Goal: Contribute content: Contribute content

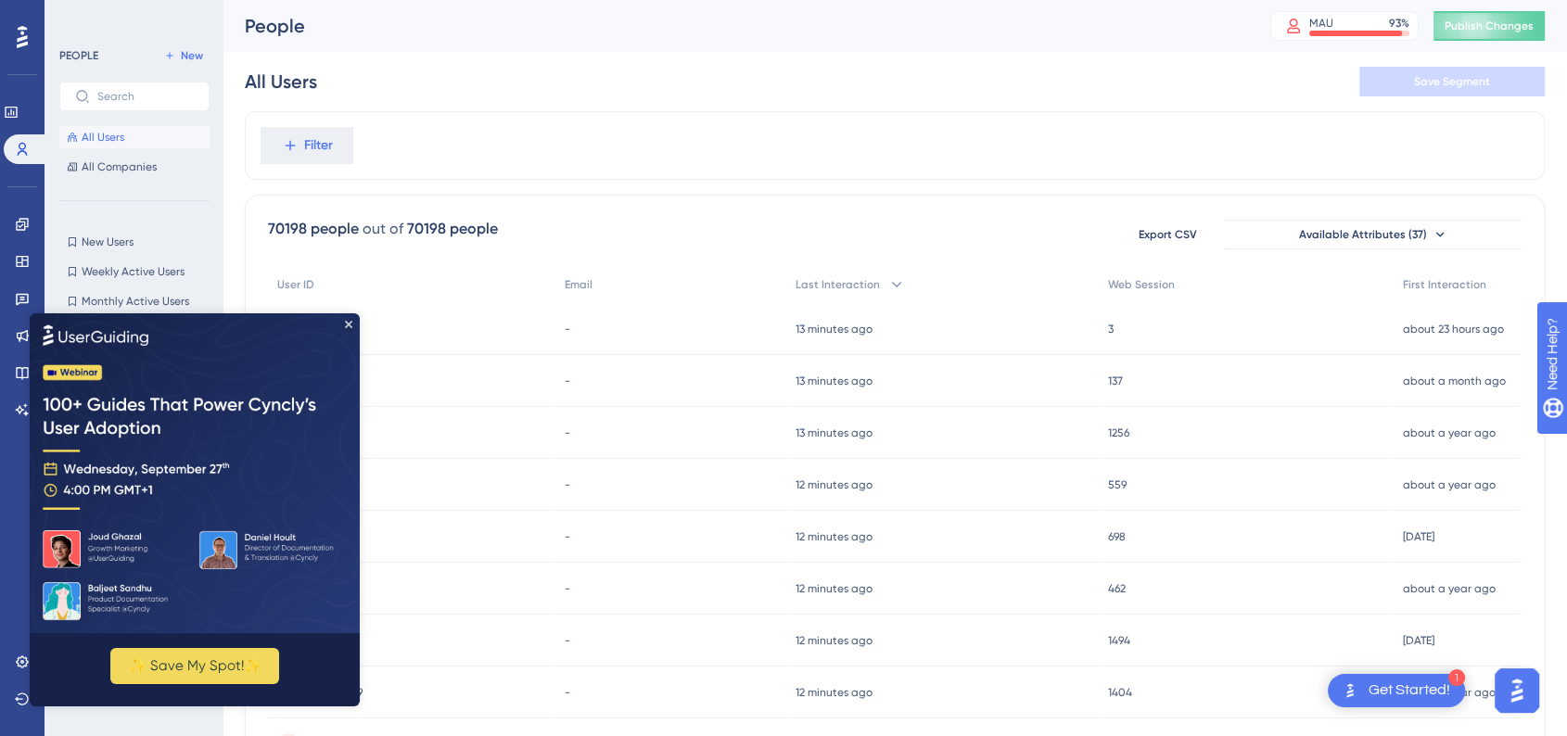
click at [347, 314] on img at bounding box center [195, 473] width 330 height 320
click at [347, 327] on icon "Close Preview" at bounding box center [348, 324] width 7 height 7
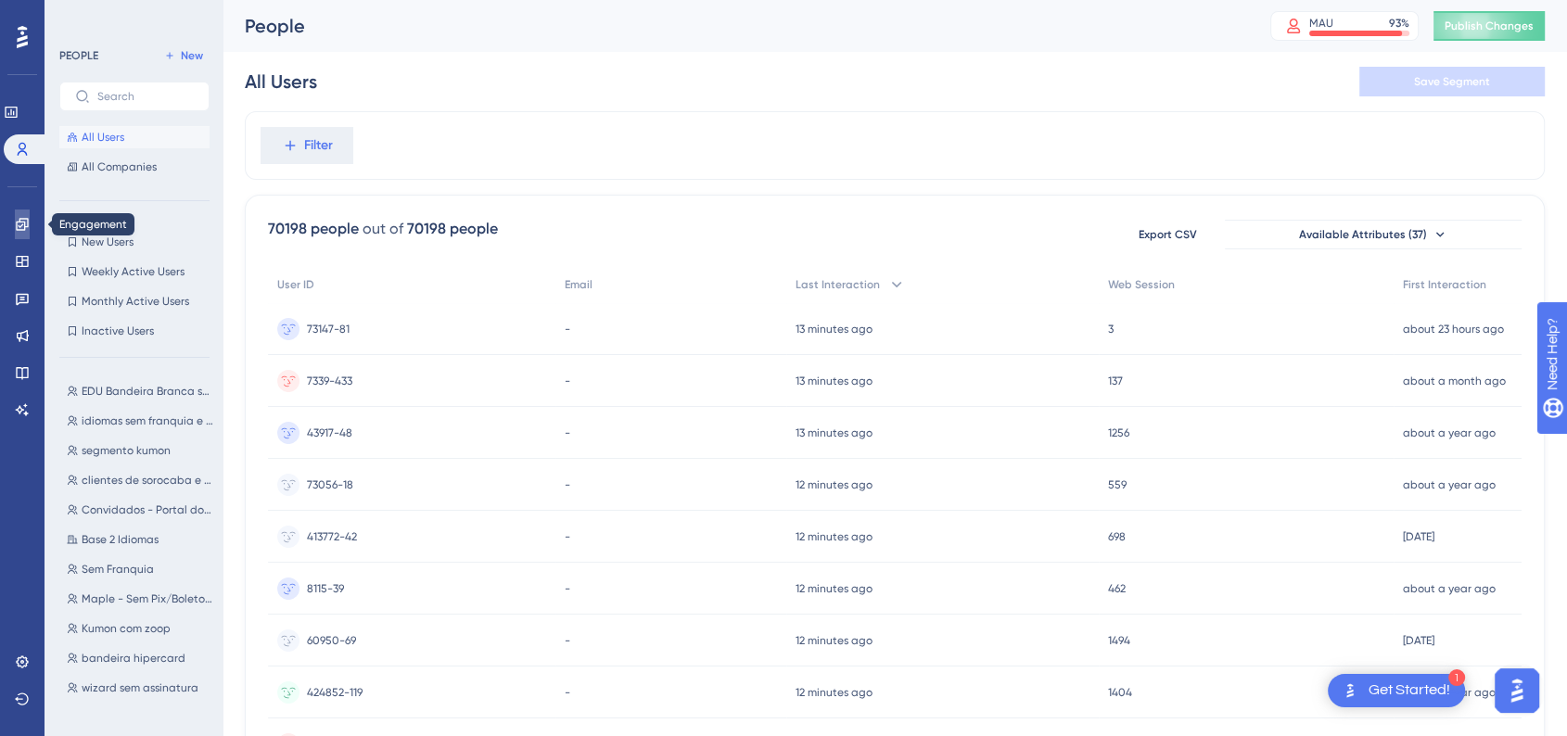
click at [26, 221] on icon at bounding box center [22, 224] width 15 height 15
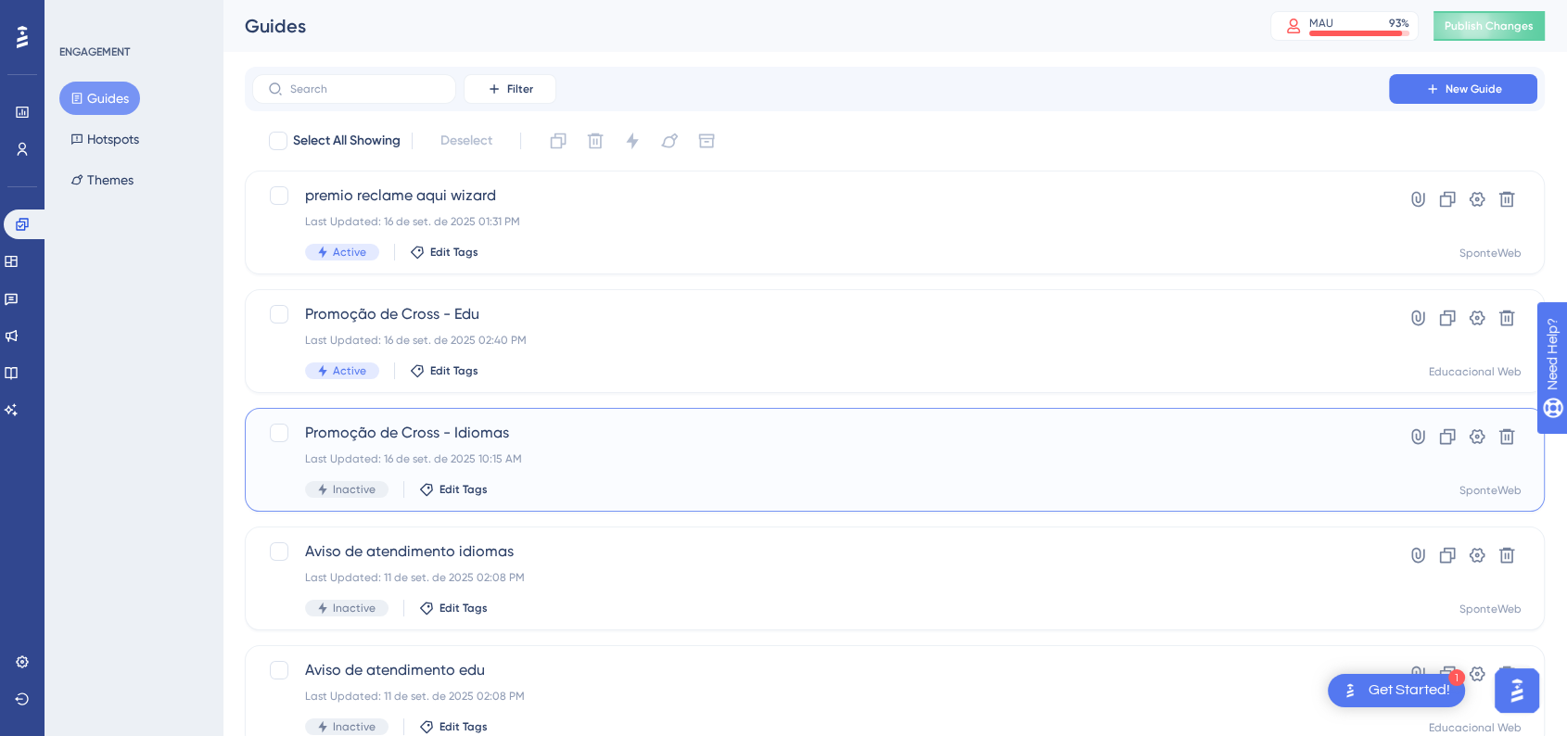
click at [604, 472] on div "Promoção de Cross - Idiomas Last Updated: 16 de set. de 2025 10:15 AM Inactive …" at bounding box center [820, 460] width 1031 height 76
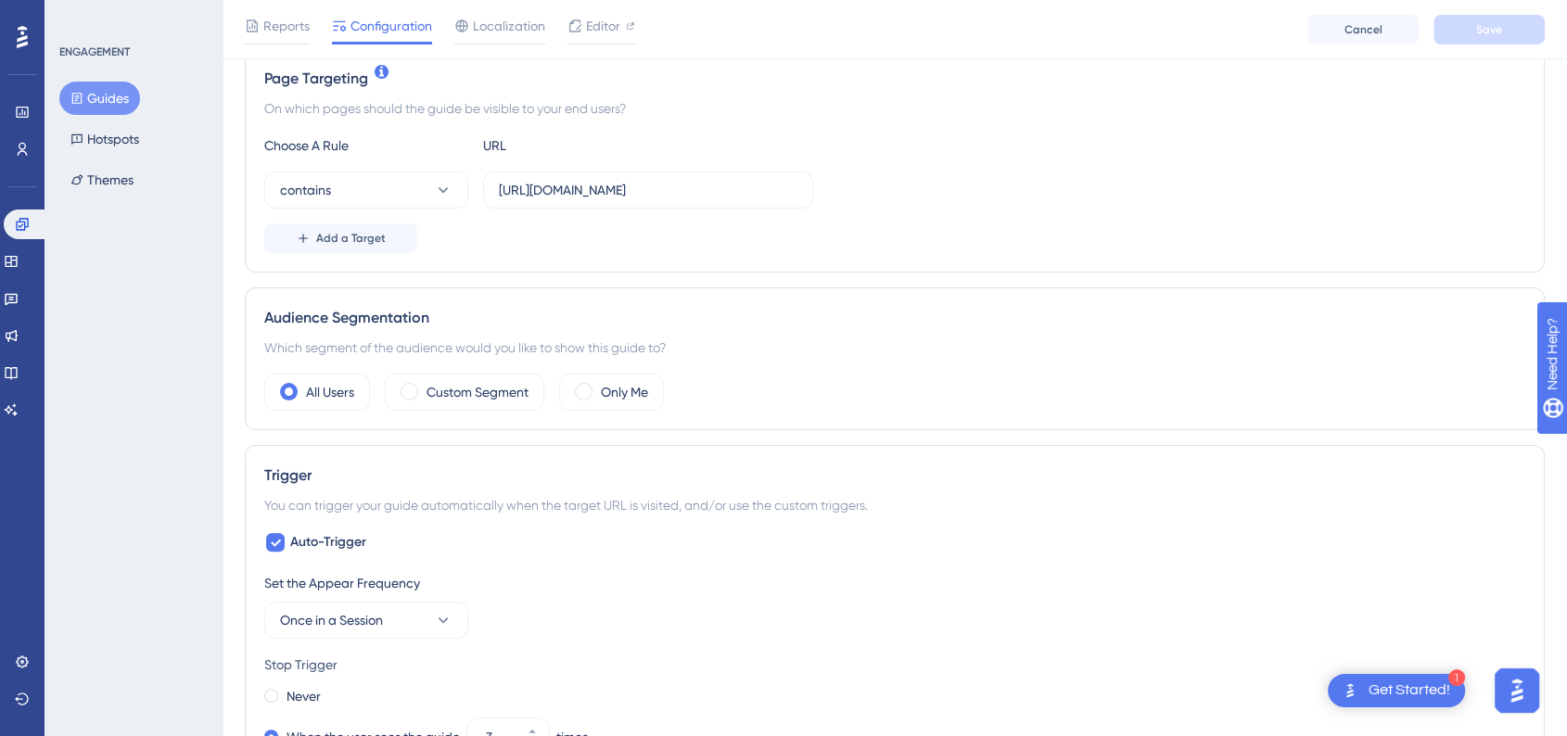
scroll to position [515, 0]
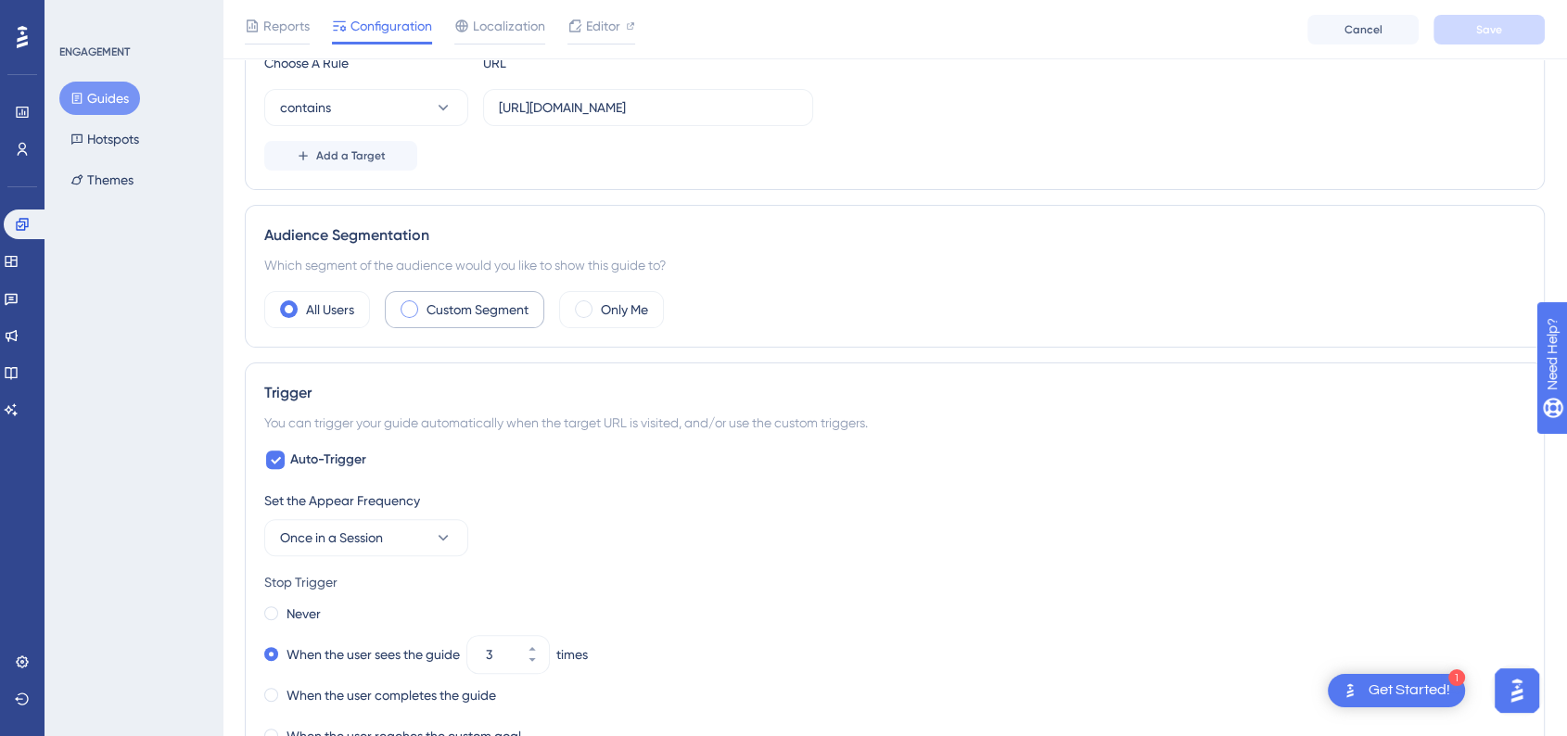
click at [417, 314] on div "Custom Segment" at bounding box center [464, 309] width 159 height 37
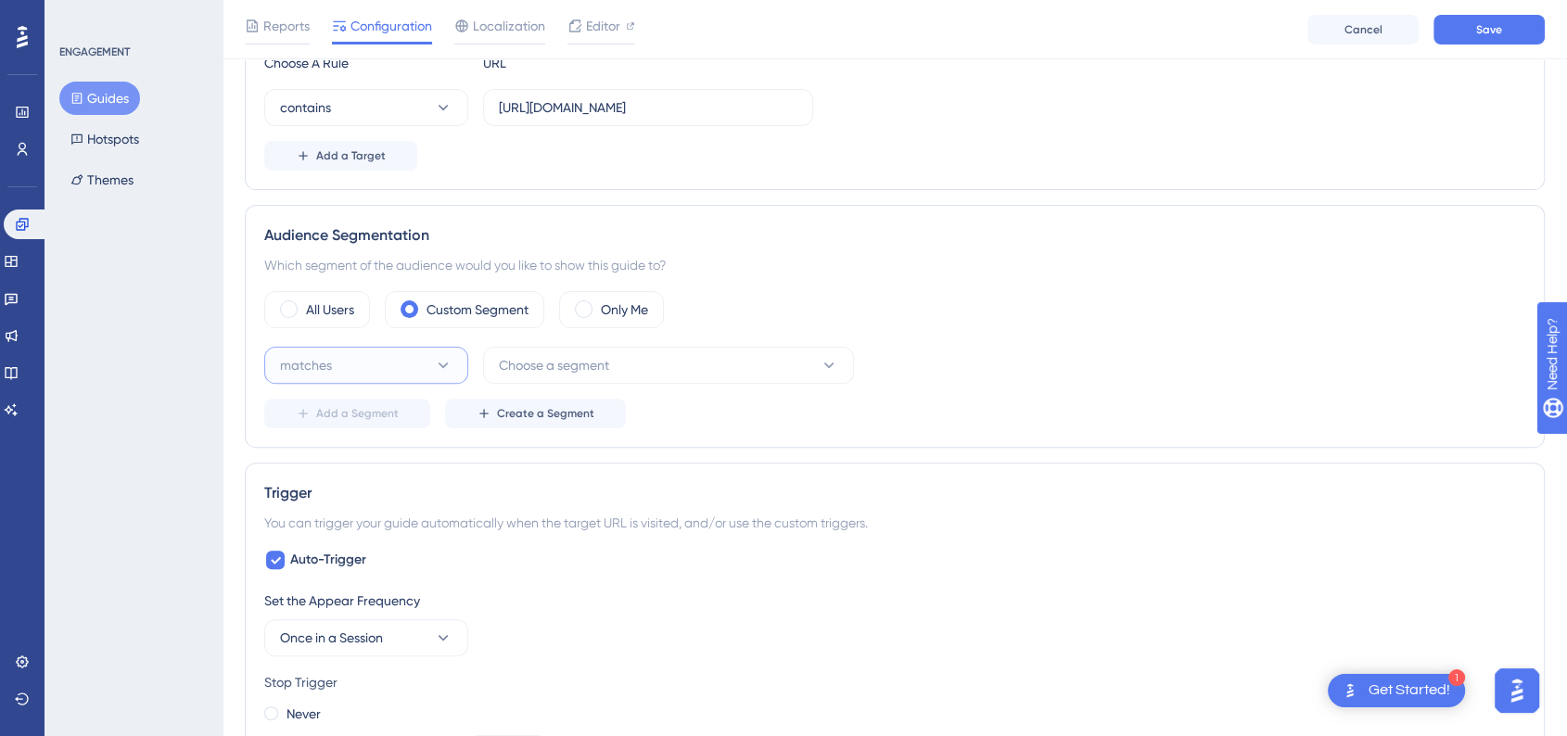
click at [423, 366] on button "matches" at bounding box center [366, 365] width 204 height 37
click at [381, 424] on div "matches matches" at bounding box center [366, 421] width 150 height 37
click at [629, 352] on button "Choose a segment" at bounding box center [668, 365] width 371 height 37
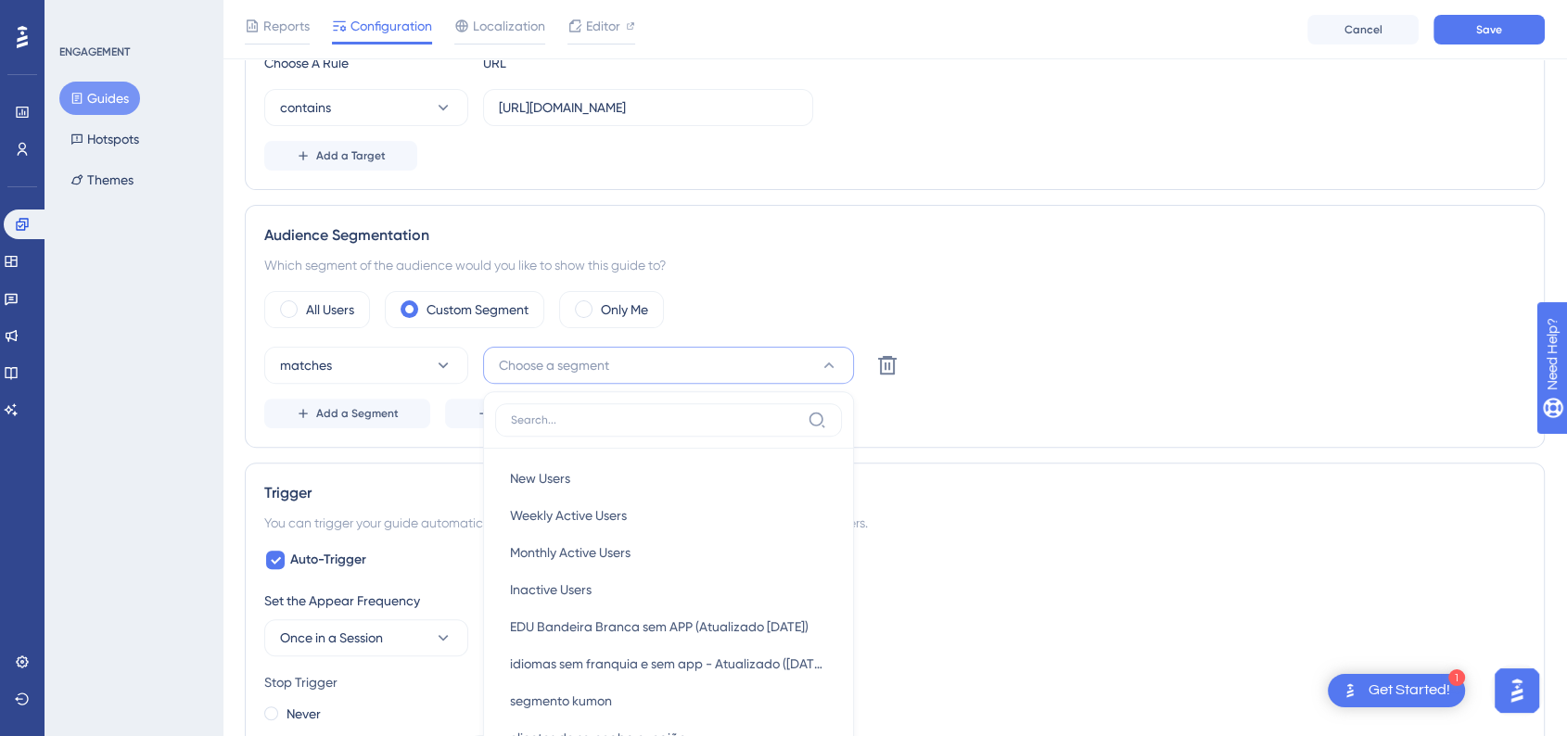
scroll to position [644, 0]
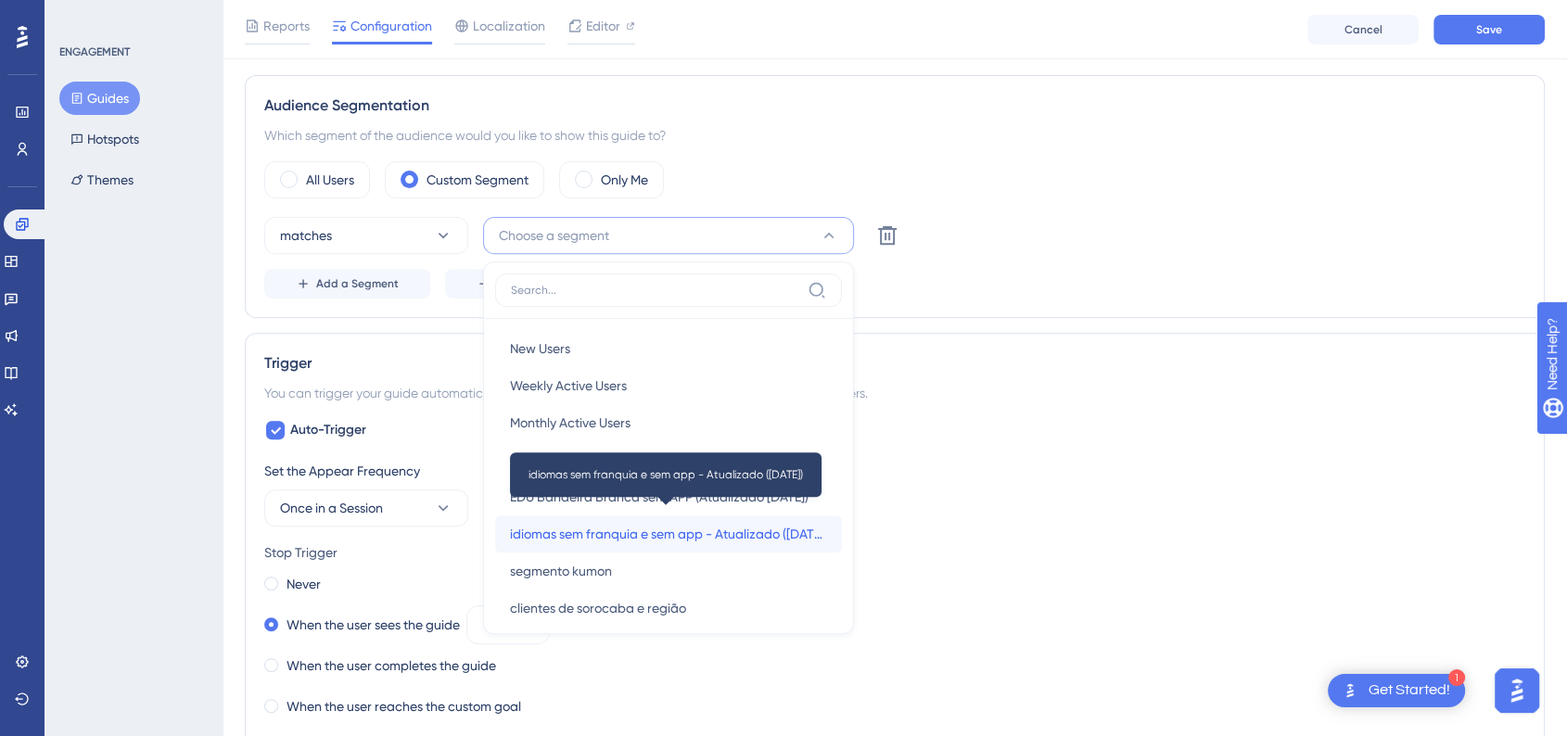
click at [749, 530] on span "idiomas sem franquia e sem app - Atualizado ([DATE])" at bounding box center [668, 534] width 317 height 22
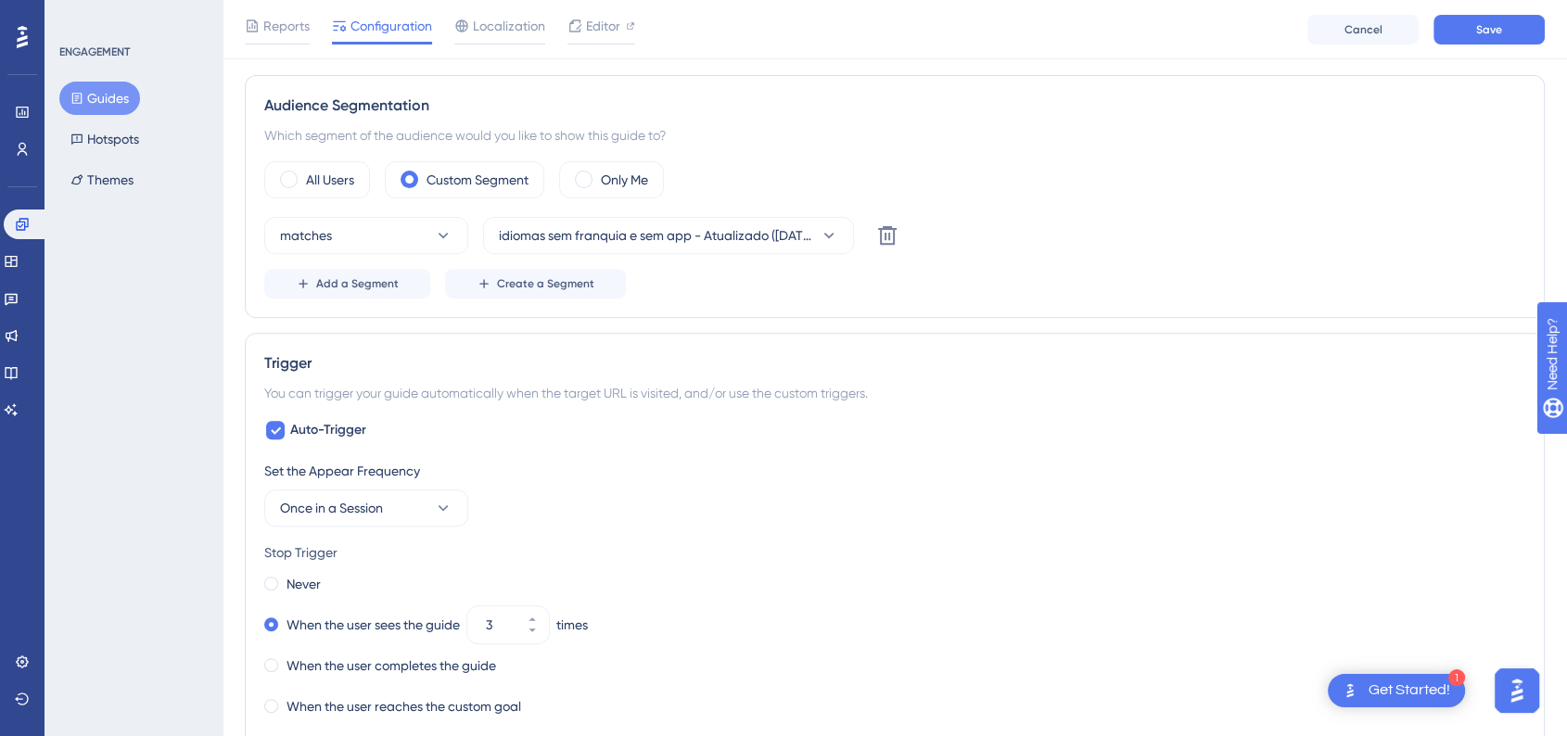
click at [856, 336] on div "Trigger You can trigger your guide automatically when the target URL is visited…" at bounding box center [895, 599] width 1300 height 532
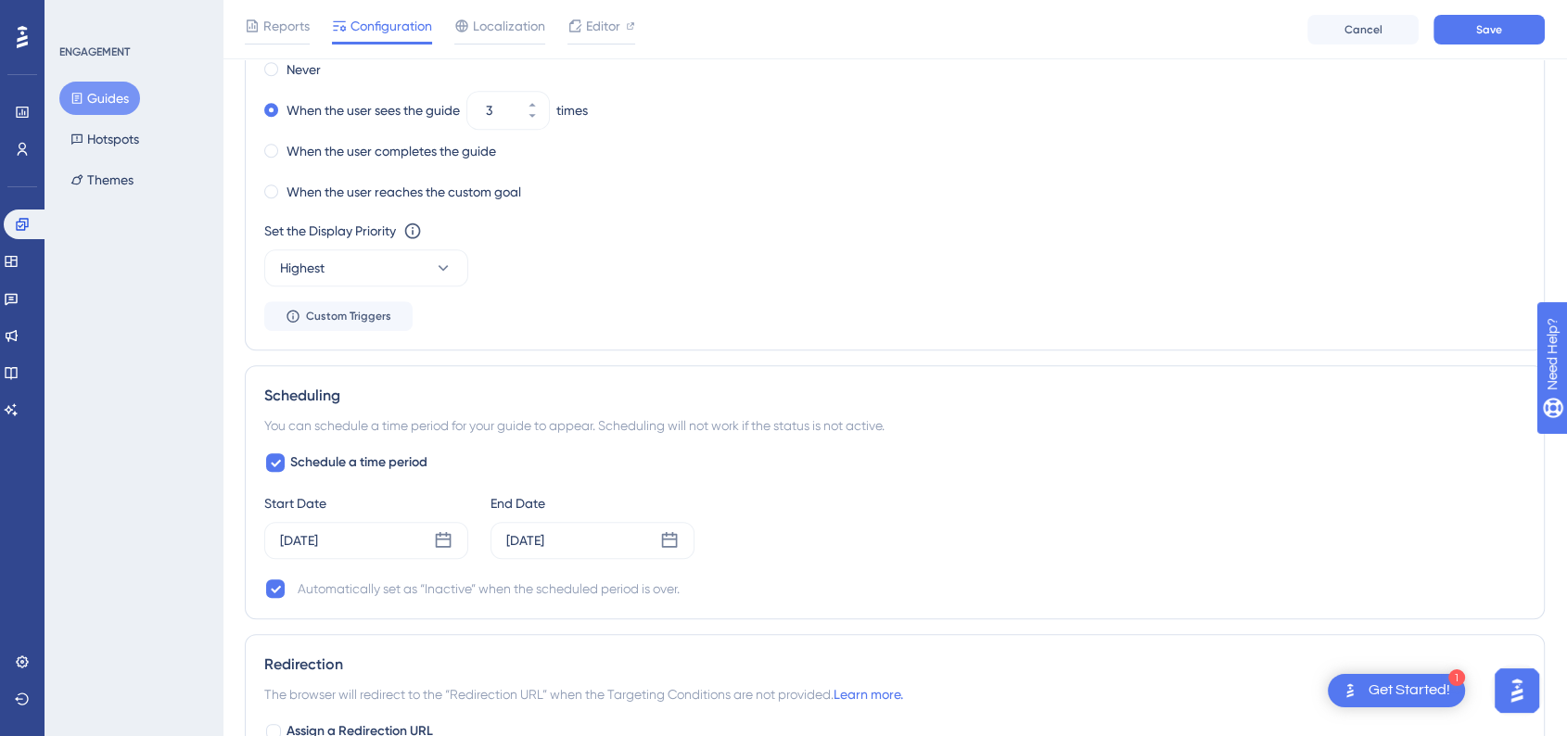
scroll to position [1262, 0]
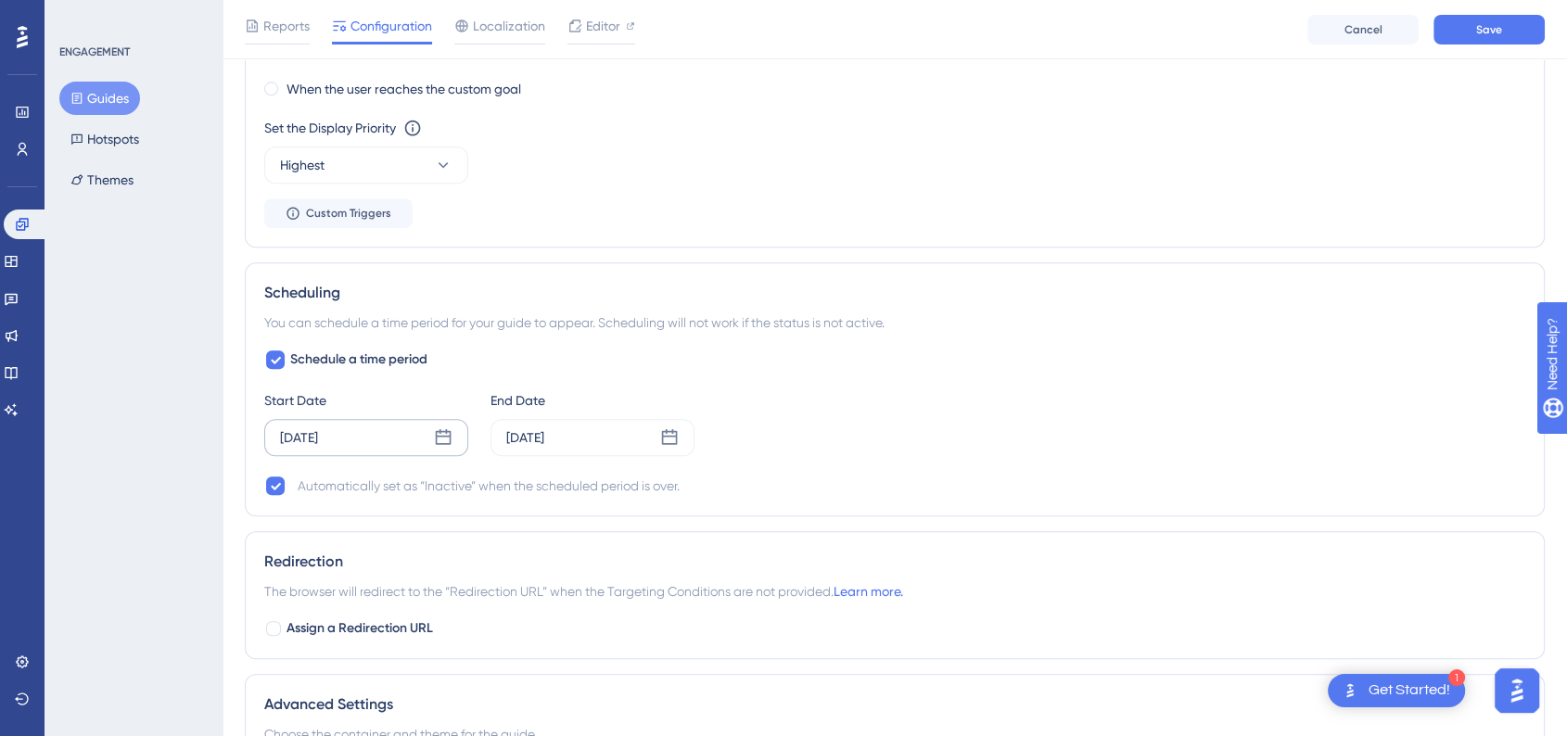
click at [437, 430] on icon at bounding box center [444, 437] width 16 height 16
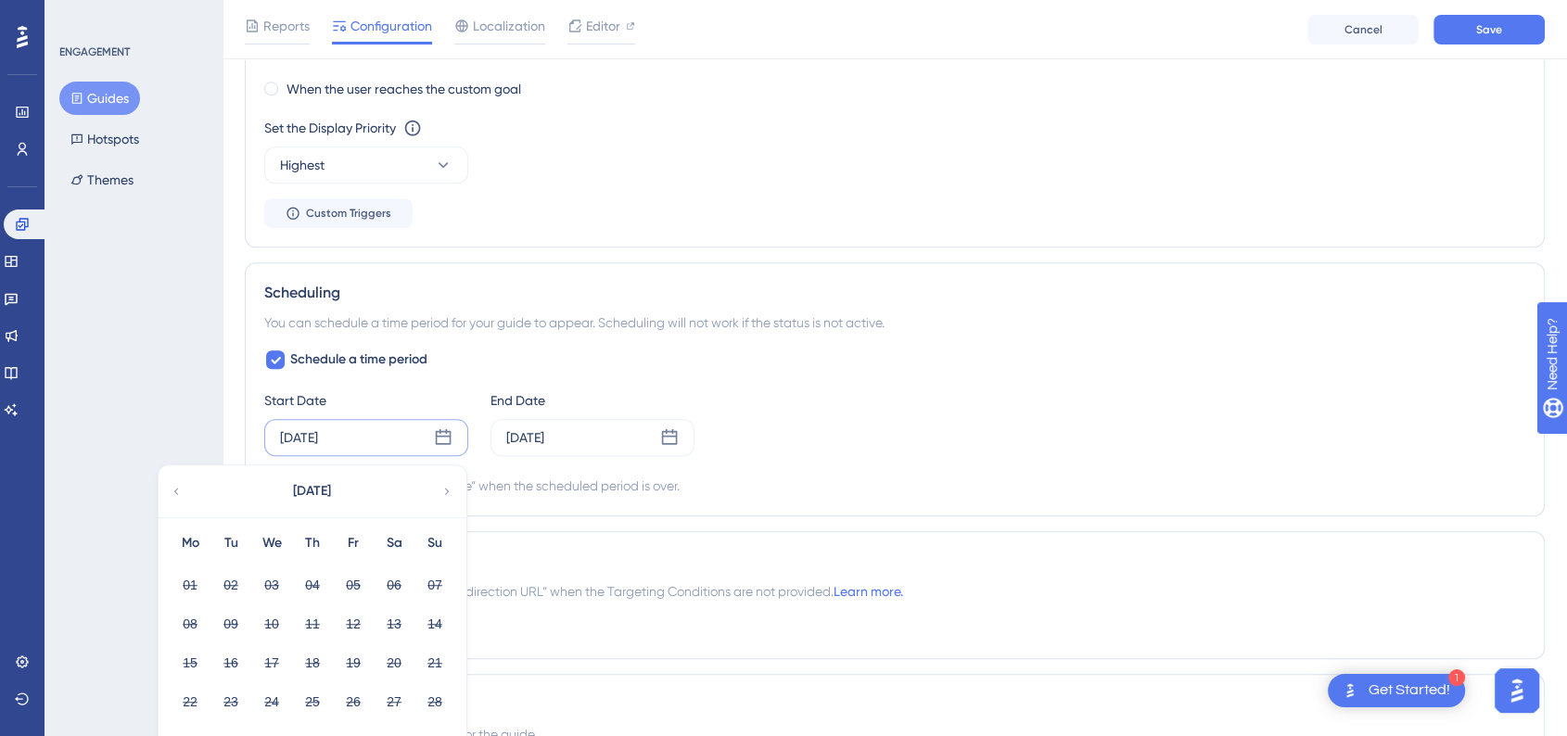
click at [437, 430] on icon at bounding box center [444, 437] width 16 height 16
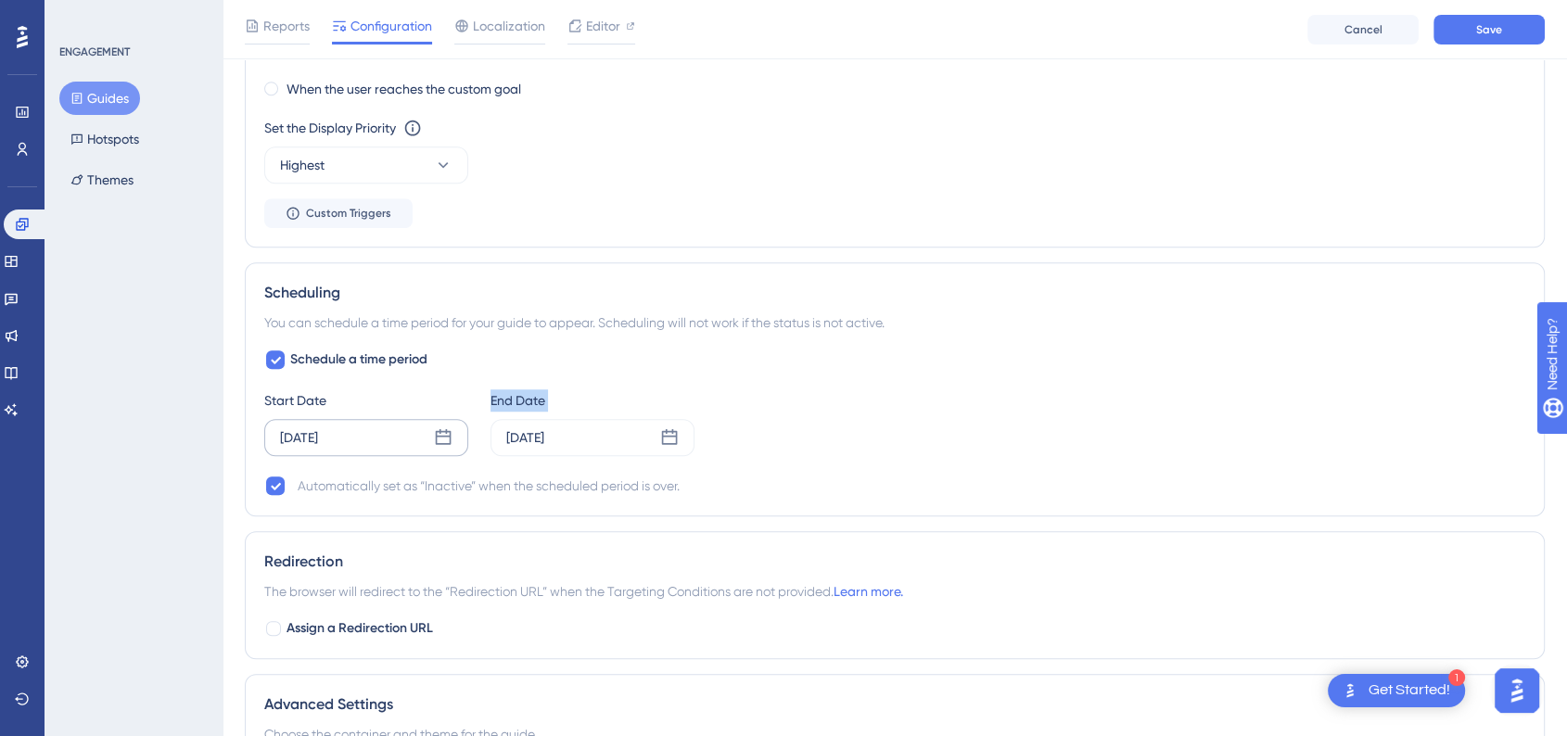
click at [437, 430] on icon at bounding box center [444, 437] width 16 height 16
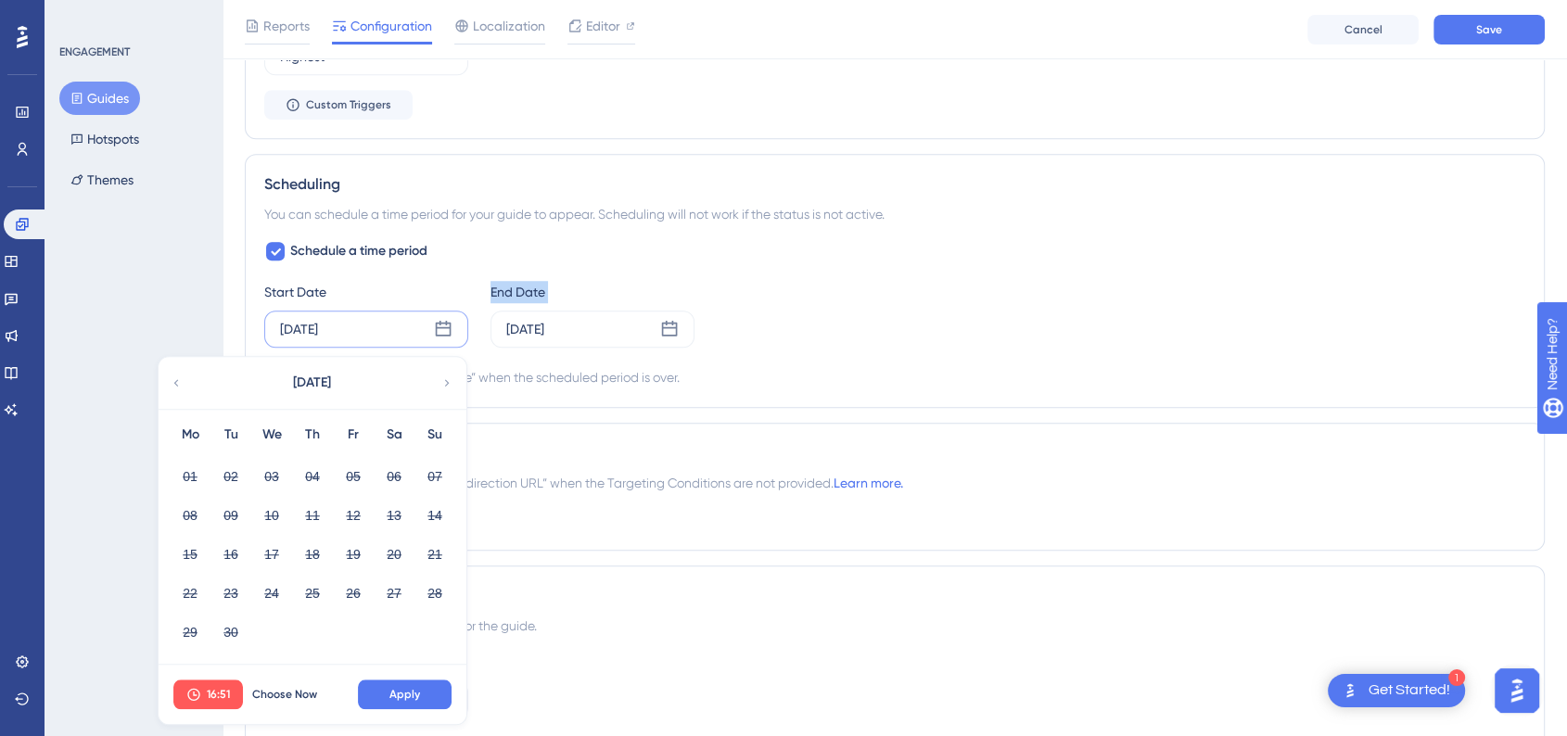
scroll to position [1468, 0]
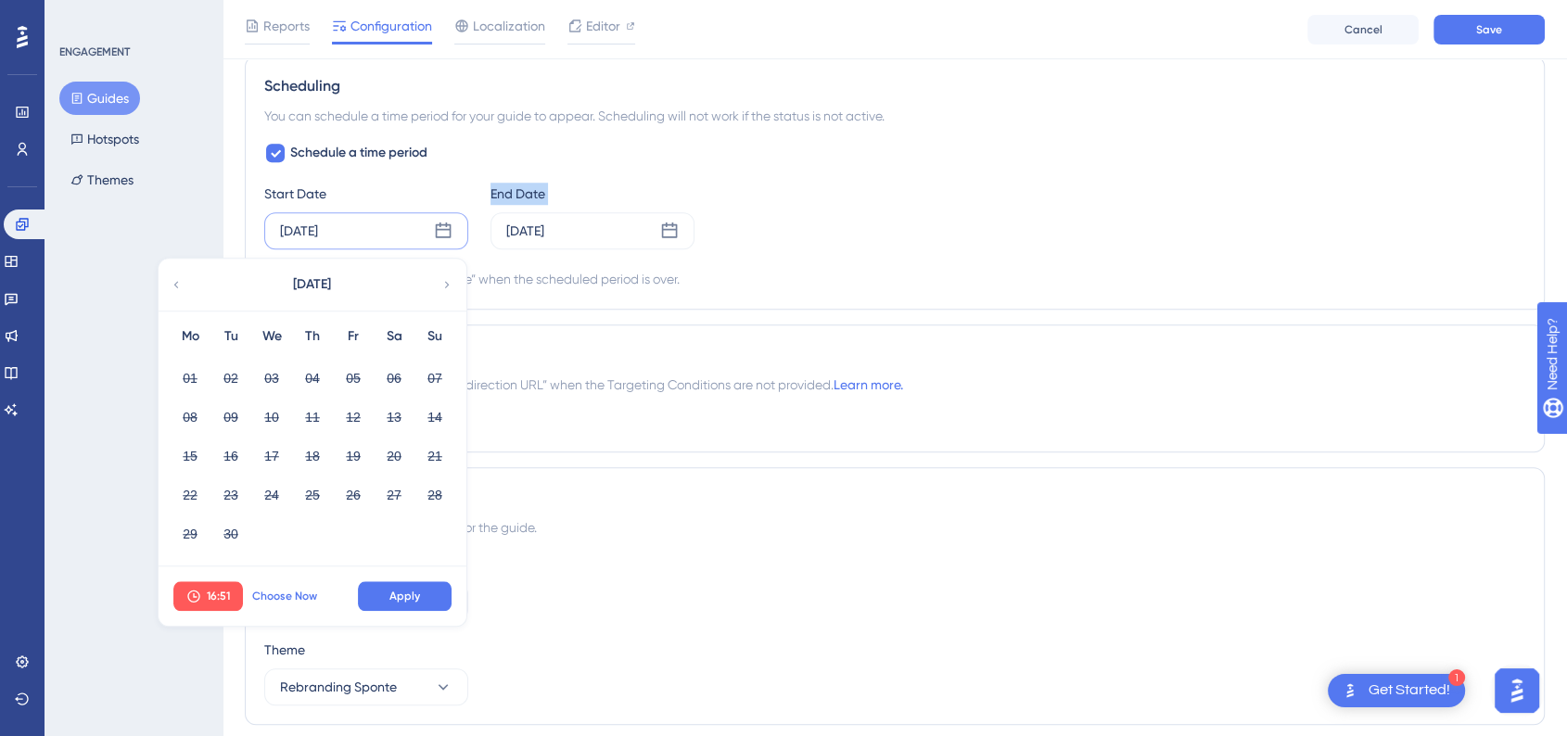
click at [278, 590] on span "Choose Now" at bounding box center [284, 596] width 65 height 15
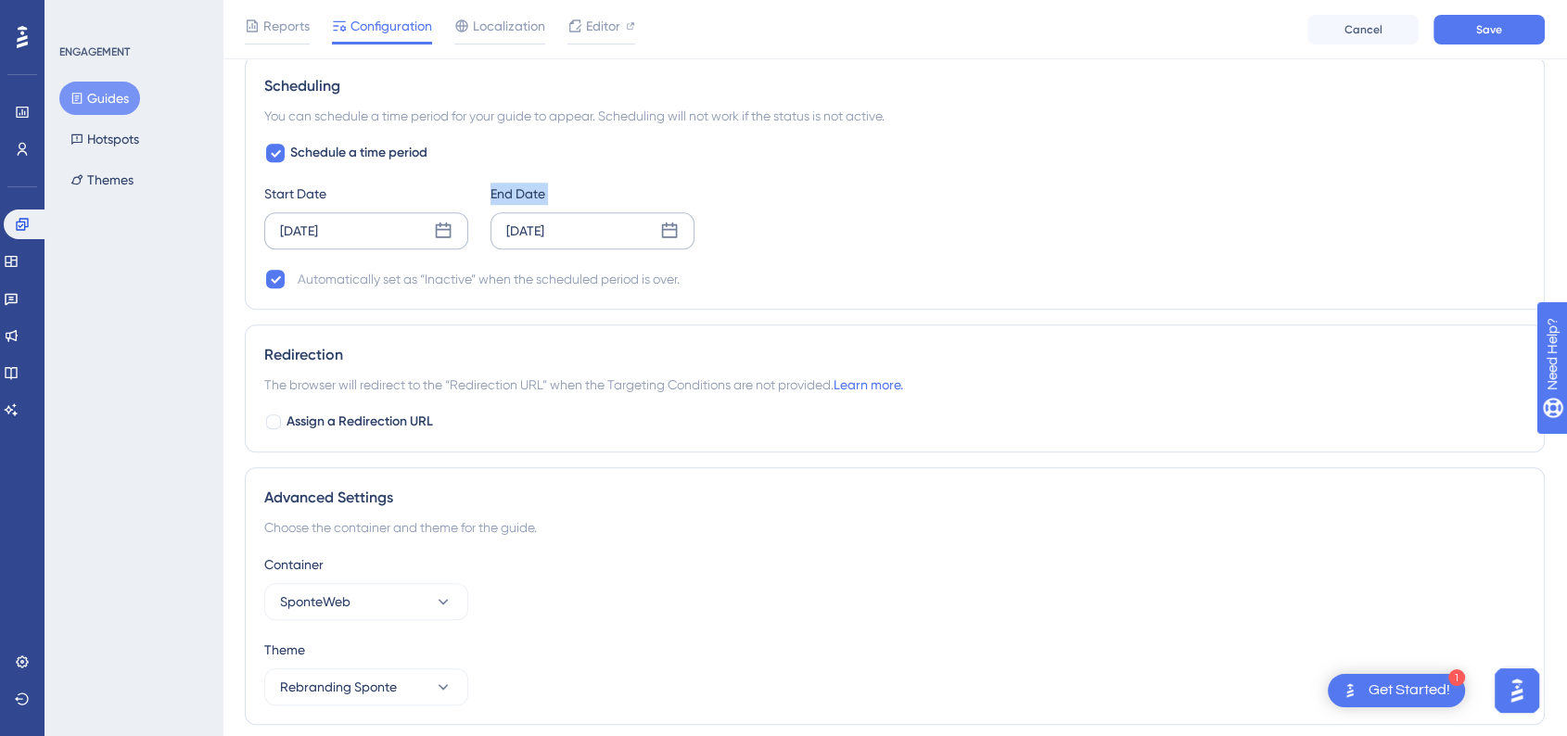
click at [665, 235] on icon at bounding box center [670, 230] width 16 height 16
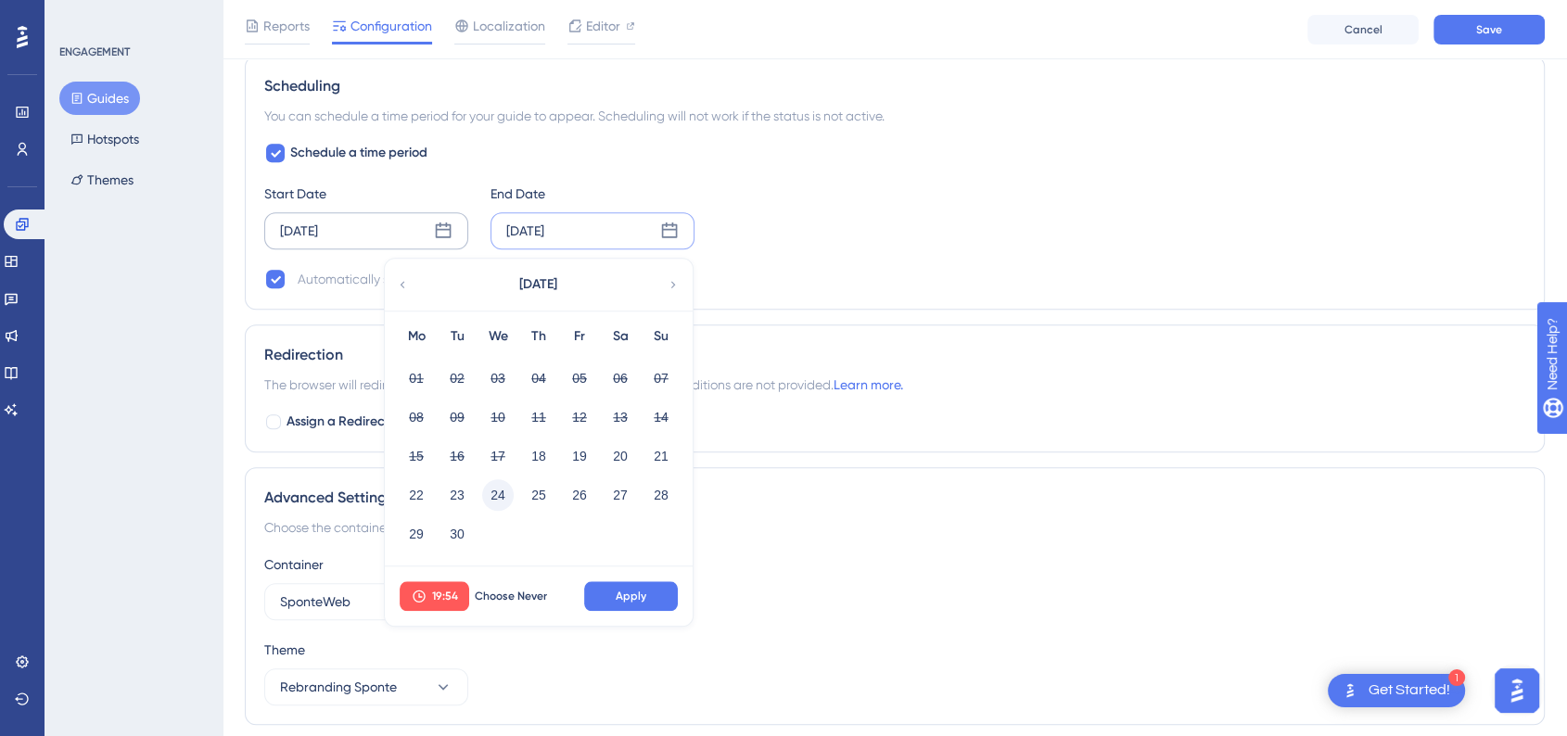
click at [502, 495] on button "24" at bounding box center [498, 495] width 32 height 32
click at [417, 492] on button "22" at bounding box center [416, 495] width 32 height 32
click at [626, 594] on span "Apply" at bounding box center [631, 596] width 31 height 15
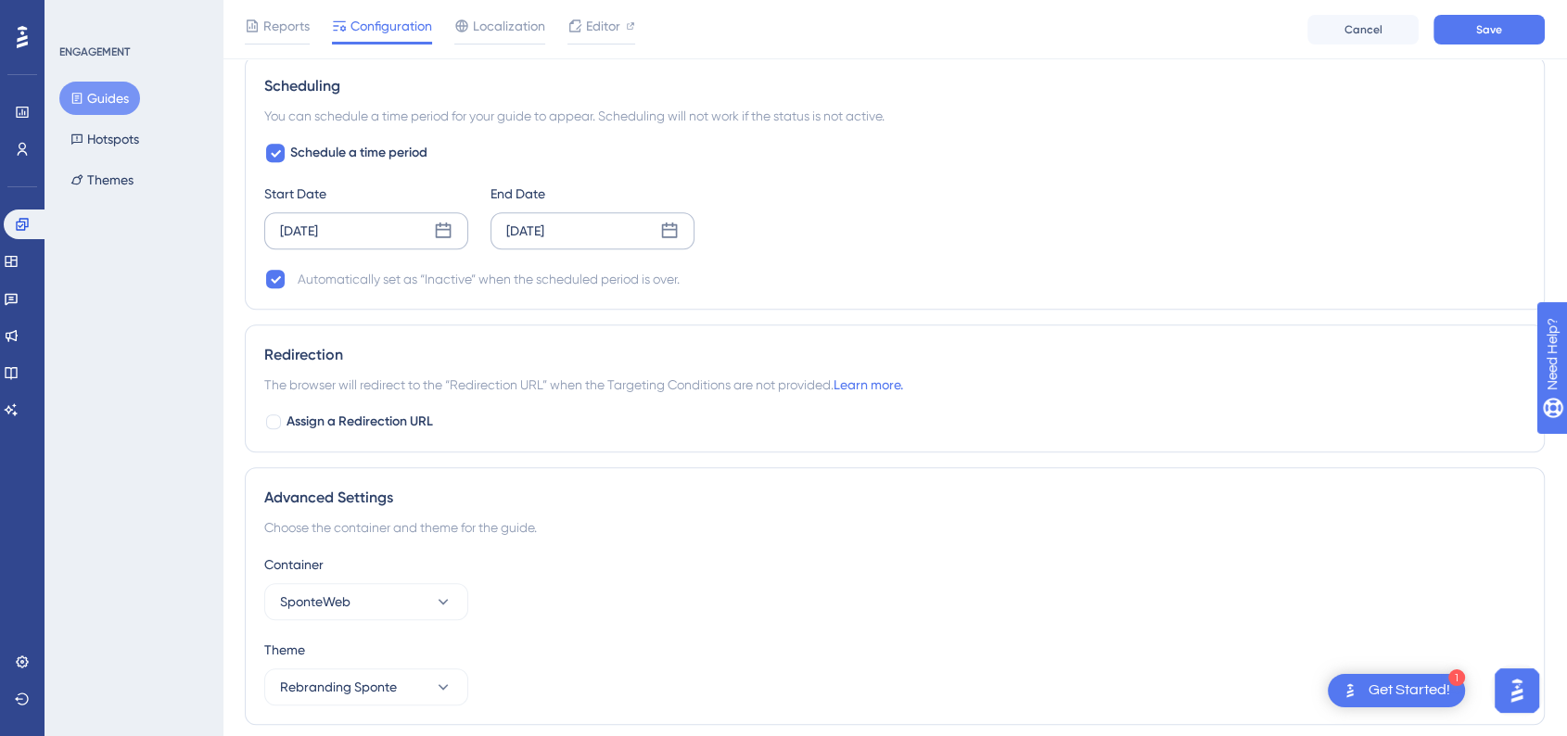
click at [1002, 337] on div "Redirection The browser will redirect to the “Redirection URL” when the Targeti…" at bounding box center [895, 388] width 1300 height 128
click at [667, 231] on icon at bounding box center [669, 231] width 19 height 19
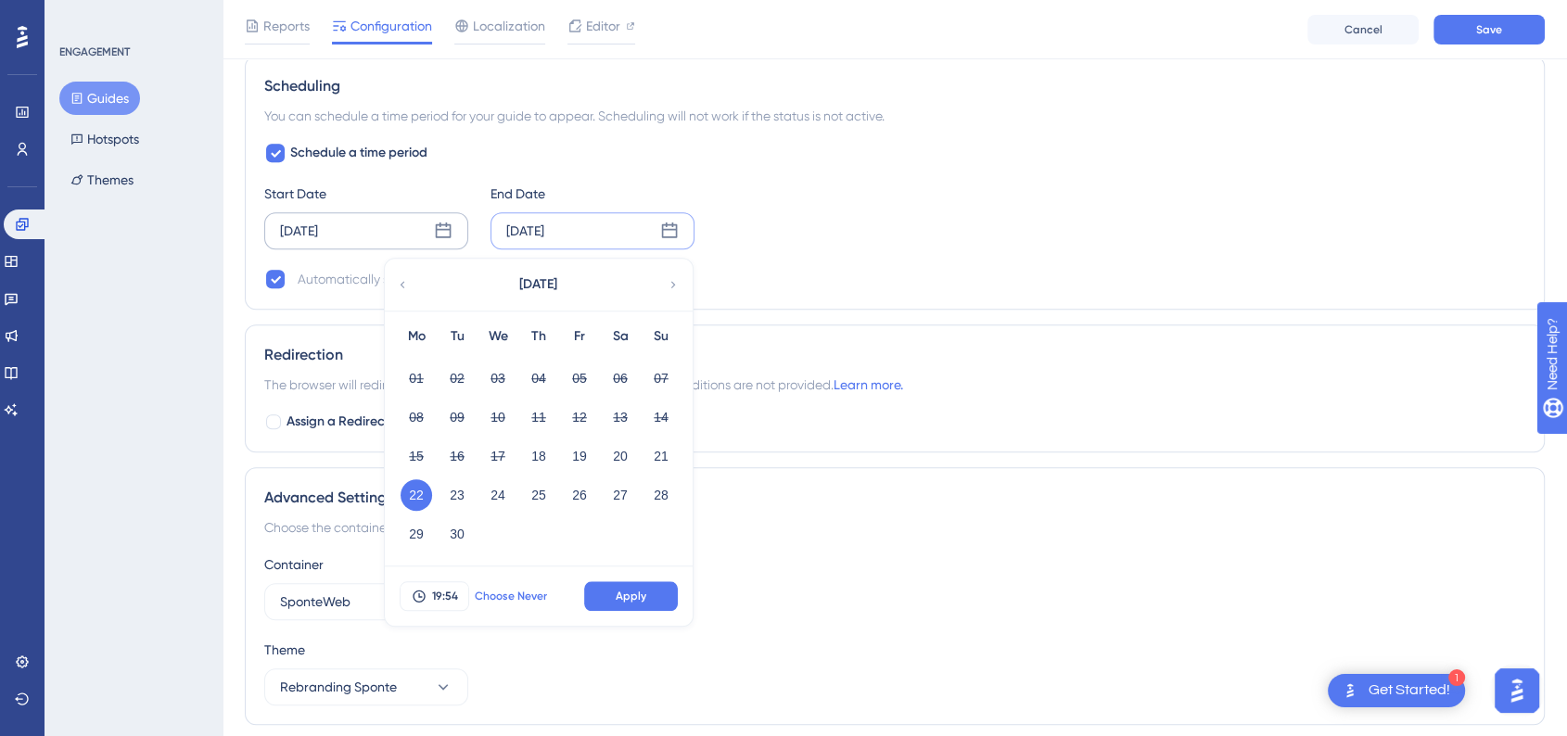
click at [497, 597] on span "Choose Never" at bounding box center [511, 596] width 72 height 15
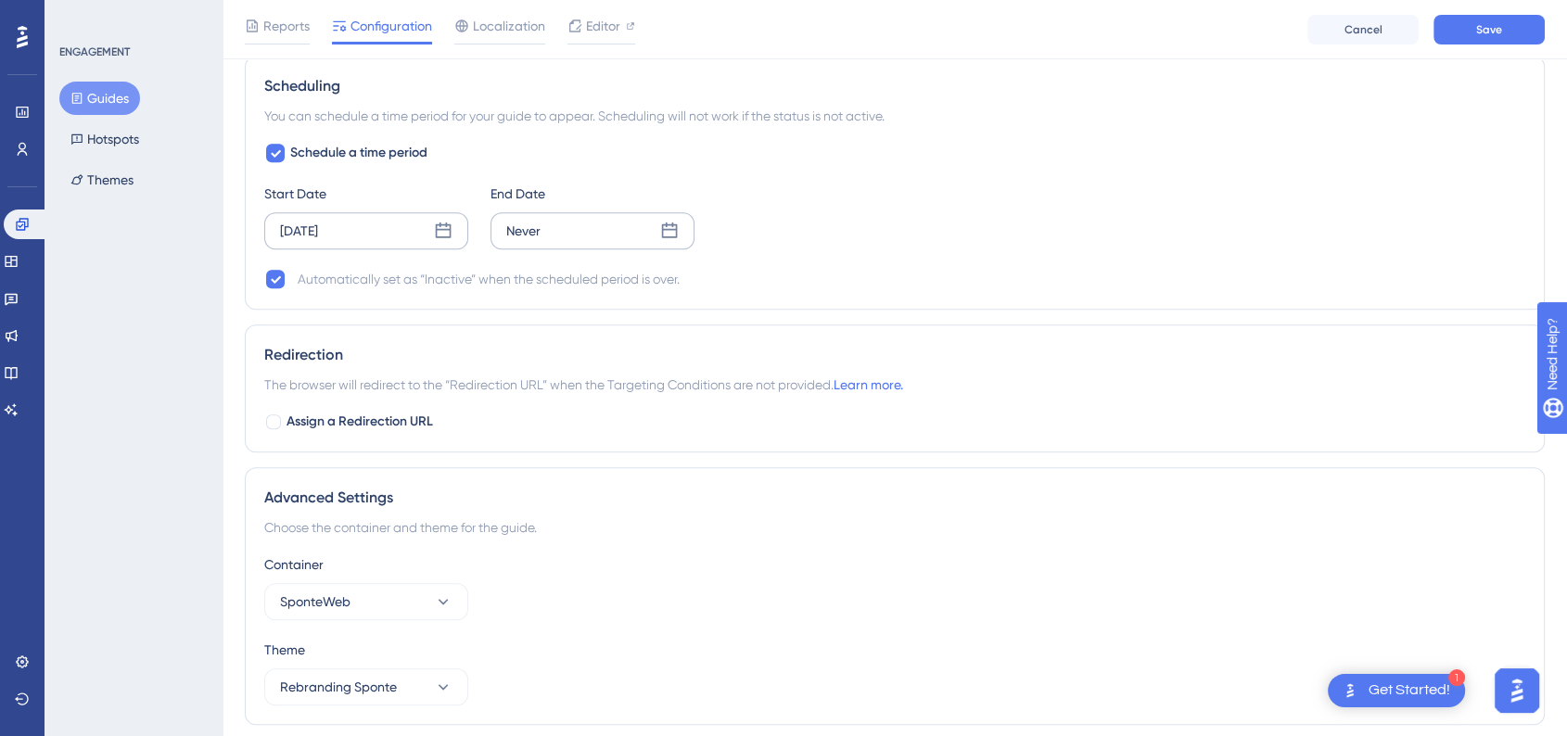
click at [667, 227] on icon at bounding box center [670, 230] width 16 height 16
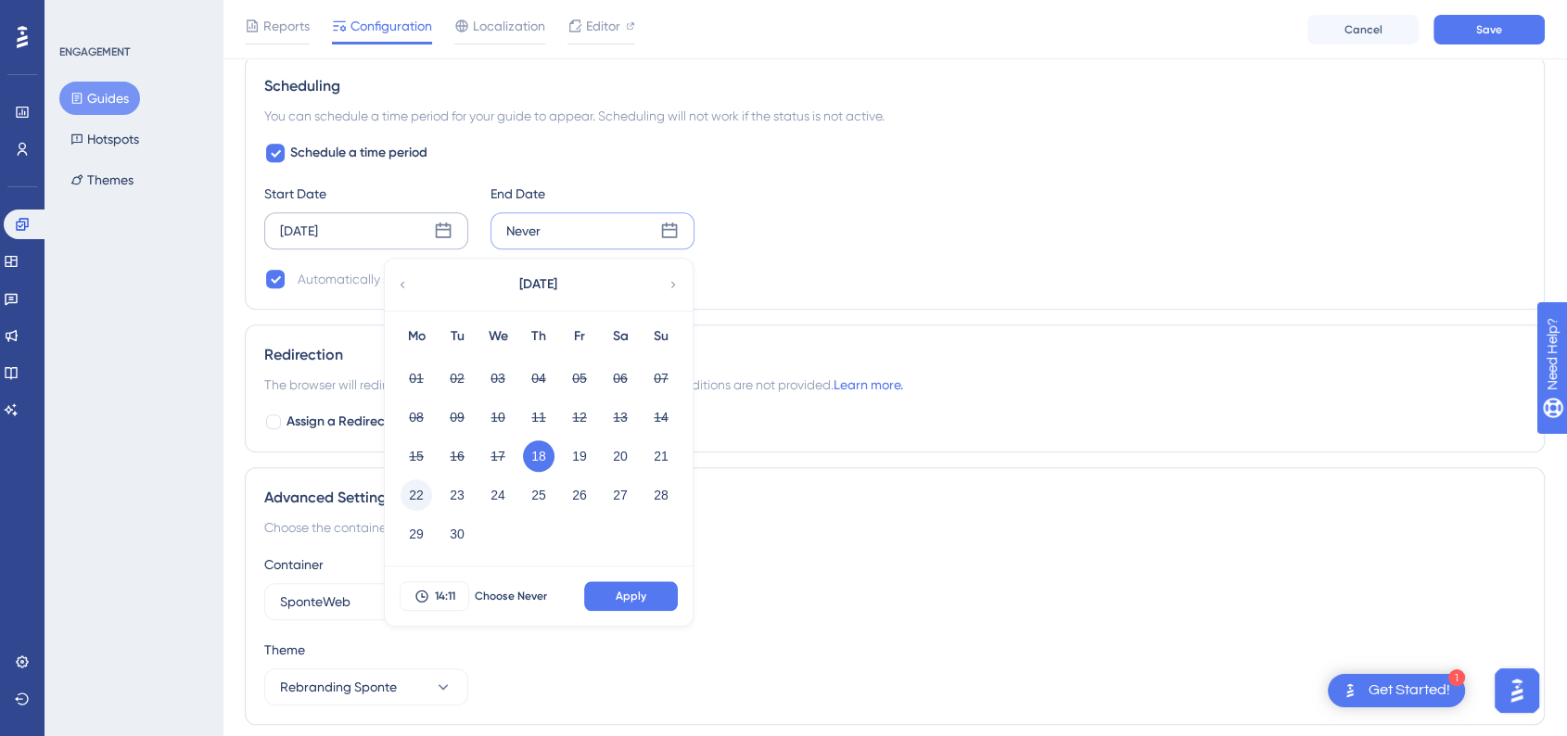
click at [423, 500] on button "22" at bounding box center [416, 495] width 32 height 32
click at [641, 597] on span "Apply" at bounding box center [631, 596] width 31 height 15
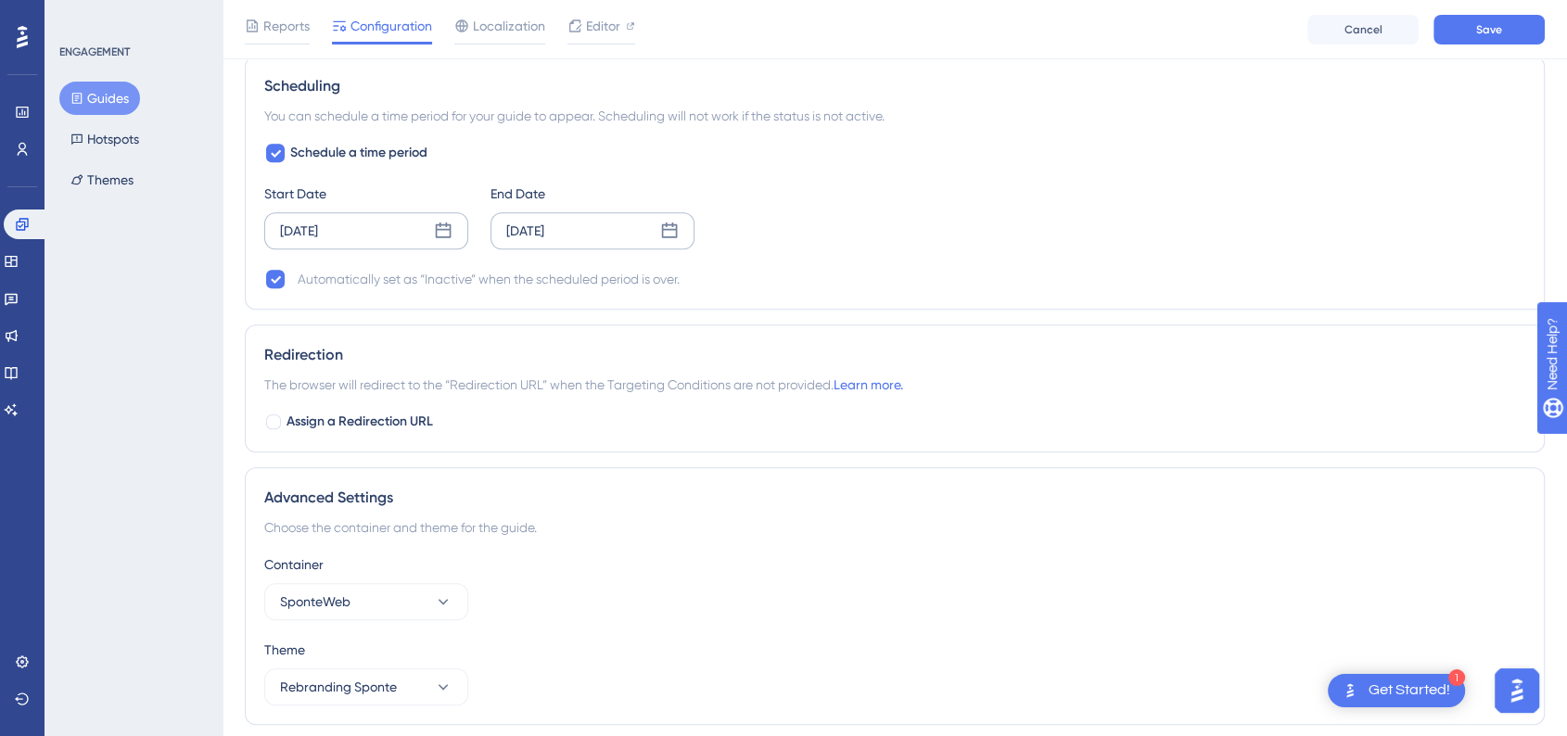
click at [544, 235] on div "Sep 22 2025" at bounding box center [525, 231] width 38 height 22
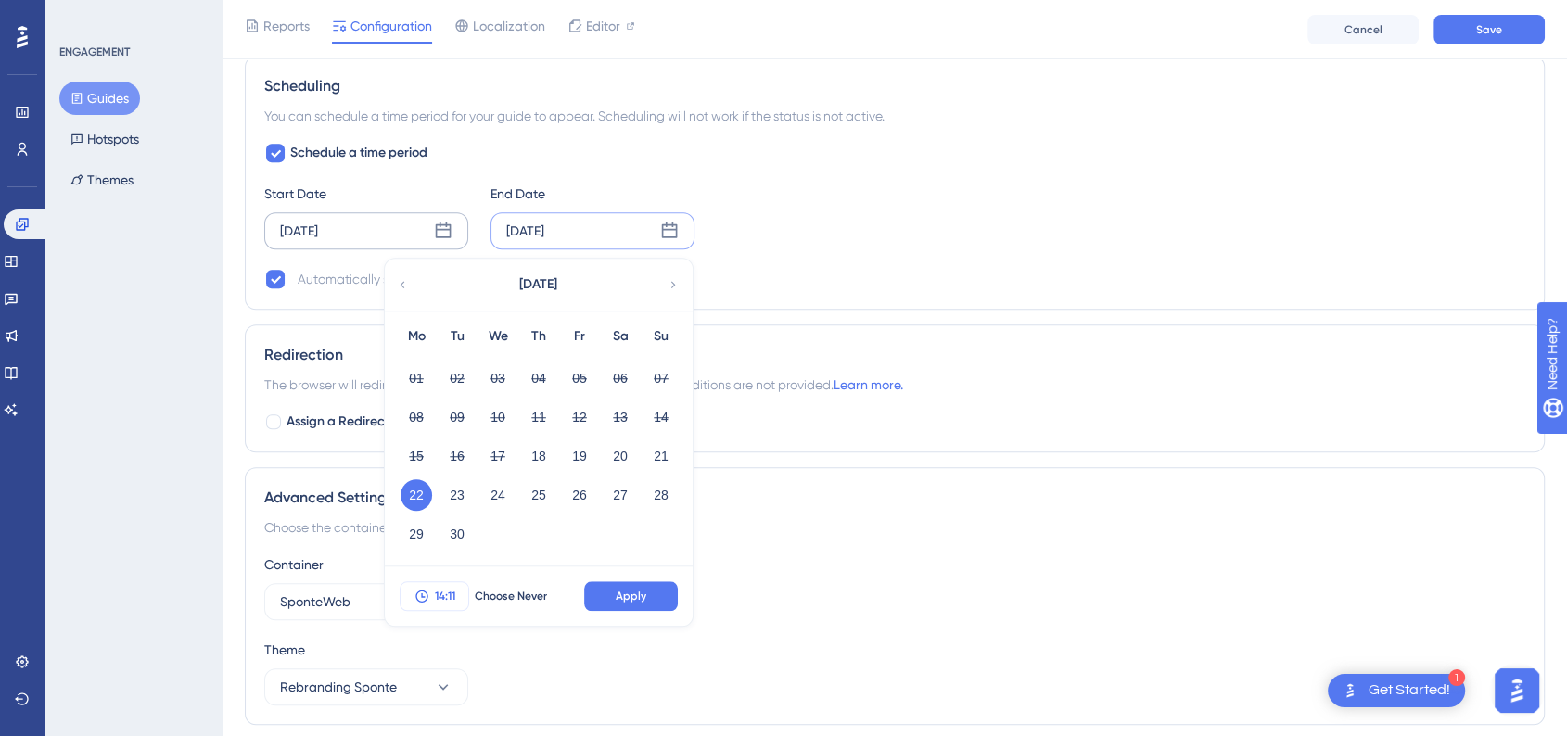
click at [423, 598] on icon at bounding box center [421, 596] width 12 height 12
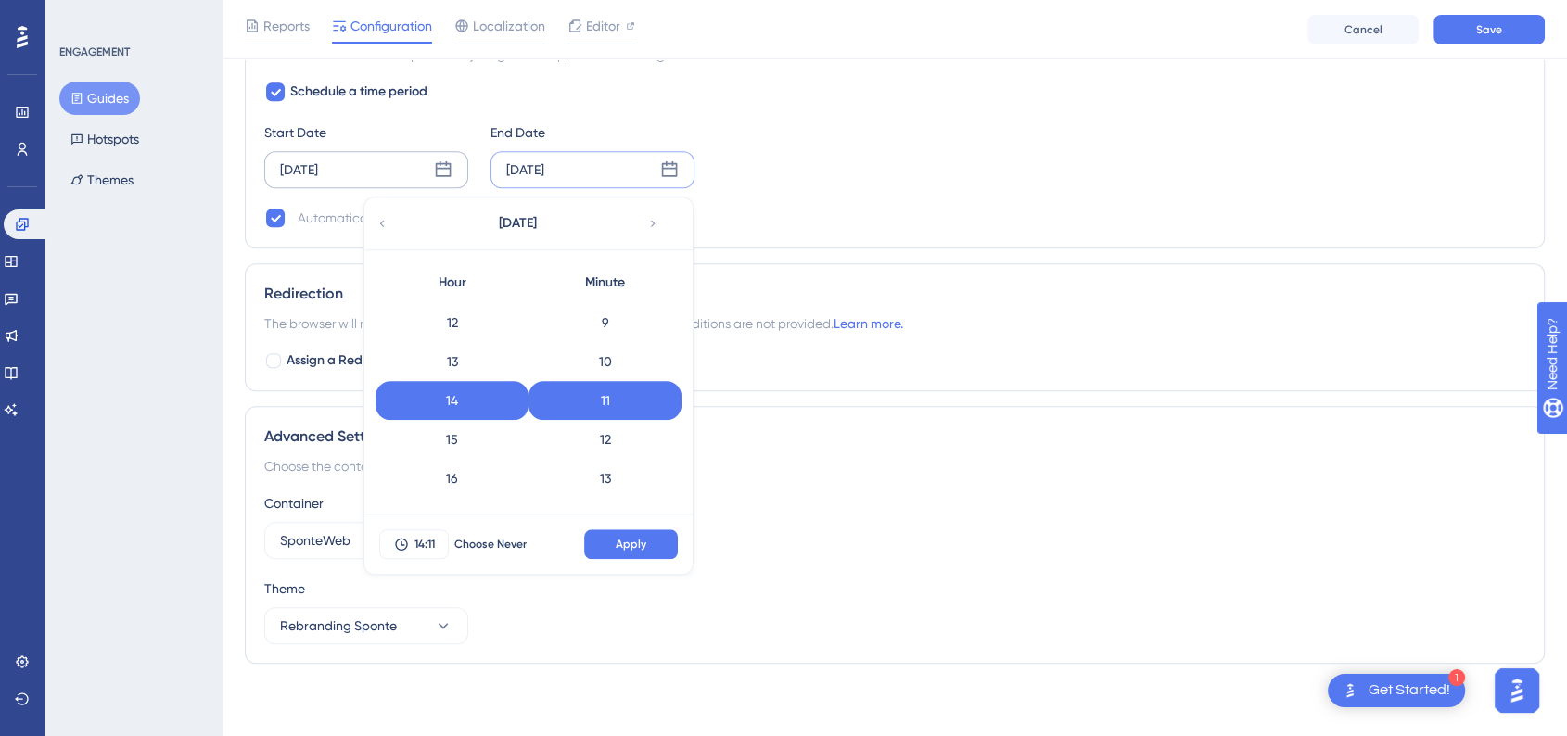
scroll to position [568, 0]
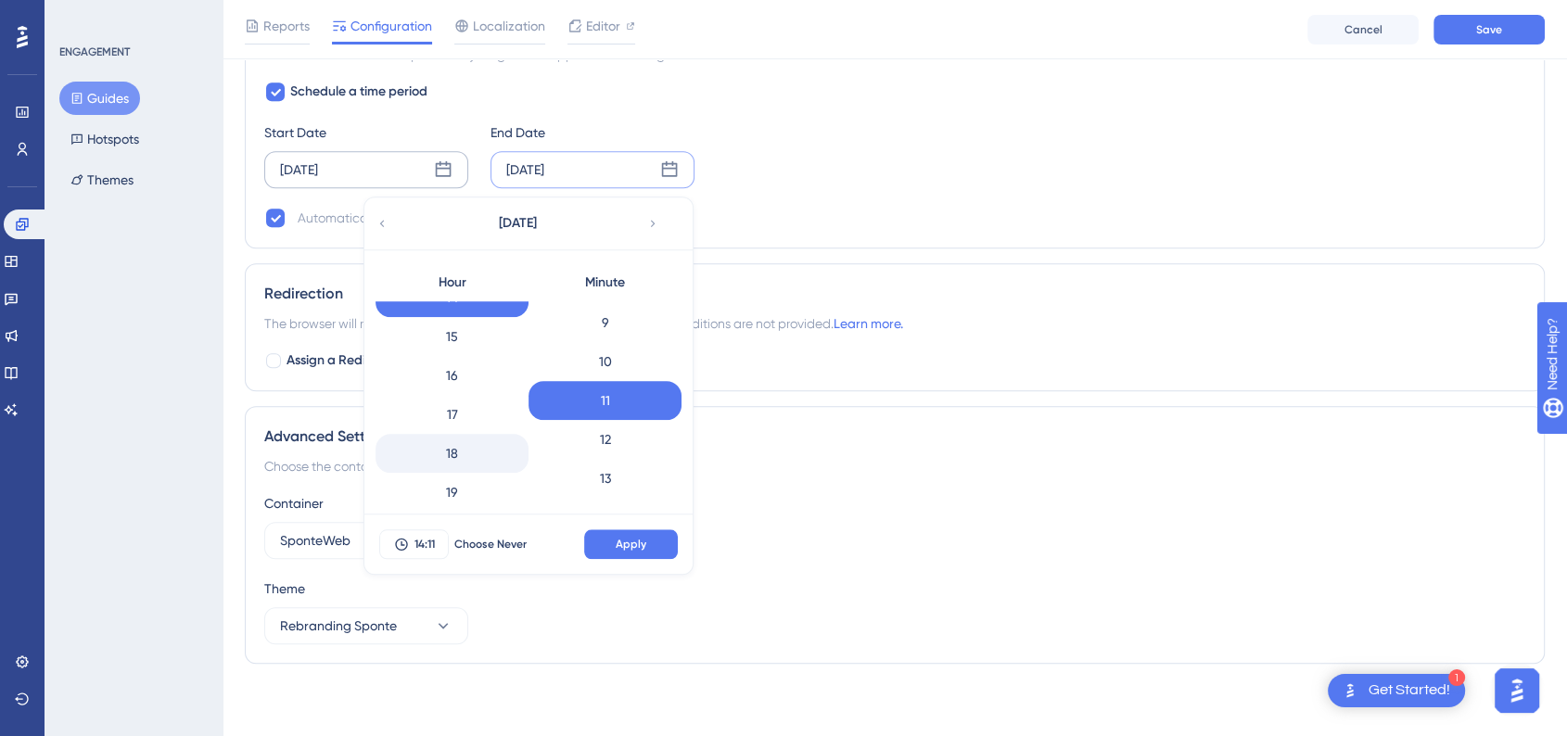
click at [446, 456] on div "18" at bounding box center [451, 453] width 153 height 39
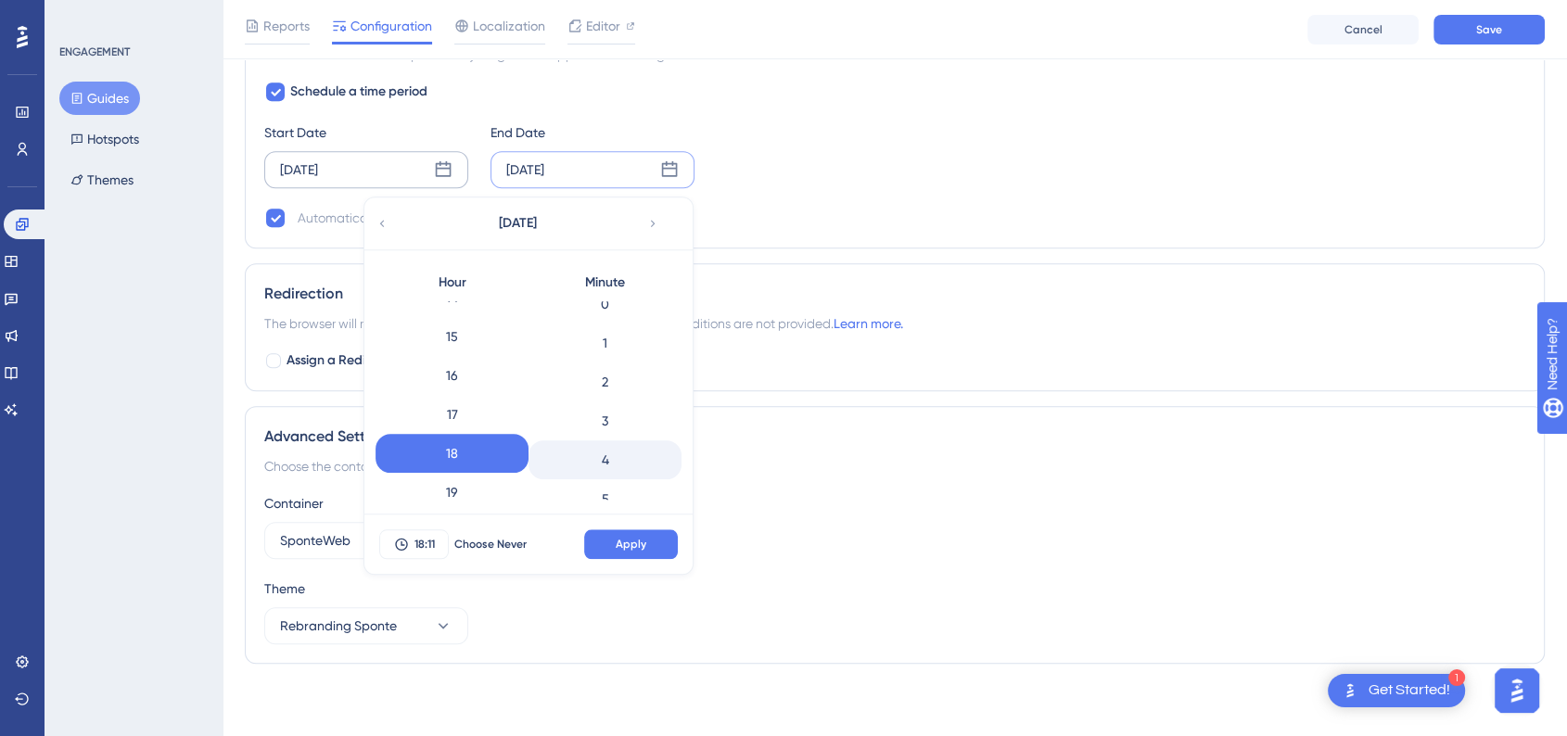
scroll to position [0, 0]
click at [608, 329] on div "0" at bounding box center [604, 320] width 153 height 39
click at [652, 560] on div "18:00 Choose Never Apply" at bounding box center [528, 544] width 328 height 59
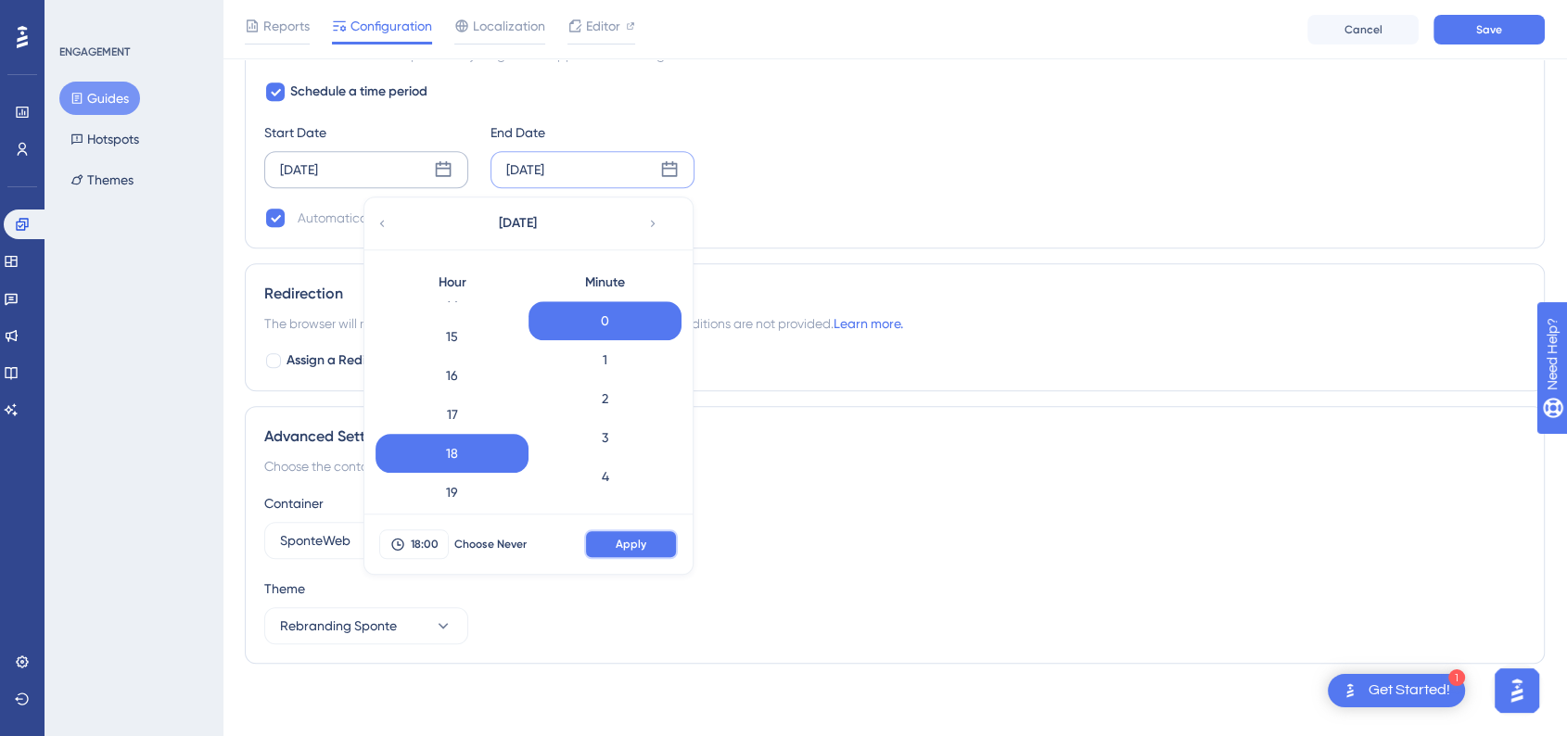
click at [647, 551] on button "Apply" at bounding box center [631, 544] width 94 height 30
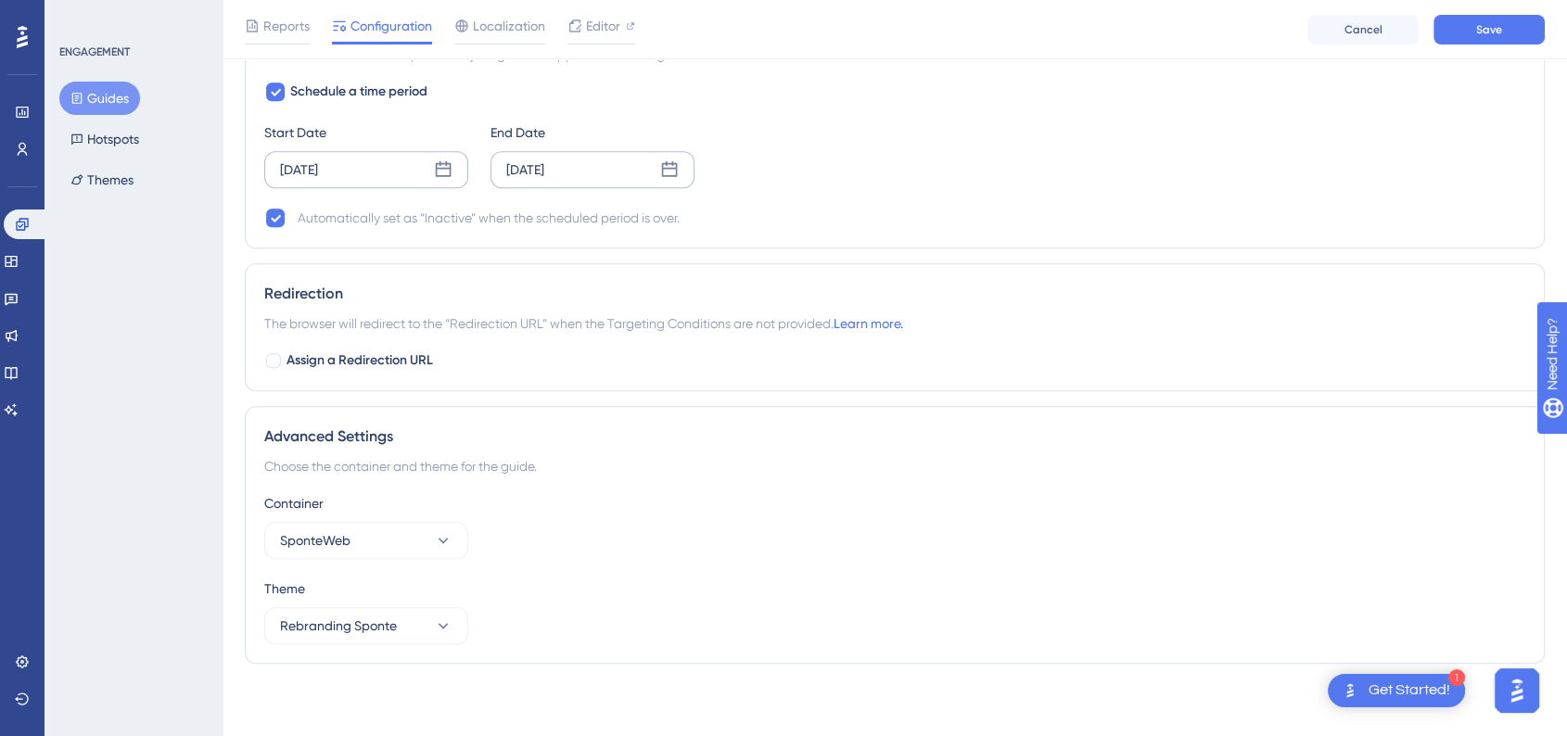
click at [934, 483] on div "Advanced Settings Choose the container and theme for the guide. Container Spont…" at bounding box center [895, 535] width 1300 height 258
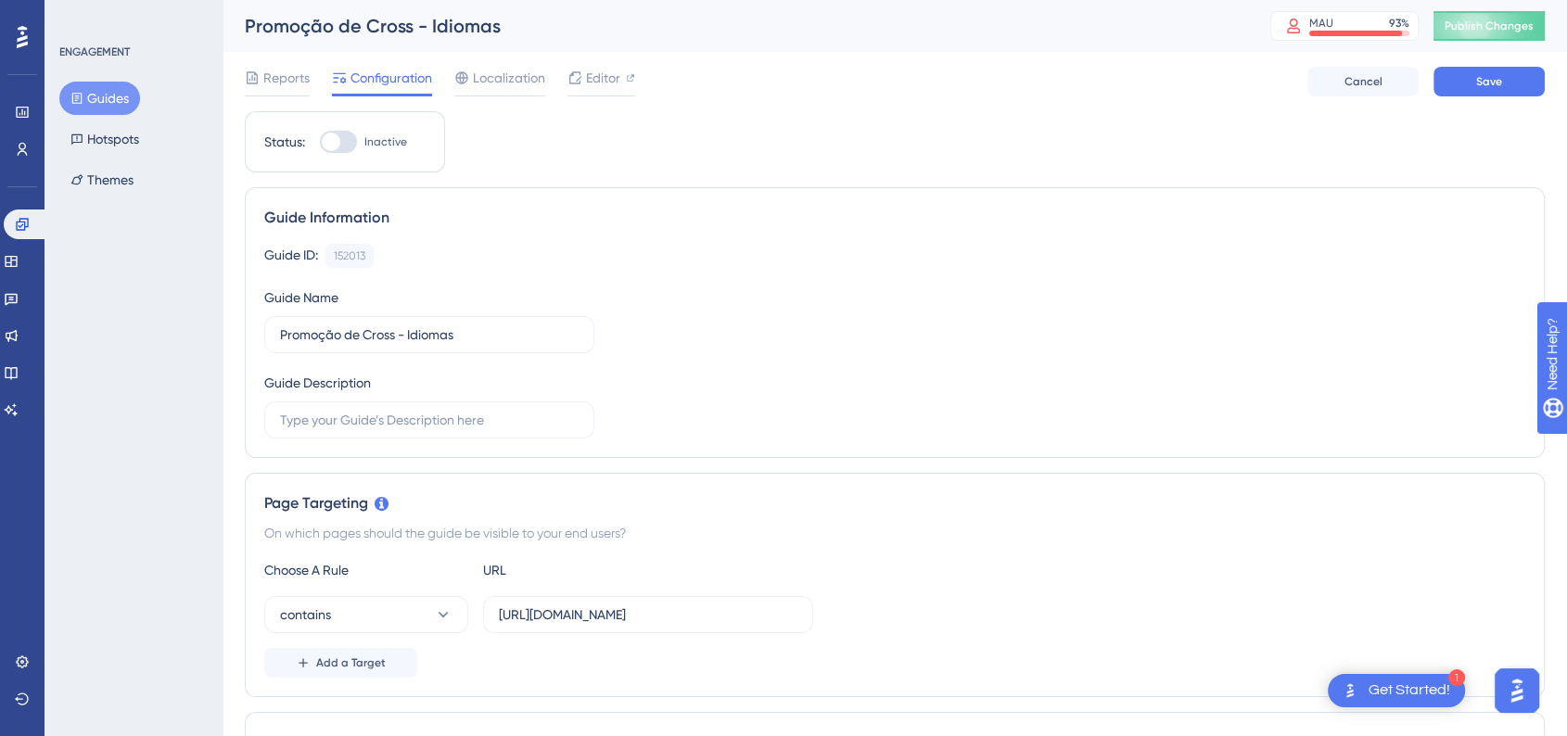
click at [330, 140] on div at bounding box center [331, 142] width 19 height 19
click at [320, 142] on input "Inactive" at bounding box center [319, 142] width 1 height 1
checkbox input "true"
click at [1524, 91] on button "Save" at bounding box center [1488, 82] width 111 height 30
drag, startPoint x: 737, startPoint y: 616, endPoint x: 436, endPoint y: 619, distance: 301.3
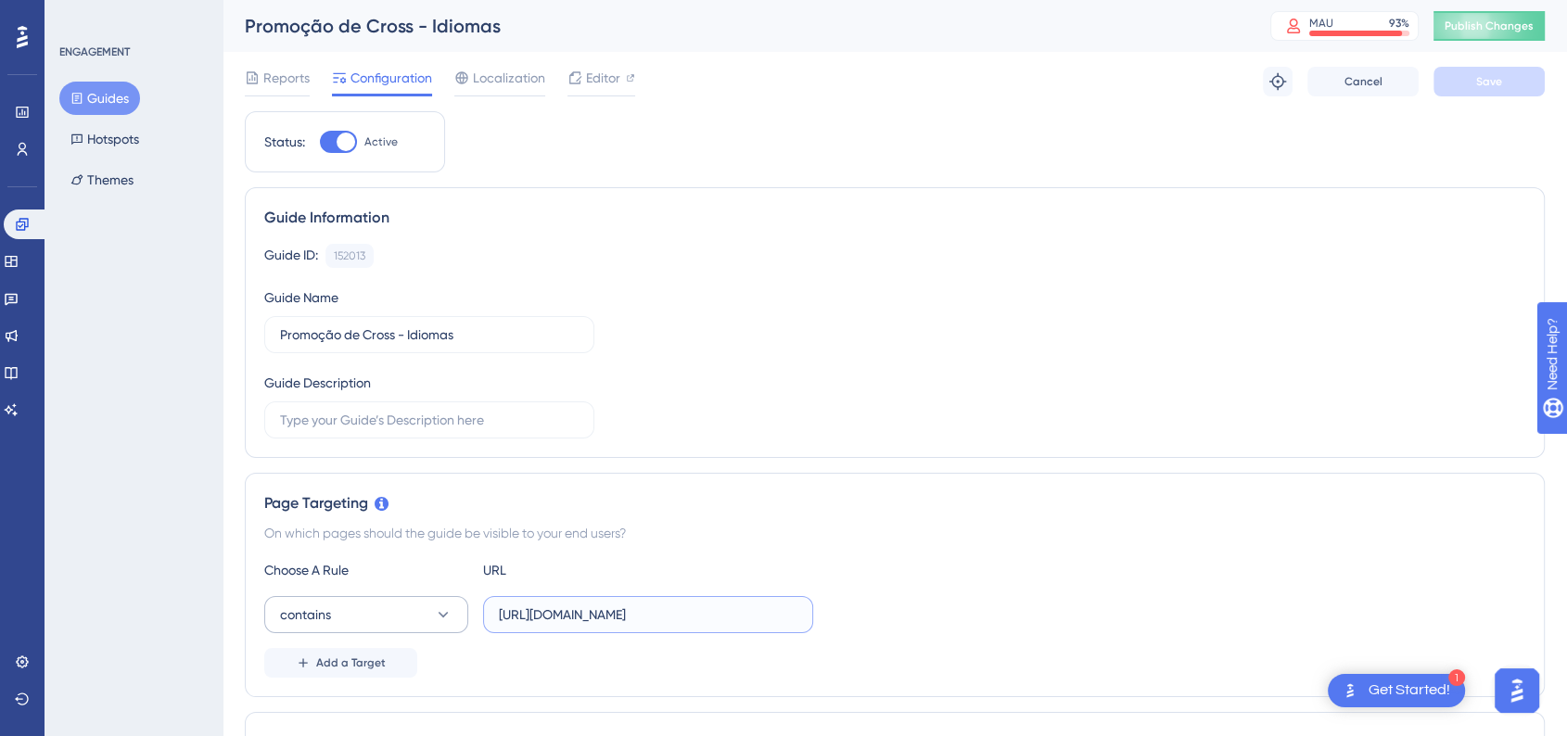
click at [436, 619] on div "contains https://www.sponteeducacional.net.br/Home.aspx" at bounding box center [538, 614] width 549 height 37
type input "Home.aspx"
click at [1010, 255] on div "Guide ID: 152013 Copy" at bounding box center [894, 256] width 1261 height 24
click at [1454, 89] on button "Save" at bounding box center [1488, 82] width 111 height 30
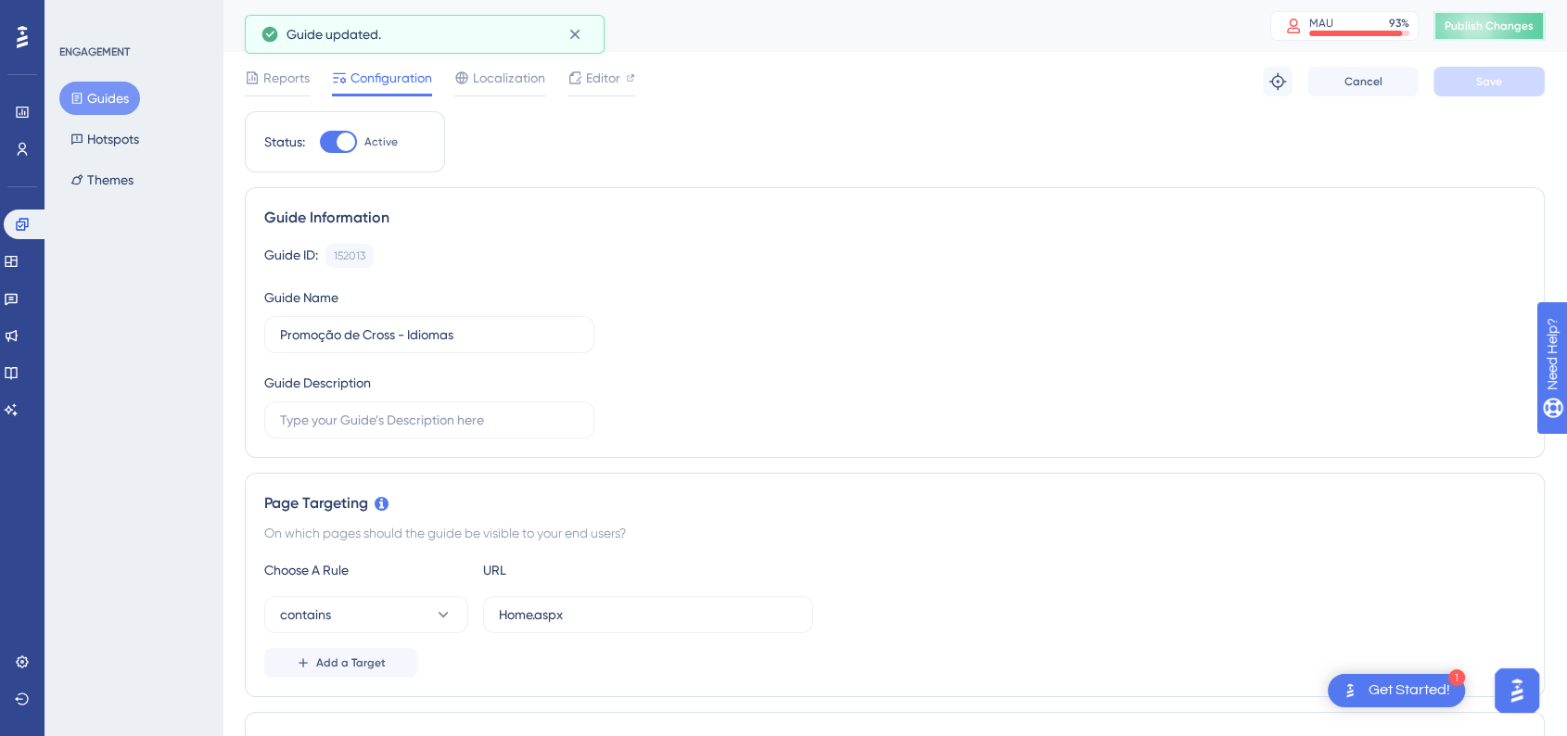
click at [1490, 24] on span "Publish Changes" at bounding box center [1488, 26] width 89 height 15
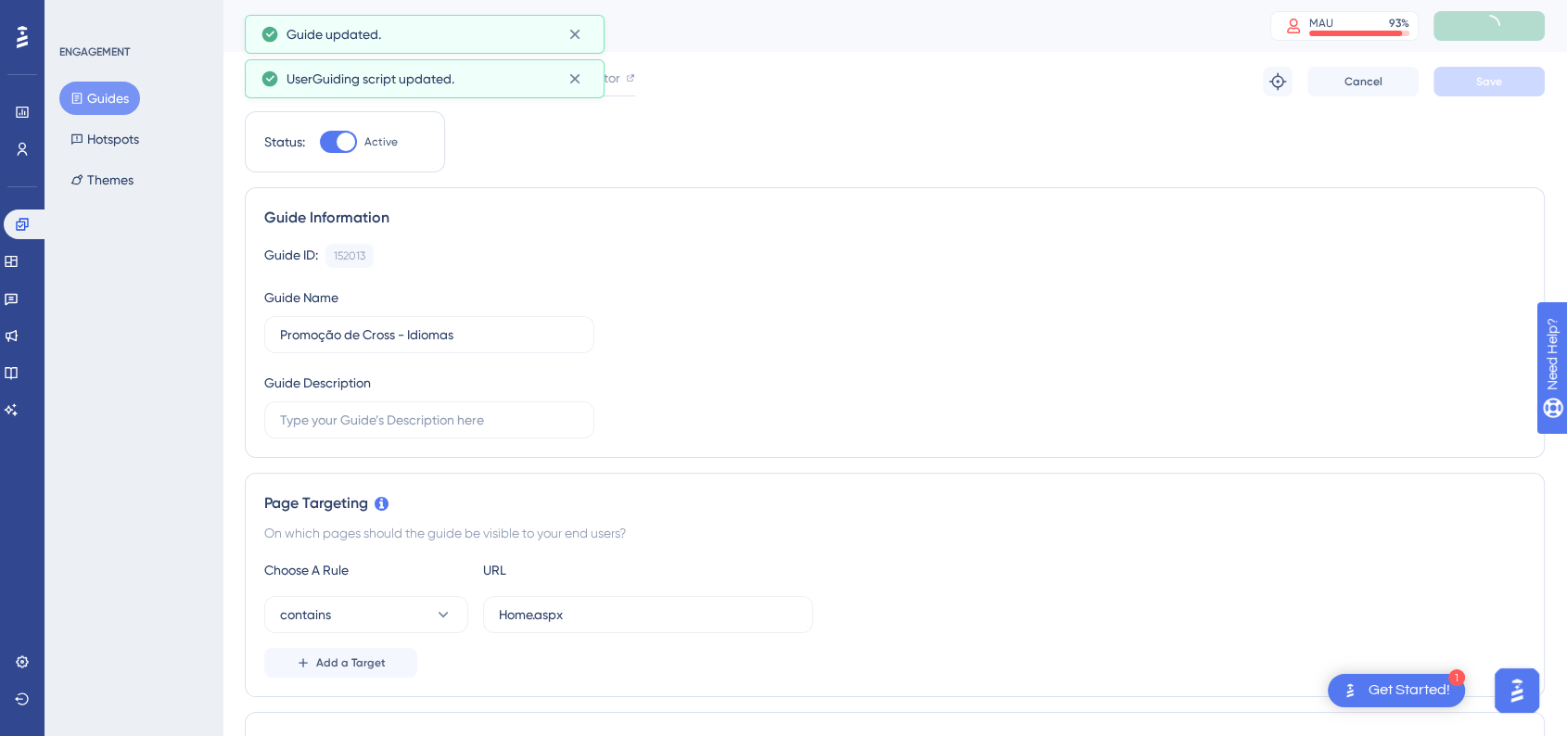
click at [119, 102] on button "Guides" at bounding box center [99, 98] width 81 height 33
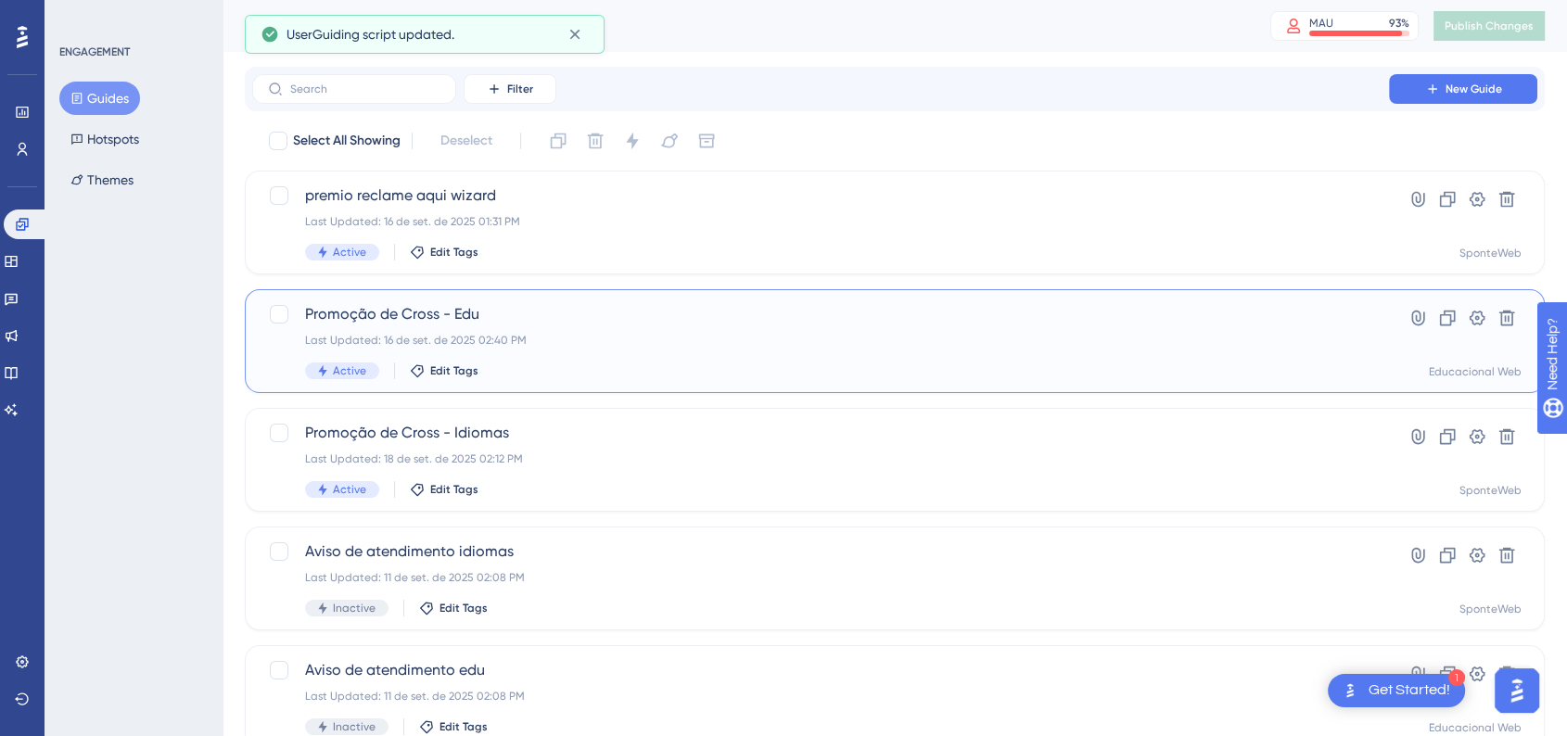
click at [475, 325] on div "Promoção de Cross - Edu Last Updated: 16 de set. de 2025 02:40 PM Active Edit T…" at bounding box center [820, 341] width 1031 height 76
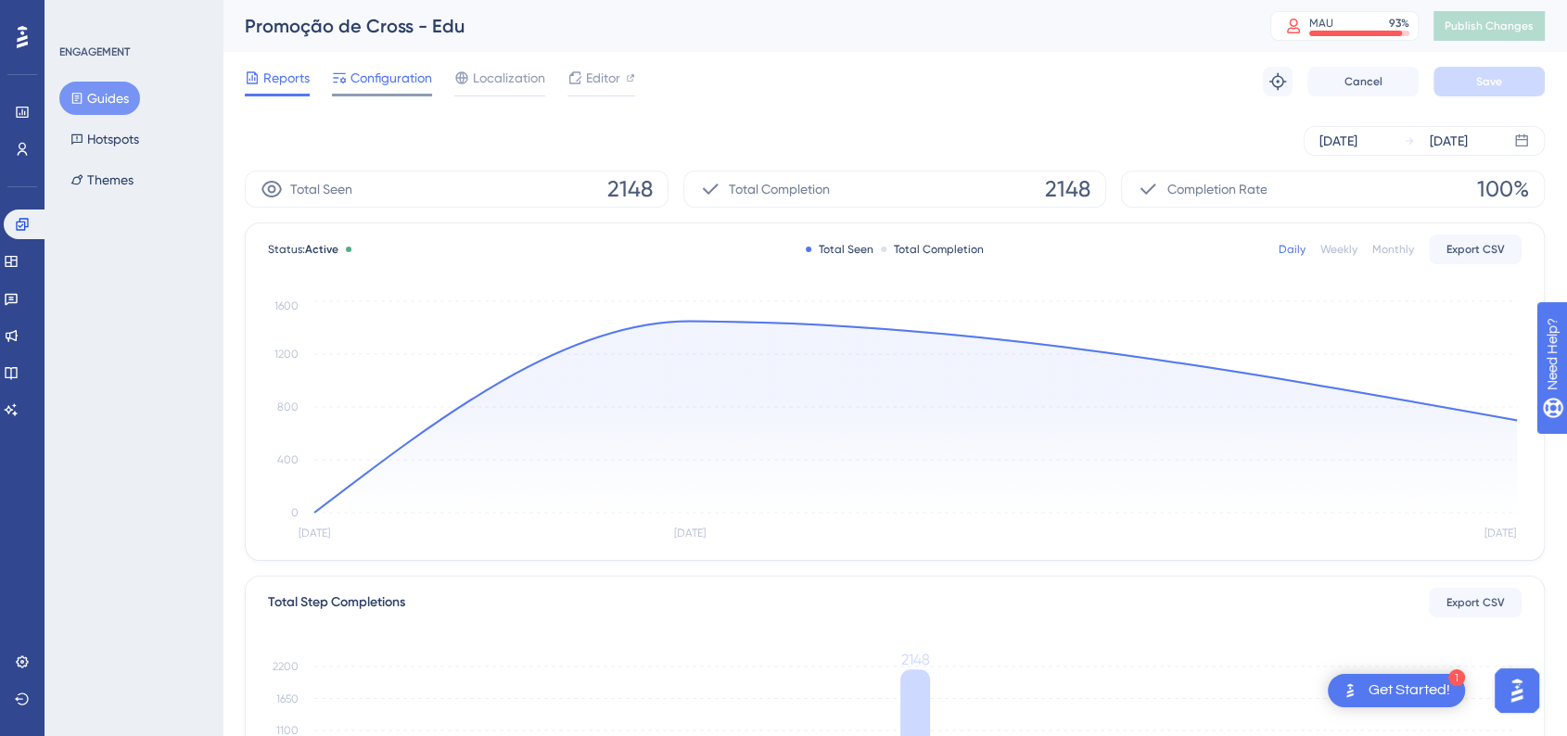
click at [399, 94] on div at bounding box center [382, 95] width 100 height 3
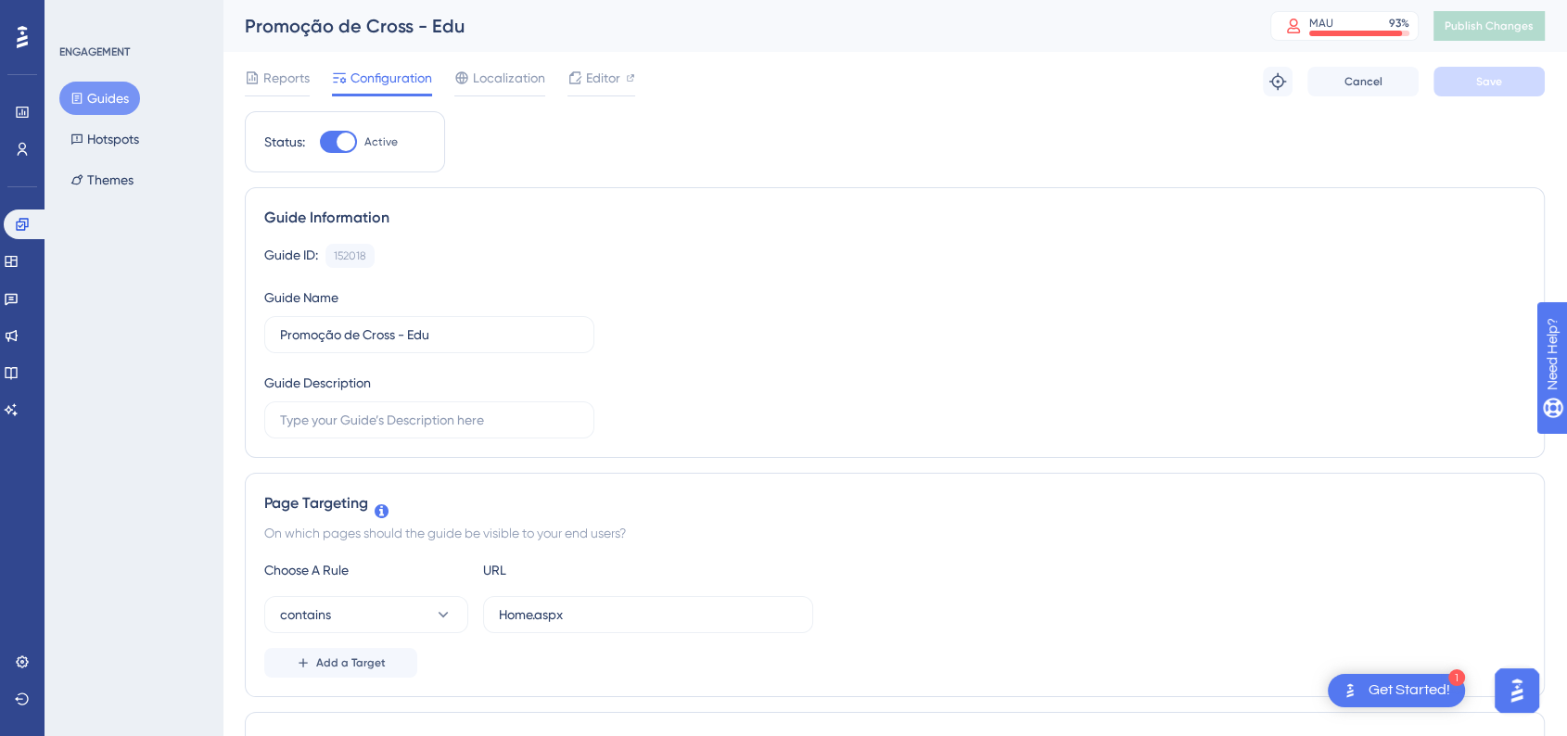
click at [111, 108] on button "Guides" at bounding box center [99, 98] width 81 height 33
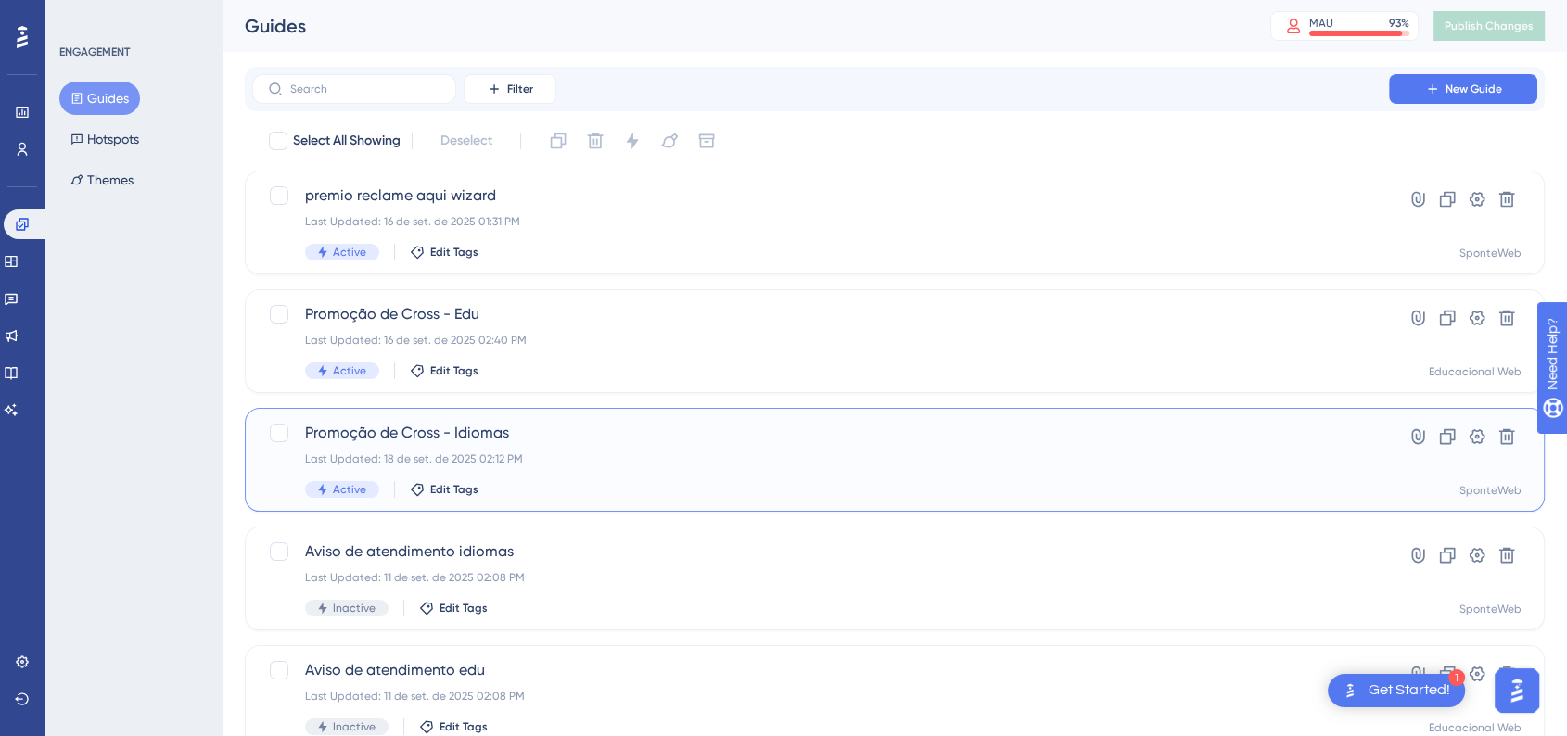
click at [528, 446] on div "Promoção de Cross - Idiomas Last Updated: 18 de set. de 2025 02:12 PM Active Ed…" at bounding box center [820, 460] width 1031 height 76
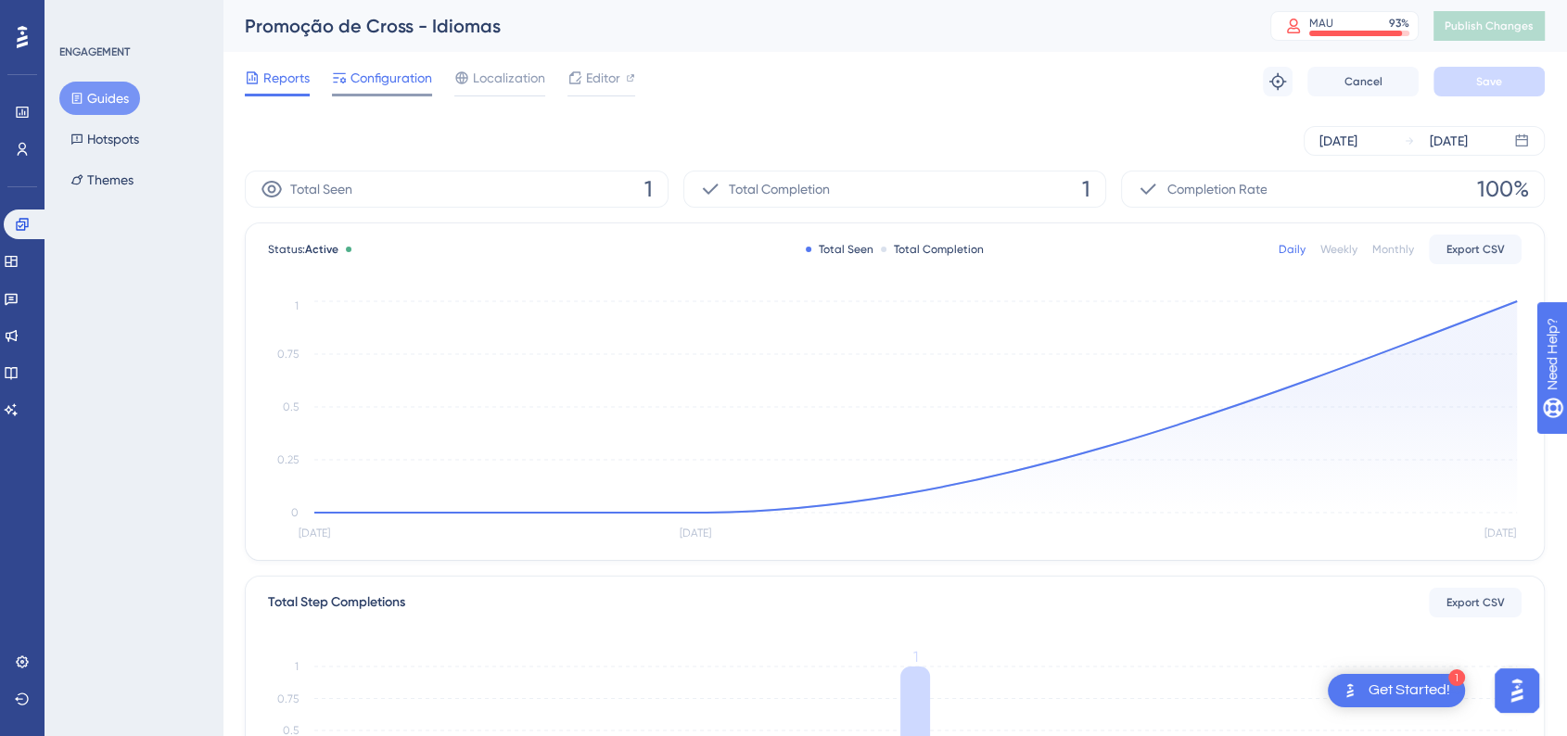
click at [378, 83] on span "Configuration" at bounding box center [391, 78] width 82 height 22
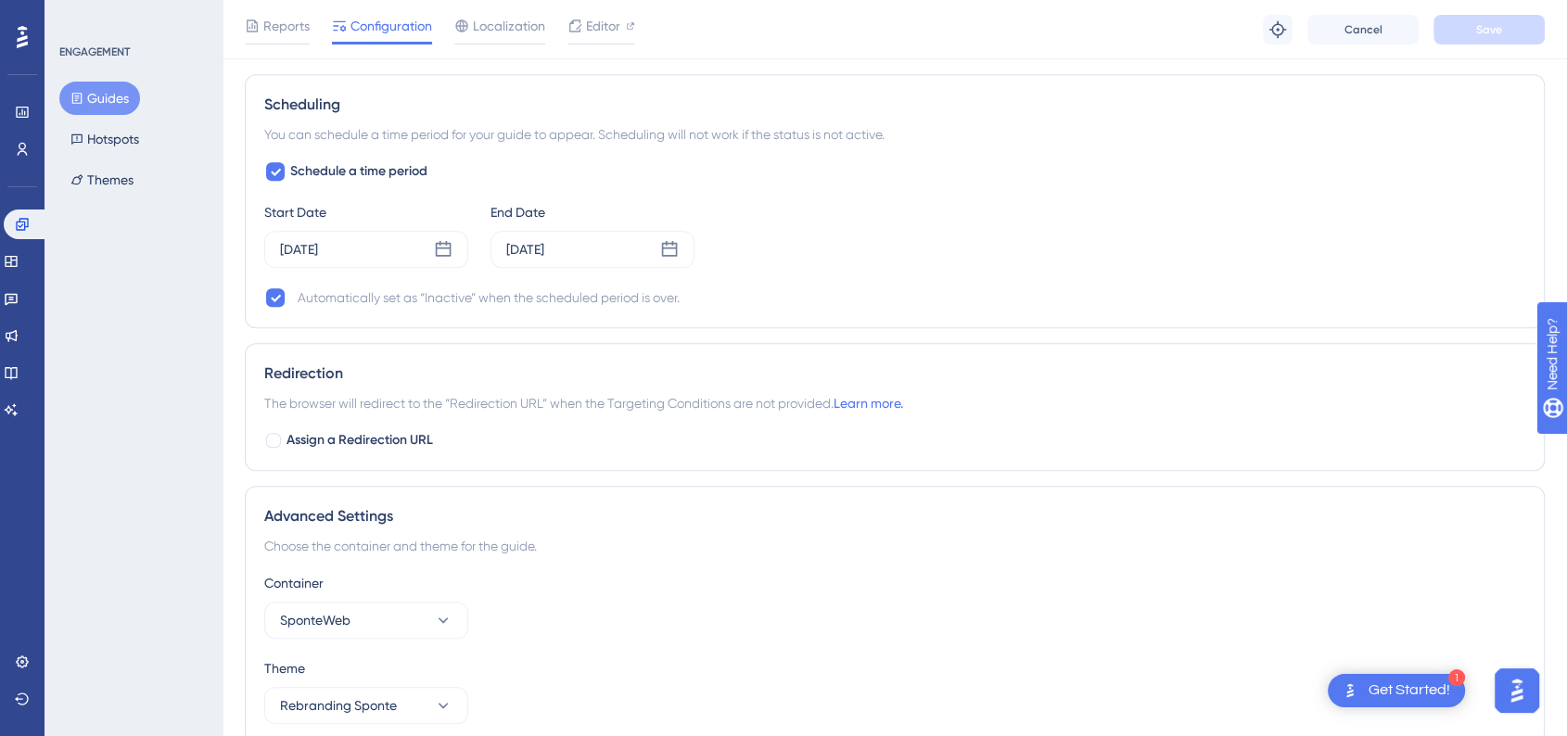
scroll to position [1427, 0]
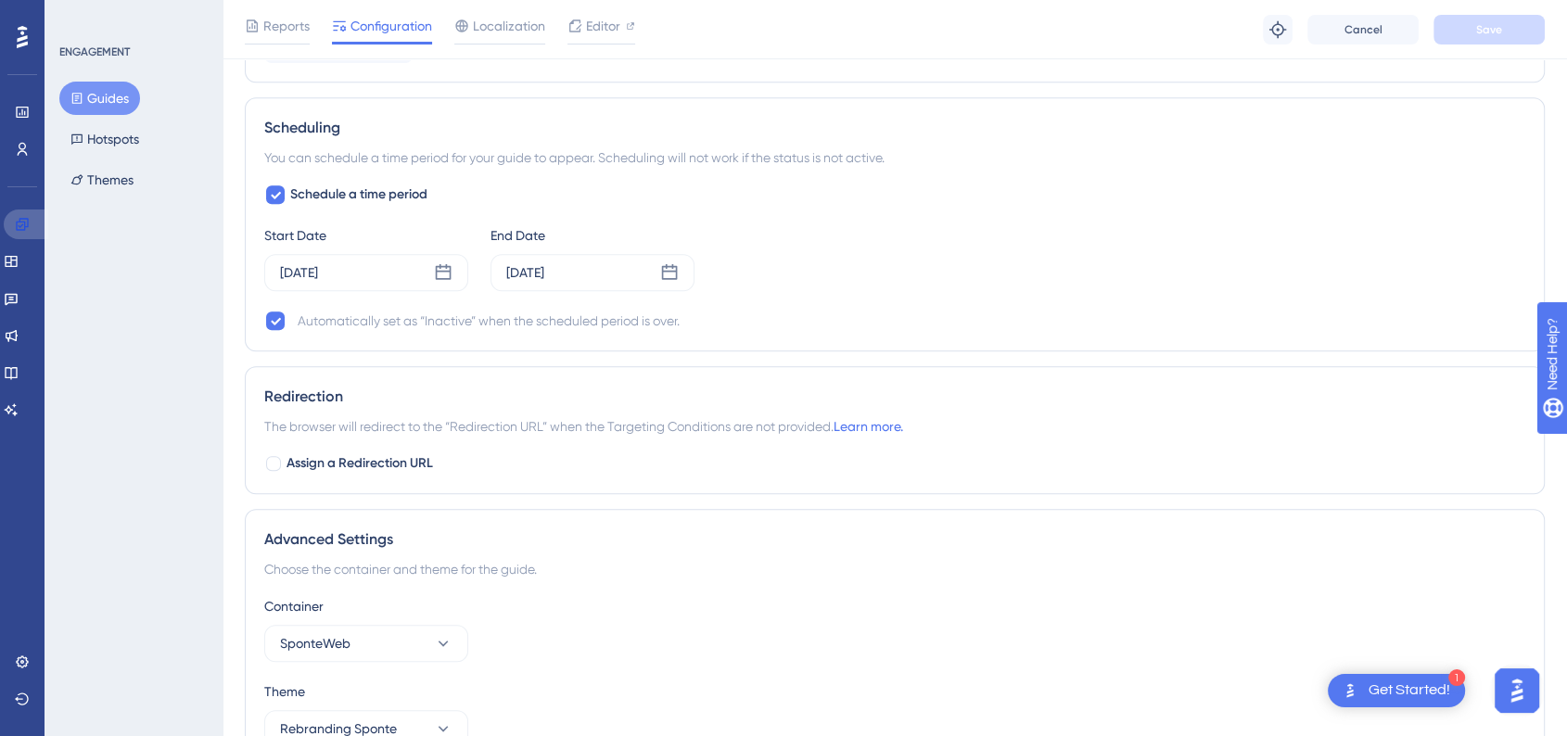
click at [19, 230] on icon at bounding box center [22, 224] width 12 height 12
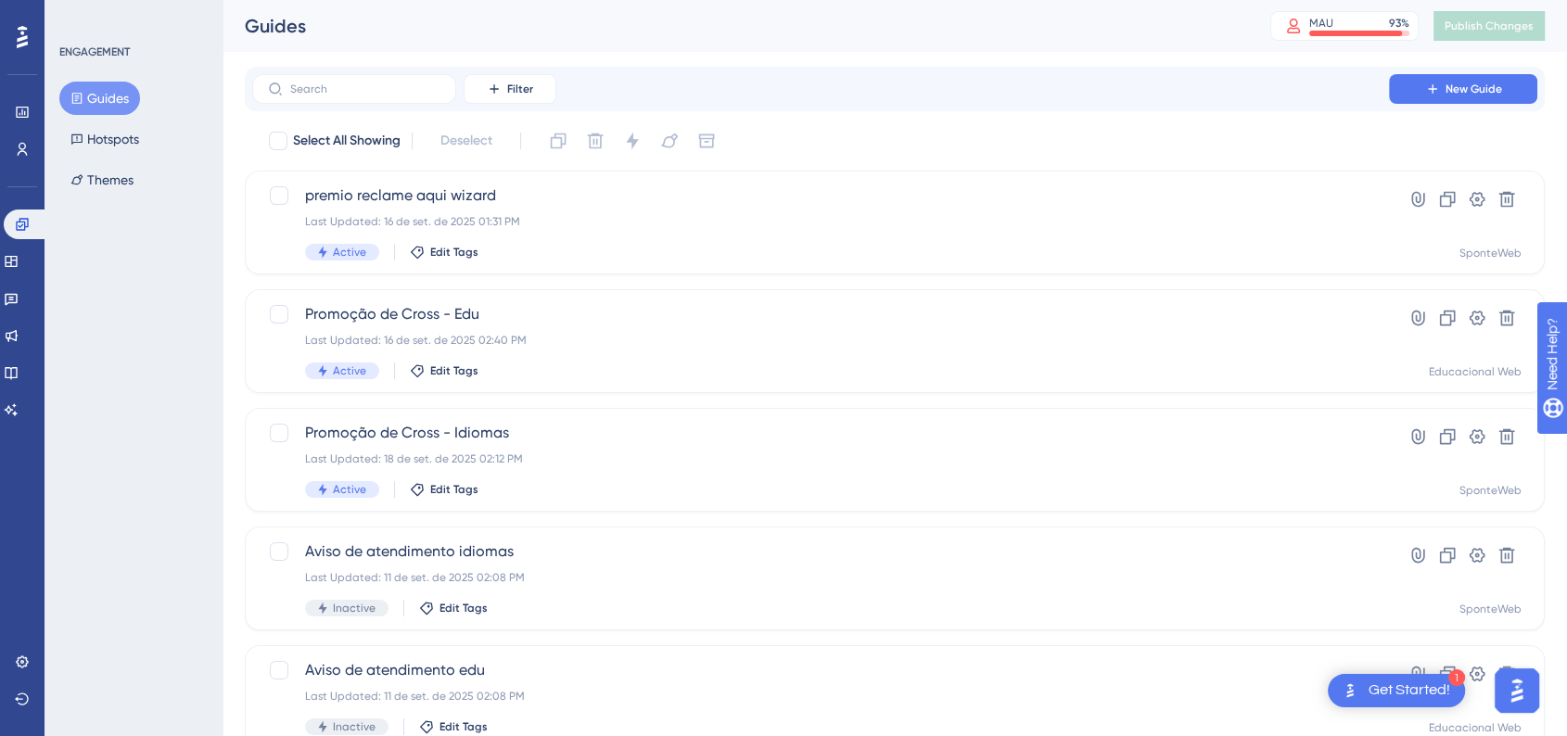
click at [102, 106] on button "Guides" at bounding box center [99, 98] width 81 height 33
click at [18, 228] on icon at bounding box center [22, 224] width 15 height 15
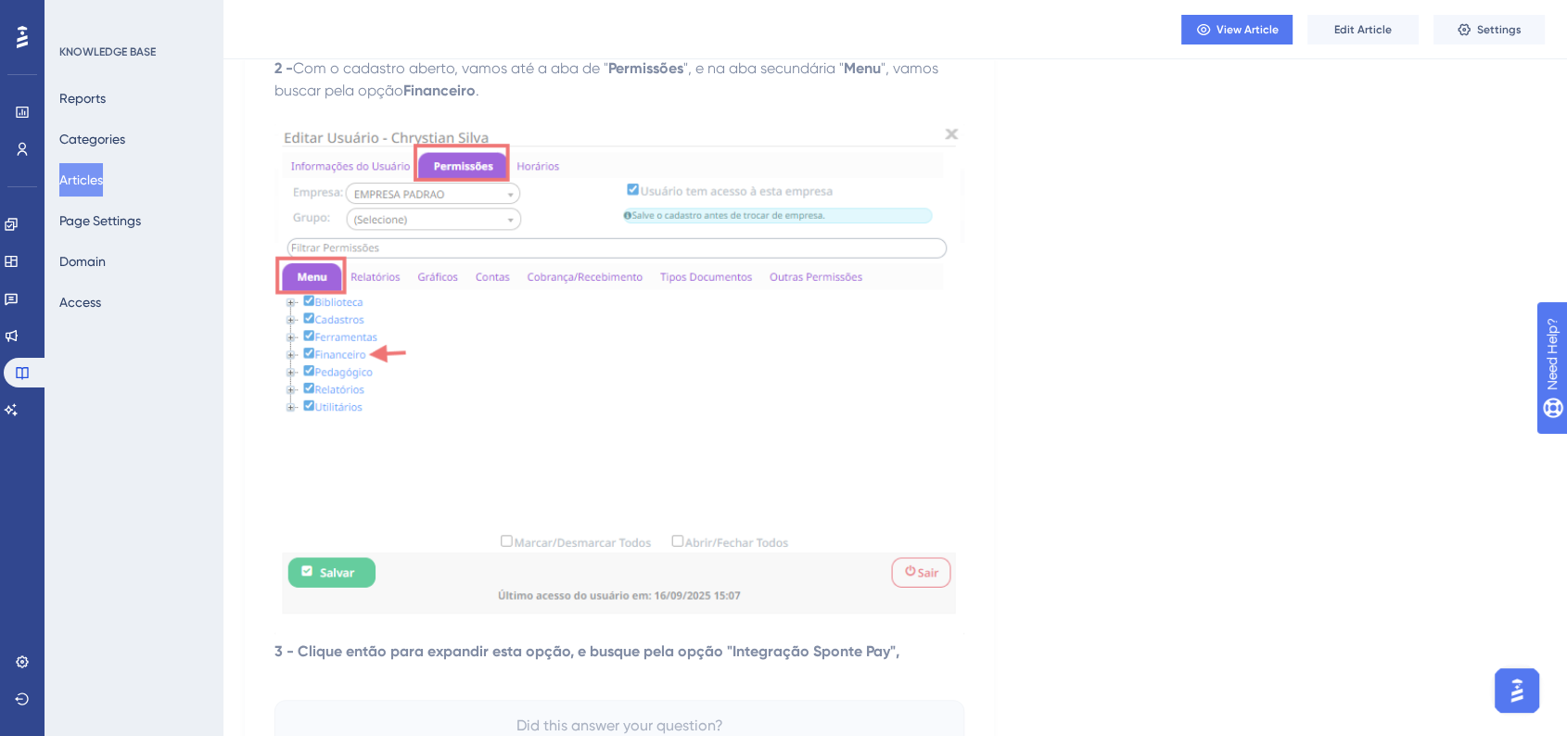
scroll to position [927, 0]
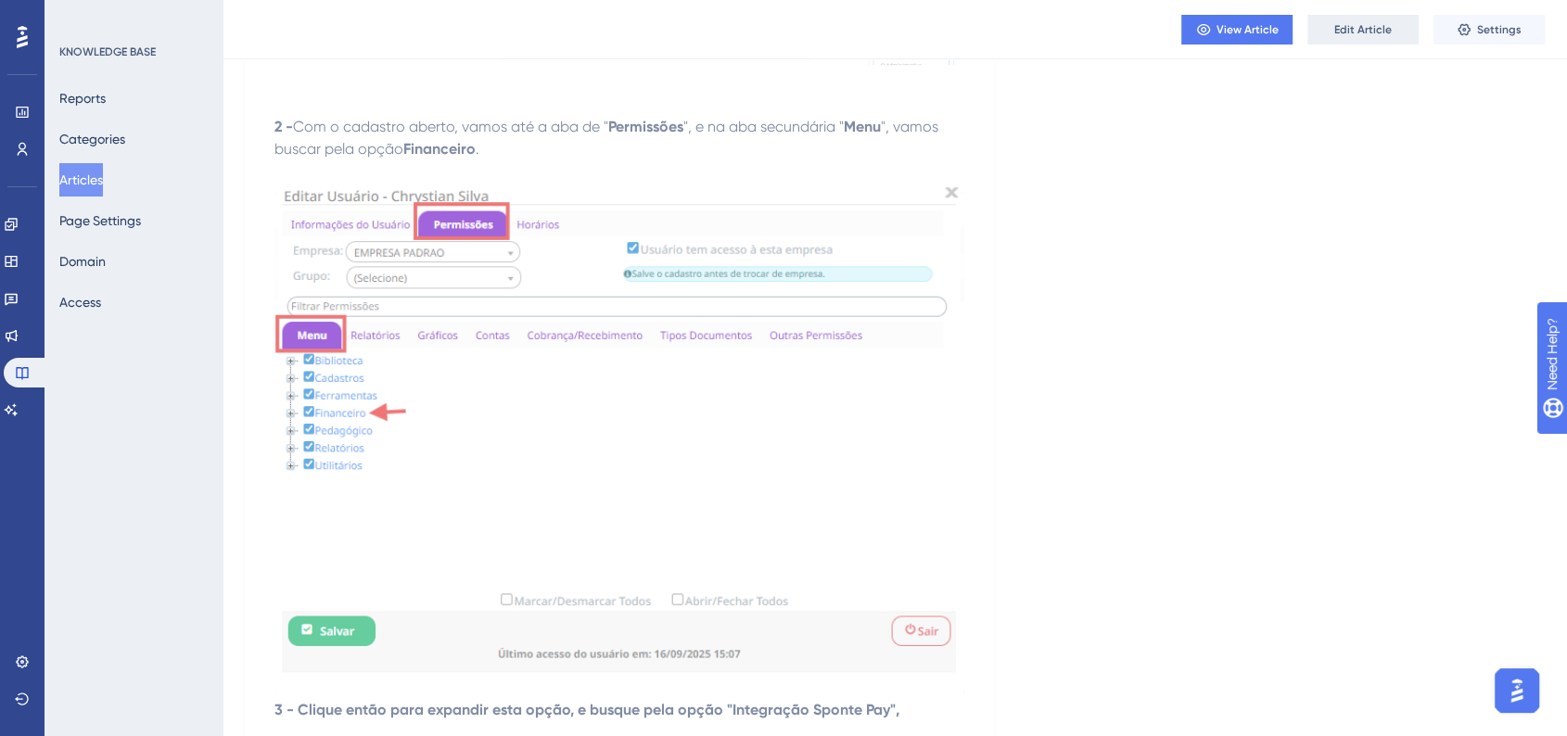
click at [1363, 38] on button "Edit Article" at bounding box center [1362, 30] width 111 height 30
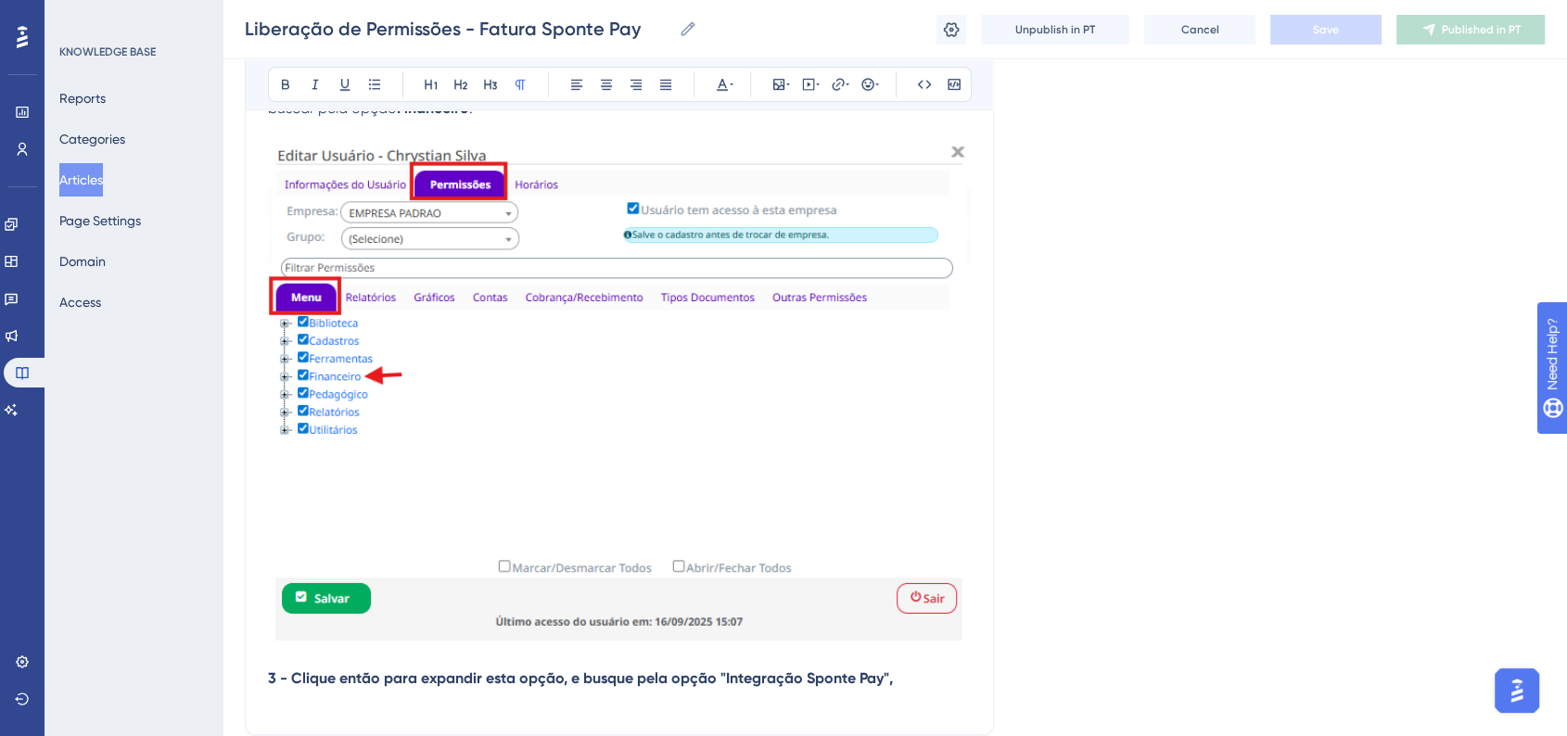
scroll to position [1083, 0]
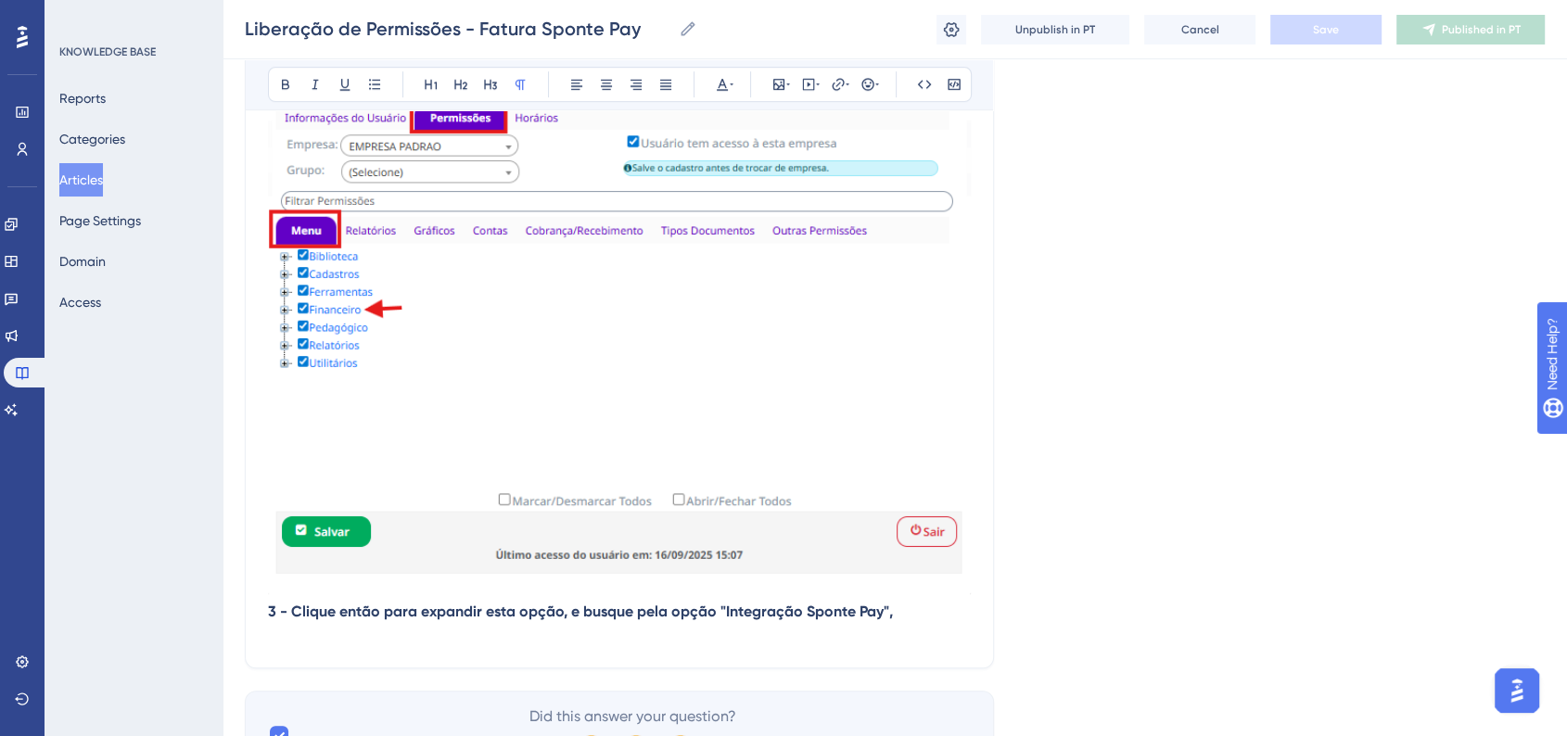
scroll to position [1160, 0]
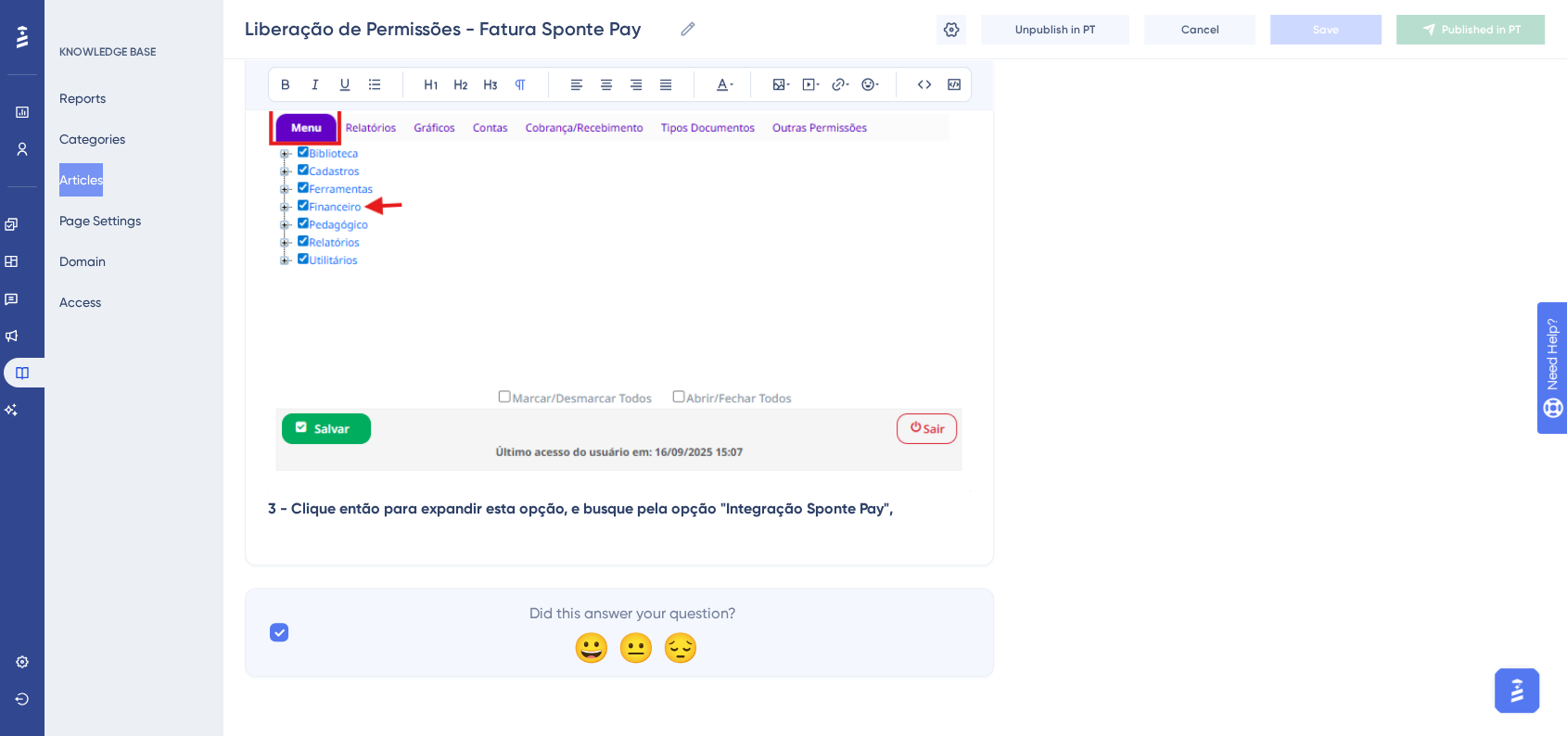
click at [281, 534] on p at bounding box center [619, 531] width 703 height 22
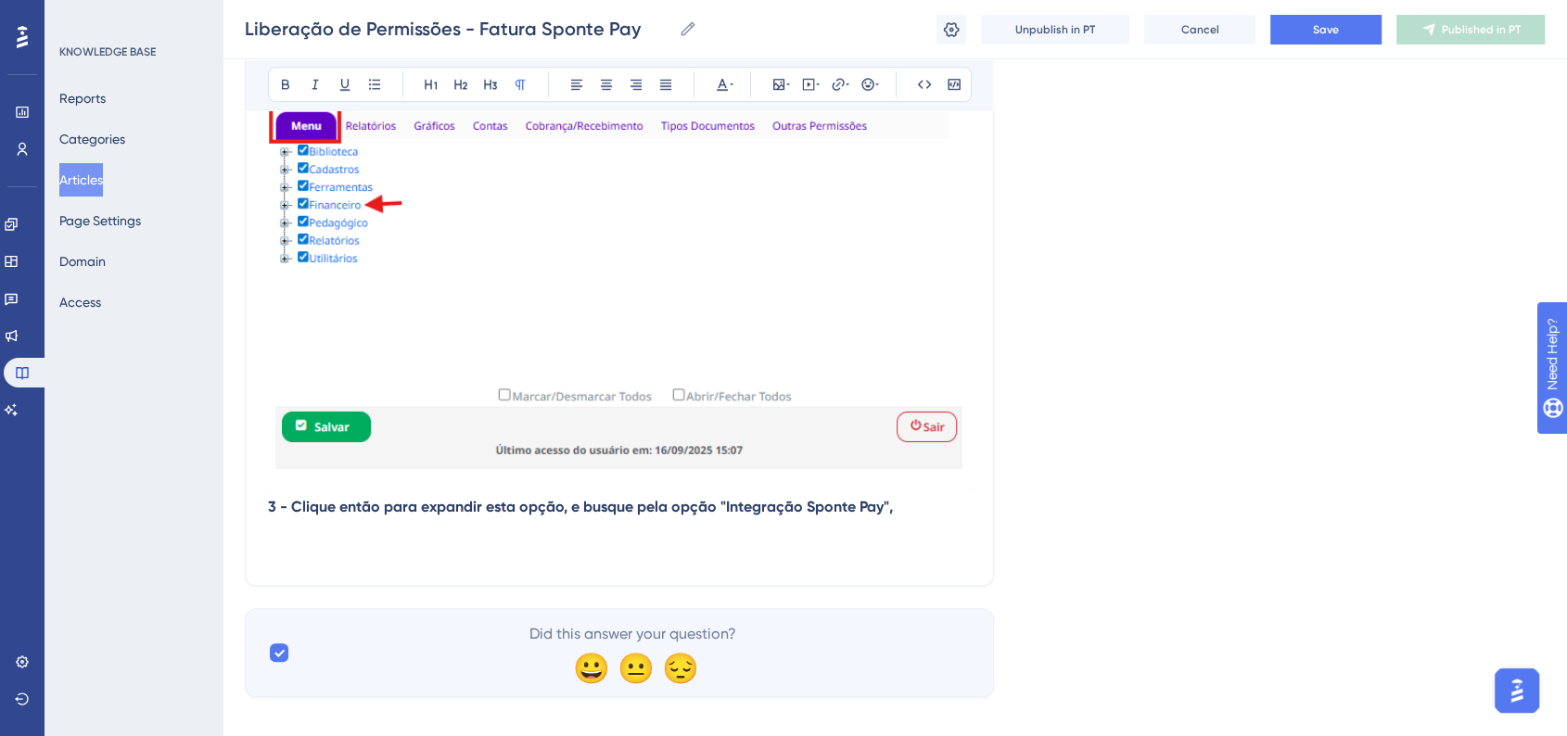
click at [288, 542] on p at bounding box center [619, 551] width 703 height 22
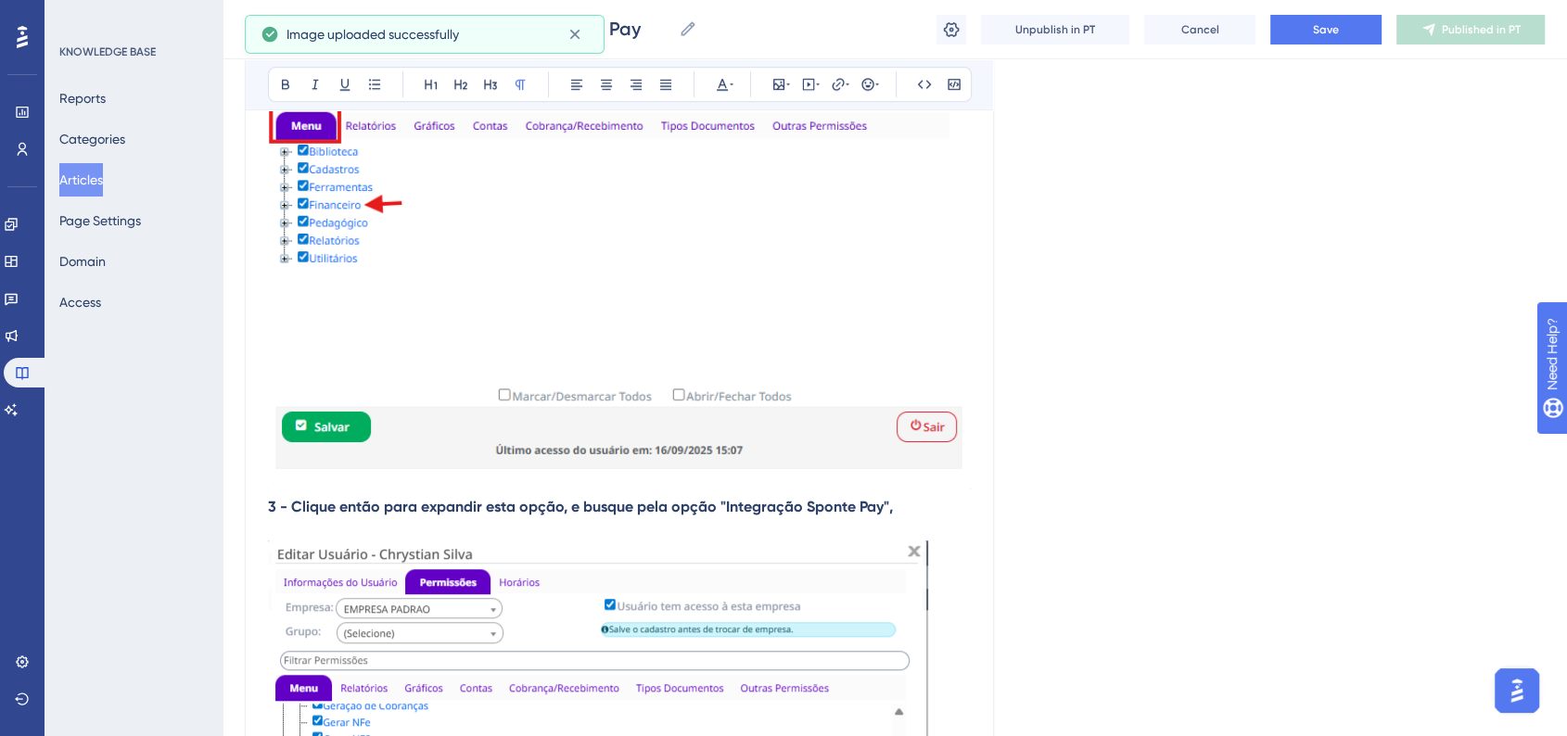
click at [927, 521] on p at bounding box center [619, 529] width 703 height 22
click at [920, 501] on p "3 - Clique então para expandir esta opção, e busque pela opção "Integração Spon…" at bounding box center [619, 507] width 703 height 22
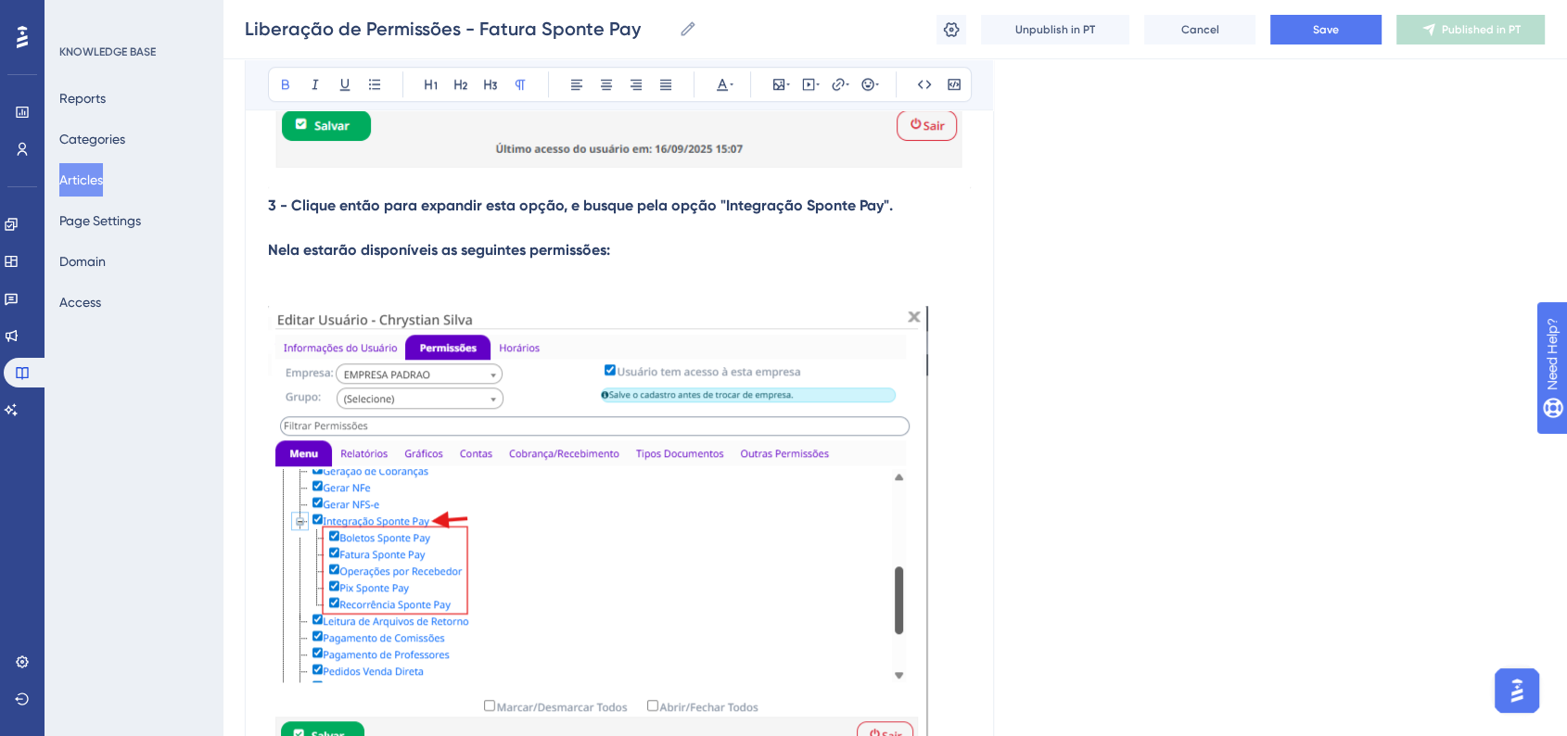
scroll to position [1468, 0]
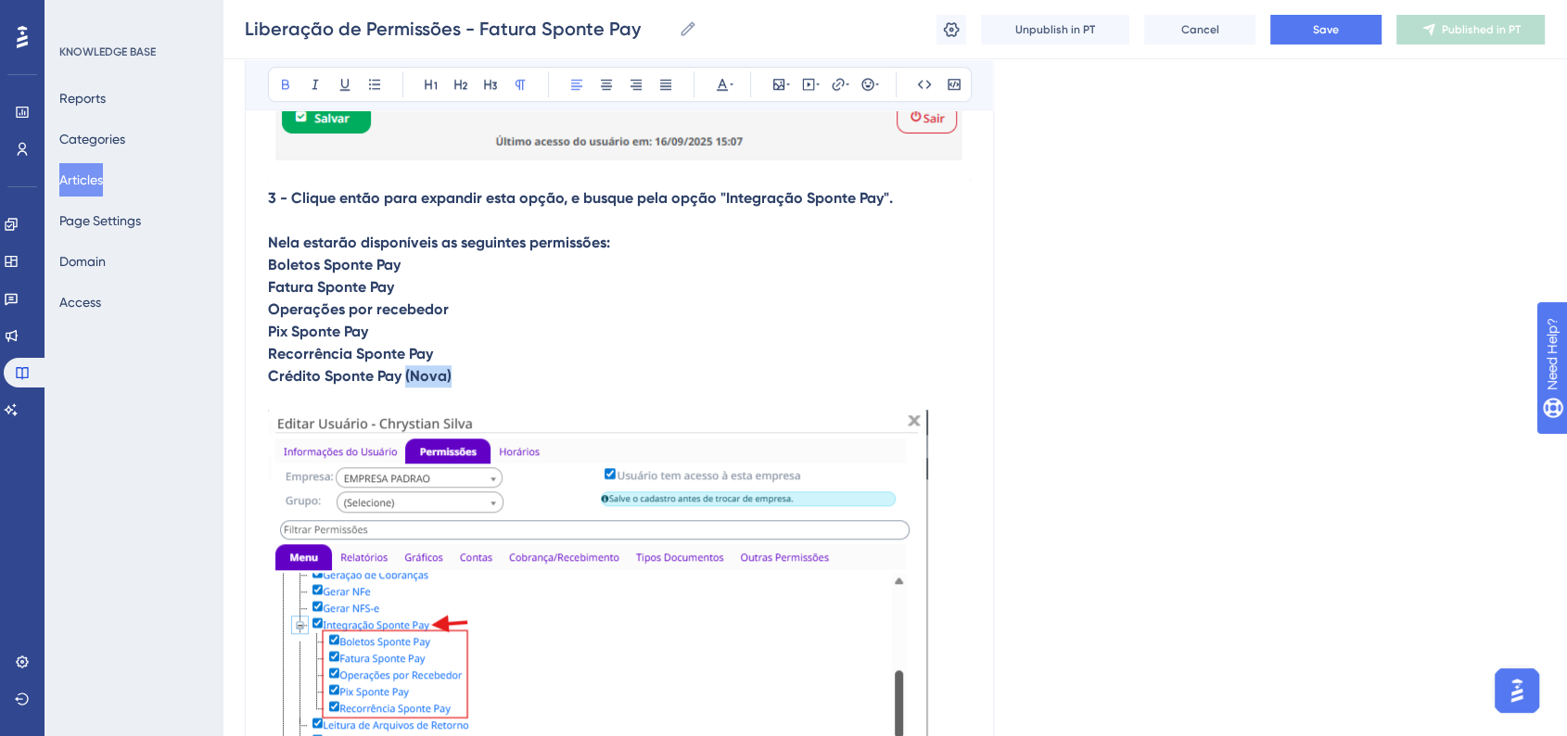
drag, startPoint x: 405, startPoint y: 386, endPoint x: 465, endPoint y: 375, distance: 61.1
click at [465, 375] on p "Crédito Sponte Pay (Nova)" at bounding box center [619, 376] width 703 height 22
click at [455, 384] on p "Crédito Sponte Pay (Nova)" at bounding box center [619, 376] width 703 height 22
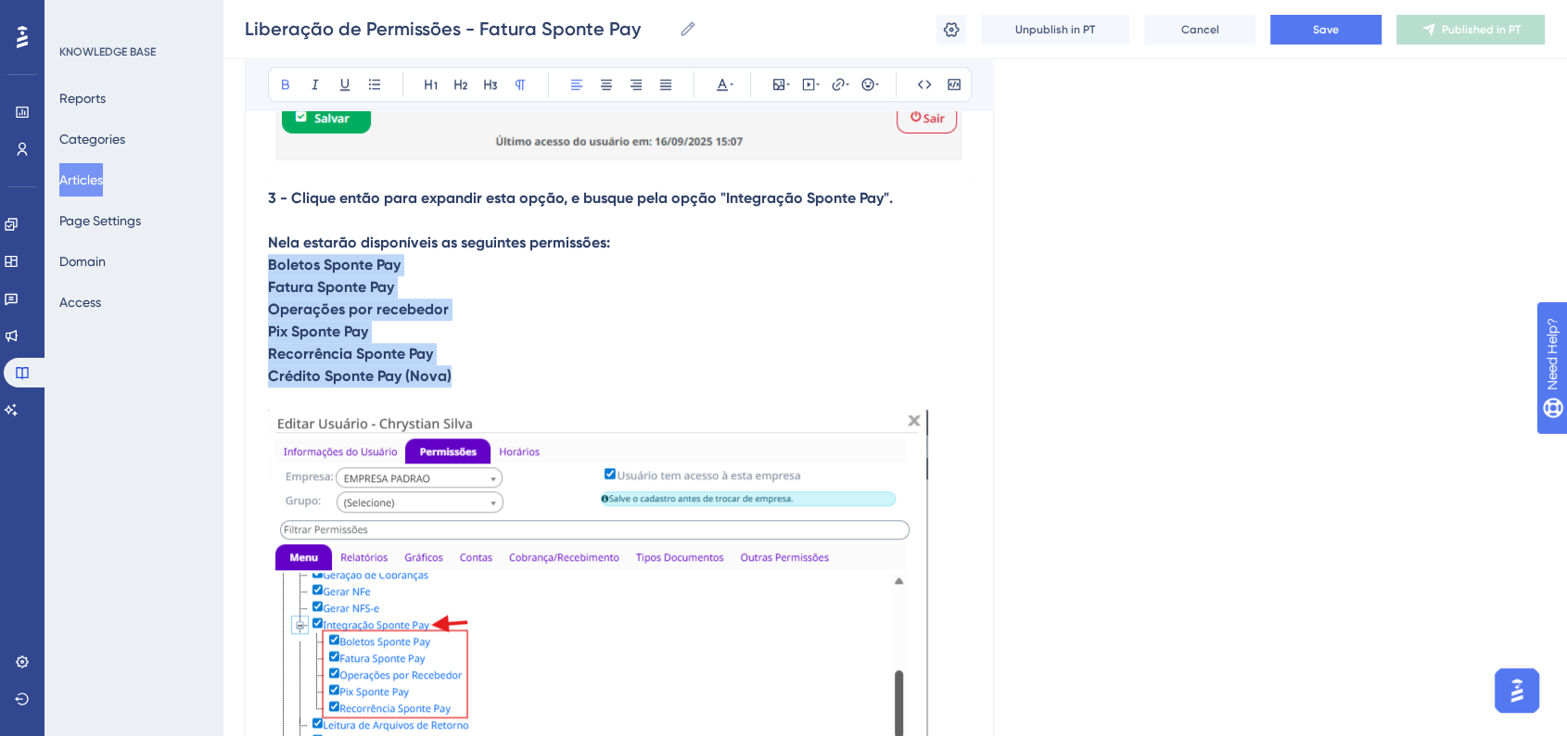
drag, startPoint x: 475, startPoint y: 383, endPoint x: 251, endPoint y: 273, distance: 249.2
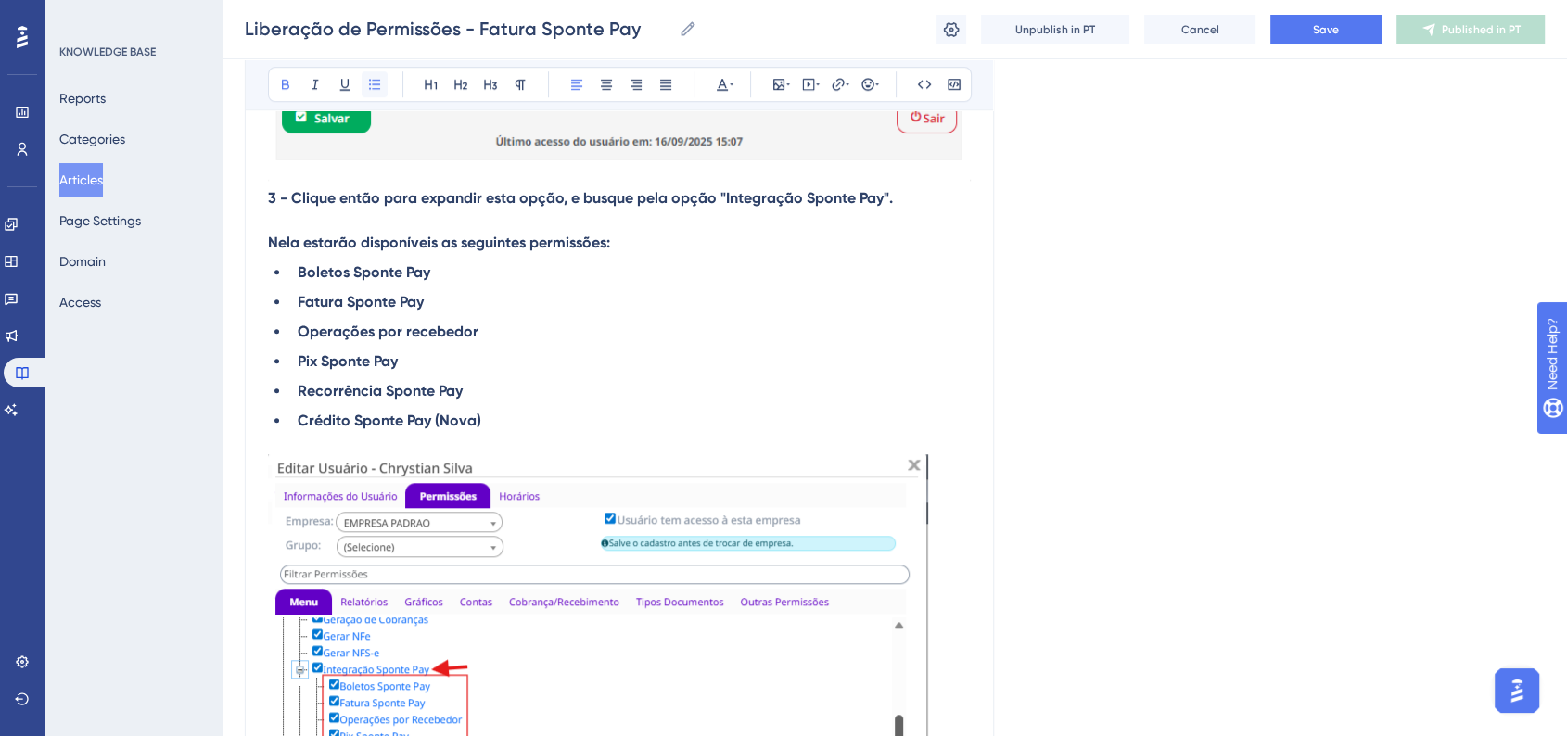
click at [378, 85] on icon at bounding box center [374, 84] width 15 height 15
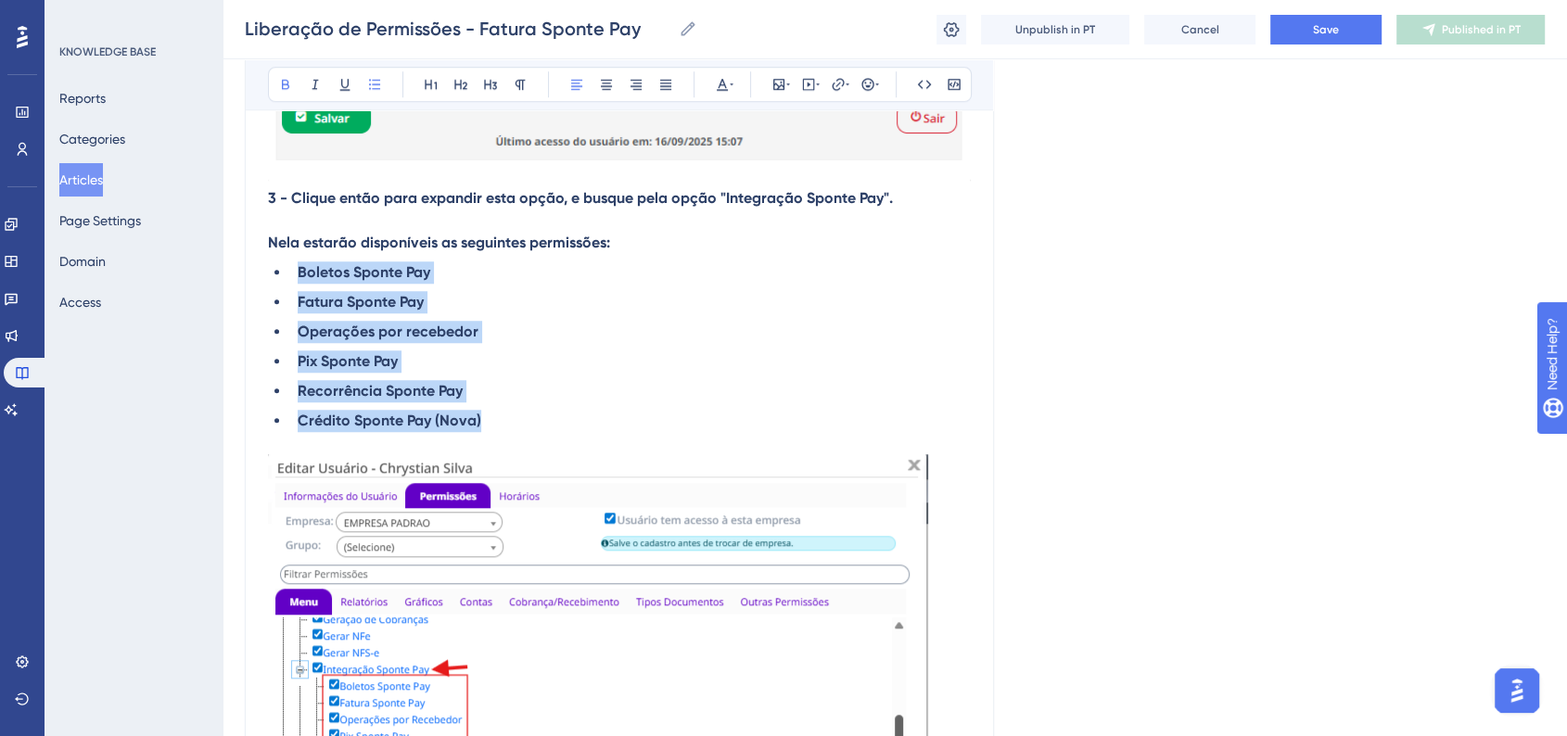
click at [490, 313] on li "Fatura Sponte Pay" at bounding box center [630, 302] width 680 height 22
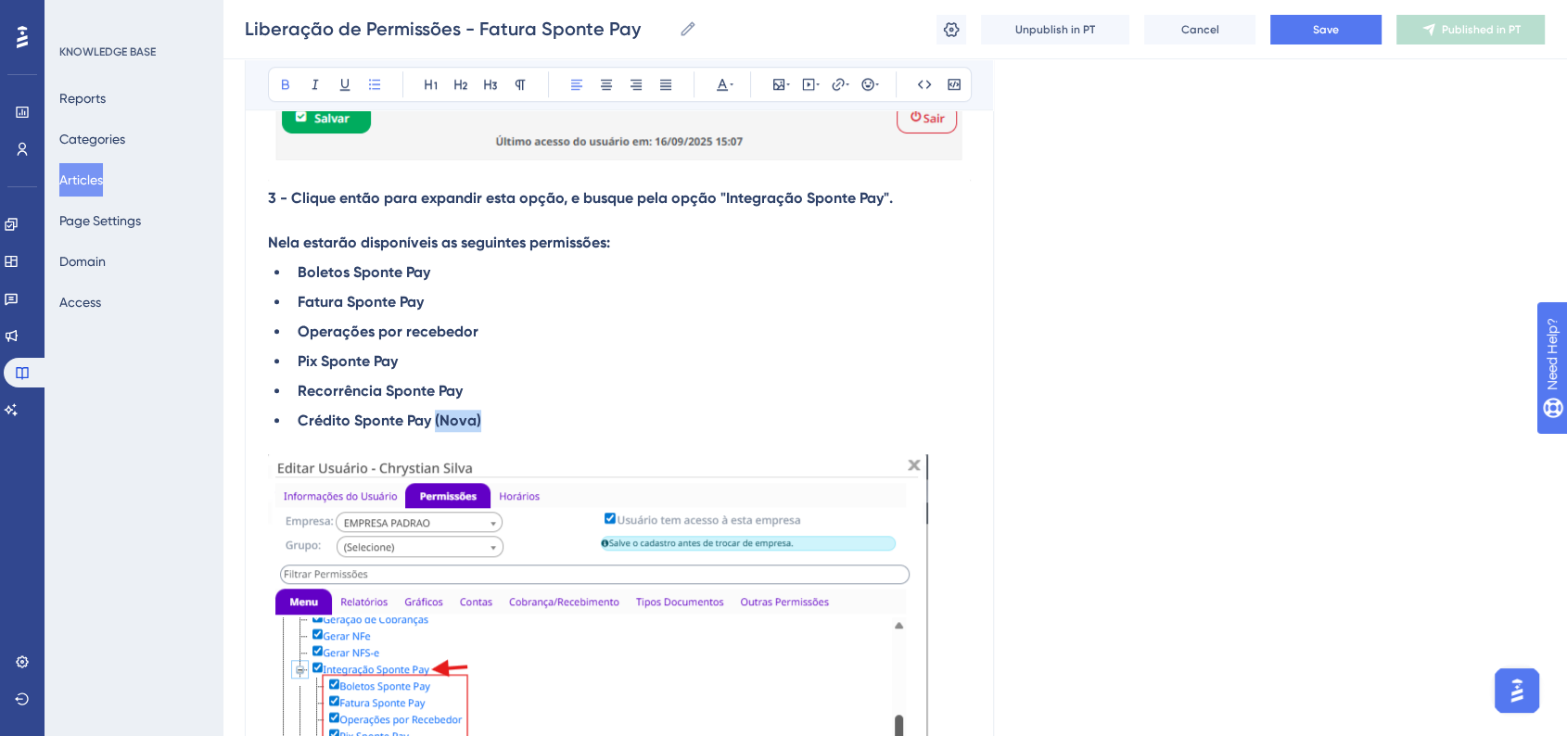
drag, startPoint x: 482, startPoint y: 429, endPoint x: 436, endPoint y: 432, distance: 46.4
click at [436, 432] on li "Crédito Sponte Pay (Nova)" at bounding box center [630, 421] width 680 height 22
click at [727, 81] on icon at bounding box center [722, 84] width 15 height 15
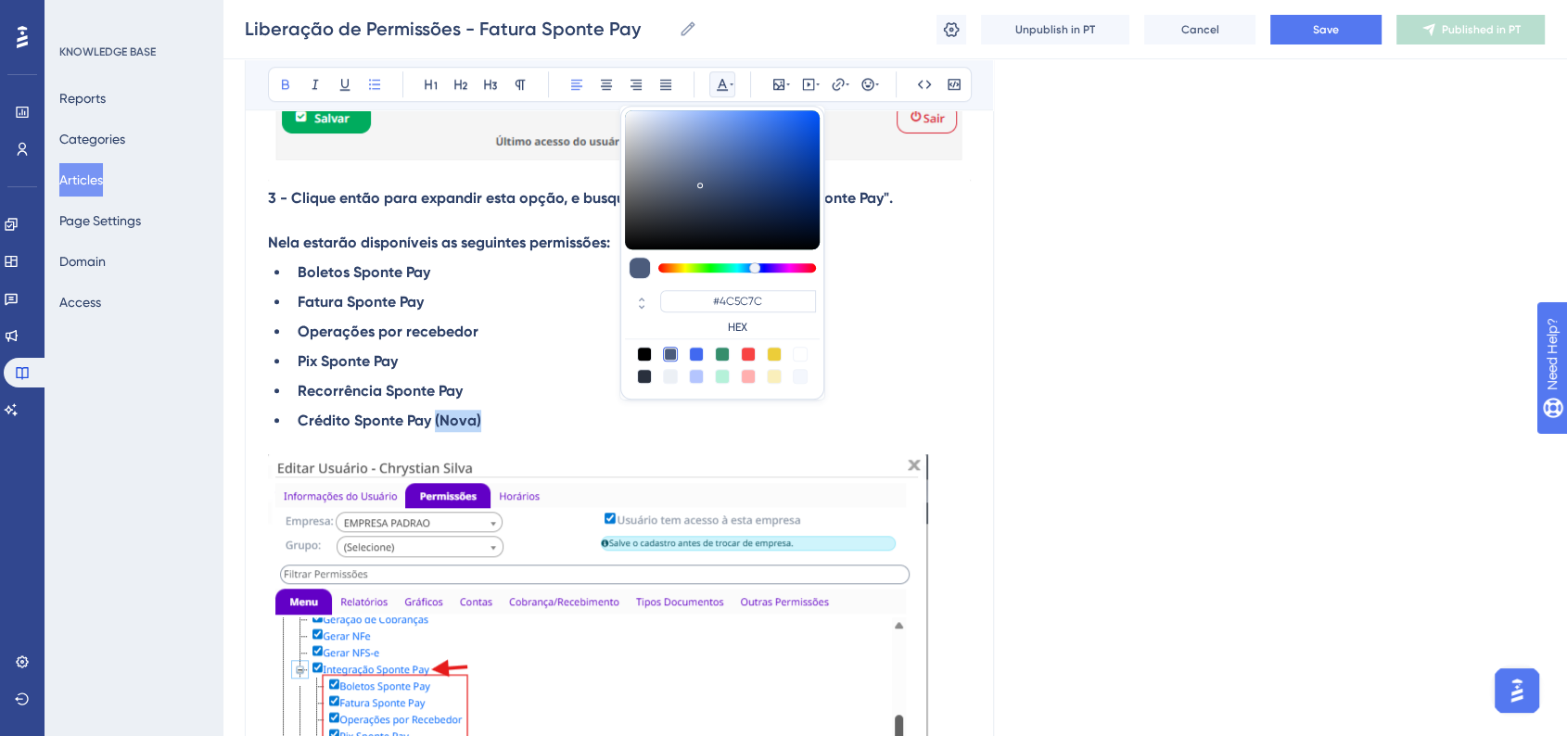
click at [746, 357] on div at bounding box center [748, 354] width 15 height 15
type input "#F84343"
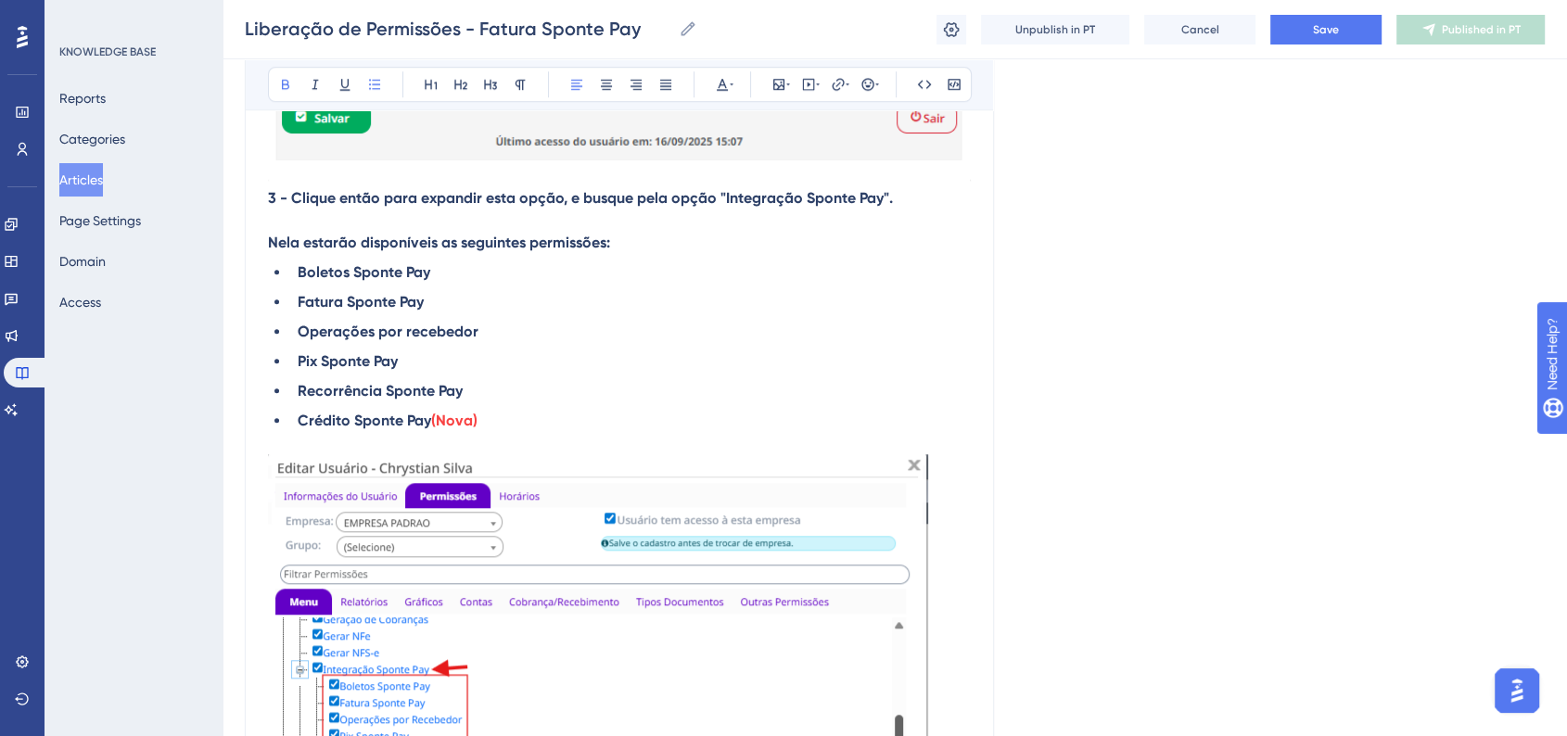
click at [458, 278] on li "Boletos Sponte Pay" at bounding box center [630, 272] width 680 height 22
copy strong "Permite a geração de cobranças via boletos"
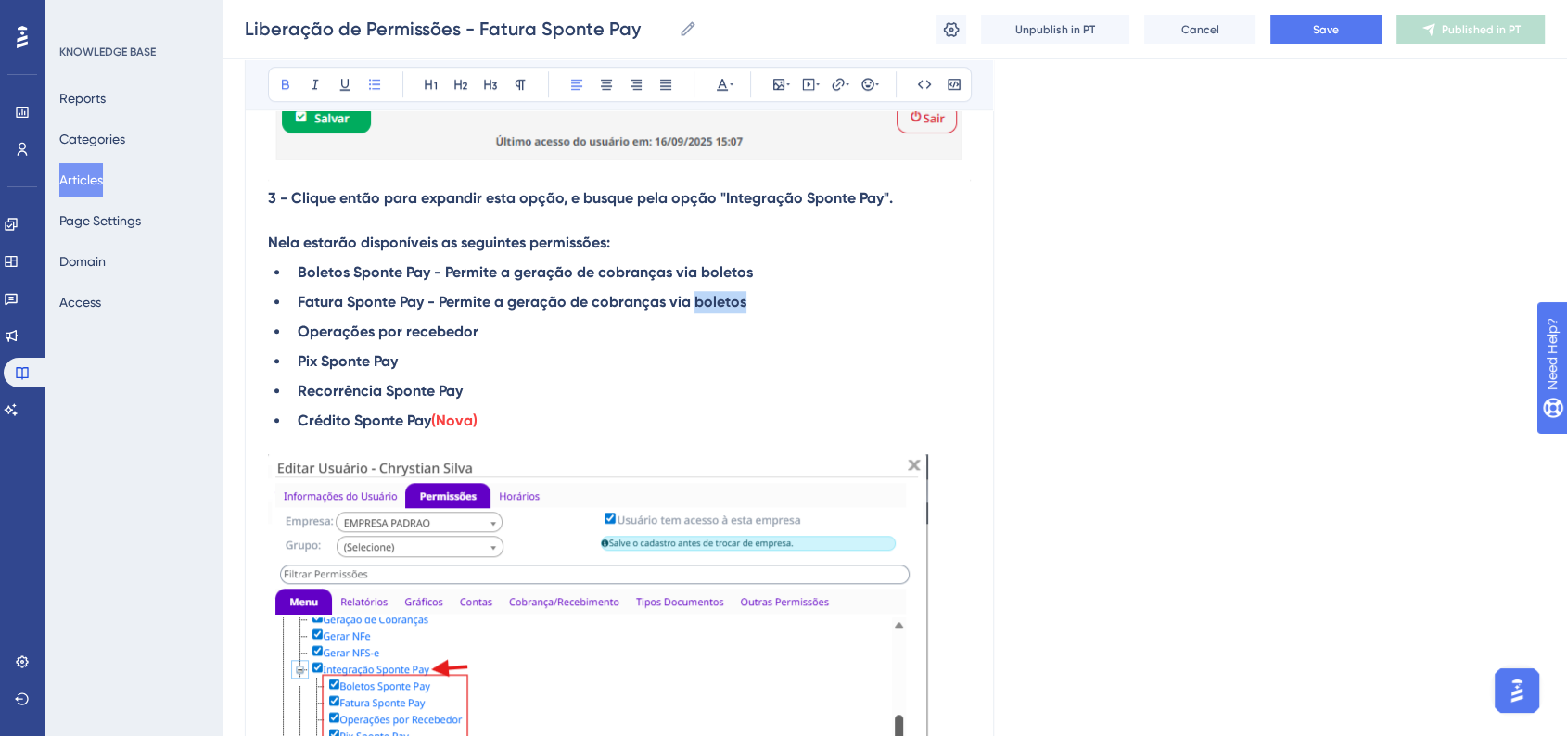
drag, startPoint x: 705, startPoint y: 306, endPoint x: 765, endPoint y: 311, distance: 60.4
click at [765, 311] on li "Fatura Sponte Pay - Permite a geração de cobranças via boletos" at bounding box center [630, 302] width 680 height 22
drag, startPoint x: 711, startPoint y: 302, endPoint x: 442, endPoint y: 297, distance: 268.9
click at [442, 297] on li "Fatura Sponte Pay - Permite a geração de cobranças via fatura" at bounding box center [630, 302] width 680 height 22
copy strong "Permite a geração de cobranças via fatura"
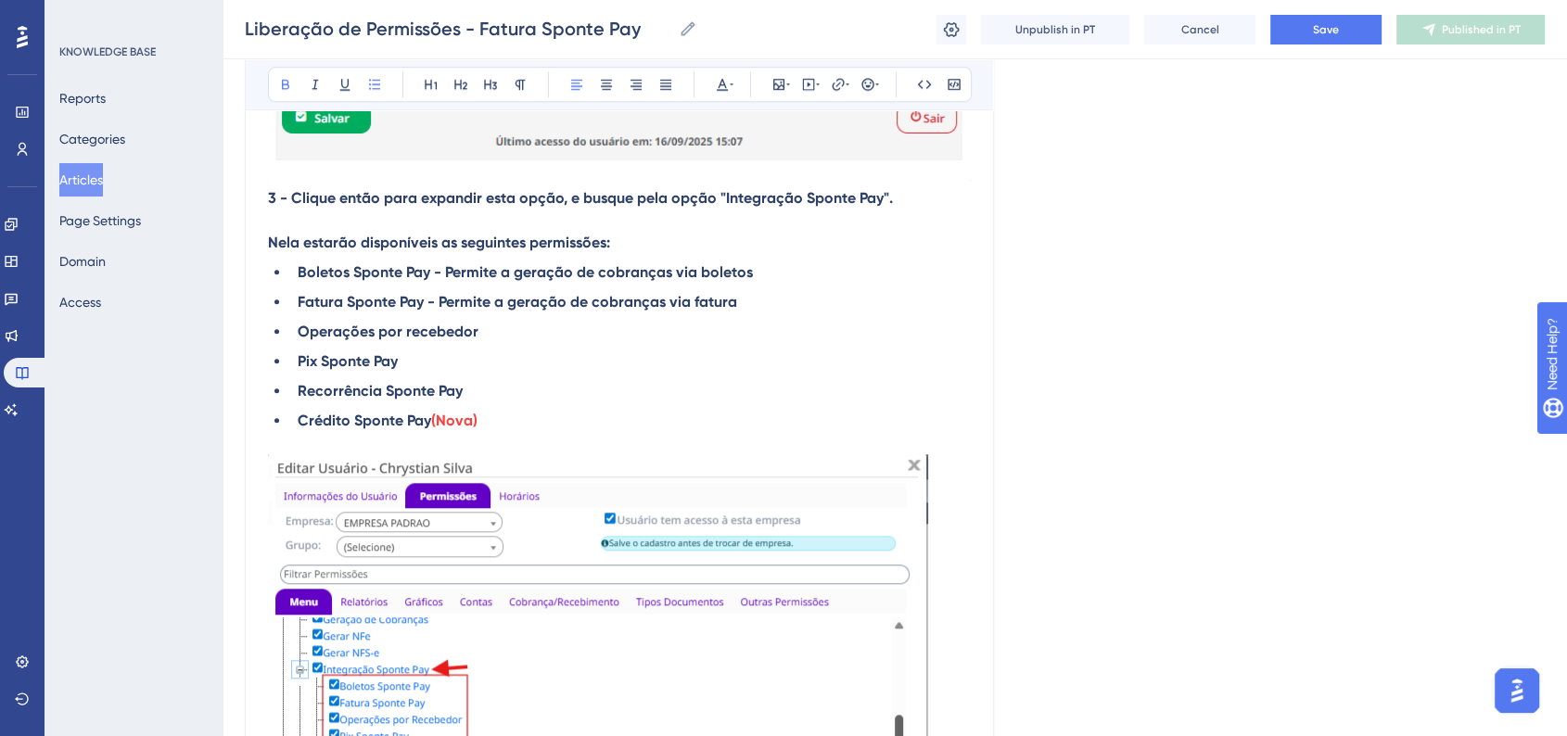
click at [497, 339] on li "Operações por recebedor" at bounding box center [630, 332] width 680 height 22
drag, startPoint x: 481, startPoint y: 334, endPoint x: 491, endPoint y: 335, distance: 10.2
click at [482, 335] on strong "Operações por recebedor Permite a geração de cobranças via fatura" at bounding box center [539, 332] width 483 height 18
drag, startPoint x: 560, startPoint y: 337, endPoint x: 832, endPoint y: 347, distance: 271.8
click at [832, 343] on li "Operações por recebedor - Permite a geração de cobranças via fatura" at bounding box center [630, 332] width 680 height 22
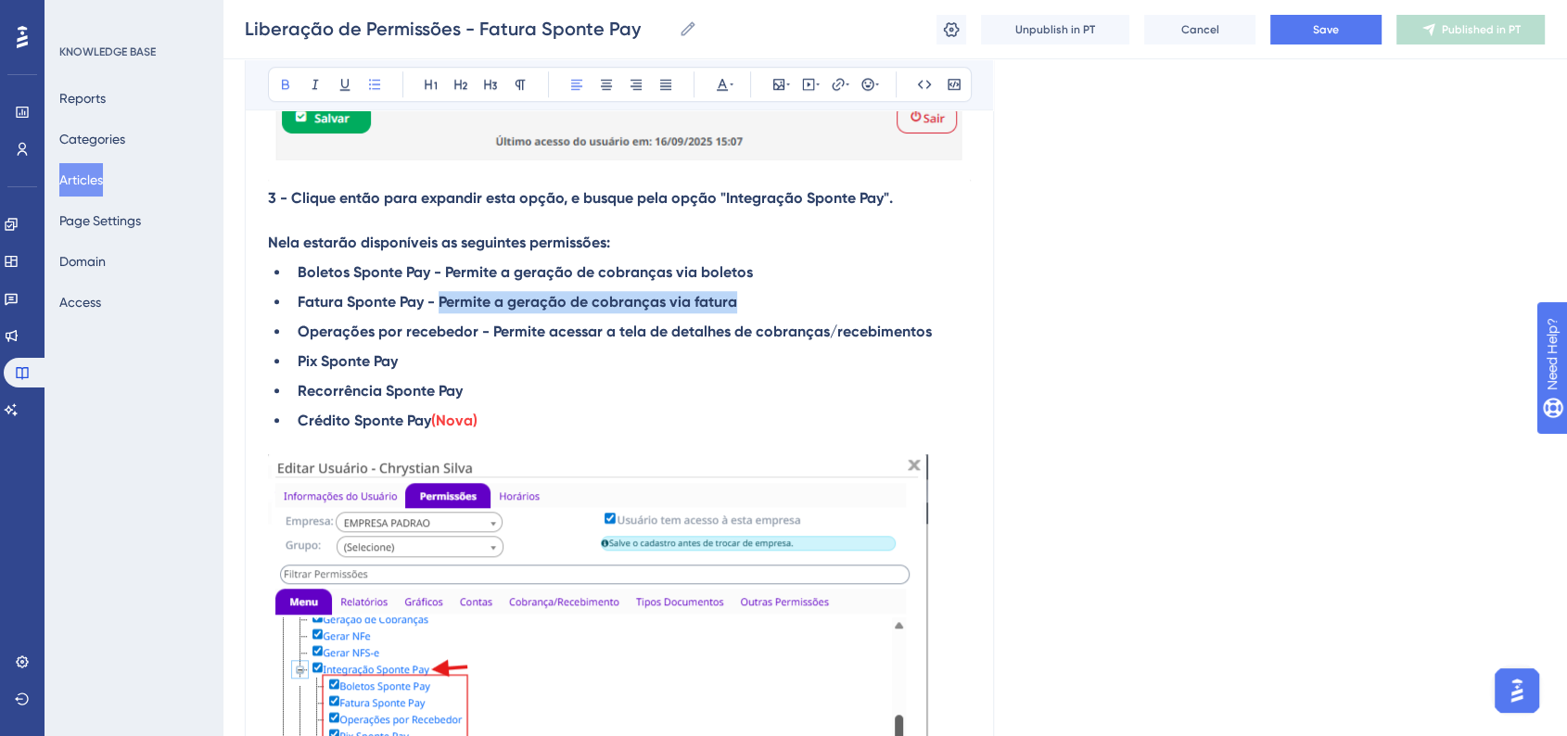
drag, startPoint x: 443, startPoint y: 301, endPoint x: 787, endPoint y: 306, distance: 344.0
click at [787, 306] on li "Fatura Sponte Pay - Permite a geração de cobranças via fatura" at bounding box center [630, 302] width 680 height 22
copy strong "Permite a geração de cobranças via fatura"
click at [534, 360] on li "Pix Sponte Pay" at bounding box center [630, 361] width 680 height 22
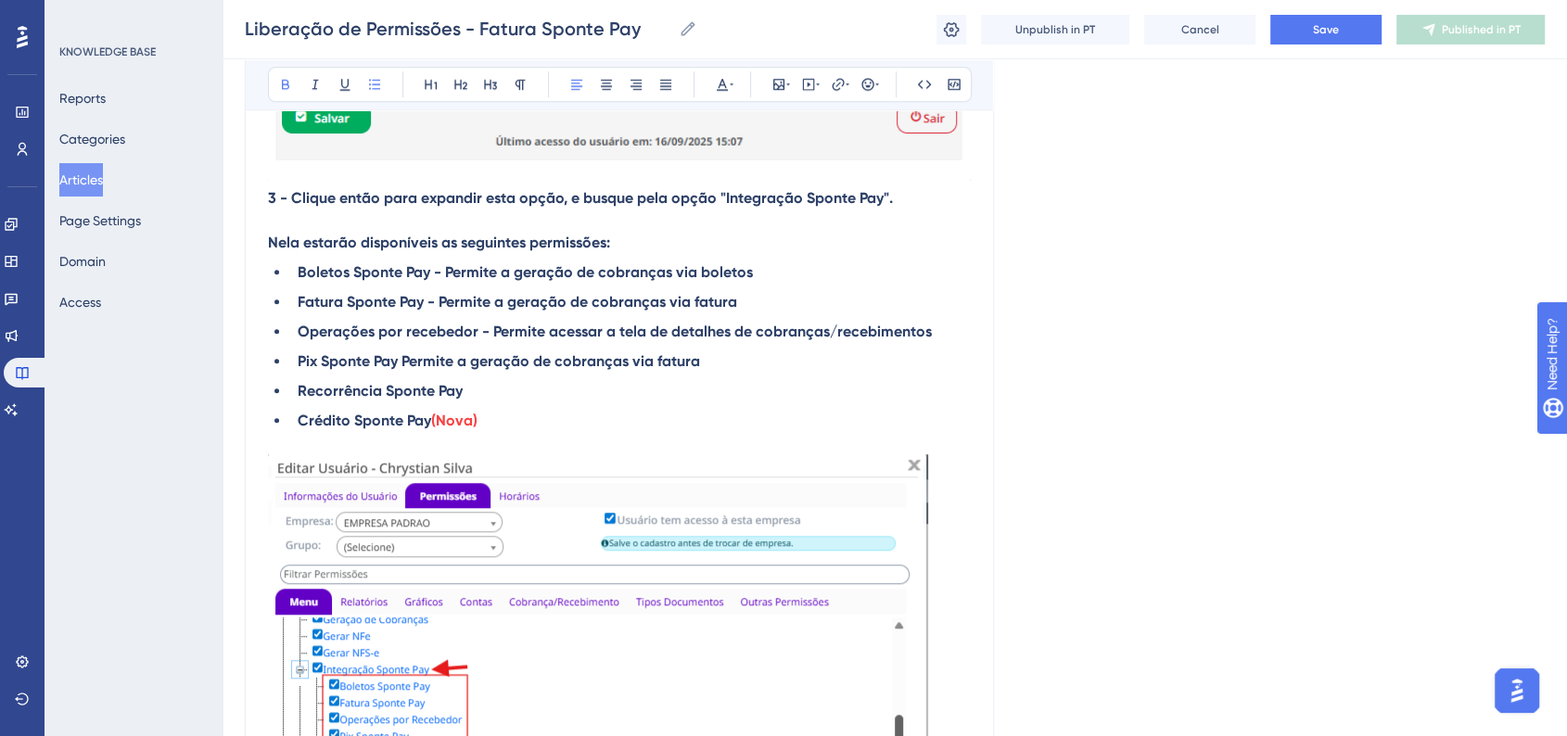
click at [400, 365] on strong "Pix Sponte Pay Permite a geração de cobranças via fatura" at bounding box center [499, 361] width 402 height 18
drag, startPoint x: 713, startPoint y: 370, endPoint x: 669, endPoint y: 369, distance: 43.6
click at [669, 369] on li "Pix Sponte Pay- Permite a geração de cobranças via fatura" at bounding box center [630, 361] width 680 height 22
click at [486, 399] on li "Recorrência Sponte Pay" at bounding box center [630, 391] width 680 height 22
click at [469, 398] on strong "Recorrência Sponte Pay Permite a geração de cobranças via fatura" at bounding box center [531, 391] width 467 height 18
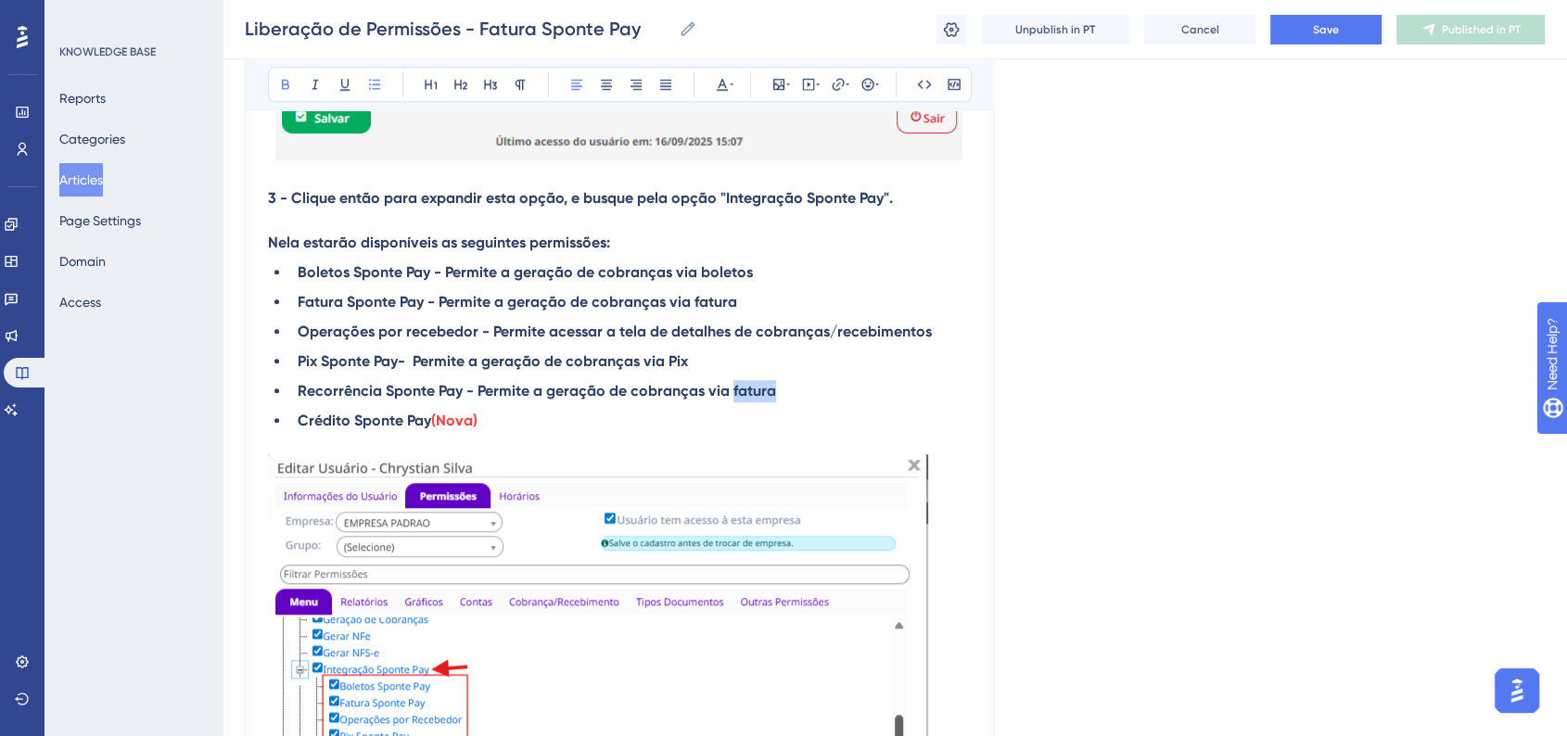
drag, startPoint x: 781, startPoint y: 398, endPoint x: 730, endPoint y: 402, distance: 51.2
click at [730, 402] on li "Recorrência Sponte Pay - Permite a geração de cobranças via fatura" at bounding box center [630, 391] width 680 height 22
drag, startPoint x: 463, startPoint y: 397, endPoint x: 853, endPoint y: 395, distance: 390.3
click at [853, 395] on li "Recorrência Sponte Pay - Permite a geração de cobranças via recorrência" at bounding box center [630, 391] width 680 height 22
copy strong "- Permite a geração de cobranças via recorrência"
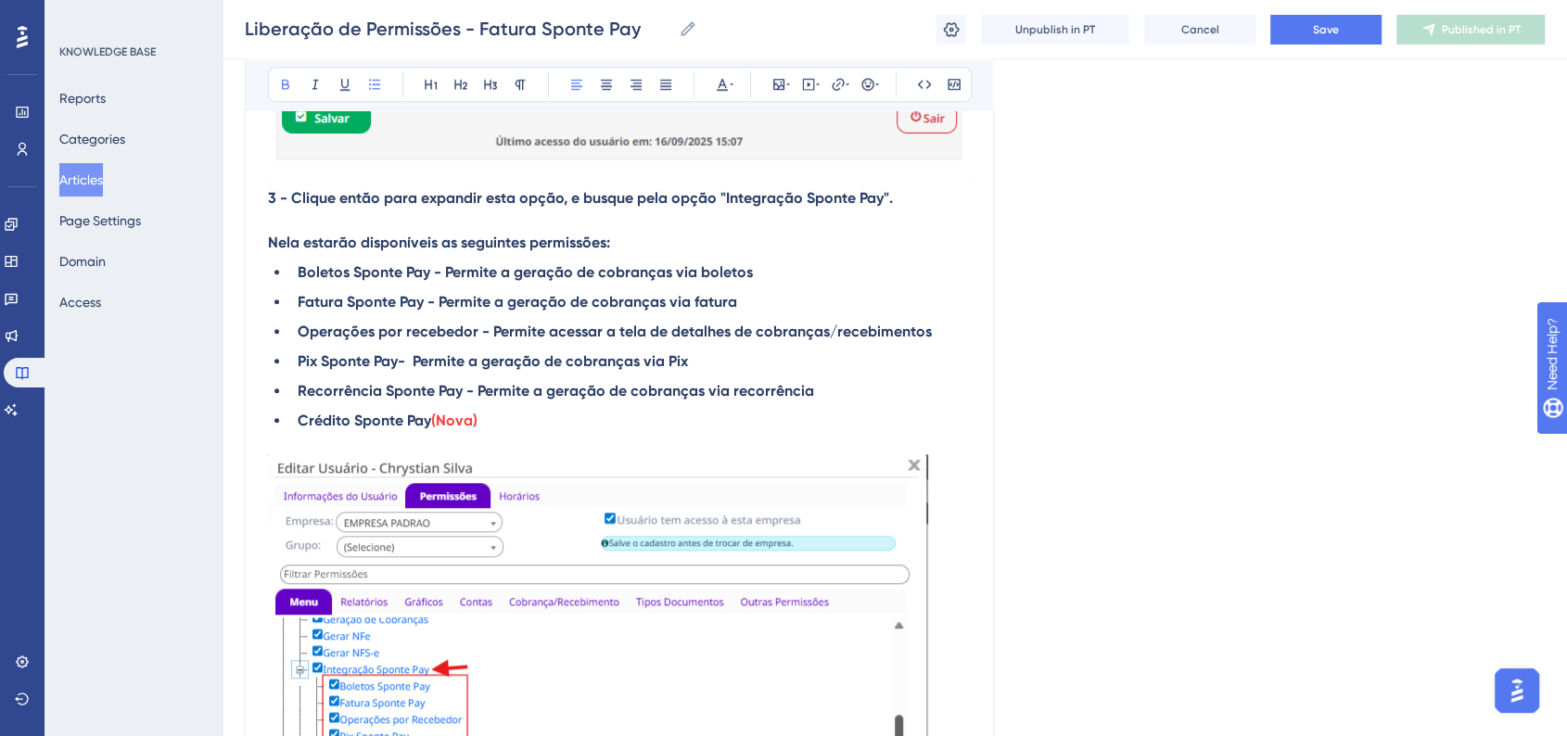
click at [567, 431] on li "Crédito Sponte Pay (Nova)" at bounding box center [630, 421] width 680 height 22
drag, startPoint x: 836, startPoint y: 430, endPoint x: 751, endPoint y: 426, distance: 85.4
click at [751, 426] on li "Crédito Sponte Pay (Nova) - Permite a geração de cobranças via recorrência" at bounding box center [630, 421] width 680 height 22
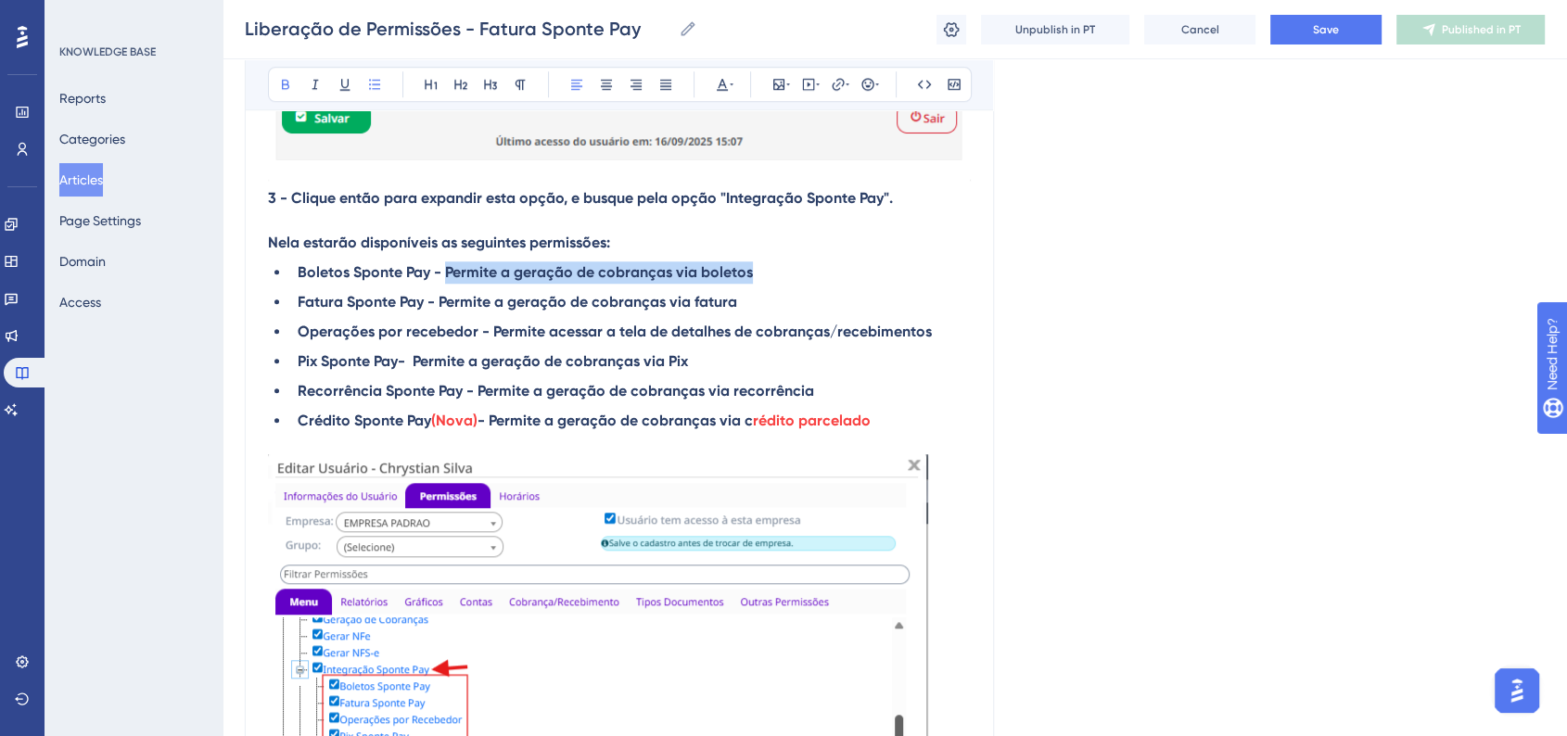
drag, startPoint x: 467, startPoint y: 275, endPoint x: 905, endPoint y: 274, distance: 437.6
click at [905, 274] on li "Boletos Sponte Pay - Permite a geração de cobranças via boletos" at bounding box center [630, 272] width 680 height 22
click at [273, 78] on button at bounding box center [286, 84] width 26 height 26
click at [528, 300] on strong "Fatura Sponte Pay - Permite a geração de cobranças via fatura" at bounding box center [517, 302] width 439 height 18
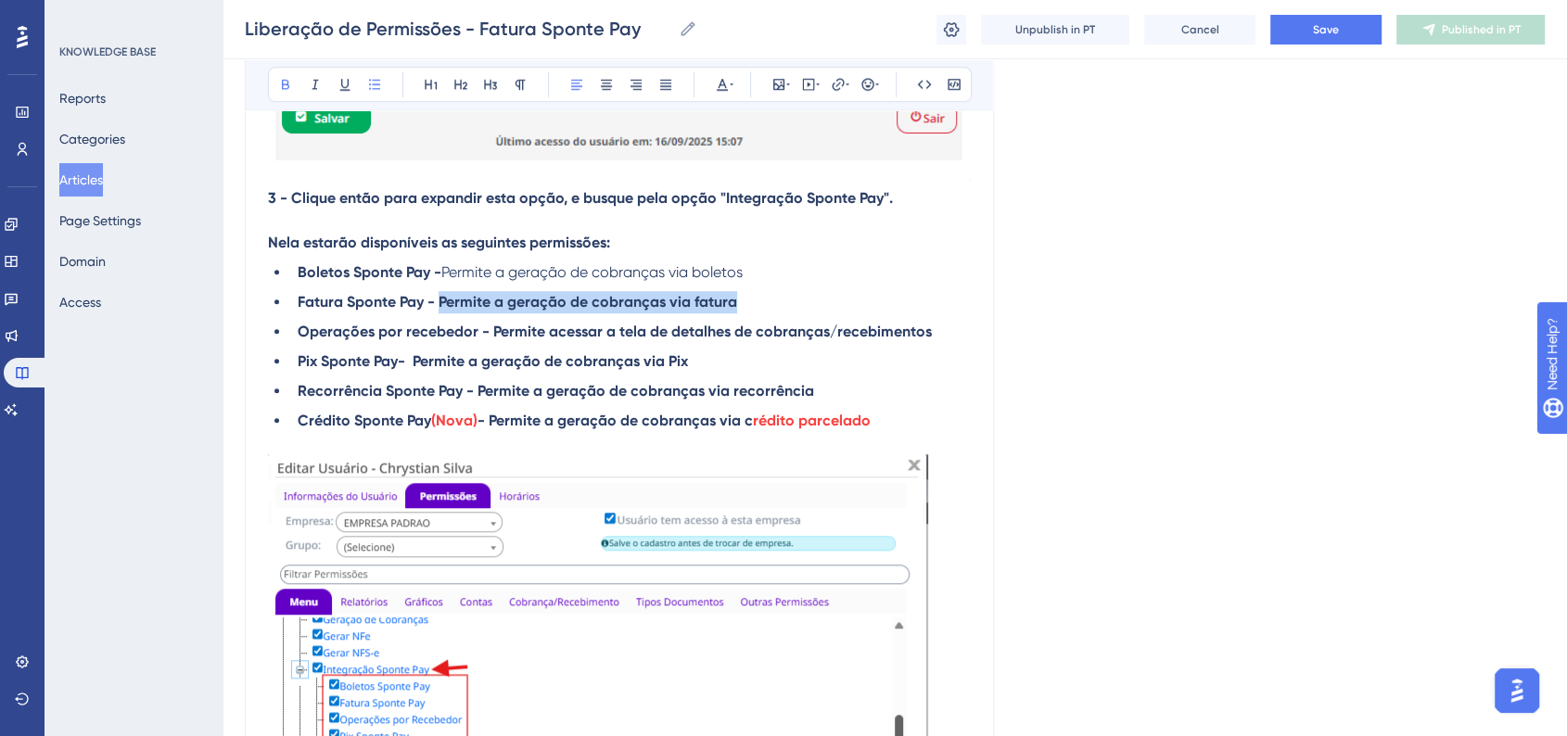
drag, startPoint x: 439, startPoint y: 306, endPoint x: 847, endPoint y: 306, distance: 407.9
click at [847, 306] on li "Fatura Sponte Pay - Permite a geração de cobranças via fatura" at bounding box center [630, 302] width 680 height 22
click at [278, 82] on icon at bounding box center [285, 84] width 15 height 15
click at [541, 373] on li "Pix Sponte Pay- Permite a geração de cobranças via Pix" at bounding box center [630, 361] width 680 height 22
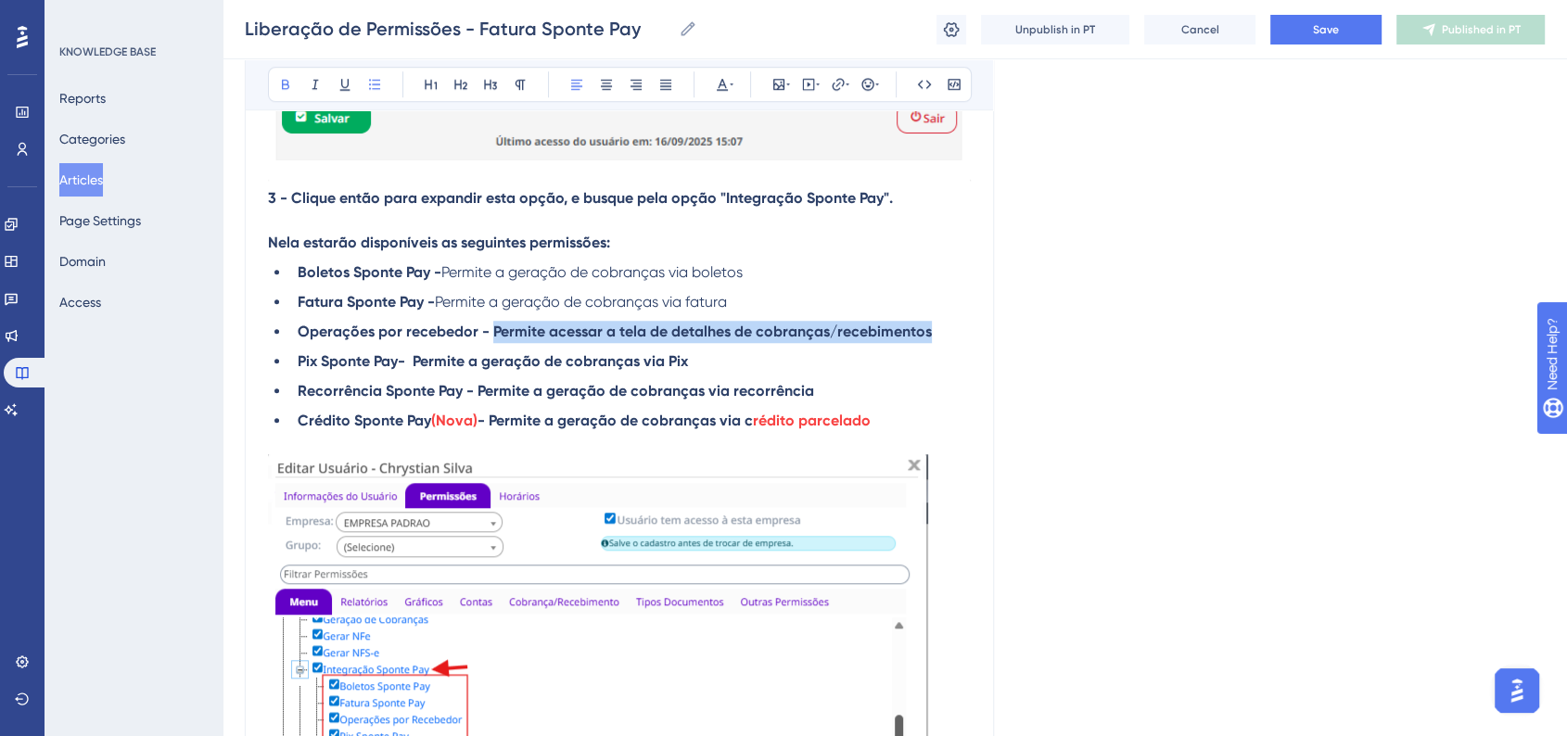
drag, startPoint x: 492, startPoint y: 335, endPoint x: 948, endPoint y: 328, distance: 456.2
click at [948, 328] on li "Operações por recebedor - Permite acessar a tela de detalhes de cobranças/receb…" at bounding box center [630, 332] width 680 height 22
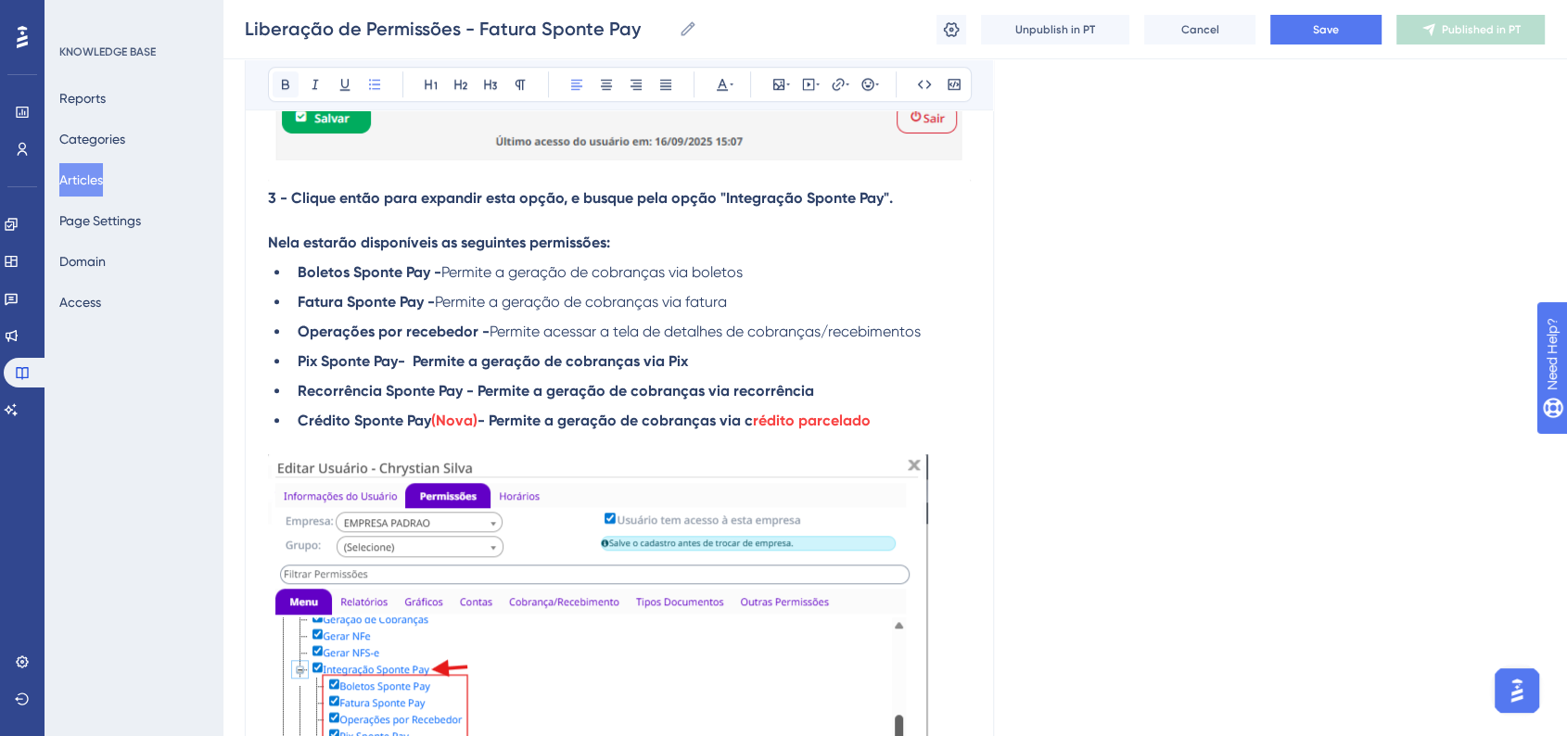
click at [279, 95] on button at bounding box center [286, 84] width 26 height 26
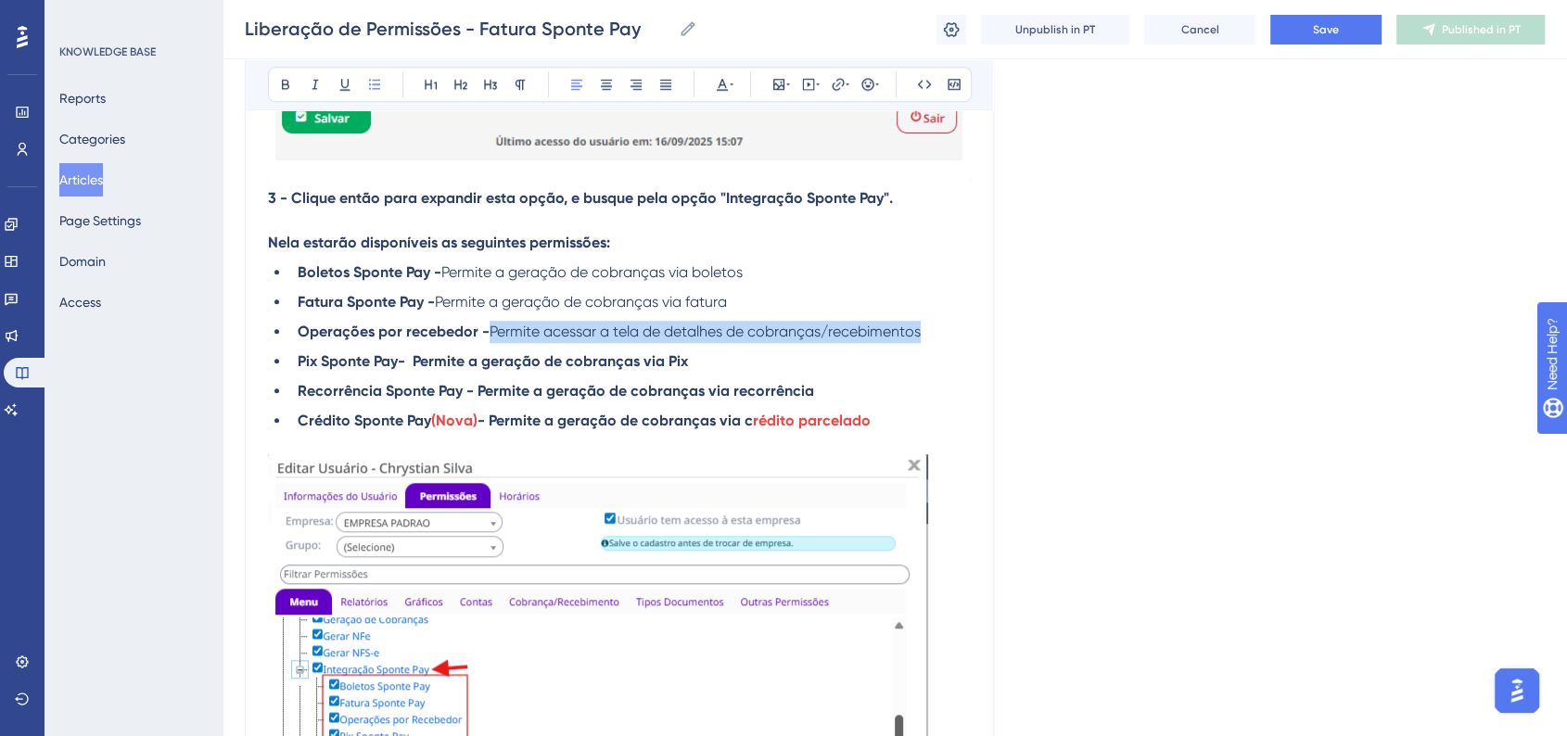
click at [549, 336] on span "Permite acessar a tela de detalhes de cobranças/recebimentos" at bounding box center [704, 332] width 431 height 18
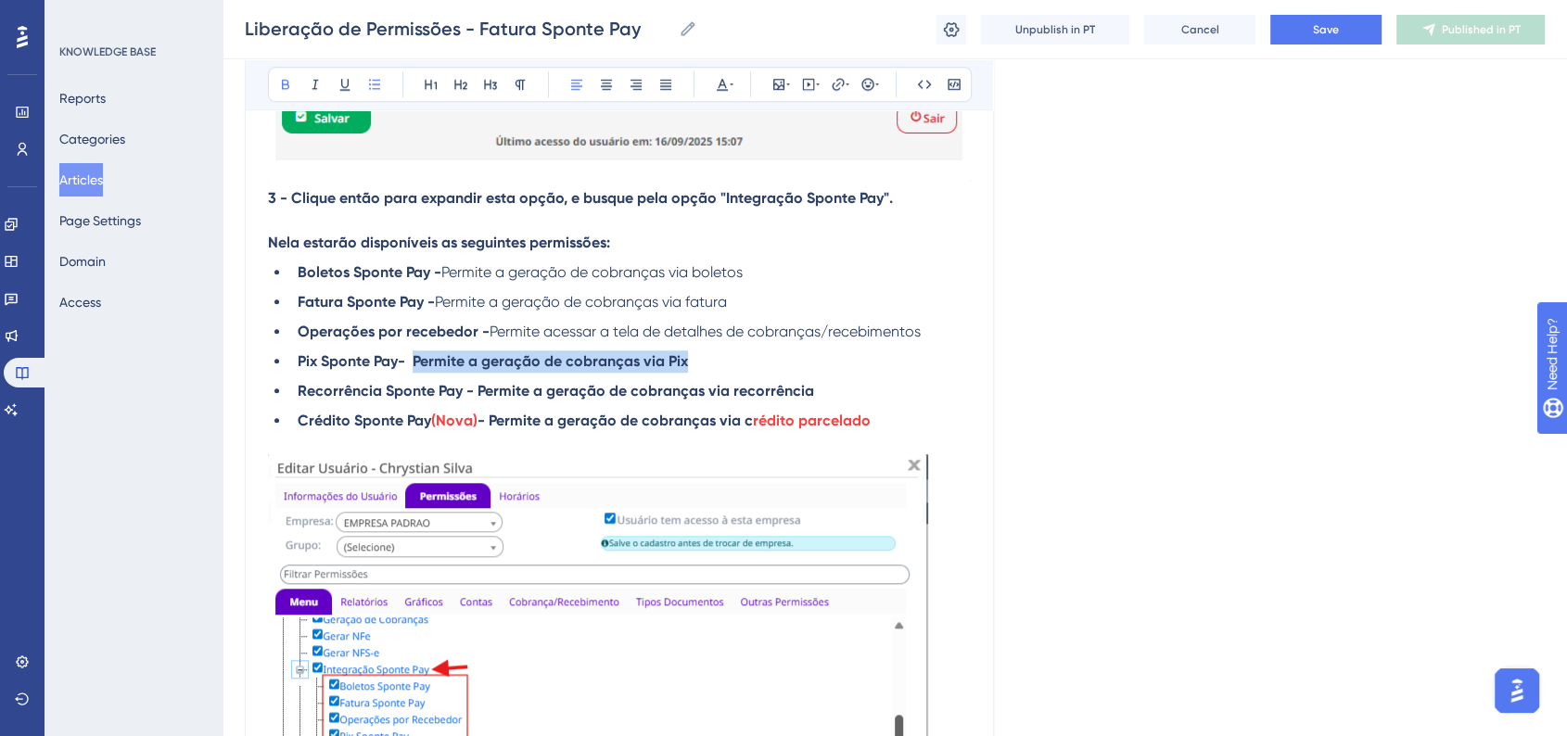
drag, startPoint x: 415, startPoint y: 369, endPoint x: 732, endPoint y: 368, distance: 317.1
click at [732, 368] on li "Pix Sponte Pay- Permite a geração de cobranças via Pix" at bounding box center [630, 361] width 680 height 22
click at [276, 90] on button at bounding box center [286, 84] width 26 height 26
click at [399, 363] on strong "Pix Sponte Pay-" at bounding box center [352, 361] width 108 height 18
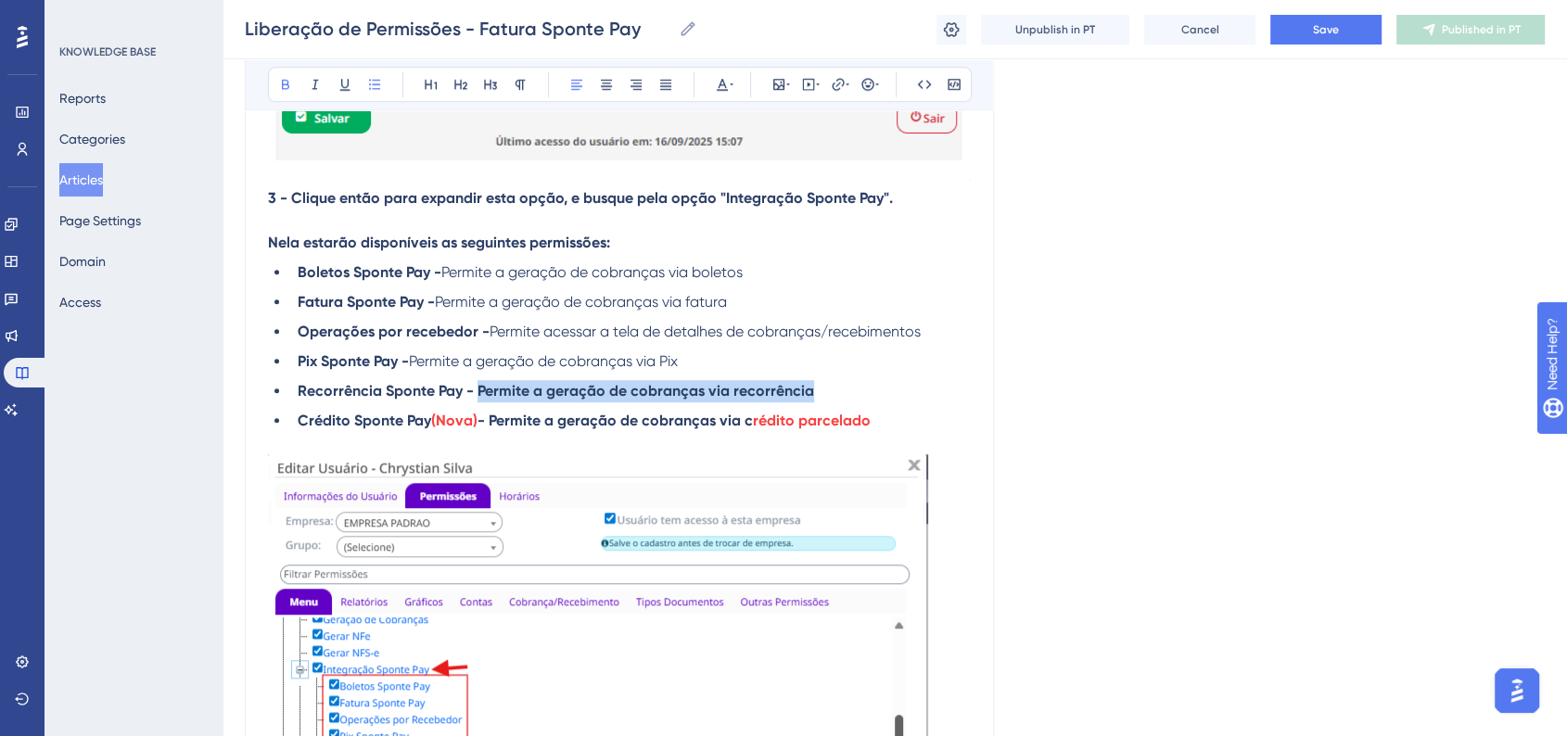
drag, startPoint x: 477, startPoint y: 397, endPoint x: 882, endPoint y: 397, distance: 404.2
click at [882, 397] on li "Recorrência Sponte Pay - Permite a geração de cobranças via recorrência" at bounding box center [630, 391] width 680 height 22
click at [289, 91] on button at bounding box center [286, 84] width 26 height 26
click at [587, 235] on strong "Nela estarão disponíveis as seguintes permissões:" at bounding box center [439, 243] width 342 height 18
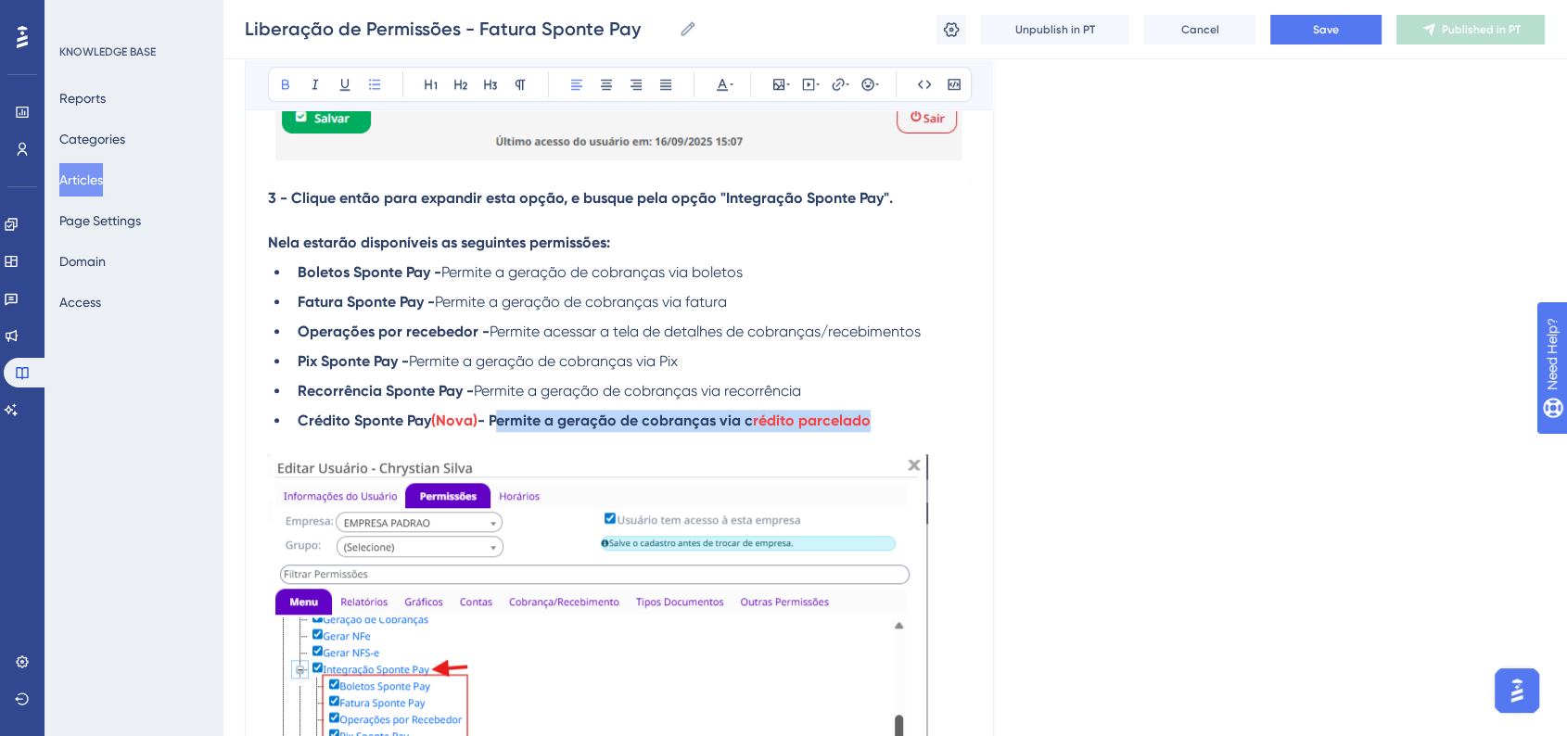
drag, startPoint x: 501, startPoint y: 430, endPoint x: 925, endPoint y: 436, distance: 424.6
click at [925, 432] on li "Crédito Sponte Pay (Nova) - Permite a geração de cobranças via c rédito parcela…" at bounding box center [630, 421] width 680 height 22
click at [283, 91] on button at bounding box center [286, 84] width 26 height 26
click at [808, 327] on span "Permite acessar a tela de detalhes de cobranças/recebimentos" at bounding box center [704, 332] width 431 height 18
click at [931, 432] on li "Crédito Sponte Pay (Nova) - Permite a geração de cobranças via c rédito parcela…" at bounding box center [630, 421] width 680 height 22
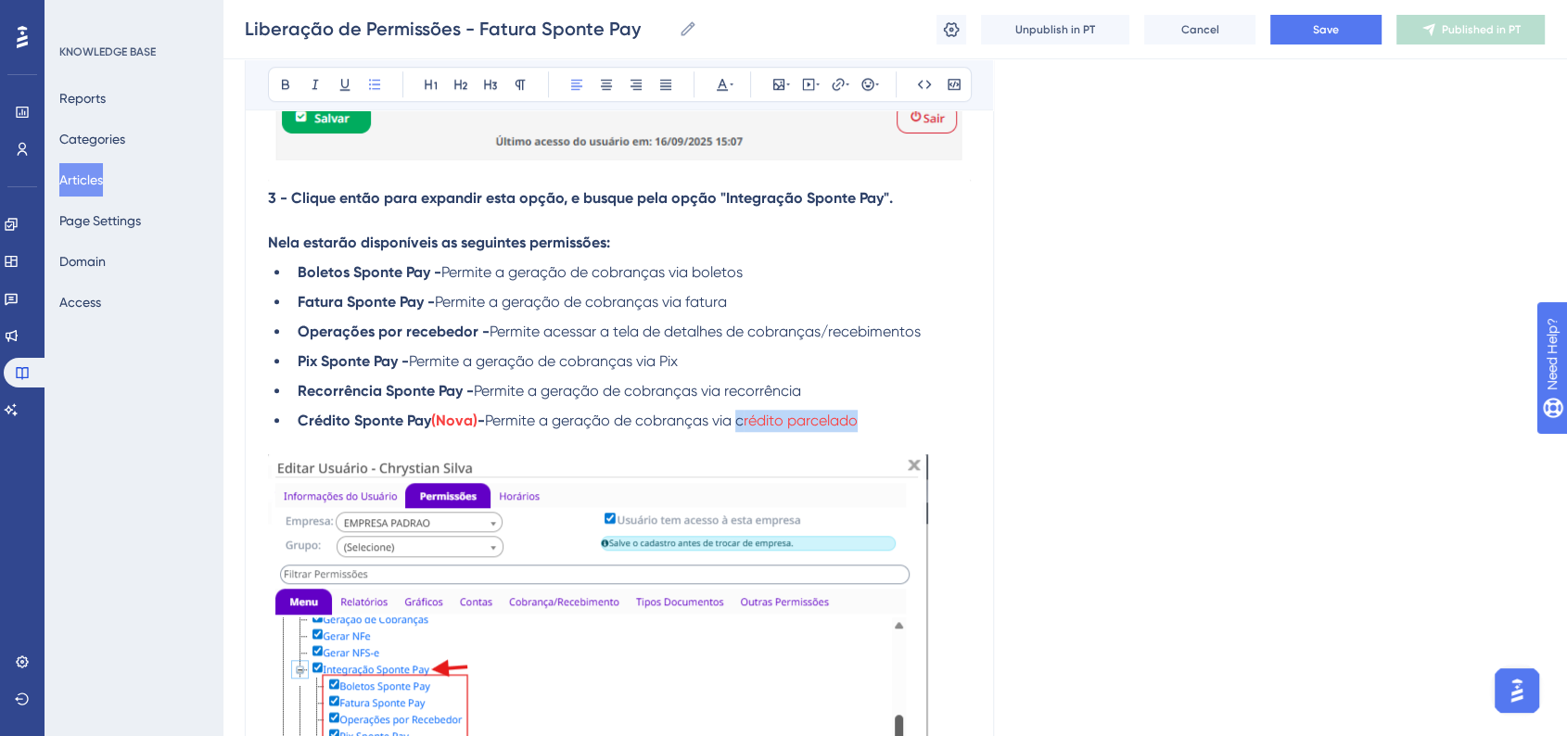
drag, startPoint x: 903, startPoint y: 432, endPoint x: 752, endPoint y: 432, distance: 151.1
click at [752, 432] on li "Crédito Sponte Pay (Nova) - Permite a geração de cobranças via c rédito parcela…" at bounding box center [630, 421] width 680 height 22
click at [730, 86] on icon at bounding box center [732, 84] width 4 height 15
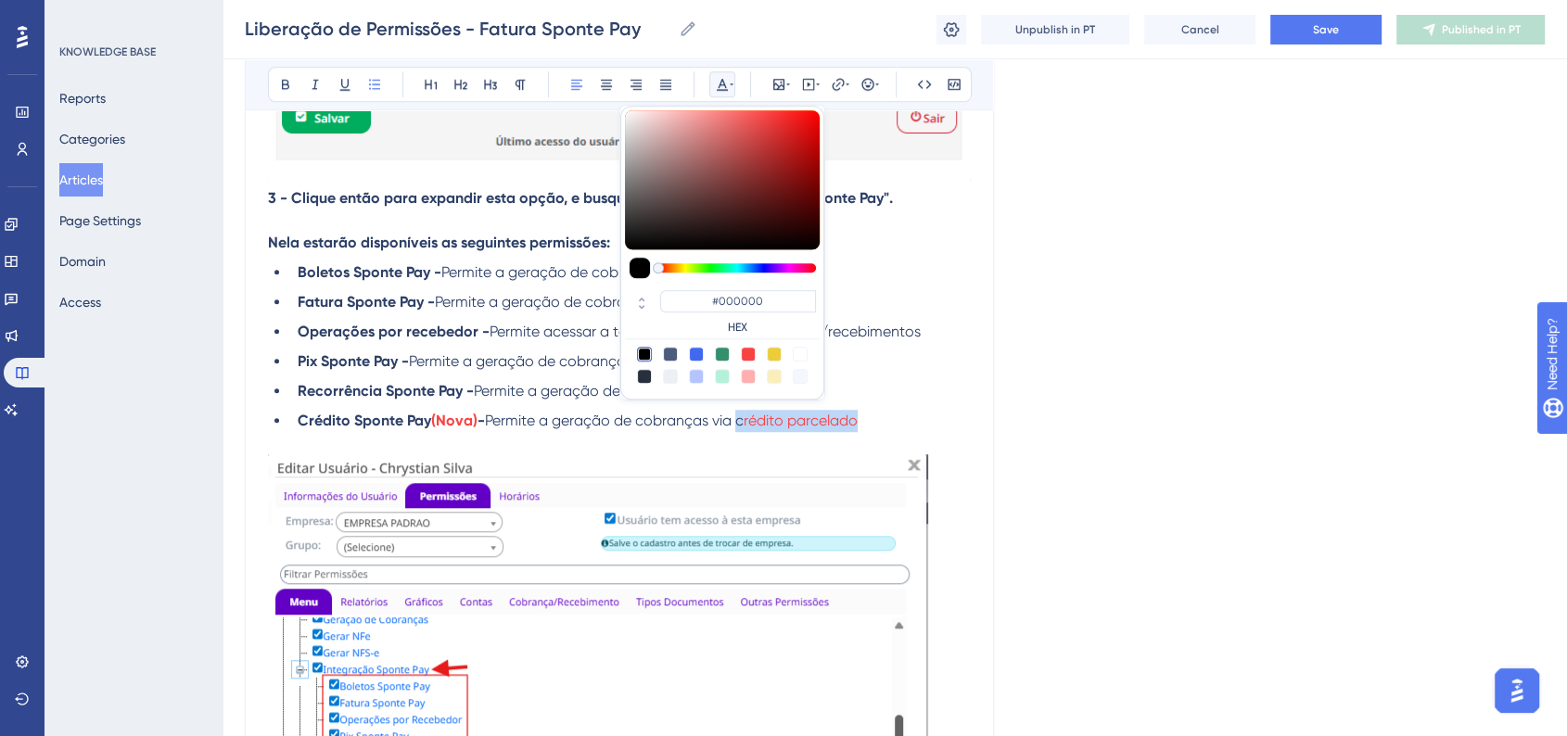
click at [647, 354] on div at bounding box center [644, 354] width 15 height 15
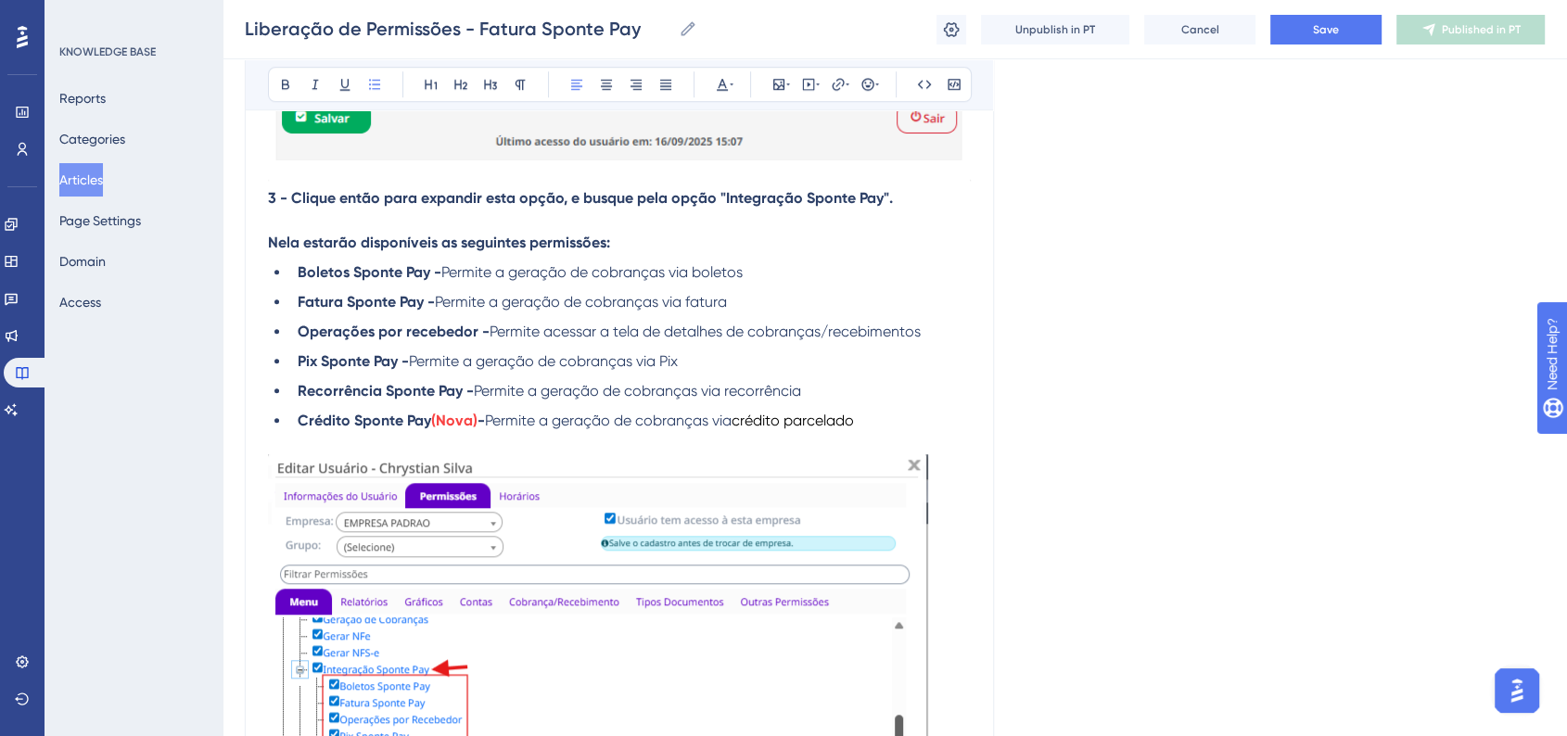
click at [913, 430] on li "Crédito Sponte Pay (Nova) - Permite a geração de cobranças via crédito parcelado" at bounding box center [630, 421] width 680 height 22
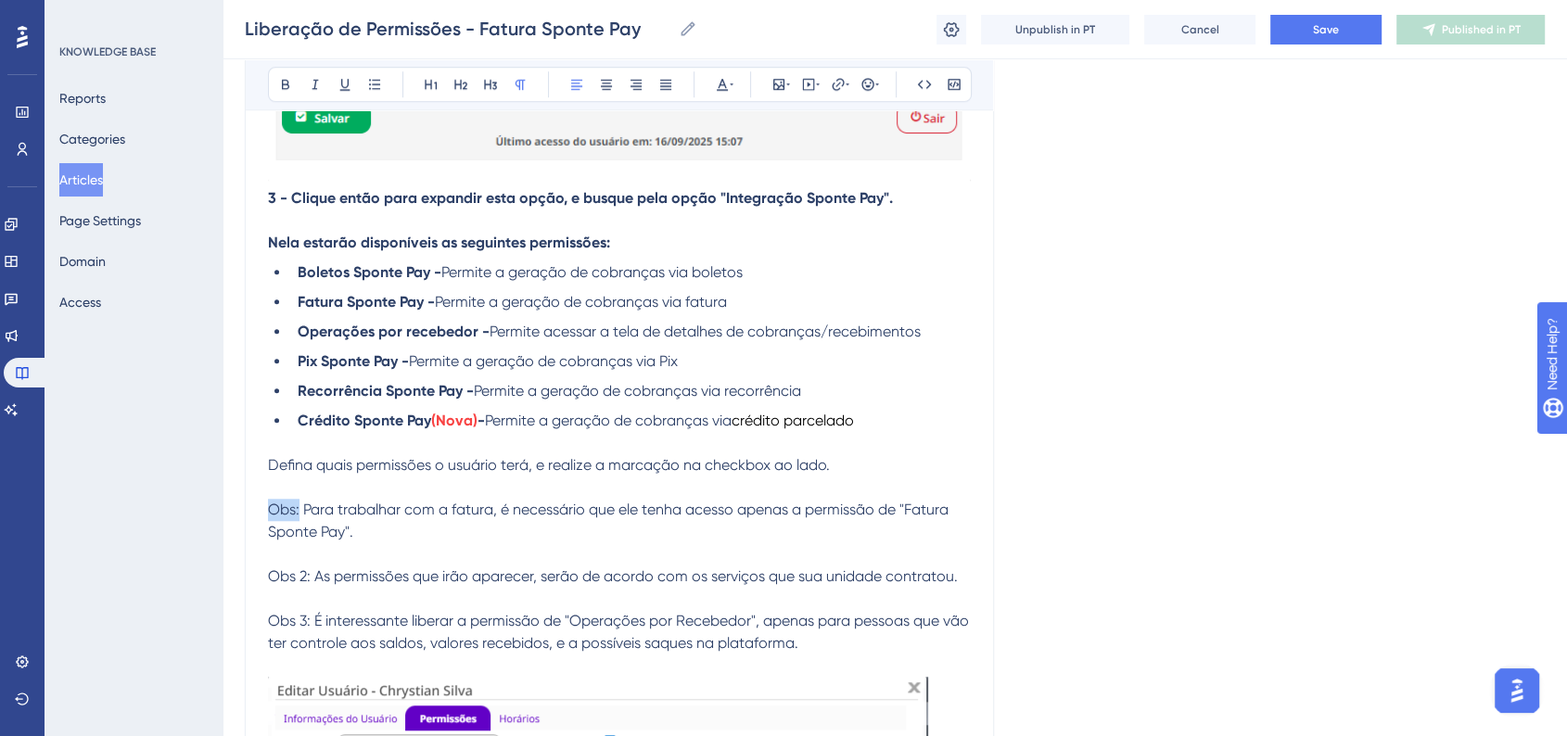
drag, startPoint x: 271, startPoint y: 515, endPoint x: 299, endPoint y: 521, distance: 28.4
click at [299, 521] on span "Obs: Para trabalhar com a fatura, é necessário que ele tenha acesso apenas a pe…" at bounding box center [610, 521] width 684 height 40
click at [292, 98] on div "Bold Italic Underline Bullet Point Heading 1 Heading 2 Heading 3 Normal Align L…" at bounding box center [620, 84] width 704 height 35
click at [291, 91] on button at bounding box center [286, 84] width 26 height 26
drag, startPoint x: 283, startPoint y: 536, endPoint x: 287, endPoint y: 579, distance: 43.8
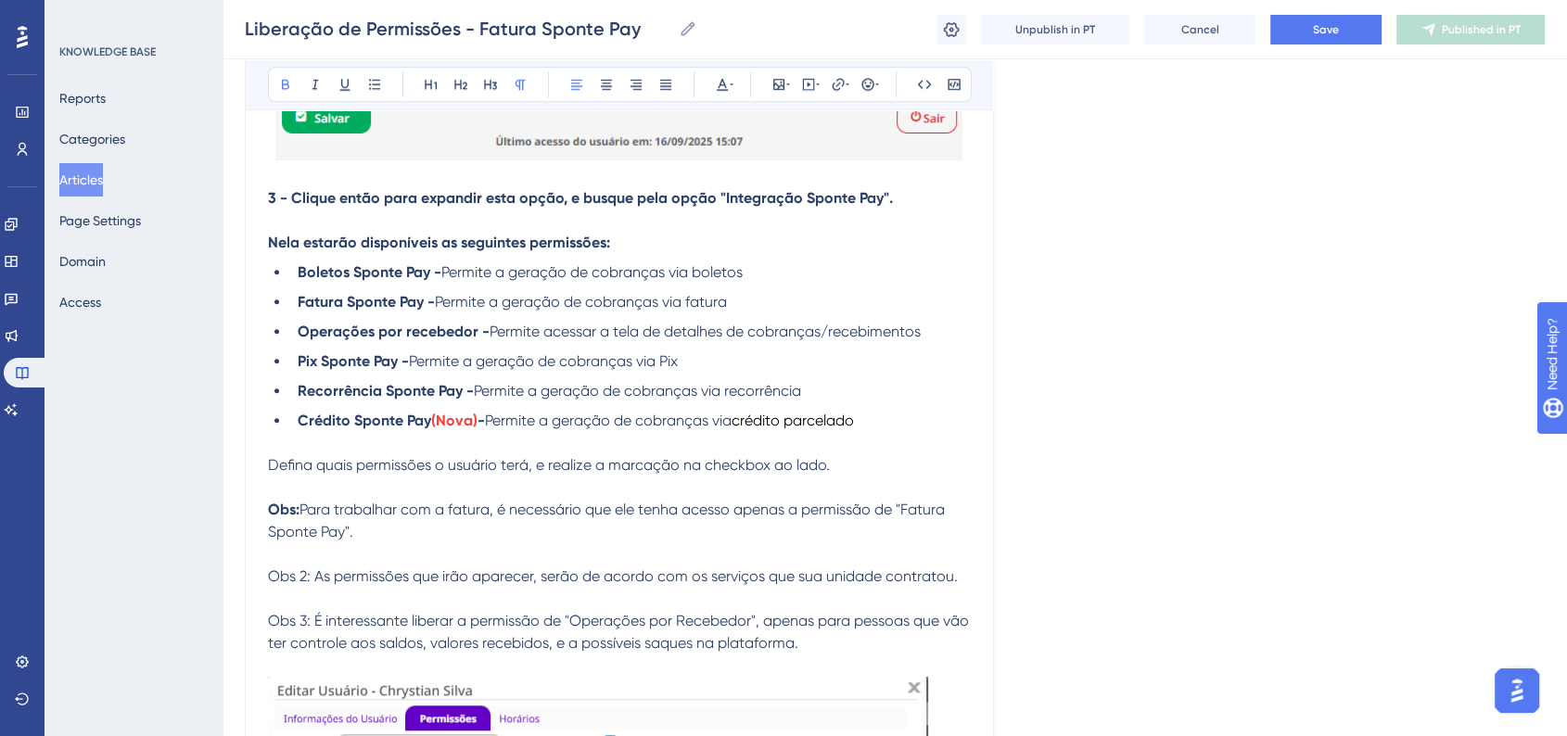
click at [283, 536] on span "Para trabalhar com a fatura, é necessário que ele tenha acesso apenas a permiss…" at bounding box center [608, 521] width 680 height 40
drag, startPoint x: 271, startPoint y: 587, endPoint x: 310, endPoint y: 586, distance: 38.9
click at [310, 585] on span "Obs 2: As permissões que irão aparecer, serão de acordo com os serviços que sua…" at bounding box center [613, 576] width 690 height 18
click at [282, 89] on icon at bounding box center [285, 84] width 15 height 15
click at [322, 485] on p at bounding box center [619, 488] width 703 height 22
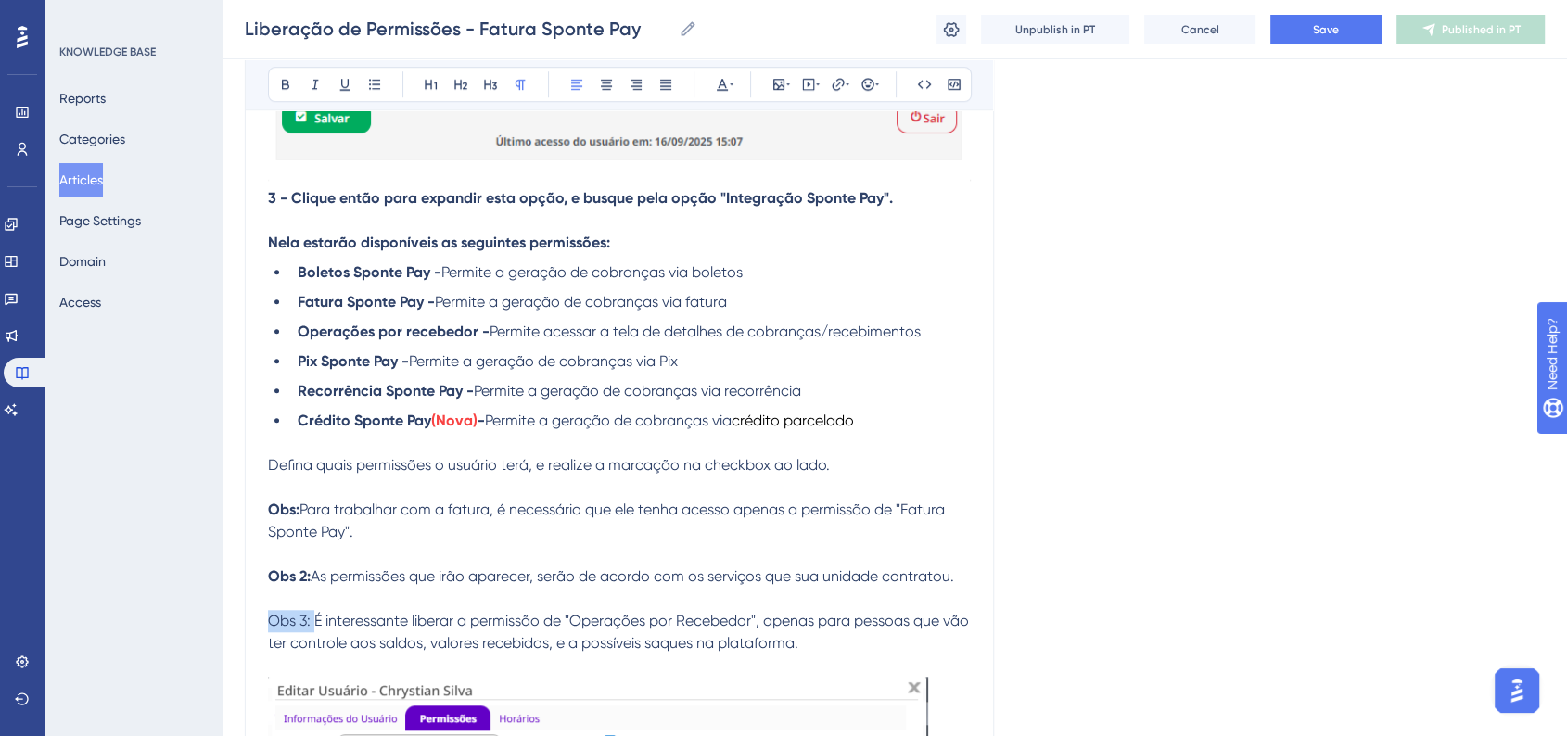
drag, startPoint x: 273, startPoint y: 630, endPoint x: 305, endPoint y: 571, distance: 67.2
click at [315, 632] on span "Obs 3: É interessante liberar a permissão de "Operações por Recebedor", apenas …" at bounding box center [620, 632] width 705 height 40
click at [285, 93] on button at bounding box center [286, 84] width 26 height 26
click at [737, 402] on li "Recorrência Sponte Pay - Permite a geração de cobranças via recorrência" at bounding box center [630, 391] width 680 height 22
click at [268, 518] on strong "Obs:" at bounding box center [284, 510] width 32 height 18
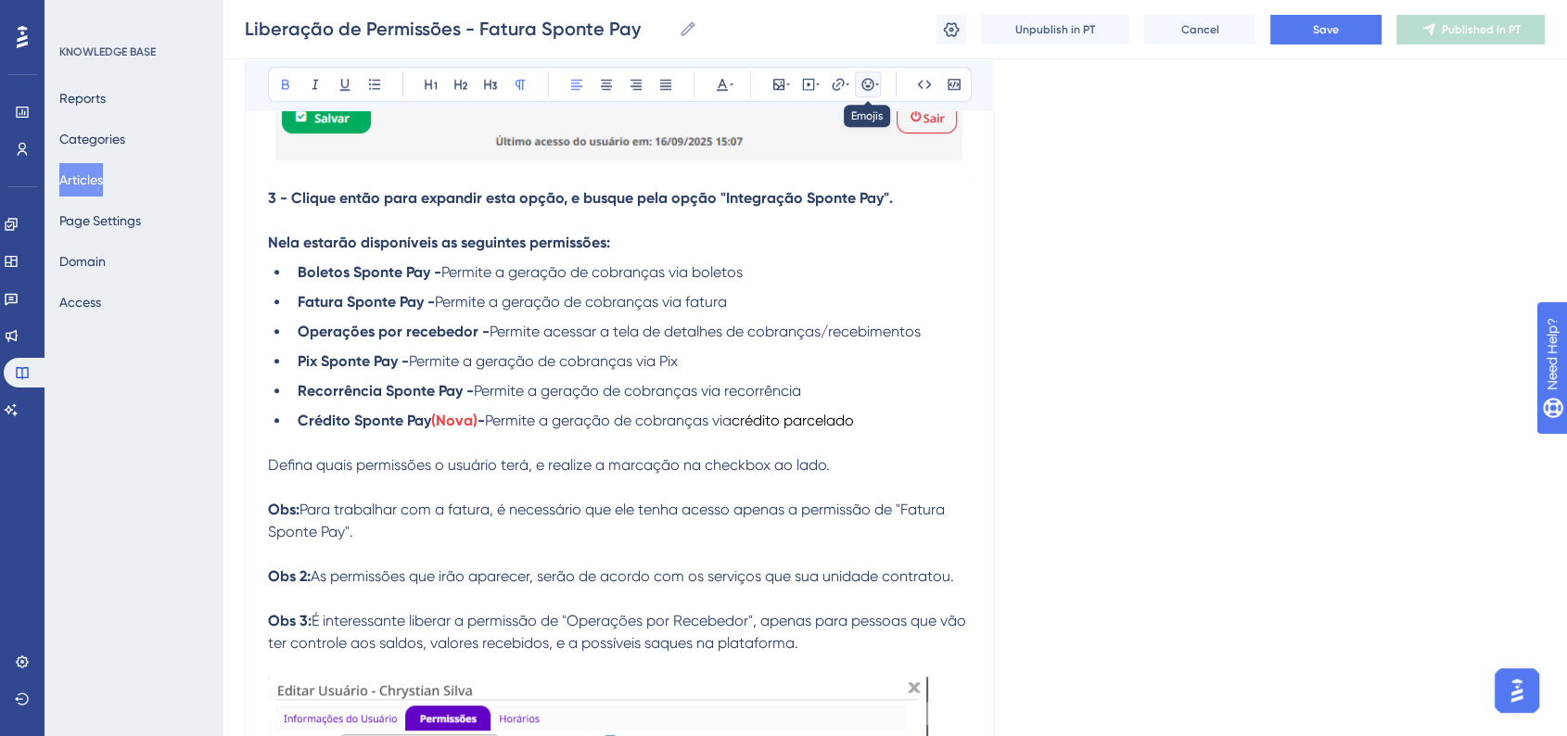
click at [865, 78] on icon at bounding box center [867, 84] width 12 height 12
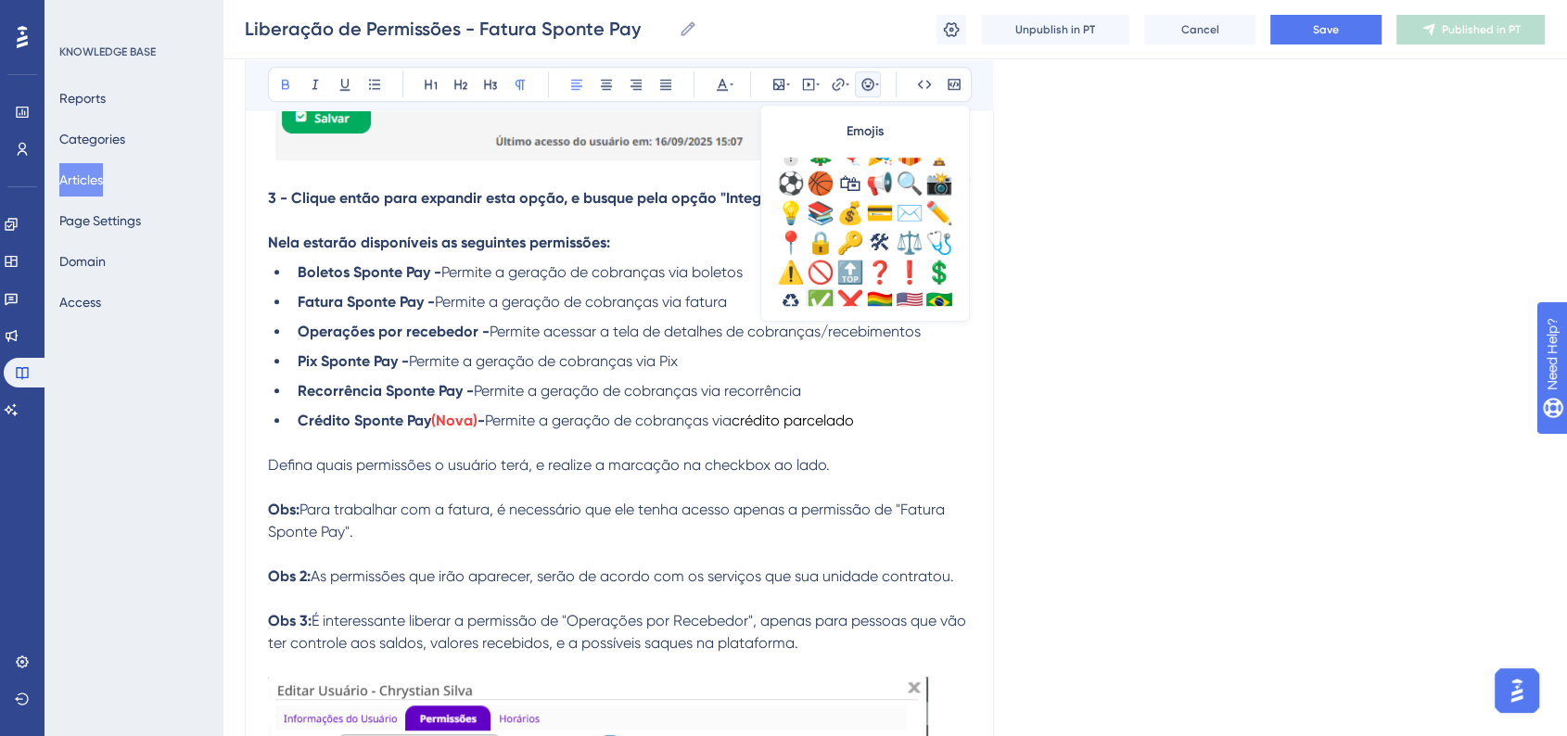
scroll to position [617, 0]
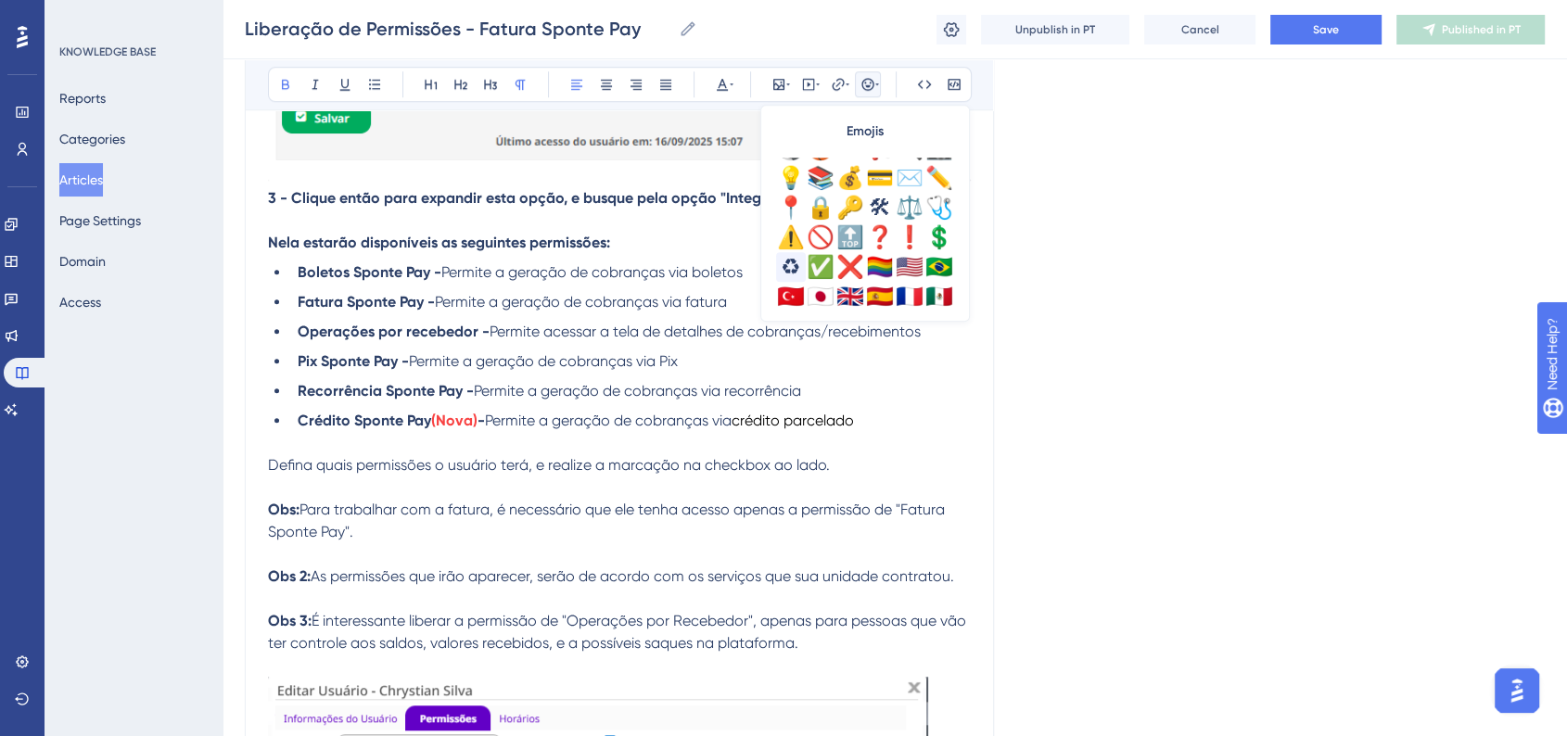
click at [798, 252] on div "♻" at bounding box center [791, 267] width 30 height 30
click at [793, 247] on div "⚠️" at bounding box center [791, 237] width 30 height 30
click at [276, 515] on span "♻⚠️" at bounding box center [284, 510] width 32 height 18
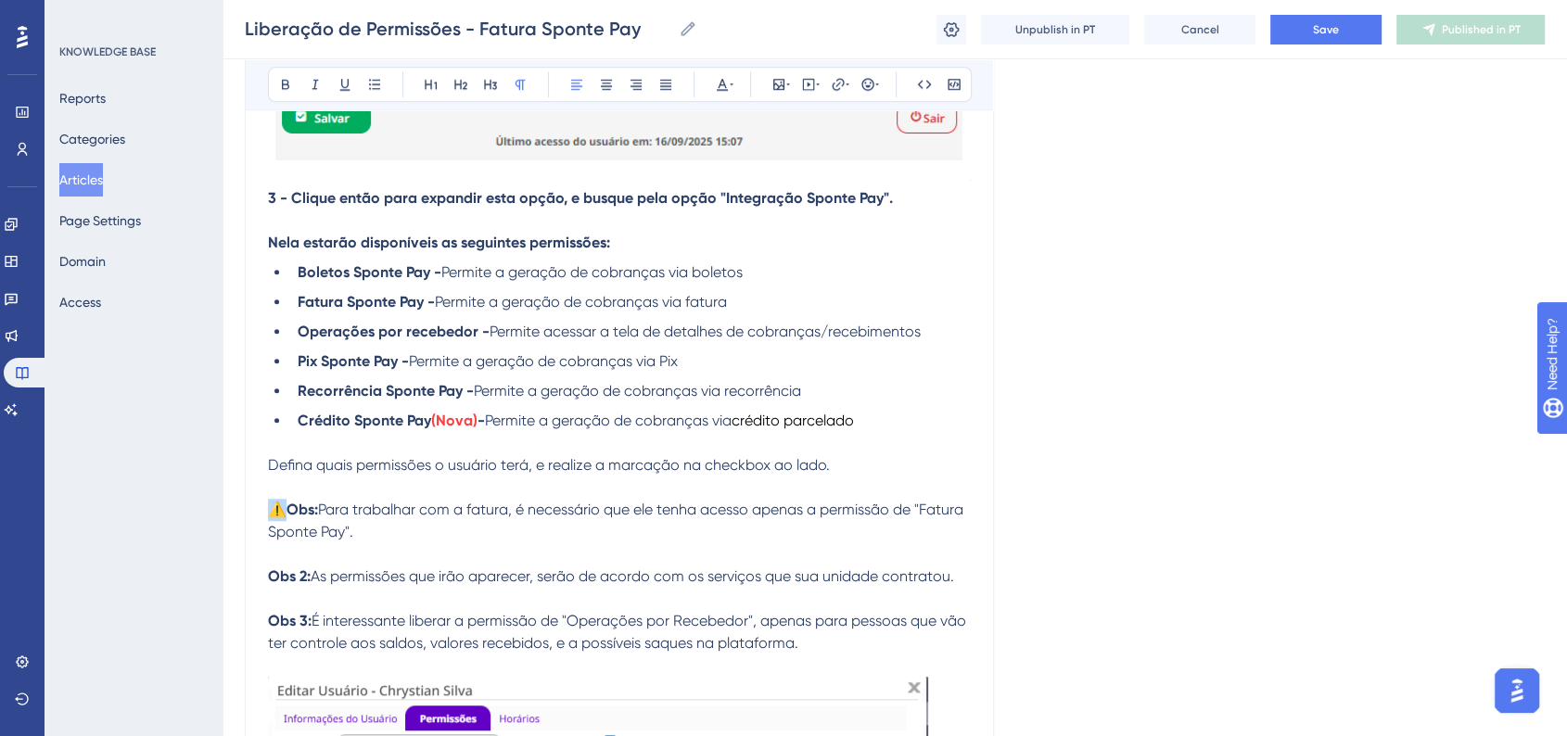
click at [279, 516] on span "⚠️" at bounding box center [277, 510] width 19 height 18
copy span "⚠️"
click at [268, 579] on strong "Obs 2:" at bounding box center [289, 576] width 43 height 18
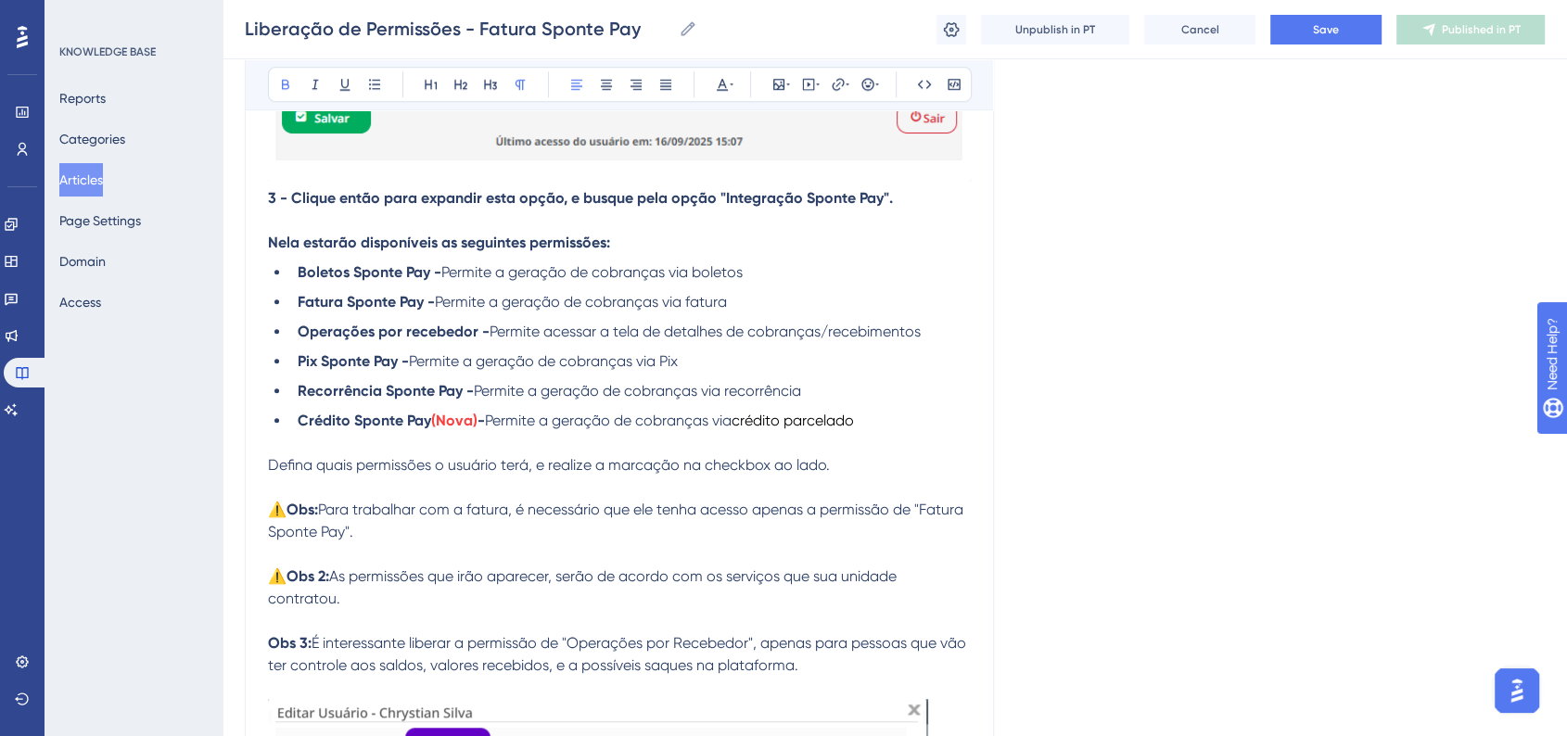
click at [270, 647] on strong "Obs 3:" at bounding box center [290, 643] width 44 height 18
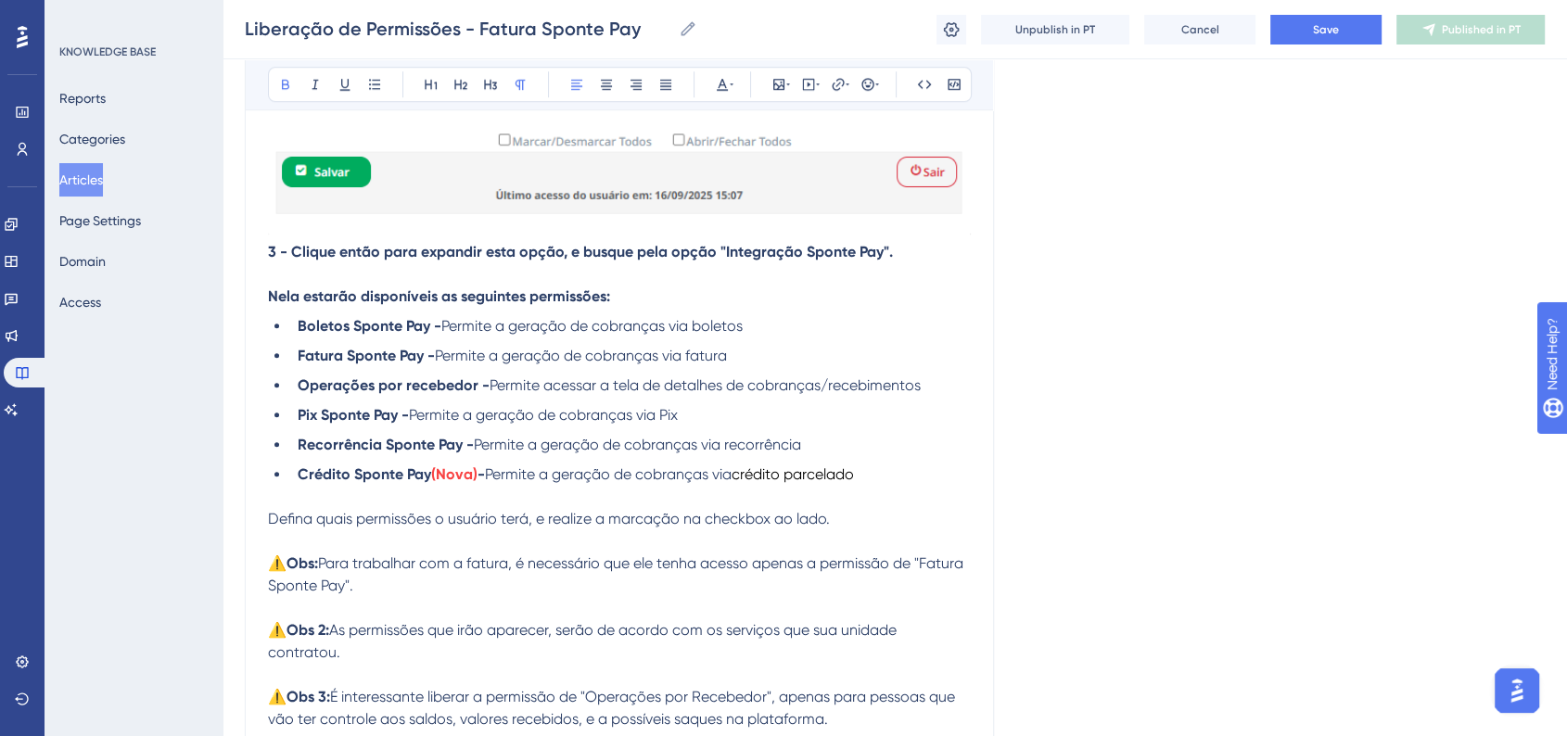
scroll to position [1263, 0]
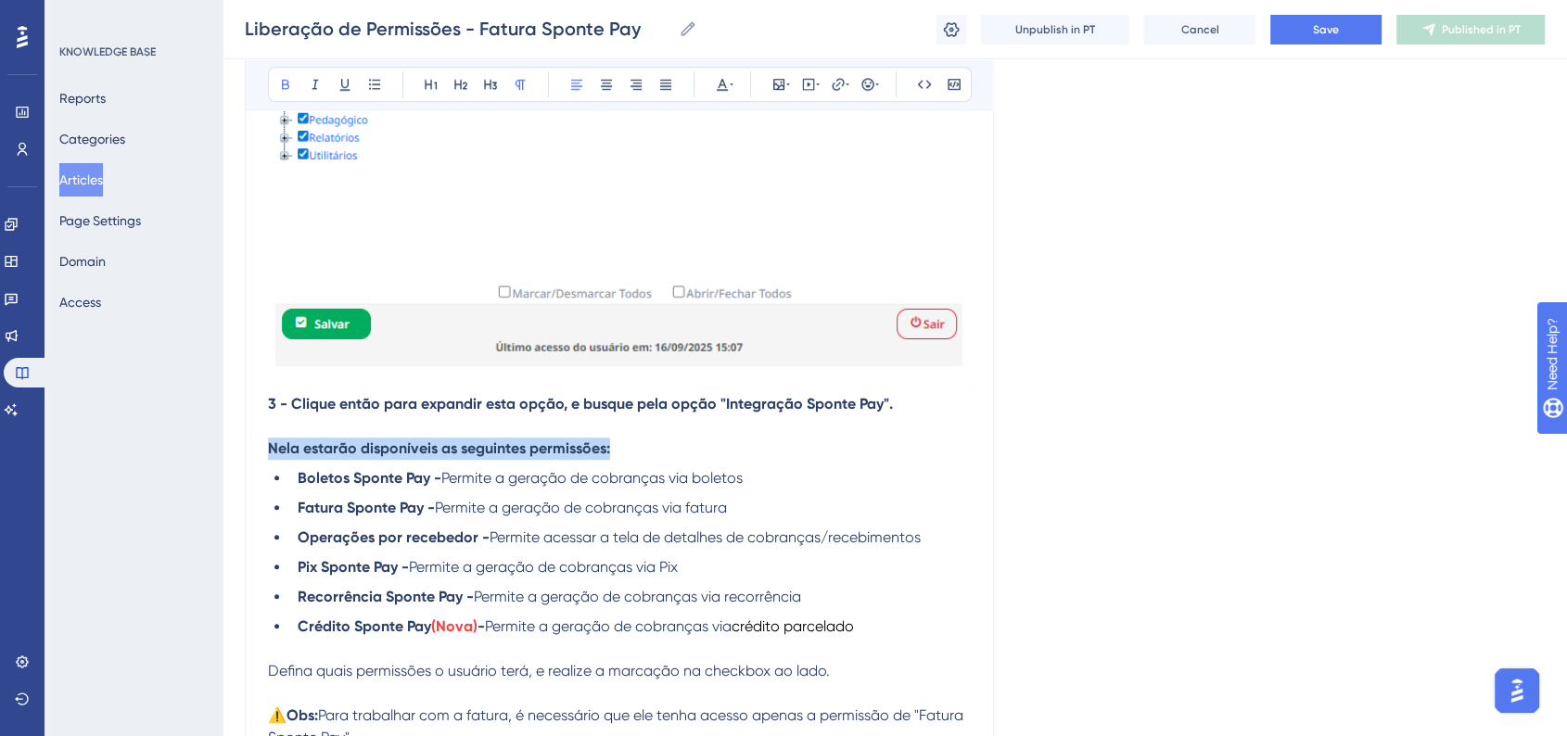
drag, startPoint x: 610, startPoint y: 450, endPoint x: 267, endPoint y: 454, distance: 343.0
click at [267, 454] on div "Liberação de Permissões - Fatura Sponte Pay Bold Italic Underline Bullet Point …" at bounding box center [619, 183] width 749 height 2477
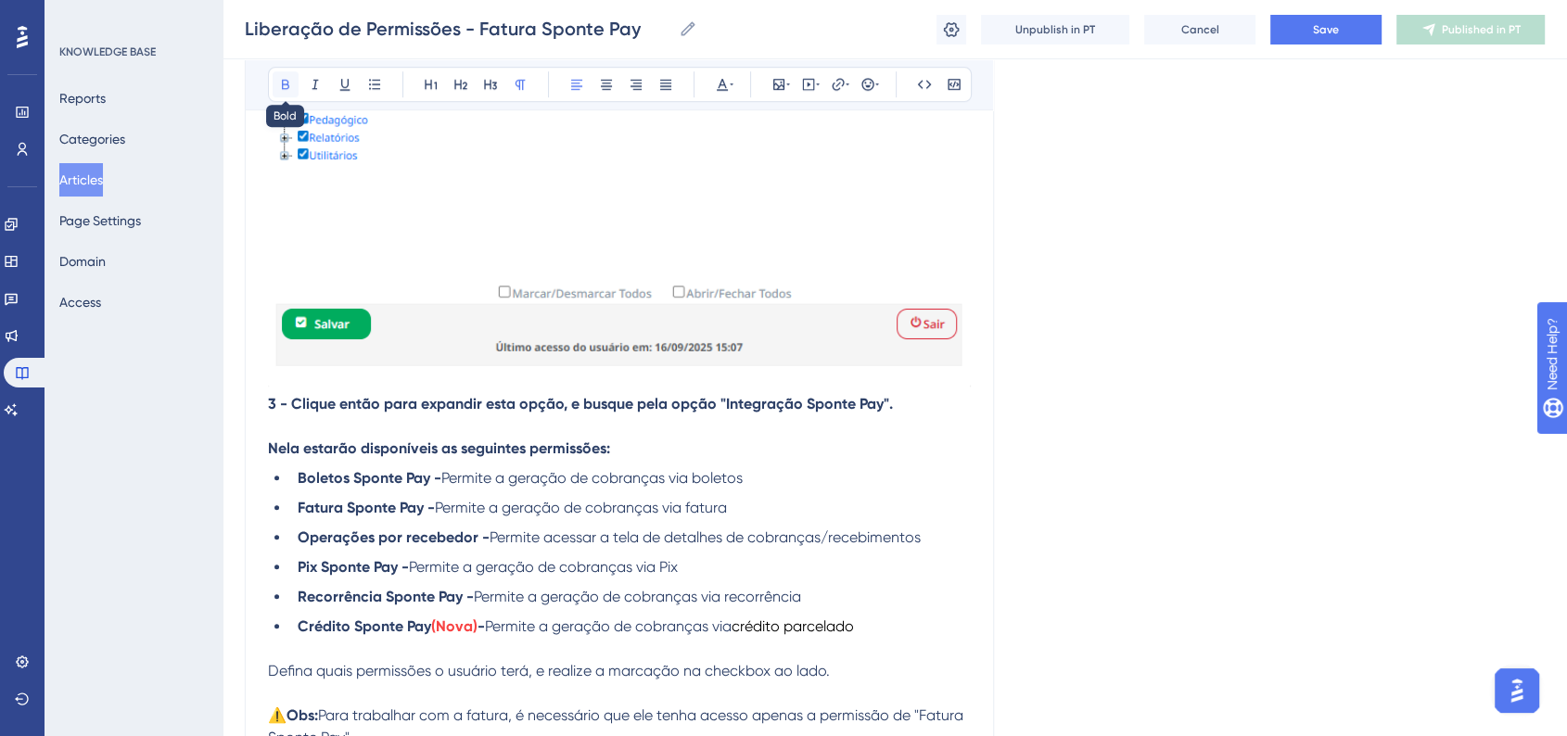
click at [284, 92] on button at bounding box center [286, 84] width 26 height 26
click at [1222, 457] on div "Language Portuguese (Default) Liberação de Permissões - Fatura Sponte Pay Bold …" at bounding box center [895, 194] width 1300 height 2677
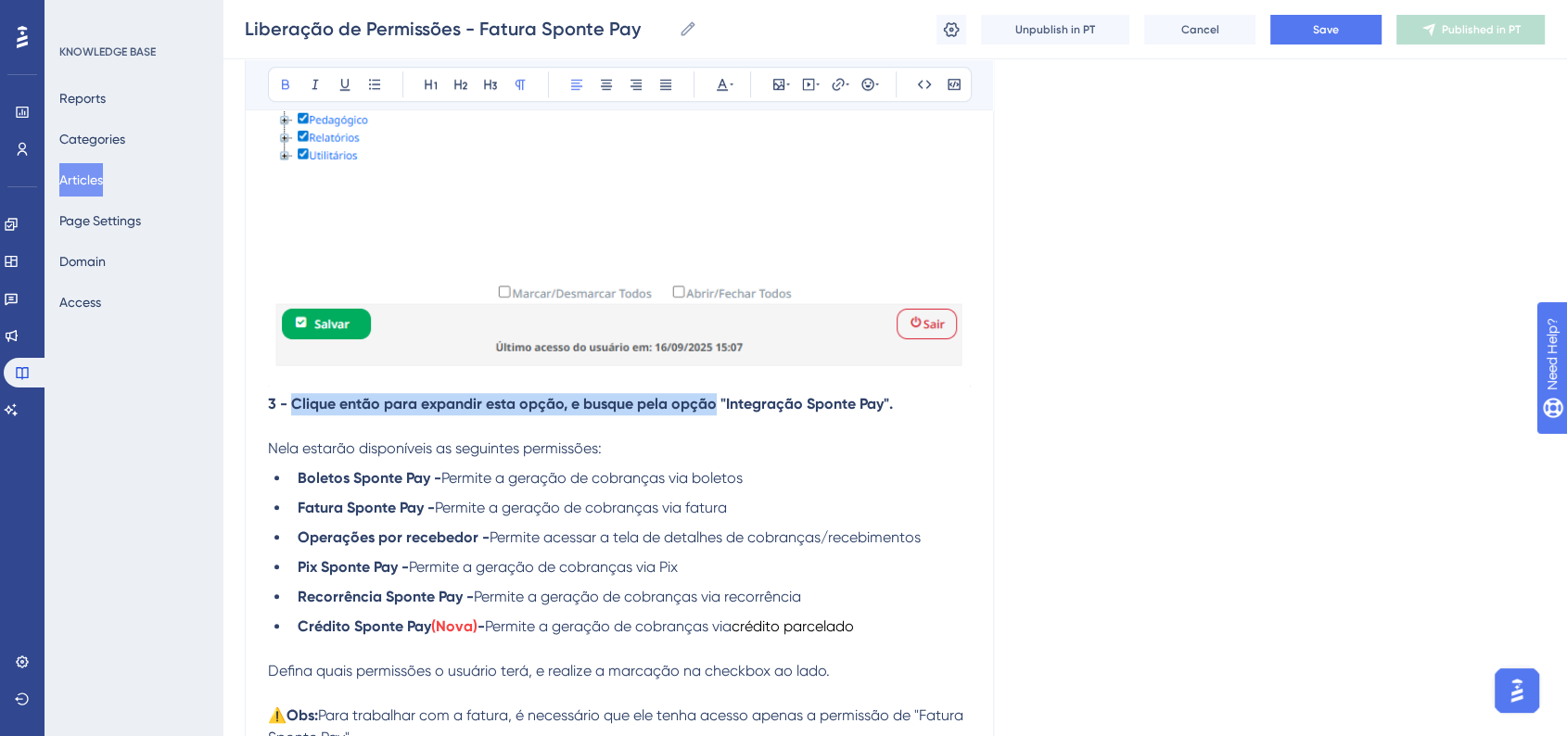
drag, startPoint x: 292, startPoint y: 406, endPoint x: 716, endPoint y: 407, distance: 423.7
click at [716, 407] on strong "3 - Clique então para expandir esta opção, e busque pela opção "Integração Spon…" at bounding box center [580, 404] width 625 height 18
click at [275, 81] on button at bounding box center [286, 84] width 26 height 26
click at [1279, 394] on div "Language Portuguese (Default) Liberação de Permissões - Fatura Sponte Pay Bold …" at bounding box center [895, 194] width 1300 height 2677
click at [269, 398] on strong "3 -" at bounding box center [277, 404] width 19 height 18
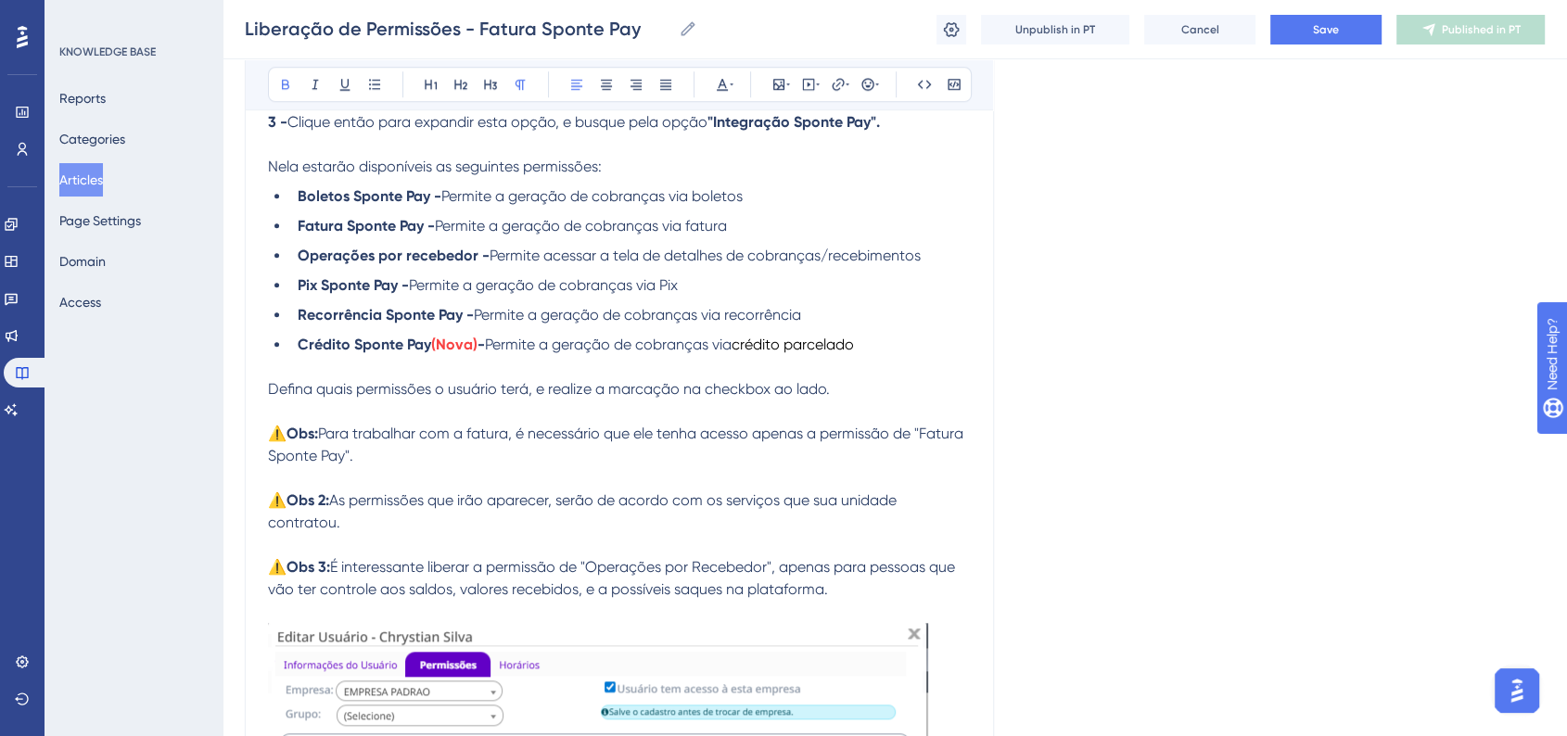
scroll to position [1572, 0]
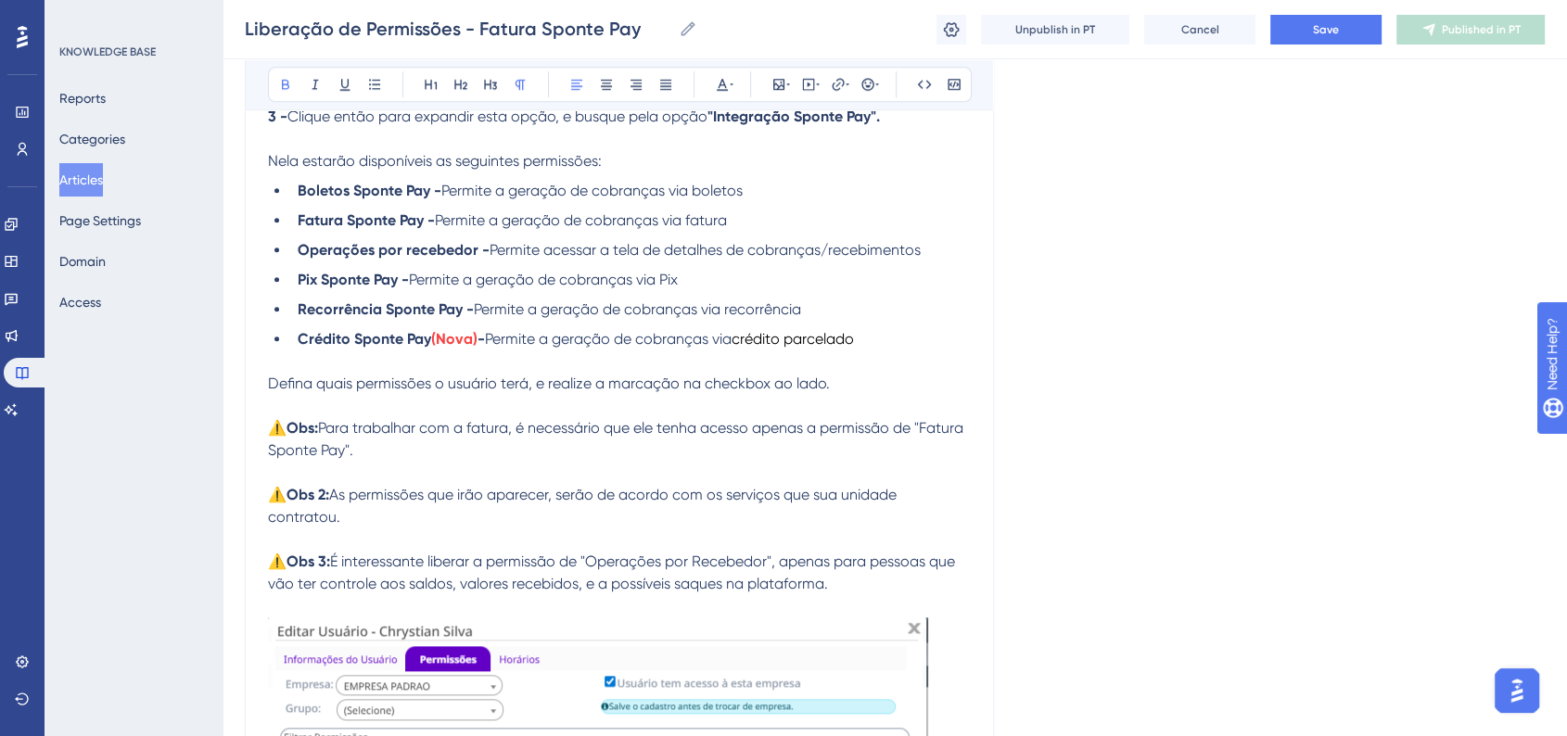
click at [690, 392] on span "Defina quais permissões o usuário terá, e realize a marcação na checkbox ao lad…" at bounding box center [549, 384] width 562 height 18
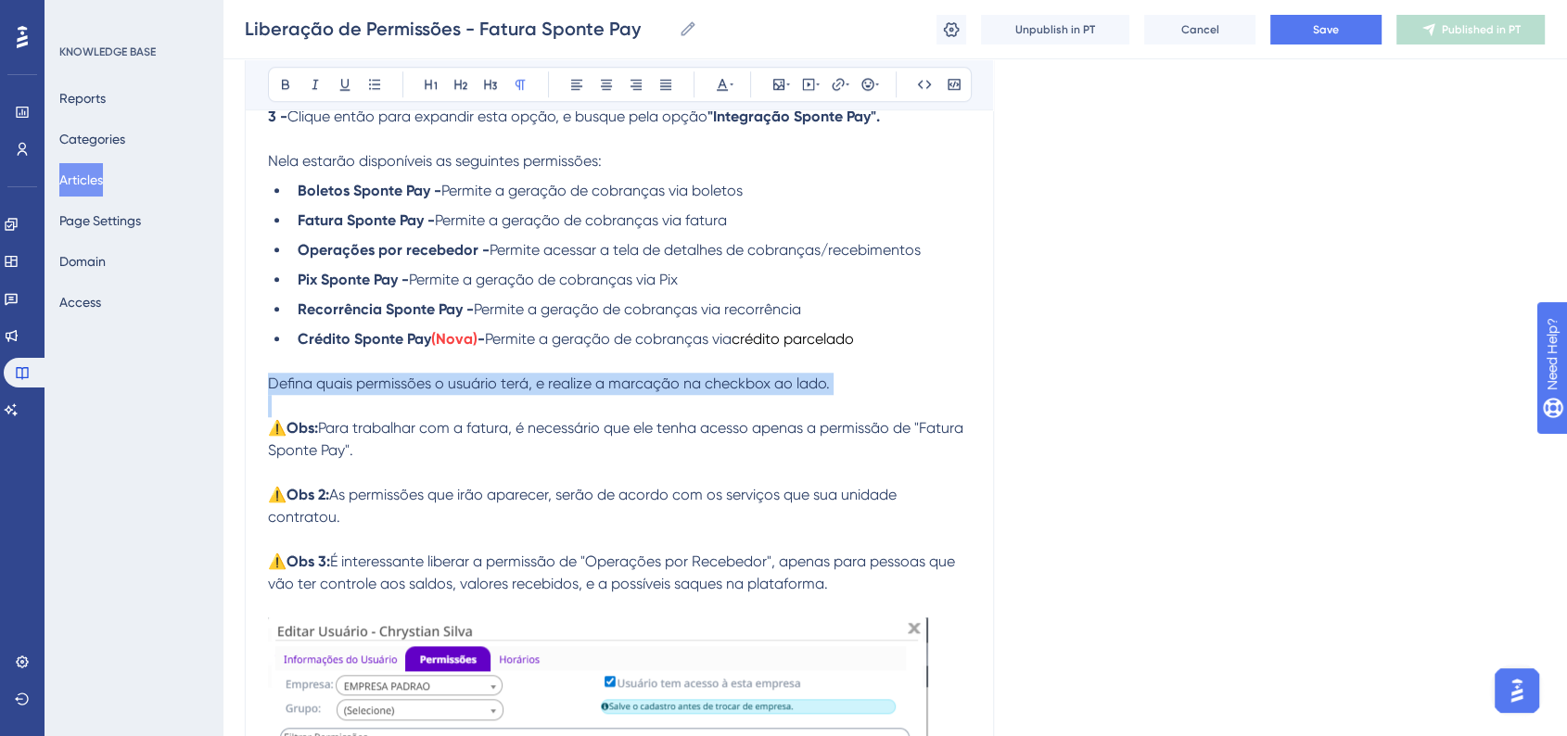
click at [690, 392] on span "Defina quais permissões o usuário terá, e realize a marcação na checkbox ao lad…" at bounding box center [549, 384] width 562 height 18
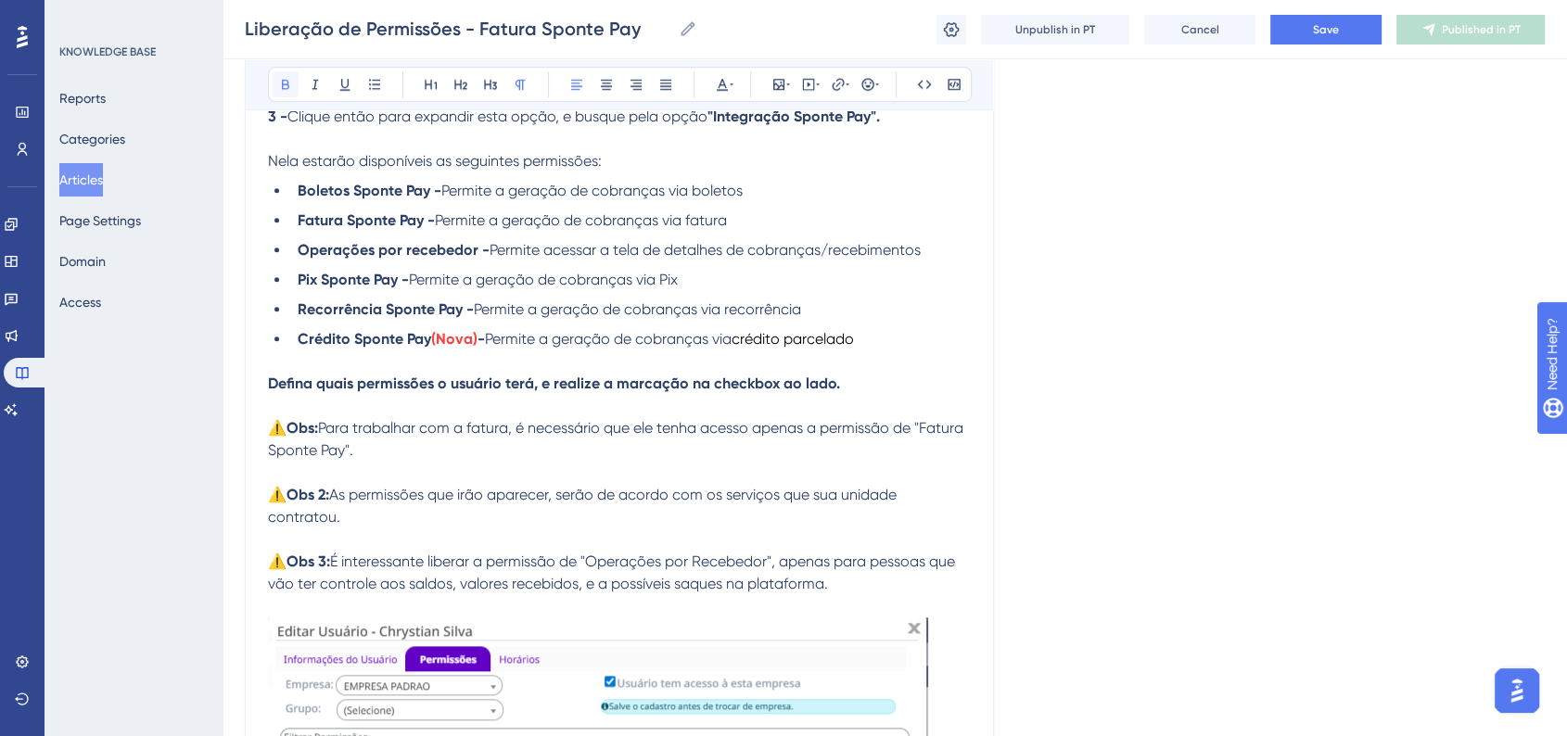
click at [291, 84] on icon at bounding box center [285, 84] width 15 height 15
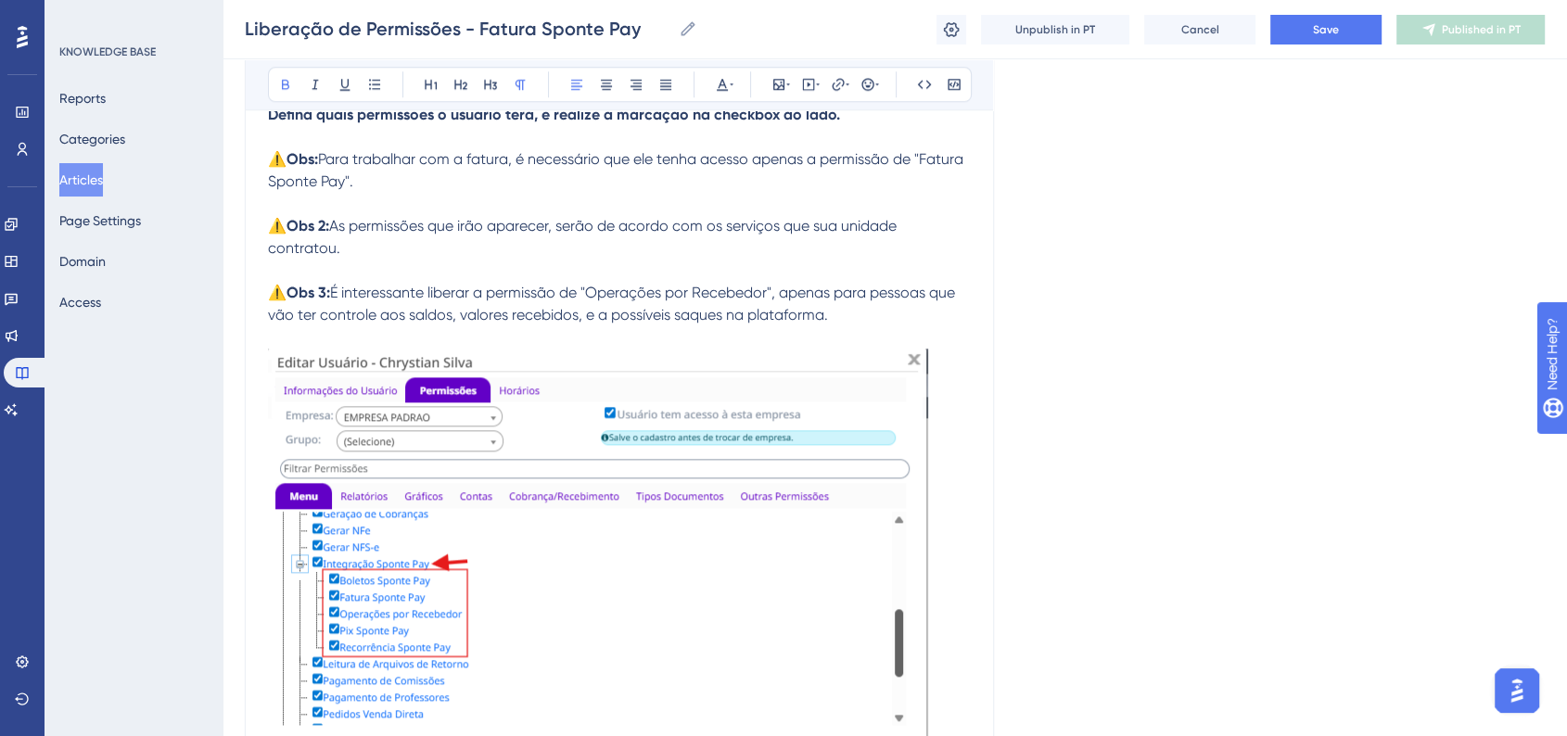
scroll to position [2151, 0]
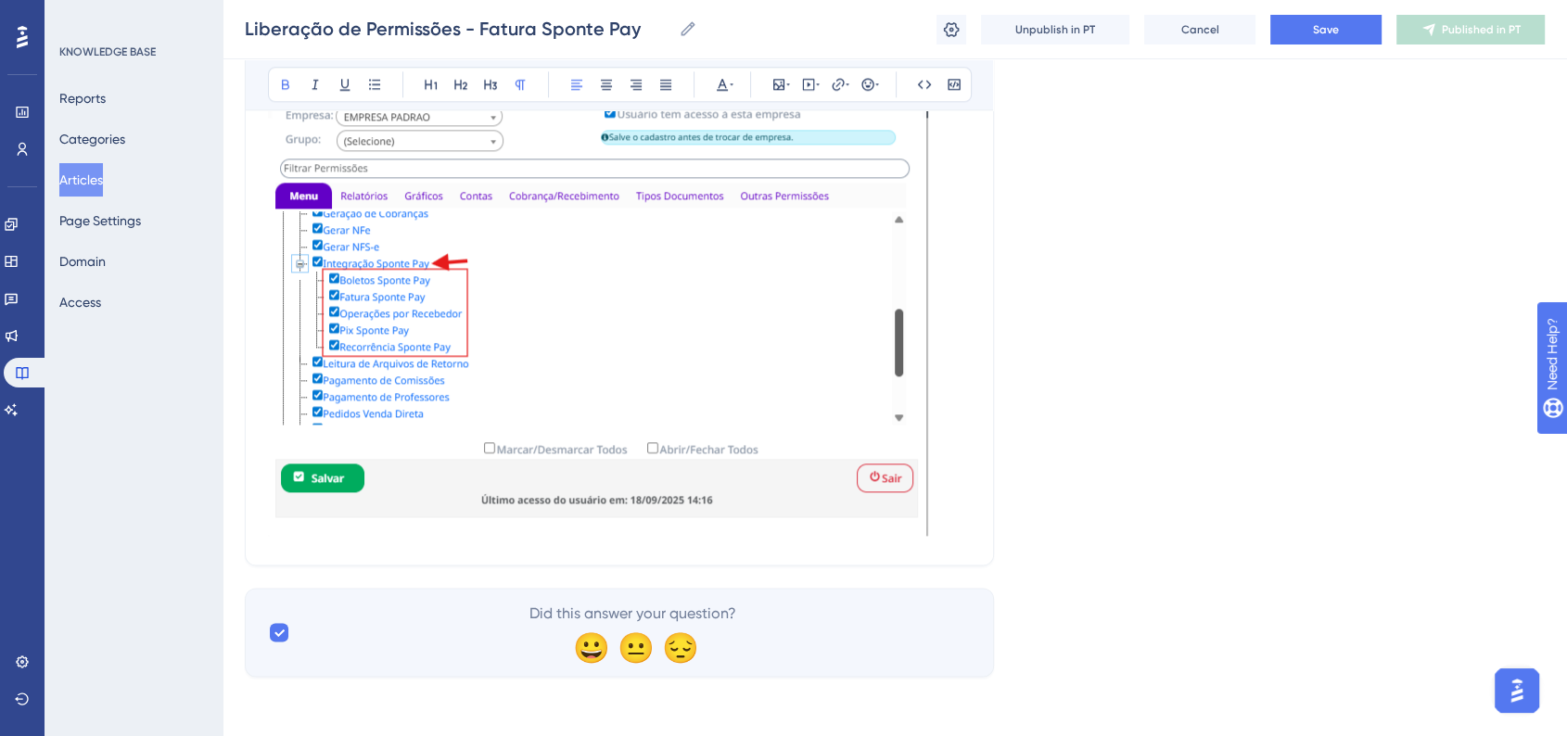
click at [863, 481] on img at bounding box center [598, 292] width 660 height 488
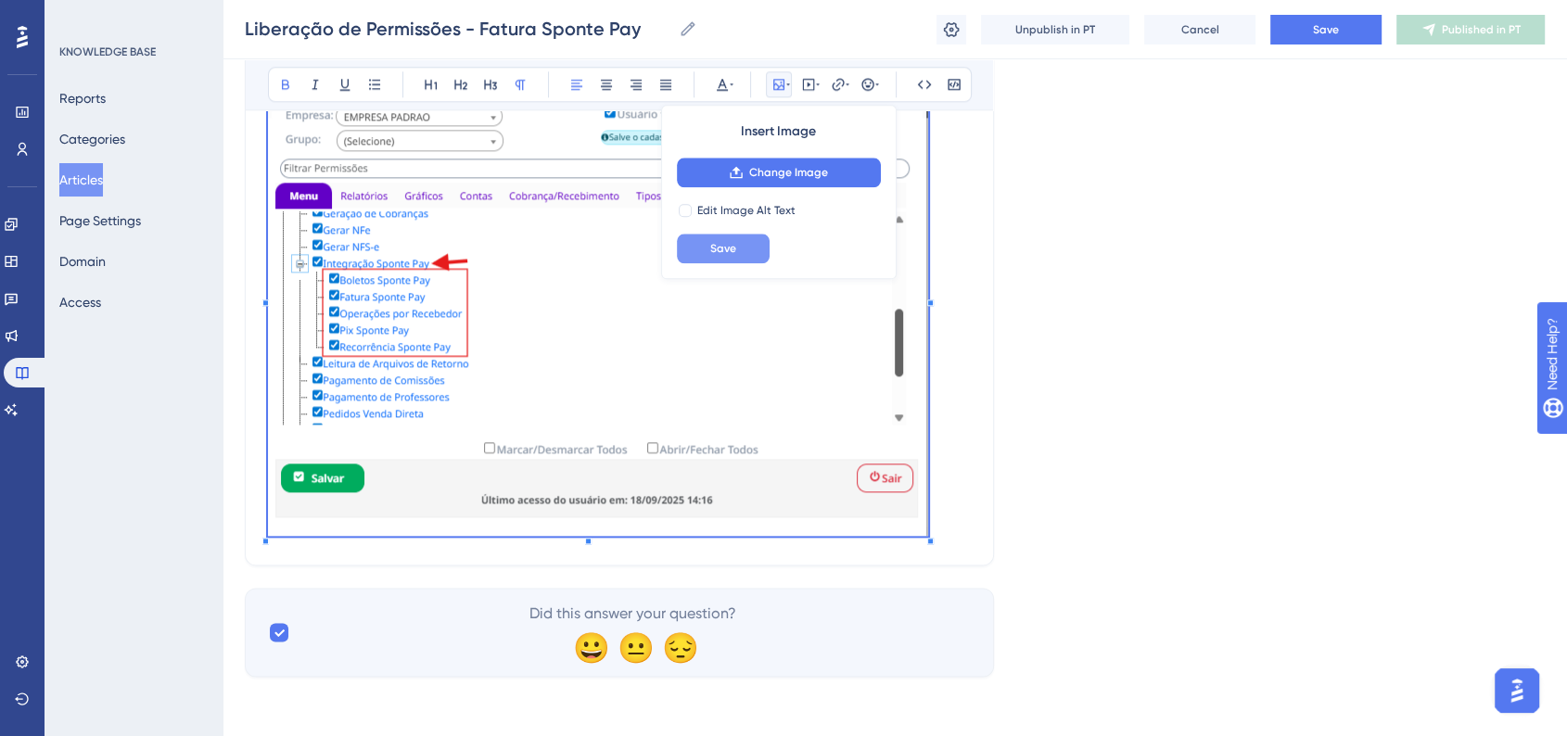
click at [741, 246] on button "Save" at bounding box center [723, 249] width 93 height 30
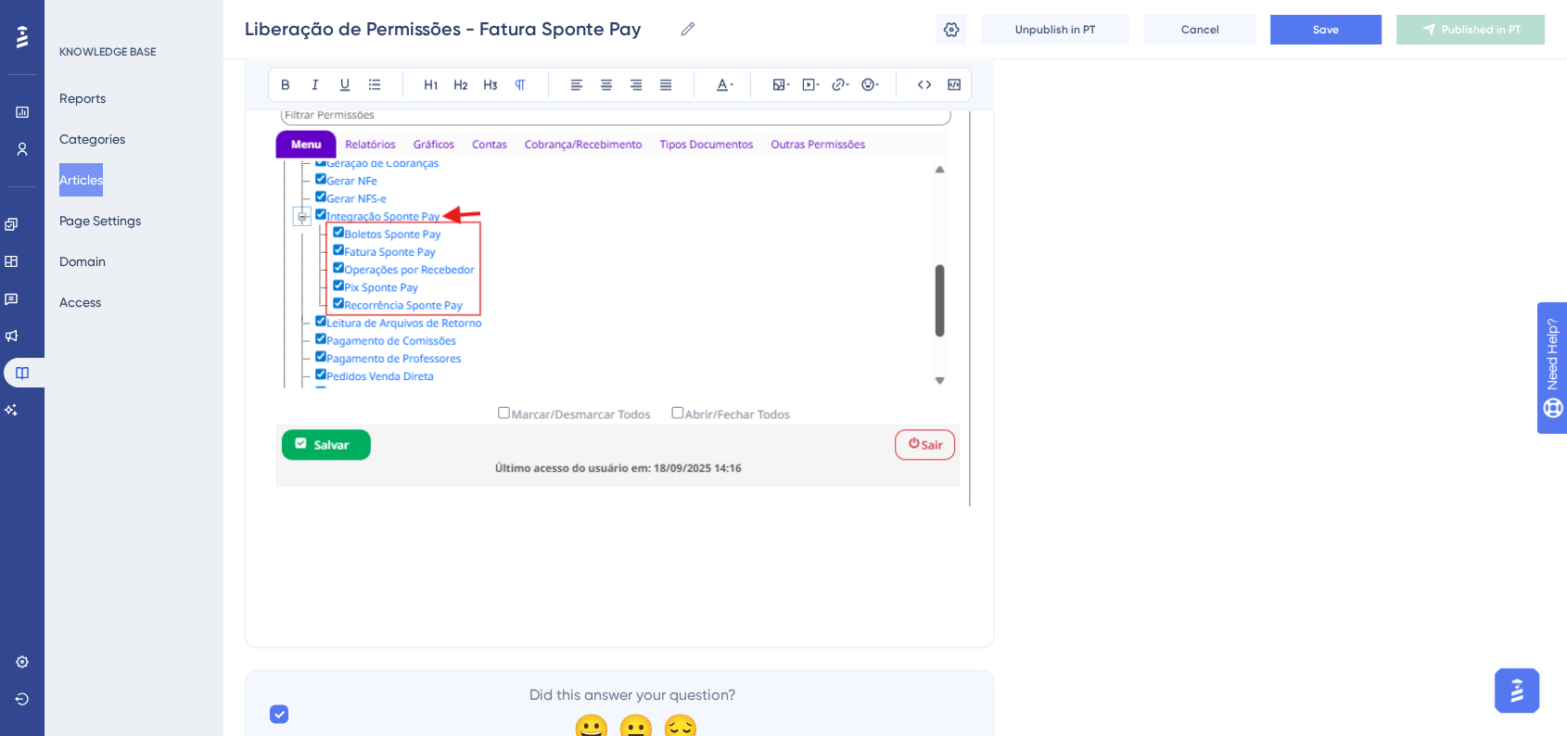
scroll to position [2294, 0]
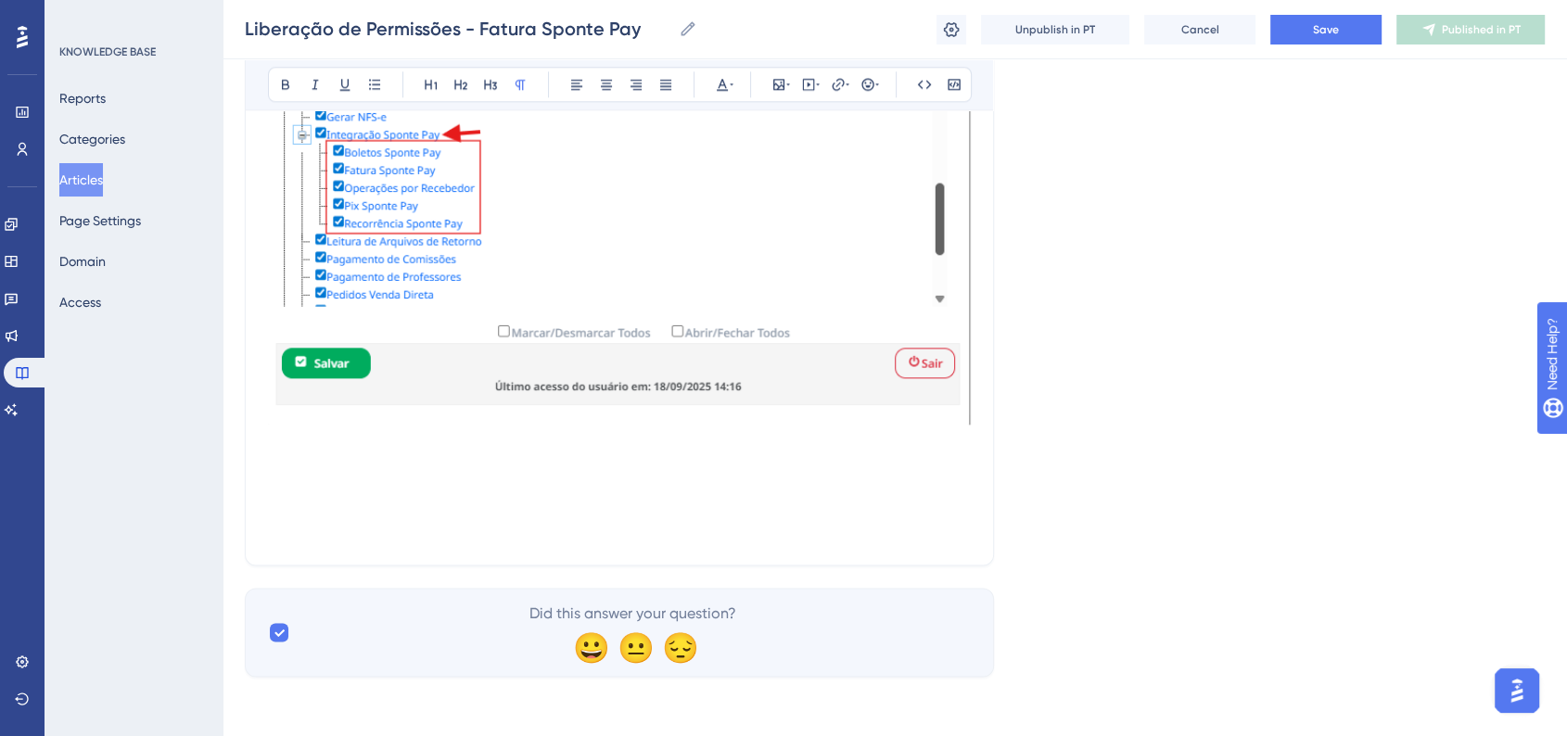
click at [297, 476] on p at bounding box center [619, 487] width 703 height 22
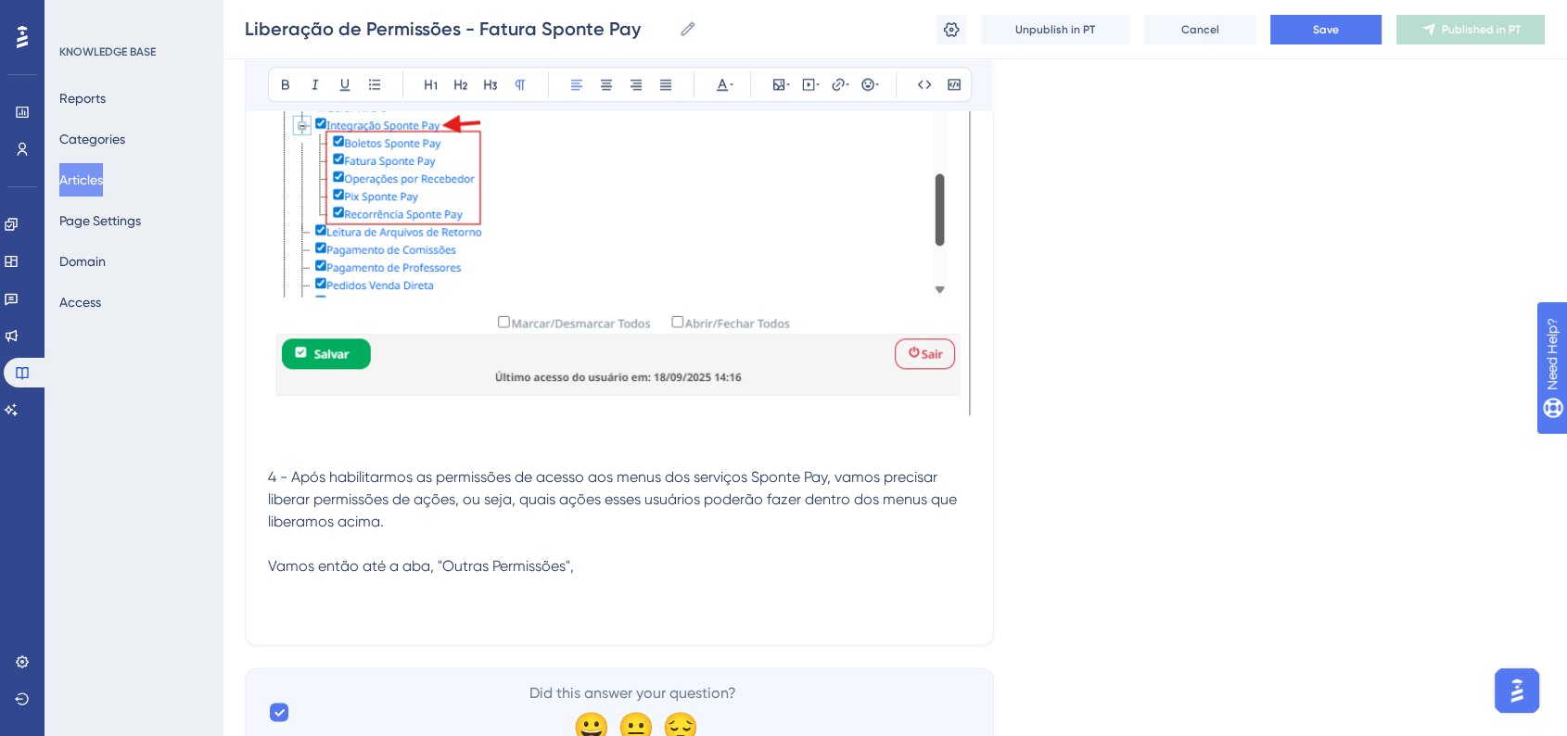
drag, startPoint x: 599, startPoint y: 577, endPoint x: 659, endPoint y: 565, distance: 61.5
click at [599, 577] on p "Vamos então até a aba, "Outras Permissões"," at bounding box center [619, 566] width 703 height 22
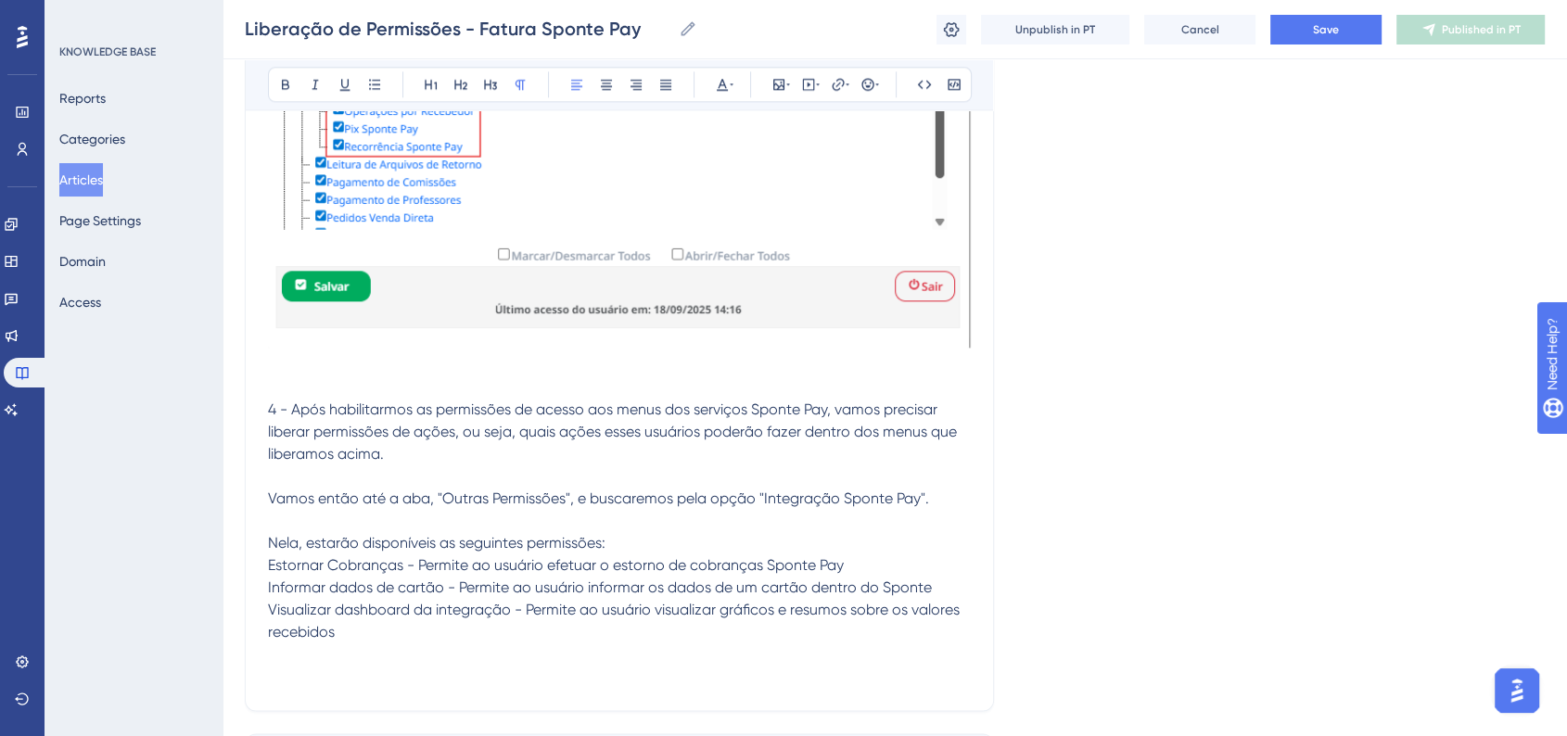
scroll to position [2396, 0]
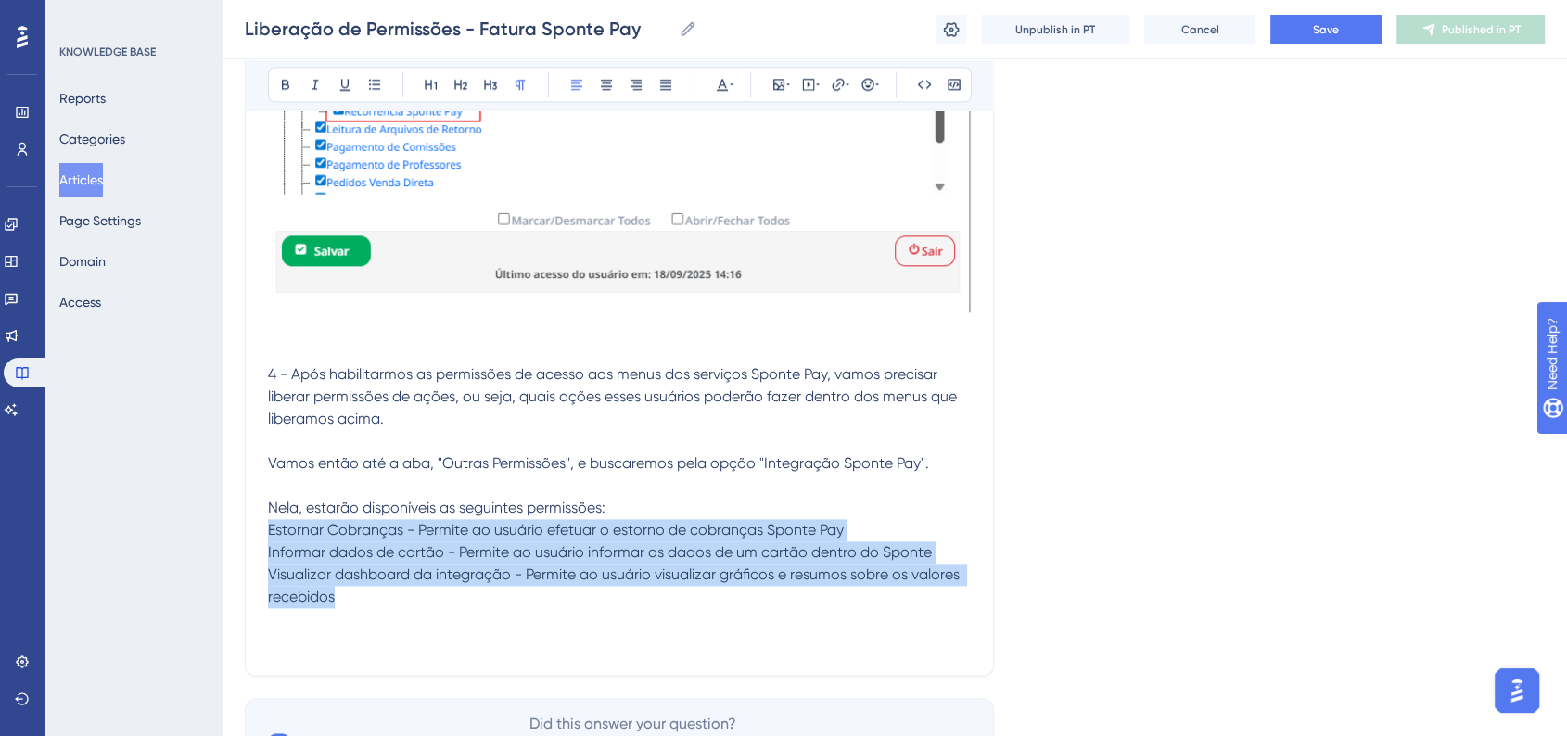
drag, startPoint x: 270, startPoint y: 539, endPoint x: 356, endPoint y: 601, distance: 106.3
click at [367, 88] on icon at bounding box center [374, 84] width 15 height 15
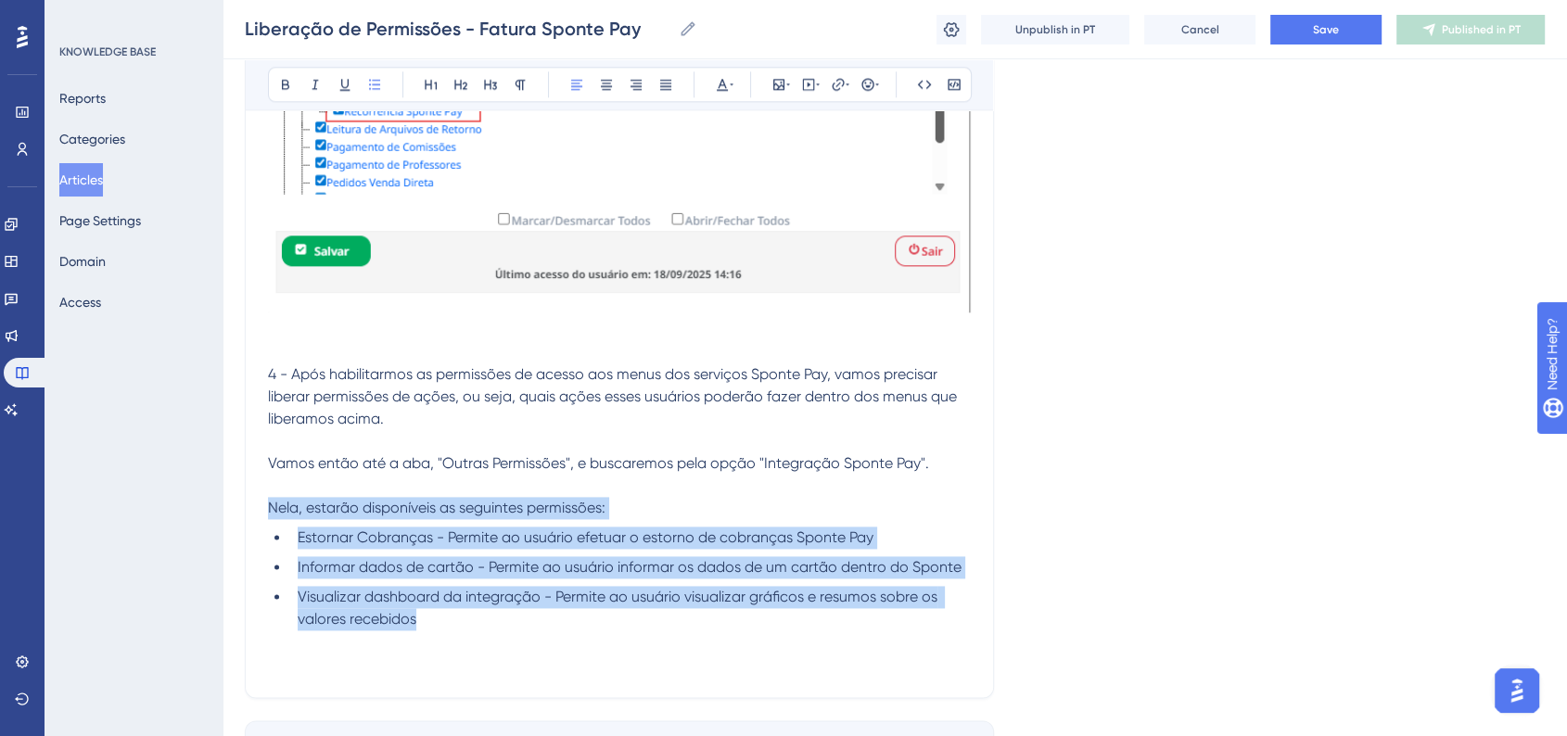
click at [378, 538] on span "Estornar Cobranças - Permite ao usuário efetuar o estorno de cobranças Sponte P…" at bounding box center [586, 537] width 576 height 18
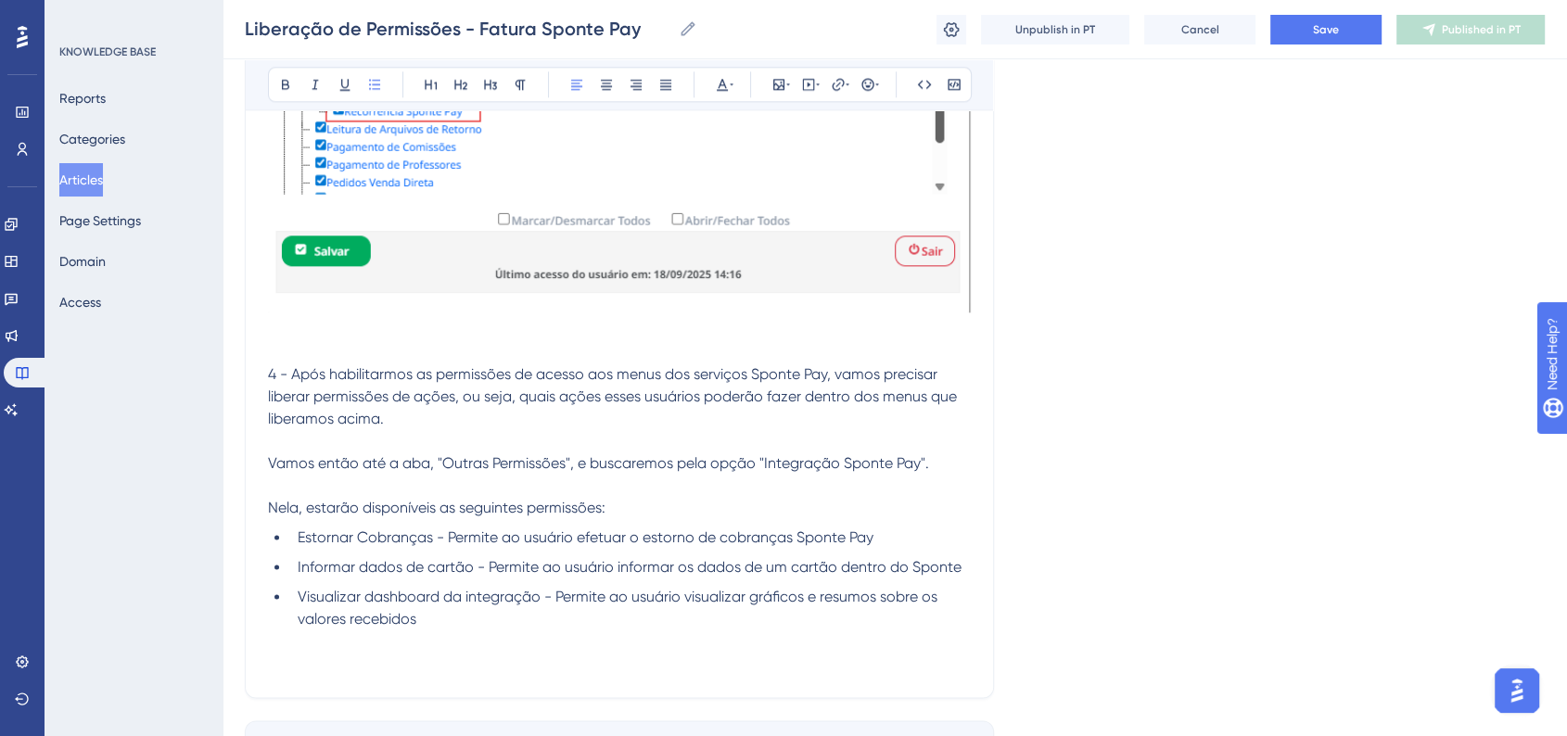
click at [631, 515] on p "Nela, estarão disponíveis as seguintes permissões:" at bounding box center [619, 508] width 703 height 22
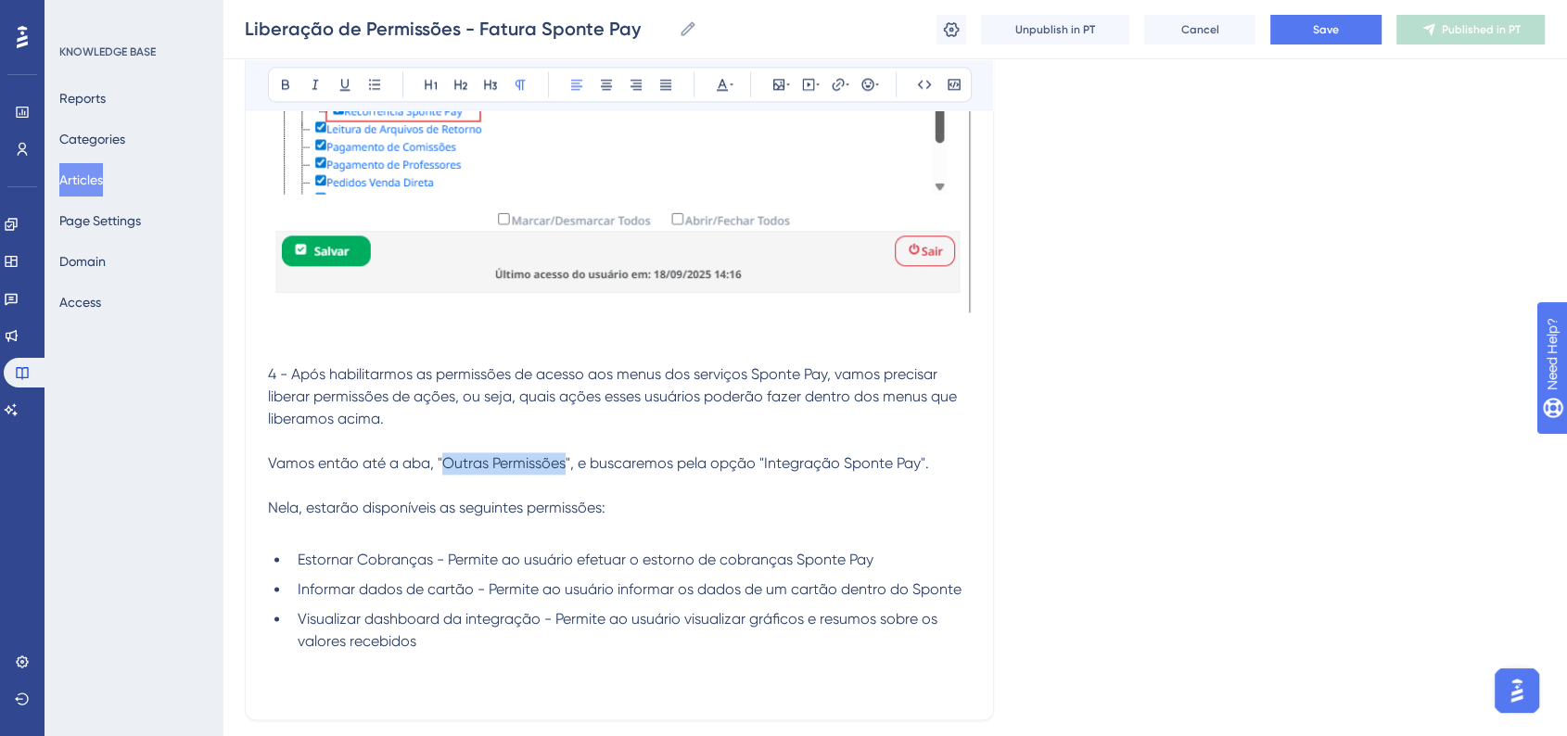
drag, startPoint x: 442, startPoint y: 473, endPoint x: 564, endPoint y: 467, distance: 121.6
click at [564, 467] on span "Vamos então até a aba, "Outras Permissões", e buscaremos pela opção "Integração…" at bounding box center [598, 463] width 661 height 18
click at [286, 82] on icon at bounding box center [285, 84] width 15 height 15
drag, startPoint x: 269, startPoint y: 384, endPoint x: 286, endPoint y: 386, distance: 16.8
click at [286, 386] on span "4 - Após habilitarmos as permissões de acesso aos menus dos serviços Sponte Pay…" at bounding box center [614, 396] width 693 height 62
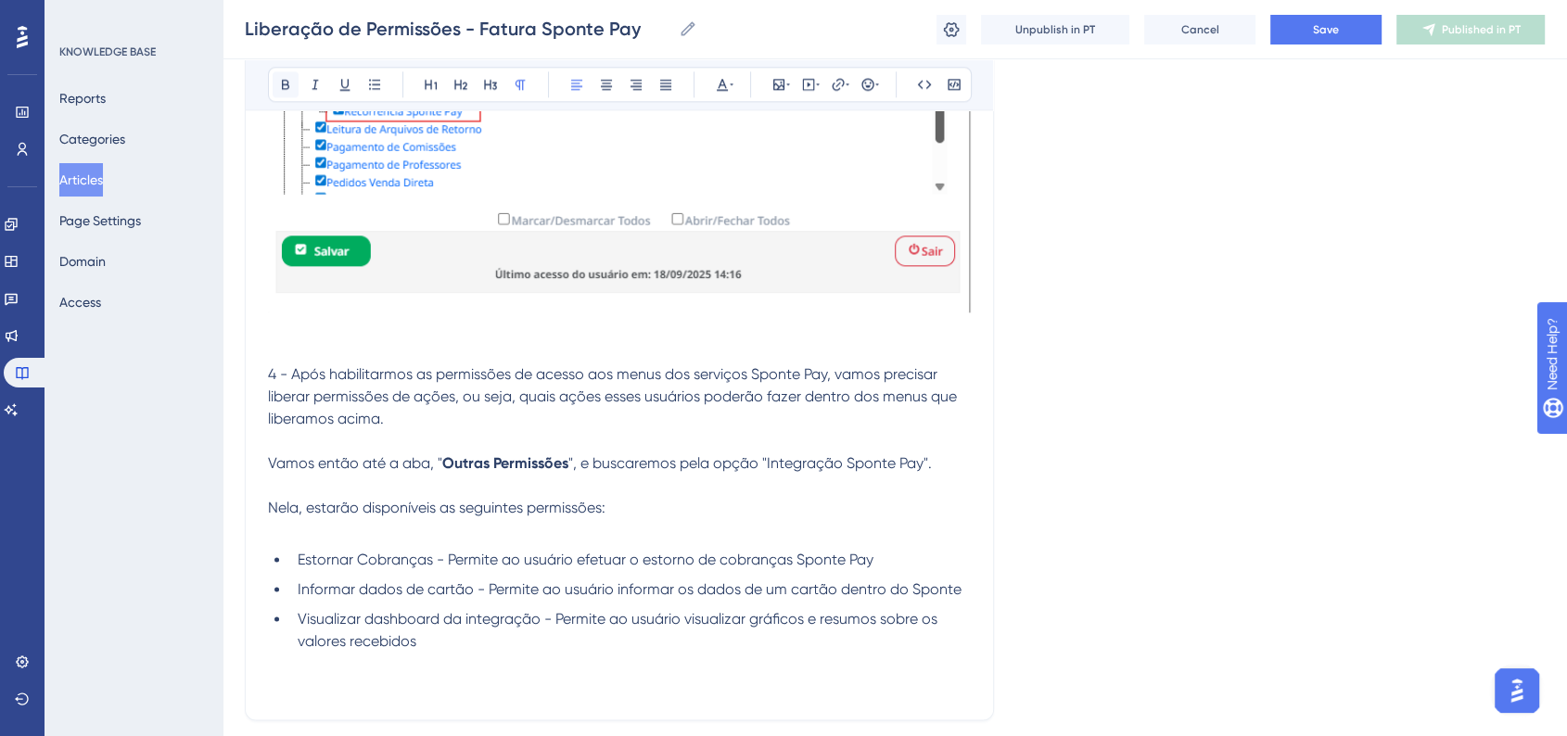
click at [284, 88] on icon at bounding box center [285, 85] width 7 height 10
click at [562, 417] on p "4 - Após habilitarmos as permissões de acesso aos menus dos serviços Sponte Pay…" at bounding box center [619, 396] width 703 height 67
drag, startPoint x: 414, startPoint y: 415, endPoint x: 455, endPoint y: 410, distance: 41.2
click at [455, 410] on p "4 - Após habilitarmos as permissões de acesso aos menus dos serviços Sponte Pay…" at bounding box center [619, 396] width 703 height 67
drag, startPoint x: 317, startPoint y: 409, endPoint x: 455, endPoint y: 410, distance: 138.1
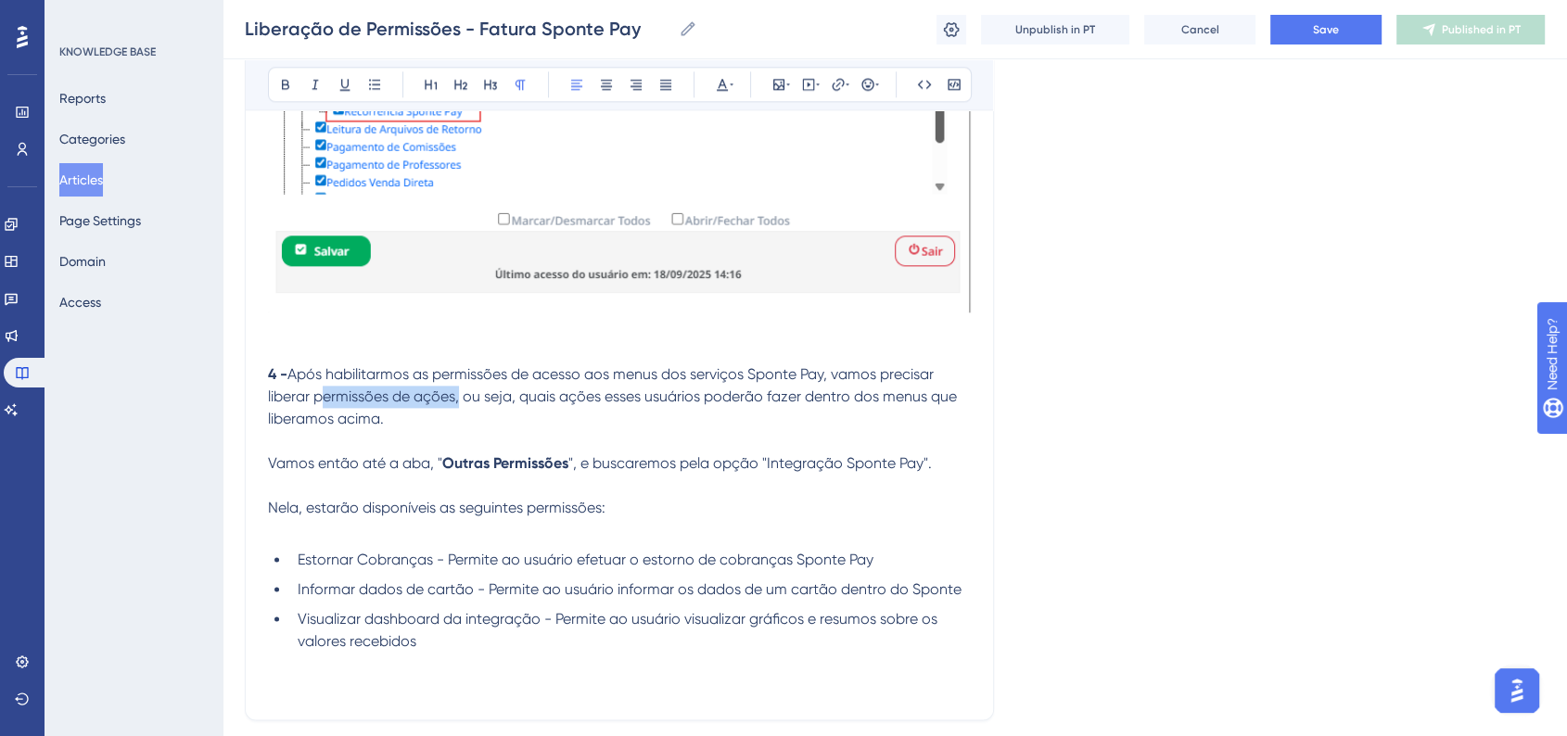
click at [455, 410] on span "Após habilitarmos as permissões de acesso aos menus dos serviços Sponte Pay, va…" at bounding box center [614, 396] width 693 height 62
click at [286, 74] on button at bounding box center [286, 84] width 26 height 26
click at [543, 472] on strong "Outras Permissões" at bounding box center [505, 463] width 126 height 18
drag, startPoint x: 791, startPoint y: 475, endPoint x: 921, endPoint y: 478, distance: 129.8
click at [921, 472] on span "", e buscaremos pela opção "Integração Sponte Pay"." at bounding box center [749, 463] width 363 height 18
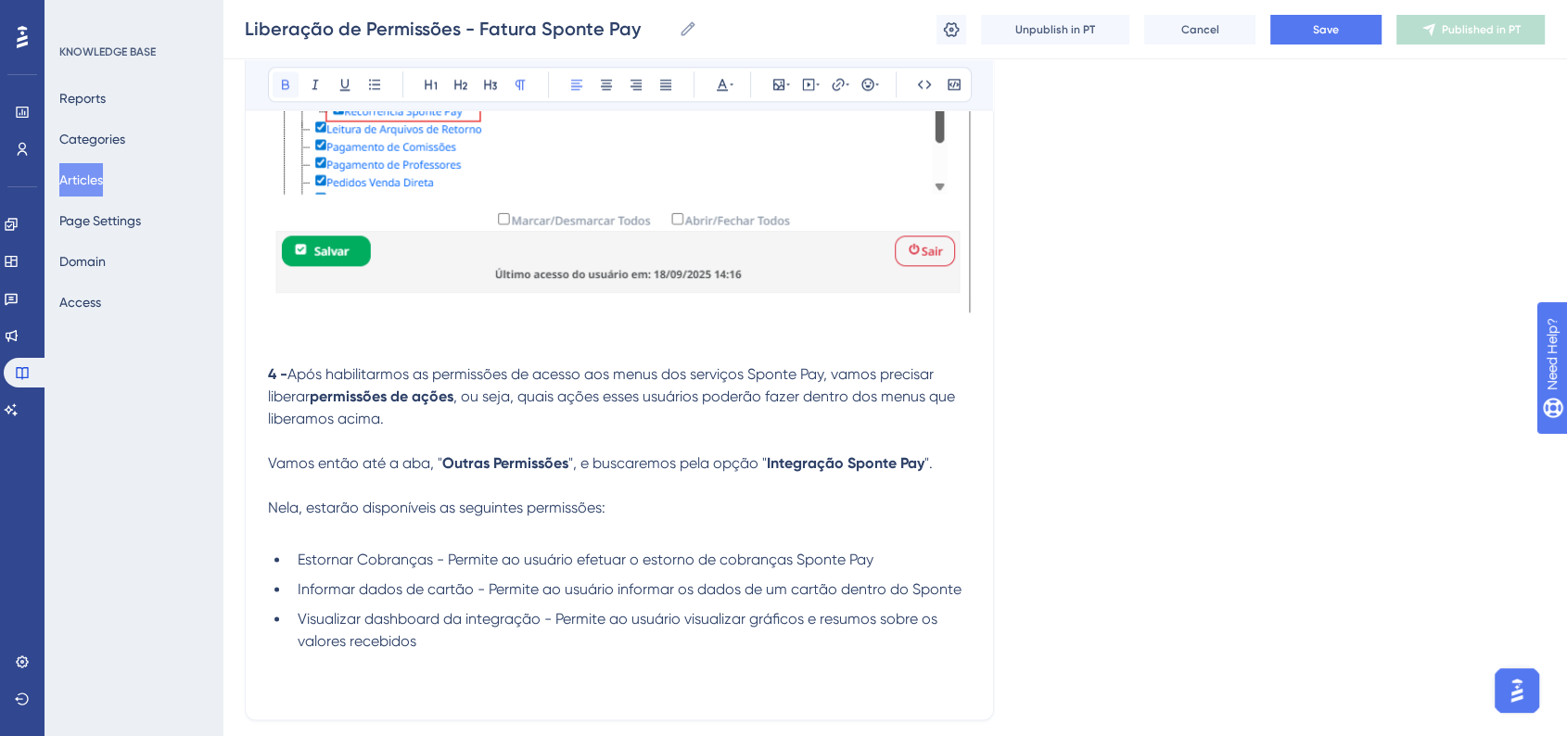
click at [280, 89] on icon at bounding box center [285, 84] width 15 height 15
click at [704, 519] on p "Nela, estarão disponíveis as seguintes permissões:" at bounding box center [619, 508] width 703 height 22
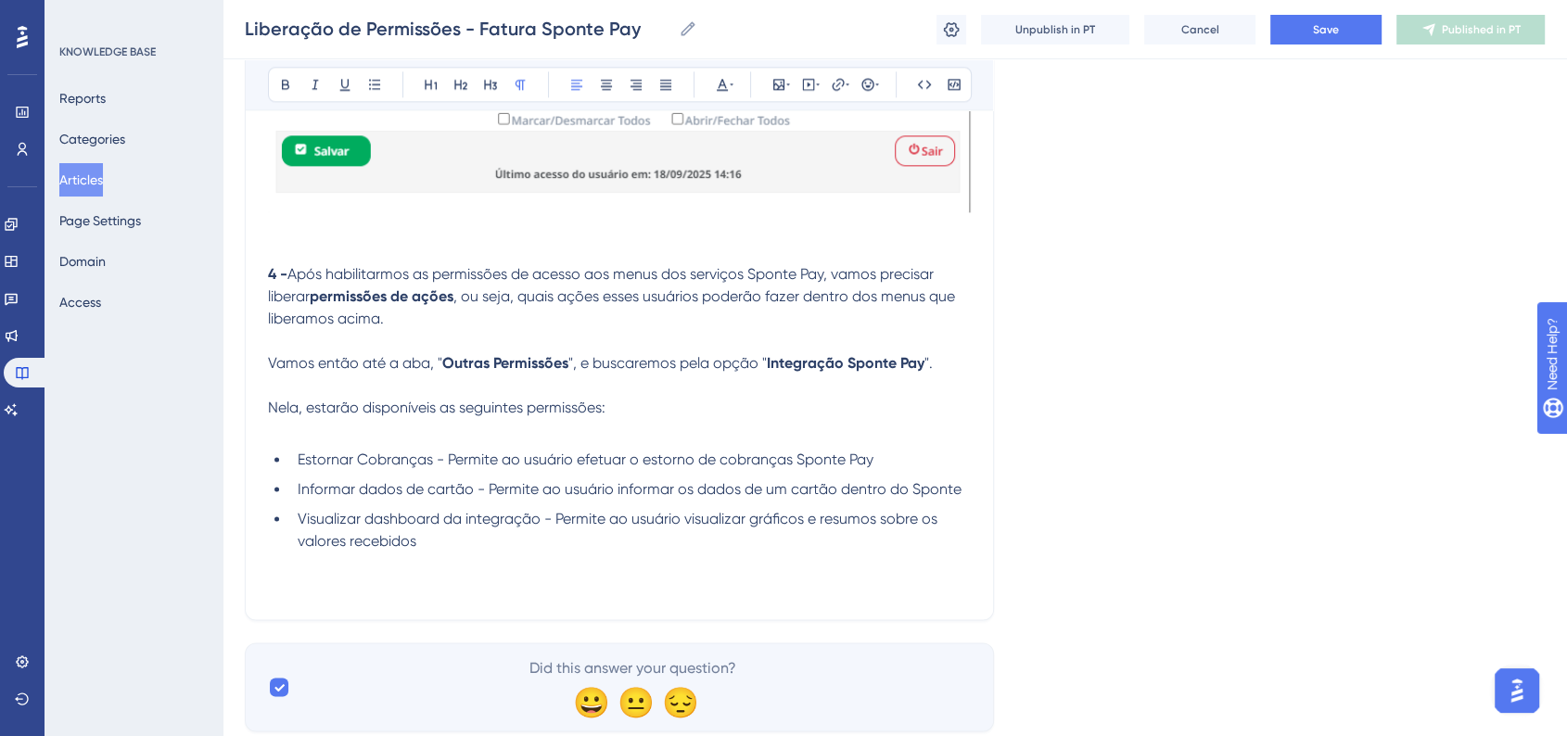
scroll to position [2499, 0]
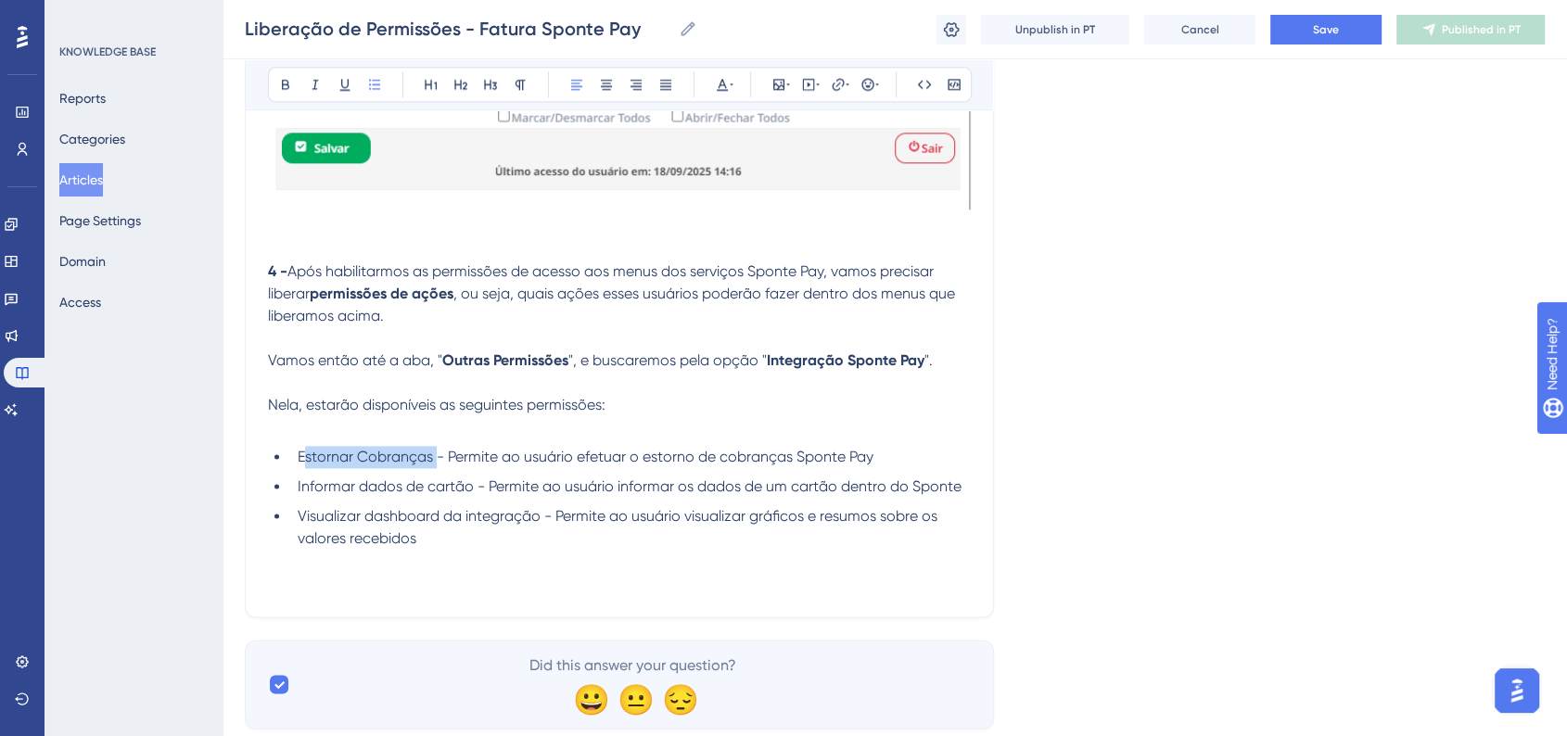
drag, startPoint x: 301, startPoint y: 470, endPoint x: 438, endPoint y: 475, distance: 136.4
click at [438, 465] on span "Estornar Cobranças - Permite ao usuário efetuar o estorno de cobranças Sponte P…" at bounding box center [586, 457] width 576 height 18
drag, startPoint x: 442, startPoint y: 472, endPoint x: 433, endPoint y: 475, distance: 9.7
click at [441, 465] on span "Estornar Cobranças - Permite ao usuário efetuar o estorno de cobranças Sponte P…" at bounding box center [586, 457] width 576 height 18
drag, startPoint x: 430, startPoint y: 471, endPoint x: 297, endPoint y: 468, distance: 133.5
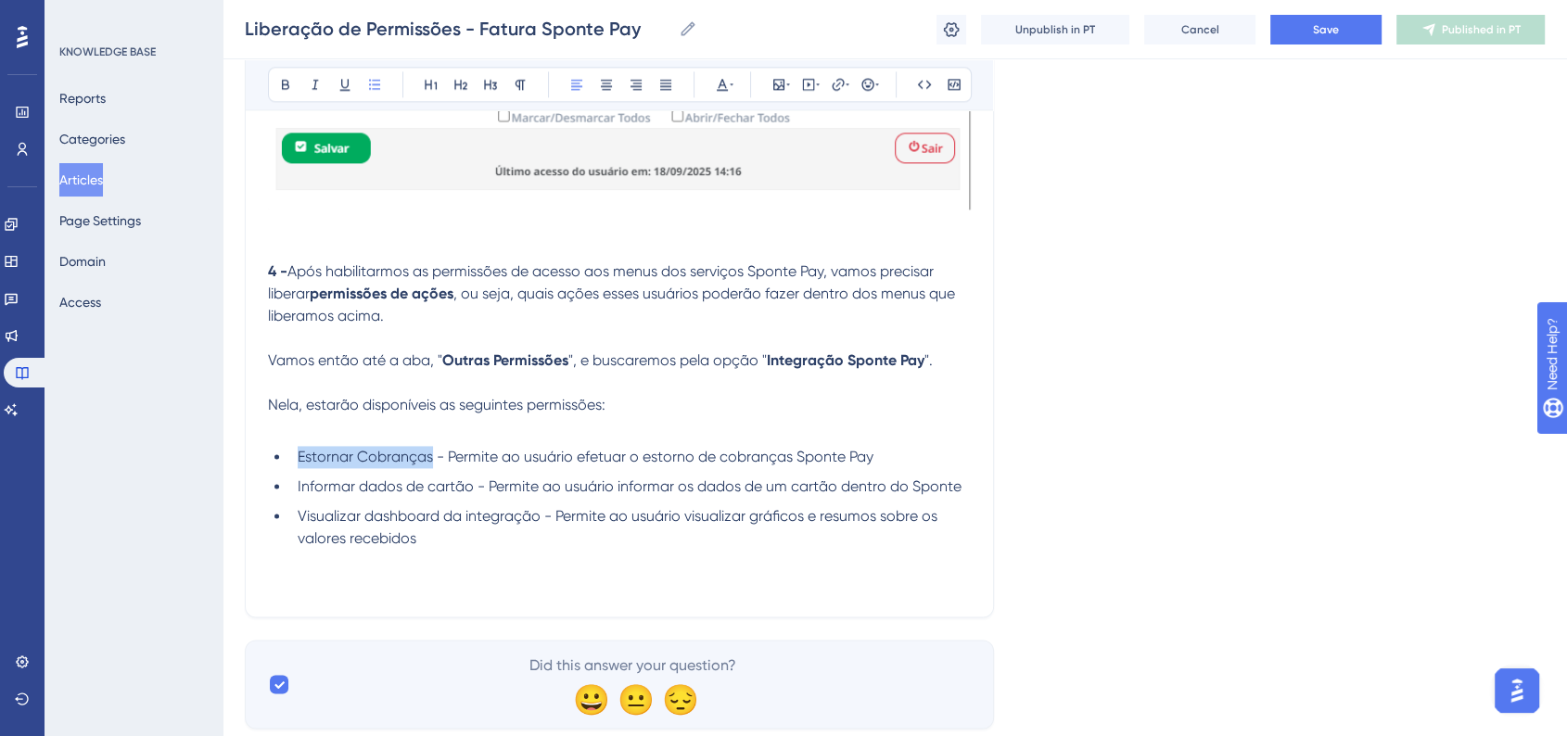
click at [298, 465] on span "Estornar Cobranças - Permite ao usuário efetuar o estorno de cobranças Sponte P…" at bounding box center [586, 457] width 576 height 18
click at [290, 83] on icon at bounding box center [285, 84] width 15 height 15
click at [444, 516] on li "Visualizar dashboard da integração - Permite ao usuário visualizar gráficos e r…" at bounding box center [630, 527] width 680 height 44
drag, startPoint x: 473, startPoint y: 499, endPoint x: 296, endPoint y: 506, distance: 177.2
click at [296, 498] on li "Informar dados de cartão - Permite ao usuário informar os dados de um cartão de…" at bounding box center [630, 487] width 680 height 22
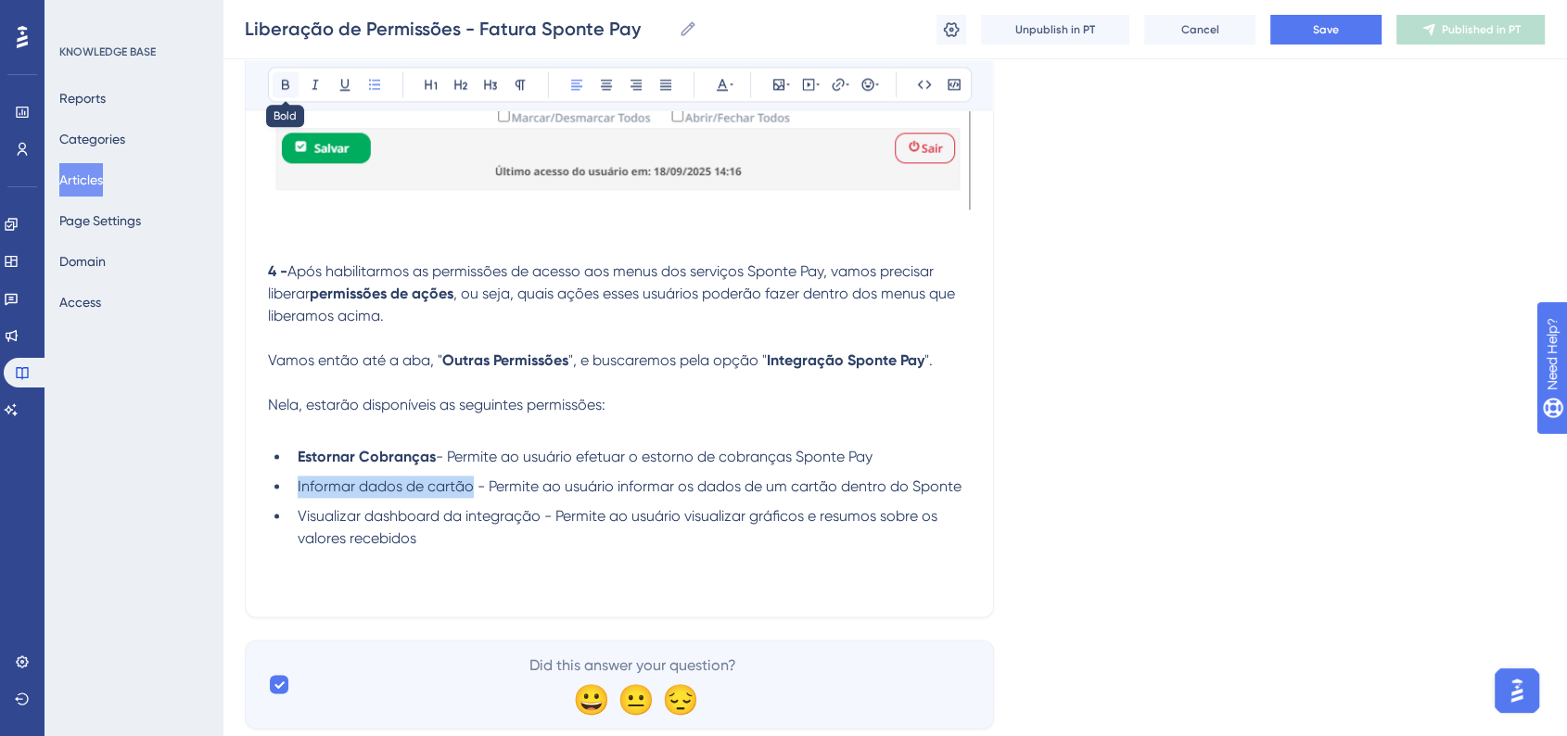
click at [286, 91] on icon at bounding box center [285, 84] width 15 height 15
click at [502, 572] on p at bounding box center [619, 561] width 703 height 22
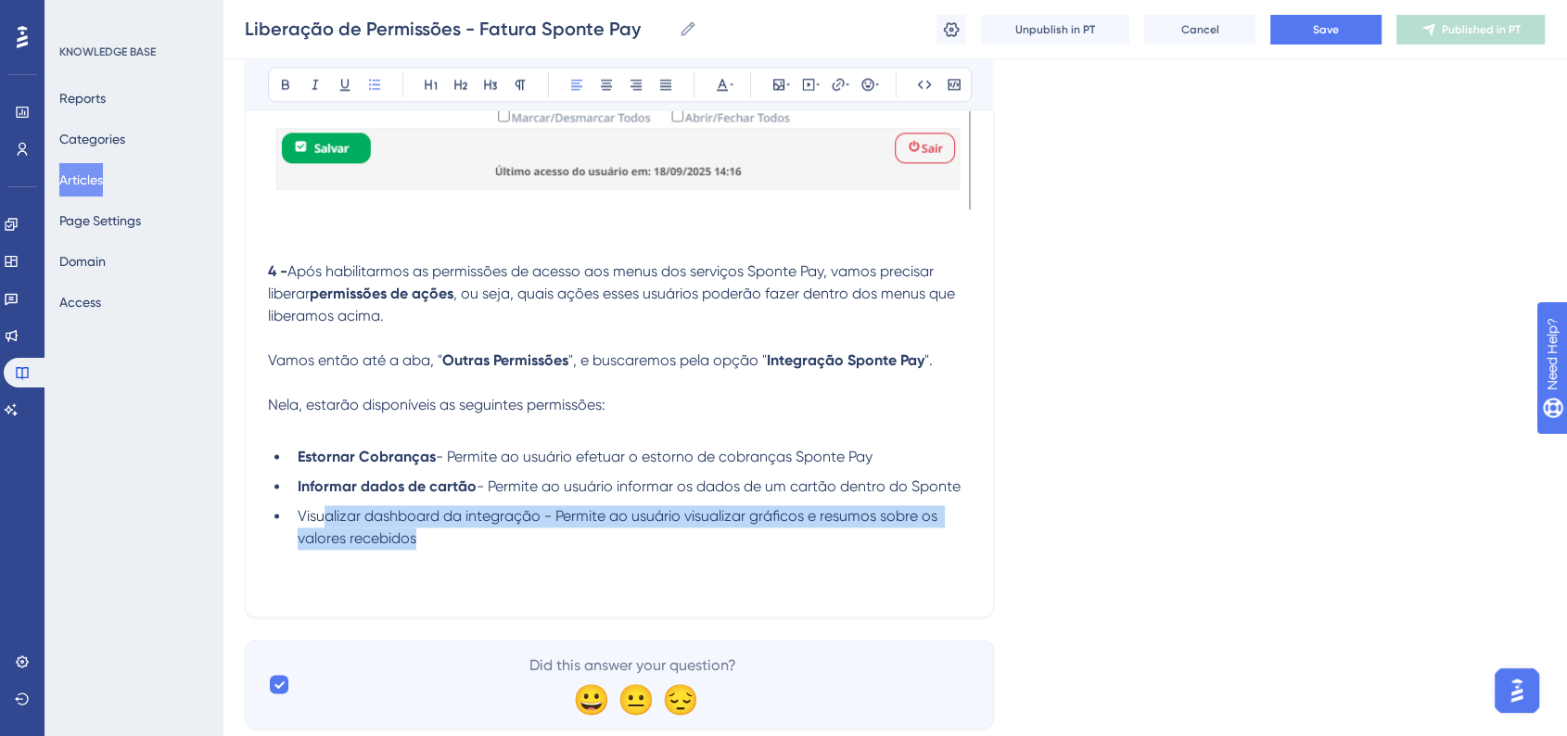
drag, startPoint x: 427, startPoint y: 553, endPoint x: 324, endPoint y: 530, distance: 105.5
click at [324, 530] on li "Visualizar dashboard da integração - Permite ao usuário visualizar gráficos e r…" at bounding box center [630, 527] width 680 height 44
click at [525, 529] on span "Visualizar dashboard da integração - Permite ao usuário visualizar gráficos e r…" at bounding box center [619, 527] width 643 height 40
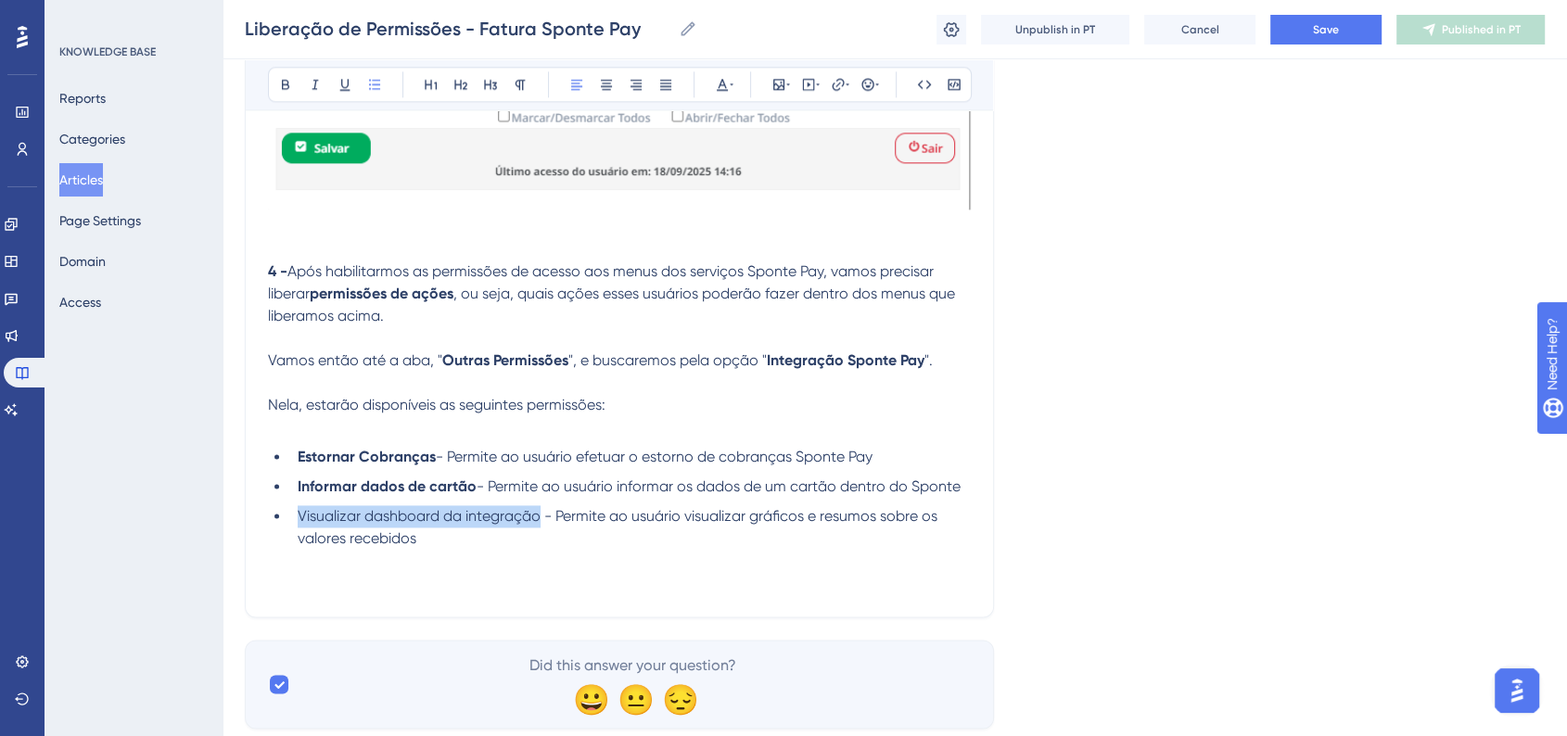
drag, startPoint x: 537, startPoint y: 528, endPoint x: 299, endPoint y: 533, distance: 238.3
click at [299, 533] on span "Visualizar dashboard da integração - Permite ao usuário visualizar gráficos e r…" at bounding box center [619, 527] width 643 height 40
click at [273, 83] on button at bounding box center [286, 84] width 26 height 26
click at [648, 594] on p at bounding box center [619, 583] width 703 height 22
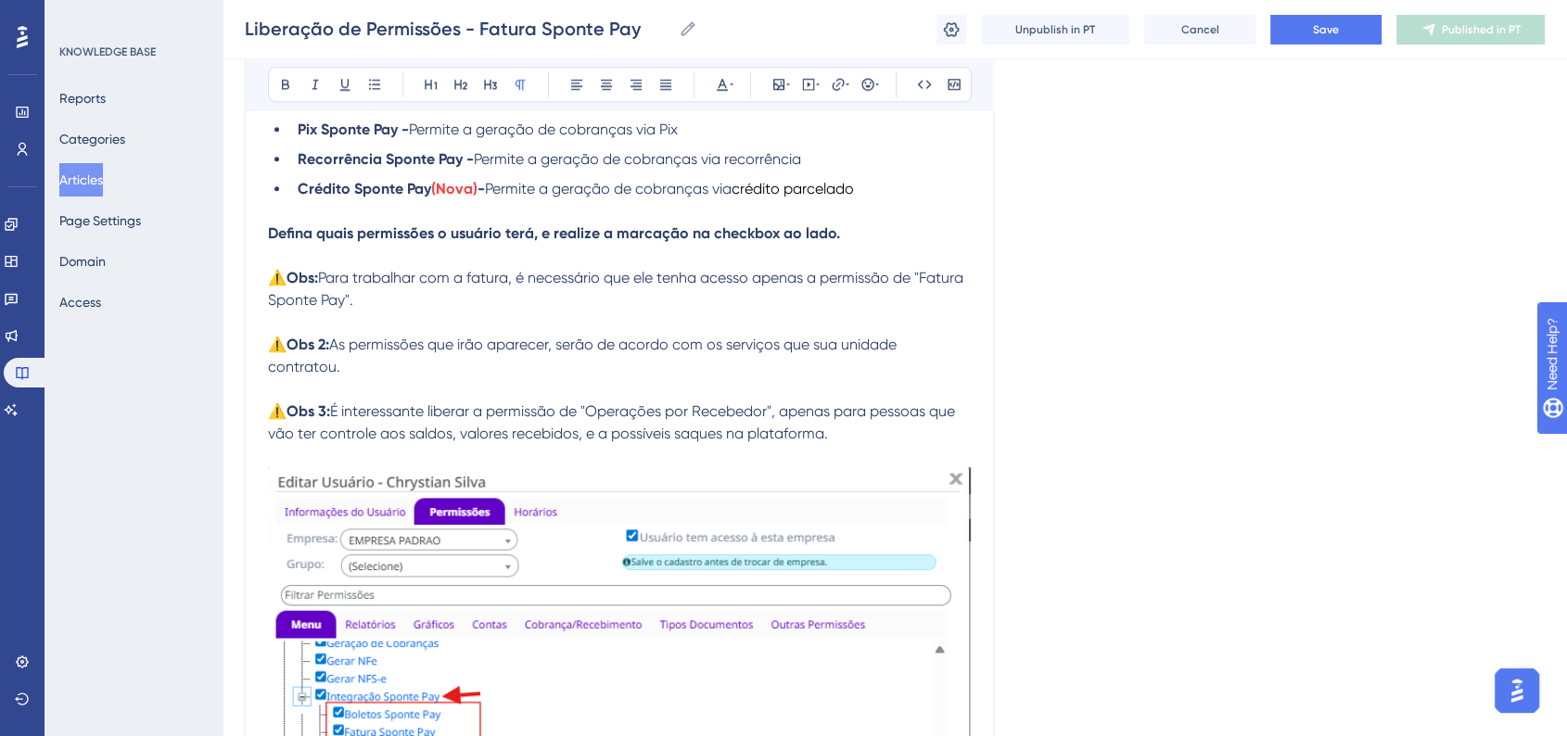
scroll to position [1676, 0]
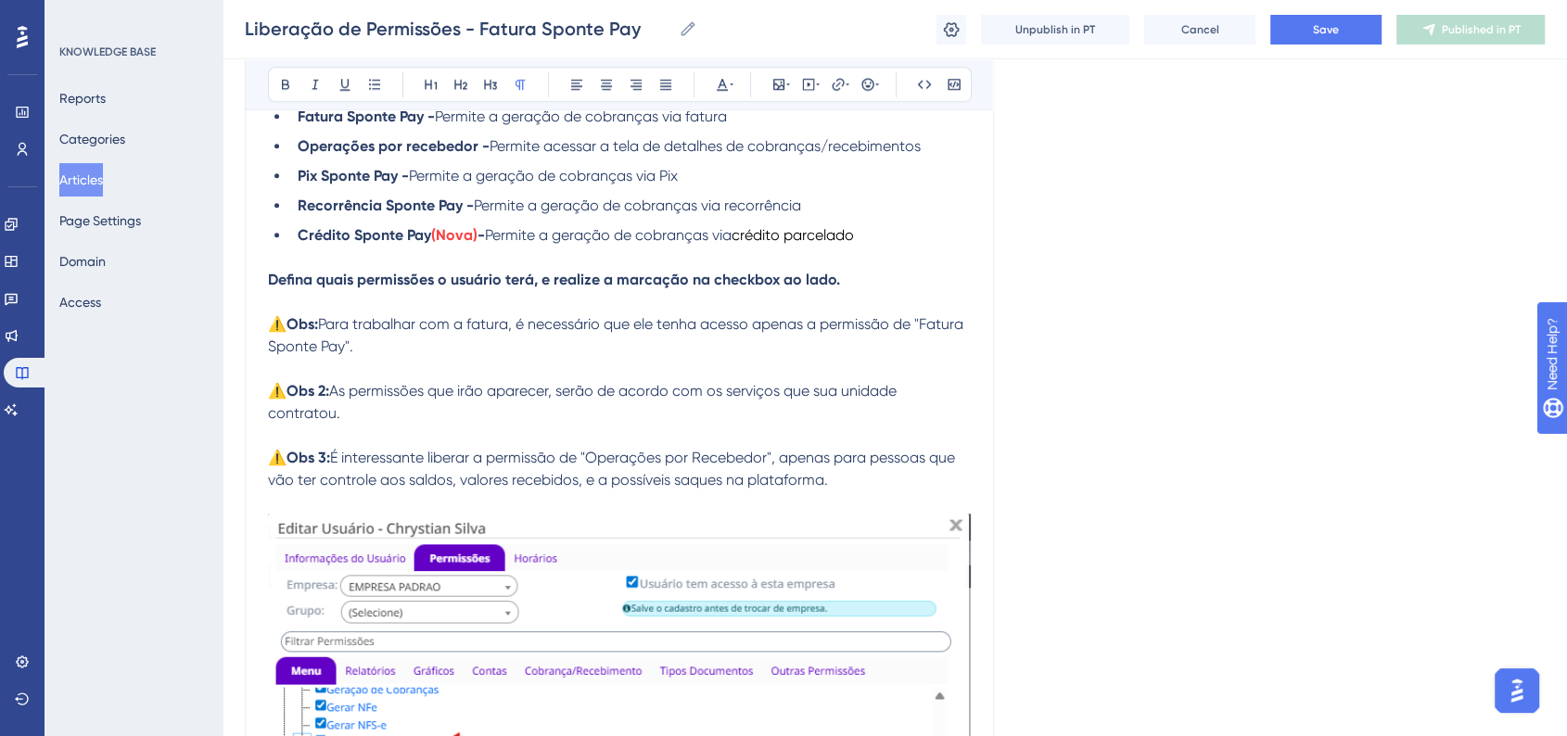
click at [460, 288] on strong "Defina quais permissões o usuário terá, e realize a marcação na checkbox ao lad…" at bounding box center [554, 280] width 572 height 18
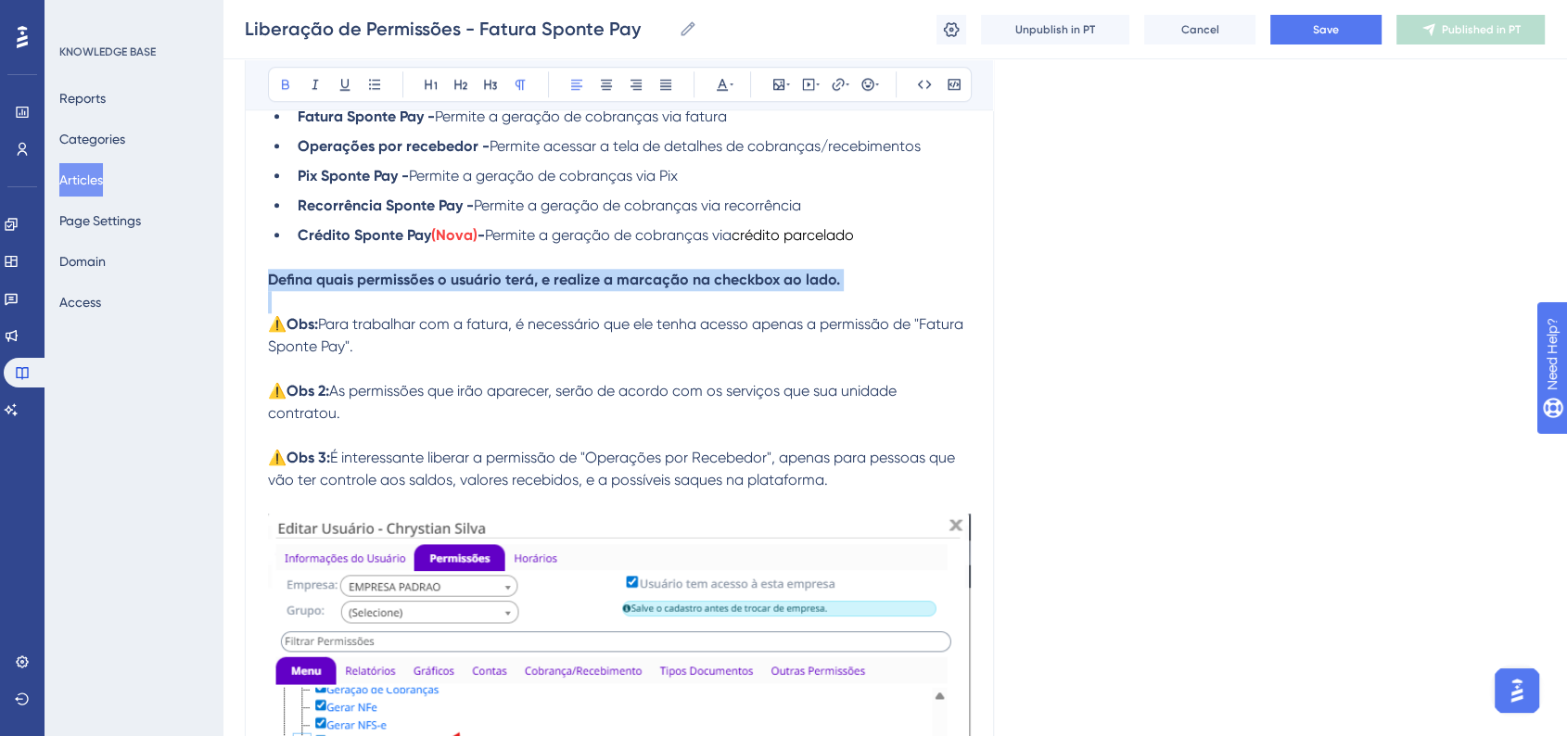
click at [460, 288] on strong "Defina quais permissões o usuário terá, e realize a marcação na checkbox ao lad…" at bounding box center [554, 280] width 572 height 18
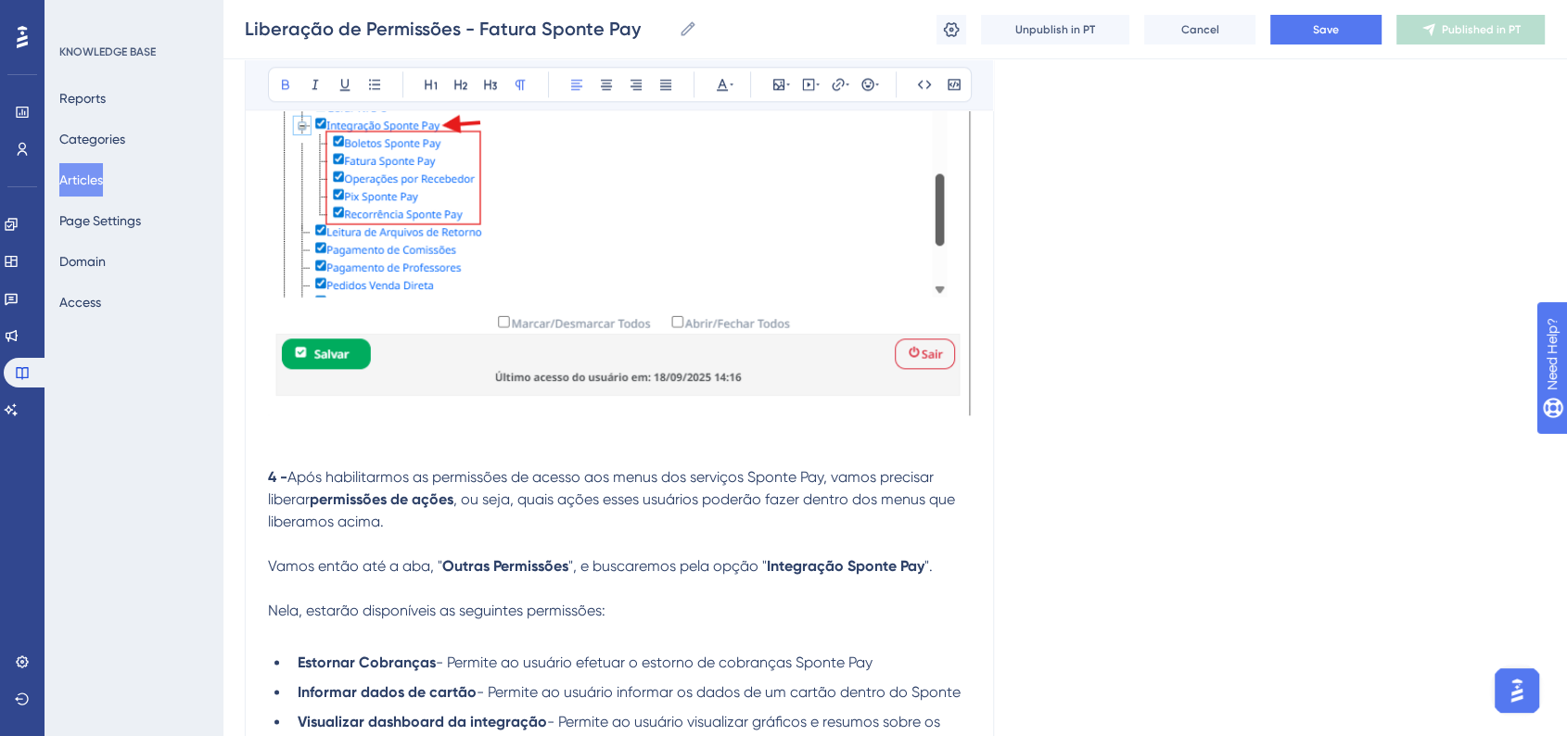
scroll to position [2566, 0]
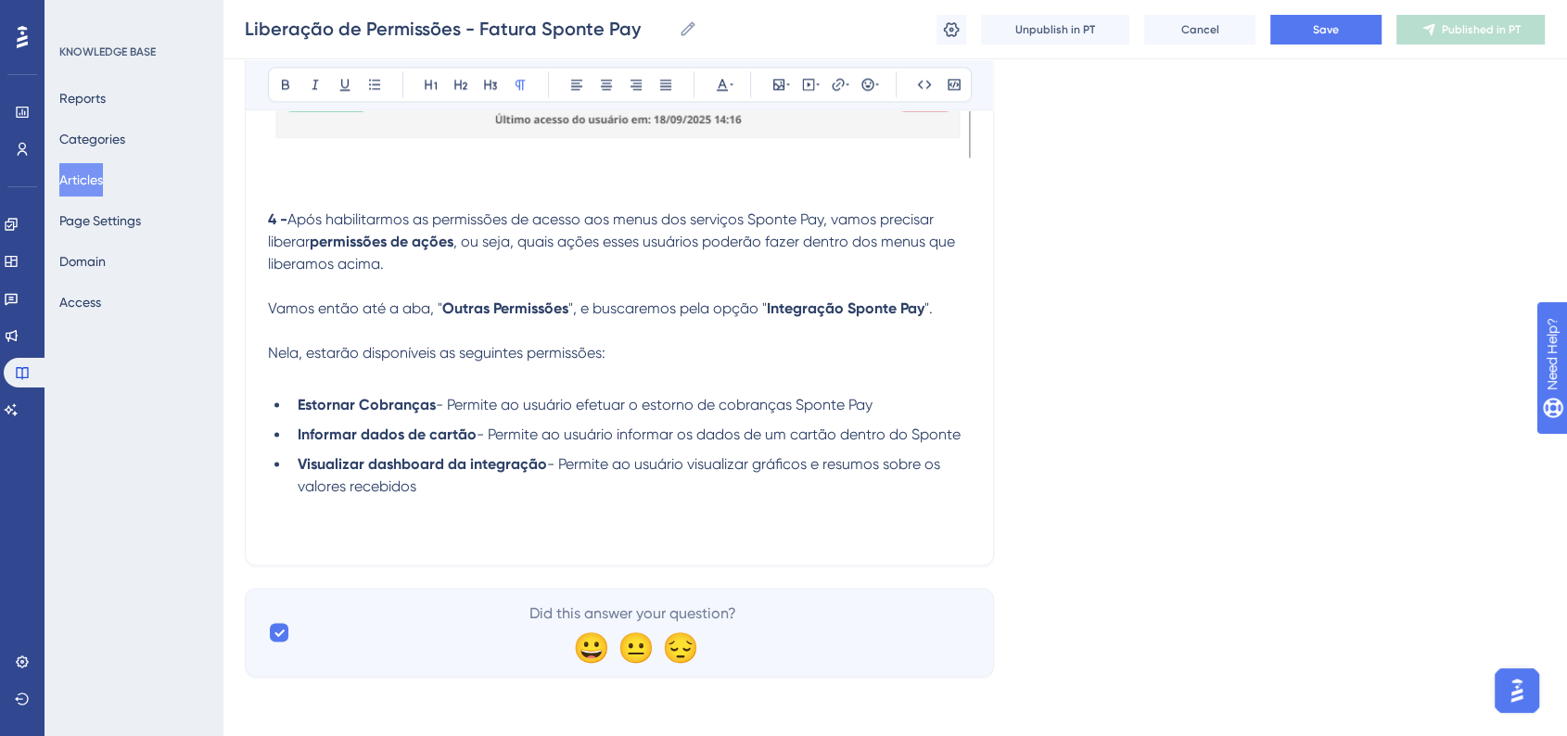
click at [294, 520] on p at bounding box center [619, 531] width 703 height 22
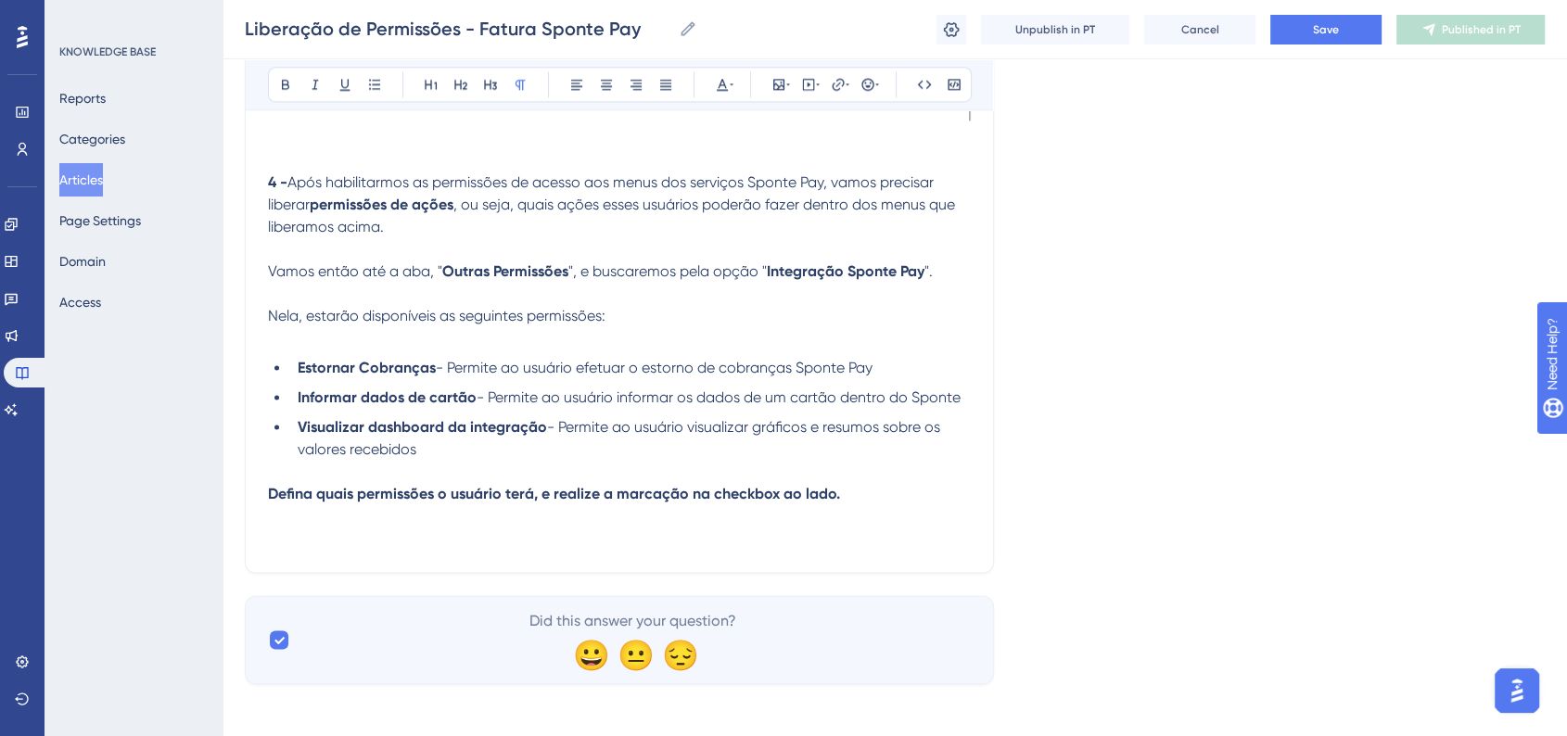
scroll to position [2611, 0]
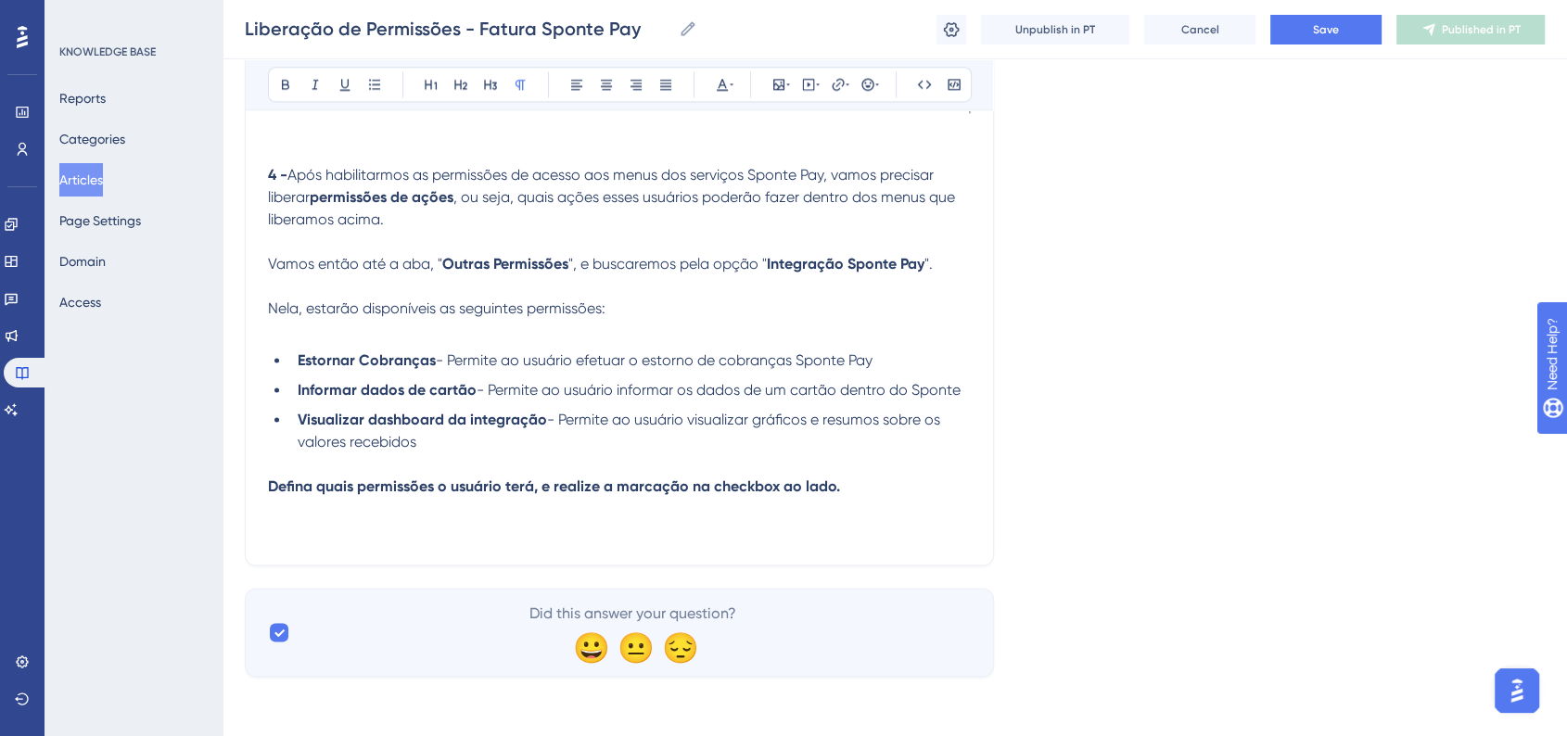
click at [844, 486] on p "Defina quais permissões o usuário terá, e realize a marcação na checkbox ao lad…" at bounding box center [619, 487] width 703 height 22
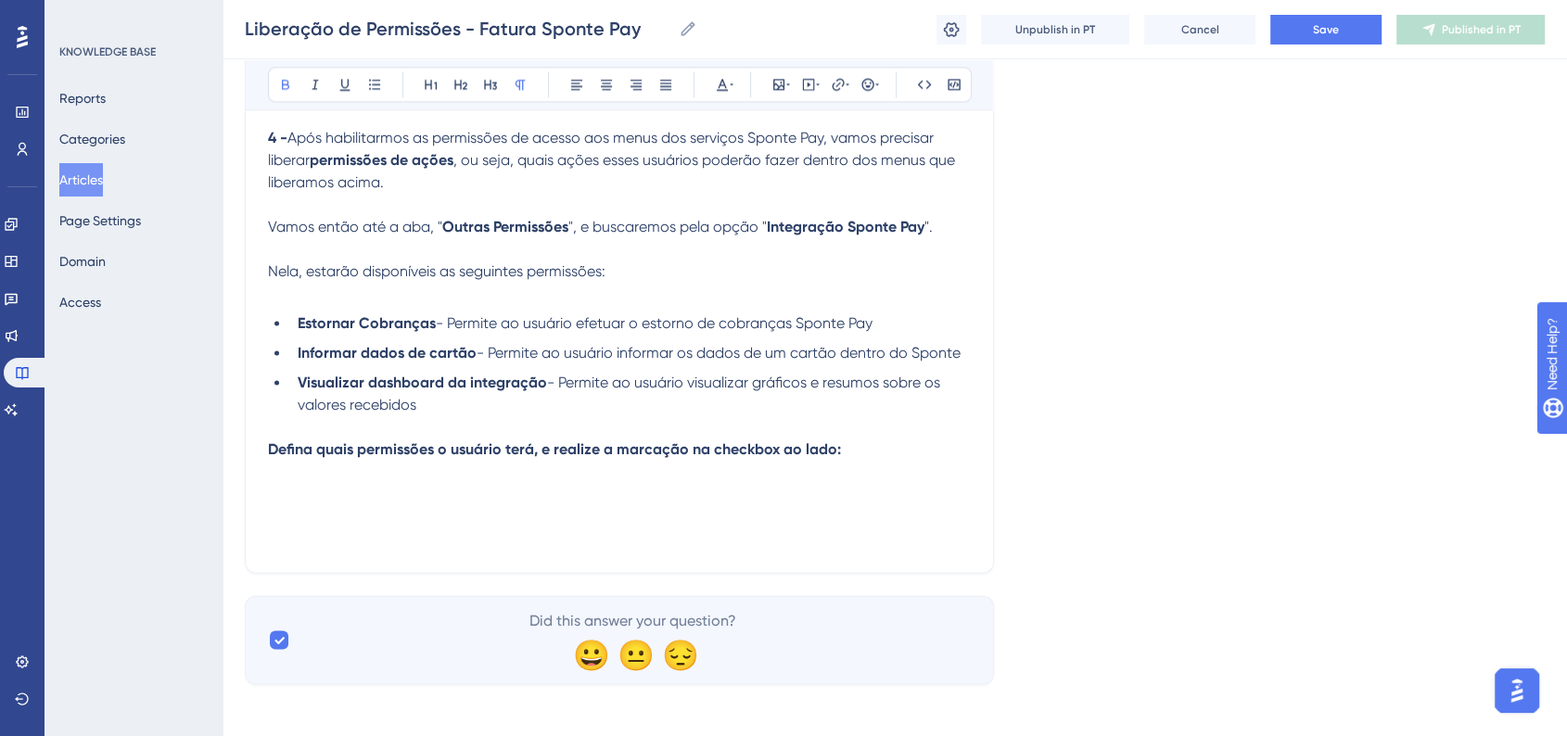
scroll to position [2655, 0]
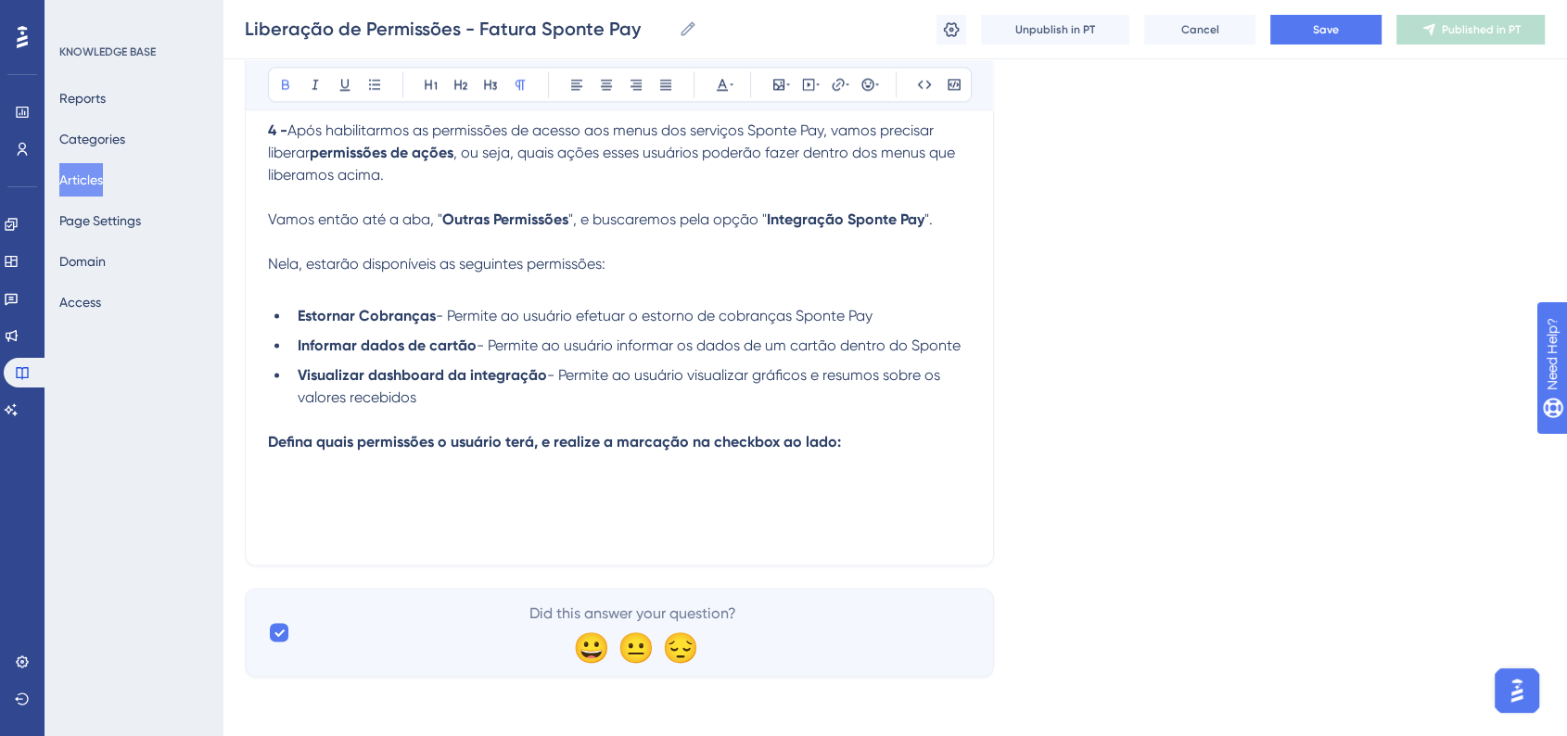
click at [282, 479] on p at bounding box center [619, 487] width 703 height 22
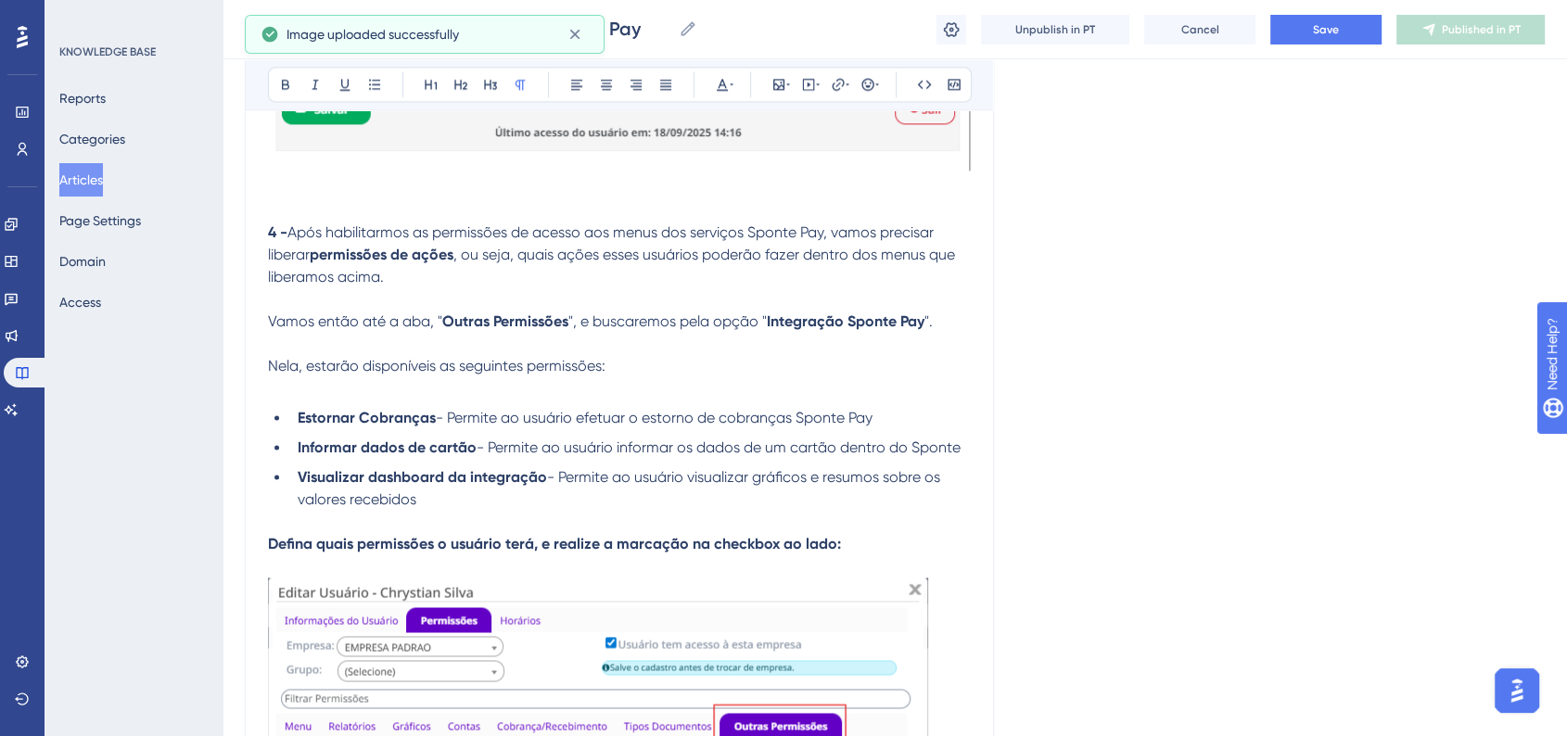
scroll to position [2449, 0]
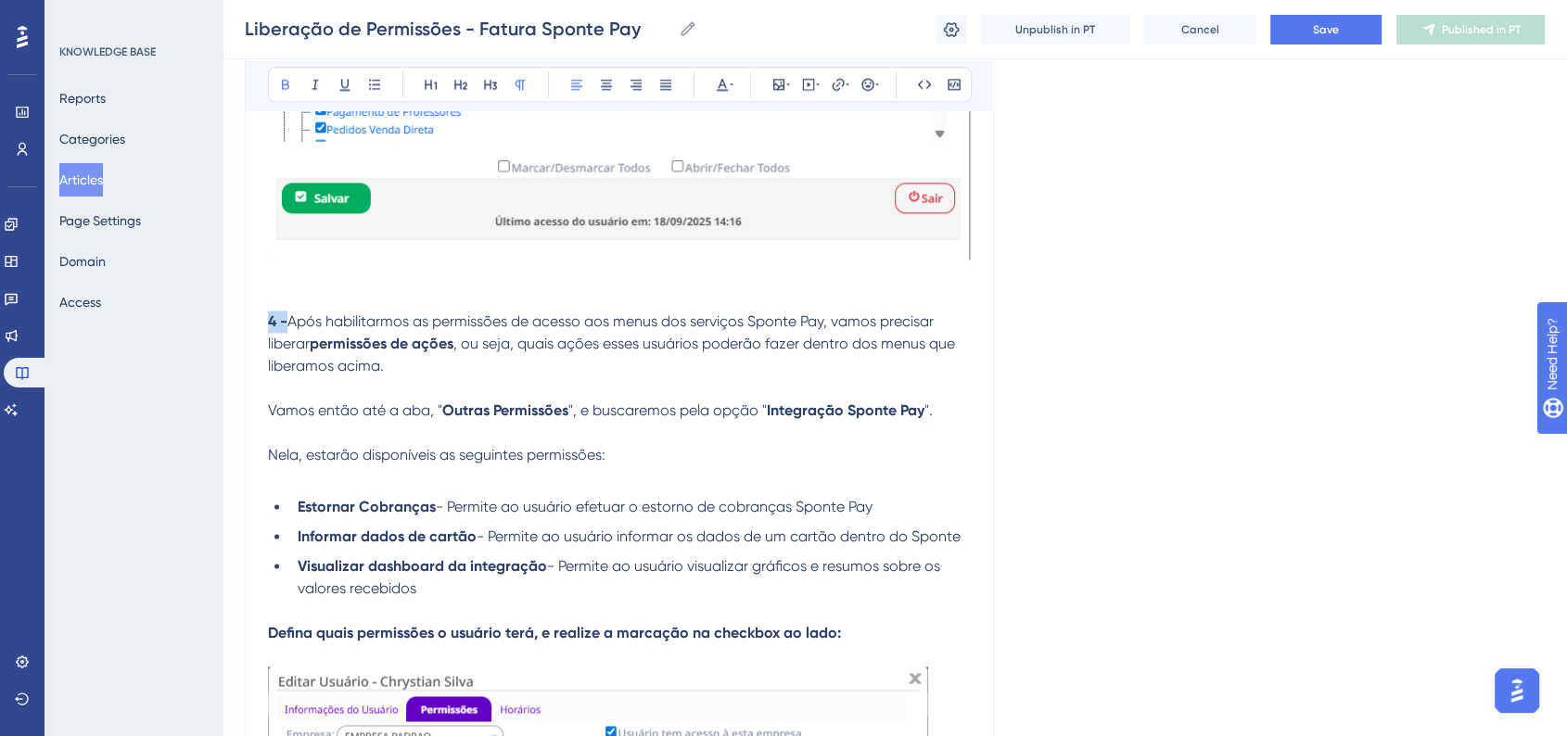
drag, startPoint x: 270, startPoint y: 330, endPoint x: 286, endPoint y: 330, distance: 16.7
click at [286, 330] on strong "4 -" at bounding box center [277, 321] width 19 height 18
copy strong "4 -"
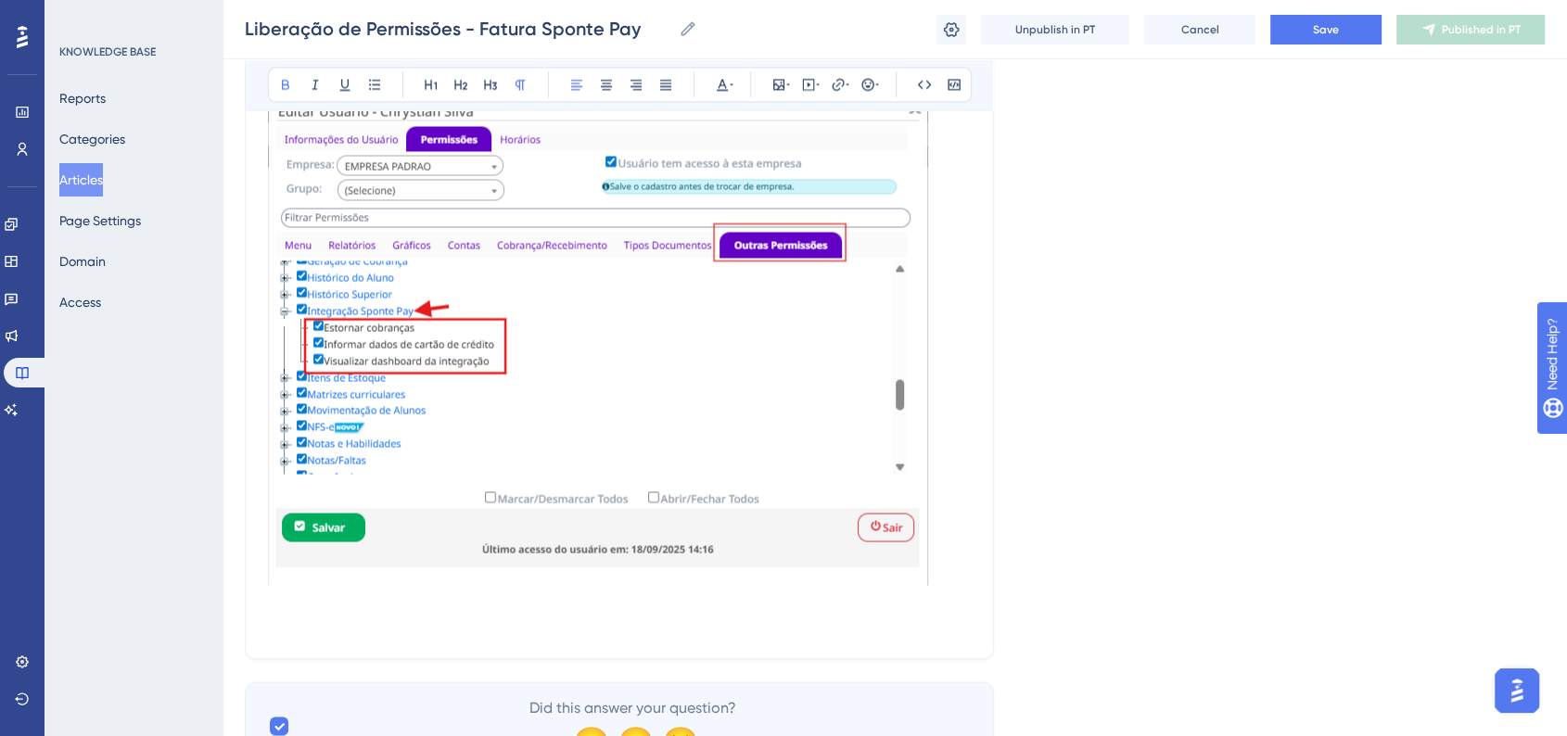
scroll to position [3068, 0]
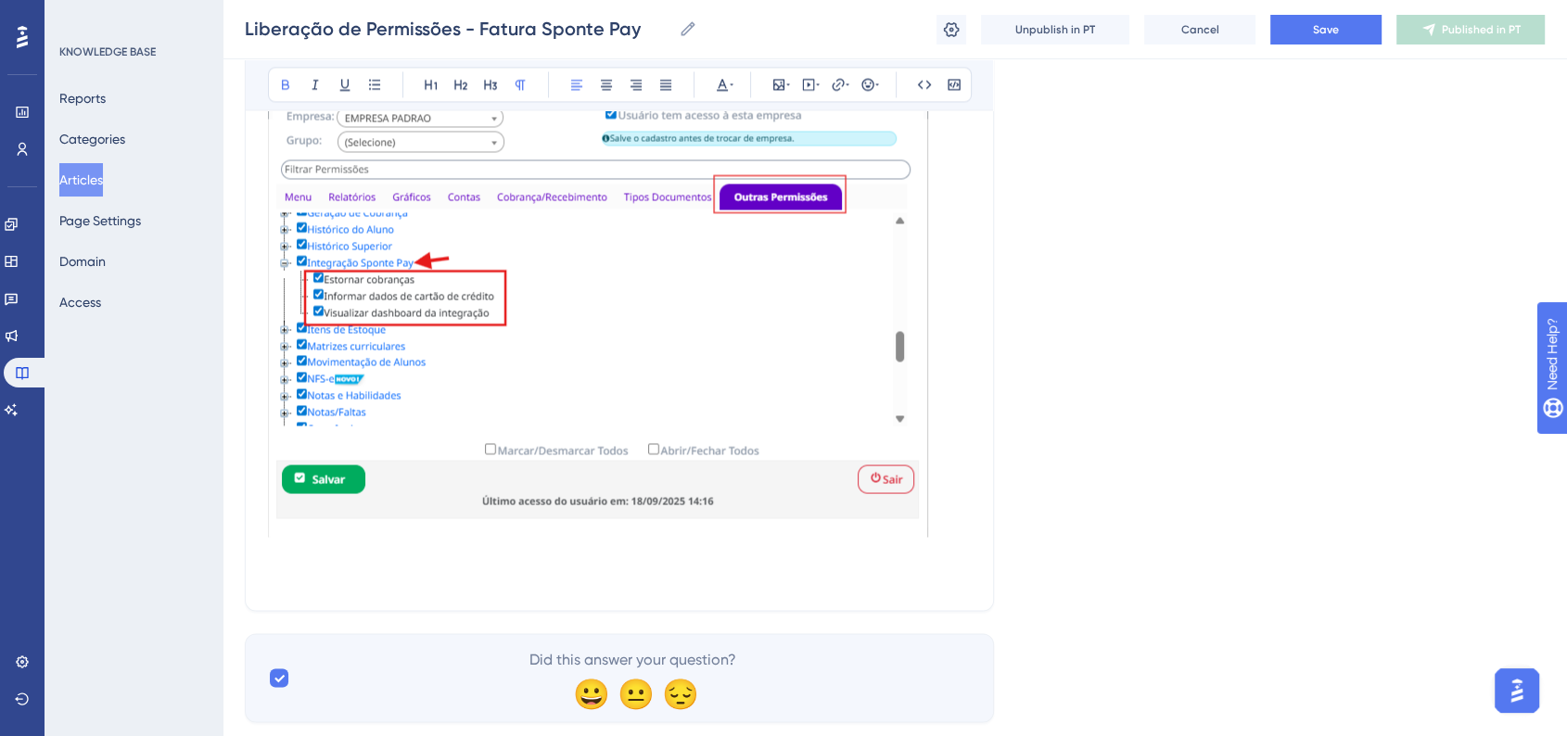
click at [295, 583] on p at bounding box center [619, 577] width 703 height 22
click at [274, 585] on strong "4 -" at bounding box center [277, 576] width 19 height 18
click at [347, 588] on p "5 -" at bounding box center [619, 577] width 703 height 22
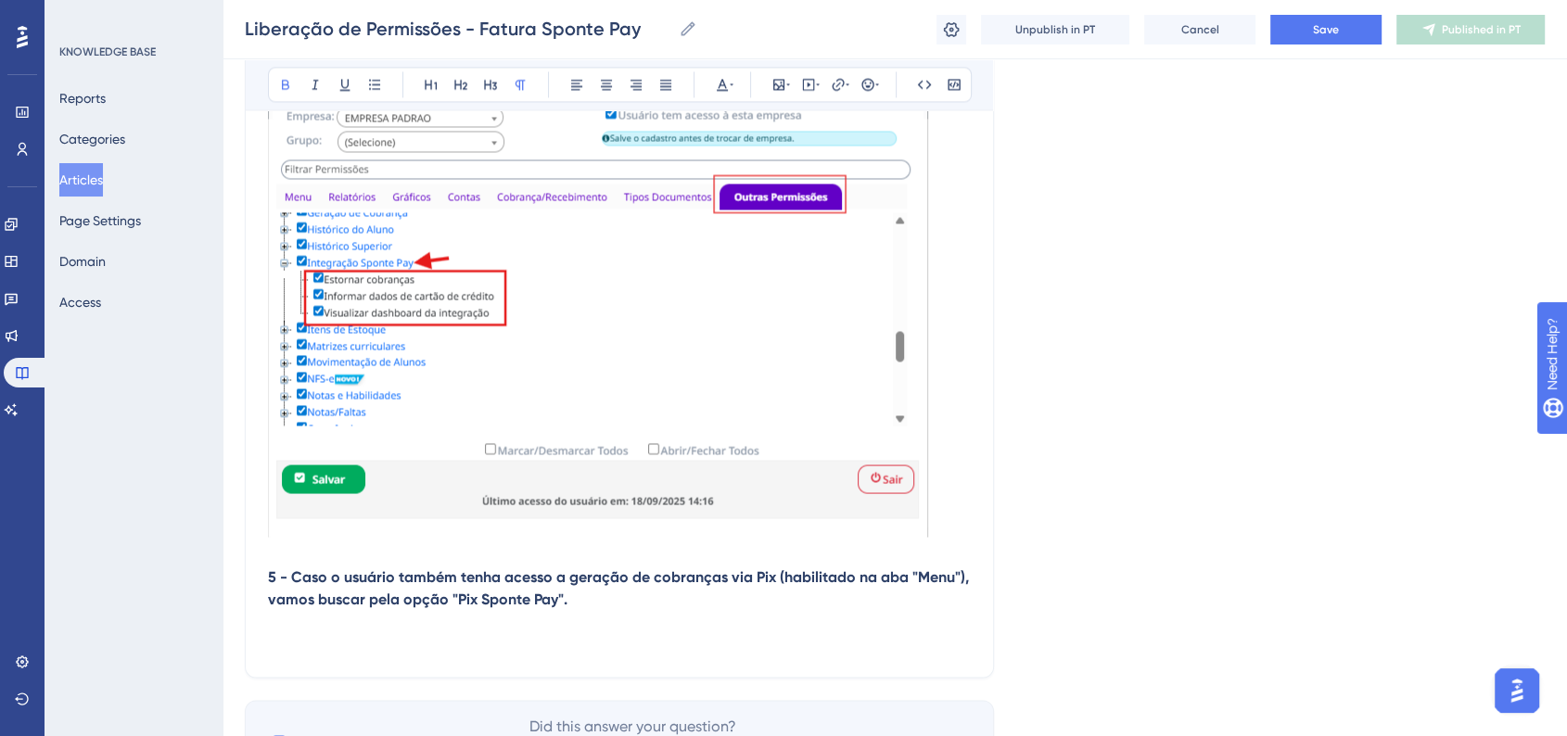
click at [330, 648] on p at bounding box center [619, 643] width 703 height 22
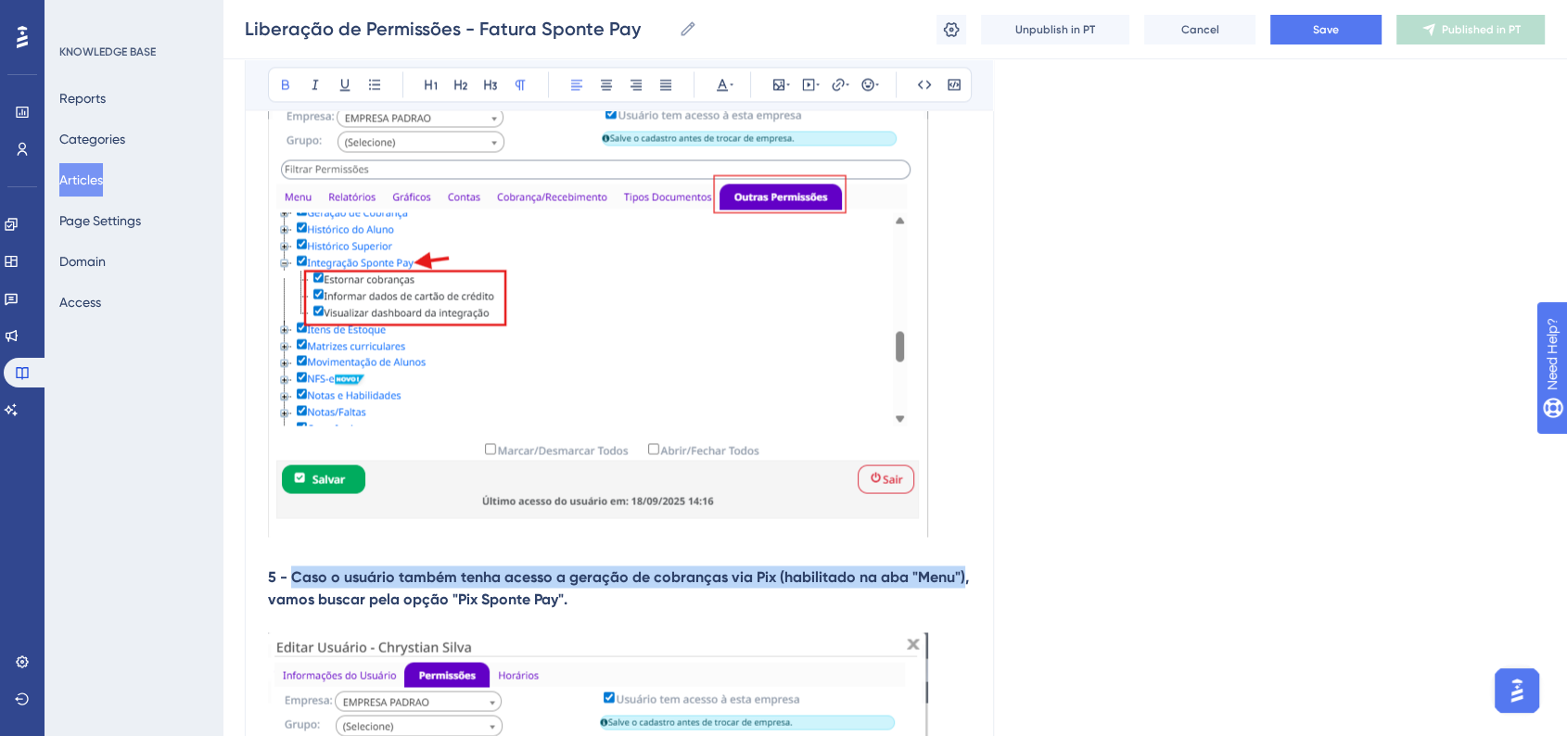
drag, startPoint x: 290, startPoint y: 591, endPoint x: 960, endPoint y: 591, distance: 669.3
click at [960, 591] on strong "5 - Caso o usuário também tenha acesso a geração de cobranças via Pix (habilita…" at bounding box center [620, 587] width 705 height 40
click at [294, 87] on button at bounding box center [286, 84] width 26 height 26
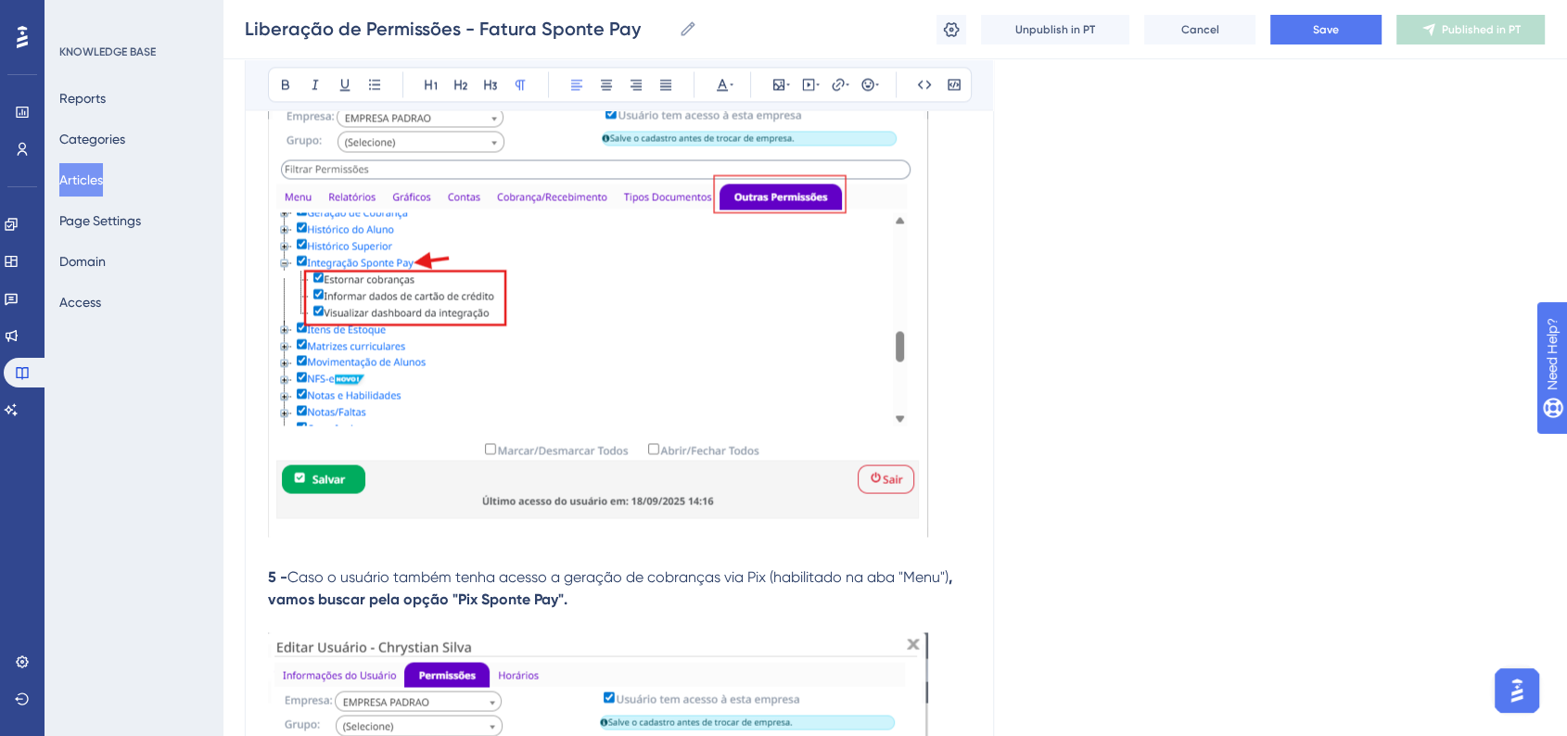
click at [627, 585] on span "Caso o usuário também tenha acesso a geração de cobranças via Pix (habilitado n…" at bounding box center [617, 576] width 661 height 18
click at [642, 585] on span "Caso o usuário também tenha acesso a geração de cobranças via Pix (habilitado n…" at bounding box center [617, 576] width 661 height 18
drag, startPoint x: 654, startPoint y: 594, endPoint x: 765, endPoint y: 595, distance: 111.3
click at [765, 585] on span "Caso o usuário também tenha acesso a geração de cobranças via Pix (habilitado n…" at bounding box center [617, 576] width 661 height 18
click at [295, 91] on button at bounding box center [286, 84] width 26 height 26
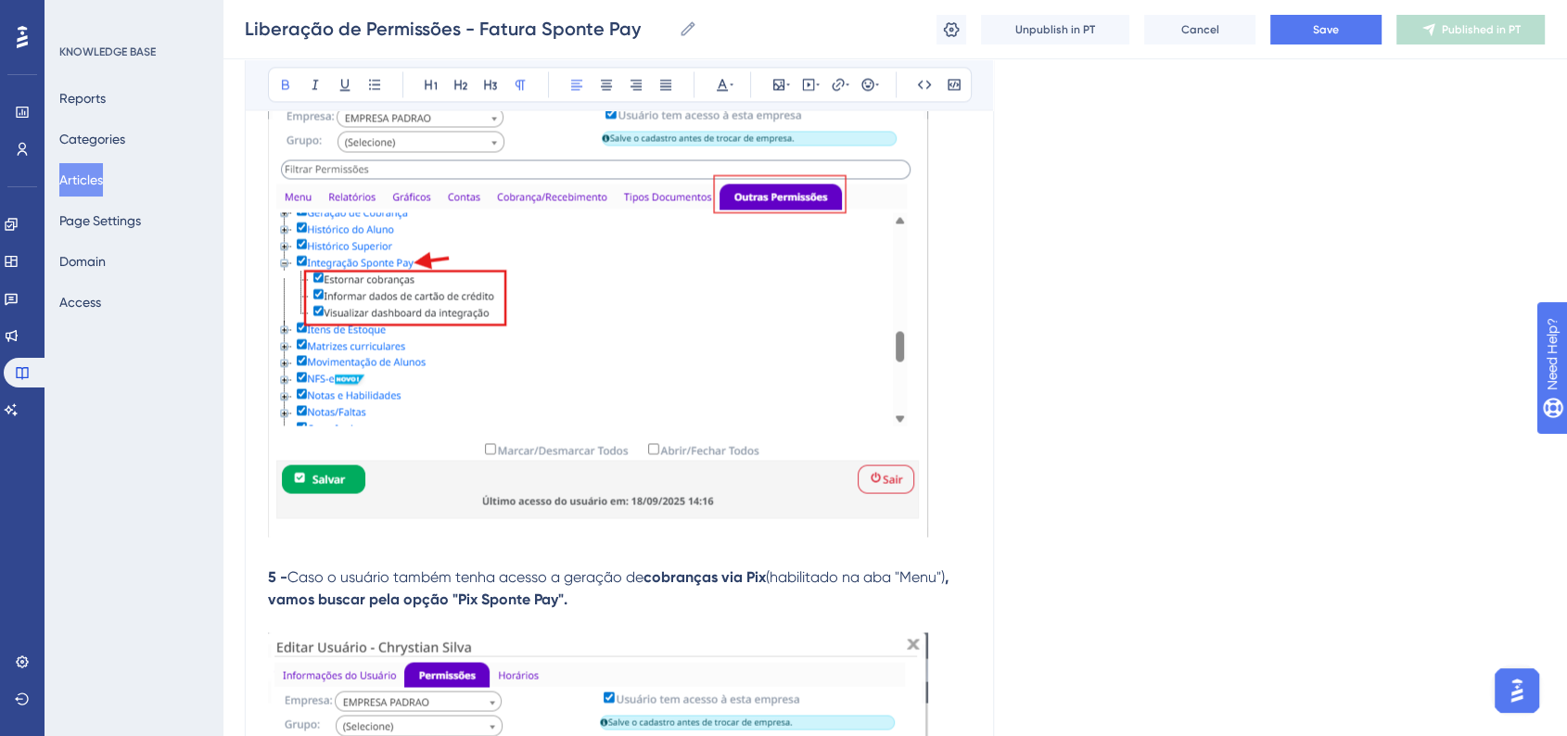
click at [621, 482] on img at bounding box center [598, 292] width 660 height 489
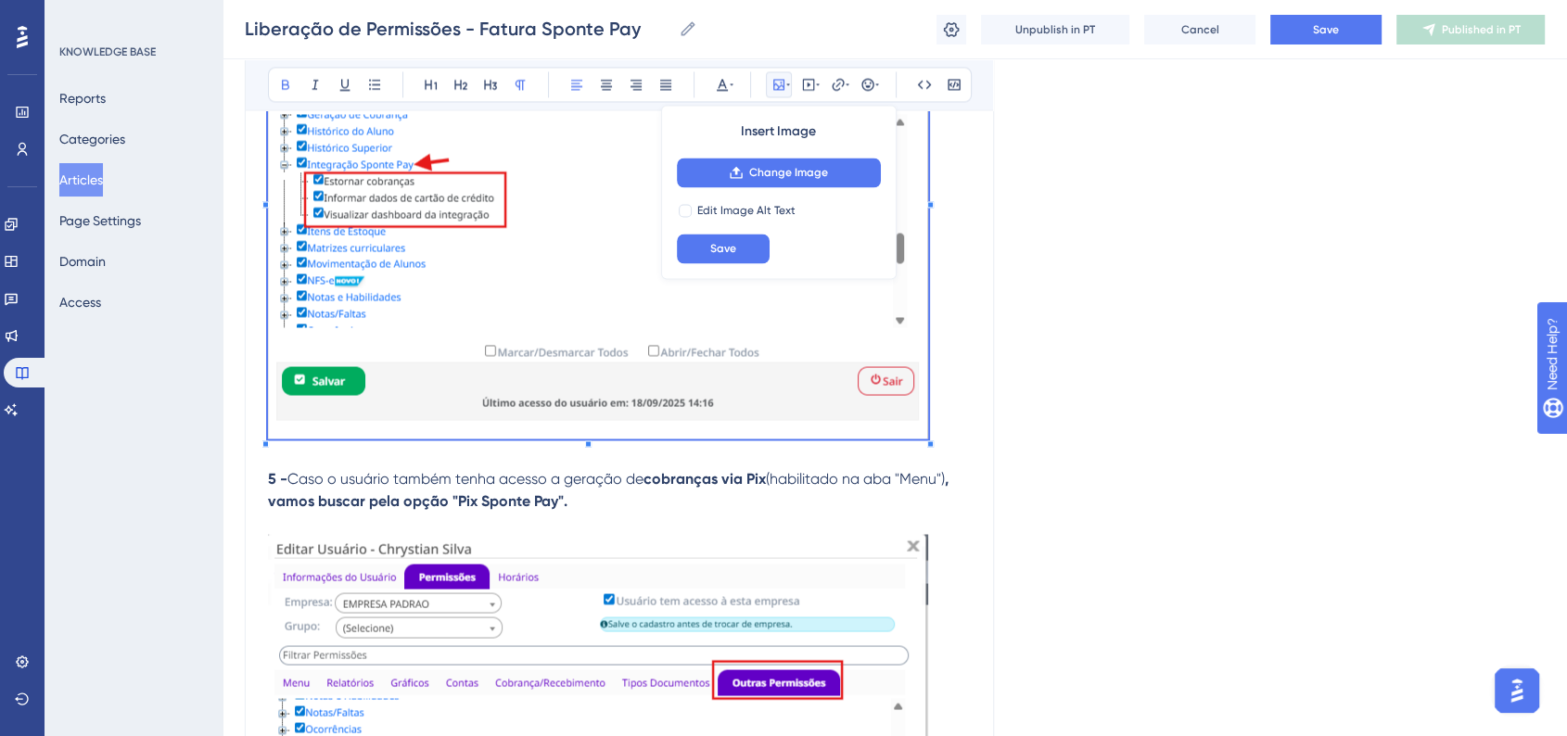
scroll to position [3171, 0]
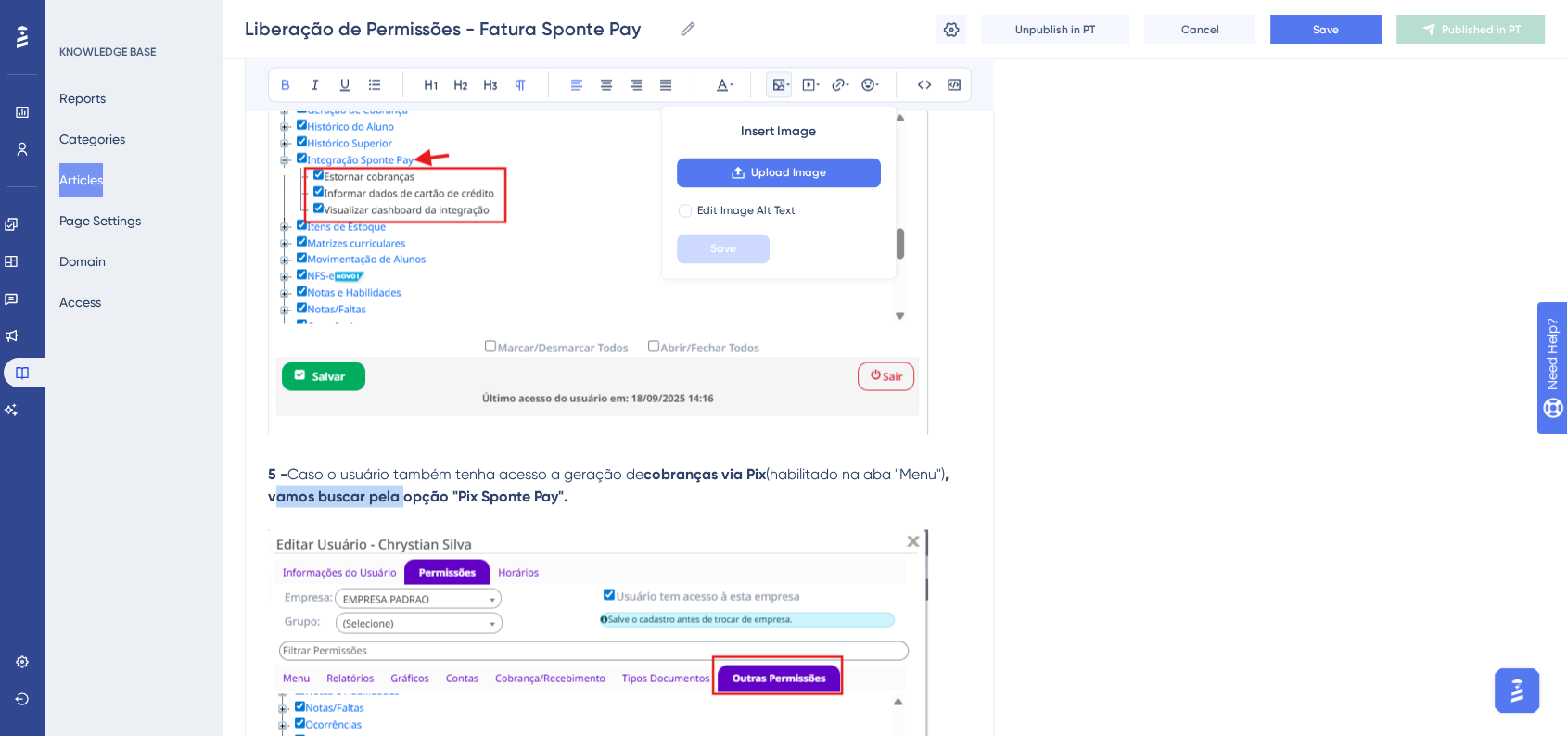
drag, startPoint x: 273, startPoint y: 513, endPoint x: 405, endPoint y: 513, distance: 132.6
click at [405, 504] on strong ", vamos buscar pela opção "Pix Sponte Pay"." at bounding box center [610, 484] width 684 height 40
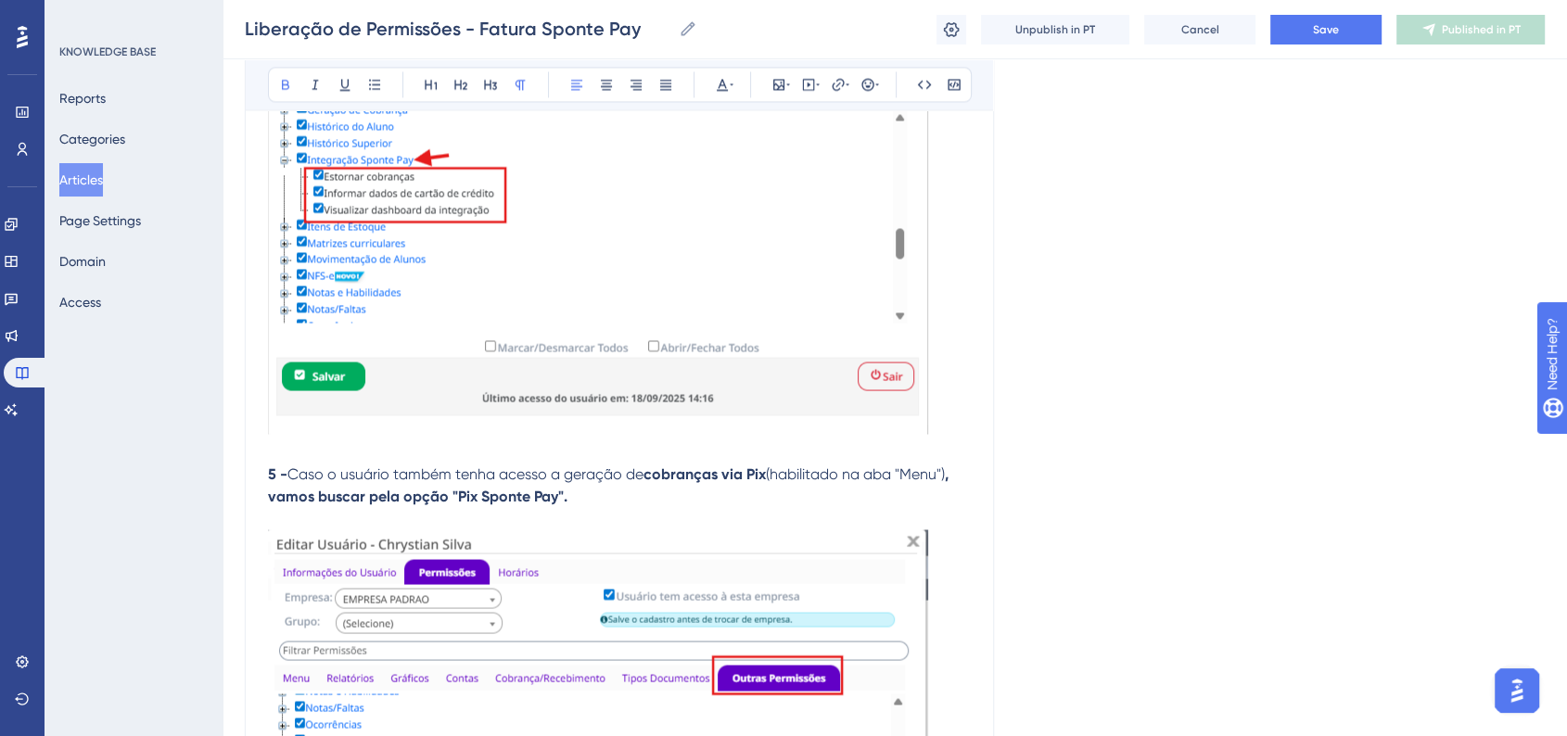
click at [457, 504] on strong ", vamos buscar pela opção "Pix Sponte Pay"." at bounding box center [610, 484] width 684 height 40
drag, startPoint x: 444, startPoint y: 512, endPoint x: 266, endPoint y: 514, distance: 178.0
click at [290, 79] on icon at bounding box center [285, 84] width 15 height 15
click at [738, 529] on p at bounding box center [619, 518] width 703 height 22
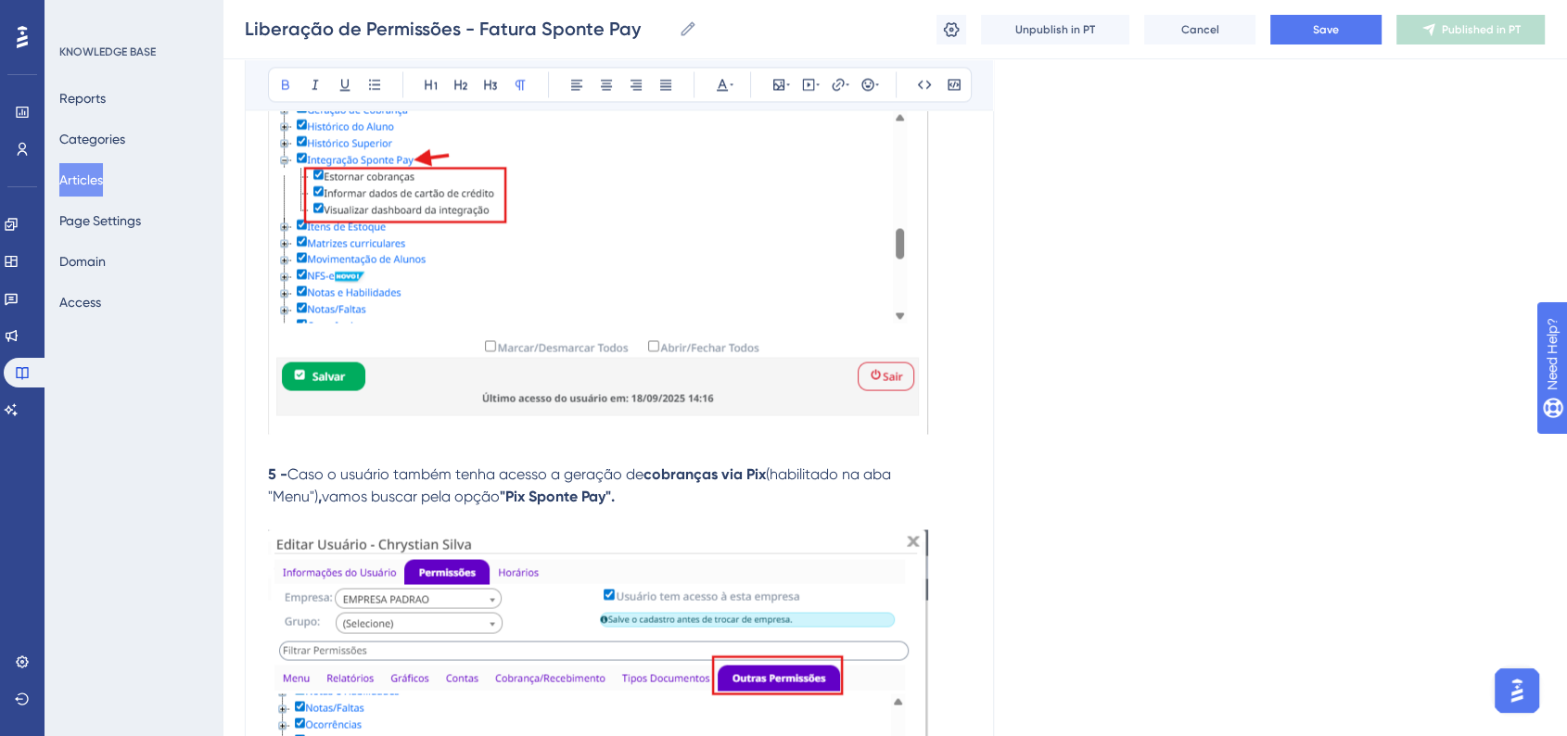
click at [649, 507] on p "5 - Caso o usuário também tenha acesso a geração de cobranças via Pix (habilita…" at bounding box center [619, 485] width 703 height 44
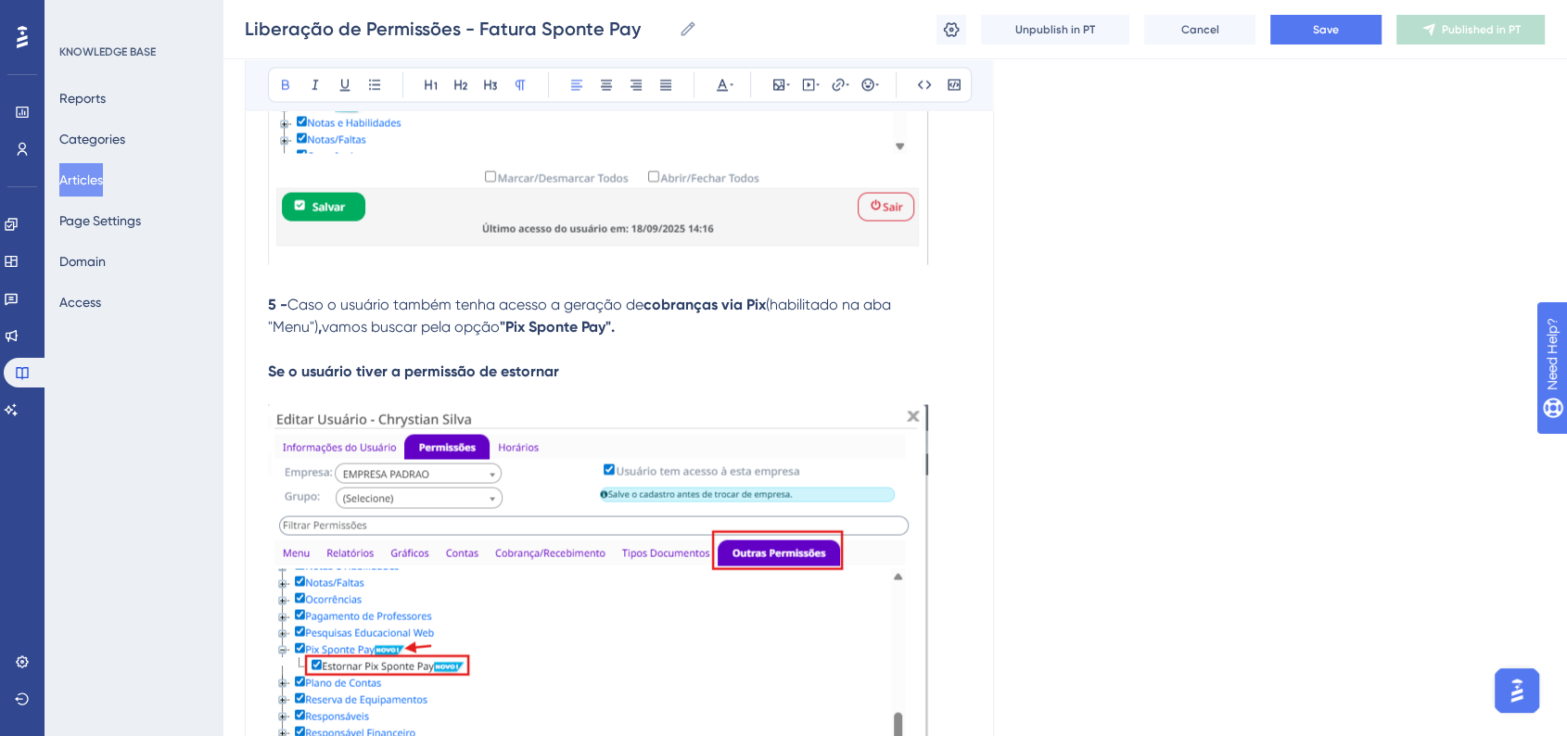
scroll to position [3376, 0]
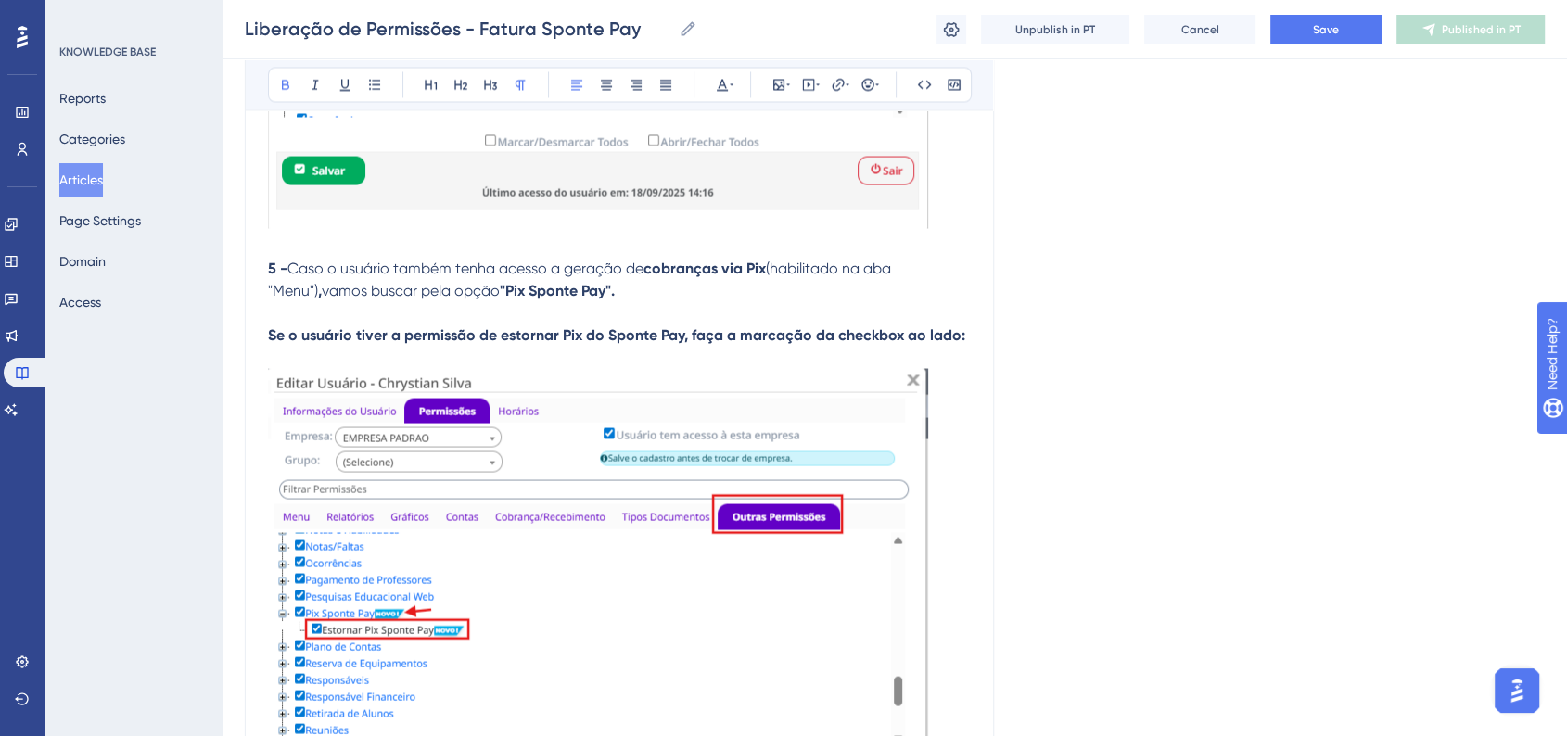
click at [467, 343] on strong "Se o usuário tiver a permissão de estornar Pix do Sponte Pay, faça a marcação d…" at bounding box center [616, 334] width 697 height 18
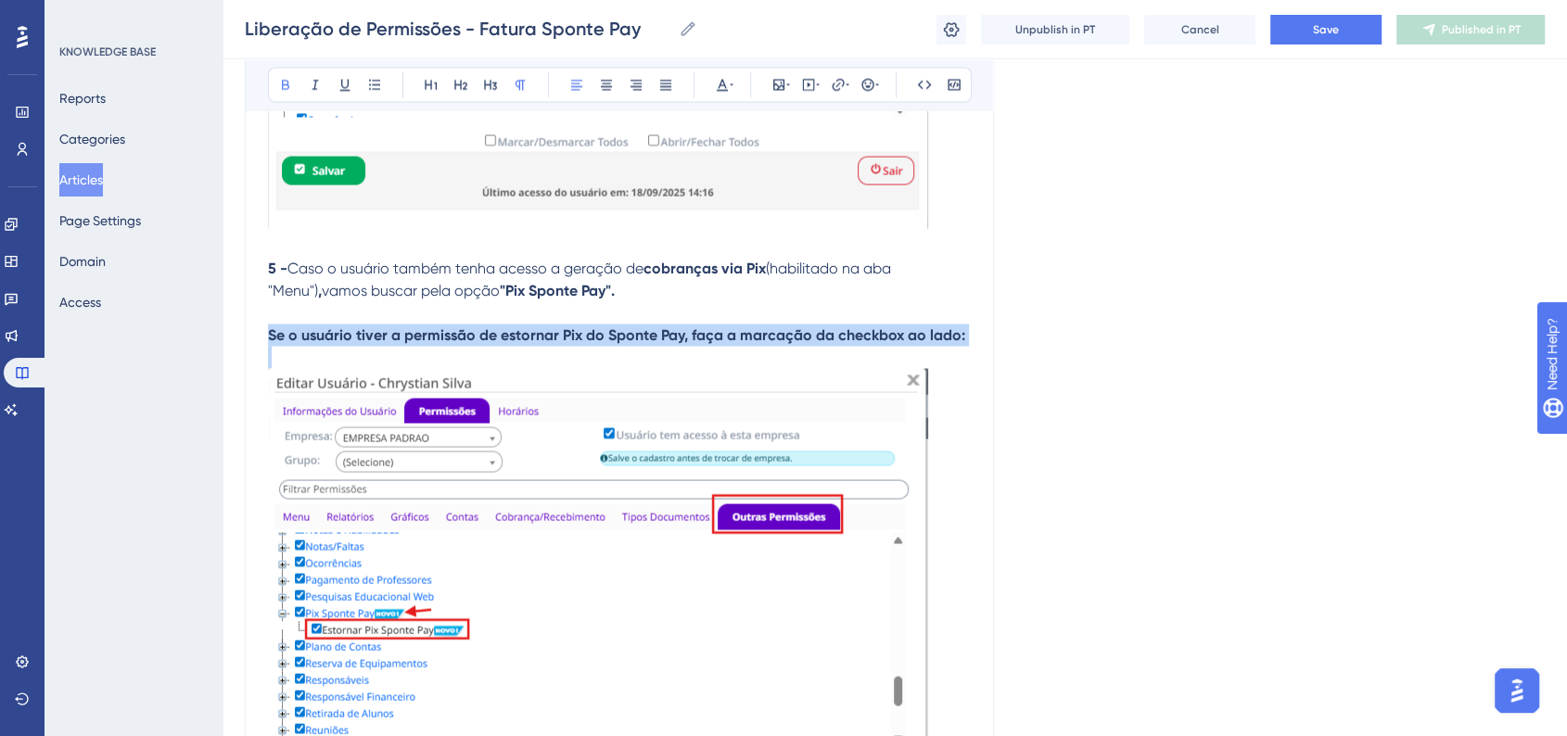
click at [467, 343] on strong "Se o usuário tiver a permissão de estornar Pix do Sponte Pay, faça a marcação d…" at bounding box center [616, 334] width 697 height 18
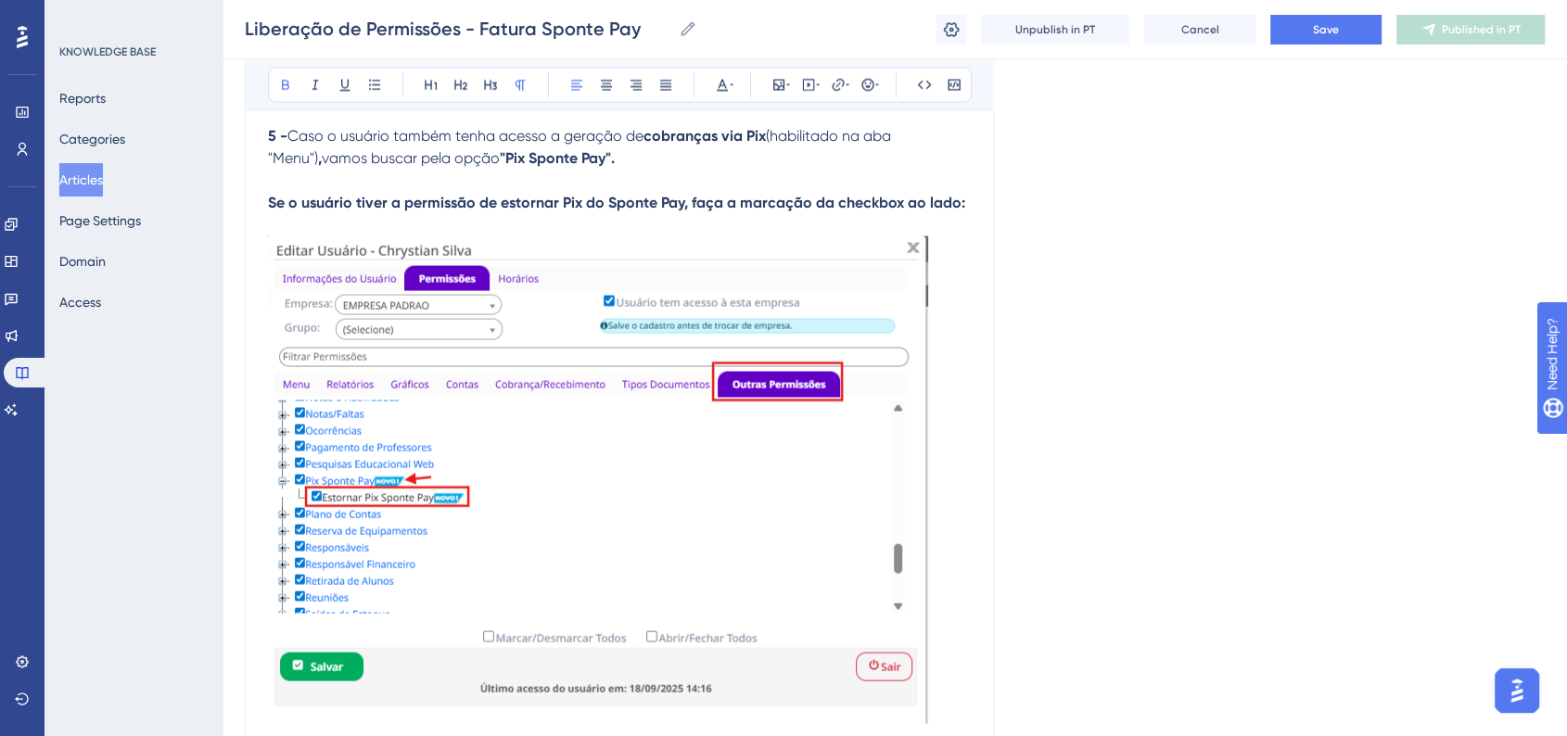
scroll to position [3686, 0]
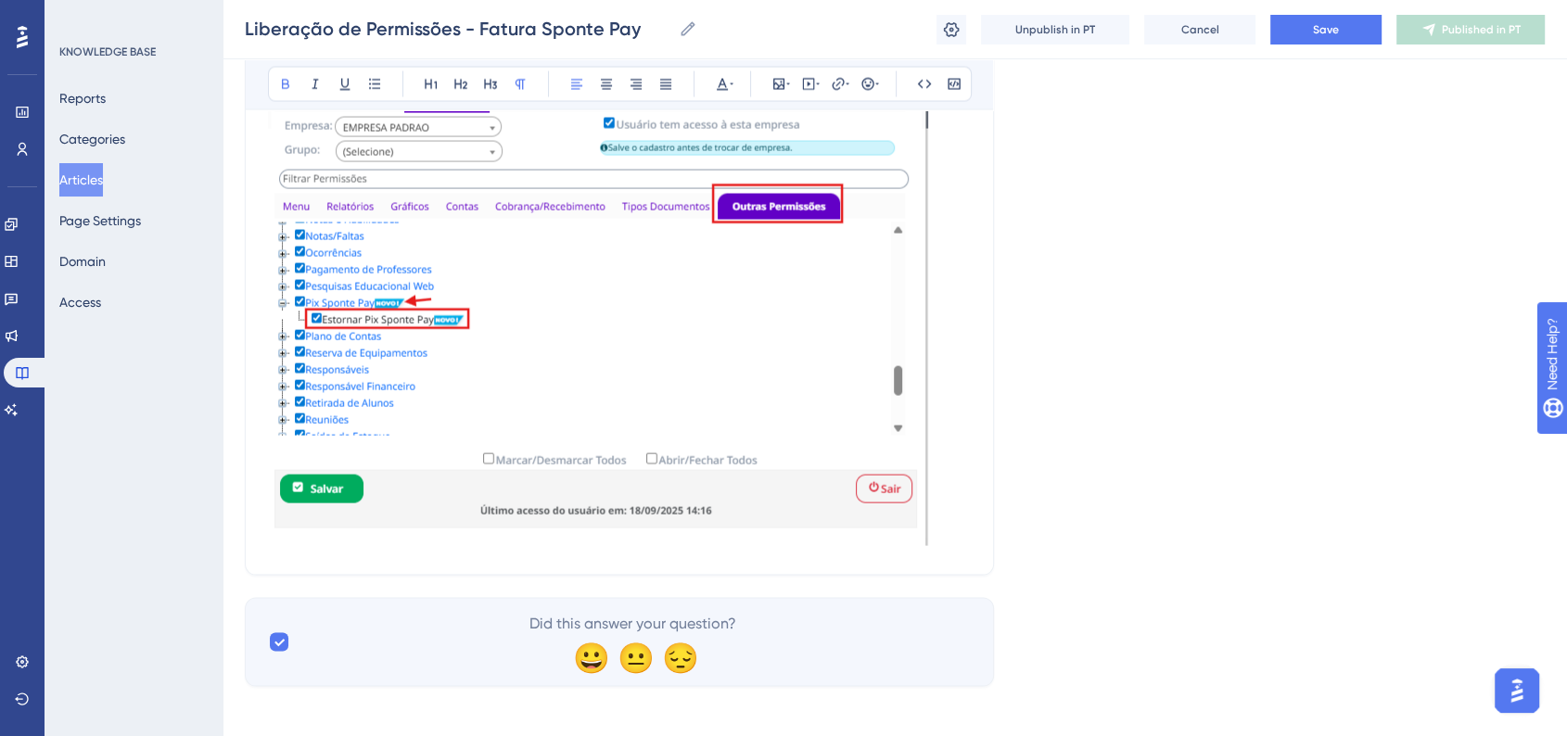
click at [970, 528] on p at bounding box center [619, 305] width 703 height 494
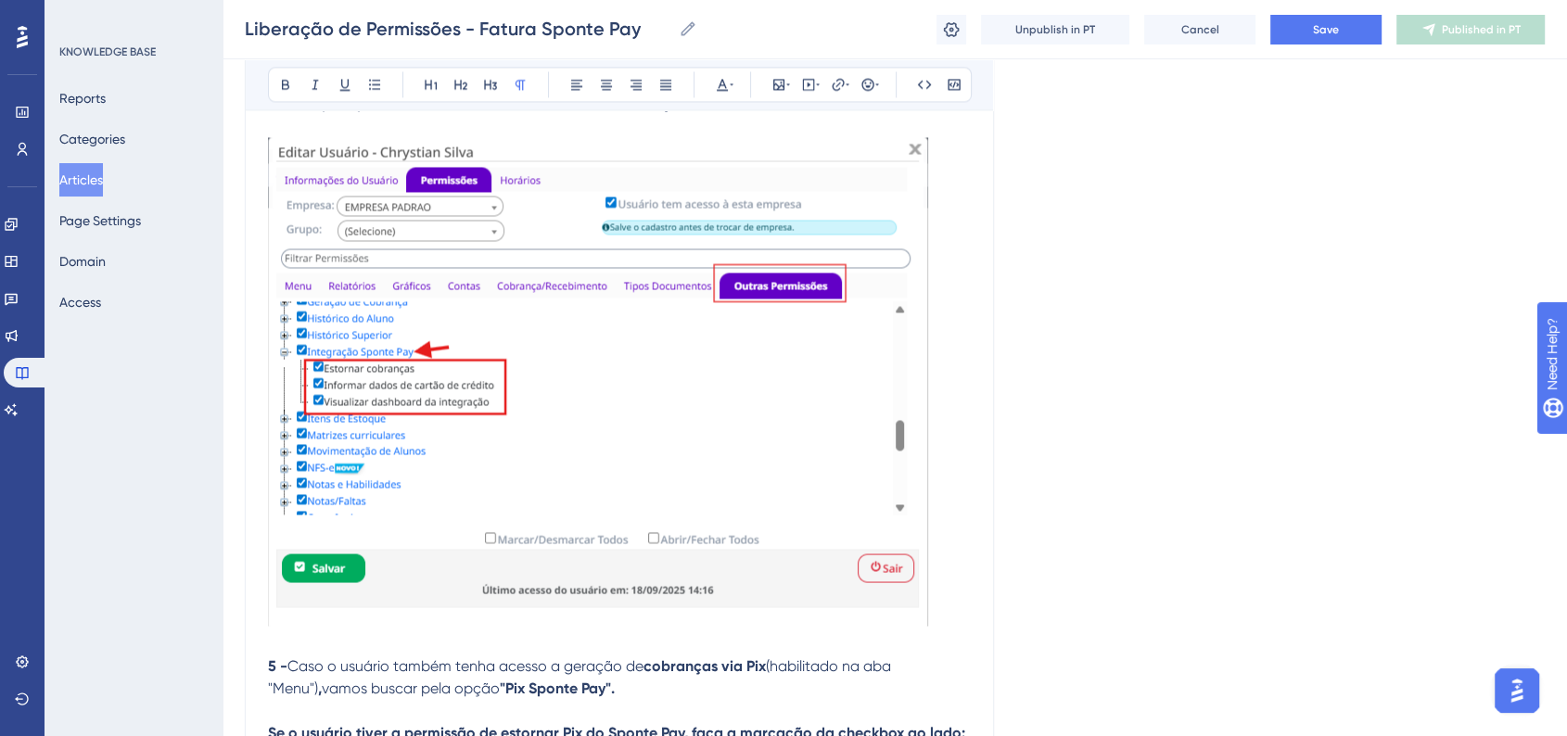
scroll to position [3068, 0]
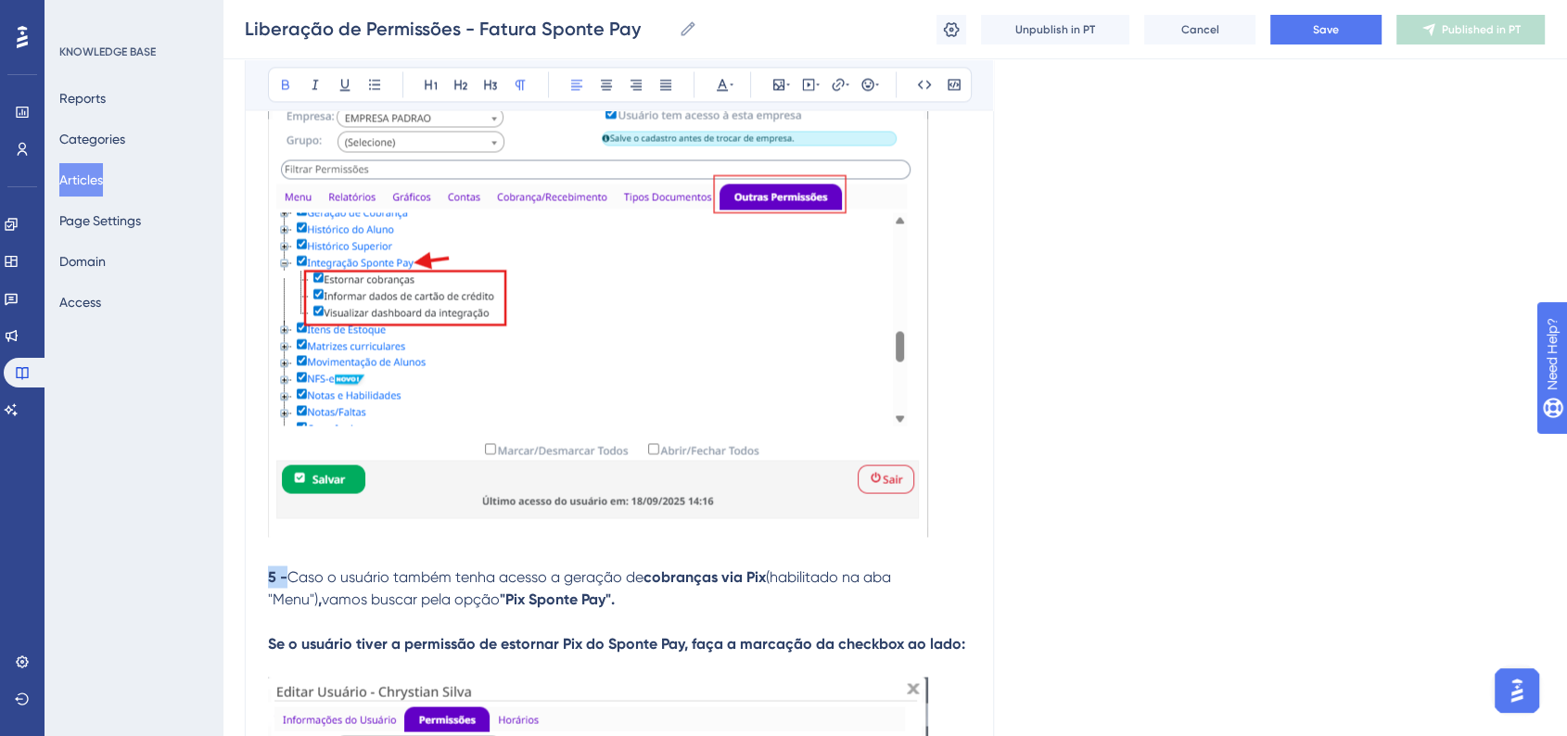
click at [285, 585] on strong "5 -" at bounding box center [277, 576] width 19 height 18
copy strong "5 -"
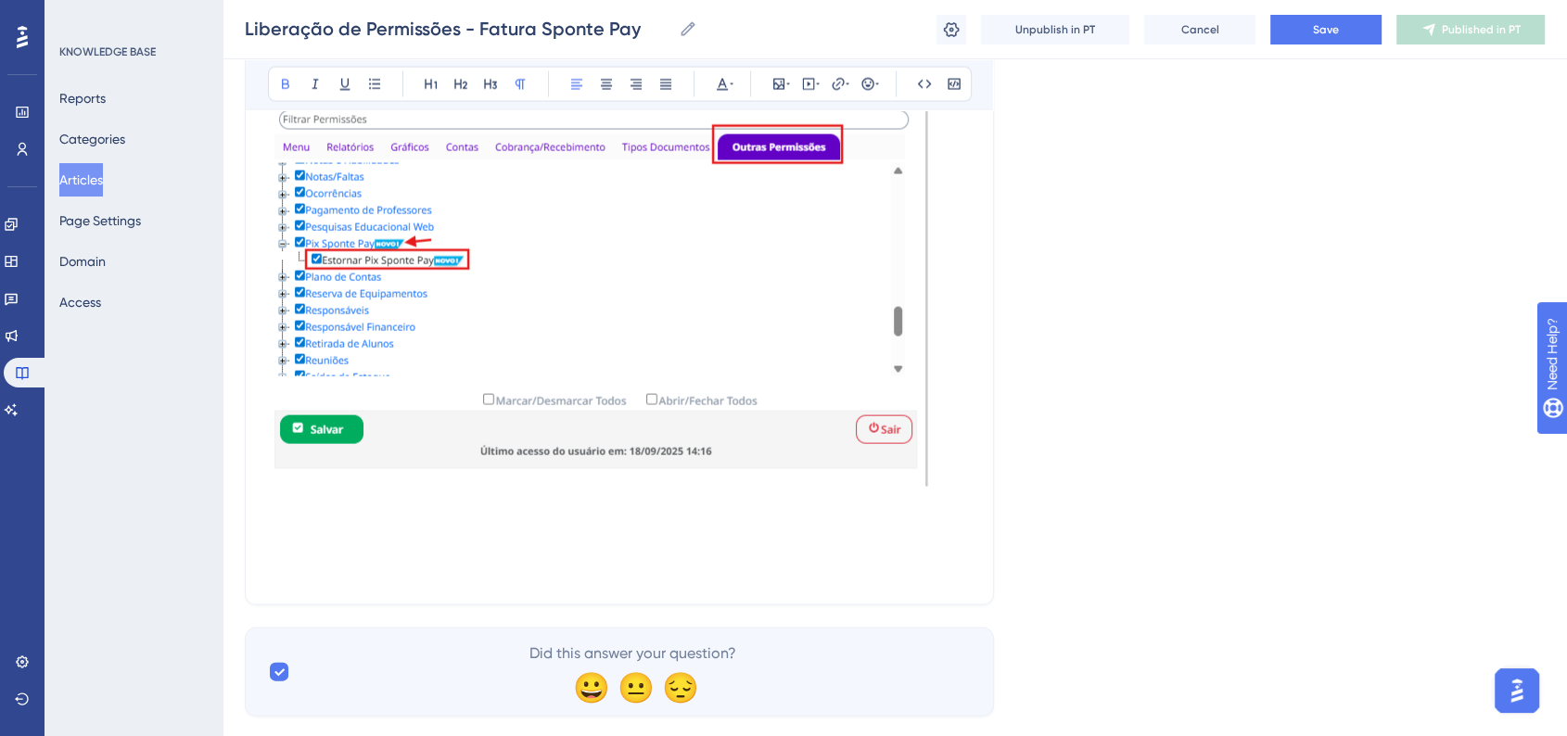
scroll to position [3801, 0]
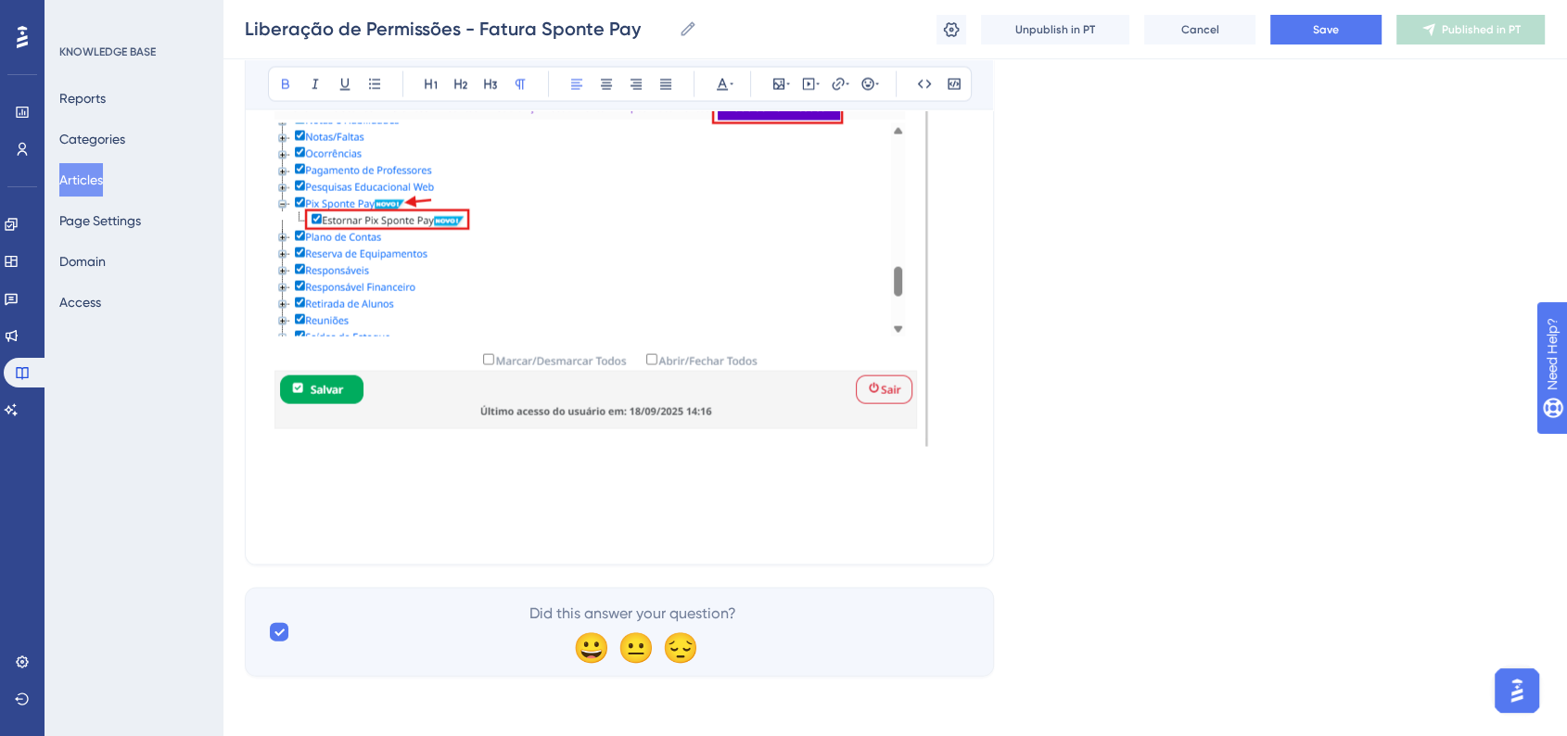
click at [294, 482] on p at bounding box center [619, 487] width 703 height 22
click at [276, 489] on strong "5 -" at bounding box center [277, 486] width 19 height 18
click at [321, 488] on p "6 -" at bounding box center [619, 487] width 703 height 22
click at [1307, 25] on button "Save" at bounding box center [1325, 30] width 111 height 30
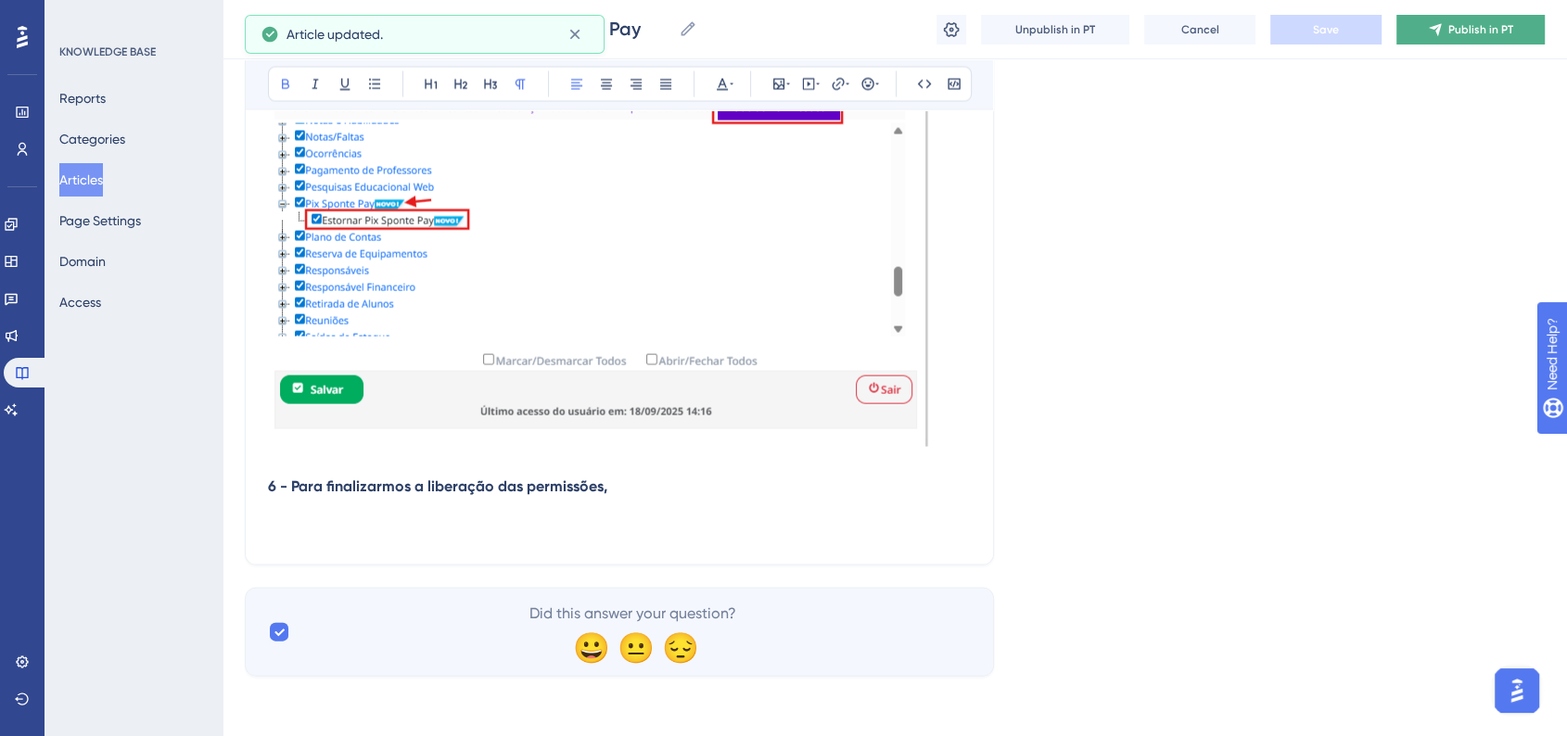
click at [1439, 28] on icon at bounding box center [1435, 29] width 12 height 12
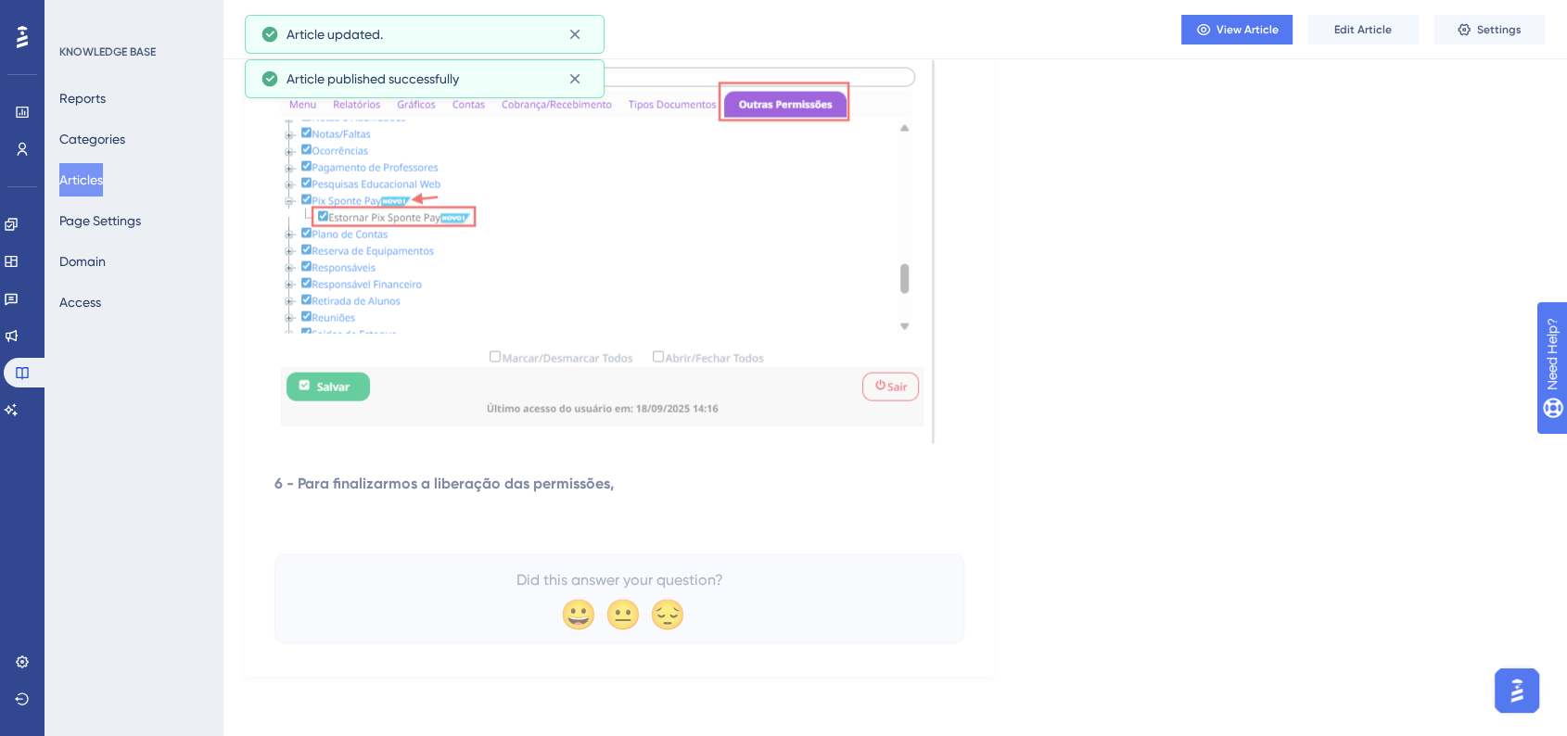
scroll to position [3752, 0]
click at [1362, 24] on span "Edit Article" at bounding box center [1362, 29] width 57 height 15
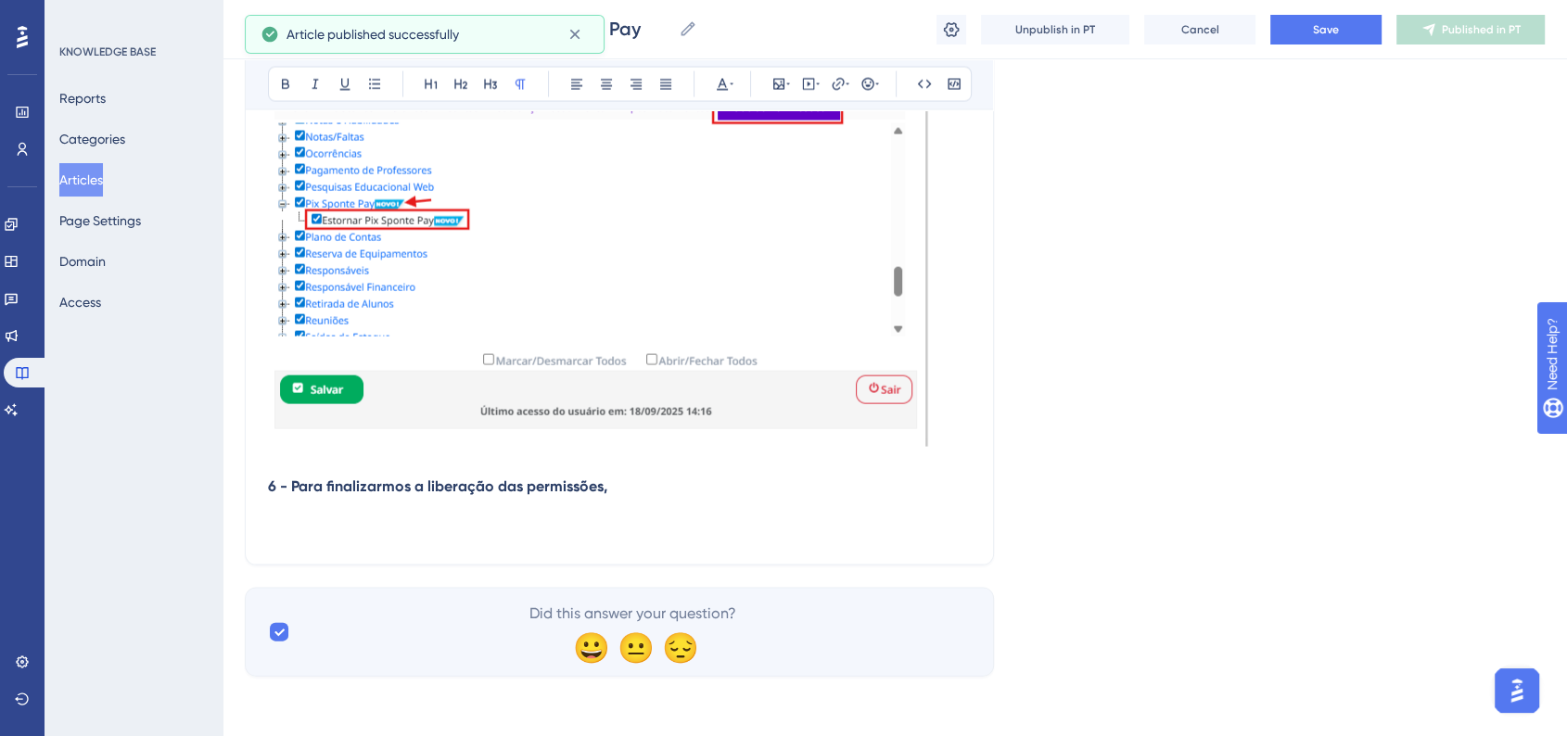
scroll to position [3802, 0]
click at [664, 498] on p at bounding box center [619, 509] width 703 height 22
click at [693, 491] on p "6 - Para finalizarmos a liberação das permissões," at bounding box center [619, 487] width 703 height 22
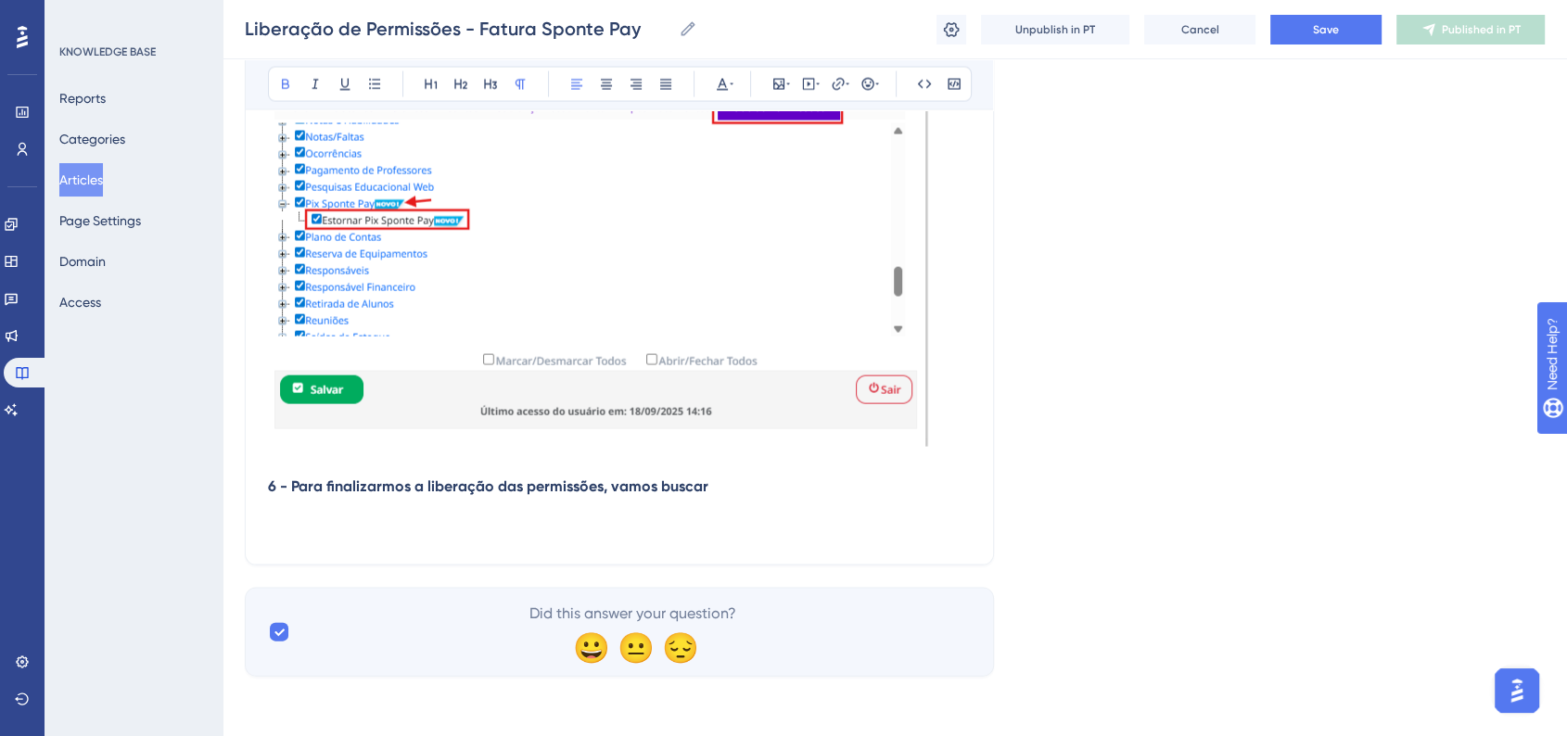
click at [733, 482] on p "6 - Para finalizarmos a liberação das permissões, vamos buscar" at bounding box center [619, 487] width 703 height 22
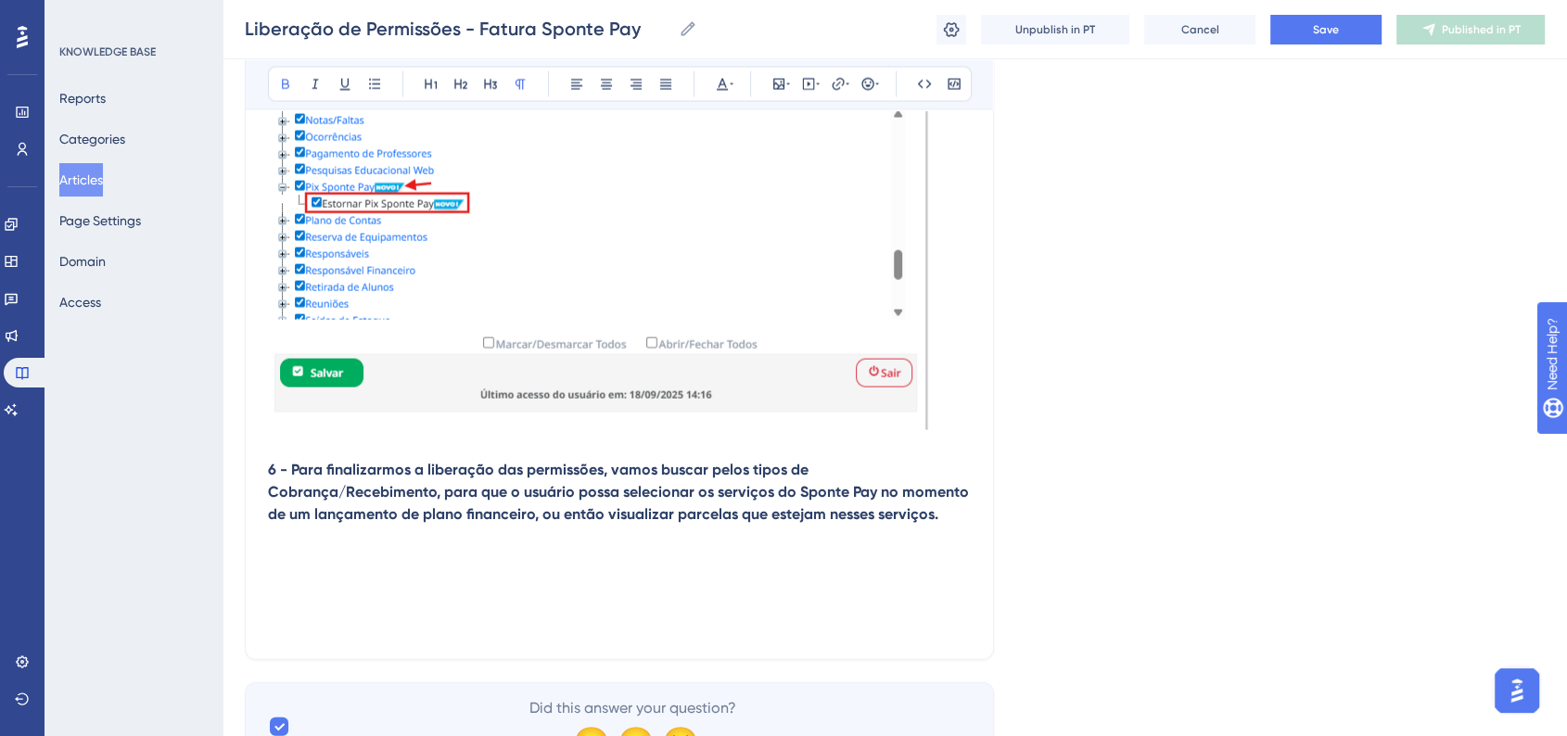
click at [302, 570] on p at bounding box center [619, 559] width 703 height 22
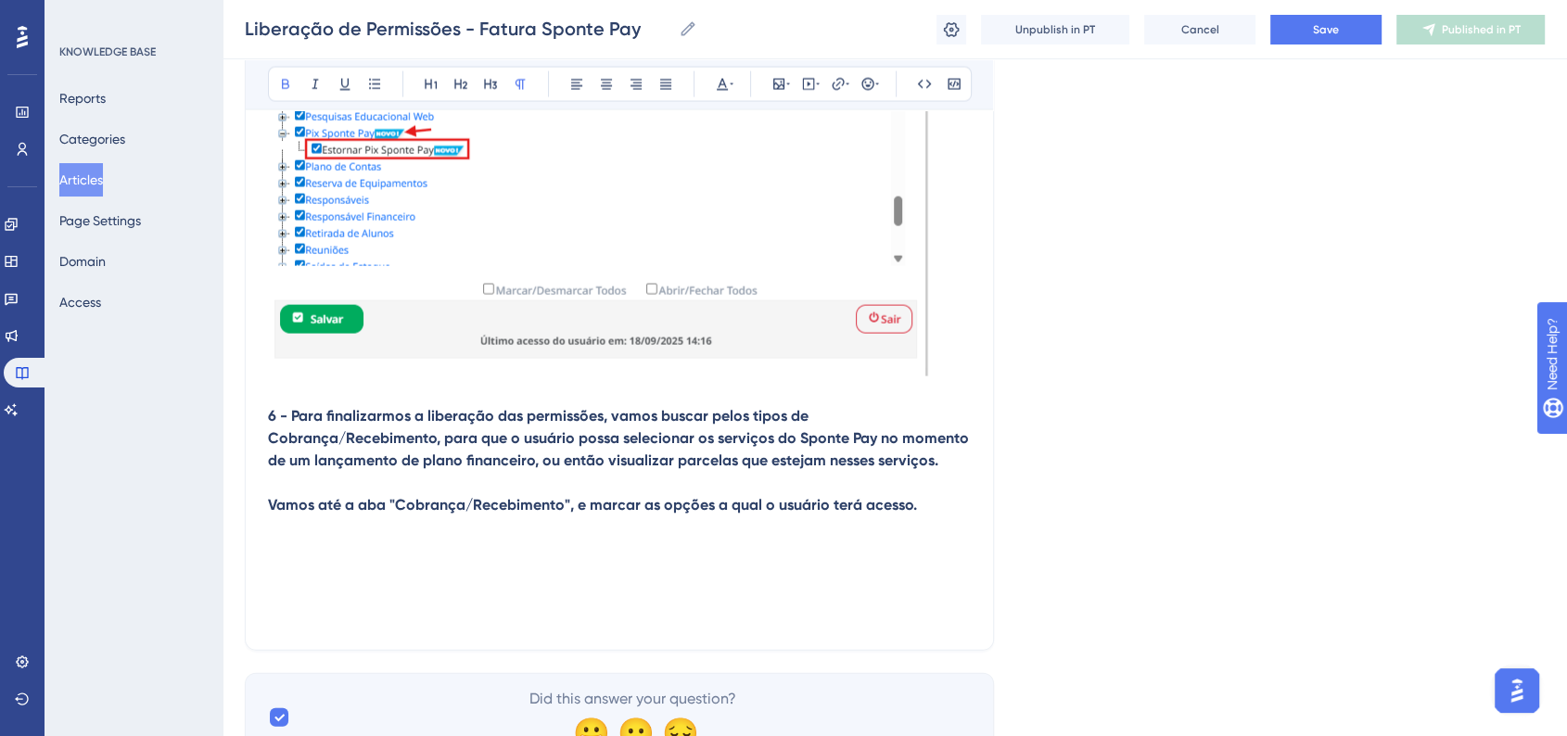
scroll to position [3905, 0]
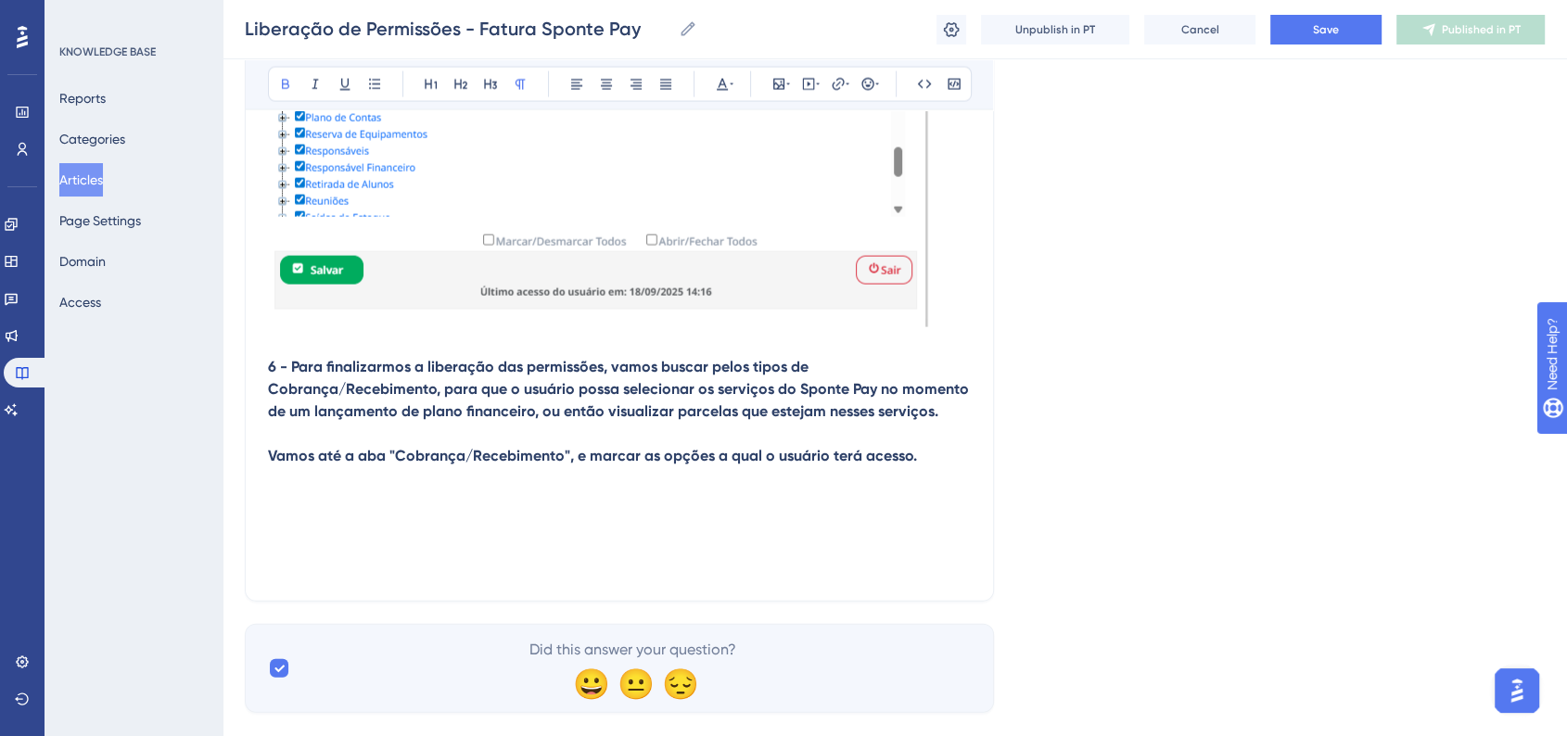
click at [305, 512] on p at bounding box center [619, 500] width 703 height 22
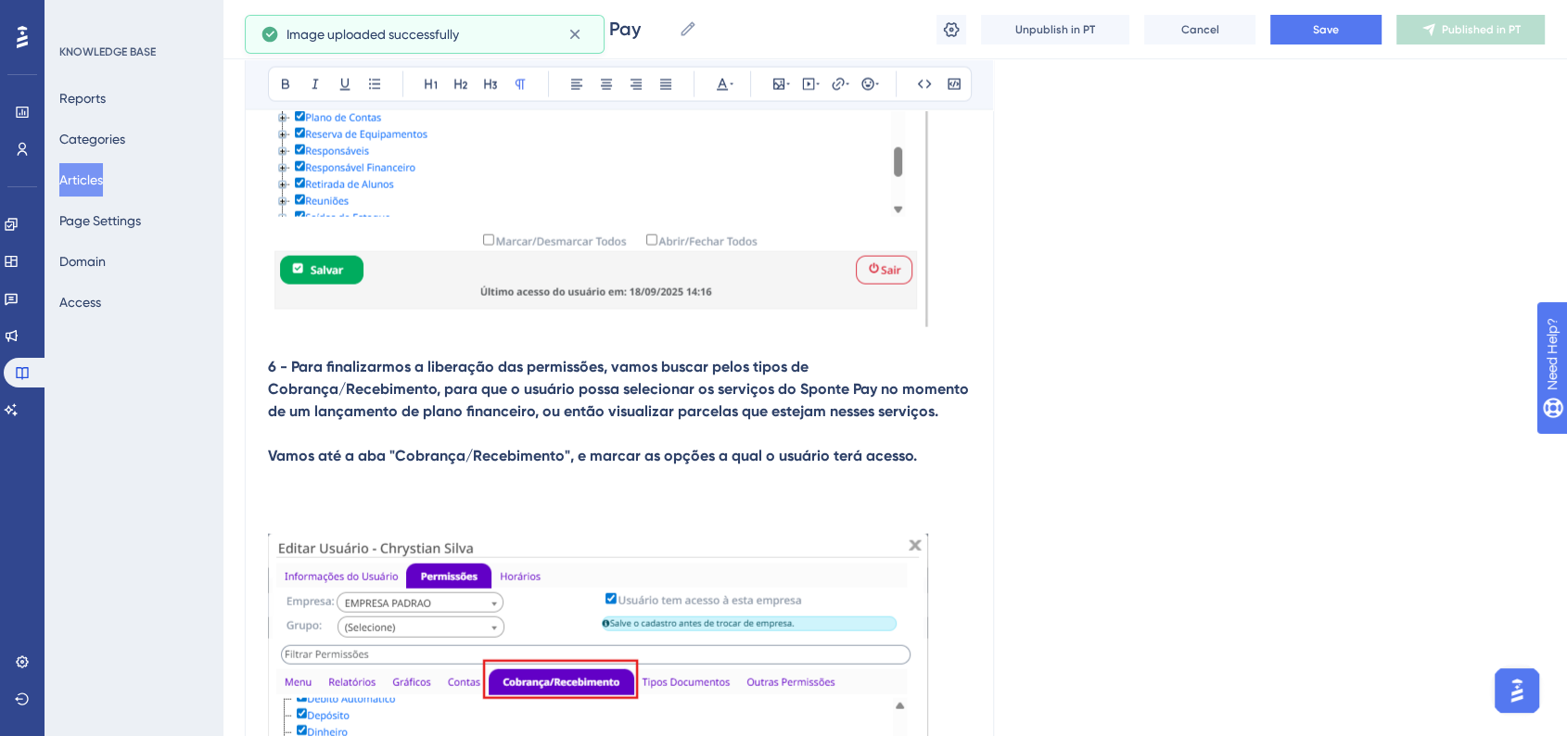
click at [314, 512] on p at bounding box center [619, 500] width 703 height 22
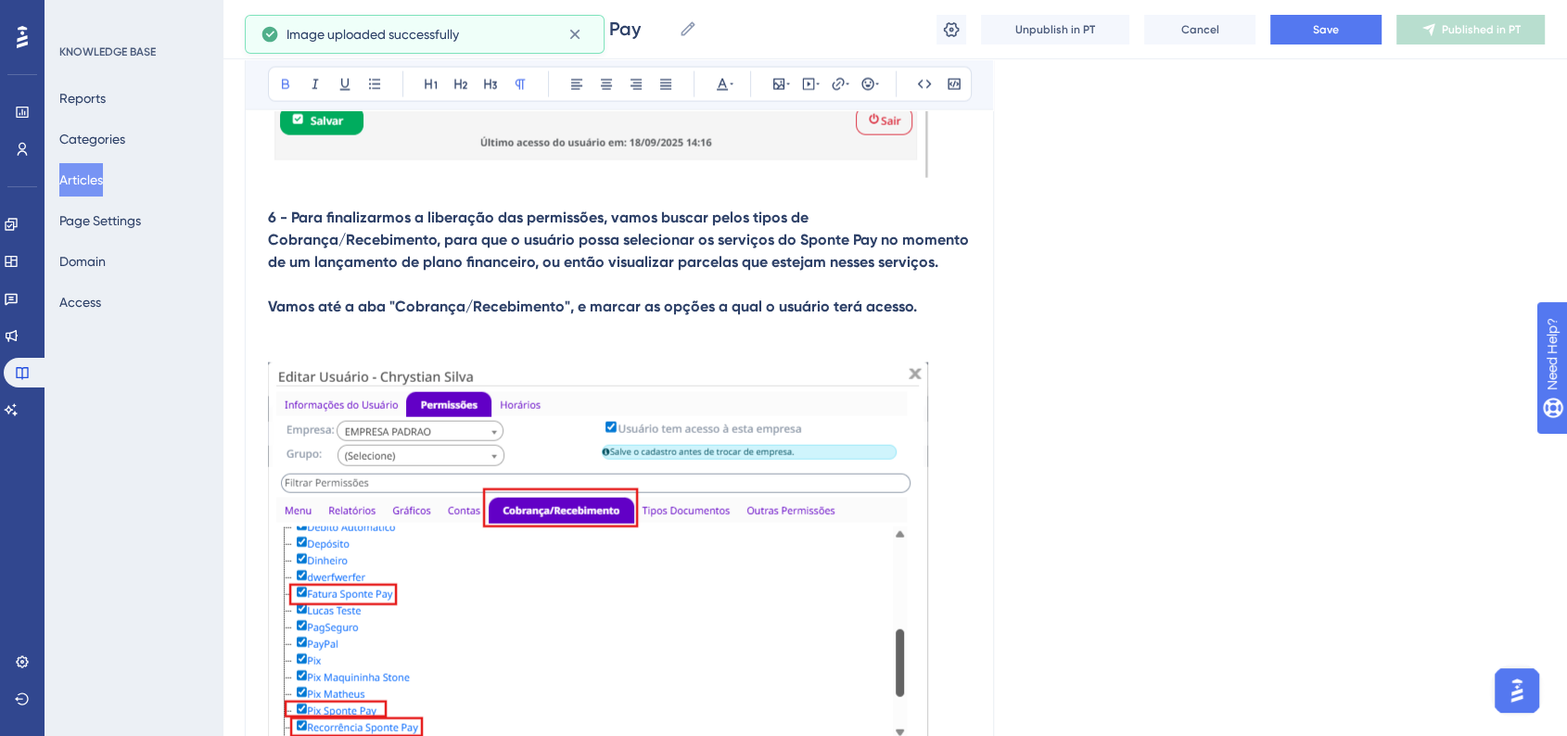
scroll to position [4111, 0]
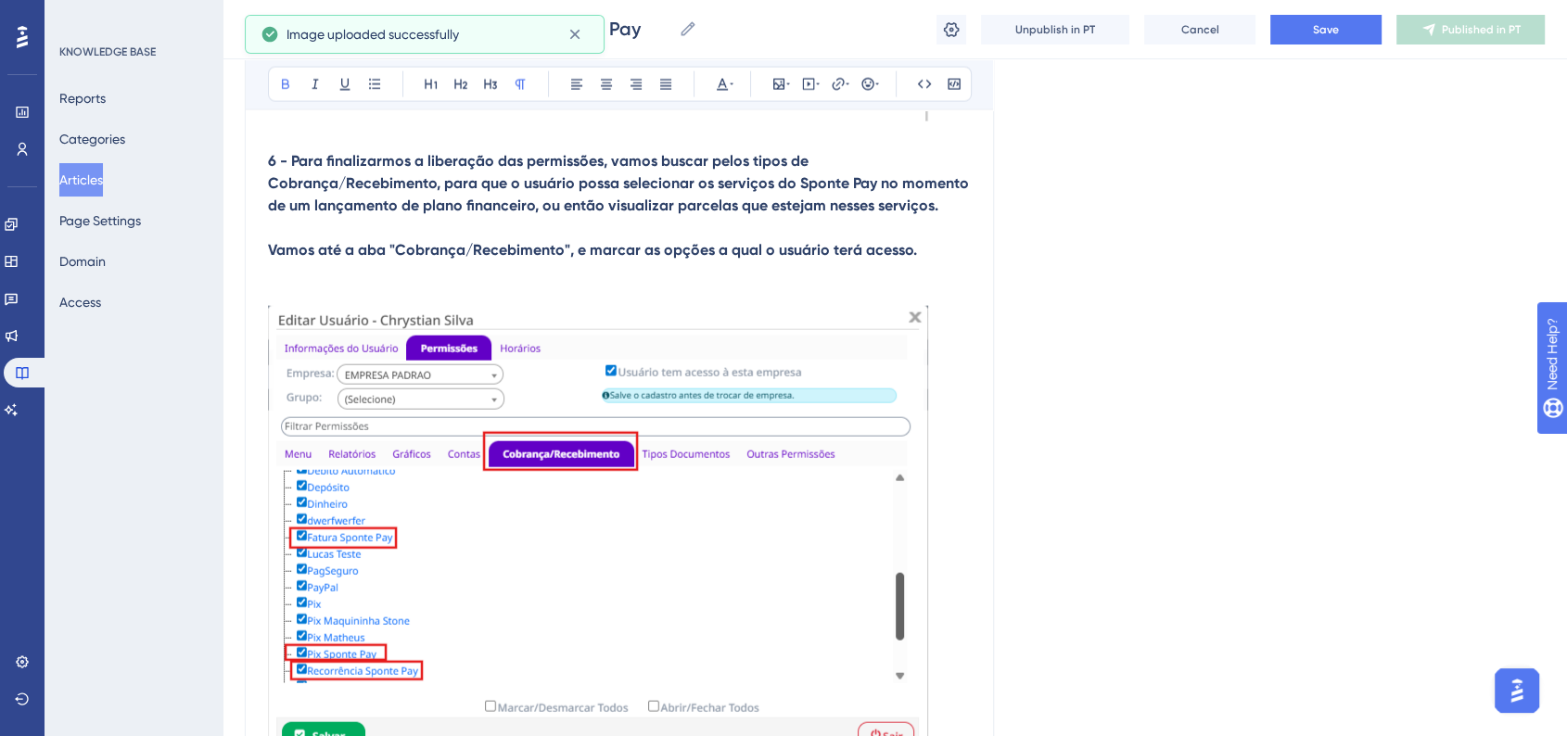
click at [808, 555] on img at bounding box center [598, 552] width 660 height 492
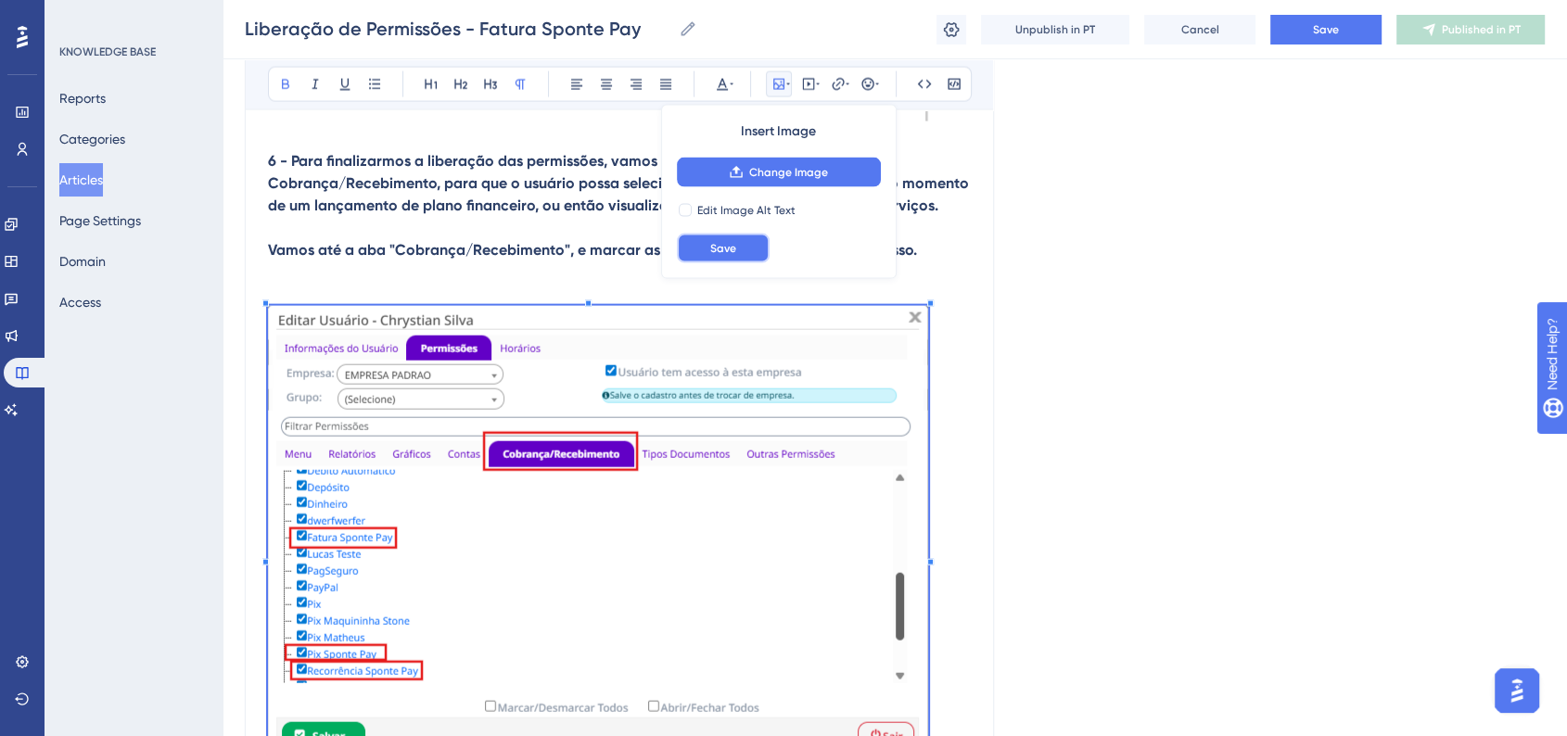
click at [731, 255] on button "Save" at bounding box center [723, 249] width 93 height 30
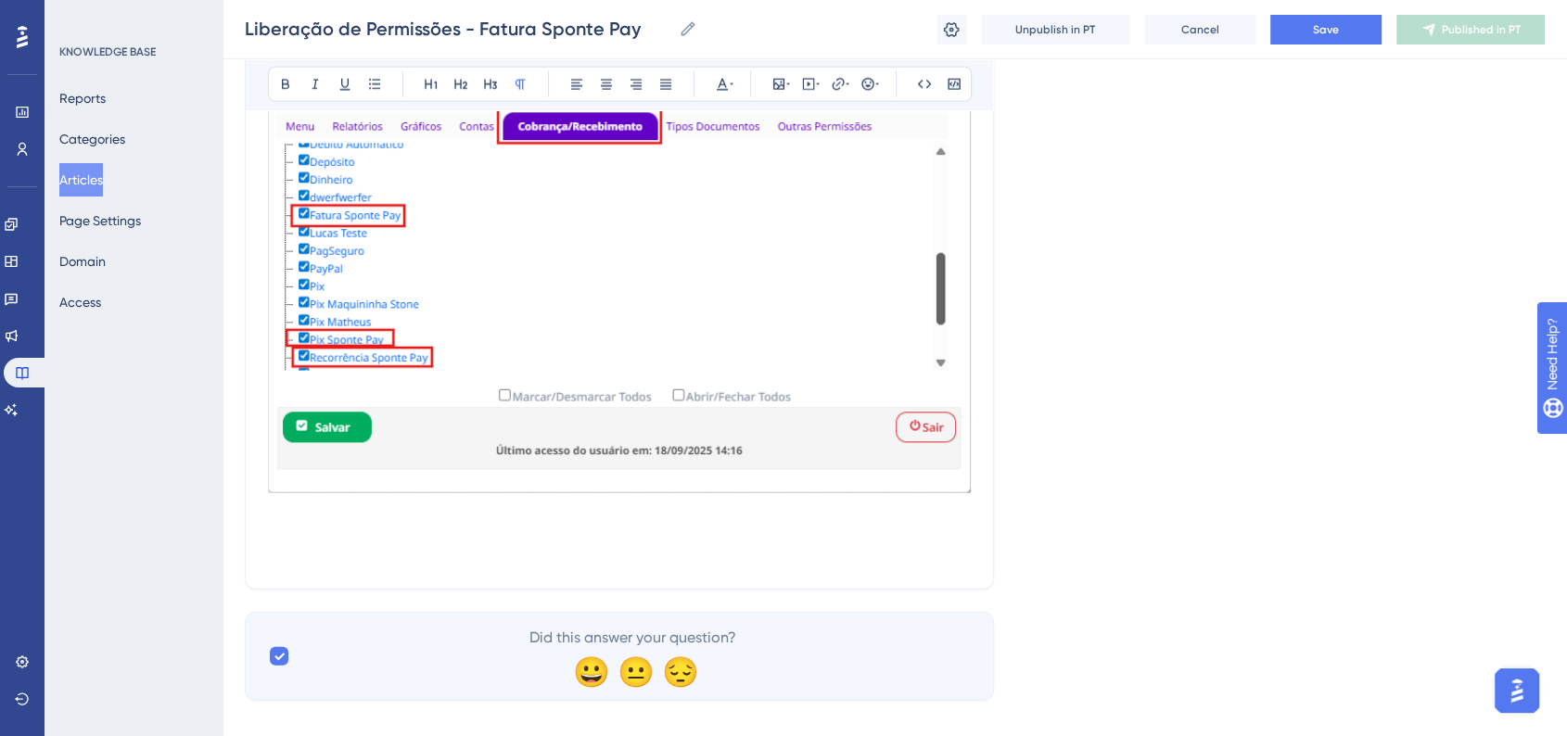
scroll to position [4490, 0]
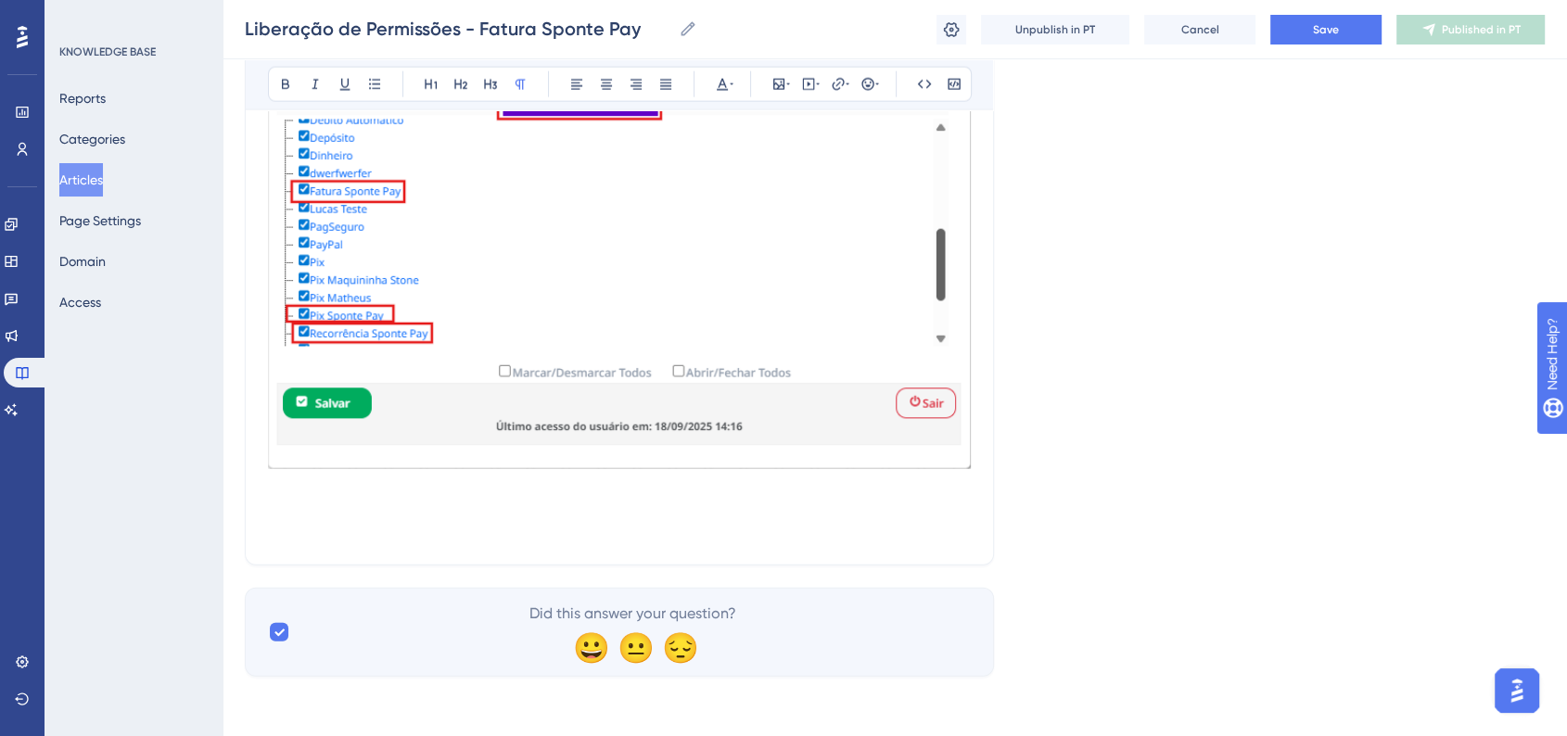
click at [743, 417] on img at bounding box center [619, 206] width 703 height 524
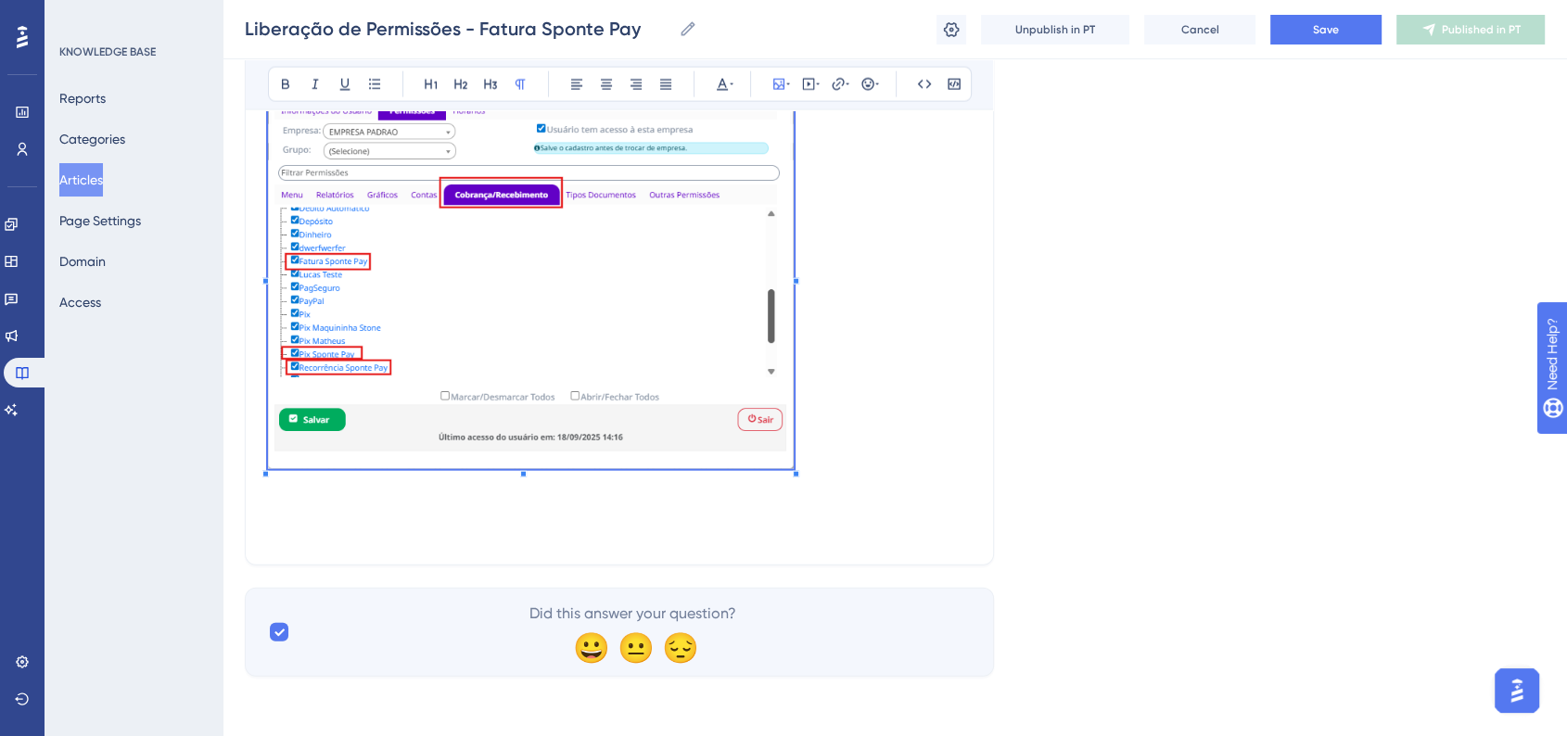
click at [795, 287] on p at bounding box center [619, 276] width 703 height 399
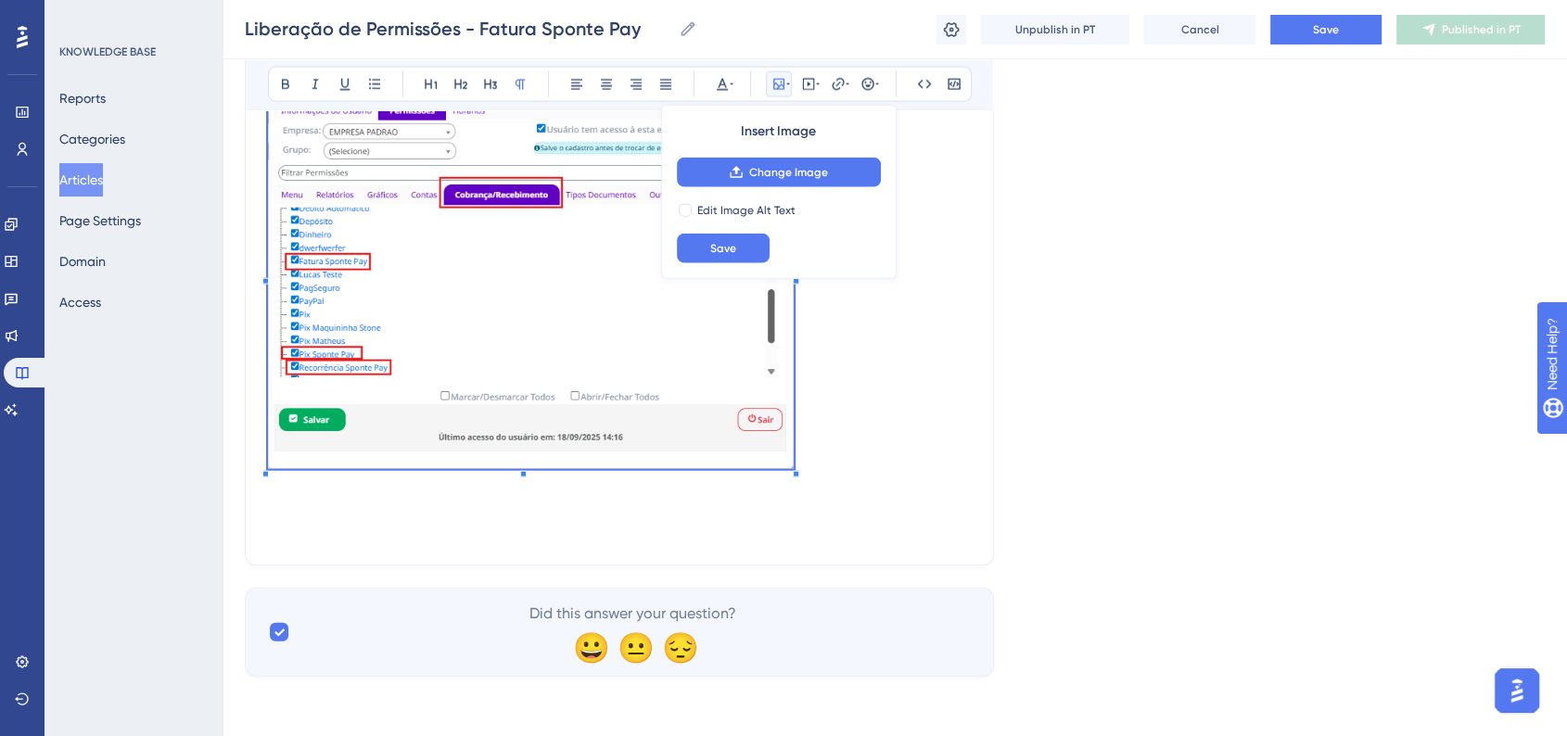
click at [873, 395] on p at bounding box center [619, 276] width 703 height 399
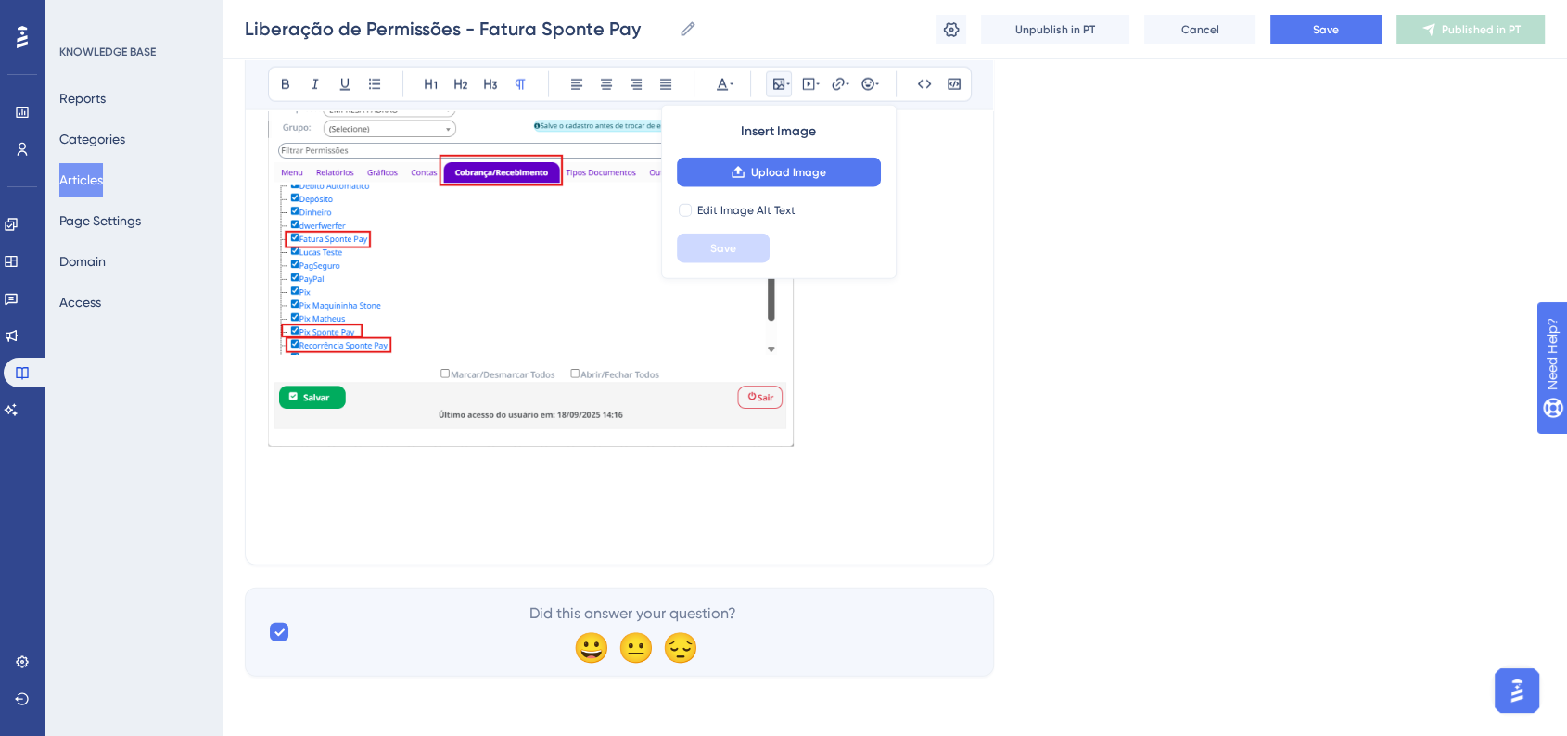
scroll to position [4403, 0]
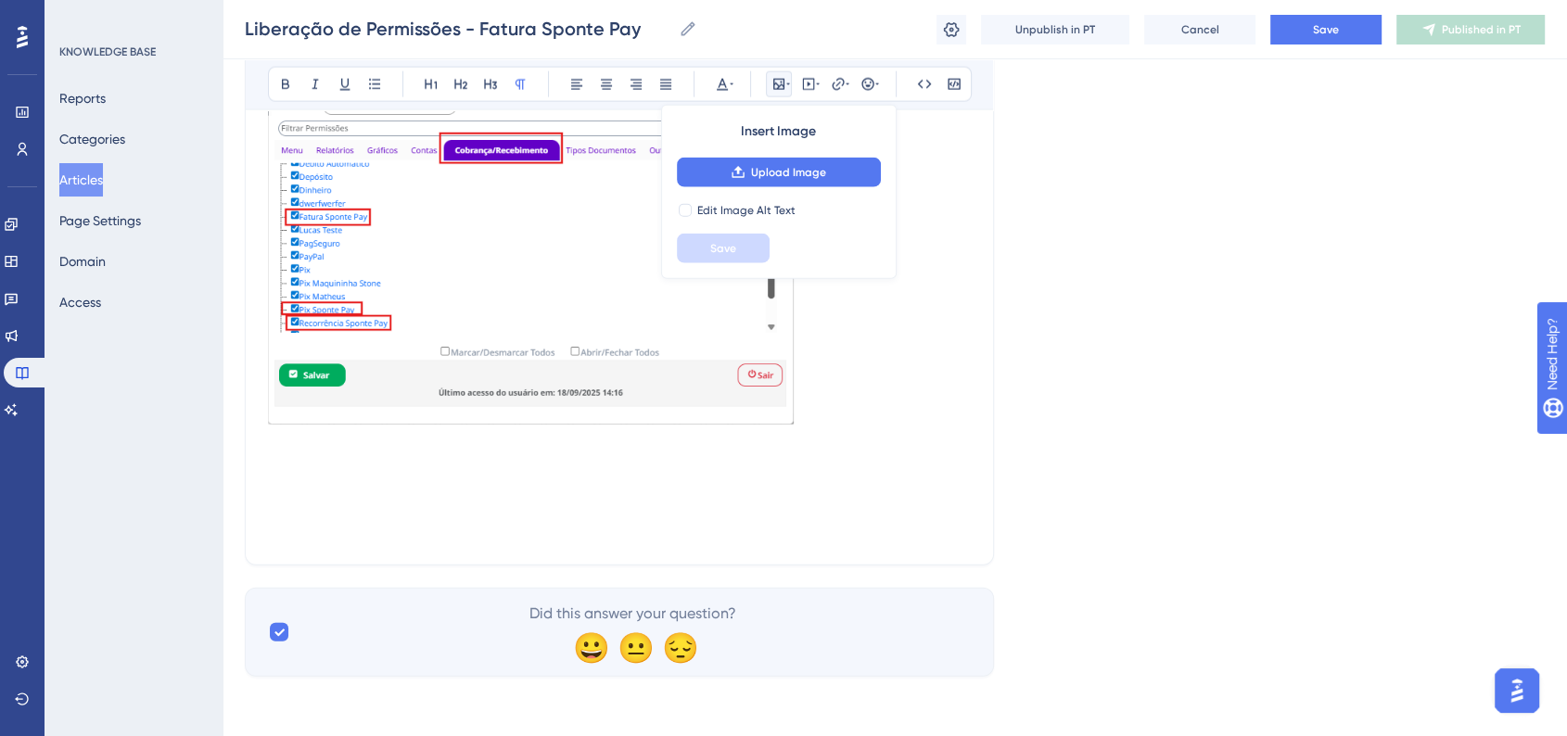
click at [308, 467] on p at bounding box center [619, 464] width 703 height 22
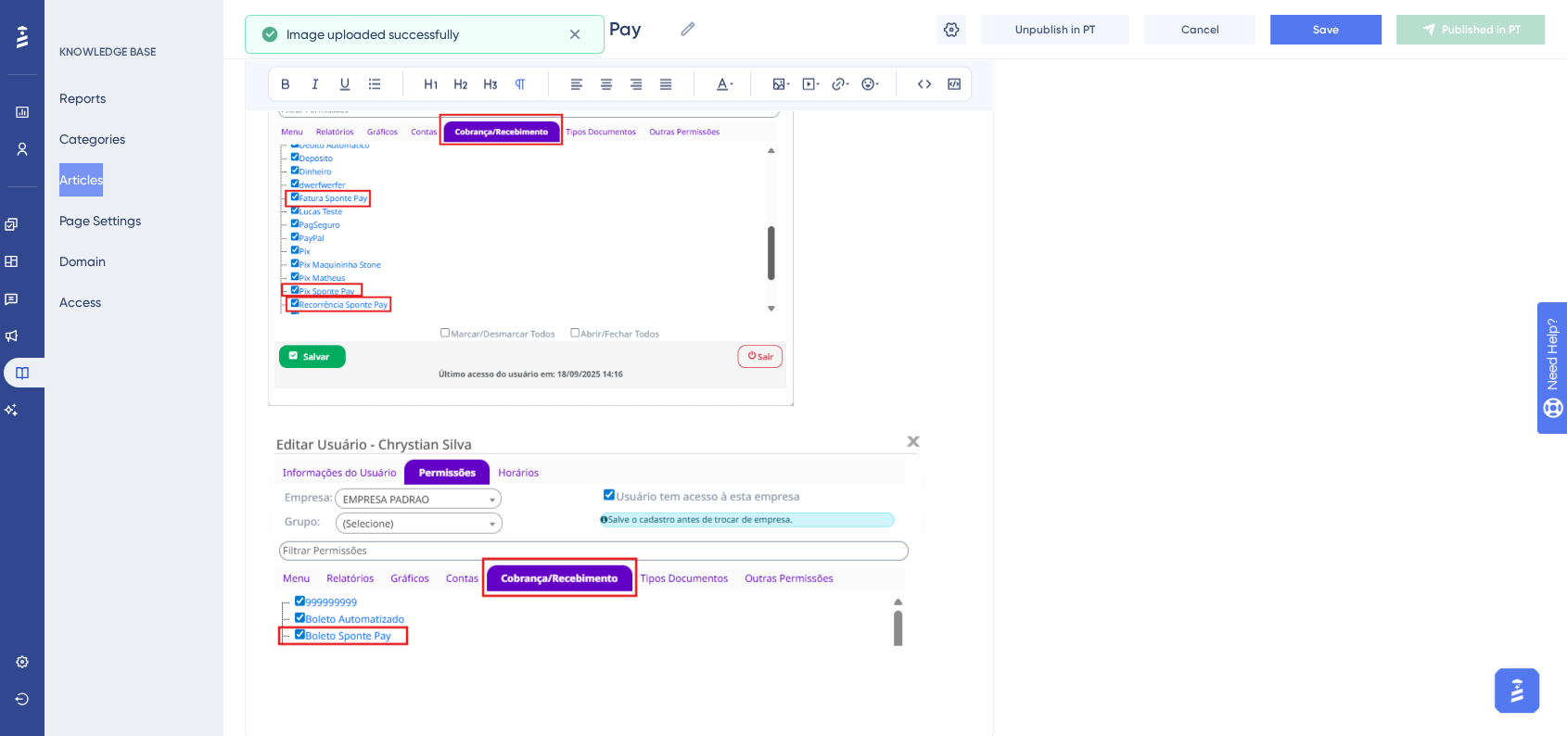
scroll to position [4433, 0]
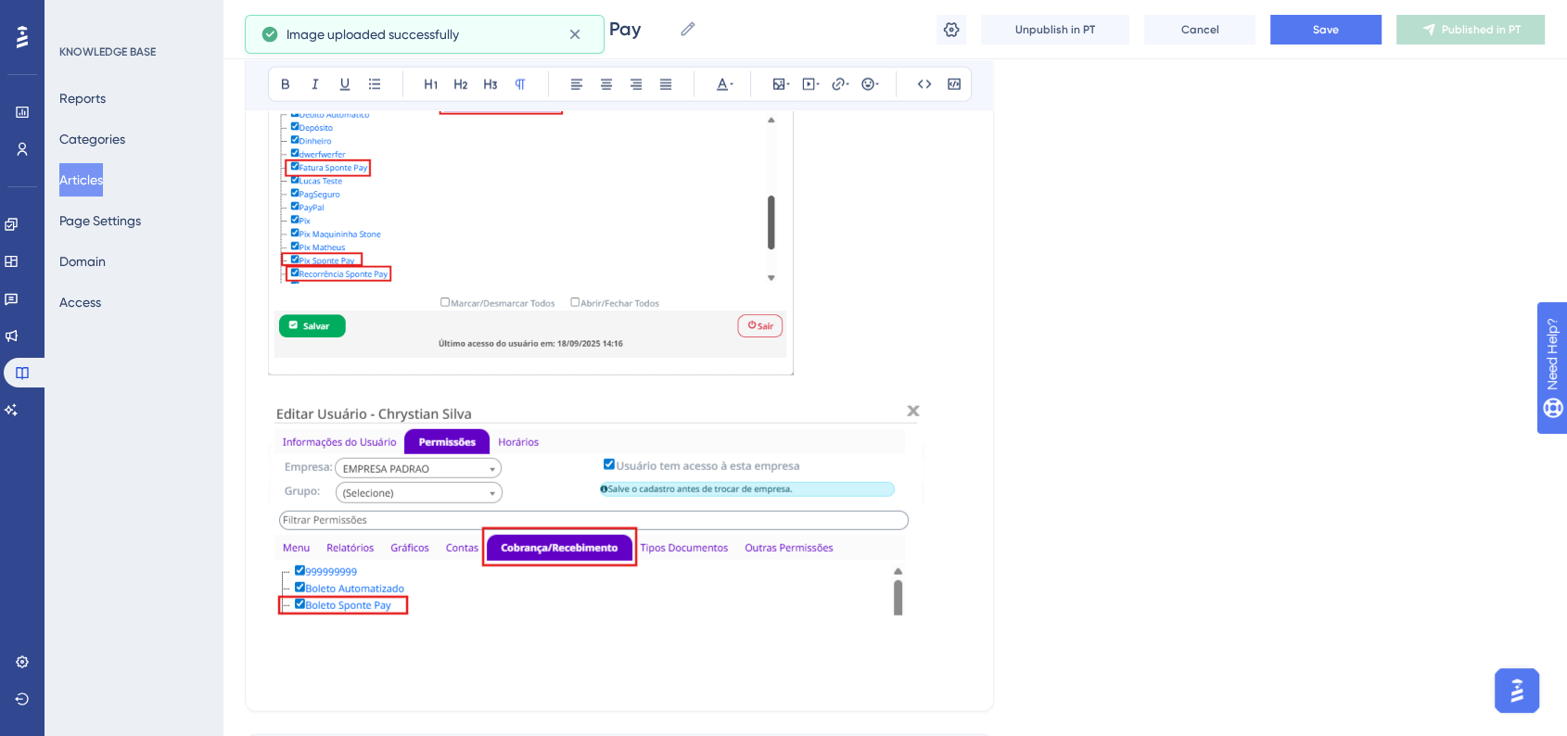
click at [801, 563] on img at bounding box center [596, 509] width 656 height 211
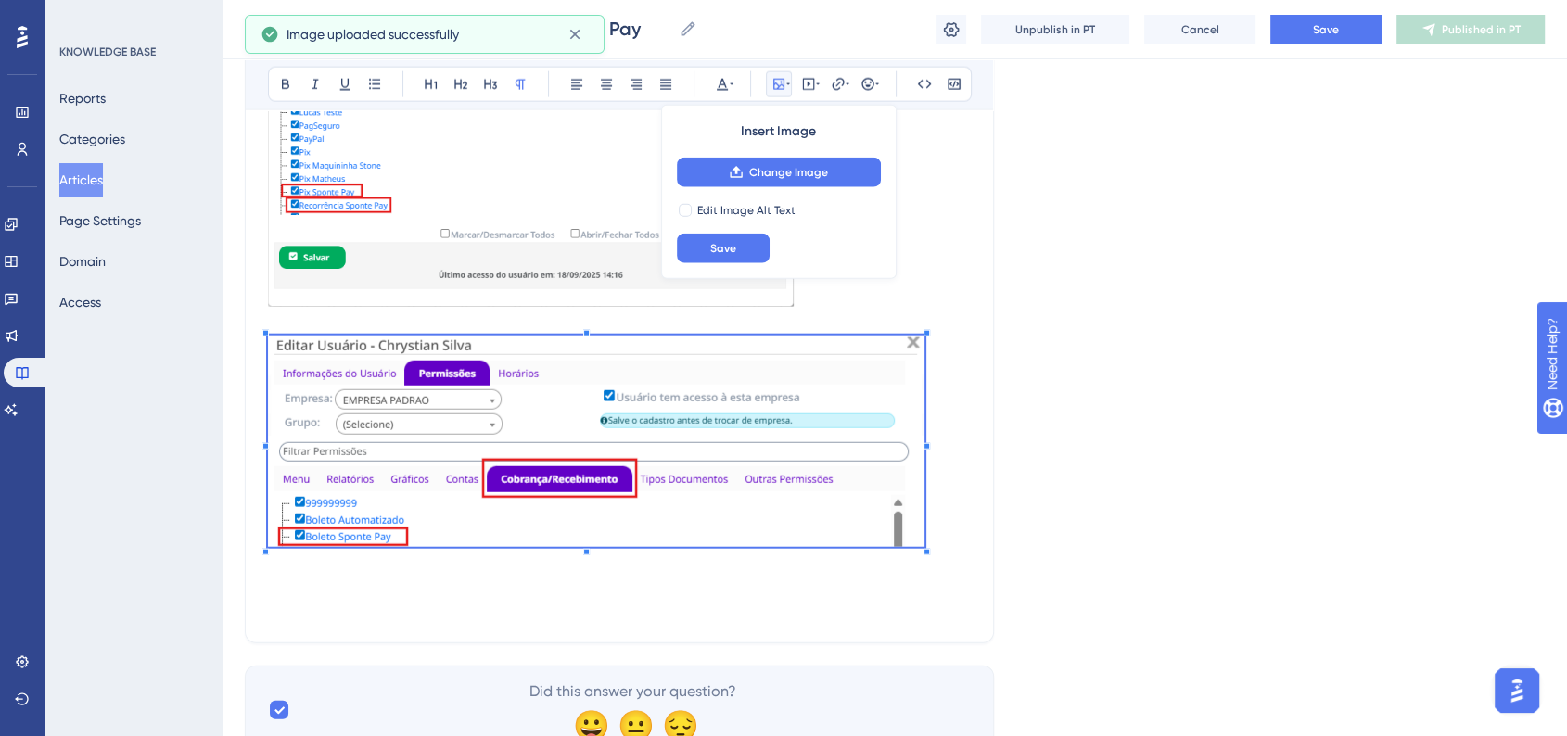
scroll to position [4536, 0]
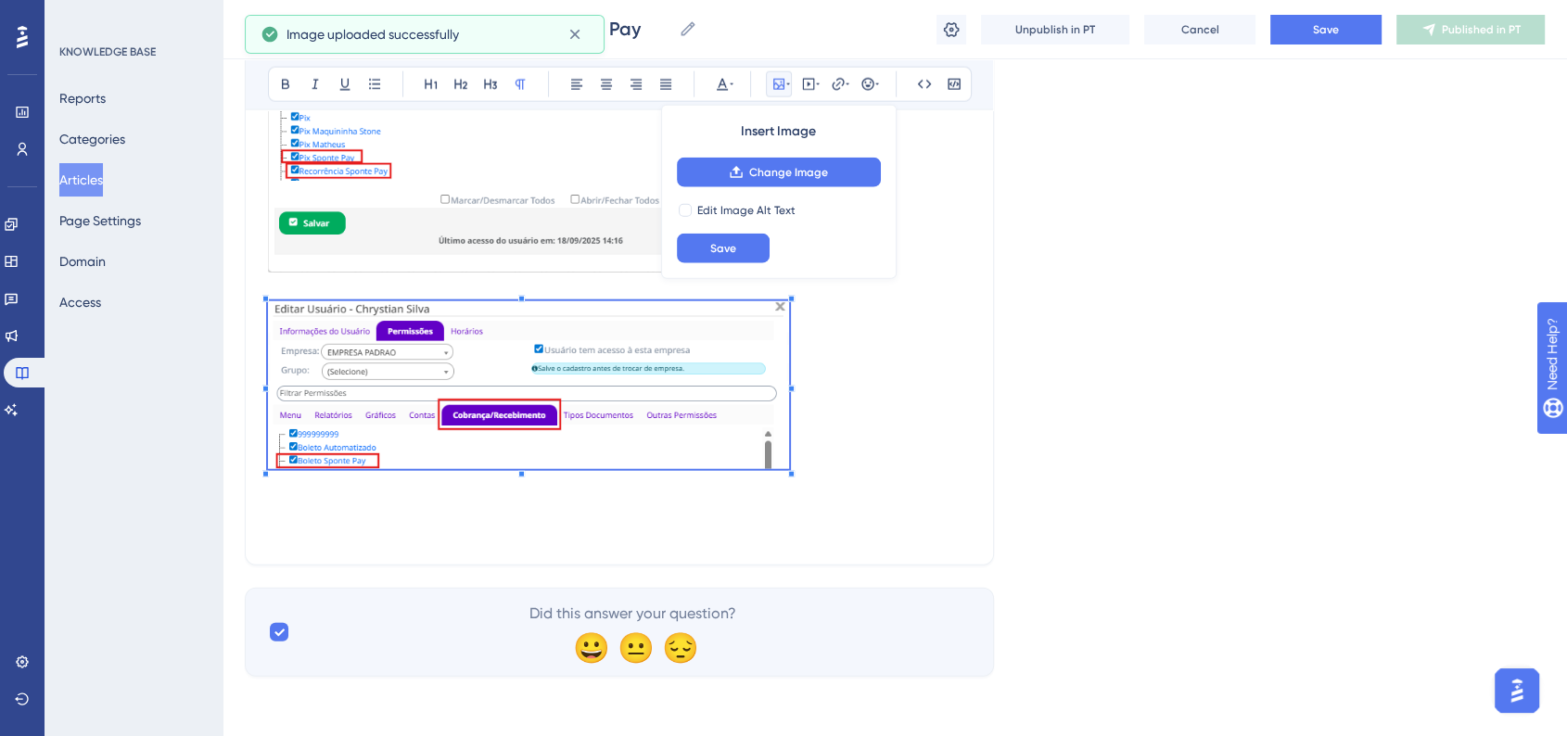
click at [789, 465] on p at bounding box center [619, 388] width 703 height 174
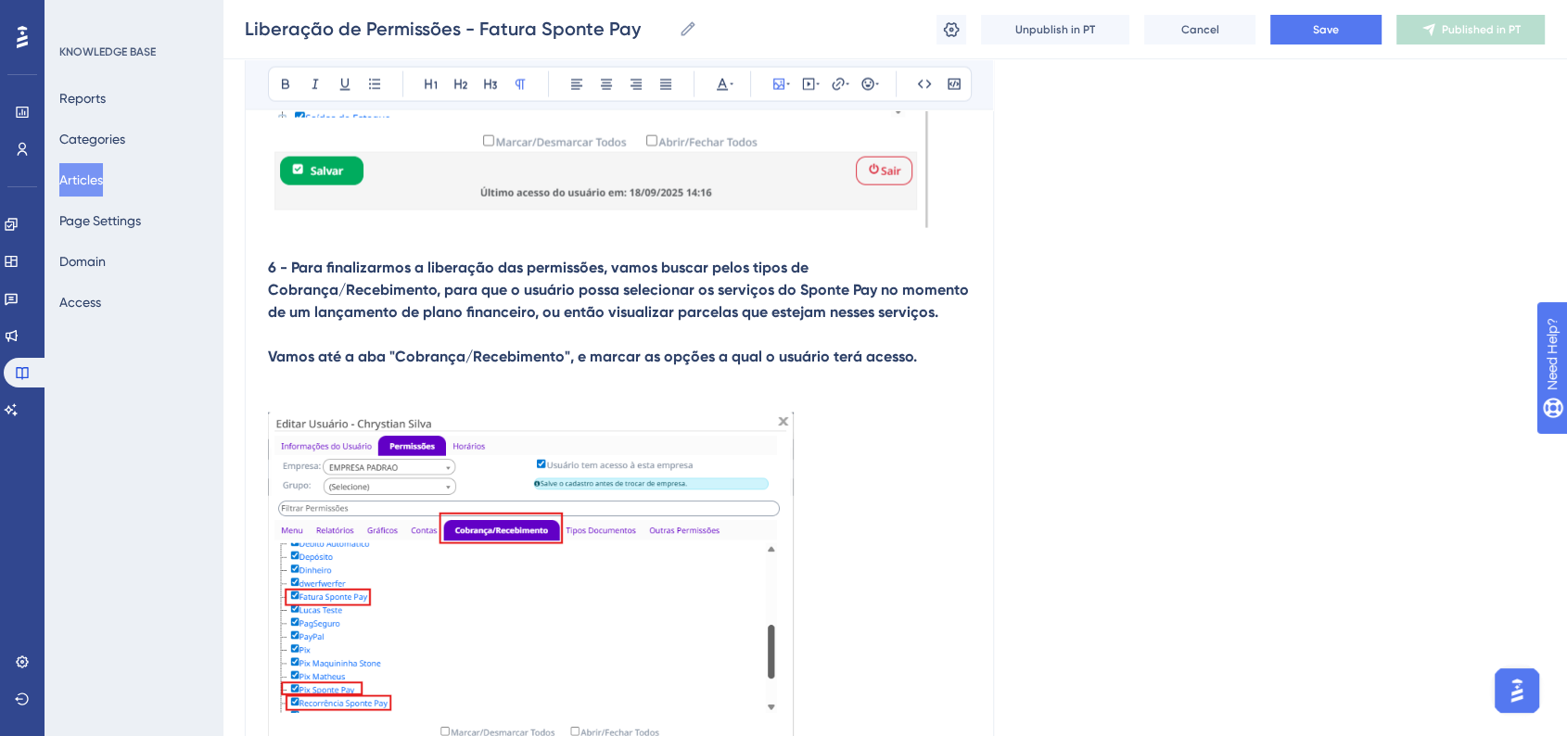
scroll to position [3918, 0]
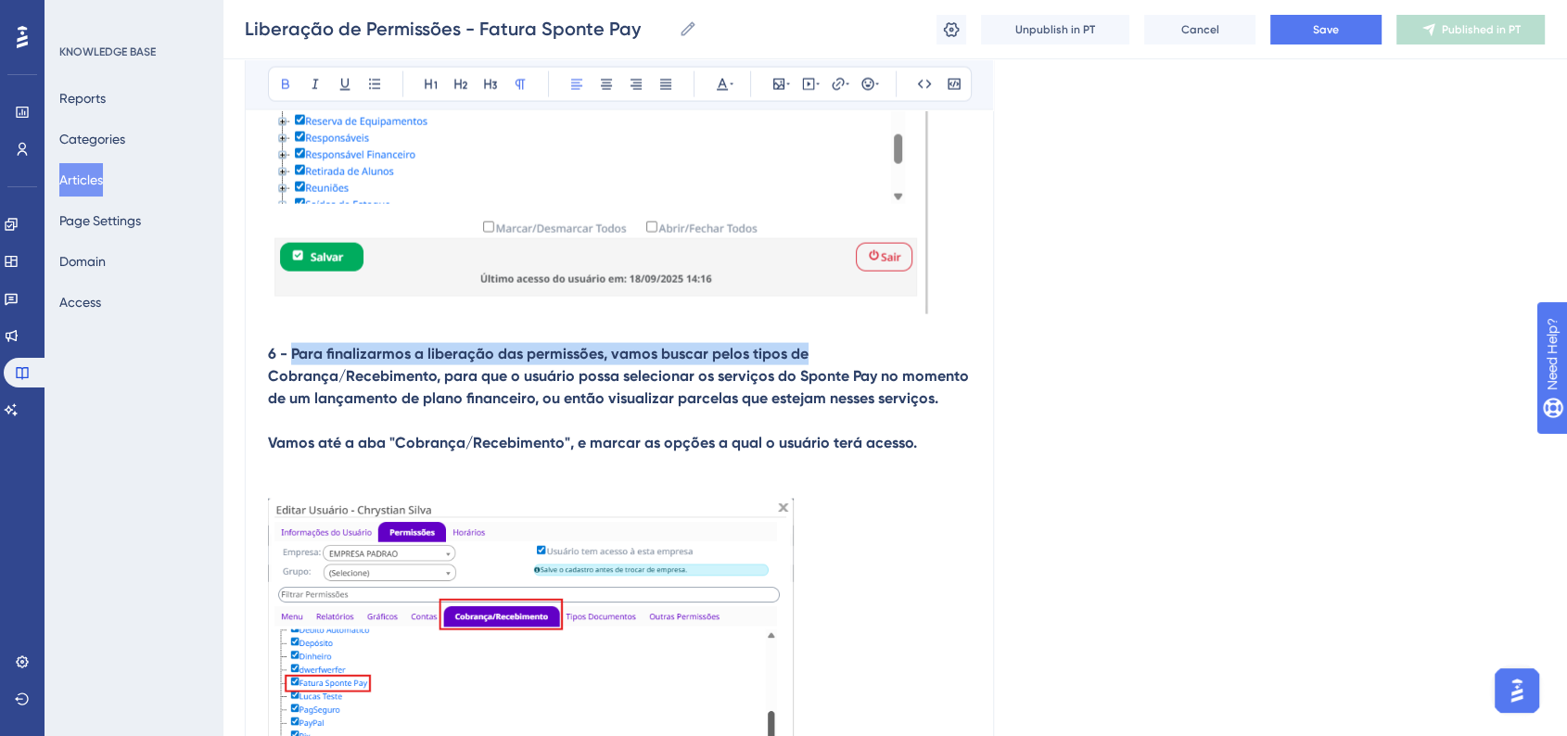
drag, startPoint x: 293, startPoint y: 367, endPoint x: 801, endPoint y: 364, distance: 508.0
click at [801, 364] on strong "6 - Para finalizarmos a liberação das permissões, vamos buscar pelos tipos de C…" at bounding box center [620, 376] width 705 height 62
click at [273, 89] on button at bounding box center [286, 84] width 26 height 26
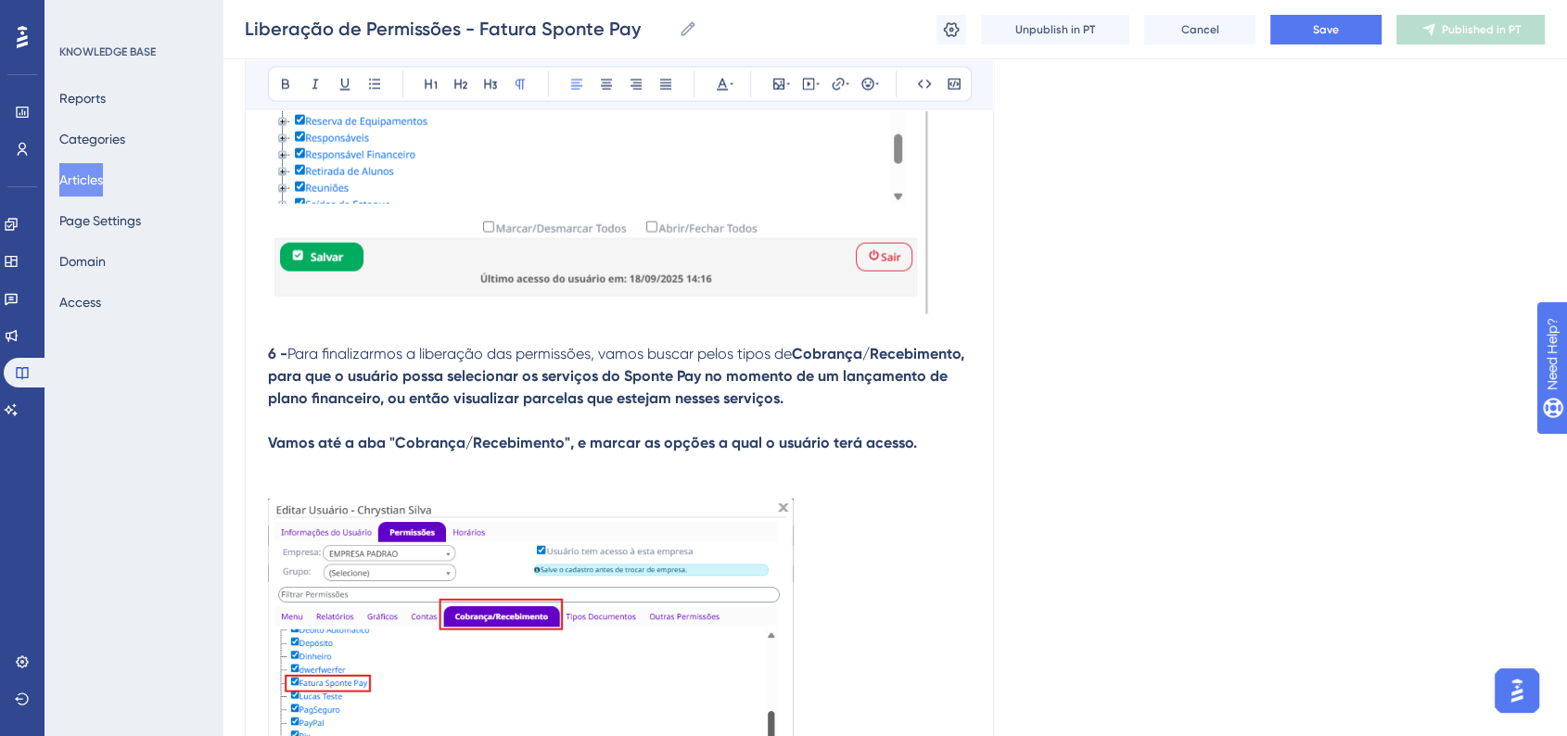
click at [484, 343] on p at bounding box center [619, 332] width 703 height 22
drag, startPoint x: 442, startPoint y: 395, endPoint x: 942, endPoint y: 420, distance: 500.3
click at [942, 410] on p "6 - Para finalizarmos a liberação das permissões, vamos buscar pelos tipos de C…" at bounding box center [619, 376] width 703 height 67
click at [294, 86] on button at bounding box center [286, 84] width 26 height 26
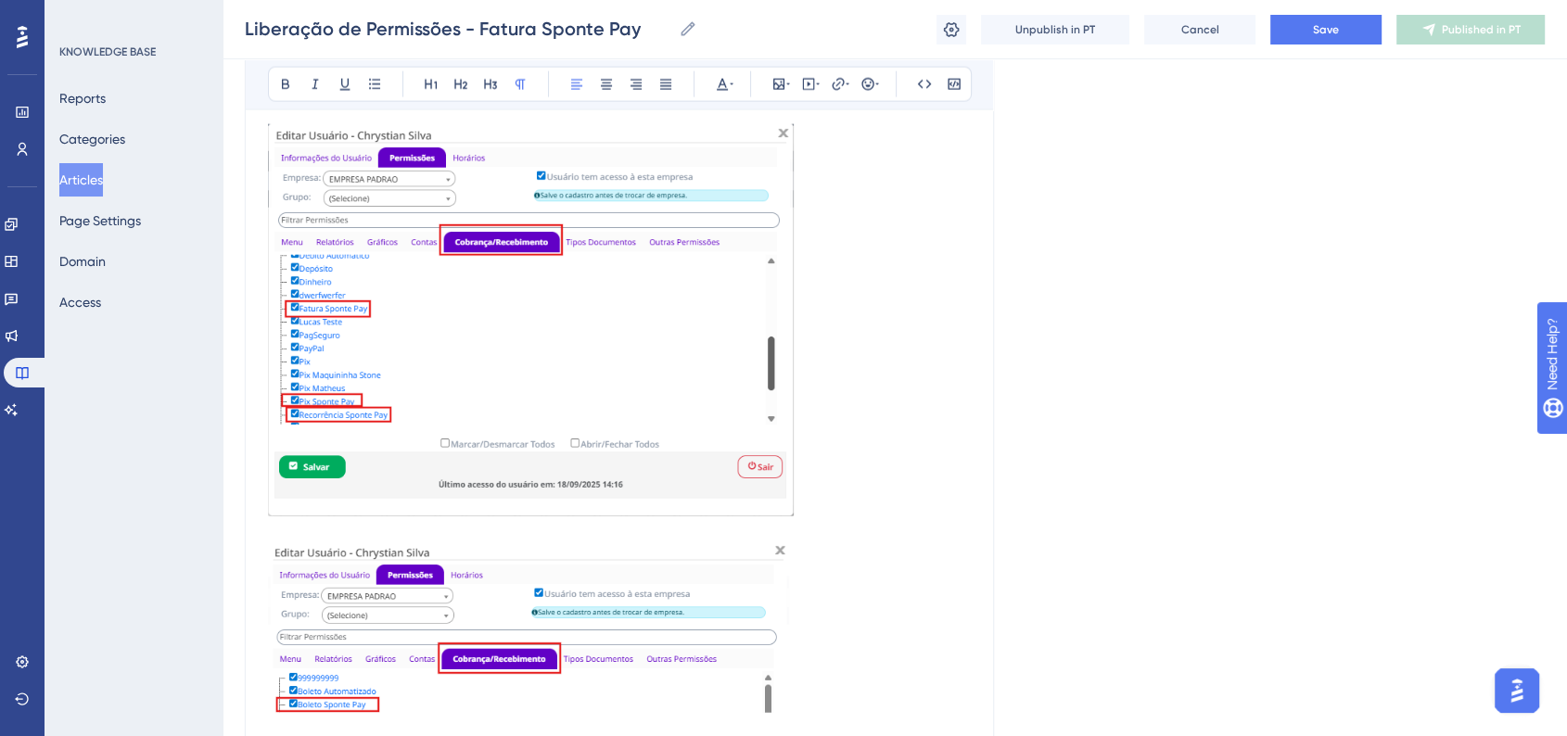
scroll to position [4037, 0]
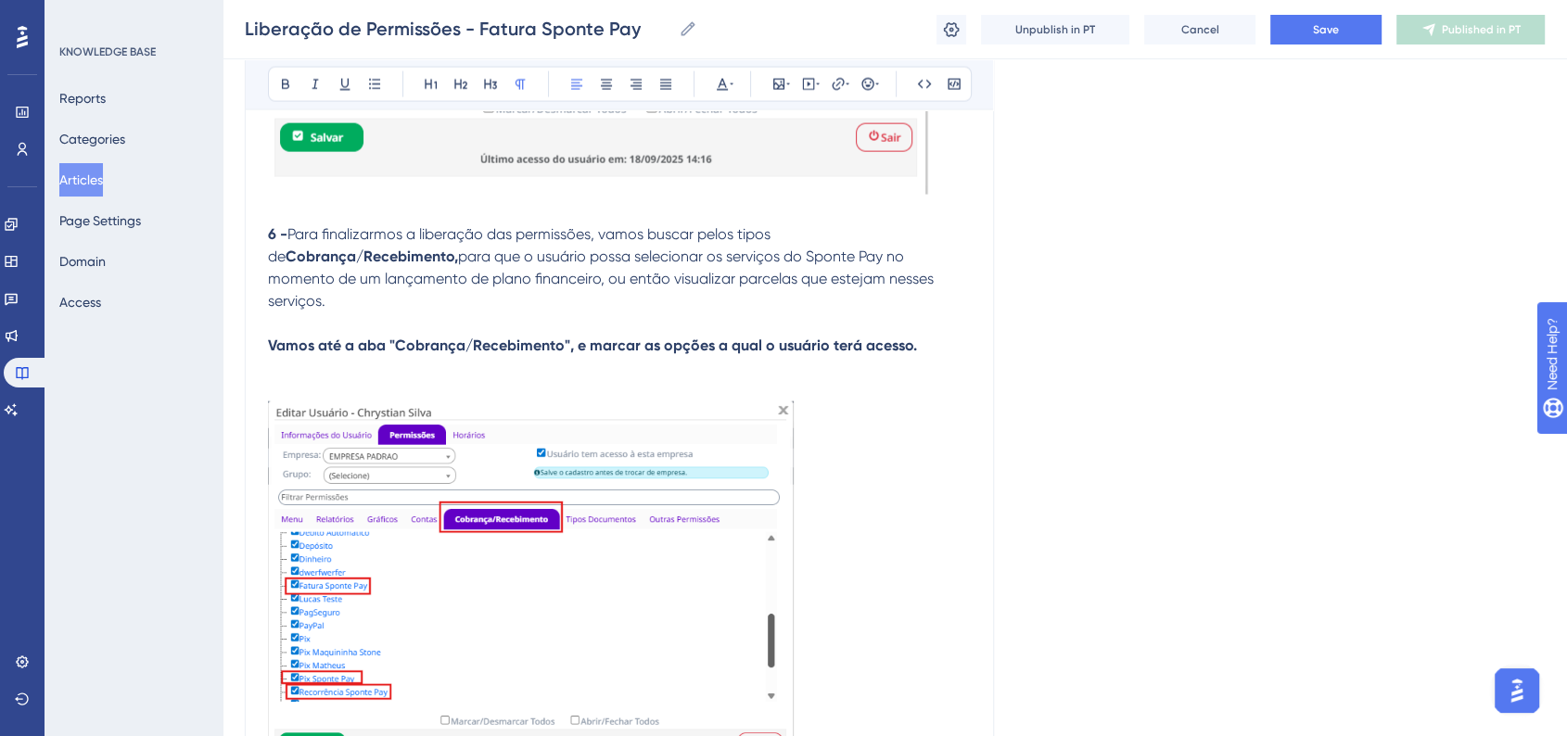
click at [318, 367] on p at bounding box center [619, 368] width 703 height 22
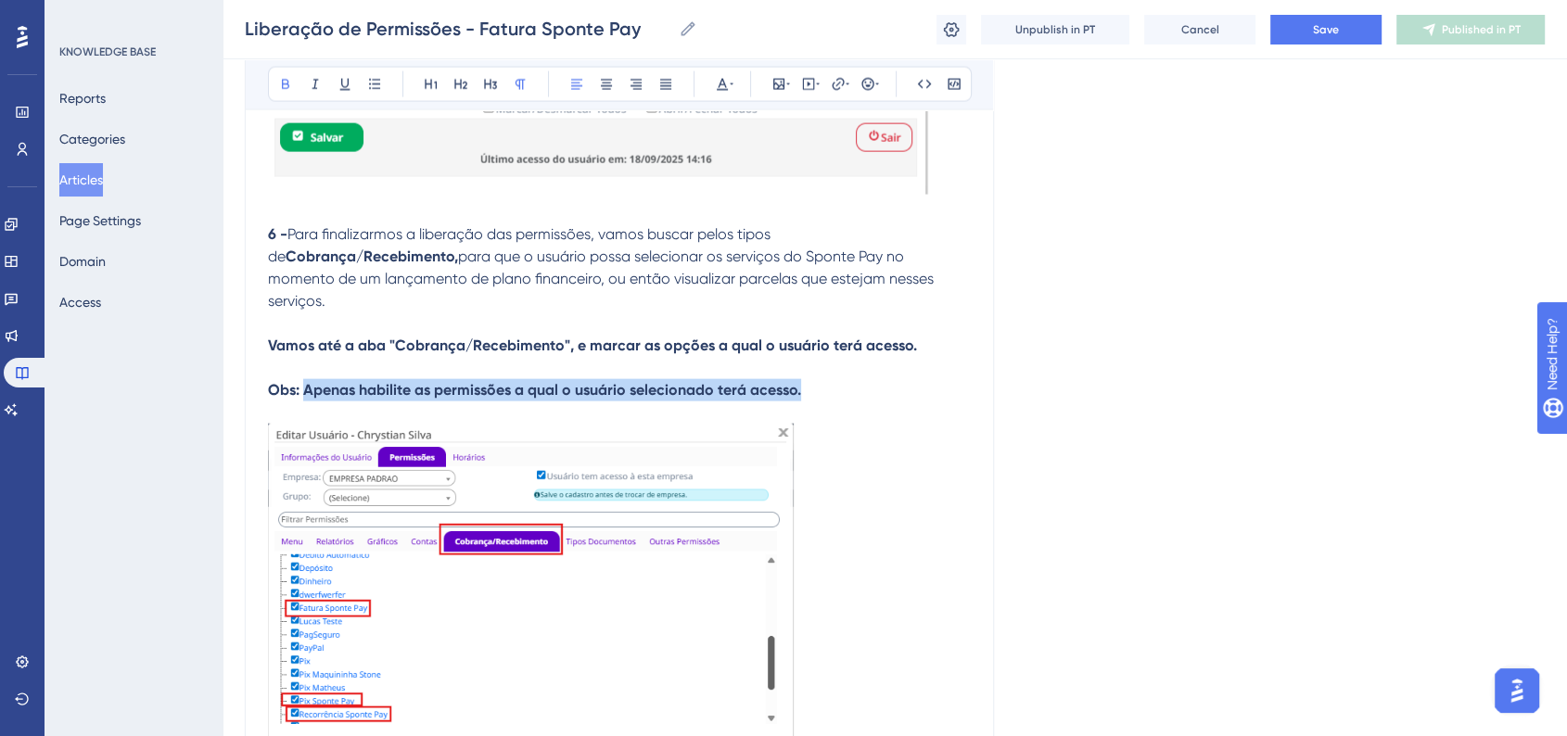
drag, startPoint x: 319, startPoint y: 389, endPoint x: 896, endPoint y: 391, distance: 576.6
click at [896, 391] on p "Obs: Apenas habilite as permissões a qual o usuário selecionado terá acesso." at bounding box center [619, 390] width 703 height 22
click at [290, 89] on icon at bounding box center [285, 84] width 15 height 15
click at [326, 357] on p at bounding box center [619, 368] width 703 height 22
drag, startPoint x: 267, startPoint y: 387, endPoint x: 277, endPoint y: 387, distance: 10.2
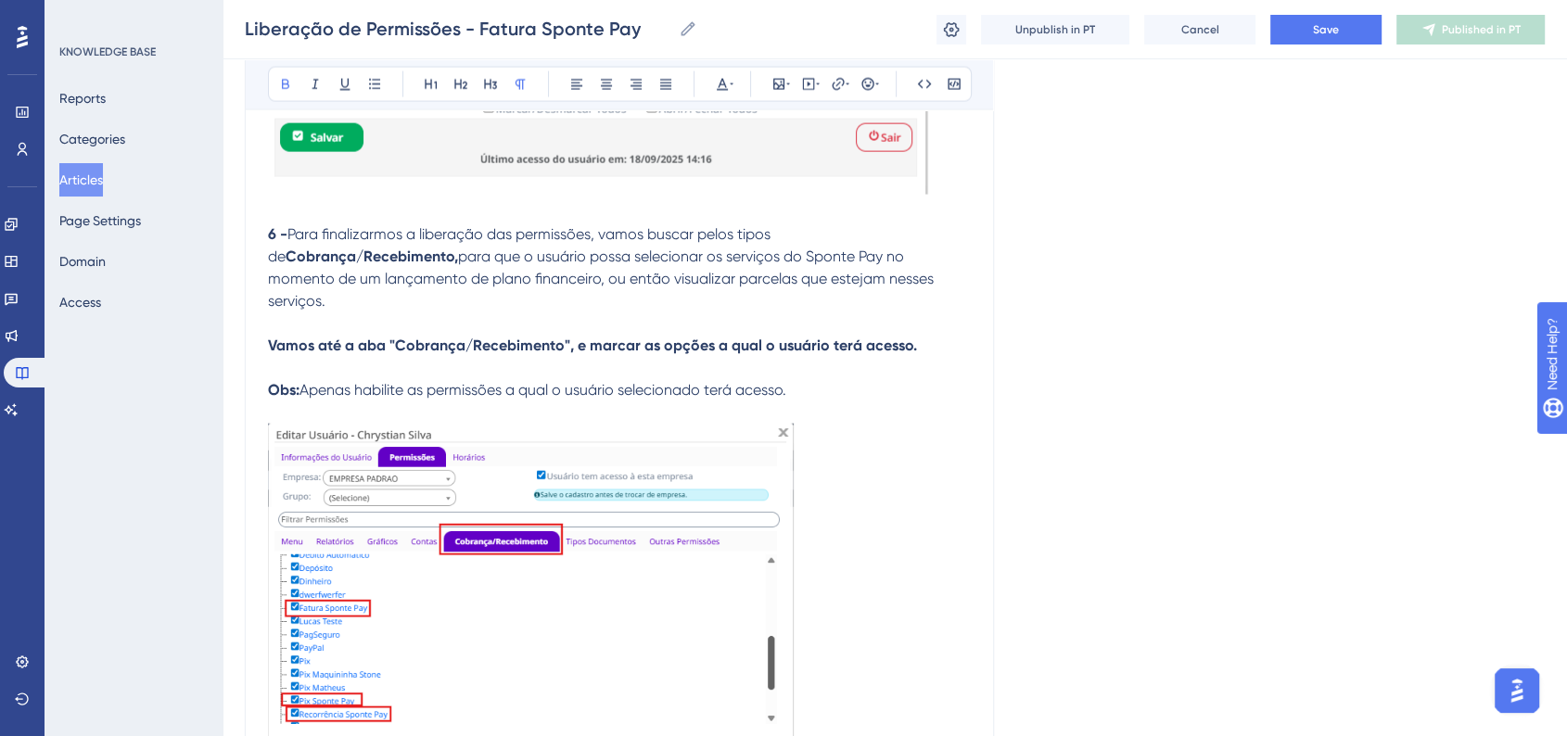
drag, startPoint x: 270, startPoint y: 388, endPoint x: 297, endPoint y: 388, distance: 26.9
click at [297, 388] on strong "Obs:" at bounding box center [284, 390] width 32 height 18
click at [725, 90] on icon at bounding box center [722, 85] width 11 height 12
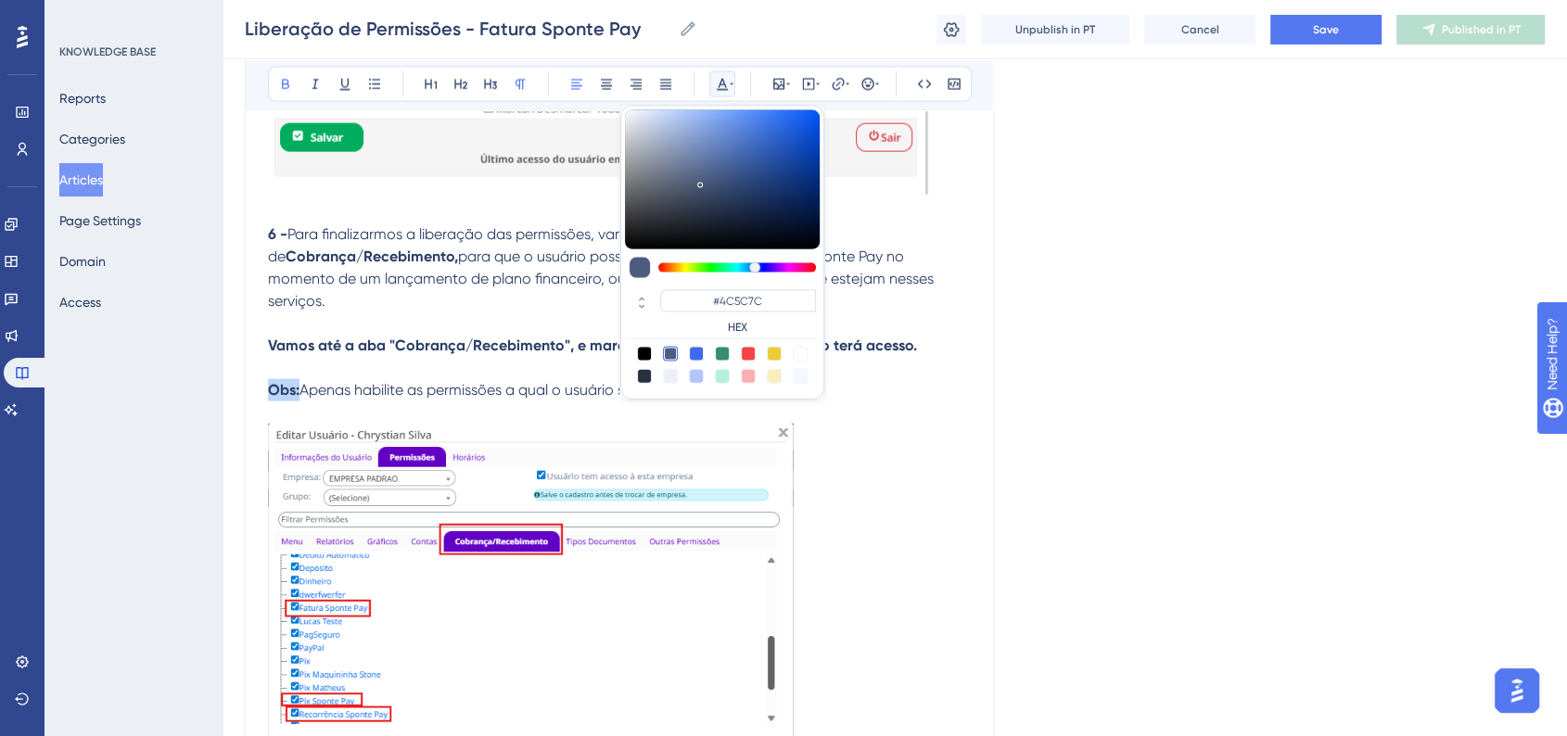
click at [746, 352] on div at bounding box center [748, 354] width 15 height 15
type input "#F84343"
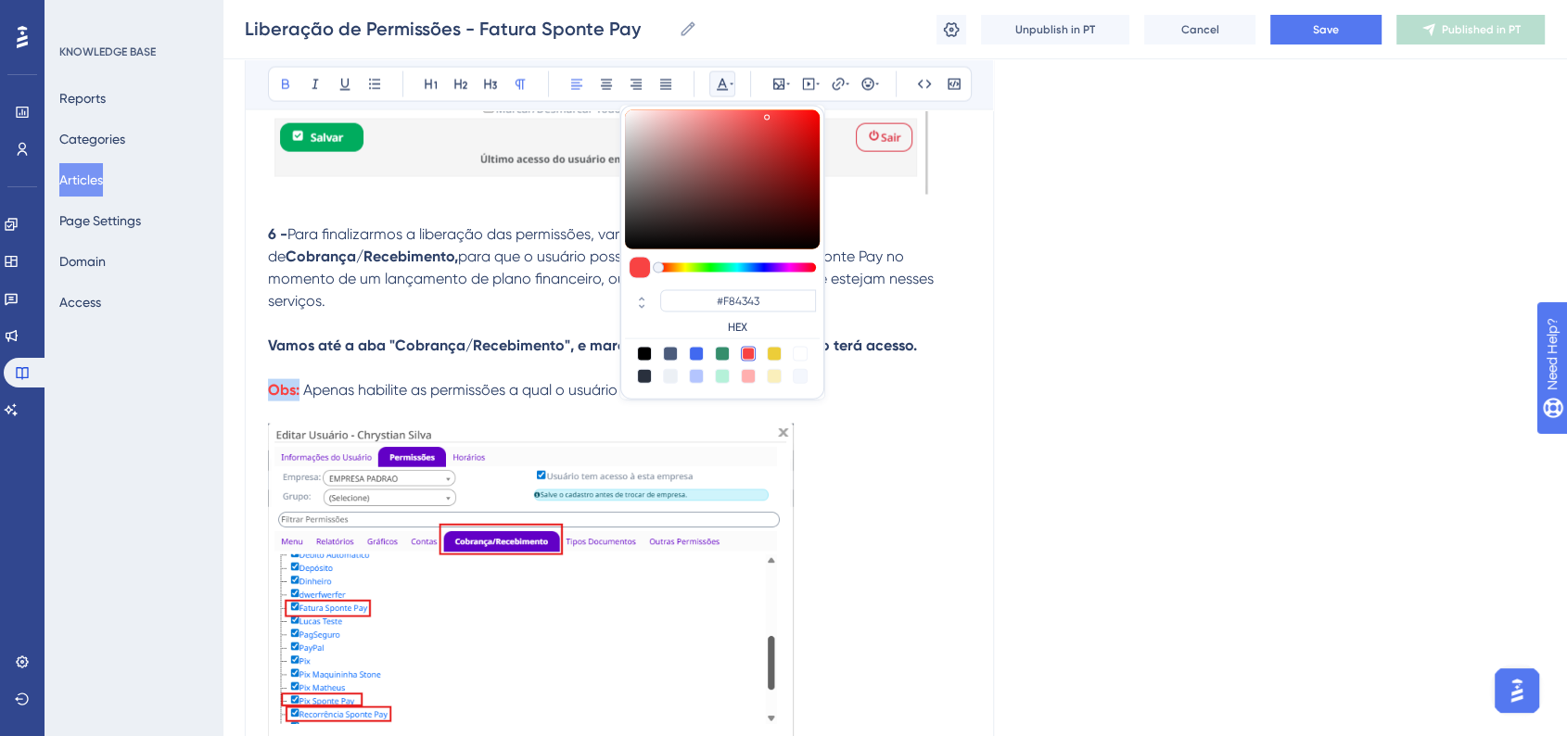
drag, startPoint x: 299, startPoint y: 421, endPoint x: 295, endPoint y: 408, distance: 13.8
click at [299, 424] on img at bounding box center [531, 620] width 526 height 392
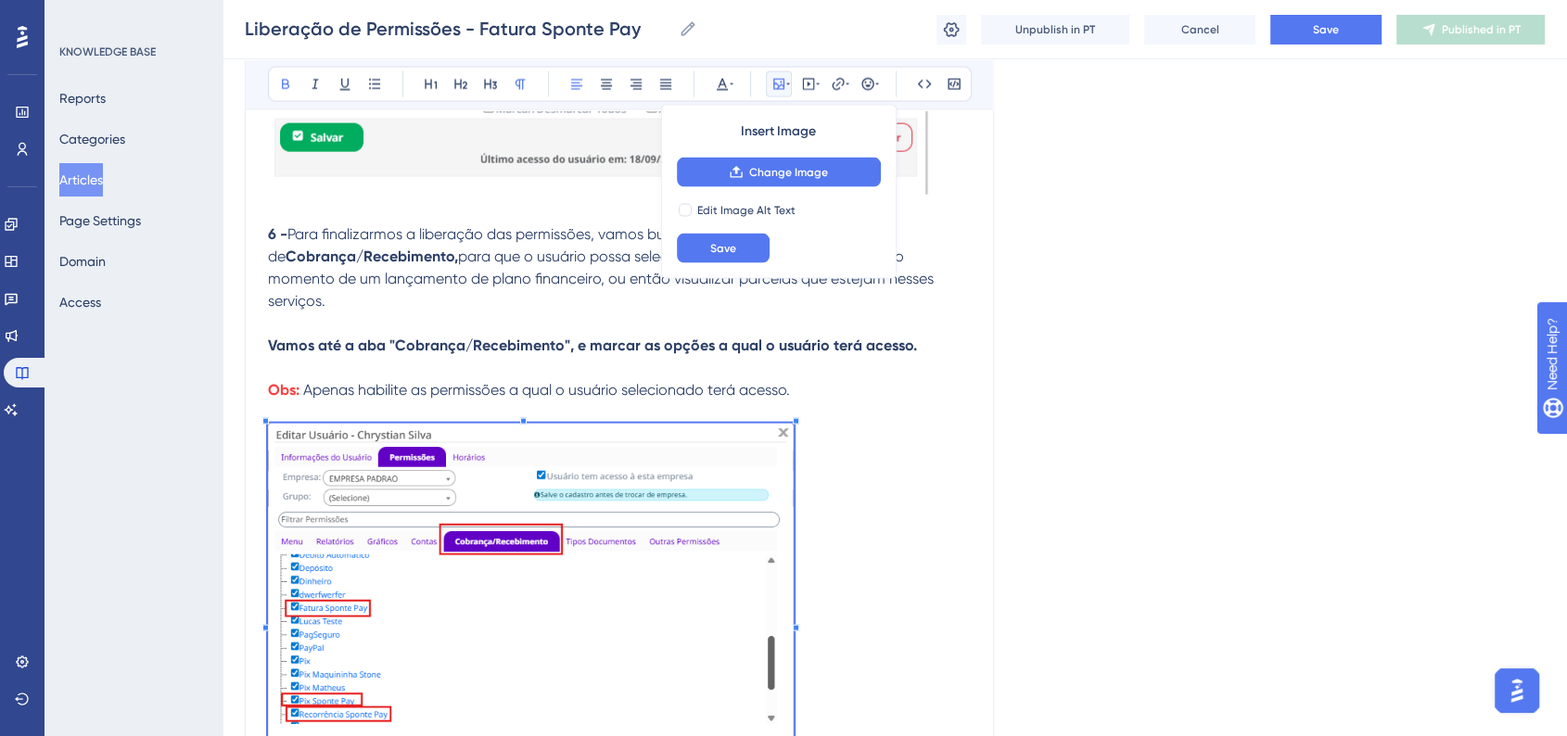
click at [272, 388] on strong "Obs:" at bounding box center [284, 390] width 32 height 18
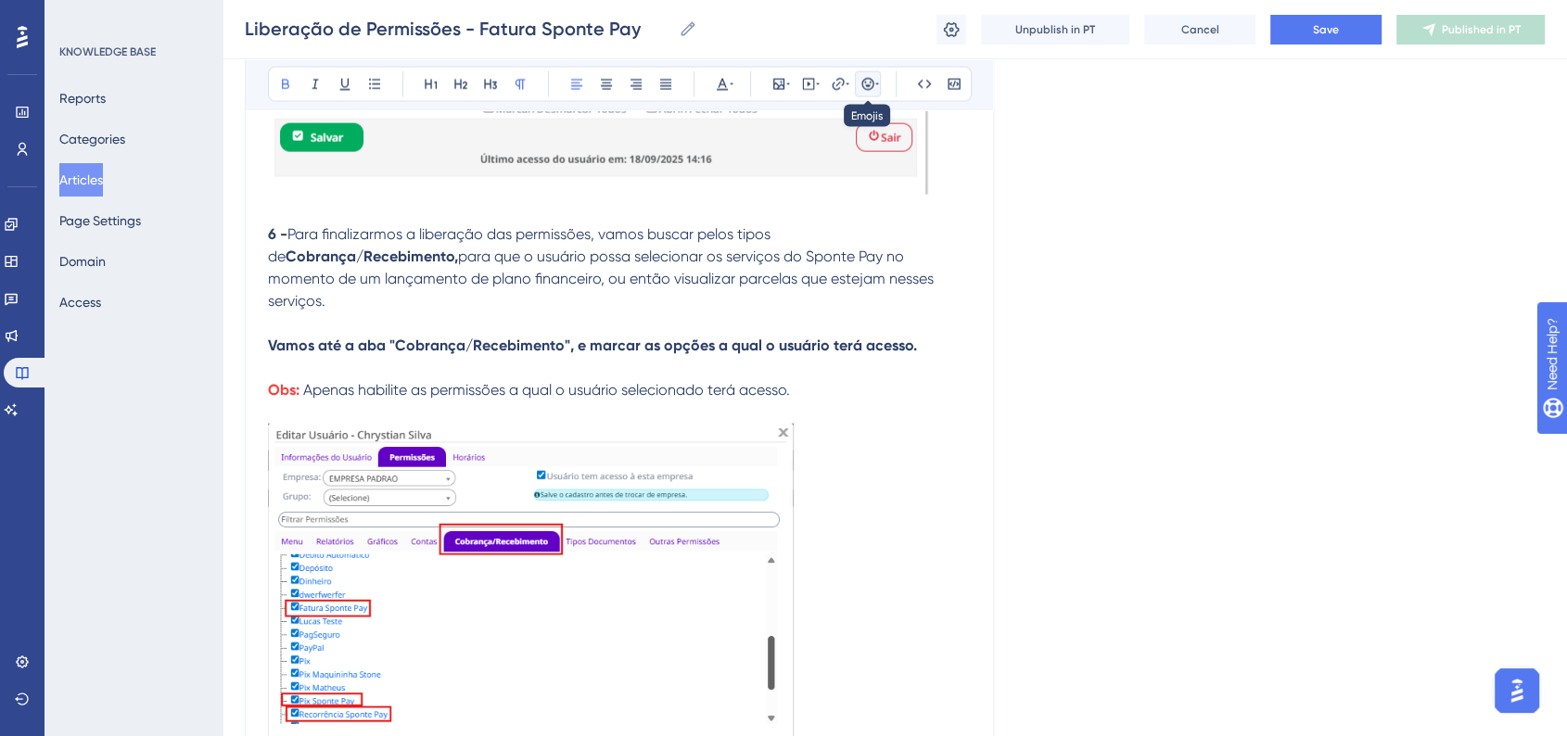
drag, startPoint x: 870, startPoint y: 88, endPoint x: 865, endPoint y: 101, distance: 13.8
click at [869, 87] on icon at bounding box center [867, 84] width 15 height 15
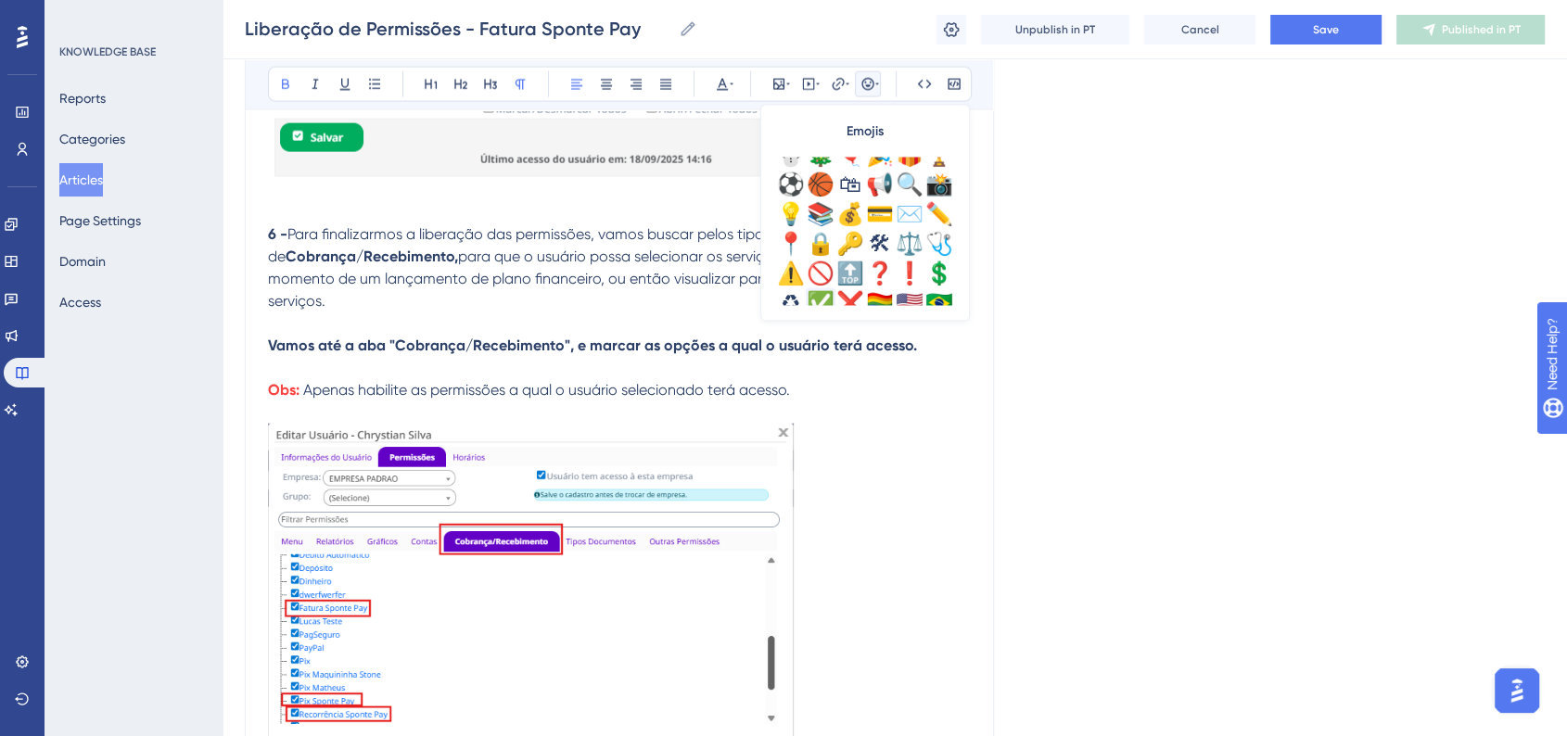
scroll to position [617, 0]
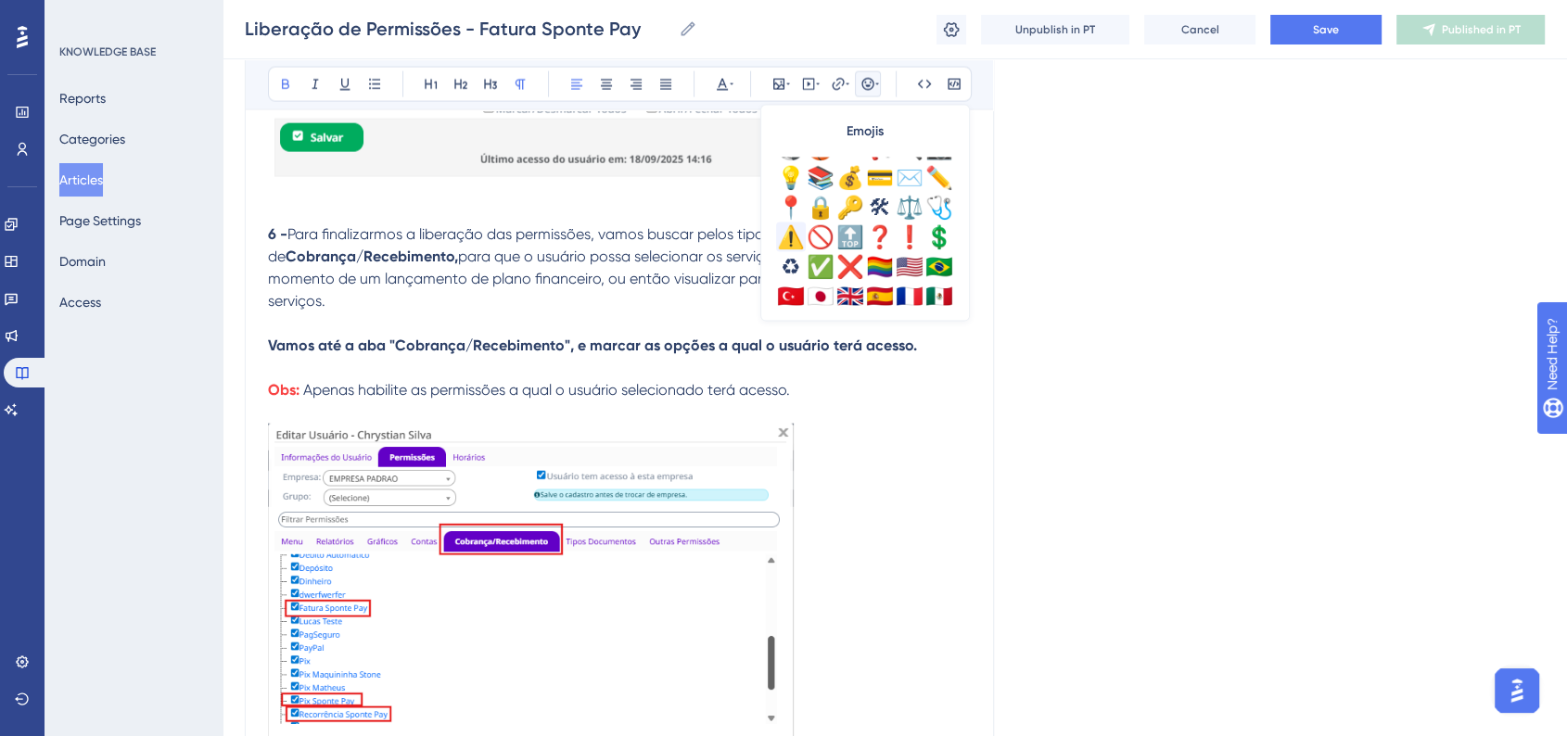
click at [789, 239] on div "⚠️" at bounding box center [791, 237] width 30 height 30
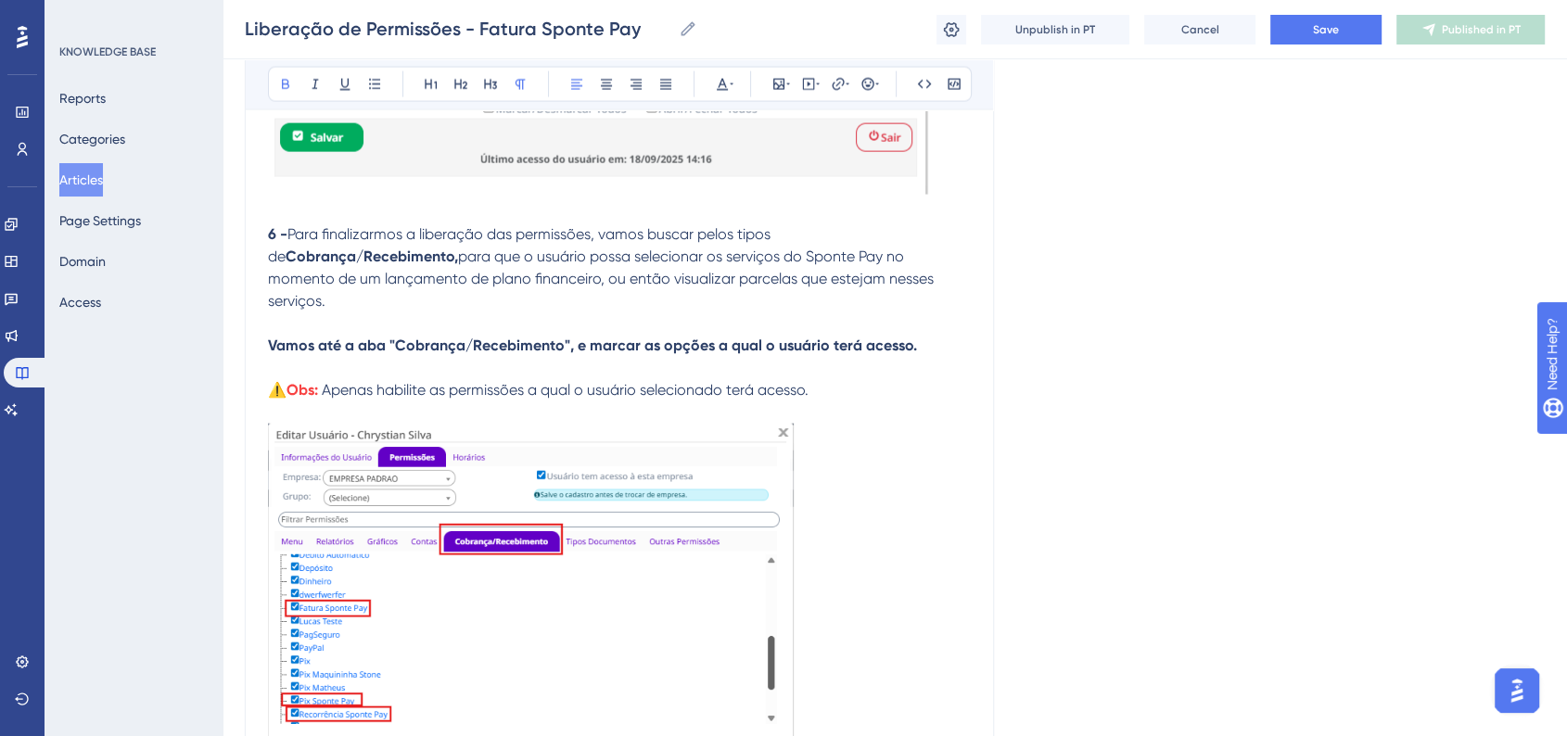
click at [875, 386] on p "⚠️ Obs: Apenas habilite as permissões a qual o usuário selecionado terá acesso." at bounding box center [619, 390] width 703 height 22
click at [1316, 33] on span "Save" at bounding box center [1326, 29] width 26 height 15
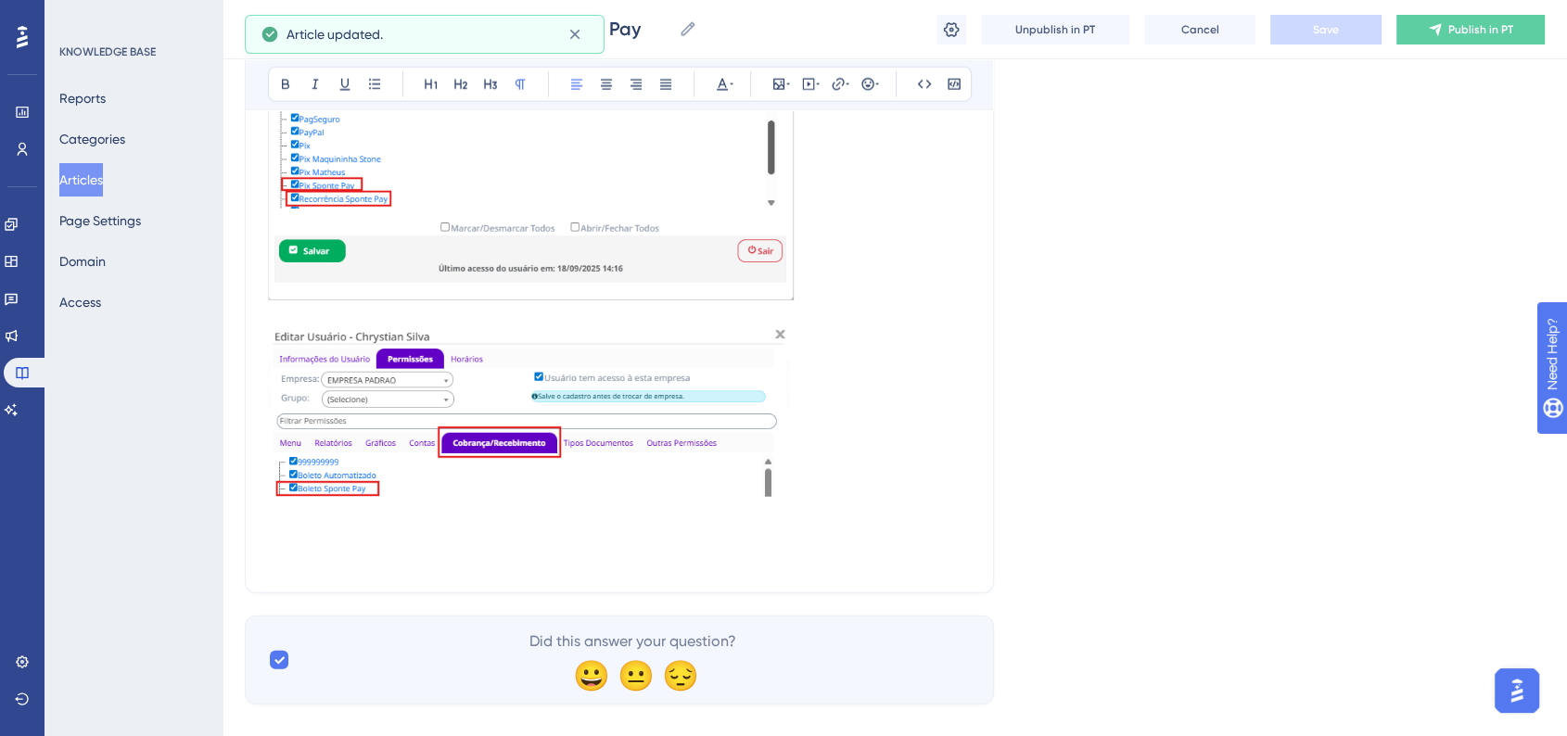
click at [946, 516] on p at bounding box center [619, 514] width 703 height 22
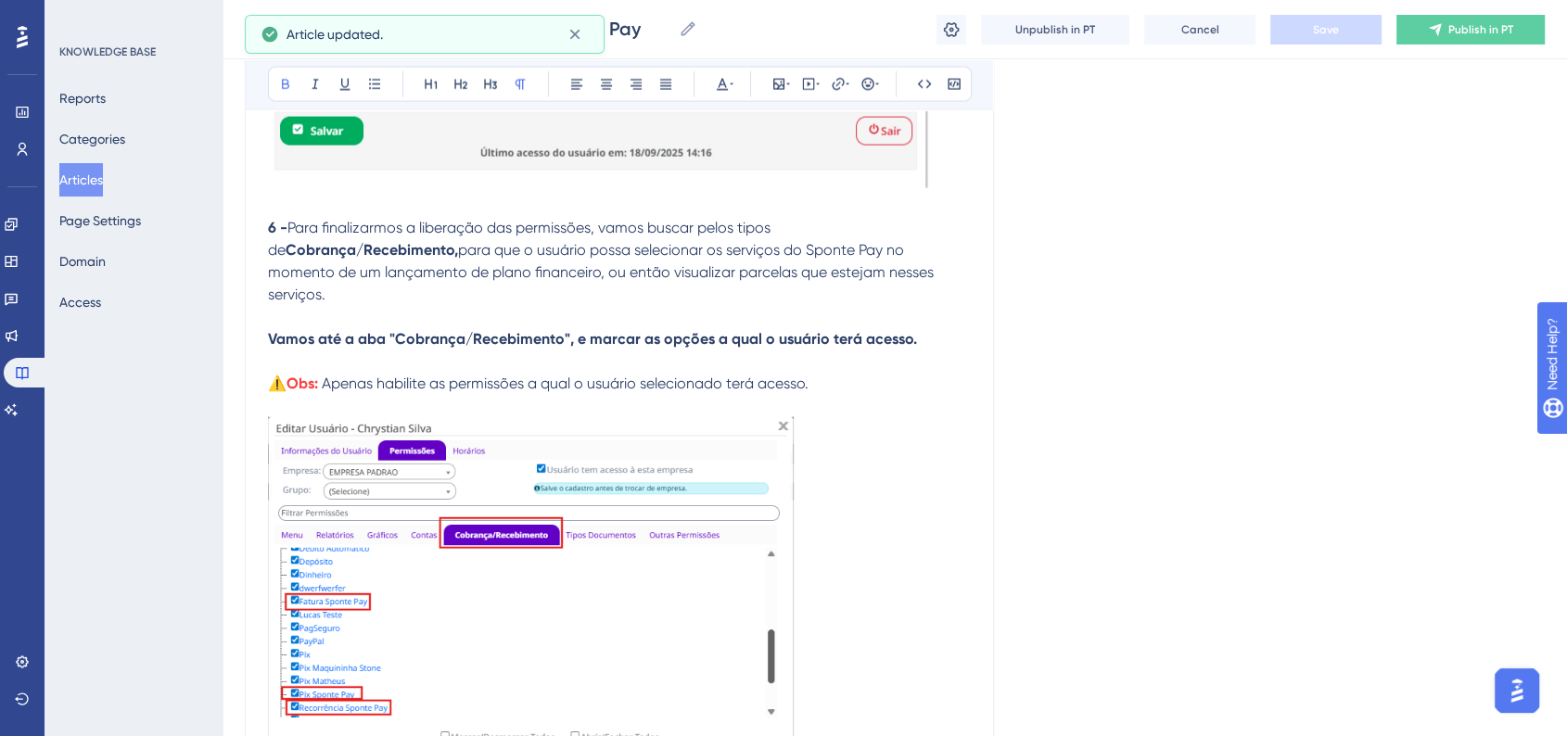
scroll to position [4037, 0]
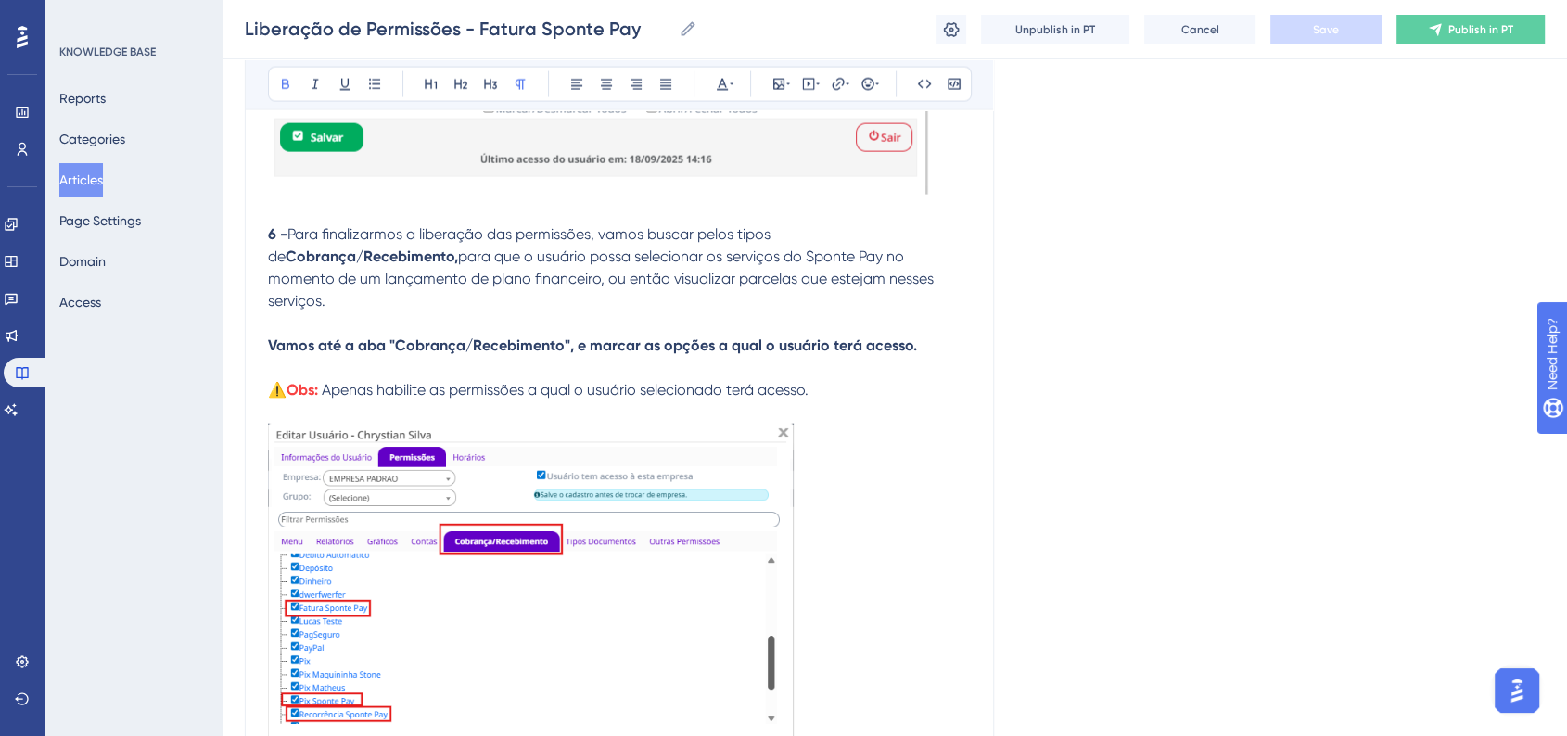
click at [859, 388] on p "⚠️ Obs: Apenas habilite as permissões a qual o usuário selecionado terá acesso." at bounding box center [619, 390] width 703 height 22
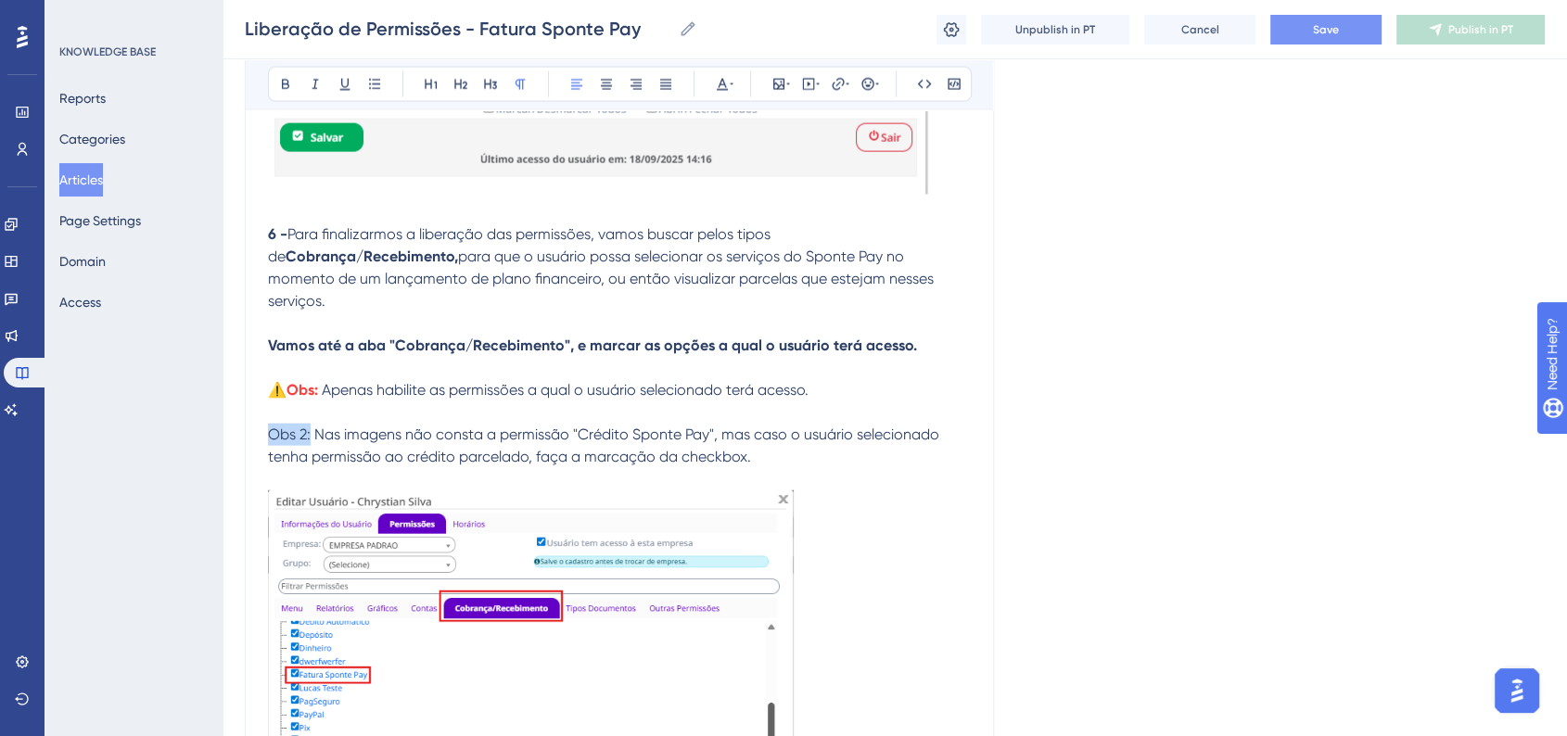
drag, startPoint x: 271, startPoint y: 432, endPoint x: 310, endPoint y: 436, distance: 39.1
click at [310, 436] on span "Obs 2: Nas imagens não consta a permissão "Crédito Sponte Pay", mas caso o usuá…" at bounding box center [605, 446] width 675 height 40
click at [278, 77] on icon at bounding box center [285, 84] width 15 height 15
click at [300, 441] on p "Obs 2: Nas imagens não consta a permissão "Crédito Sponte Pay", mas caso o usuá…" at bounding box center [619, 446] width 703 height 44
click at [271, 432] on strong "Obs 2:" at bounding box center [289, 435] width 43 height 18
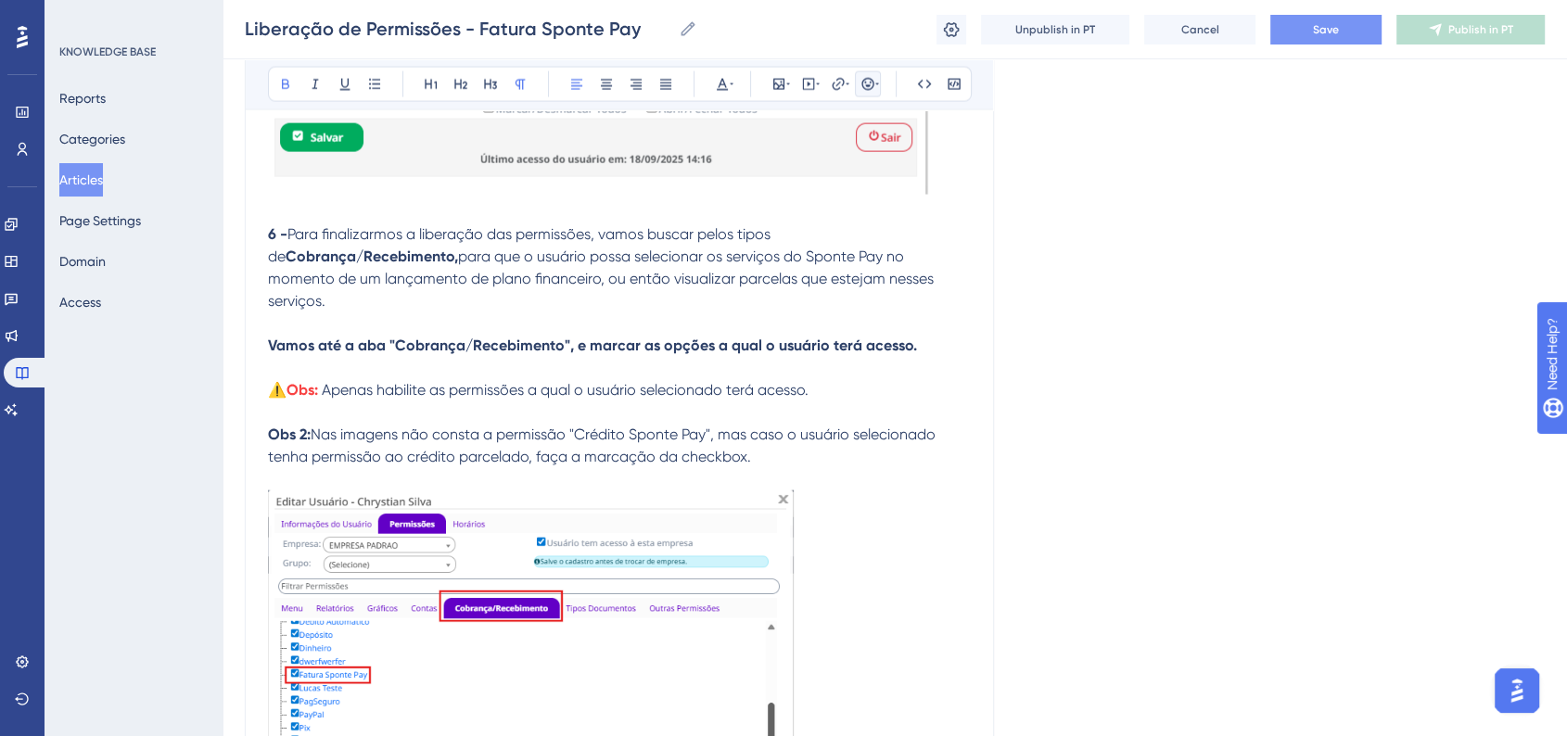
click at [880, 89] on button at bounding box center [868, 84] width 26 height 26
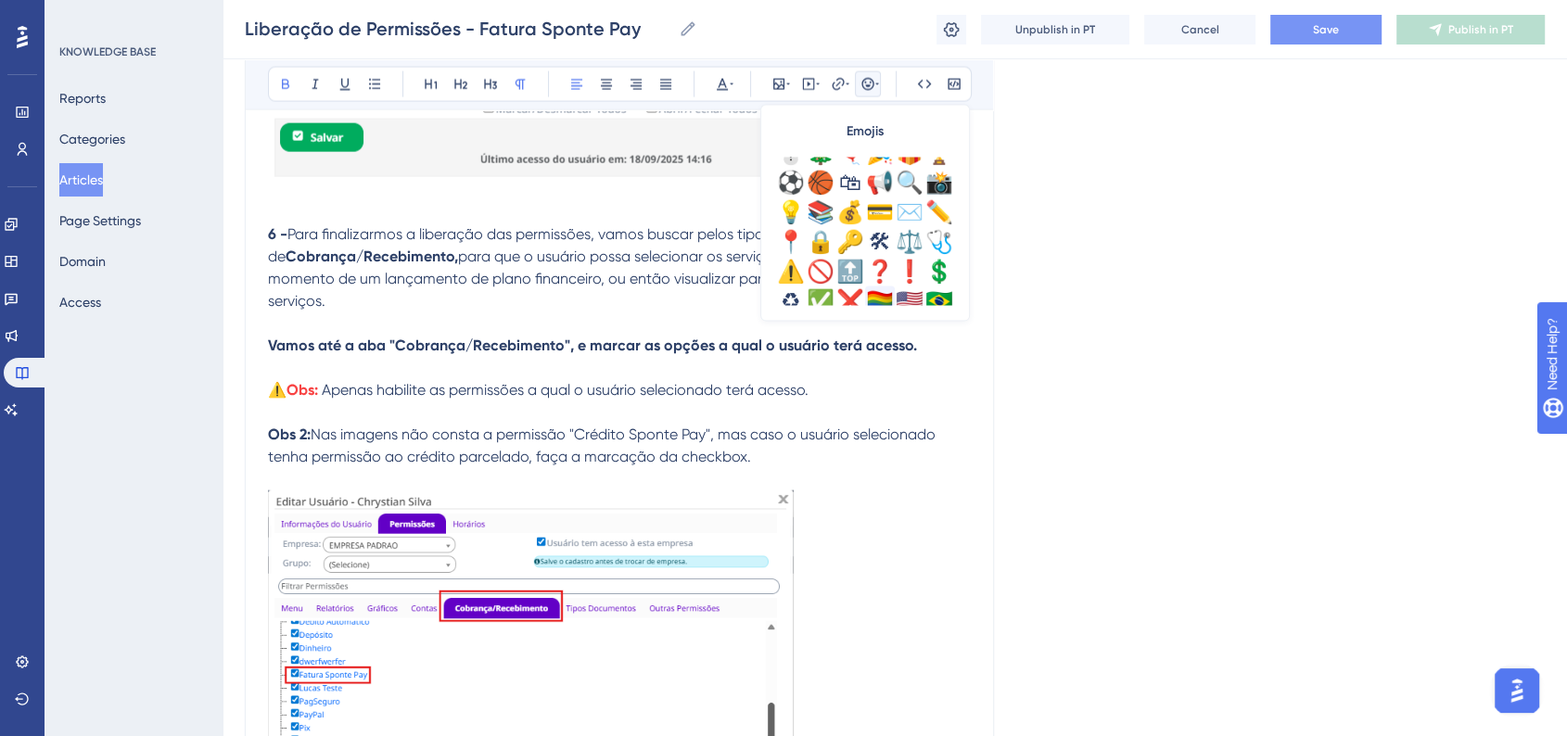
scroll to position [617, 0]
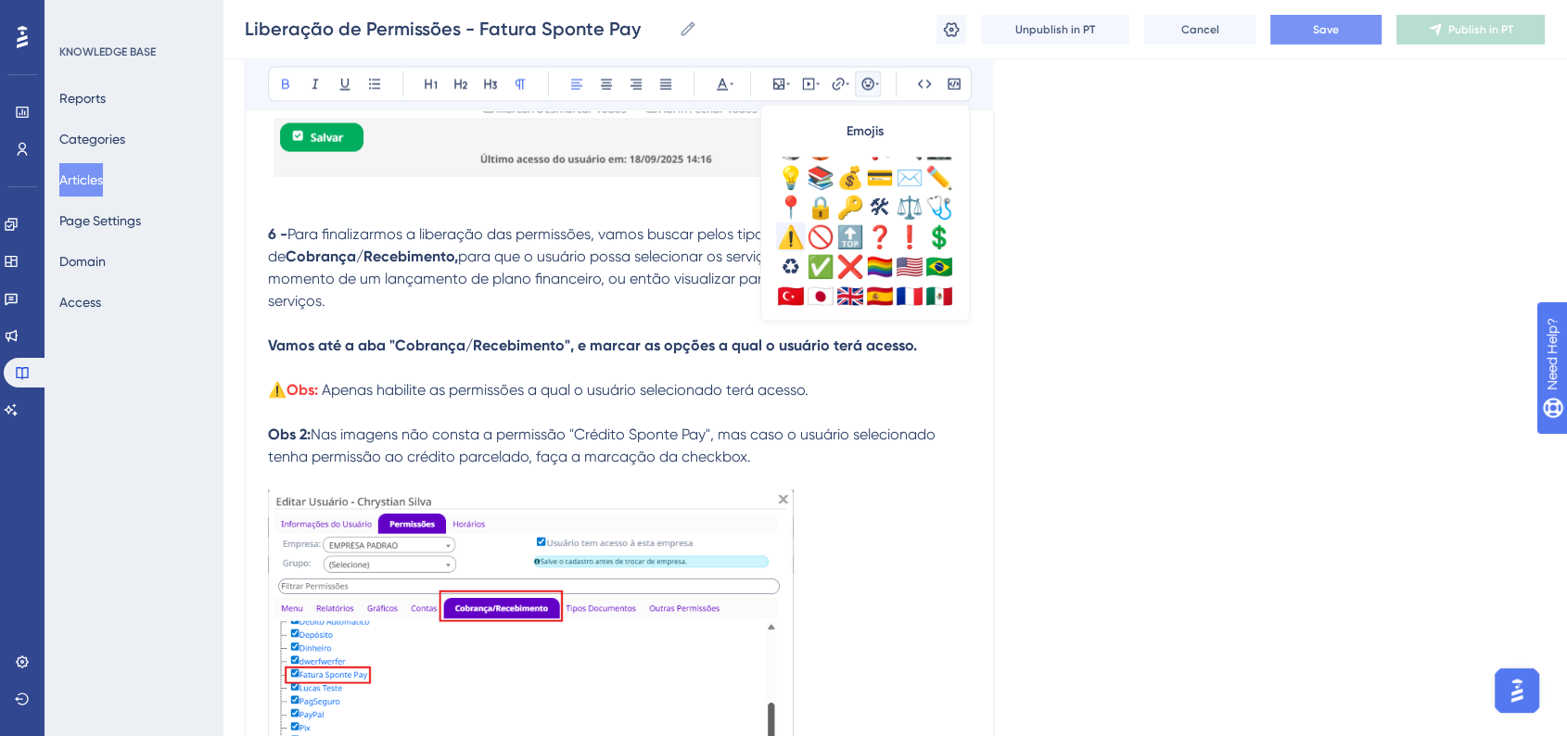
click at [799, 244] on div "⚠️" at bounding box center [791, 237] width 30 height 30
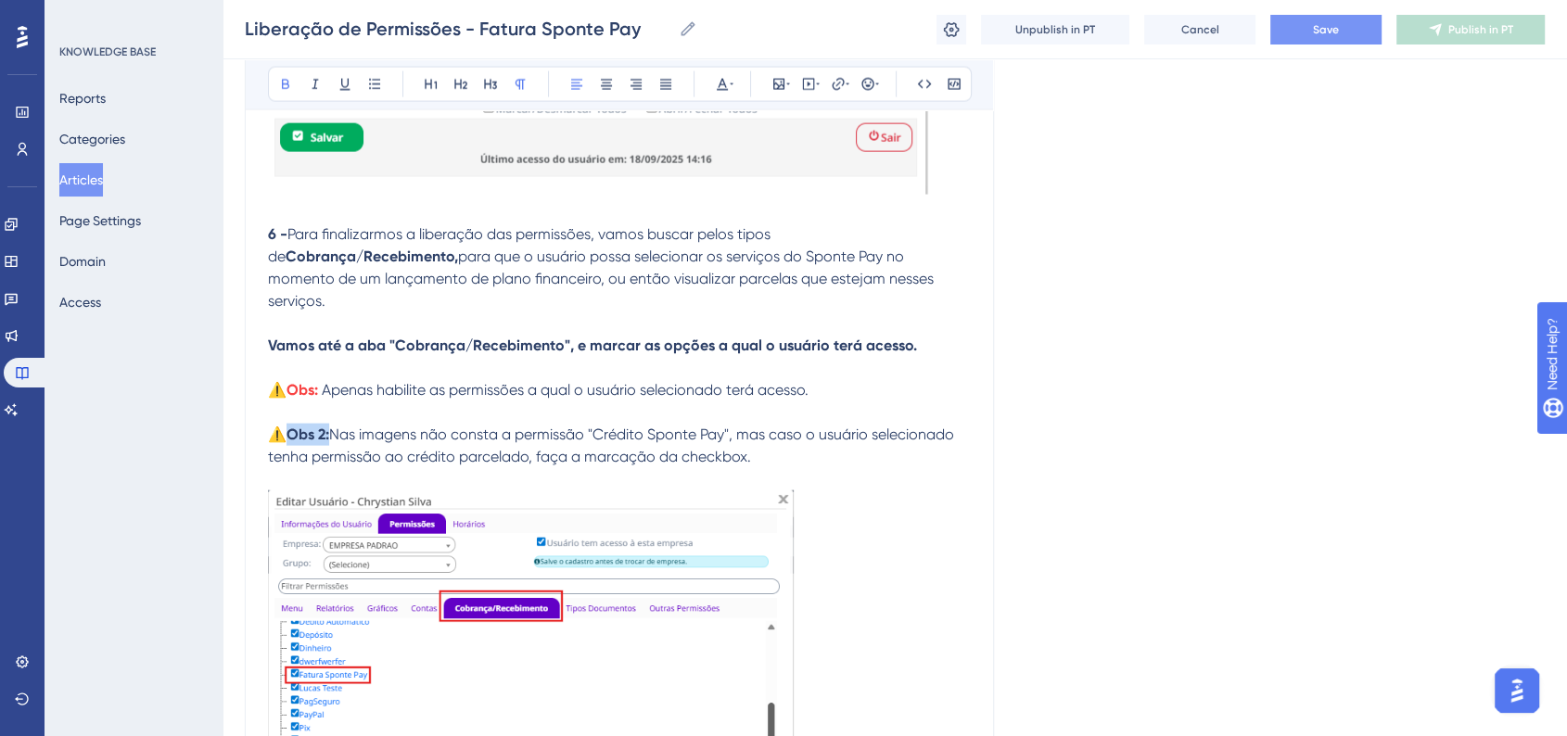
drag, startPoint x: 288, startPoint y: 432, endPoint x: 330, endPoint y: 432, distance: 41.7
click at [329, 432] on strong "Obs 2:" at bounding box center [307, 435] width 43 height 18
click at [734, 87] on div "Bold Italic Underline Bullet Point Heading 1 Heading 2 Heading 3 Normal Align L…" at bounding box center [620, 84] width 704 height 35
click at [731, 87] on icon at bounding box center [732, 84] width 4 height 15
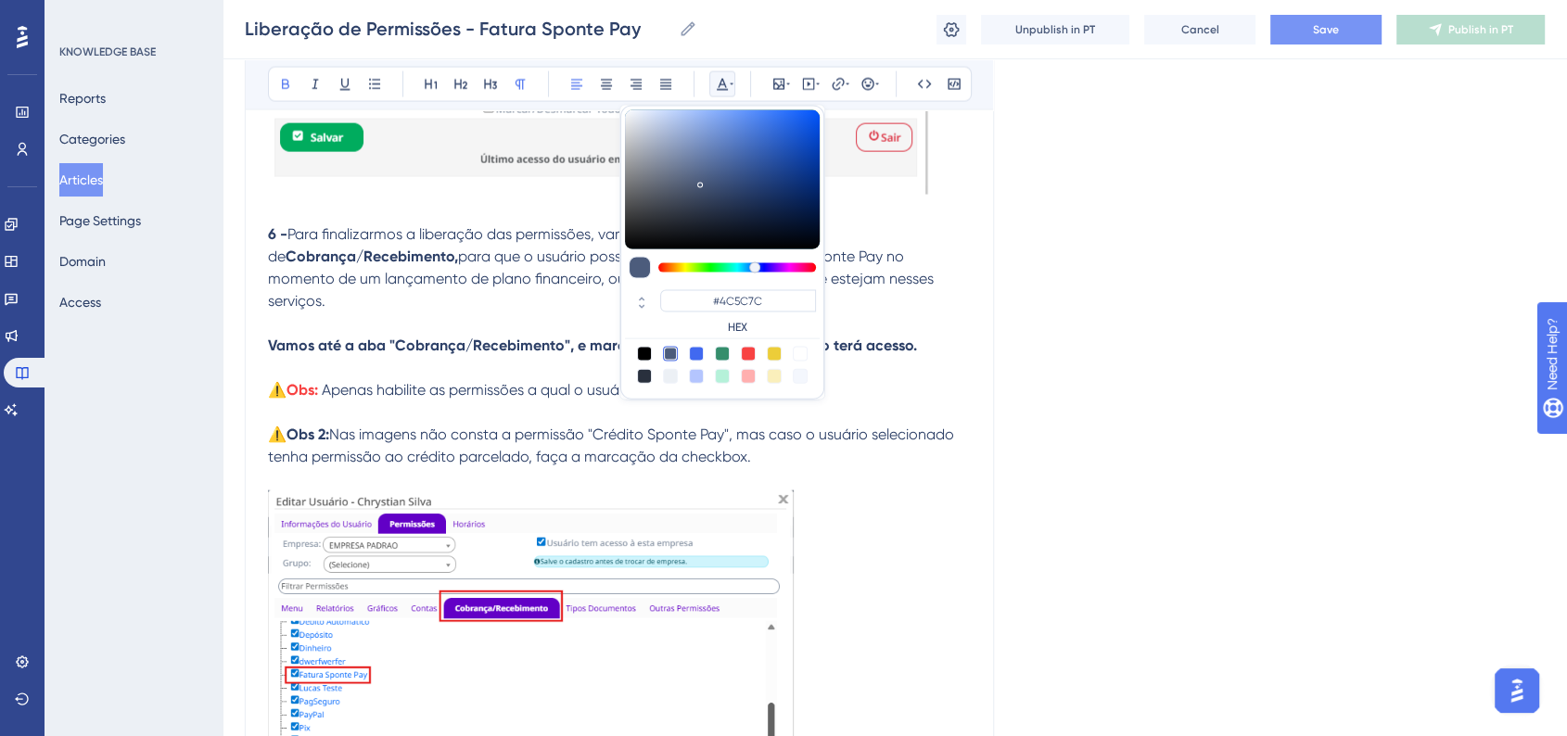
click at [752, 355] on div at bounding box center [748, 354] width 15 height 15
type input "#F84343"
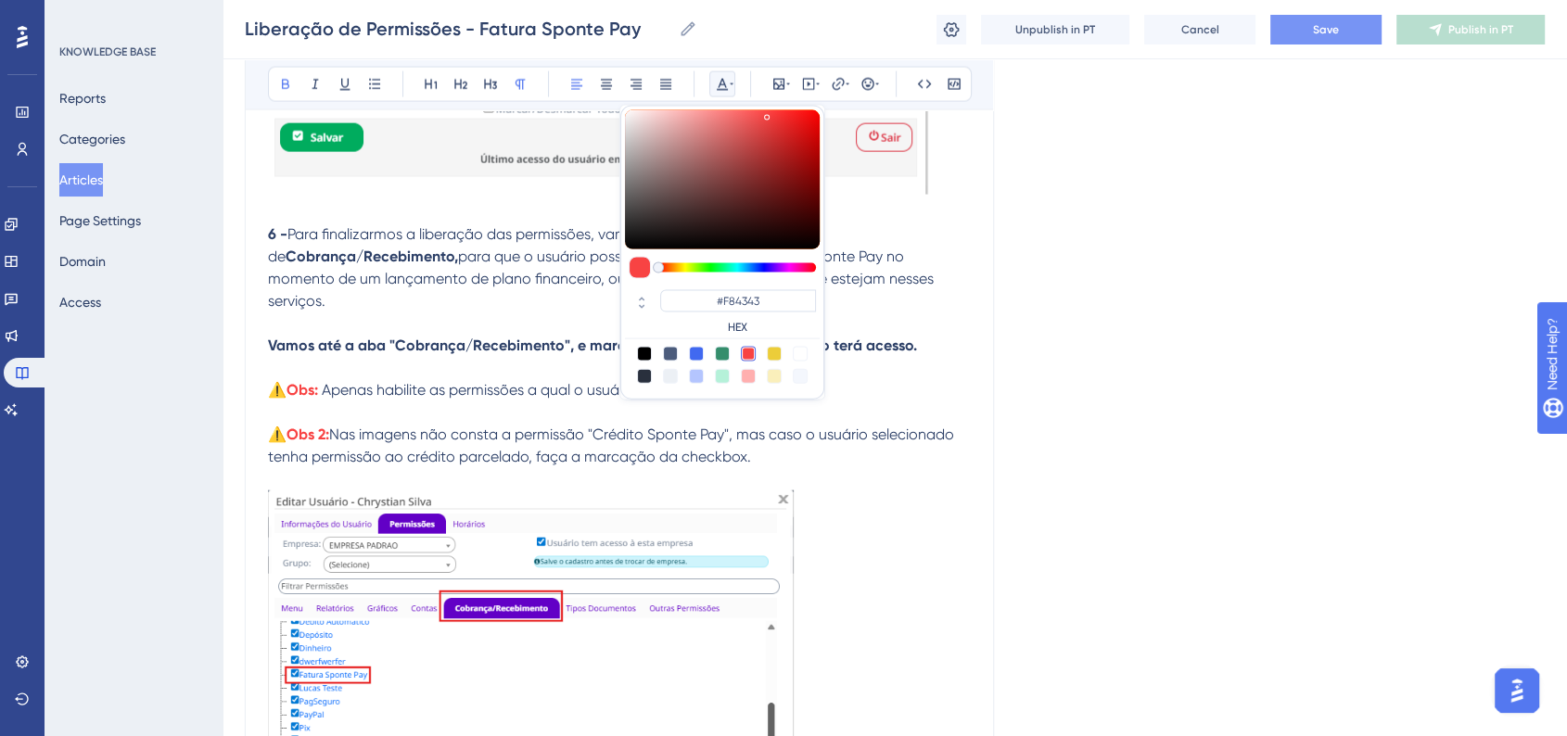
drag, startPoint x: 1204, startPoint y: 451, endPoint x: 1211, endPoint y: 484, distance: 34.0
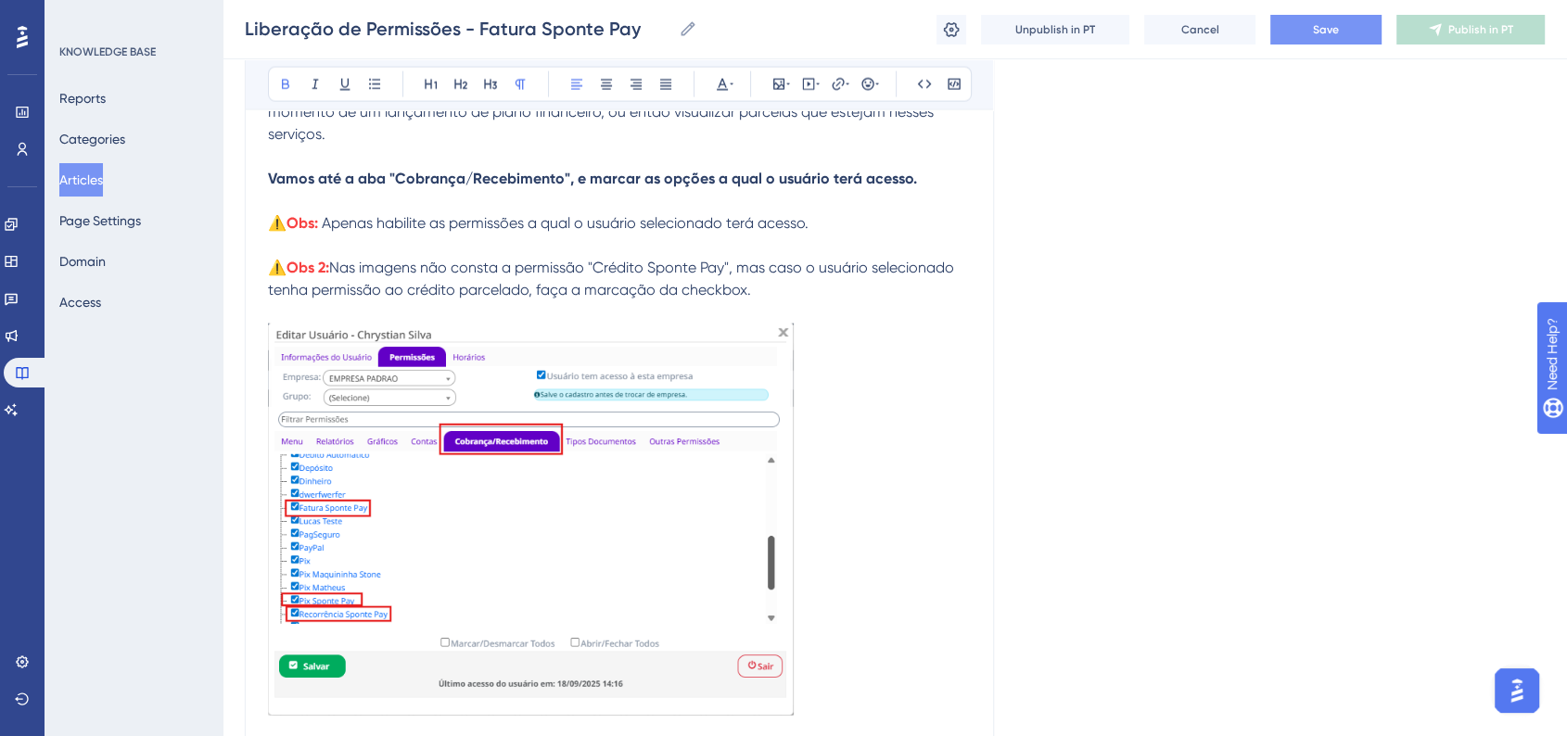
scroll to position [4553, 0]
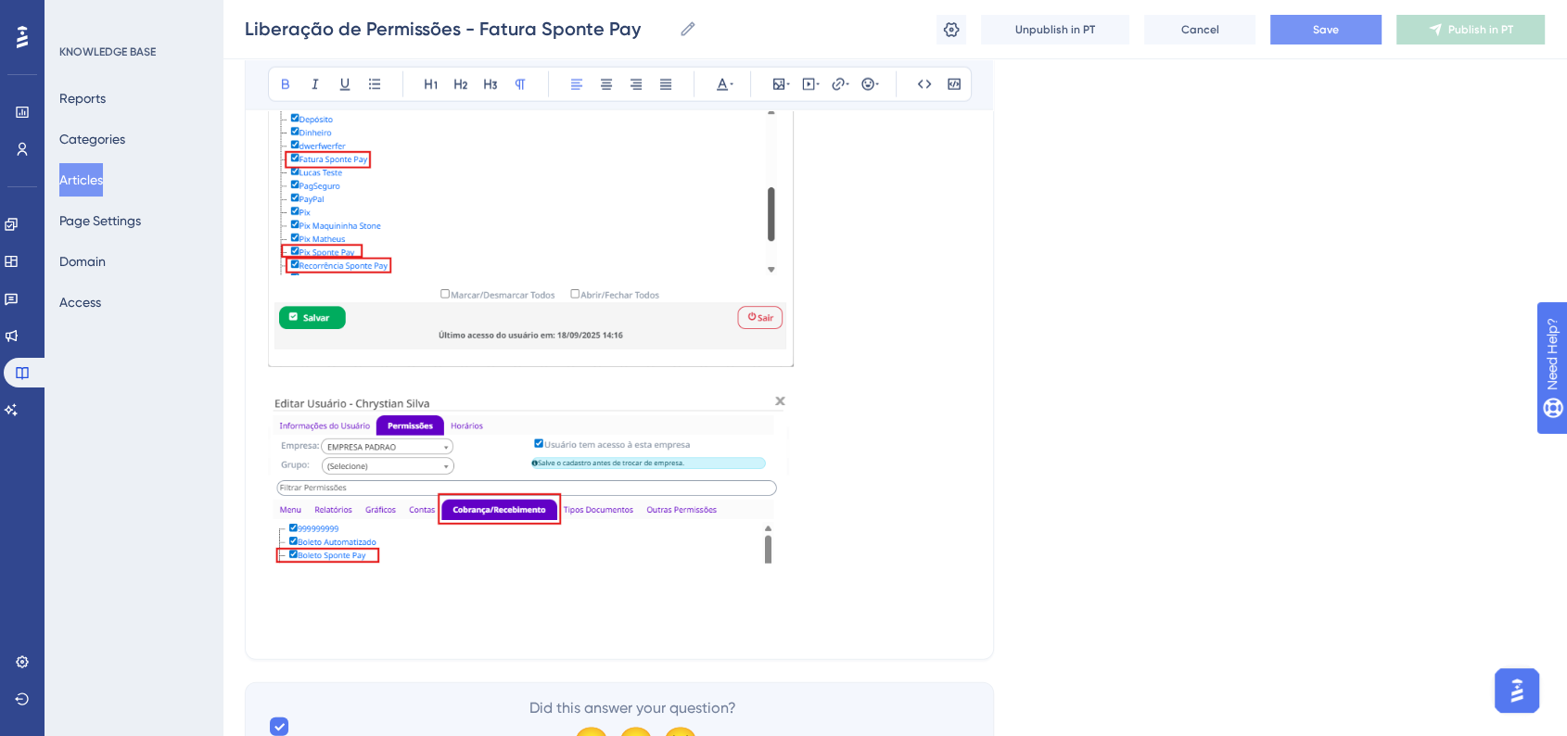
click at [794, 555] on p at bounding box center [619, 483] width 703 height 174
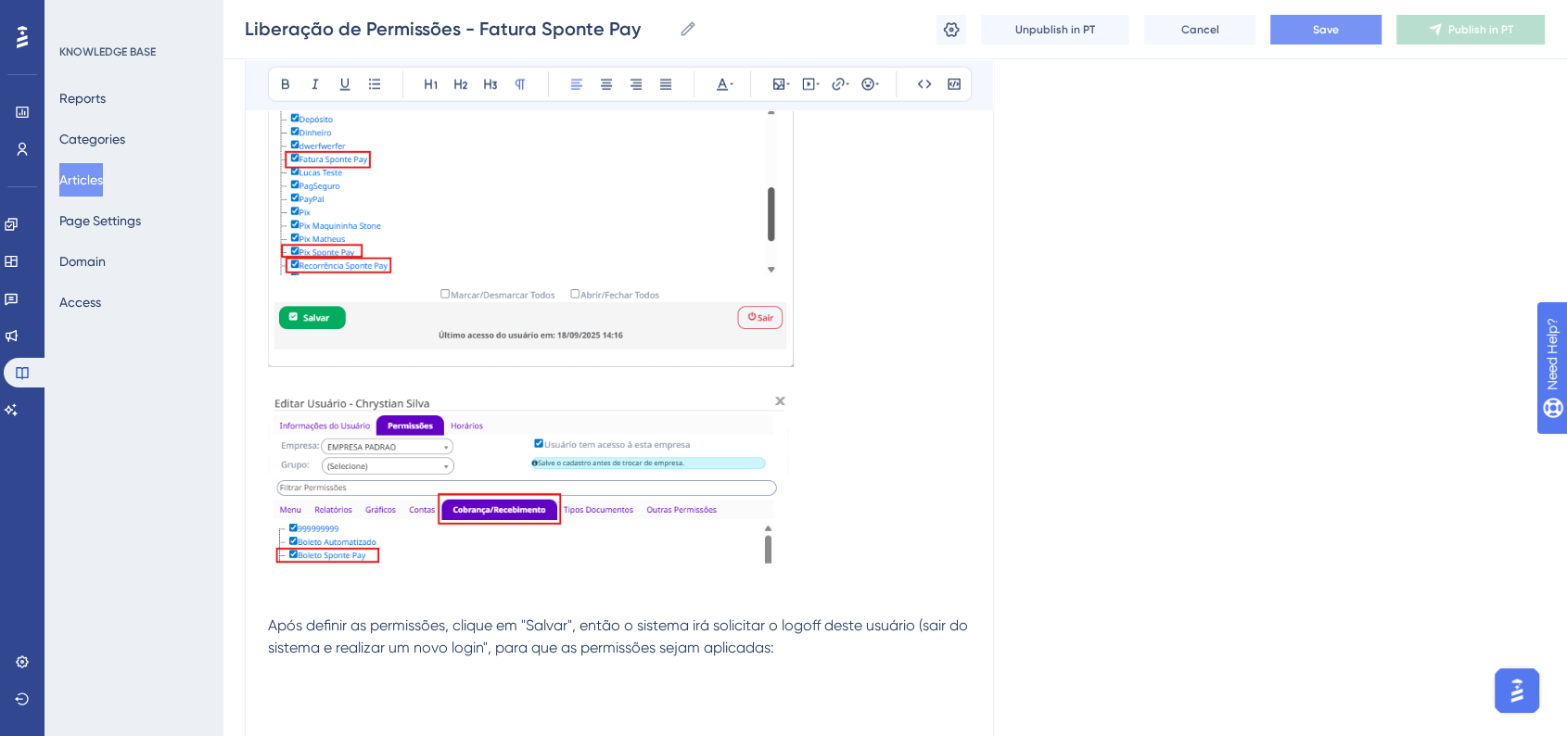
click at [863, 651] on p "Após definir as permissões, clique em "Salvar", então o sistema irá solicitar o…" at bounding box center [619, 637] width 703 height 44
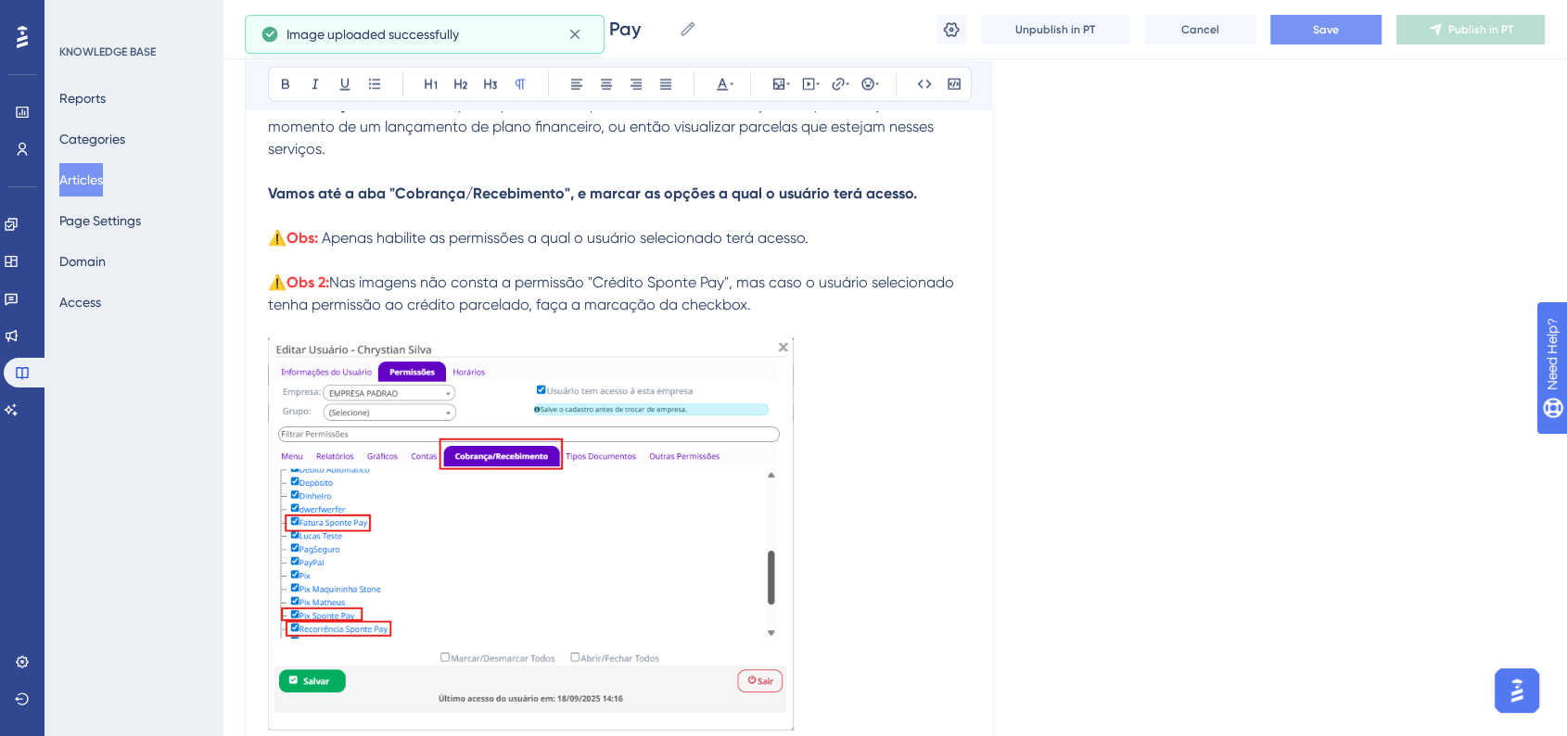
scroll to position [4140, 0]
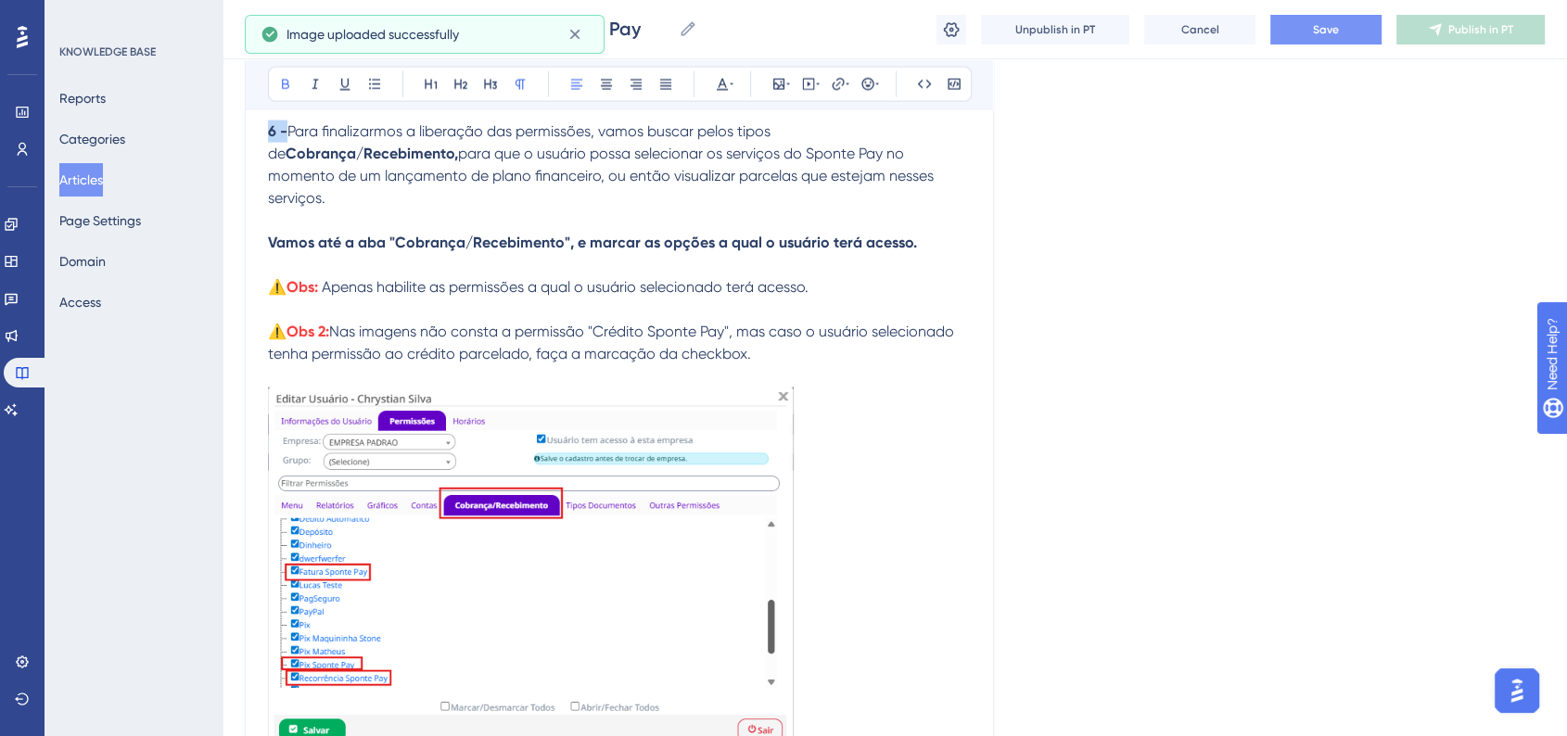
drag, startPoint x: 269, startPoint y: 150, endPoint x: 283, endPoint y: 149, distance: 13.9
click at [283, 140] on strong "6 -" at bounding box center [277, 131] width 19 height 18
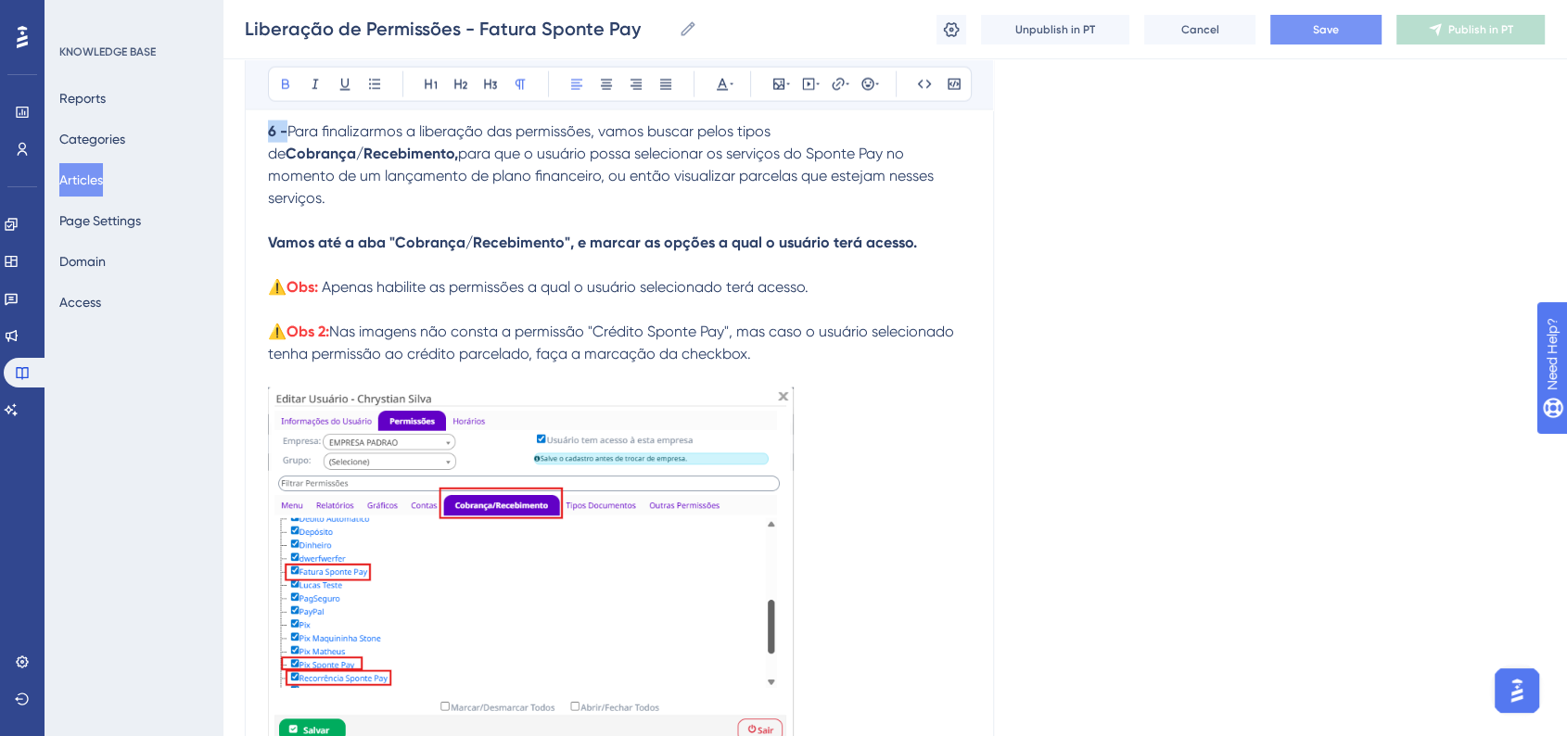
copy strong "6 -"
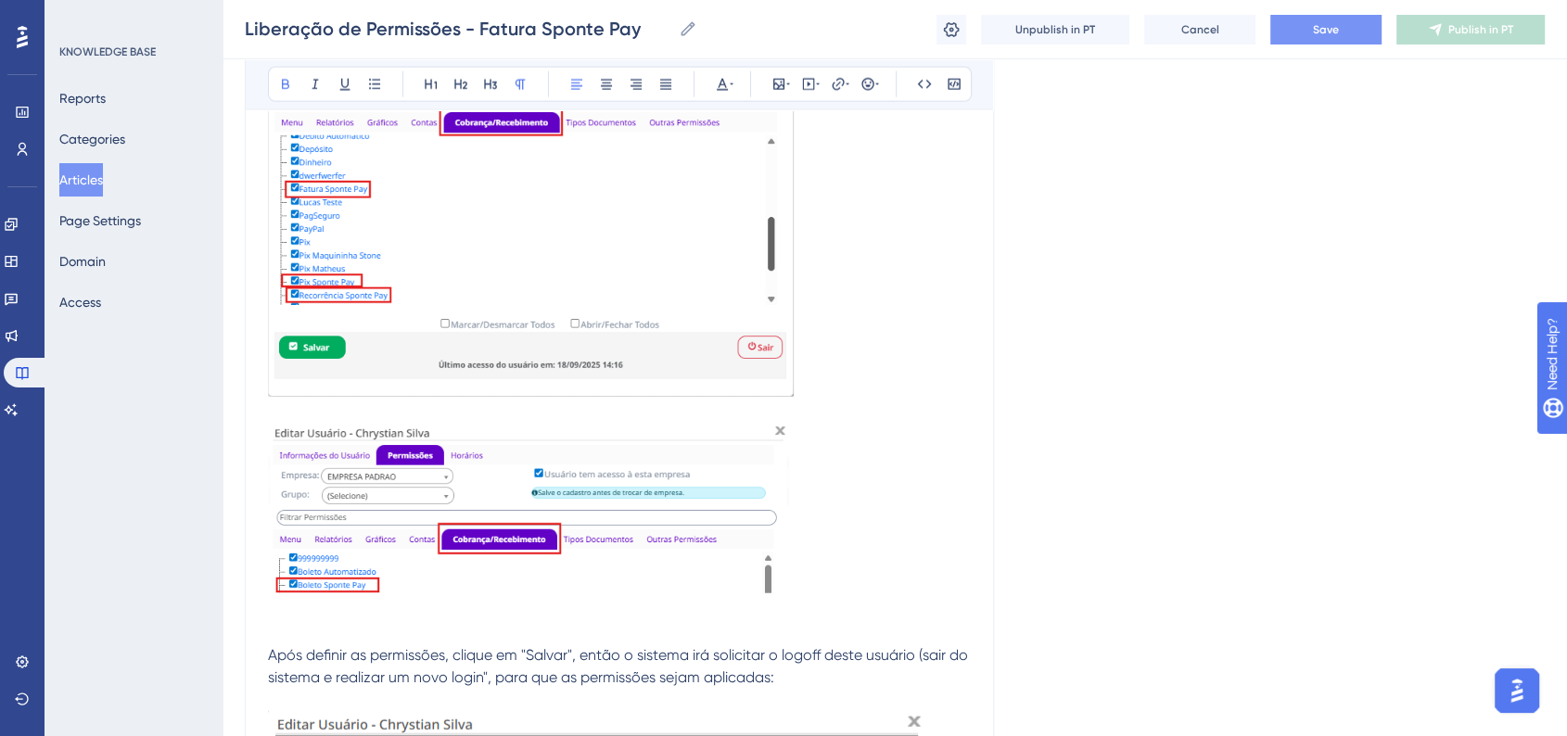
scroll to position [4656, 0]
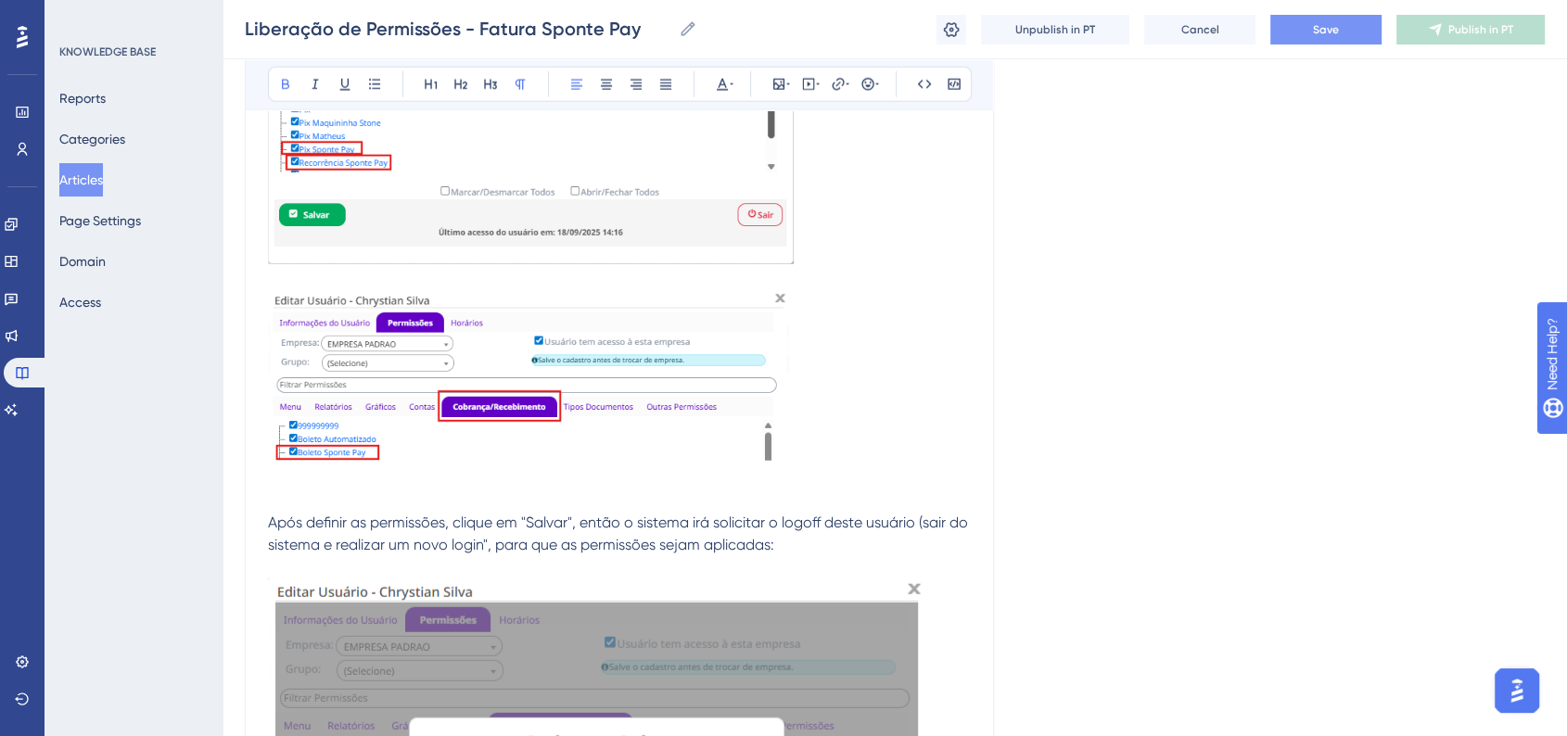
click at [268, 521] on span "Após definir as permissões, clique em "Salvar", então o sistema irá solicitar o…" at bounding box center [620, 534] width 704 height 40
click at [274, 515] on strong "6 -" at bounding box center [277, 523] width 19 height 18
drag, startPoint x: 549, startPoint y: 514, endPoint x: 592, endPoint y: 516, distance: 43.7
click at [592, 516] on span "Após definir as permissões, clique em "Salvar", então o sistema irá solicitar o…" at bounding box center [618, 534] width 700 height 40
click at [291, 86] on icon at bounding box center [285, 84] width 15 height 15
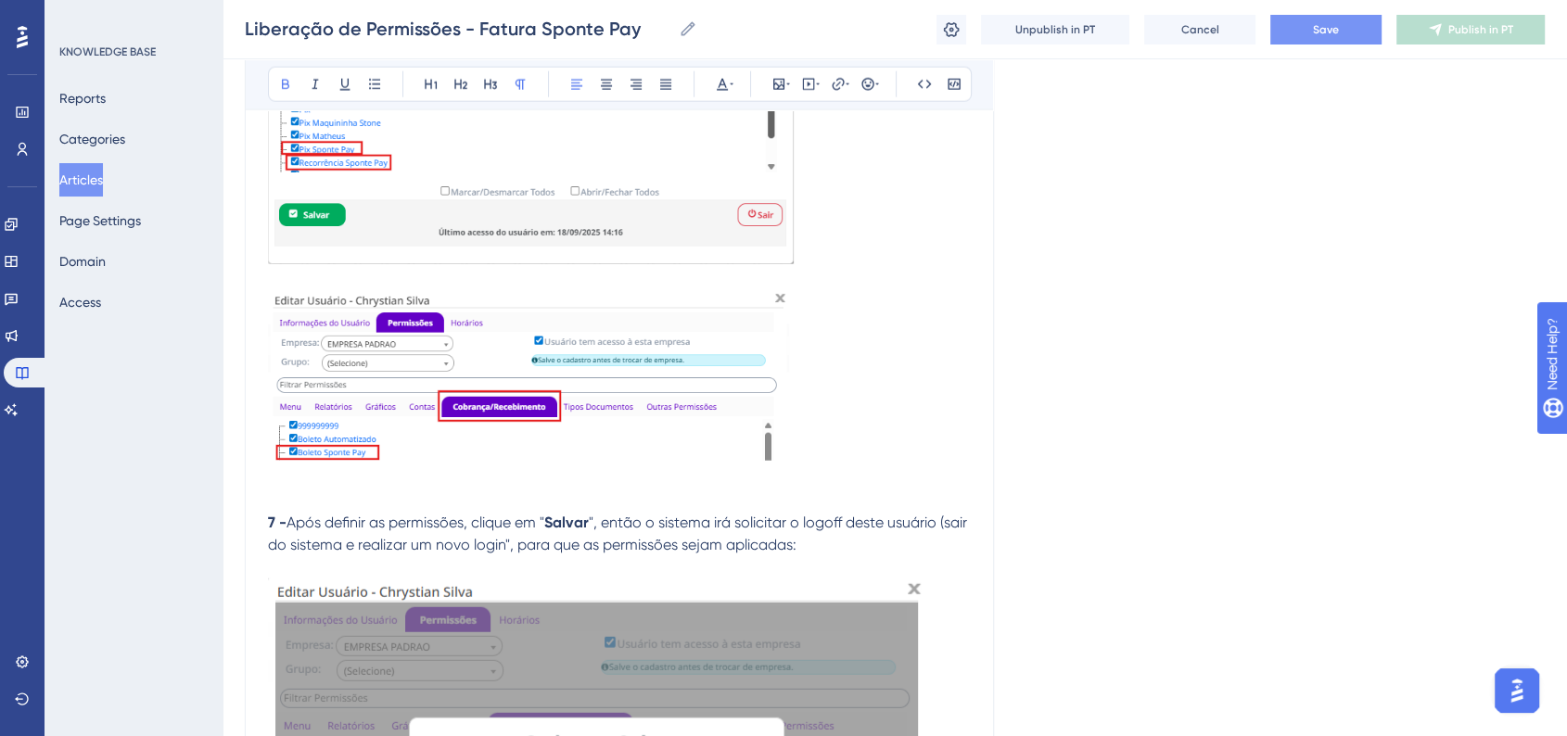
click at [823, 444] on p at bounding box center [619, 380] width 703 height 174
drag, startPoint x: 806, startPoint y: 520, endPoint x: 845, endPoint y: 520, distance: 39.9
click at [845, 520] on span "", então o sistema irá solicitar o logoff deste usuário (sair do sistema e real…" at bounding box center [619, 534] width 703 height 40
click at [286, 83] on icon at bounding box center [285, 85] width 7 height 10
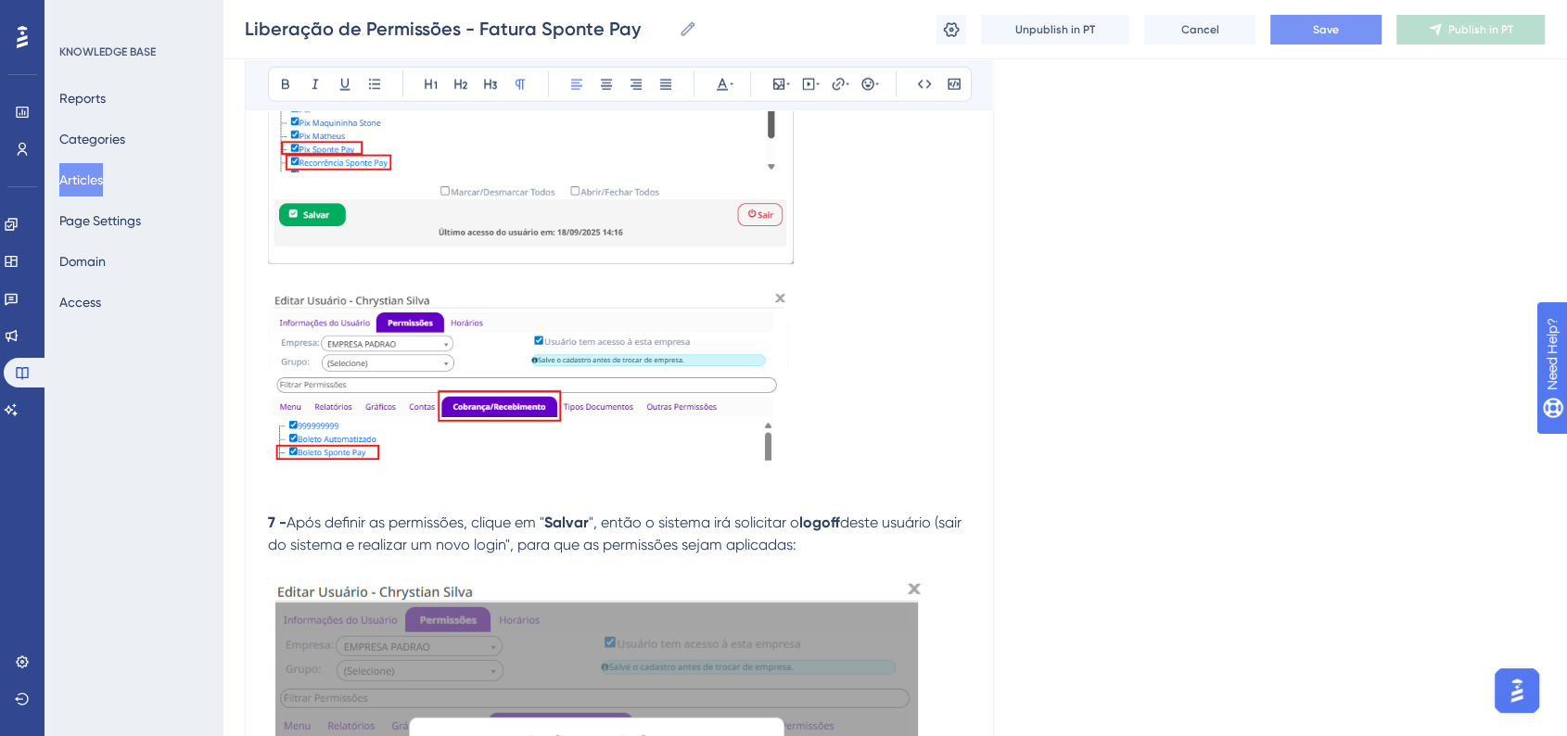
click at [542, 534] on span "deste usuário (sair do sistema e realizar um novo login", para que as permissõe…" at bounding box center [616, 534] width 697 height 40
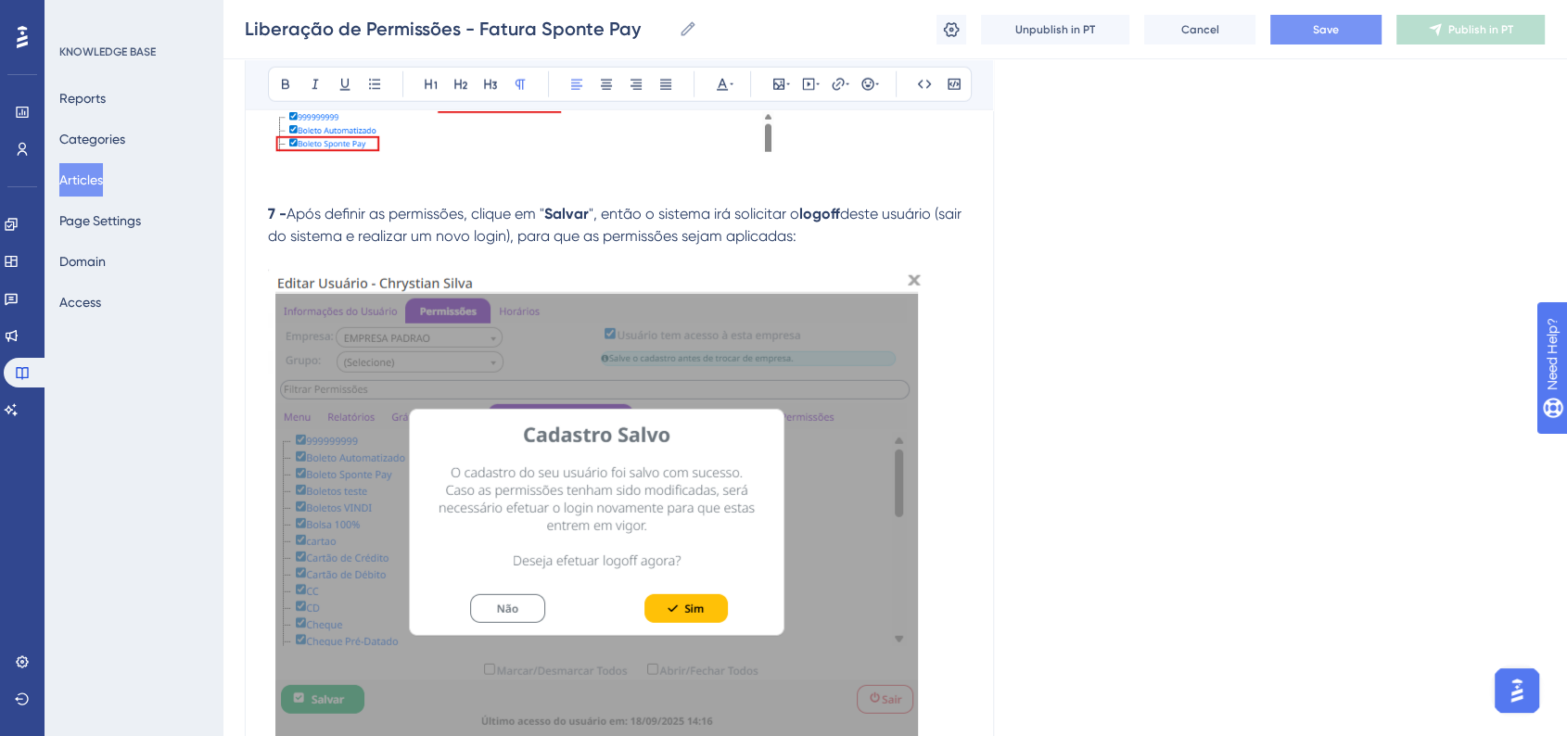
scroll to position [5067, 0]
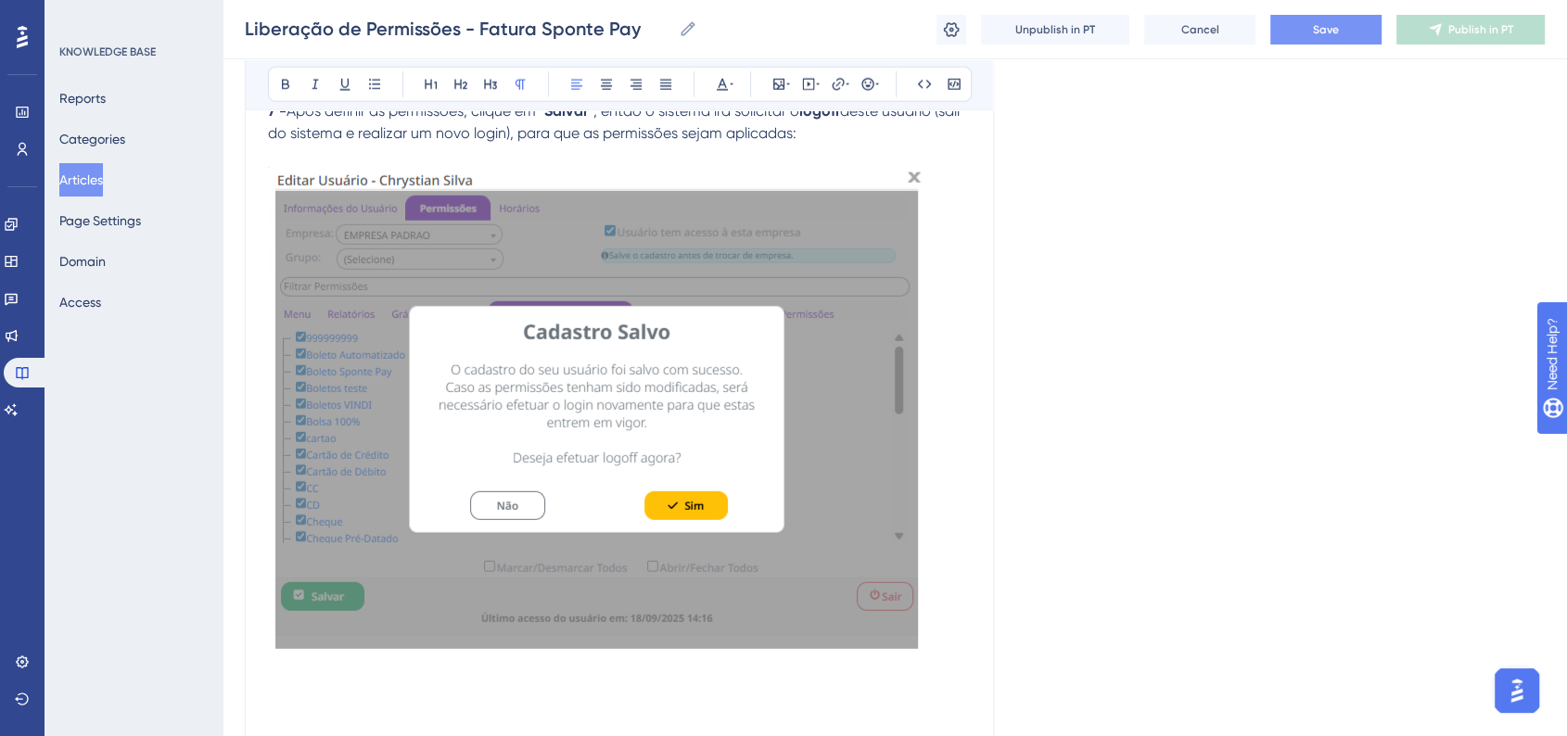
click at [830, 544] on img at bounding box center [595, 409] width 654 height 484
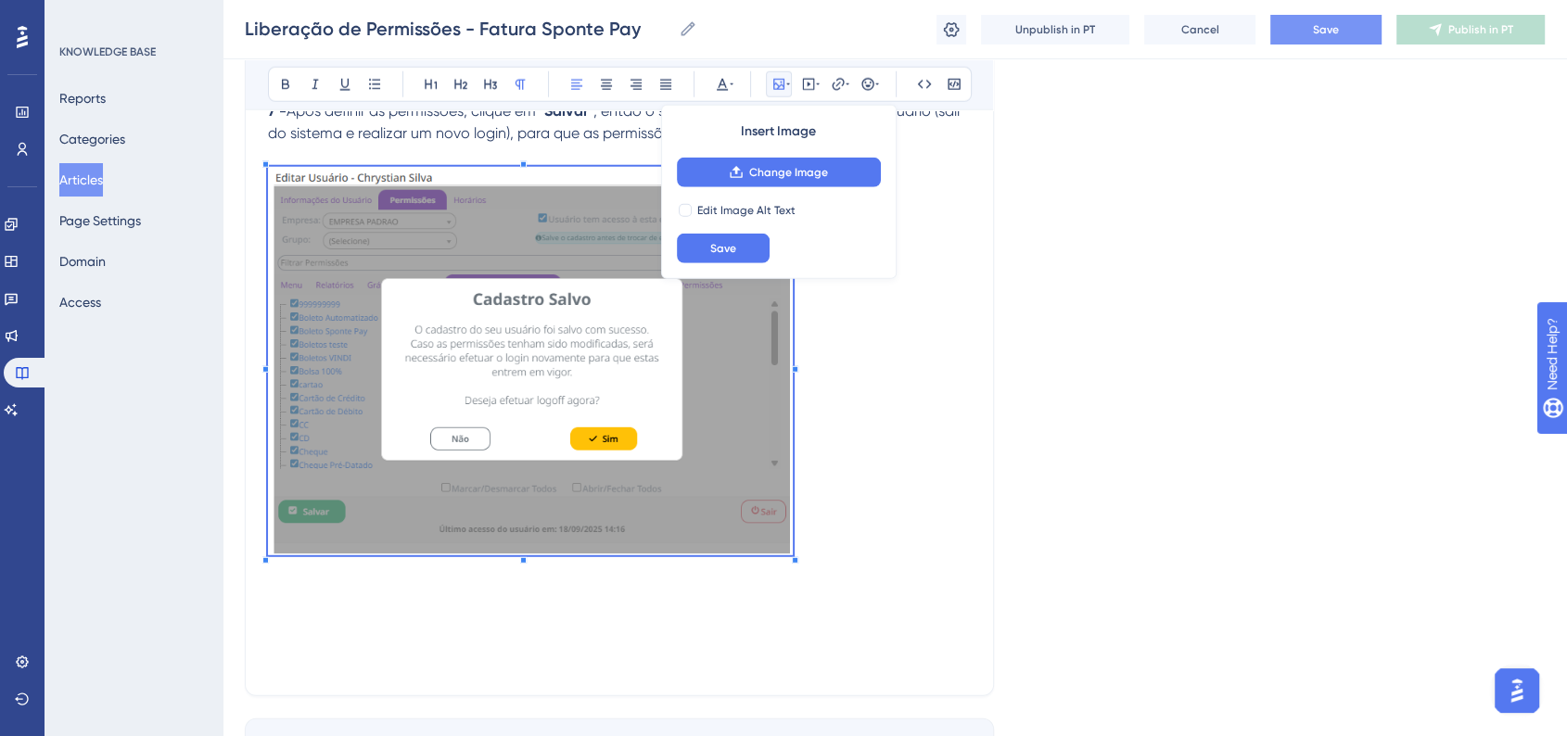
click at [794, 519] on p at bounding box center [619, 364] width 703 height 395
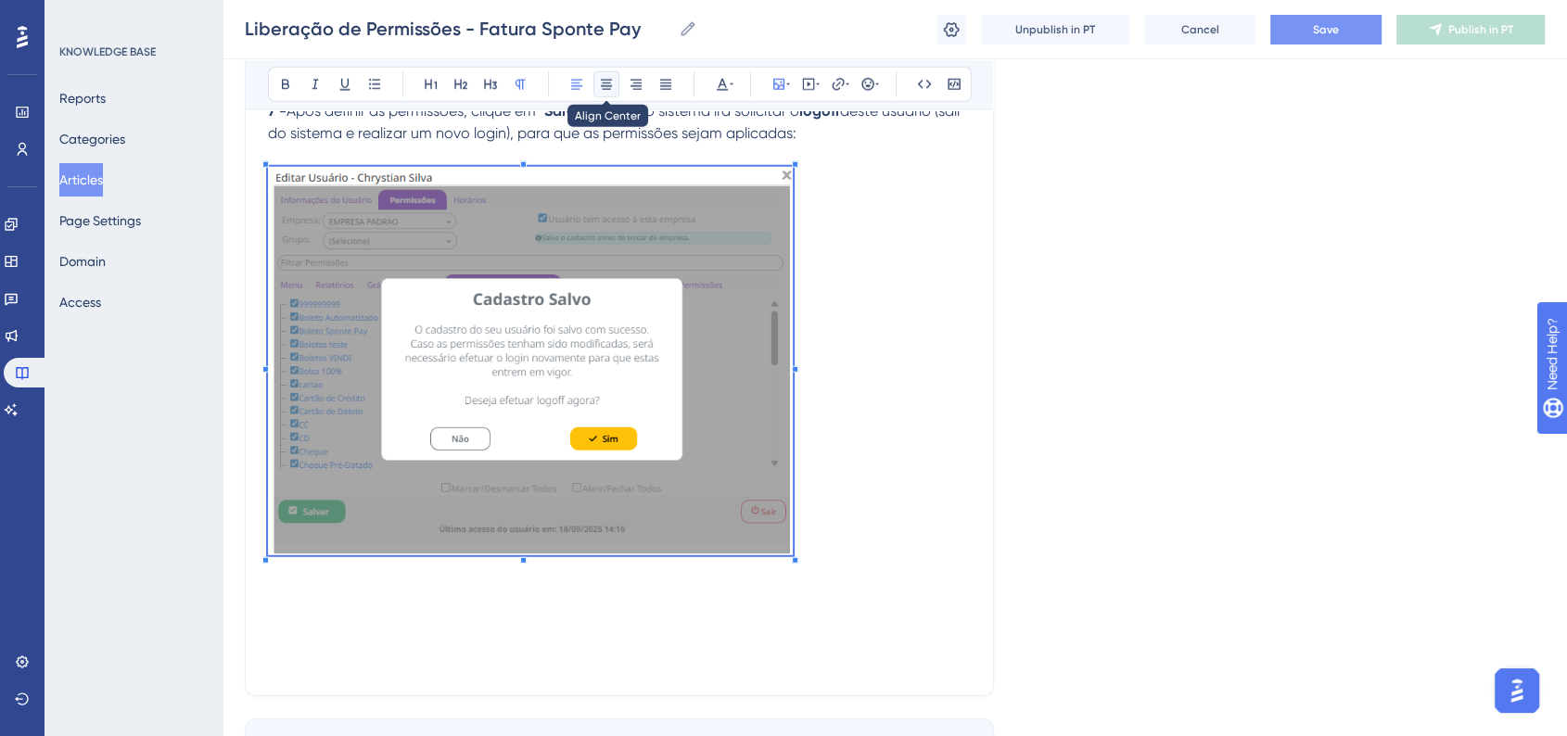
click at [607, 93] on button at bounding box center [606, 84] width 26 height 26
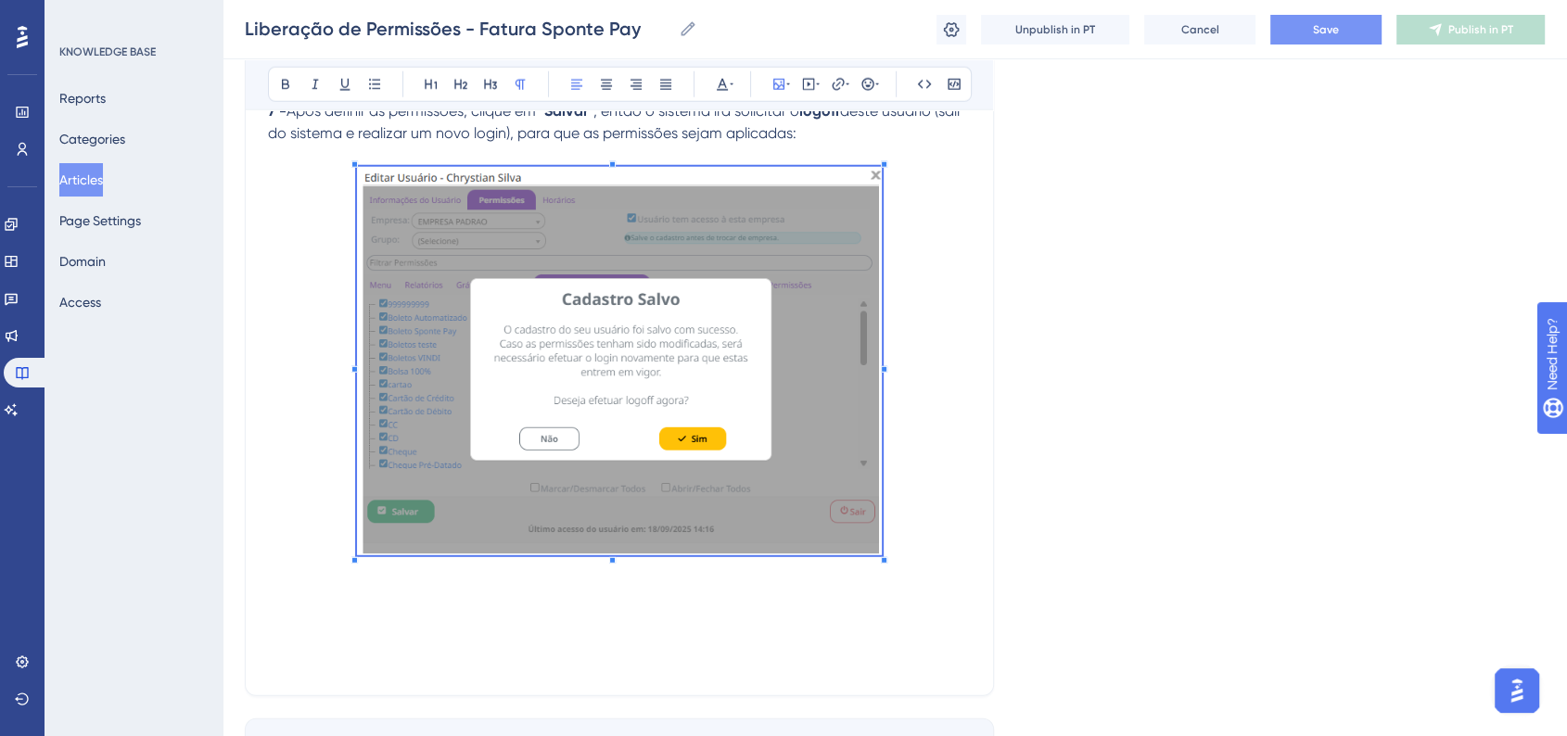
click at [950, 507] on p at bounding box center [619, 364] width 703 height 395
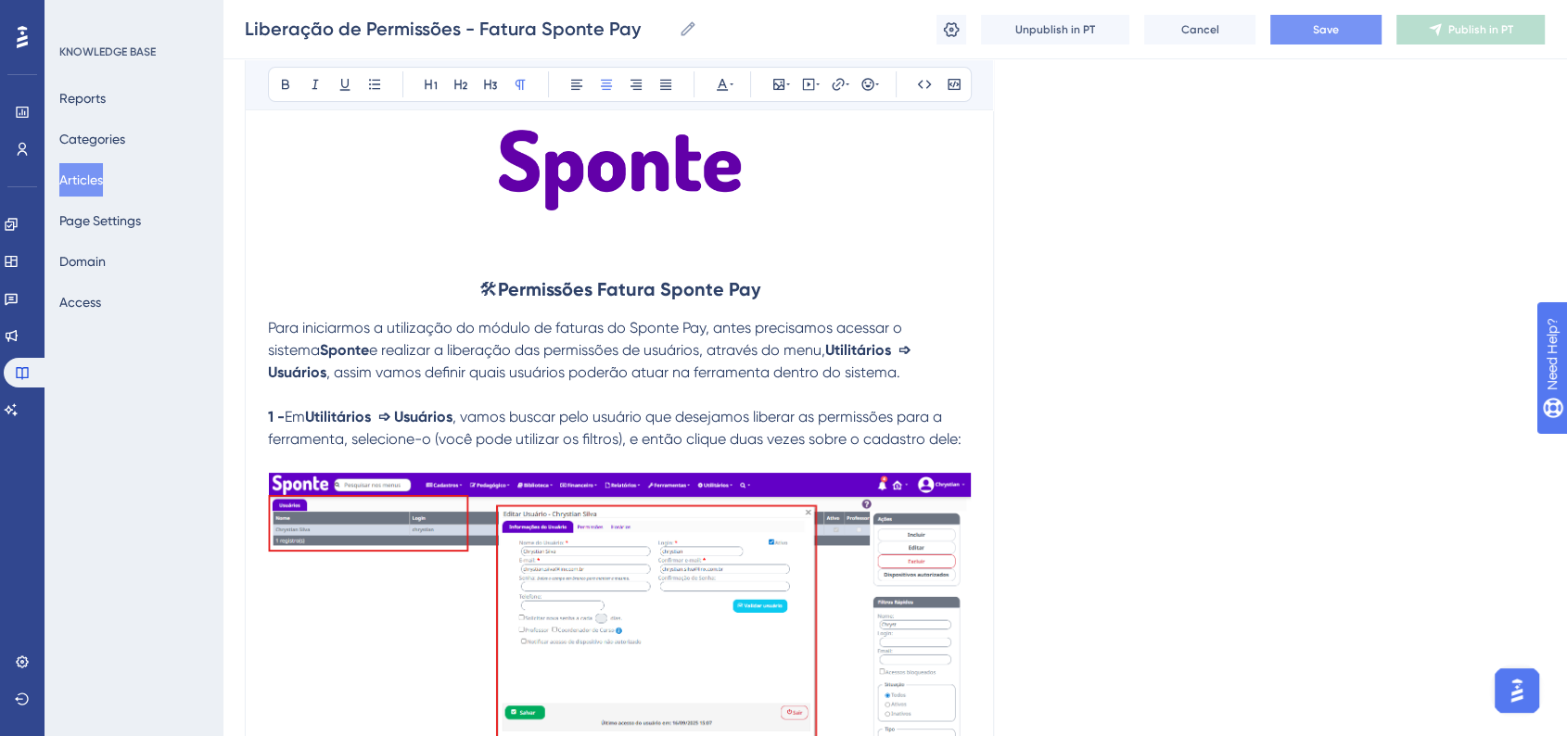
scroll to position [123, 0]
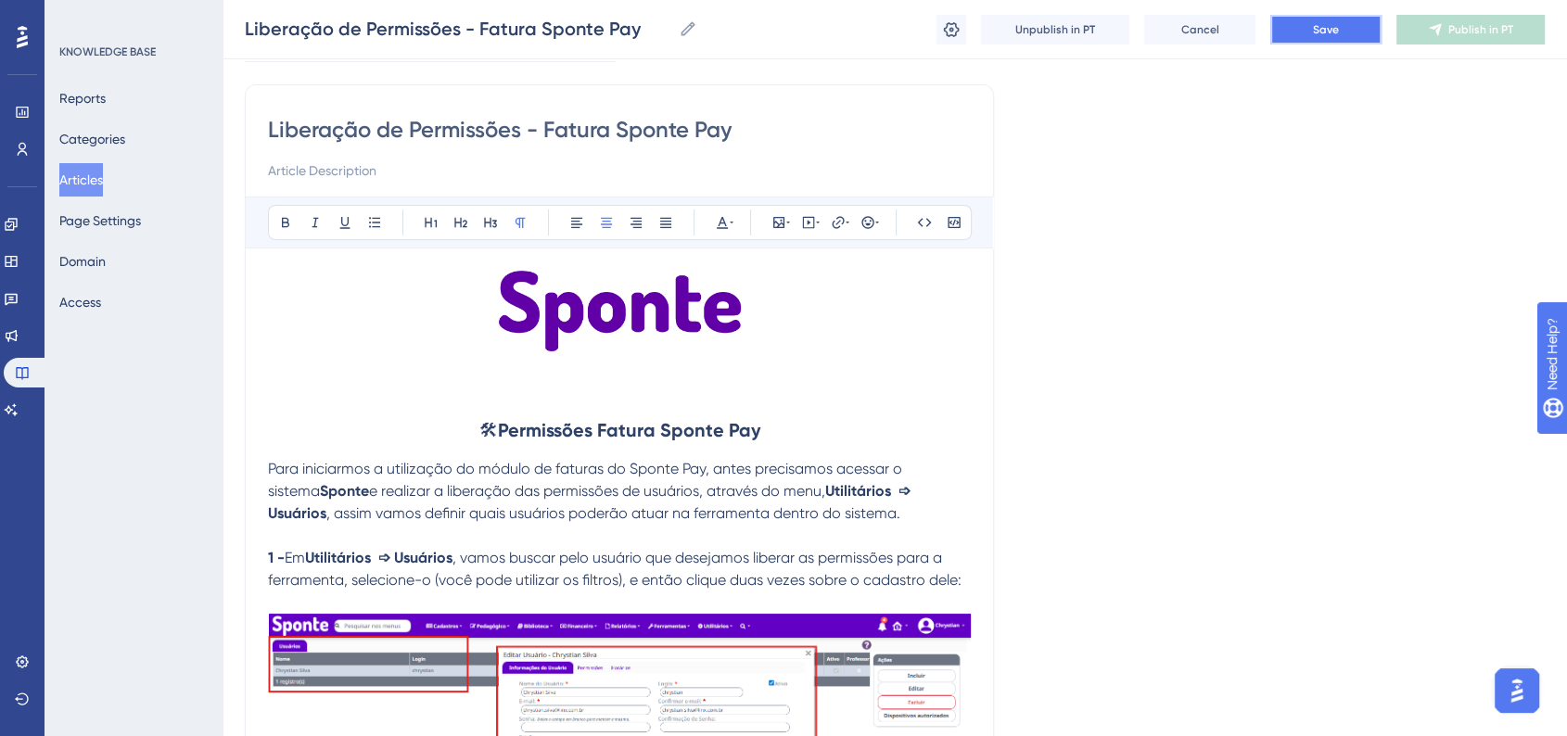
click at [1335, 28] on span "Save" at bounding box center [1326, 29] width 26 height 15
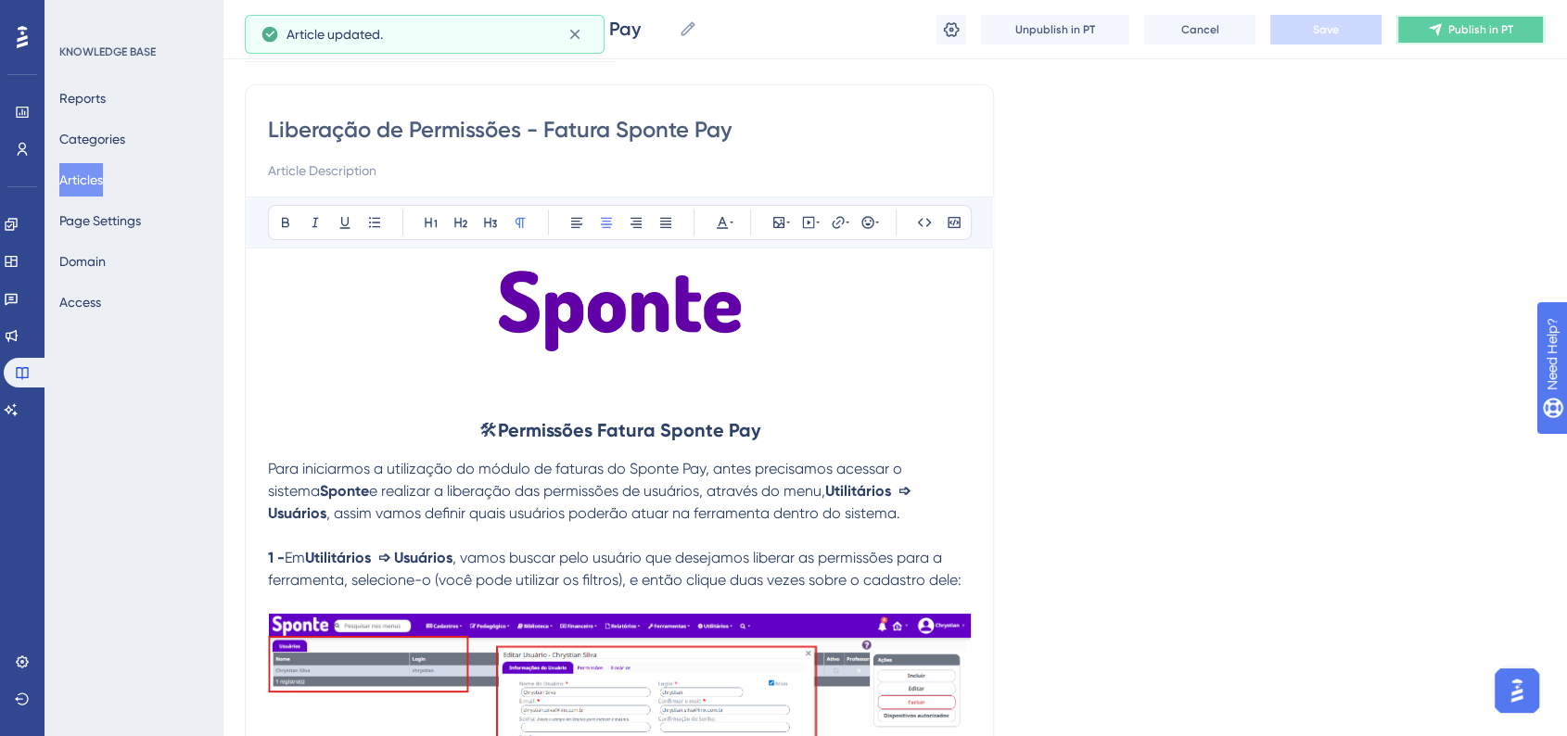
click at [1476, 28] on span "Publish in PT" at bounding box center [1480, 29] width 65 height 15
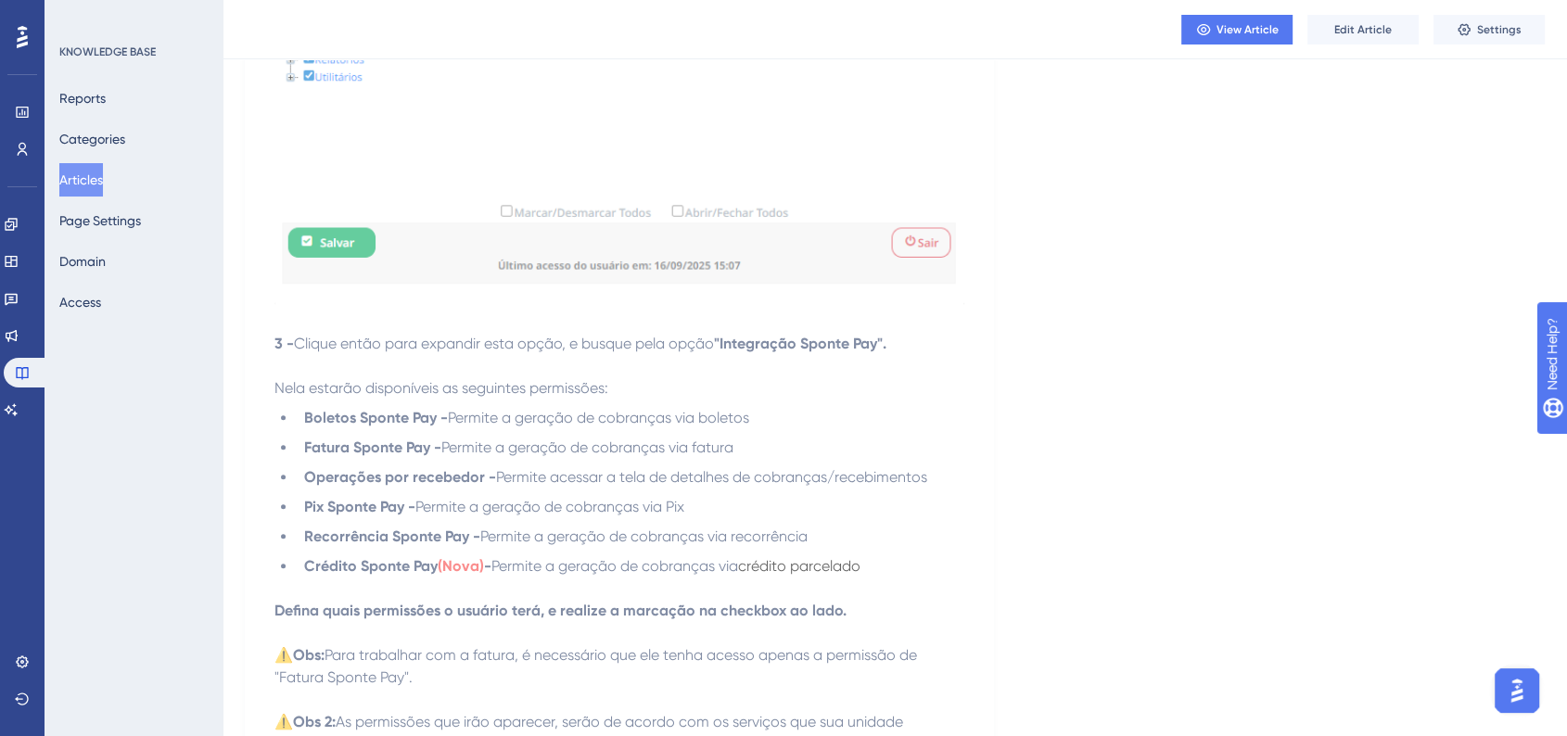
click at [1366, 46] on div "View Article Edit Article Settings" at bounding box center [894, 29] width 1344 height 59
click at [1362, 32] on span "Edit Article" at bounding box center [1362, 29] width 57 height 15
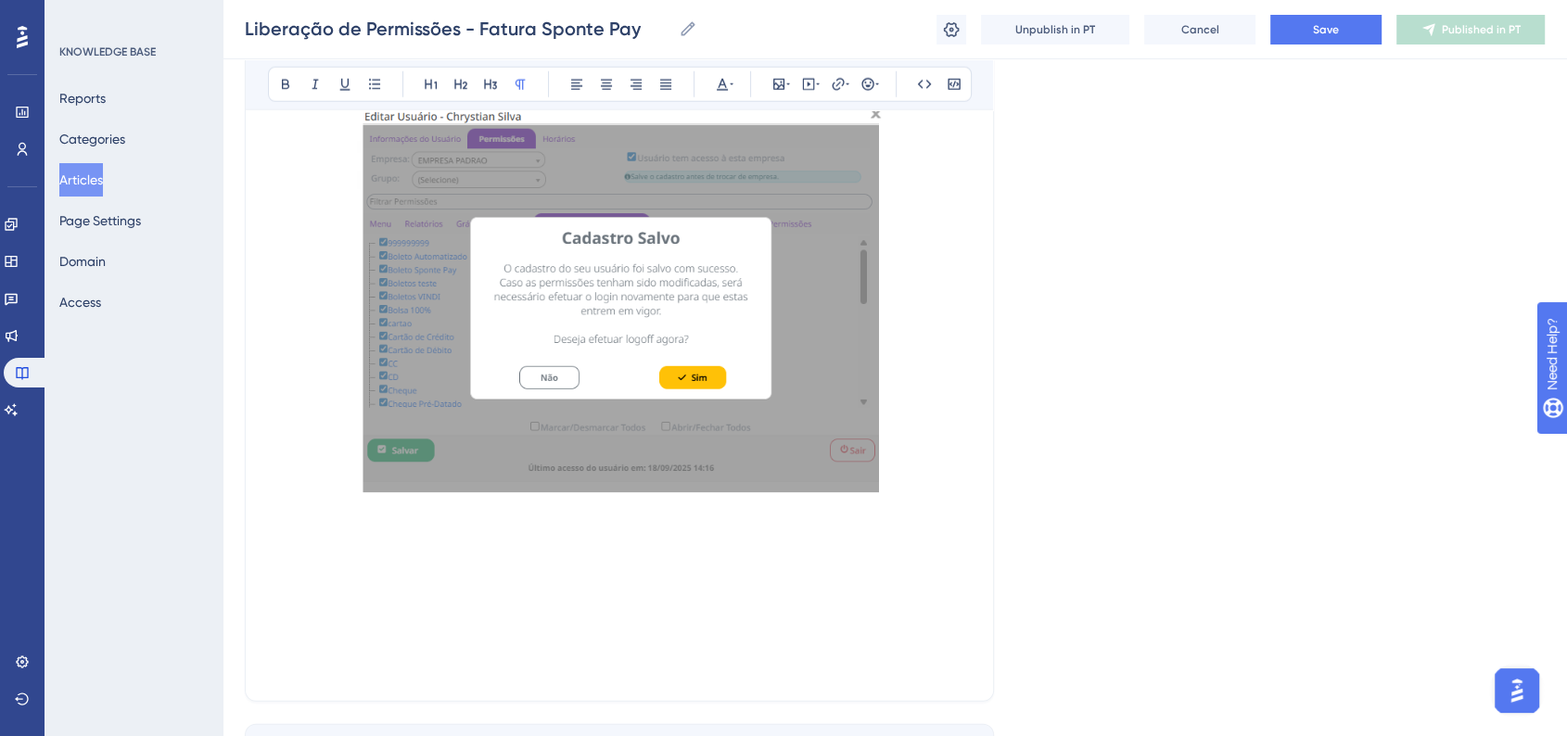
scroll to position [5261, 0]
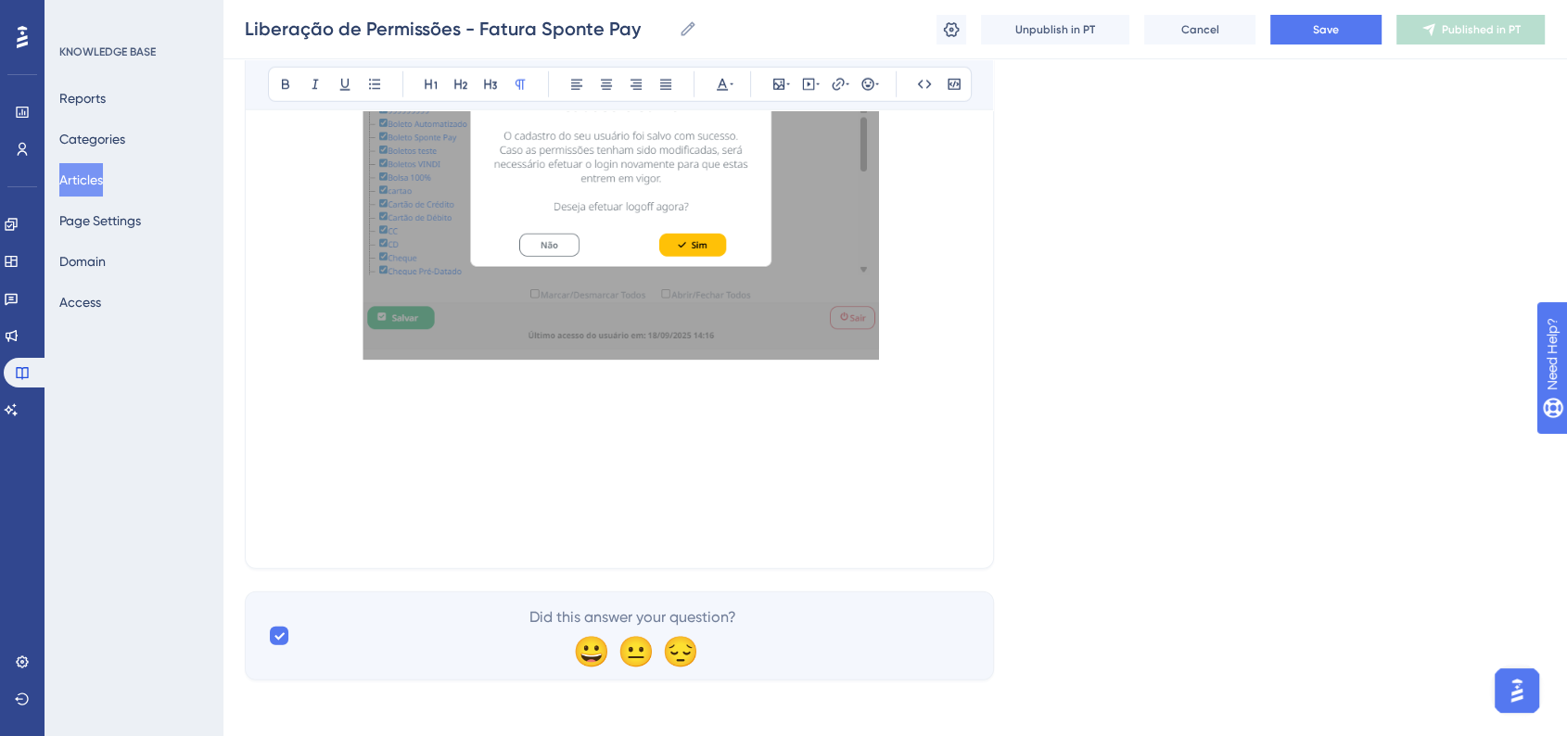
click at [519, 442] on p at bounding box center [619, 446] width 703 height 22
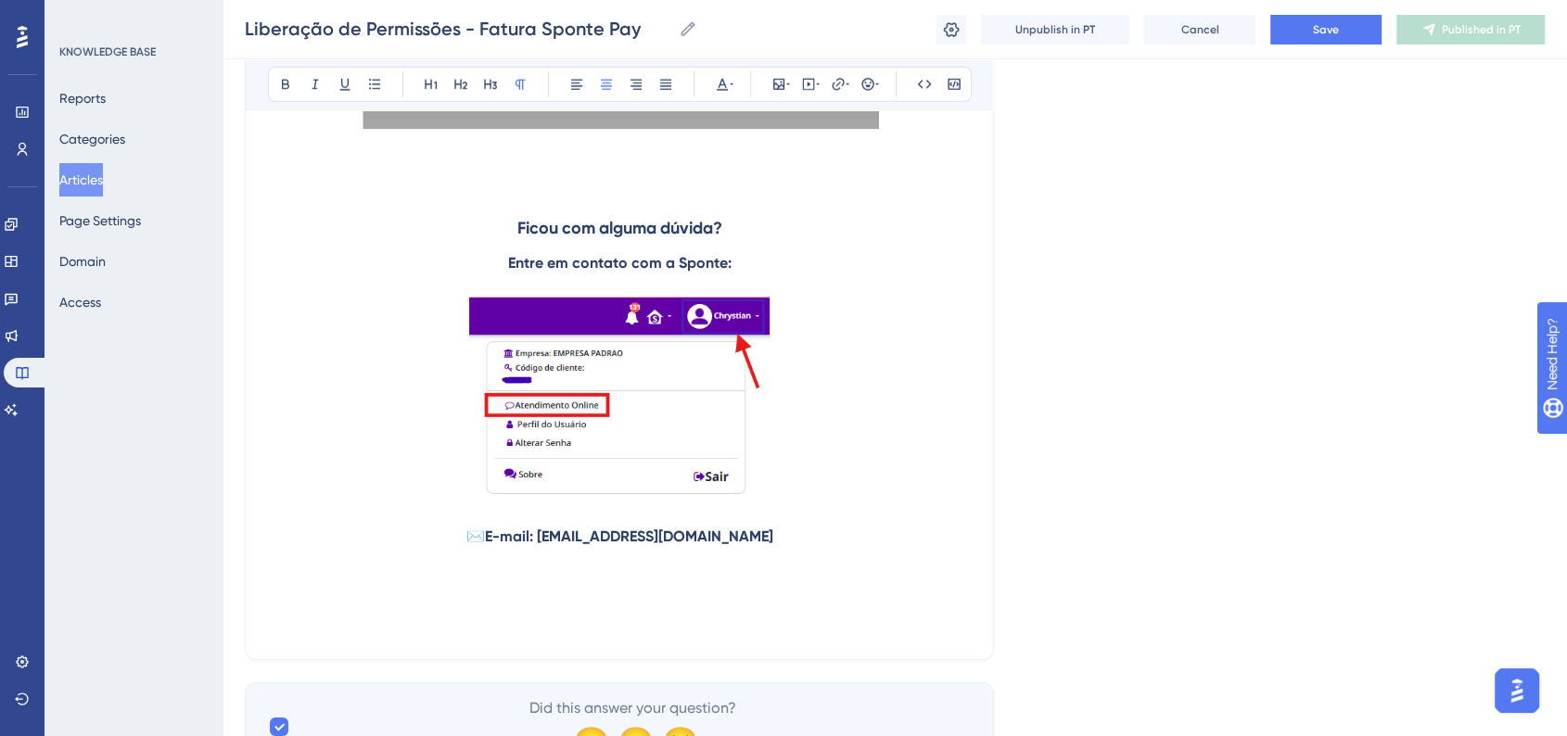
scroll to position [5570, 0]
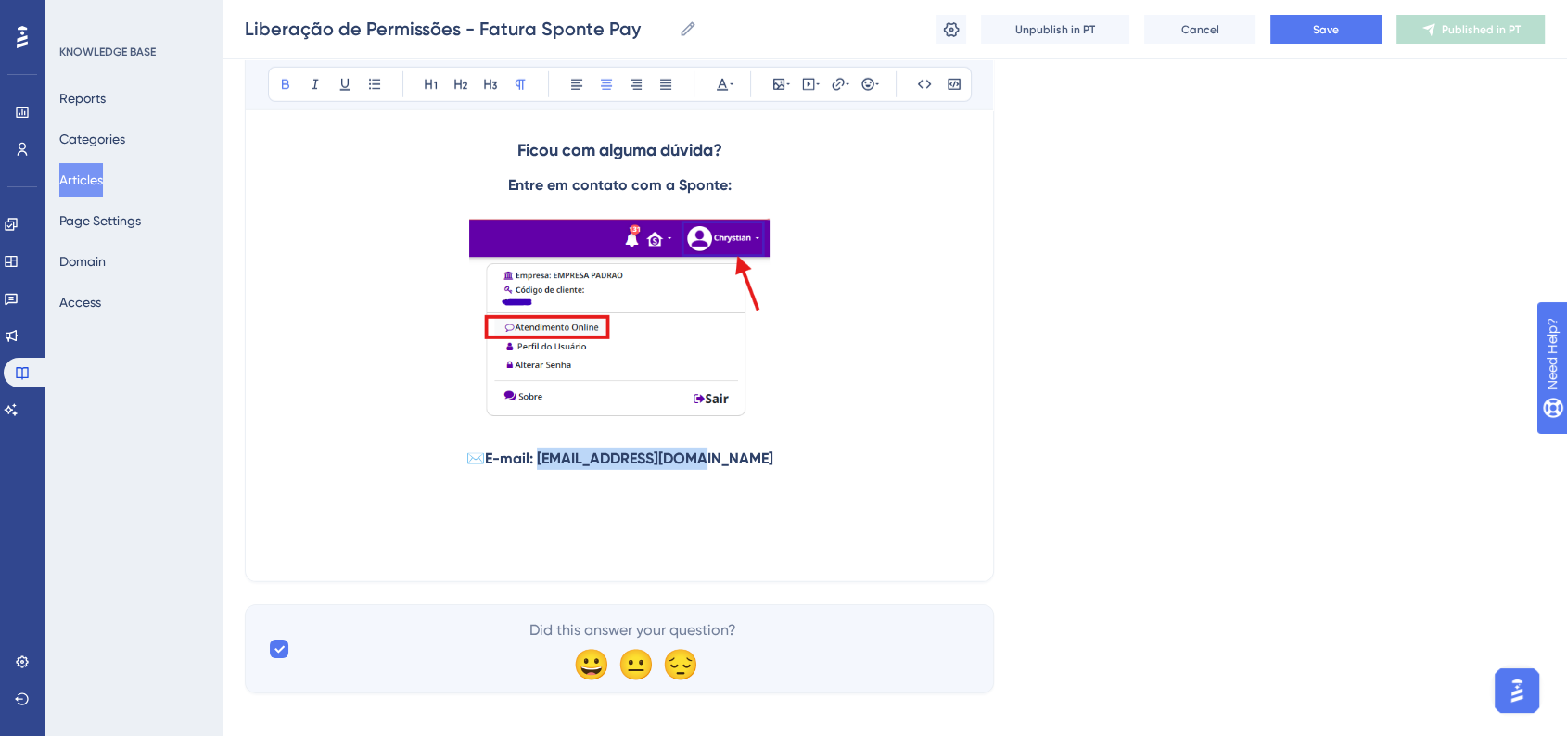
drag, startPoint x: 578, startPoint y: 458, endPoint x: 759, endPoint y: 461, distance: 180.8
click at [759, 461] on p "✉️ E-mail: sponte@sponte.com.br" at bounding box center [619, 459] width 703 height 22
drag, startPoint x: 637, startPoint y: 473, endPoint x: 625, endPoint y: 465, distance: 14.2
click at [636, 472] on p at bounding box center [619, 481] width 703 height 22
drag, startPoint x: 624, startPoint y: 458, endPoint x: 579, endPoint y: 460, distance: 44.5
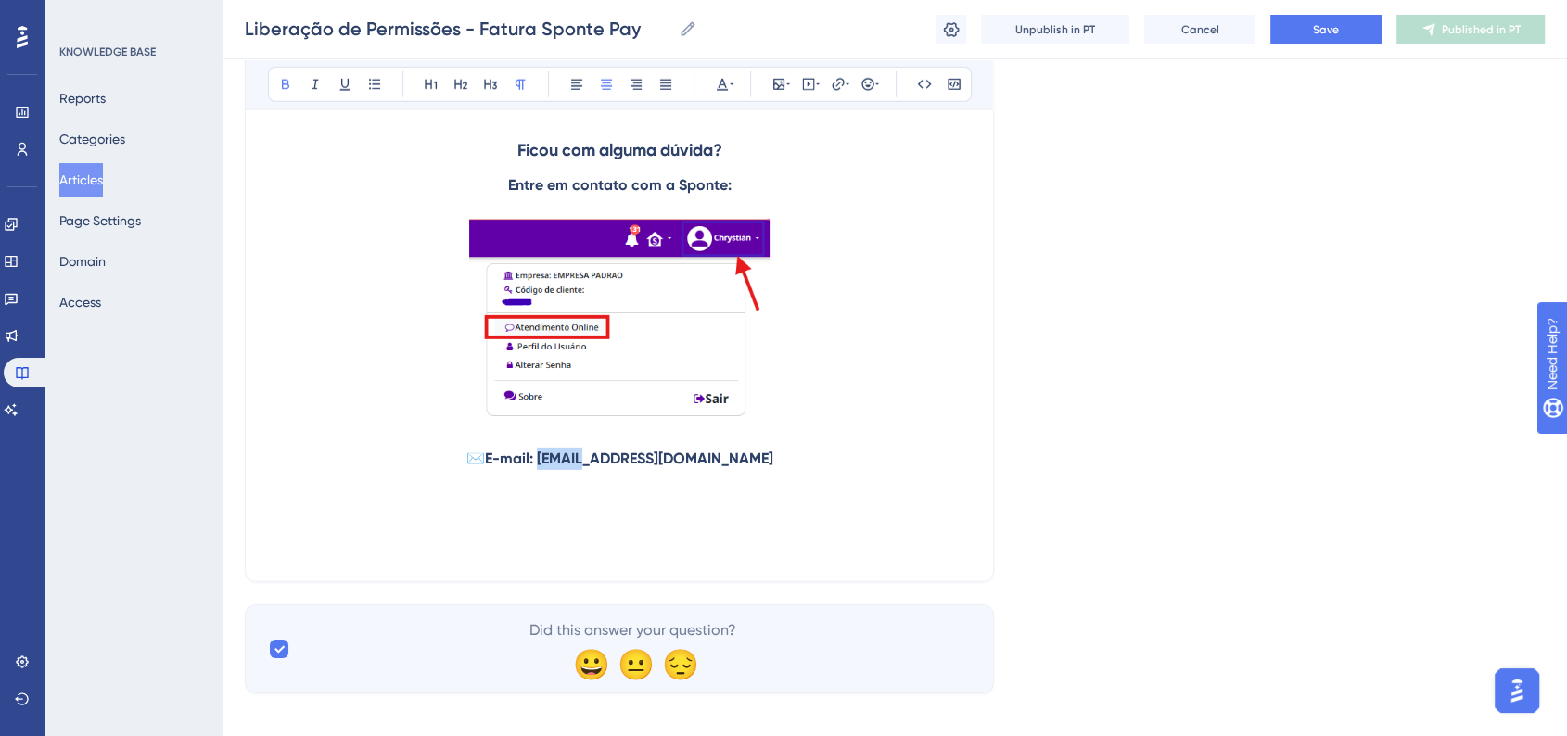
click at [579, 460] on strong "E-mail: sponte@sponte.com.br" at bounding box center [629, 459] width 288 height 18
drag, startPoint x: 767, startPoint y: 450, endPoint x: 560, endPoint y: 464, distance: 207.2
click at [560, 464] on p "✉️ E-mail: atendimento@sponte.com.br" at bounding box center [619, 459] width 703 height 22
copy strong "atendimento@sponte.com.br"
click at [1337, 28] on span "Save" at bounding box center [1326, 29] width 26 height 15
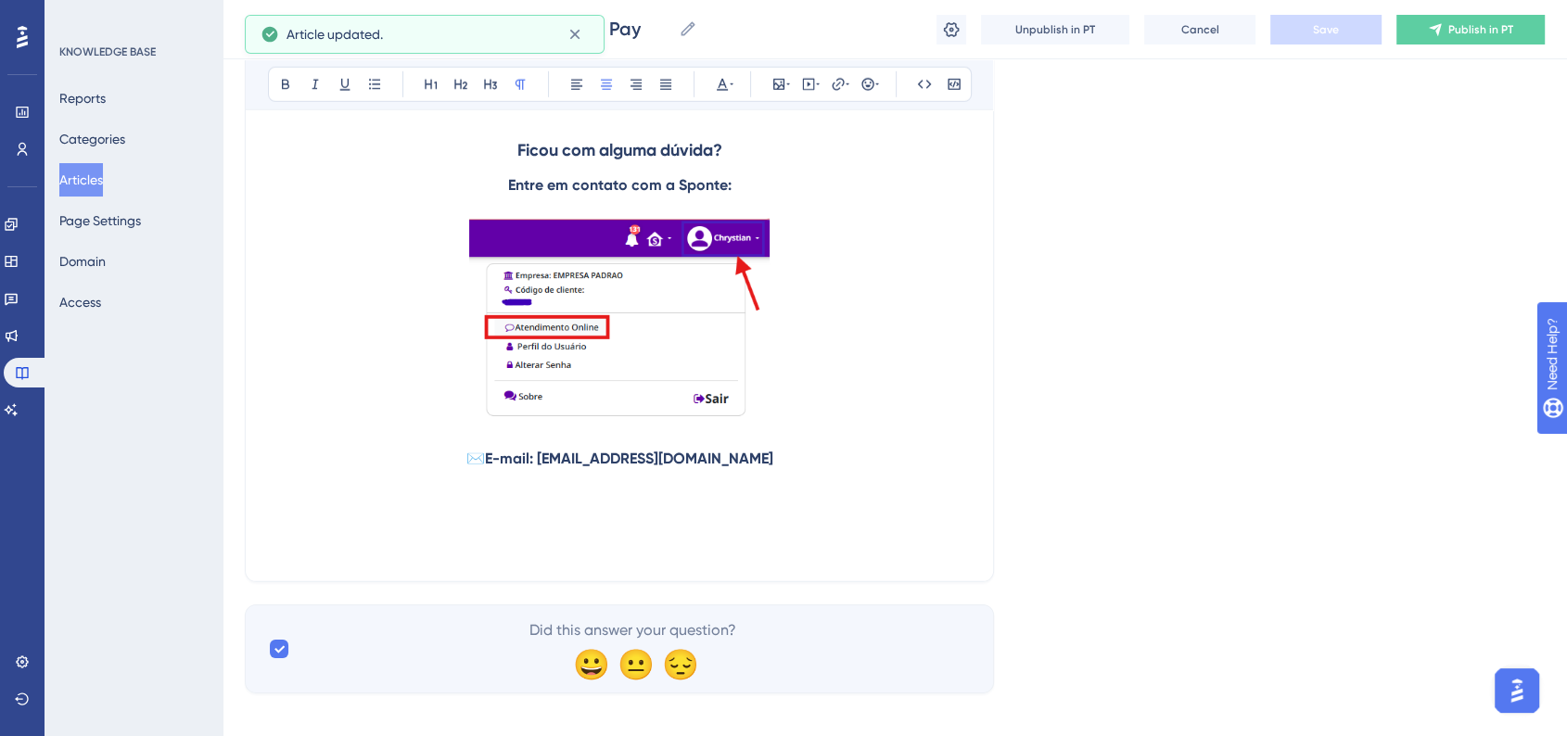
click at [886, 403] on p at bounding box center [619, 322] width 703 height 207
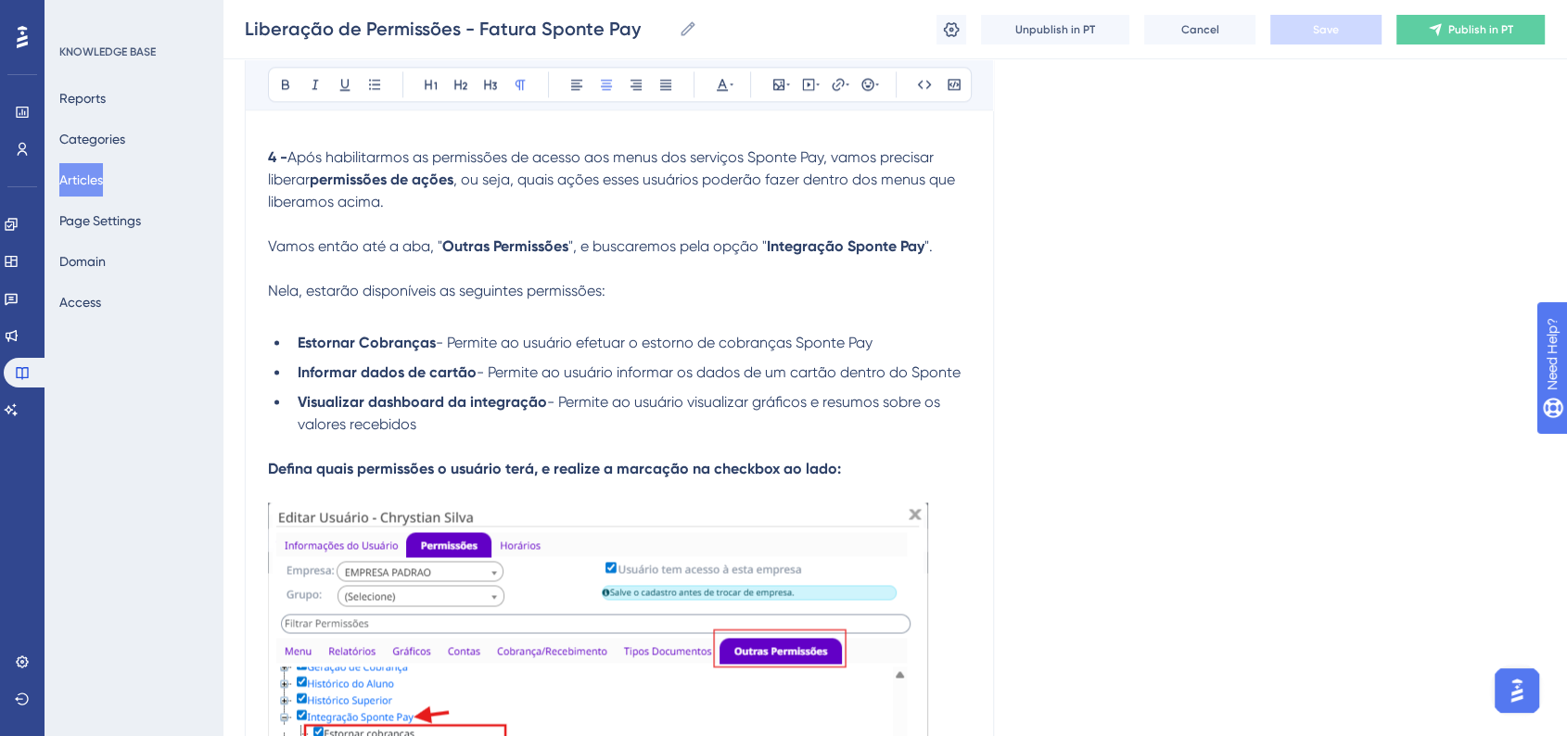
scroll to position [2583, 0]
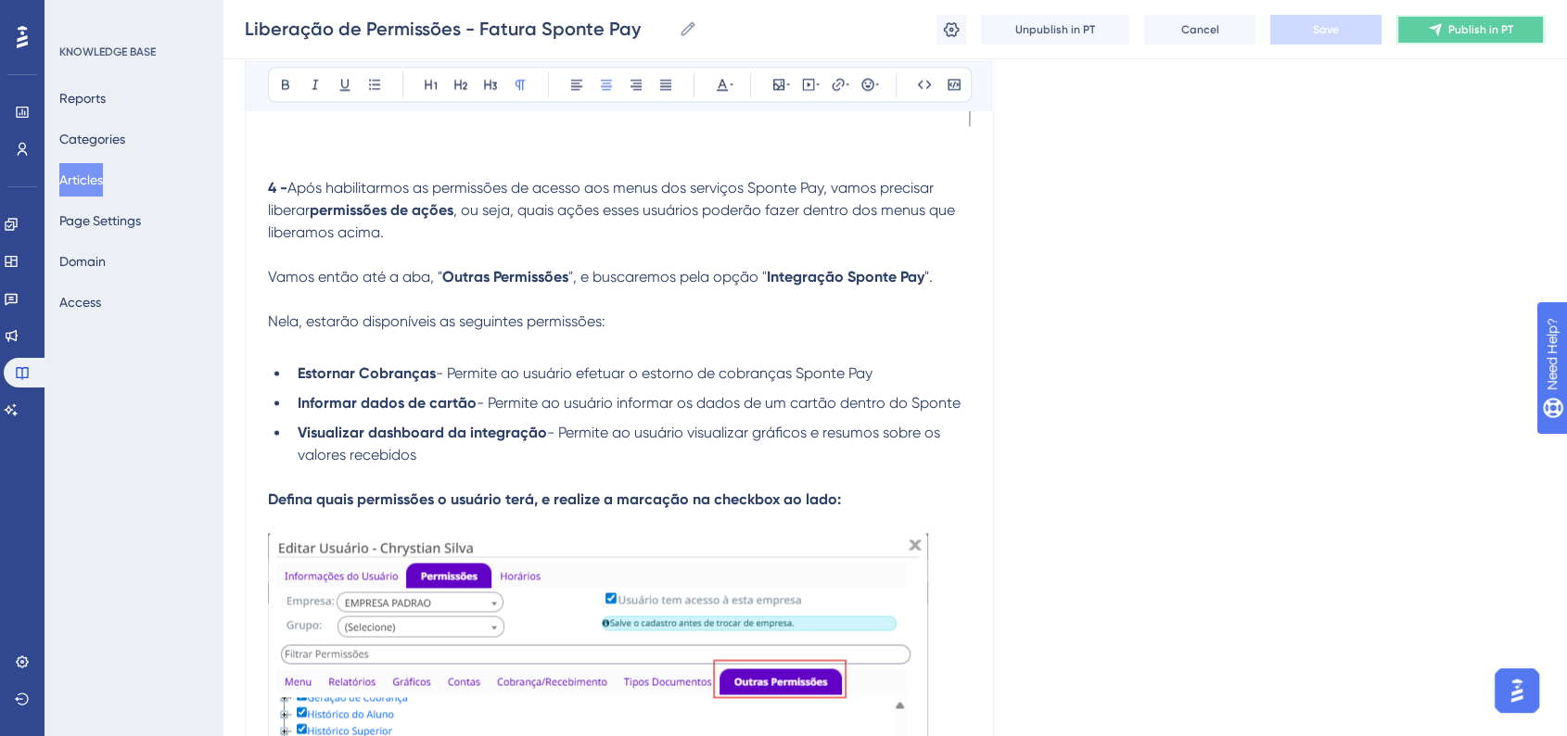
click at [1479, 26] on span "Publish in PT" at bounding box center [1480, 29] width 65 height 15
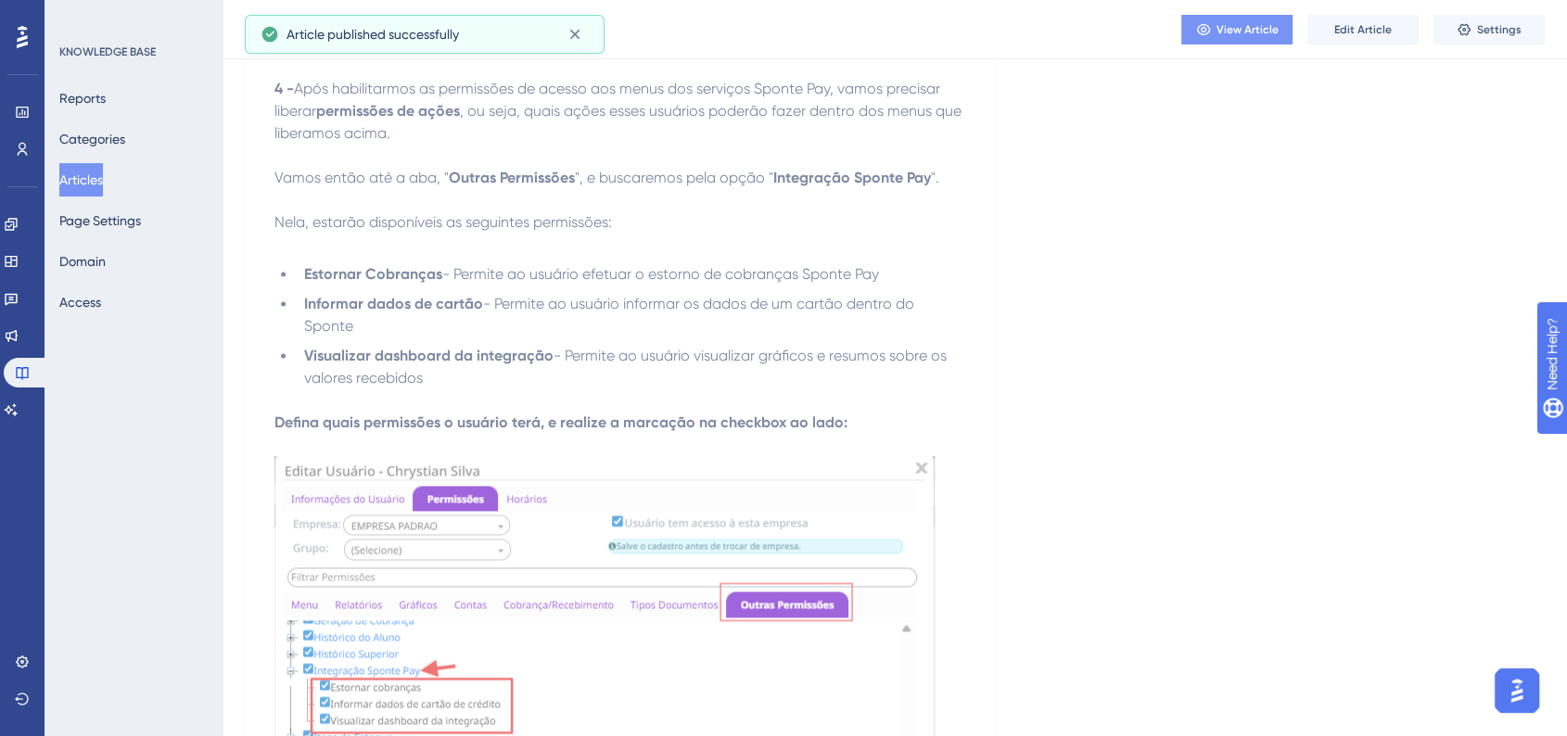
click at [1234, 33] on span "View Article" at bounding box center [1247, 29] width 62 height 15
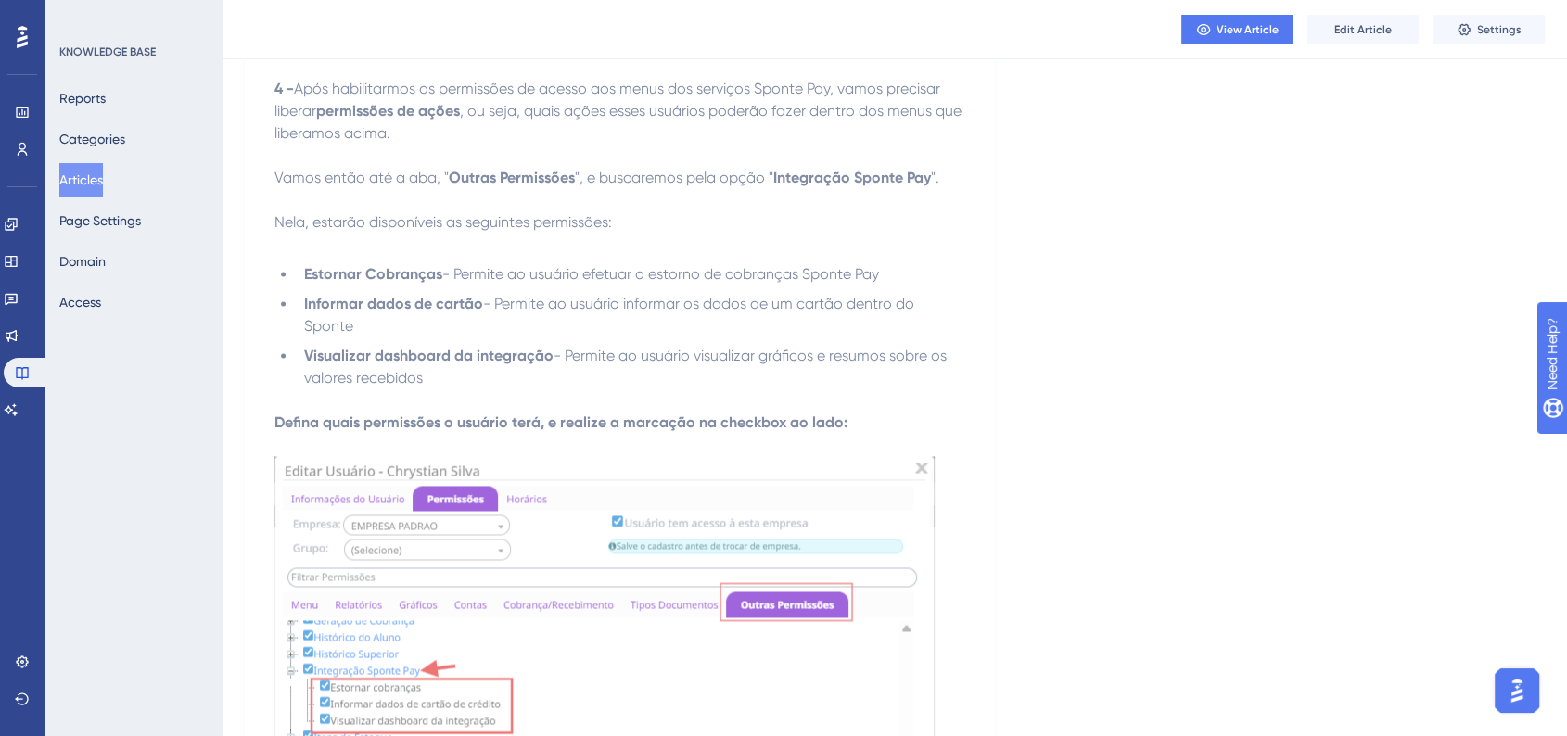
click at [103, 180] on button "Articles" at bounding box center [81, 179] width 44 height 33
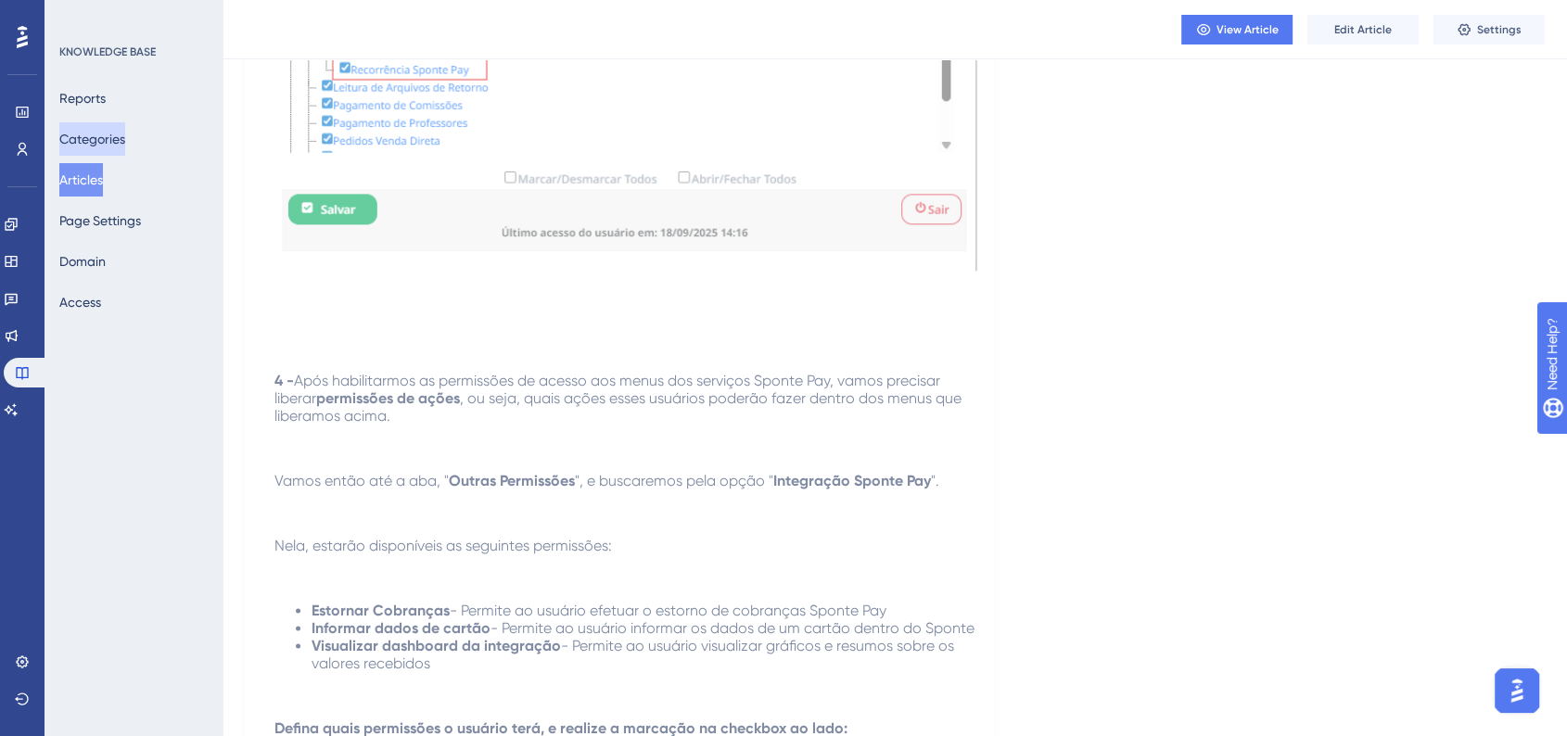
click at [99, 133] on button "Categories" at bounding box center [92, 138] width 66 height 33
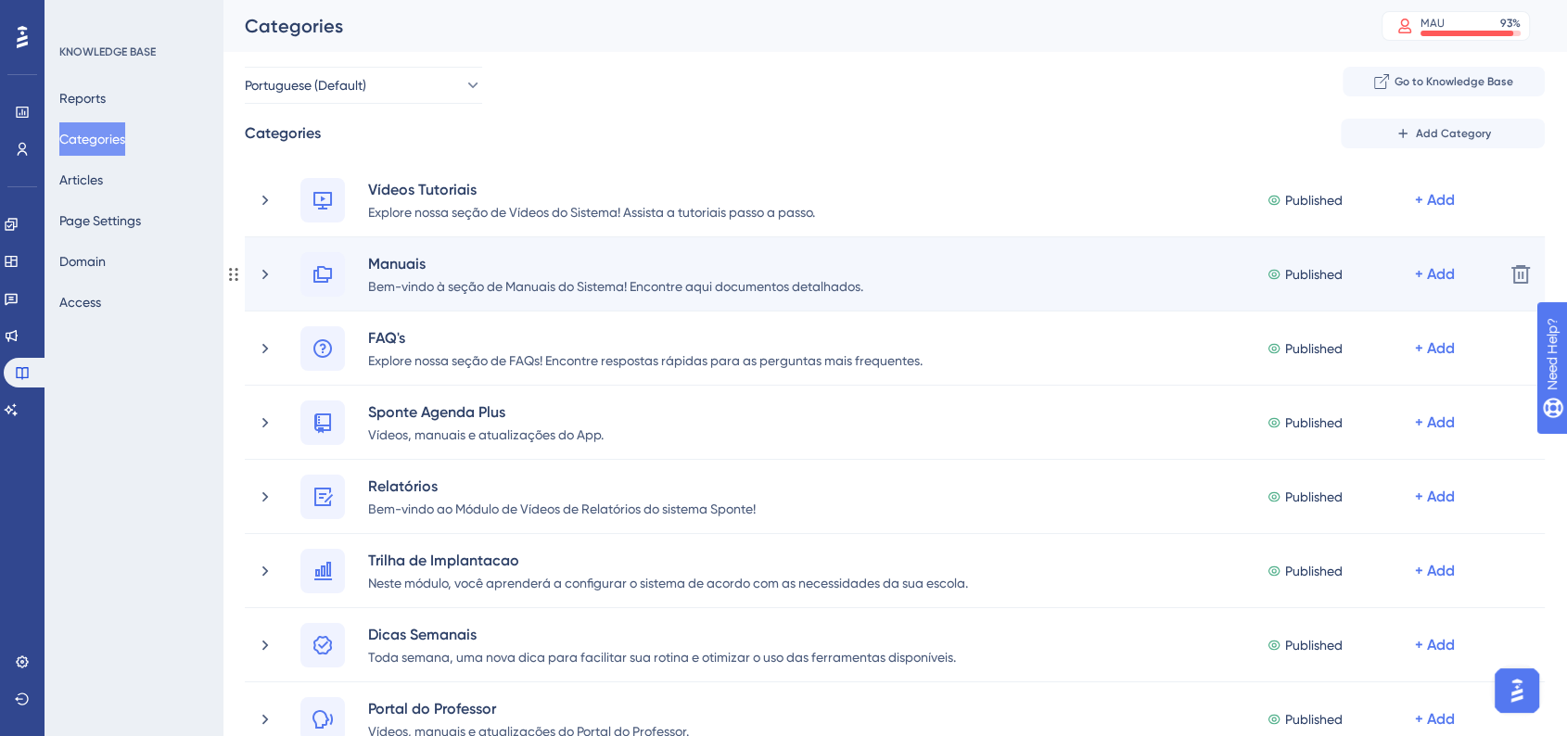
click at [261, 286] on div "Manuais Bem-vindo à seção de Manuais do Sistema! Encontre aqui documentos detal…" at bounding box center [872, 274] width 1233 height 44
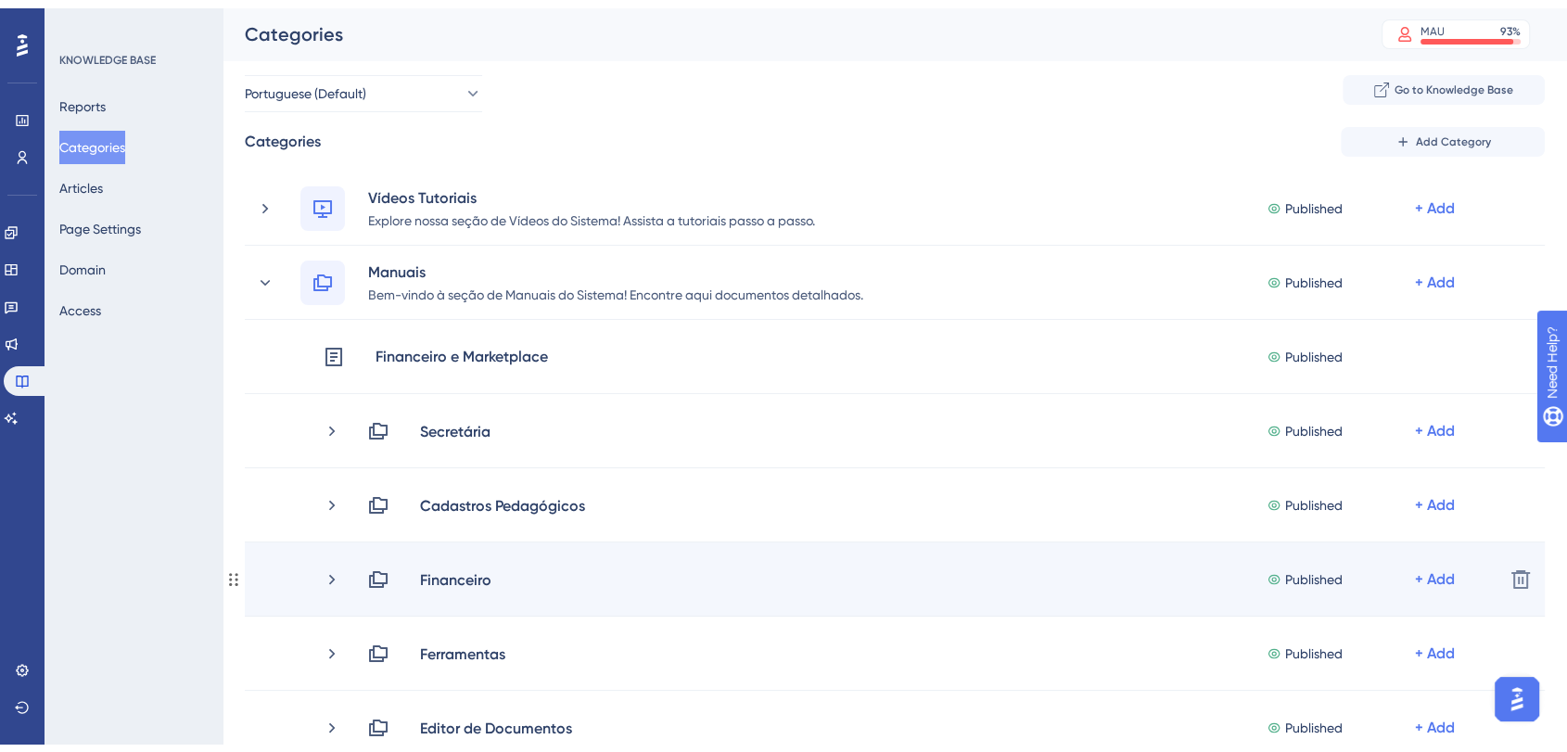
scroll to position [103, 0]
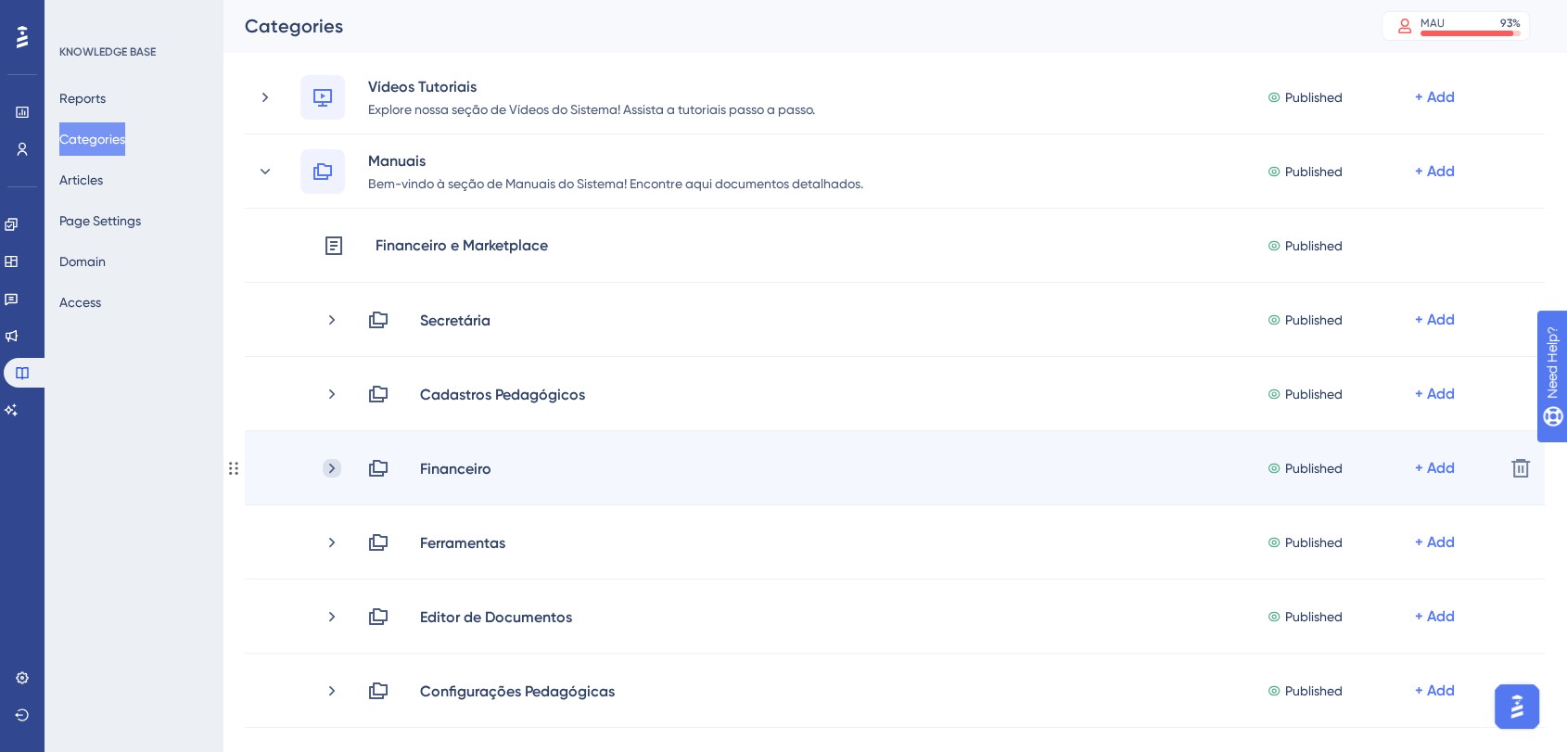
click at [333, 462] on icon at bounding box center [332, 468] width 19 height 19
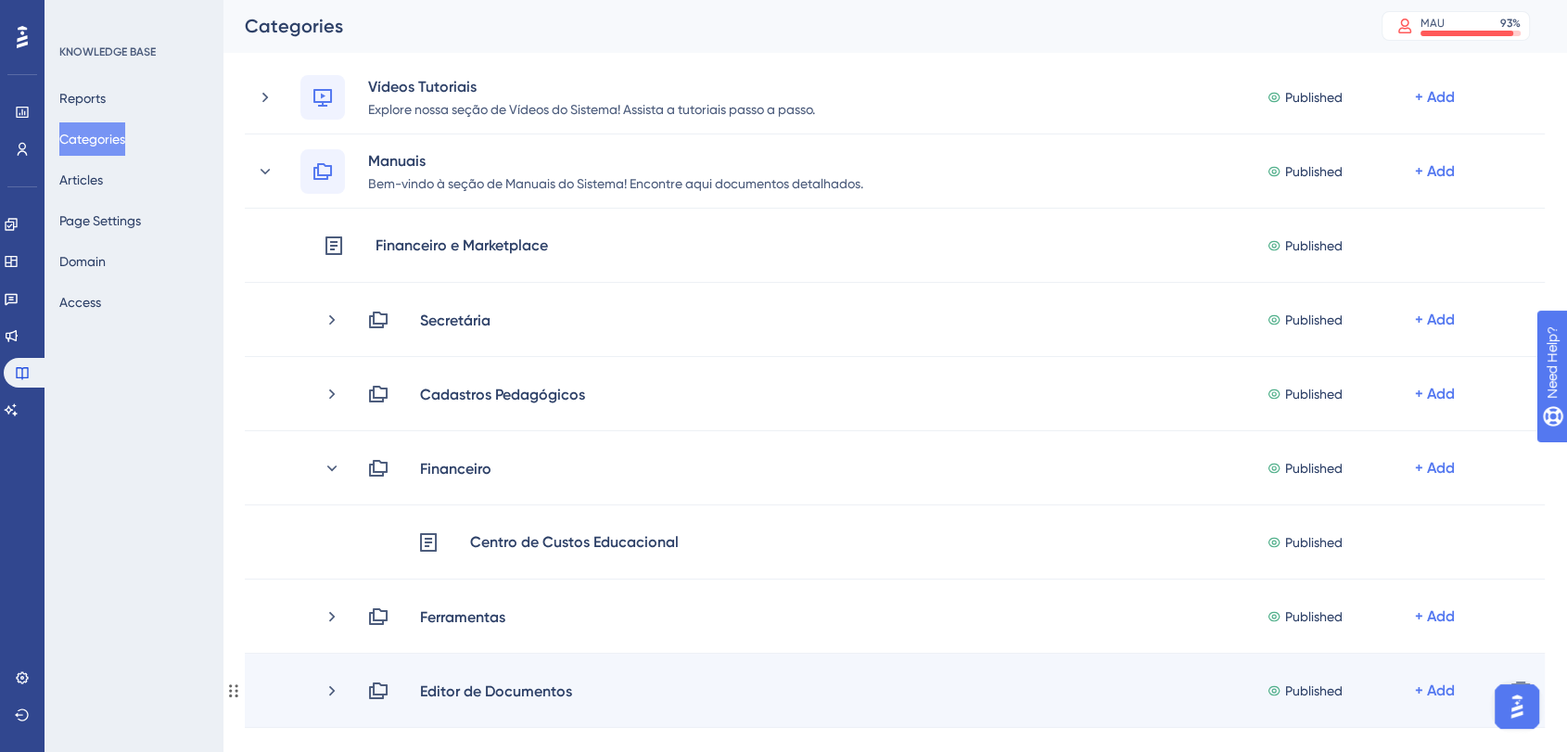
scroll to position [309, 0]
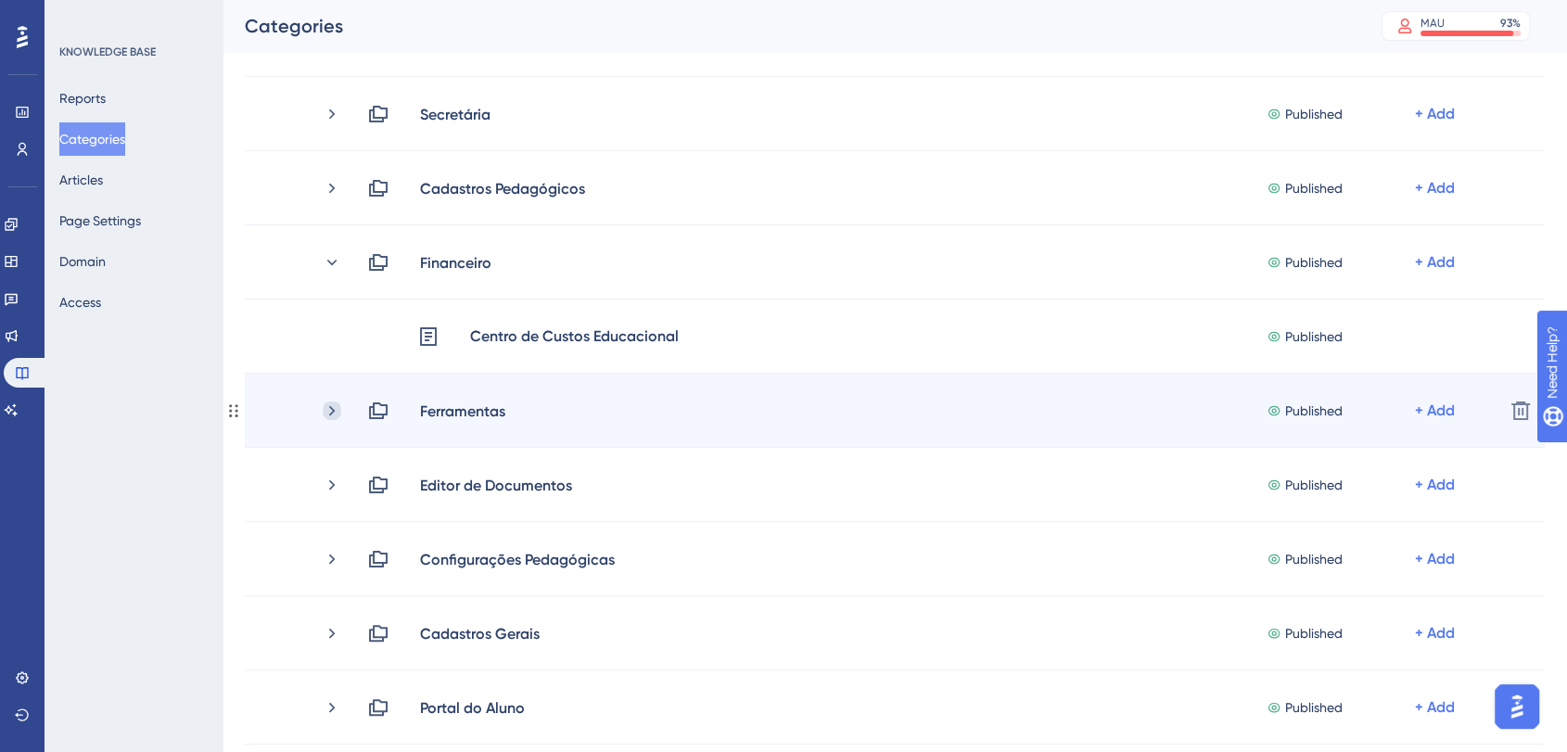
click at [338, 410] on icon at bounding box center [332, 410] width 19 height 19
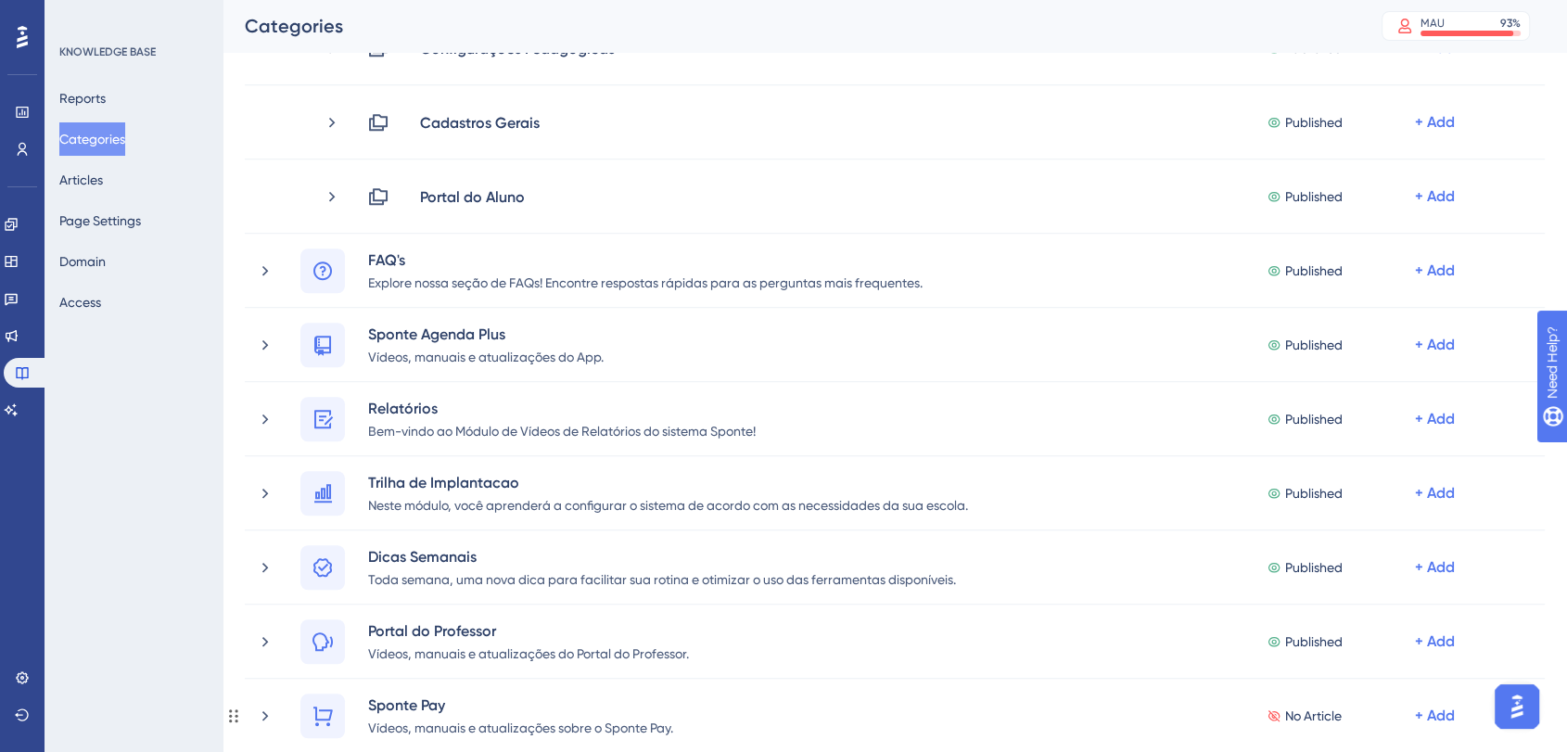
scroll to position [1544, 0]
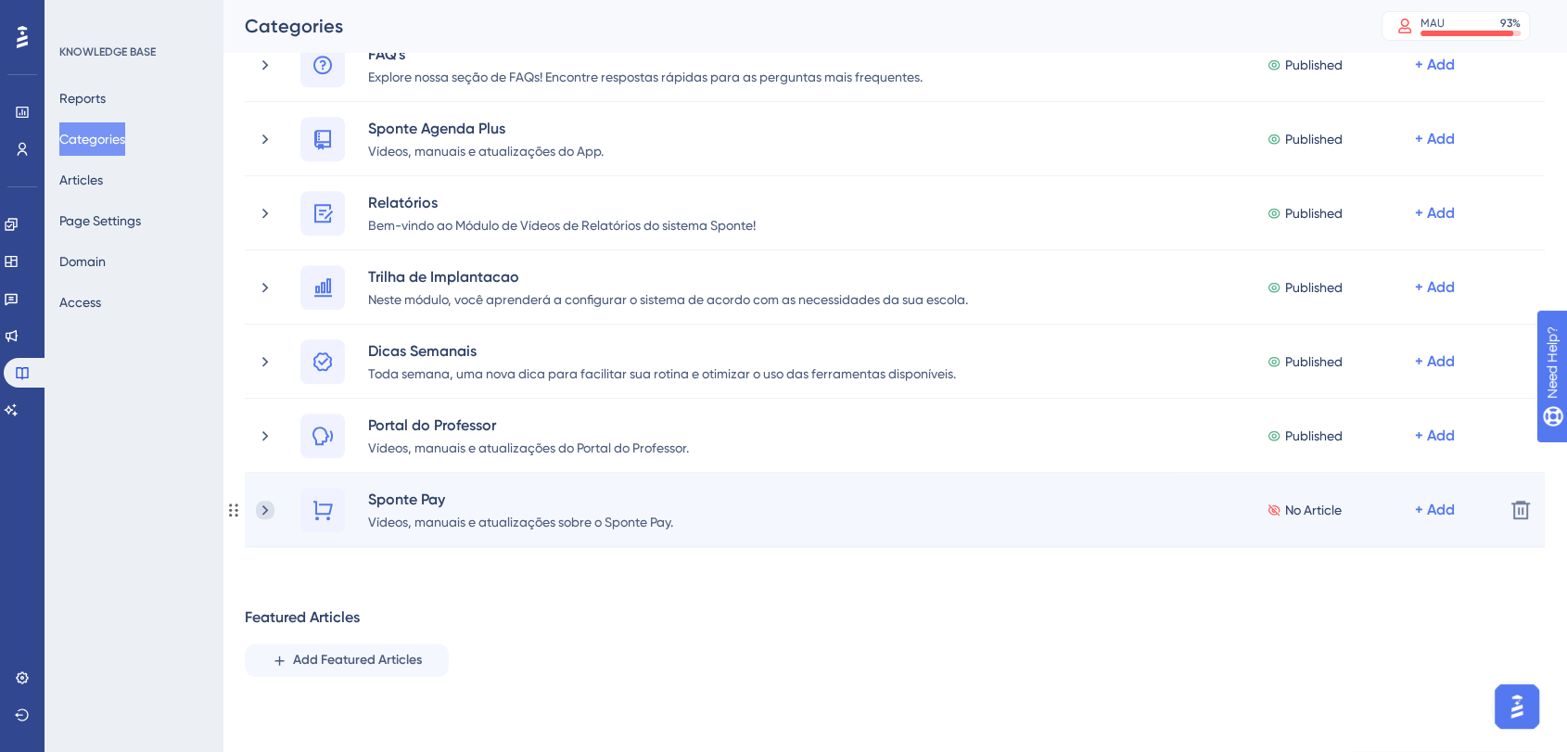
click at [266, 507] on icon at bounding box center [265, 509] width 6 height 10
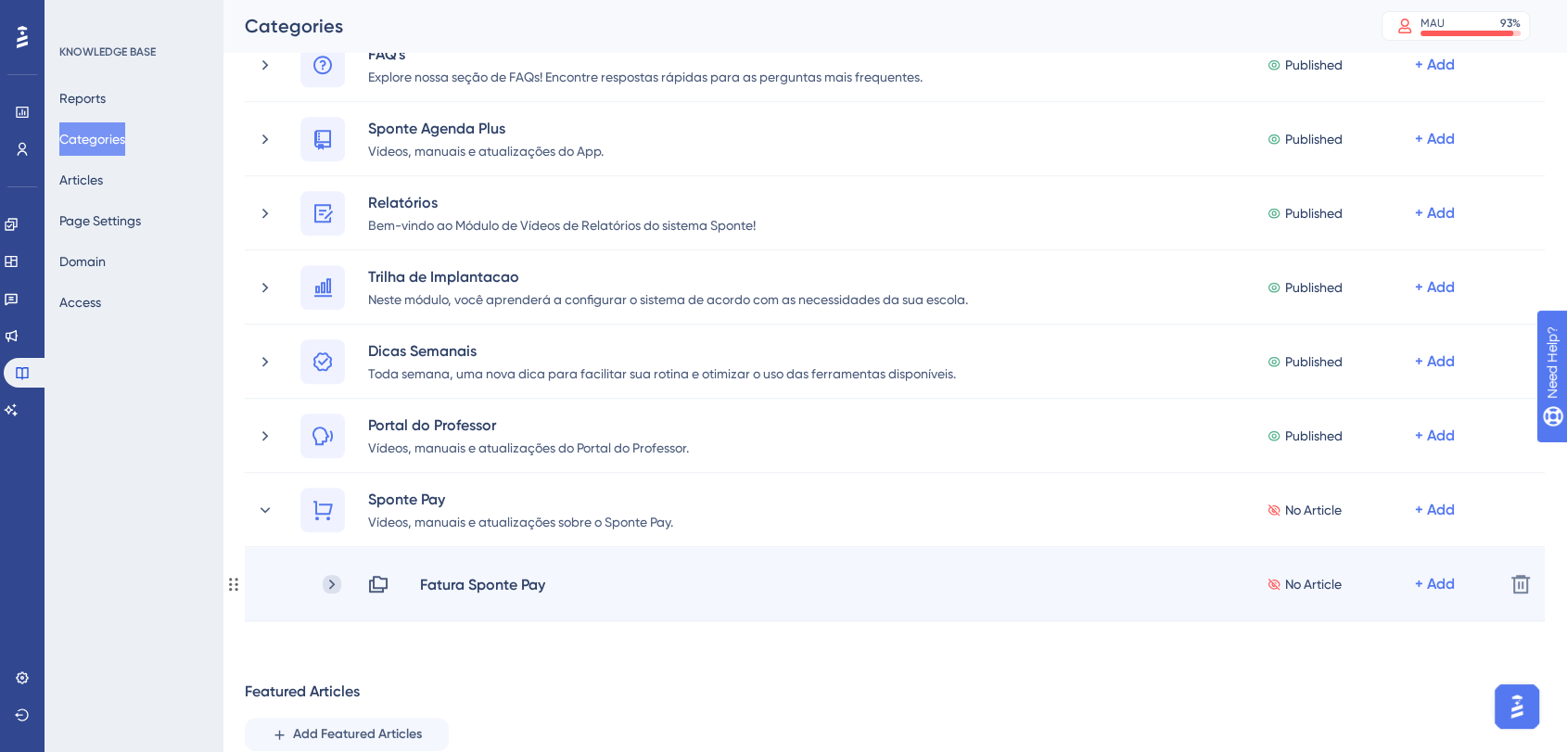
click at [334, 583] on icon at bounding box center [332, 583] width 6 height 10
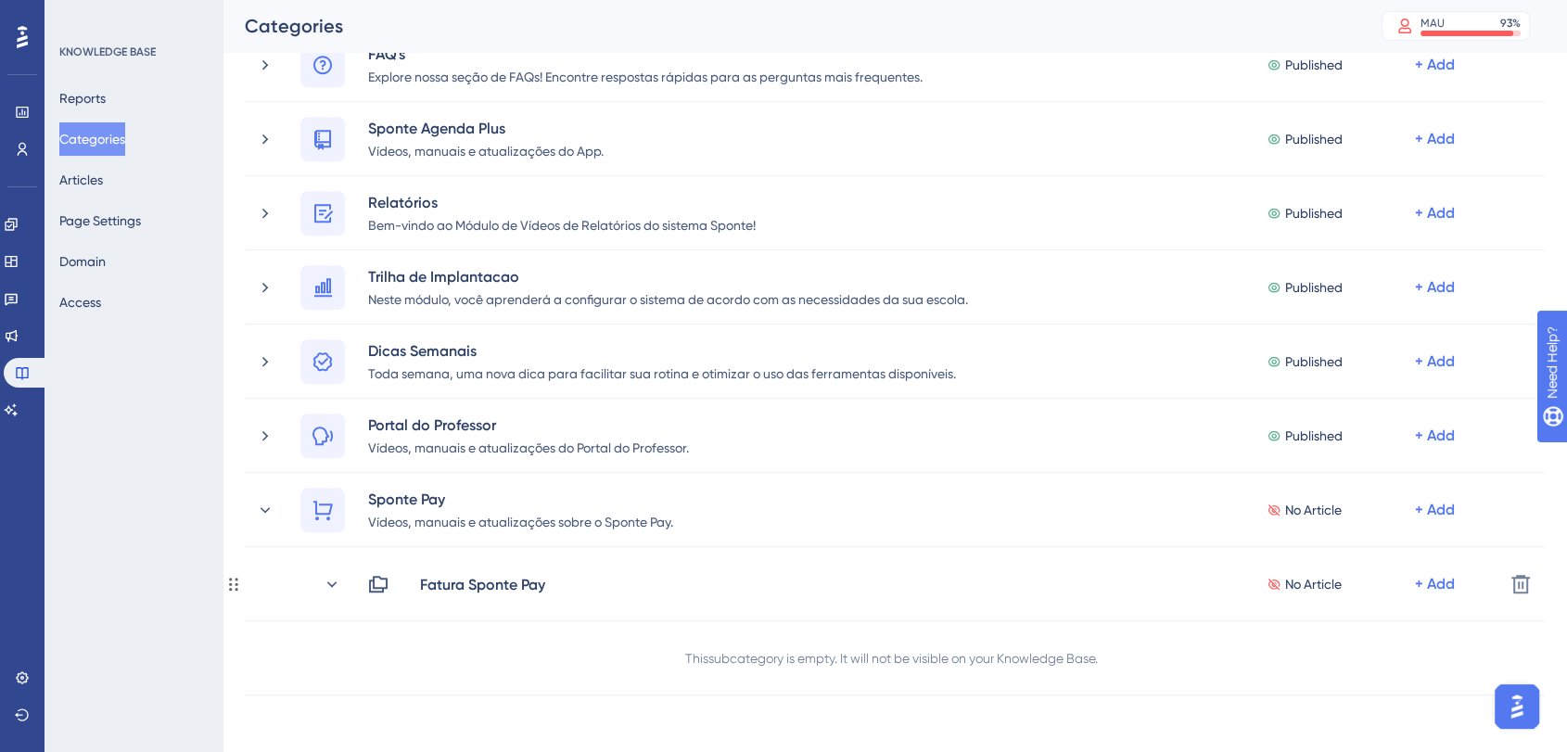
click at [332, 582] on icon at bounding box center [332, 584] width 19 height 19
click at [91, 169] on button "Articles" at bounding box center [81, 179] width 44 height 33
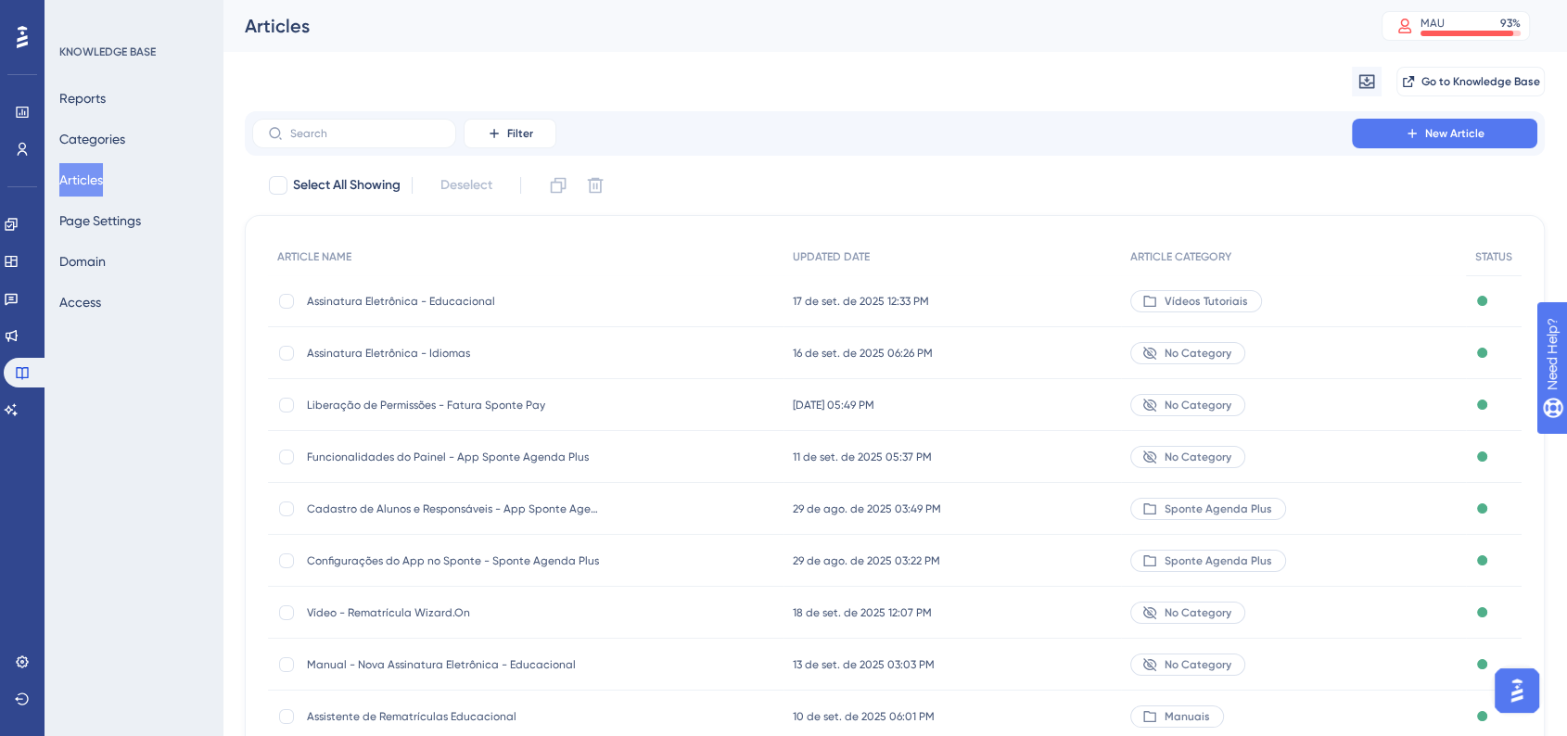
click at [734, 300] on div "Assinatura Eletrônica - Educacional Assinatura Eletrônica - Educacional" at bounding box center [525, 301] width 515 height 52
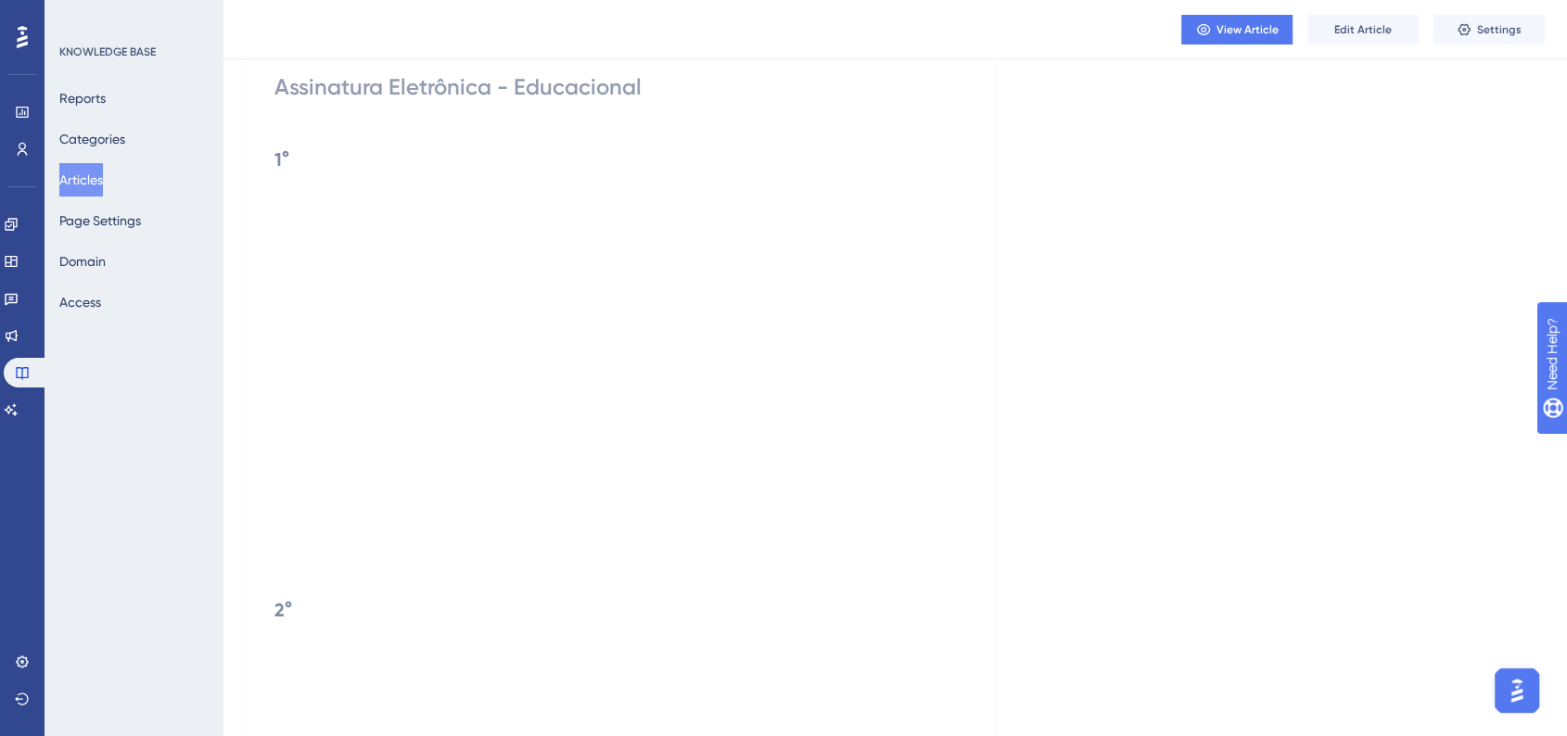
scroll to position [206, 0]
click at [1122, 386] on div "Language Portuguese (Default) Assinatura Eletrônica - Educacional 1° 2° 3° Did …" at bounding box center [895, 724] width 1300 height 1622
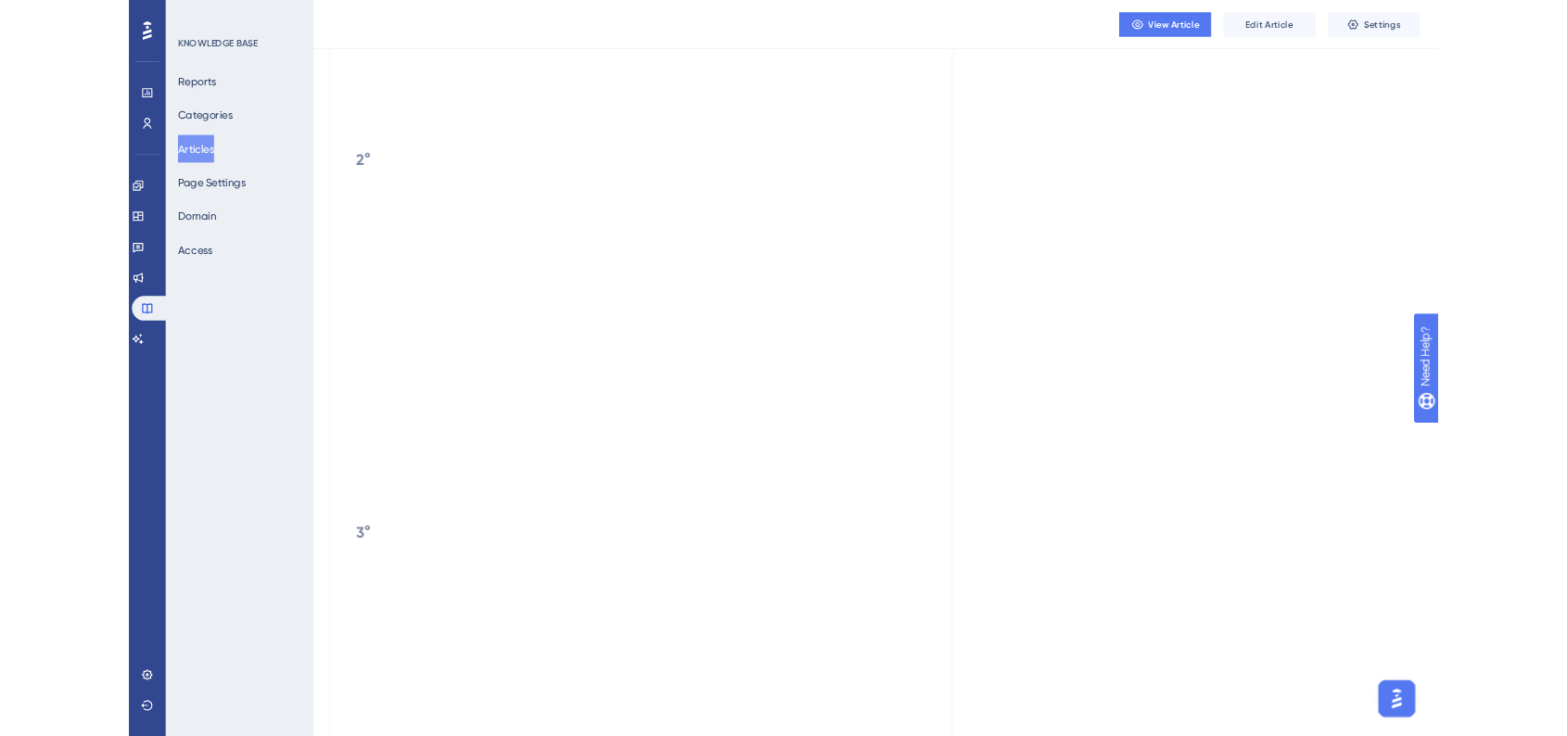
scroll to position [1062, 0]
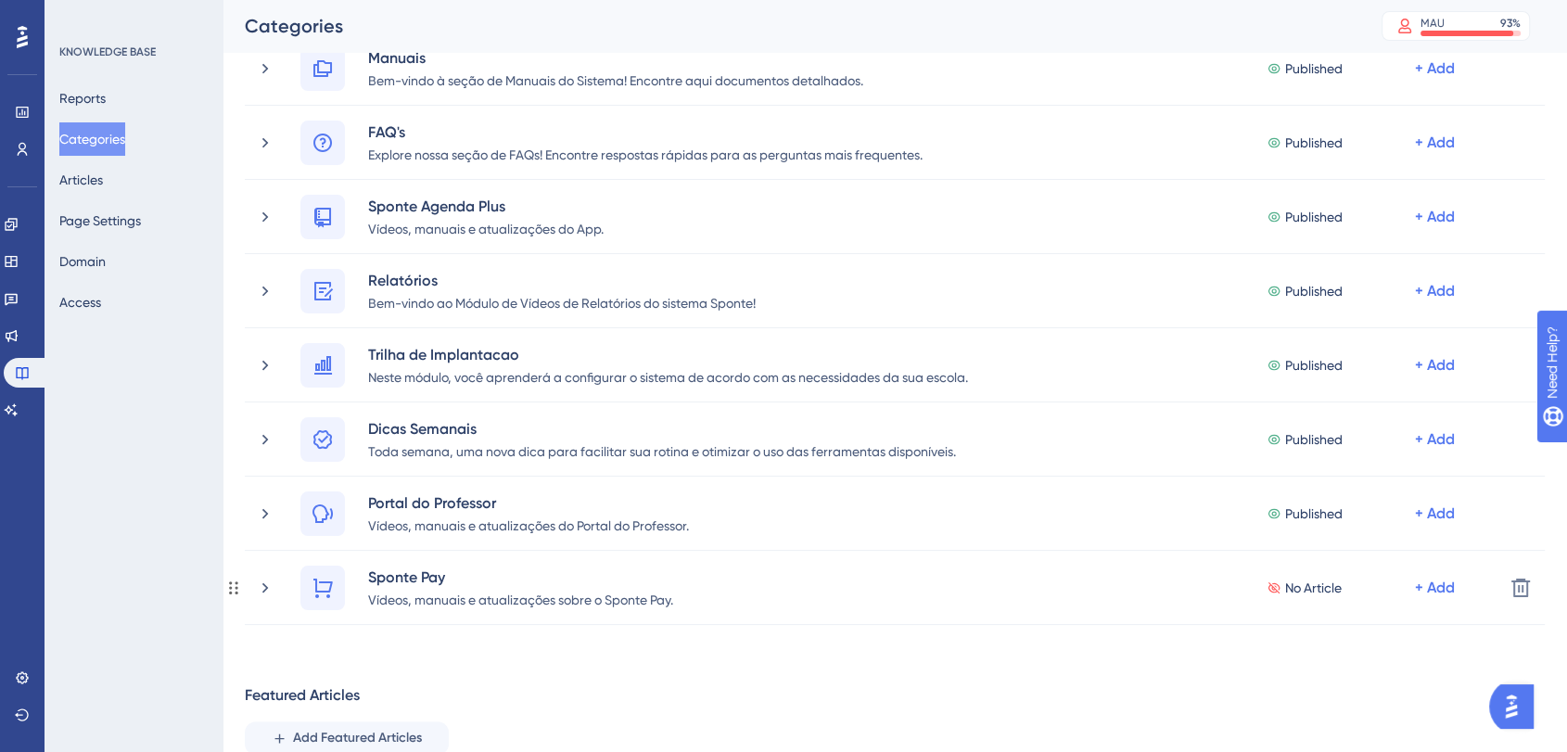
scroll to position [515, 0]
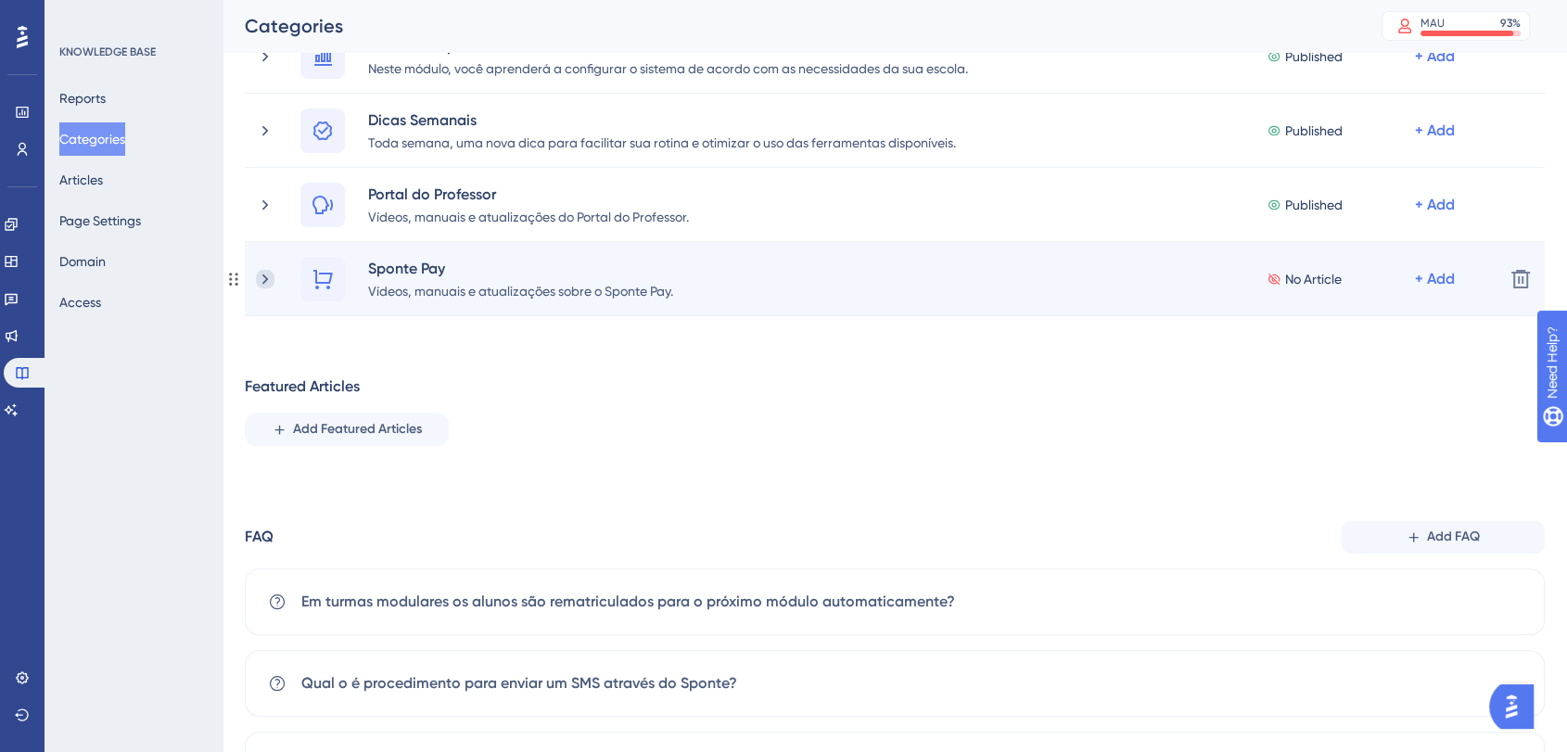
click at [256, 275] on icon at bounding box center [265, 279] width 19 height 19
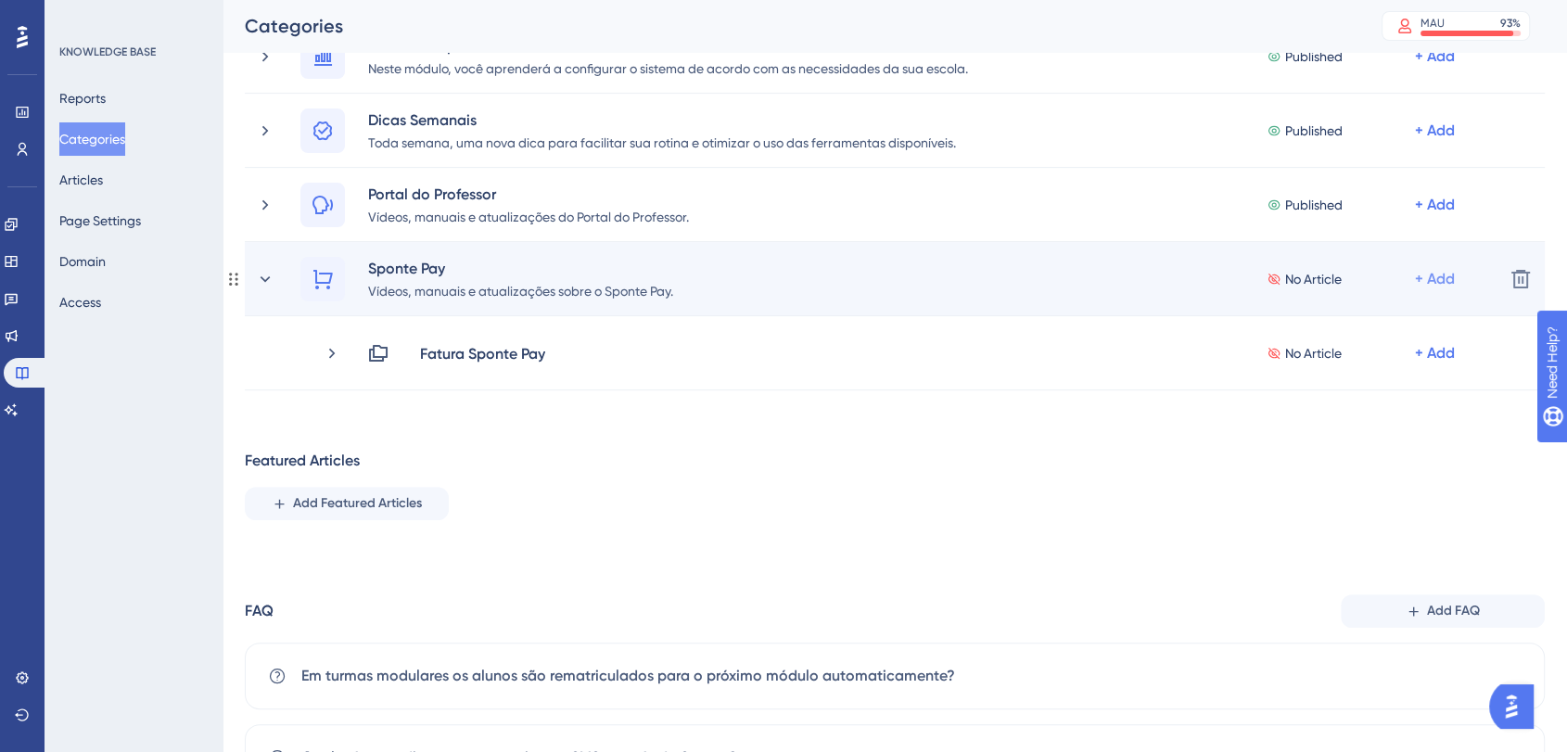
click at [1451, 279] on div "+ Add" at bounding box center [1435, 279] width 40 height 22
click at [1315, 336] on span "Add a Subcategory" at bounding box center [1354, 328] width 117 height 22
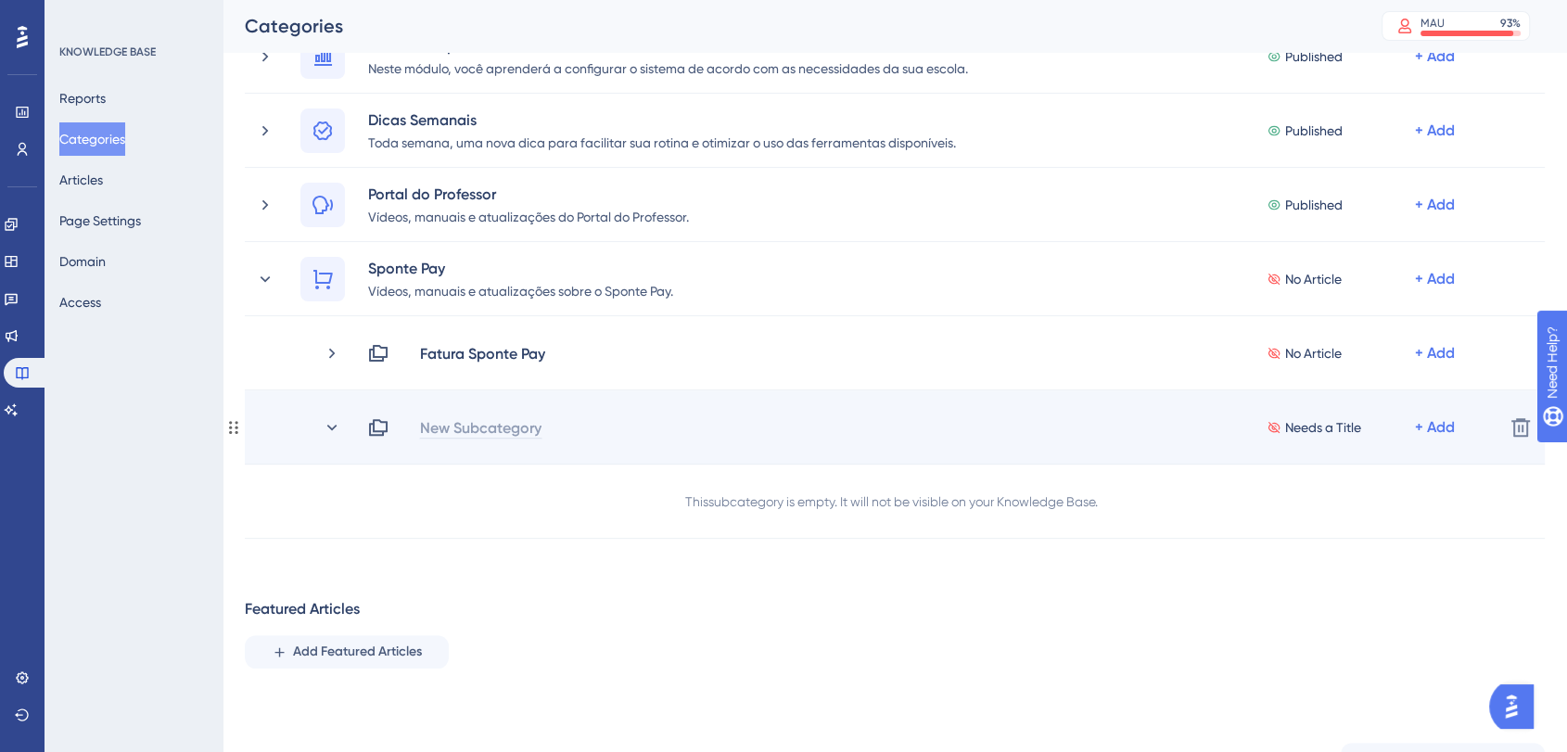
click at [439, 432] on div "New Subcategory" at bounding box center [480, 427] width 123 height 22
click at [456, 420] on div "New Subcategory" at bounding box center [480, 427] width 123 height 22
click at [527, 430] on div "New Subcategory" at bounding box center [480, 427] width 123 height 22
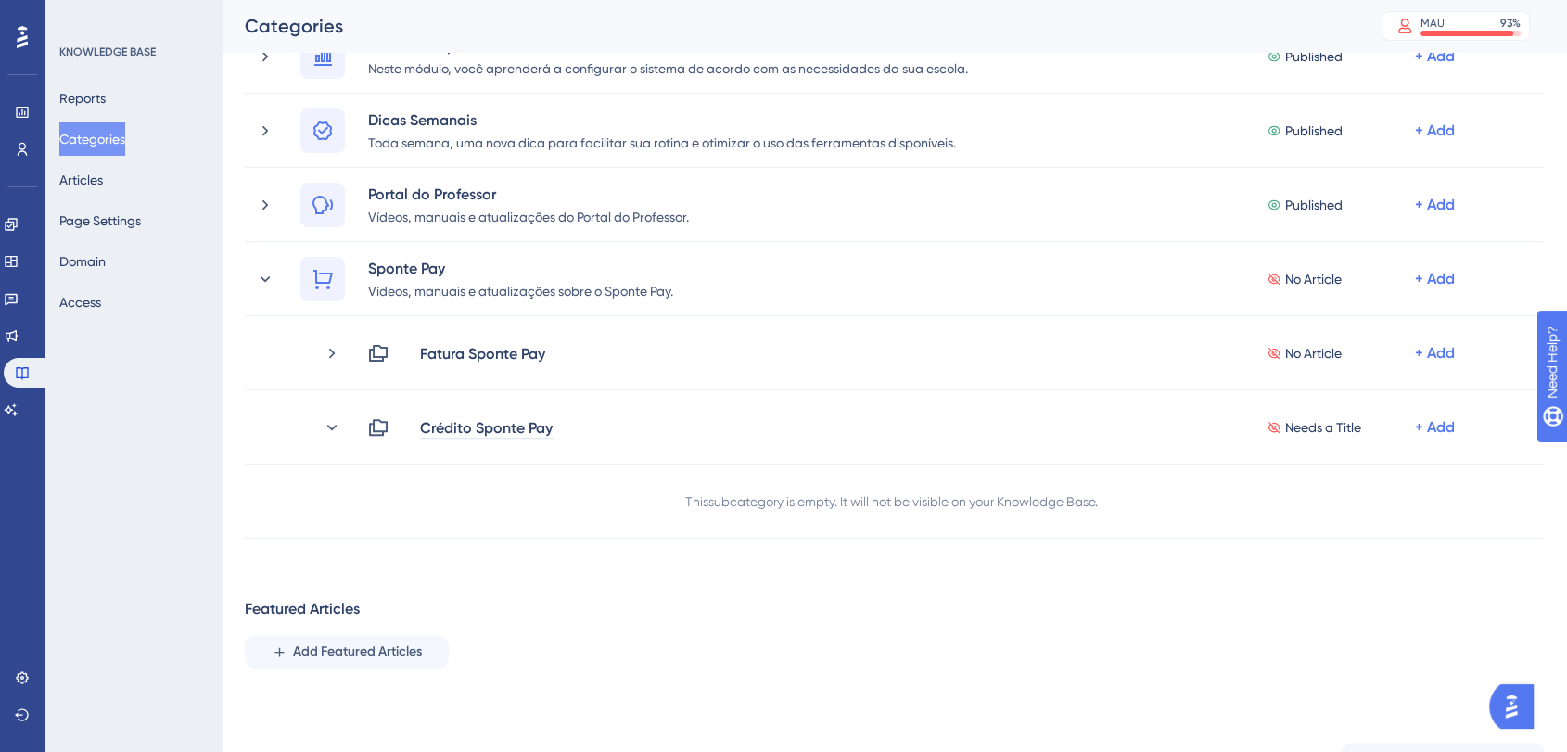
click at [1361, 539] on div "Performance Users Engagement Widgets Feedback Product Updates Knowledge Base AI…" at bounding box center [894, 464] width 1344 height 1824
click at [103, 188] on button "Articles" at bounding box center [81, 179] width 44 height 33
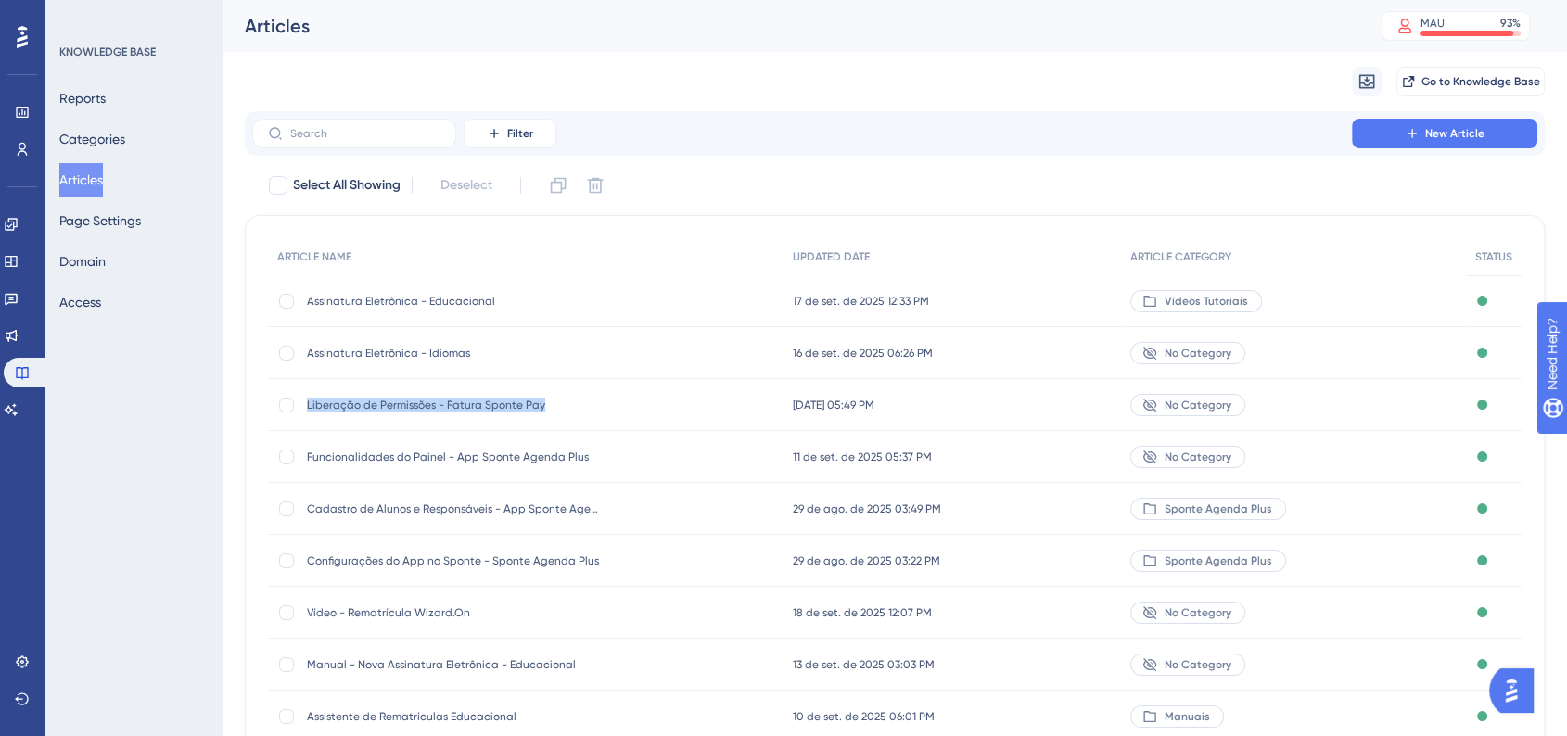
drag, startPoint x: 307, startPoint y: 407, endPoint x: 539, endPoint y: 406, distance: 231.8
click at [539, 406] on span "Liberação de Permissões - Fatura Sponte Pay" at bounding box center [455, 405] width 297 height 15
copy span "Liberação de Permissões - Fatura Sponte Pay"
click at [1472, 142] on button "New Article" at bounding box center [1444, 134] width 185 height 30
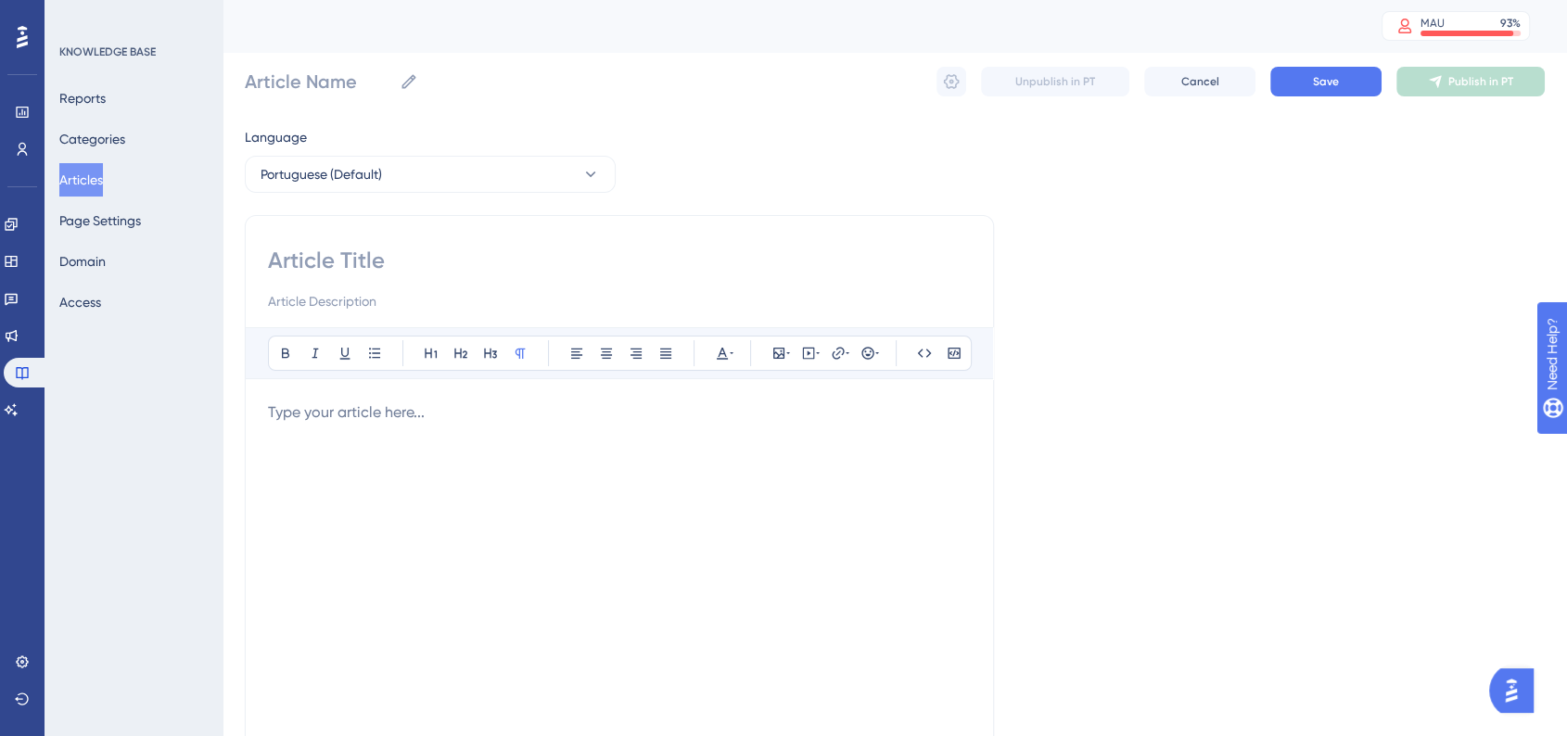
click at [396, 260] on input at bounding box center [619, 261] width 703 height 30
click at [331, 79] on input "Article Name" at bounding box center [318, 82] width 147 height 26
paste input "Liberação de Permissões - Fatura Sponte Pay"
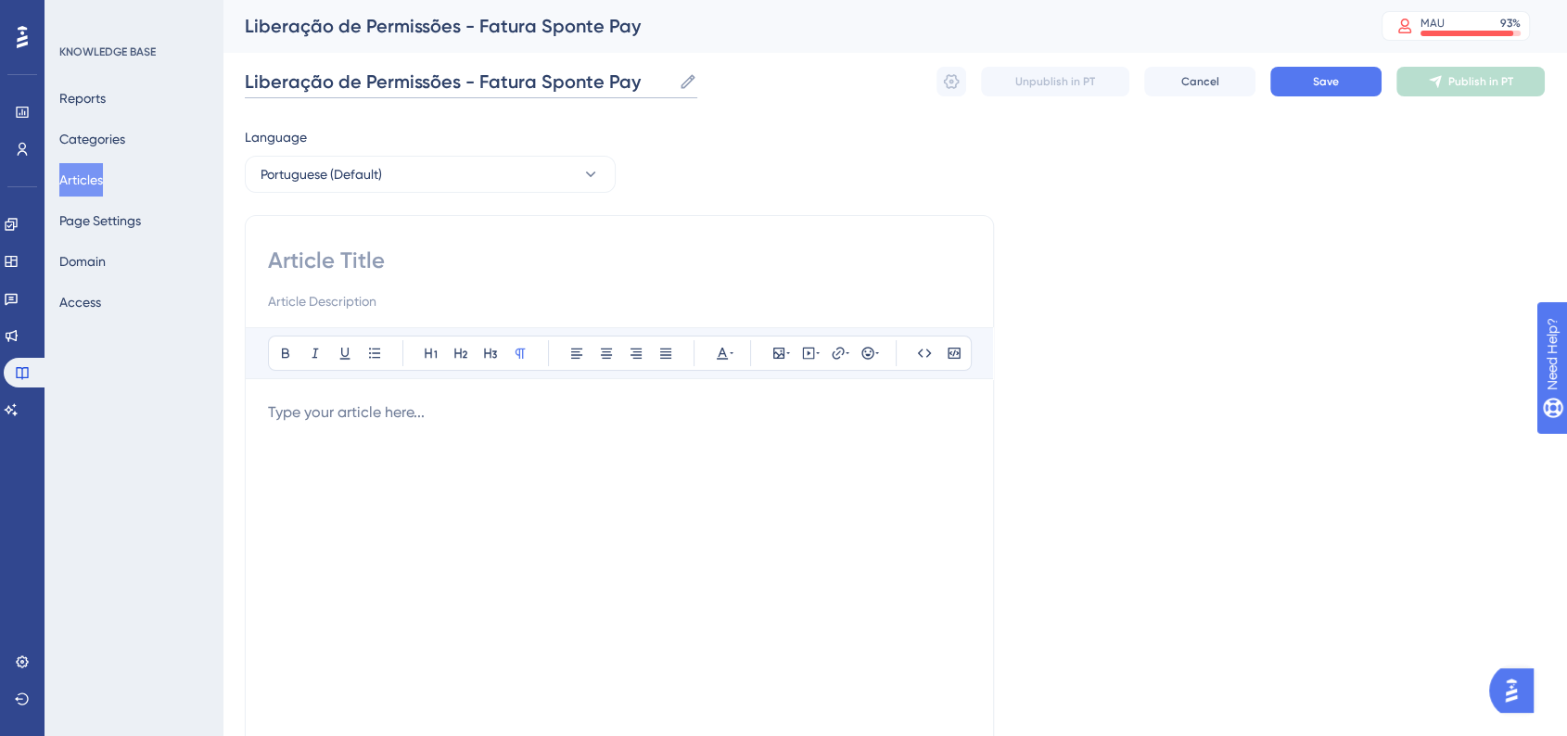
drag, startPoint x: 477, startPoint y: 75, endPoint x: 527, endPoint y: 86, distance: 50.4
click at [527, 86] on input "Liberação de Permissões - Fatura Sponte Pay" at bounding box center [458, 82] width 426 height 26
type input "Liberação de Permissões - Crédito Sponte Pay"
click at [436, 265] on input at bounding box center [619, 261] width 703 height 30
paste input "Liberação de Permissões - Fatura Sponte Pay"
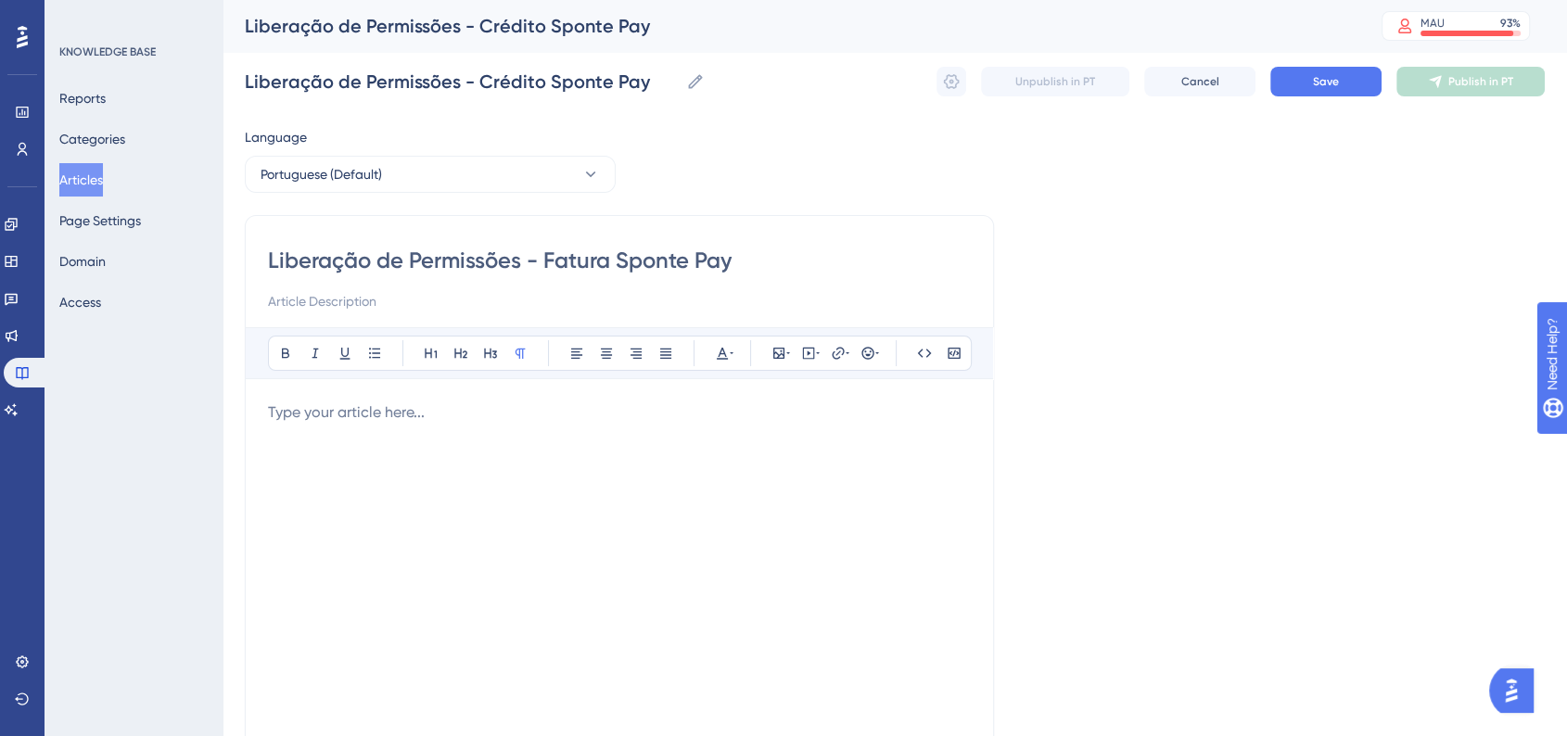
drag, startPoint x: 540, startPoint y: 264, endPoint x: 601, endPoint y: 261, distance: 60.3
click at [601, 261] on input "Liberação de Permissões - Fatura Sponte Pay" at bounding box center [619, 261] width 703 height 30
type input "Liberação de Permissões - Crédito Sponte Pay"
click at [1246, 368] on div "Language Portuguese (Default) Liberação de Permissões - Crédito Sponte Pay Bold…" at bounding box center [895, 535] width 1300 height 818
click at [506, 450] on div at bounding box center [619, 605] width 703 height 408
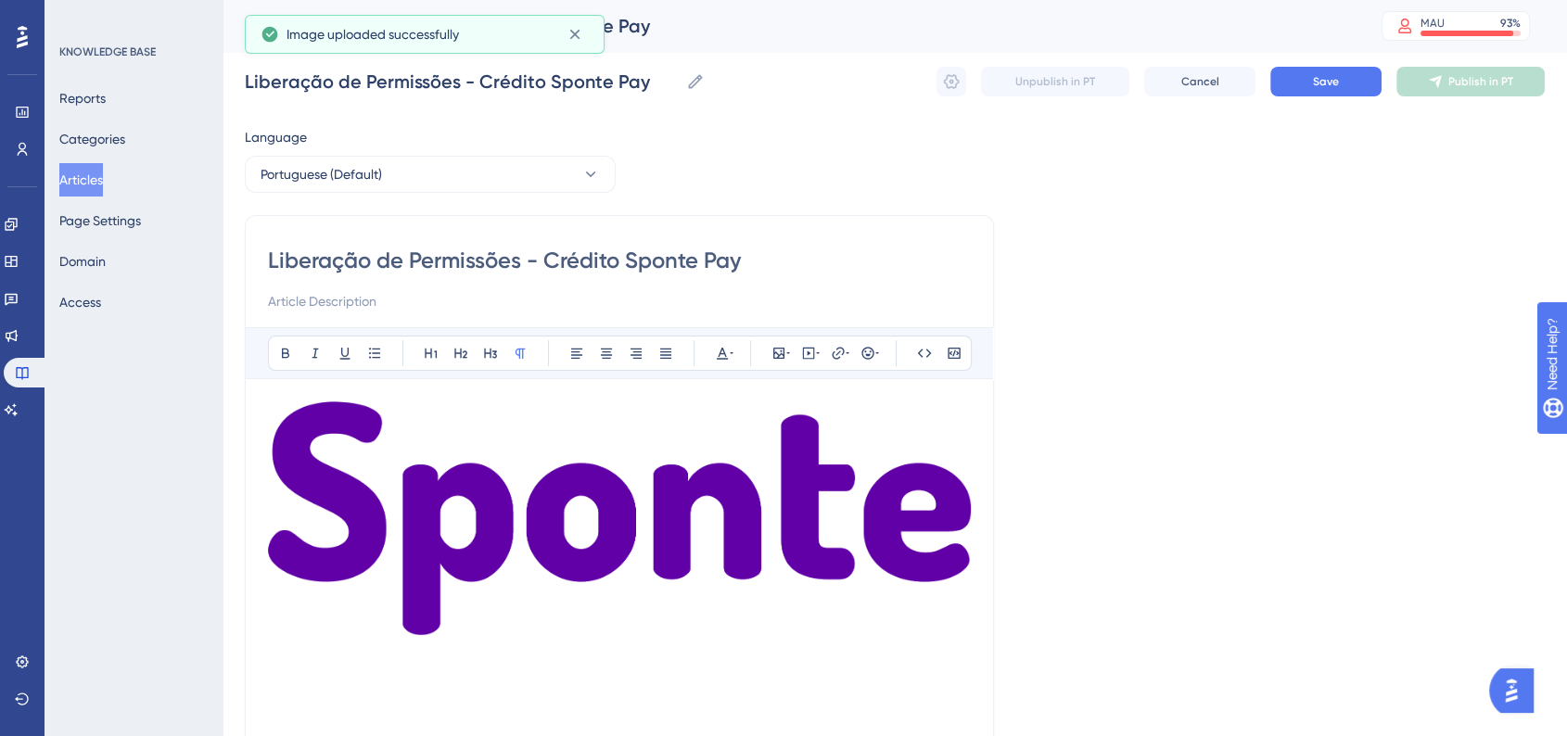
click at [685, 524] on img at bounding box center [619, 518] width 703 height 234
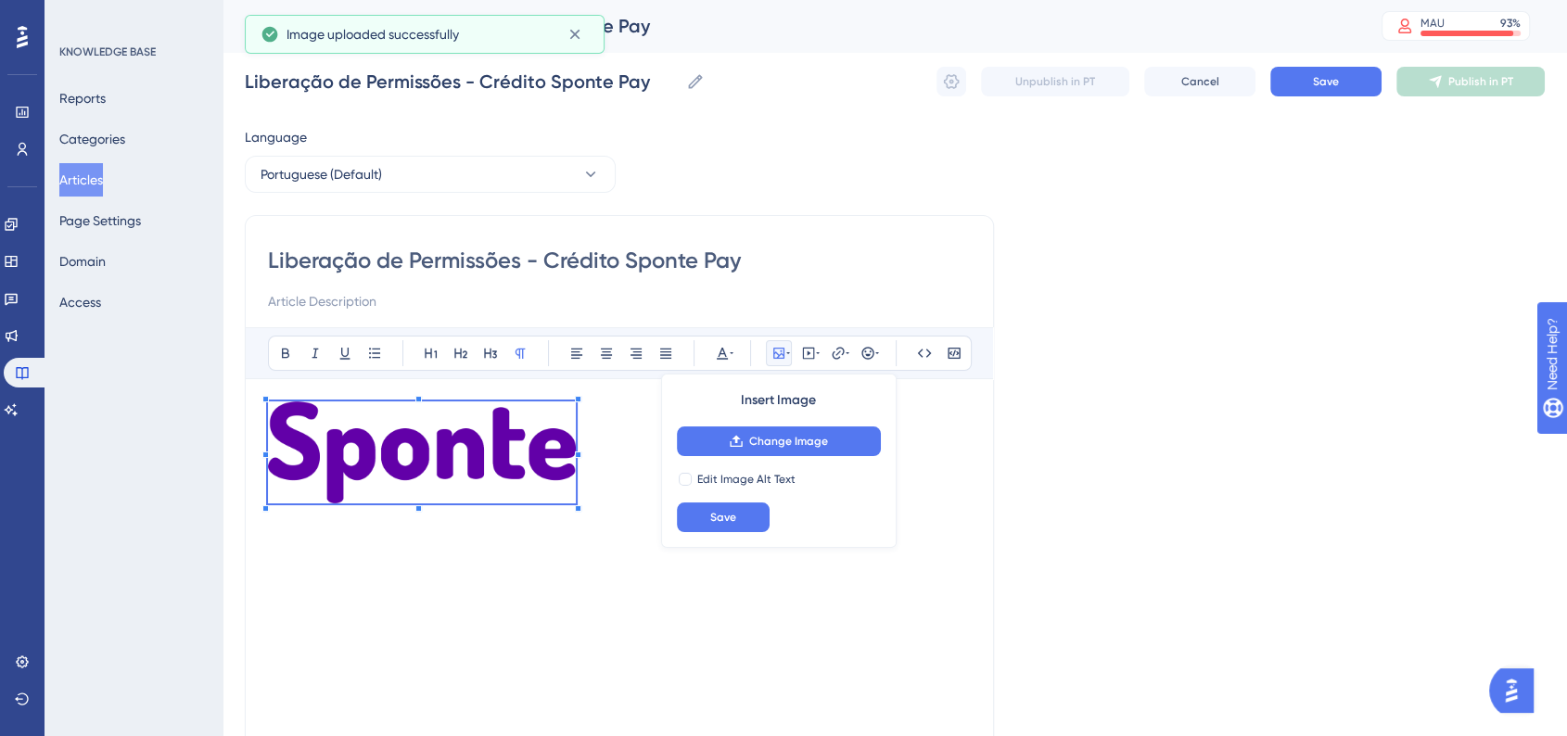
click at [578, 519] on div at bounding box center [619, 605] width 703 height 408
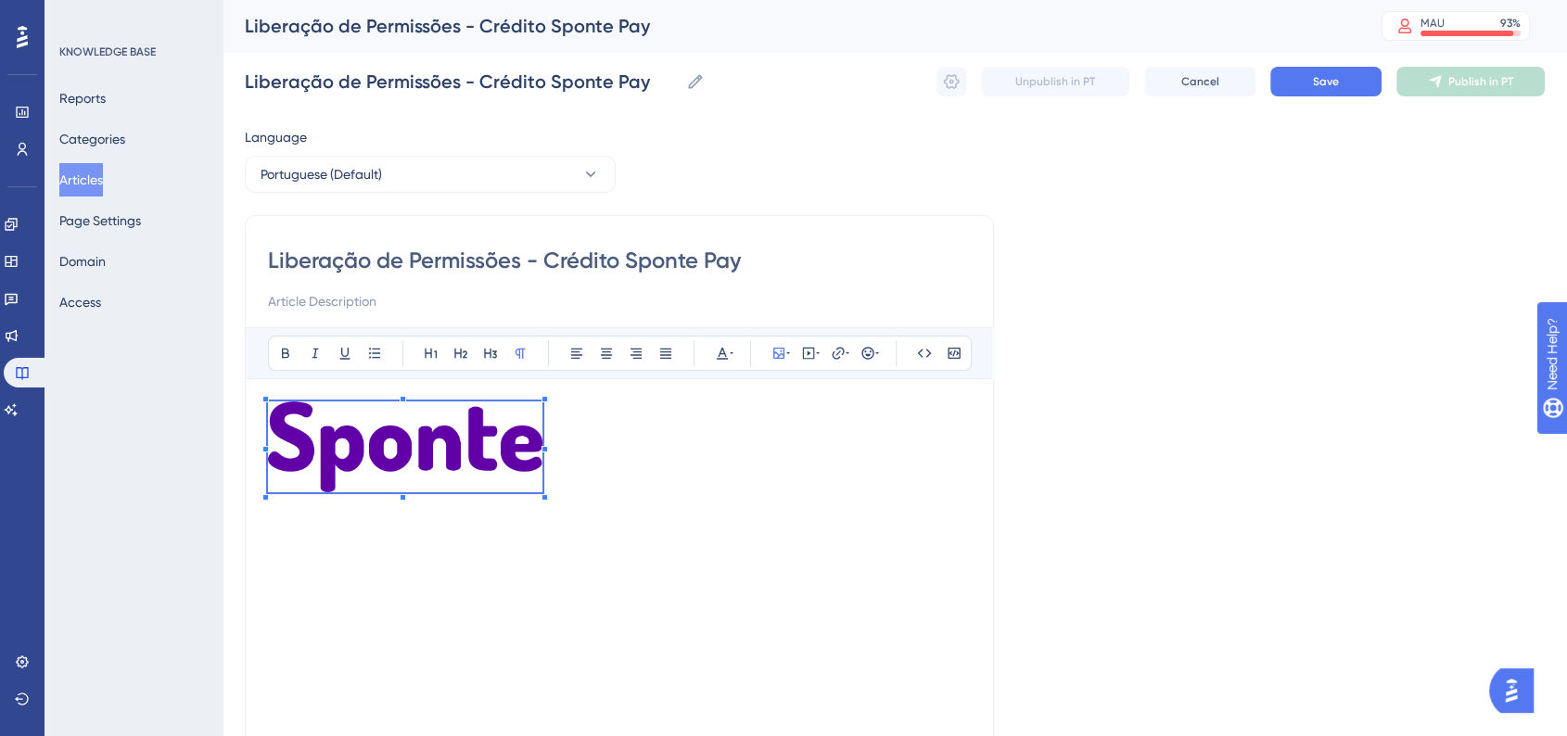
click at [532, 462] on p at bounding box center [619, 449] width 703 height 97
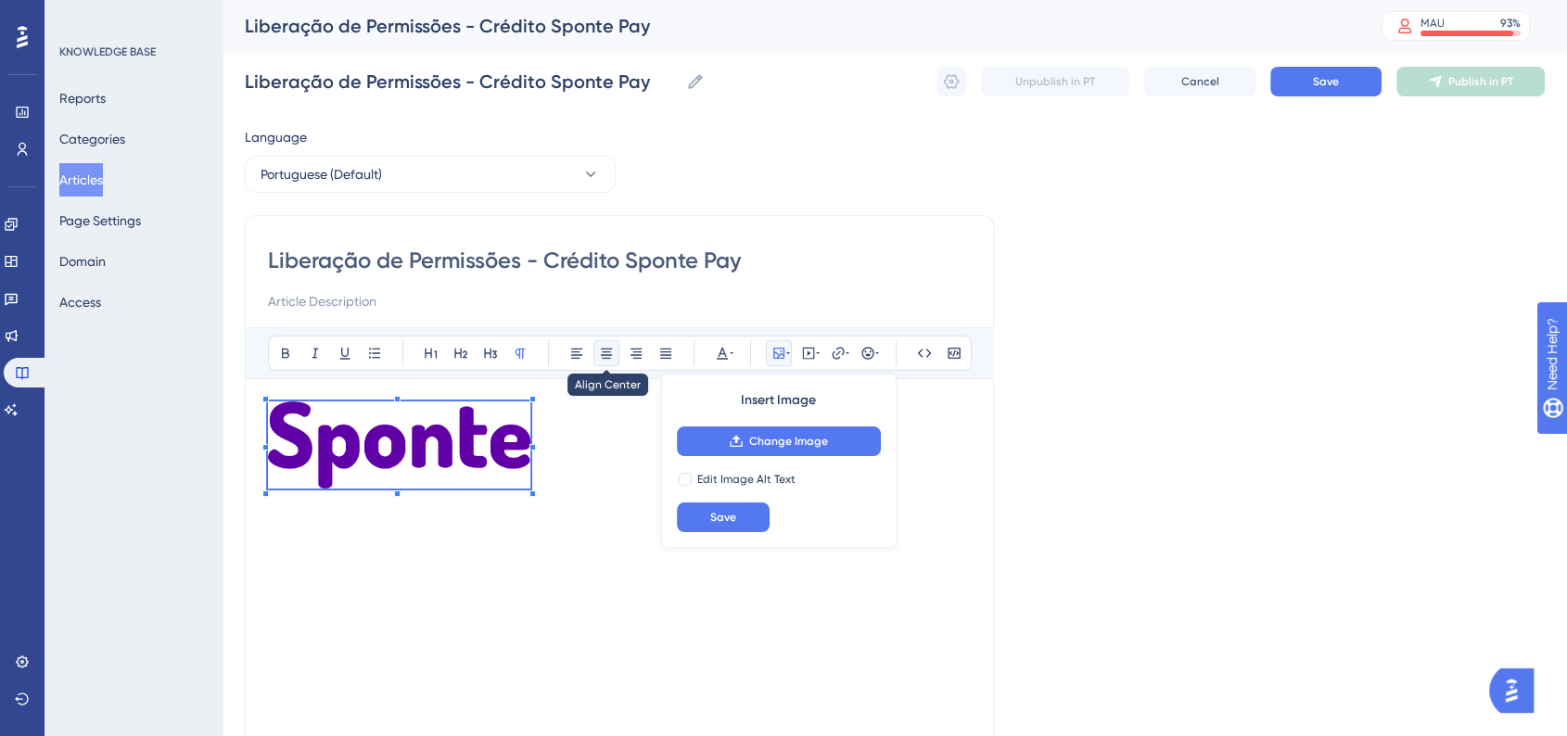
click at [611, 346] on icon at bounding box center [606, 353] width 15 height 15
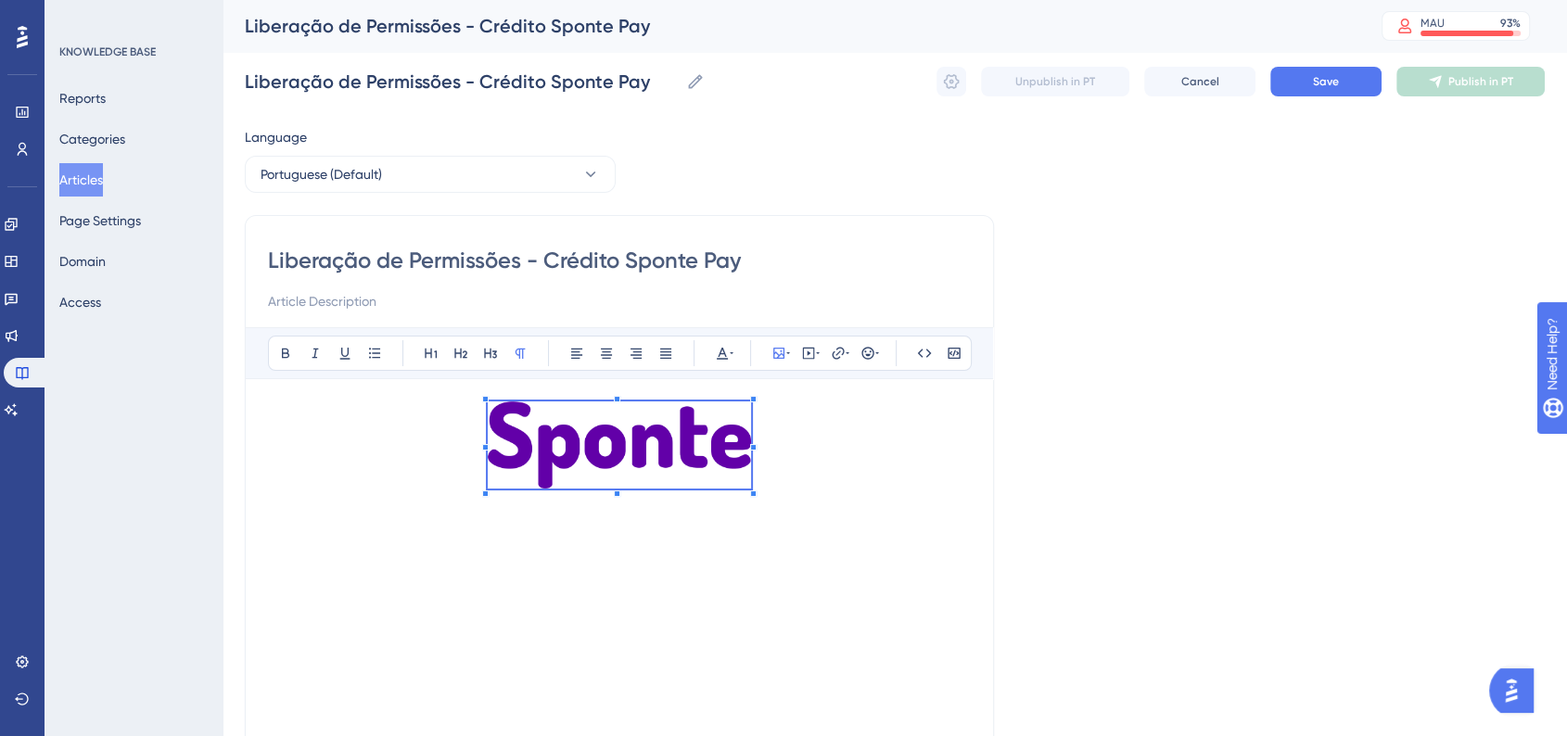
click at [906, 522] on div at bounding box center [619, 605] width 703 height 408
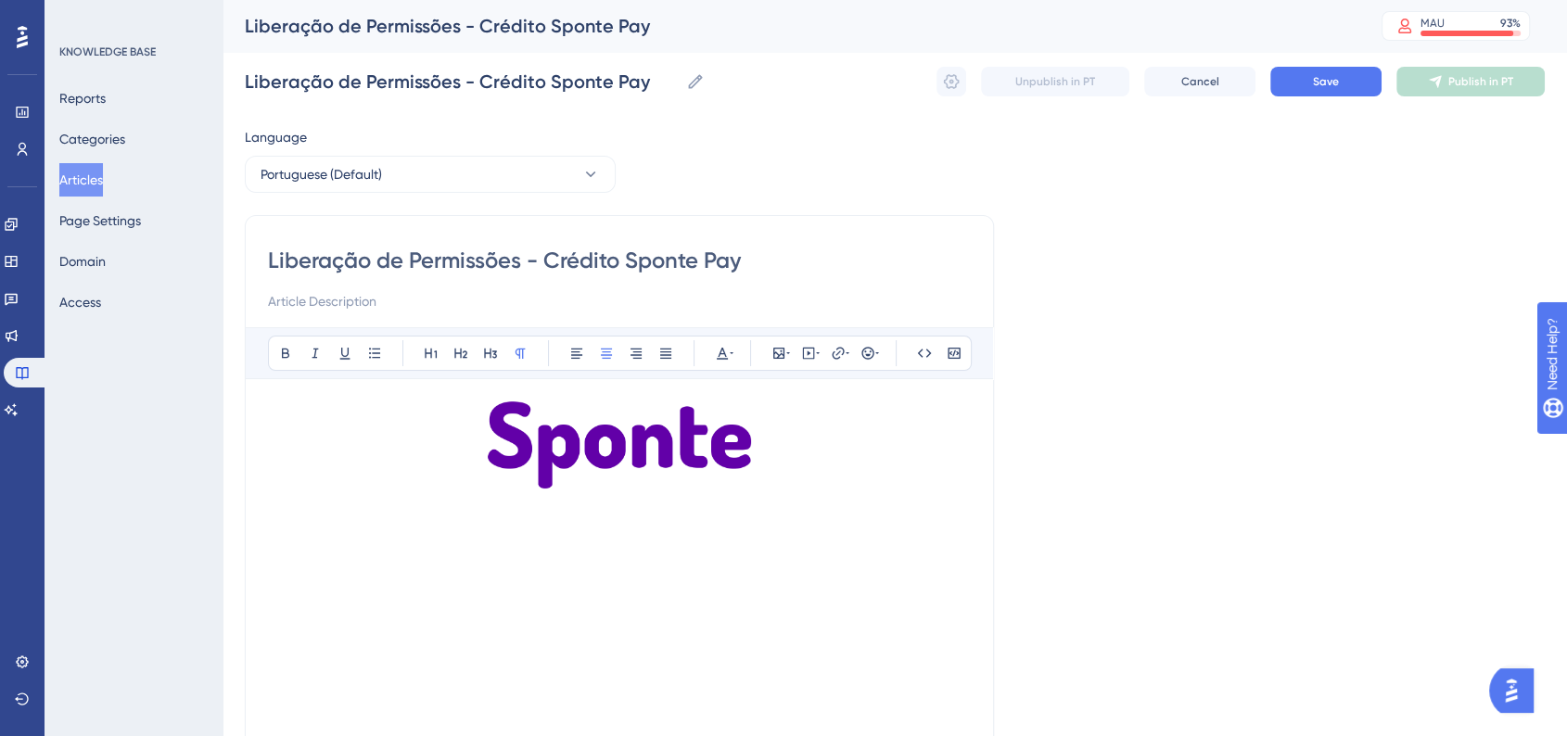
paste div
drag, startPoint x: 601, startPoint y: 547, endPoint x: 654, endPoint y: 548, distance: 52.9
click at [654, 548] on strong "Permissões Fatura Sponte Pay" at bounding box center [629, 545] width 262 height 22
click at [559, 615] on div "🛠 Permissões Crédito Sponte Pay" at bounding box center [619, 605] width 703 height 408
click at [823, 563] on h2 "🛠 Permissões Crédito Sponte Pay" at bounding box center [619, 545] width 703 height 56
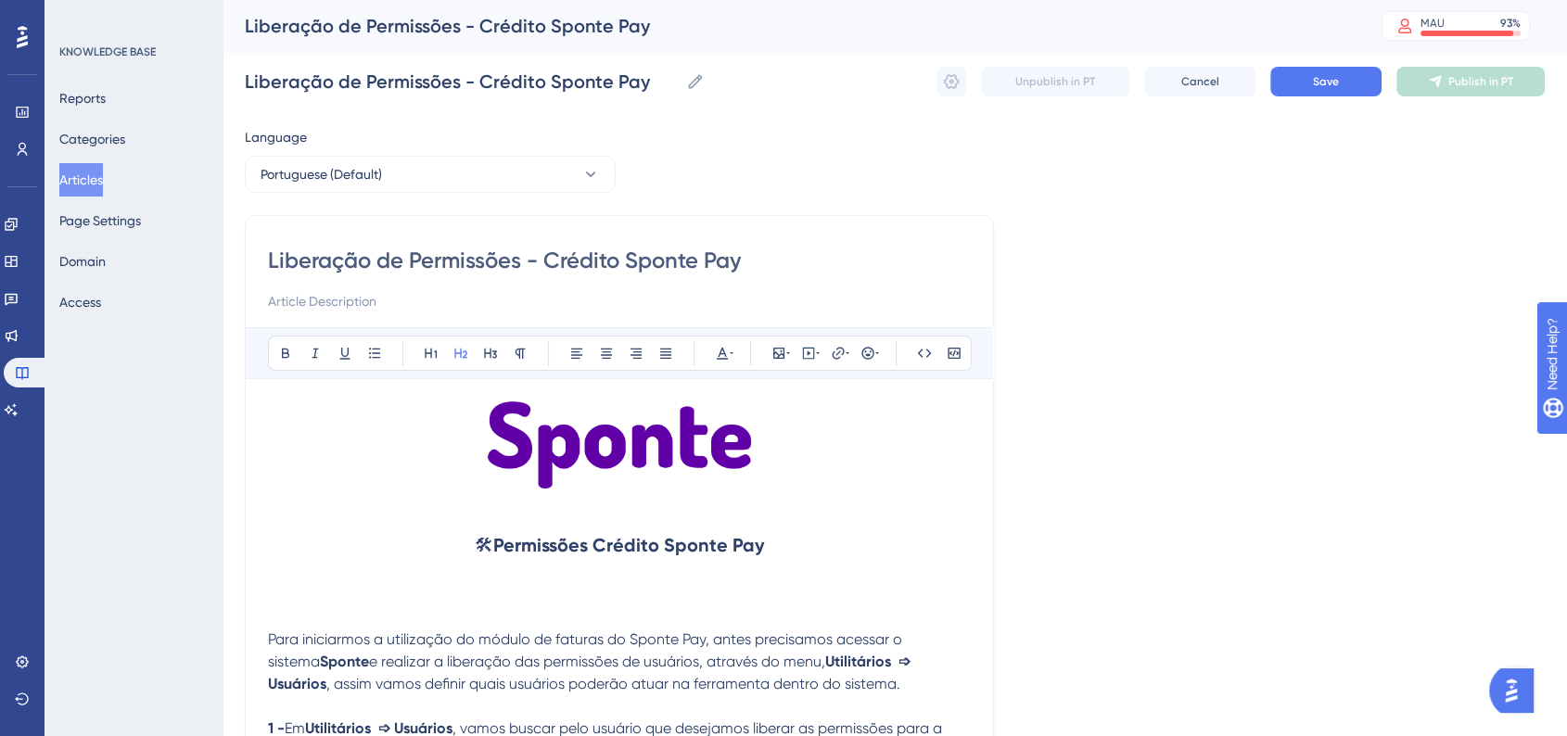
click at [289, 611] on h2 at bounding box center [619, 601] width 703 height 56
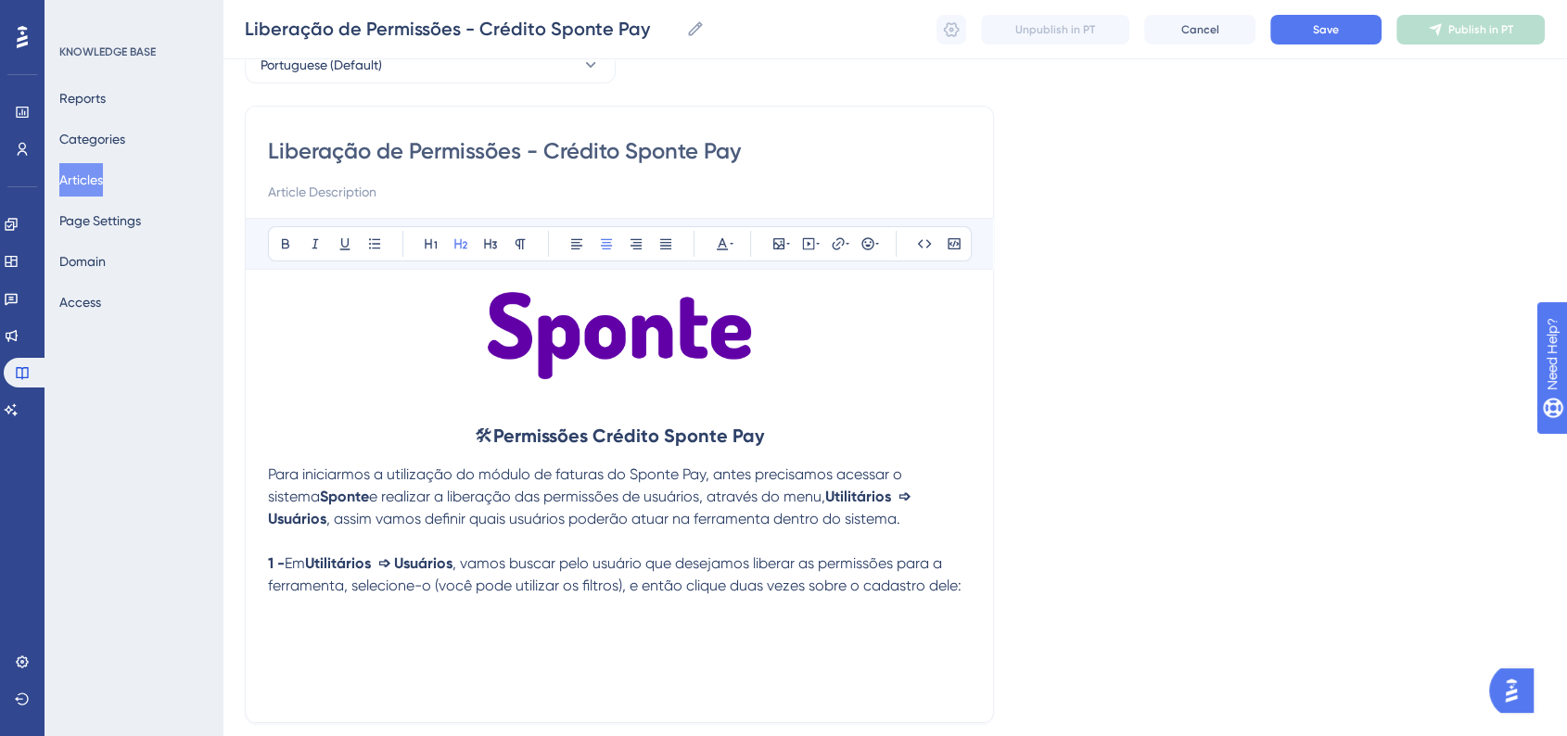
scroll to position [103, 0]
drag, startPoint x: 556, startPoint y: 472, endPoint x: 601, endPoint y: 476, distance: 44.7
click at [601, 476] on span "Para iniciarmos a utilização do módulo de faturas do Sponte Pay, antes precisam…" at bounding box center [587, 484] width 638 height 40
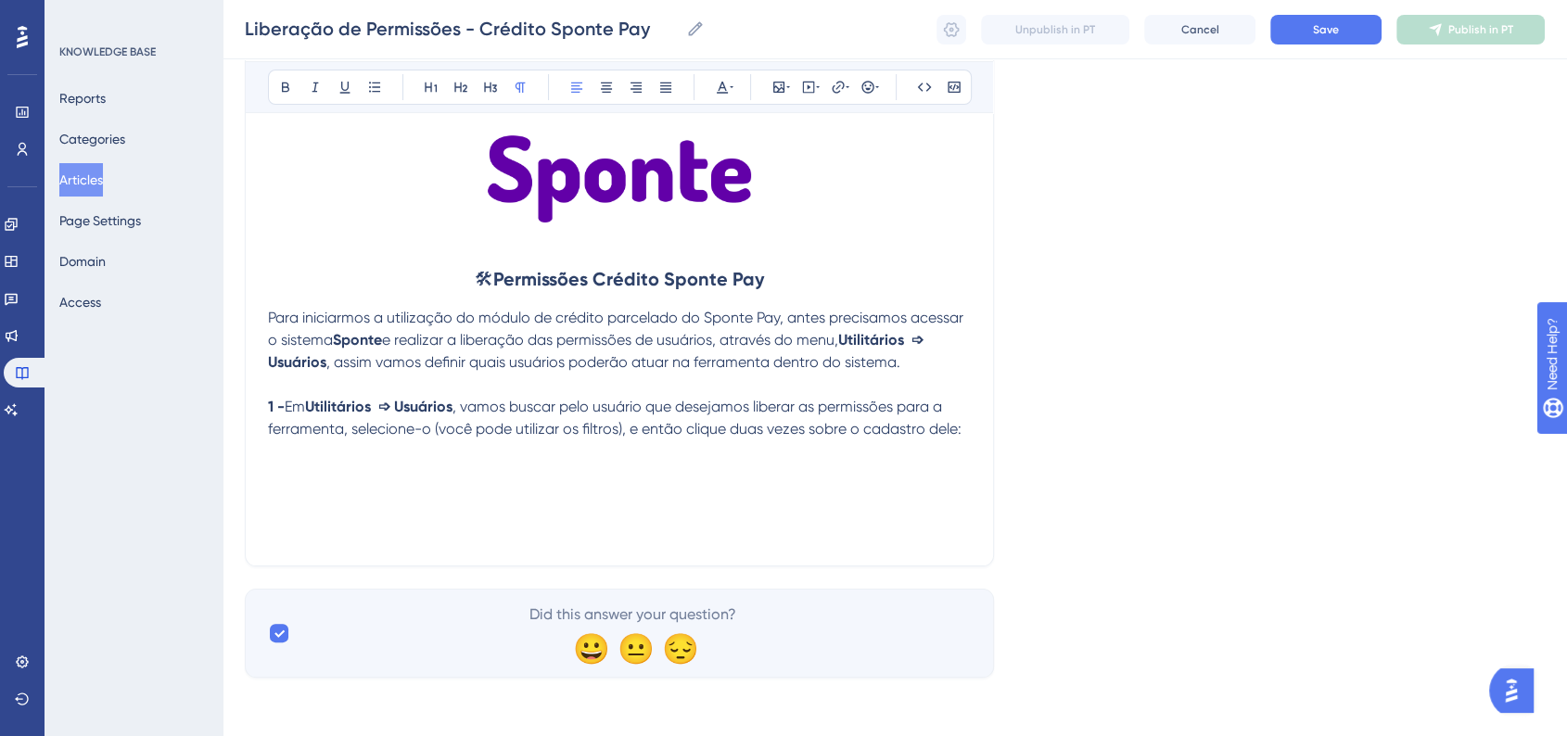
scroll to position [260, 0]
click at [442, 491] on div "🛠 Permissões Crédito Sponte Pay Para iniciarmos a utilização do módulo de crédi…" at bounding box center [619, 338] width 703 height 408
click at [976, 426] on div "Liberação de Permissões - Crédito Sponte Pay Bold Italic Underline Bullet Point…" at bounding box center [619, 256] width 749 height 617
click at [972, 428] on div "Liberação de Permissões - Crédito Sponte Pay Bold Italic Underline Bullet Point…" at bounding box center [619, 256] width 749 height 617
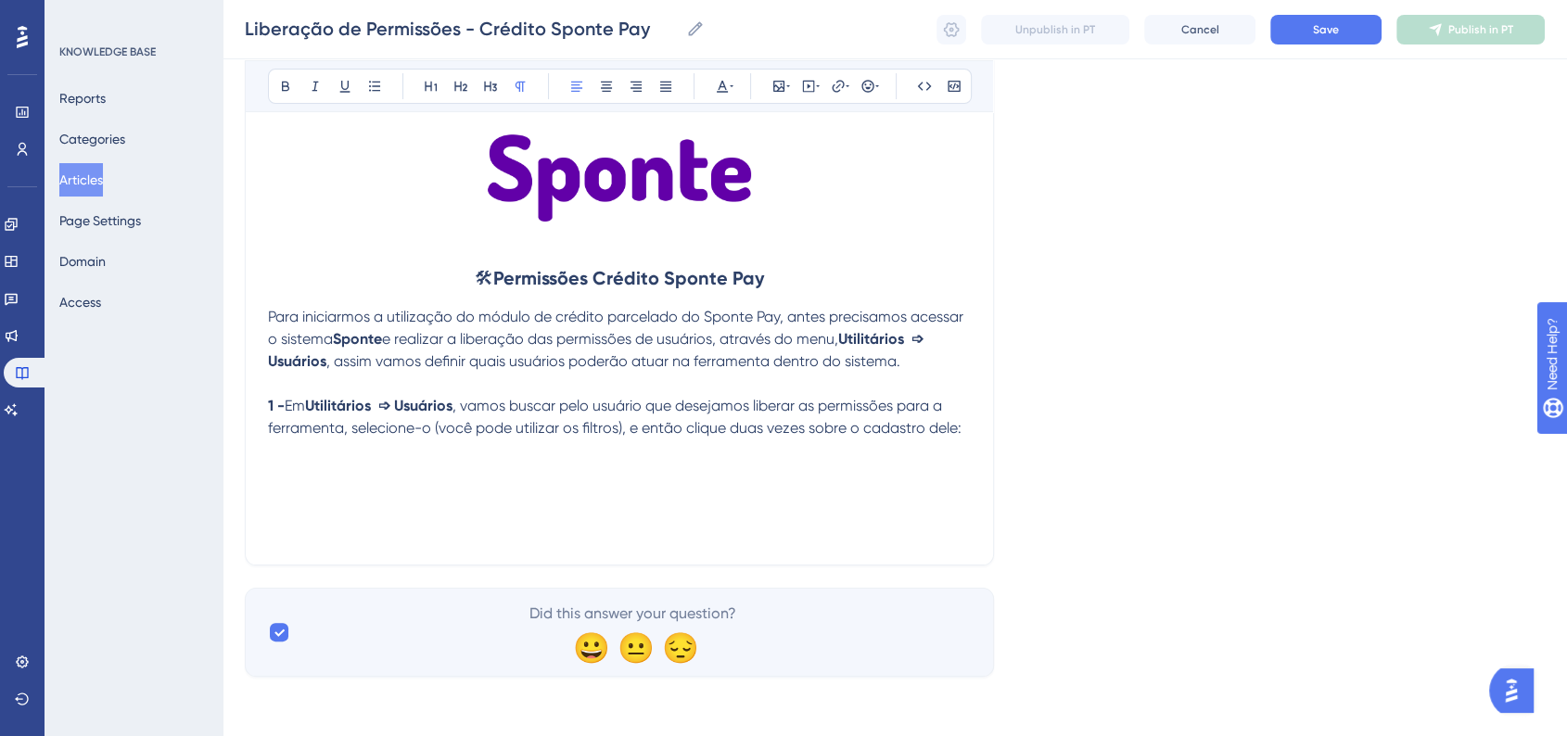
click at [965, 428] on p "1 - Em Utilitários ➩ Usuários , vamos buscar pelo usuário que desejamos liberar…" at bounding box center [619, 417] width 703 height 44
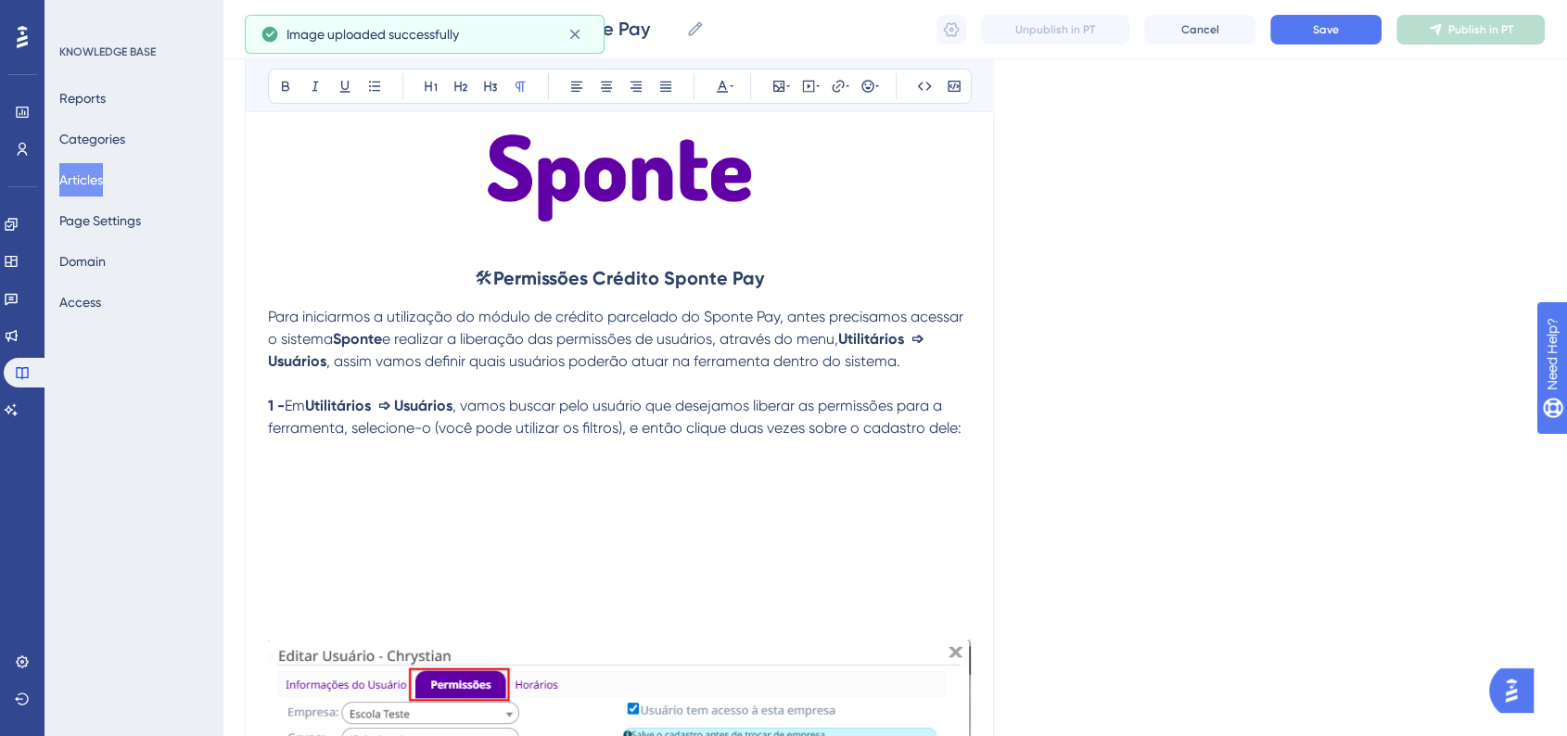
click at [430, 471] on p at bounding box center [619, 473] width 703 height 22
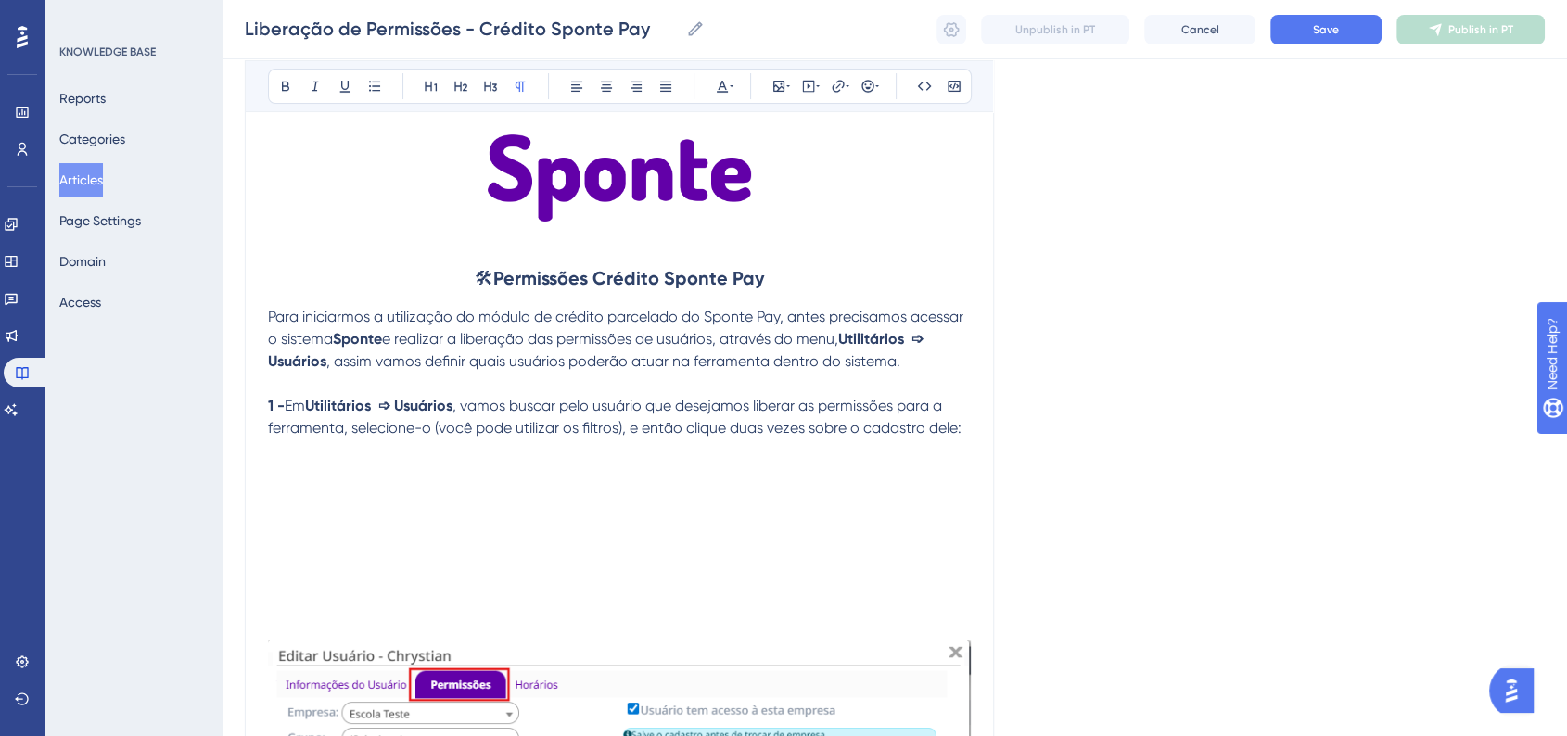
click at [297, 473] on p at bounding box center [619, 473] width 703 height 22
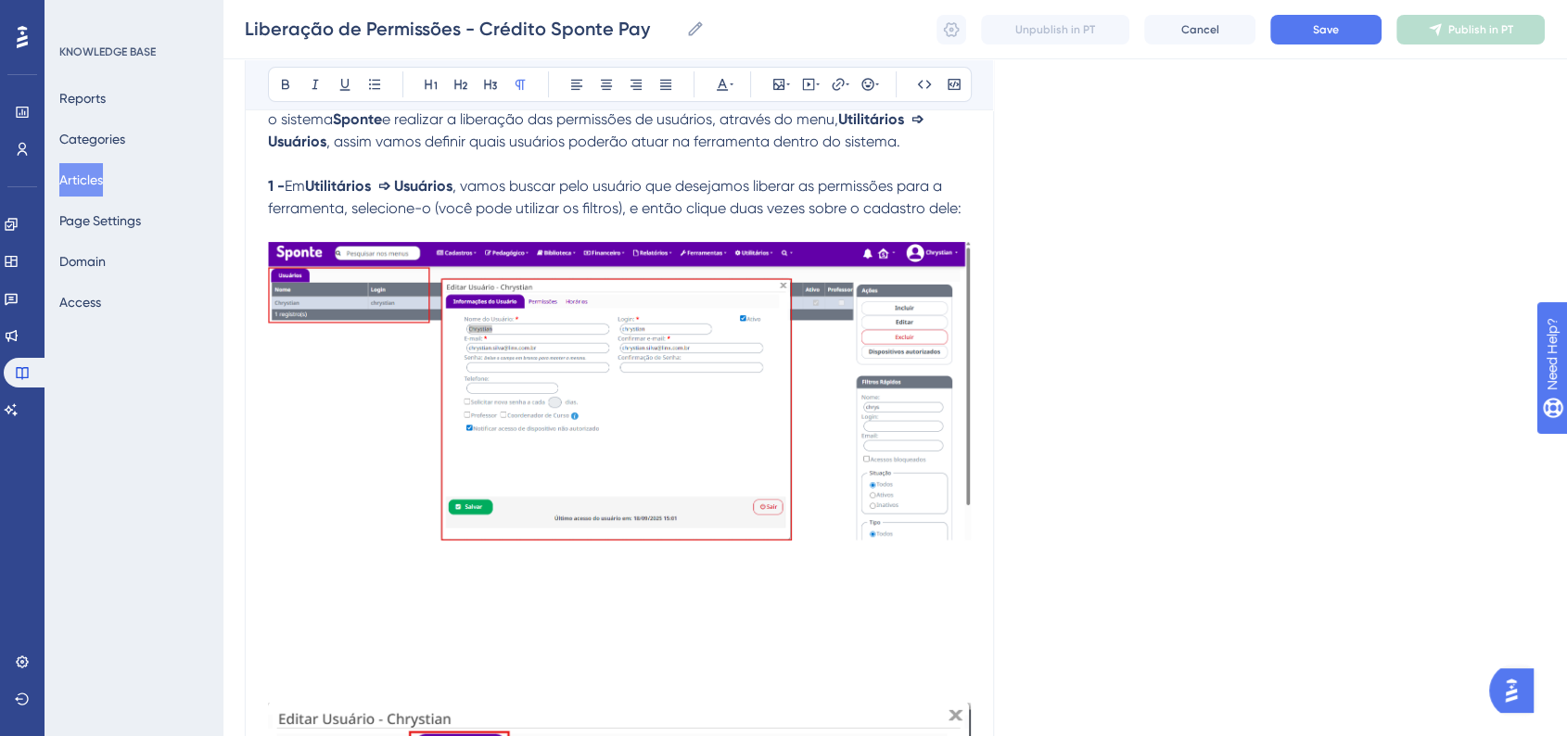
scroll to position [568, 0]
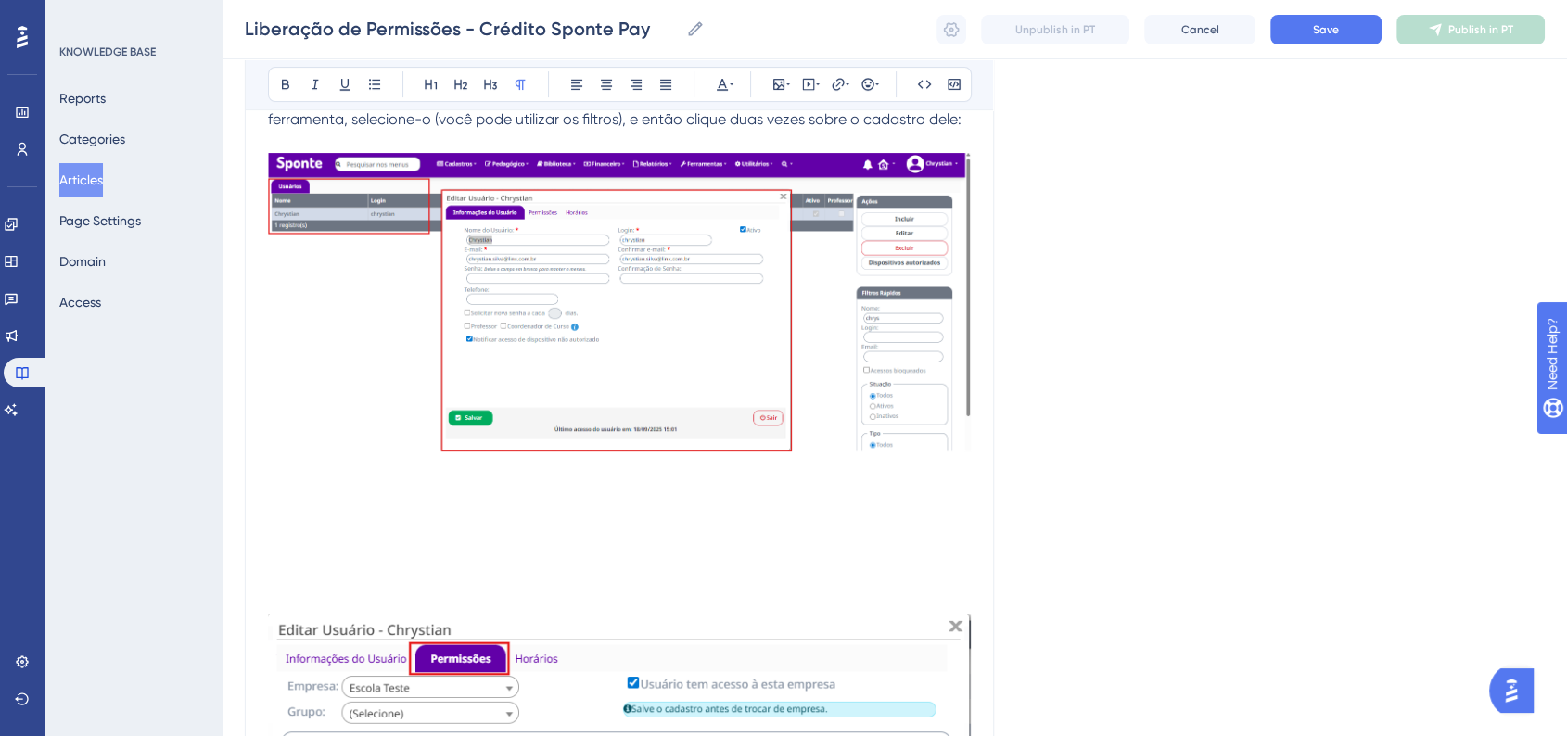
click at [318, 516] on p at bounding box center [619, 513] width 703 height 22
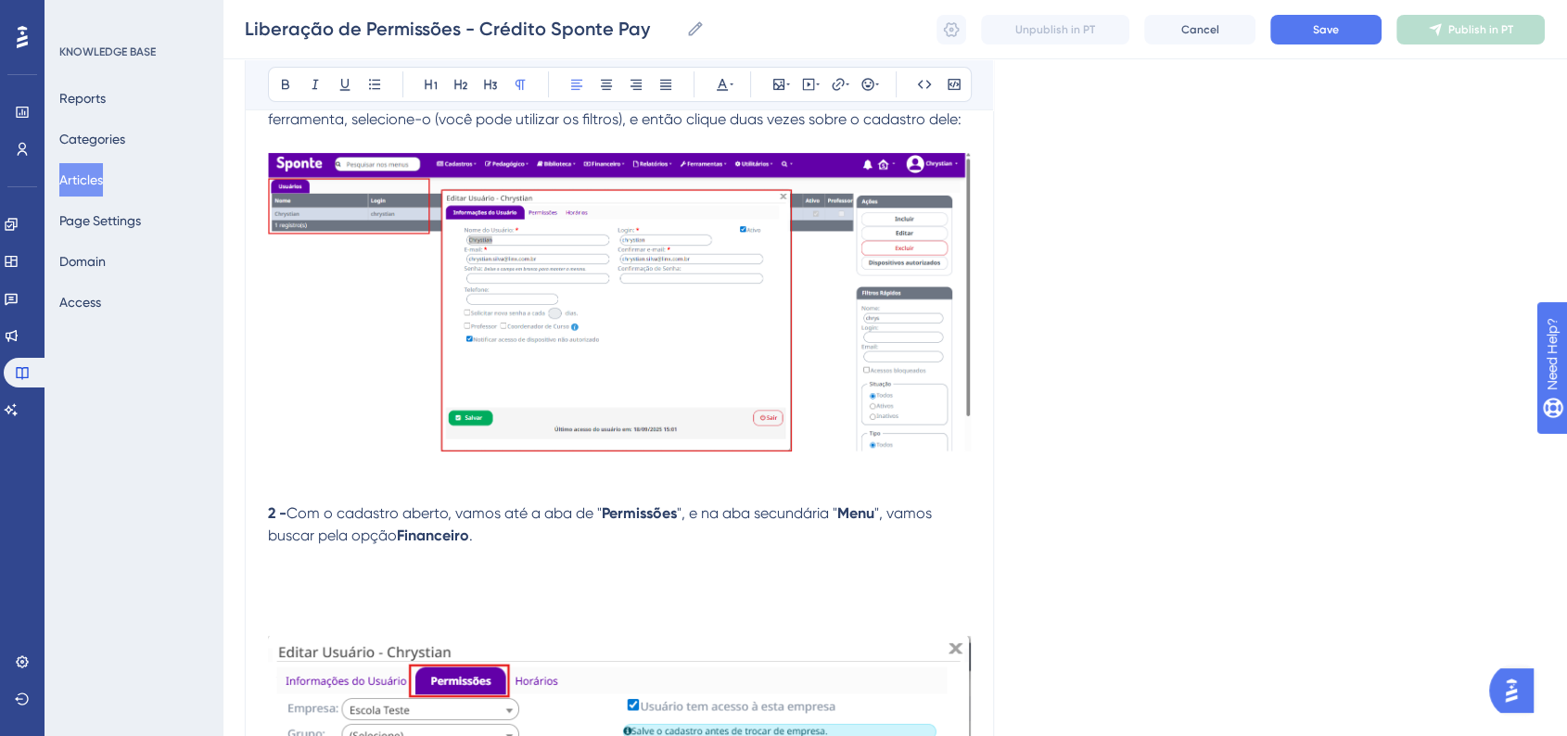
click at [268, 513] on strong "2 -" at bounding box center [277, 513] width 19 height 18
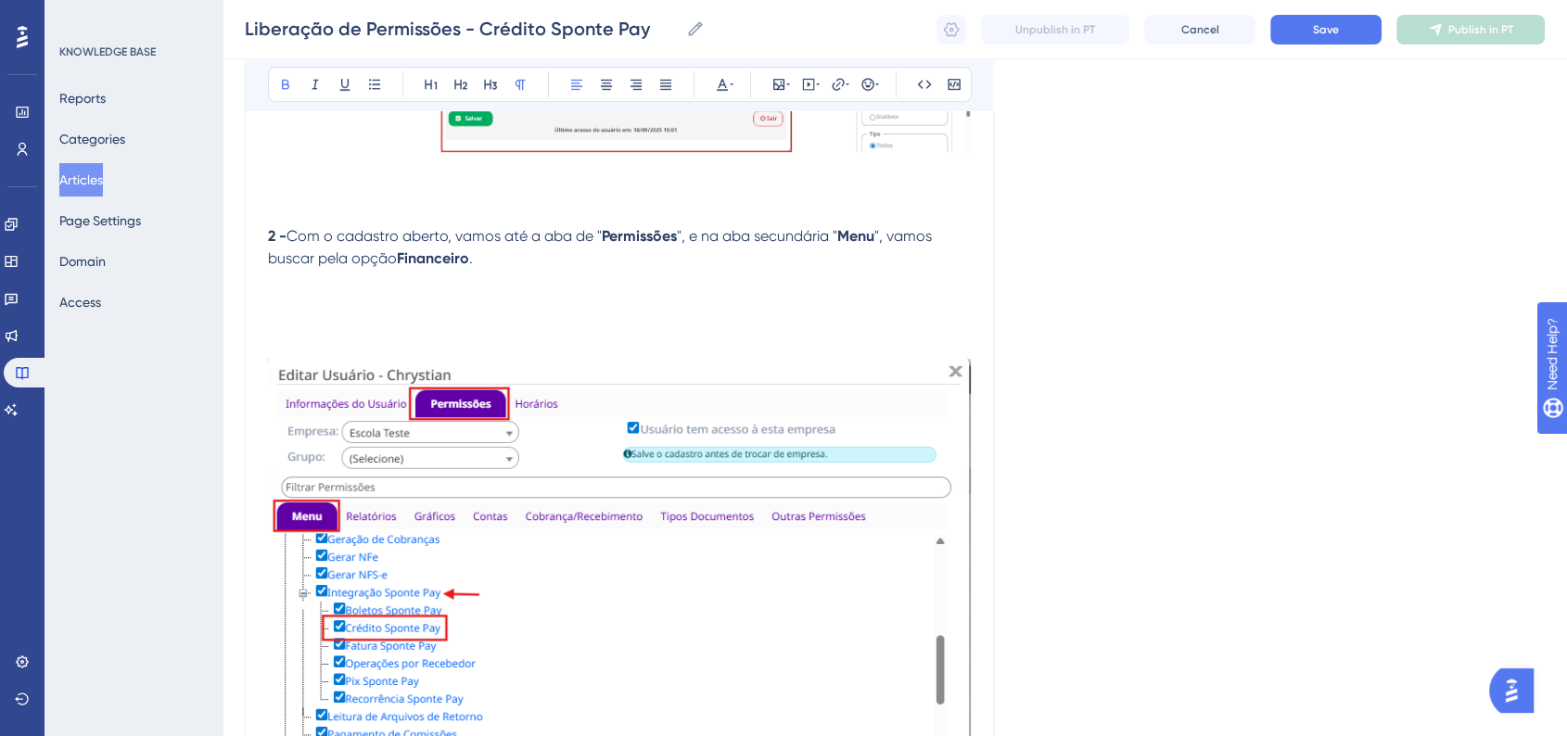
scroll to position [980, 0]
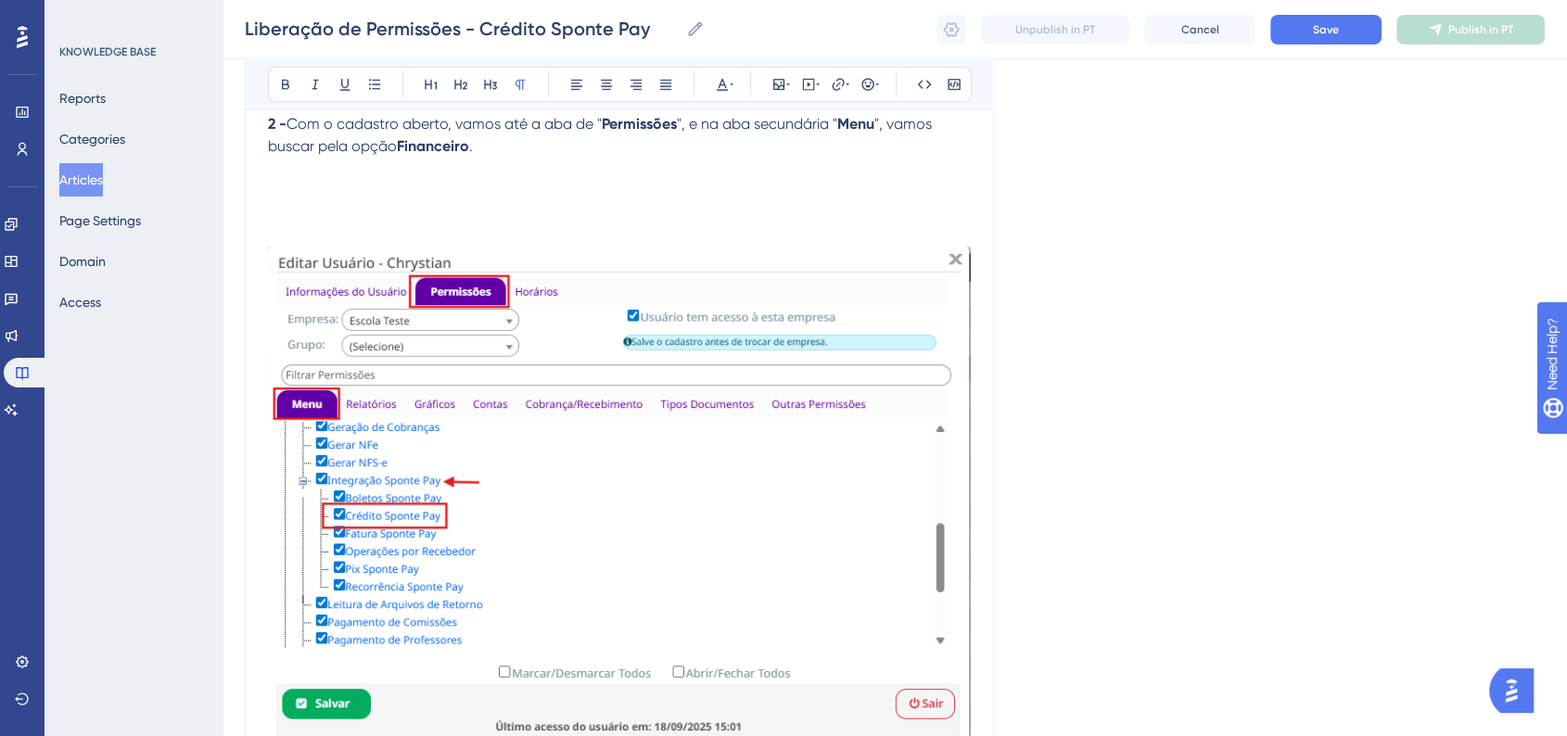
click at [306, 191] on p at bounding box center [619, 191] width 703 height 22
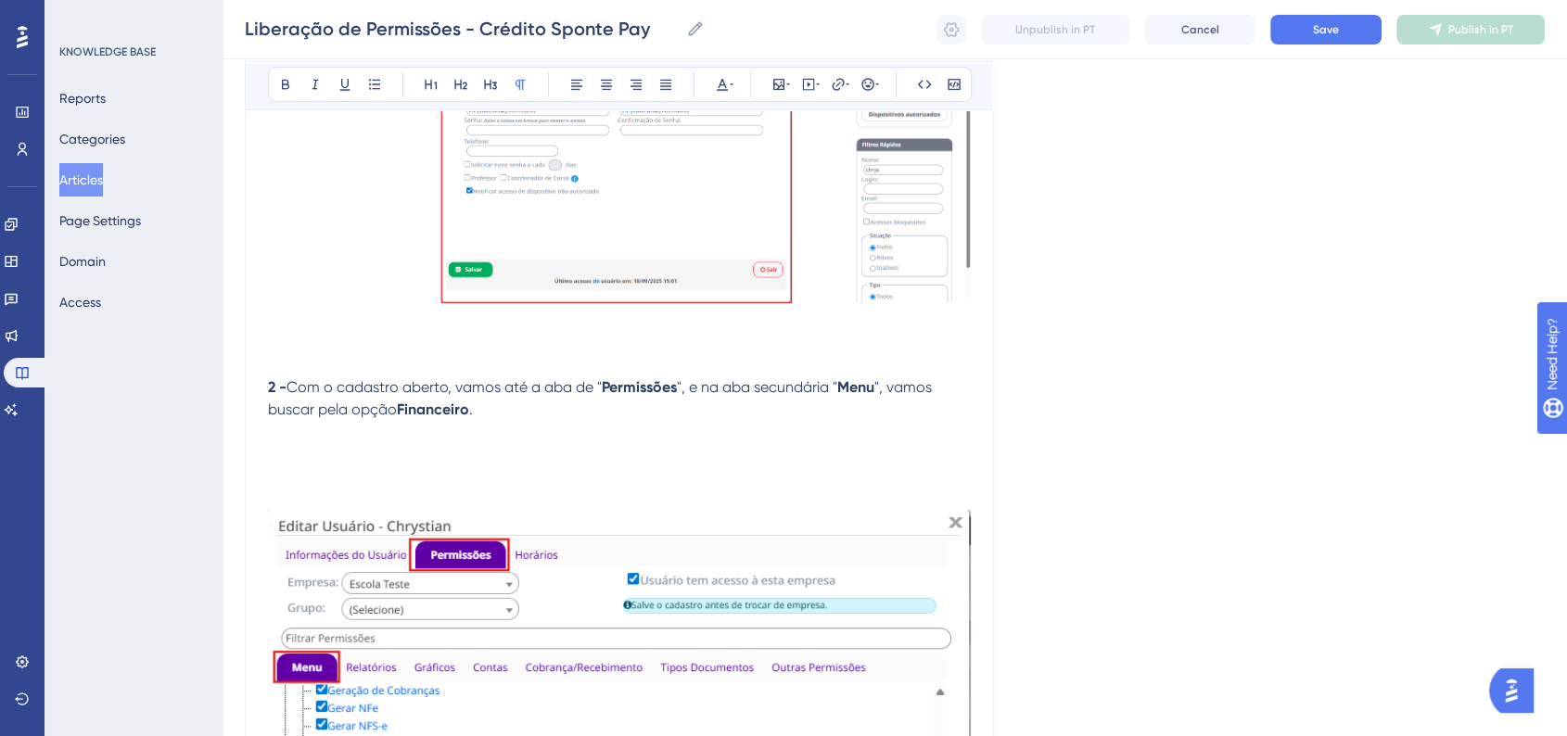
scroll to position [877, 0]
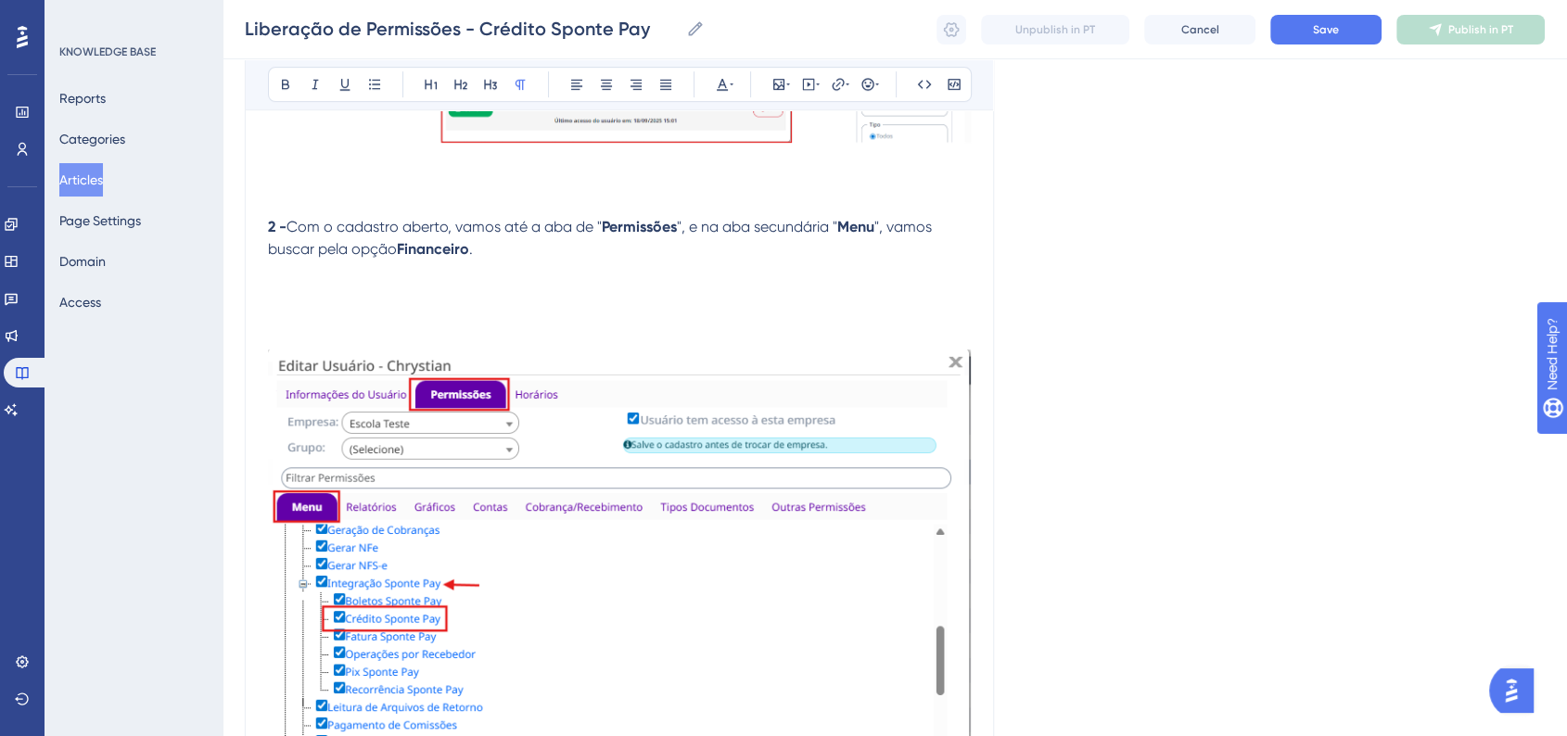
click at [304, 297] on p at bounding box center [619, 294] width 703 height 22
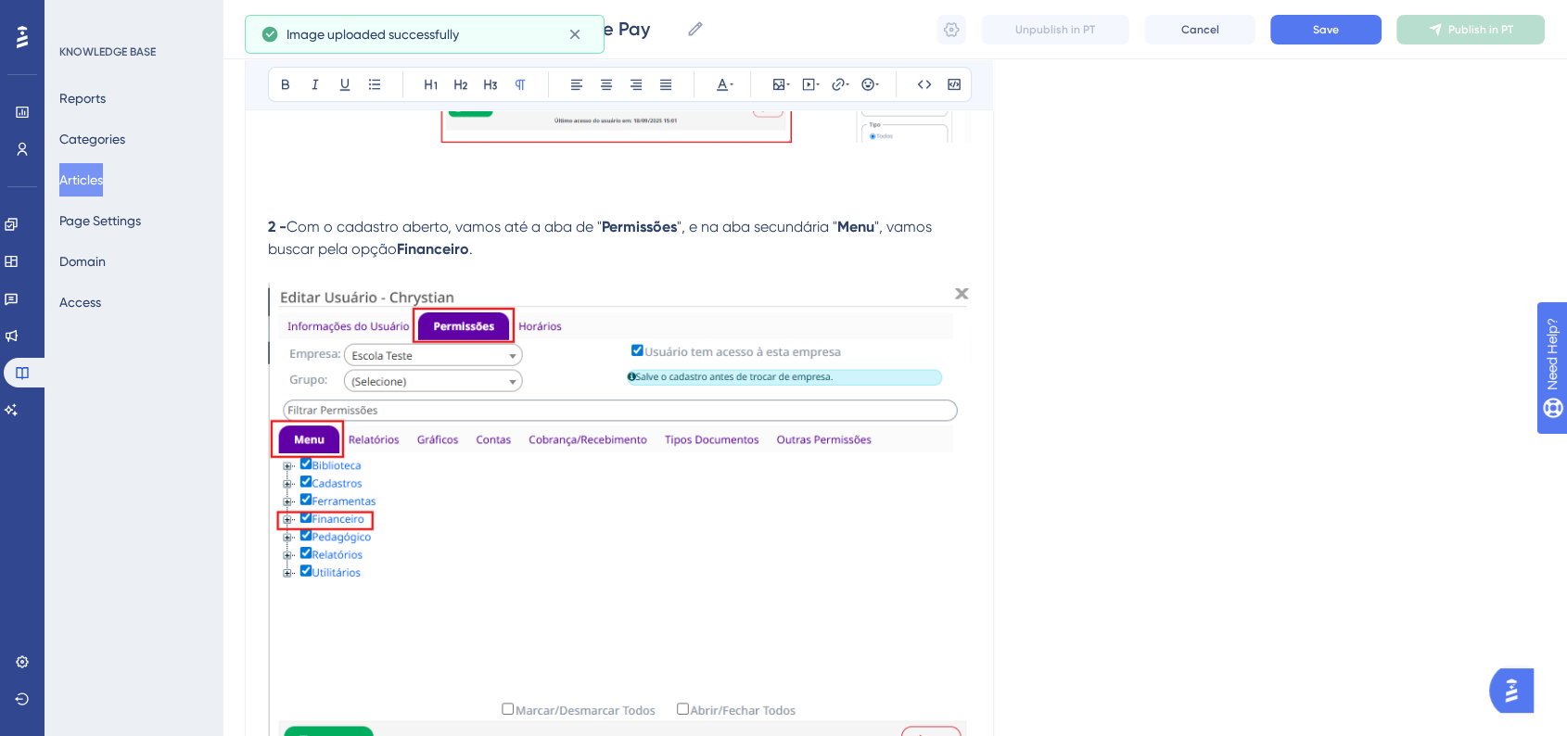
click at [1119, 430] on div "Language Portuguese (Default) Liberação de Permissões - Crédito Sponte Pay Bold…" at bounding box center [895, 379] width 1300 height 2274
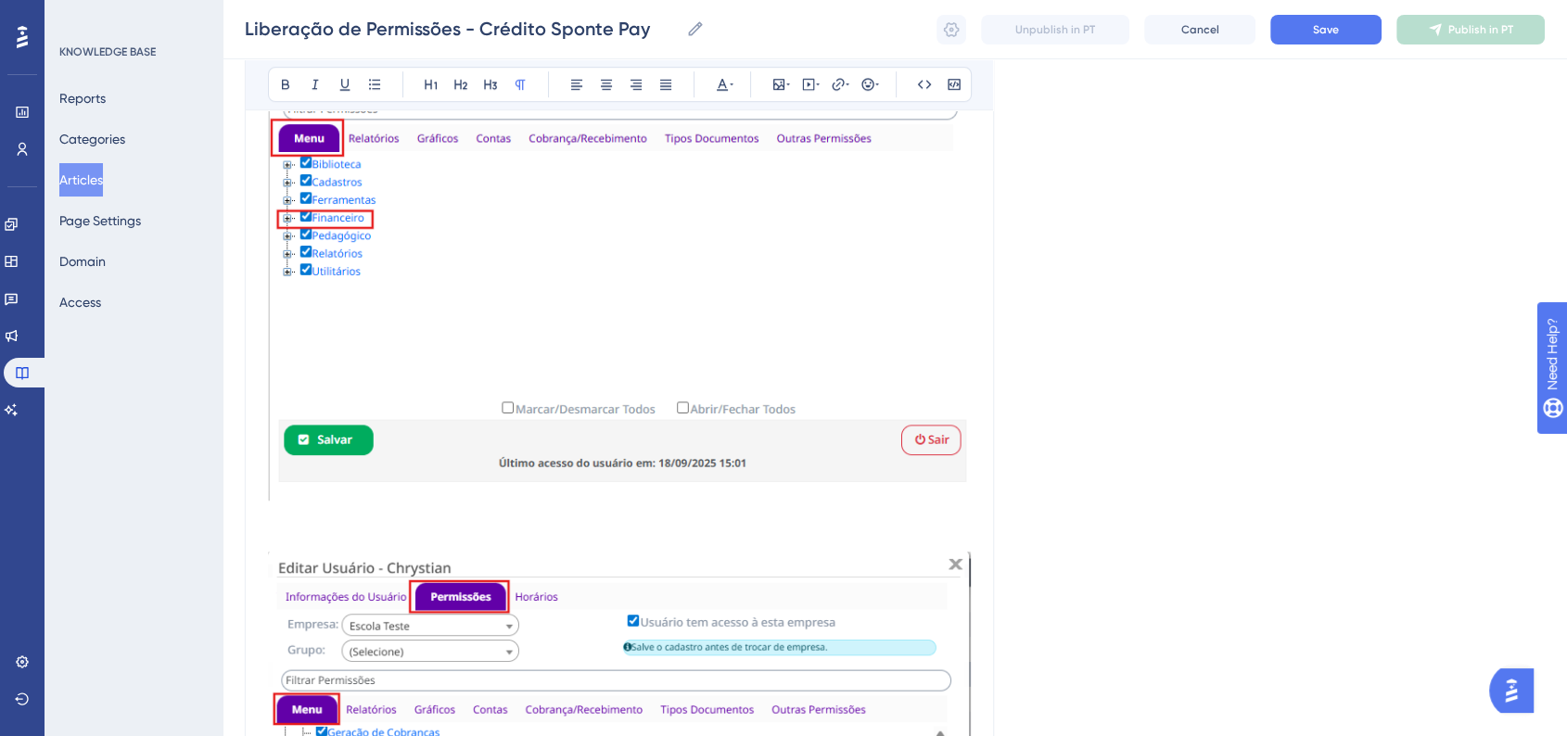
scroll to position [1290, 0]
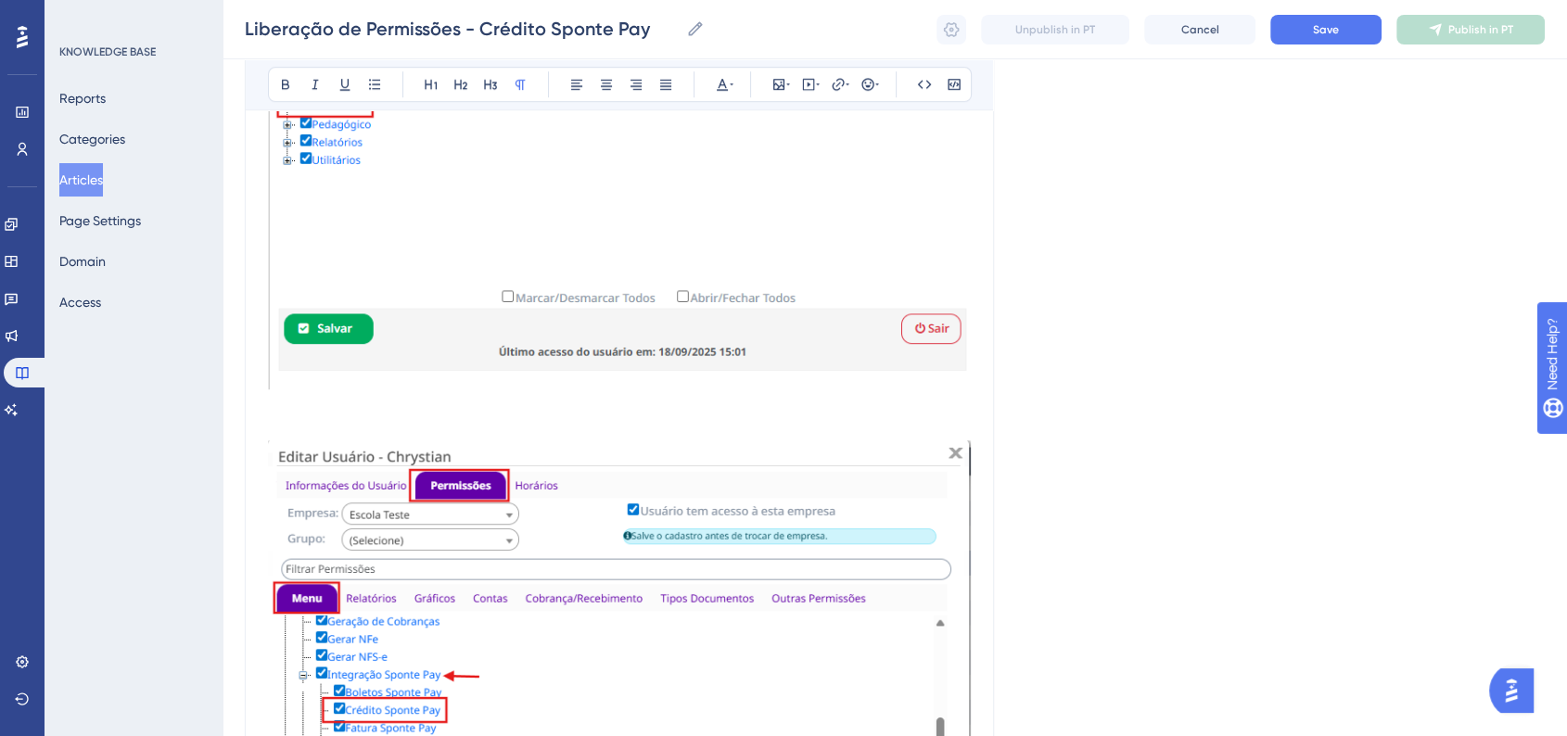
click at [285, 405] on p at bounding box center [619, 407] width 703 height 22
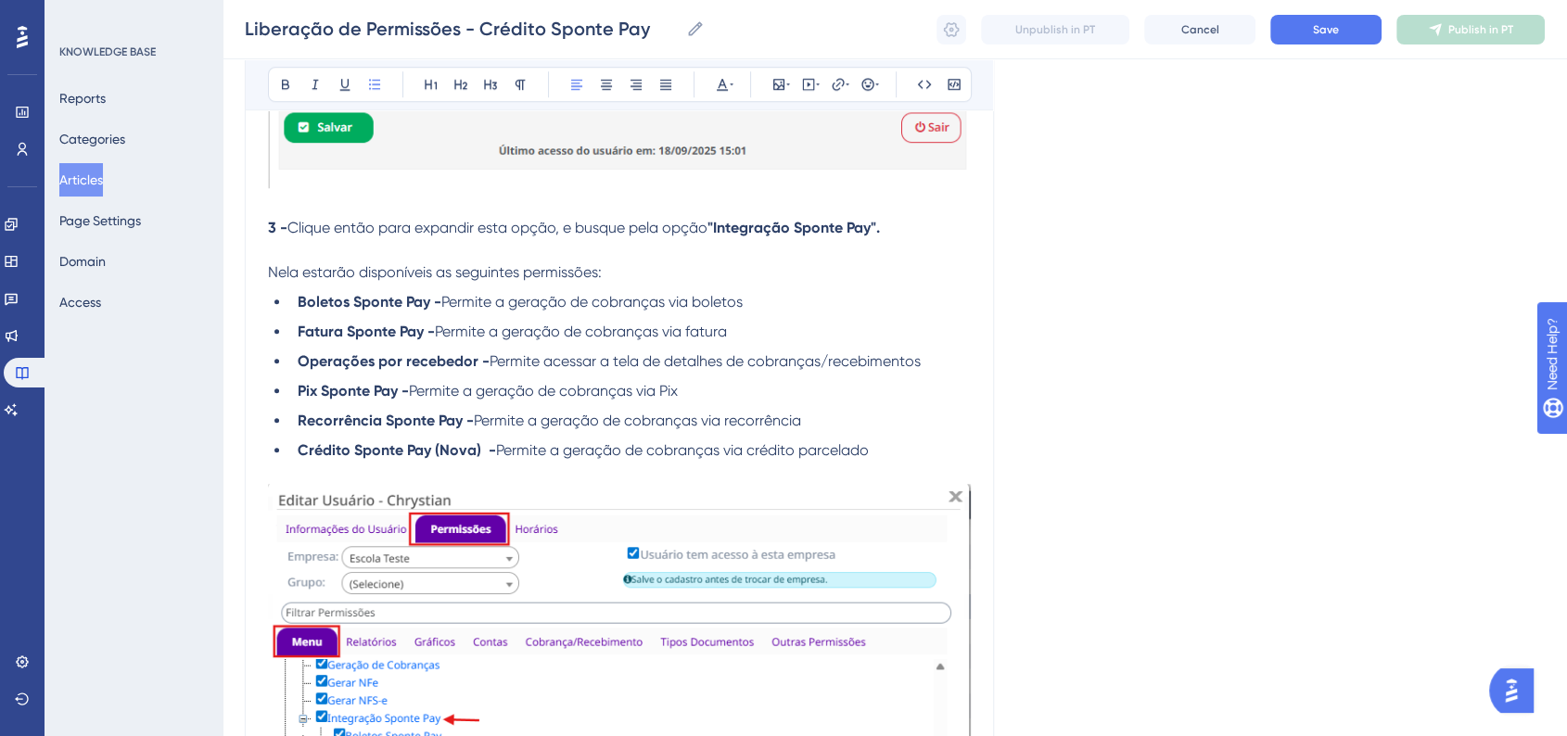
scroll to position [1495, 0]
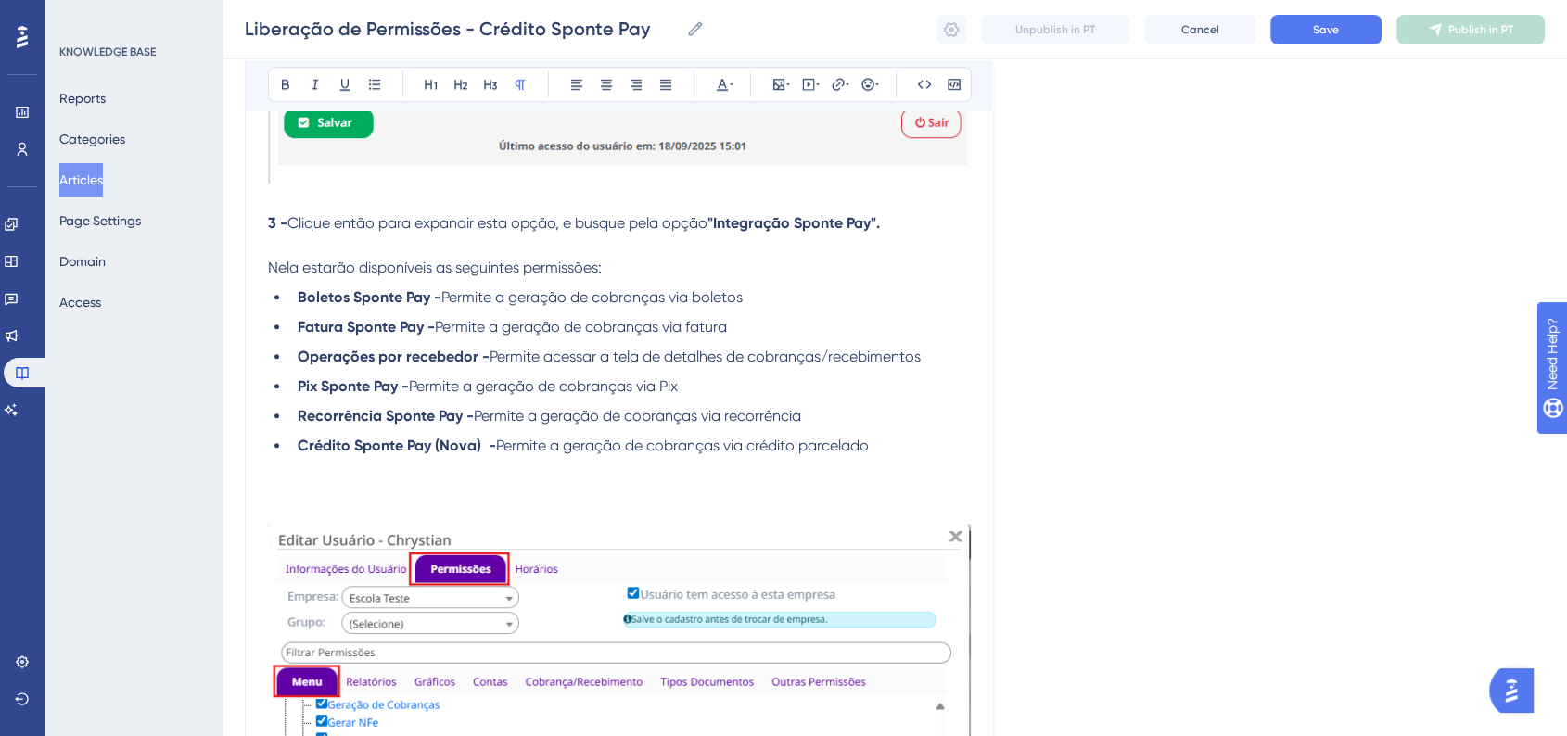
click at [286, 497] on p at bounding box center [619, 490] width 703 height 22
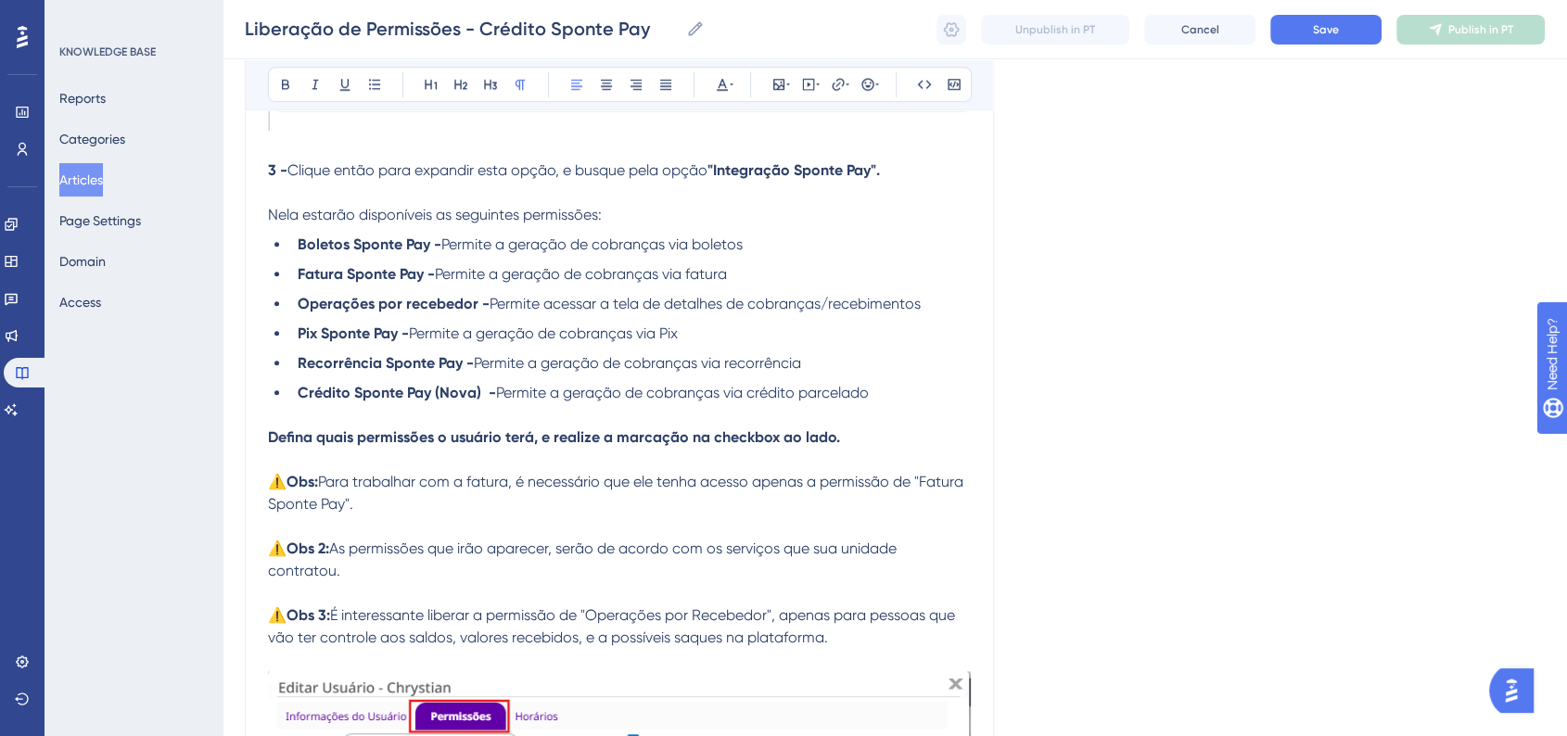
scroll to position [1598, 0]
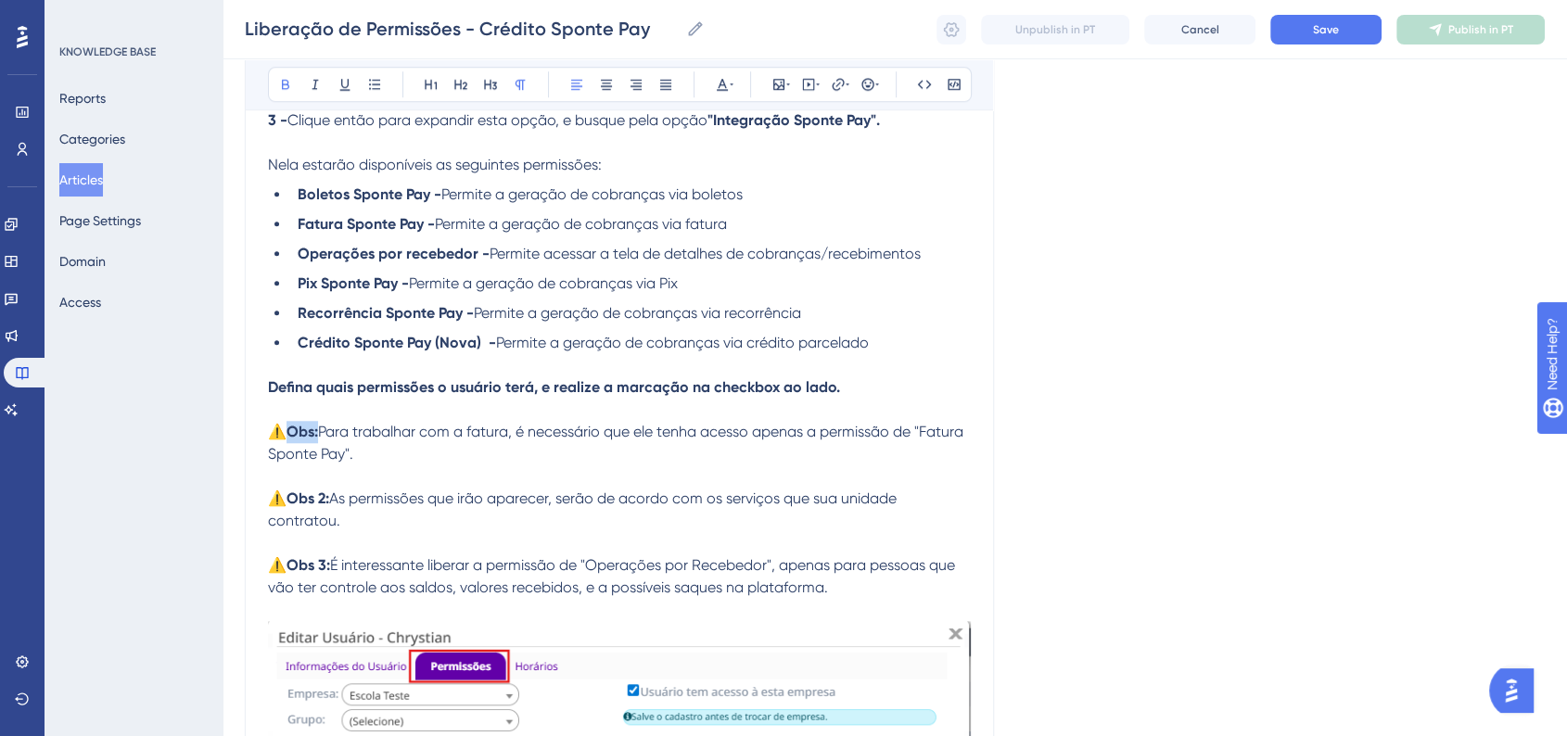
drag, startPoint x: 289, startPoint y: 442, endPoint x: 316, endPoint y: 439, distance: 27.0
click at [318, 440] on strong "Obs:" at bounding box center [302, 432] width 32 height 18
click at [721, 91] on button at bounding box center [722, 84] width 26 height 26
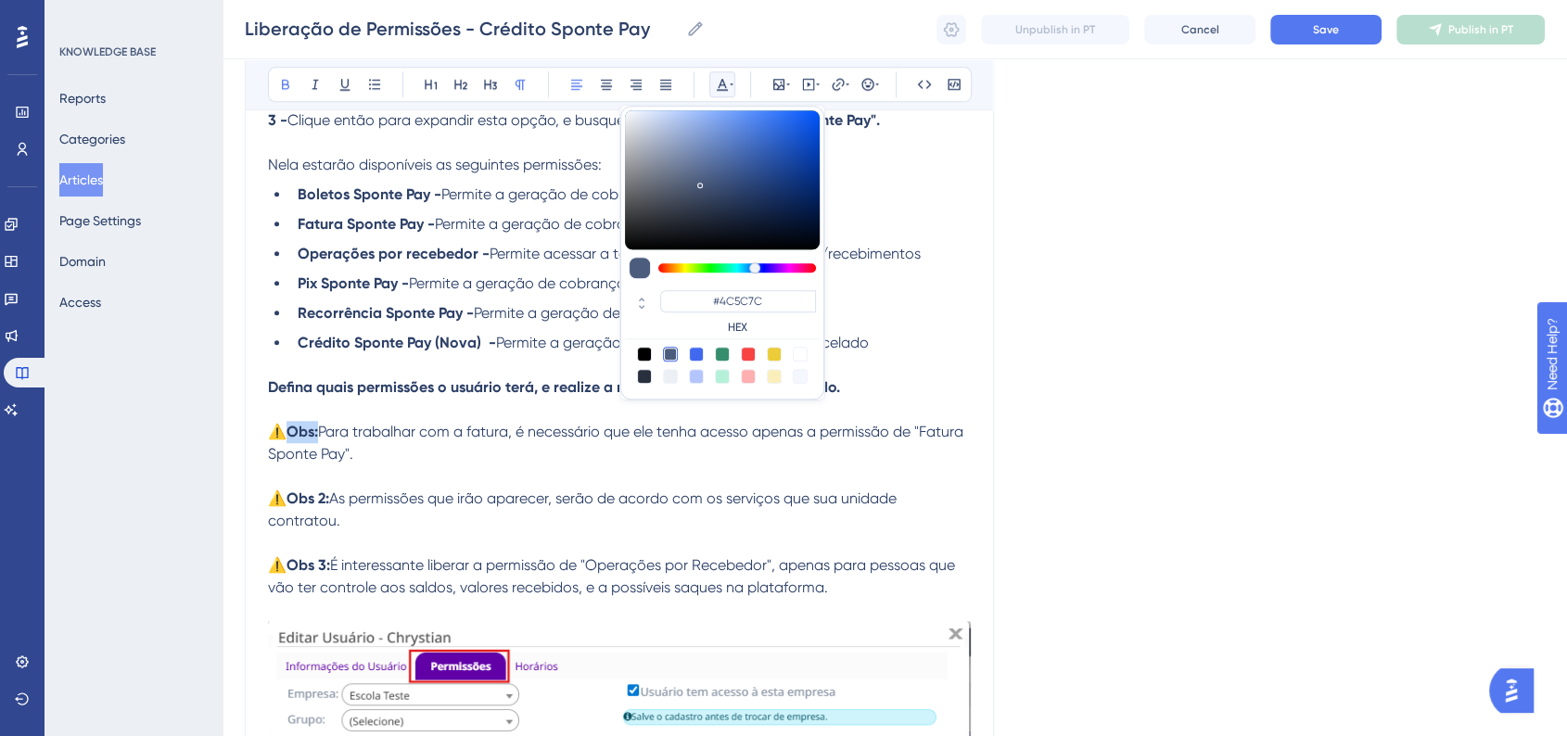
click at [746, 356] on div at bounding box center [748, 354] width 15 height 15
type input "#F84343"
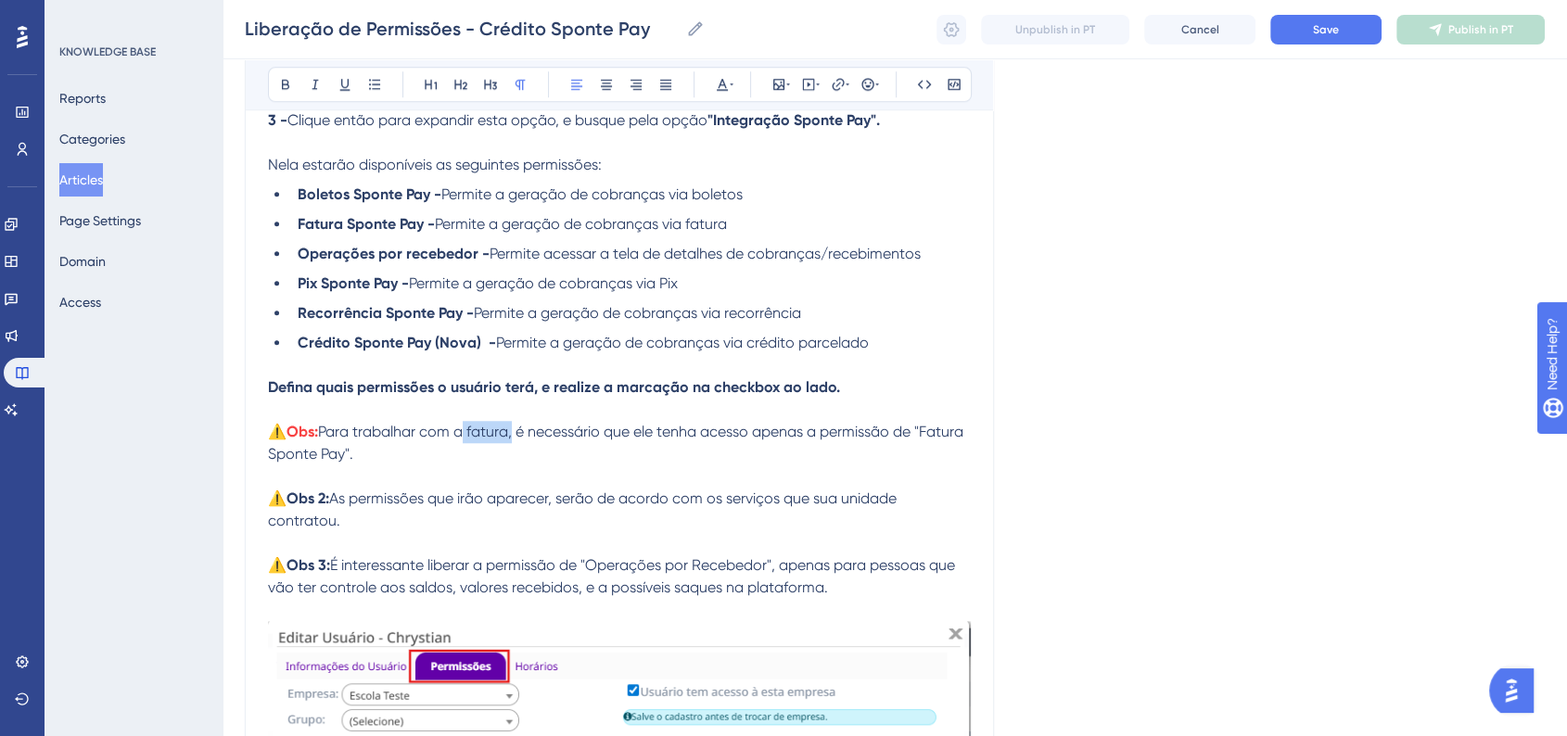
drag, startPoint x: 474, startPoint y: 443, endPoint x: 510, endPoint y: 441, distance: 36.2
click at [510, 441] on span "Para trabalhar com a fatura, é necessário que ele tenha acesso apenas a permiss…" at bounding box center [617, 443] width 699 height 40
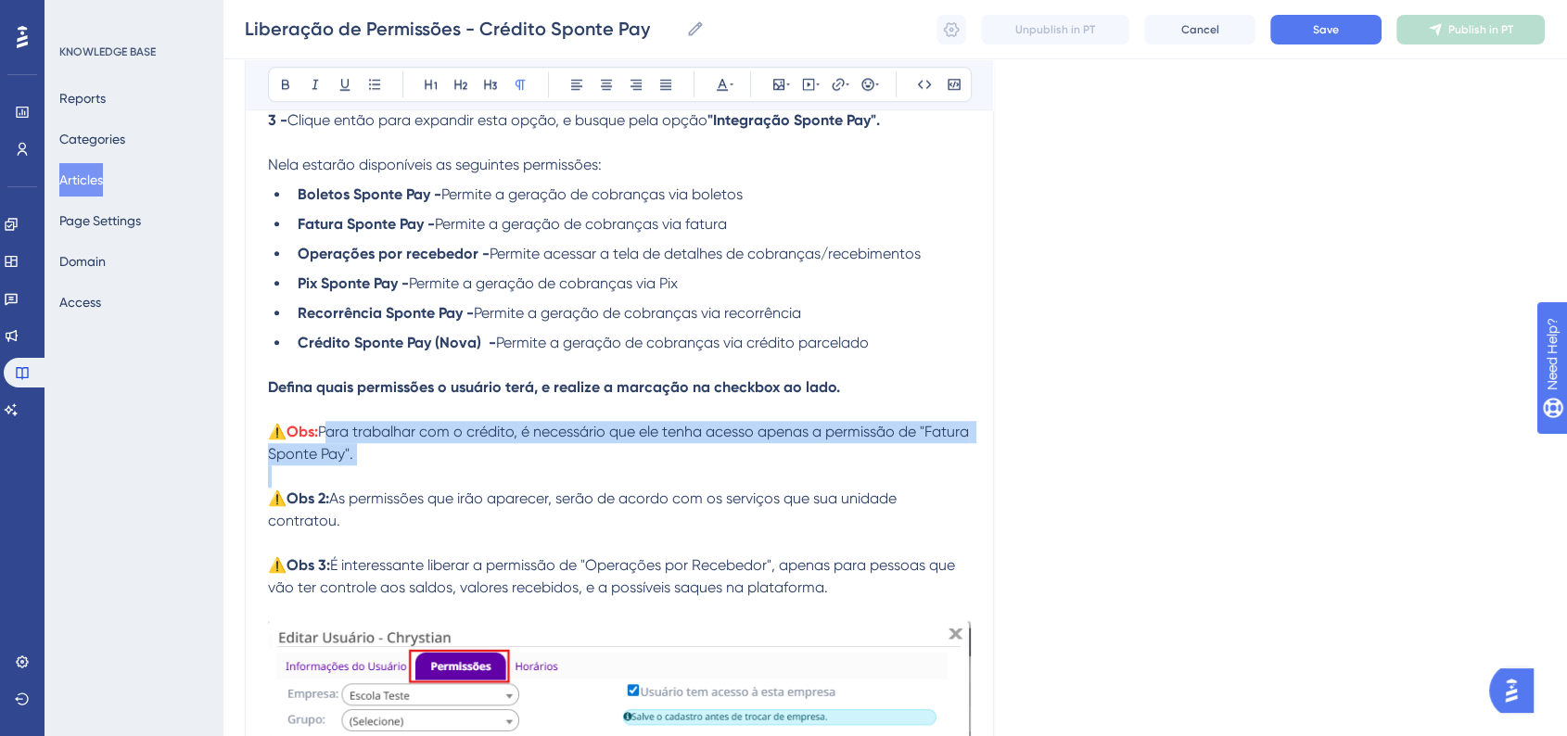
drag, startPoint x: 324, startPoint y: 440, endPoint x: 429, endPoint y: 476, distance: 111.4
click at [278, 75] on button at bounding box center [286, 84] width 26 height 26
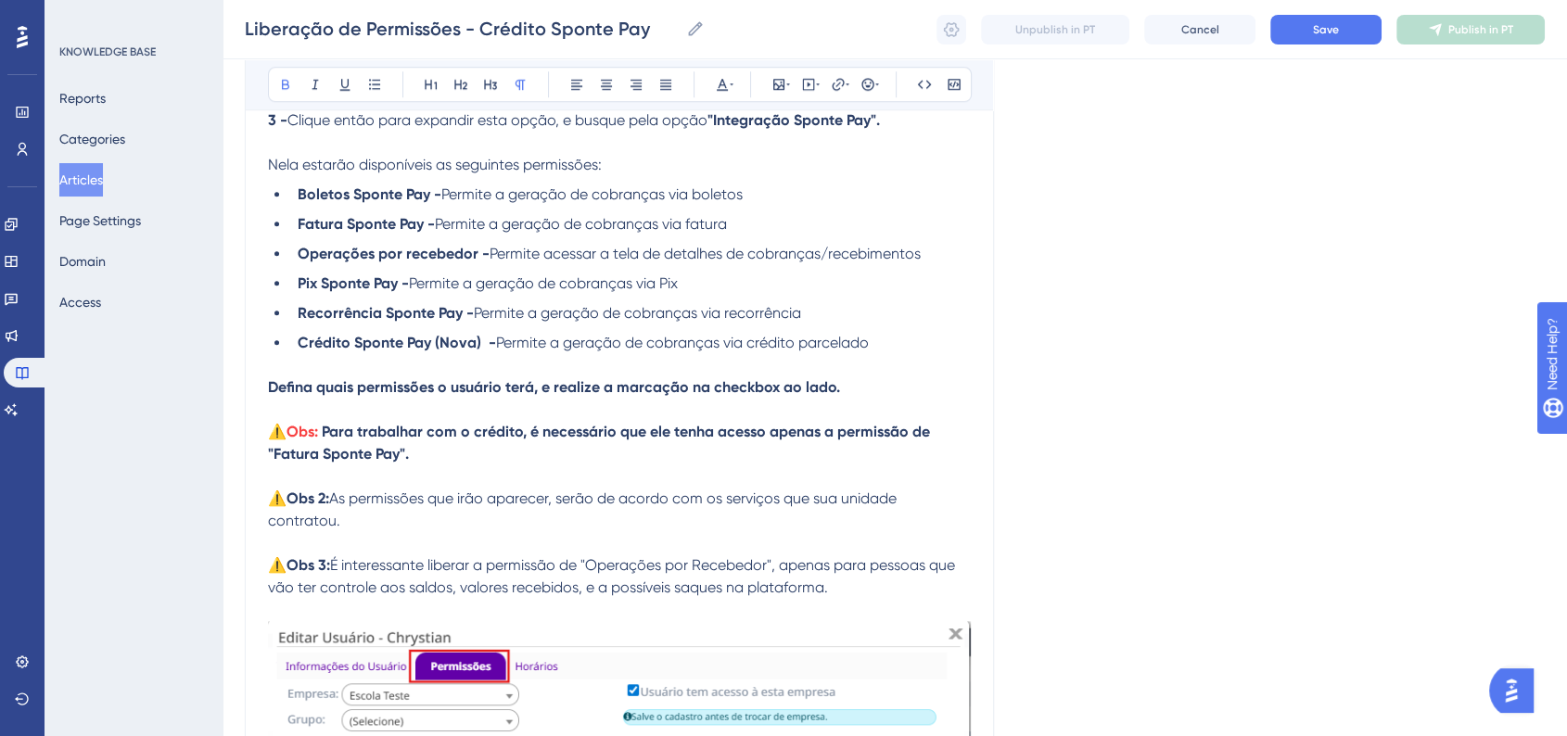
click at [734, 85] on div "Bold Italic Underline Bullet Point Heading 1 Heading 2 Heading 3 Normal Align L…" at bounding box center [620, 84] width 704 height 35
click at [721, 86] on icon at bounding box center [722, 84] width 15 height 15
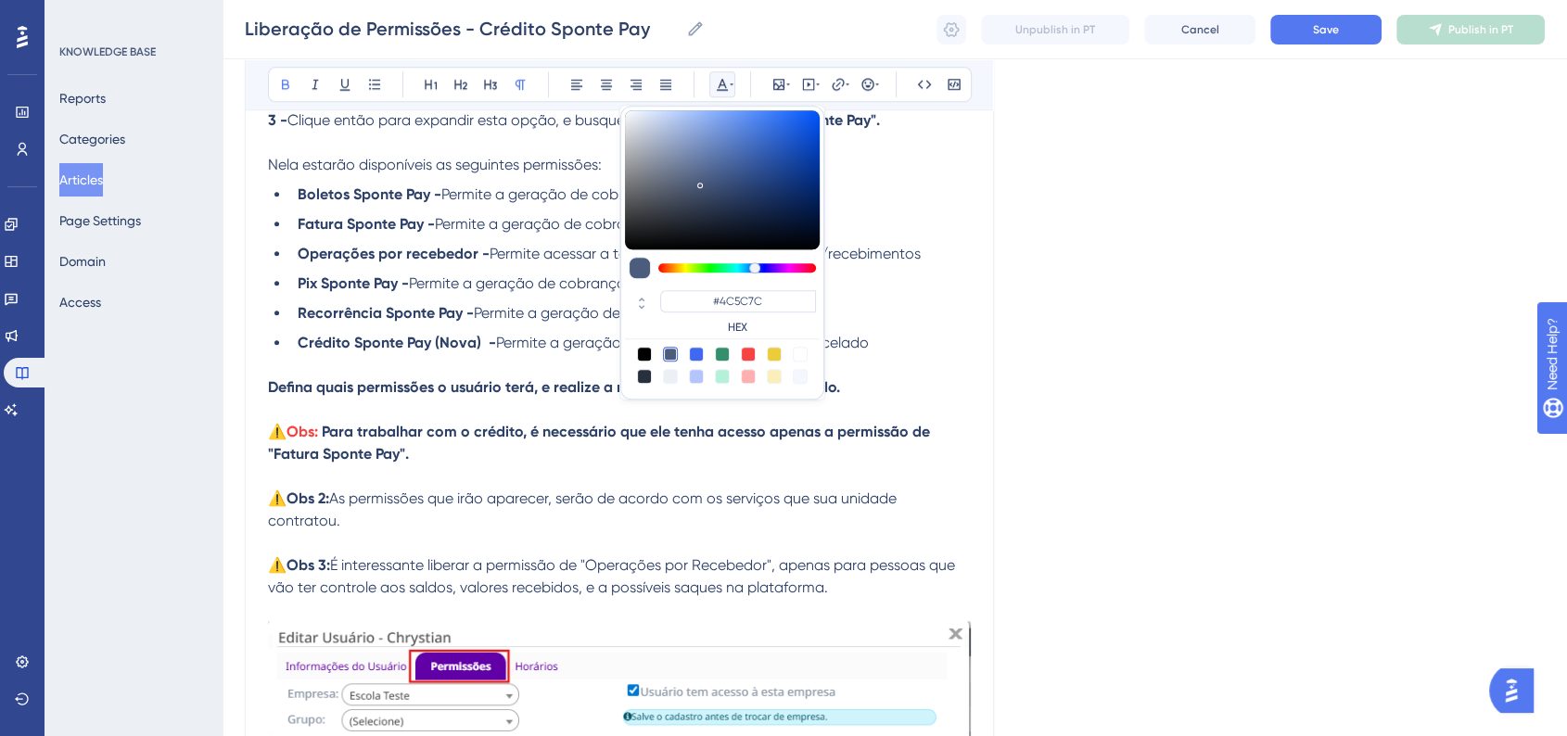
click at [746, 352] on div at bounding box center [748, 354] width 15 height 15
type input "#F84343"
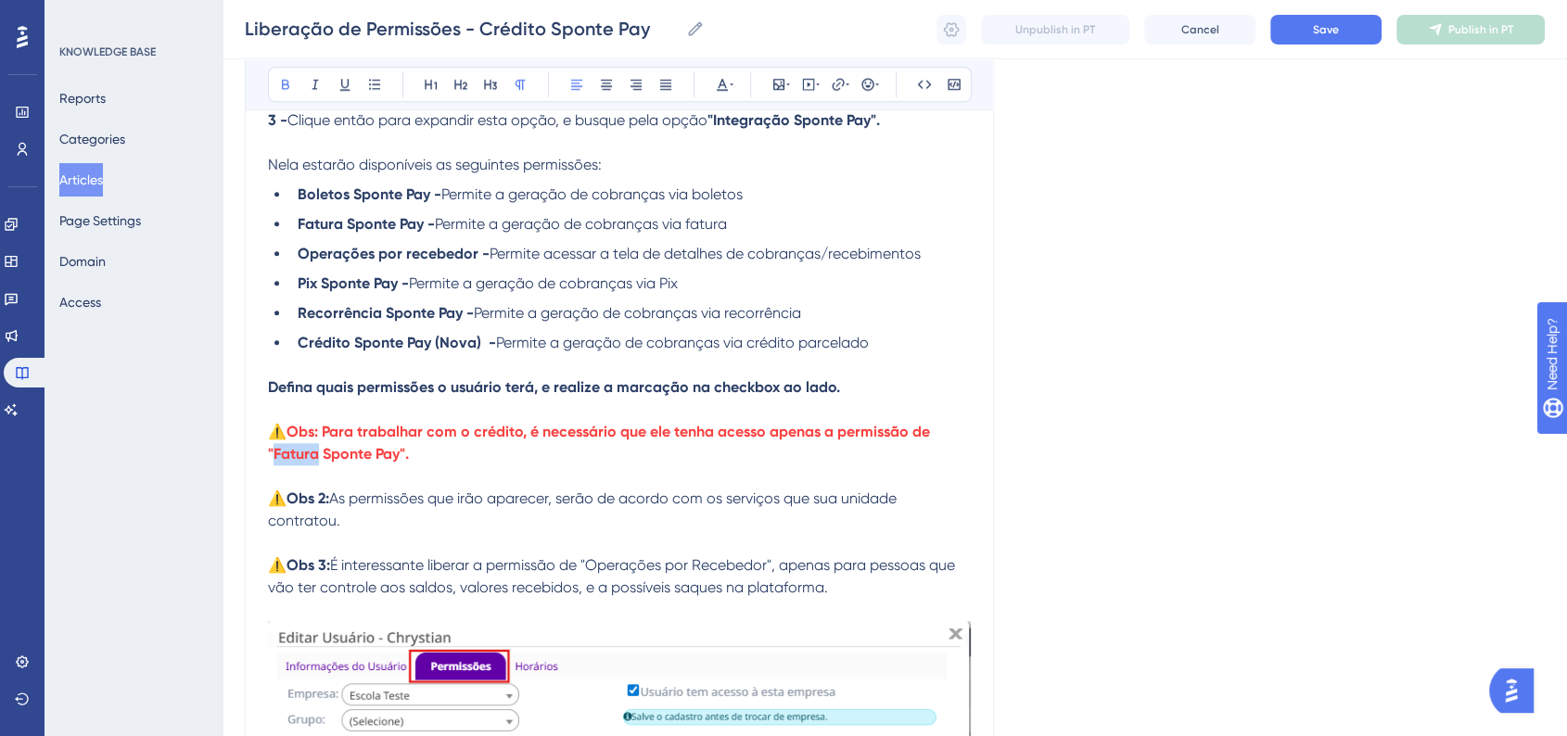
drag, startPoint x: 274, startPoint y: 469, endPoint x: 314, endPoint y: 470, distance: 39.9
click at [314, 463] on strong "Para trabalhar com o crédito, é necessário que ele tenha acesso apenas a permis…" at bounding box center [601, 443] width 666 height 40
drag, startPoint x: 292, startPoint y: 510, endPoint x: 333, endPoint y: 507, distance: 40.9
click at [333, 507] on p "⚠️ Obs 2: As permissões que irão aparecer, serão de acordo com os serviços que …" at bounding box center [619, 510] width 703 height 44
click at [721, 78] on icon at bounding box center [722, 84] width 15 height 15
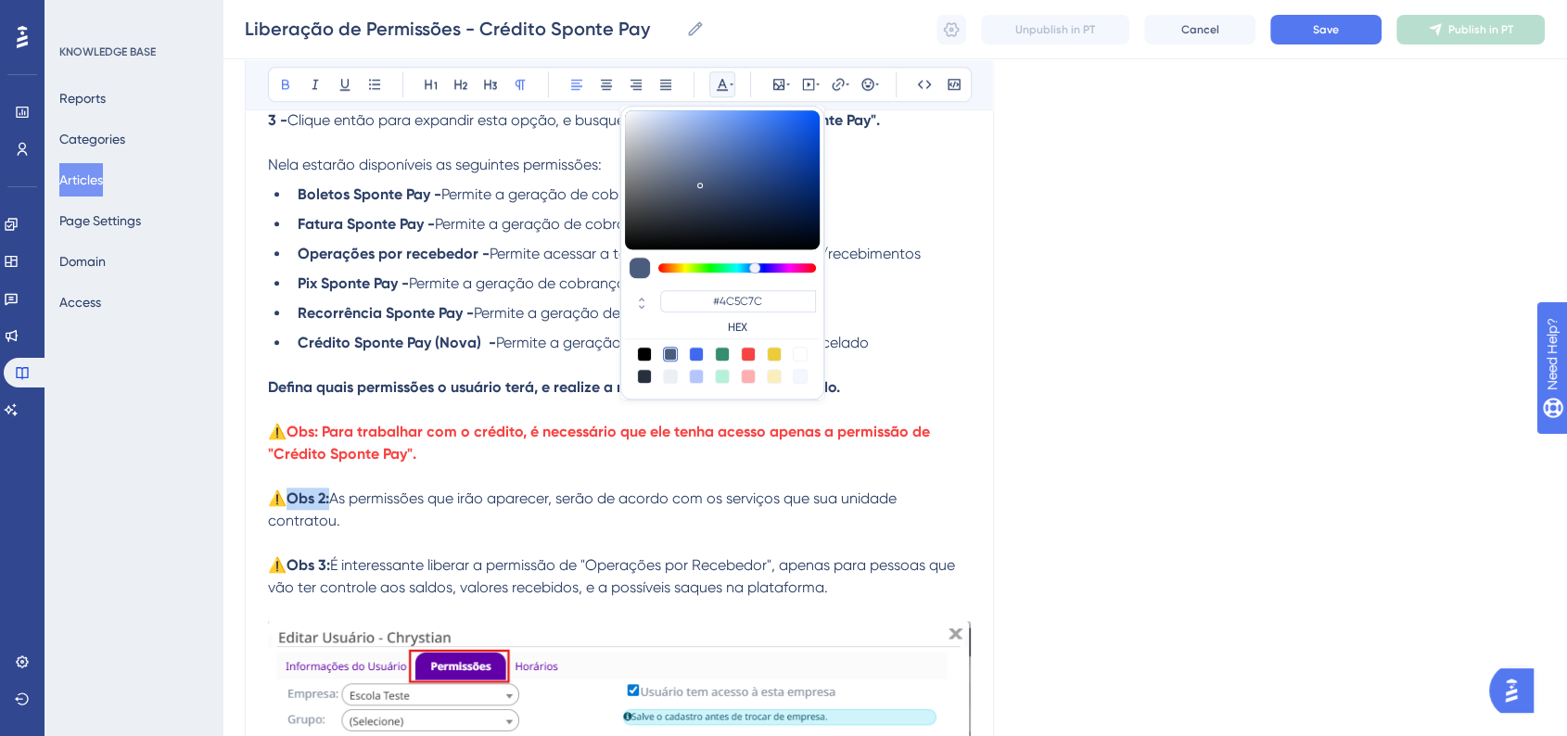
click at [753, 354] on div at bounding box center [748, 354] width 15 height 15
type input "#F84343"
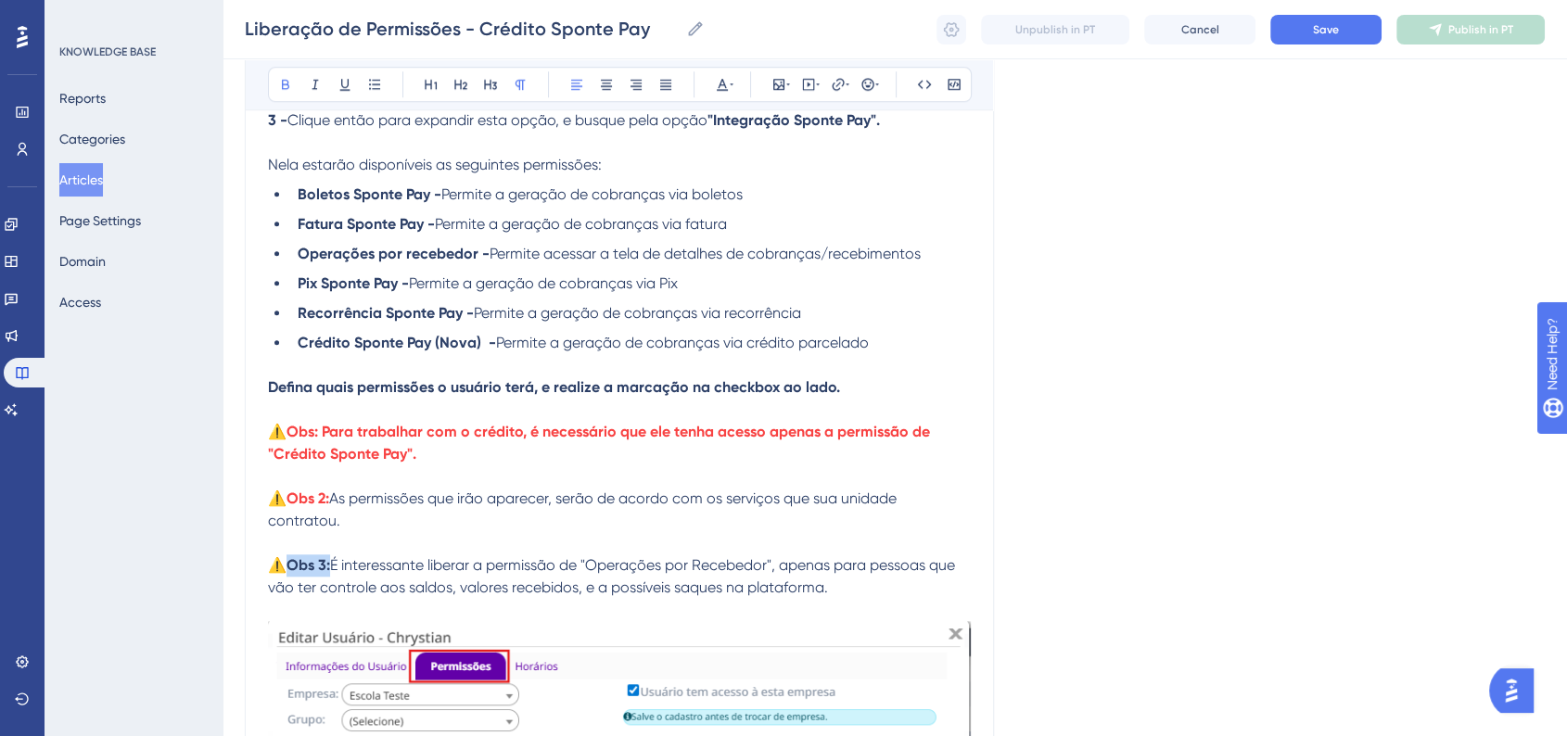
drag, startPoint x: 289, startPoint y: 569, endPoint x: 331, endPoint y: 573, distance: 41.9
click at [330, 573] on strong "Obs 3:" at bounding box center [308, 565] width 44 height 18
click at [721, 78] on icon at bounding box center [722, 84] width 15 height 15
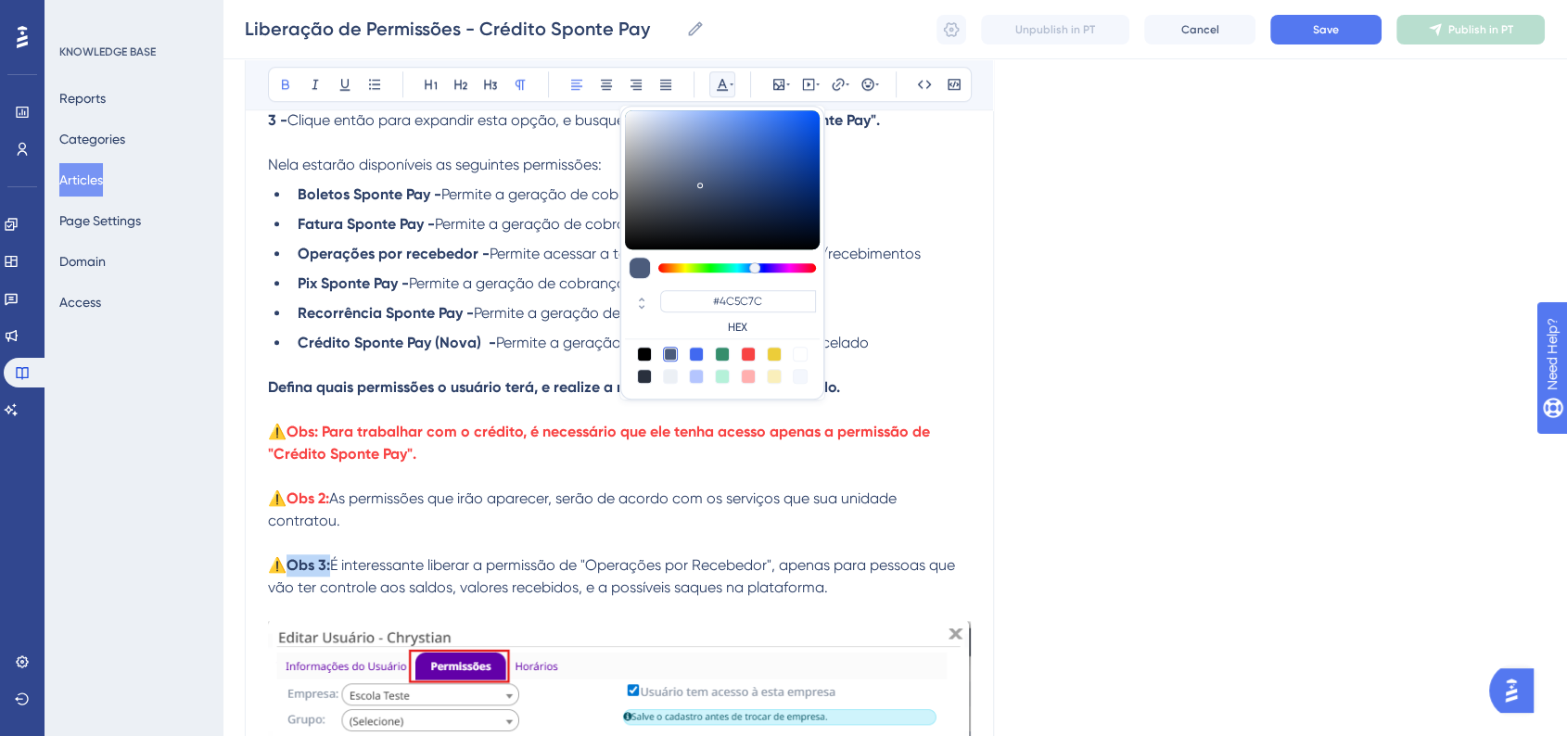
click at [753, 350] on div at bounding box center [748, 354] width 15 height 15
type input "#F84343"
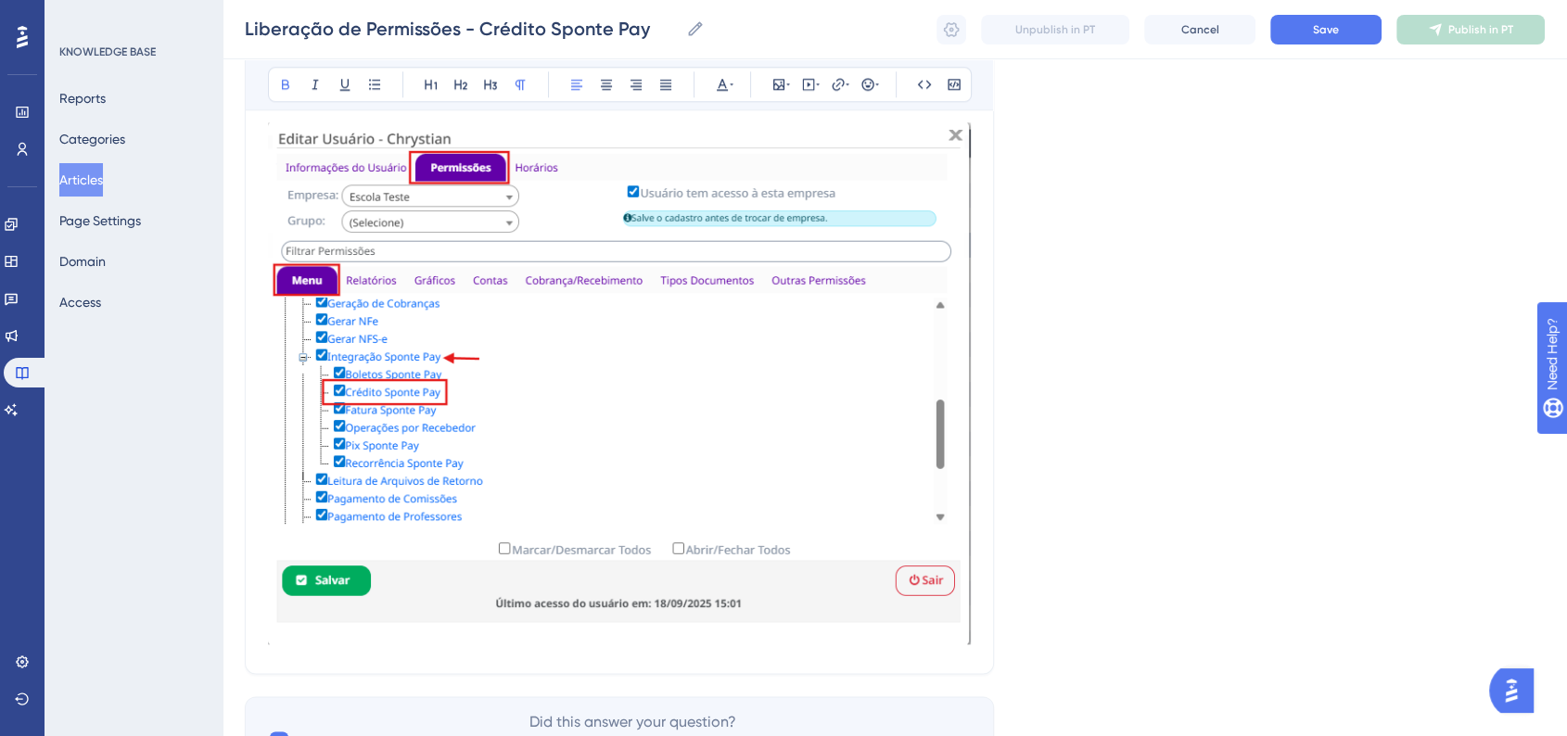
scroll to position [2217, 0]
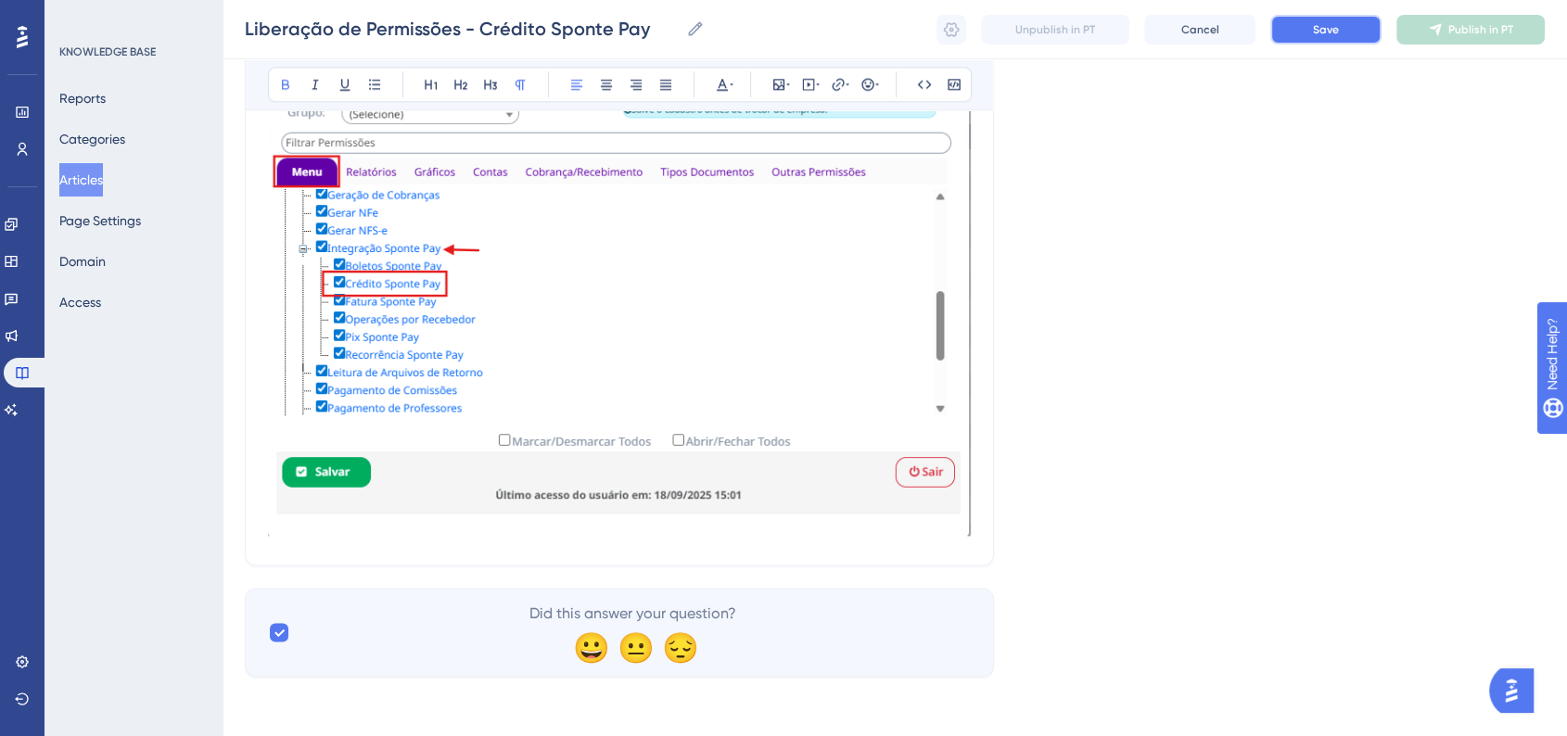
click at [1314, 19] on button "Save" at bounding box center [1325, 30] width 111 height 30
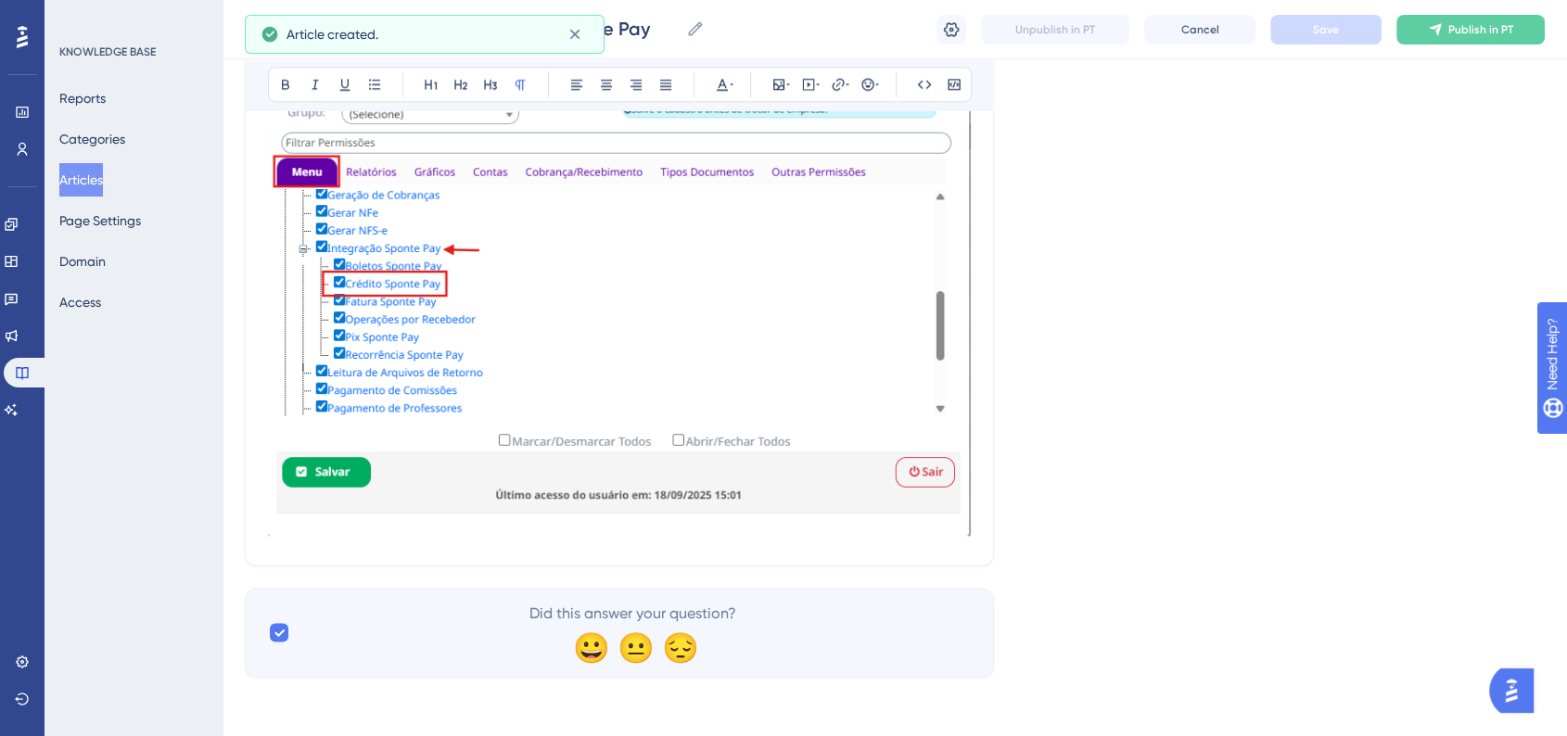
scroll to position [714, 0]
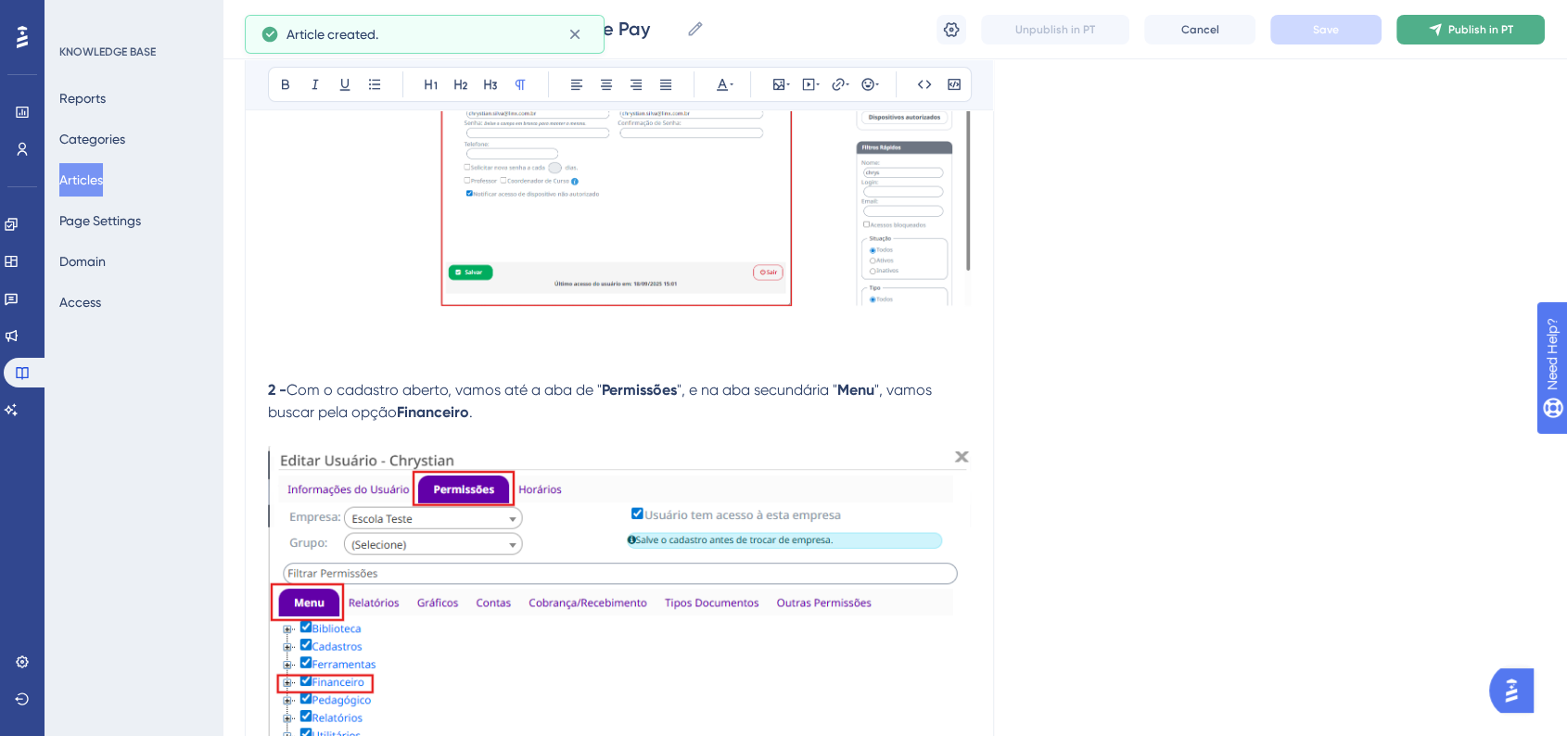
click at [1470, 26] on span "Publish in PT" at bounding box center [1480, 29] width 65 height 15
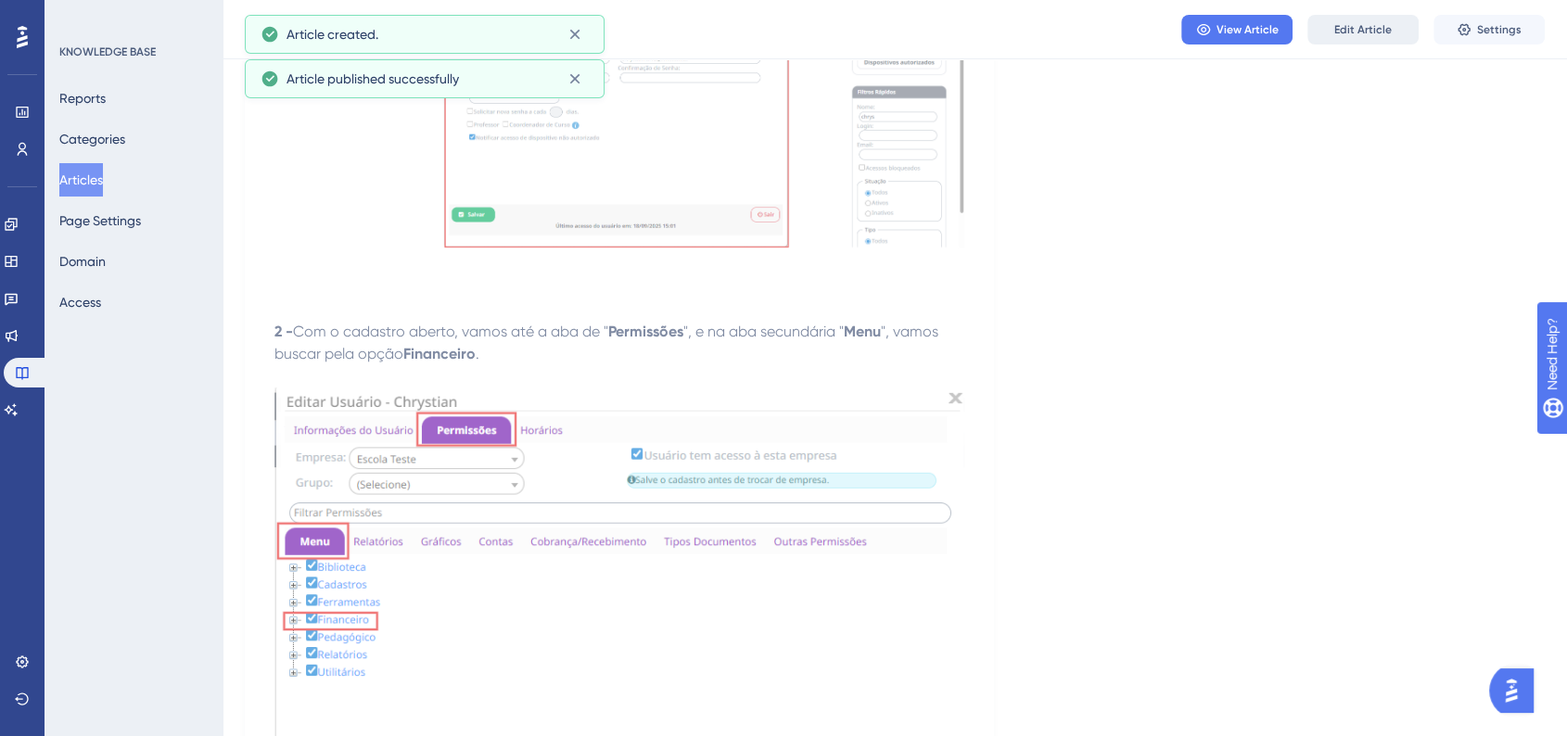
click at [1385, 40] on button "Edit Article" at bounding box center [1362, 30] width 111 height 30
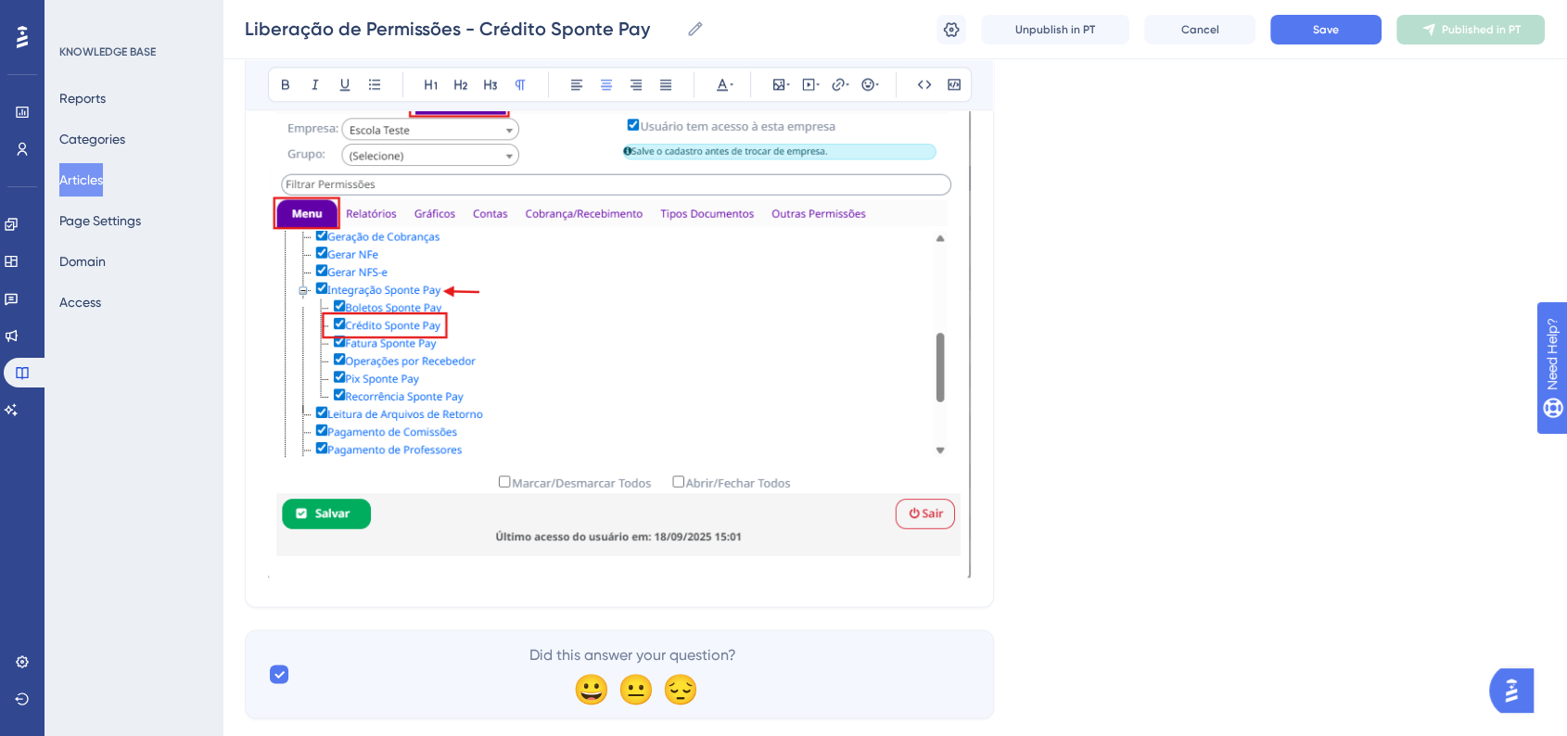
scroll to position [2200, 0]
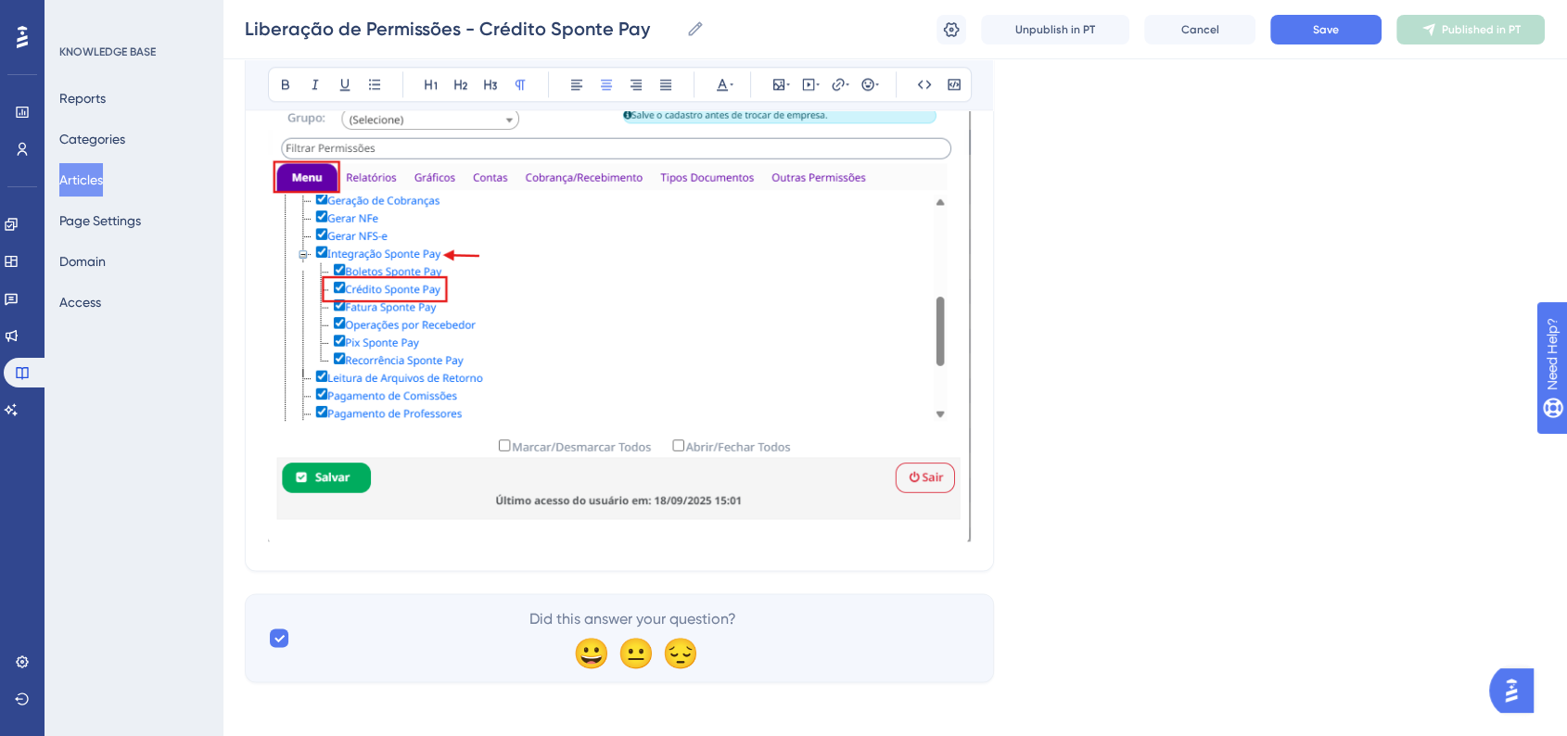
click at [916, 515] on img at bounding box center [619, 280] width 703 height 522
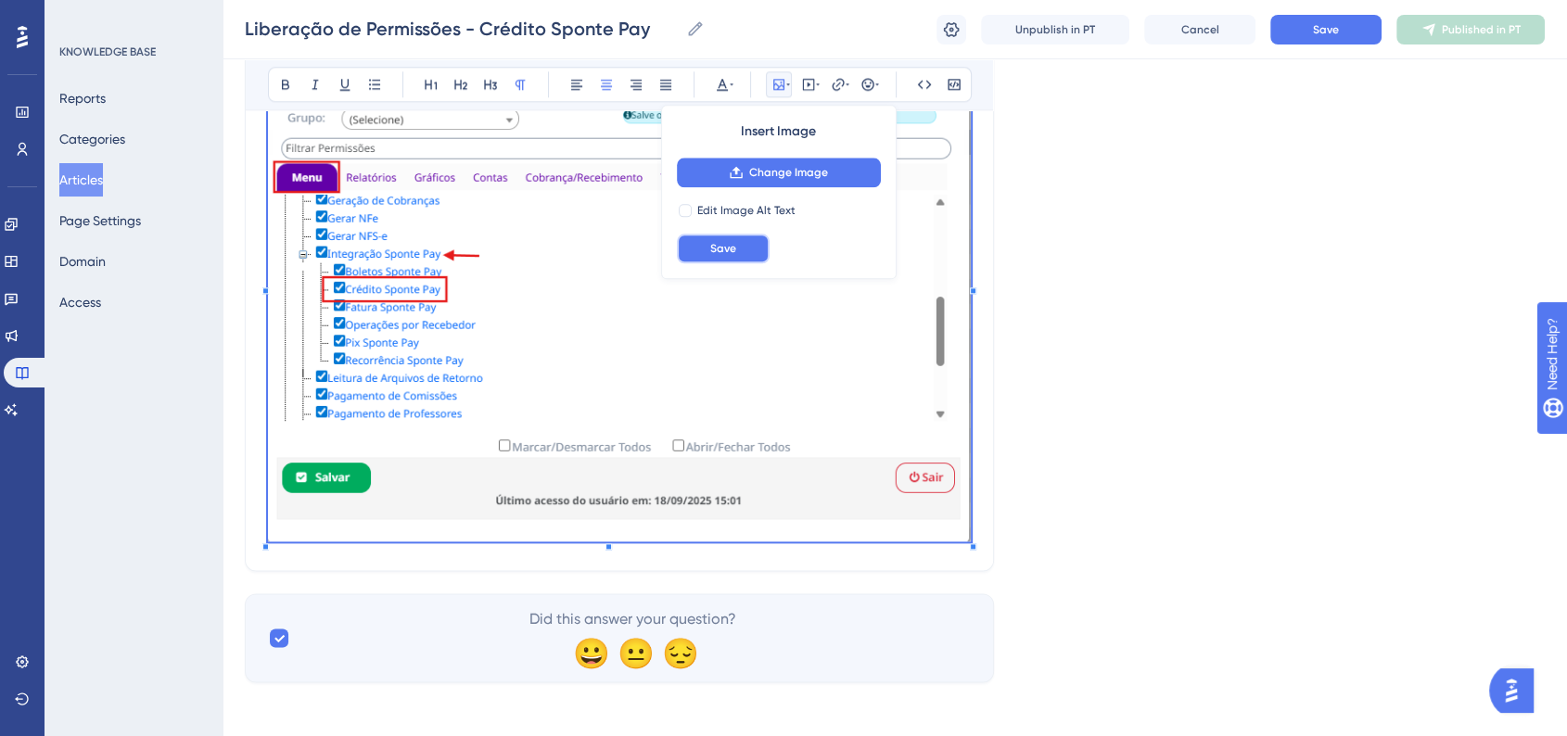
click at [738, 246] on button "Save" at bounding box center [723, 249] width 93 height 30
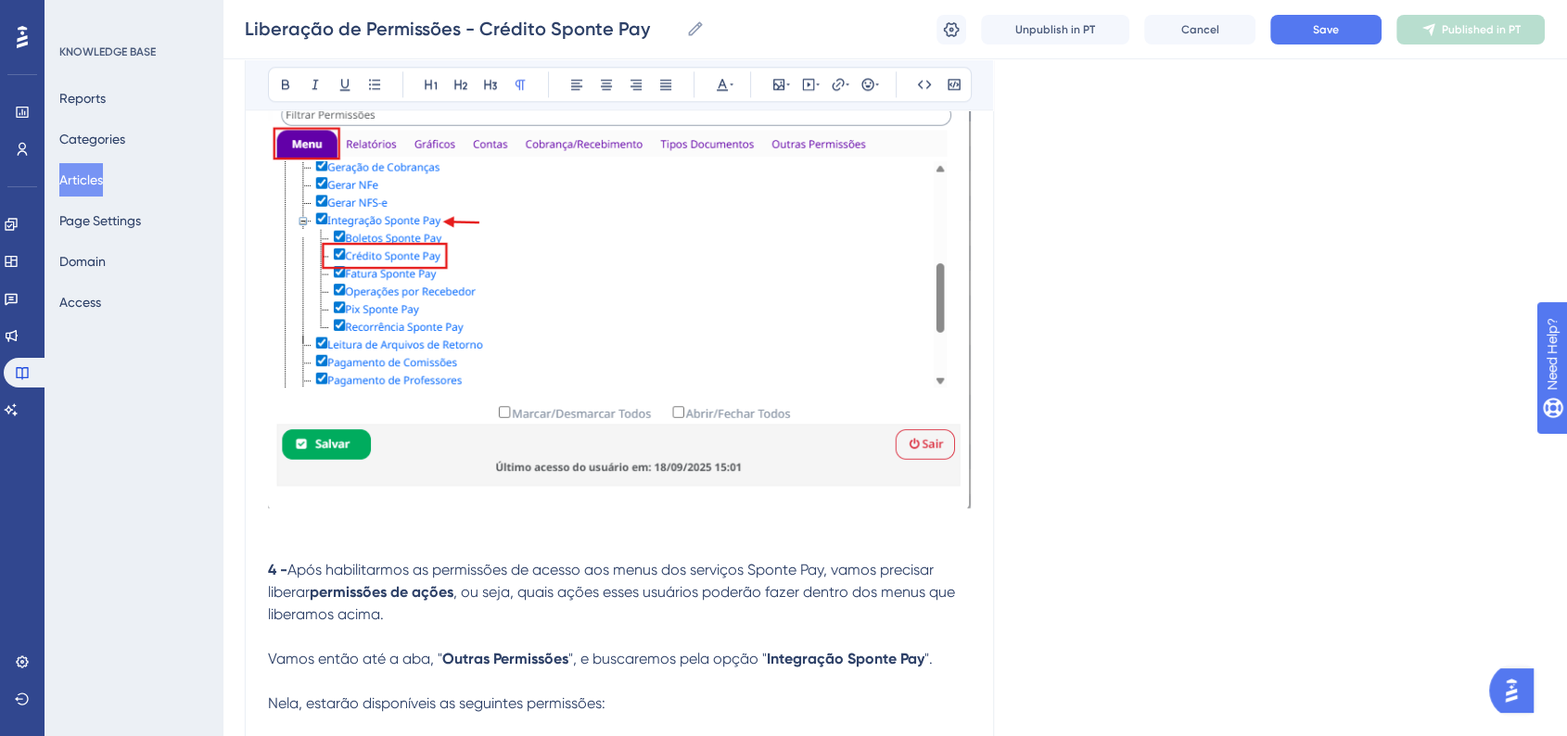
scroll to position [2419, 0]
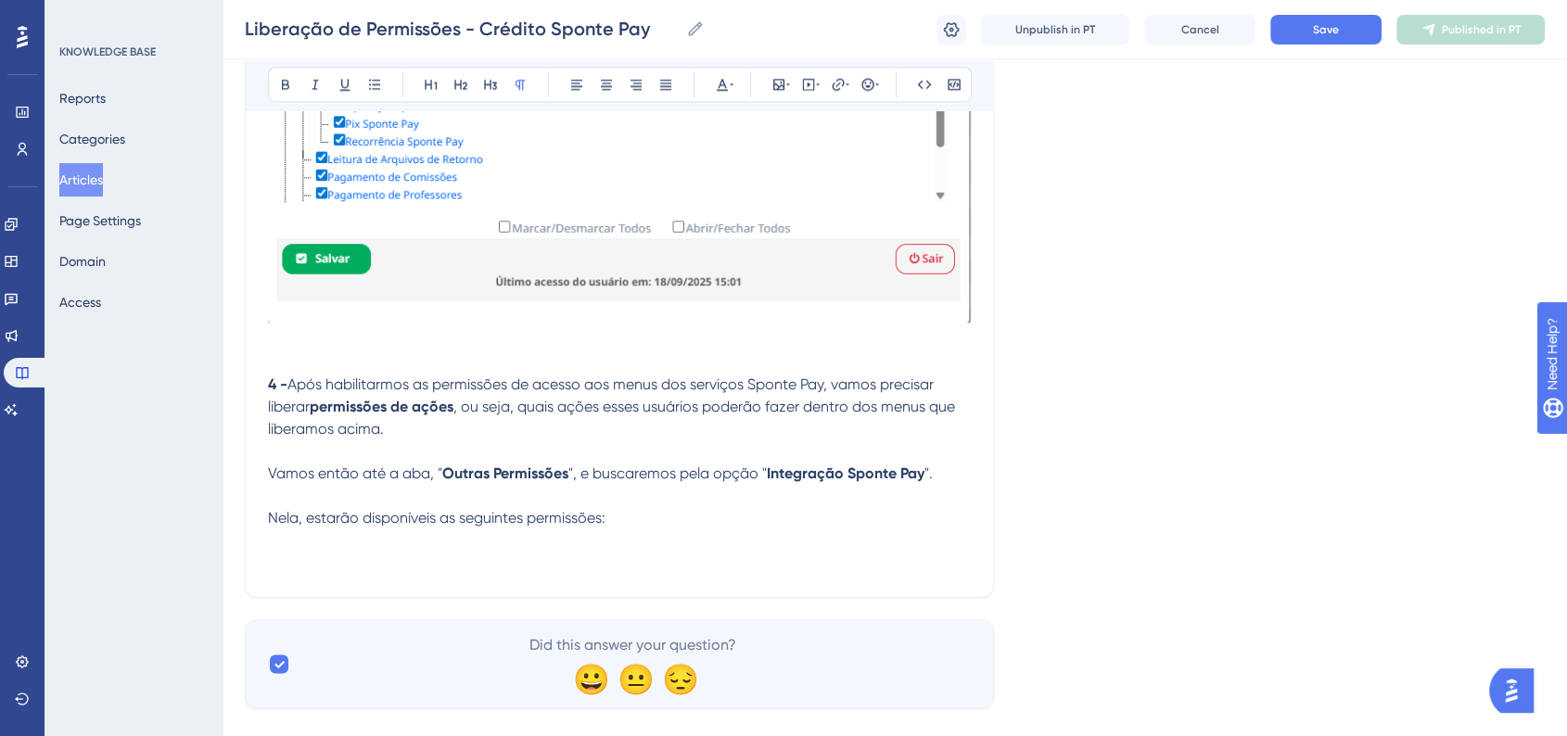
click at [319, 566] on p at bounding box center [619, 563] width 703 height 22
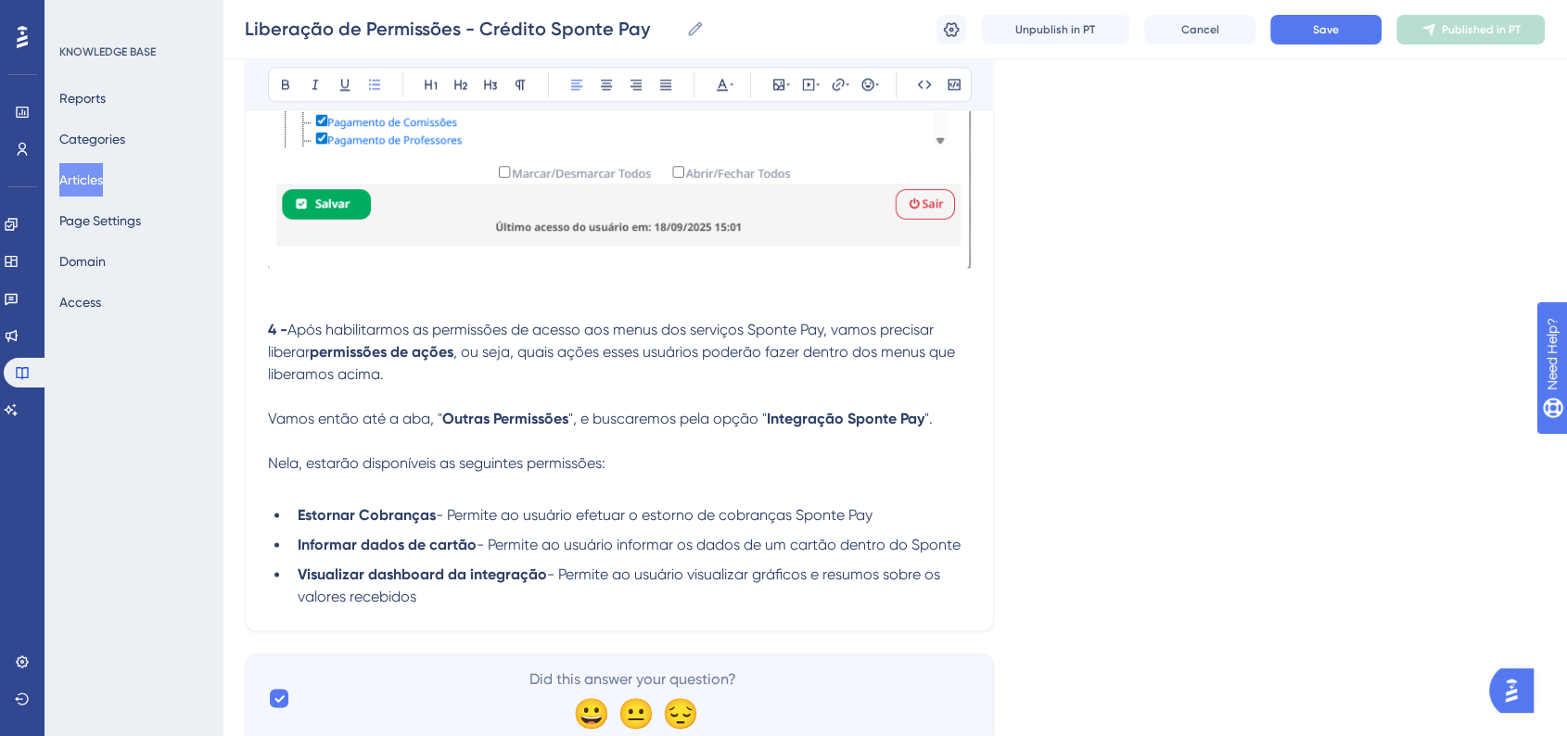
scroll to position [2522, 0]
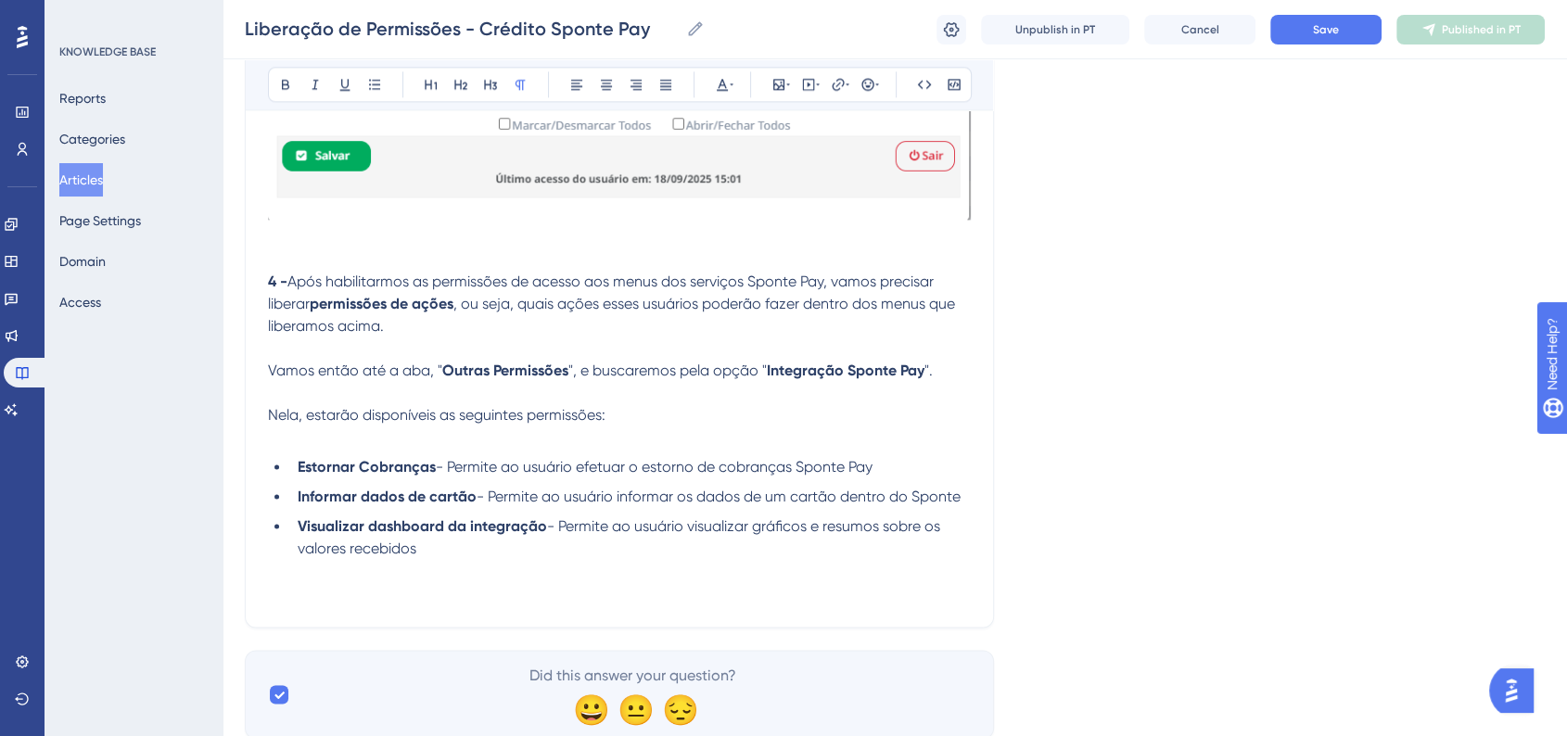
click at [327, 604] on p at bounding box center [619, 593] width 703 height 22
click at [310, 604] on p at bounding box center [619, 593] width 703 height 22
click at [296, 601] on p at bounding box center [619, 593] width 703 height 22
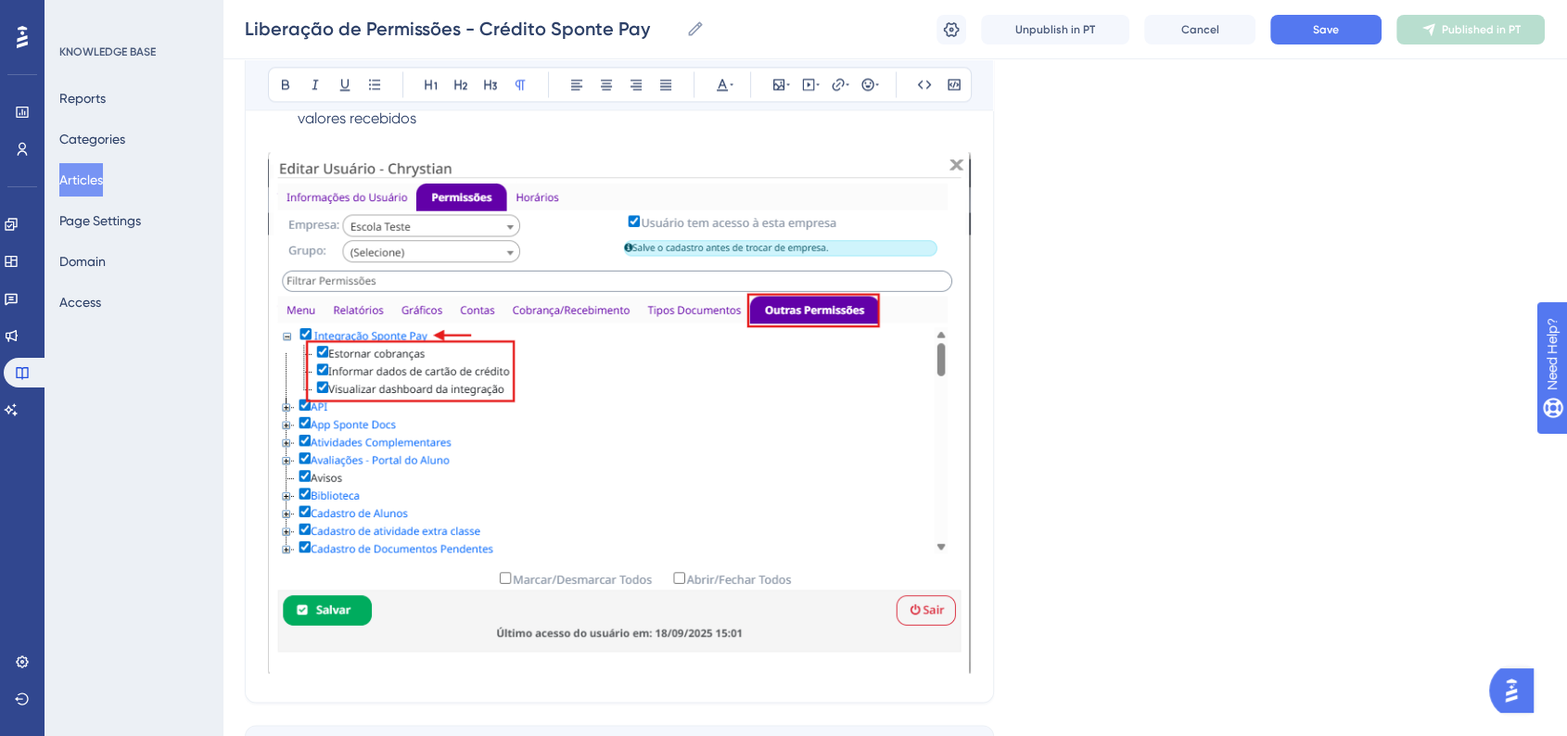
scroll to position [2831, 0]
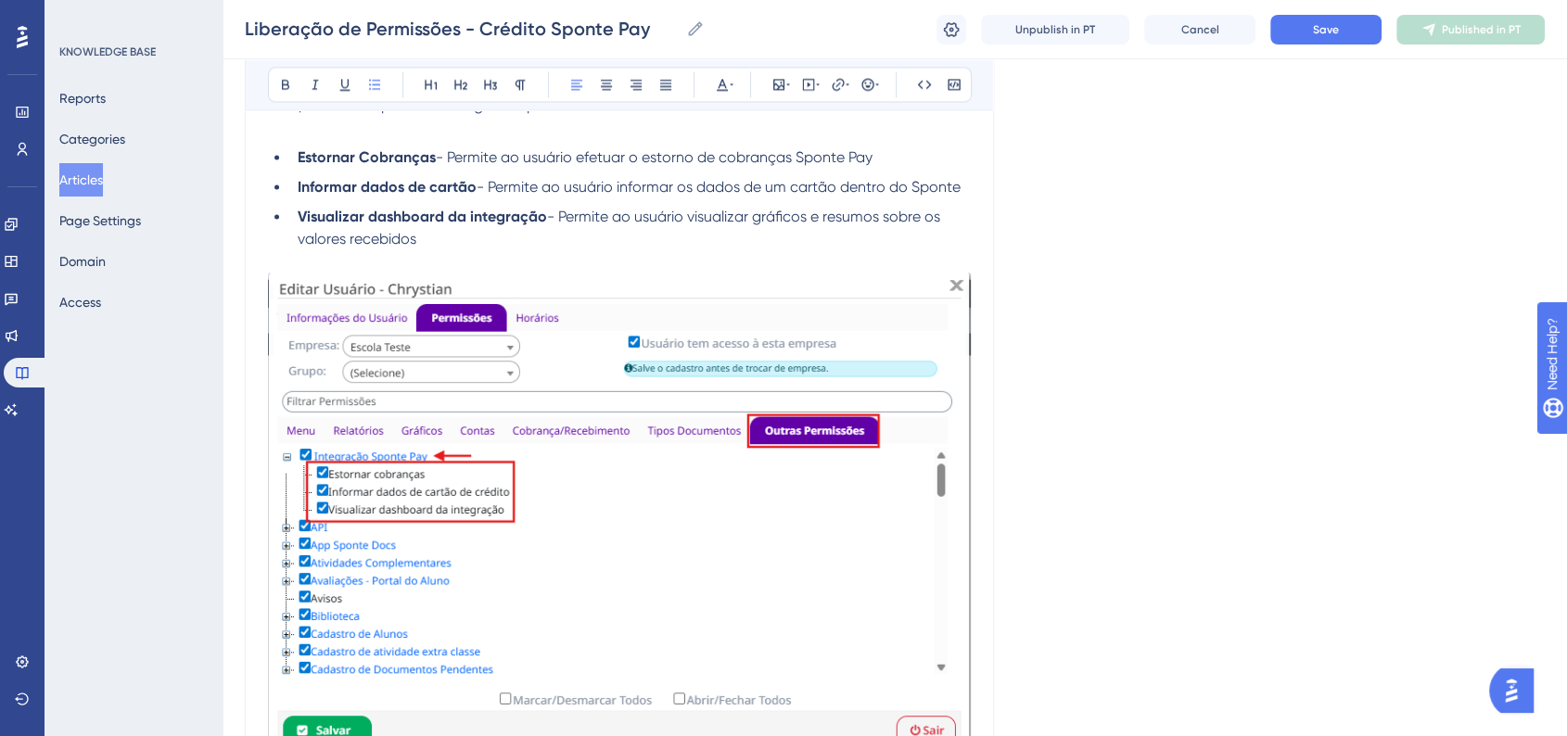
click at [532, 241] on li "Visualizar dashboard da integração - Permite ao usuário visualizar gráficos e r…" at bounding box center [630, 228] width 680 height 44
click at [517, 250] on li "Visualizar dashboard da integração - Permite ao usuário visualizar gráficos e r…" at bounding box center [630, 228] width 680 height 44
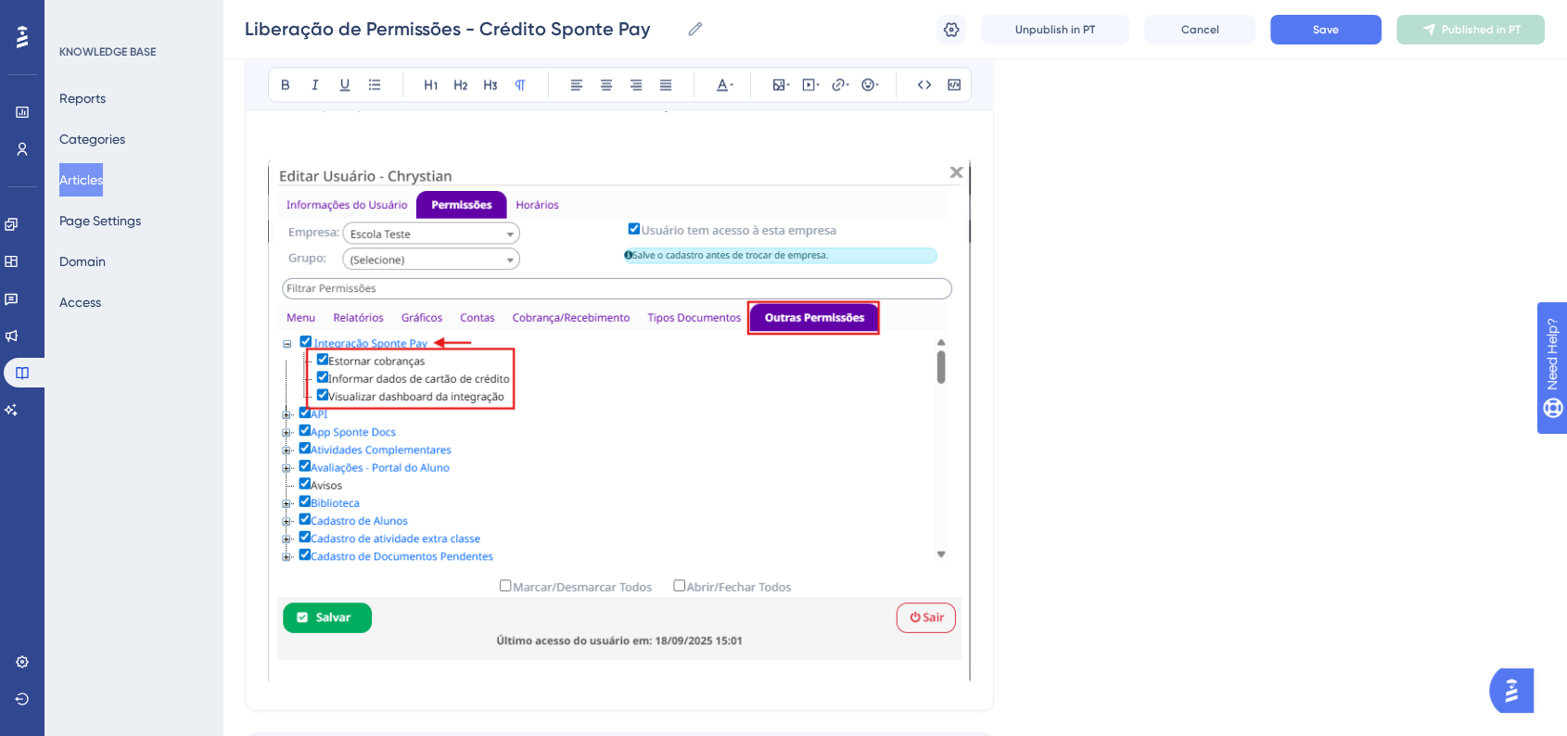
scroll to position [3172, 0]
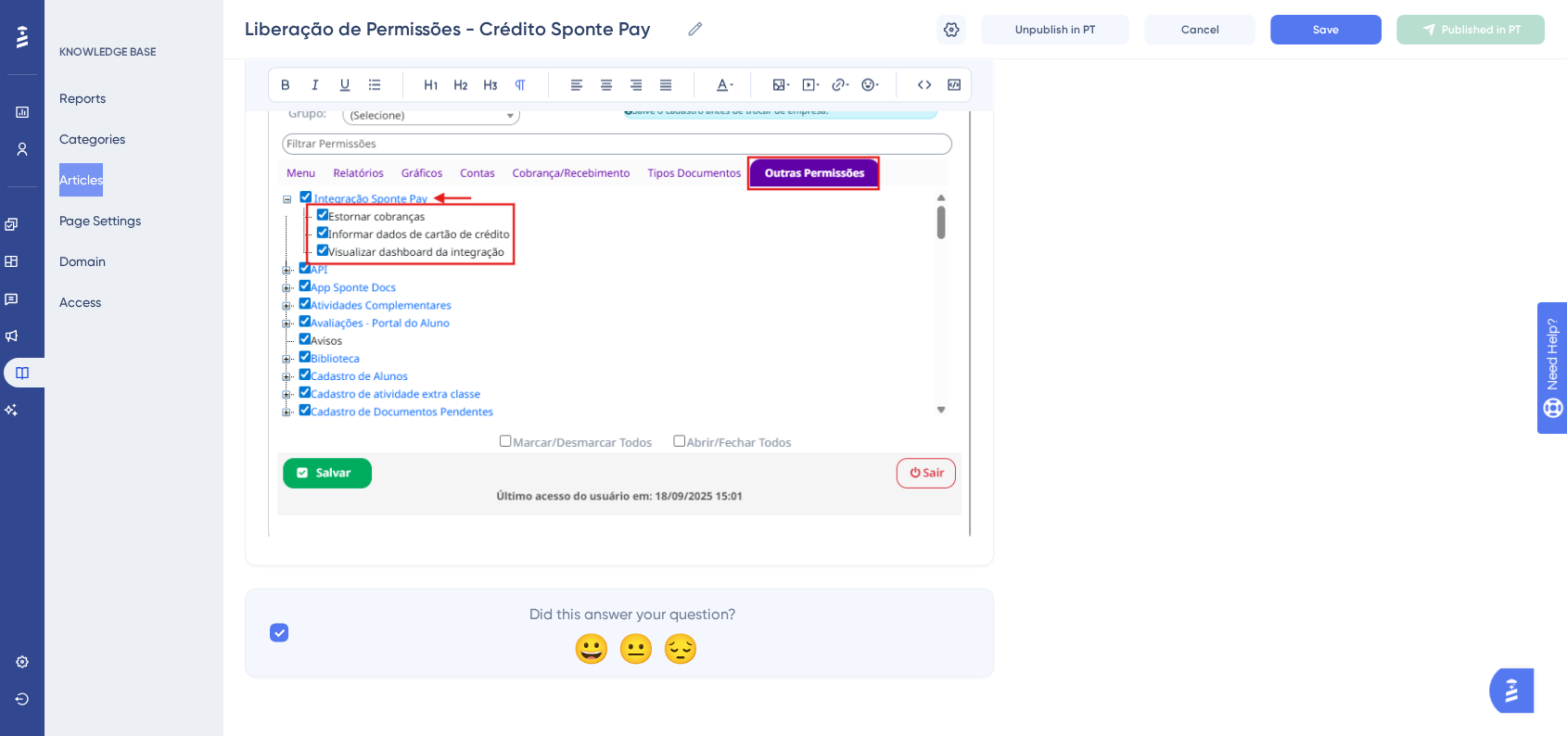
click at [885, 480] on img at bounding box center [619, 275] width 703 height 521
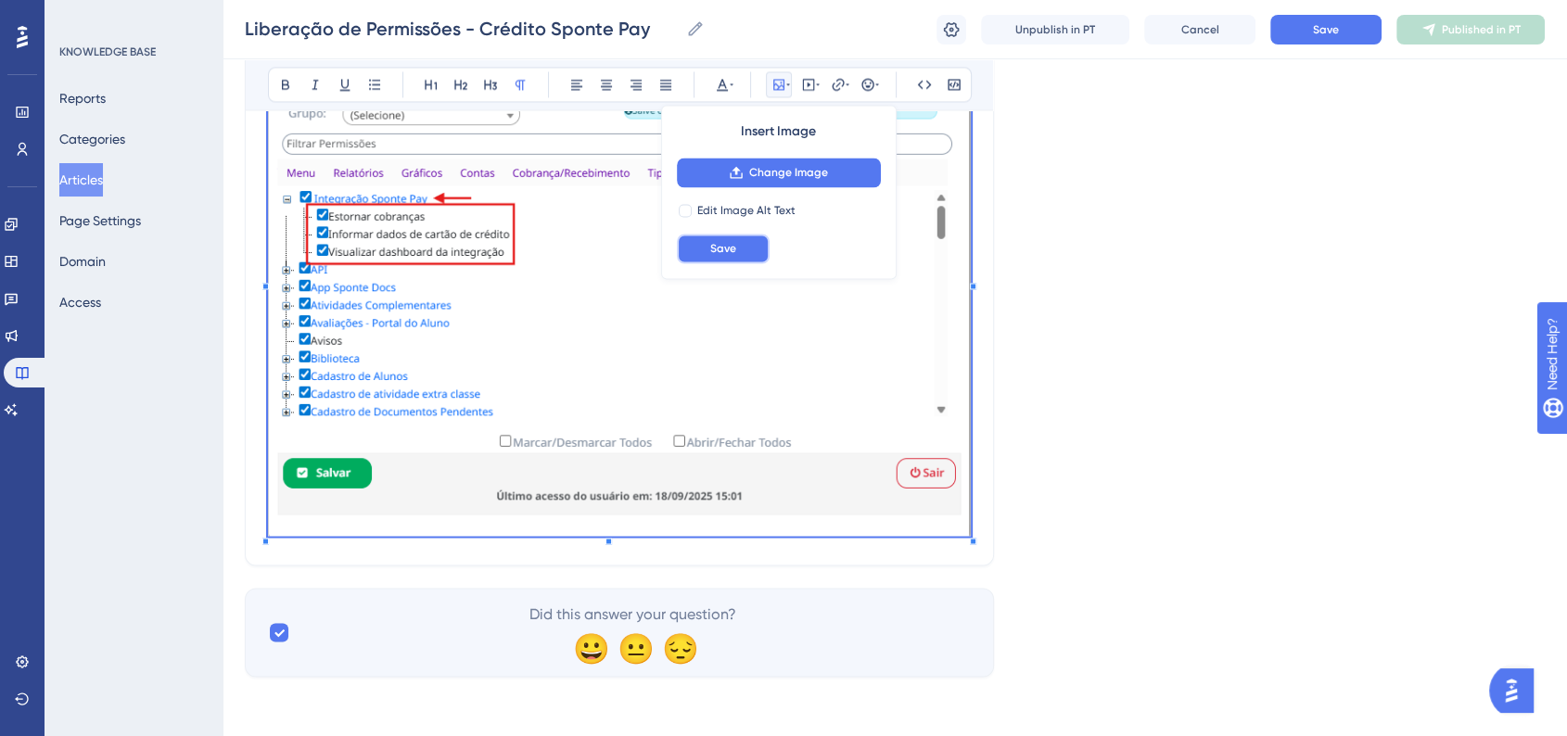
click at [737, 249] on button "Save" at bounding box center [723, 249] width 93 height 30
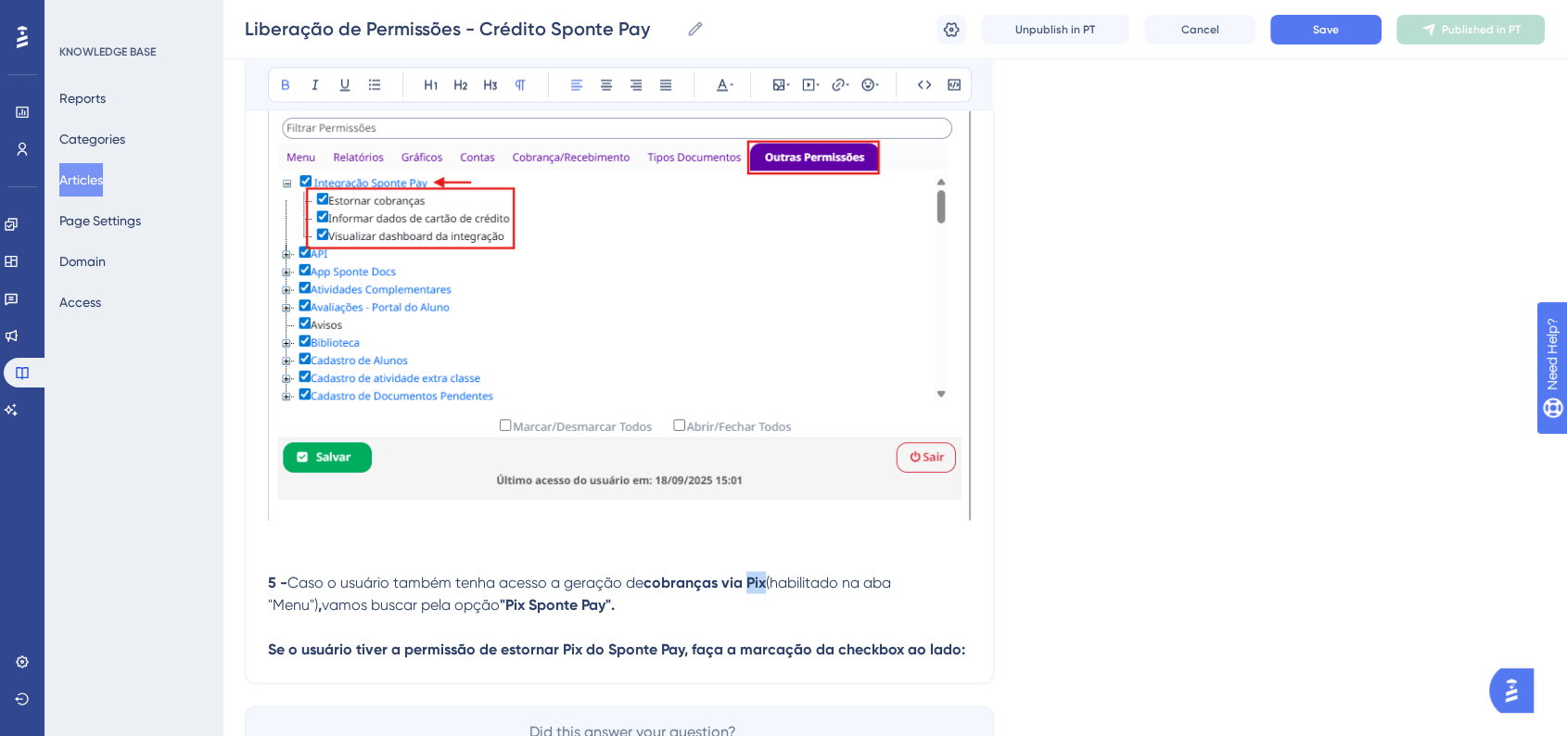
drag, startPoint x: 751, startPoint y: 598, endPoint x: 769, endPoint y: 600, distance: 18.6
click at [766, 591] on strong "cobranças via Pix" at bounding box center [704, 582] width 122 height 18
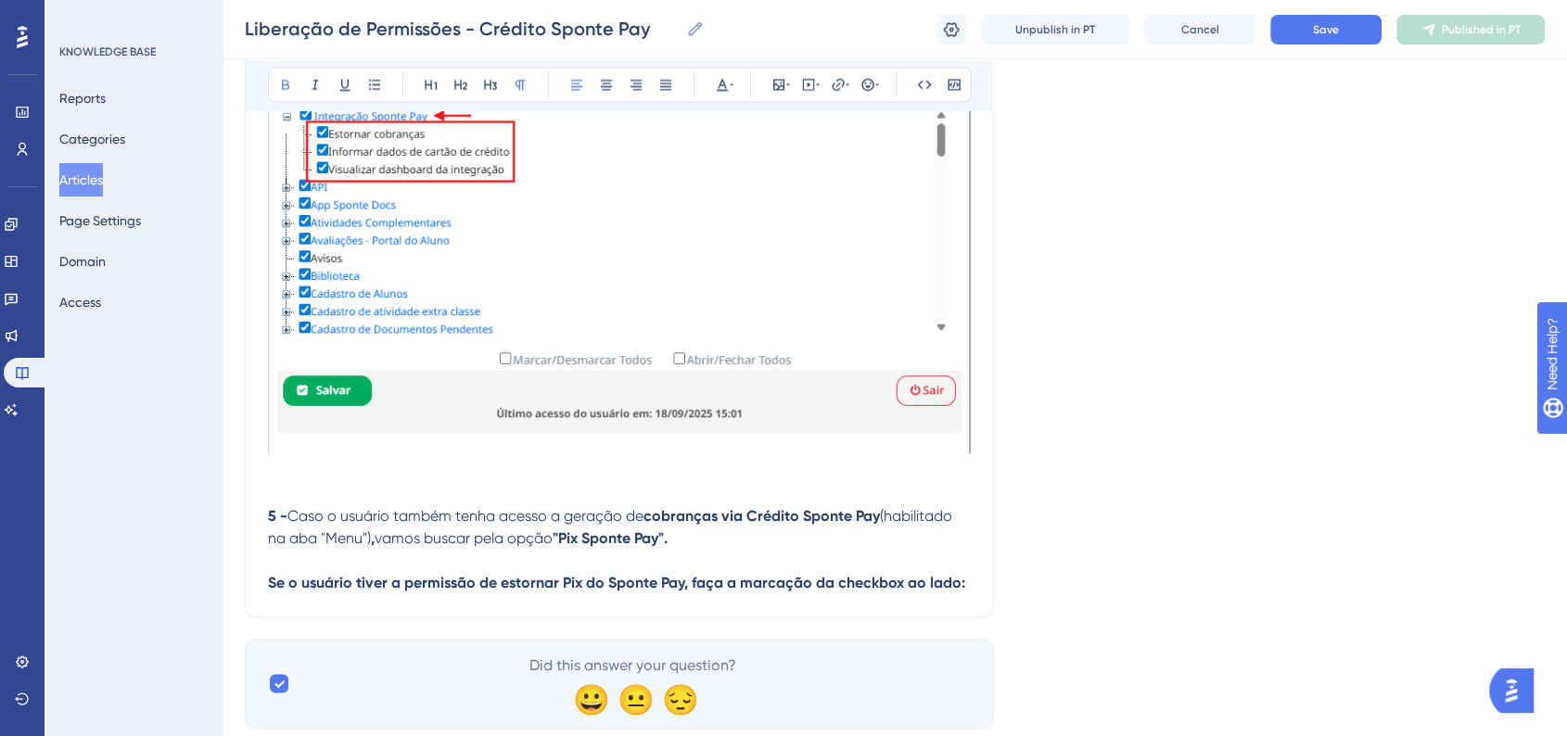
scroll to position [3274, 0]
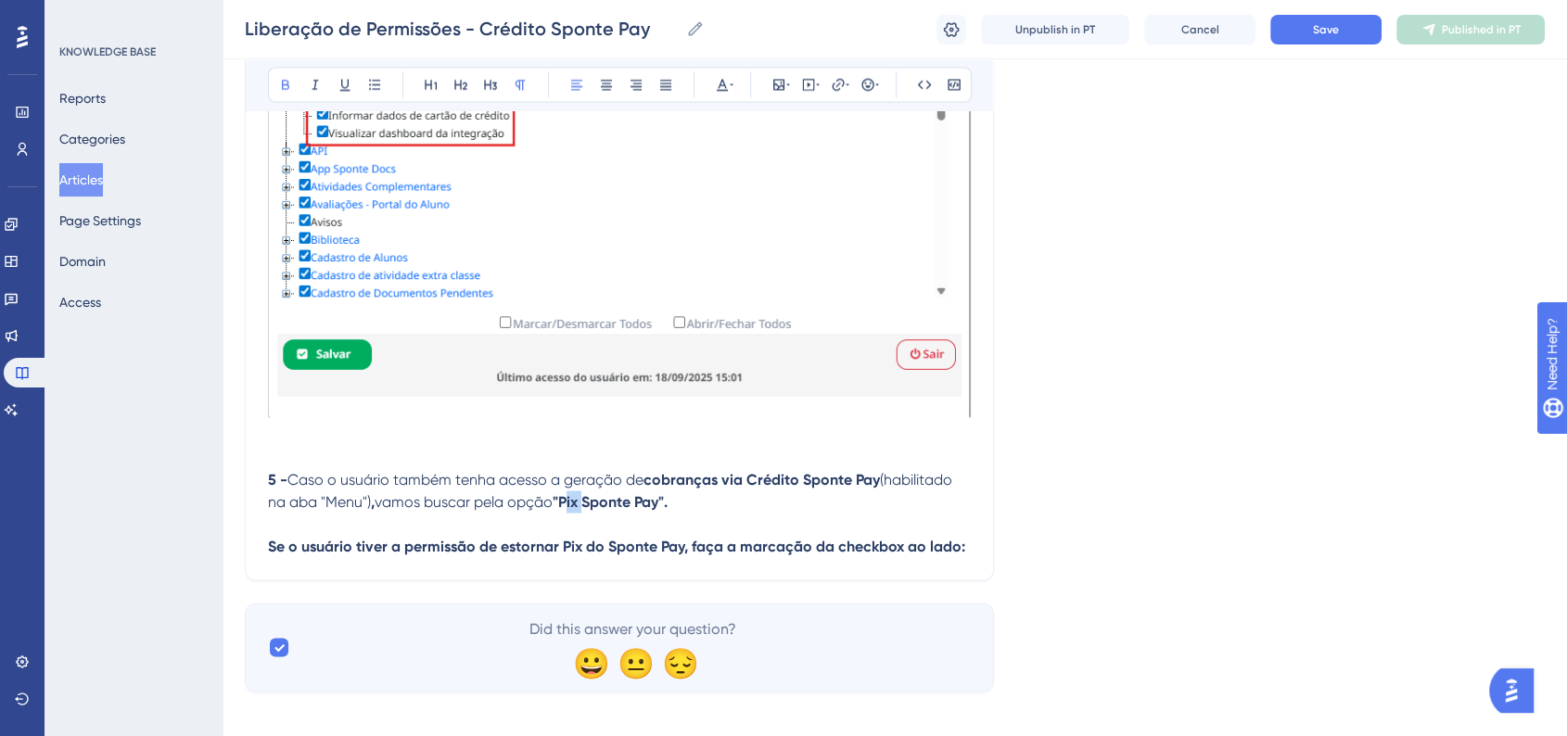
drag, startPoint x: 564, startPoint y: 519, endPoint x: 585, endPoint y: 520, distance: 21.3
click at [585, 510] on strong ""Pix Sponte Pay"." at bounding box center [610, 501] width 115 height 18
click at [482, 510] on span "vamos buscar pela opção" at bounding box center [464, 501] width 178 height 18
click at [481, 510] on span "vamos buscar pela opção" at bounding box center [464, 501] width 178 height 18
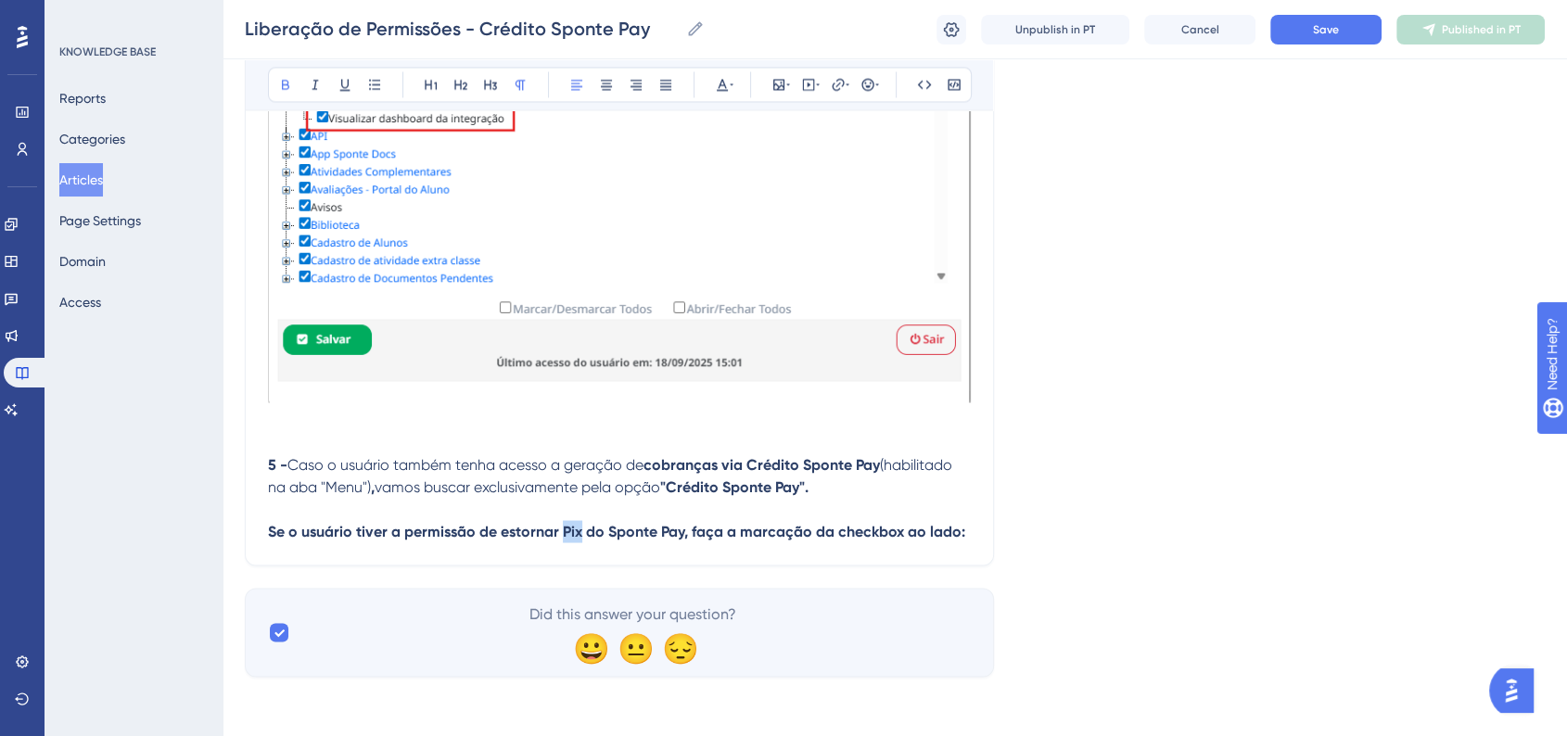
drag, startPoint x: 559, startPoint y: 529, endPoint x: 578, endPoint y: 533, distance: 19.8
click at [578, 533] on strong "Se o usuário tiver a permissão de estornar Pix do Sponte Pay, faça a marcação d…" at bounding box center [616, 531] width 697 height 18
drag, startPoint x: 571, startPoint y: 532, endPoint x: 602, endPoint y: 545, distance: 33.2
click at [571, 532] on strong "Se o usuário tiver a permissão de estornar c do Sponte Pay, faça a marcação da …" at bounding box center [611, 531] width 686 height 18
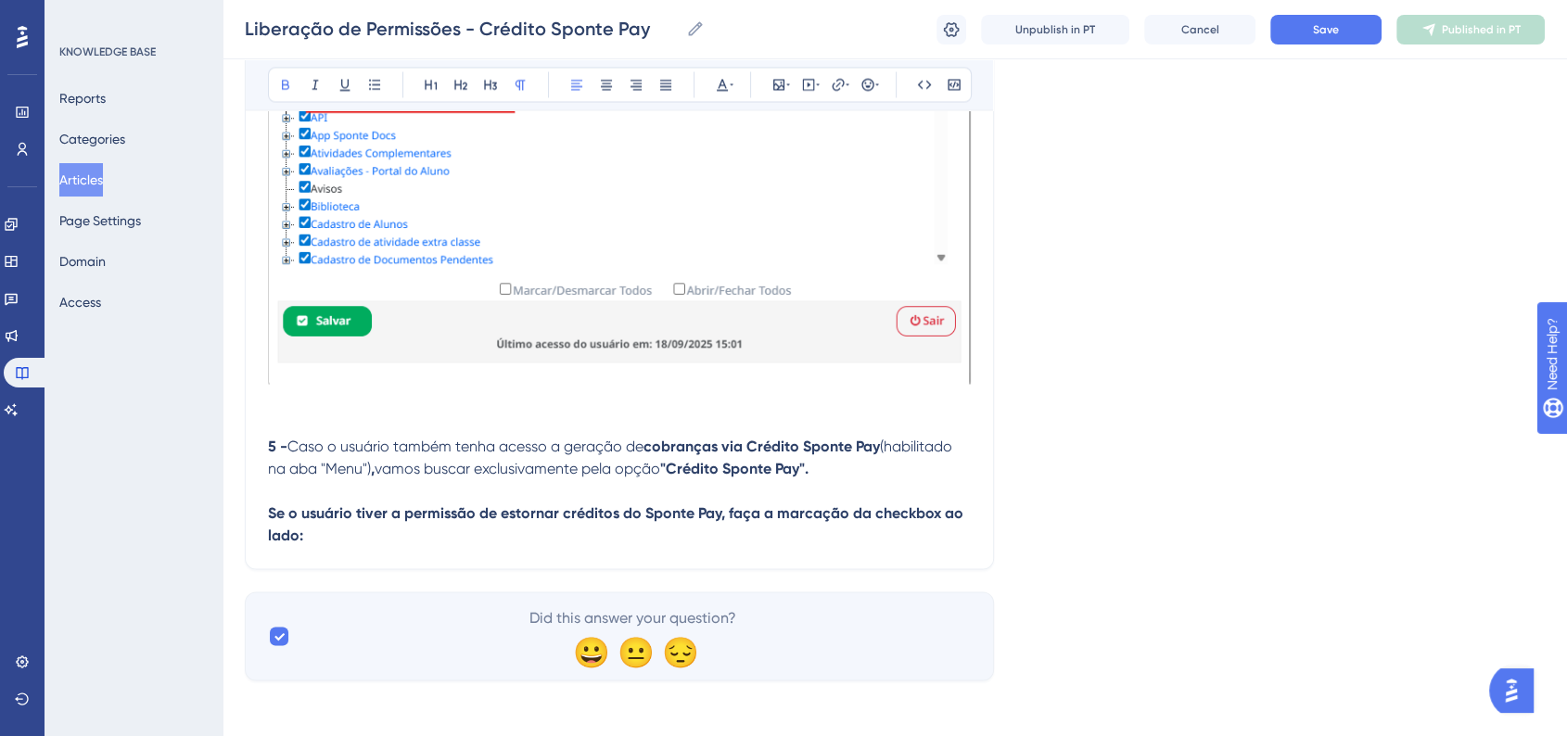
click at [455, 546] on p "Se o usuário tiver a permissão de estornar créditos do Sponte Pay, faça a marca…" at bounding box center [619, 524] width 703 height 44
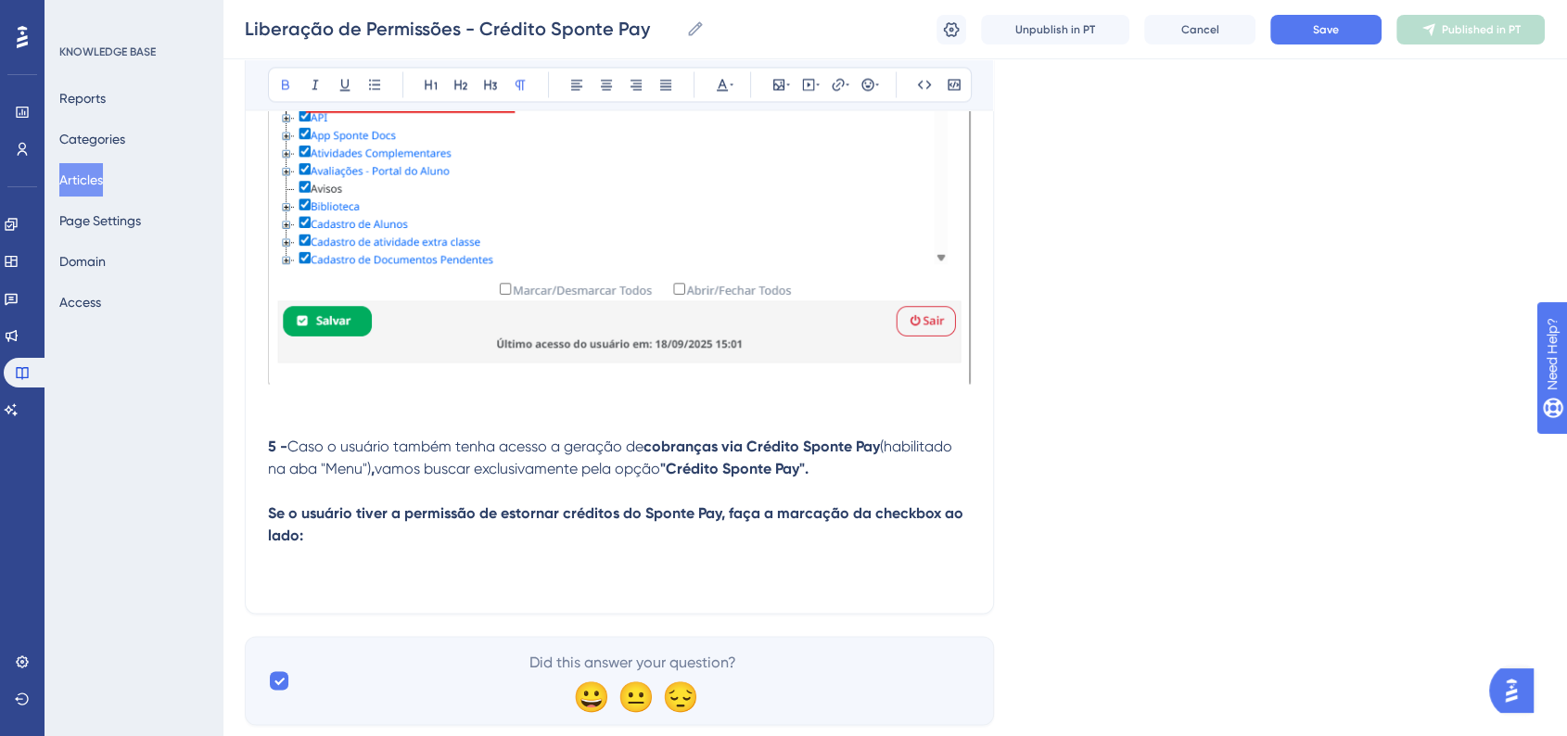
click at [286, 591] on p at bounding box center [619, 579] width 703 height 22
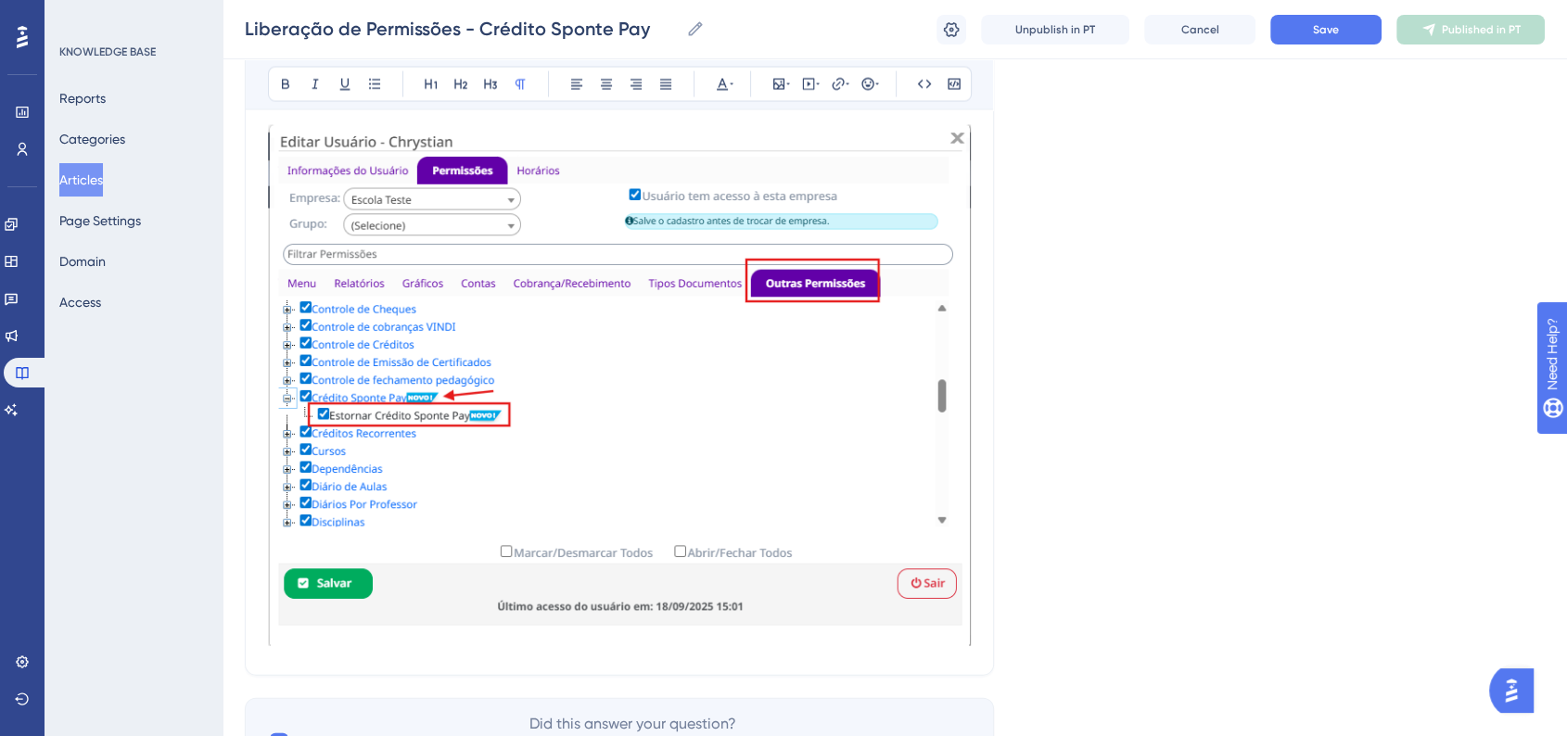
scroll to position [3879, 0]
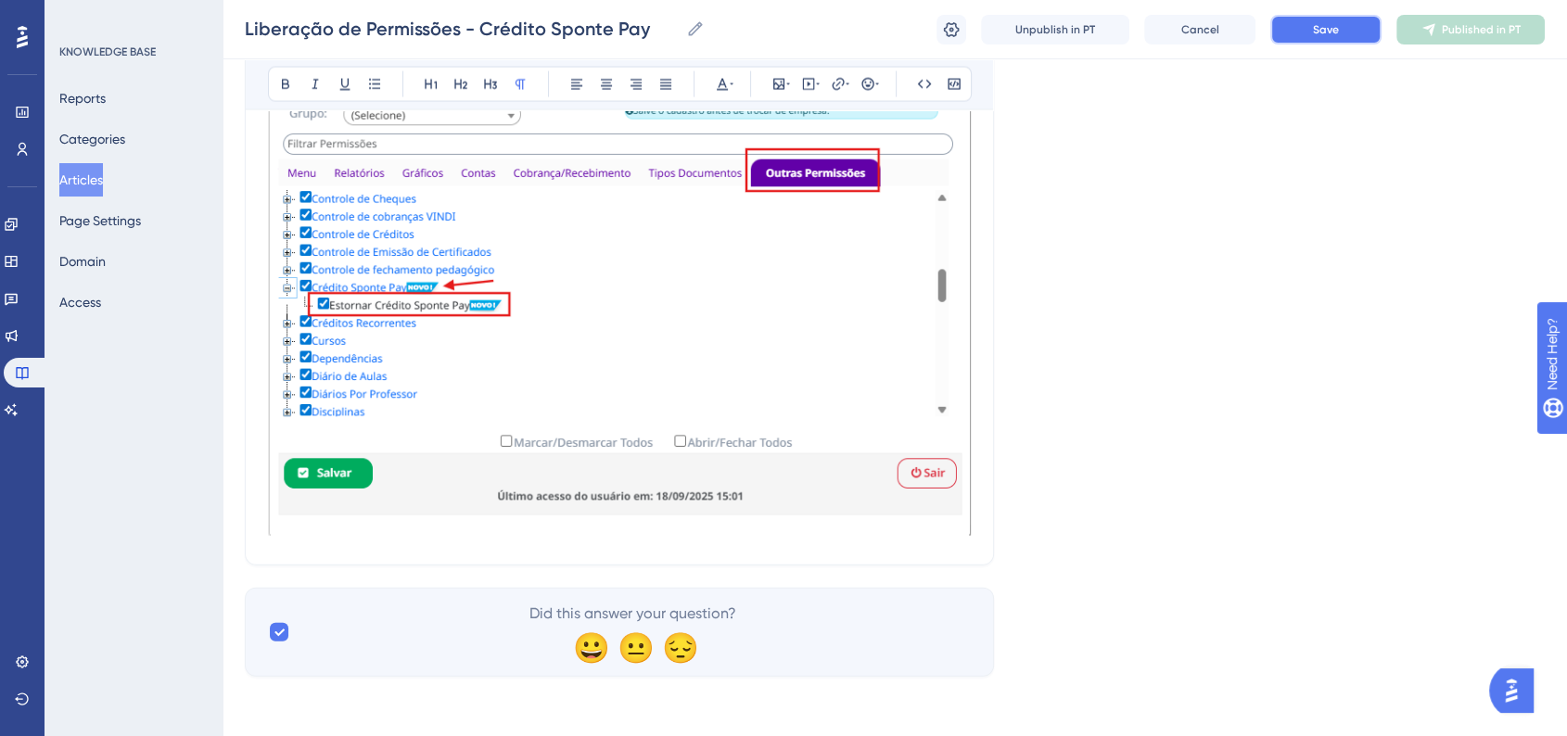
click at [1338, 27] on span "Save" at bounding box center [1326, 29] width 26 height 15
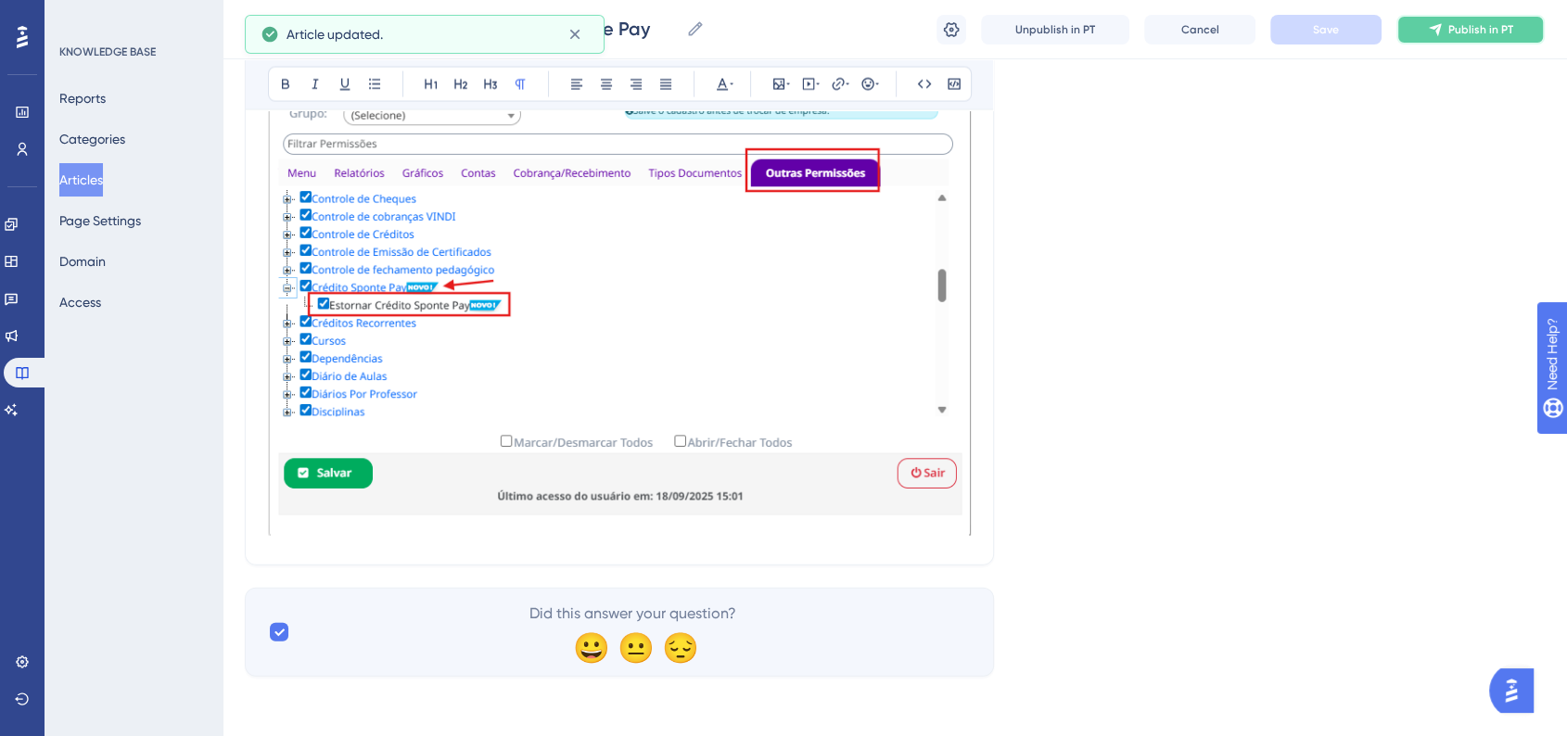
click at [1459, 35] on span "Publish in PT" at bounding box center [1480, 29] width 65 height 15
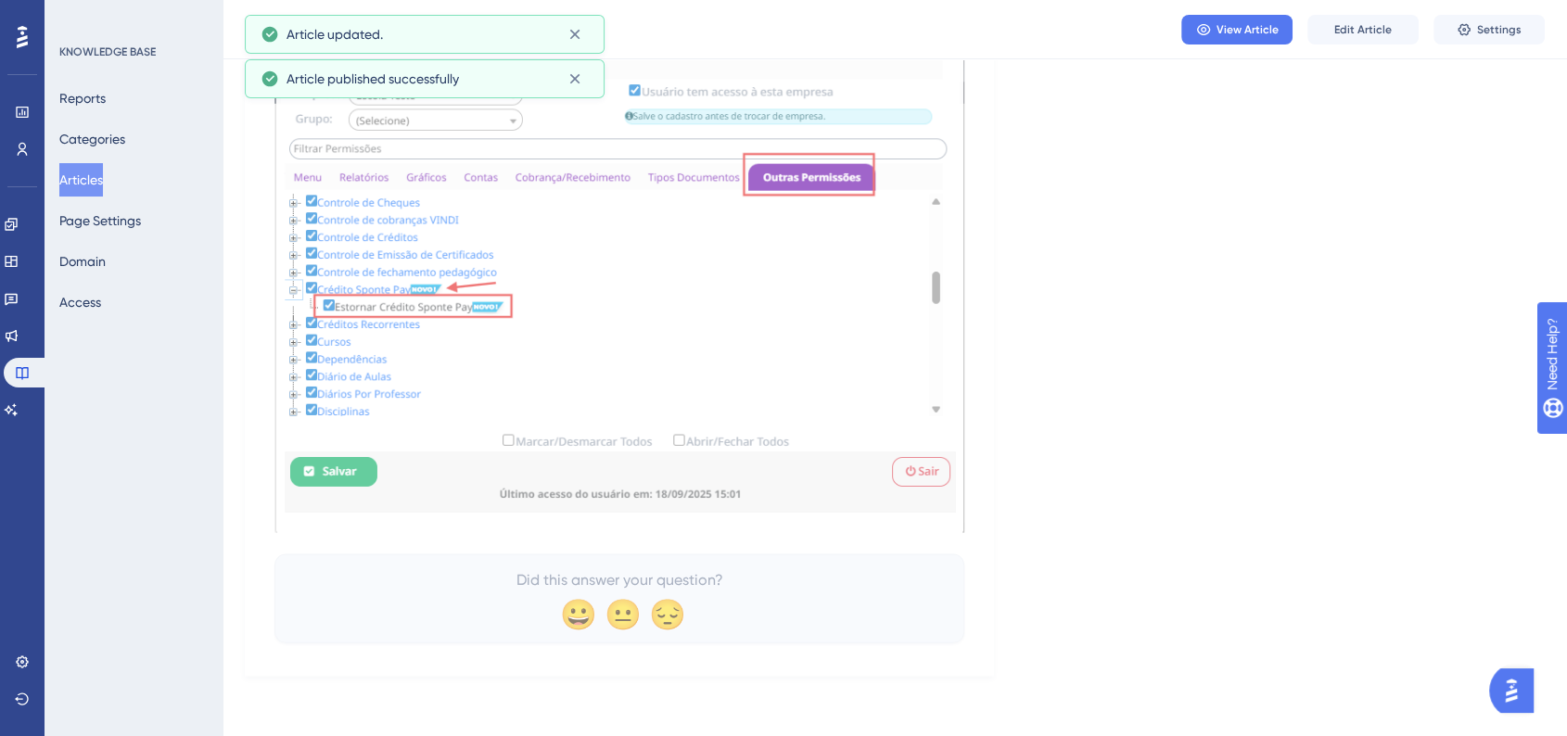
scroll to position [3807, 0]
click at [1327, 41] on button "Edit Article" at bounding box center [1362, 30] width 111 height 30
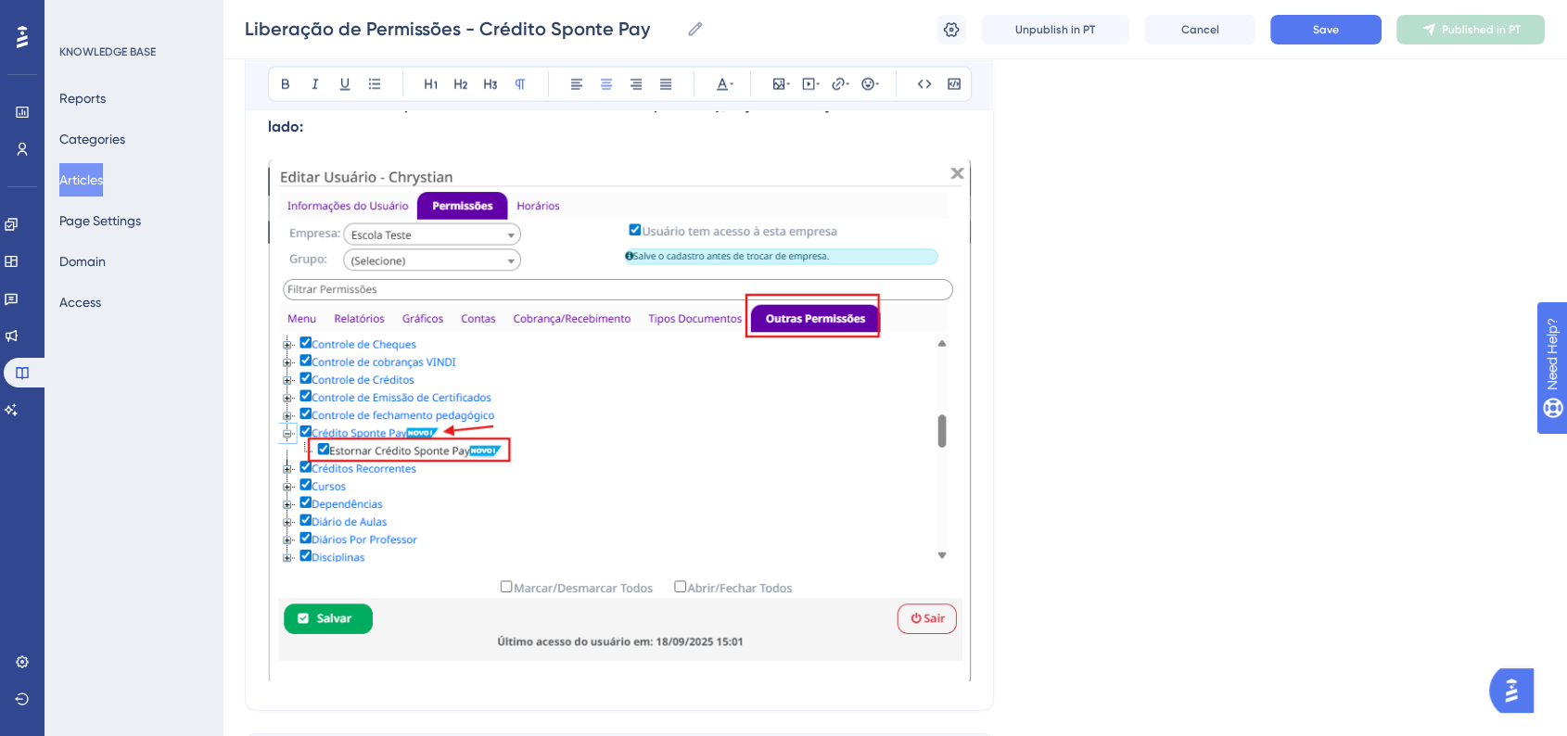
scroll to position [3901, 0]
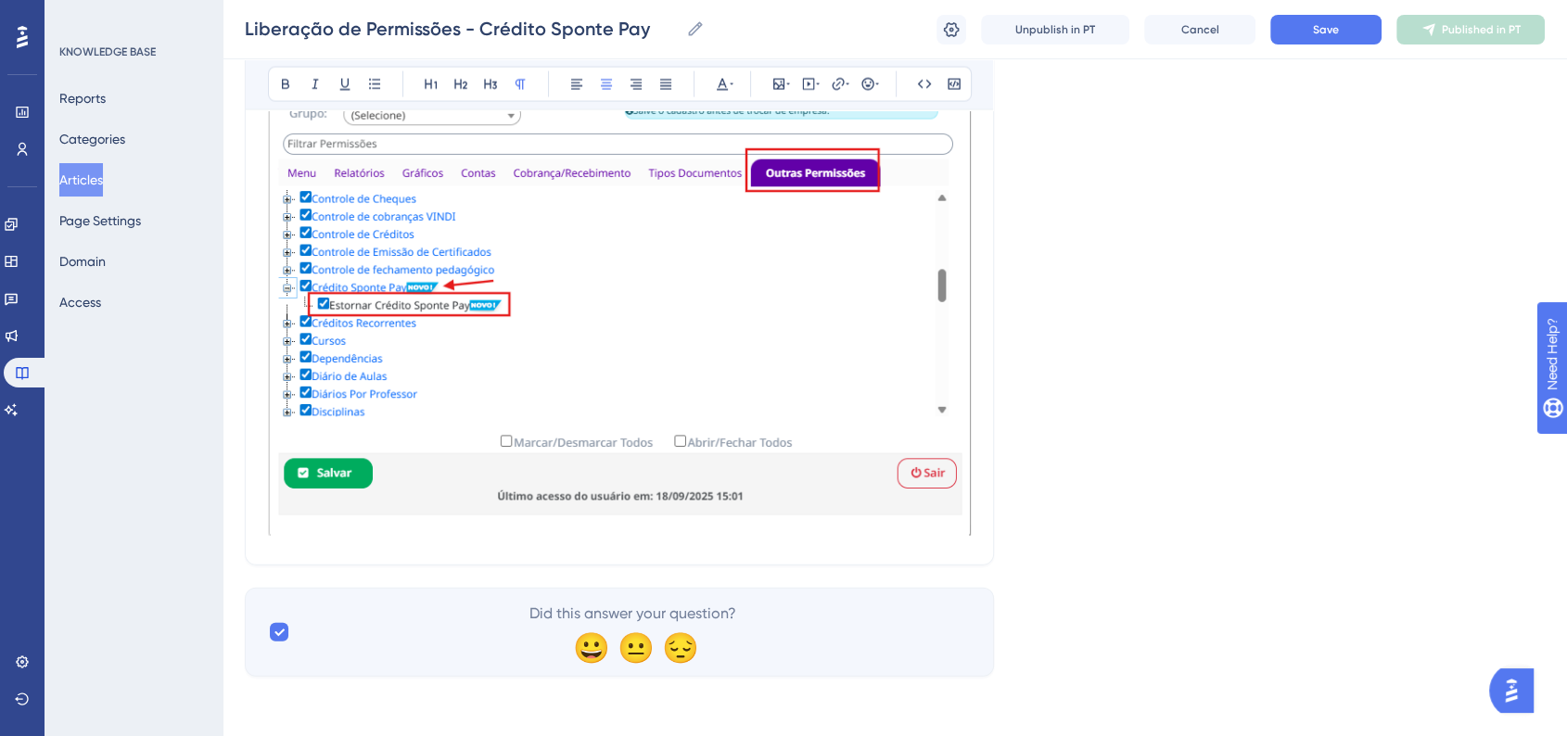
click at [782, 401] on img at bounding box center [619, 275] width 703 height 521
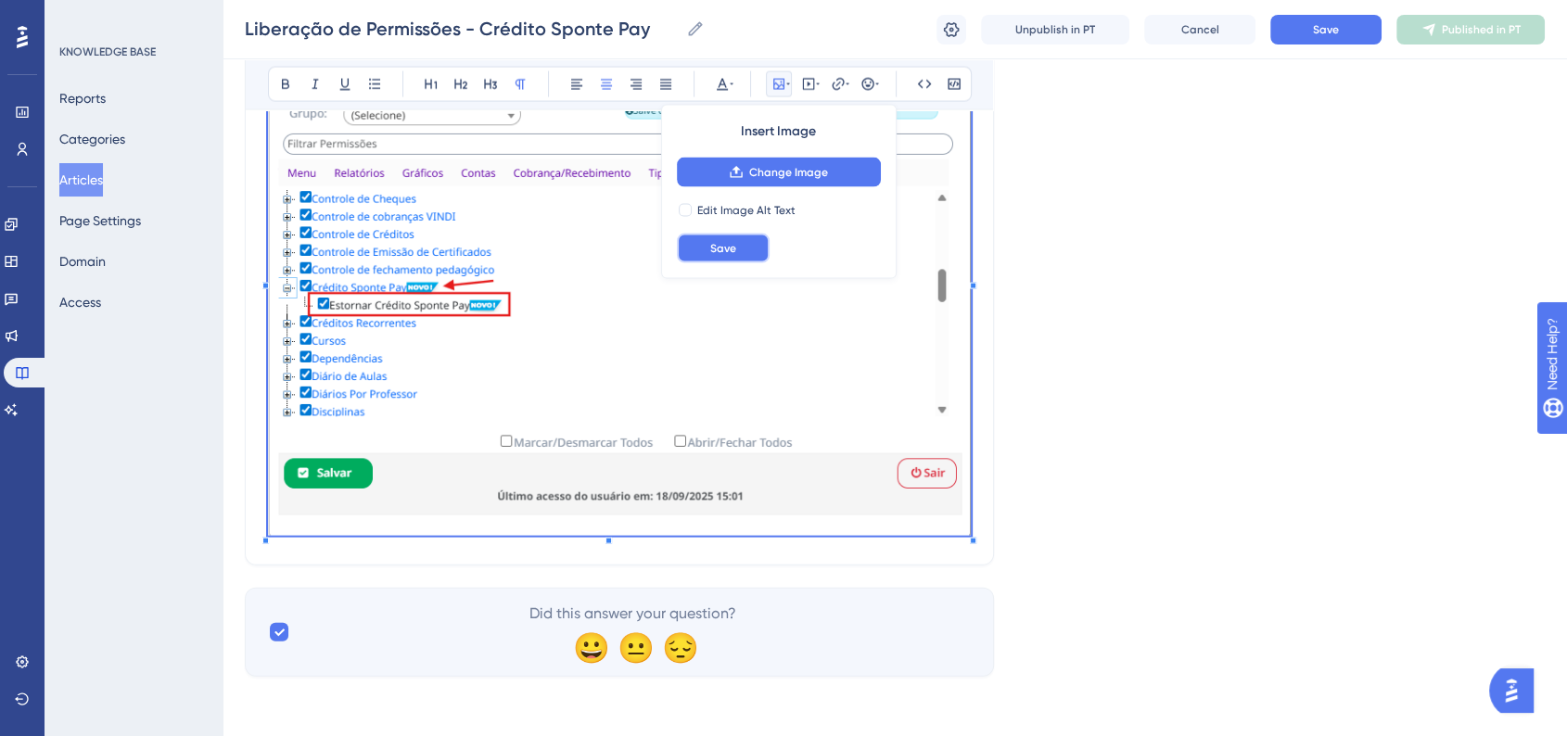
click at [740, 236] on button "Save" at bounding box center [723, 249] width 93 height 30
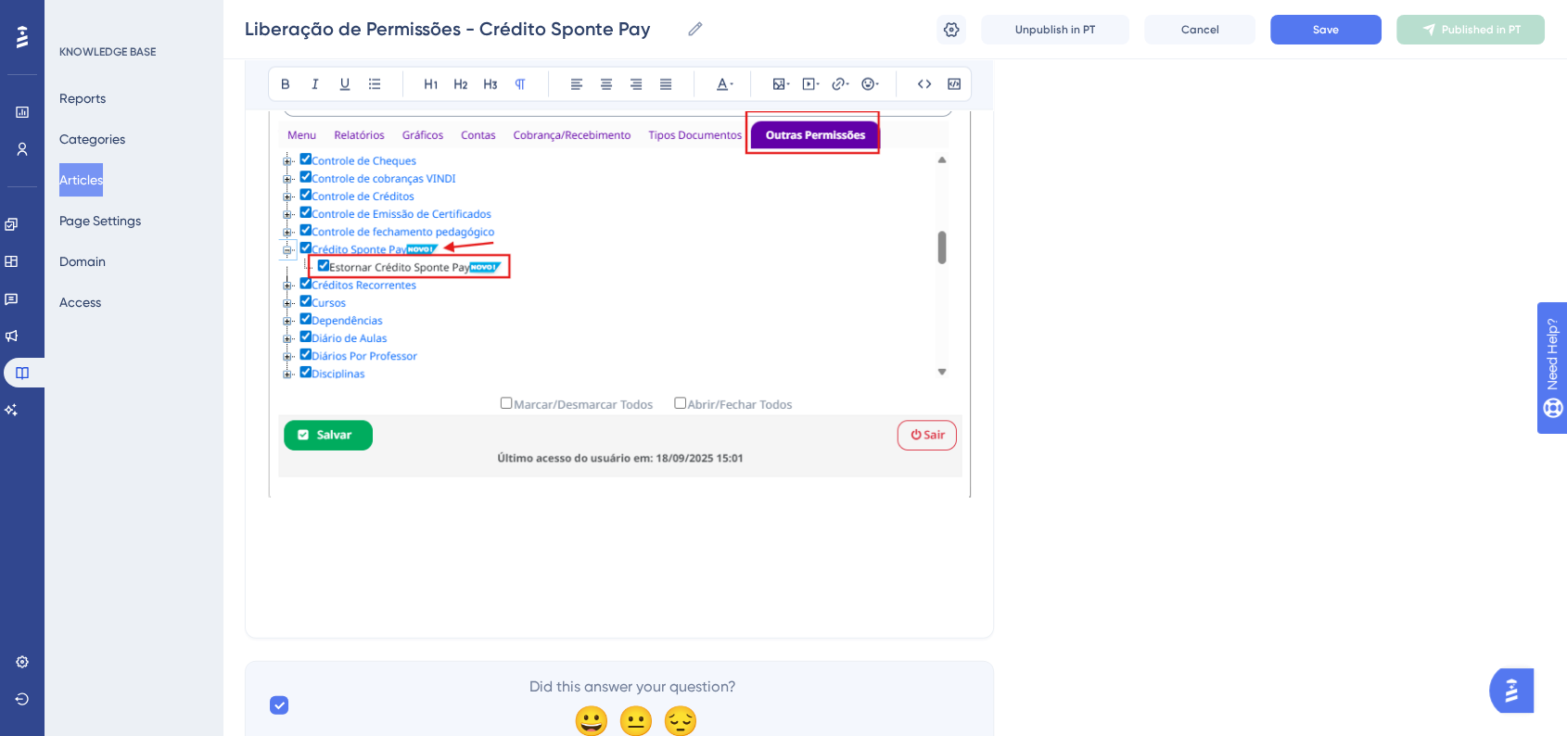
scroll to position [4012, 0]
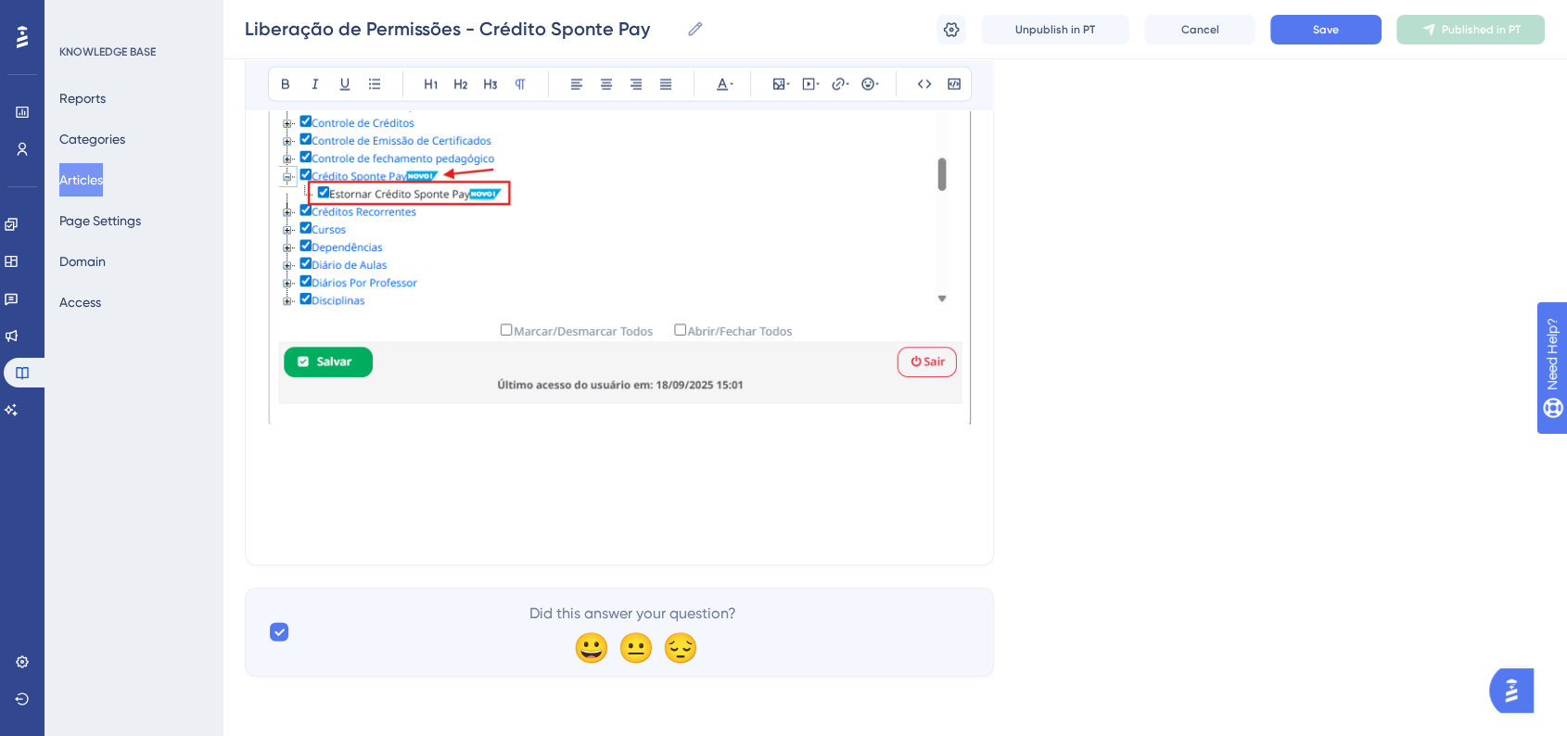
click at [272, 492] on p at bounding box center [619, 487] width 703 height 22
click at [274, 502] on p at bounding box center [619, 509] width 703 height 22
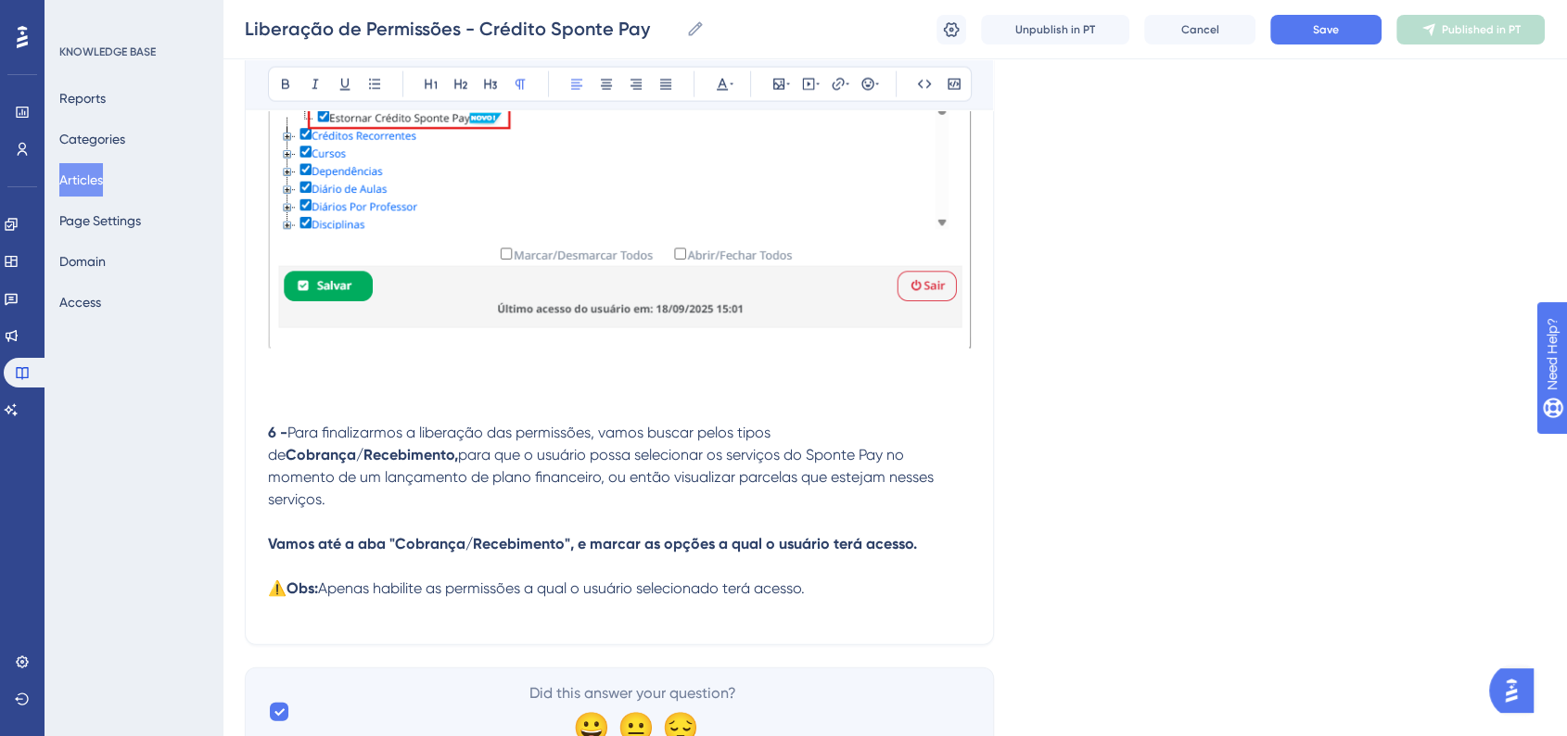
scroll to position [4116, 0]
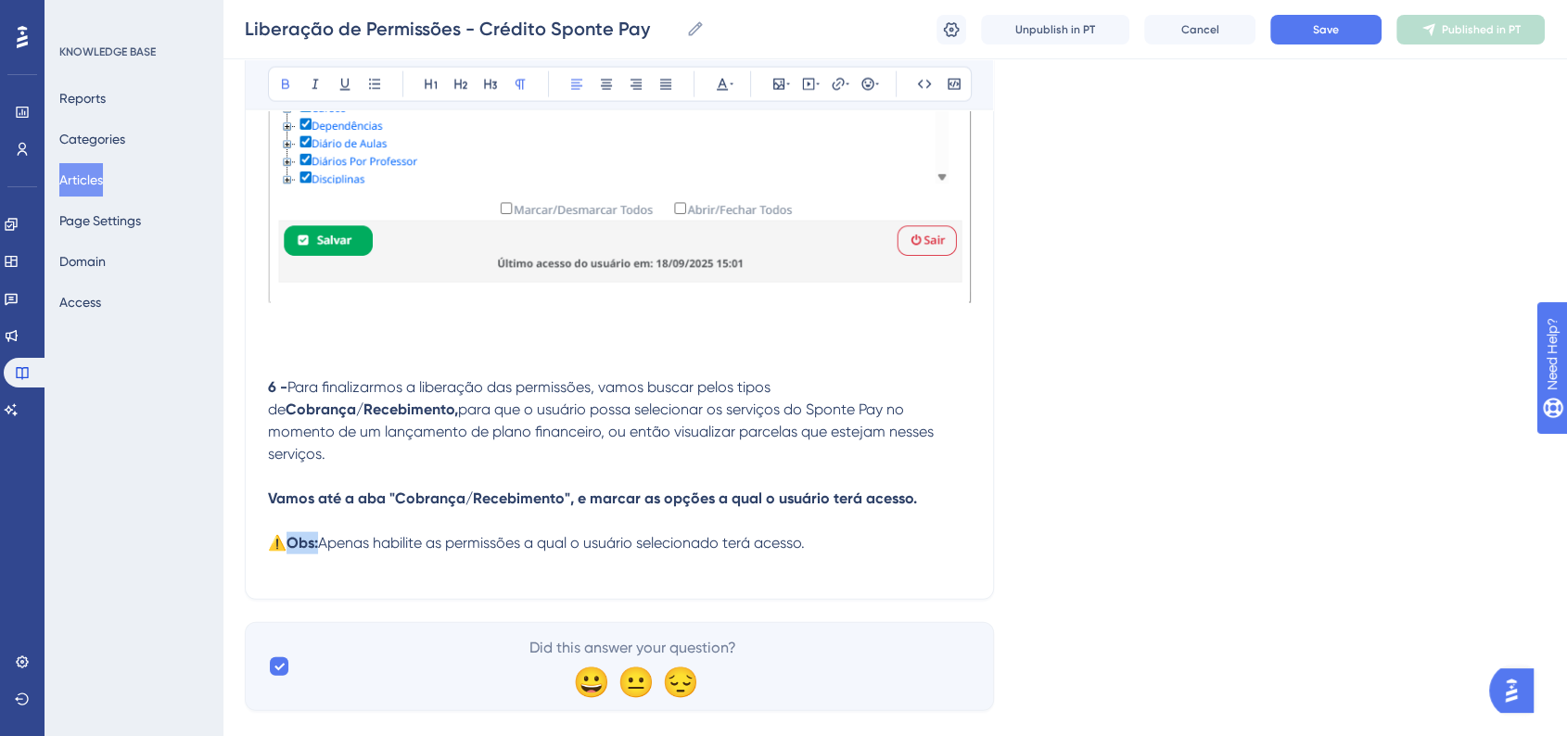
drag, startPoint x: 286, startPoint y: 549, endPoint x: 319, endPoint y: 548, distance: 33.4
click at [319, 548] on p "⚠️ Obs: Apenas habilite as permissões a qual o usuário selecionado terá acesso." at bounding box center [619, 543] width 703 height 22
click at [712, 83] on button at bounding box center [722, 84] width 26 height 26
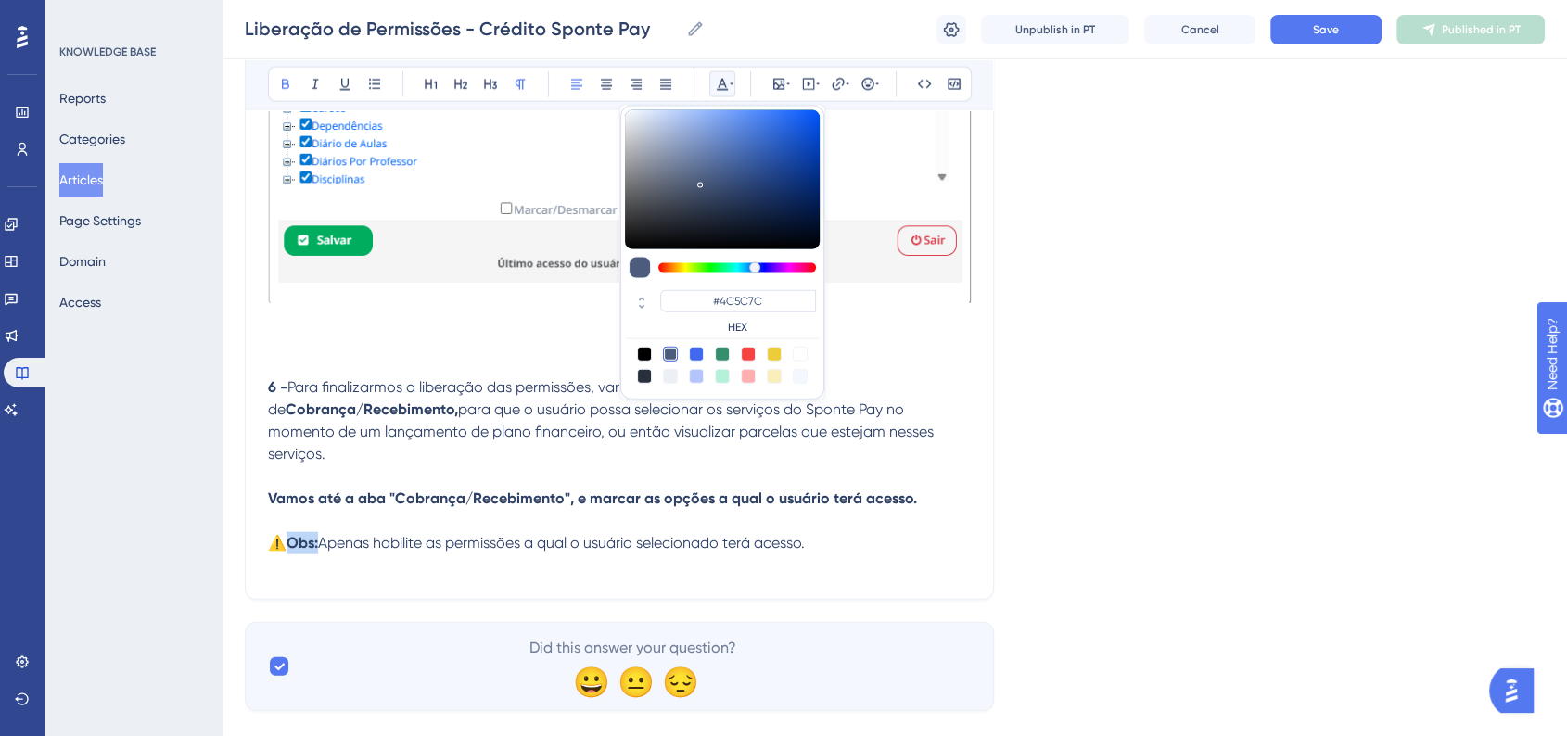
click at [751, 359] on div at bounding box center [748, 354] width 15 height 15
type input "#F84343"
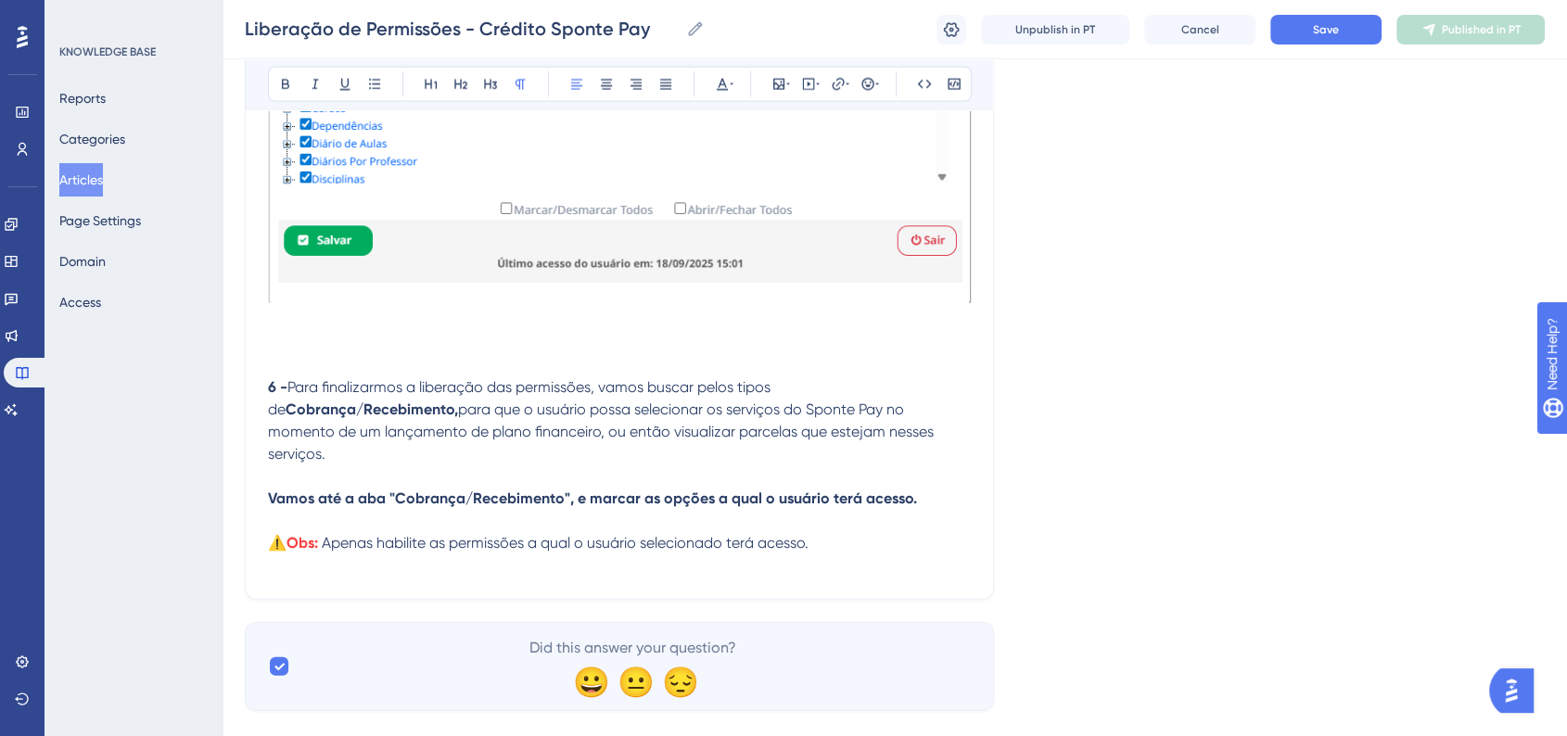
click at [846, 548] on p "⚠️ Obs: Apenas habilite as permissões a qual o usuário selecionado terá acesso." at bounding box center [619, 543] width 703 height 22
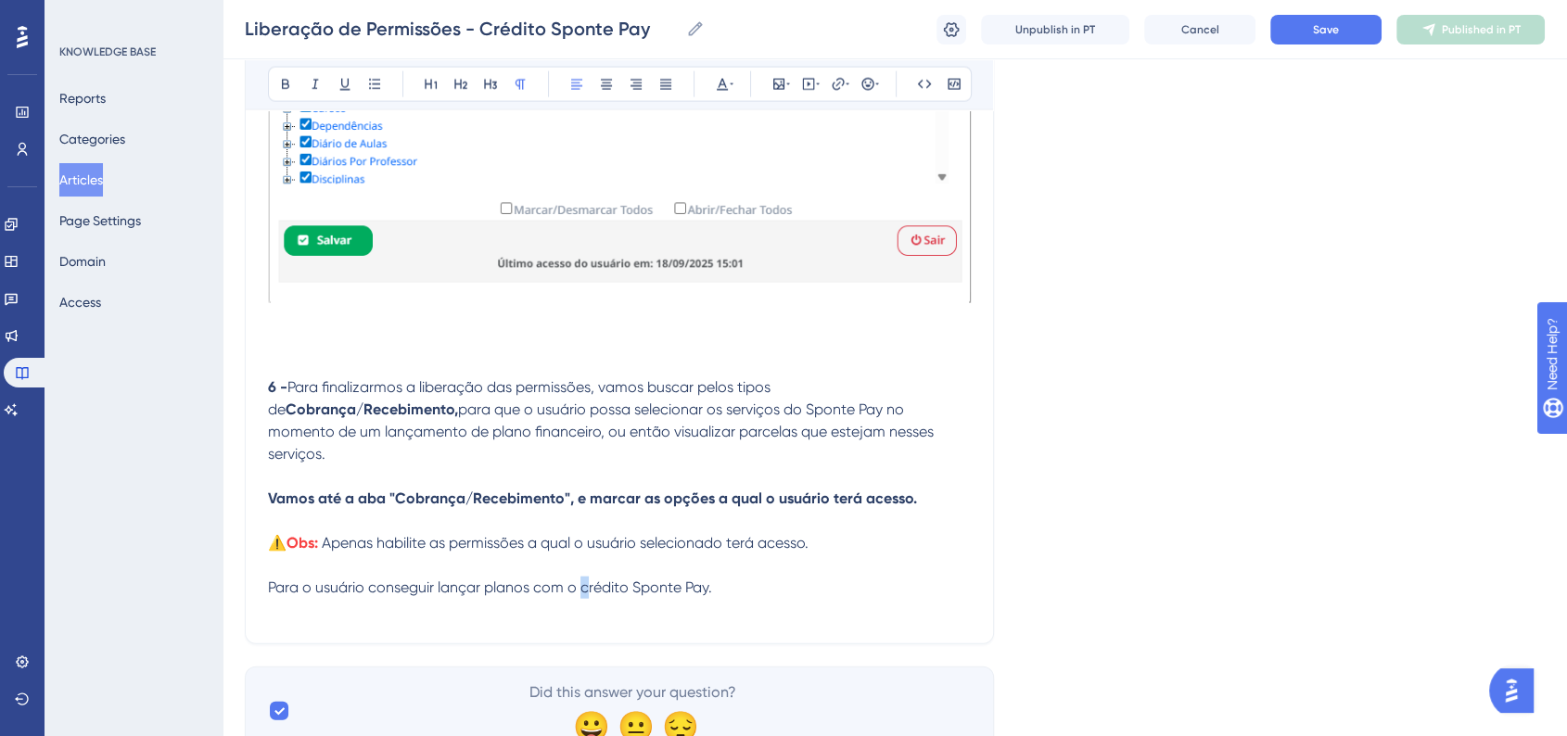
click at [585, 592] on span "Para o usuário conseguir lançar planos com o crédito Sponte Pay." at bounding box center [490, 587] width 444 height 18
click at [770, 595] on p "Para o usuário conseguir lançar planos com o Crédito Sponte Pay." at bounding box center [619, 588] width 703 height 22
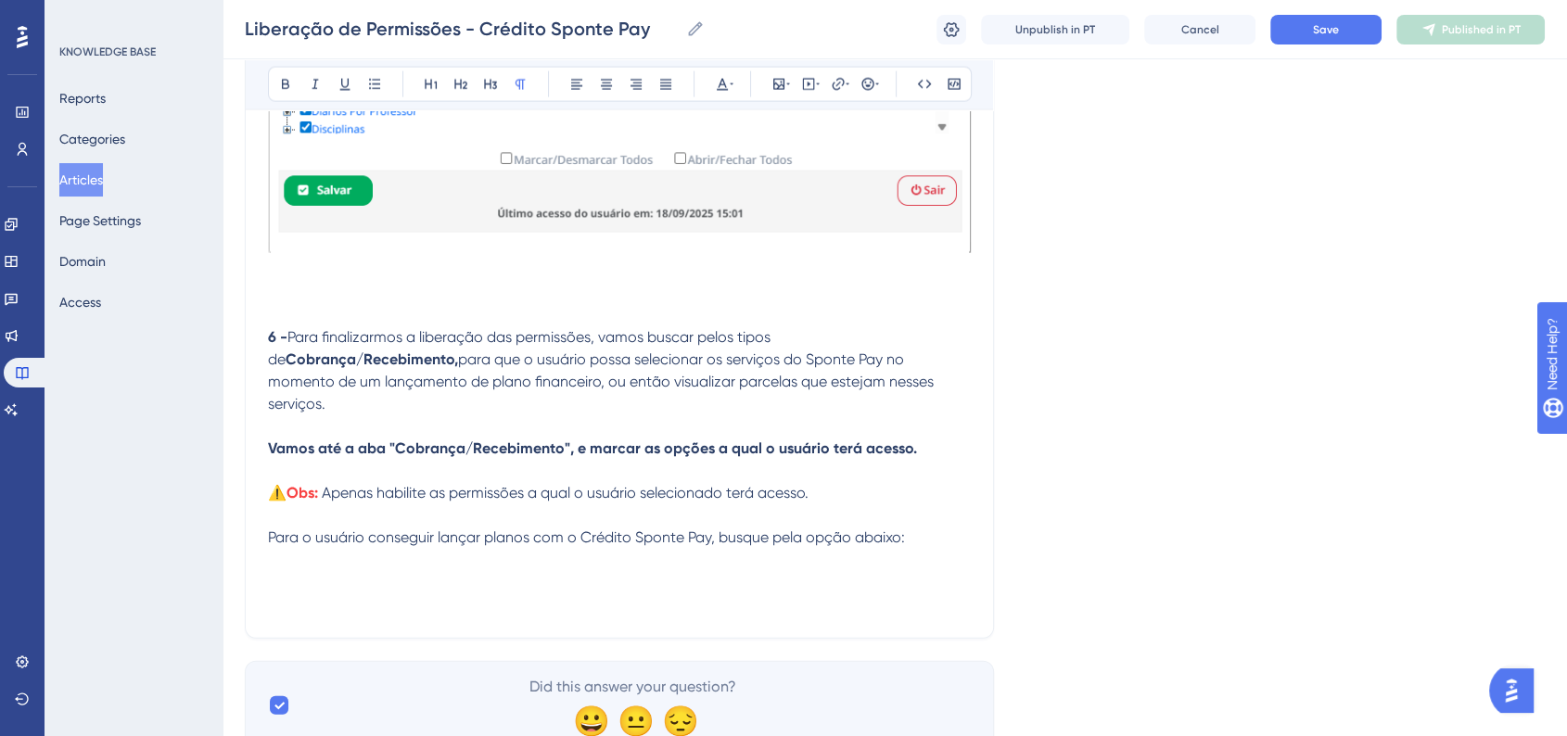
scroll to position [4239, 0]
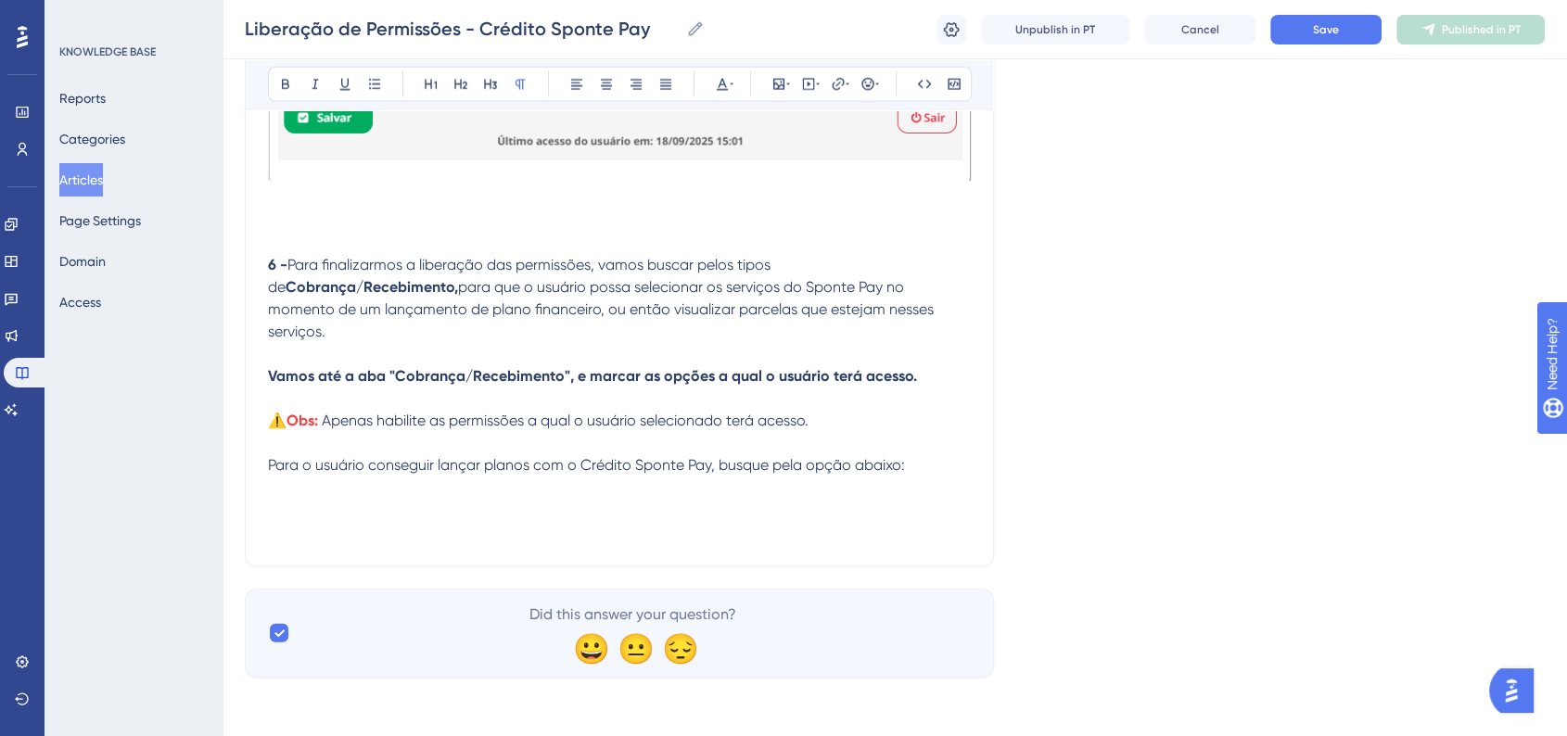
click at [558, 472] on span "Para o usuário conseguir lançar planos com o Crédito Sponte Pay, busque pela op…" at bounding box center [586, 465] width 637 height 18
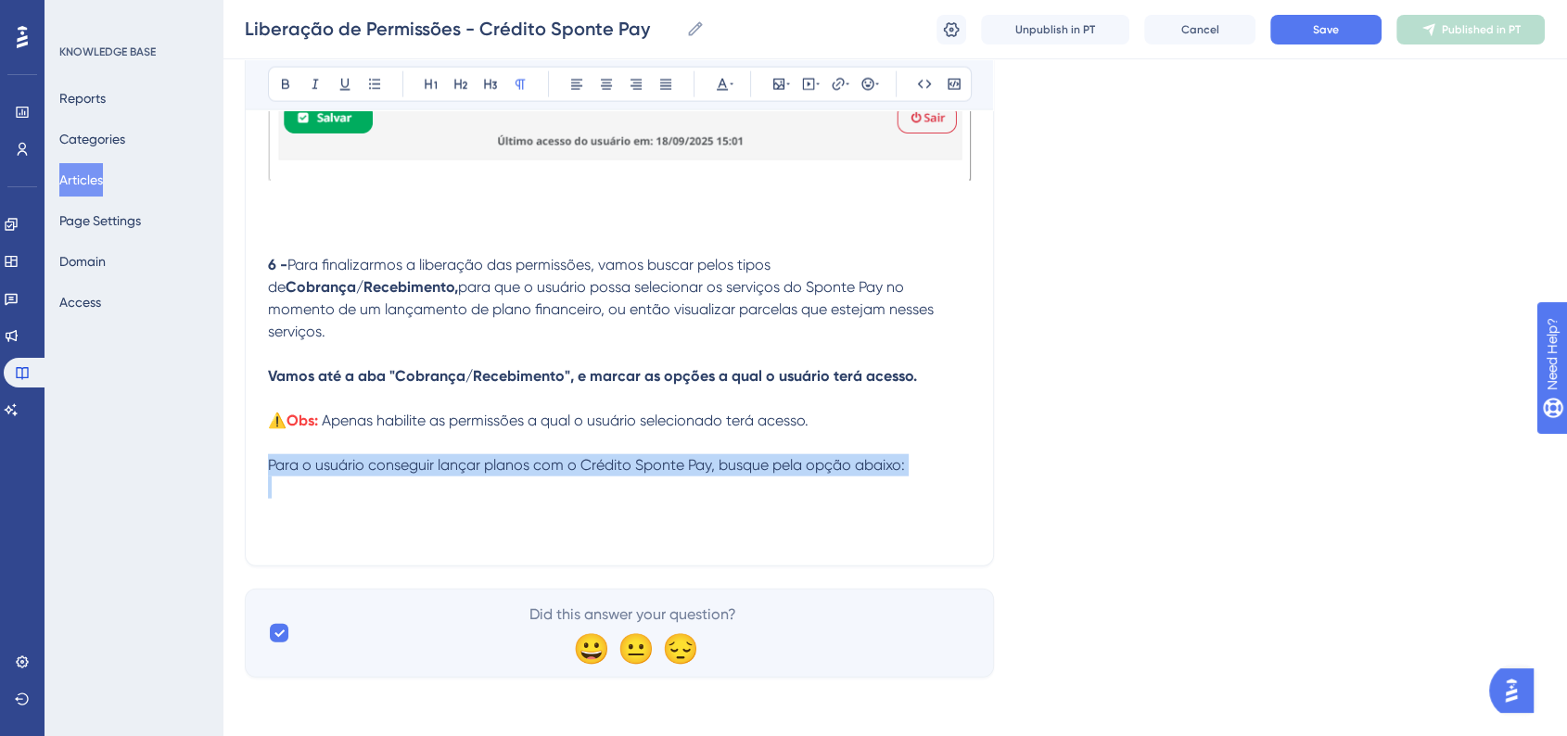
click at [558, 472] on span "Para o usuário conseguir lançar planos com o Crédito Sponte Pay, busque pela op…" at bounding box center [586, 465] width 637 height 18
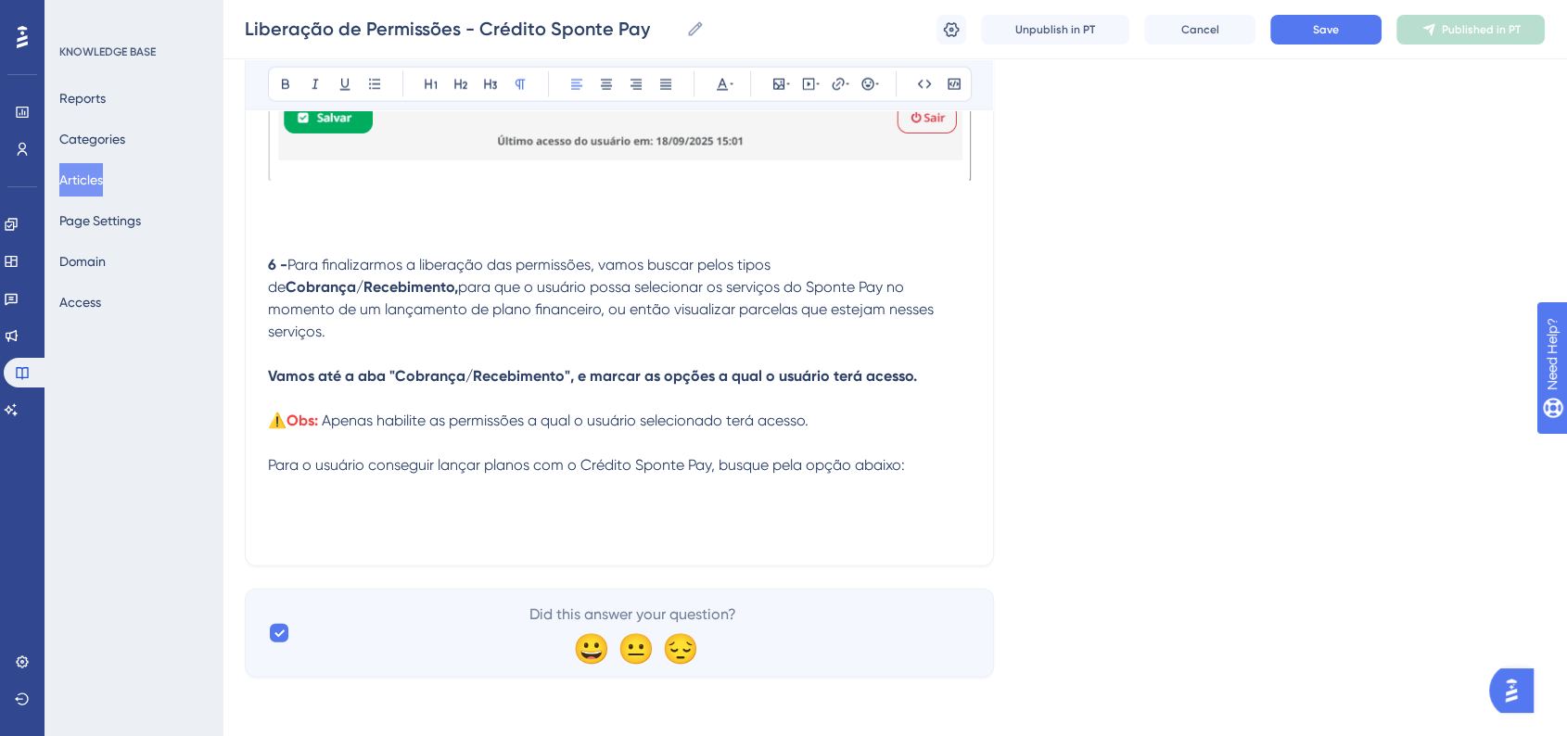
click at [552, 489] on p at bounding box center [619, 488] width 703 height 22
click at [363, 505] on p at bounding box center [619, 510] width 703 height 22
click at [315, 513] on p at bounding box center [619, 510] width 703 height 22
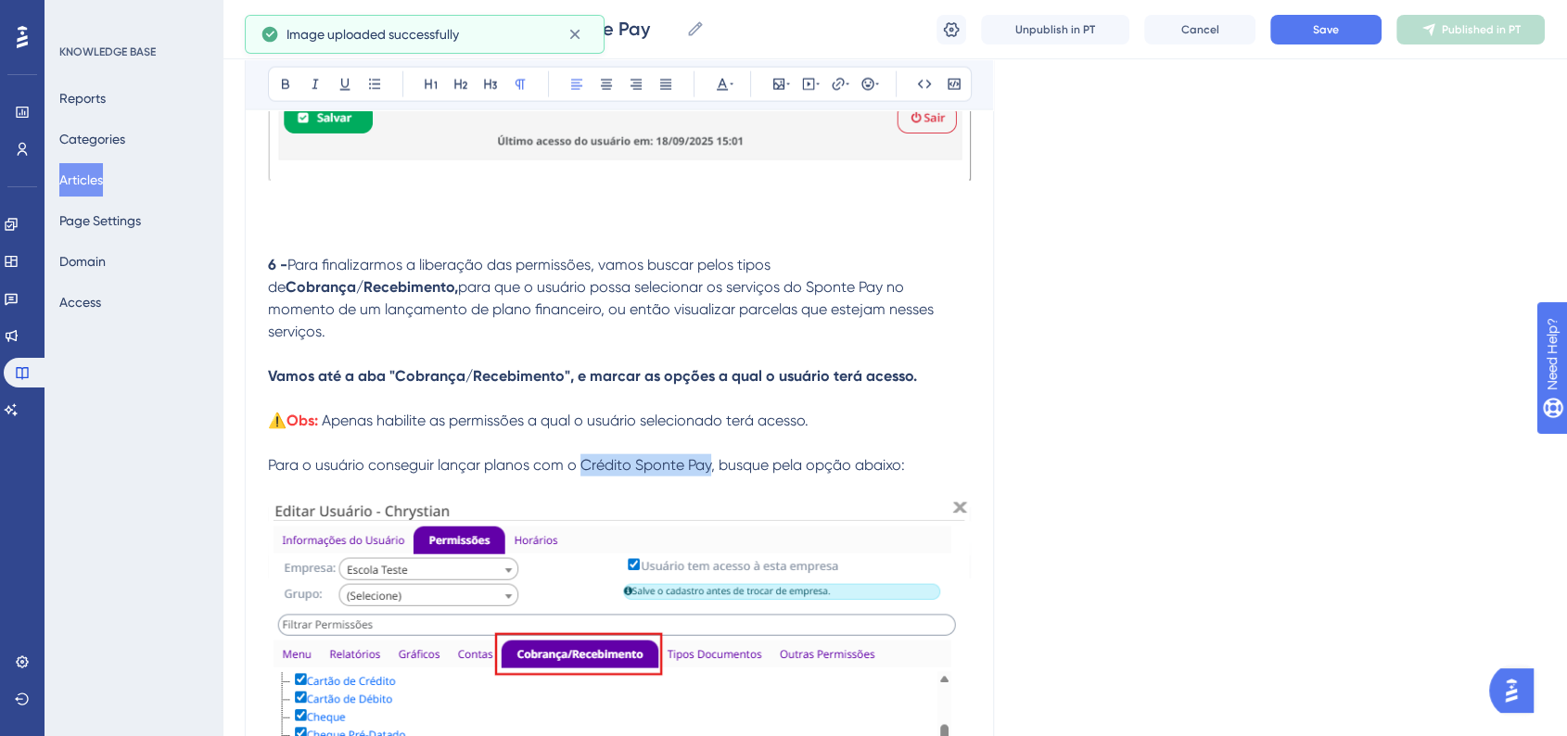
drag, startPoint x: 588, startPoint y: 469, endPoint x: 667, endPoint y: 432, distance: 87.9
click at [709, 466] on span "Para o usuário conseguir lançar planos com o Crédito Sponte Pay, busque pela op…" at bounding box center [586, 465] width 637 height 18
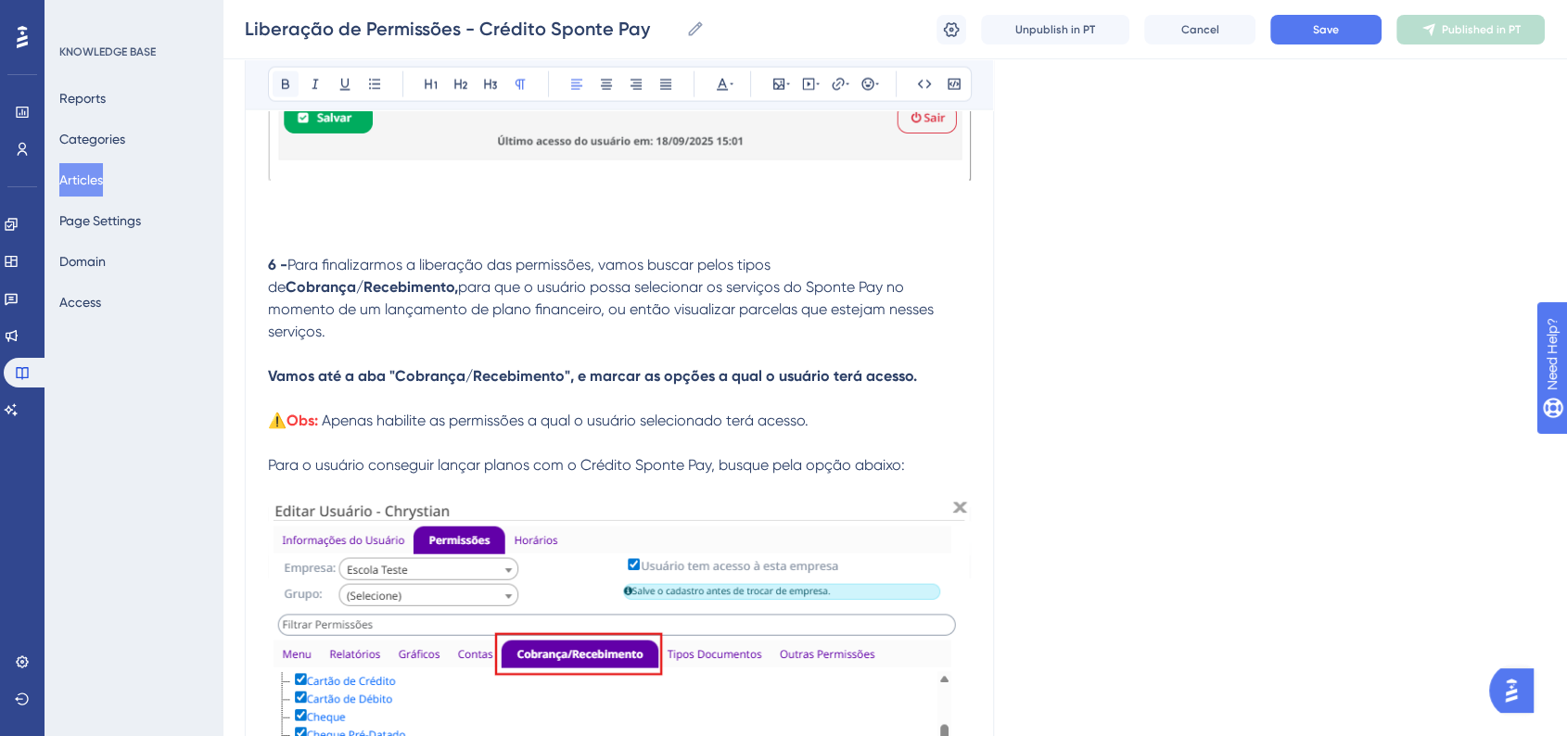
click at [289, 88] on icon at bounding box center [285, 84] width 15 height 15
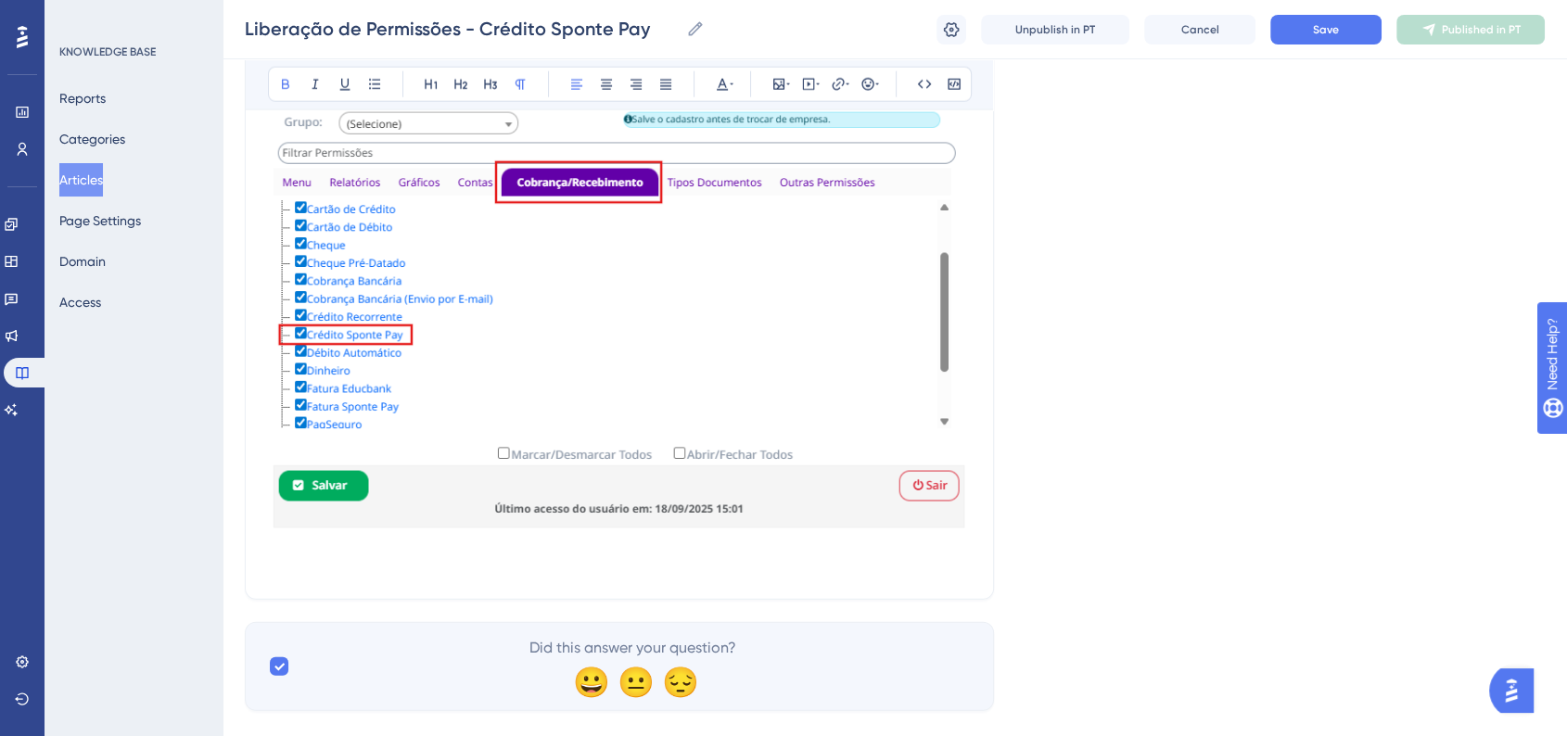
scroll to position [4745, 0]
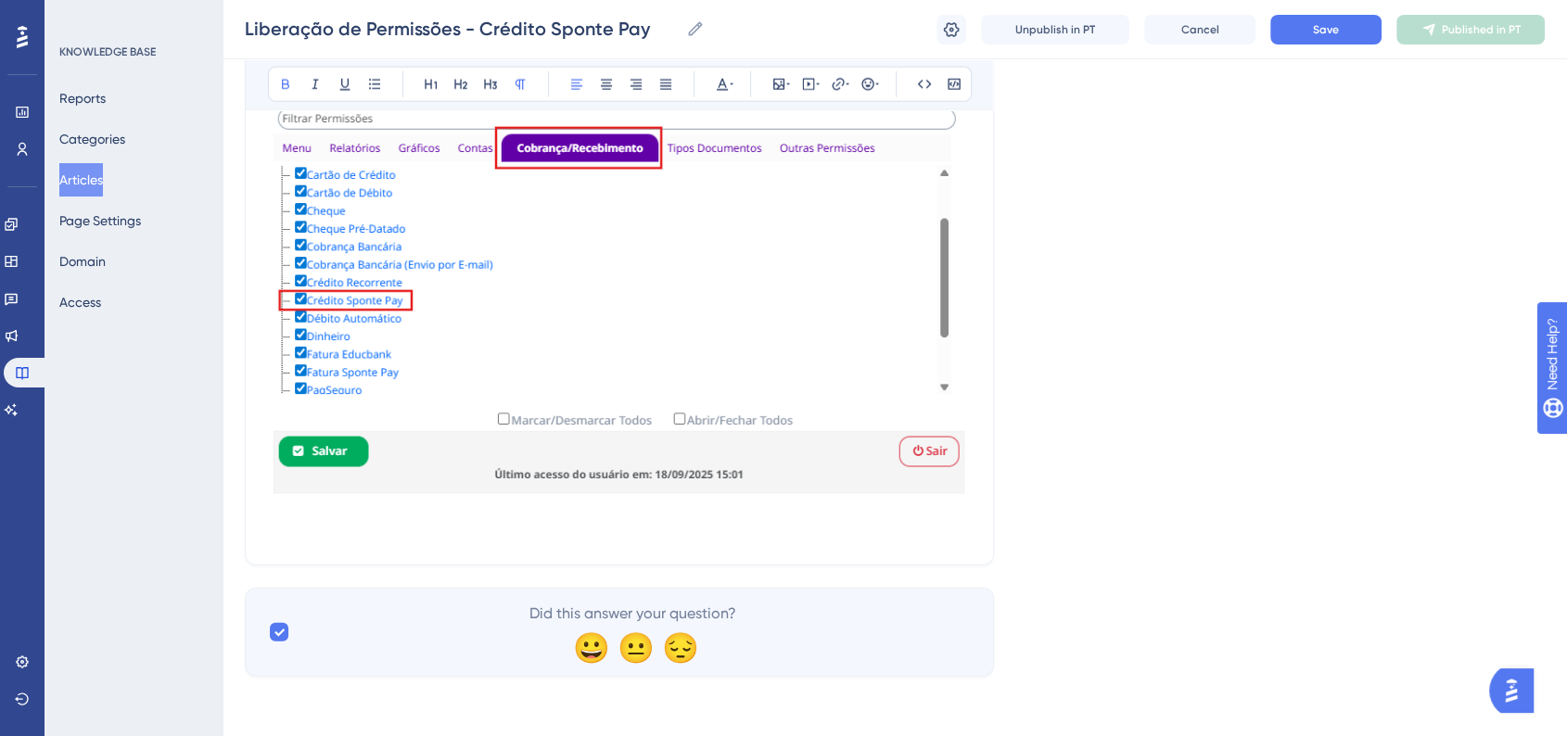
click at [514, 531] on p at bounding box center [619, 531] width 703 height 22
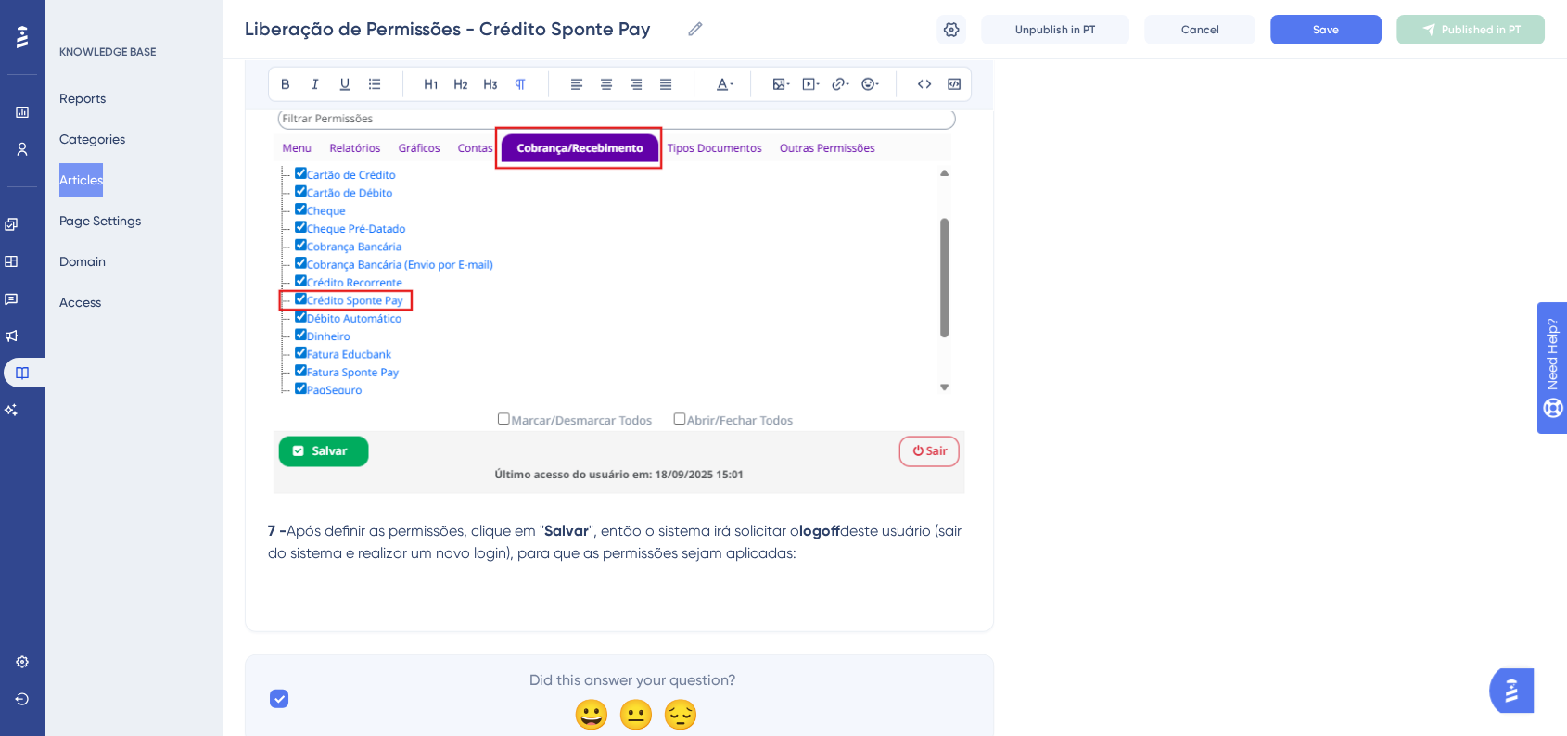
click at [358, 602] on p at bounding box center [619, 598] width 703 height 22
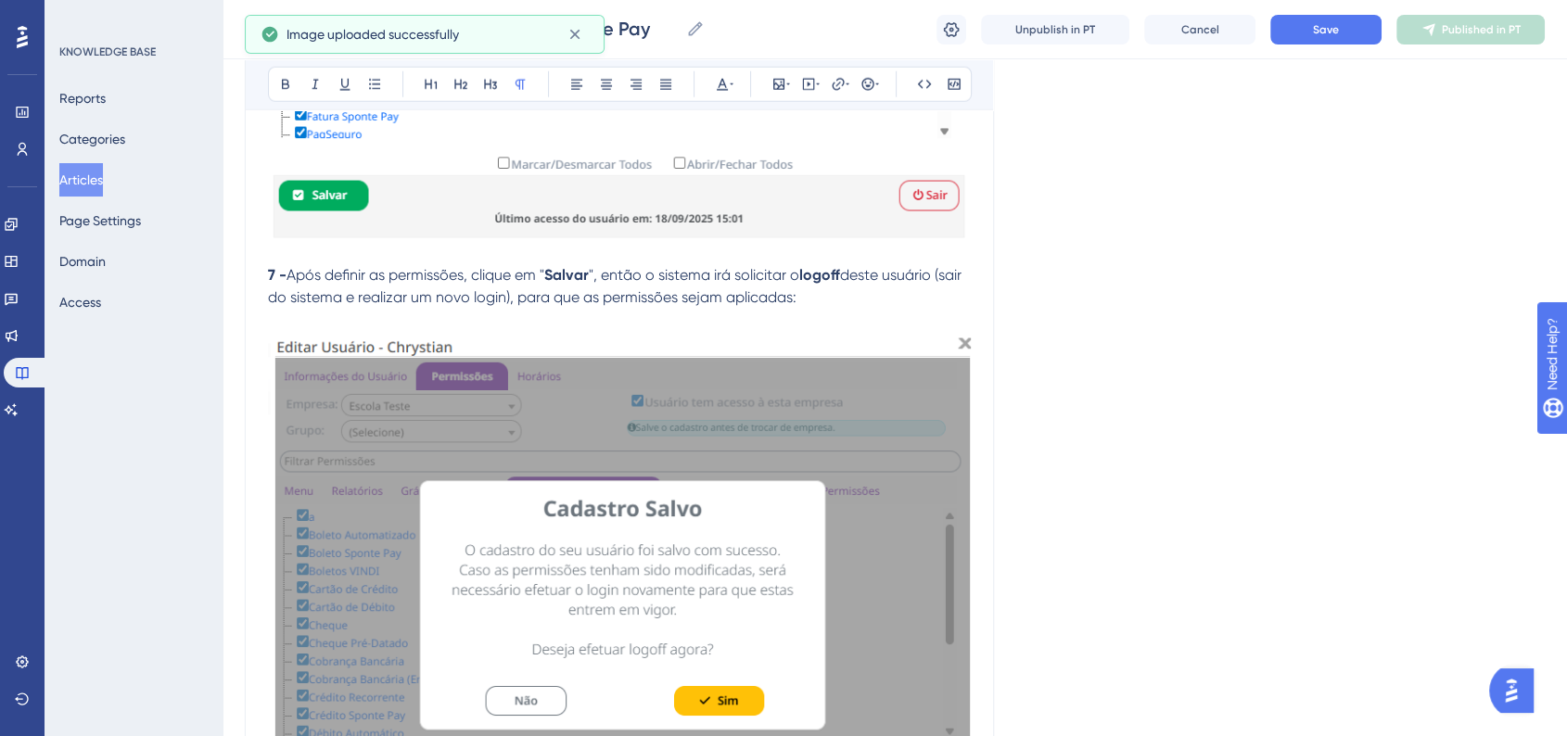
scroll to position [4893, 0]
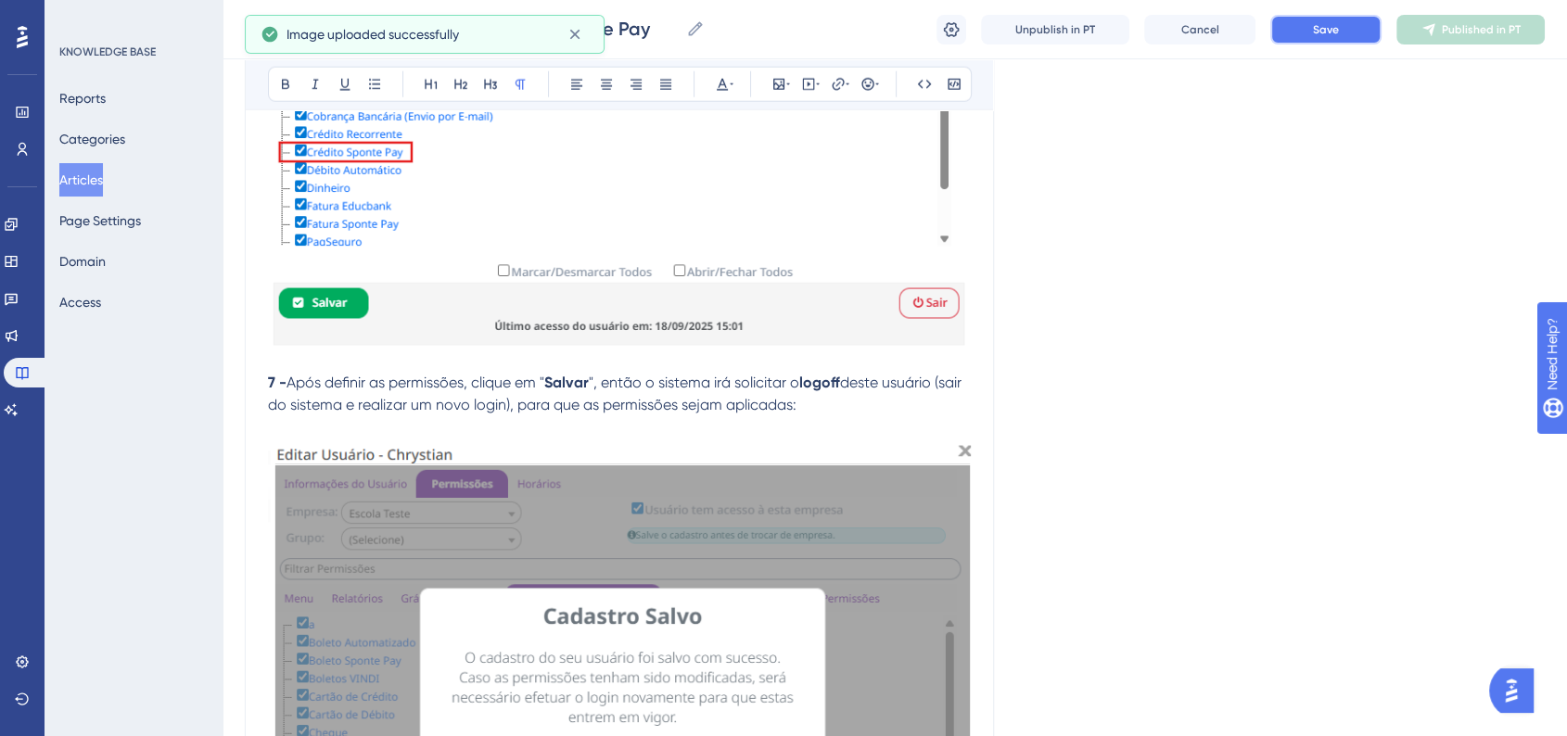
click at [1318, 32] on span "Save" at bounding box center [1326, 29] width 26 height 15
click at [1433, 37] on button "Publish in PT" at bounding box center [1470, 30] width 148 height 30
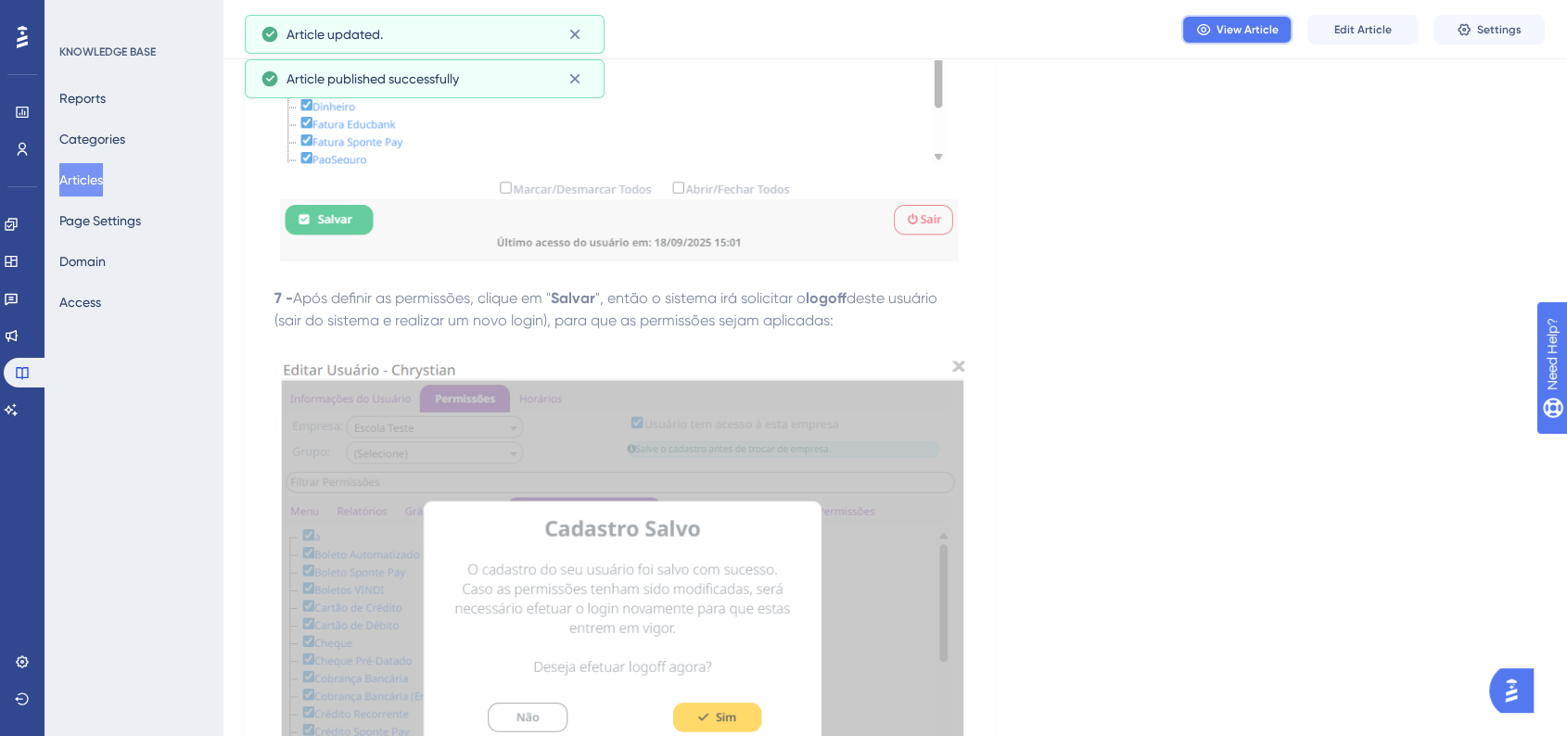
click at [1213, 38] on button "View Article" at bounding box center [1236, 30] width 111 height 30
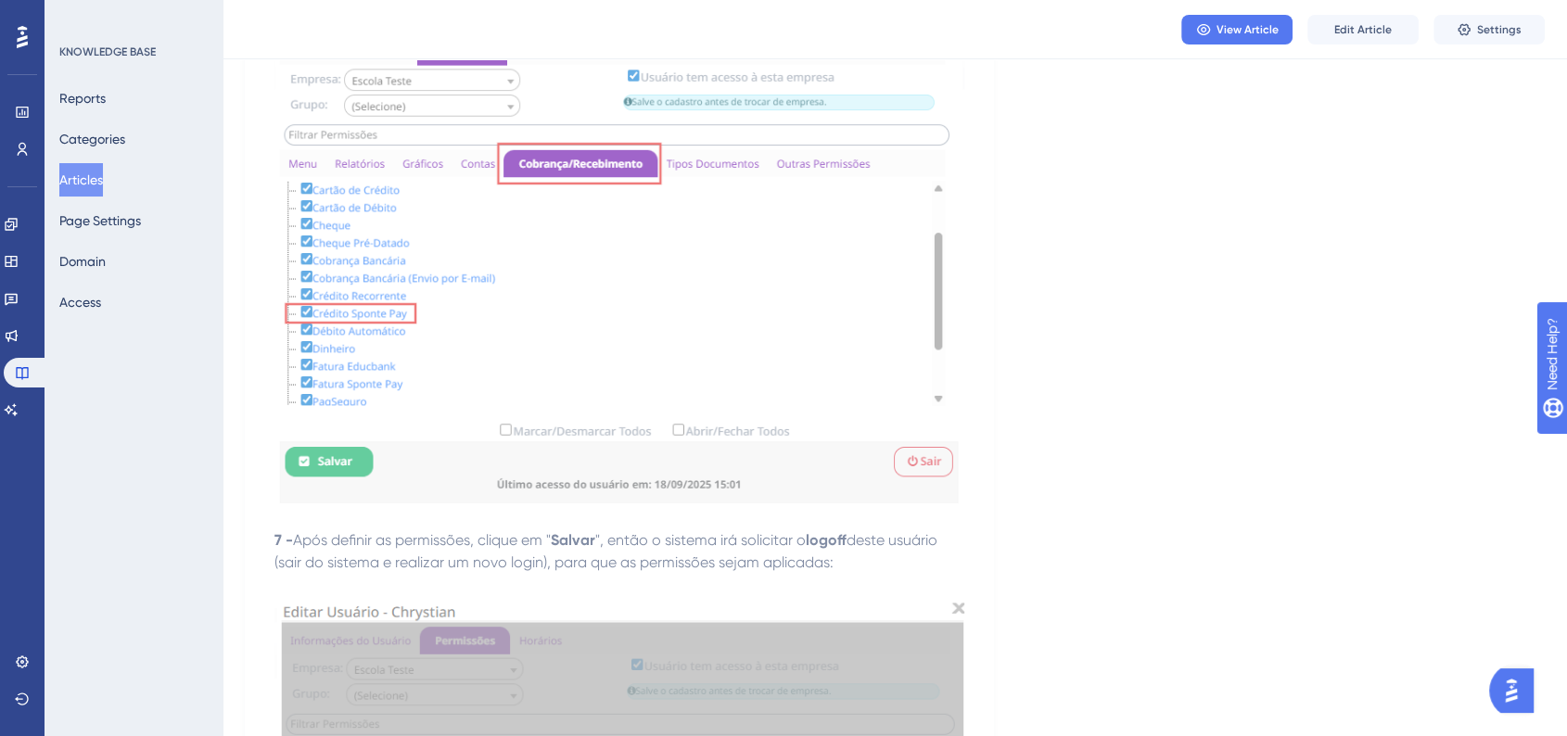
scroll to position [4481, 0]
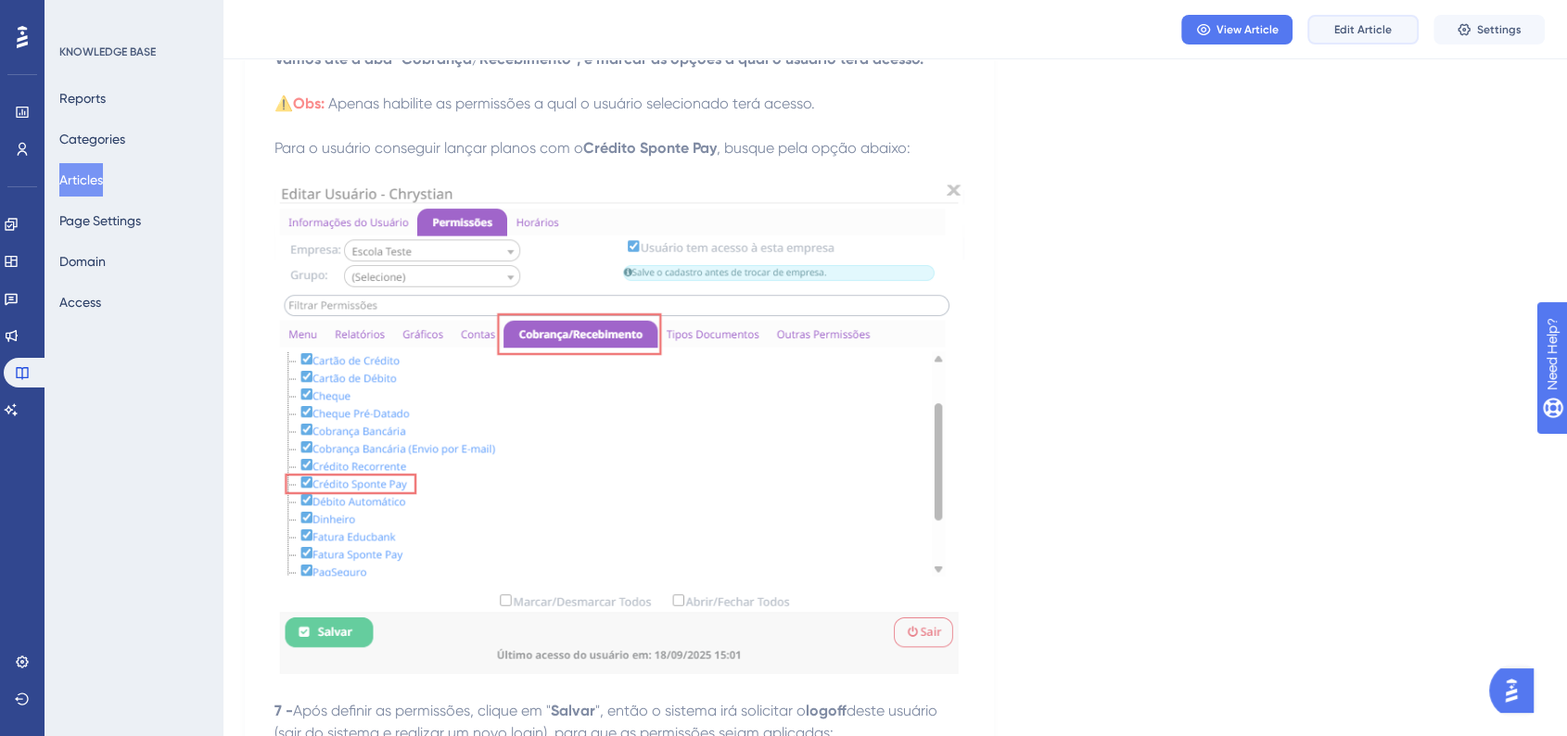
click at [1367, 32] on span "Edit Article" at bounding box center [1362, 29] width 57 height 15
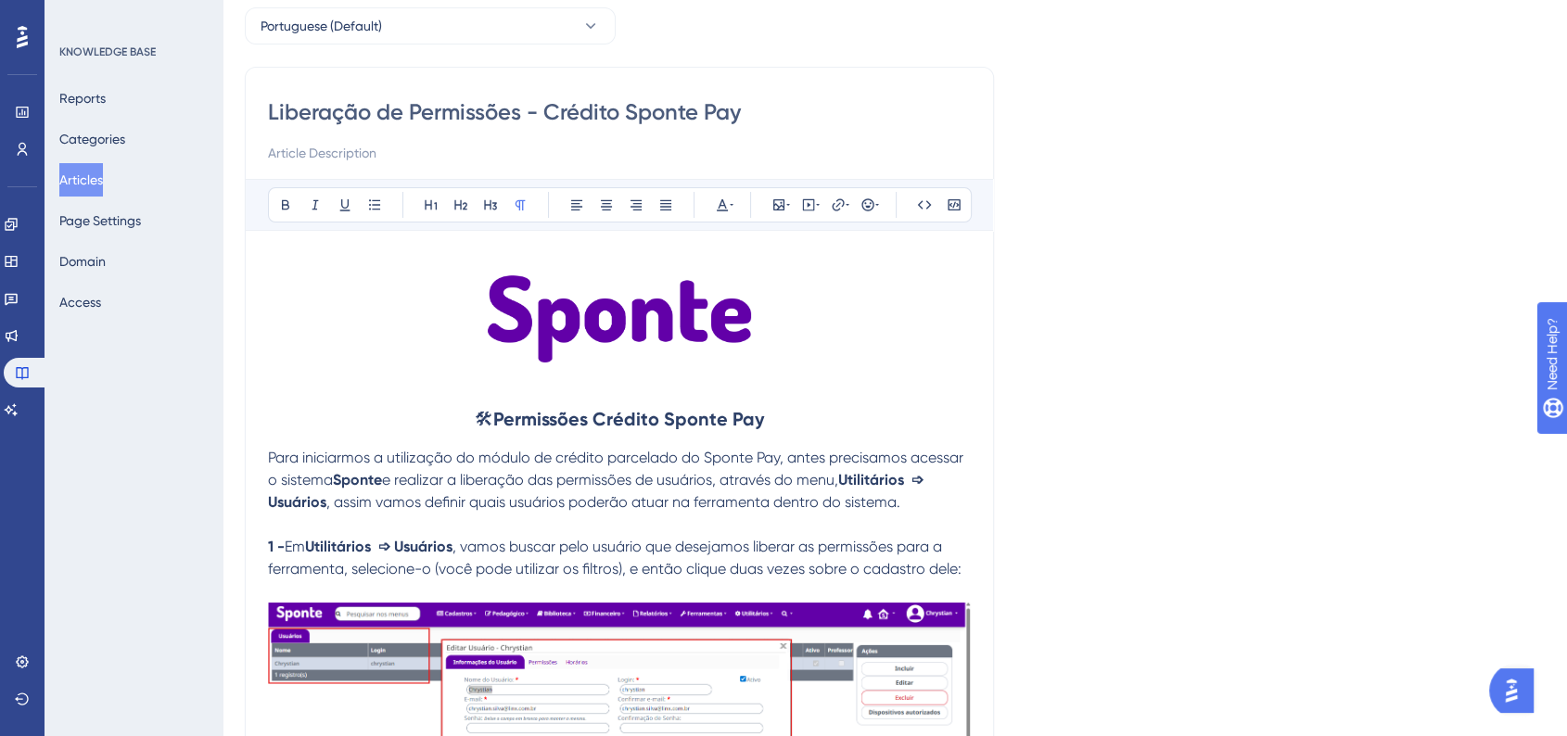
scroll to position [206, 0]
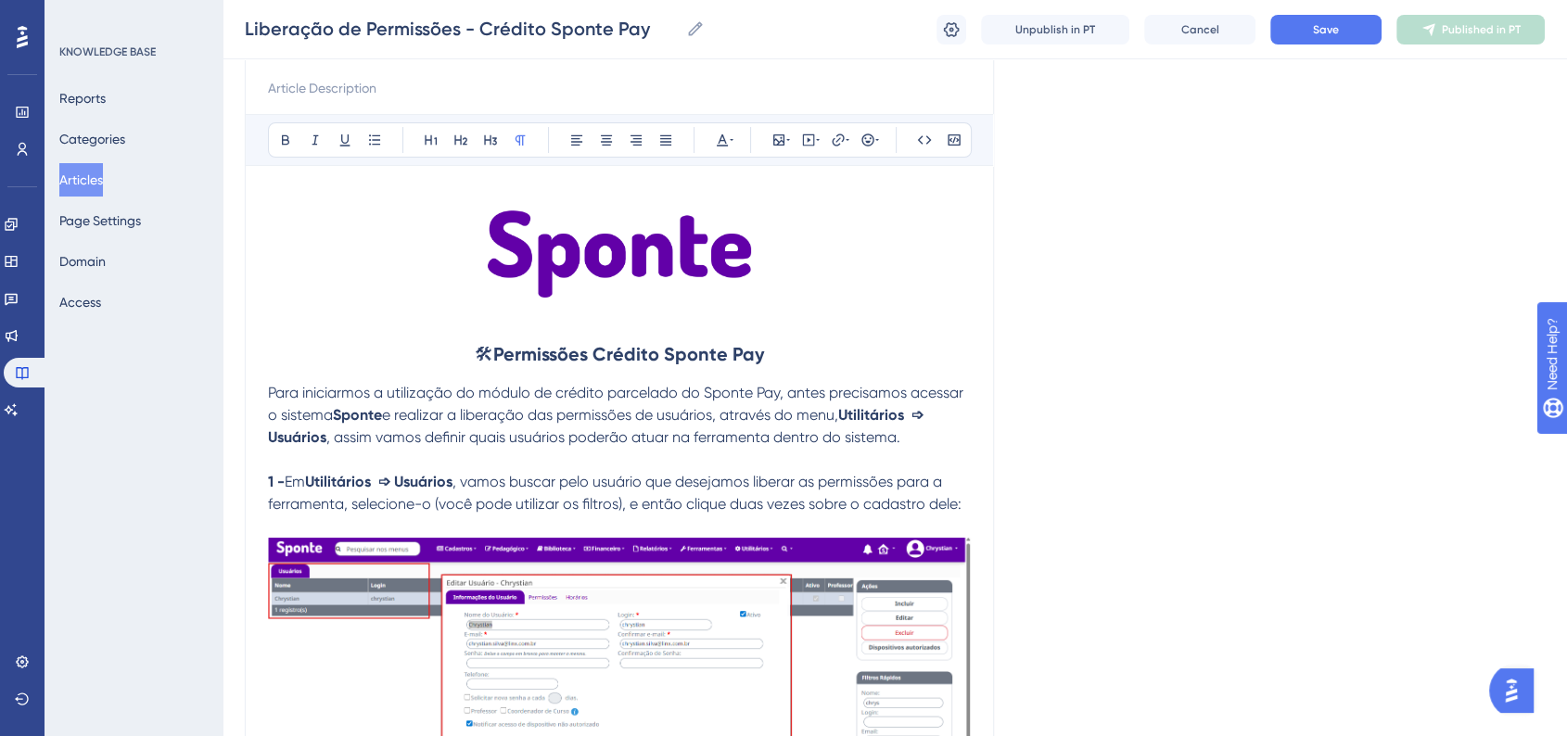
click at [564, 346] on strong "Permissões Crédito Sponte Pay" at bounding box center [628, 354] width 271 height 22
click at [730, 139] on icon at bounding box center [732, 140] width 4 height 15
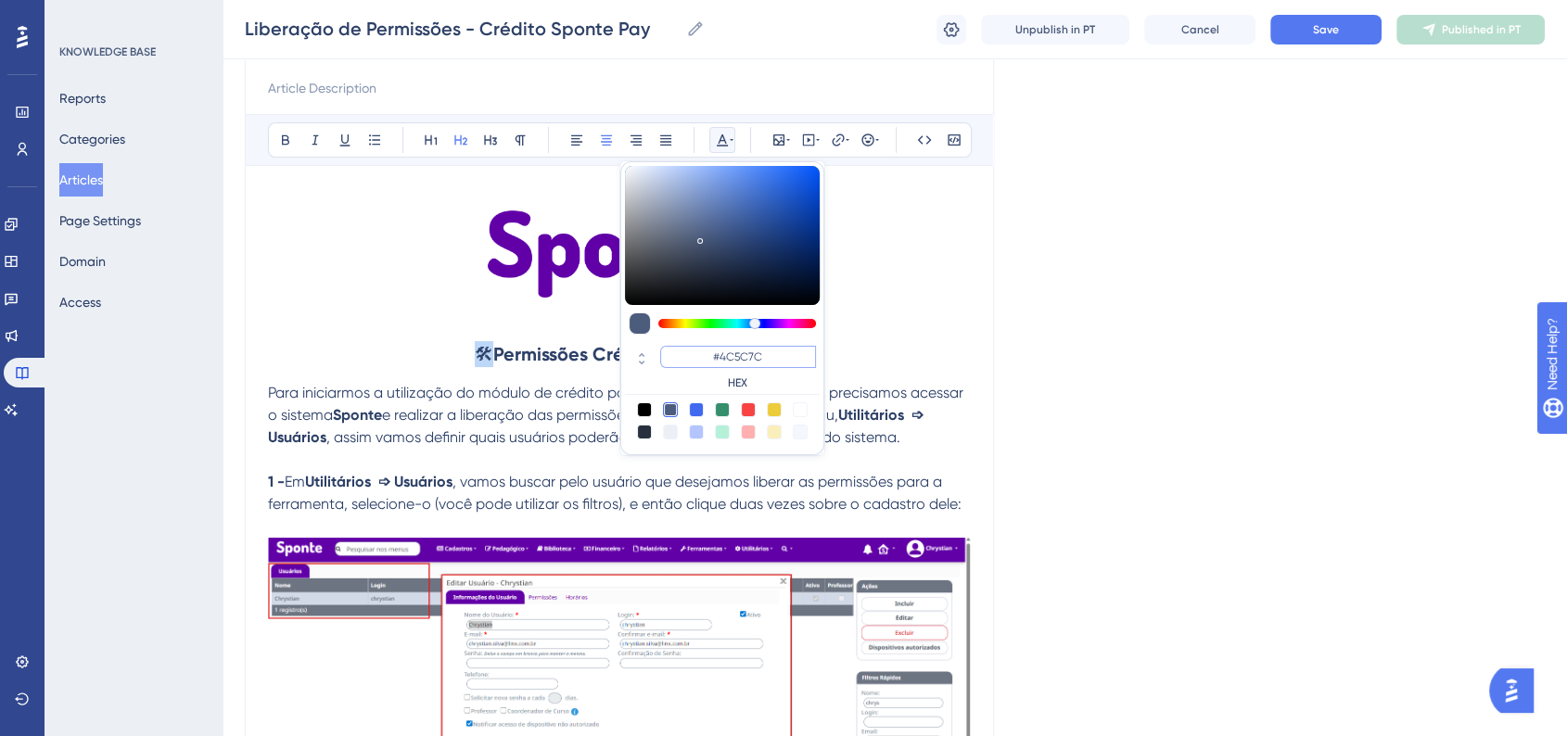
click at [744, 359] on input "#4C5C7C" at bounding box center [738, 357] width 156 height 22
paste input "270049"
type input "#270049"
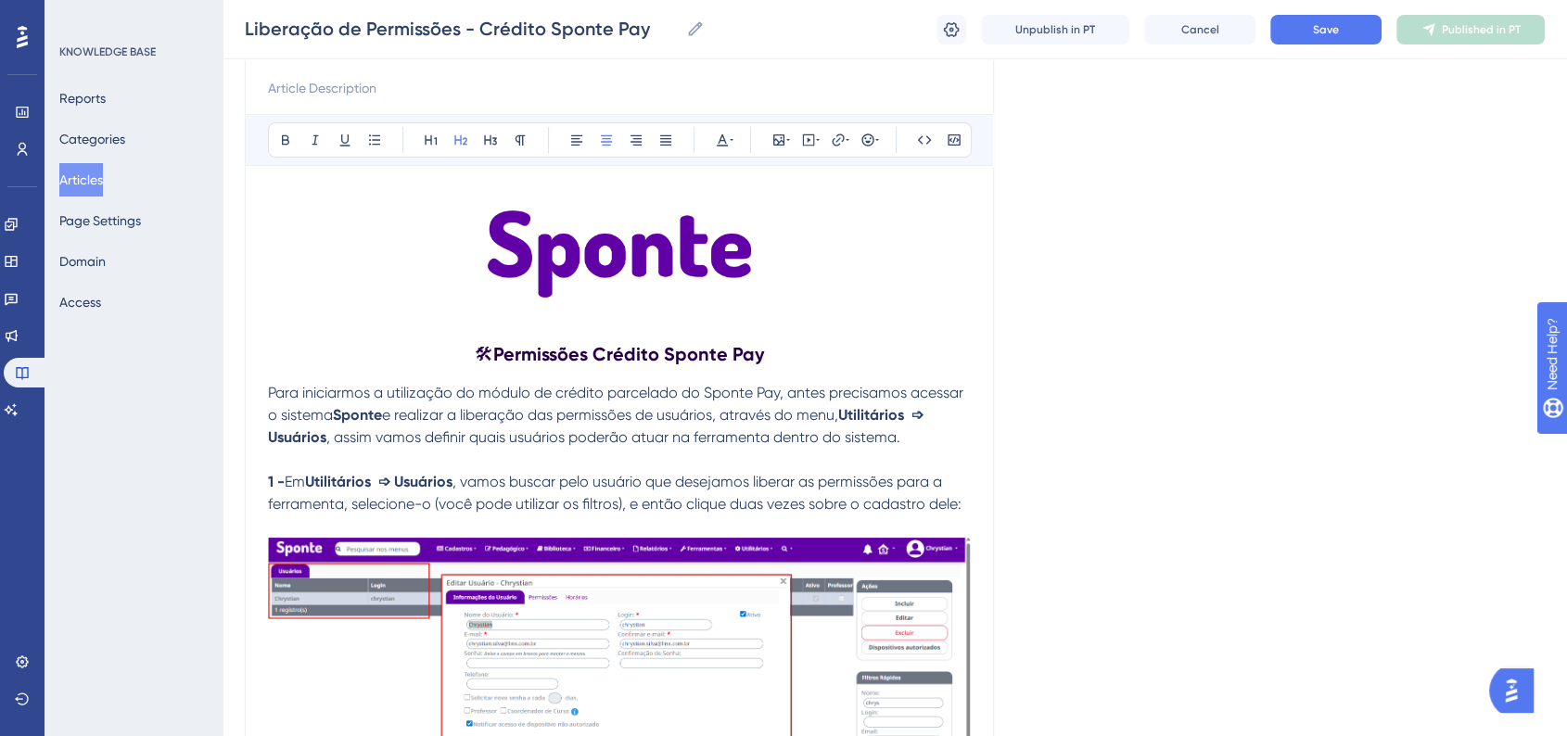
click at [676, 355] on strong "Permissões Crédito Sponte Pay" at bounding box center [628, 354] width 271 height 22
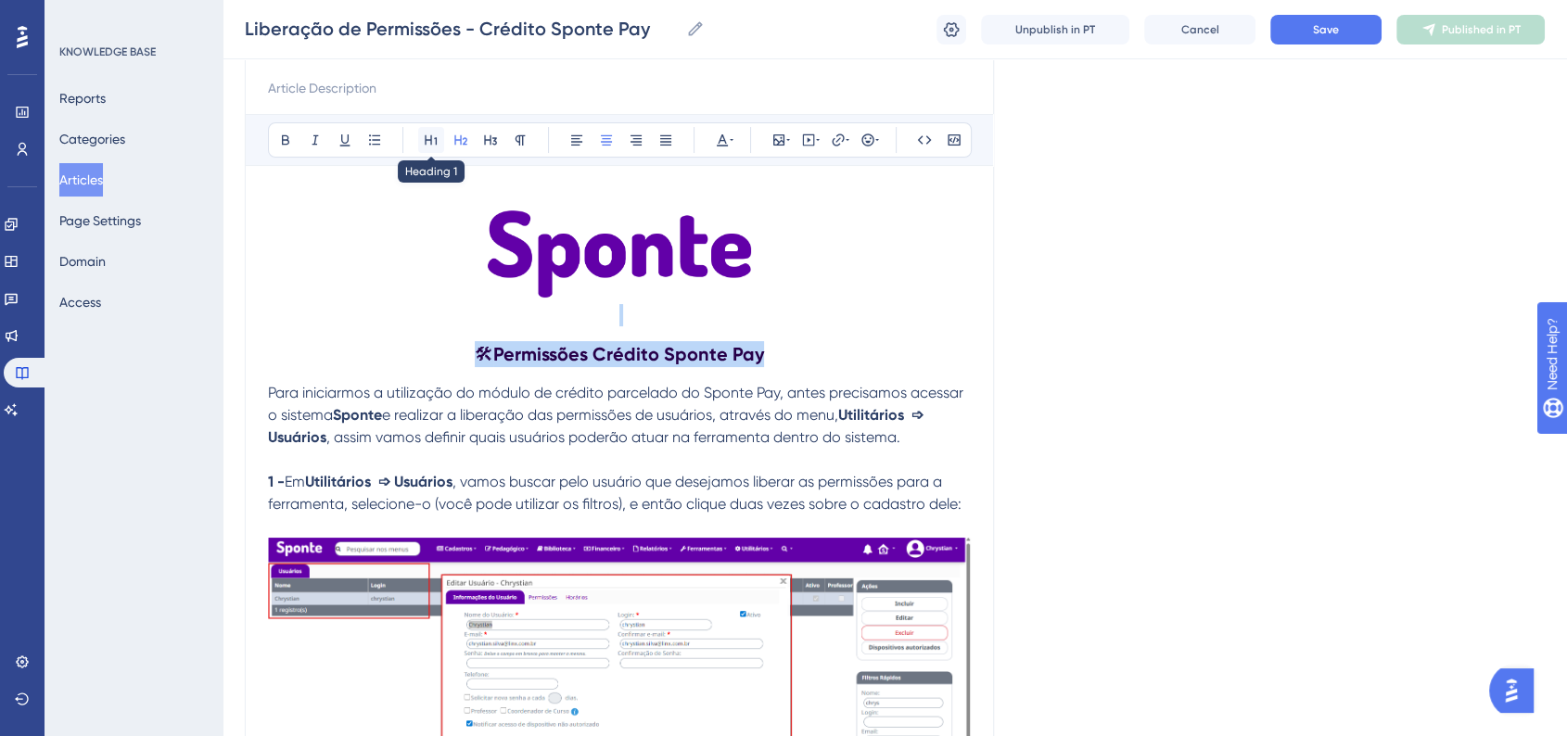
click at [439, 147] on button at bounding box center [431, 140] width 26 height 26
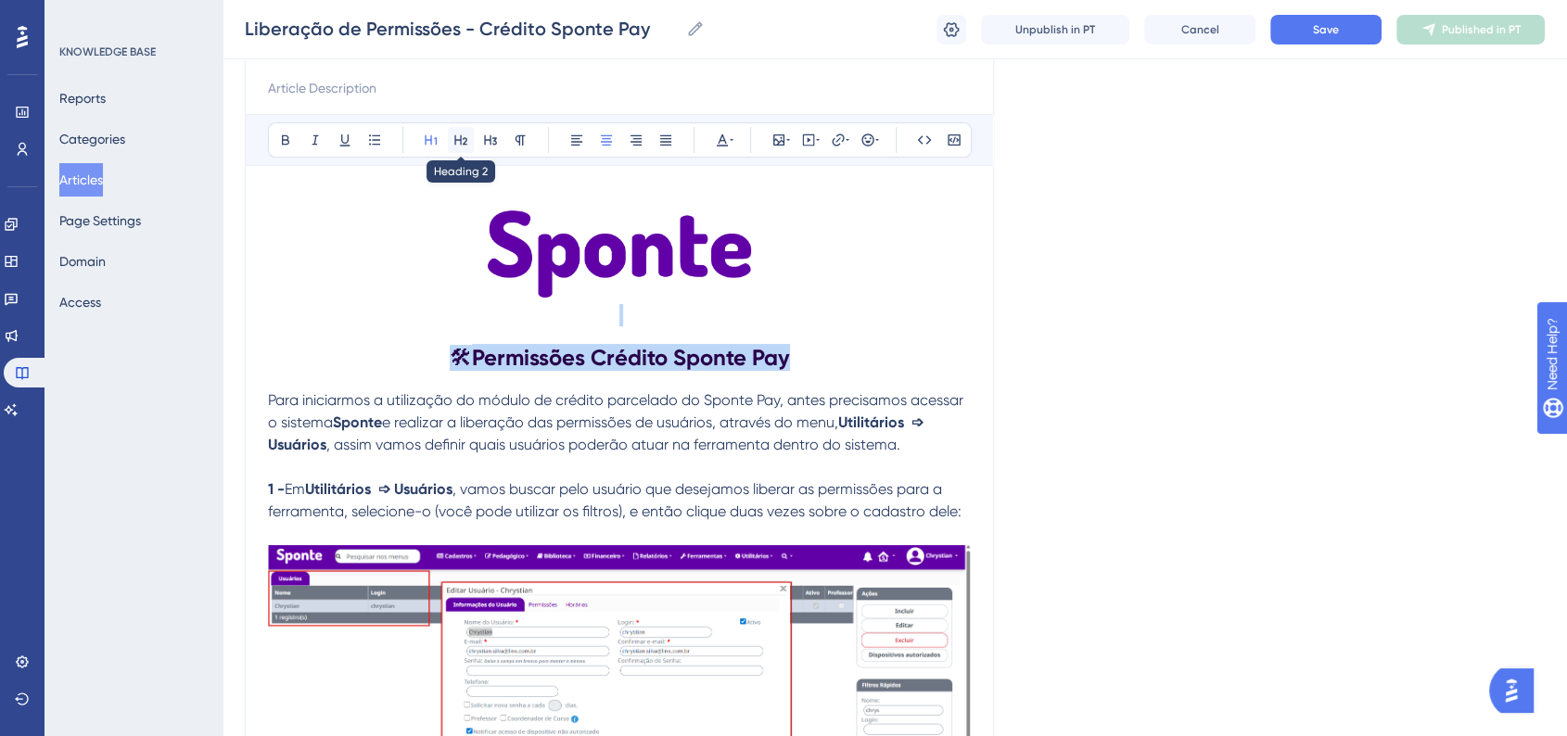
click at [456, 144] on icon at bounding box center [460, 140] width 15 height 15
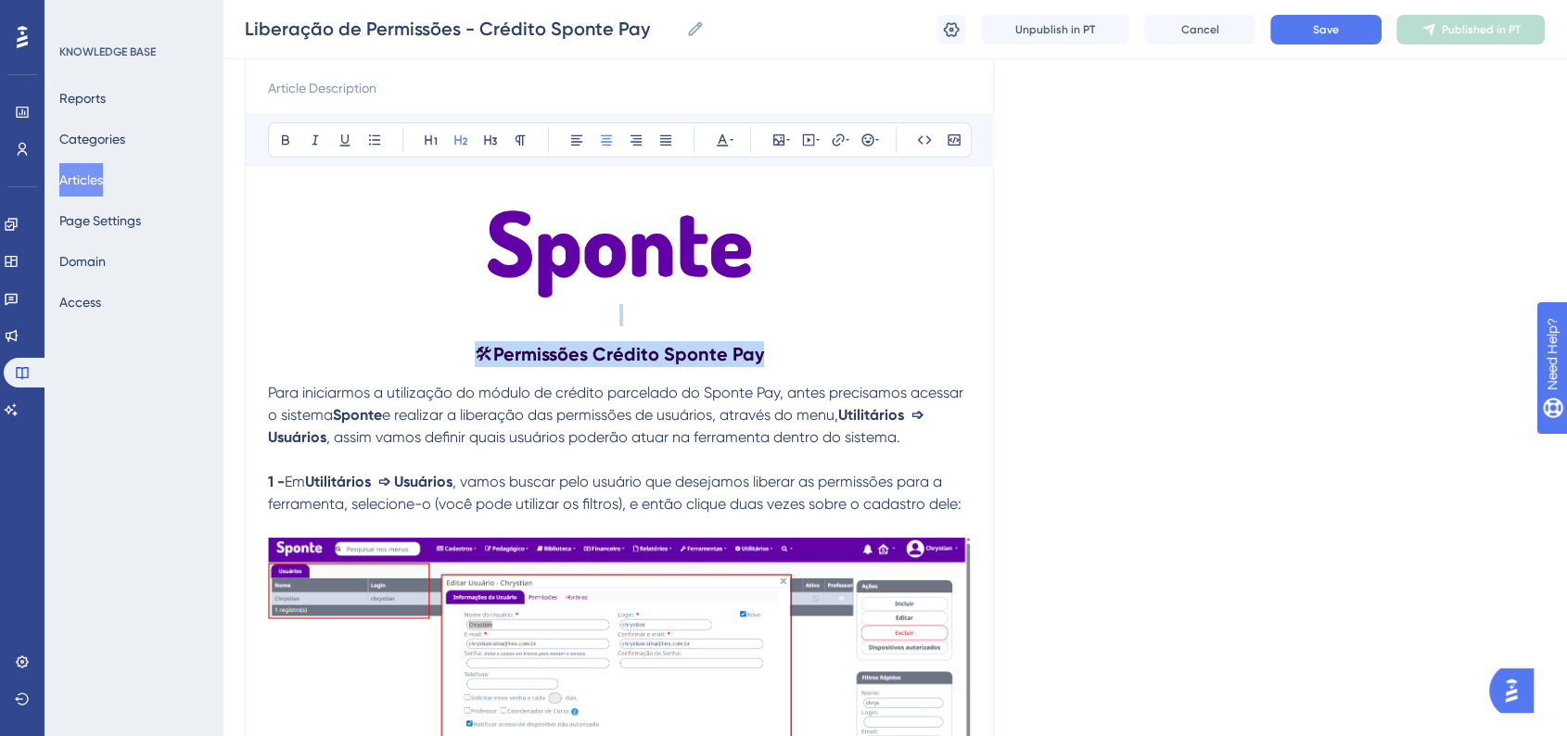
click at [396, 206] on p at bounding box center [619, 199] width 703 height 22
click at [807, 356] on h2 "🛠 Permissões Crédito Sponte Pay" at bounding box center [619, 354] width 703 height 56
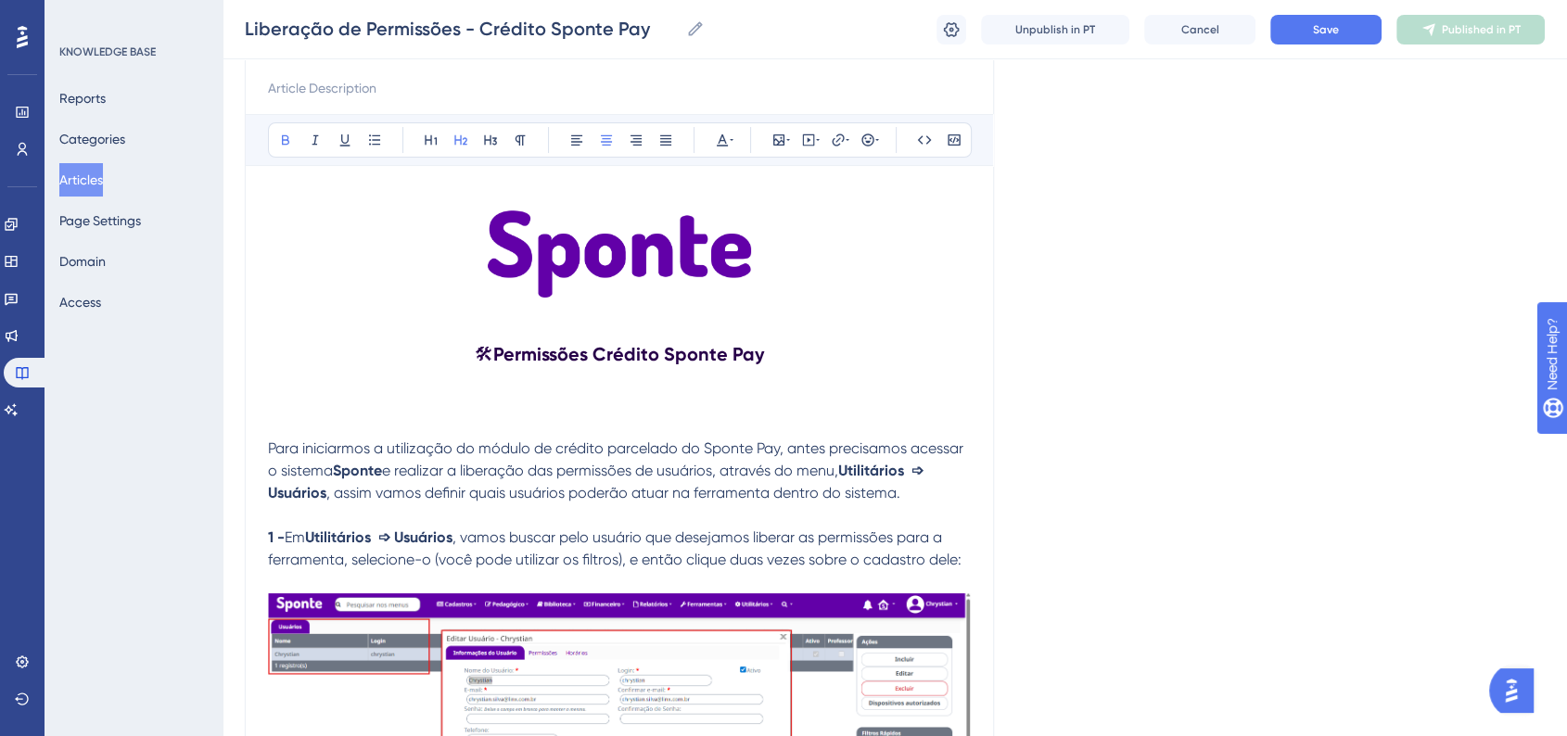
click at [716, 354] on strong "Permissões Crédito Sponte Pay" at bounding box center [628, 354] width 271 height 22
click at [707, 359] on strong "Permissões Crédito Sponte Pay" at bounding box center [628, 354] width 271 height 22
click at [481, 351] on span "🛠" at bounding box center [484, 354] width 19 height 22
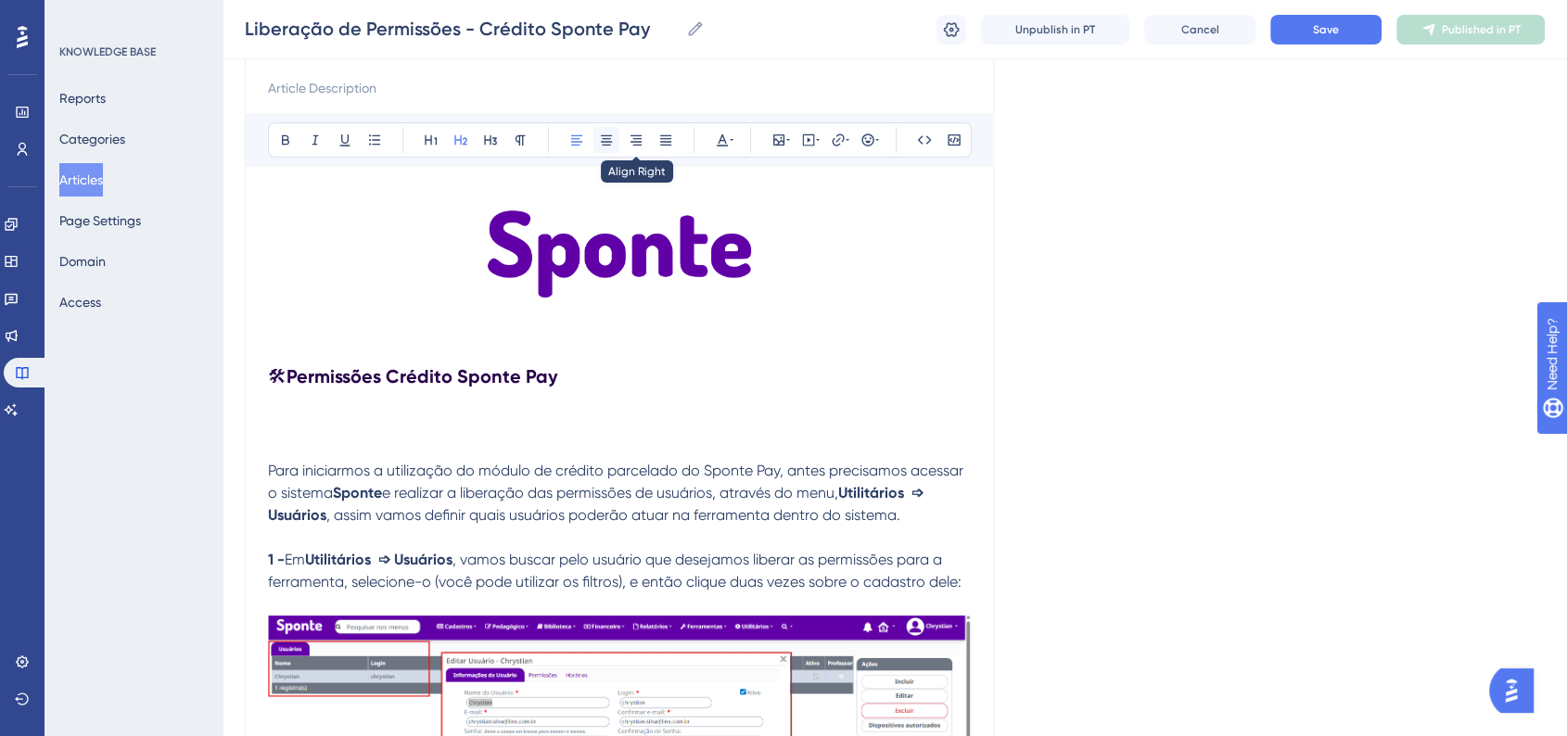
click at [616, 146] on button at bounding box center [606, 140] width 26 height 26
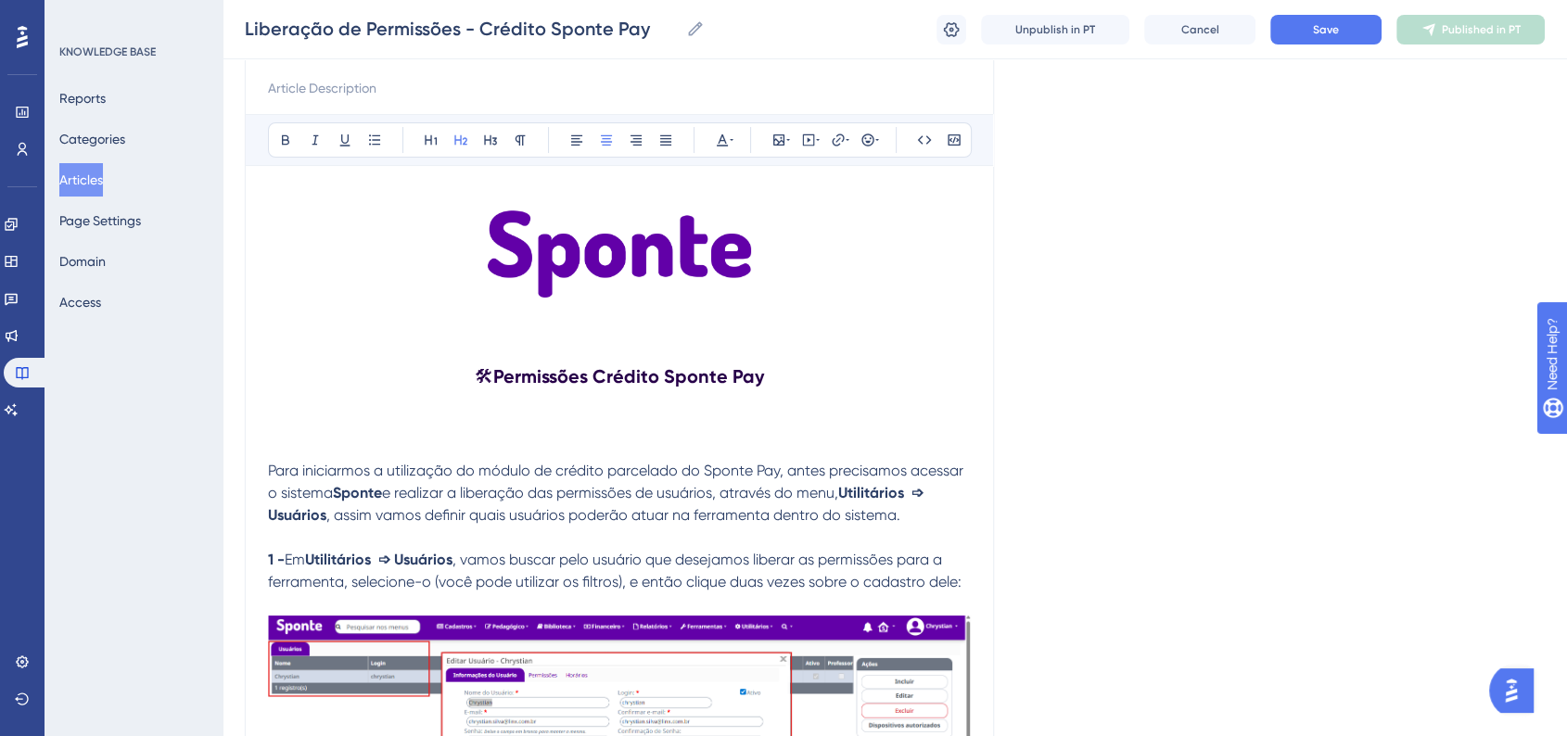
click at [671, 370] on strong "Permissões Crédito Sponte Pay" at bounding box center [628, 376] width 271 height 22
click at [727, 150] on button at bounding box center [722, 140] width 26 height 26
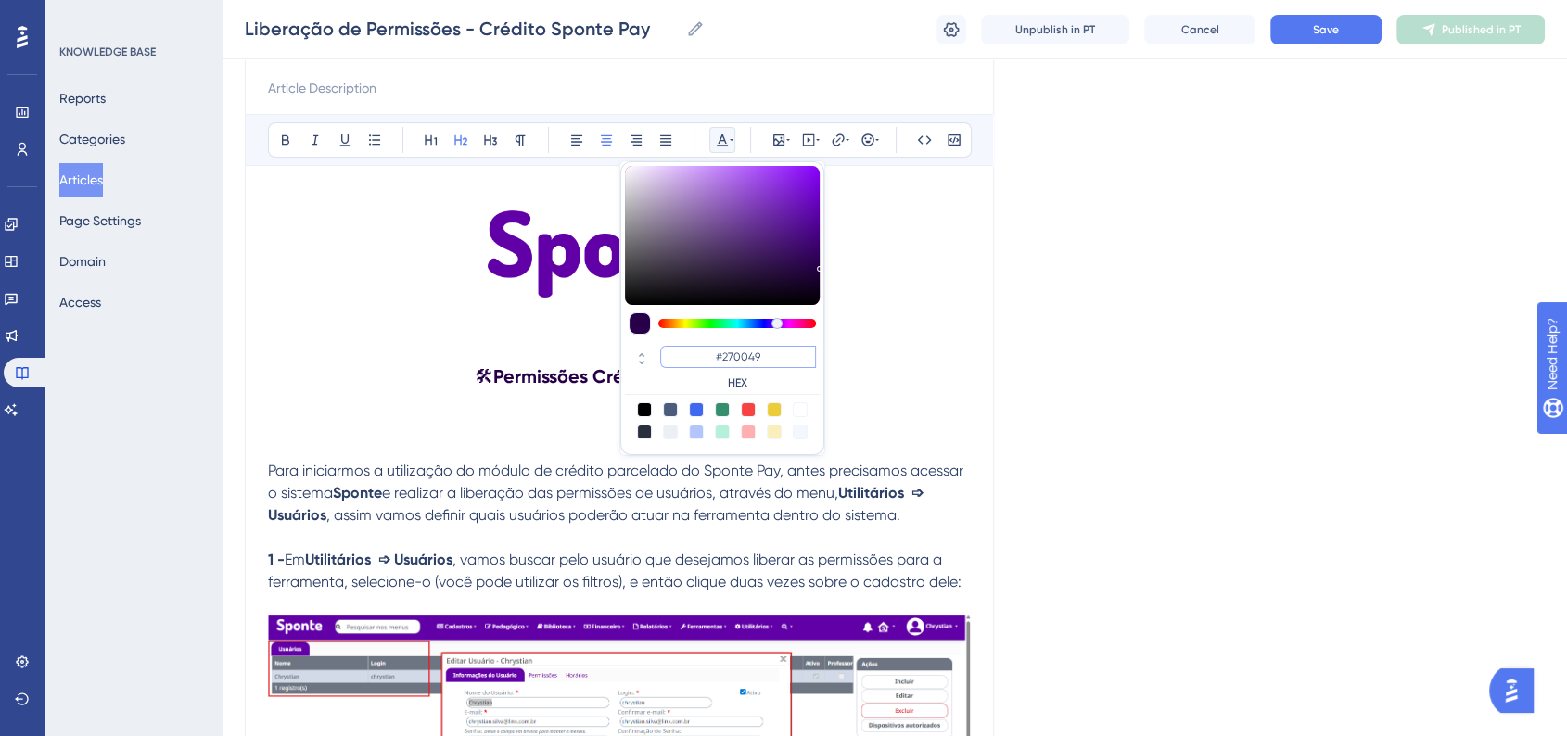
click at [734, 360] on input "#270049" at bounding box center [738, 357] width 156 height 22
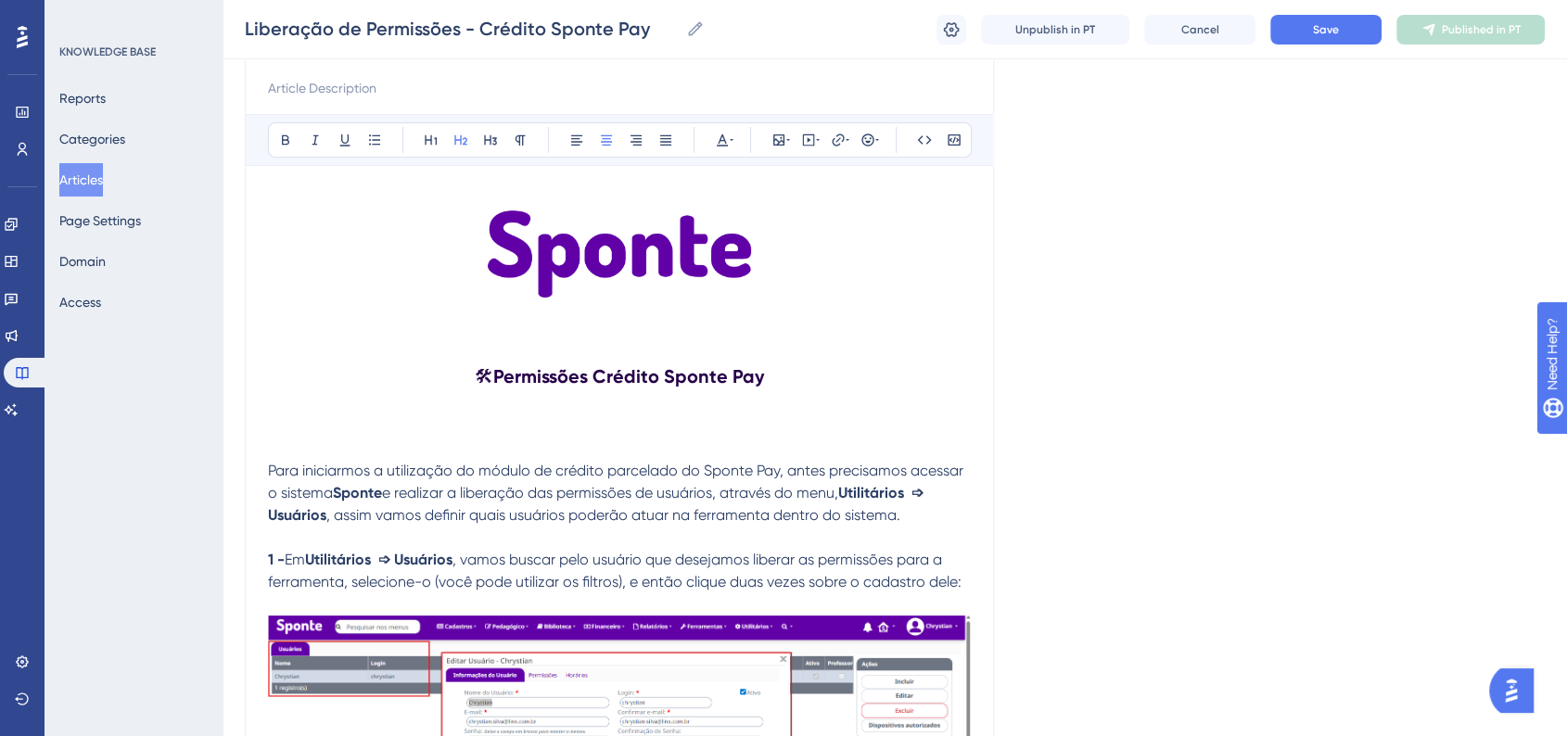
click at [649, 371] on strong "Permissões Crédito Sponte Pay" at bounding box center [628, 376] width 271 height 22
click at [650, 370] on strong "Permissões Crédito Sponte Pay" at bounding box center [628, 376] width 271 height 22
click at [716, 148] on button at bounding box center [722, 140] width 26 height 26
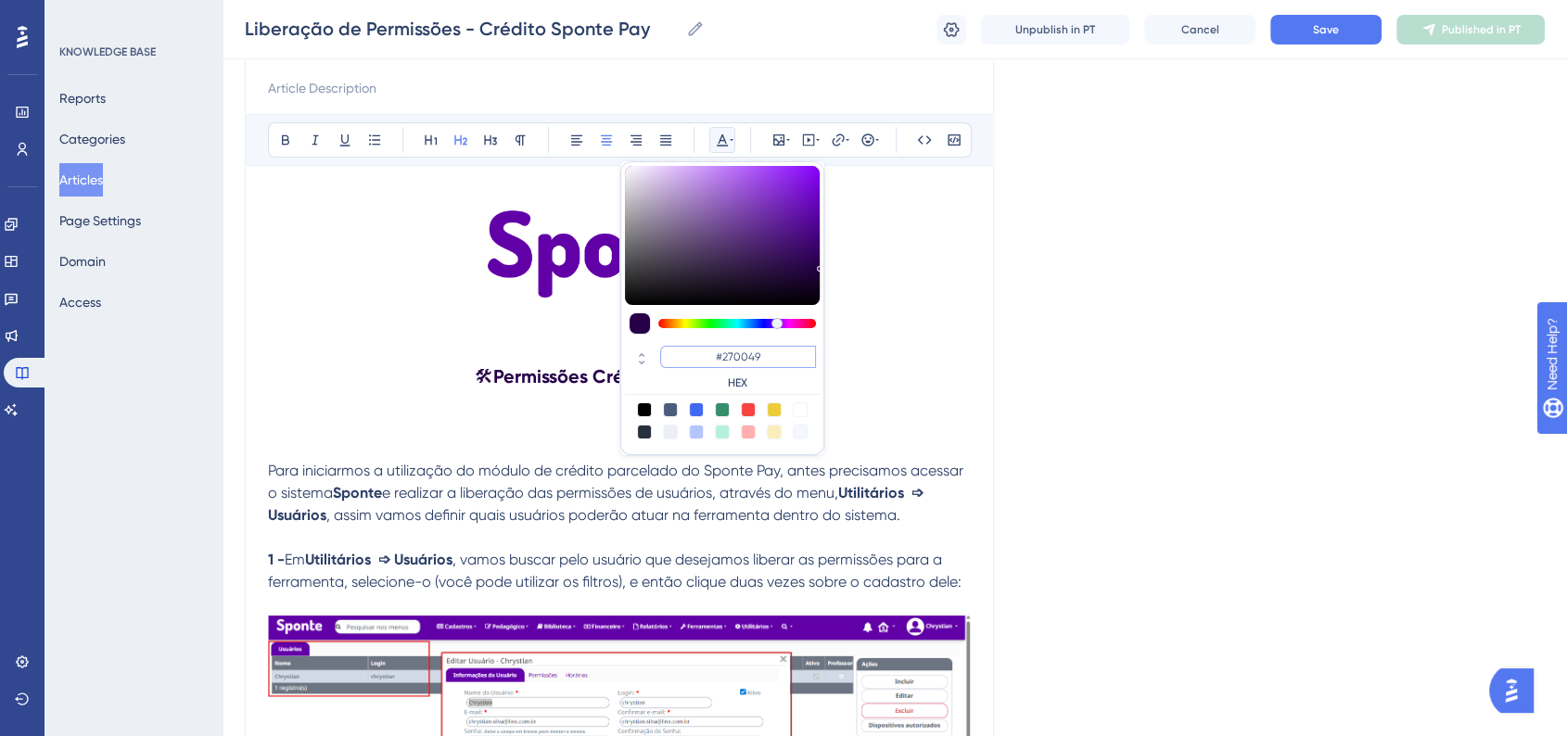
click at [727, 350] on input "#270049" at bounding box center [738, 357] width 156 height 22
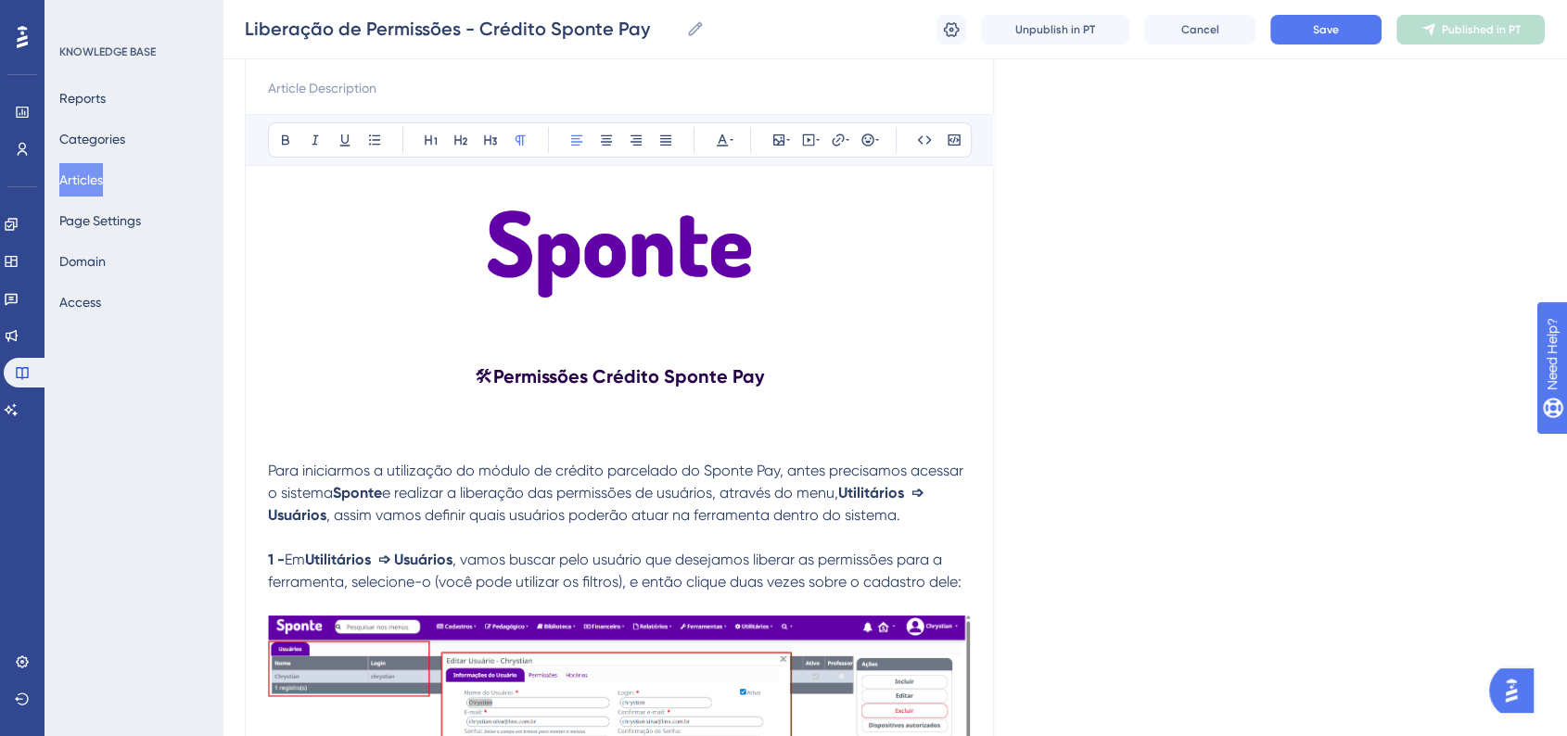
click at [269, 464] on span "Para iniciarmos a utilização do módulo de crédito parcelado do Sponte Pay, ante…" at bounding box center [617, 482] width 699 height 40
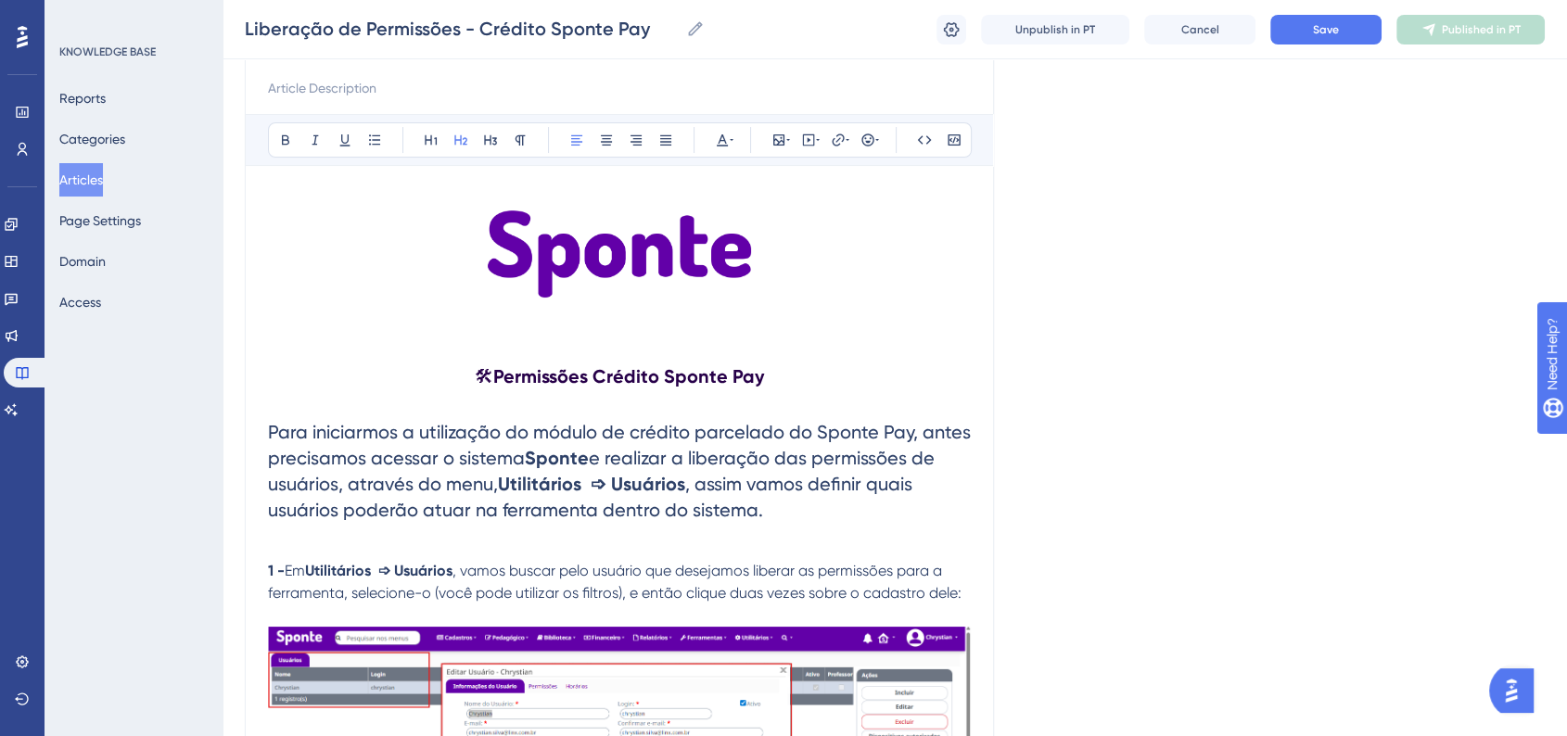
click at [381, 453] on span "Para iniciarmos a utilização do módulo de crédito parcelado do Sponte Pay, ante…" at bounding box center [621, 445] width 707 height 48
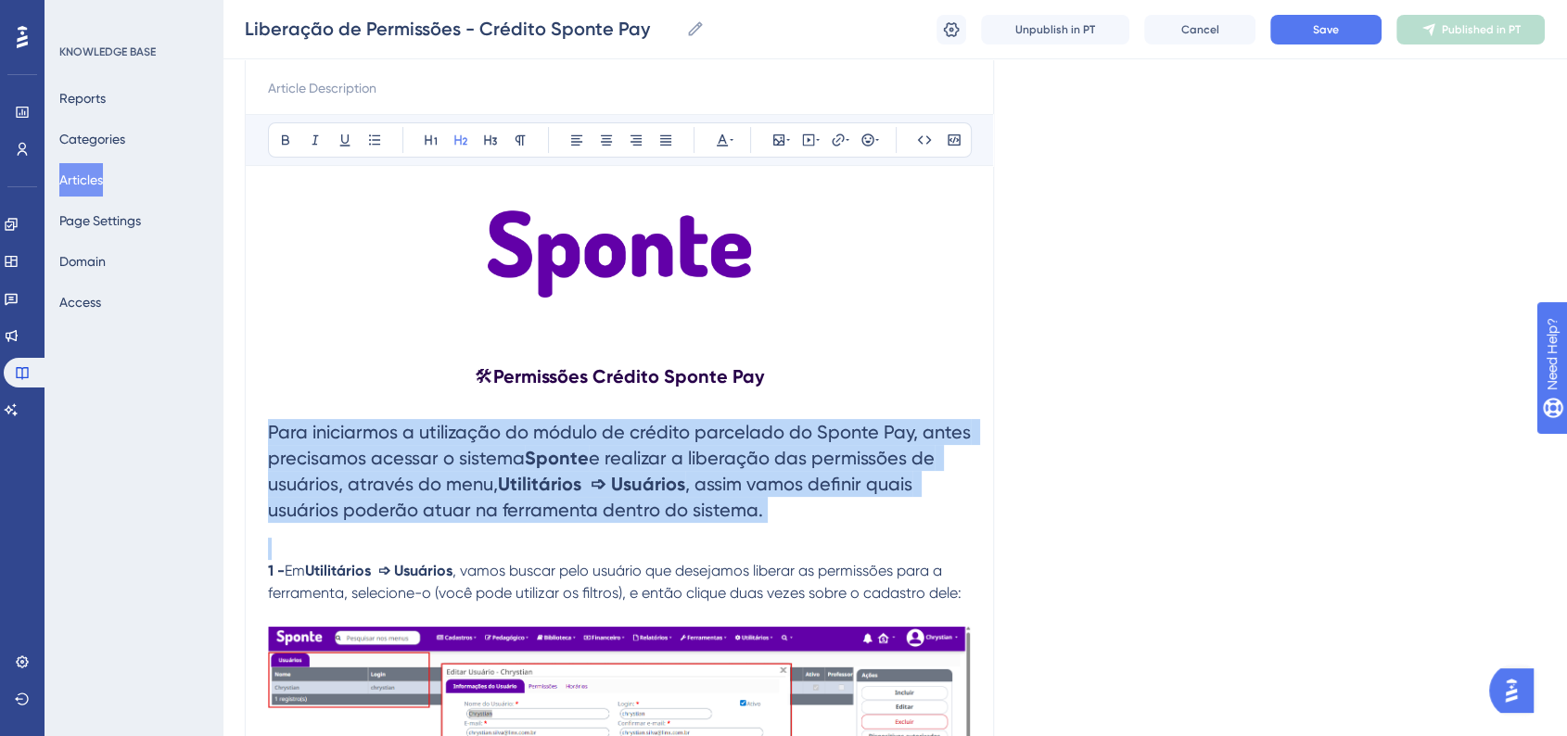
click at [382, 453] on span "Para iniciarmos a utilização do módulo de crédito parcelado do Sponte Pay, ante…" at bounding box center [621, 445] width 707 height 48
click at [527, 132] on button at bounding box center [520, 140] width 26 height 26
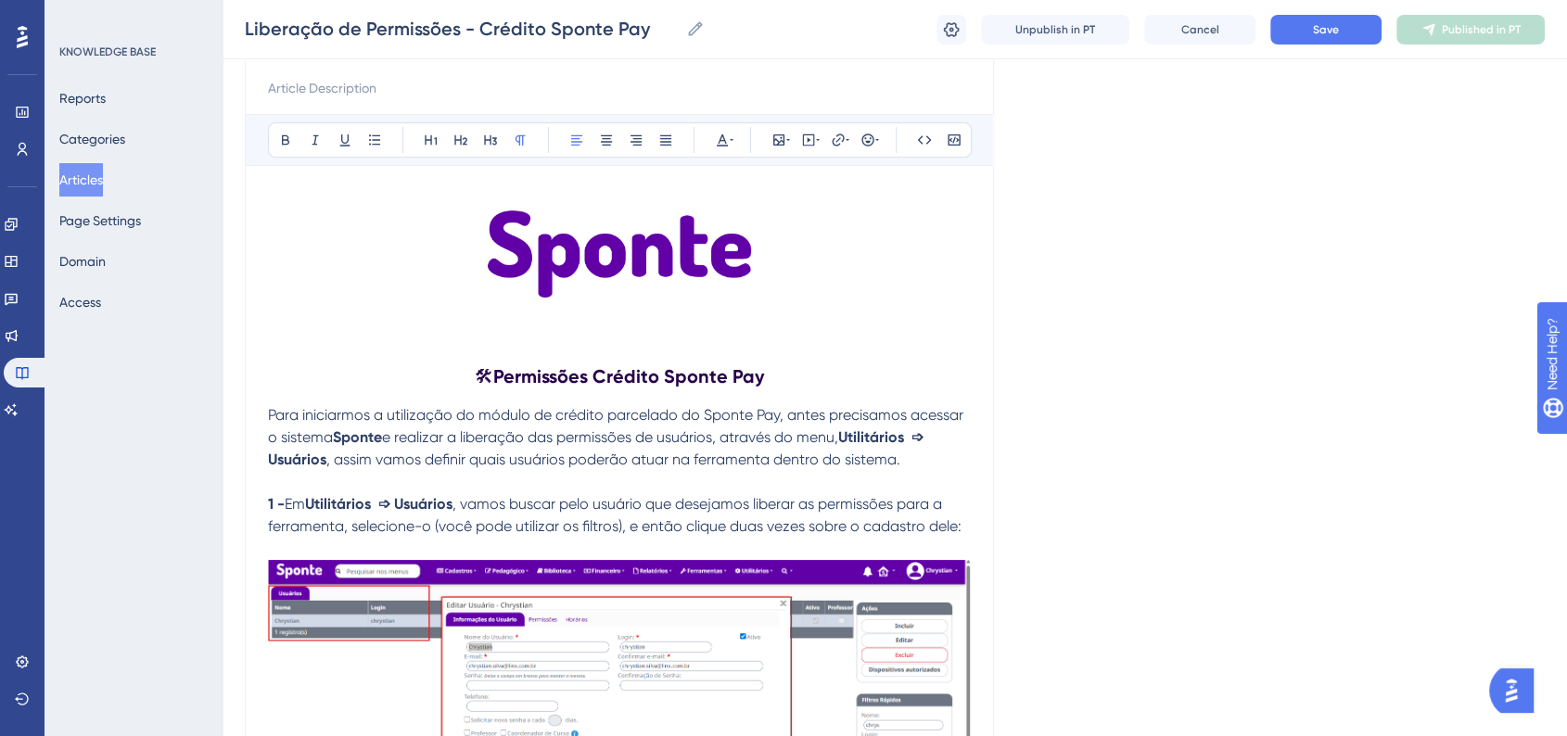
drag, startPoint x: 853, startPoint y: 435, endPoint x: 326, endPoint y: 467, distance: 527.6
click at [326, 467] on p "Para iniciarmos a utilização do módulo de crédito parcelado do Sponte Pay, ante…" at bounding box center [619, 437] width 703 height 67
click at [717, 141] on icon at bounding box center [722, 140] width 15 height 15
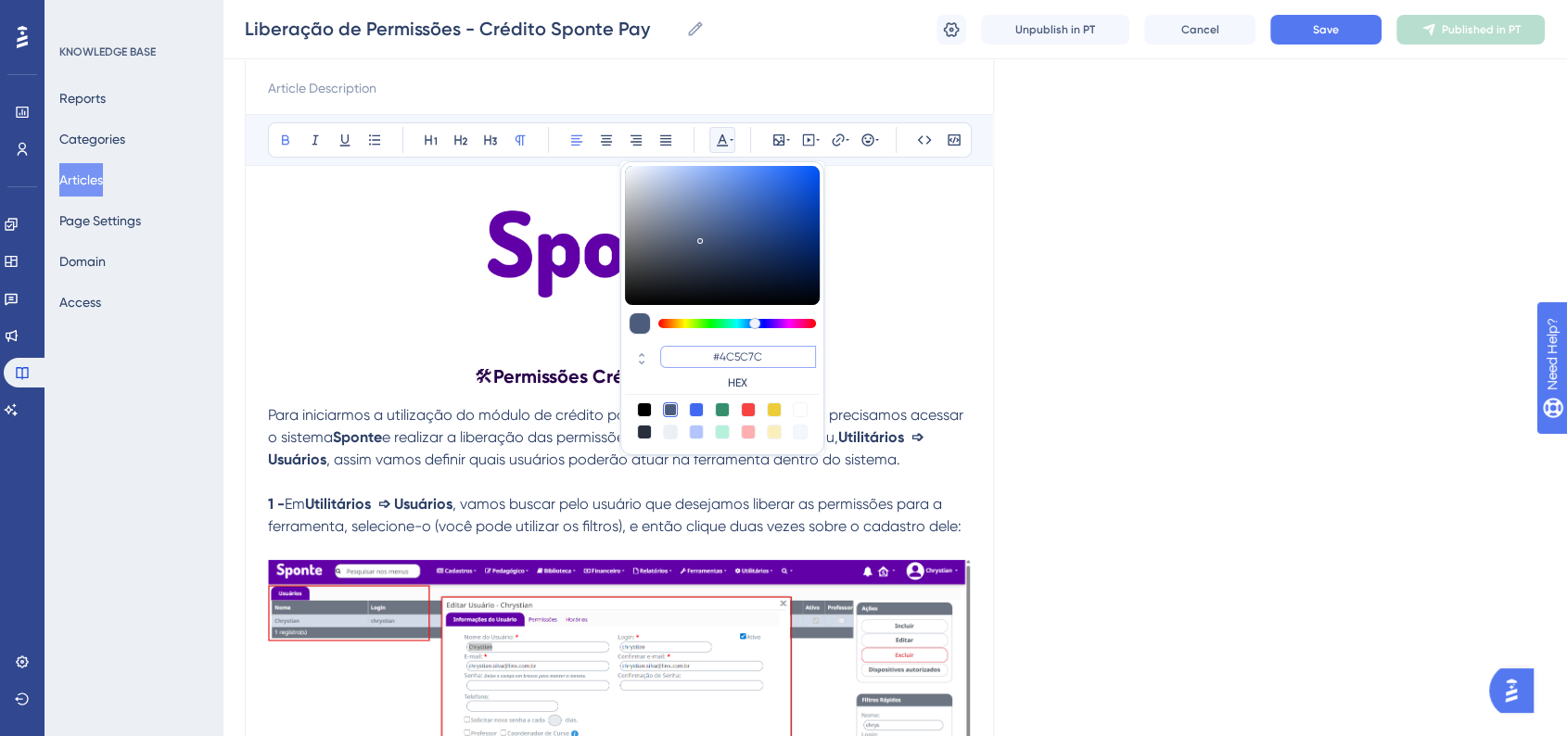
click at [749, 354] on input "#4C5C7C" at bounding box center [738, 357] width 156 height 22
paste input "6200A8"
type input "#6200A8"
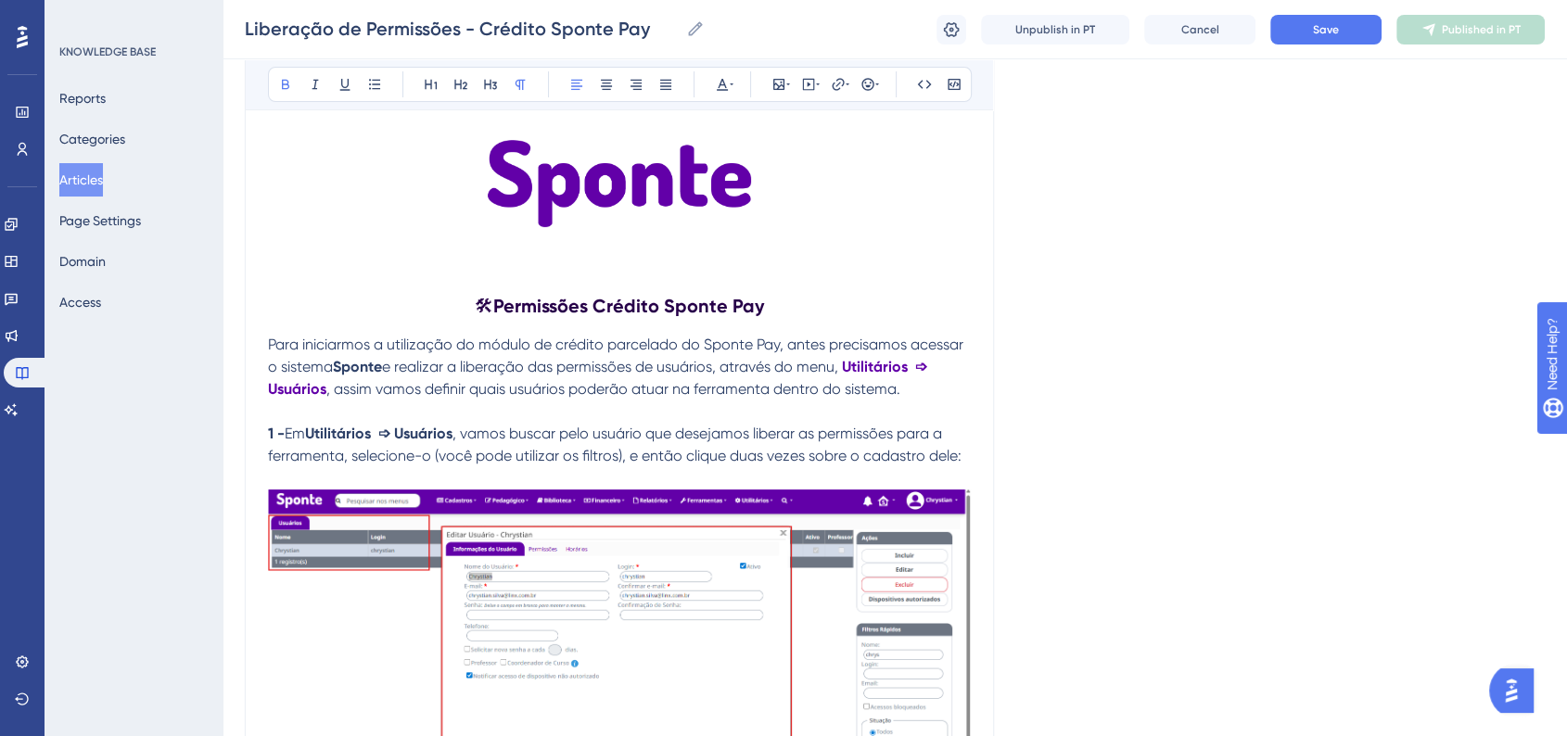
scroll to position [309, 0]
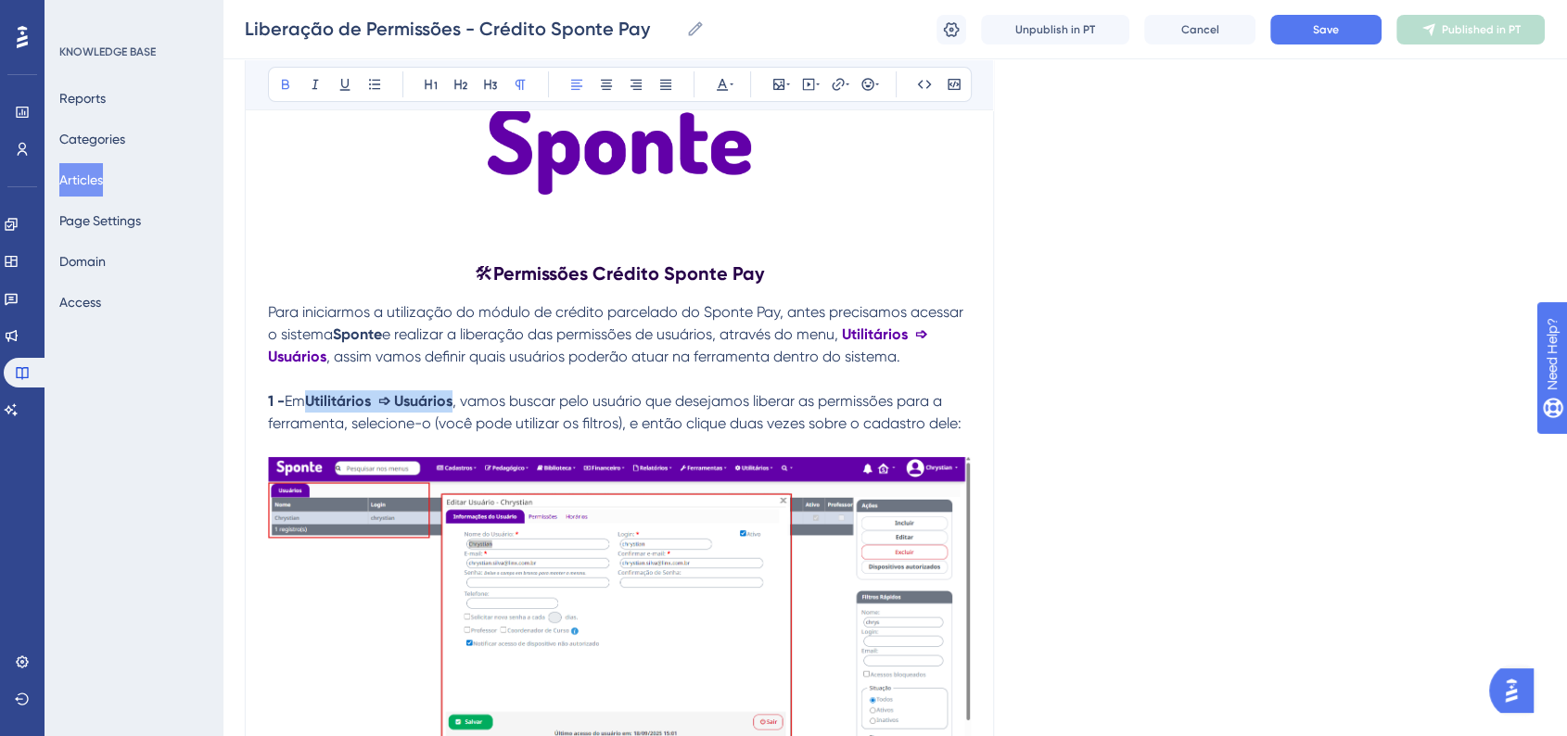
drag, startPoint x: 314, startPoint y: 400, endPoint x: 460, endPoint y: 407, distance: 145.7
click at [452, 407] on strong "Utilitários ➩ Usuários" at bounding box center [378, 401] width 147 height 18
click at [719, 83] on icon at bounding box center [722, 85] width 11 height 12
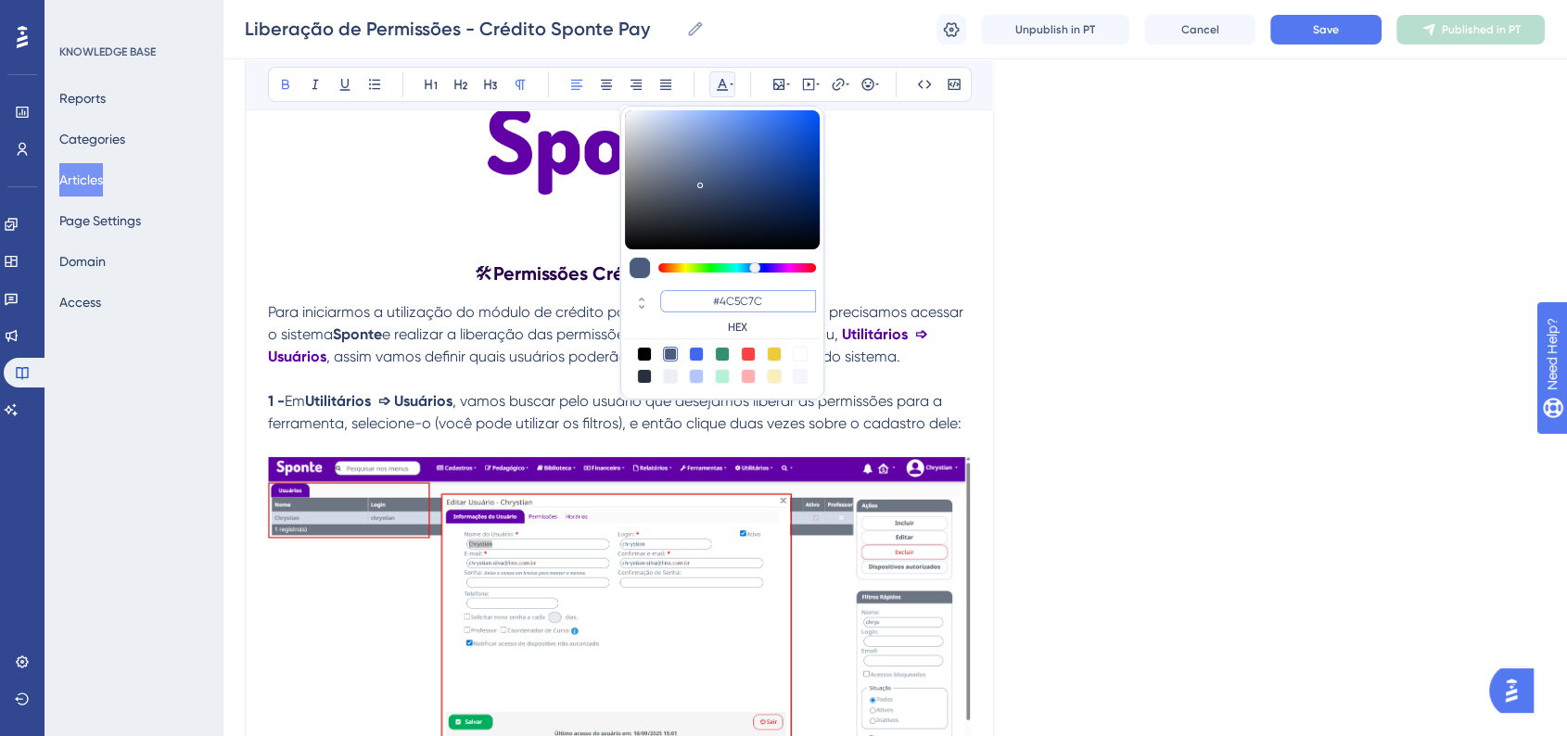
click at [745, 306] on input "#4C5C7C" at bounding box center [738, 301] width 156 height 22
paste input "6200A8"
type input "#6200A8"
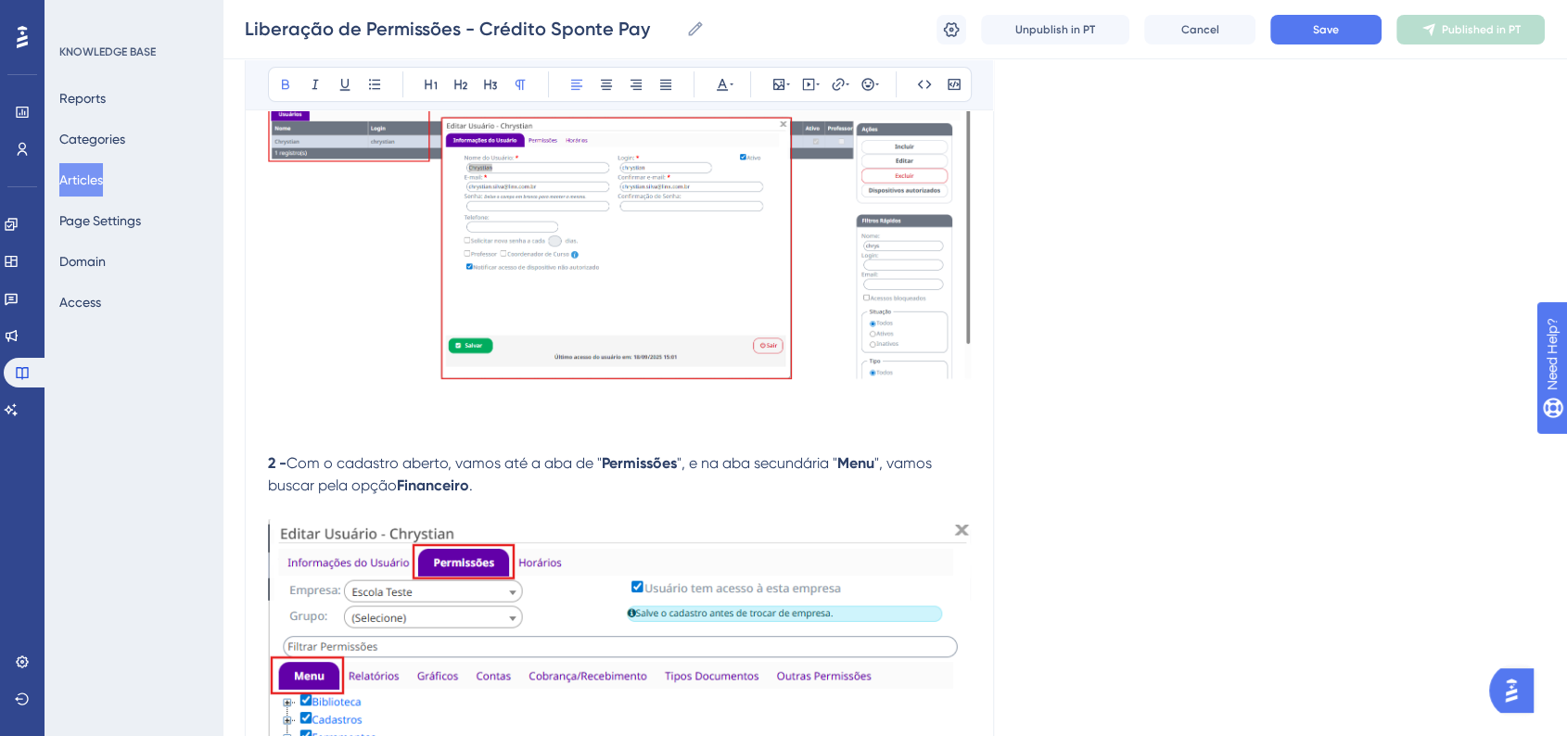
scroll to position [720, 0]
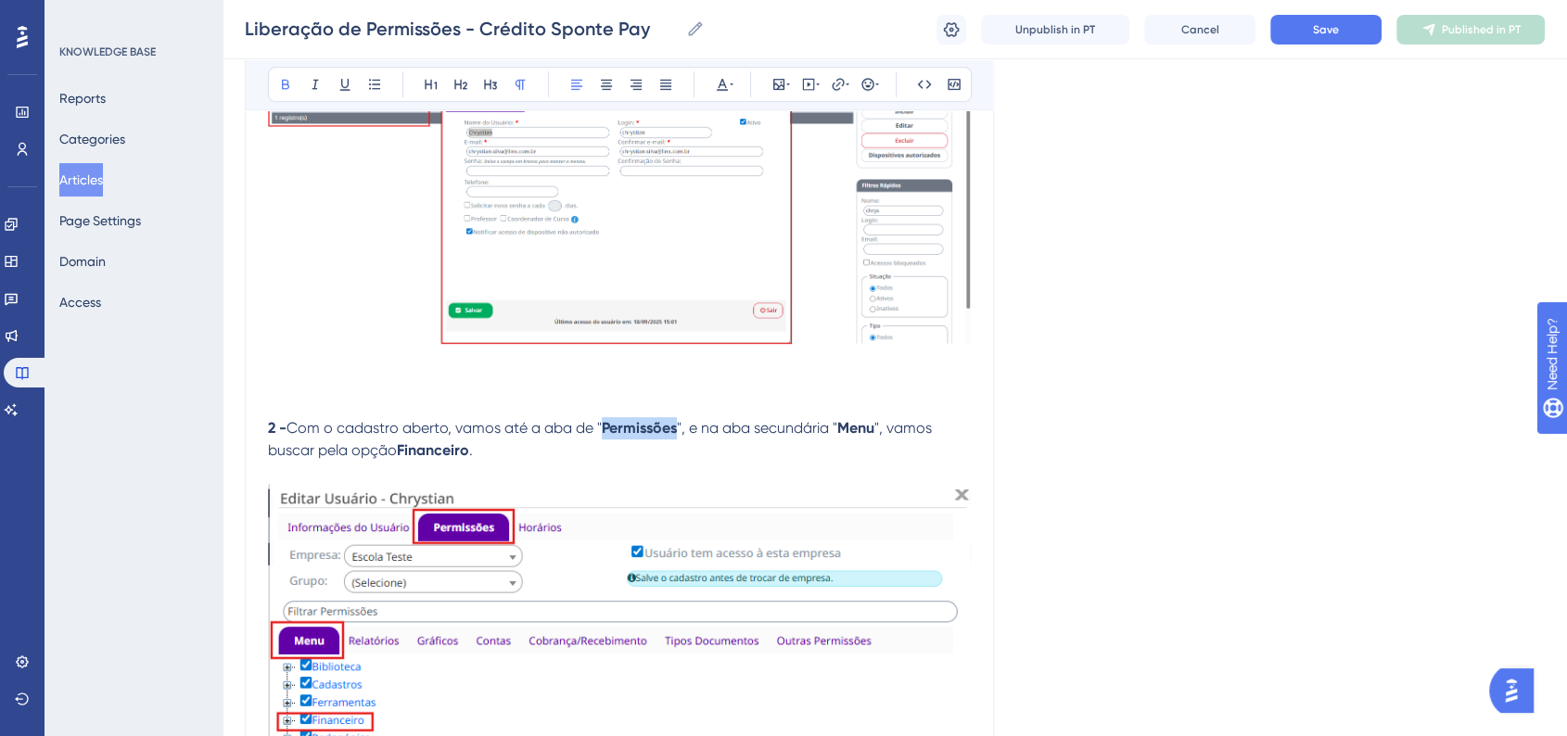
drag, startPoint x: 604, startPoint y: 432, endPoint x: 677, endPoint y: 433, distance: 72.3
click at [677, 433] on strong "Permissões" at bounding box center [639, 428] width 75 height 18
click at [725, 85] on icon at bounding box center [722, 85] width 11 height 12
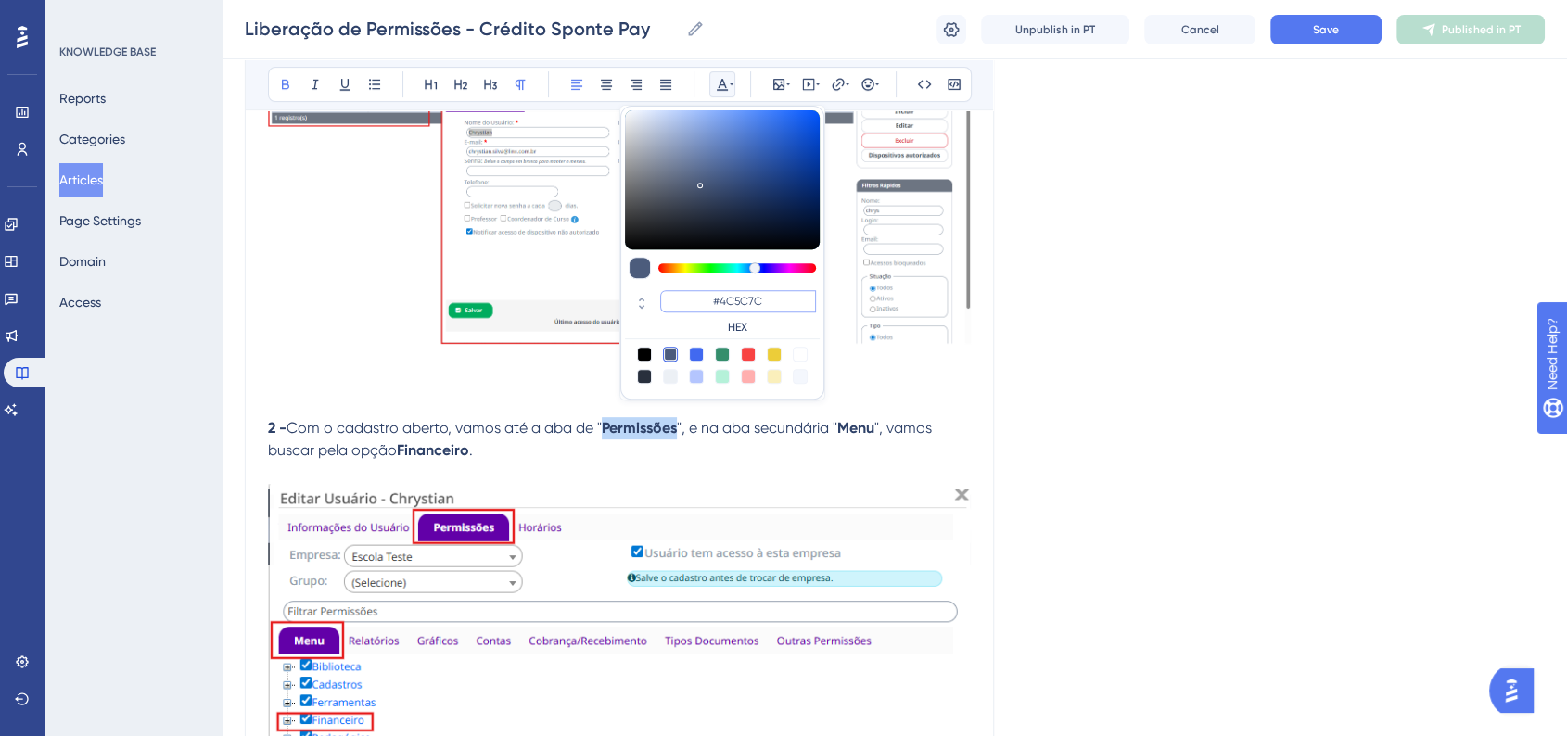
click at [753, 293] on input "#4C5C7C" at bounding box center [738, 301] width 156 height 22
paste input "6200A8"
type input "#6200A8"
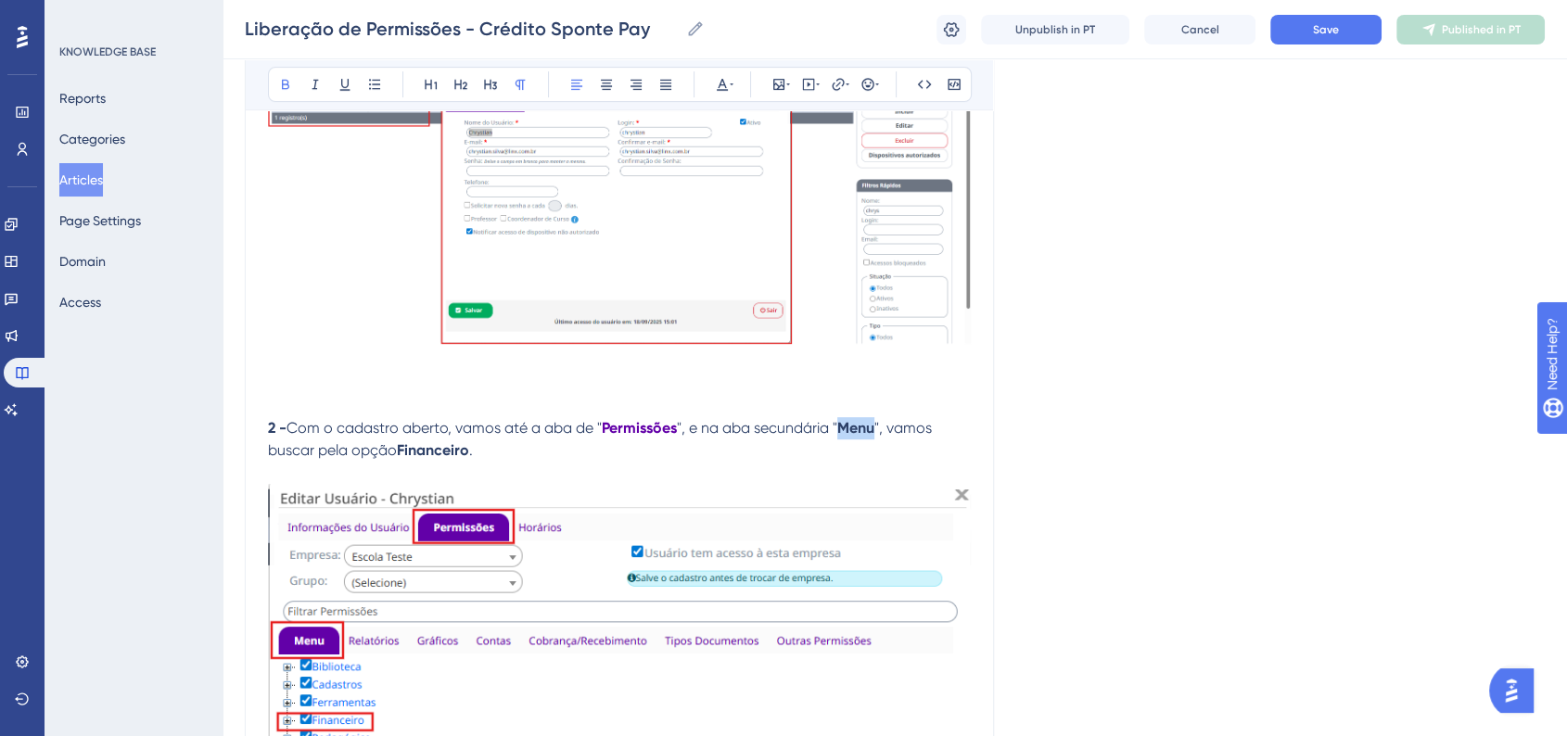
drag, startPoint x: 844, startPoint y: 432, endPoint x: 877, endPoint y: 434, distance: 33.4
click at [874, 434] on strong "Menu" at bounding box center [855, 428] width 37 height 18
click at [721, 95] on button at bounding box center [722, 84] width 26 height 26
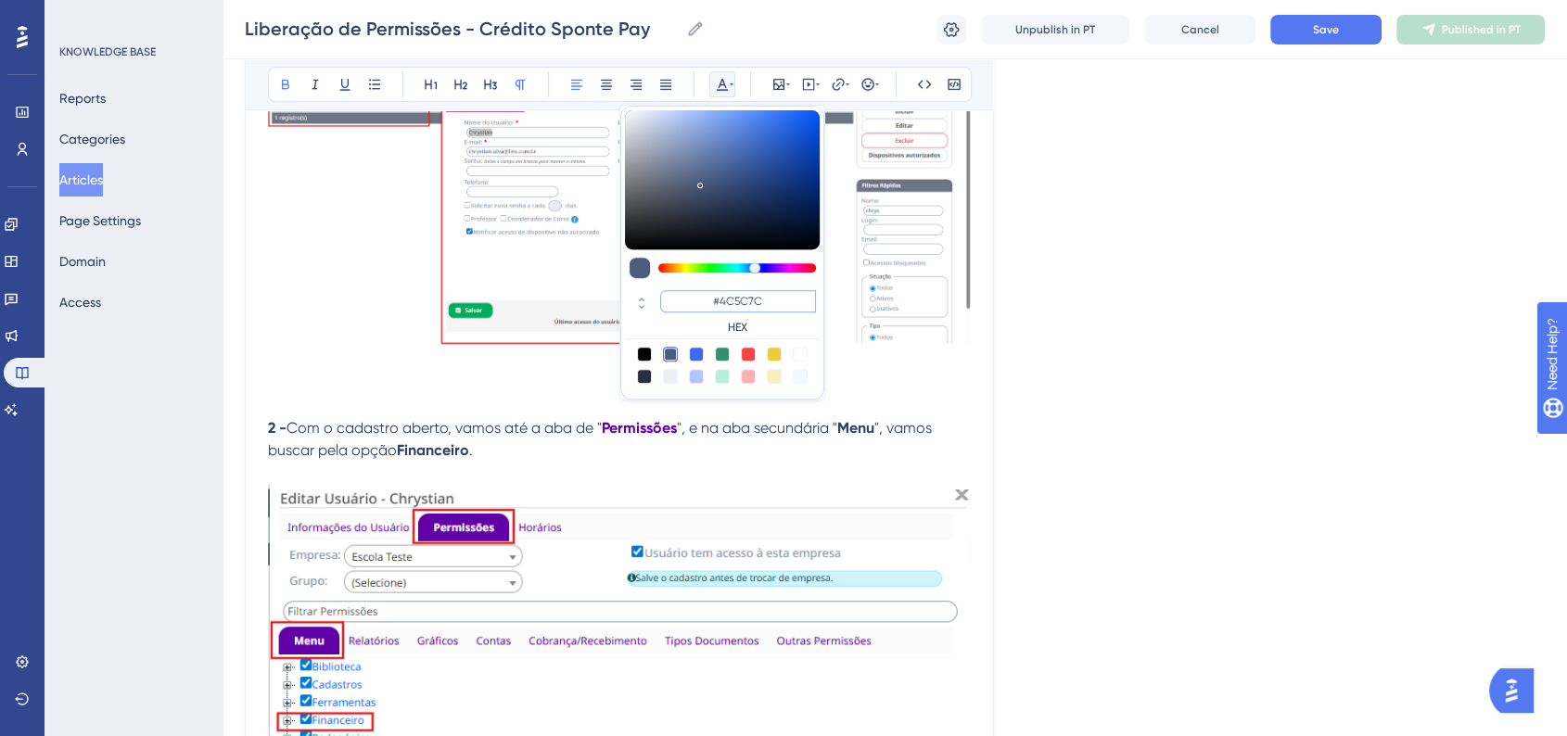
click at [748, 301] on input "#4C5C7C" at bounding box center [738, 301] width 156 height 22
paste input "6200A8"
type input "#6200A8"
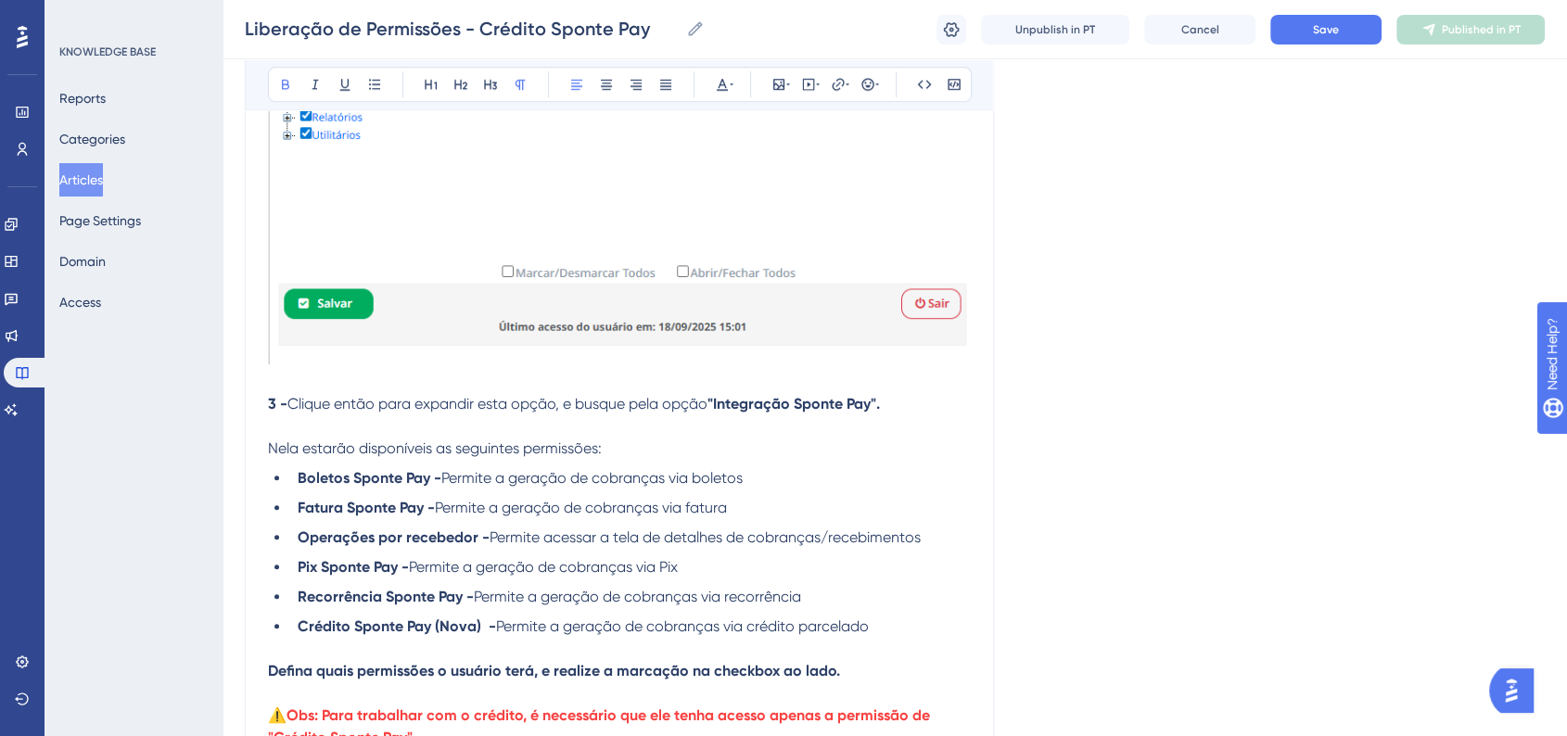
scroll to position [1442, 0]
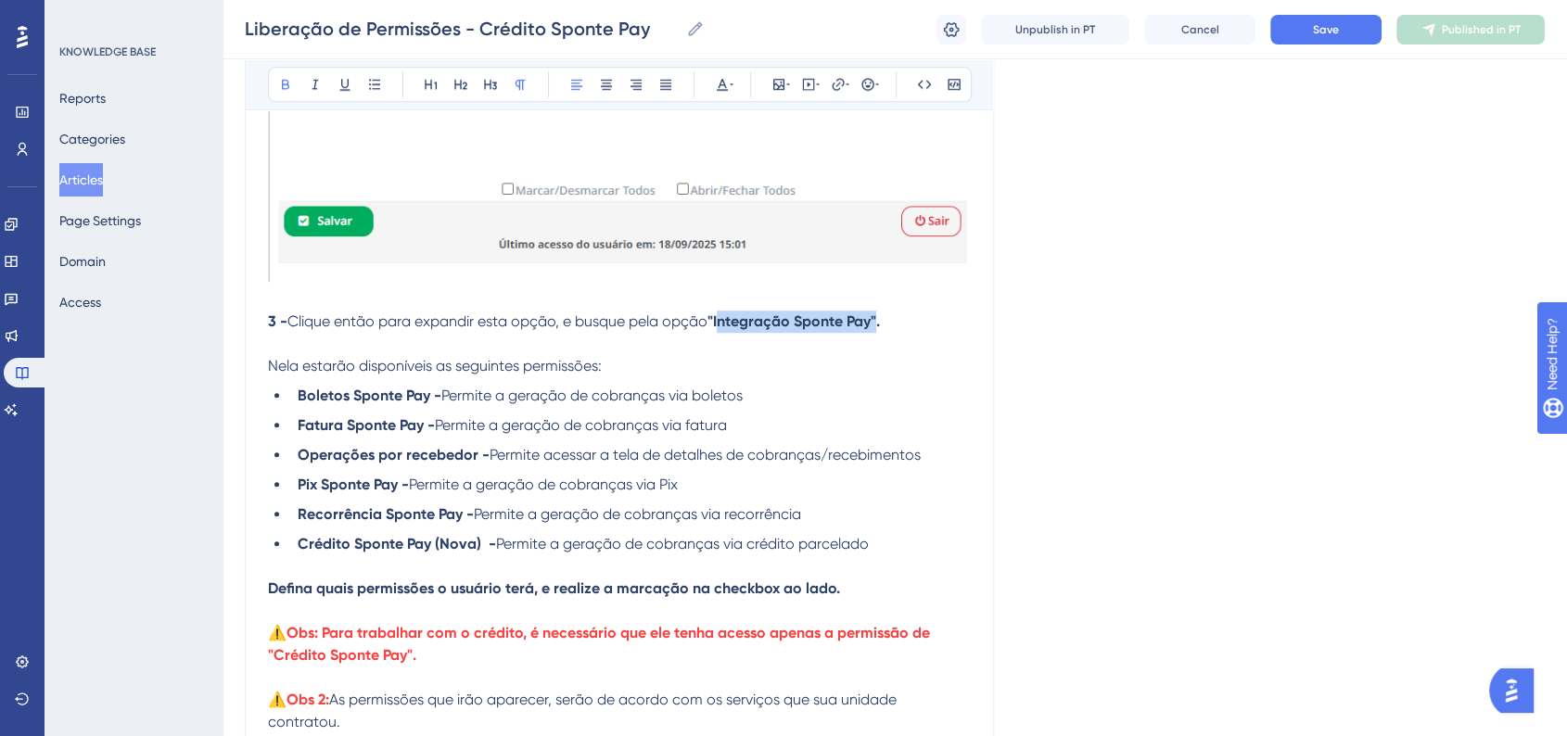
drag, startPoint x: 721, startPoint y: 326, endPoint x: 878, endPoint y: 329, distance: 156.7
click at [878, 329] on strong ""Integração Sponte Pay"." at bounding box center [793, 321] width 172 height 18
click at [730, 95] on button at bounding box center [722, 84] width 26 height 26
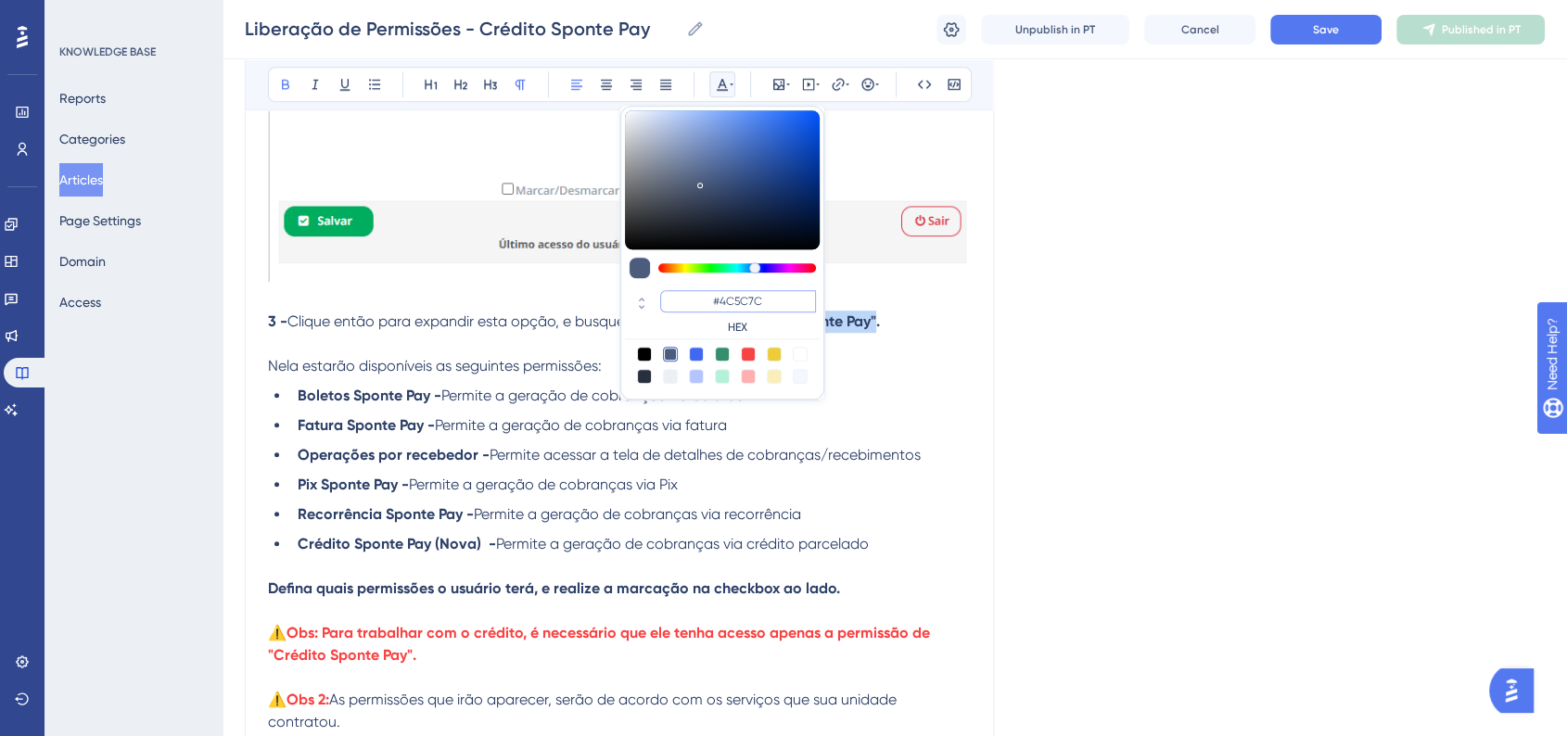
click at [736, 310] on input "#4C5C7C" at bounding box center [738, 301] width 156 height 22
paste input "6200A8"
type input "#6200A8"
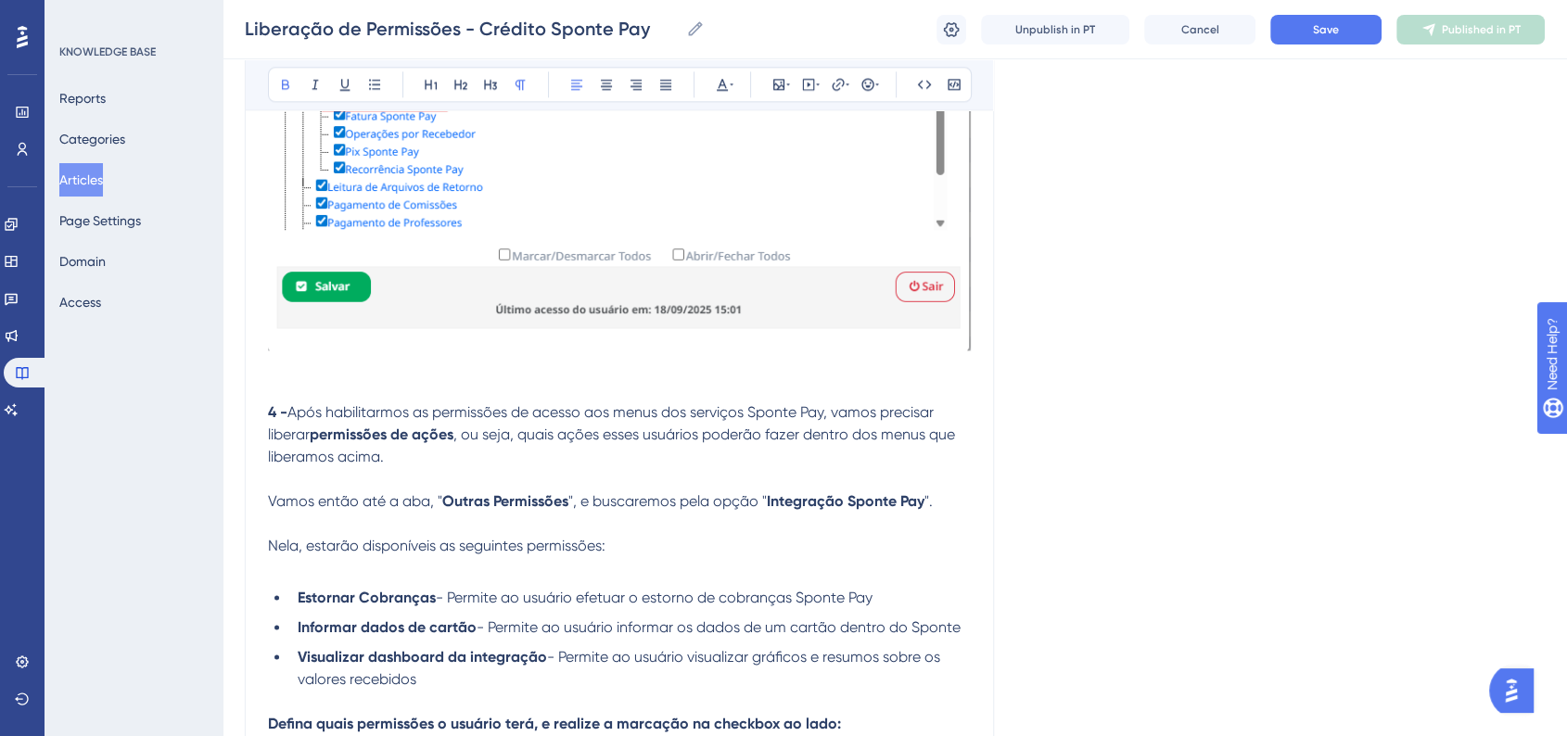
scroll to position [2574, 0]
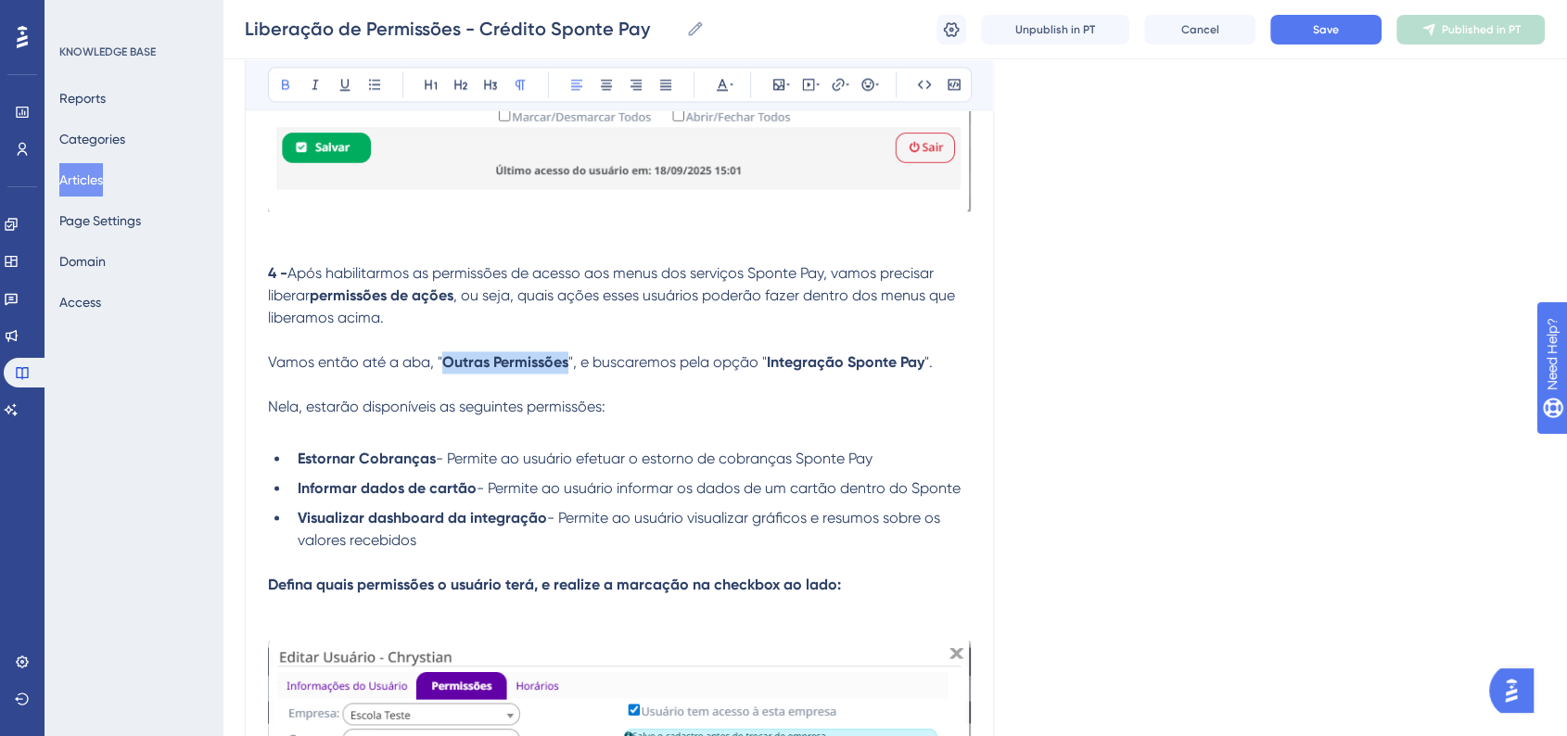
drag, startPoint x: 444, startPoint y: 376, endPoint x: 566, endPoint y: 378, distance: 122.4
click at [567, 374] on p "Vamos então até a aba, " Outras Permissões ", e buscaremos pela opção " Integra…" at bounding box center [619, 362] width 703 height 22
drag, startPoint x: 730, startPoint y: 87, endPoint x: 729, endPoint y: 98, distance: 11.2
click at [730, 87] on icon at bounding box center [732, 84] width 4 height 15
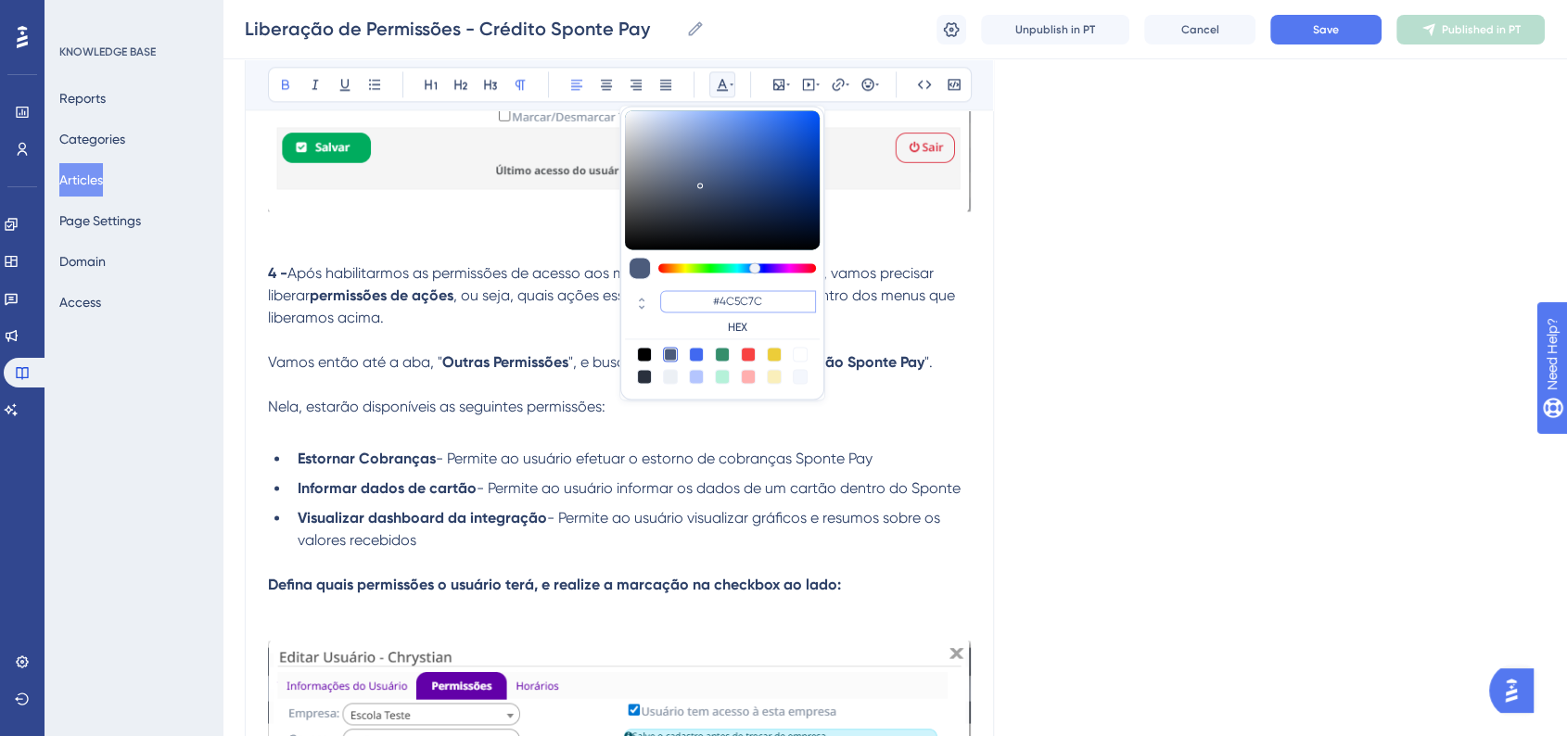
click at [740, 294] on input "#4C5C7C" at bounding box center [738, 301] width 156 height 22
click at [740, 295] on input "#4C5C7C" at bounding box center [738, 301] width 156 height 22
paste input "6200A8"
type input "#6200A8"
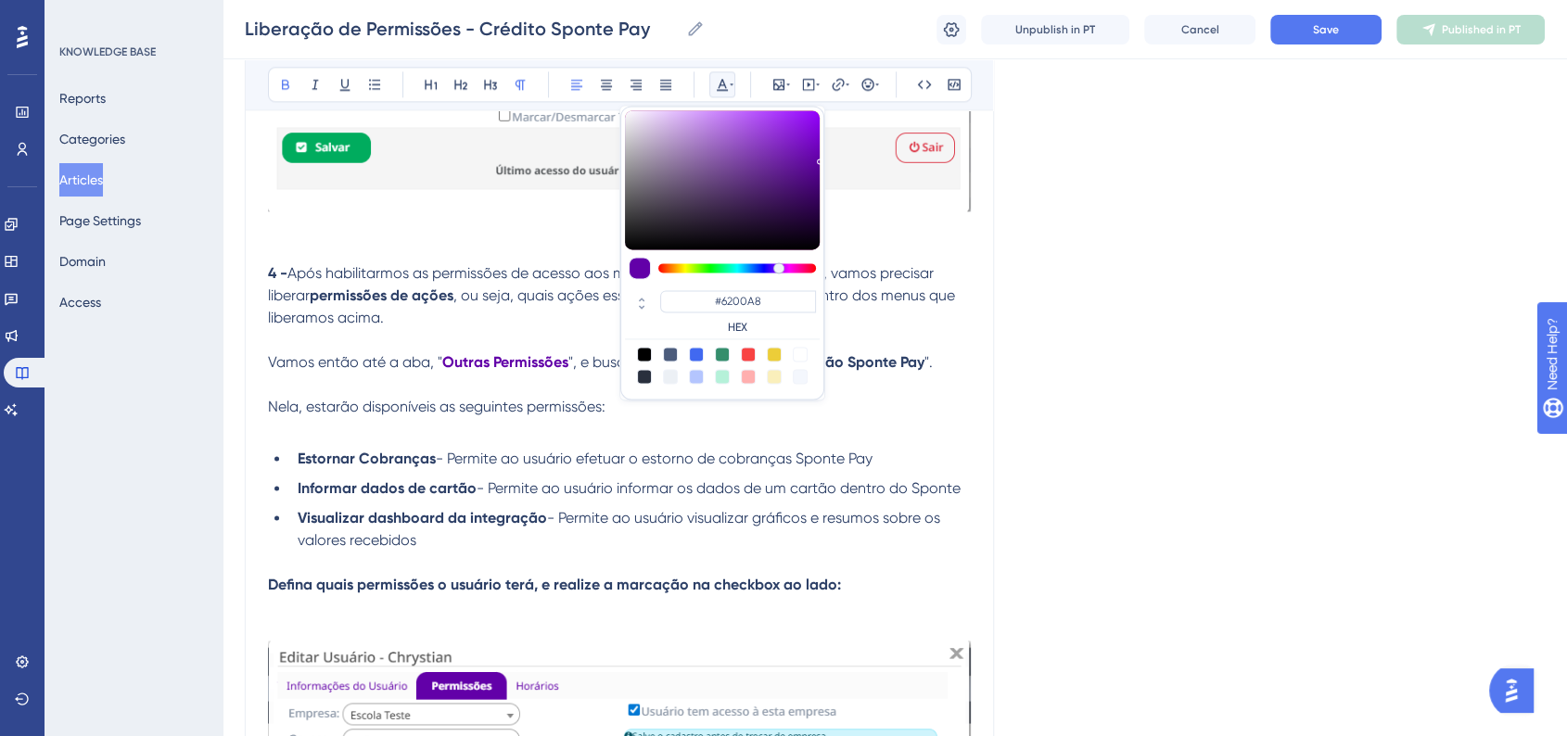
click at [853, 440] on p at bounding box center [619, 429] width 703 height 22
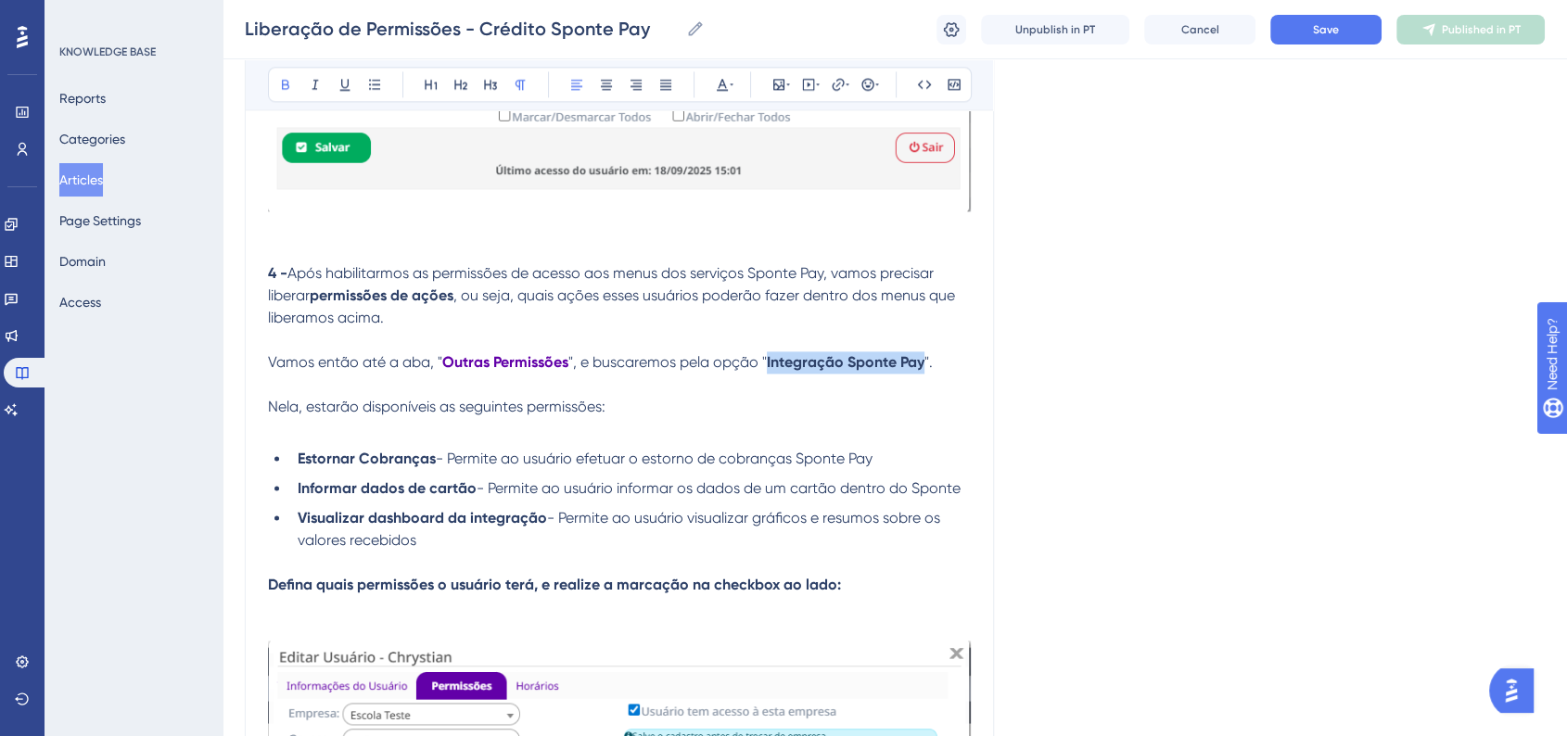
drag, startPoint x: 767, startPoint y: 380, endPoint x: 923, endPoint y: 379, distance: 156.7
click at [923, 374] on p "Vamos então até a aba, " Outras Permissões ", e buscaremos pela opção " Integra…" at bounding box center [619, 362] width 703 height 22
click at [720, 81] on icon at bounding box center [722, 85] width 11 height 12
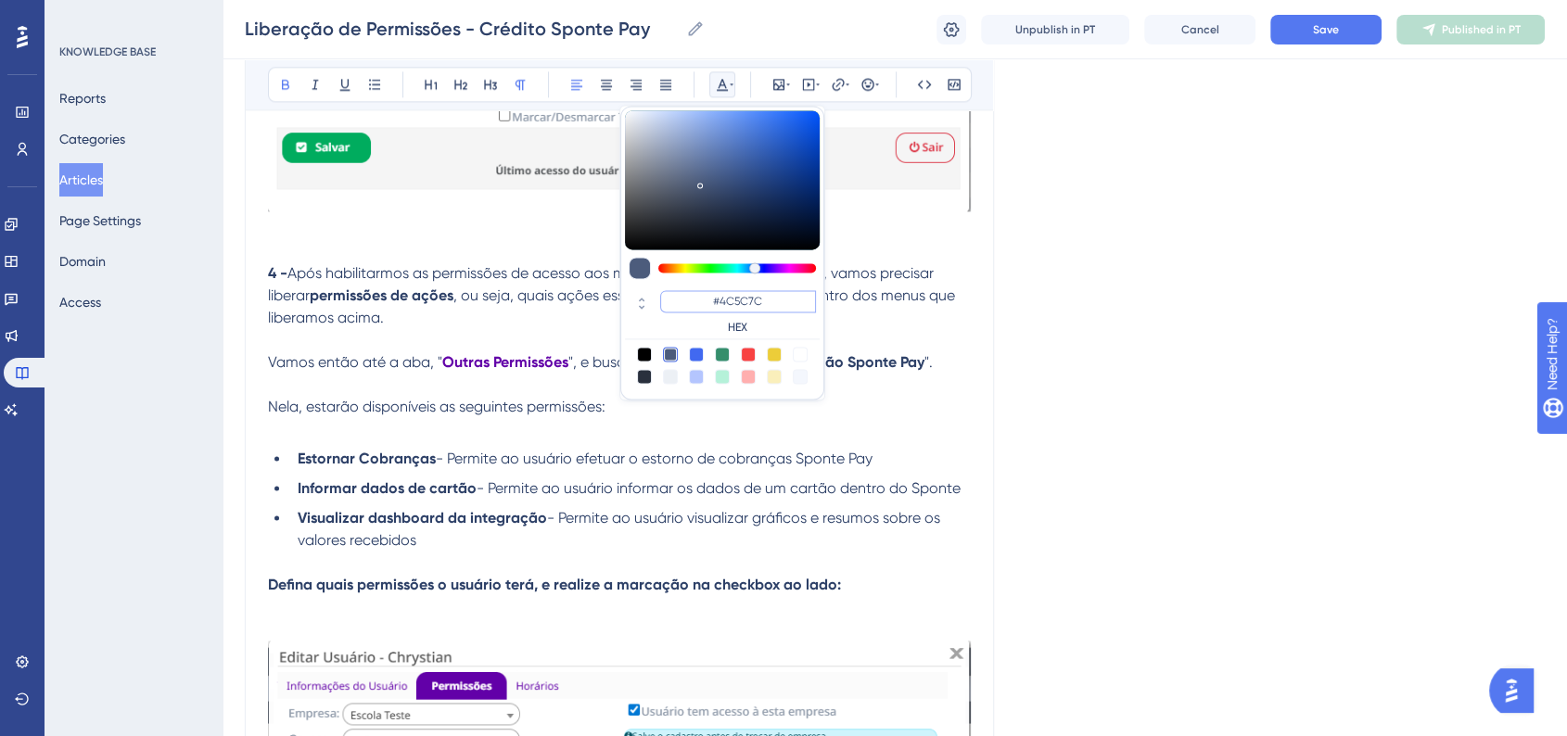
click at [741, 296] on input "#4C5C7C" at bounding box center [738, 301] width 156 height 22
paste input "6200A8"
type input "#6200A8"
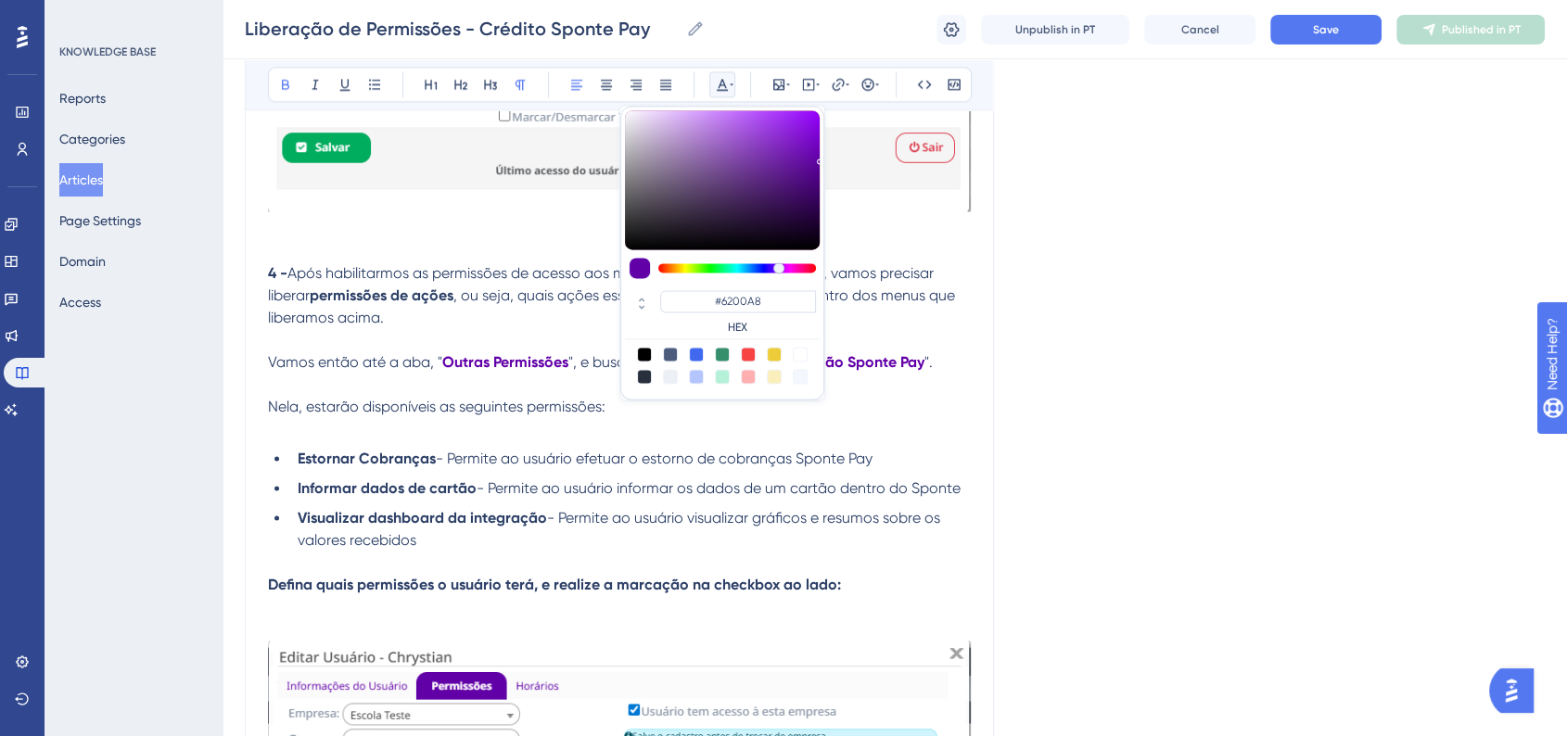
click at [1149, 414] on div "Language Portuguese (Default) Liberação de Permissões - Crédito Sponte Pay Bold…" at bounding box center [895, 710] width 1300 height 6332
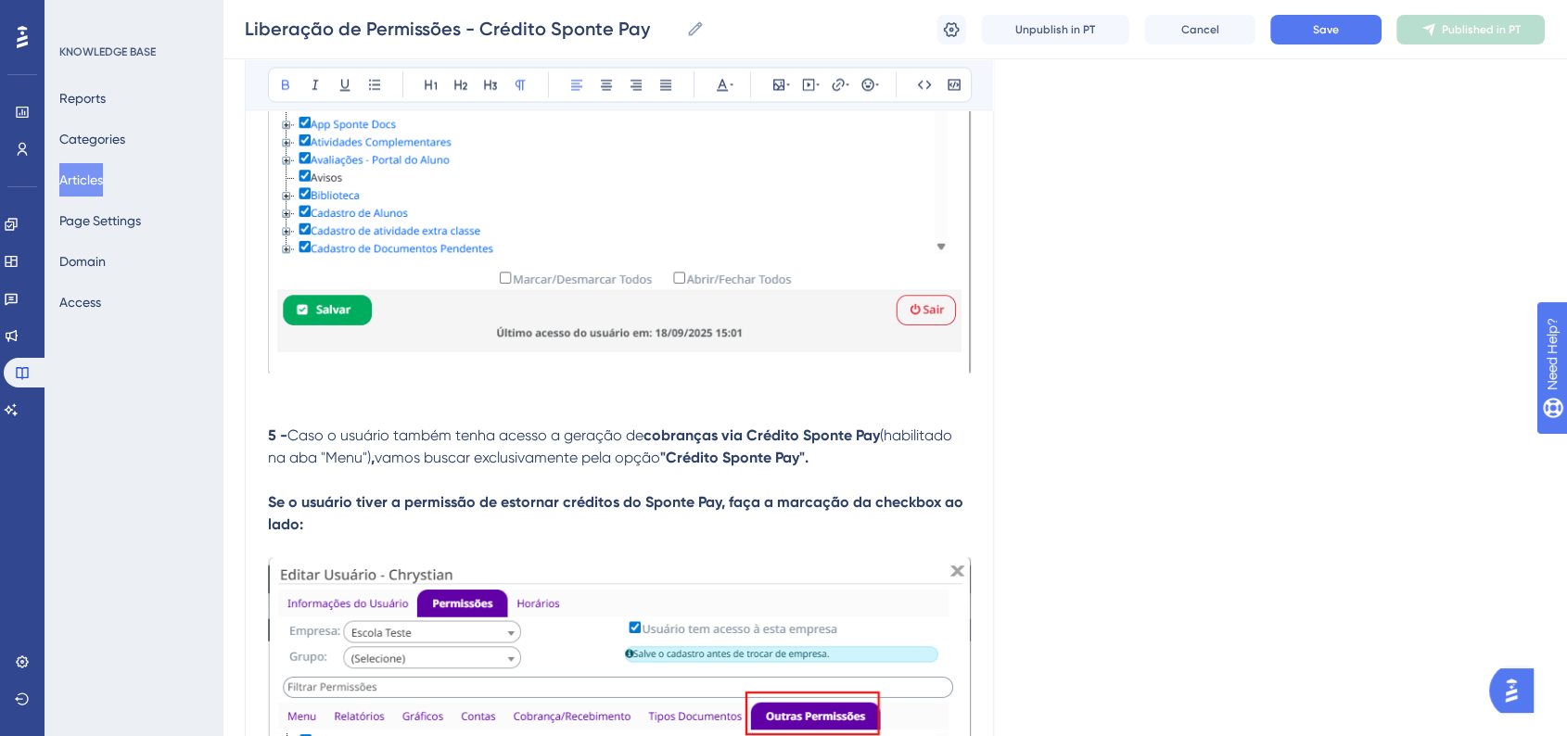
scroll to position [3399, 0]
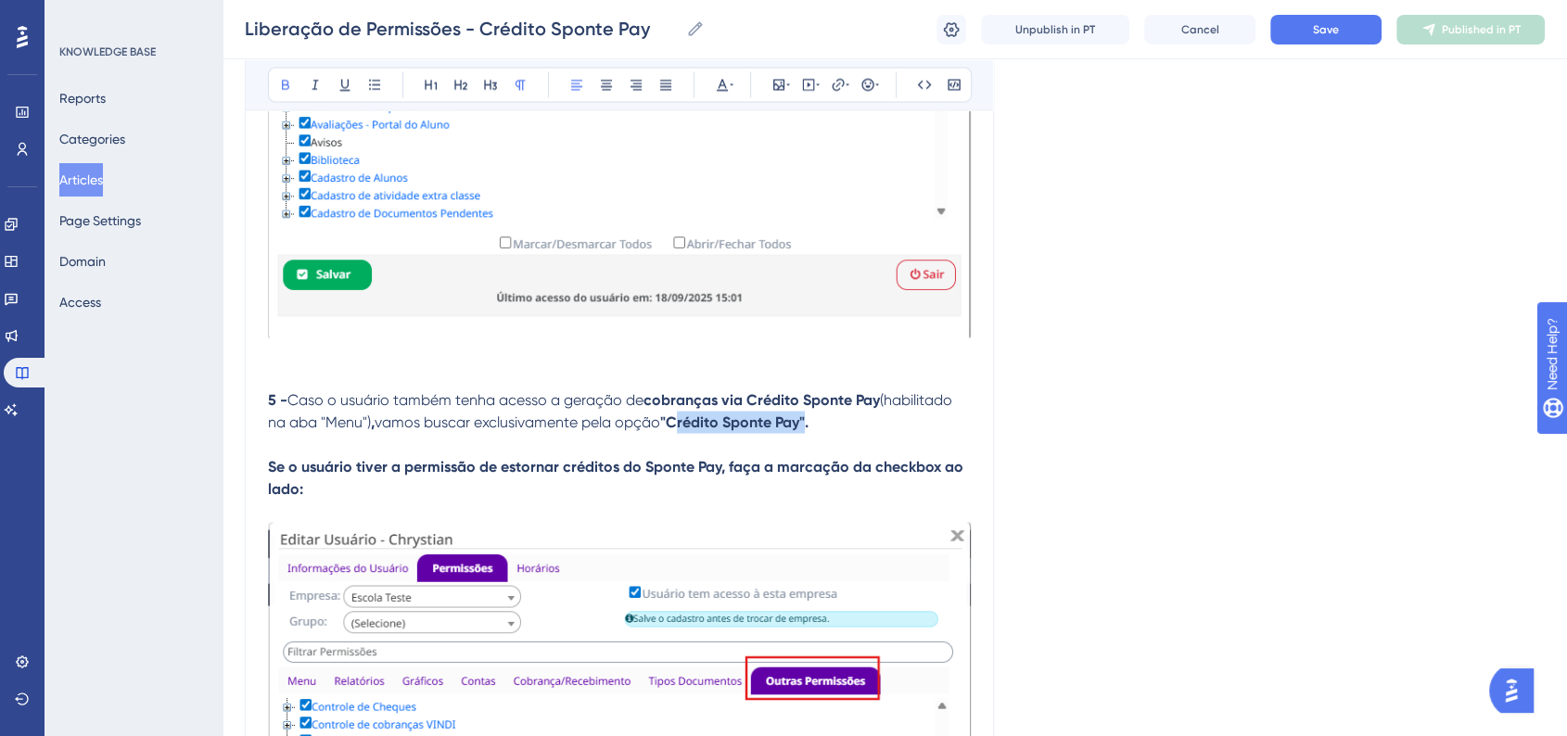
drag, startPoint x: 678, startPoint y: 442, endPoint x: 805, endPoint y: 435, distance: 127.2
click at [805, 430] on strong ""Crédito Sponte Pay"." at bounding box center [734, 422] width 148 height 18
click at [741, 81] on div "Bold Italic Underline Bullet Point Heading 1 Heading 2 Heading 3 Normal Align L…" at bounding box center [620, 84] width 704 height 35
click at [722, 85] on icon at bounding box center [722, 84] width 15 height 15
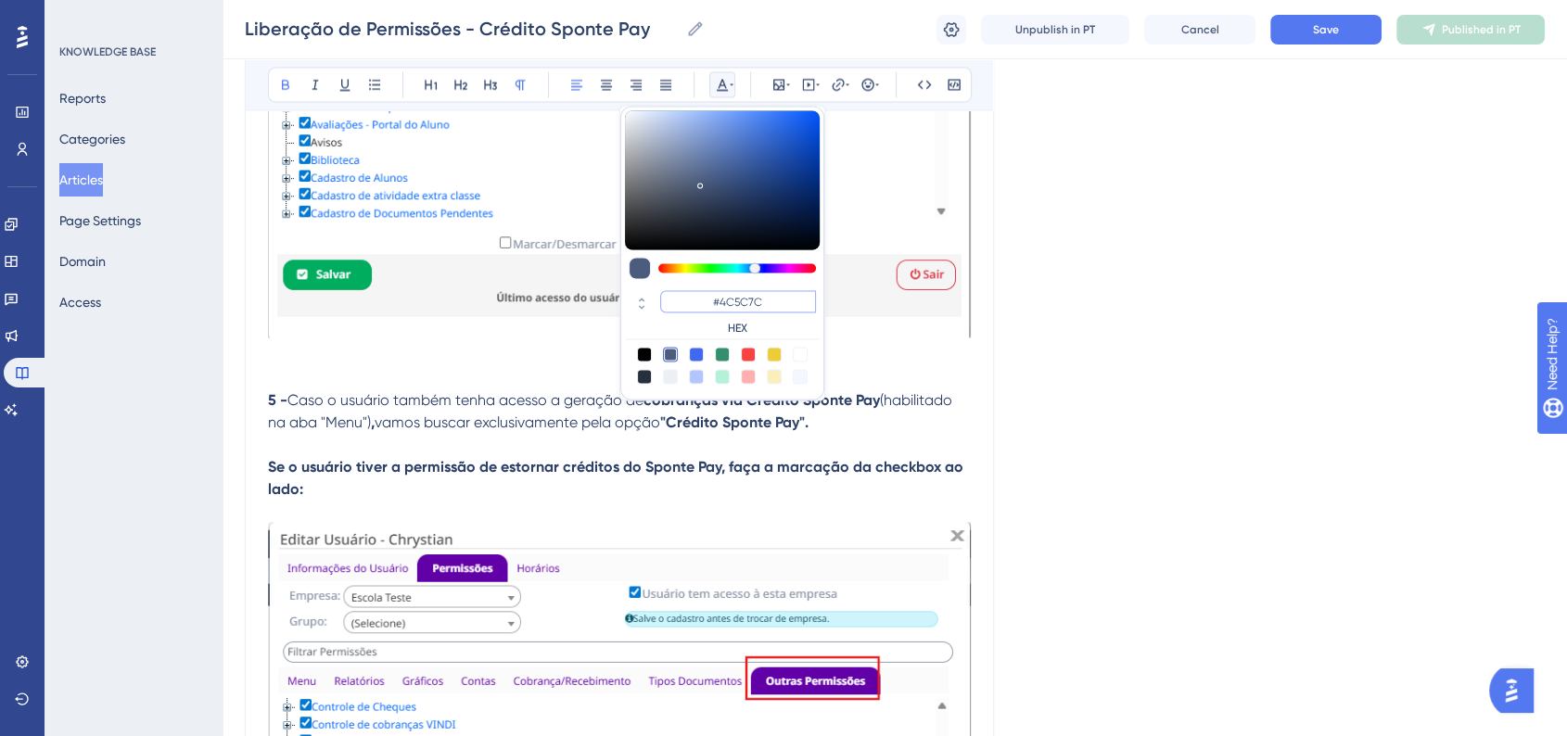
click at [753, 299] on input "#4C5C7C" at bounding box center [738, 301] width 156 height 22
paste input "6200A8"
type input "#6200A8"
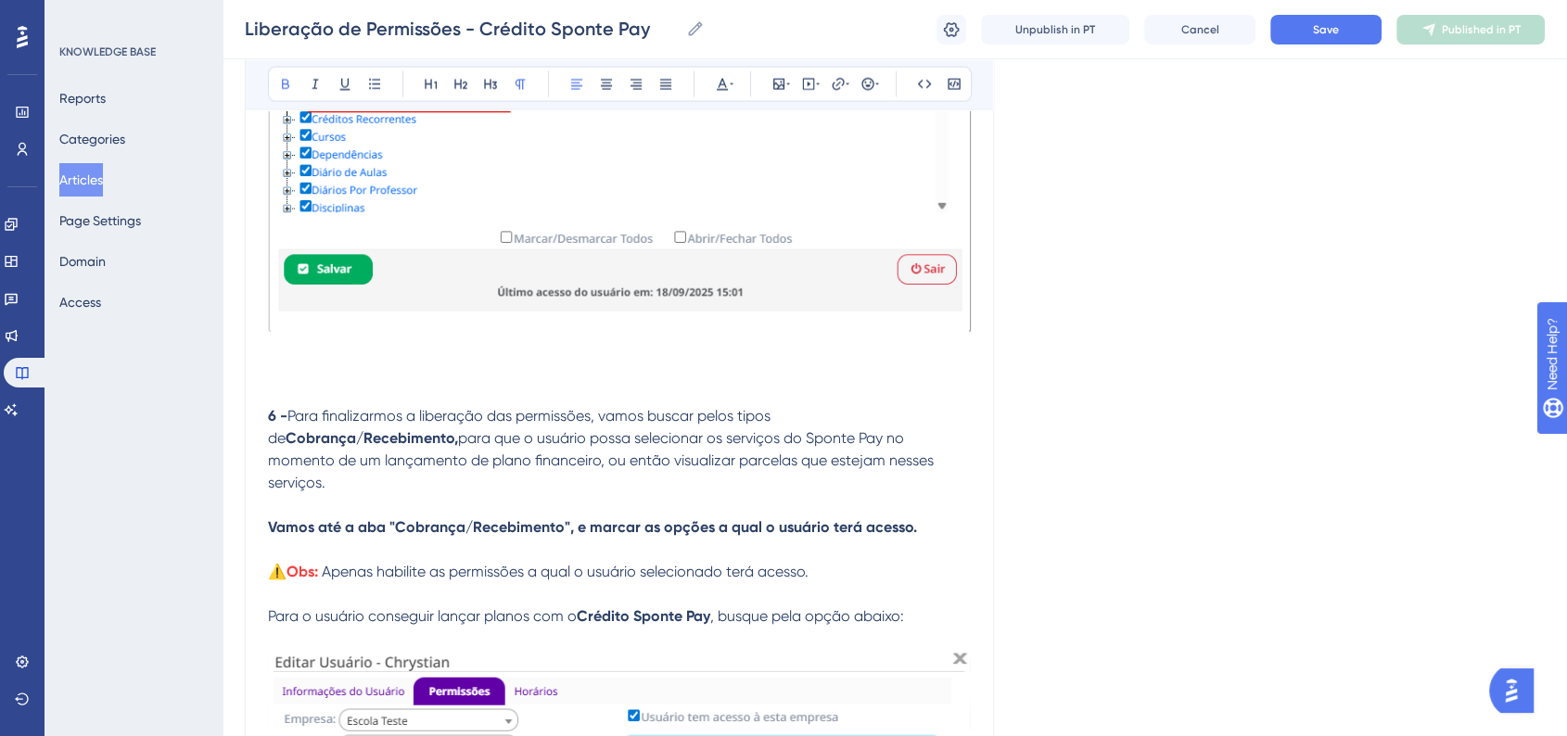
scroll to position [4120, 0]
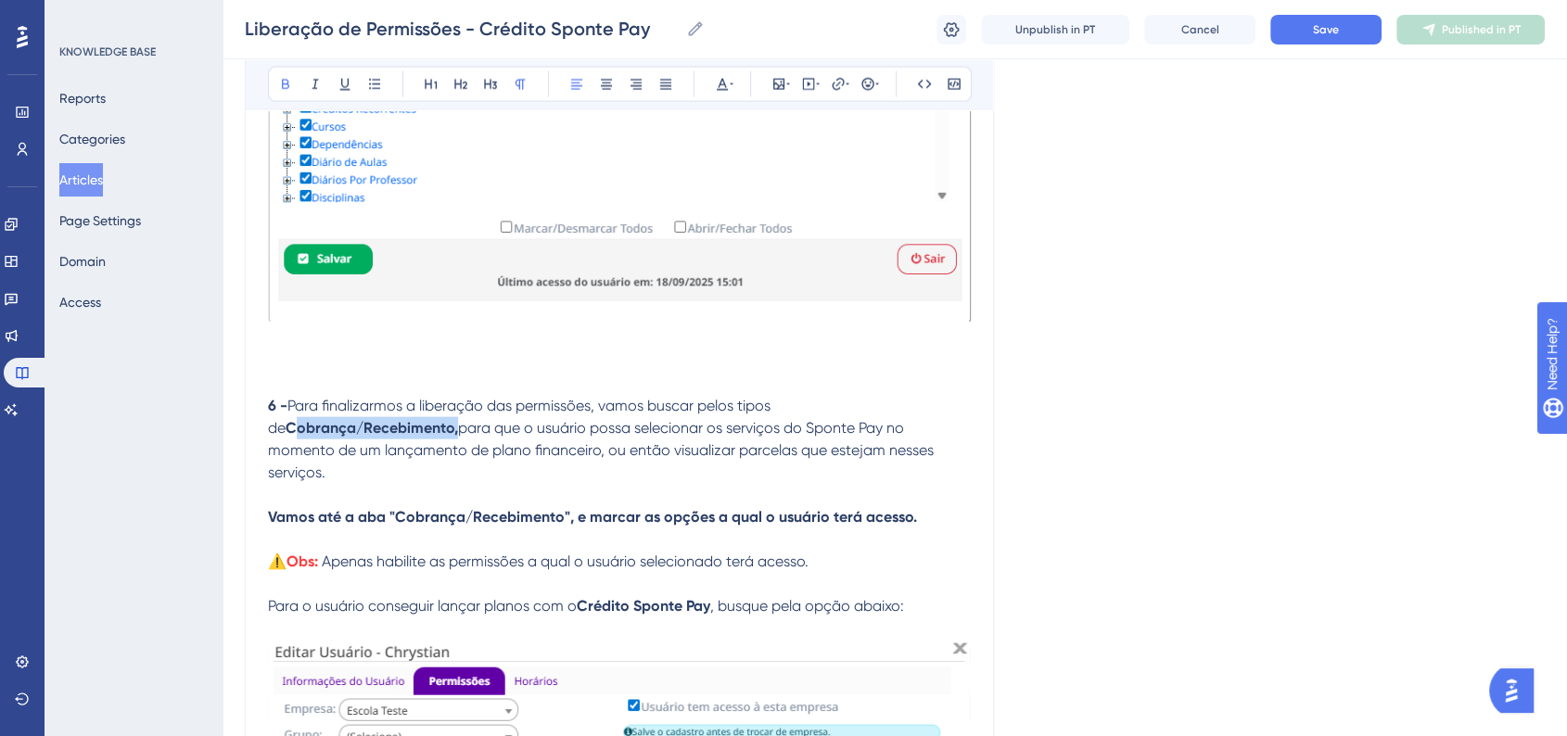
drag, startPoint x: 271, startPoint y: 446, endPoint x: 431, endPoint y: 448, distance: 160.4
click at [431, 437] on strong "Cobrança/Recebimento," at bounding box center [372, 428] width 172 height 18
click at [716, 89] on icon at bounding box center [722, 84] width 15 height 15
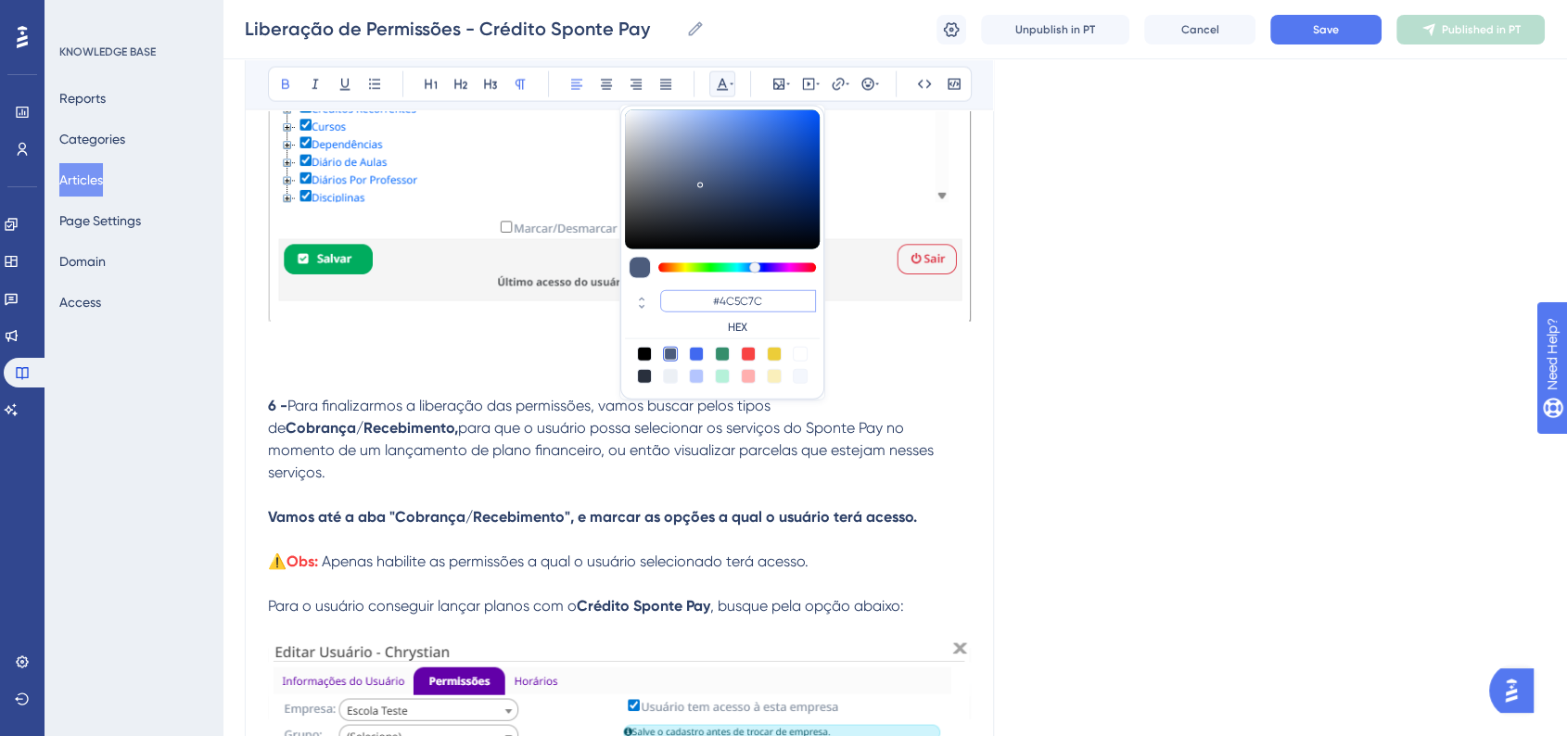
click at [747, 305] on input "#4C5C7C" at bounding box center [738, 301] width 156 height 22
paste input "6200A8"
type input "#6200A8"
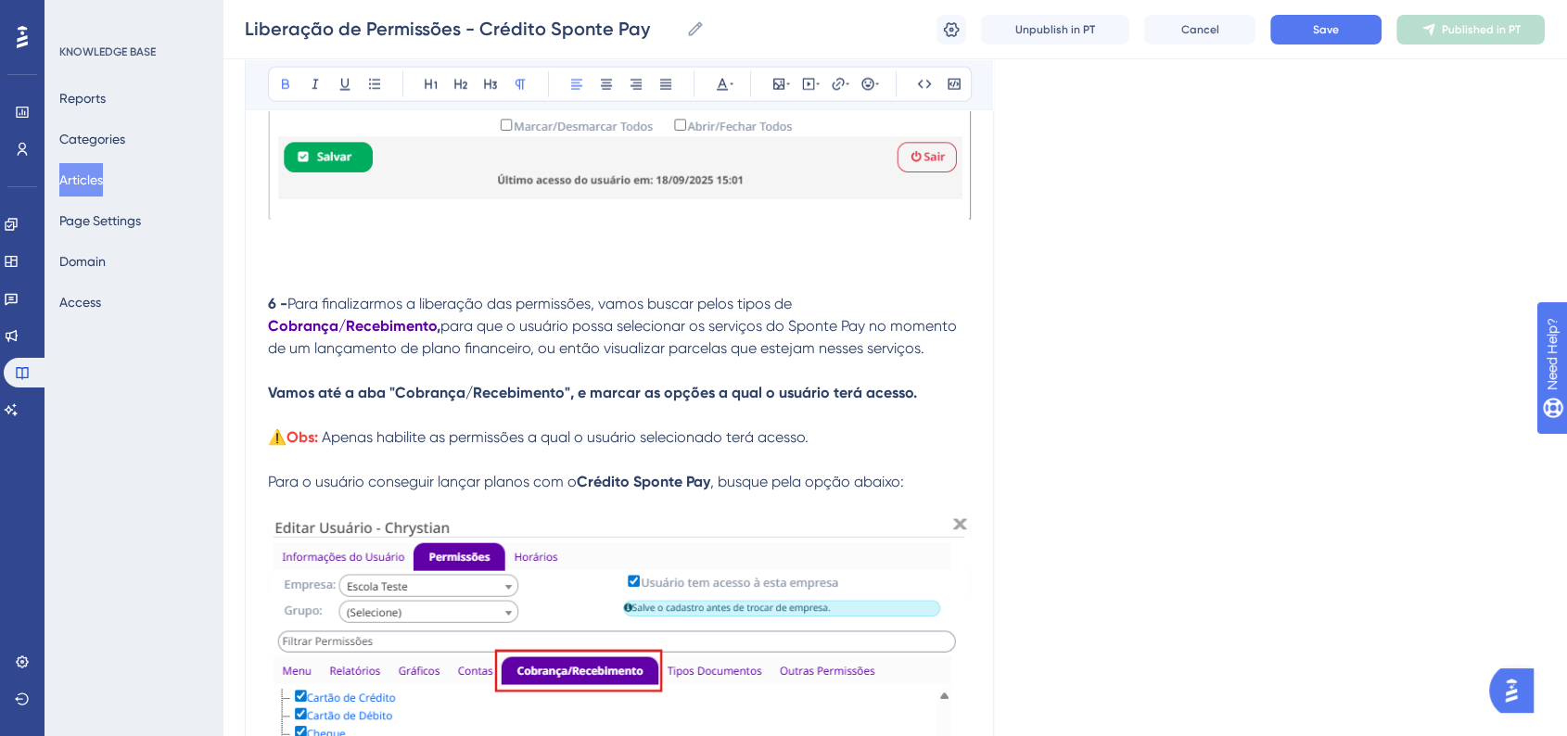
scroll to position [4223, 0]
drag, startPoint x: 397, startPoint y: 415, endPoint x: 558, endPoint y: 412, distance: 161.4
click at [558, 400] on strong "Vamos até a aba "Cobrança/Recebimento", e marcar as opções a qual o usuário ter…" at bounding box center [592, 392] width 649 height 18
click at [729, 92] on button at bounding box center [722, 84] width 26 height 26
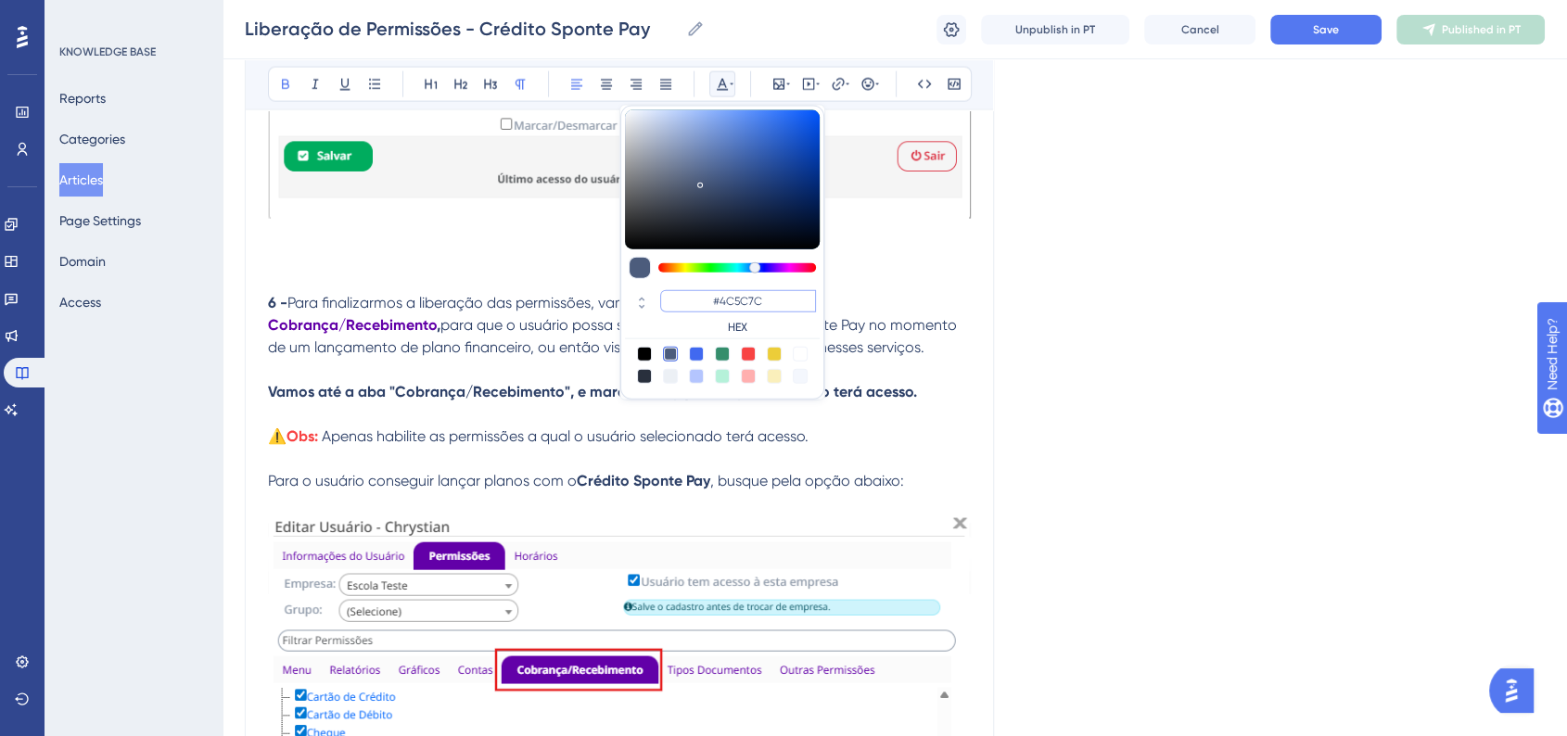
click at [731, 299] on input "#4C5C7C" at bounding box center [738, 301] width 156 height 22
paste input "6200A8"
type input "#6200A8"
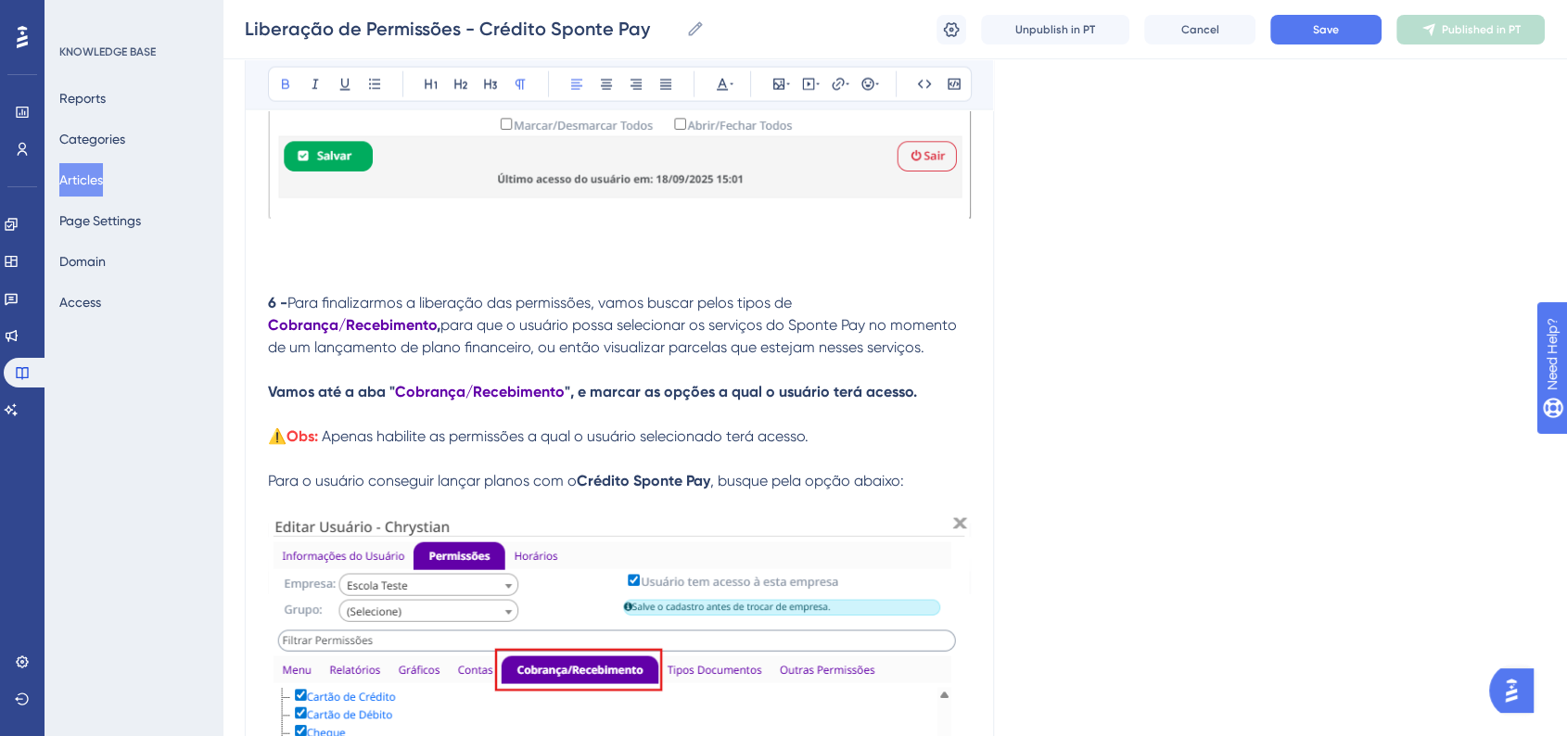
scroll to position [4326, 0]
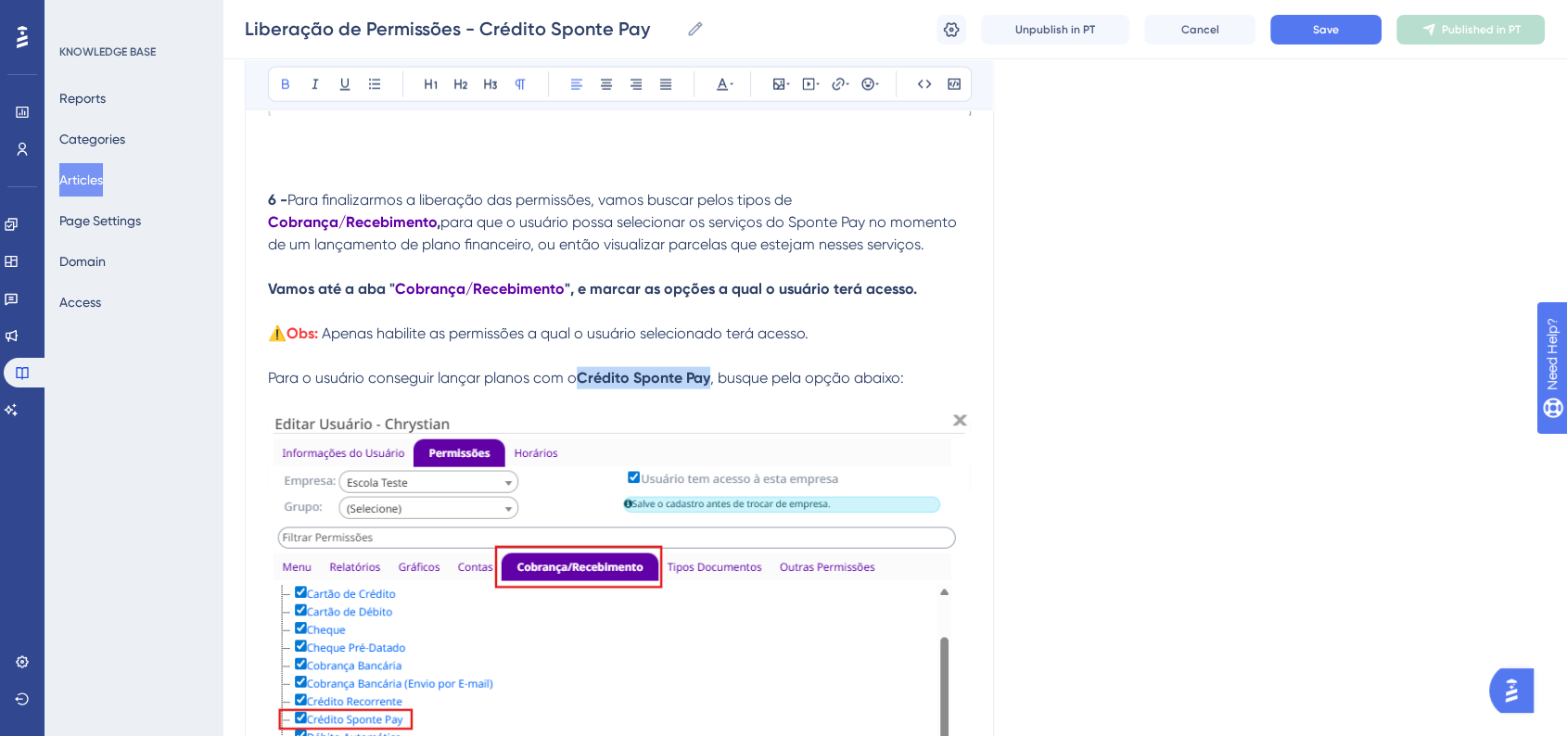
drag, startPoint x: 586, startPoint y: 401, endPoint x: 713, endPoint y: 400, distance: 127.0
click at [713, 389] on p "Para o usuário conseguir lançar planos com o Crédito Sponte Pay , busque pela o…" at bounding box center [619, 378] width 703 height 22
click at [719, 77] on icon at bounding box center [722, 84] width 15 height 15
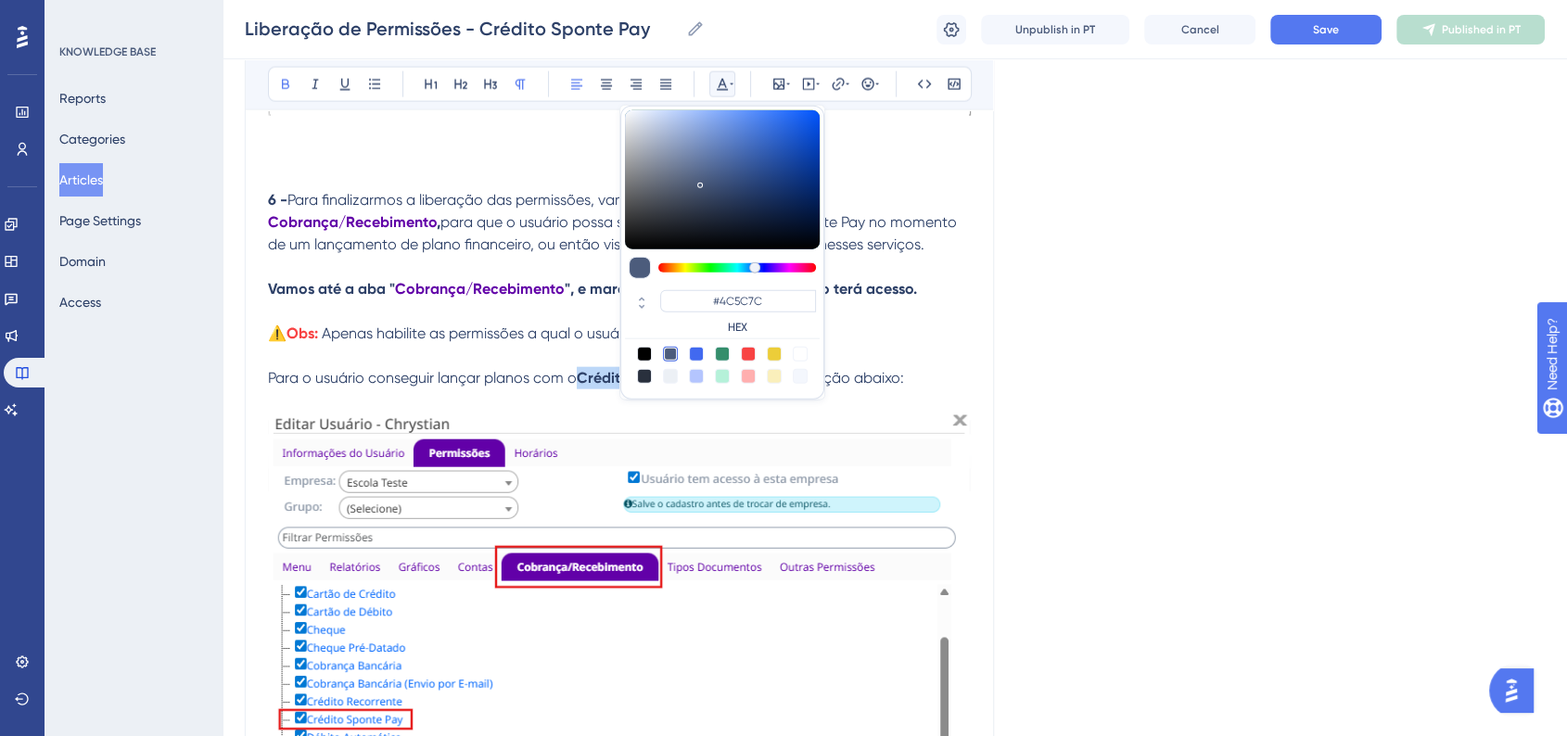
click at [751, 284] on div "#4C5C7C HEX" at bounding box center [722, 253] width 204 height 294
click at [751, 291] on input "#4C5C7C" at bounding box center [738, 301] width 156 height 22
paste input "6200A8"
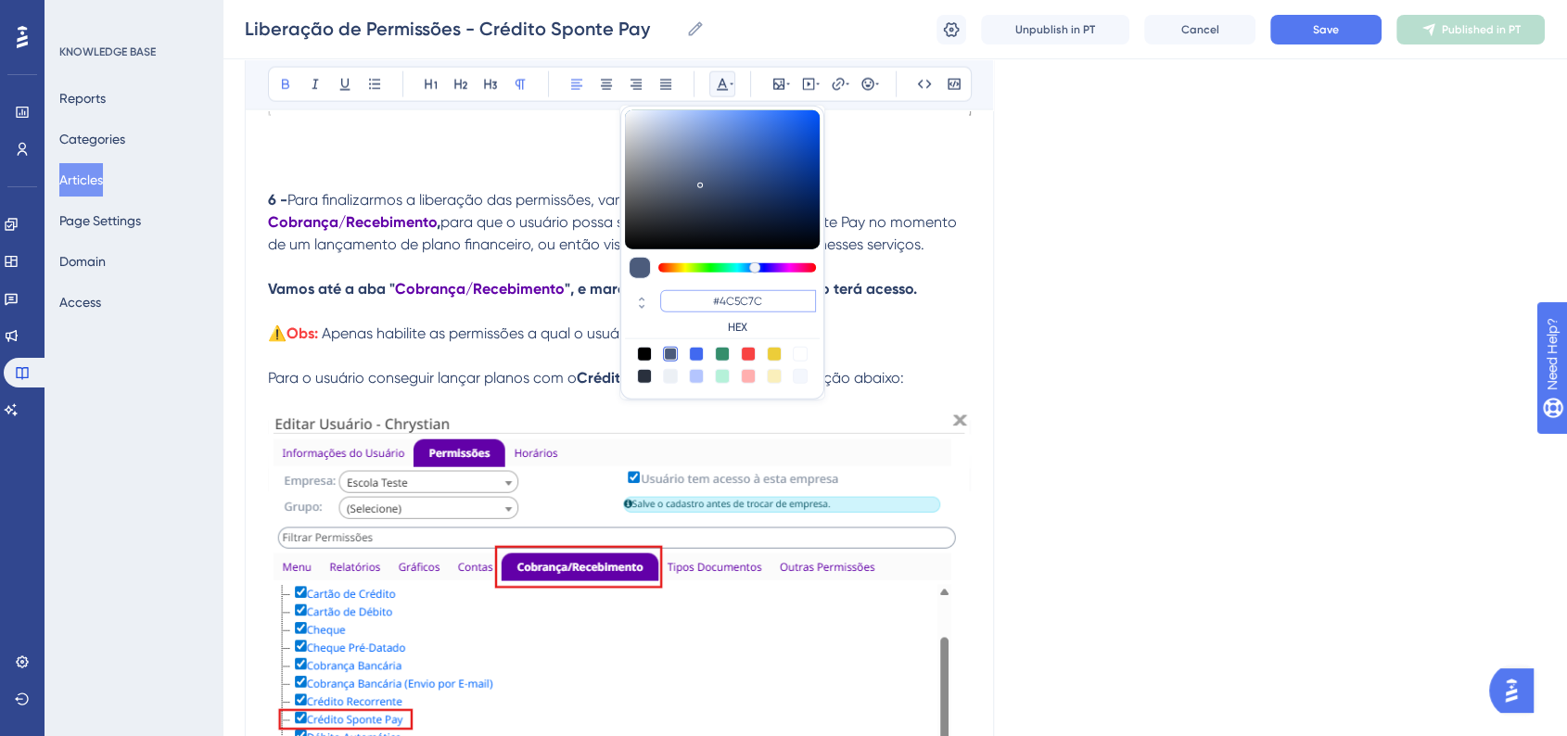
type input "#6200A8"
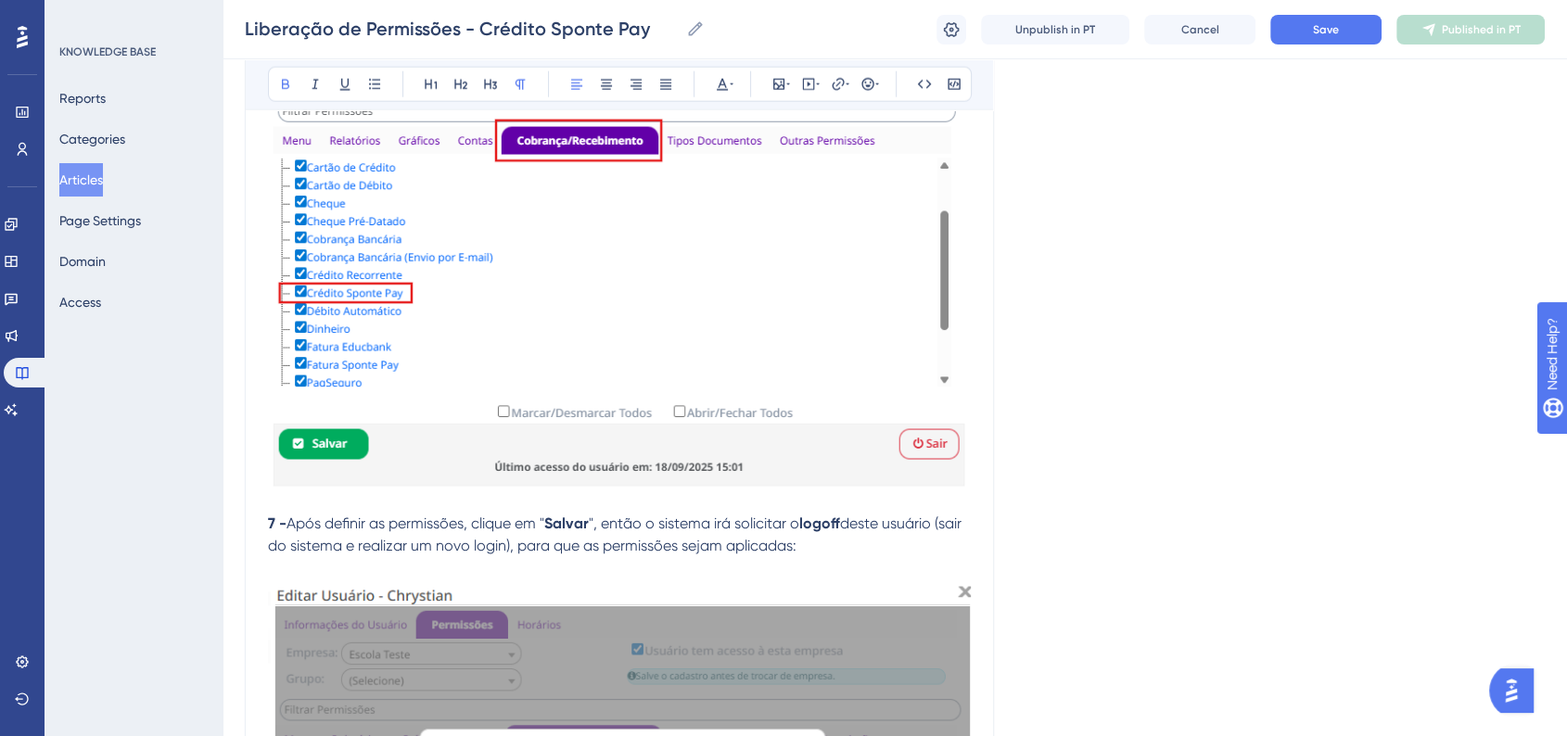
scroll to position [4841, 0]
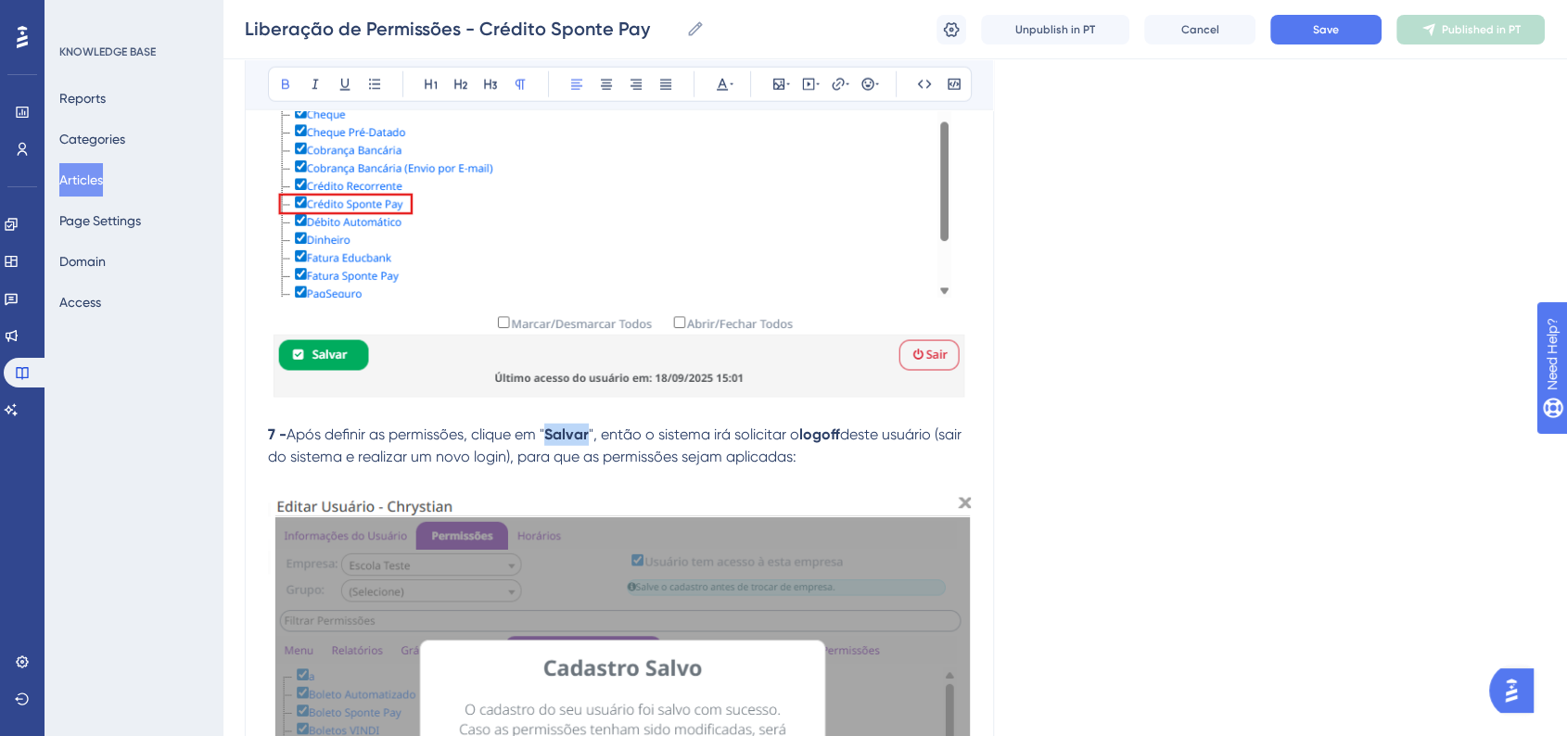
drag, startPoint x: 553, startPoint y: 460, endPoint x: 591, endPoint y: 459, distance: 38.9
click at [589, 443] on strong "Salvar" at bounding box center [566, 435] width 44 height 18
click at [725, 86] on icon at bounding box center [722, 85] width 11 height 12
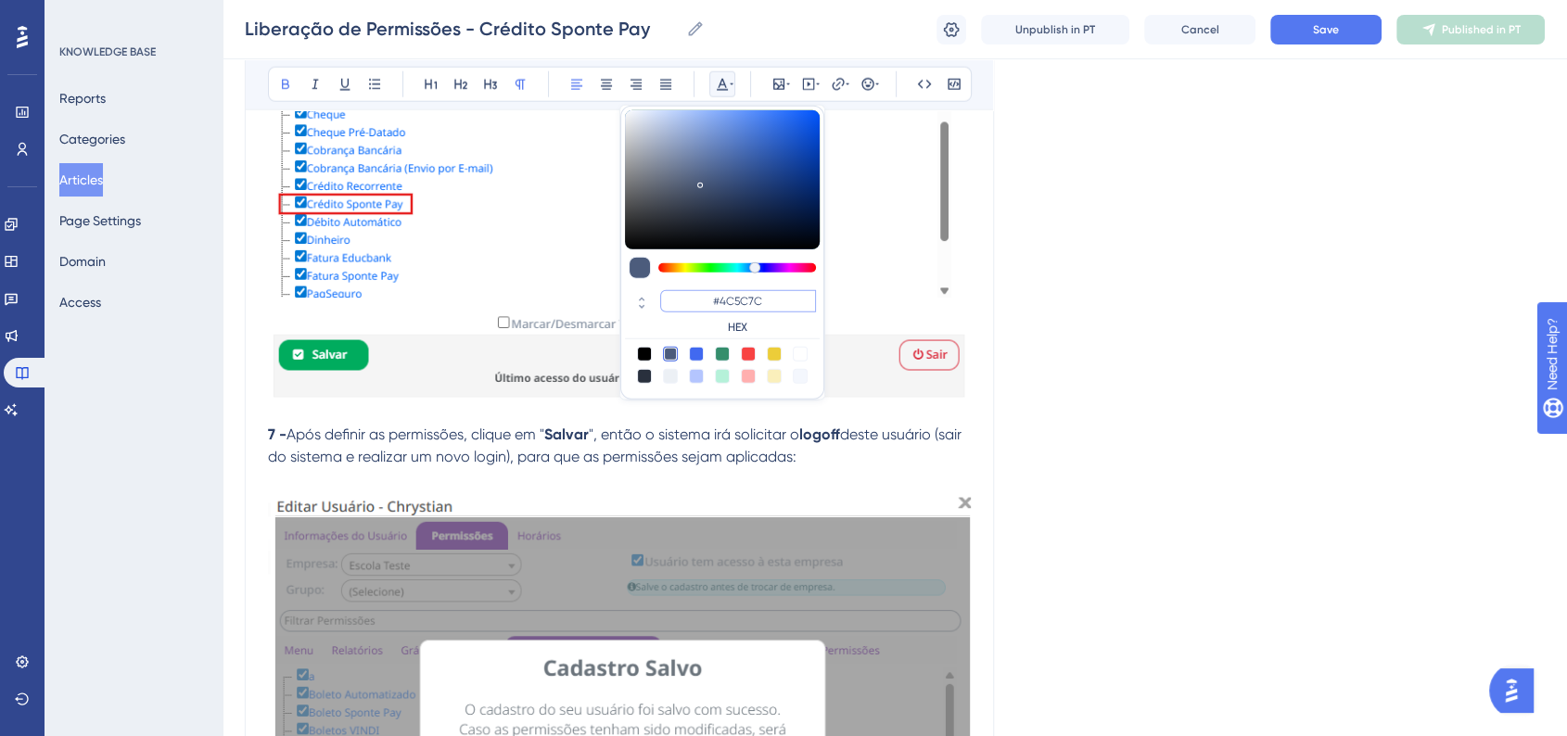
click at [720, 297] on input "#4C5C7C" at bounding box center [738, 301] width 156 height 22
paste input "6200A8"
type input "#6200A8"
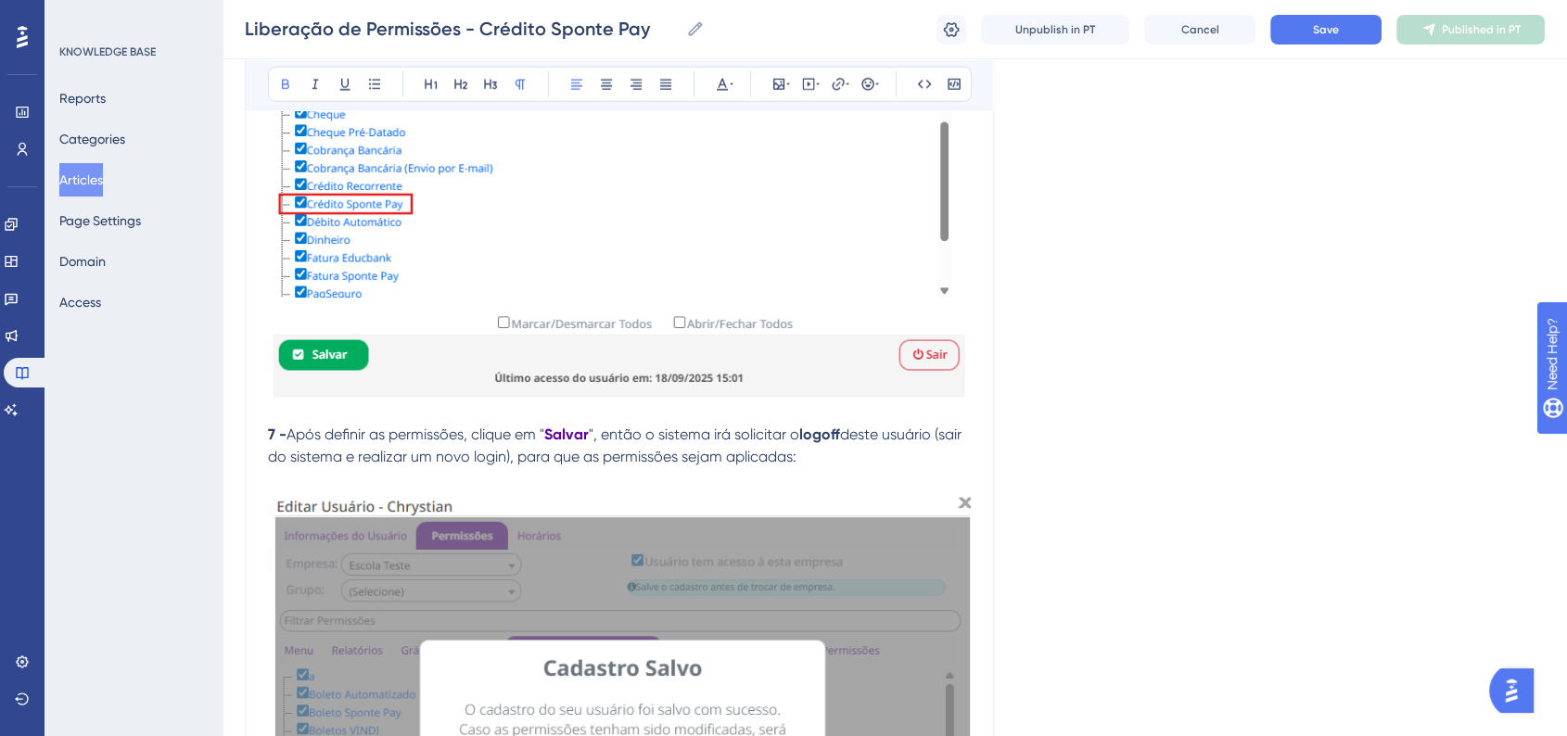
click at [268, 443] on strong "7 -" at bounding box center [277, 435] width 19 height 18
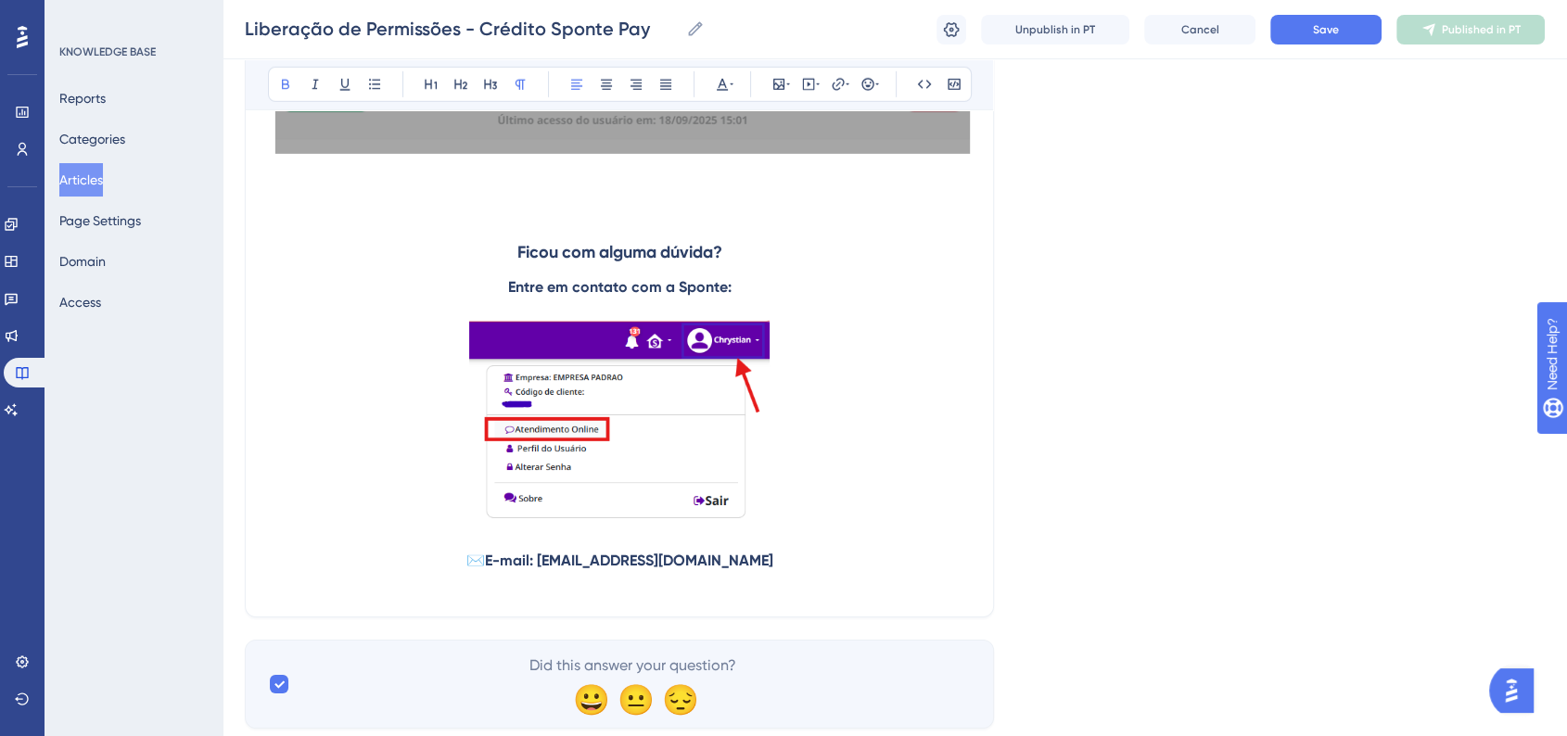
scroll to position [5768, 0]
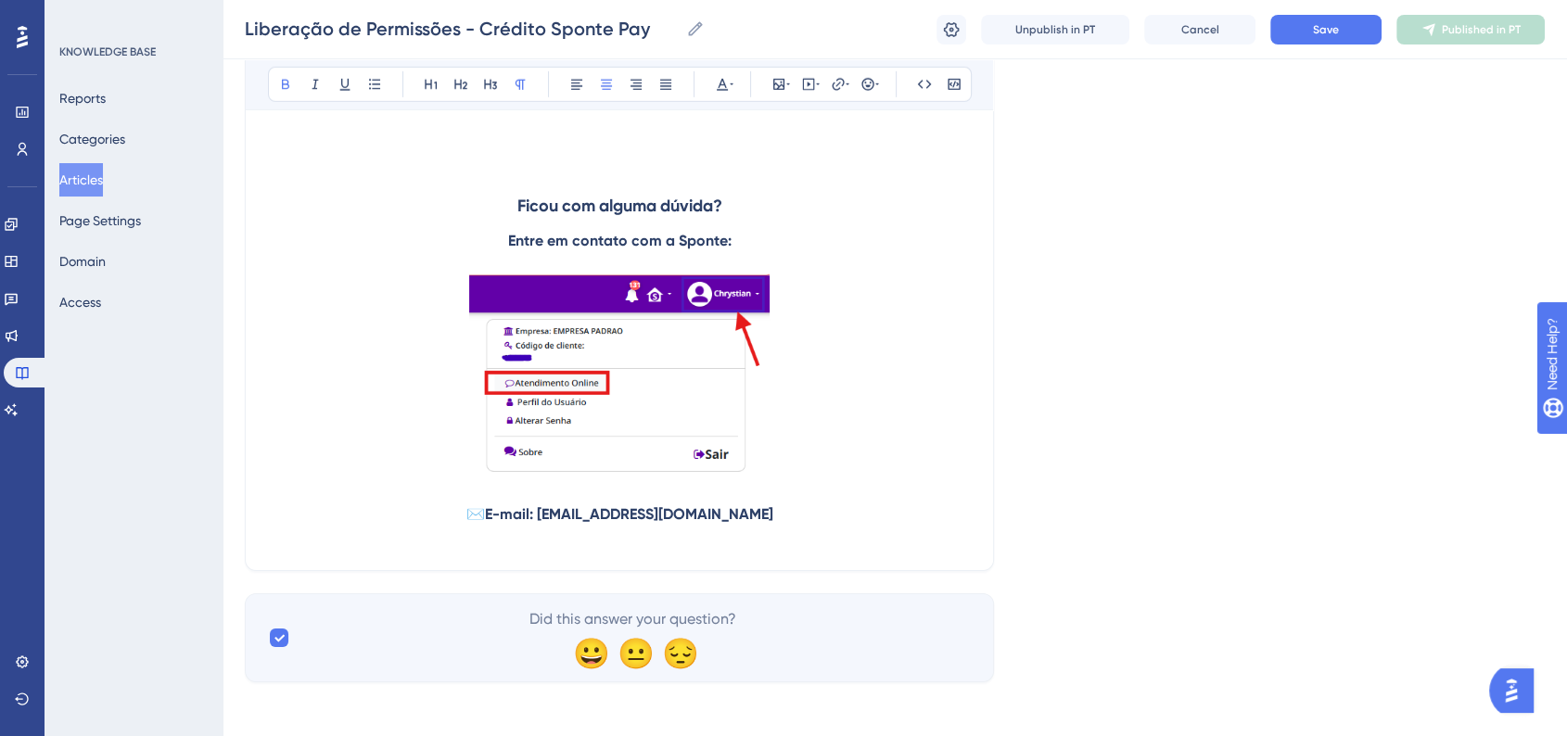
drag, startPoint x: 749, startPoint y: 263, endPoint x: 515, endPoint y: 219, distance: 238.7
click at [710, 81] on button at bounding box center [722, 84] width 26 height 26
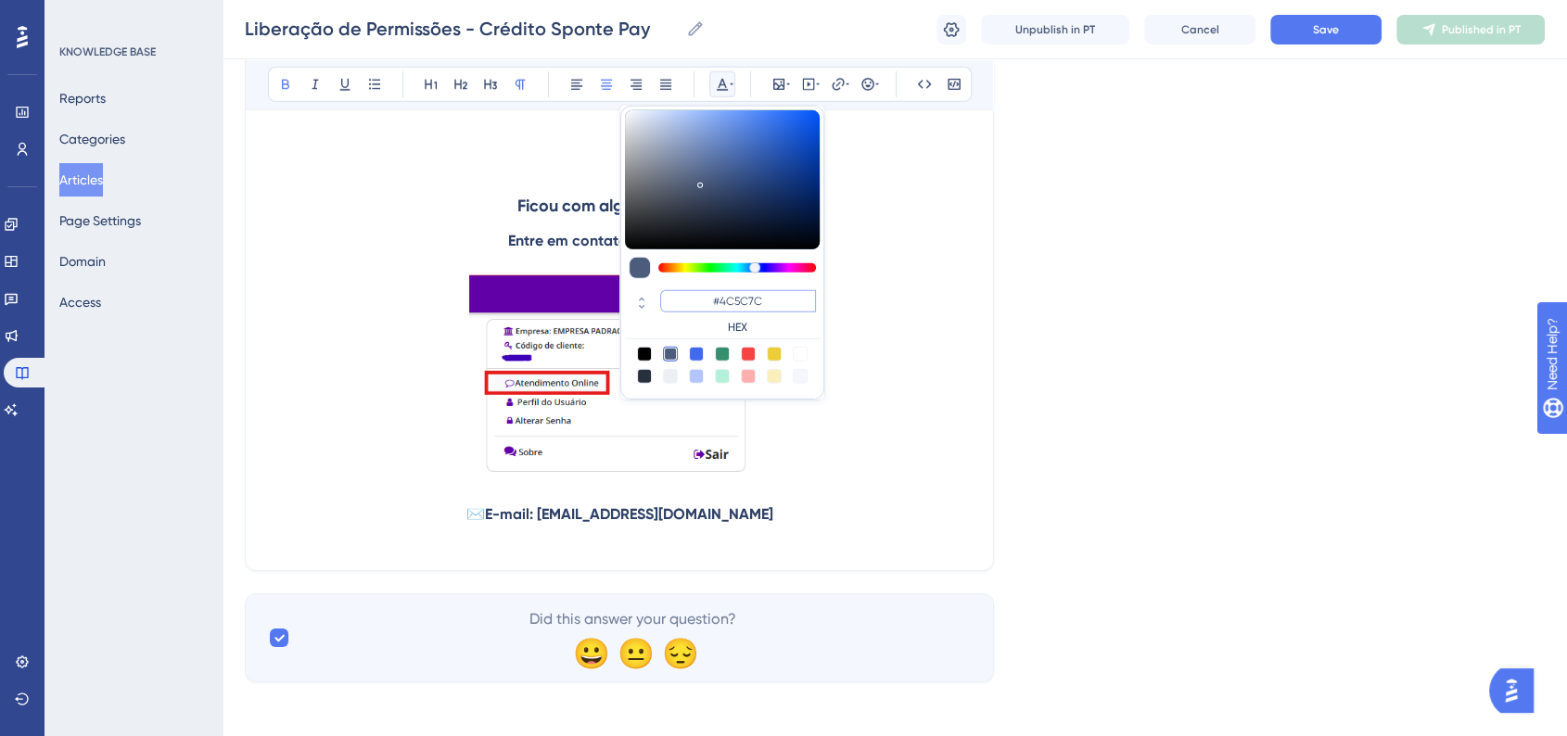
click at [742, 299] on input "#4C5C7C" at bounding box center [738, 301] width 156 height 22
paste input "270049"
type input "#270049"
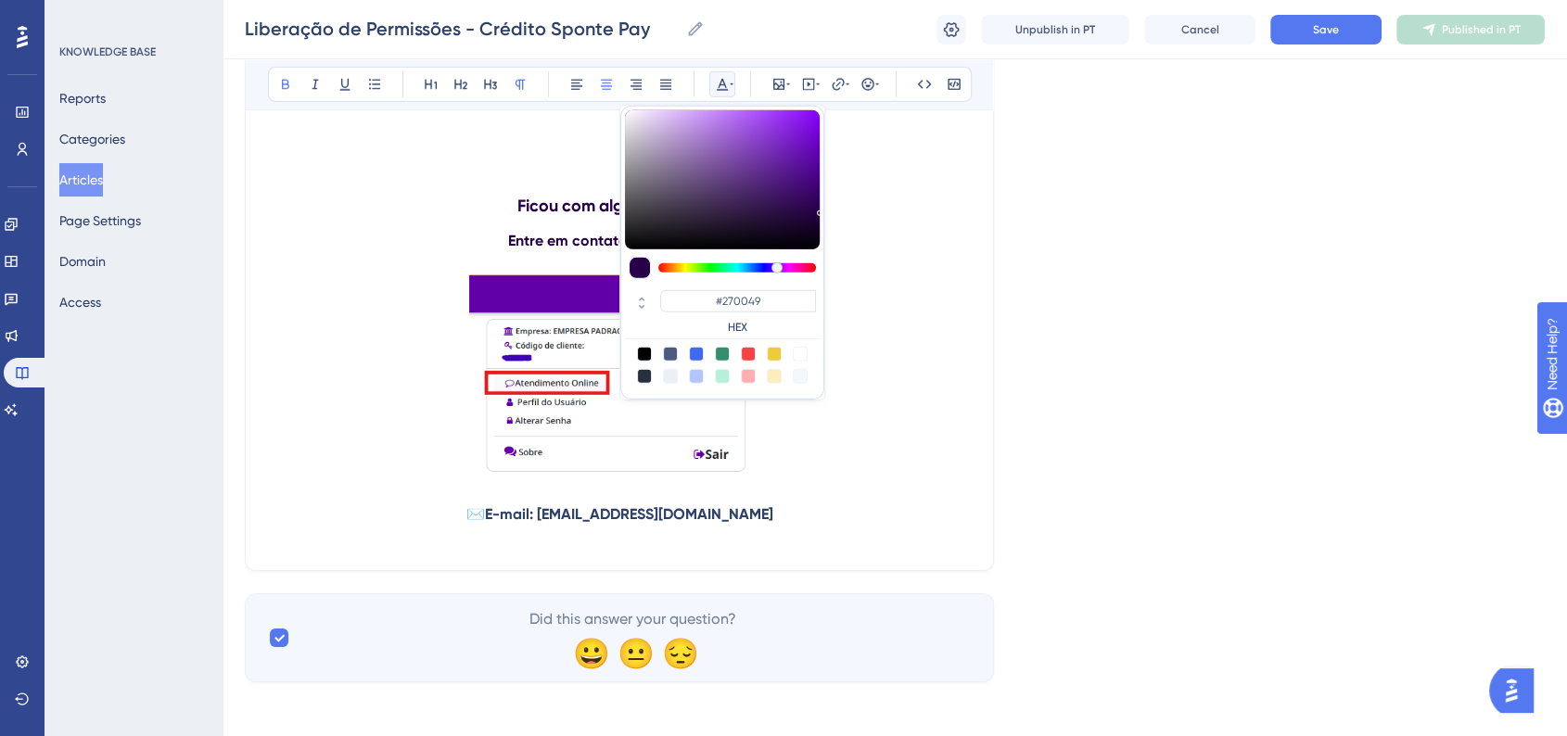
click at [966, 353] on p at bounding box center [619, 377] width 703 height 207
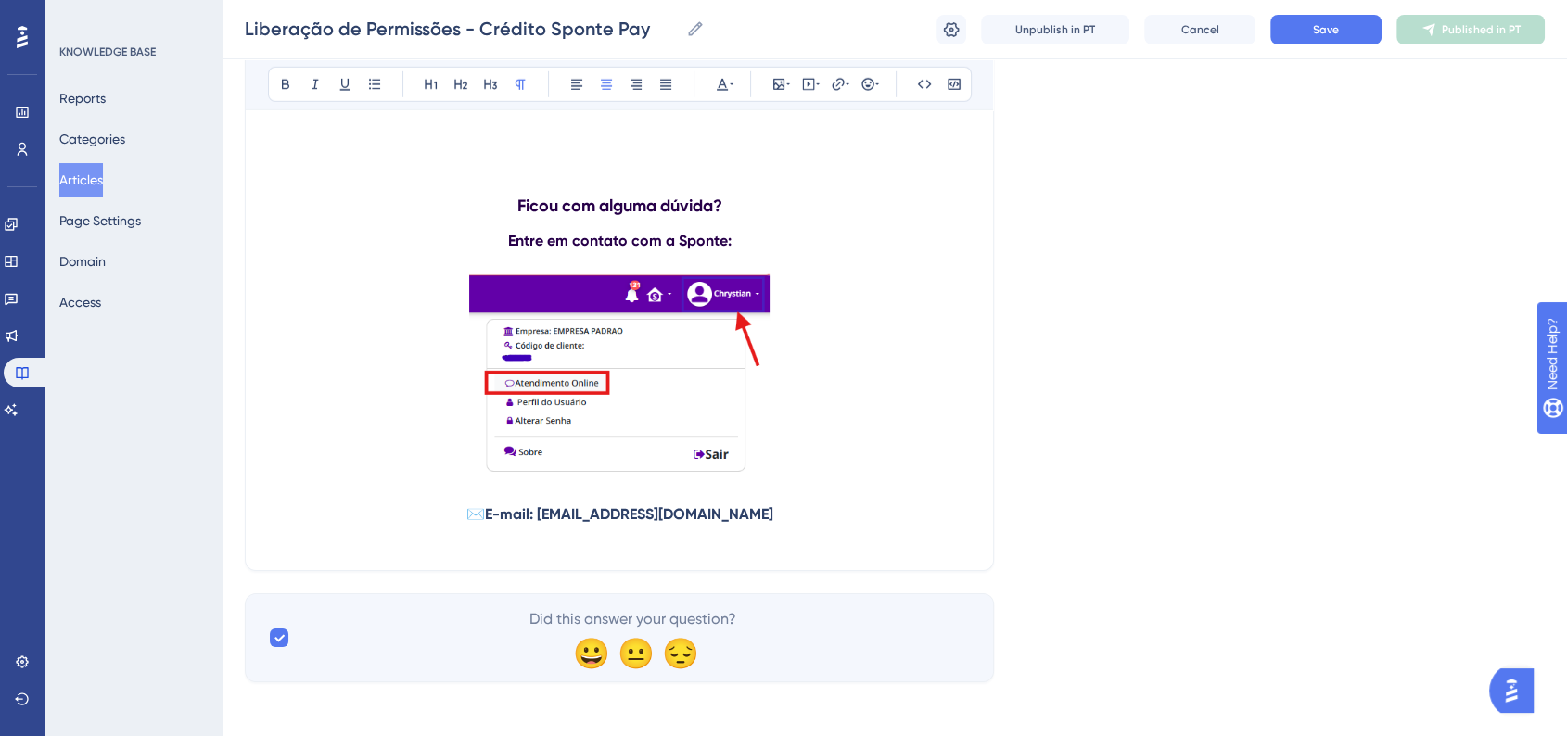
click at [695, 216] on strong "Ficou com alguma dúvida?" at bounding box center [619, 206] width 205 height 20
click at [727, 86] on icon at bounding box center [722, 84] width 15 height 15
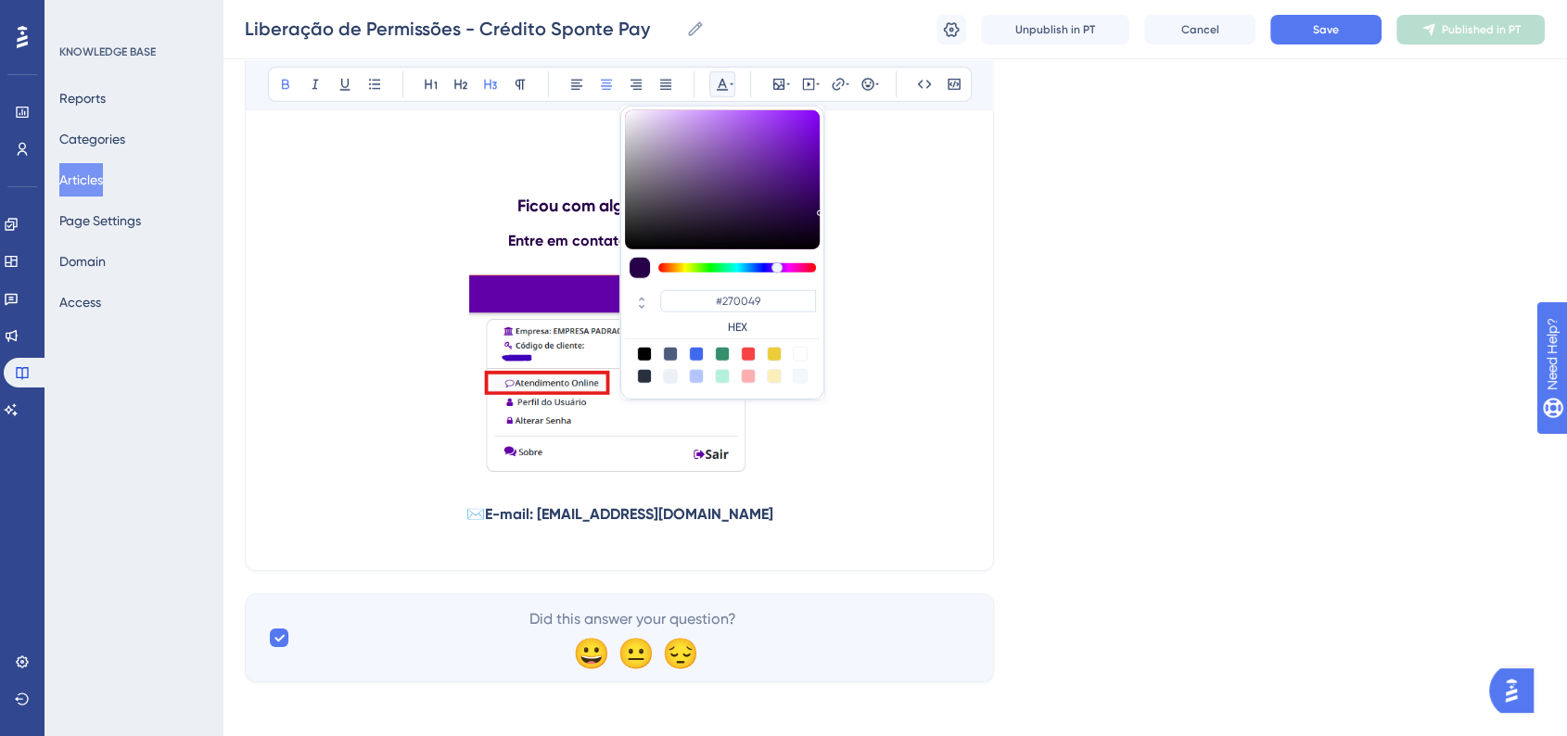
click at [897, 370] on p at bounding box center [619, 377] width 703 height 207
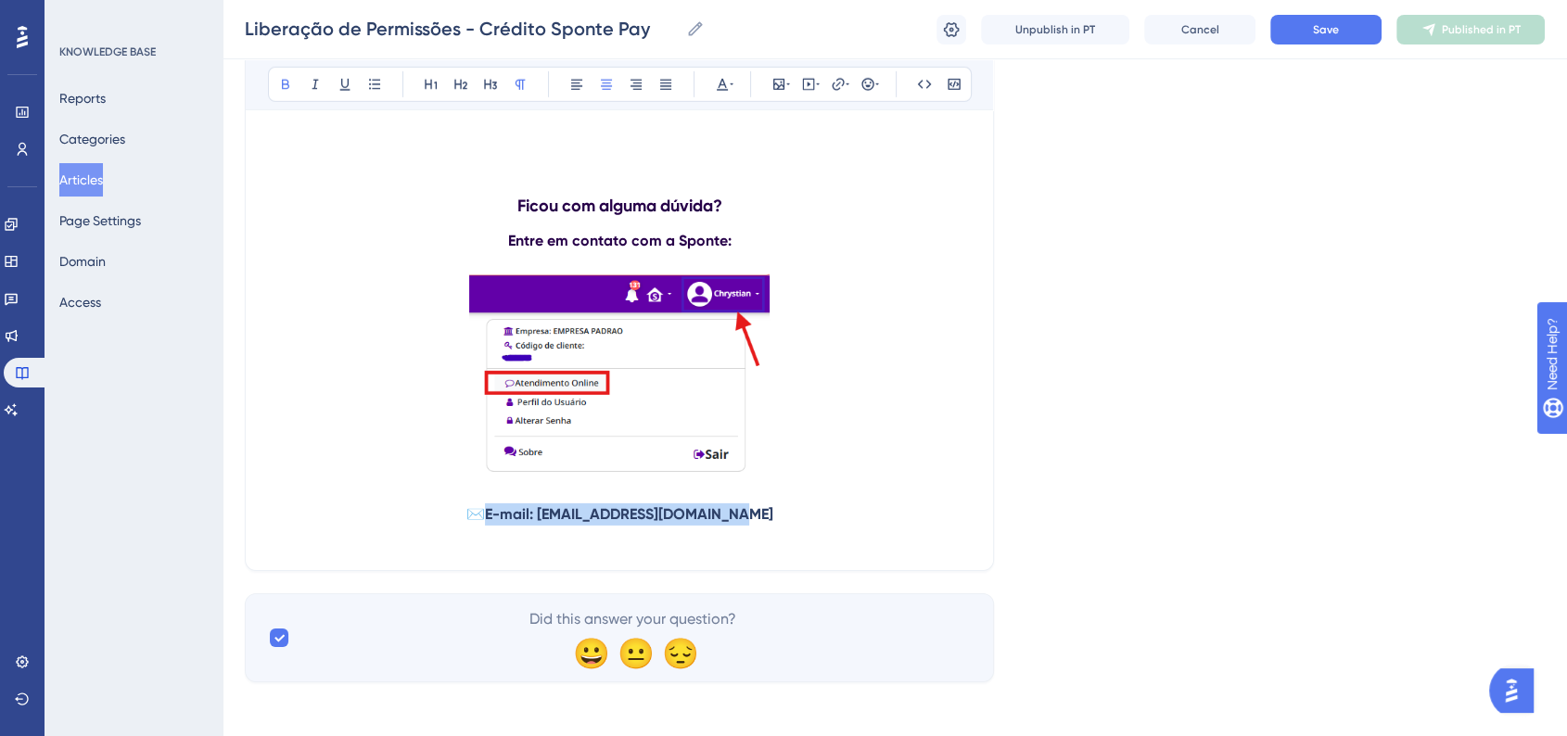
drag, startPoint x: 727, startPoint y: 540, endPoint x: 500, endPoint y: 543, distance: 227.2
click at [500, 526] on p "✉️ E-mail: atendimento@sponte.com.br" at bounding box center [619, 514] width 703 height 22
click at [731, 91] on icon at bounding box center [732, 84] width 4 height 15
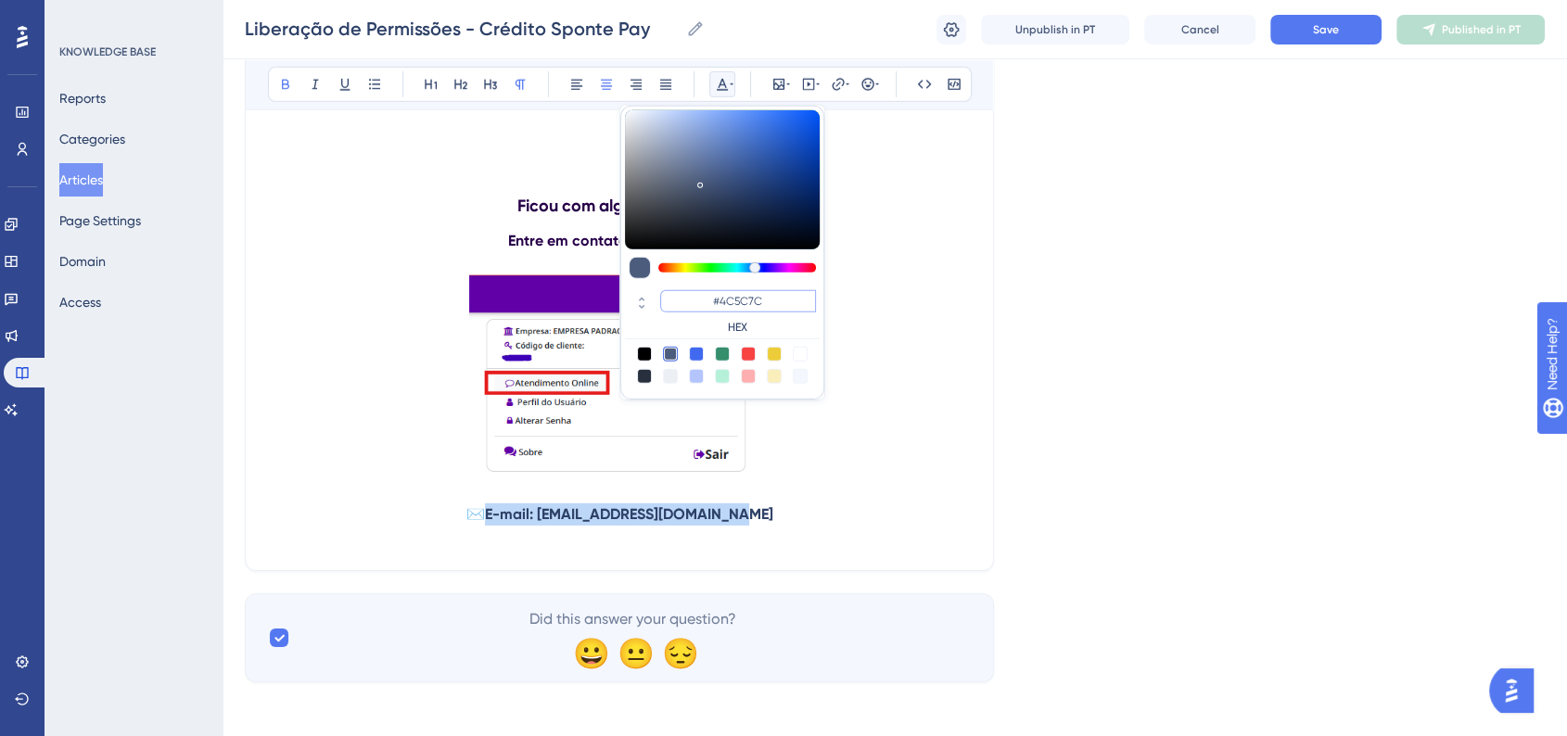
click at [742, 304] on input "#4C5C7C" at bounding box center [738, 301] width 156 height 22
click at [743, 305] on input "#4C5C7C" at bounding box center [738, 301] width 156 height 22
paste input "270049"
type input "#270049"
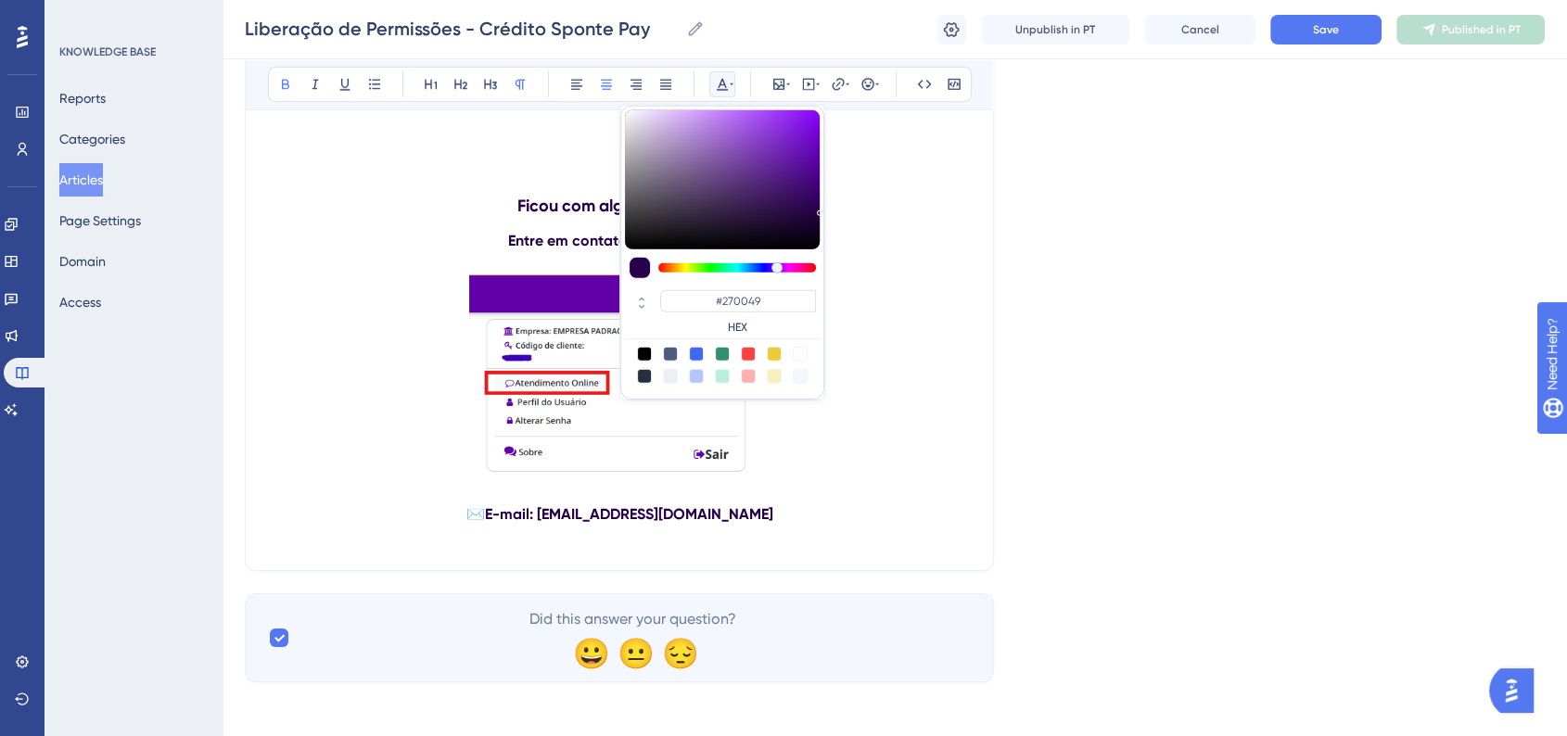
click at [901, 388] on p at bounding box center [619, 377] width 703 height 207
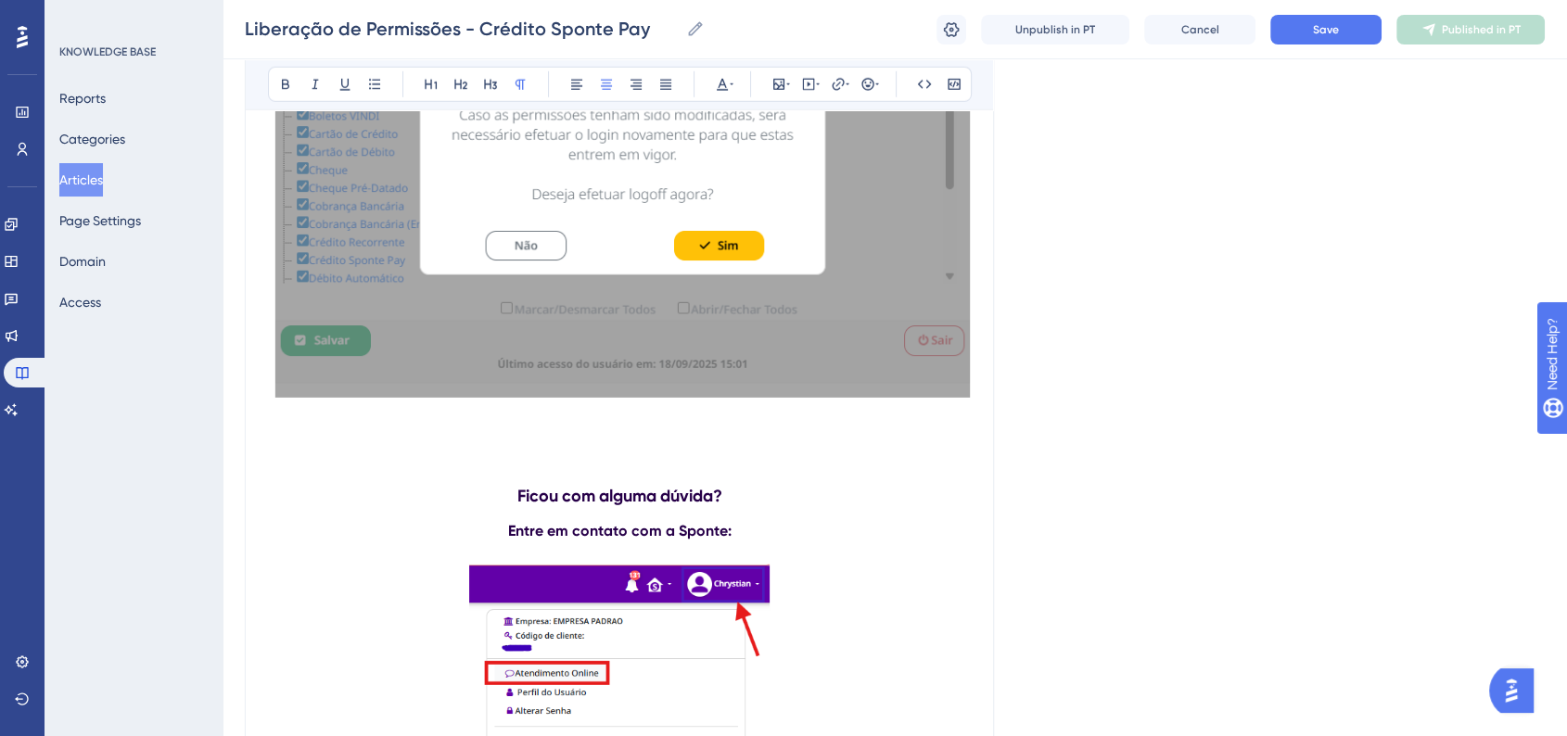
scroll to position [5356, 0]
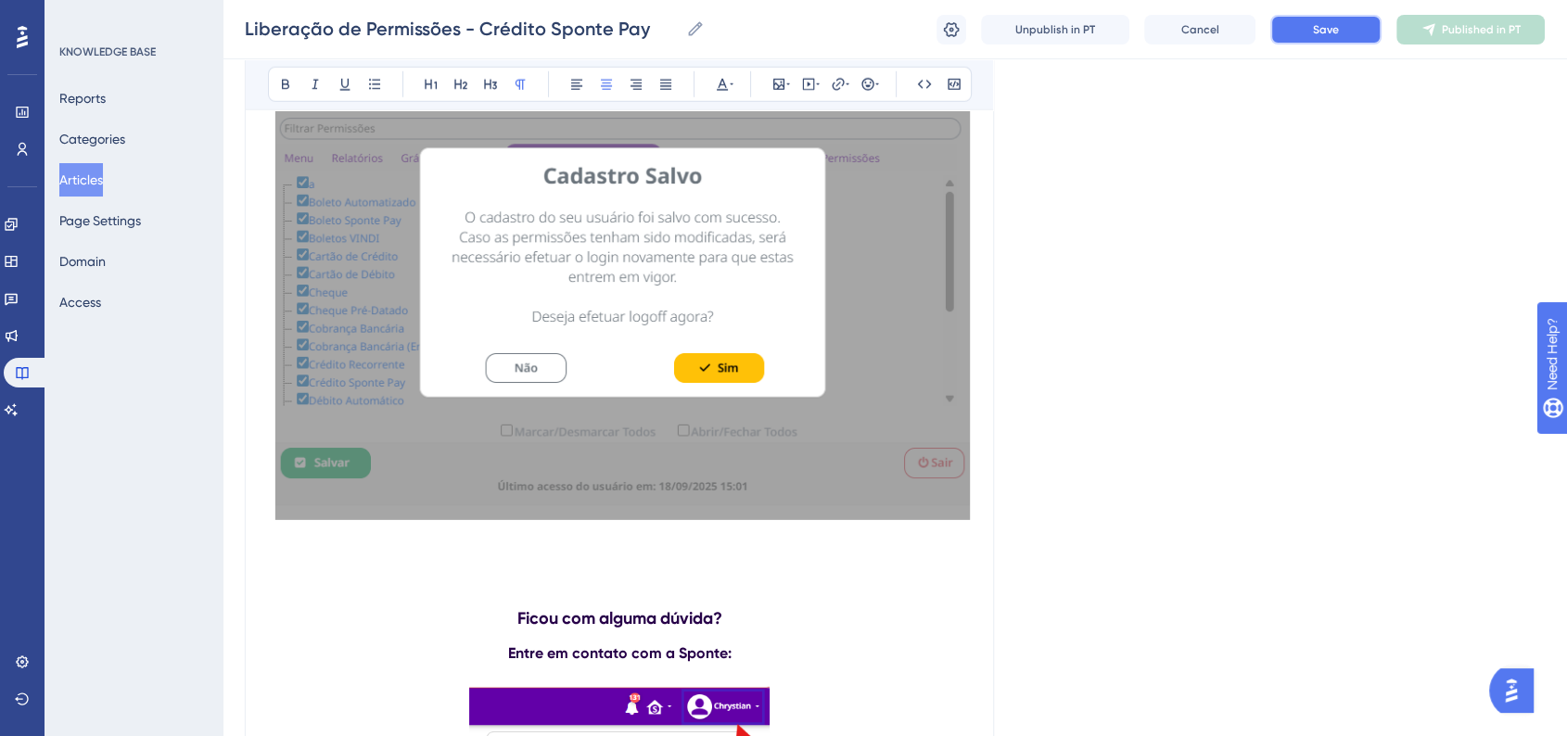
click at [1345, 32] on button "Save" at bounding box center [1325, 30] width 111 height 30
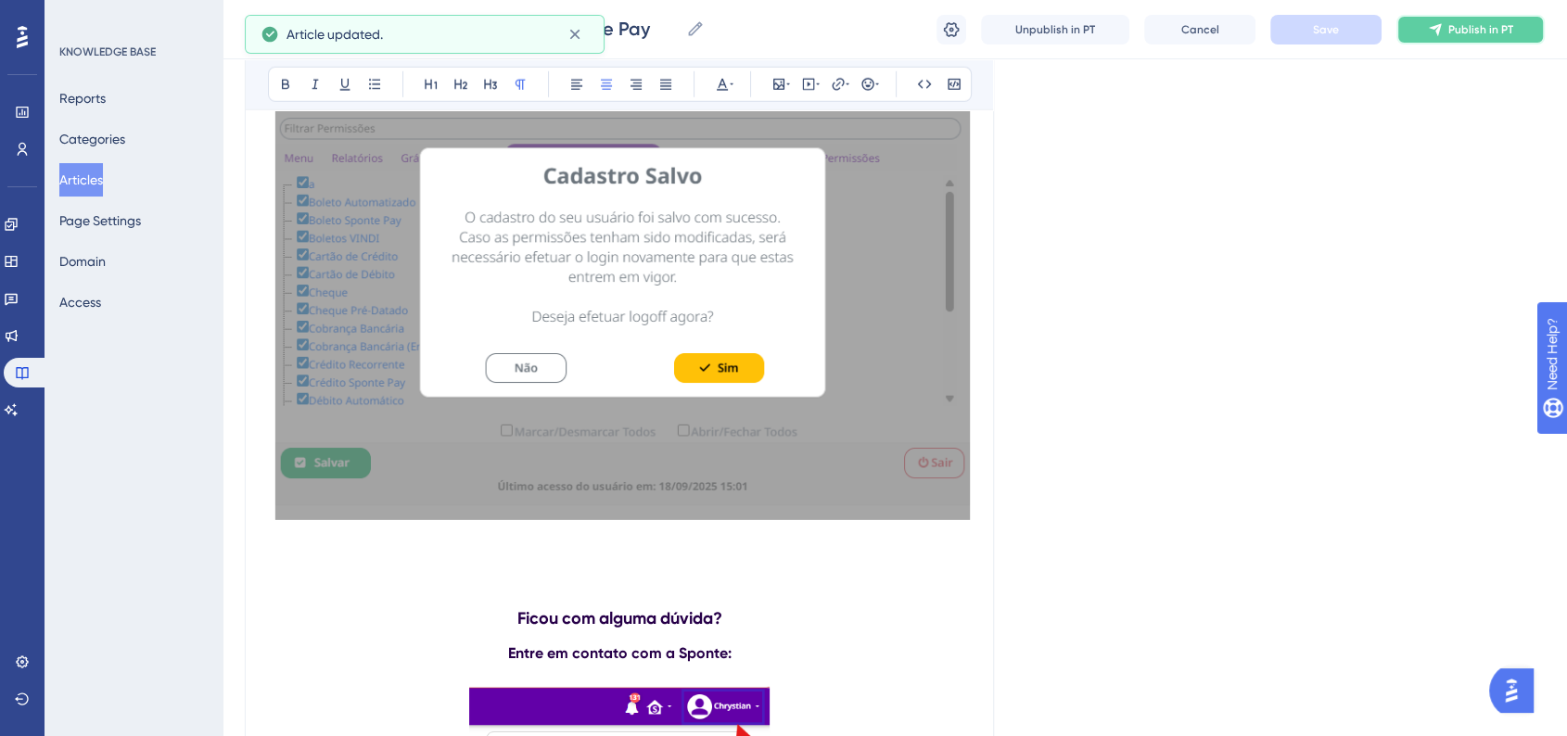
click at [1455, 39] on button "Publish in PT" at bounding box center [1470, 30] width 148 height 30
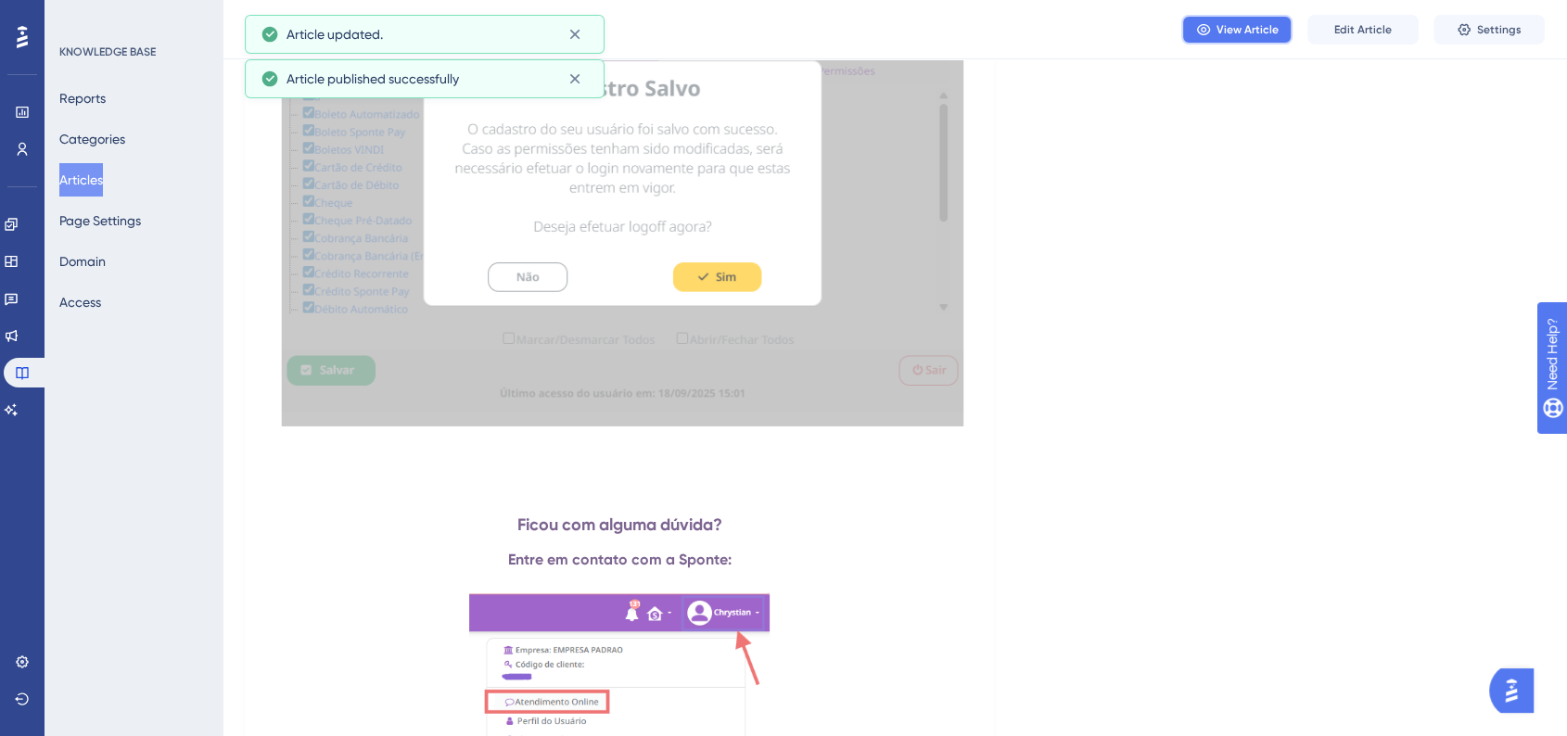
click at [1255, 31] on span "View Article" at bounding box center [1247, 29] width 62 height 15
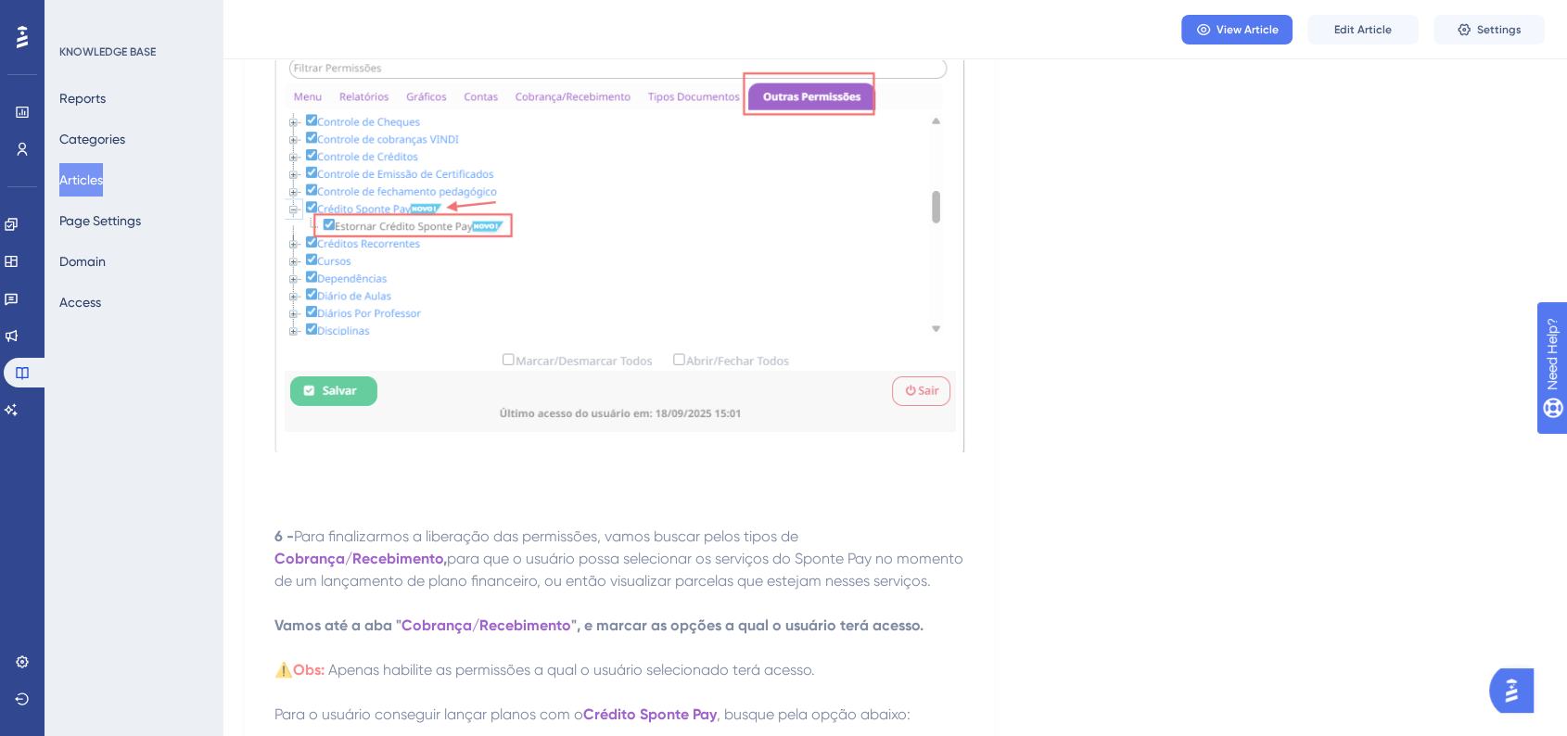
scroll to position [3604, 0]
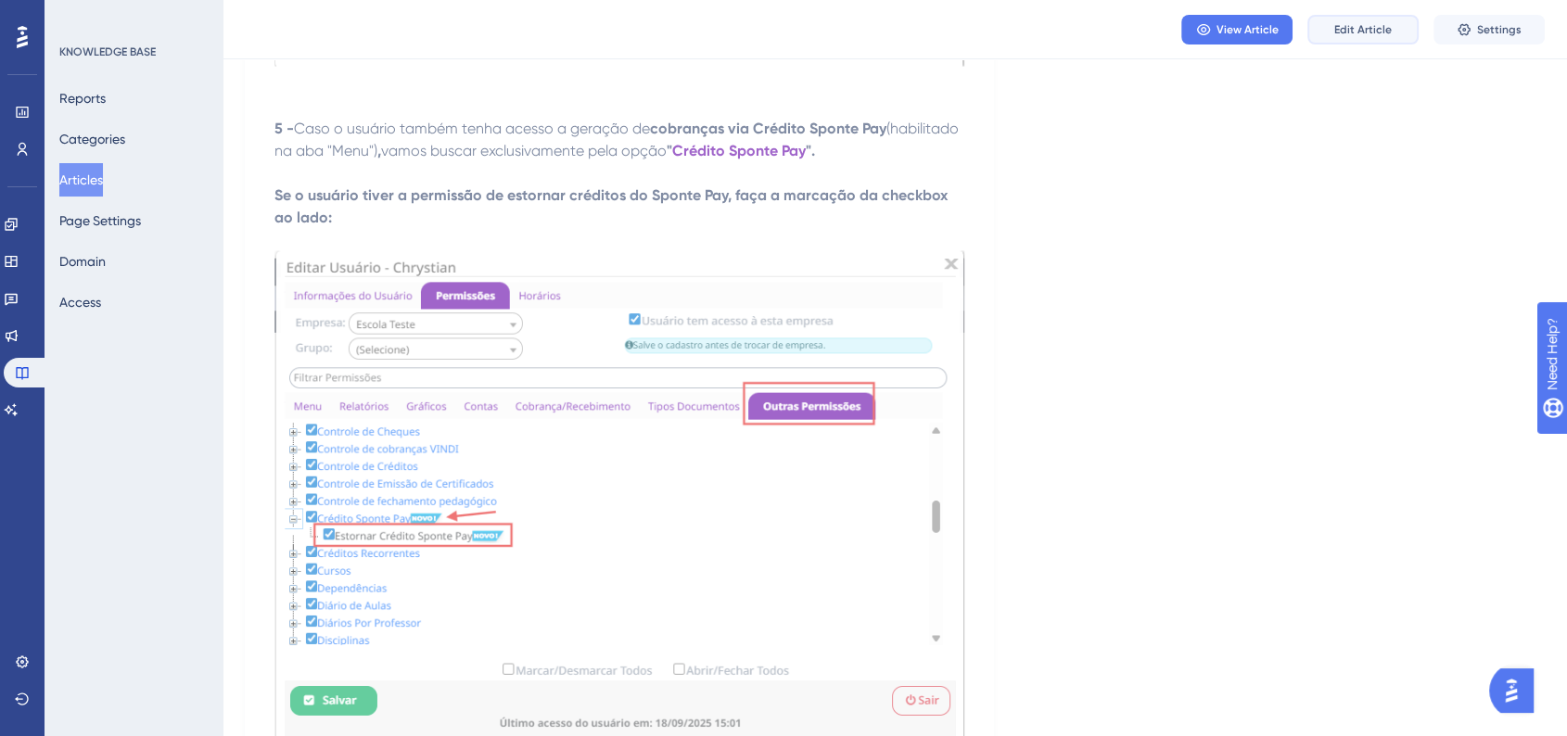
click at [1352, 40] on button "Edit Article" at bounding box center [1362, 30] width 111 height 30
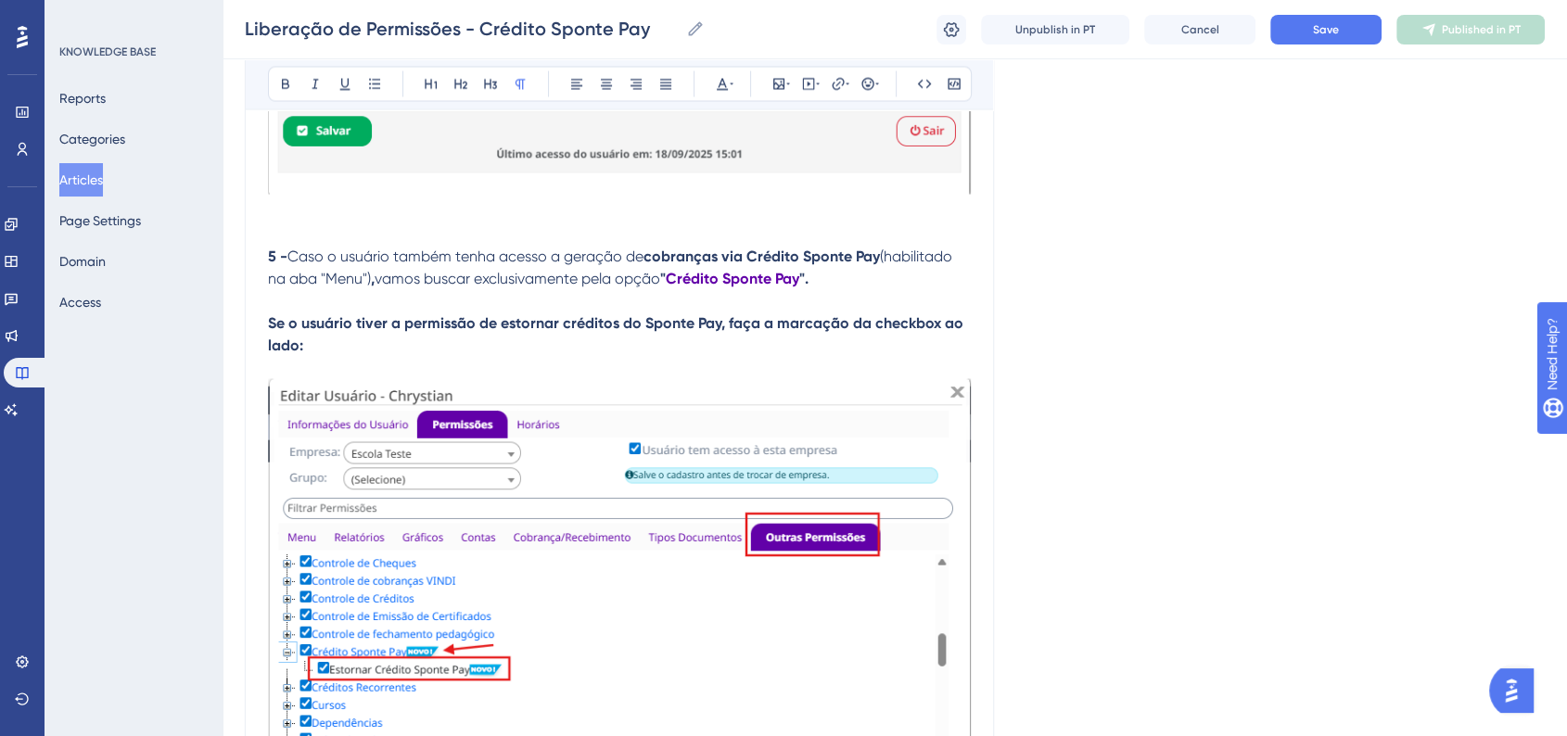
scroll to position [3469, 0]
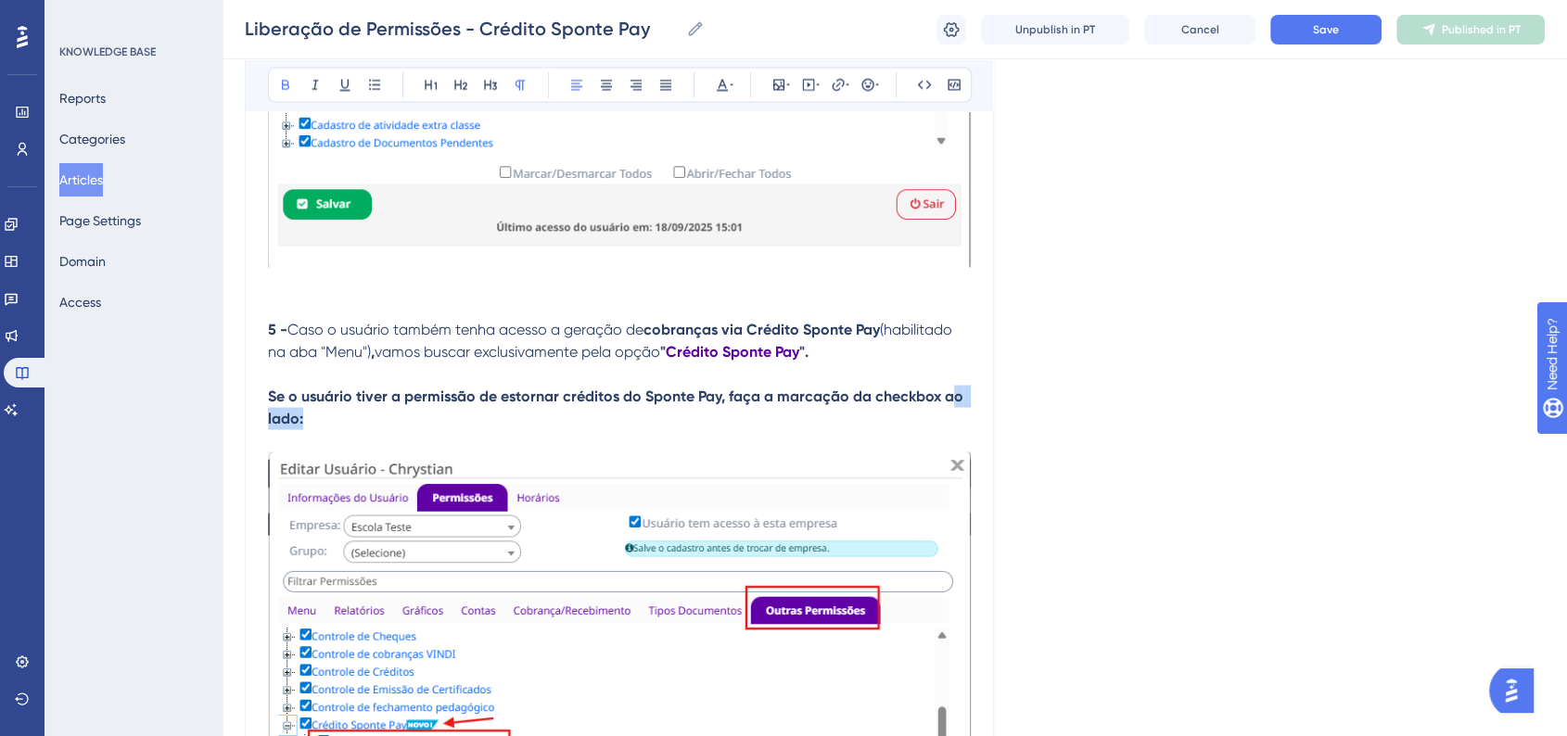
click at [951, 426] on p "Se o usuário tiver a permissão de estornar créditos do Sponte Pay, faça a marca…" at bounding box center [619, 407] width 703 height 44
click at [1338, 49] on div "Liberação de Permissões - Crédito Sponte Pay Liberação de Permissões - Crédito …" at bounding box center [894, 29] width 1344 height 59
click at [1338, 32] on span "Save" at bounding box center [1326, 29] width 26 height 15
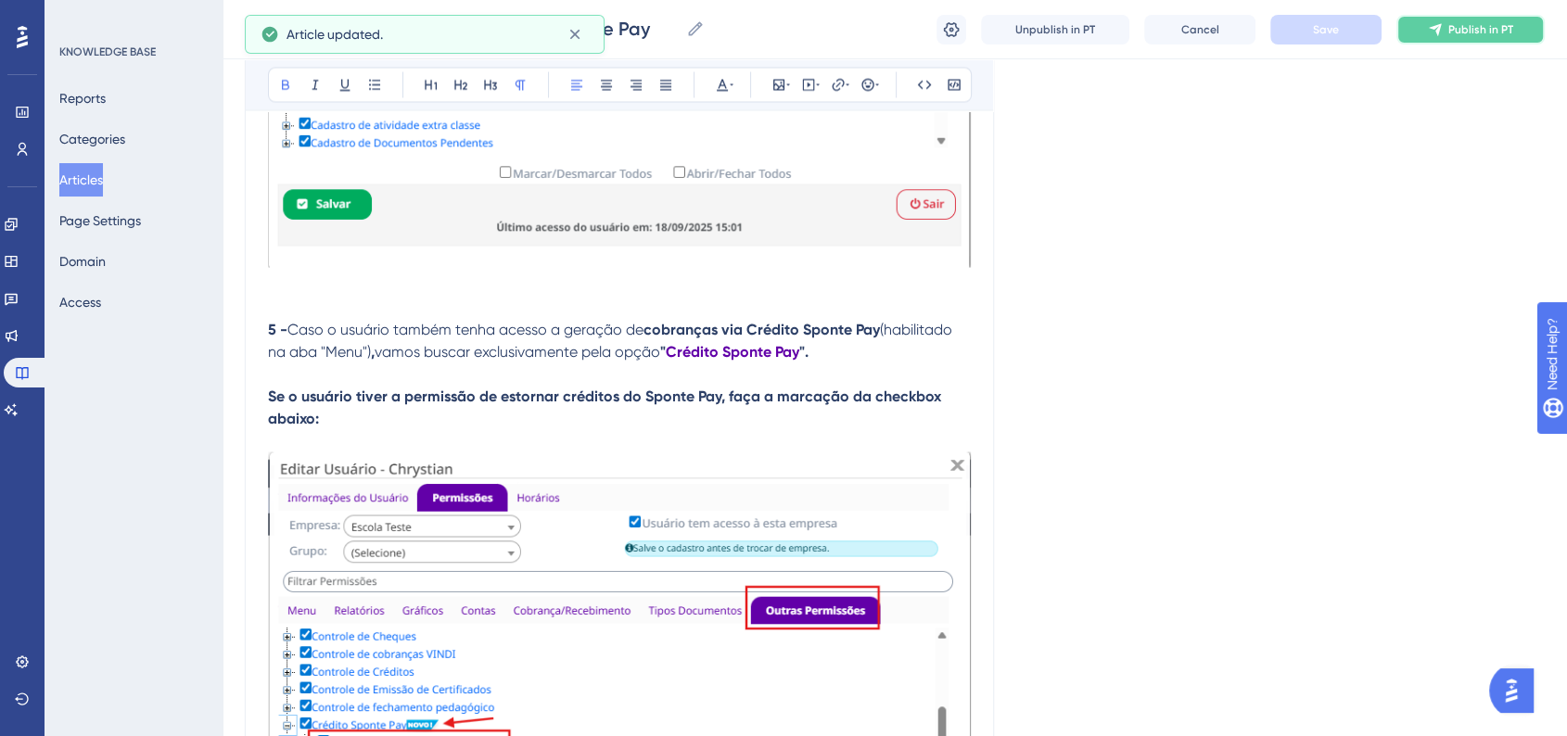
click at [1444, 44] on button "Publish in PT" at bounding box center [1470, 30] width 148 height 30
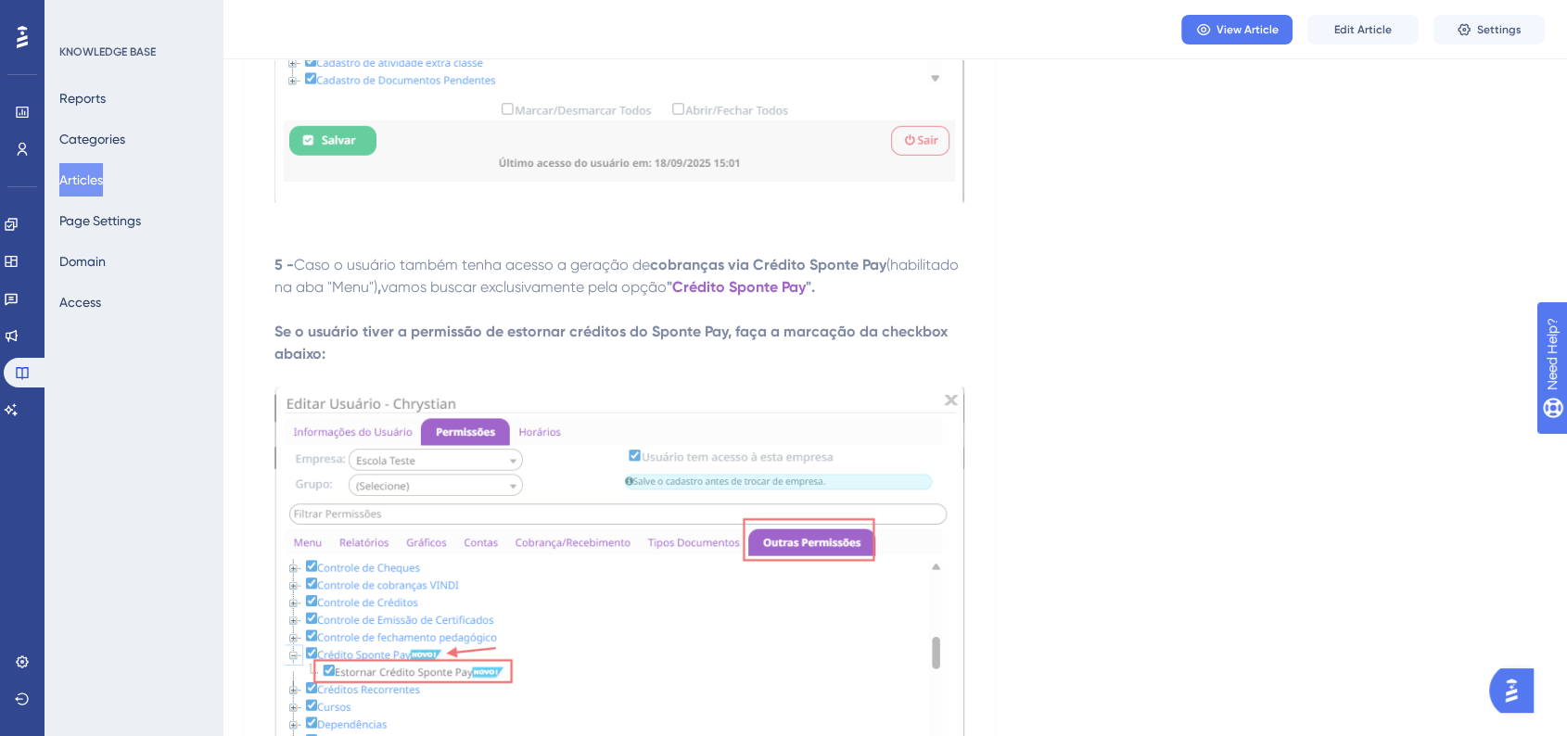
click at [103, 174] on button "Articles" at bounding box center [81, 179] width 44 height 33
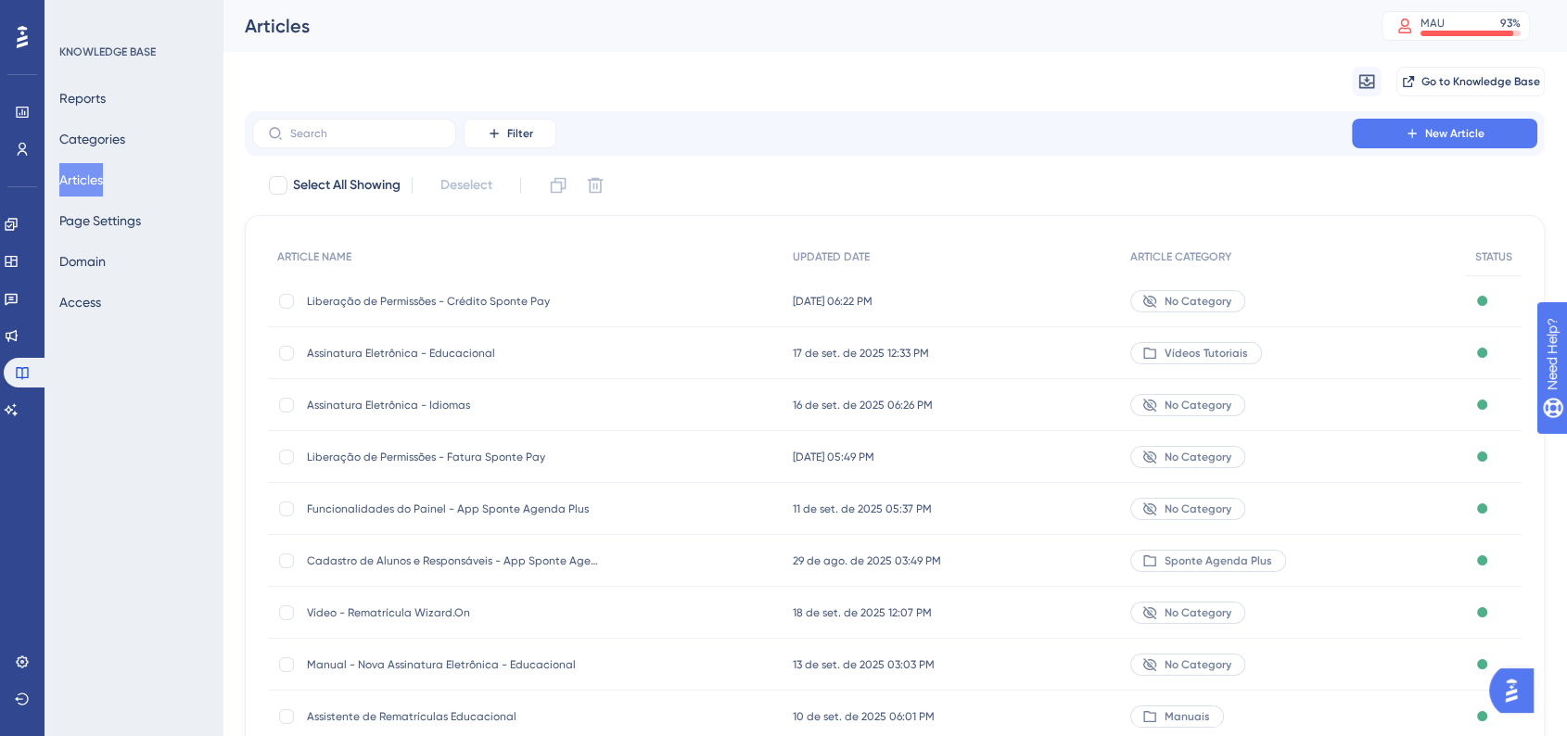
click at [1238, 456] on div "No Category" at bounding box center [1187, 457] width 115 height 22
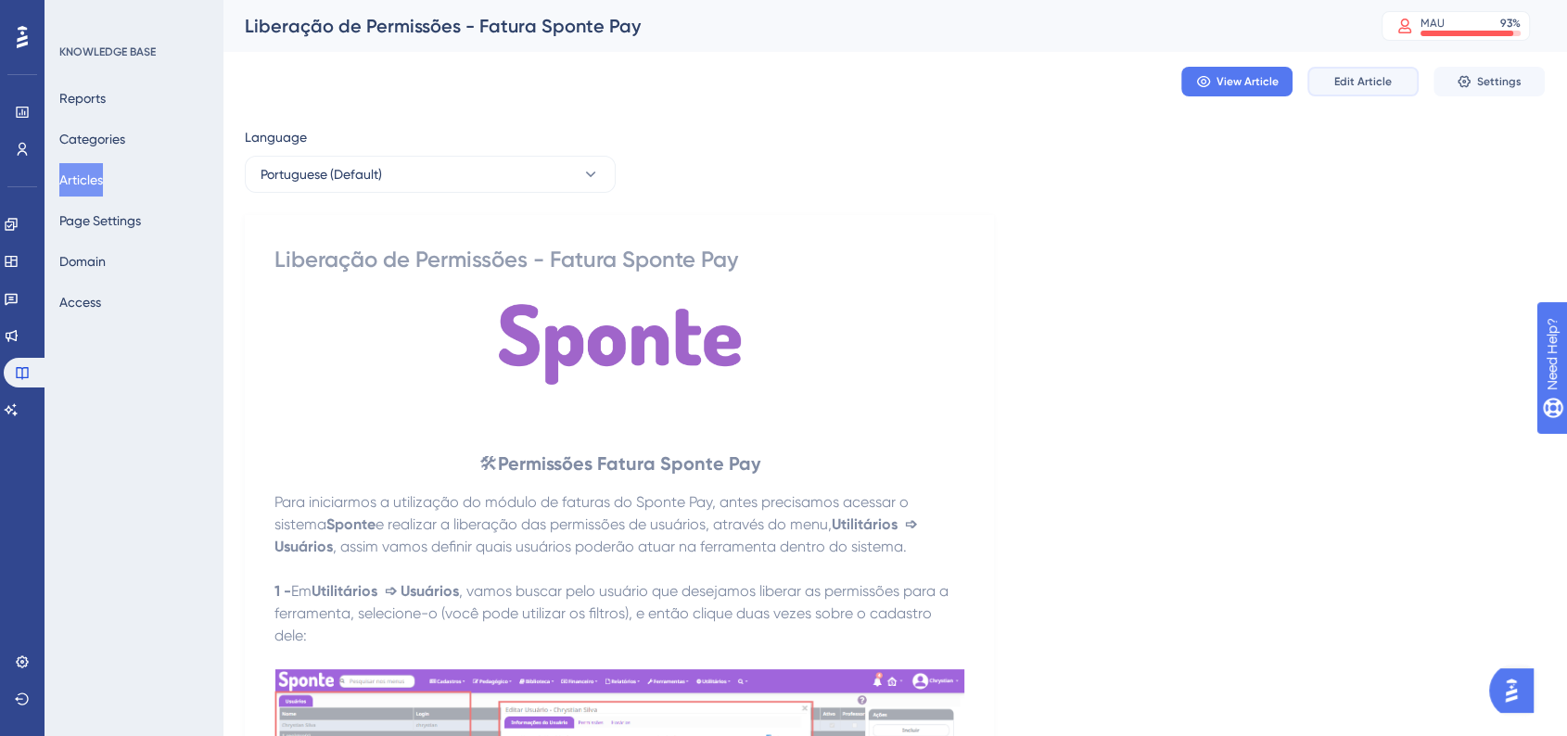
click at [1371, 88] on span "Edit Article" at bounding box center [1362, 81] width 57 height 15
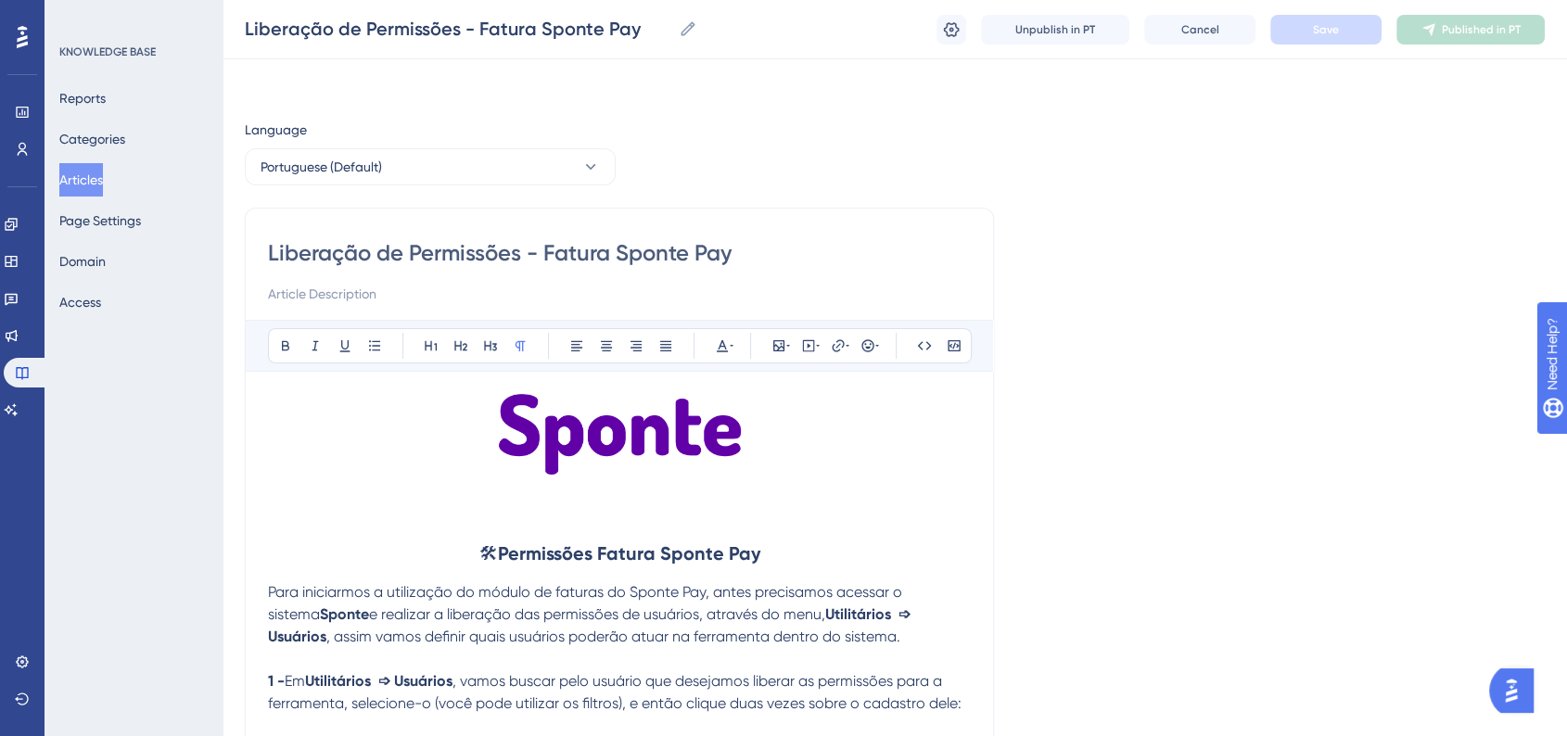
scroll to position [4296, 0]
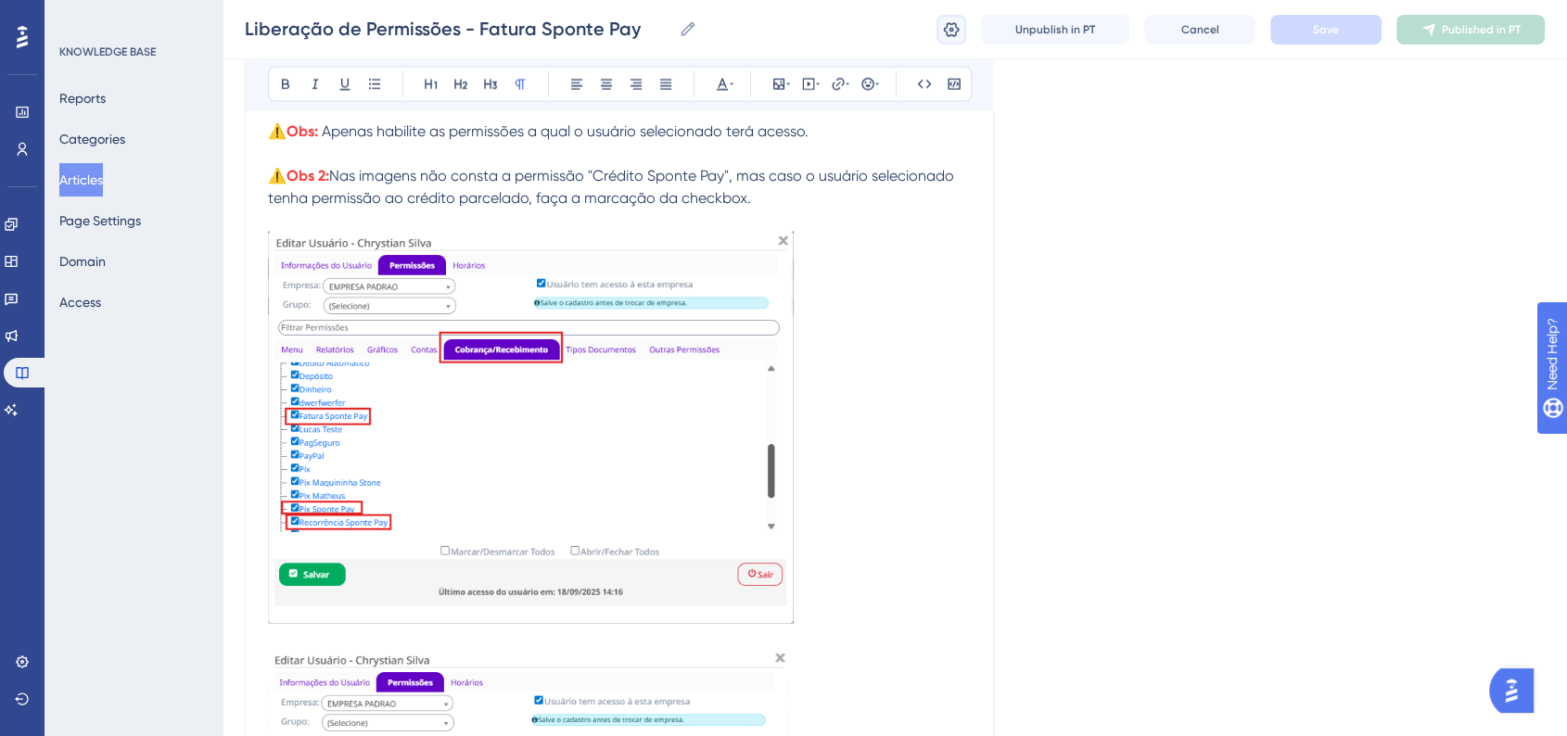
click at [949, 31] on icon at bounding box center [952, 28] width 16 height 15
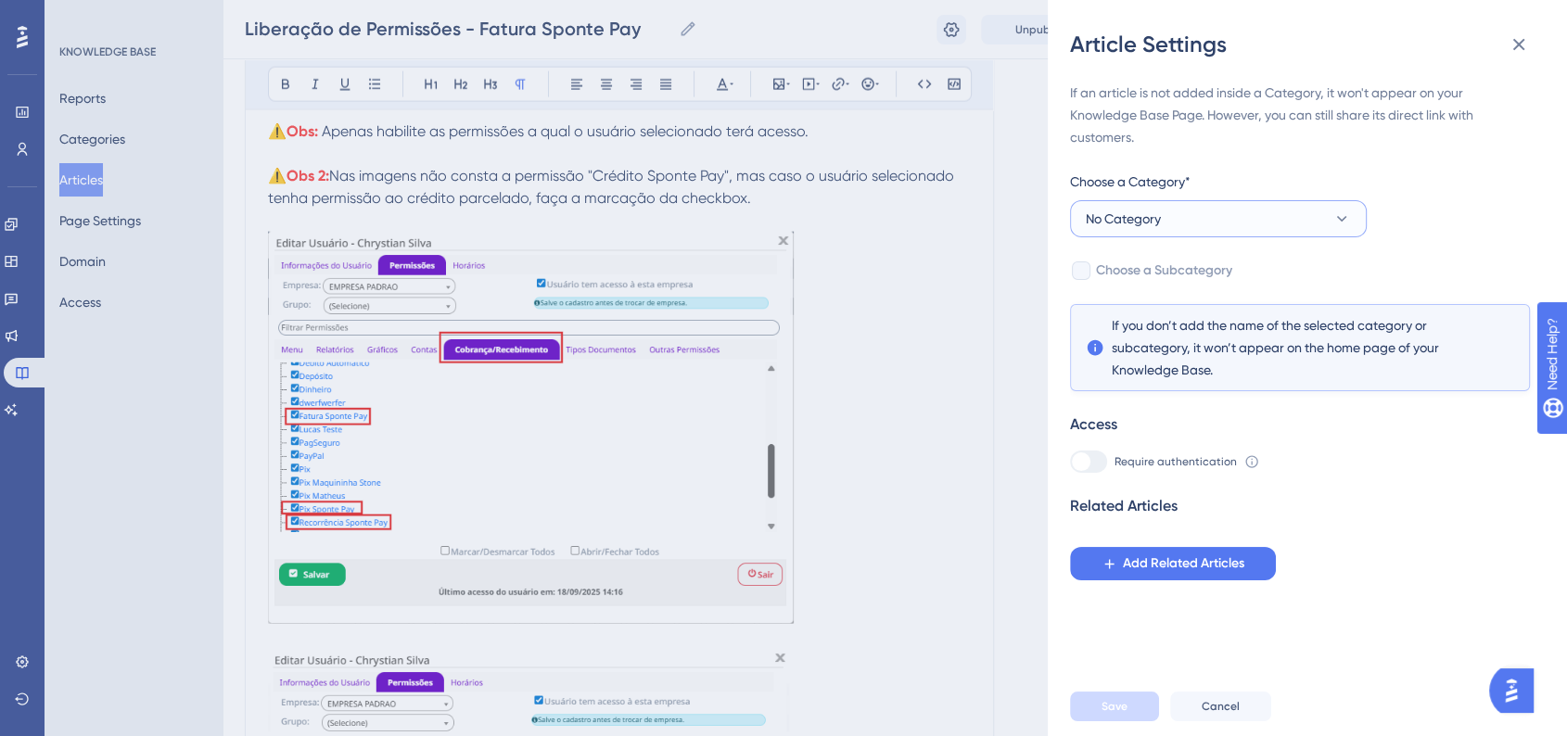
click at [1222, 219] on button "No Category" at bounding box center [1218, 218] width 297 height 37
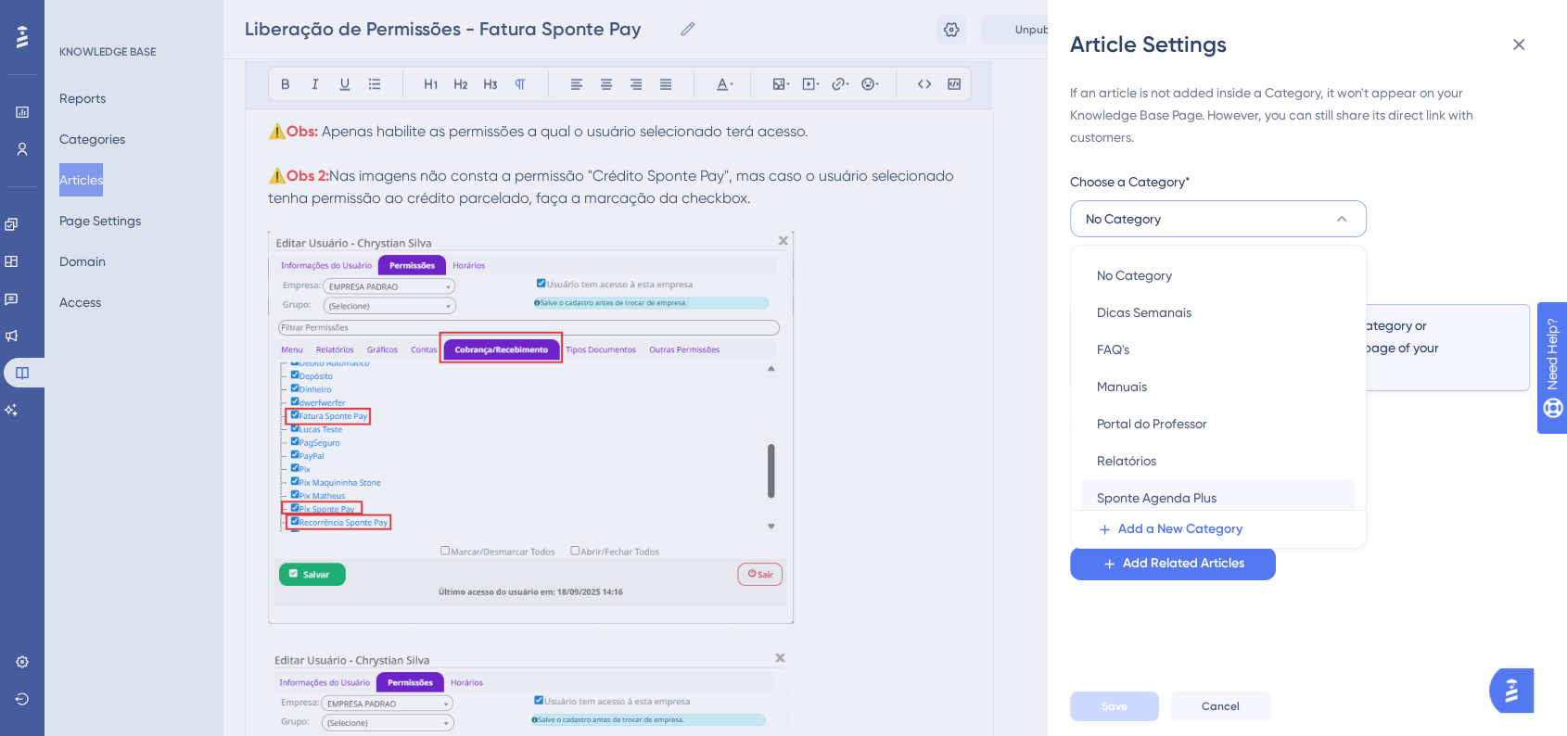
scroll to position [117, 0]
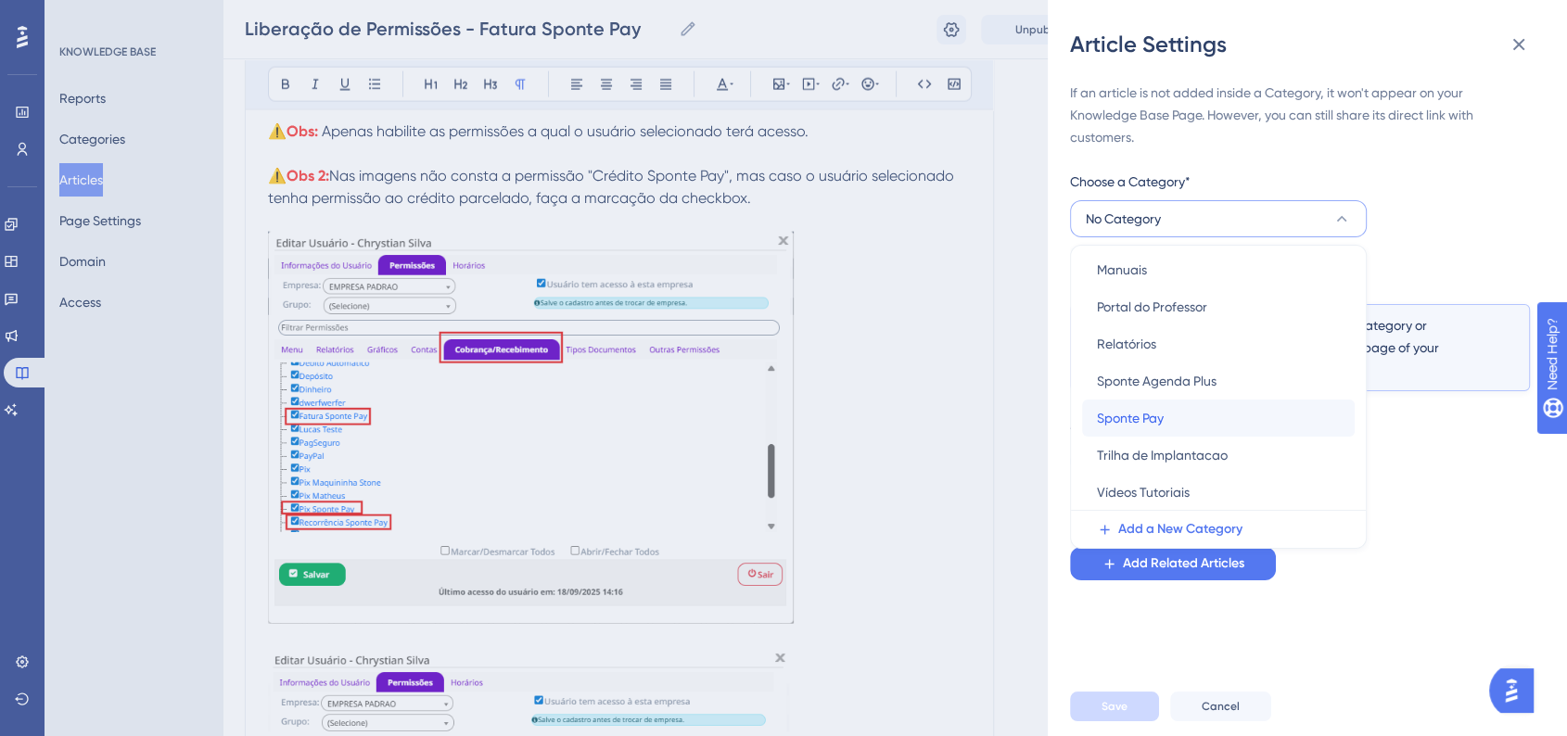
click at [1183, 426] on div "Sponte Pay Sponte Pay" at bounding box center [1218, 418] width 243 height 37
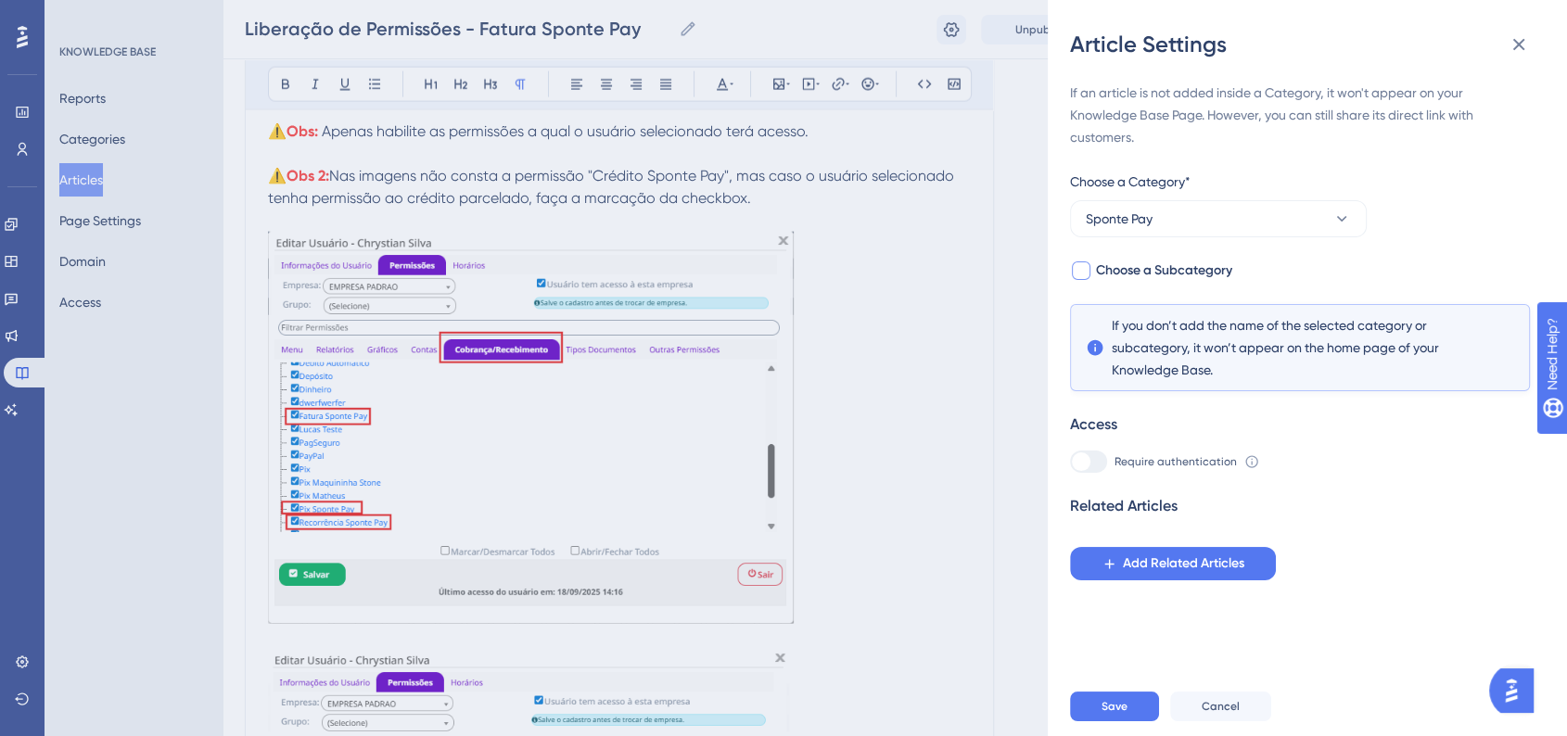
click at [1087, 276] on div at bounding box center [1081, 270] width 19 height 19
checkbox input "true"
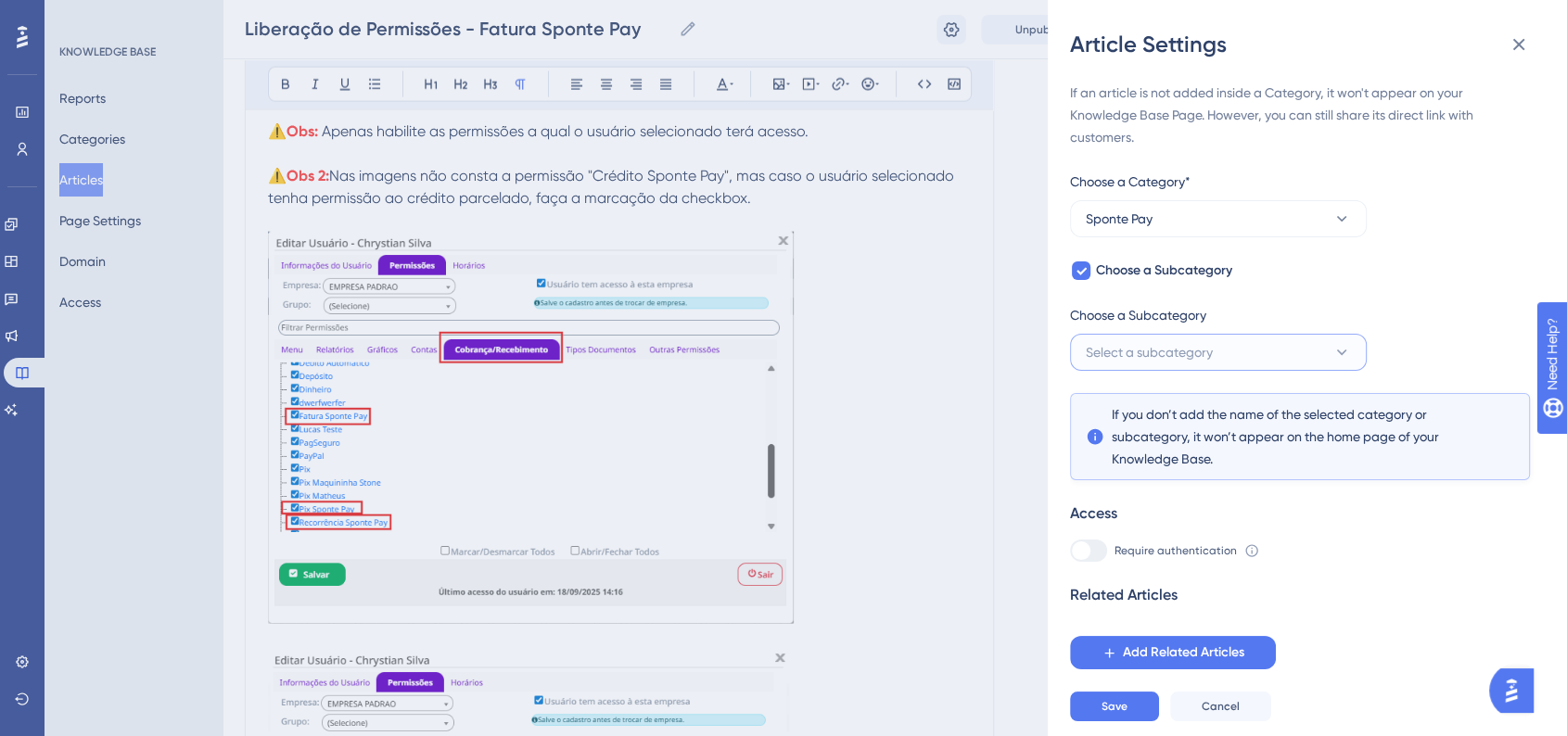
click at [1200, 355] on span "Select a subcategory" at bounding box center [1149, 352] width 127 height 22
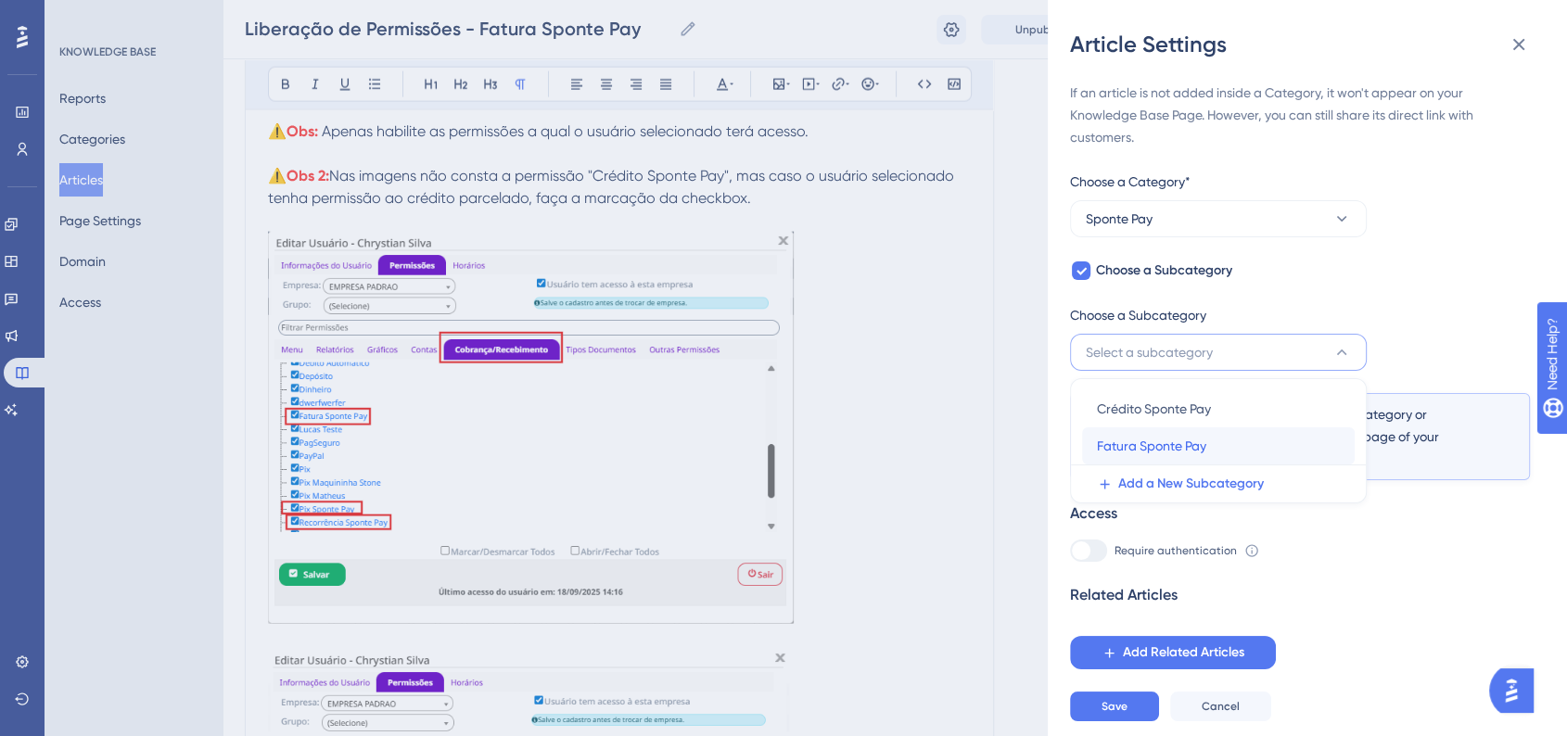
click at [1179, 445] on span "Fatura Sponte Pay" at bounding box center [1151, 446] width 109 height 22
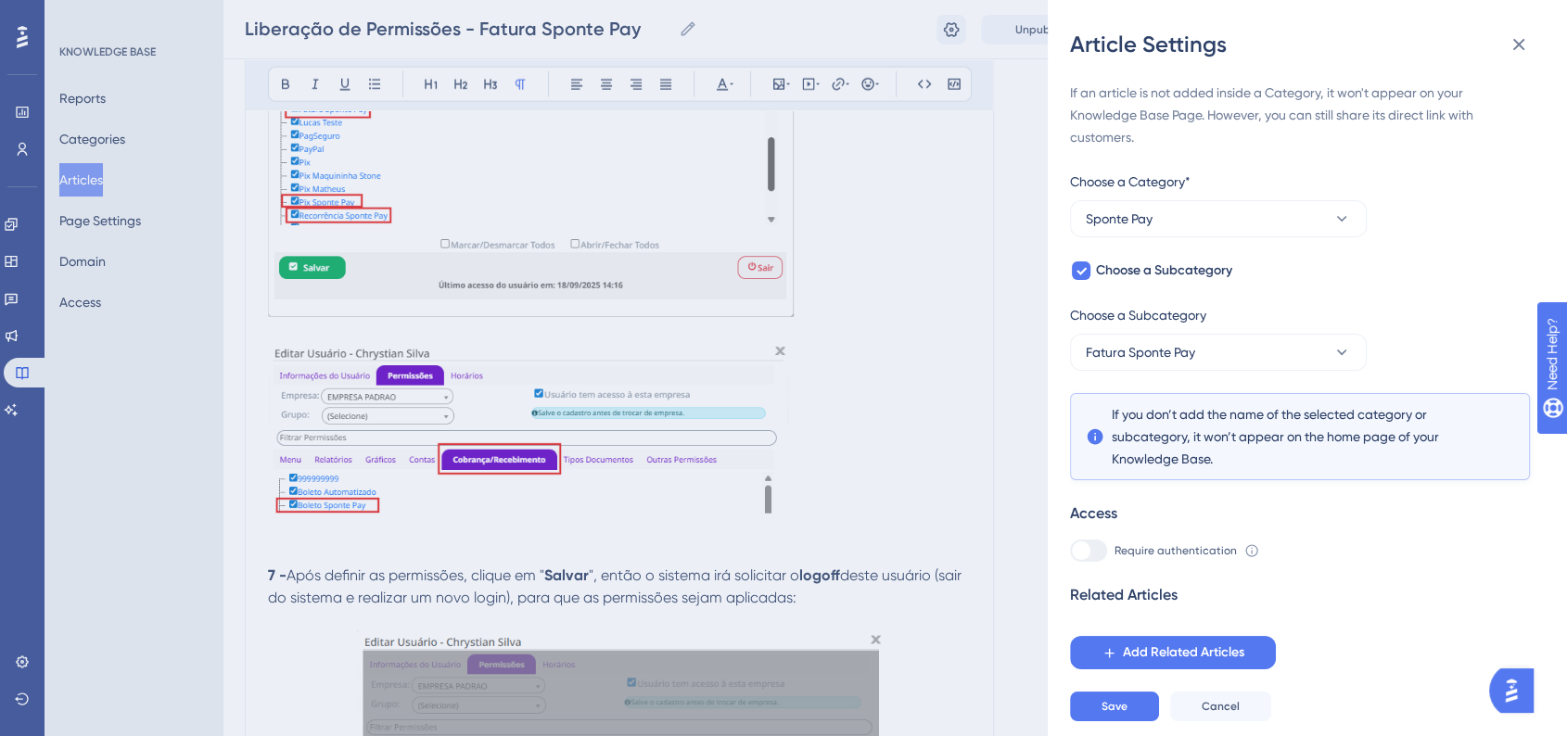
scroll to position [4606, 0]
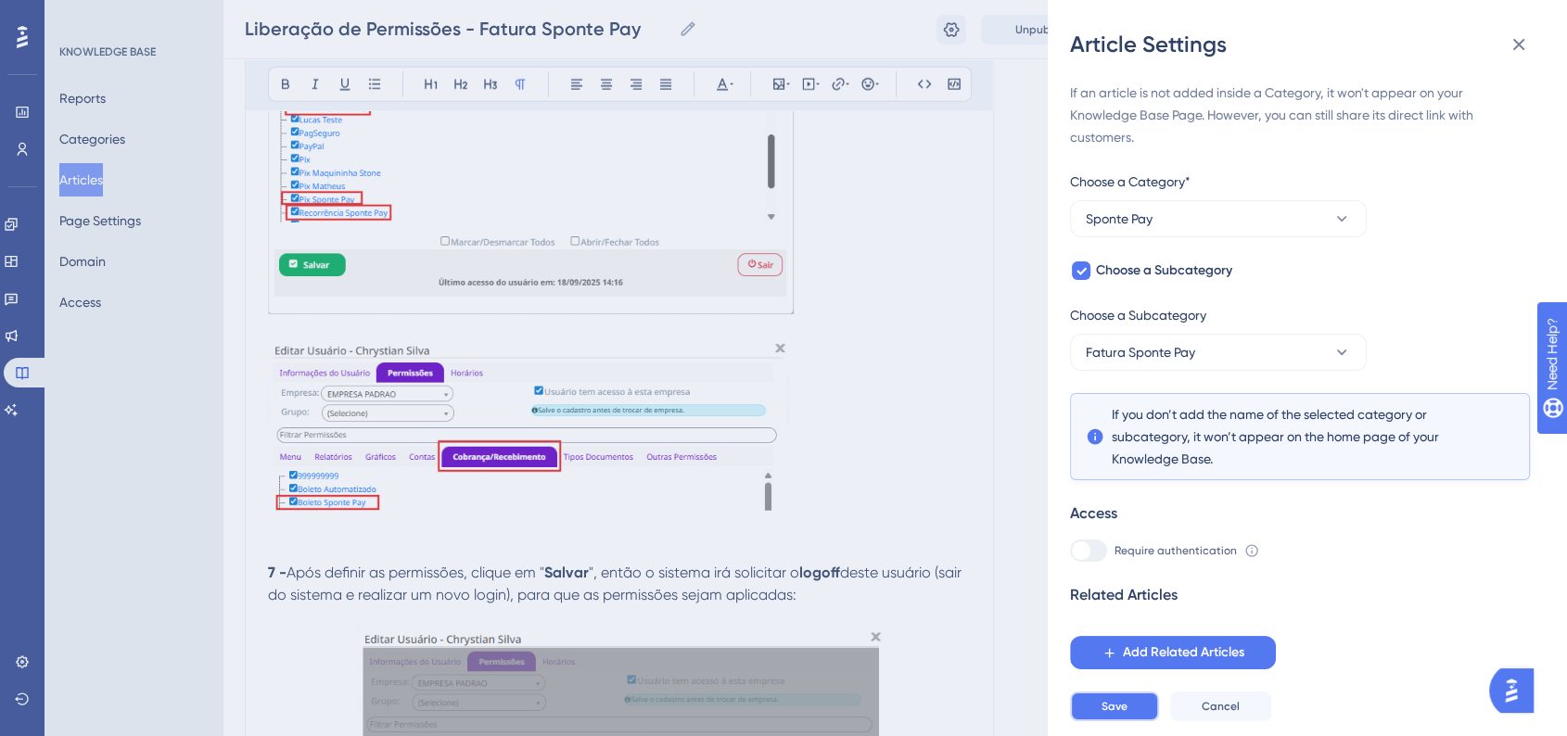
click at [1127, 711] on button "Save" at bounding box center [1114, 707] width 89 height 30
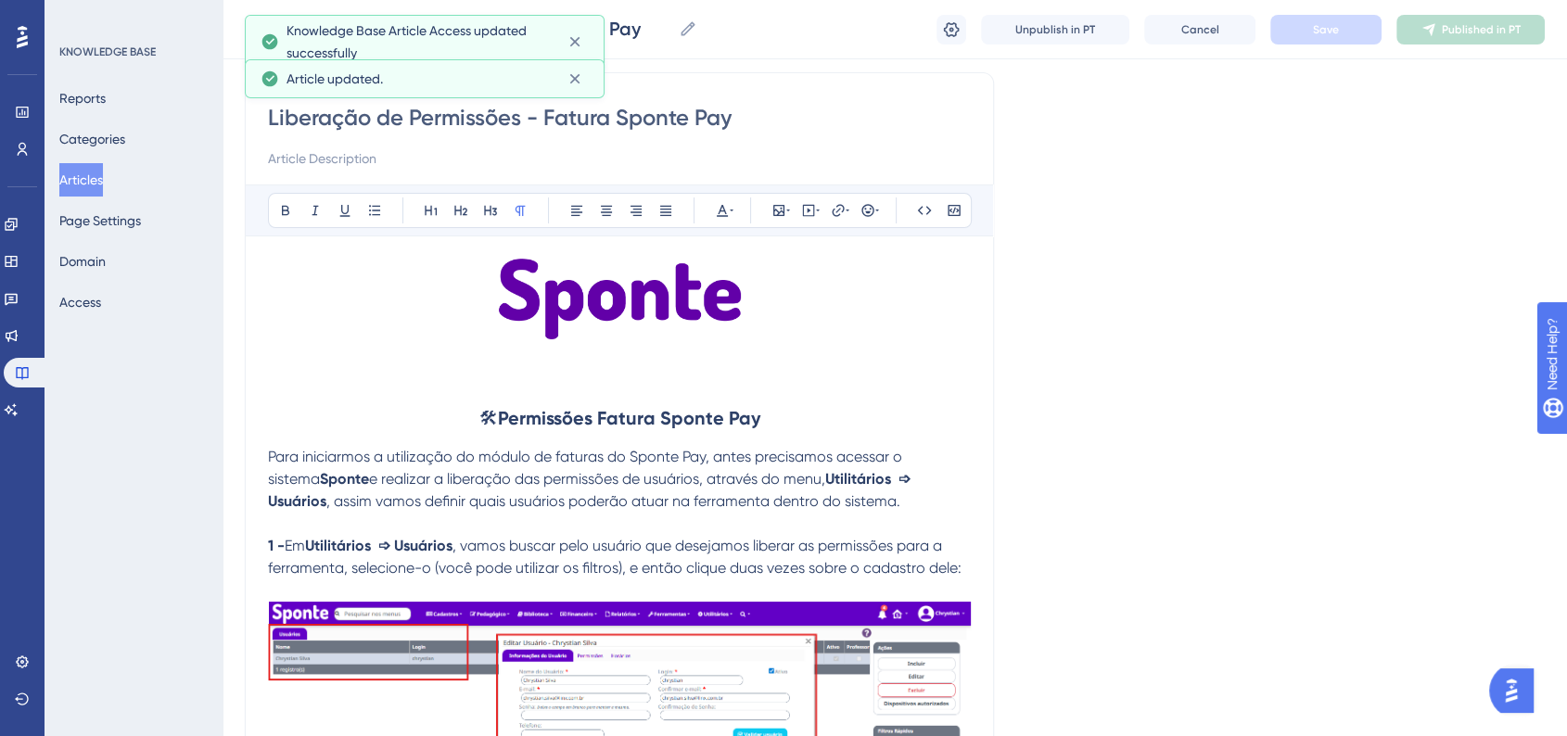
scroll to position [0, 0]
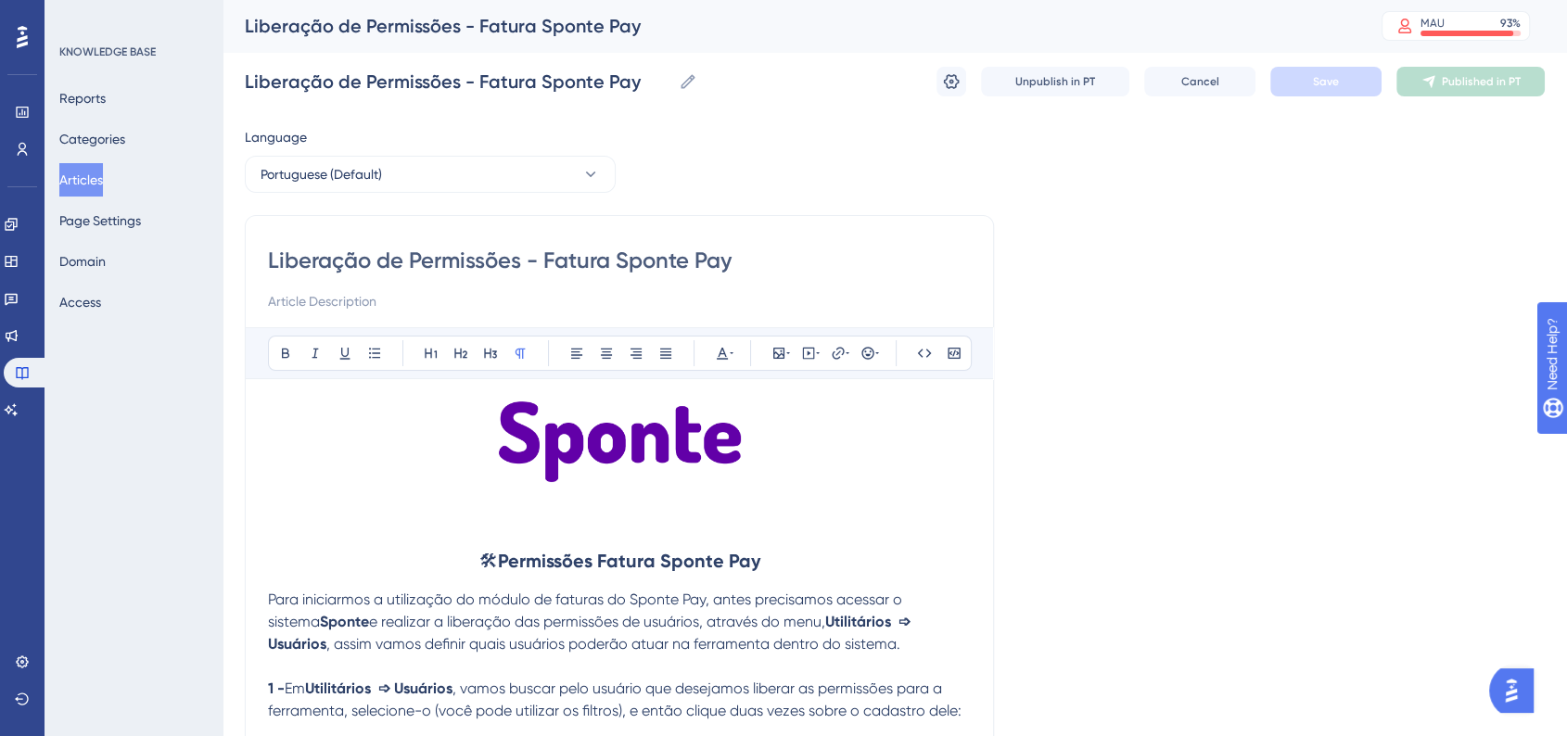
click at [103, 184] on button "Articles" at bounding box center [81, 179] width 44 height 33
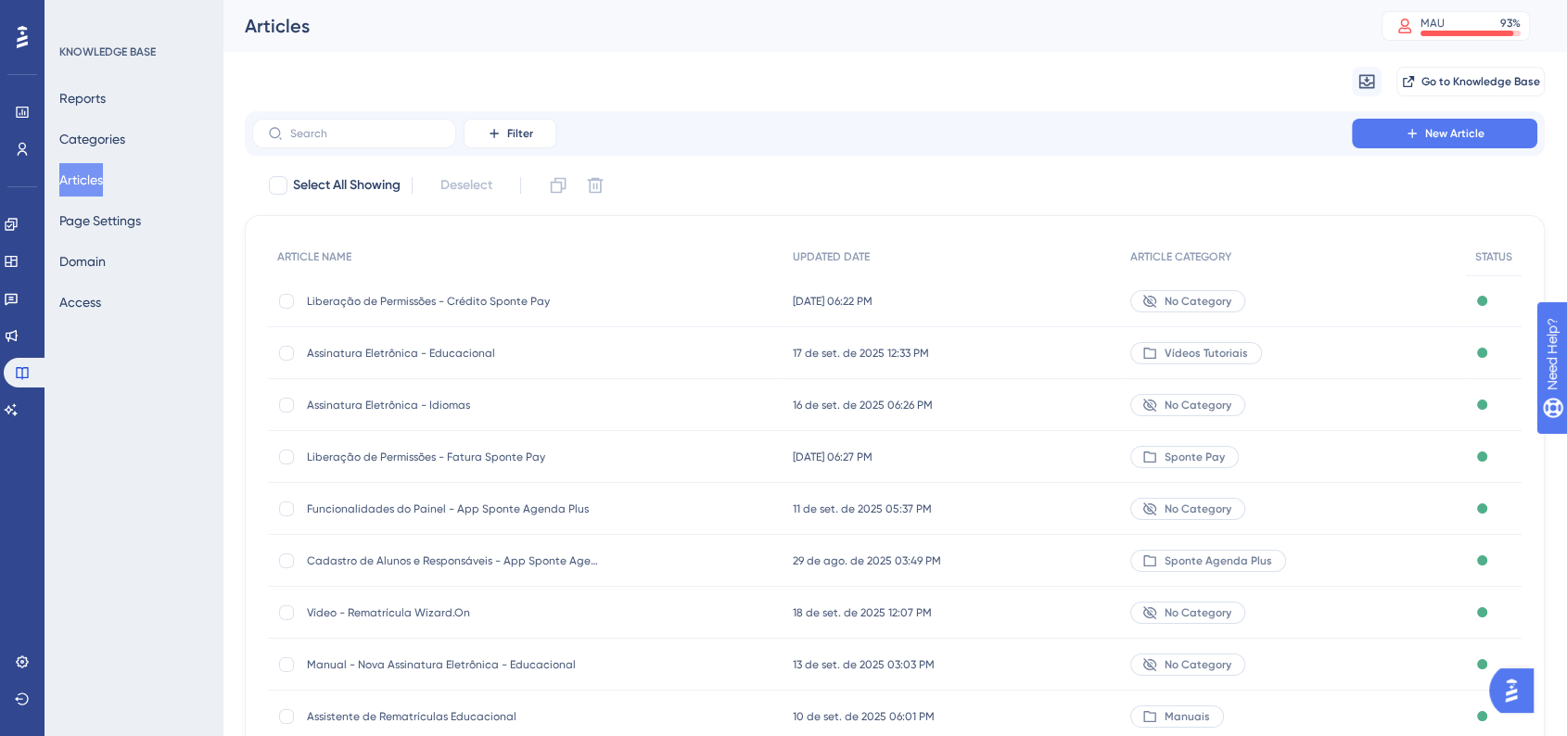
click at [1223, 306] on span "No Category" at bounding box center [1197, 301] width 67 height 15
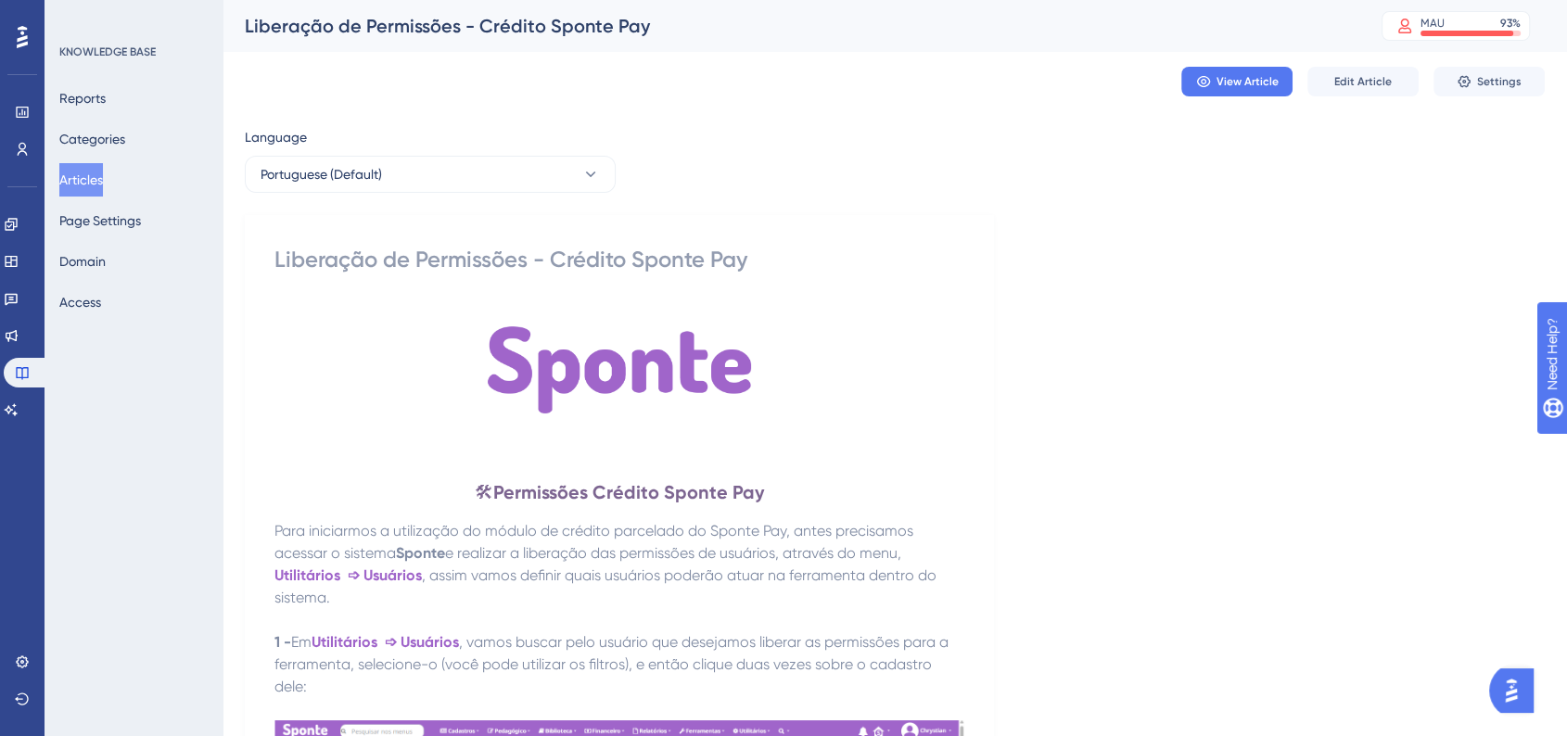
click at [1363, 62] on div "View Article Edit Article Settings" at bounding box center [895, 81] width 1300 height 59
click at [1360, 69] on button "Edit Article" at bounding box center [1362, 82] width 111 height 30
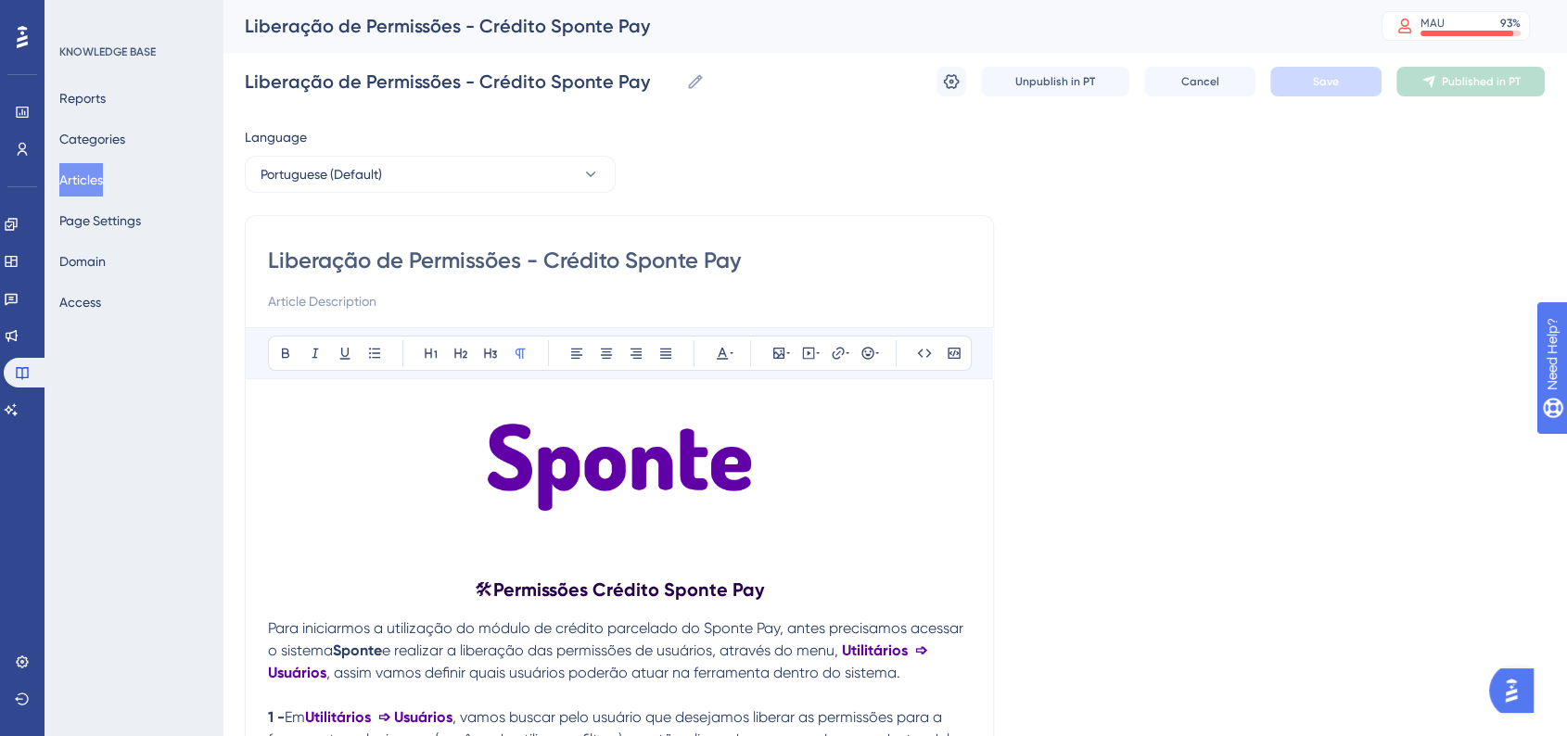
scroll to position [3893, 0]
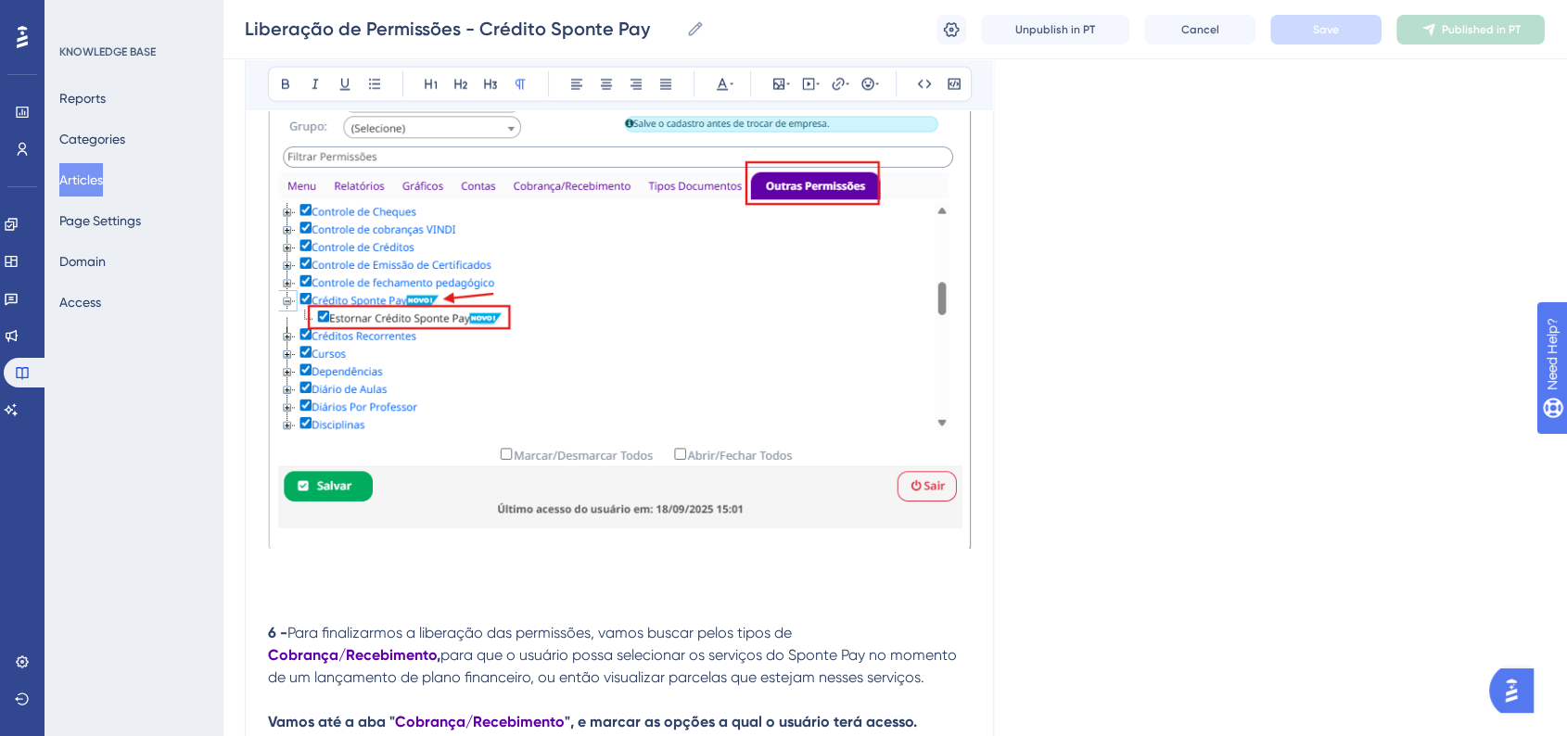
click at [972, 38] on div "Unpublish in PT Cancel Save Published in PT" at bounding box center [1240, 30] width 608 height 30
click at [964, 35] on button at bounding box center [951, 30] width 30 height 30
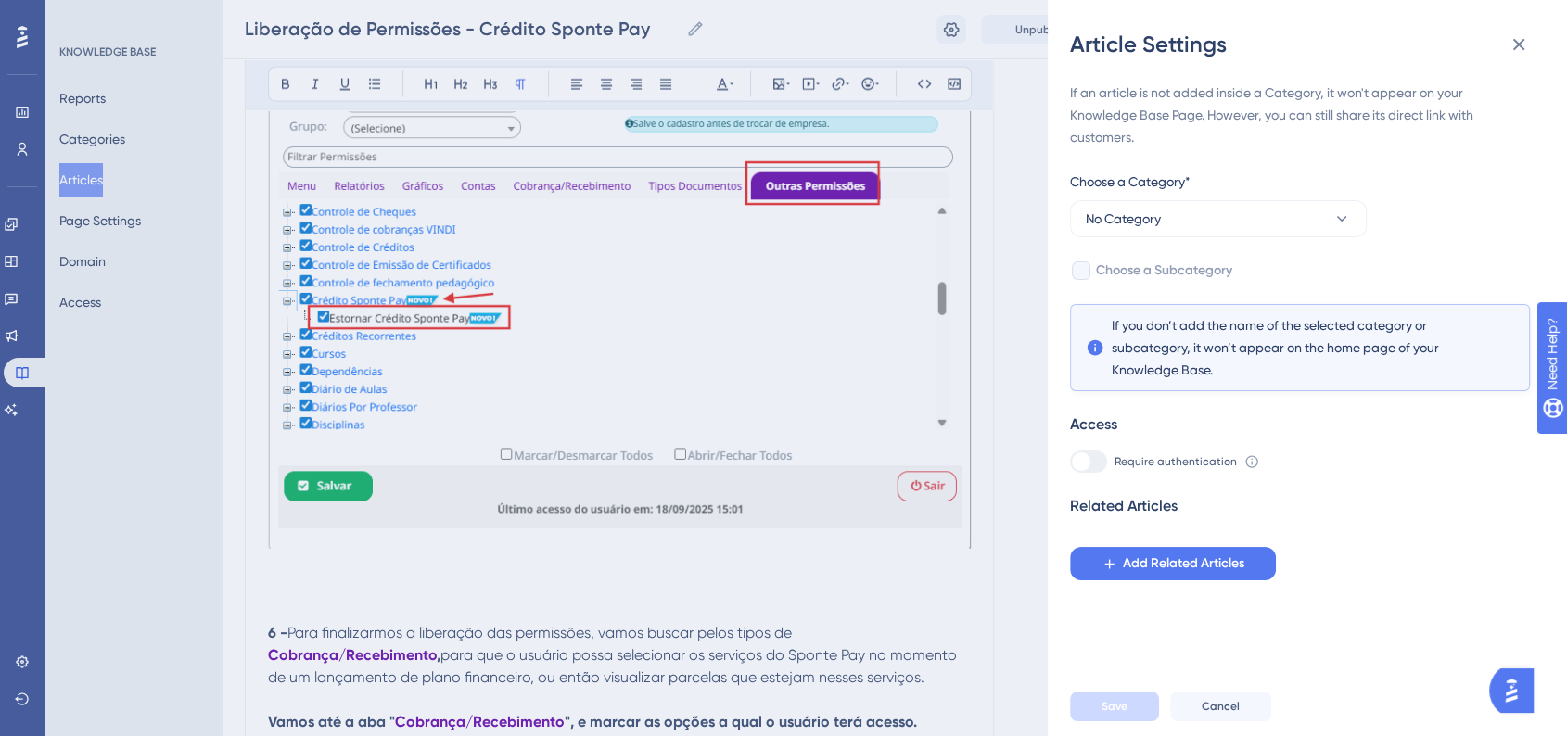
click at [1201, 239] on div "If an article is not added inside a Category, it won't appear on your Knowledge…" at bounding box center [1300, 331] width 460 height 499
click at [1205, 225] on button "No Category" at bounding box center [1218, 218] width 297 height 37
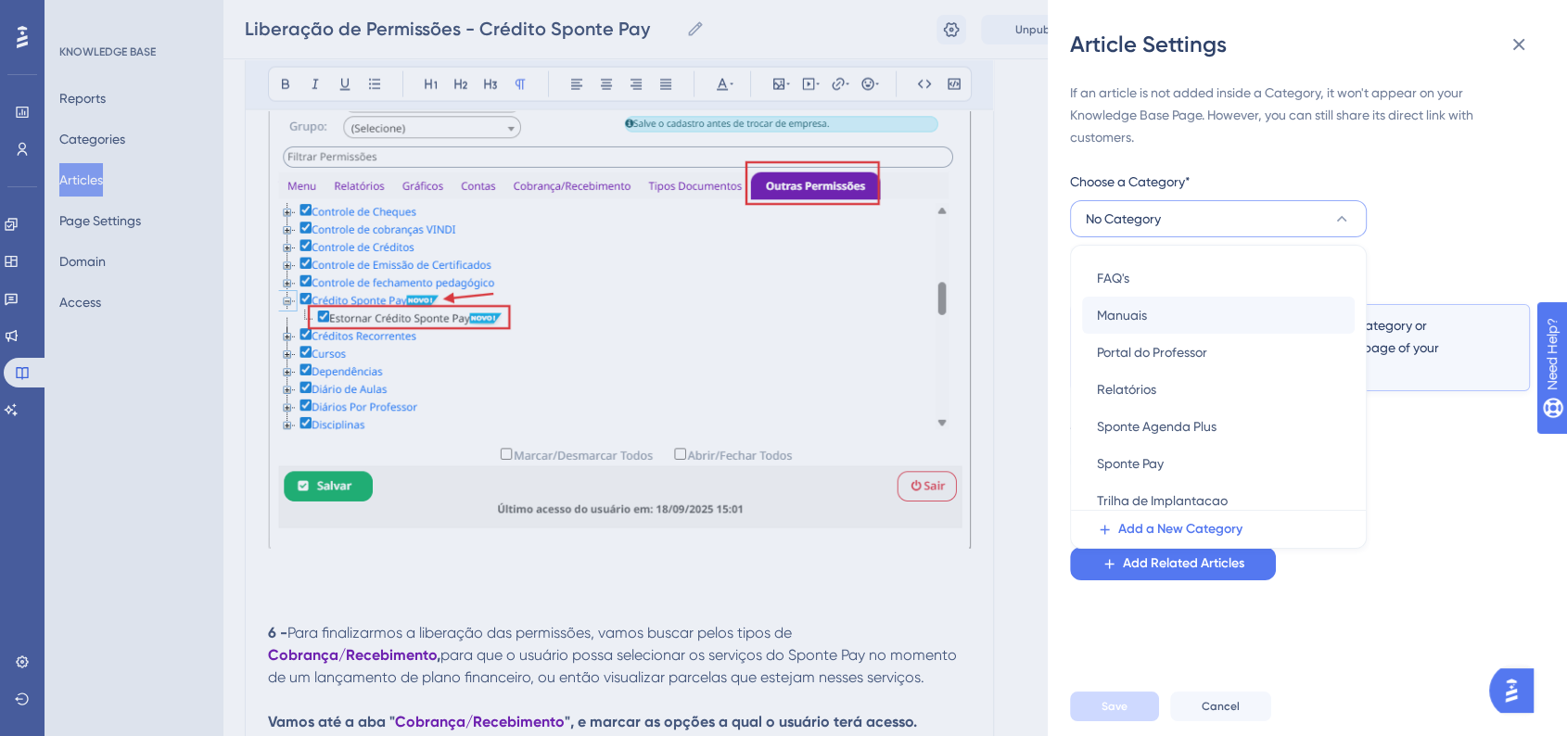
scroll to position [117, 0]
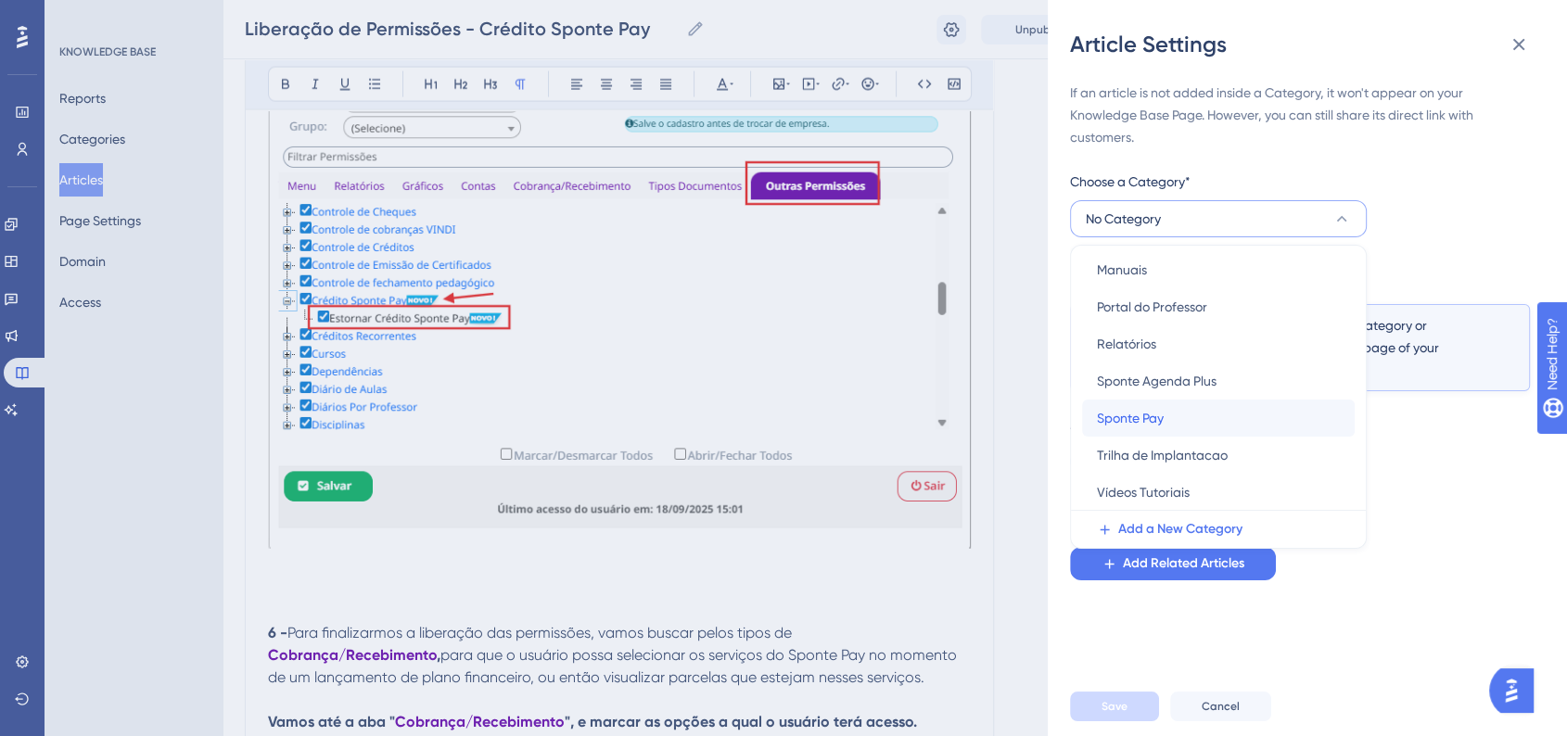
click at [1195, 418] on div "Sponte Pay Sponte Pay" at bounding box center [1218, 418] width 243 height 37
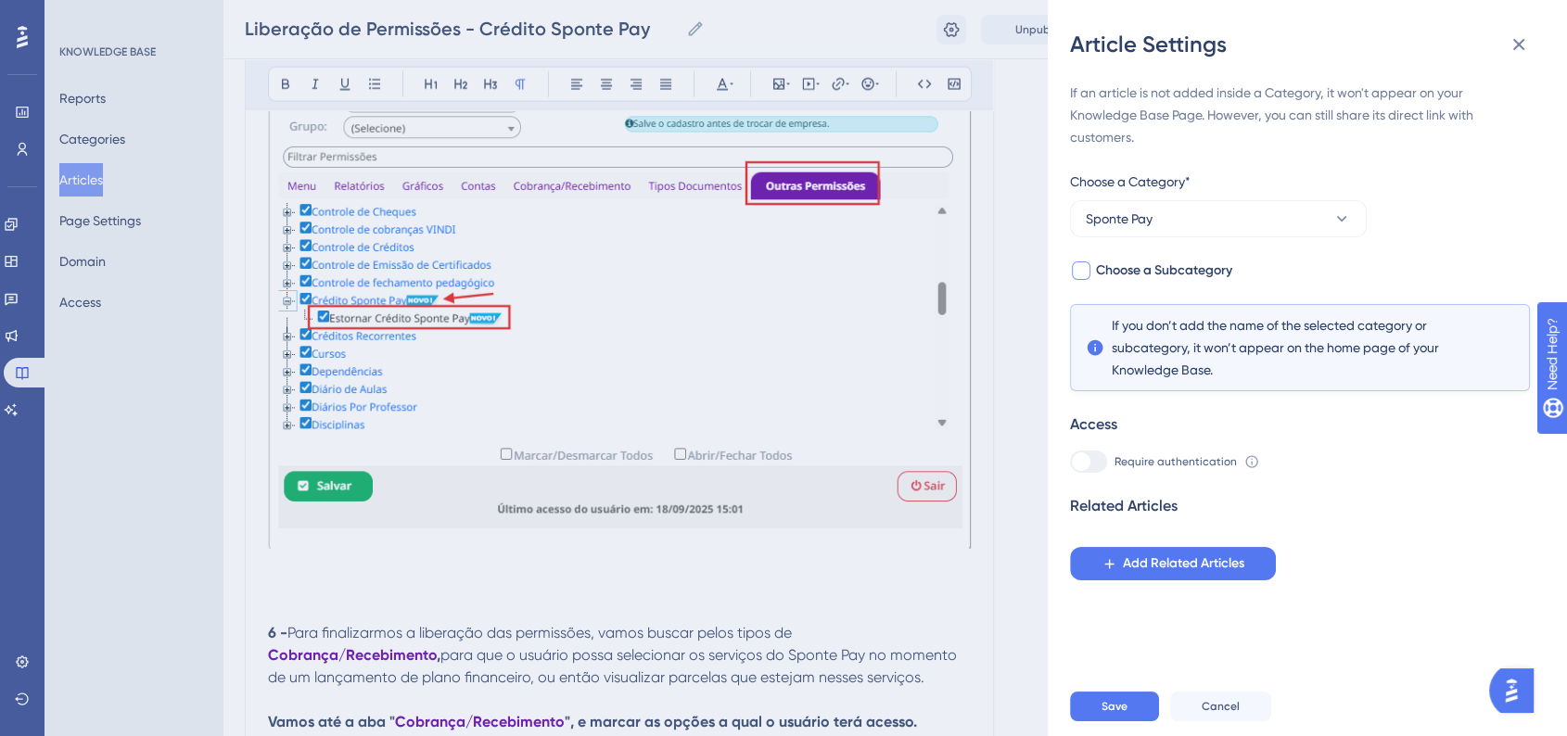
click at [1078, 269] on div at bounding box center [1081, 270] width 19 height 19
checkbox input "true"
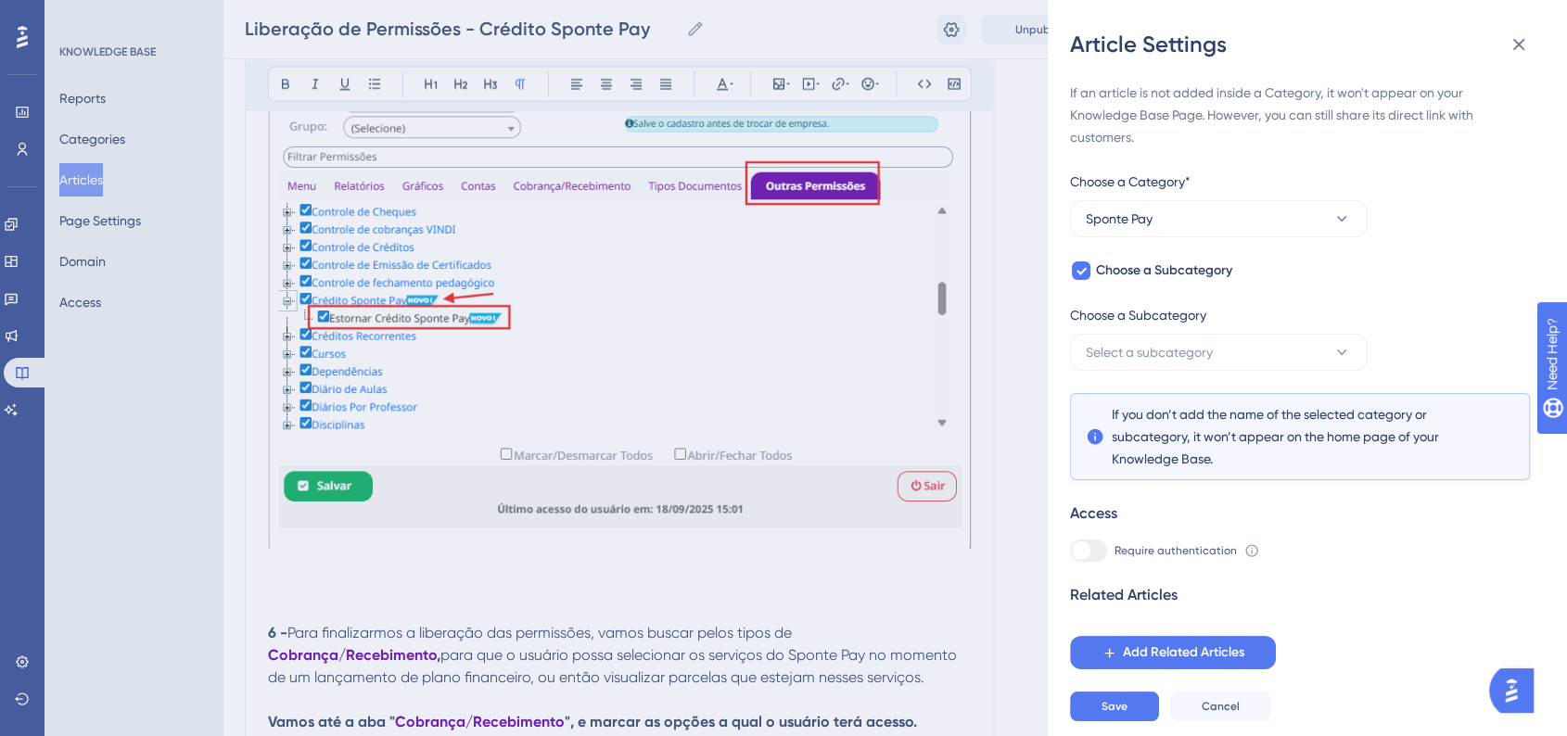
click at [1125, 332] on div "Choose a Subcategory" at bounding box center [1218, 319] width 297 height 30
click at [1135, 350] on span "Select a subcategory" at bounding box center [1149, 352] width 127 height 22
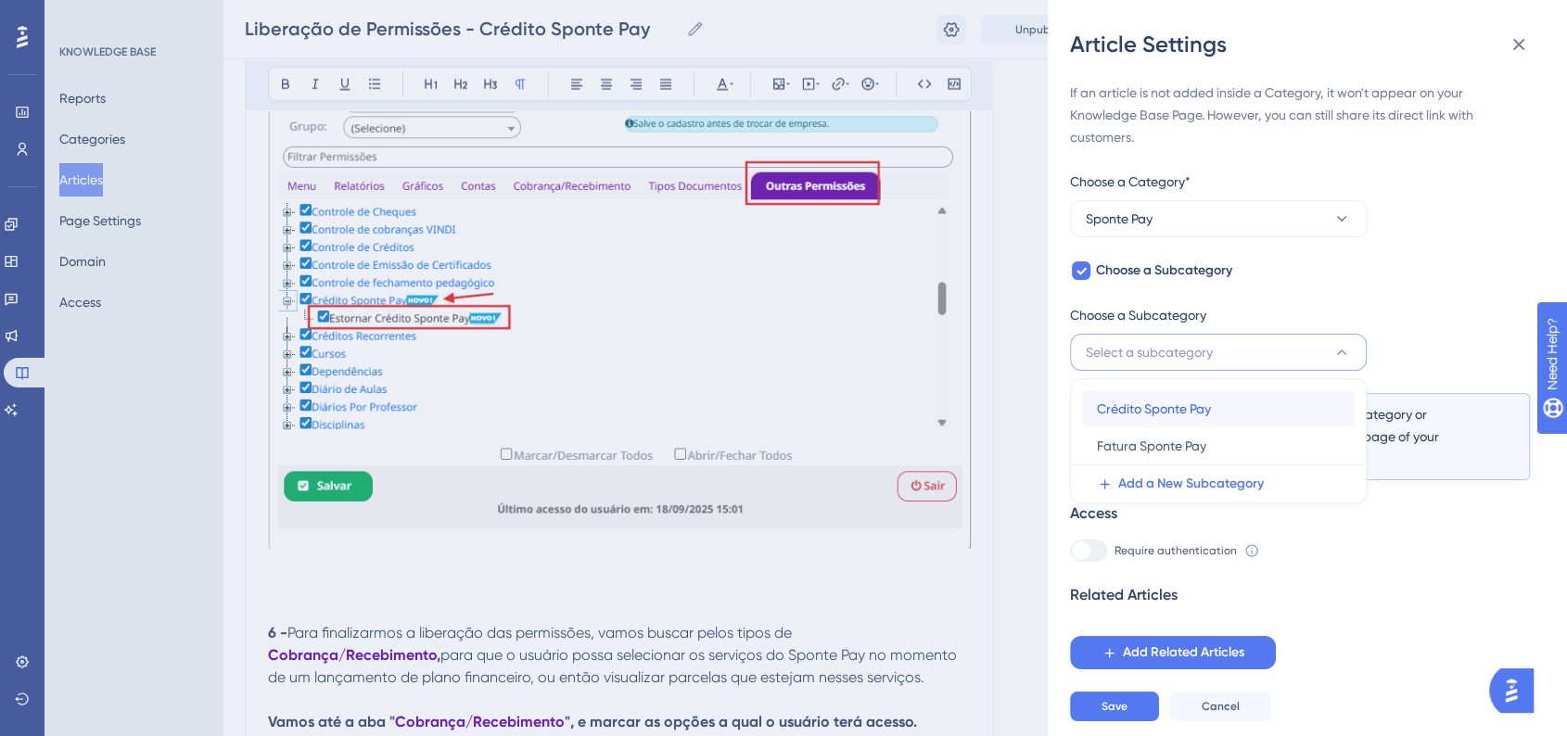
click at [1126, 398] on span "Crédito Sponte Pay" at bounding box center [1154, 409] width 114 height 22
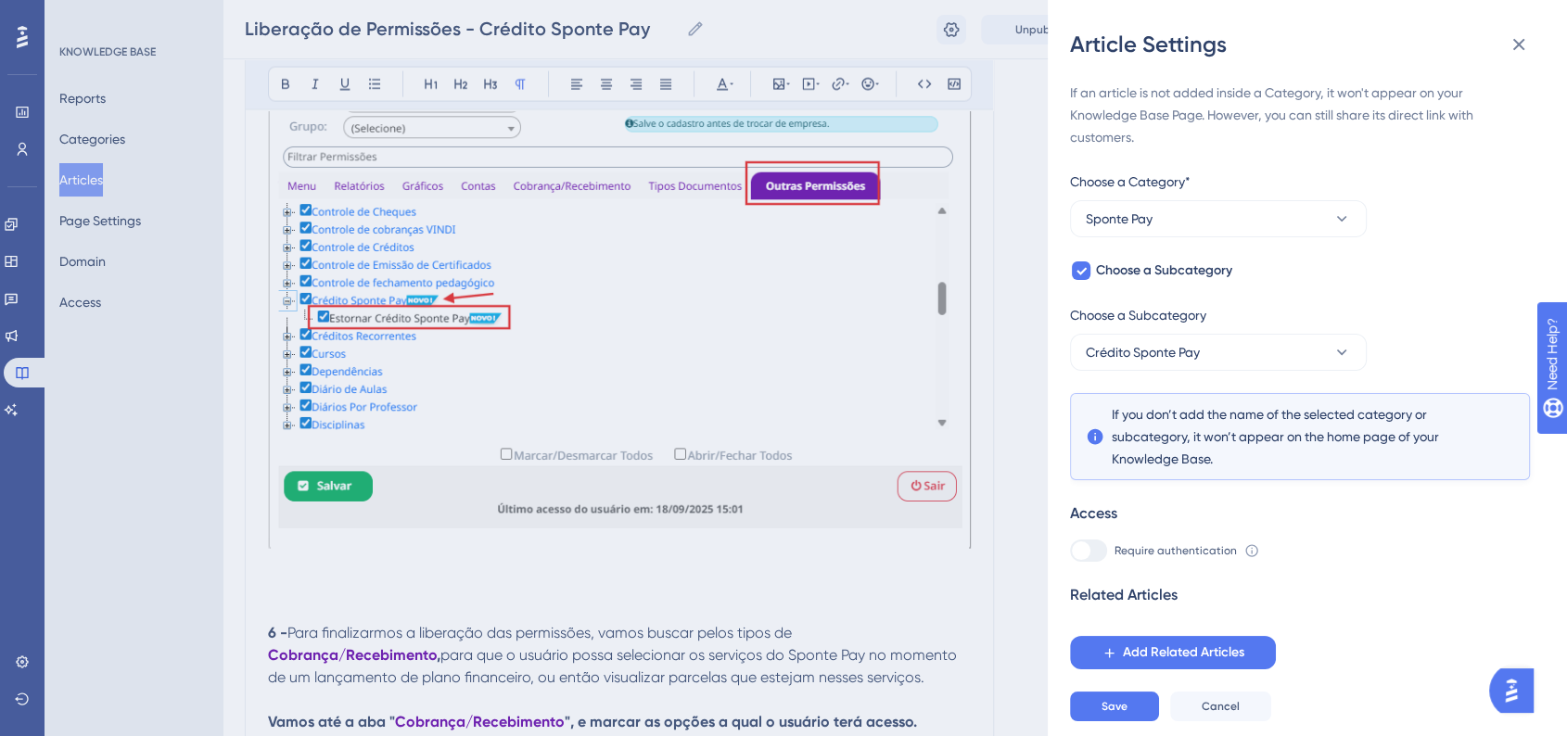
click at [1402, 566] on div "If an article is not added inside a Category, it won't appear on your Knowledge…" at bounding box center [1300, 376] width 460 height 588
click at [1139, 718] on button "Save" at bounding box center [1114, 707] width 89 height 30
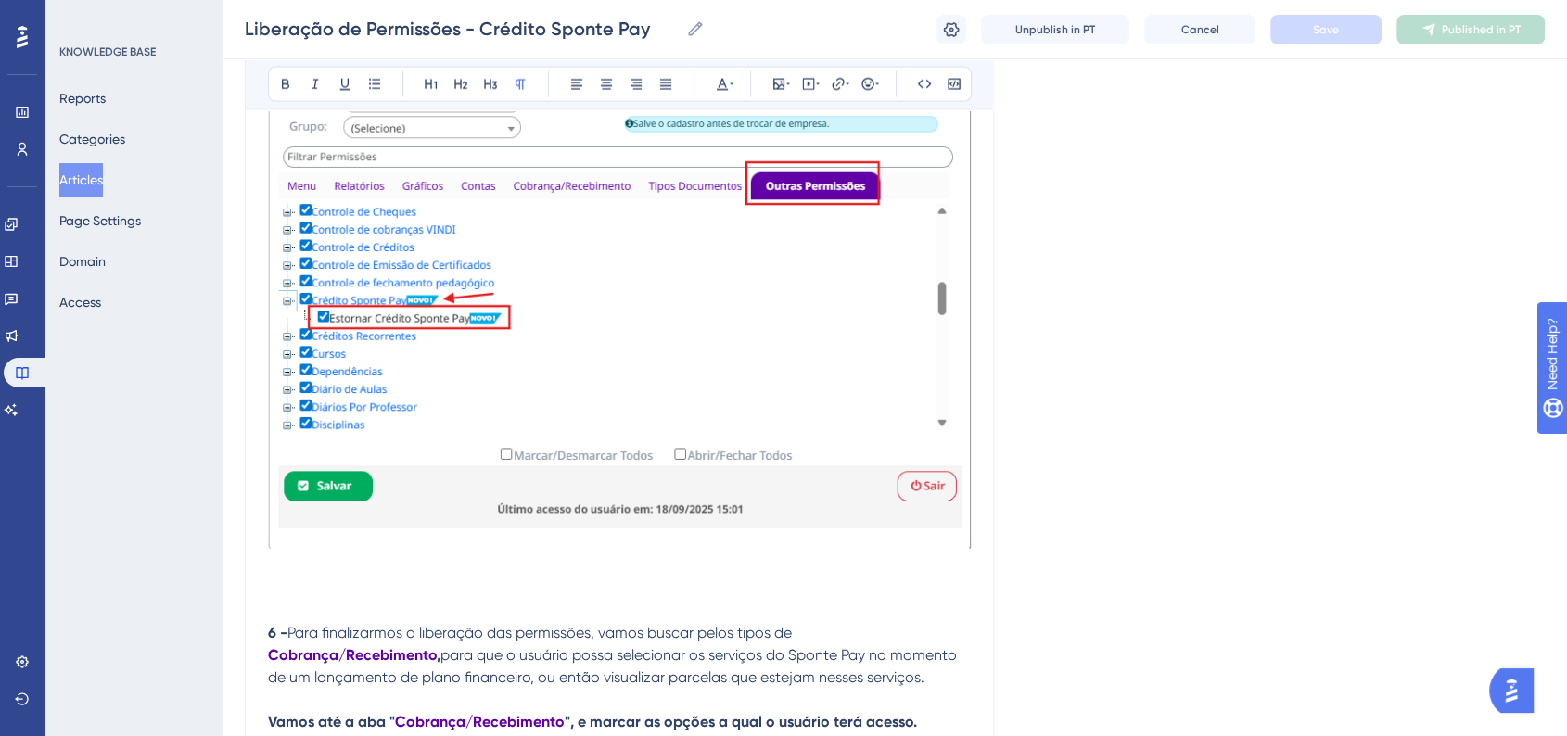
click at [103, 180] on button "Articles" at bounding box center [81, 179] width 44 height 33
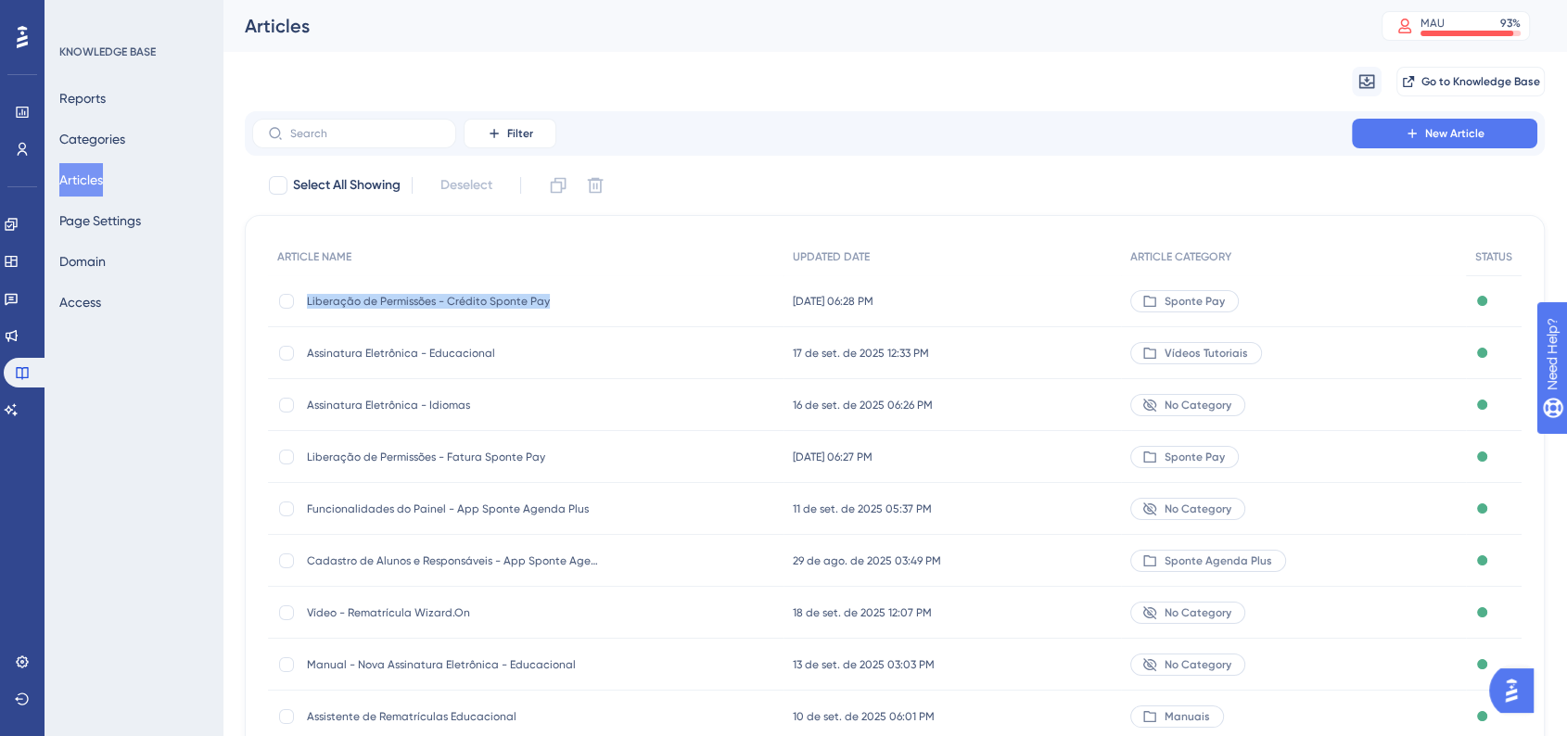
drag, startPoint x: 305, startPoint y: 307, endPoint x: 548, endPoint y: 301, distance: 243.0
click at [548, 301] on div "Liberação de Permissões - Crédito Sponte Pay Liberação de Permissões - Crédito …" at bounding box center [525, 301] width 515 height 52
copy span "Liberação de Permissões - Crédito Sponte Pay"
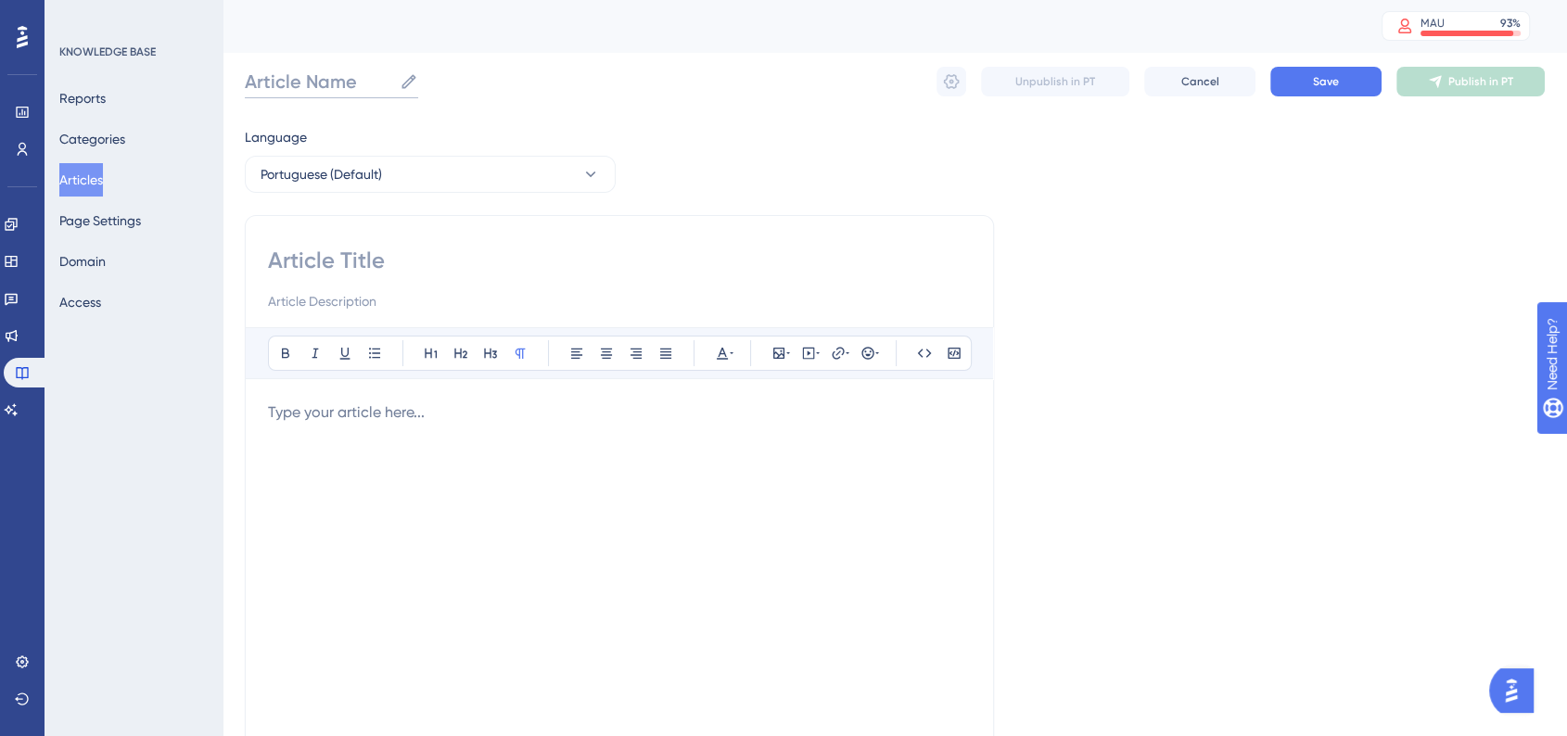
click at [332, 86] on input "Article Name" at bounding box center [318, 82] width 147 height 26
paste input "Liberação de Permissões - Crédito Sponte Pay"
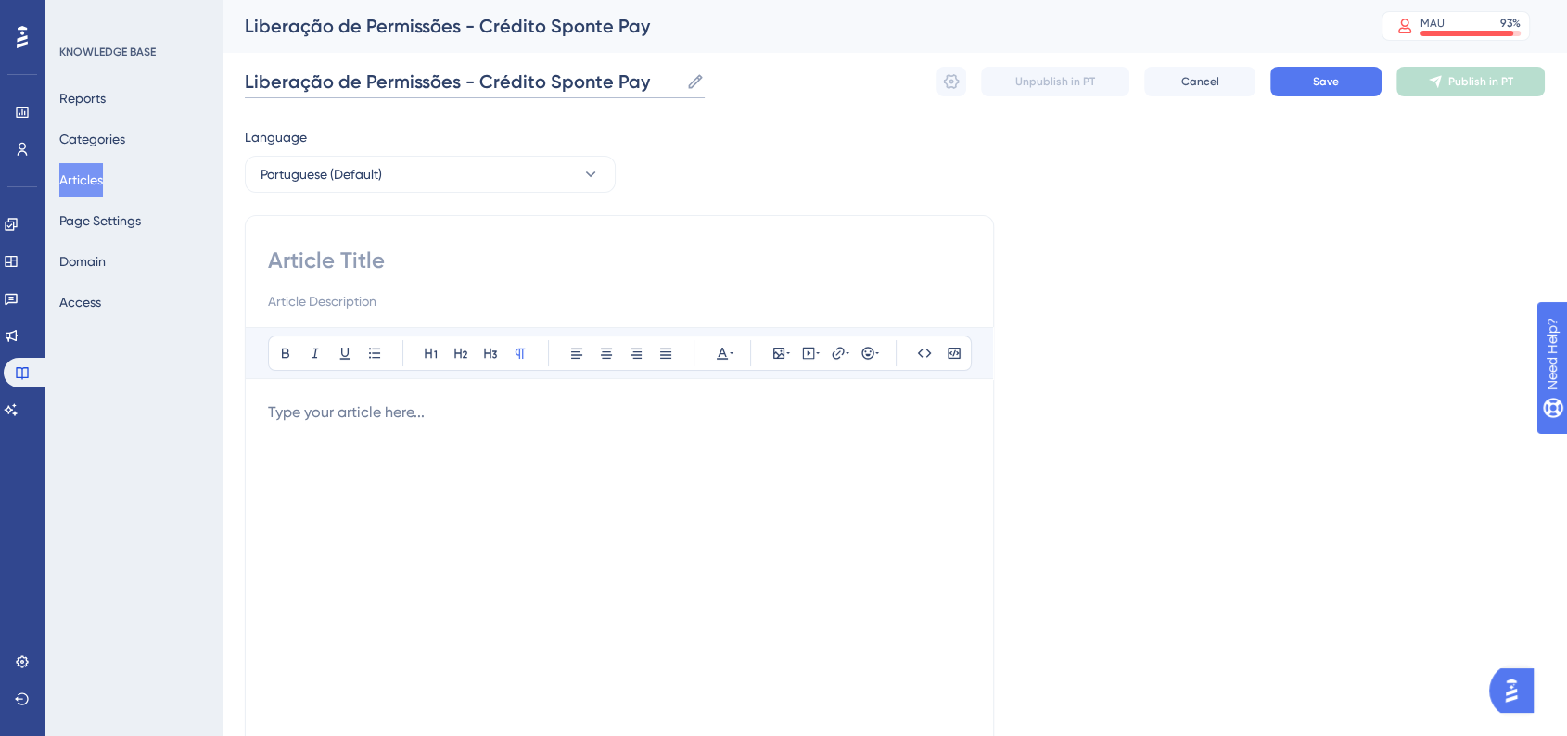
drag, startPoint x: 452, startPoint y: 83, endPoint x: 246, endPoint y: 84, distance: 206.7
click at [246, 84] on input "Liberação de Permissões - Crédito Sponte Pay" at bounding box center [462, 82] width 434 height 26
click at [259, 85] on input "Configurações Iniciais - Crédito Sponte Pay" at bounding box center [450, 82] width 410 height 26
type input "Configurações Iniciais - Crédito Sponte Pay"
click at [329, 283] on div at bounding box center [619, 279] width 703 height 67
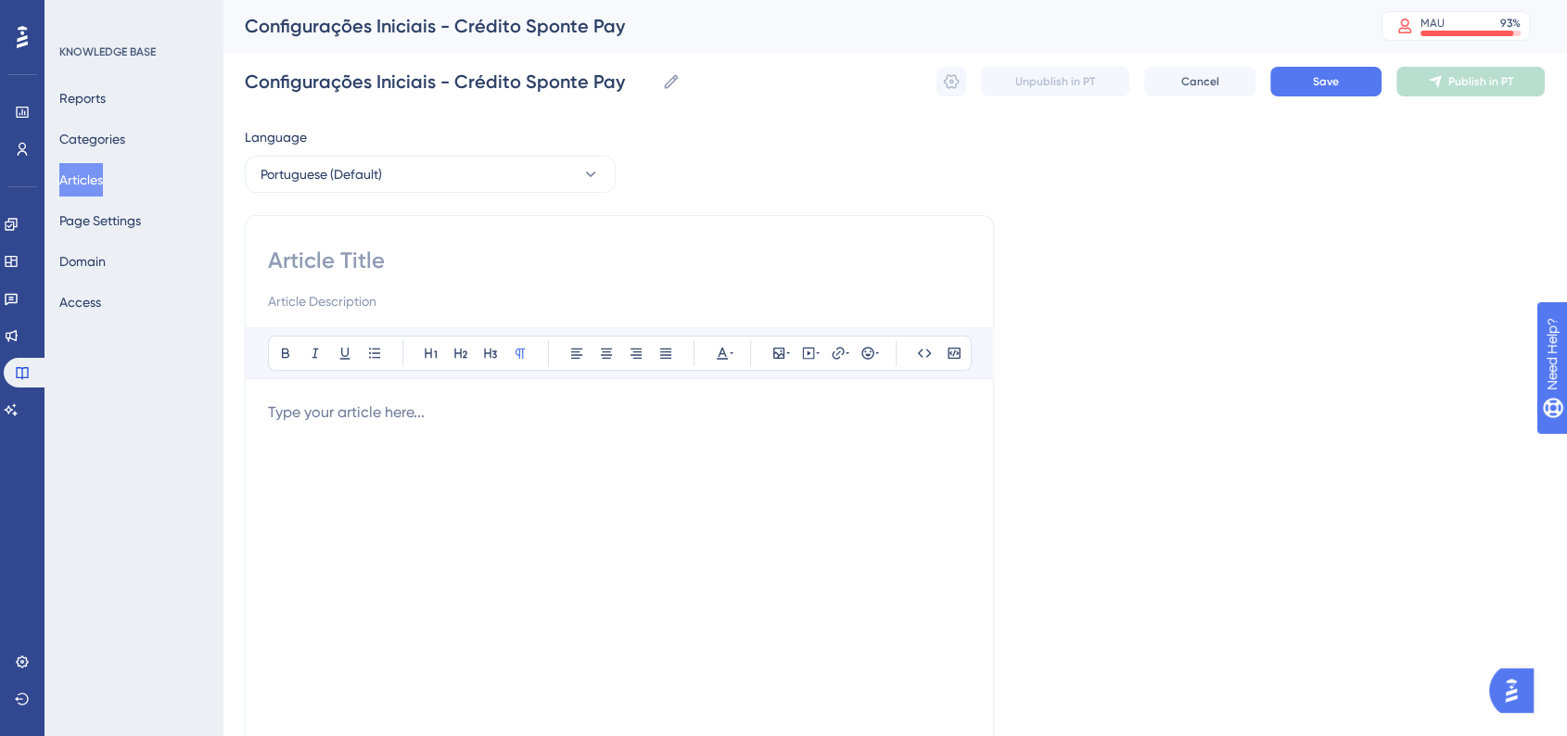
click at [341, 260] on input at bounding box center [619, 261] width 703 height 30
paste input "Configurações Iniciais - Crédito Sponte Pay"
type input "Configurações Iniciais - Crédito Sponte Pay"
click at [1296, 390] on div "Language Portuguese (Default) Configurações Iniciais - Crédito Sponte Pay Bold …" at bounding box center [895, 535] width 1300 height 818
click at [515, 385] on div "Bold Italic Underline Bullet Point Heading 1 Heading 2 Heading 3 Normal Align L…" at bounding box center [619, 568] width 703 height 482
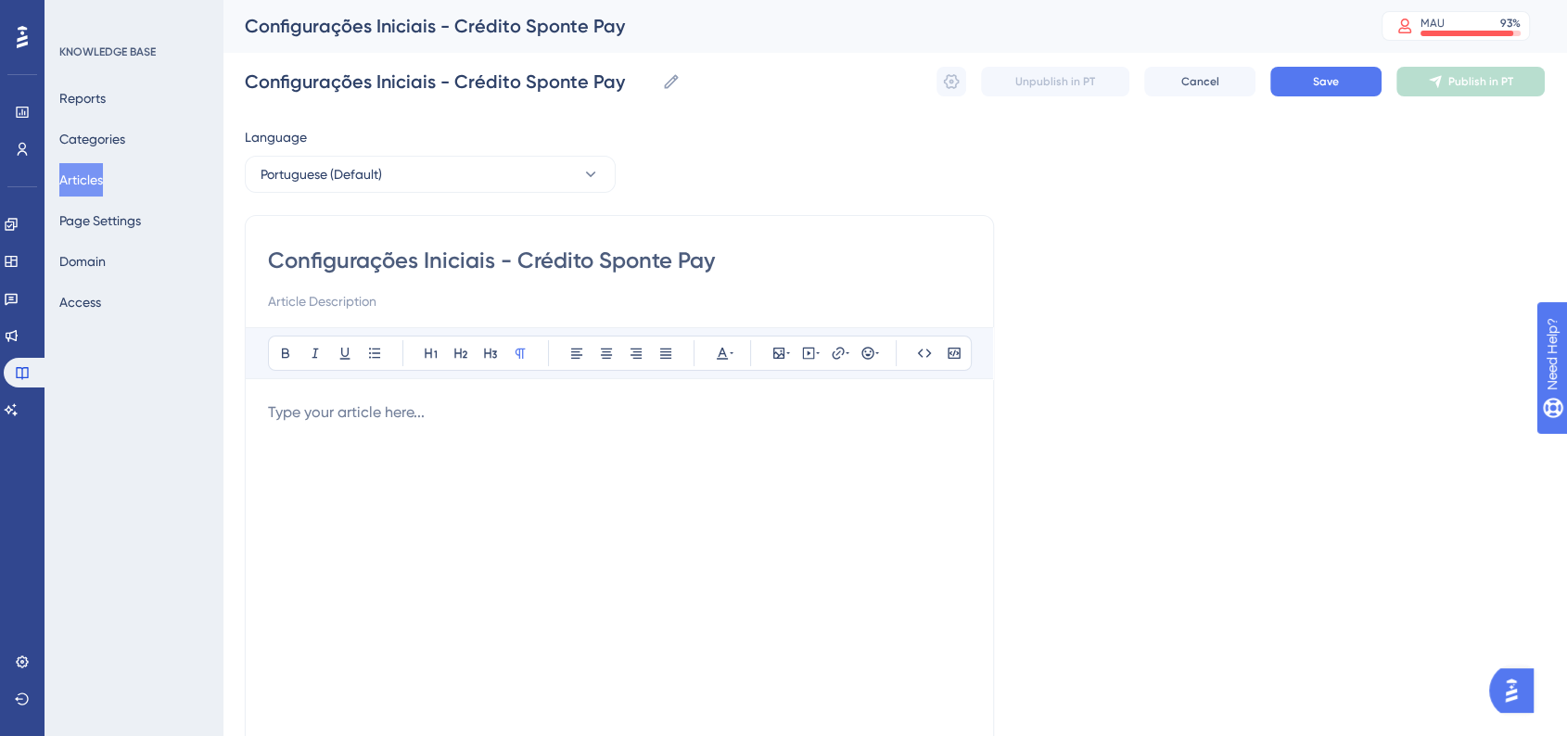
click at [499, 426] on div at bounding box center [619, 605] width 703 height 408
click at [474, 433] on div at bounding box center [619, 605] width 703 height 408
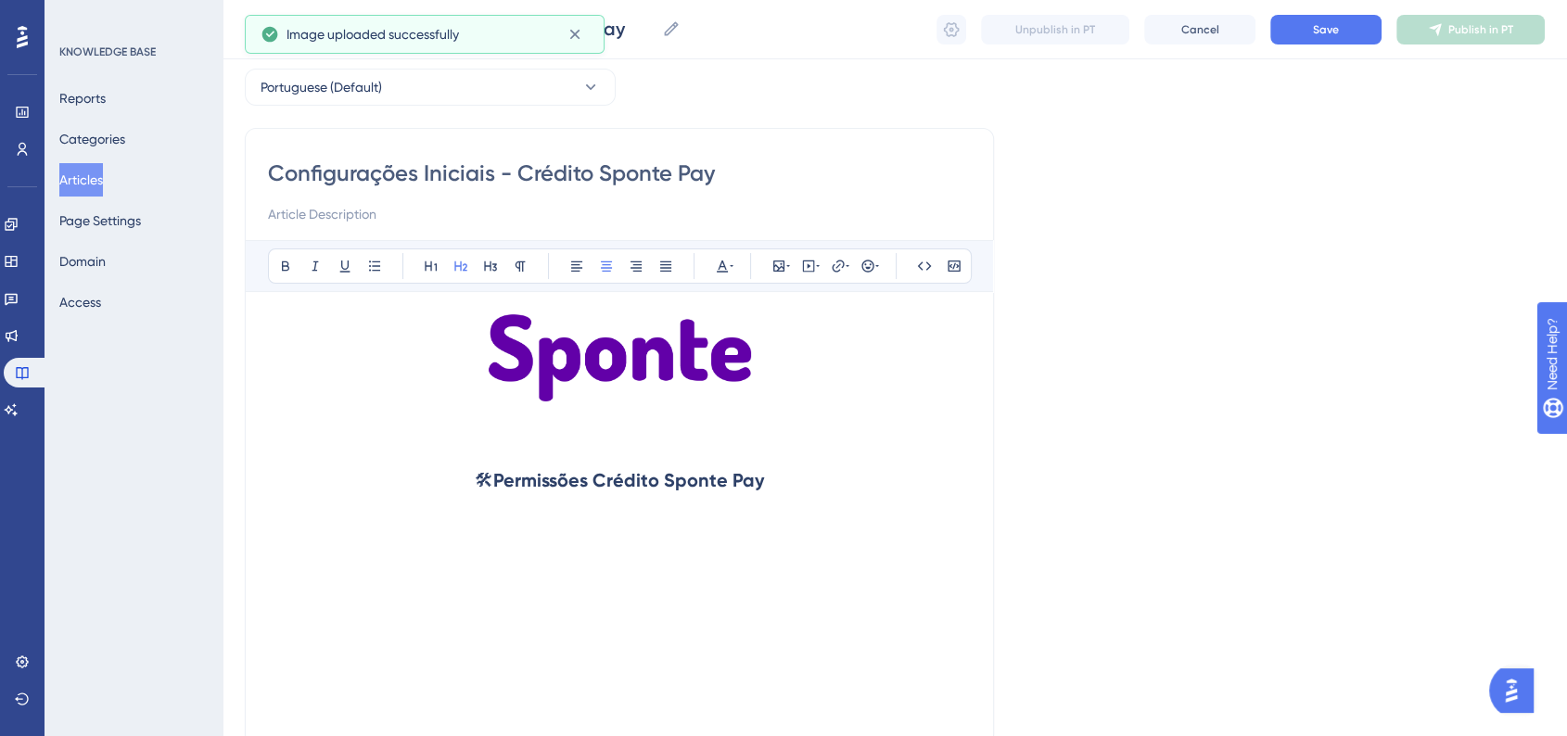
scroll to position [103, 0]
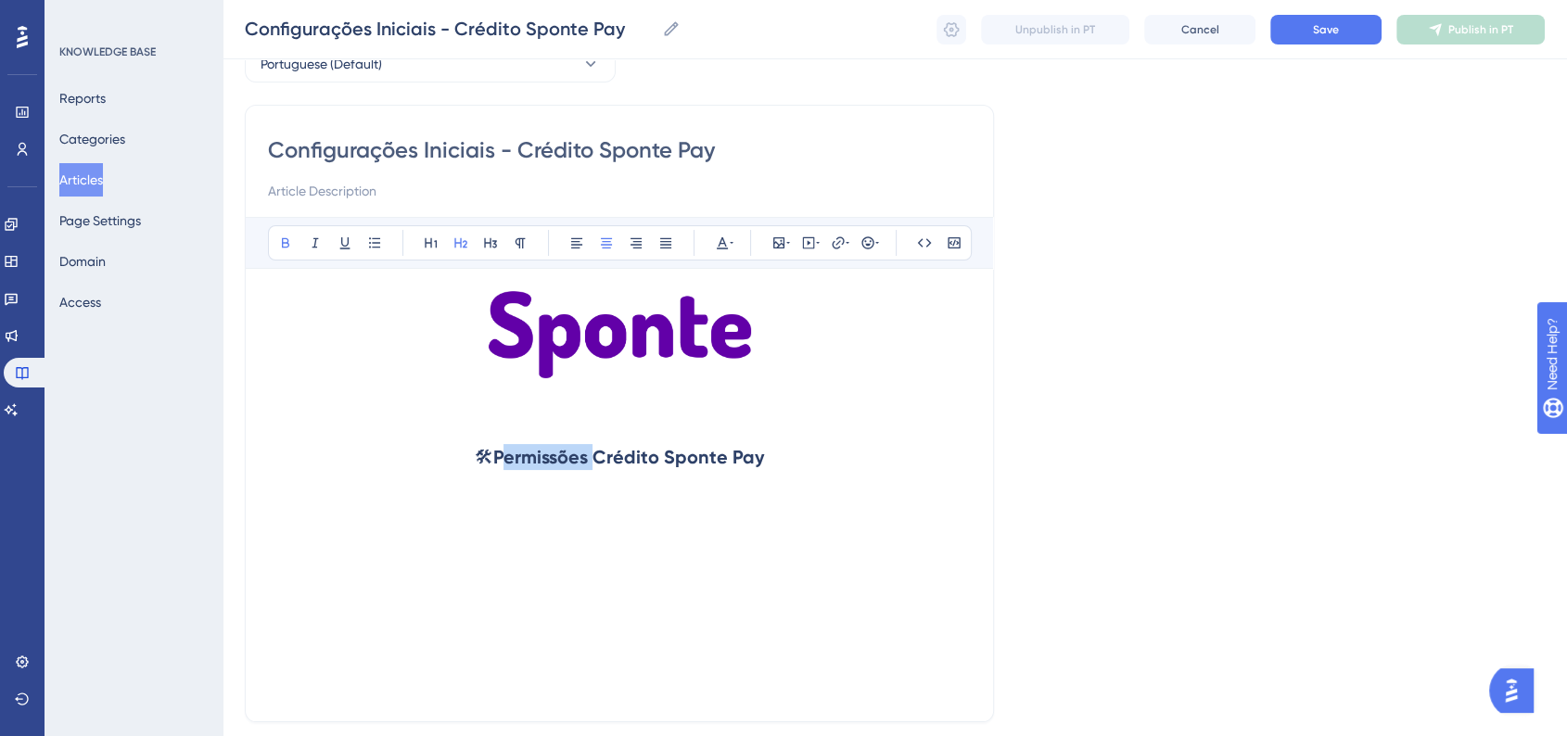
drag, startPoint x: 500, startPoint y: 455, endPoint x: 588, endPoint y: 457, distance: 88.1
click at [588, 457] on strong "Permissões Crédito Sponte Pay" at bounding box center [628, 457] width 271 height 22
click at [498, 461] on strong "Cofigurações - Crédito Sponte Pay" at bounding box center [629, 457] width 312 height 22
click at [833, 460] on h2 "🛠 Configurações - Crédito Sponte Pay" at bounding box center [619, 457] width 703 height 56
click at [266, 502] on div "Configurações Iniciais - Crédito Sponte Pay Bold Italic Underline Bullet Point …" at bounding box center [619, 413] width 749 height 617
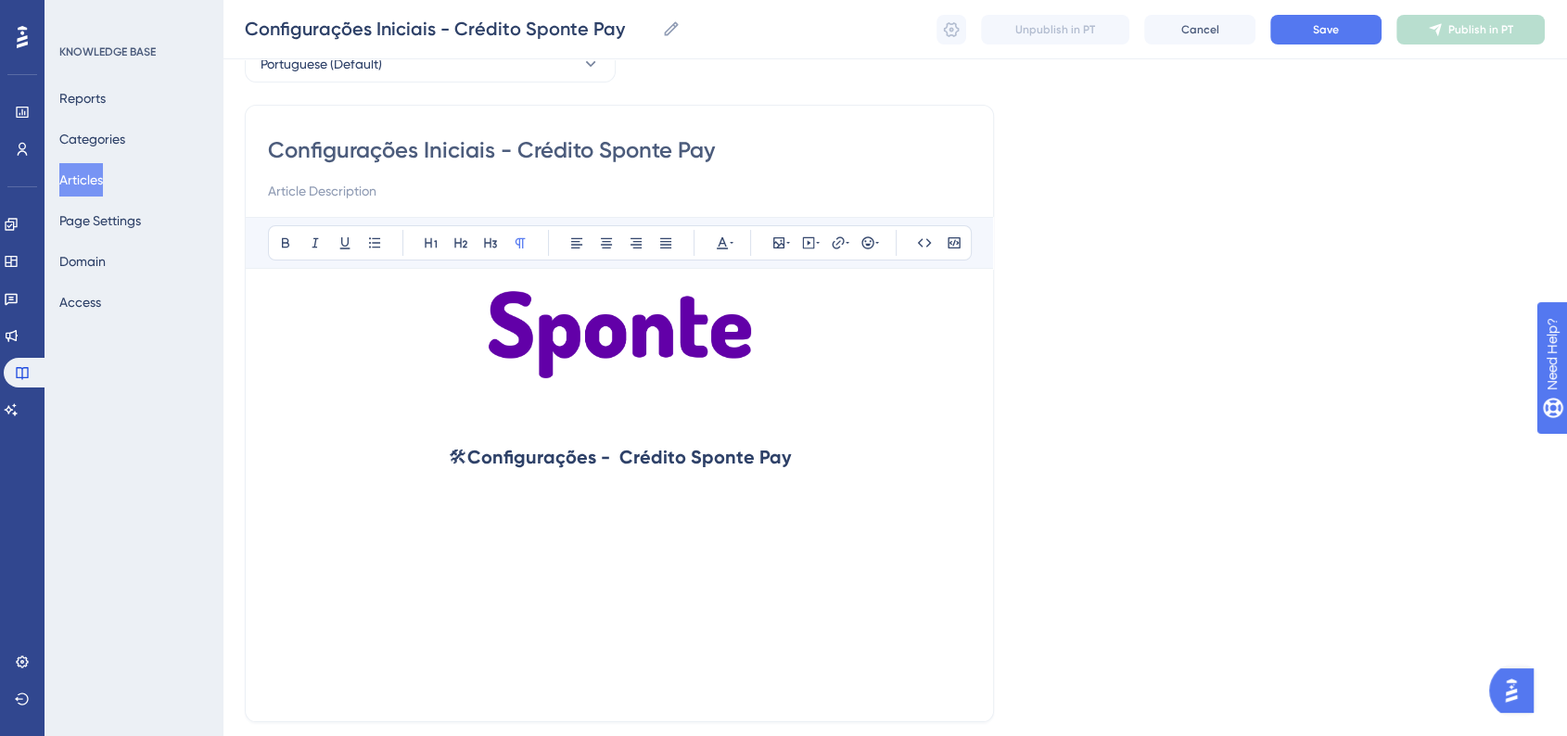
click at [322, 515] on h2 at bounding box center [619, 513] width 703 height 56
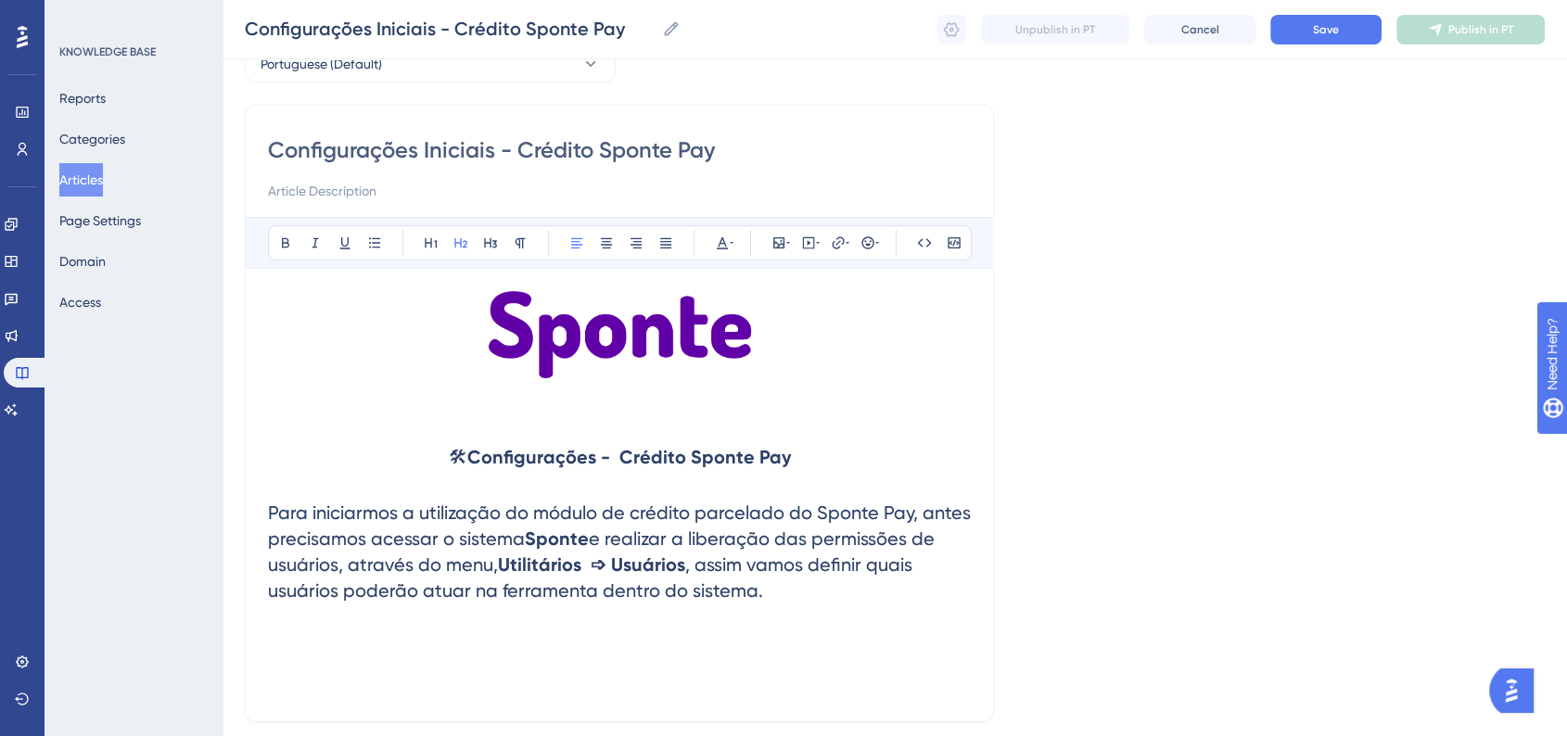
click at [332, 511] on span "Para iniciarmos a utilização do módulo de crédito parcelado do Sponte Pay, ante…" at bounding box center [621, 526] width 707 height 48
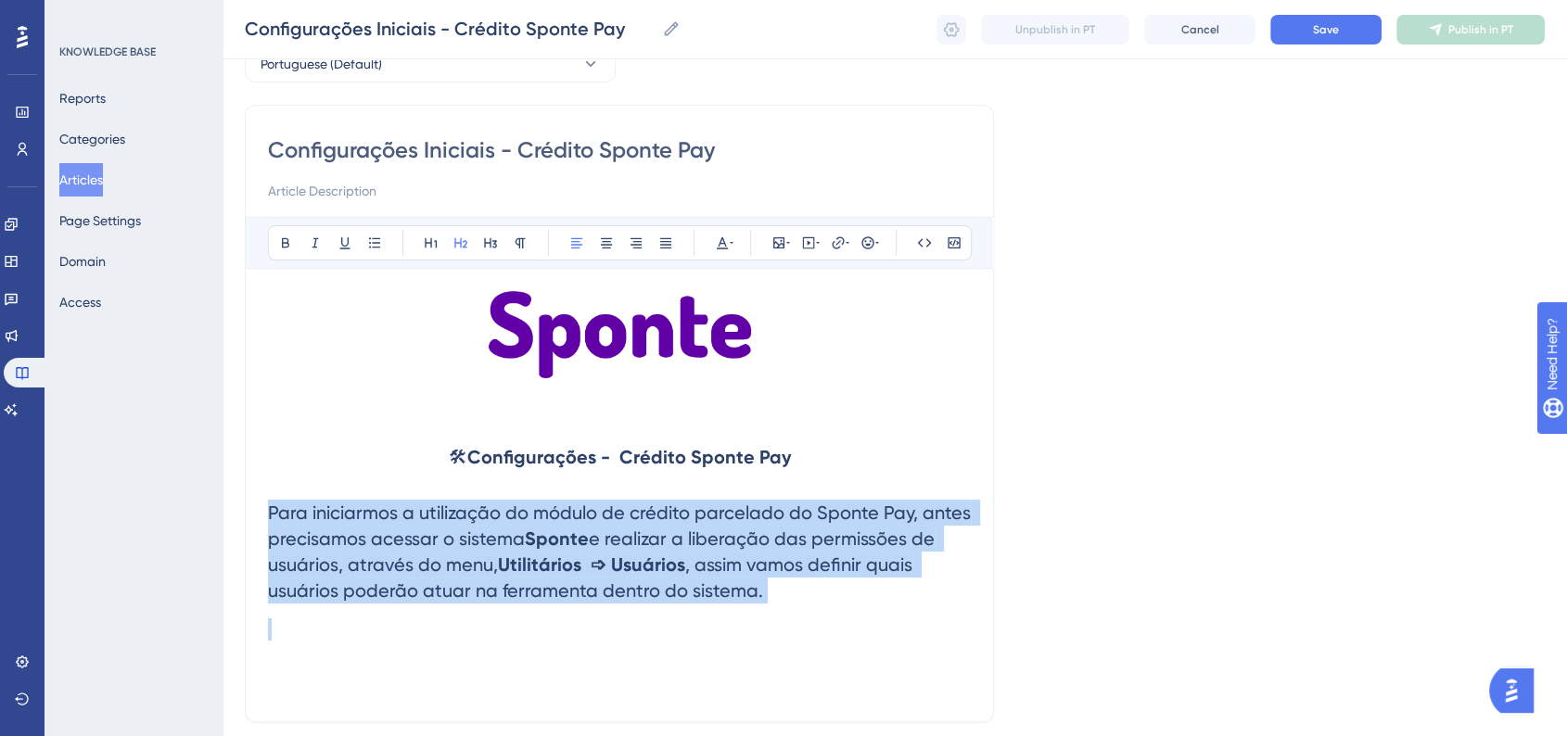
click at [332, 511] on span "Para iniciarmos a utilização do módulo de crédito parcelado do Sponte Pay, ante…" at bounding box center [621, 526] width 707 height 48
click at [508, 240] on button at bounding box center [520, 243] width 26 height 26
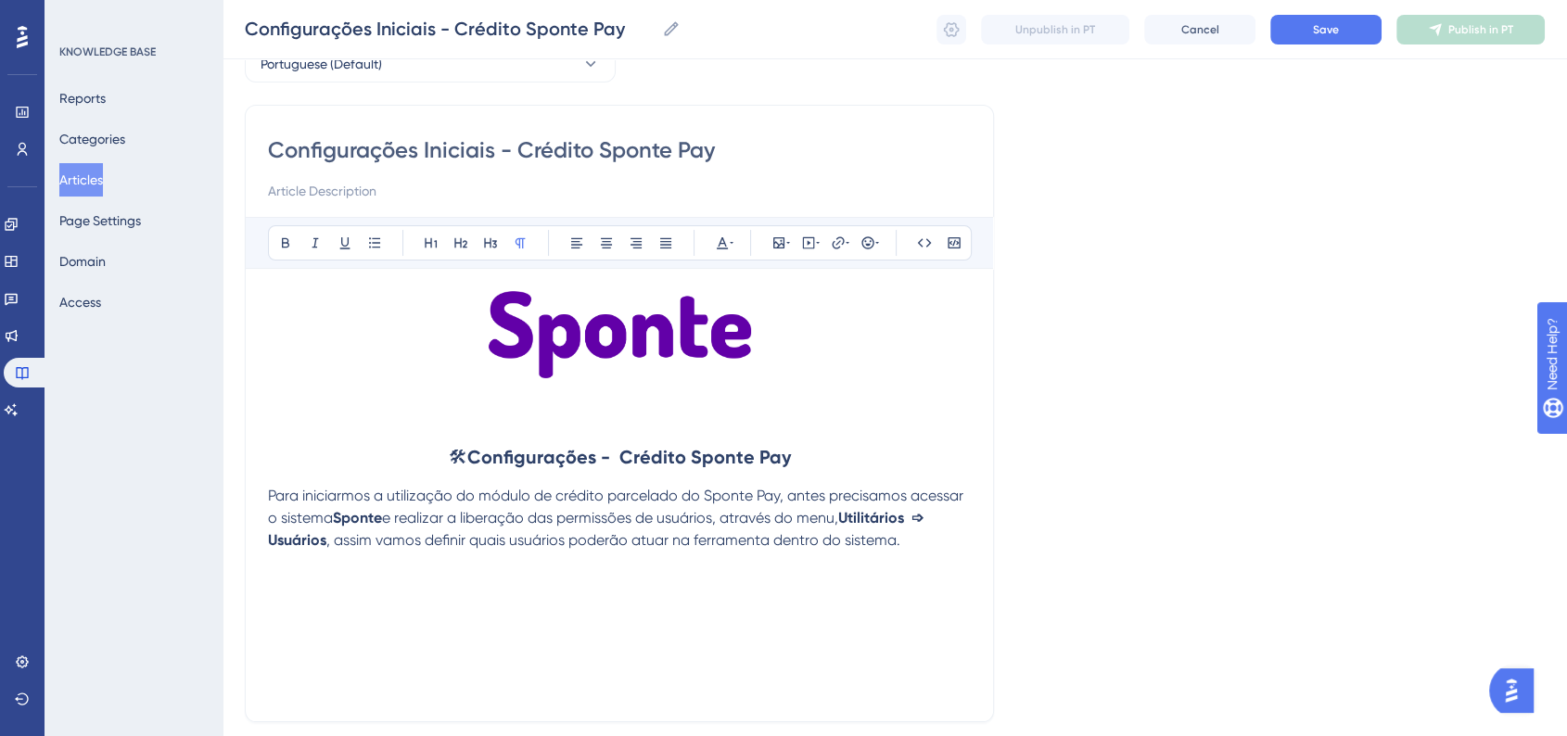
click at [371, 566] on p at bounding box center [619, 563] width 703 height 22
drag, startPoint x: 456, startPoint y: 518, endPoint x: 719, endPoint y: 522, distance: 263.3
click at [719, 522] on span "e realizar a liberação das permissões de usuários, através do menu," at bounding box center [610, 518] width 456 height 18
drag, startPoint x: 361, startPoint y: 539, endPoint x: 415, endPoint y: 539, distance: 54.7
click at [415, 539] on strong "Utilitários ➩ Usuários" at bounding box center [619, 529] width 703 height 40
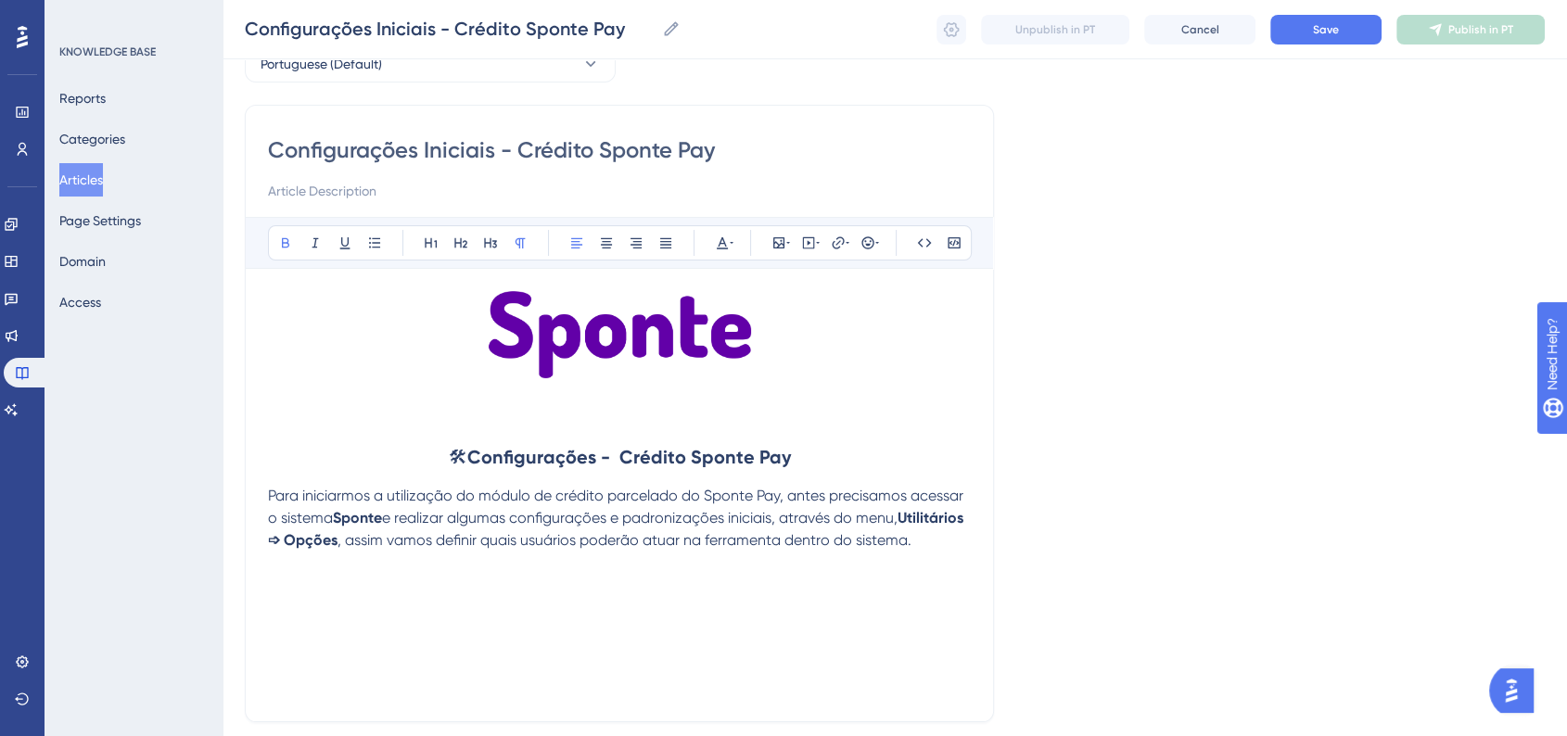
drag, startPoint x: 411, startPoint y: 544, endPoint x: 436, endPoint y: 554, distance: 27.0
click at [411, 544] on strong "Utilitários ➩ Opções" at bounding box center [619, 529] width 703 height 40
drag, startPoint x: 342, startPoint y: 536, endPoint x: 409, endPoint y: 536, distance: 66.7
click at [409, 536] on strong "Utilitários ➩ Opções" at bounding box center [619, 529] width 703 height 40
copy strong "➩ Opções"
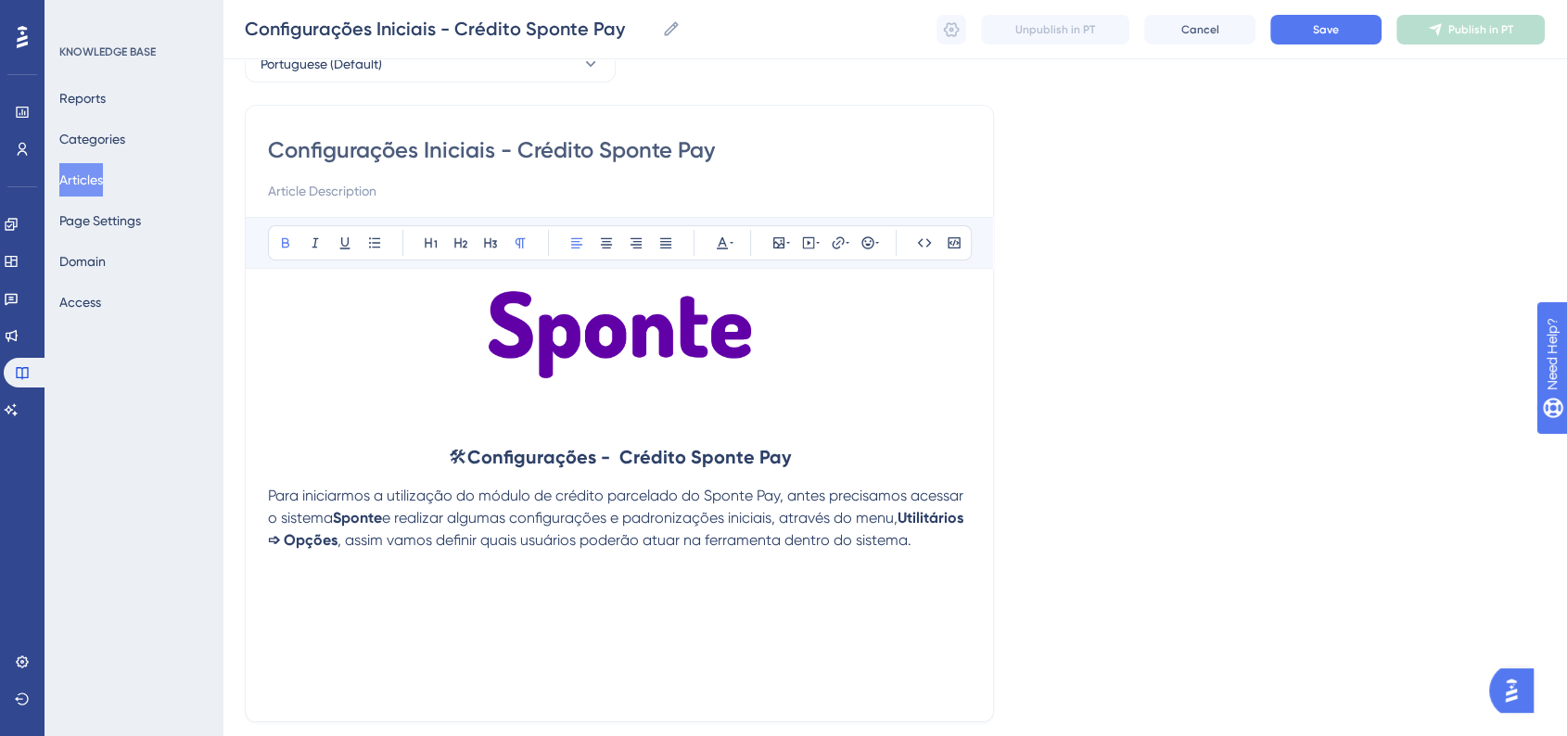
click at [412, 539] on strong "Utilitários ➩ Opções" at bounding box center [619, 529] width 703 height 40
drag, startPoint x: 434, startPoint y: 543, endPoint x: 487, endPoint y: 544, distance: 52.9
click at [487, 544] on strong "Utilitários ➩ Opções ➩ Opções" at bounding box center [619, 529] width 703 height 40
click at [519, 544] on span ", assim vamos definir quais usuários poderão atuar na ferramenta dentro do sist…" at bounding box center [611, 551] width 686 height 40
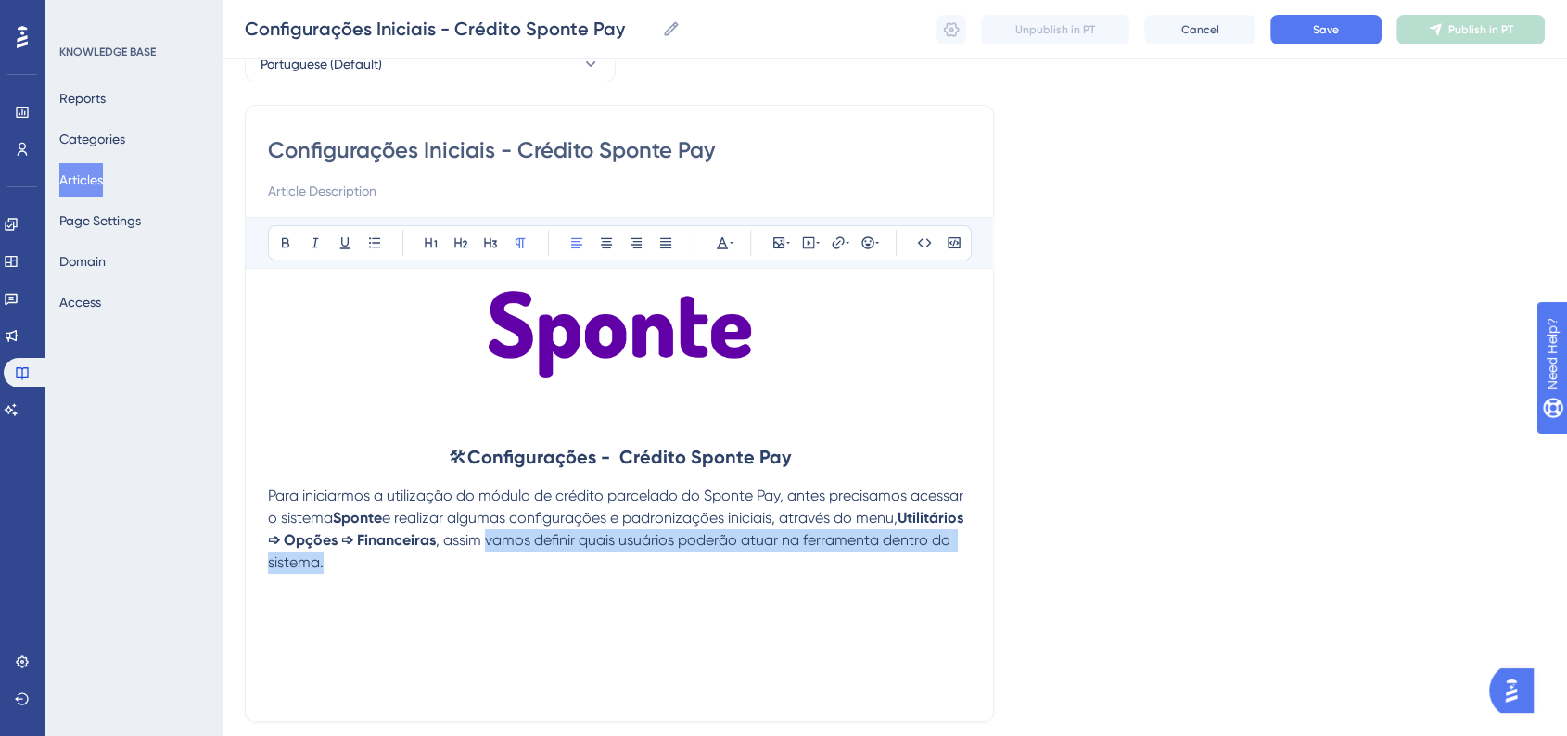
drag, startPoint x: 601, startPoint y: 542, endPoint x: 628, endPoint y: 560, distance: 32.1
click at [628, 560] on p "Para iniciarmos a utilização do módulo de crédito parcelado do Sponte Pay, ante…" at bounding box center [619, 529] width 703 height 89
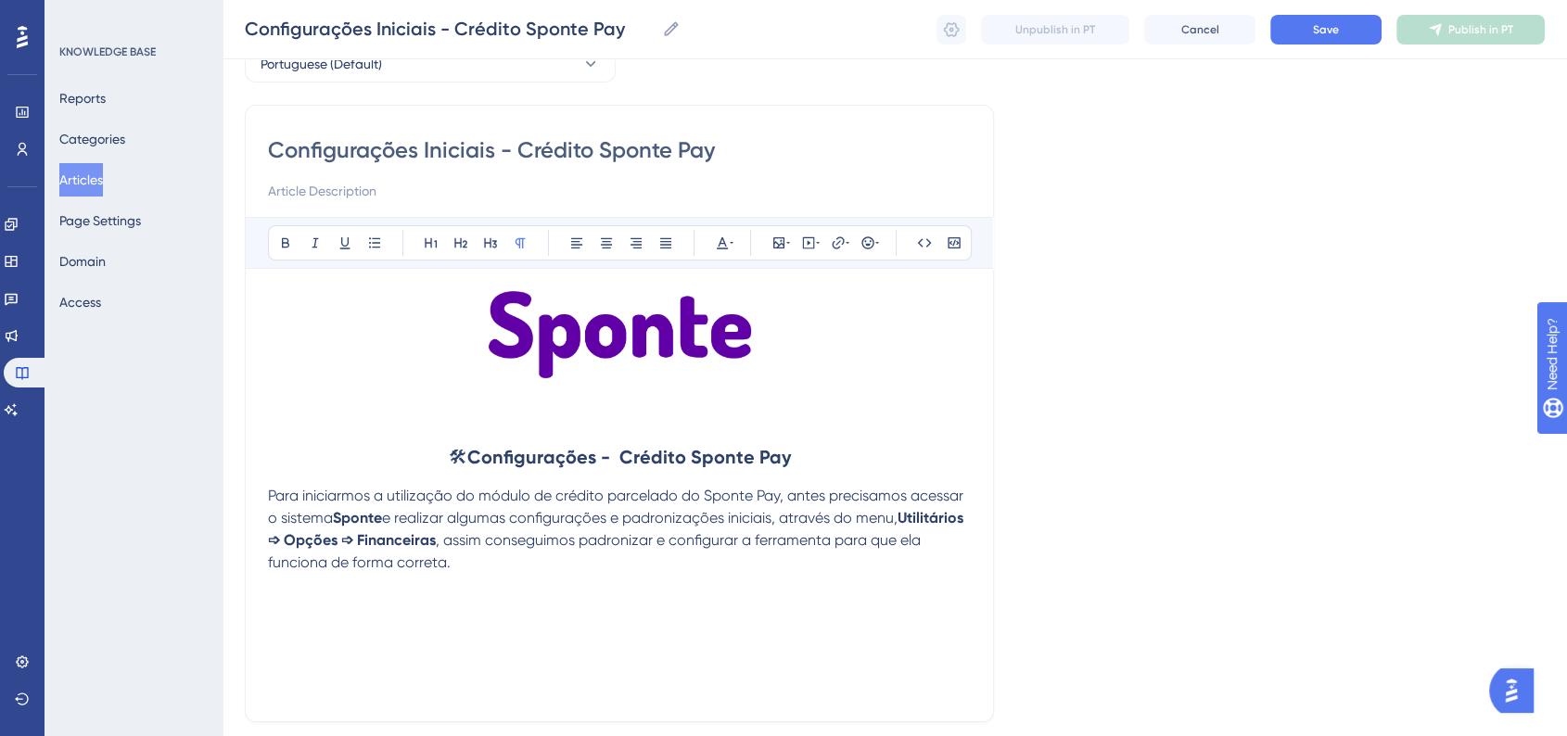
click at [314, 608] on p at bounding box center [619, 607] width 703 height 22
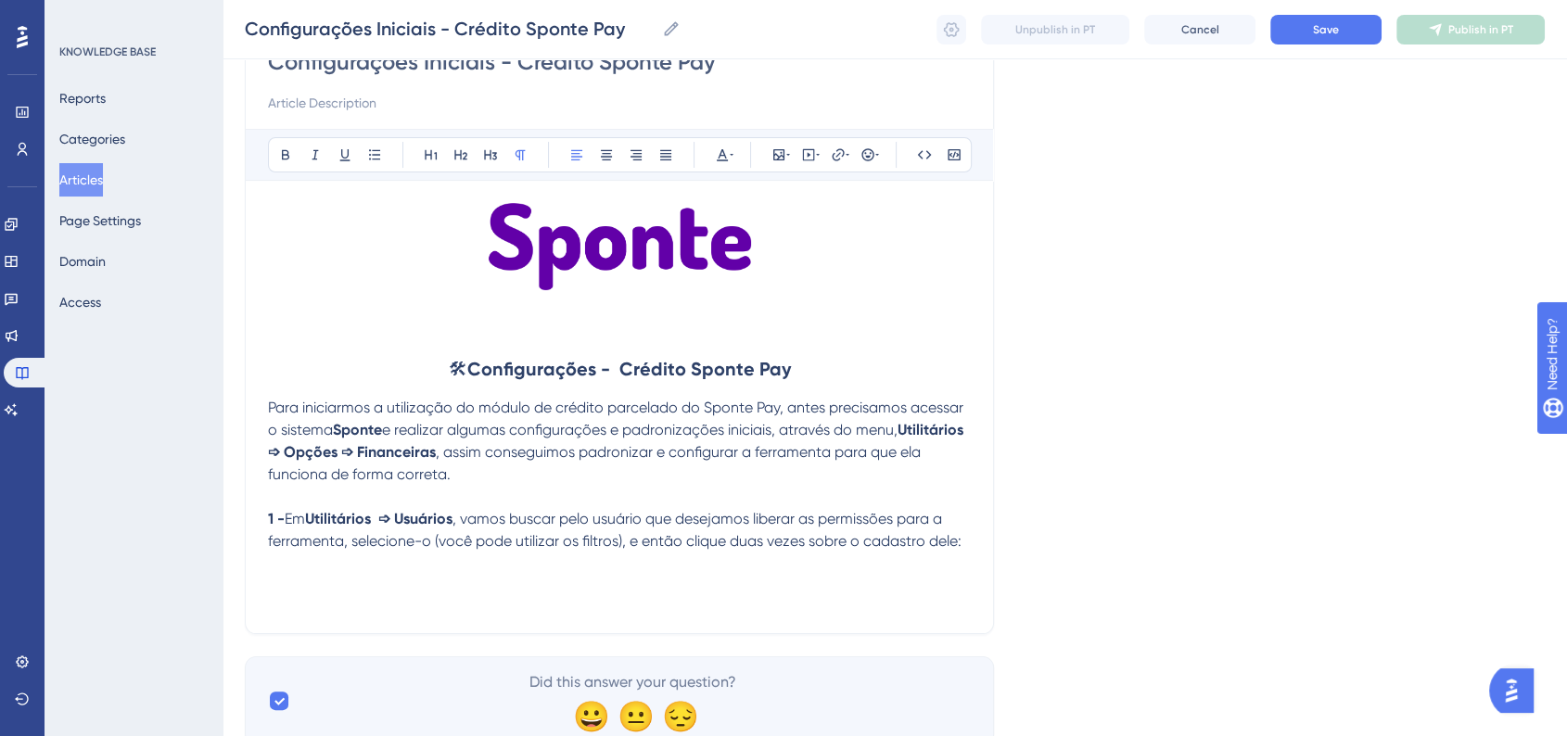
scroll to position [260, 0]
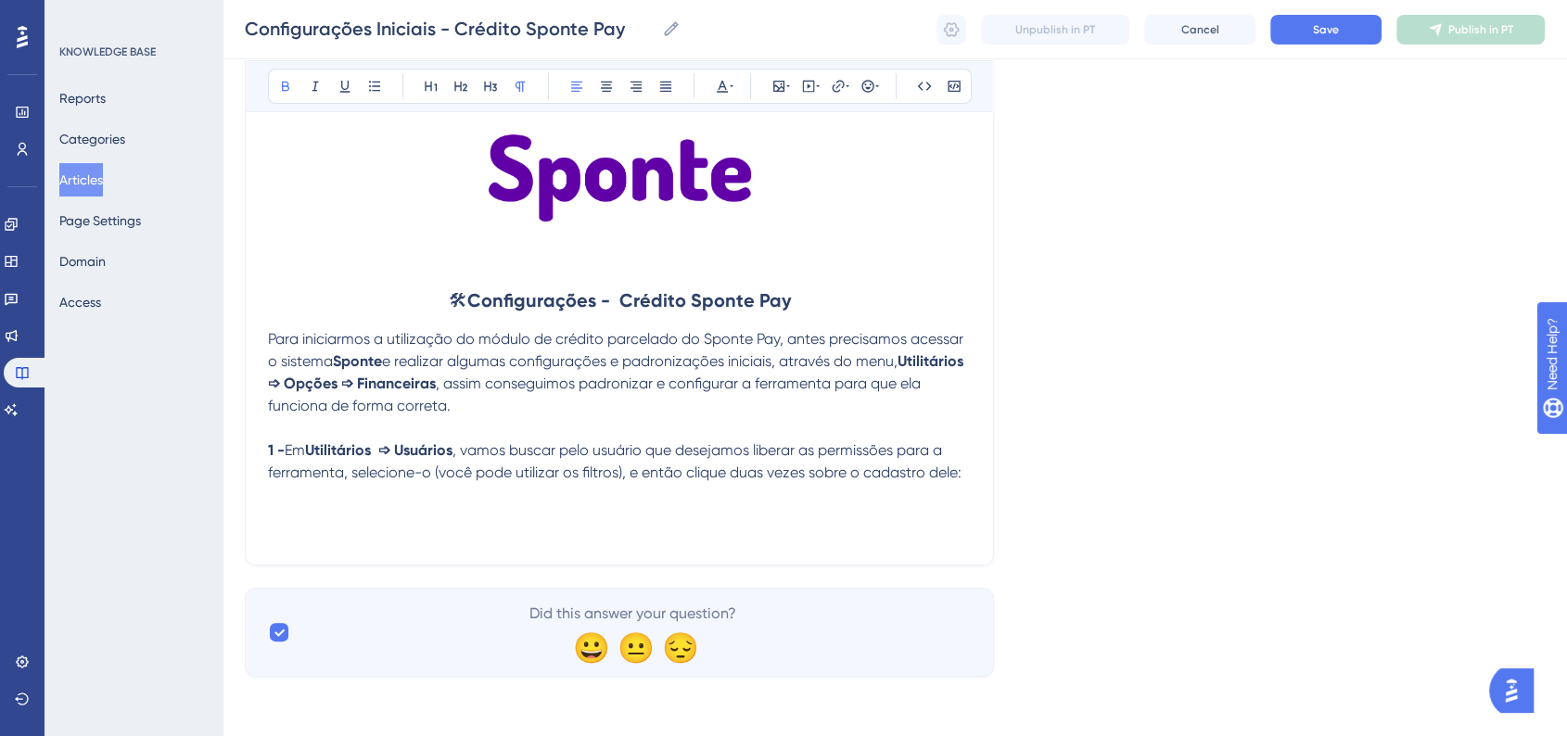
drag, startPoint x: 273, startPoint y: 384, endPoint x: 510, endPoint y: 382, distance: 237.3
click at [510, 382] on strong "Utilitários ➩ Opções ➩ Financeiras" at bounding box center [619, 372] width 703 height 40
copy strong "tilitários ➩ Opções ➩ Financeiras"
drag, startPoint x: 388, startPoint y: 454, endPoint x: 461, endPoint y: 454, distance: 73.2
click at [452, 454] on strong "Utilitários ➩ Usuários" at bounding box center [378, 450] width 147 height 18
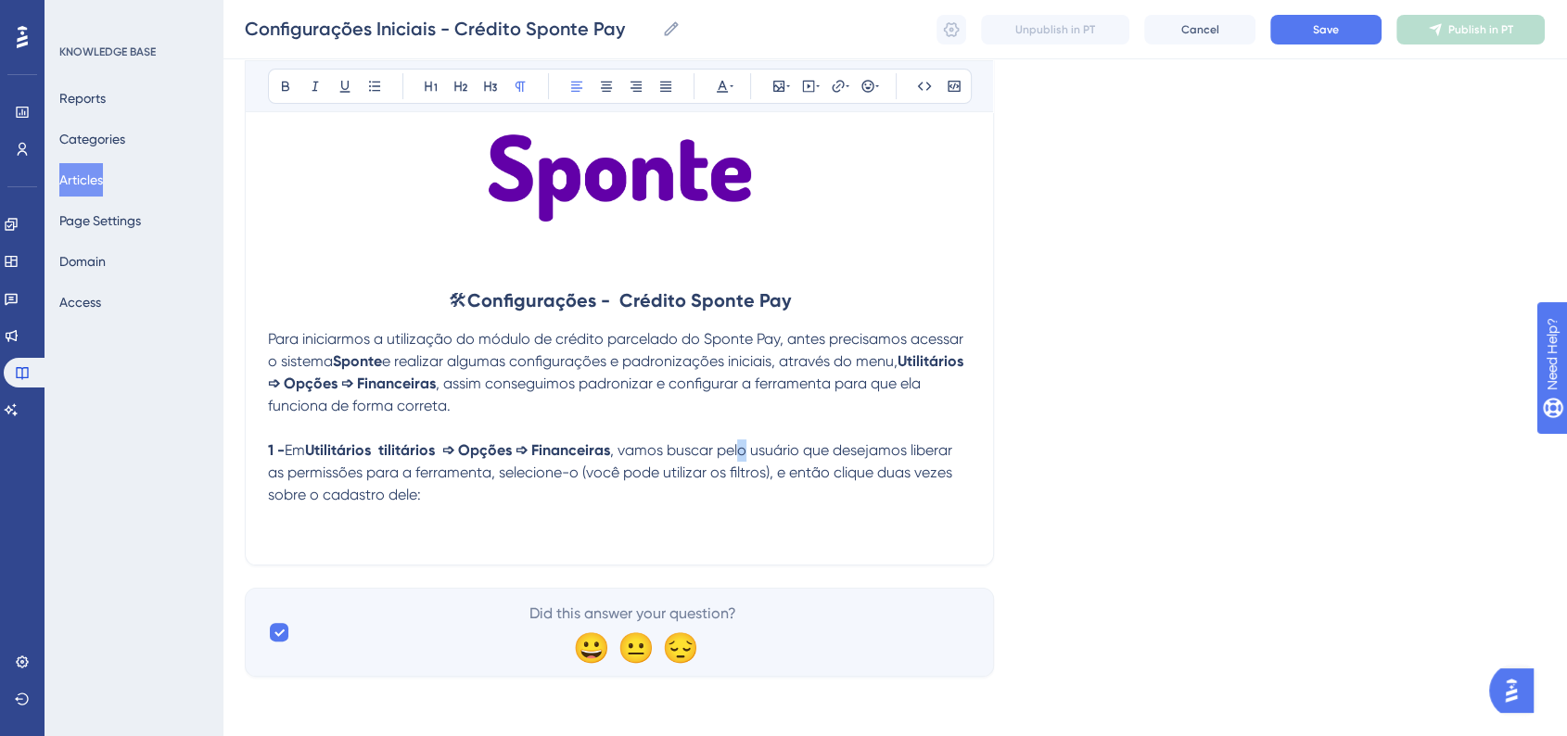
click at [753, 451] on span ", vamos buscar pelo usuário que desejamos liberar as permissões para a ferramen…" at bounding box center [612, 472] width 688 height 62
click at [756, 452] on span ", vamos buscar pelo usuário que desejamos liberar as permissões para a ferramen…" at bounding box center [612, 472] width 688 height 62
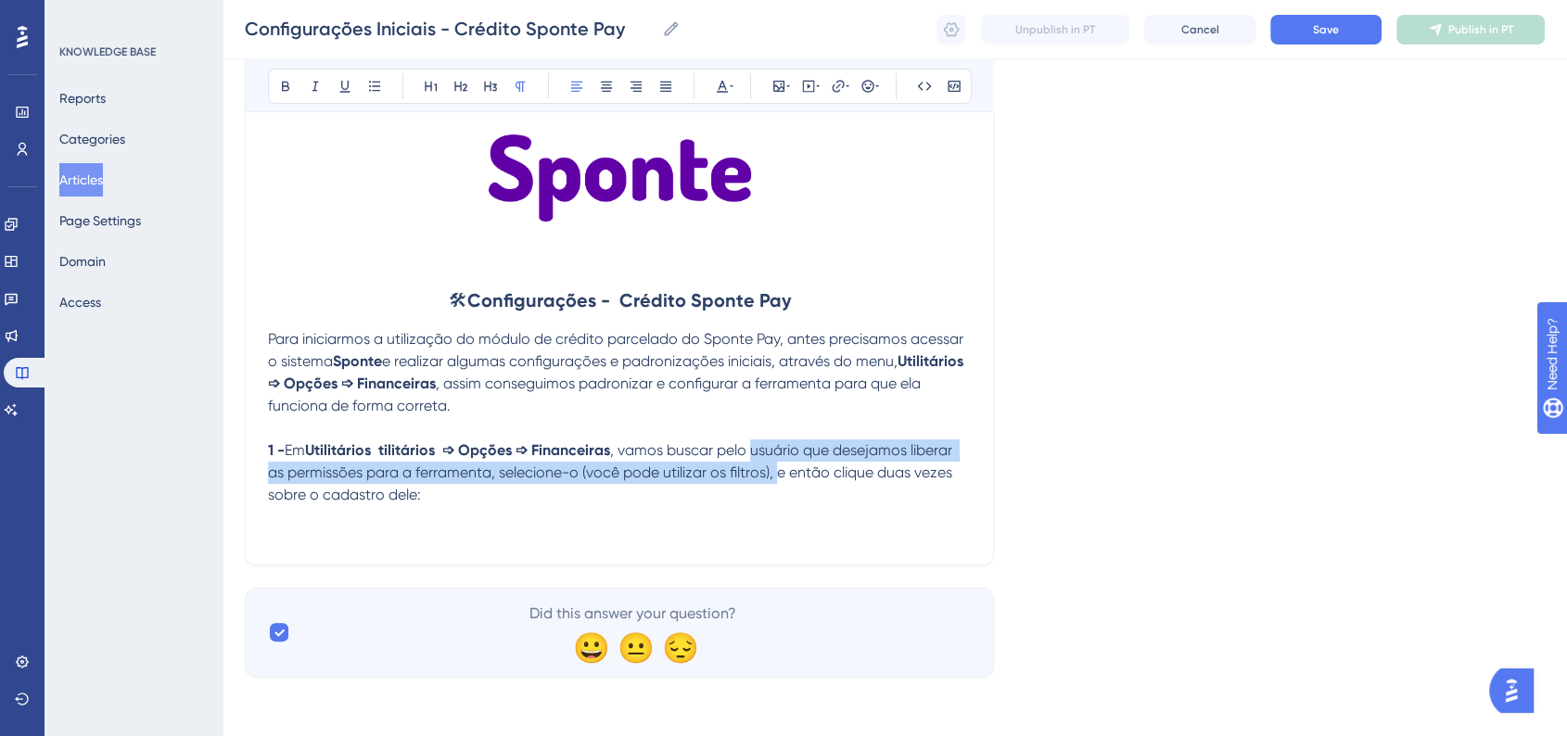
drag, startPoint x: 761, startPoint y: 452, endPoint x: 778, endPoint y: 484, distance: 35.7
click at [778, 484] on p "1 - Em Utilitários tilitários ➩ Opções ➩ Financeiras , vamos buscar pelo usuári…" at bounding box center [619, 472] width 703 height 67
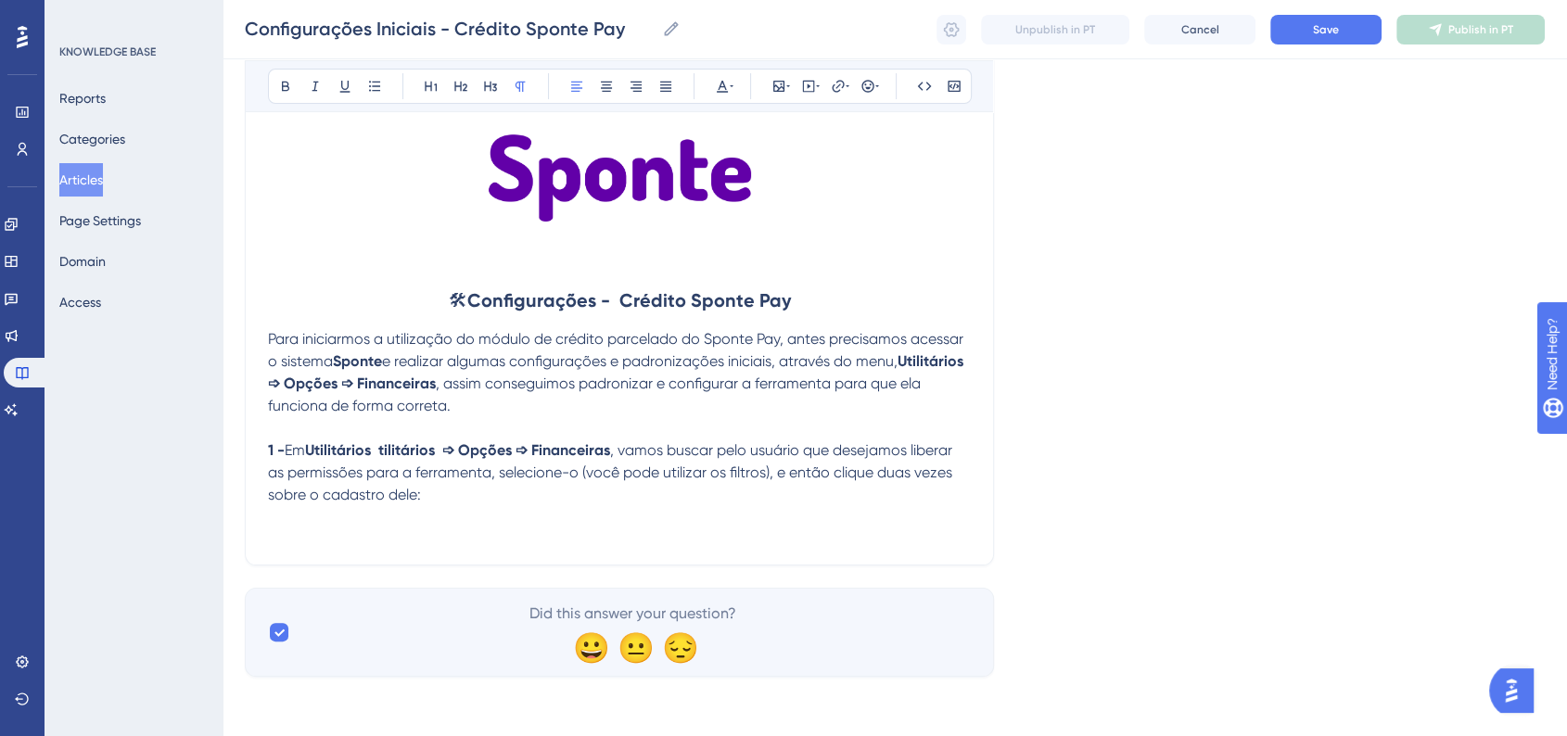
drag, startPoint x: 747, startPoint y: 502, endPoint x: 626, endPoint y: 467, distance: 126.5
click at [745, 502] on p "1 - Em Utilitários tilitários ➩ Opções ➩ Financeiras , vamos buscar pelo usuári…" at bounding box center [619, 472] width 703 height 67
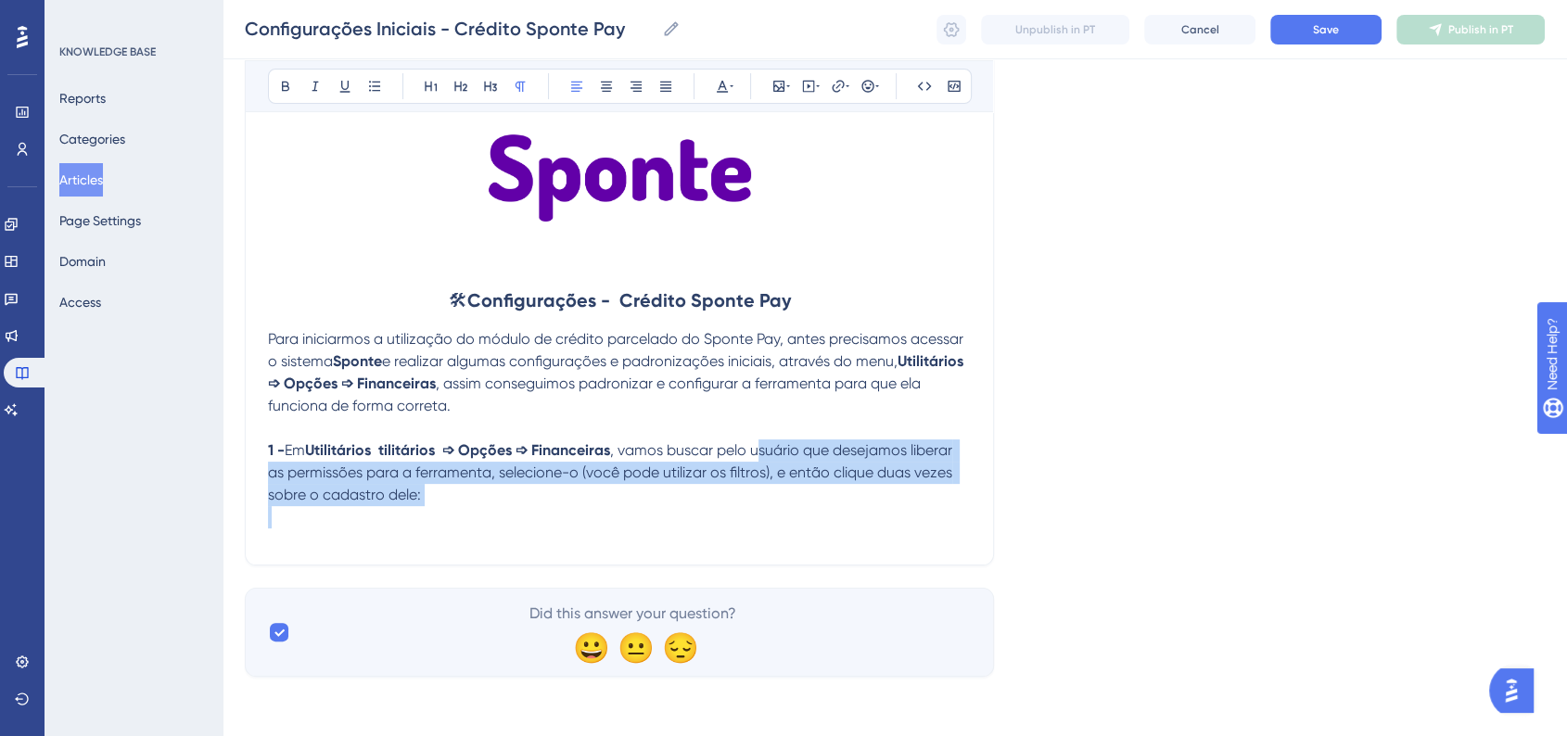
drag, startPoint x: 765, startPoint y: 451, endPoint x: 799, endPoint y: 509, distance: 67.7
click at [799, 509] on div "🛠 Configurações - Crédito Sponte Pay Para iniciarmos a utilização do módulo de …" at bounding box center [619, 338] width 703 height 408
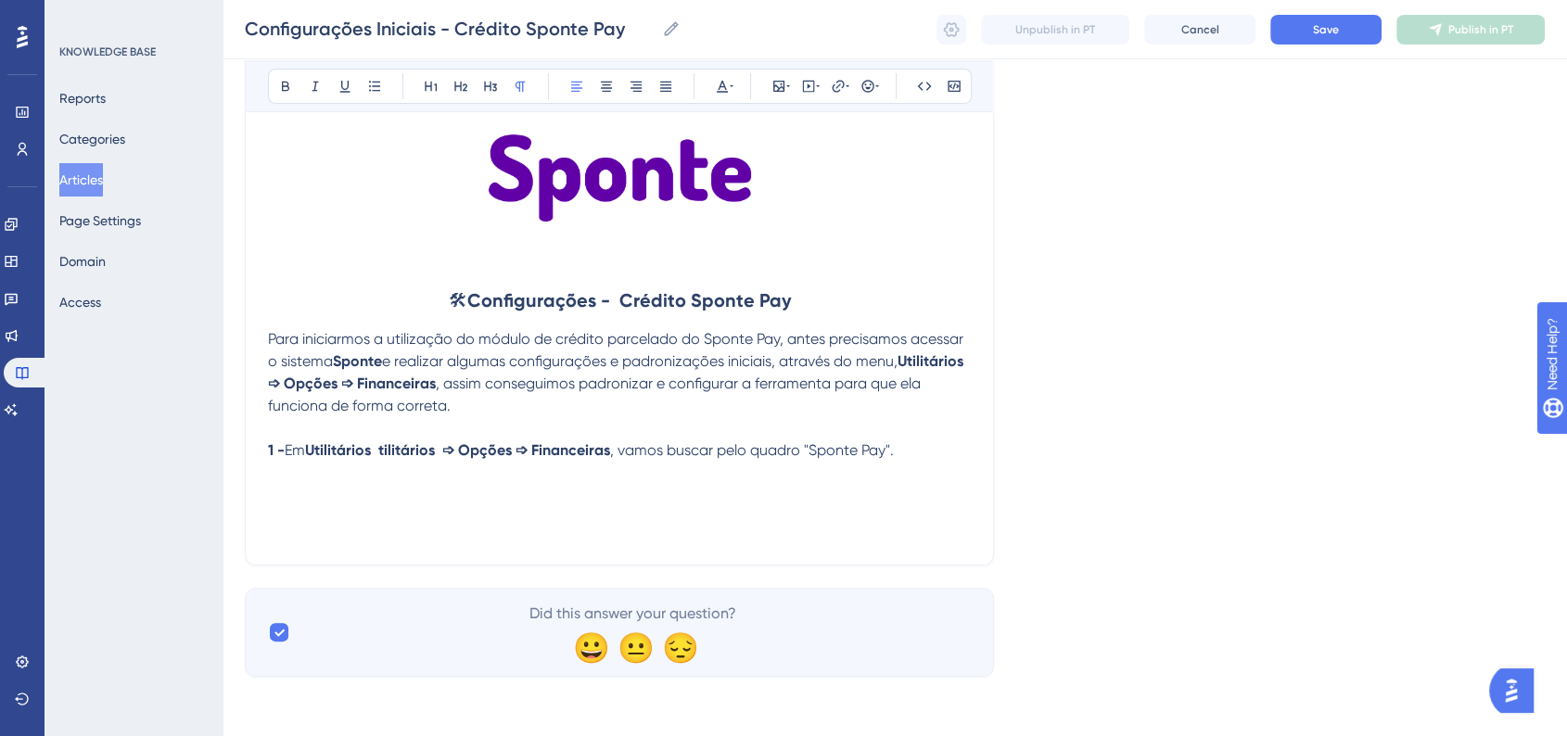
click at [360, 503] on div "🛠 Configurações - Crédito Sponte Pay Para iniciarmos a utilização do módulo de …" at bounding box center [619, 338] width 703 height 408
click at [934, 448] on p "1 - Em Utilitários tilitários ➩ Opções ➩ Financeiras , vamos buscar pelo quadro…" at bounding box center [619, 450] width 703 height 22
click at [541, 416] on div "🛠 Configurações - Crédito Sponte Pay Para iniciarmos a utilização do módulo de …" at bounding box center [619, 338] width 703 height 408
click at [541, 415] on p "Para iniciarmos a utilização do módulo de crédito parcelado do Sponte Pay, ante…" at bounding box center [619, 372] width 703 height 89
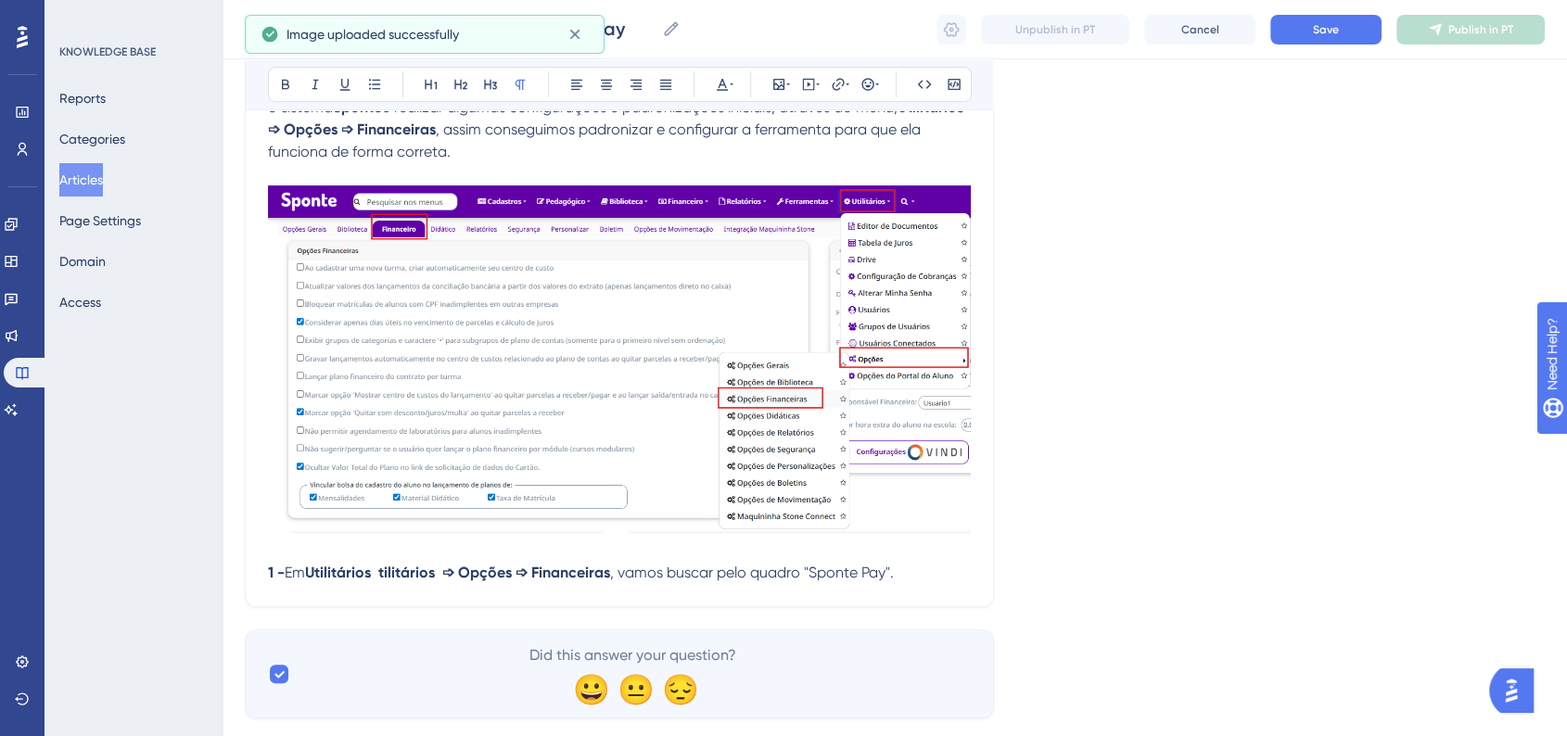
scroll to position [556, 0]
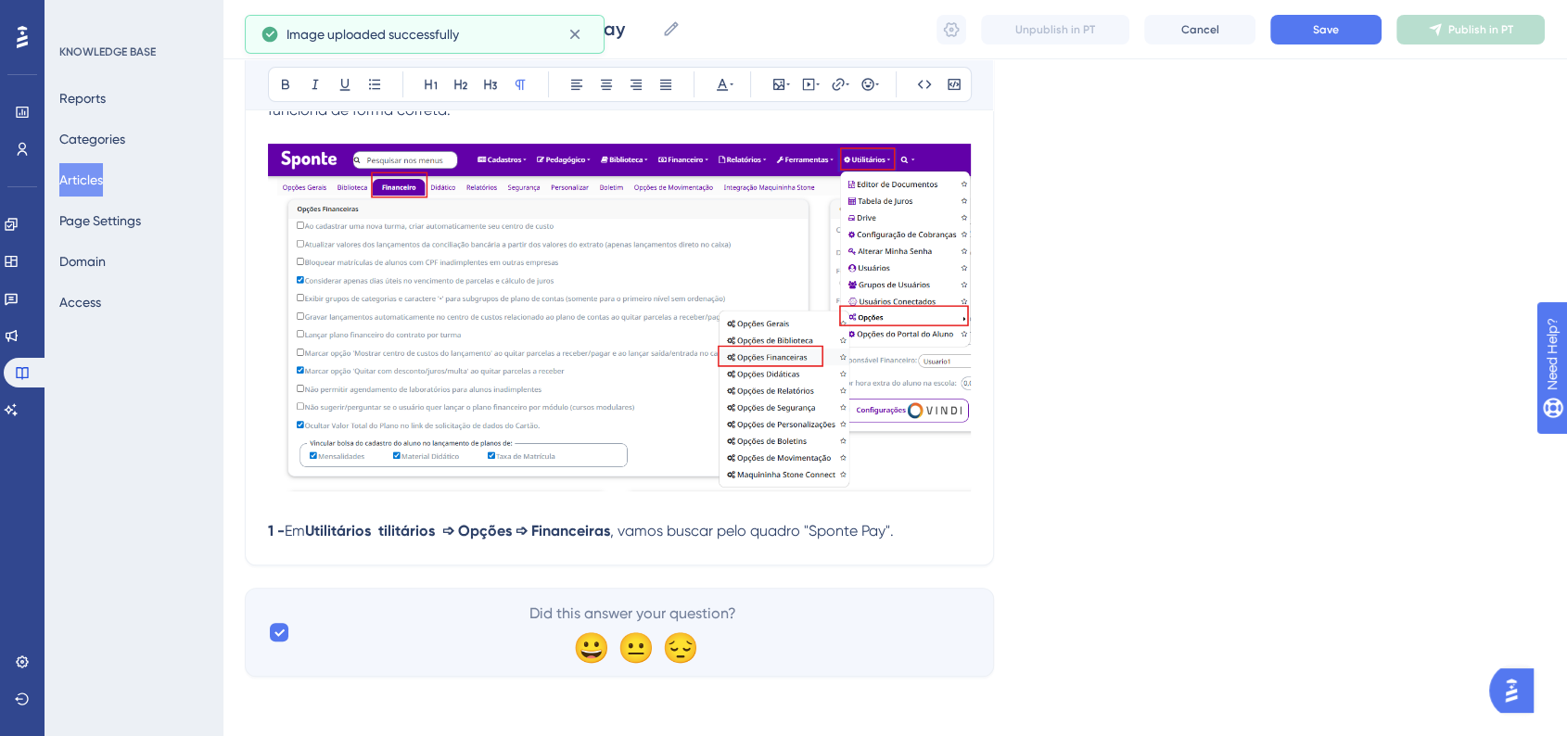
click at [973, 528] on div "Configurações Iniciais - Crédito Sponte Pay Bold Italic Underline Bullet Point …" at bounding box center [619, 108] width 749 height 913
click at [937, 527] on p "1 - Em Utilitários tilitários ➩ Opções ➩ Financeiras , vamos buscar pelo quadro…" at bounding box center [619, 531] width 703 height 22
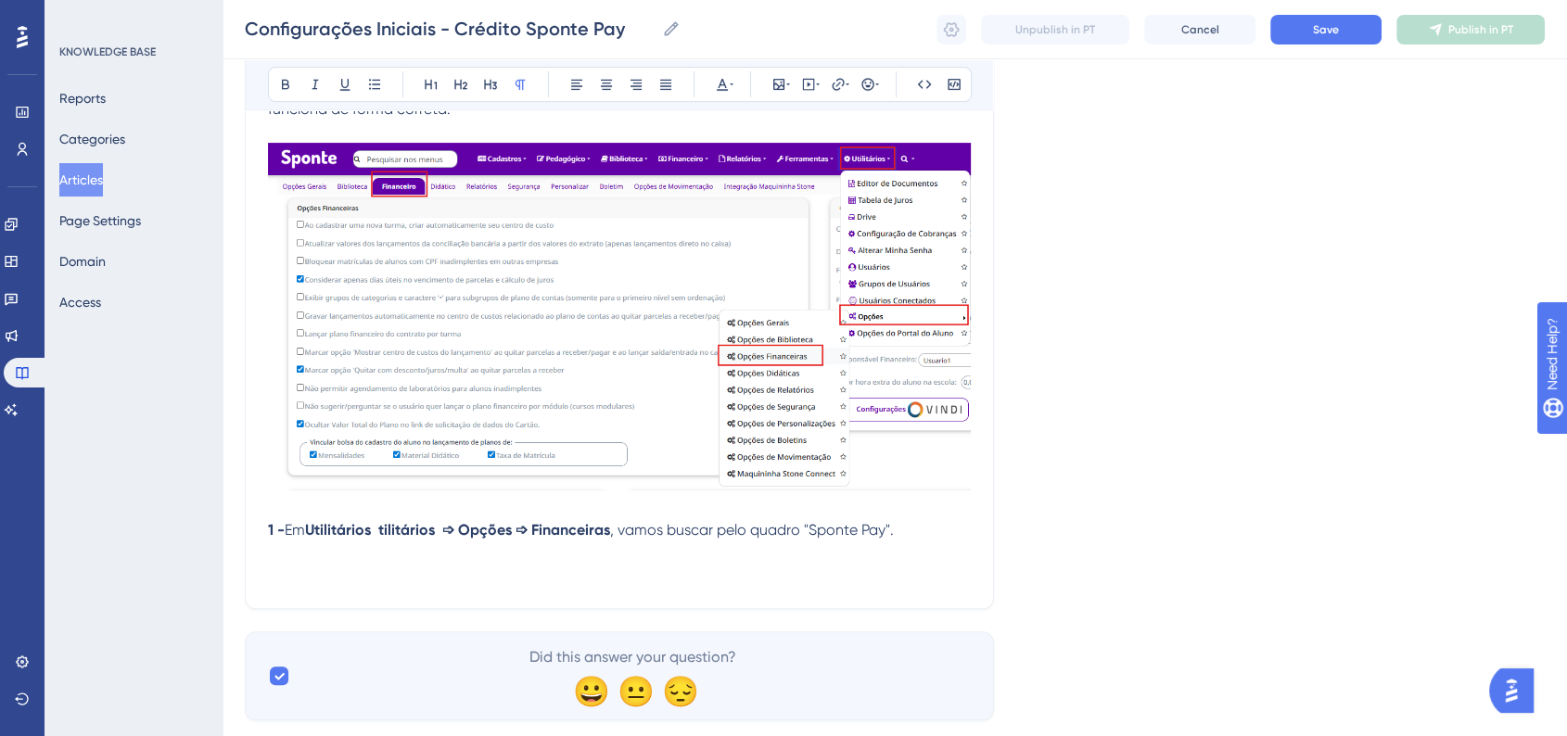
click at [324, 575] on p at bounding box center [619, 575] width 703 height 22
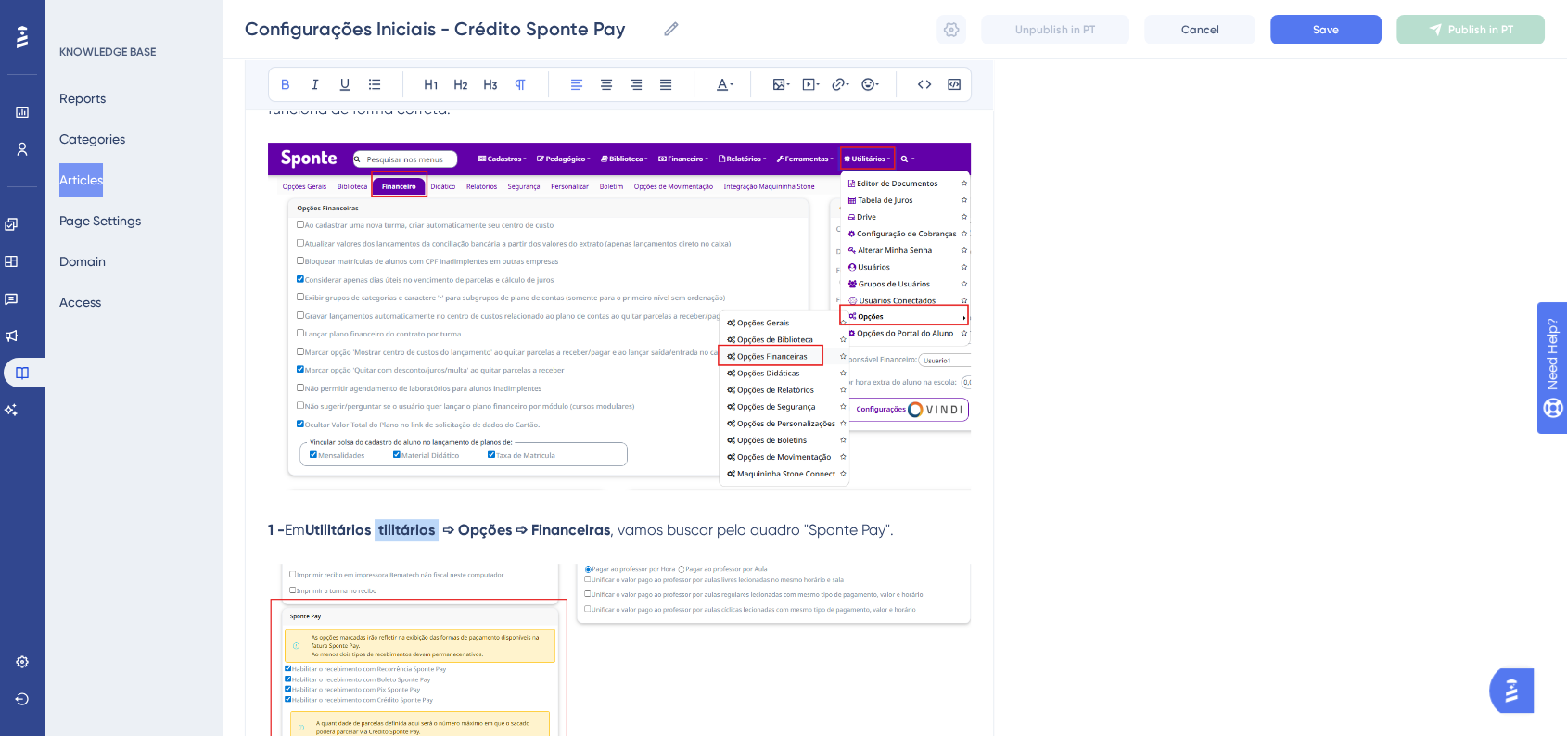
drag, startPoint x: 444, startPoint y: 532, endPoint x: 383, endPoint y: 536, distance: 61.3
click at [383, 536] on strong "Utilitários tilitários ➩ Opções ➩ Financeiras" at bounding box center [457, 530] width 305 height 18
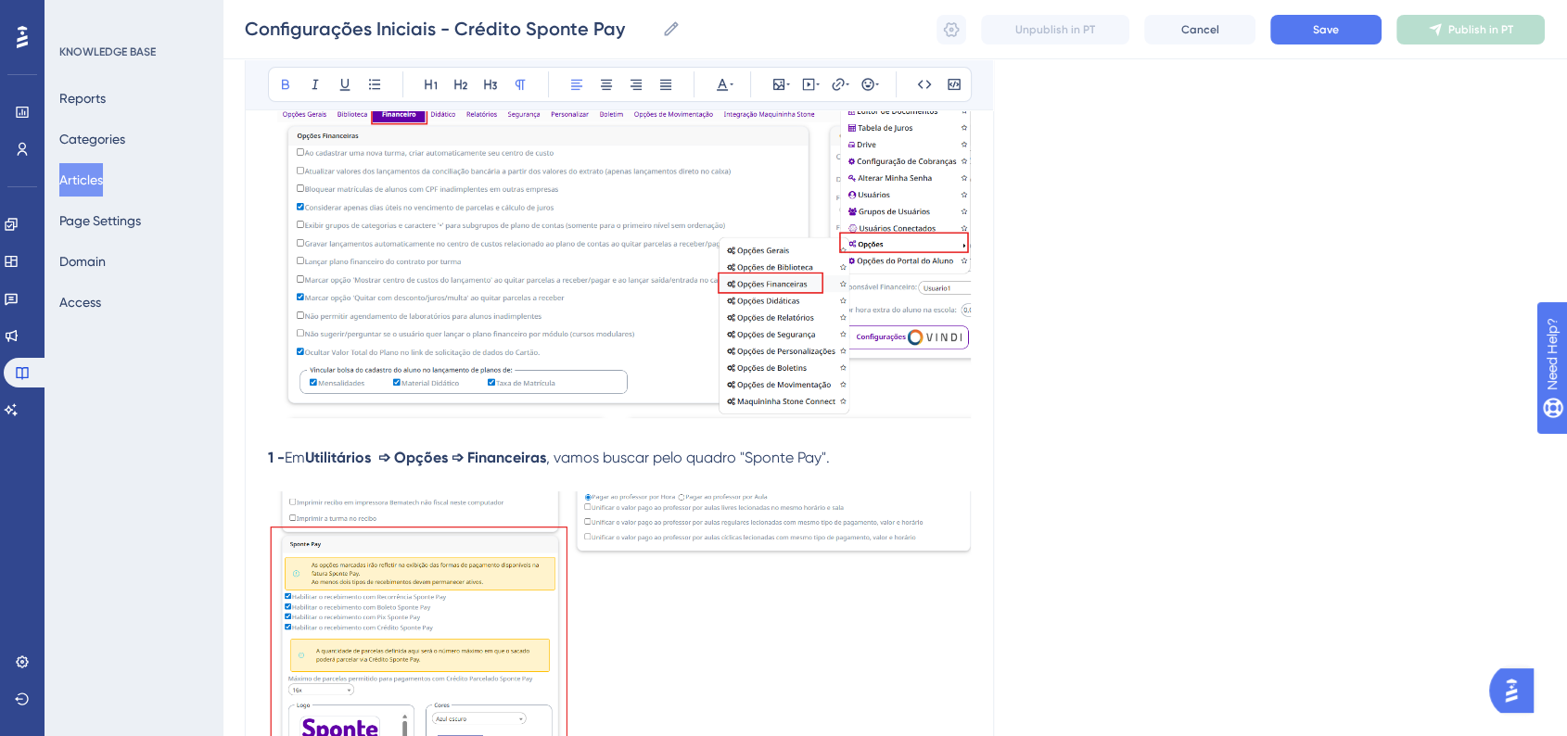
scroll to position [659, 0]
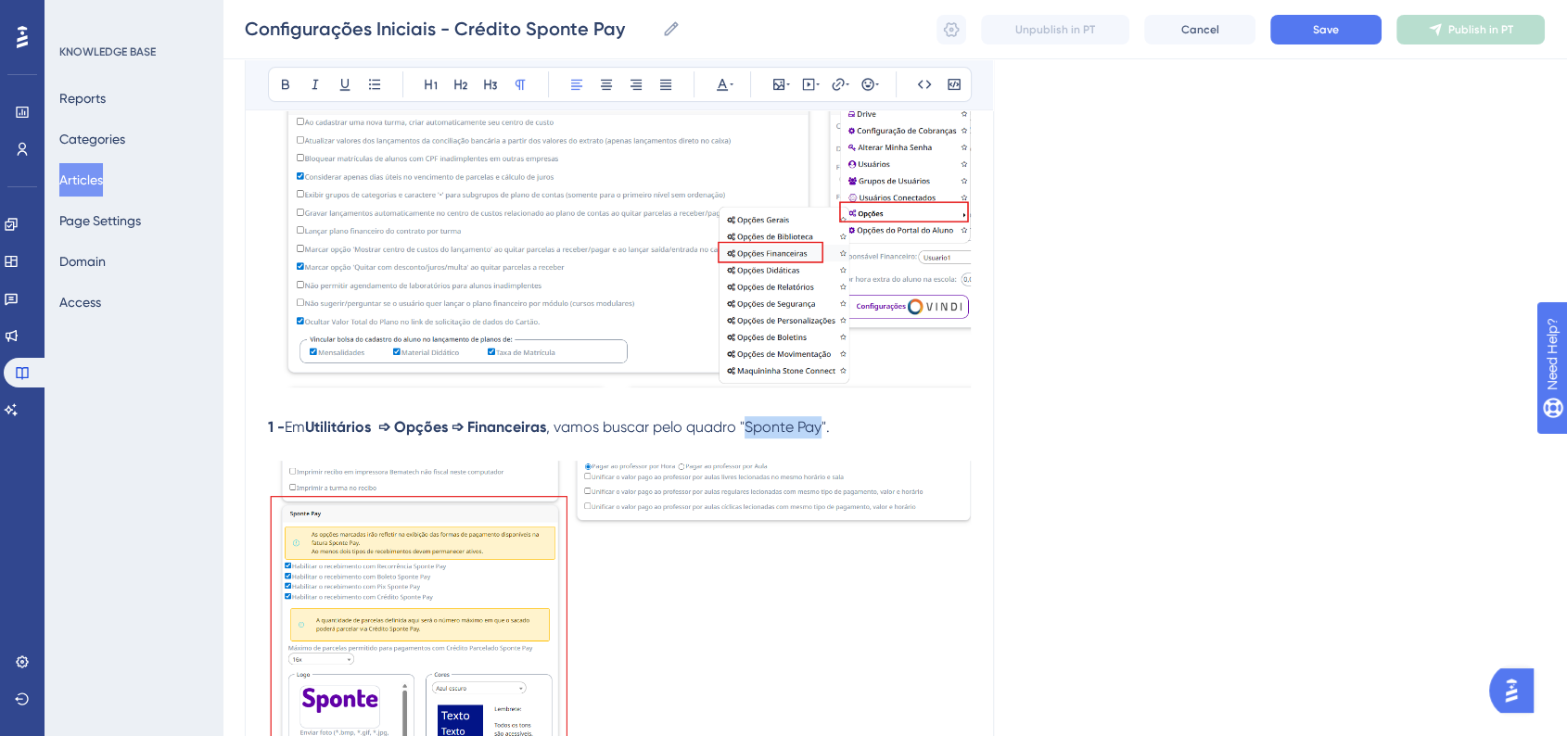
drag, startPoint x: 756, startPoint y: 428, endPoint x: 835, endPoint y: 437, distance: 80.2
click at [835, 437] on p "1 - Em Utilitários ➩ Opções ➩ Financeiras , vamos buscar pelo quadro "Sponte Pa…" at bounding box center [619, 427] width 703 height 22
click at [295, 83] on button at bounding box center [286, 84] width 26 height 26
click at [1137, 464] on div "Language Portuguese (Default) Configurações Iniciais - Crédito Sponte Pay Bold …" at bounding box center [895, 209] width 1300 height 1498
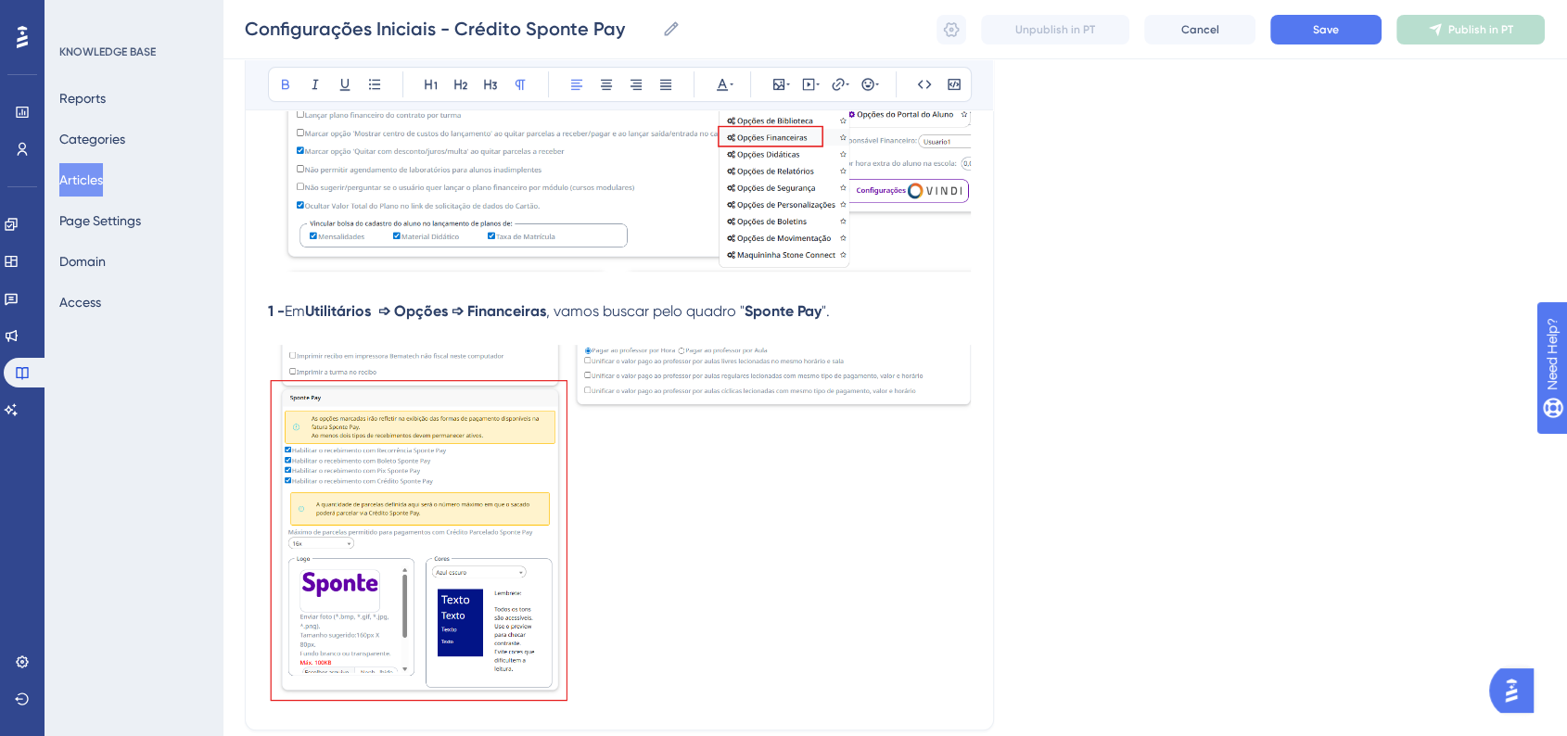
scroll to position [939, 0]
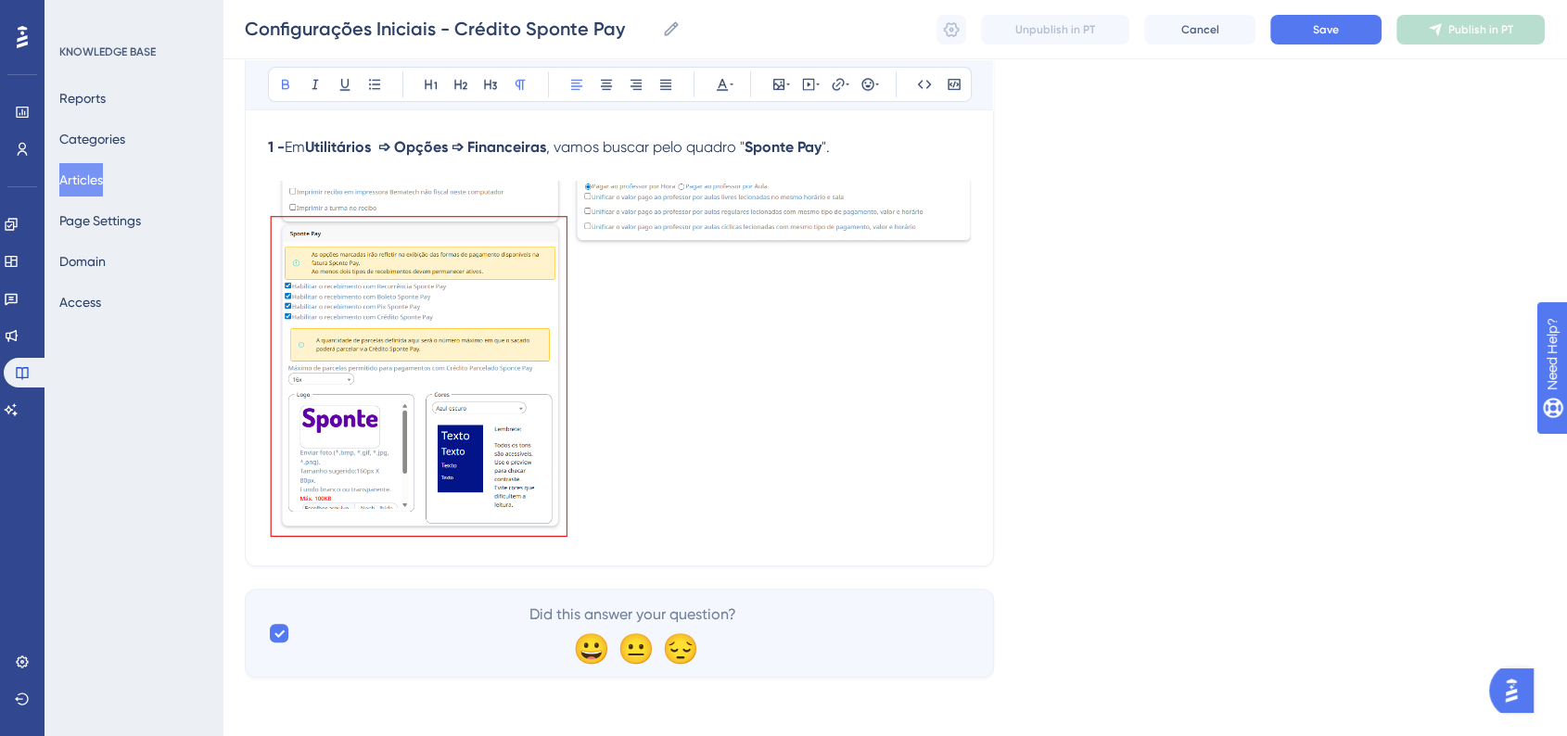
click at [640, 470] on img at bounding box center [619, 358] width 703 height 355
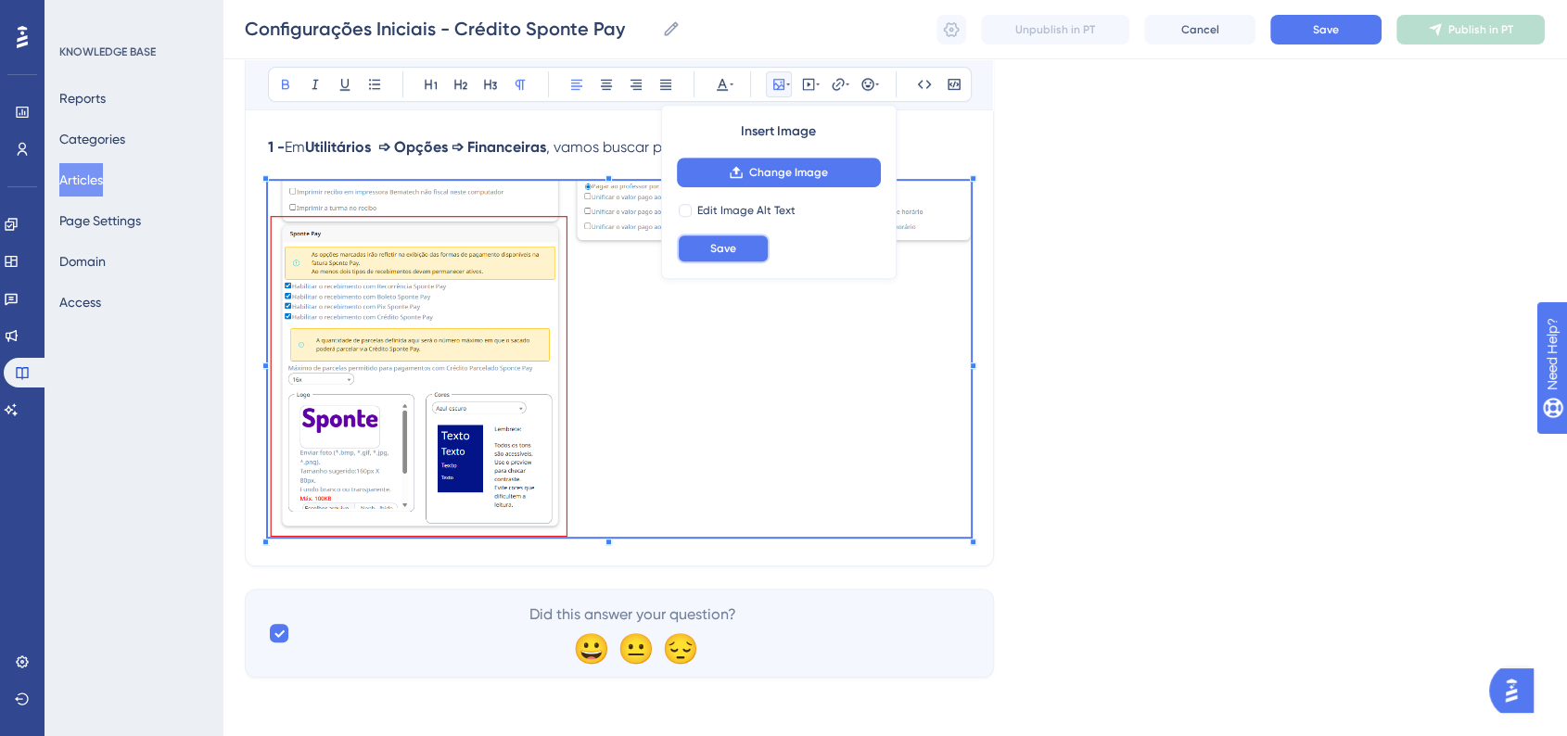
click at [708, 254] on button "Save" at bounding box center [723, 249] width 93 height 30
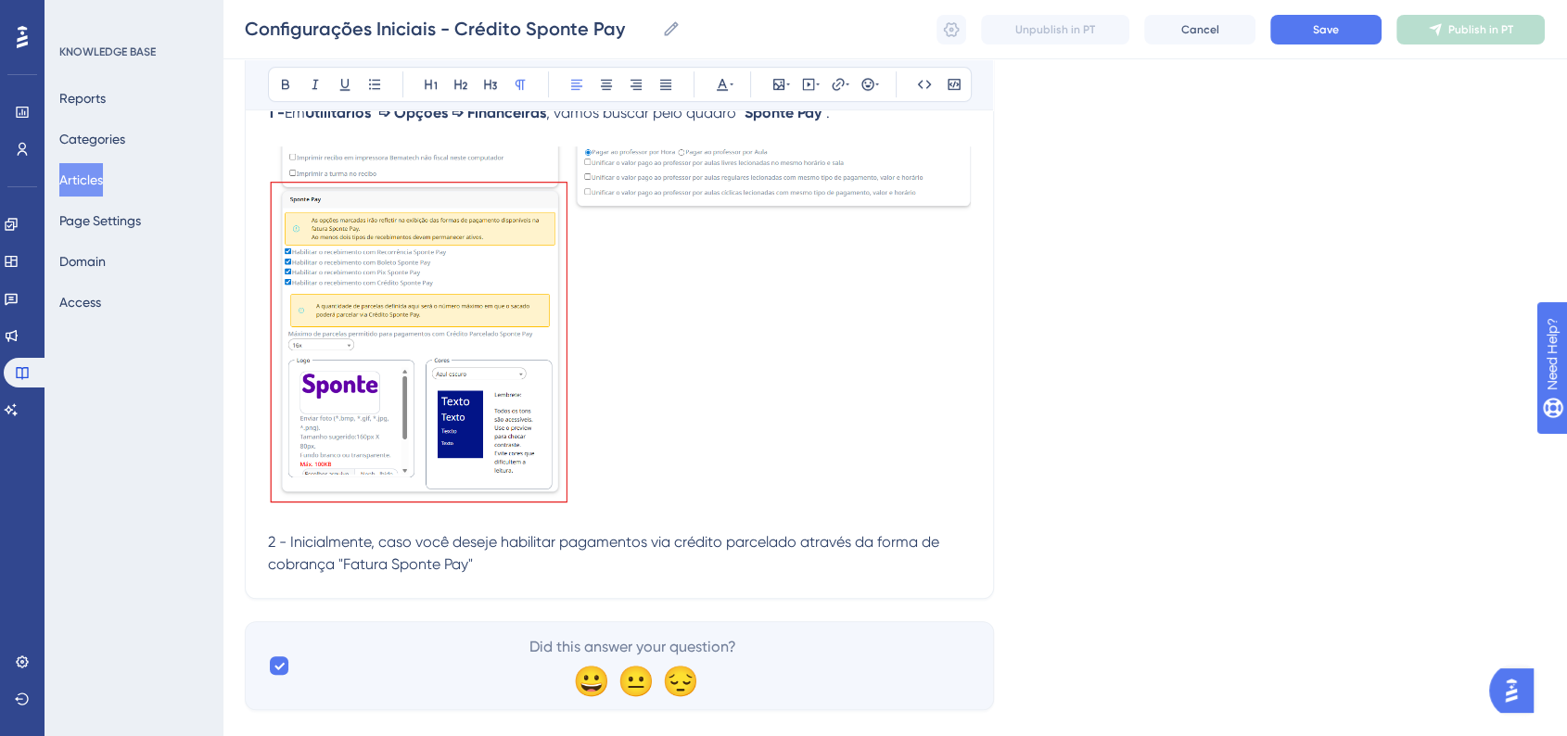
scroll to position [1006, 0]
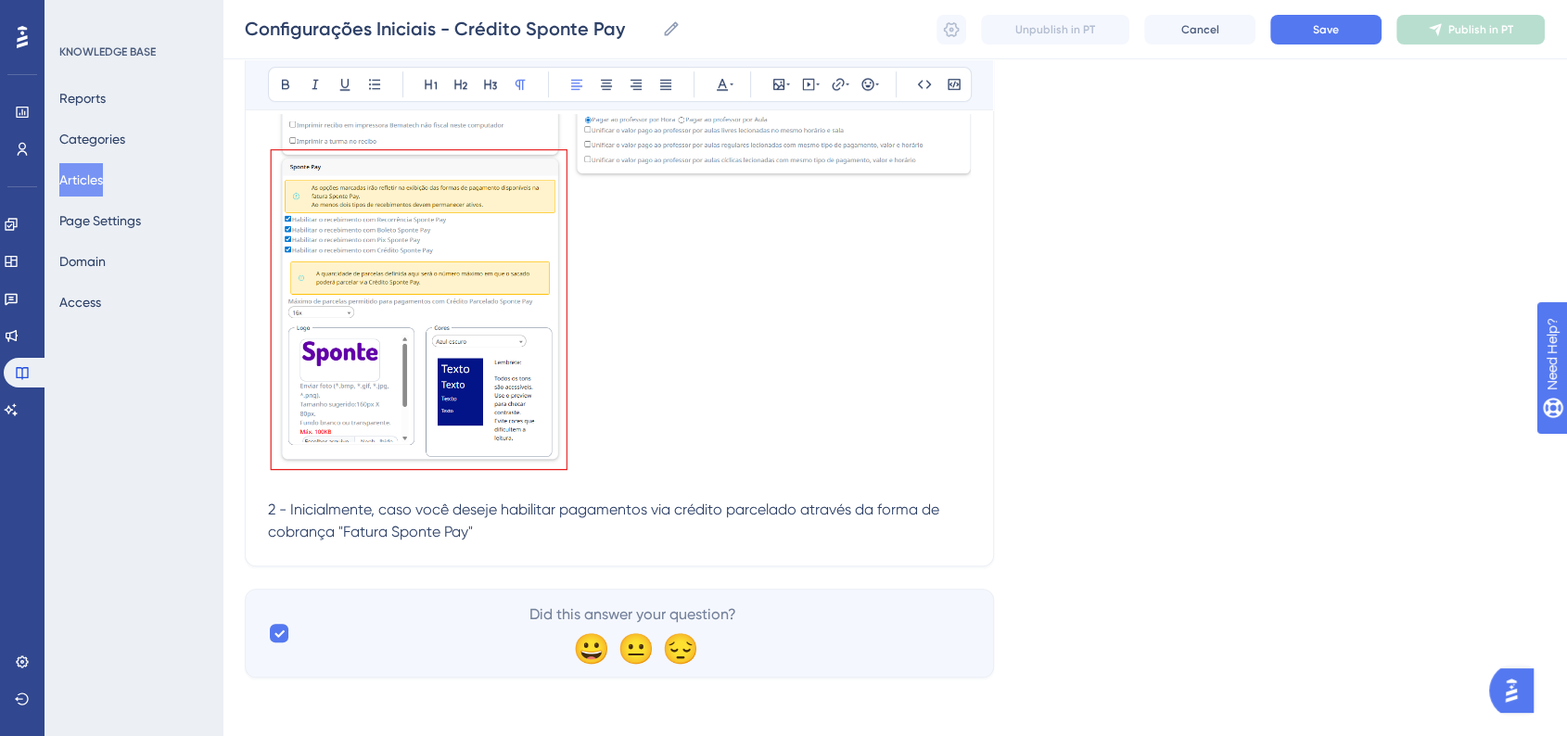
click at [654, 518] on p "2 - Inicialmente, caso você deseje habilitar pagamentos via crédito parcelado a…" at bounding box center [619, 521] width 703 height 44
click at [549, 534] on p "2 - Inicialmente, caso você deseje habilitar pagamentos via crédito parcelado a…" at bounding box center [619, 521] width 703 height 44
click at [712, 535] on p "2 - Inicialmente, caso você deseje habilitar pagamentos via crédito parcelado a…" at bounding box center [619, 521] width 703 height 44
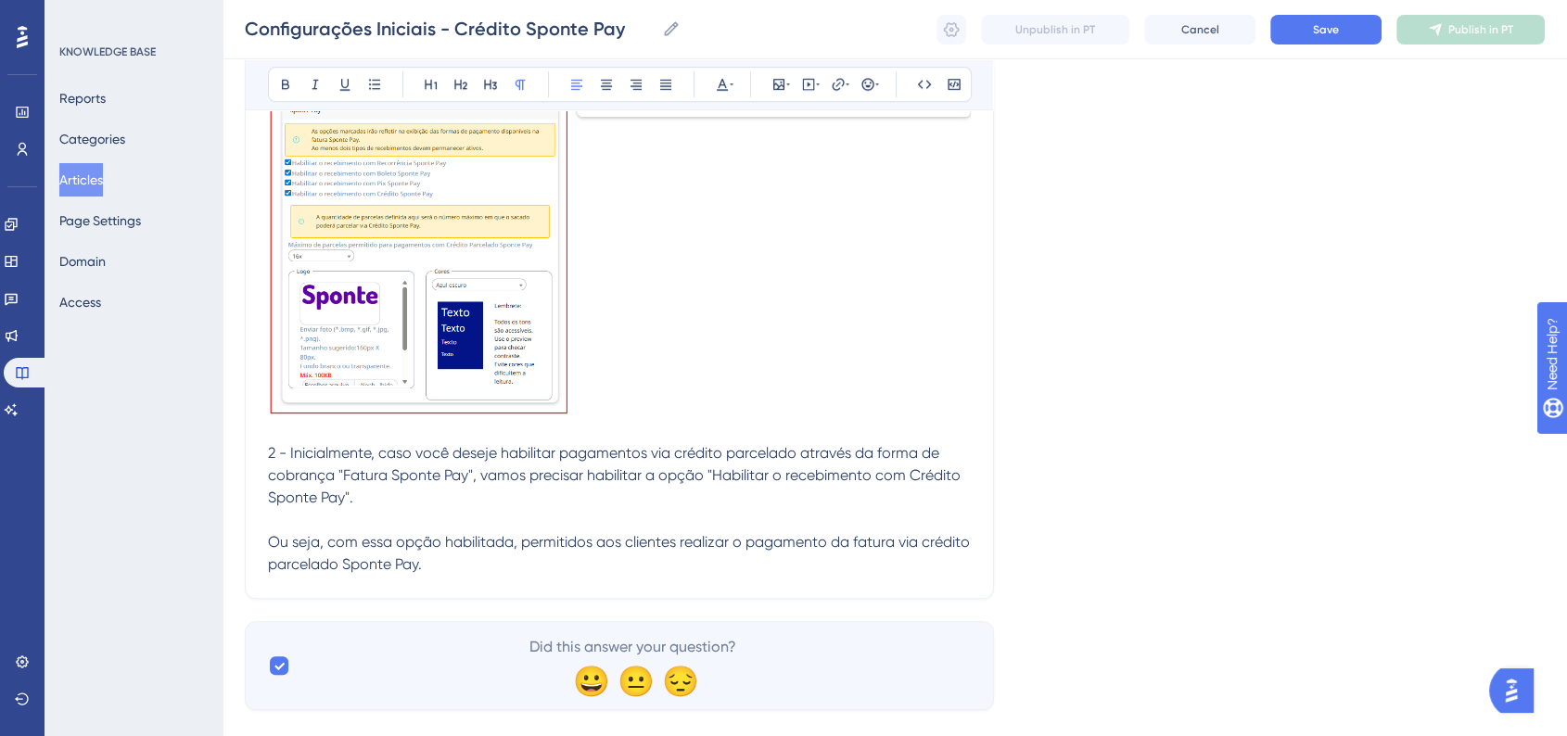
scroll to position [1095, 0]
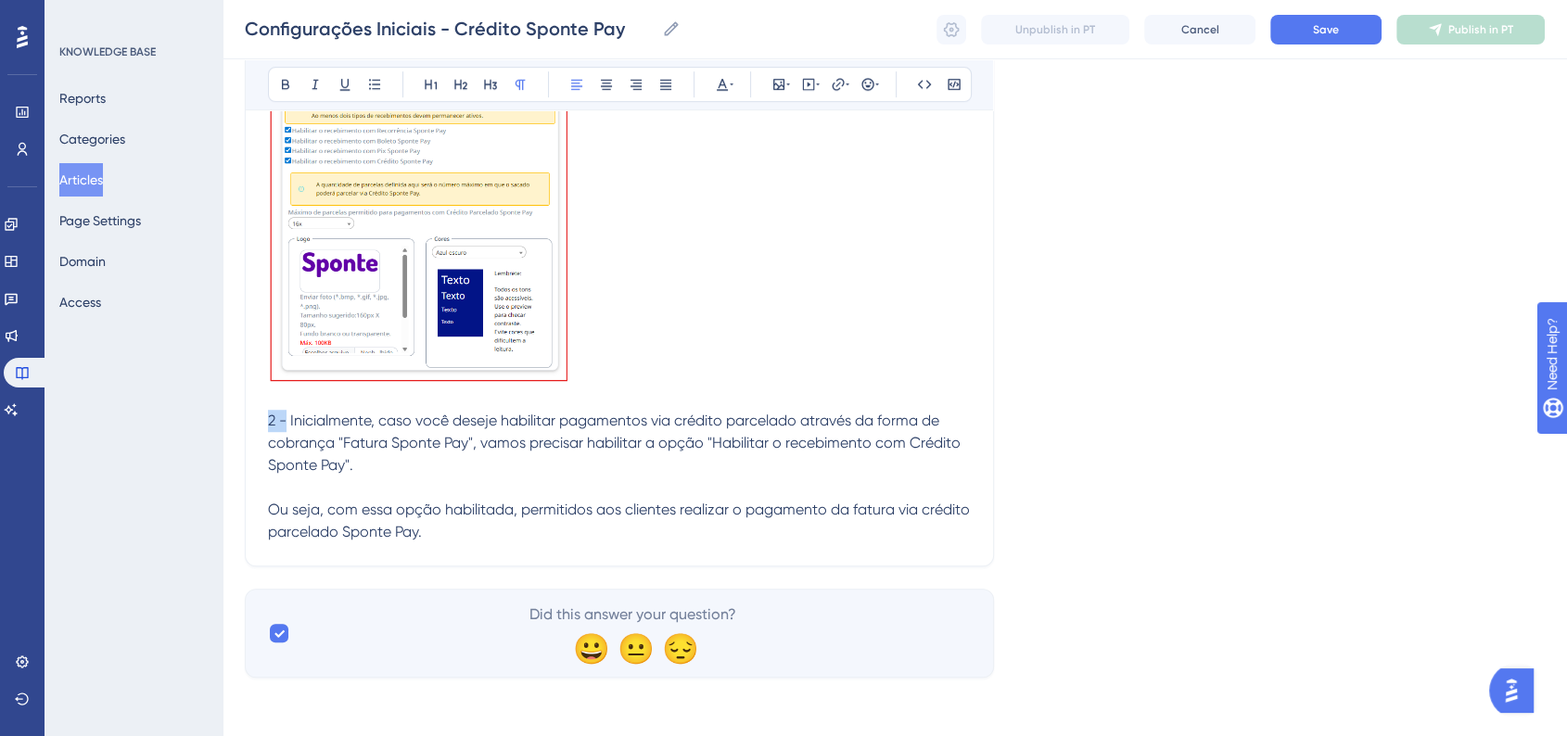
drag, startPoint x: 270, startPoint y: 418, endPoint x: 286, endPoint y: 420, distance: 15.9
click at [286, 420] on span "2 - Inicialmente, caso você deseje habilitar pagamentos via crédito parcelado a…" at bounding box center [616, 443] width 696 height 62
click at [289, 79] on icon at bounding box center [285, 84] width 15 height 15
click at [439, 542] on p "Ou seja, com essa opção habilitada, permitidos aos clientes realizar o pagament…" at bounding box center [619, 510] width 703 height 67
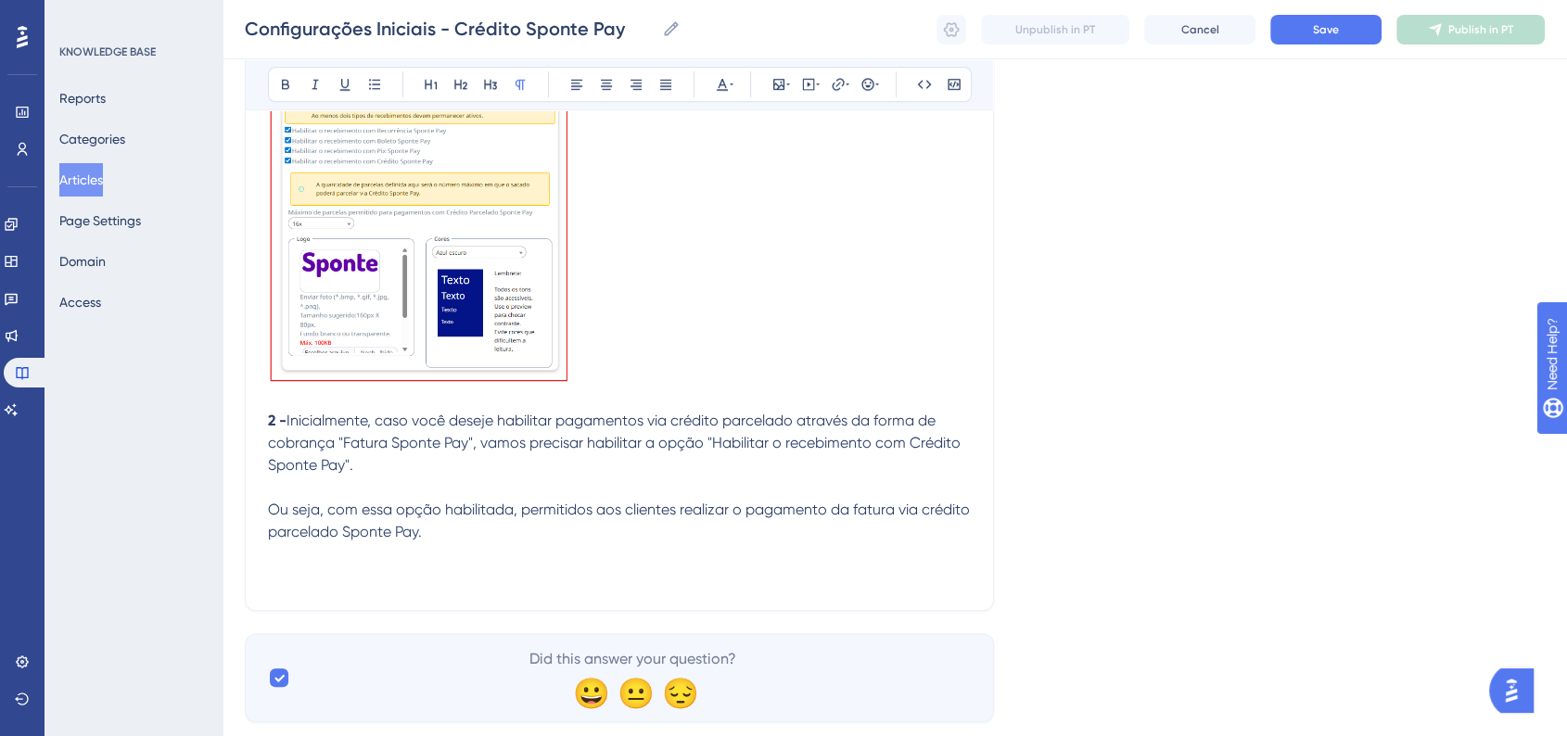
click at [297, 566] on p at bounding box center [619, 577] width 703 height 22
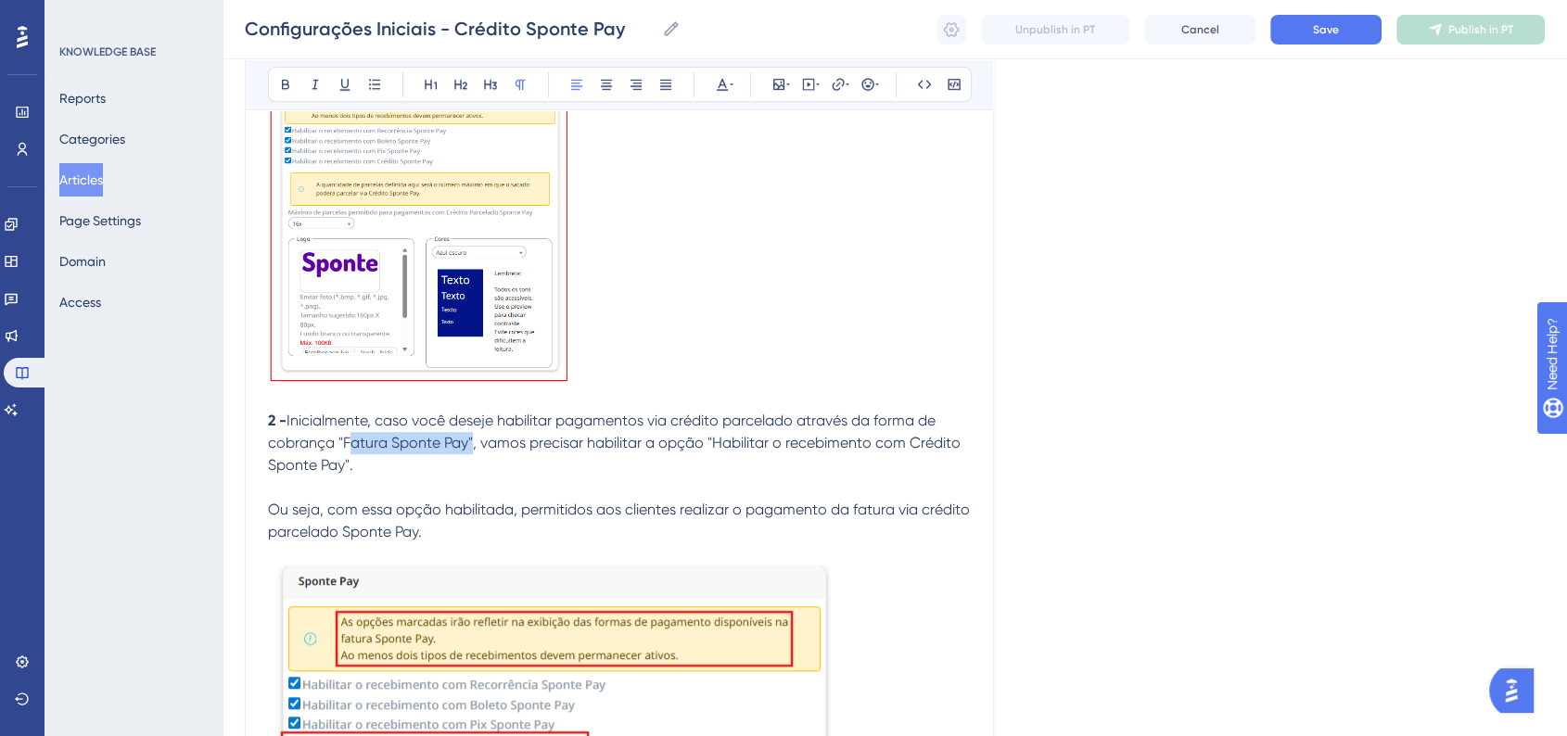
drag, startPoint x: 344, startPoint y: 446, endPoint x: 469, endPoint y: 444, distance: 125.2
click at [469, 444] on span "Inicialmente, caso você deseje habilitar pagamentos via crédito parcelado atrav…" at bounding box center [616, 443] width 696 height 62
click at [275, 79] on button at bounding box center [286, 84] width 26 height 26
click at [720, 488] on p "Ou seja, com essa opção habilitada, permitidos aos clientes realizar o pagament…" at bounding box center [619, 510] width 703 height 67
drag, startPoint x: 718, startPoint y: 451, endPoint x: 345, endPoint y: 467, distance: 374.0
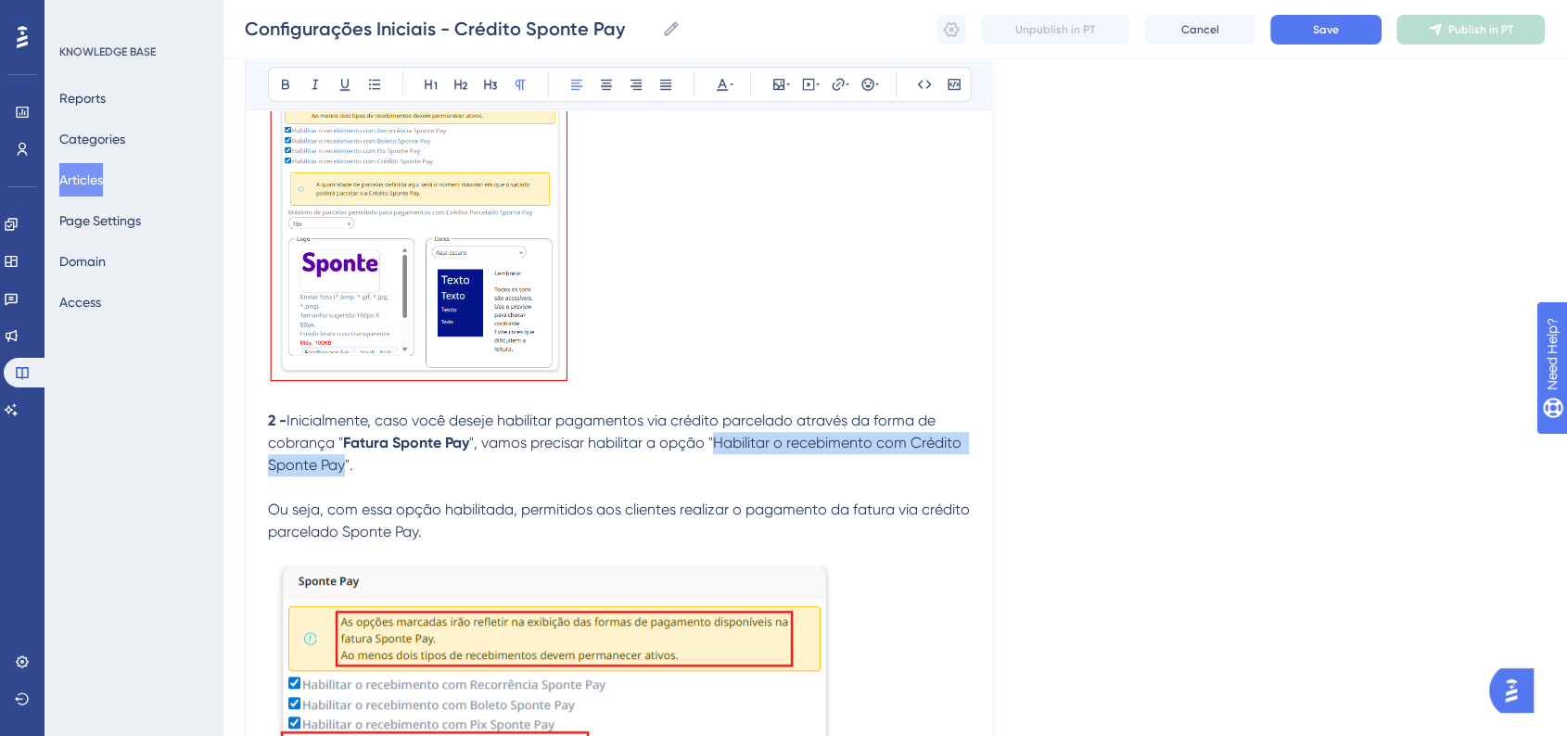
click at [345, 467] on span "", vamos precisar habilitar a opção "Habilitar o recebimento com Crédito Sponte…" at bounding box center [616, 454] width 697 height 40
click at [283, 87] on icon at bounding box center [285, 84] width 15 height 15
click at [719, 528] on p "Ou seja, com essa opção habilitada, permitidos aos clientes realizar o pagament…" at bounding box center [619, 510] width 703 height 67
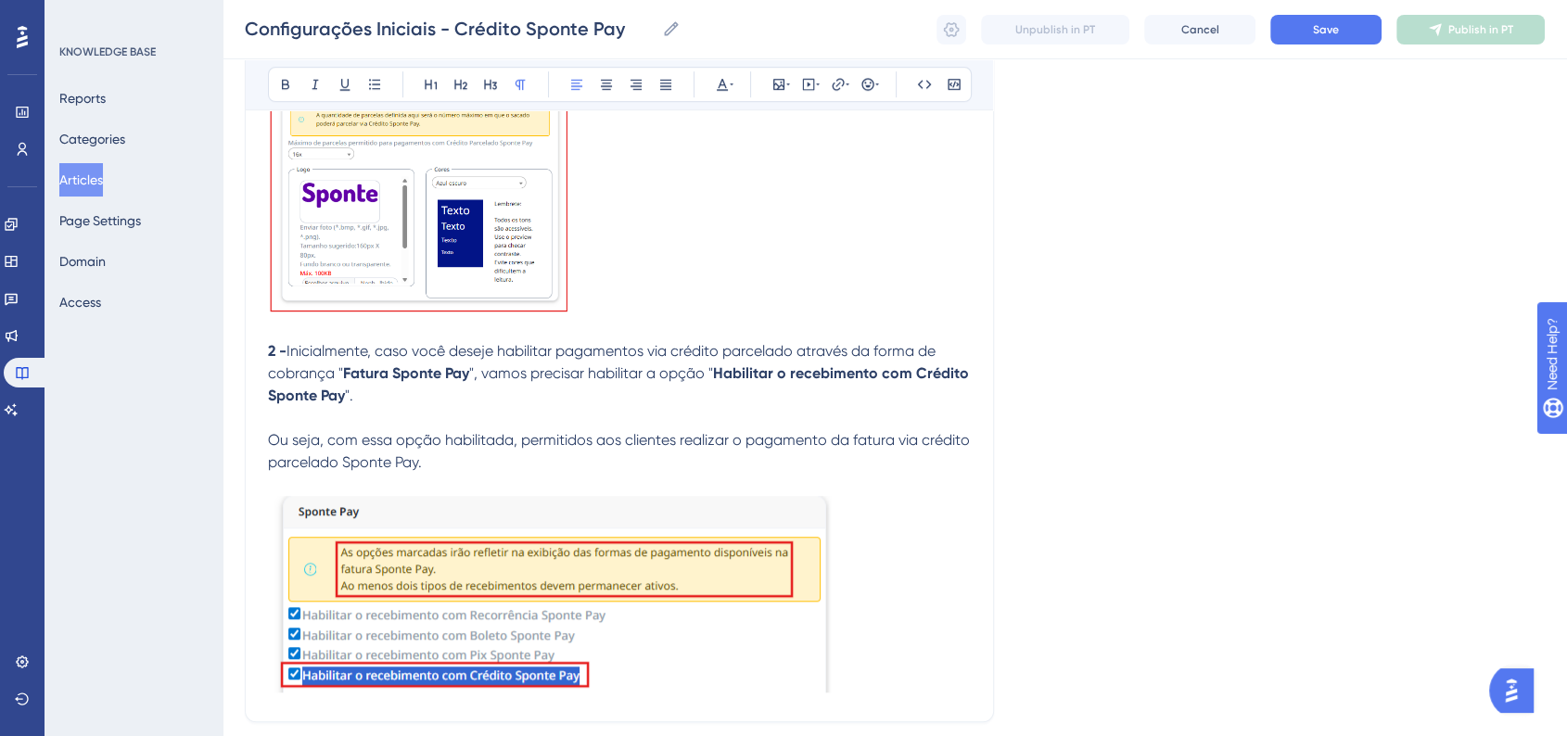
scroll to position [1198, 0]
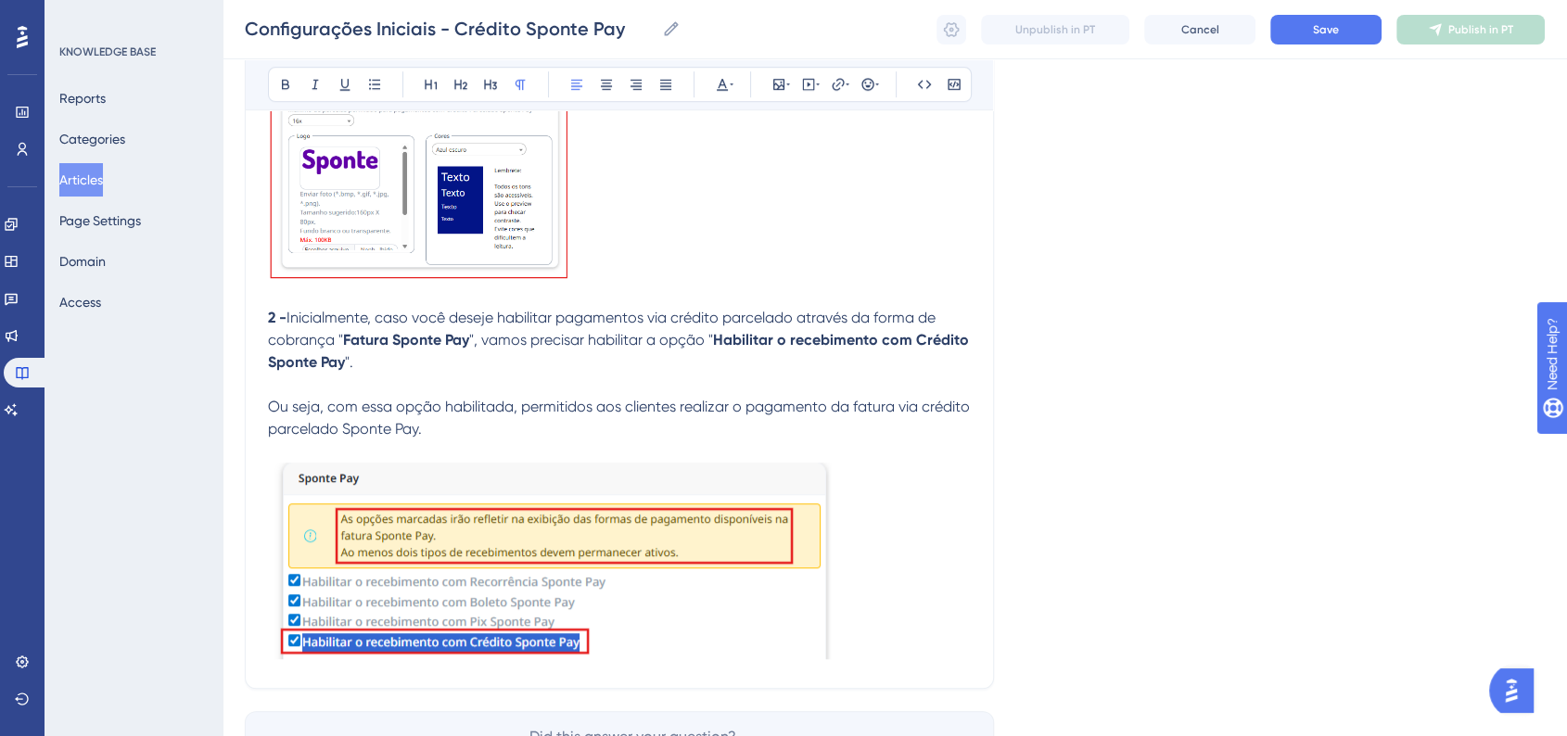
click at [271, 405] on span "Ou seja, com essa opção habilitada, permitidos aos clientes realizar o pagament…" at bounding box center [620, 418] width 705 height 40
click at [864, 91] on button at bounding box center [868, 84] width 26 height 26
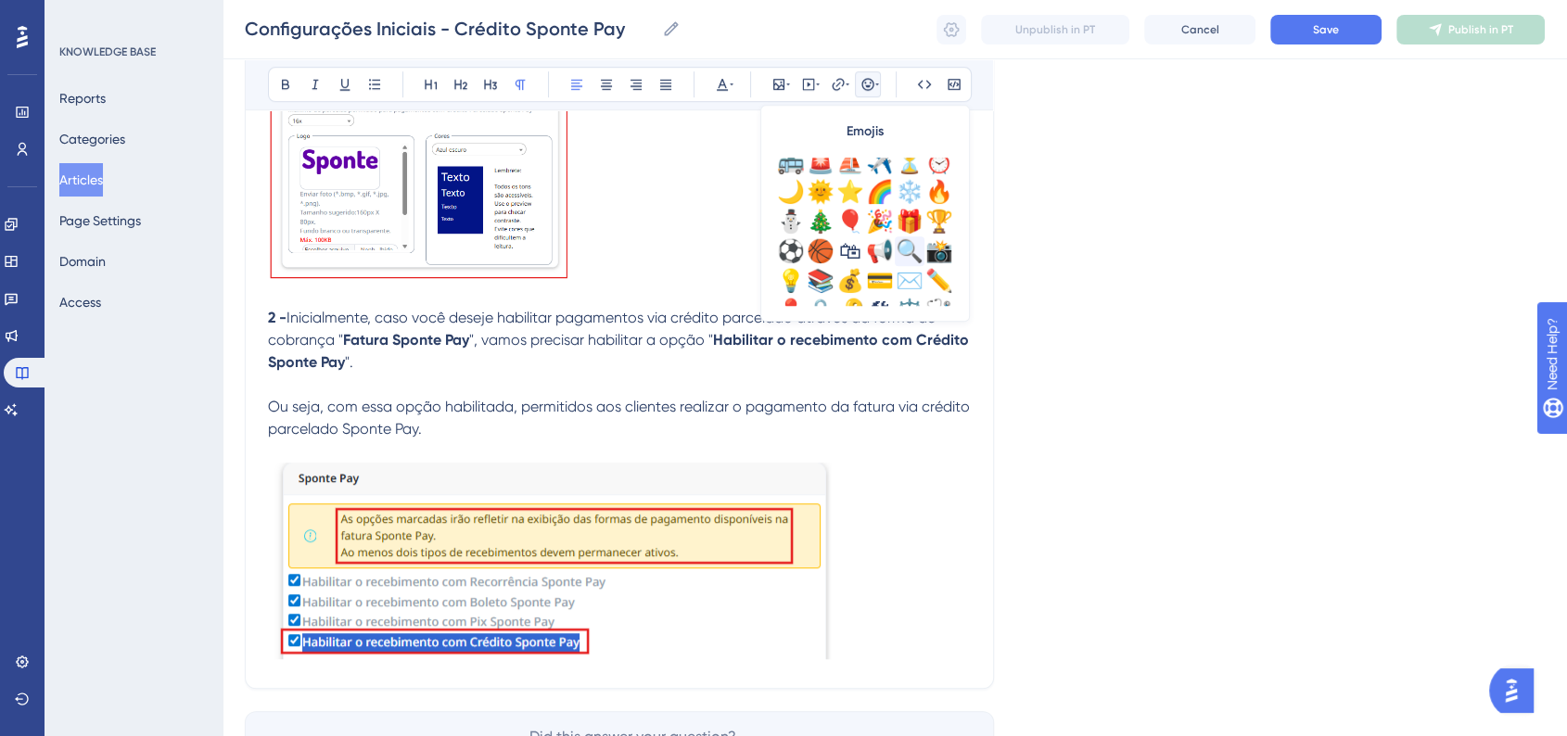
scroll to position [617, 0]
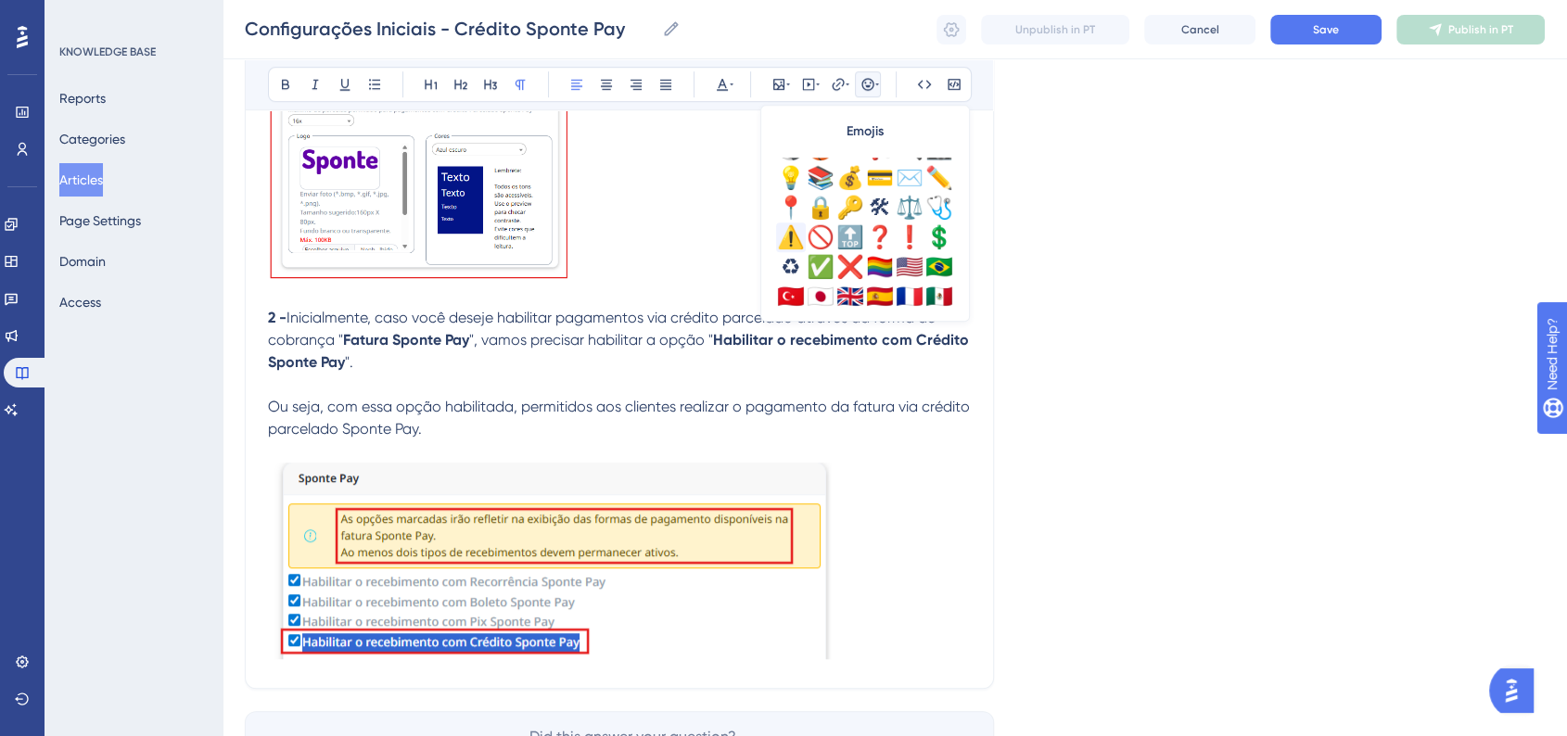
click at [783, 245] on div "⚠️" at bounding box center [791, 237] width 30 height 30
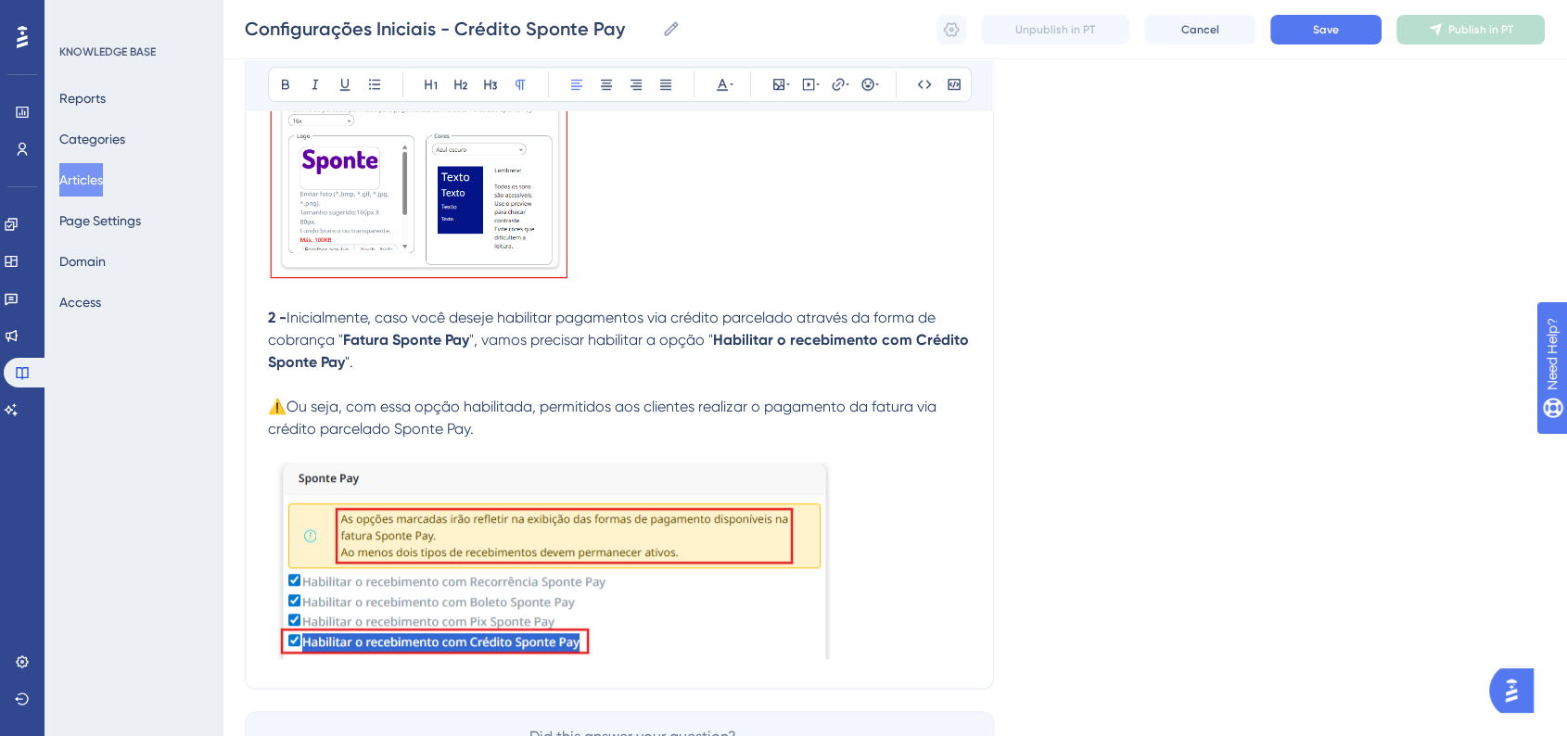
click at [749, 409] on span "⚠️Ou seja, com essa opção habilitada, permitidos aos clientes realizar o pagame…" at bounding box center [604, 418] width 672 height 40
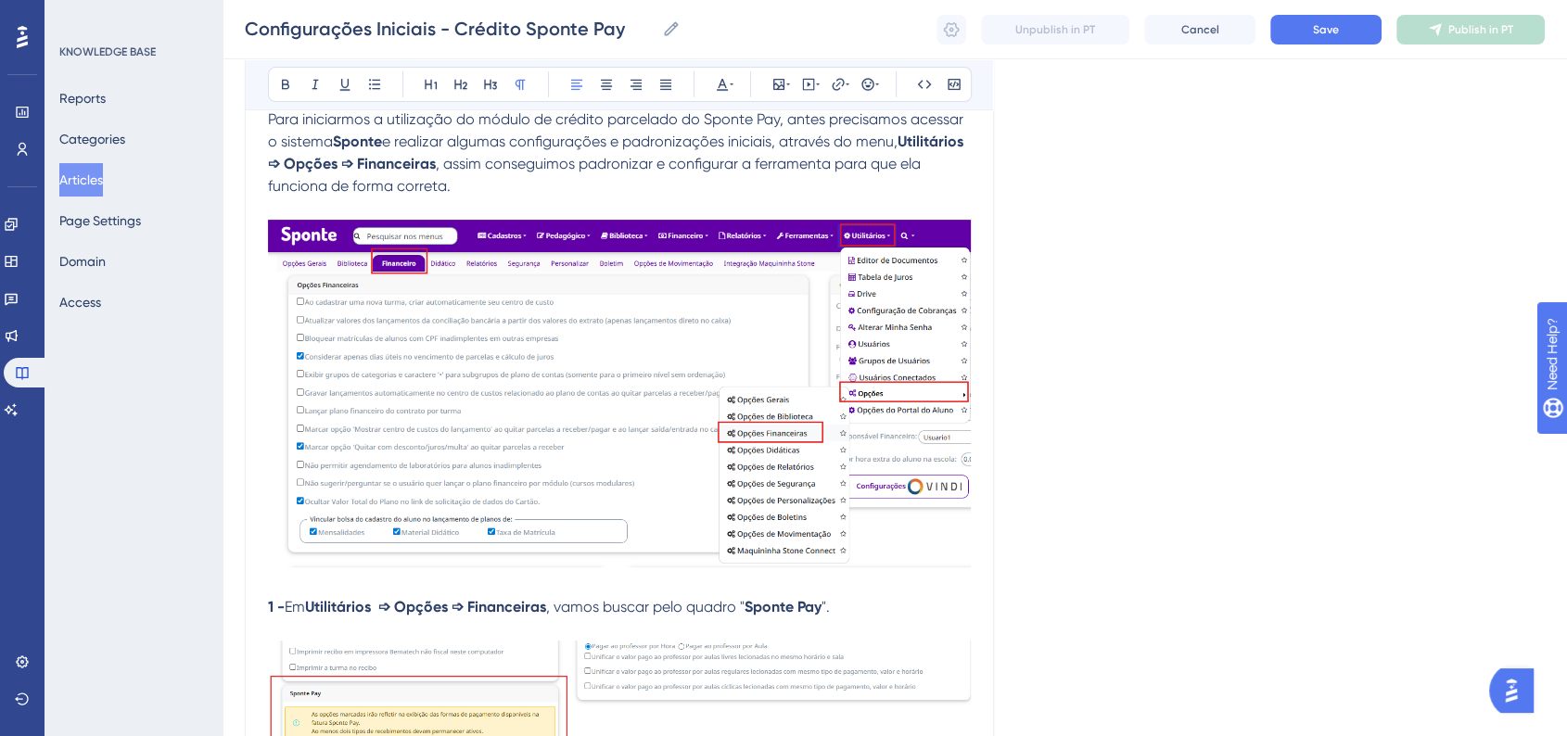
scroll to position [477, 0]
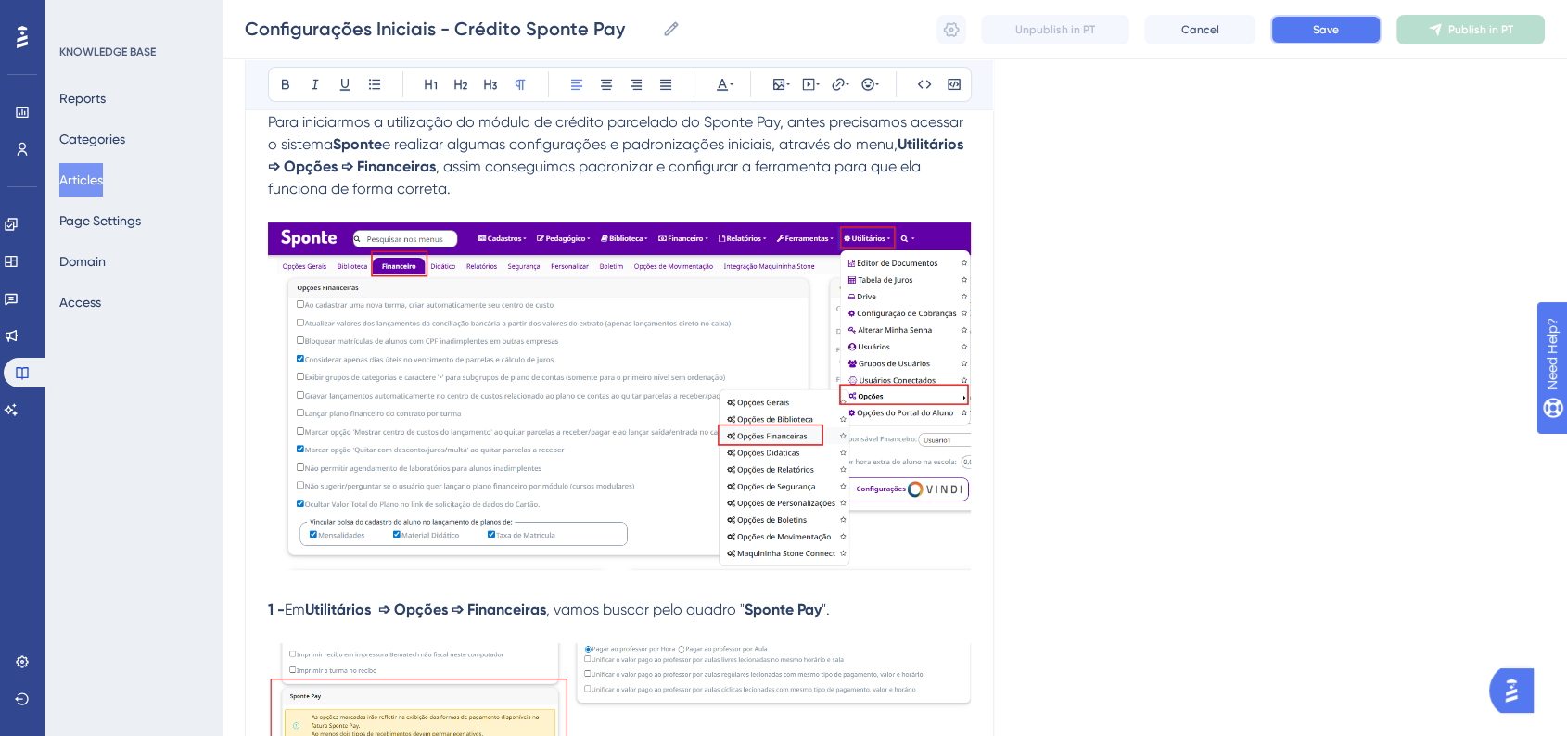
click at [1307, 44] on button "Save" at bounding box center [1325, 30] width 111 height 30
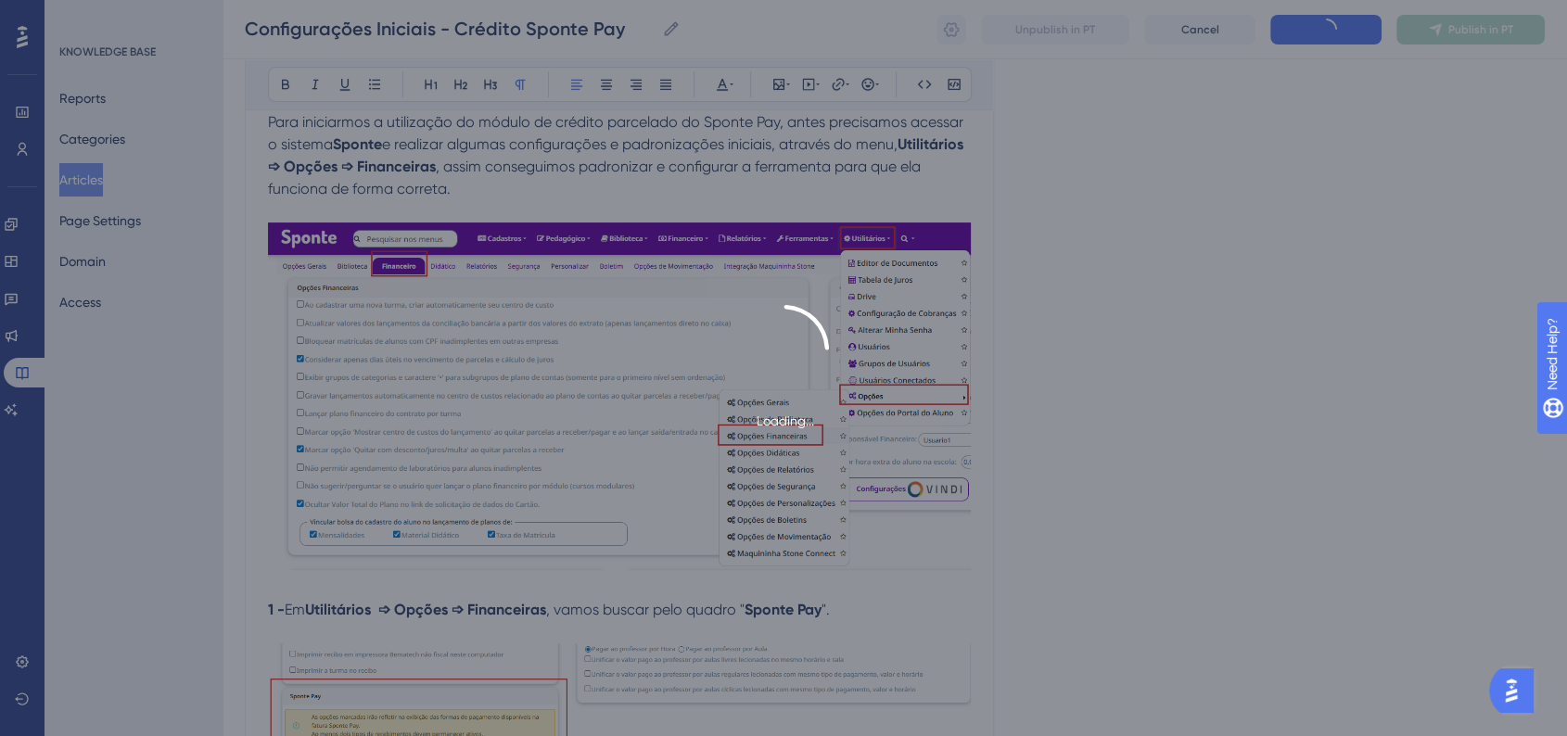
scroll to position [189, 0]
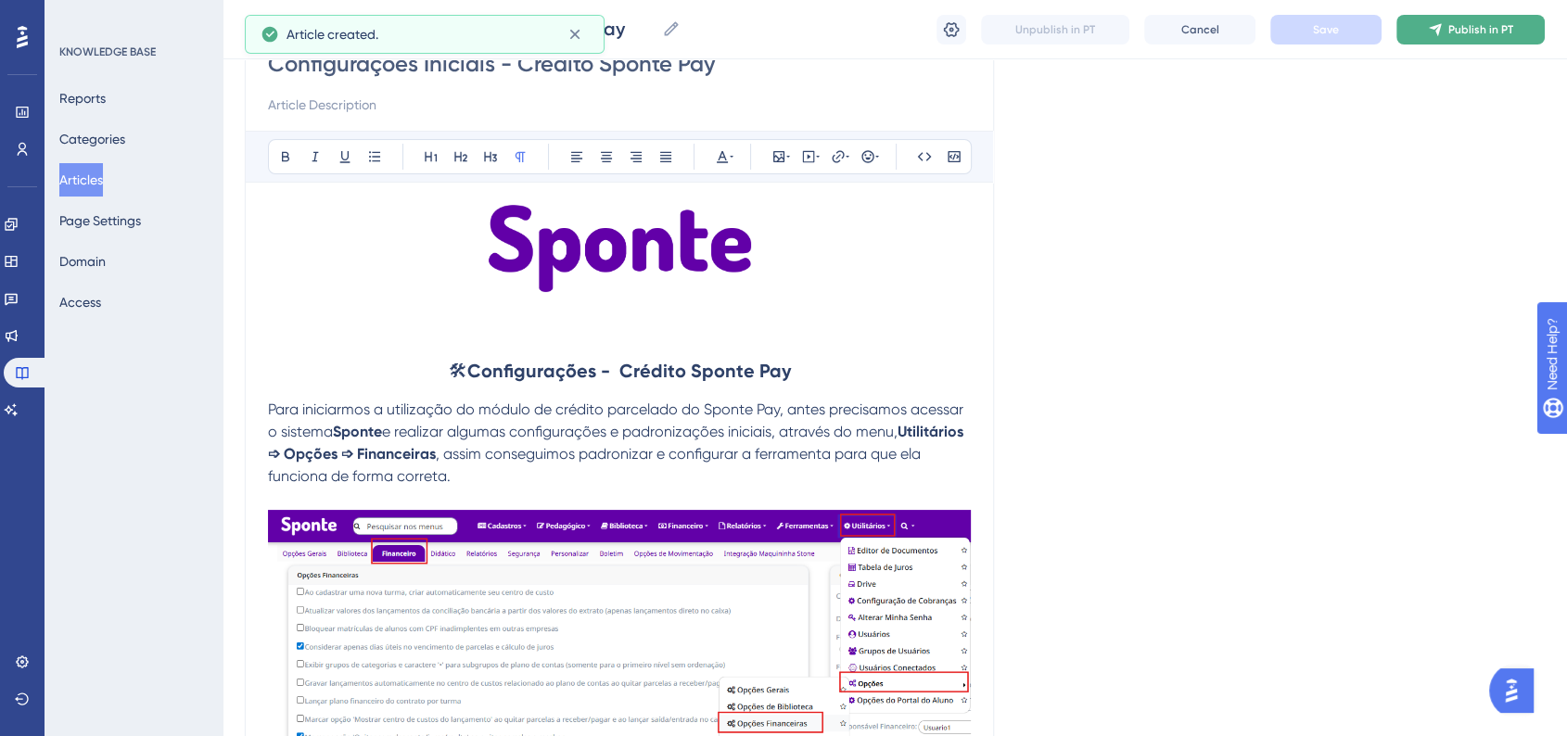
click at [1442, 39] on button "Publish in PT" at bounding box center [1470, 30] width 148 height 30
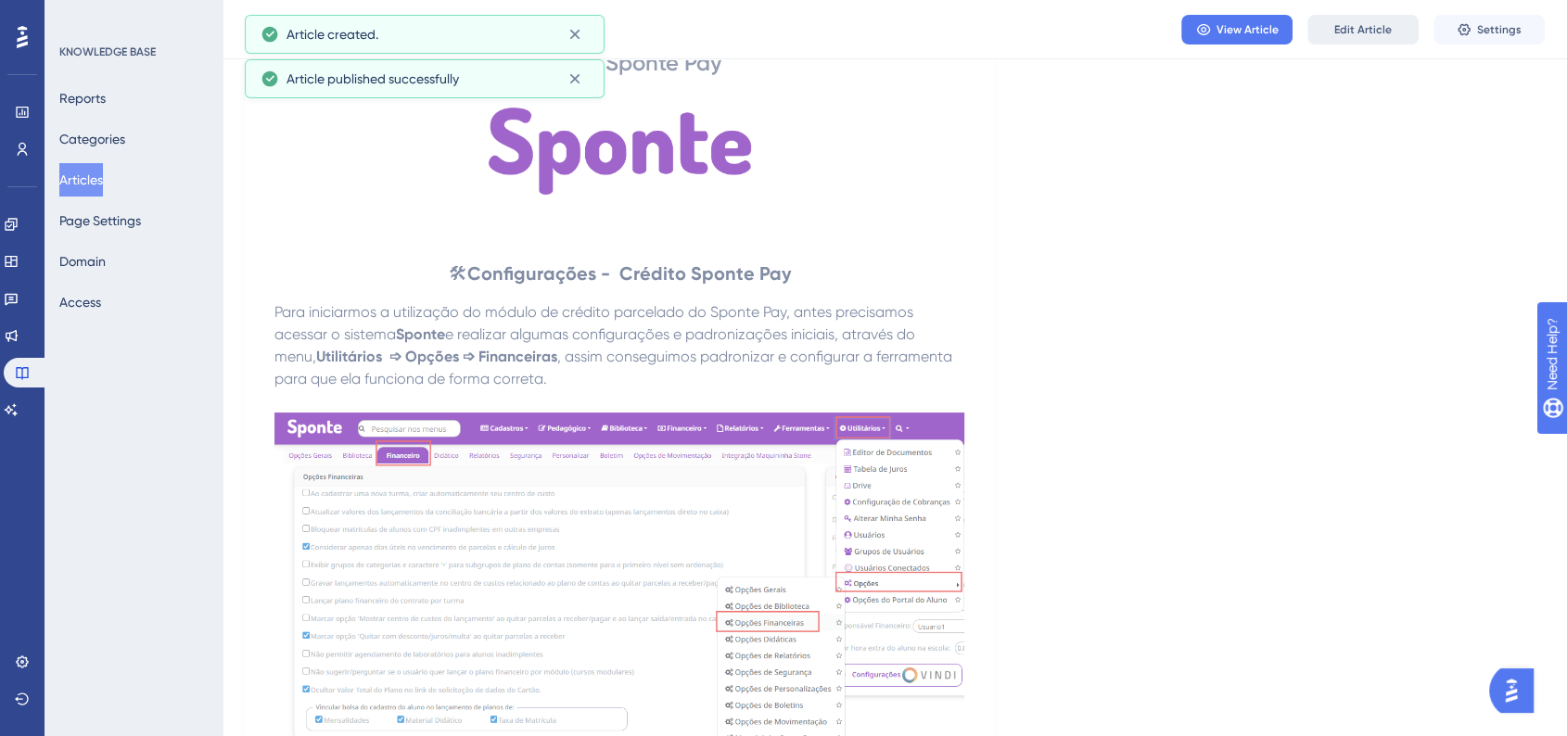
click at [1392, 37] on button "Edit Article" at bounding box center [1362, 30] width 111 height 30
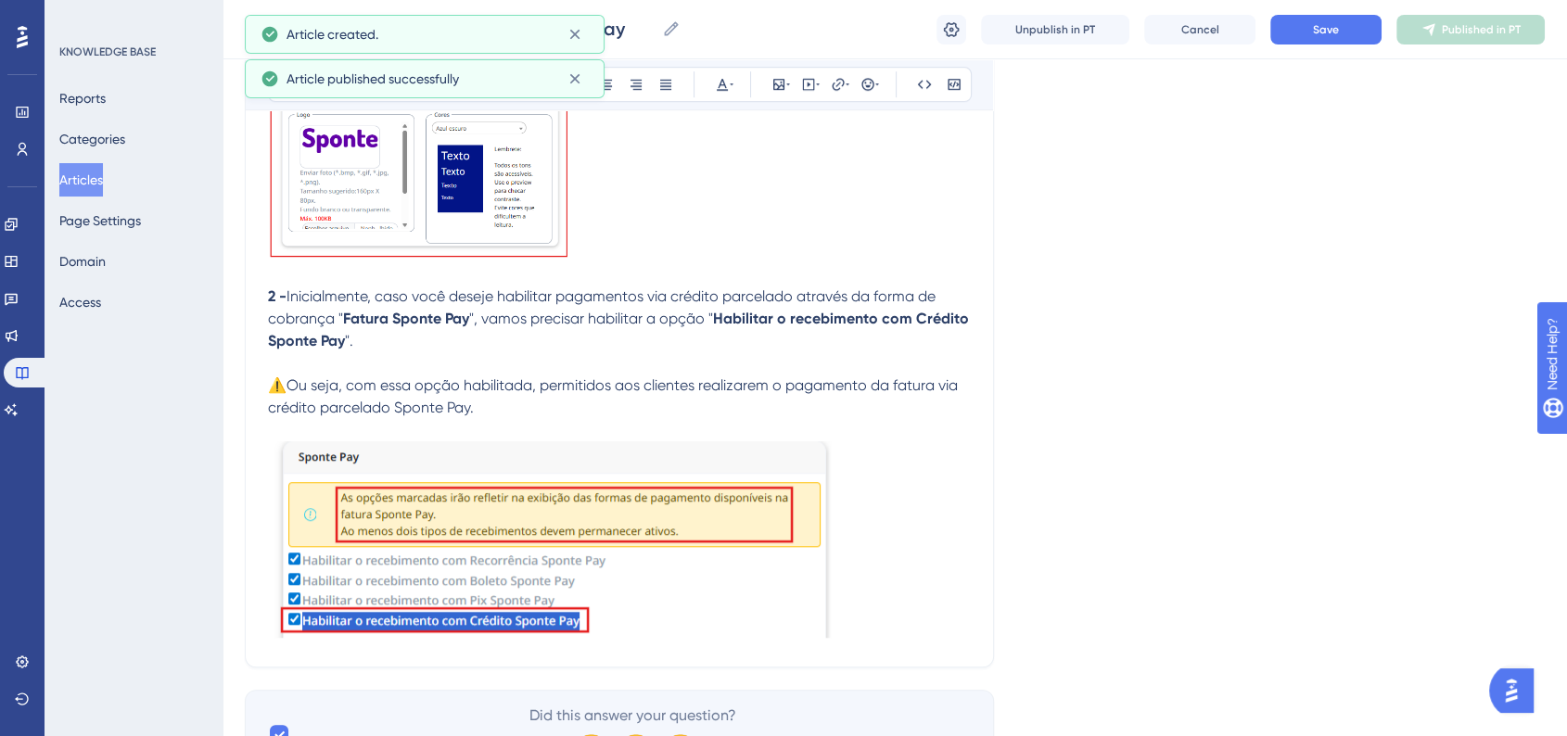
scroll to position [1322, 0]
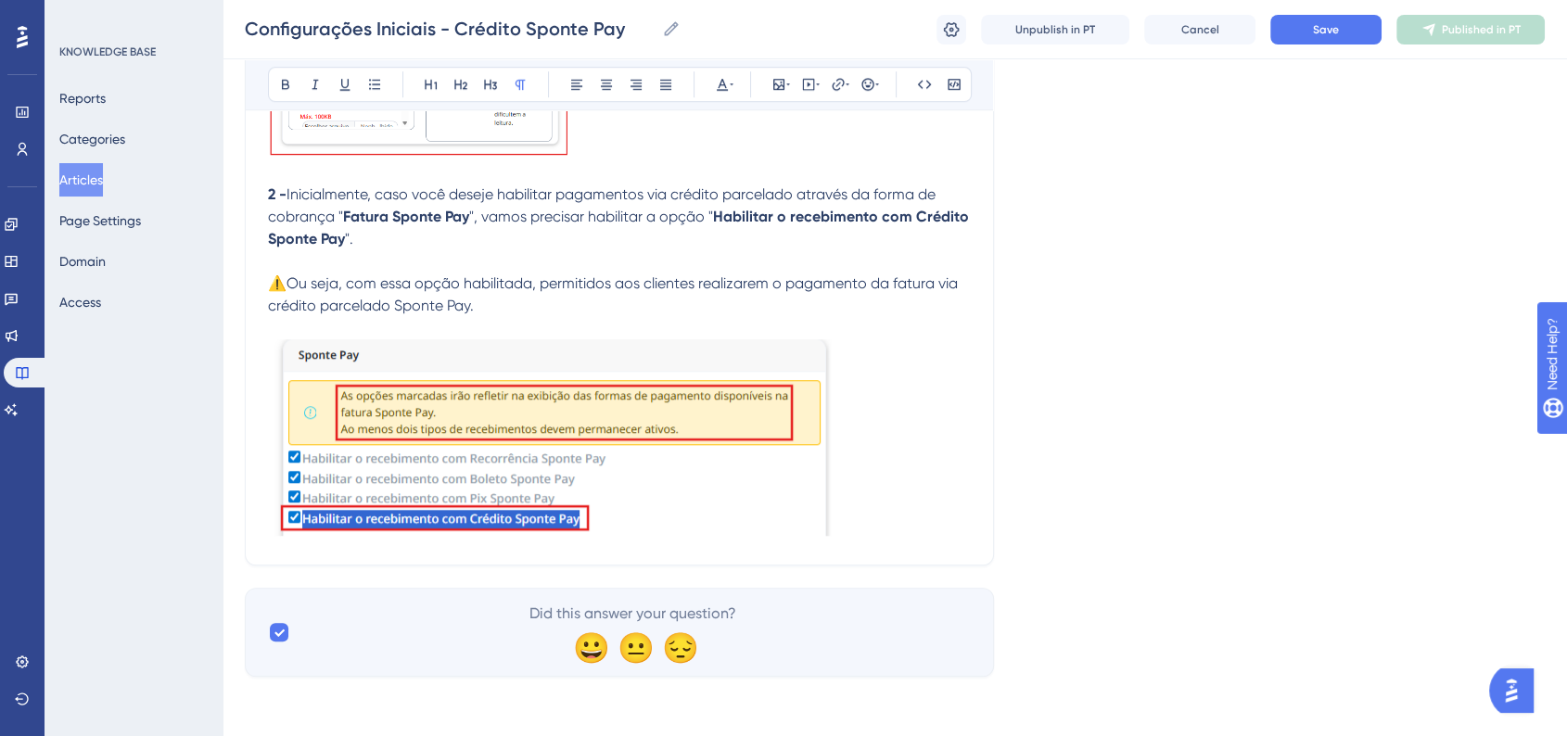
drag, startPoint x: 873, startPoint y: 497, endPoint x: 885, endPoint y: 498, distance: 12.1
click at [874, 497] on p at bounding box center [619, 440] width 703 height 203
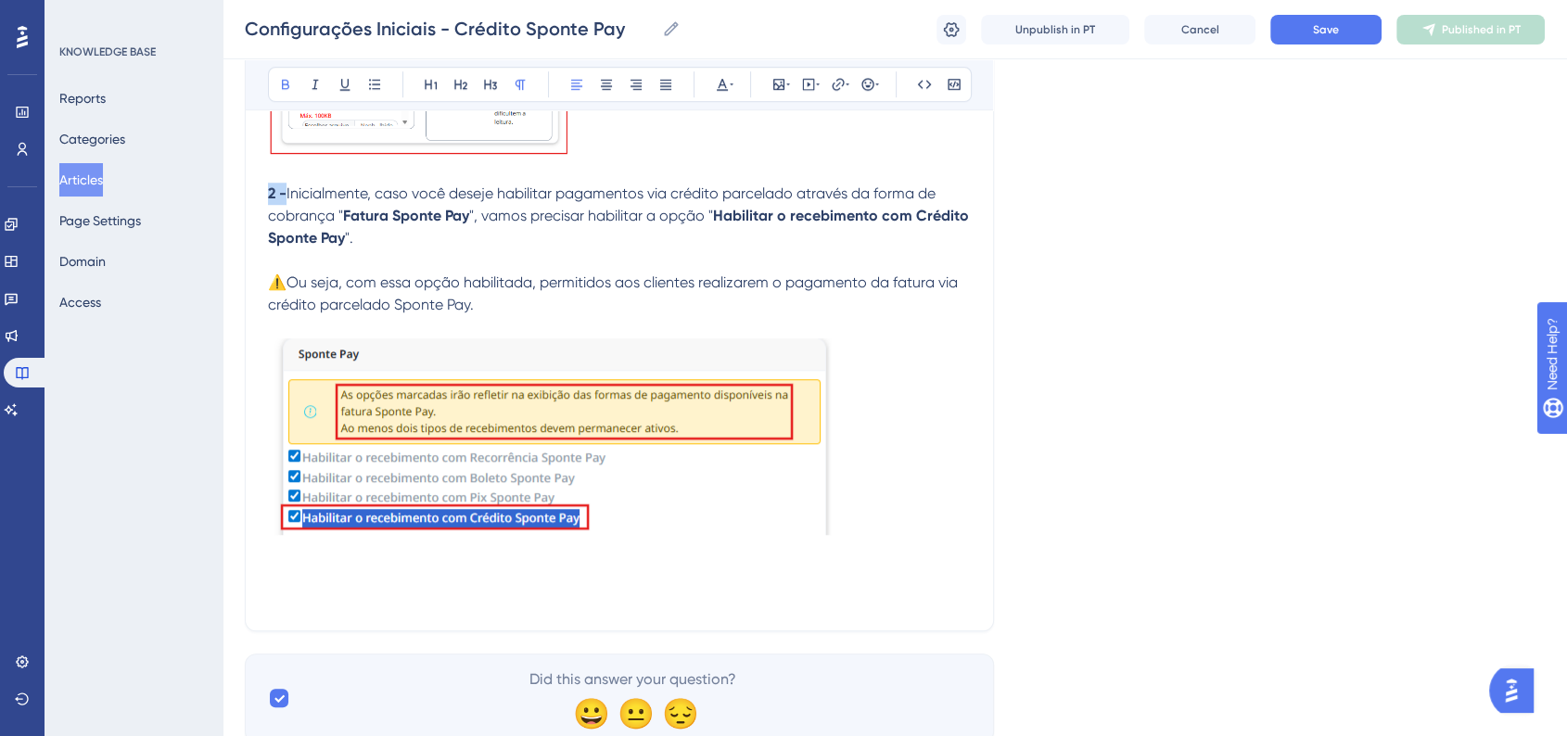
click at [286, 193] on strong "2 -" at bounding box center [277, 193] width 19 height 18
copy strong "2 -"
click at [281, 590] on p at bounding box center [619, 597] width 703 height 22
click at [274, 601] on strong "2 -" at bounding box center [277, 597] width 19 height 18
drag, startPoint x: 303, startPoint y: 602, endPoint x: 393, endPoint y: 614, distance: 90.7
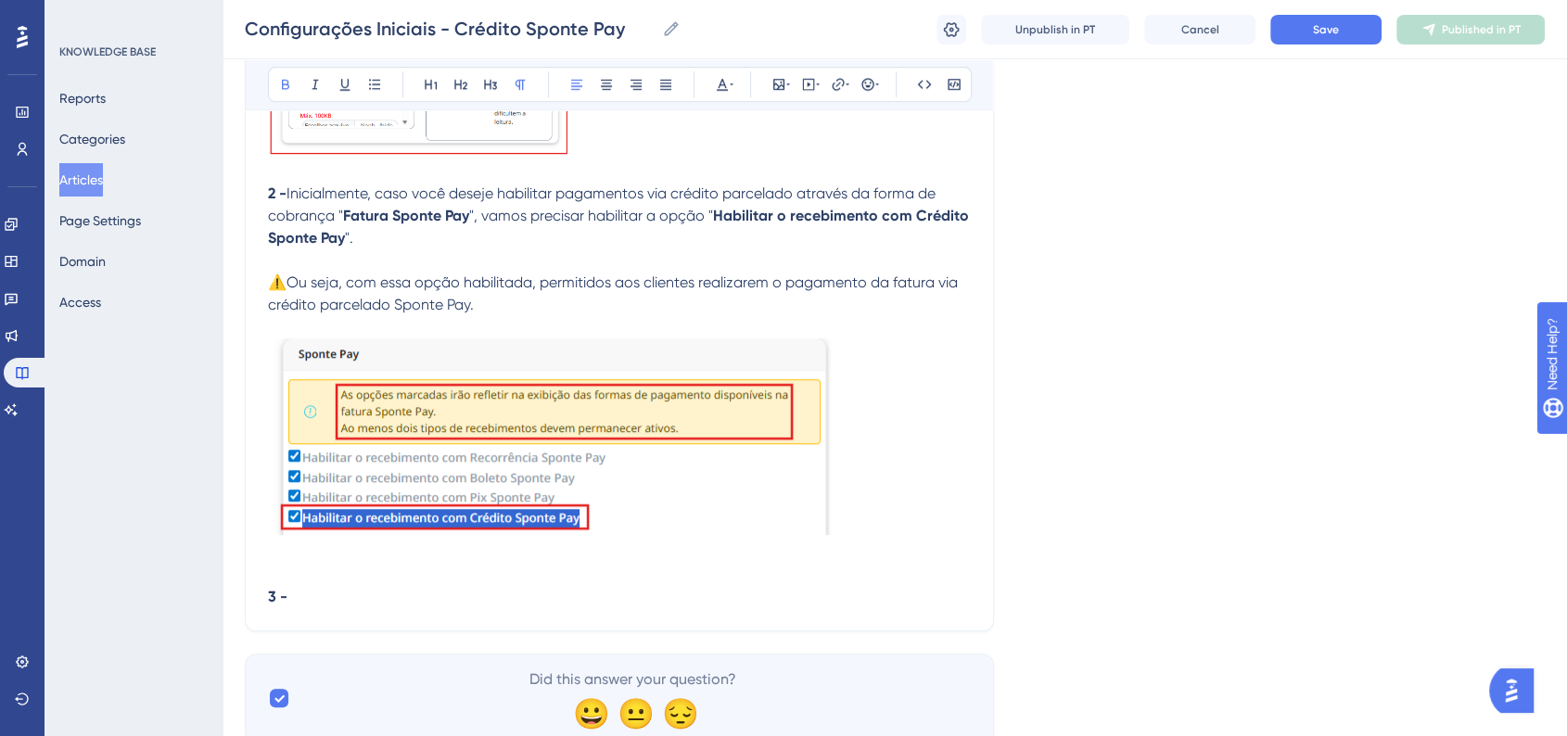
click at [304, 602] on p "3 -" at bounding box center [619, 597] width 703 height 22
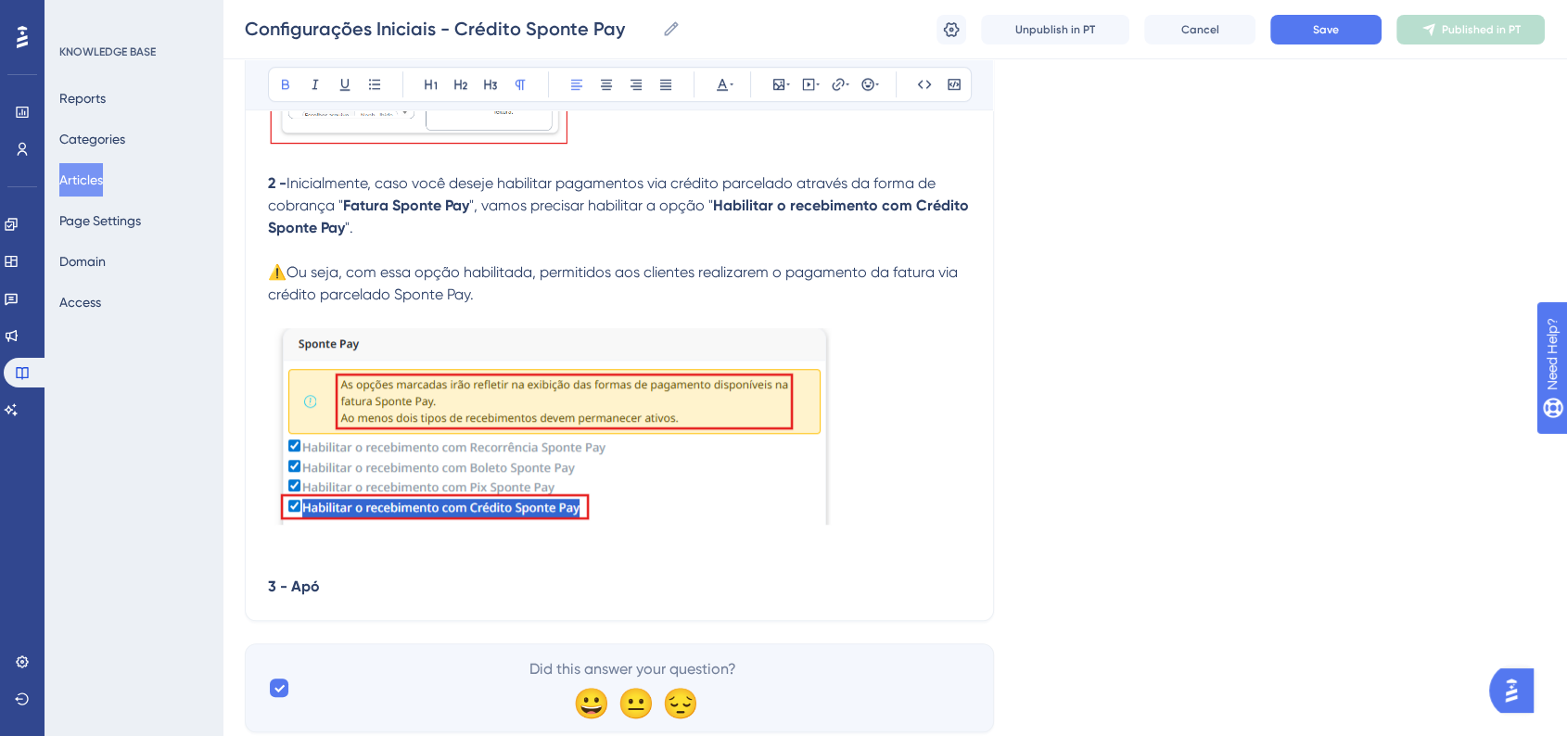
scroll to position [1390, 0]
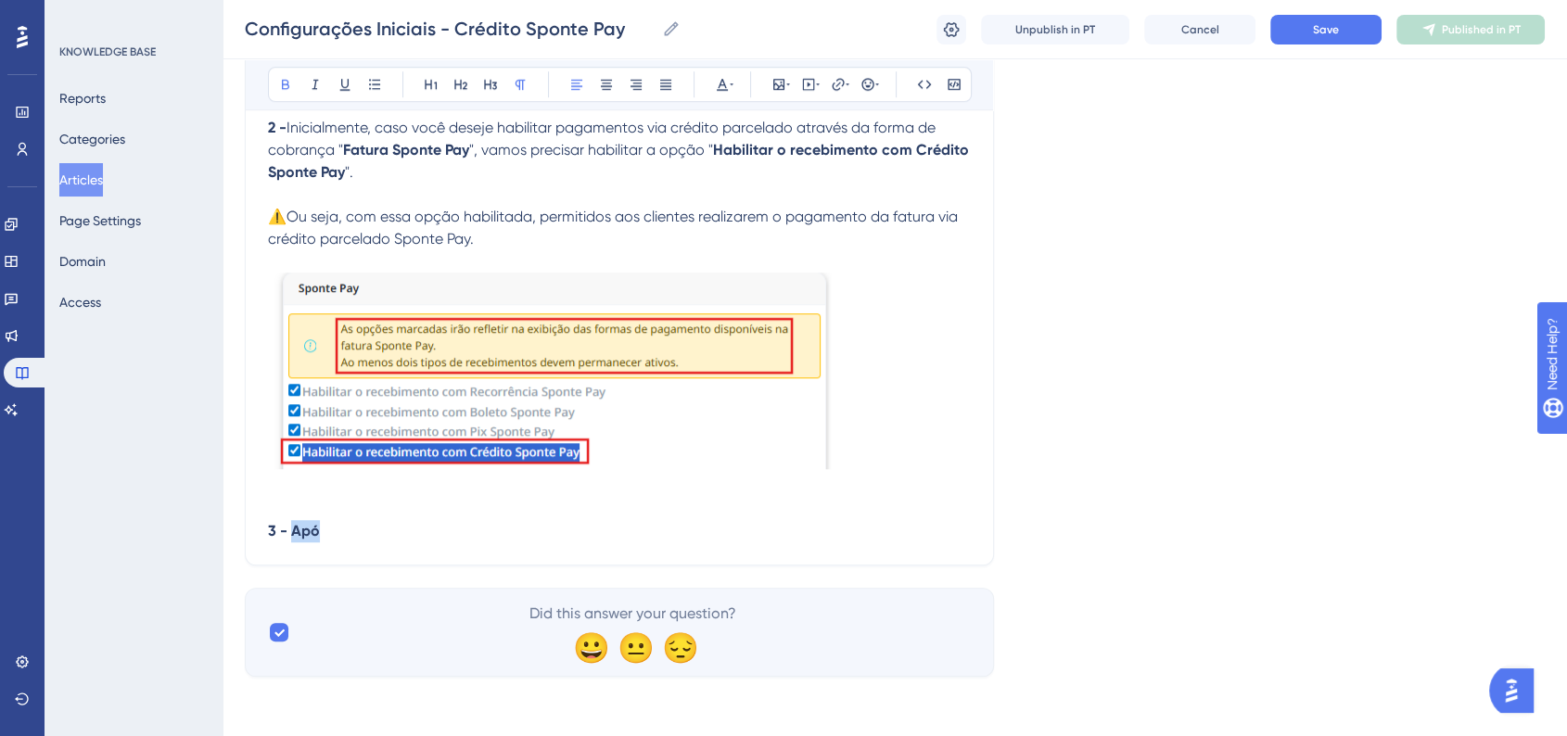
drag, startPoint x: 333, startPoint y: 532, endPoint x: 295, endPoint y: 534, distance: 38.1
click at [295, 534] on p "3 - Apó" at bounding box center [619, 531] width 703 height 22
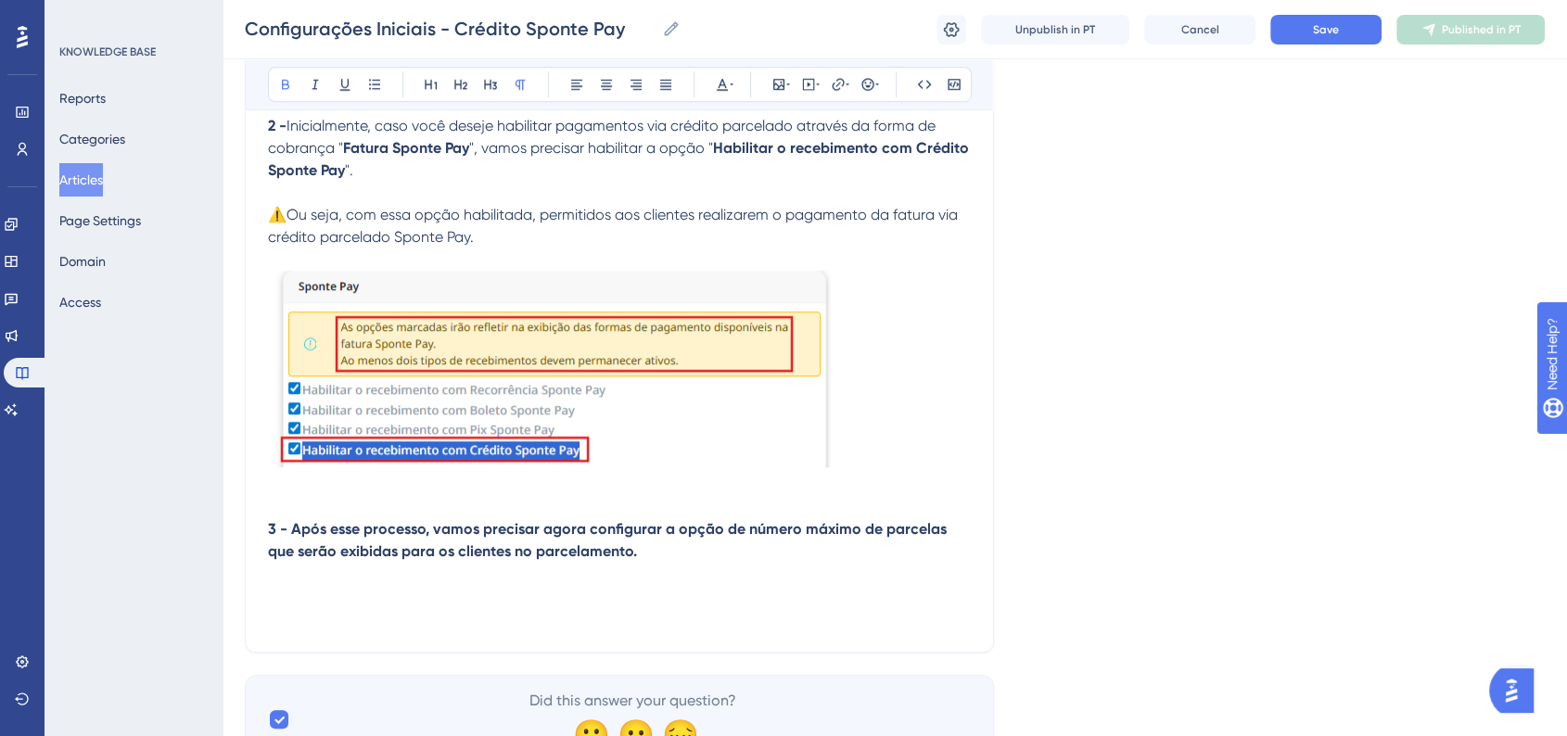
drag, startPoint x: 263, startPoint y: 592, endPoint x: 273, endPoint y: 595, distance: 10.6
click at [279, 595] on p at bounding box center [619, 596] width 703 height 22
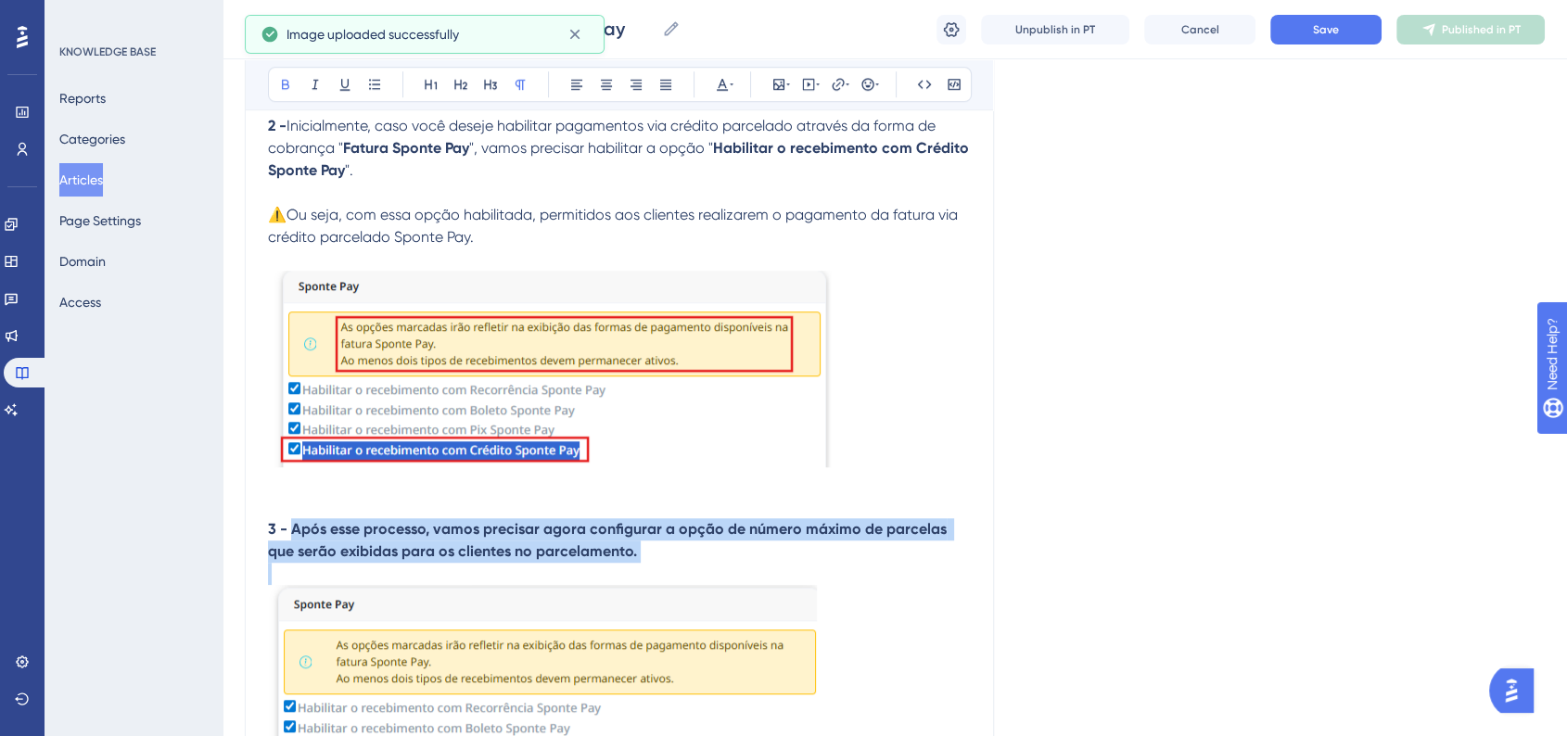
drag, startPoint x: 290, startPoint y: 527, endPoint x: 653, endPoint y: 572, distance: 365.3
click at [653, 572] on div "🛠 Configurações - Crédito Sponte Pay Para iniciarmos a utilização do módulo de …" at bounding box center [619, 78] width 703 height 2149
click at [287, 94] on button at bounding box center [286, 84] width 26 height 26
click at [716, 521] on span "Após esse processo, vamos precisar agora configurar a opção de número máximo de…" at bounding box center [615, 540] width 695 height 40
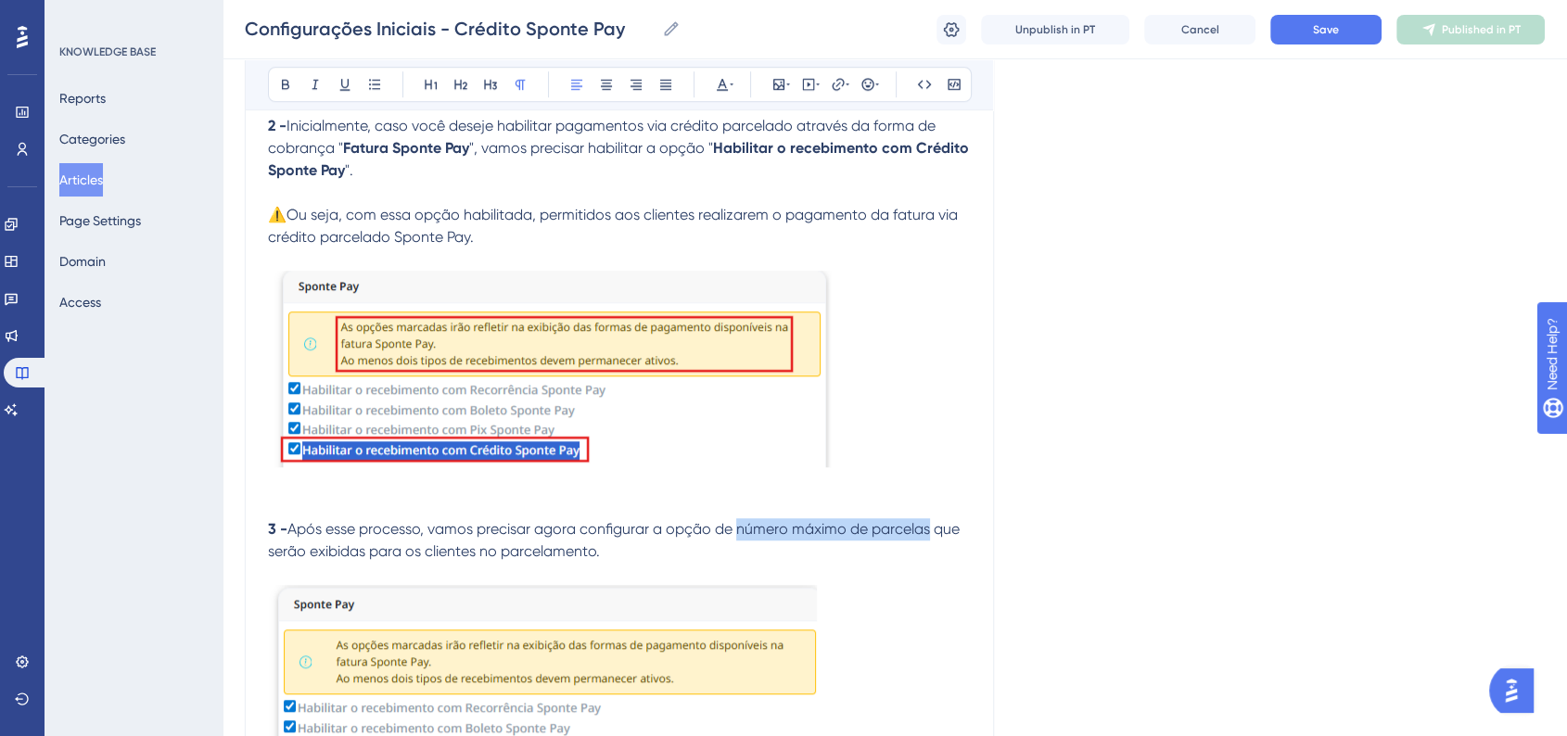
drag, startPoint x: 737, startPoint y: 535, endPoint x: 929, endPoint y: 534, distance: 191.9
click at [929, 534] on span "Após esse processo, vamos precisar agora configurar a opção de número máximo de…" at bounding box center [615, 540] width 695 height 40
click at [284, 90] on icon at bounding box center [285, 84] width 15 height 15
click at [633, 546] on p "3 - Após esse processo, vamos precisar agora configurar a opção de número máxim…" at bounding box center [619, 540] width 703 height 44
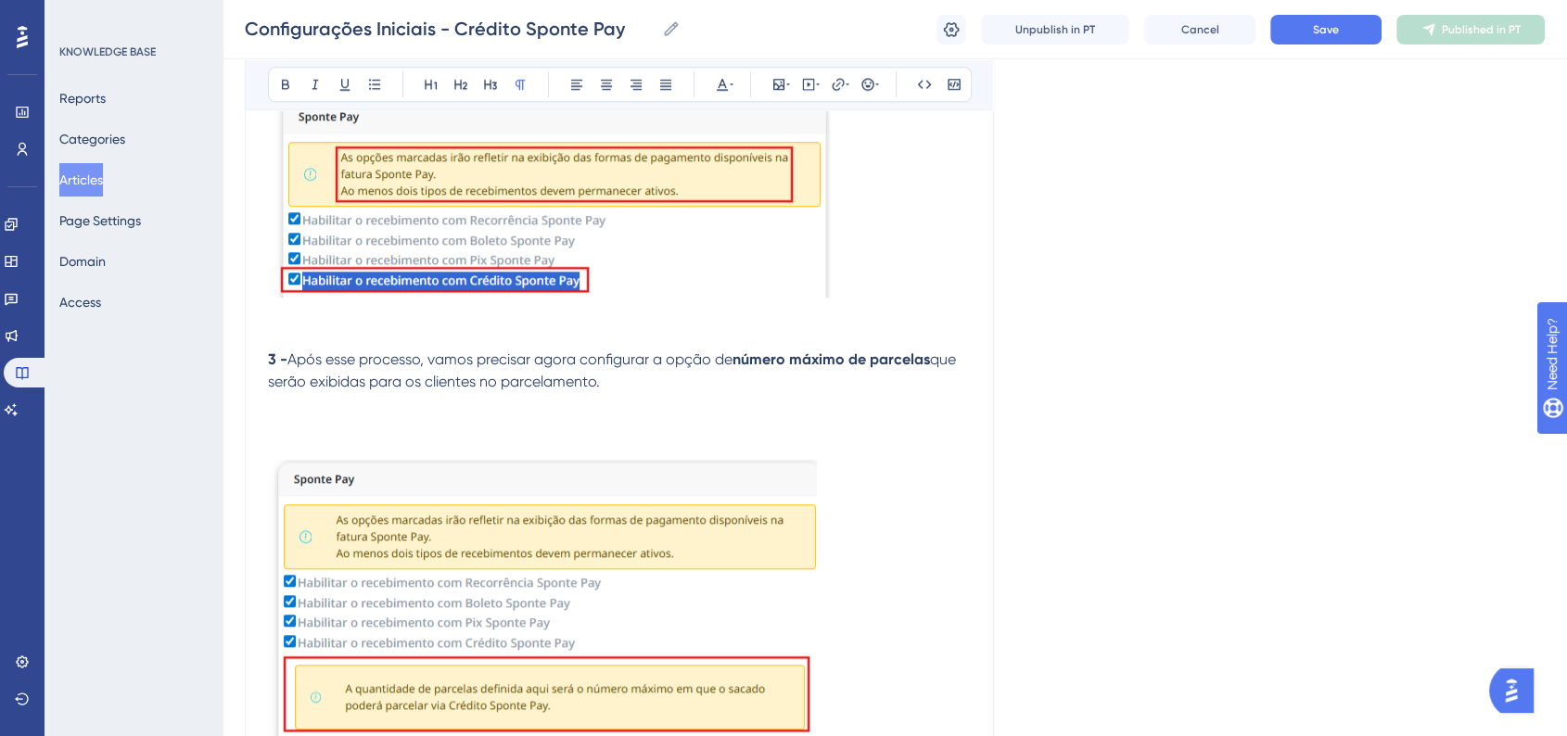
scroll to position [1595, 0]
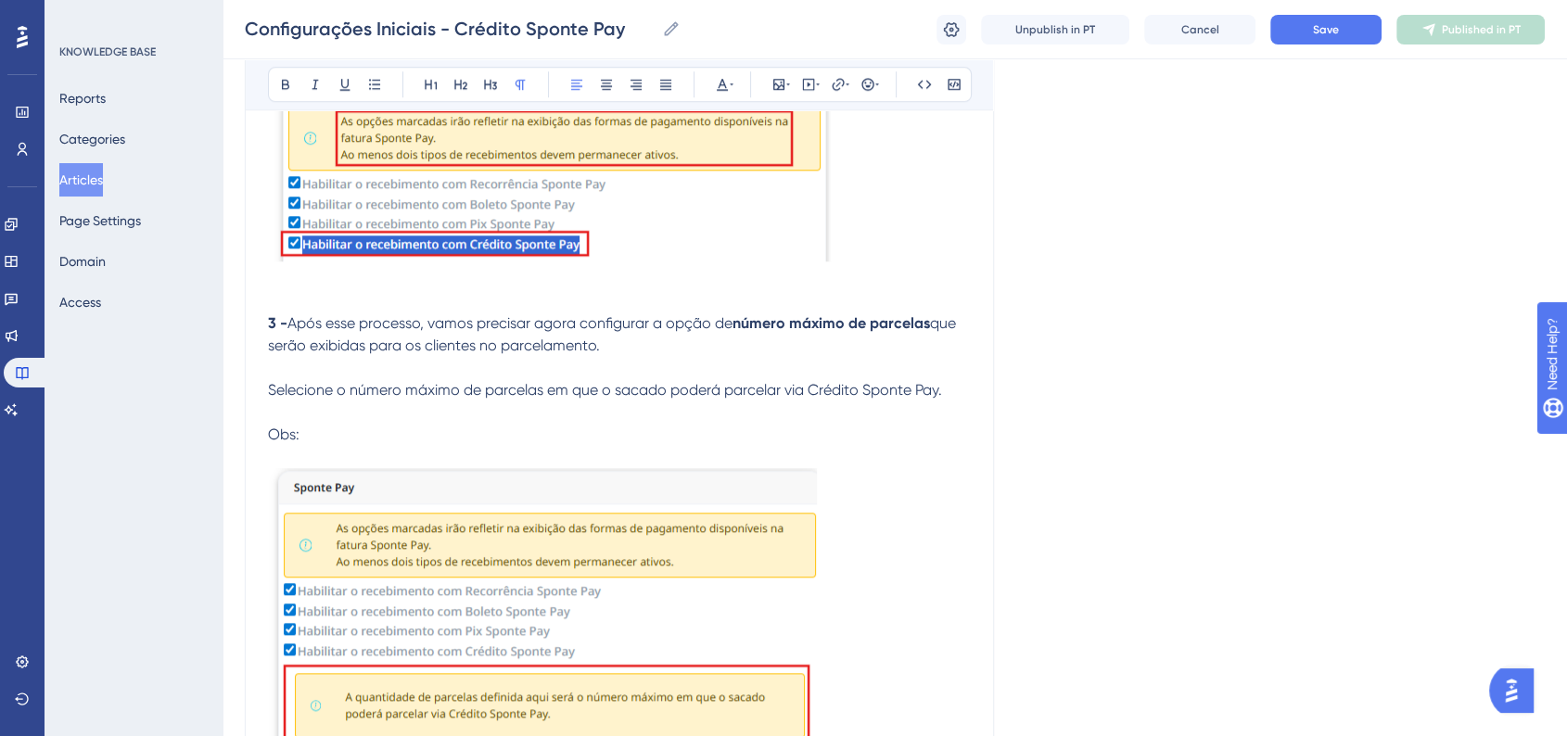
click at [273, 438] on span "Obs:" at bounding box center [284, 435] width 32 height 18
click at [868, 83] on icon at bounding box center [867, 84] width 15 height 15
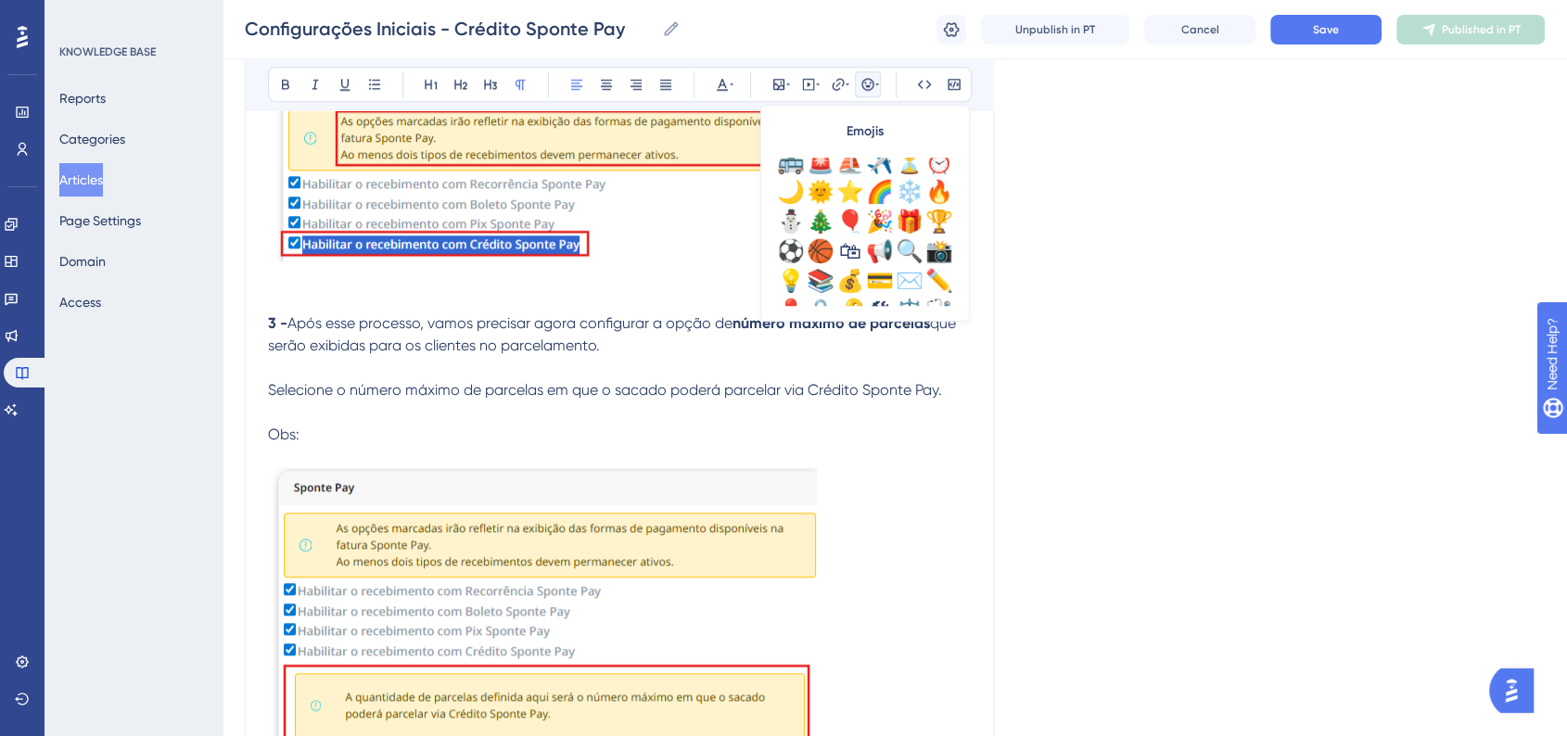
scroll to position [617, 0]
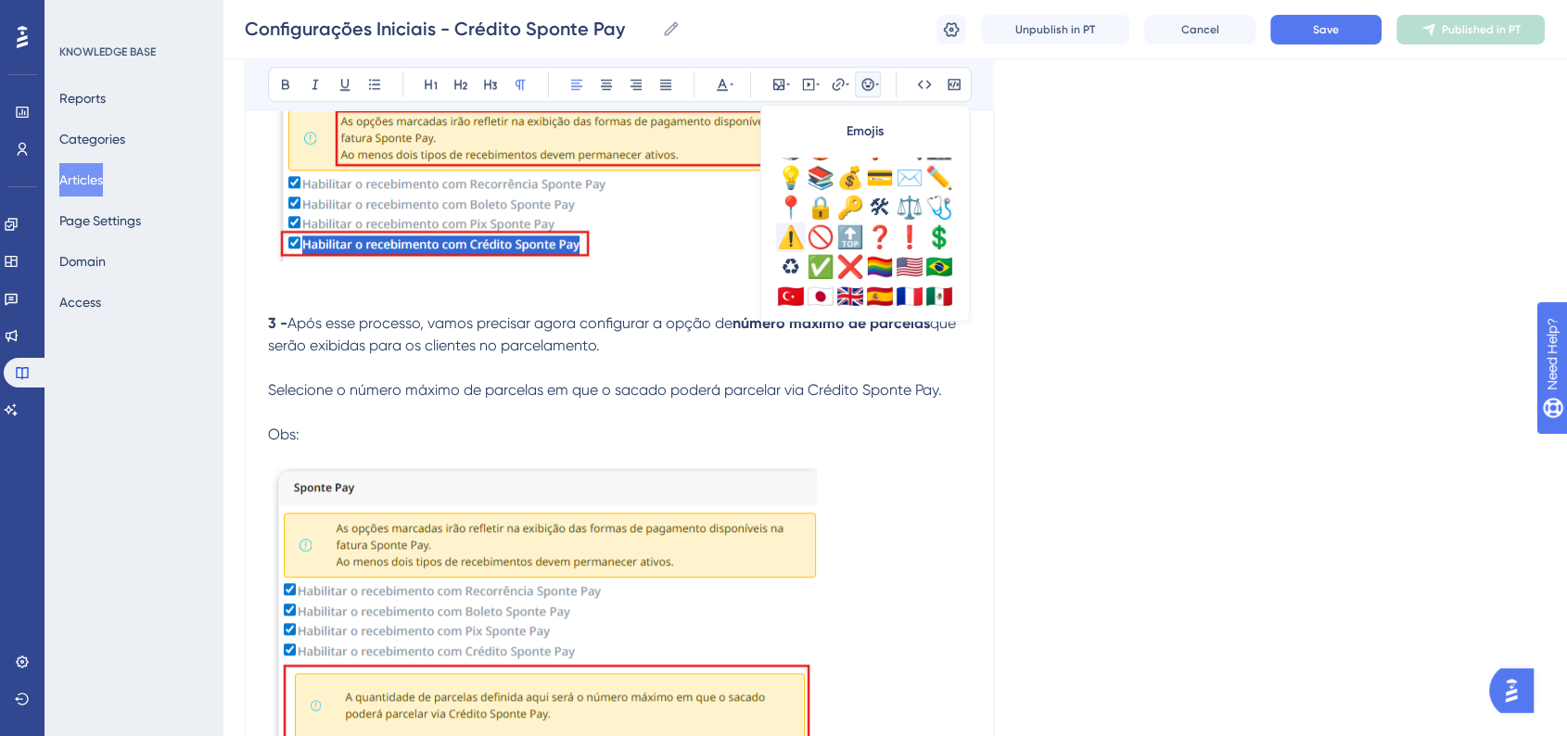
click at [799, 240] on div "⚠️" at bounding box center [791, 237] width 30 height 30
drag, startPoint x: 293, startPoint y: 434, endPoint x: 319, endPoint y: 436, distance: 26.0
click at [318, 436] on span "⚠️Obs:" at bounding box center [293, 435] width 50 height 18
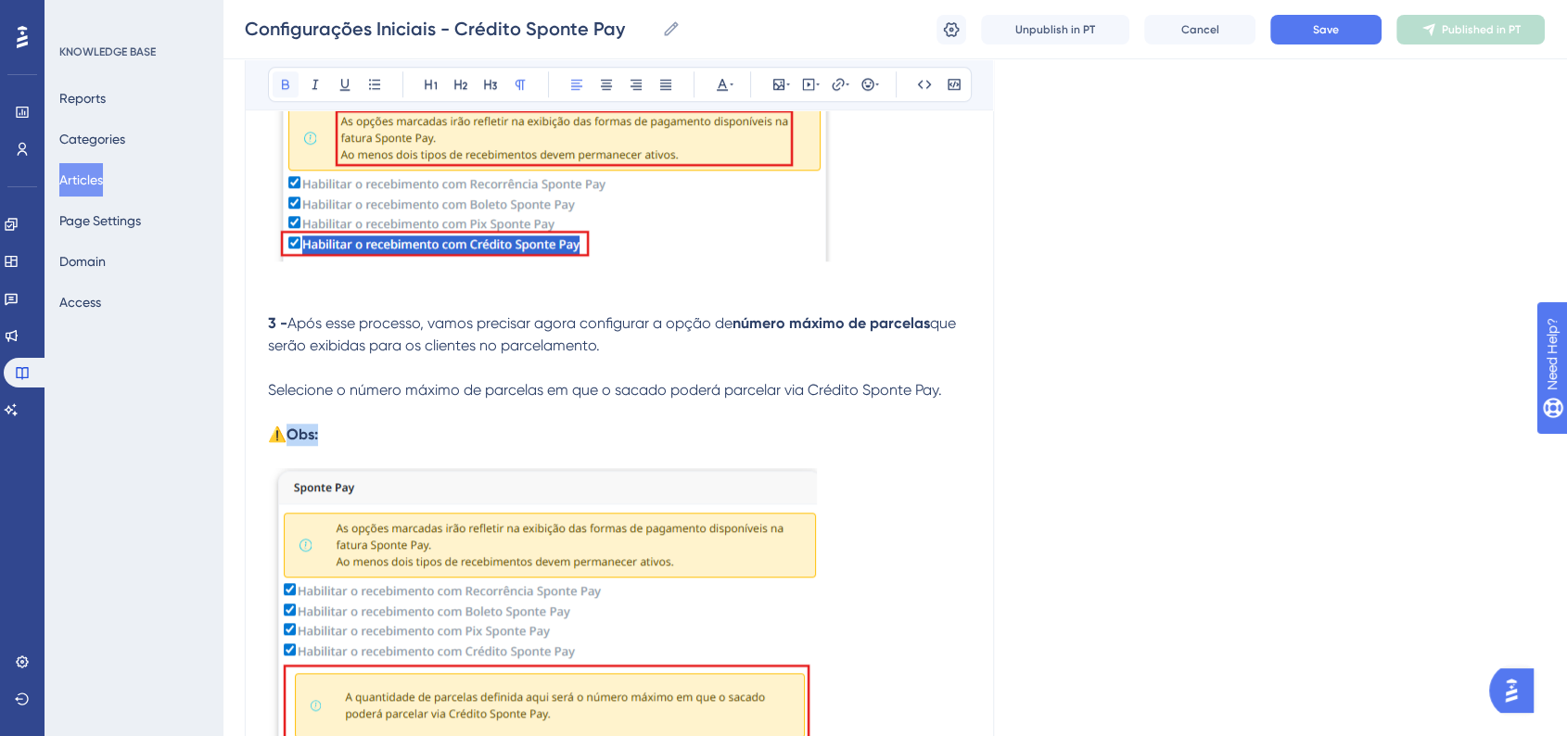
click at [295, 90] on button at bounding box center [286, 84] width 26 height 26
click at [715, 82] on icon at bounding box center [722, 84] width 15 height 15
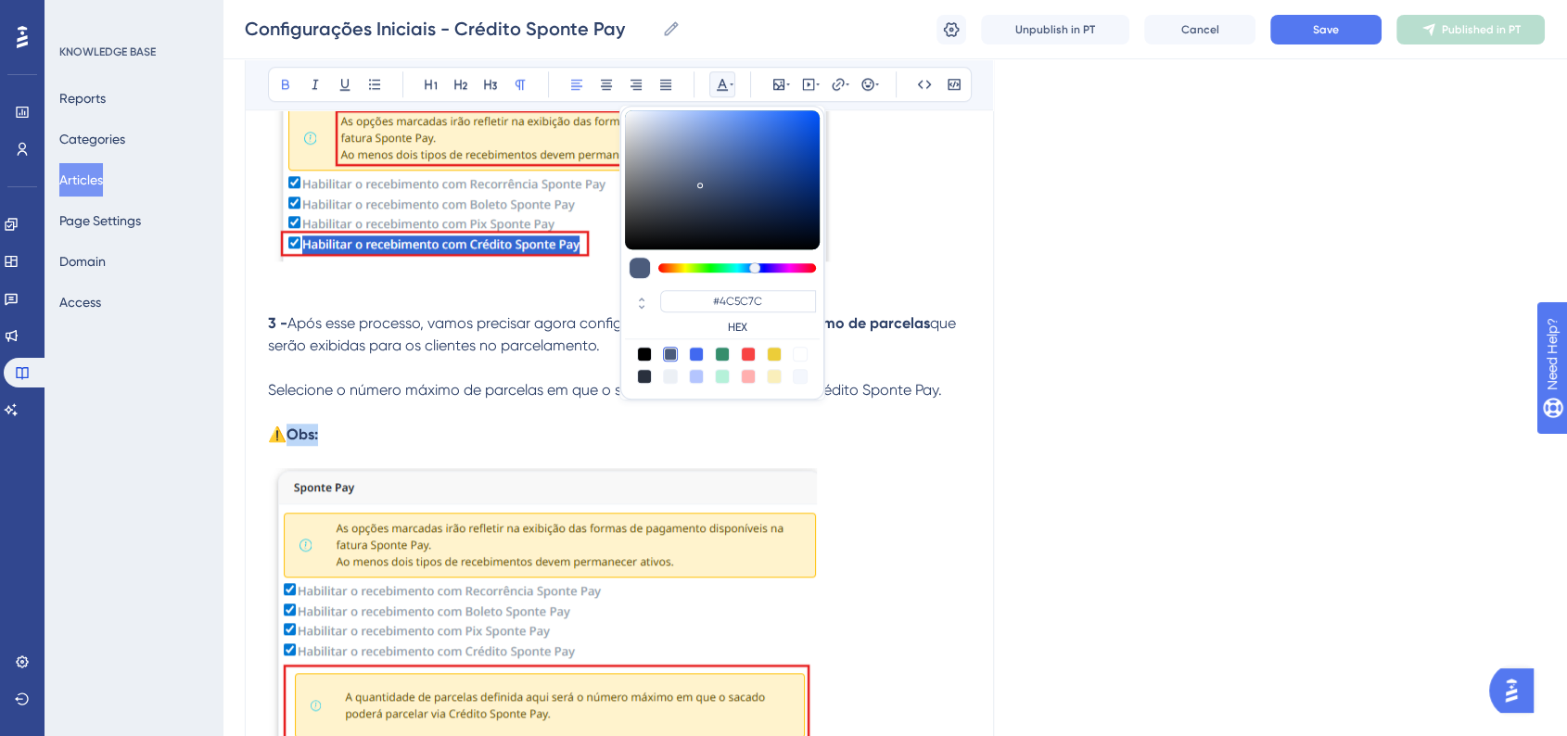
click at [751, 354] on div at bounding box center [748, 354] width 15 height 15
type input "#F84343"
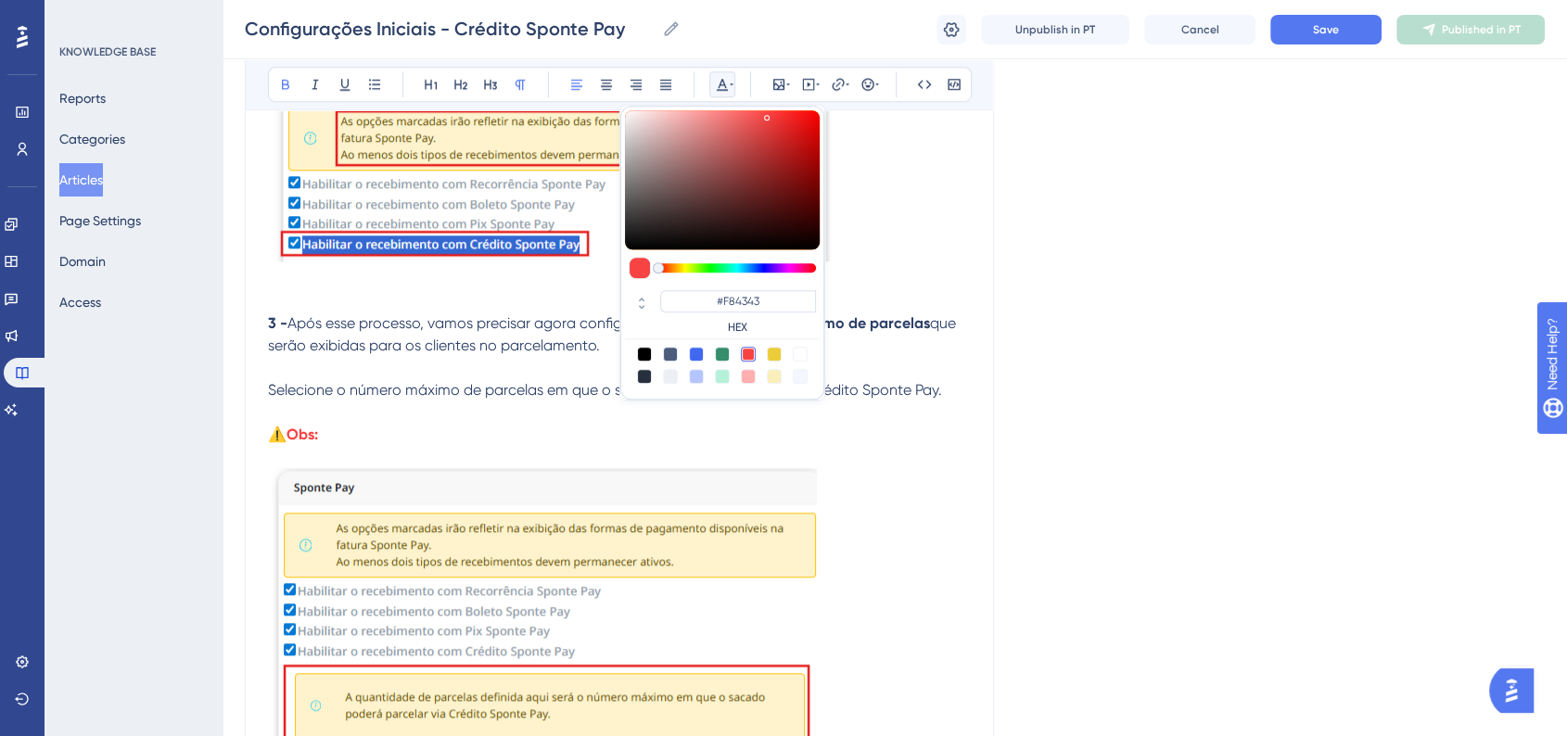
click at [372, 438] on p "⚠️ Obs:" at bounding box center [619, 435] width 703 height 22
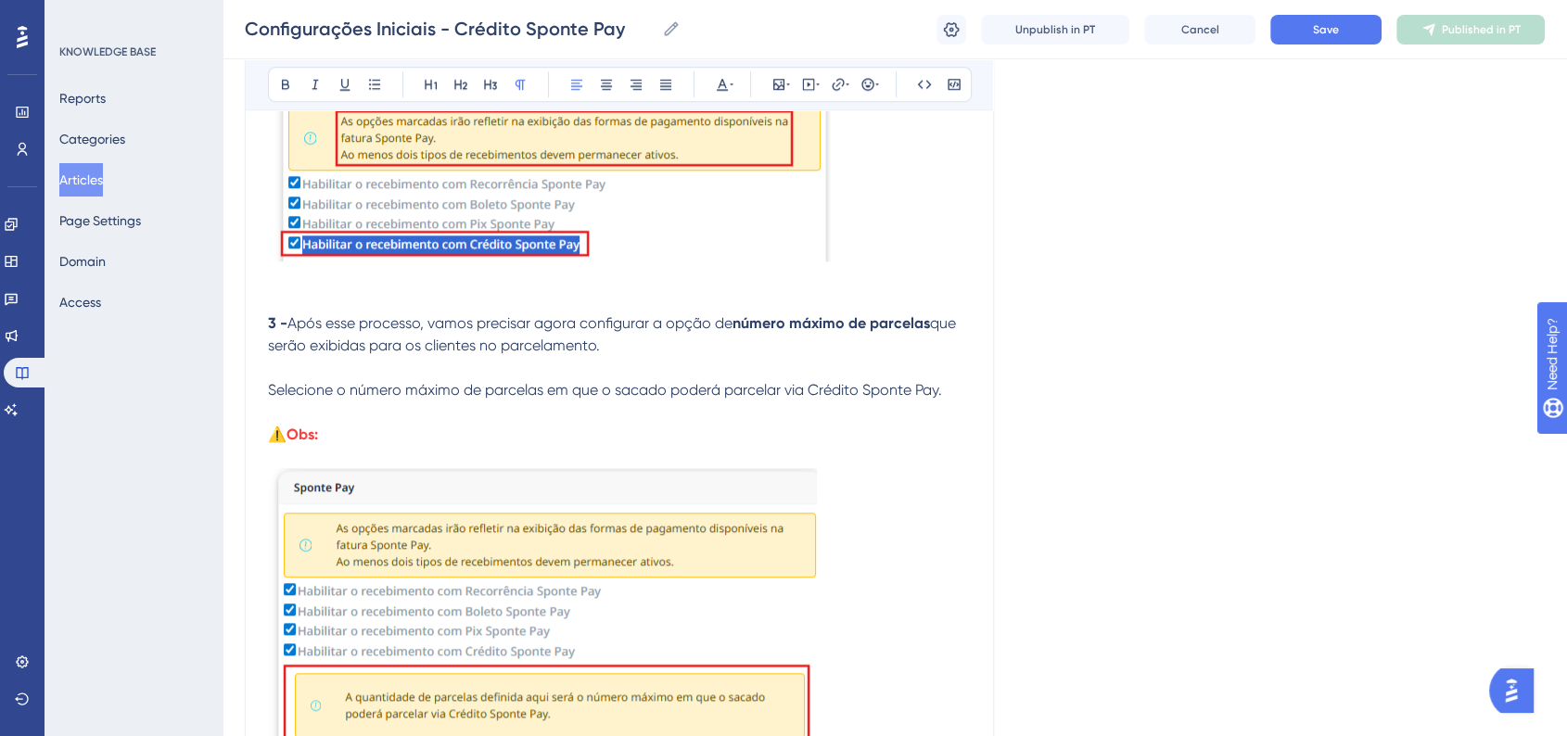
click at [371, 437] on p "⚠️ Obs:" at bounding box center [619, 435] width 703 height 22
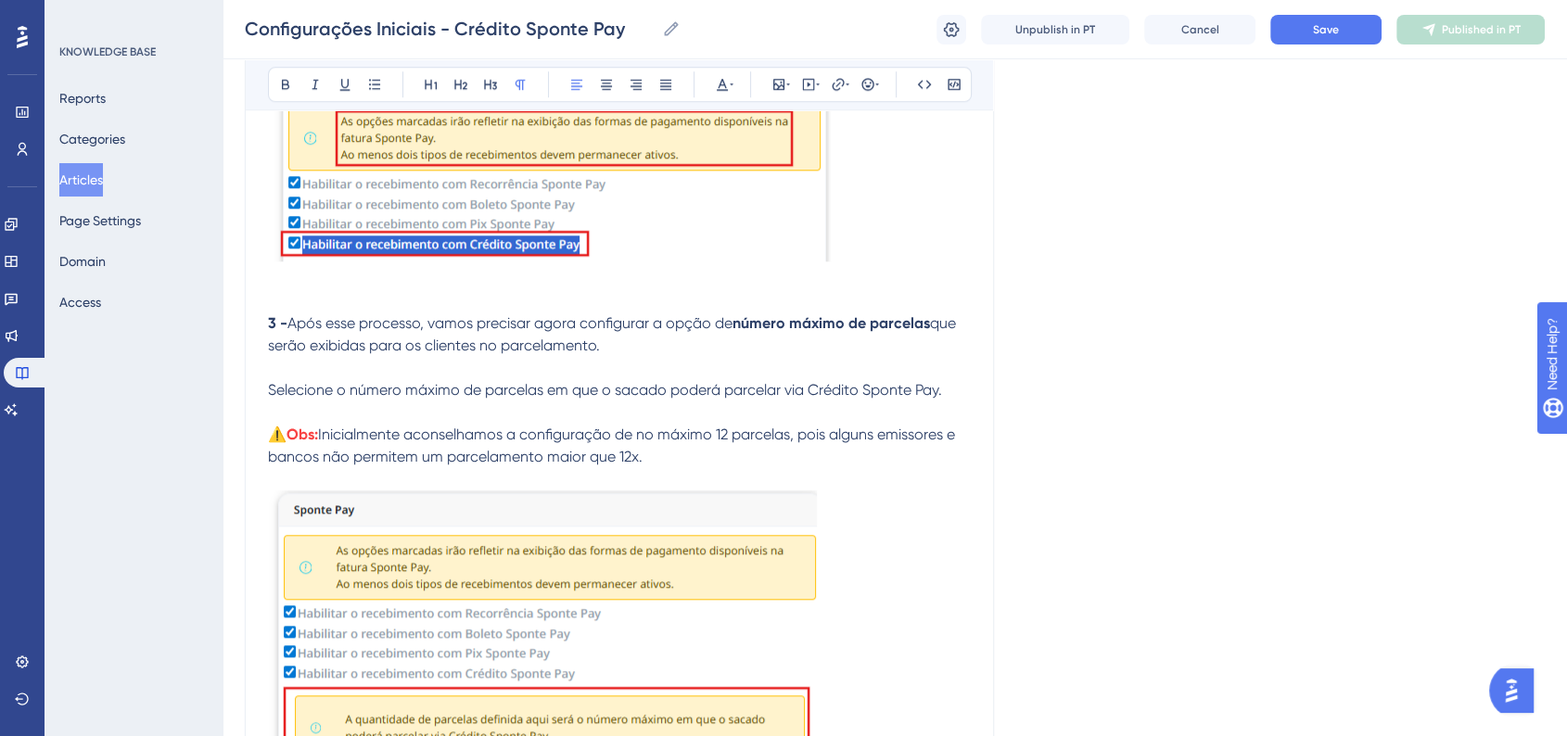
drag, startPoint x: 322, startPoint y: 436, endPoint x: 645, endPoint y: 455, distance: 324.1
click at [645, 455] on p "⚠️ Obs: Inicialmente aconselhamos a configuração de no máximo 12 parcelas, pois…" at bounding box center [619, 446] width 703 height 44
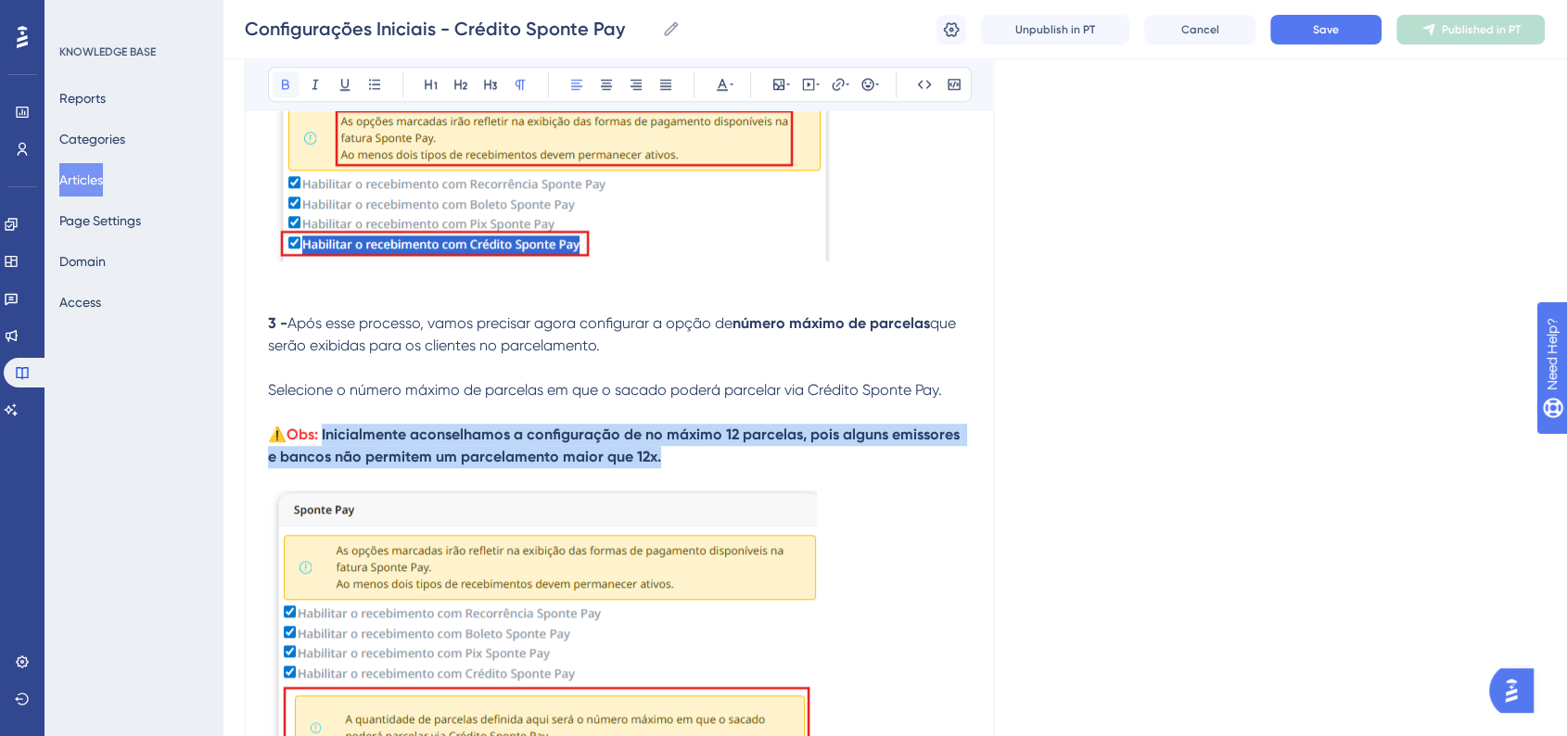
click at [289, 77] on icon at bounding box center [285, 84] width 15 height 15
click at [724, 83] on icon at bounding box center [722, 85] width 11 height 12
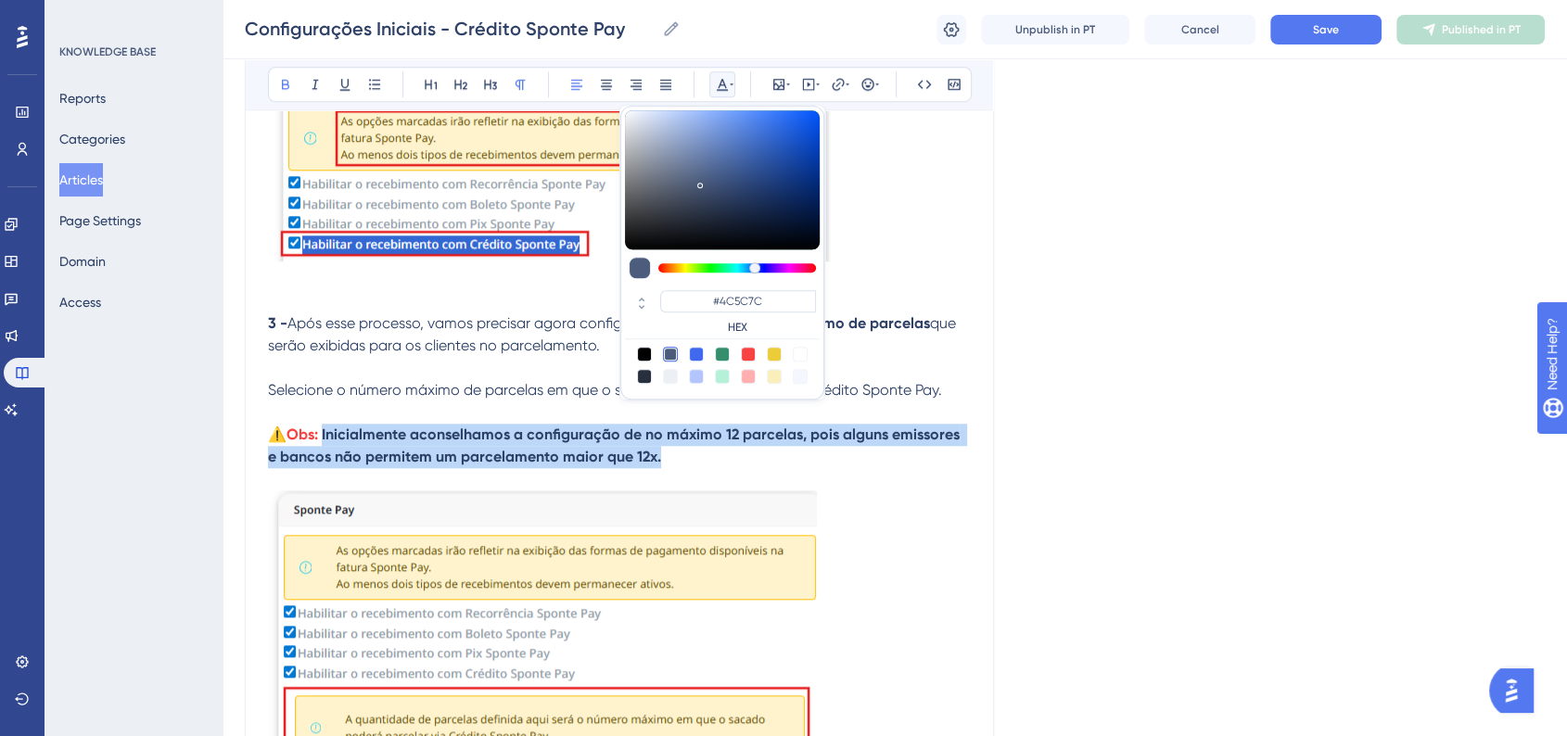
click at [750, 355] on div at bounding box center [748, 354] width 15 height 15
type input "#F84343"
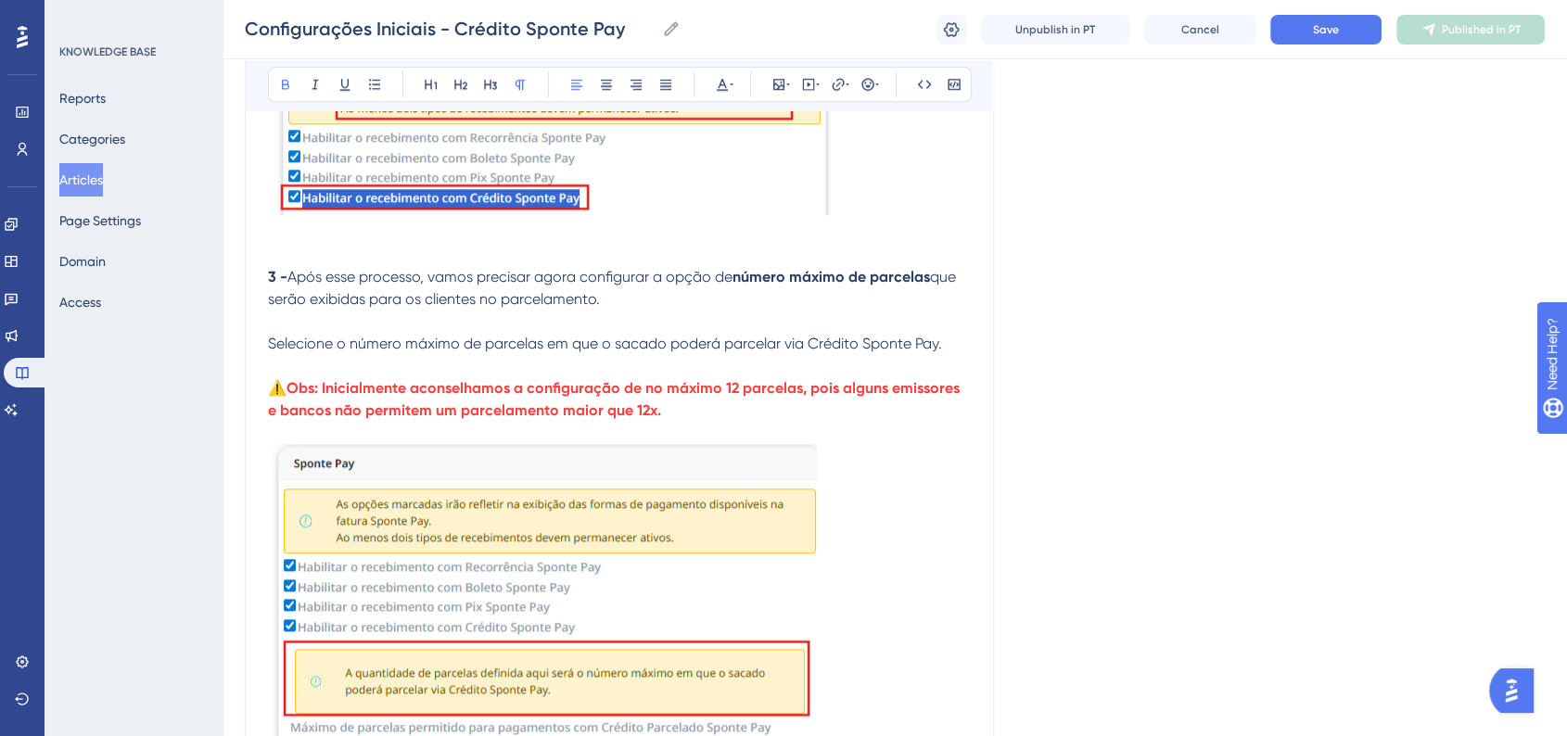
scroll to position [1595, 0]
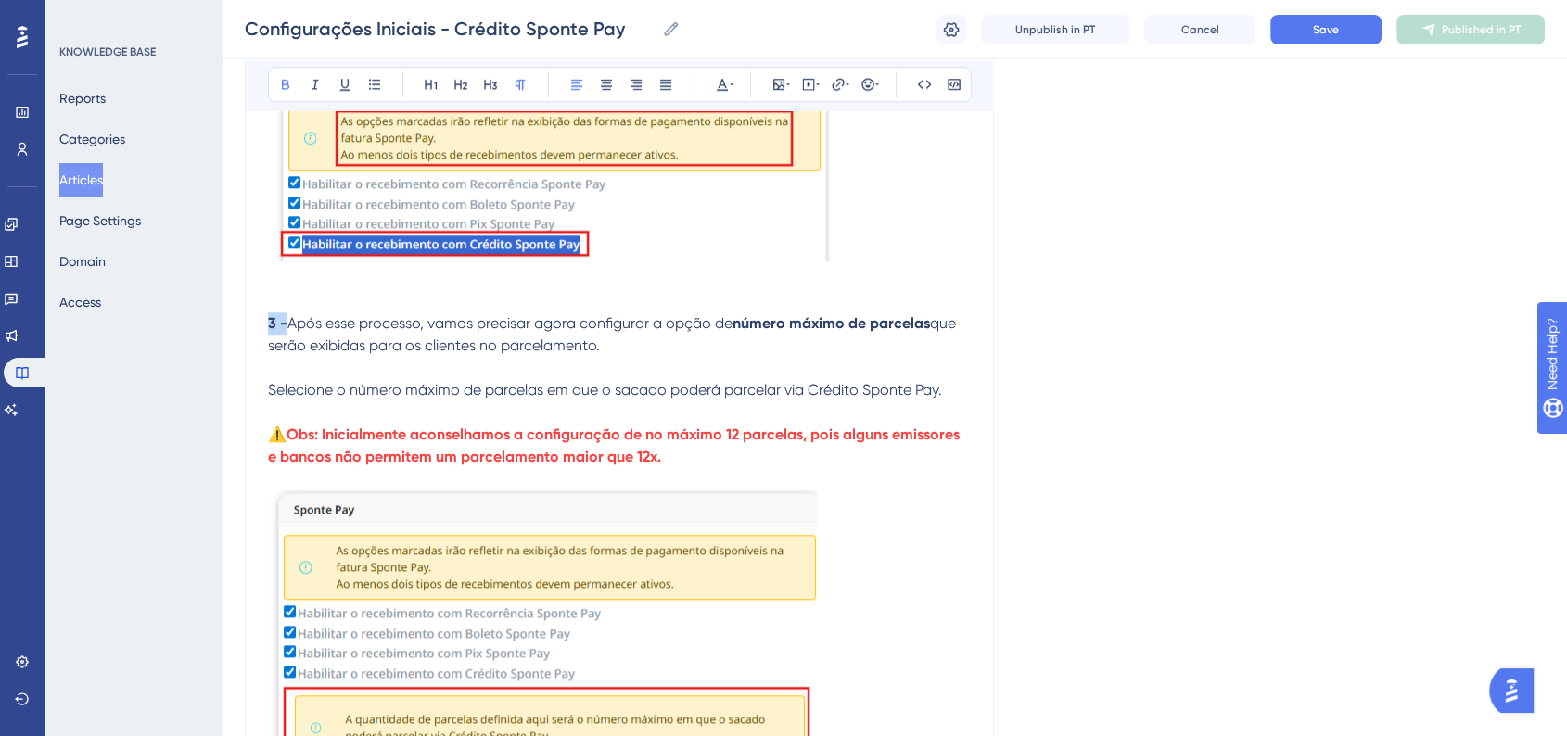
drag, startPoint x: 268, startPoint y: 322, endPoint x: 286, endPoint y: 322, distance: 17.6
click at [286, 322] on strong "3 -" at bounding box center [277, 323] width 19 height 18
copy strong "3 -"
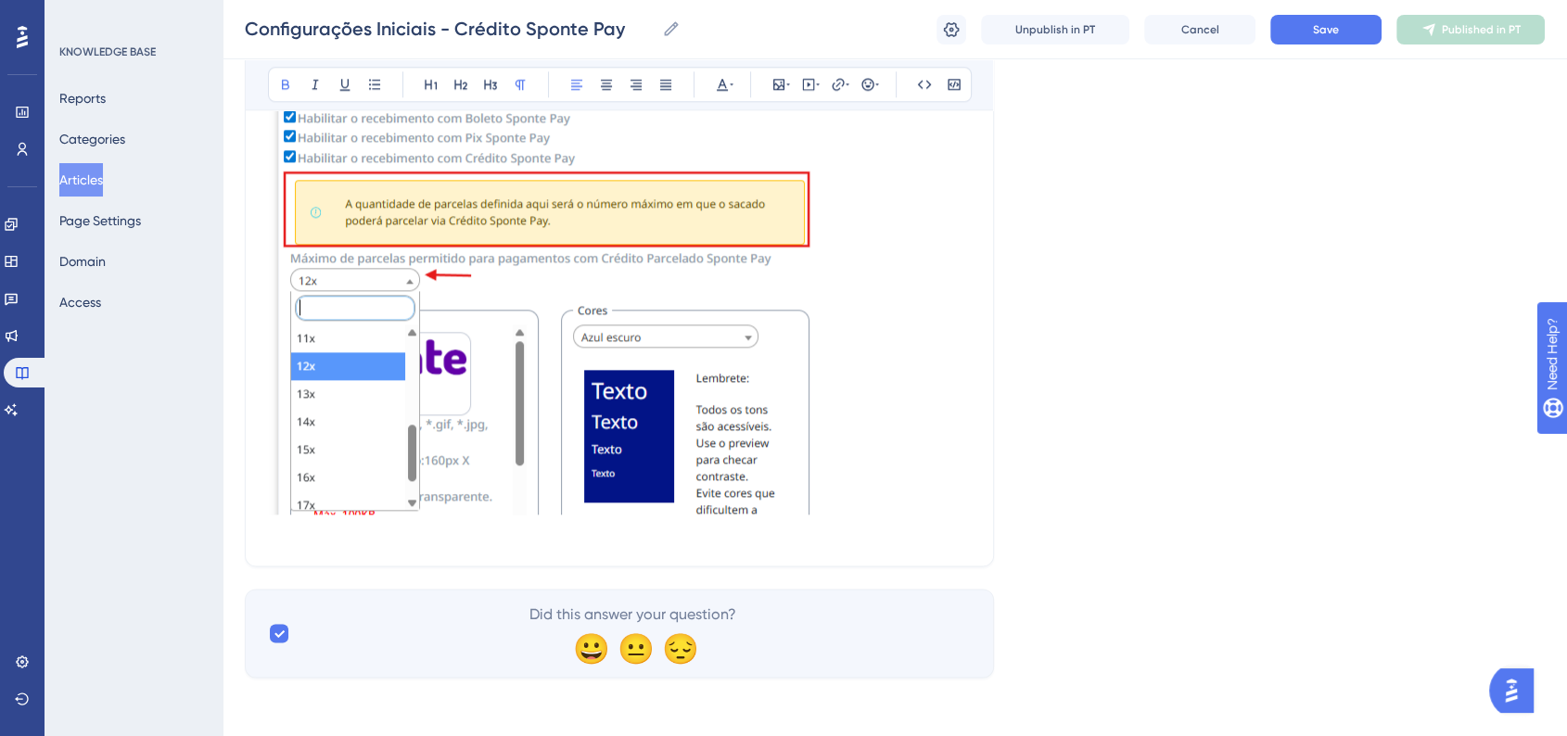
scroll to position [2114, 0]
click at [897, 528] on p at bounding box center [619, 531] width 703 height 22
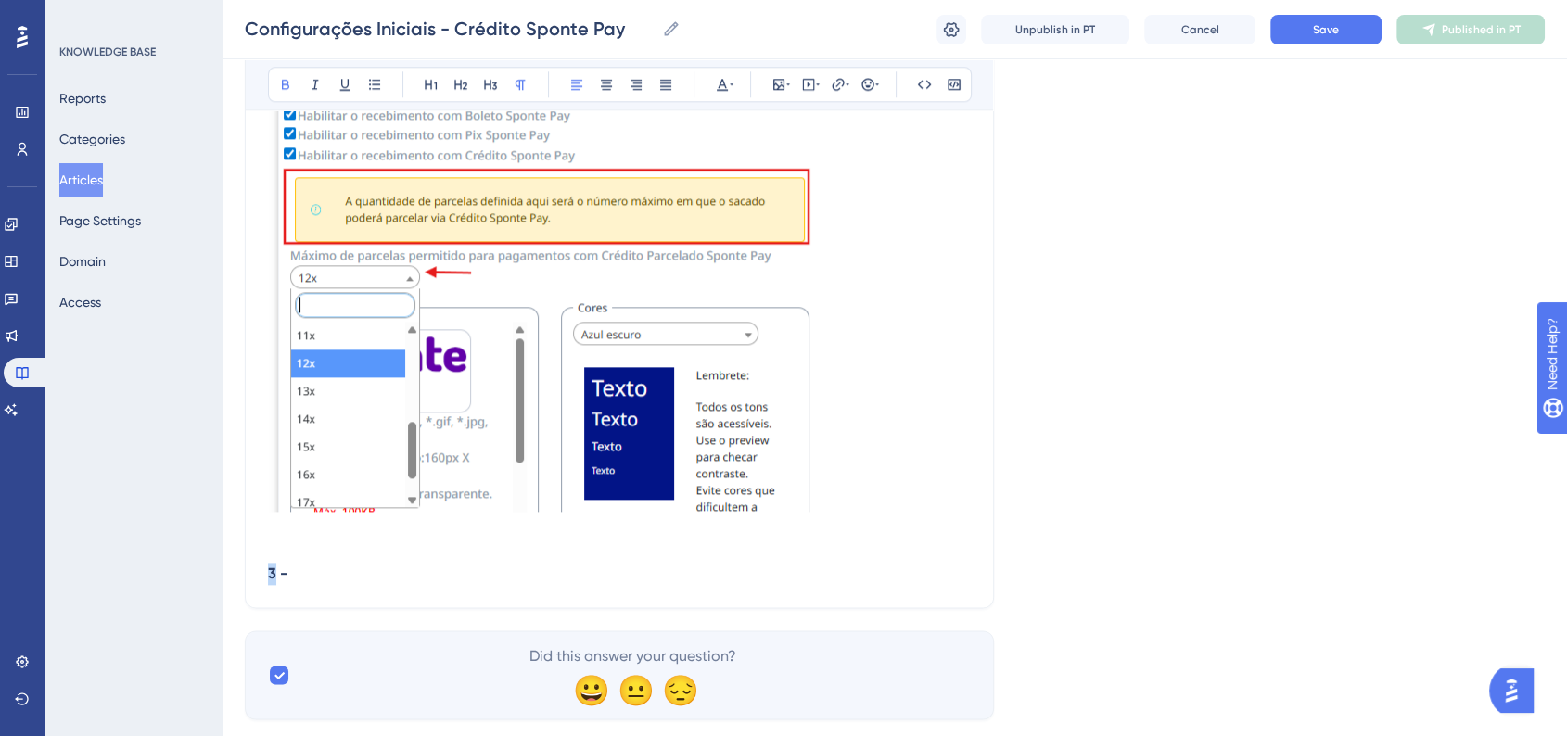
click at [274, 576] on strong "3 -" at bounding box center [277, 574] width 19 height 18
drag, startPoint x: 369, startPoint y: 578, endPoint x: 381, endPoint y: 577, distance: 12.2
click at [369, 577] on p "4 -" at bounding box center [619, 574] width 703 height 22
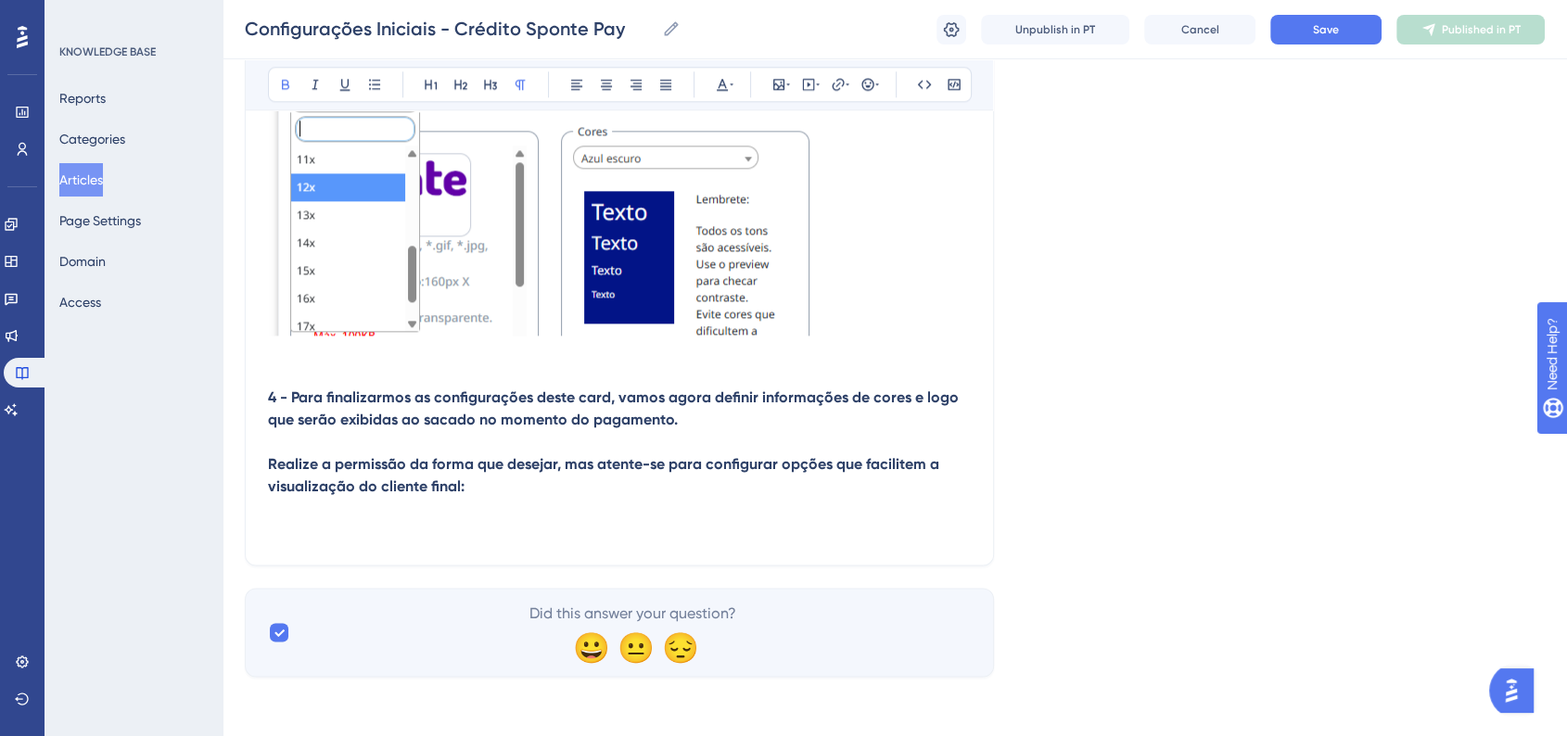
scroll to position [2295, 0]
click at [326, 528] on p at bounding box center [619, 531] width 703 height 22
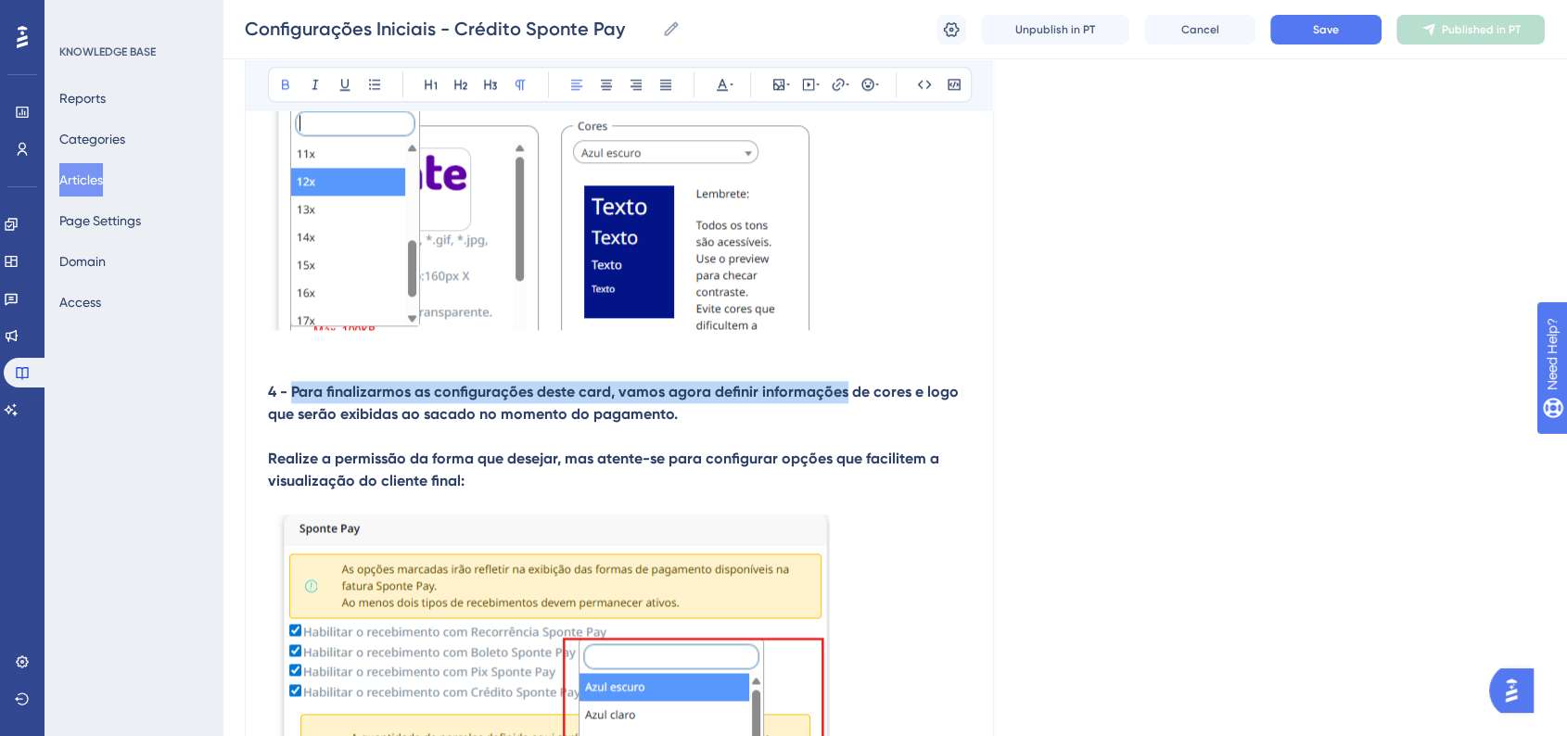
drag, startPoint x: 290, startPoint y: 389, endPoint x: 838, endPoint y: 391, distance: 547.9
click at [838, 391] on strong "4 - Para finalizarmos as configurações deste card, vamos agora definir informaç…" at bounding box center [615, 403] width 694 height 40
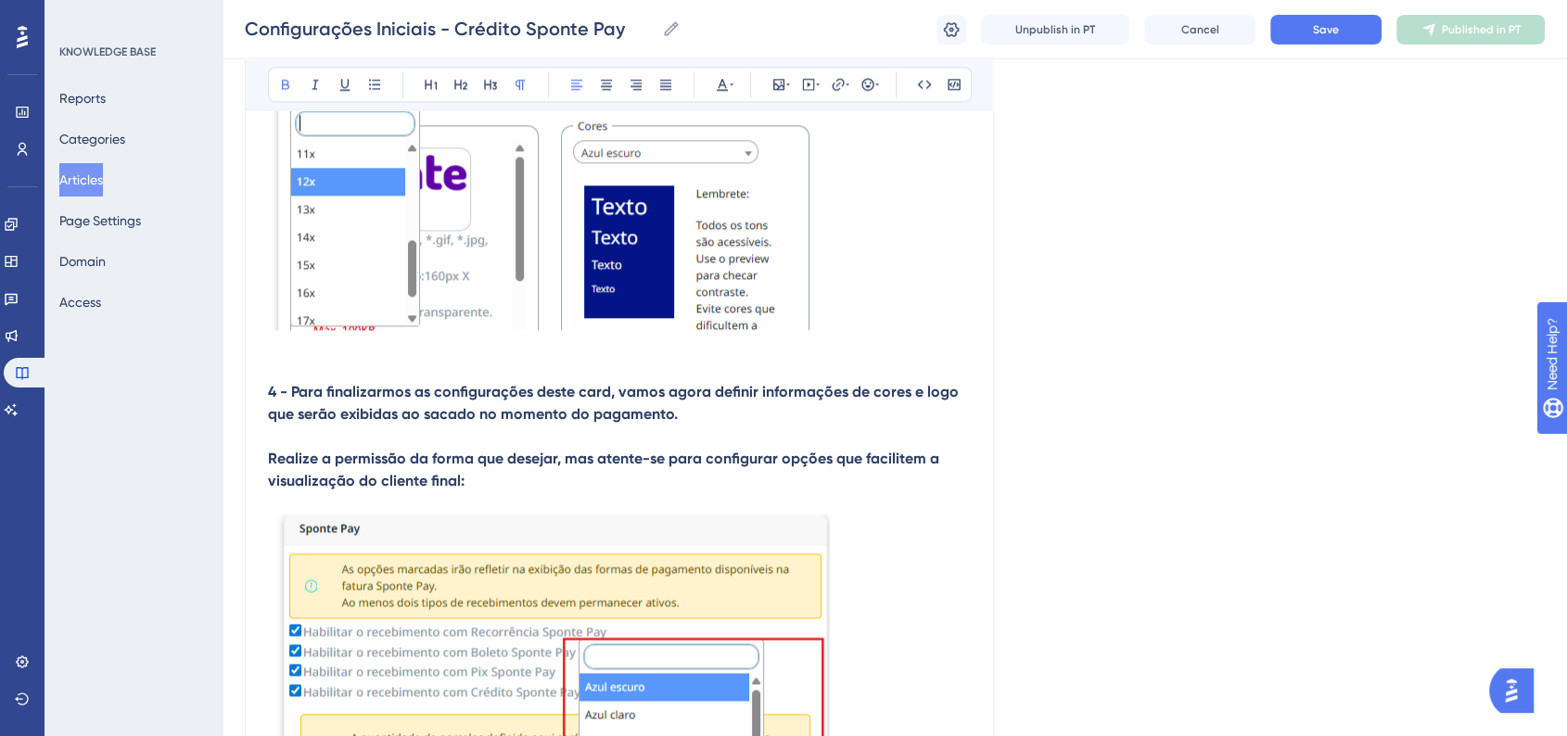
click at [855, 396] on strong "4 - Para finalizarmos as configurações deste card, vamos agora definir informaç…" at bounding box center [615, 403] width 694 height 40
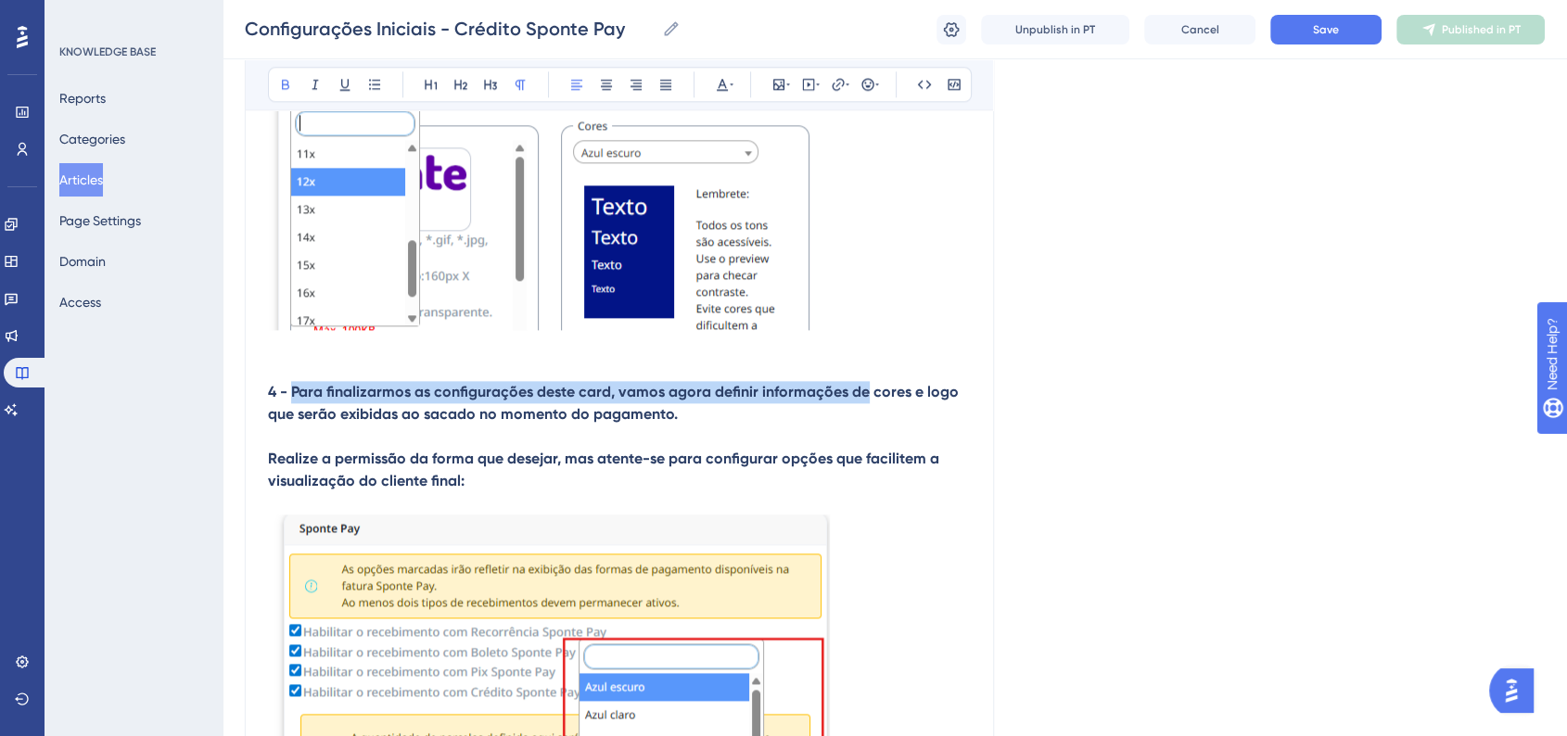
drag, startPoint x: 860, startPoint y: 393, endPoint x: 294, endPoint y: 388, distance: 566.5
click at [294, 388] on strong "4 - Para finalizarmos as configurações deste card, vamos agora definir informaç…" at bounding box center [615, 403] width 694 height 40
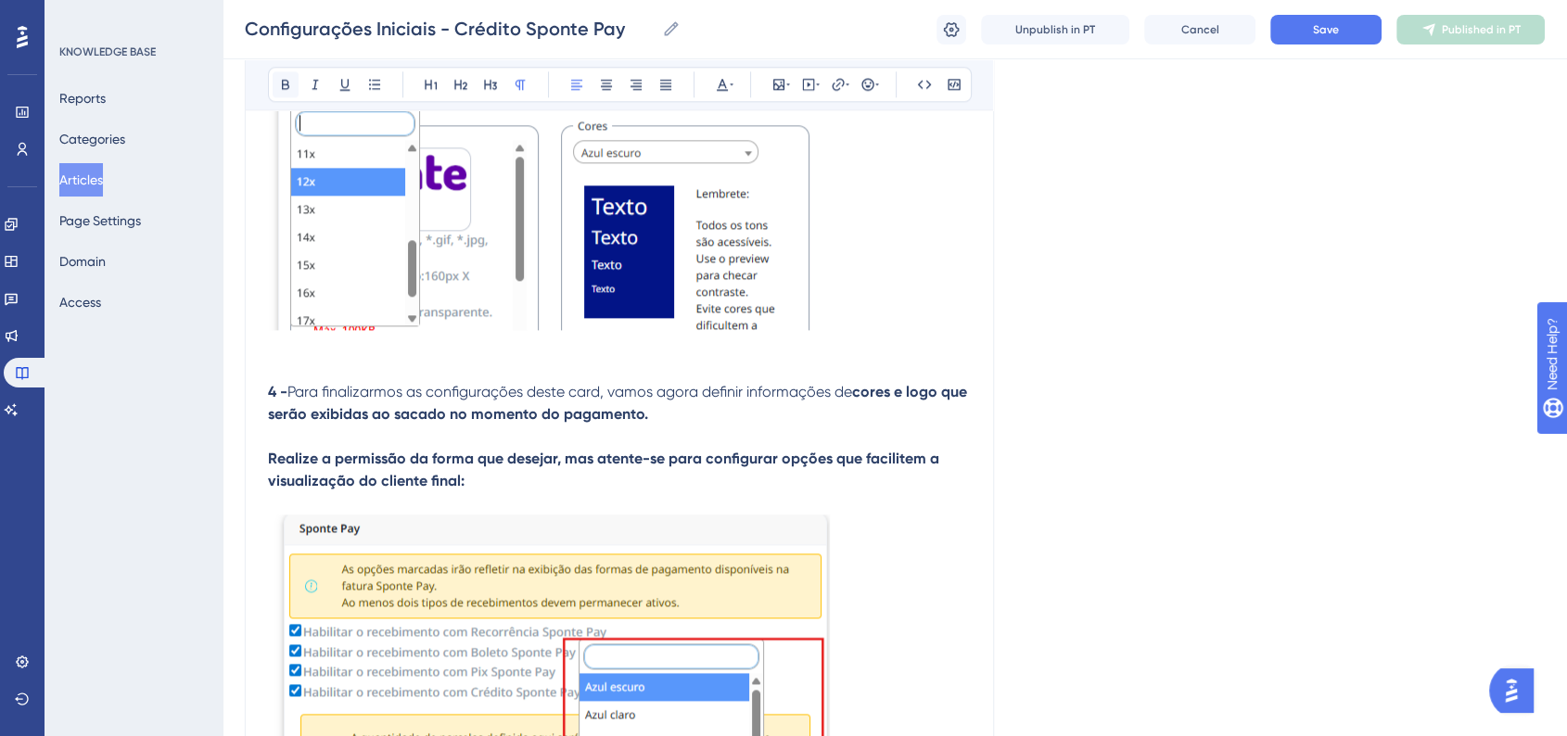
click at [288, 83] on icon at bounding box center [285, 84] width 15 height 15
click at [937, 425] on p "4 - Para finalizarmos as configurações deste card, vamos agora definir informaç…" at bounding box center [619, 403] width 703 height 44
drag, startPoint x: 269, startPoint y: 418, endPoint x: 779, endPoint y: 423, distance: 509.9
click at [779, 423] on p "4 - Para finalizarmos as configurações deste card, vamos agora definir informaç…" at bounding box center [619, 403] width 703 height 44
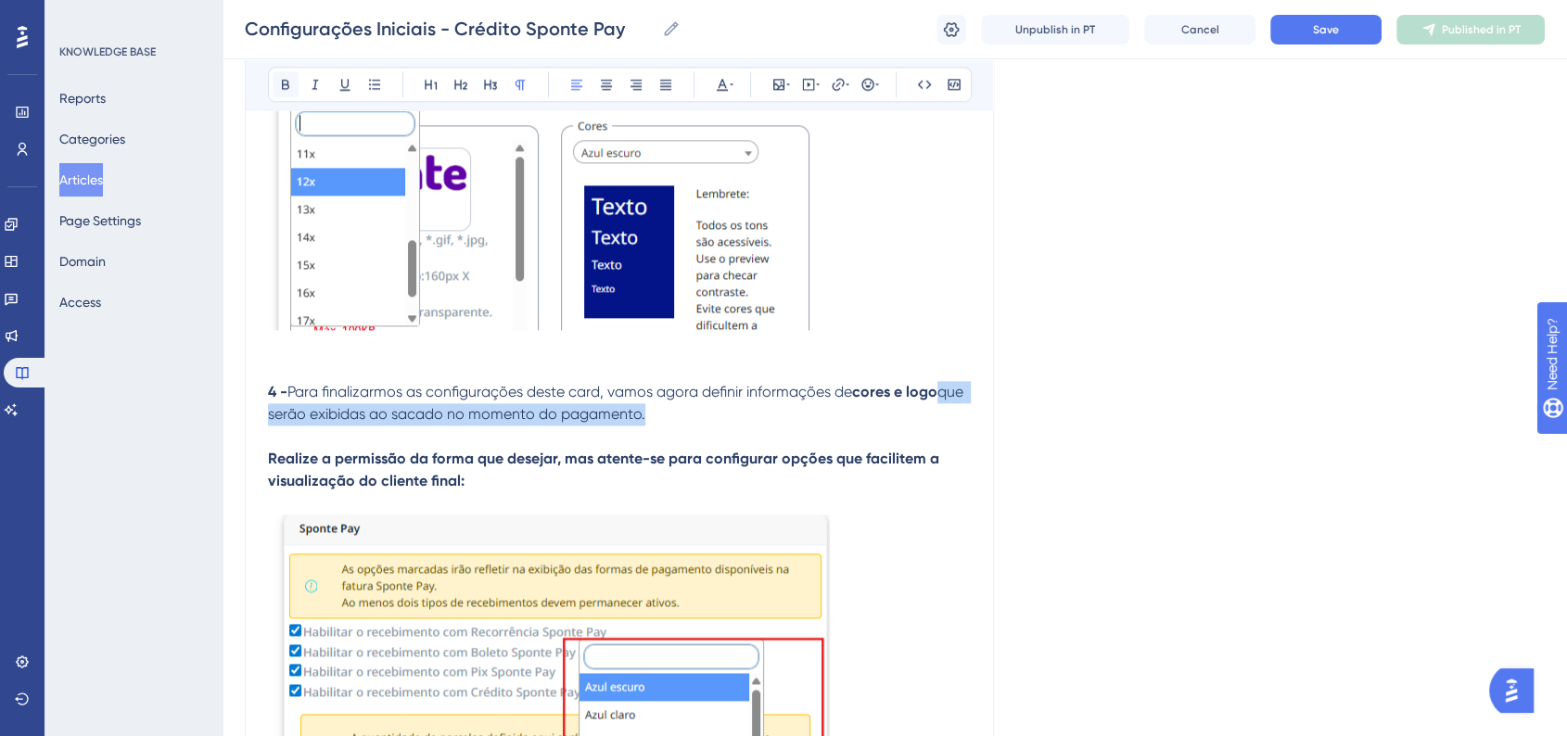
click at [291, 80] on icon at bounding box center [285, 84] width 15 height 15
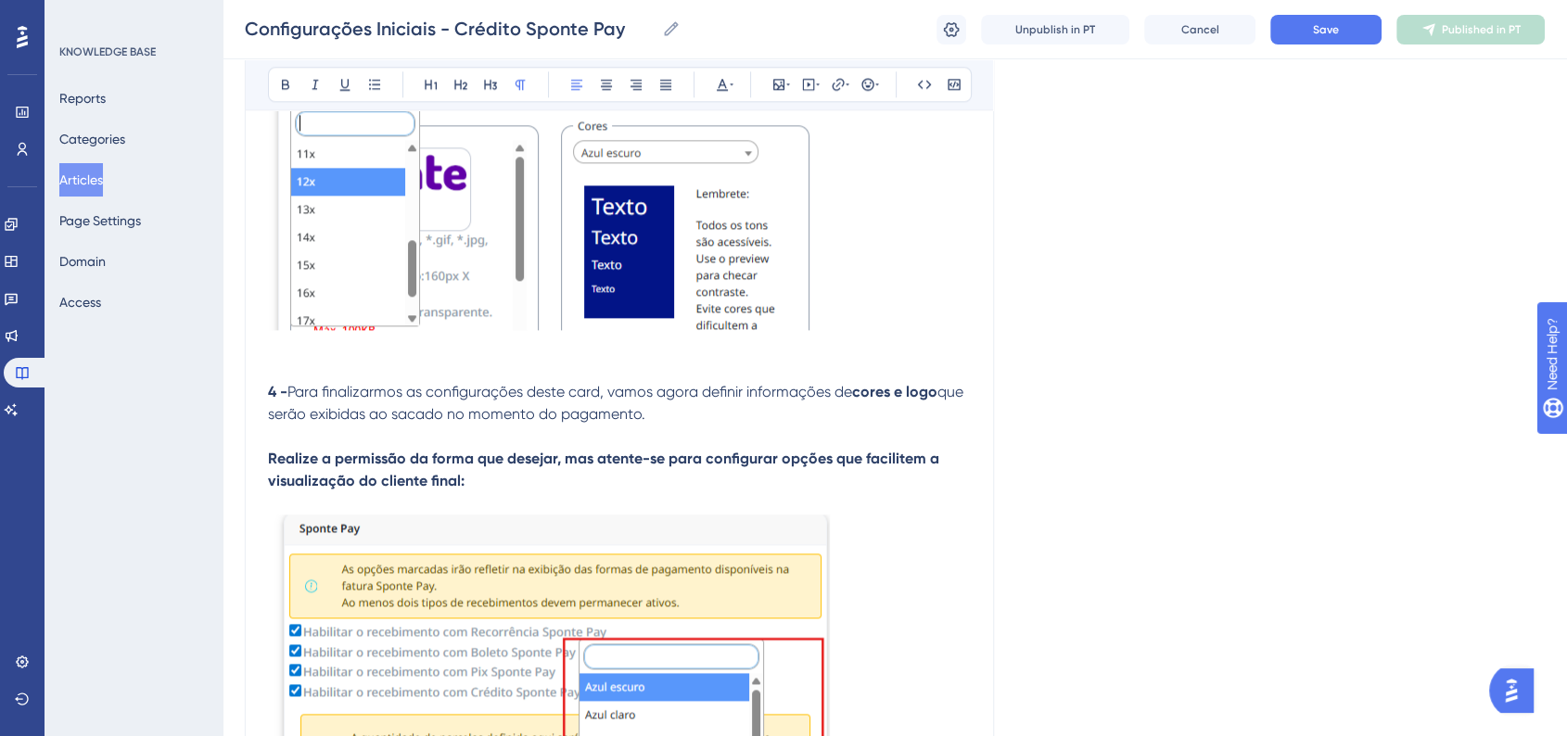
click at [457, 489] on strong "Realize a permissão da forma que desejar, mas atente-se para configurar opções …" at bounding box center [605, 470] width 675 height 40
click at [575, 501] on p at bounding box center [619, 503] width 703 height 22
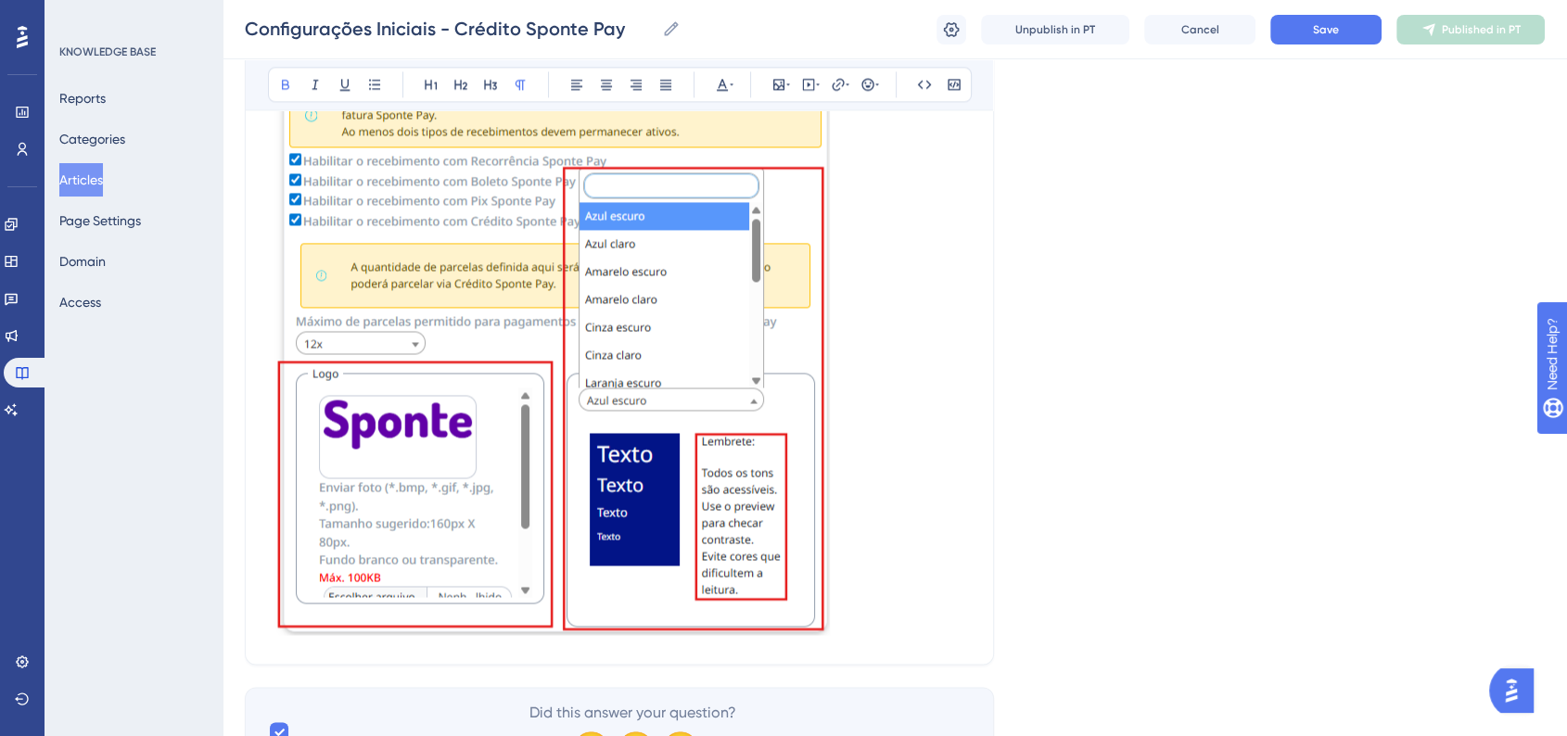
scroll to position [2870, 0]
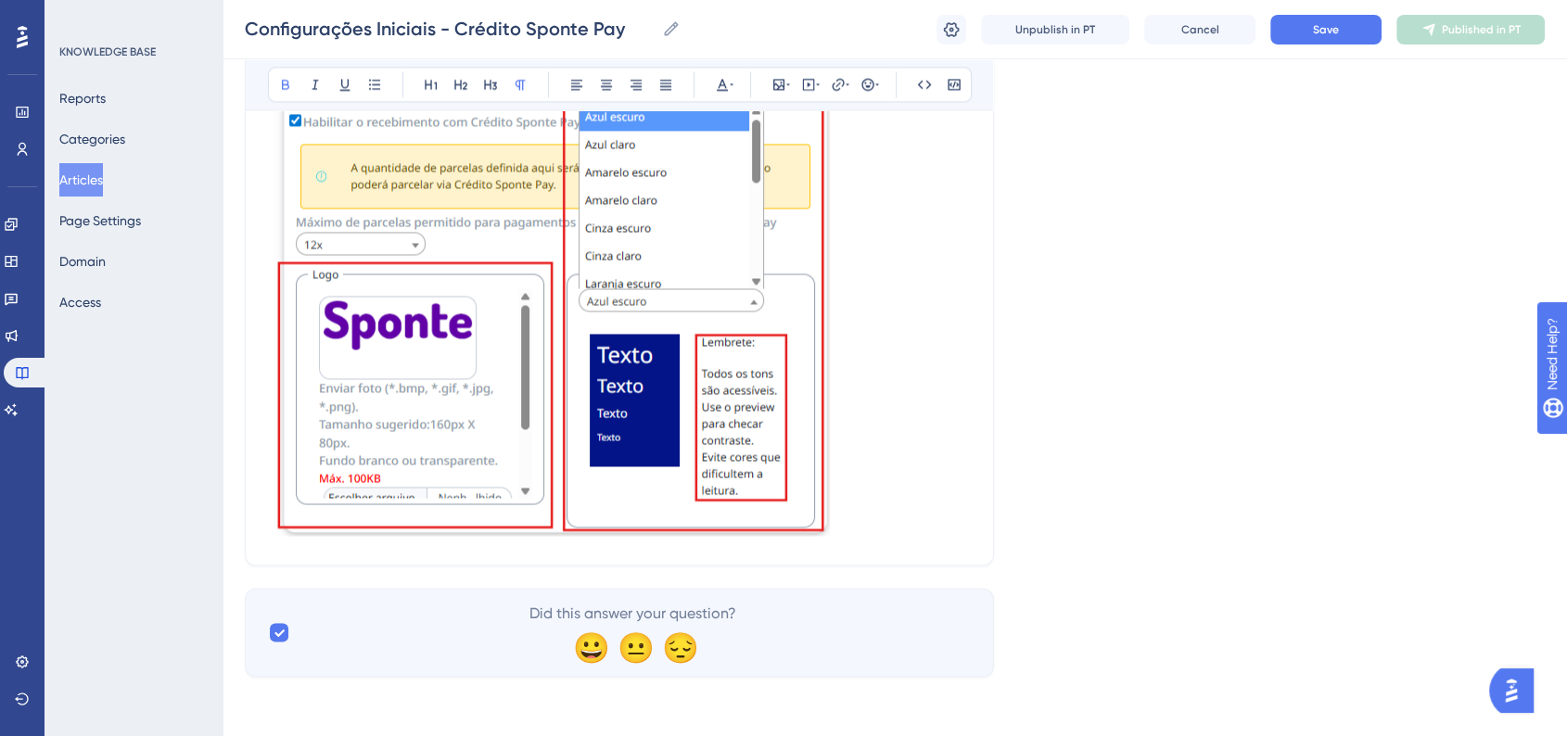
click at [864, 497] on p at bounding box center [619, 243] width 703 height 598
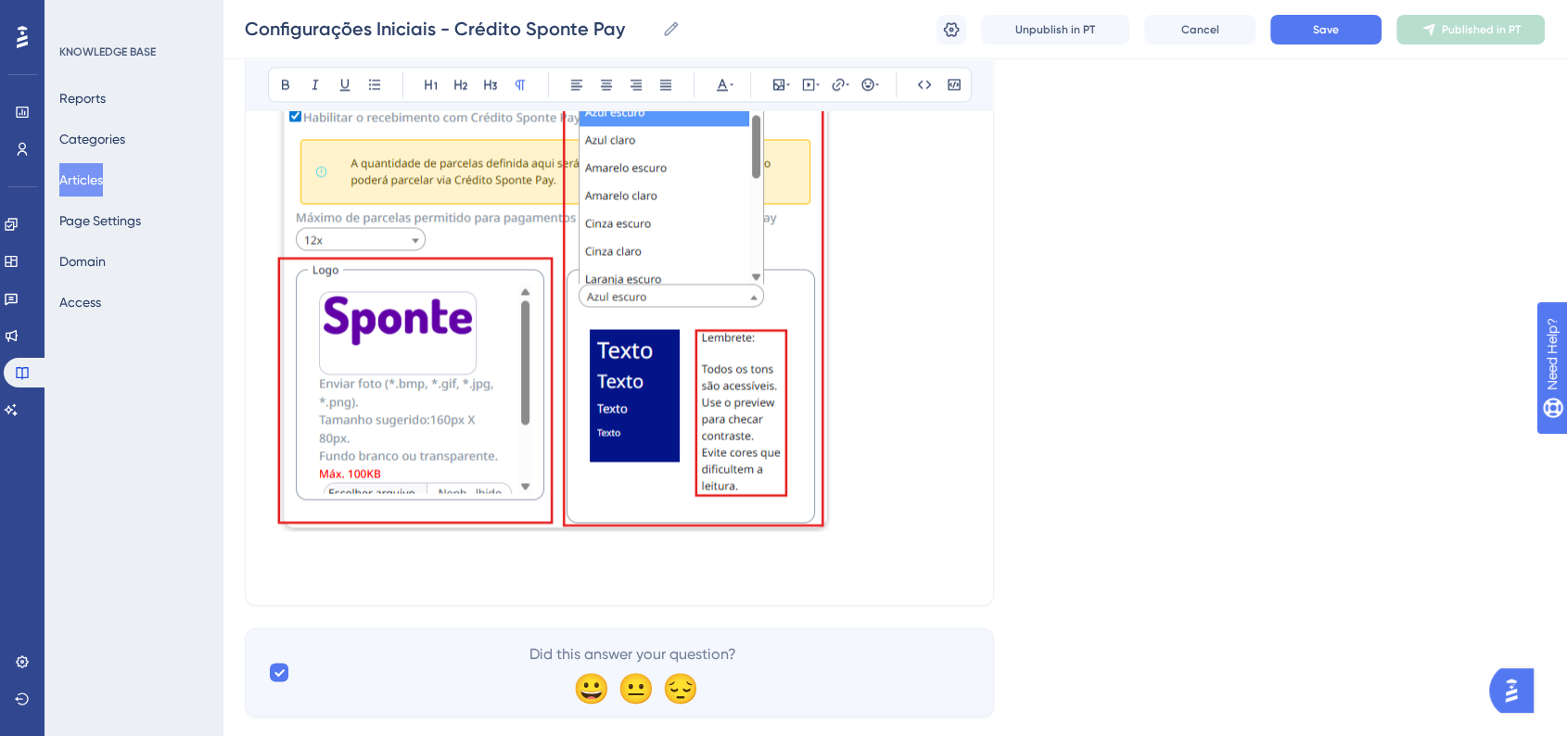
click at [445, 579] on p at bounding box center [619, 571] width 703 height 22
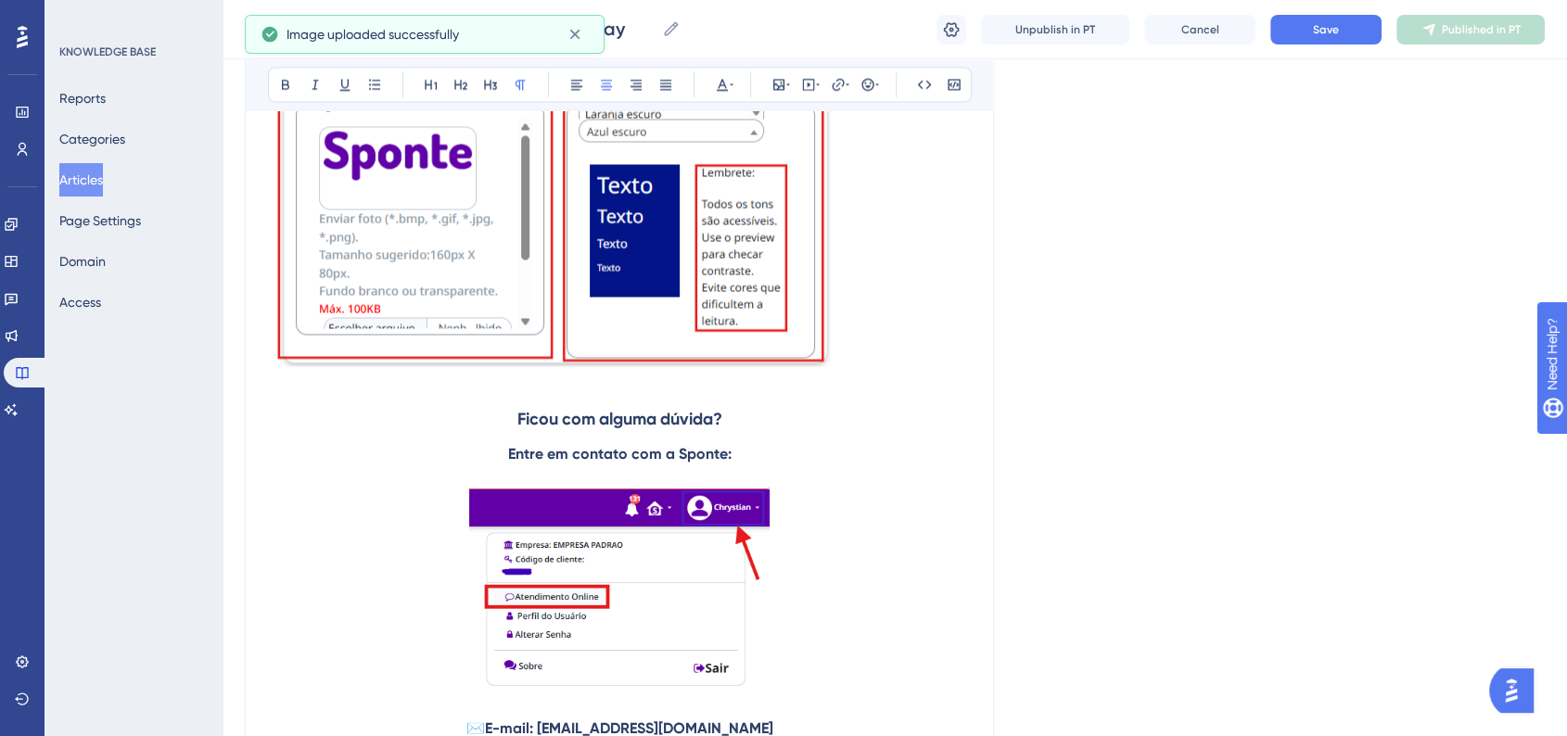
scroll to position [3179, 0]
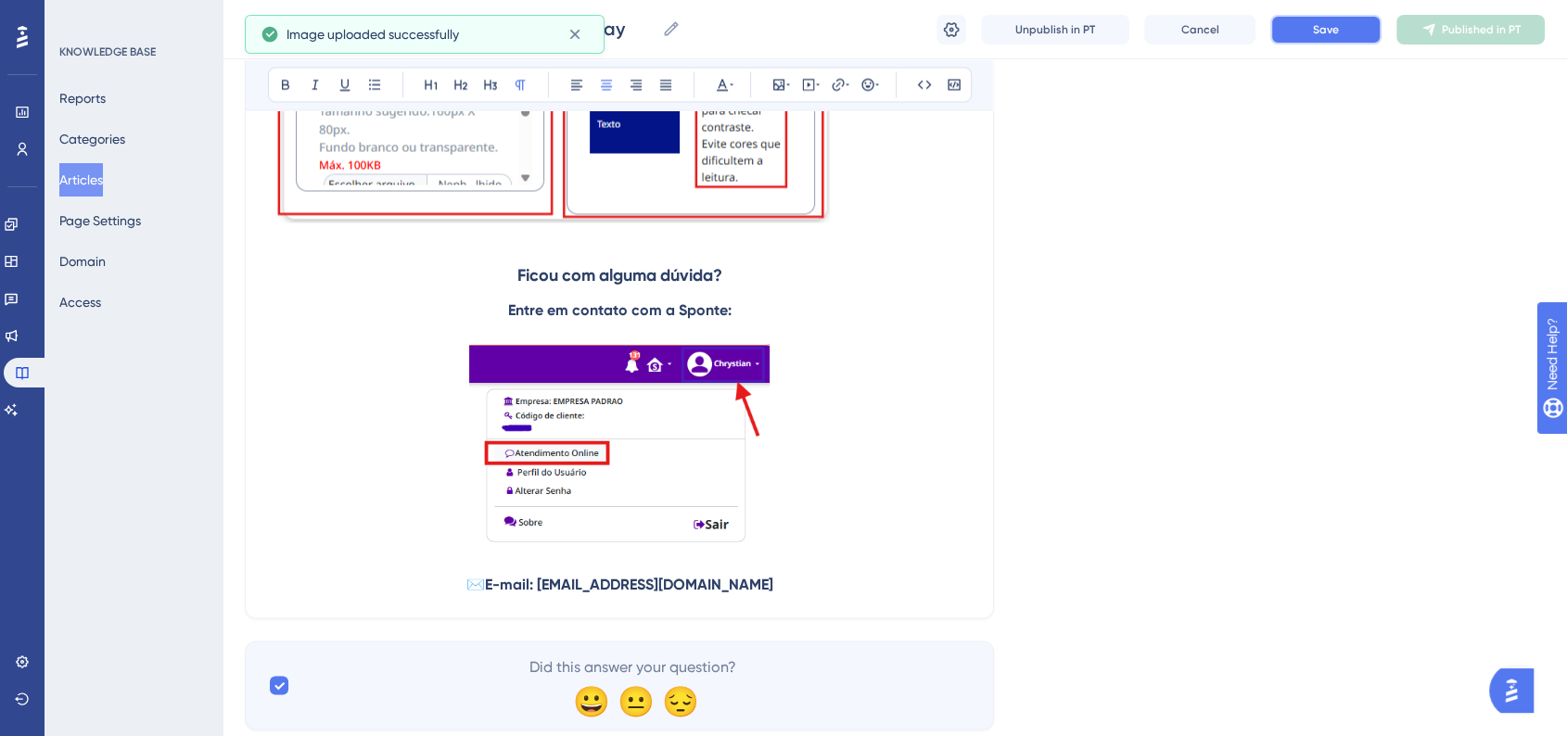
click at [1305, 39] on button "Save" at bounding box center [1325, 30] width 111 height 30
click at [1423, 37] on button "Publish in PT" at bounding box center [1470, 30] width 148 height 30
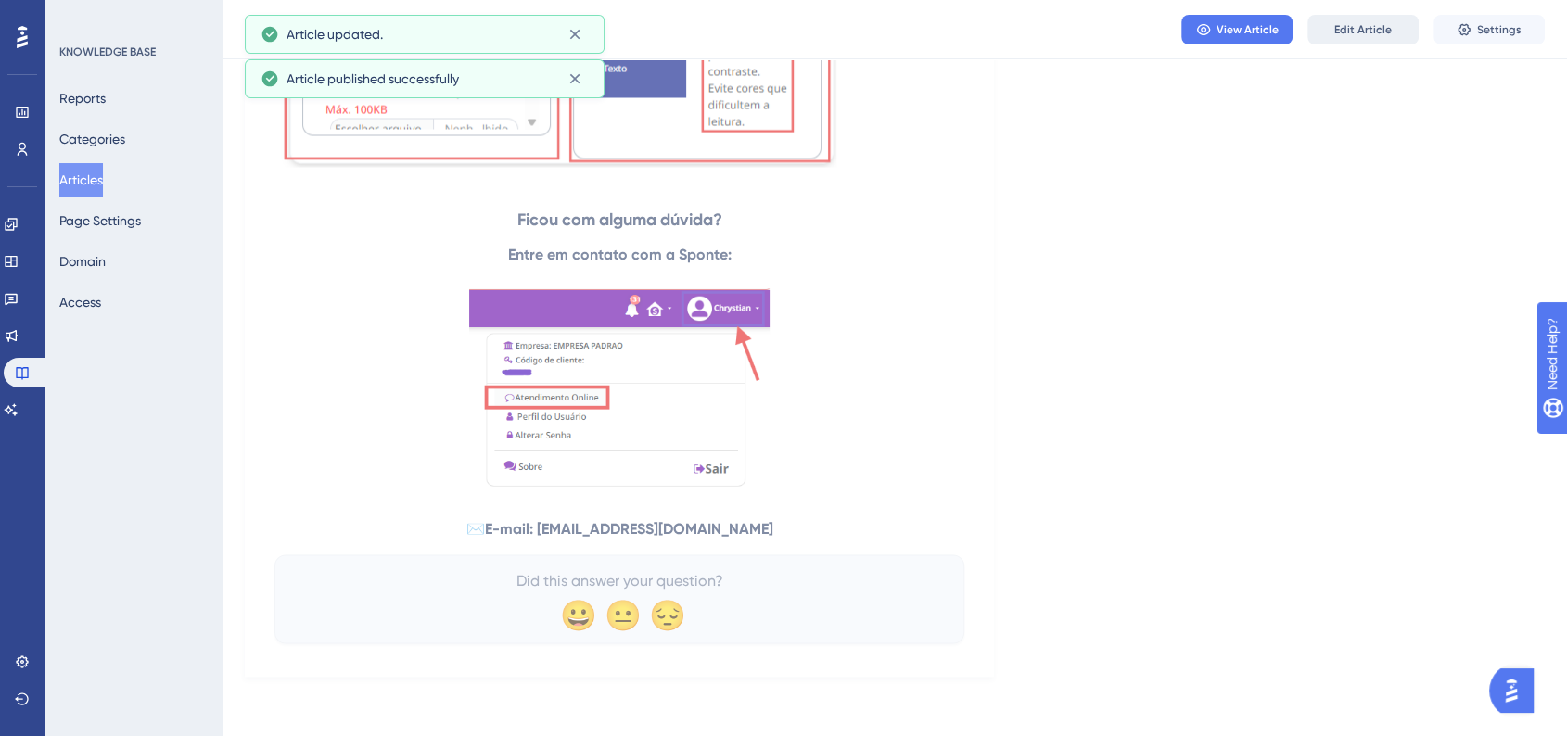
click at [1339, 31] on span "Edit Article" at bounding box center [1362, 29] width 57 height 15
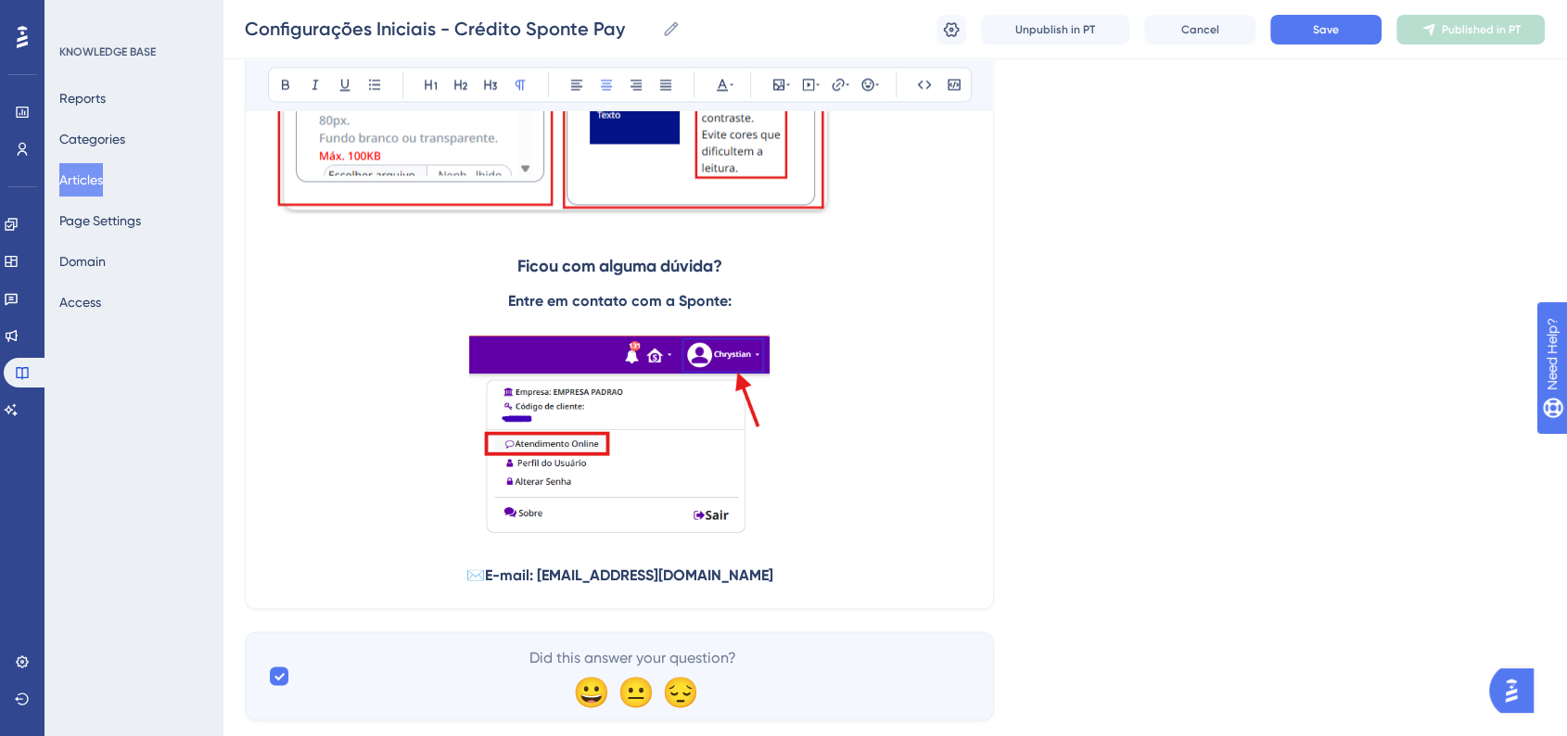
scroll to position [3237, 0]
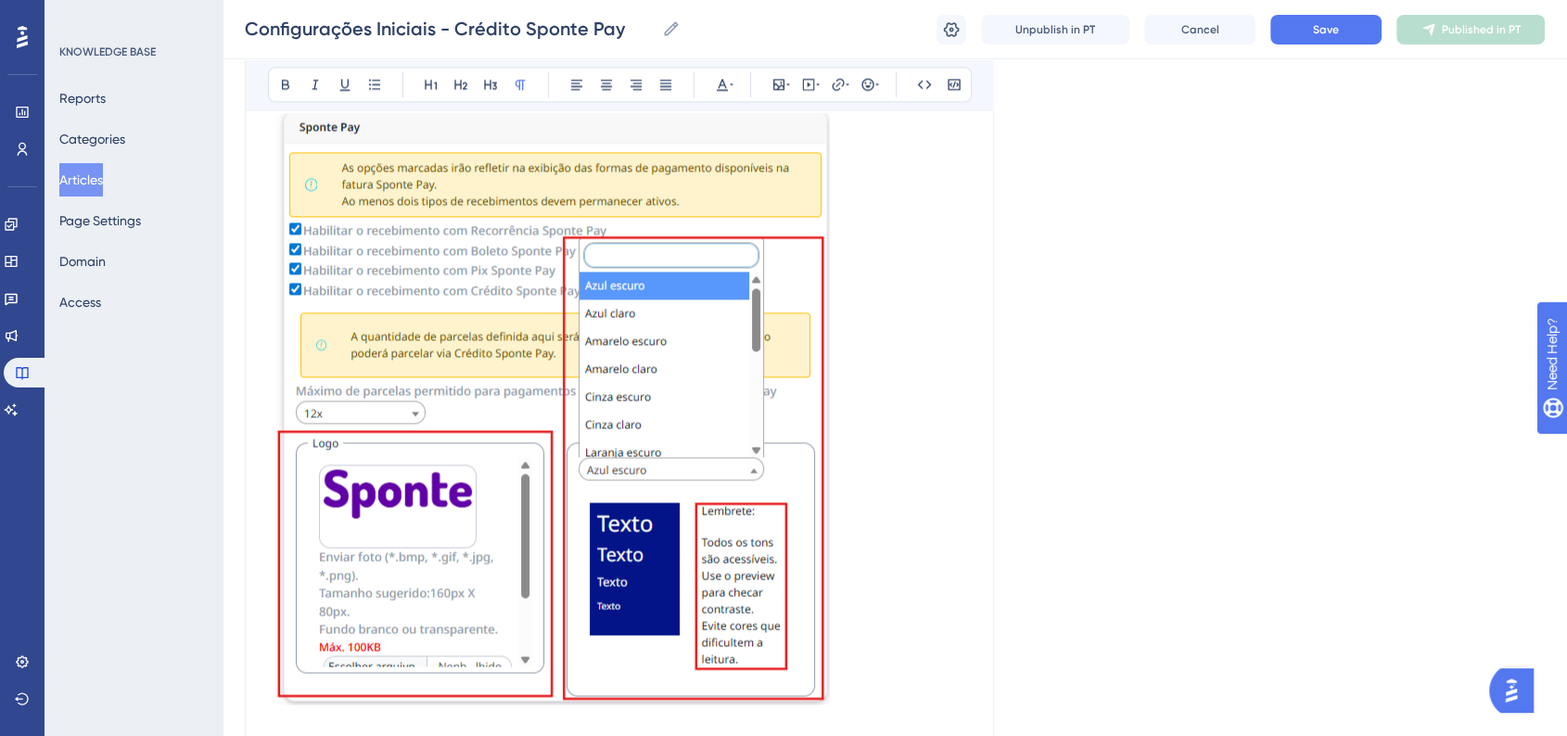
scroll to position [3032, 0]
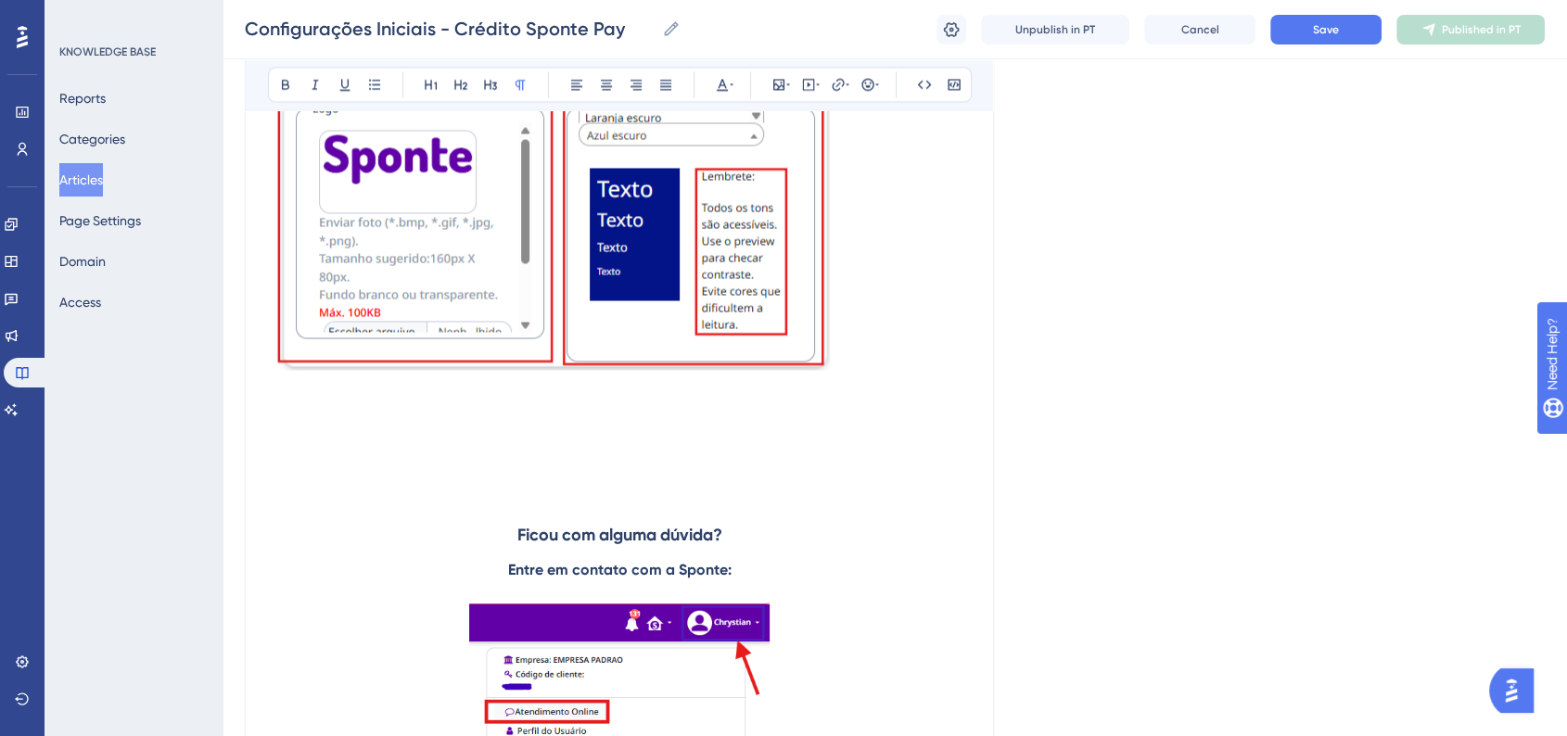
click at [319, 427] on p at bounding box center [619, 432] width 703 height 22
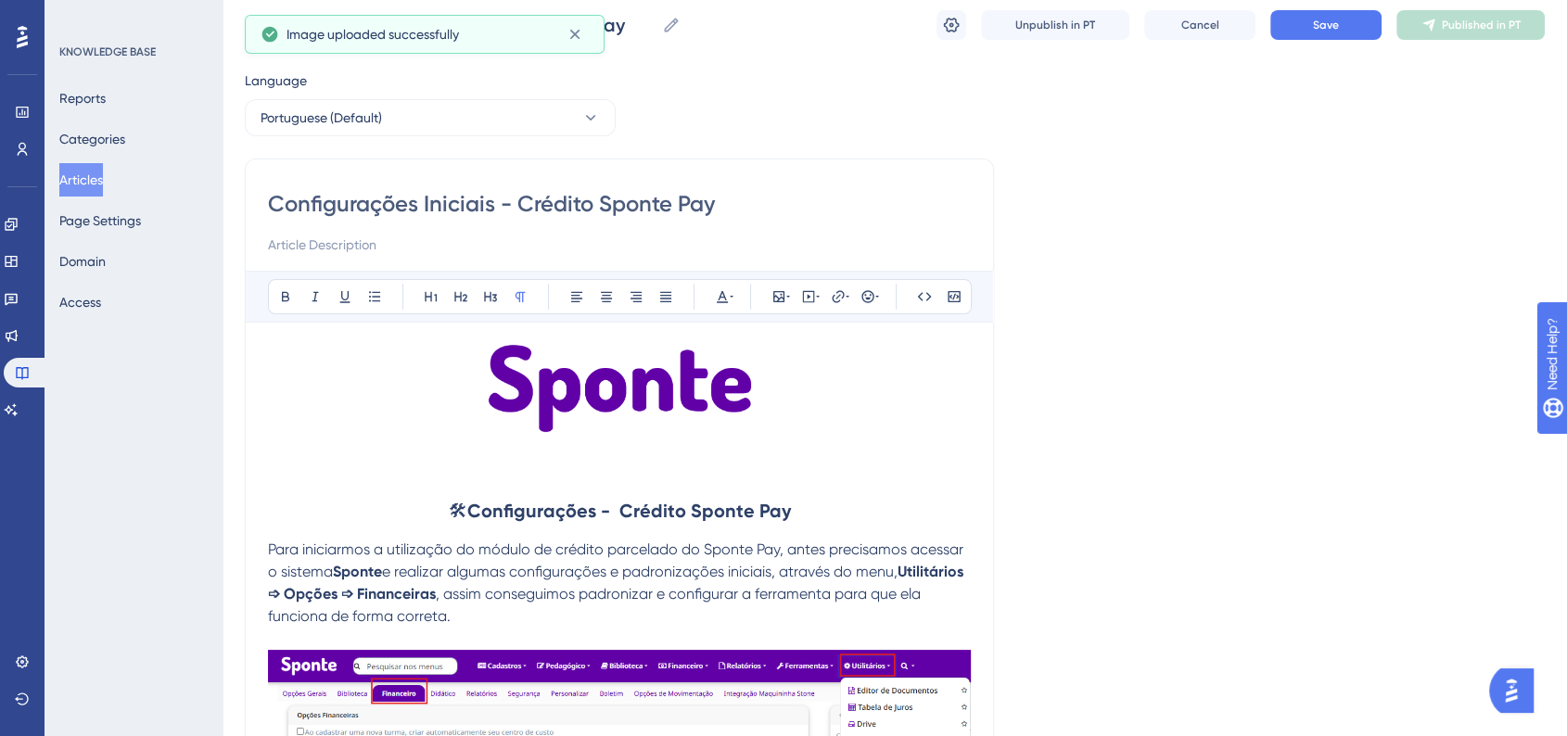
scroll to position [206, 0]
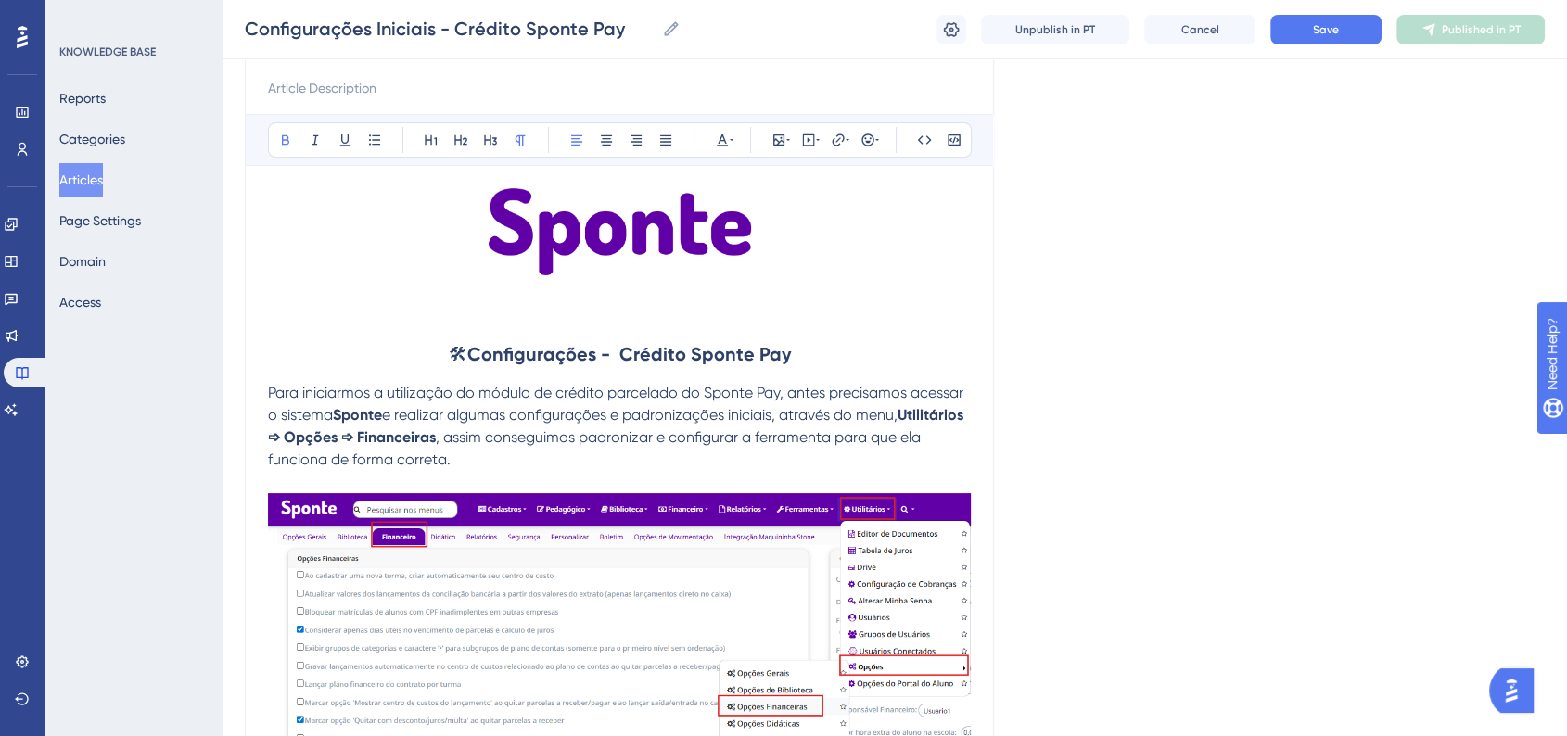
drag, startPoint x: 270, startPoint y: 437, endPoint x: 513, endPoint y: 447, distance: 243.1
click at [513, 447] on p "Para iniciarmos a utilização do módulo de crédito parcelado do Sponte Pay, ante…" at bounding box center [619, 426] width 703 height 89
copy strong "Utilitários ➩ Opções ➩ Financeiras"
click at [431, 432] on strong "Utilitários ➩ Opções ➩ Financeiras" at bounding box center [619, 426] width 703 height 40
click at [433, 438] on strong "Utilitários ➩ Opções ➩ Financeiras" at bounding box center [619, 426] width 703 height 40
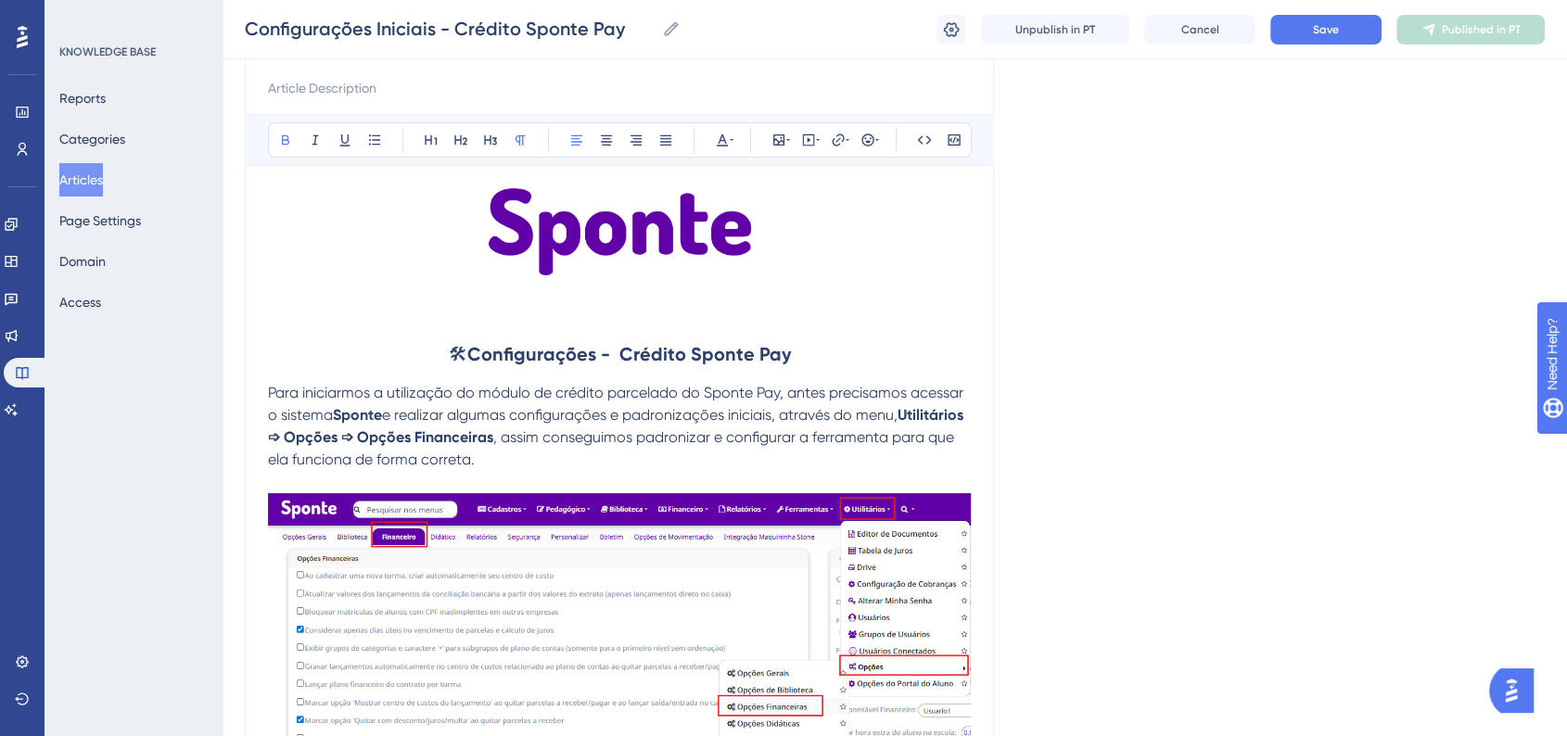
drag, startPoint x: 567, startPoint y: 435, endPoint x: 267, endPoint y: 441, distance: 300.4
click at [268, 441] on strong "Utilitários ➩ Opções ➩ Opções Financeiras" at bounding box center [619, 426] width 703 height 40
copy strong "Utilitários ➩ Opções ➩ Opções Financeiras"
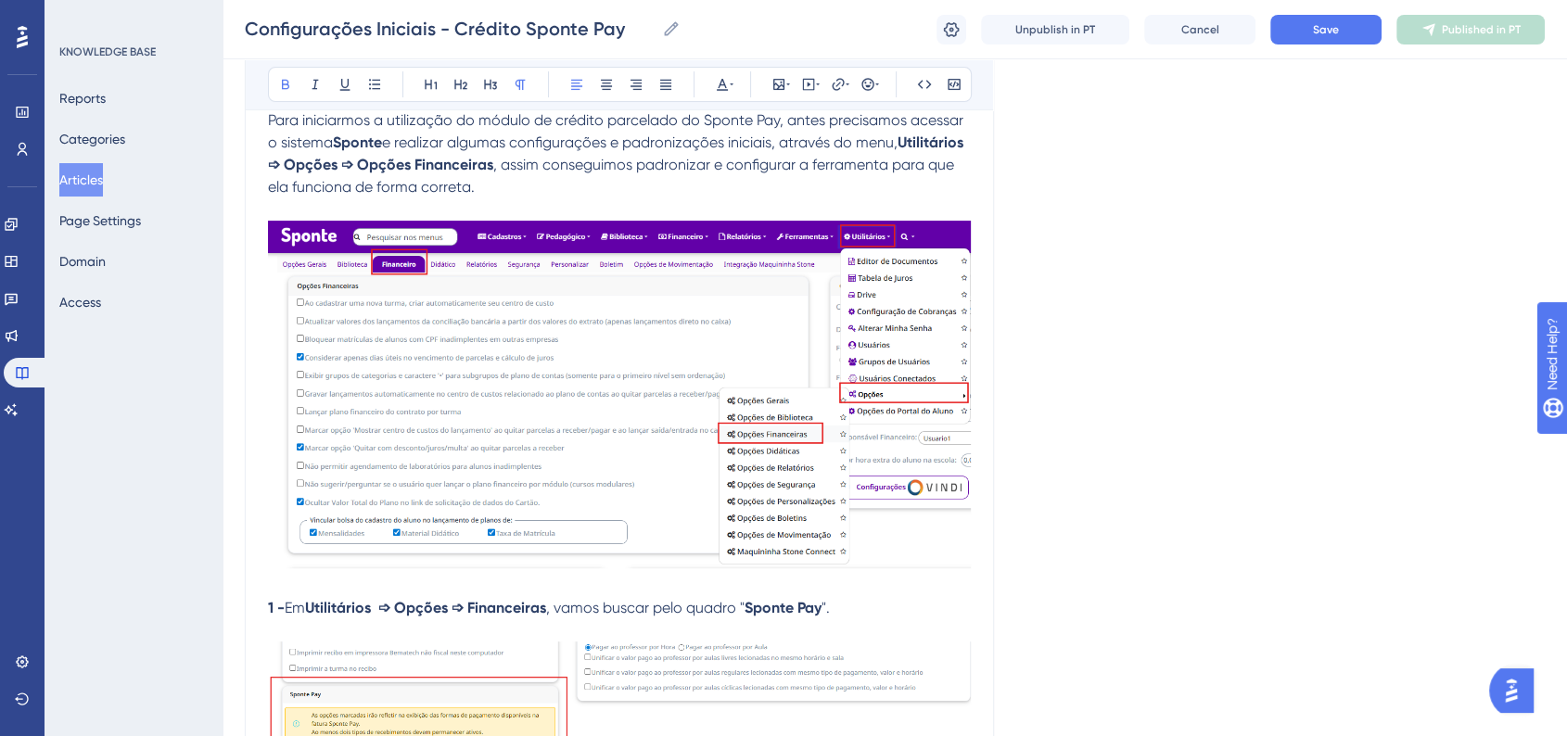
scroll to position [617, 0]
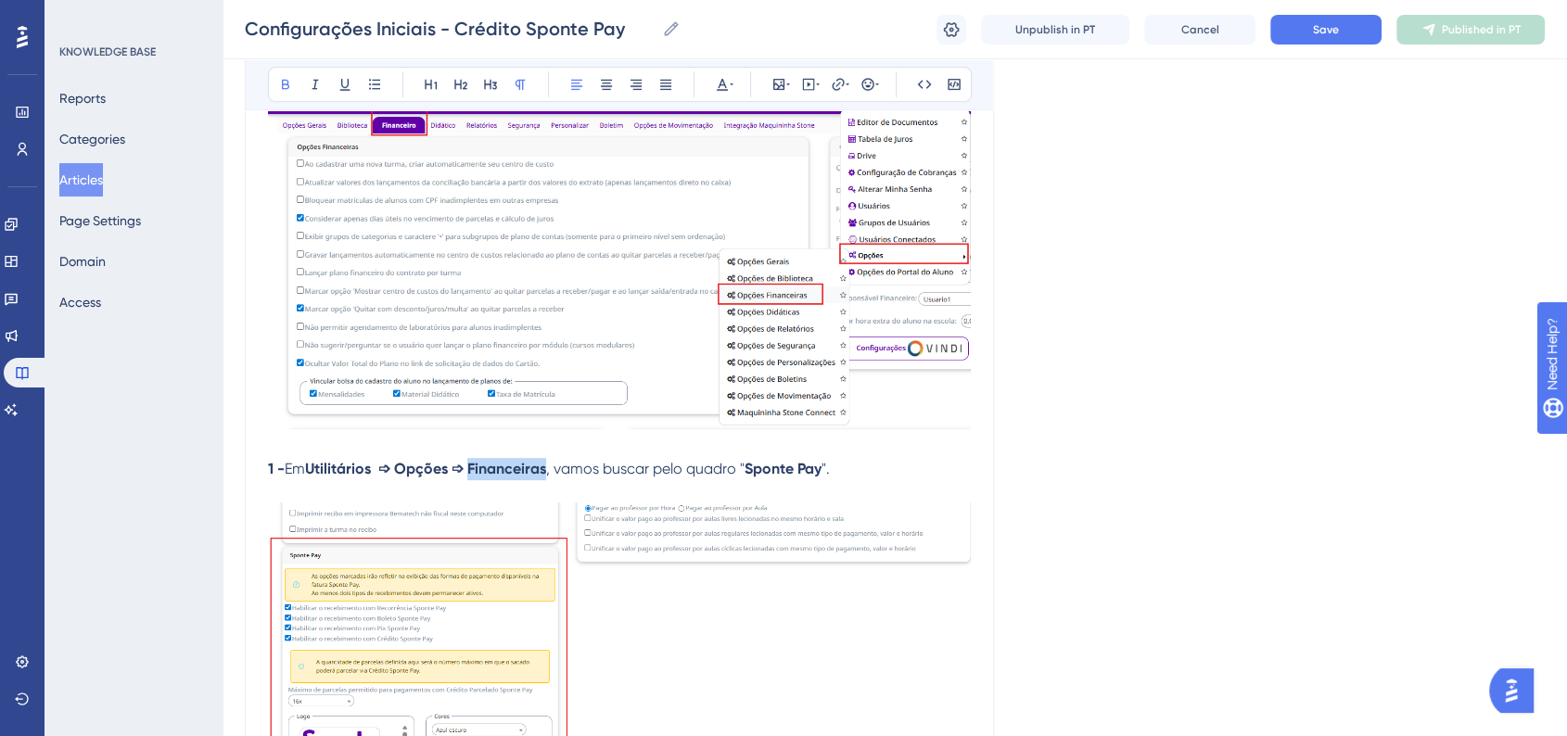
drag, startPoint x: 477, startPoint y: 469, endPoint x: 554, endPoint y: 469, distance: 76.9
click at [546, 469] on strong "Utilitários ➩ Opções ➩ Financeiras" at bounding box center [425, 469] width 241 height 18
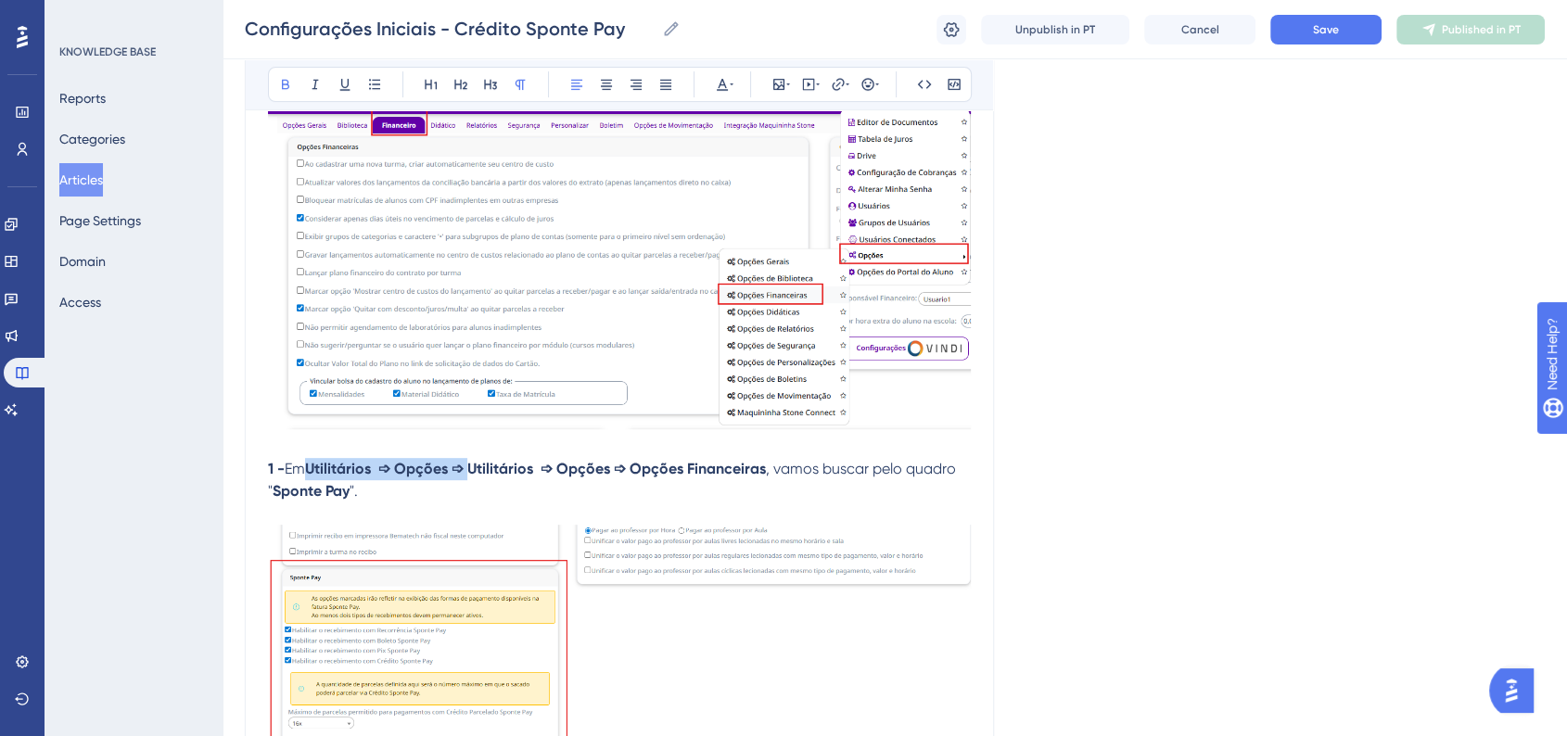
drag, startPoint x: 481, startPoint y: 468, endPoint x: 311, endPoint y: 472, distance: 169.7
click at [311, 472] on strong "Utilitários ➩ Opções ➩ Utilitários ➩ Opções ➩ Opções Financeiras" at bounding box center [535, 469] width 461 height 18
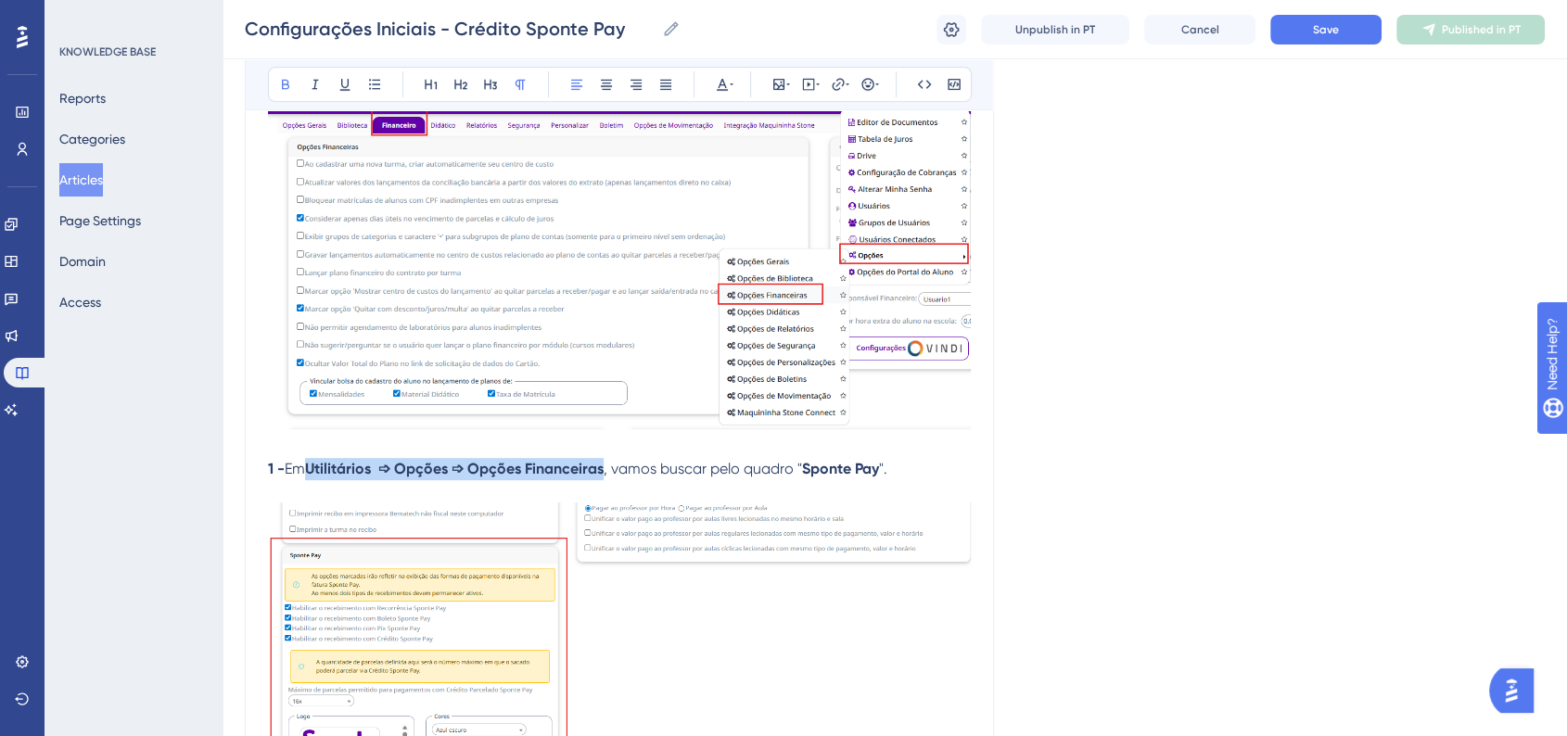
drag, startPoint x: 314, startPoint y: 470, endPoint x: 616, endPoint y: 466, distance: 301.3
click at [616, 466] on p "1 - Em Utilitários ➩ Opções ➩ Opções Financeiras , vamos buscar pelo quadro " S…" at bounding box center [619, 469] width 703 height 22
copy strong "Utilitários ➩ Opções ➩ Opções Financeiras"
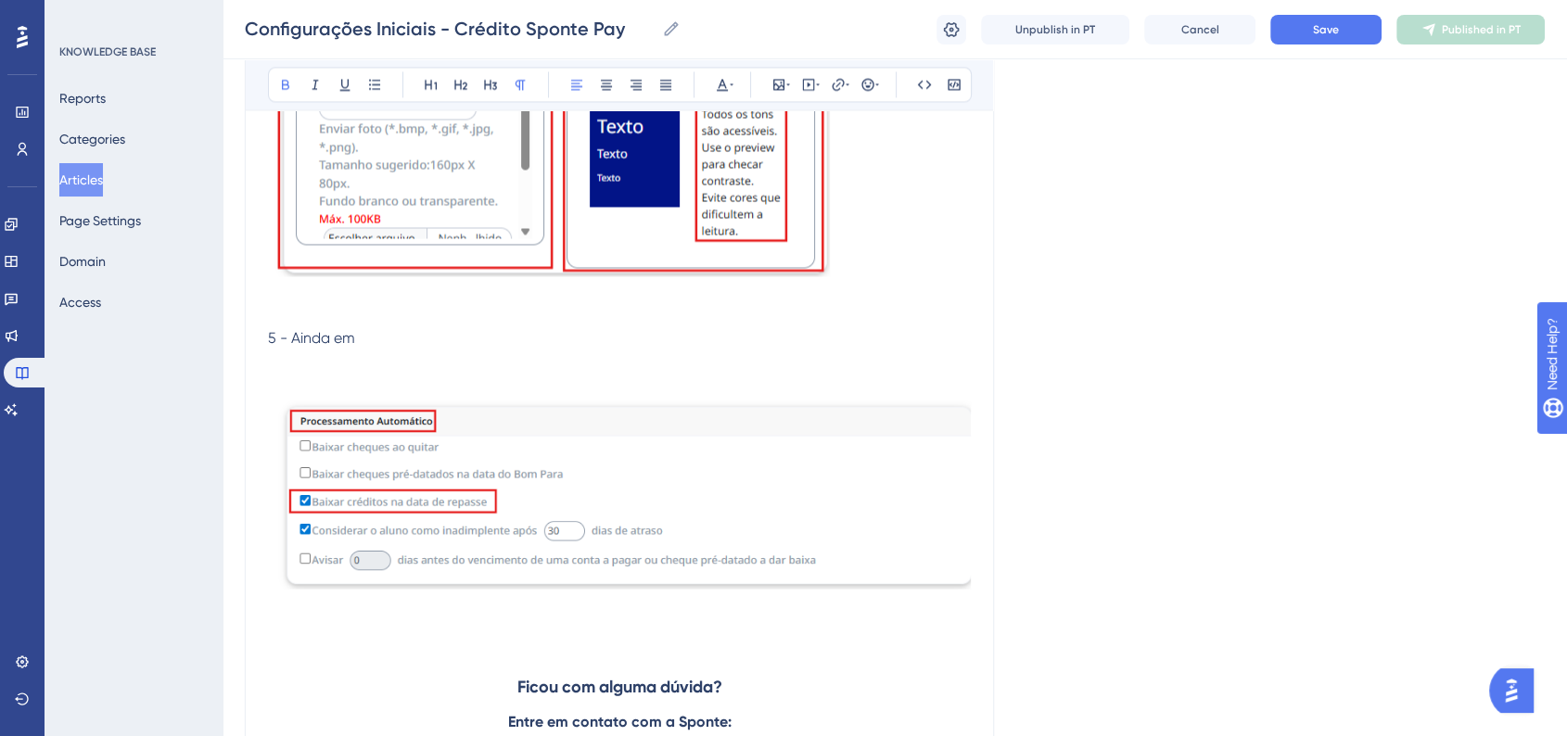
scroll to position [3090, 0]
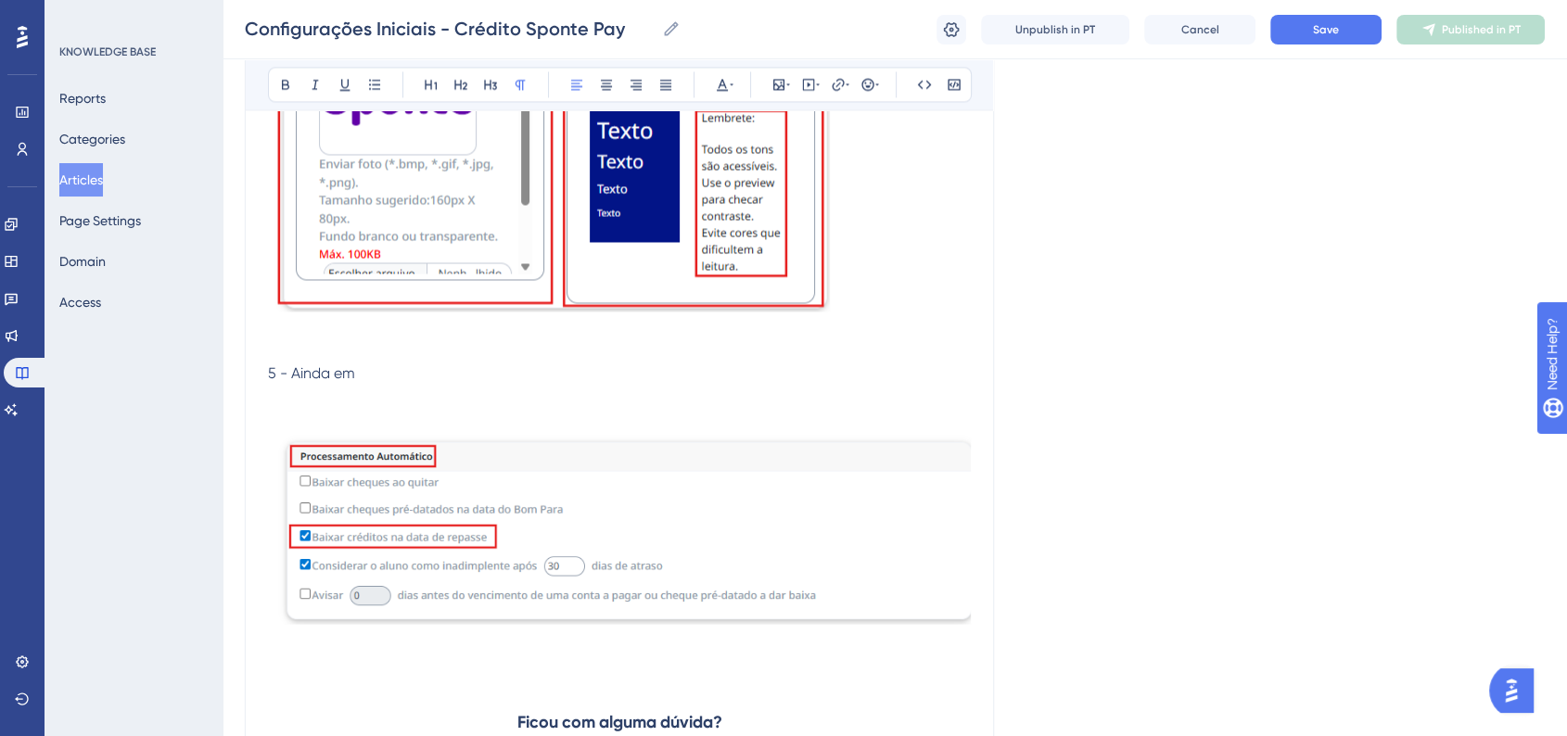
click at [371, 380] on p "5 - Ainda em" at bounding box center [619, 373] width 703 height 22
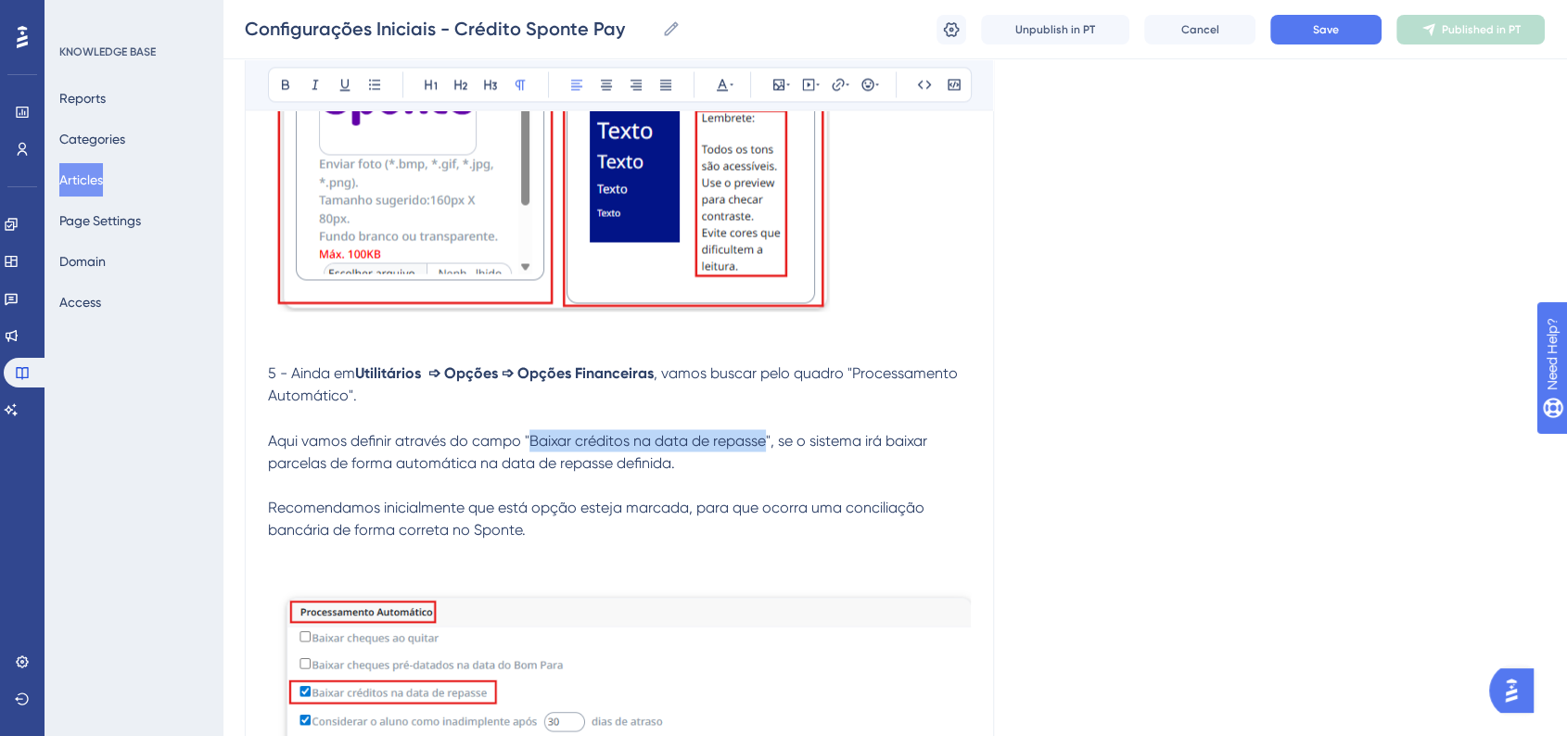
drag, startPoint x: 529, startPoint y: 448, endPoint x: 764, endPoint y: 441, distance: 234.6
click at [764, 441] on span "Aqui vamos definir através do campo "Baixar créditos na data de repasse", se o …" at bounding box center [599, 451] width 663 height 40
click at [288, 93] on button at bounding box center [286, 84] width 26 height 26
click at [271, 511] on span "Recomendamos inicialmente que está opção esteja marcada, para que ocorra uma co…" at bounding box center [598, 518] width 660 height 40
click at [868, 96] on button at bounding box center [868, 84] width 26 height 26
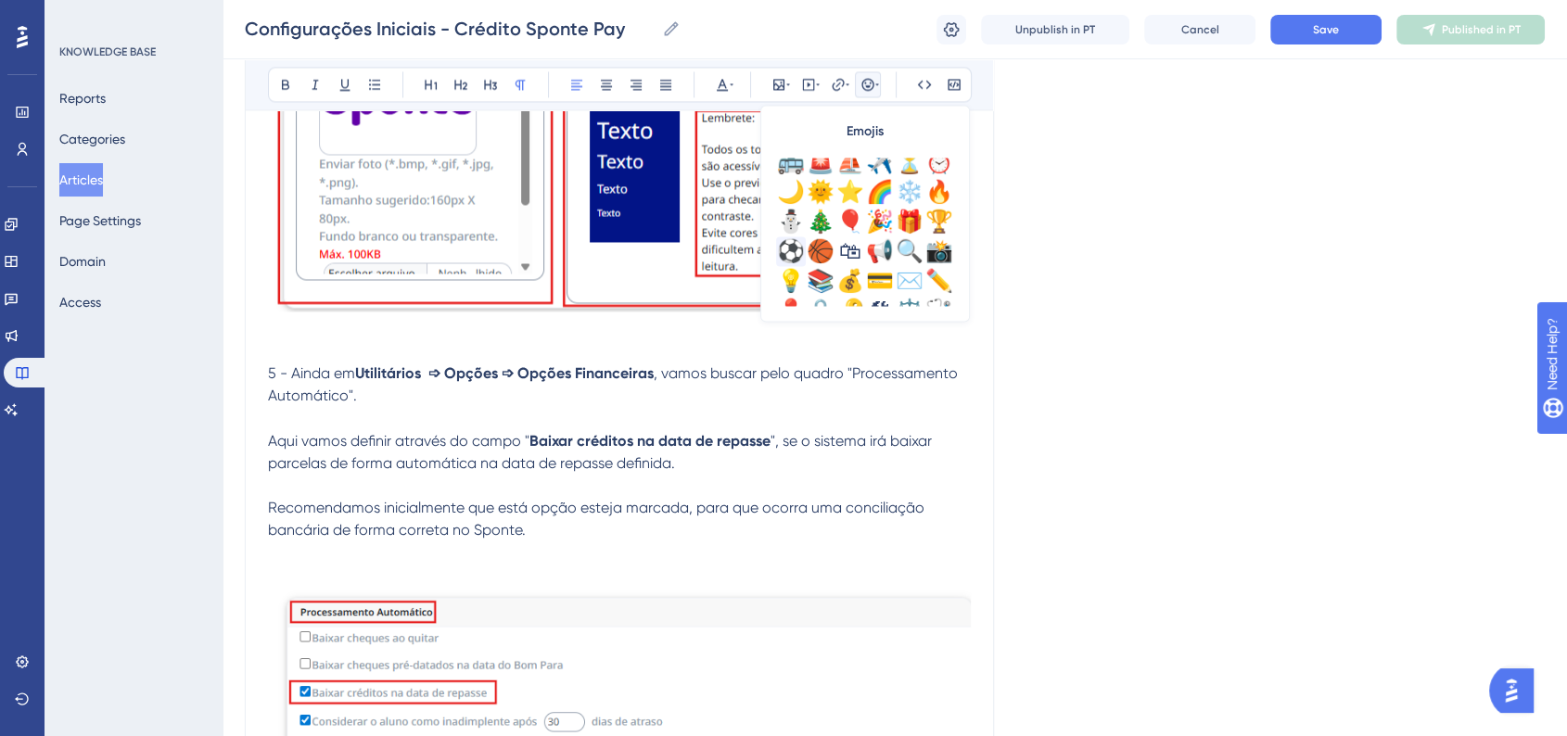
scroll to position [617, 0]
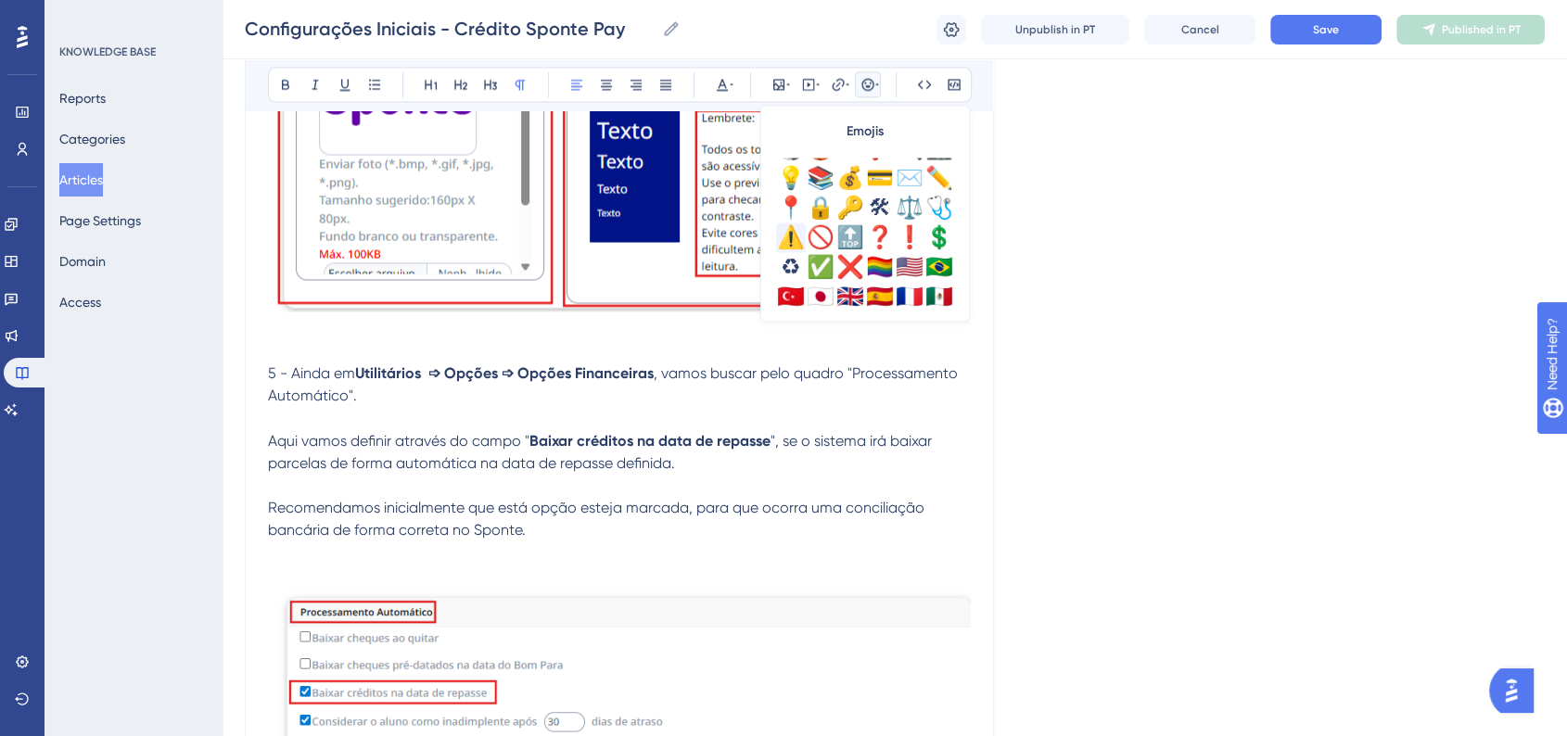
click at [782, 241] on div "⚠️" at bounding box center [791, 237] width 30 height 30
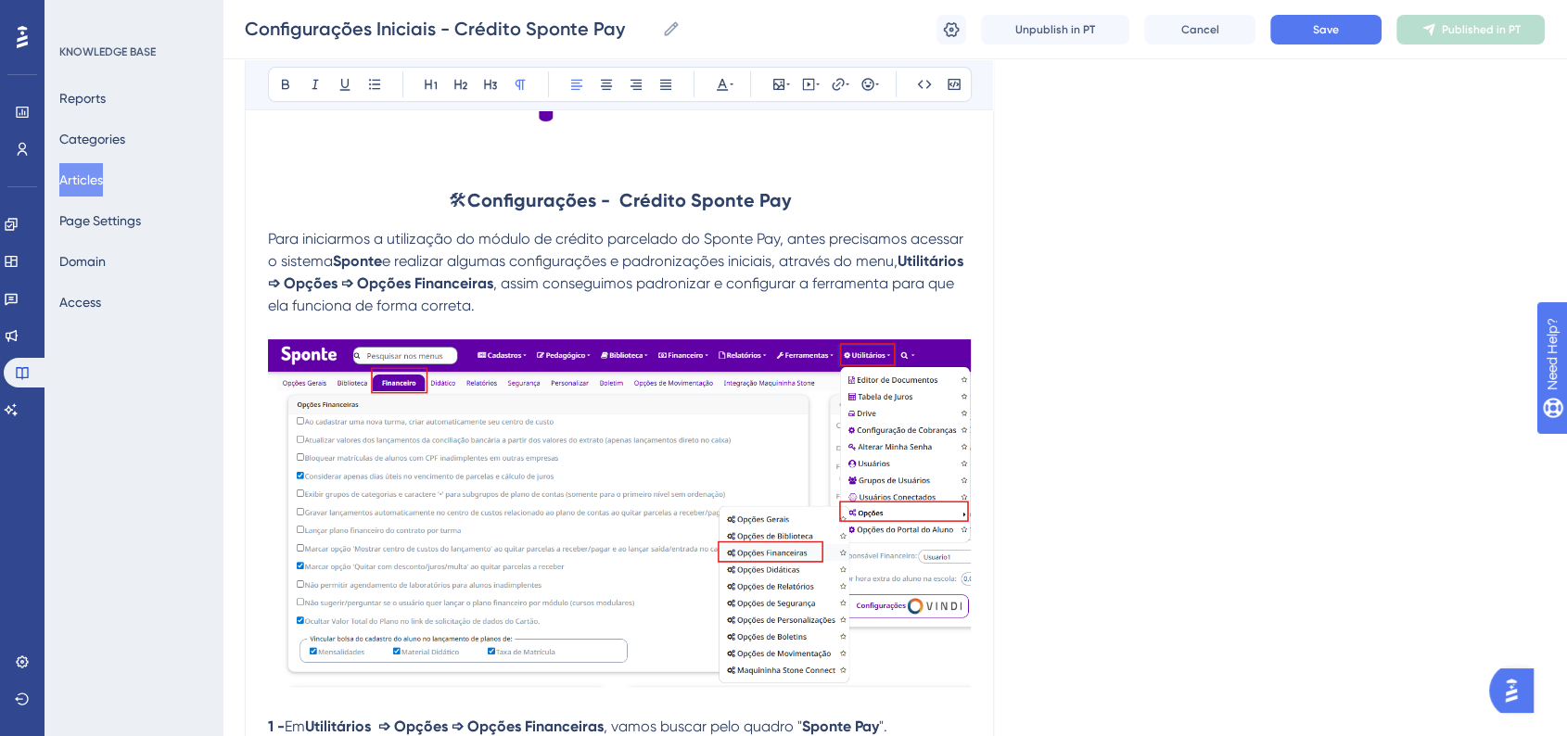
scroll to position [0, 0]
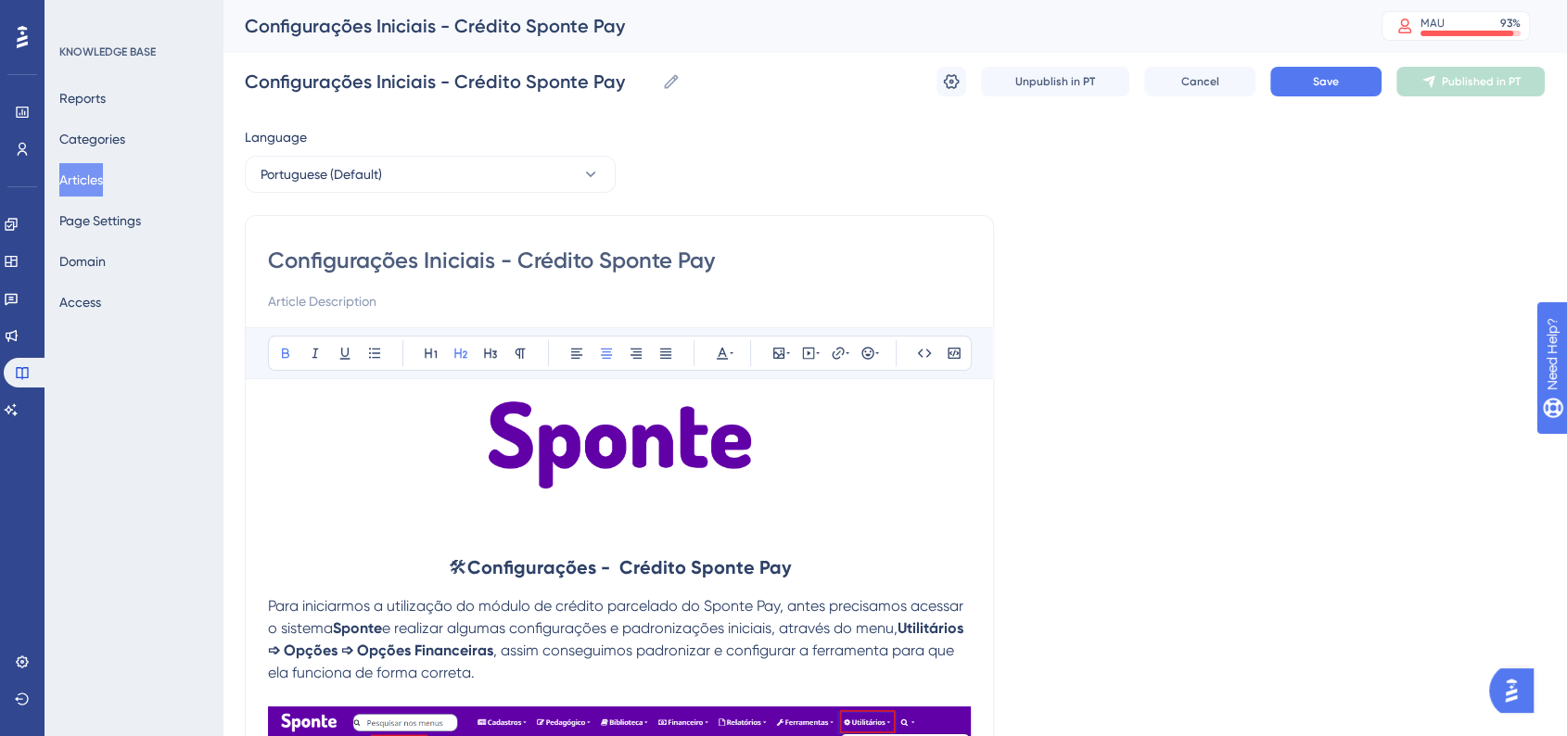
click at [677, 566] on strong "Configurações - Crédito Sponte Pay" at bounding box center [629, 567] width 324 height 22
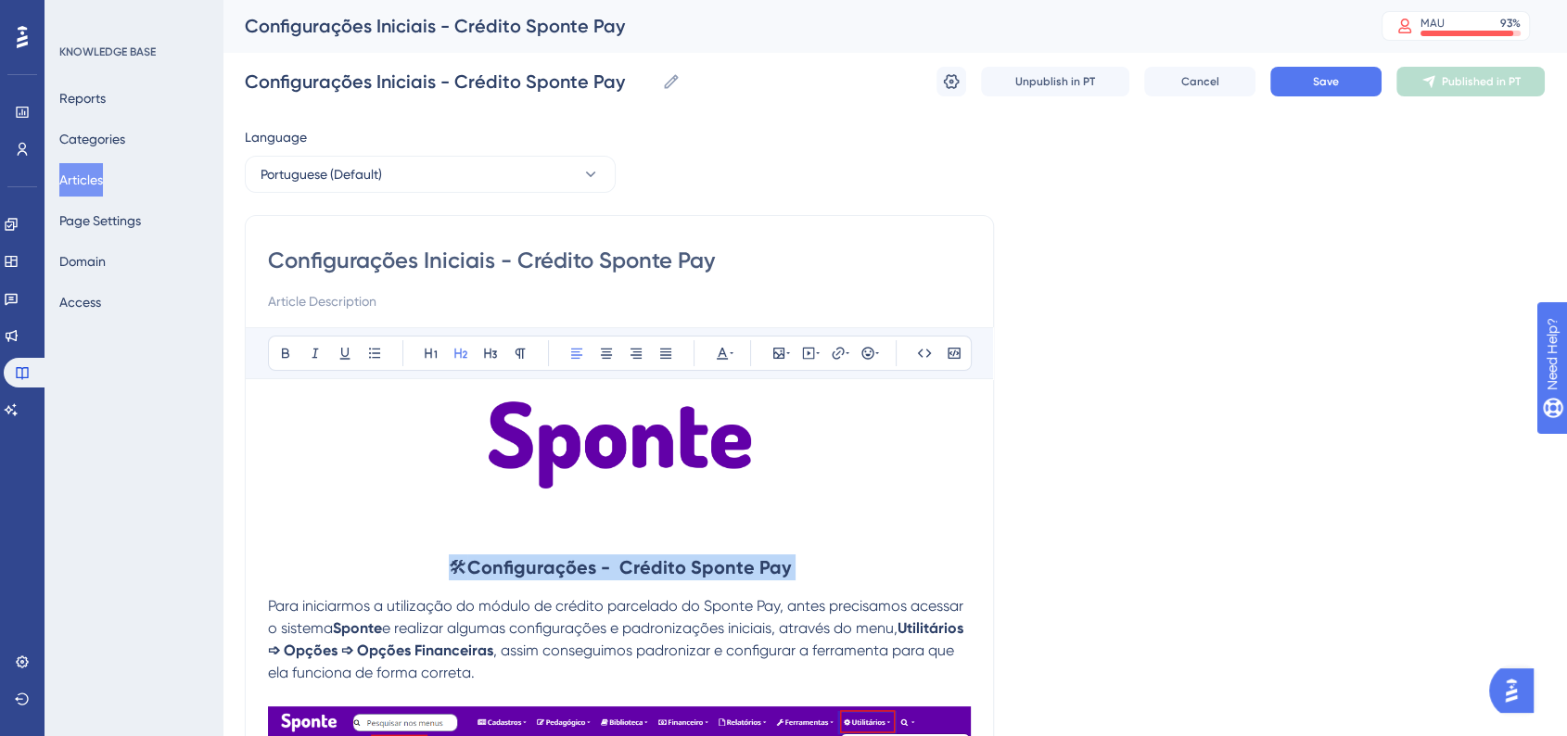
click at [677, 566] on strong "Configurações - Crédito Sponte Pay" at bounding box center [629, 567] width 324 height 22
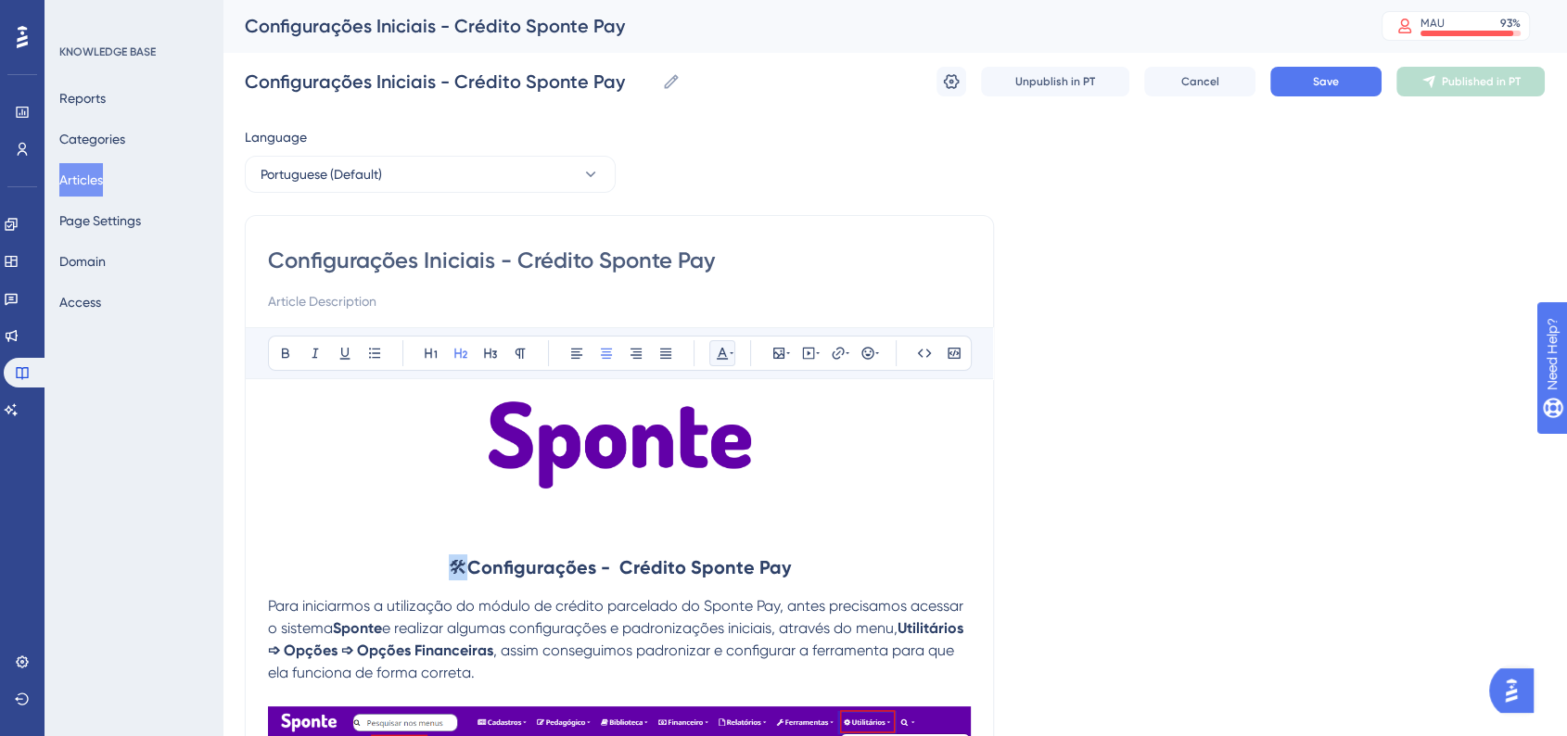
click at [715, 350] on icon at bounding box center [722, 353] width 15 height 15
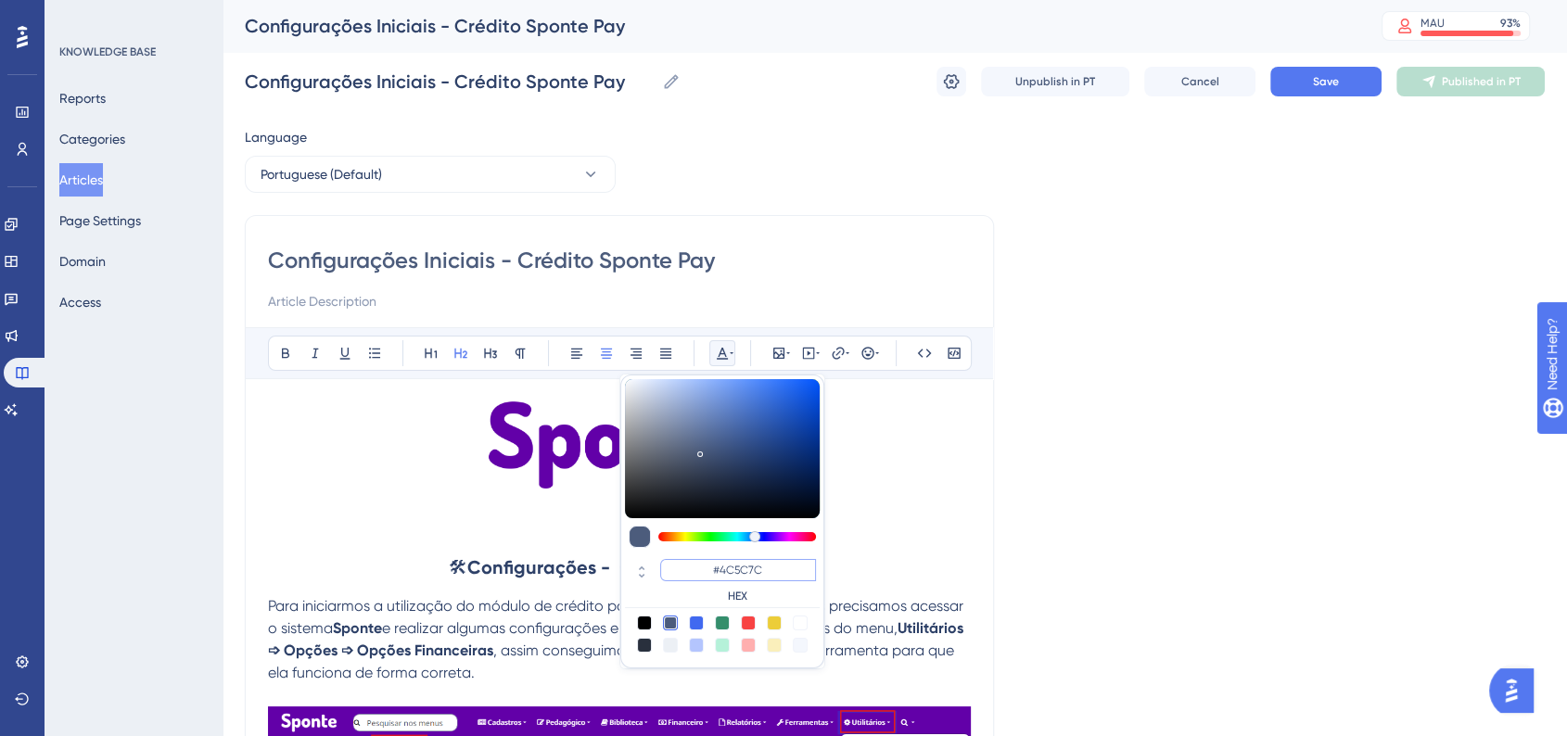
click at [740, 559] on input "#4C5C7C" at bounding box center [738, 570] width 156 height 22
paste input "270049"
type input "#270049"
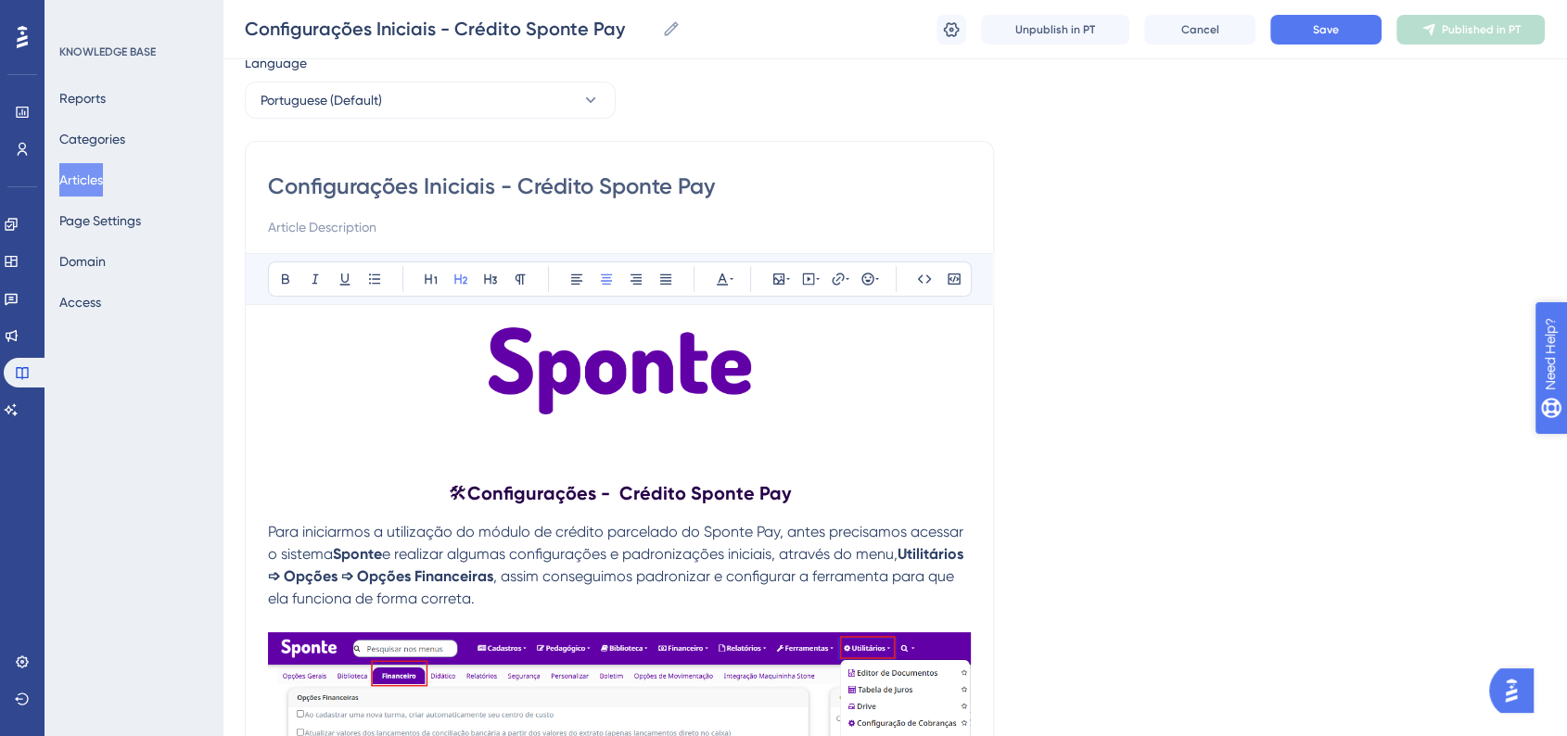
scroll to position [103, 0]
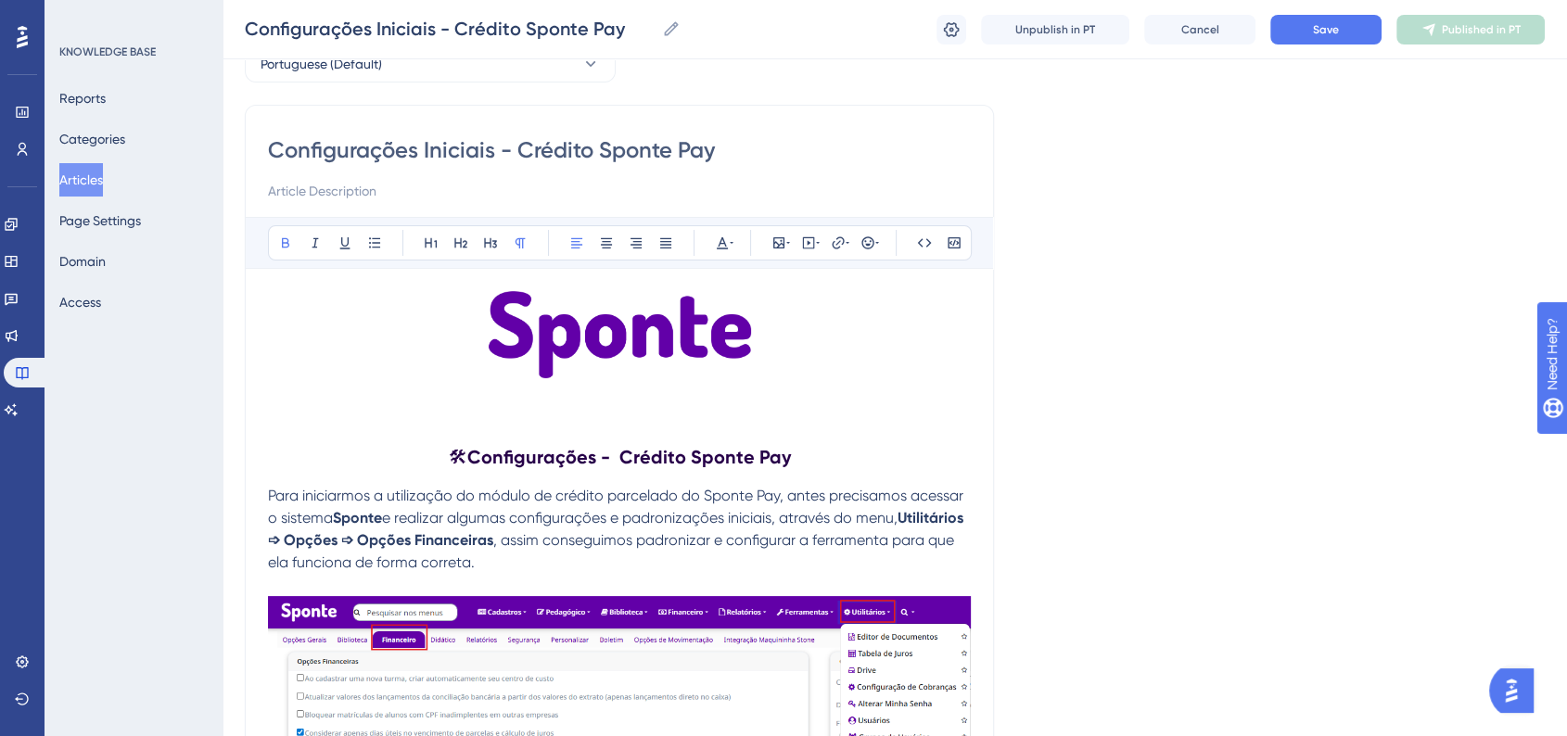
drag, startPoint x: 267, startPoint y: 540, endPoint x: 570, endPoint y: 543, distance: 303.2
click at [570, 543] on p "Para iniciarmos a utilização do módulo de crédito parcelado do Sponte Pay, ante…" at bounding box center [619, 529] width 703 height 89
click at [725, 241] on icon at bounding box center [722, 242] width 15 height 15
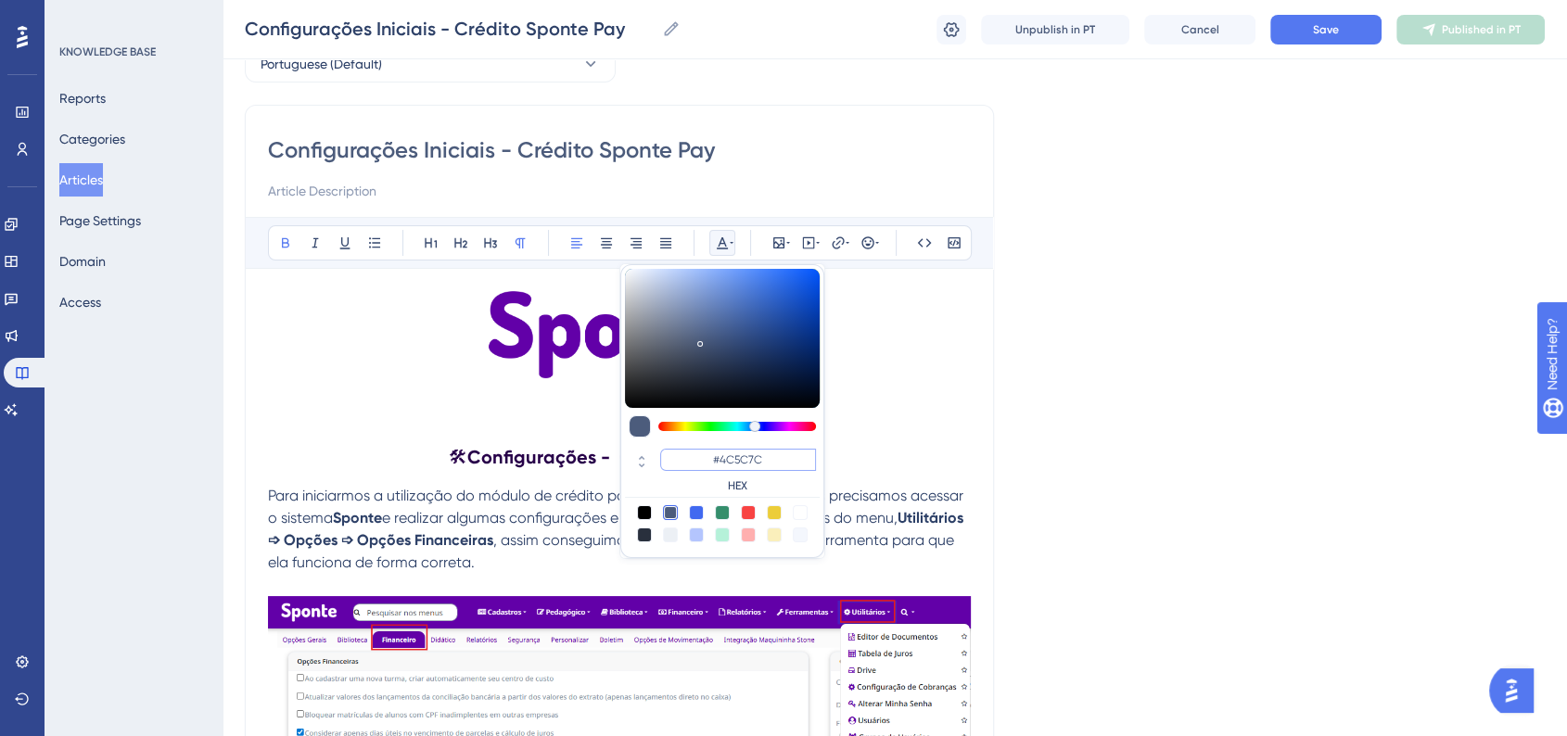
click at [758, 457] on input "#4C5C7C" at bounding box center [738, 460] width 156 height 22
paste input "6200A8"
type input "#6200A8"
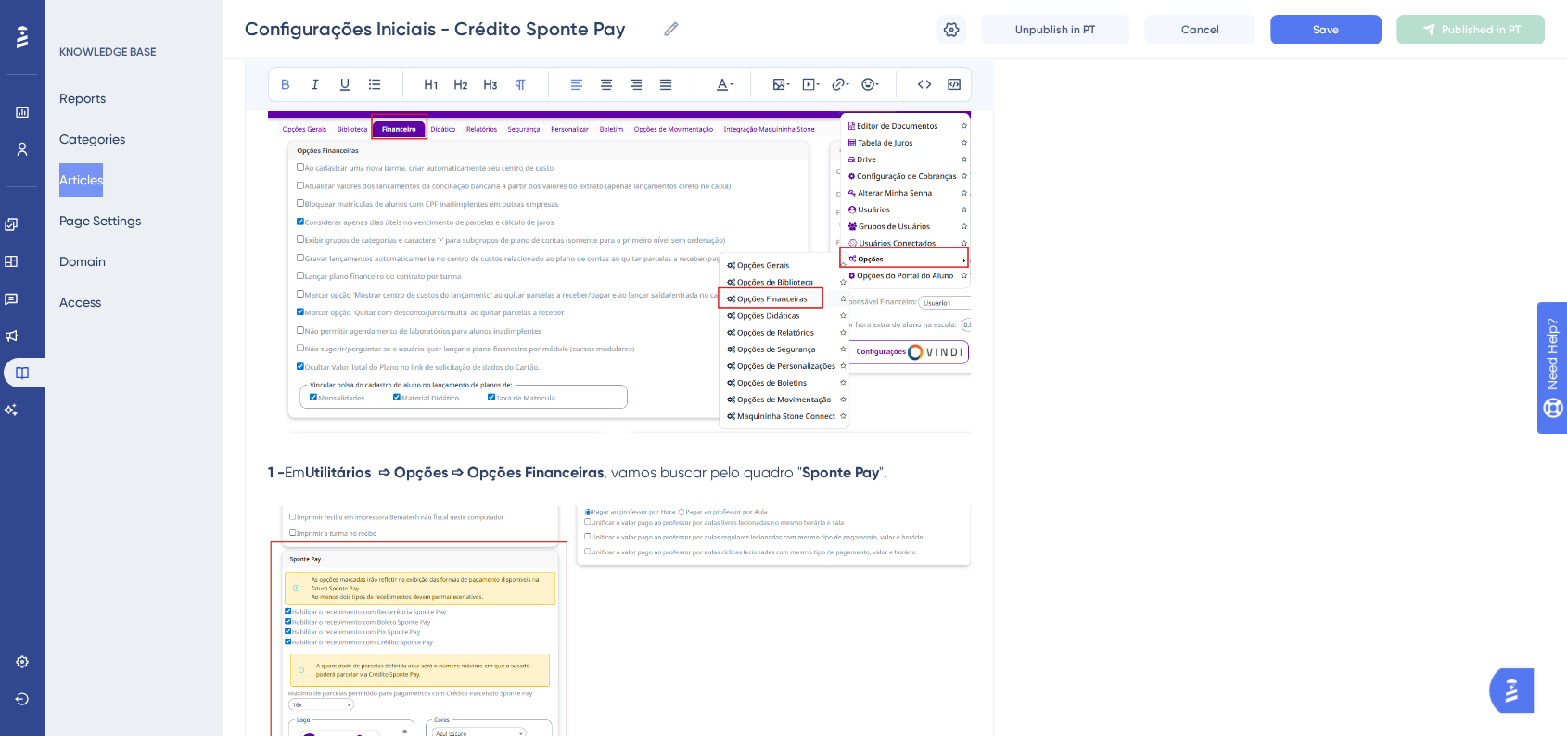
scroll to position [720, 0]
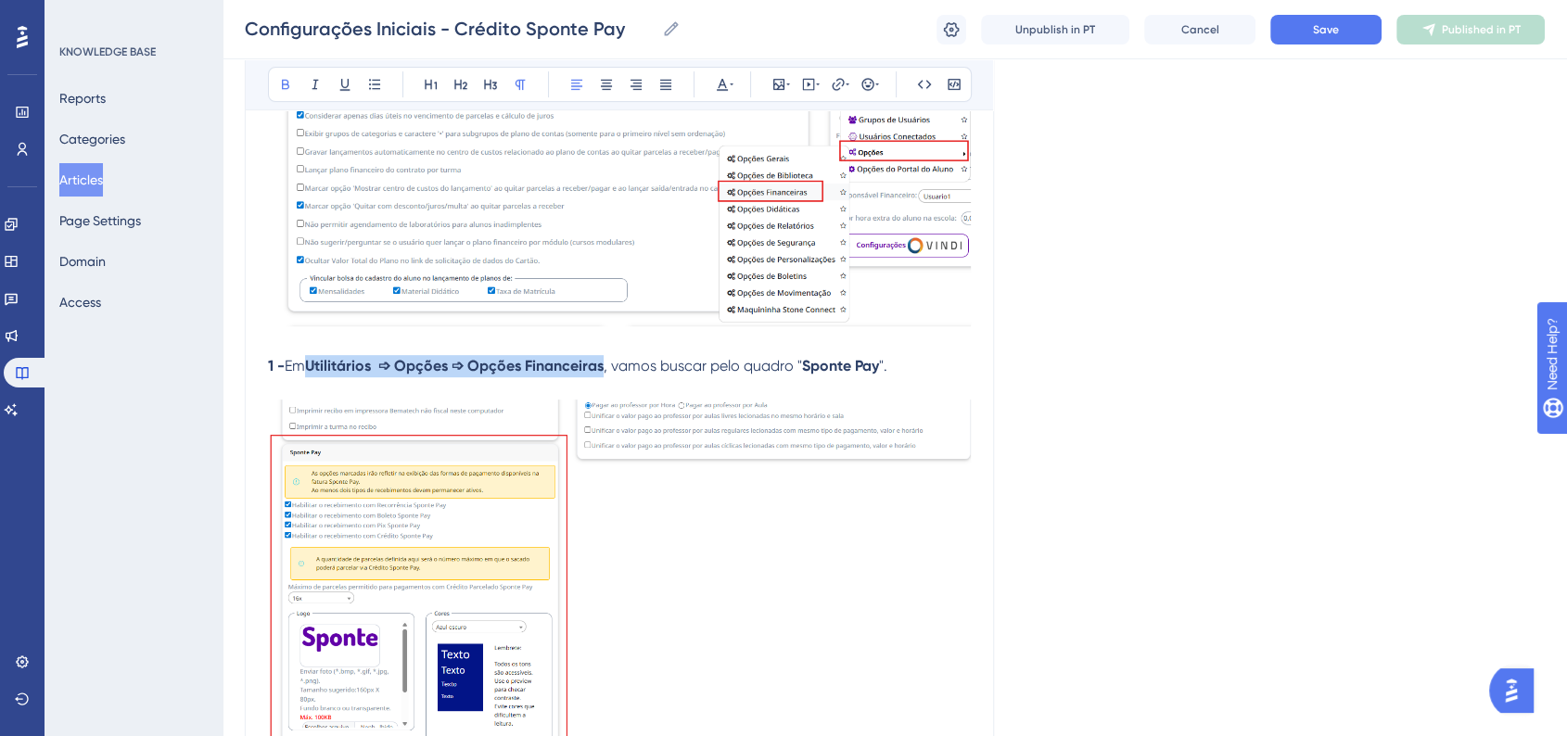
drag, startPoint x: 313, startPoint y: 368, endPoint x: 611, endPoint y: 365, distance: 297.6
click at [604, 365] on strong "Utilitários ➩ Opções ➩ Opções Financeiras" at bounding box center [454, 366] width 299 height 18
click at [731, 83] on icon at bounding box center [732, 84] width 4 height 15
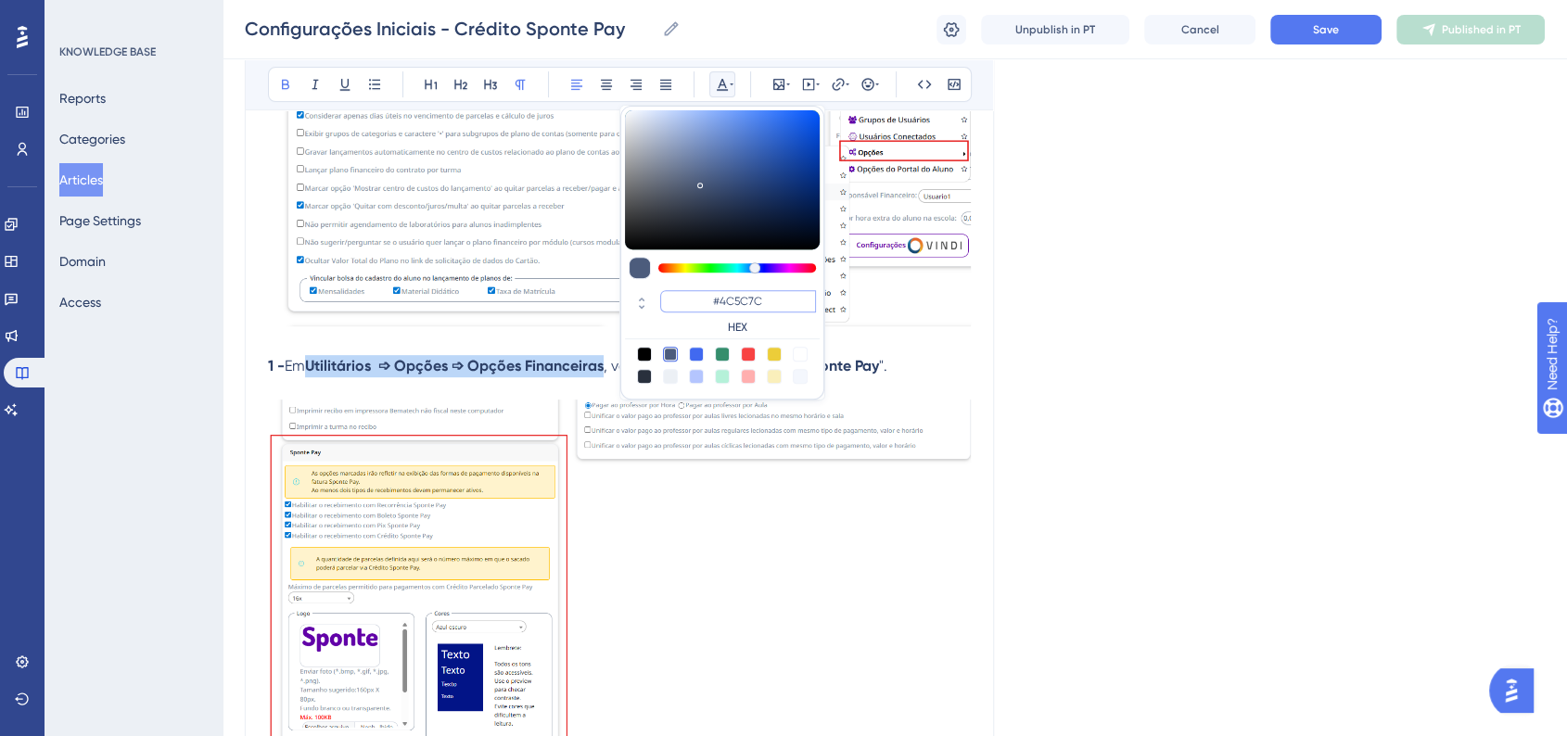
click at [746, 304] on input "#4C5C7C" at bounding box center [738, 301] width 156 height 22
paste input "6200A8"
type input "#6200A8"
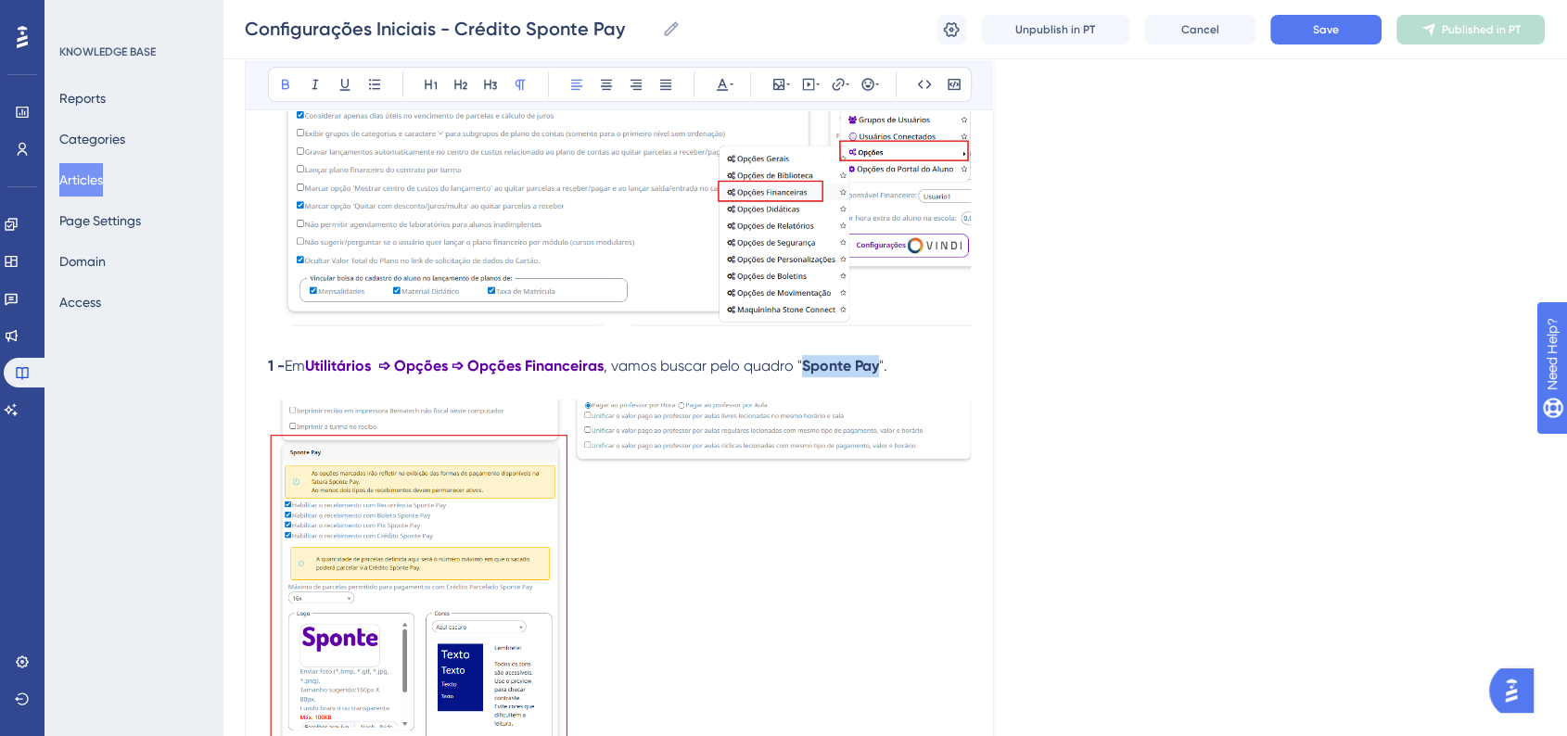
drag, startPoint x: 815, startPoint y: 365, endPoint x: 891, endPoint y: 366, distance: 76.0
click at [891, 366] on p "1 - Em Utilitários ➩ Opções ➩ Opções Financeiras , vamos buscar pelo quadro " S…" at bounding box center [619, 366] width 703 height 22
click at [730, 83] on icon at bounding box center [732, 84] width 4 height 15
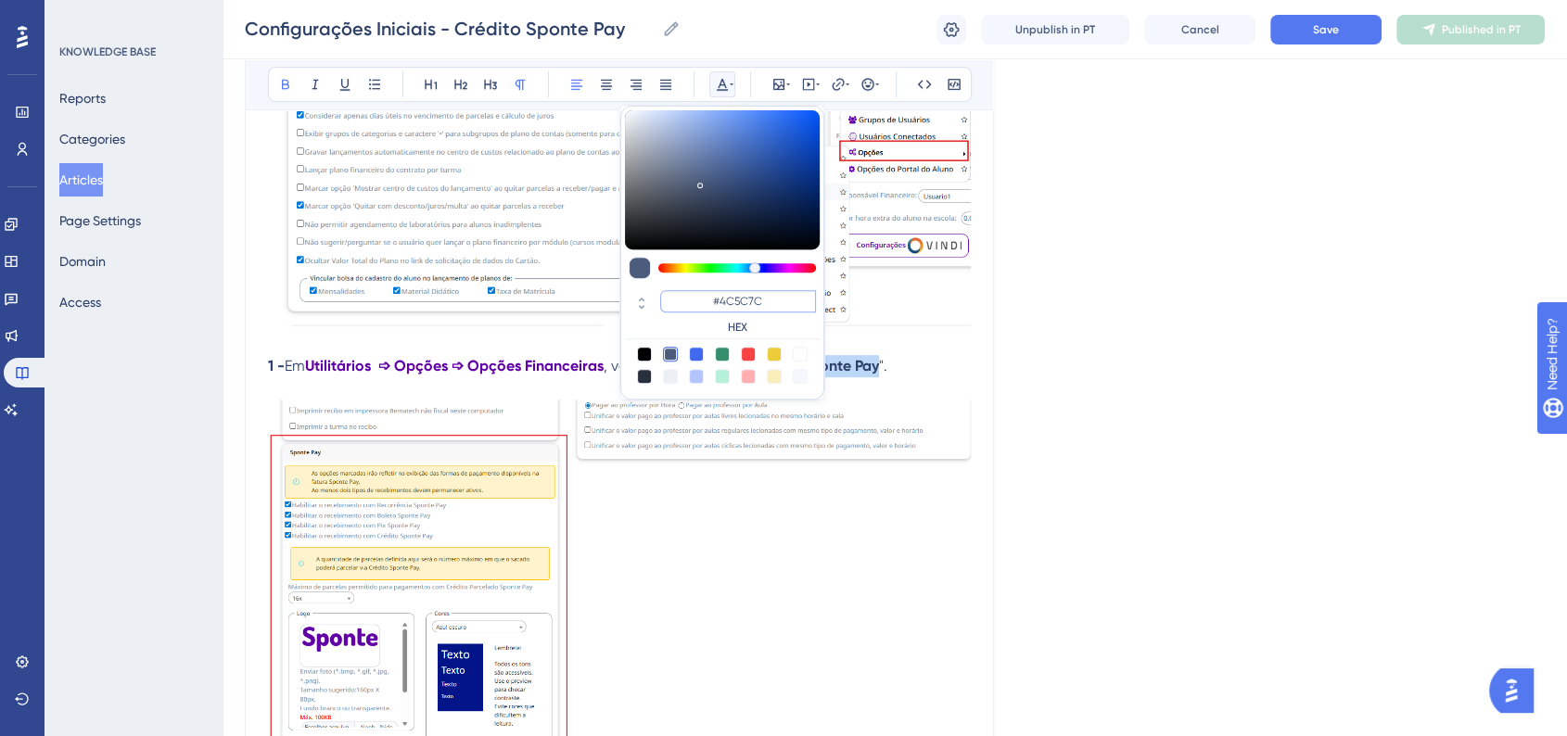
click at [757, 308] on input "#4C5C7C" at bounding box center [738, 301] width 156 height 22
paste input "6200A8"
type input "#6200A8"
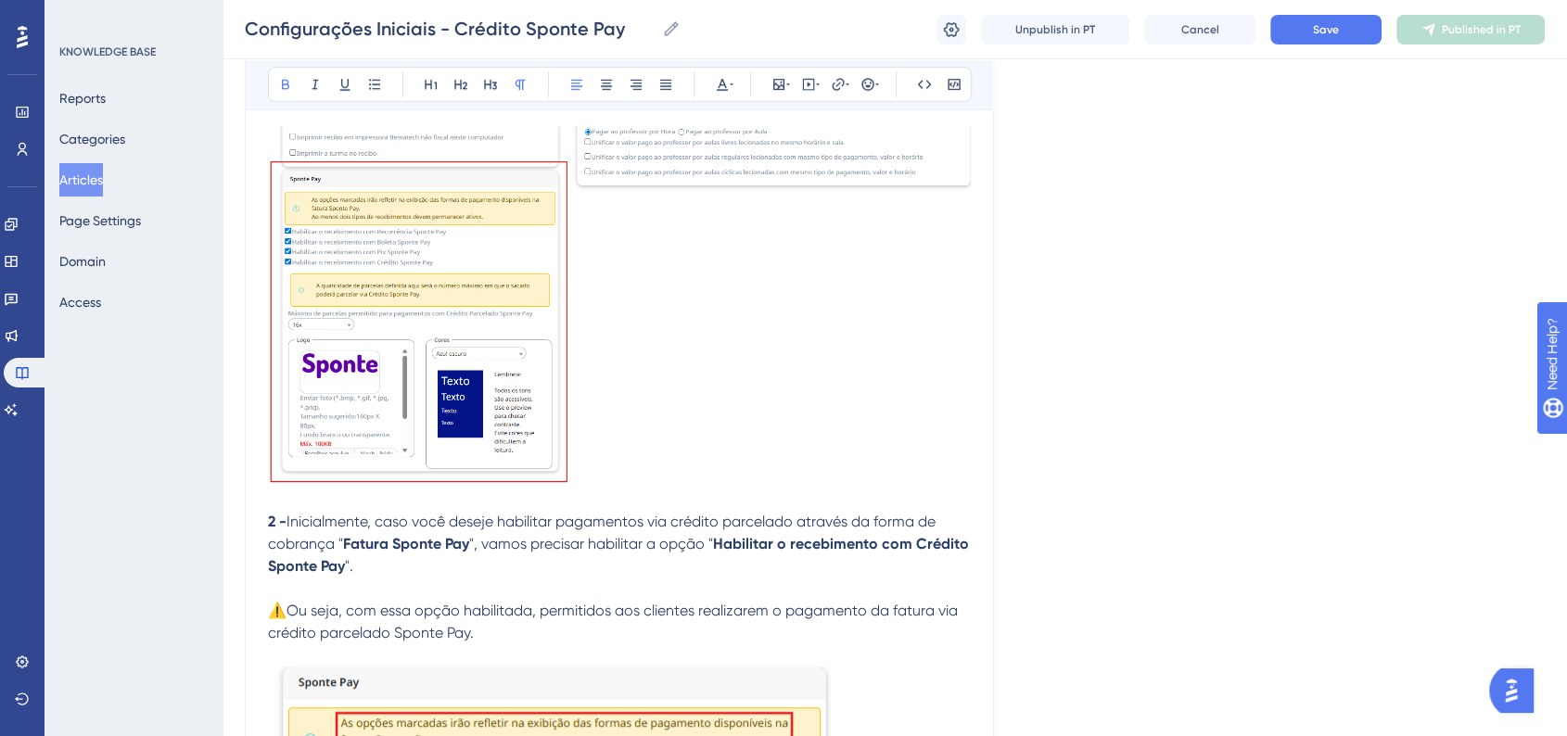
scroll to position [1030, 0]
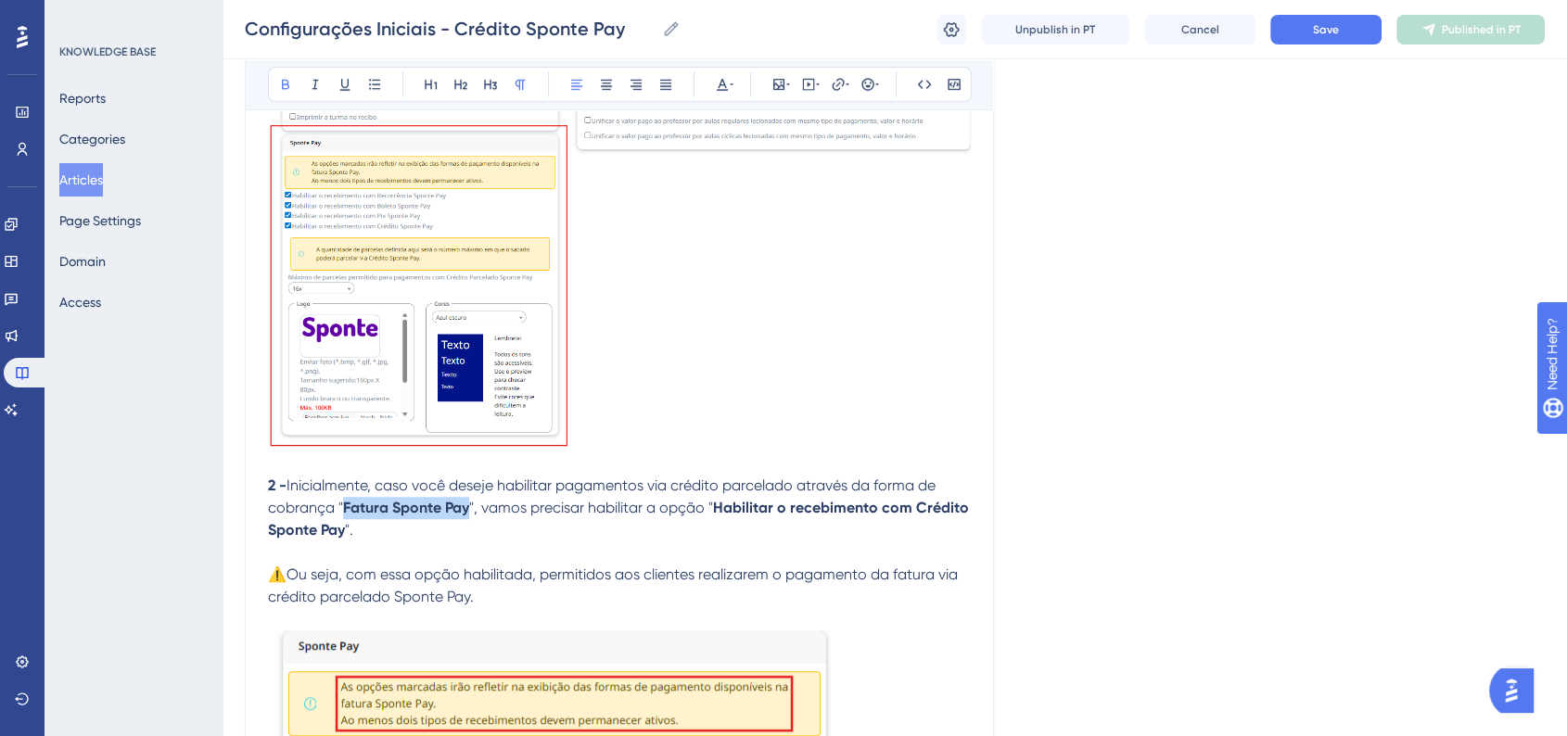
drag, startPoint x: 345, startPoint y: 508, endPoint x: 466, endPoint y: 505, distance: 121.5
click at [466, 505] on strong "Fatura Sponte Pay" at bounding box center [406, 508] width 126 height 18
click at [730, 83] on icon at bounding box center [732, 84] width 4 height 15
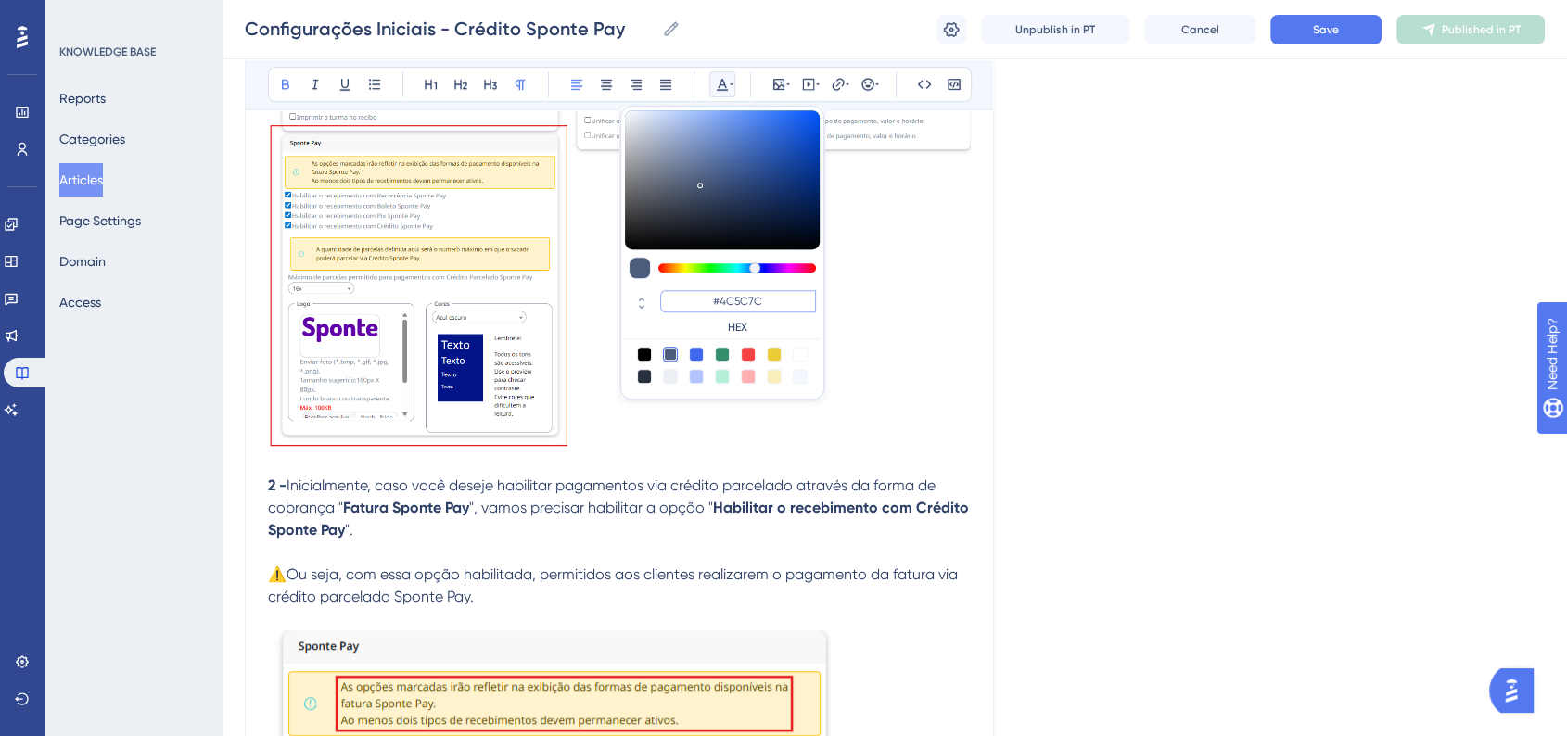
click at [741, 303] on input "#4C5C7C" at bounding box center [738, 301] width 156 height 22
paste input "6200A8"
type input "#6200A8"
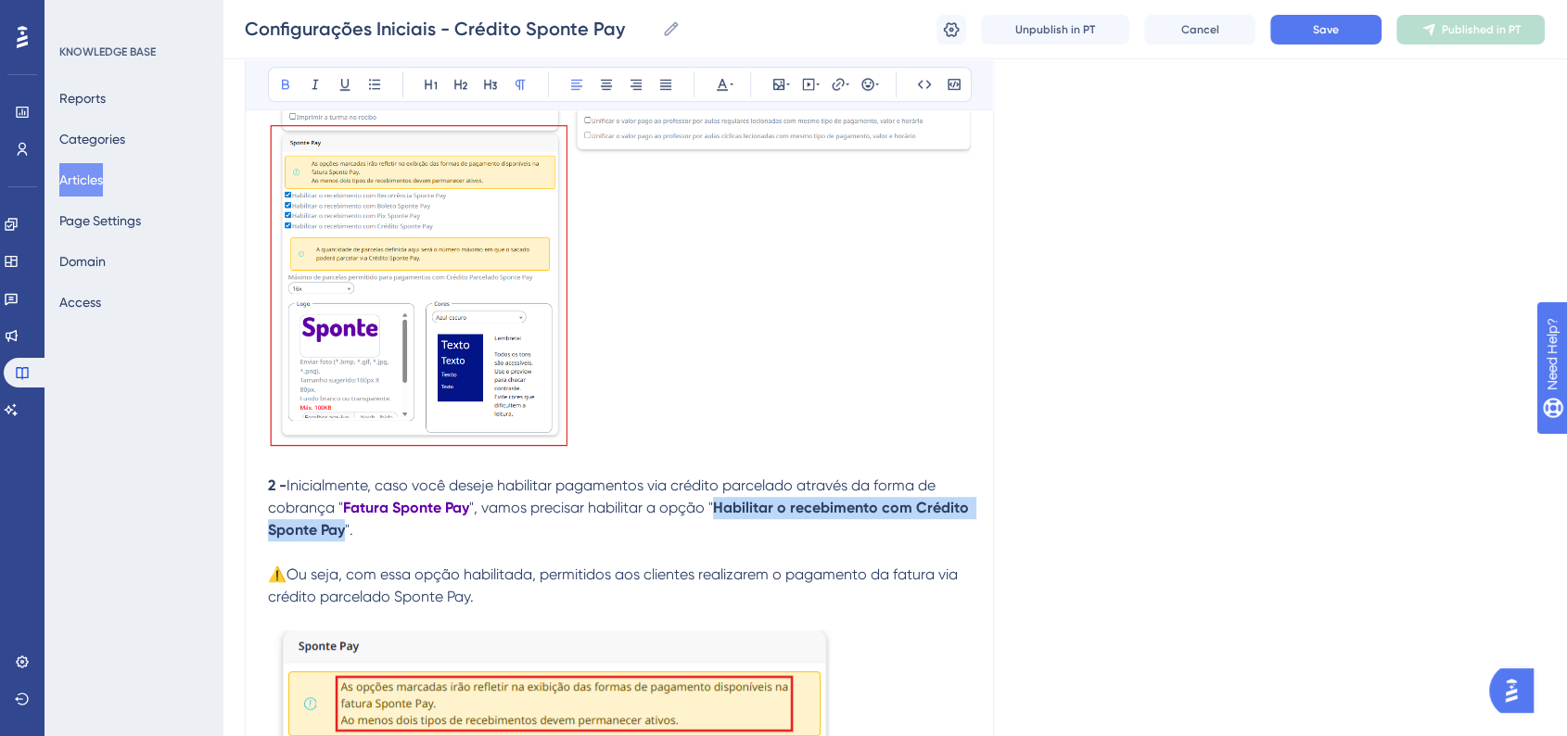
drag, startPoint x: 717, startPoint y: 506, endPoint x: 347, endPoint y: 531, distance: 370.7
click at [347, 531] on p "2 - Inicialmente, caso você deseje habilitar pagamentos via crédito parcelado a…" at bounding box center [619, 508] width 703 height 67
click at [739, 78] on div "Bold Italic Underline Bullet Point Heading 1 Heading 2 Heading 3 Normal Align L…" at bounding box center [620, 84] width 704 height 35
click at [728, 82] on icon at bounding box center [722, 84] width 15 height 15
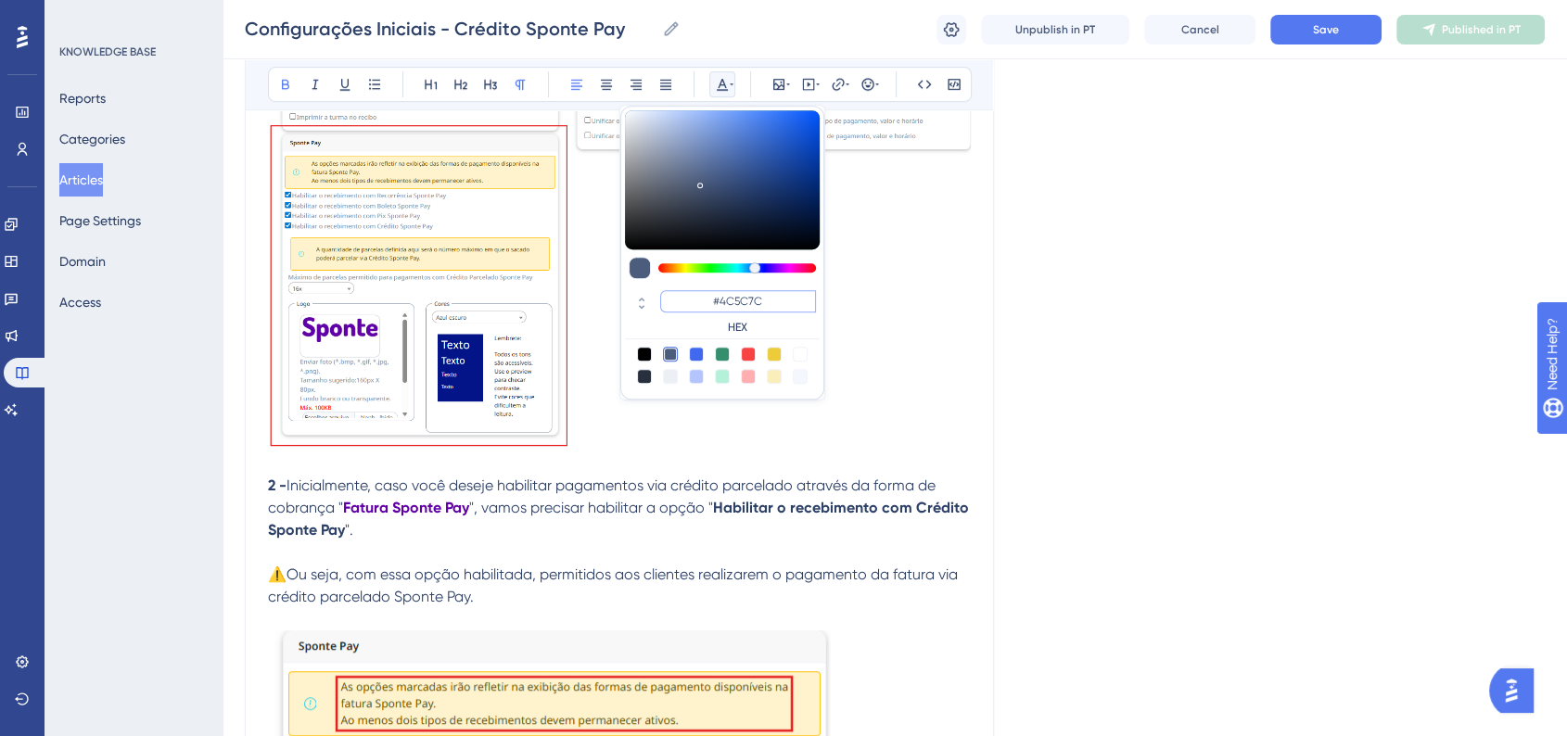
click at [740, 310] on input "#4C5C7C" at bounding box center [738, 301] width 156 height 22
paste input "6200A8"
type input "#6200A8"
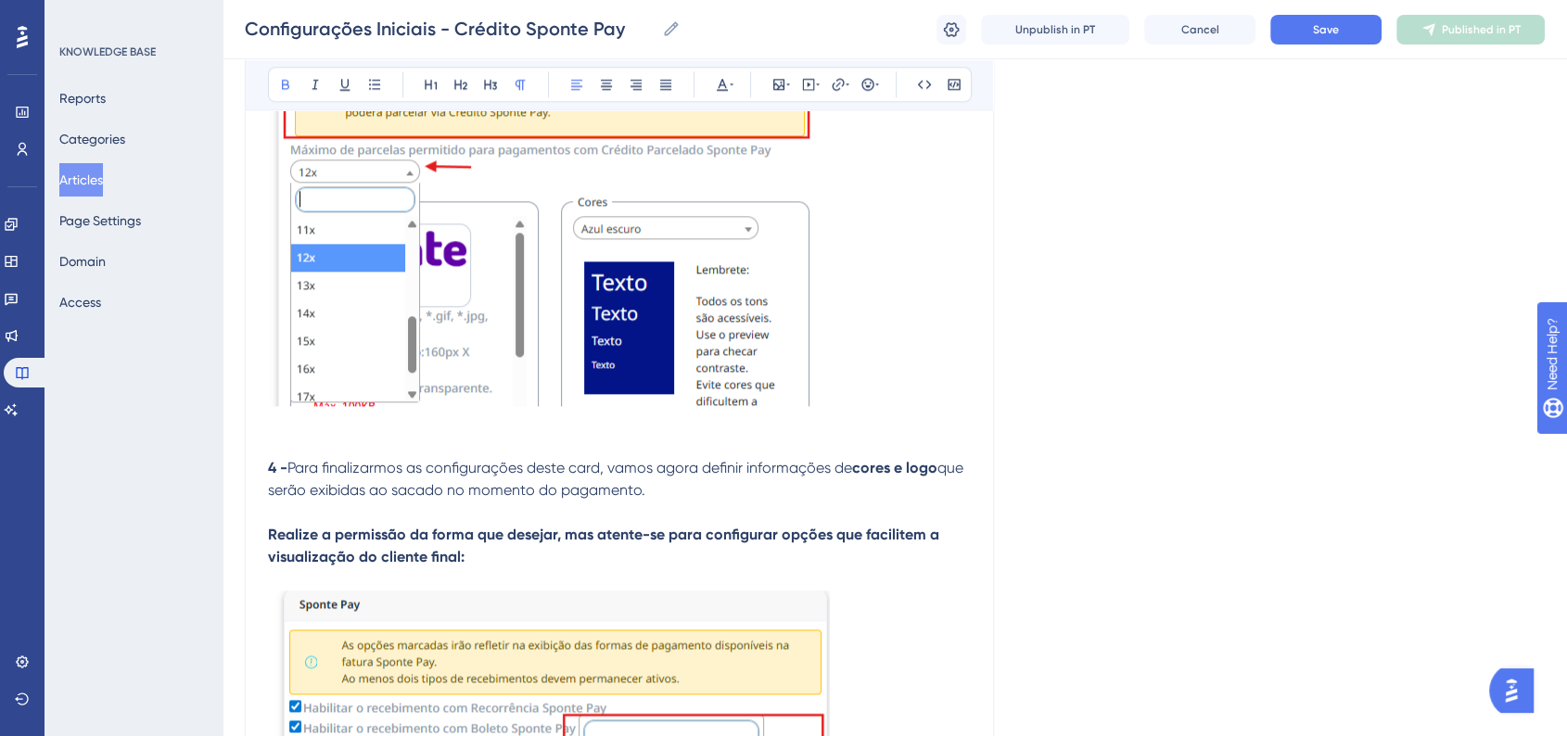
scroll to position [2266, 0]
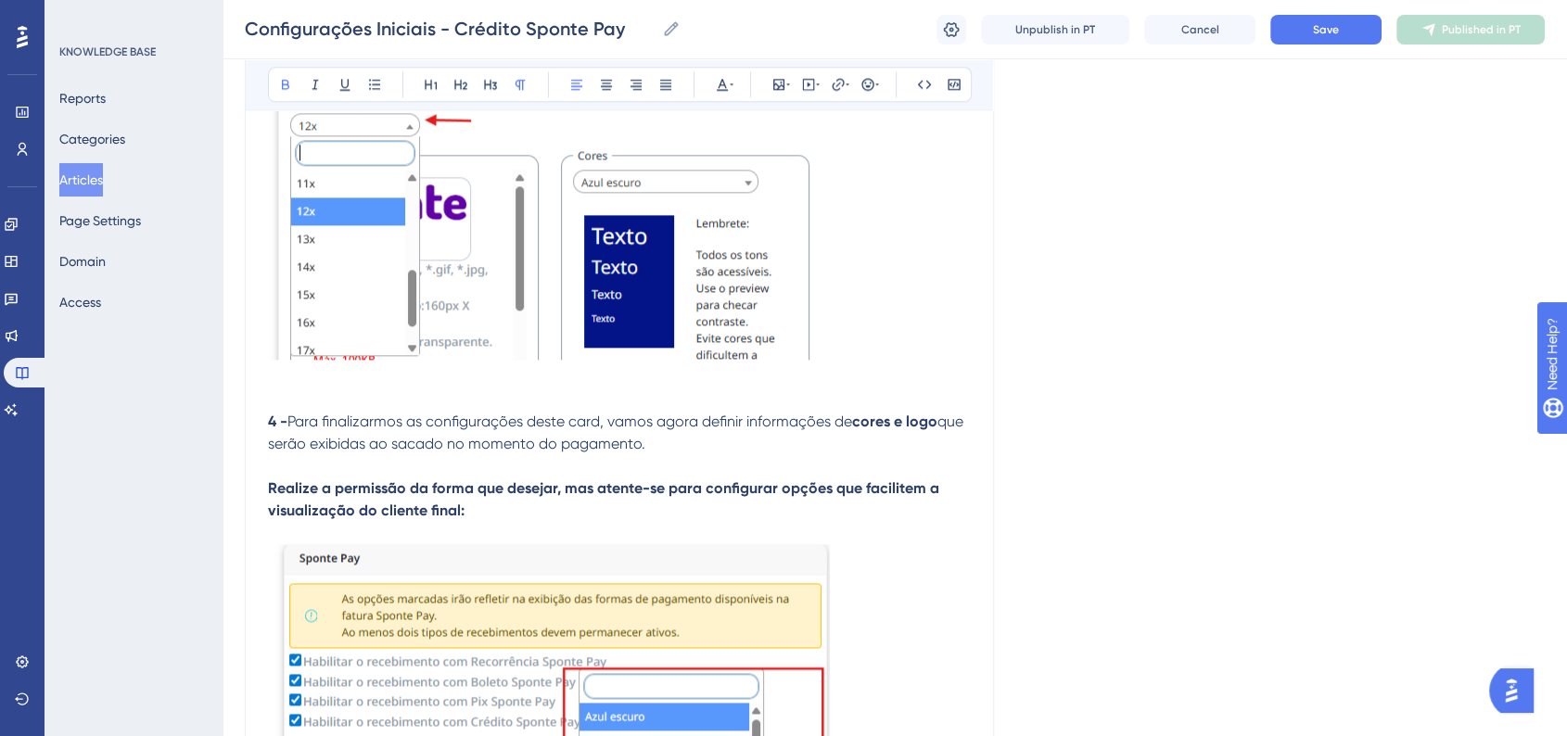
drag, startPoint x: 862, startPoint y: 425, endPoint x: 939, endPoint y: 426, distance: 77.0
click at [937, 426] on strong "cores e logo" at bounding box center [894, 422] width 85 height 18
click at [883, 426] on strong "cores e logo" at bounding box center [894, 422] width 85 height 18
drag, startPoint x: 859, startPoint y: 428, endPoint x: 937, endPoint y: 425, distance: 78.0
click at [937, 425] on strong "cores e logo" at bounding box center [894, 422] width 85 height 18
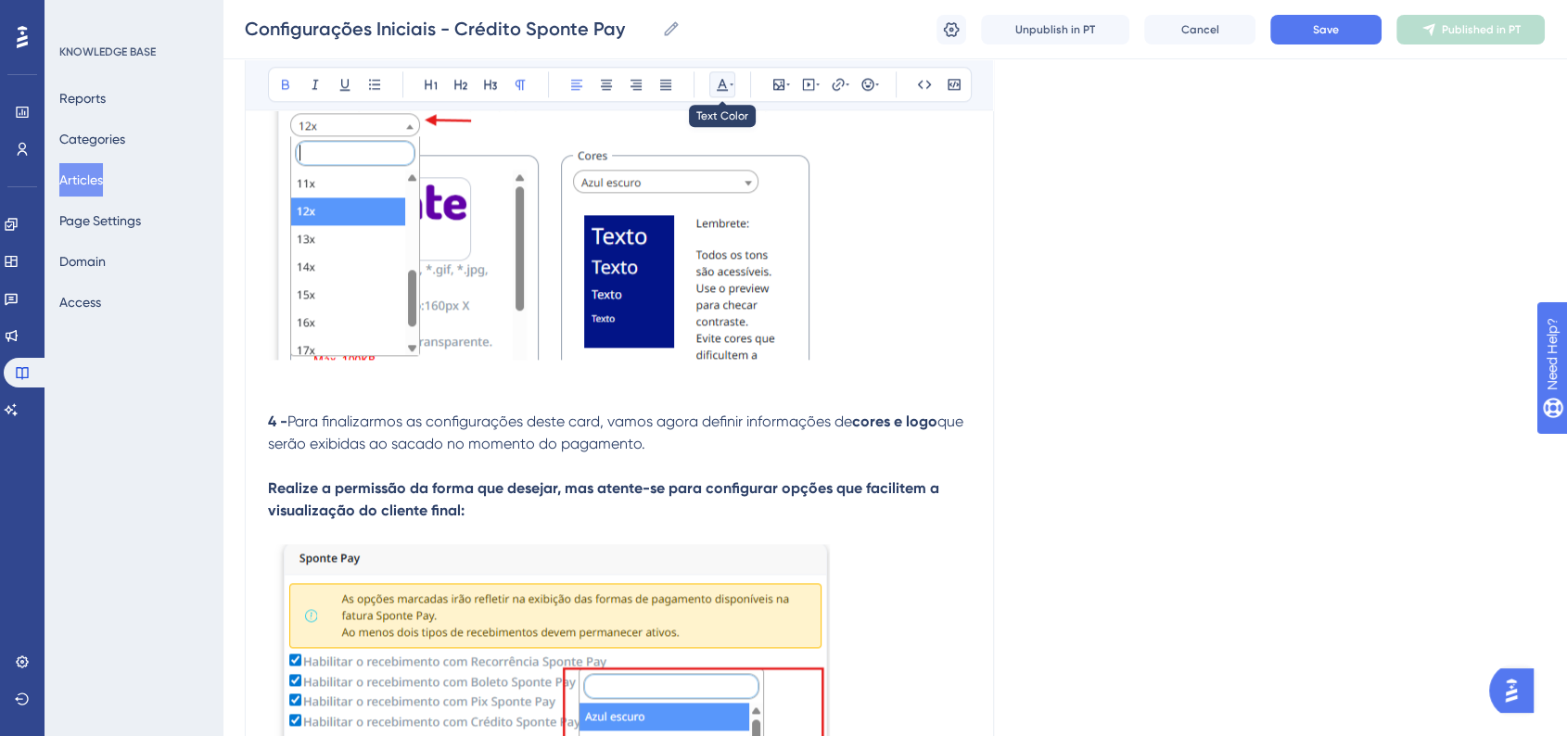
click at [723, 77] on icon at bounding box center [722, 84] width 15 height 15
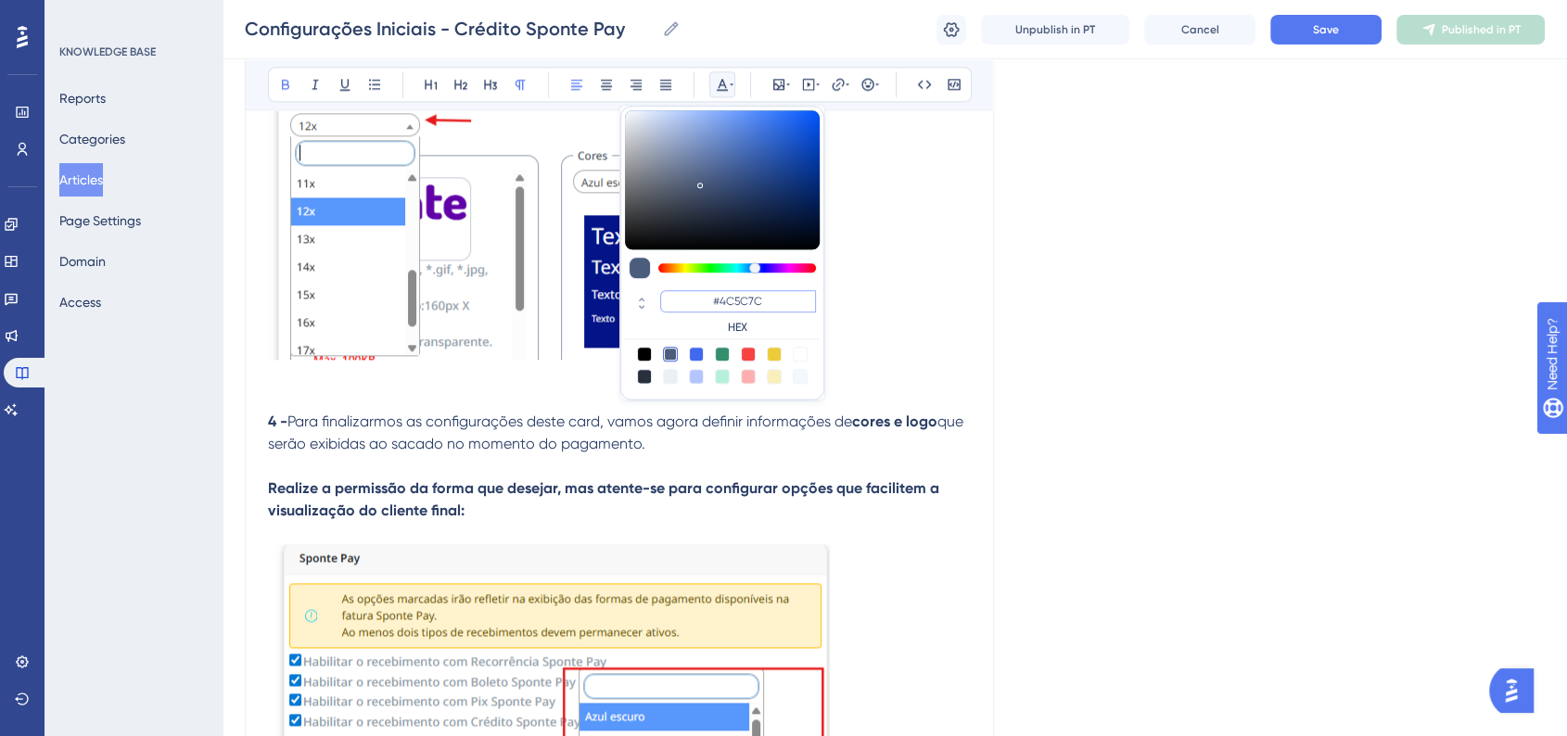
click at [738, 299] on input "#4C5C7C" at bounding box center [738, 301] width 156 height 22
paste input "6200A8"
type input "#6200A8"
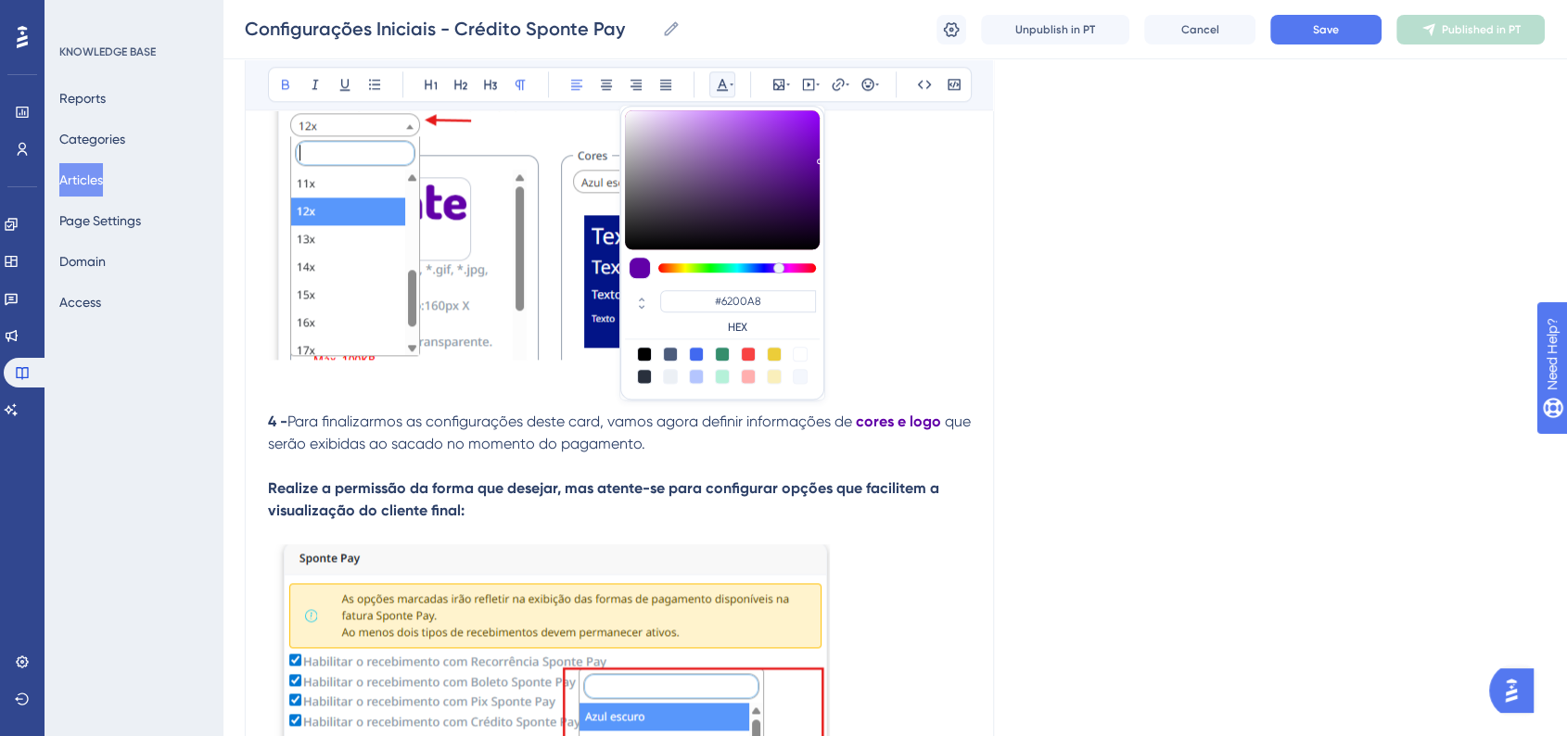
click at [1146, 389] on div "Language Portuguese (Default) Configurações Iniciais - Crédito Sponte Pay Bold …" at bounding box center [895, 4] width 1300 height 4303
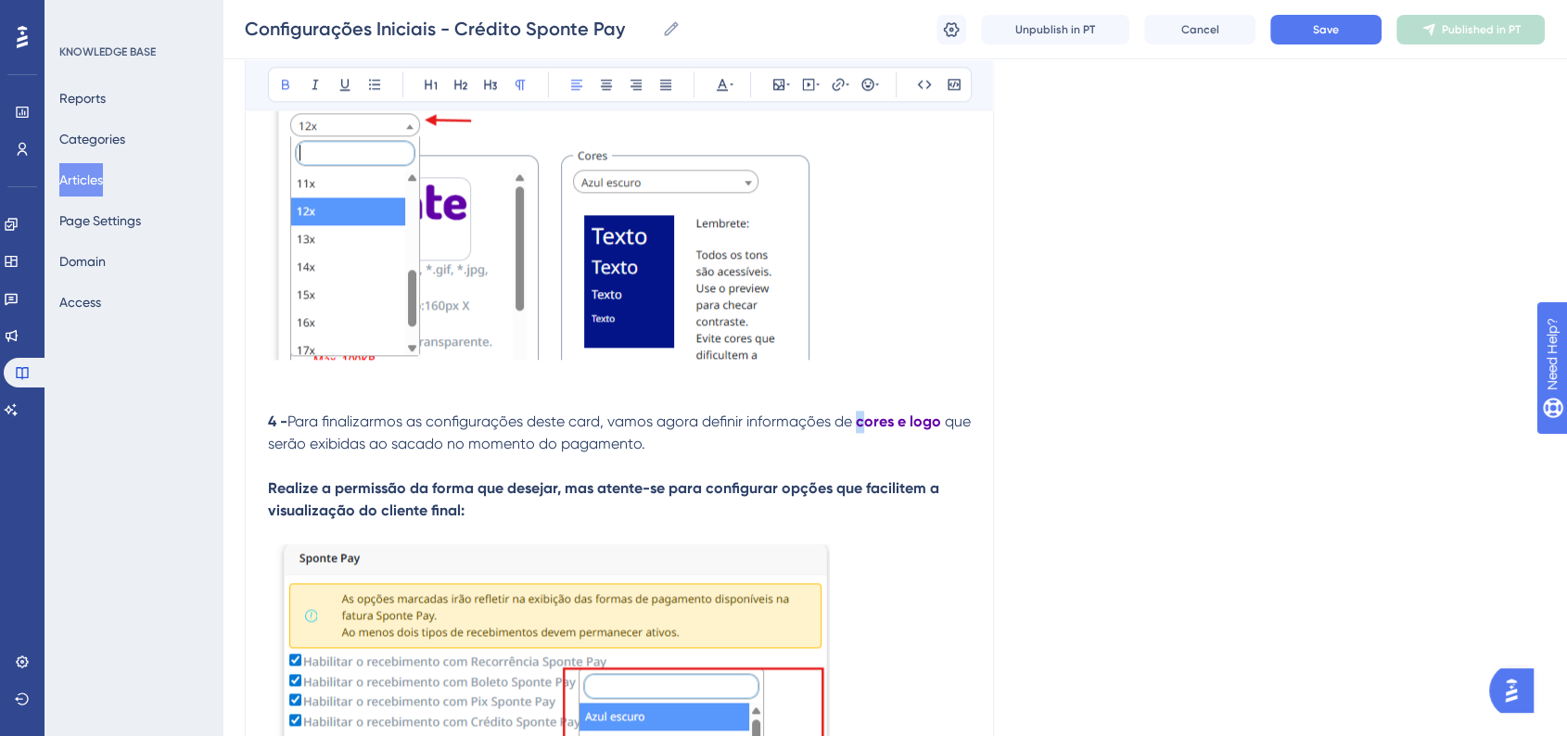
click at [866, 426] on strong "cores e logo" at bounding box center [898, 422] width 85 height 18
click at [918, 425] on strong "Cores e logo" at bounding box center [900, 422] width 88 height 18
click at [917, 421] on strong "Cores e logo" at bounding box center [900, 422] width 88 height 18
click at [1103, 499] on div "Language Portuguese (Default) Configurações Iniciais - Crédito Sponte Pay Bold …" at bounding box center [895, 4] width 1300 height 4303
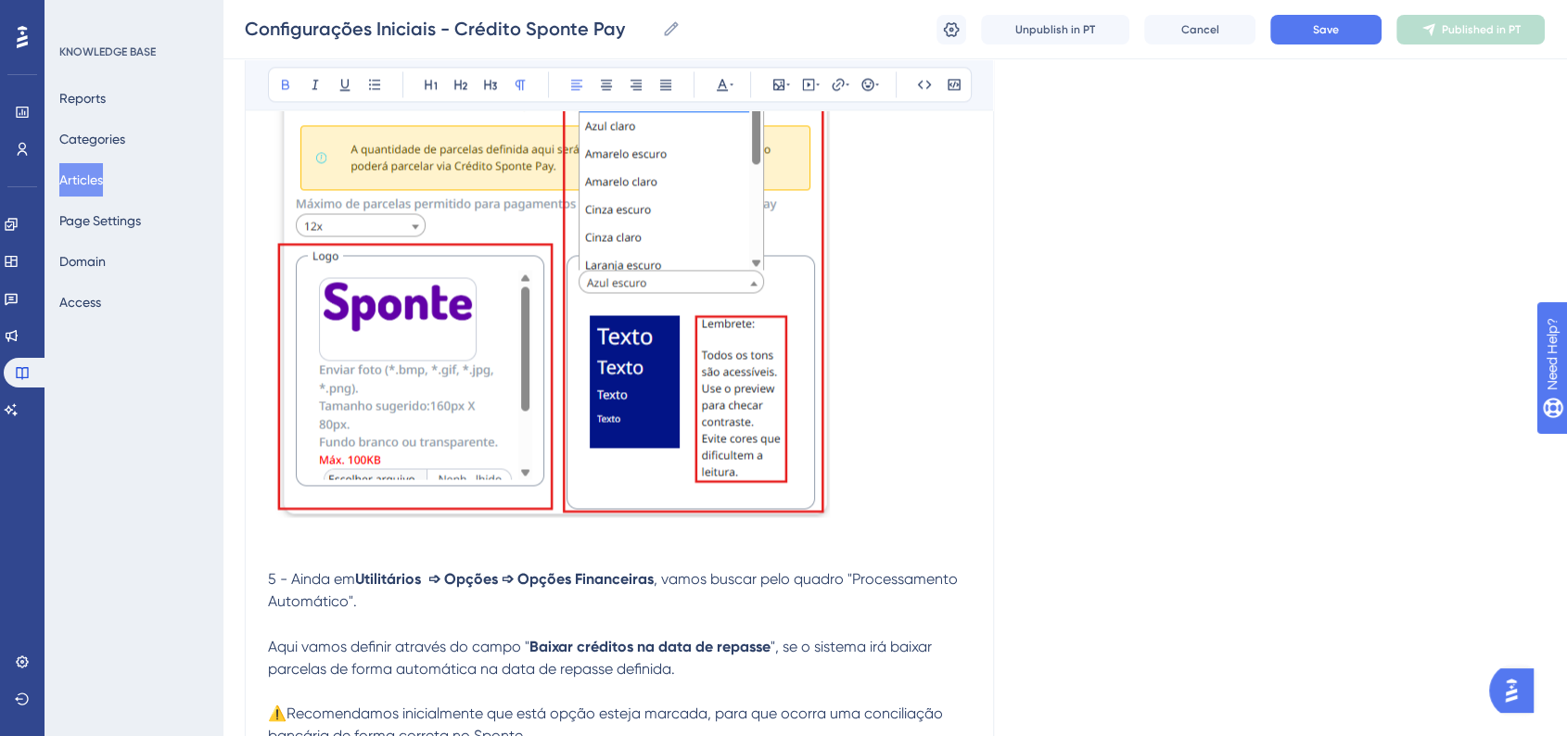
scroll to position [2987, 0]
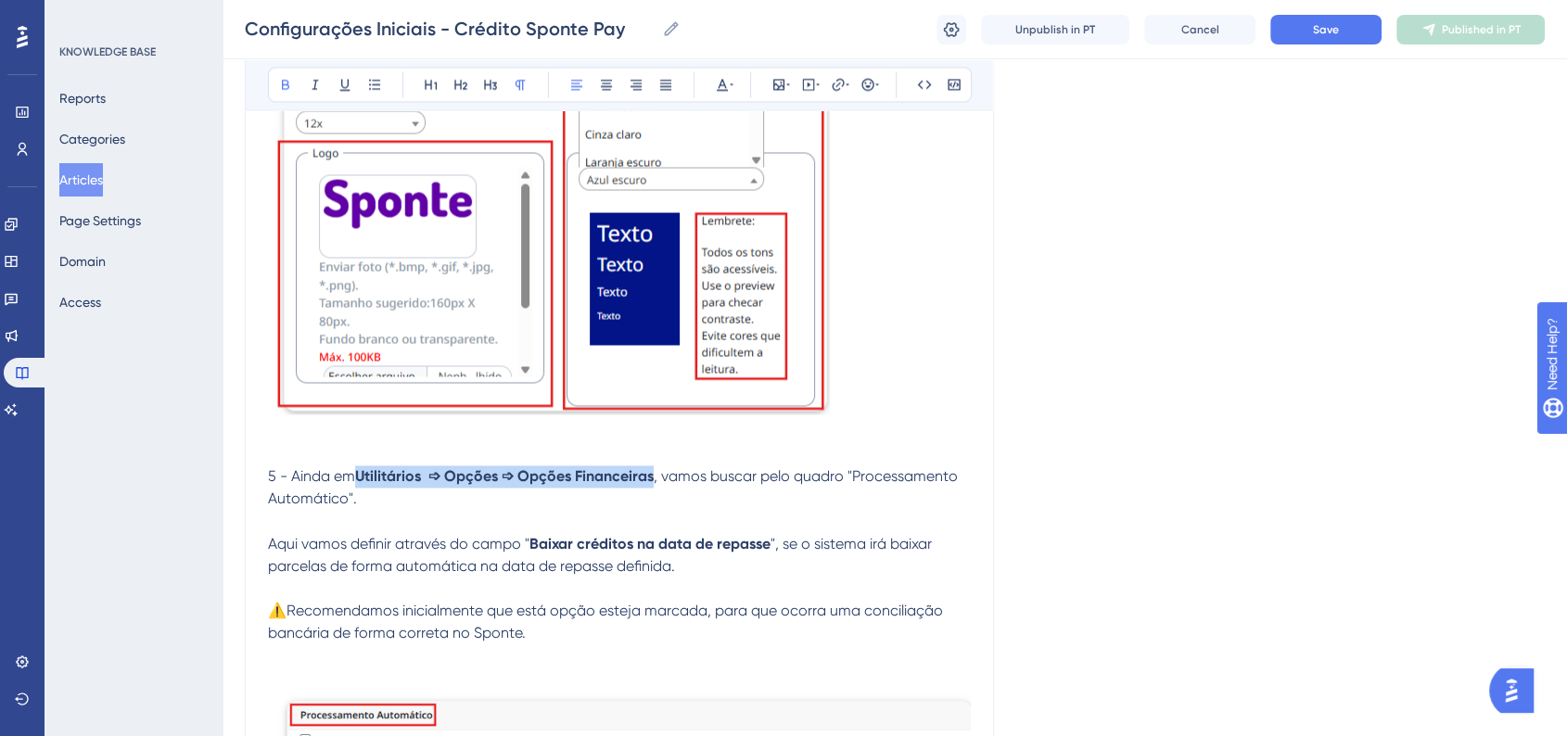
drag, startPoint x: 362, startPoint y: 484, endPoint x: 658, endPoint y: 487, distance: 295.7
click at [654, 485] on strong "Utilitários ➩ Opções ➩ Opções Financeiras" at bounding box center [504, 476] width 299 height 18
click at [727, 91] on button at bounding box center [722, 84] width 26 height 26
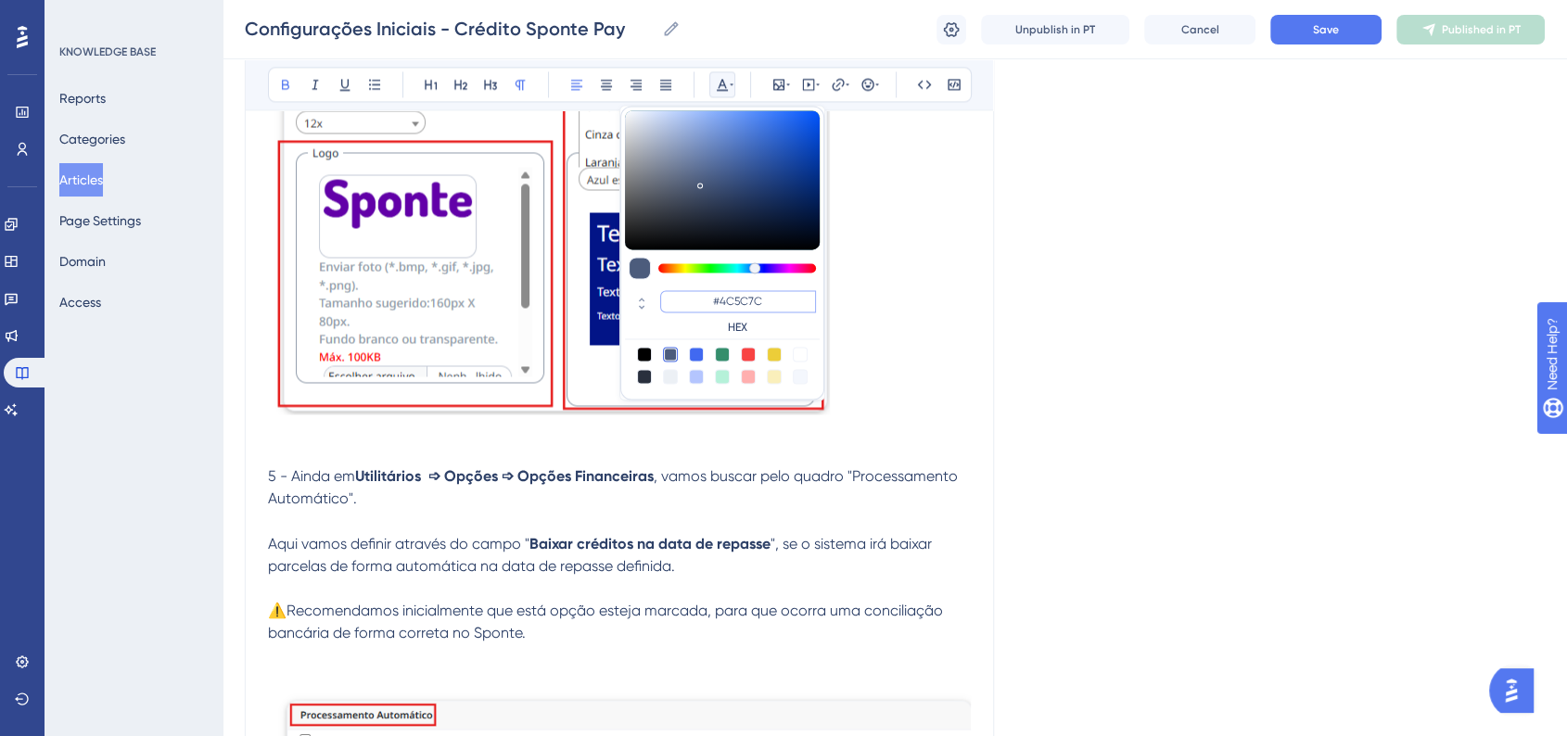
click at [757, 299] on input "#4C5C7C" at bounding box center [738, 301] width 156 height 22
paste input "6200A8"
type input "#6200A8"
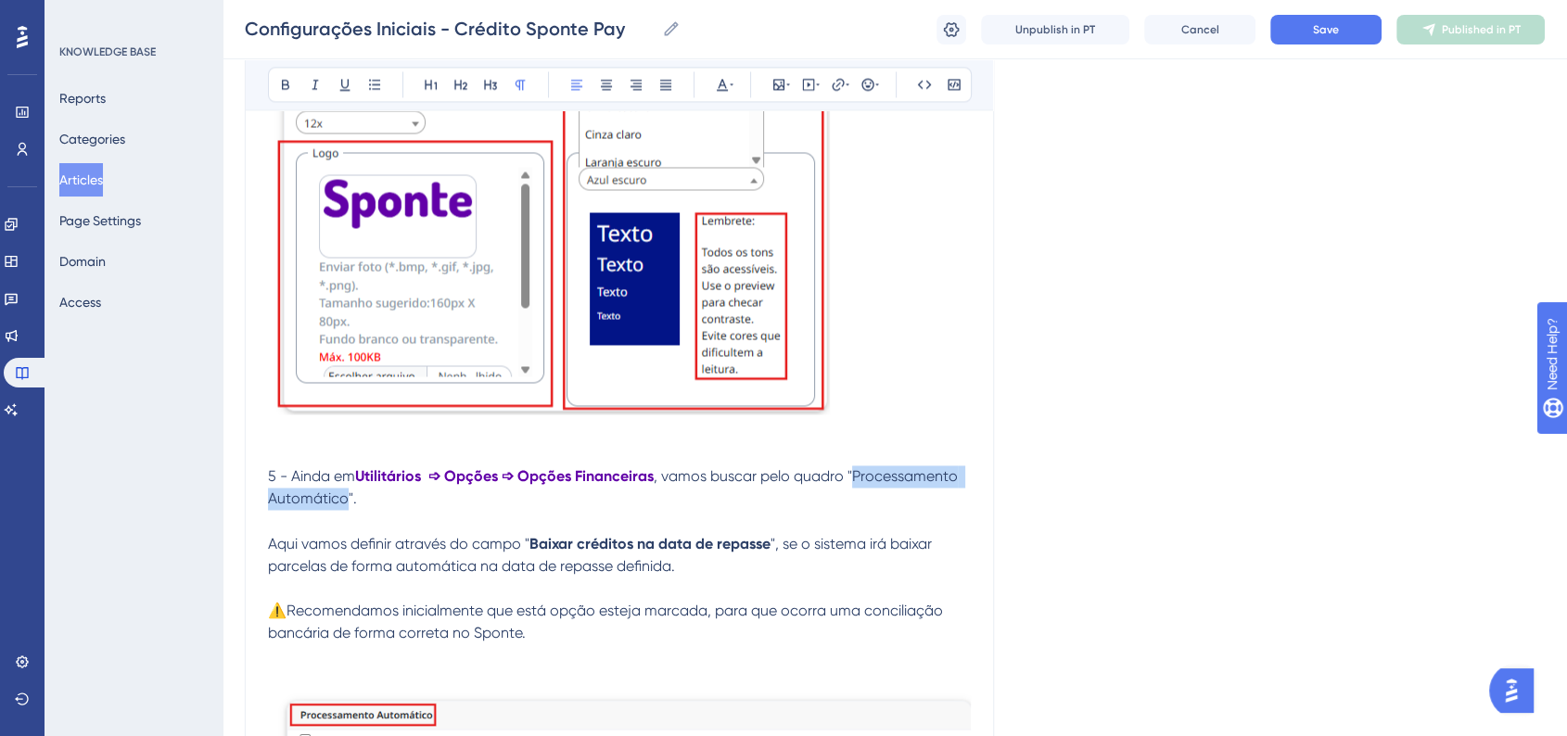
drag, startPoint x: 862, startPoint y: 481, endPoint x: 347, endPoint y: 500, distance: 515.8
click at [347, 500] on span ", vamos buscar pelo quadro "Processamento Automático"." at bounding box center [614, 487] width 693 height 40
click at [278, 89] on icon at bounding box center [285, 84] width 15 height 15
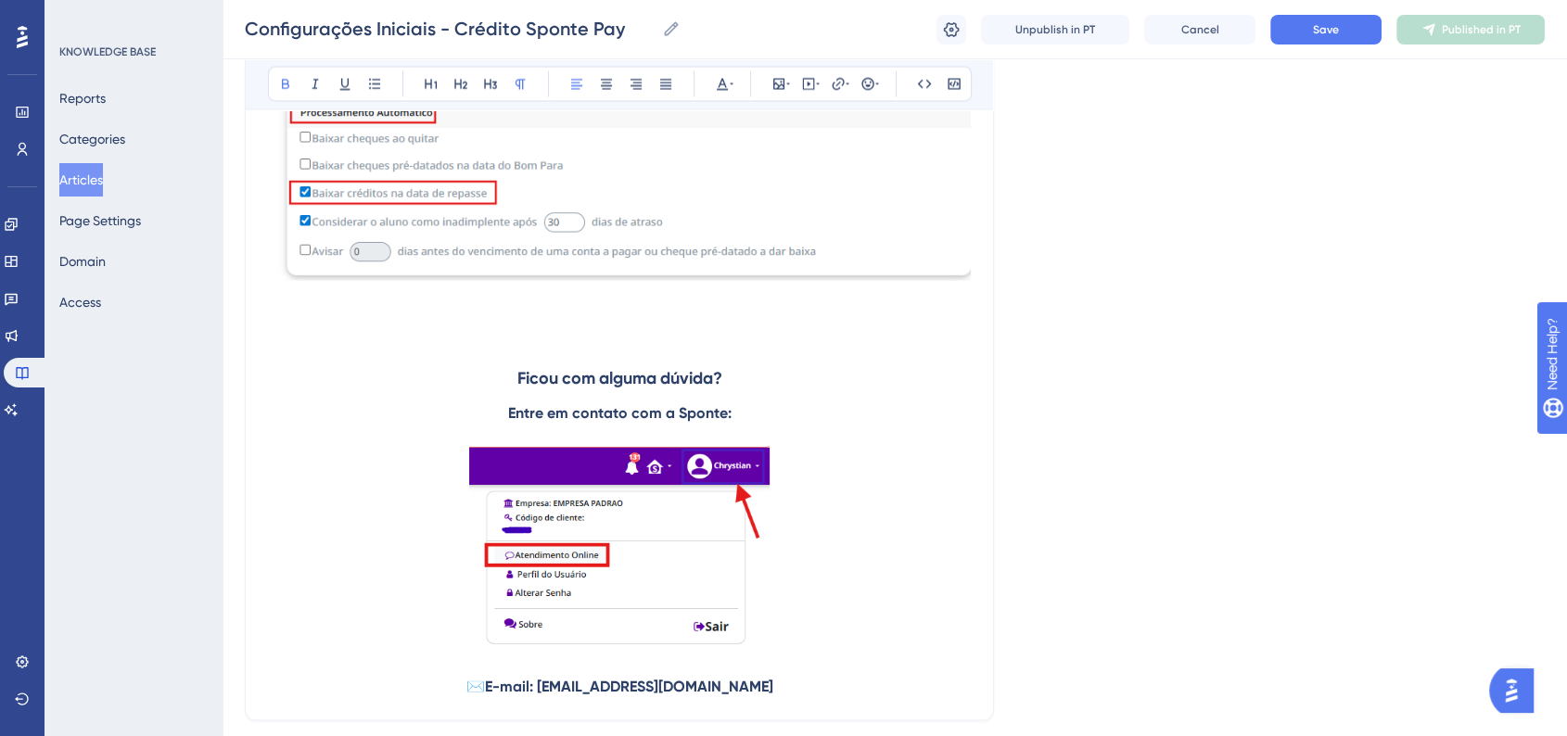
scroll to position [3442, 0]
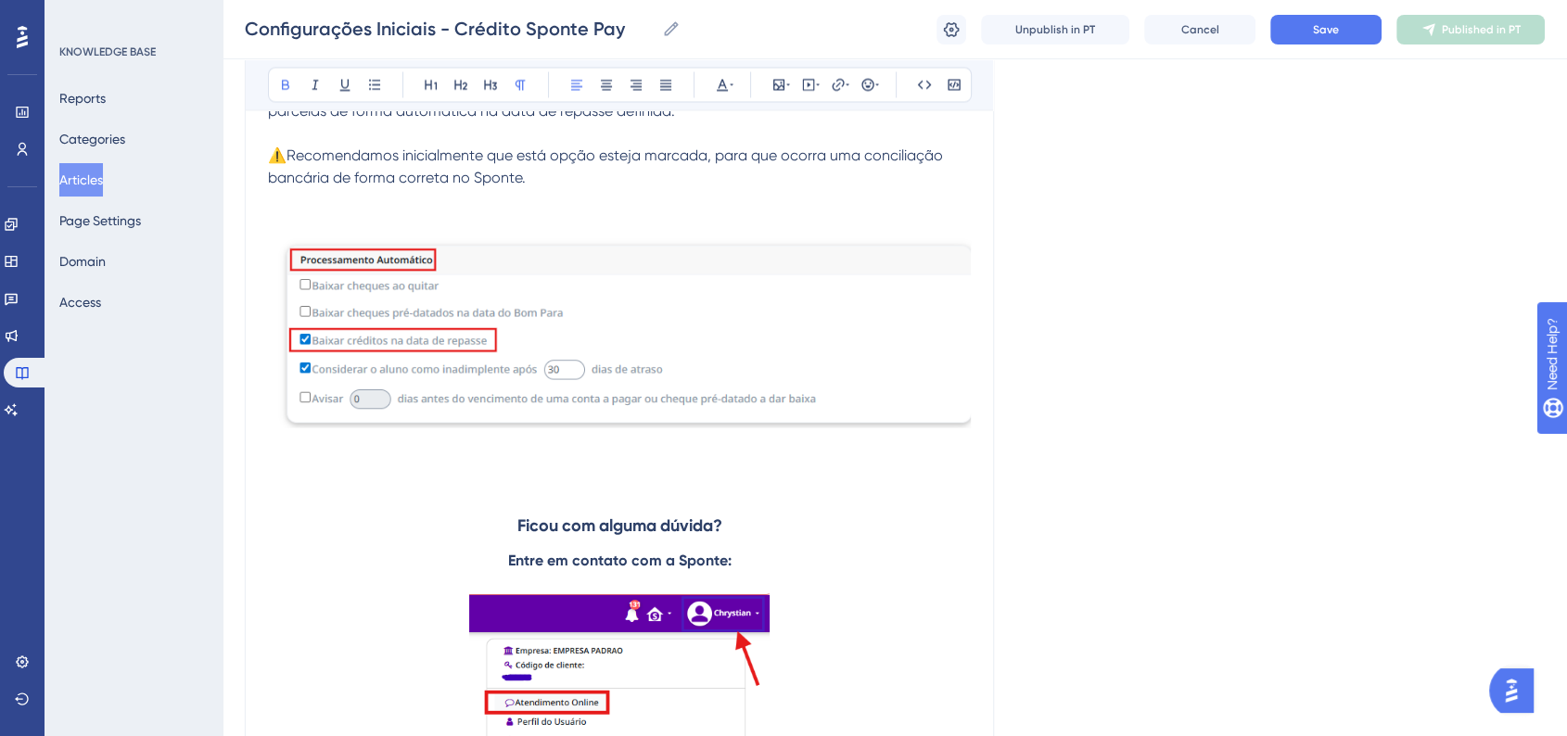
click at [470, 462] on p at bounding box center [619, 467] width 703 height 22
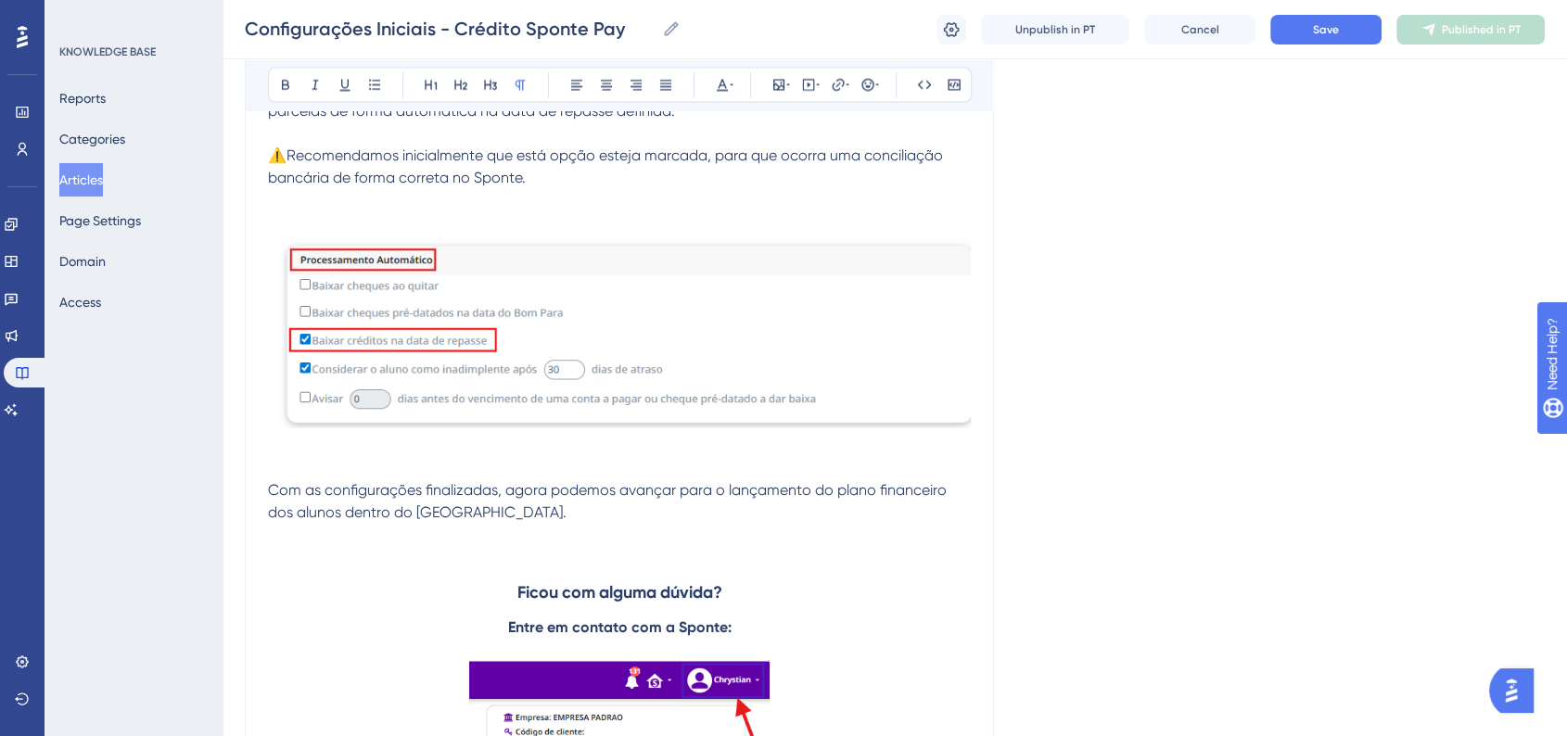
click at [268, 493] on span "Com as configurações finalizadas, agora podemos avançar para o lançamento do pl…" at bounding box center [609, 500] width 682 height 40
click at [867, 72] on button at bounding box center [868, 84] width 26 height 26
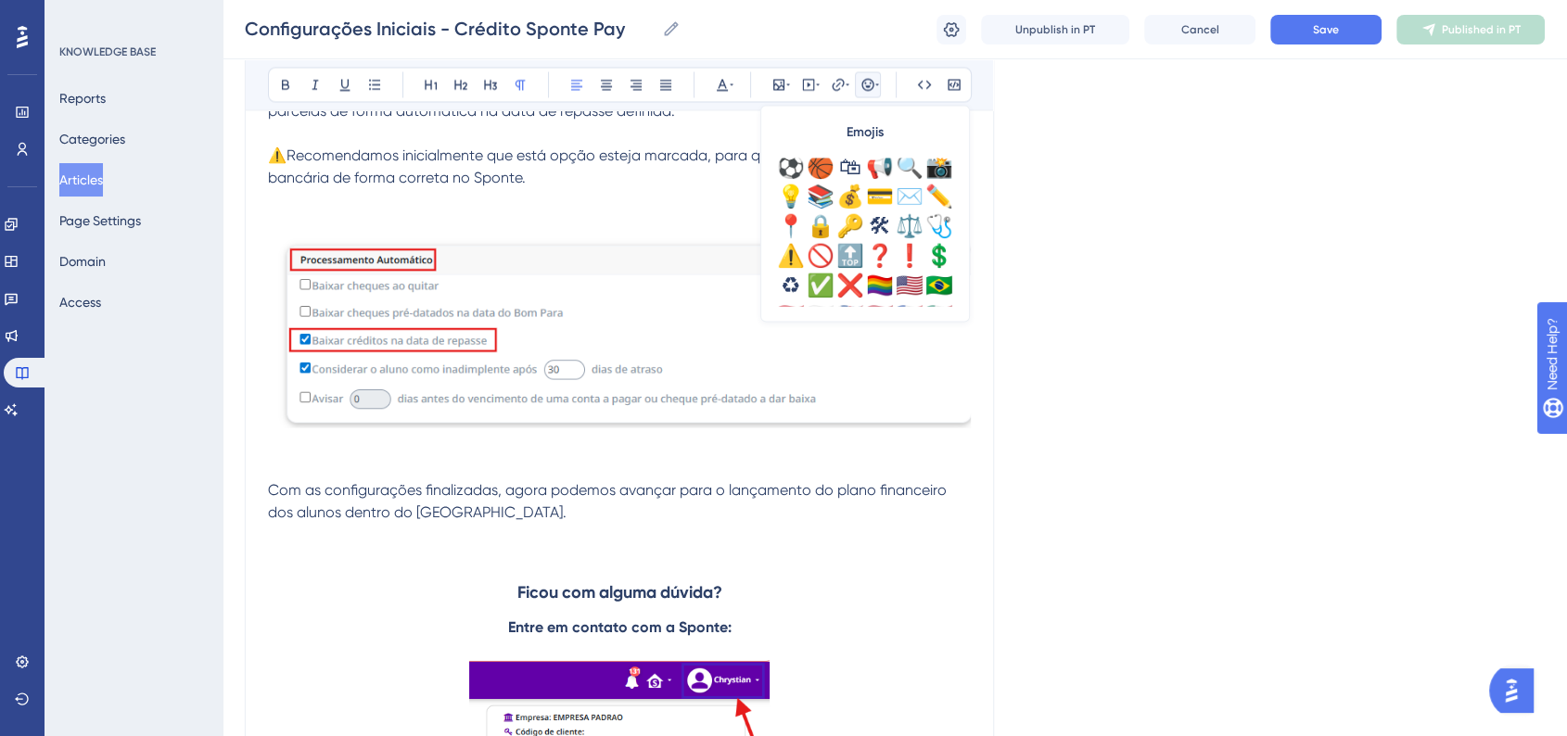
scroll to position [617, 0]
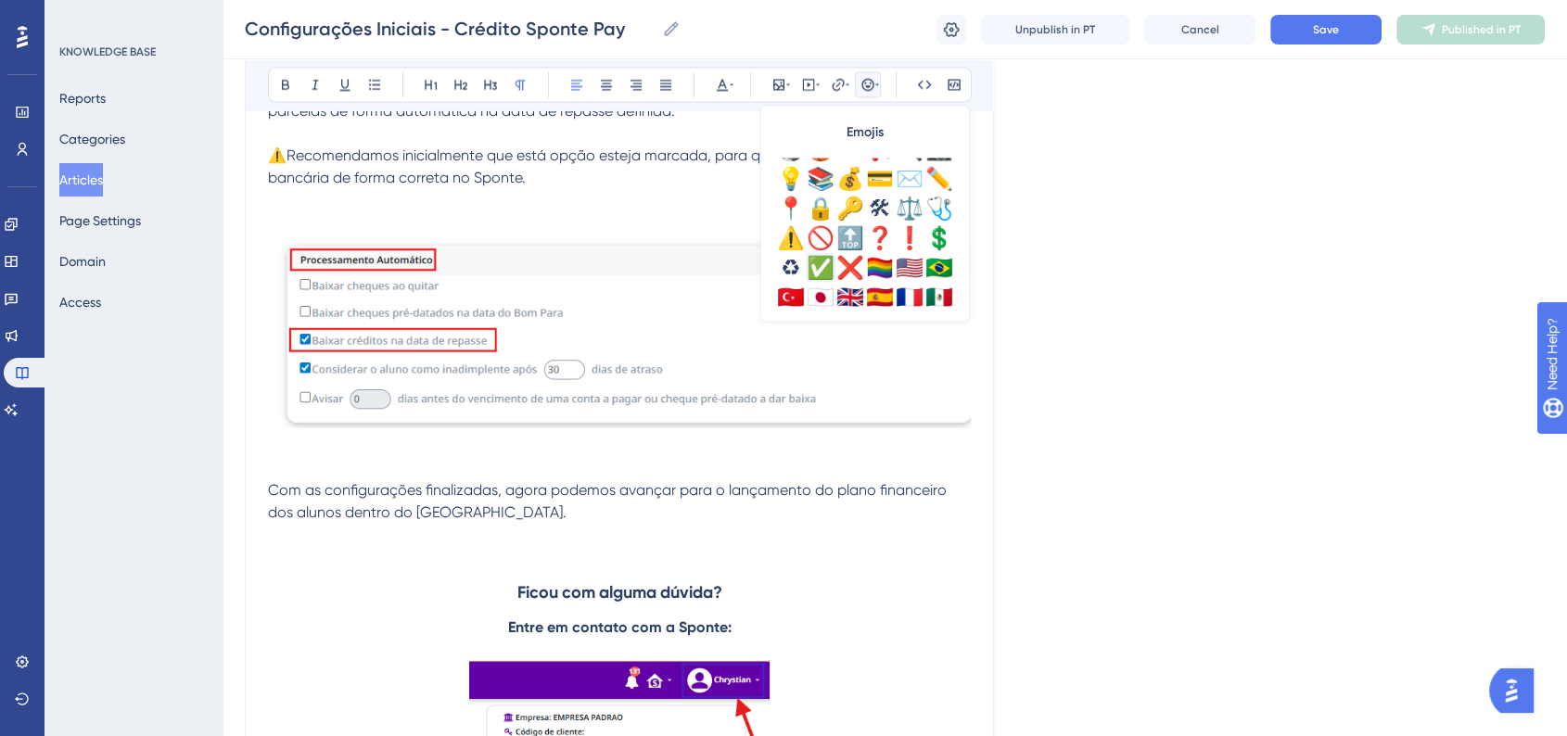
click at [825, 267] on div "✅" at bounding box center [821, 267] width 30 height 30
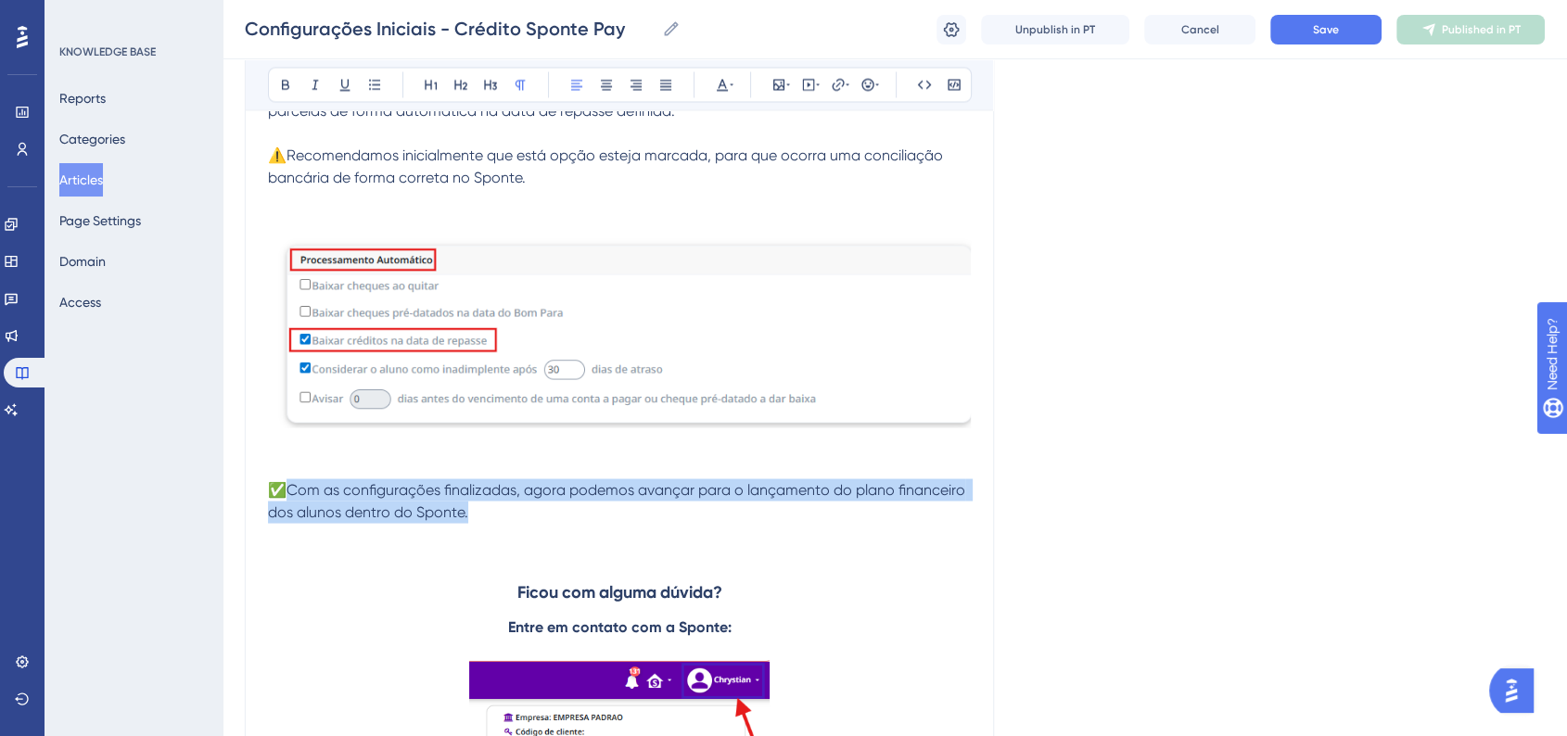
drag, startPoint x: 289, startPoint y: 497, endPoint x: 515, endPoint y: 521, distance: 226.6
click at [515, 521] on p "✅Com as configurações finalizadas, agora podemos avançar para o lançamento do p…" at bounding box center [619, 500] width 703 height 44
click at [282, 85] on icon at bounding box center [285, 85] width 7 height 10
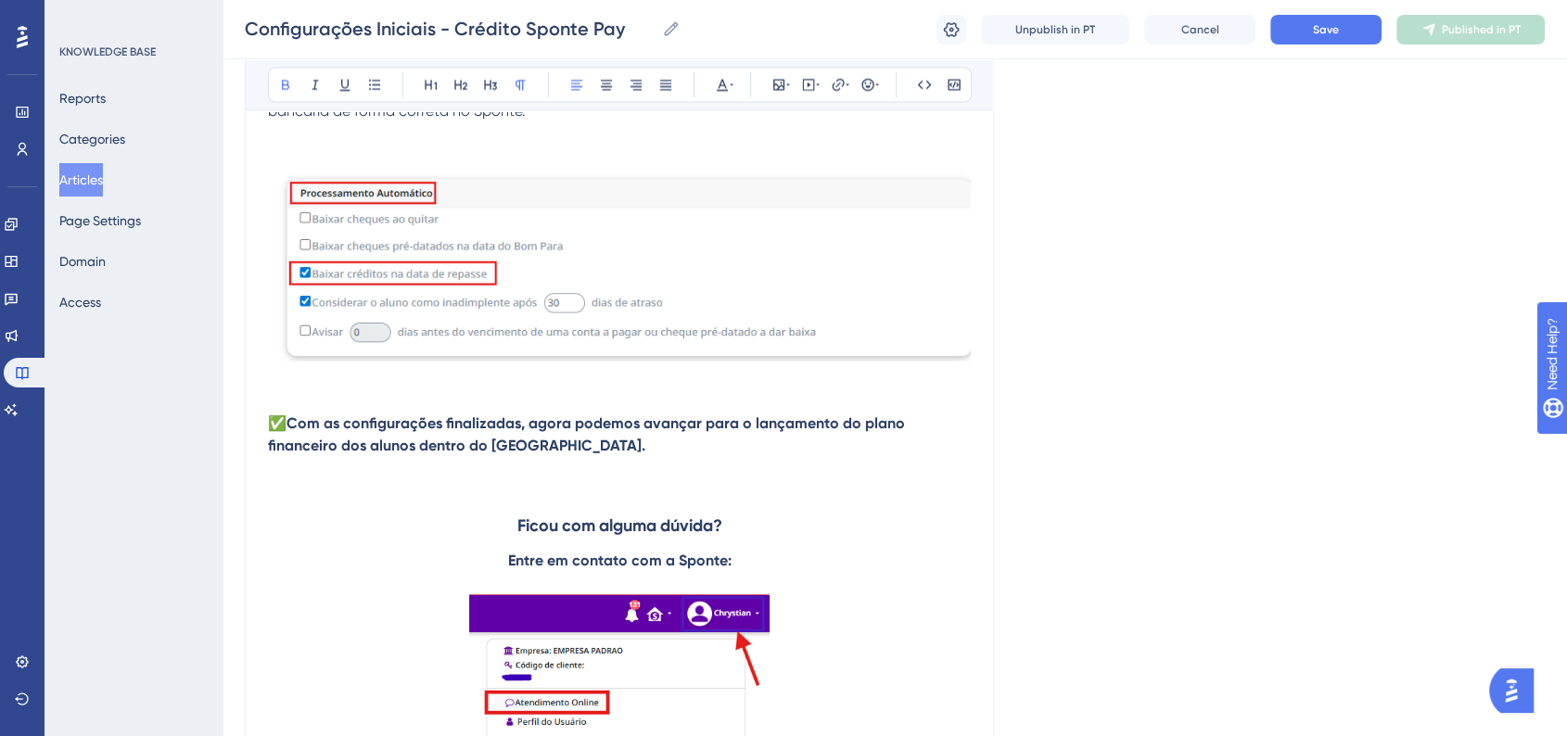
scroll to position [3545, 0]
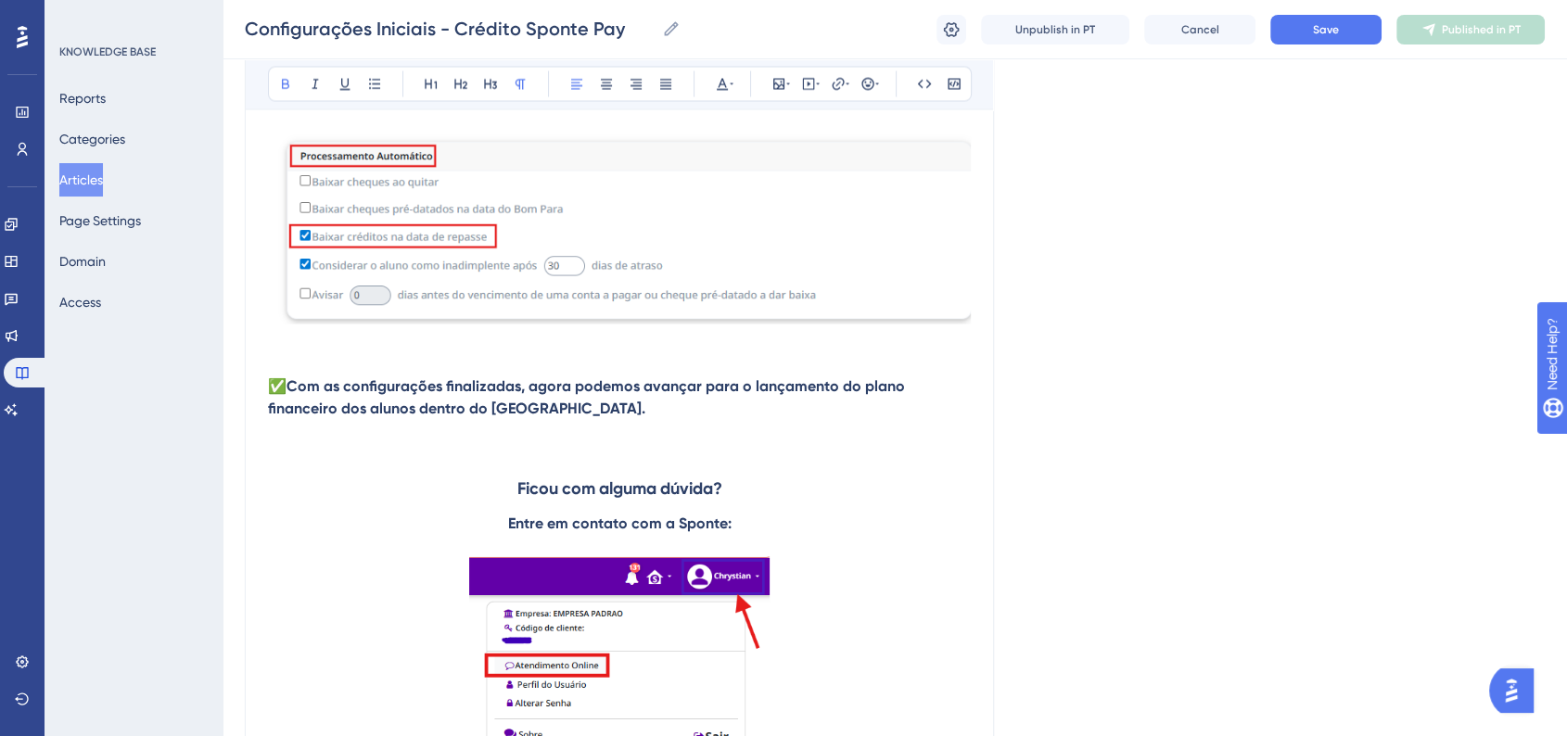
click at [292, 353] on p at bounding box center [619, 342] width 703 height 22
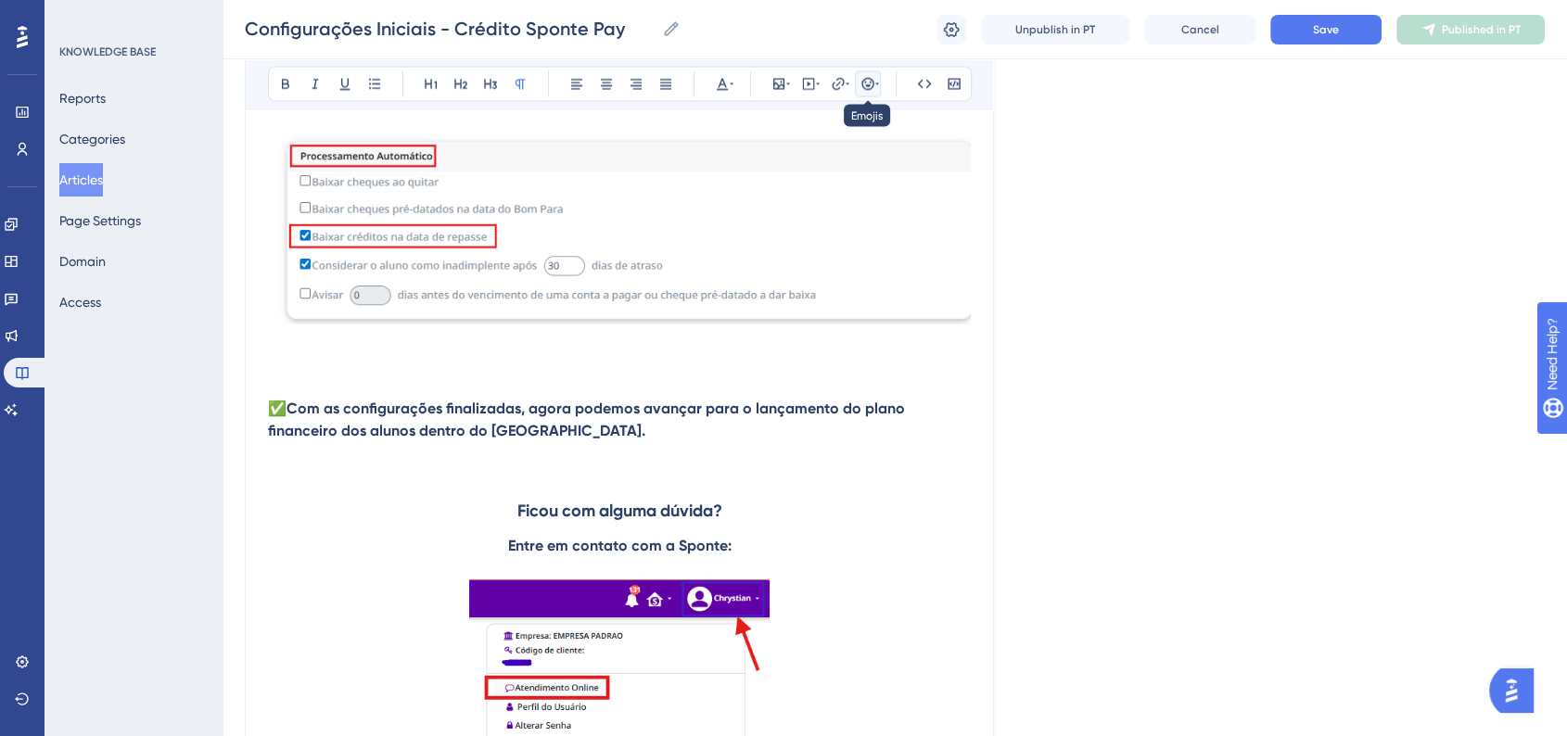
click at [857, 82] on button at bounding box center [868, 84] width 26 height 26
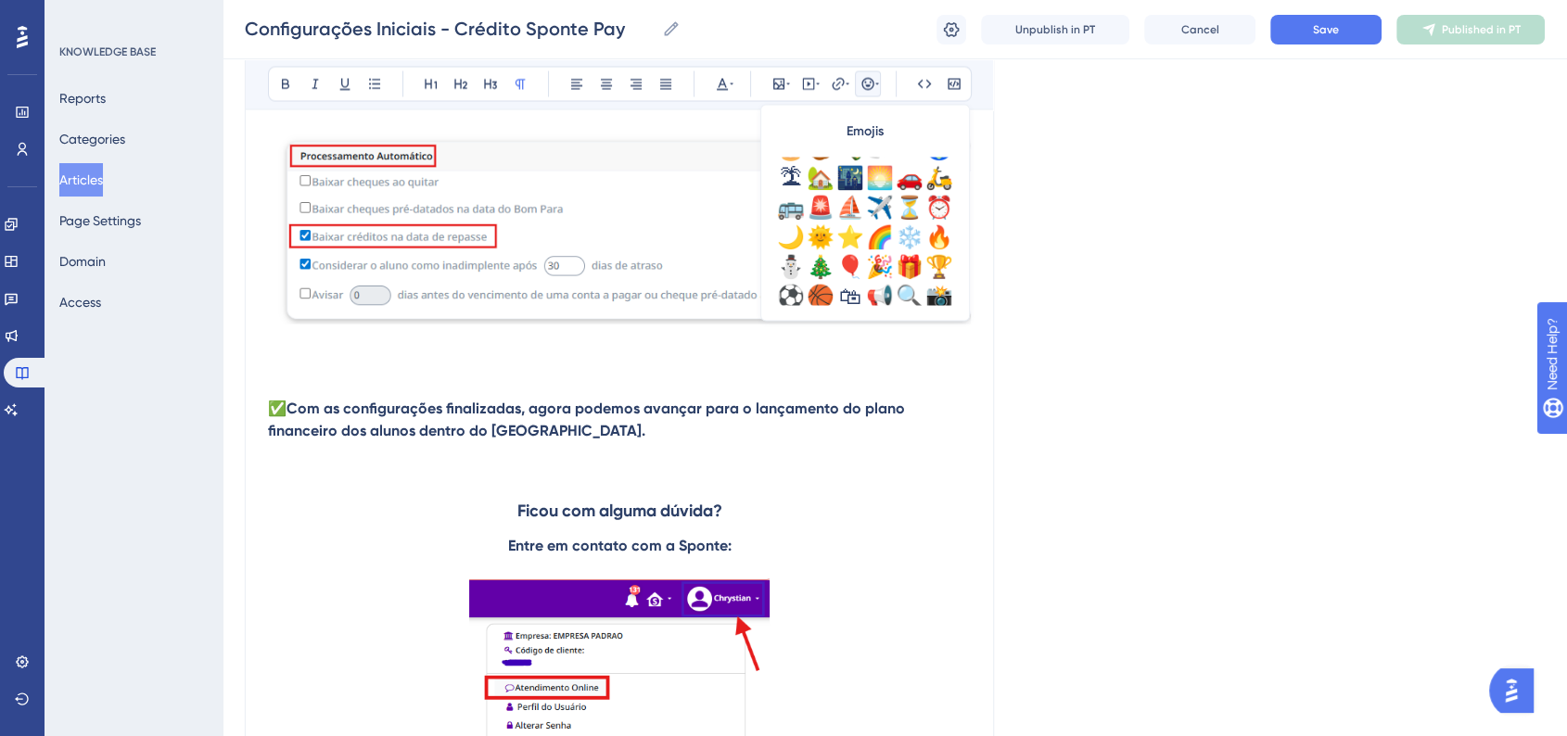
scroll to position [617, 0]
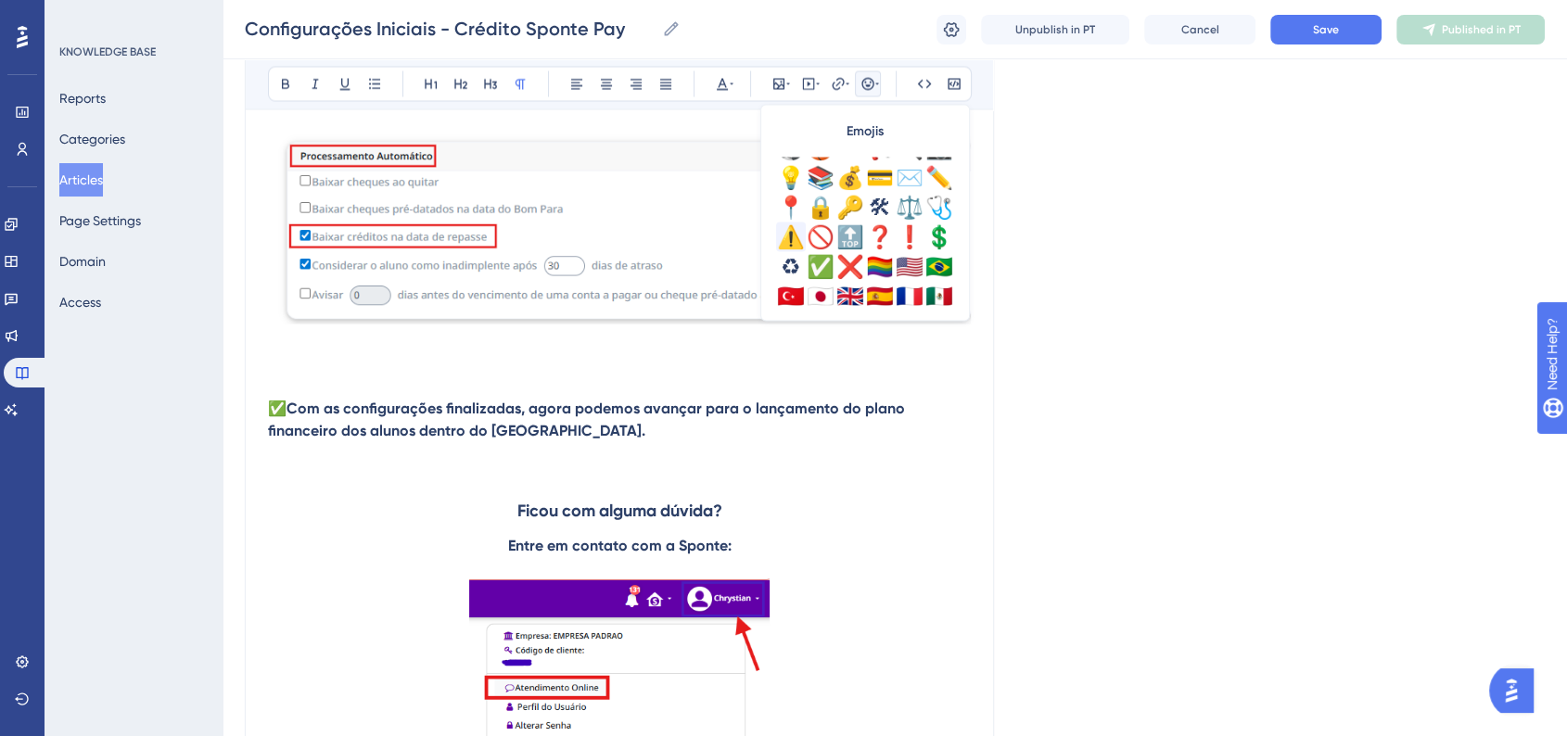
click at [788, 246] on div "⚠️" at bounding box center [791, 237] width 30 height 30
drag, startPoint x: 537, startPoint y: 373, endPoint x: 571, endPoint y: 371, distance: 34.4
click at [571, 371] on span "⚠️Lembre sempre de clicar no botão "Salvar", para aplicar as configurações defi…" at bounding box center [561, 364] width 586 height 18
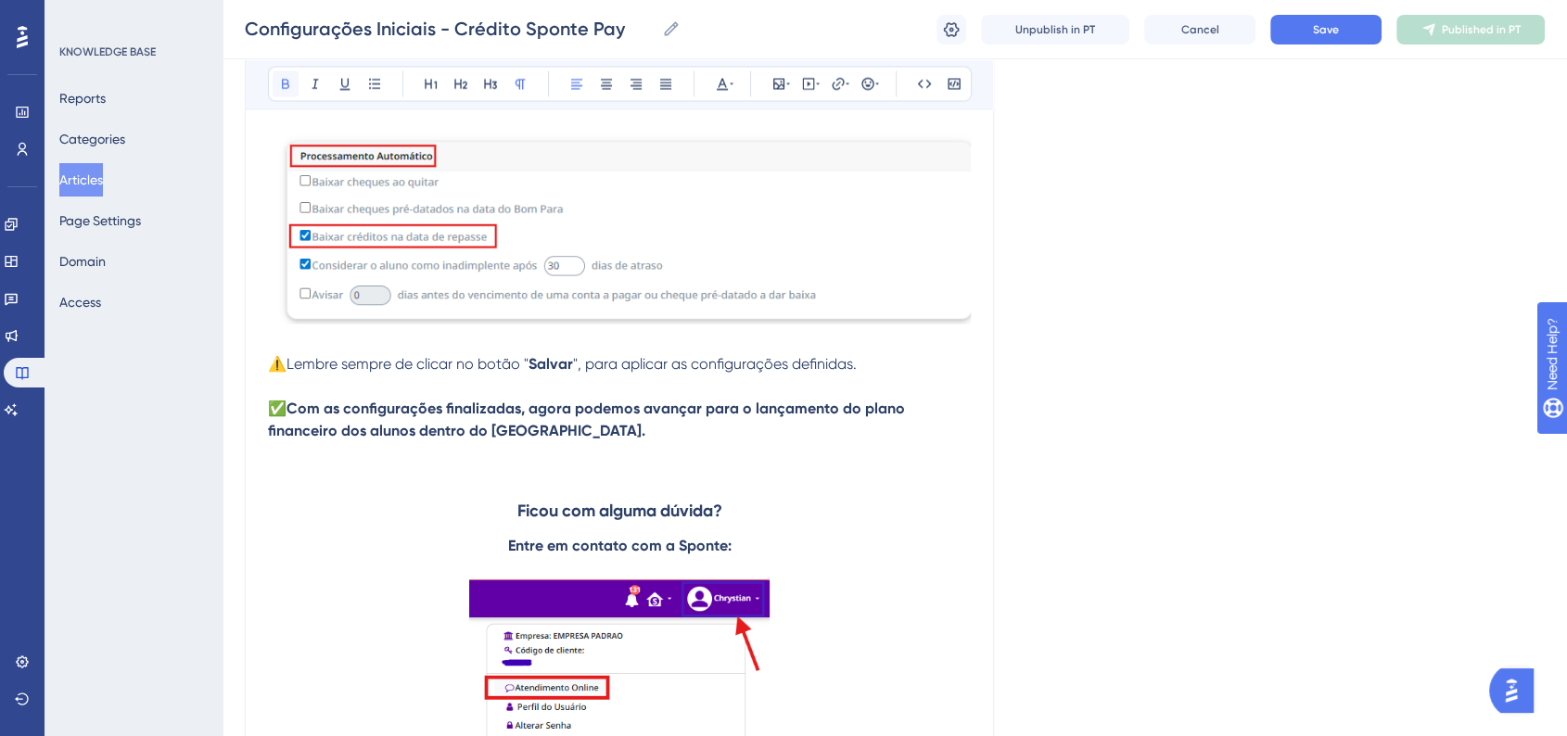
click at [286, 86] on icon at bounding box center [285, 84] width 15 height 15
click at [393, 278] on img at bounding box center [619, 227] width 703 height 195
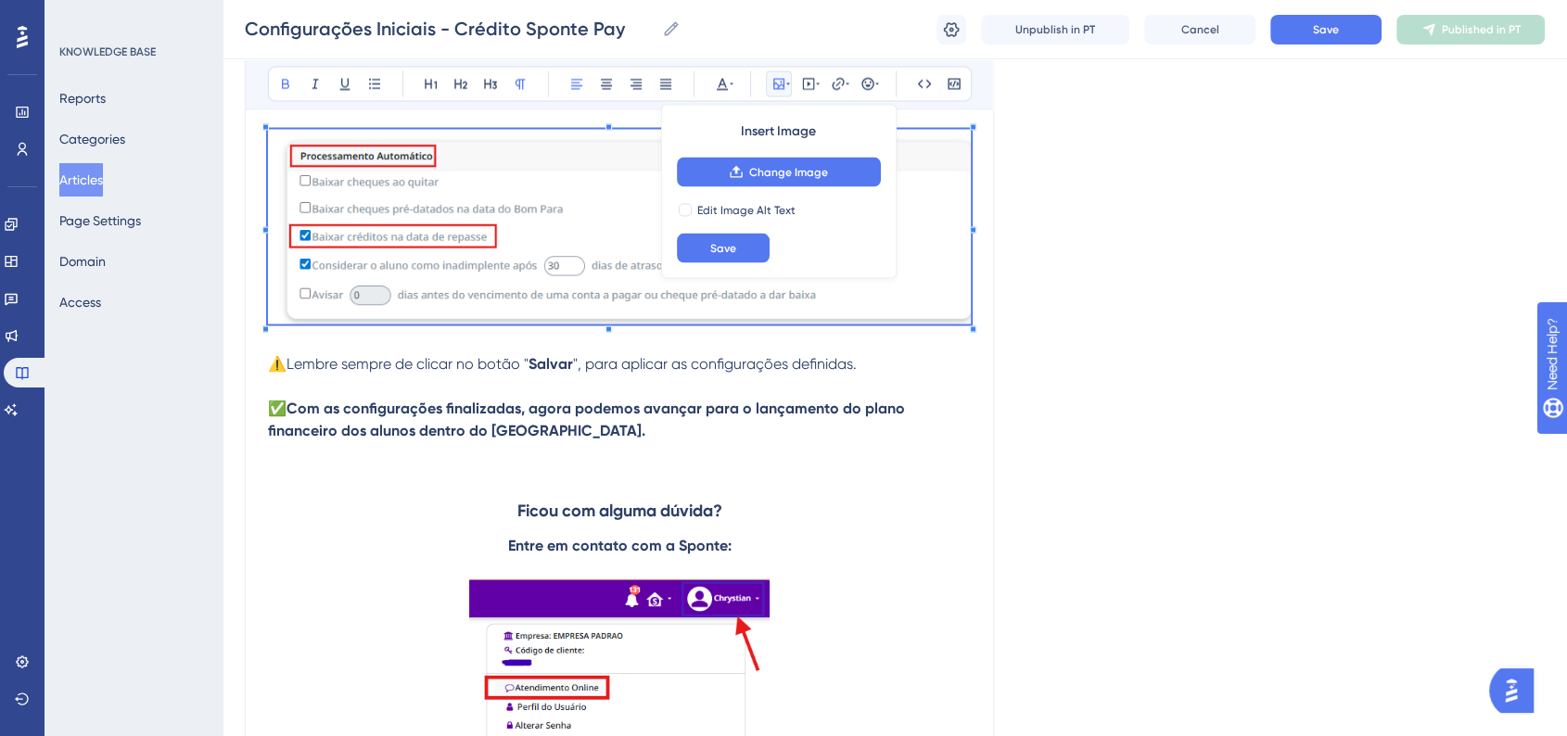
drag, startPoint x: 356, startPoint y: 402, endPoint x: 381, endPoint y: 402, distance: 25.0
click at [357, 398] on p at bounding box center [619, 386] width 703 height 22
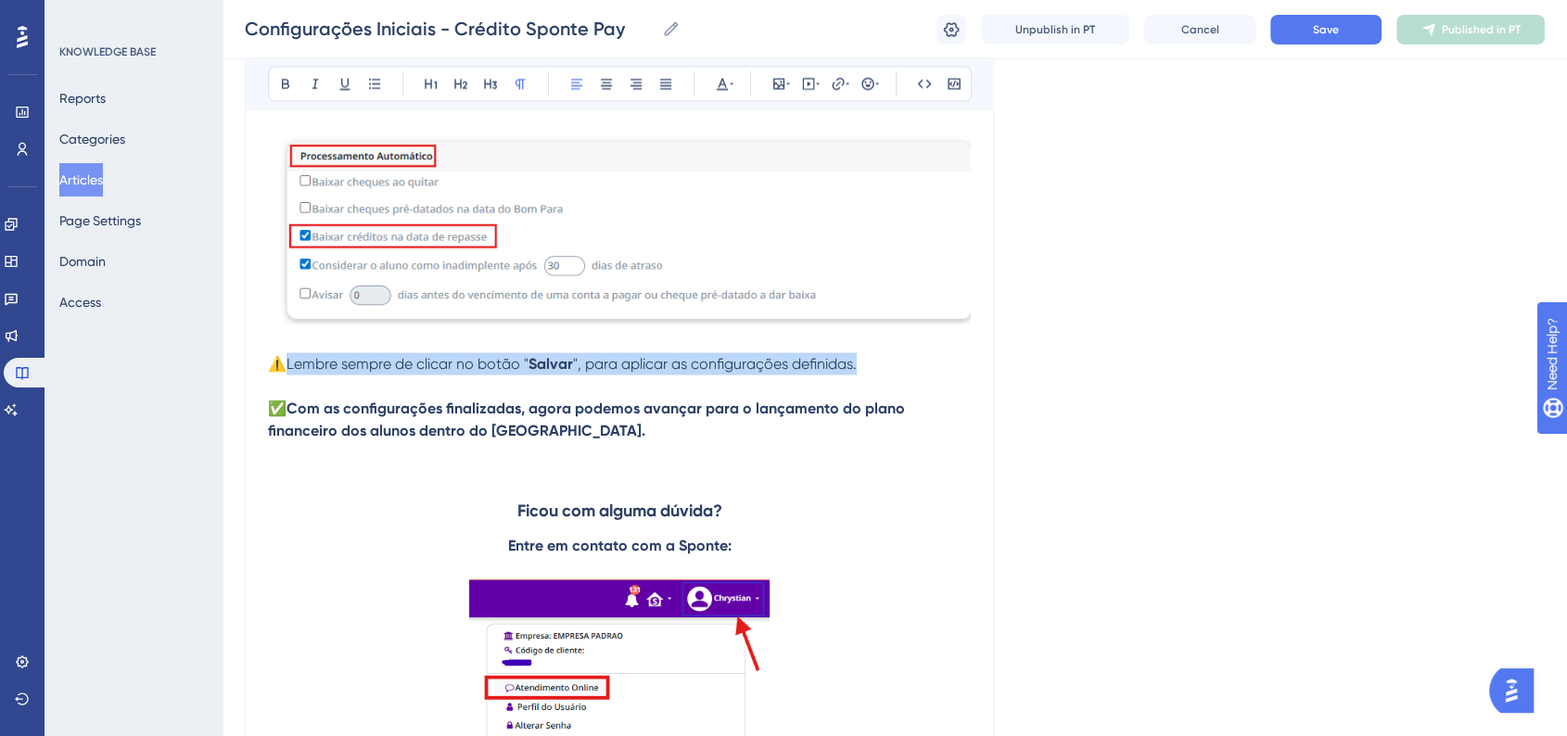
drag, startPoint x: 775, startPoint y: 373, endPoint x: 289, endPoint y: 373, distance: 485.8
click at [289, 373] on p "⚠️Lembre sempre de clicar no botão " Salvar ", para aplicar as configurações de…" at bounding box center [619, 364] width 703 height 22
click at [730, 82] on icon at bounding box center [732, 84] width 4 height 15
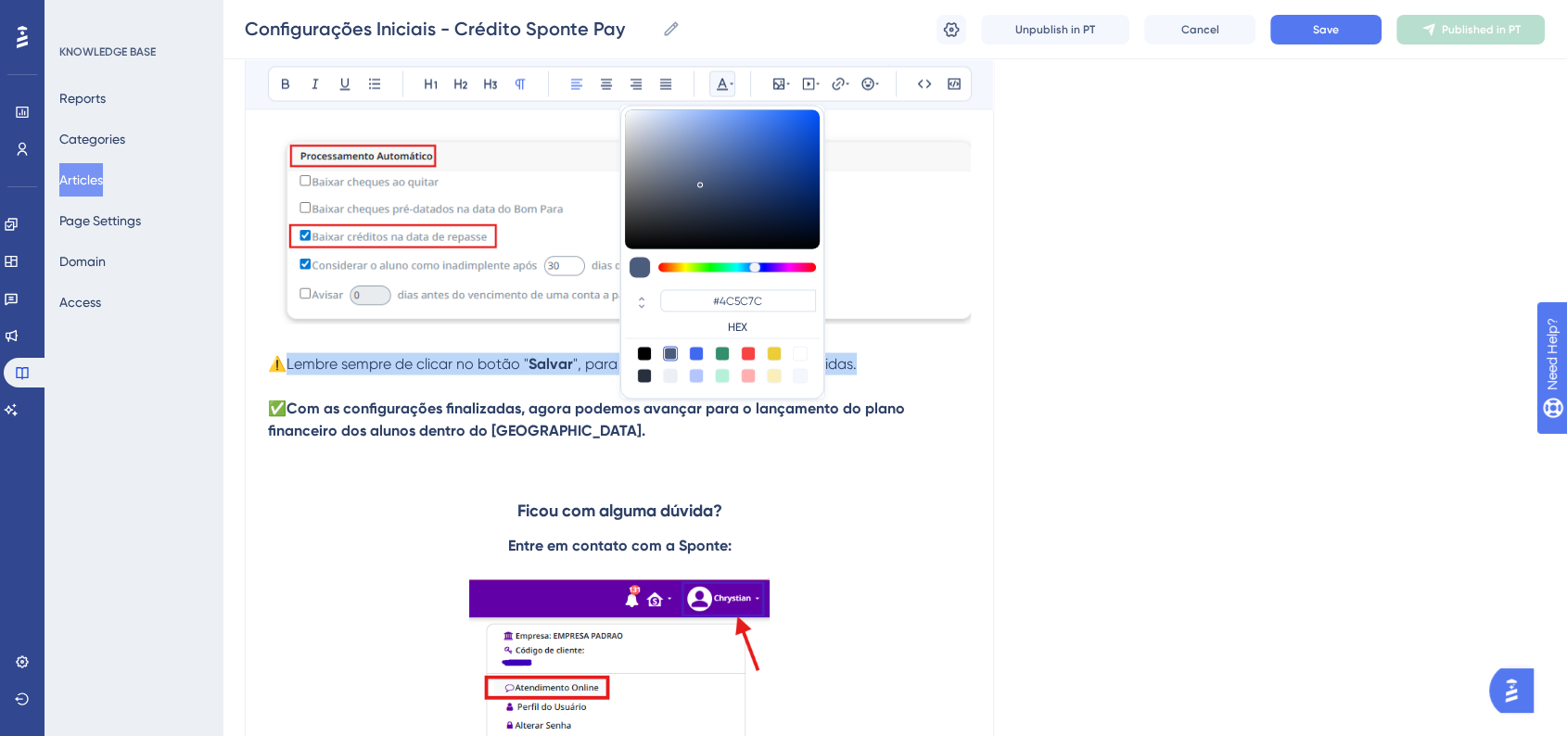
click at [749, 357] on div at bounding box center [748, 354] width 15 height 15
type input "#F84343"
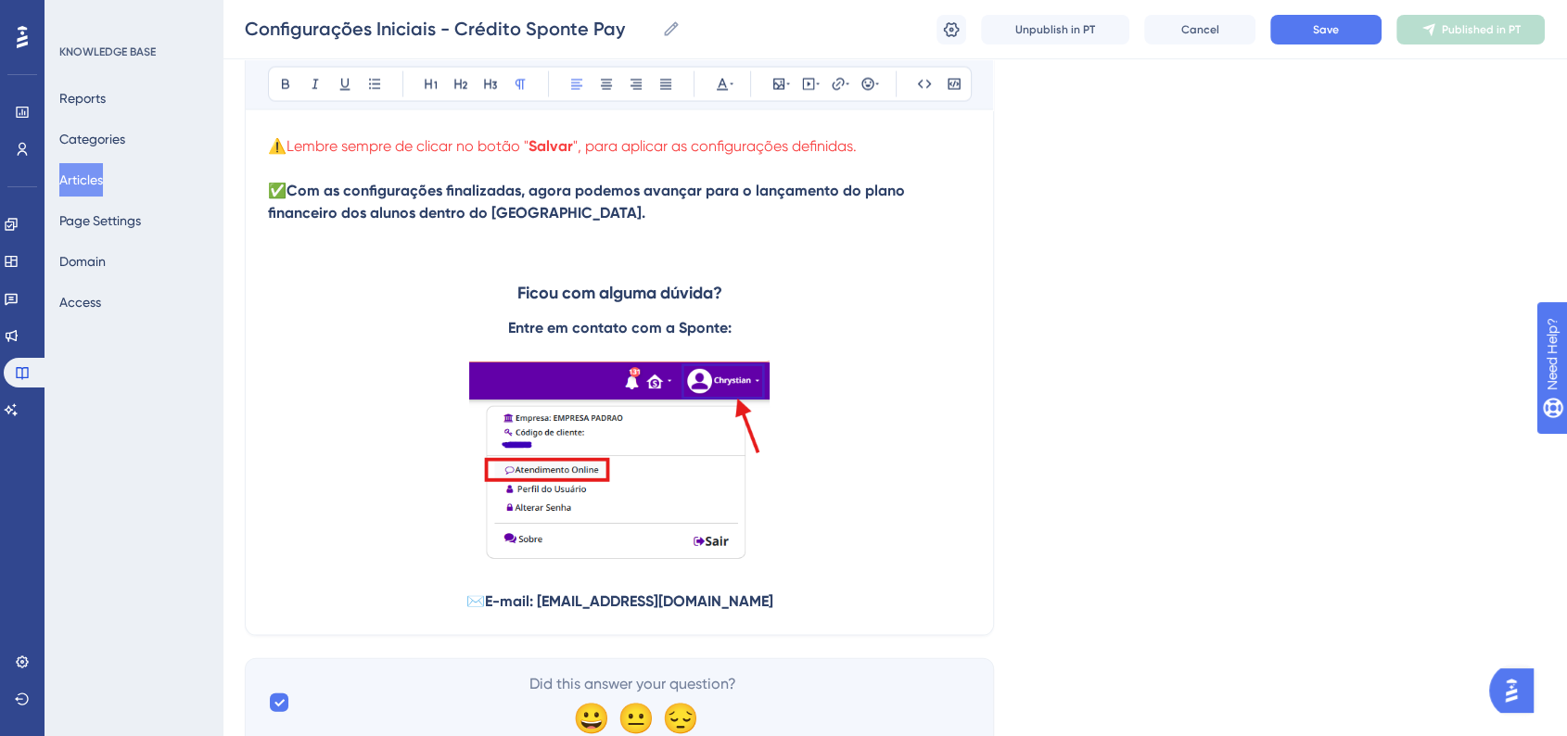
scroll to position [3740, 0]
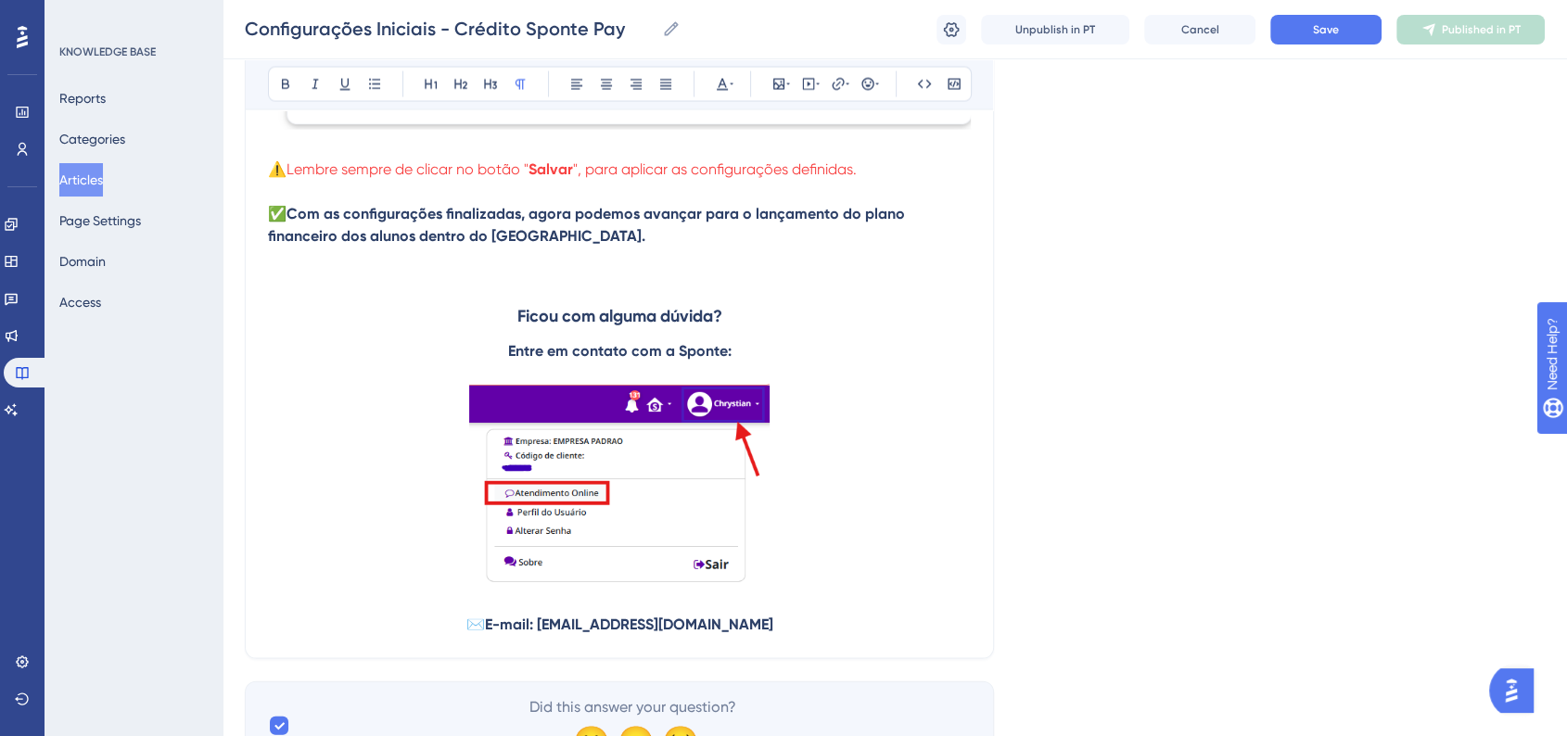
click at [642, 278] on p at bounding box center [619, 281] width 703 height 22
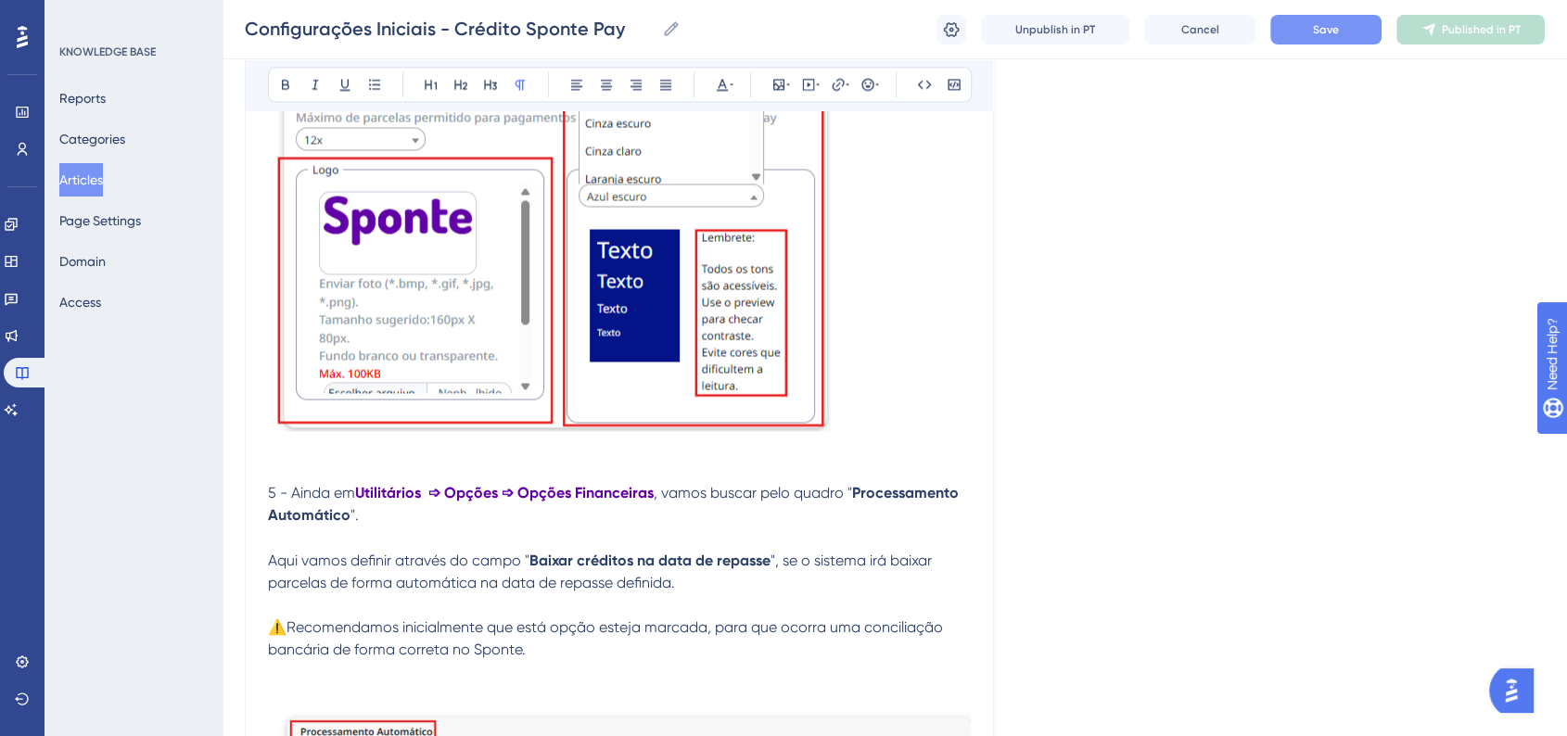
scroll to position [2960, 0]
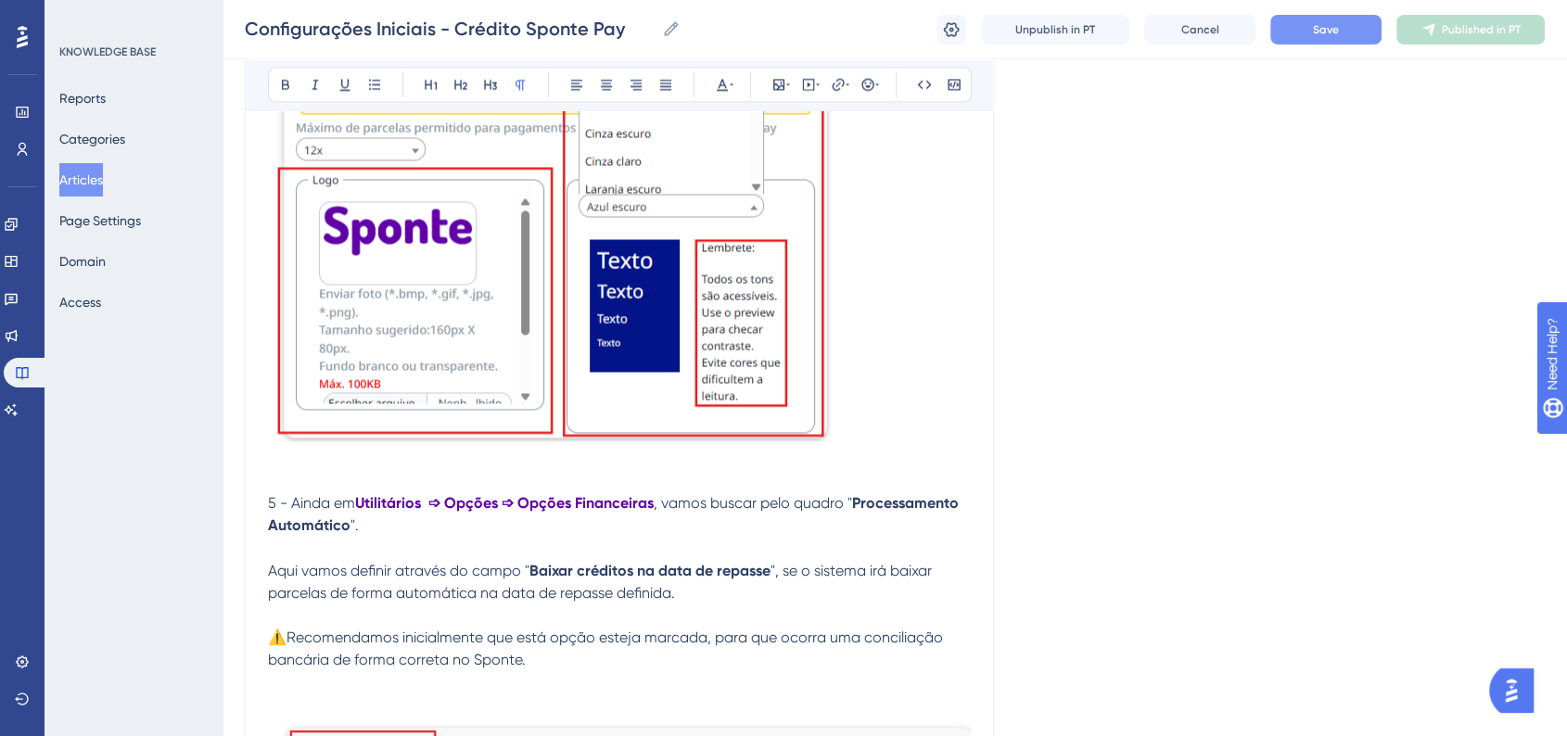
click at [1345, 32] on button "Save" at bounding box center [1325, 30] width 111 height 30
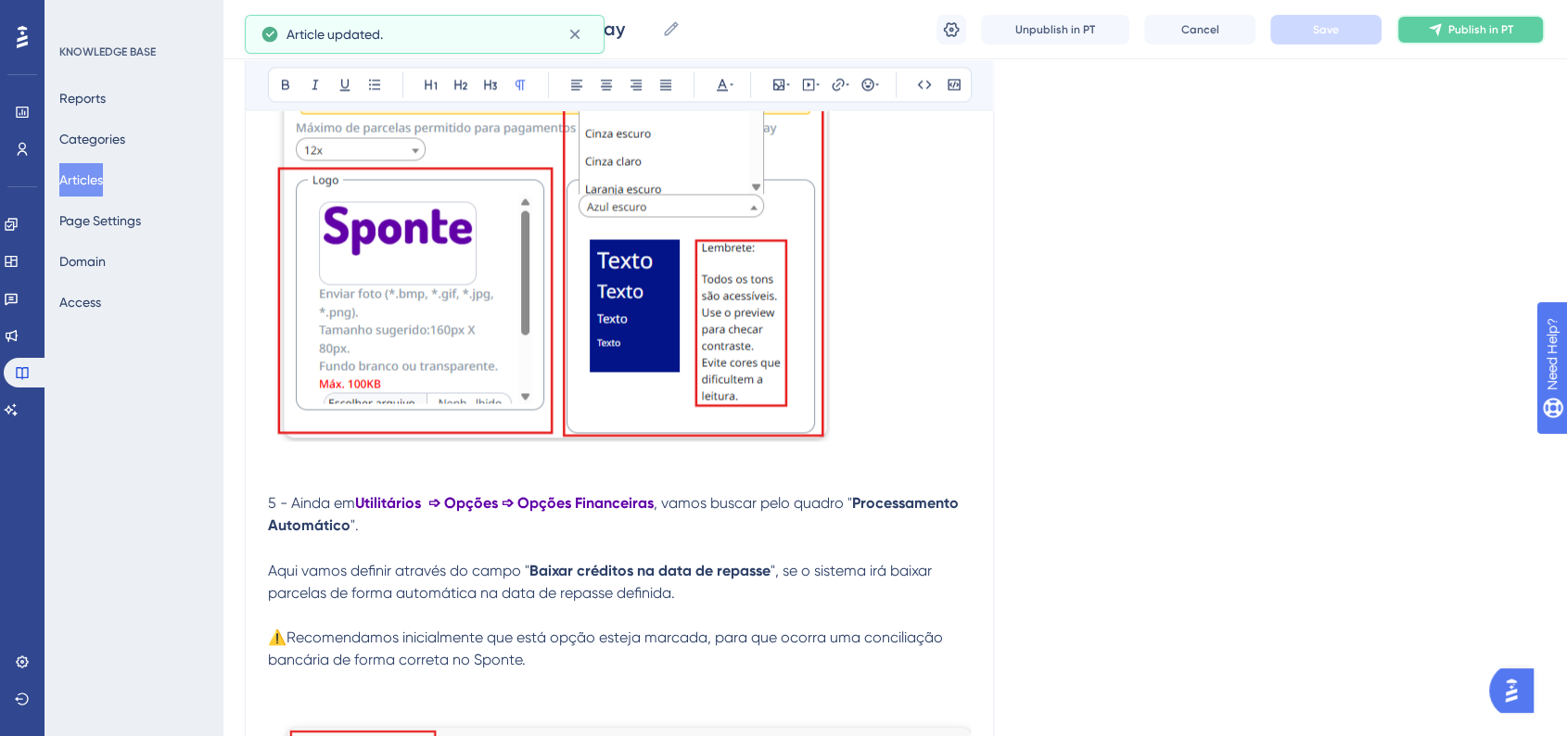
click at [1428, 39] on button "Publish in PT" at bounding box center [1470, 30] width 148 height 30
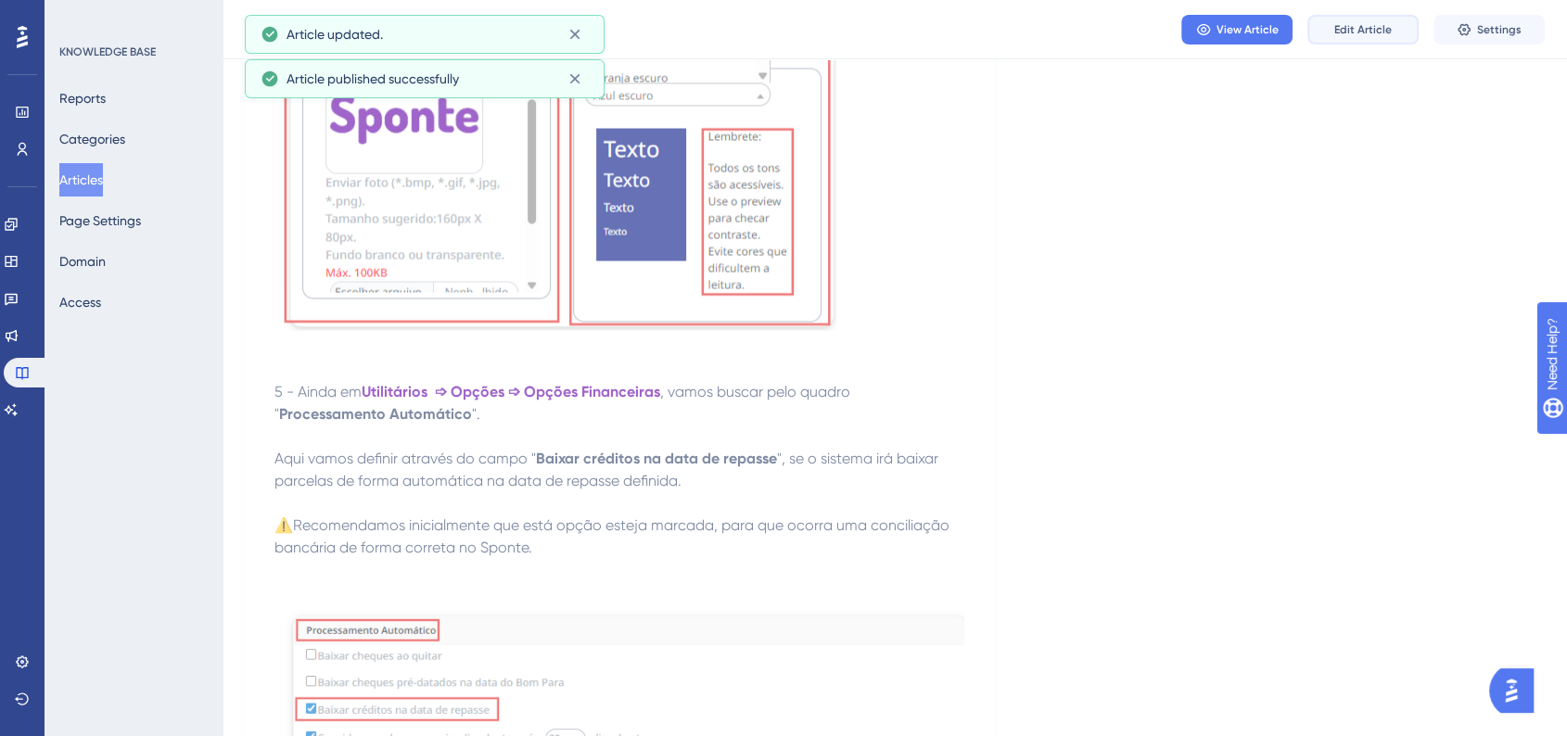
click at [1342, 37] on button "Edit Article" at bounding box center [1362, 30] width 111 height 30
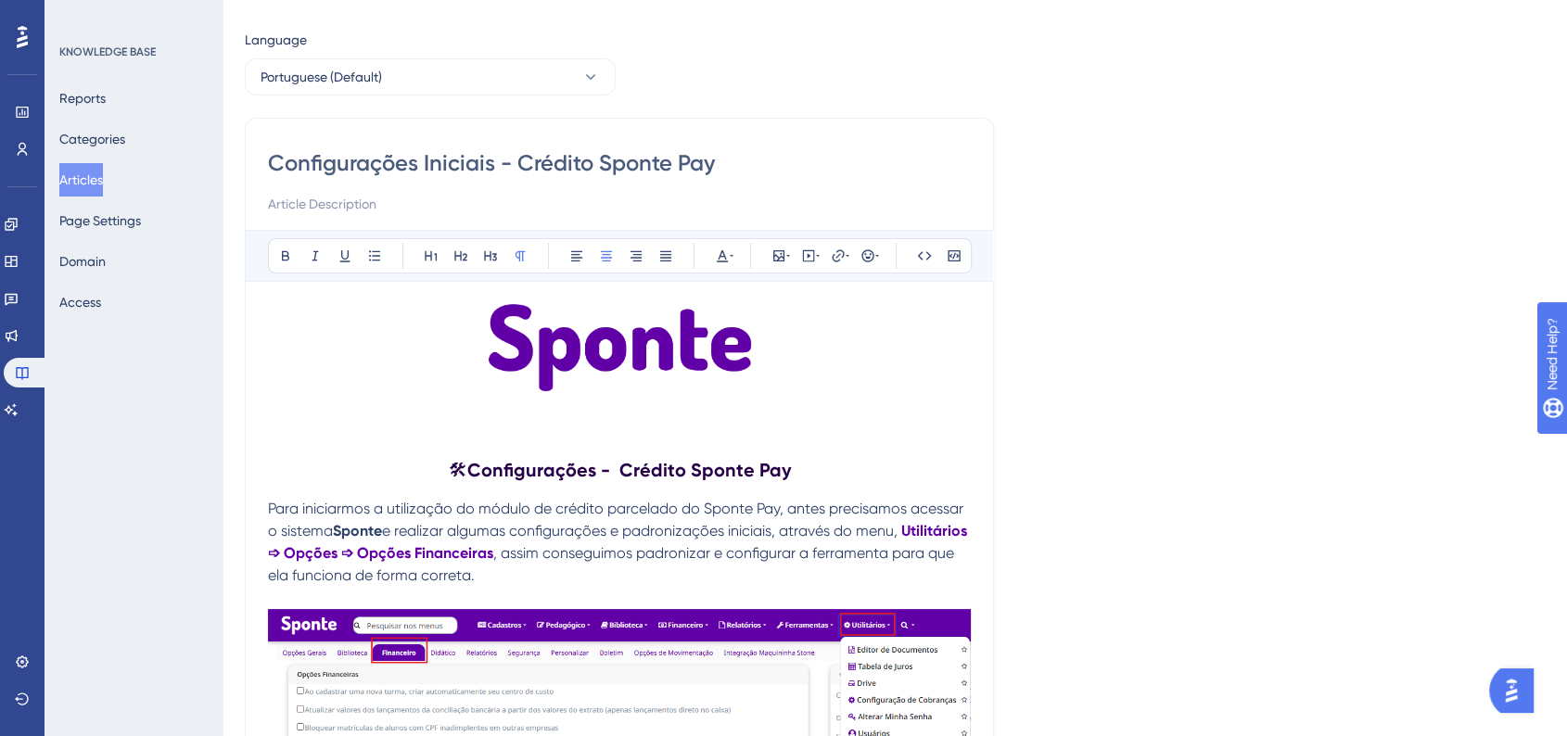
scroll to position [0, 0]
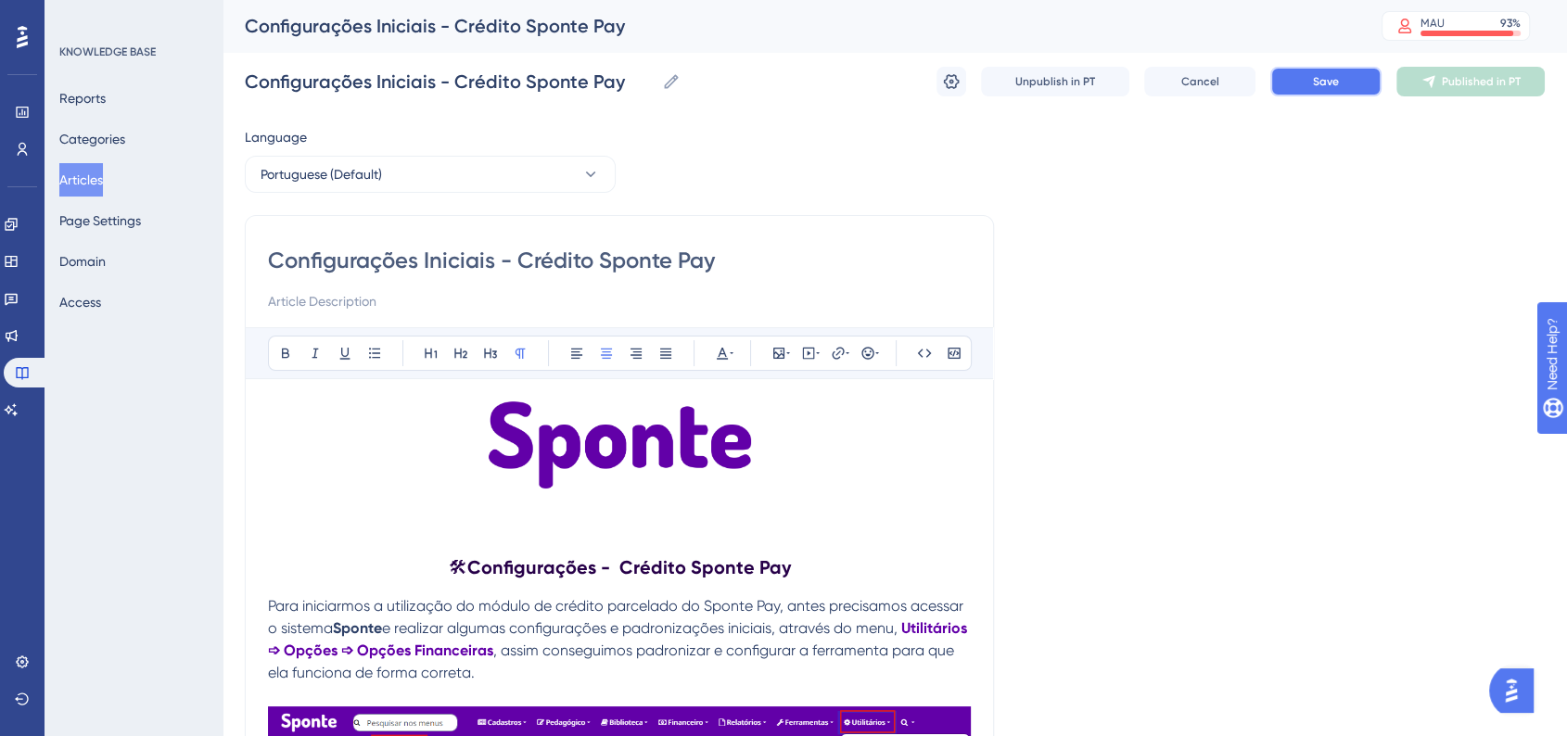
click at [1337, 79] on span "Save" at bounding box center [1326, 81] width 26 height 15
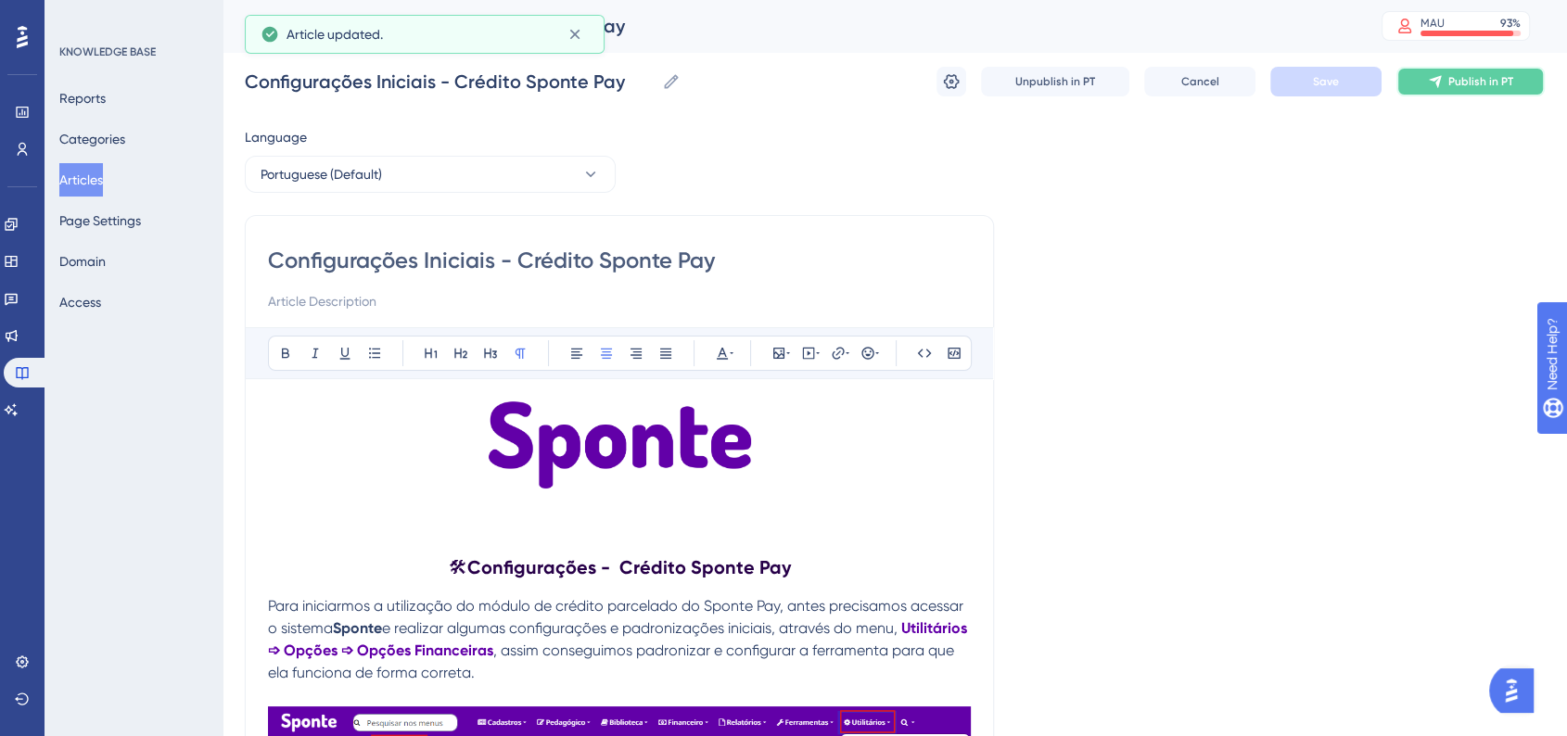
click at [1455, 92] on button "Publish in PT" at bounding box center [1470, 82] width 148 height 30
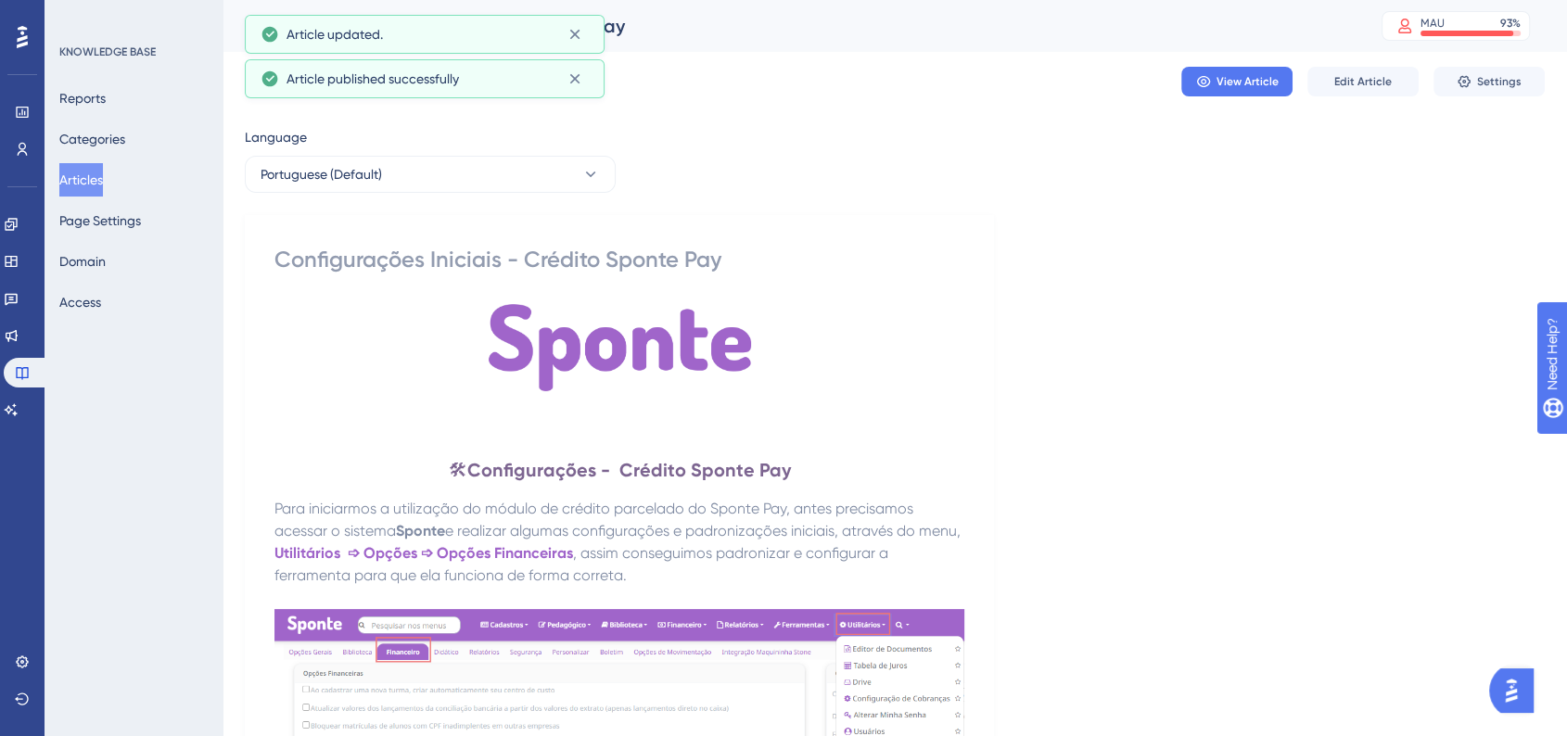
click at [103, 165] on button "Articles" at bounding box center [81, 179] width 44 height 33
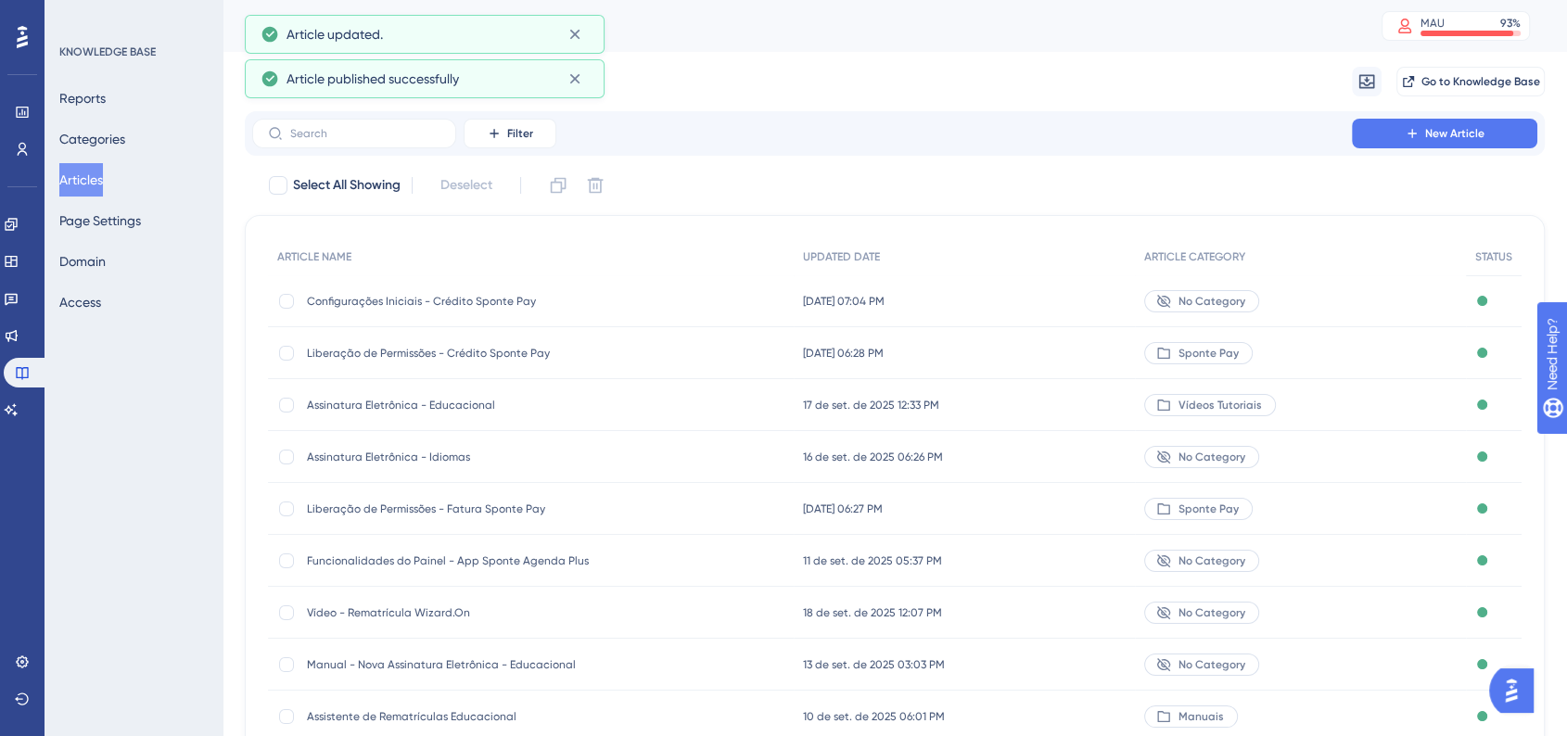
click at [519, 457] on span "Assinatura Eletrônica - Idiomas" at bounding box center [455, 457] width 297 height 15
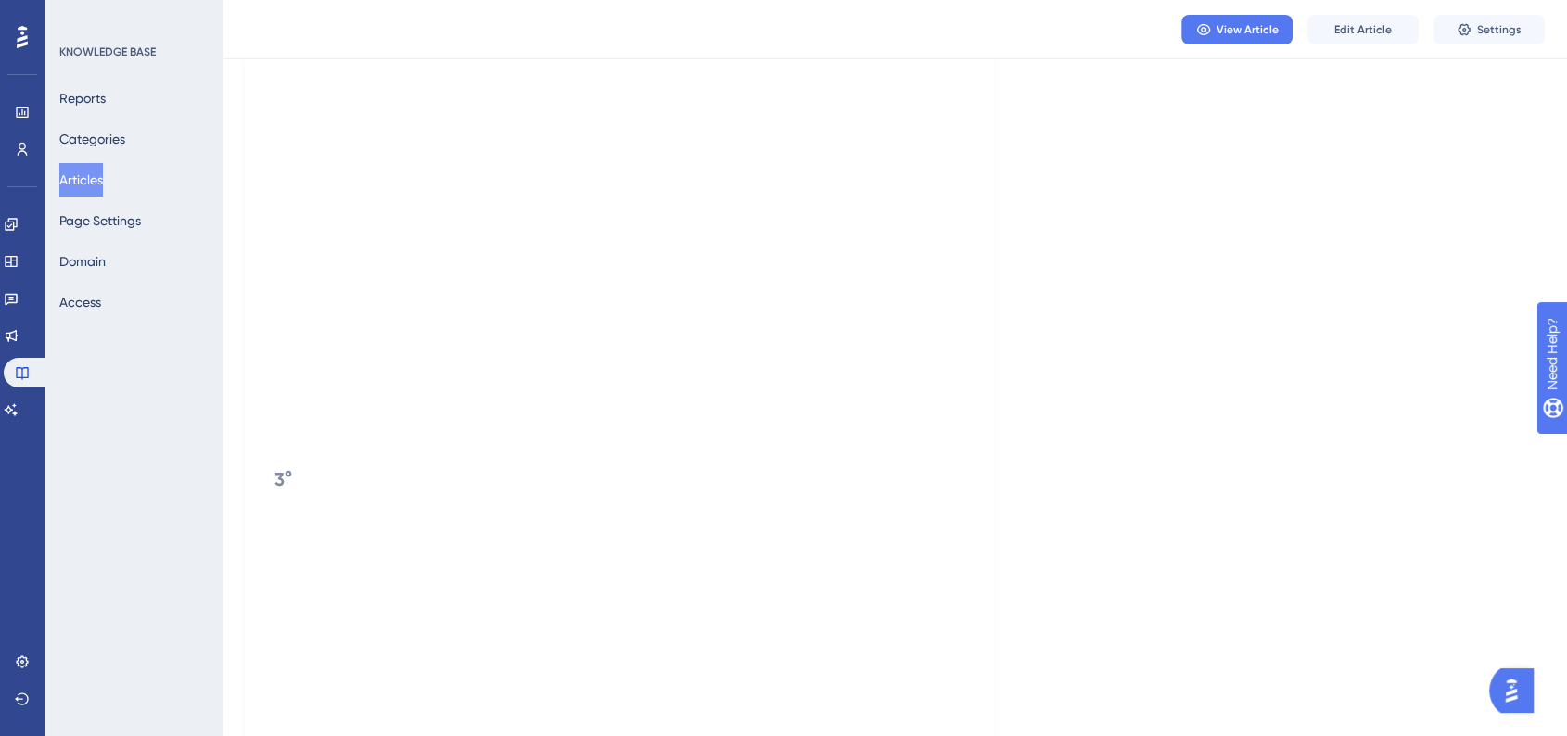
scroll to position [720, 0]
click at [103, 187] on button "Articles" at bounding box center [81, 179] width 44 height 33
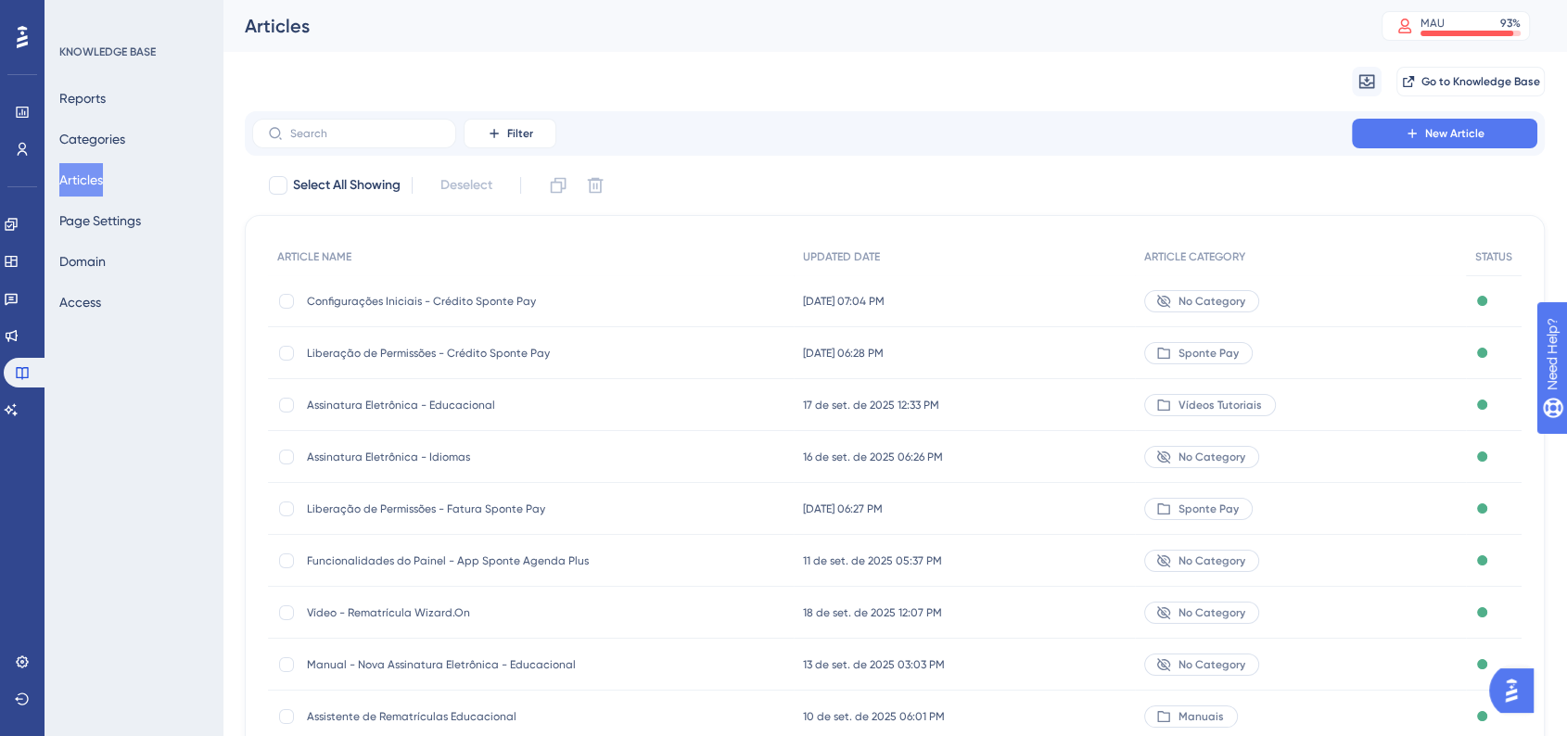
click at [440, 408] on span "Assinatura Eletrônica - Educacional" at bounding box center [455, 405] width 297 height 15
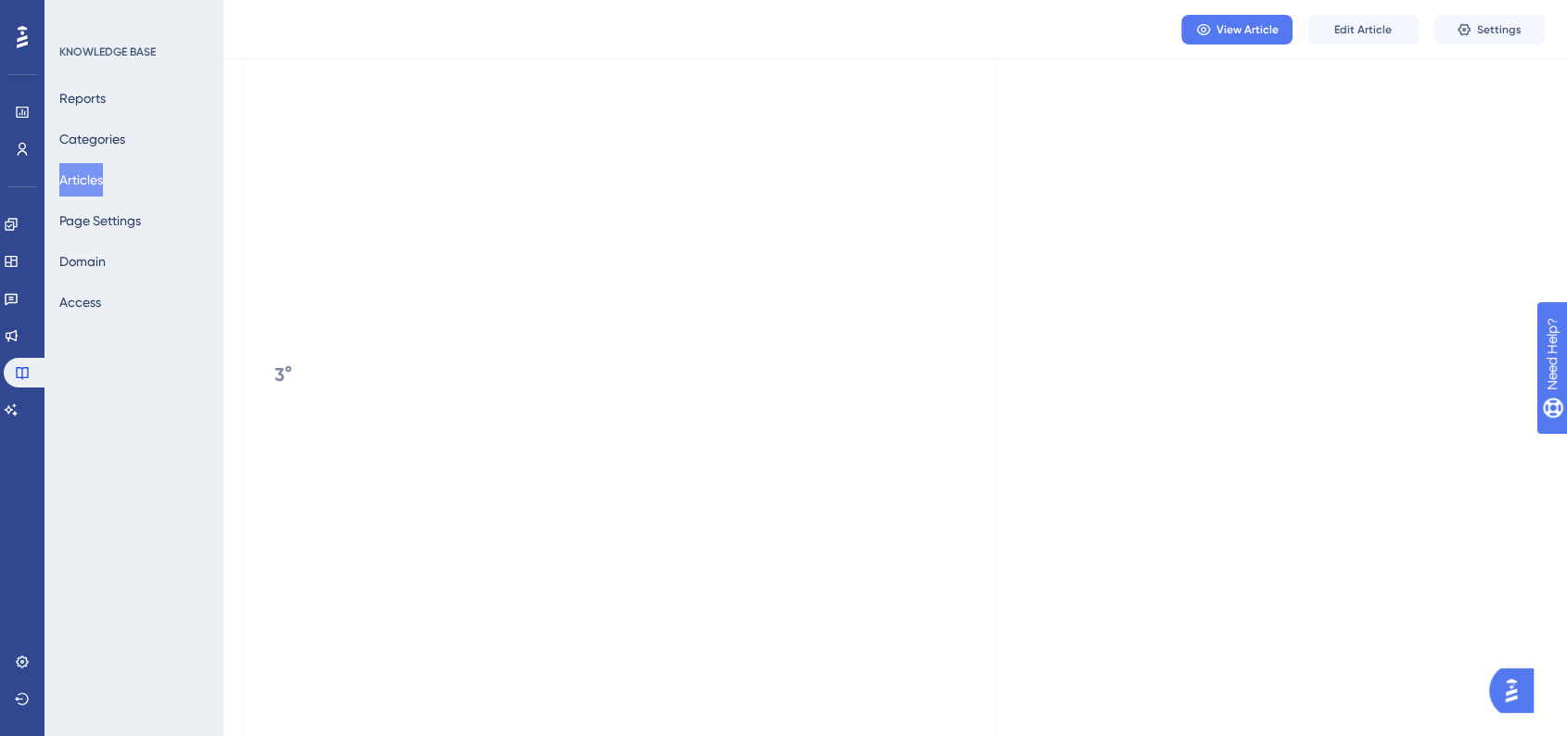
scroll to position [927, 0]
click at [1094, 402] on div "Language Portuguese (Default) Assinatura Eletrônica - Educacional 1° 2° 3° Did …" at bounding box center [895, 3] width 1300 height 1622
click at [94, 172] on button "Articles" at bounding box center [81, 179] width 44 height 33
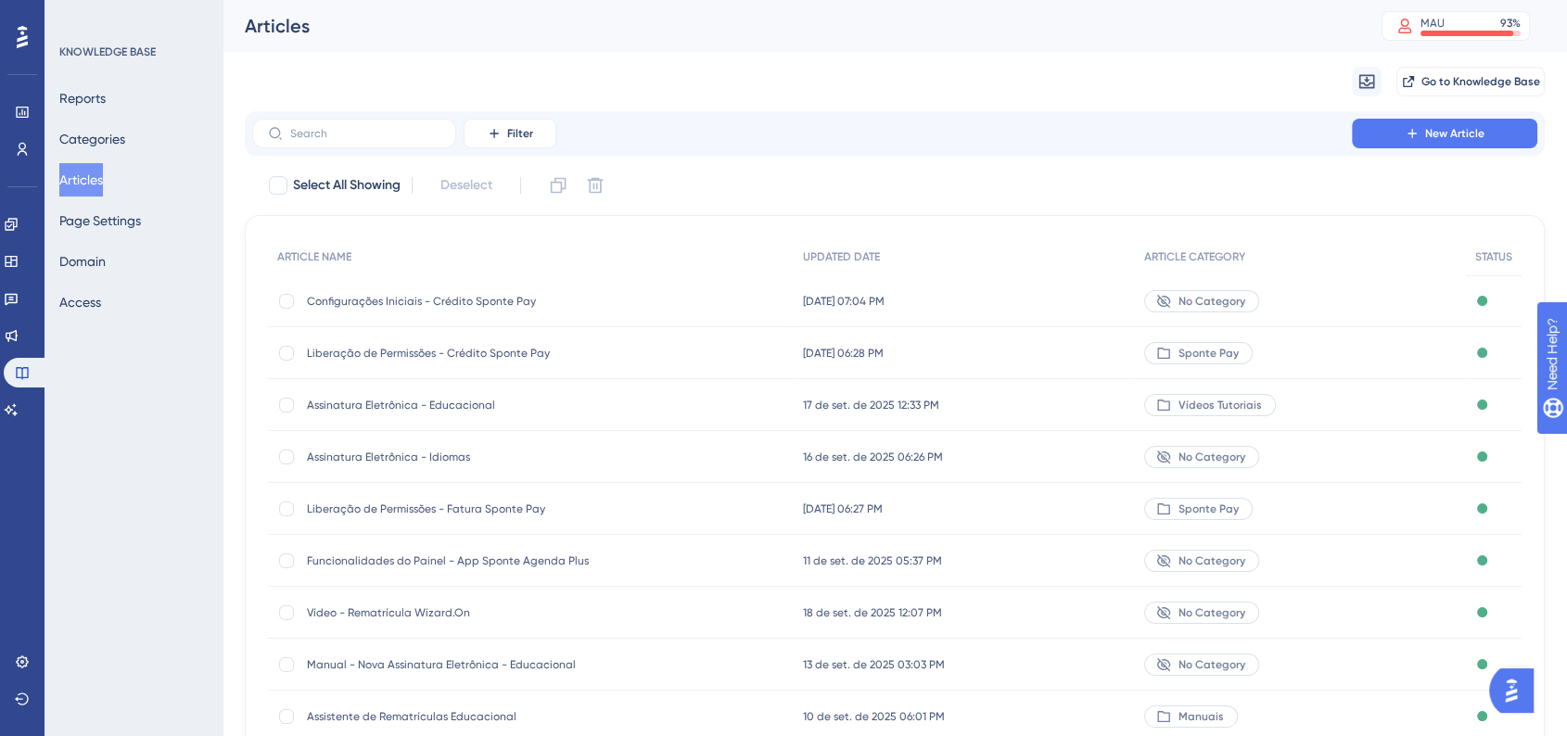
click at [1199, 312] on div "No Category" at bounding box center [1300, 301] width 331 height 52
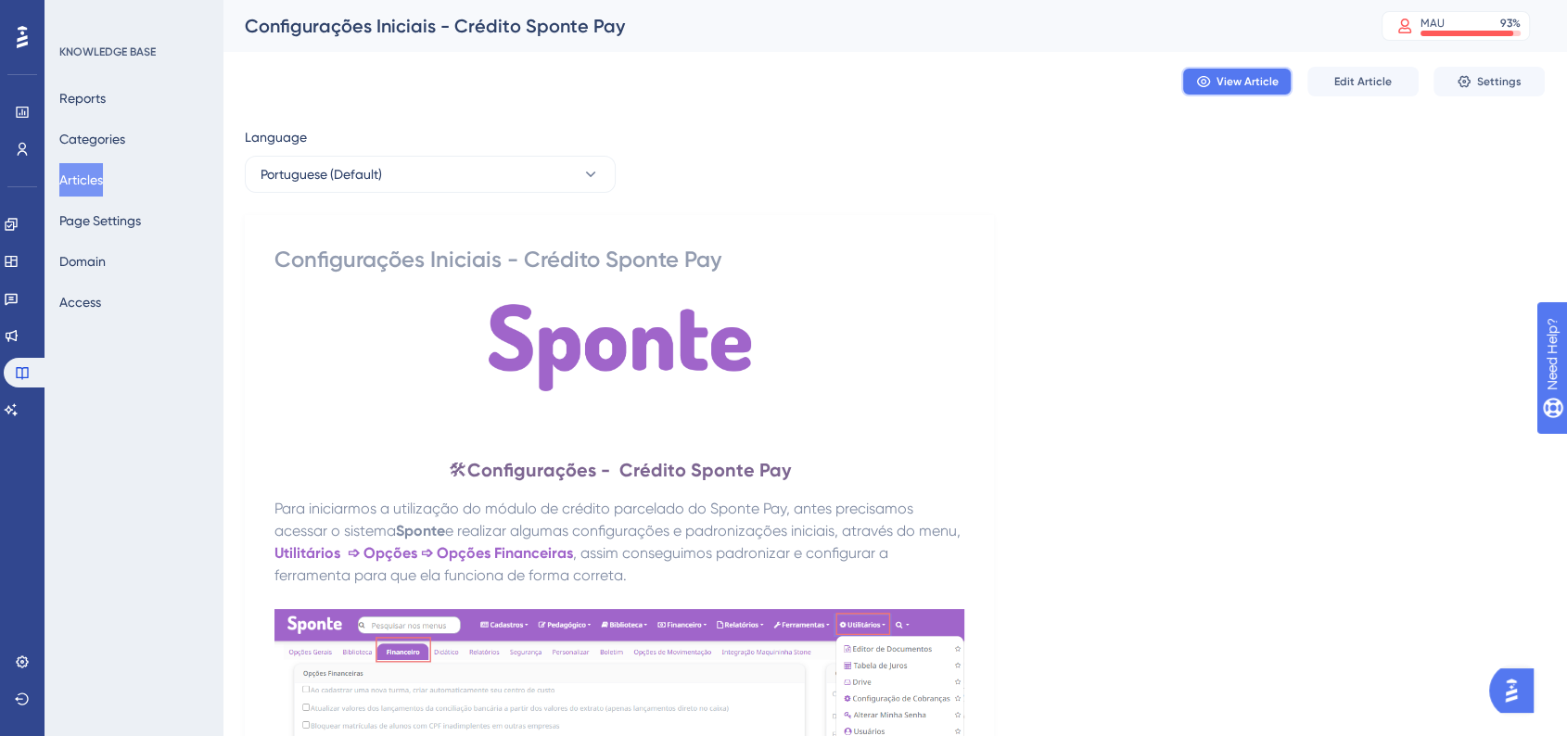
click at [1219, 91] on button "View Article" at bounding box center [1236, 82] width 111 height 30
click at [1356, 68] on button "Edit Article" at bounding box center [1362, 82] width 111 height 30
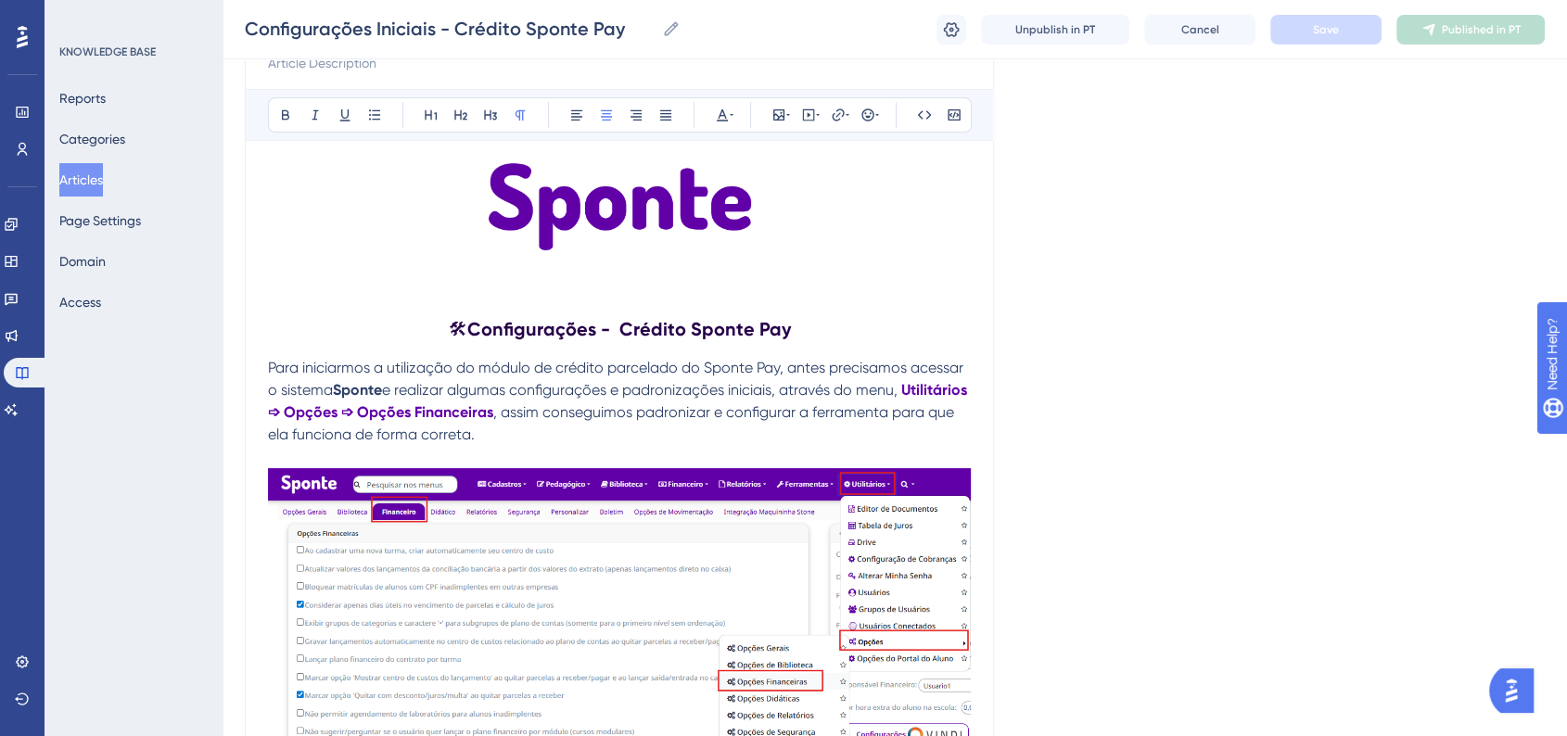
scroll to position [171, 0]
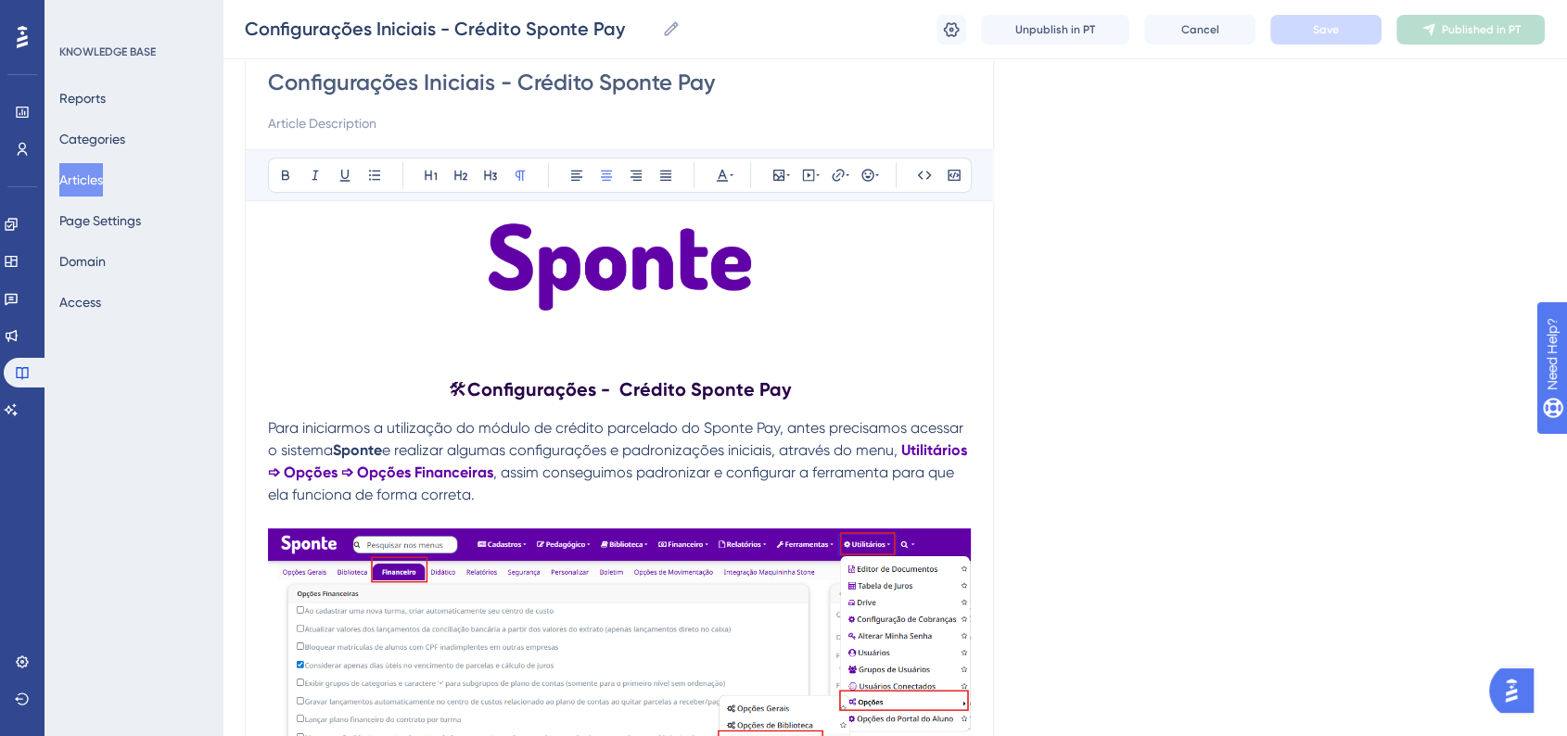
click at [622, 387] on strong "Configurações - Crédito Sponte Pay" at bounding box center [629, 389] width 324 height 22
click at [730, 390] on strong "Configurações - Crédito Sponte Pay" at bounding box center [628, 389] width 319 height 22
click at [720, 172] on icon at bounding box center [722, 176] width 11 height 12
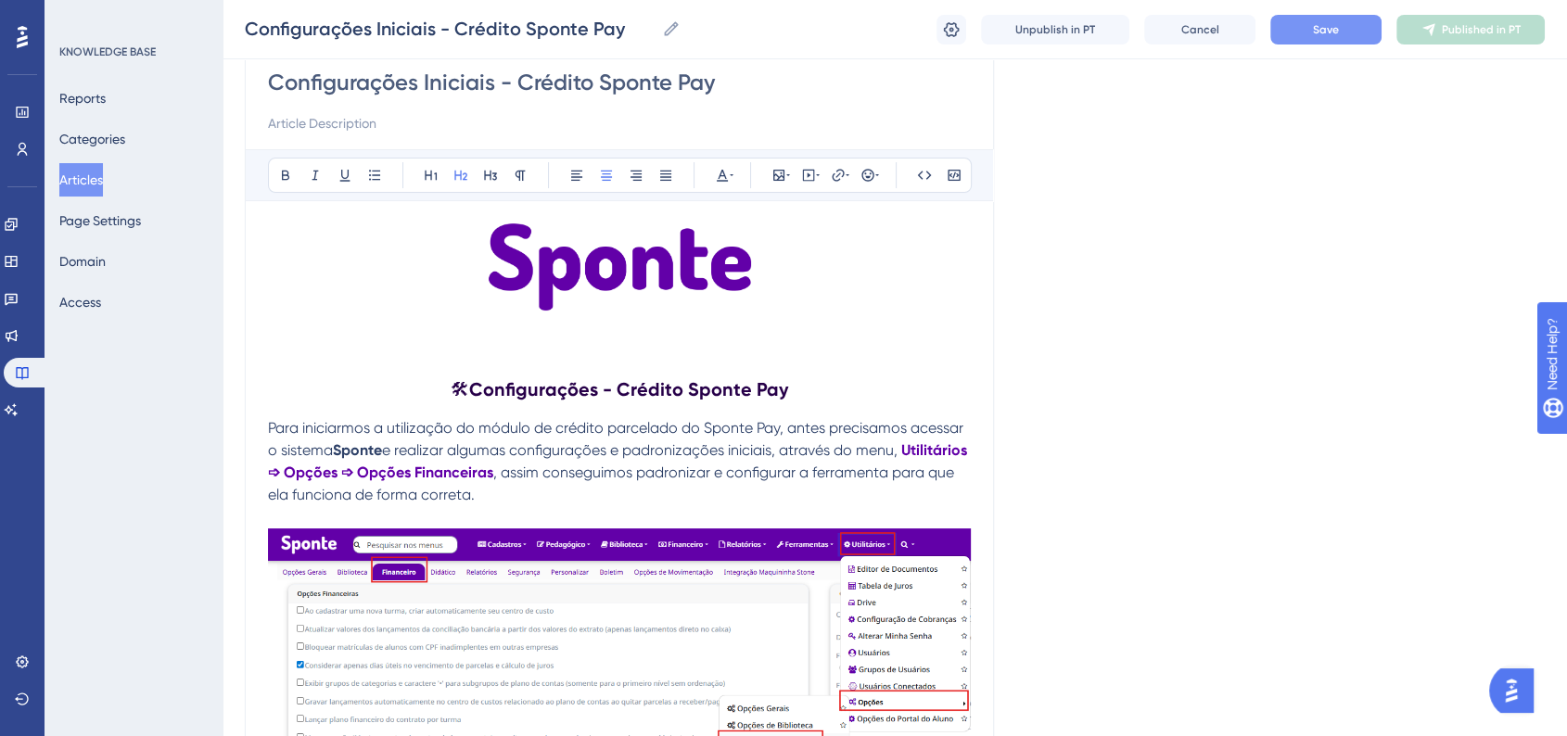
click at [1316, 23] on span "Save" at bounding box center [1326, 29] width 26 height 15
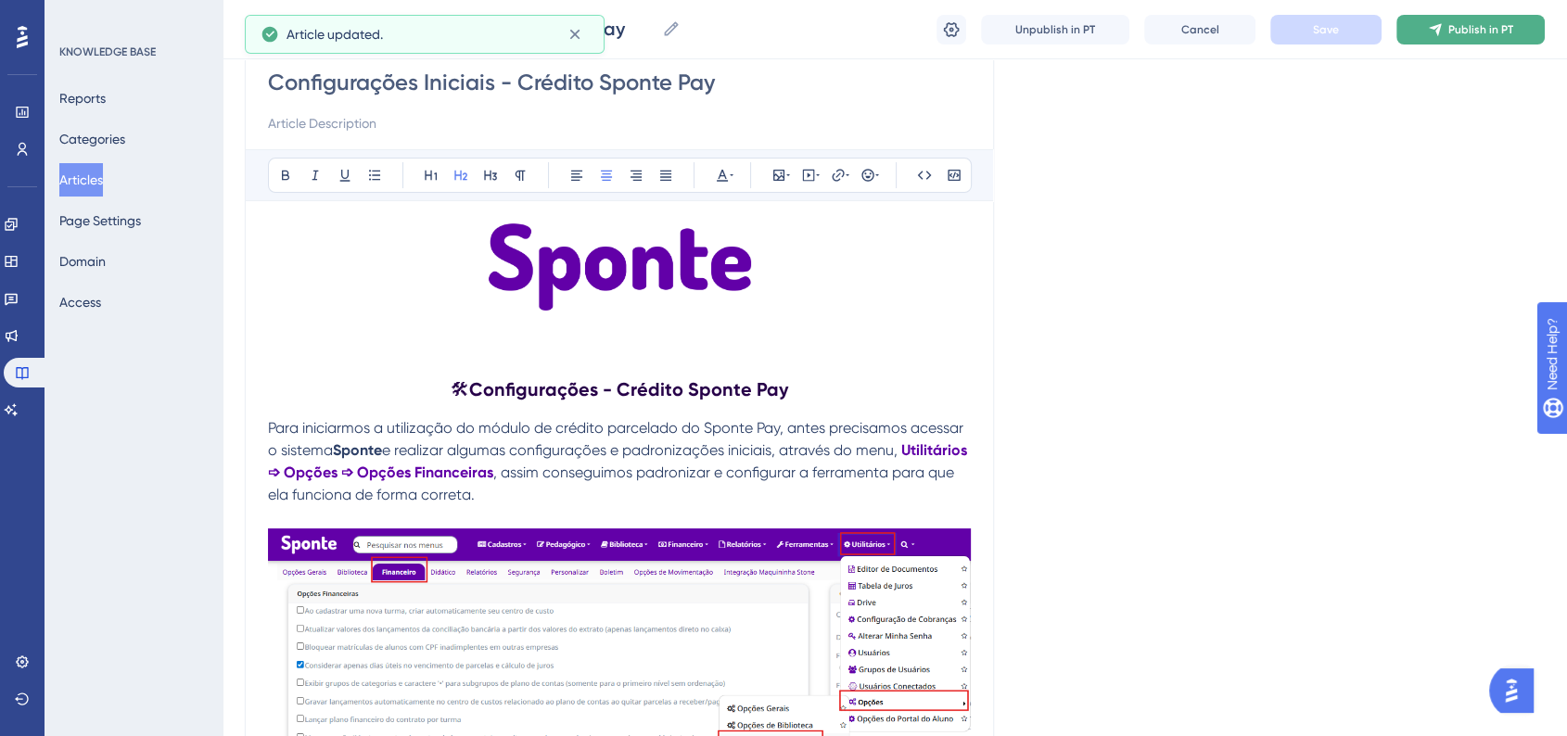
click at [1483, 41] on button "Publish in PT" at bounding box center [1470, 30] width 148 height 30
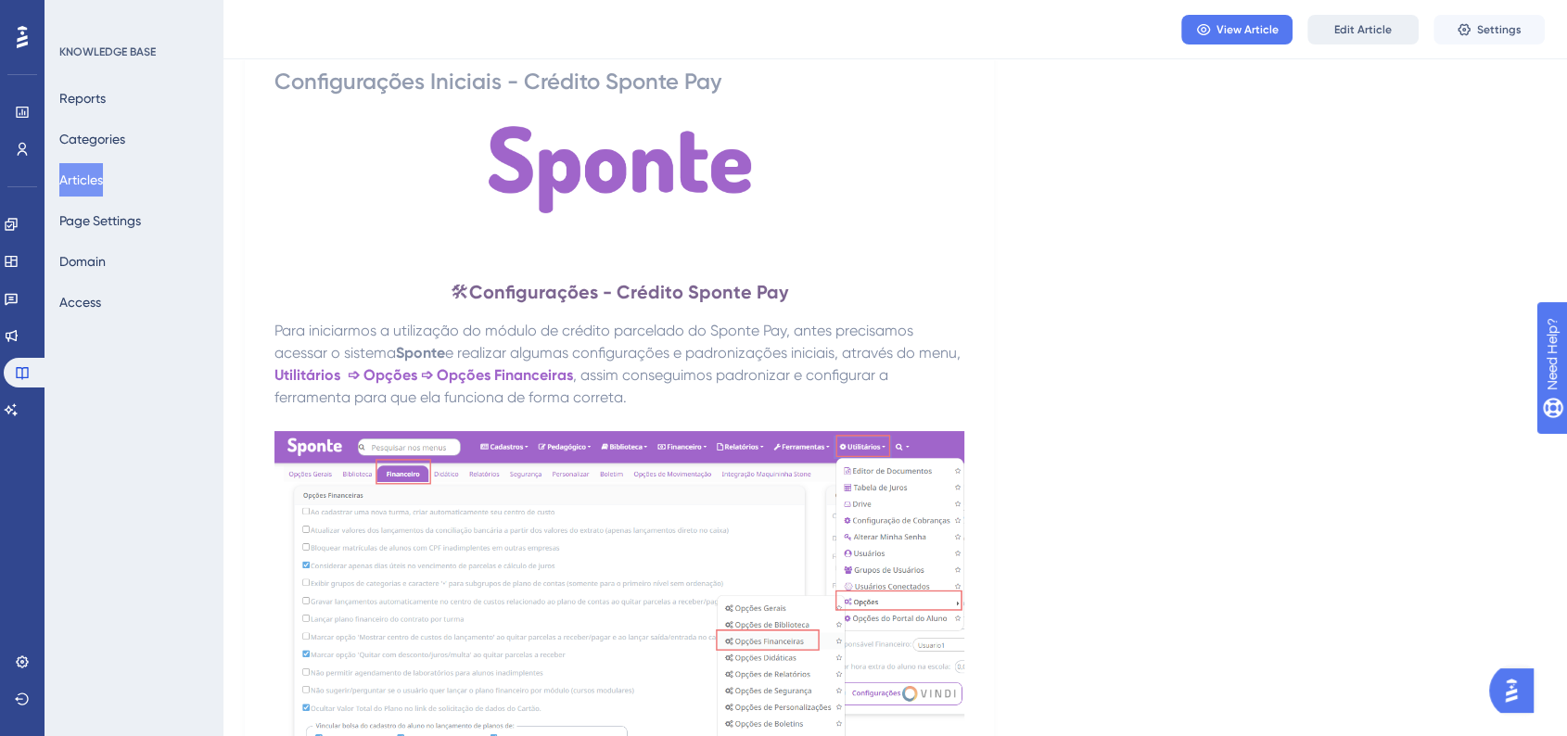
click at [1328, 31] on button "Edit Article" at bounding box center [1362, 30] width 111 height 30
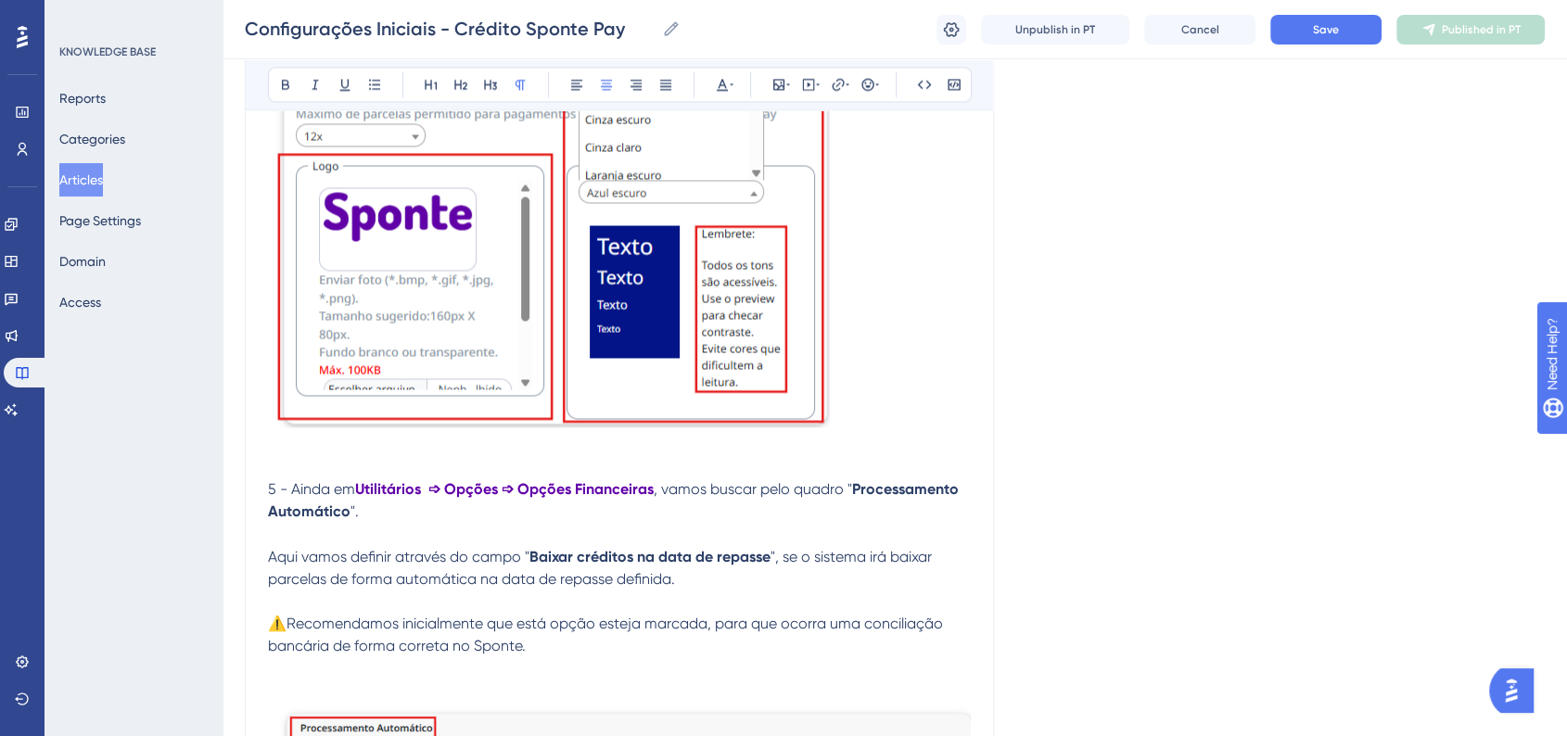
scroll to position [3047, 0]
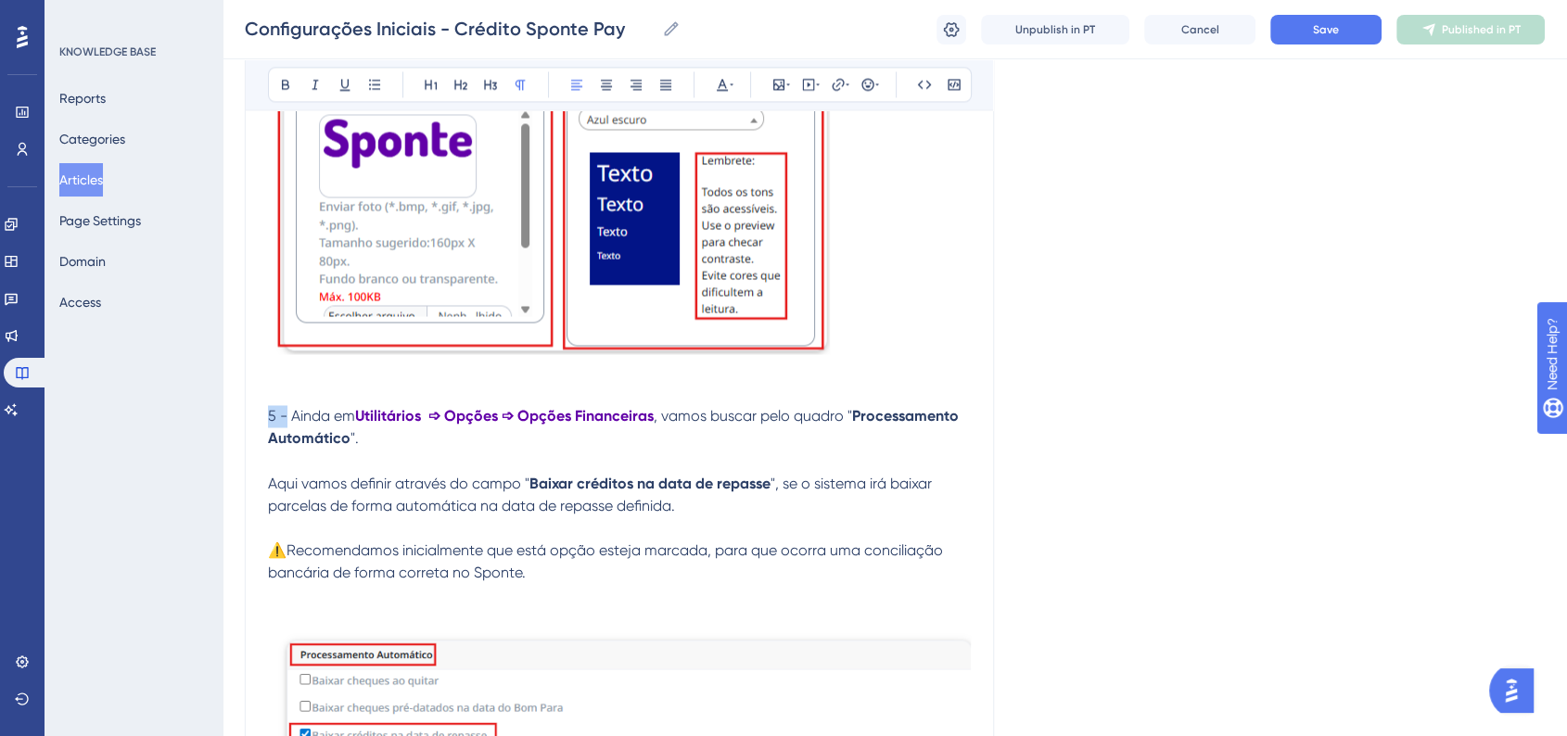
drag, startPoint x: 267, startPoint y: 417, endPoint x: 284, endPoint y: 418, distance: 16.7
click at [284, 418] on span "5 - Ainda em" at bounding box center [311, 416] width 87 height 18
click at [282, 83] on icon at bounding box center [285, 85] width 7 height 10
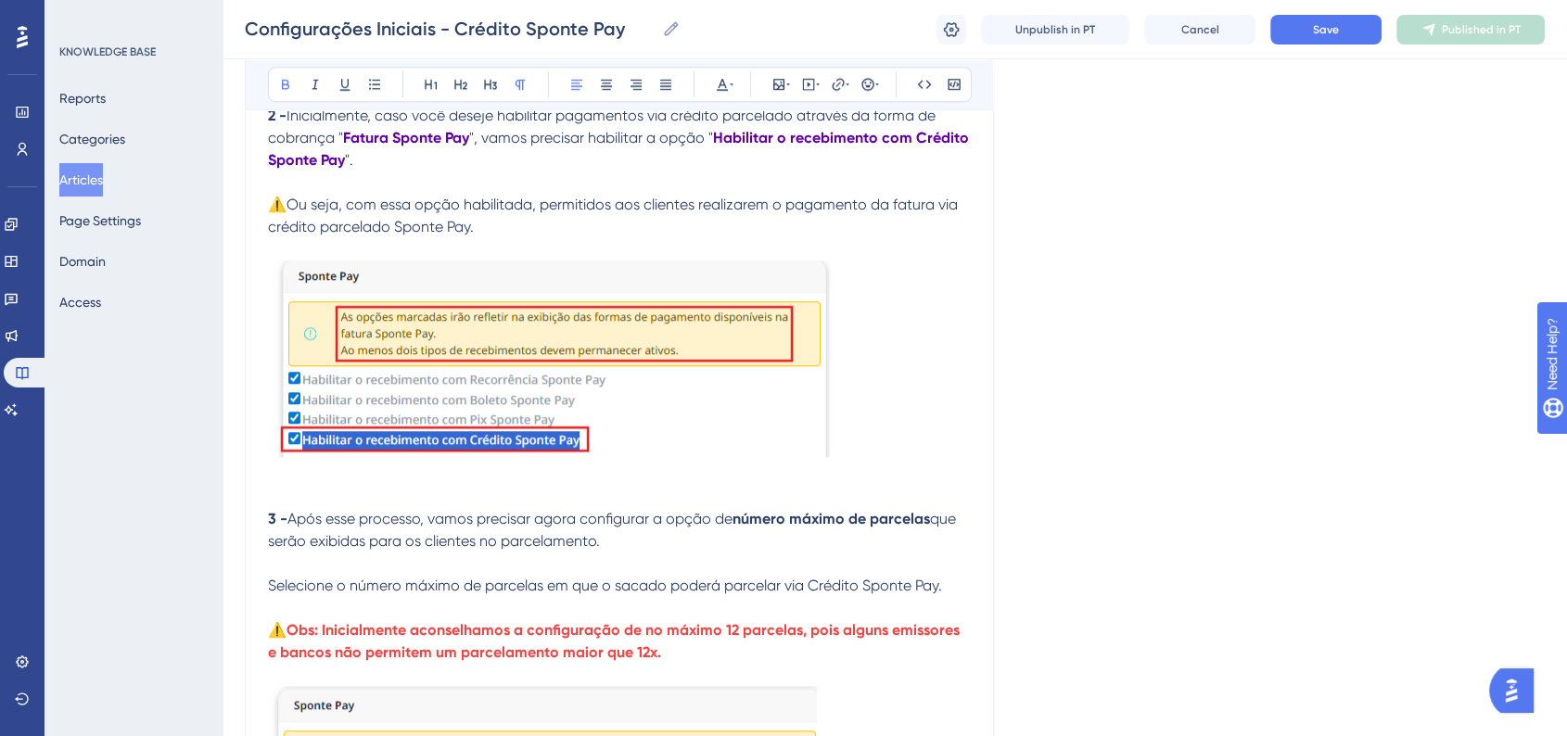
scroll to position [1296, 0]
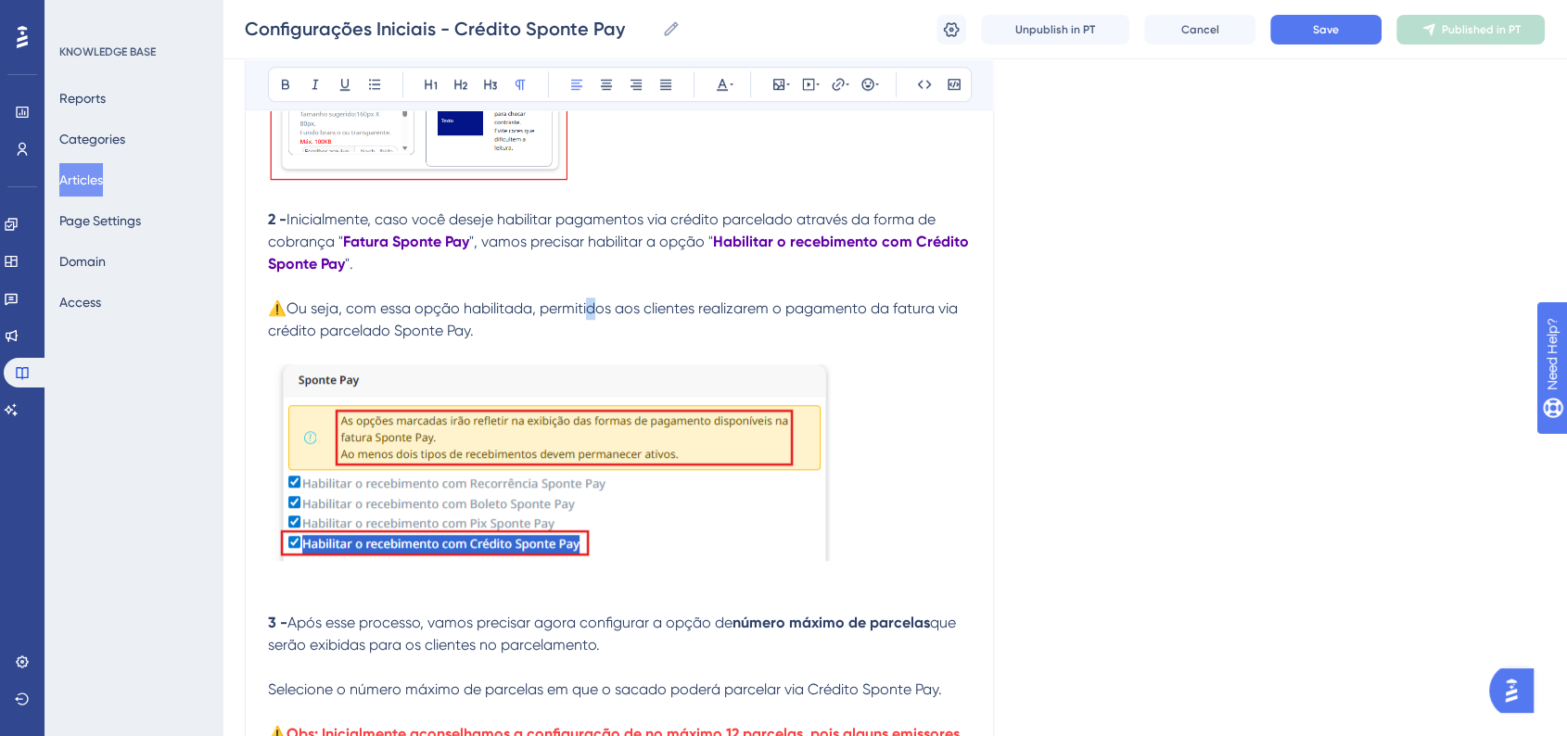
click at [594, 311] on span "⚠️Ou seja, com essa opção habilitada, permitidos aos clientes realizarem o paga…" at bounding box center [614, 319] width 693 height 40
click at [1349, 30] on button "Save" at bounding box center [1325, 30] width 111 height 30
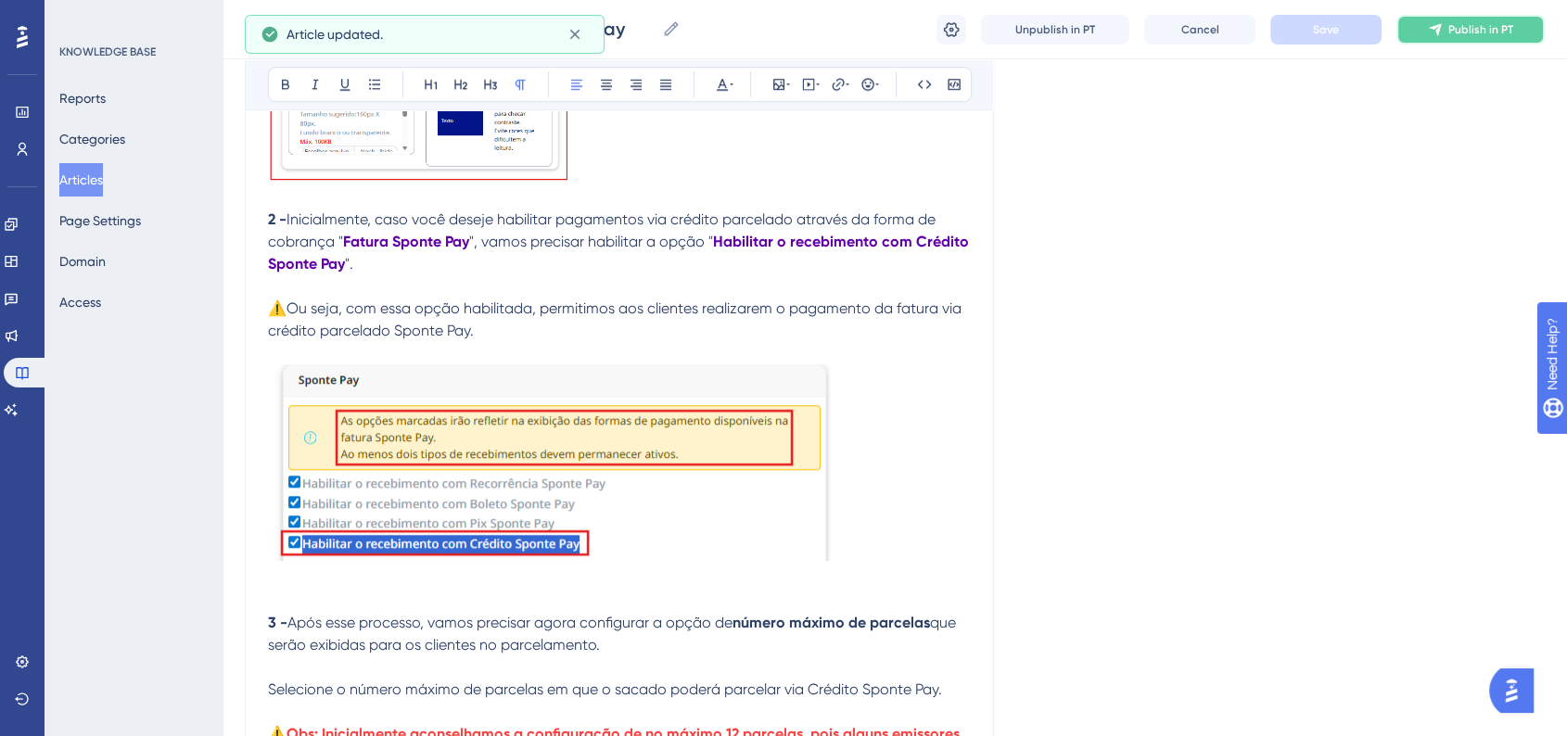
click at [1455, 38] on button "Publish in PT" at bounding box center [1470, 30] width 148 height 30
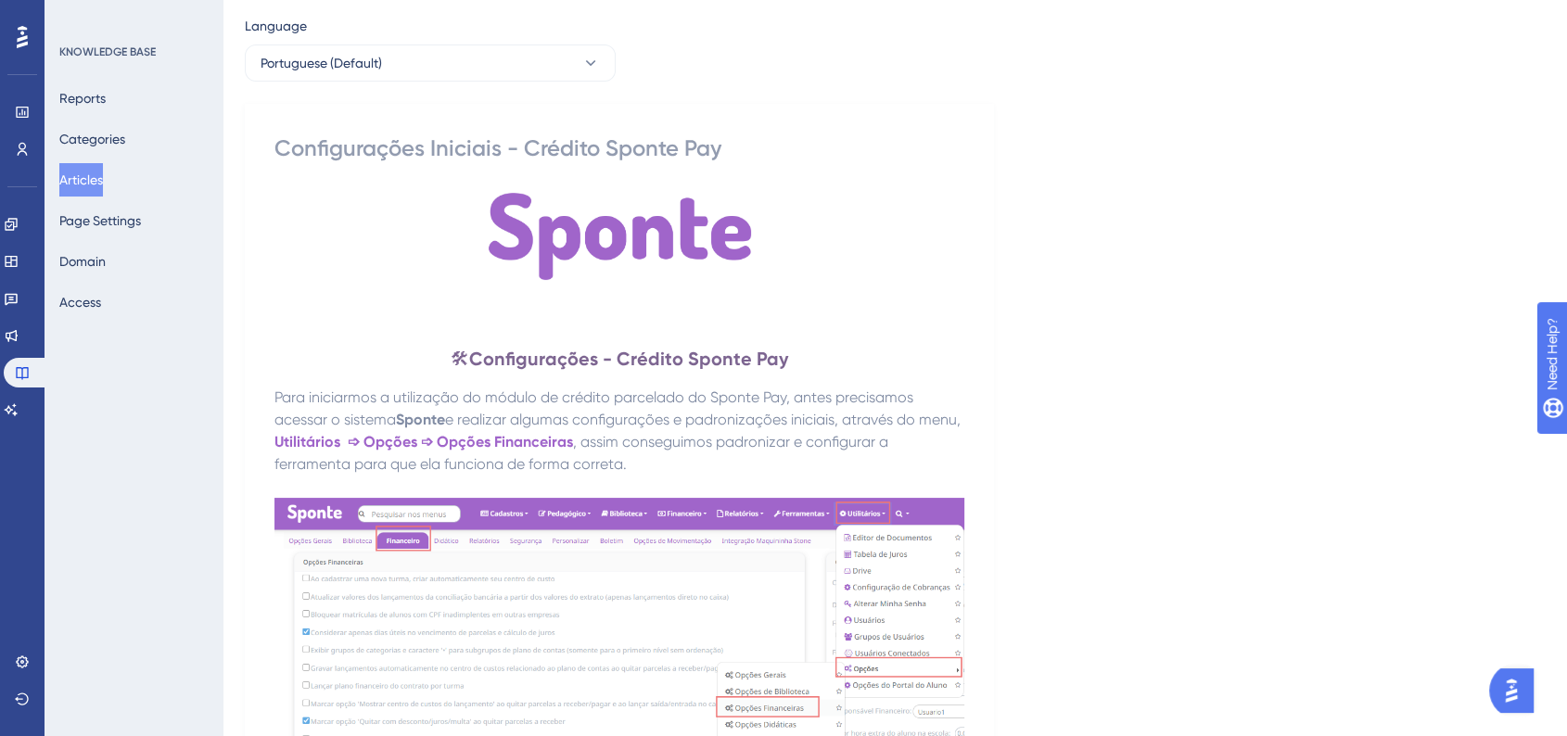
scroll to position [0, 0]
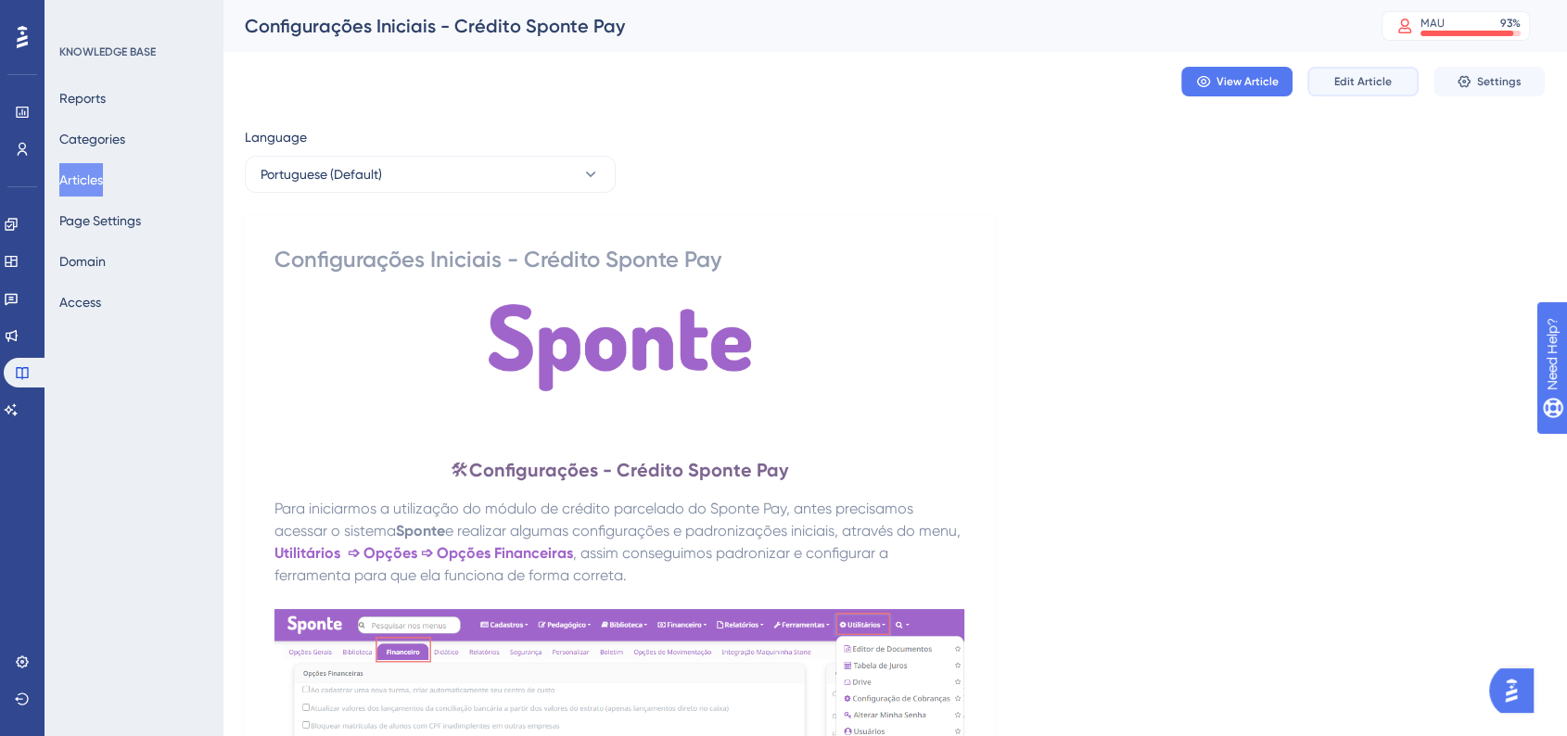
click at [1328, 72] on button "Edit Article" at bounding box center [1362, 82] width 111 height 30
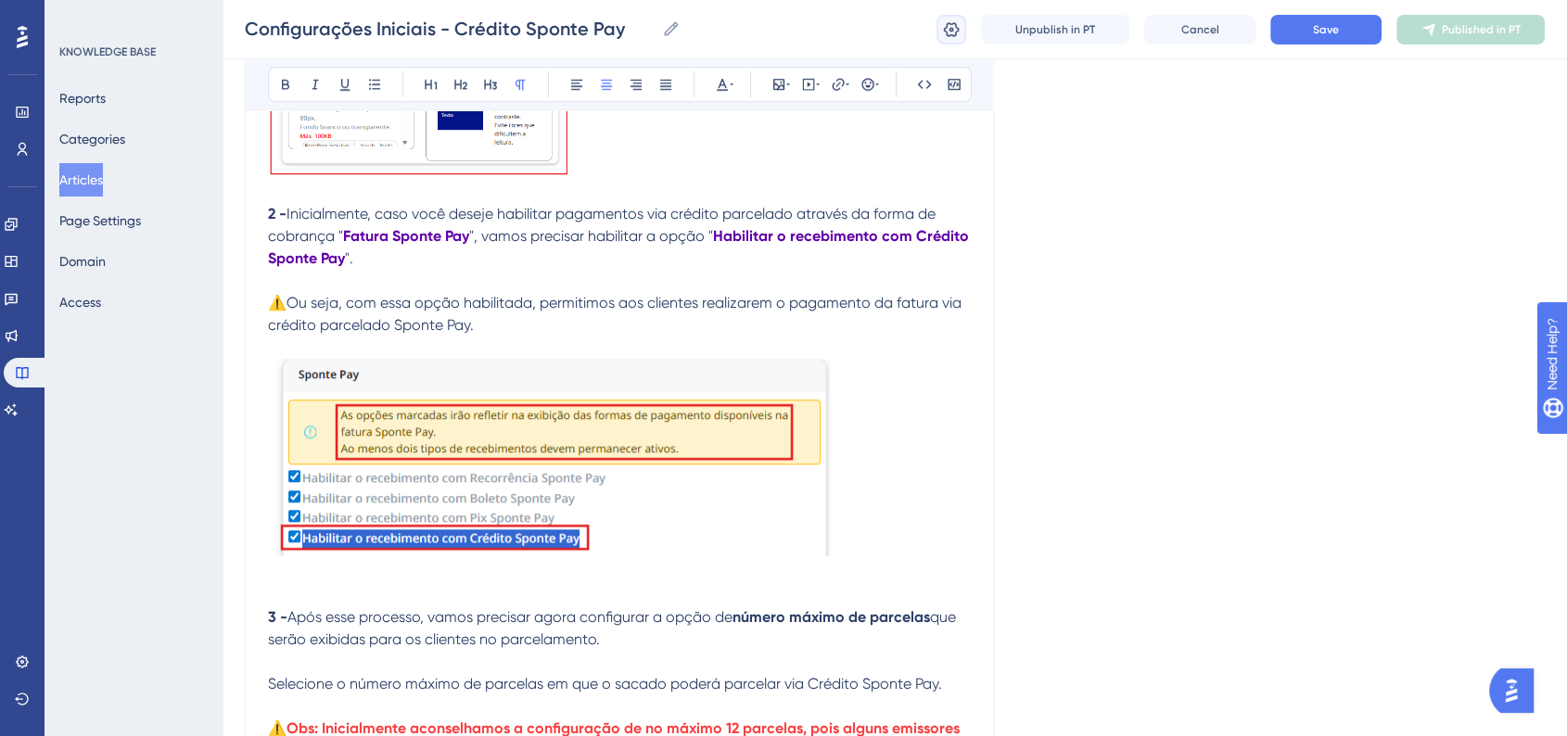
click at [949, 39] on button at bounding box center [951, 30] width 30 height 30
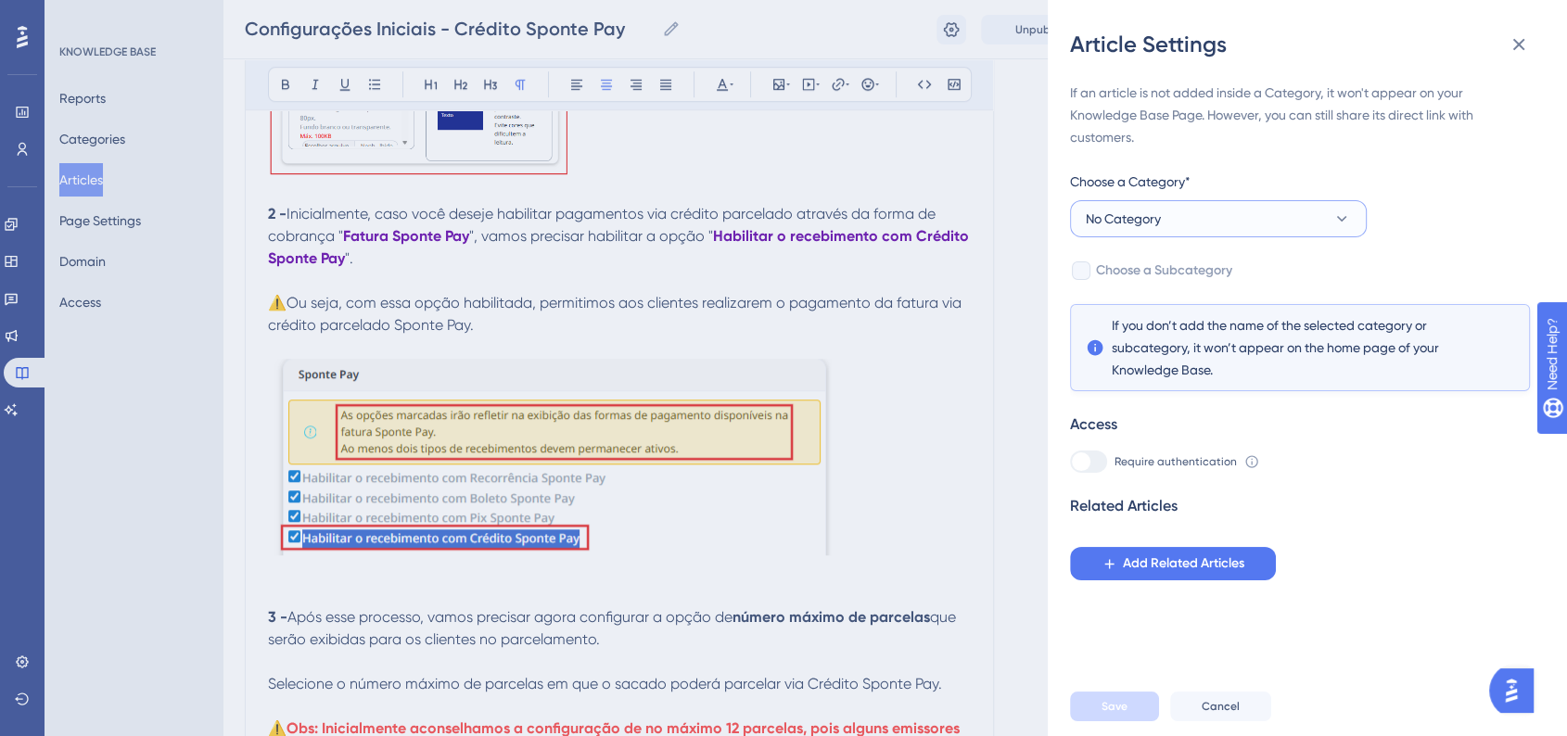
click at [1201, 225] on button "No Category" at bounding box center [1218, 218] width 297 height 37
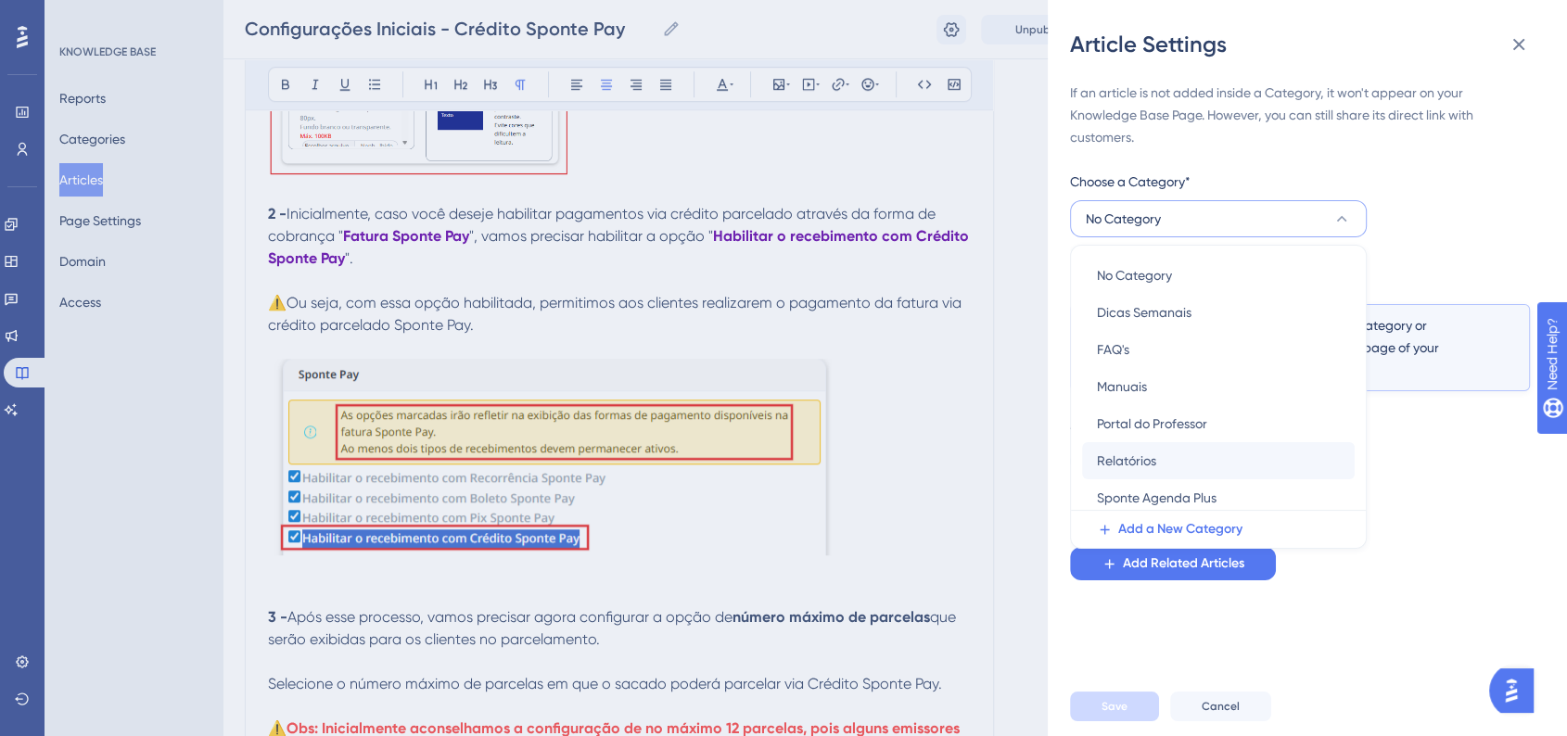
scroll to position [117, 0]
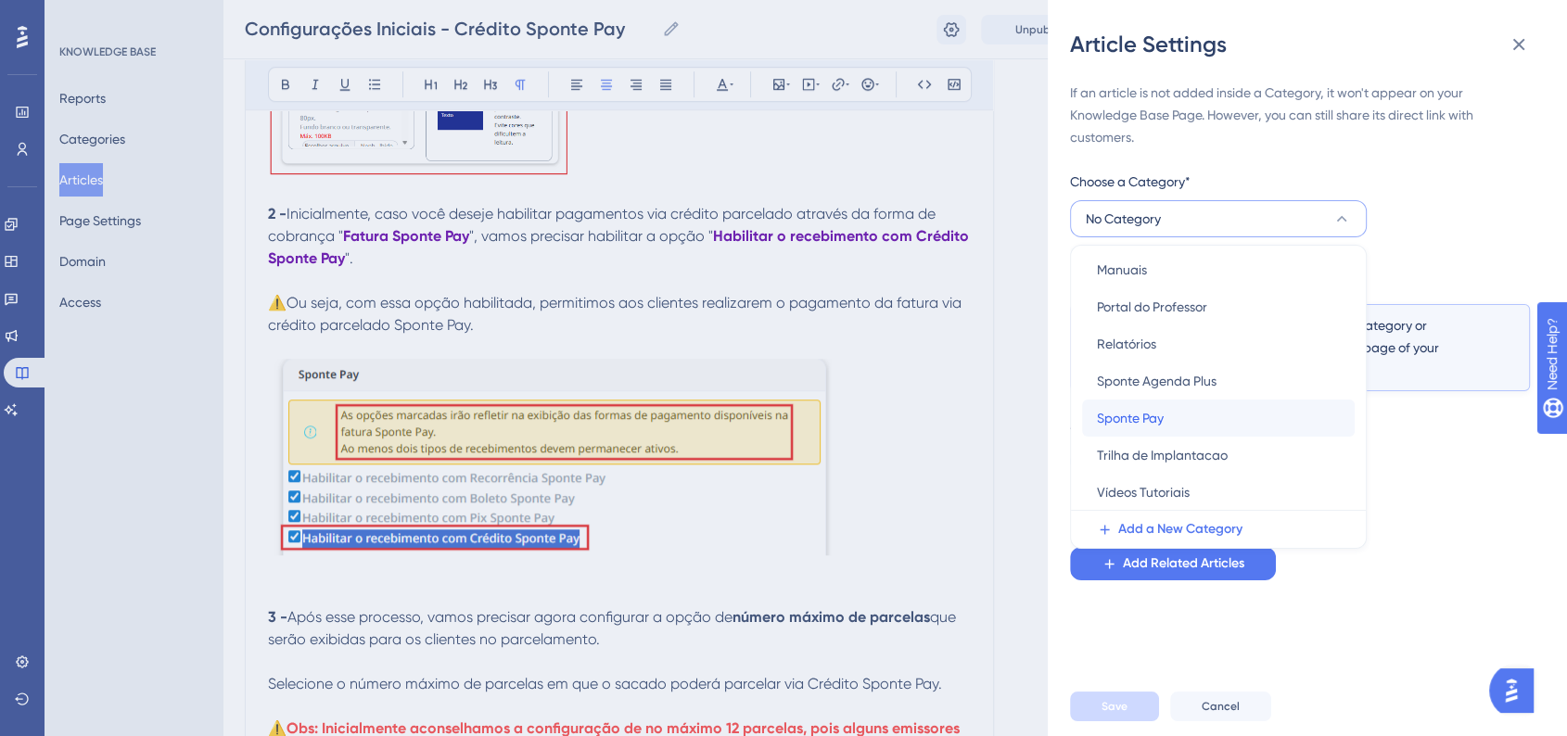
click at [1151, 426] on span "Sponte Pay" at bounding box center [1130, 418] width 67 height 22
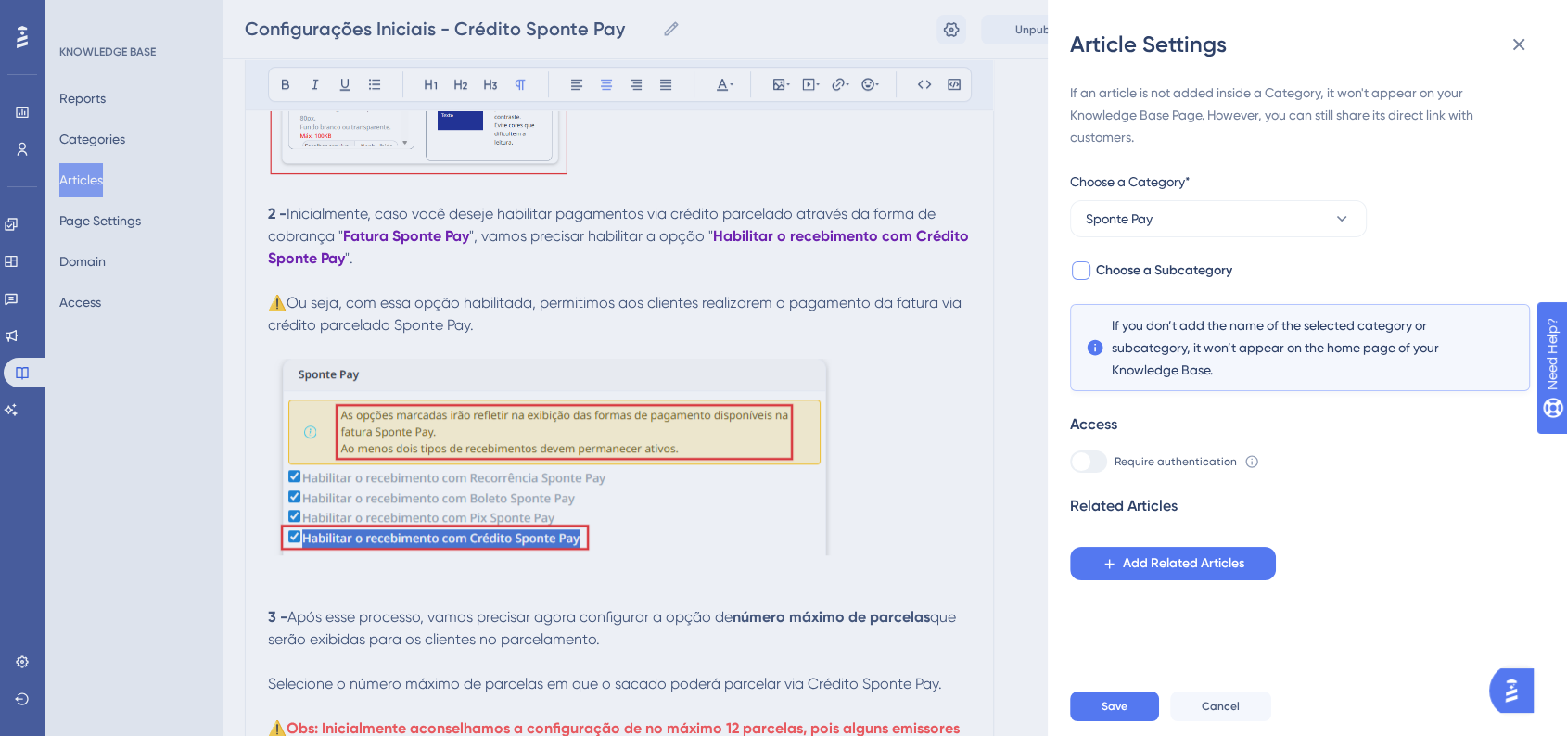
click at [1072, 276] on div at bounding box center [1081, 270] width 19 height 19
checkbox input "true"
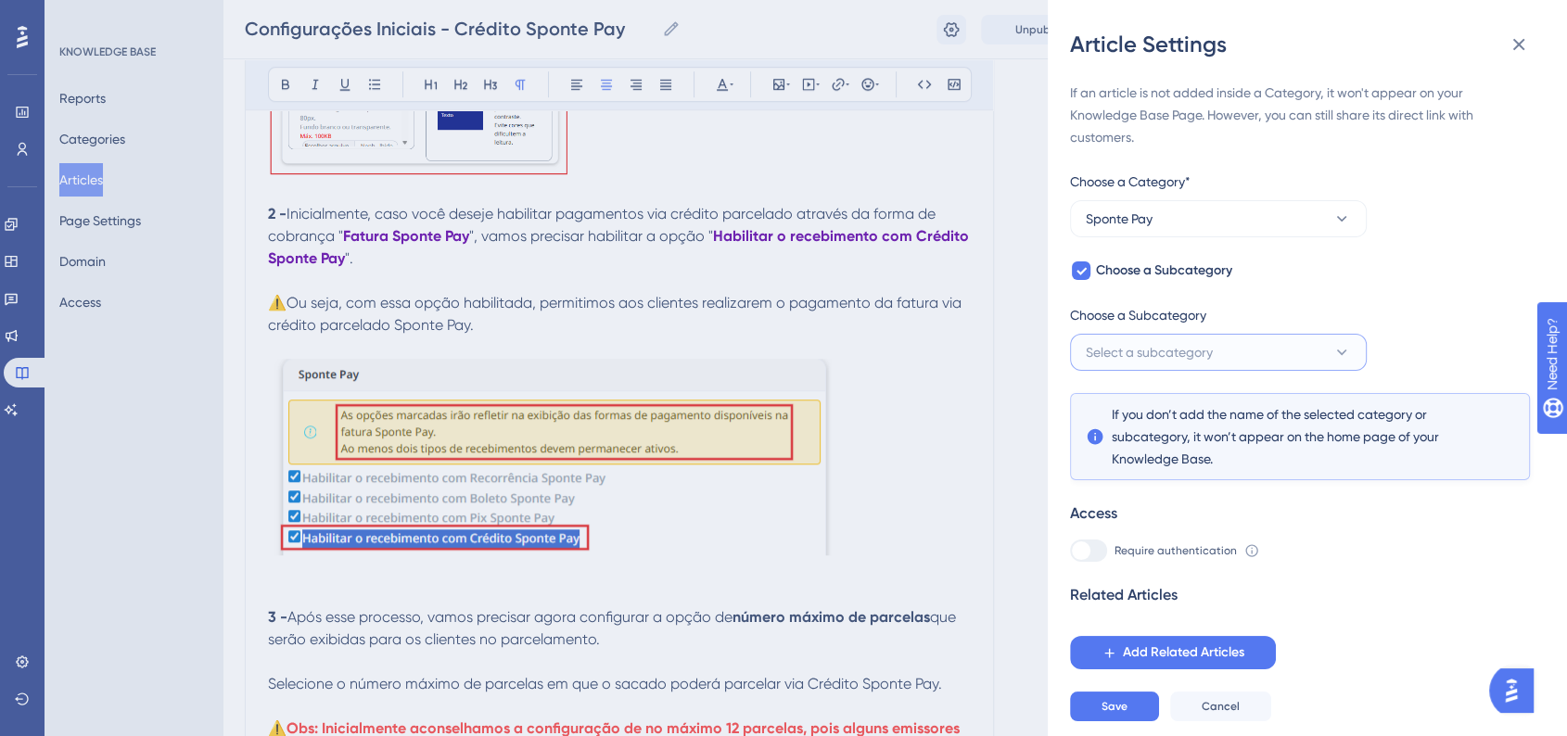
click at [1231, 346] on button "Select a subcategory" at bounding box center [1218, 352] width 297 height 37
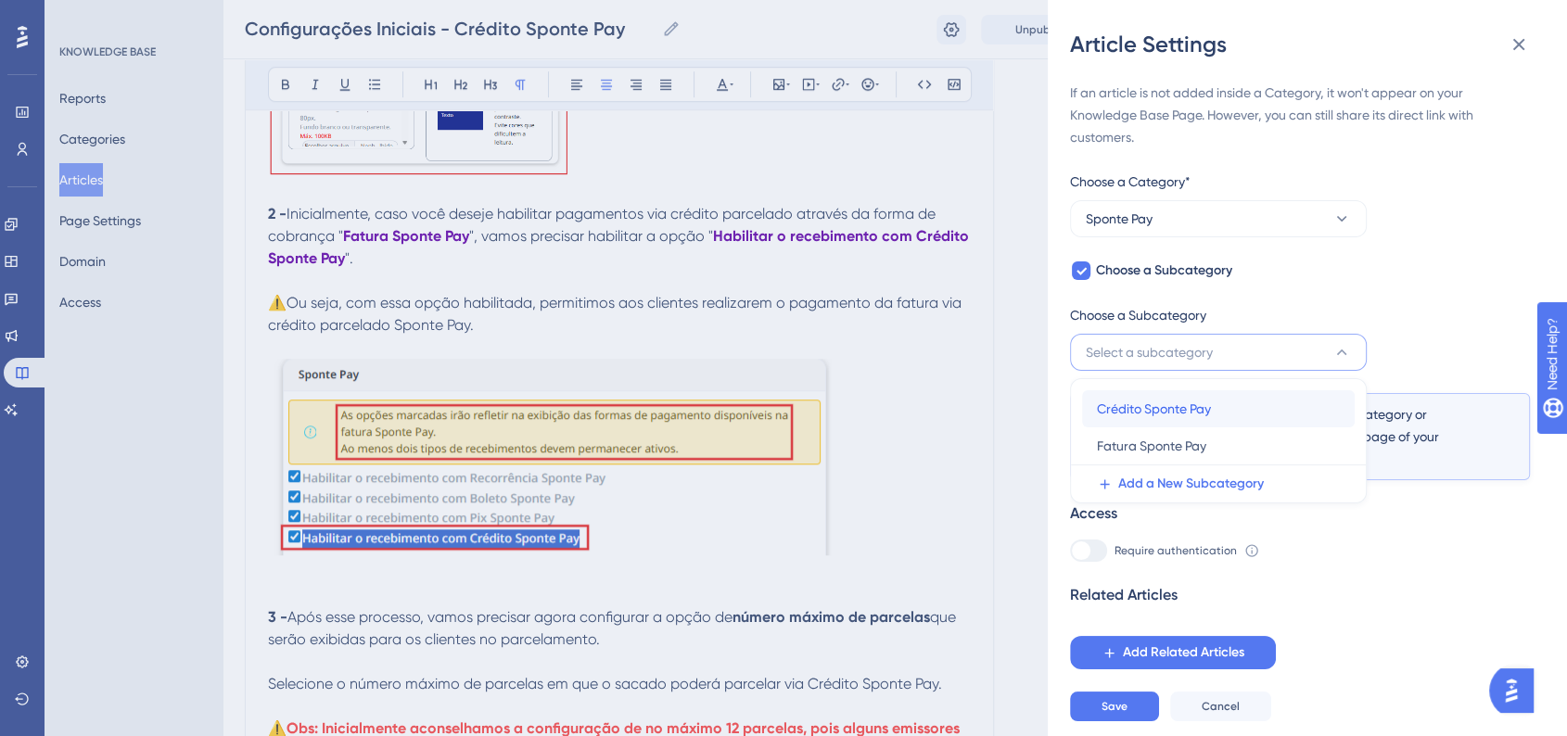
click at [1185, 413] on span "Crédito Sponte Pay" at bounding box center [1154, 409] width 114 height 22
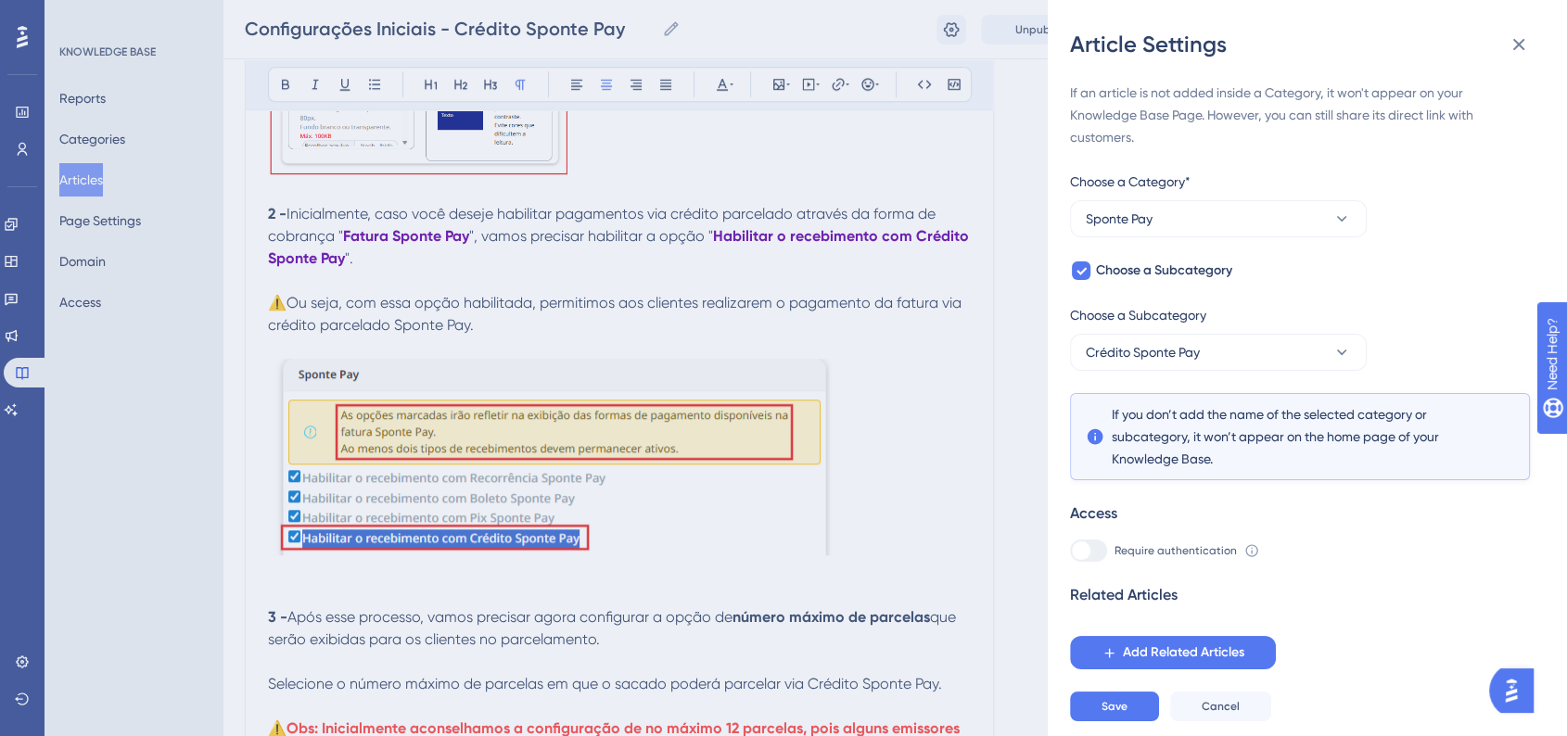
click at [1399, 343] on div "If an article is not added inside a Category, it won't appear on your Knowledge…" at bounding box center [1300, 376] width 460 height 588
click at [1112, 714] on span "Save" at bounding box center [1114, 706] width 26 height 15
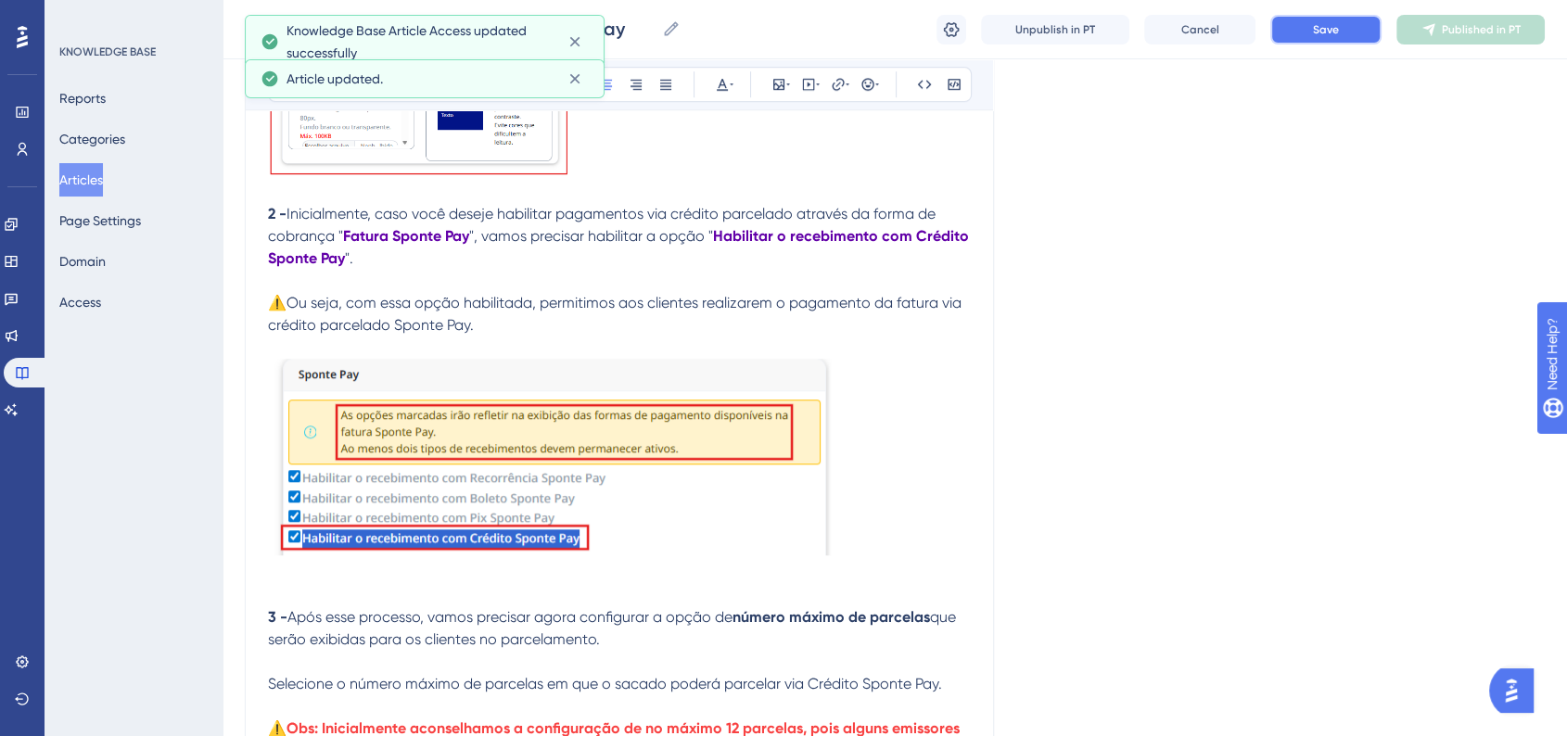
click at [1311, 37] on button "Save" at bounding box center [1325, 30] width 111 height 30
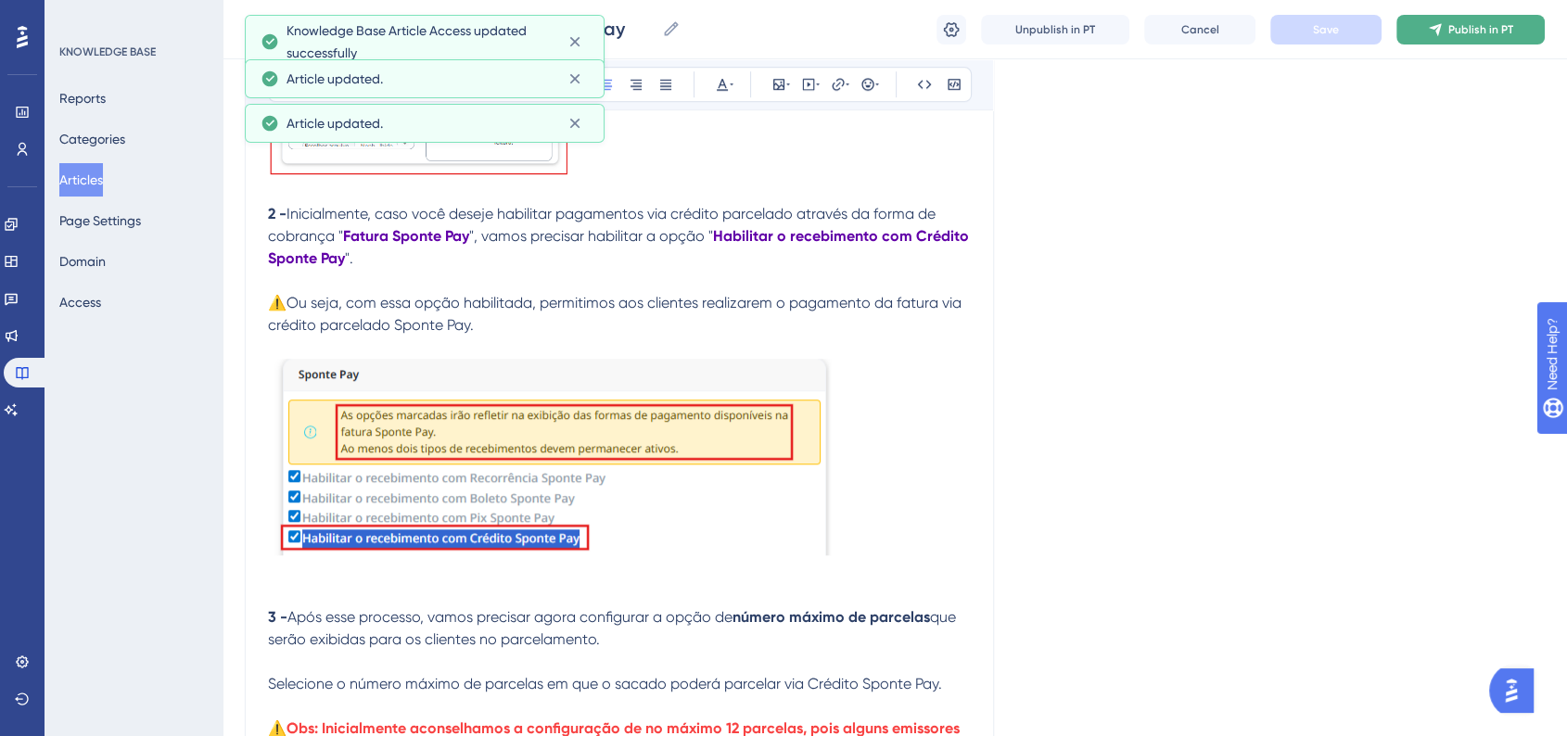
click at [1425, 37] on button "Publish in PT" at bounding box center [1470, 30] width 148 height 30
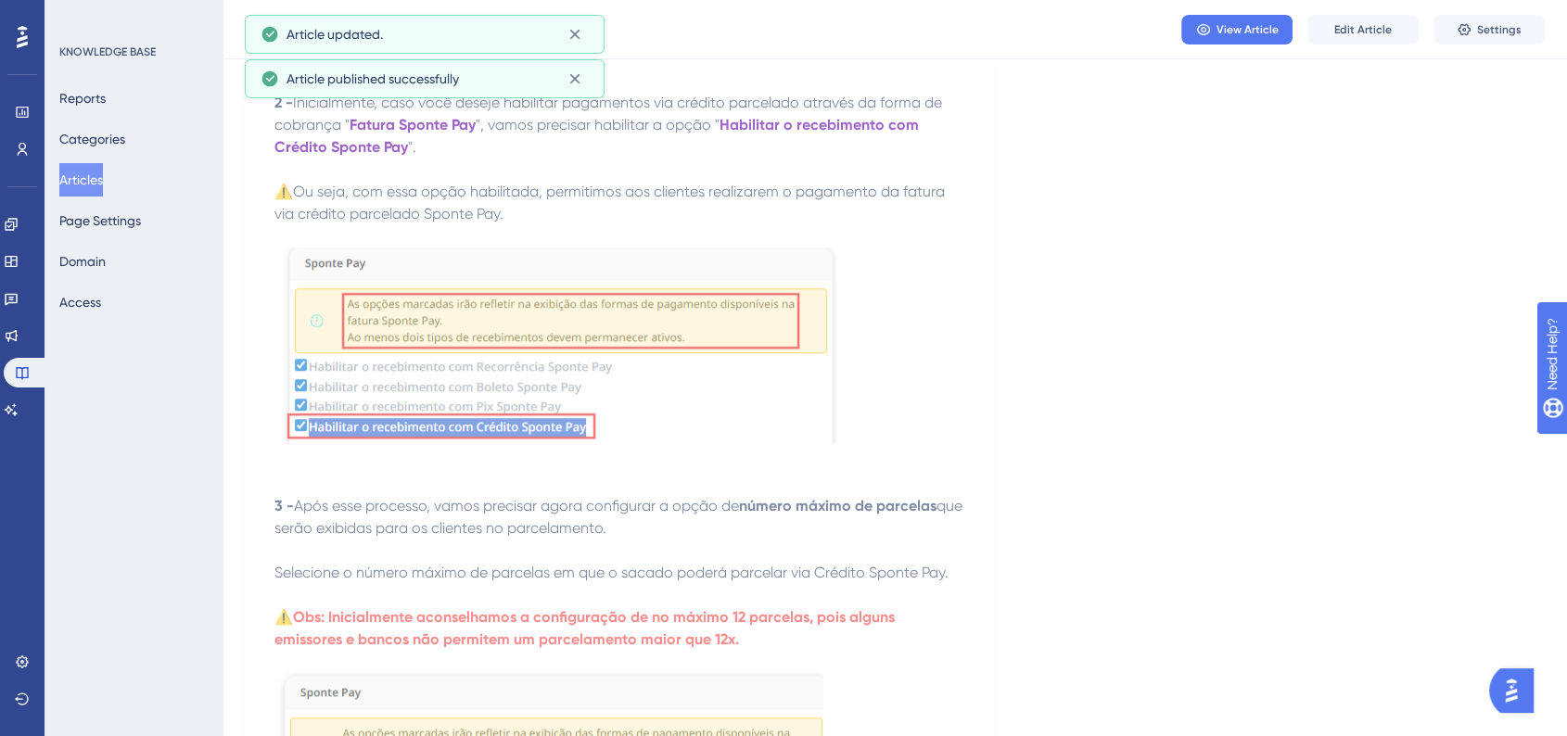
click at [103, 188] on button "Articles" at bounding box center [81, 179] width 44 height 33
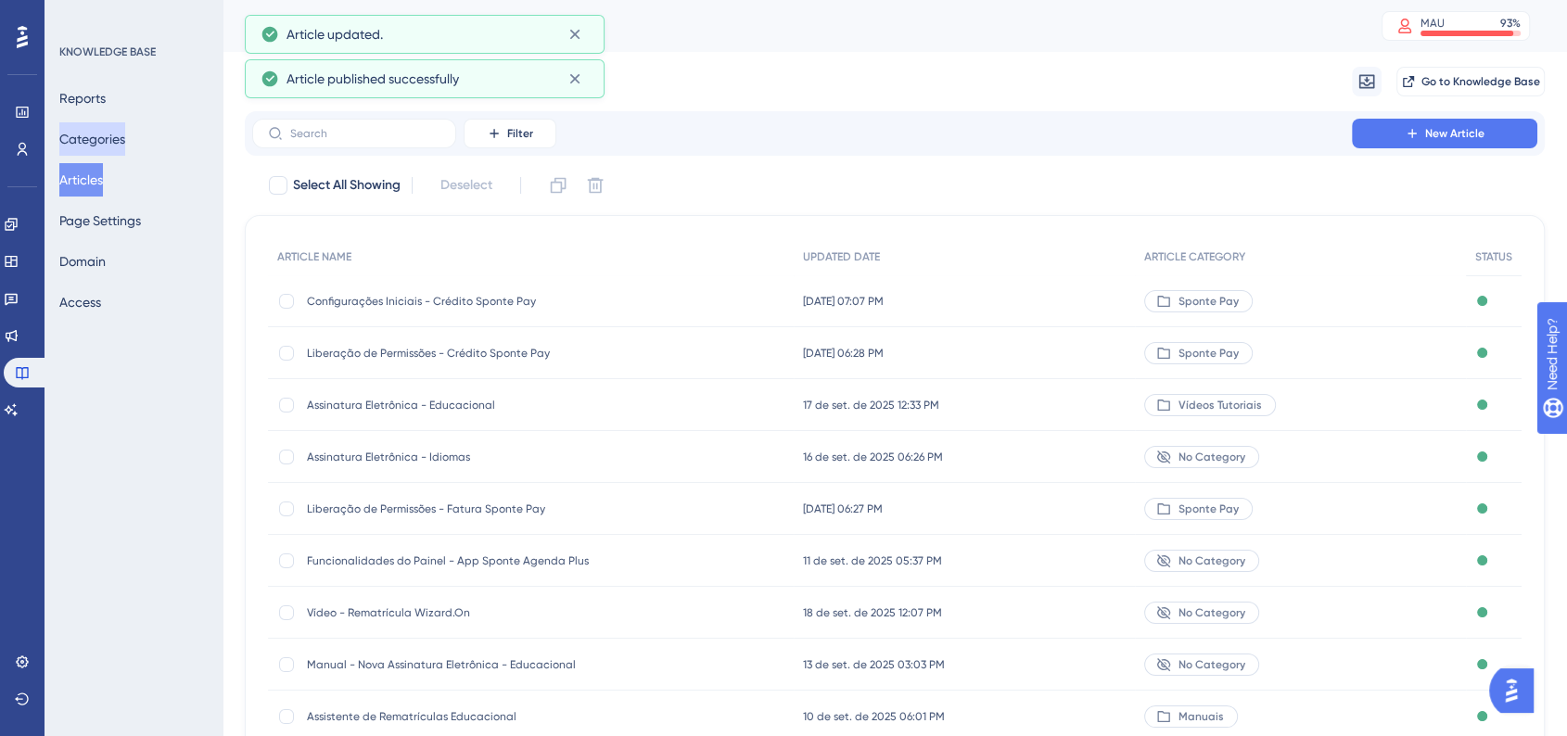
click at [119, 152] on button "Categories" at bounding box center [92, 138] width 66 height 33
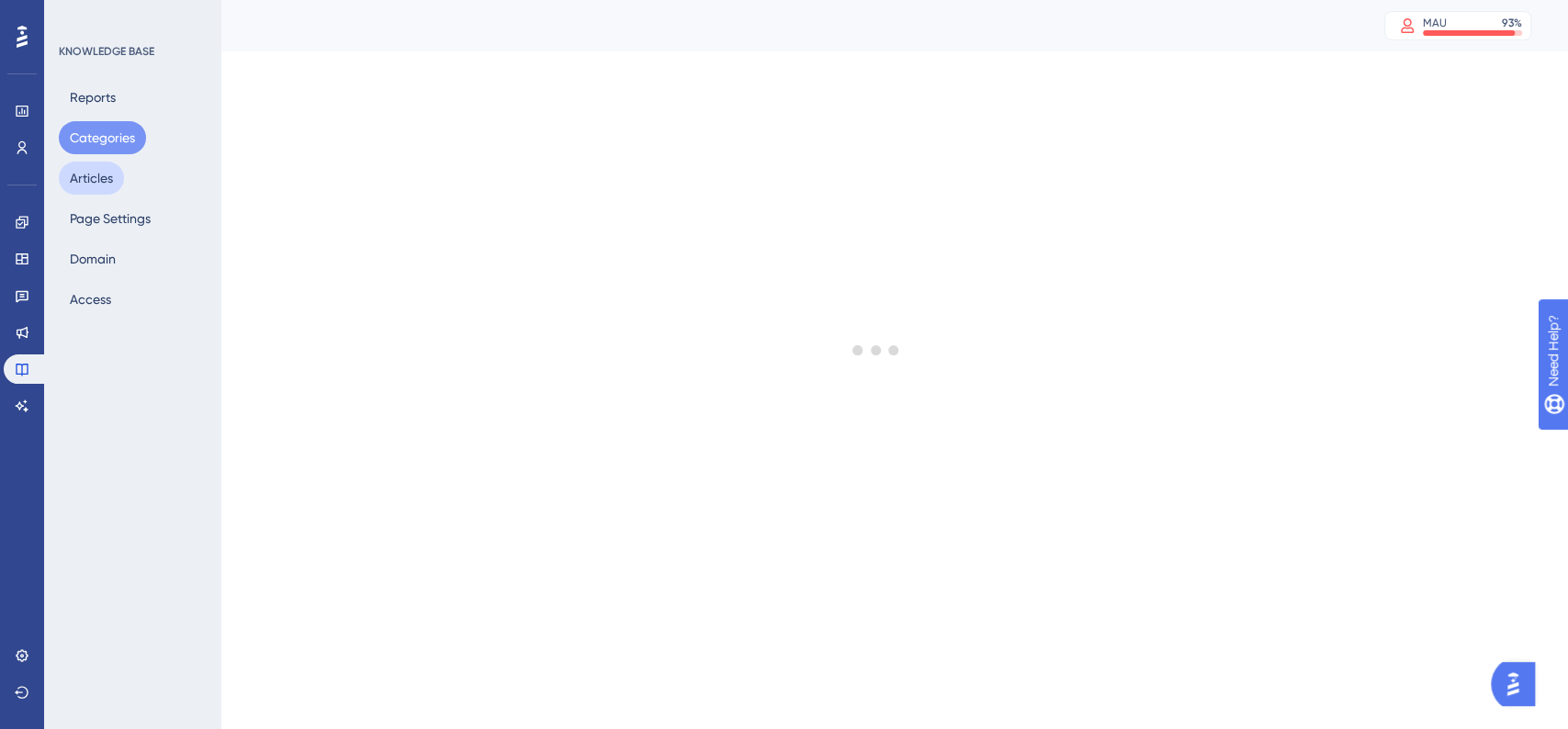
click at [94, 181] on button "Articles" at bounding box center [91, 177] width 65 height 33
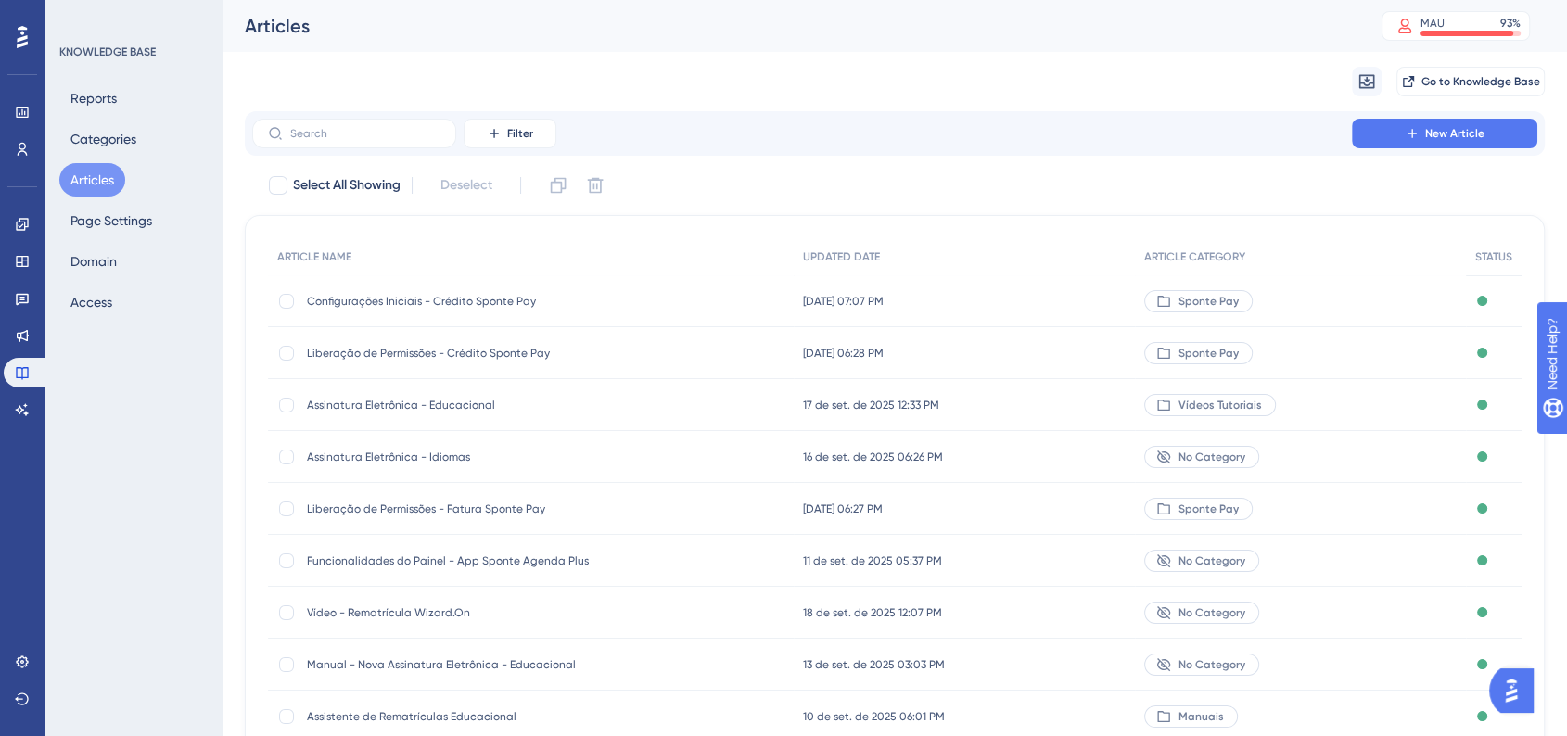
click at [1437, 149] on div "Filter New Article" at bounding box center [895, 133] width 1300 height 44
click at [1432, 137] on span "New Article" at bounding box center [1454, 133] width 59 height 15
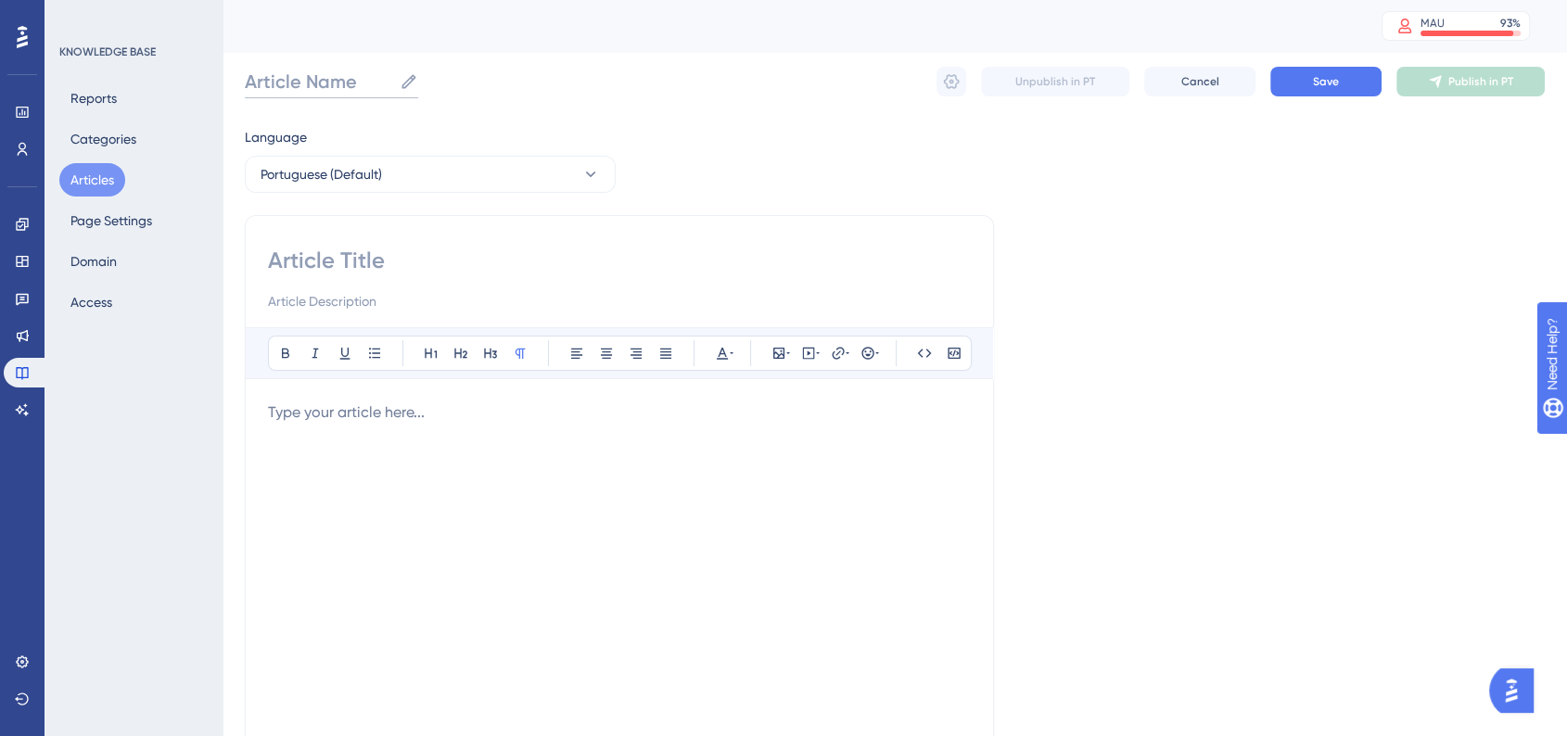
click at [347, 85] on input "Article Name" at bounding box center [318, 82] width 147 height 26
click at [76, 172] on button "Articles" at bounding box center [92, 179] width 66 height 33
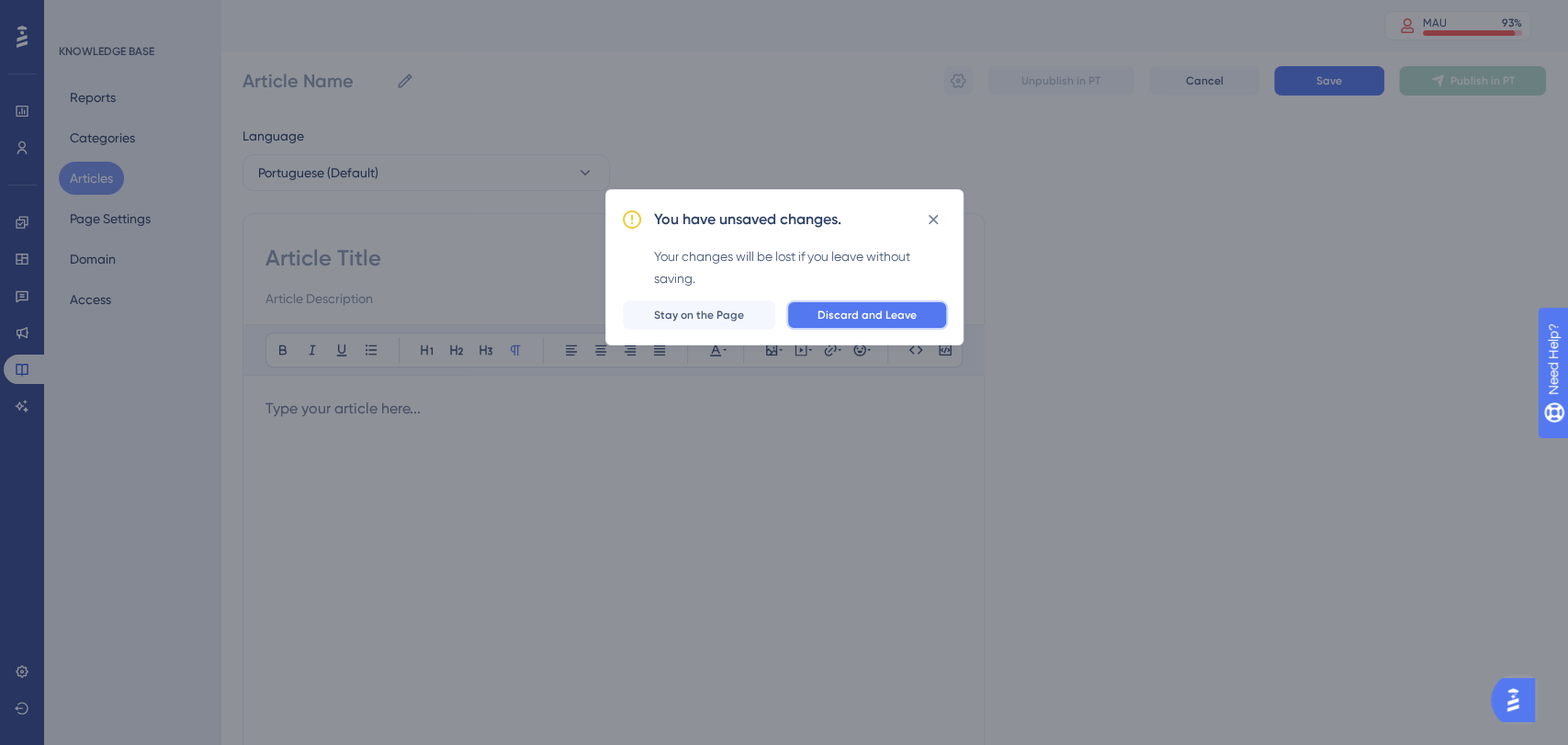
click at [858, 308] on span "Discard and Leave" at bounding box center [867, 315] width 99 height 15
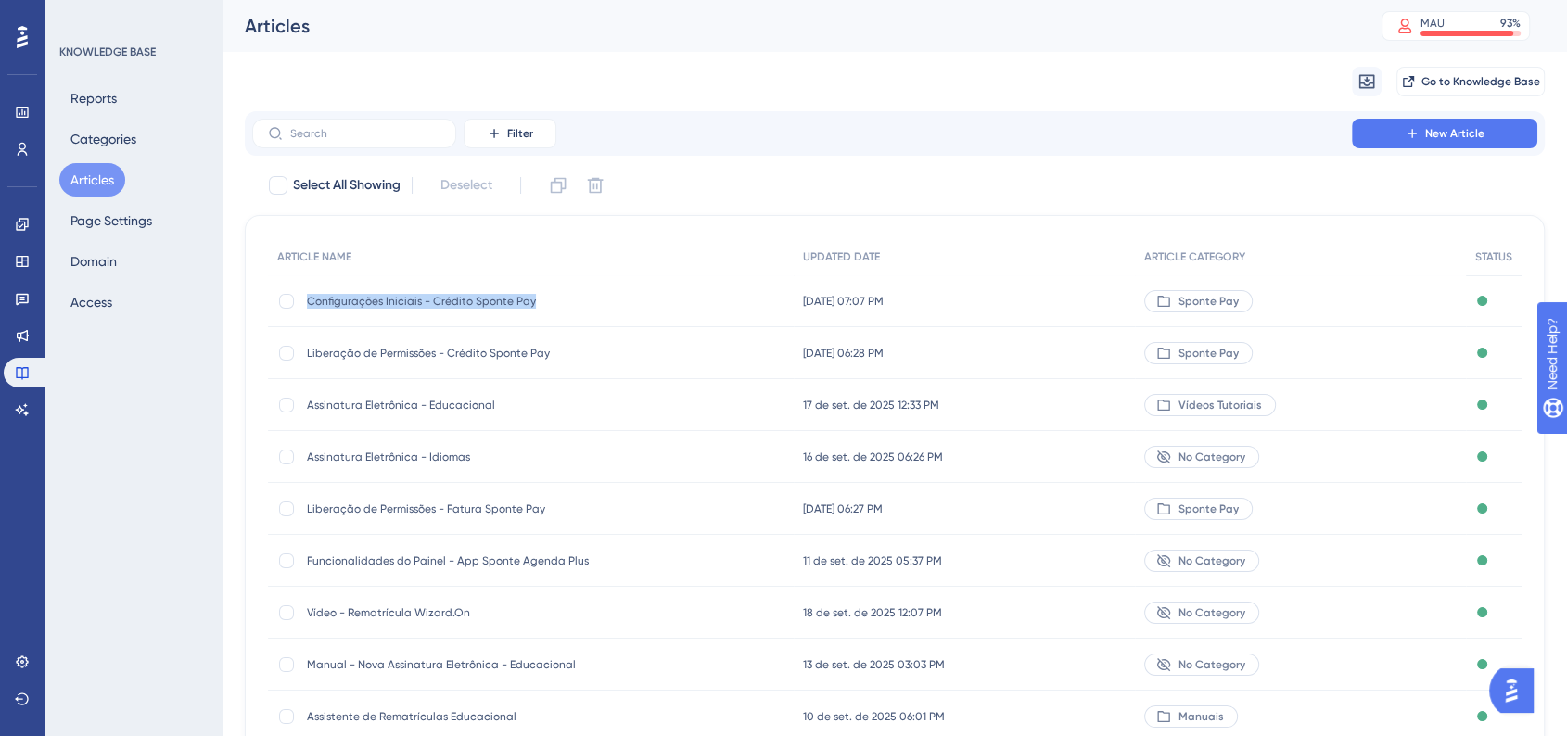
drag, startPoint x: 306, startPoint y: 306, endPoint x: 528, endPoint y: 300, distance: 221.6
click at [528, 300] on span "Configurações Iniciais - Crédito Sponte Pay" at bounding box center [455, 301] width 297 height 15
copy span "Configurações Iniciais - Crédito Sponte Pay"
click at [1476, 142] on button "New Article" at bounding box center [1444, 134] width 185 height 30
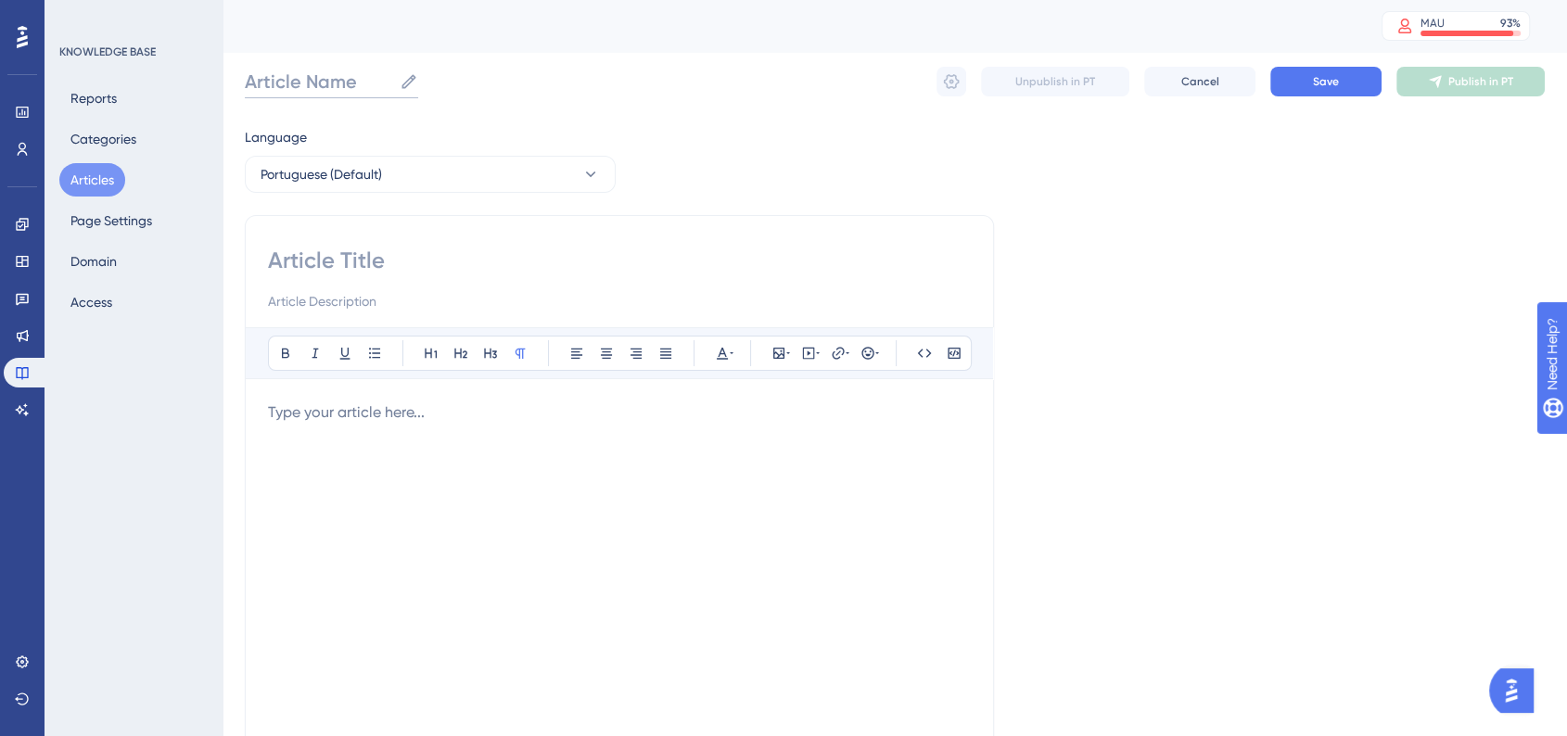
click at [295, 79] on input "Article Name" at bounding box center [318, 82] width 147 height 26
paste input "Configurações Iniciais - Crédito Sponte Pay"
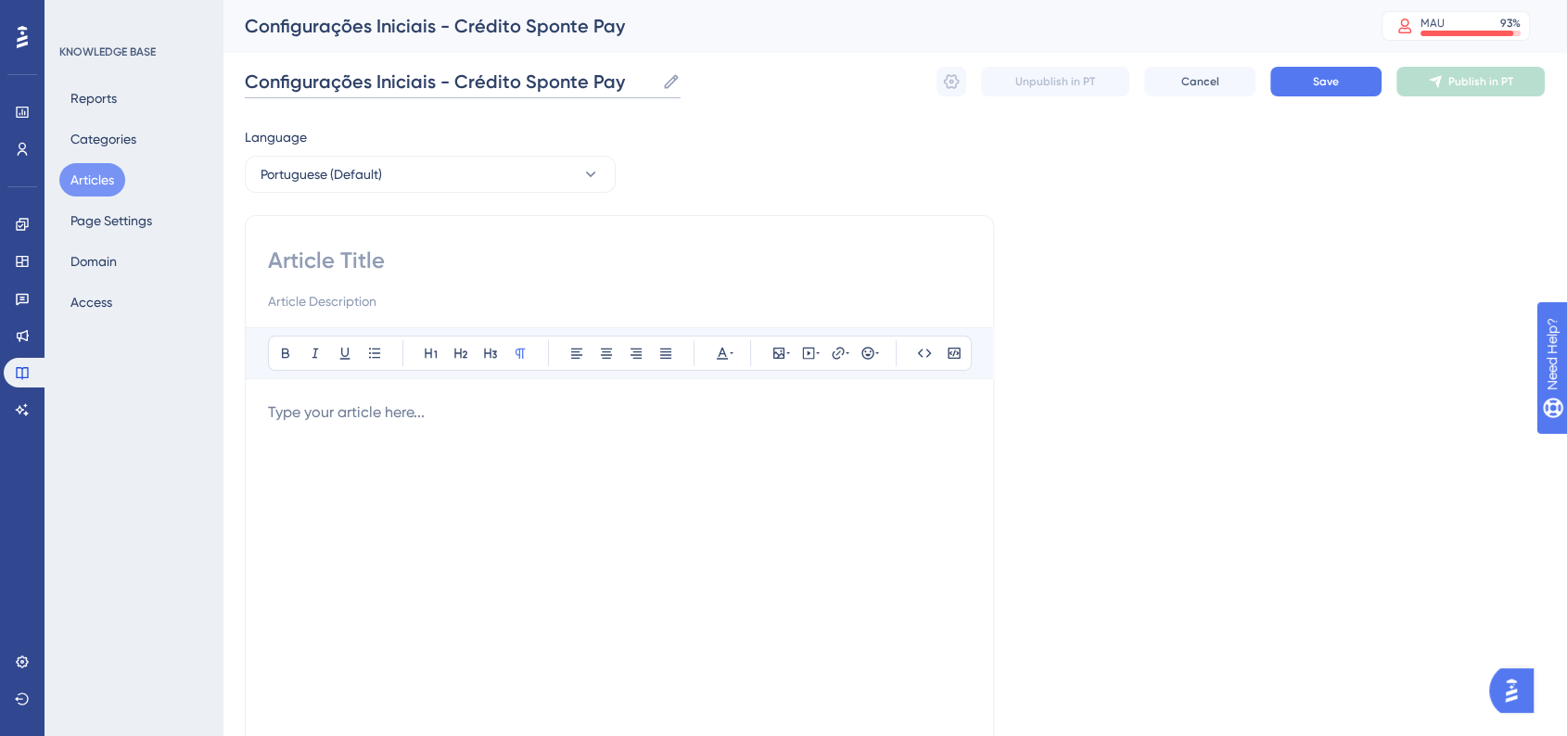
drag, startPoint x: 429, startPoint y: 81, endPoint x: 250, endPoint y: 92, distance: 179.3
click at [250, 92] on input "Configurações Iniciais - Crédito Sponte Pay" at bounding box center [450, 82] width 410 height 26
click at [311, 72] on input "Lançamento de Planos Financeiros - Crédito Sponte Pay" at bounding box center [505, 82] width 520 height 26
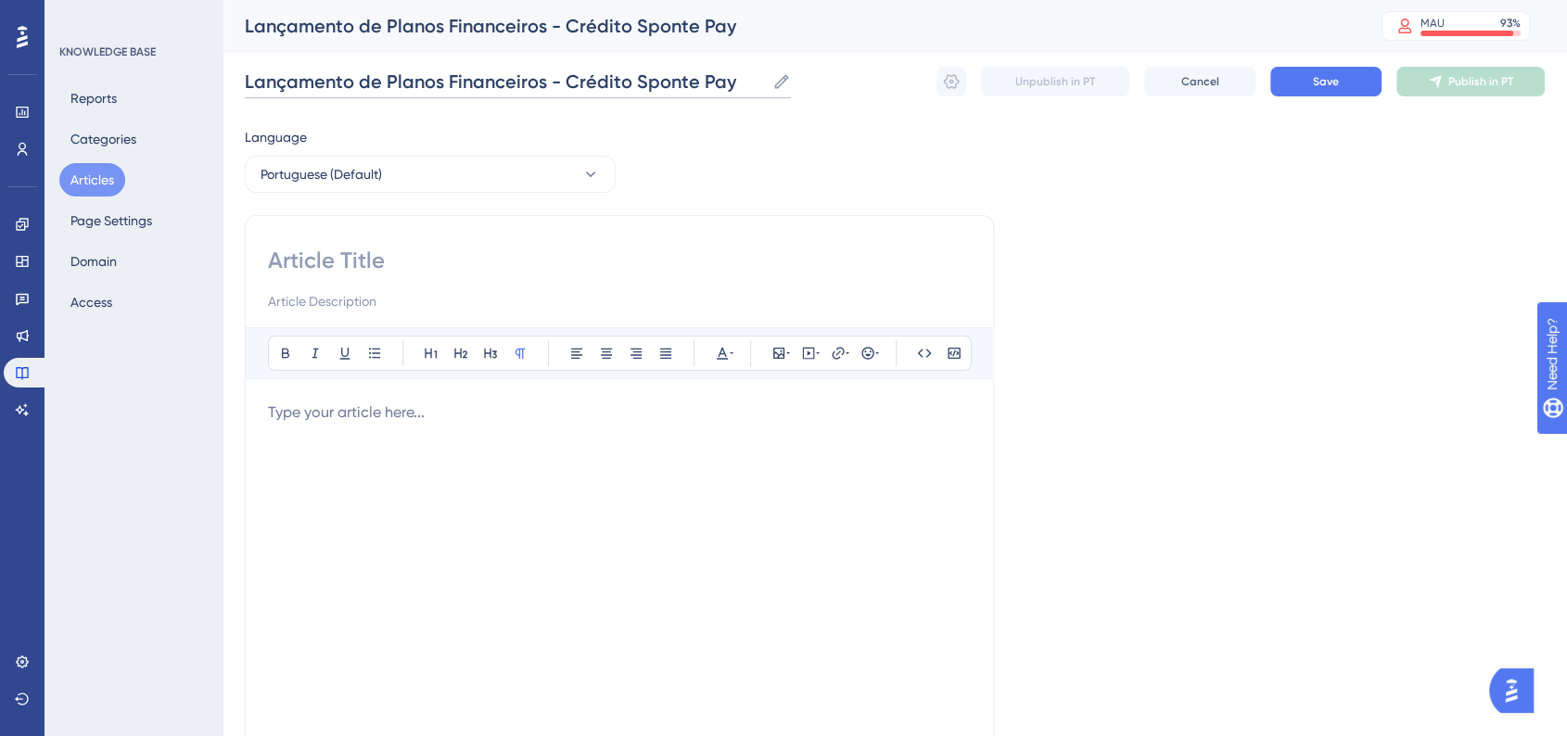
type input "Lançamento de Planos Financeiros - Crédito Sponte Pay"
click at [381, 264] on input at bounding box center [619, 261] width 703 height 30
paste input "Lançamento de Planos Financeiros - Crédito Sponte Pay"
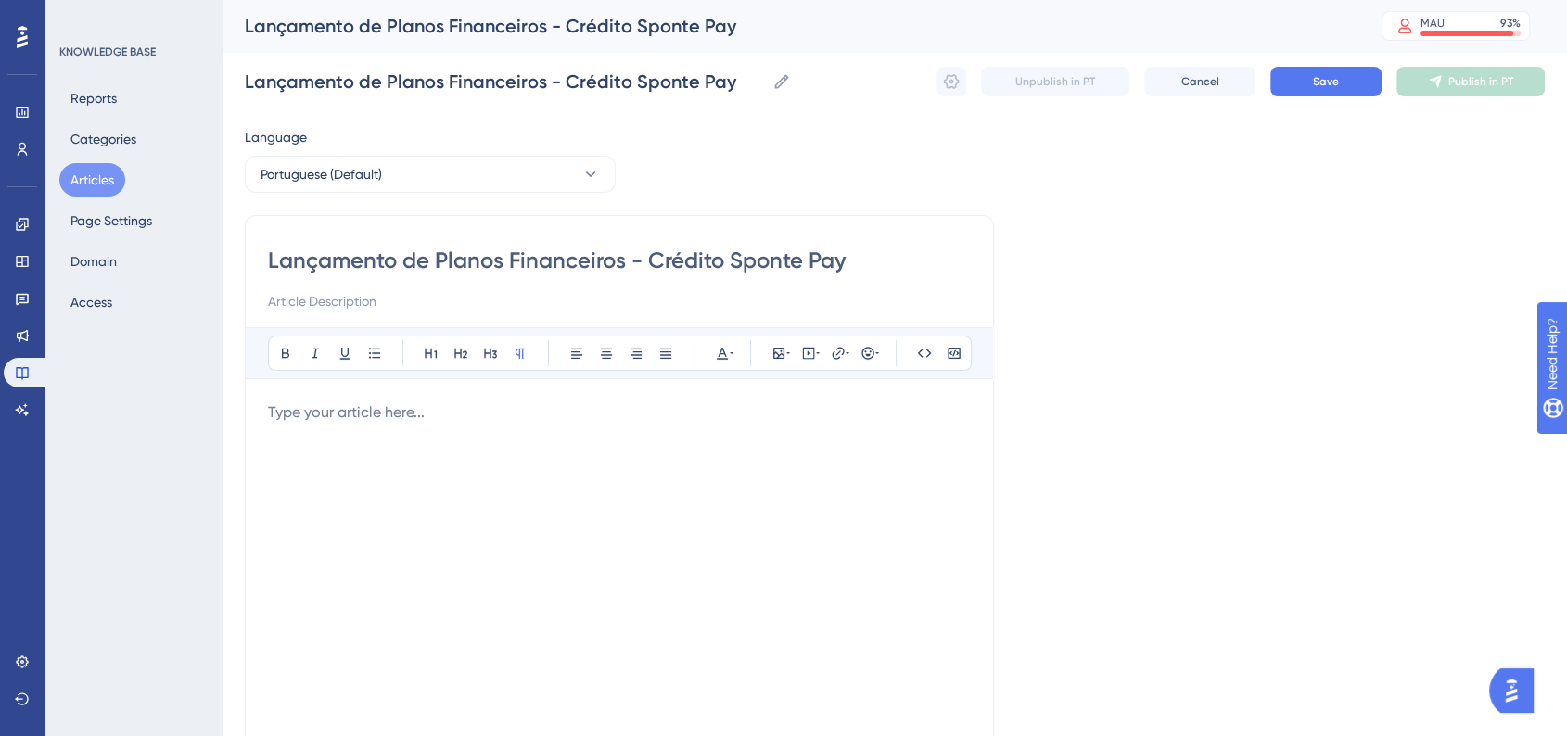
type input "Lançamento de Planos Financeiros - Crédito Sponte Pay"
click at [417, 458] on div at bounding box center [619, 605] width 703 height 408
click at [511, 415] on p at bounding box center [619, 412] width 703 height 22
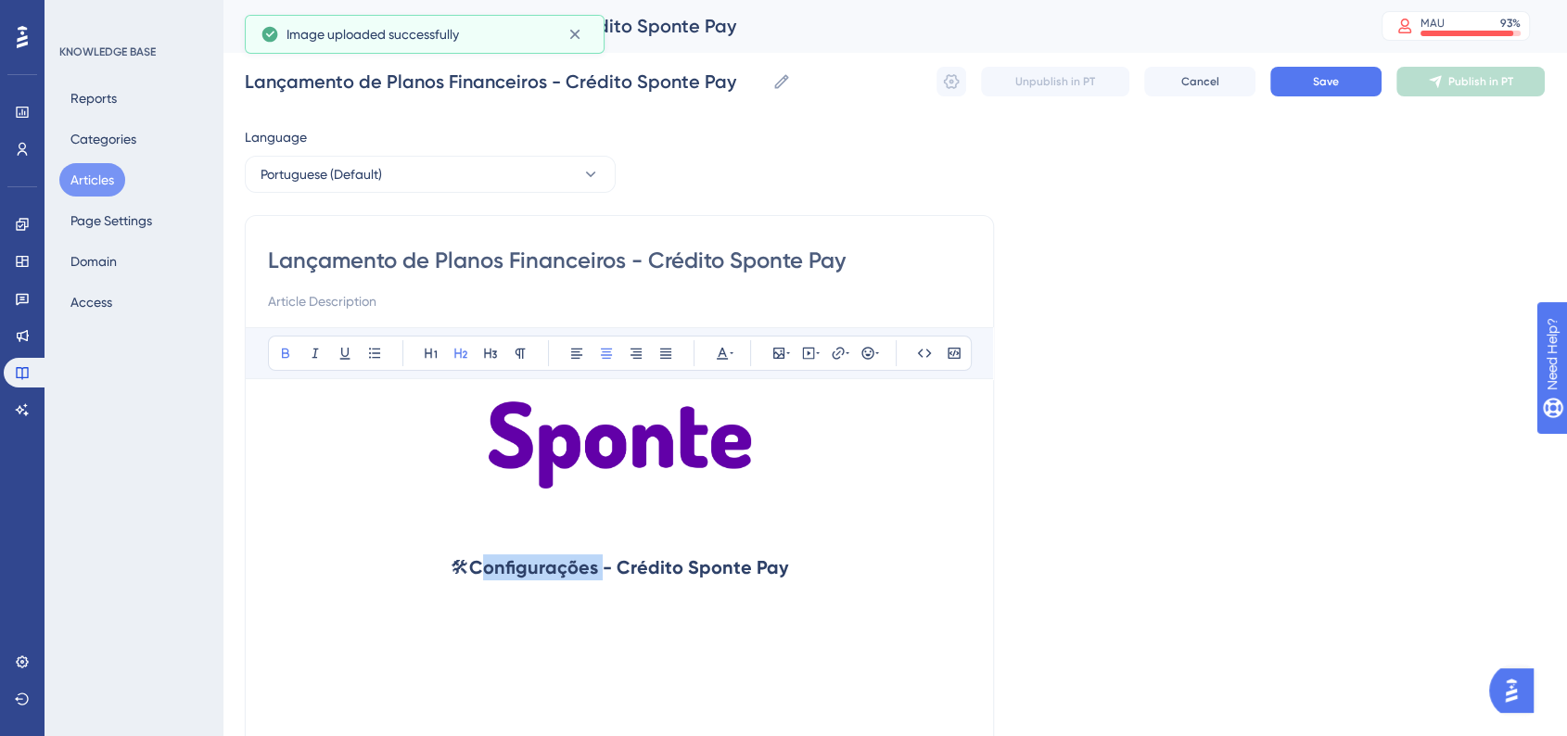
drag, startPoint x: 480, startPoint y: 566, endPoint x: 596, endPoint y: 569, distance: 115.9
click at [596, 569] on strong "Configurações - Crédito Sponte Pay" at bounding box center [628, 567] width 319 height 22
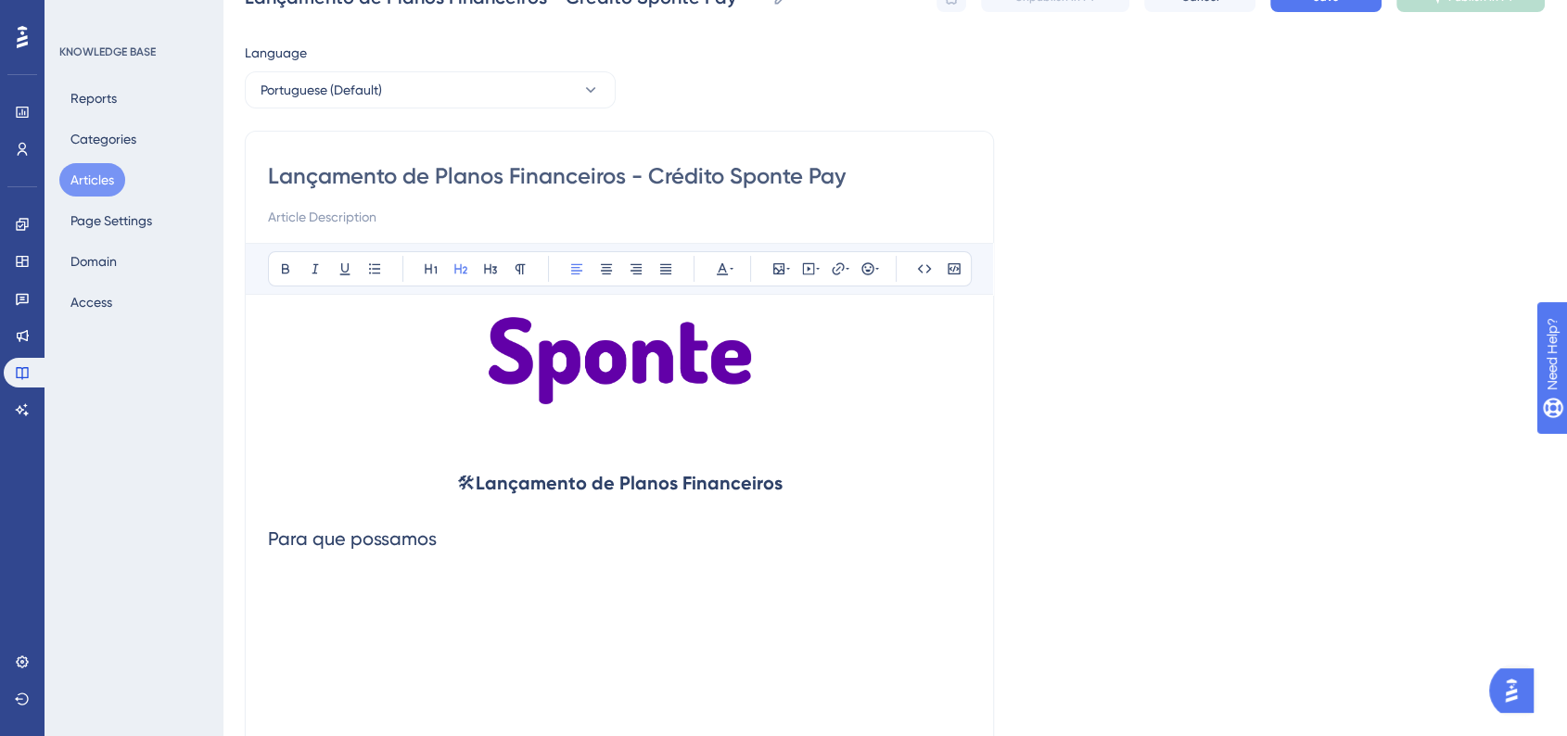
scroll to position [260, 0]
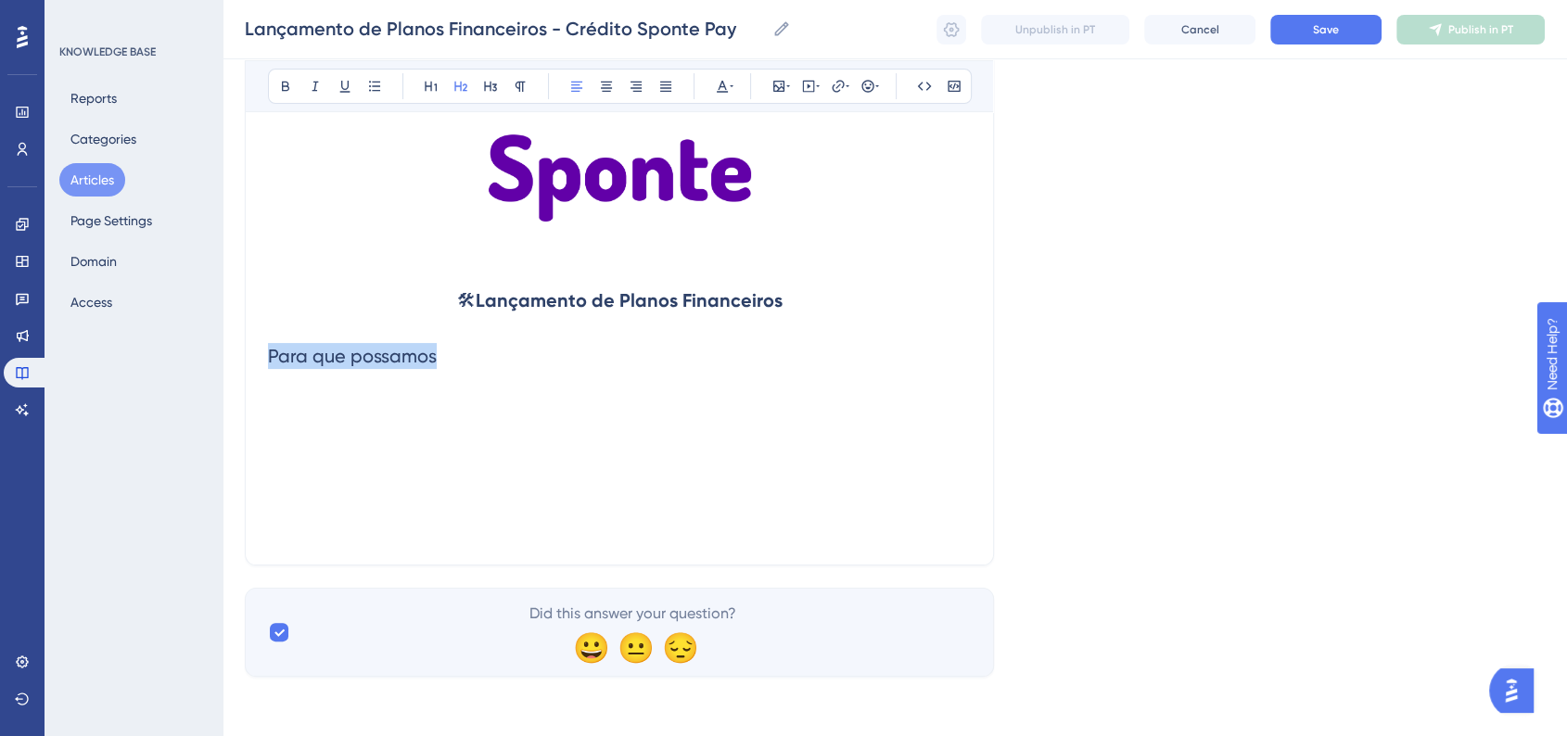
drag, startPoint x: 411, startPoint y: 355, endPoint x: 270, endPoint y: 353, distance: 140.9
click at [270, 353] on span "Para que possamos" at bounding box center [352, 356] width 169 height 22
click at [507, 85] on button at bounding box center [520, 86] width 26 height 26
click at [393, 350] on div "🛠 Lançamento de Planos Financeiros Para que possamos" at bounding box center [619, 338] width 703 height 408
drag, startPoint x: 417, startPoint y: 339, endPoint x: 337, endPoint y: 337, distance: 80.7
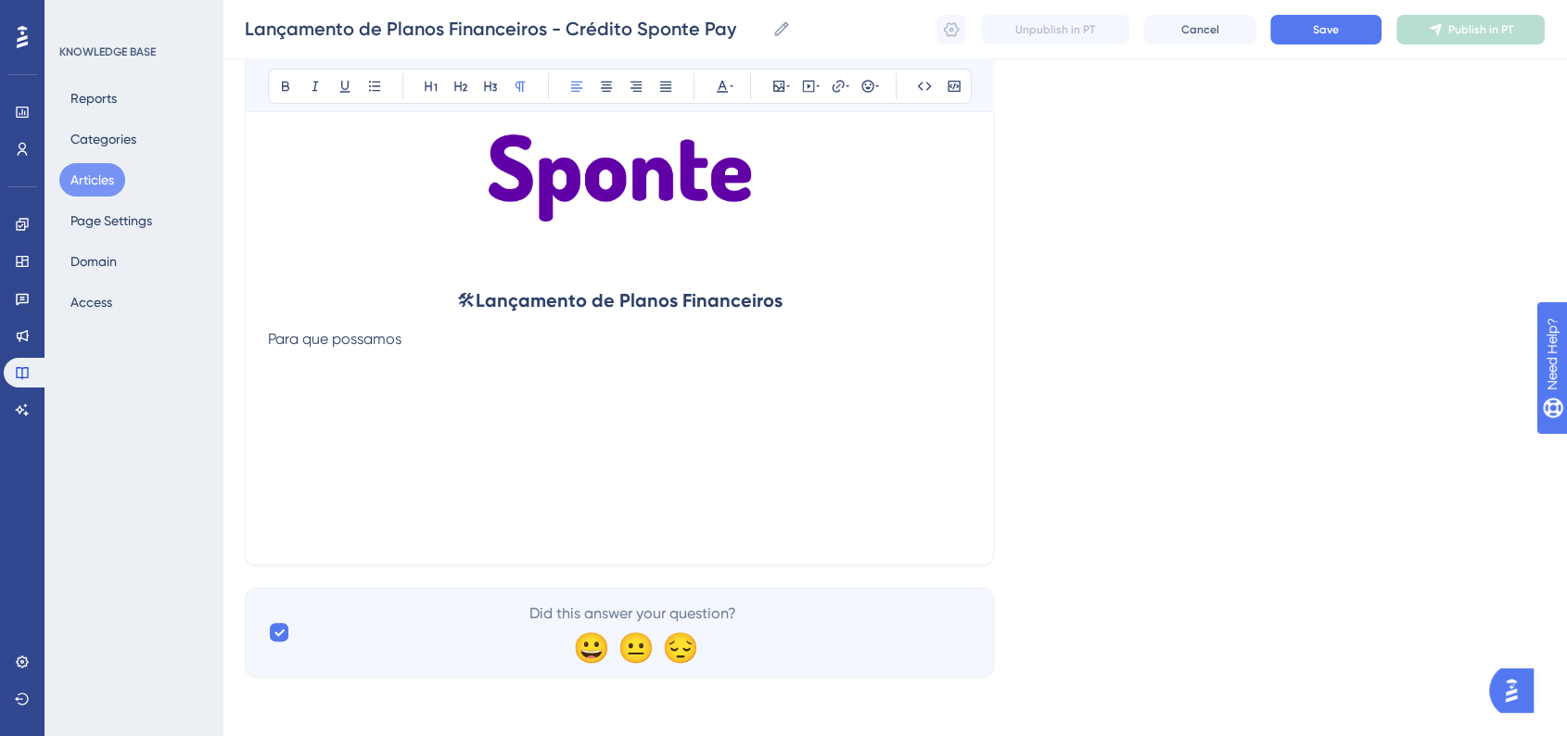
click at [337, 337] on p "Para que possamos" at bounding box center [619, 339] width 703 height 22
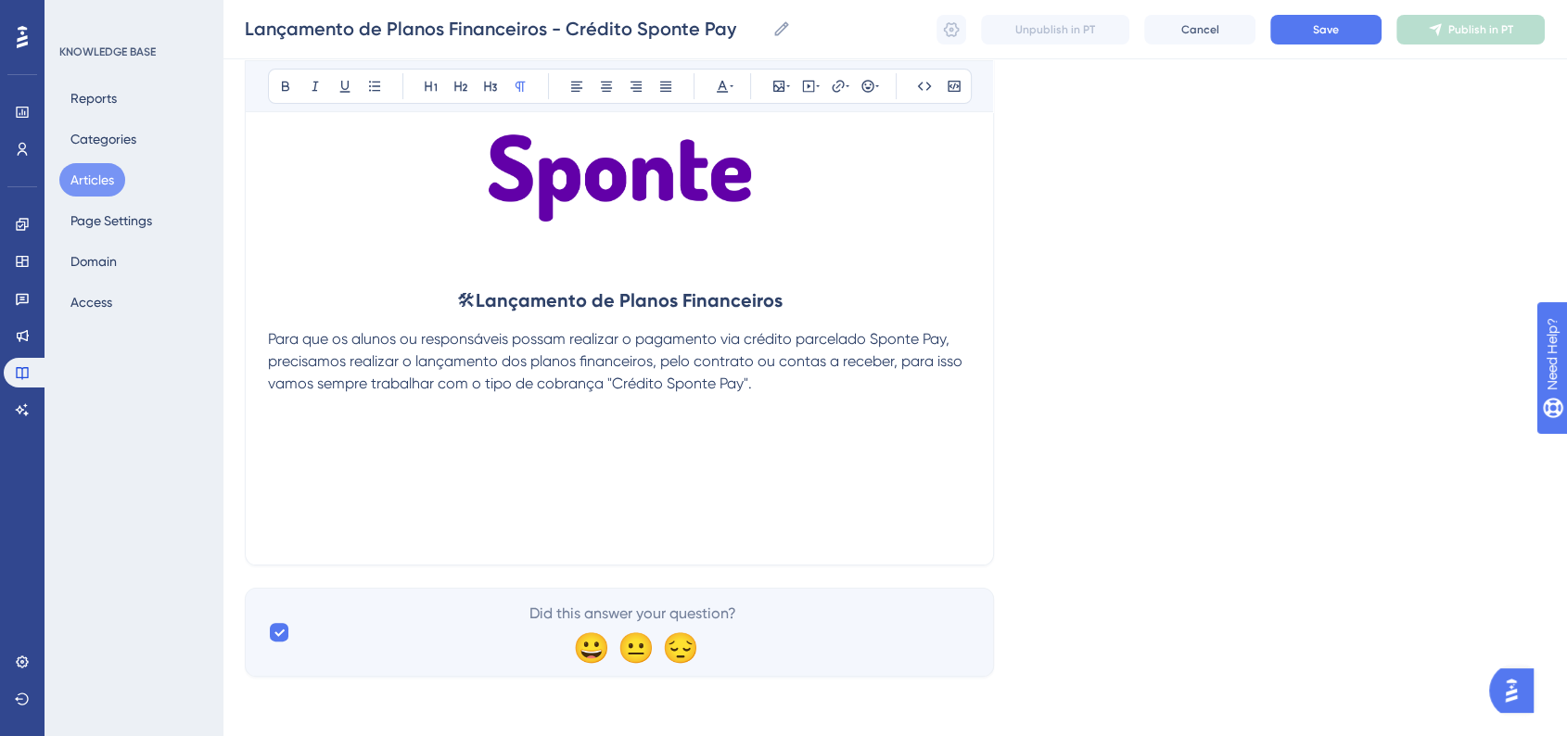
click at [568, 300] on strong "Lançamento de Planos Financeiros" at bounding box center [629, 300] width 307 height 22
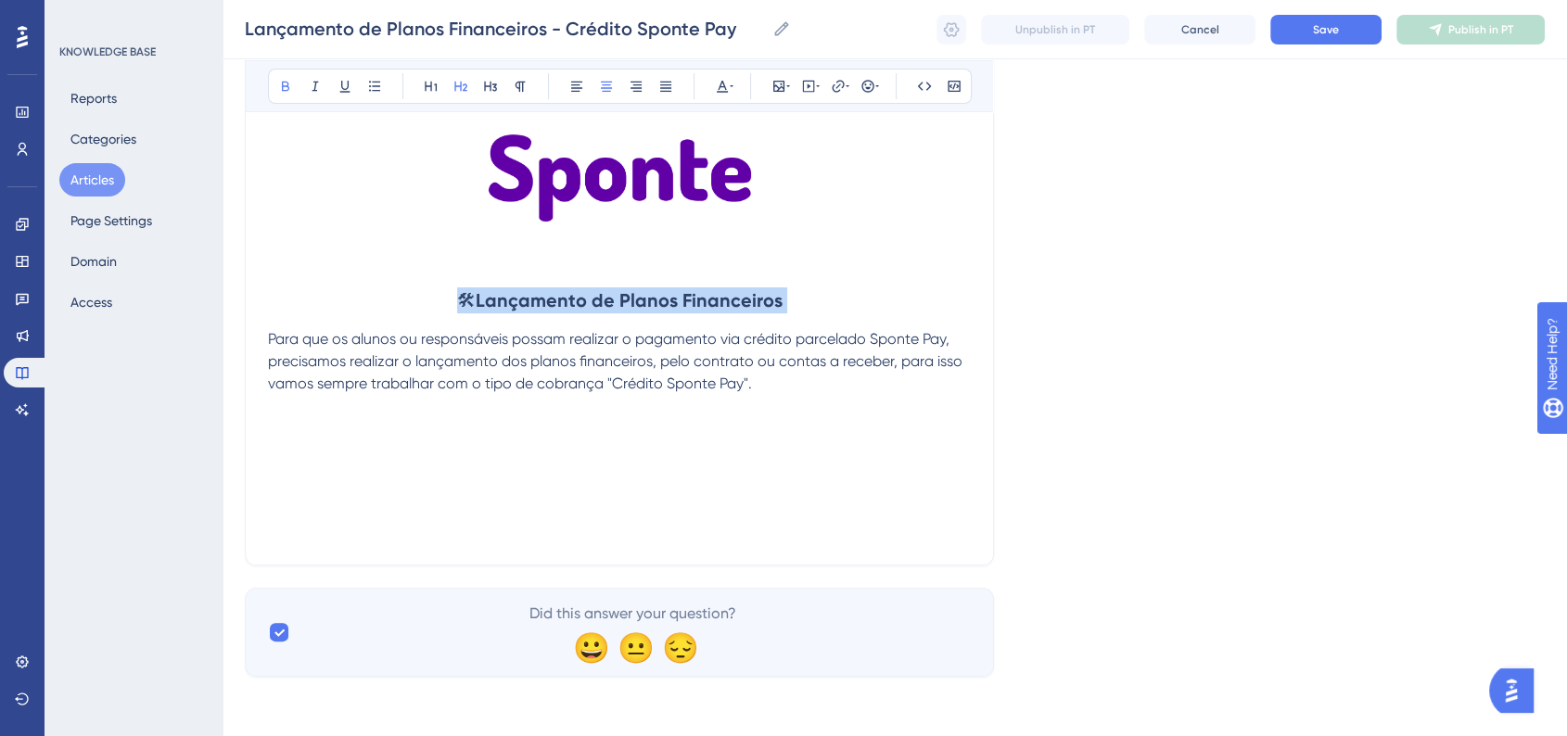
click at [568, 300] on strong "Lançamento de Planos Financeiros" at bounding box center [629, 300] width 307 height 22
click at [951, 266] on p at bounding box center [619, 261] width 703 height 22
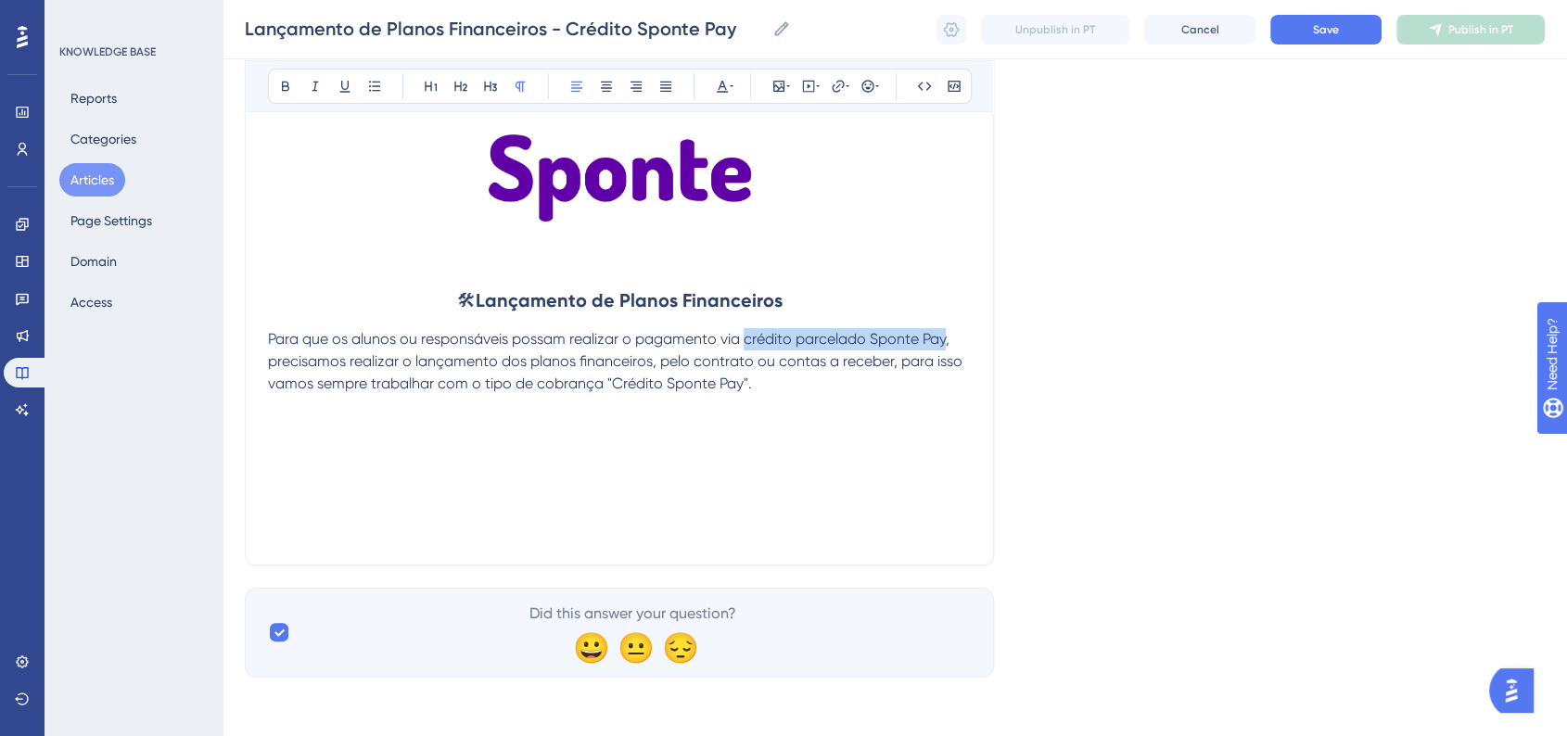
drag, startPoint x: 745, startPoint y: 338, endPoint x: 945, endPoint y: 336, distance: 199.3
click at [945, 336] on span "Para que os alunos ou responsáveis possam realizar o pagamento via crédito parc…" at bounding box center [617, 361] width 698 height 62
click at [288, 77] on button at bounding box center [286, 86] width 26 height 26
click at [843, 387] on p "Para que os alunos ou responsáveis possam realizar o pagamento via crédito parc…" at bounding box center [619, 361] width 703 height 67
click at [748, 342] on strong "crédito parcelado Sponte Pay" at bounding box center [843, 339] width 207 height 18
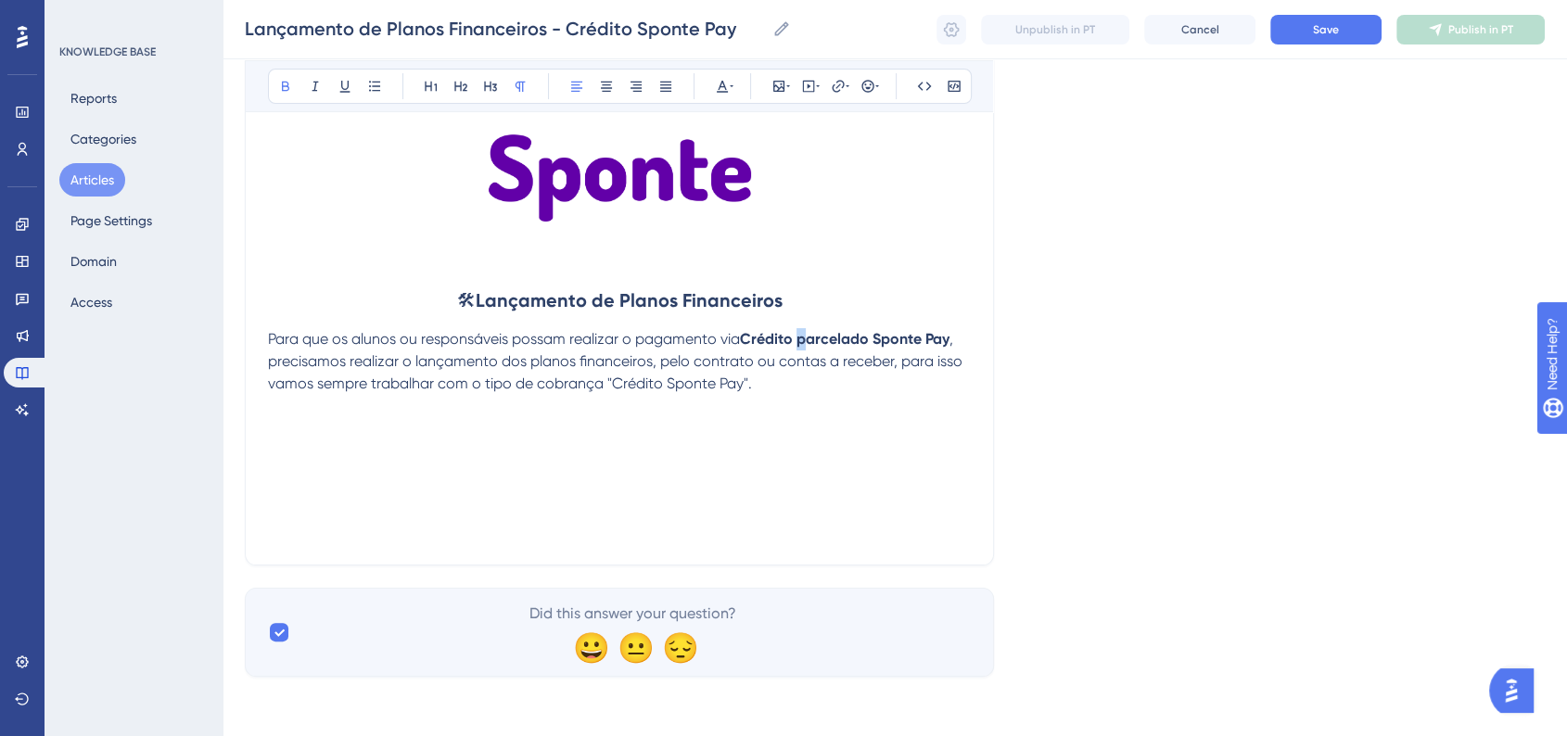
click at [805, 343] on strong "Crédito parcelado Sponte Pay" at bounding box center [845, 339] width 210 height 18
drag, startPoint x: 612, startPoint y: 388, endPoint x: 741, endPoint y: 392, distance: 128.9
click at [741, 392] on p "Para que os alunos ou responsáveis possam realizar o pagamento via Crédito Parc…" at bounding box center [619, 361] width 703 height 67
click at [286, 84] on icon at bounding box center [285, 86] width 15 height 15
click at [288, 424] on p at bounding box center [619, 428] width 703 height 22
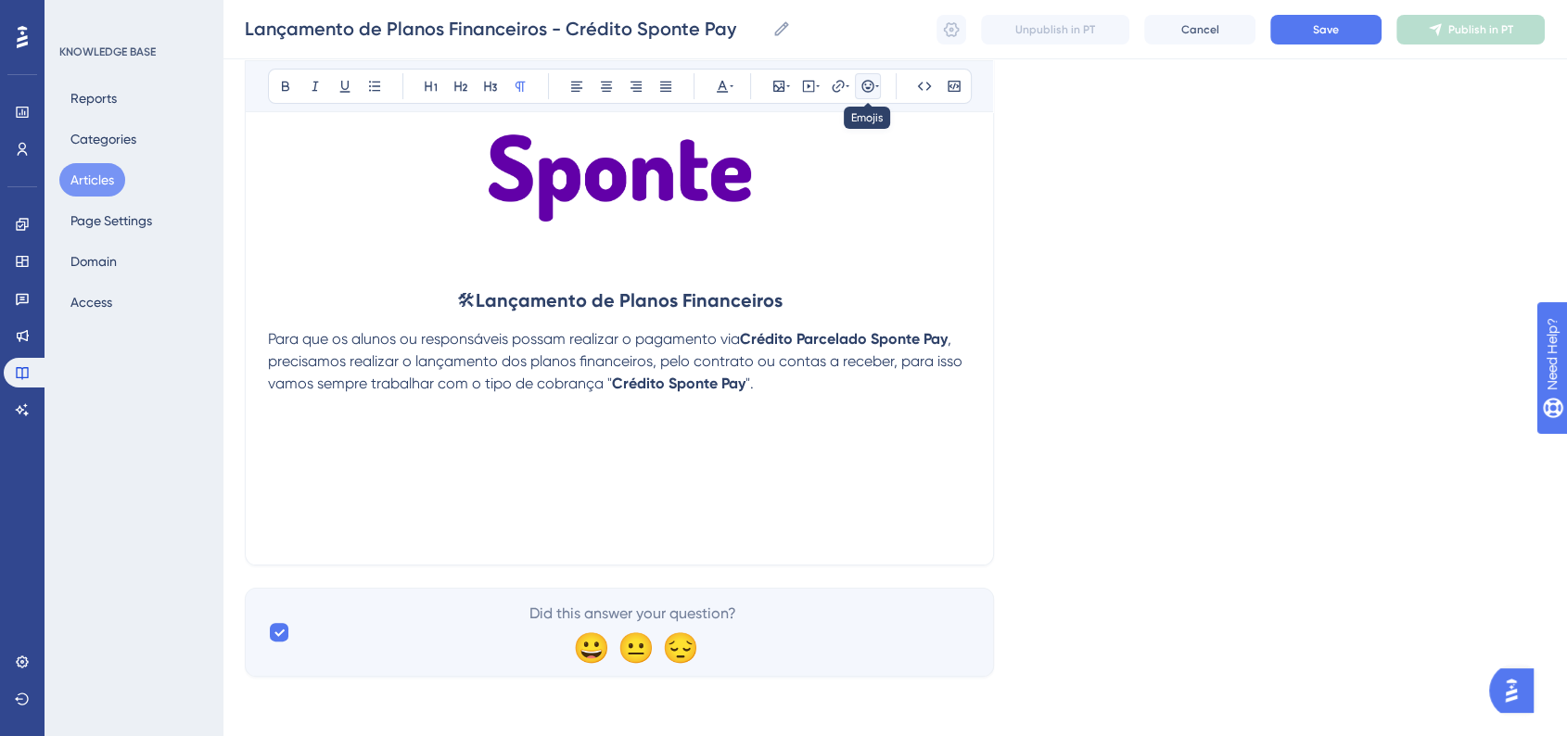
click at [867, 83] on icon at bounding box center [867, 86] width 15 height 15
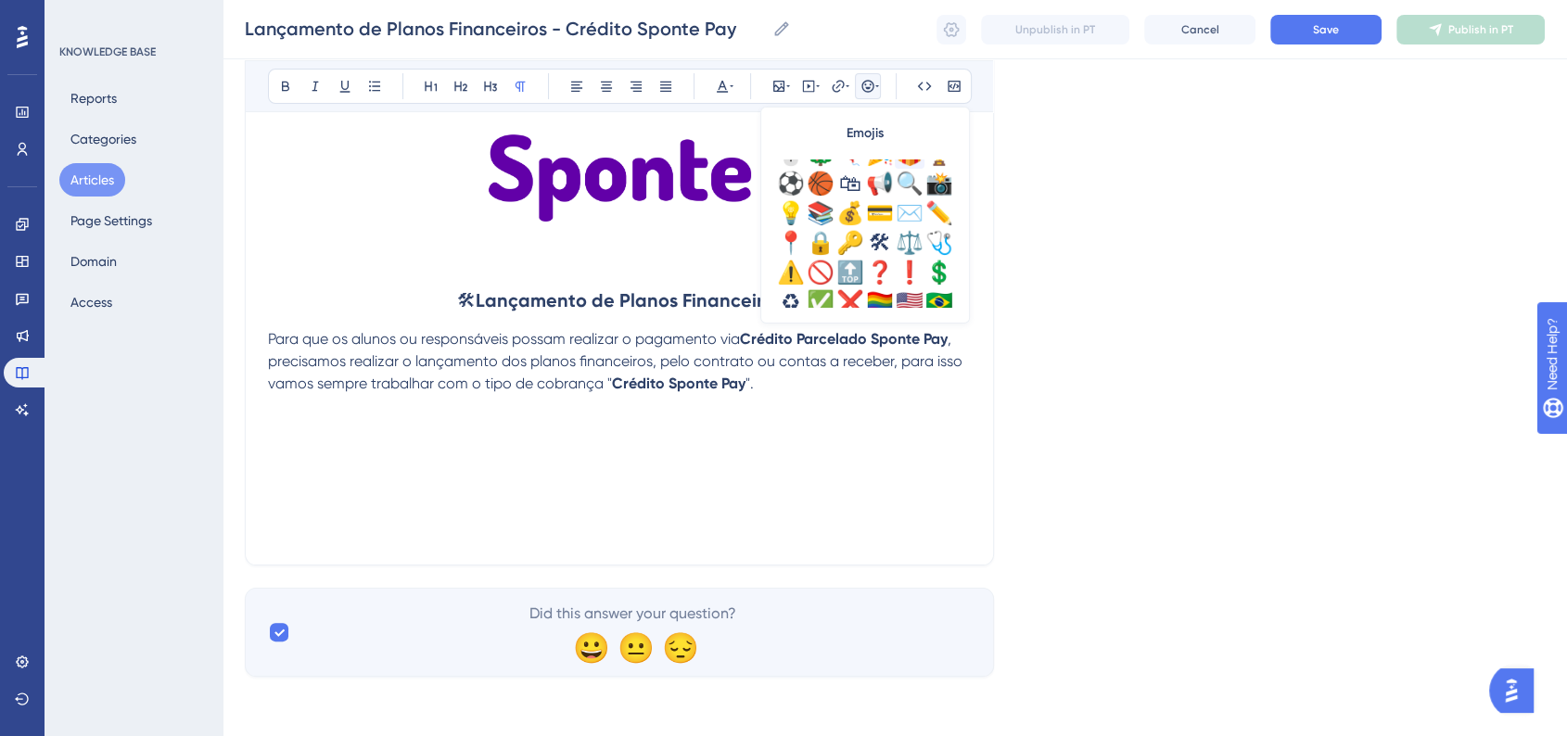
scroll to position [617, 0]
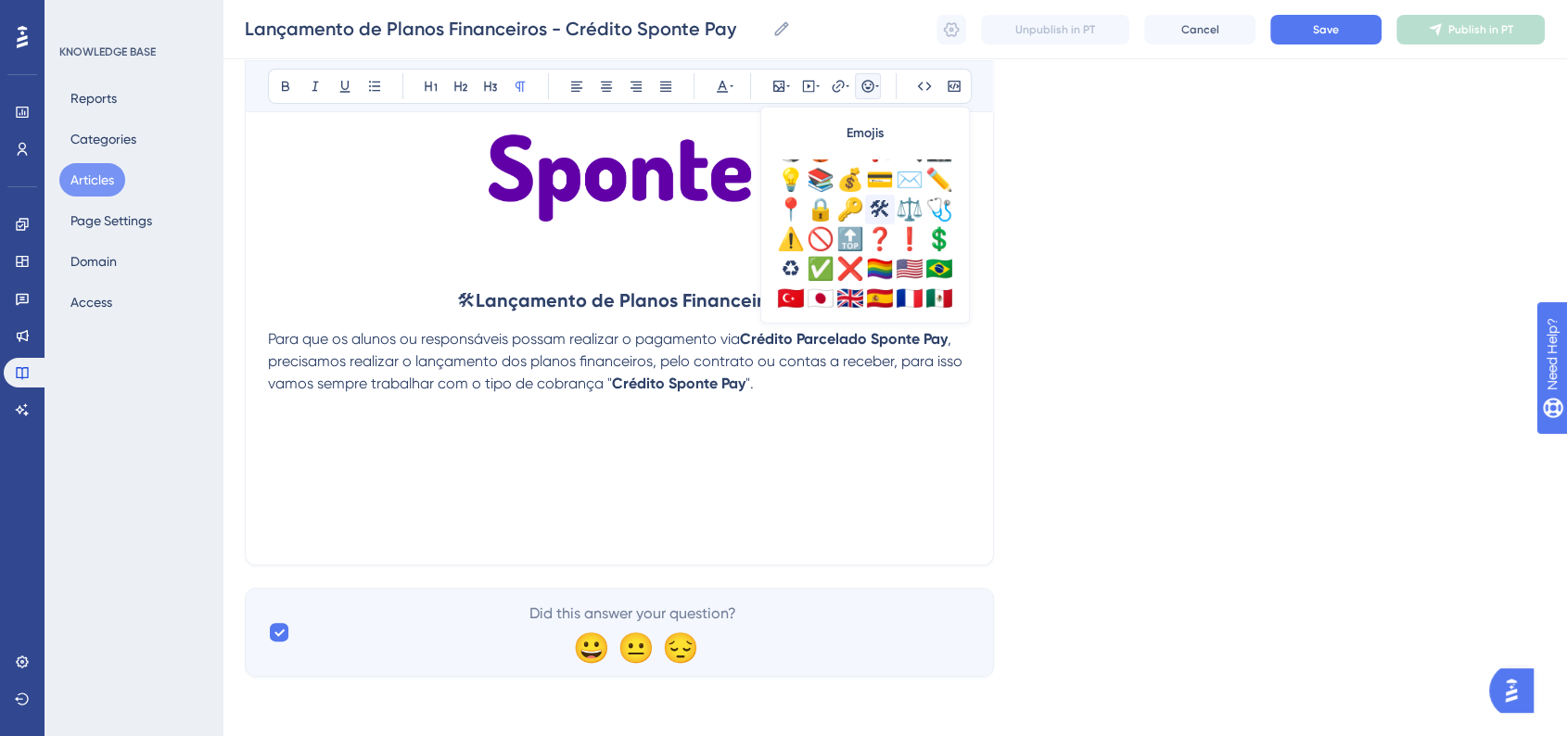
click at [888, 215] on div "🛠" at bounding box center [880, 210] width 30 height 30
drag, startPoint x: 589, startPoint y: 430, endPoint x: 289, endPoint y: 425, distance: 299.5
click at [289, 425] on p "🛠 Como lançar o plano financeiro via contrato:" at bounding box center [619, 428] width 703 height 22
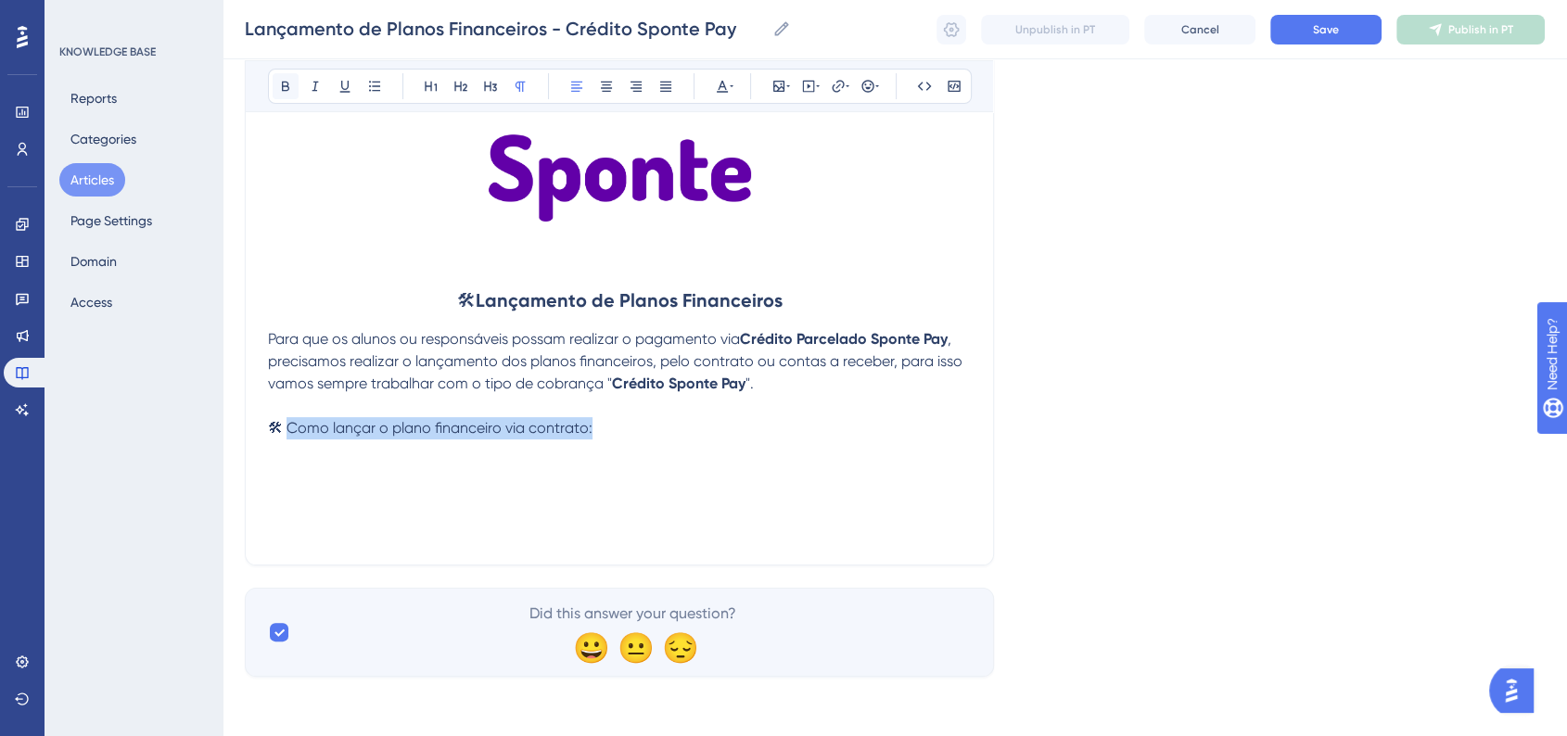
click at [293, 91] on button at bounding box center [286, 86] width 26 height 26
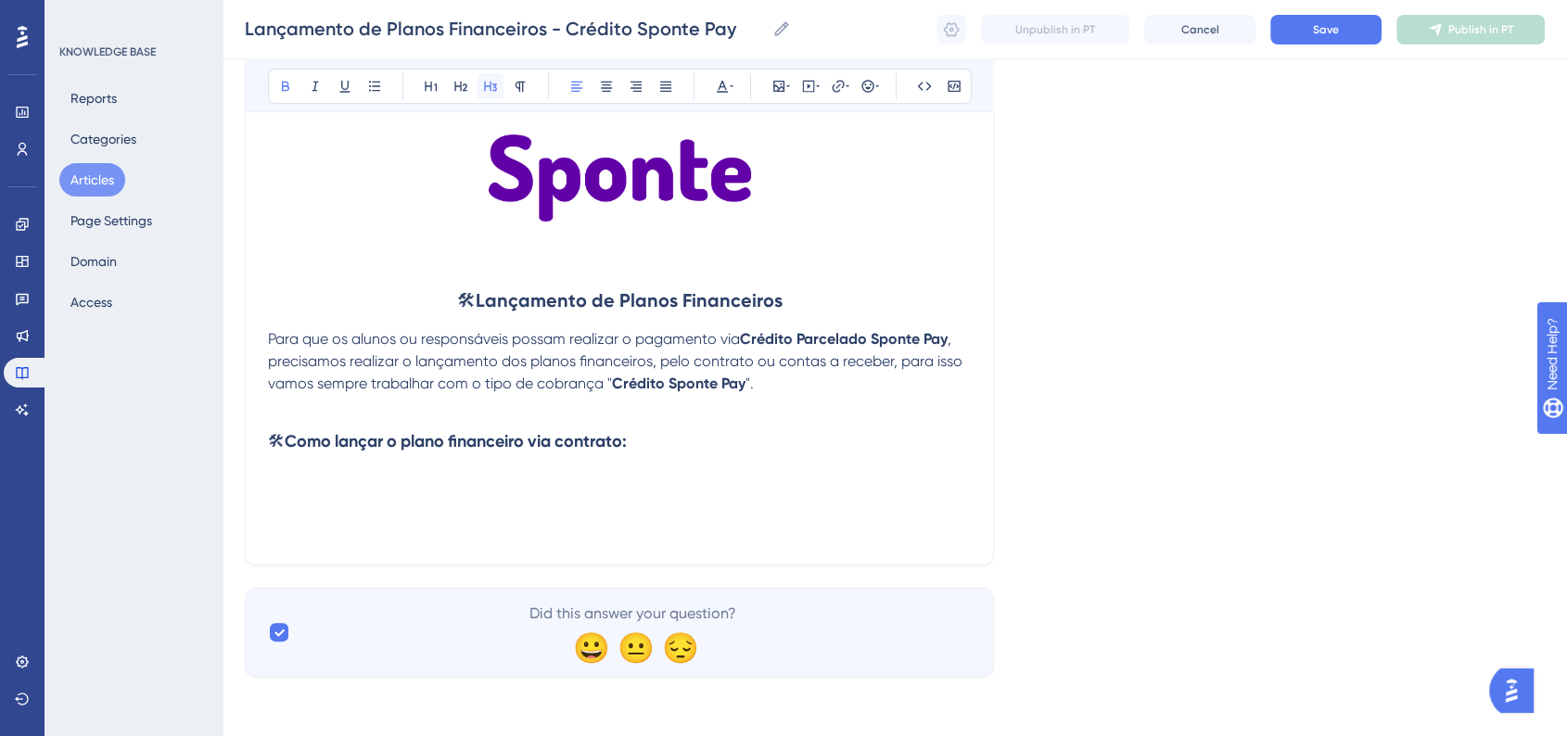
click at [490, 92] on icon at bounding box center [490, 86] width 15 height 15
click at [601, 464] on h3 "🛠 Como lançar o plano financeiro via contrato:" at bounding box center [619, 441] width 703 height 48
click at [664, 440] on h3 "🛠 Como lançar o plano financeiro via contrato:" at bounding box center [619, 441] width 703 height 48
click at [239, 487] on div "Performance Users Engagement Widgets Feedback Product Updates Knowledge Base AI…" at bounding box center [894, 223] width 1344 height 966
click at [526, 95] on button at bounding box center [520, 86] width 26 height 26
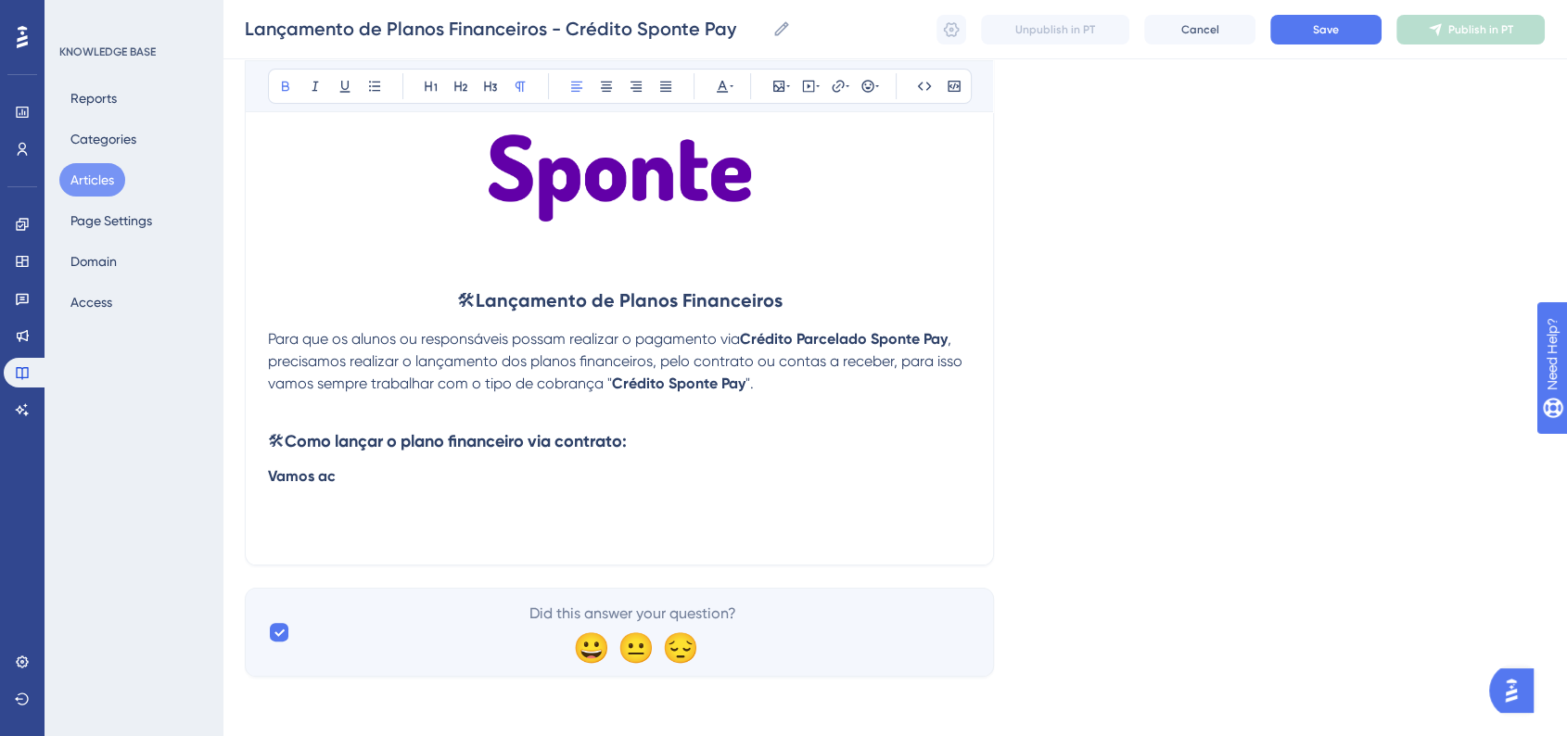
click at [380, 481] on p "Vamos ac" at bounding box center [619, 476] width 703 height 22
drag, startPoint x: 337, startPoint y: 481, endPoint x: 224, endPoint y: 481, distance: 112.2
click at [224, 481] on div "Performance Users Engagement Widgets Feedback Product Updates Knowledge Base AI…" at bounding box center [894, 223] width 1344 height 966
click at [288, 83] on icon at bounding box center [285, 86] width 15 height 15
click at [379, 486] on p "Vamos ac" at bounding box center [619, 476] width 703 height 22
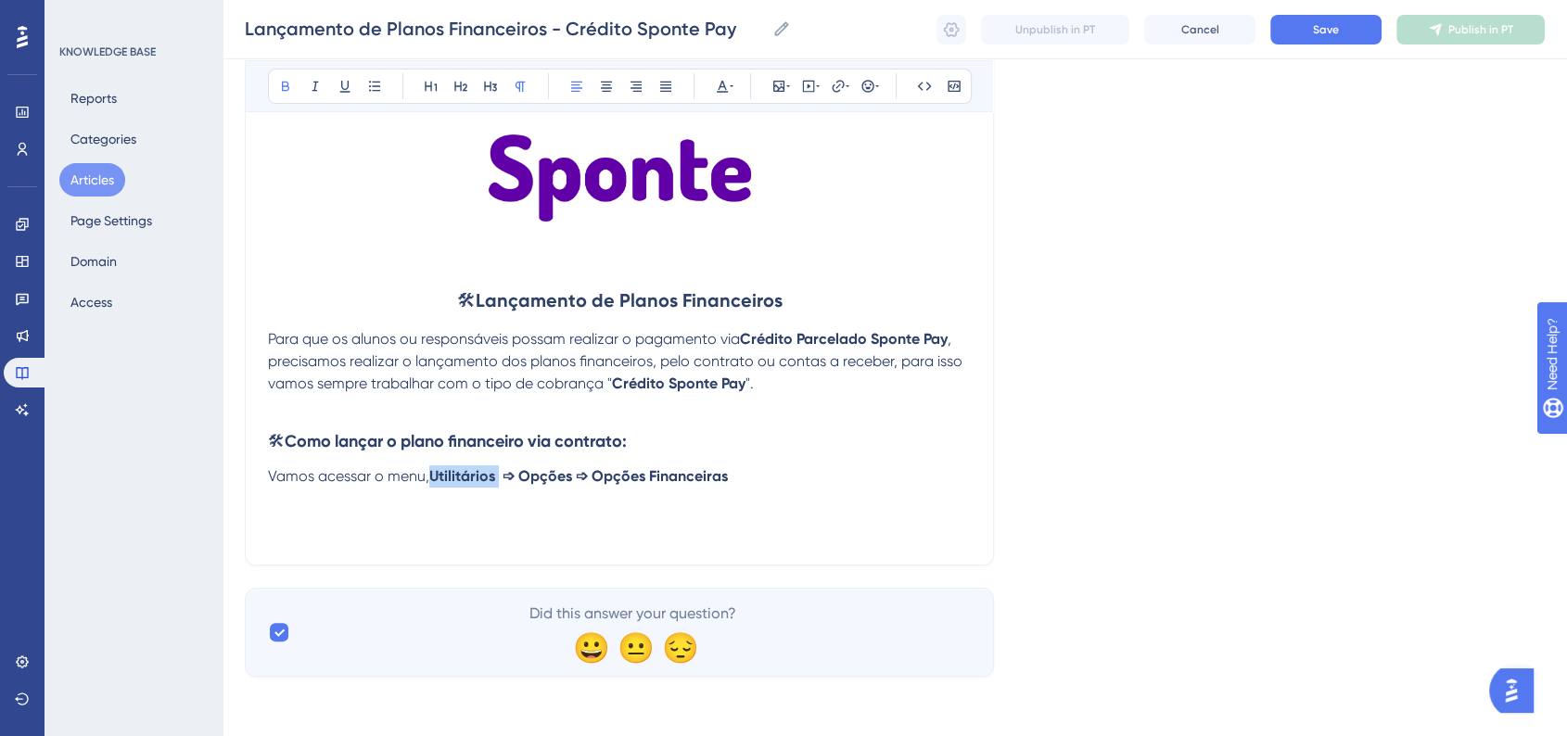
drag, startPoint x: 435, startPoint y: 473, endPoint x: 499, endPoint y: 477, distance: 64.1
click at [499, 477] on strong "Utilitários ➩ Opções ➩ Opções Financeiras" at bounding box center [578, 476] width 299 height 18
click at [500, 482] on strong "Utilitários ➩ Opções ➩ Opções Financeiras" at bounding box center [578, 476] width 299 height 18
drag, startPoint x: 431, startPoint y: 477, endPoint x: 494, endPoint y: 474, distance: 63.1
click at [494, 474] on strong "Utilitários ➩ Opções ➩ Opções Financeiras" at bounding box center [578, 476] width 299 height 18
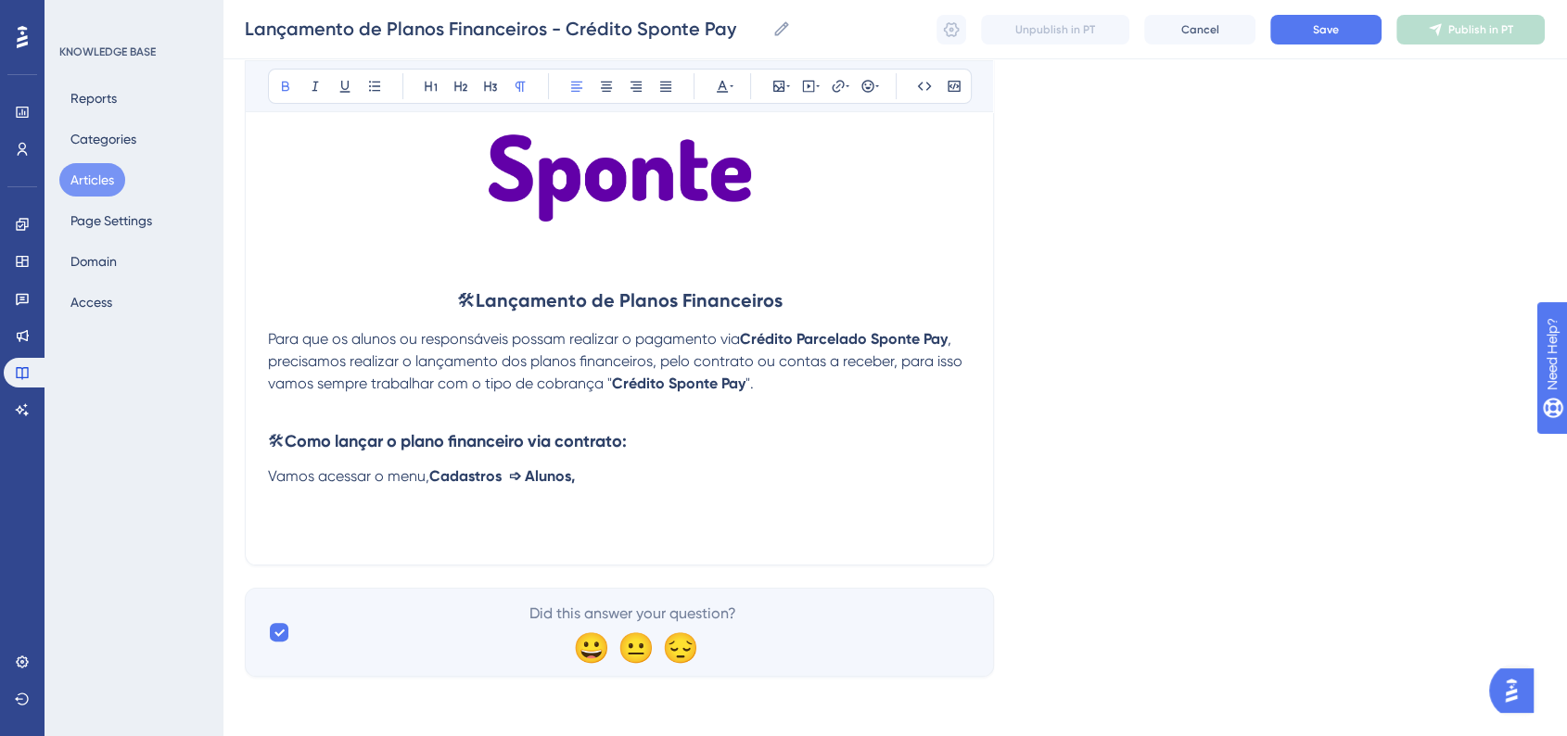
click at [512, 477] on strong "Cadastros ➩ Alunos," at bounding box center [502, 476] width 146 height 18
click at [630, 467] on p "Vamos acessar o menu, Cadastros ➩ Alunos," at bounding box center [619, 476] width 703 height 22
click at [1179, 8] on div "Lançamento de Planos Financeiros - Crédito Sponte Pay Lançamento de Planos Fina…" at bounding box center [894, 29] width 1344 height 59
drag, startPoint x: 433, startPoint y: 483, endPoint x: 501, endPoint y: 475, distance: 68.2
click at [501, 475] on strong "Cadastros ➩ Alunos, e buscar pelo aluno que desejamos lançar o plano." at bounding box center [608, 487] width 681 height 40
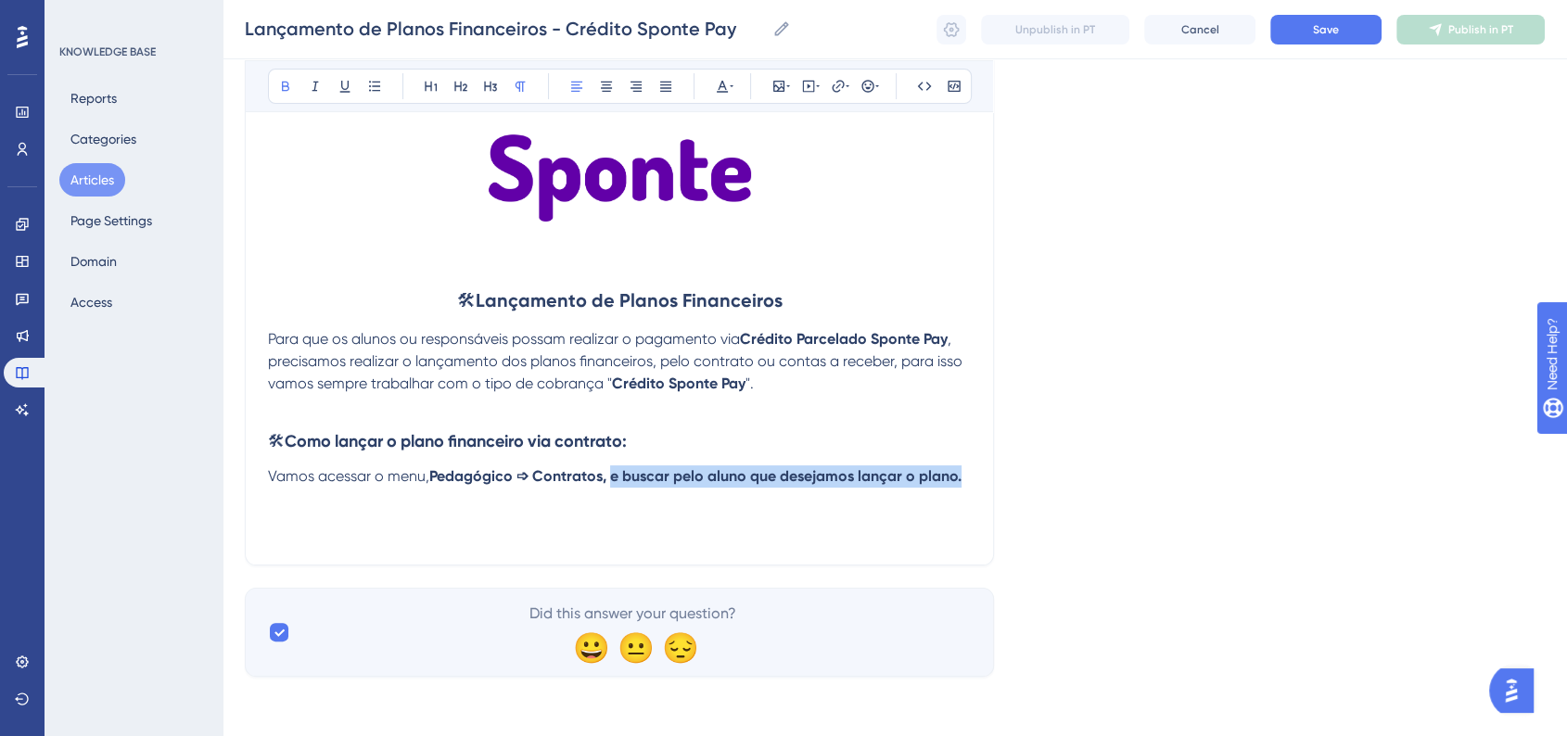
drag, startPoint x: 616, startPoint y: 477, endPoint x: 964, endPoint y: 489, distance: 348.8
click at [964, 489] on div "🛠 Lançamento de Planos Financeiros Para que os alunos ou responsáveis possam re…" at bounding box center [619, 338] width 703 height 408
click at [274, 77] on button at bounding box center [286, 86] width 26 height 26
drag, startPoint x: 782, startPoint y: 477, endPoint x: 859, endPoint y: 493, distance: 78.5
click at [782, 478] on span "e buscar pelo aluno que desejamos lançar o plano." at bounding box center [779, 476] width 346 height 18
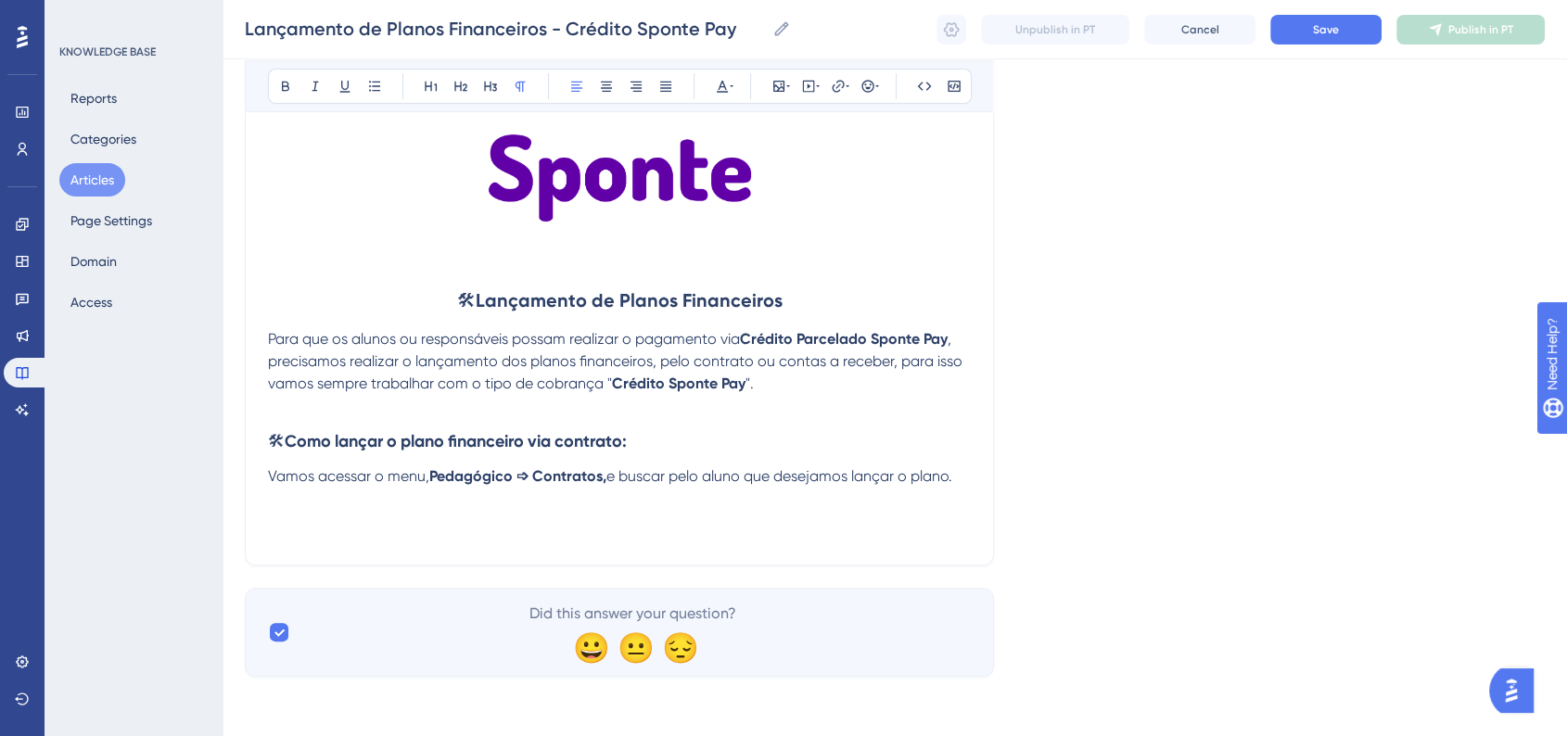
click at [942, 483] on span "e buscar pelo aluno que desejamos lançar o plano." at bounding box center [779, 476] width 346 height 18
click at [952, 480] on span "e buscar pelo aluno que desejamos lançar o plano." at bounding box center [779, 476] width 346 height 18
click at [304, 521] on div "🛠 Lançamento de Planos Financeiros Para que os alunos ou responsáveis possam re…" at bounding box center [619, 338] width 703 height 408
click at [719, 501] on p "Vamos acessar o menu, Pedagógico ➩ Contratos, e buscar pelo aluno que desejamos…" at bounding box center [619, 487] width 703 height 44
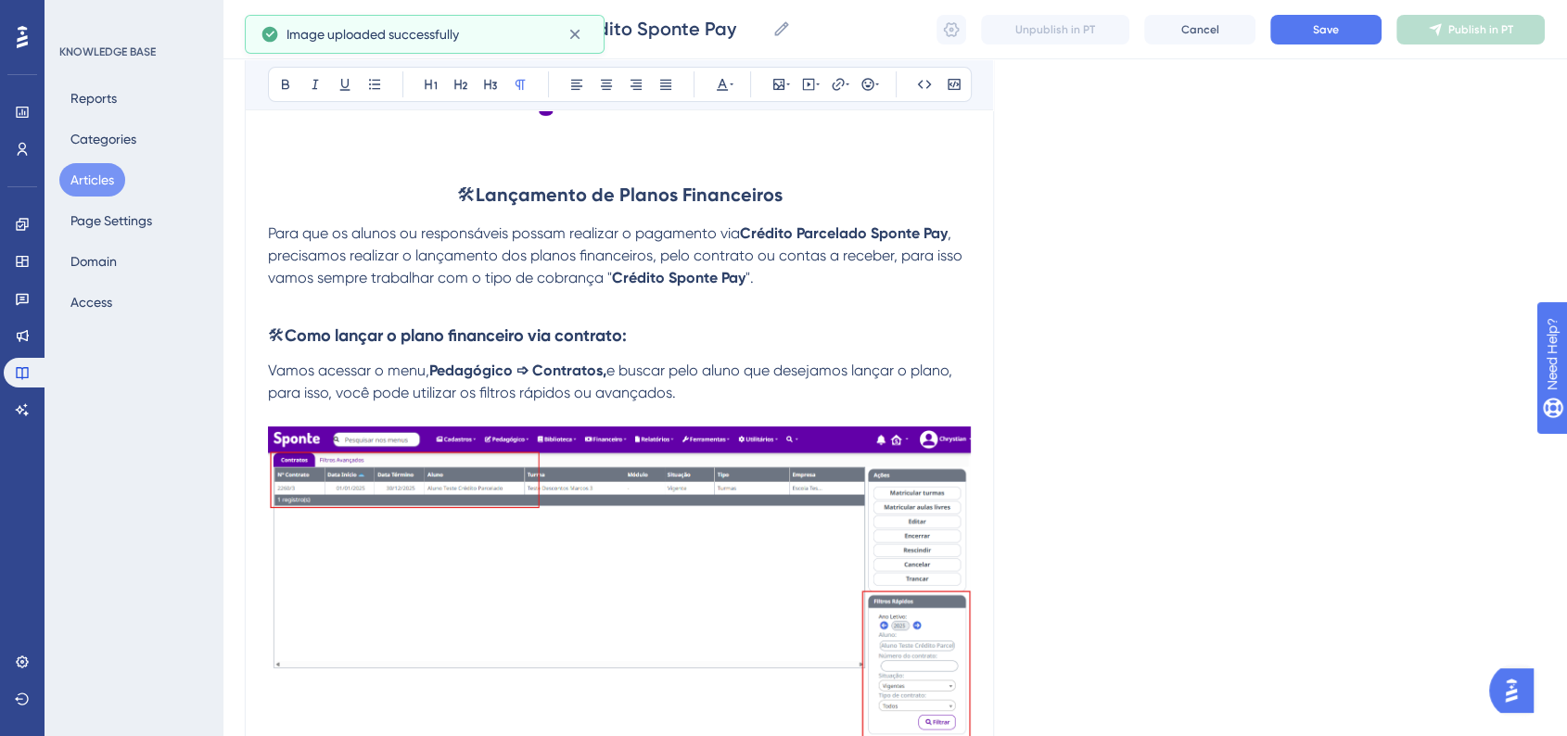
scroll to position [465, 0]
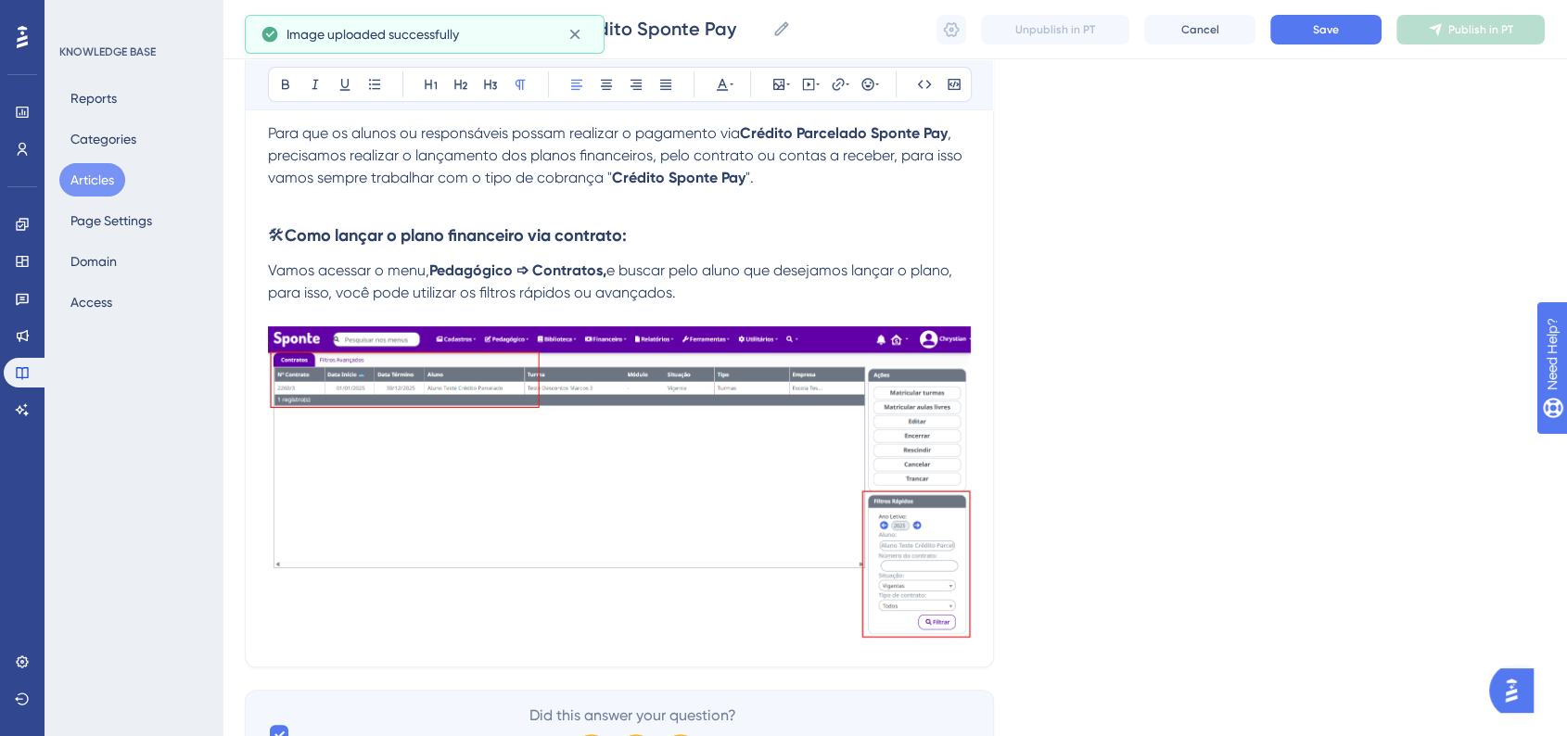
click at [269, 265] on span "Vamos acessar o menu," at bounding box center [348, 270] width 161 height 18
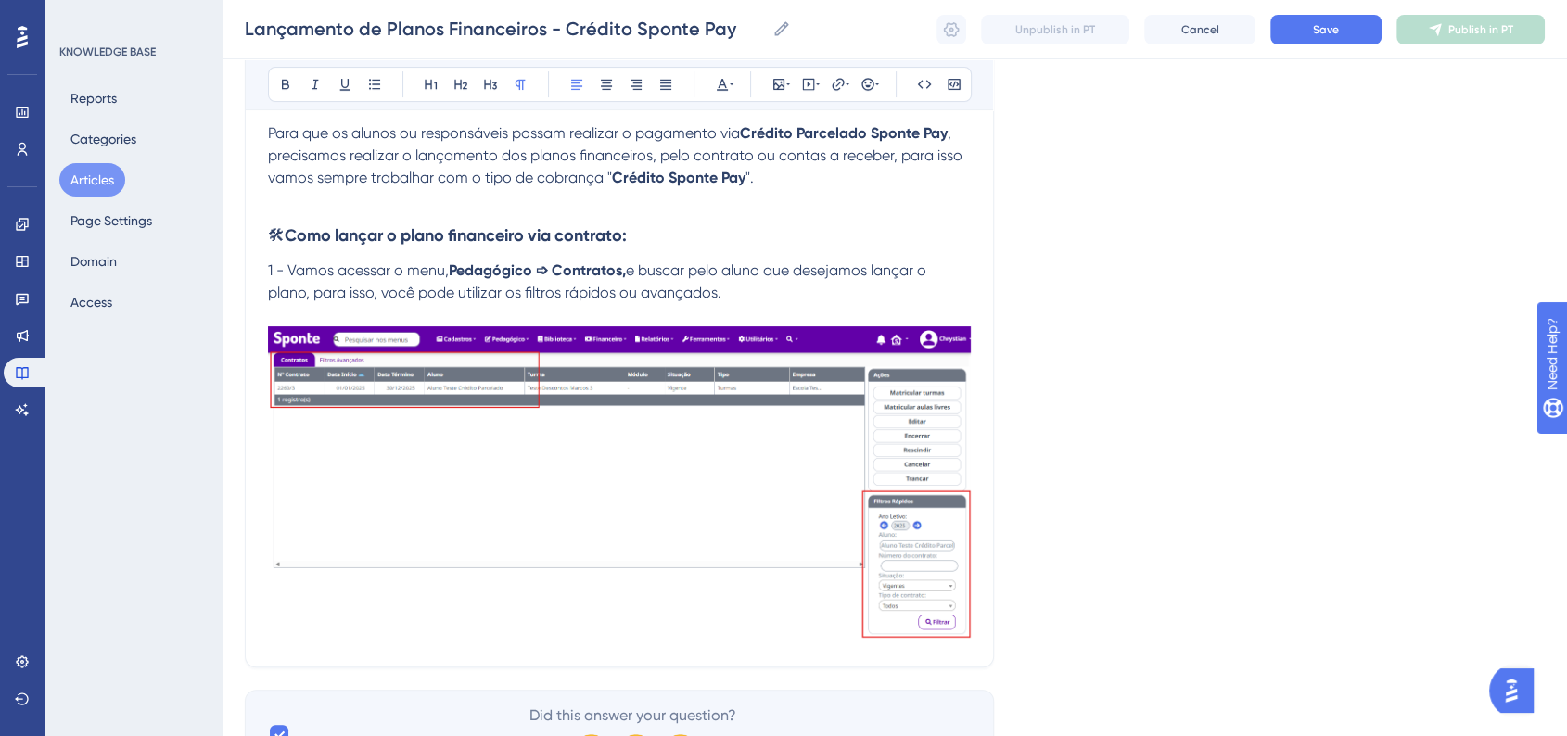
click at [277, 269] on div "Lançamento de Planos Financeiros - Crédito Sponte Pay Bold Italic Underline Bul…" at bounding box center [619, 204] width 749 height 925
drag, startPoint x: 281, startPoint y: 270, endPoint x: 261, endPoint y: 269, distance: 19.5
click at [261, 269] on div "Lançamento de Planos Financeiros - Crédito Sponte Pay Bold Italic Underline Bul…" at bounding box center [619, 204] width 749 height 925
click at [274, 75] on button at bounding box center [286, 84] width 26 height 26
click at [277, 268] on strong "1 -" at bounding box center [276, 270] width 17 height 18
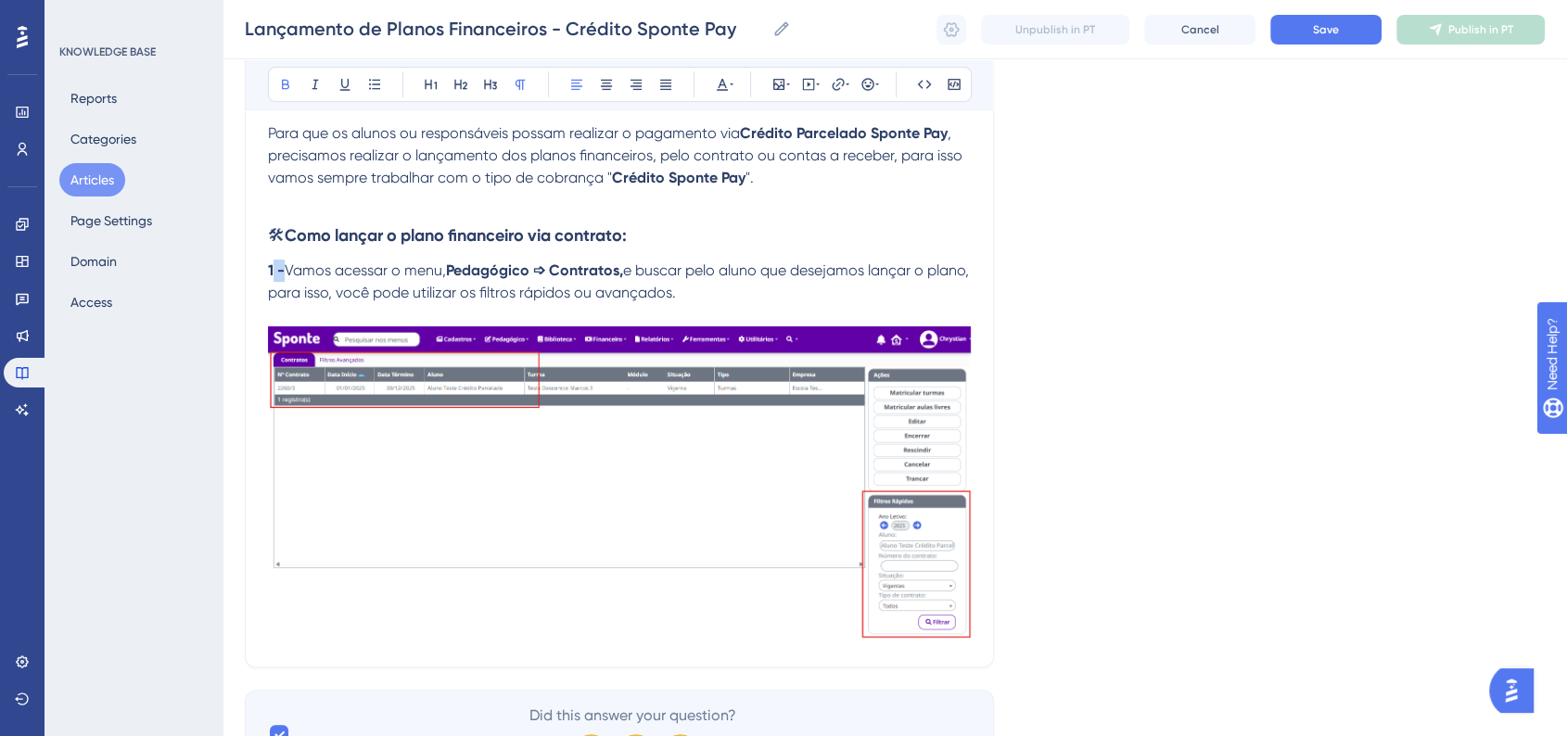
drag, startPoint x: 271, startPoint y: 271, endPoint x: 286, endPoint y: 271, distance: 14.8
click at [286, 271] on p "1 - Vamos acessar o menu, Pedagógico ➩ Contratos, e buscar pelo aluno que desej…" at bounding box center [619, 282] width 703 height 44
click at [273, 275] on strong "1 -" at bounding box center [276, 270] width 17 height 18
drag, startPoint x: 273, startPoint y: 273, endPoint x: 282, endPoint y: 272, distance: 9.3
click at [282, 272] on strong "1 -" at bounding box center [276, 270] width 17 height 18
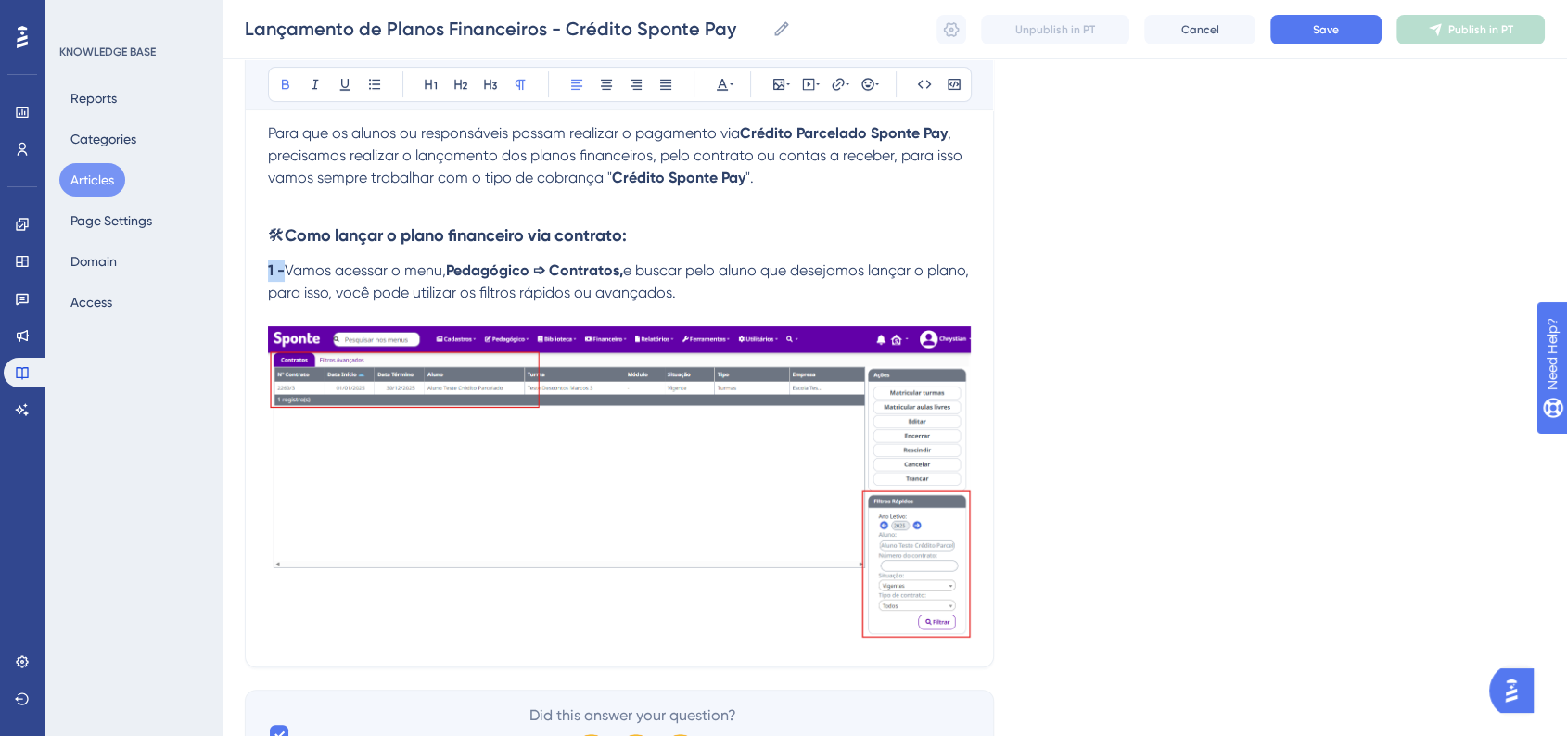
copy strong "1 -"
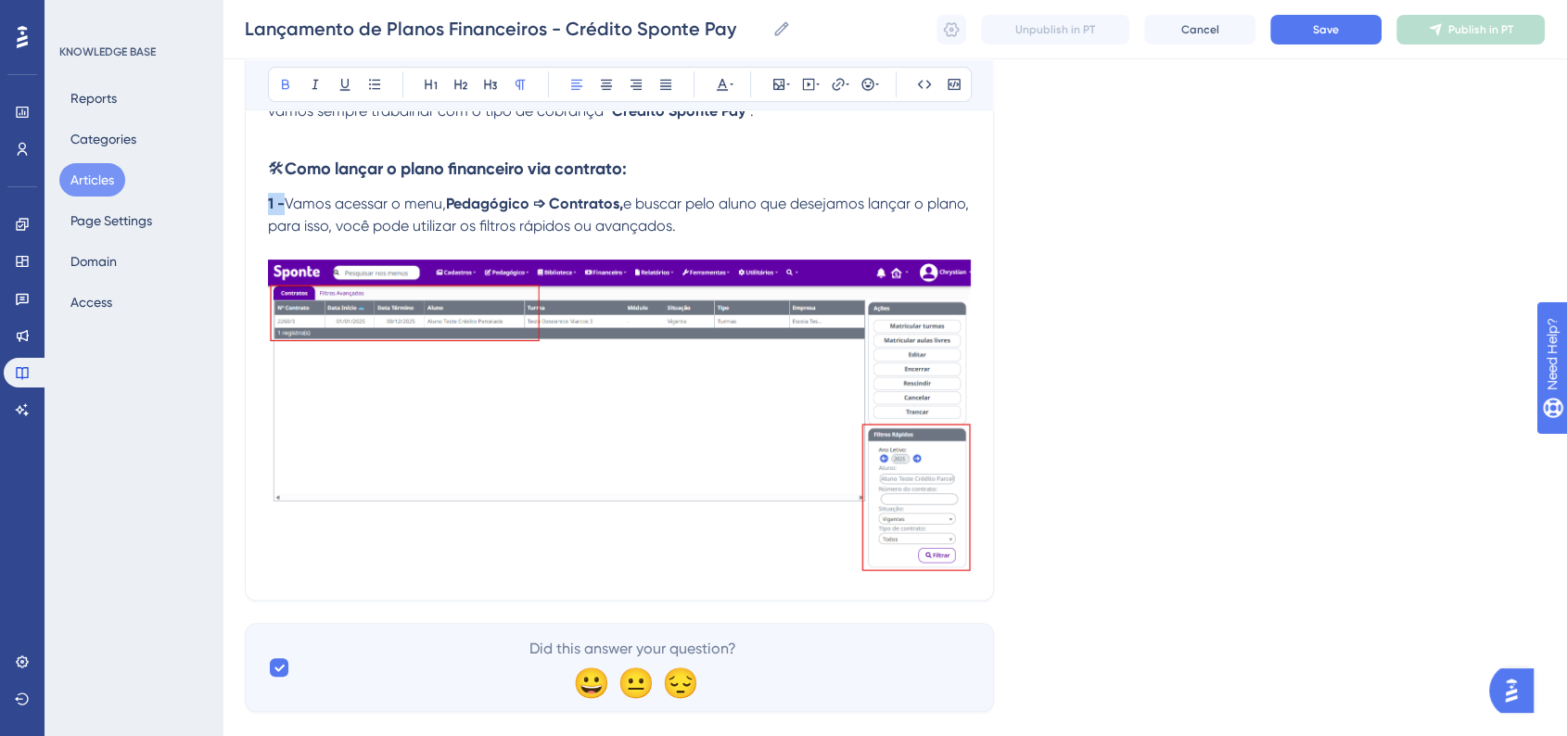
scroll to position [568, 0]
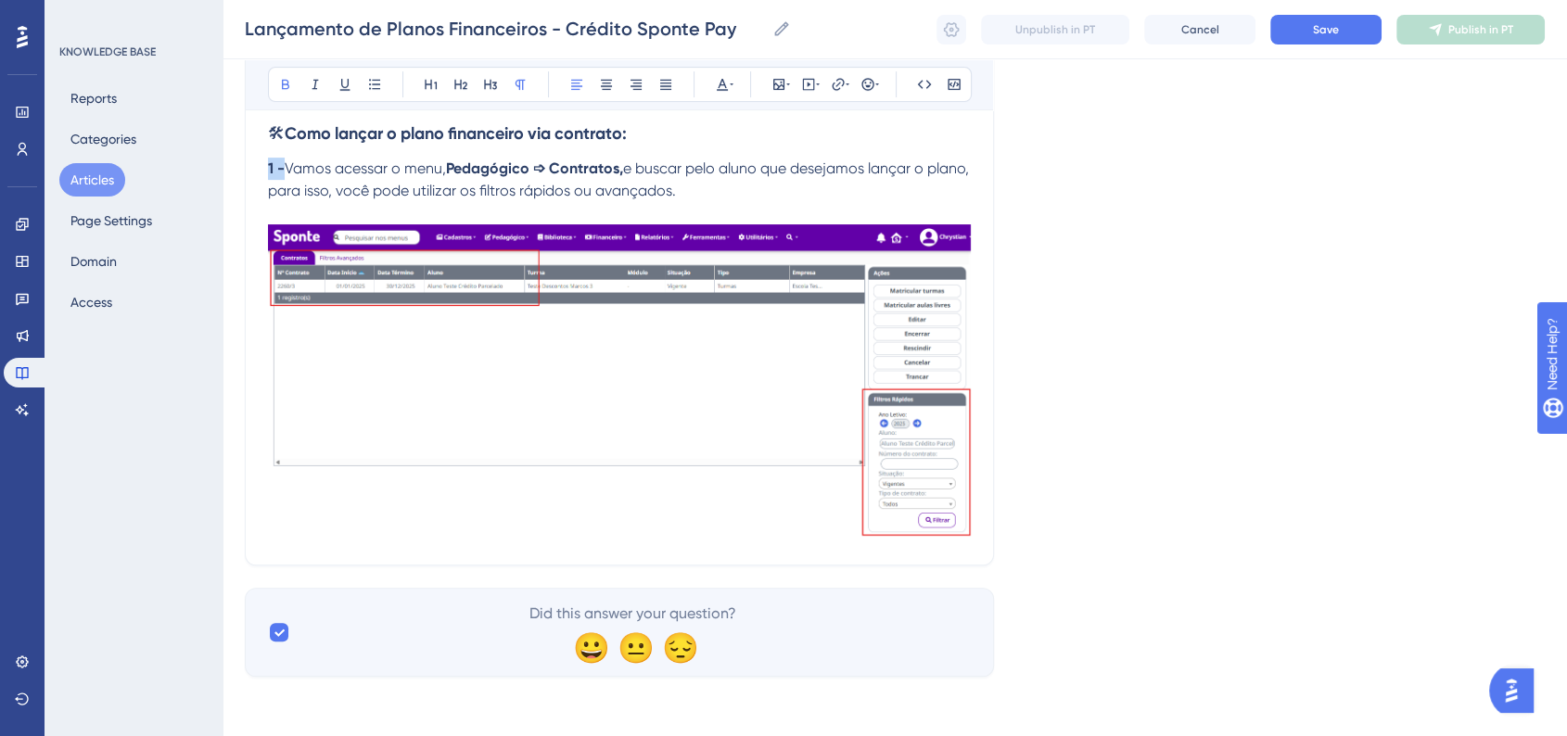
click at [961, 492] on img at bounding box center [619, 379] width 703 height 311
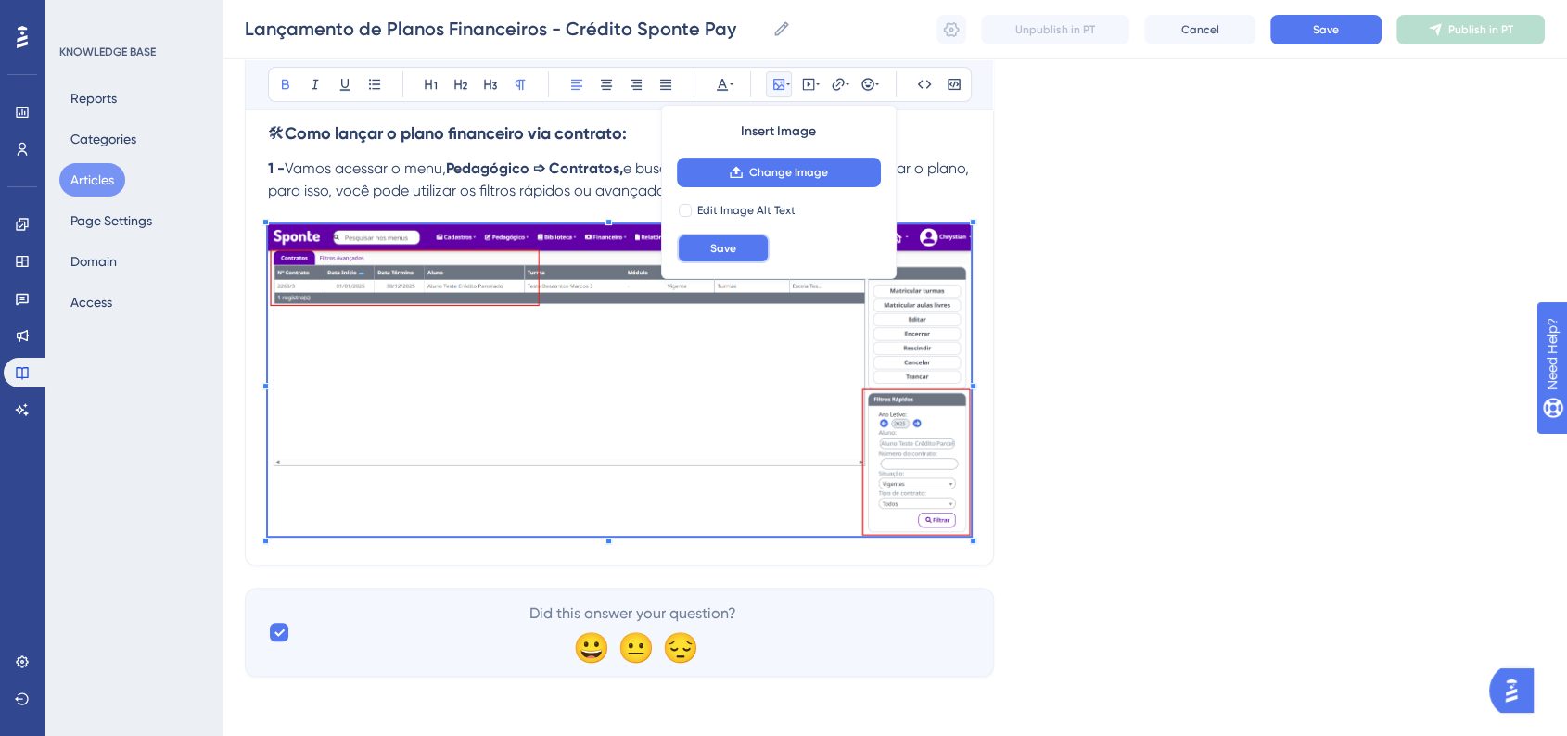
click at [731, 253] on span "Save" at bounding box center [723, 248] width 26 height 15
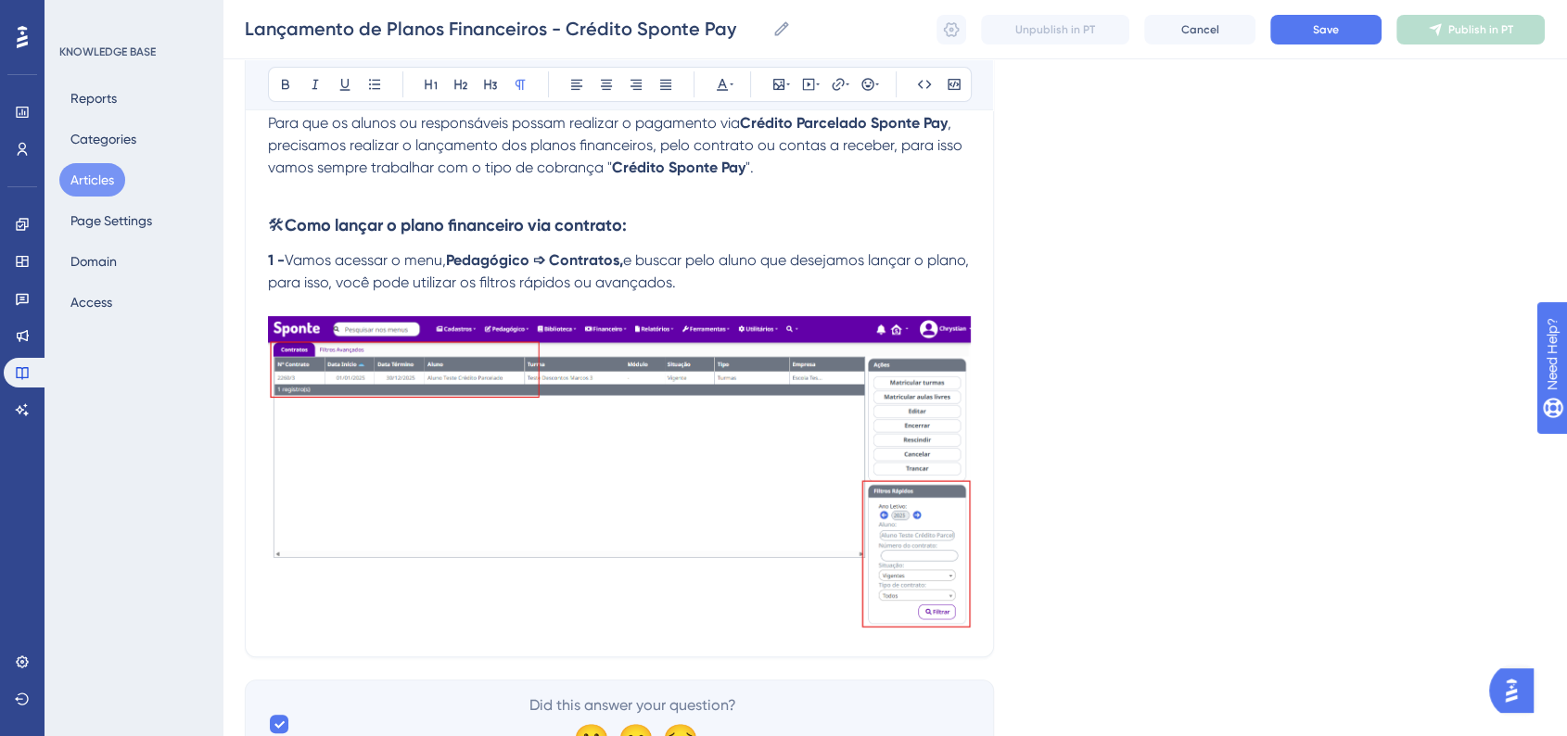
scroll to position [567, 0]
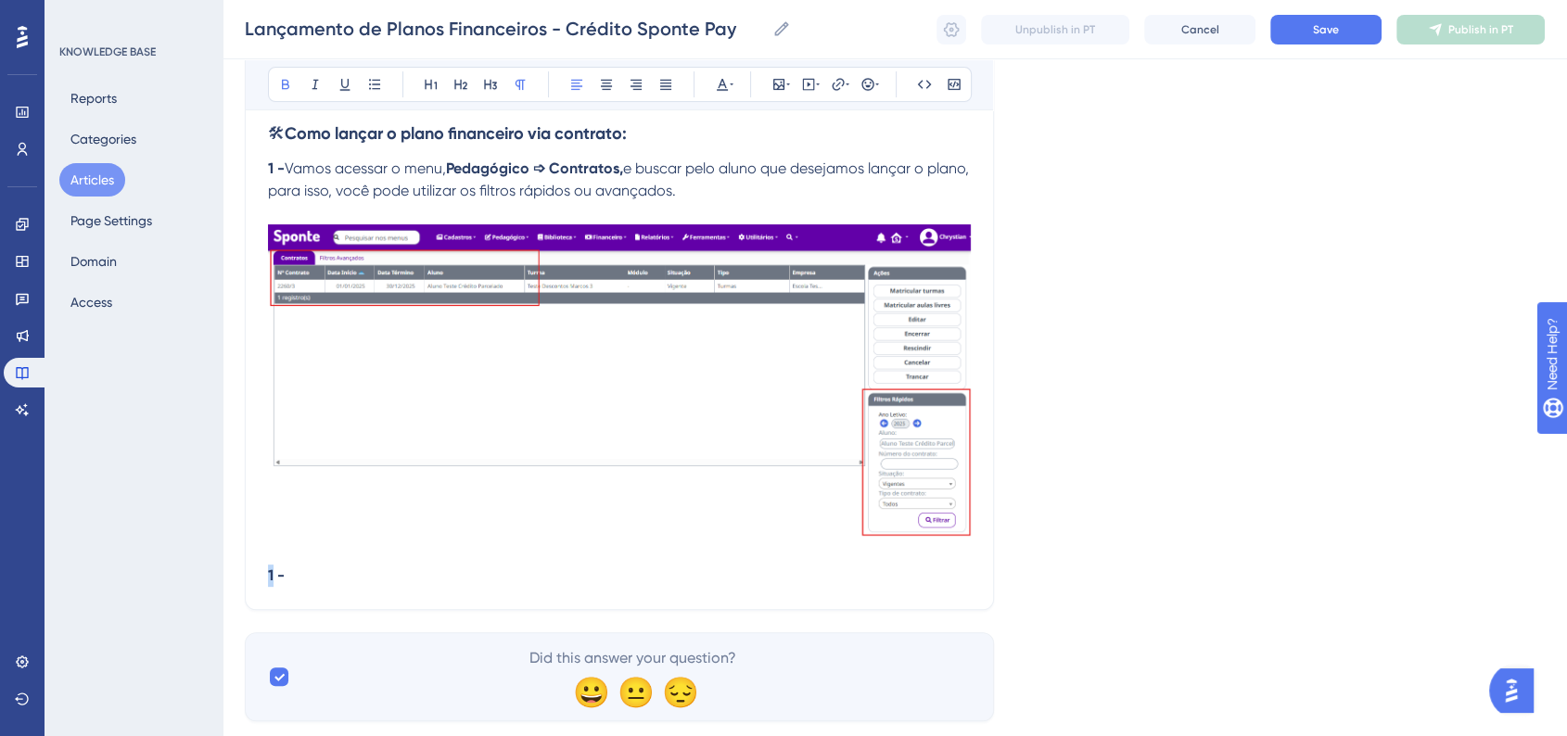
click at [271, 577] on strong "1 -" at bounding box center [276, 575] width 17 height 18
click at [313, 586] on p "2 -" at bounding box center [619, 576] width 703 height 22
click at [375, 571] on p "2 -" at bounding box center [619, 576] width 703 height 22
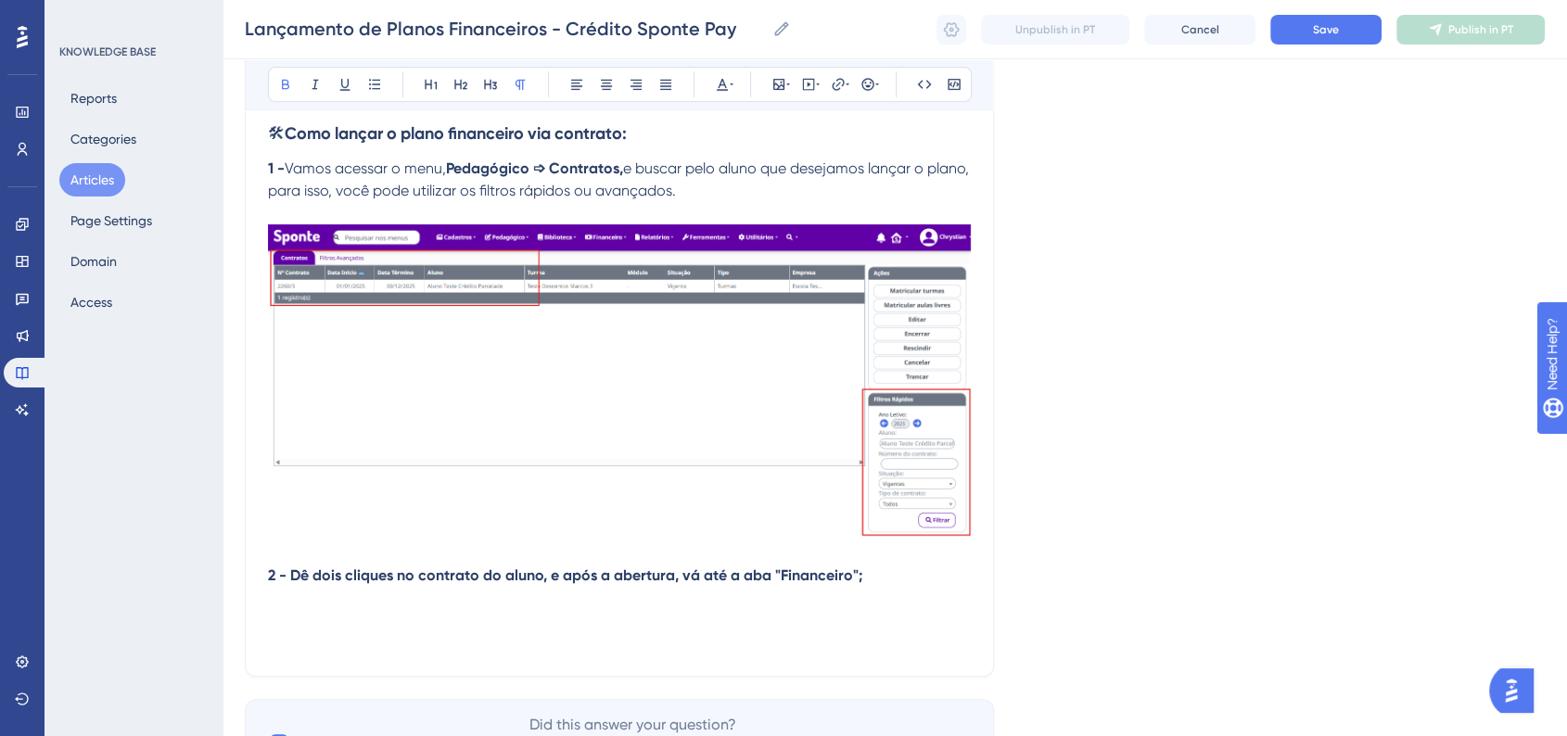
click at [294, 619] on p at bounding box center [619, 620] width 703 height 22
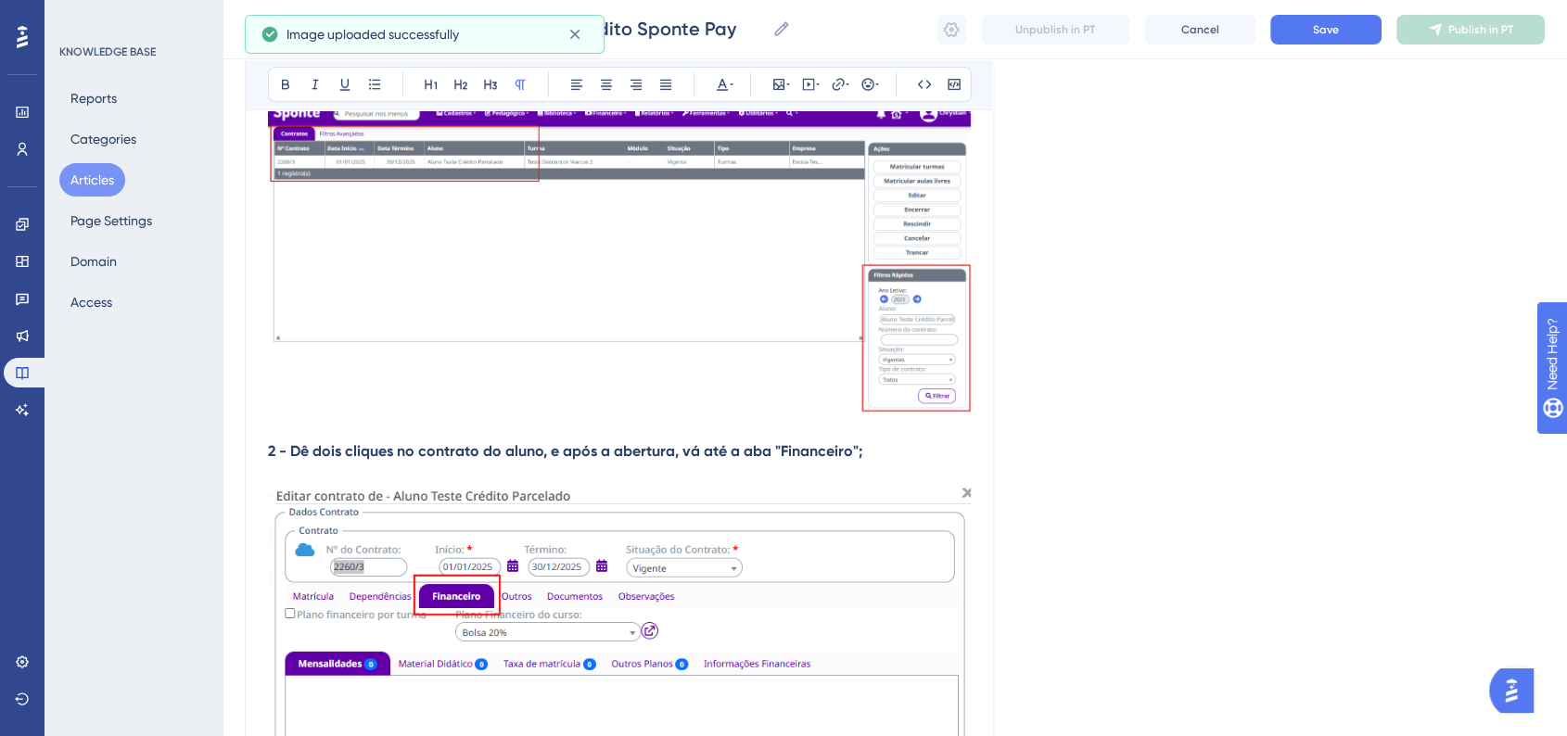
scroll to position [979, 0]
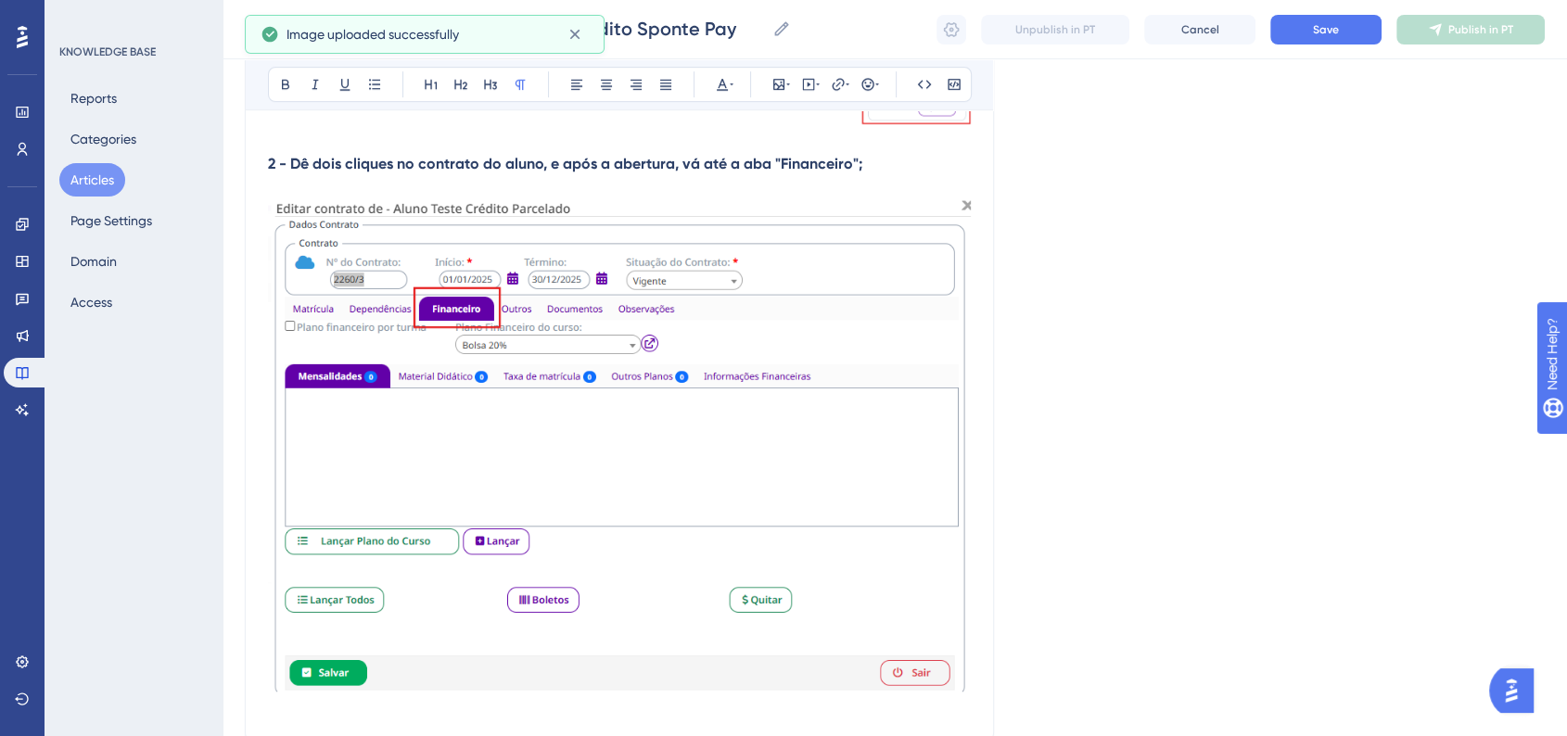
click at [502, 559] on img at bounding box center [619, 444] width 703 height 494
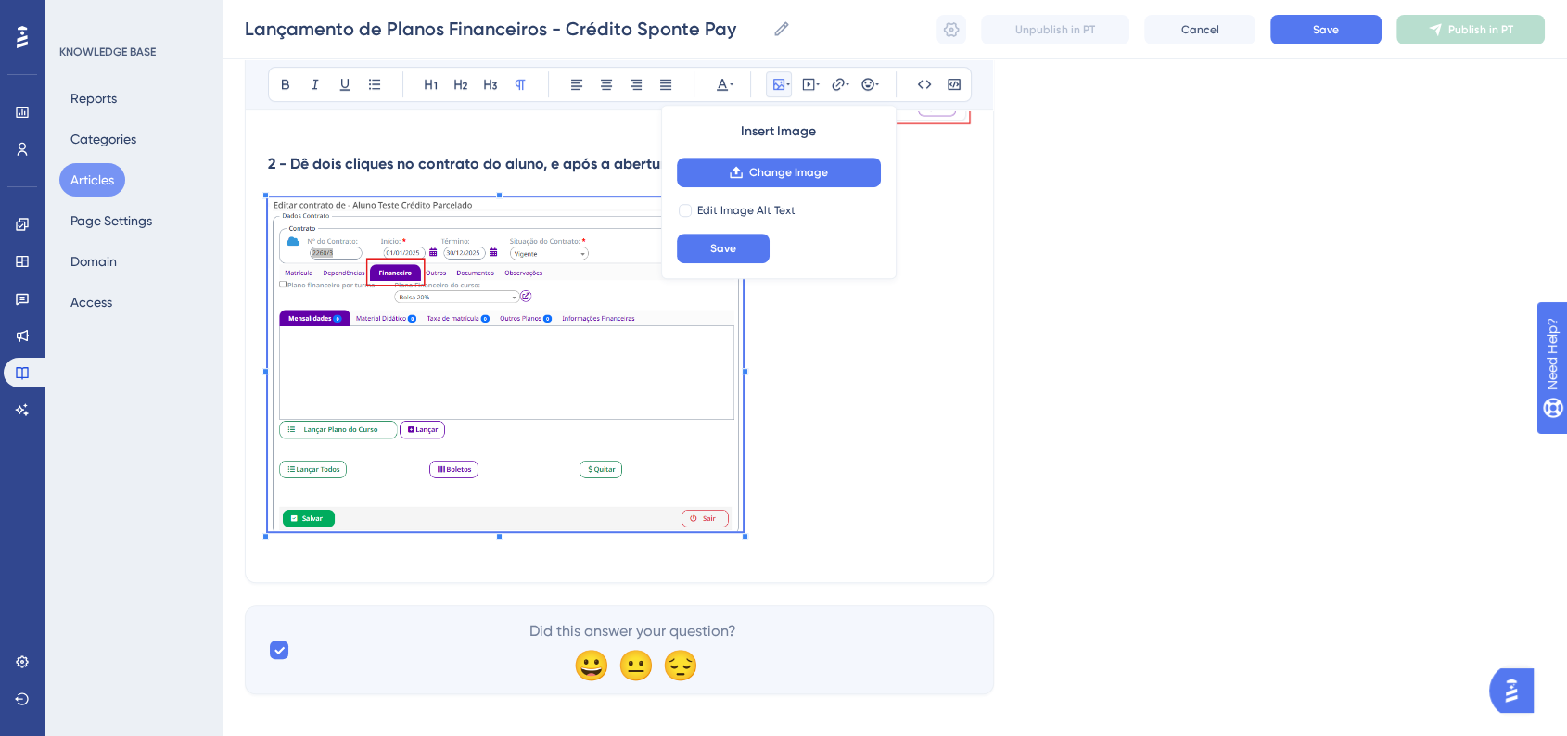
click at [742, 488] on span at bounding box center [505, 367] width 475 height 340
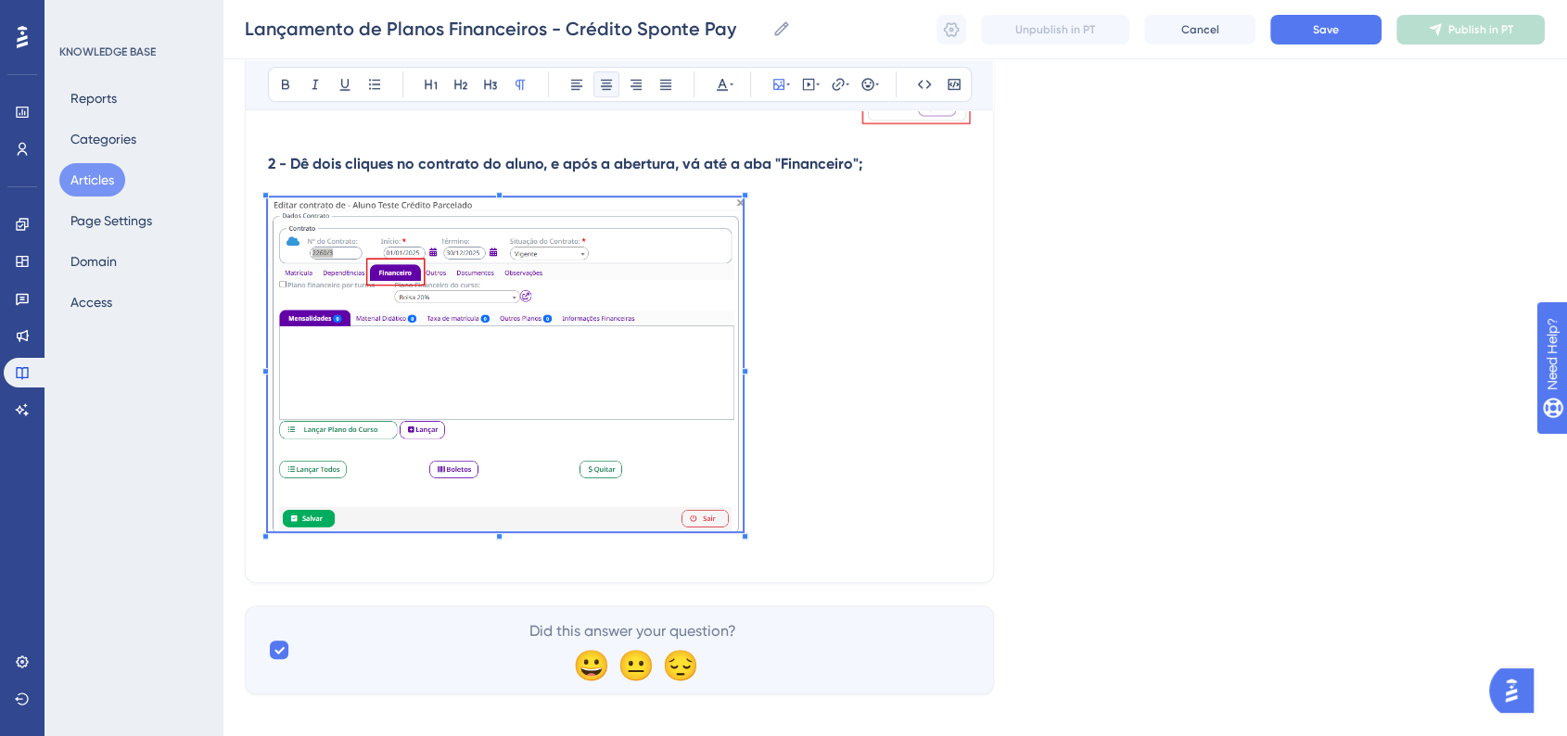
click at [608, 90] on icon at bounding box center [606, 84] width 15 height 15
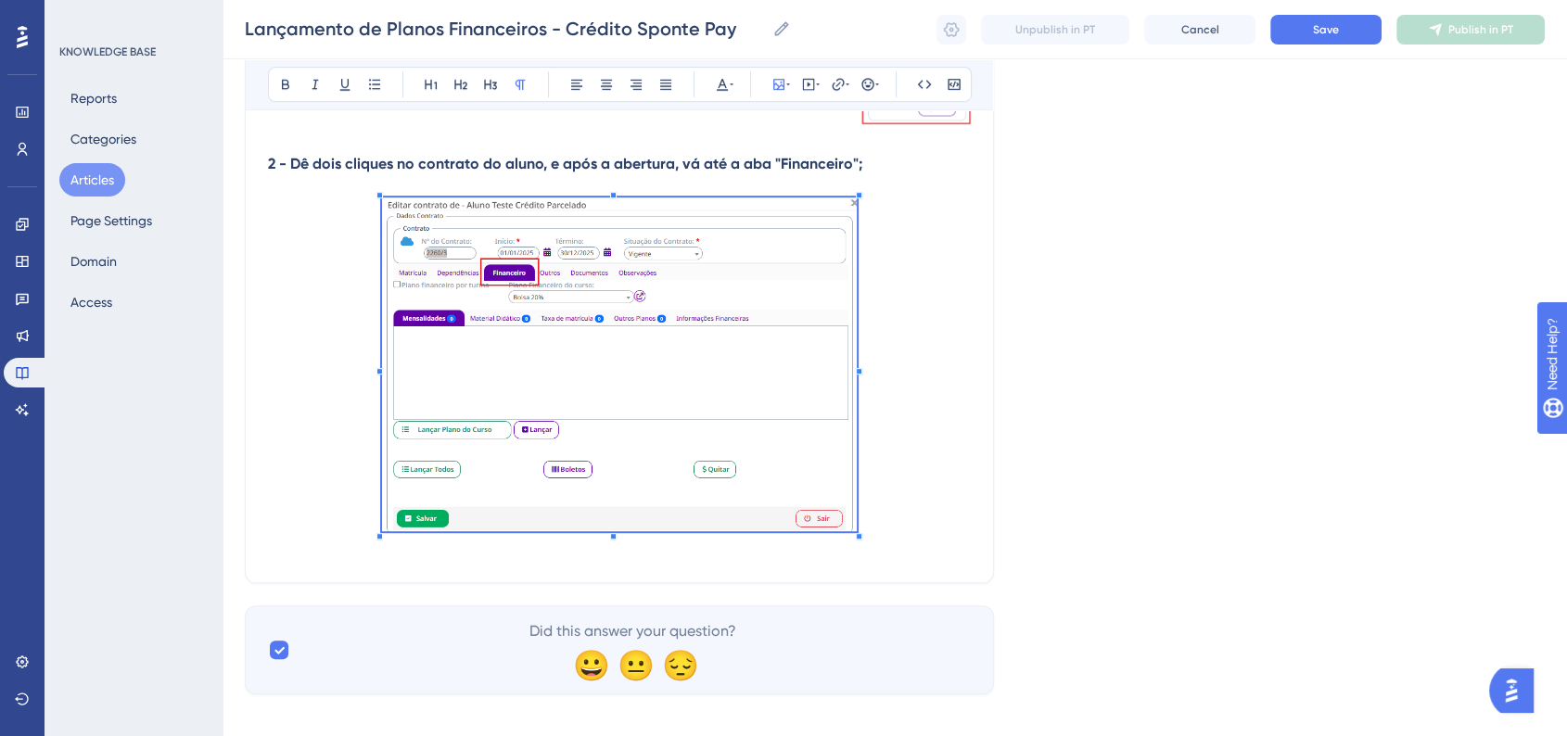
click at [938, 522] on p at bounding box center [619, 367] width 703 height 340
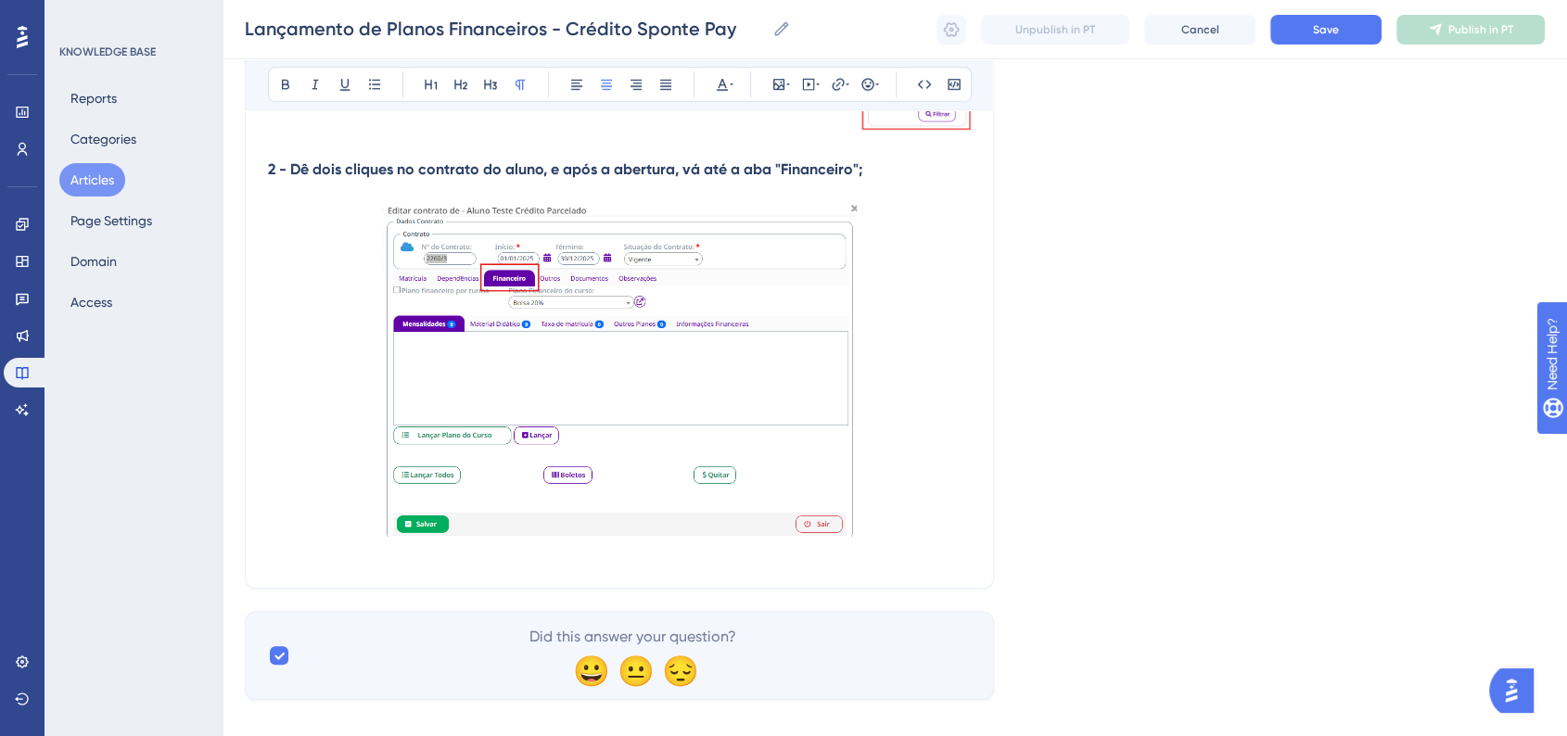
scroll to position [773, 0]
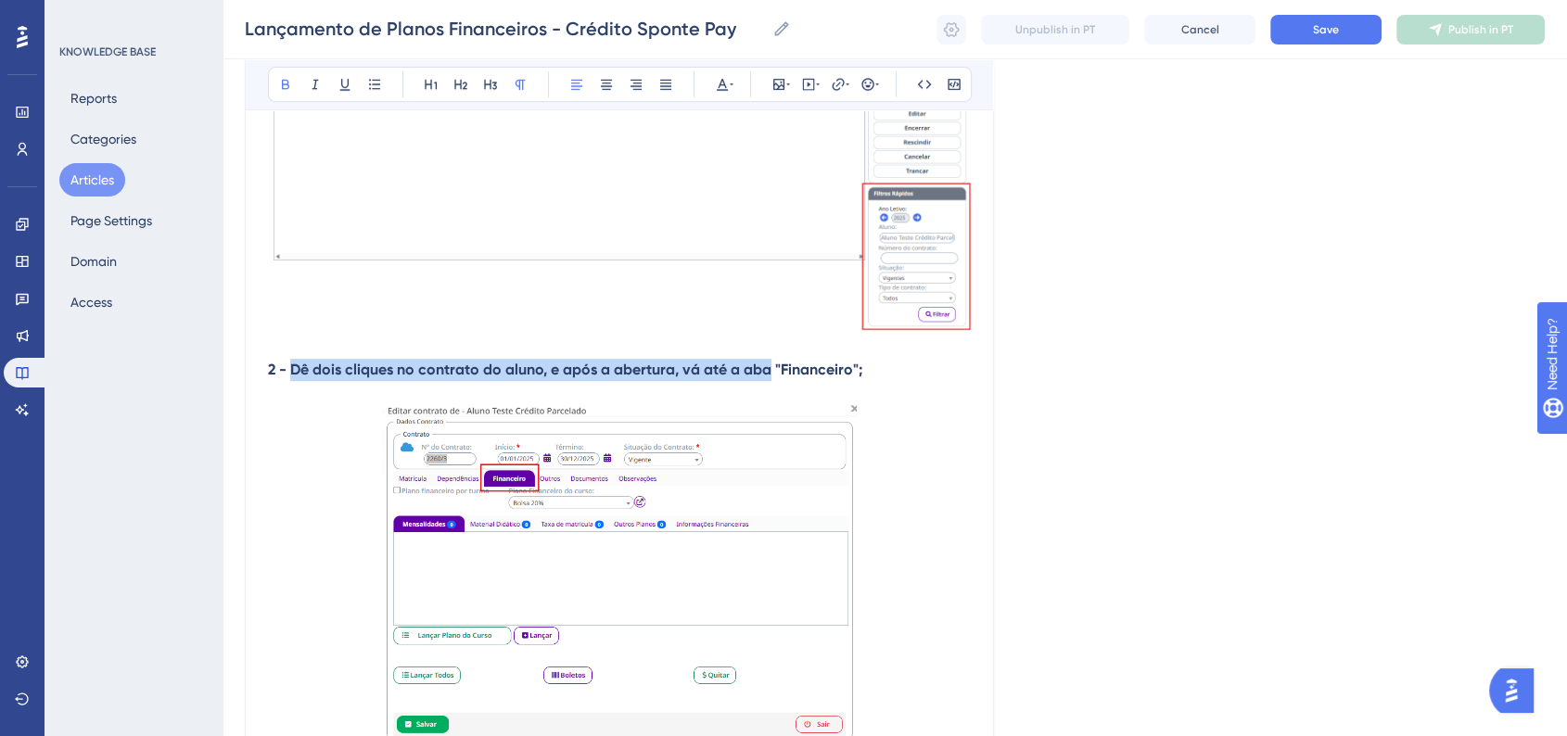
drag, startPoint x: 291, startPoint y: 373, endPoint x: 769, endPoint y: 365, distance: 477.5
click at [769, 365] on strong "2 - Dê dois cliques no contrato do aluno, e após a abertura, vá até a aba "Fina…" at bounding box center [565, 370] width 594 height 18
click at [285, 91] on icon at bounding box center [285, 84] width 15 height 15
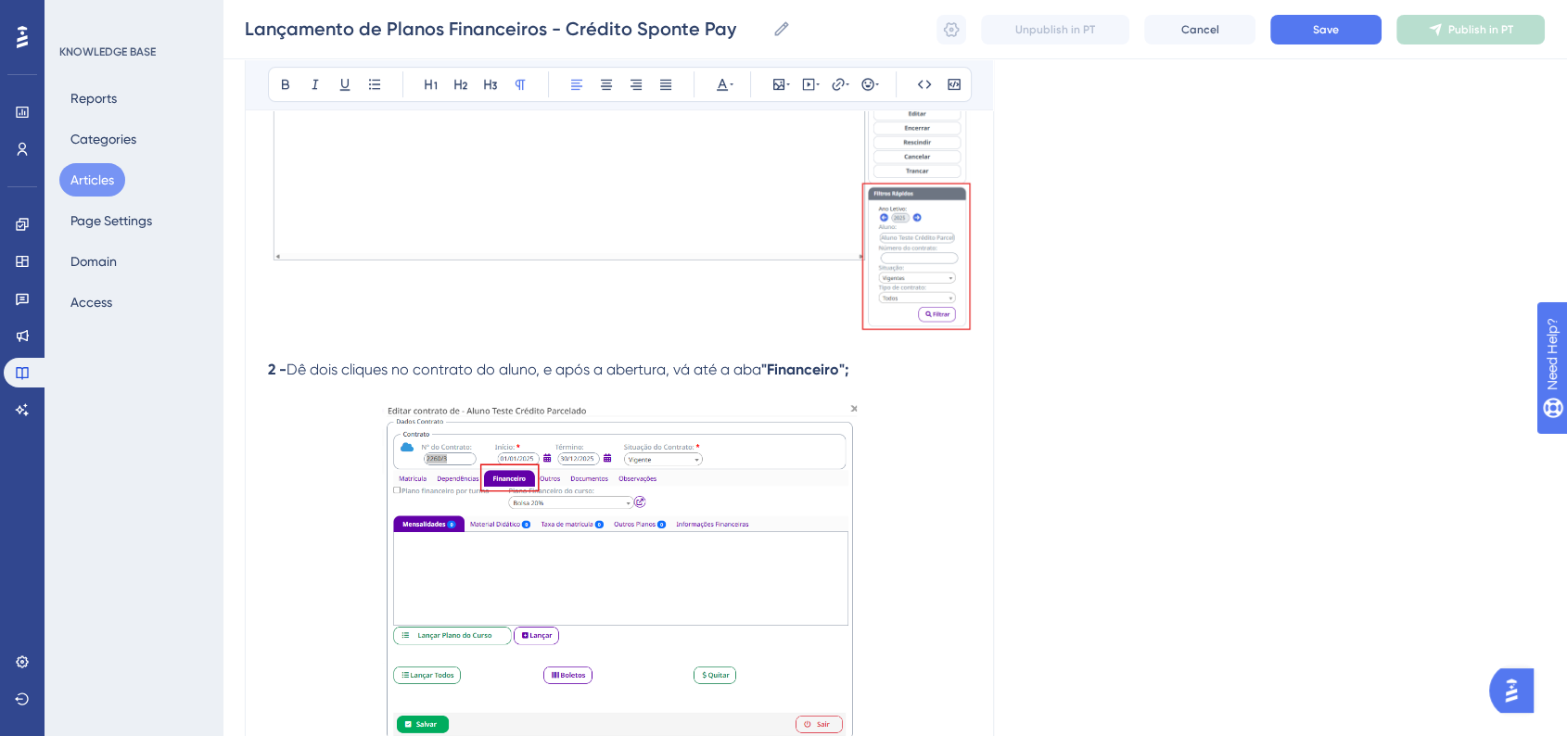
click at [1089, 536] on div "Language Portuguese (Default) Lançamento de Planos Financeiros - Crédito Sponte…" at bounding box center [895, 122] width 1300 height 1555
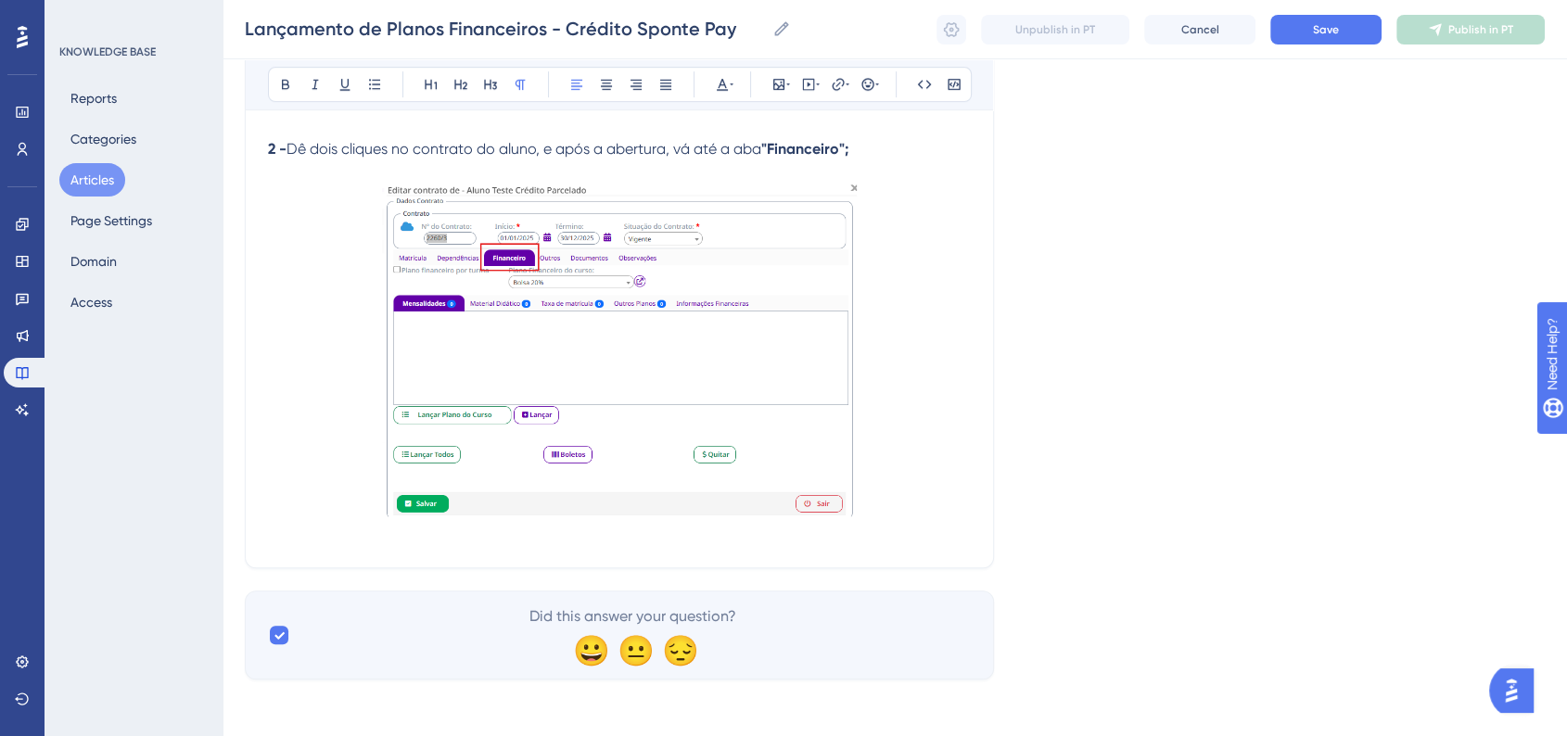
scroll to position [997, 0]
click at [928, 495] on p at bounding box center [619, 350] width 703 height 340
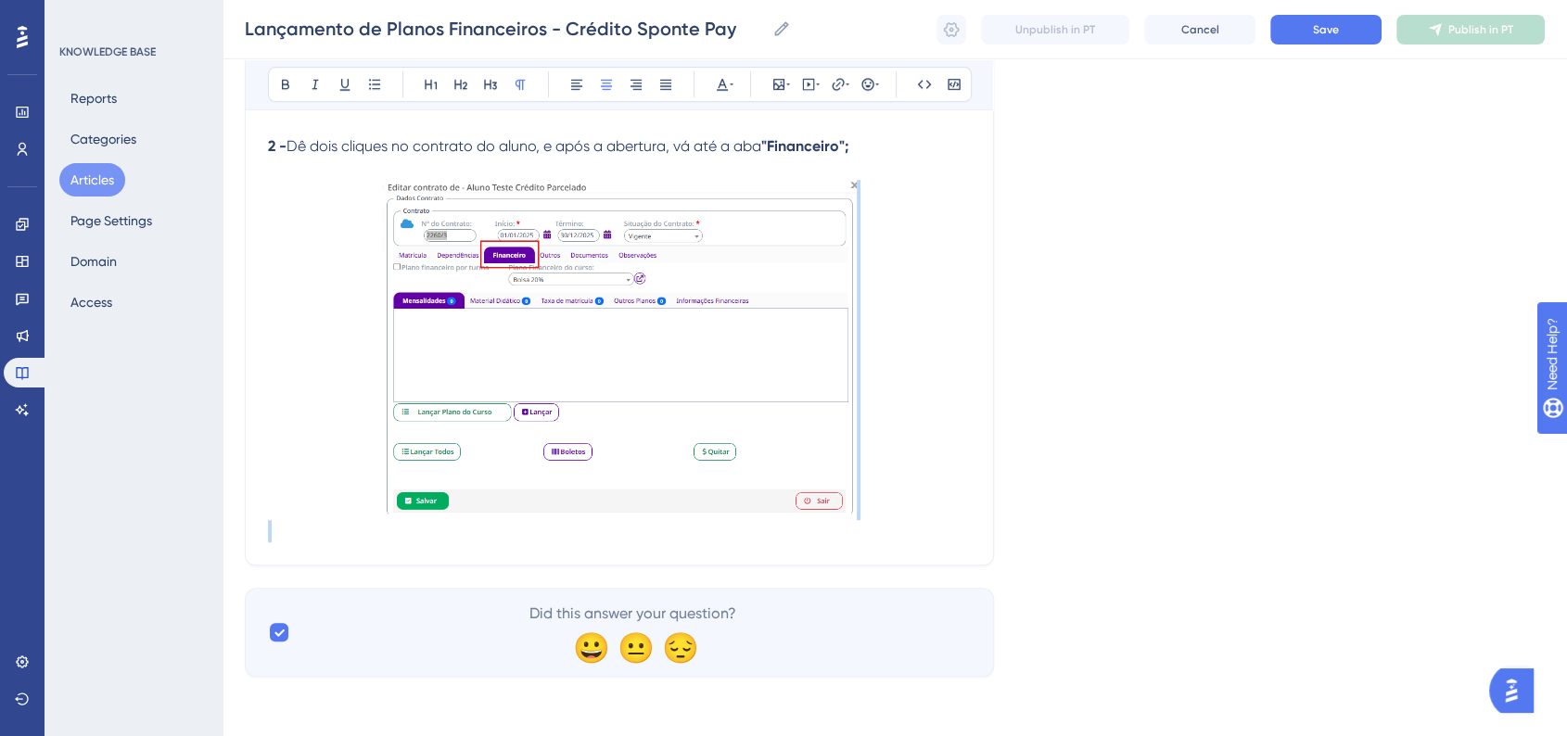
click at [928, 494] on p at bounding box center [619, 350] width 703 height 340
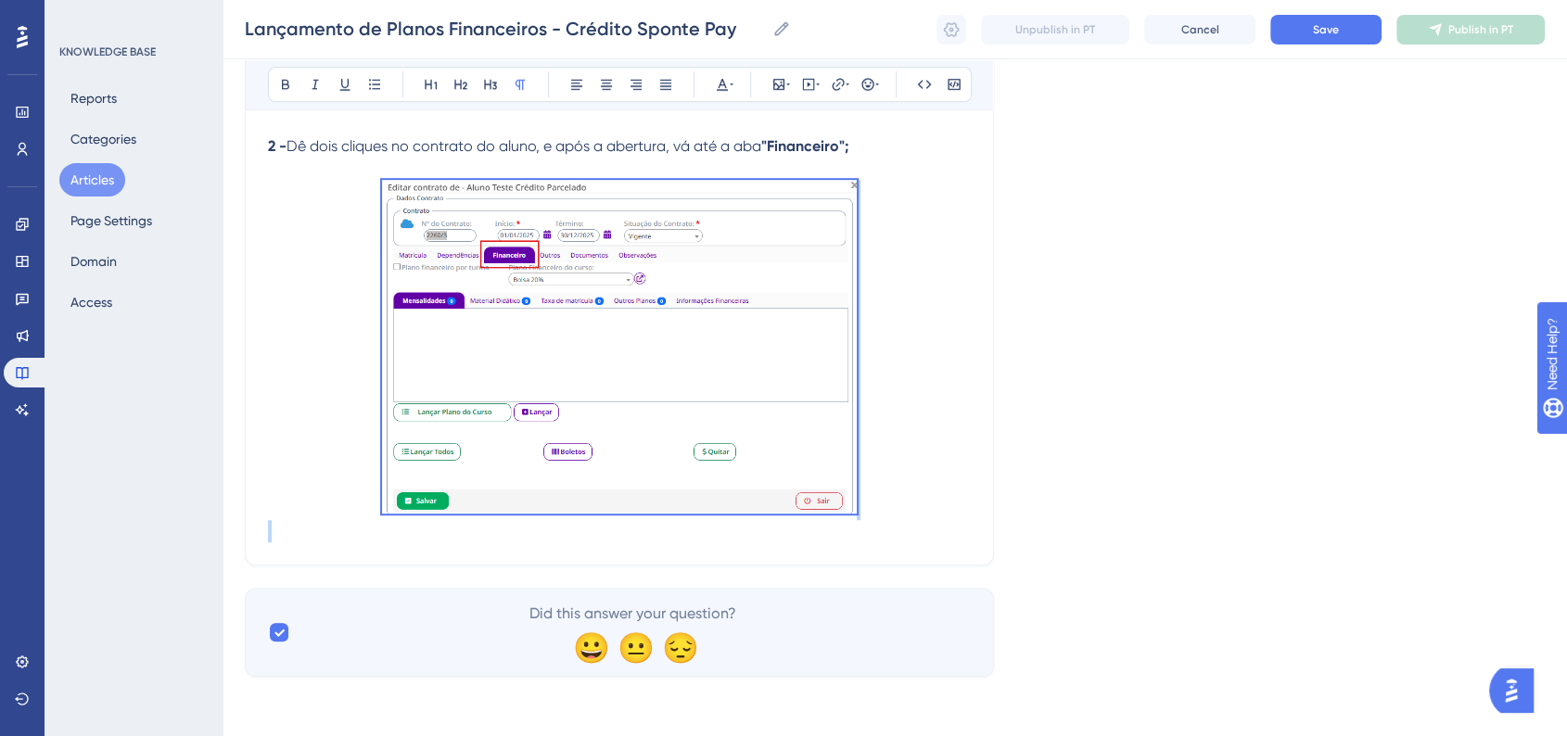
click at [928, 494] on p at bounding box center [619, 350] width 703 height 340
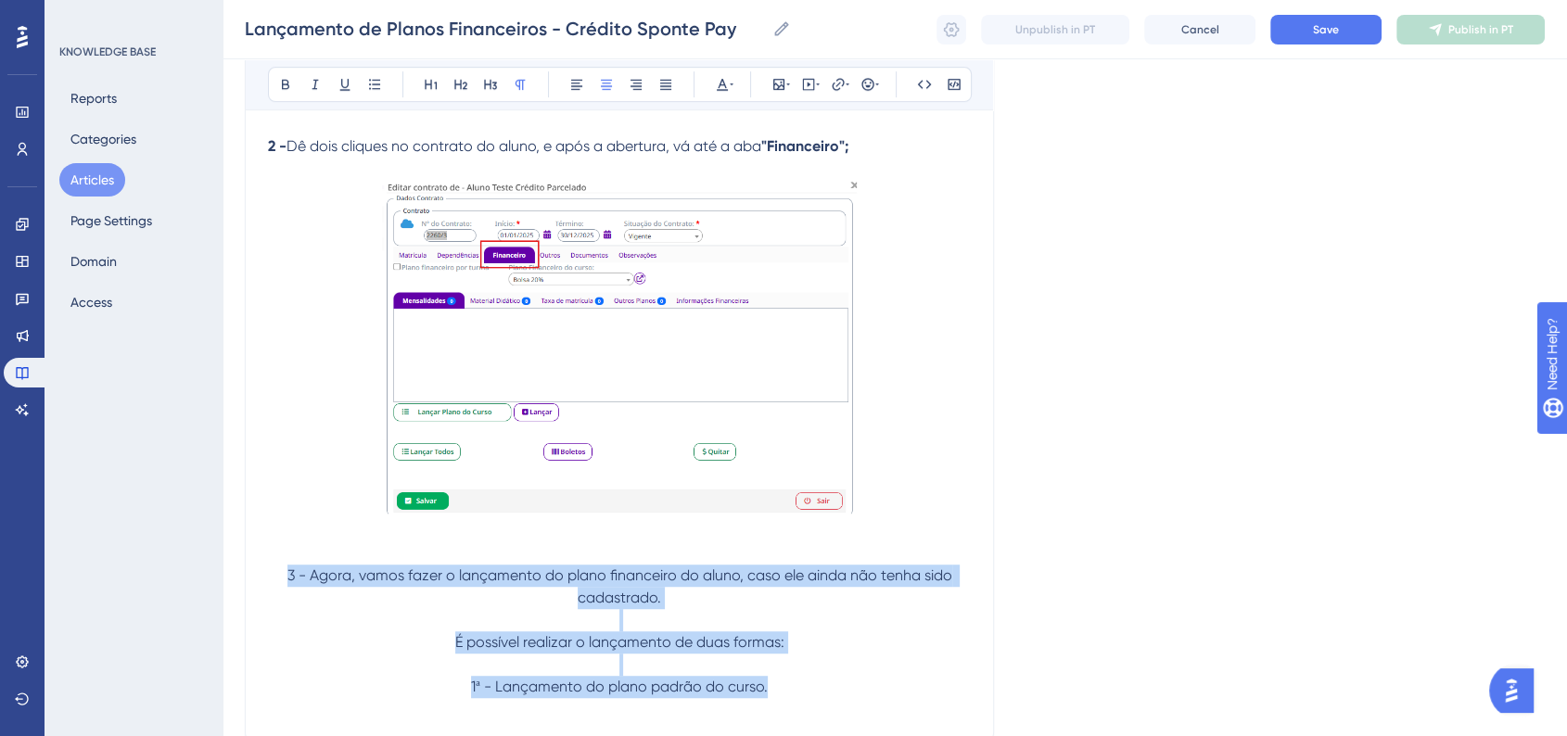
drag, startPoint x: 770, startPoint y: 693, endPoint x: 280, endPoint y: 579, distance: 503.5
click at [280, 579] on div "🛠 Lançamento de Planos Financeiros Para que os alunos ou responsáveis possam re…" at bounding box center [619, 58] width 703 height 1323
click at [573, 87] on icon at bounding box center [576, 84] width 15 height 15
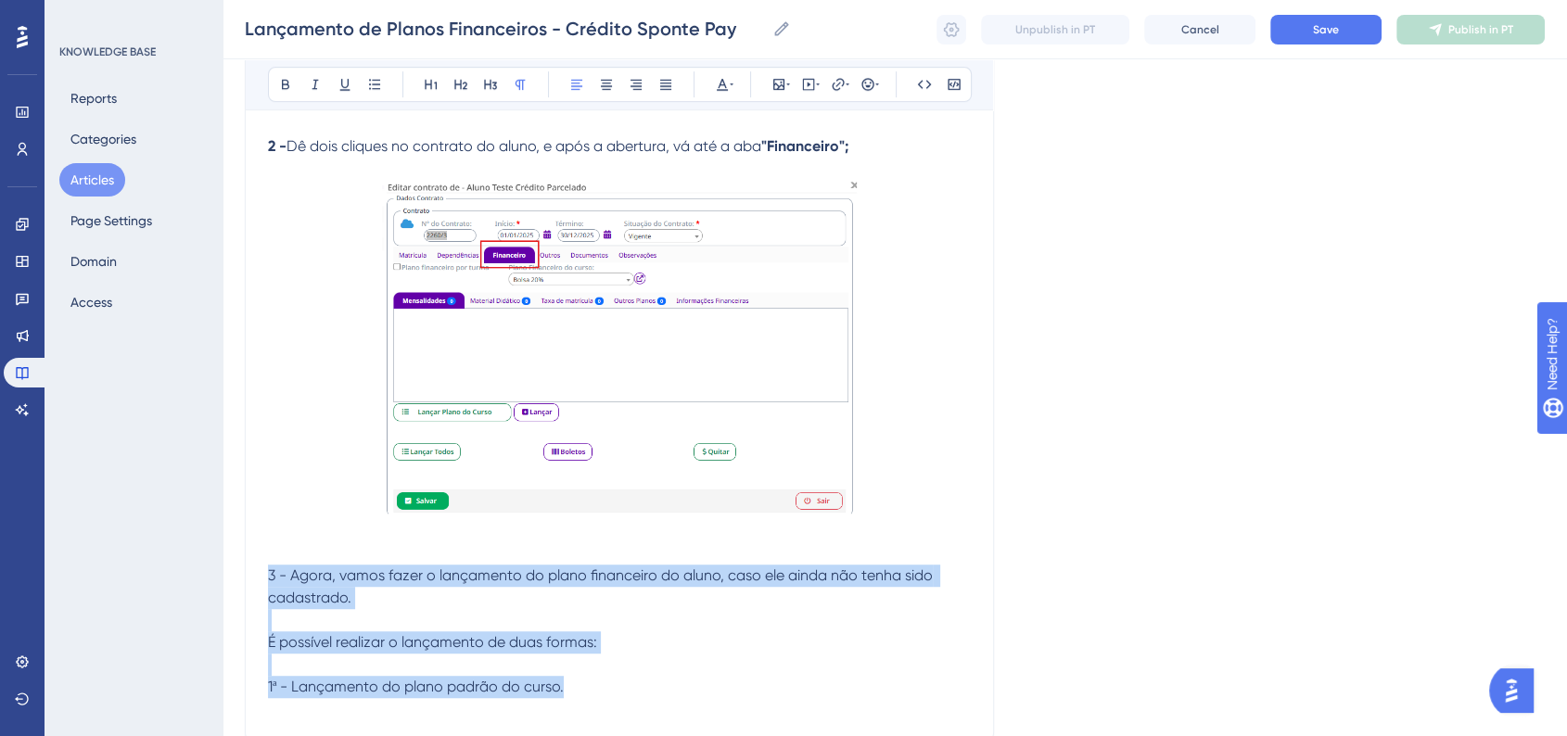
click at [429, 587] on p "3 - Agora, vamos fazer o lançamento do plano financeiro do aluno, caso ele aind…" at bounding box center [619, 587] width 703 height 44
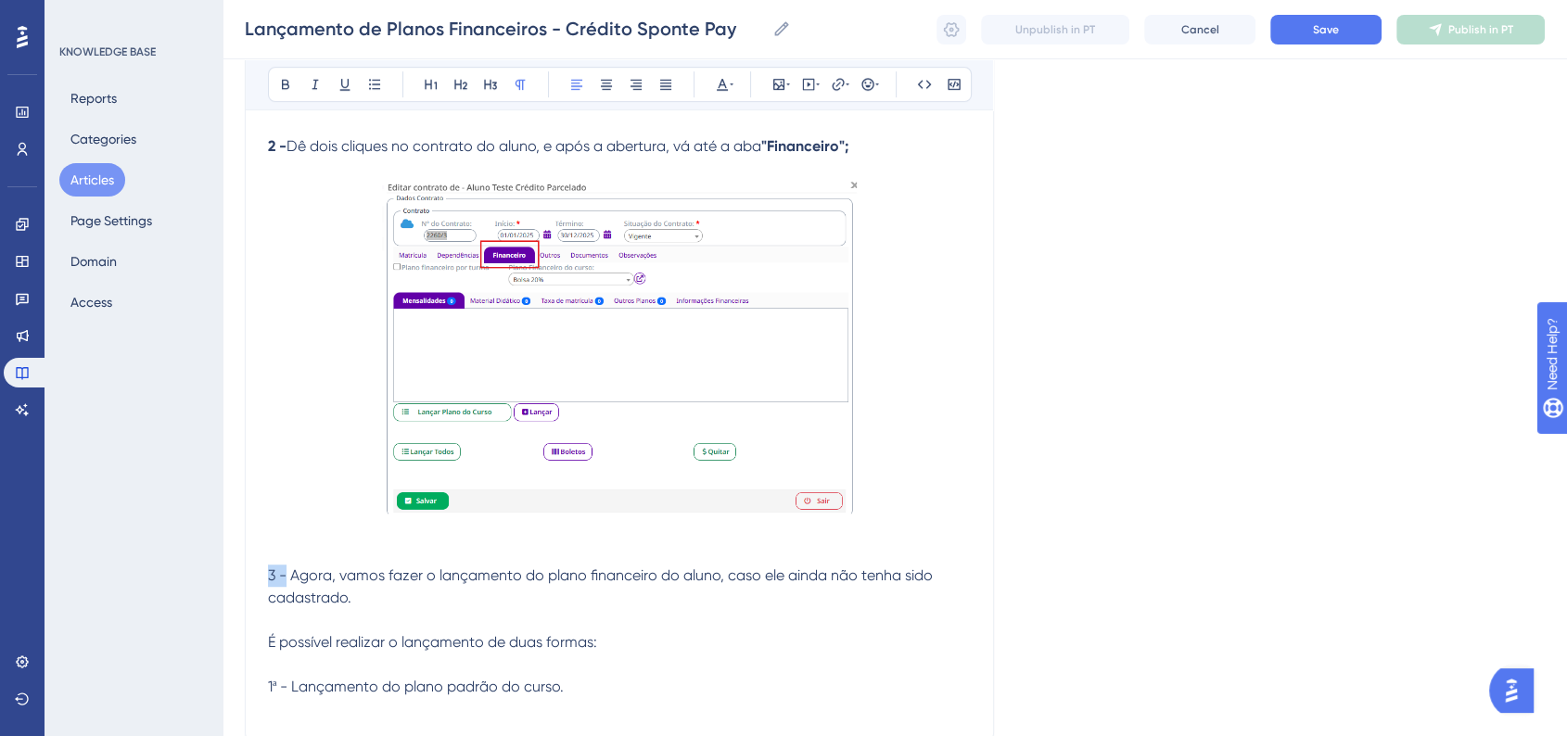
drag, startPoint x: 268, startPoint y: 573, endPoint x: 286, endPoint y: 576, distance: 17.8
click at [286, 576] on span "3 - Agora, vamos fazer o lançamento do plano financeiro do aluno, caso ele aind…" at bounding box center [602, 586] width 668 height 40
drag, startPoint x: 282, startPoint y: 79, endPoint x: 311, endPoint y: 135, distance: 63.4
click at [282, 80] on icon at bounding box center [285, 85] width 7 height 10
click at [385, 543] on p at bounding box center [619, 553] width 703 height 22
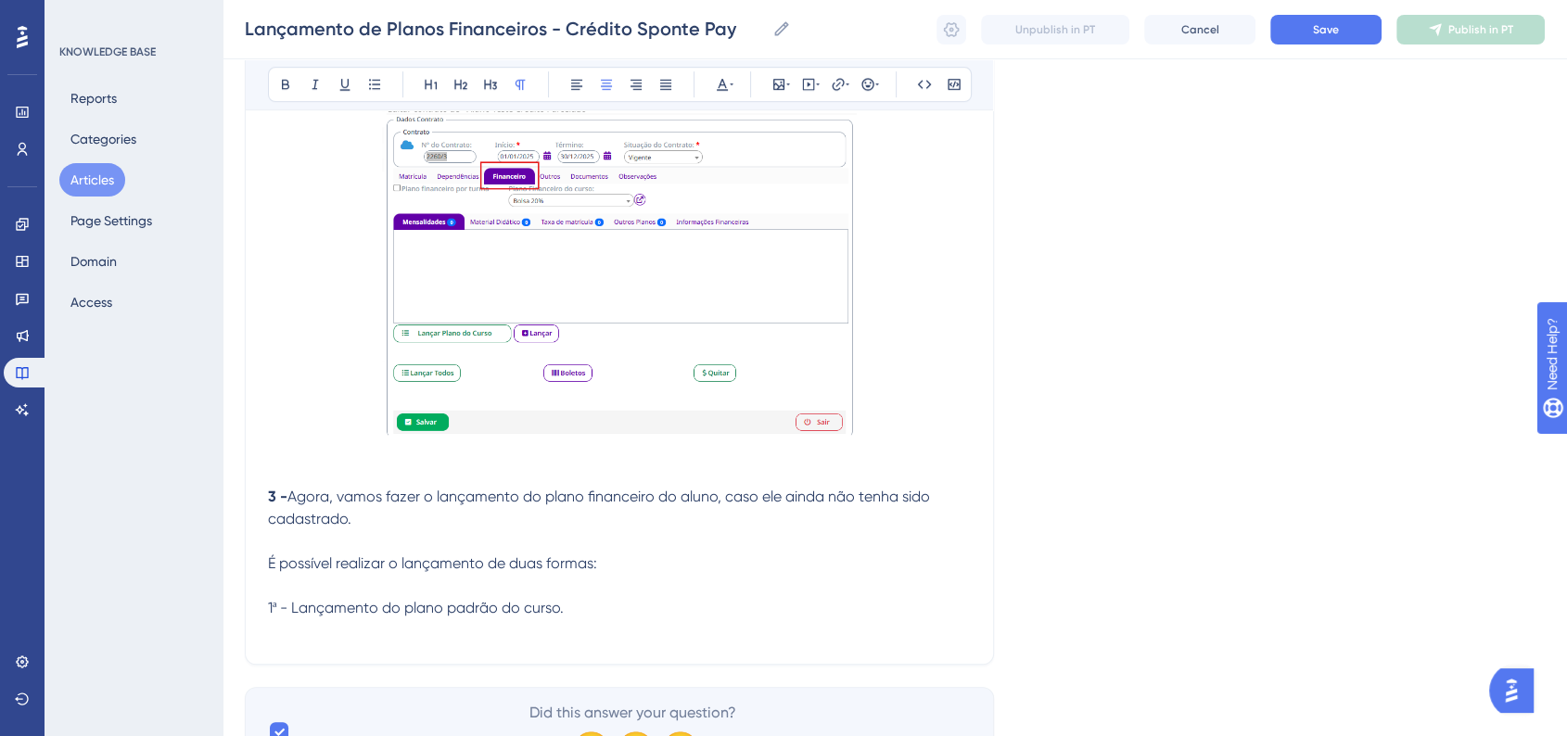
scroll to position [1176, 0]
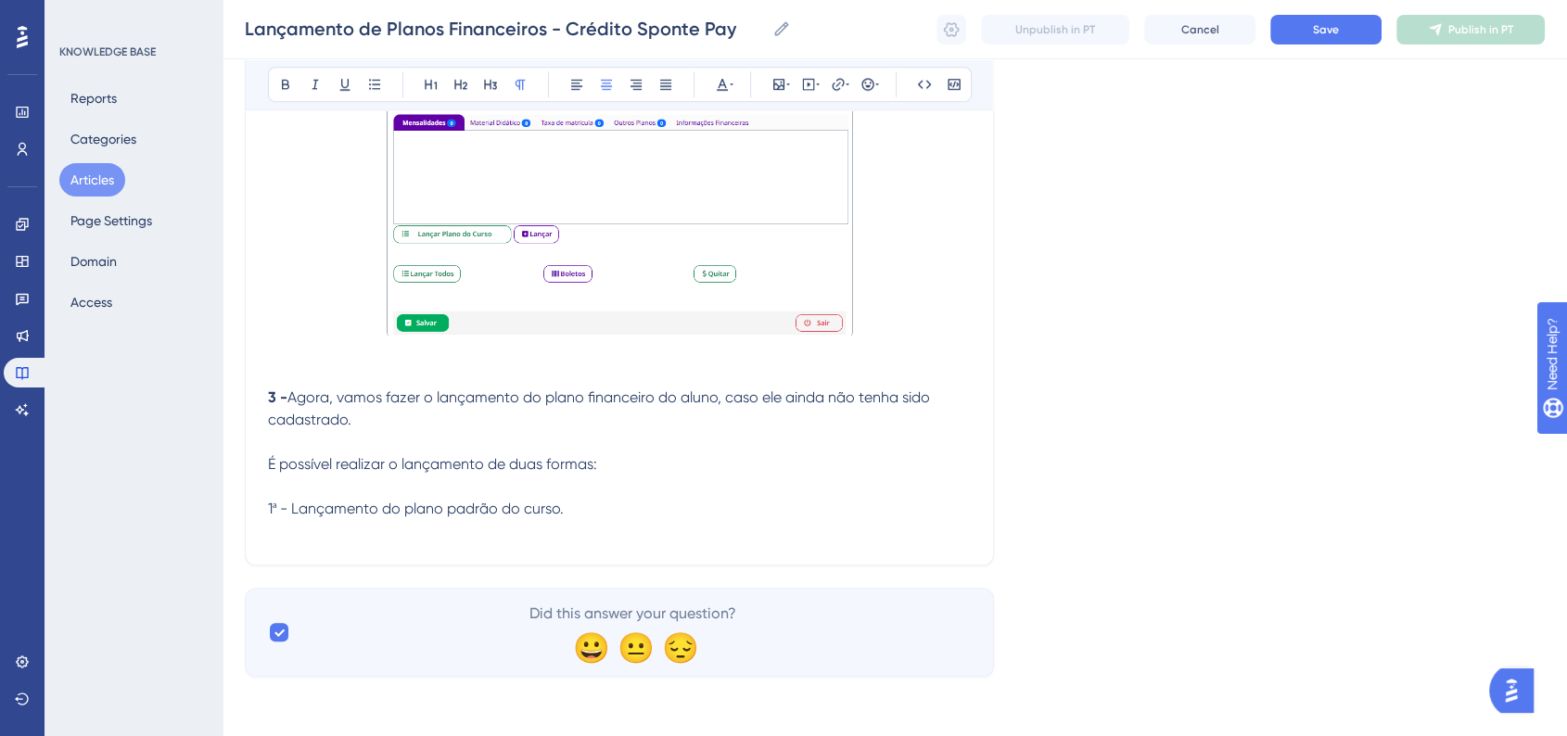
click at [572, 506] on p "1ª - Lançamento do plano padrão do curso." at bounding box center [619, 509] width 703 height 22
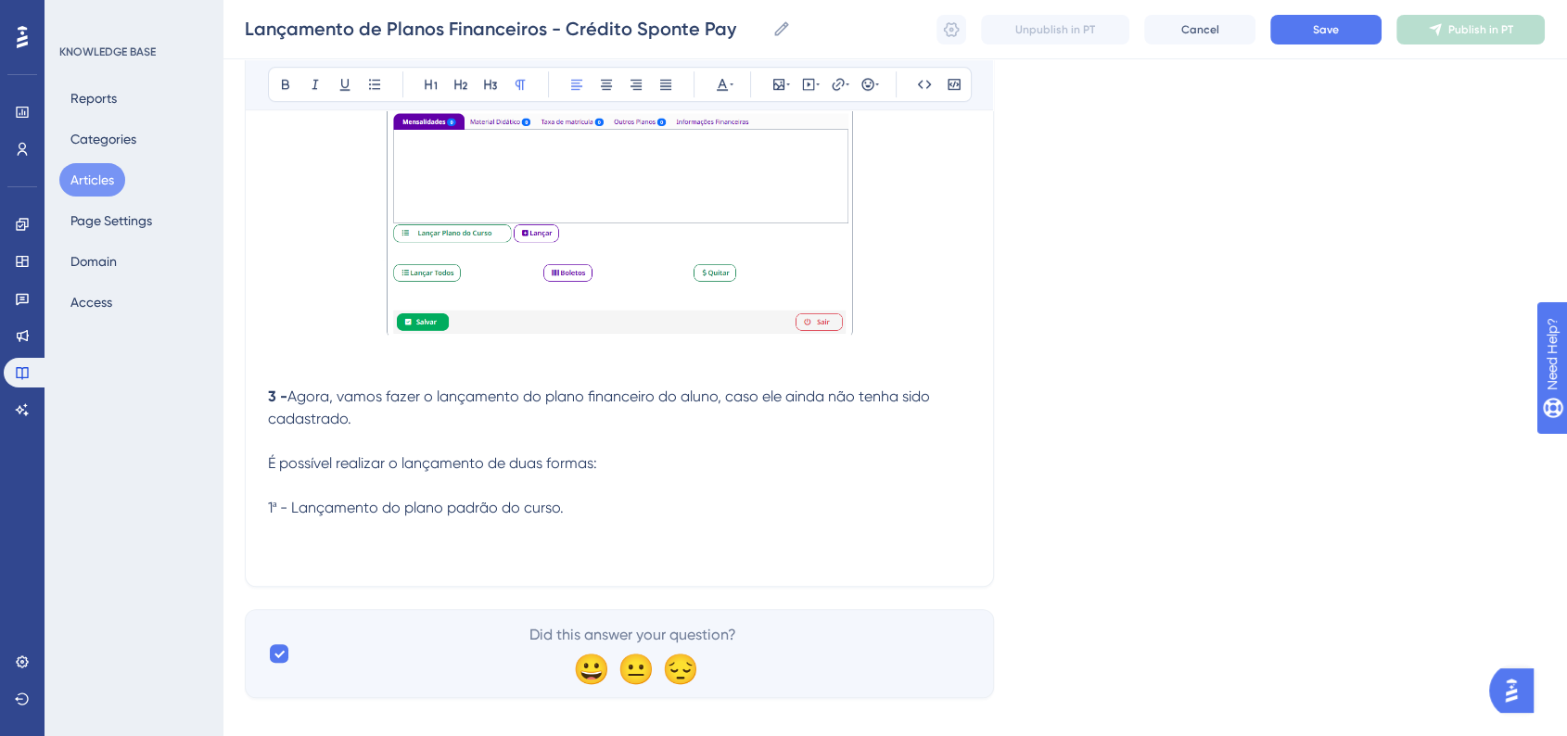
click at [528, 511] on span "1ª - Lançamento do plano padrão do curso." at bounding box center [416, 508] width 296 height 18
click at [285, 87] on icon at bounding box center [285, 84] width 15 height 15
click at [297, 532] on p at bounding box center [619, 530] width 703 height 22
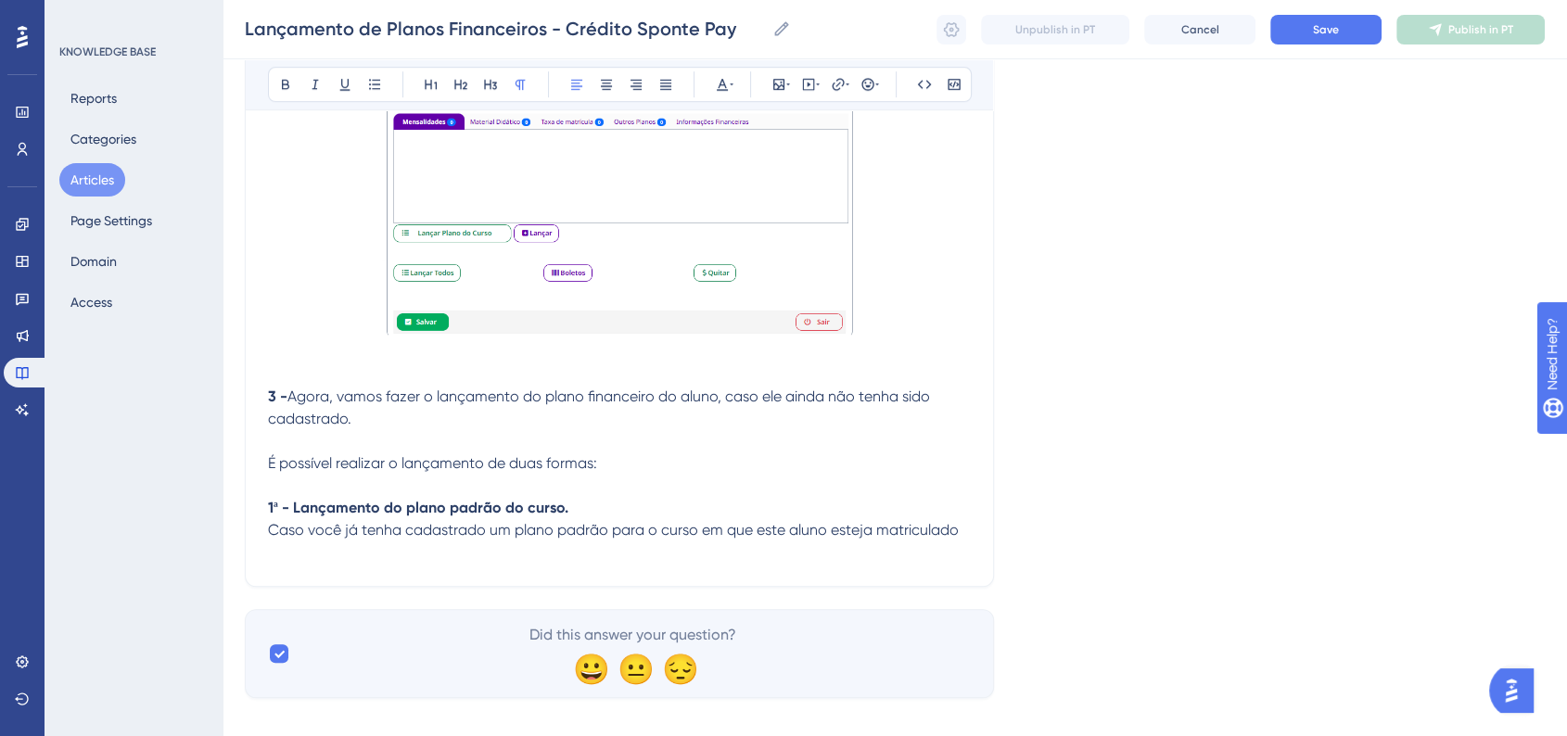
click at [600, 532] on span "Caso você já tenha cadastrado um plano padrão para o curso em que este aluno es…" at bounding box center [613, 530] width 691 height 18
click at [607, 536] on span "Caso você já tenha cadastrado um plano padrão para o curso em que este aluno es…" at bounding box center [613, 530] width 691 height 18
click at [951, 533] on span "Caso você já tenha cadastrado um plano padrão para o curso em que este aluno es…" at bounding box center [613, 530] width 691 height 18
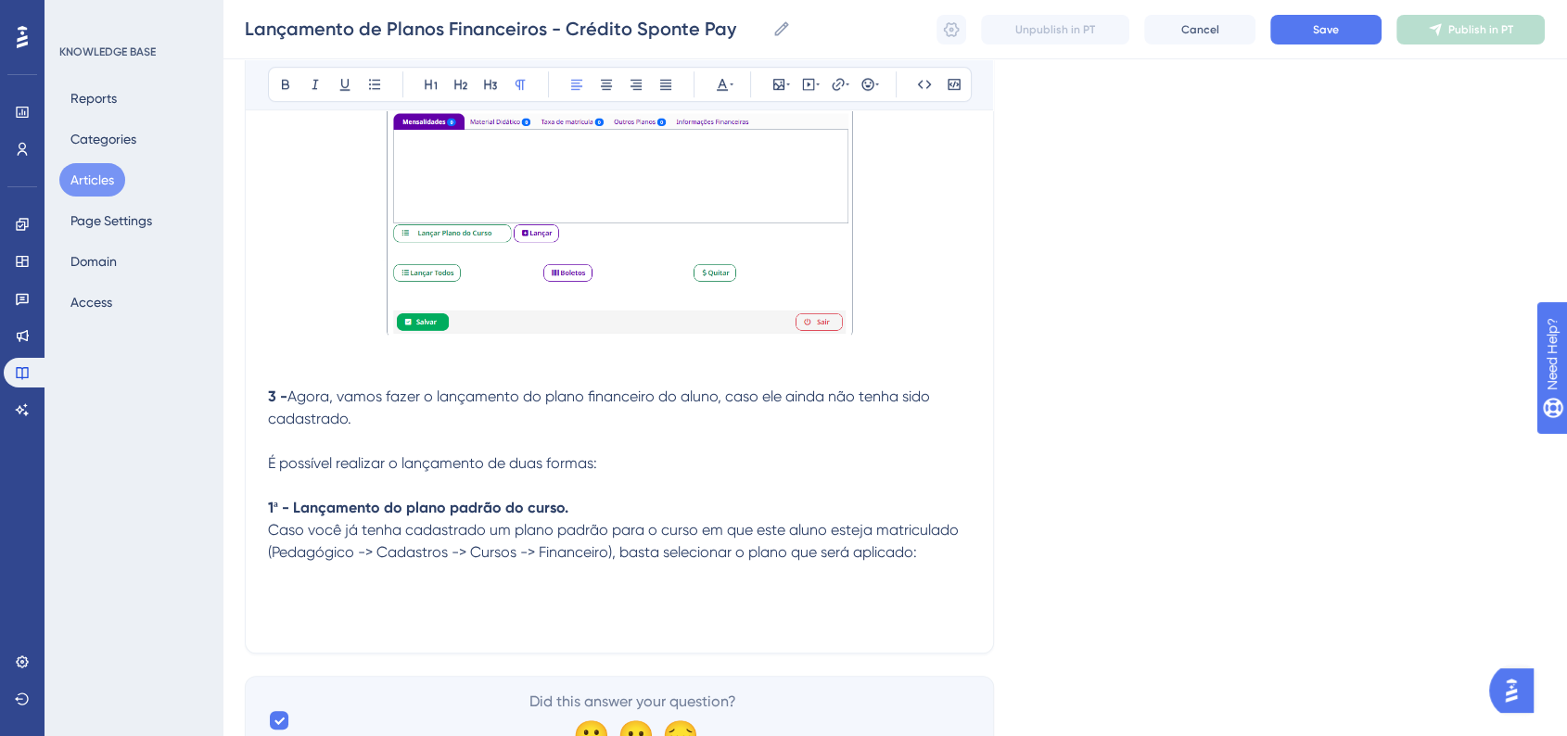
click at [394, 598] on p at bounding box center [619, 597] width 703 height 22
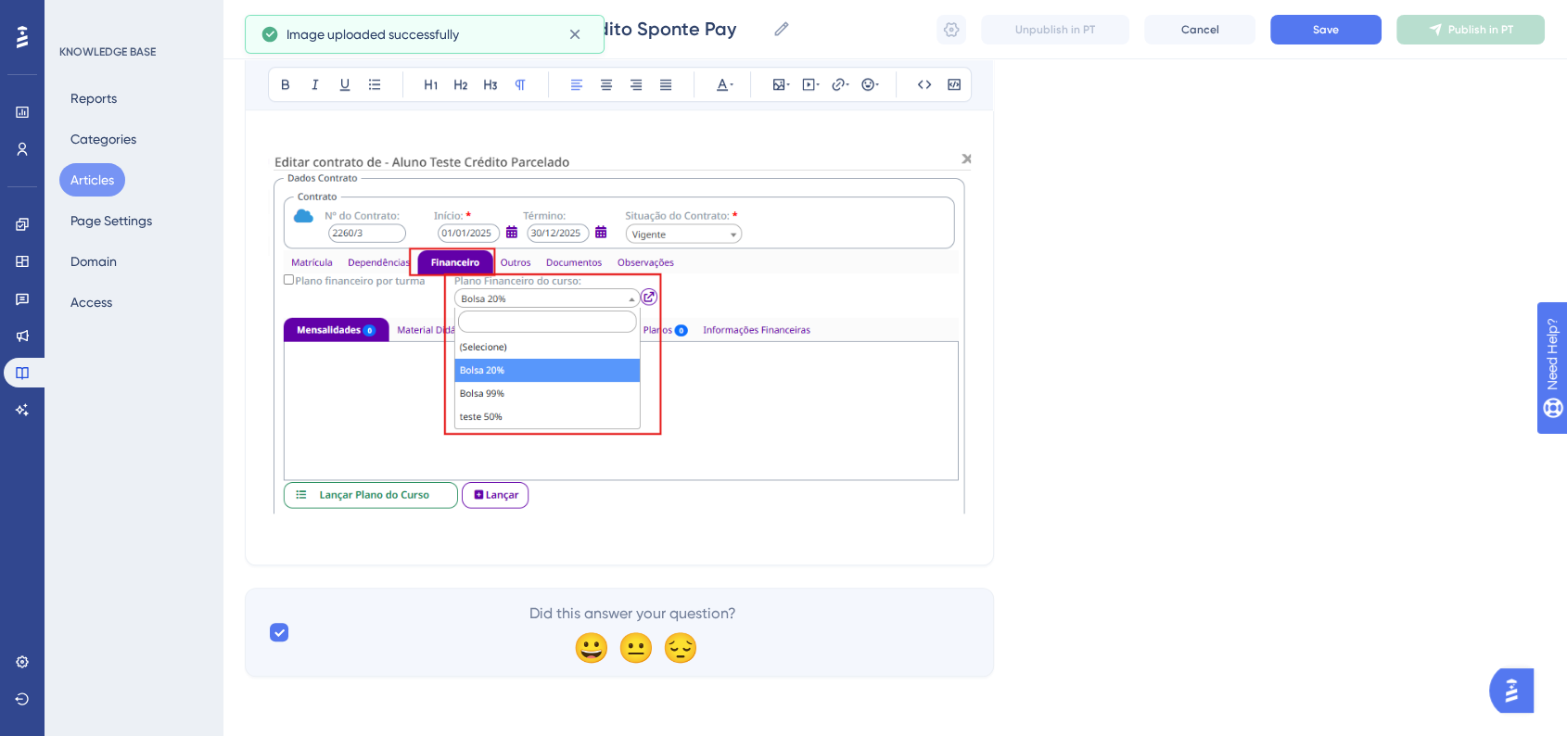
scroll to position [1636, 0]
click at [724, 462] on img at bounding box center [619, 331] width 703 height 364
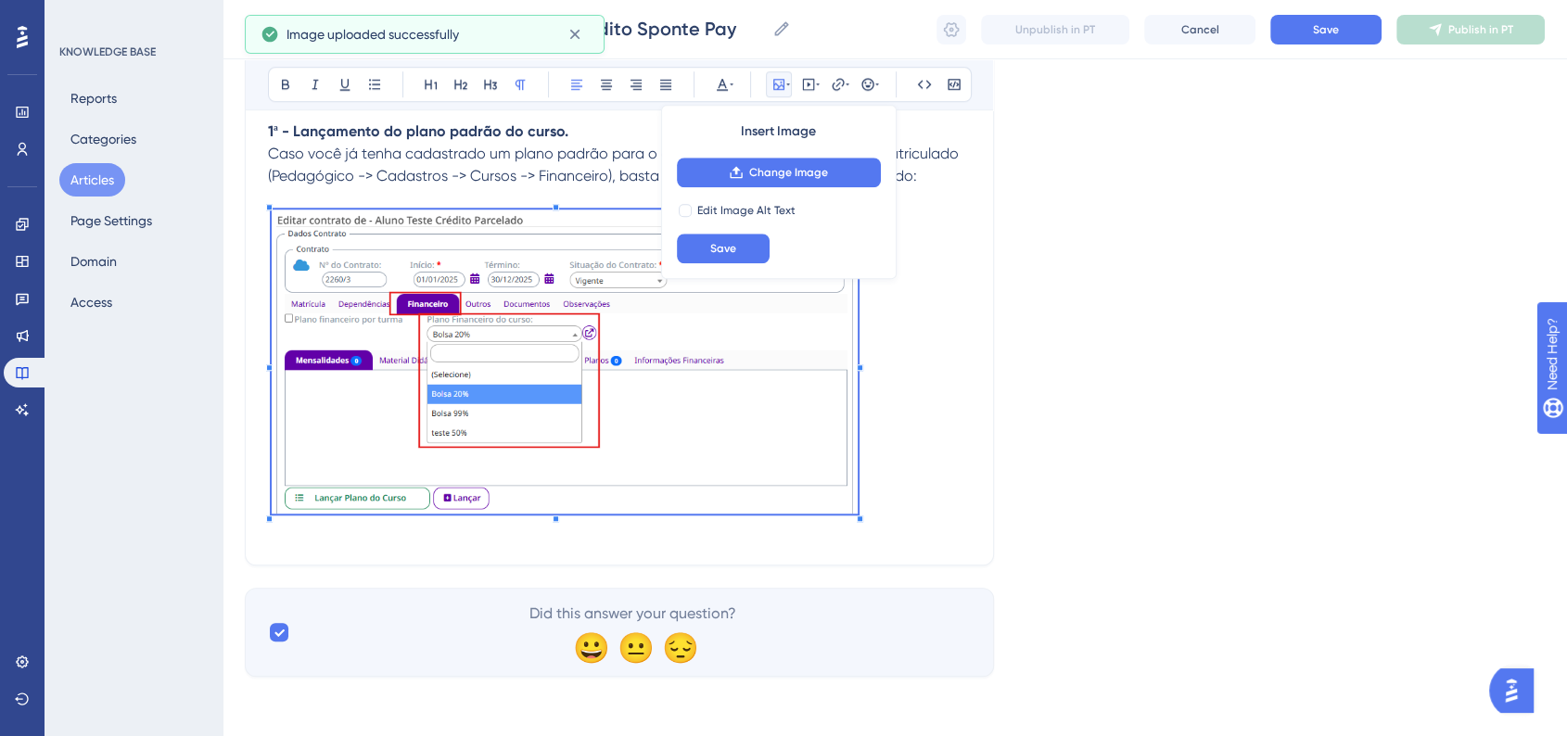
scroll to position [1544, 0]
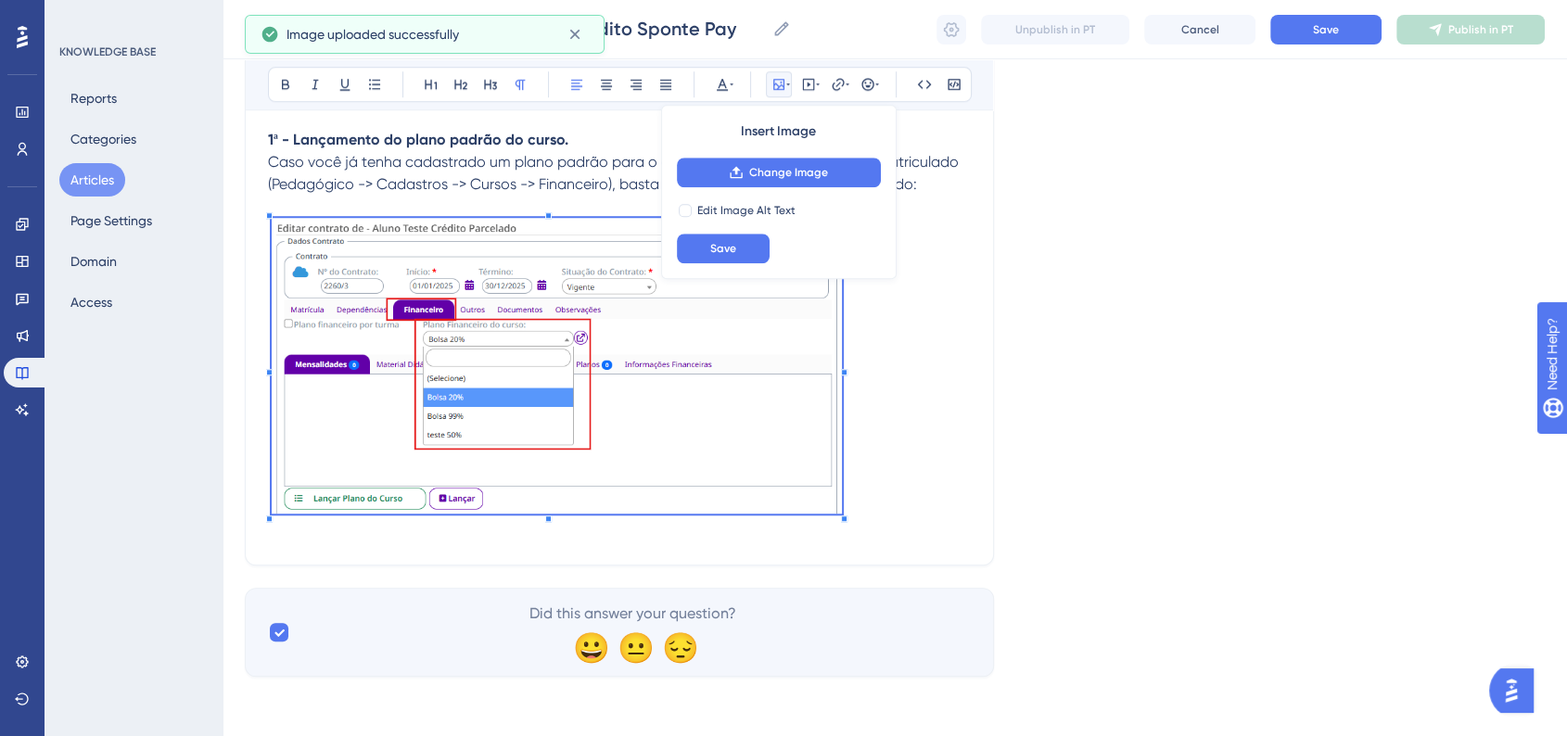
click at [842, 414] on p at bounding box center [619, 369] width 703 height 302
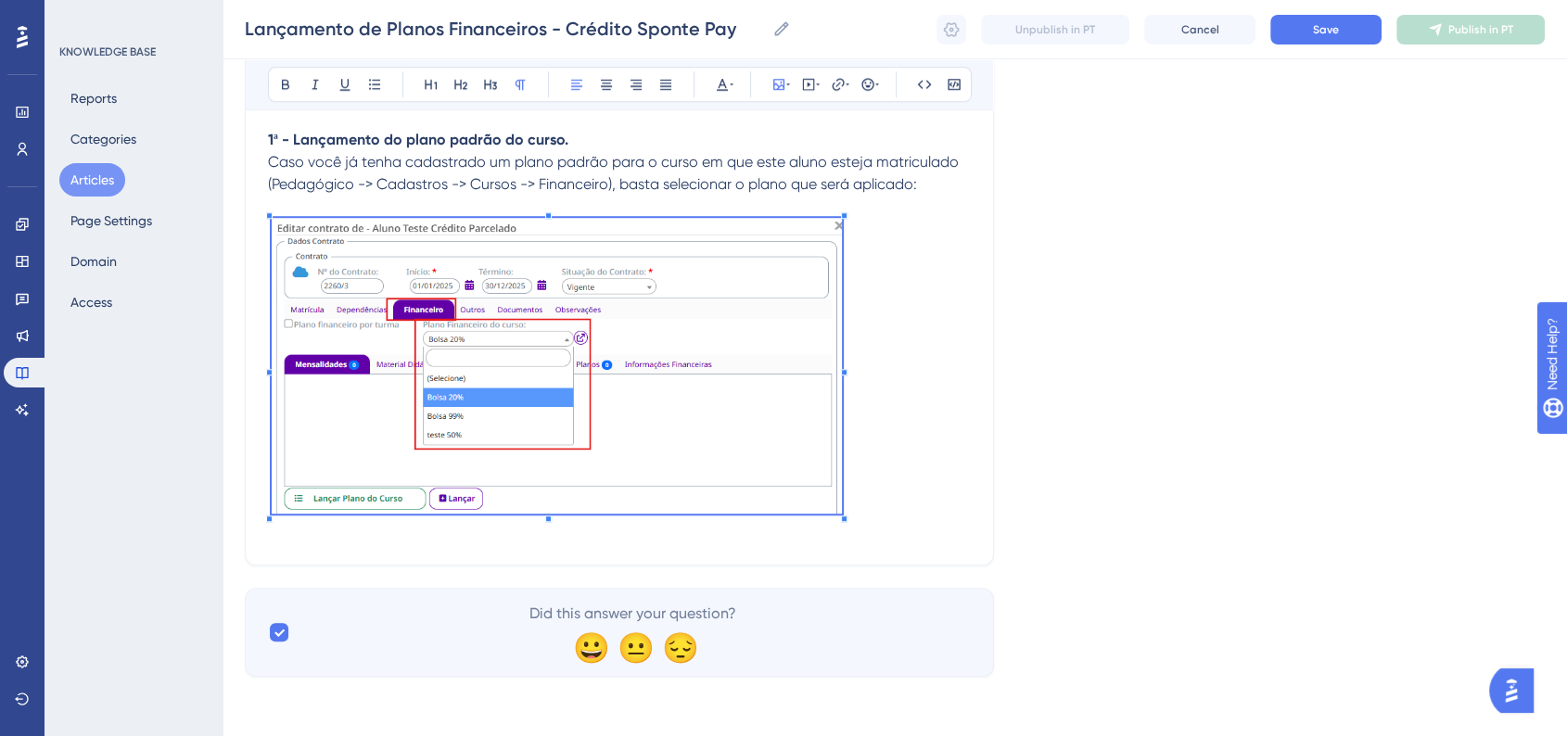
click at [608, 100] on div "Bold Italic Underline Bullet Point Heading 1 Heading 2 Heading 3 Normal Align L…" at bounding box center [620, 84] width 704 height 35
click at [604, 90] on icon at bounding box center [606, 84] width 15 height 15
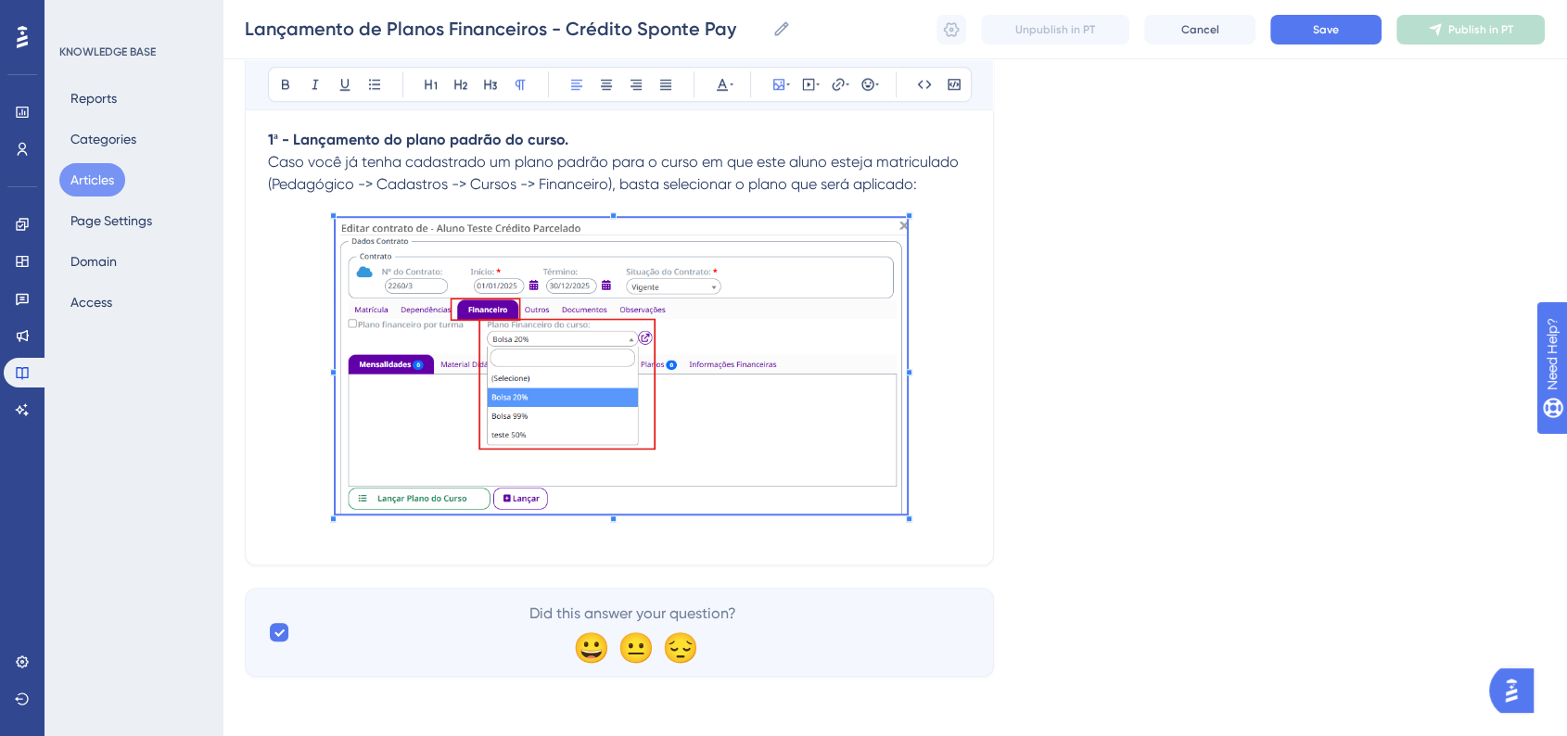
click at [931, 432] on p at bounding box center [619, 369] width 703 height 302
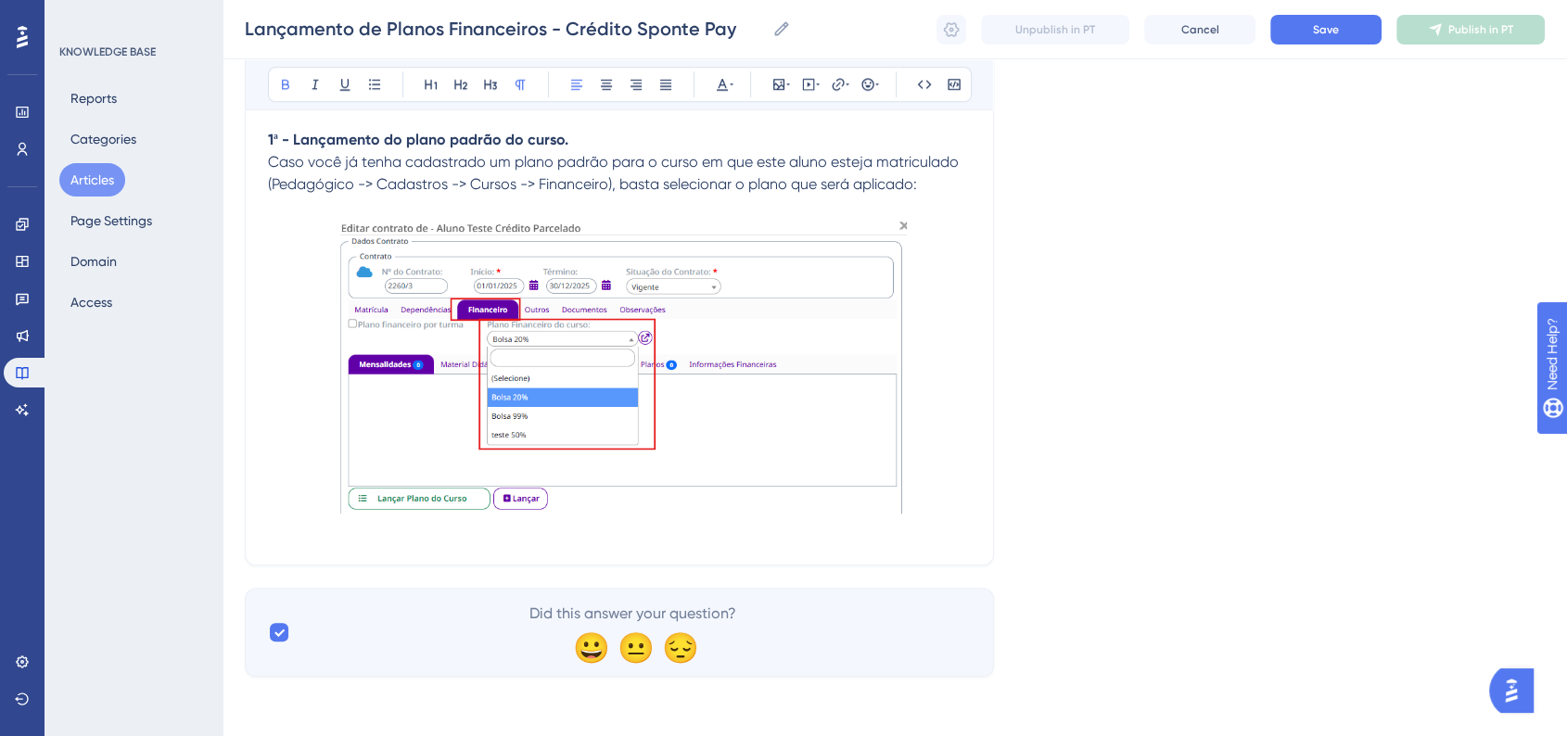
click at [585, 133] on p "1ª - Lançamento do plano padrão do curso." at bounding box center [619, 140] width 703 height 22
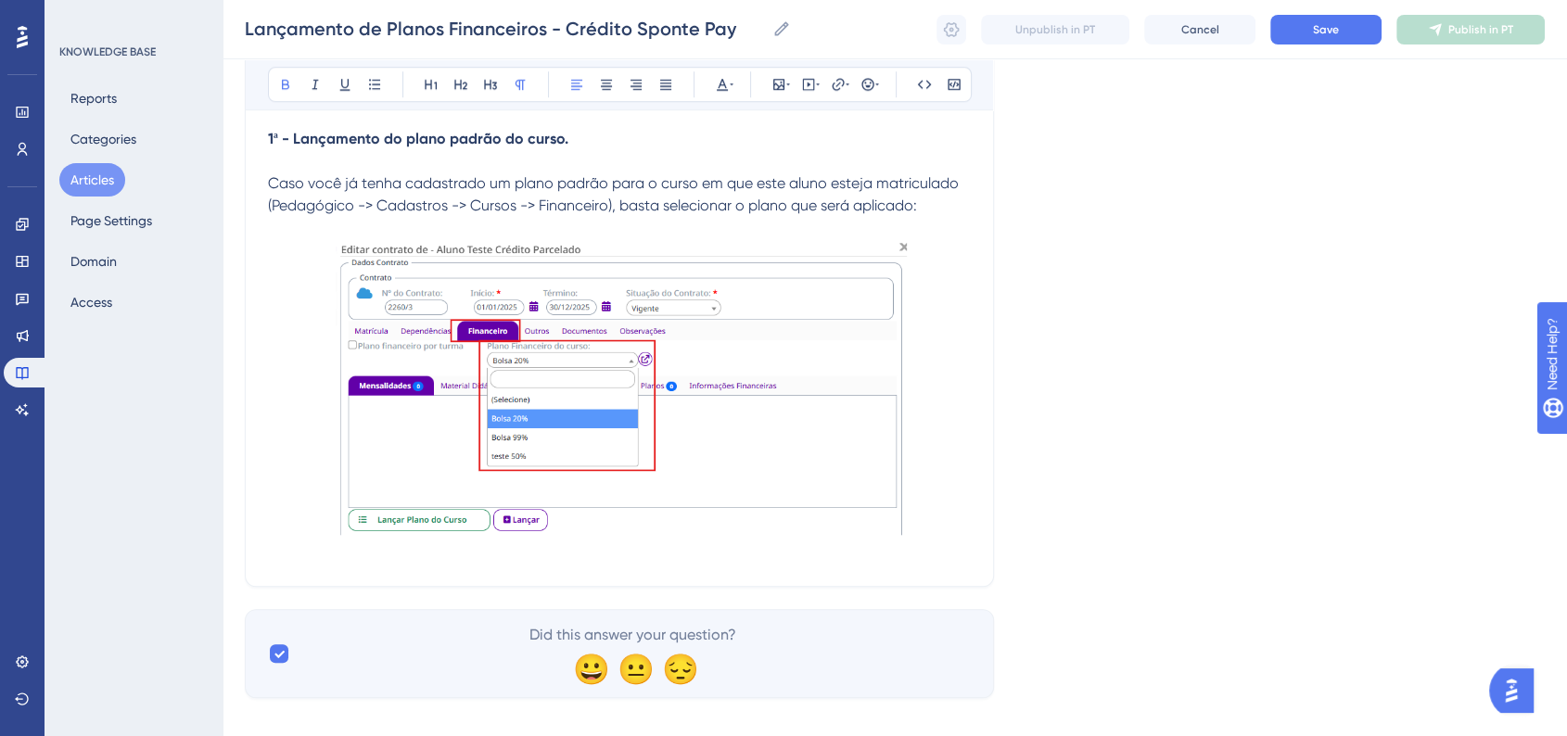
click at [929, 507] on p at bounding box center [619, 390] width 703 height 302
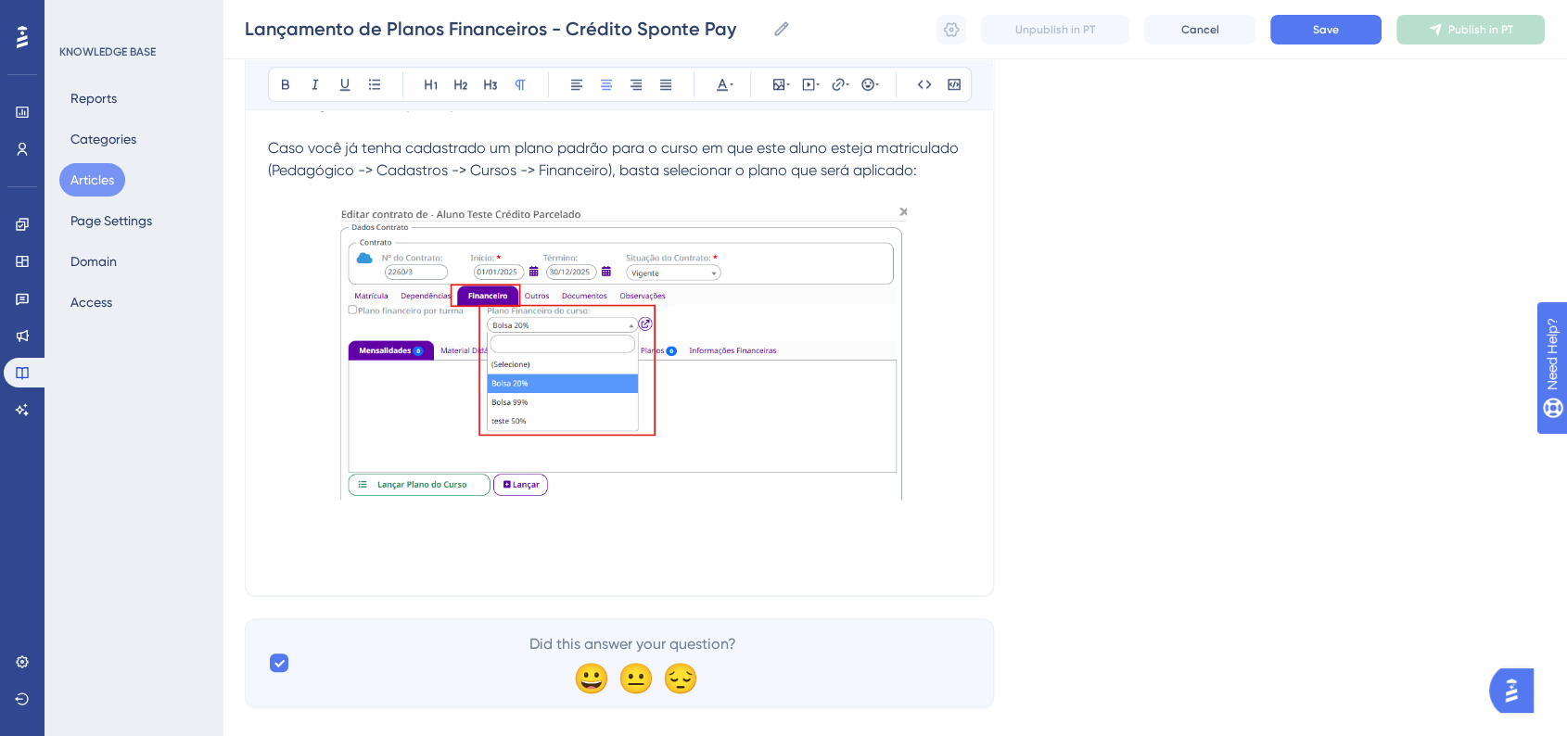
scroll to position [1611, 0]
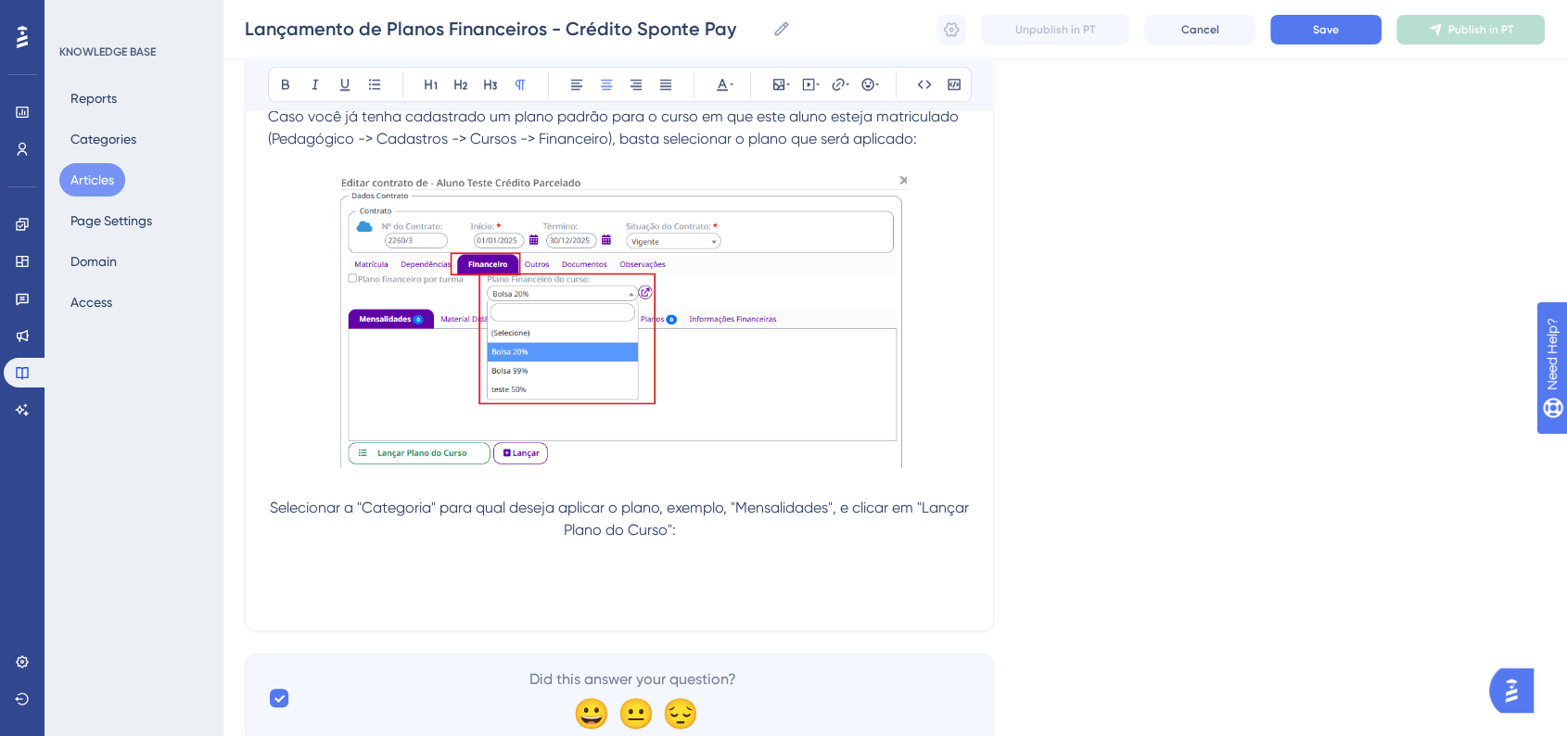
click at [345, 570] on p at bounding box center [619, 575] width 703 height 22
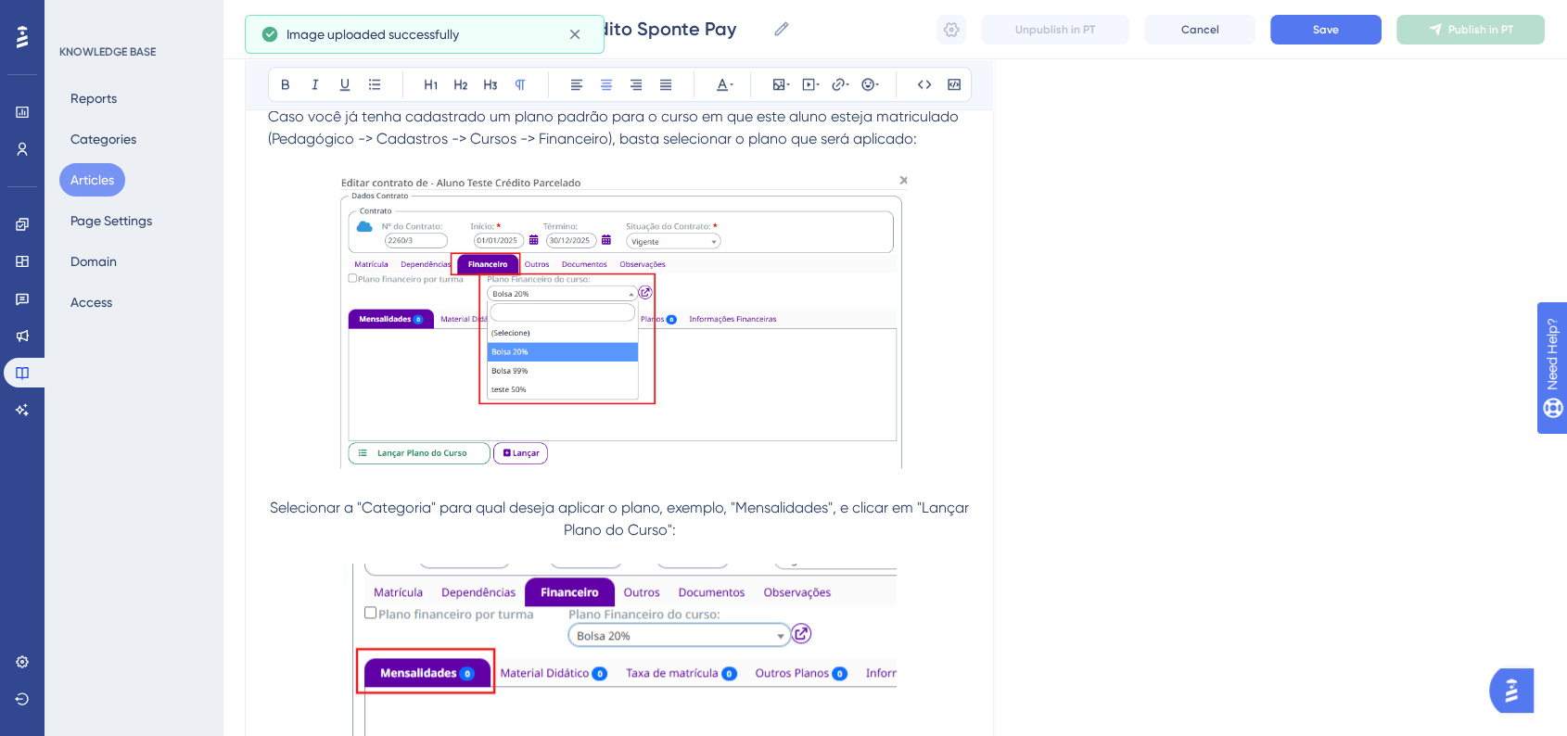
click at [429, 514] on span "Selecionar a "Categoria" para qual deseja aplicar o plano, exemplo, "Mensalidad…" at bounding box center [621, 519] width 703 height 40
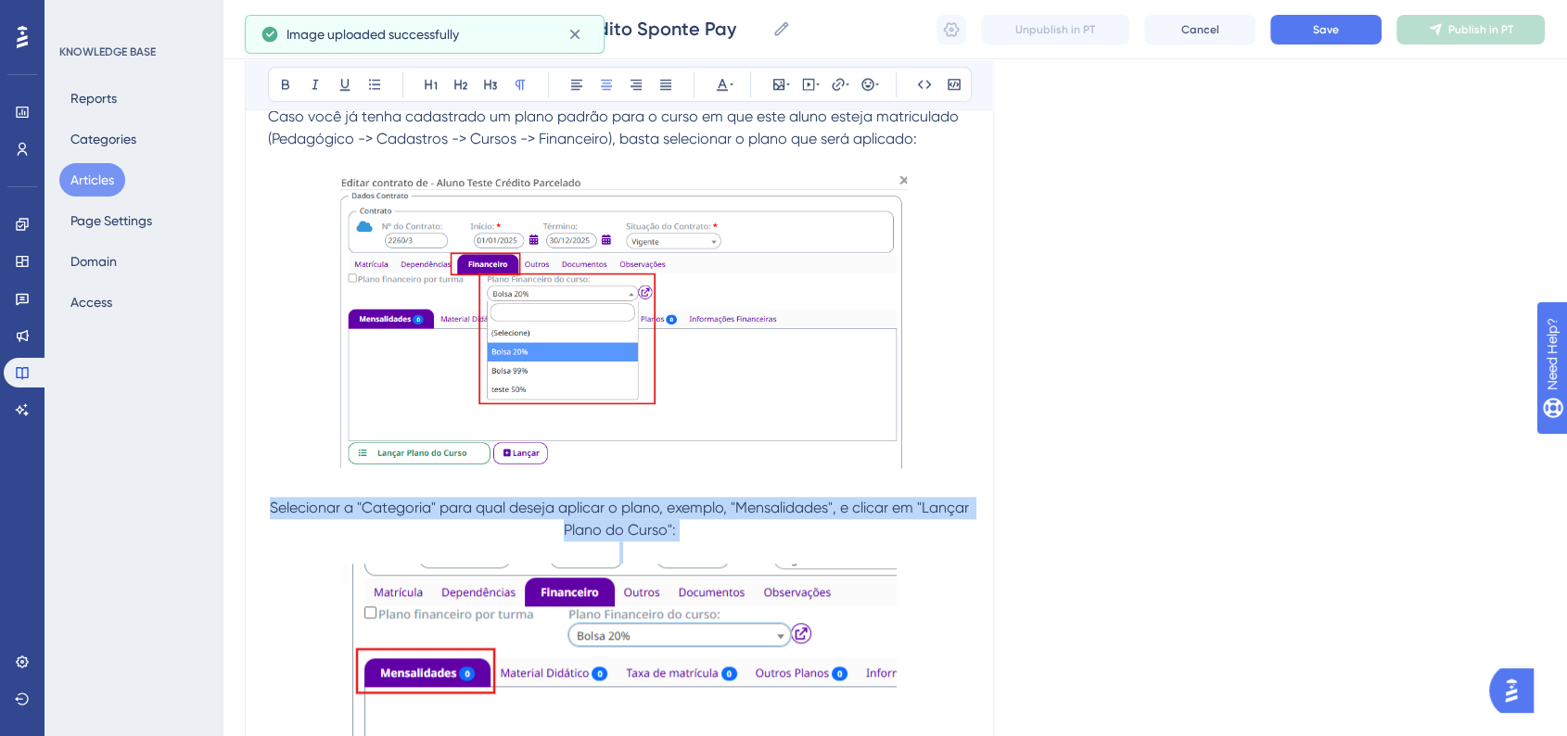
click at [429, 514] on span "Selecionar a "Categoria" para qual deseja aplicar o plano, exemplo, "Mensalidad…" at bounding box center [621, 519] width 703 height 40
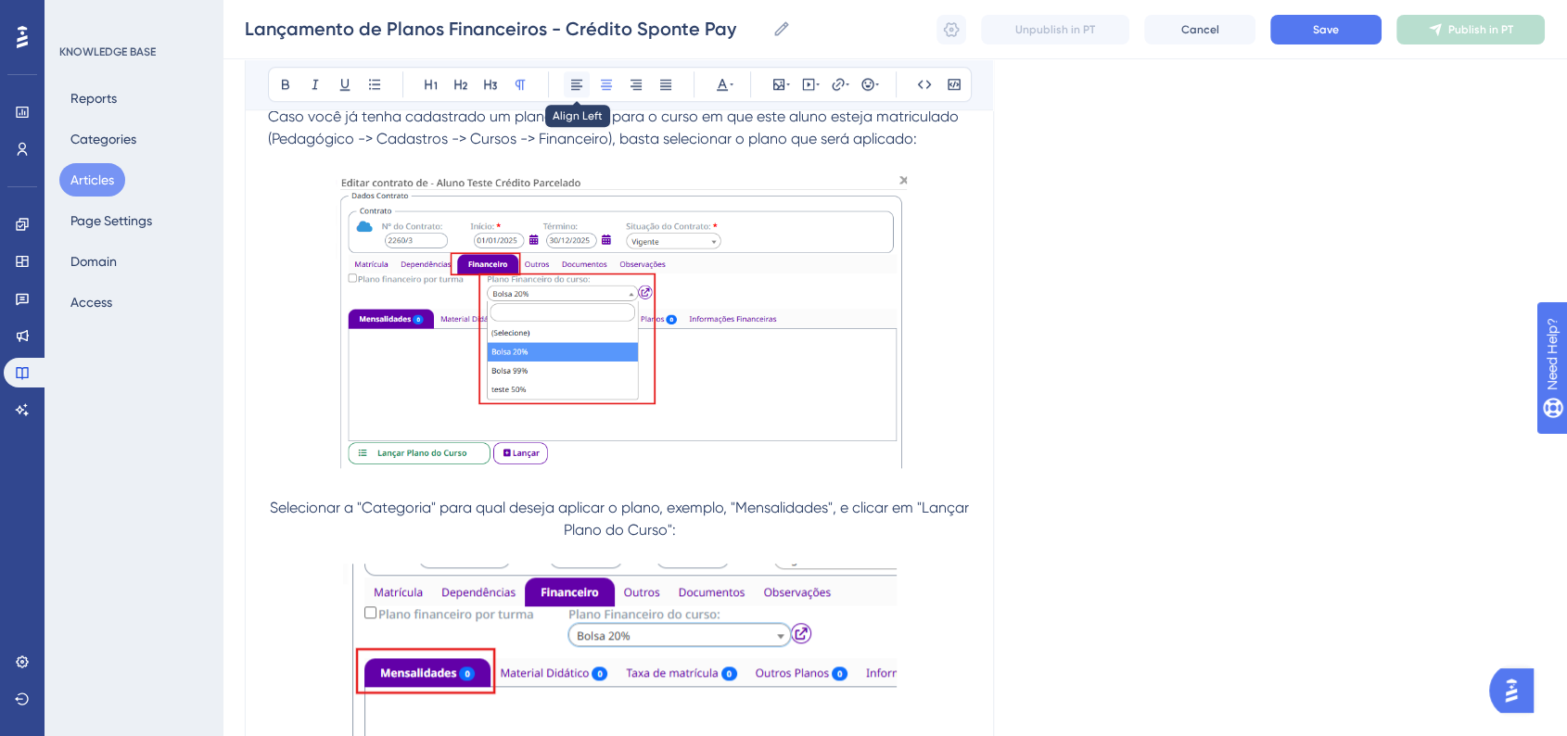
click at [581, 87] on icon at bounding box center [576, 84] width 15 height 15
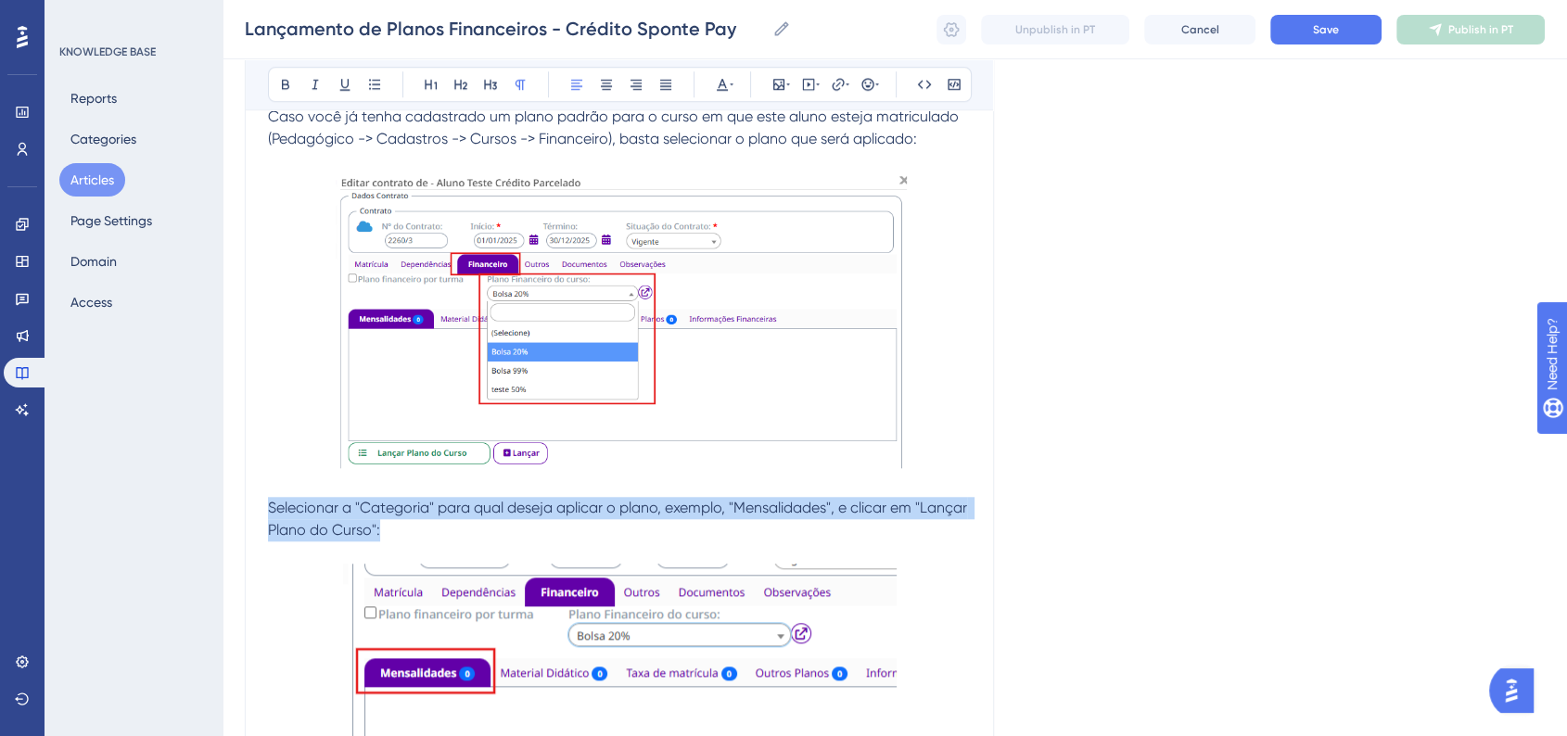
scroll to position [1817, 0]
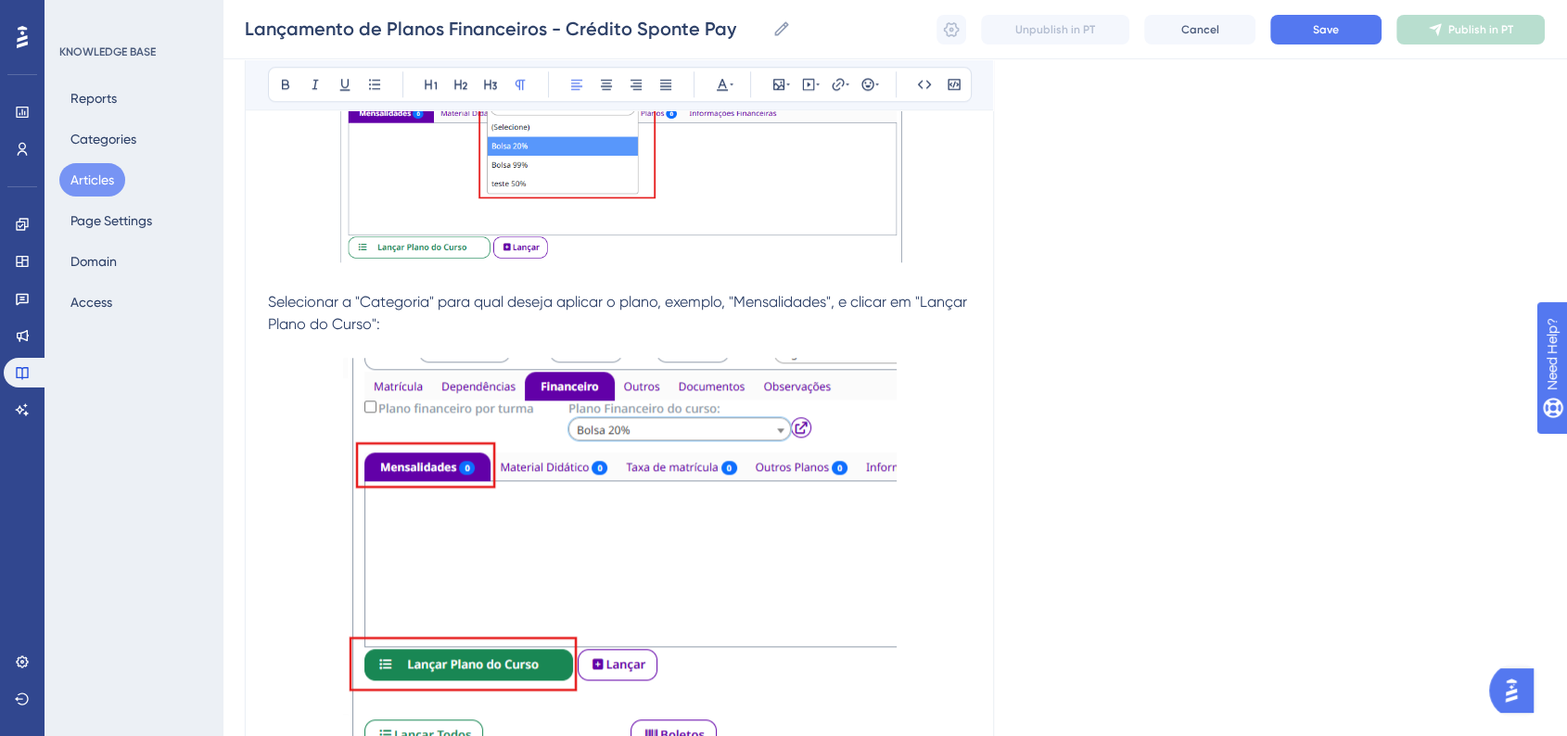
click at [731, 558] on img at bounding box center [619, 565] width 553 height 415
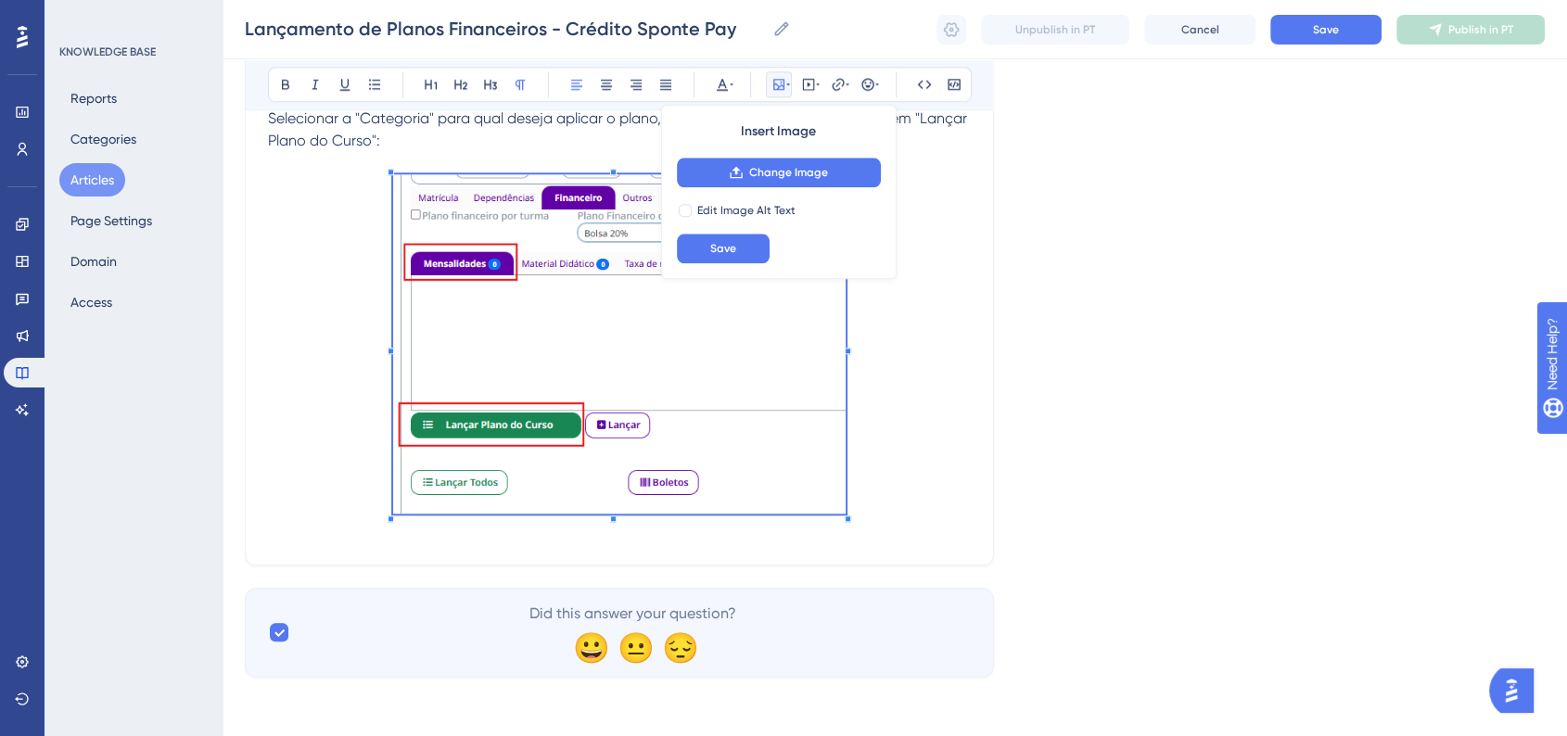
scroll to position [2002, 0]
click at [794, 376] on span at bounding box center [619, 346] width 451 height 345
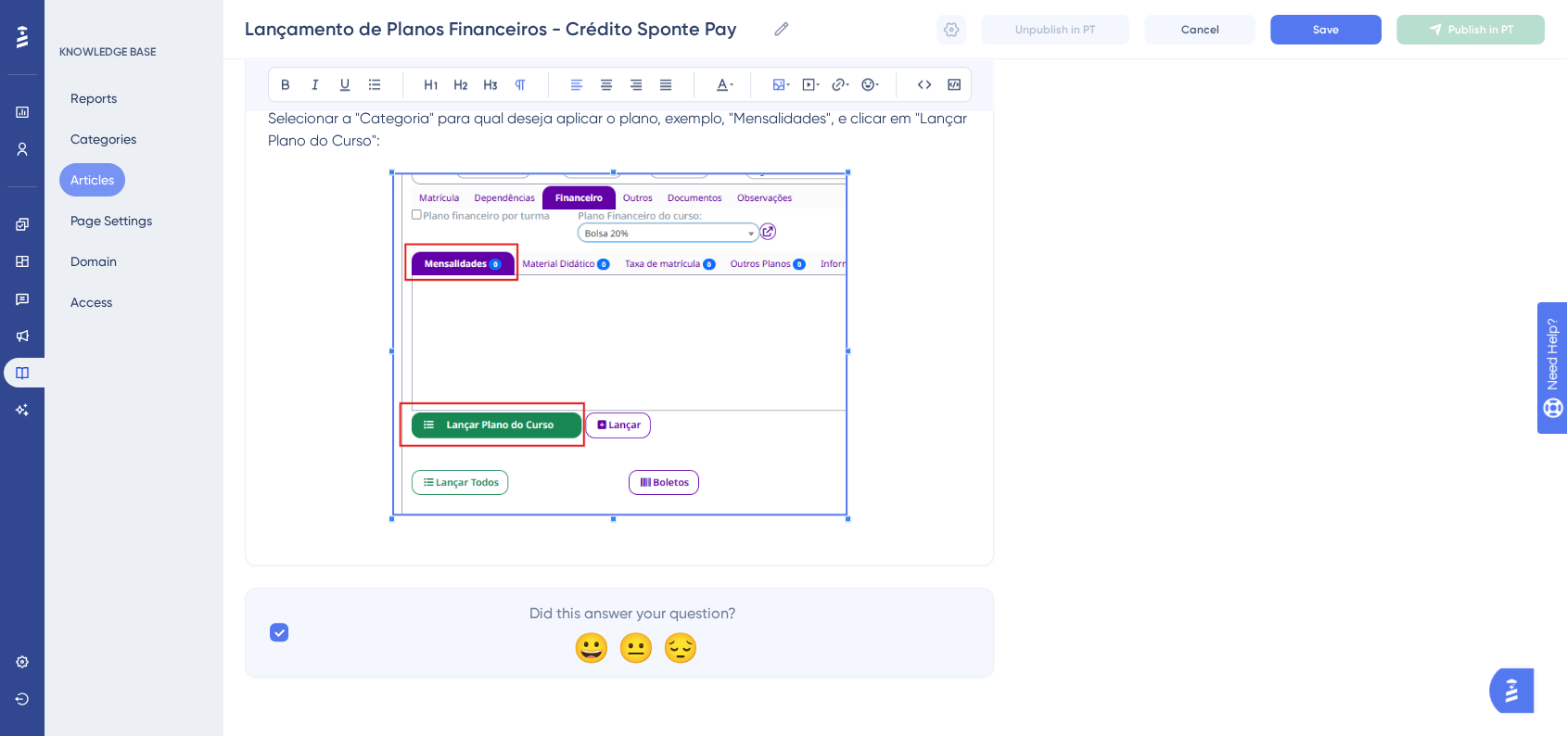
click at [1296, 27] on button "Save" at bounding box center [1325, 30] width 111 height 30
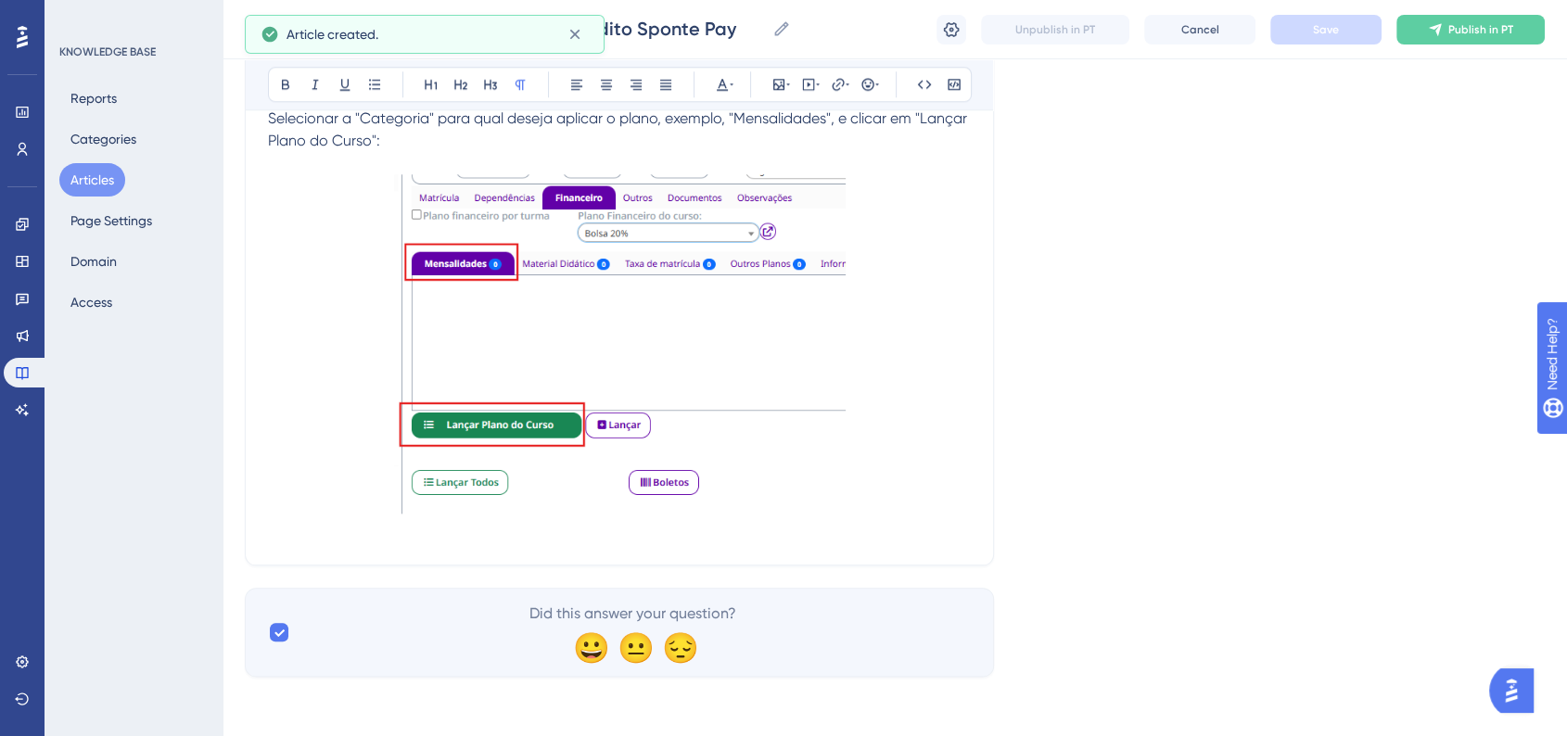
scroll to position [574, 0]
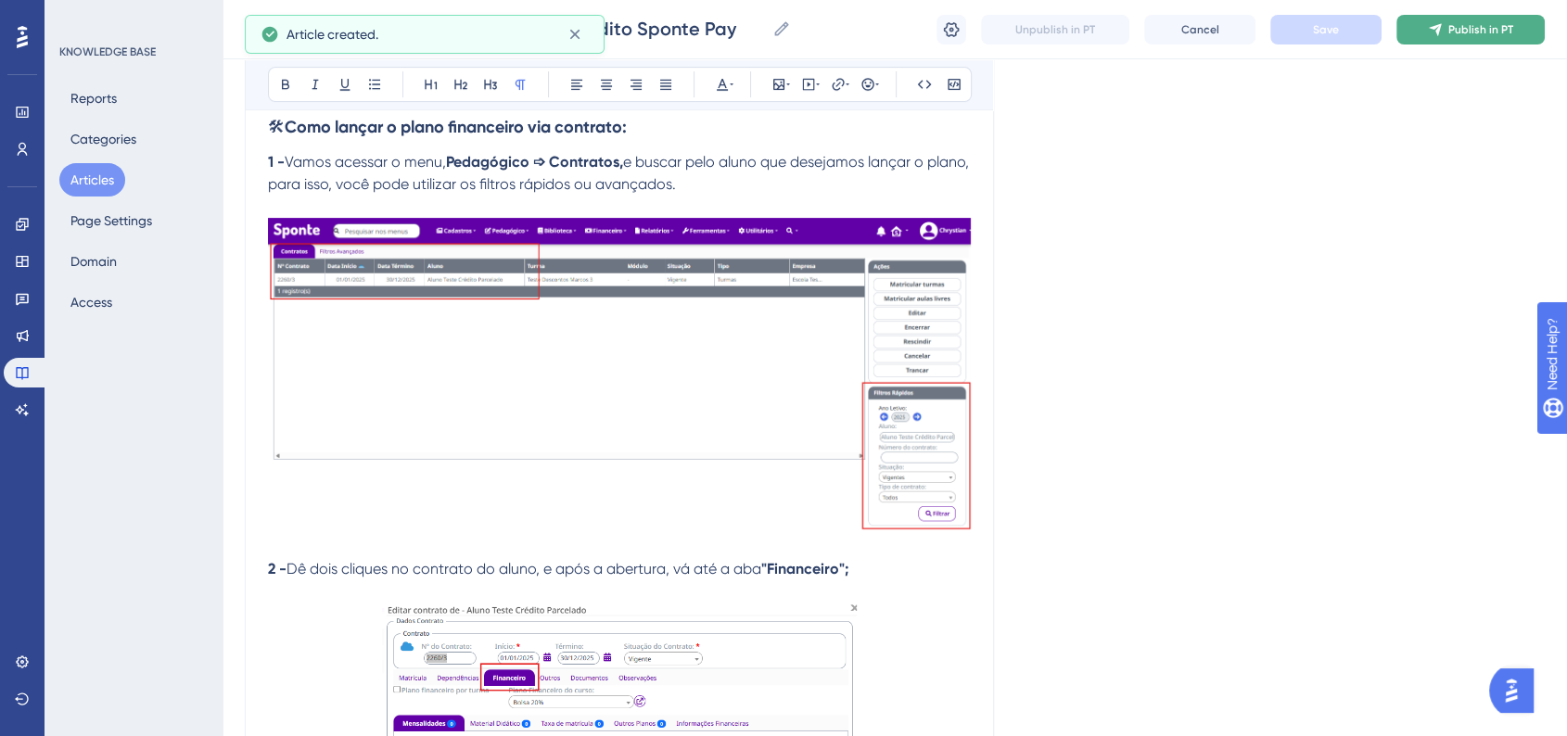
click at [1435, 41] on button "Publish in PT" at bounding box center [1470, 30] width 148 height 30
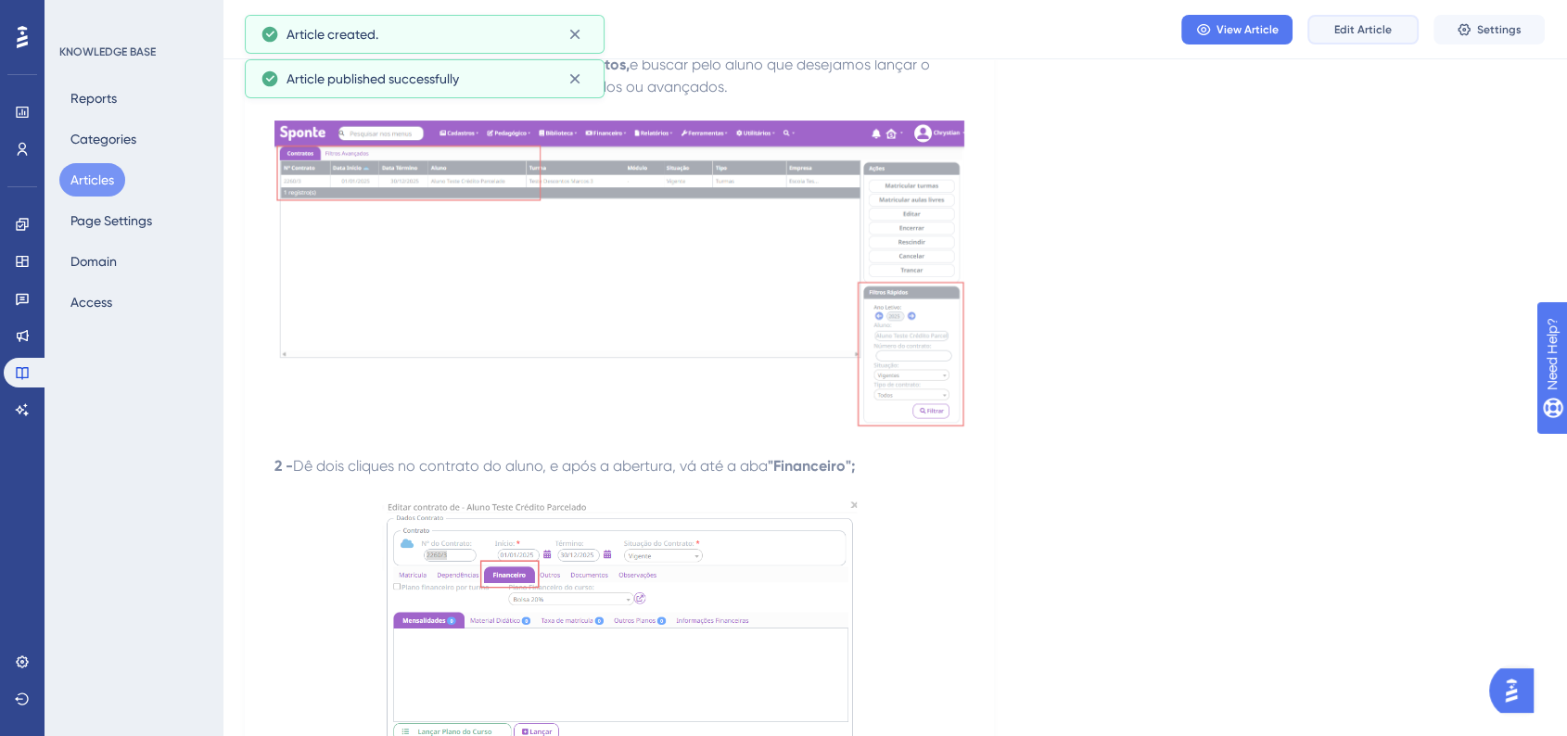
click at [1314, 43] on button "Edit Article" at bounding box center [1362, 30] width 111 height 30
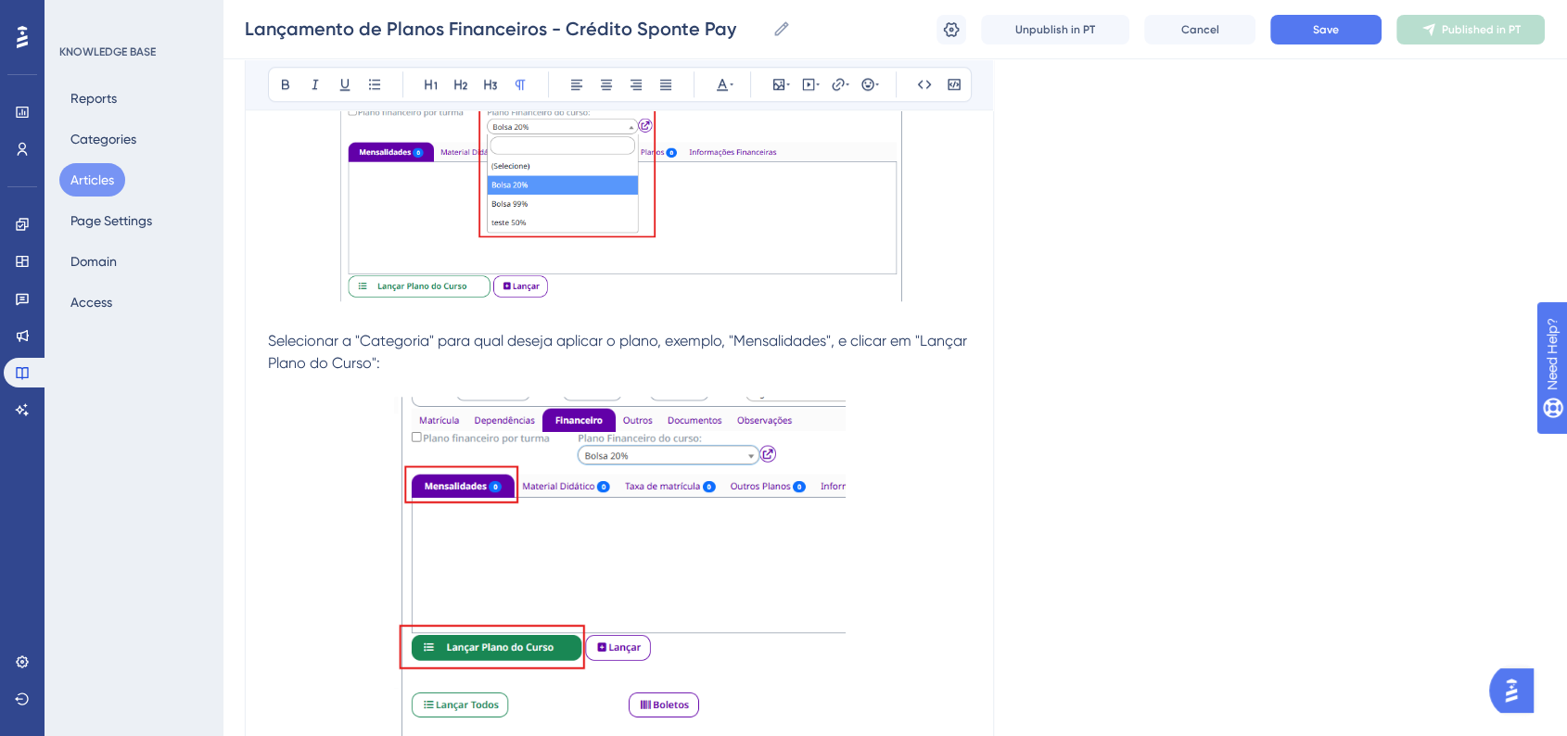
scroll to position [1675, 0]
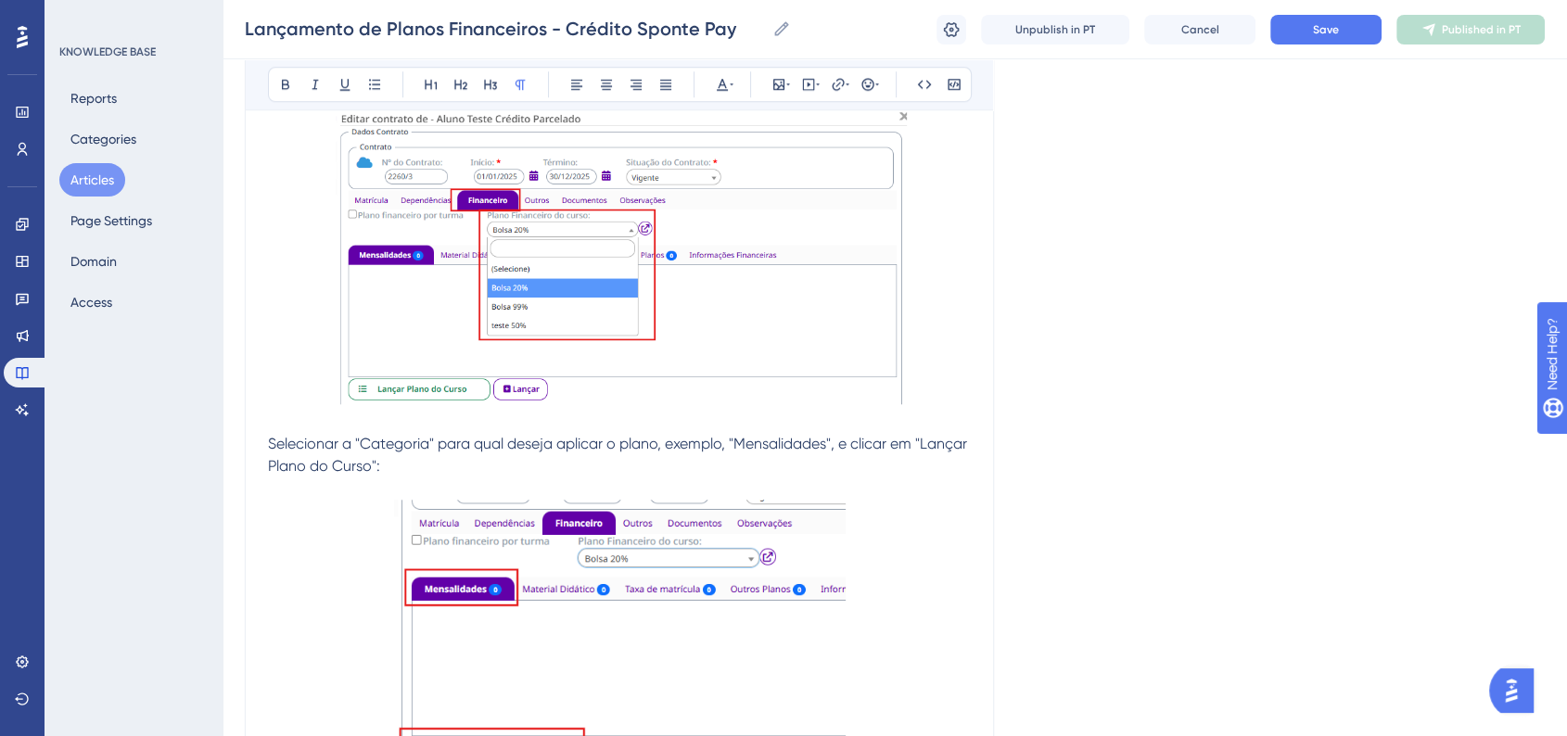
click at [331, 445] on span "Selecionar a "Categoria" para qual deseja aplicar o plano, exemplo, "Mensalidad…" at bounding box center [619, 455] width 703 height 40
drag, startPoint x: 327, startPoint y: 449, endPoint x: 338, endPoint y: 449, distance: 11.1
click at [338, 449] on span "Selecionar a "Categoria" para qual deseja aplicar o plano, exemplo, "Mensalidad…" at bounding box center [619, 455] width 703 height 40
drag, startPoint x: 912, startPoint y: 449, endPoint x: 928, endPoint y: 448, distance: 15.8
click at [928, 448] on span "Selecione então a "Categoria" para qual deseja aplicar o plano, exemplo, "Mensa…" at bounding box center [611, 455] width 686 height 40
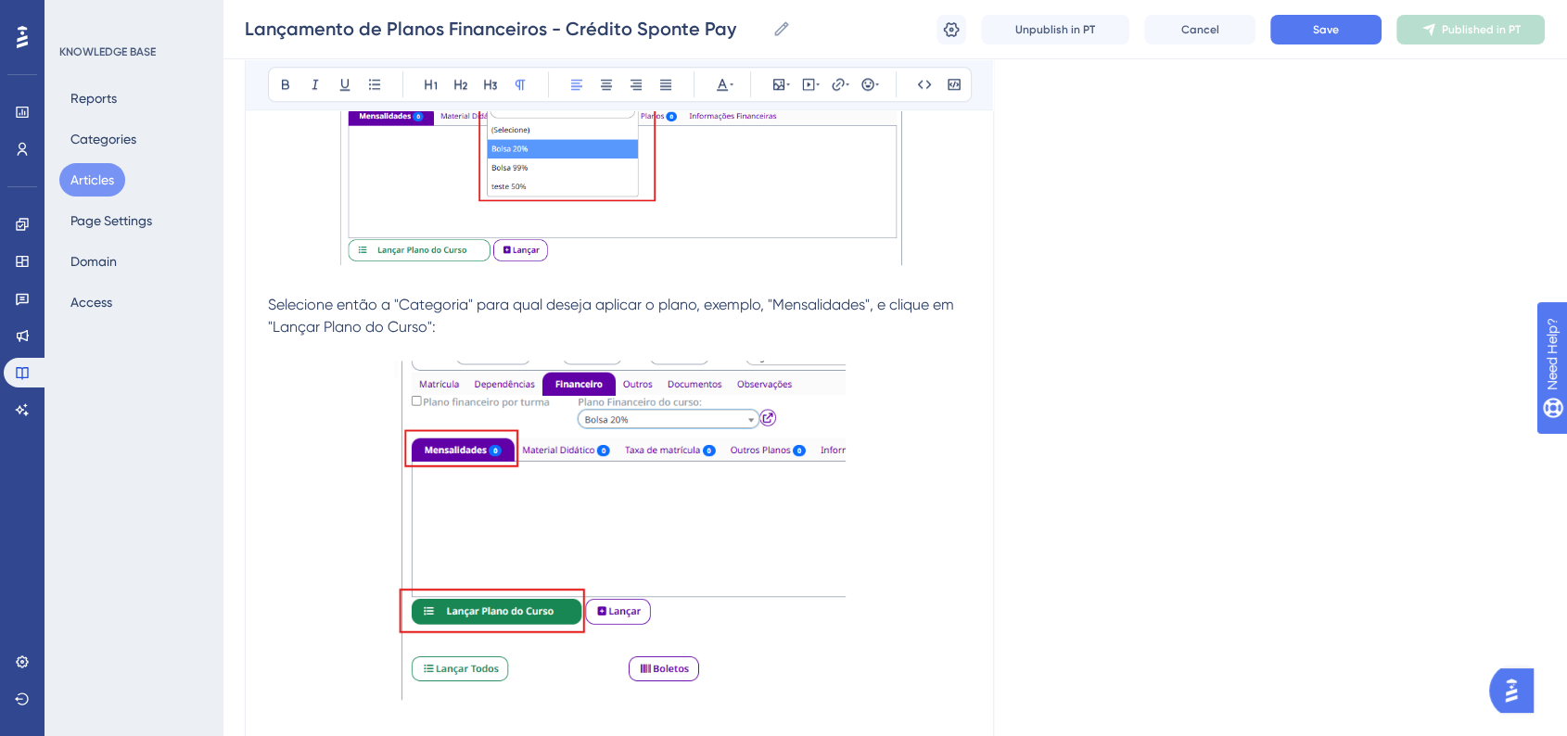
scroll to position [1984, 0]
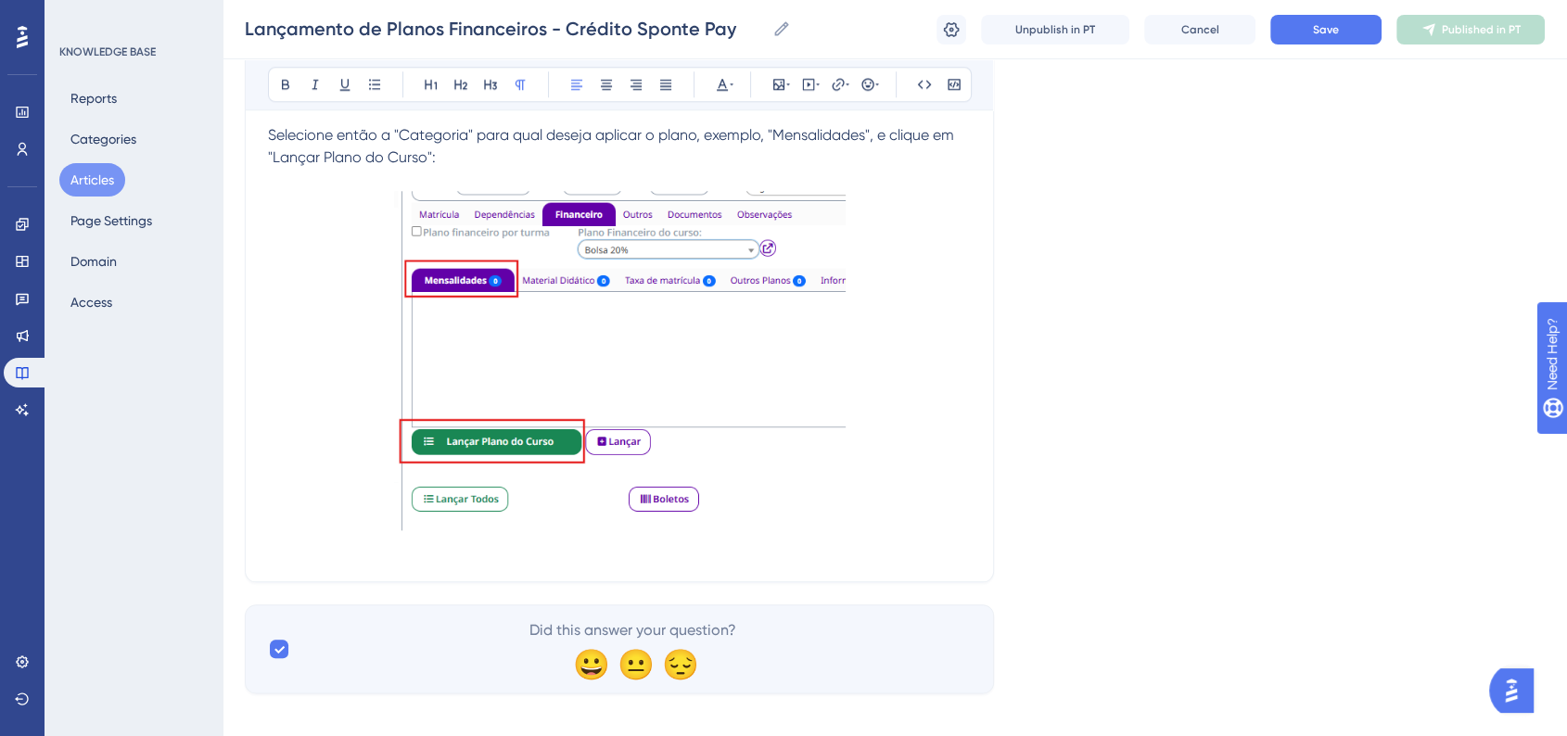
click at [952, 514] on p at bounding box center [619, 363] width 703 height 345
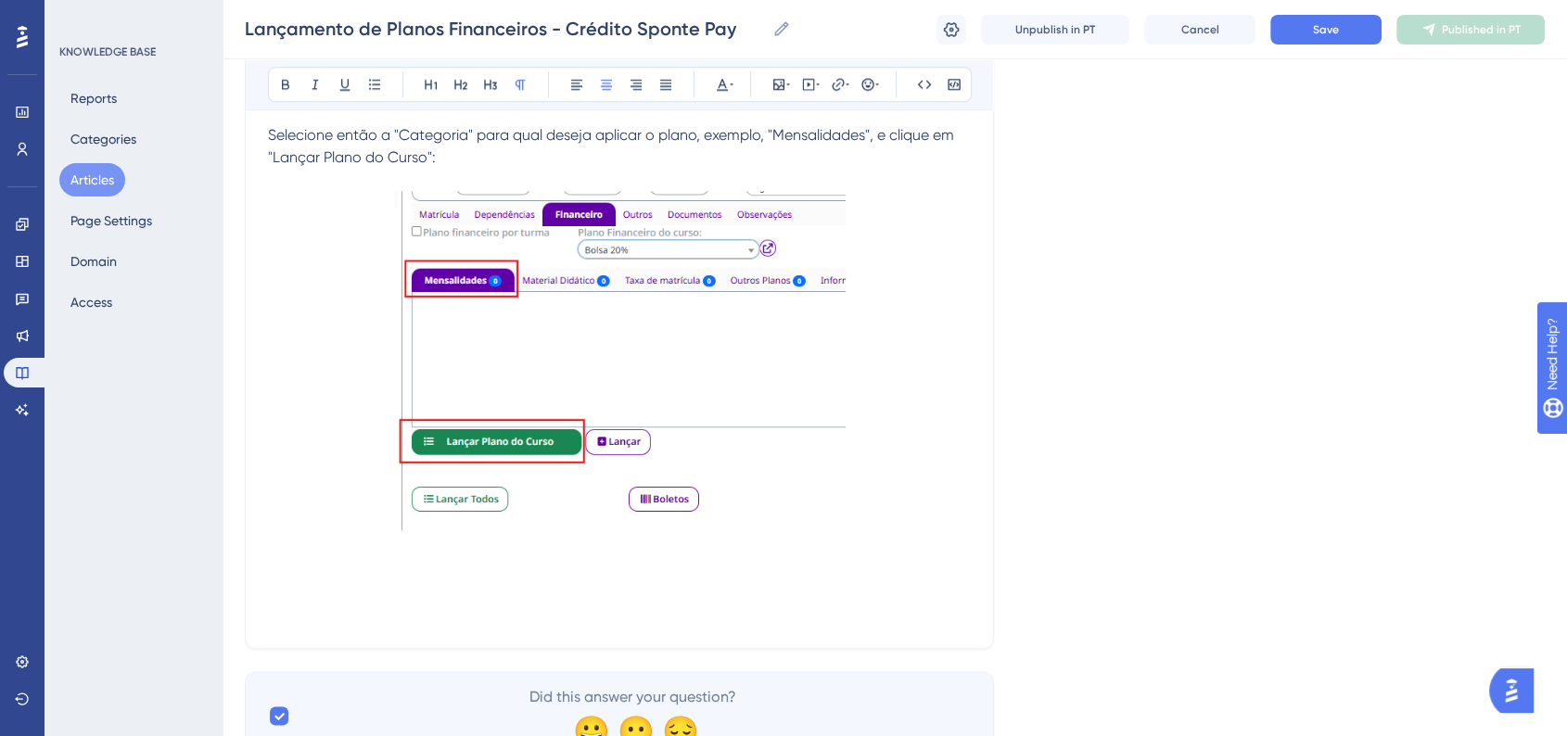
click at [449, 597] on p at bounding box center [619, 592] width 703 height 22
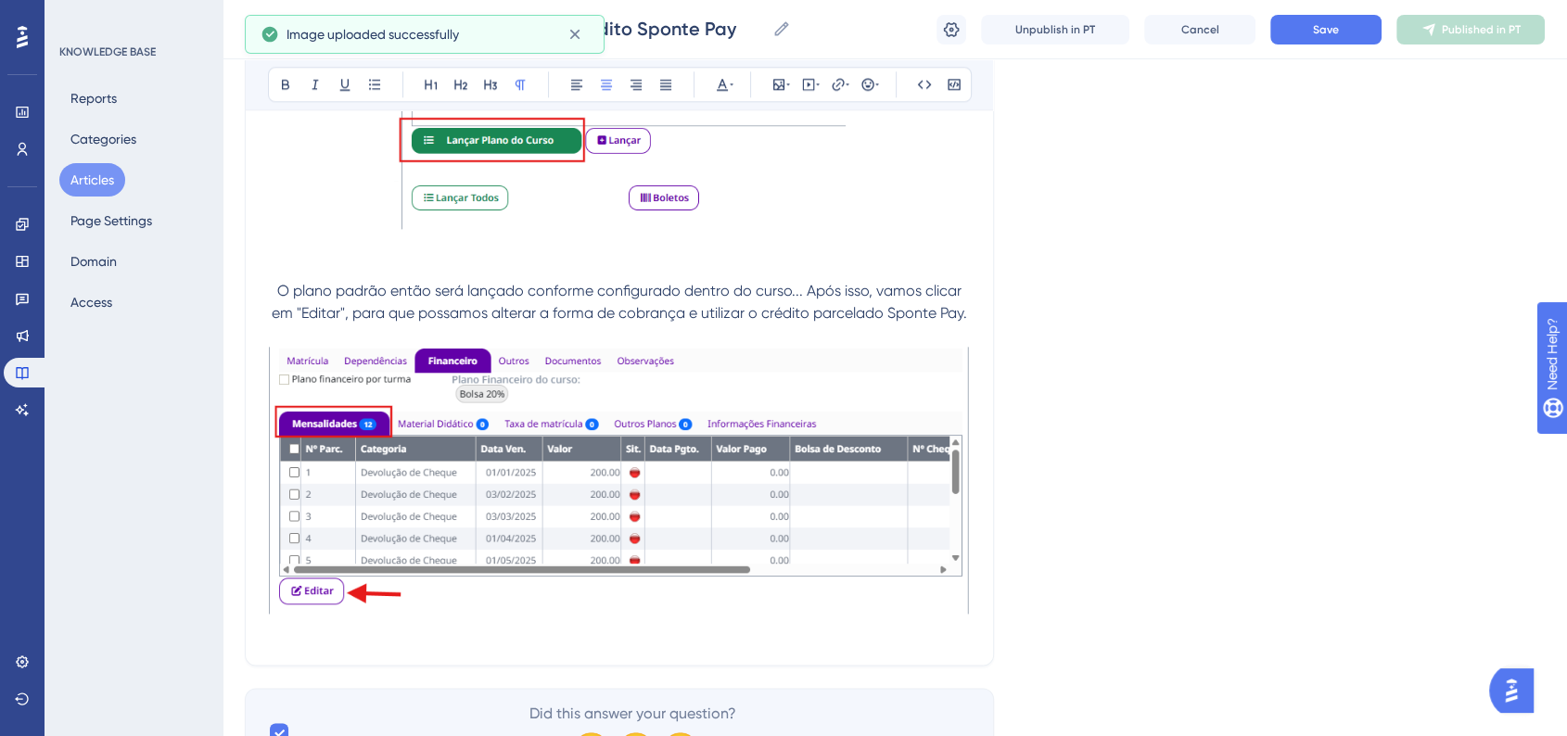
scroll to position [2180, 0]
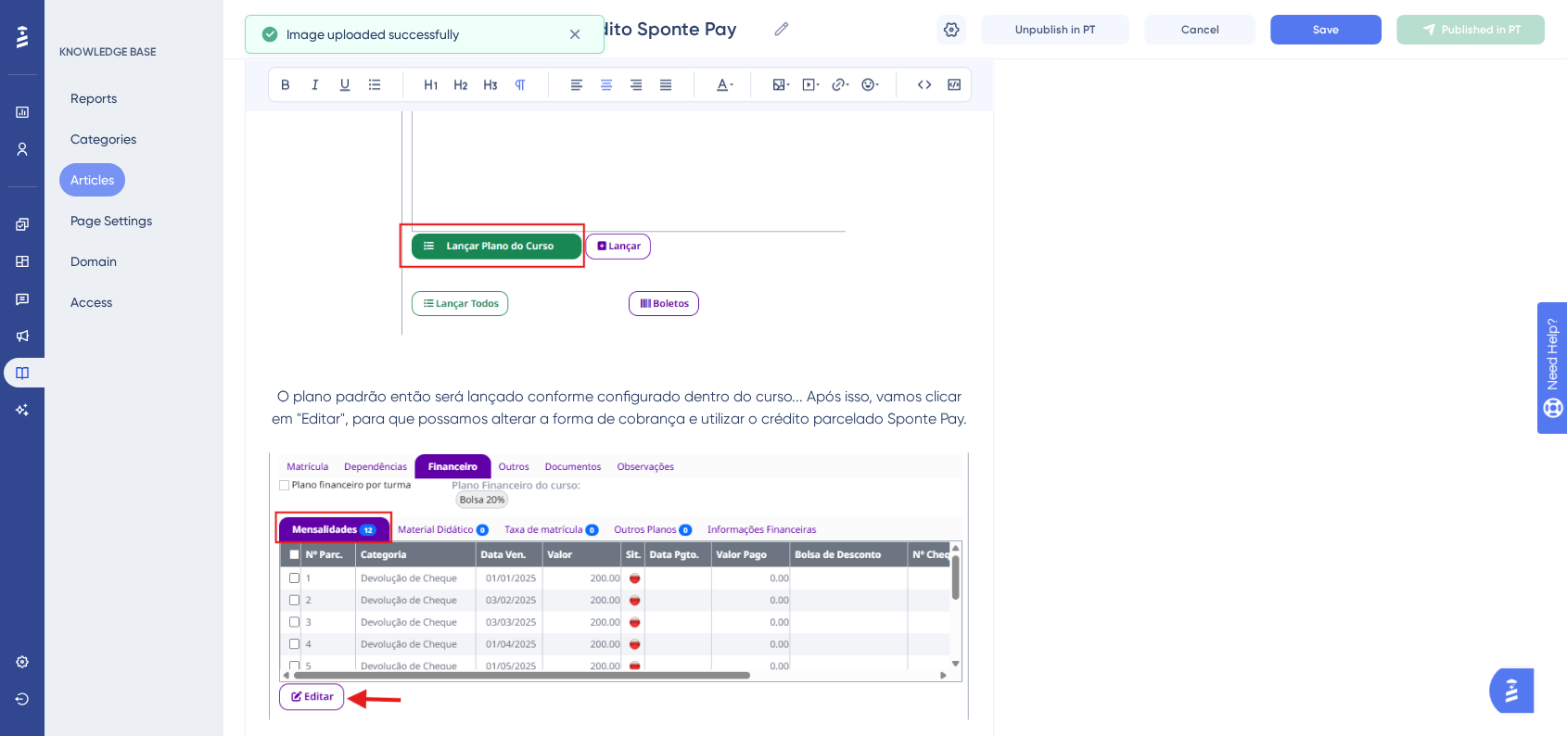
click at [515, 401] on span "O plano padrão então será lançado conforme configurado dentro do curso... Após …" at bounding box center [619, 408] width 695 height 40
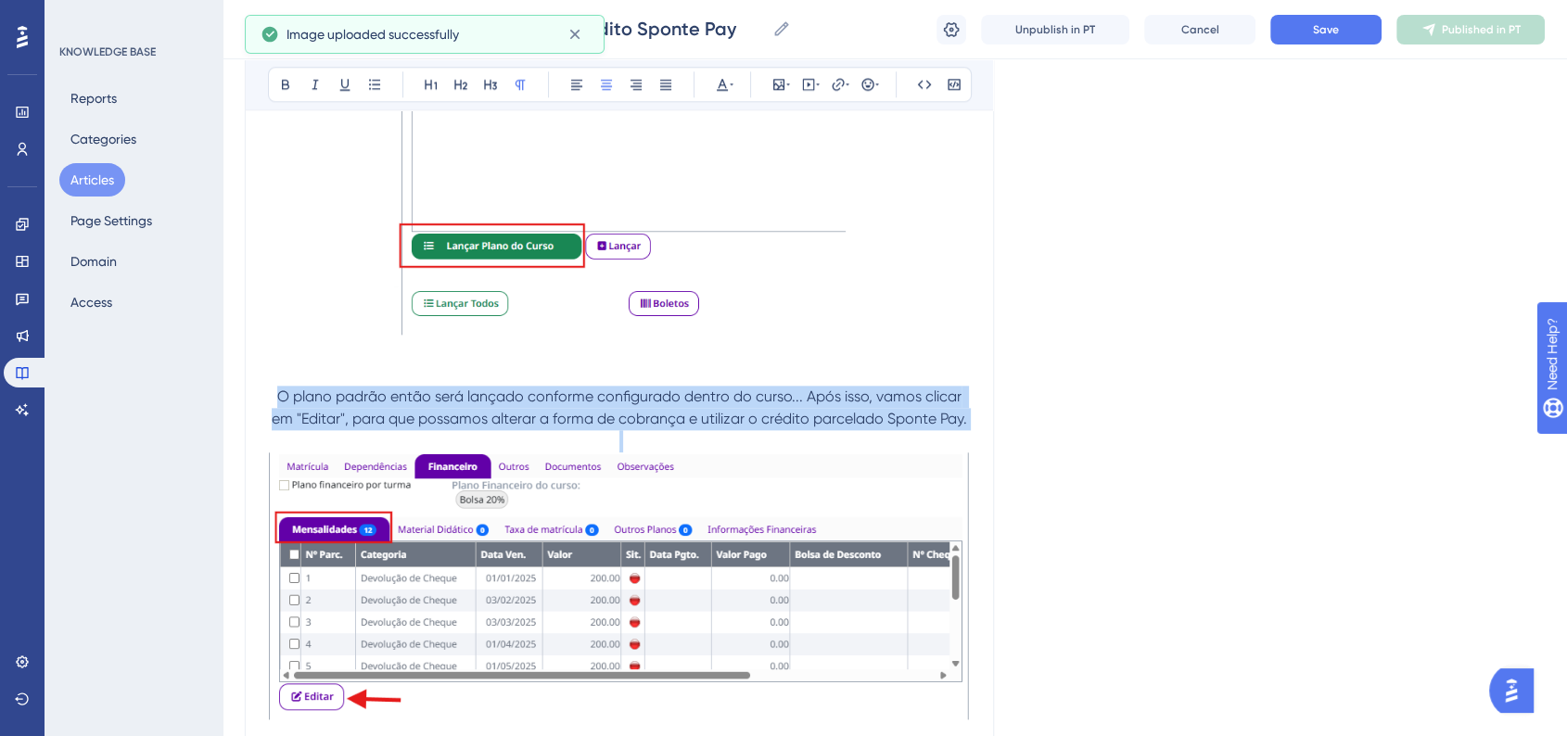
click at [515, 401] on span "O plano padrão então será lançado conforme configurado dentro do curso... Após …" at bounding box center [619, 408] width 695 height 40
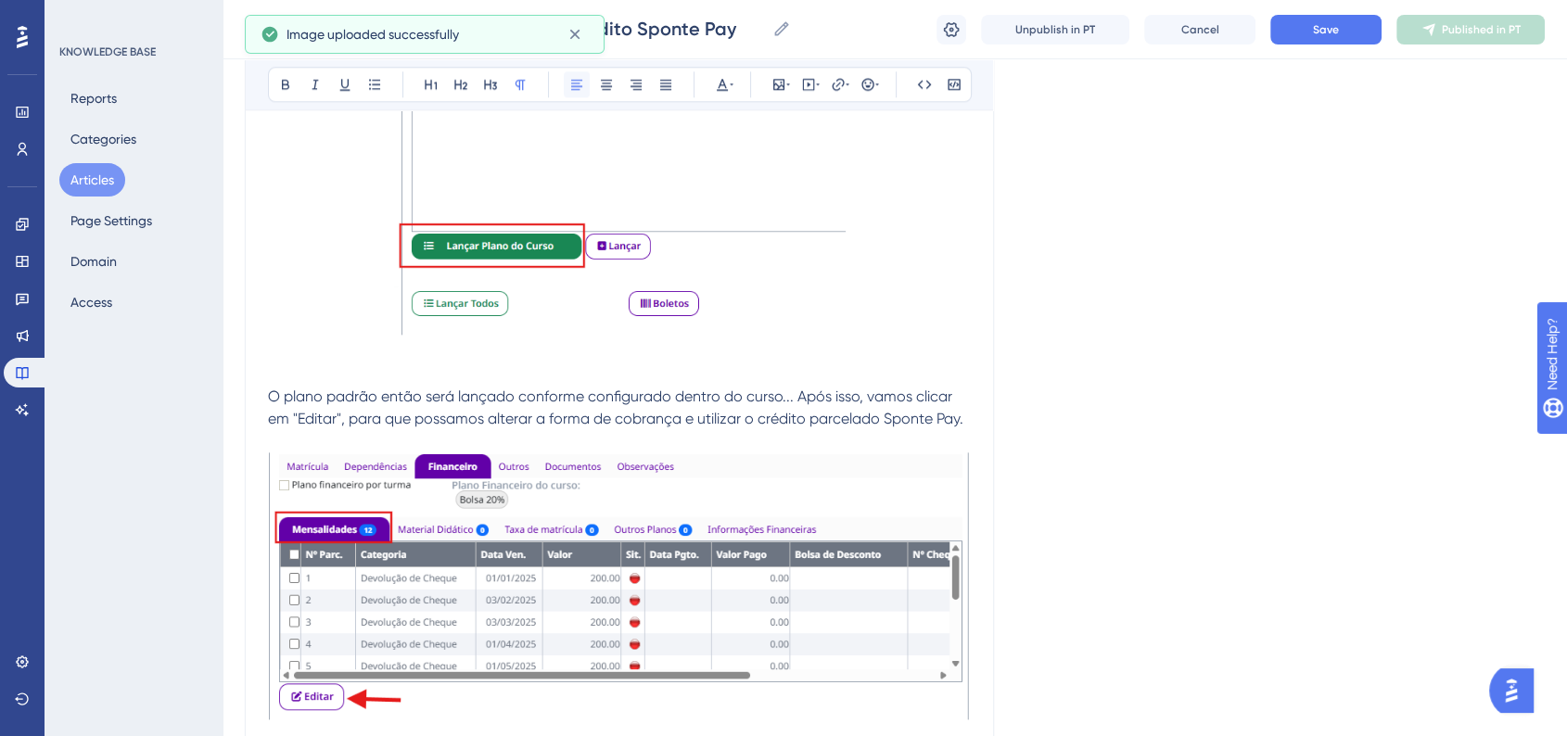
click at [572, 91] on icon at bounding box center [576, 84] width 15 height 15
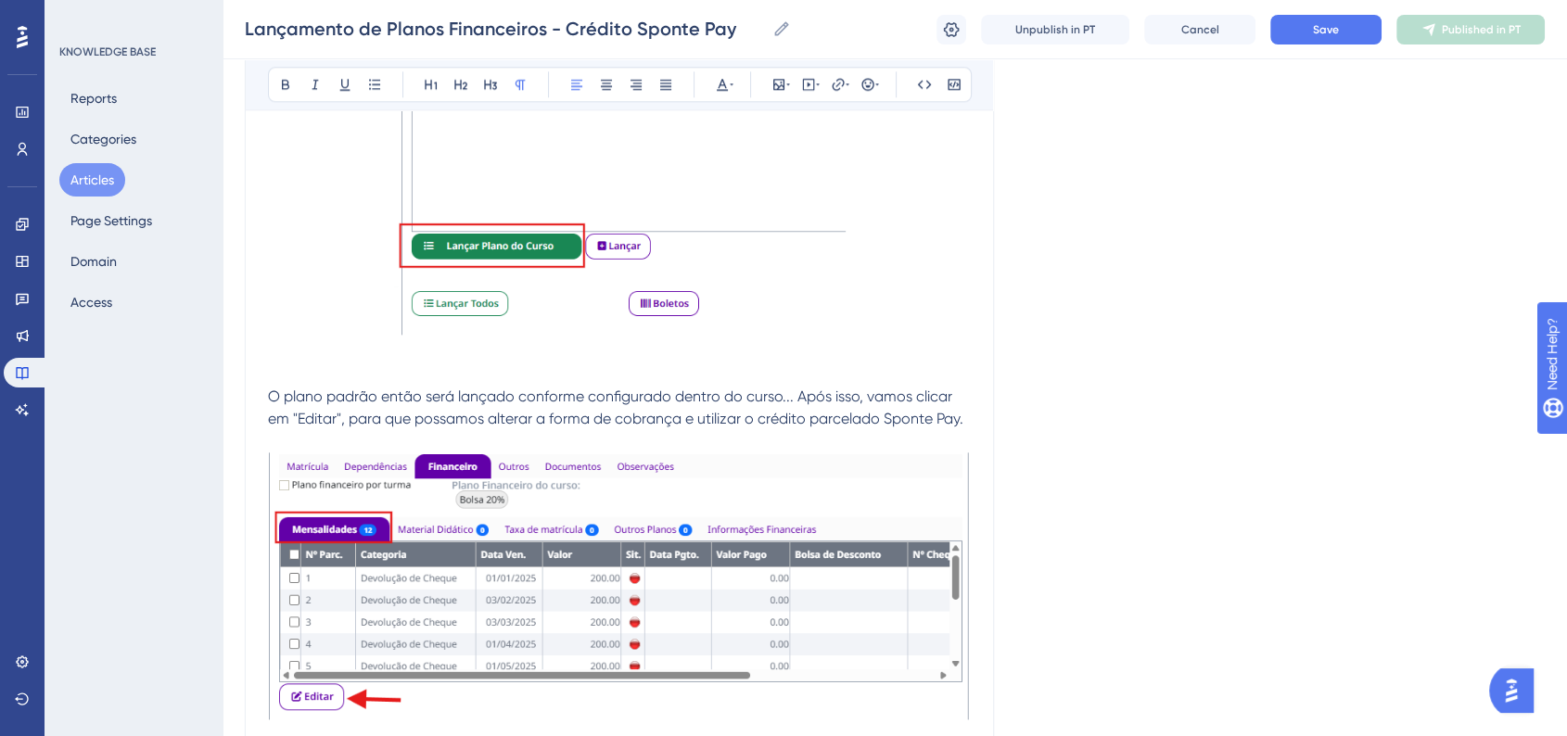
scroll to position [2385, 0]
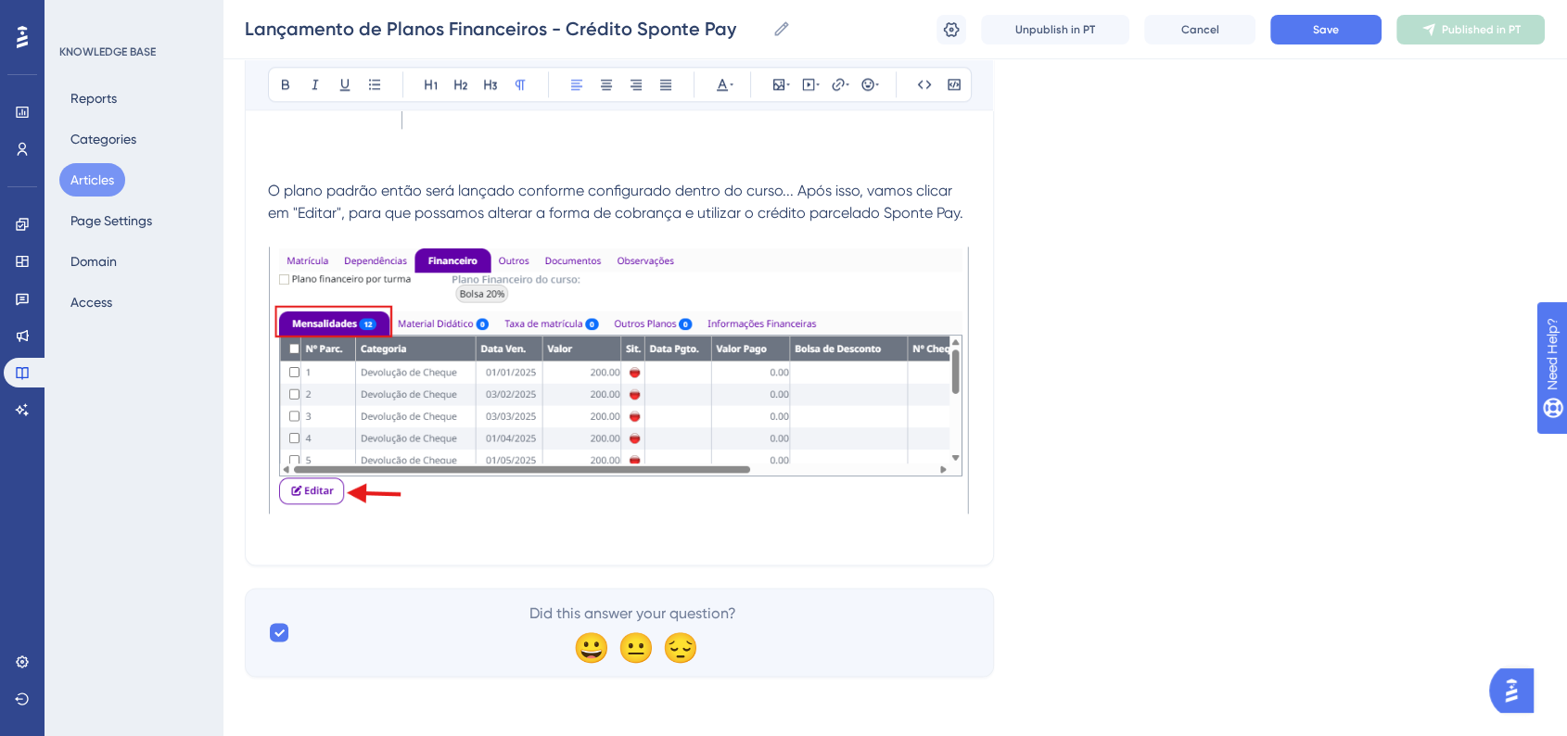
click at [831, 462] on img at bounding box center [619, 380] width 703 height 267
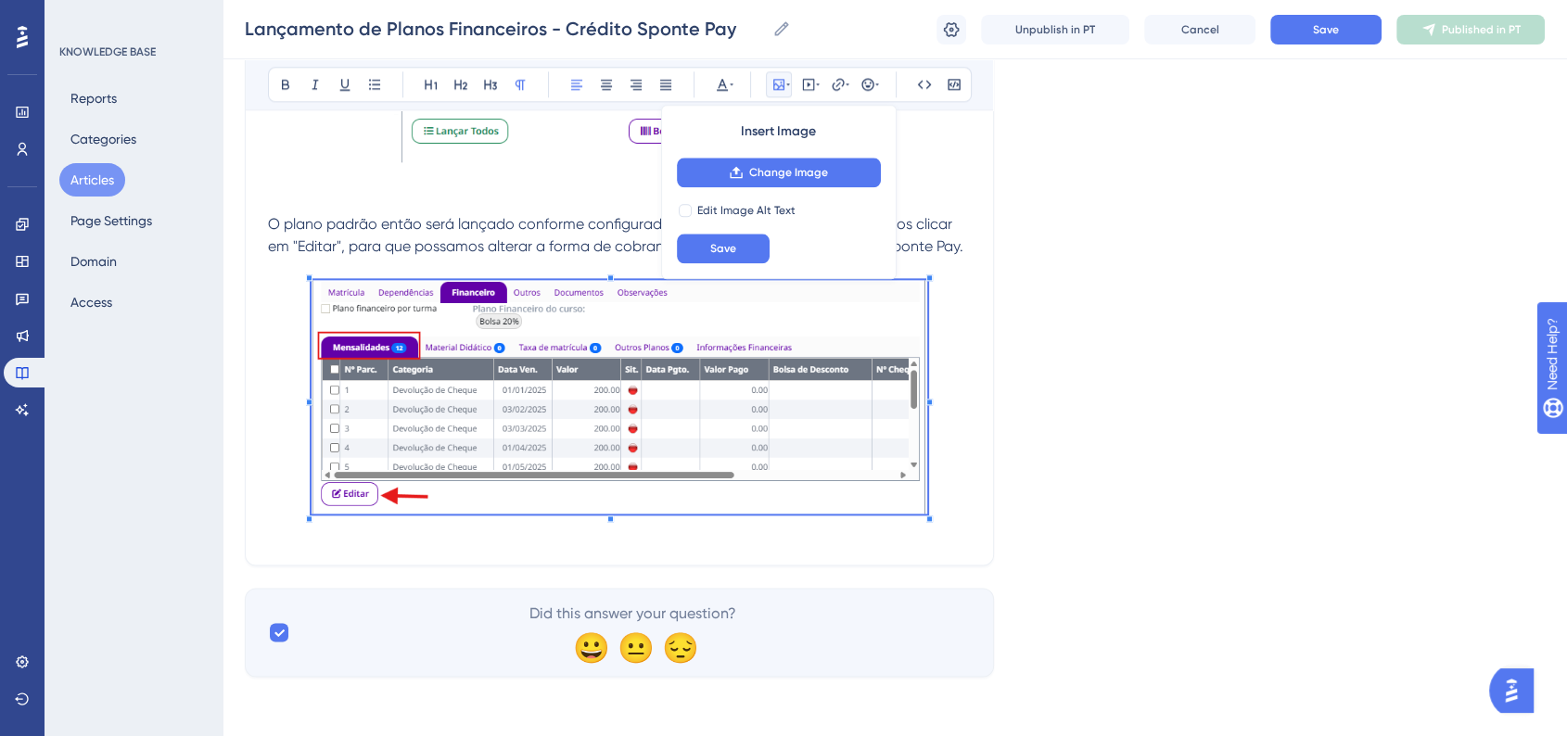
scroll to position [2350, 0]
click at [881, 447] on span at bounding box center [619, 401] width 610 height 238
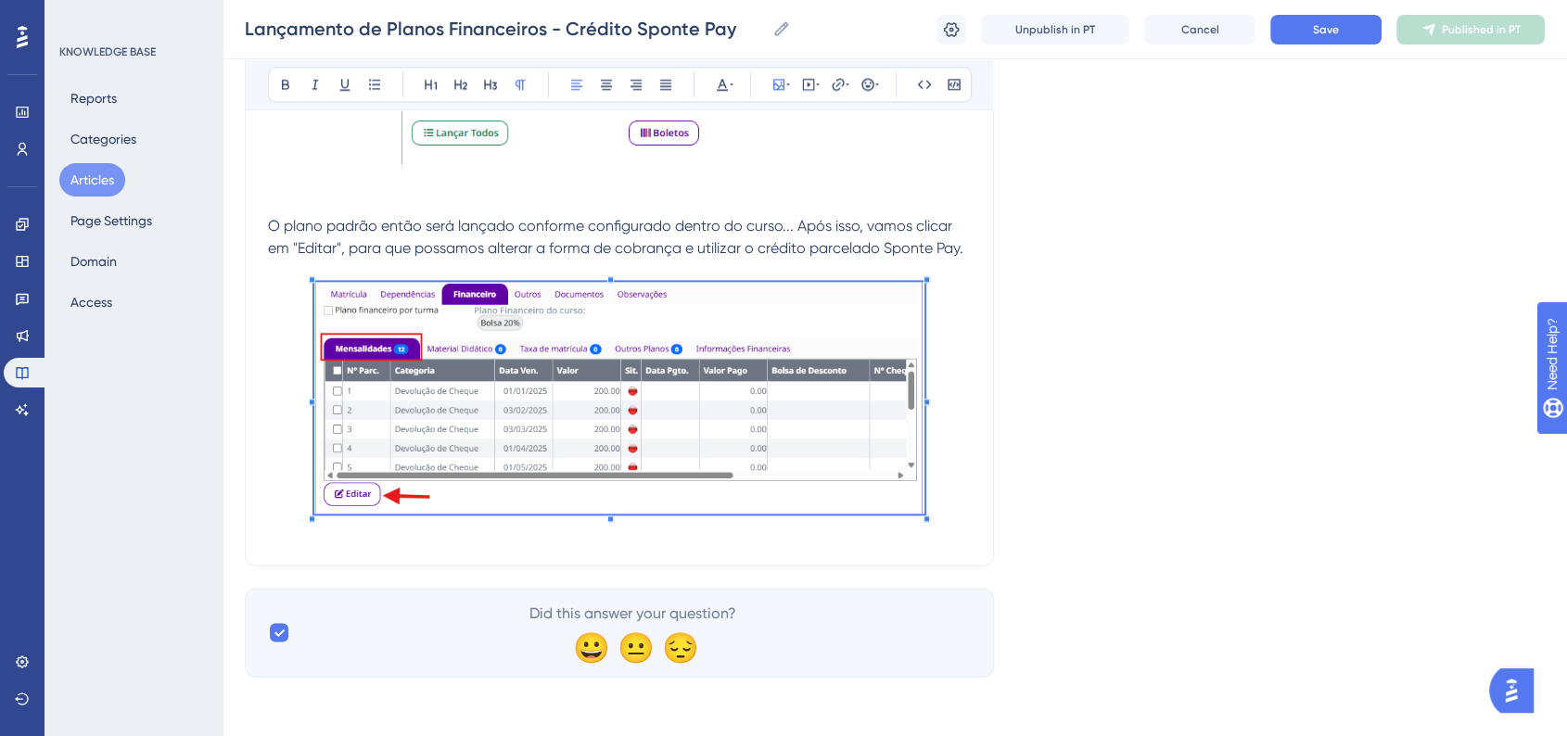
click at [953, 509] on p at bounding box center [619, 401] width 703 height 238
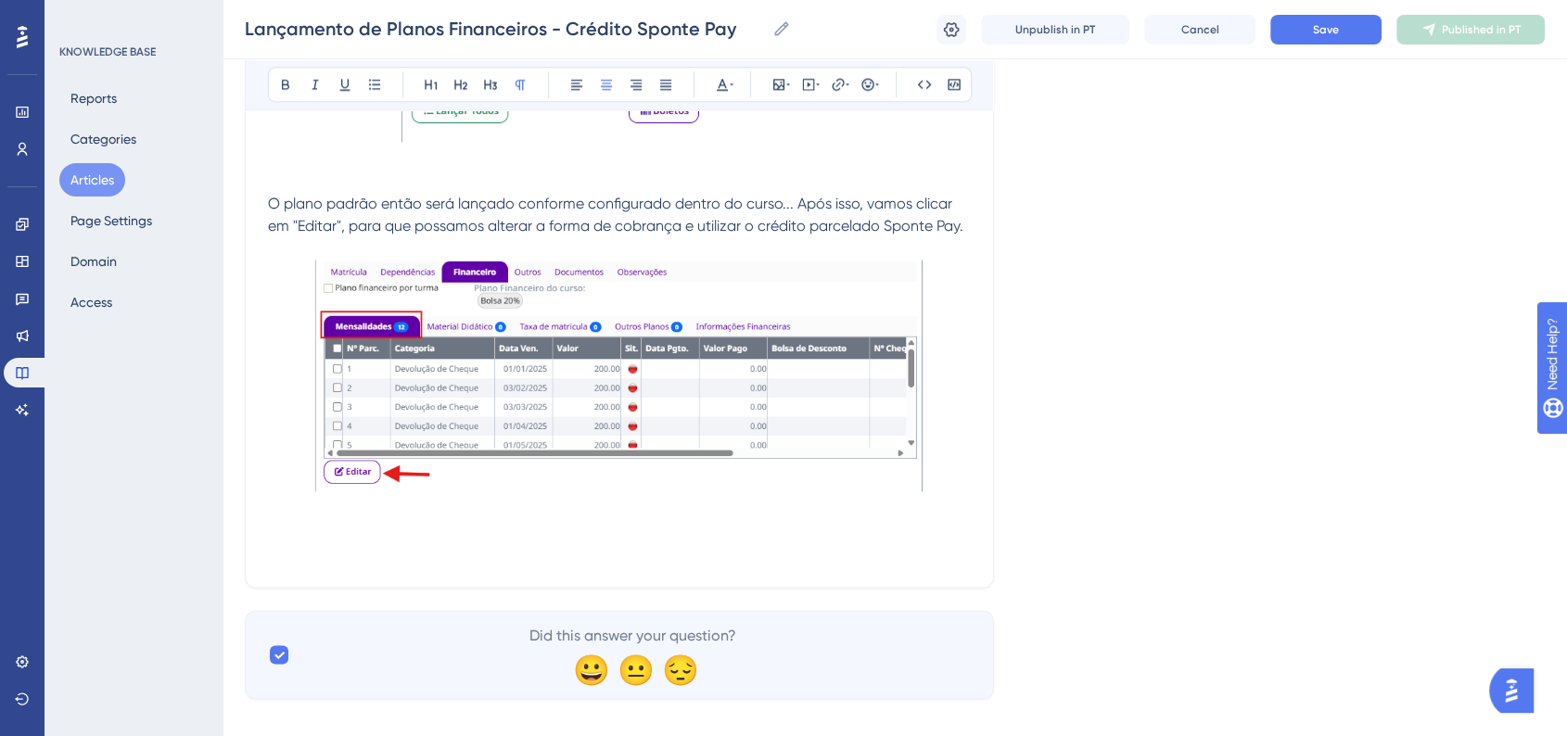
scroll to position [2385, 0]
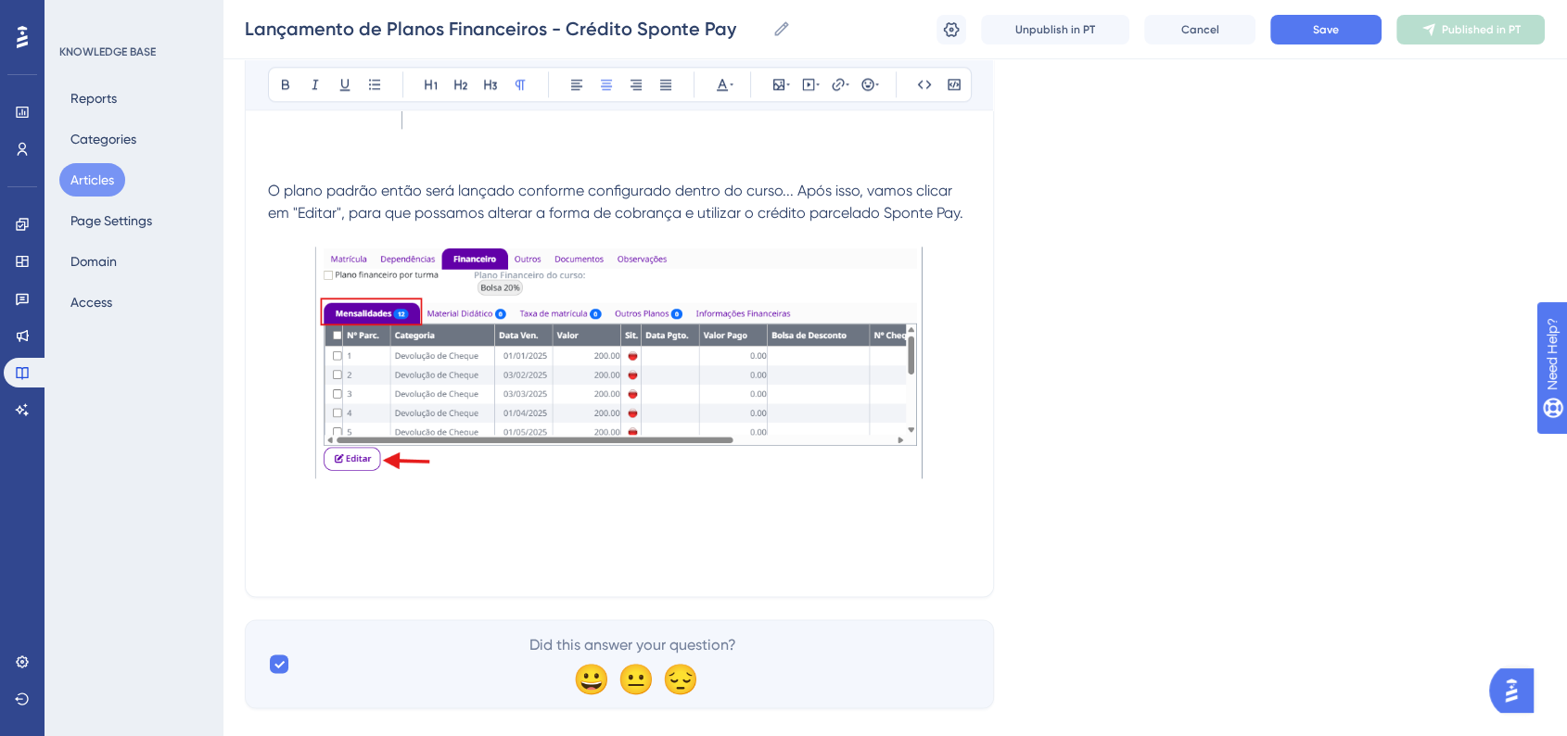
click at [319, 525] on p at bounding box center [619, 518] width 703 height 22
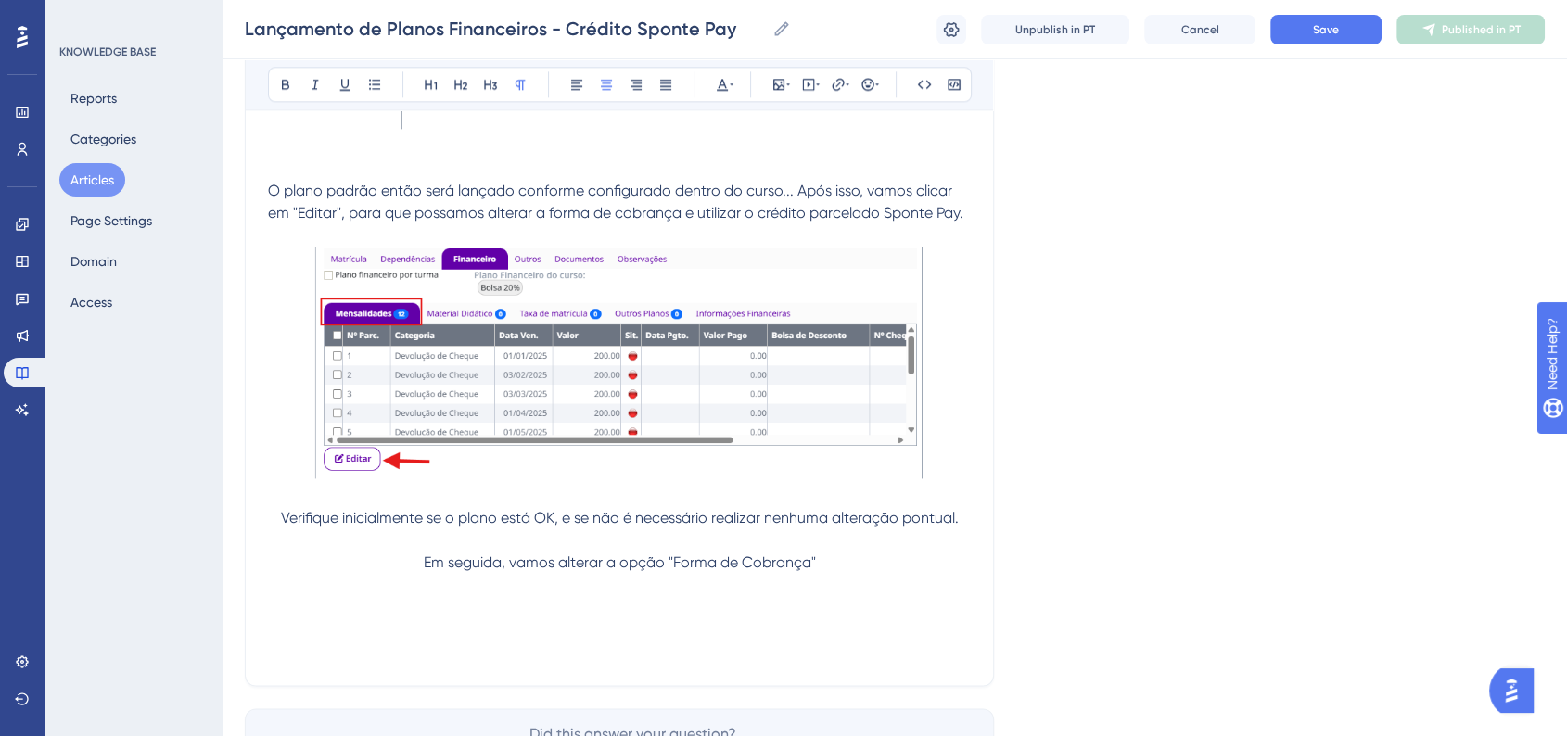
click at [397, 632] on p at bounding box center [619, 629] width 703 height 22
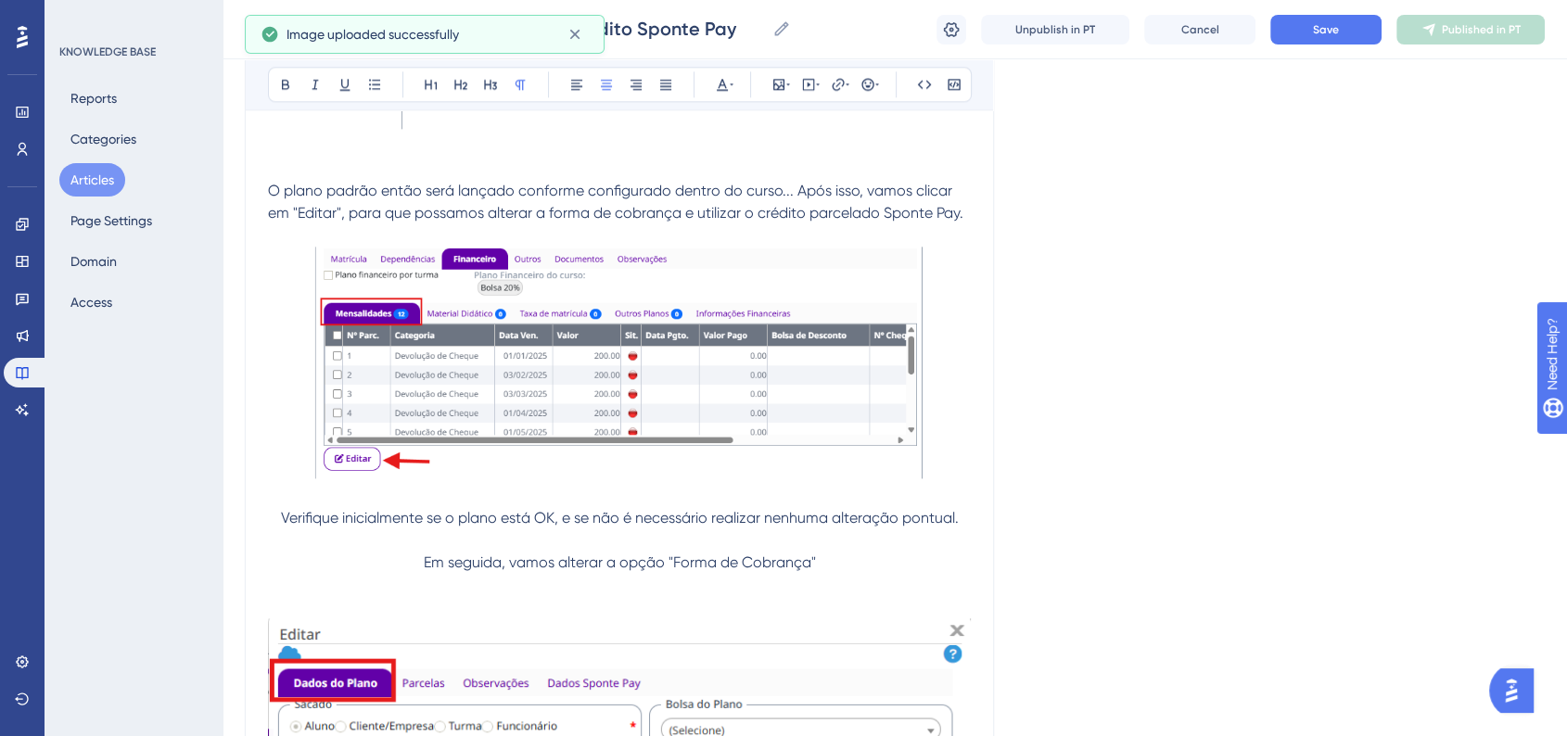
click at [840, 564] on p "Em seguida, vamos alterar a opção "Forma de Cobrança"" at bounding box center [619, 563] width 703 height 22
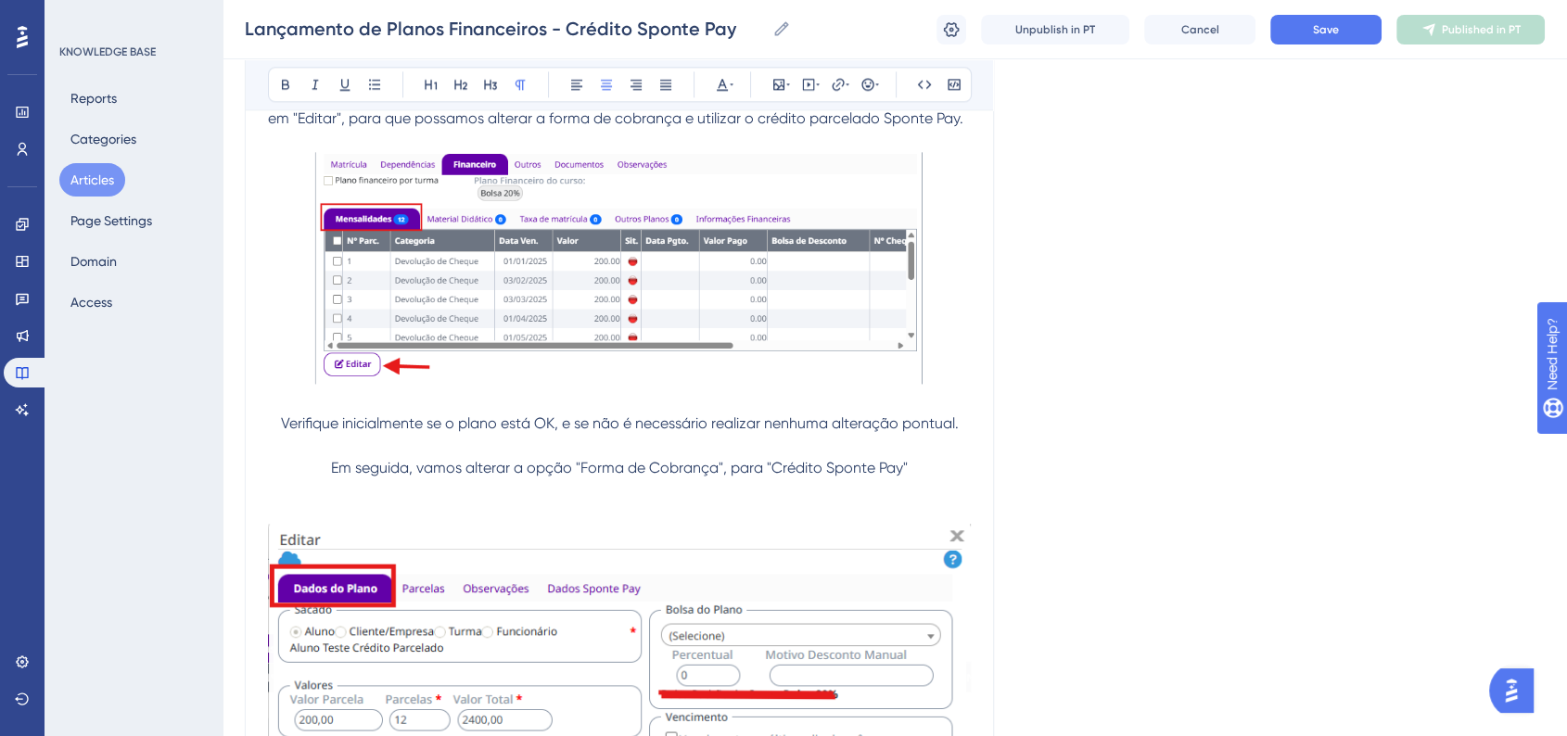
scroll to position [2591, 0]
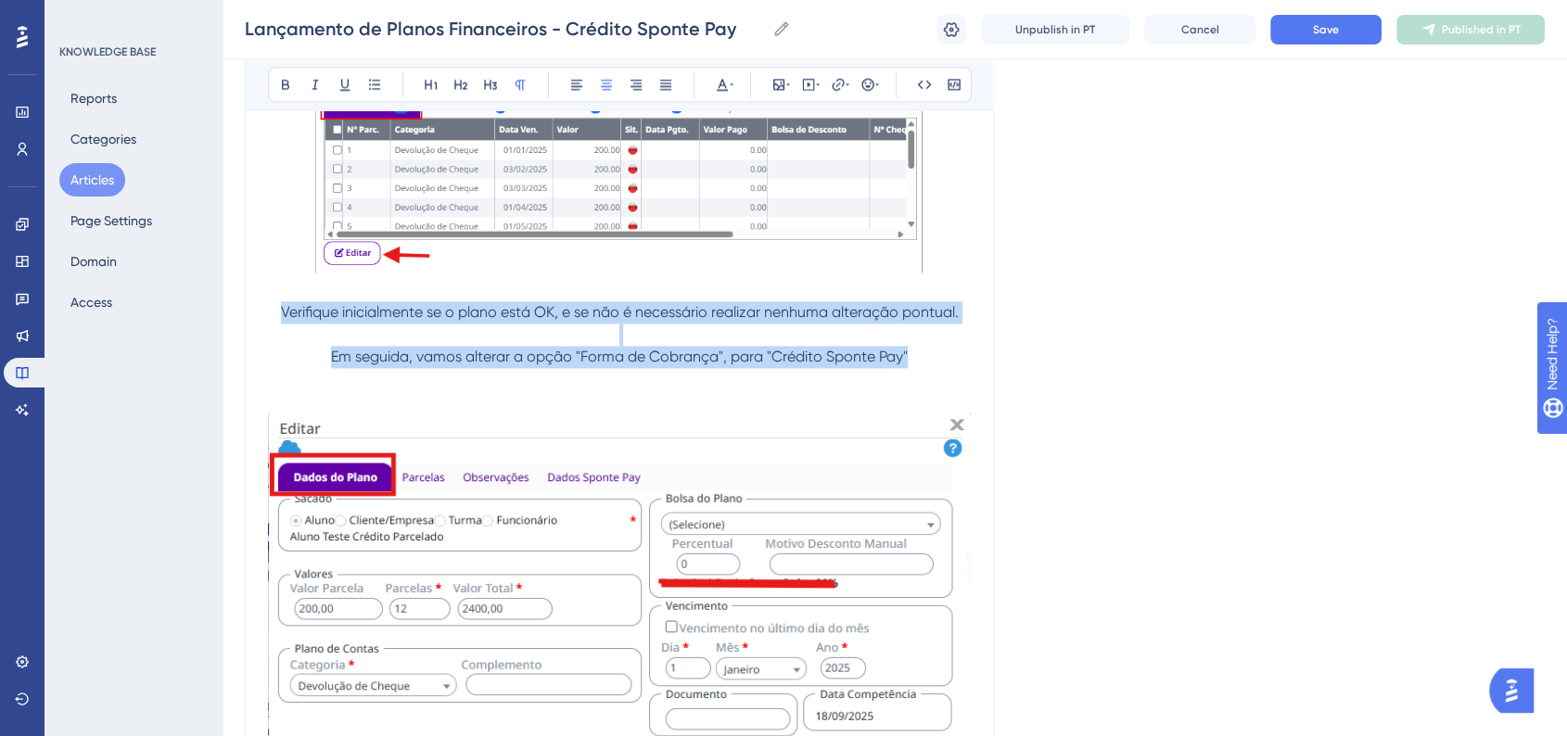
drag, startPoint x: 921, startPoint y: 358, endPoint x: 270, endPoint y: 316, distance: 652.1
click at [574, 92] on button at bounding box center [577, 84] width 26 height 26
click at [566, 356] on span "Em seguida, vamos alterar a opção "Forma de Cobrança", para "Crédito Sponte Pay"" at bounding box center [556, 357] width 577 height 18
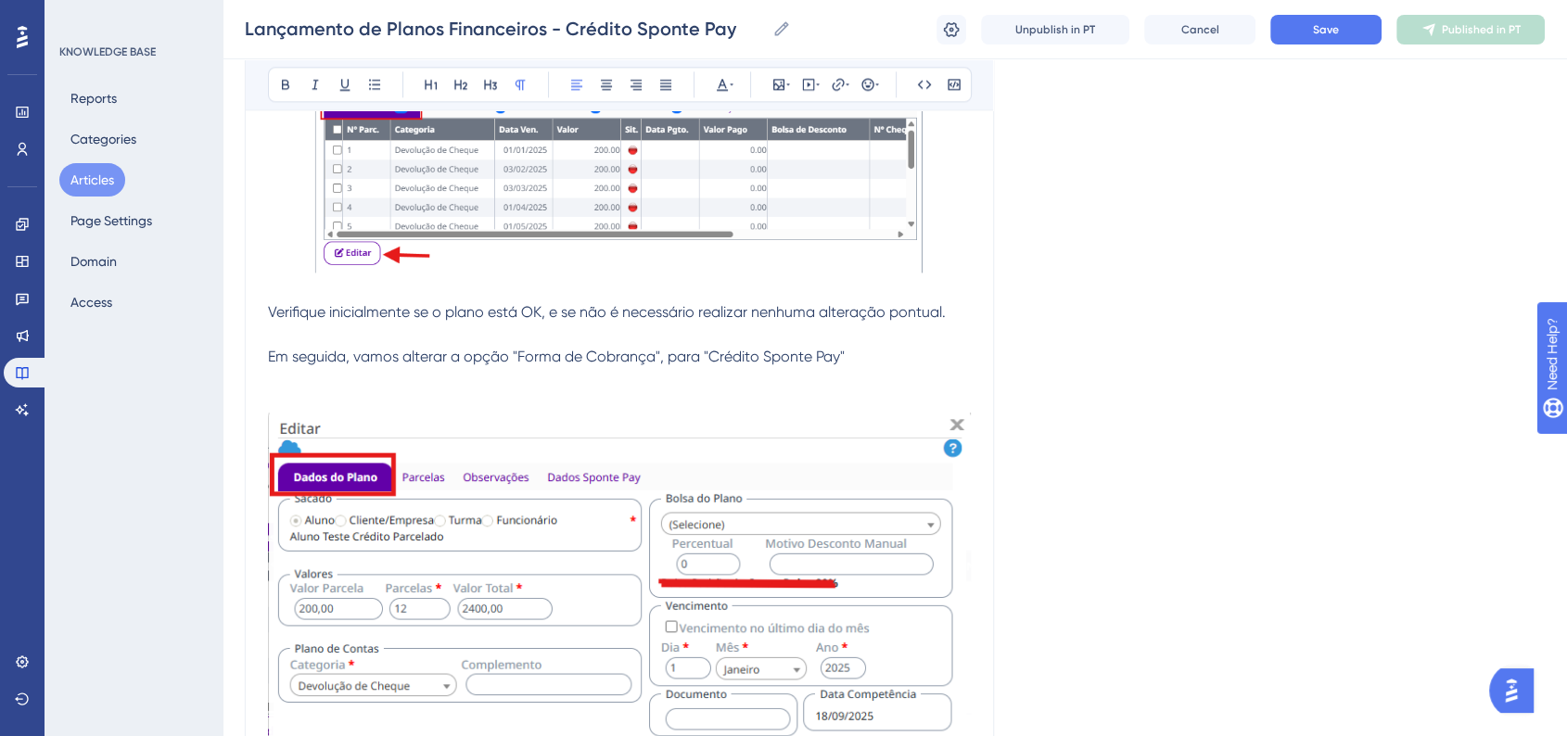
click at [871, 361] on p "Em seguida, vamos alterar a opção "Forma de Cobrança", para "Crédito Sponte Pay"" at bounding box center [619, 357] width 703 height 22
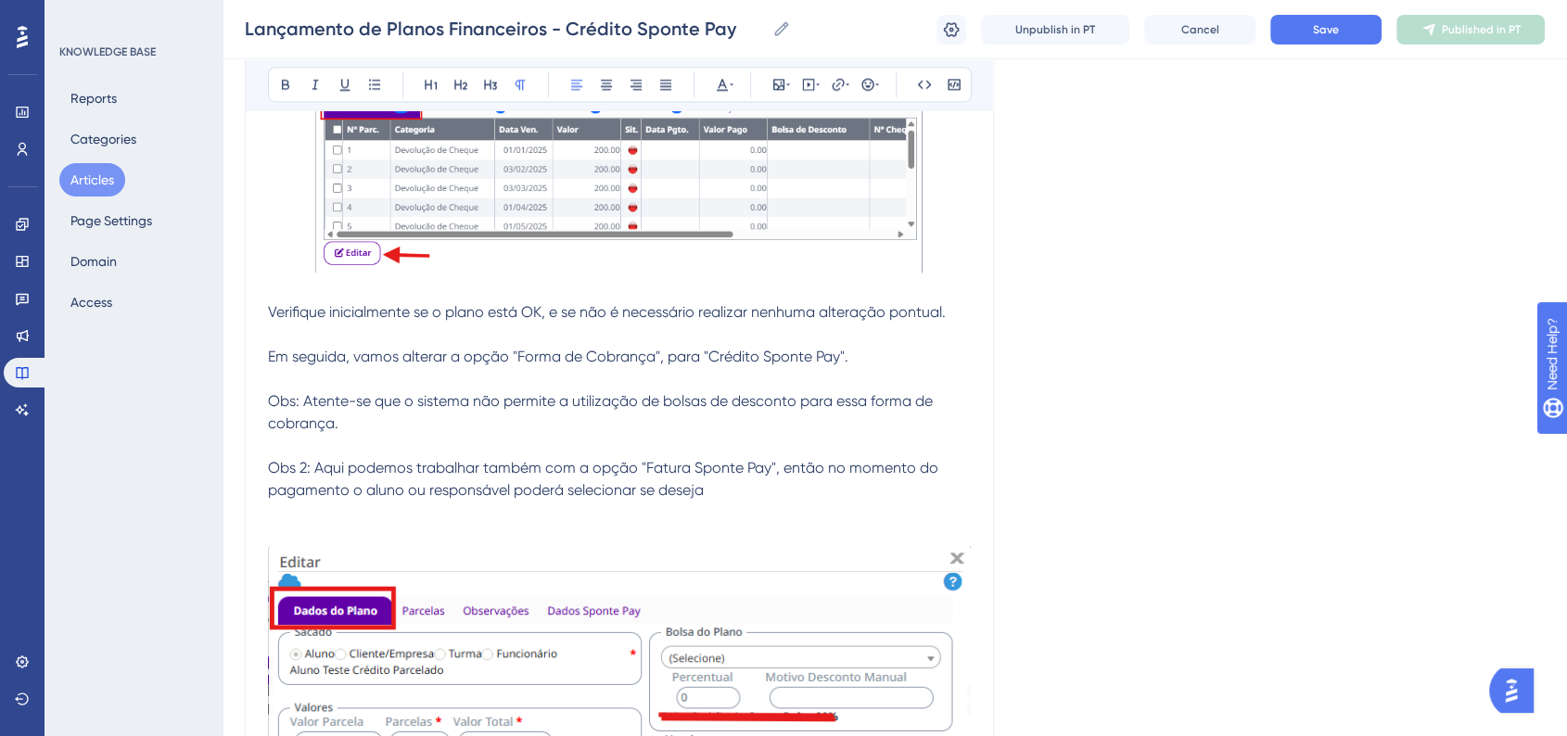
click at [775, 466] on span "Obs 2: Aqui podemos trabalhar também com a opção "Fatura Sponte Pay", então no …" at bounding box center [605, 479] width 674 height 40
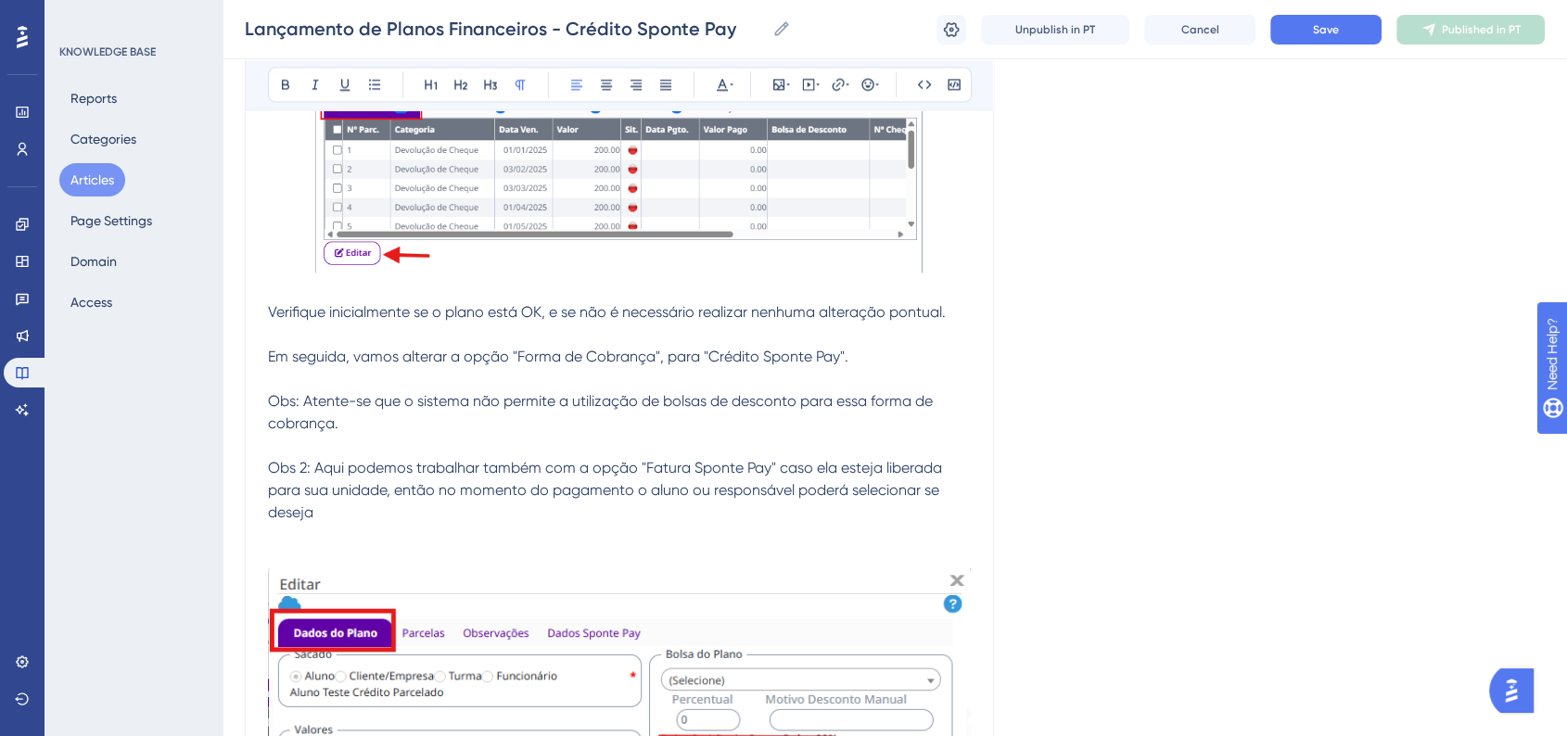
click at [637, 521] on p "Obs 2: Aqui podemos trabalhar também com a opção "Fatura Sponte Pay" caso ela e…" at bounding box center [619, 490] width 703 height 67
drag, startPoint x: 271, startPoint y: 402, endPoint x: 299, endPoint y: 402, distance: 27.8
click at [299, 402] on span "Obs: Atente-se que o sistema não permite a utilização de bolsas de desconto par…" at bounding box center [602, 412] width 668 height 40
click at [289, 95] on button at bounding box center [286, 84] width 26 height 26
click at [312, 438] on p at bounding box center [619, 446] width 703 height 22
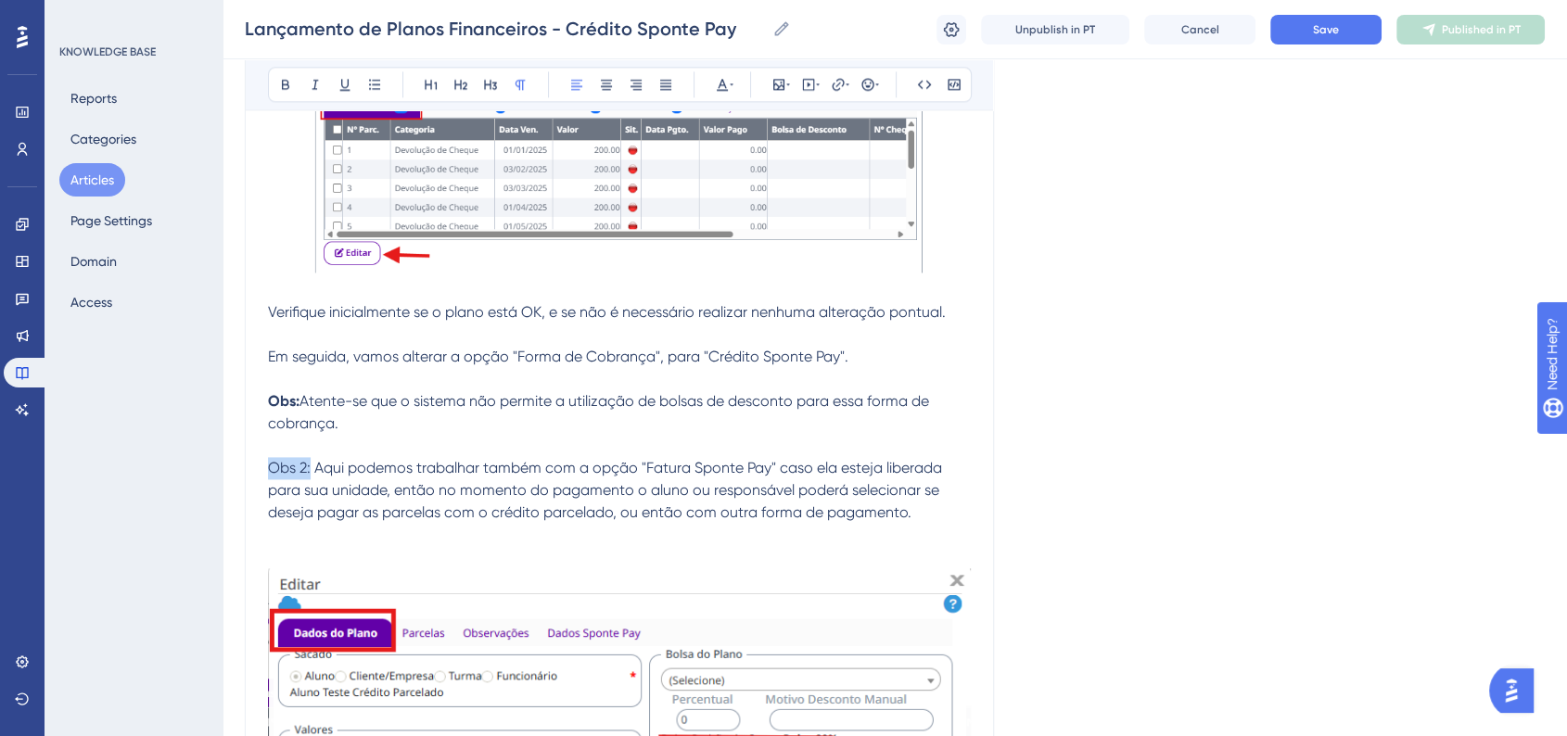
drag, startPoint x: 271, startPoint y: 469, endPoint x: 311, endPoint y: 469, distance: 39.9
click at [311, 469] on span "Obs 2: Aqui podemos trabalhar também com a opção "Fatura Sponte Pay" caso ela e…" at bounding box center [607, 490] width 678 height 62
click at [288, 96] on button at bounding box center [286, 84] width 26 height 26
click at [640, 557] on p at bounding box center [619, 557] width 703 height 22
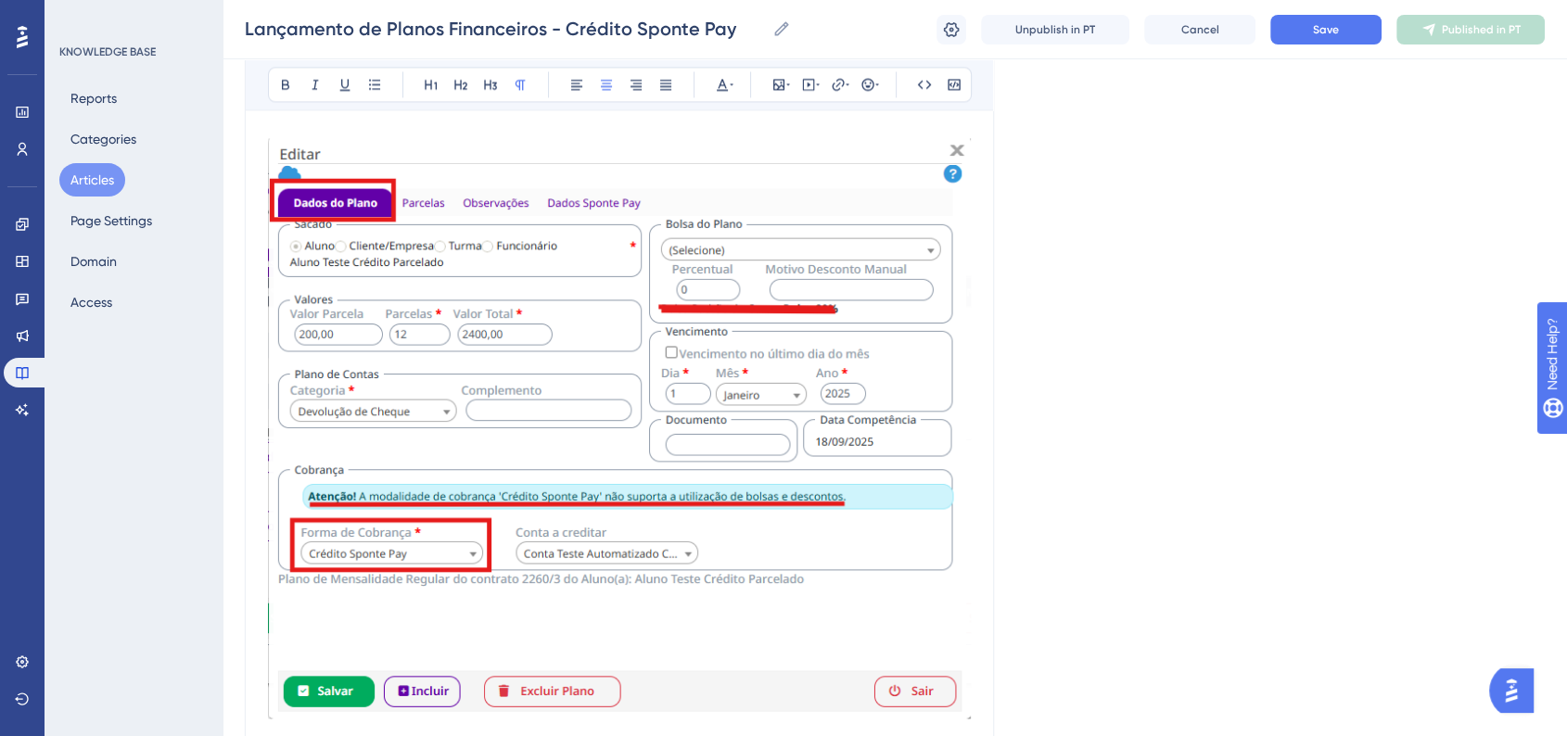
scroll to position [3227, 0]
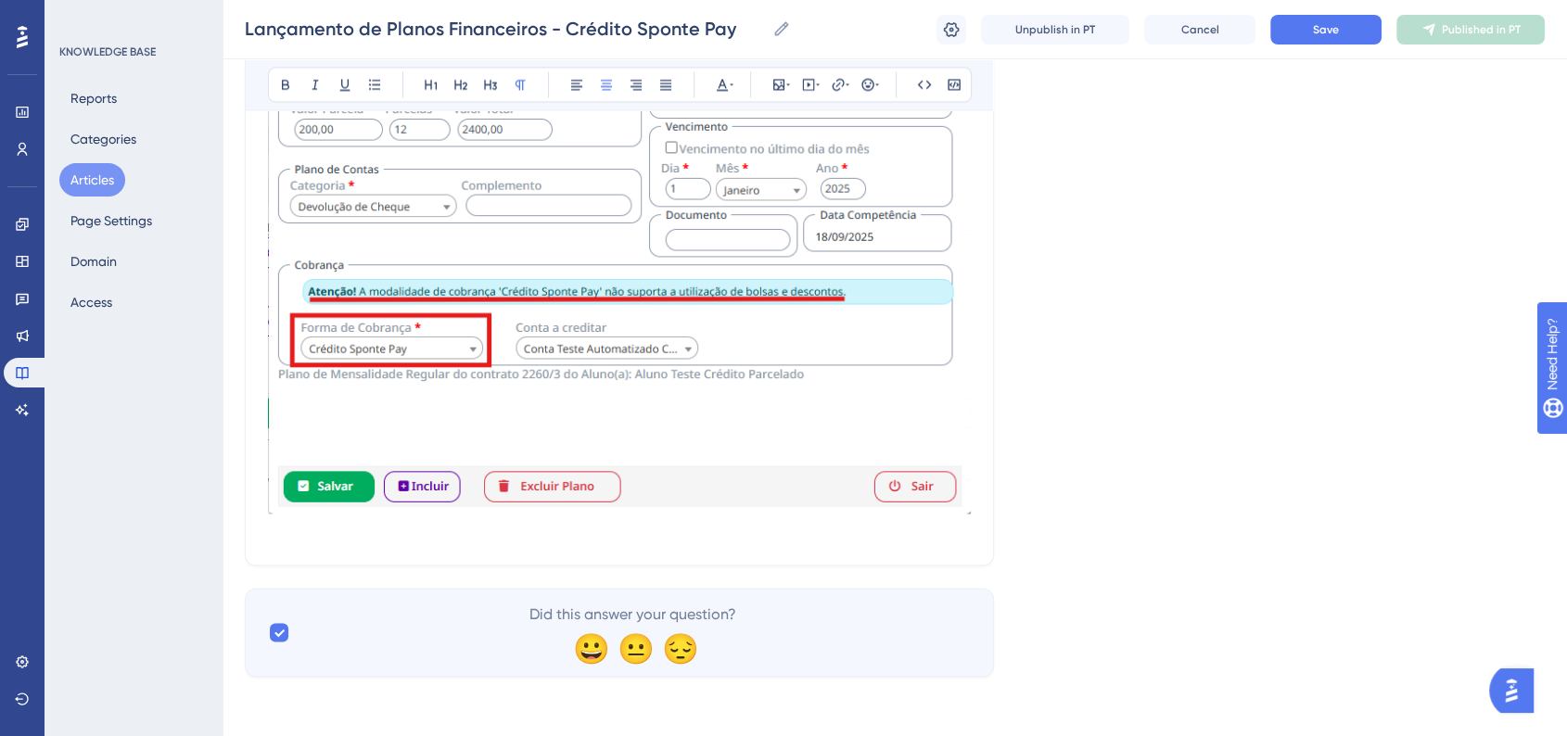
click at [809, 510] on img at bounding box center [619, 223] width 703 height 580
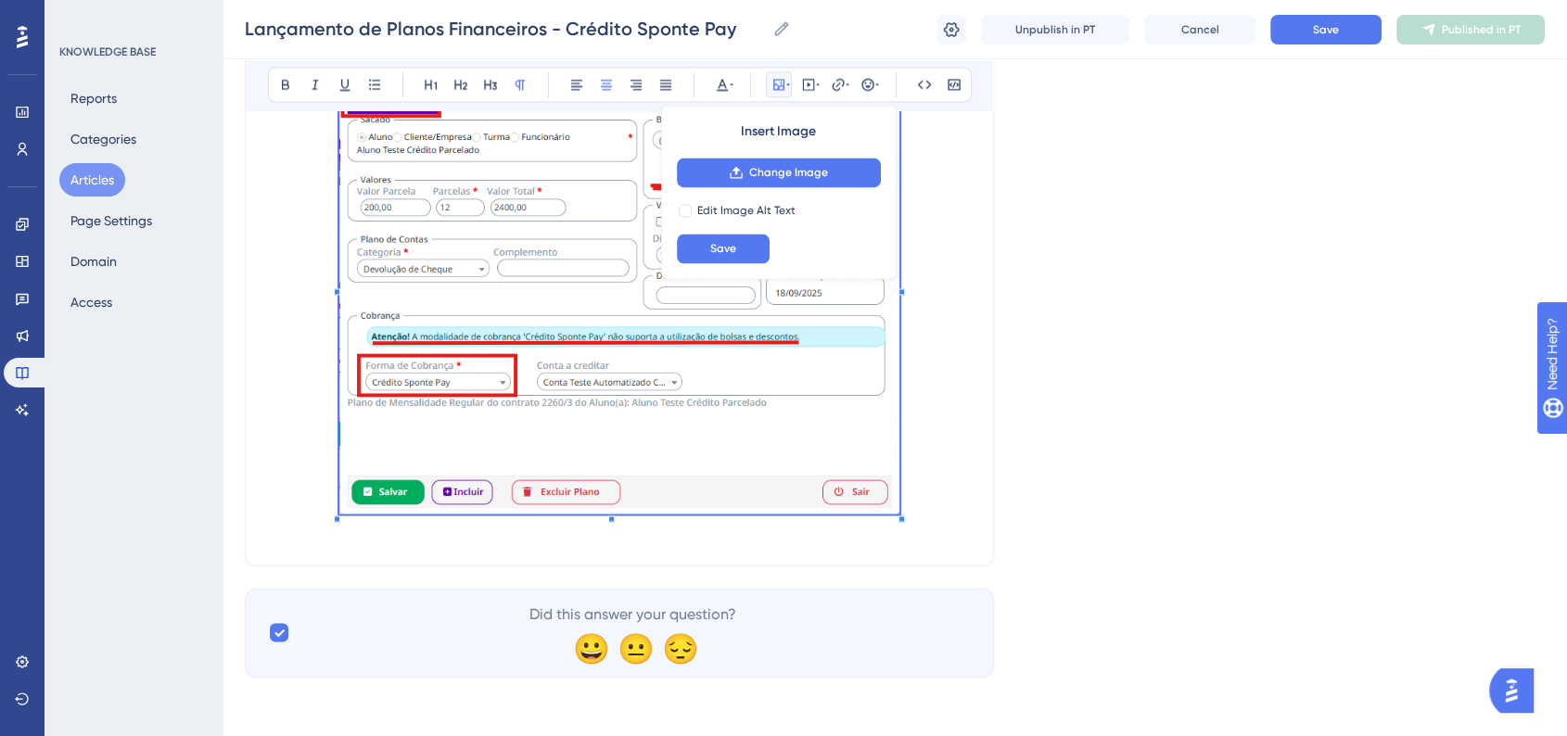
click at [828, 314] on span at bounding box center [619, 285] width 560 height 469
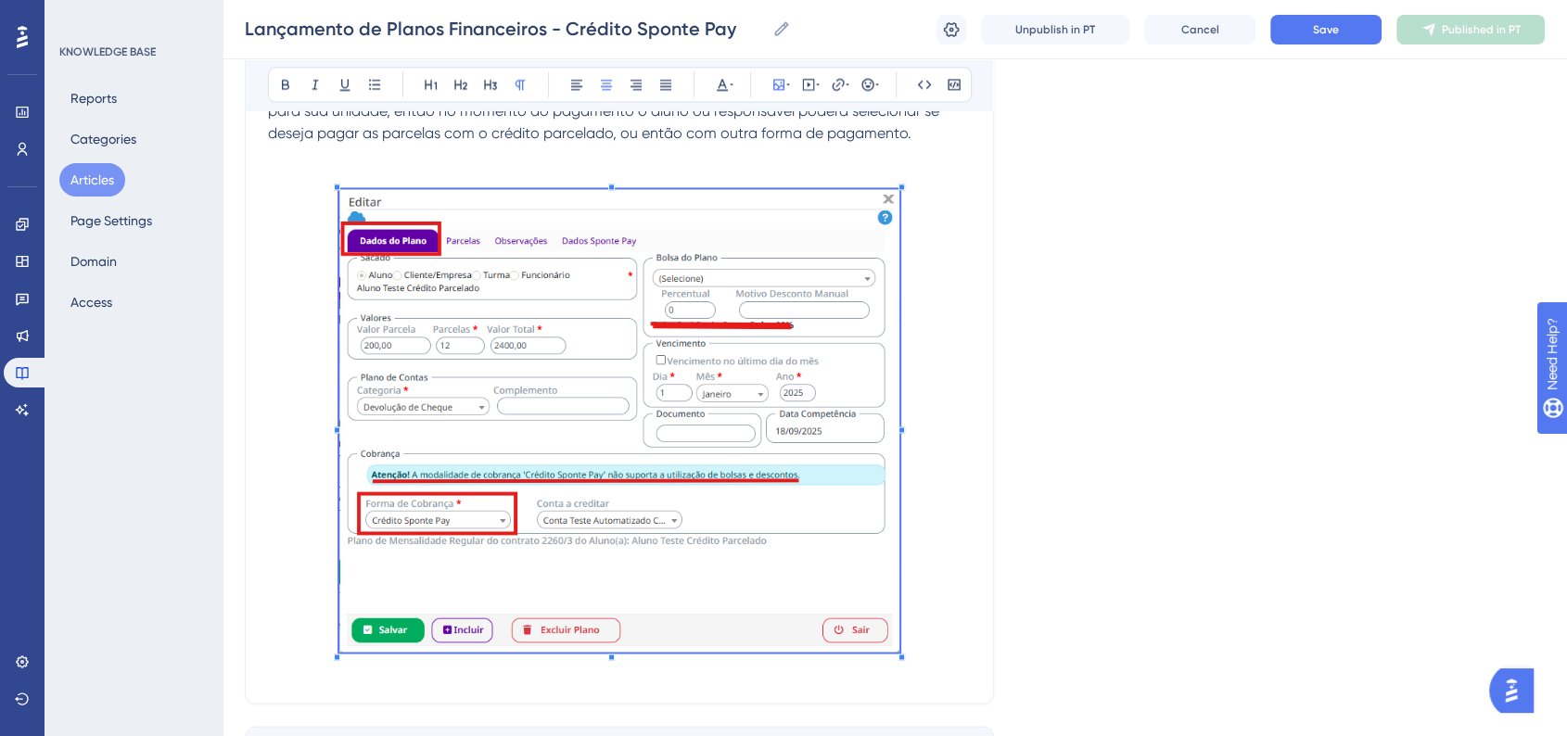
scroll to position [3006, 0]
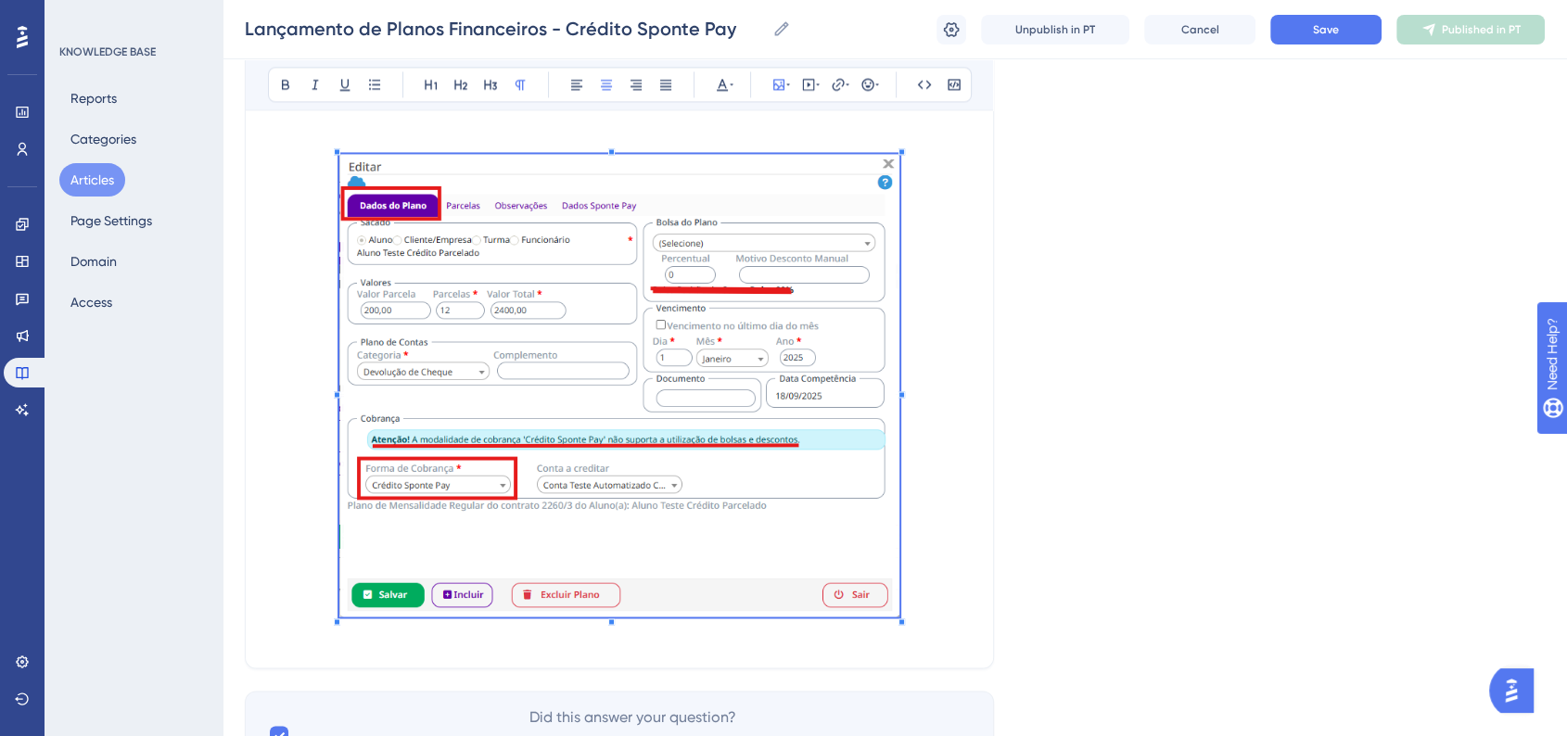
click at [967, 539] on p at bounding box center [619, 388] width 703 height 469
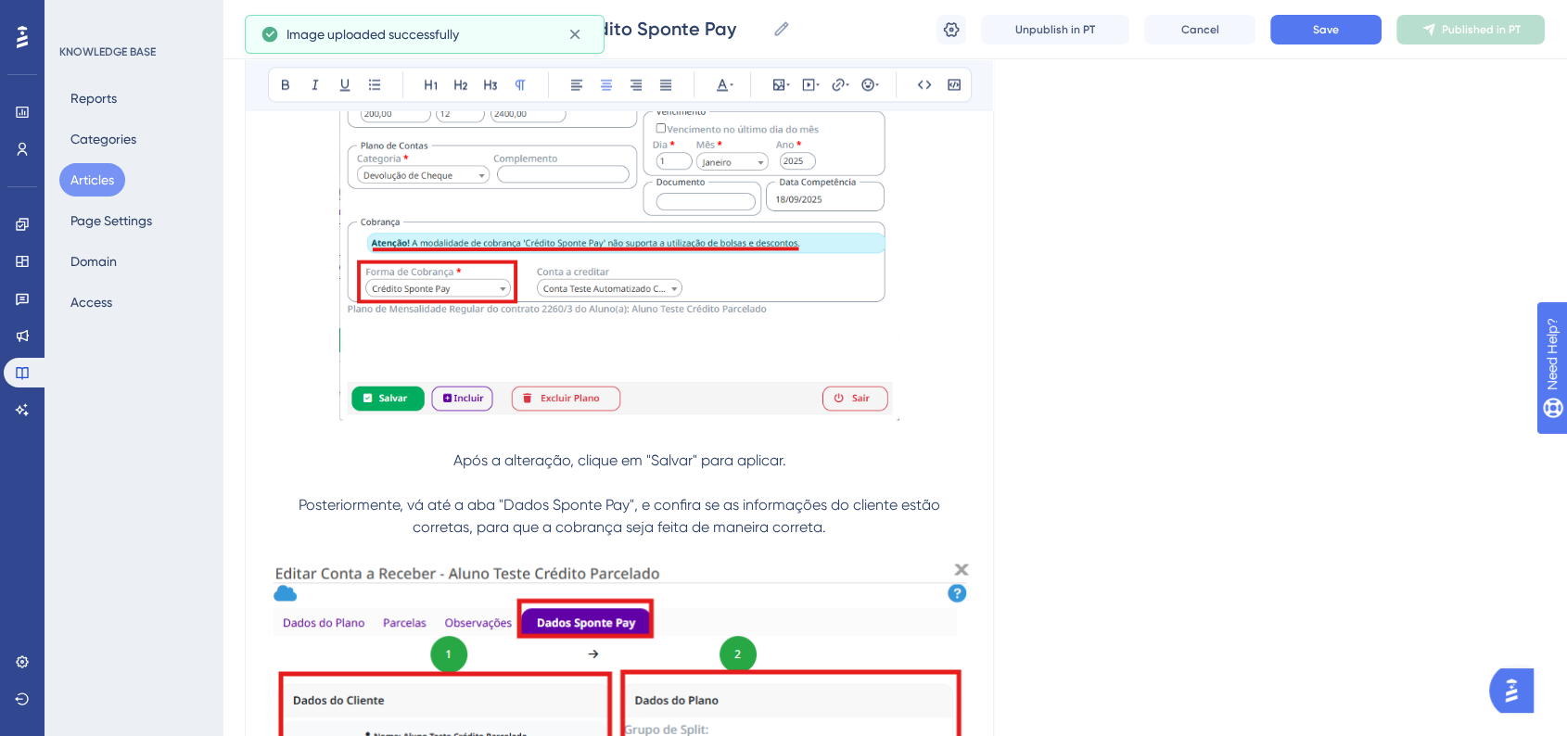
scroll to position [3315, 0]
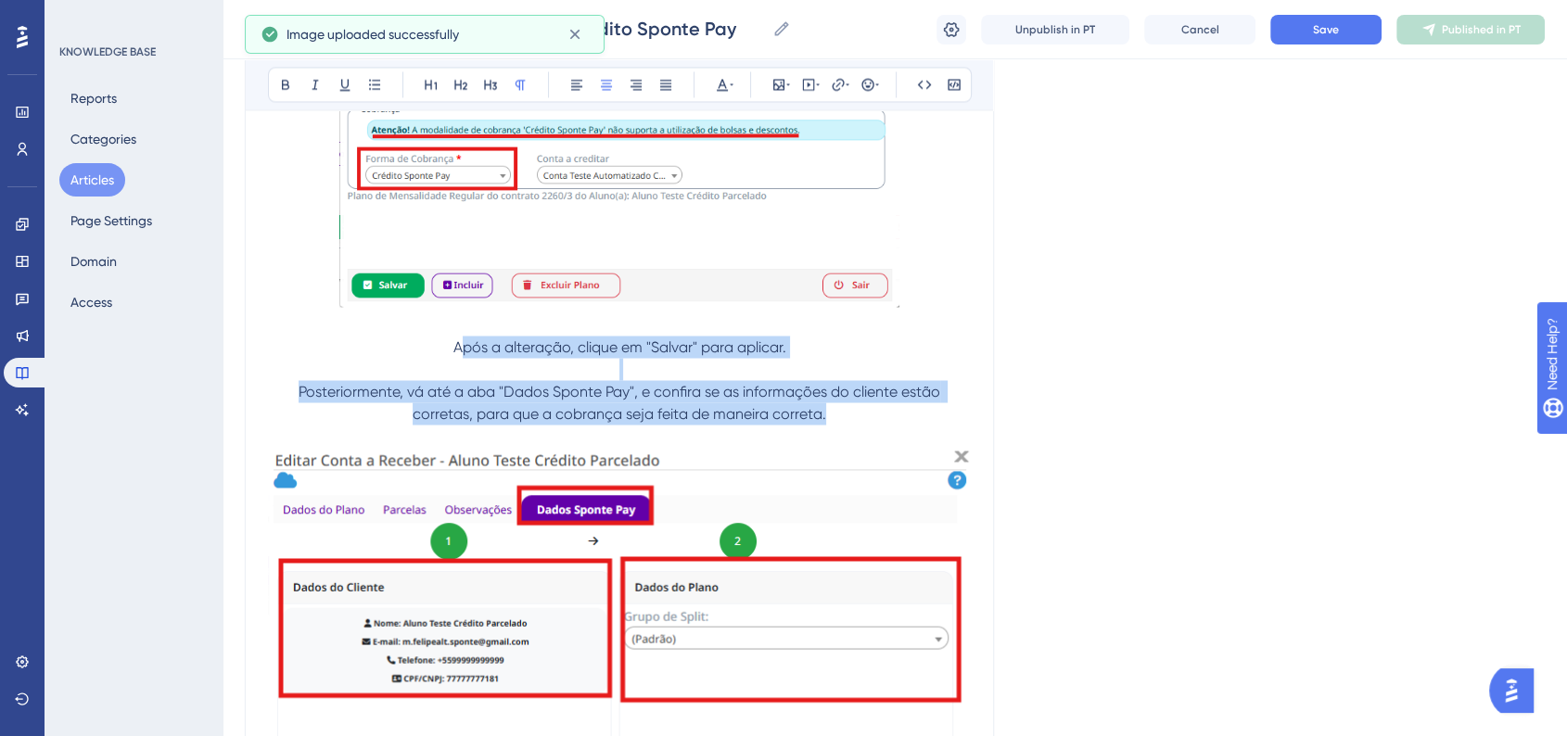
drag, startPoint x: 842, startPoint y: 421, endPoint x: 455, endPoint y: 347, distance: 393.6
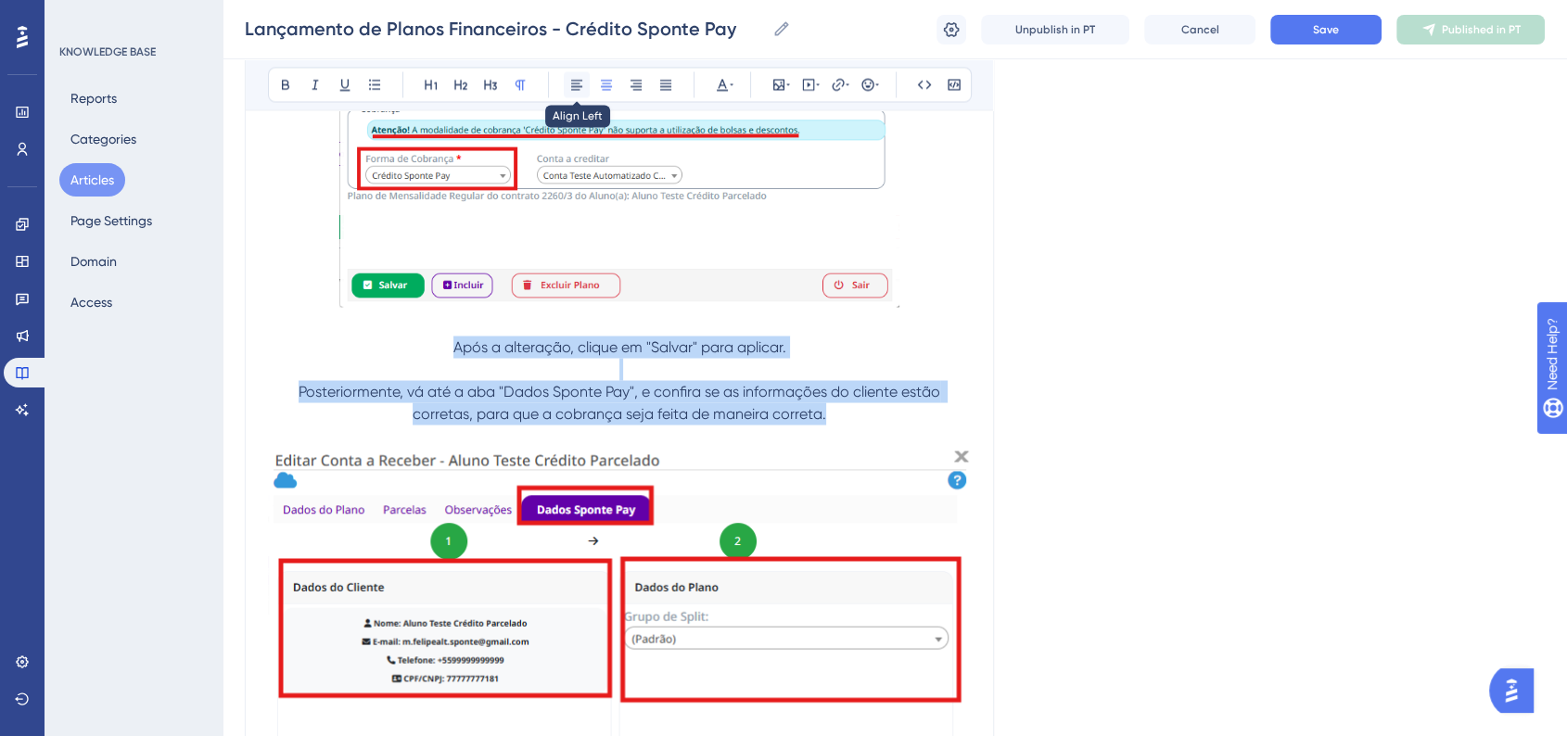
click at [579, 81] on icon at bounding box center [576, 84] width 15 height 15
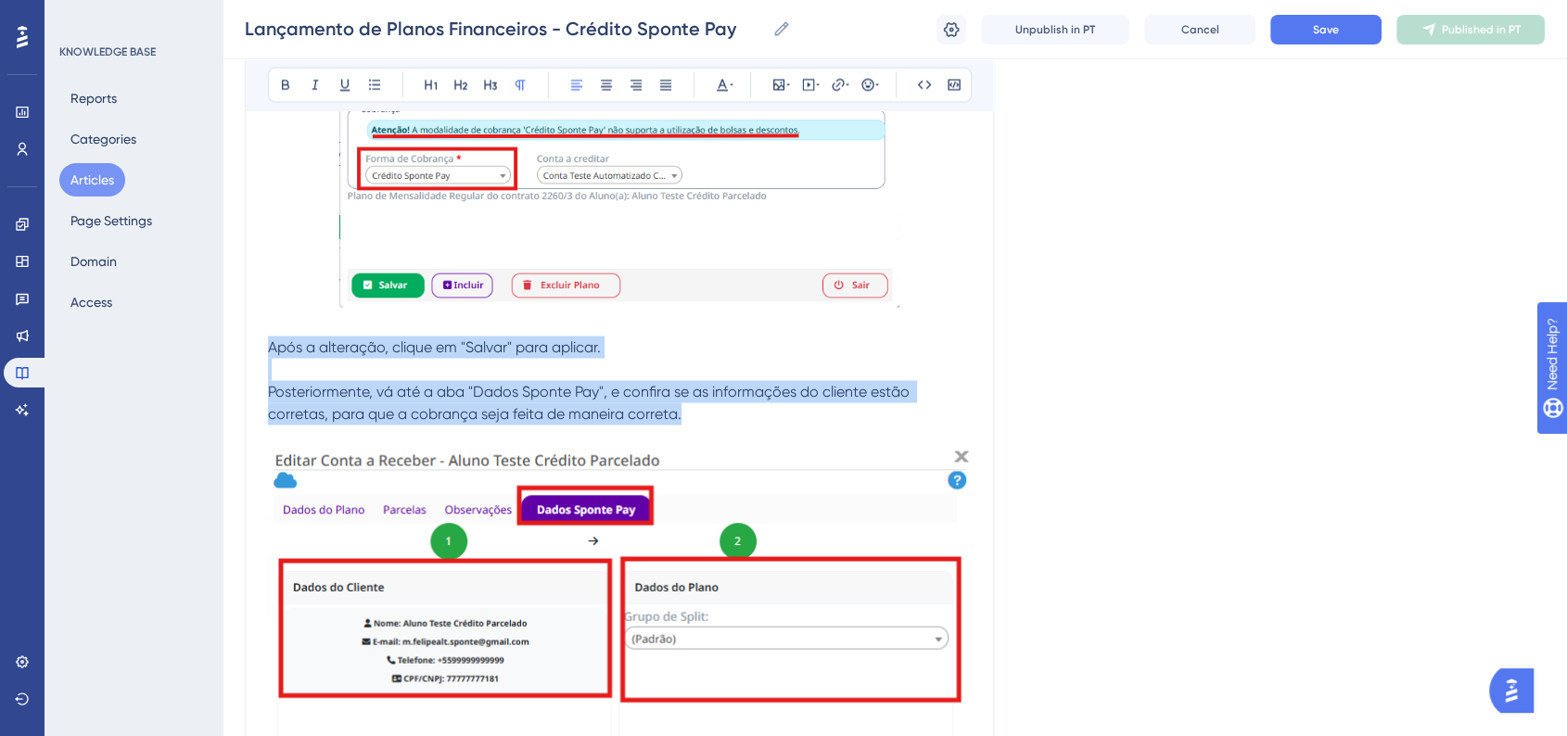
click at [699, 309] on div at bounding box center [619, 78] width 560 height 469
drag, startPoint x: 656, startPoint y: 375, endPoint x: 663, endPoint y: 367, distance: 9.9
click at [658, 374] on p at bounding box center [619, 369] width 703 height 22
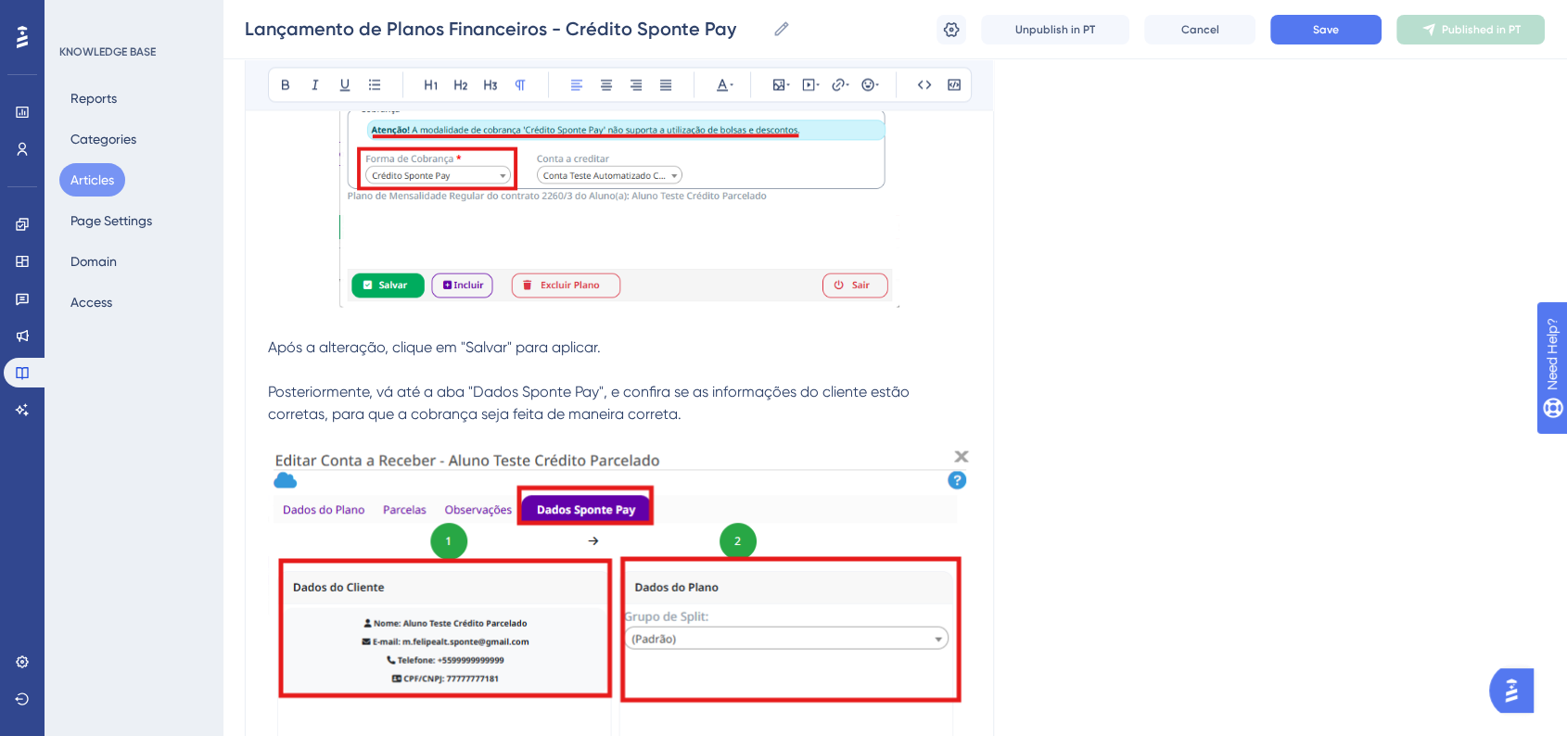
click at [763, 416] on p "Posteriormente, vá até a aba "Dados Sponte Pay", e confira se as informações do…" at bounding box center [619, 402] width 703 height 44
click at [1305, 18] on button "Save" at bounding box center [1325, 30] width 111 height 30
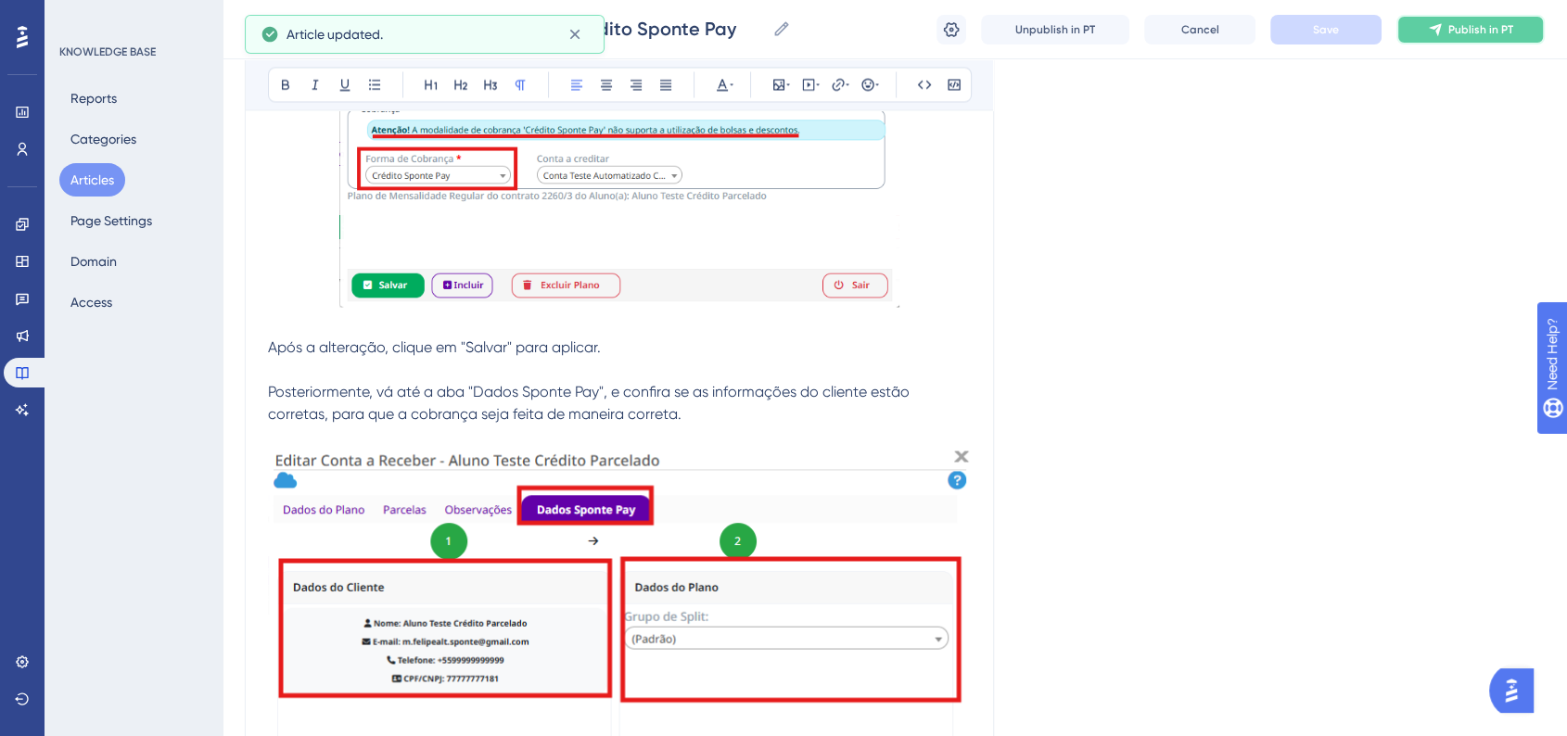
click at [1437, 27] on icon at bounding box center [1435, 29] width 15 height 15
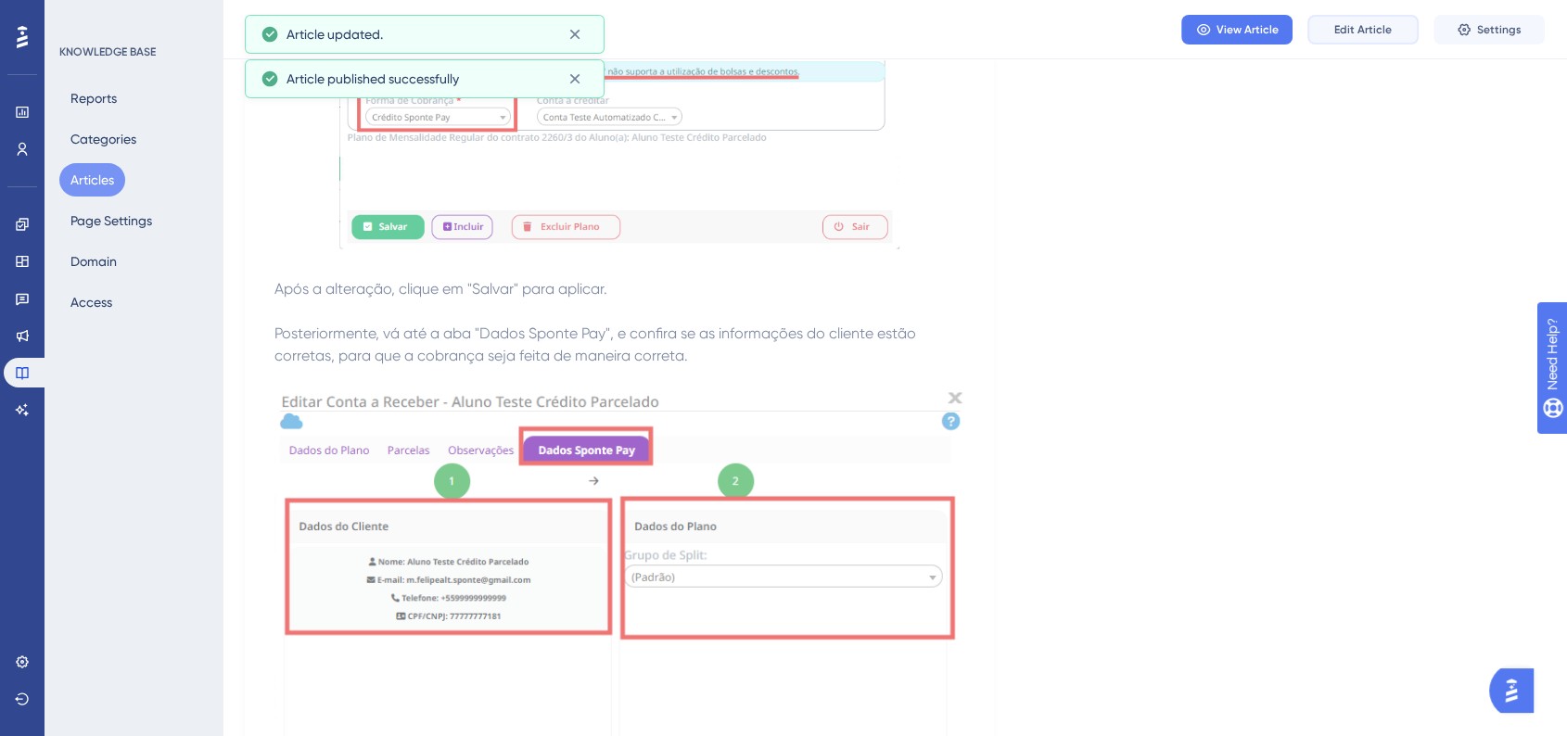
click at [1362, 33] on span "Edit Article" at bounding box center [1362, 29] width 57 height 15
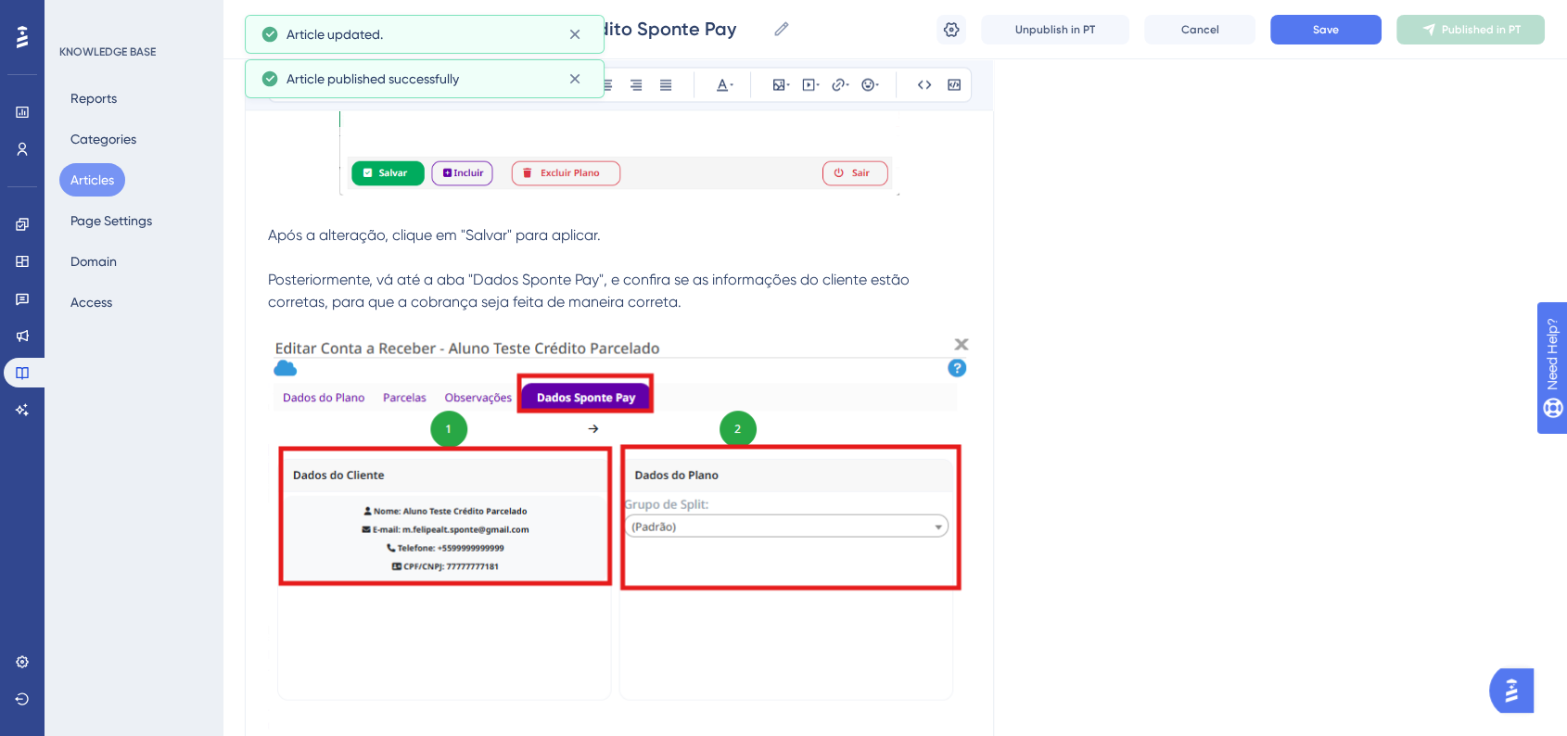
scroll to position [3737, 0]
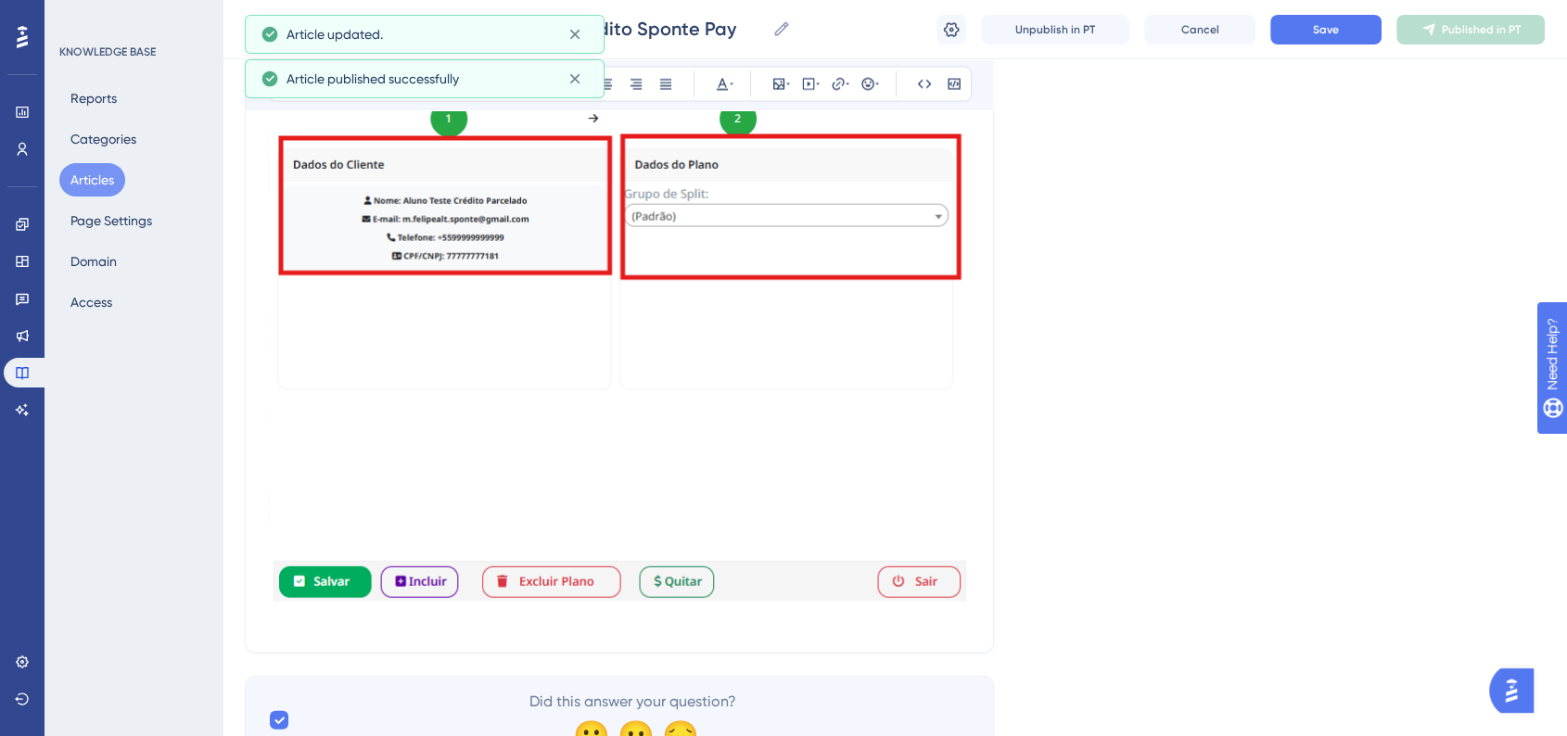
click at [719, 330] on img at bounding box center [619, 314] width 703 height 578
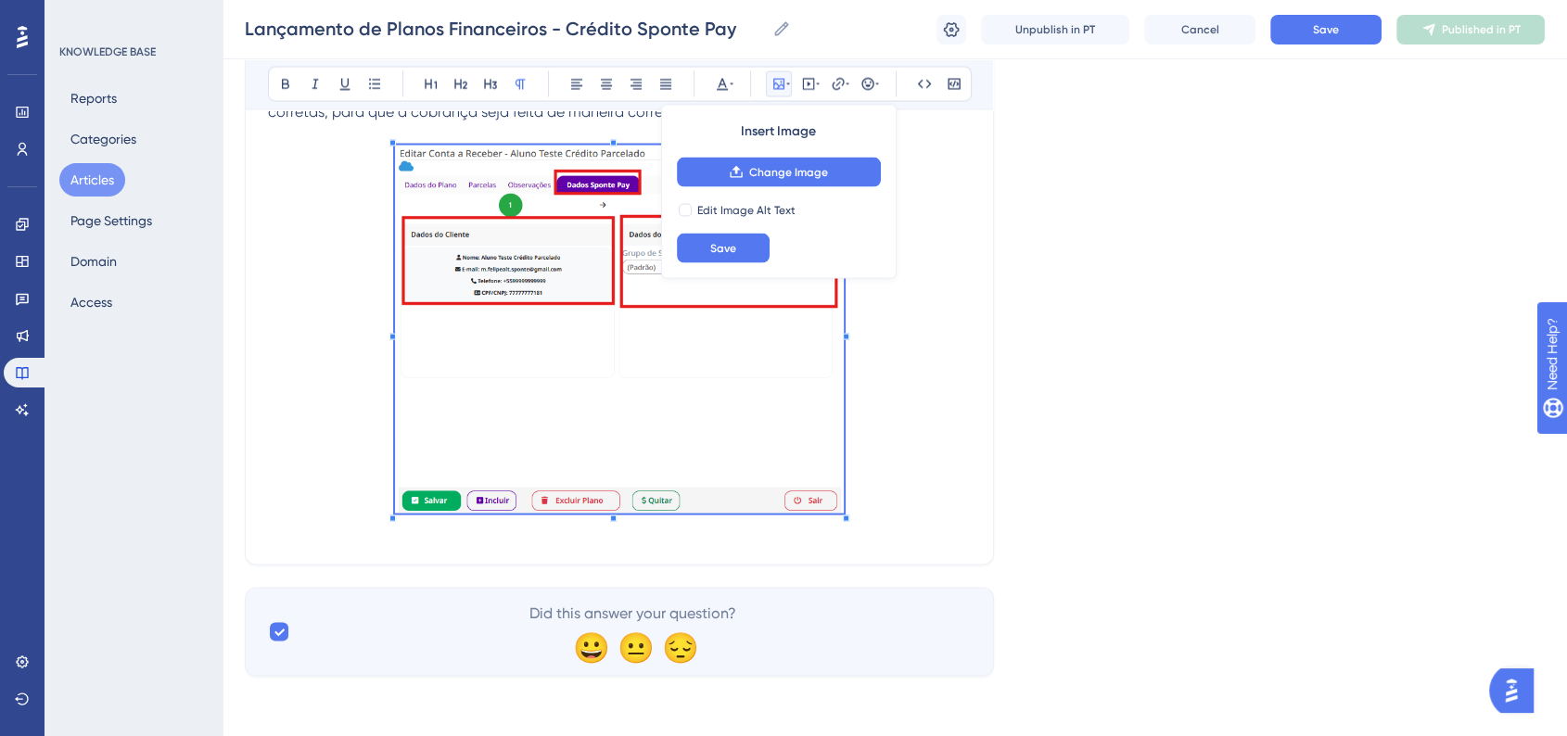
scroll to position [3613, 0]
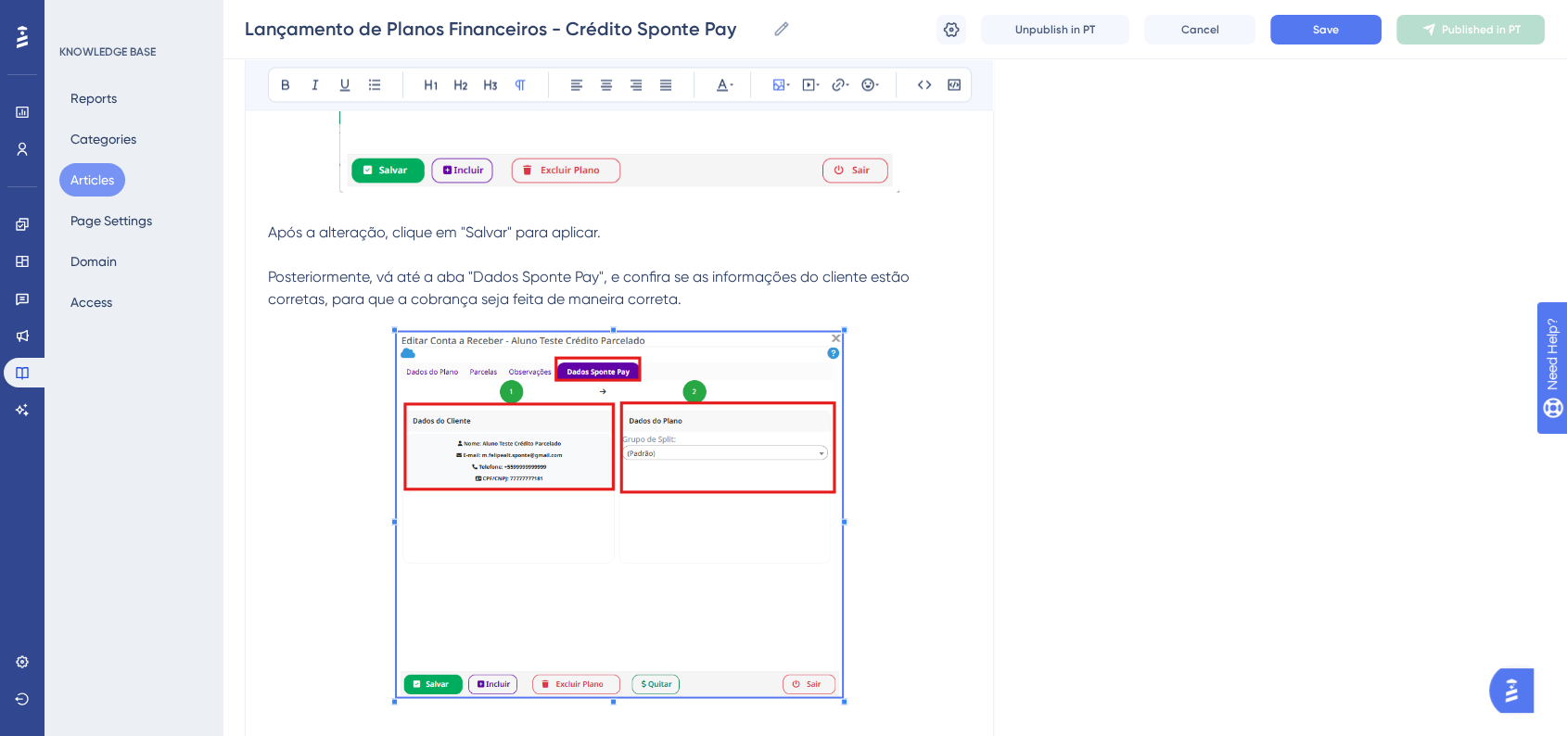
scroll to position [3407, 0]
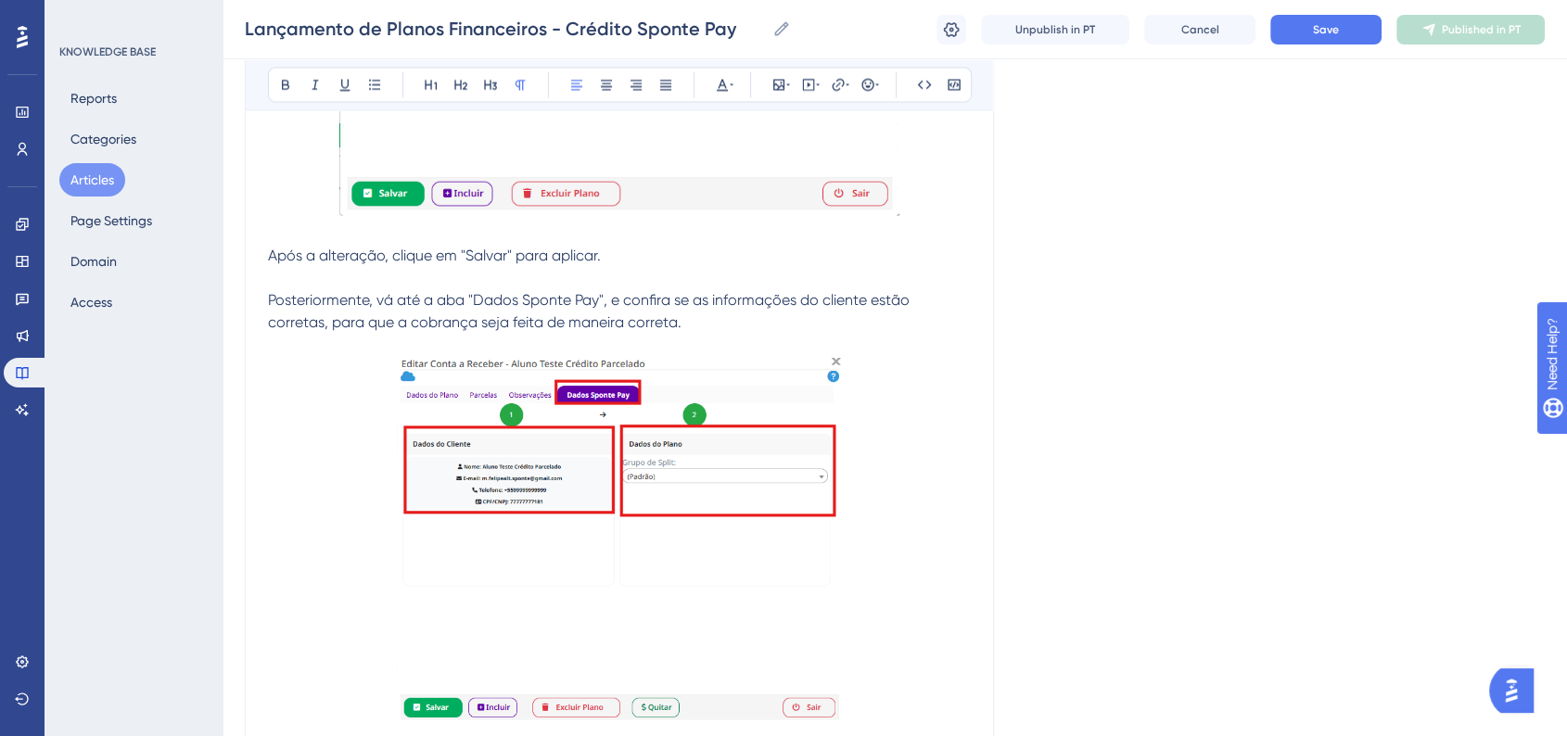
click at [744, 324] on p "Posteriormente, vá até a aba "Dados Sponte Pay", e confira se as informações do…" at bounding box center [619, 310] width 703 height 44
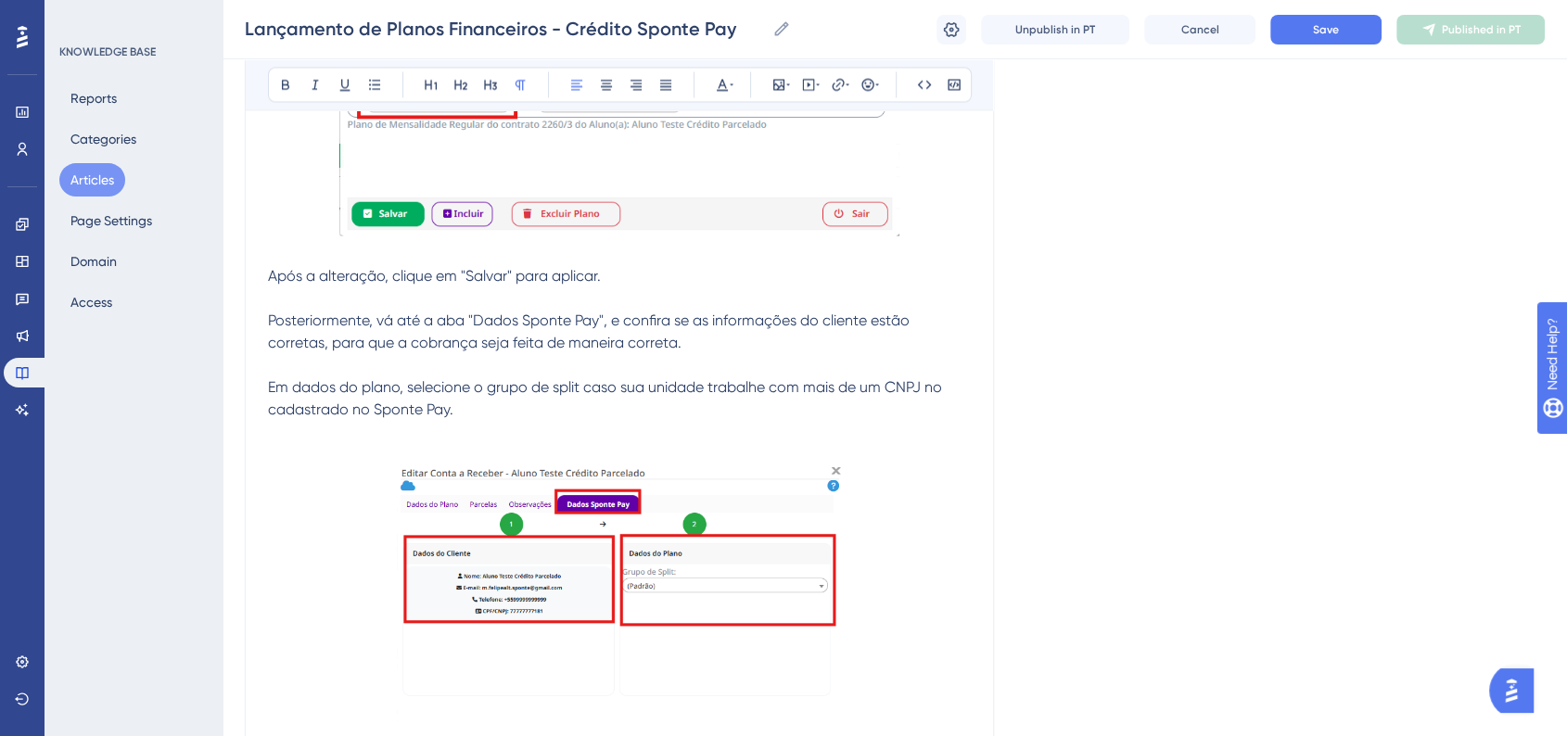
scroll to position [3613, 0]
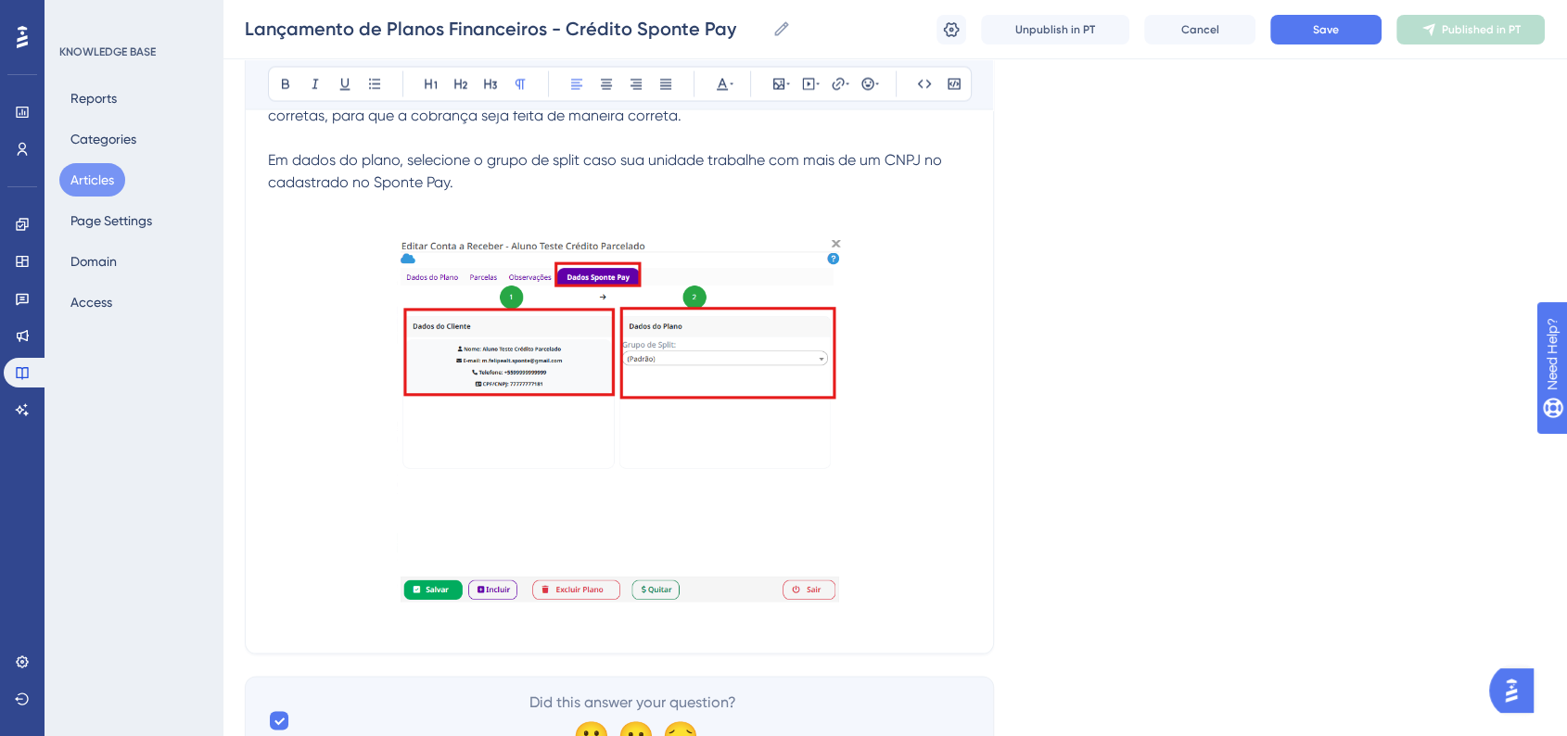
click at [919, 556] on p at bounding box center [619, 424] width 703 height 372
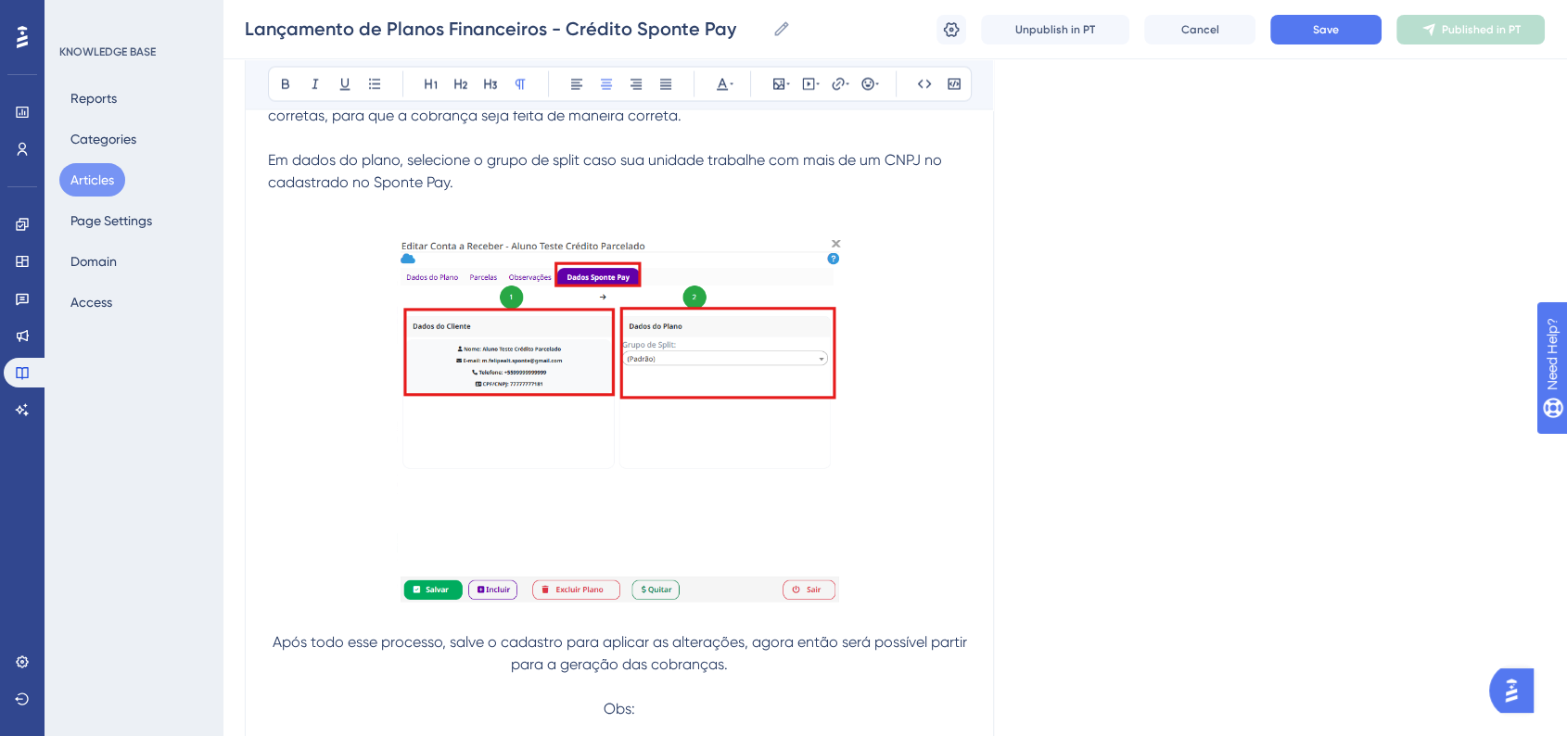
scroll to position [3813, 0]
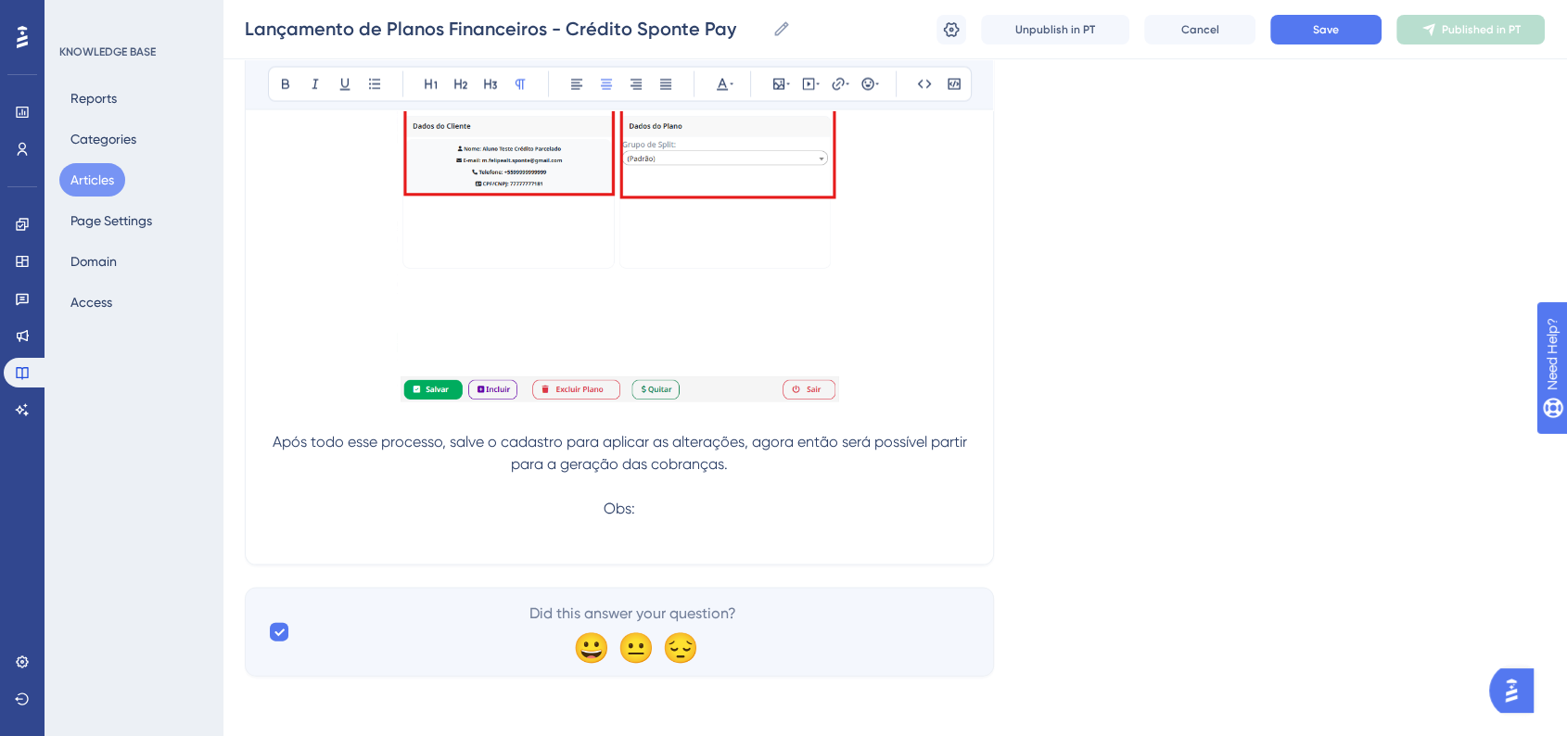
click at [626, 504] on span "Obs:" at bounding box center [620, 509] width 32 height 18
click at [731, 511] on p "Obs importante:" at bounding box center [619, 509] width 703 height 22
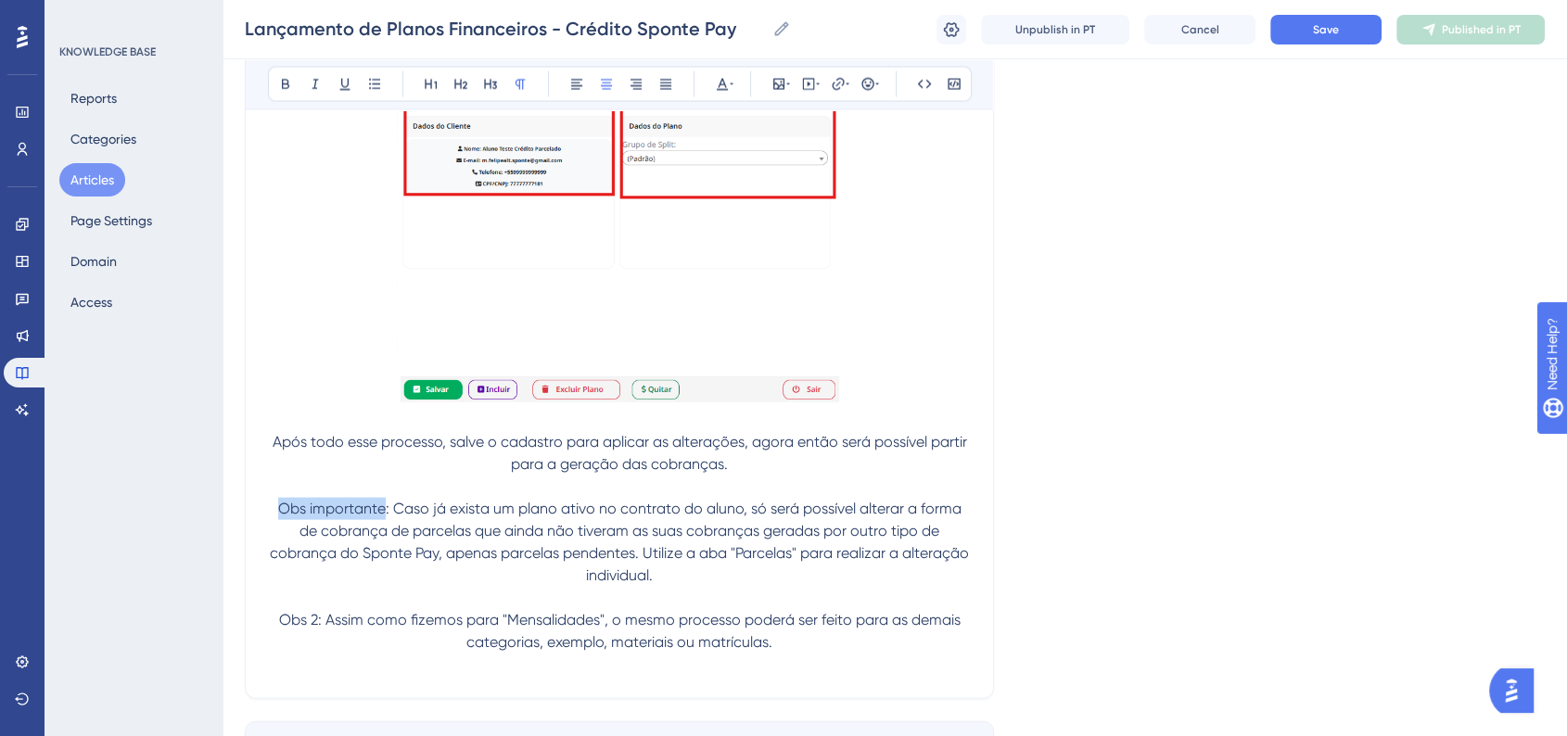
drag, startPoint x: 269, startPoint y: 513, endPoint x: 375, endPoint y: 508, distance: 106.7
click at [375, 508] on span "Obs importante: Caso já exista um plano ativo no contrato do aluno, só será pos…" at bounding box center [621, 542] width 703 height 84
click at [375, 510] on span "Obs importante: Caso já exista um plano ativo no contrato do aluno, só será pos…" at bounding box center [621, 542] width 703 height 84
drag, startPoint x: 380, startPoint y: 508, endPoint x: 267, endPoint y: 509, distance: 113.1
click at [270, 509] on span "Obs importante: Caso já exista um plano ativo no contrato do aluno, só será pos…" at bounding box center [621, 542] width 703 height 84
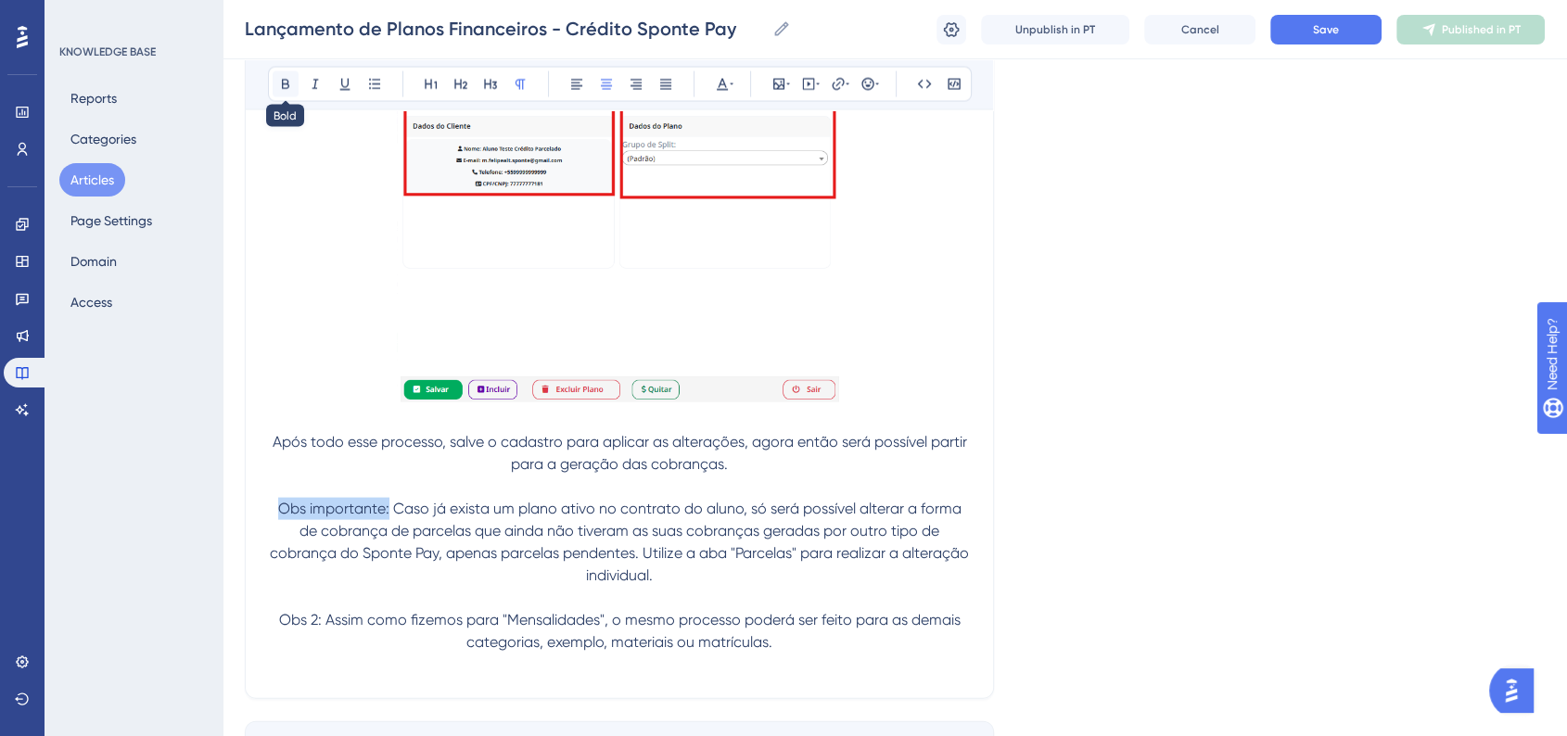
click at [286, 83] on icon at bounding box center [285, 85] width 7 height 10
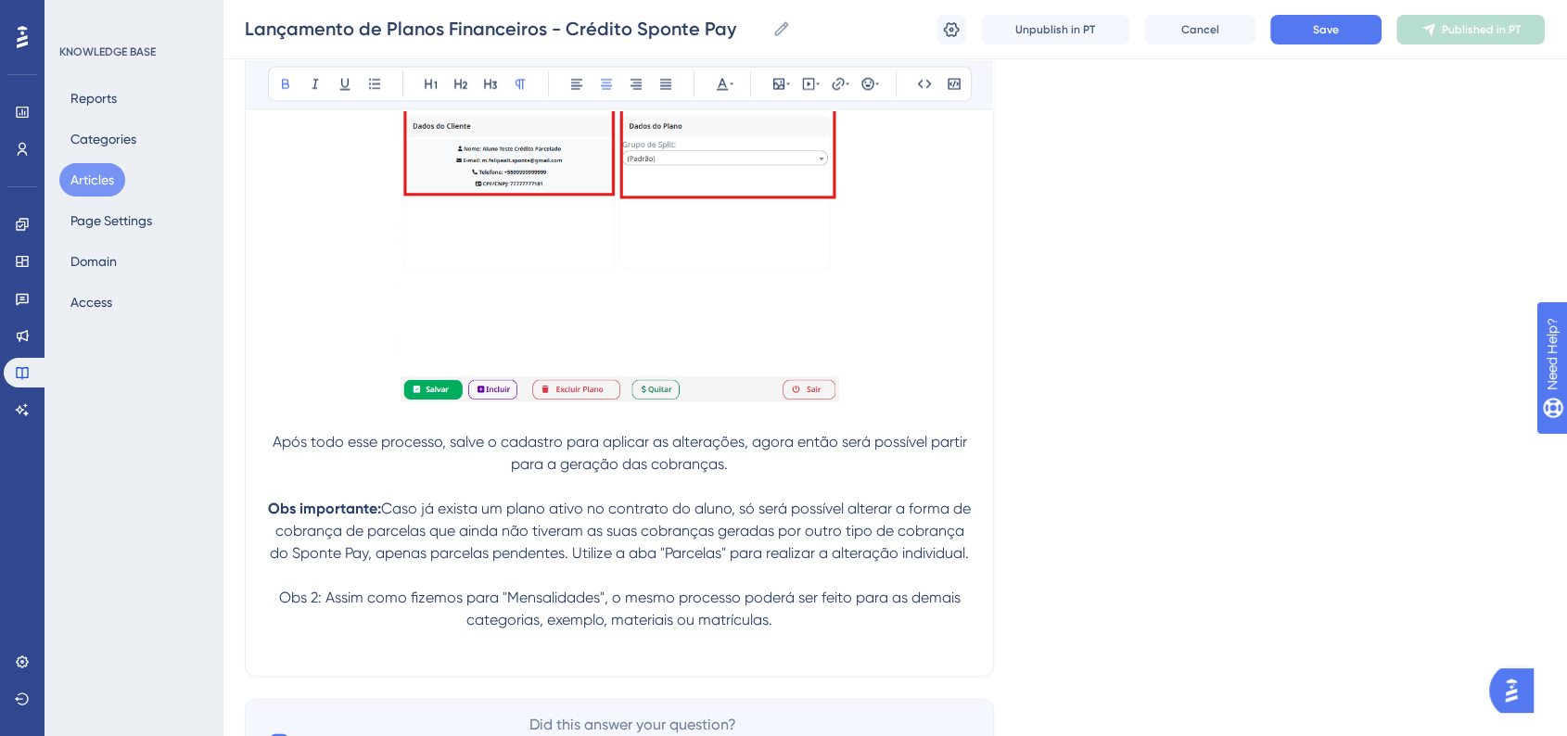
click at [483, 323] on img at bounding box center [619, 220] width 444 height 365
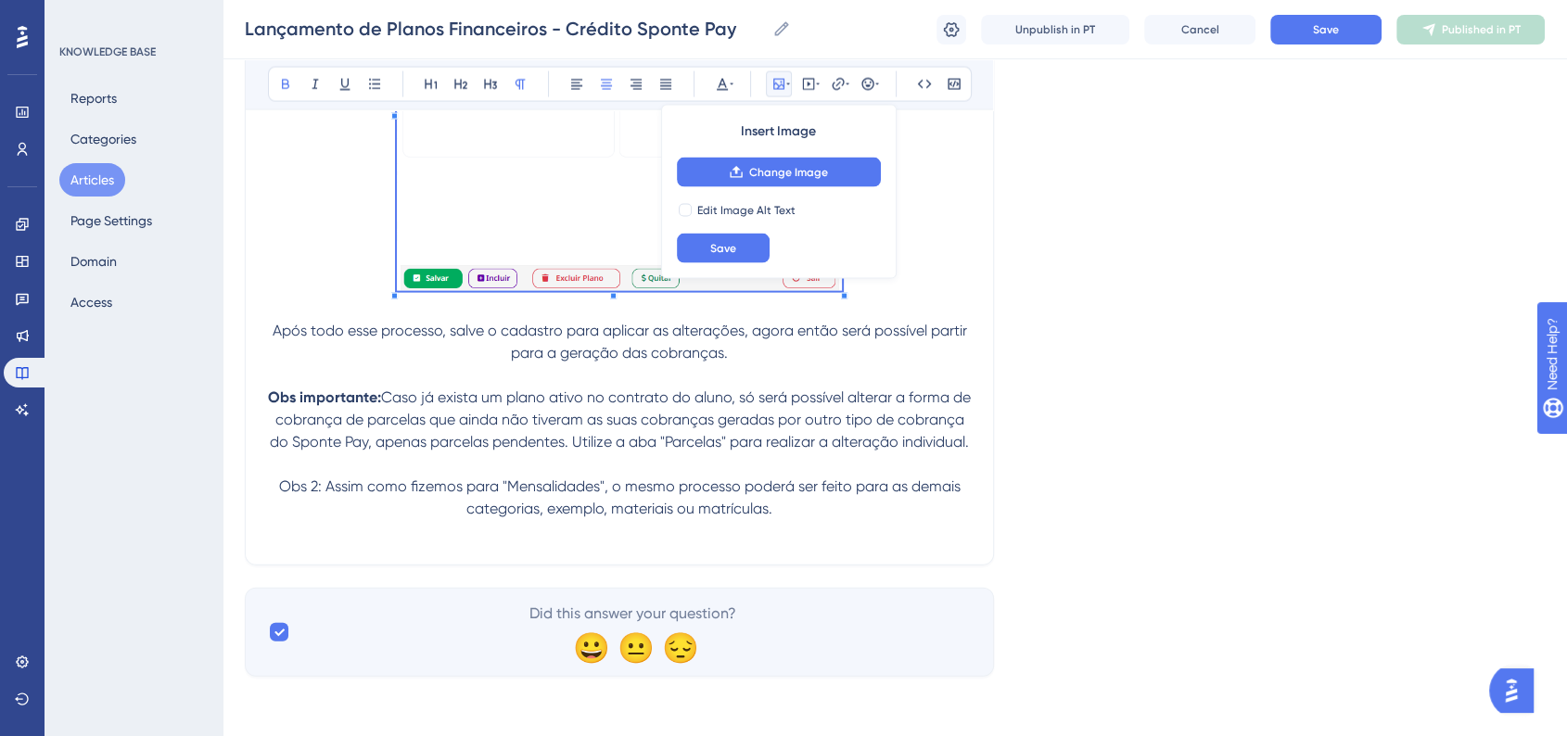
scroll to position [3947, 0]
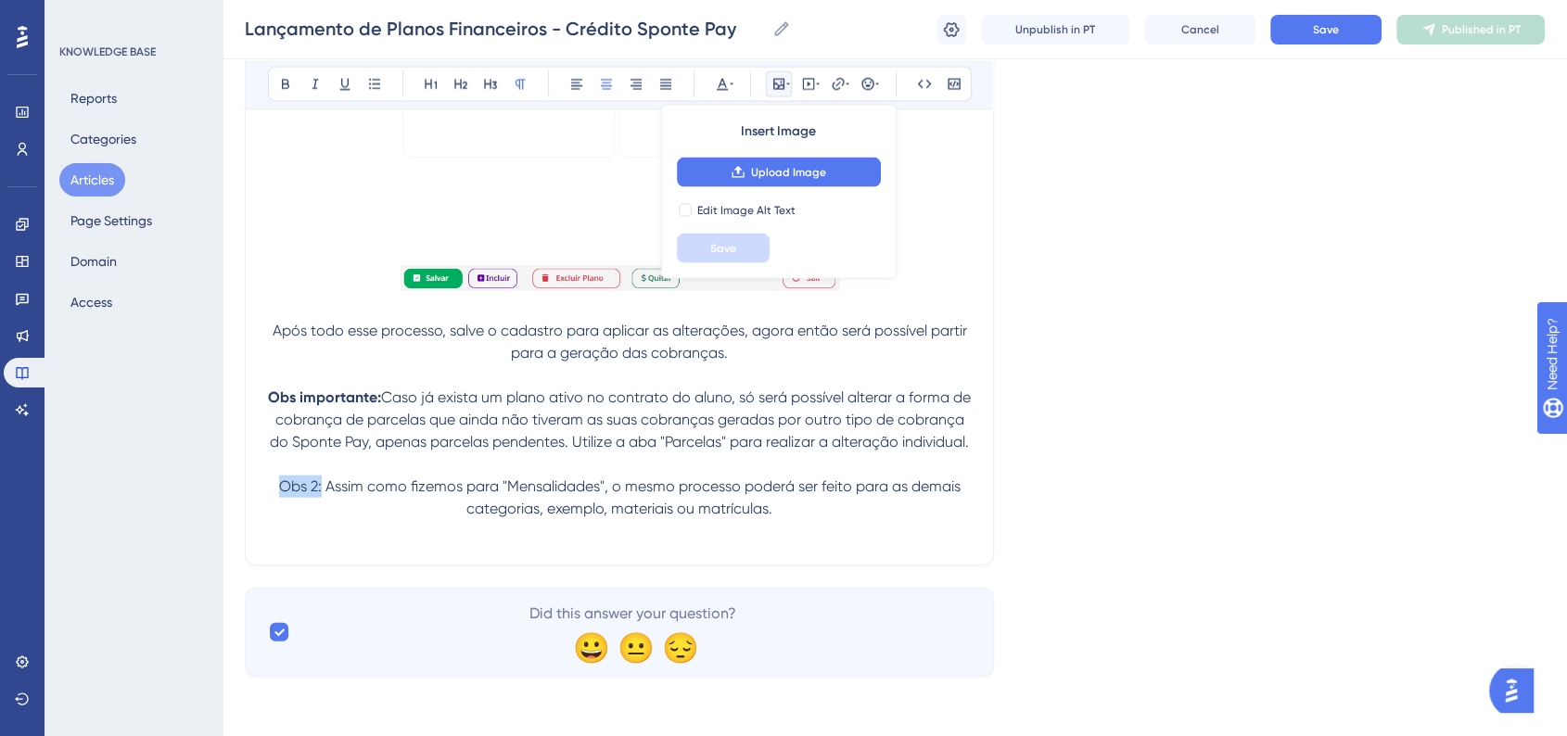
drag, startPoint x: 279, startPoint y: 486, endPoint x: 321, endPoint y: 487, distance: 41.7
click at [321, 487] on span "Obs 2: Assim como fizemos para "Mensalidades", o mesmo processo poderá ser feit…" at bounding box center [621, 497] width 685 height 40
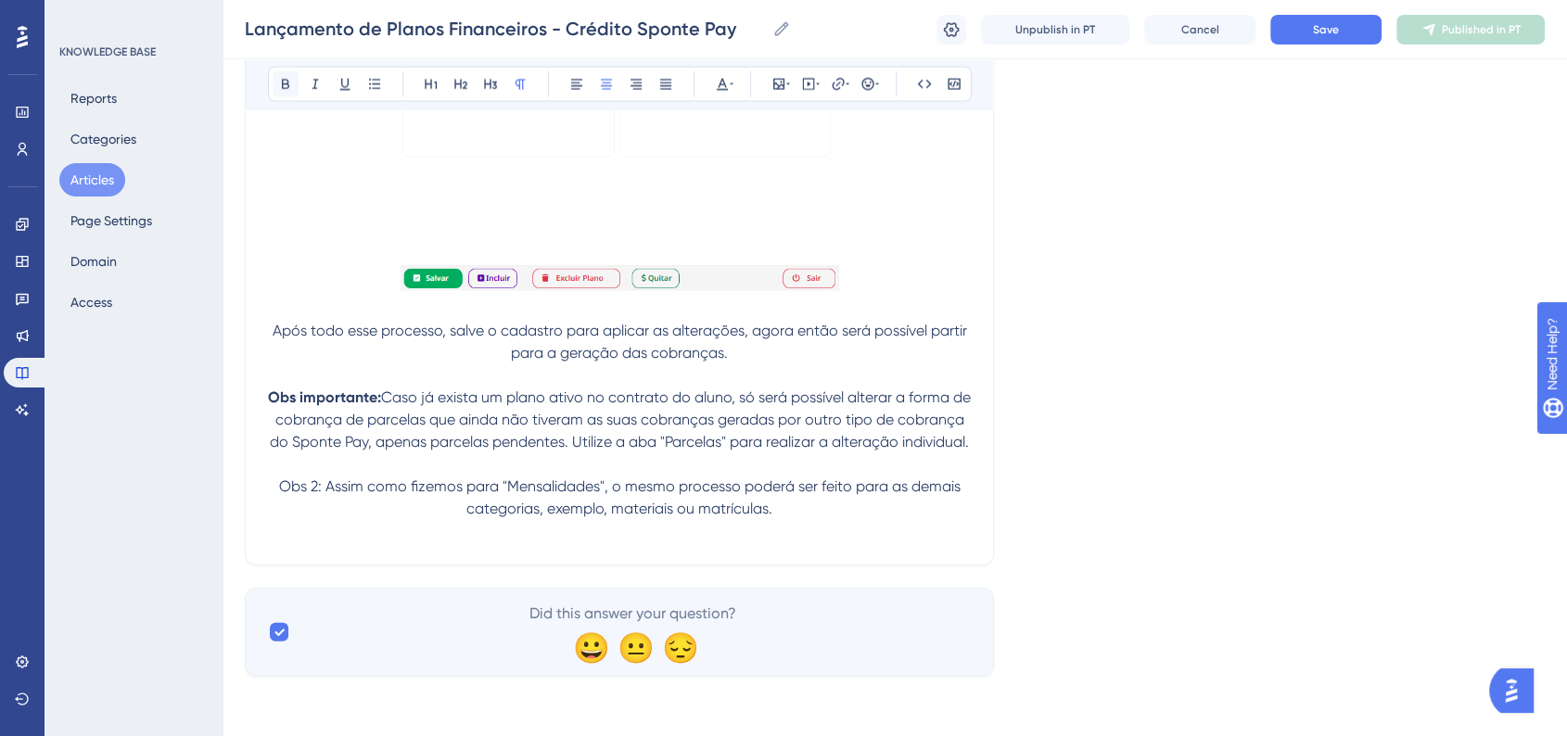
click at [283, 81] on icon at bounding box center [285, 84] width 15 height 15
click at [468, 394] on span "Caso já exista um plano ativo no contrato do aluno, só será possível alterar a …" at bounding box center [622, 419] width 705 height 62
drag, startPoint x: 794, startPoint y: 514, endPoint x: 267, endPoint y: 378, distance: 543.7
click at [572, 87] on icon at bounding box center [576, 84] width 15 height 15
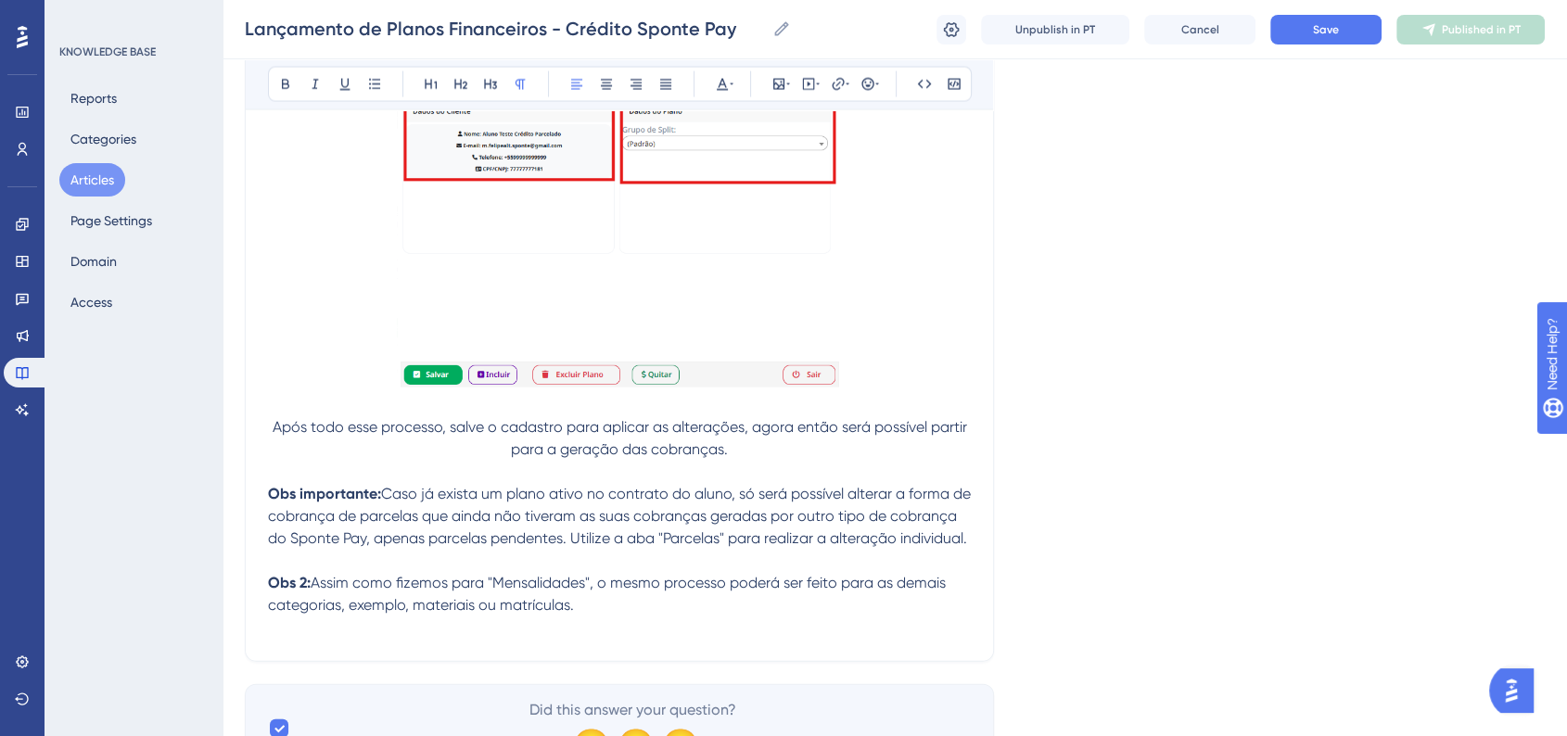
scroll to position [3742, 0]
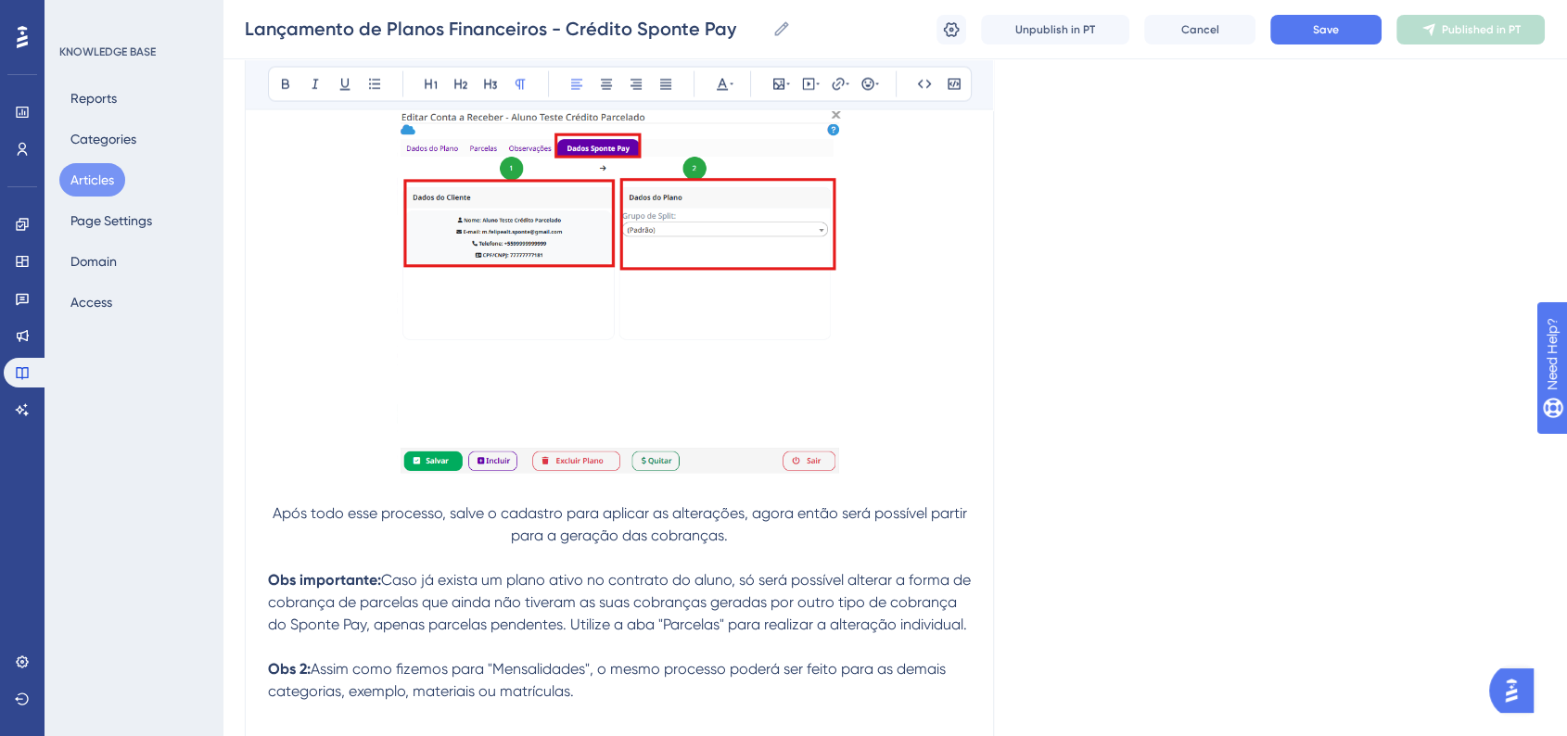
click at [274, 515] on span "Após todo esse processo, salve o cadastro para aplicar as alterações, agora ent…" at bounding box center [622, 524] width 698 height 40
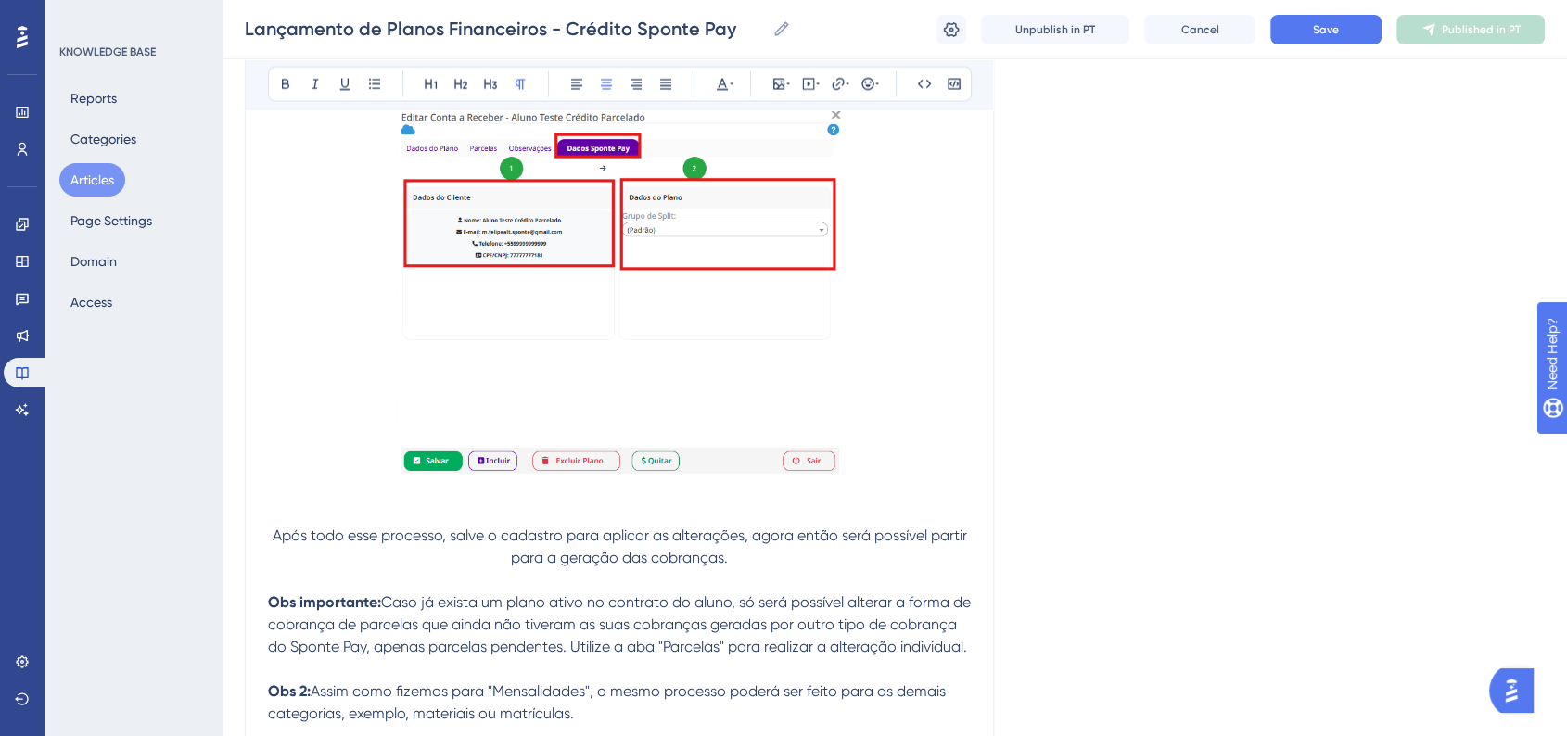
click at [360, 528] on span "Após todo esse processo, salve o cadastro para aplicar as alterações, agora ent…" at bounding box center [622, 547] width 698 height 40
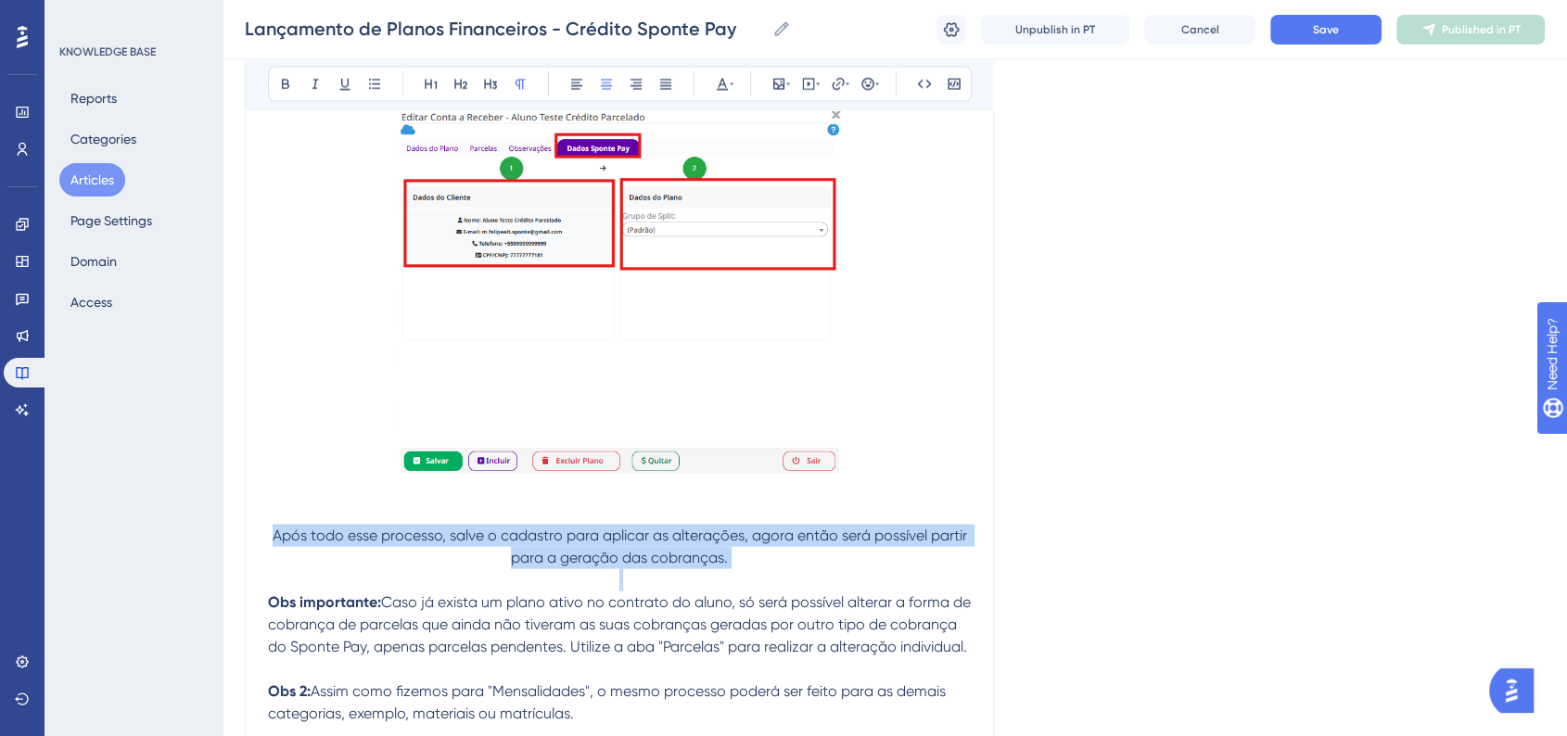
click at [361, 528] on span "Após todo esse processo, salve o cadastro para aplicar as alterações, agora ent…" at bounding box center [622, 547] width 698 height 40
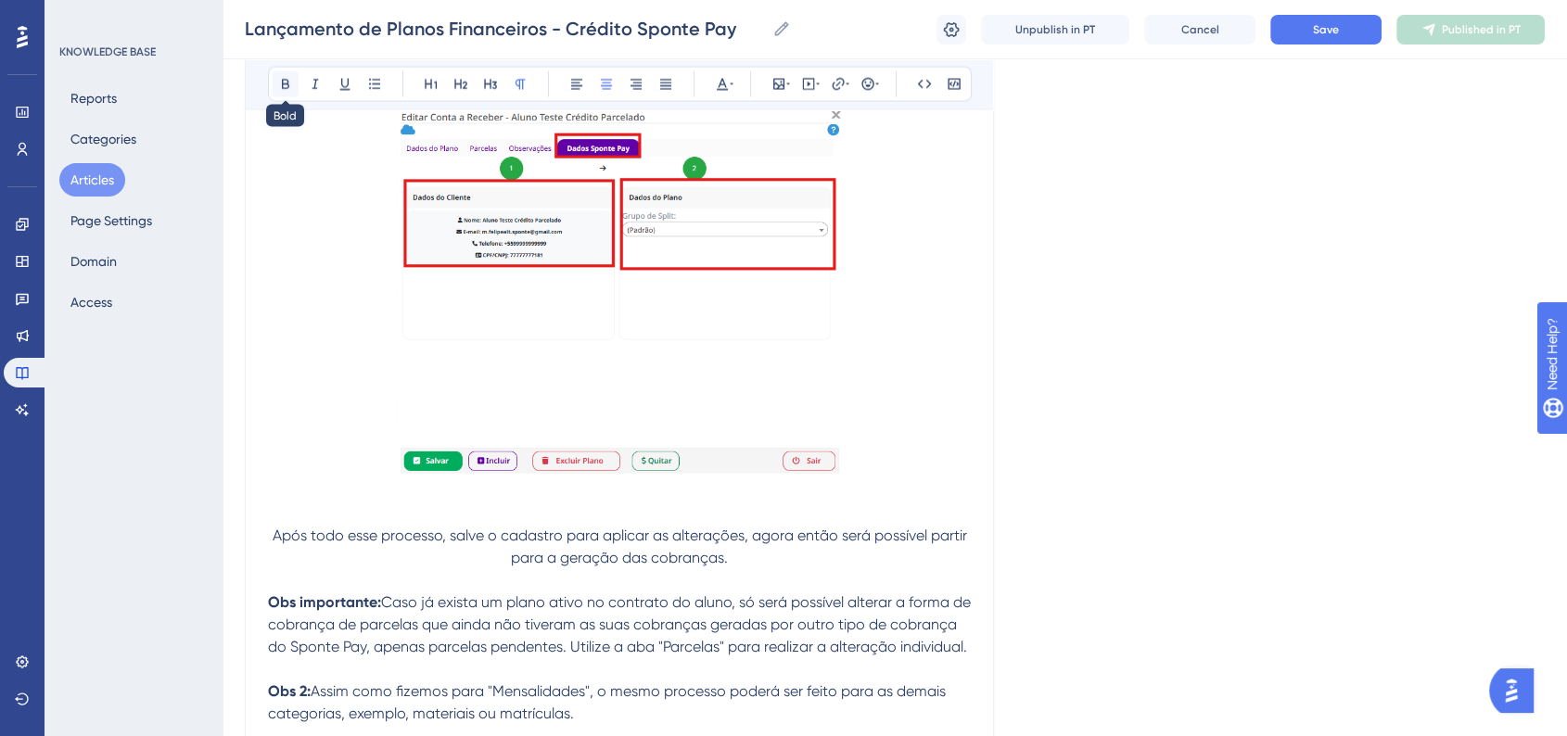
click at [286, 95] on button at bounding box center [286, 84] width 26 height 26
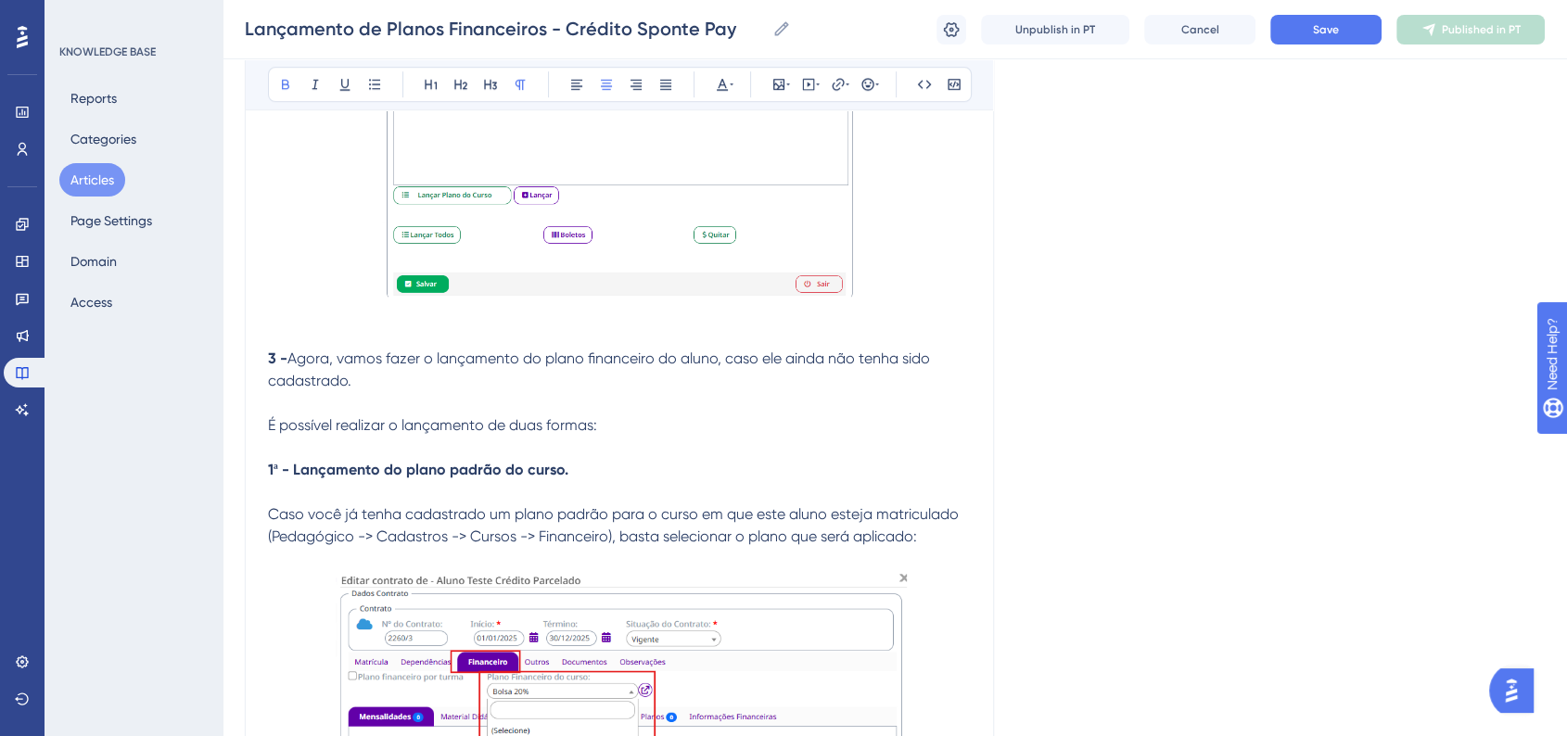
scroll to position [1063, 0]
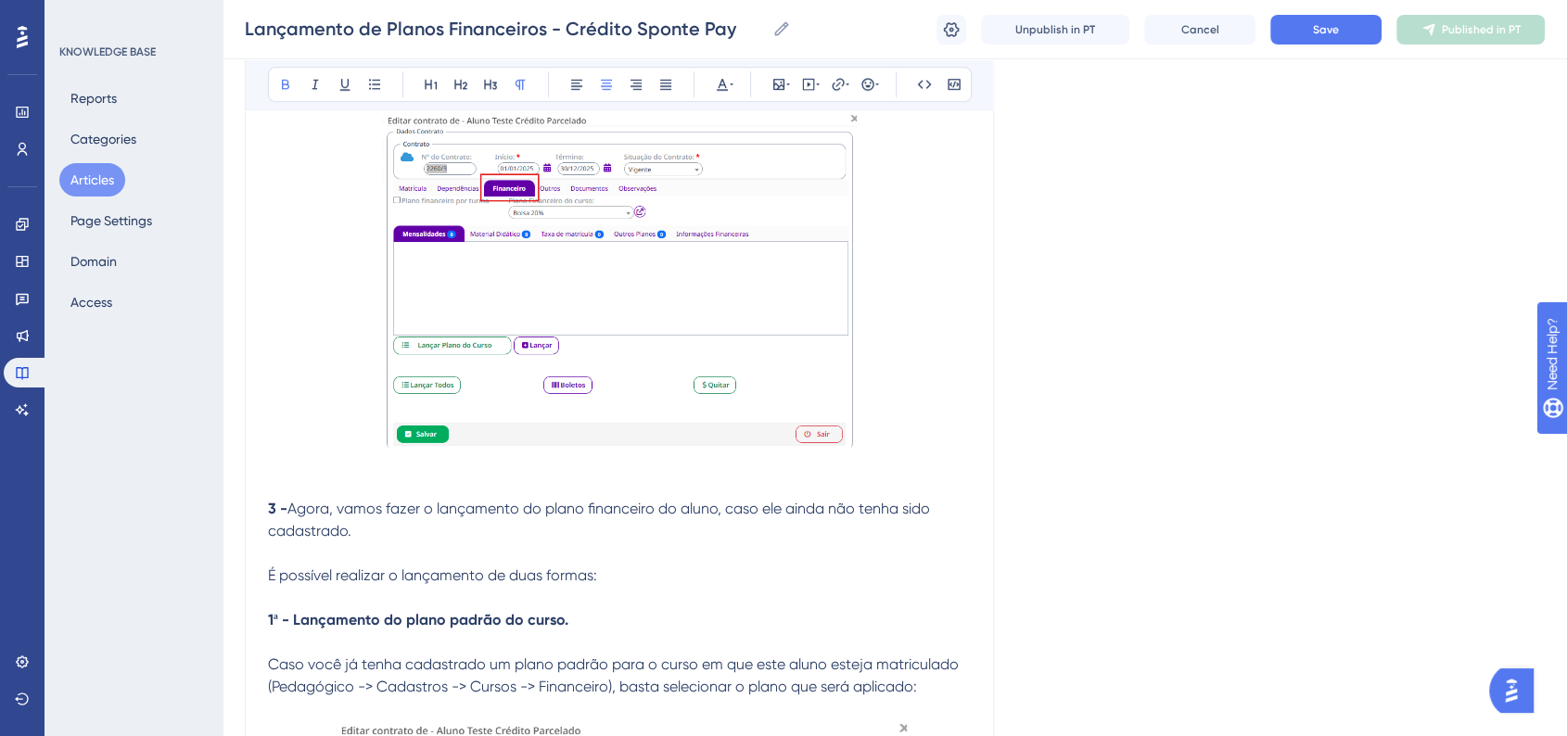
click at [380, 625] on strong "1ª - Lançamento do plano padrão do curso." at bounding box center [418, 620] width 300 height 18
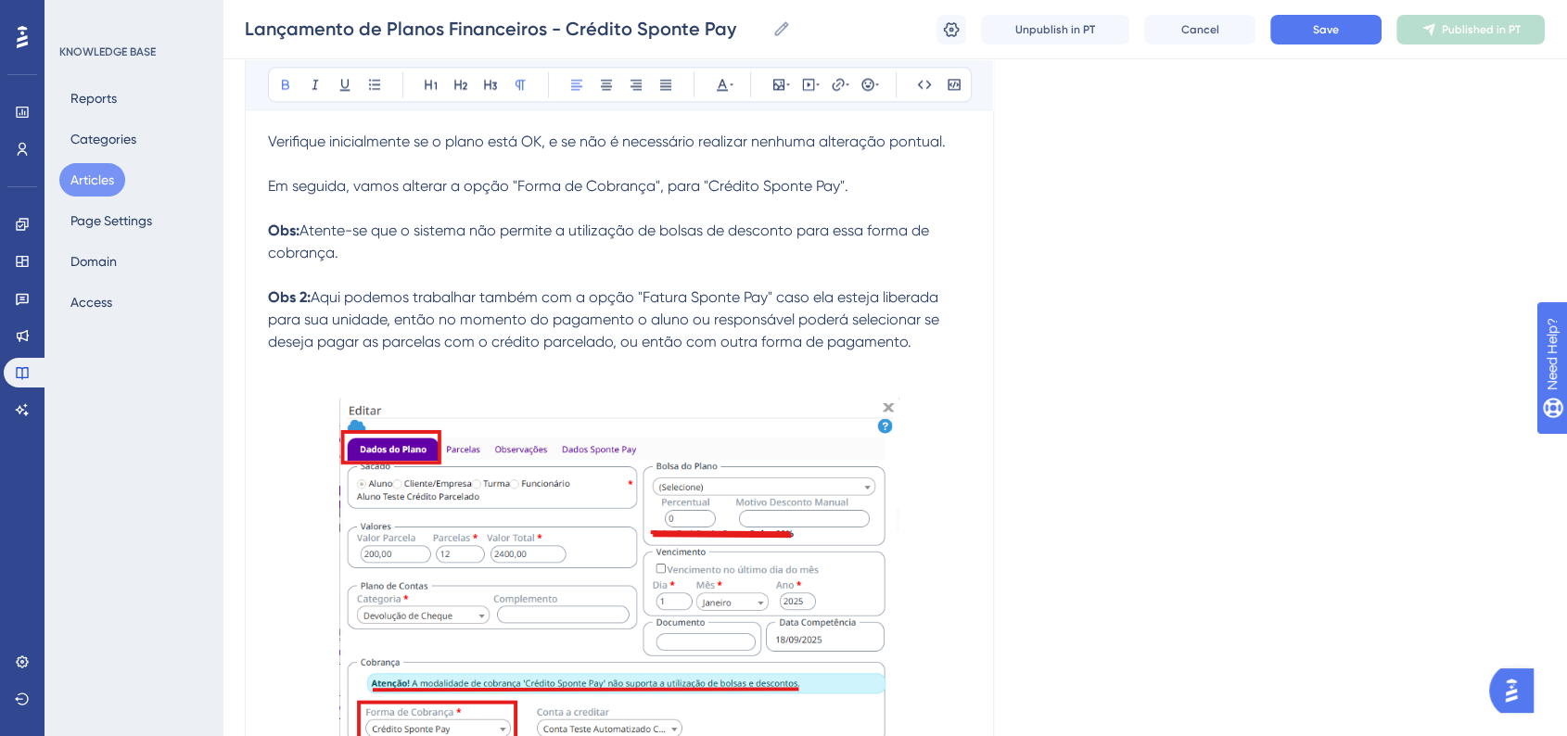
scroll to position [2884, 0]
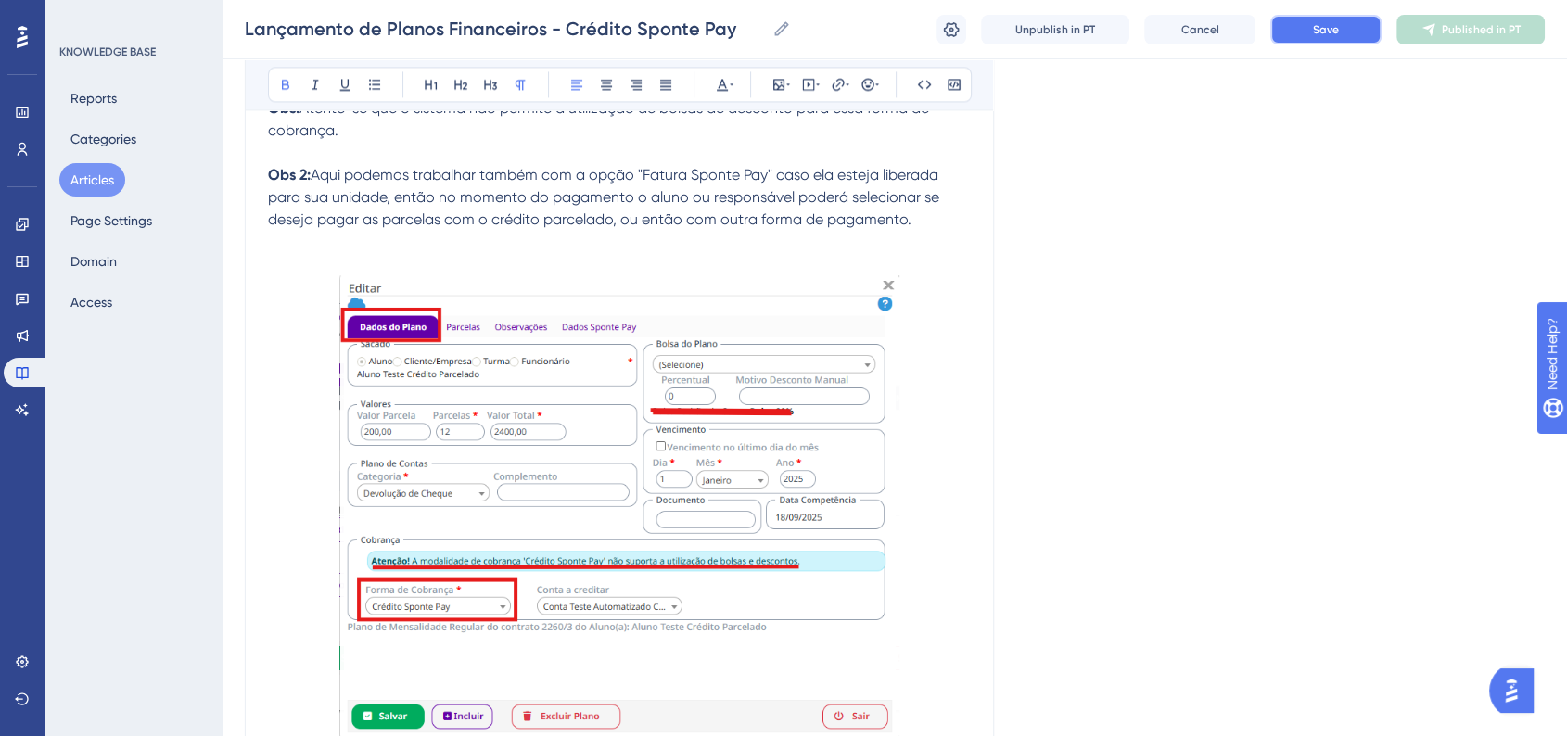
click at [1335, 28] on span "Save" at bounding box center [1326, 29] width 26 height 15
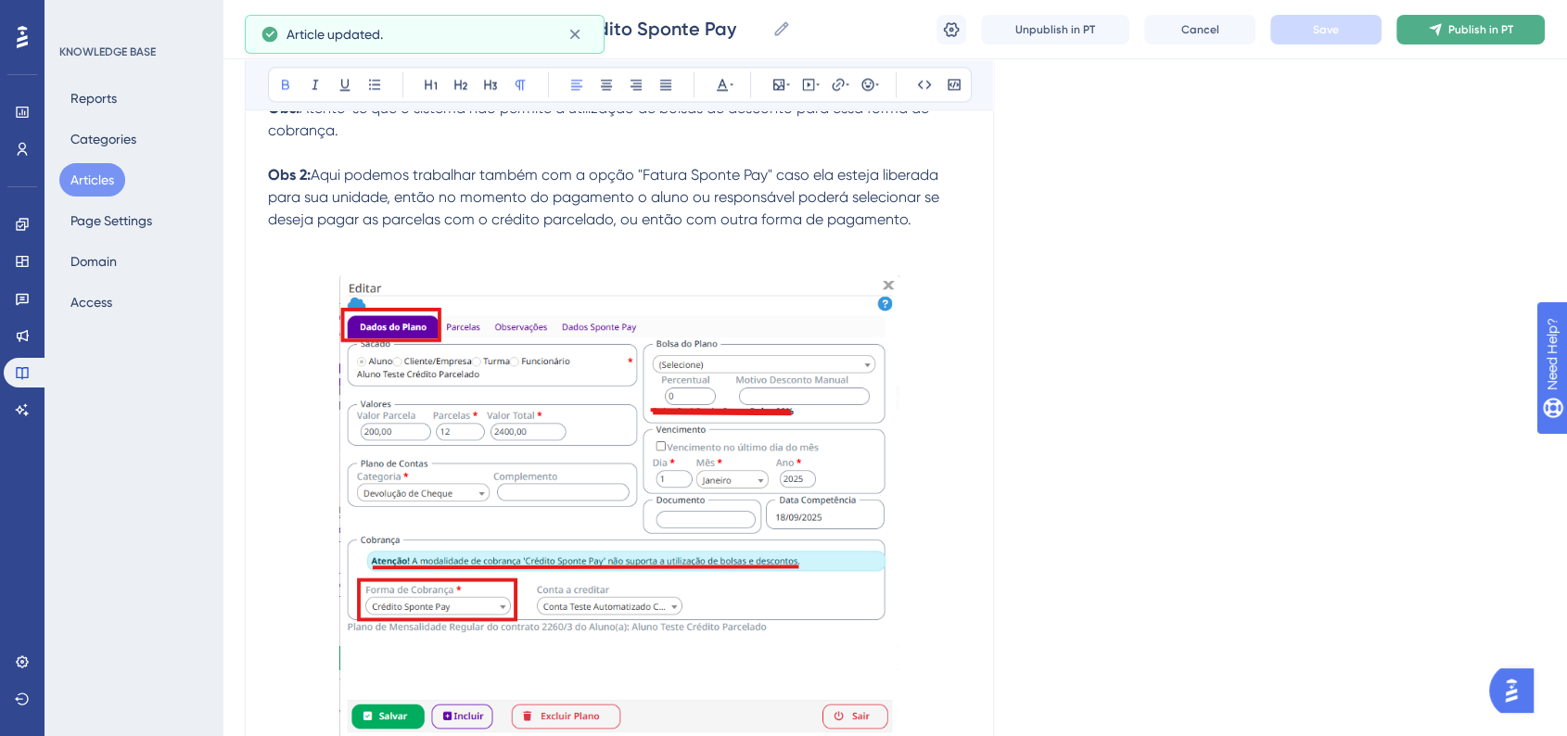
click at [1429, 34] on icon at bounding box center [1435, 29] width 15 height 15
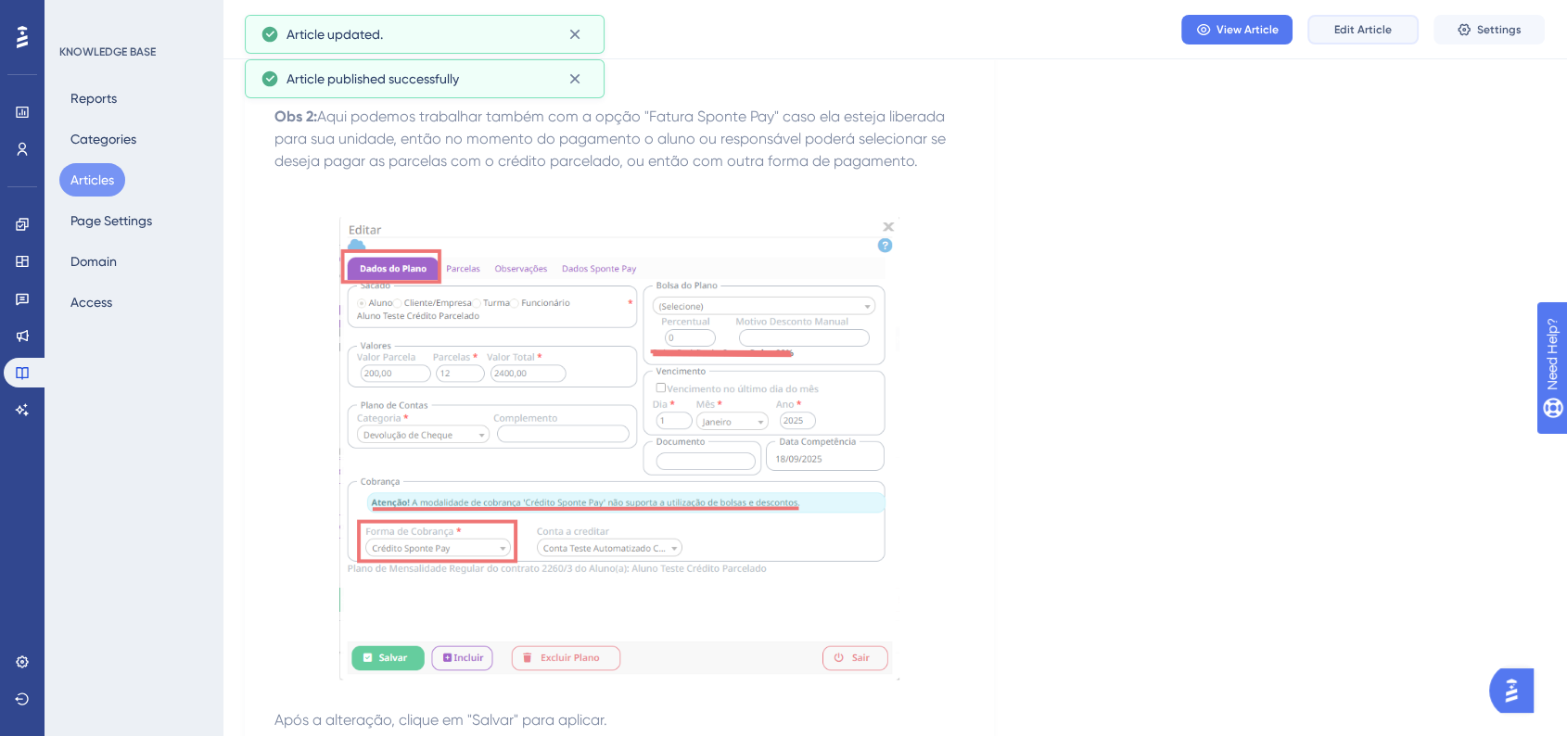
click at [1331, 34] on button "Edit Article" at bounding box center [1362, 30] width 111 height 30
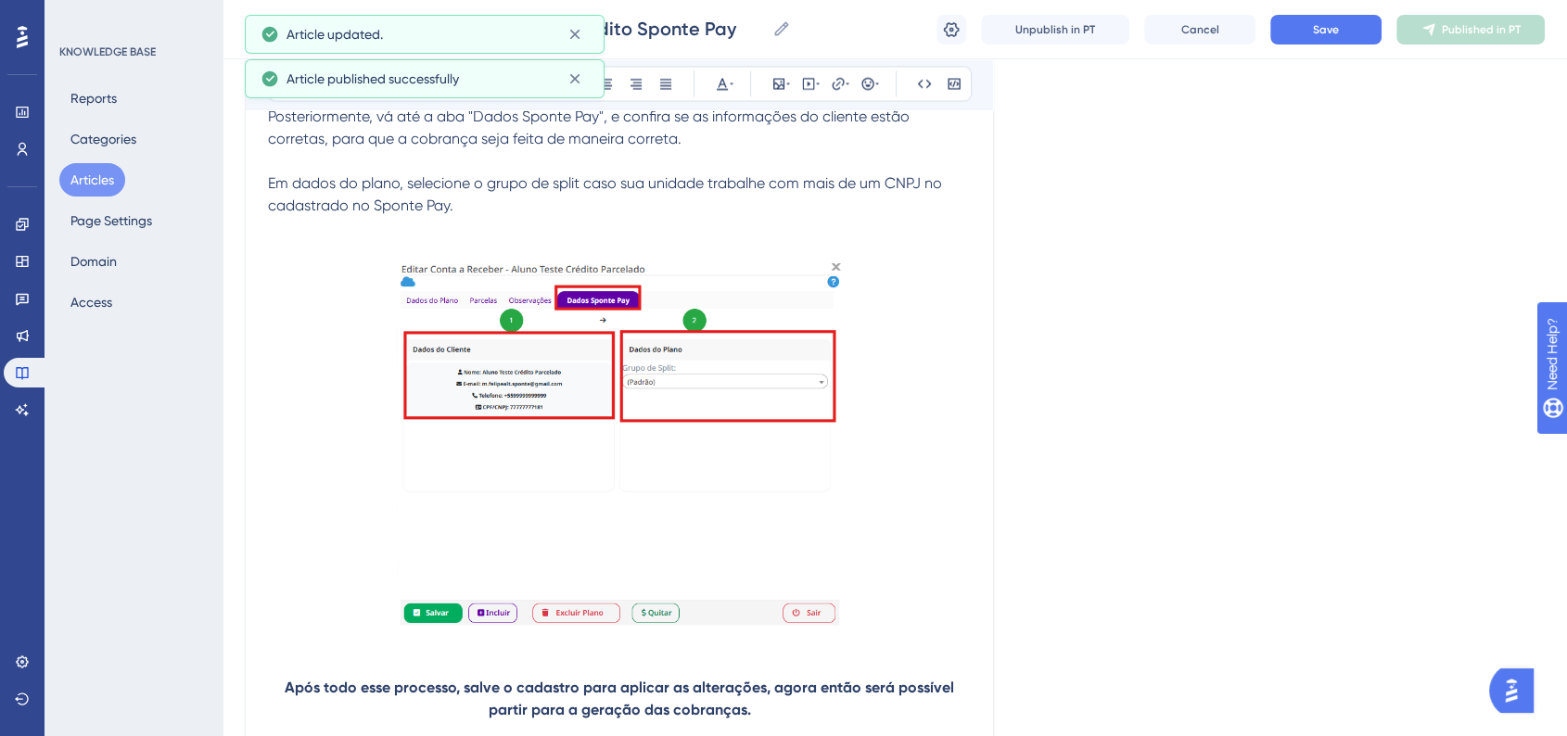
scroll to position [3972, 0]
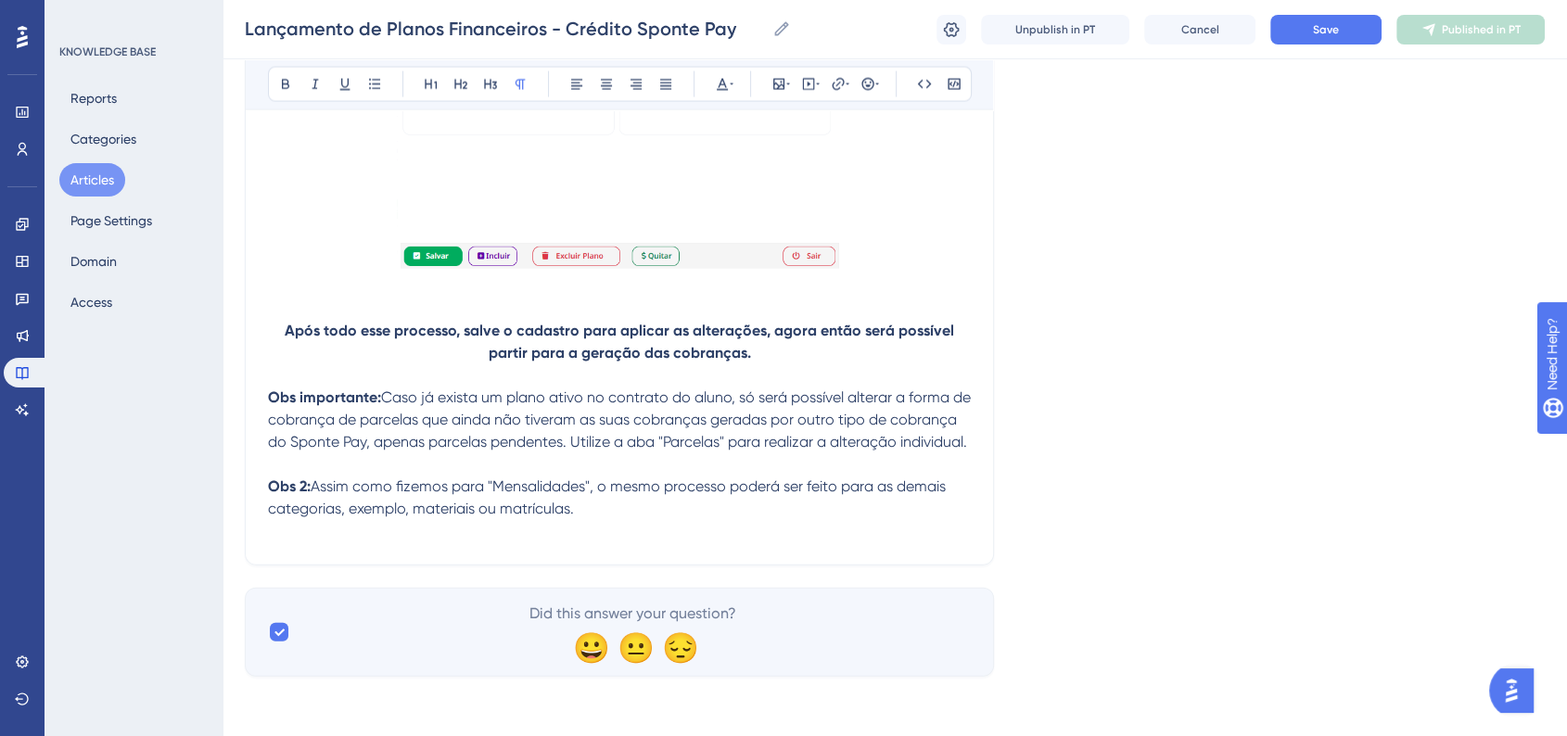
click at [611, 496] on p "Obs 2: Assim como fizemos para "Mensalidades", o mesmo processo poderá ser feit…" at bounding box center [619, 498] width 703 height 44
click at [606, 512] on p "Obs 2: Assim como fizemos para "Mensalidades", o mesmo processo poderá ser feit…" at bounding box center [619, 498] width 703 height 44
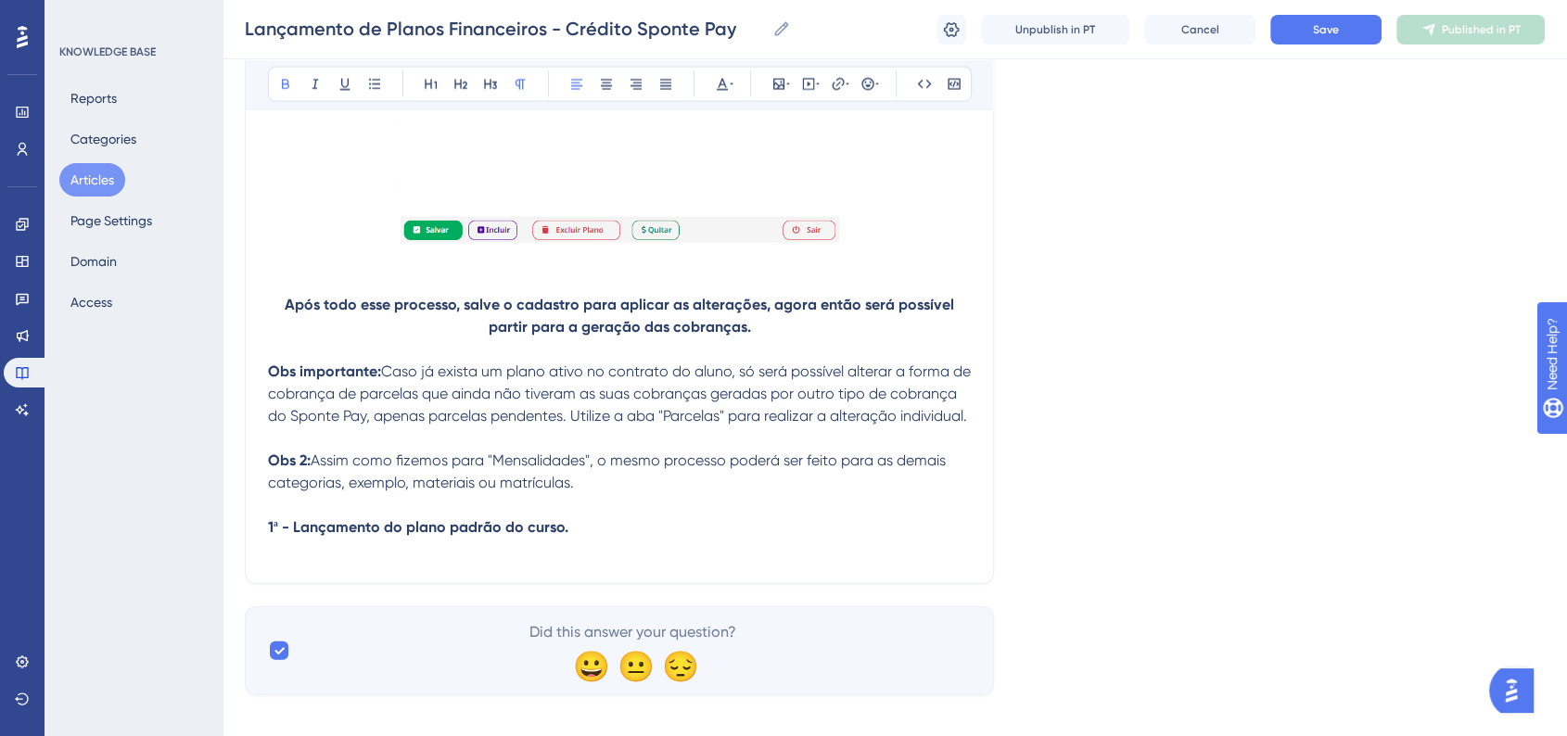
click at [497, 536] on strong "1ª - Lançamento do plano padrão do curso." at bounding box center [418, 527] width 300 height 18
click at [610, 95] on button at bounding box center [606, 84] width 26 height 26
click at [532, 561] on p at bounding box center [619, 550] width 703 height 22
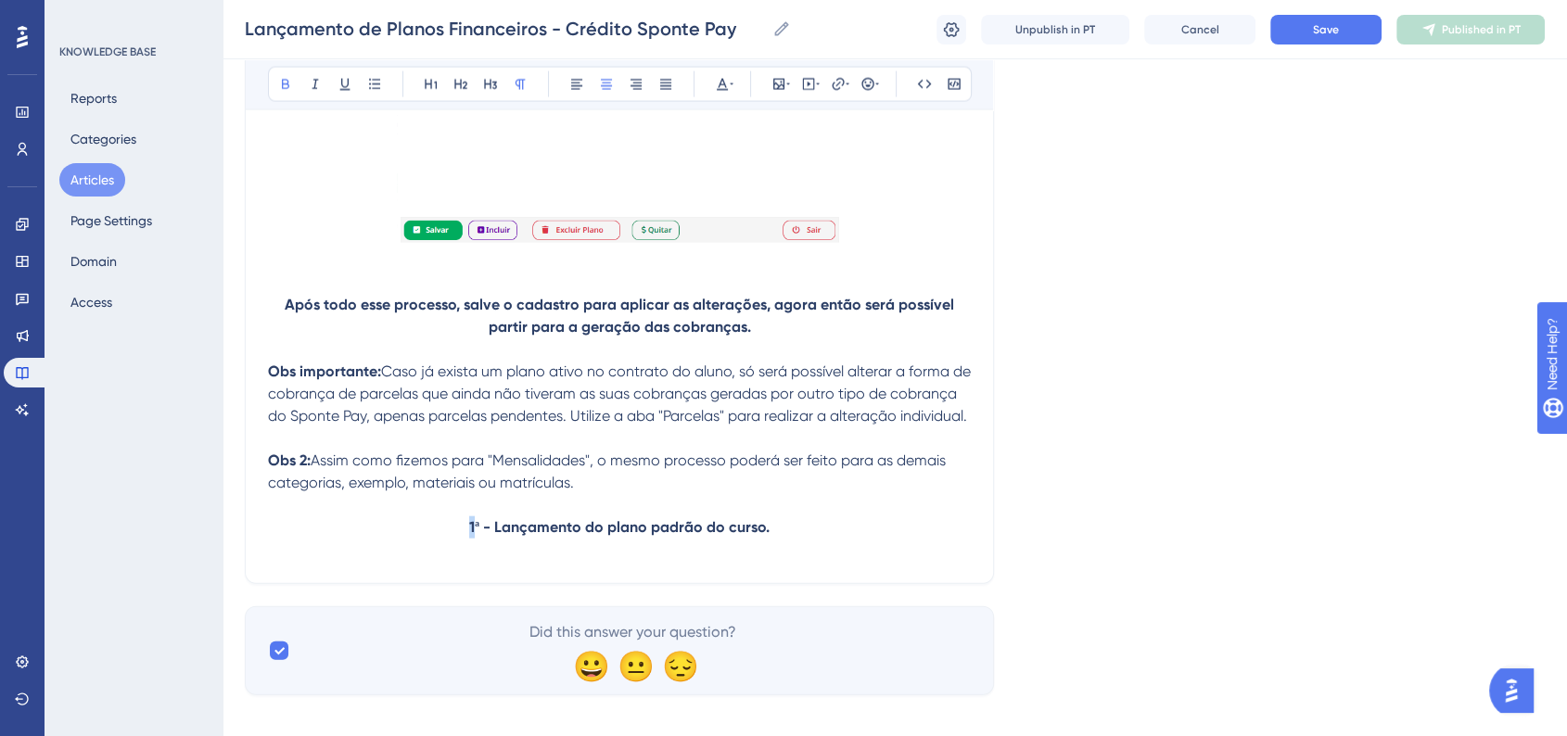
click at [476, 536] on strong "1ª - Lançamento do plano padrão do curso." at bounding box center [619, 527] width 300 height 18
click at [484, 536] on strong "2ª - Lançamento do plano padrão do curso." at bounding box center [619, 527] width 302 height 18
drag, startPoint x: 674, startPoint y: 558, endPoint x: 787, endPoint y: 558, distance: 113.1
click at [787, 536] on strong "2ª forma - Lançamento do plano padrão do curso." at bounding box center [620, 527] width 348 height 18
click at [740, 561] on p at bounding box center [619, 550] width 703 height 22
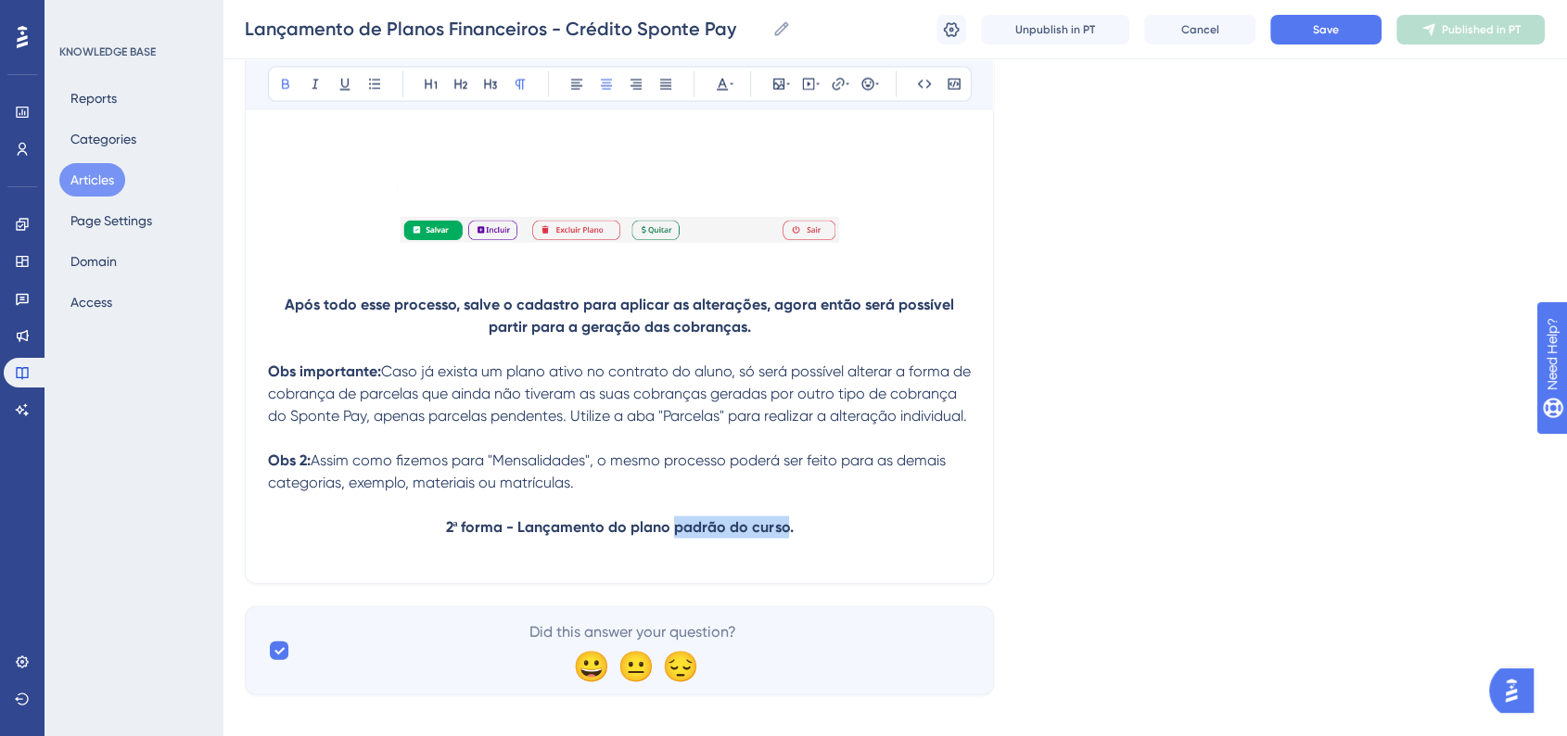
drag, startPoint x: 677, startPoint y: 564, endPoint x: 785, endPoint y: 563, distance: 108.5
click at [785, 539] on p "2ª forma - Lançamento do plano padrão do curso." at bounding box center [619, 527] width 703 height 22
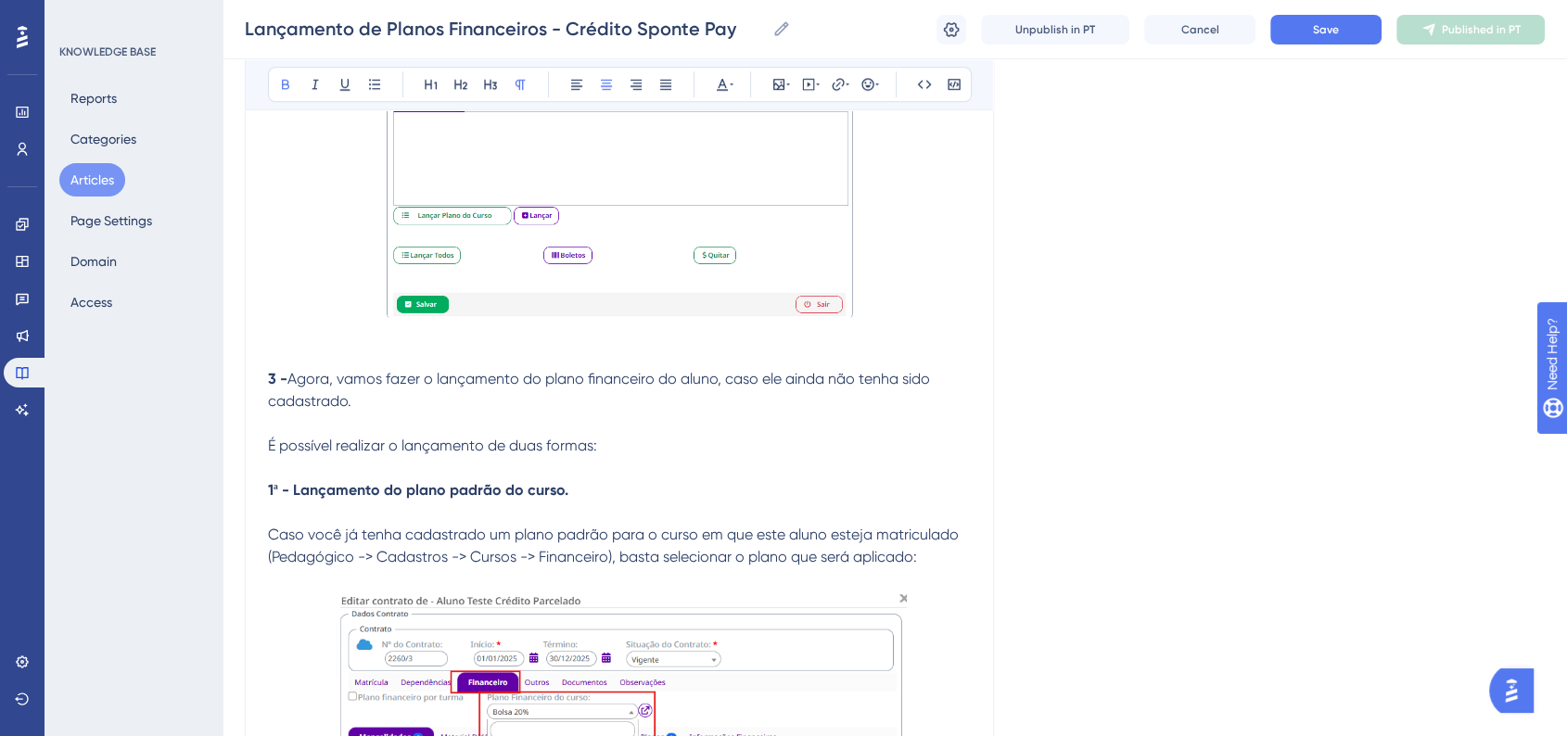
scroll to position [1191, 0]
click at [359, 531] on span "Caso você já tenha cadastrado um plano padrão para o curso em que este aluno es…" at bounding box center [615, 548] width 694 height 40
click at [358, 531] on span "Caso você já tenha cadastrado um plano padrão para o curso em que este aluno es…" at bounding box center [615, 548] width 694 height 40
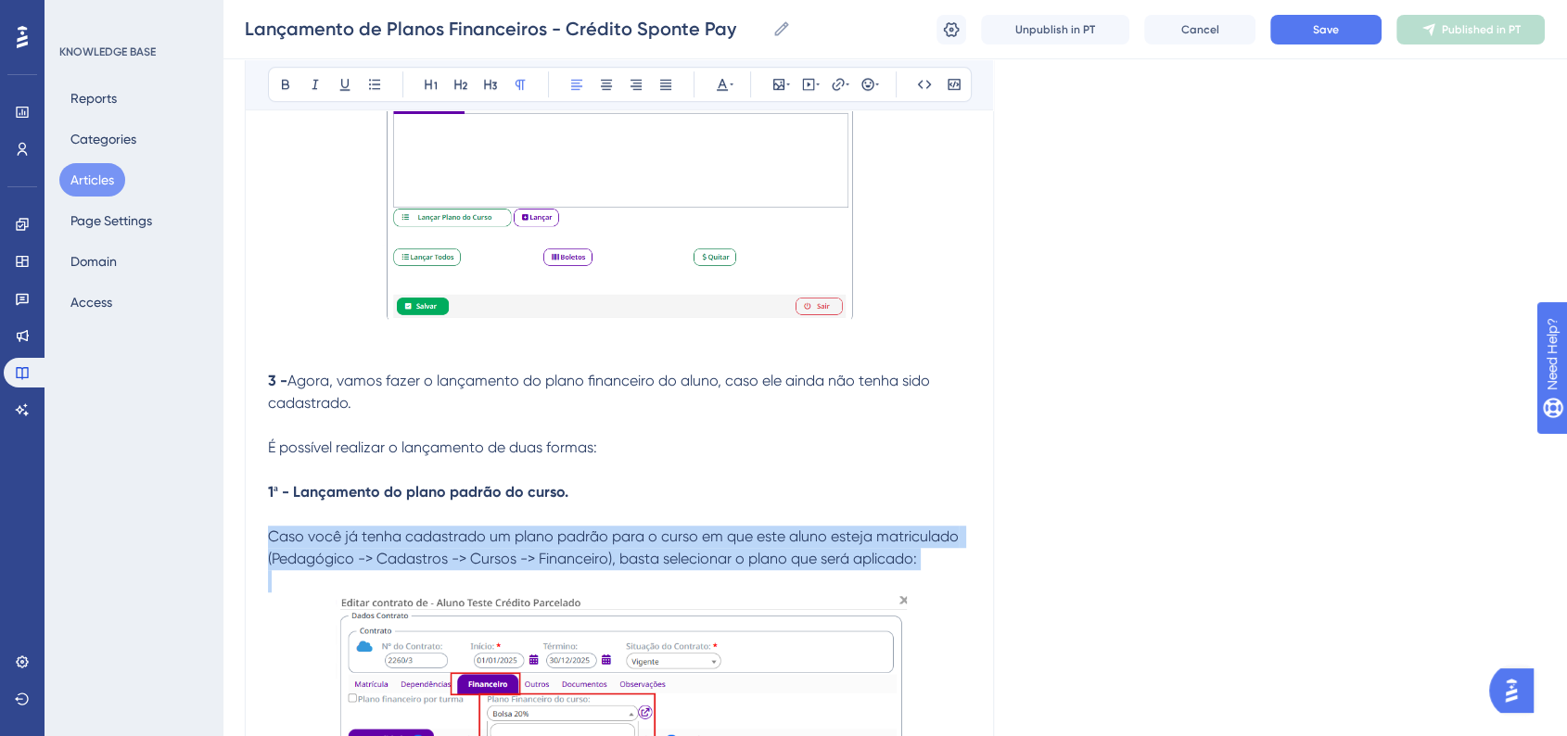
click at [358, 531] on span "Caso você já tenha cadastrado um plano padrão para o curso em que este aluno es…" at bounding box center [615, 548] width 694 height 40
click at [358, 532] on span "Caso você já tenha cadastrado um plano padrão para o curso em que este aluno es…" at bounding box center [615, 548] width 694 height 40
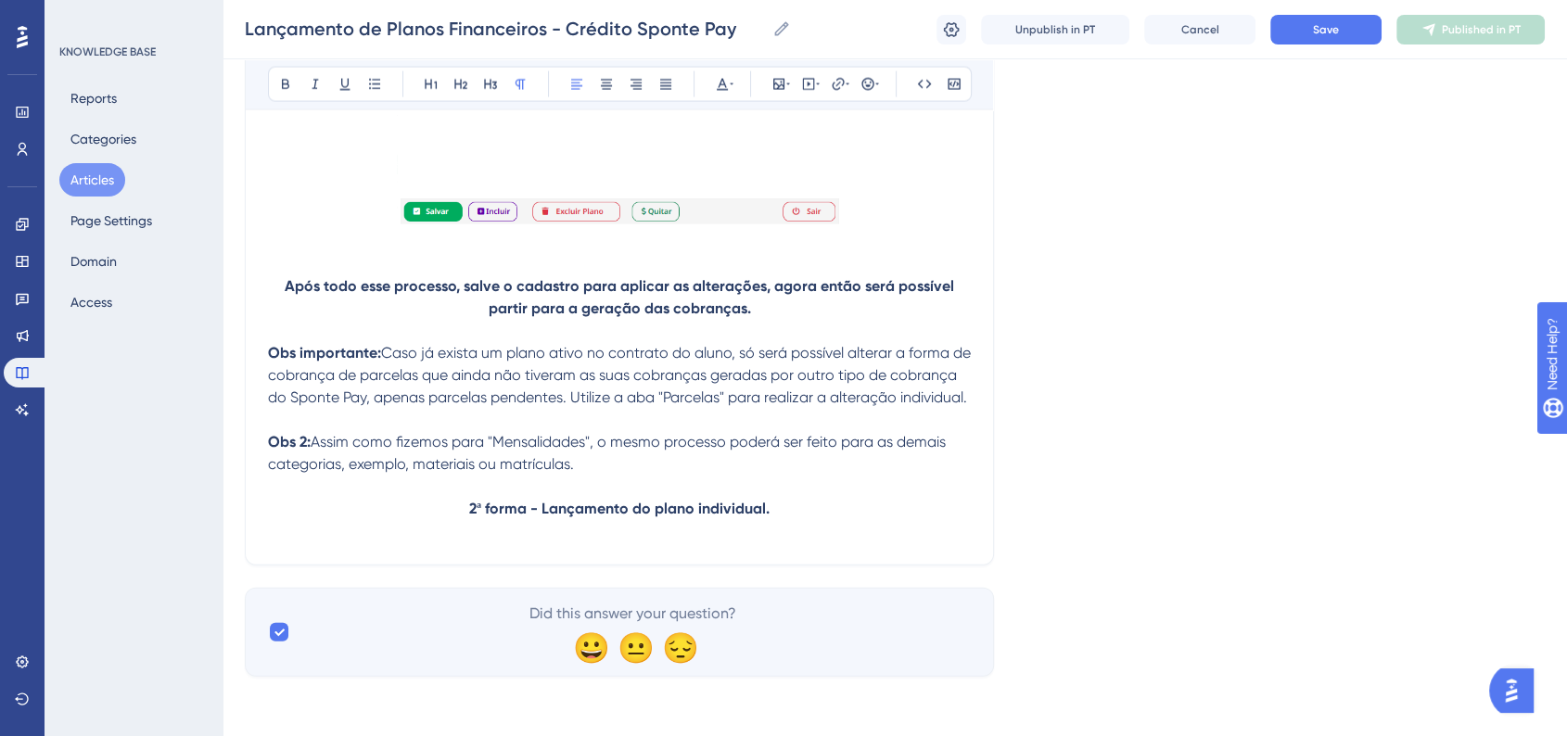
scroll to position [4018, 0]
click at [417, 537] on p at bounding box center [619, 531] width 703 height 22
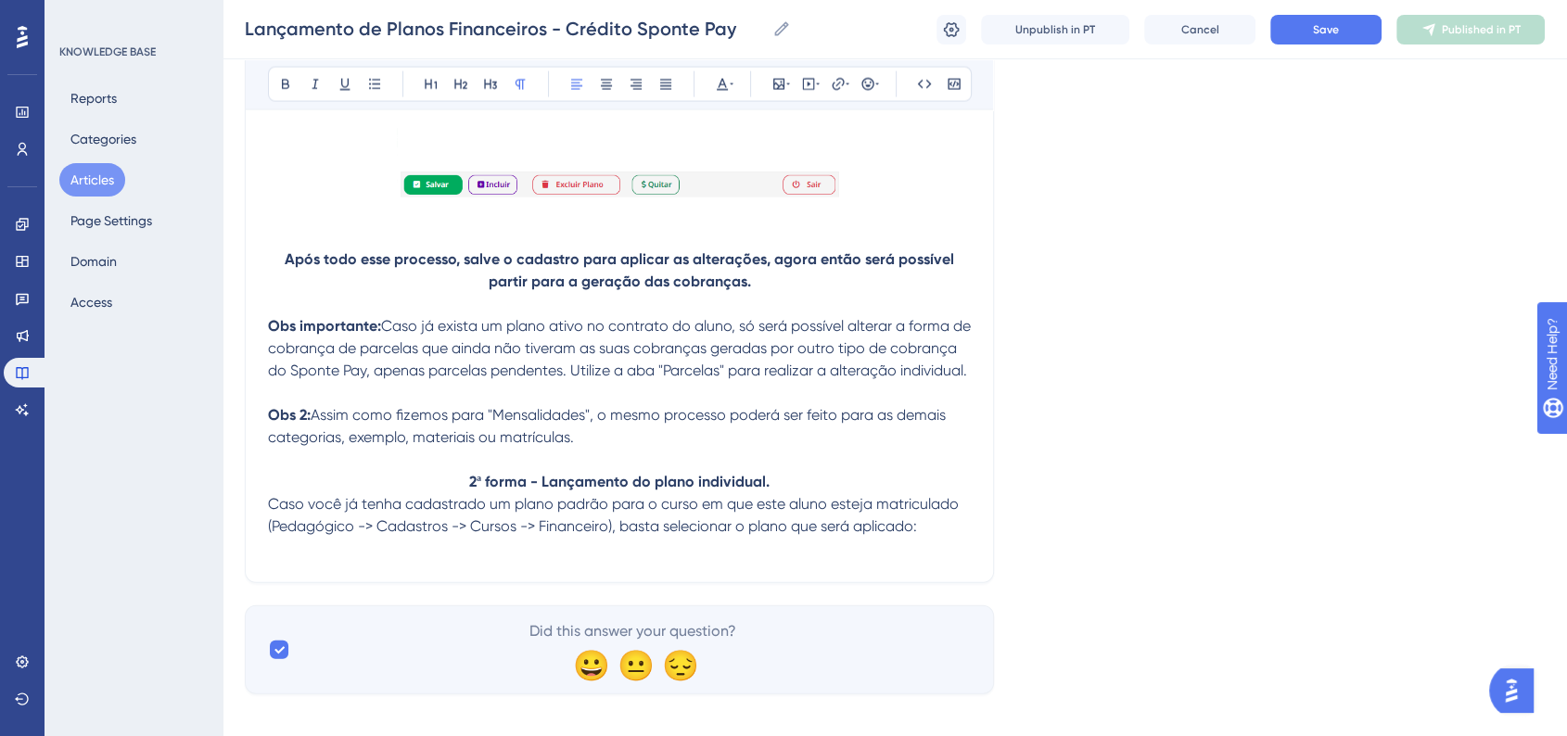
click at [474, 490] on strong "2ª forma - Lançamento do plano individual." at bounding box center [619, 482] width 300 height 18
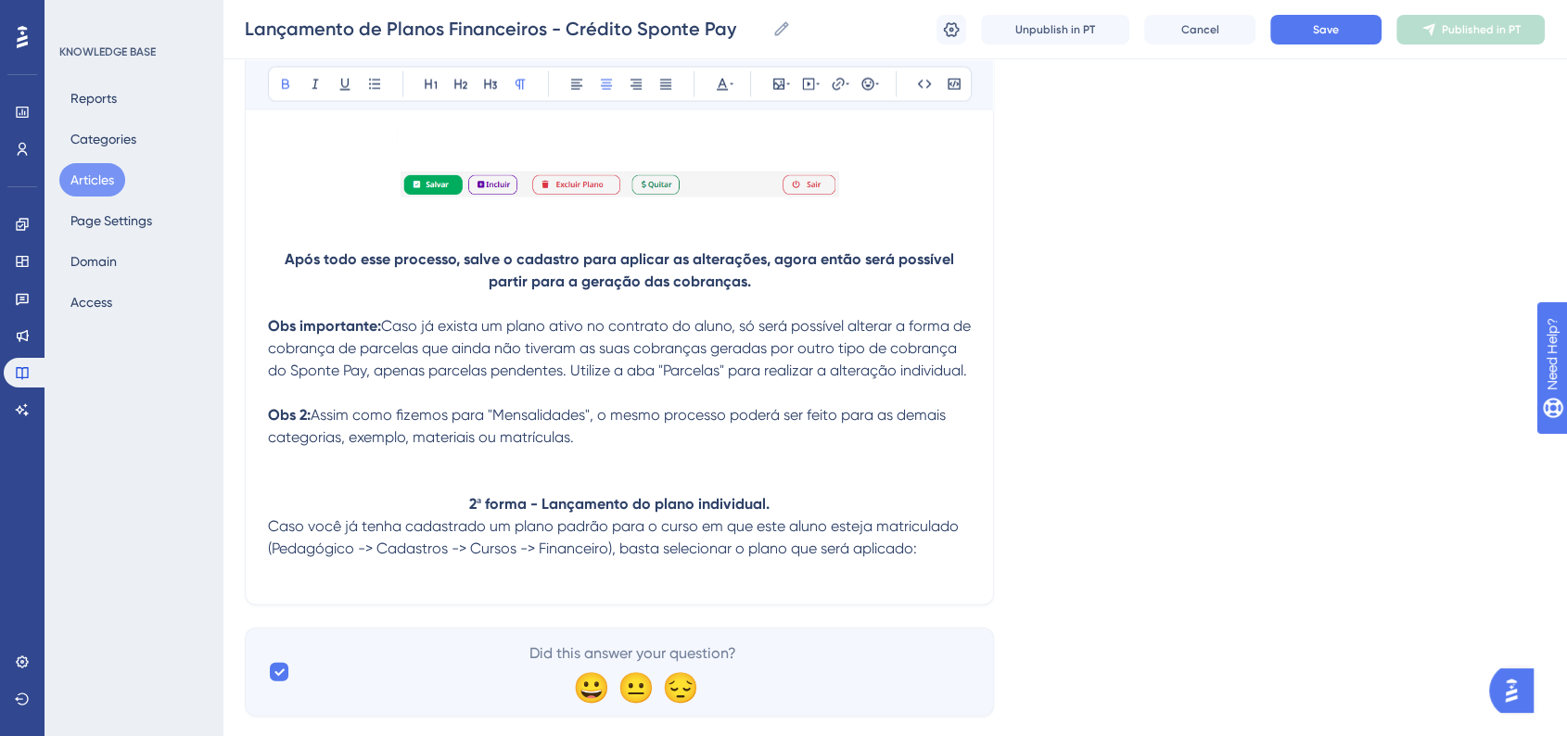
click at [781, 515] on p "2ª forma - Lançamento do plano individual." at bounding box center [619, 504] width 703 height 22
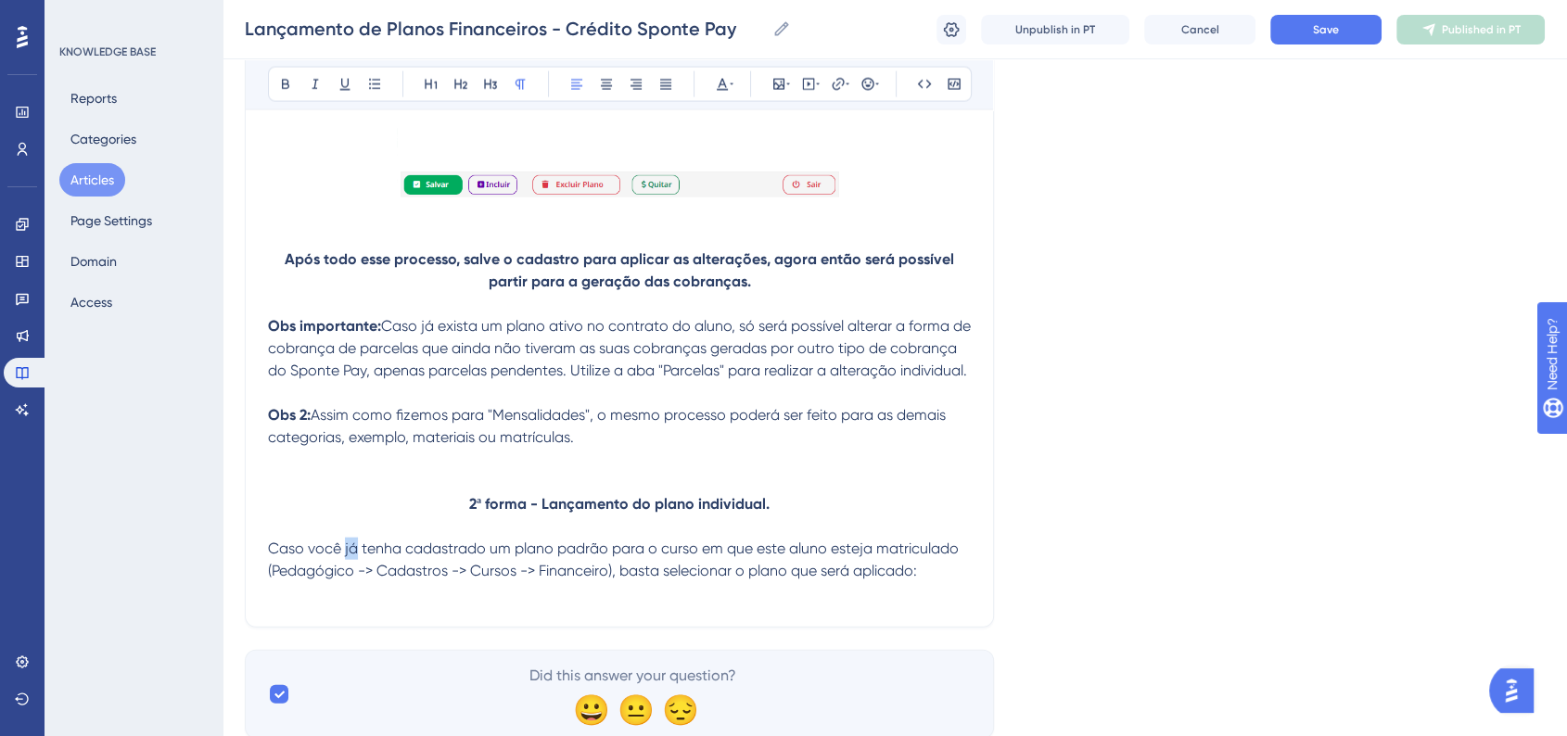
drag, startPoint x: 343, startPoint y: 580, endPoint x: 355, endPoint y: 579, distance: 12.1
click at [355, 579] on span "Caso você já tenha cadastrado um plano padrão para o curso em que este aluno es…" at bounding box center [615, 560] width 694 height 40
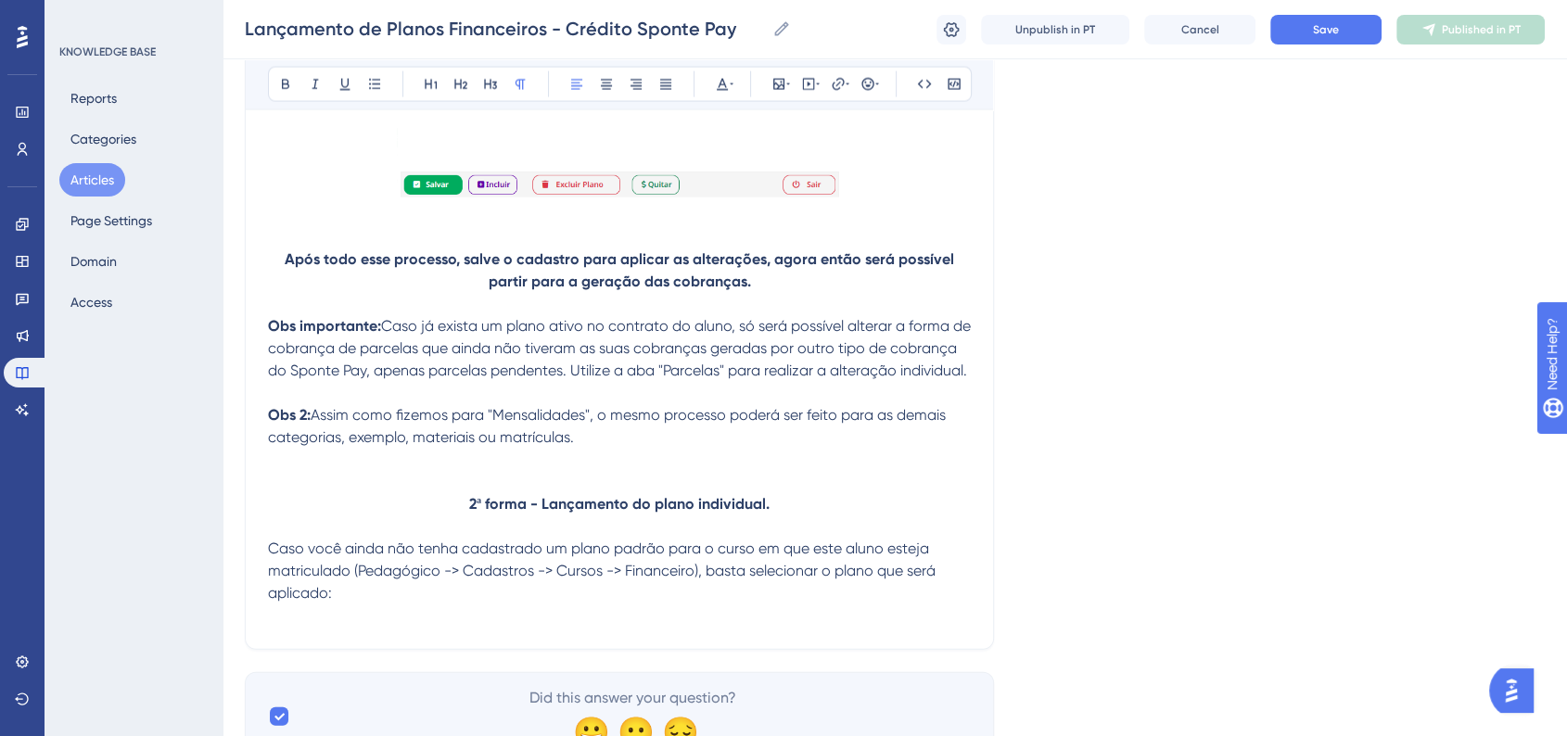
click at [719, 602] on span "Caso você ainda não tenha cadastrado um plano padrão para o curso em que este a…" at bounding box center [603, 571] width 671 height 62
drag, startPoint x: 713, startPoint y: 599, endPoint x: 741, endPoint y: 617, distance: 33.4
click at [741, 604] on p "Caso você ainda não tenha cadastrado um plano padrão para o curso em que este a…" at bounding box center [619, 571] width 703 height 67
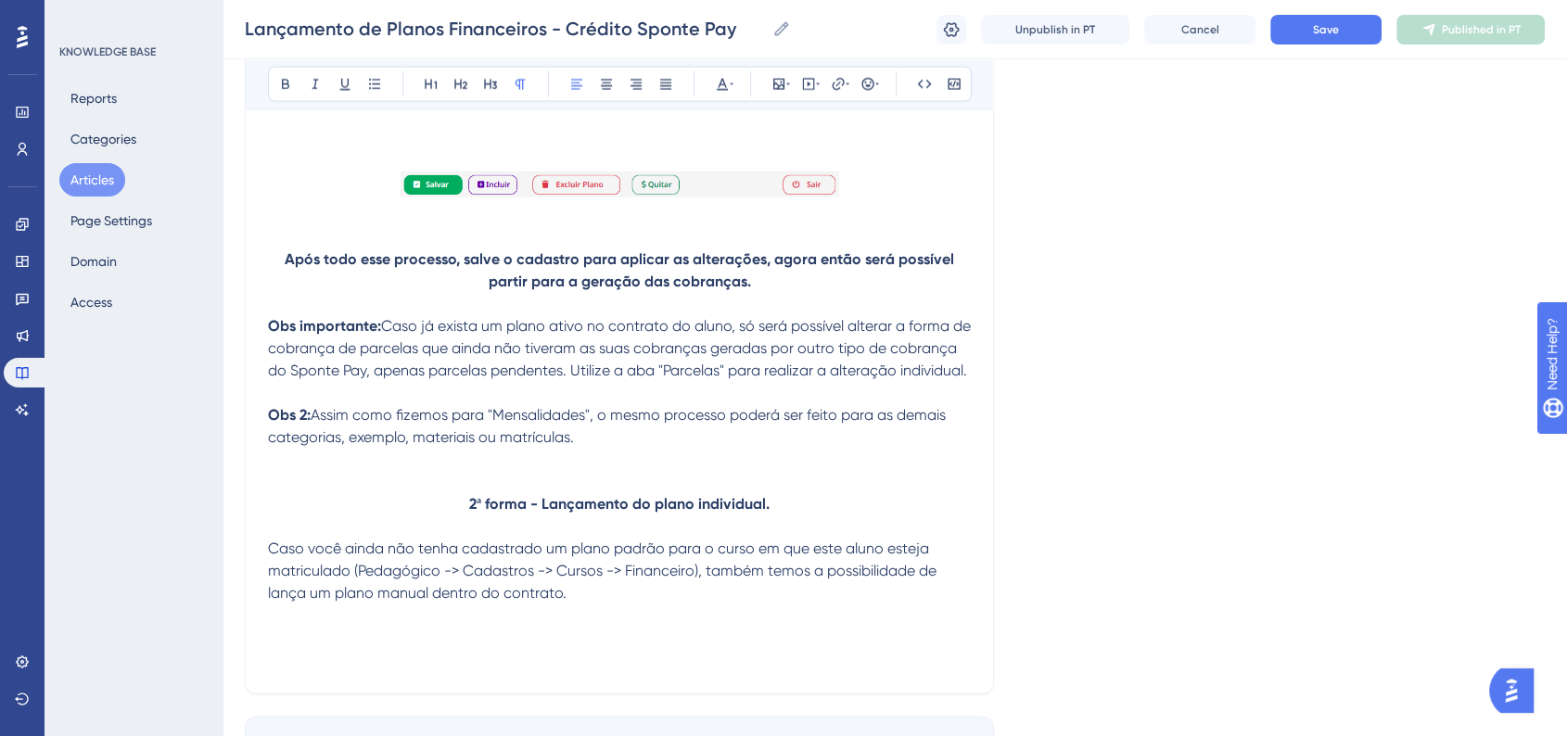
scroll to position [4174, 0]
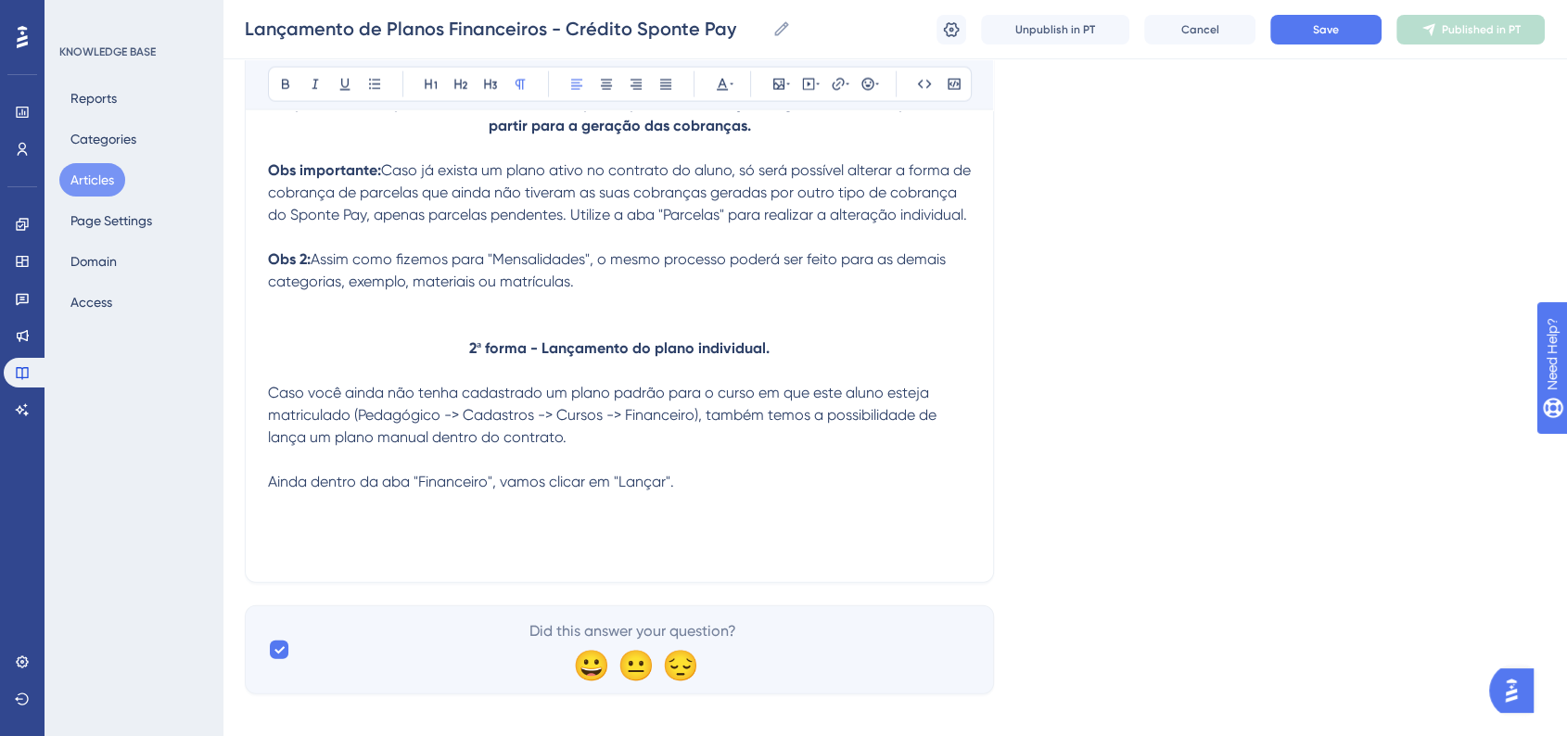
click at [498, 490] on span "Ainda dentro da aba "Financeiro", vamos clicar em "Lançar"." at bounding box center [471, 482] width 406 height 18
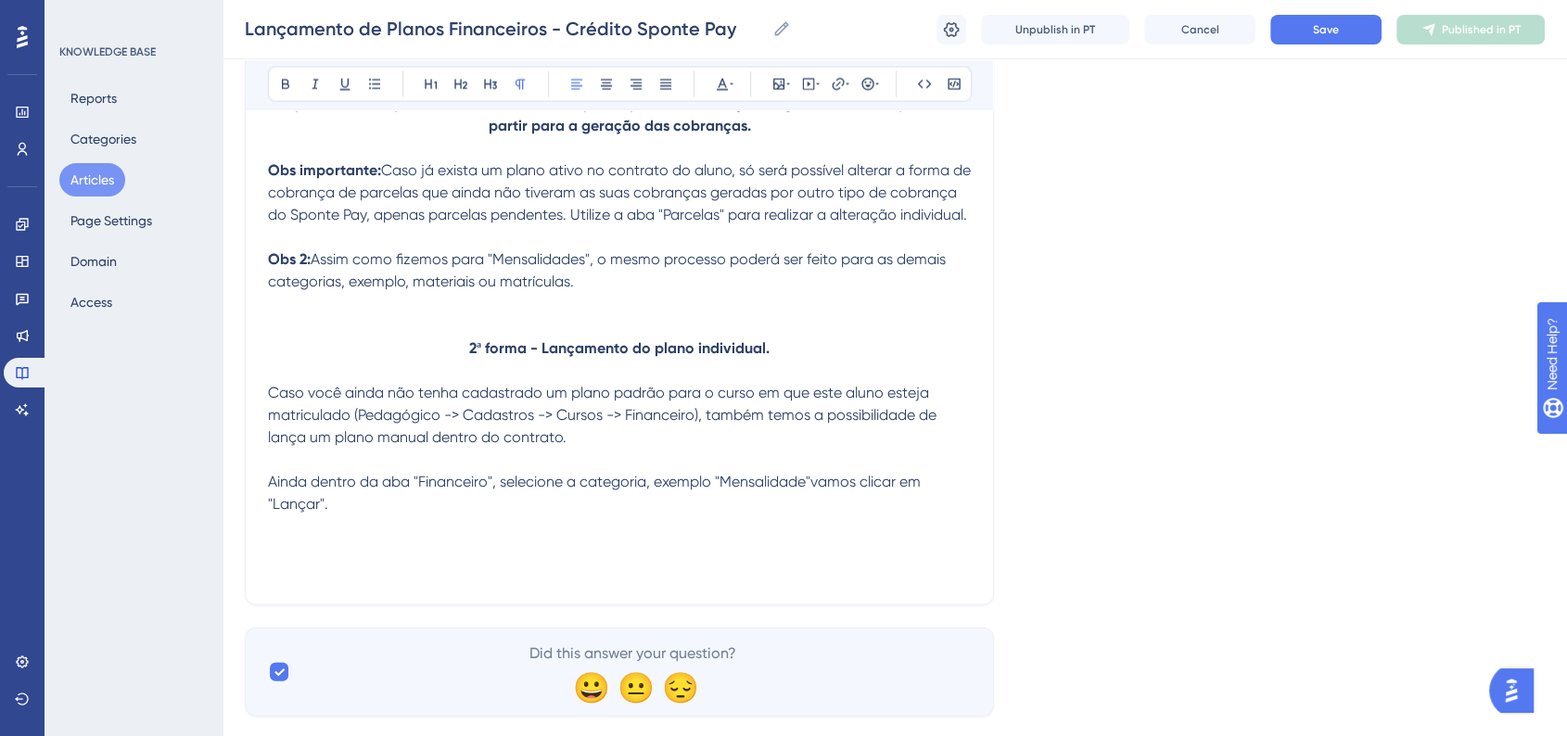
click at [811, 509] on span "Ainda dentro da aba "Financeiro", selecione a categoria, exemplo "Mensalidade"v…" at bounding box center [596, 493] width 656 height 40
click at [355, 560] on p at bounding box center [619, 549] width 703 height 22
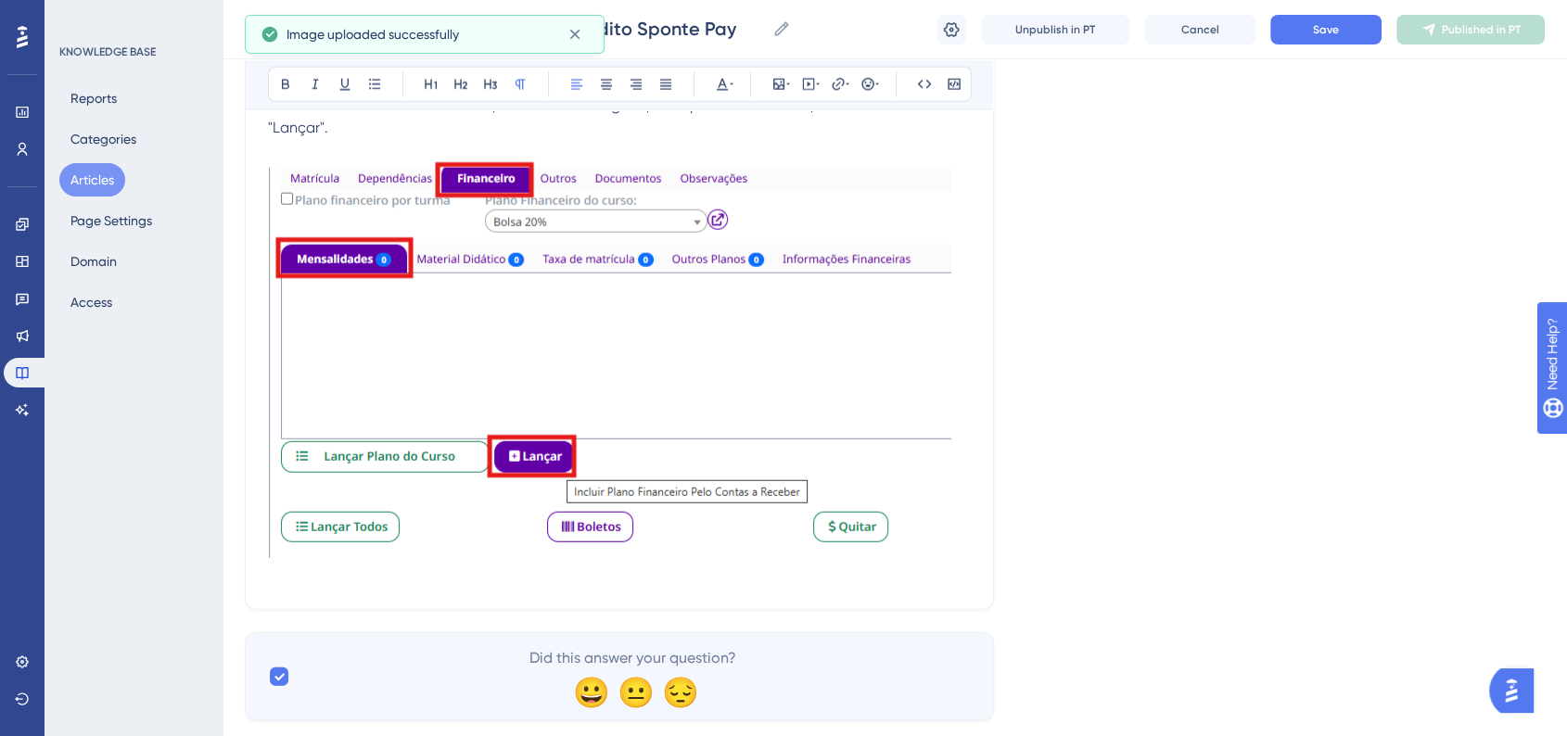
scroll to position [4585, 0]
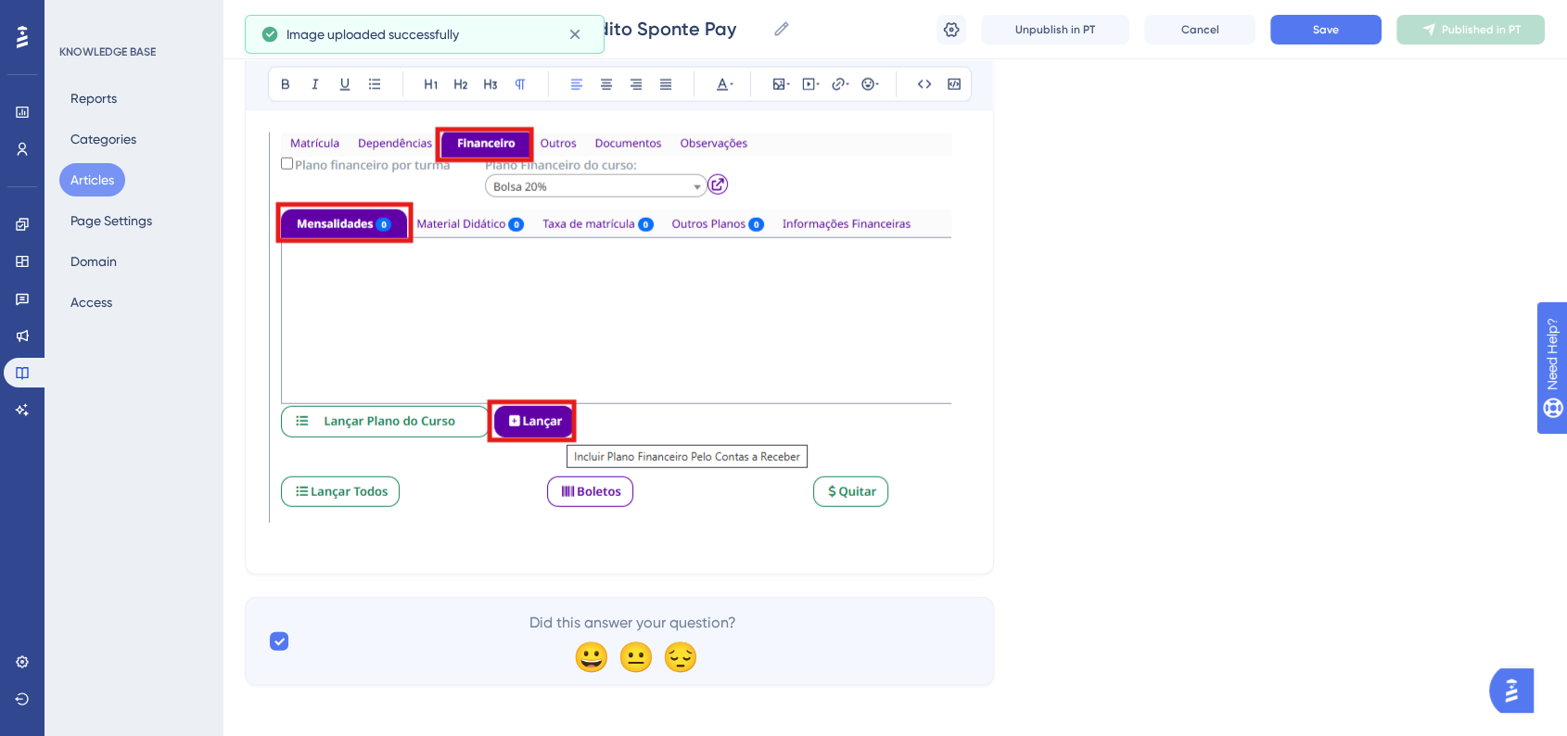
click at [644, 464] on img at bounding box center [609, 324] width 683 height 397
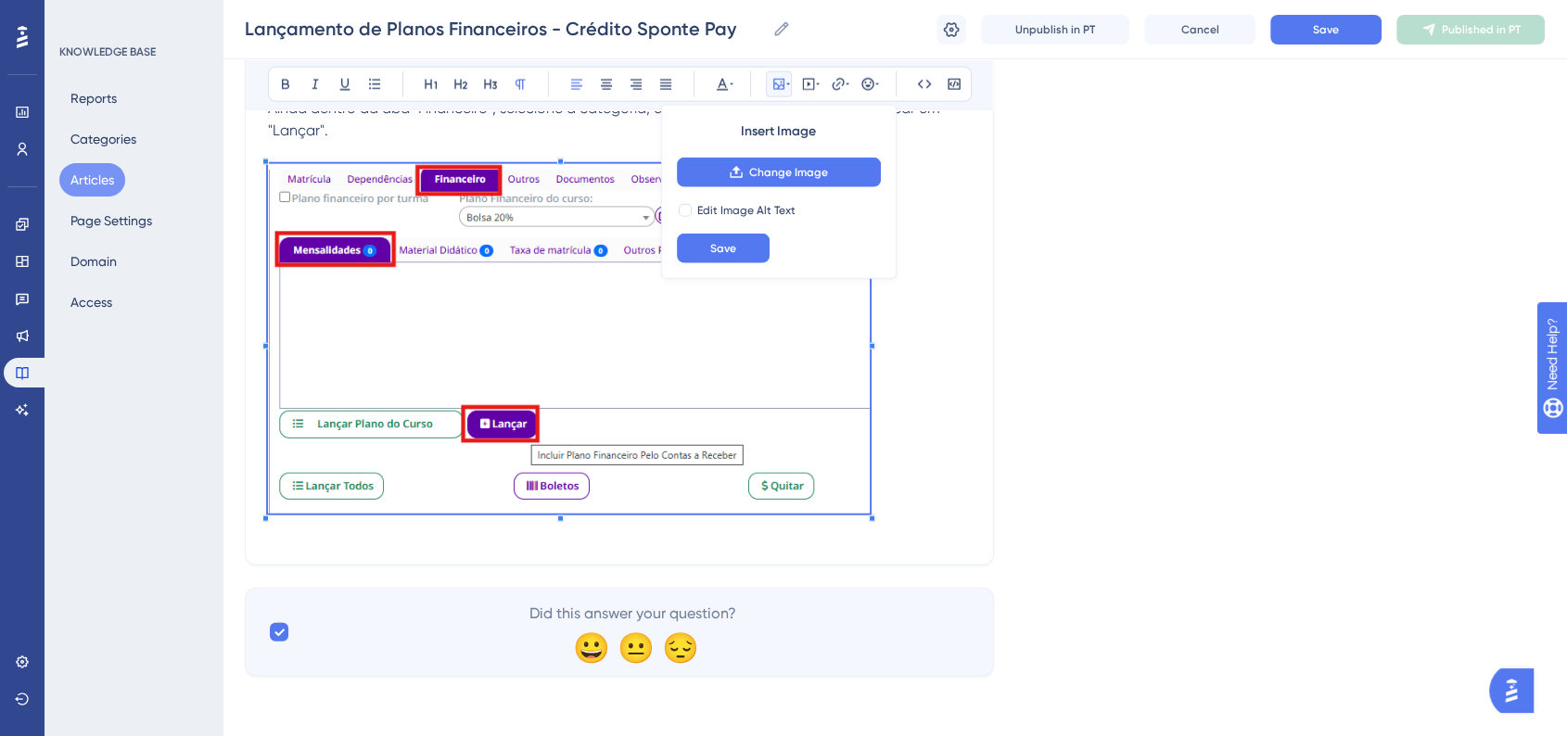
scroll to position [4565, 0]
click at [857, 412] on p at bounding box center [619, 342] width 703 height 356
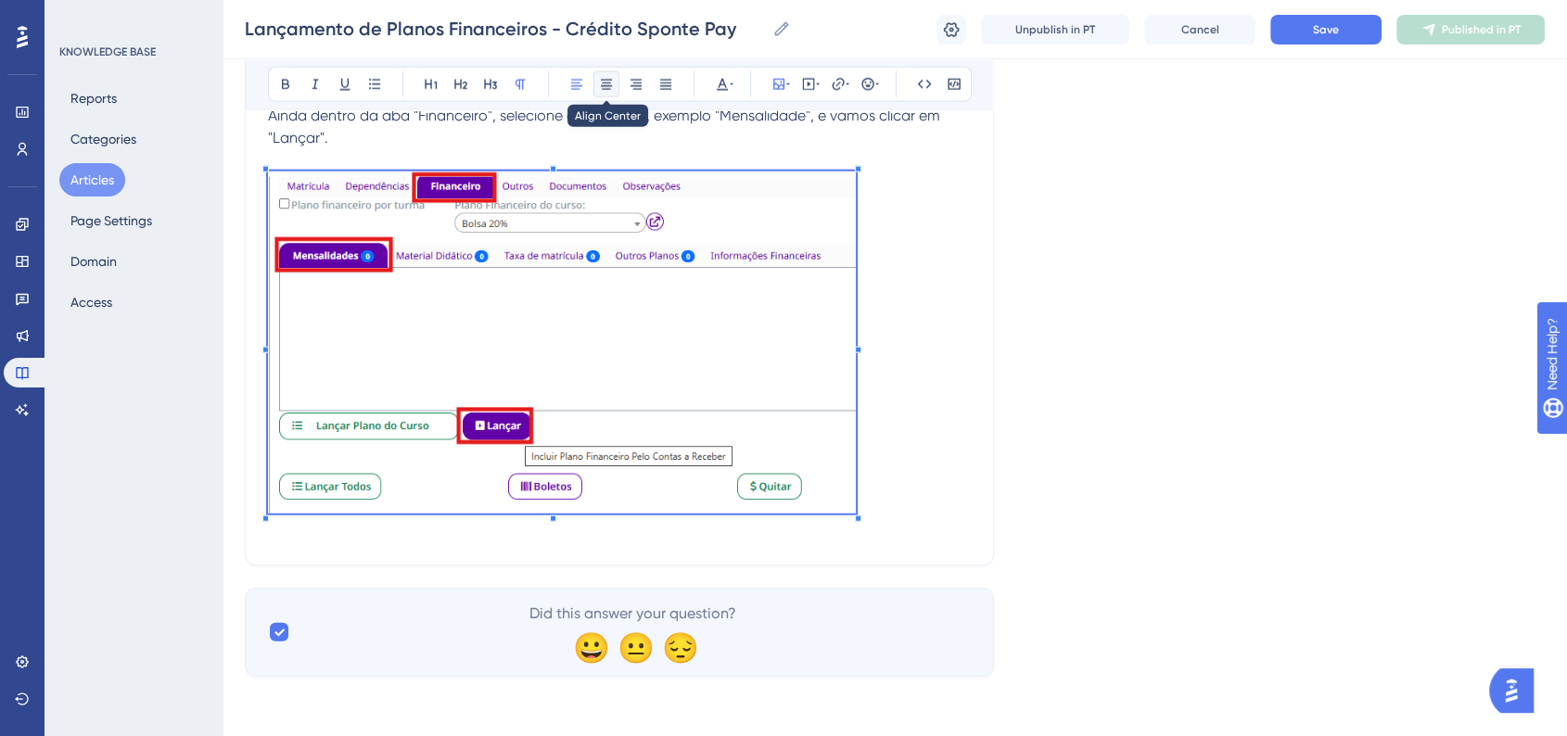
click at [608, 85] on icon at bounding box center [606, 85] width 11 height 10
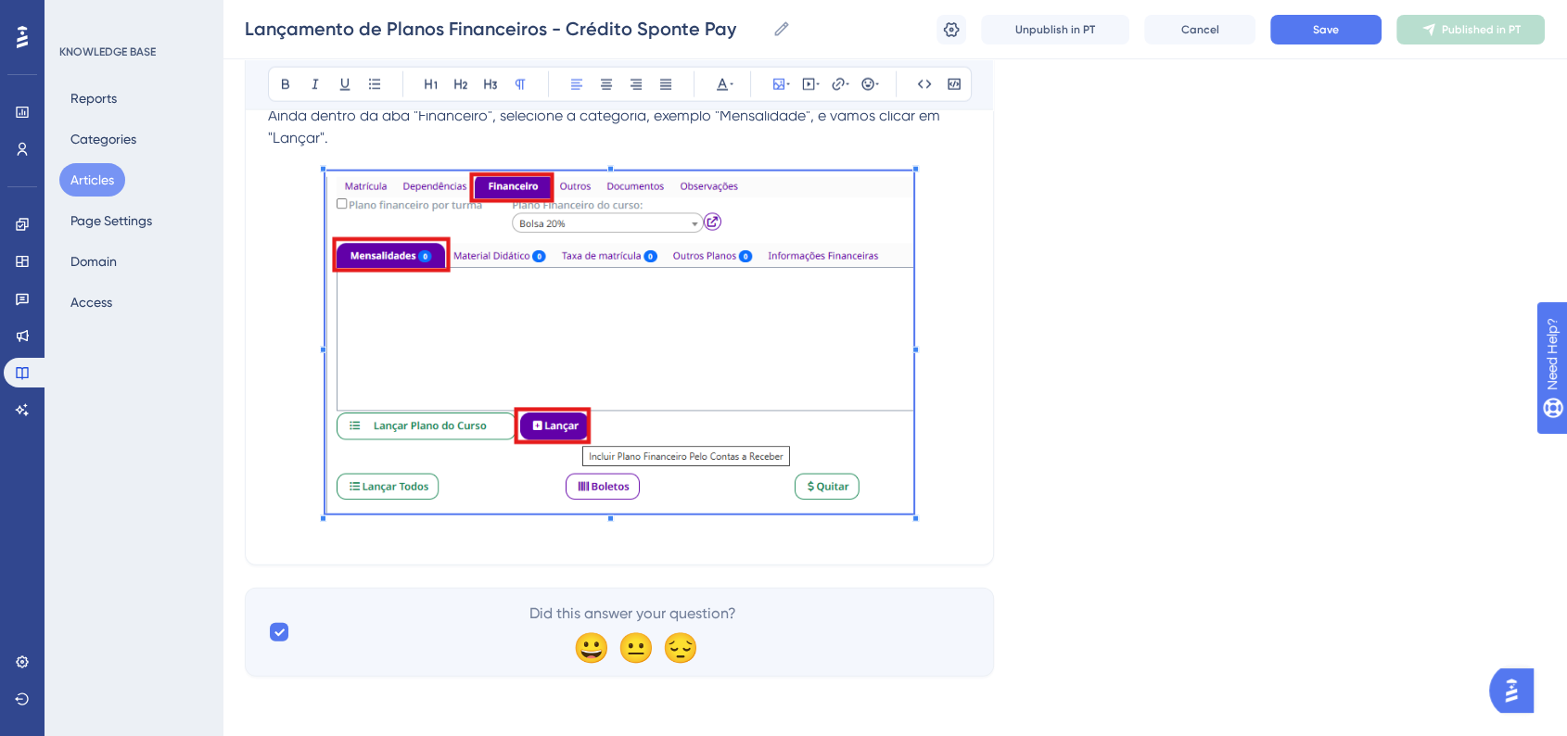
click at [958, 421] on p at bounding box center [619, 346] width 703 height 348
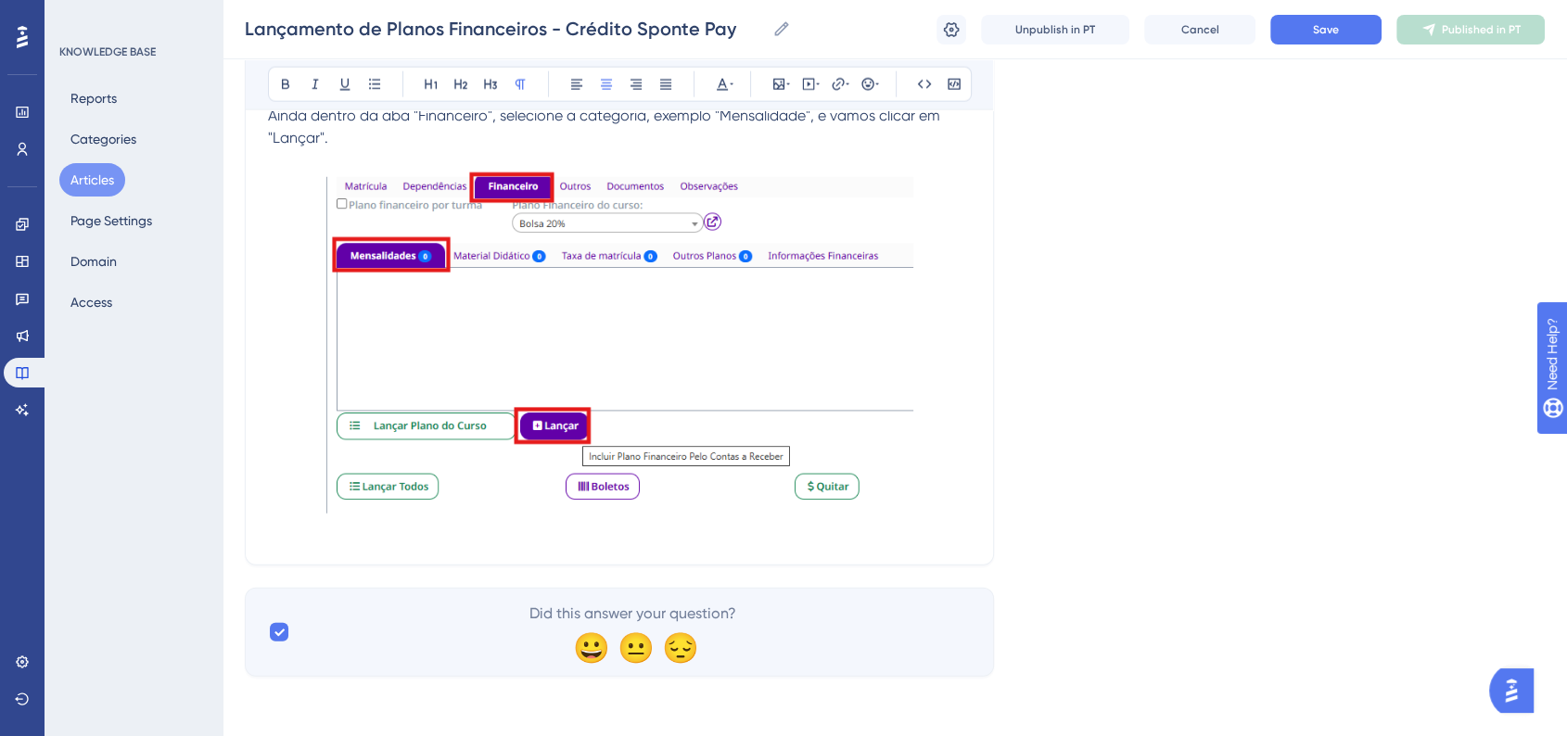
click at [966, 519] on p at bounding box center [619, 346] width 703 height 348
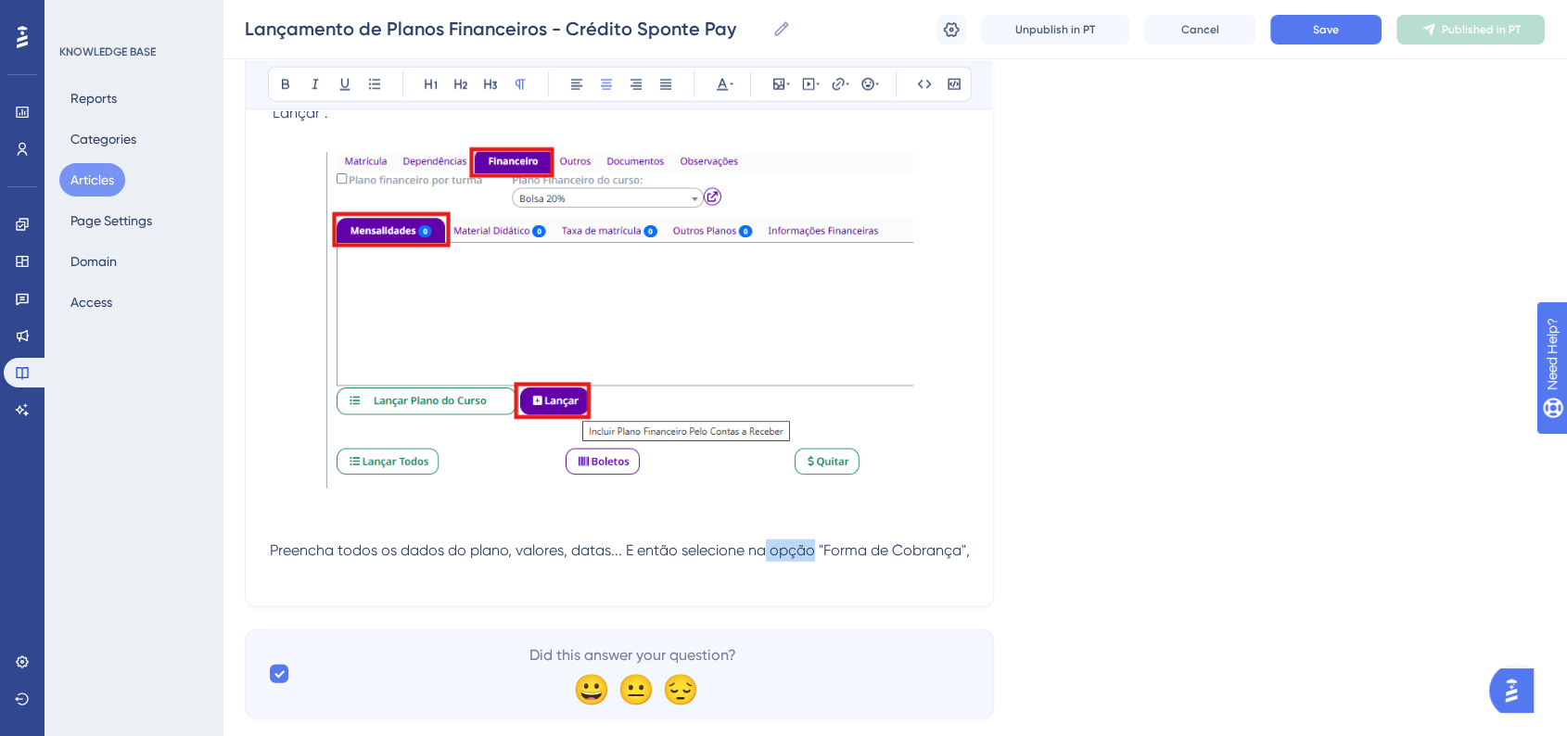
drag, startPoint x: 759, startPoint y: 579, endPoint x: 808, endPoint y: 578, distance: 49.1
click at [808, 559] on span "Preencha todos os dados do plano, valores, datas... E então selecione na opção …" at bounding box center [620, 550] width 700 height 18
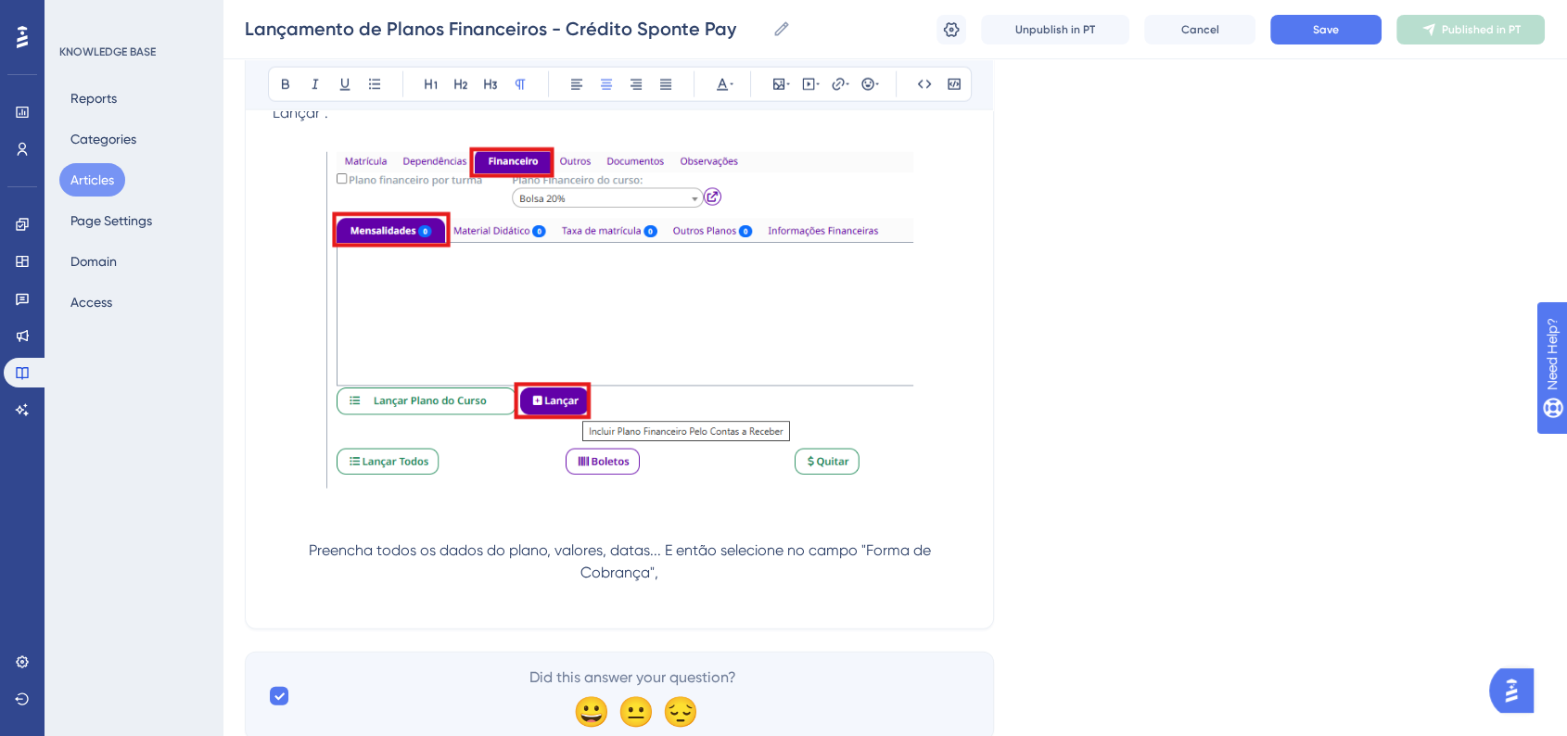
click at [934, 578] on span "Preencha todos os dados do plano, valores, datas... E então selecione no campo …" at bounding box center [622, 561] width 626 height 40
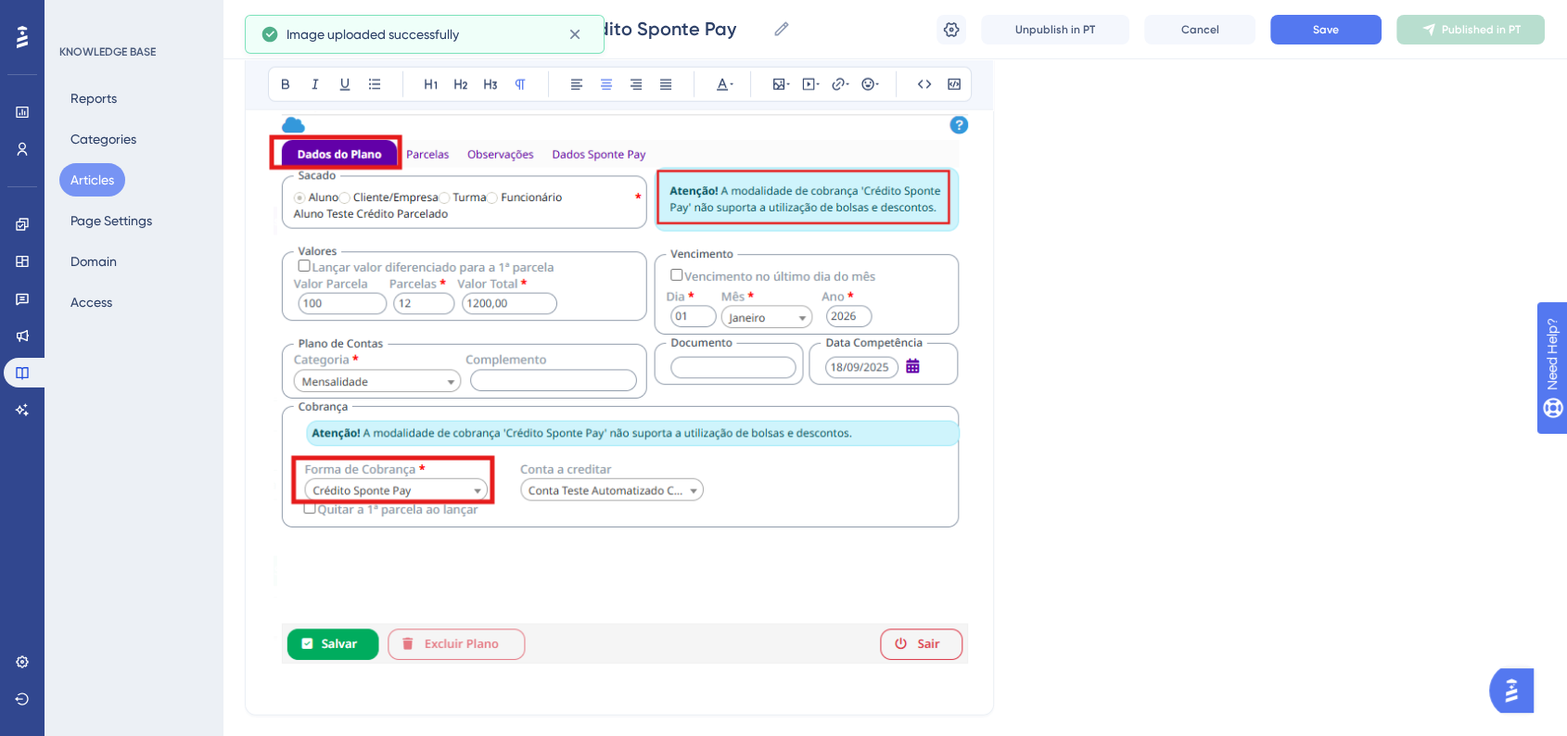
click at [760, 471] on img at bounding box center [619, 378] width 703 height 574
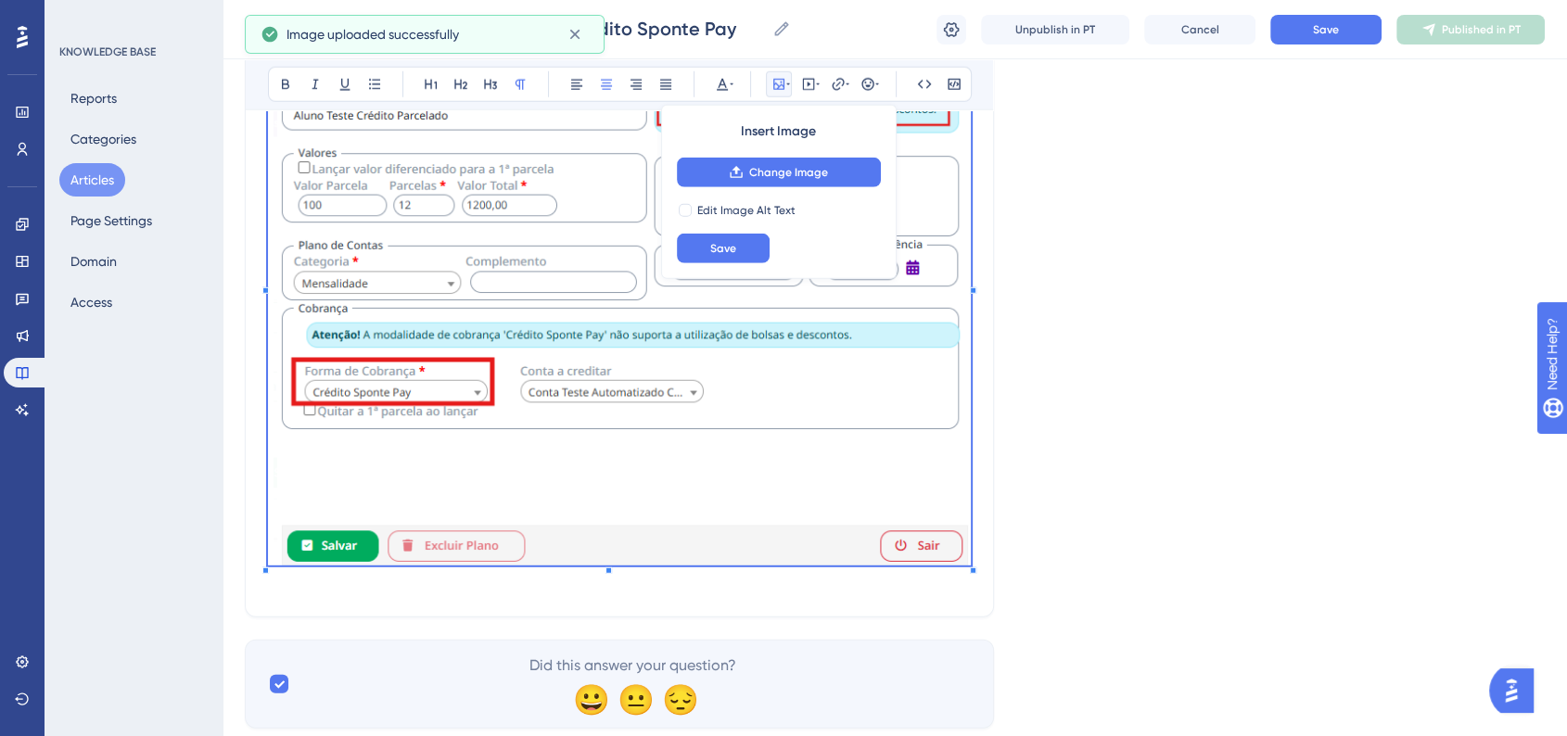
scroll to position [5183, 0]
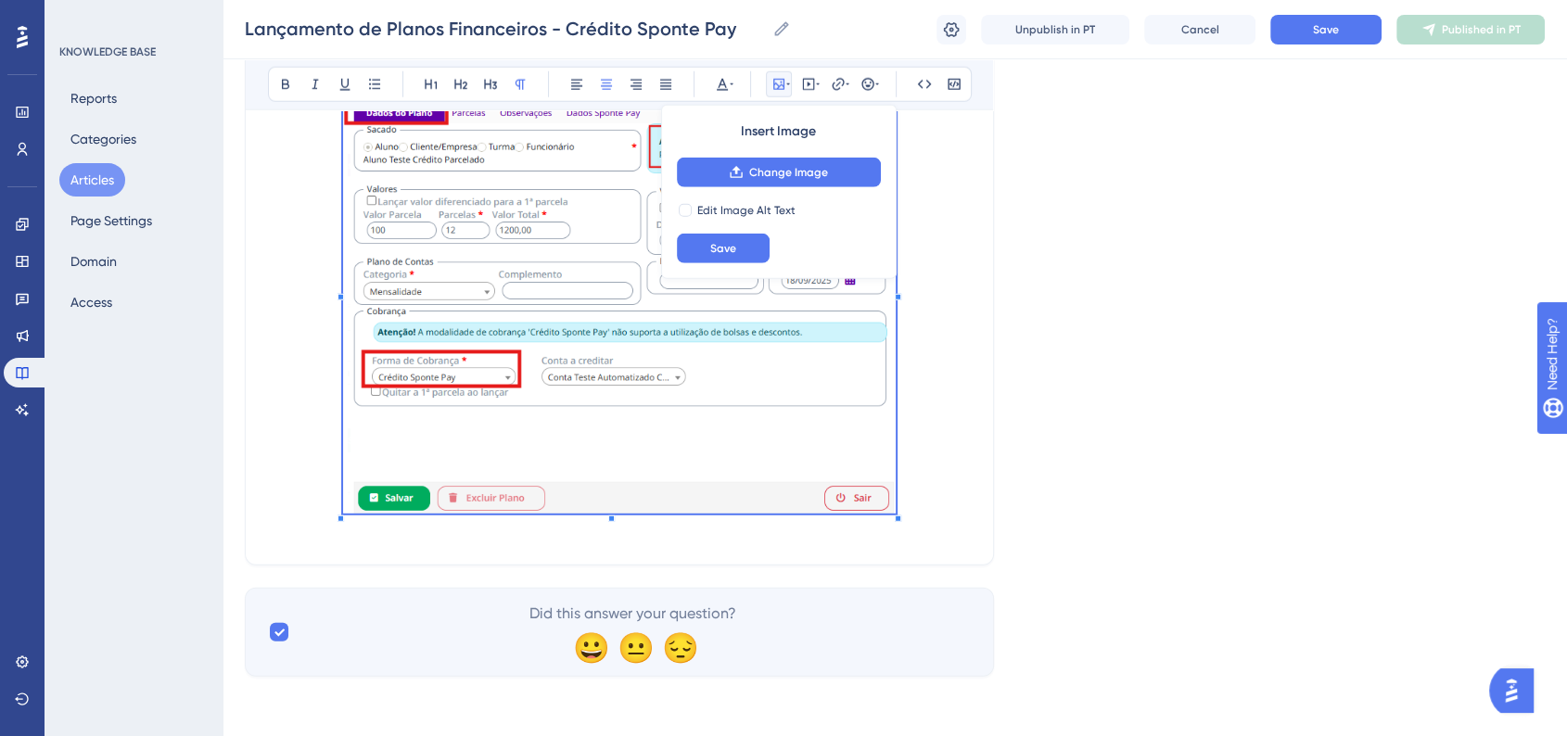
click at [816, 354] on span at bounding box center [619, 291] width 552 height 457
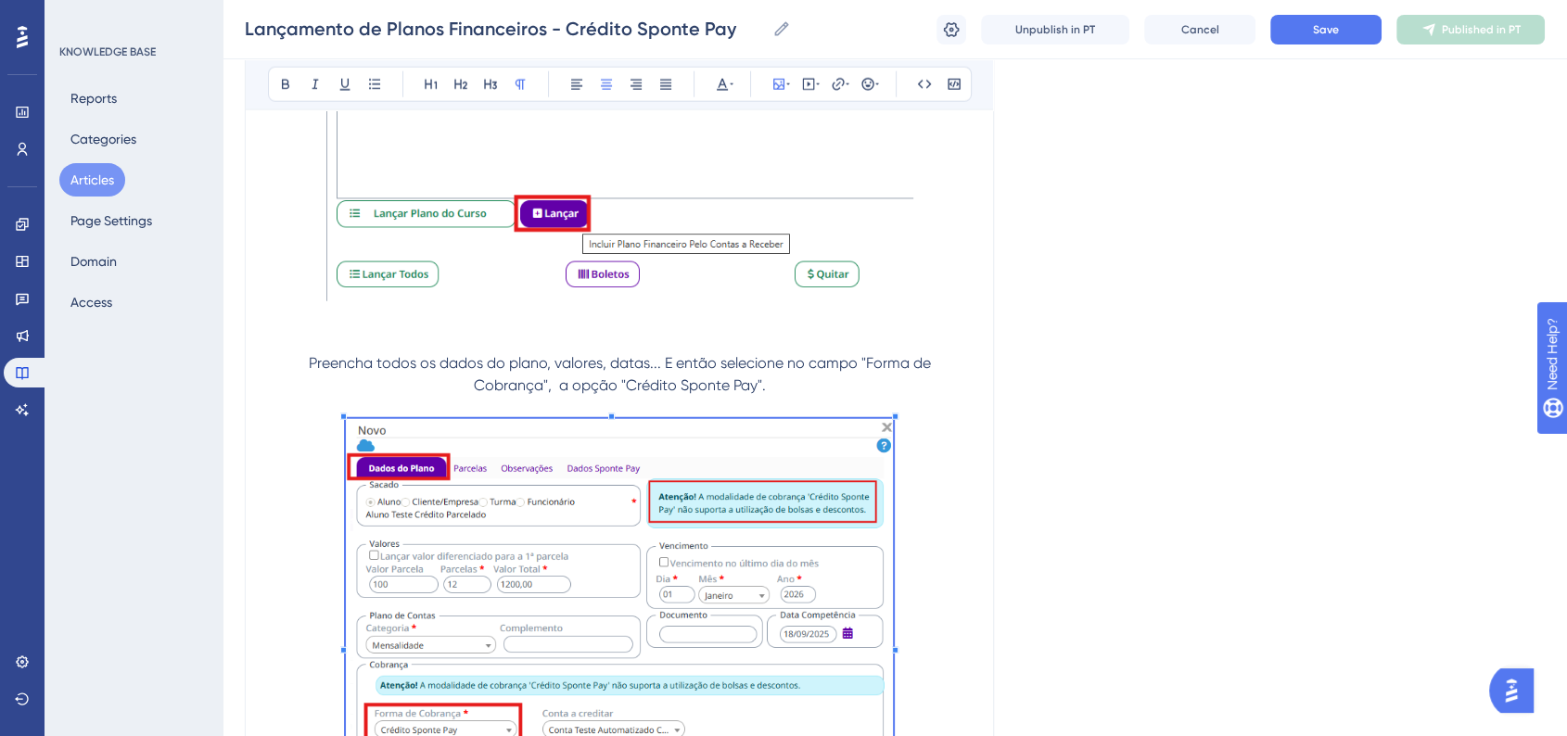
scroll to position [4716, 0]
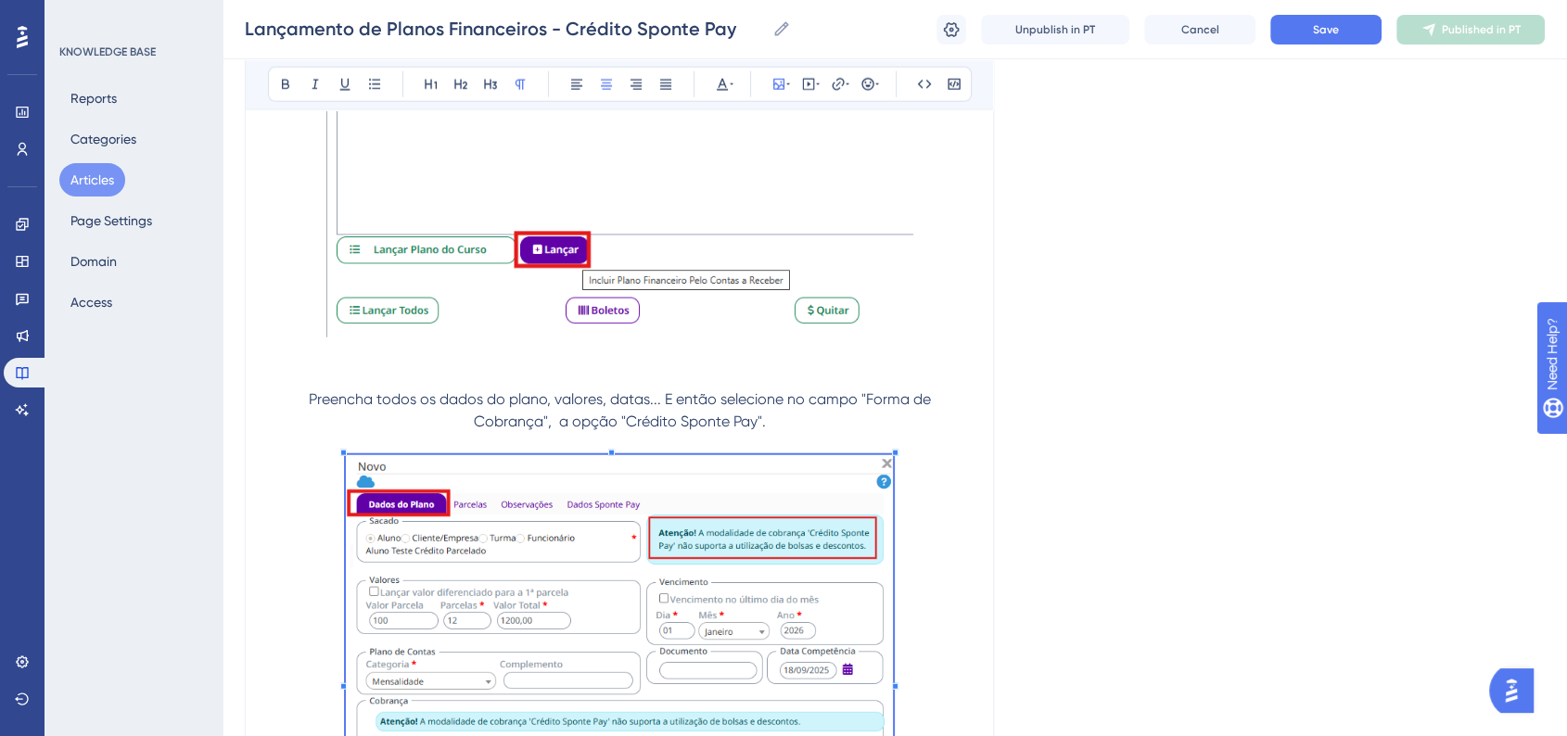
click at [778, 455] on p at bounding box center [619, 444] width 703 height 22
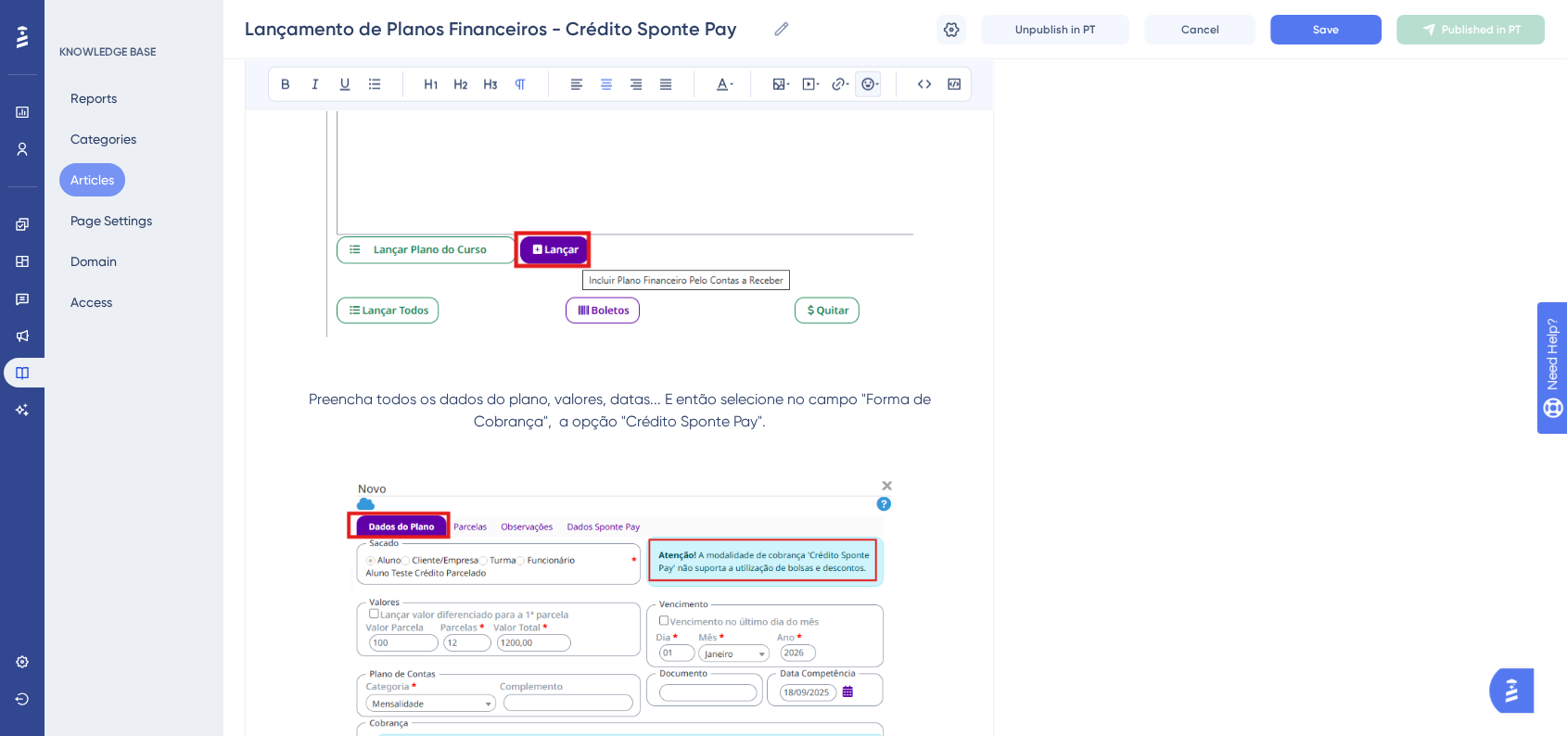
click at [860, 85] on icon at bounding box center [867, 84] width 15 height 15
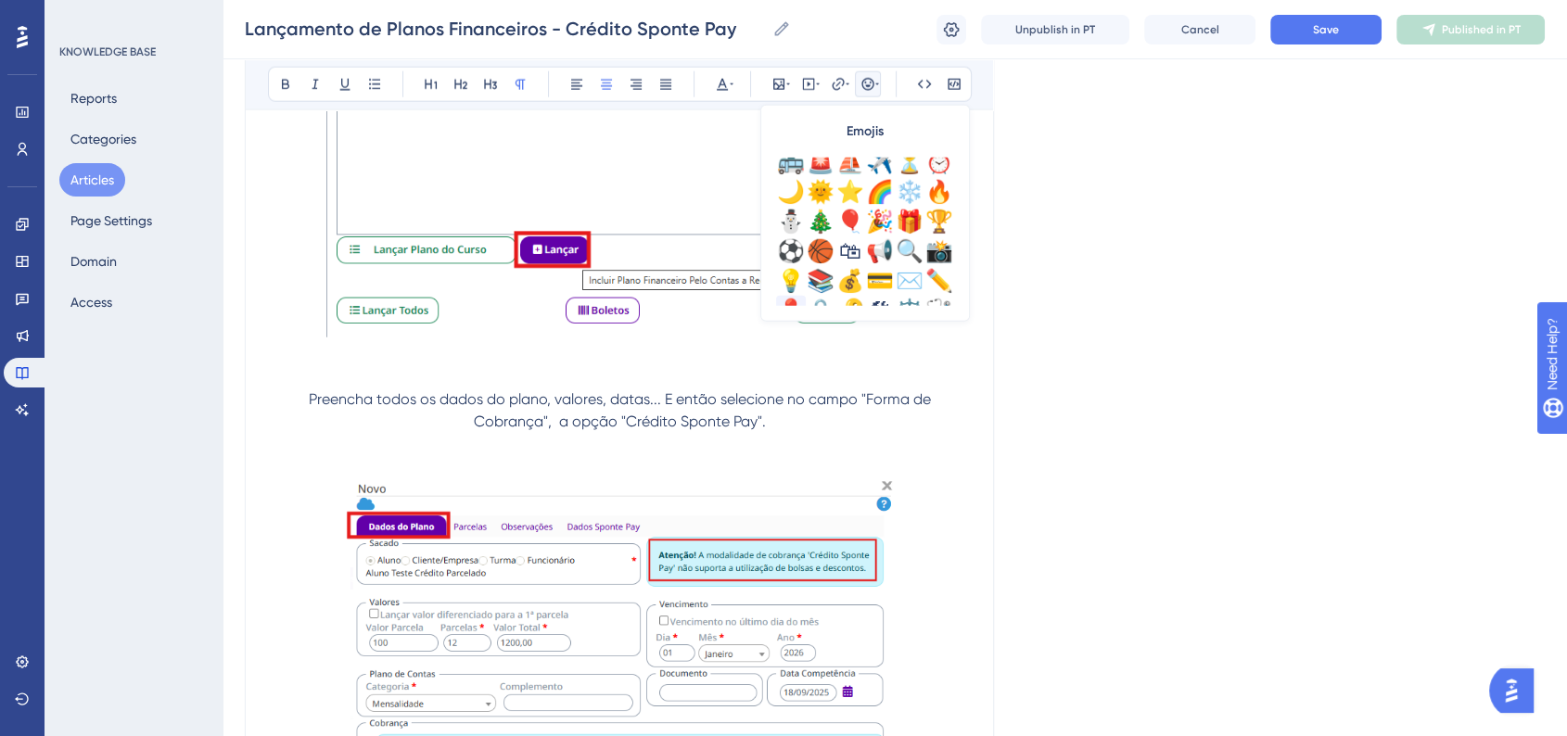
scroll to position [617, 0]
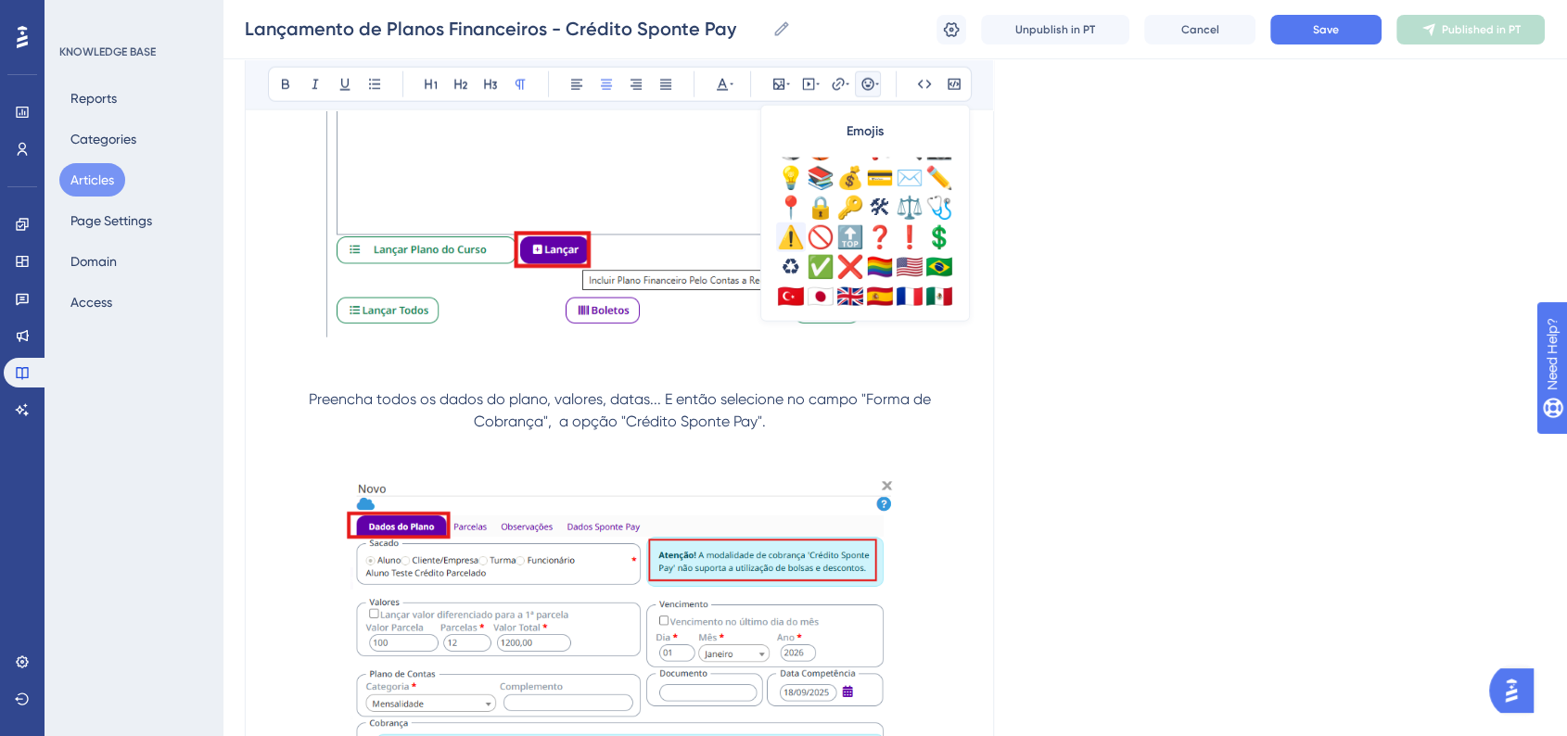
click at [795, 247] on div "⚠️" at bounding box center [791, 237] width 30 height 30
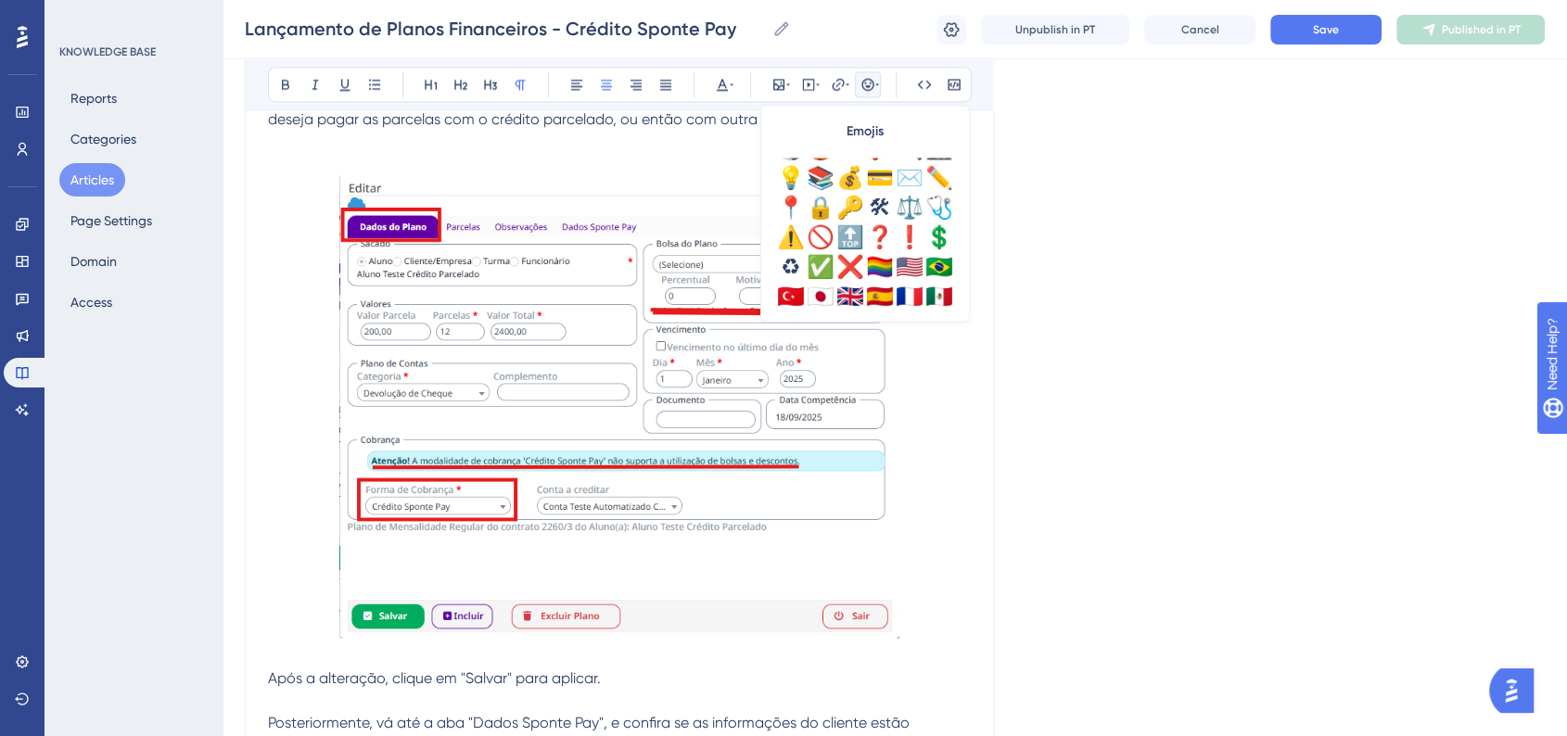
scroll to position [3171, 0]
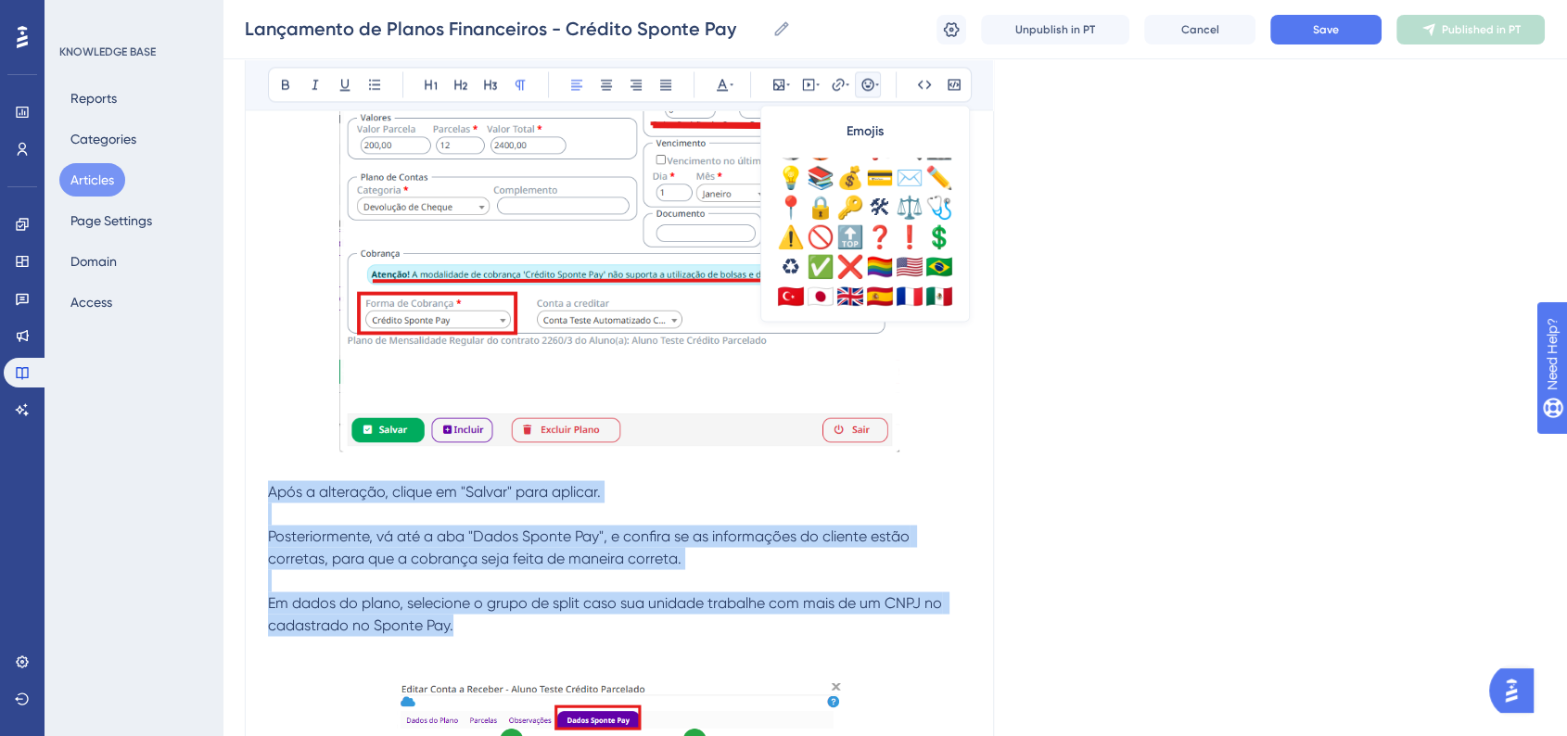
drag, startPoint x: 268, startPoint y: 487, endPoint x: 513, endPoint y: 621, distance: 279.2
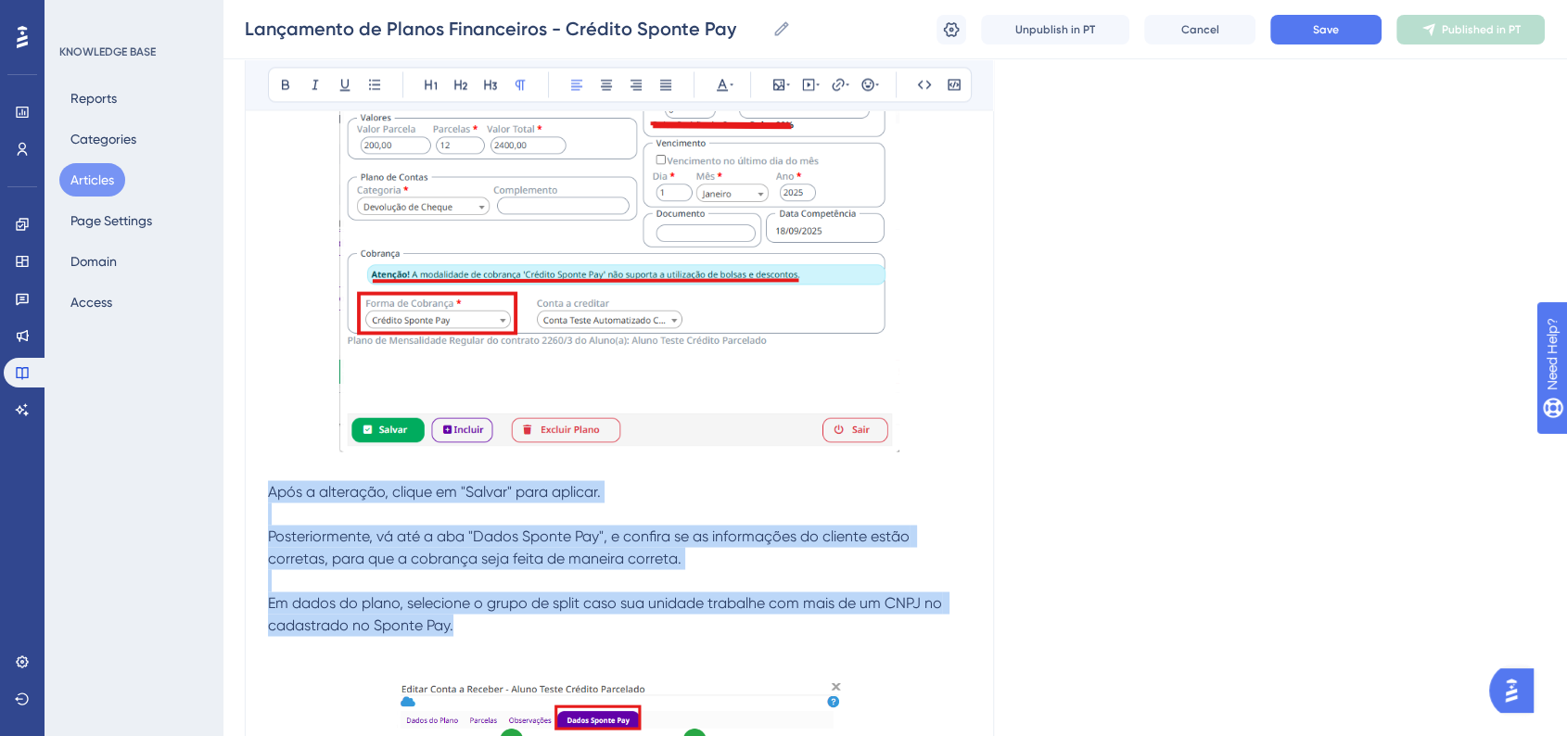
copy div "Após a alteração, clique em "Salvar" para aplicar. Posteriormente, vá até a aba…"
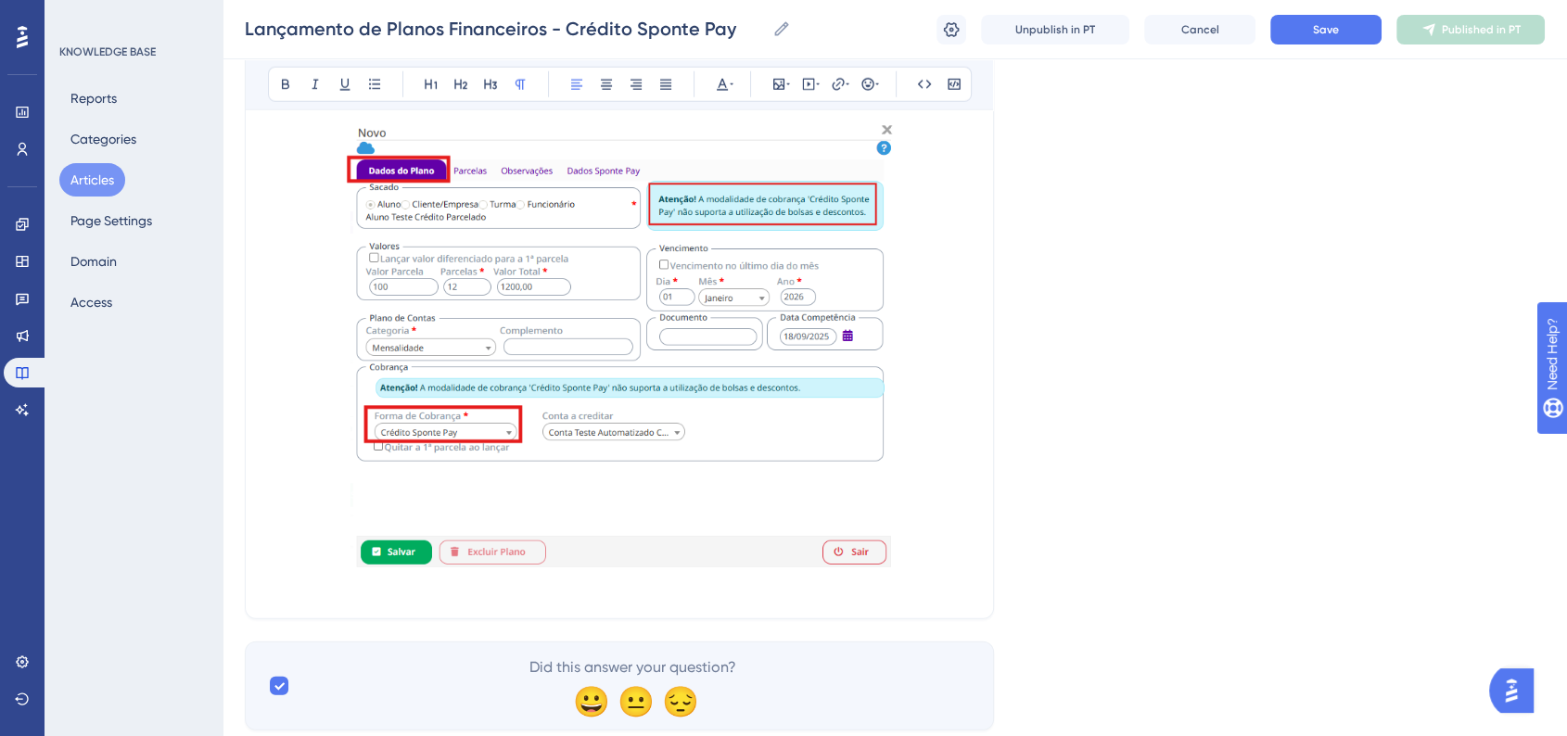
scroll to position [5172, 0]
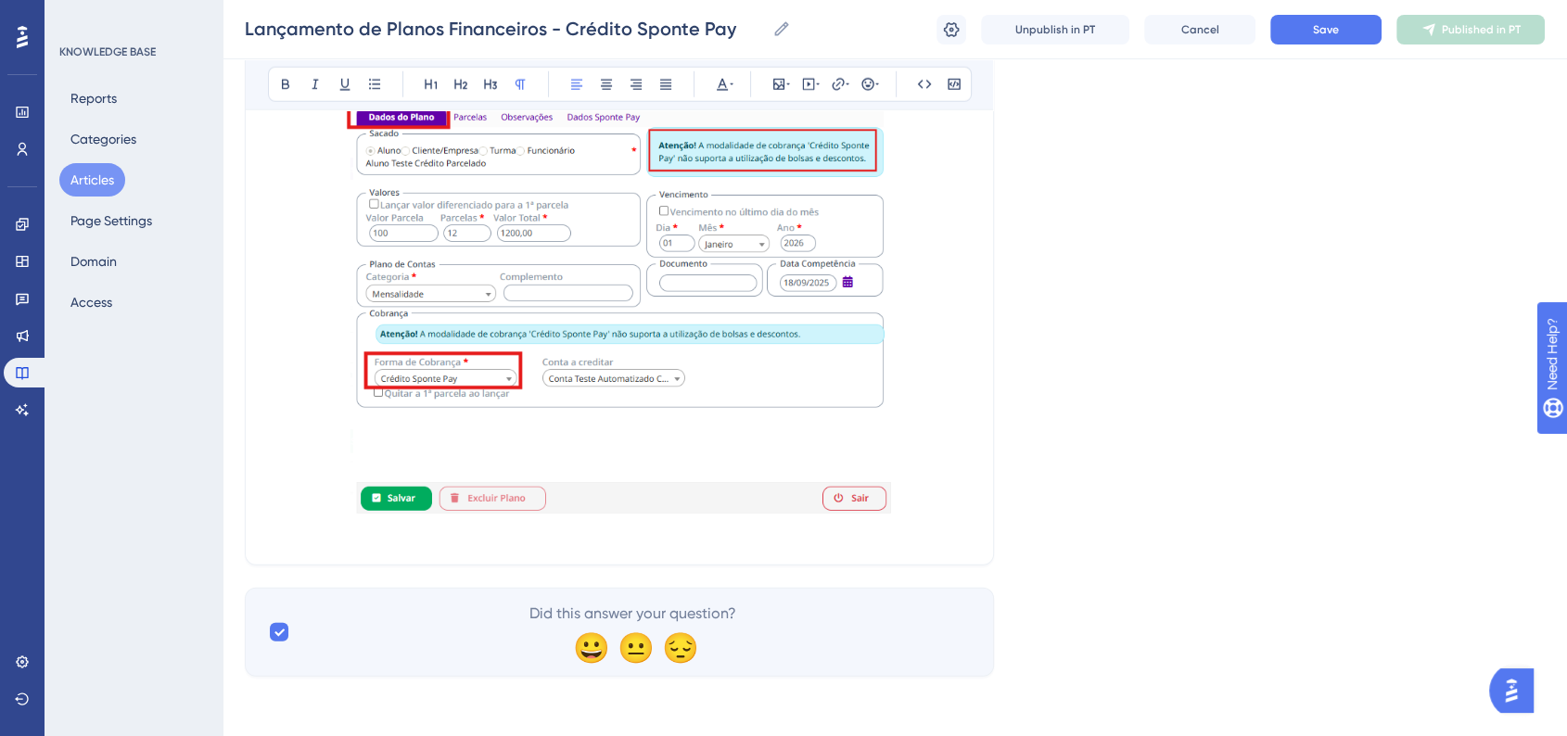
click at [934, 515] on p at bounding box center [619, 294] width 703 height 452
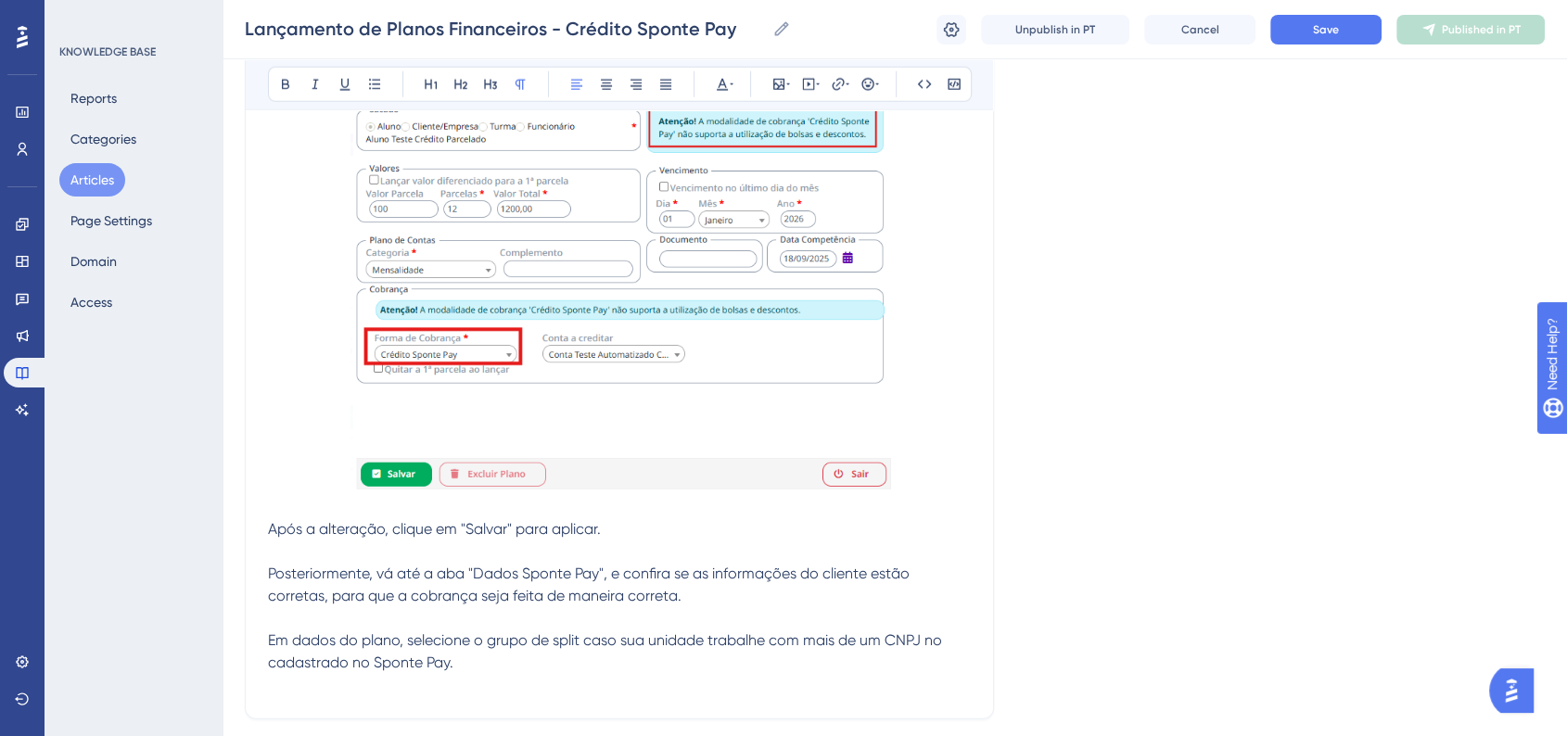
click at [269, 538] on span "Após a alteração, clique em "Salvar" para aplicar." at bounding box center [434, 529] width 333 height 18
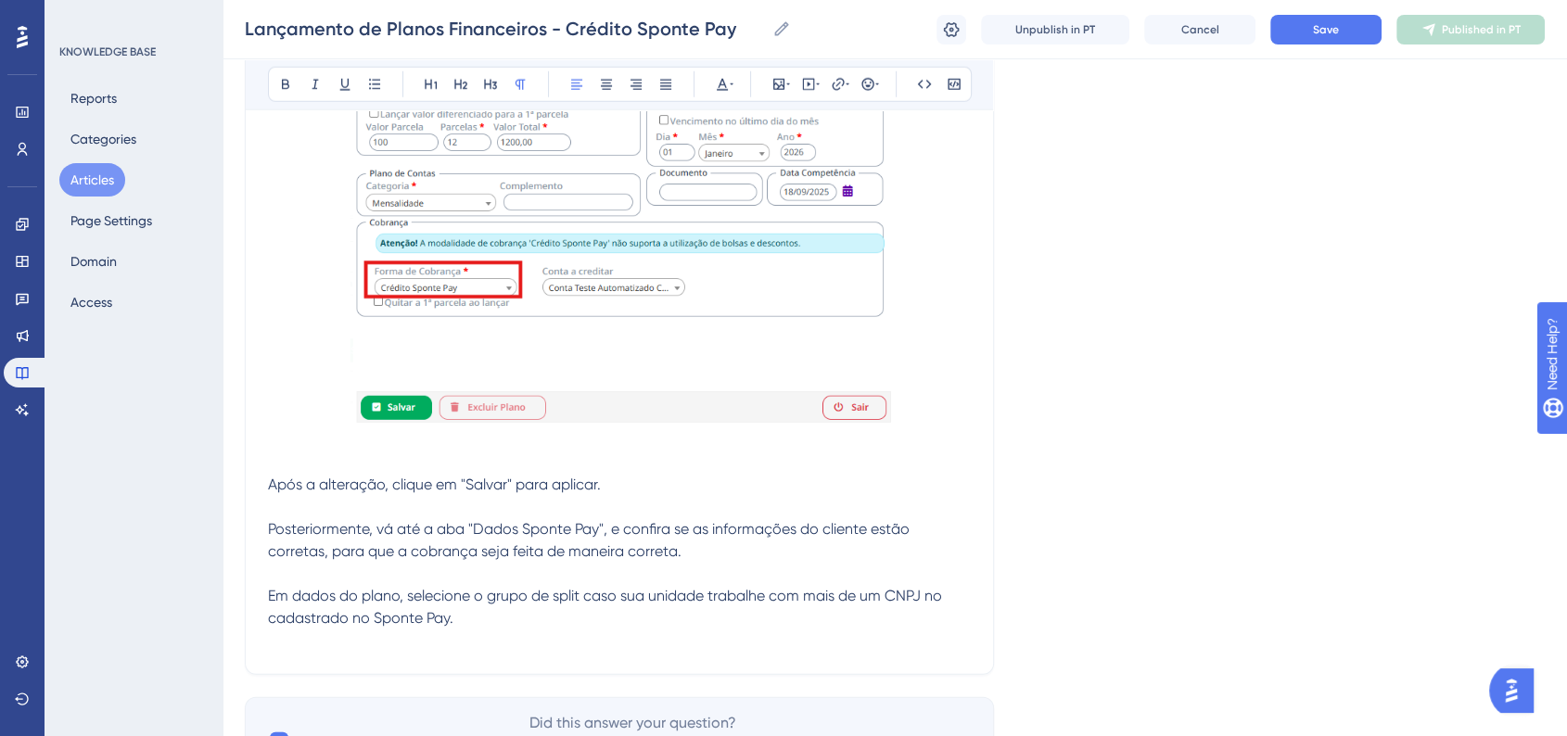
scroll to position [5275, 0]
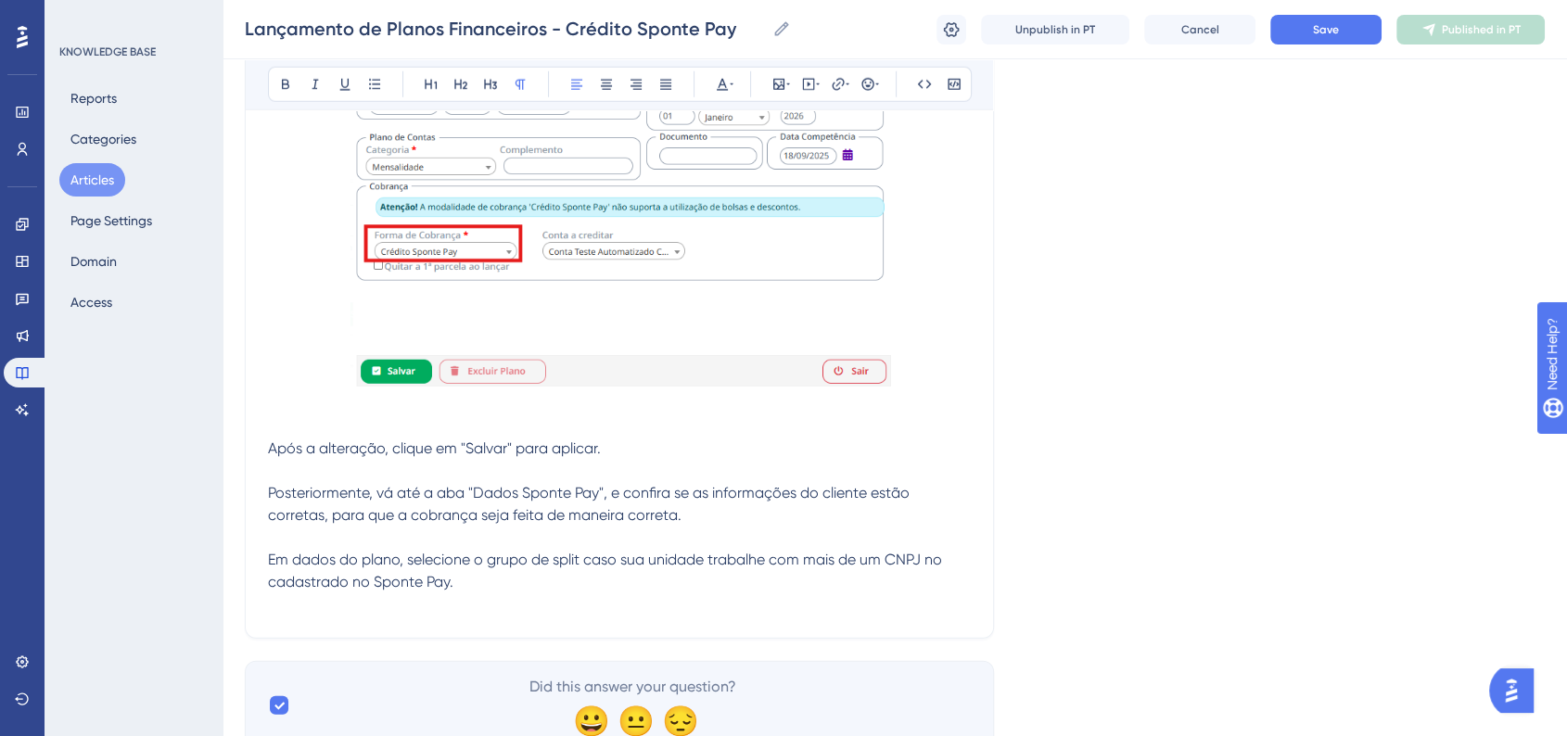
click at [572, 616] on p at bounding box center [619, 604] width 703 height 22
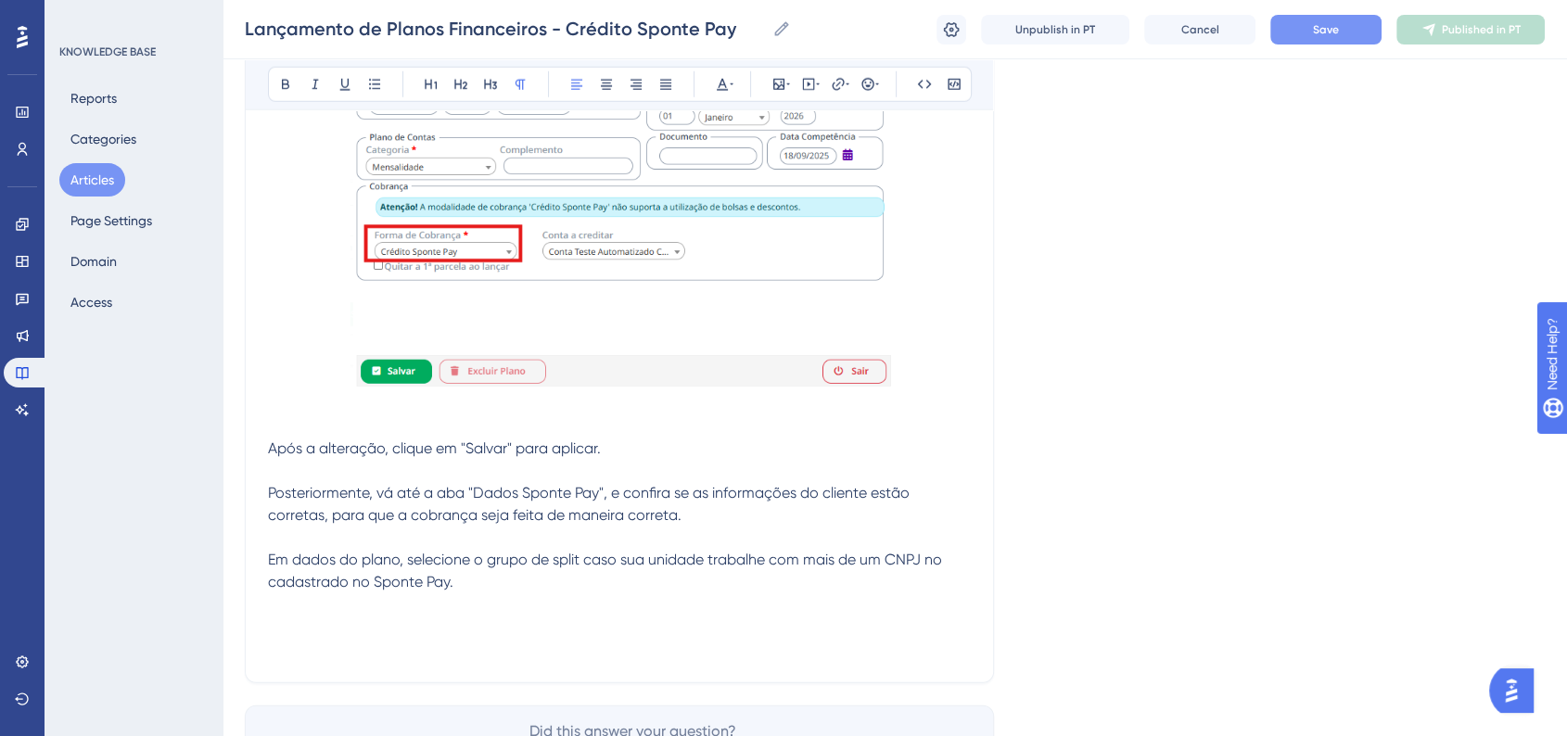
click at [1349, 36] on button "Save" at bounding box center [1325, 30] width 111 height 30
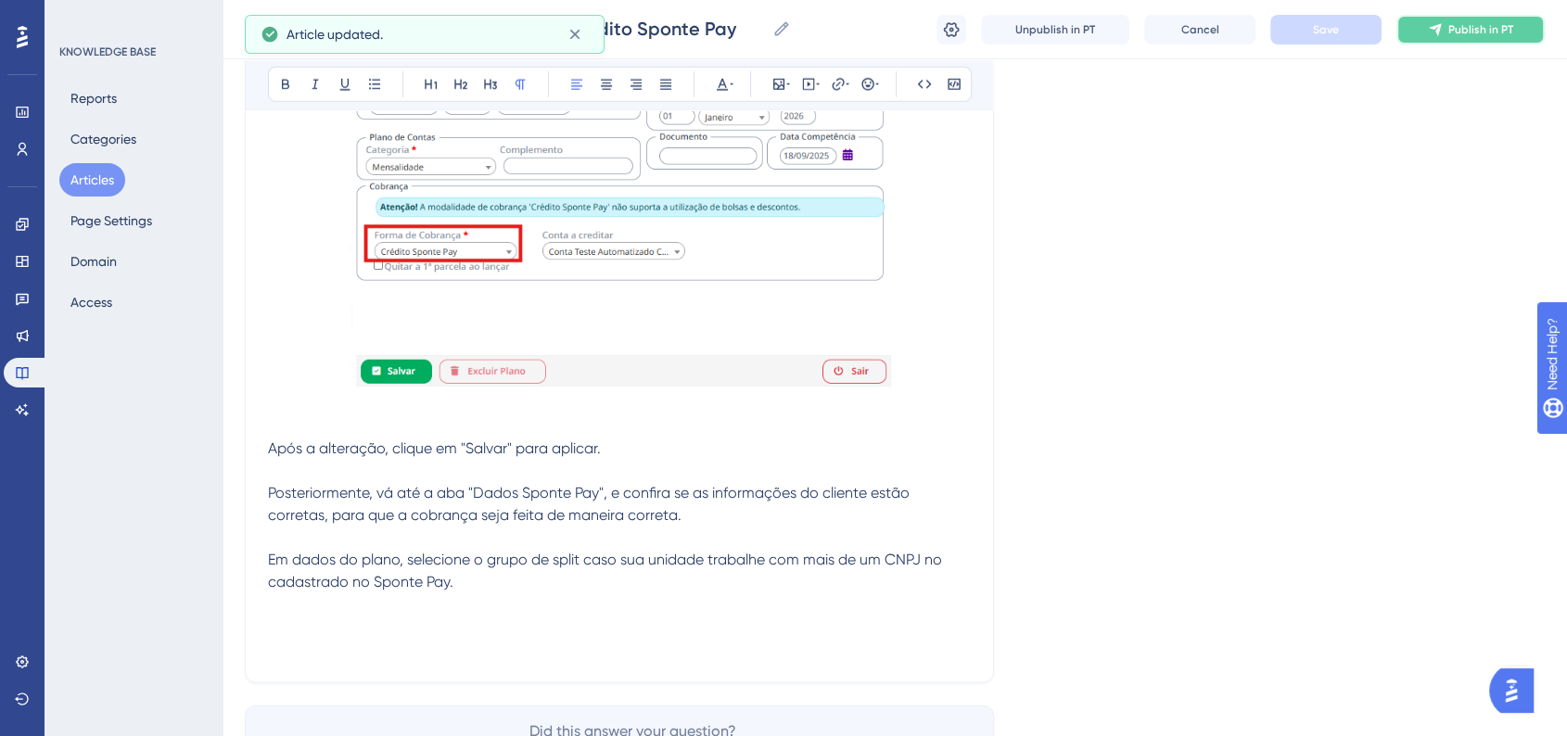
click at [1461, 36] on span "Publish in PT" at bounding box center [1480, 29] width 65 height 15
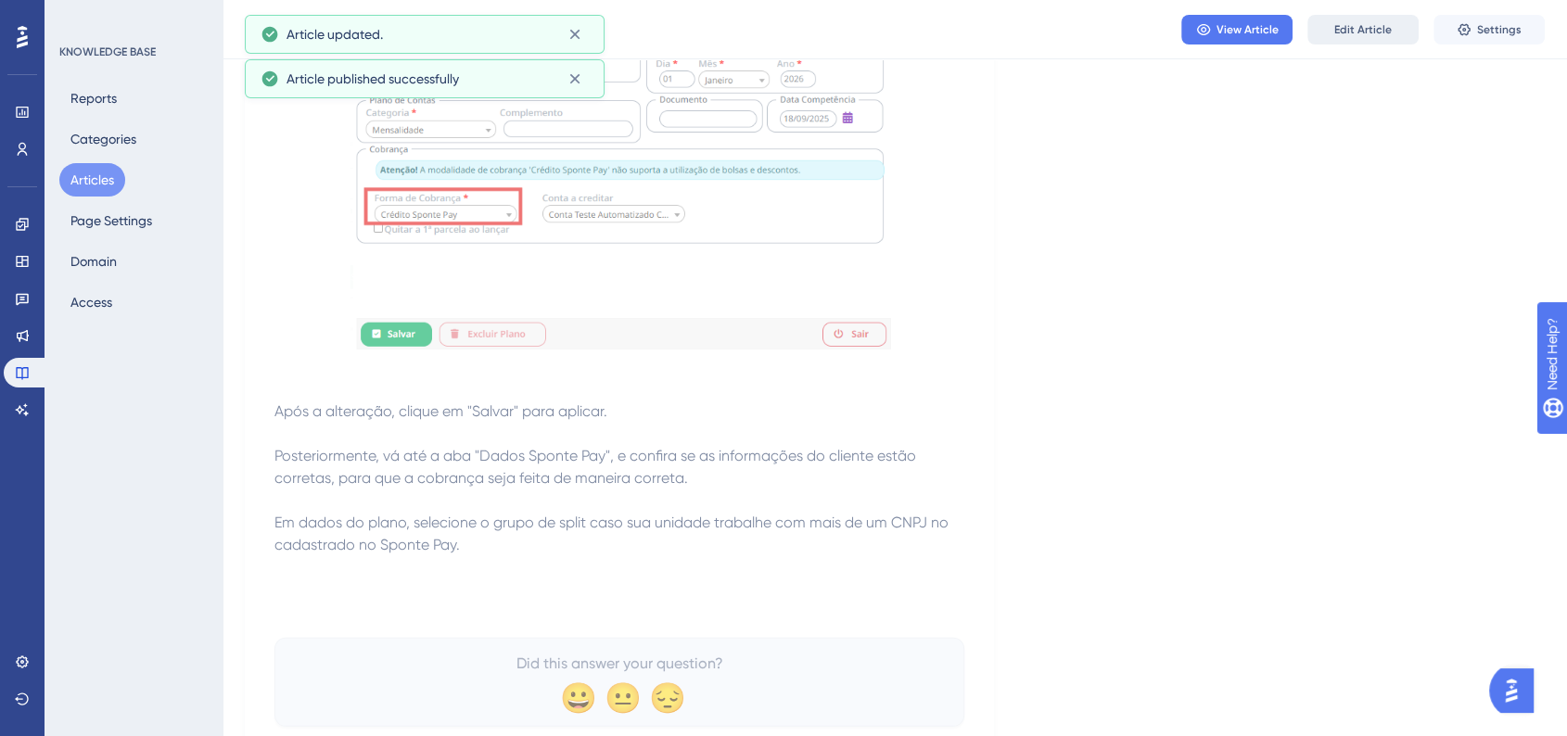
click at [1325, 33] on button "Edit Article" at bounding box center [1362, 30] width 111 height 30
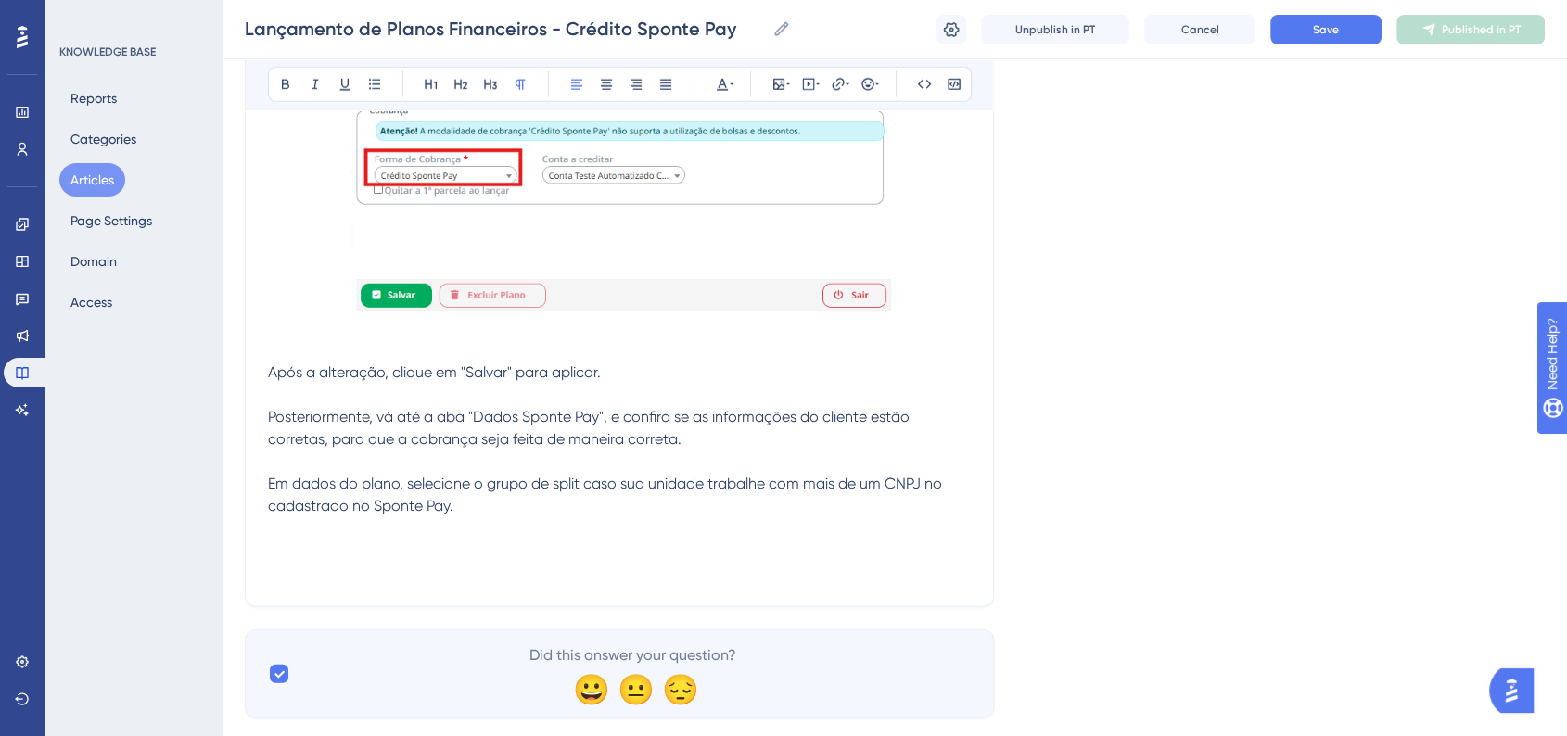
scroll to position [5417, 0]
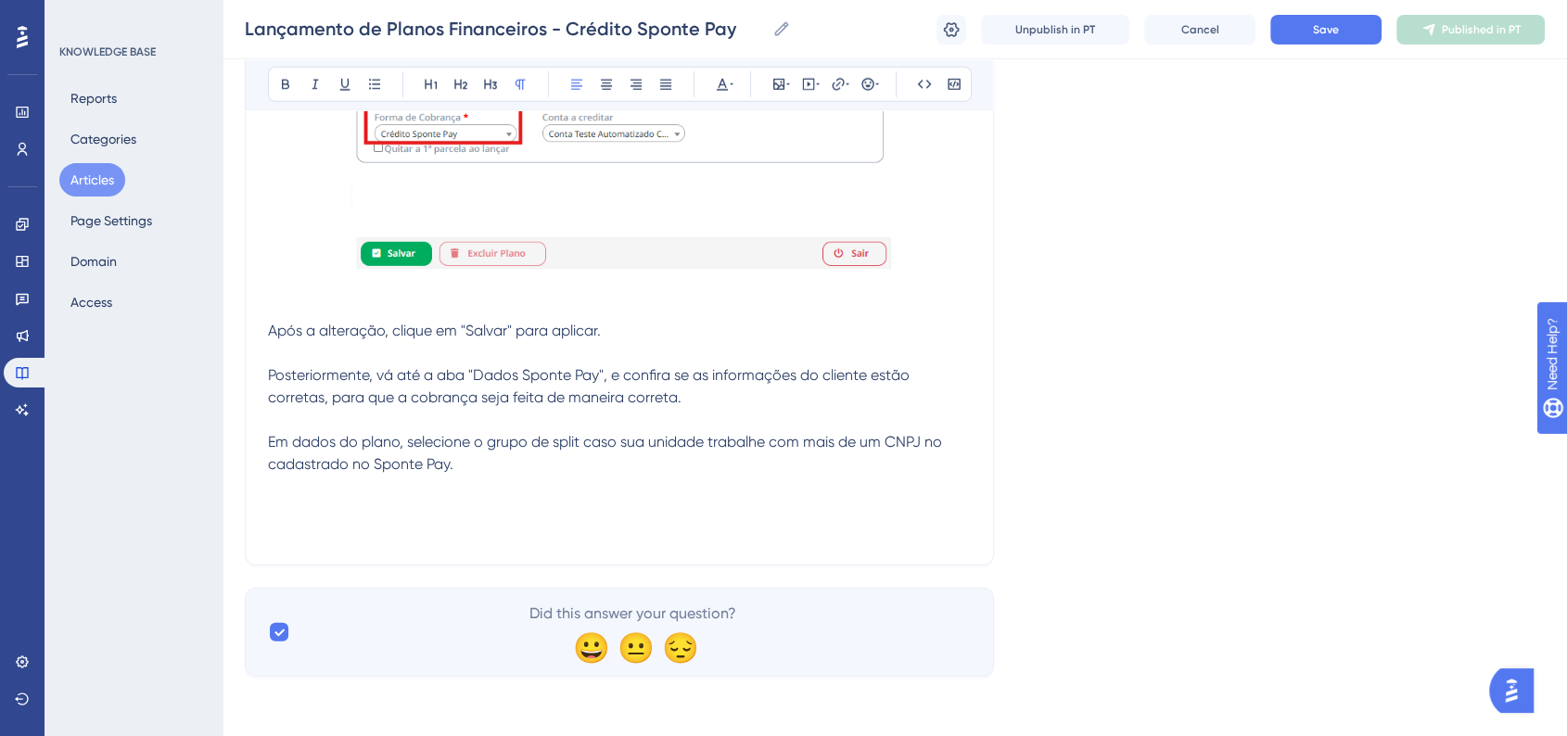
click at [497, 464] on p "Em dados do plano, selecione o grupo de split caso sua unidade trabalhe com mai…" at bounding box center [619, 453] width 703 height 44
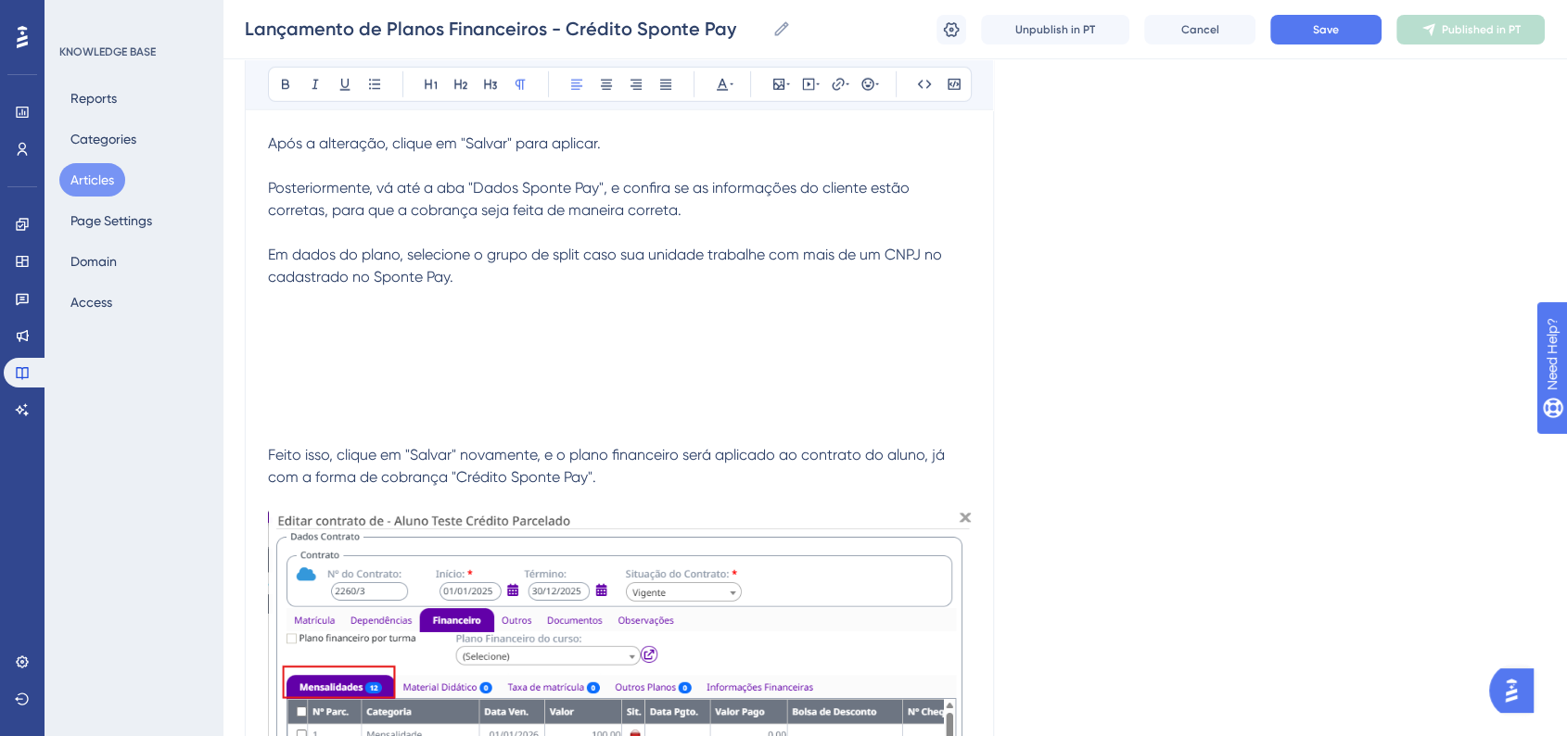
scroll to position [5492, 0]
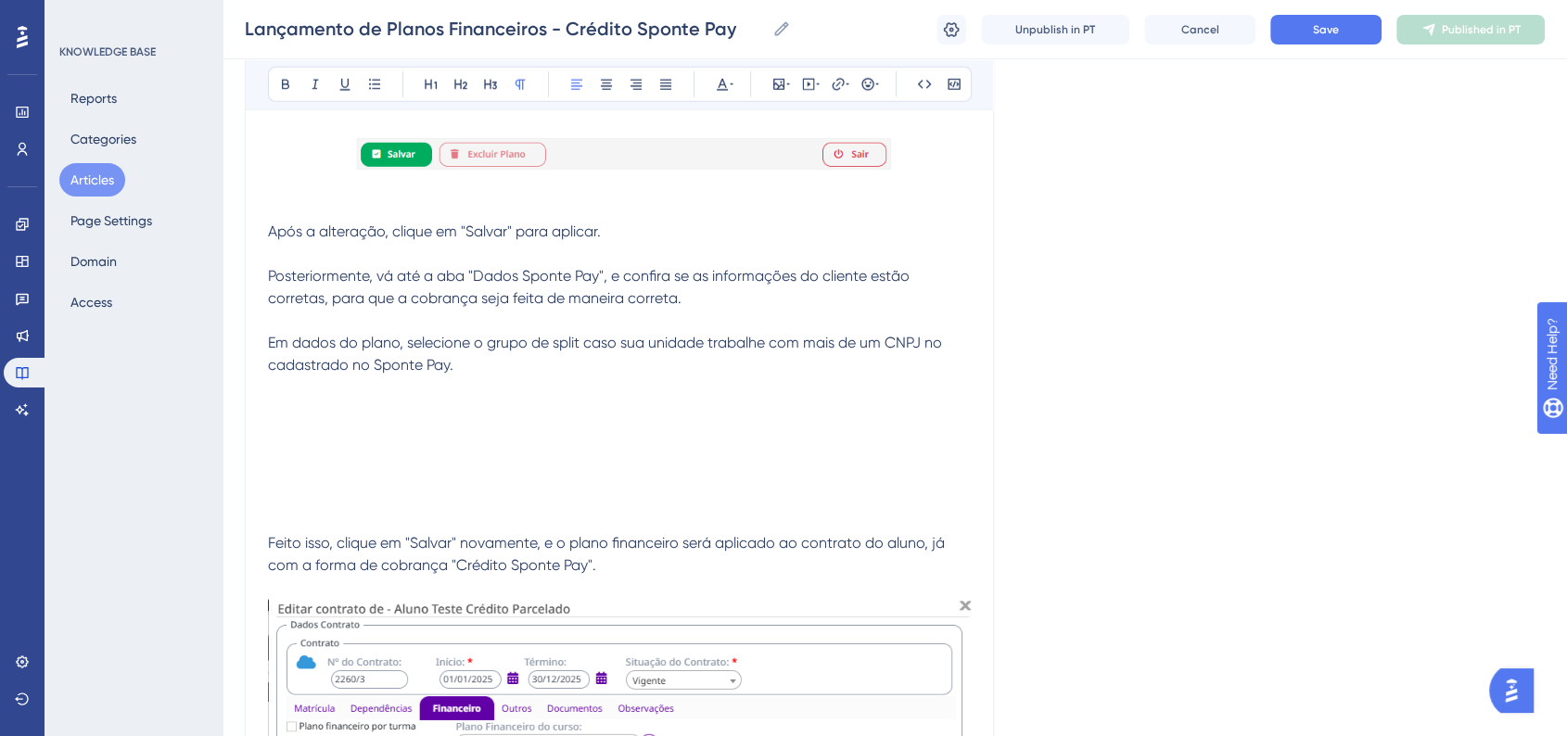
click at [362, 421] on p at bounding box center [619, 410] width 703 height 22
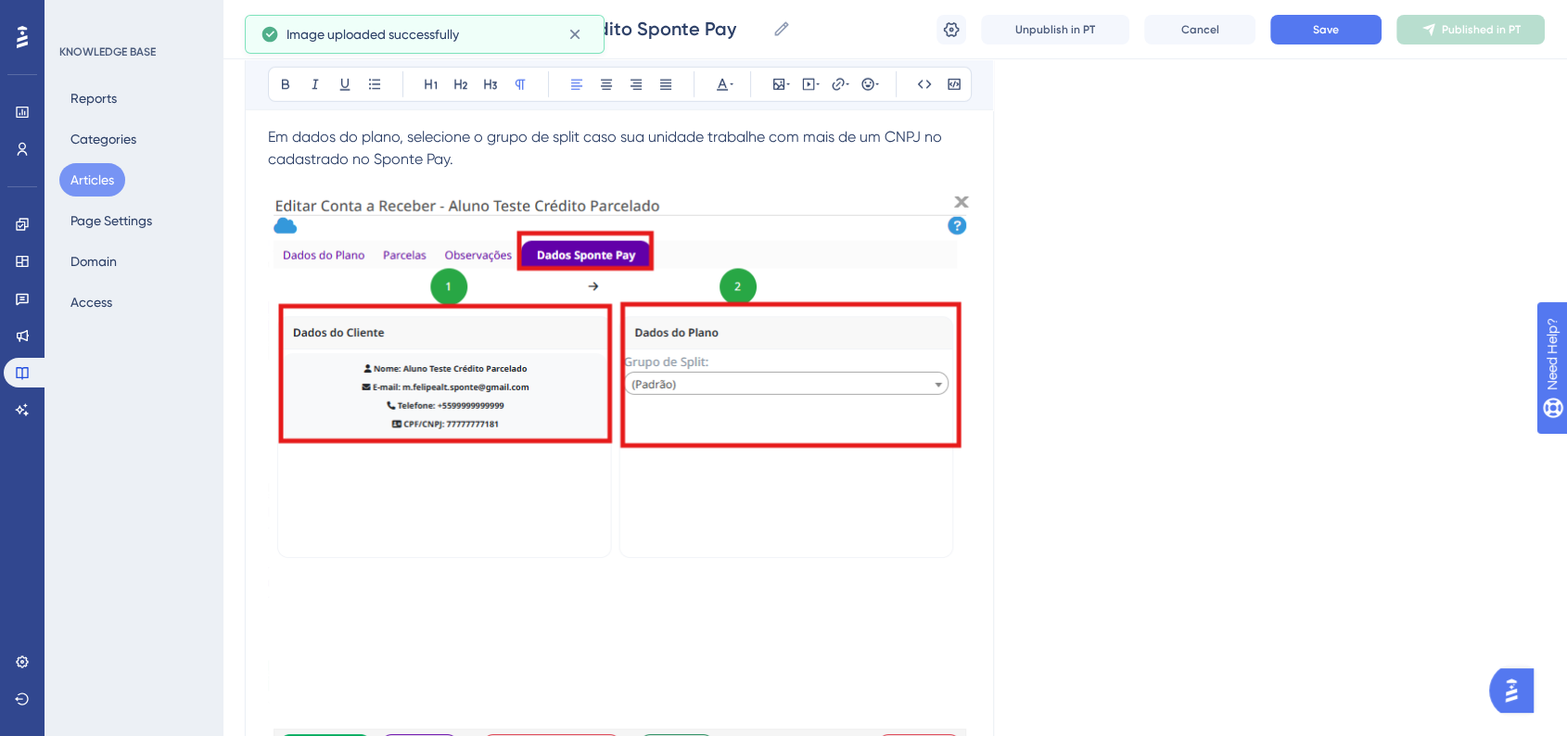
click at [649, 434] on img at bounding box center [619, 482] width 703 height 578
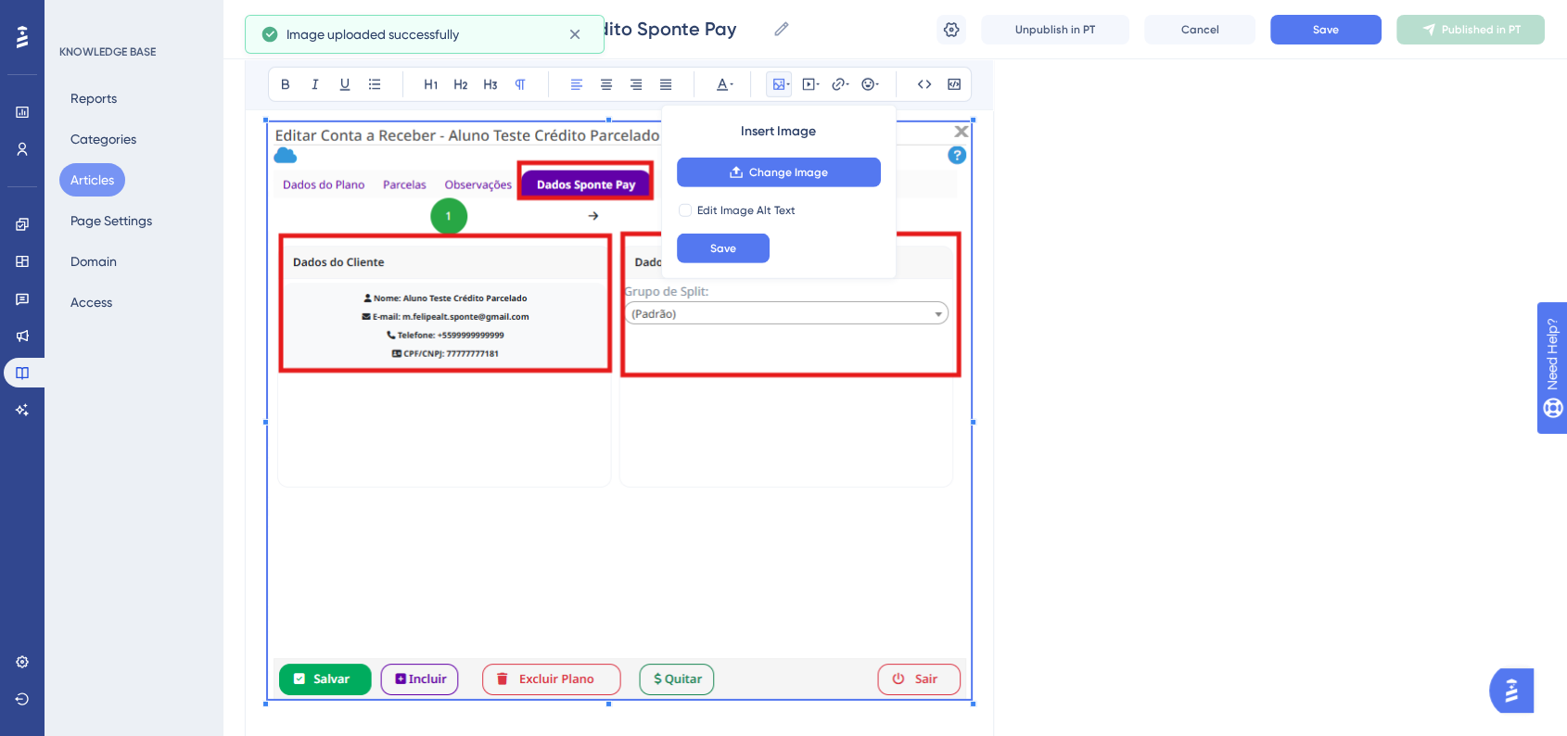
scroll to position [5801, 0]
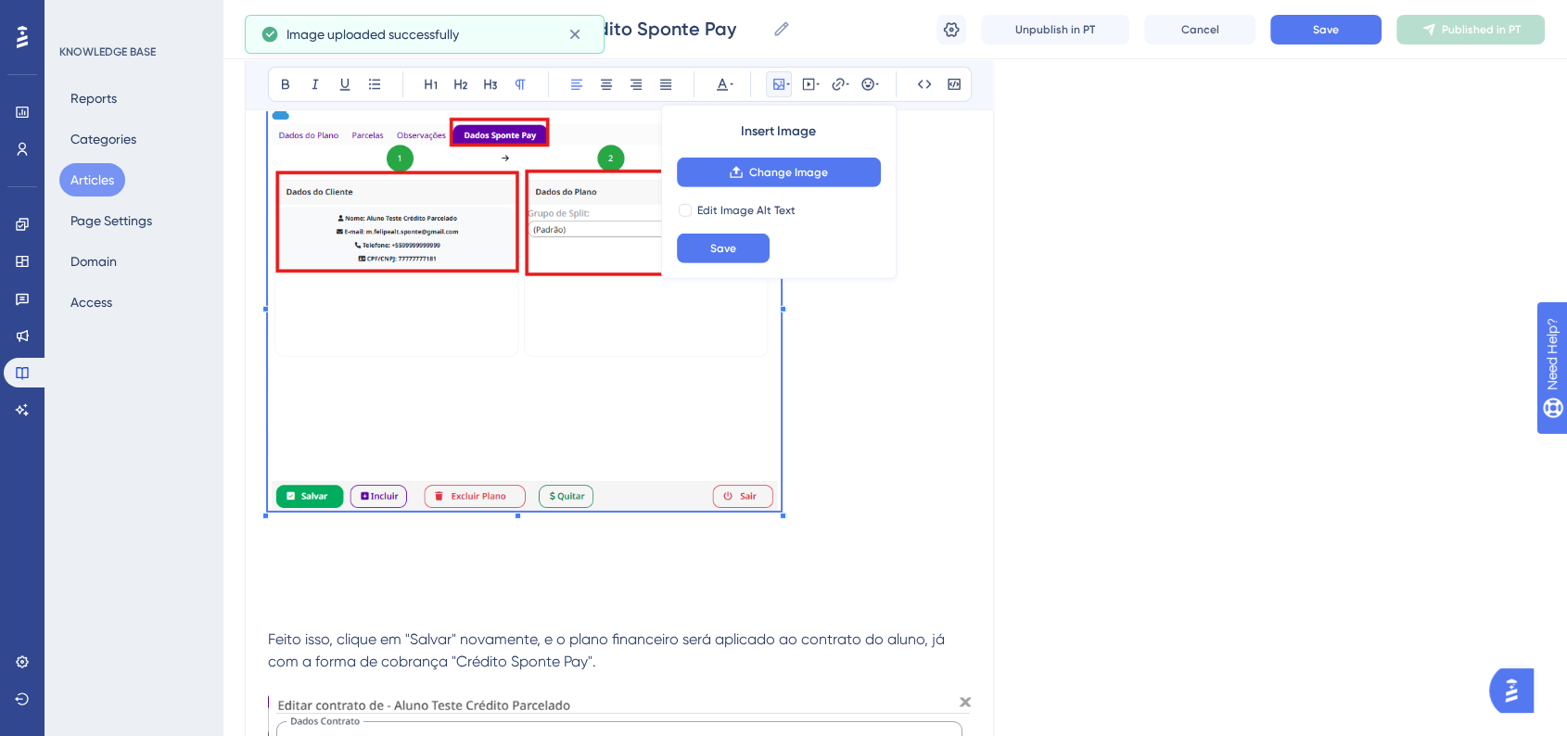
click at [780, 404] on span at bounding box center [524, 303] width 513 height 427
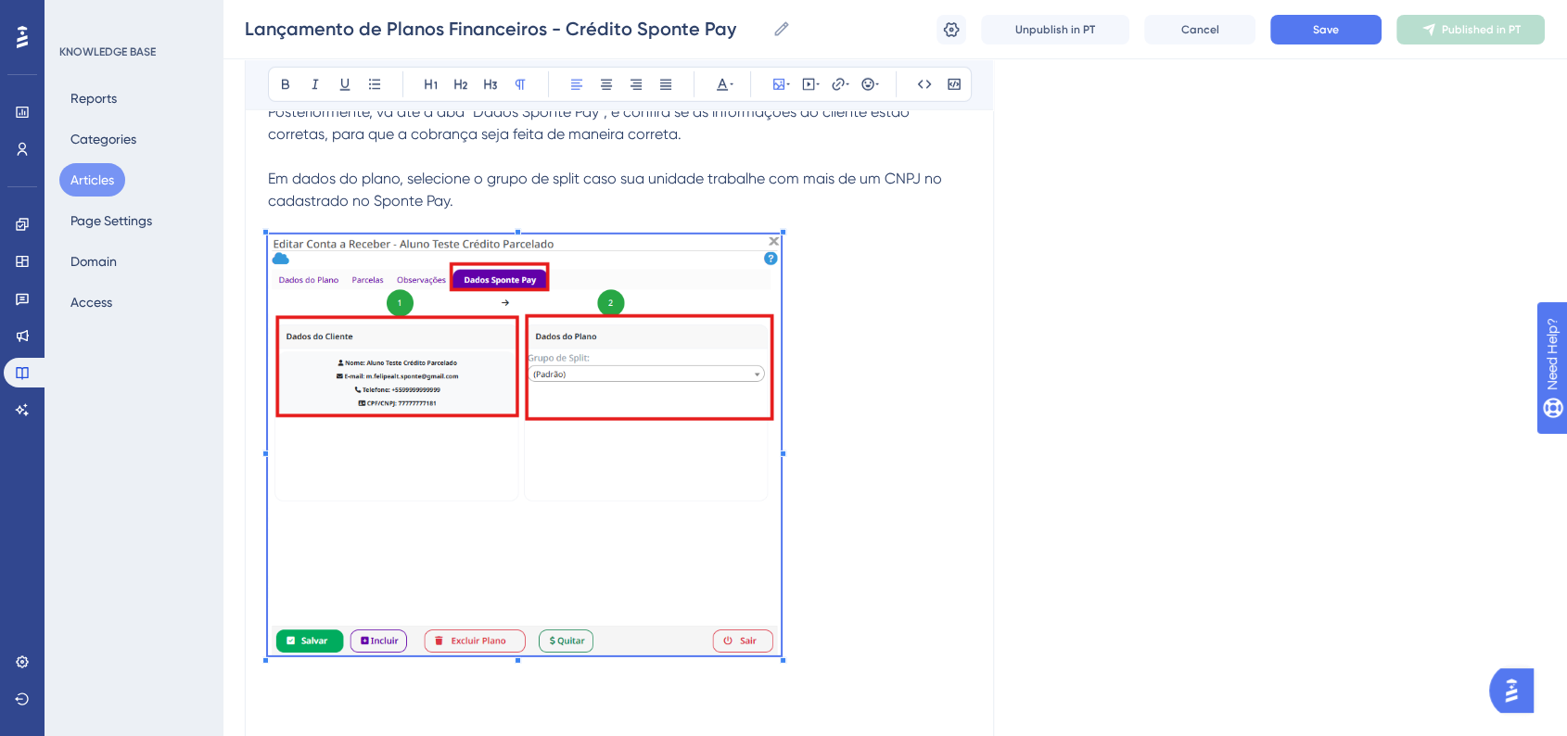
scroll to position [5595, 0]
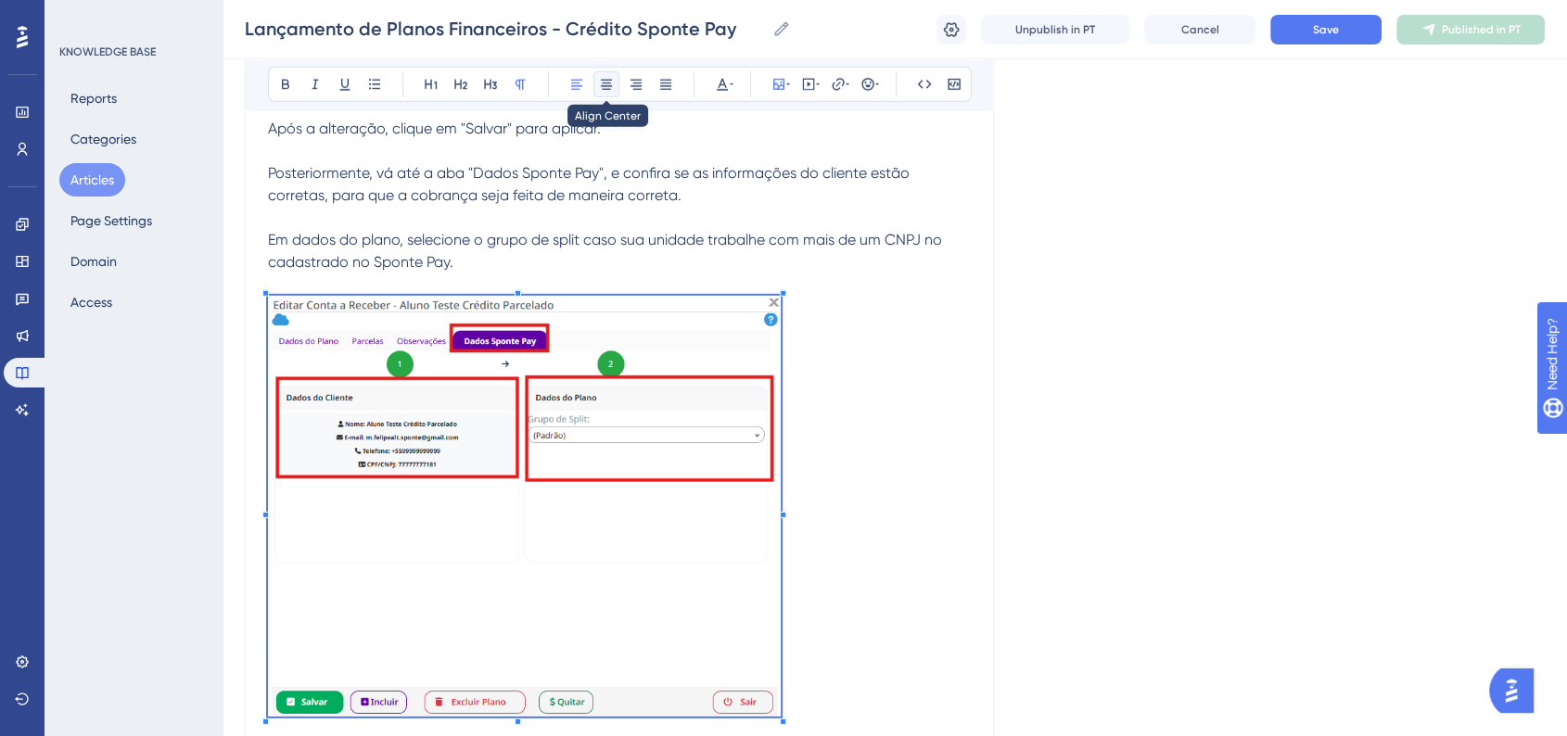
click at [608, 83] on icon at bounding box center [606, 84] width 15 height 15
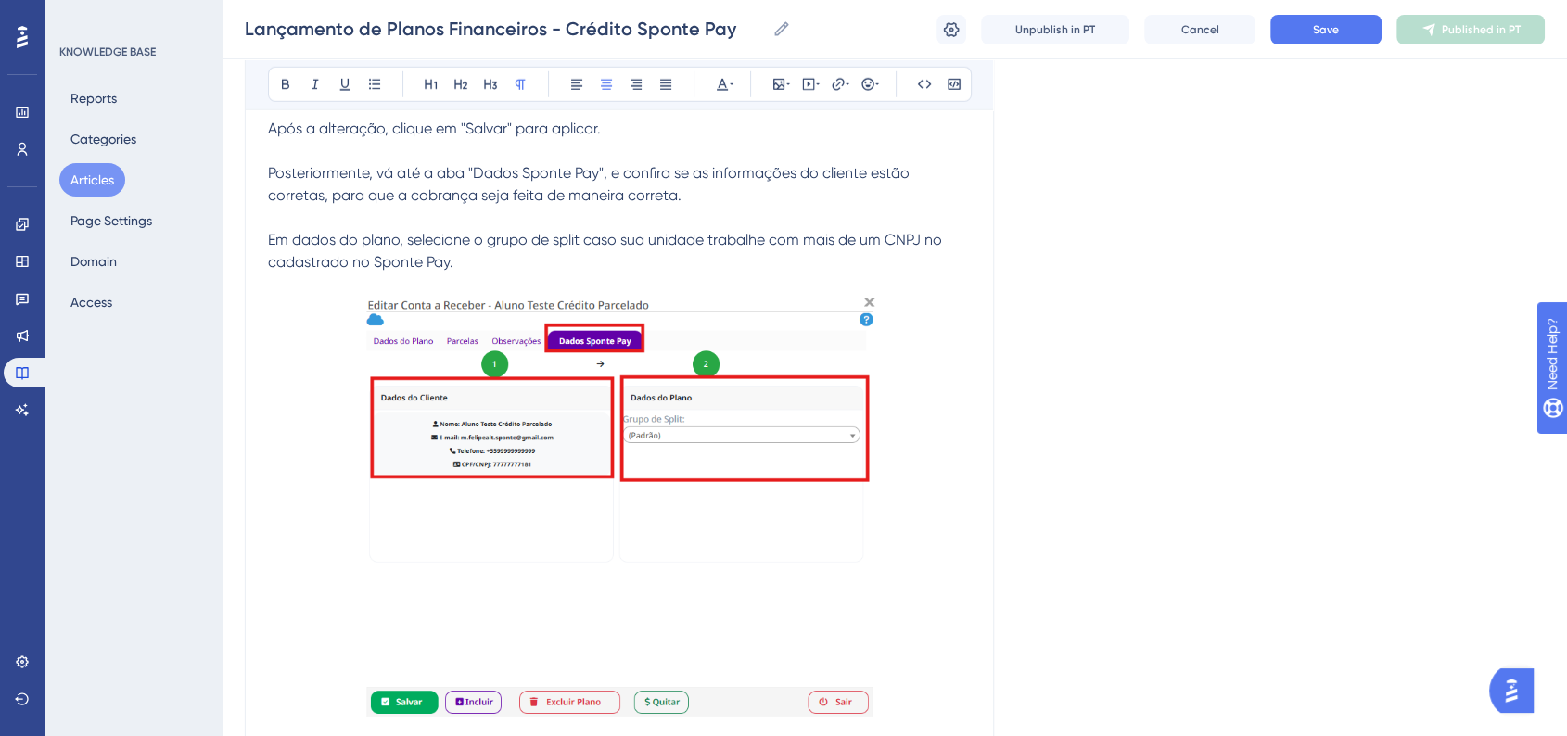
click at [929, 402] on p at bounding box center [619, 509] width 703 height 427
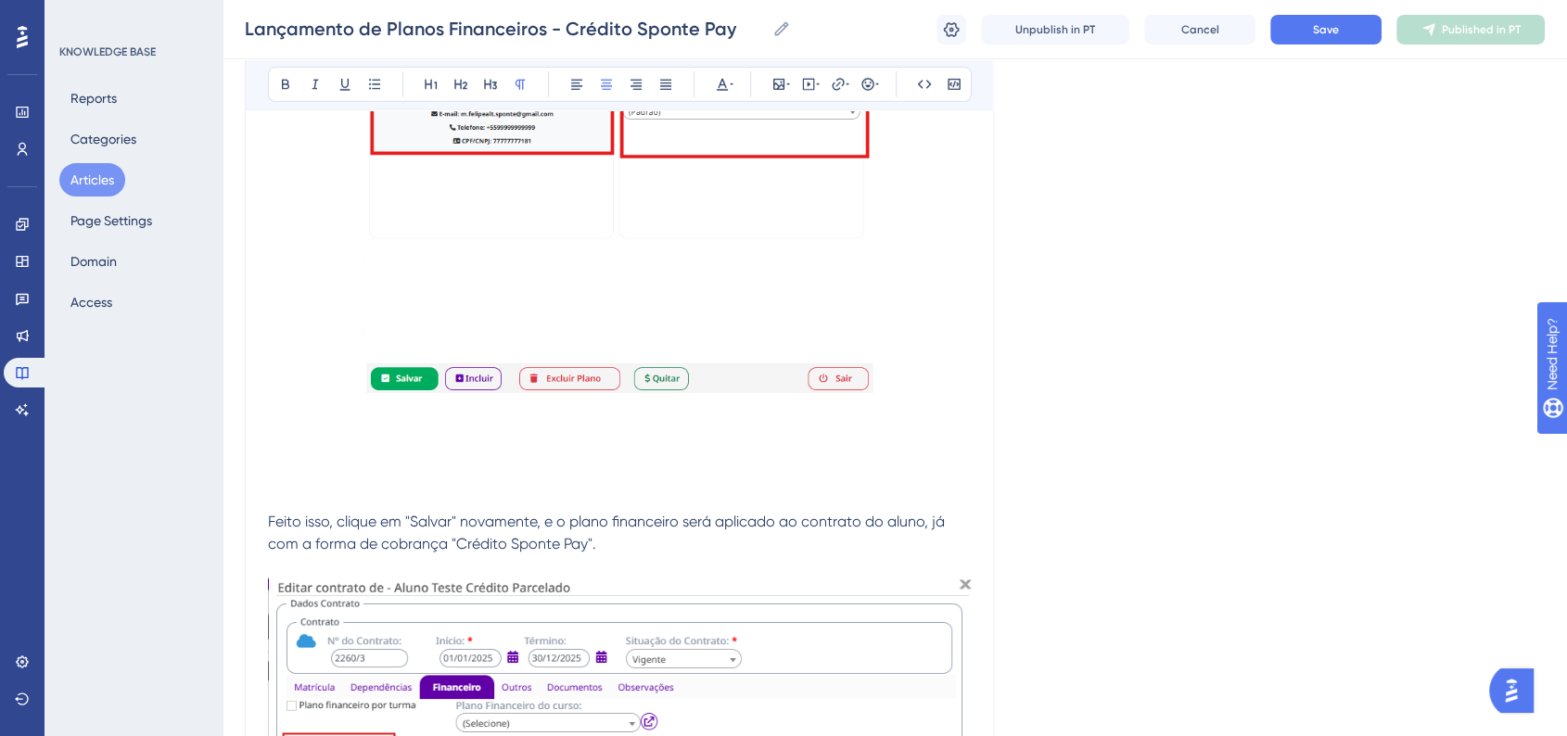
scroll to position [6007, 0]
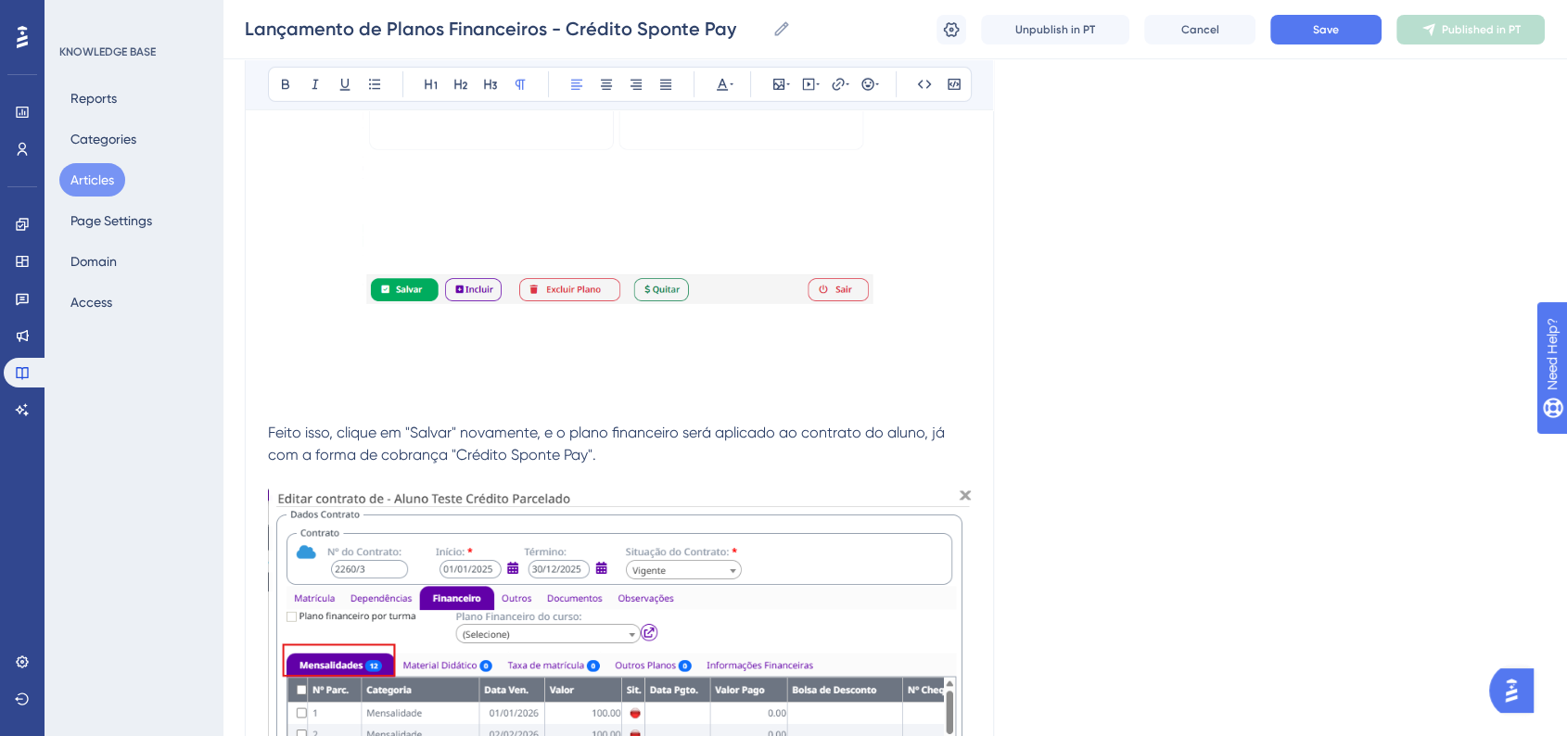
click at [269, 454] on span "Feito isso, clique em "Salvar" novamente, e o plano financeiro será aplicado ao…" at bounding box center [608, 444] width 680 height 40
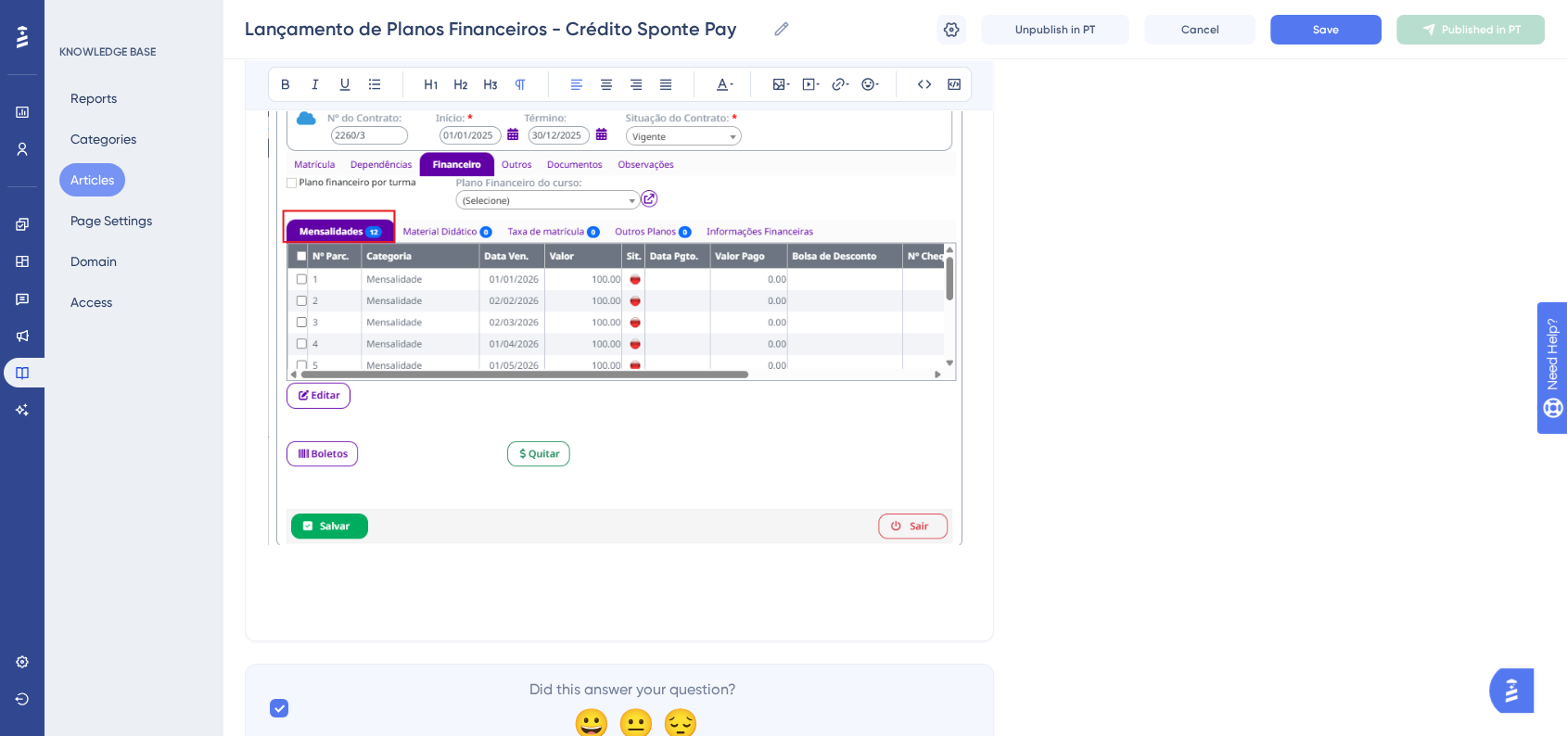
scroll to position [6519, 0]
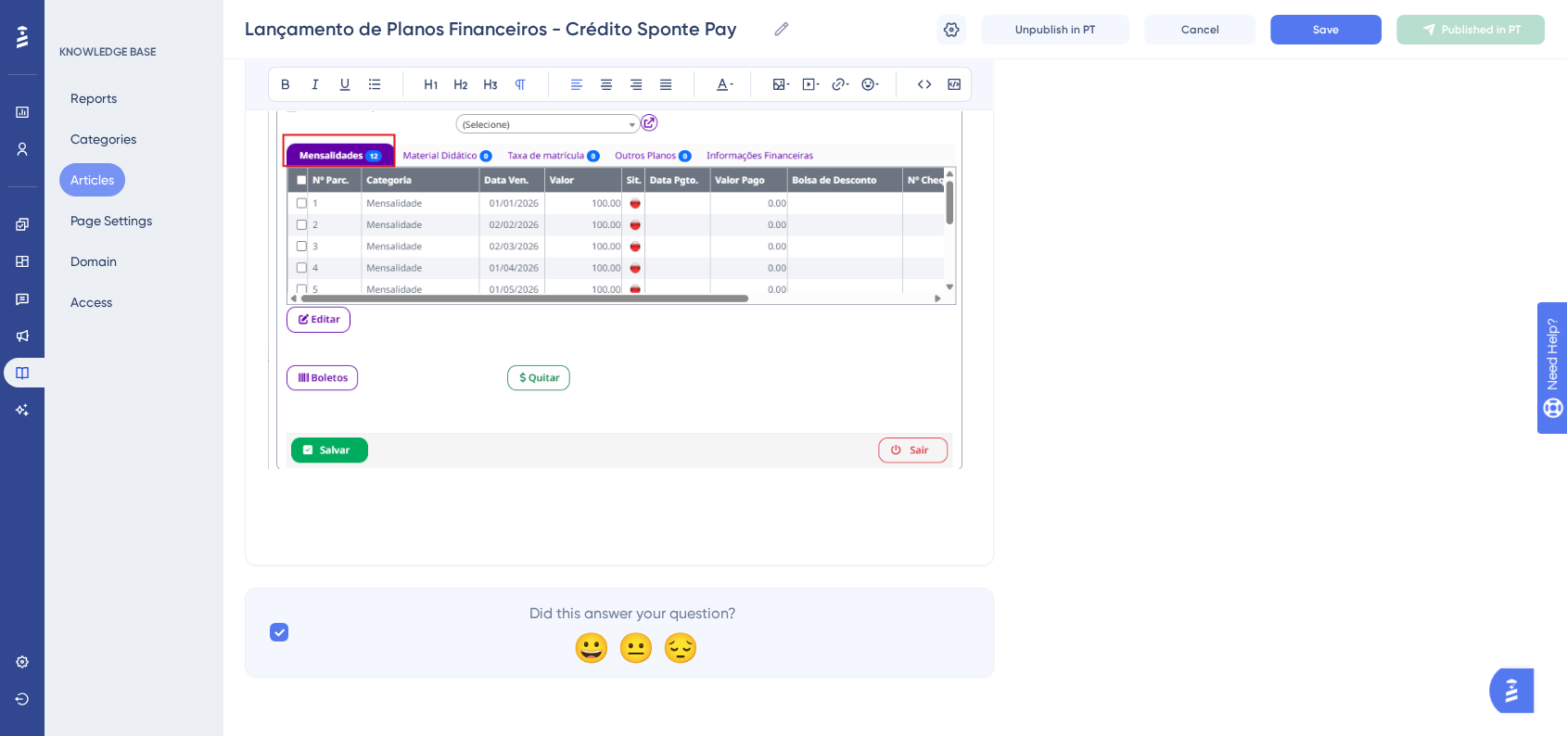
click at [593, 365] on img at bounding box center [619, 224] width 703 height 490
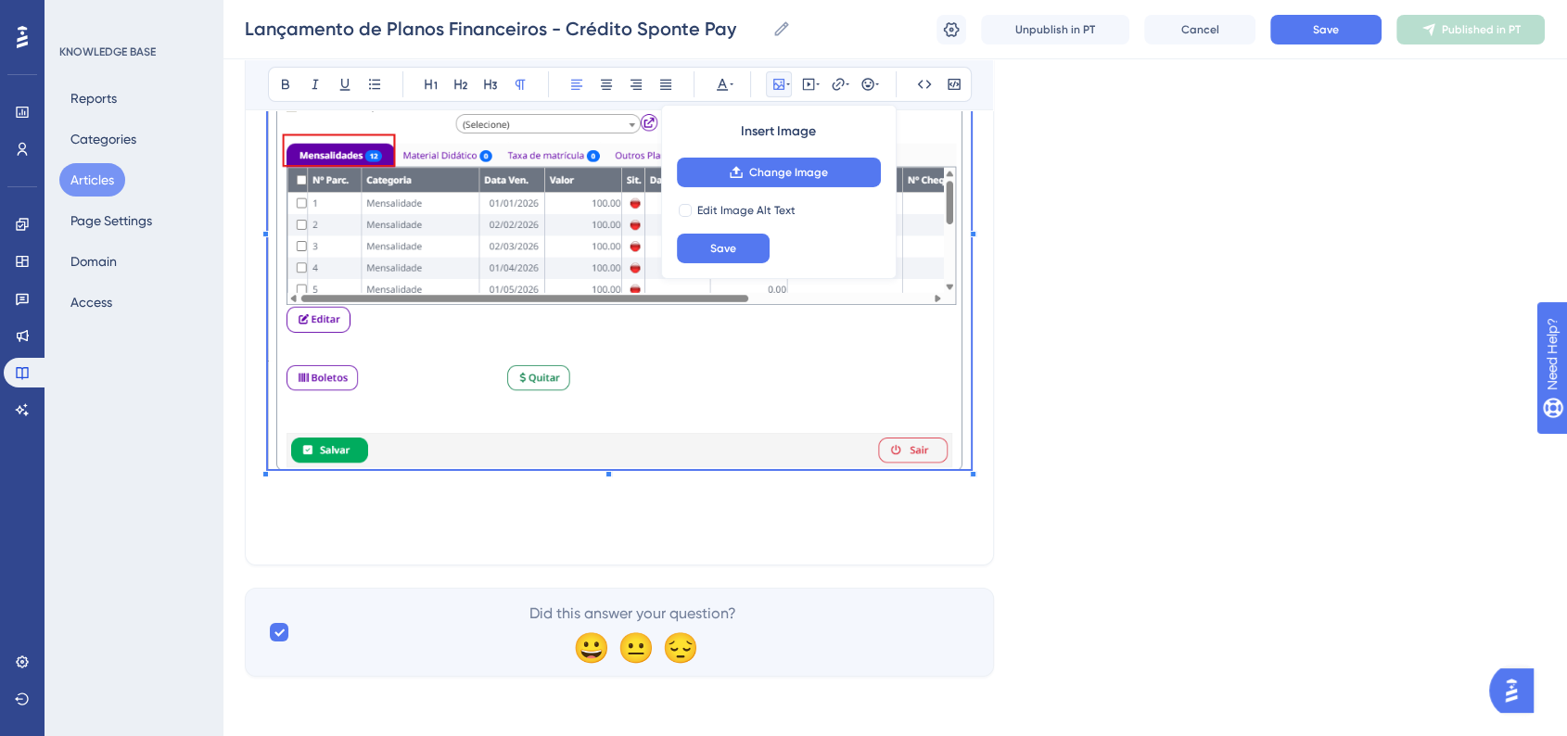
click at [974, 471] on div at bounding box center [973, 474] width 6 height 6
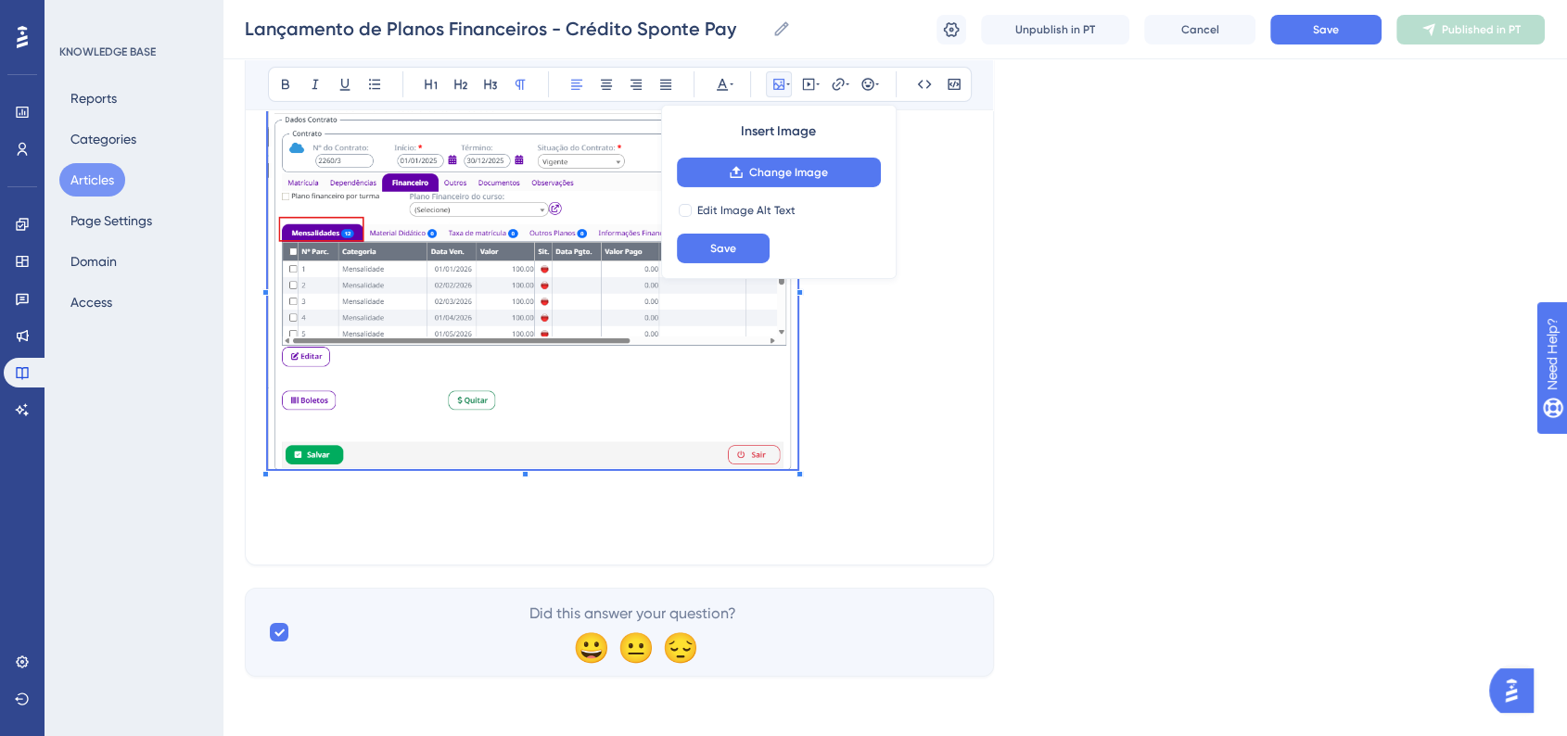
click at [794, 340] on p at bounding box center [619, 287] width 703 height 375
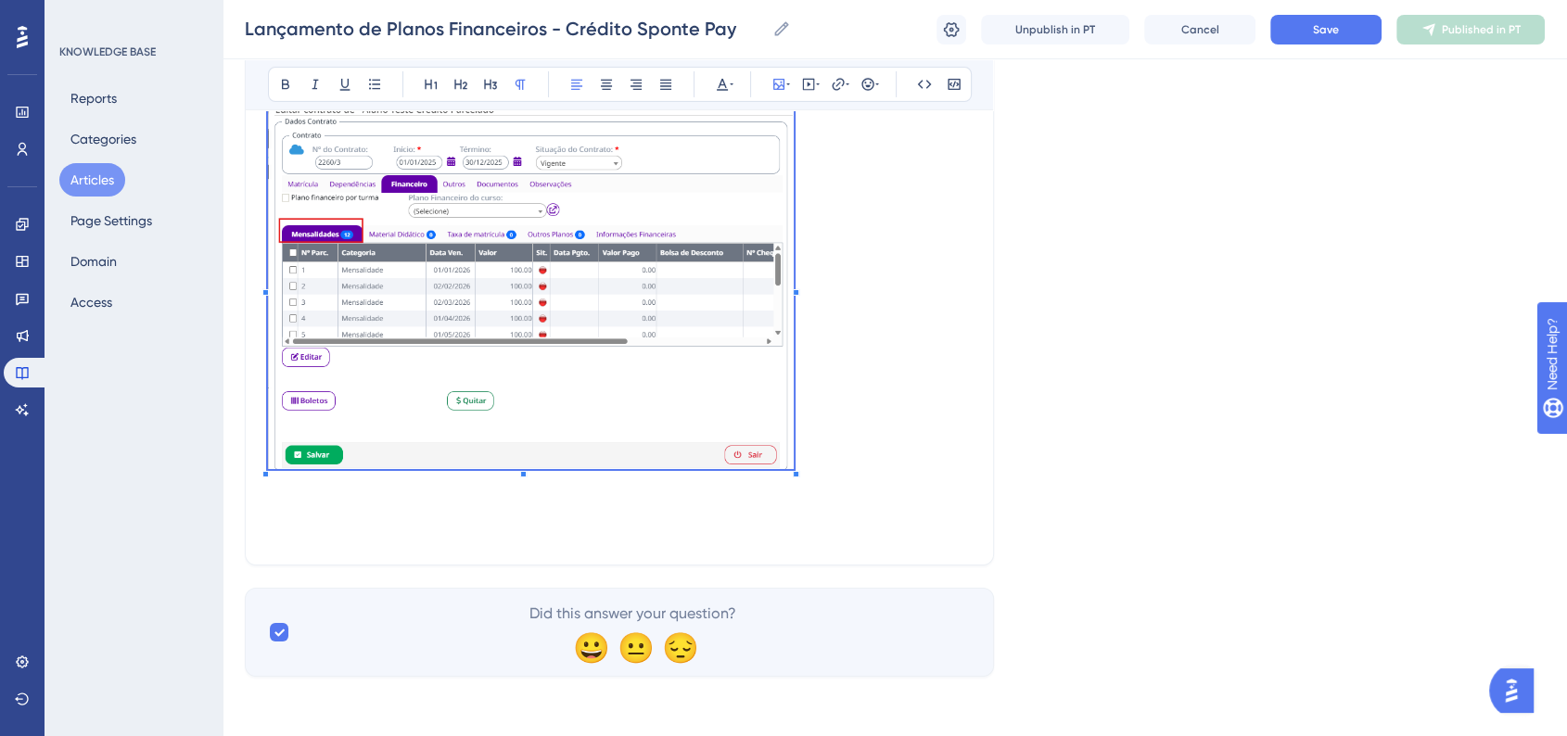
scroll to position [6189, 0]
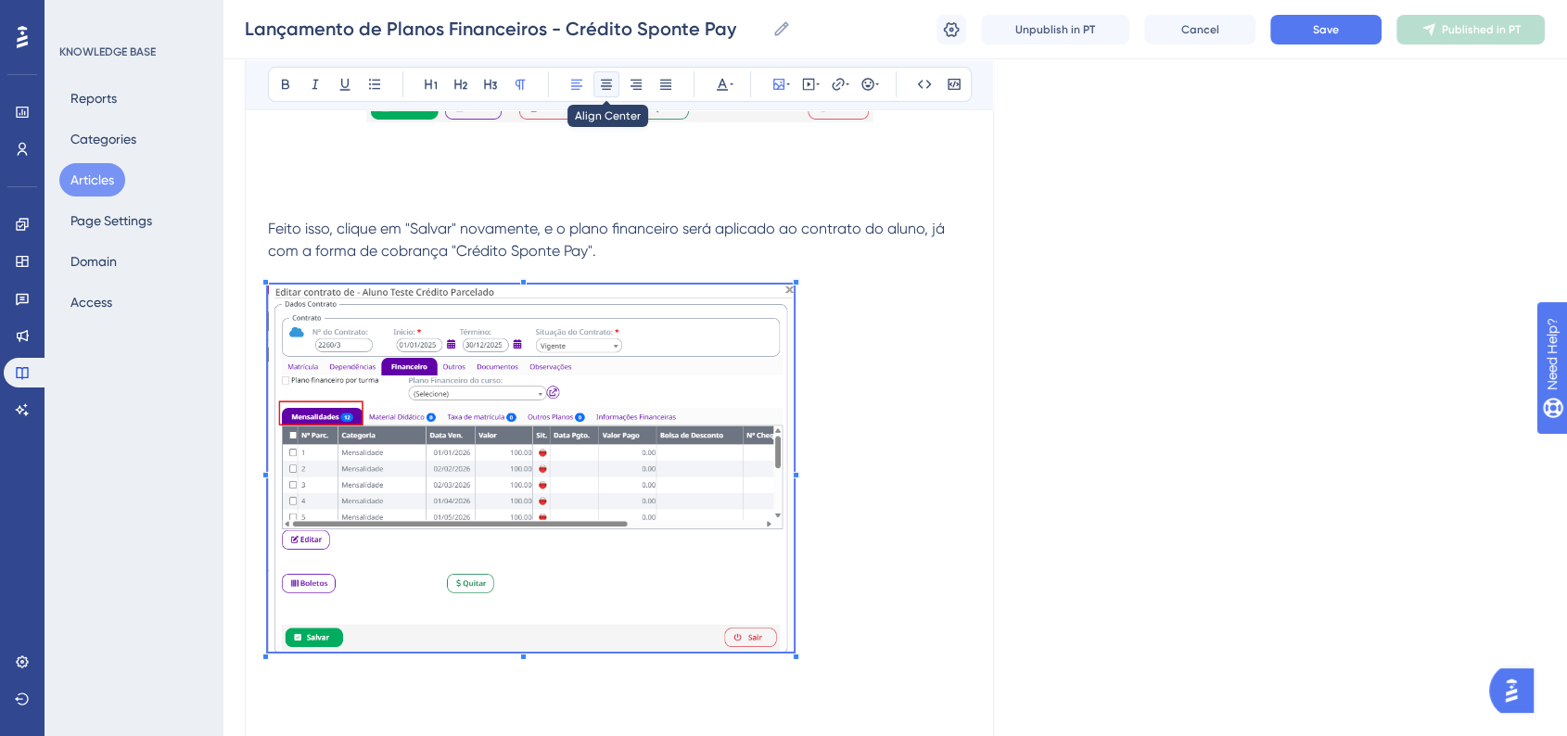
click at [611, 80] on icon at bounding box center [606, 85] width 11 height 10
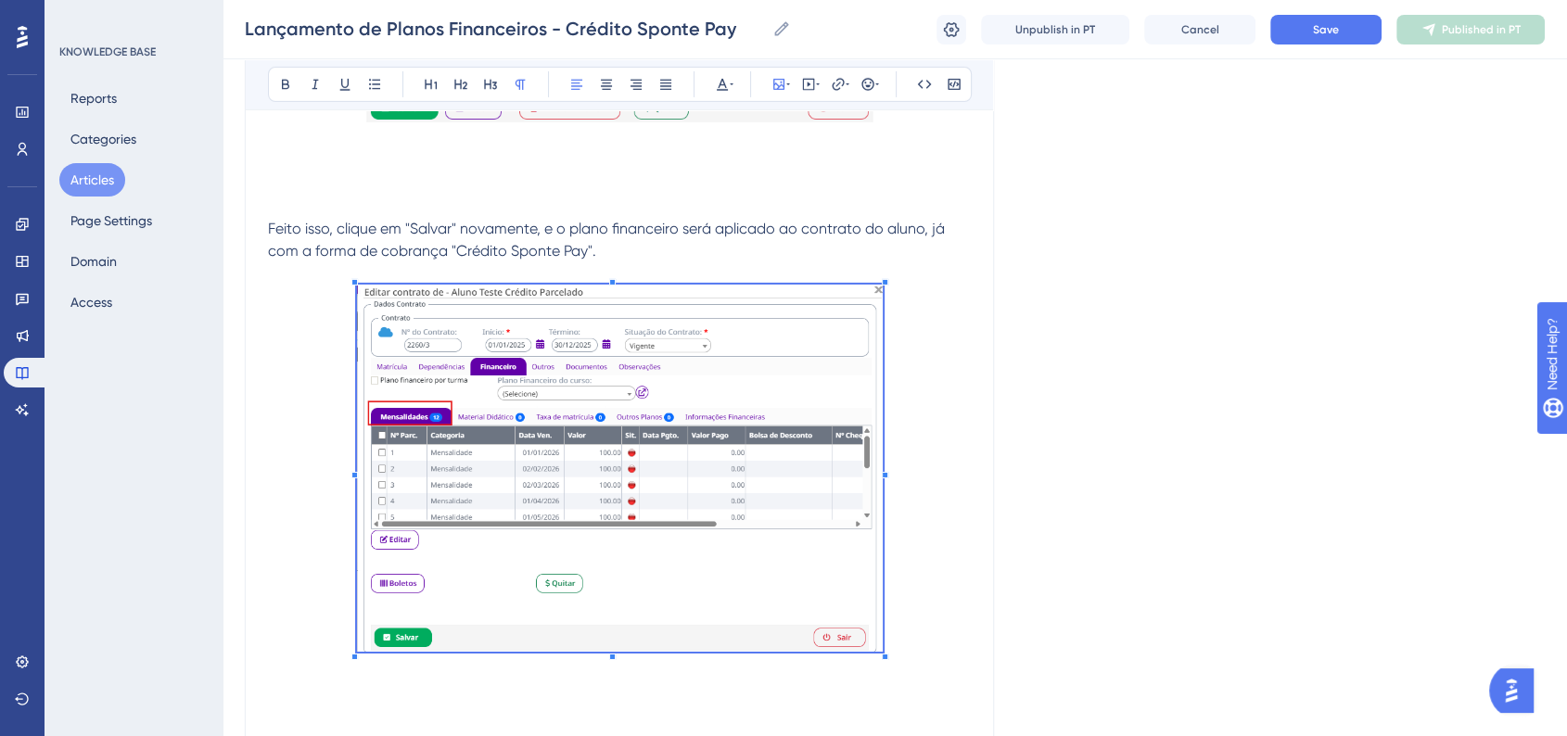
click at [961, 492] on p at bounding box center [619, 472] width 703 height 374
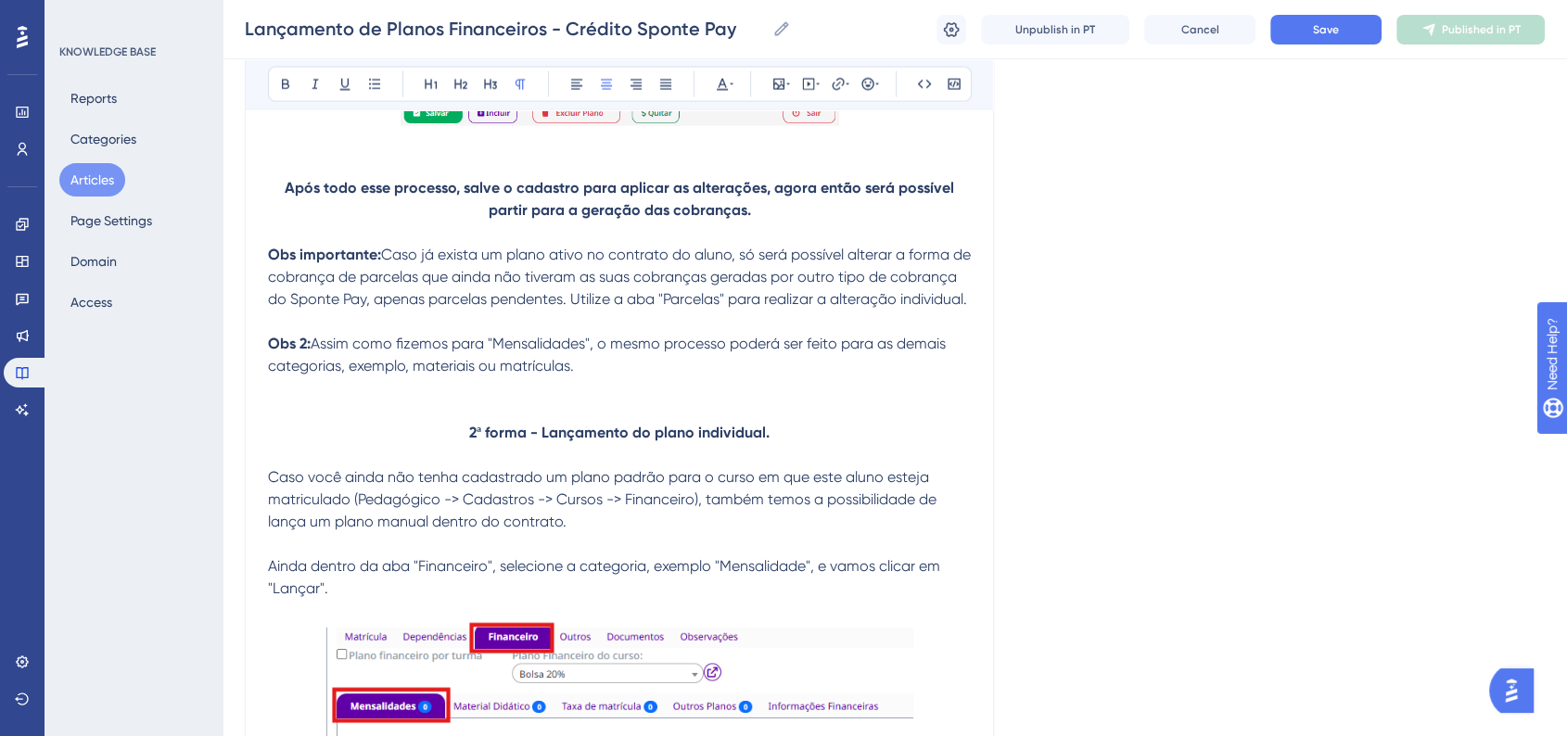
scroll to position [3923, 0]
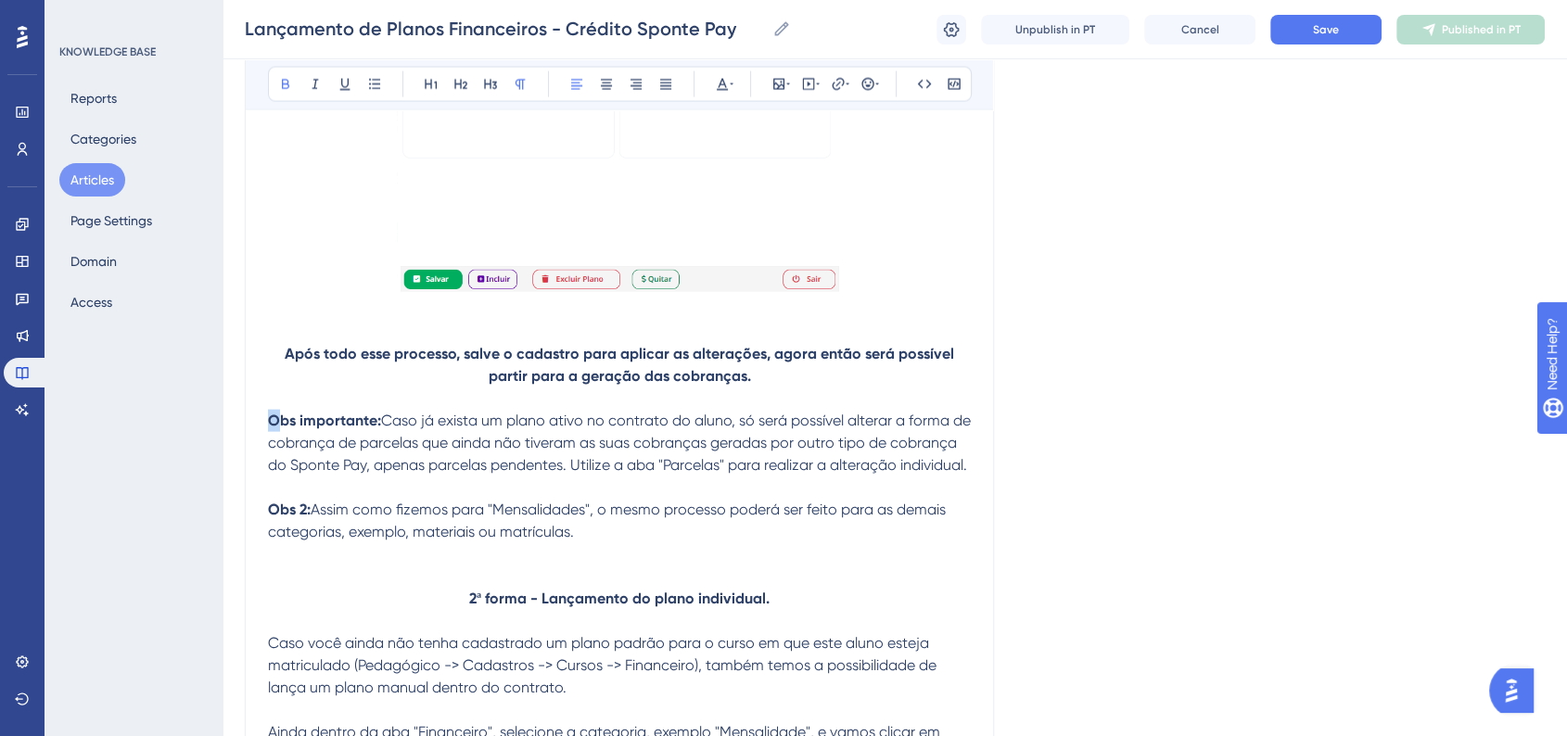
drag, startPoint x: 271, startPoint y: 414, endPoint x: 282, endPoint y: 413, distance: 11.2
click at [282, 413] on strong "Obs importante:" at bounding box center [324, 421] width 113 height 18
click at [286, 429] on strong "Obs importante:" at bounding box center [324, 421] width 113 height 18
drag, startPoint x: 269, startPoint y: 426, endPoint x: 515, endPoint y: 488, distance: 254.3
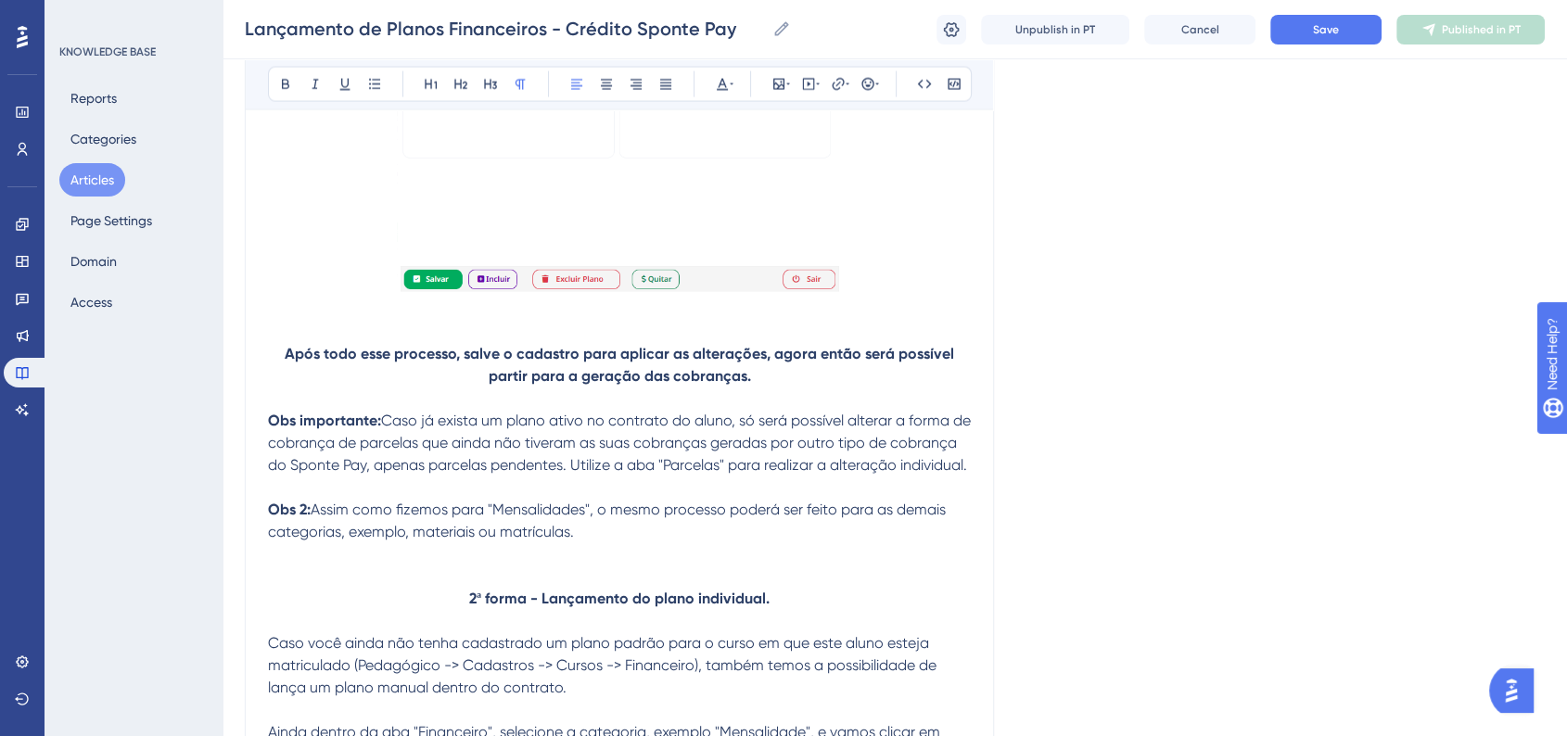
copy div "Obs importante: Caso já exista um plano ativo no contrato do aluno, só será pos…"
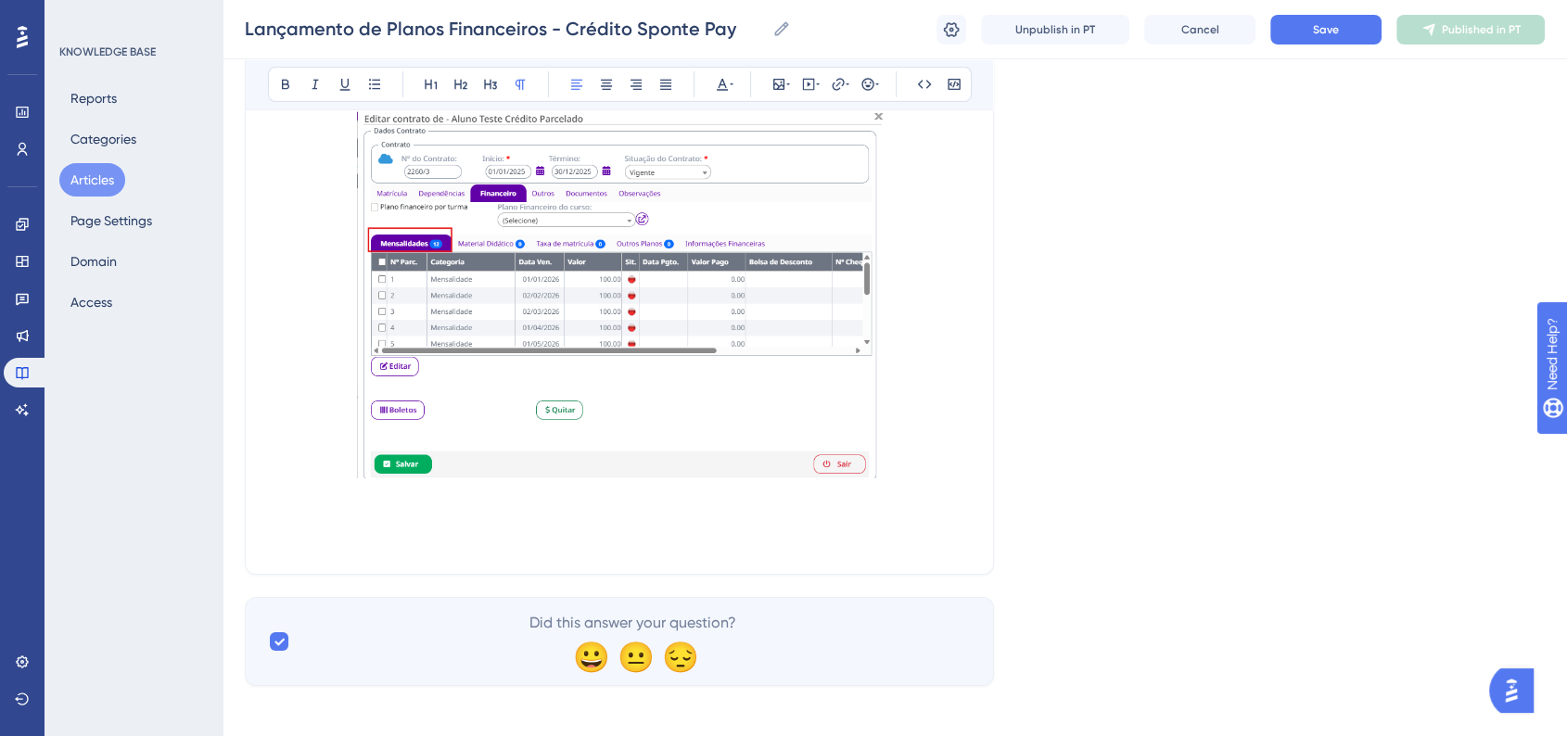
scroll to position [6395, 0]
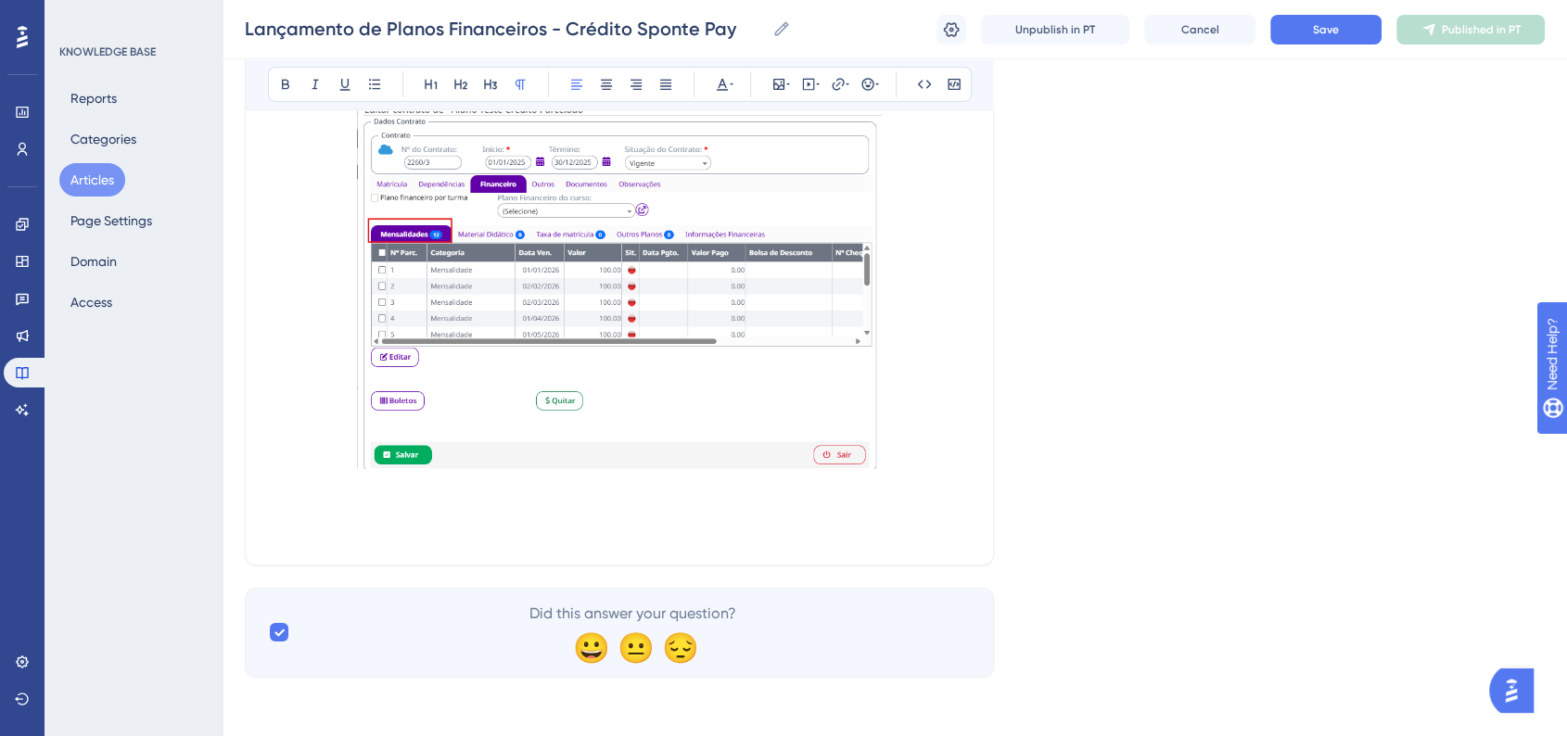
click at [350, 516] on p at bounding box center [619, 509] width 703 height 22
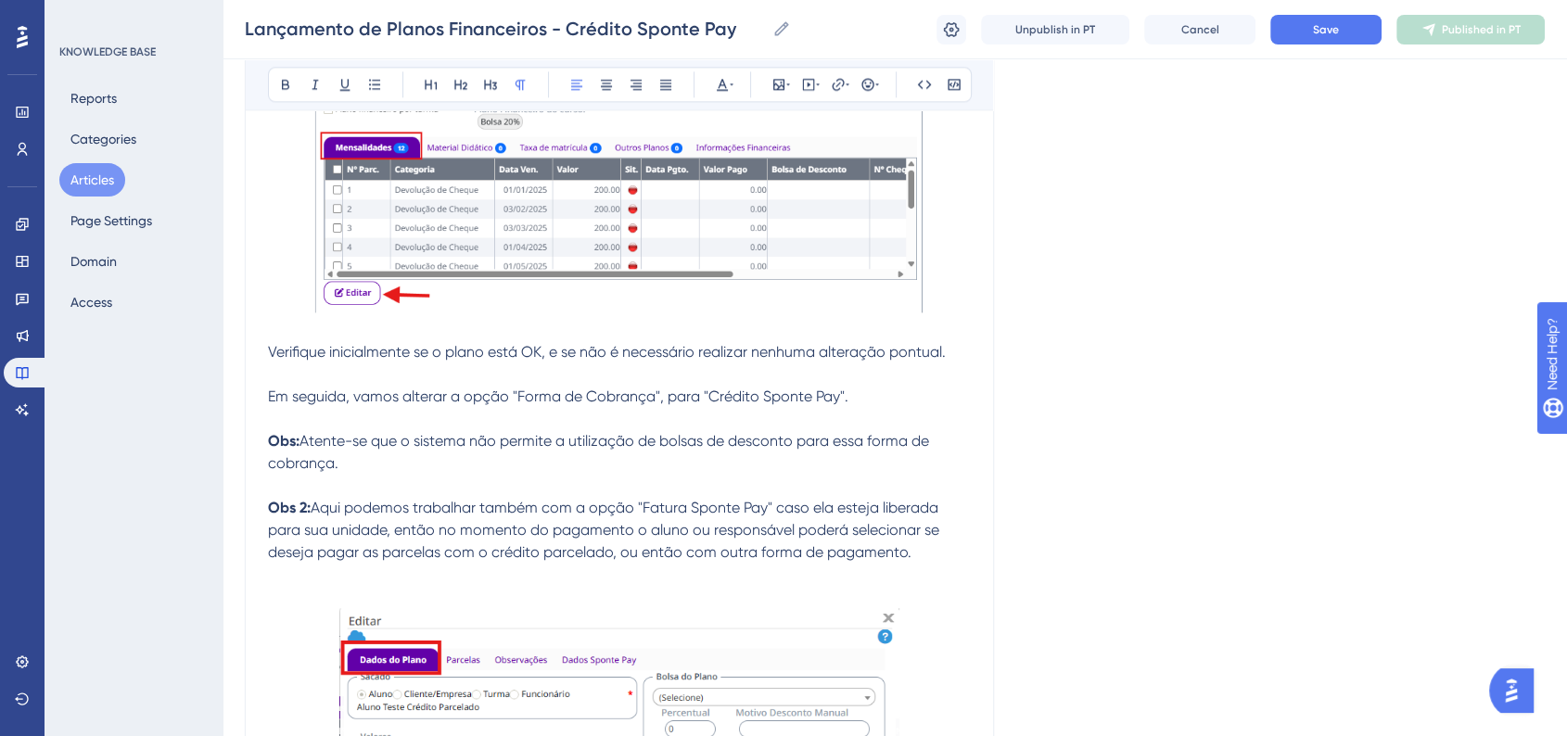
scroll to position [2584, 0]
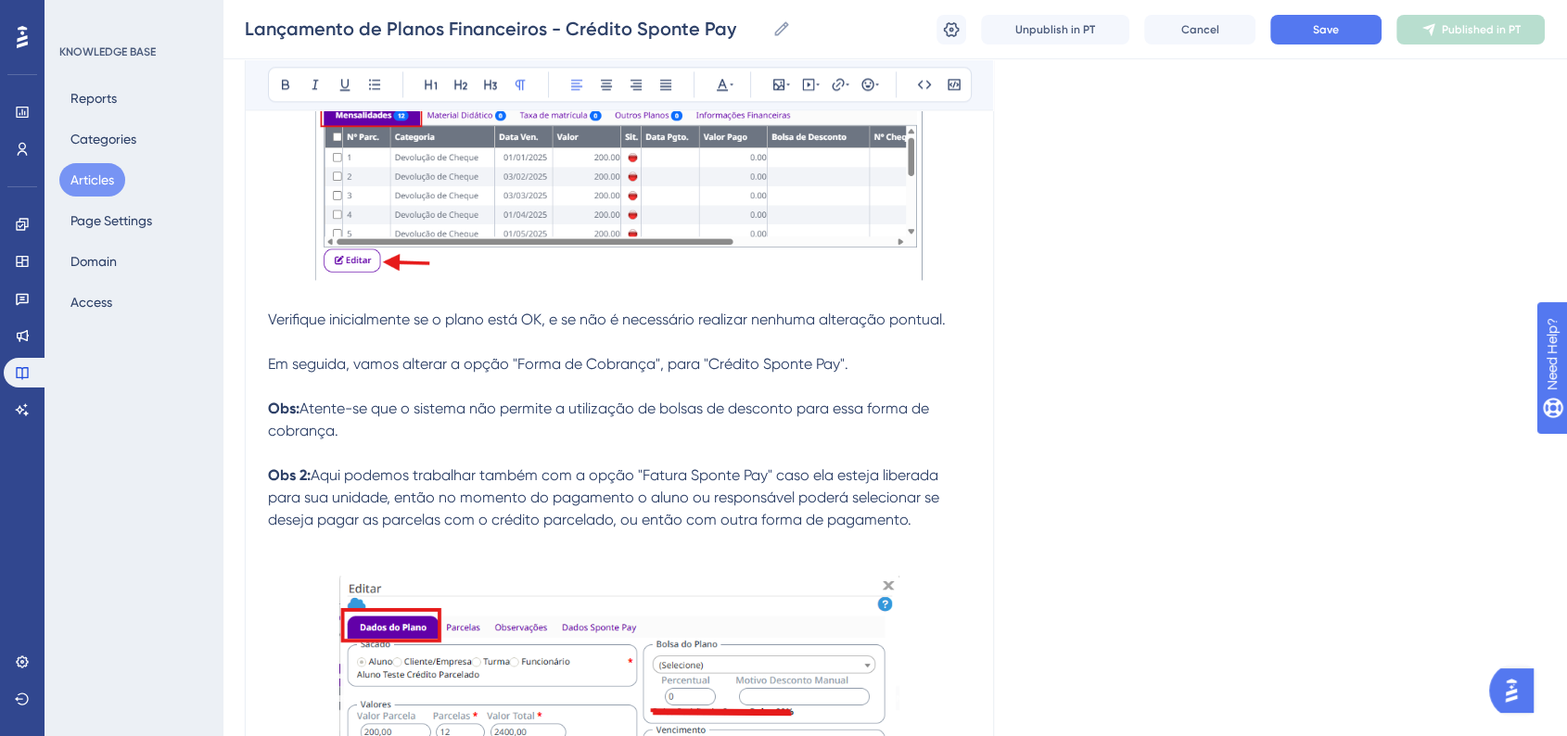
drag, startPoint x: 269, startPoint y: 475, endPoint x: 913, endPoint y: 515, distance: 645.6
click at [913, 515] on p "Obs 2: Aqui podemos trabalhar também com a opção "Fatura Sponte Pay" caso ela e…" at bounding box center [619, 497] width 703 height 67
copy p "Obs 2: Aqui podemos trabalhar também com a opção "Fatura Sponte Pay" caso ela e…"
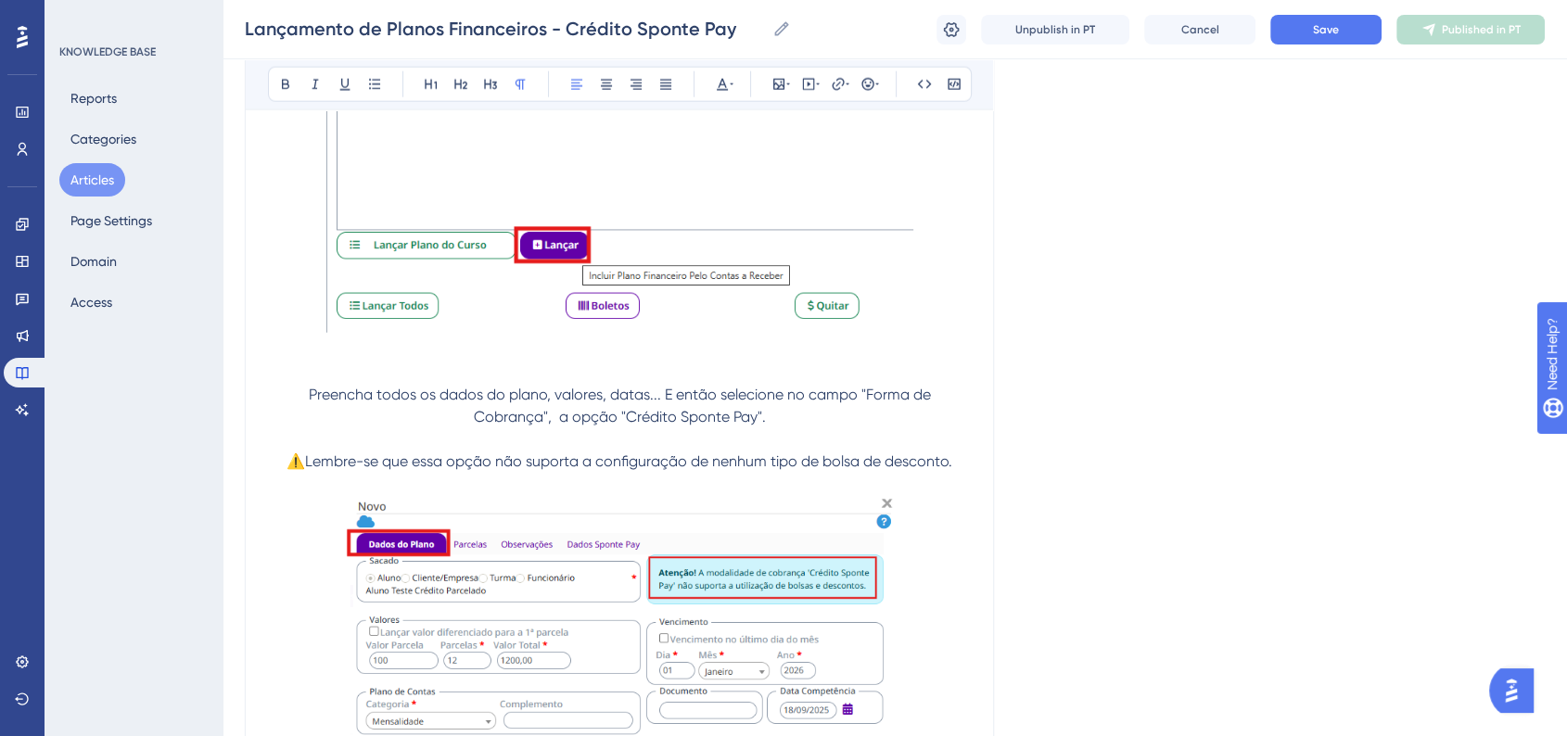
scroll to position [4850, 0]
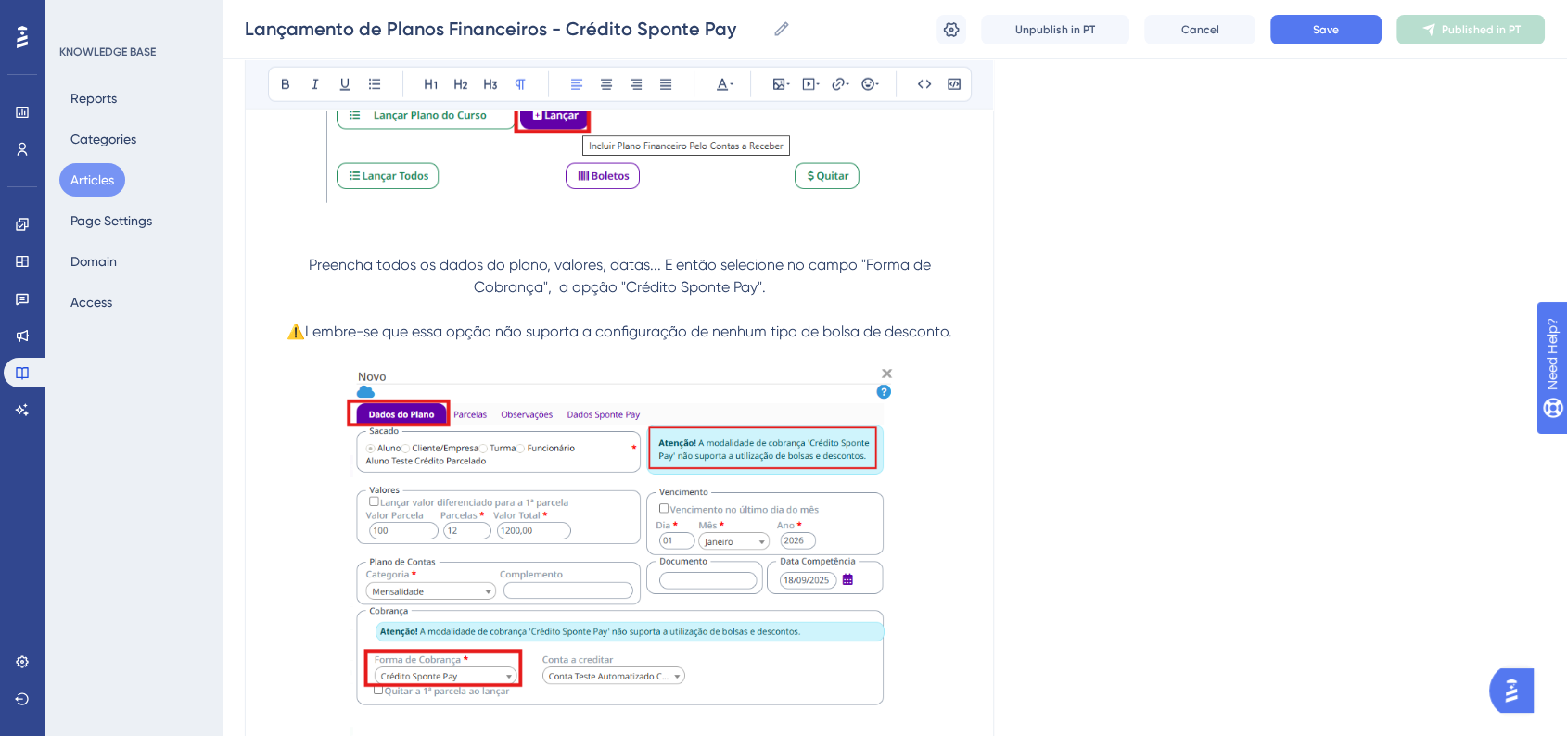
click at [961, 343] on p "⚠️Lembre-se que essa opção não suporta a configuração de nenhum tipo de bolsa d…" at bounding box center [619, 332] width 703 height 22
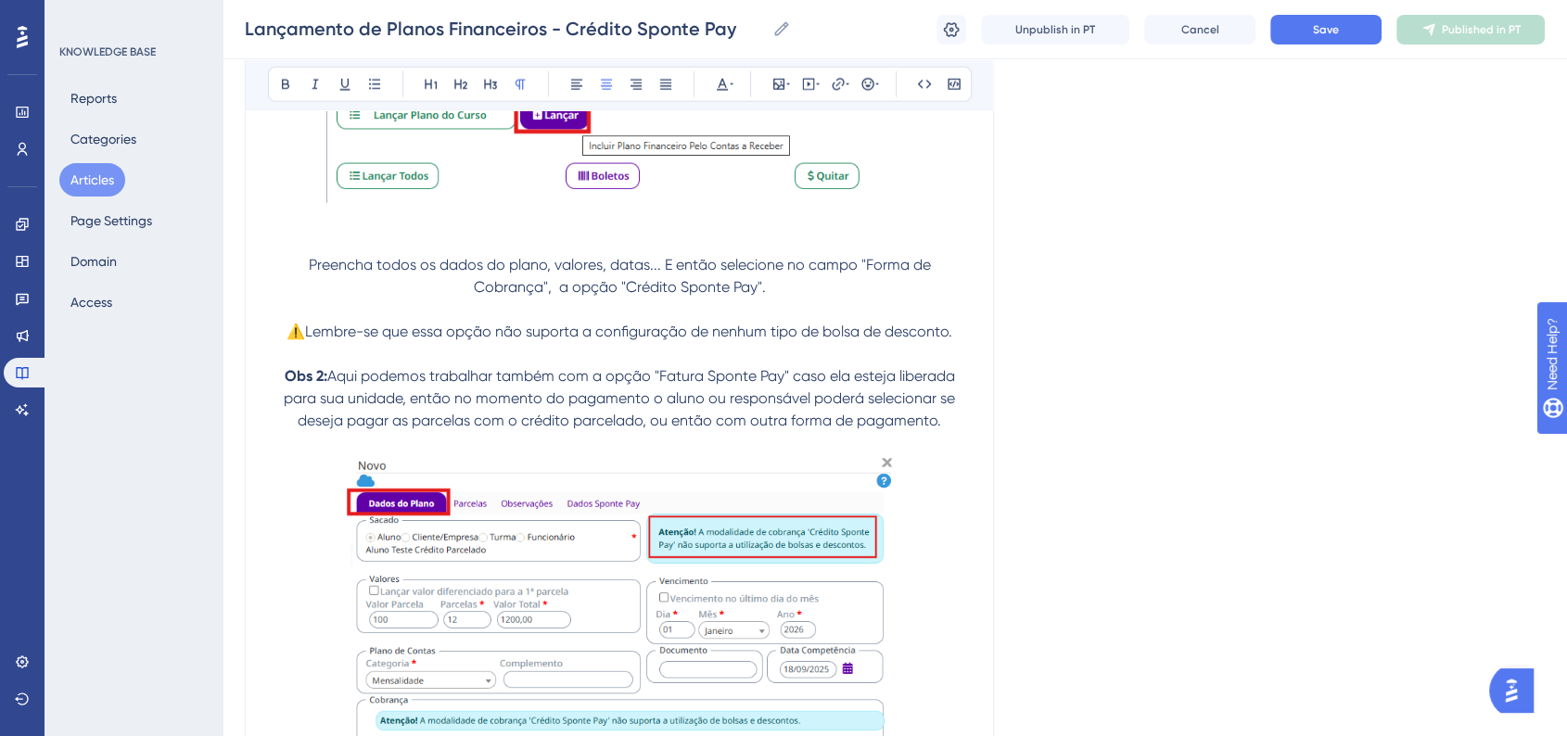
drag, startPoint x: 943, startPoint y: 445, endPoint x: 260, endPoint y: 295, distance: 699.6
click at [574, 83] on icon at bounding box center [576, 85] width 11 height 10
click at [304, 385] on strong "Obs 2:" at bounding box center [289, 376] width 43 height 18
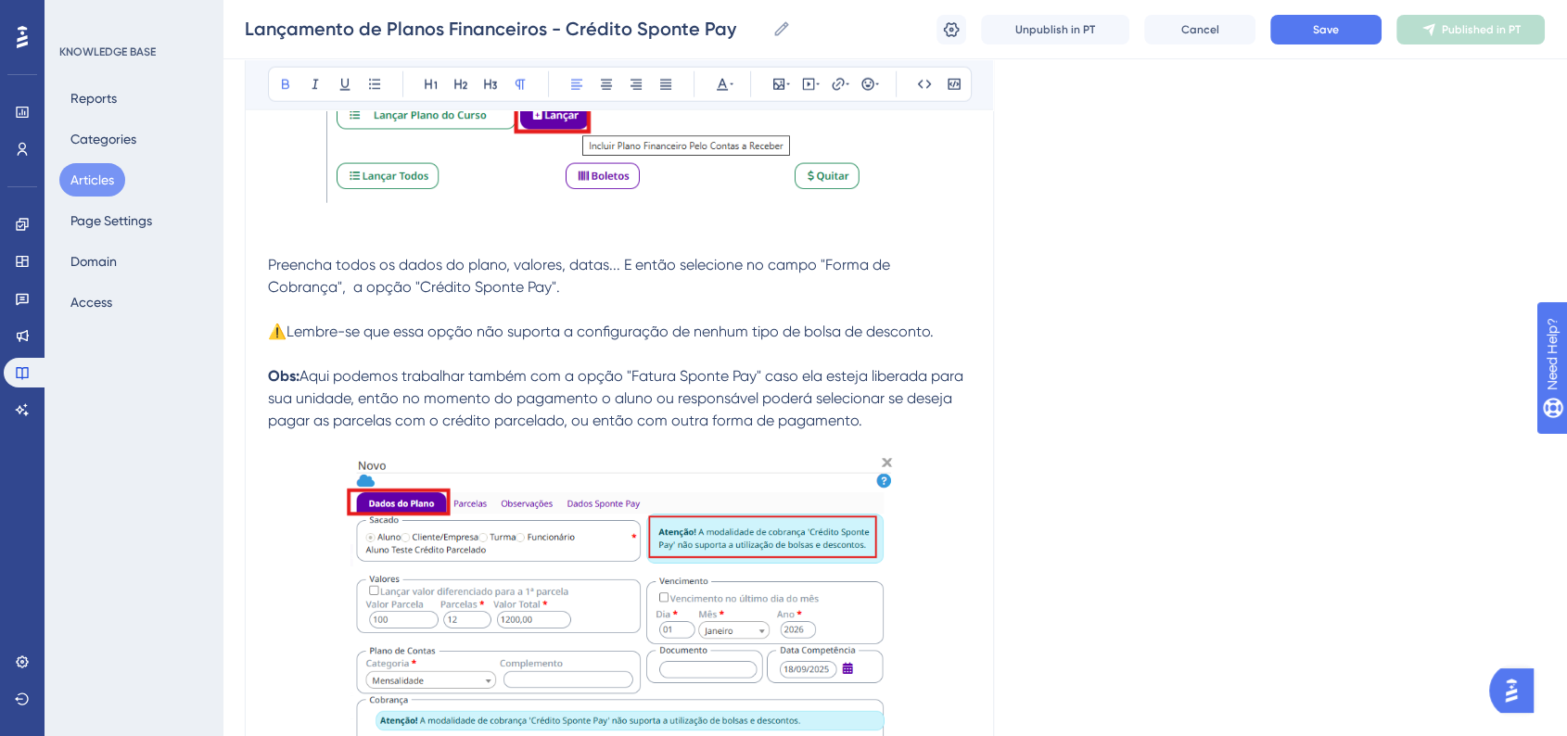
click at [1286, 24] on button "Save" at bounding box center [1325, 30] width 111 height 30
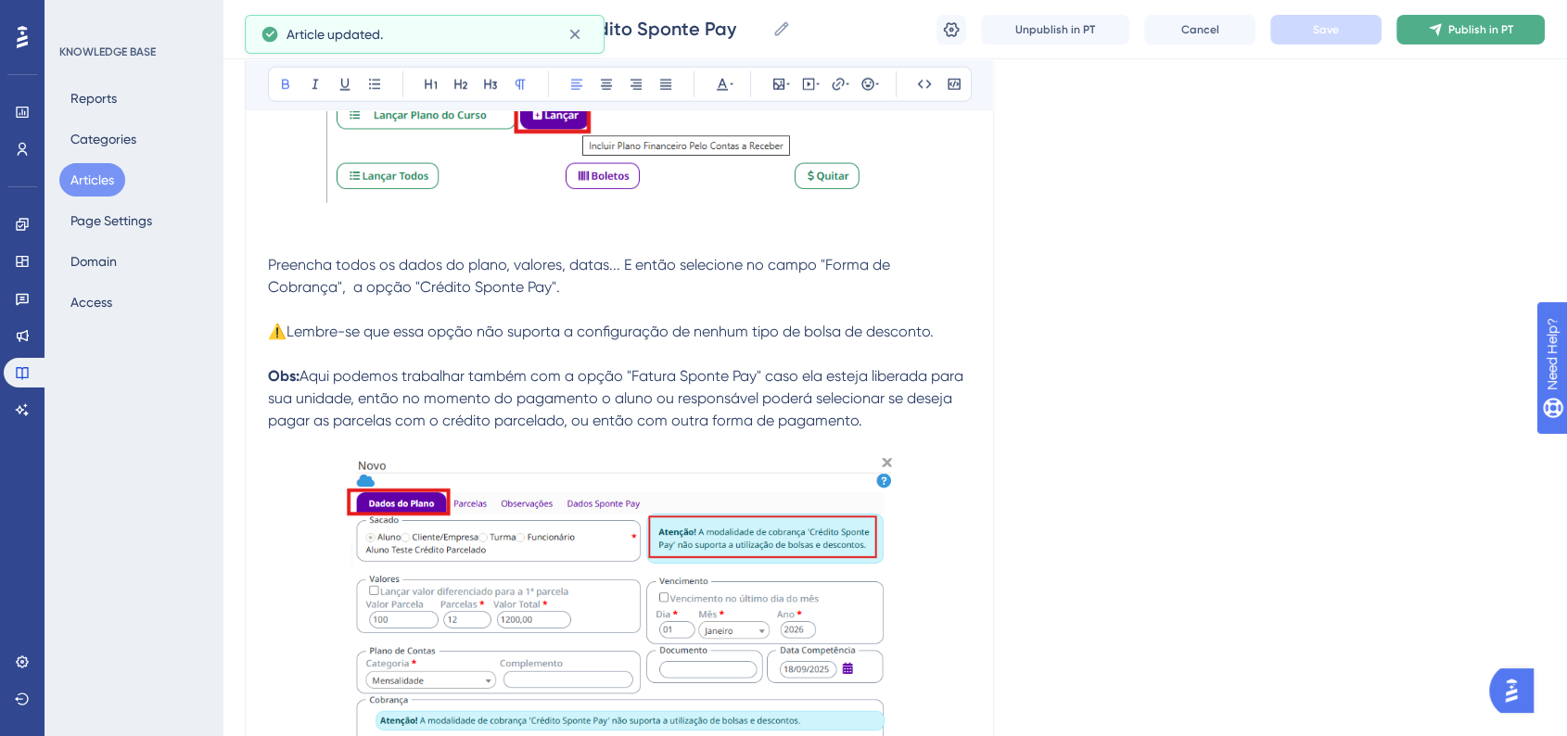
click at [1455, 34] on span "Publish in PT" at bounding box center [1480, 29] width 65 height 15
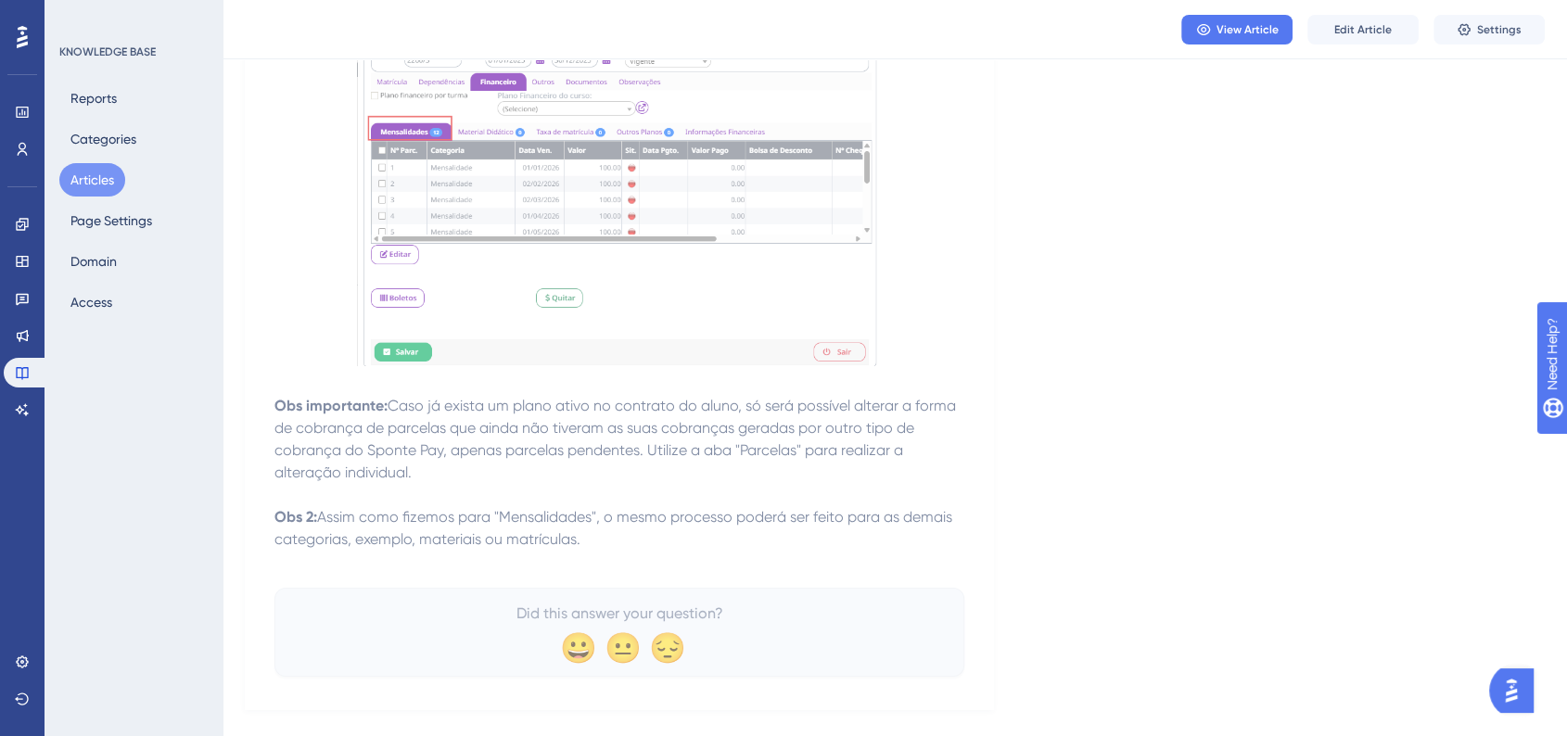
scroll to position [6542, 0]
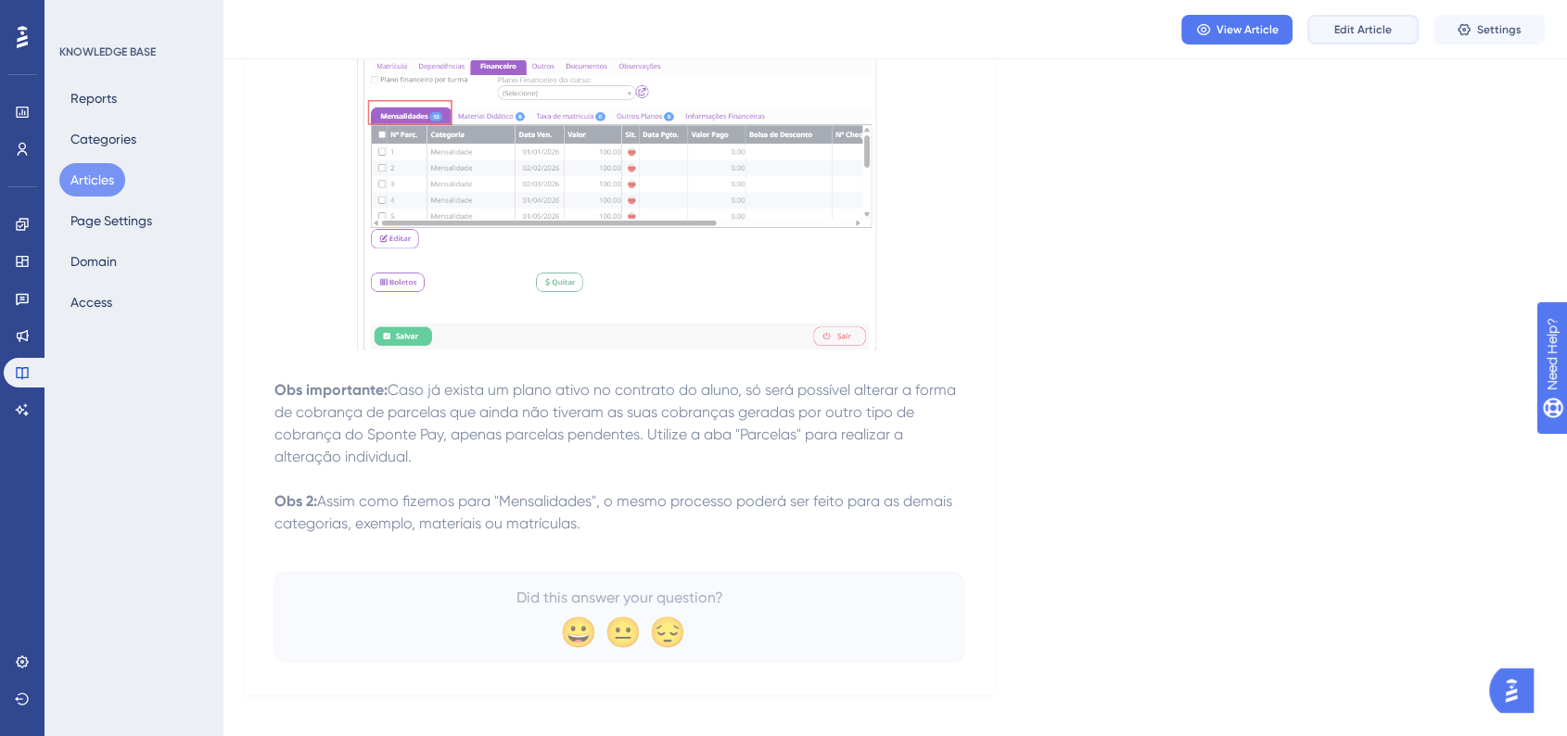
click at [1356, 42] on button "Edit Article" at bounding box center [1362, 30] width 111 height 30
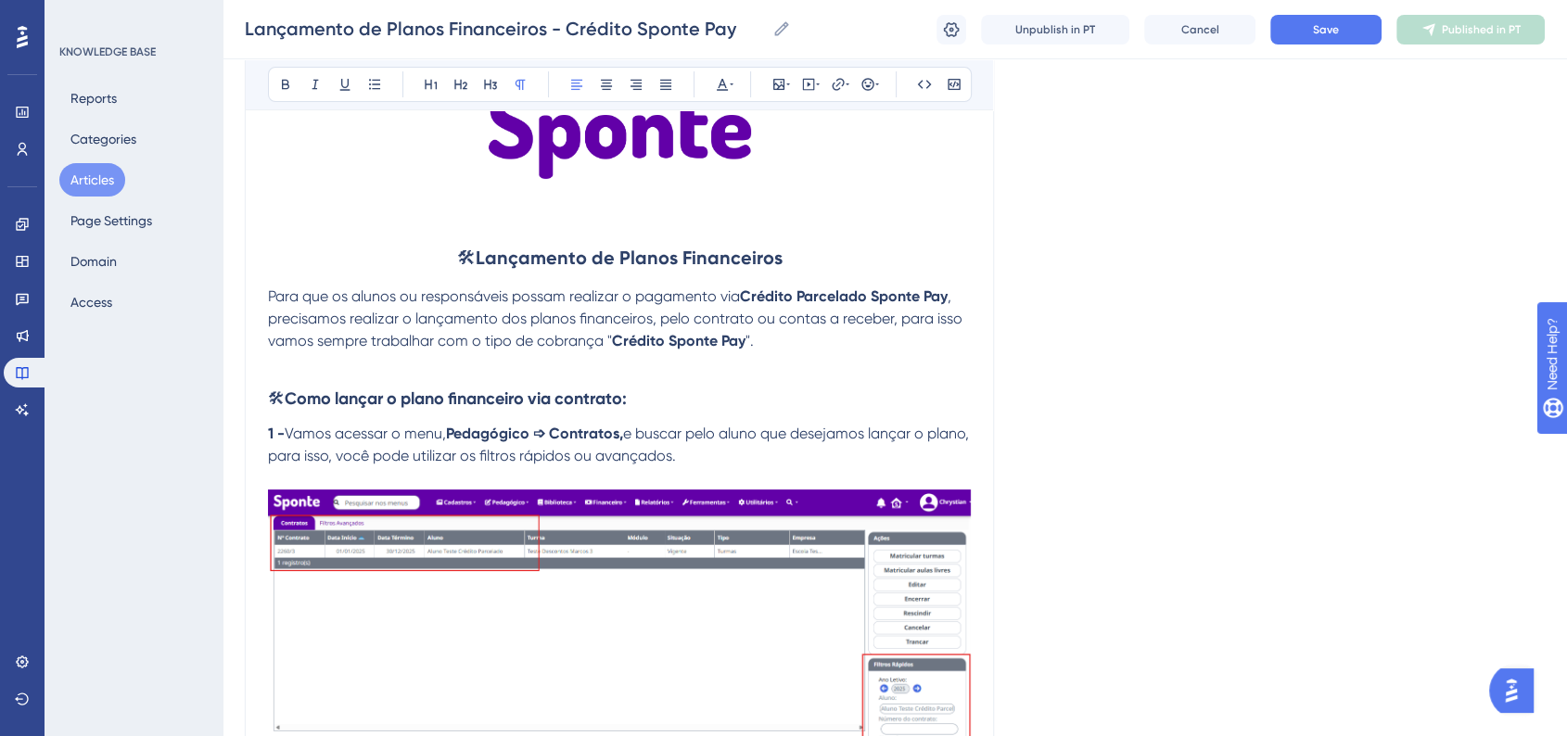
scroll to position [96, 0]
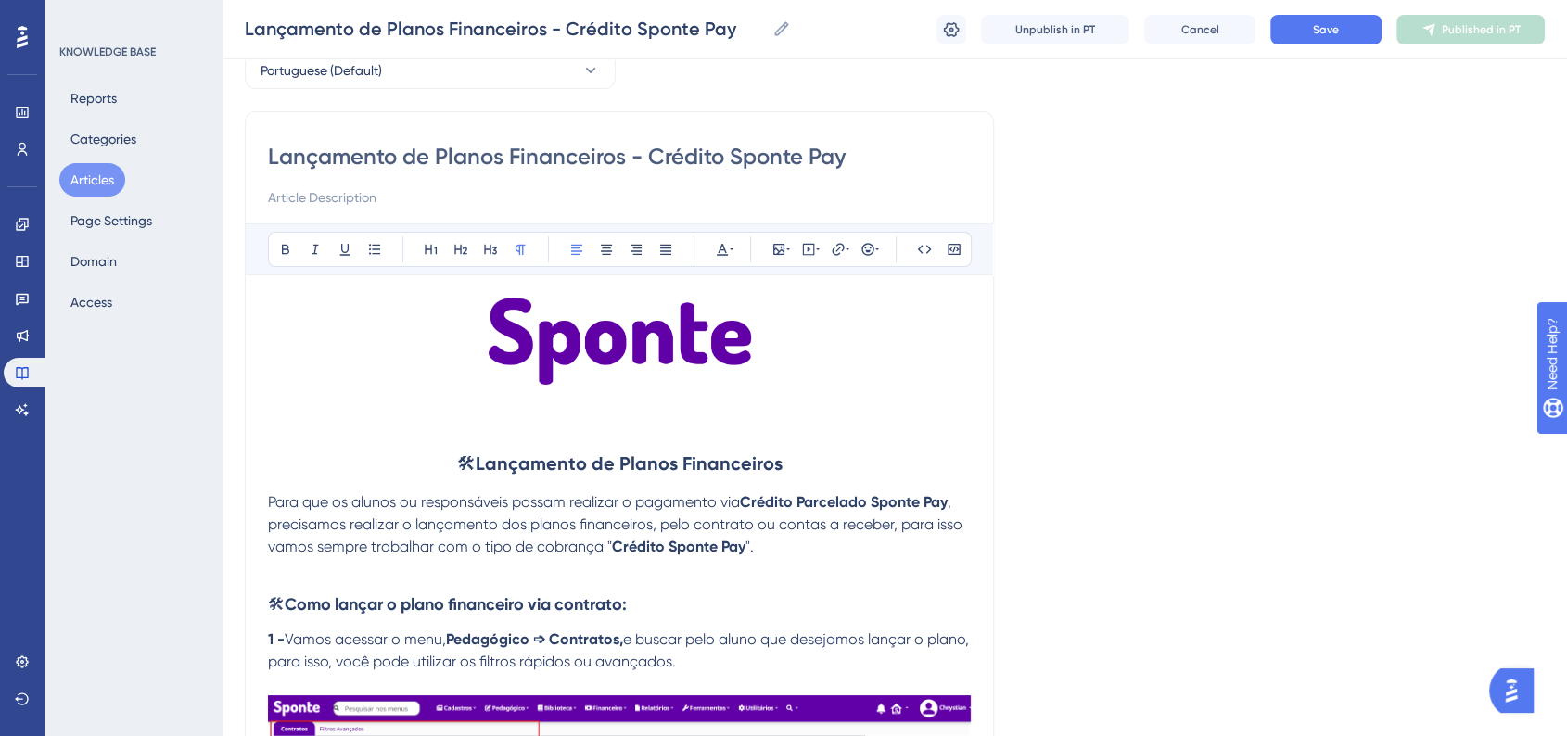
click at [569, 601] on strong "Como lançar o plano financeiro via contrato:" at bounding box center [456, 604] width 342 height 20
click at [569, 602] on strong "Como lançar o plano financeiro via contrato:" at bounding box center [456, 604] width 342 height 20
copy span "🛠"
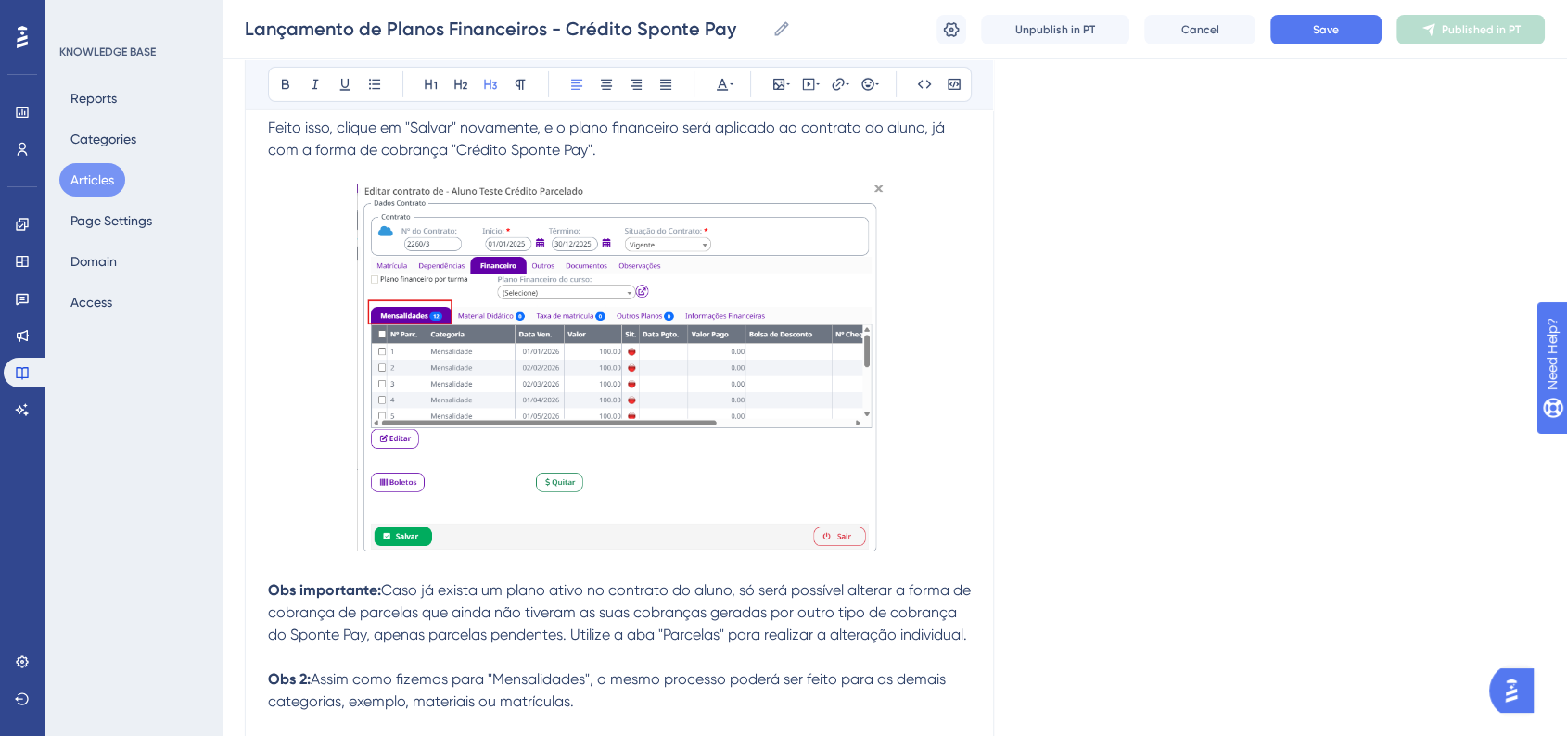
scroll to position [6620, 0]
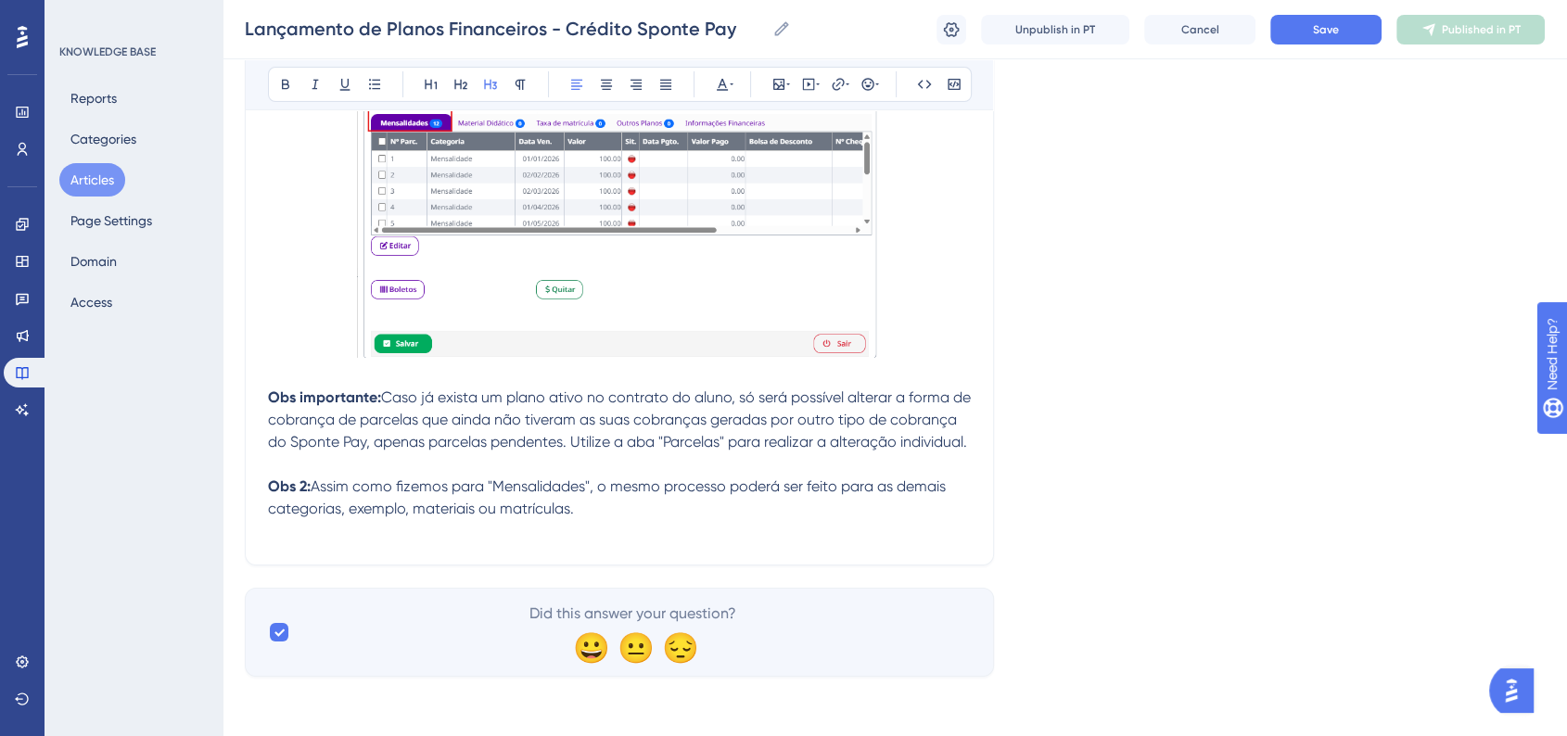
click at [593, 526] on p at bounding box center [619, 531] width 703 height 22
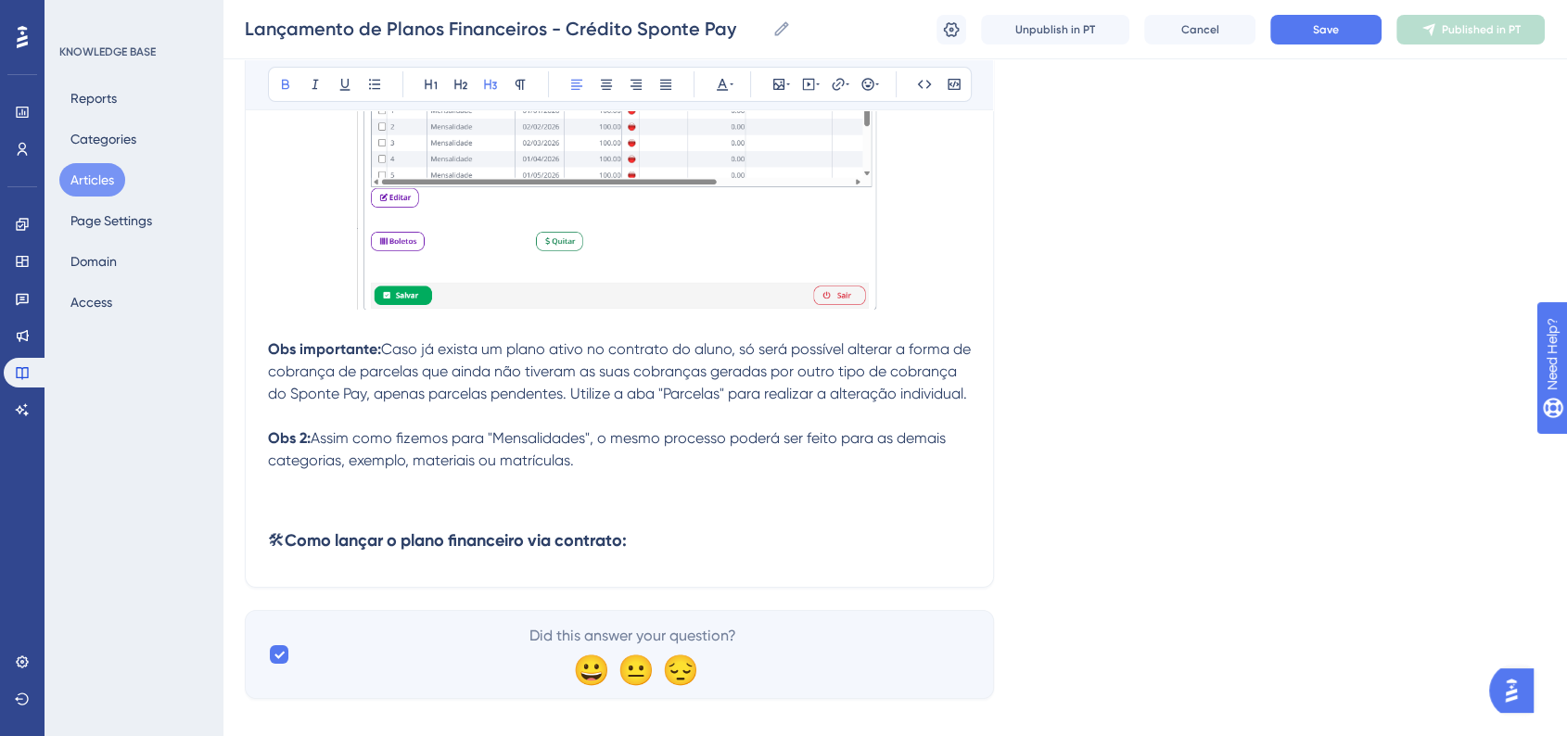
click at [533, 551] on strong "Como lançar o plano financeiro via contrato:" at bounding box center [456, 540] width 342 height 20
click at [603, 89] on icon at bounding box center [606, 85] width 11 height 10
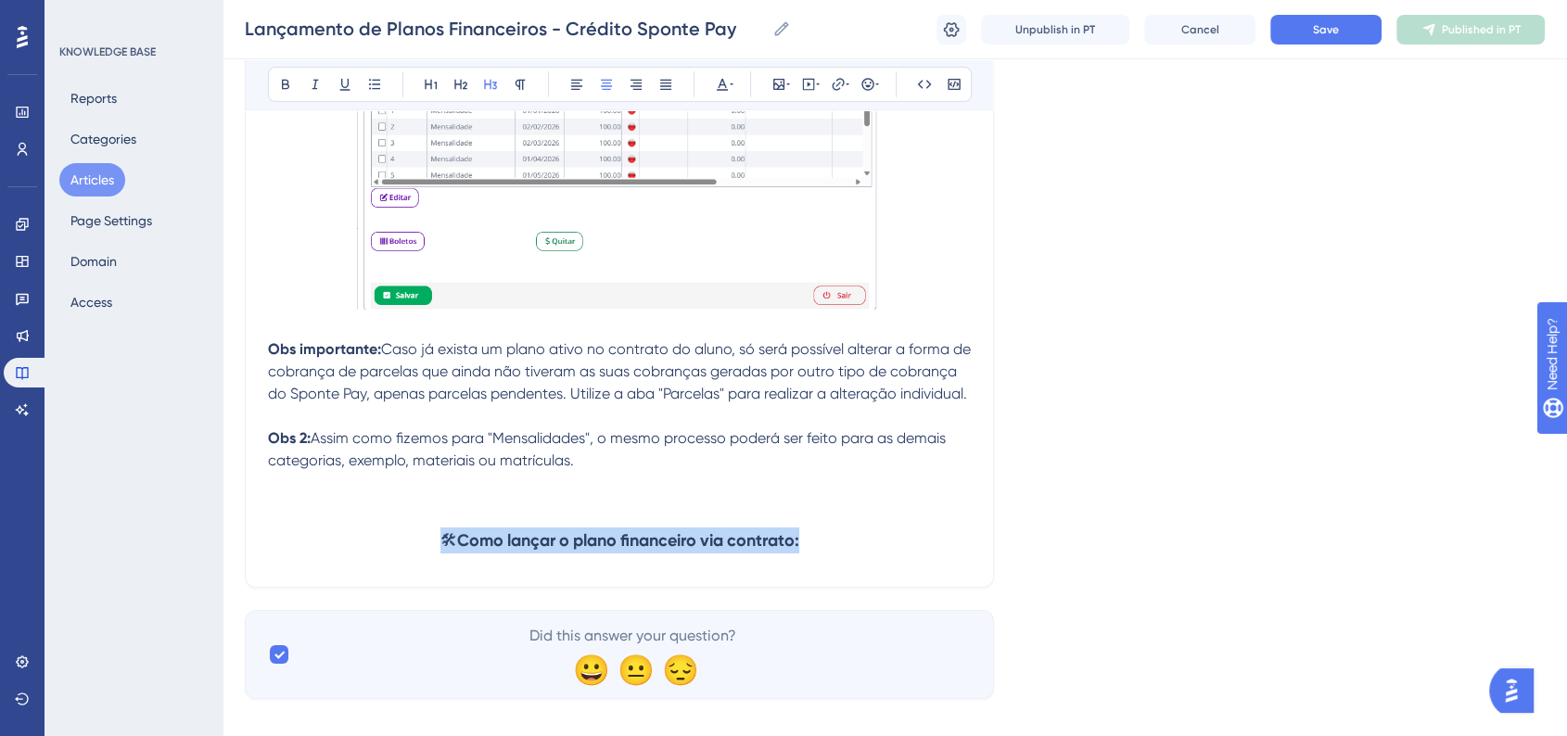
click at [718, 551] on strong "Como lançar o plano financeiro via contrato:" at bounding box center [628, 540] width 342 height 20
drag, startPoint x: 734, startPoint y: 592, endPoint x: 798, endPoint y: 592, distance: 64.0
click at [798, 551] on strong "Como lançar o plano financeiro via contrato:" at bounding box center [628, 540] width 342 height 20
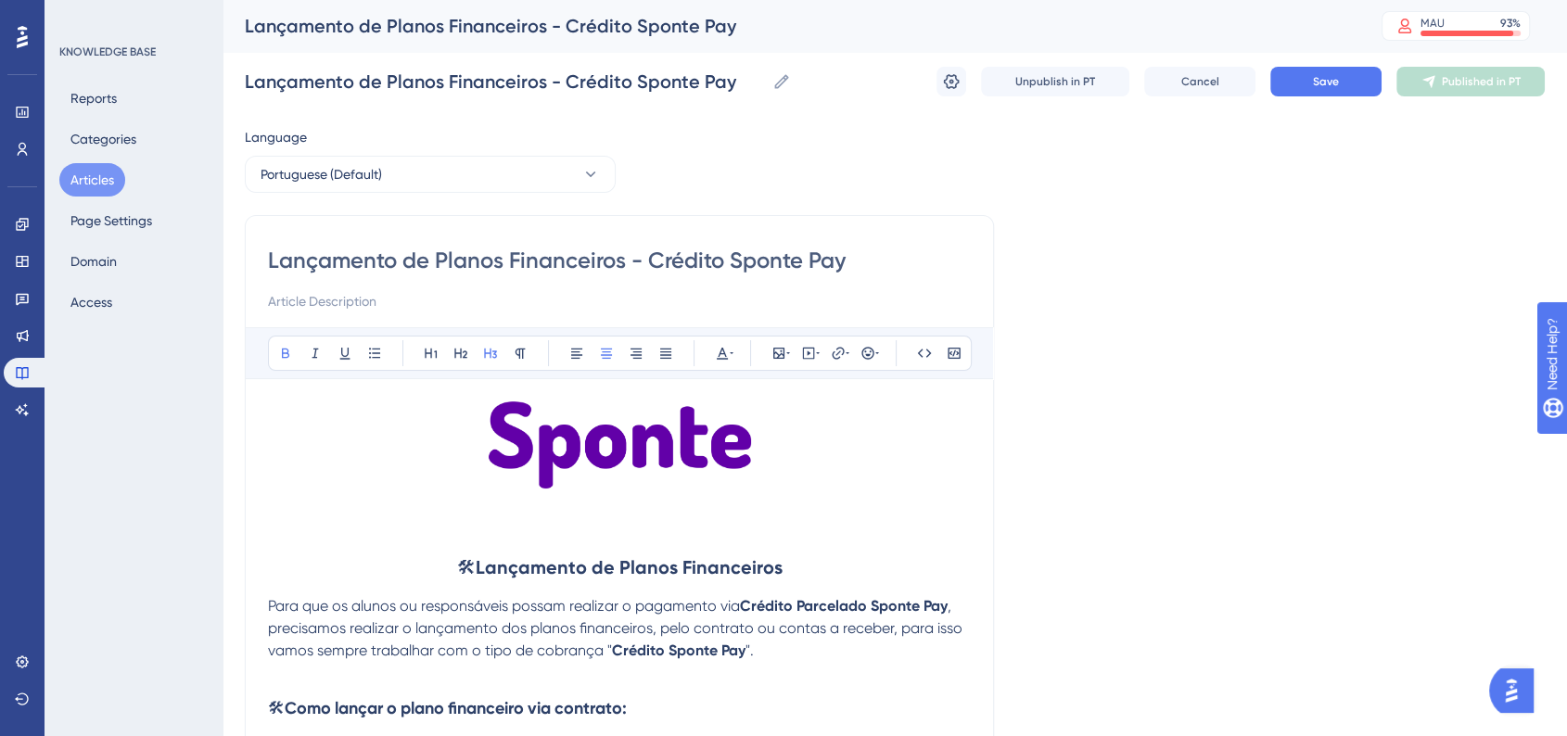
scroll to position [309, 0]
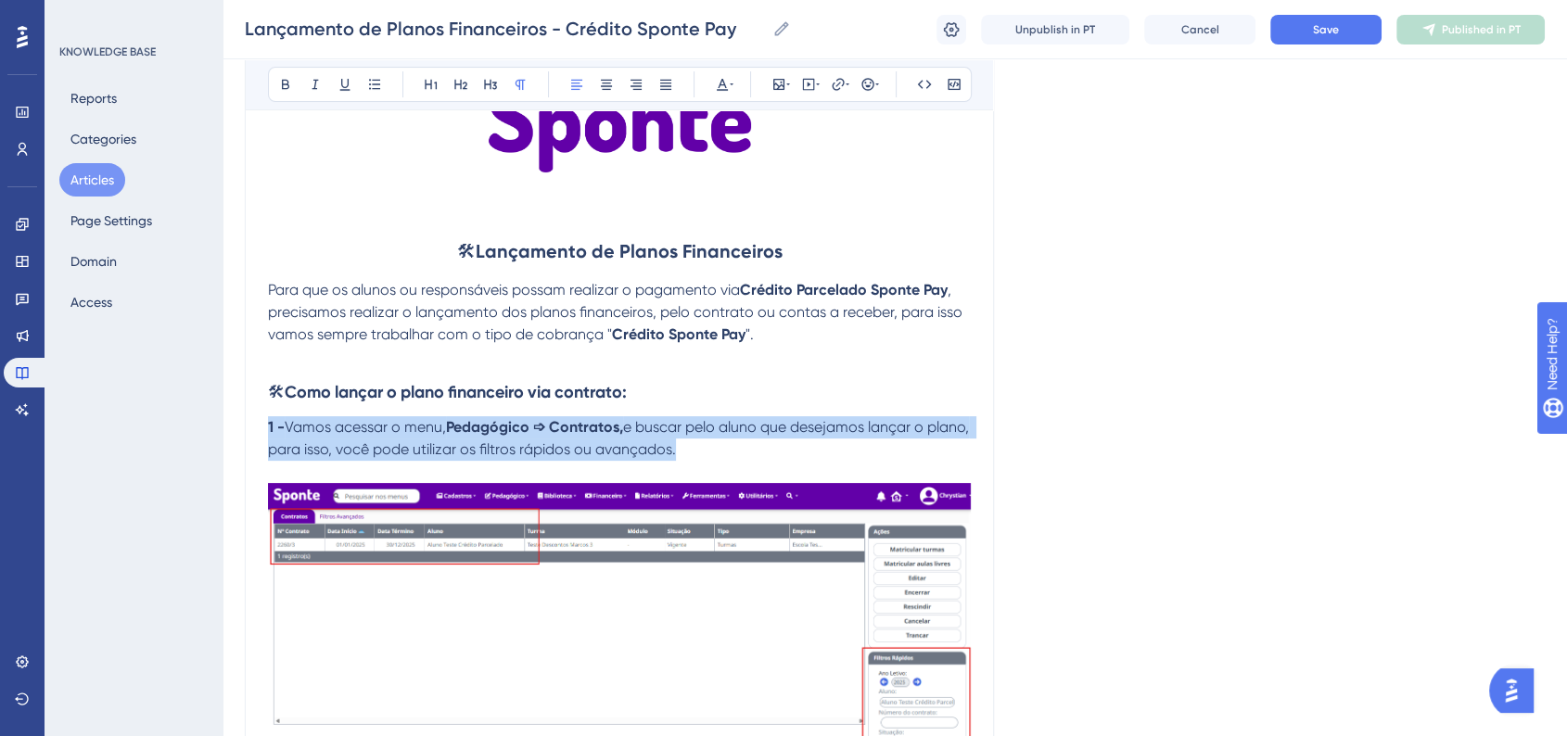
drag, startPoint x: 268, startPoint y: 426, endPoint x: 740, endPoint y: 447, distance: 472.3
click at [740, 447] on p "1 - Vamos acessar o menu, Pedagógico ➩ Contratos, e buscar pelo aluno que desej…" at bounding box center [619, 438] width 703 height 44
copy p "1 - Vamos acessar o menu, Pedagógico ➩ Contratos, e buscar pelo aluno que desej…"
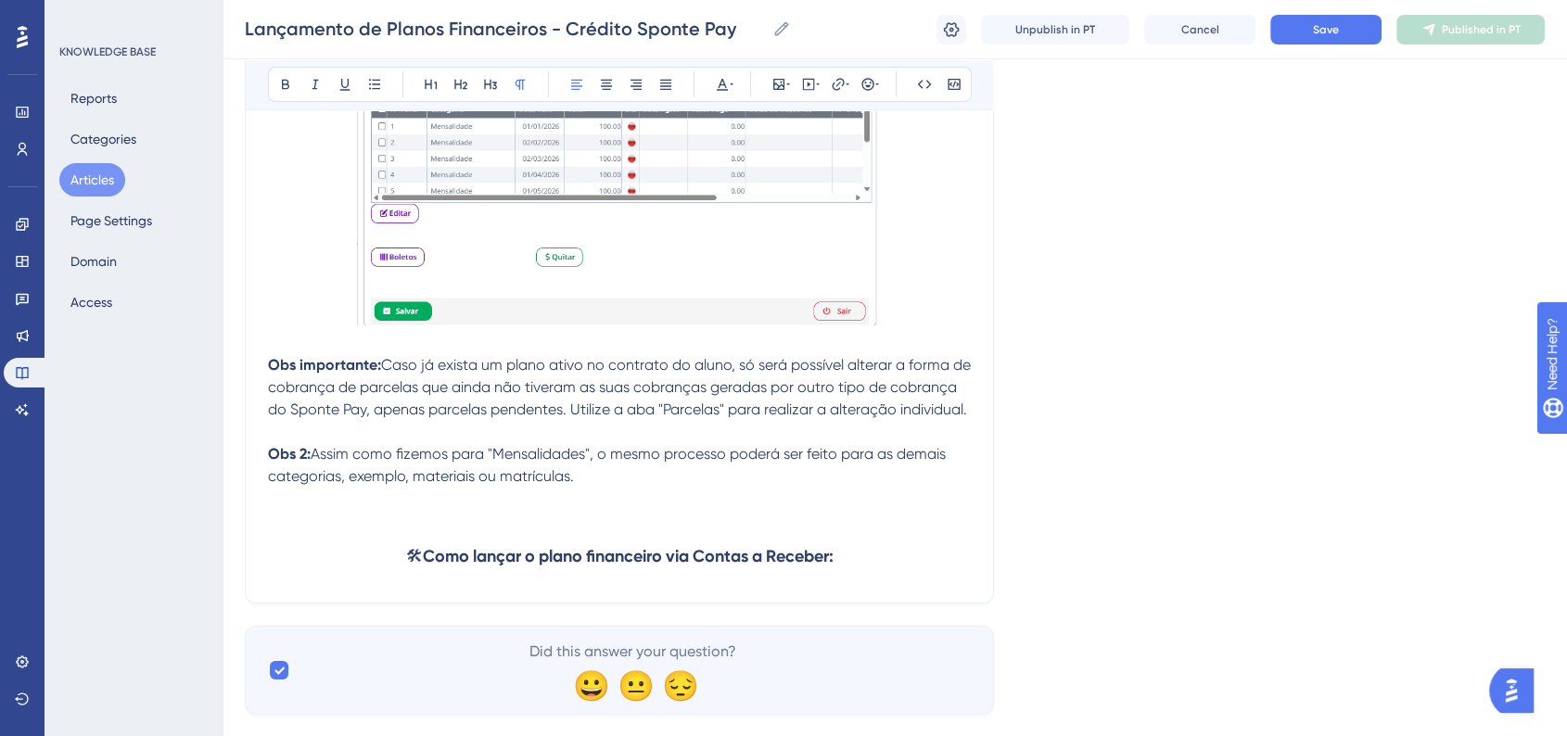
scroll to position [6690, 0]
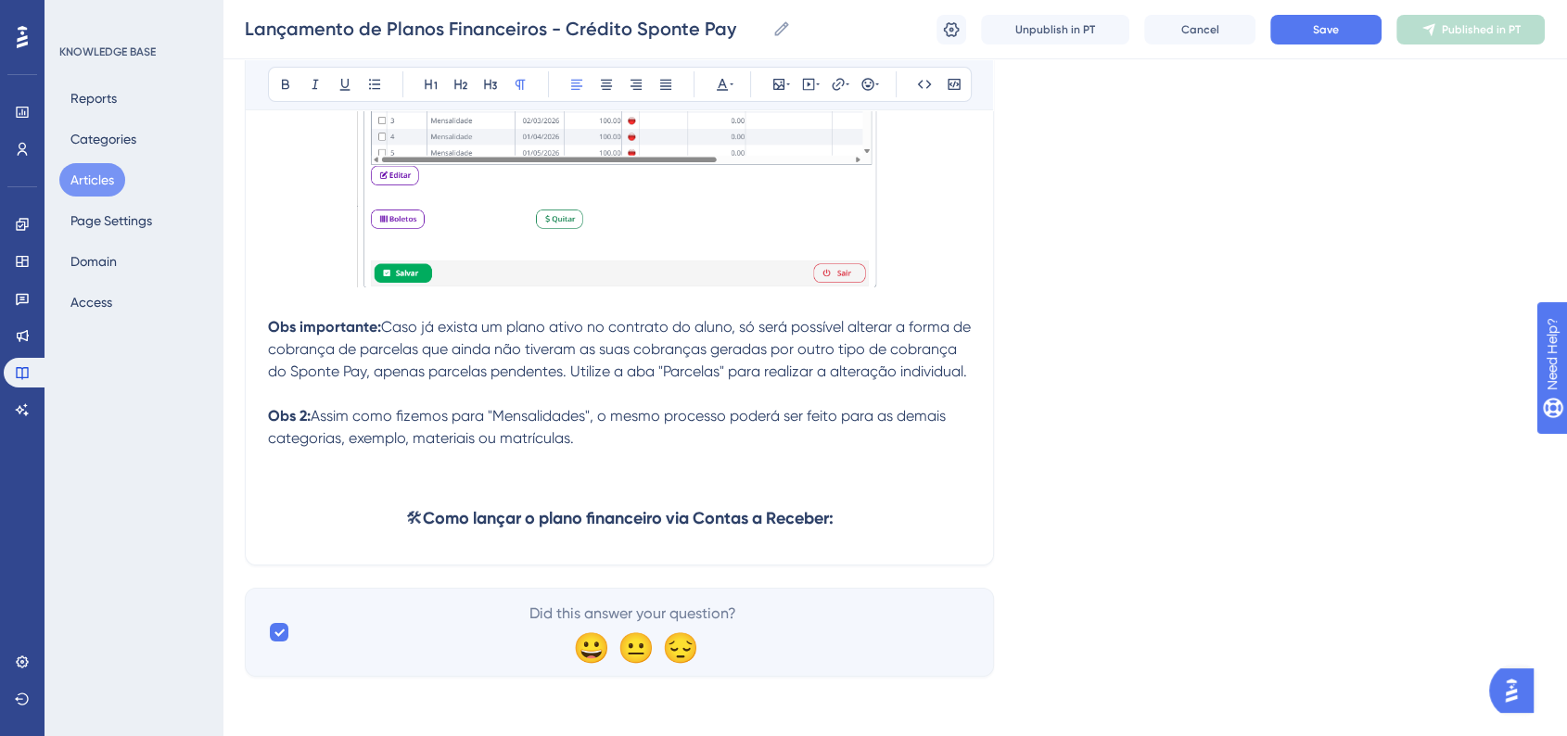
click at [894, 513] on h3 "🛠 Como lançar o plano financeiro via Contas a Receber:" at bounding box center [619, 518] width 703 height 48
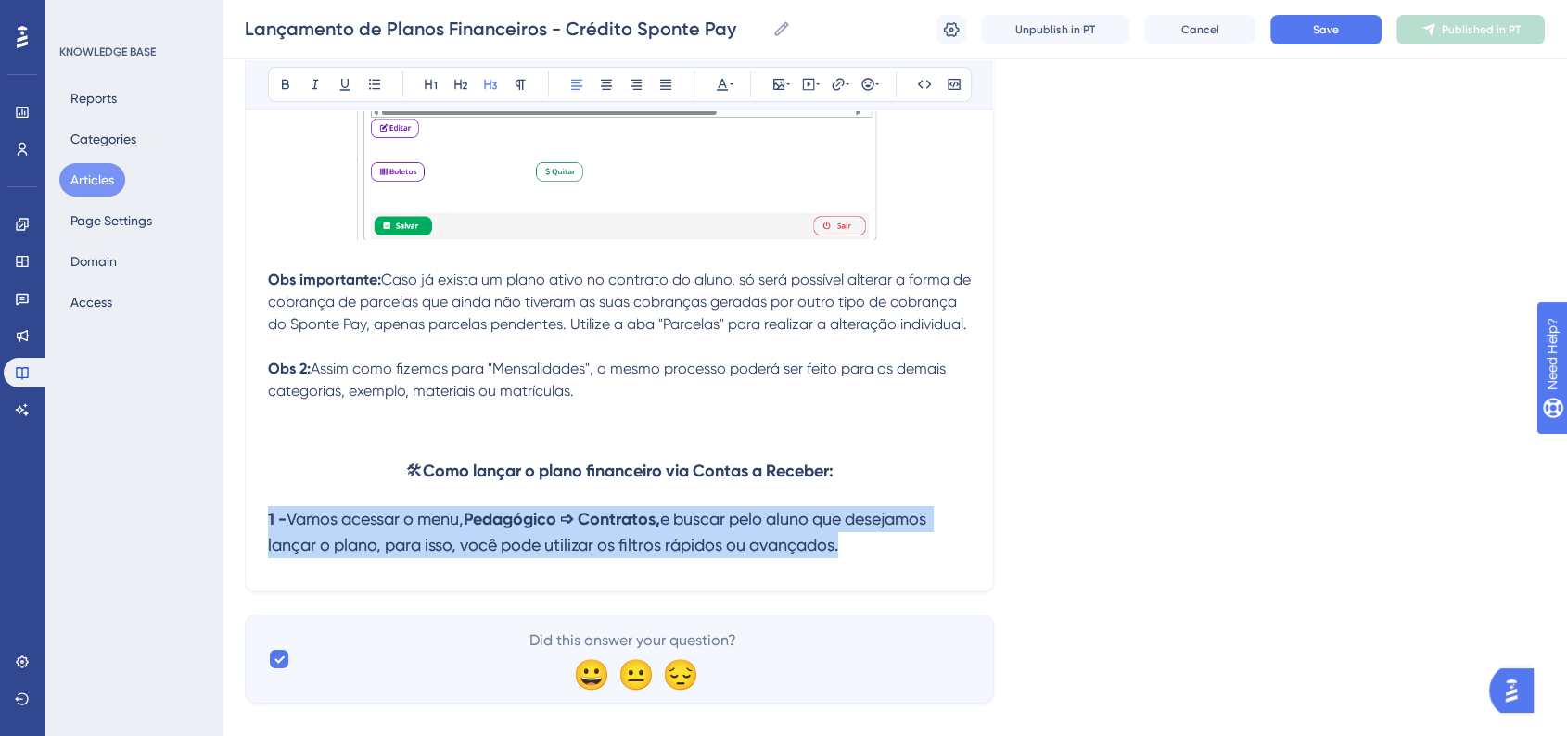
drag, startPoint x: 853, startPoint y: 596, endPoint x: 269, endPoint y: 562, distance: 585.1
click at [269, 562] on h3 "1 - Vamos acessar o menu, Pedagógico ➩ Contratos, e buscar pelo aluno que desej…" at bounding box center [619, 532] width 703 height 74
click at [521, 89] on icon at bounding box center [520, 84] width 15 height 15
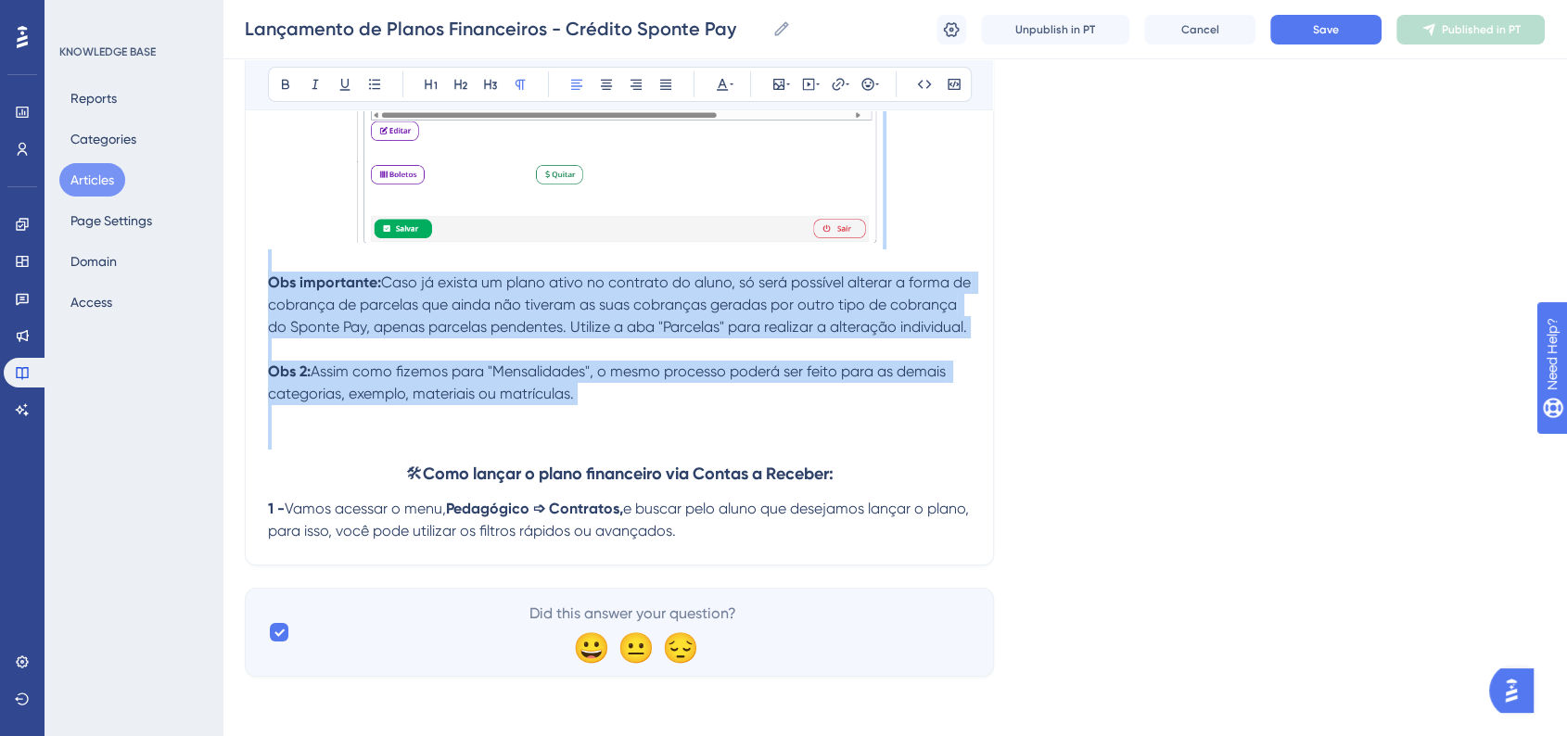
click at [380, 517] on span "Vamos acessar o menu," at bounding box center [365, 509] width 161 height 18
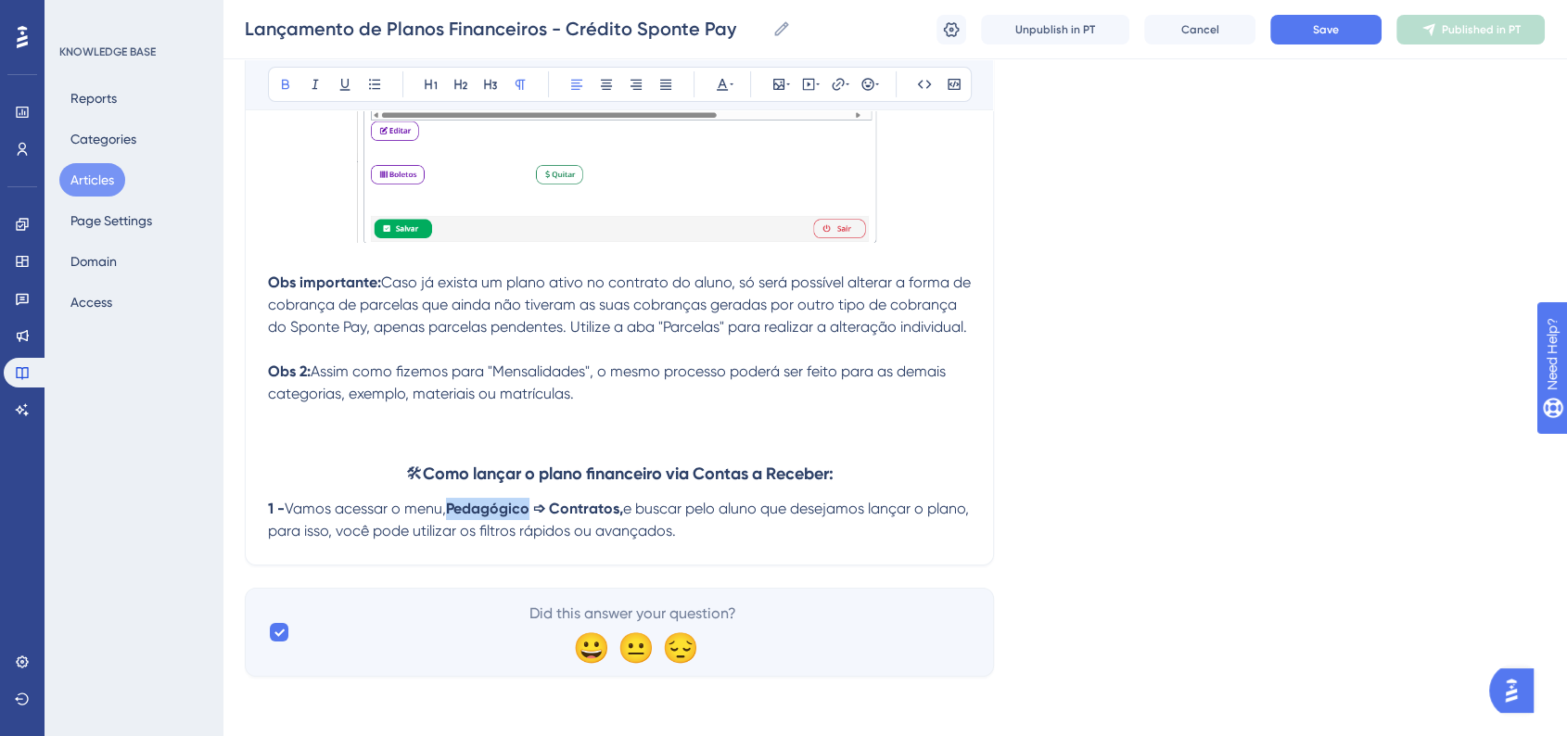
drag, startPoint x: 452, startPoint y: 556, endPoint x: 534, endPoint y: 558, distance: 81.6
click at [534, 517] on strong "Pedagógico ➩ Contratos," at bounding box center [534, 509] width 177 height 18
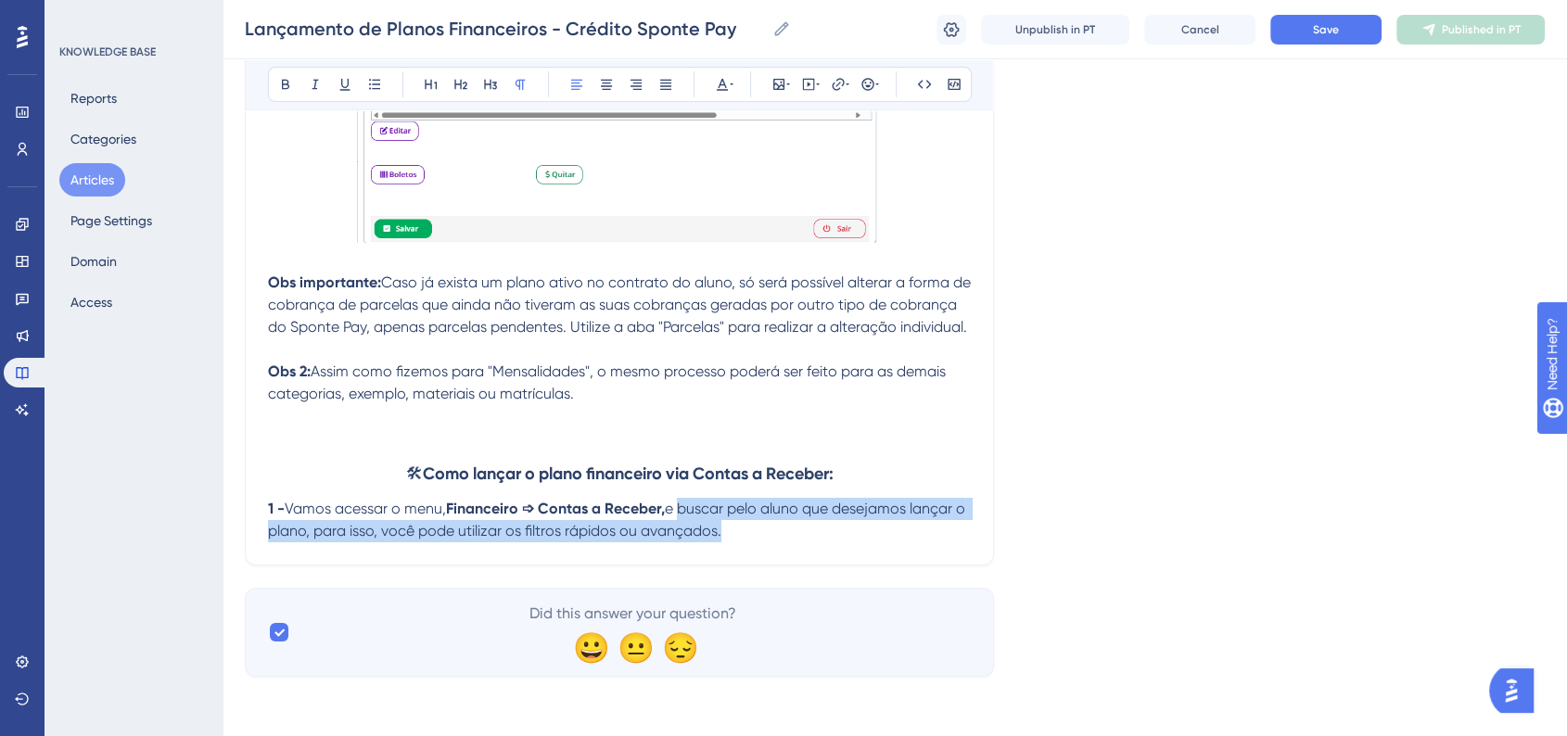
drag, startPoint x: 690, startPoint y: 510, endPoint x: 748, endPoint y: 527, distance: 60.7
click at [748, 527] on p "1 - Vamos acessar o menu, Financeiro ➩ Contas a Receber, e buscar pelo aluno qu…" at bounding box center [619, 520] width 703 height 44
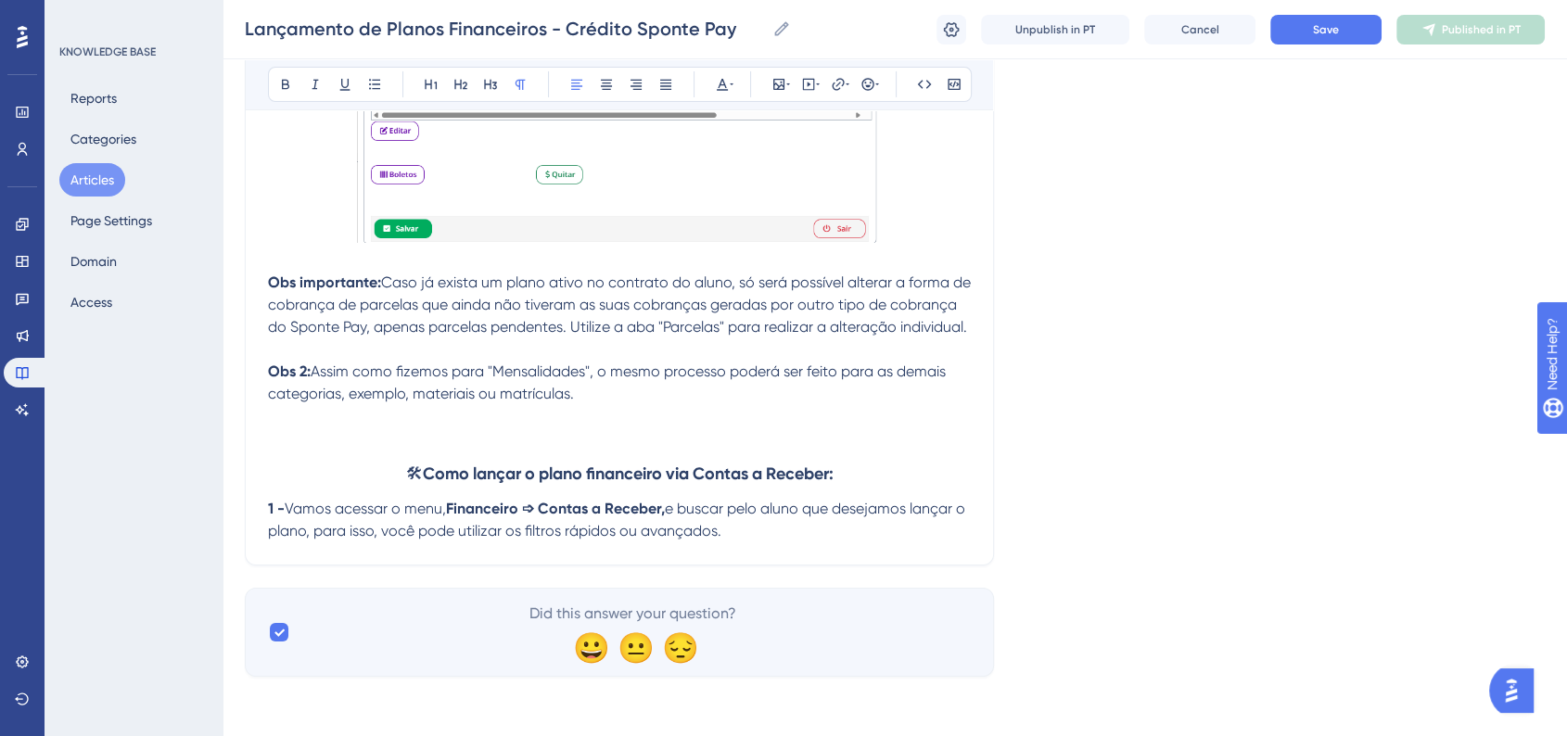
scroll to position [6713, 0]
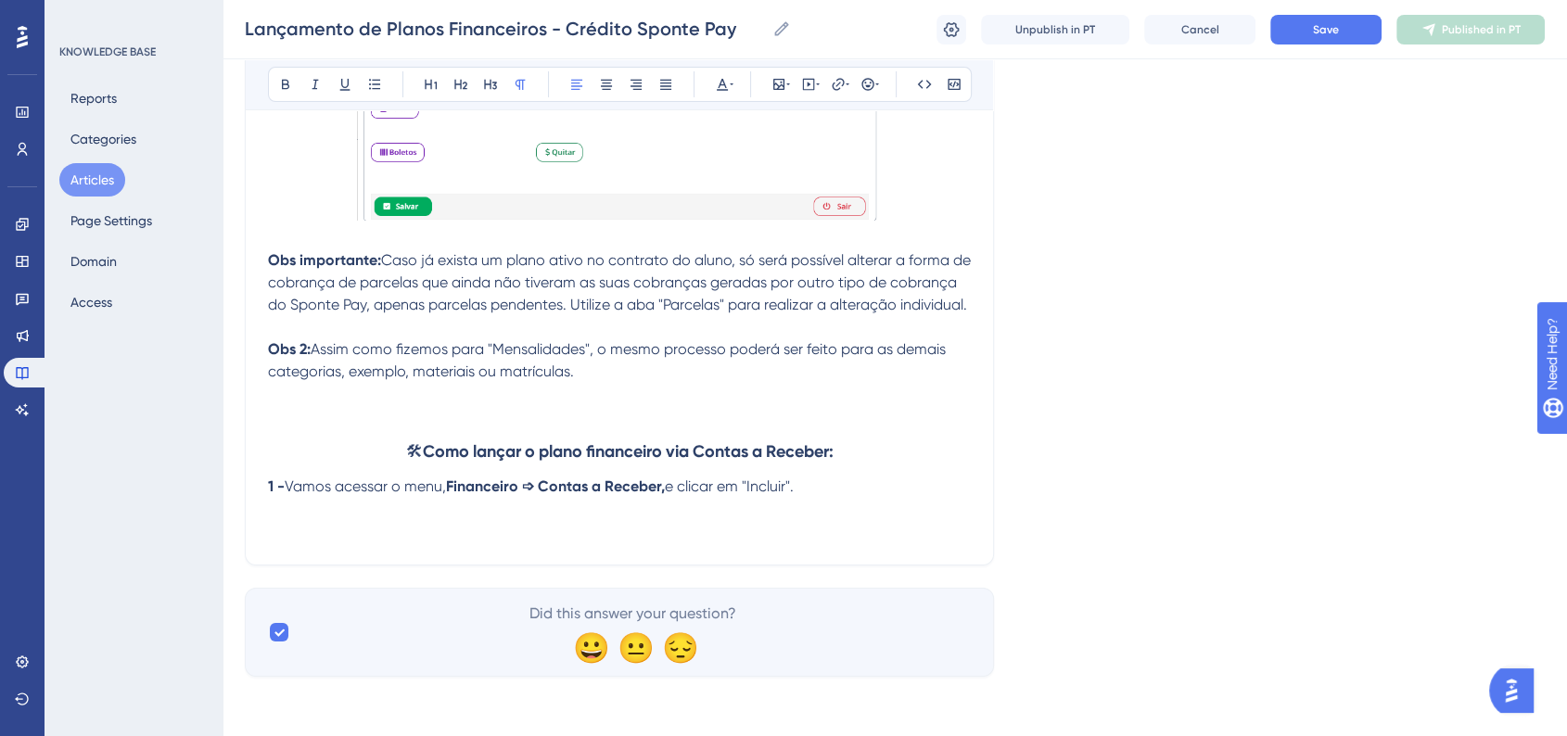
click at [288, 495] on span "Vamos acessar o menu," at bounding box center [365, 486] width 161 height 18
click at [437, 520] on p at bounding box center [619, 509] width 703 height 22
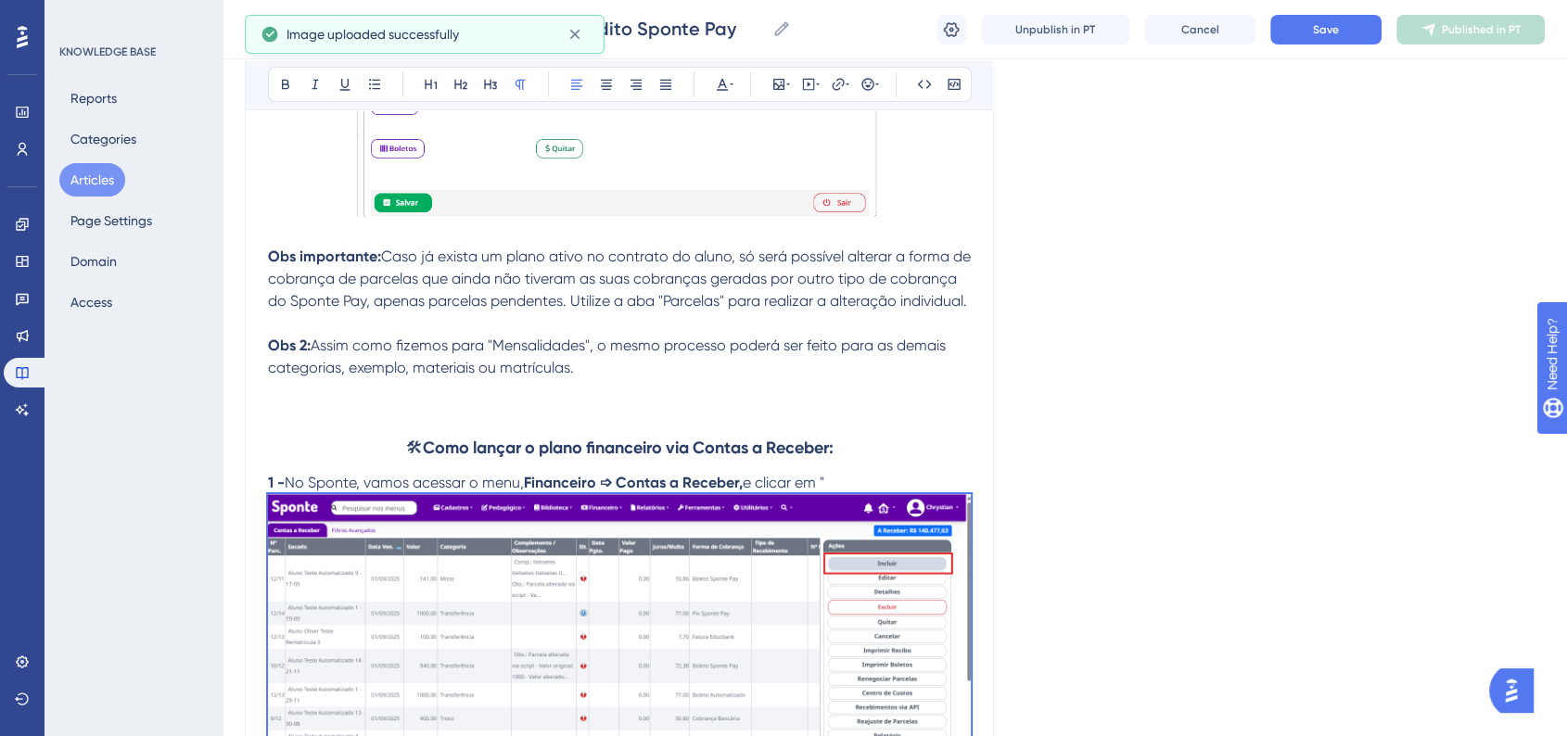
drag, startPoint x: 835, startPoint y: 535, endPoint x: 875, endPoint y: 536, distance: 39.9
click at [875, 536] on p "1 - No Sponte, vamos acessar o menu, Financeiro ➩ Contas a Receber, e clicar em…" at bounding box center [619, 632] width 703 height 321
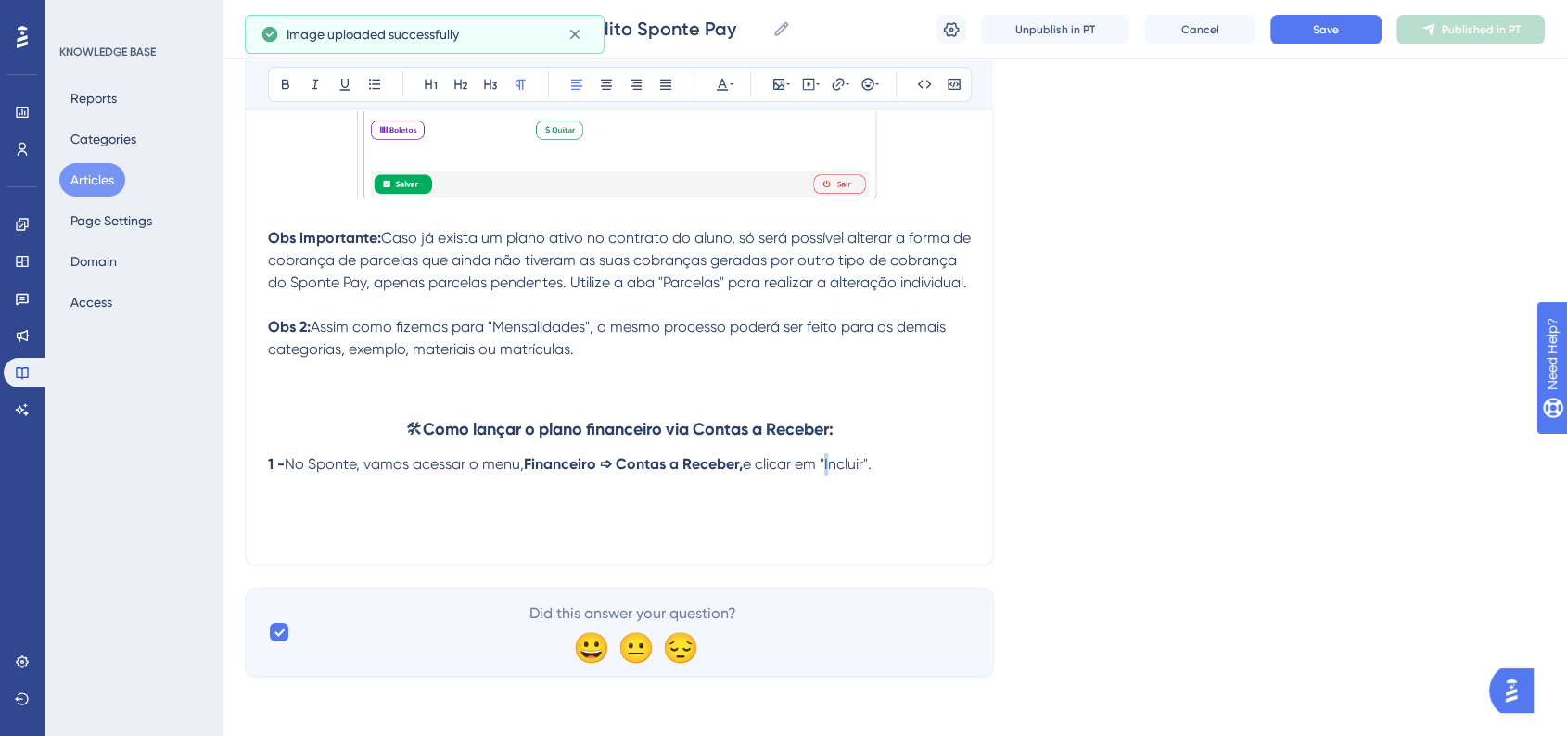
scroll to position [6780, 0]
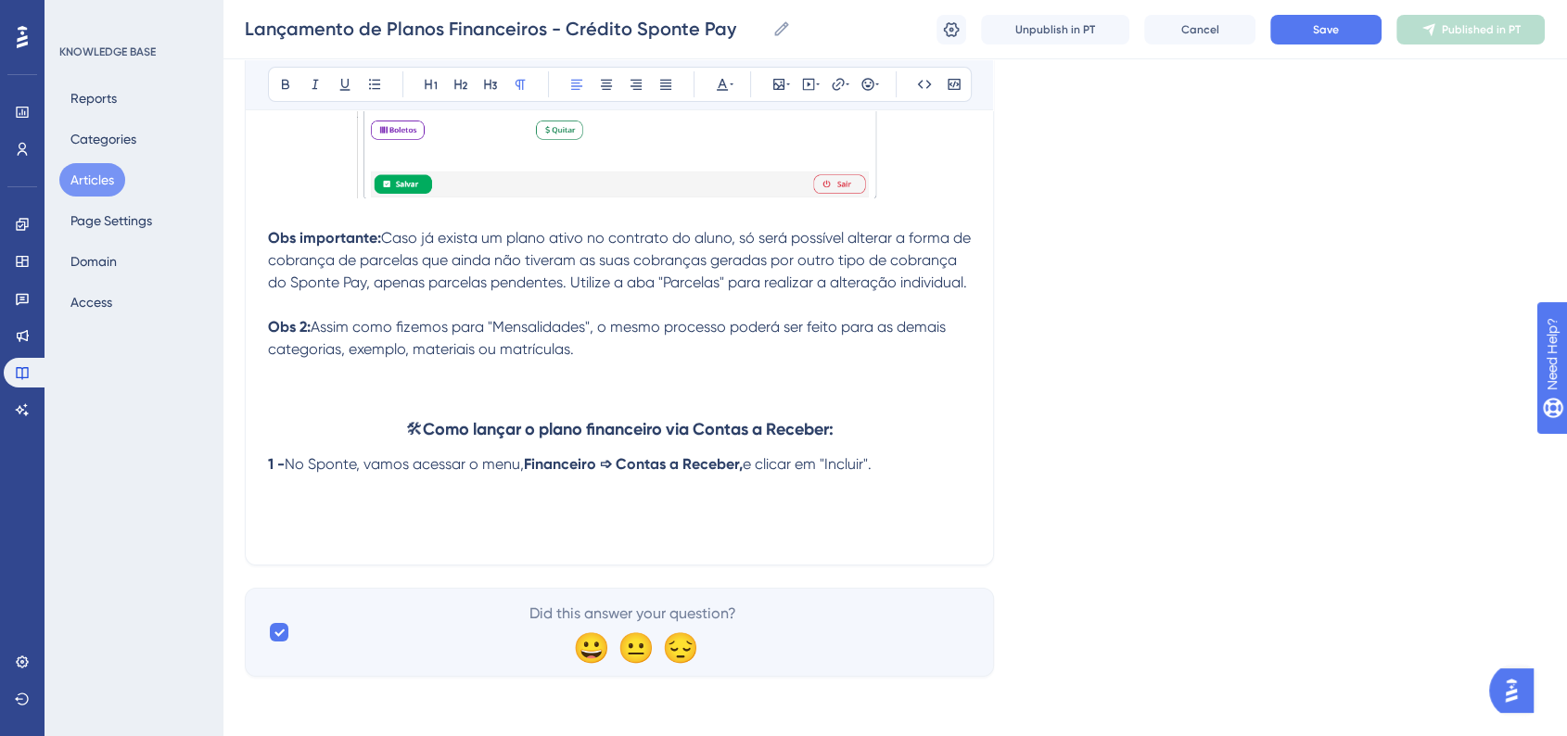
click at [922, 454] on p "1 - No Sponte, vamos acessar o menu, Financeiro ➩ Contas a Receber, e clicar em…" at bounding box center [619, 464] width 703 height 22
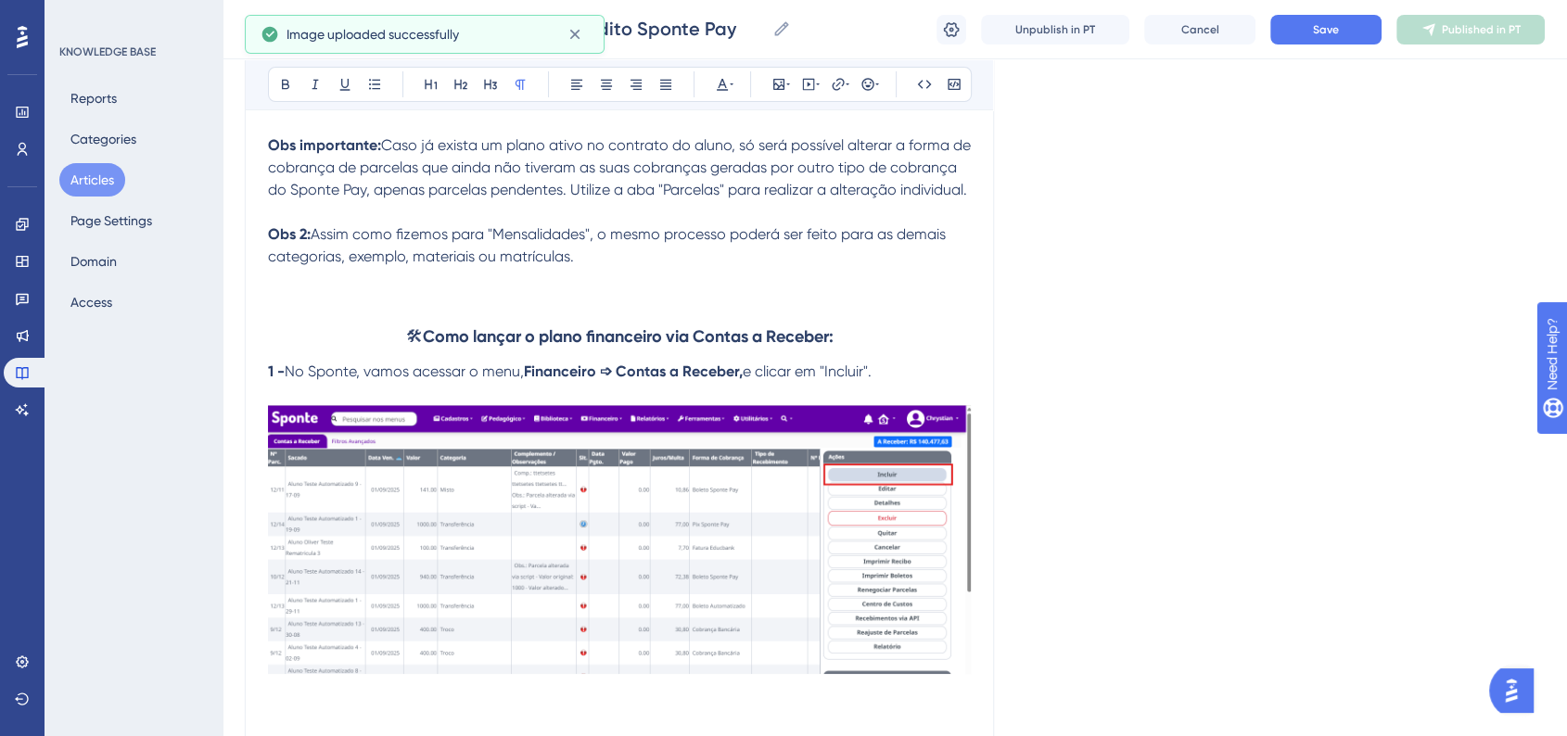
scroll to position [6974, 0]
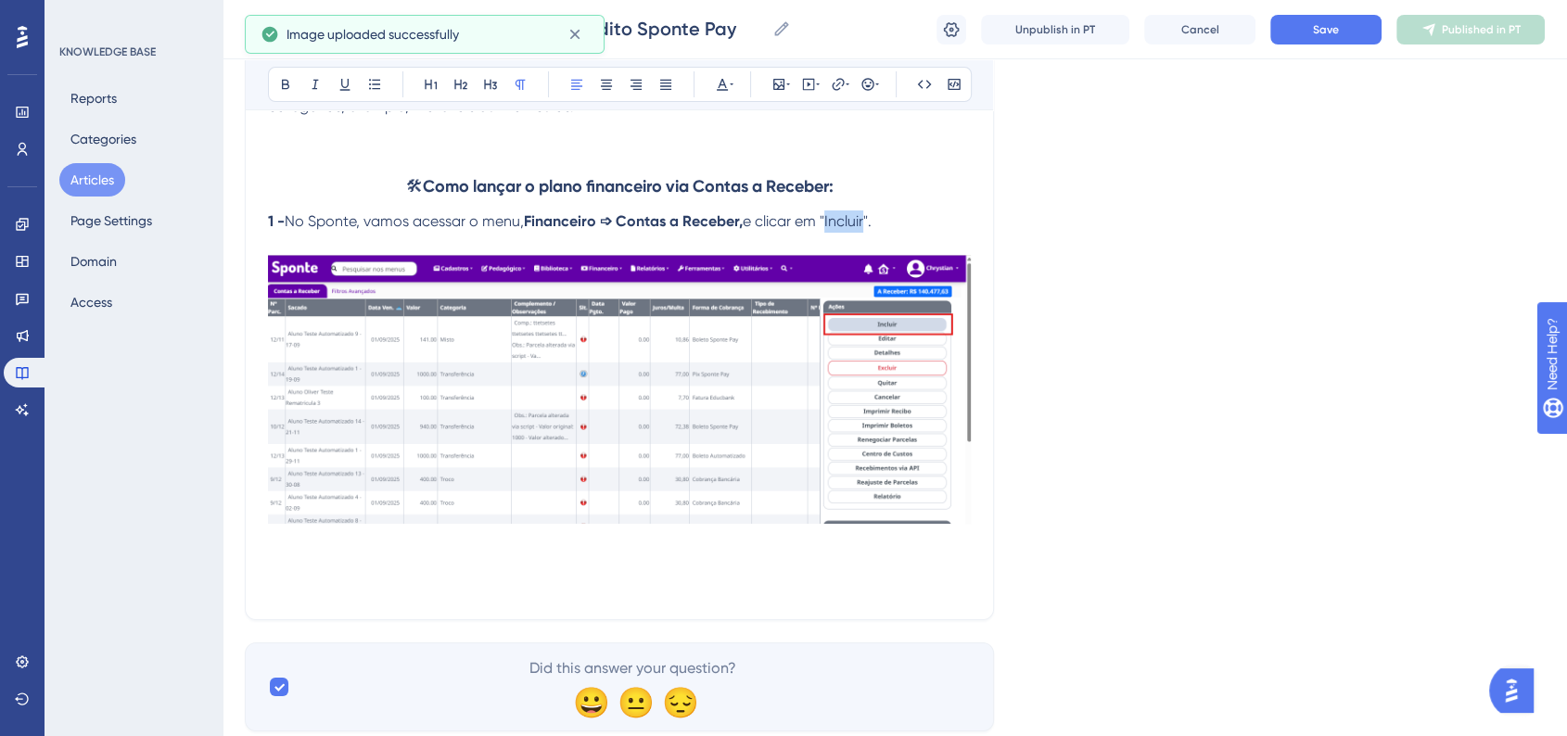
drag, startPoint x: 834, startPoint y: 274, endPoint x: 874, endPoint y: 271, distance: 40.0
click at [871, 230] on span "e clicar em "Incluir"." at bounding box center [807, 221] width 129 height 18
click at [289, 75] on button at bounding box center [286, 84] width 26 height 26
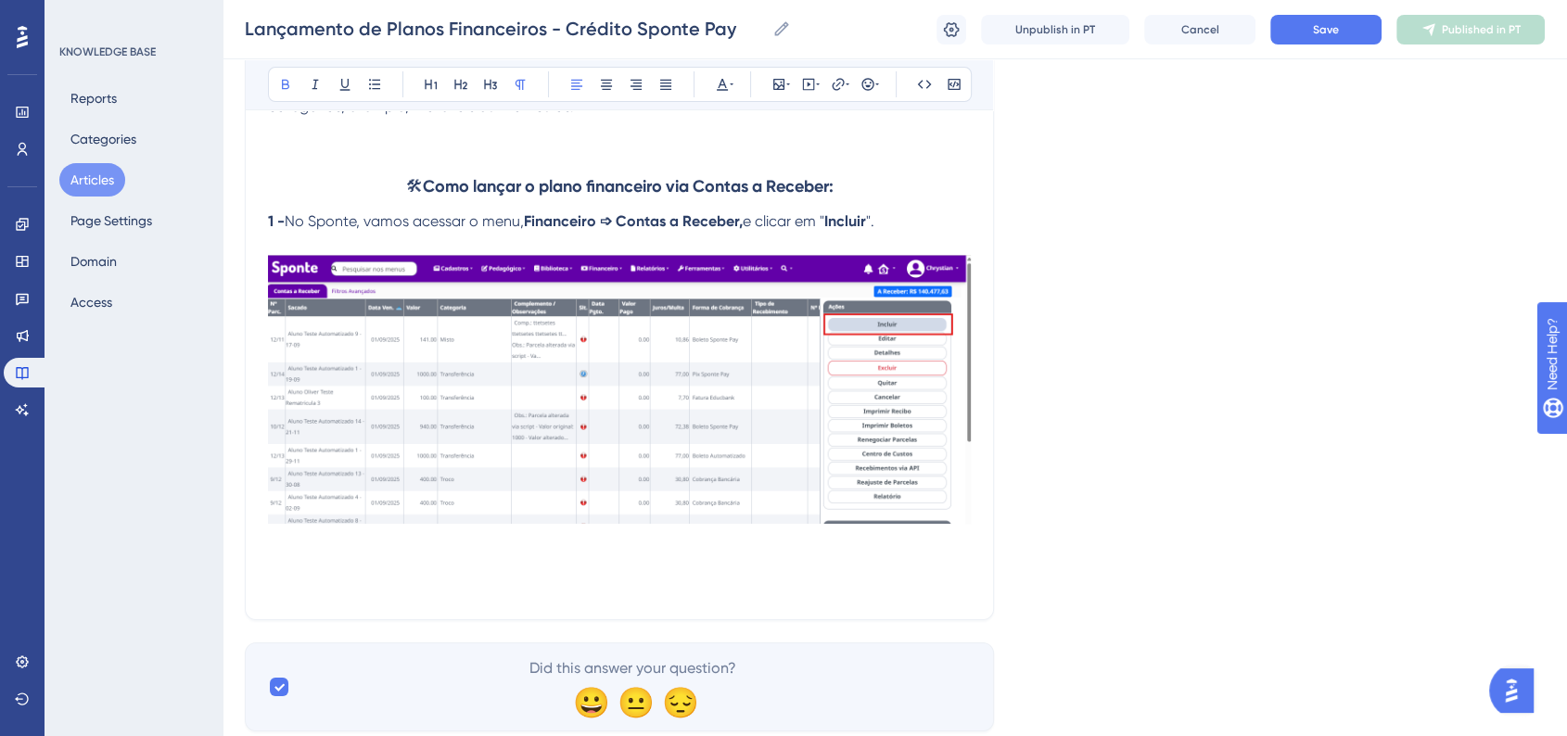
click at [883, 479] on img at bounding box center [619, 390] width 703 height 270
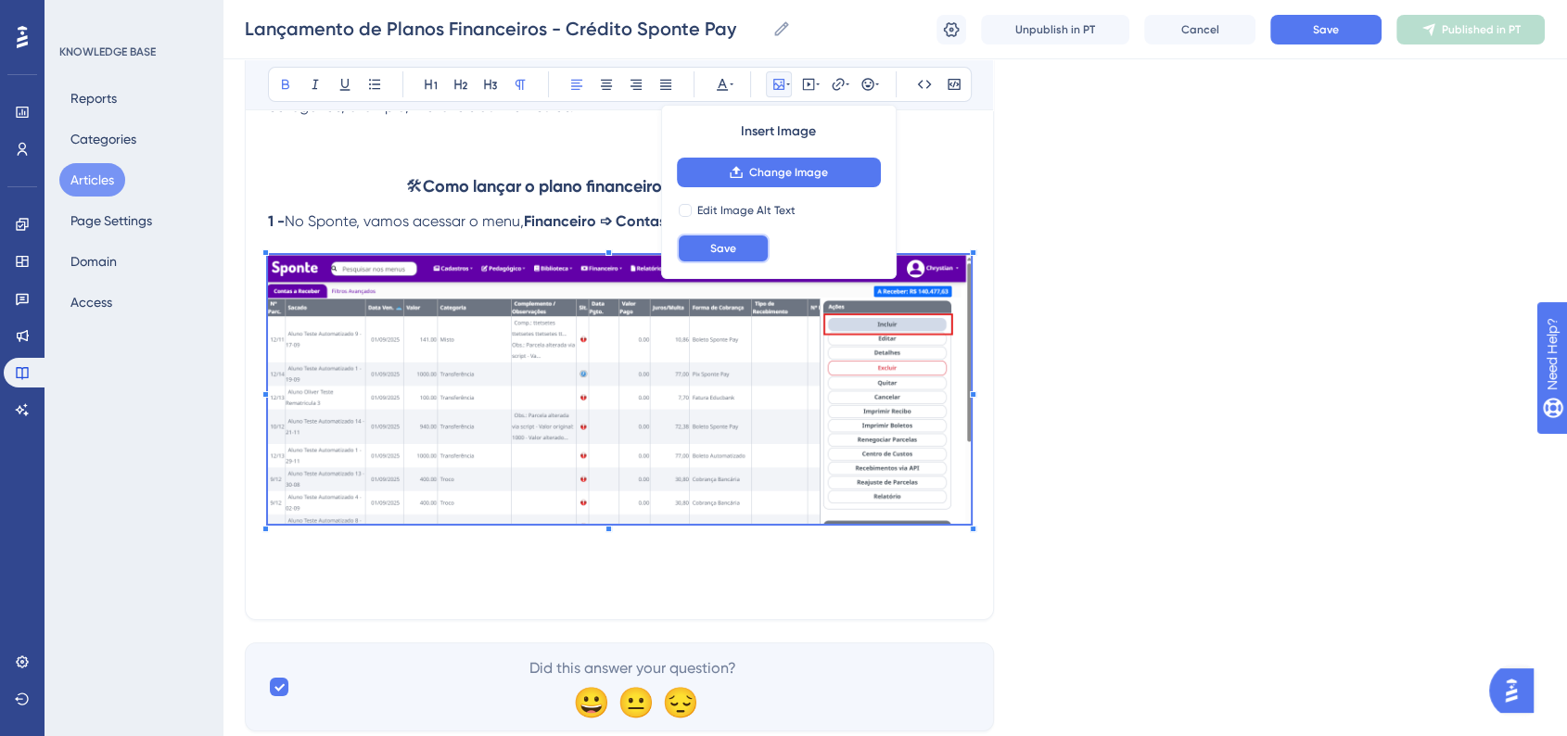
click at [722, 246] on span "Save" at bounding box center [723, 248] width 26 height 15
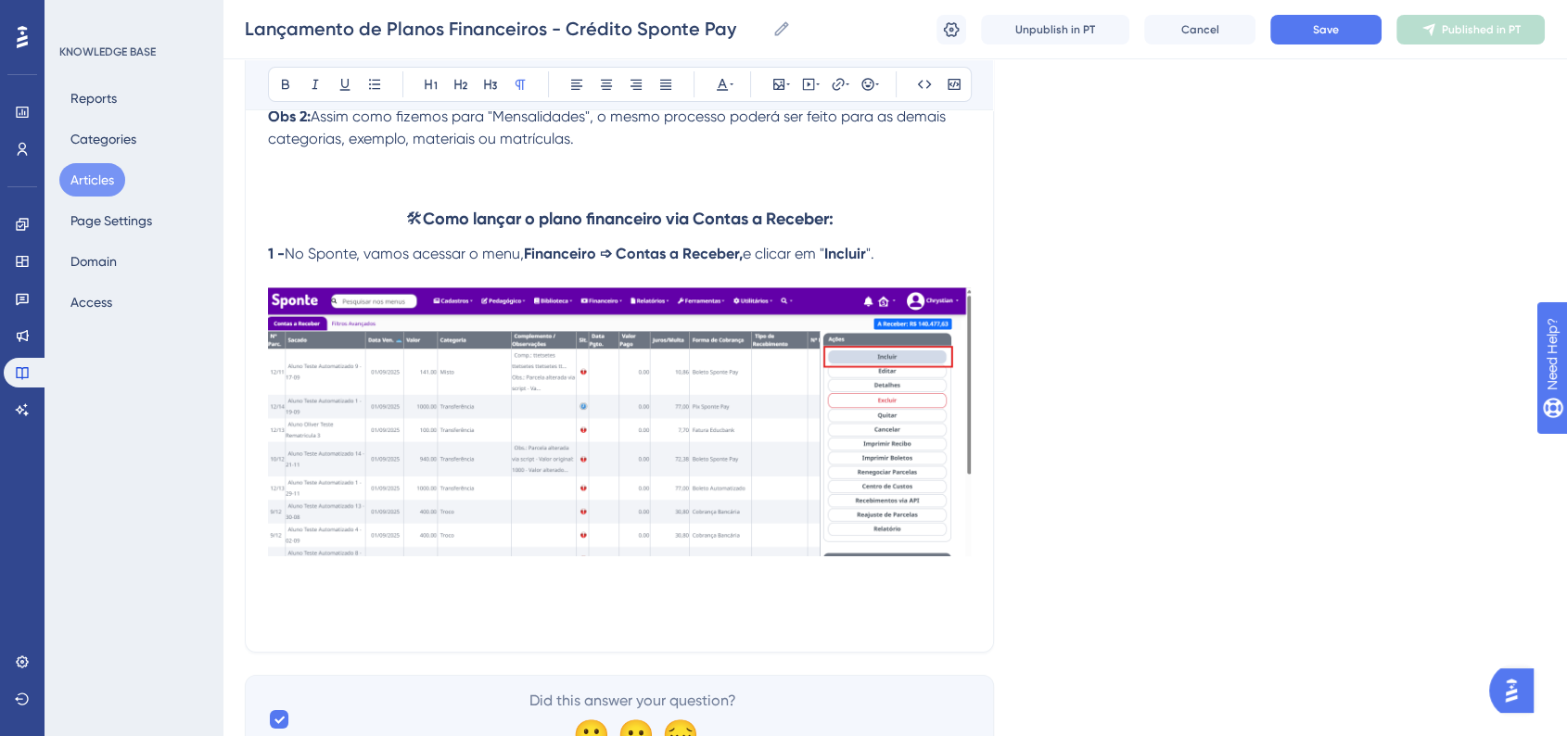
scroll to position [7031, 0]
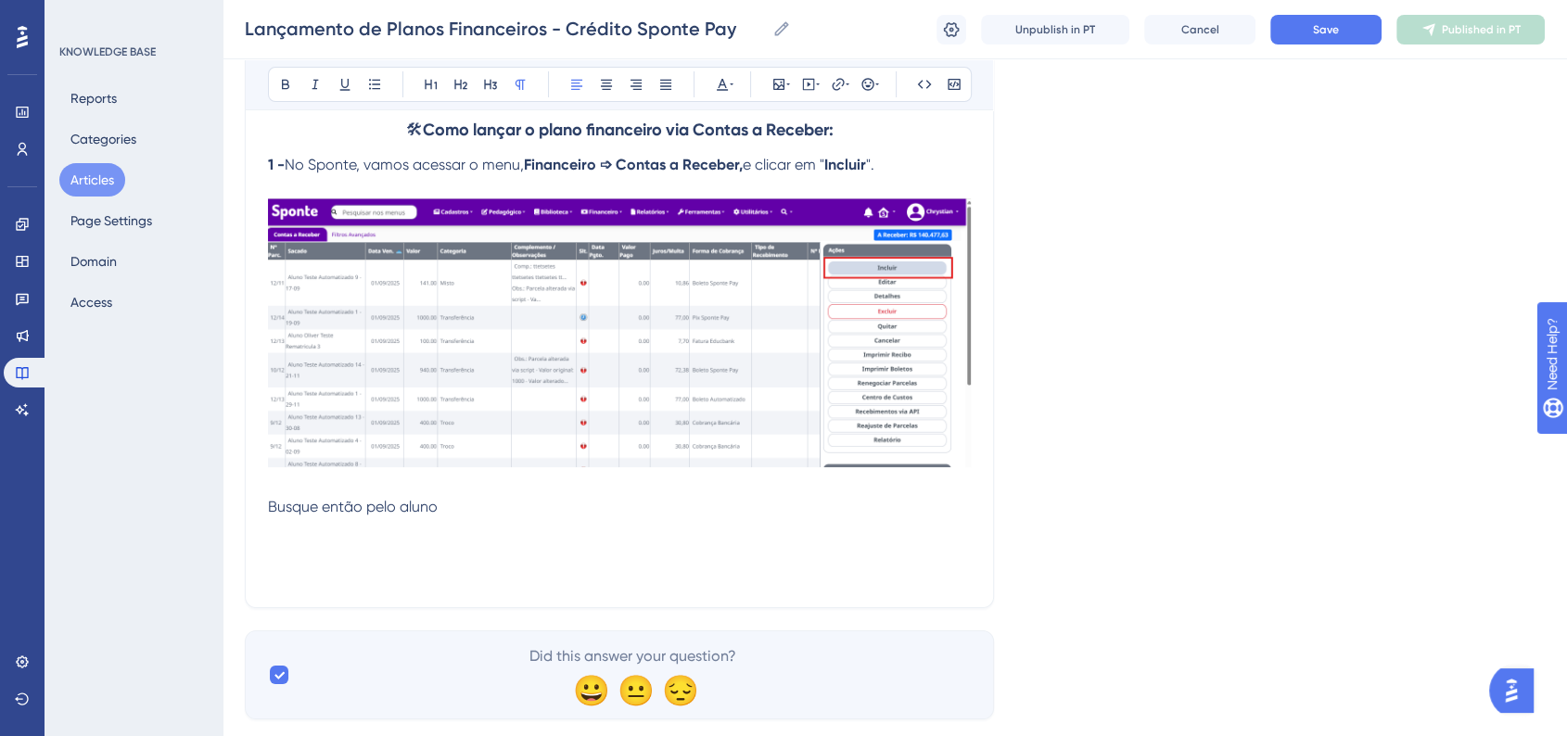
click at [521, 518] on p "Busque então pelo aluno" at bounding box center [619, 507] width 703 height 22
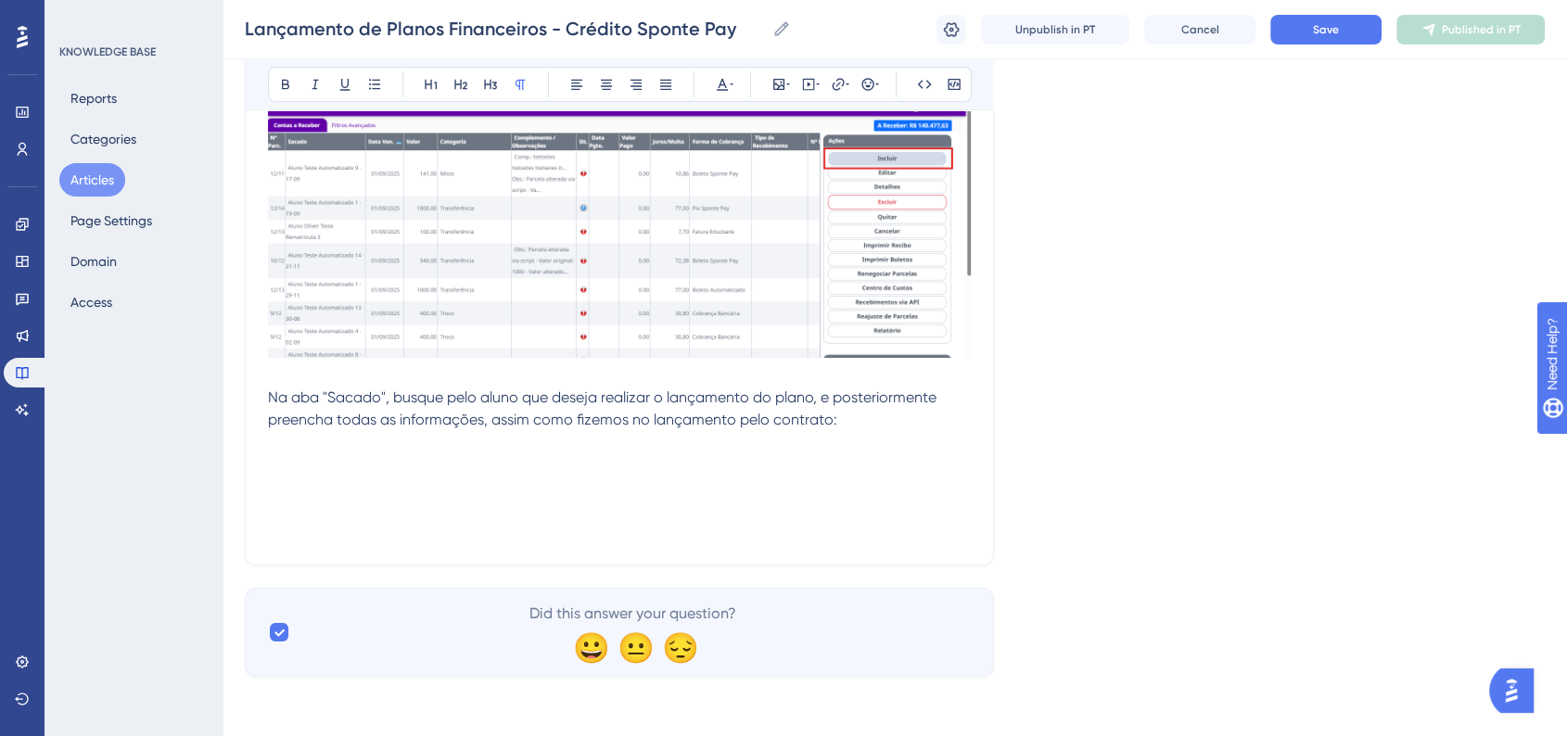
scroll to position [7188, 0]
drag, startPoint x: 329, startPoint y: 397, endPoint x: 378, endPoint y: 400, distance: 49.2
click at [378, 400] on span "Na aba "Sacado", busque pelo aluno que deseja realizar o lançamento do plano, e…" at bounding box center [604, 408] width 672 height 40
click at [287, 91] on icon at bounding box center [285, 84] width 15 height 15
click at [883, 421] on p "Na aba " Sacado ", busque pelo aluno que deseja realizar o lançamento do plano,…" at bounding box center [619, 409] width 703 height 44
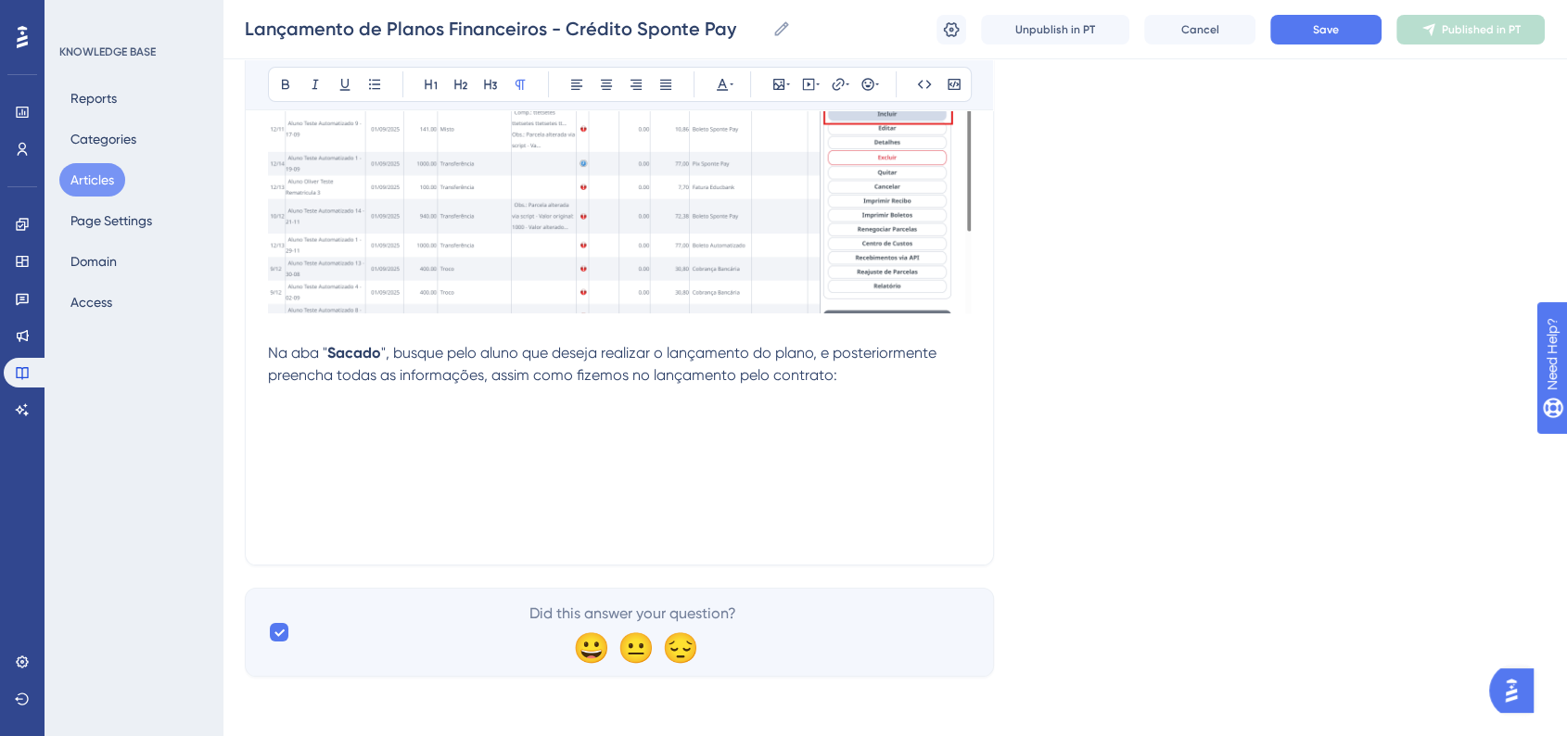
click at [408, 431] on p at bounding box center [619, 420] width 703 height 22
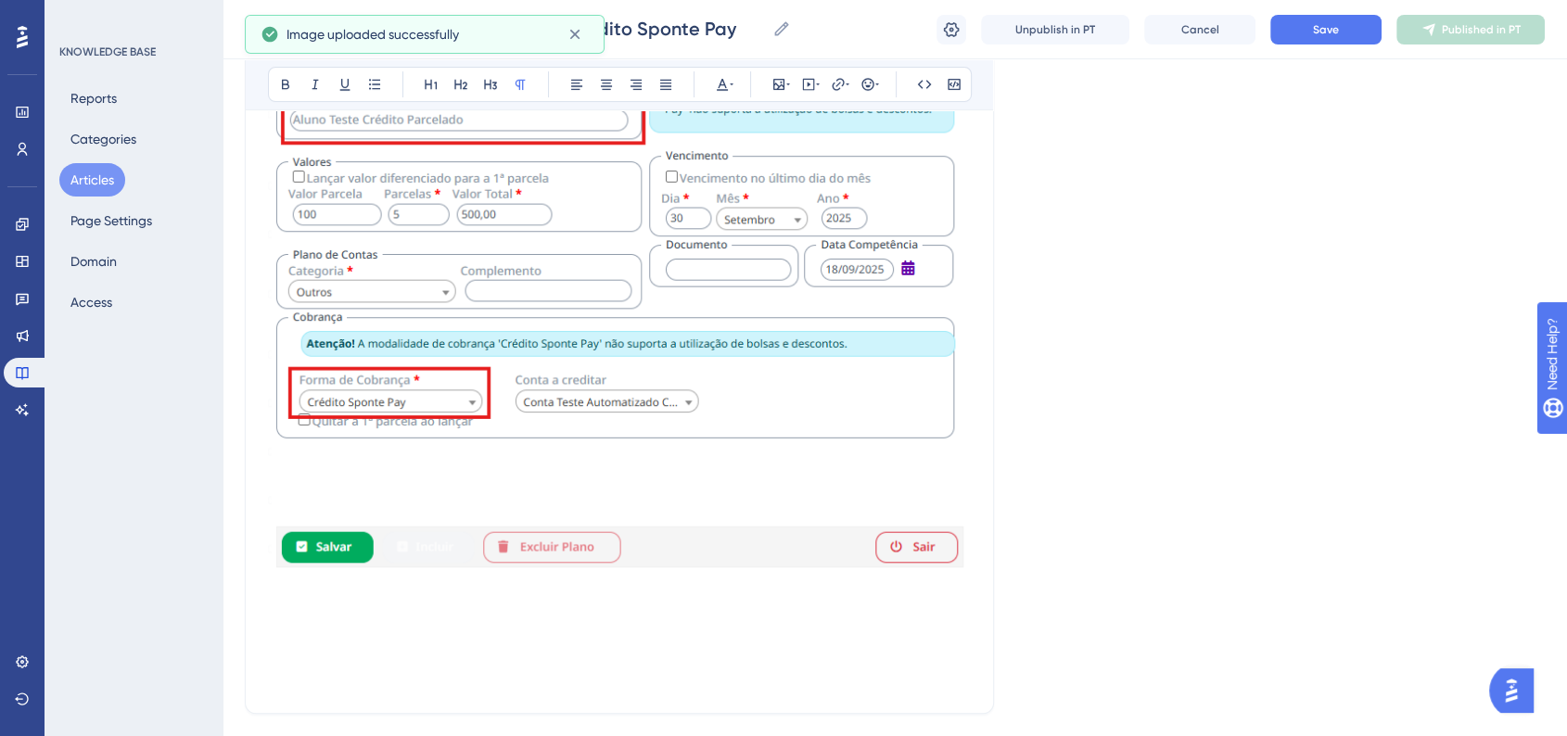
scroll to position [7601, 0]
click at [692, 417] on img at bounding box center [619, 282] width 703 height 578
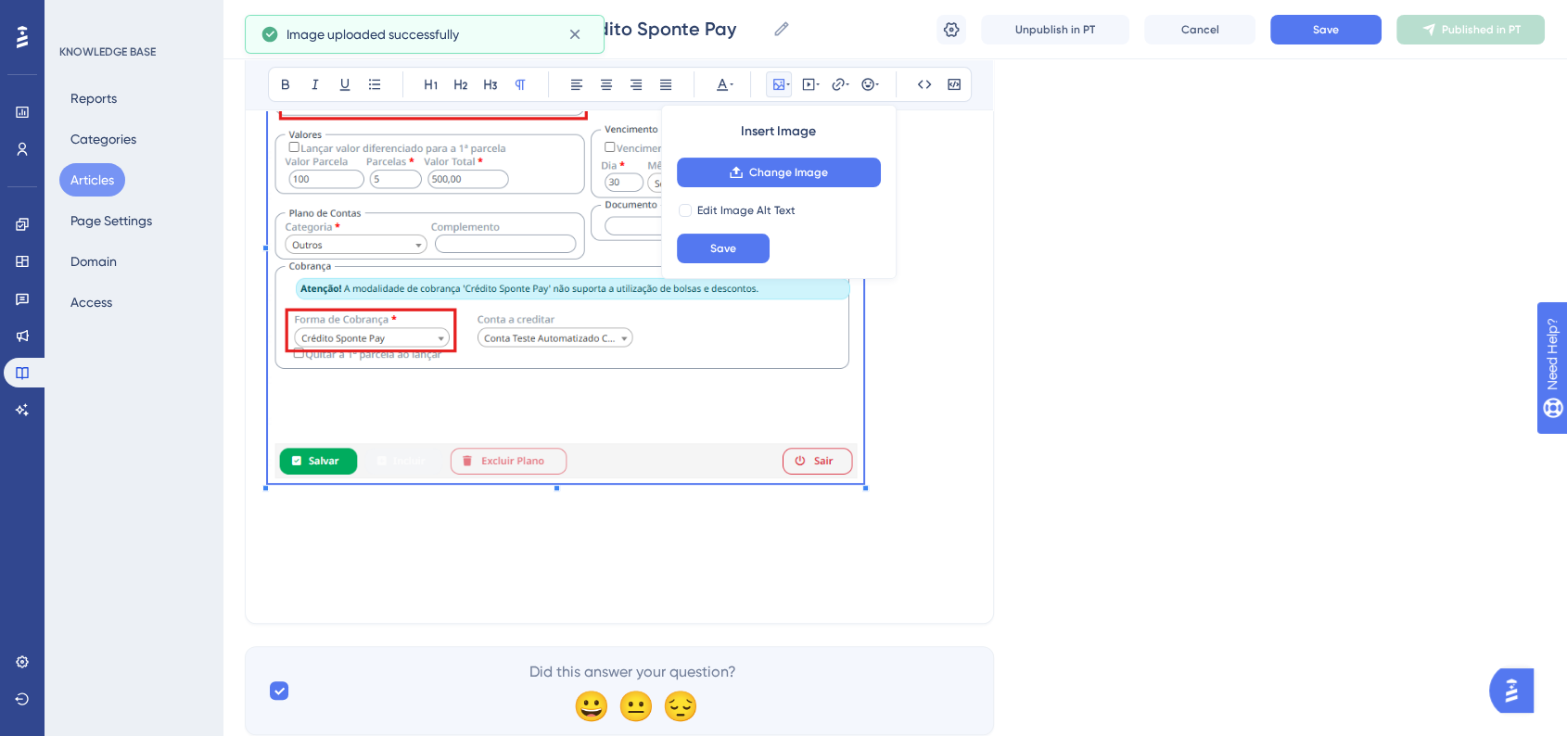
click at [860, 452] on p at bounding box center [619, 241] width 703 height 496
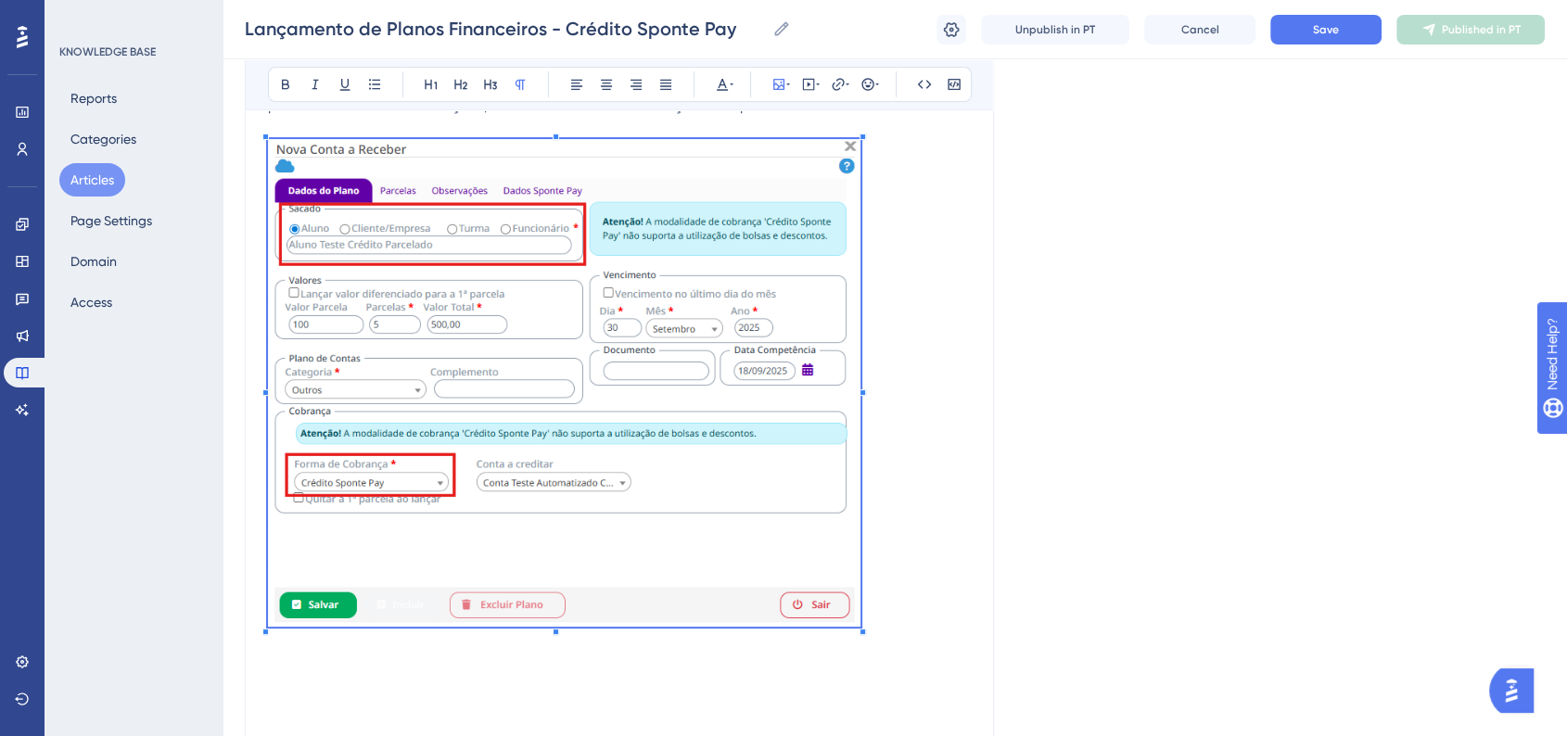
scroll to position [7394, 0]
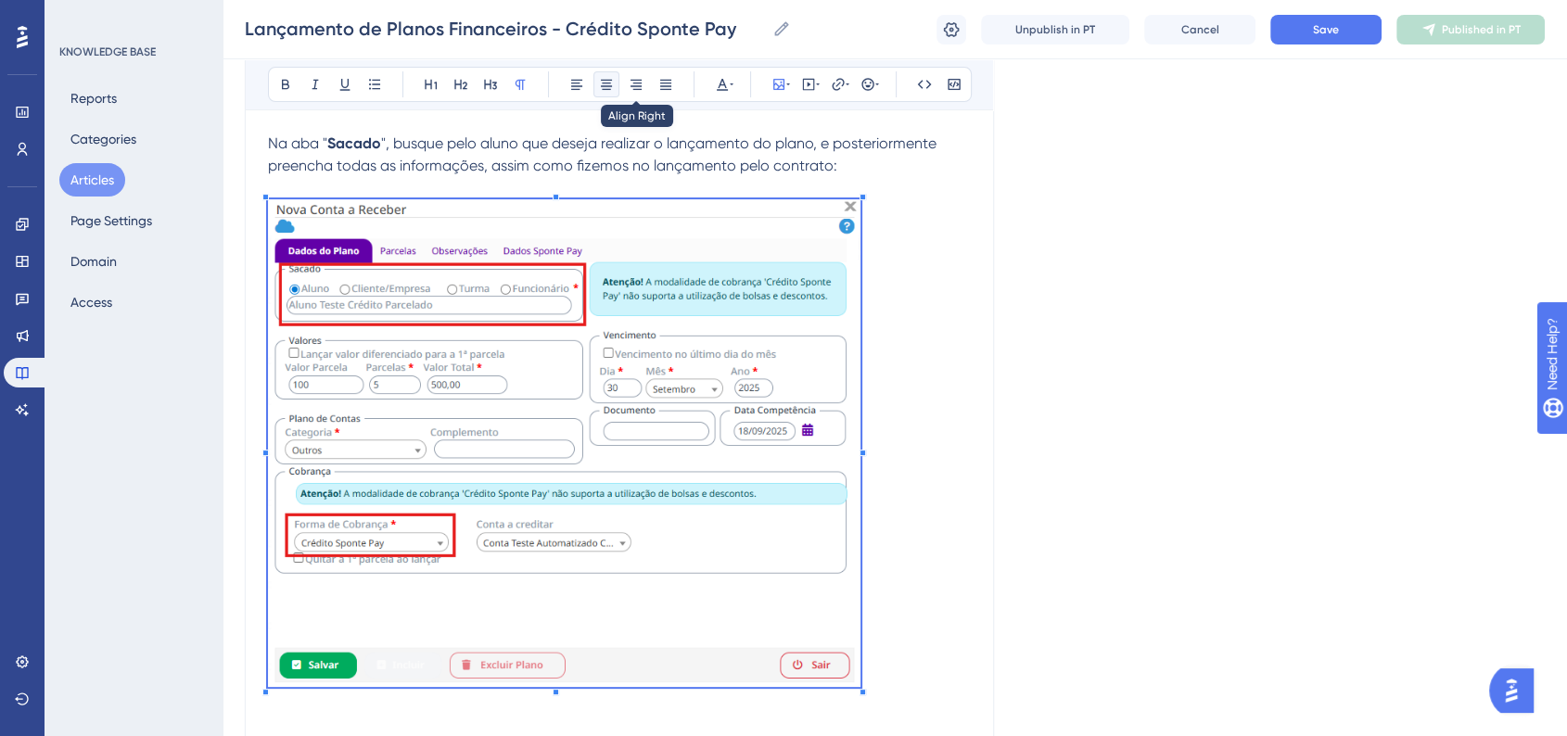
click at [616, 87] on button at bounding box center [606, 84] width 26 height 26
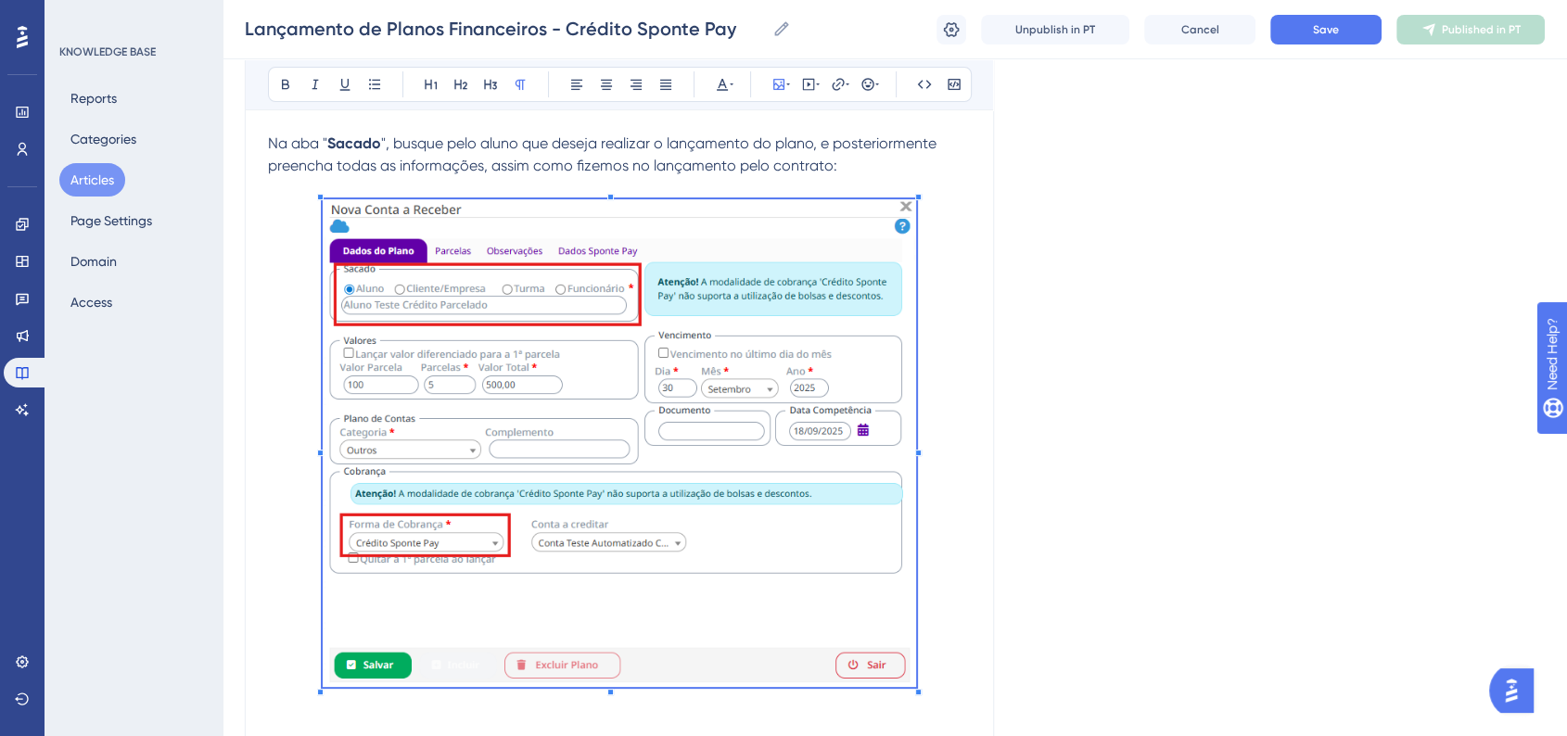
click at [733, 390] on img at bounding box center [619, 443] width 592 height 488
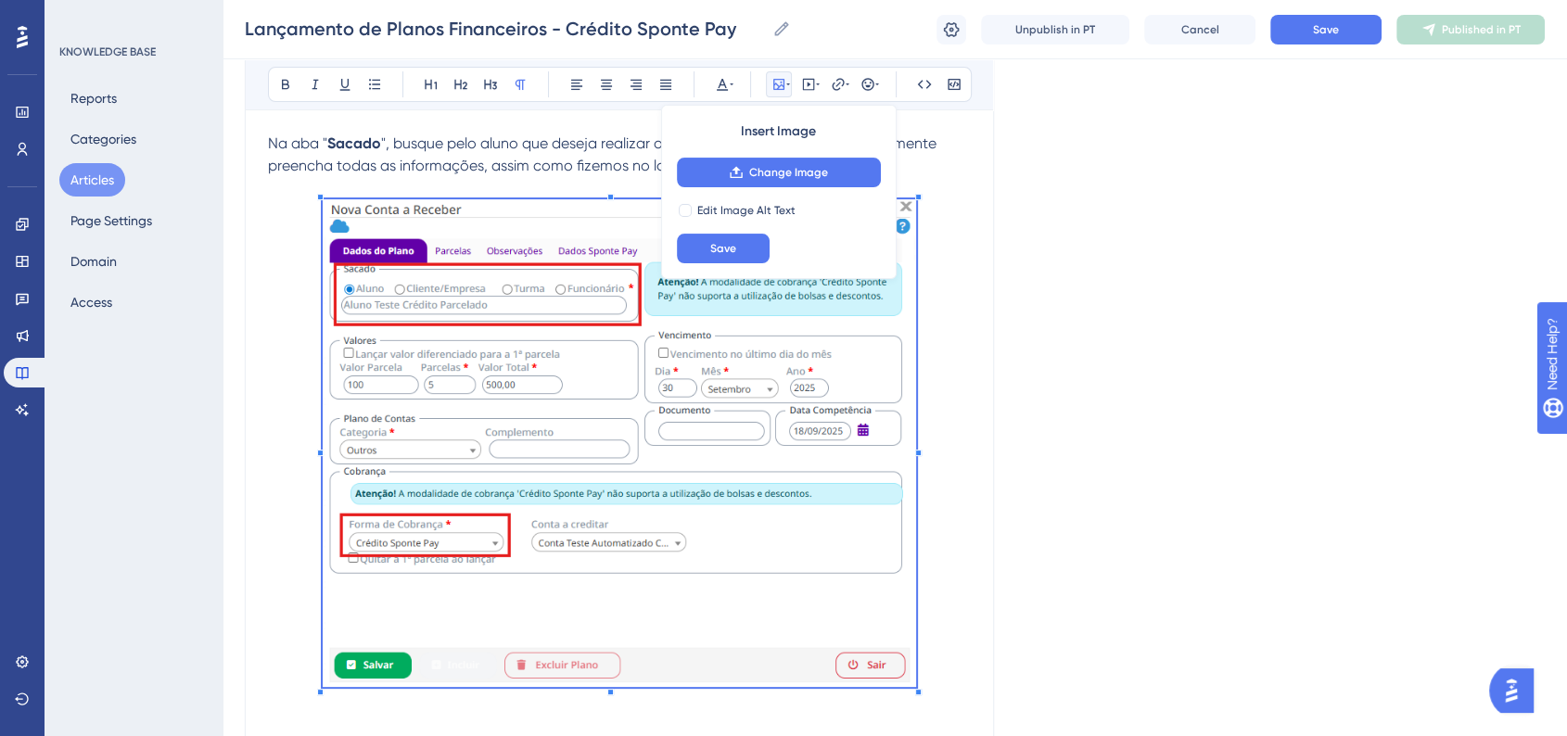
click at [750, 264] on div "Insert Image Change Image Edit Image Alt Text Save" at bounding box center [778, 192] width 235 height 174
click at [748, 246] on button "Save" at bounding box center [723, 249] width 93 height 30
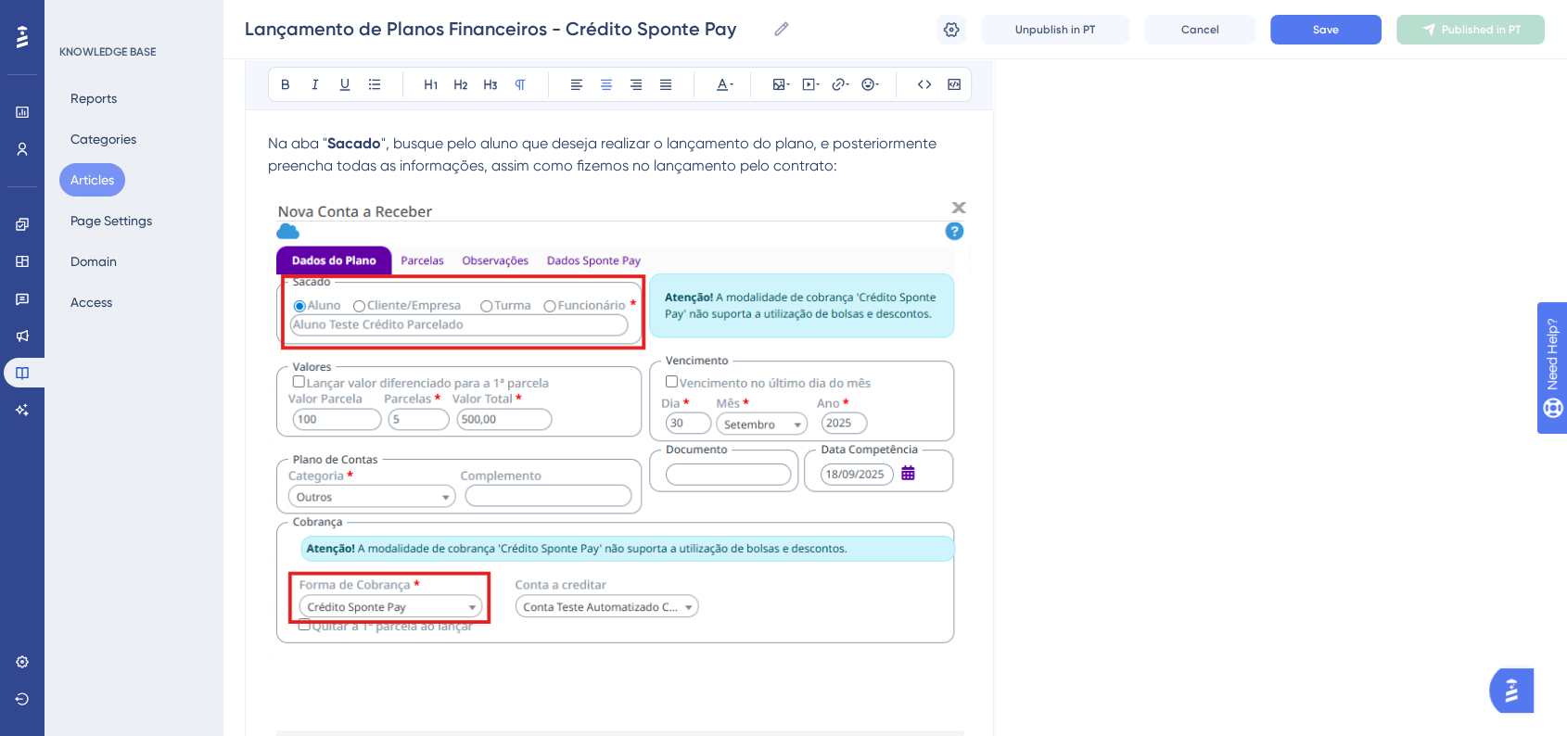
scroll to position [7472, 0]
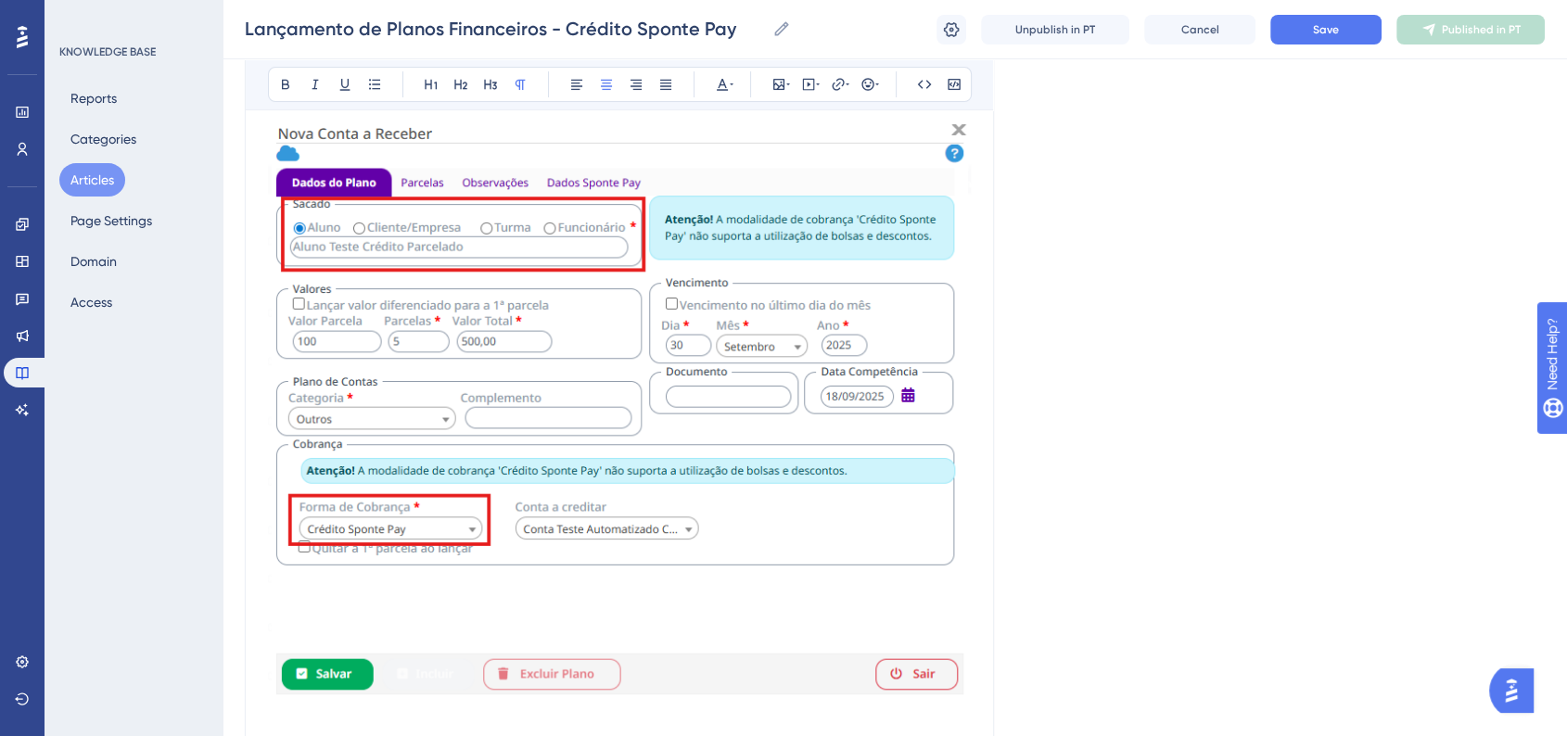
click at [806, 299] on img at bounding box center [619, 410] width 703 height 578
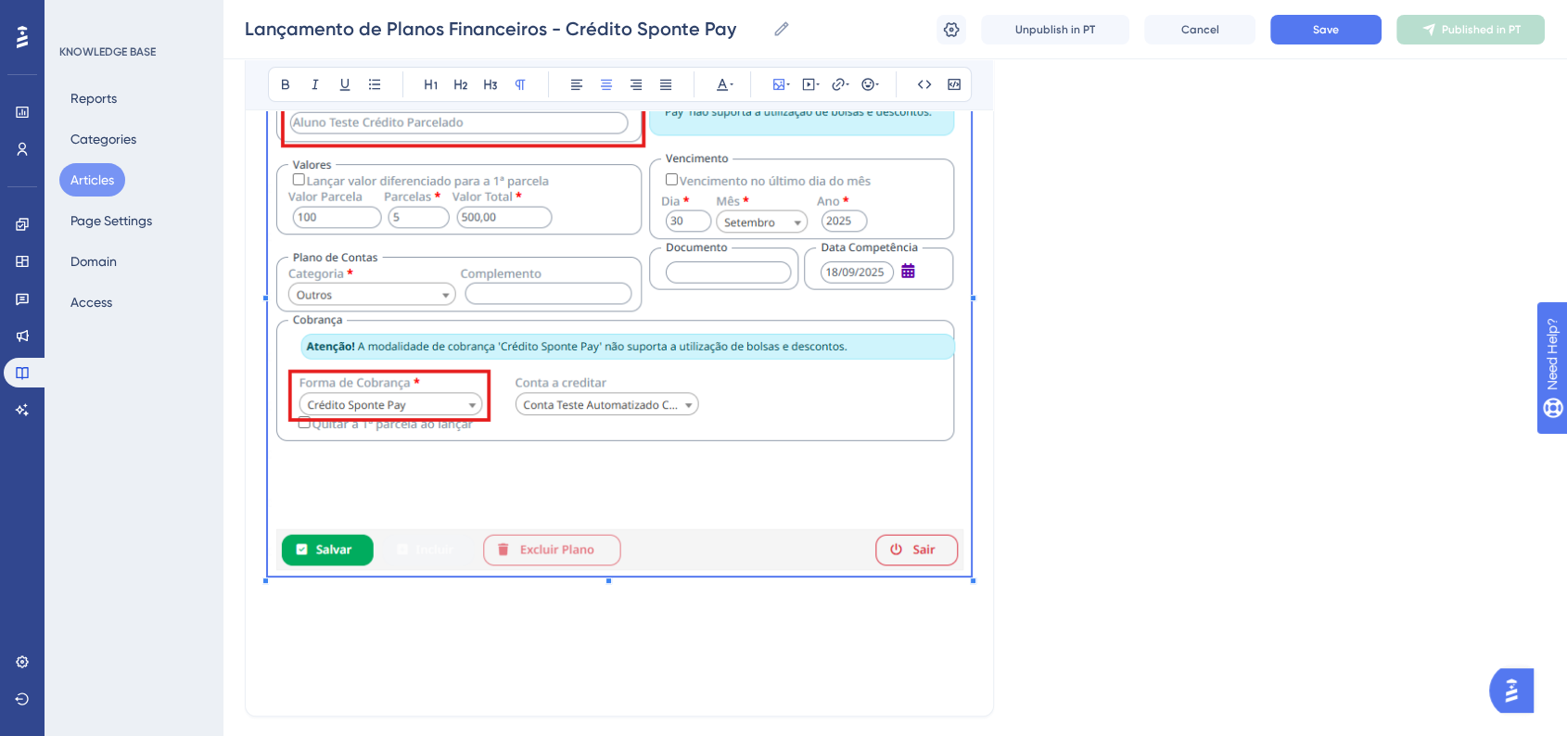
scroll to position [7678, 0]
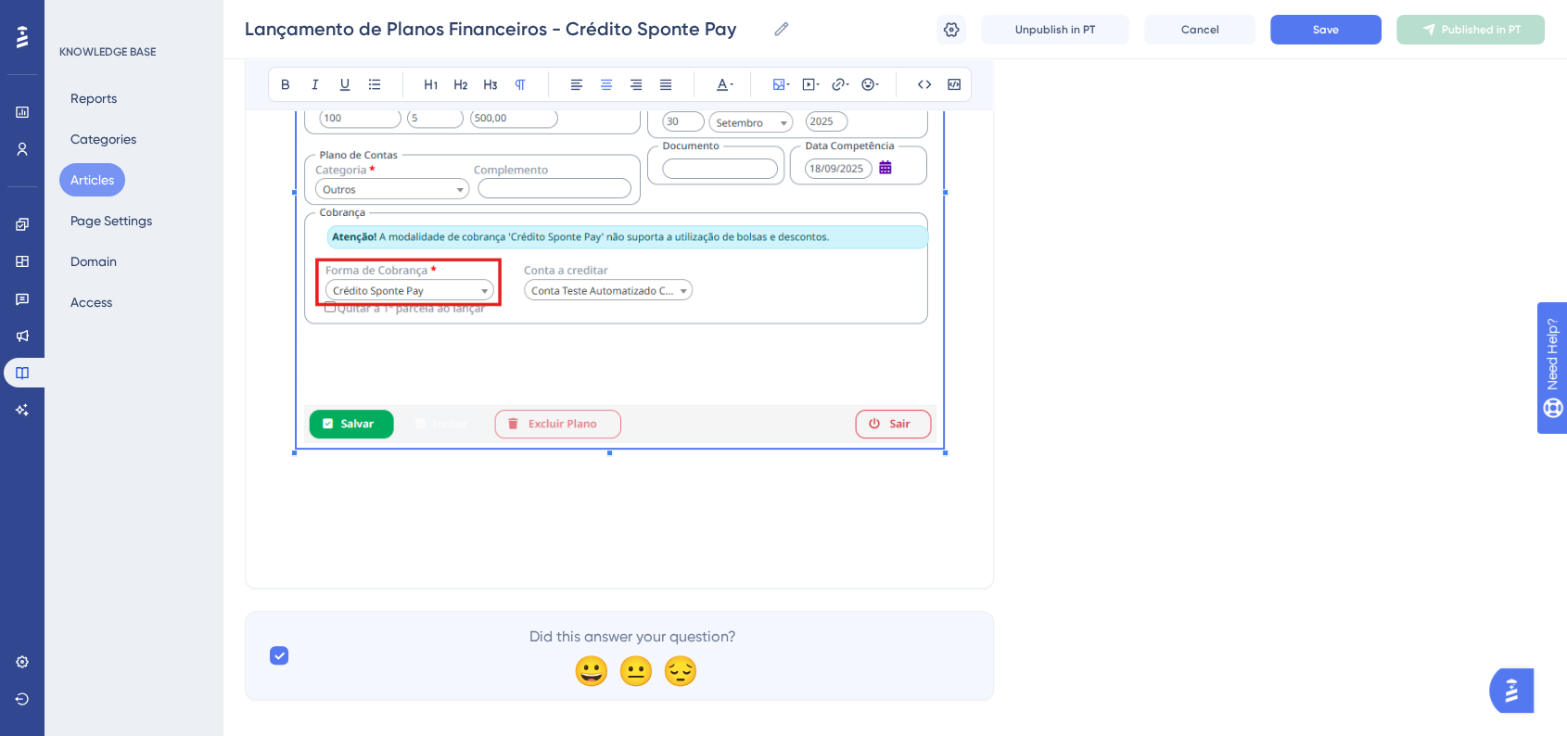
click at [828, 367] on span at bounding box center [620, 185] width 646 height 538
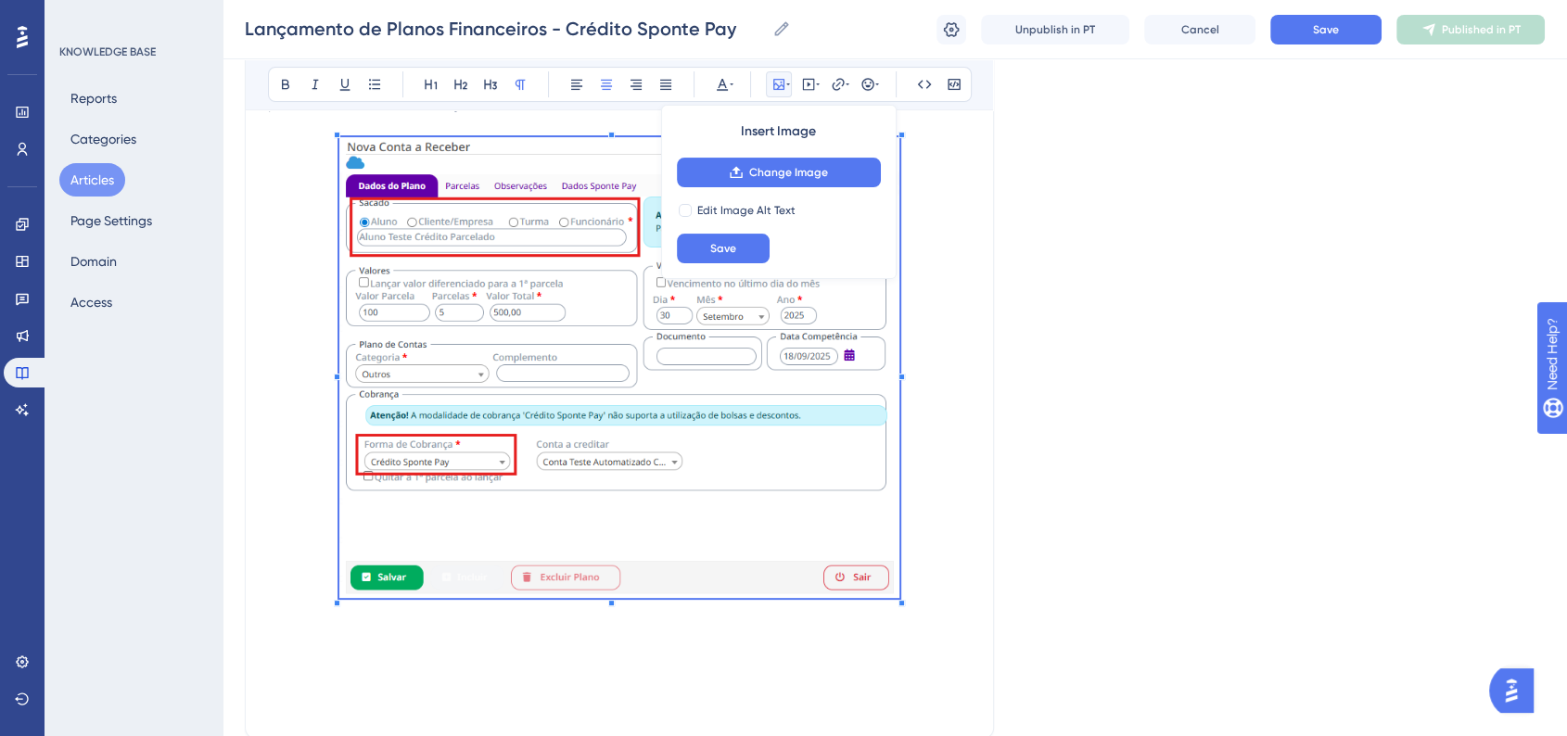
scroll to position [7266, 0]
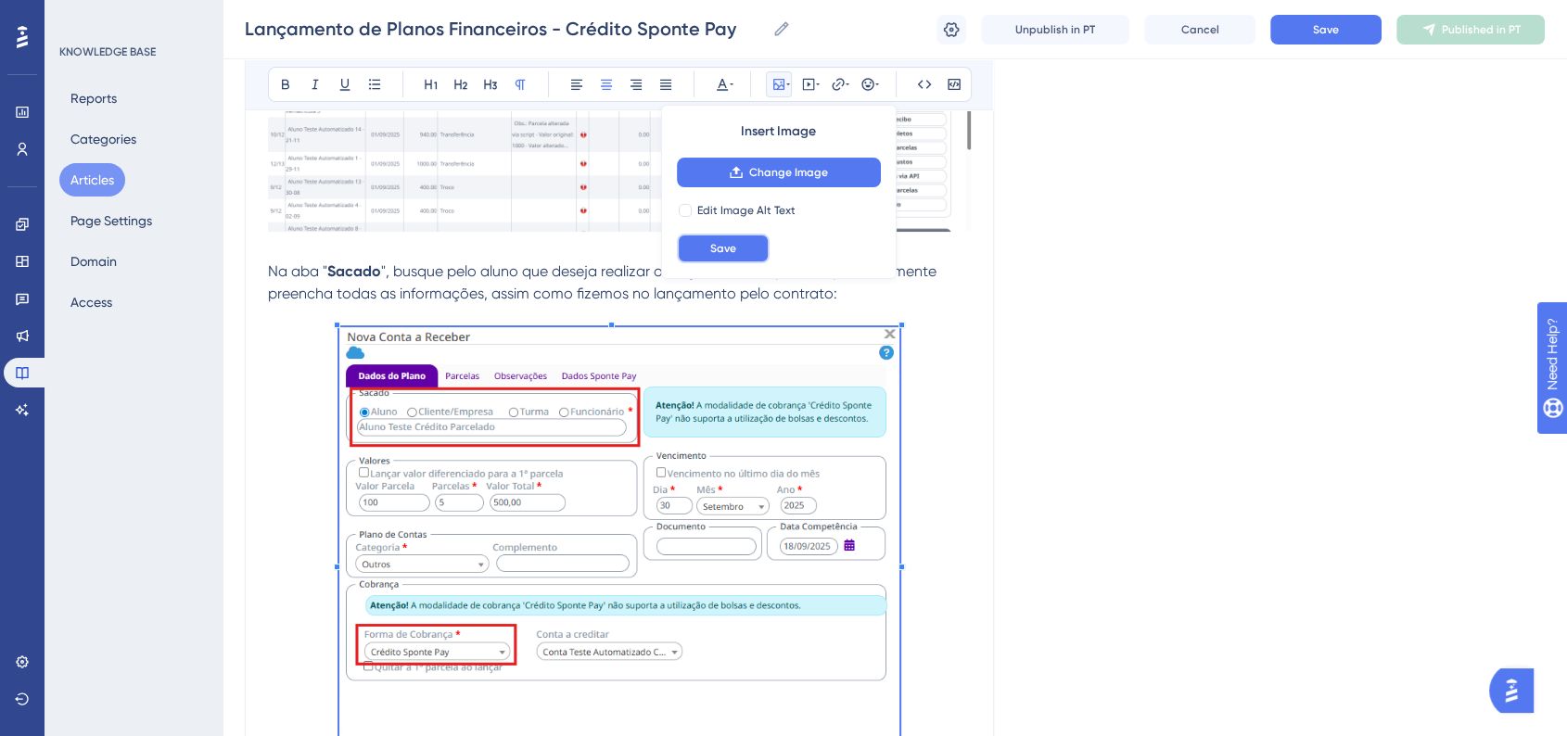
click at [764, 248] on button "Save" at bounding box center [723, 249] width 93 height 30
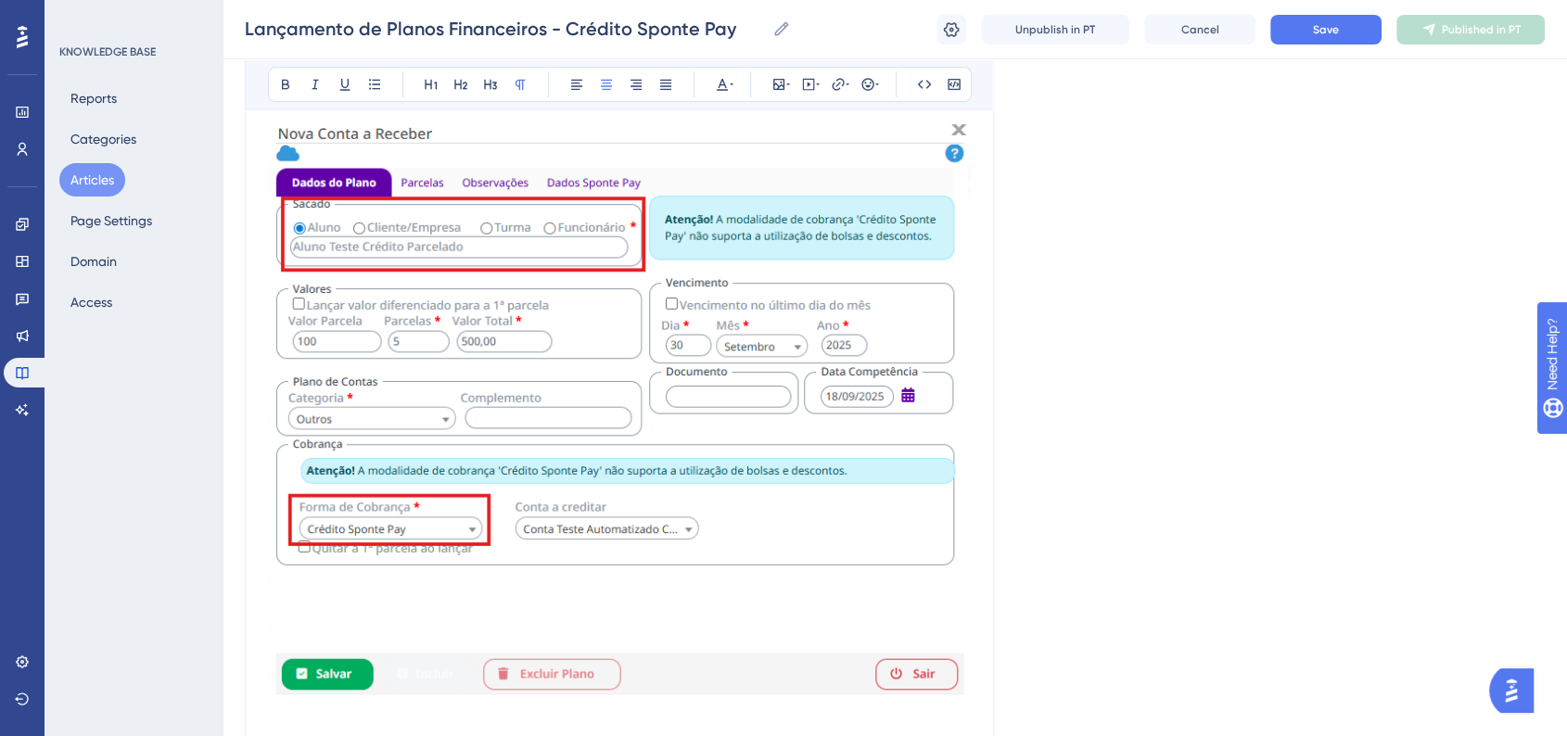
click at [867, 462] on img at bounding box center [619, 410] width 703 height 578
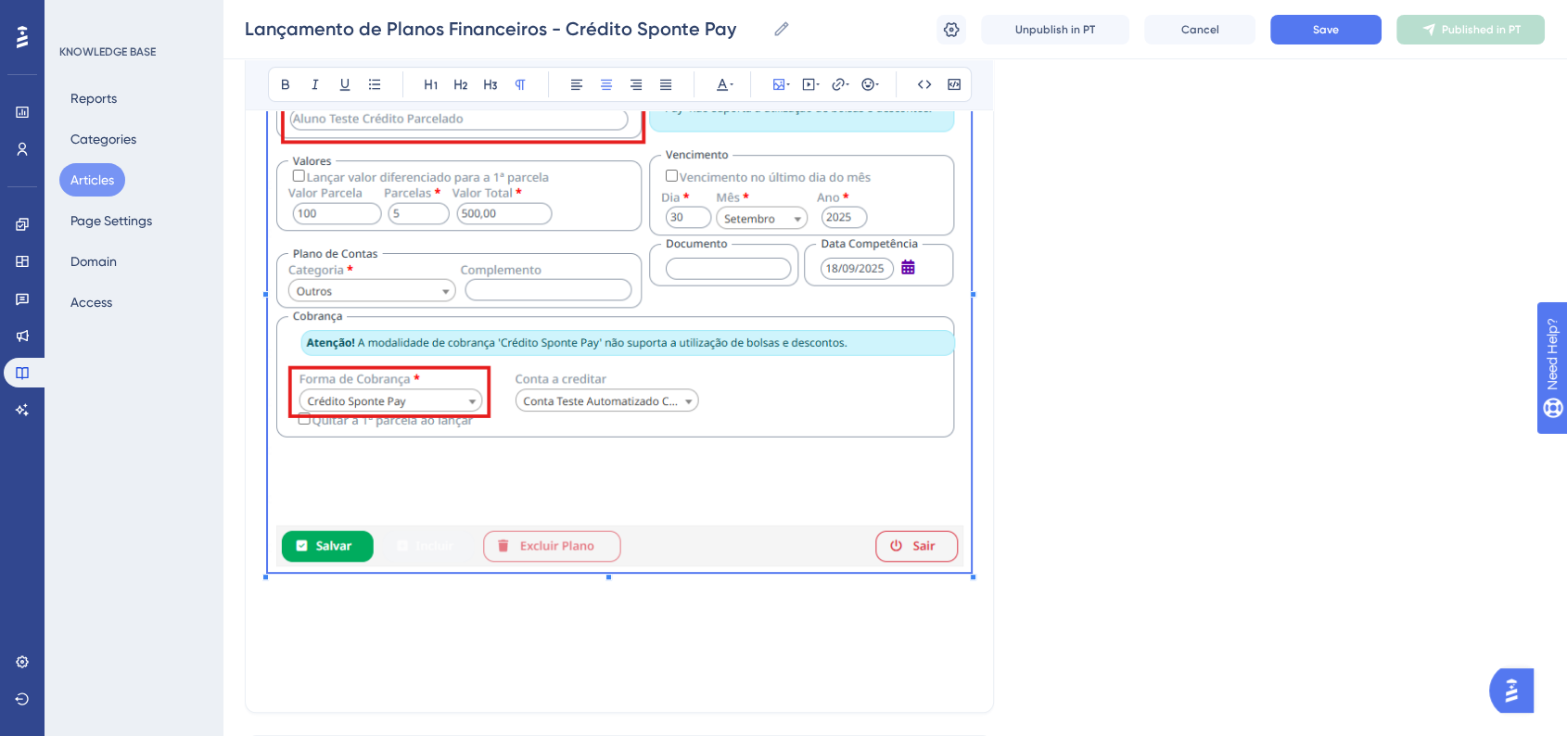
scroll to position [7678, 0]
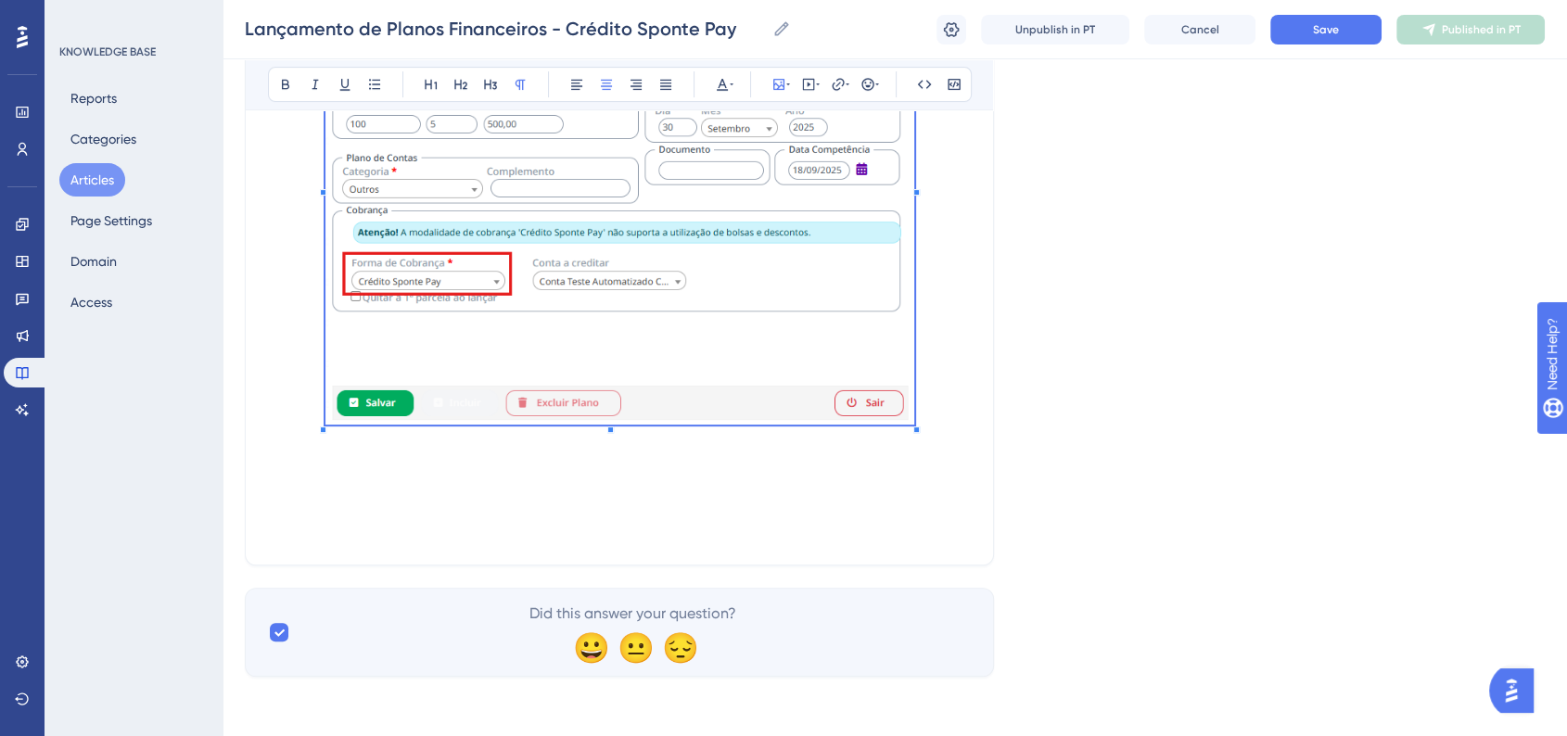
click at [853, 305] on span at bounding box center [619, 185] width 589 height 490
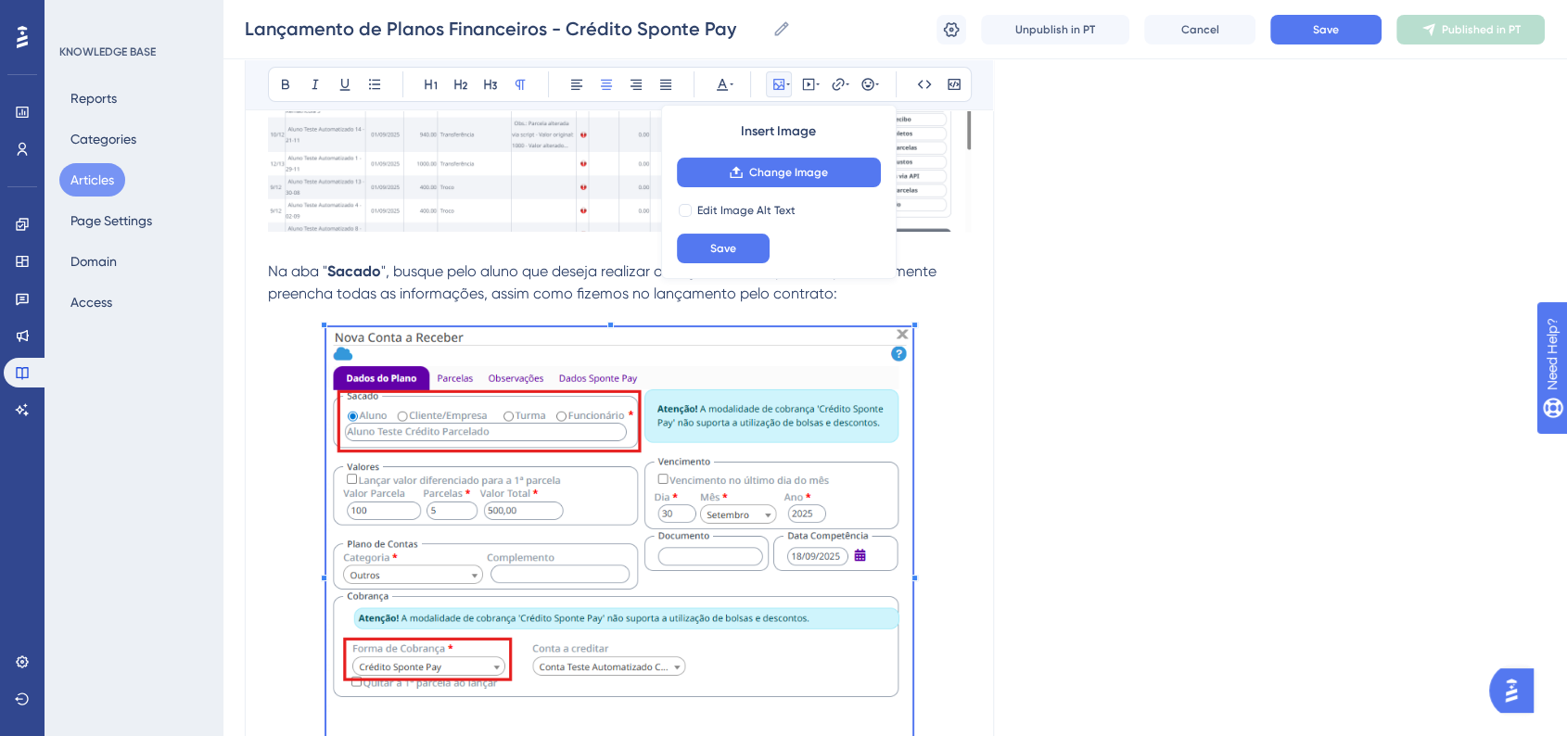
scroll to position [7163, 0]
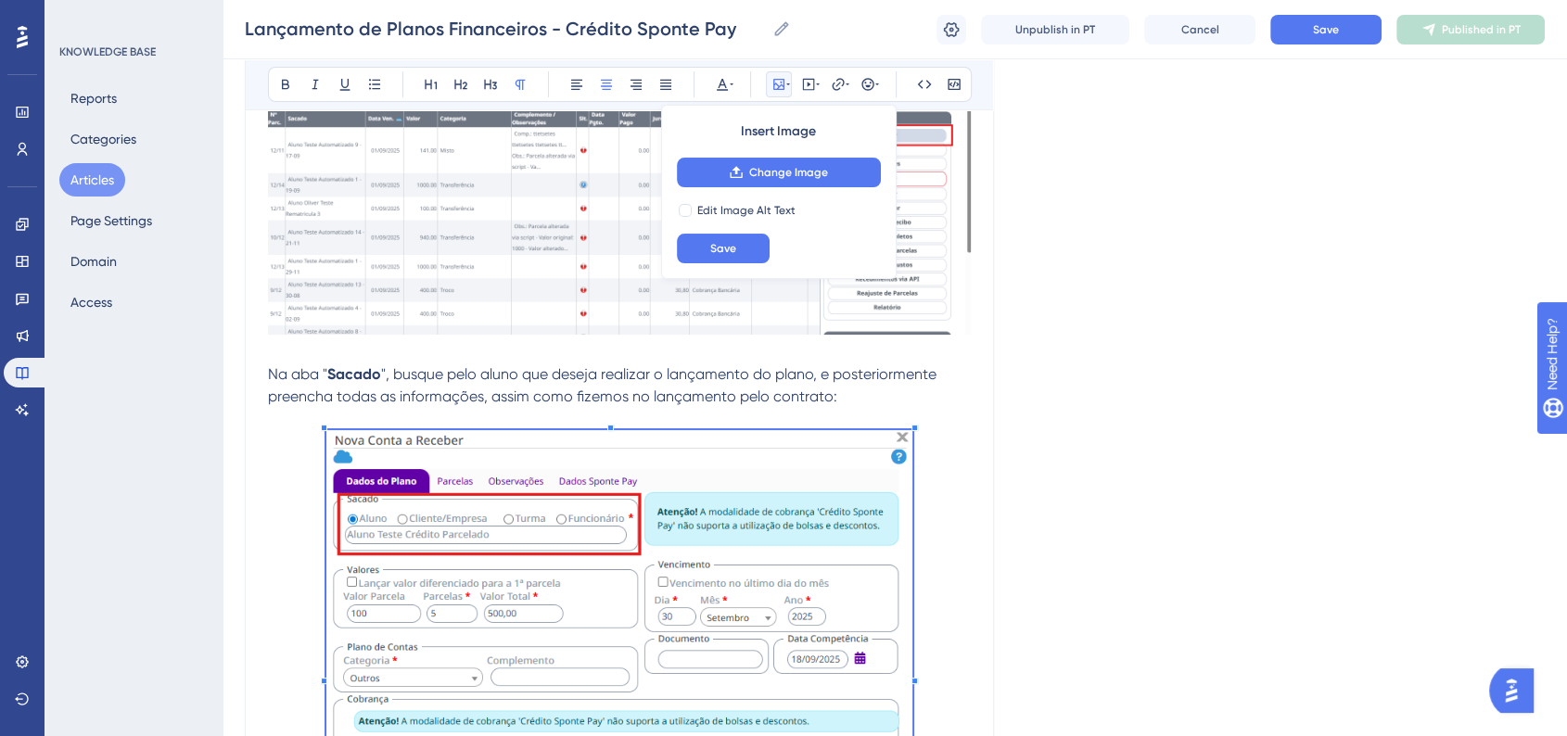
click at [872, 408] on p "Na aba " Sacado ", busque pelo aluno que deseja realizar o lançamento do plano,…" at bounding box center [619, 385] width 703 height 44
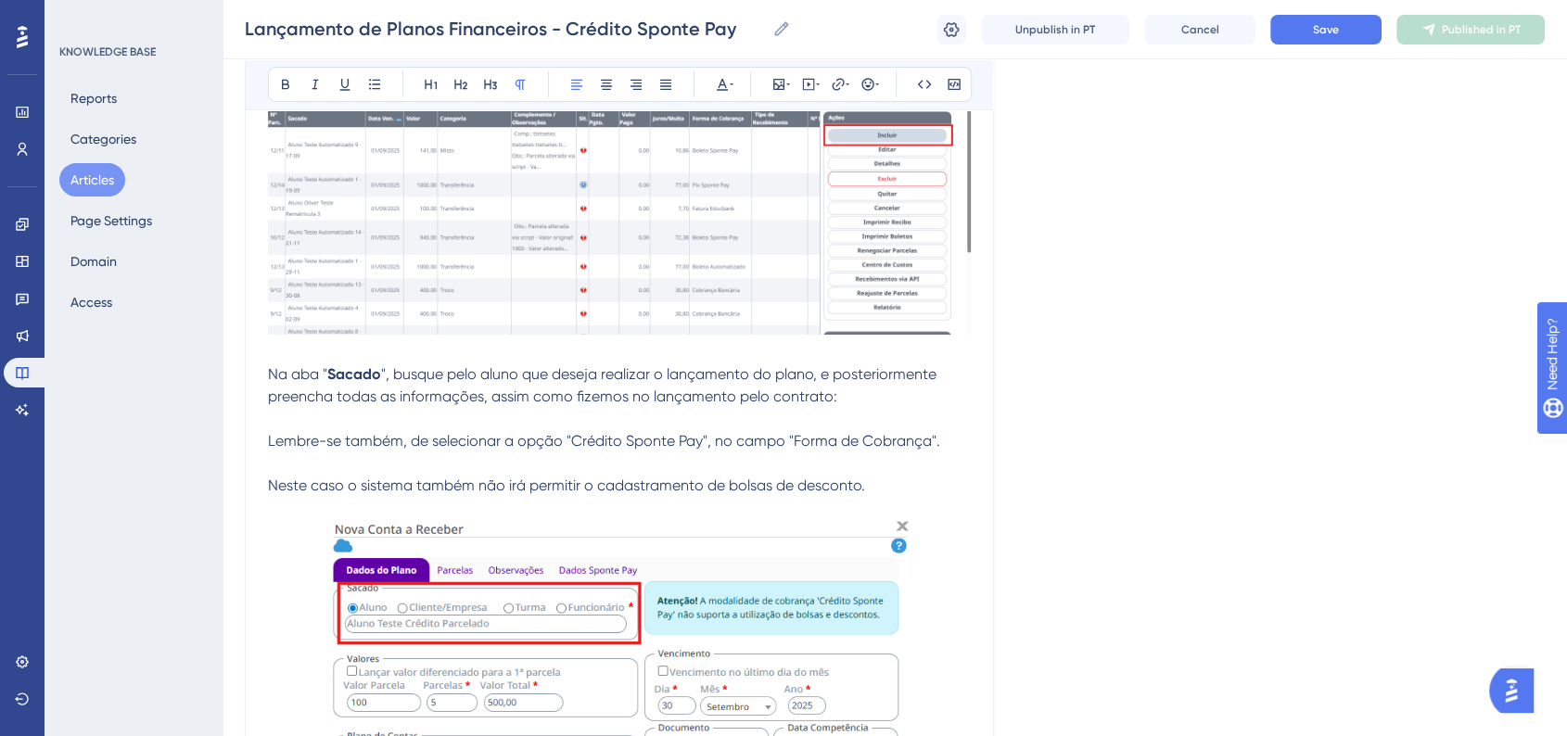
click at [268, 450] on span "Lembre-se também, de selecionar a opção "Crédito Sponte Pay", no campo "Forma d…" at bounding box center [604, 441] width 672 height 18
click at [871, 91] on icon at bounding box center [867, 84] width 15 height 15
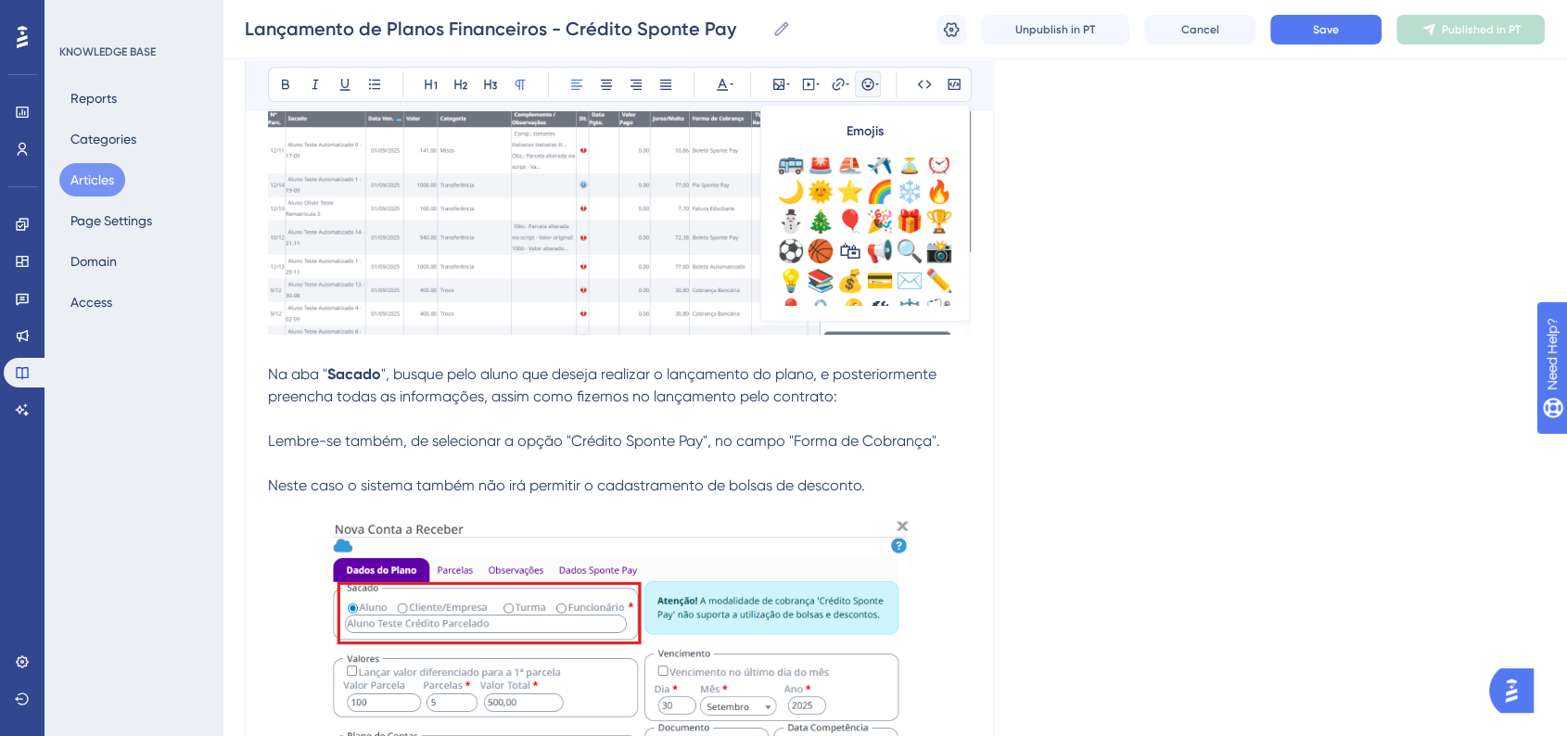
scroll to position [617, 0]
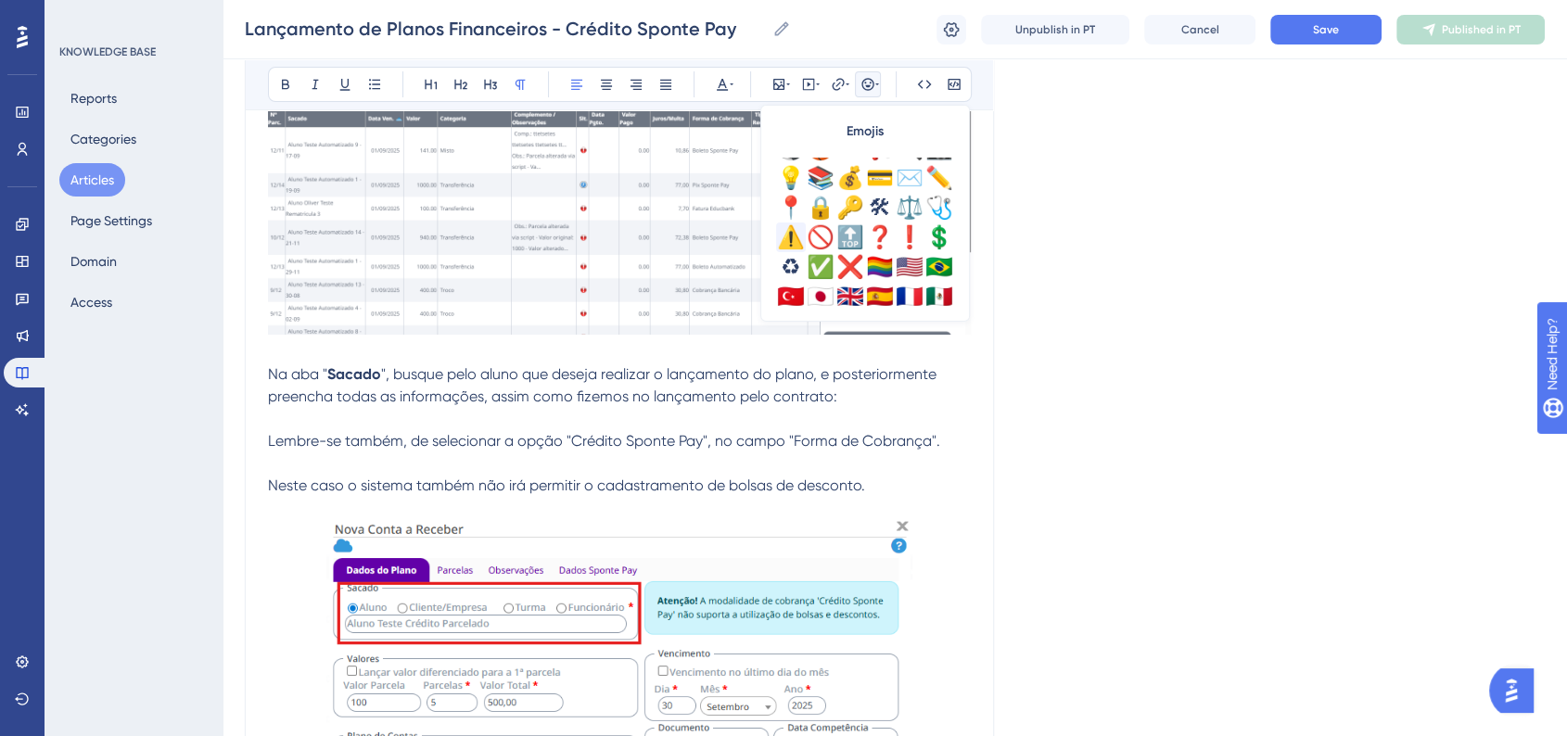
click at [793, 239] on div "⚠️" at bounding box center [791, 237] width 30 height 30
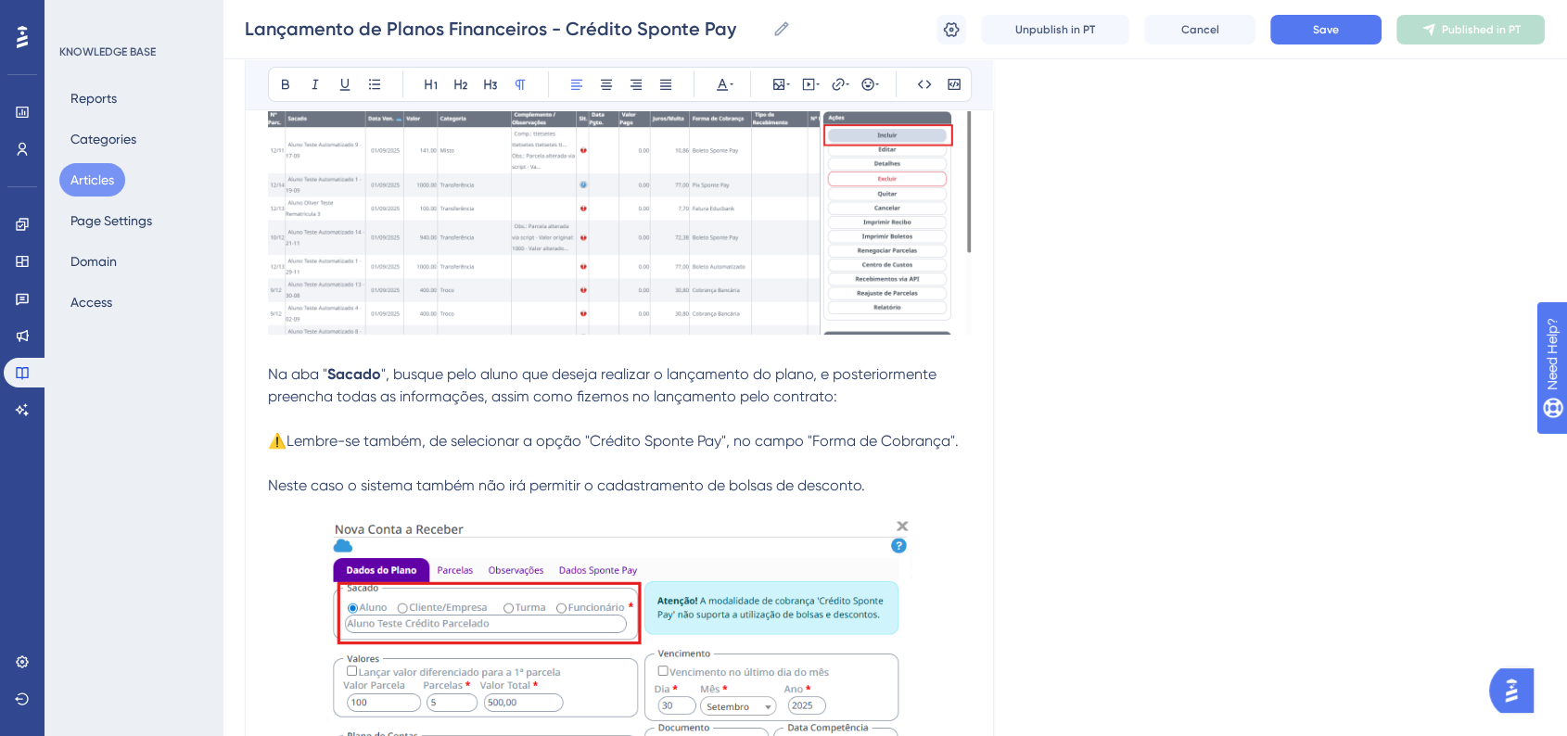
click at [271, 494] on span "Neste caso o sistema também não irá permitir o cadastramento de bolsas de desco…" at bounding box center [566, 486] width 597 height 18
click at [282, 450] on span "⚠️Lembre-se também, de selecionar a opção "Crédito Sponte Pay", no campo "Forma…" at bounding box center [613, 441] width 691 height 18
copy span "⚠️"
click at [269, 494] on span "Neste caso o sistema também não irá permitir o cadastramento de bolsas de desco…" at bounding box center [566, 486] width 597 height 18
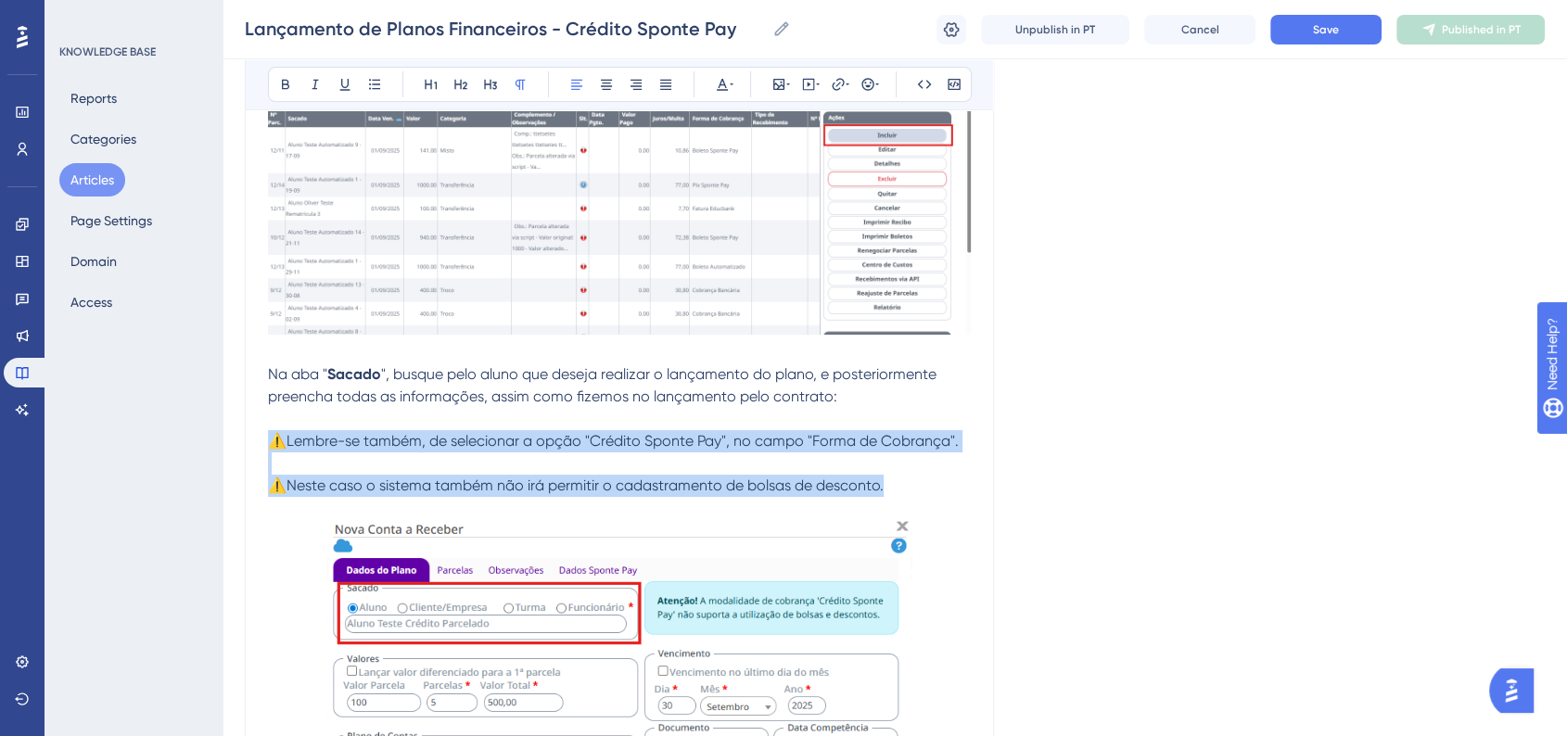
drag, startPoint x: 889, startPoint y: 537, endPoint x: 262, endPoint y: 488, distance: 628.6
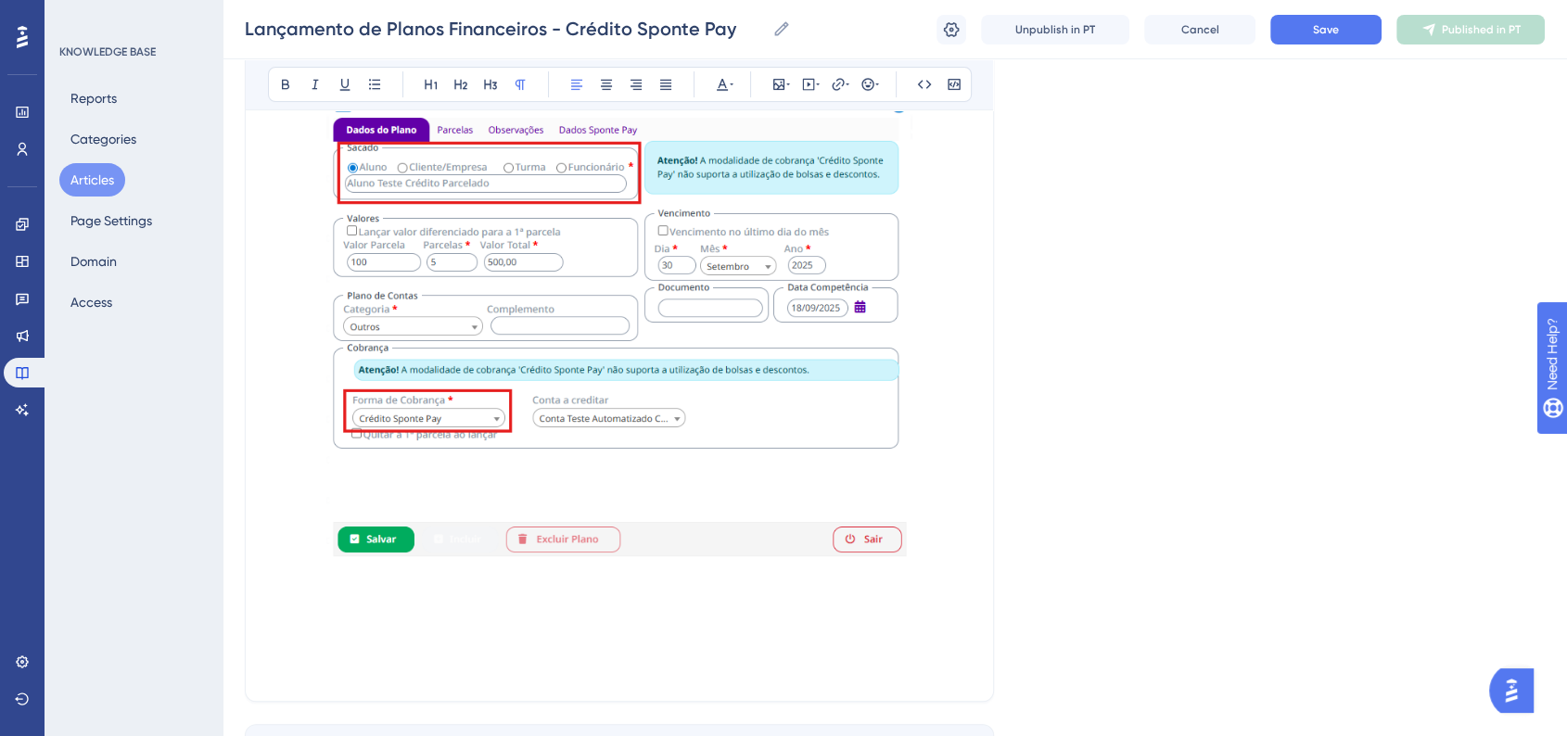
scroll to position [7678, 0]
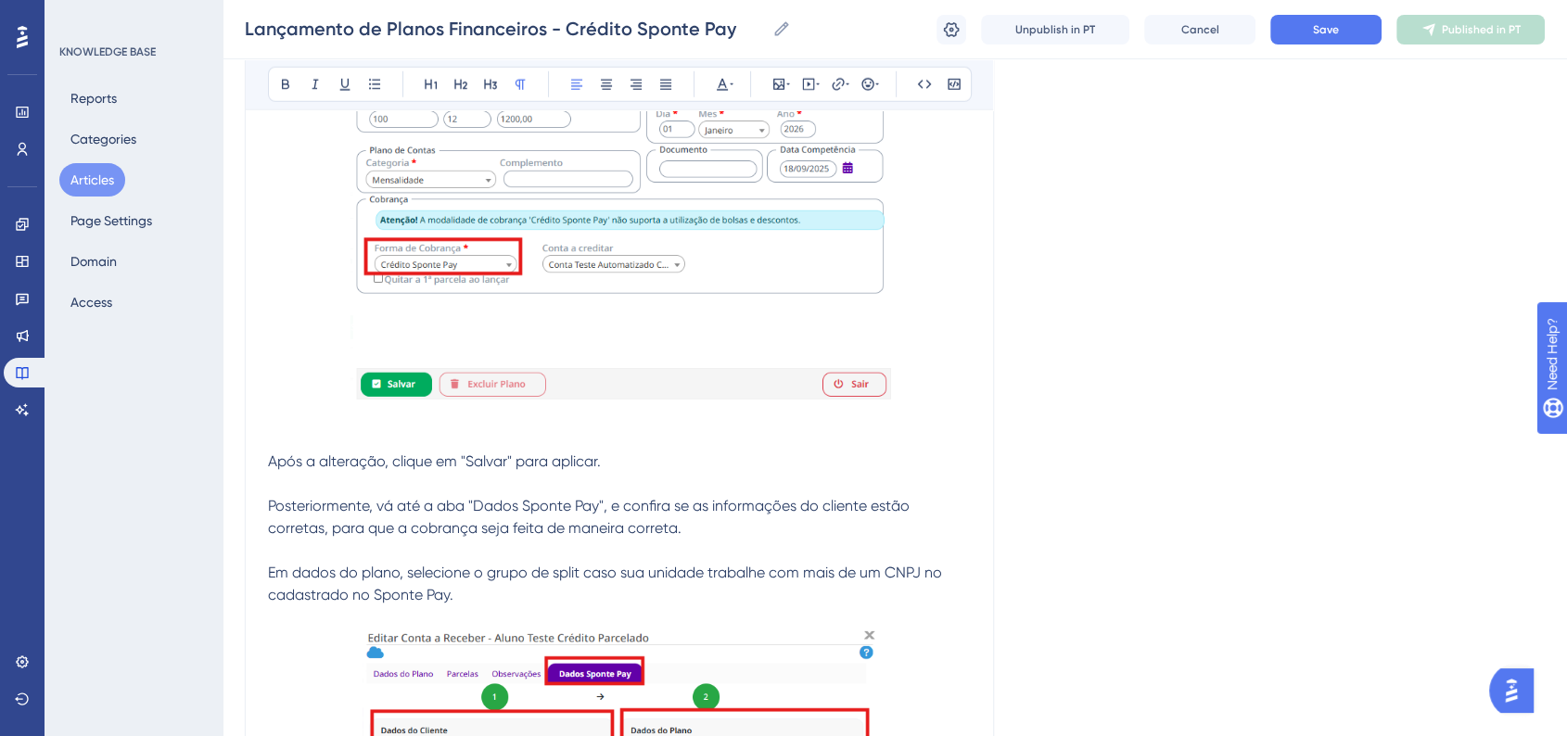
scroll to position [5515, 0]
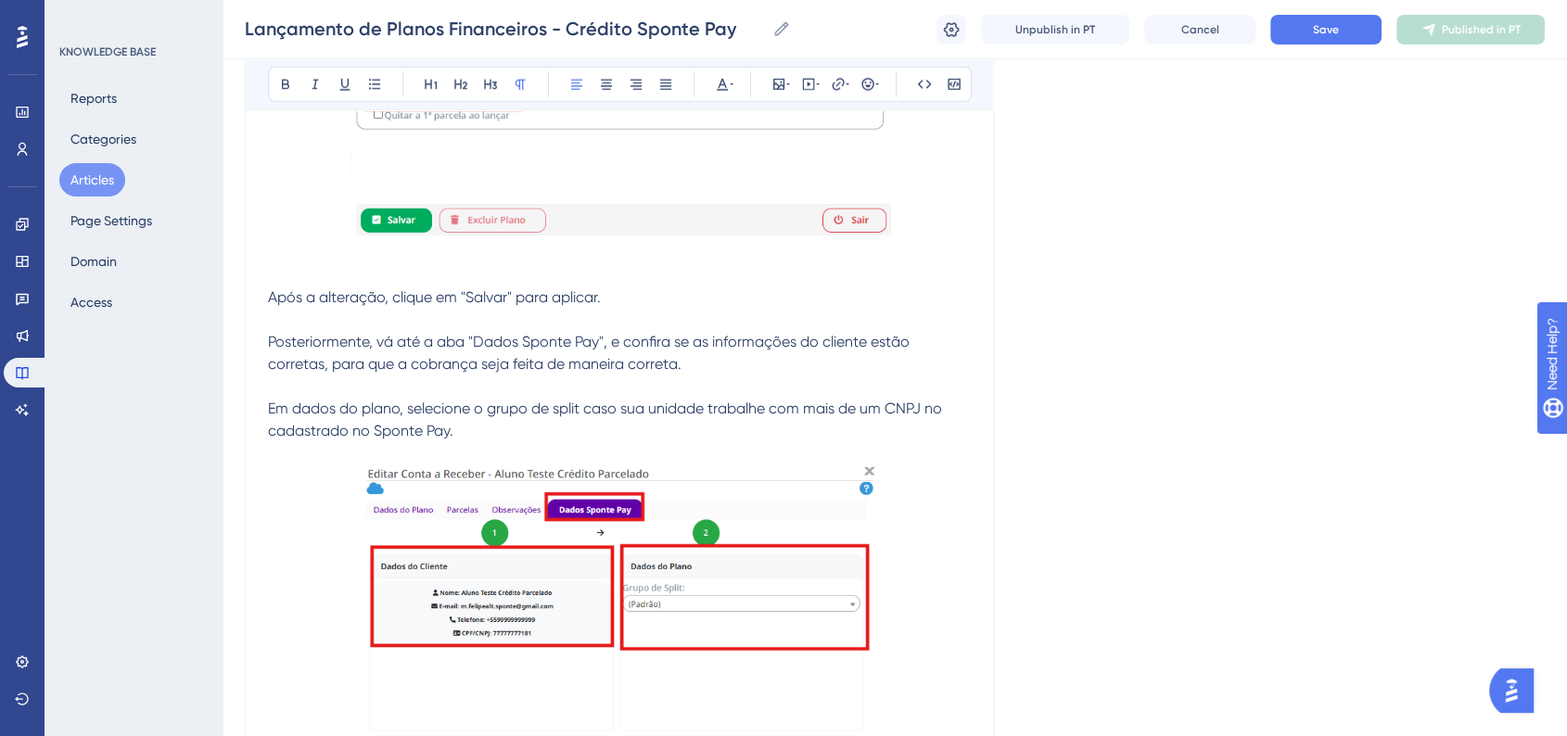
drag, startPoint x: 266, startPoint y: 321, endPoint x: 405, endPoint y: 342, distance: 140.7
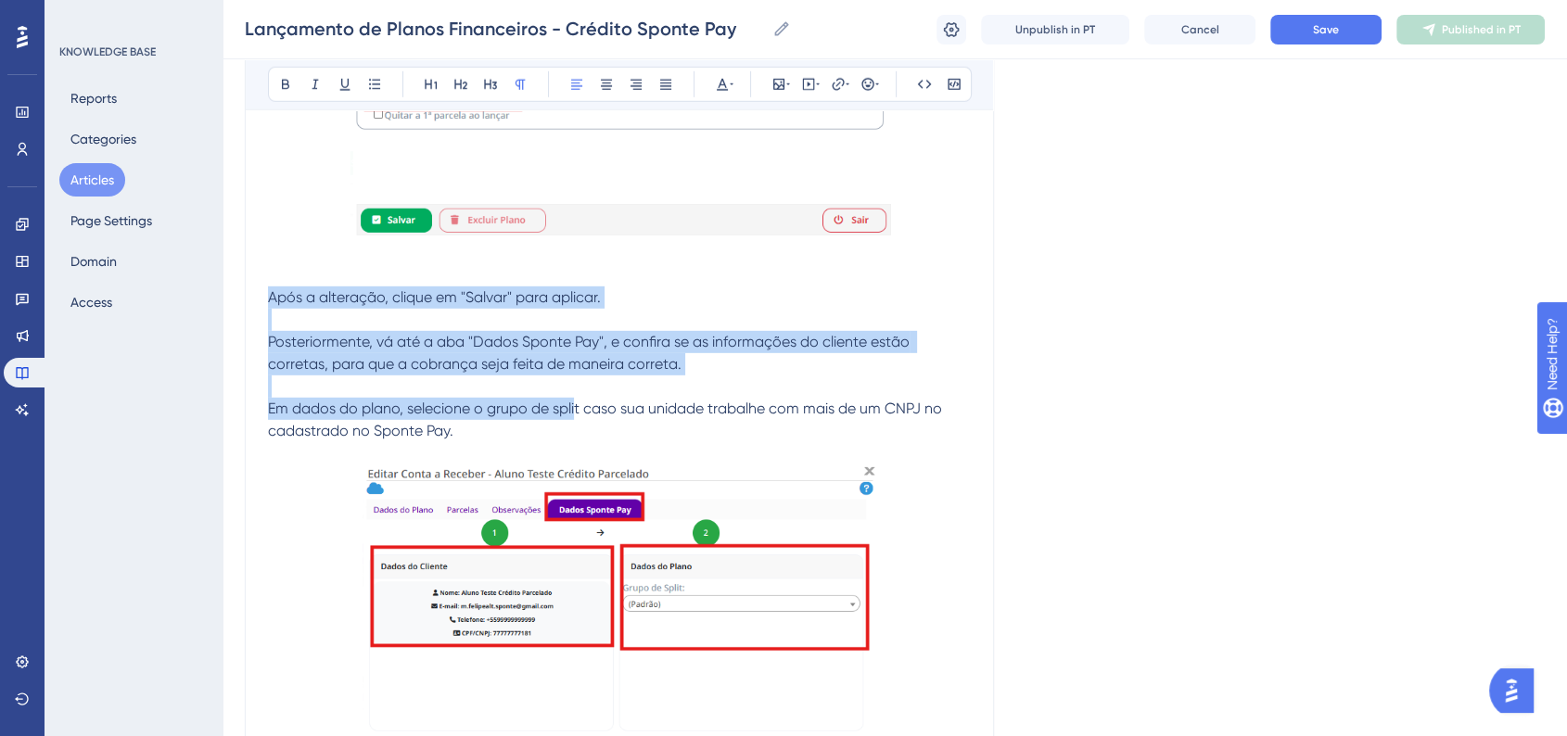
drag, startPoint x: 267, startPoint y: 323, endPoint x: 578, endPoint y: 439, distance: 331.8
click at [578, 439] on span "Em dados do plano, selecione o grupo de split caso sua unidade trabalhe com mai…" at bounding box center [607, 420] width 678 height 40
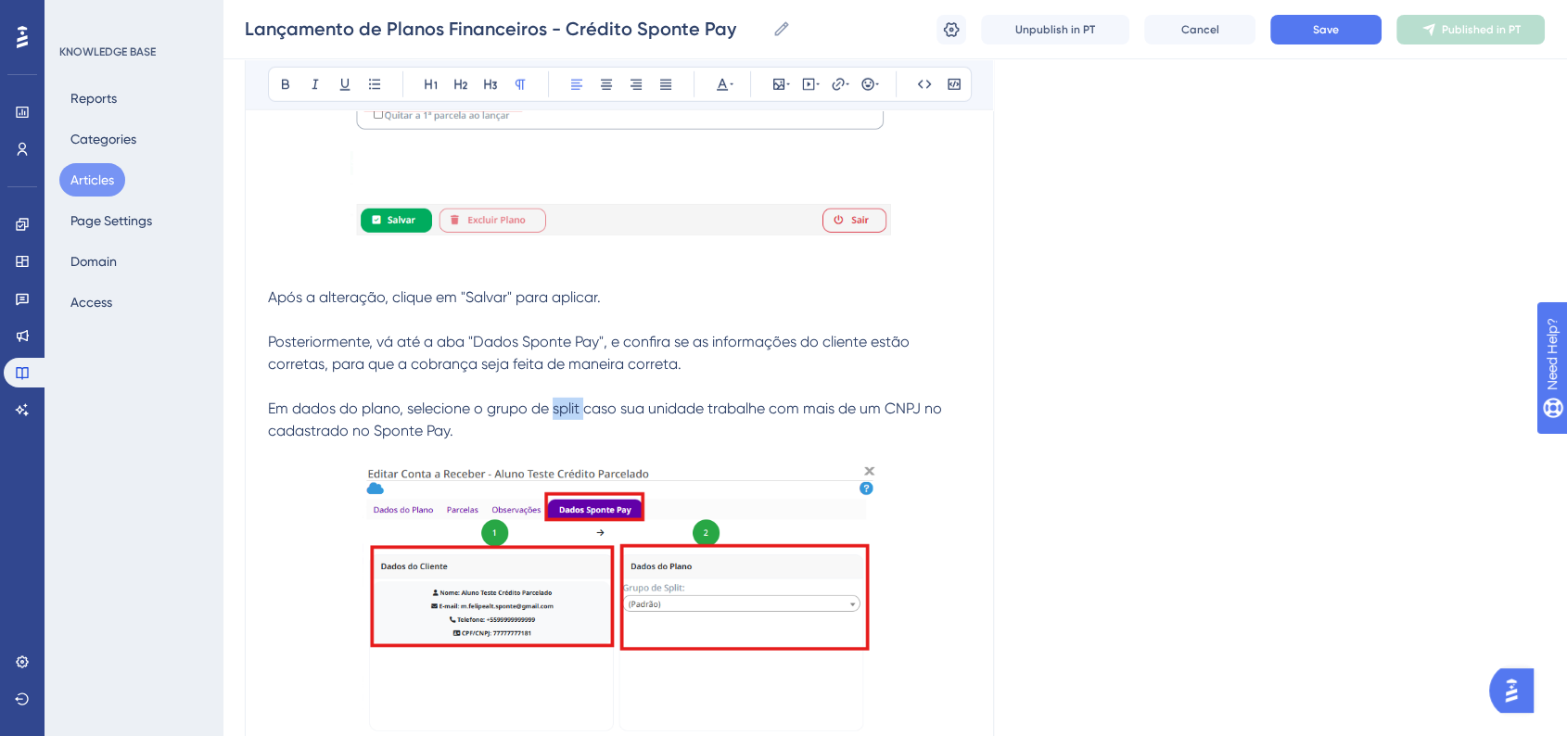
click at [578, 439] on span "Em dados do plano, selecione o grupo de split caso sua unidade trabalhe com mai…" at bounding box center [607, 420] width 678 height 40
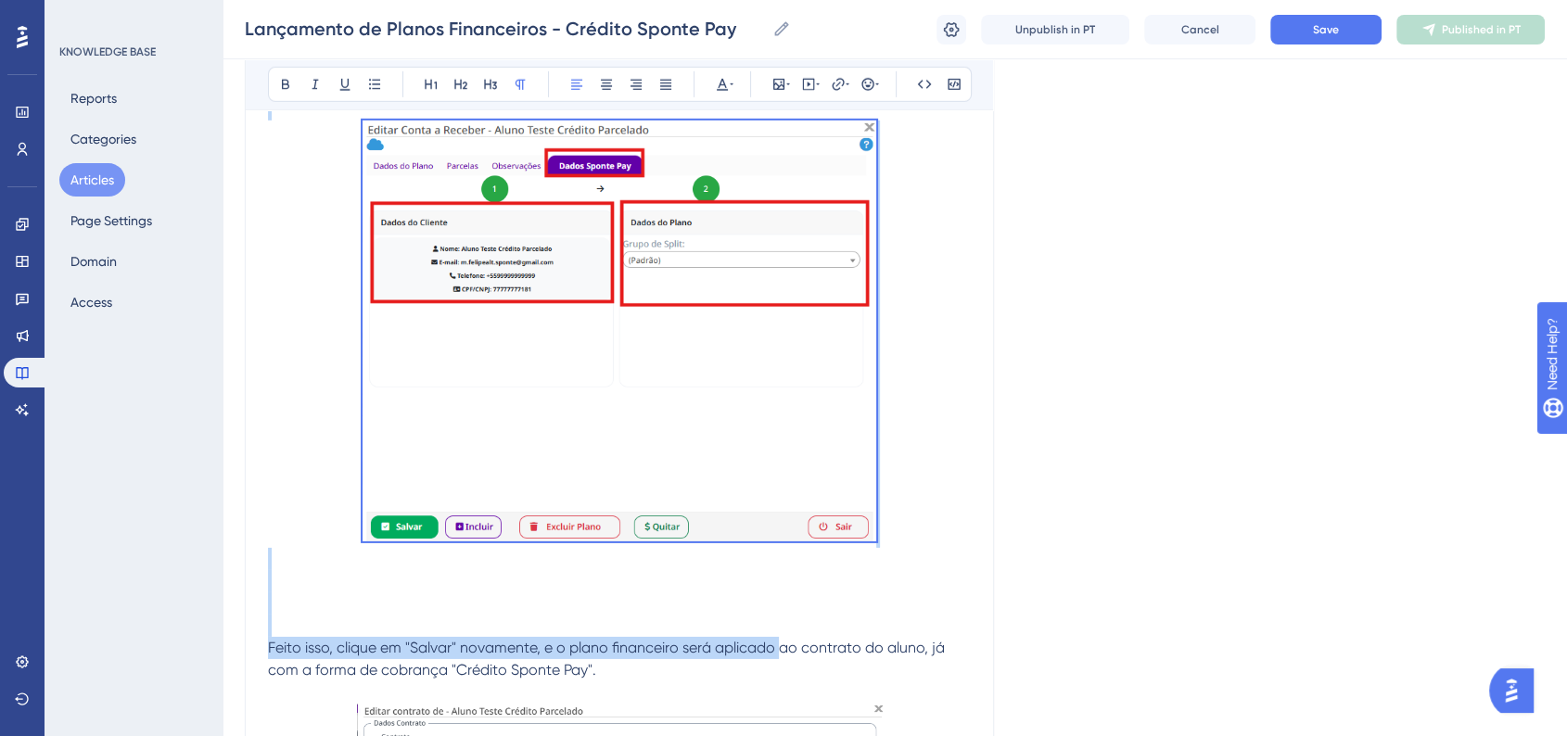
scroll to position [5927, 0]
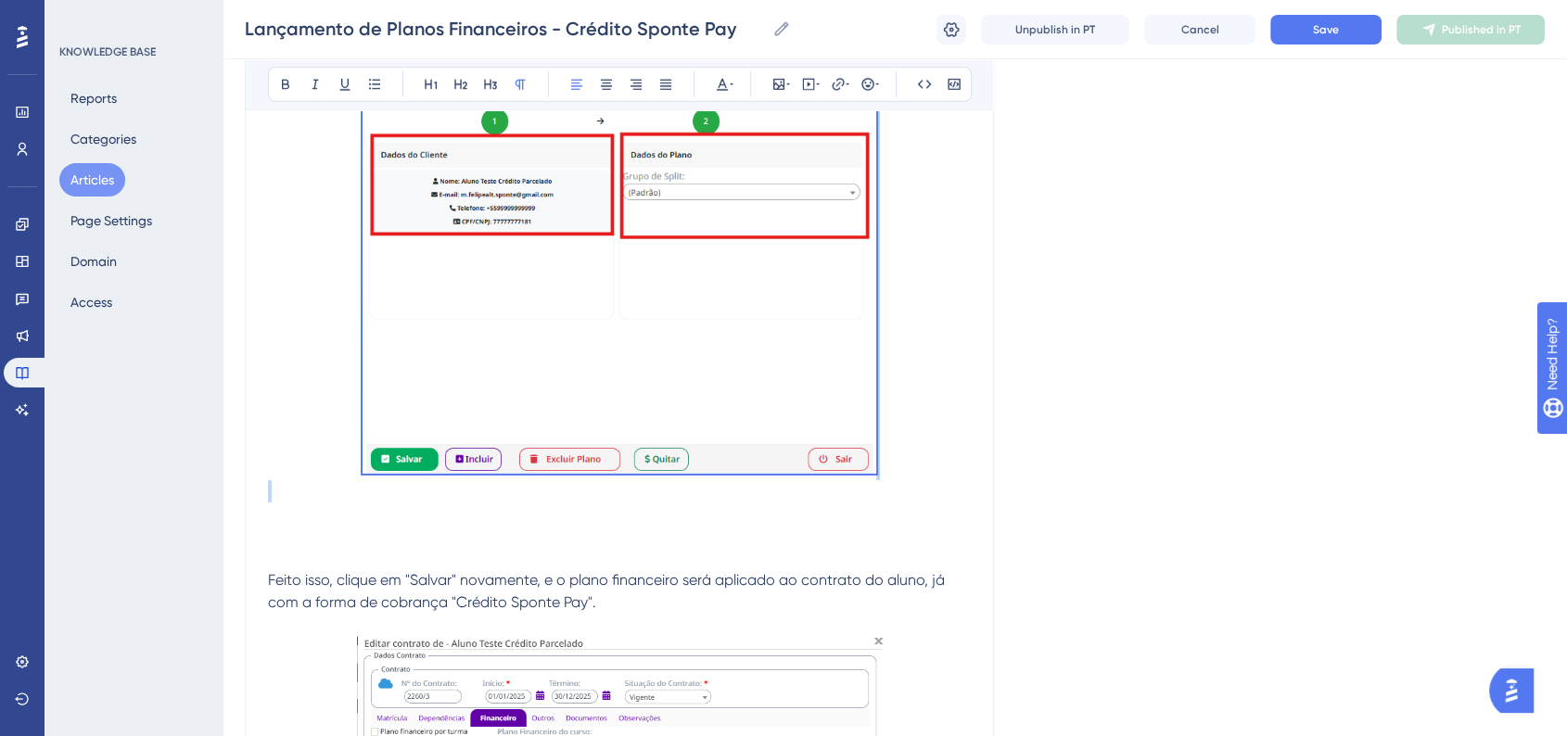
drag, startPoint x: 270, startPoint y: 323, endPoint x: 841, endPoint y: 492, distance: 595.7
copy div "Após a alteração, clique em "Salvar" para aplicar. Posteriormente, vá até a aba…"
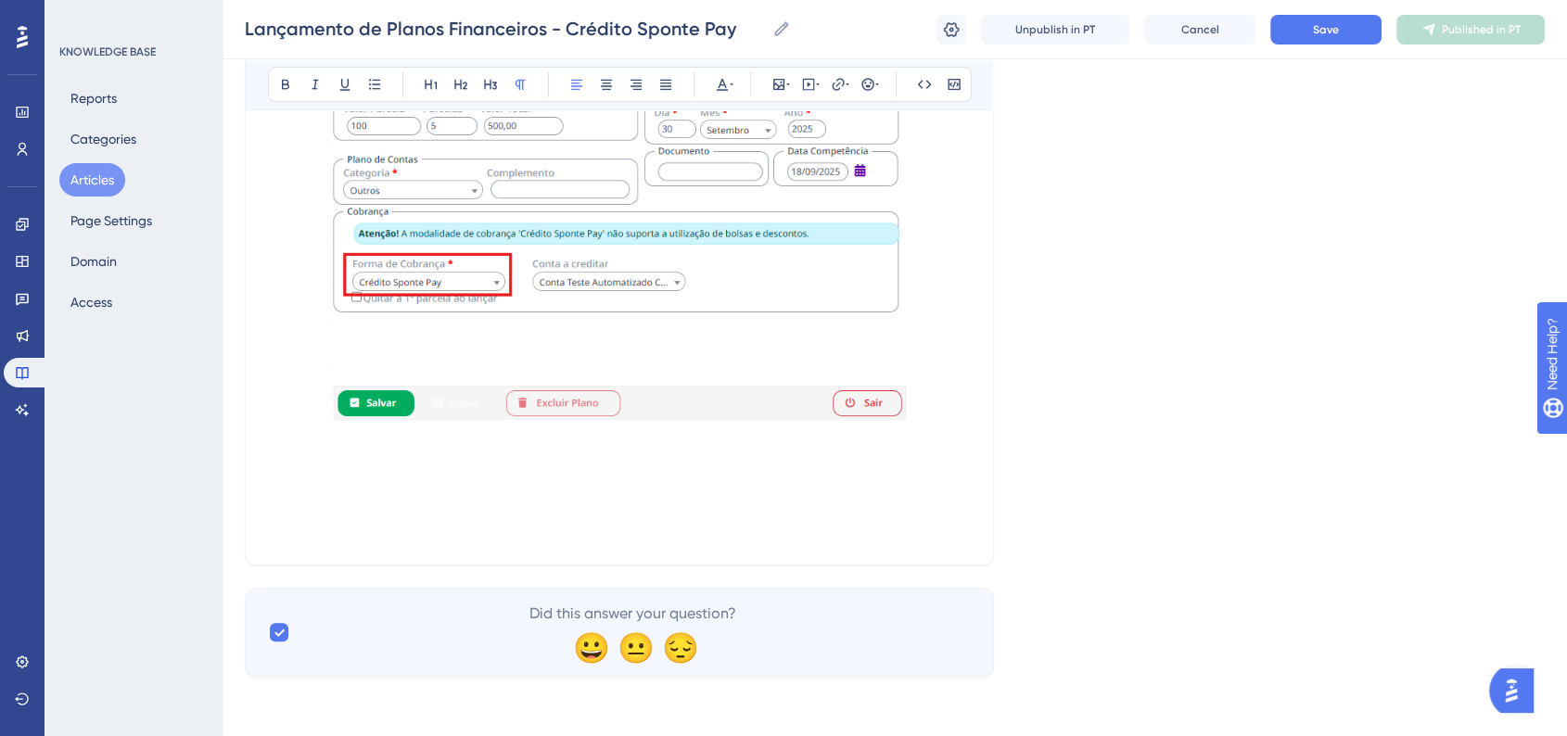
scroll to position [7788, 0]
click at [377, 492] on p at bounding box center [619, 487] width 703 height 22
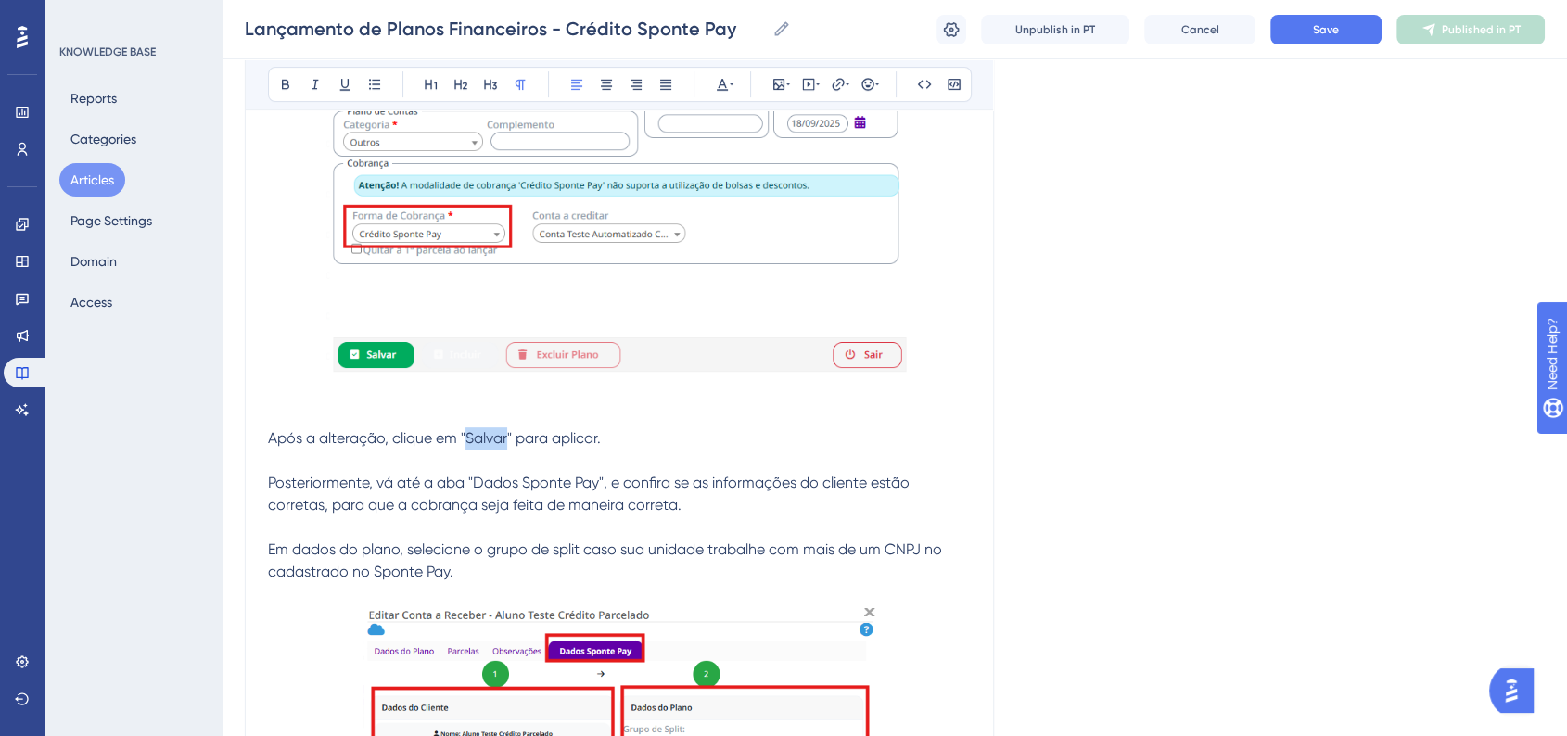
drag, startPoint x: 467, startPoint y: 491, endPoint x: 507, endPoint y: 487, distance: 40.1
click at [507, 447] on span "Após a alteração, clique em "Salvar" para aplicar." at bounding box center [434, 438] width 333 height 18
click at [287, 91] on icon at bounding box center [285, 84] width 15 height 15
click at [680, 472] on p at bounding box center [619, 461] width 703 height 22
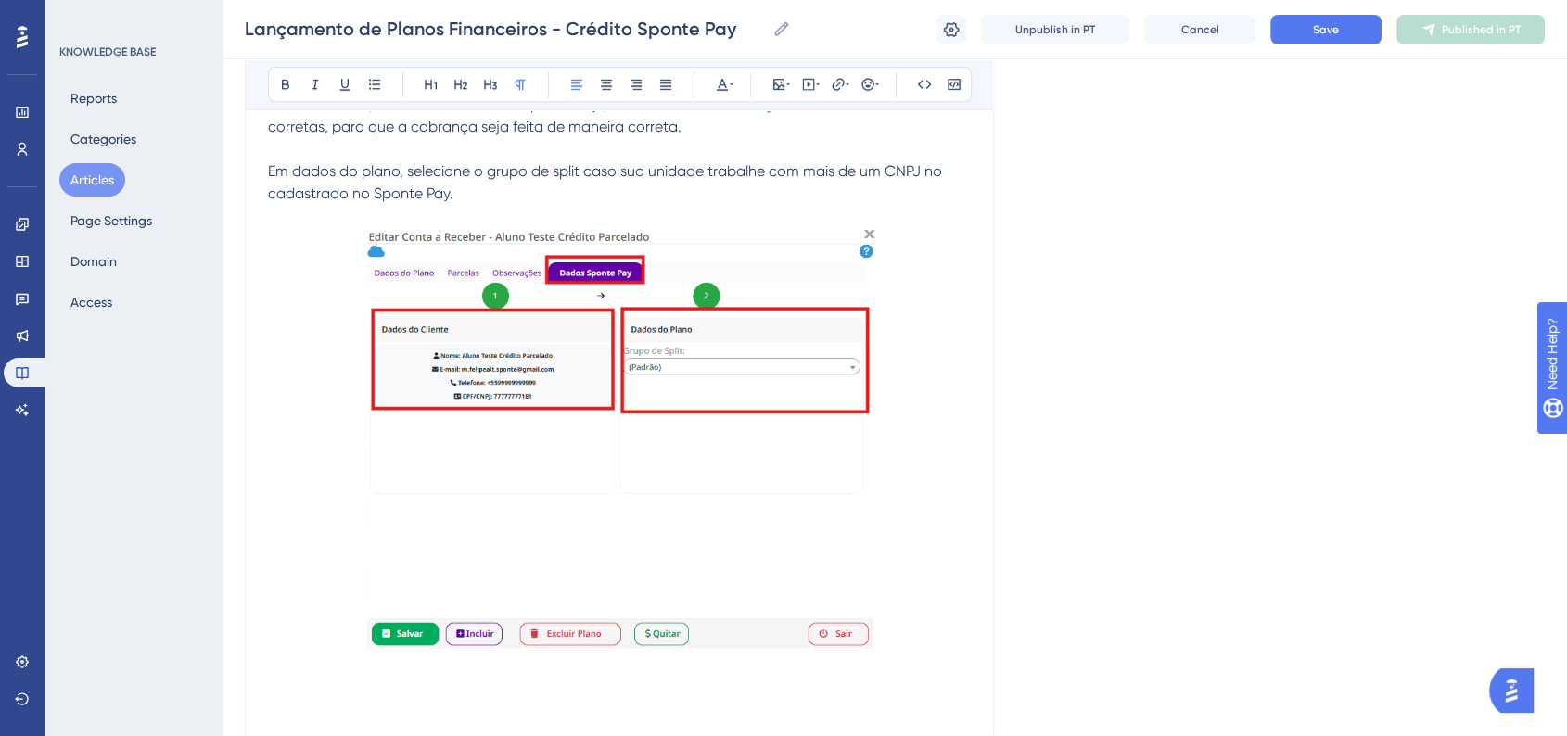
scroll to position [8201, 0]
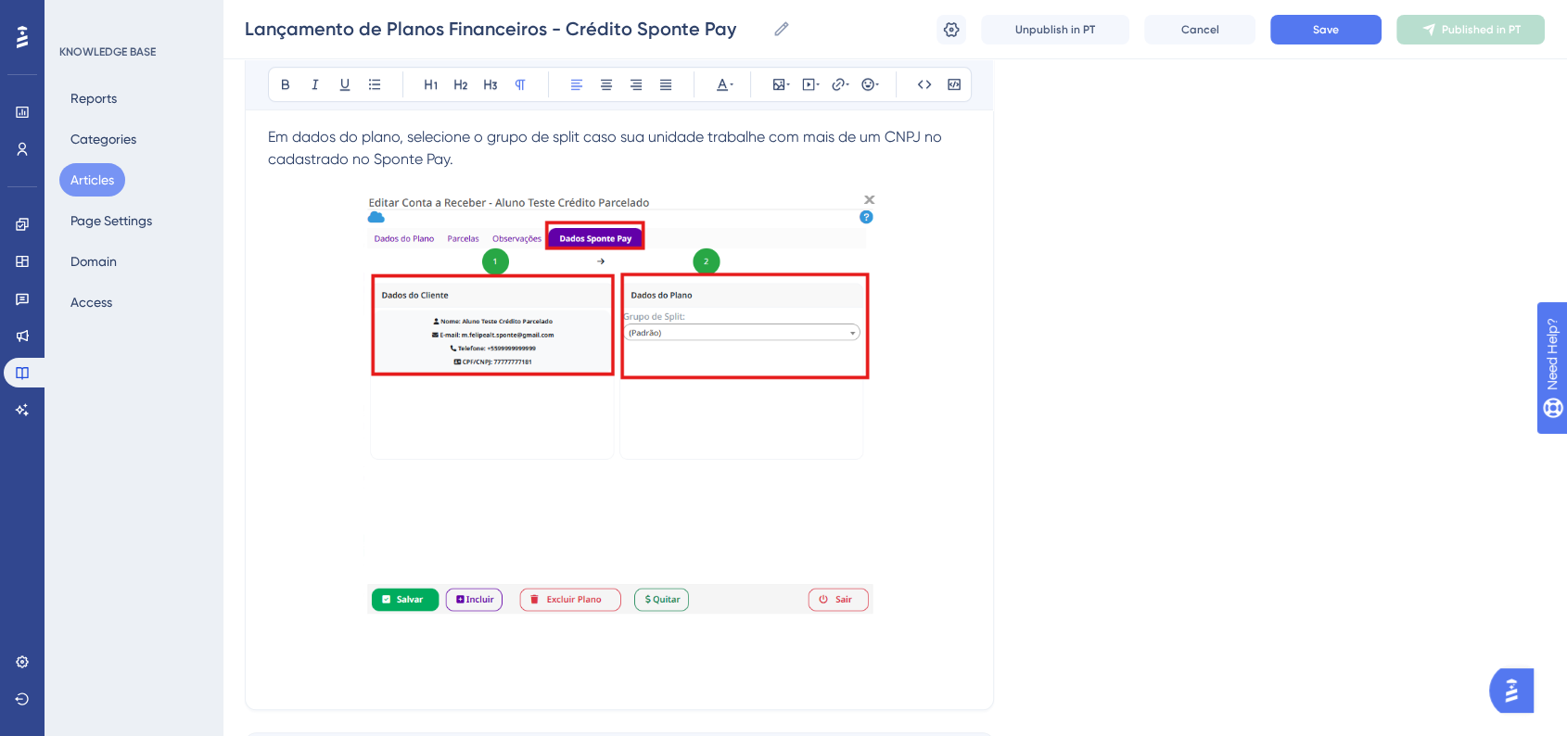
drag, startPoint x: 707, startPoint y: 515, endPoint x: 718, endPoint y: 521, distance: 12.4
click at [708, 515] on img at bounding box center [619, 403] width 513 height 421
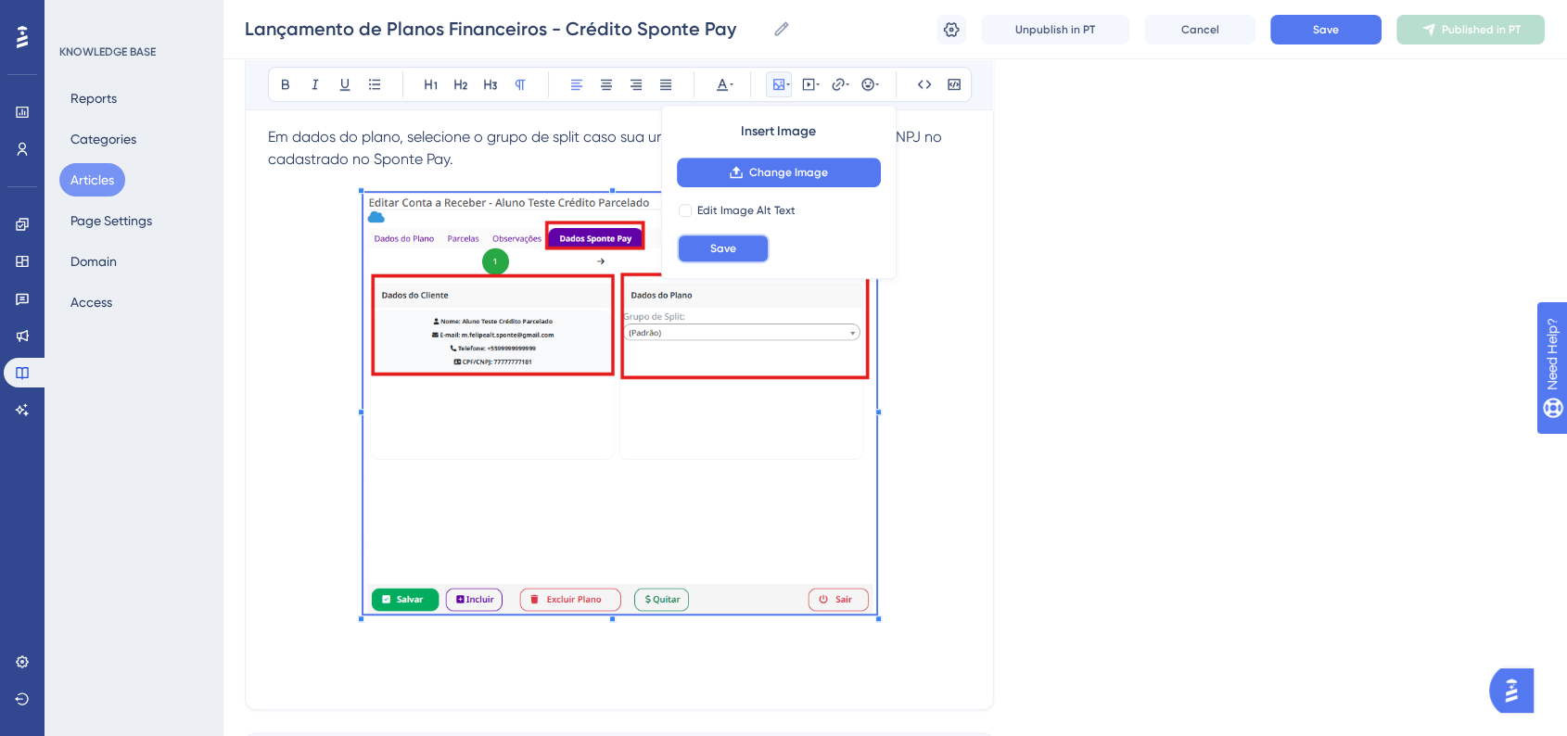
click at [750, 257] on button "Save" at bounding box center [723, 249] width 93 height 30
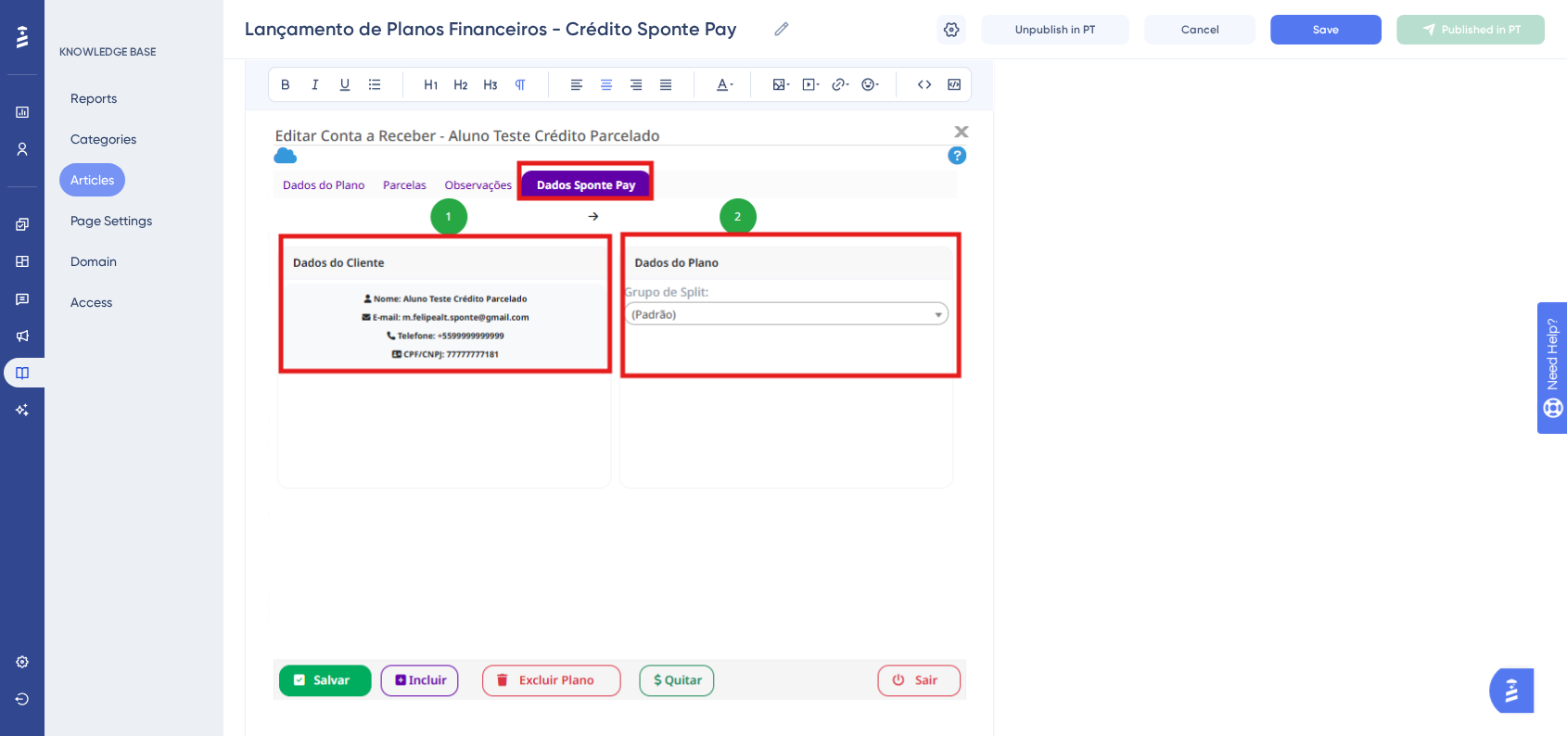
click at [834, 413] on img at bounding box center [619, 411] width 703 height 578
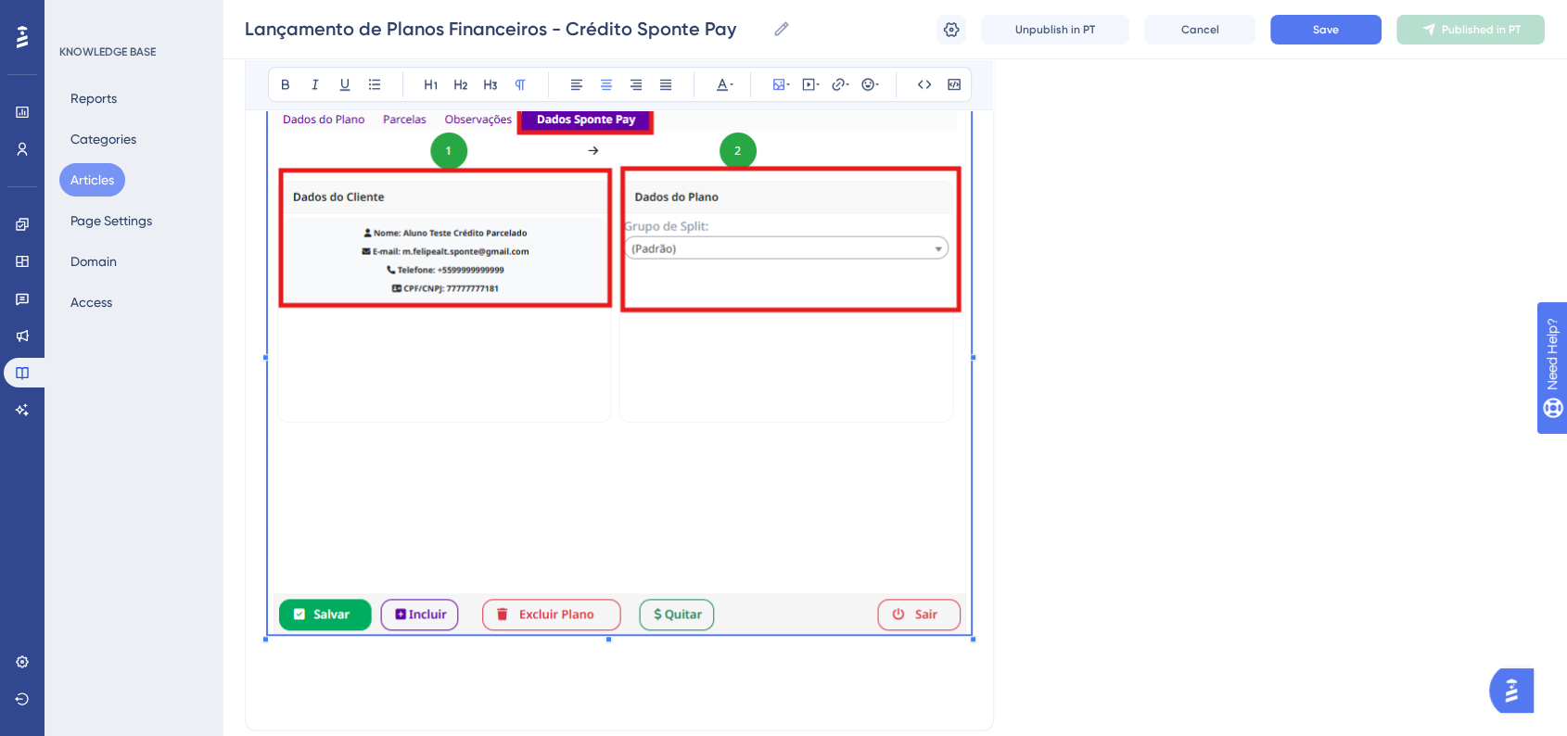
scroll to position [8550, 0]
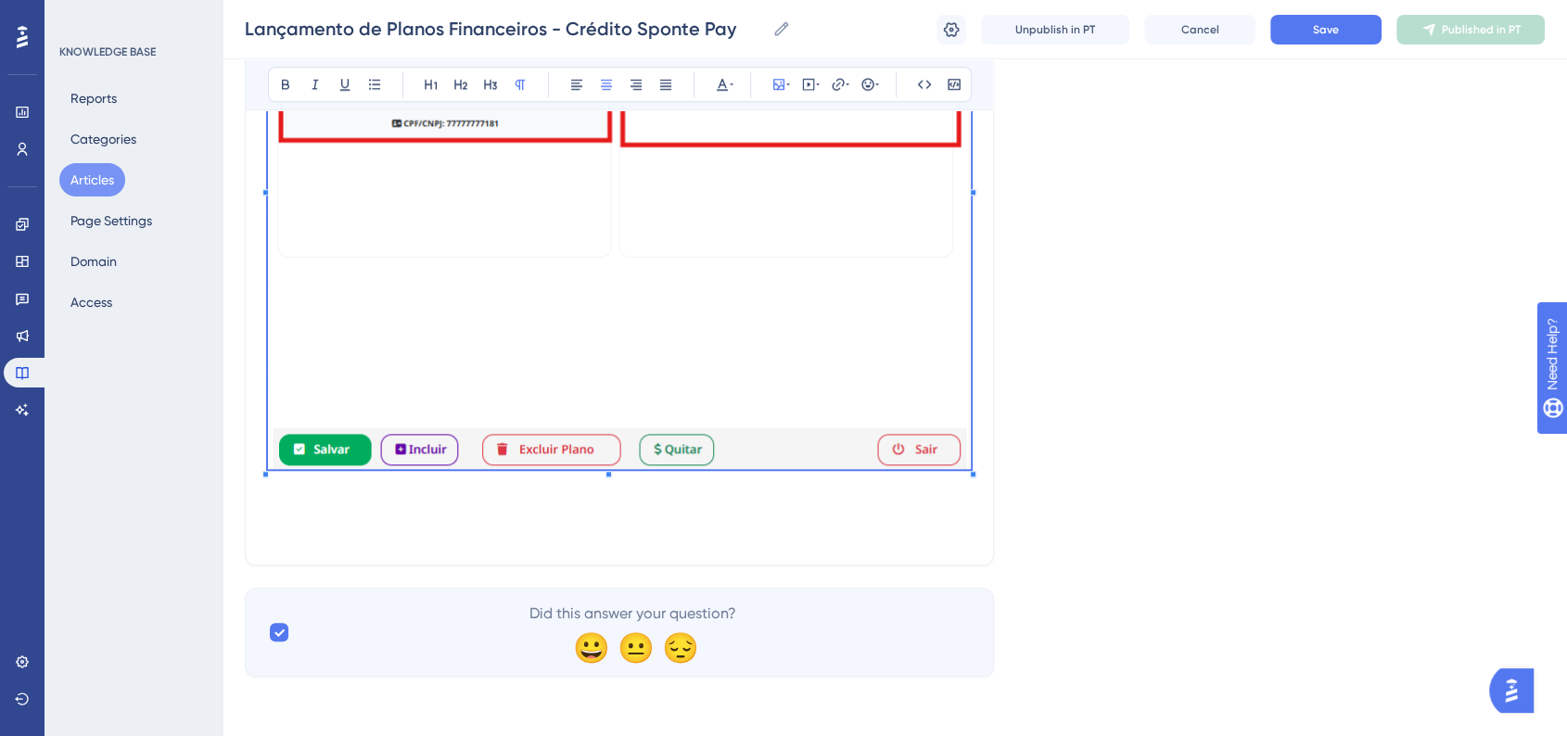
drag, startPoint x: 972, startPoint y: 469, endPoint x: 941, endPoint y: 432, distance: 48.7
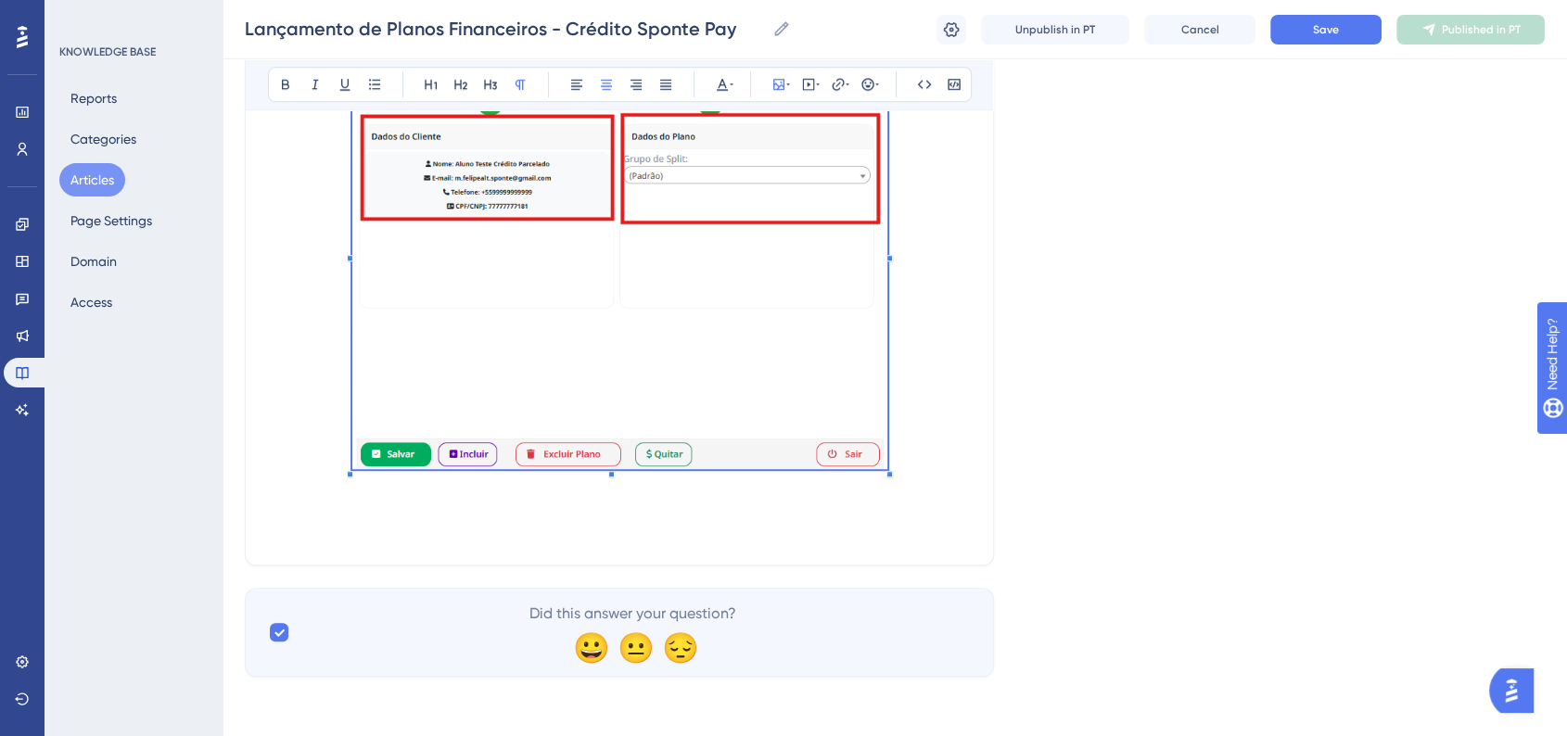
scroll to position [8369, 0]
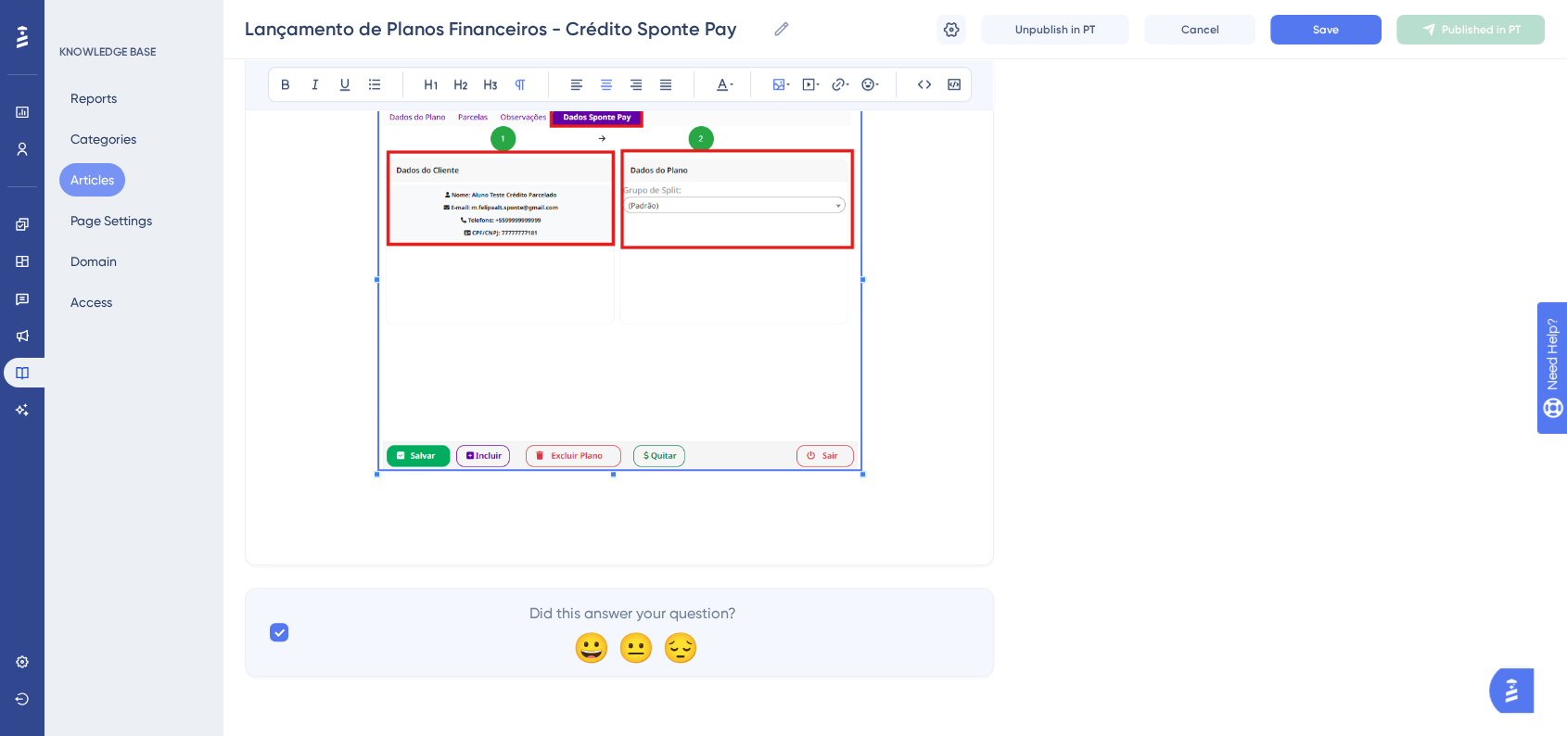
click at [749, 298] on span at bounding box center [619, 274] width 481 height 401
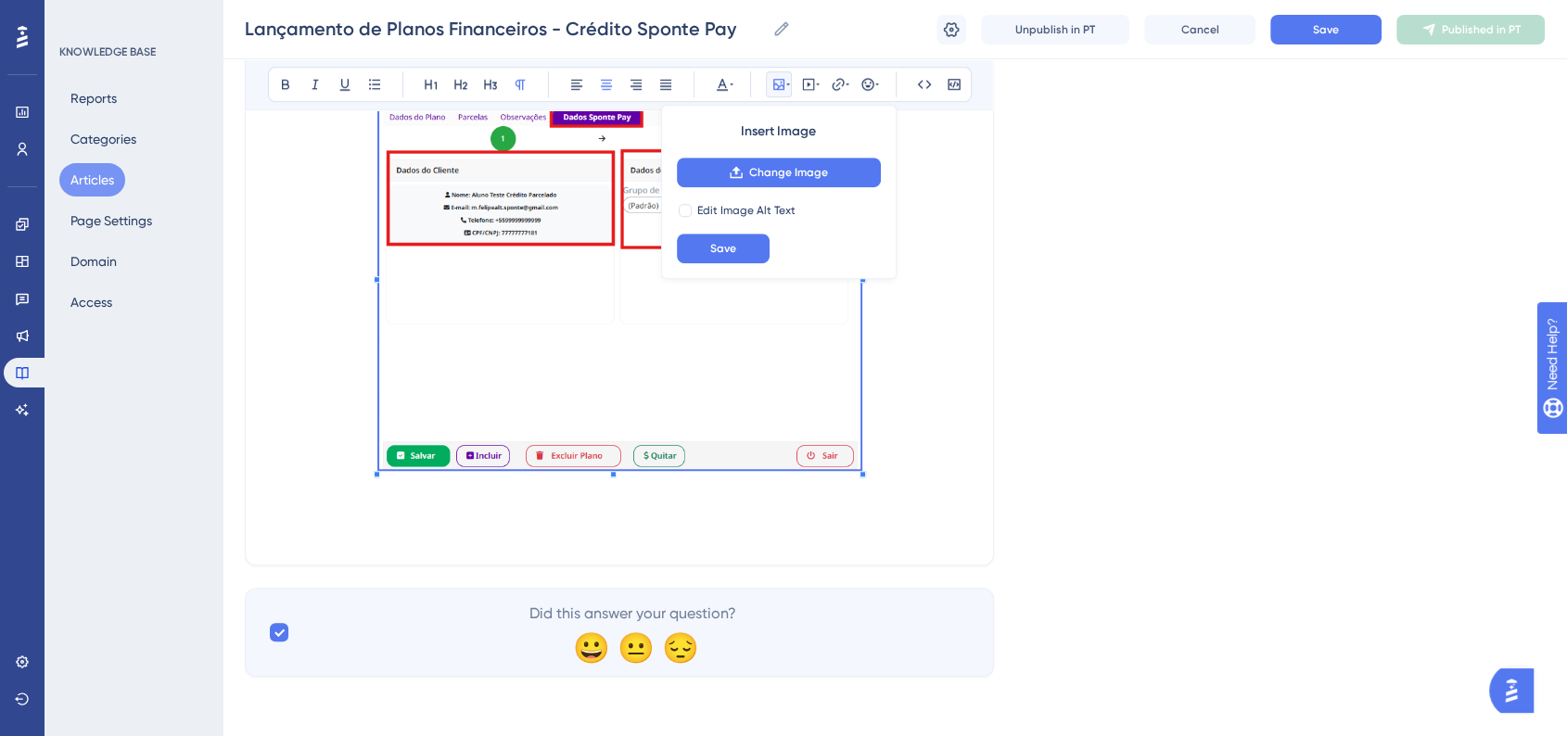
click at [942, 354] on p at bounding box center [619, 274] width 703 height 401
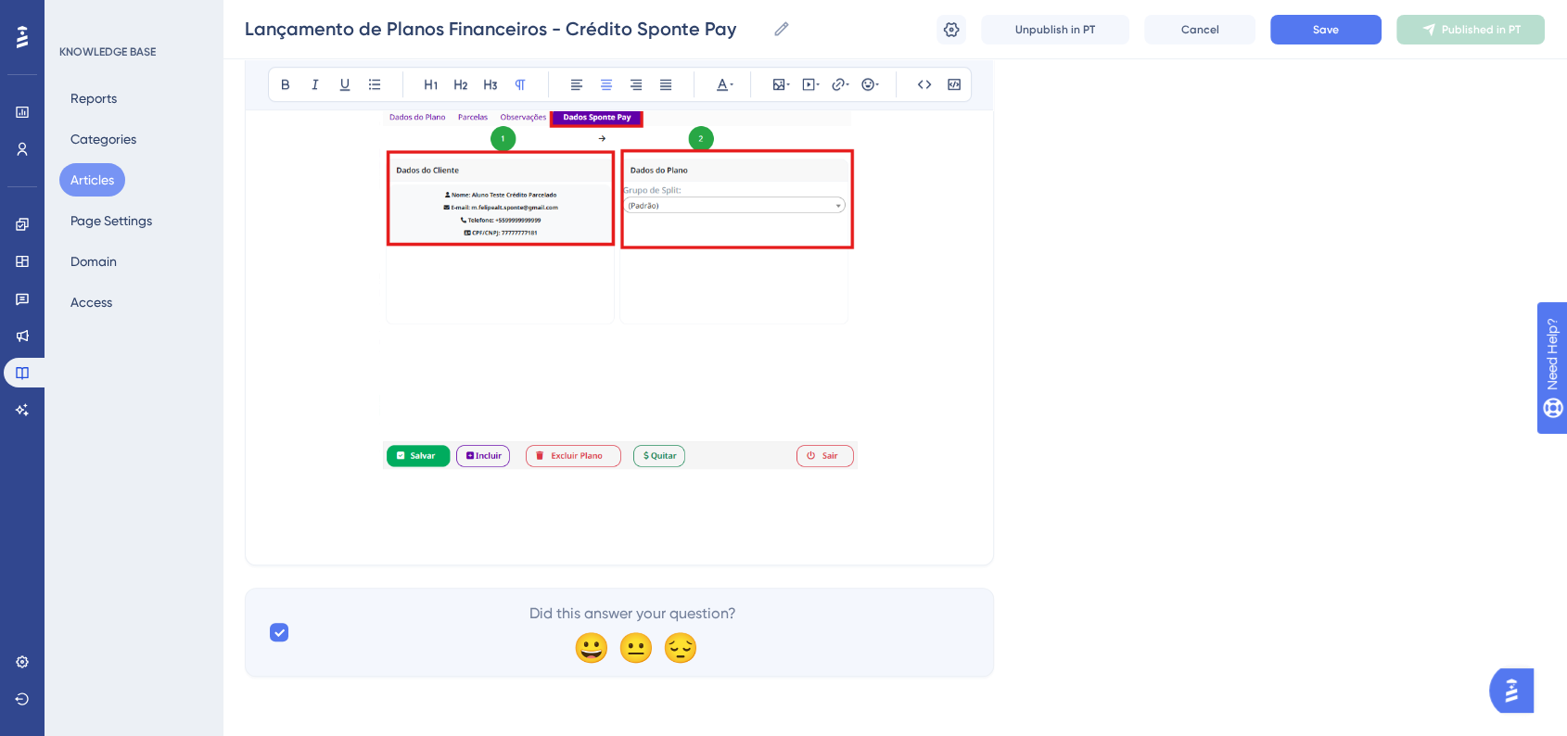
scroll to position [8060, 0]
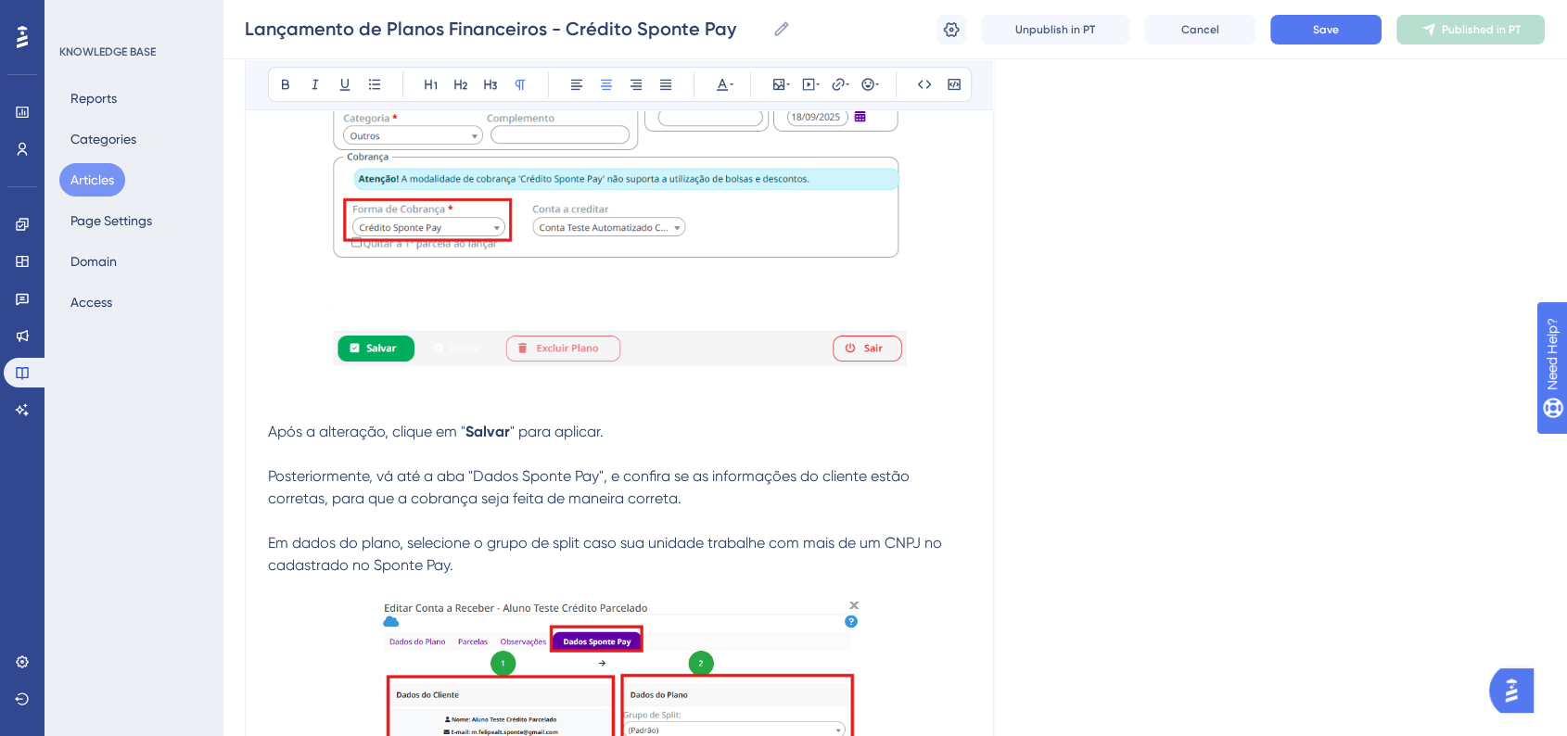
scroll to position [7647, 0]
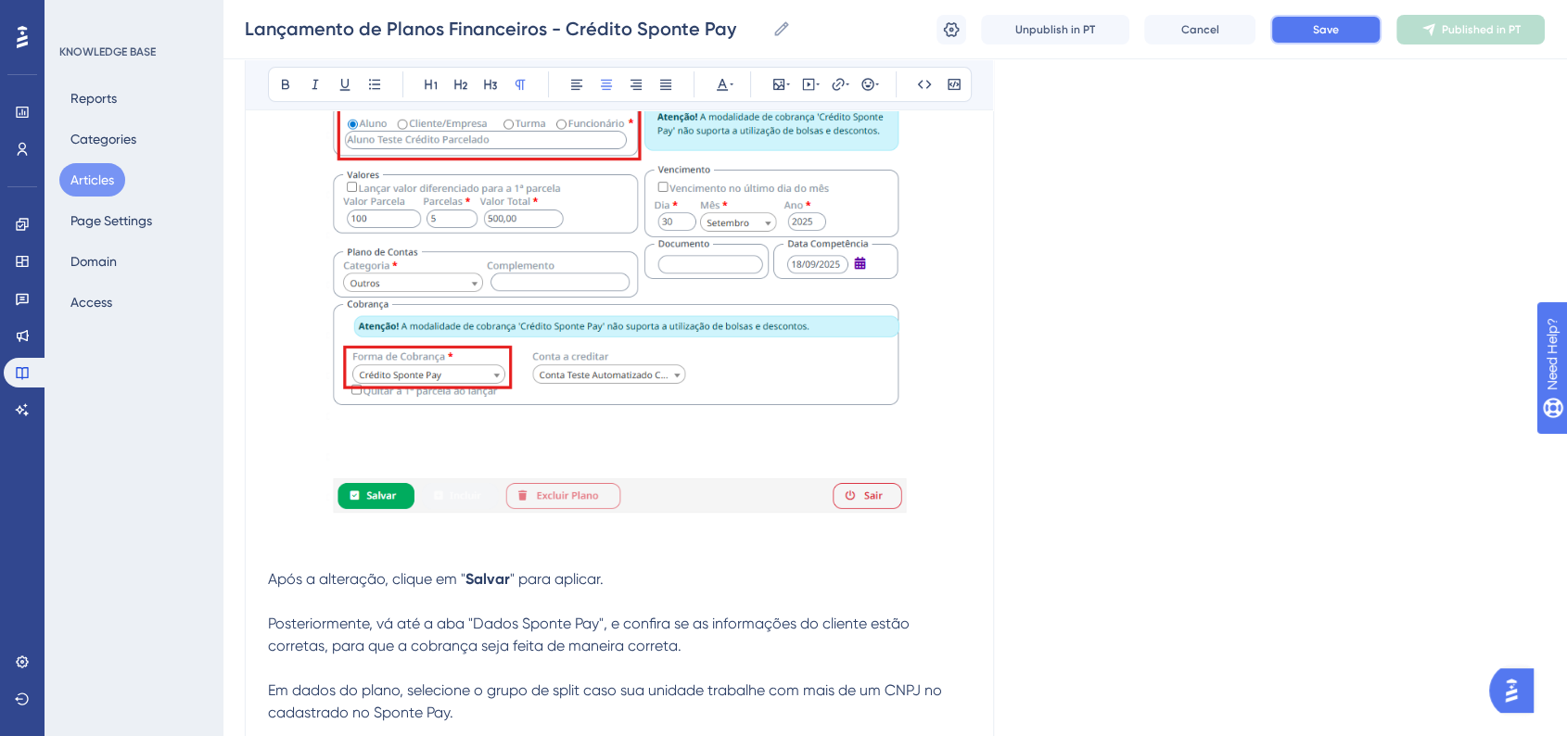
click at [1341, 28] on button "Save" at bounding box center [1325, 30] width 111 height 30
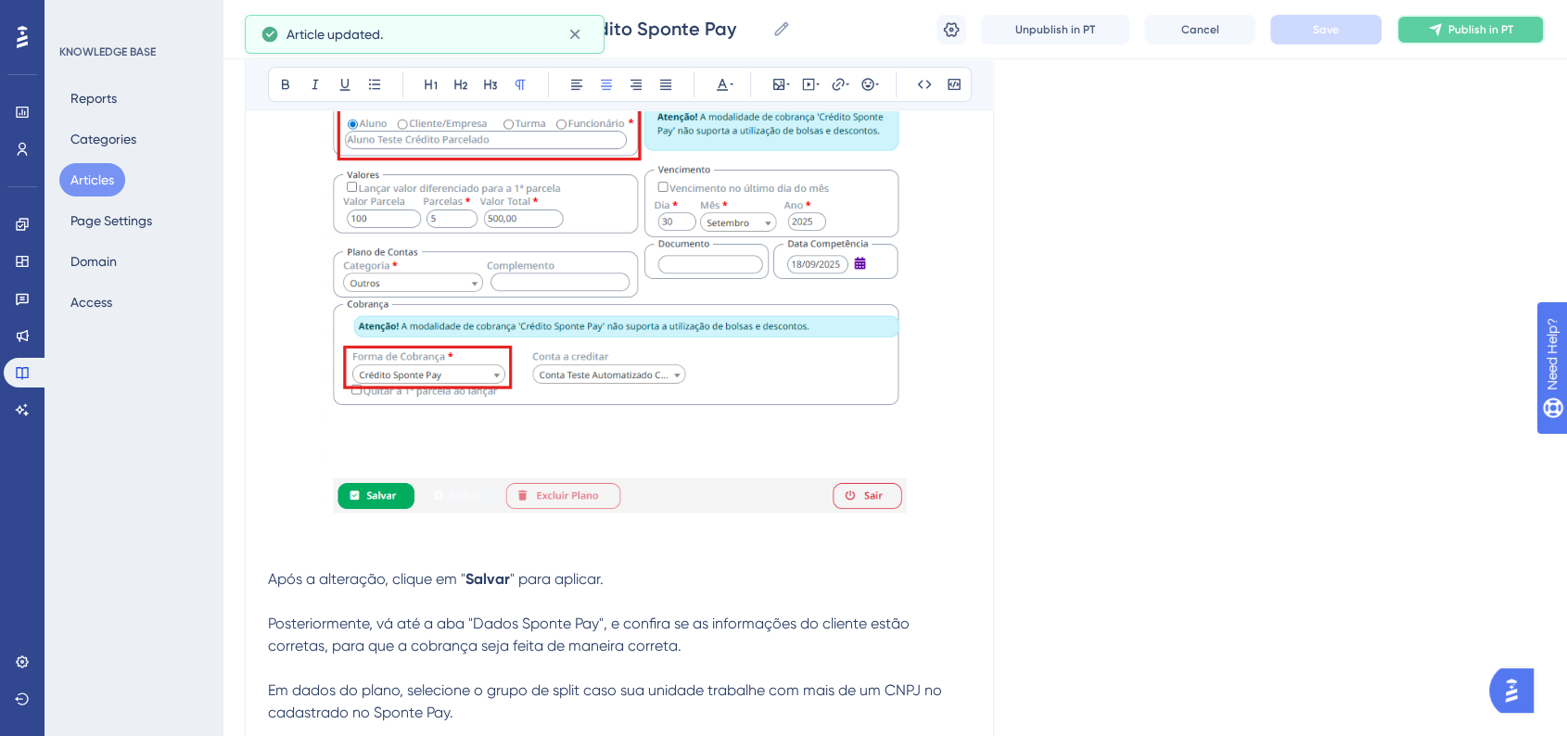
click at [1457, 36] on span "Publish in PT" at bounding box center [1480, 29] width 65 height 15
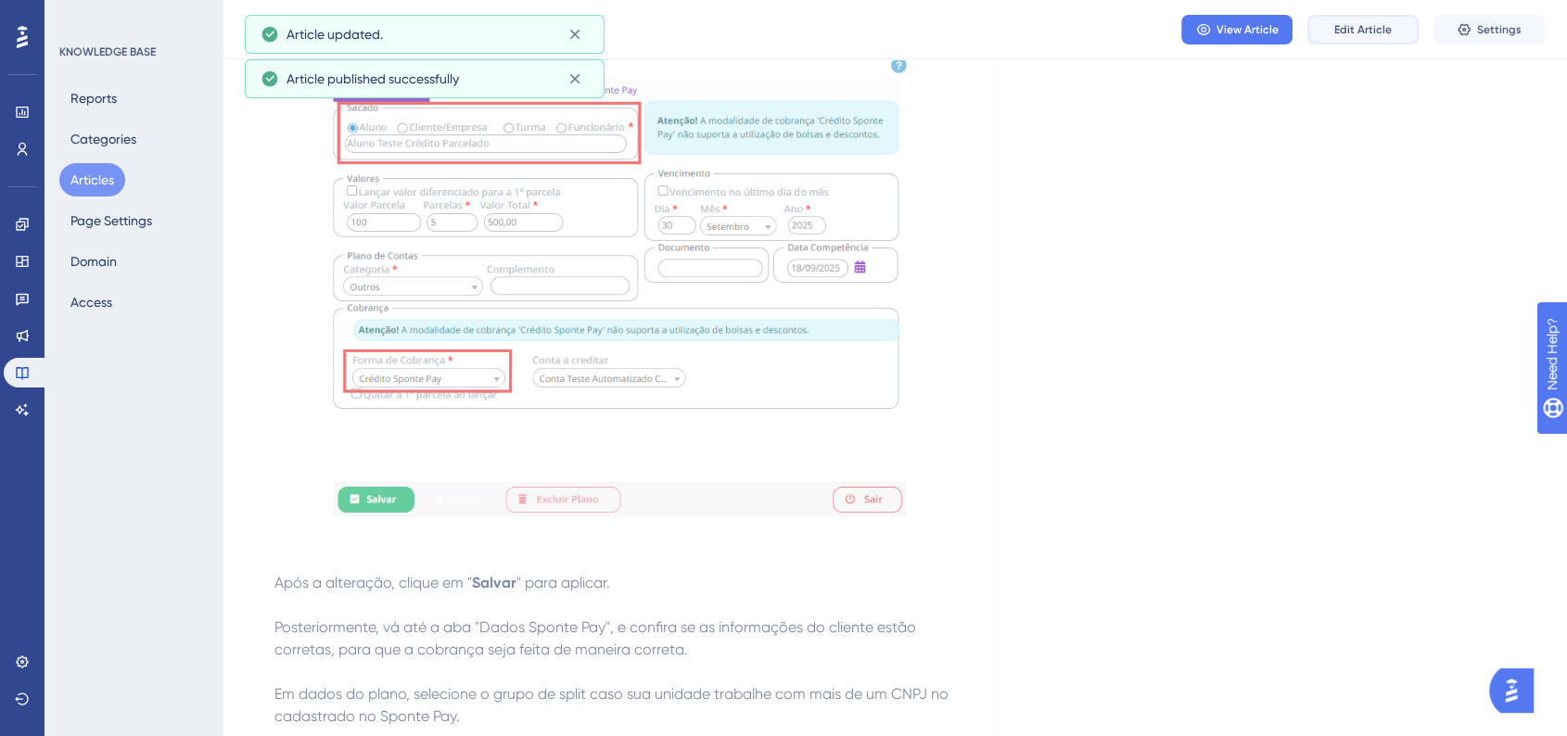
click at [1336, 29] on span "Edit Article" at bounding box center [1362, 29] width 57 height 15
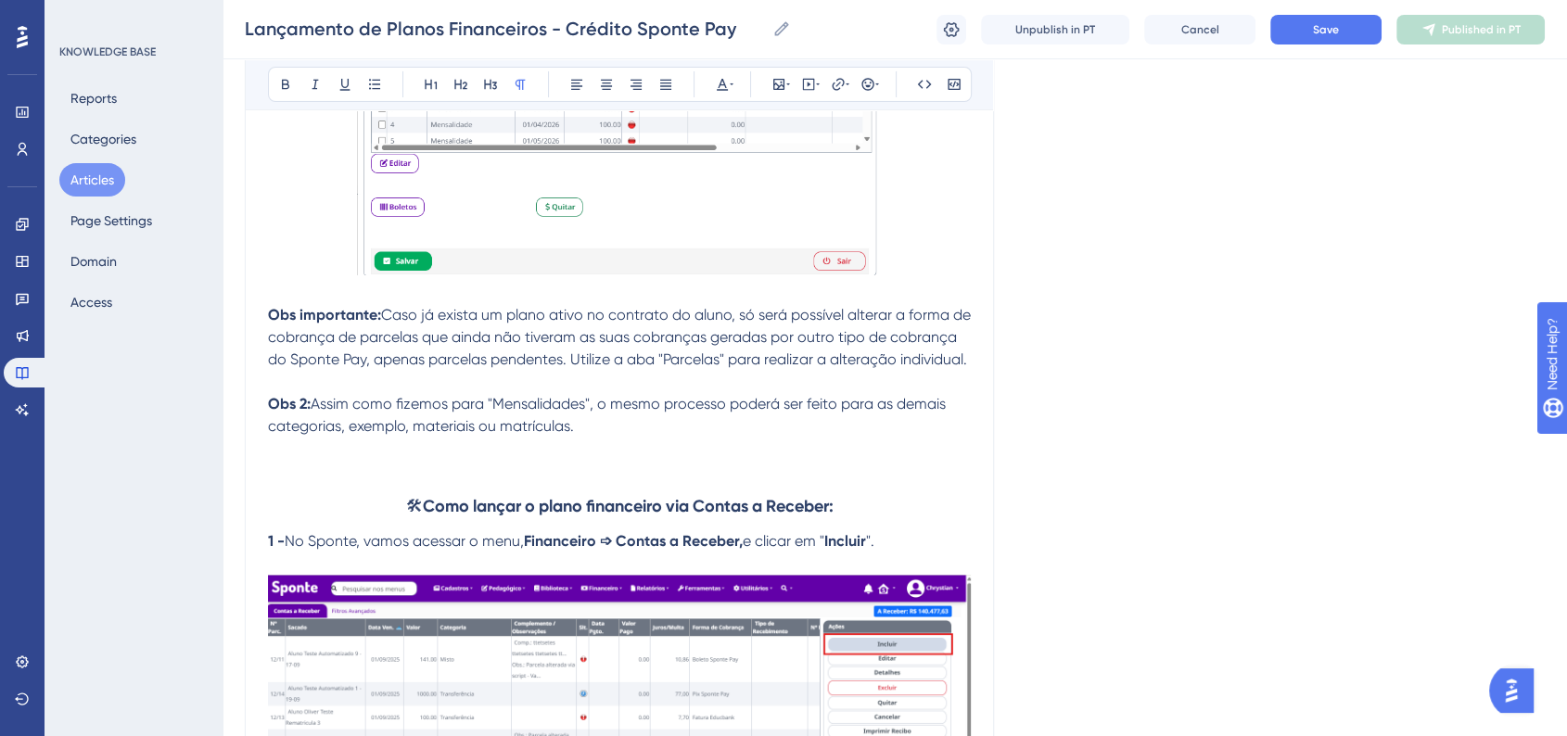
scroll to position [6550, 0]
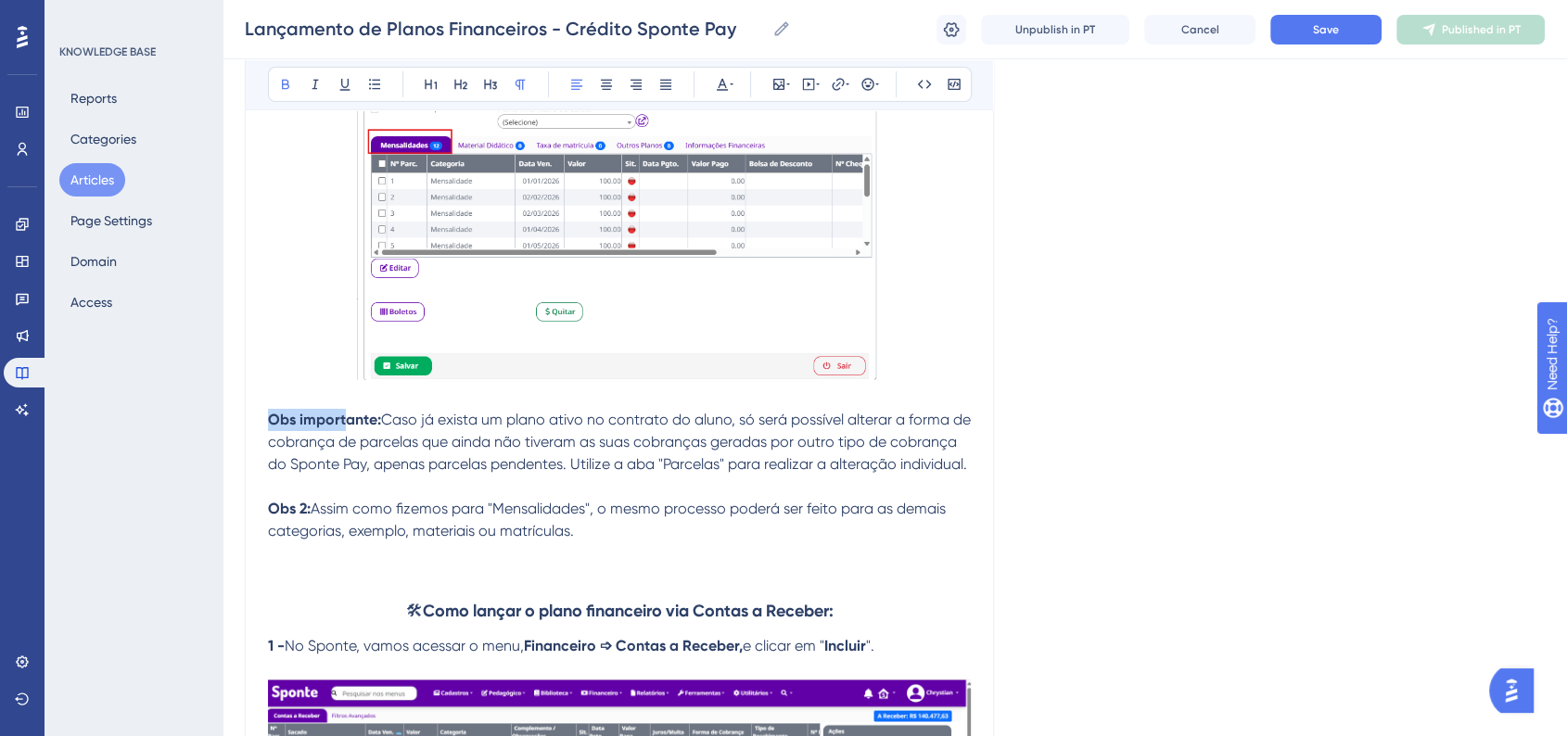
drag, startPoint x: 273, startPoint y: 444, endPoint x: 347, endPoint y: 448, distance: 74.3
click at [347, 428] on strong "Obs importante:" at bounding box center [324, 420] width 113 height 18
click at [289, 454] on p "Obs importante: Caso já exista um plano ativo no contrato do aluno, só será pos…" at bounding box center [619, 442] width 703 height 67
click at [304, 428] on strong "Obs importante:" at bounding box center [324, 420] width 113 height 18
drag, startPoint x: 380, startPoint y: 445, endPoint x: 270, endPoint y: 439, distance: 110.5
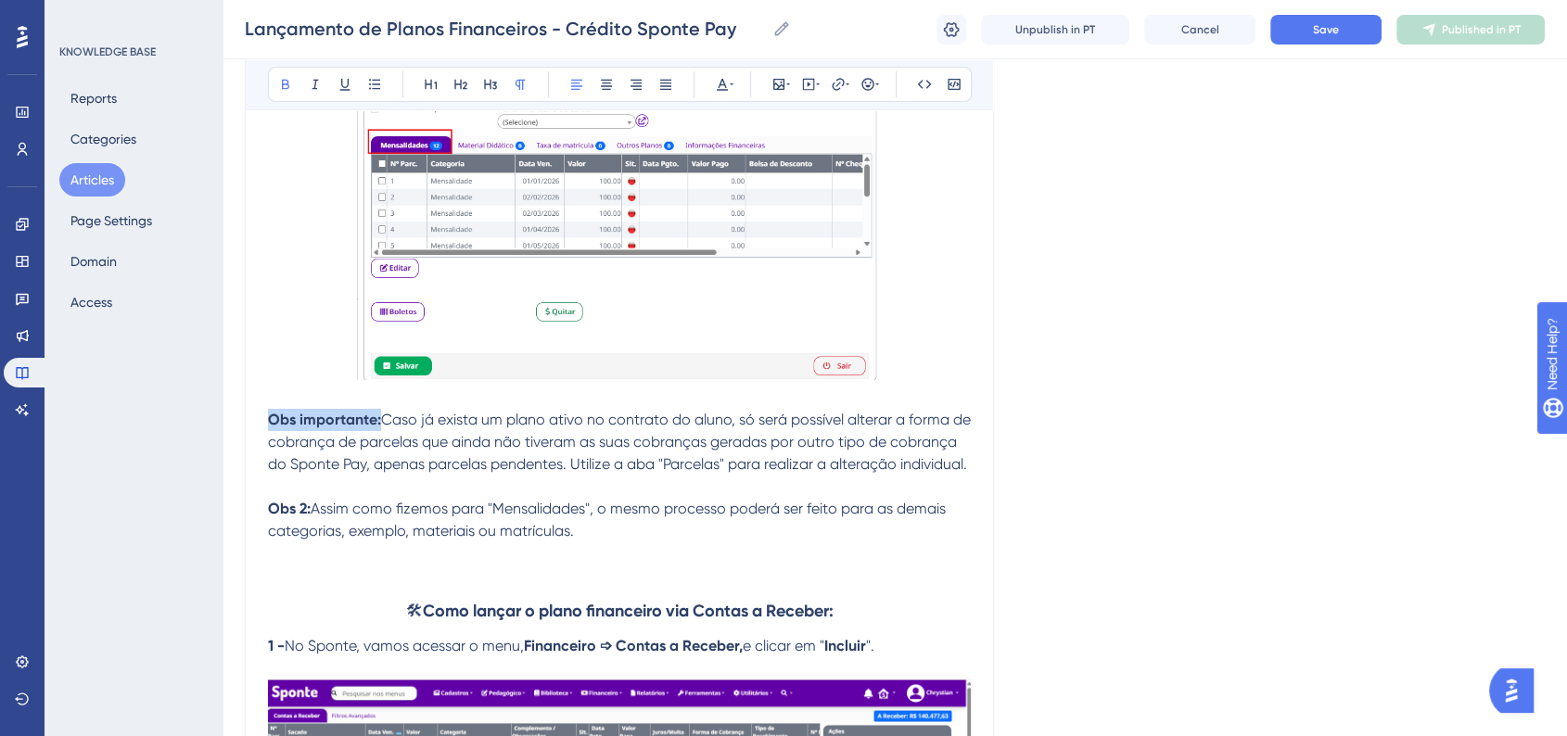
click at [270, 439] on p "Obs importante: Caso já exista um plano ativo no contrato do aluno, só será pos…" at bounding box center [619, 442] width 703 height 67
copy strong "Obs importante:"
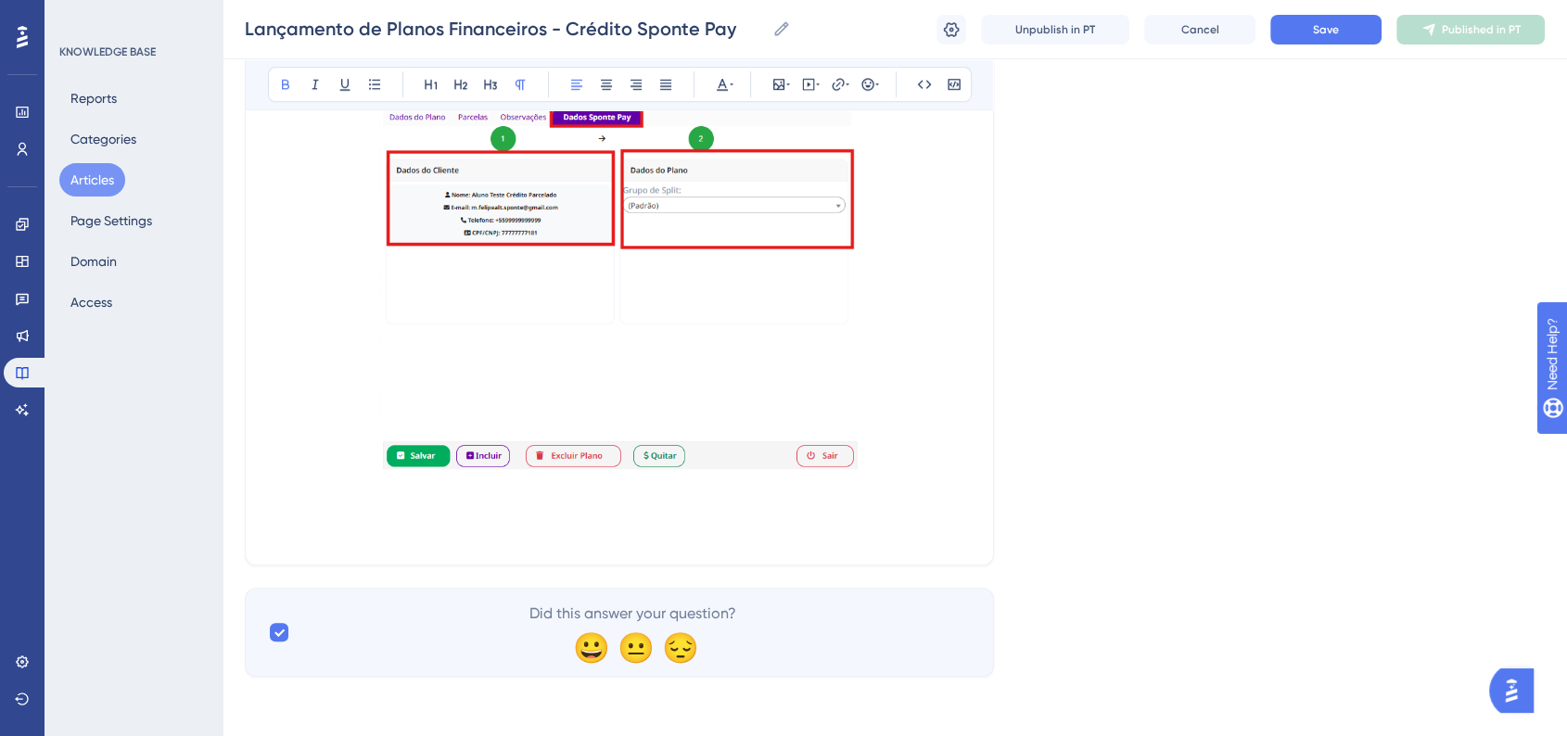
scroll to position [8369, 0]
click at [348, 534] on p at bounding box center [619, 531] width 703 height 22
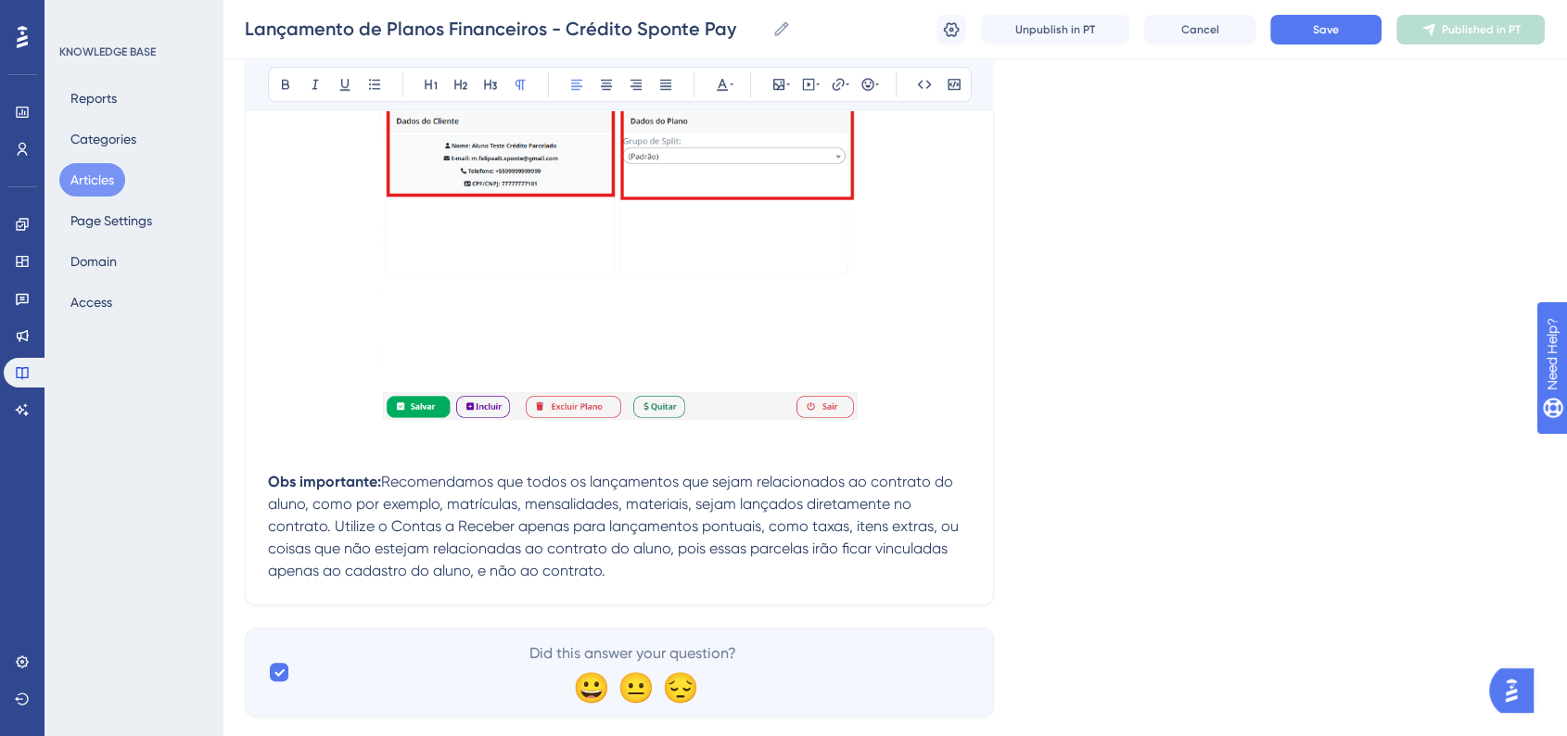
click at [270, 490] on strong "Obs importante:" at bounding box center [324, 482] width 113 height 18
click at [875, 87] on icon at bounding box center [877, 84] width 4 height 15
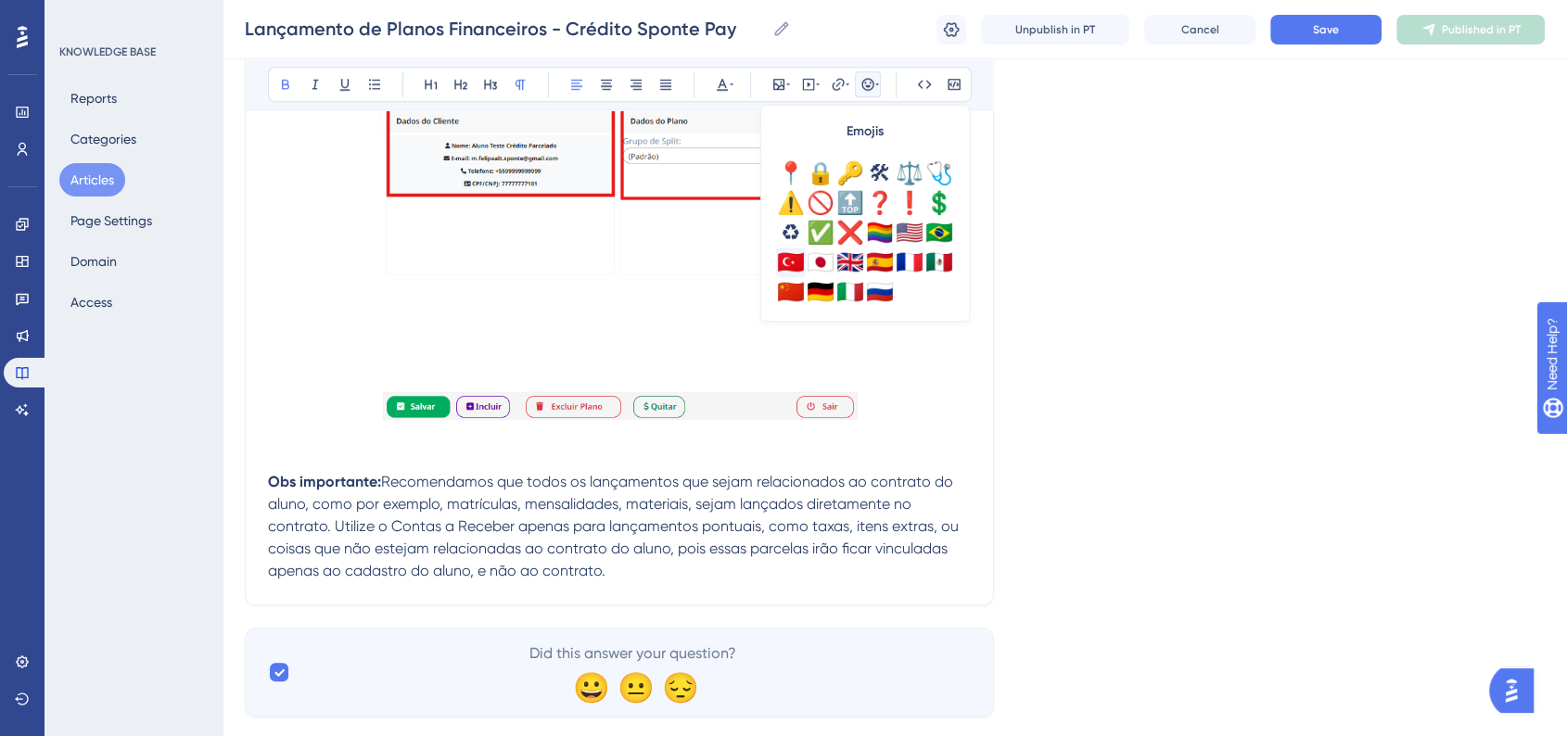
scroll to position [653, 0]
click at [783, 209] on div "⚠️" at bounding box center [791, 202] width 30 height 30
drag, startPoint x: 291, startPoint y: 527, endPoint x: 627, endPoint y: 620, distance: 348.4
click at [627, 582] on p "⚠️ Obs importante: Recomendamos que todos os lançamentos que sejam relacionados…" at bounding box center [619, 526] width 703 height 111
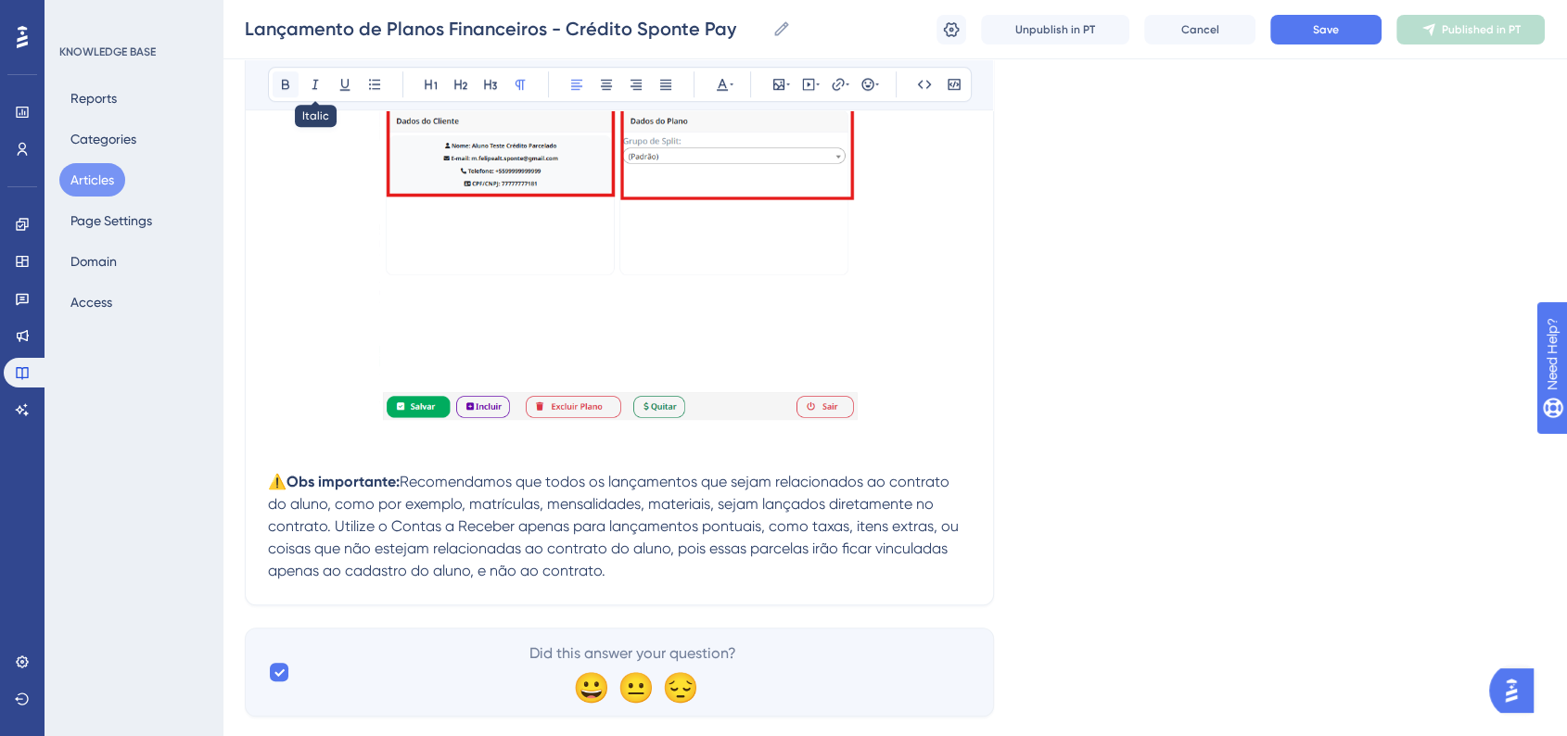
click at [287, 89] on icon at bounding box center [285, 84] width 15 height 15
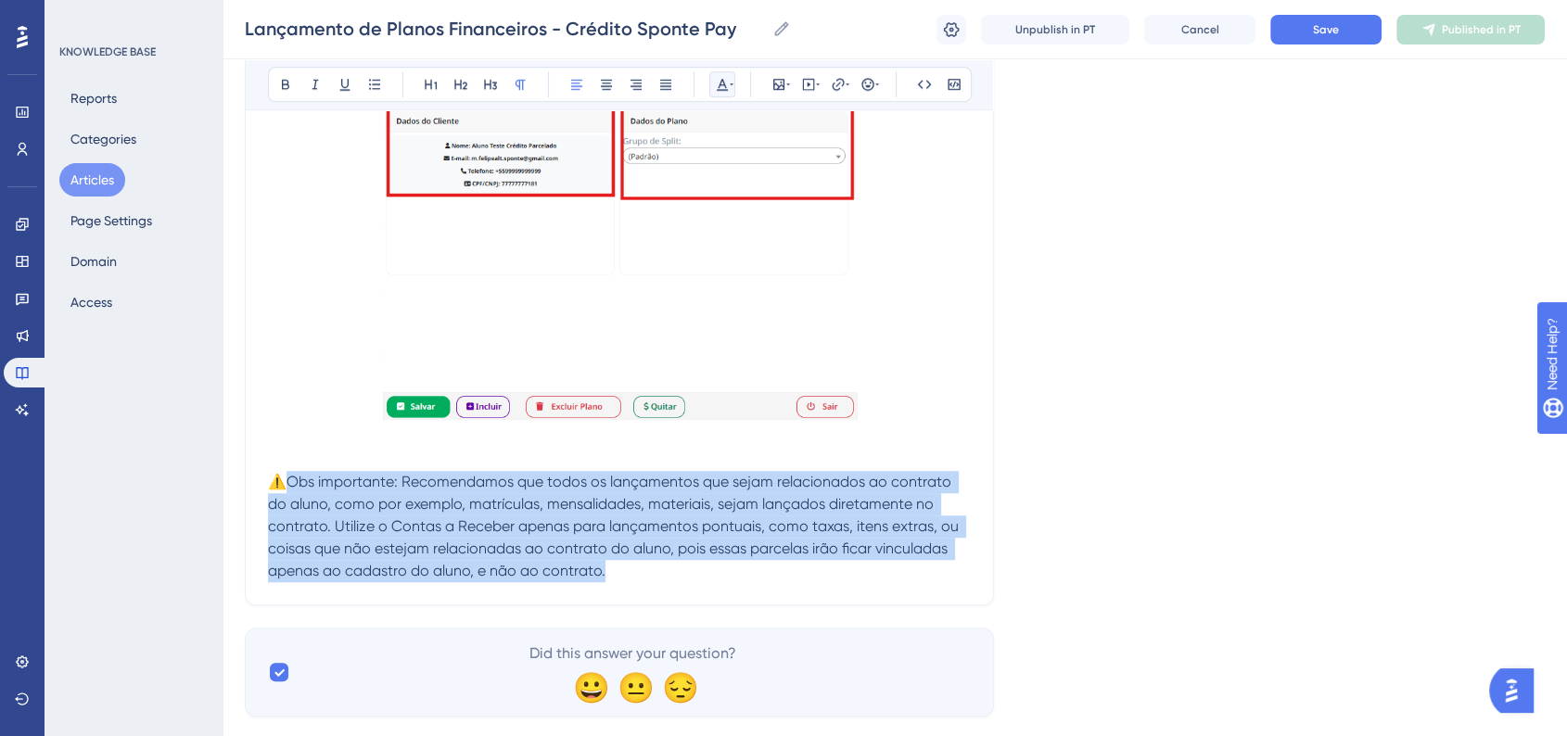
click at [728, 87] on icon at bounding box center [722, 84] width 15 height 15
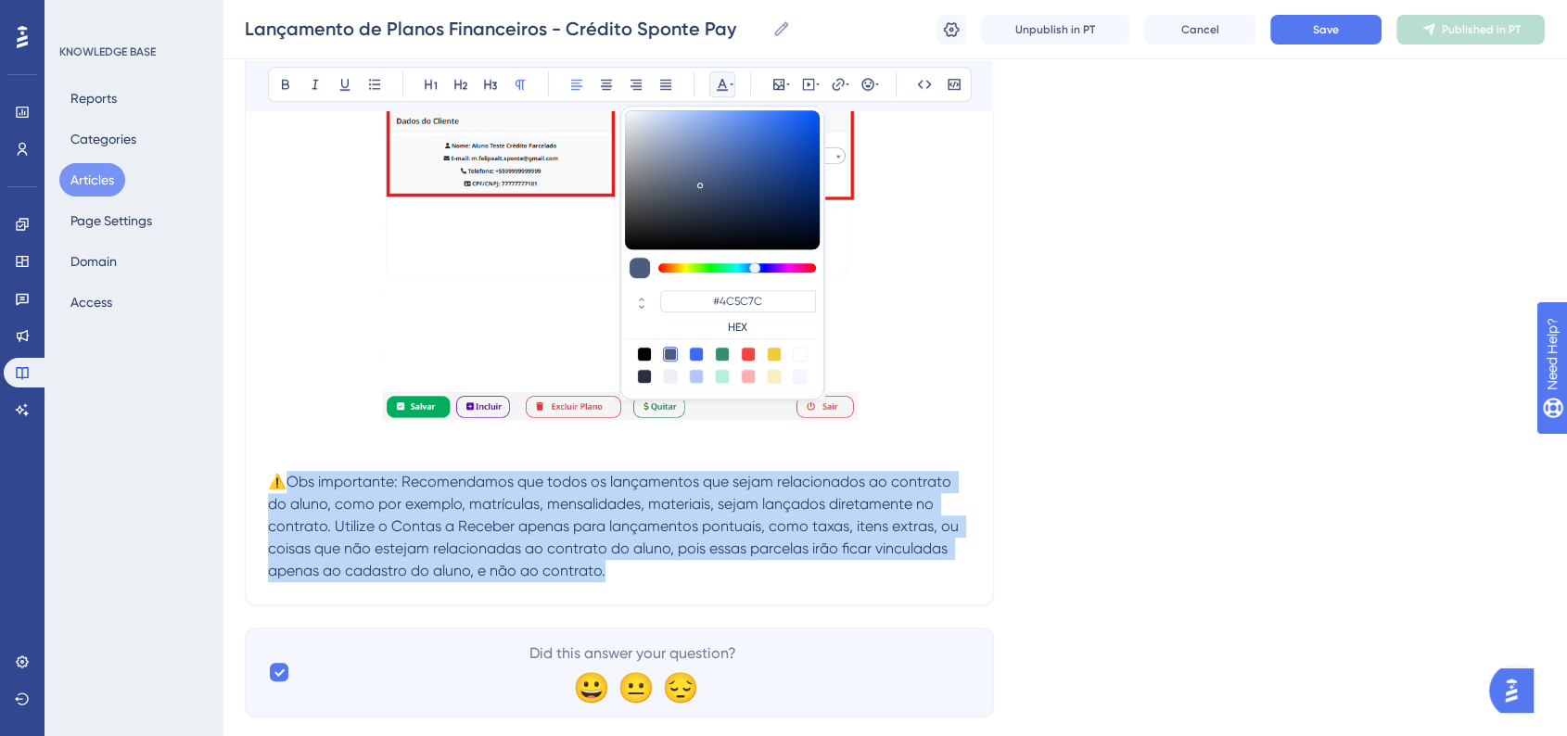
click at [753, 350] on div at bounding box center [748, 354] width 15 height 15
type input "#F84343"
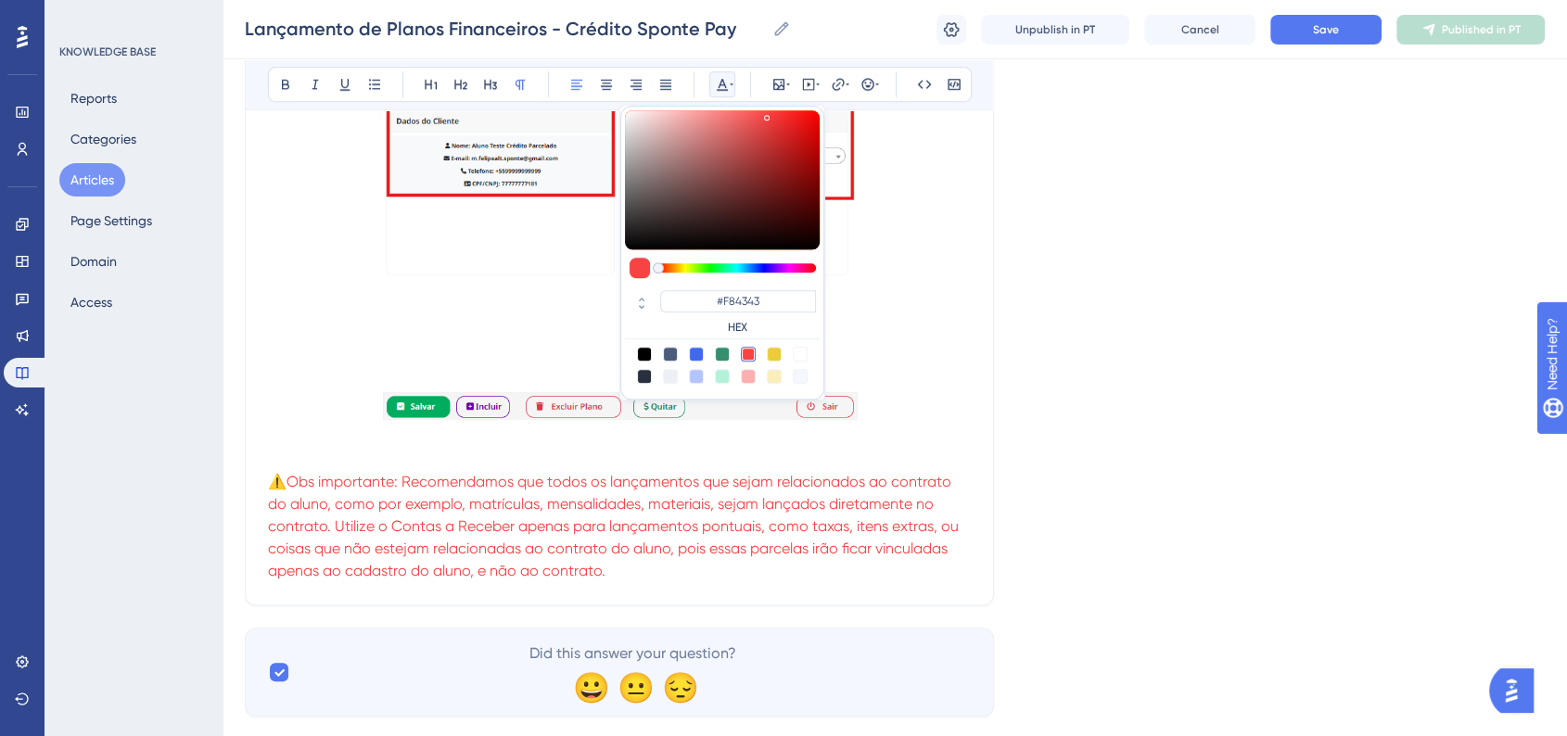
drag, startPoint x: 1081, startPoint y: 383, endPoint x: 1105, endPoint y: 416, distance: 41.2
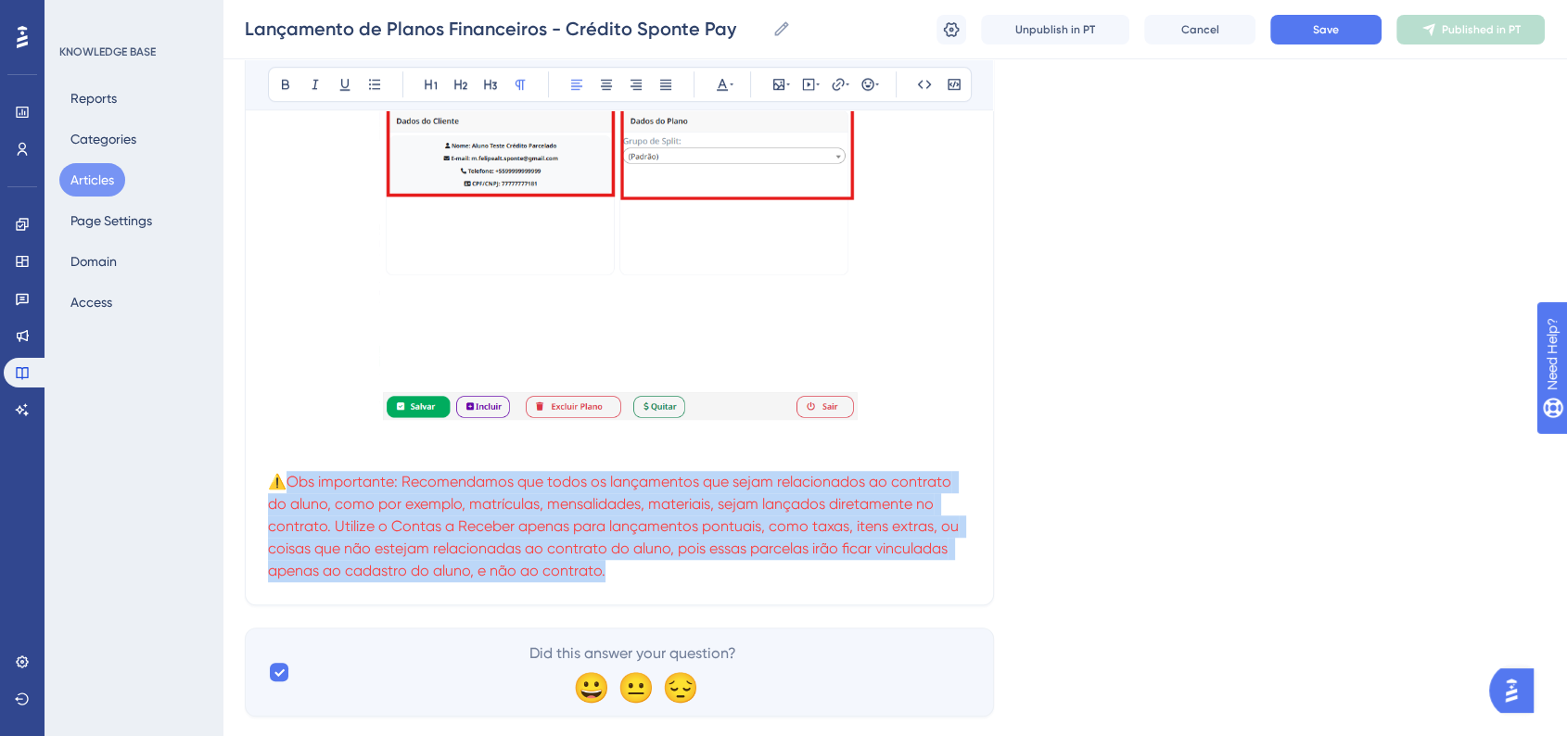
drag, startPoint x: 628, startPoint y: 626, endPoint x: 289, endPoint y: 538, distance: 349.7
click at [289, 538] on p "⚠️ Obs importante: Recomendamos que todos os lançamentos que sejam relacionados…" at bounding box center [619, 526] width 703 height 111
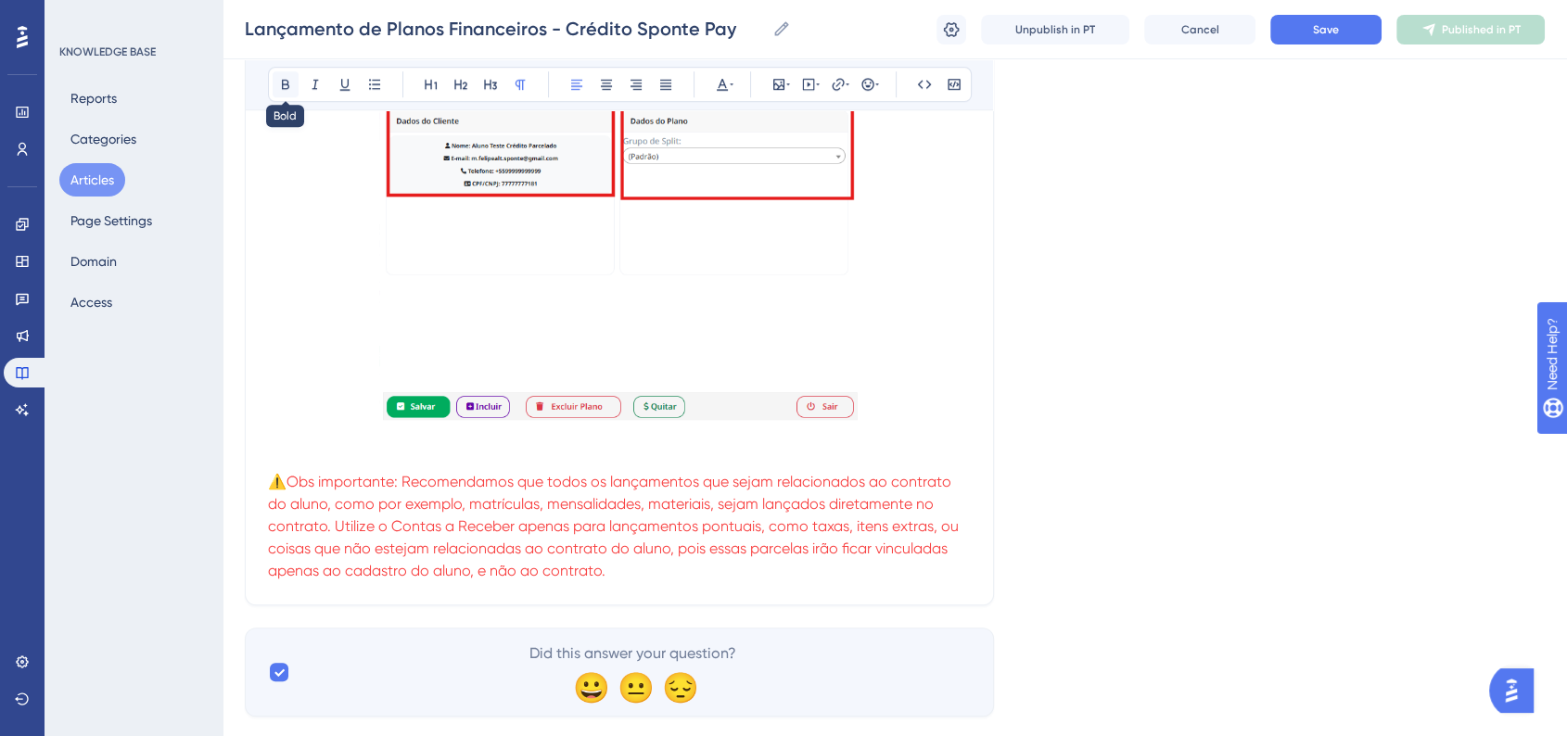
click at [283, 88] on icon at bounding box center [285, 85] width 7 height 10
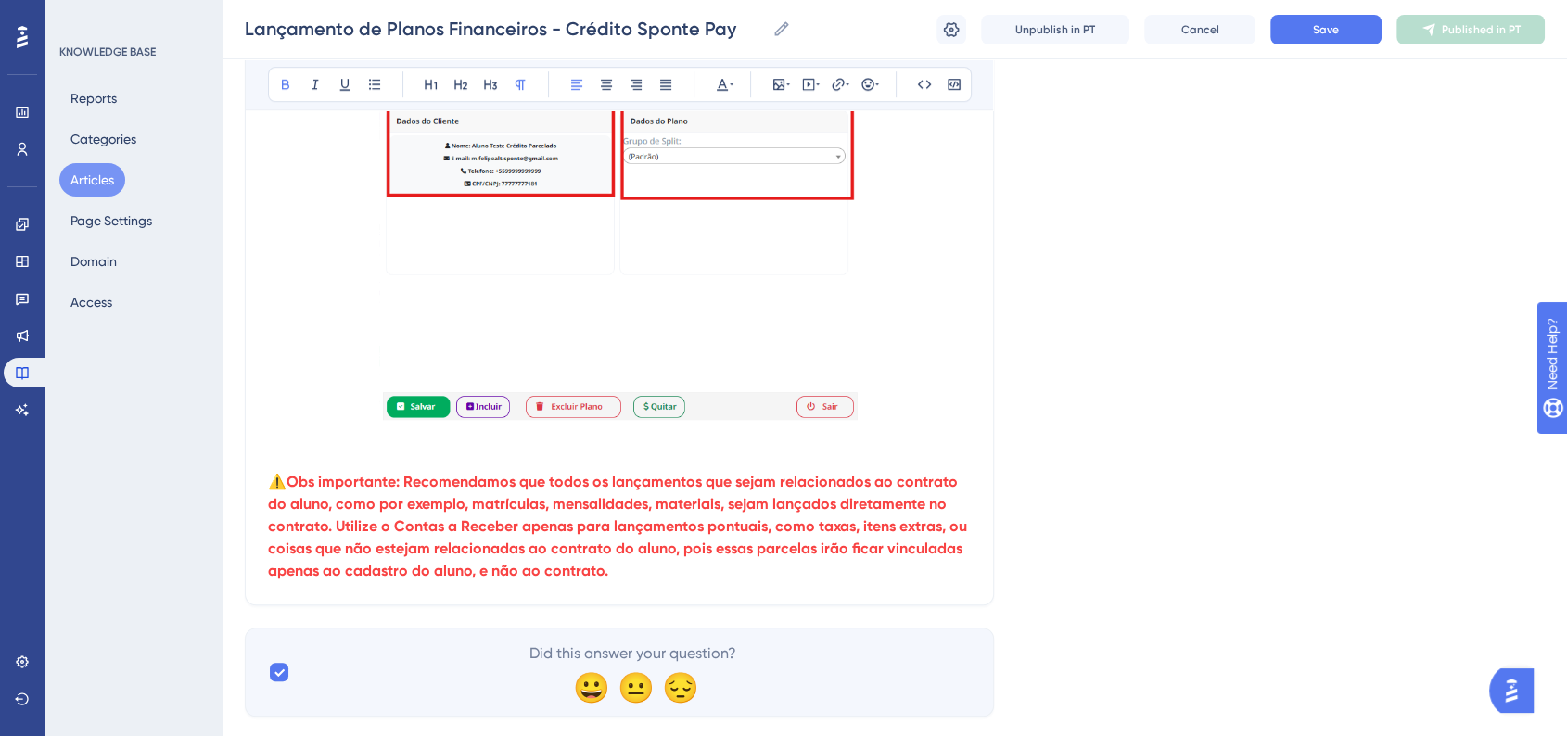
click at [656, 552] on strong "Obs importante: Recomendamos que todos os lançamentos que sejam relacionados ao…" at bounding box center [619, 526] width 703 height 107
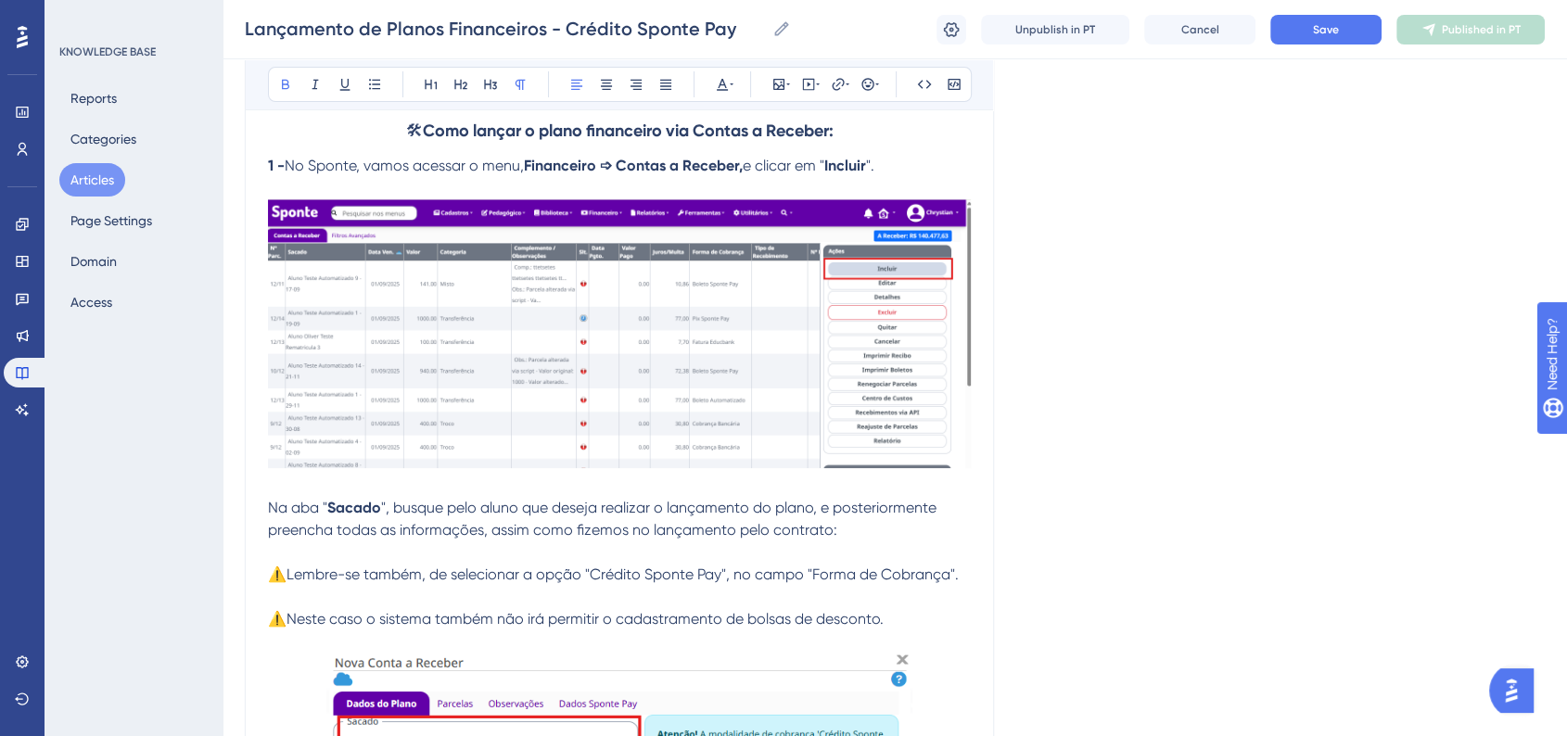
scroll to position [6617, 0]
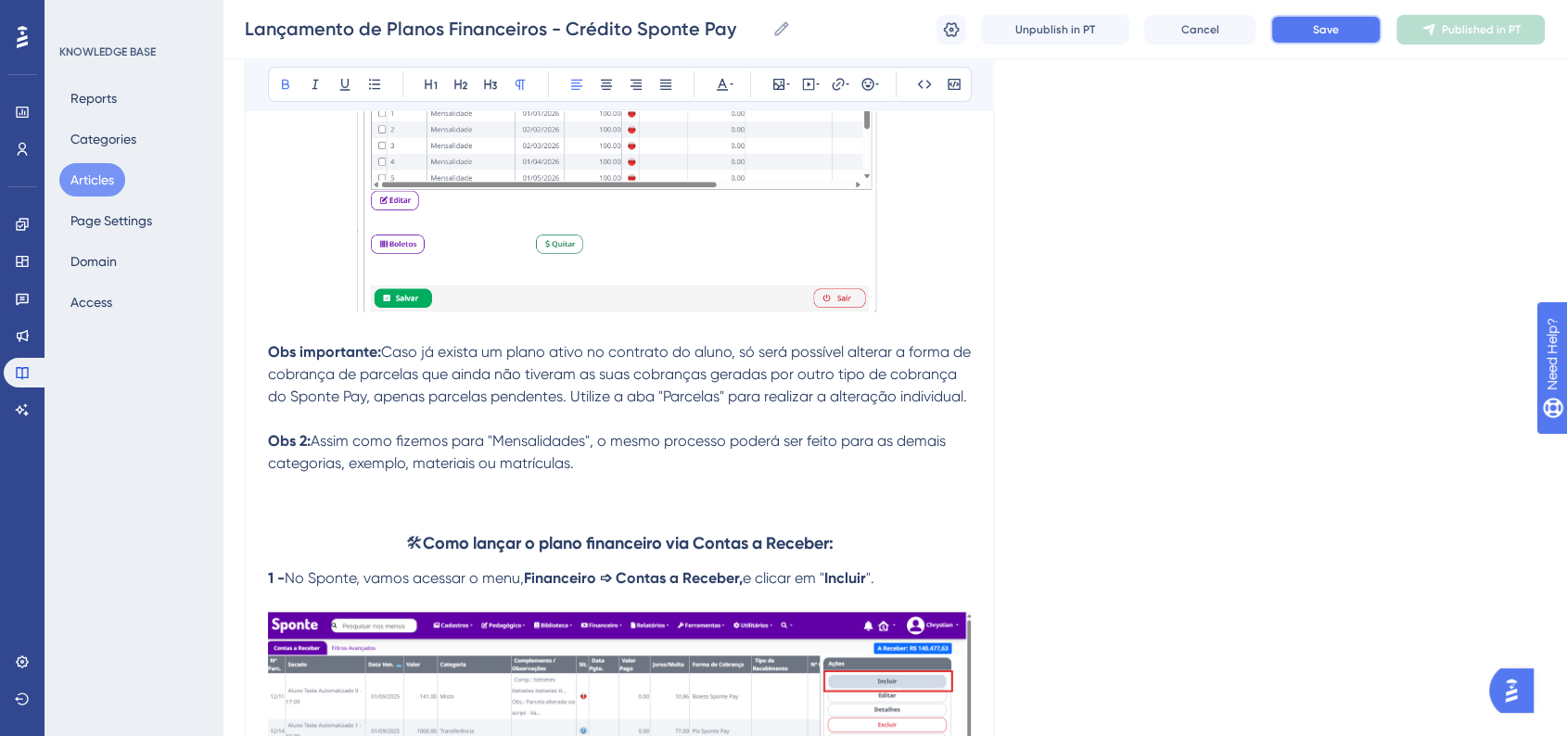
click at [1320, 38] on button "Save" at bounding box center [1325, 30] width 111 height 30
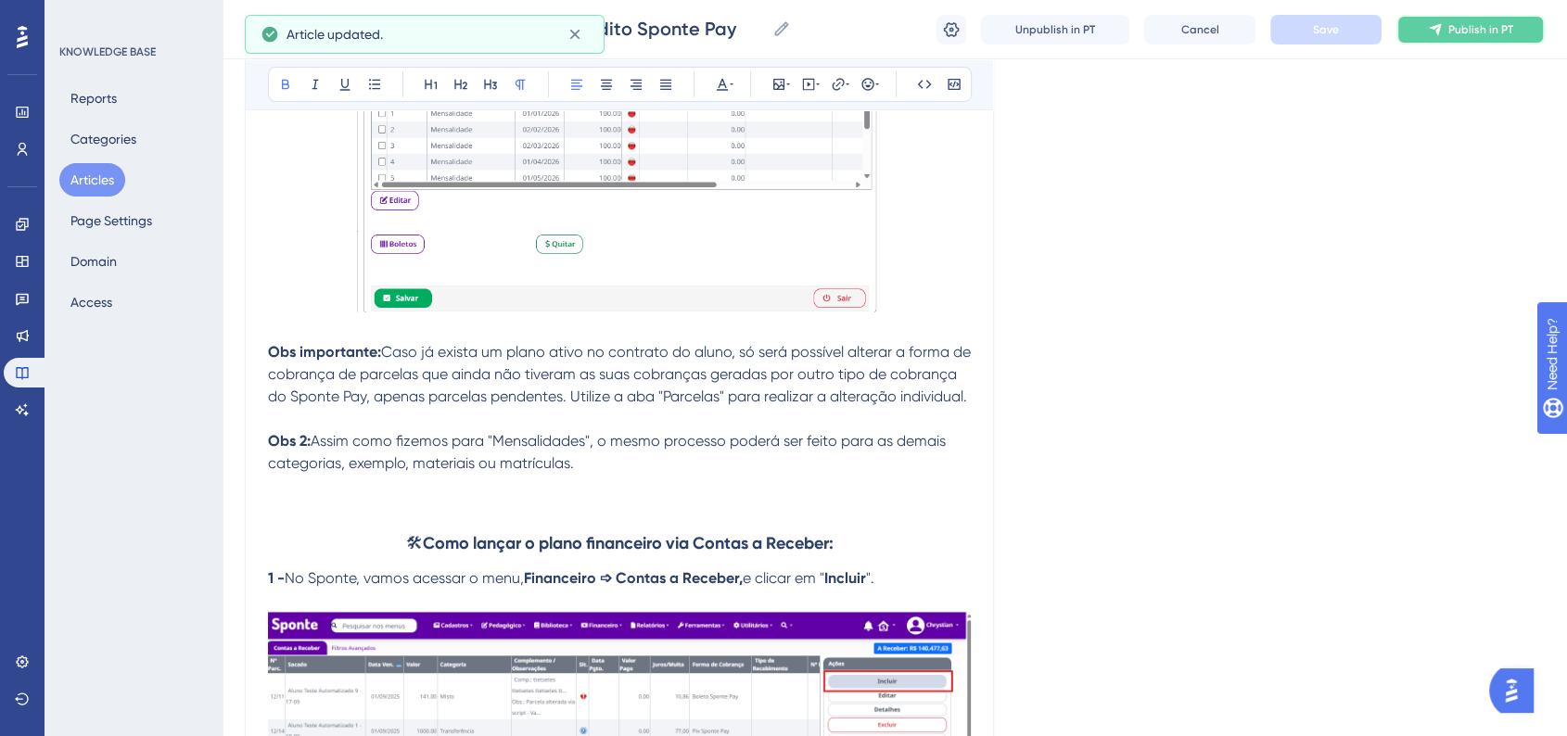
click at [1449, 39] on button "Publish in PT" at bounding box center [1470, 30] width 148 height 30
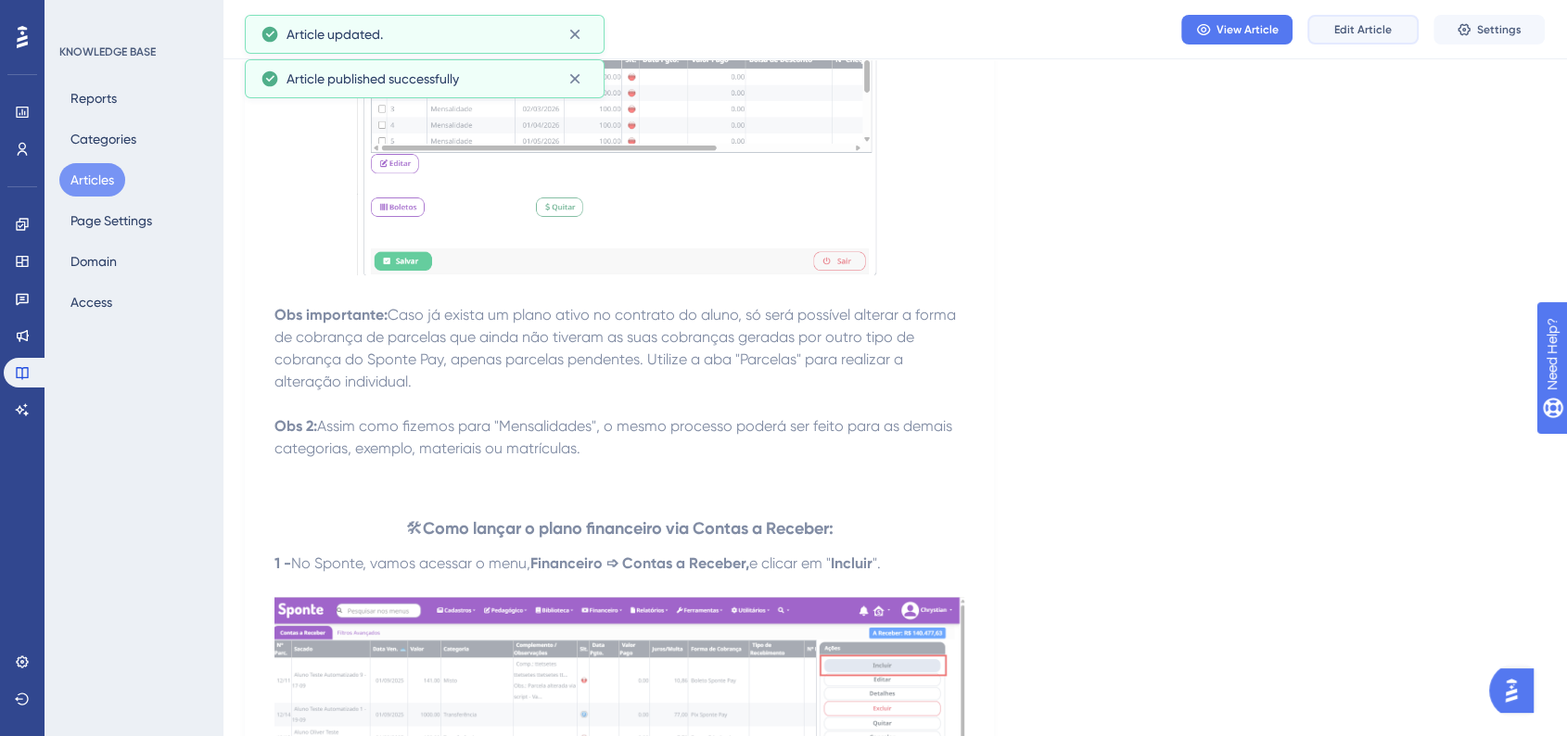
click at [1325, 36] on button "Edit Article" at bounding box center [1362, 30] width 111 height 30
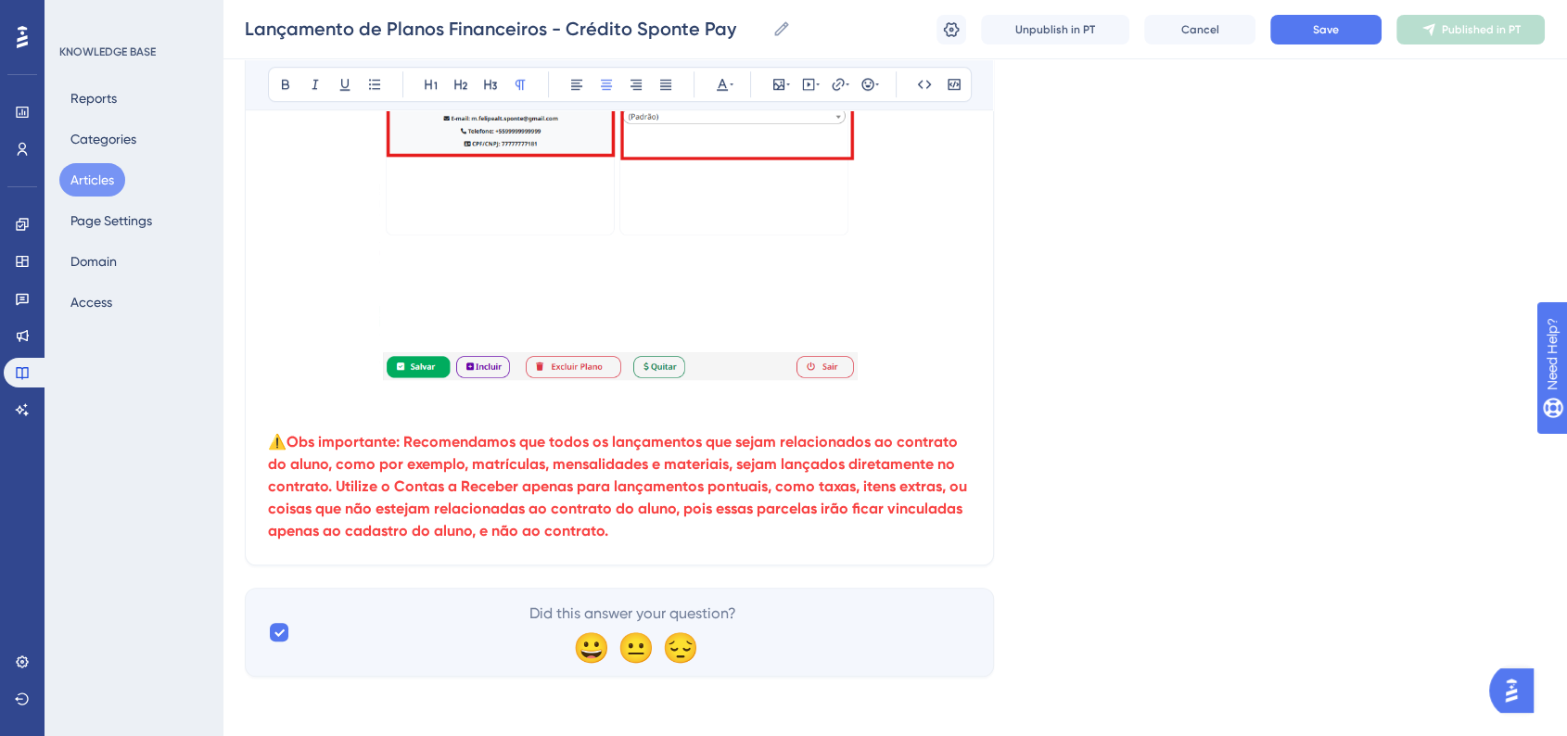
scroll to position [8462, 0]
click at [667, 525] on p "⚠️ Obs importante: Recomendamos que todos os lançamentos que sejam relacionados…" at bounding box center [619, 486] width 703 height 111
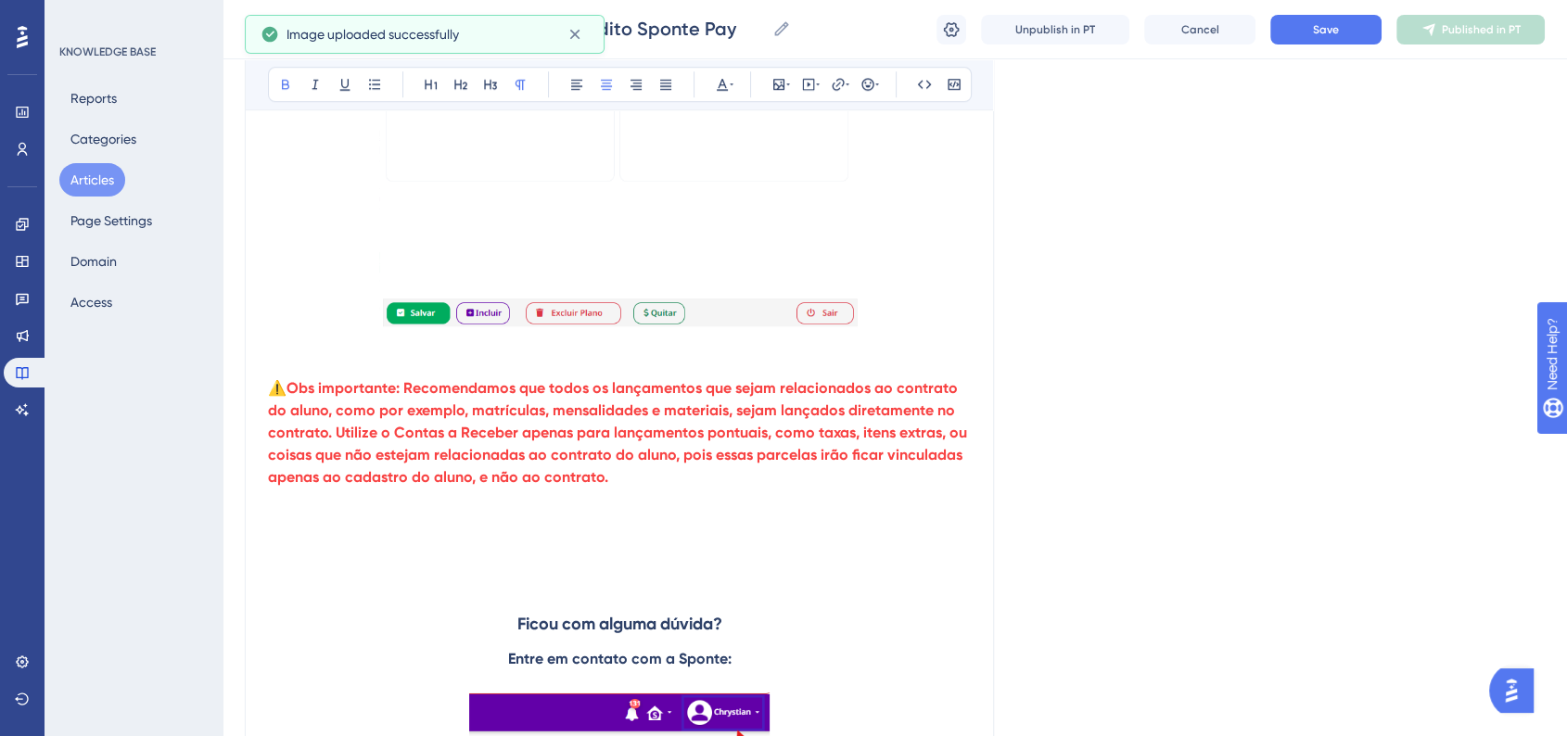
scroll to position [8522, 0]
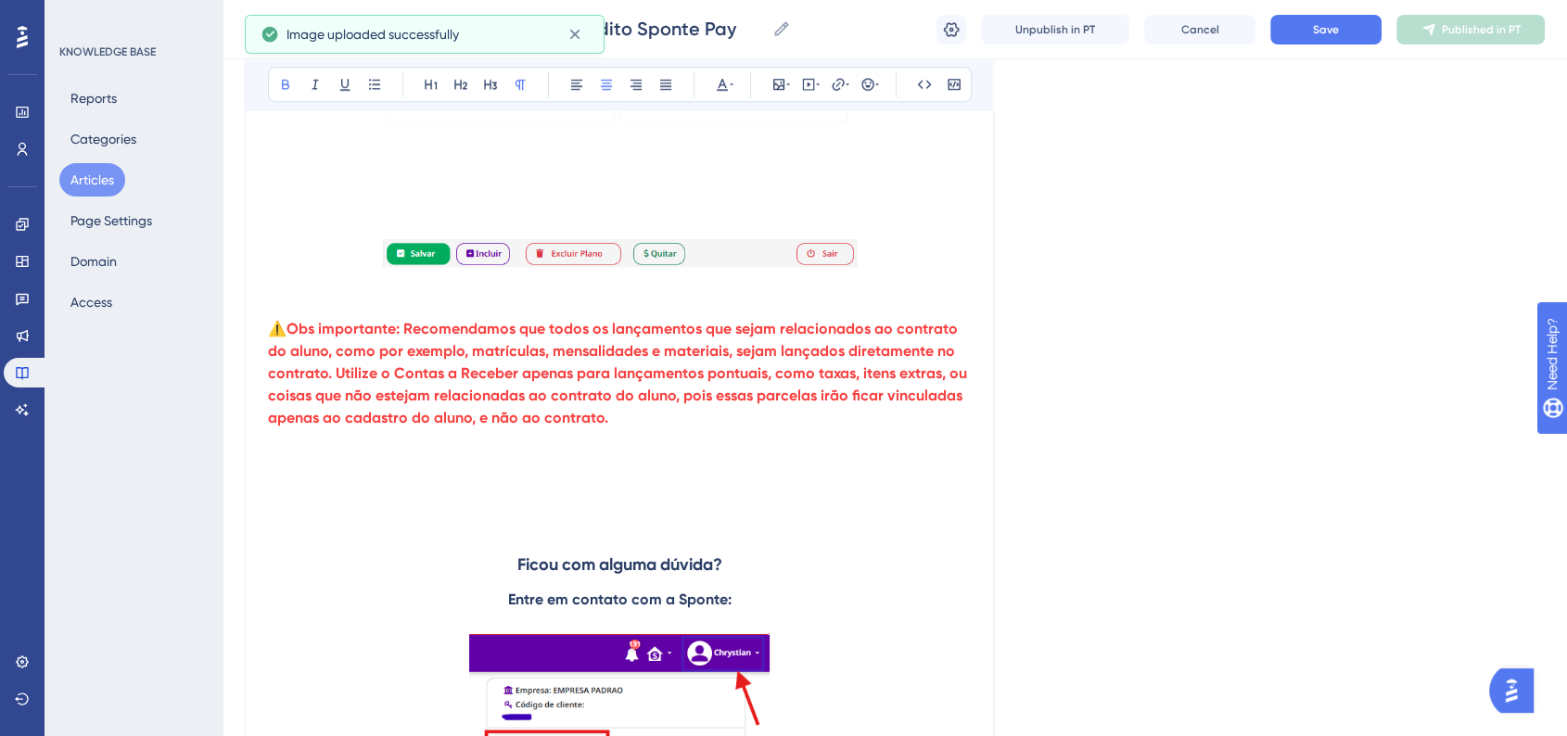
click at [663, 451] on p at bounding box center [619, 440] width 703 height 22
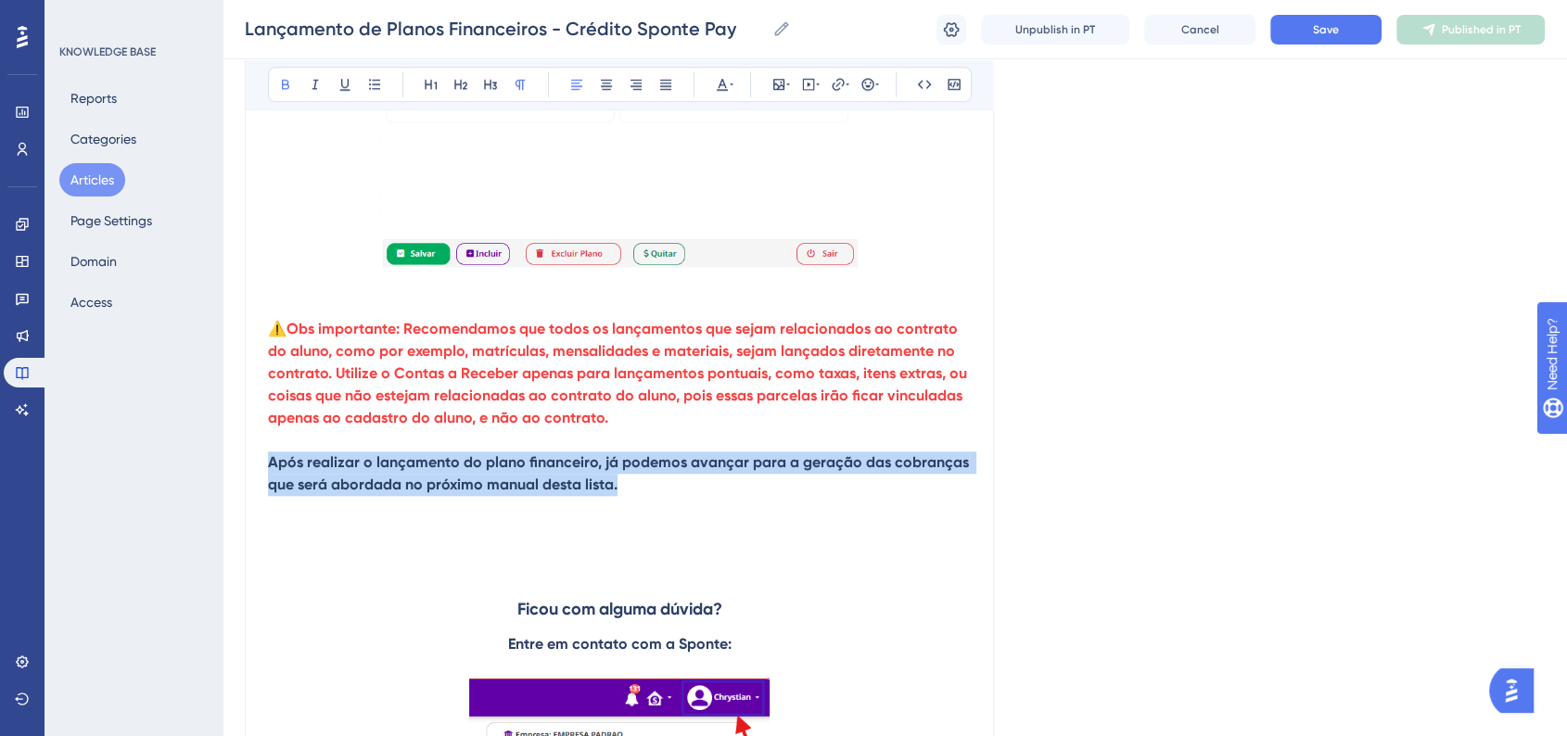
drag, startPoint x: 632, startPoint y: 543, endPoint x: 224, endPoint y: 514, distance: 409.0
click at [605, 87] on icon at bounding box center [606, 84] width 15 height 15
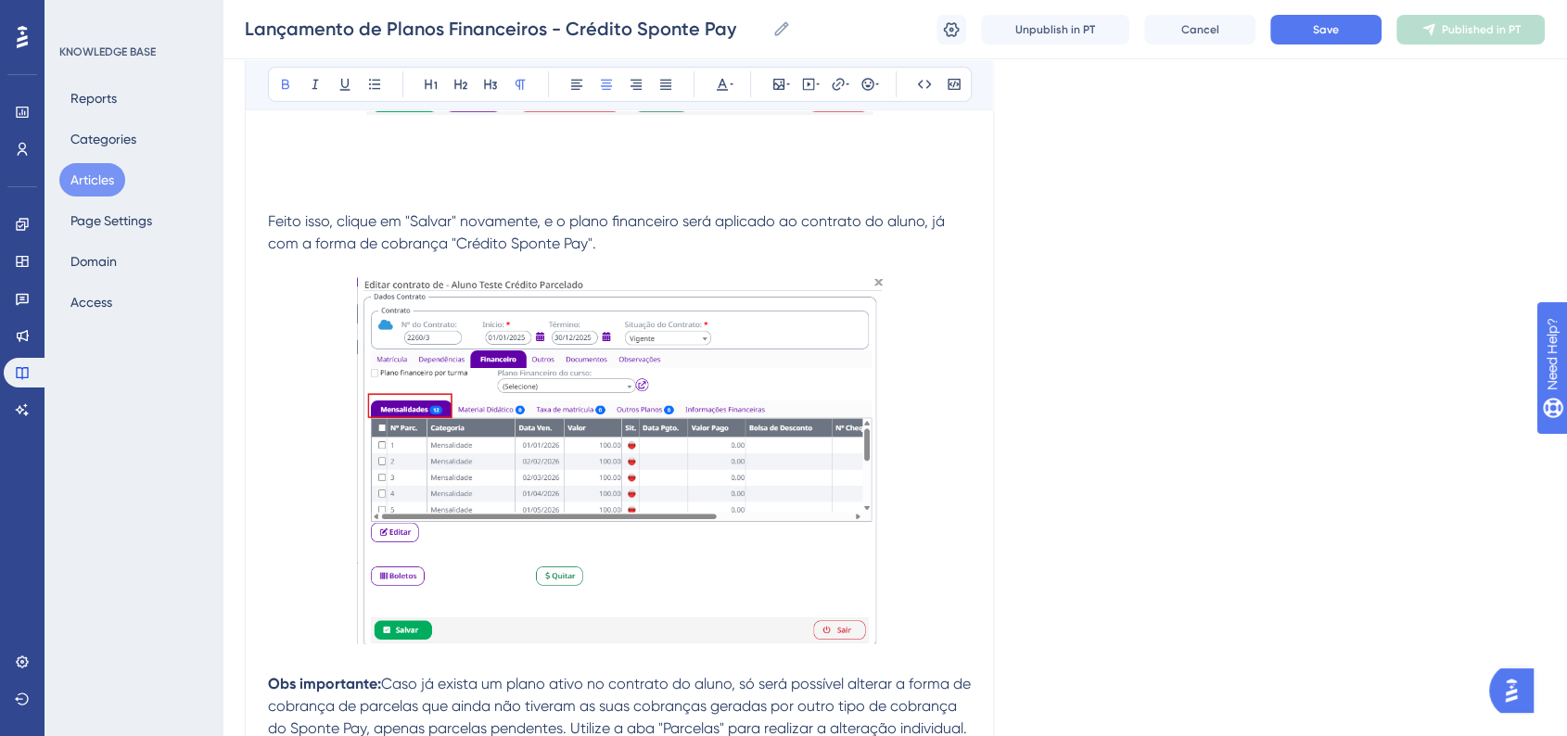
scroll to position [5770, 0]
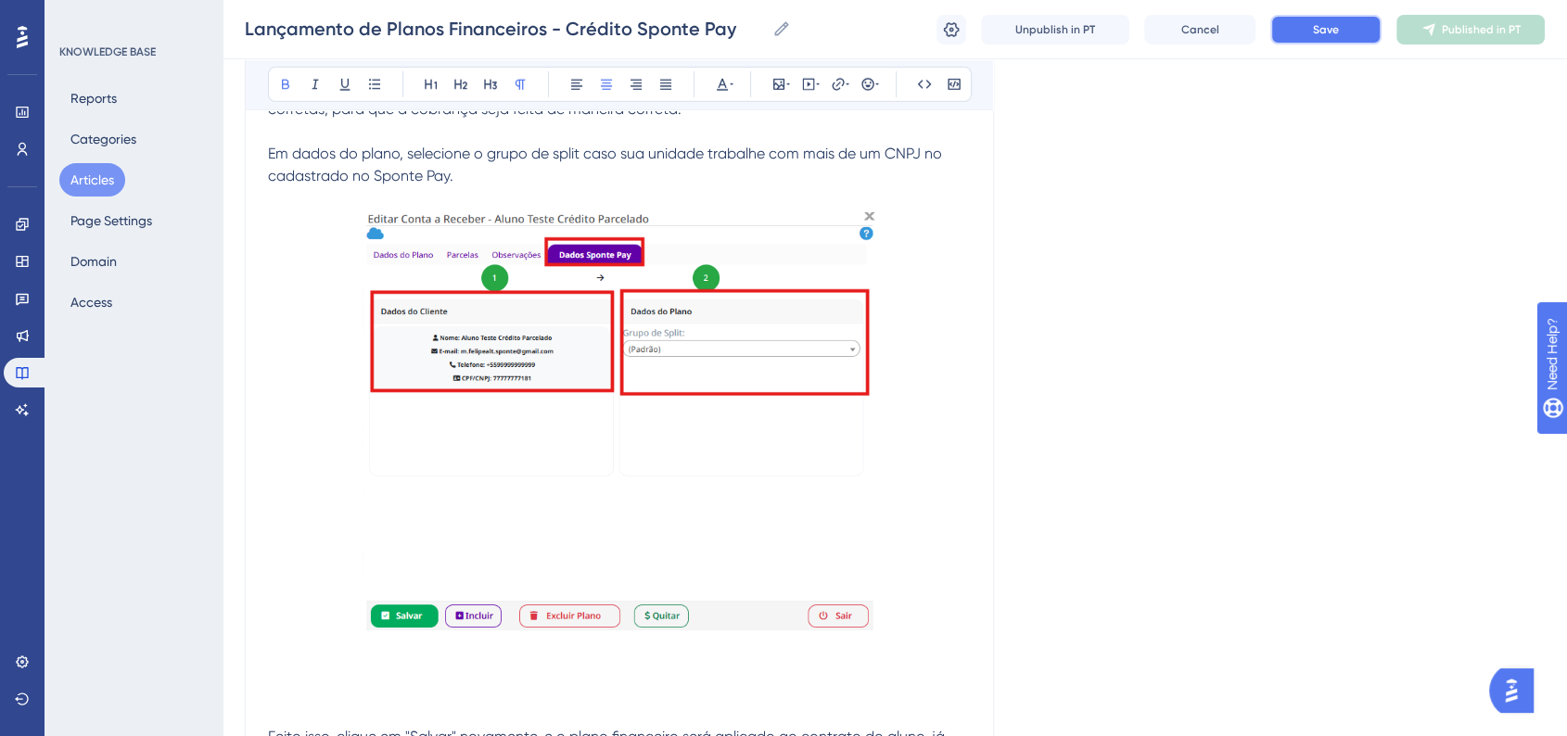
click at [1313, 32] on span "Save" at bounding box center [1326, 29] width 26 height 15
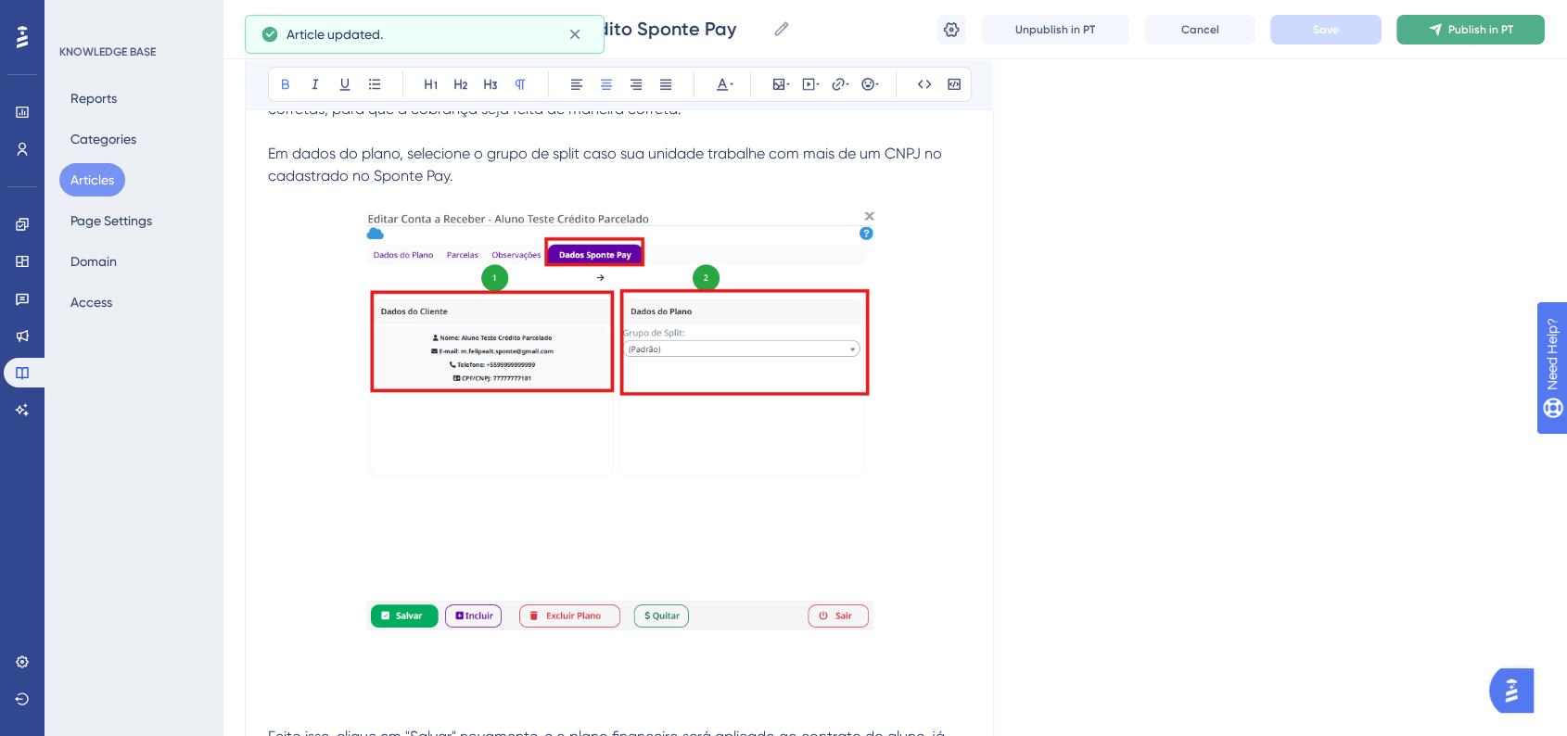
click at [1450, 35] on span "Publish in PT" at bounding box center [1480, 29] width 65 height 15
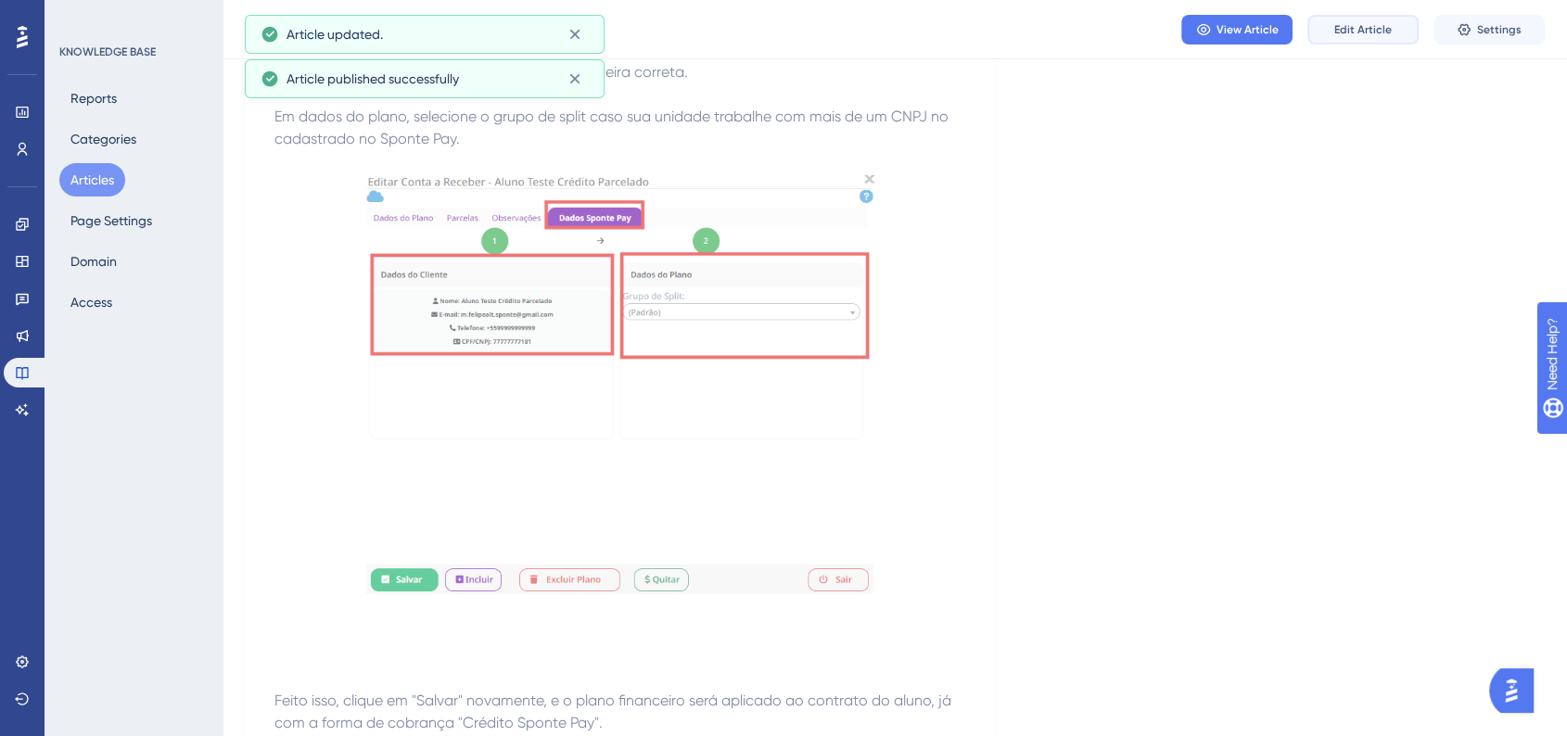
click at [1342, 32] on span "Edit Article" at bounding box center [1362, 29] width 57 height 15
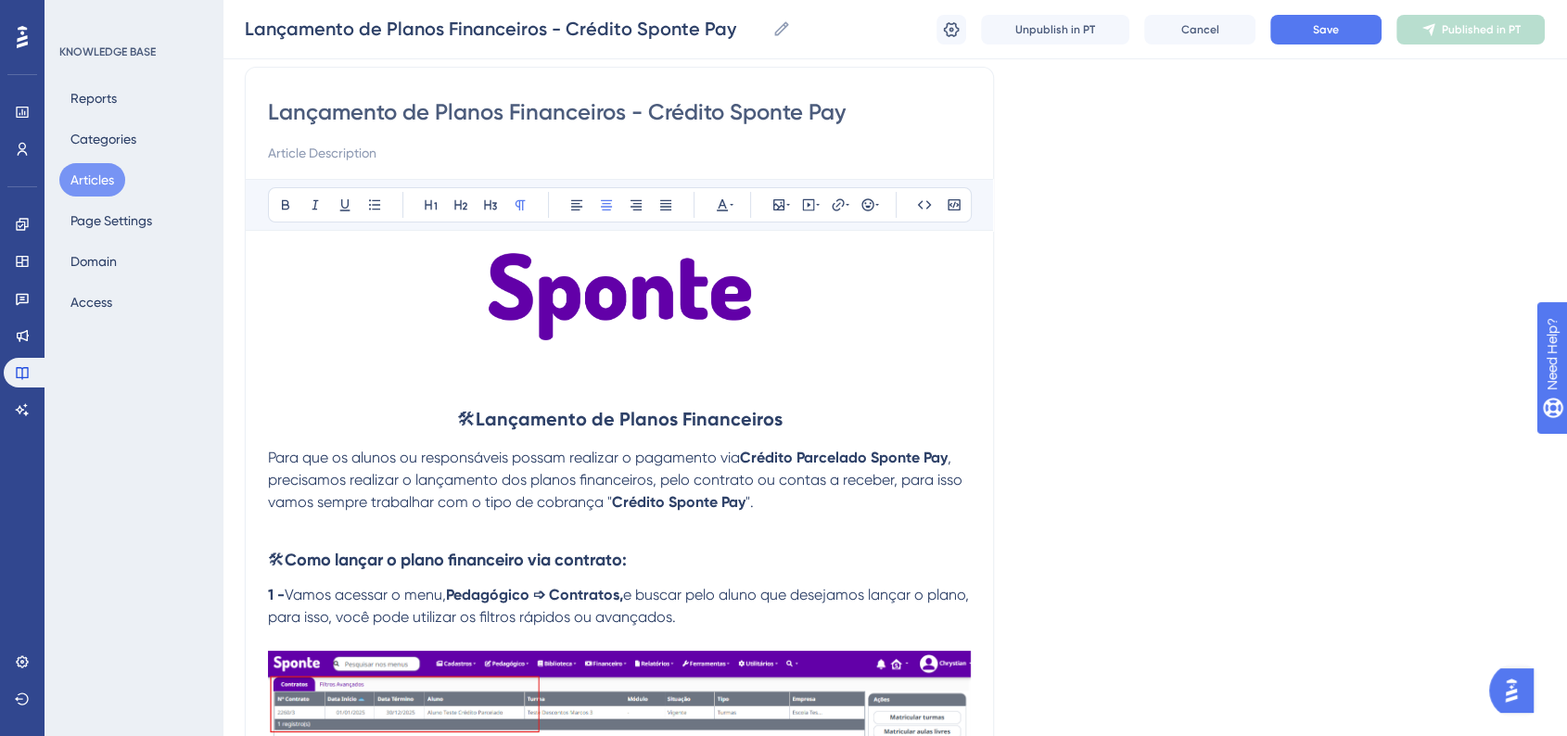
scroll to position [309, 0]
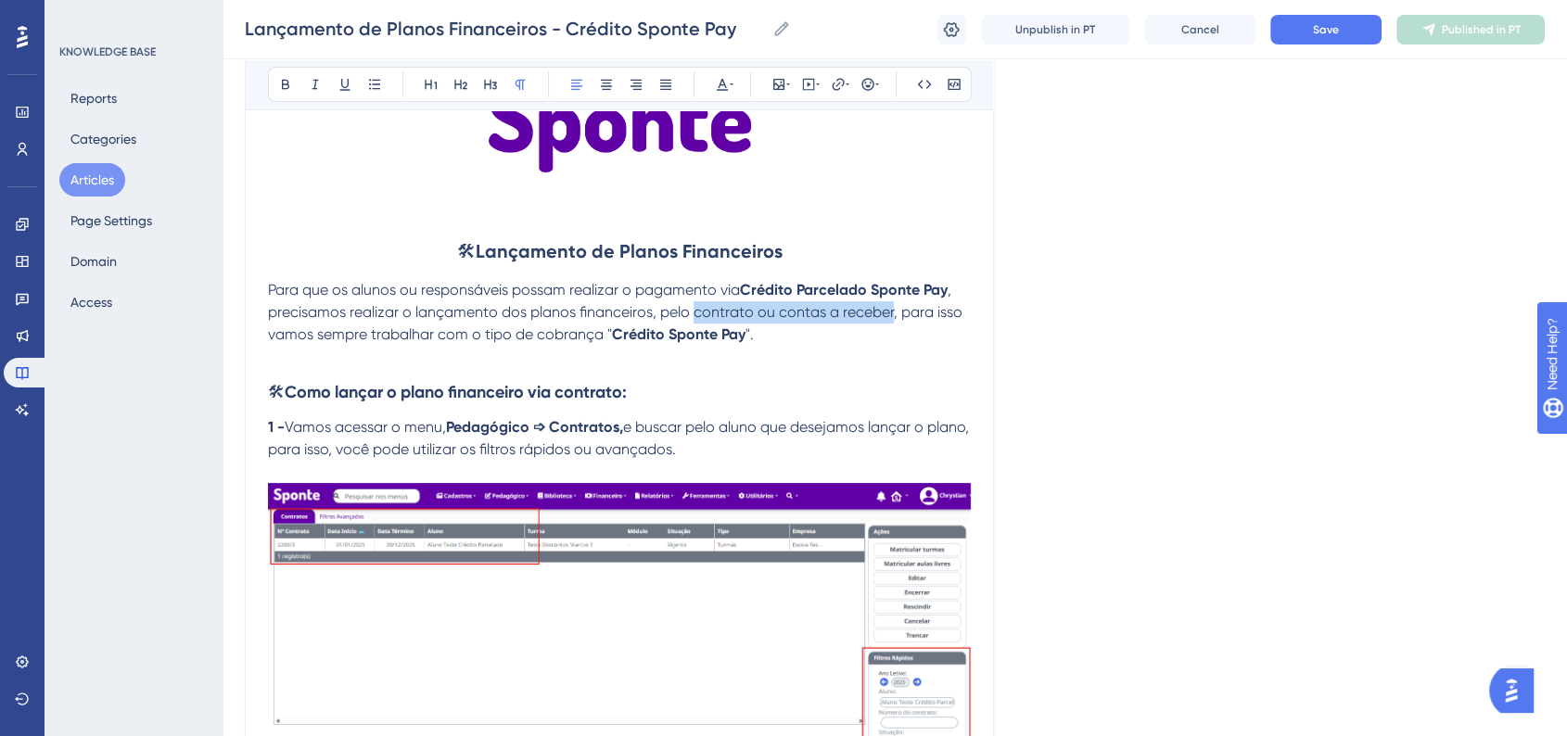
drag, startPoint x: 692, startPoint y: 318, endPoint x: 448, endPoint y: 86, distance: 336.4
click at [889, 316] on span ", precisamos realizar o lançamento dos planos financeiros, pelo contrato ou con…" at bounding box center [617, 312] width 698 height 62
drag, startPoint x: 294, startPoint y: 87, endPoint x: 768, endPoint y: 224, distance: 493.2
click at [295, 88] on button at bounding box center [286, 84] width 26 height 26
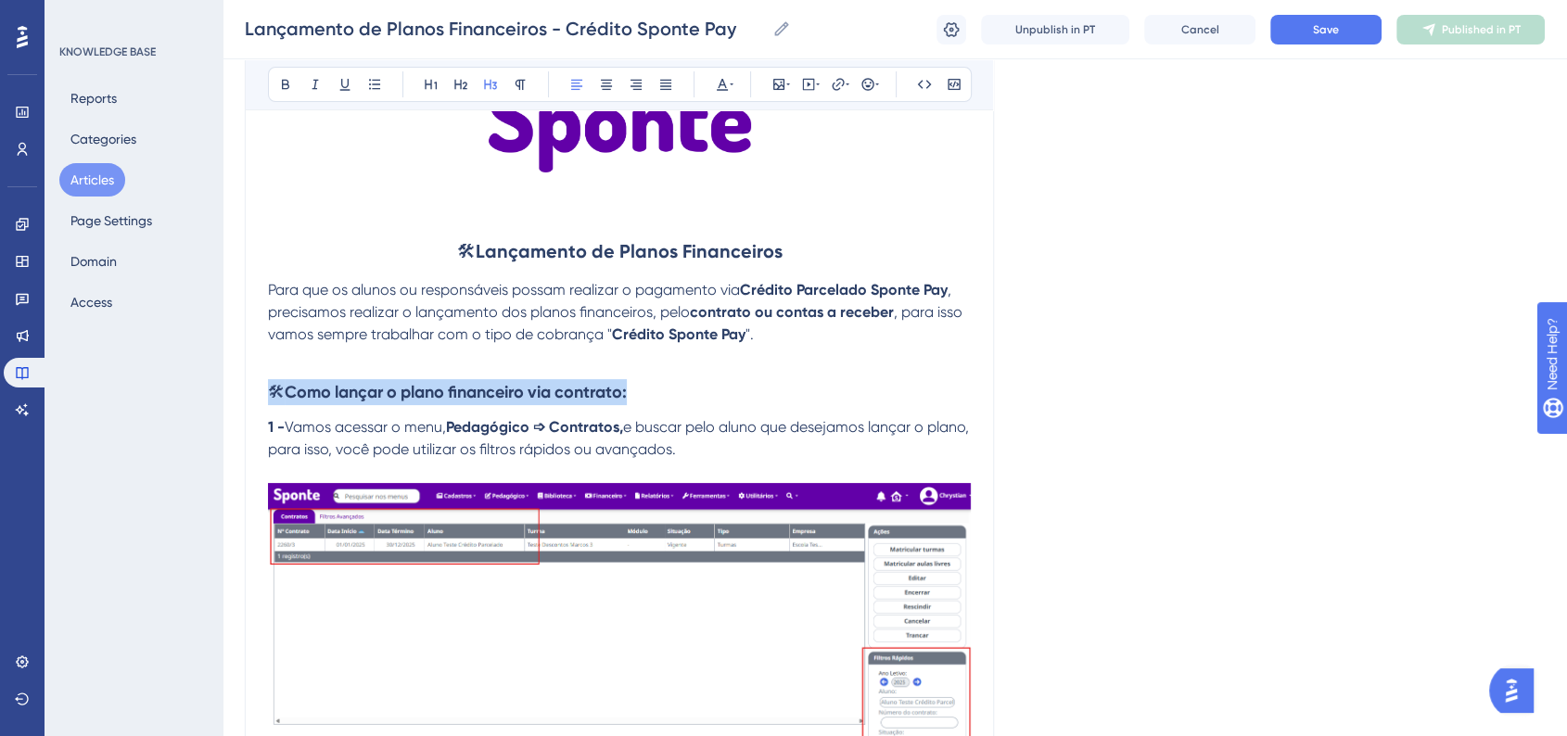
drag, startPoint x: 274, startPoint y: 395, endPoint x: 644, endPoint y: 411, distance: 370.2
click at [644, 411] on h3 "🛠 Como lançar o plano financeiro via contrato:" at bounding box center [619, 392] width 703 height 48
click at [608, 87] on icon at bounding box center [606, 84] width 15 height 15
click at [458, 91] on button at bounding box center [461, 84] width 26 height 26
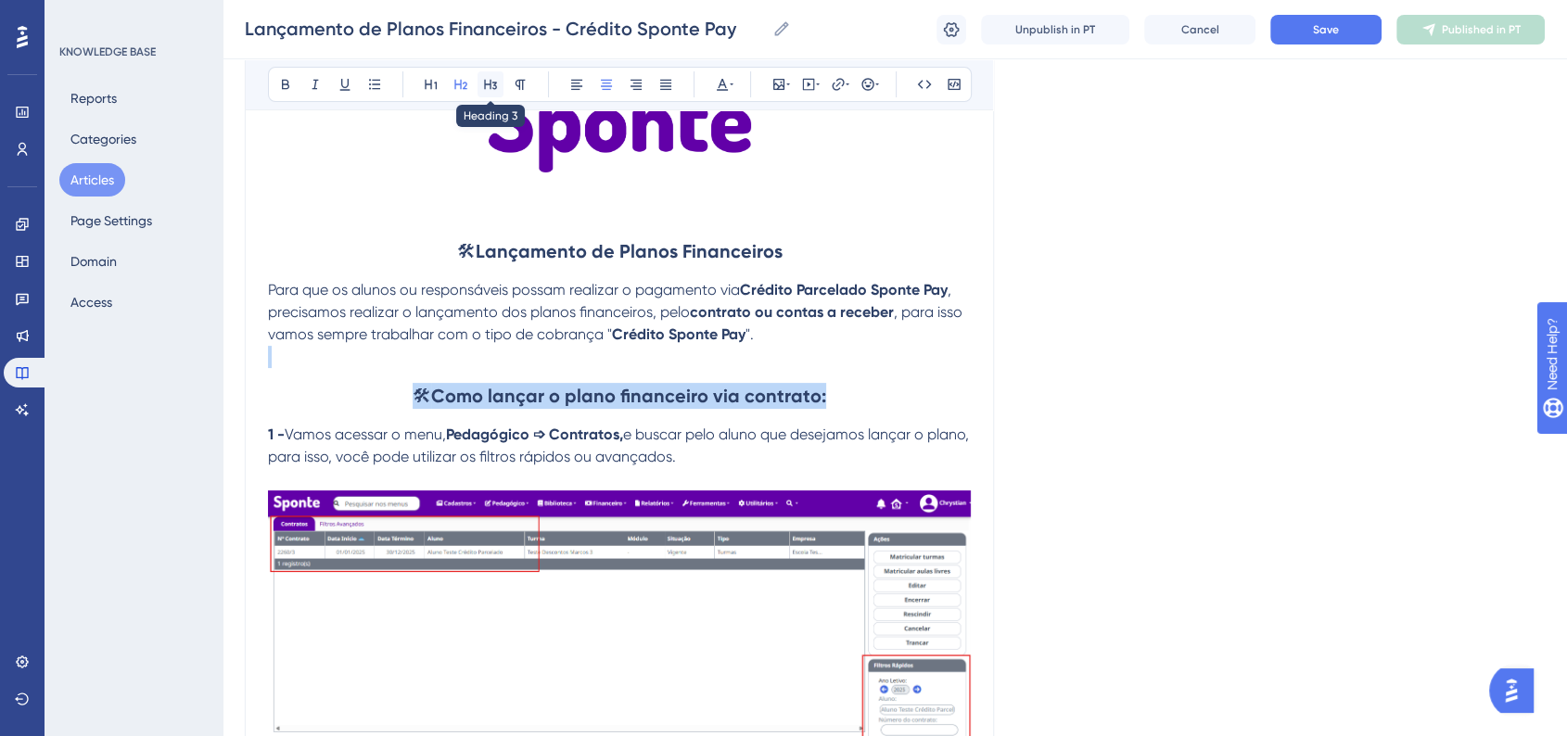
click at [478, 89] on button at bounding box center [490, 84] width 26 height 26
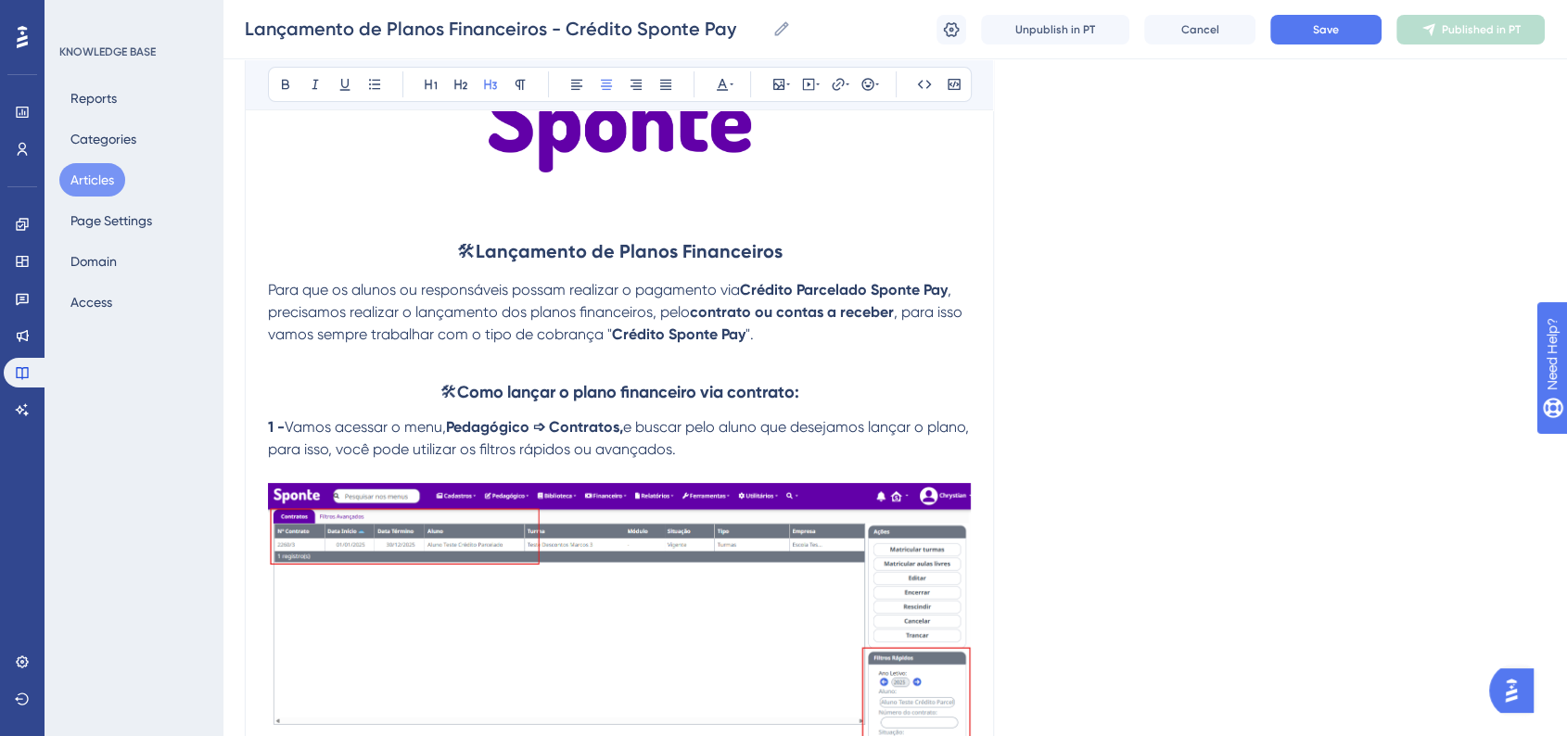
click at [618, 258] on strong "Lançamento de Planos Financeiros" at bounding box center [629, 251] width 307 height 22
click at [434, 93] on button at bounding box center [431, 84] width 26 height 26
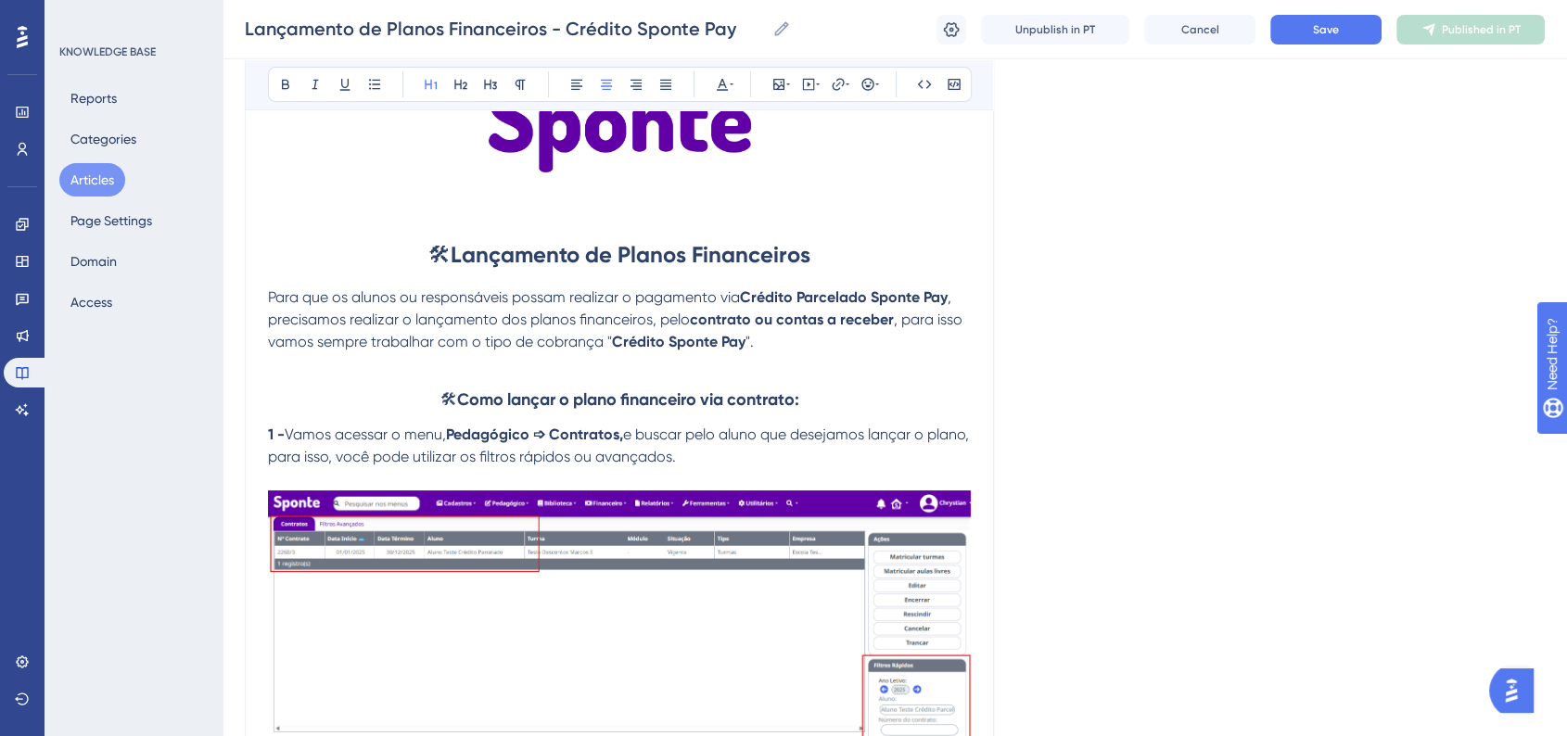
click at [571, 401] on strong "Como lançar o plano financeiro via contrato:" at bounding box center [628, 399] width 342 height 20
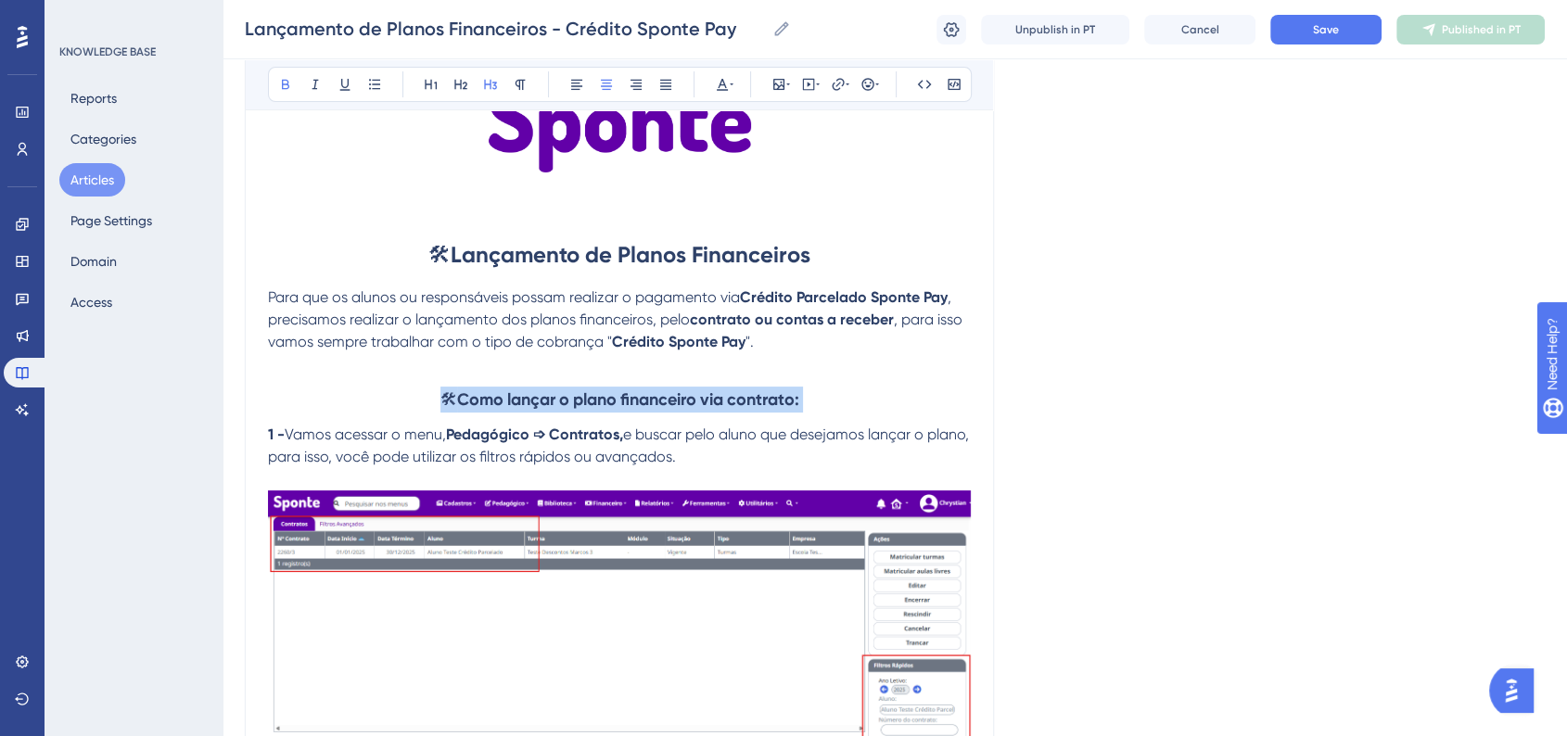
click at [571, 401] on strong "Como lançar o plano financeiro via contrato:" at bounding box center [628, 399] width 342 height 20
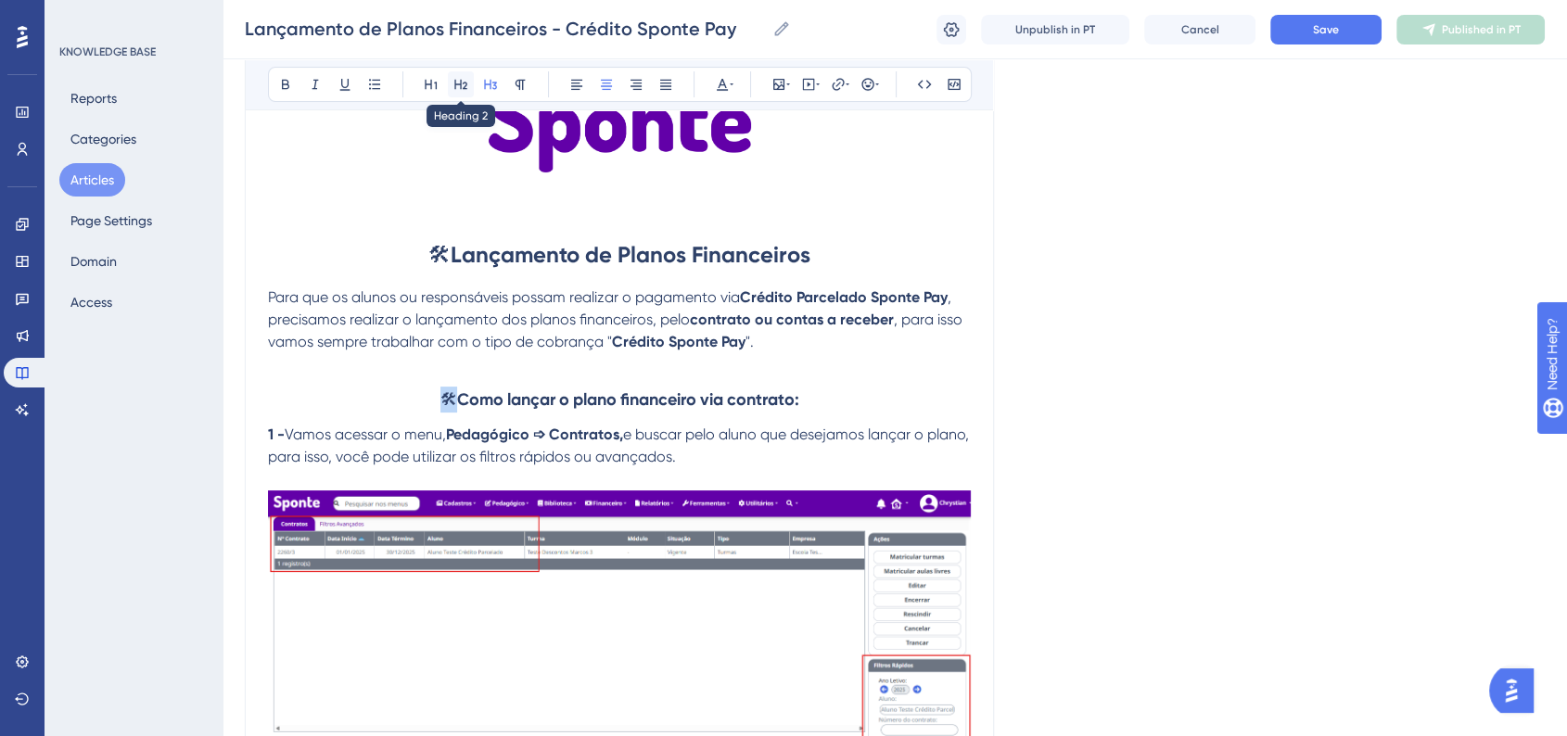
click at [455, 80] on icon at bounding box center [460, 84] width 15 height 15
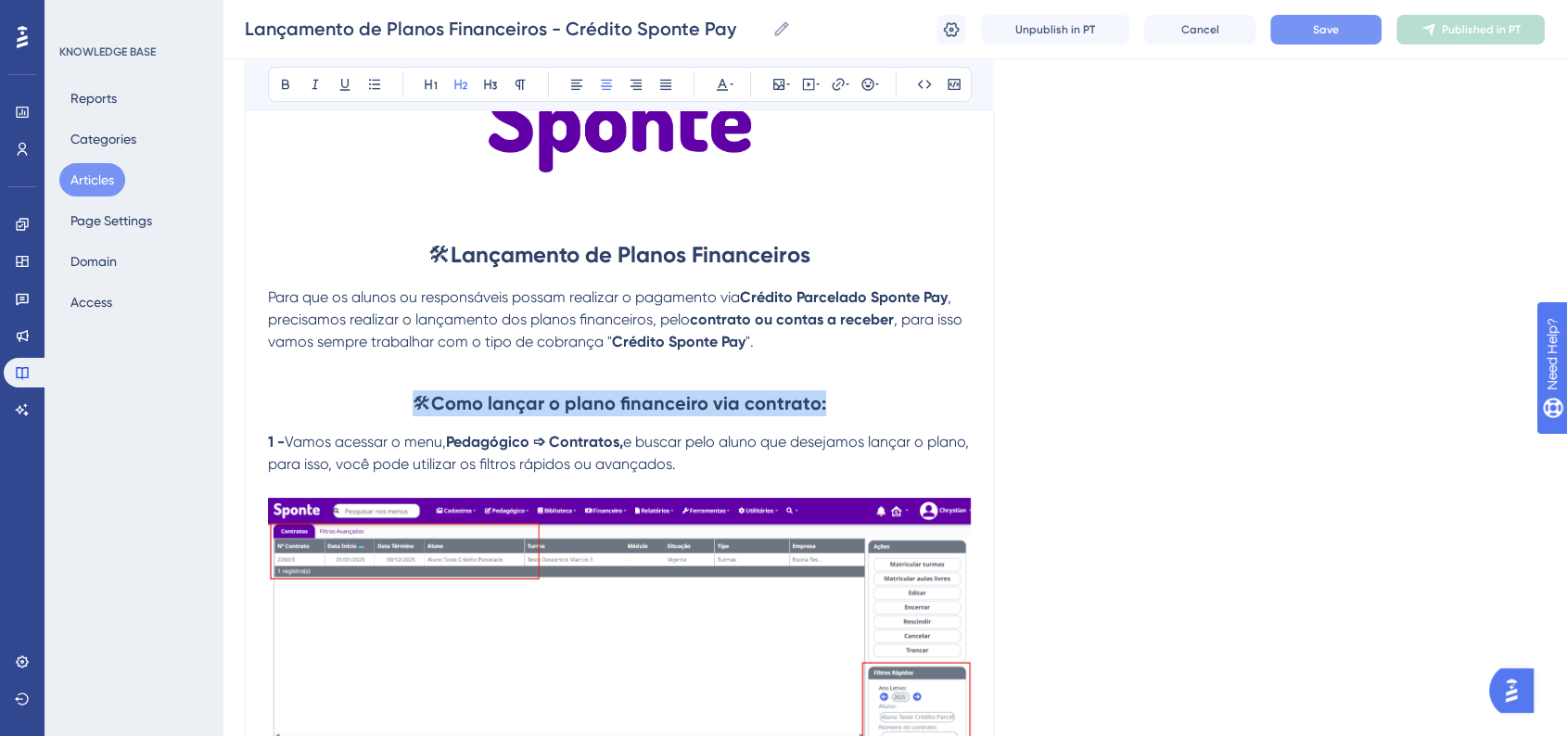
click at [1313, 24] on span "Save" at bounding box center [1326, 29] width 26 height 15
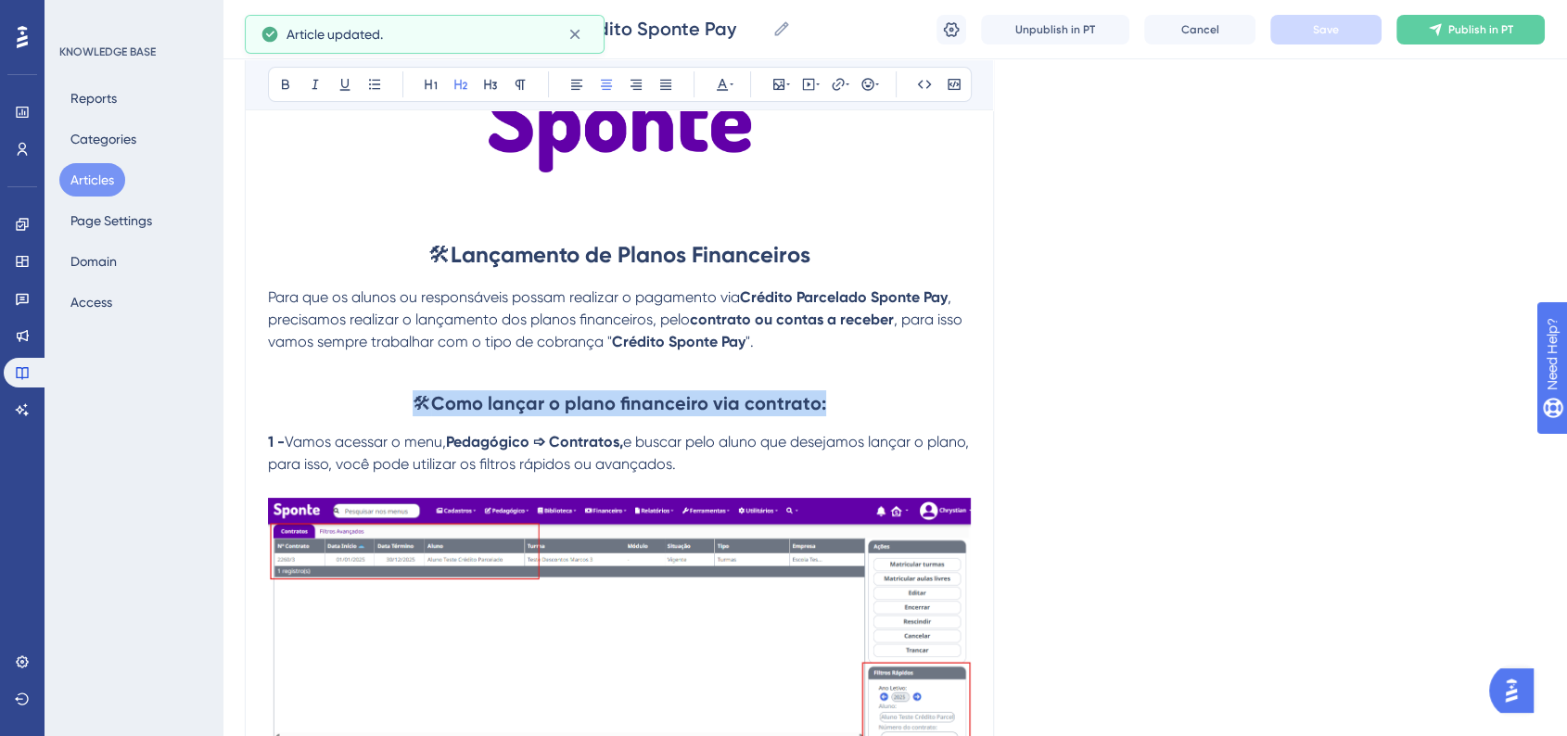
click at [923, 405] on h2 "🛠 Como lançar o plano financeiro via contrato:" at bounding box center [619, 403] width 703 height 56
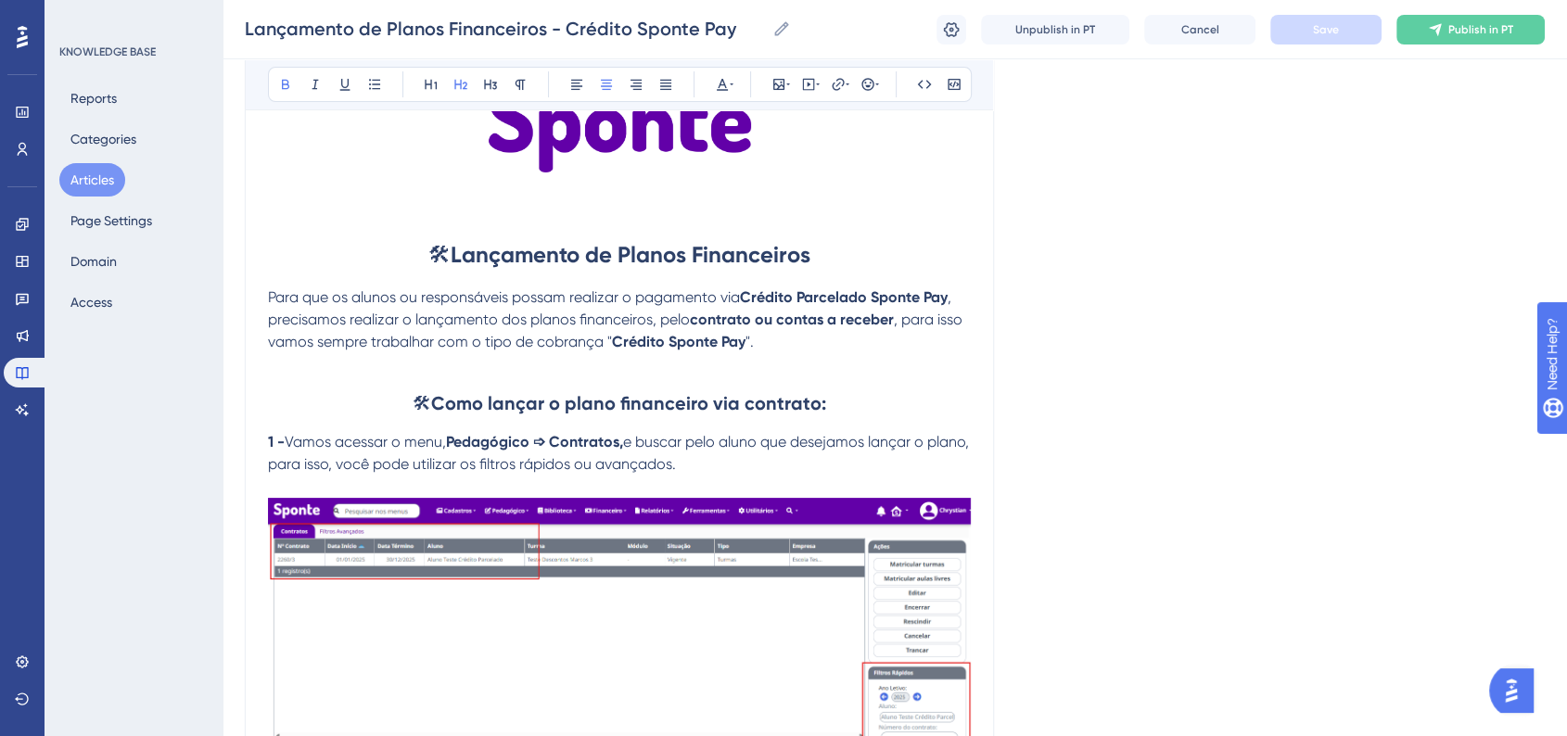
click at [467, 247] on strong "Lançamento de Planos Financeiros" at bounding box center [631, 254] width 360 height 27
click at [735, 83] on div "Bold Italic Underline Bullet Point Heading 1 Heading 2 Heading 3 Normal Align L…" at bounding box center [620, 84] width 704 height 35
click at [722, 78] on icon at bounding box center [722, 84] width 15 height 15
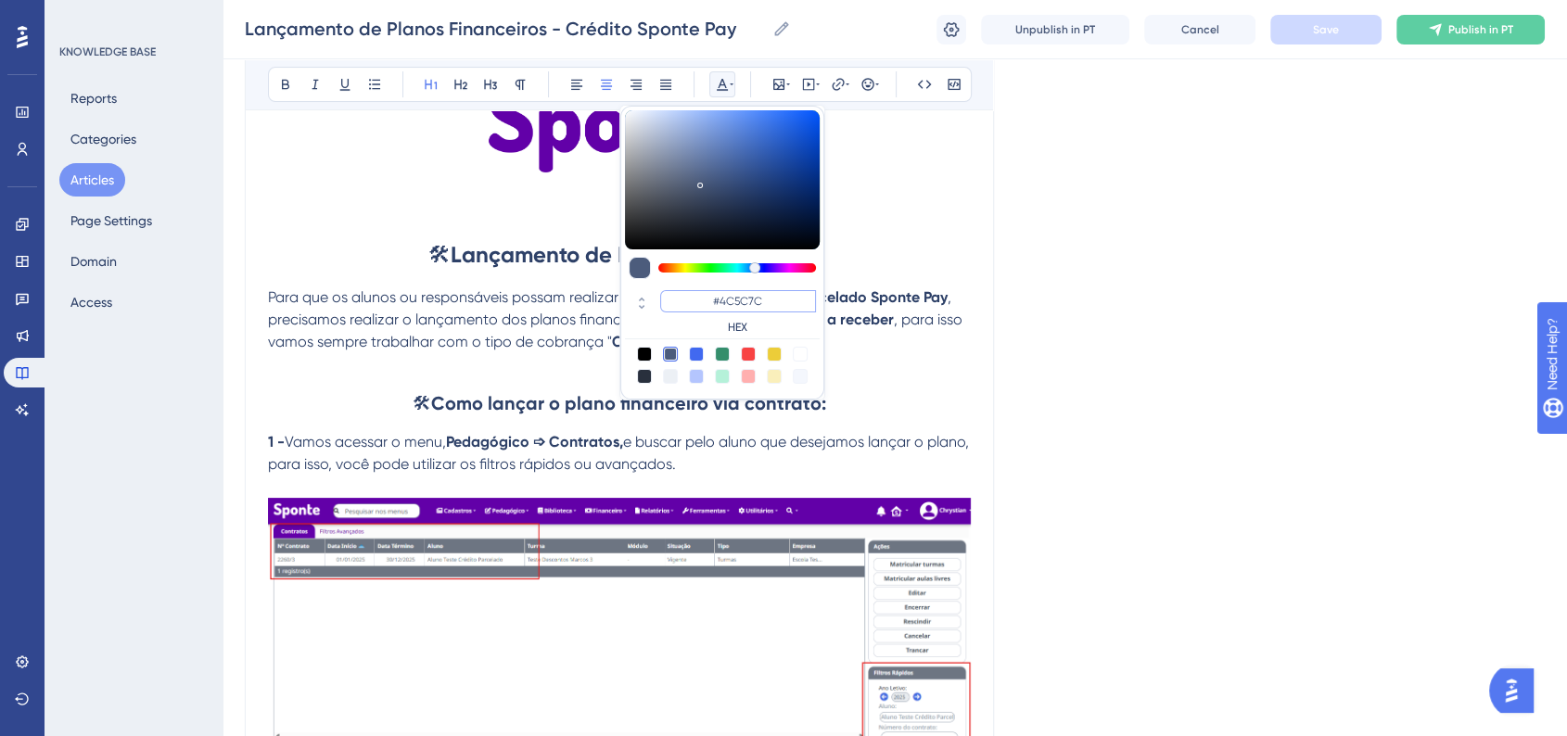
click at [727, 303] on input "#4C5C7C" at bounding box center [738, 301] width 156 height 22
paste input "270049"
type input "#270049"
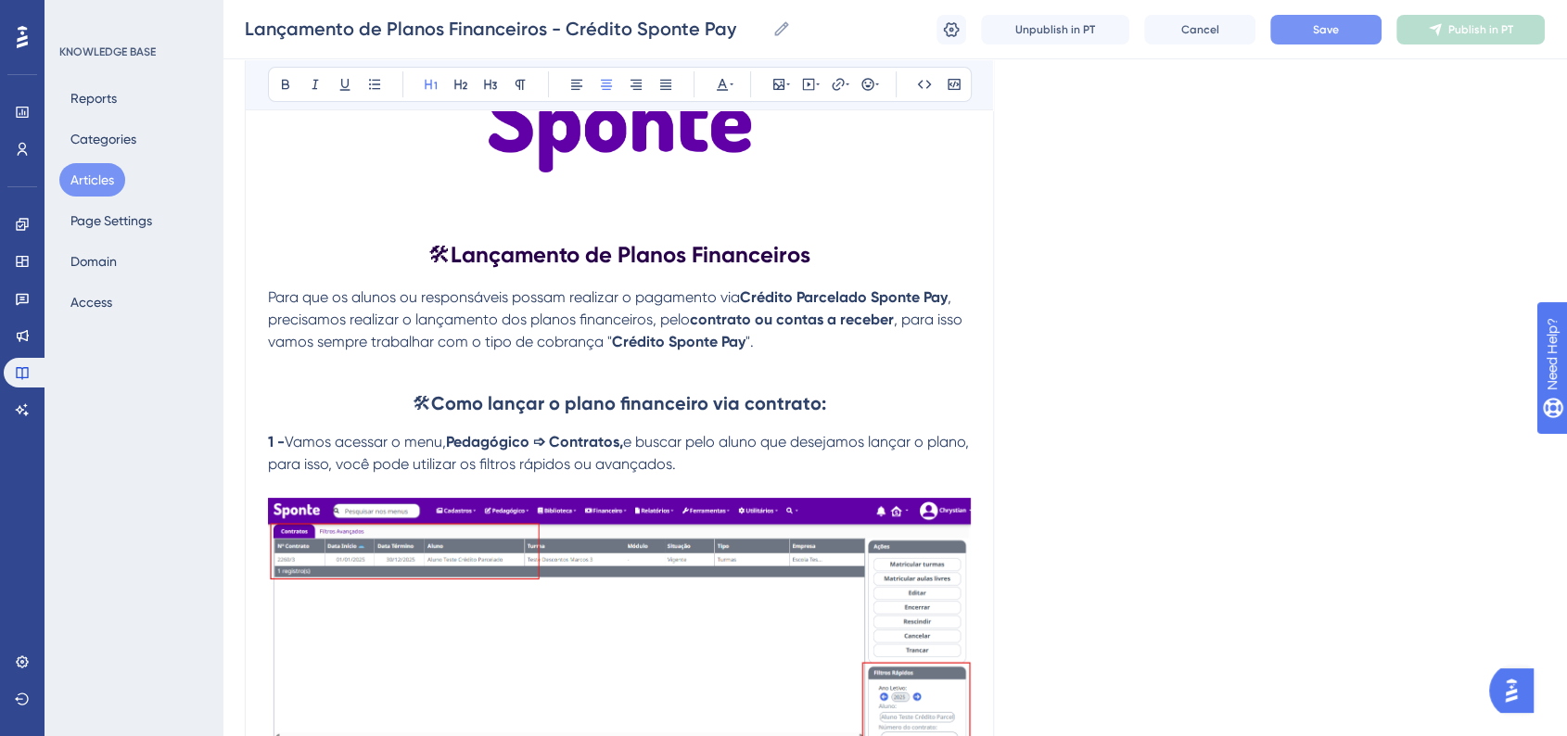
click at [647, 407] on strong "Como lançar o plano financeiro via contrato:" at bounding box center [628, 403] width 395 height 22
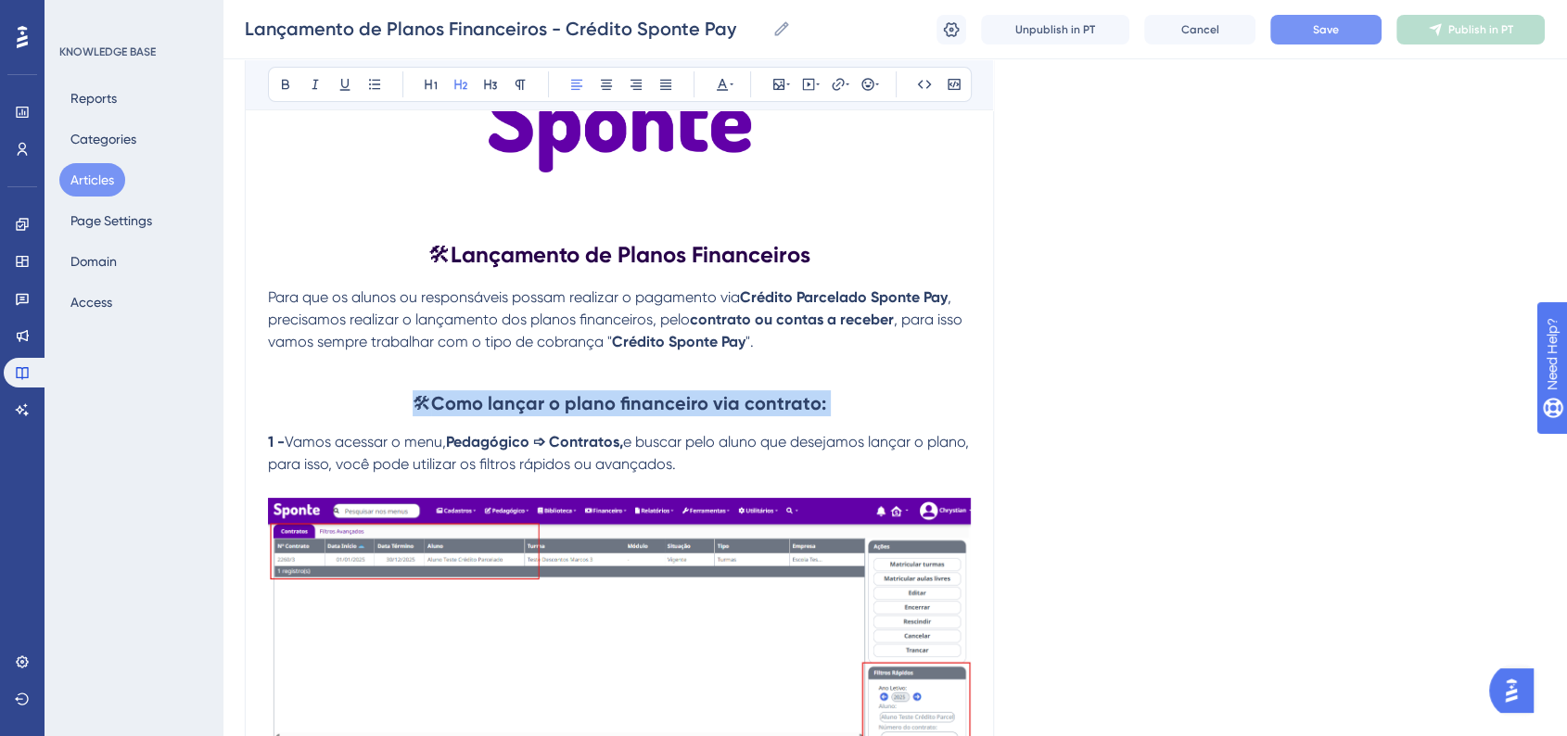
click at [647, 407] on strong "Como lançar o plano financeiro via contrato:" at bounding box center [628, 403] width 395 height 22
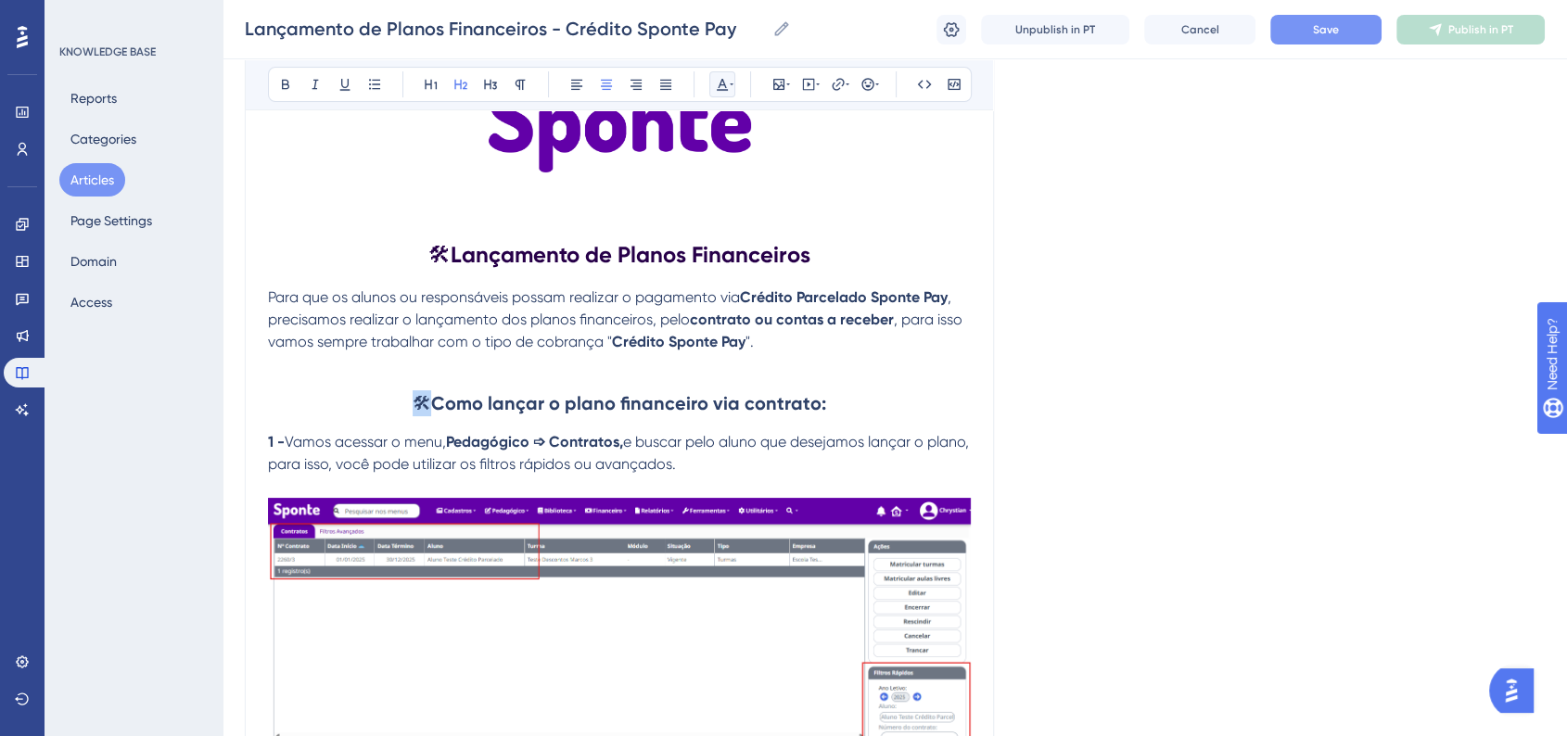
click at [719, 82] on icon at bounding box center [722, 85] width 11 height 12
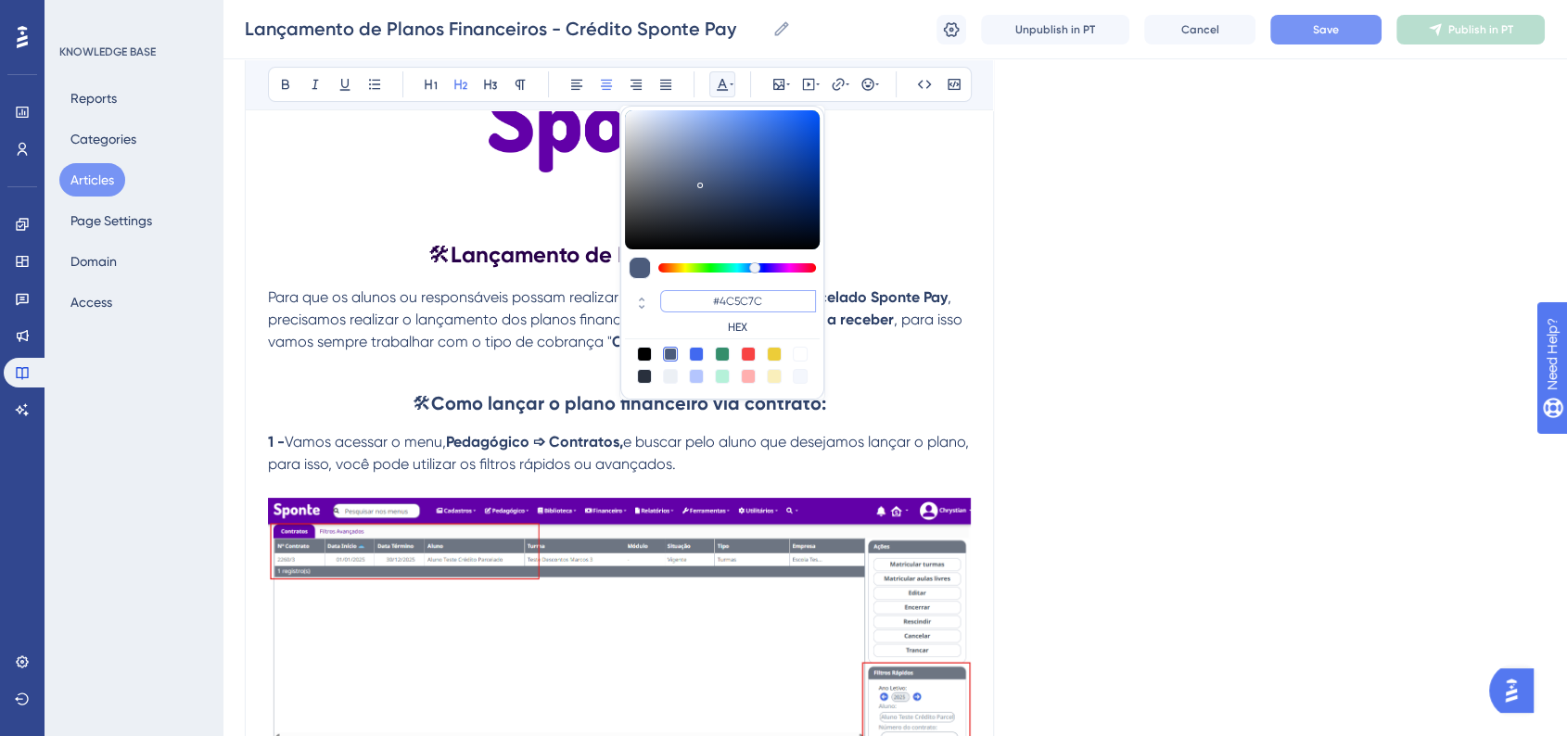
click at [740, 311] on input "#4C5C7C" at bounding box center [738, 301] width 156 height 22
paste input "270049"
type input "#270049"
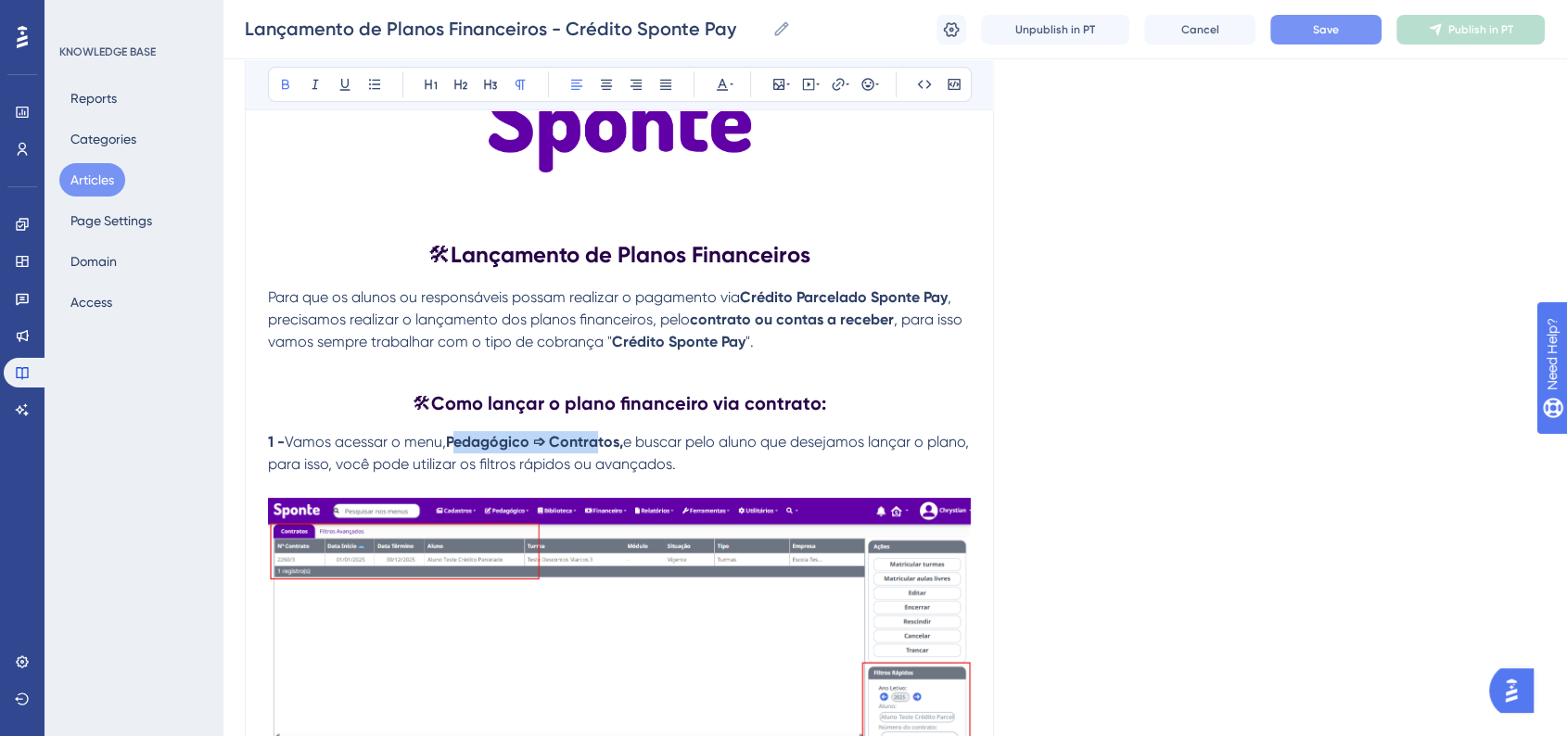
drag, startPoint x: 456, startPoint y: 447, endPoint x: 605, endPoint y: 448, distance: 149.3
click at [605, 448] on strong "Pedagógico ➩ Contratos," at bounding box center [534, 442] width 177 height 18
click at [609, 446] on strong "Pedagógico ➩ Contratos," at bounding box center [534, 442] width 177 height 18
click at [610, 446] on strong "Pedagógico ➩ Contratos," at bounding box center [534, 442] width 177 height 18
click at [608, 447] on strong "Pedagógico ➩ Contratos," at bounding box center [534, 442] width 177 height 18
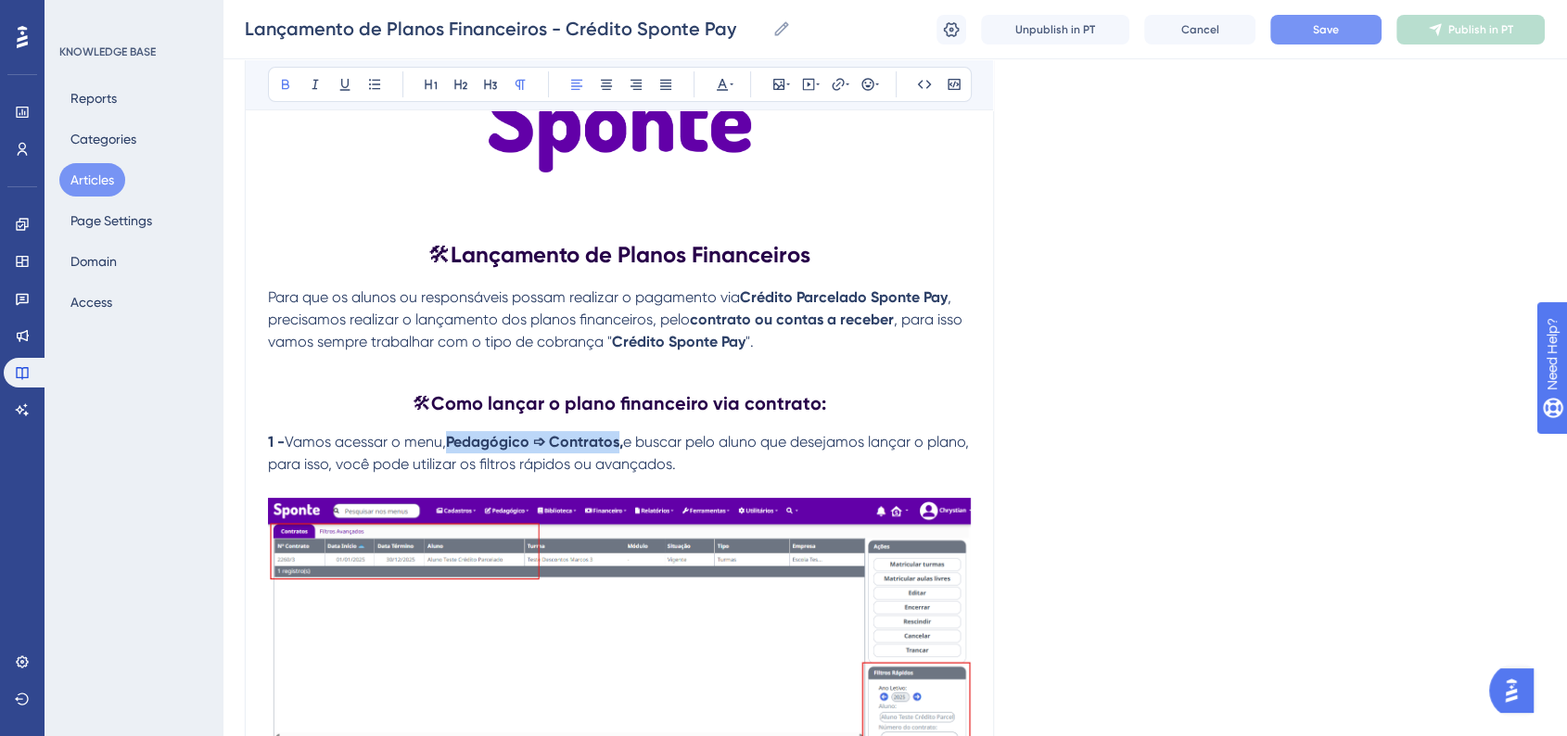
drag, startPoint x: 623, startPoint y: 446, endPoint x: 489, endPoint y: 425, distance: 135.2
click at [454, 448] on strong "Pedagógico ➩ Contratos," at bounding box center [534, 442] width 177 height 18
click at [725, 85] on icon at bounding box center [722, 85] width 11 height 12
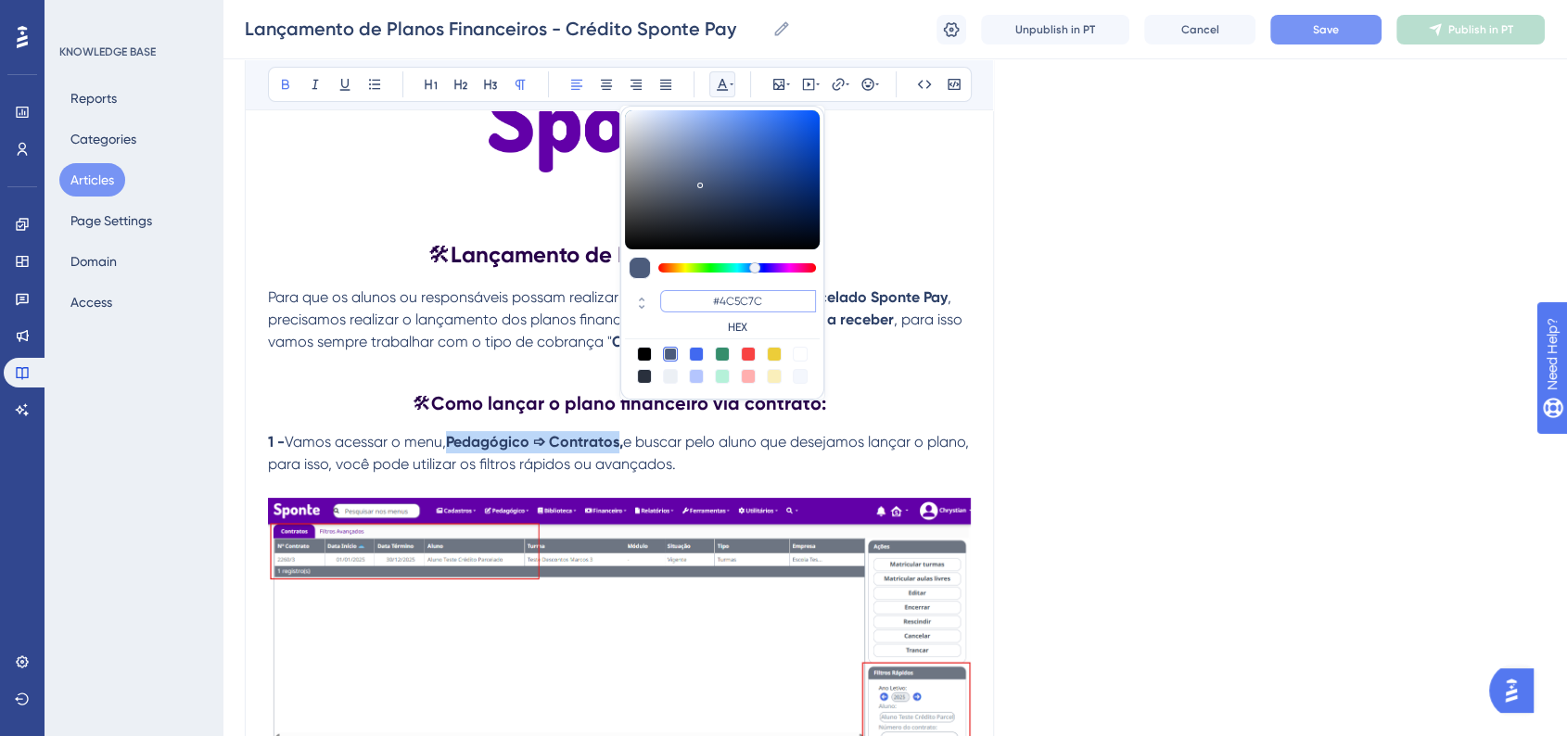
click at [742, 311] on input "#4C5C7C" at bounding box center [738, 301] width 156 height 22
click at [742, 310] on input "#4C5C7C" at bounding box center [738, 301] width 156 height 22
paste input "6200A8"
type input "#6200A8"
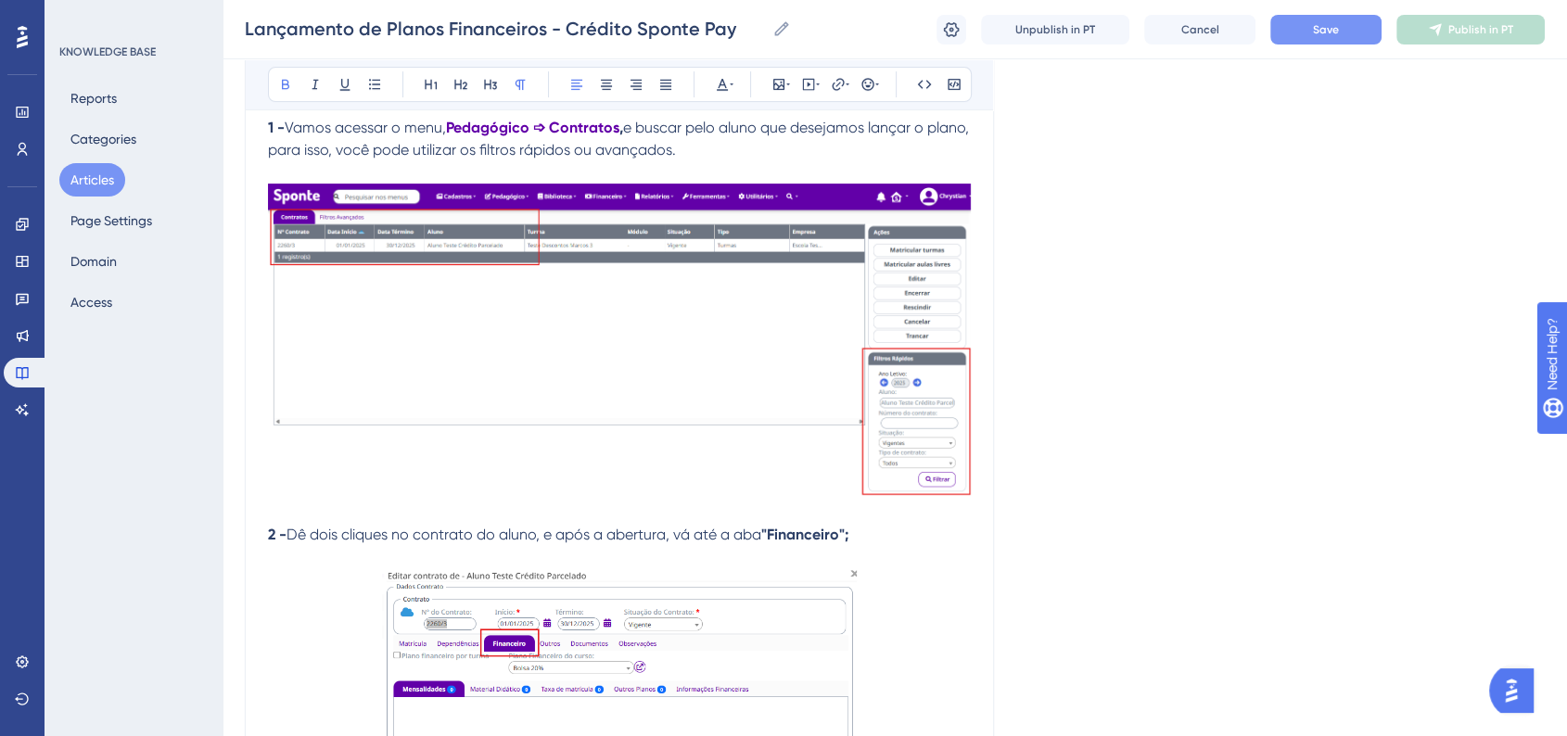
scroll to position [823, 0]
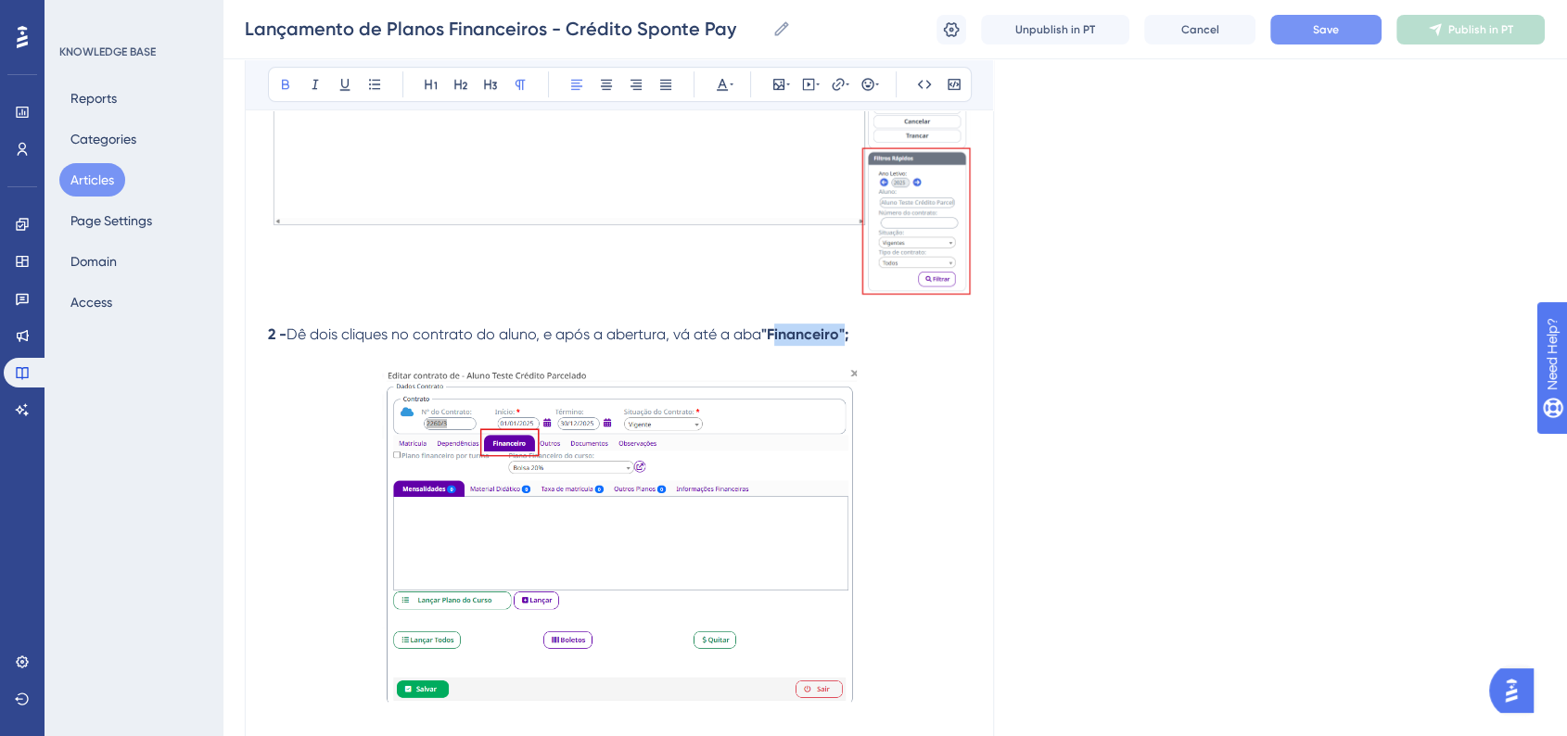
drag, startPoint x: 774, startPoint y: 337, endPoint x: 845, endPoint y: 336, distance: 70.5
click at [845, 336] on strong ""Financeiro";" at bounding box center [804, 334] width 87 height 18
click at [732, 87] on icon at bounding box center [732, 84] width 4 height 15
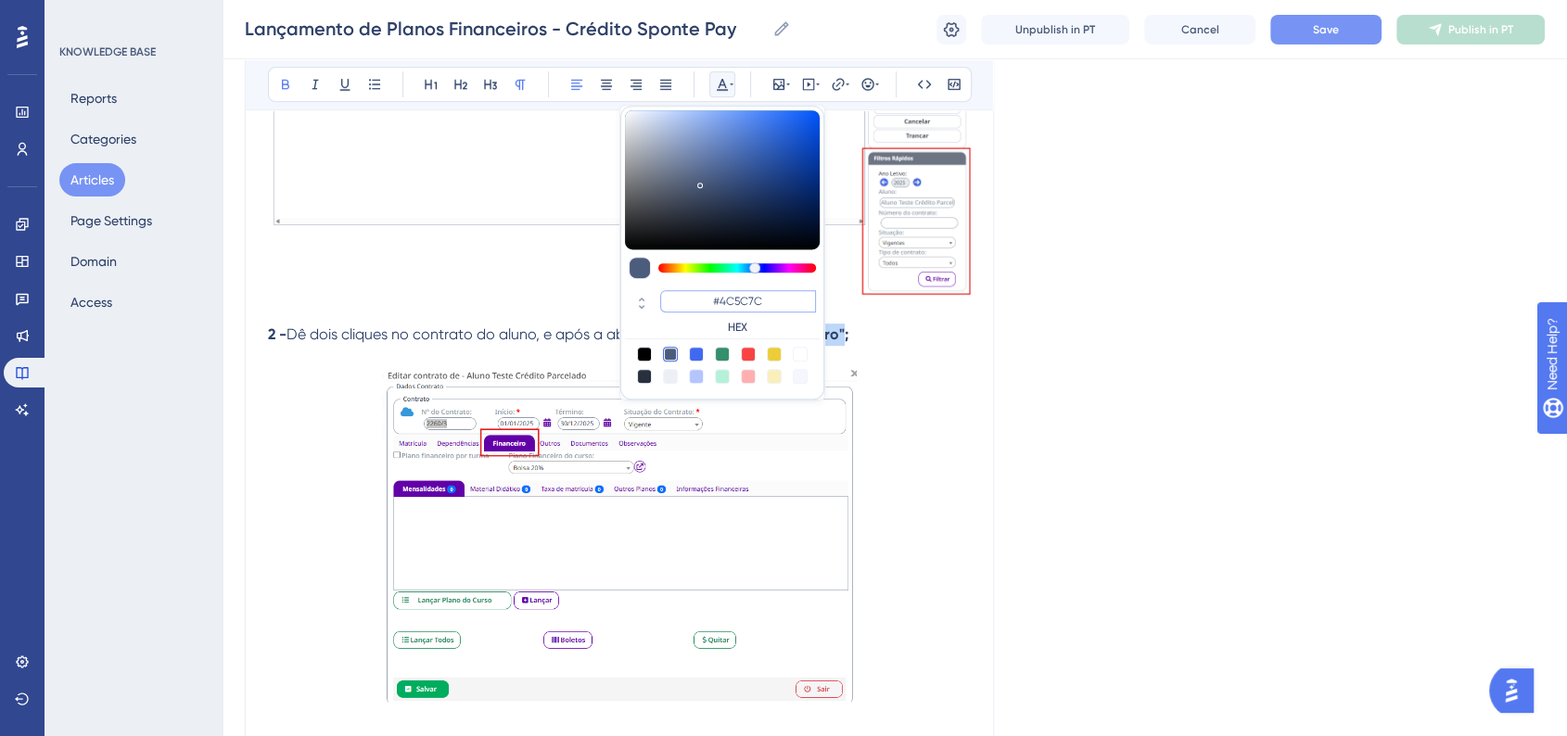
click at [743, 299] on input "#4C5C7C" at bounding box center [738, 301] width 156 height 22
paste input "6200A8"
type input "#6200A8"
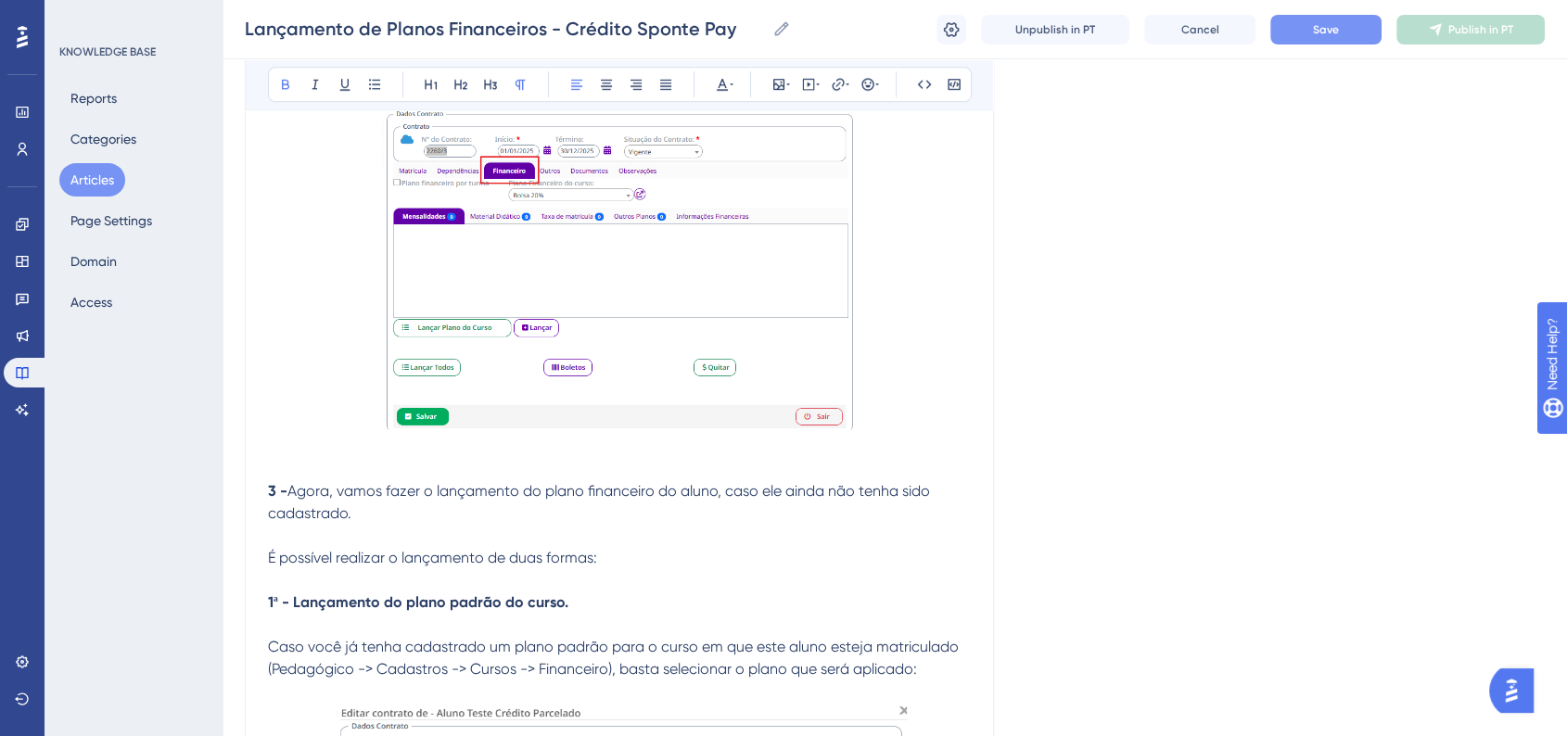
scroll to position [1236, 0]
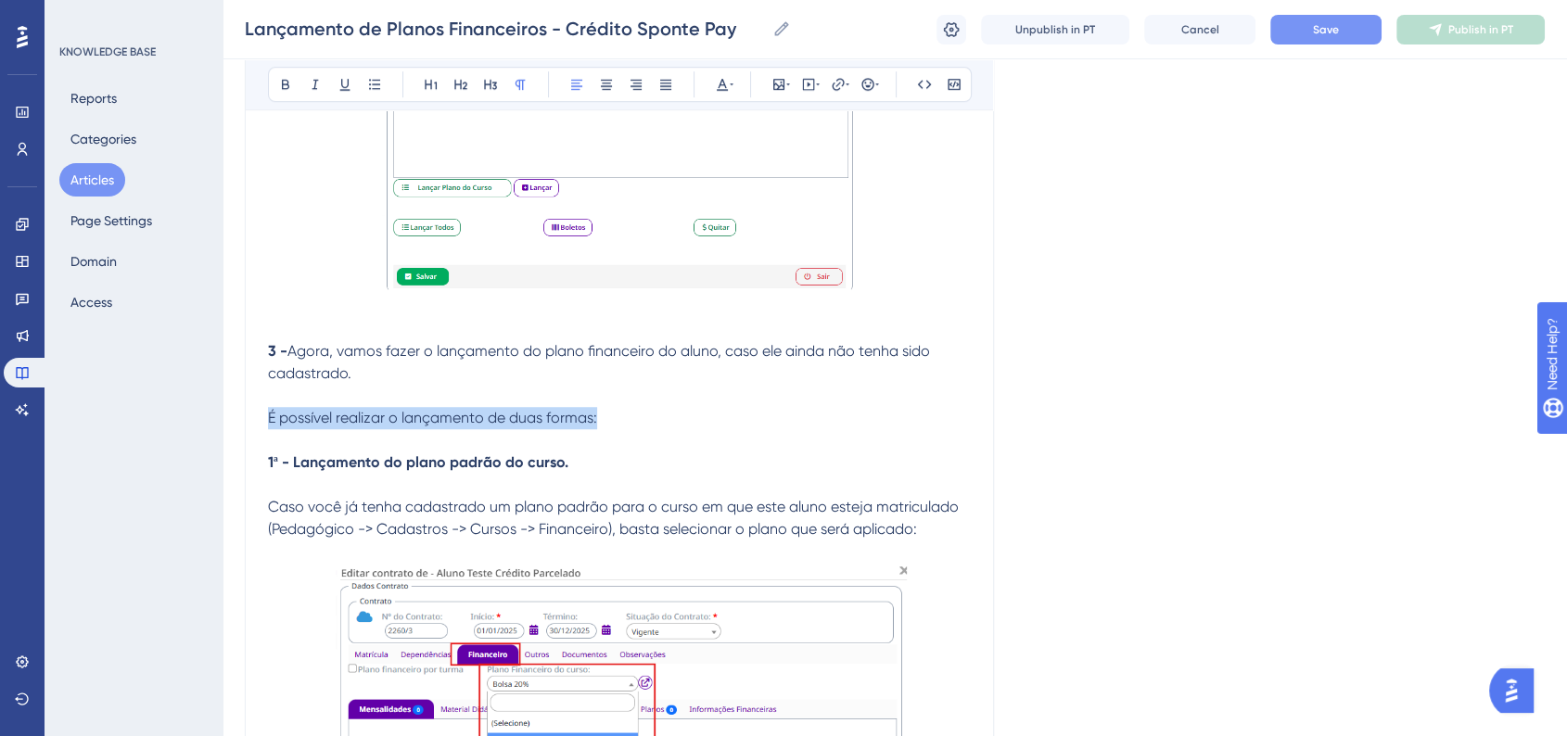
drag, startPoint x: 267, startPoint y: 424, endPoint x: 604, endPoint y: 427, distance: 336.5
click at [604, 427] on p "É possível realizar o lançamento de duas formas:" at bounding box center [619, 418] width 703 height 22
click at [735, 83] on div "Bold Italic Underline Bullet Point Heading 1 Heading 2 Heading 3 Normal Align L…" at bounding box center [620, 84] width 704 height 35
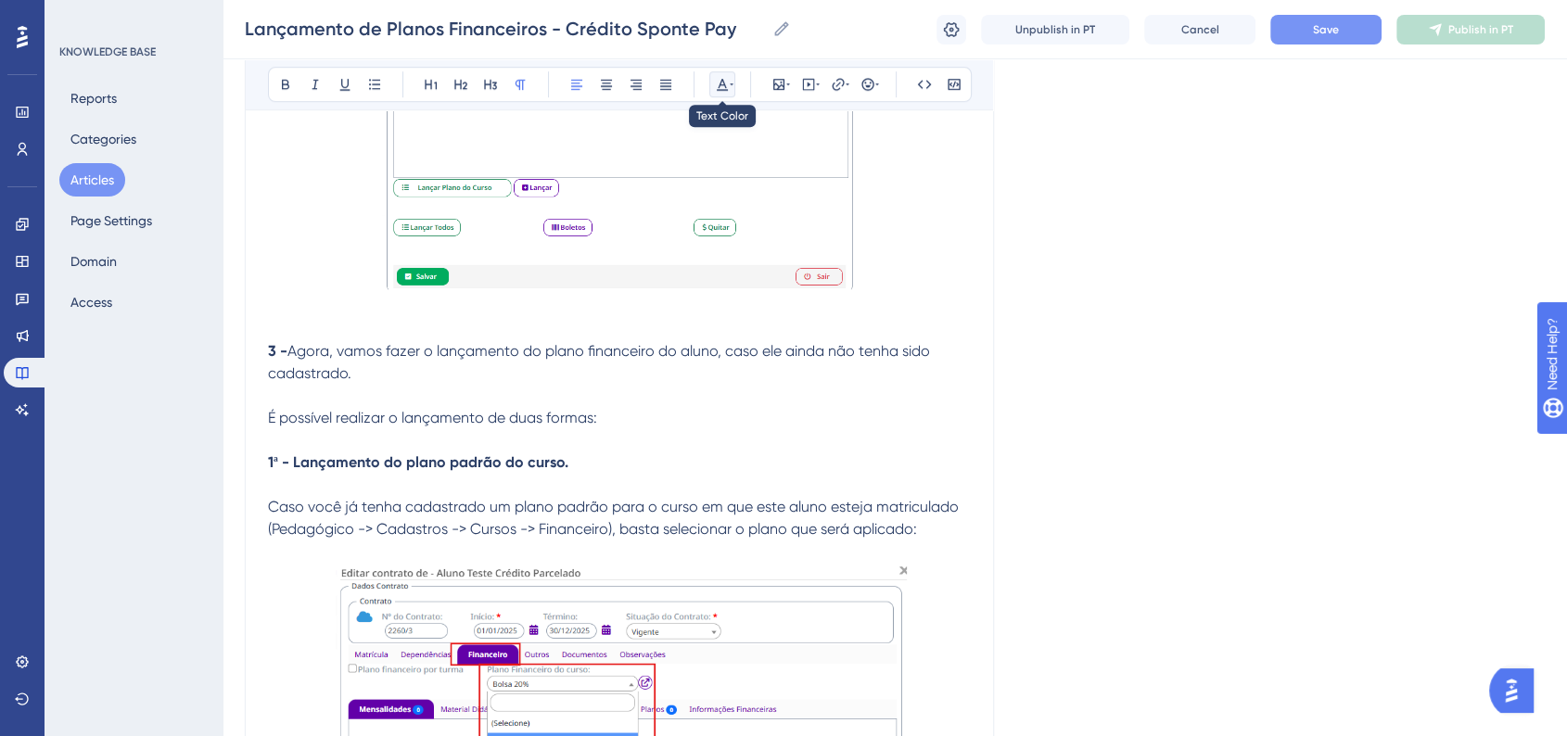
click at [725, 83] on icon at bounding box center [722, 84] width 15 height 15
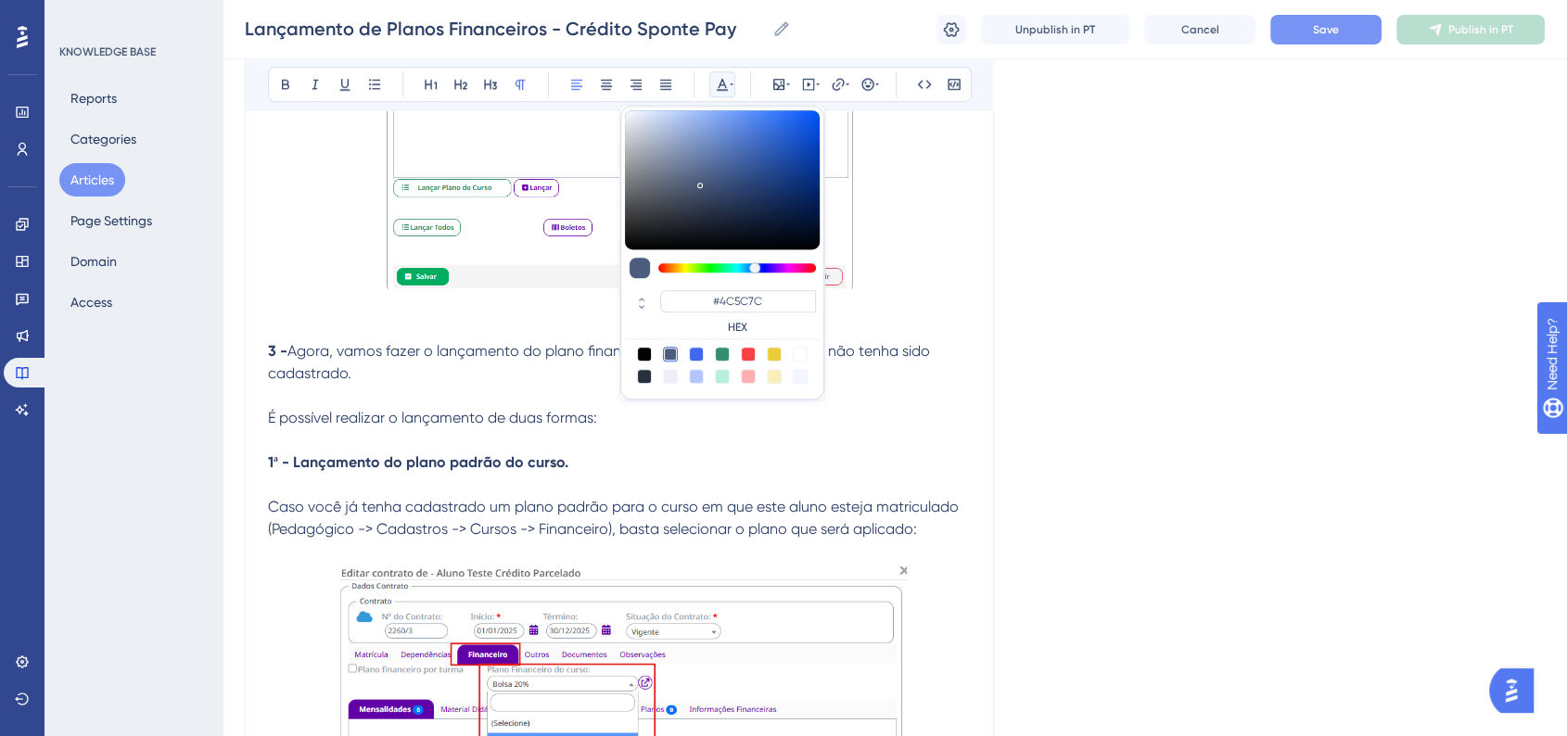
click at [753, 353] on div at bounding box center [748, 354] width 15 height 15
type input "#F84343"
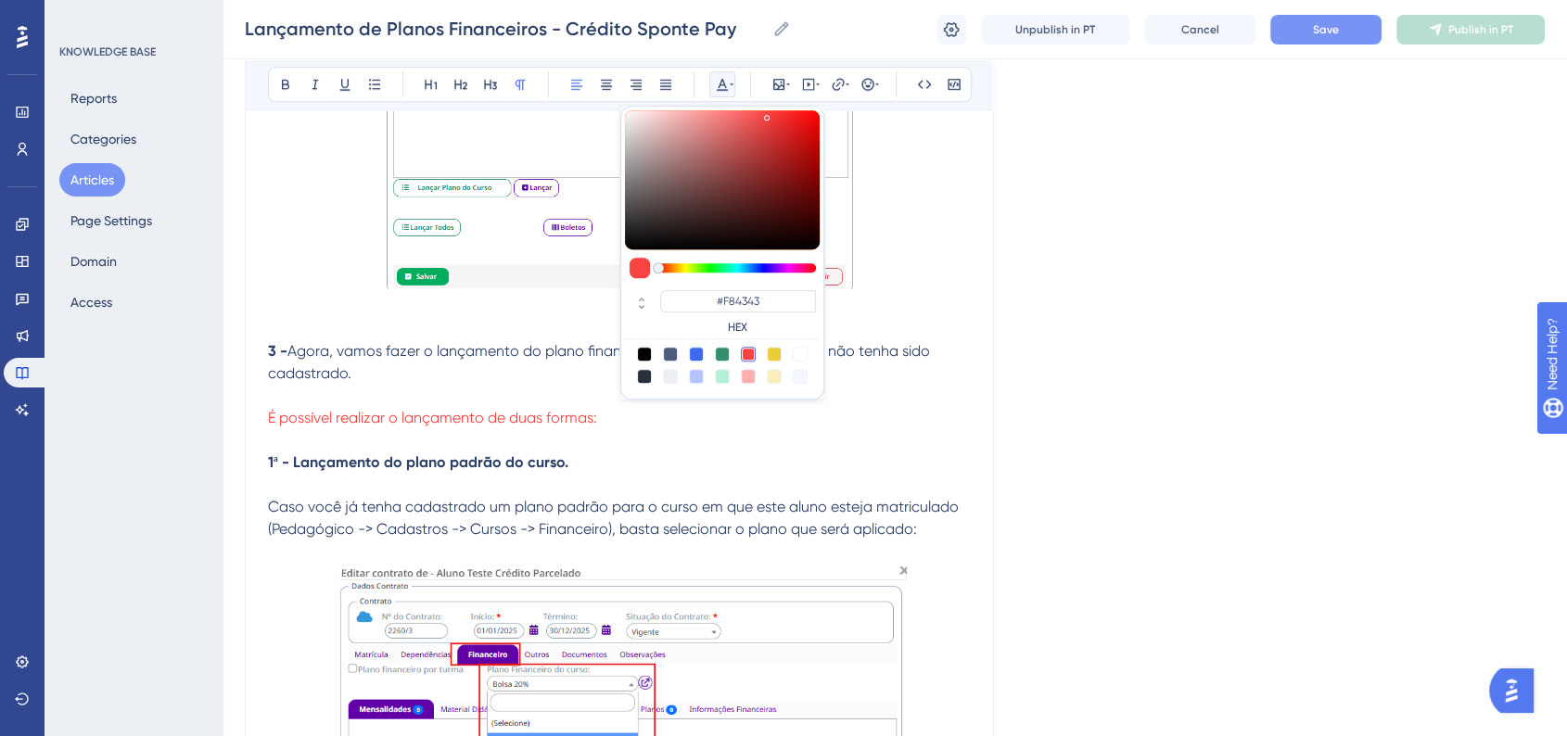
click at [894, 525] on span "Caso você já tenha cadastrado um plano padrão para o curso em que este aluno es…" at bounding box center [615, 518] width 694 height 40
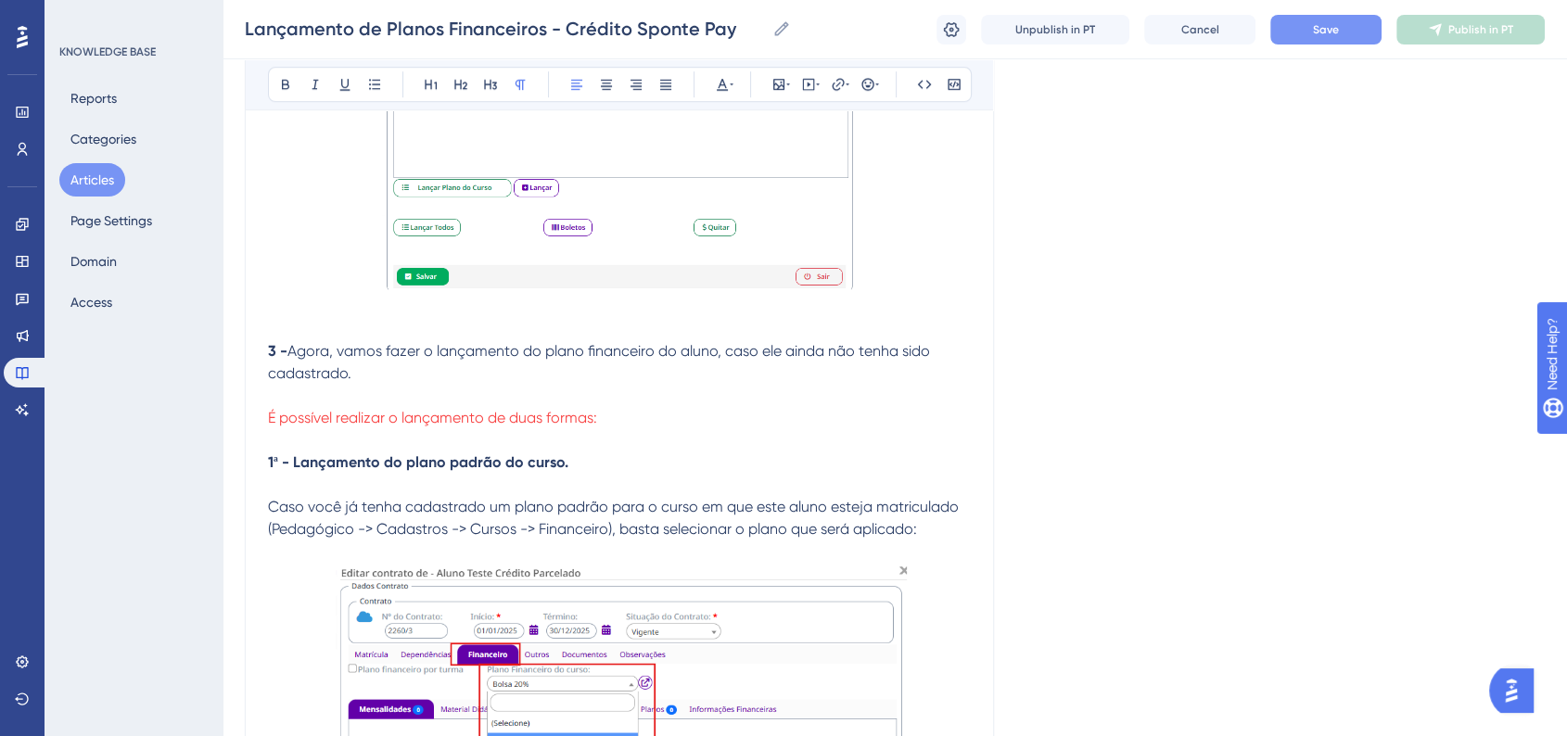
click at [515, 419] on span "É possível realizar o lançamento de duas formas:" at bounding box center [432, 418] width 329 height 18
click at [288, 83] on icon at bounding box center [285, 84] width 15 height 15
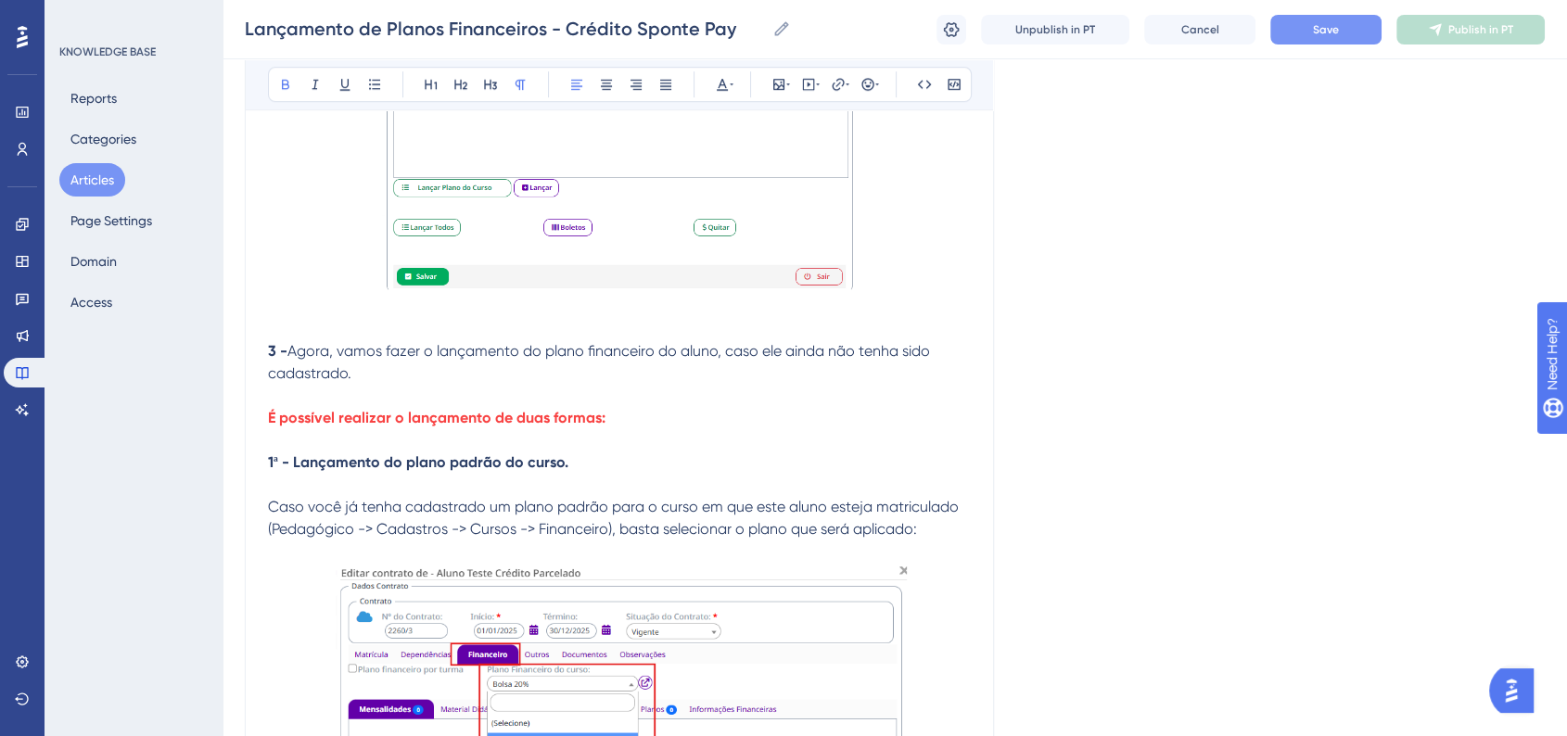
click at [361, 466] on strong "1ª - Lançamento do plano padrão do curso." at bounding box center [418, 462] width 300 height 18
click at [611, 98] on div "Bold Italic Underline Bullet Point Heading 1 Heading 2 Heading 3 Normal Align L…" at bounding box center [620, 84] width 704 height 35
click at [610, 90] on icon at bounding box center [606, 84] width 15 height 15
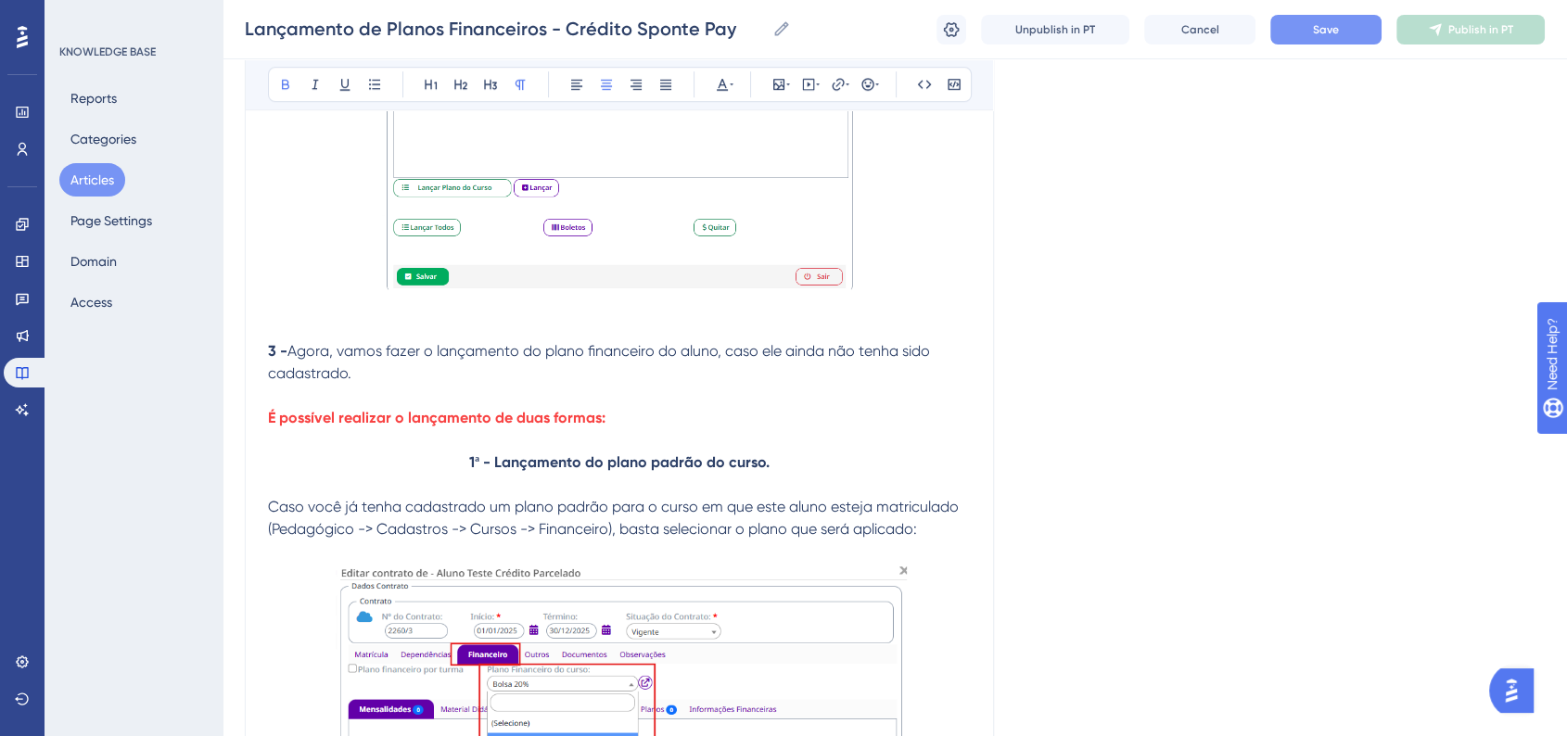
drag, startPoint x: 471, startPoint y: 466, endPoint x: 798, endPoint y: 462, distance: 327.3
click at [798, 462] on p "1ª - Lançamento do plano padrão do curso." at bounding box center [619, 462] width 703 height 22
click at [492, 92] on button at bounding box center [490, 84] width 26 height 26
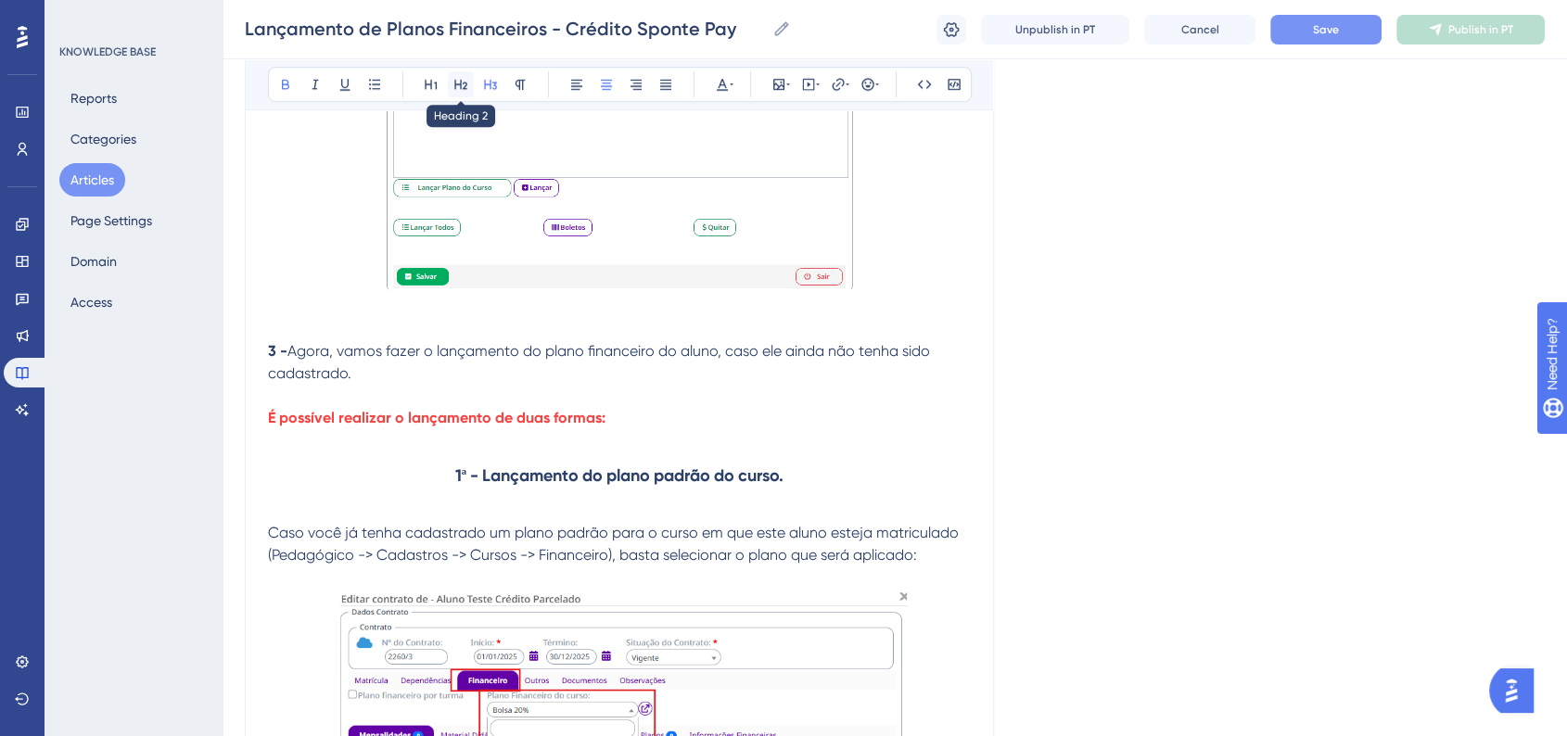
click at [466, 92] on button at bounding box center [461, 84] width 26 height 26
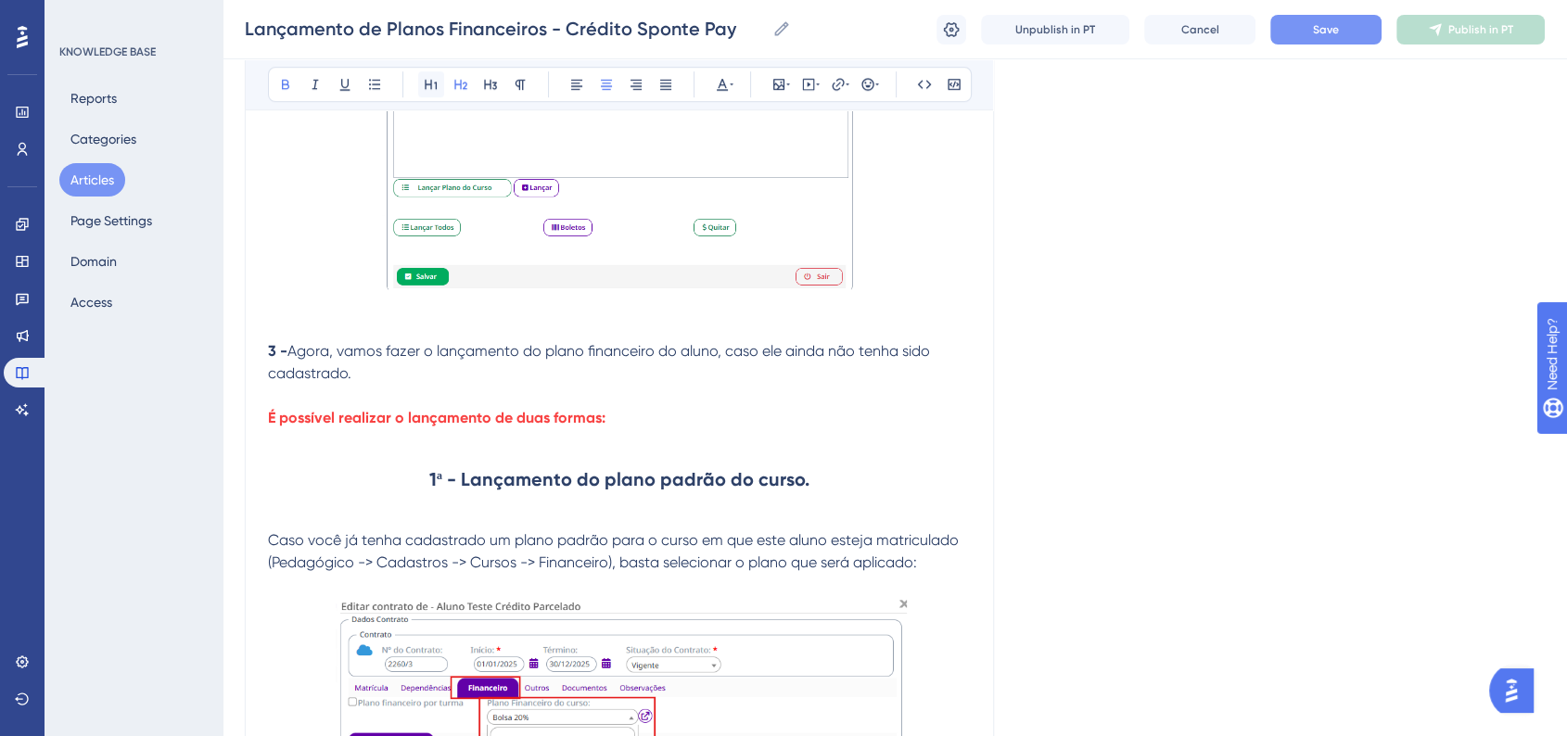
click at [432, 91] on button at bounding box center [431, 84] width 26 height 26
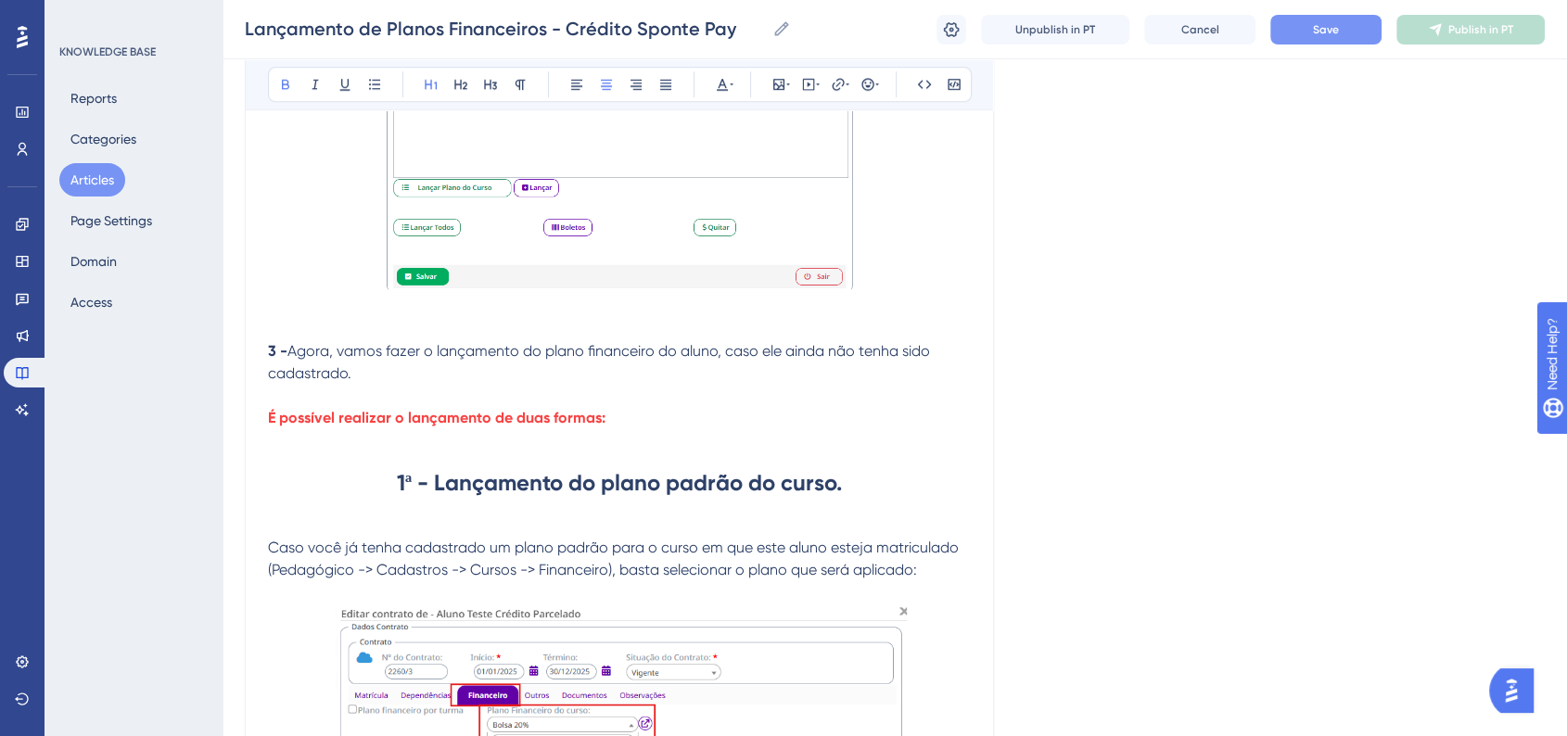
click at [480, 97] on div "Bold Italic Underline Bullet Point Heading 1 Heading 2 Heading 3 Normal Align L…" at bounding box center [620, 84] width 704 height 35
click at [484, 95] on button at bounding box center [490, 84] width 26 height 26
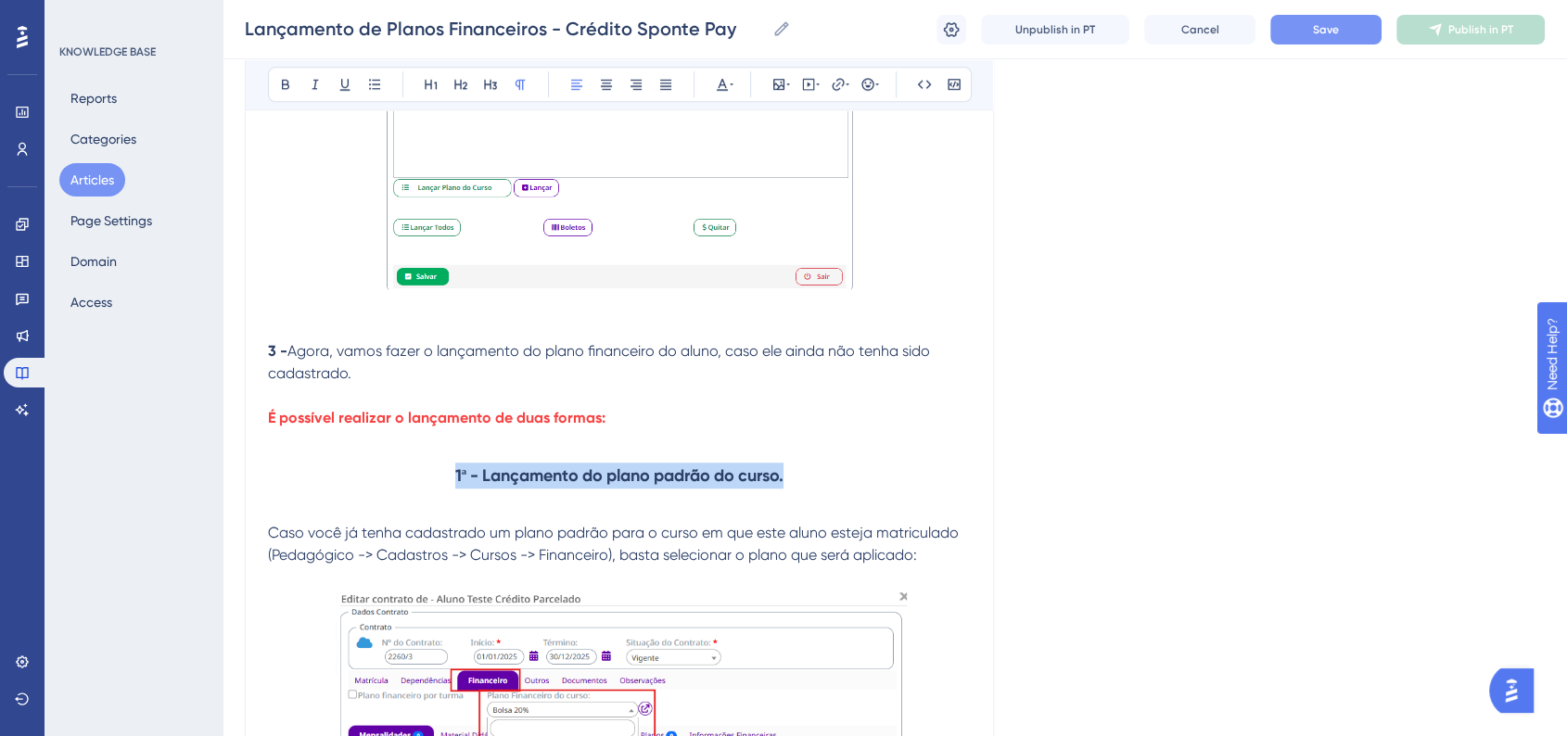
click at [867, 407] on p at bounding box center [619, 396] width 703 height 22
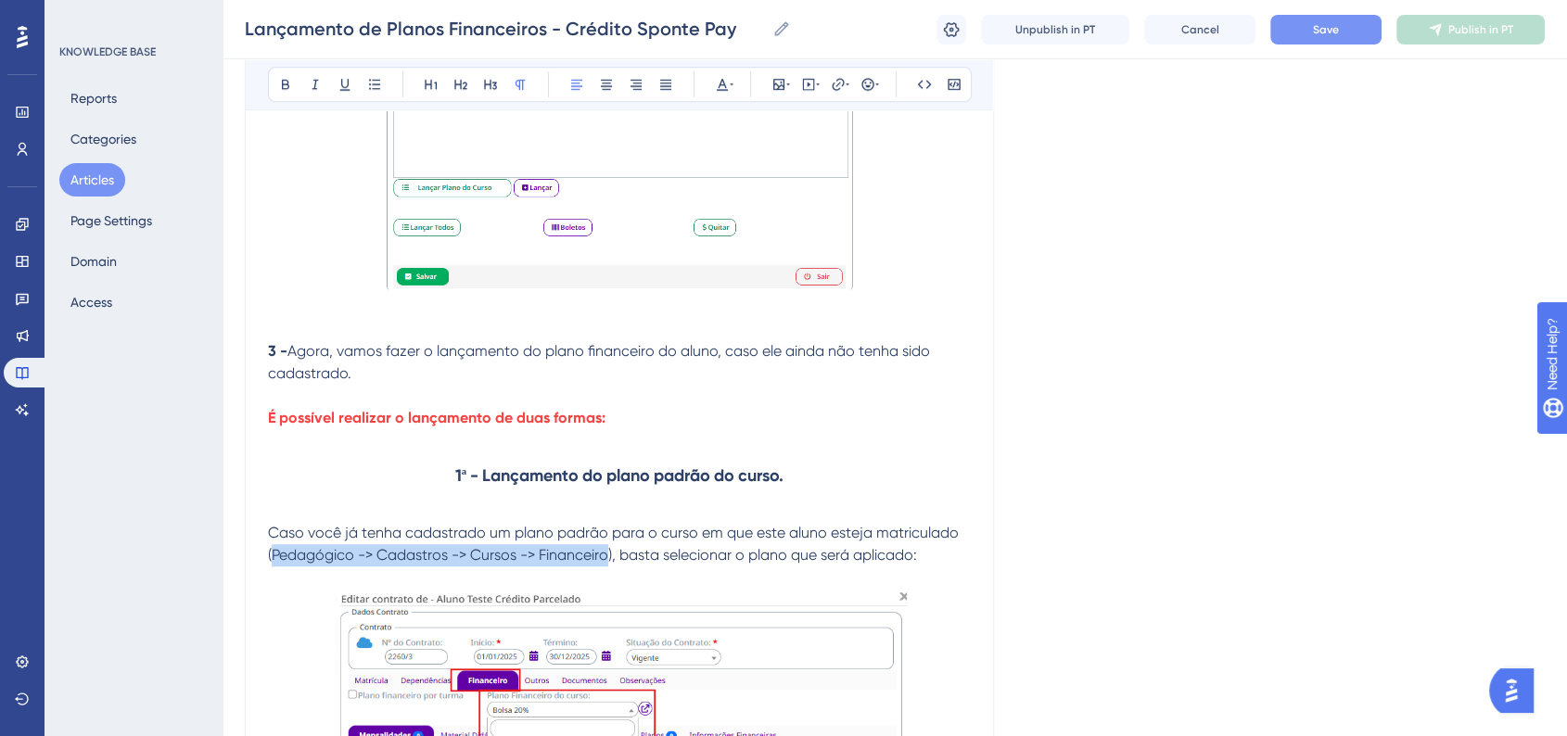
drag, startPoint x: 275, startPoint y: 562, endPoint x: 608, endPoint y: 558, distance: 332.8
click at [608, 558] on span "Caso você já tenha cadastrado um plano padrão para o curso em que este aluno es…" at bounding box center [615, 544] width 694 height 40
click at [728, 88] on icon at bounding box center [722, 84] width 15 height 15
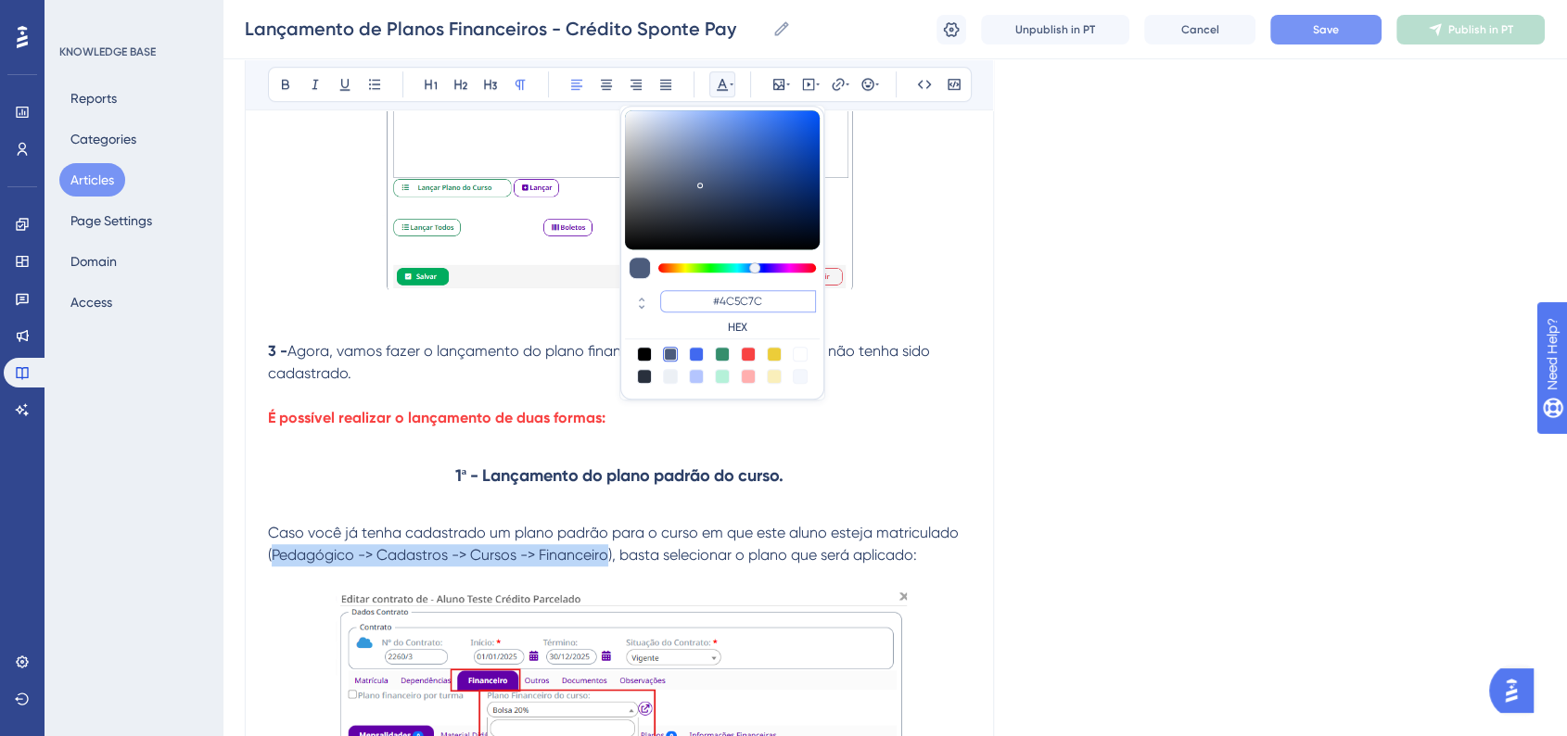
click at [758, 310] on input "#4C5C7C" at bounding box center [738, 301] width 156 height 22
click at [757, 309] on input "#4C5C7C" at bounding box center [738, 301] width 156 height 22
paste input "6200A8"
type input "#6200A8"
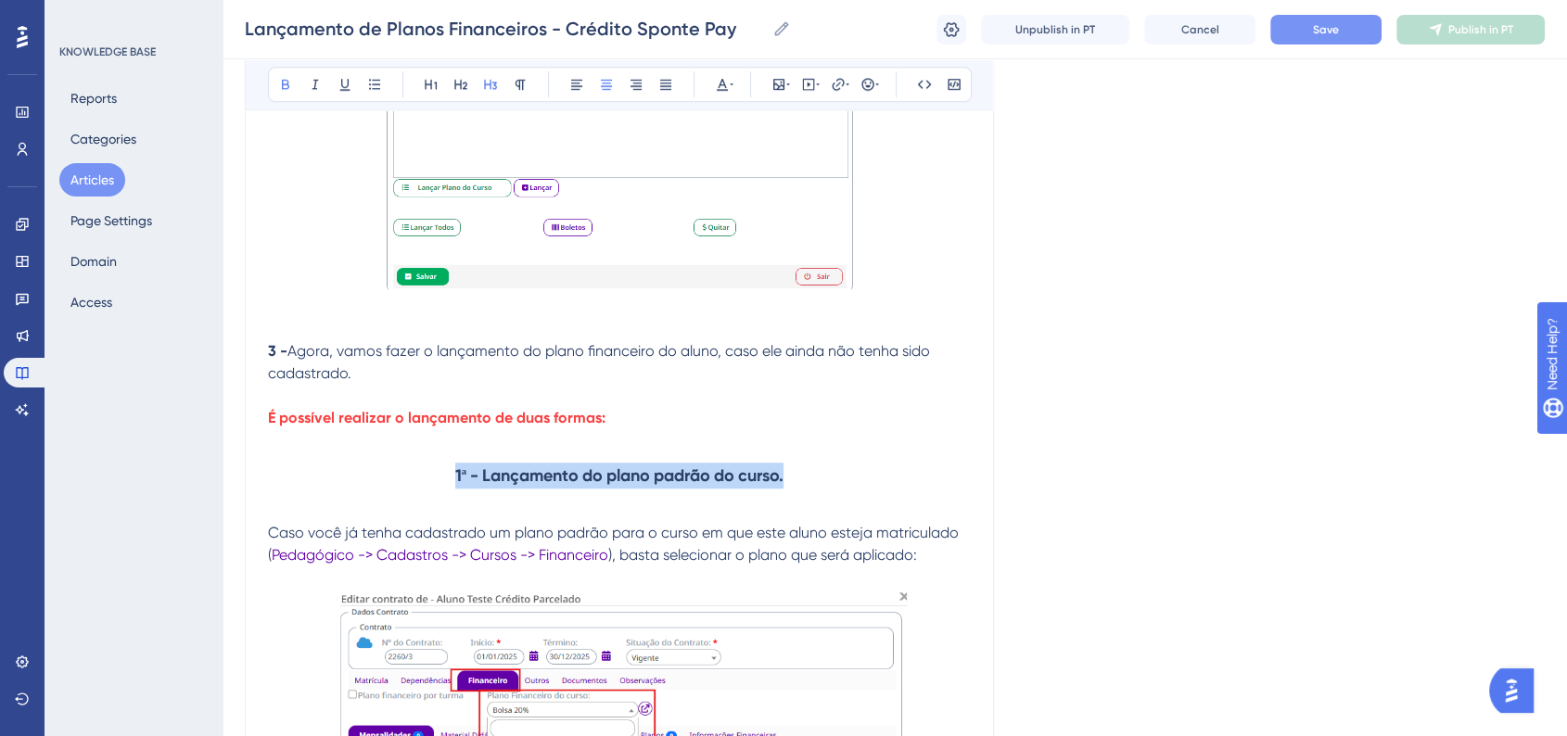
drag, startPoint x: 454, startPoint y: 481, endPoint x: 807, endPoint y: 473, distance: 353.3
click at [807, 473] on h3 "1ª - Lançamento do plano padrão do curso." at bounding box center [619, 475] width 703 height 48
click at [733, 87] on button at bounding box center [722, 84] width 26 height 26
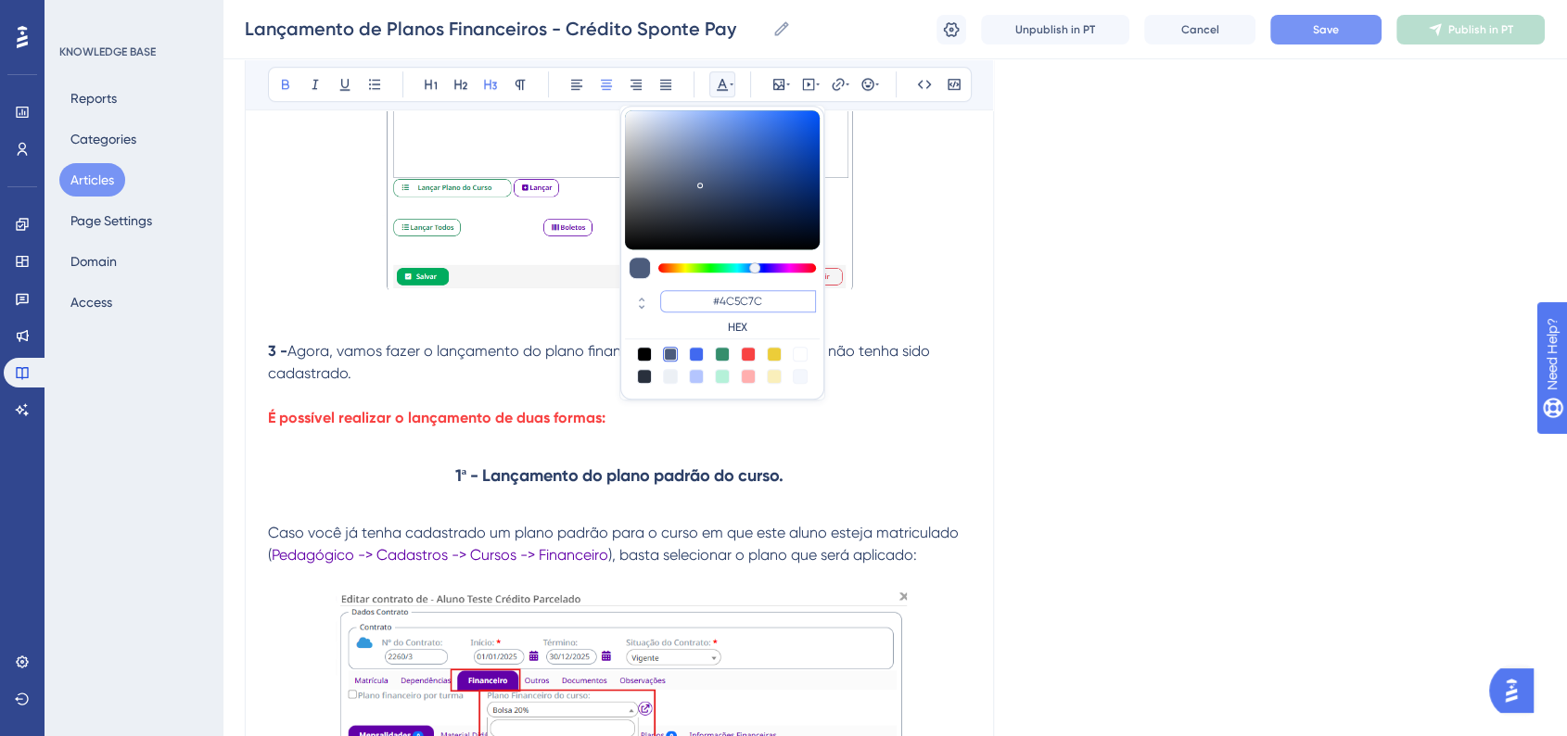
click at [747, 295] on input "#4C5C7C" at bounding box center [738, 301] width 156 height 22
paste input "270049"
type input "#270049"
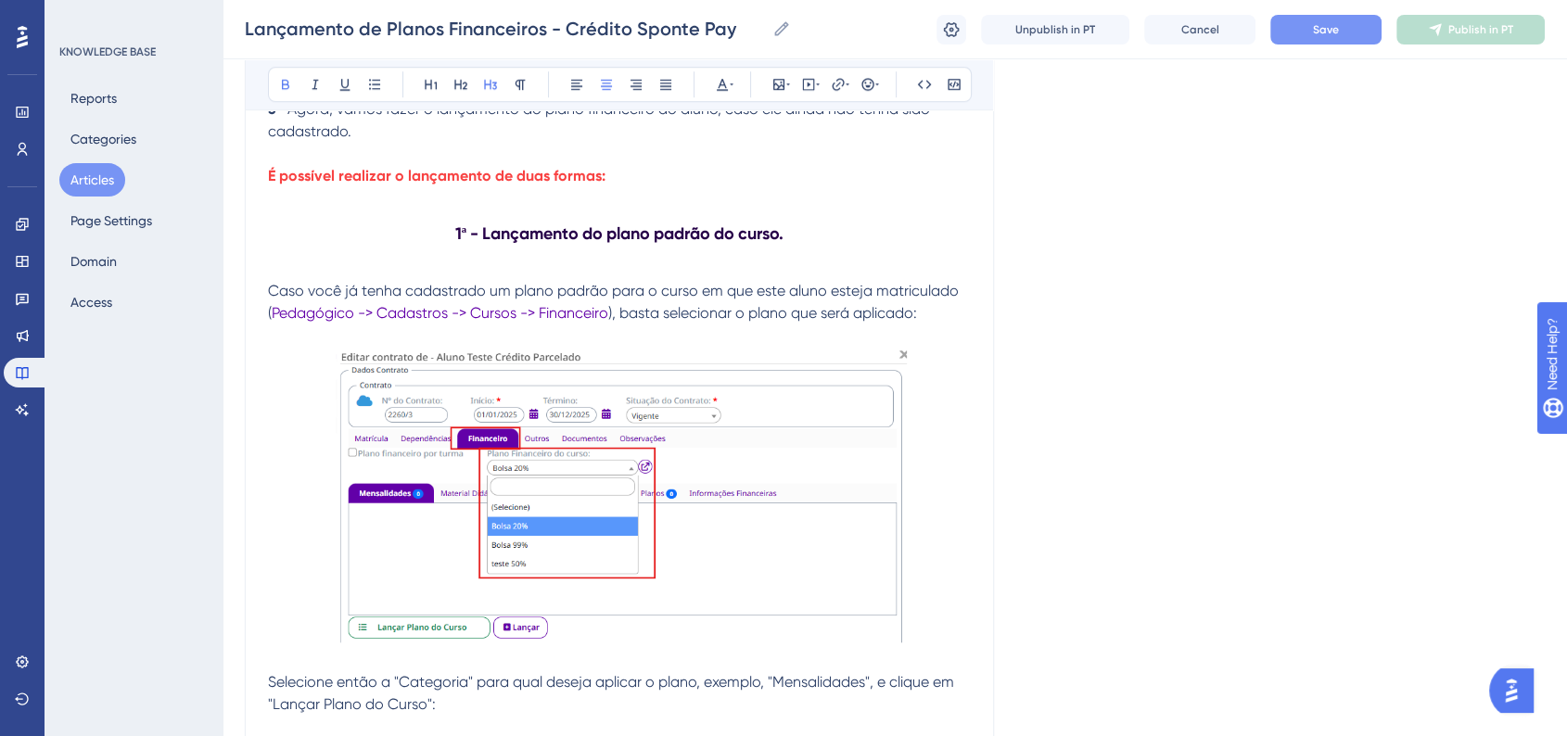
scroll to position [1442, 0]
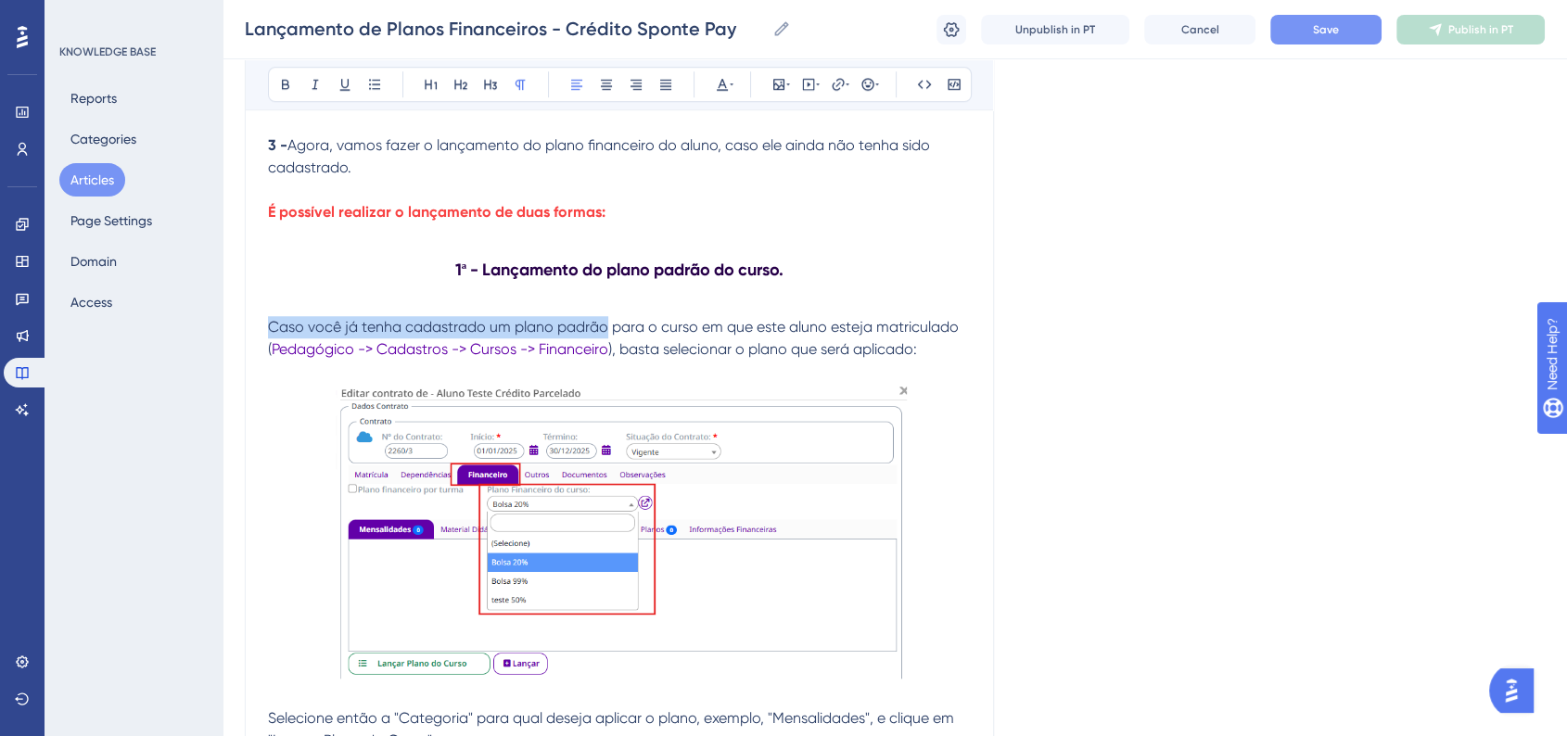
drag, startPoint x: 269, startPoint y: 333, endPoint x: 606, endPoint y: 321, distance: 337.7
click at [606, 321] on span "Caso você já tenha cadastrado um plano padrão para o curso em que este aluno es…" at bounding box center [615, 338] width 694 height 40
click at [289, 91] on button at bounding box center [286, 84] width 26 height 26
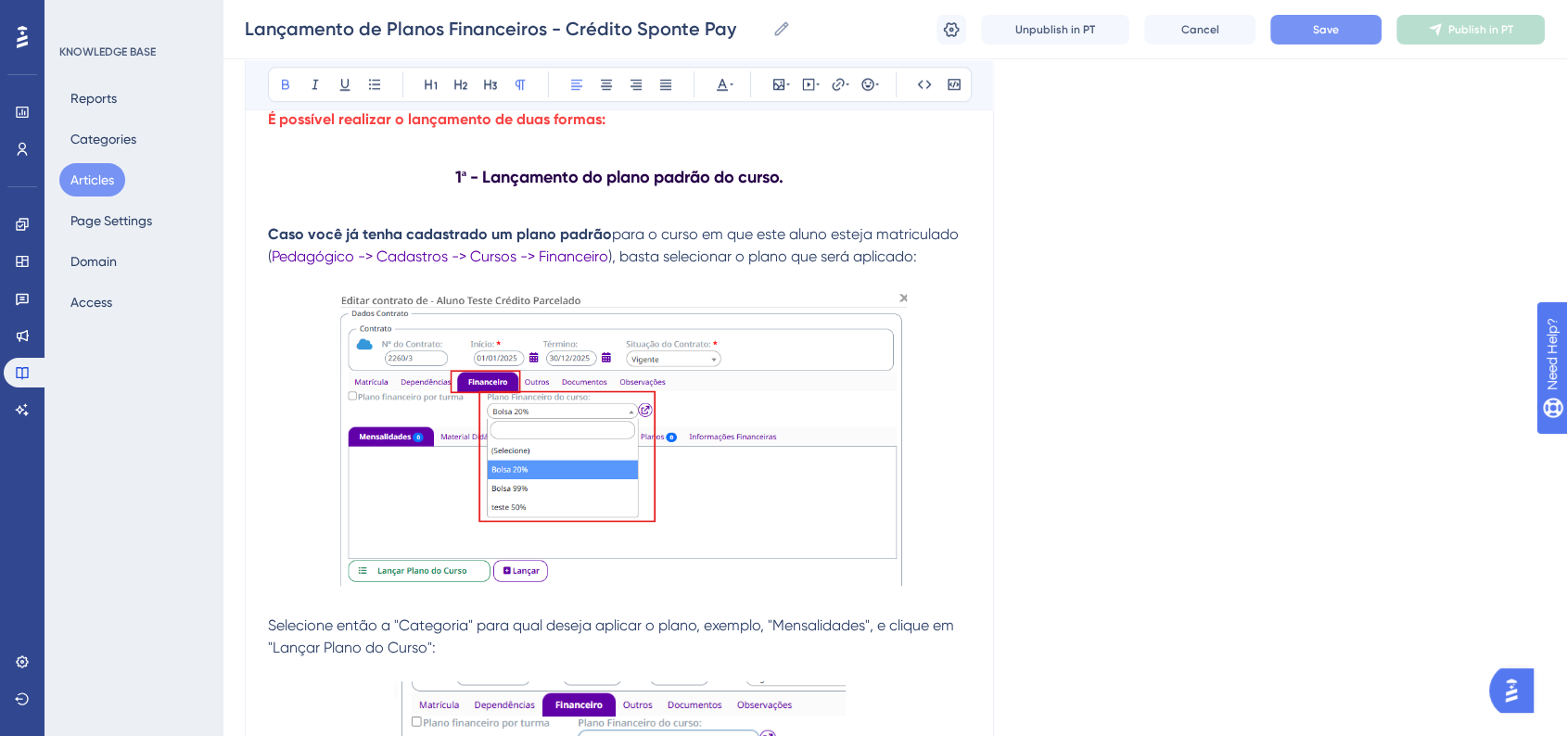
scroll to position [1750, 0]
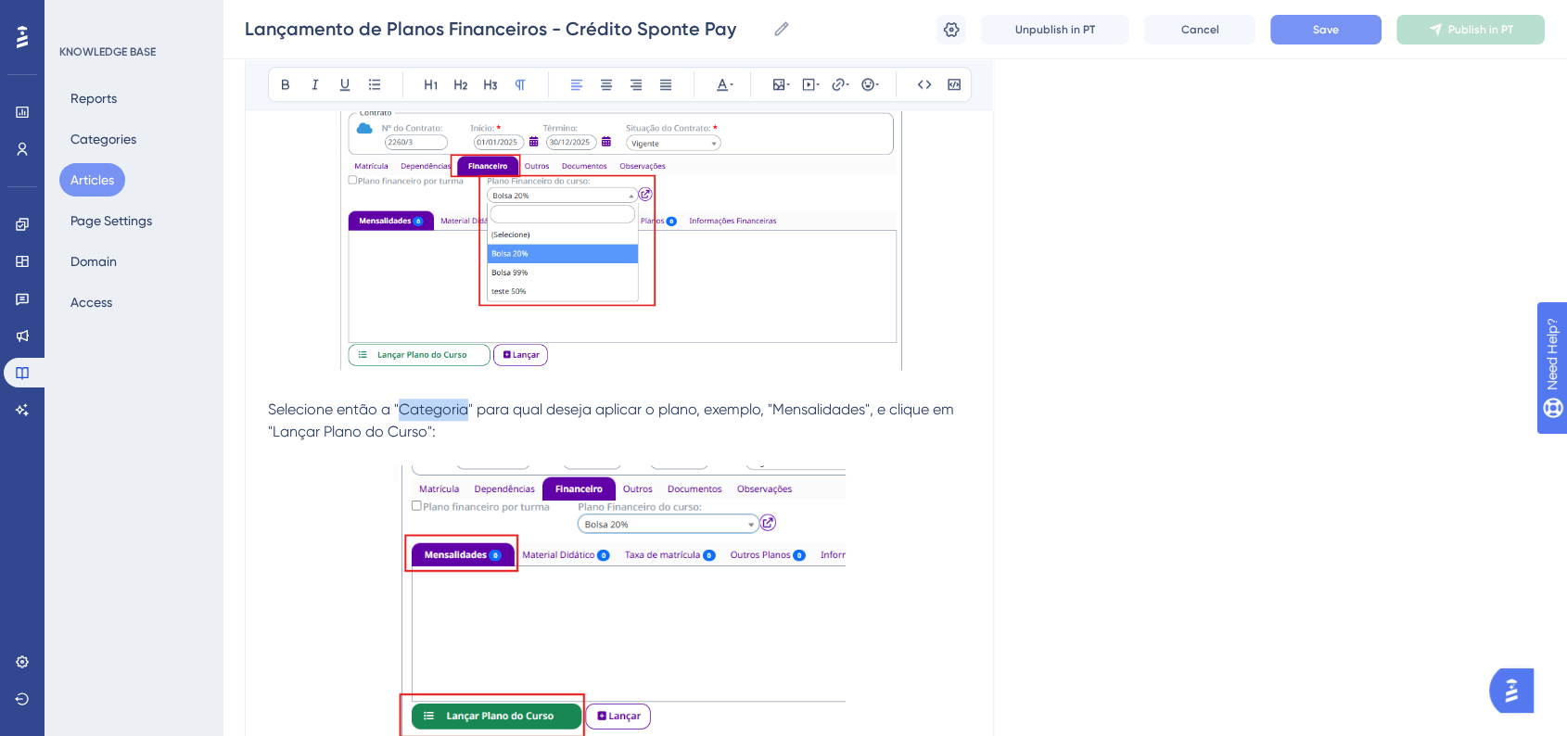
drag, startPoint x: 400, startPoint y: 422, endPoint x: 467, endPoint y: 419, distance: 66.8
click at [467, 419] on p "Selecione então a "Categoria" para qual deseja aplicar o plano, exemplo, "Mensa…" at bounding box center [619, 421] width 703 height 44
click at [287, 89] on icon at bounding box center [285, 84] width 15 height 15
click at [700, 404] on span "" para qual deseja aplicar o plano, exemplo, "Mensalidades", e clique em "Lança…" at bounding box center [614, 420] width 692 height 40
drag, startPoint x: 780, startPoint y: 417, endPoint x: 870, endPoint y: 417, distance: 89.9
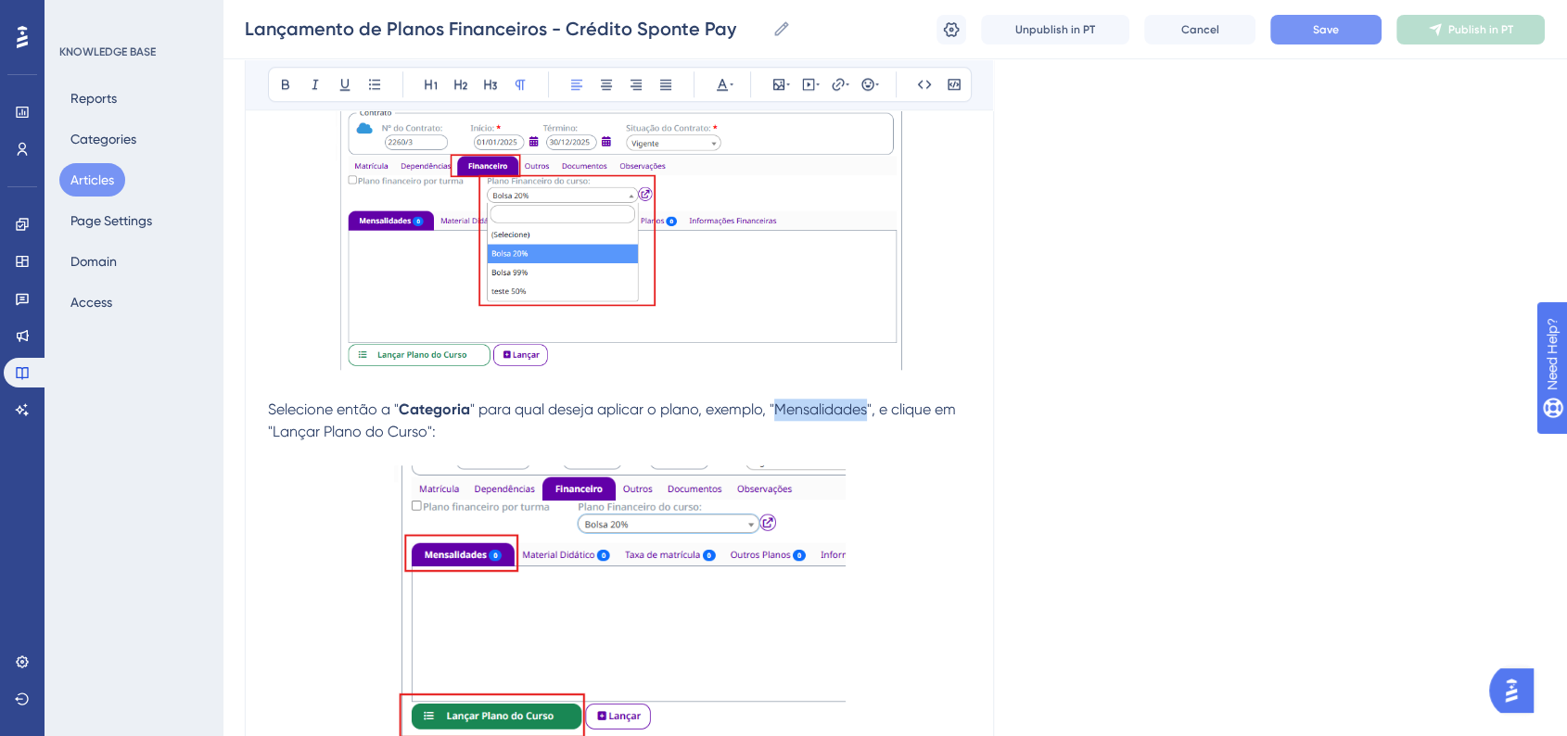
click at [870, 417] on span "" para qual deseja aplicar o plano, exemplo, "Mensalidades", e clique em "Lança…" at bounding box center [614, 420] width 692 height 40
click at [294, 86] on button at bounding box center [286, 84] width 26 height 26
drag, startPoint x: 273, startPoint y: 440, endPoint x: 423, endPoint y: 437, distance: 149.3
click at [423, 437] on span "", e clique em "Lançar Plano do Curso":" at bounding box center [614, 420] width 693 height 40
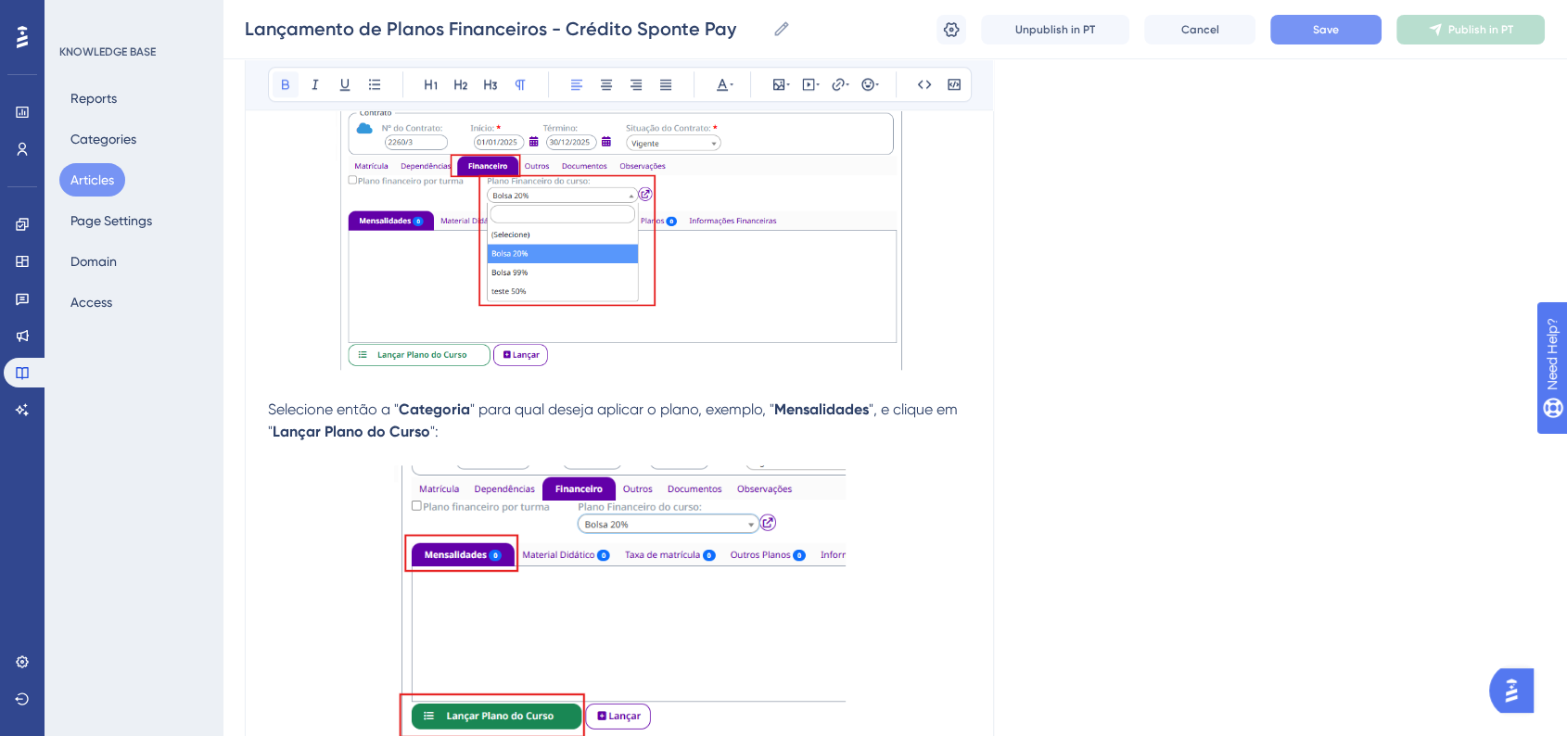
click at [289, 94] on button at bounding box center [286, 84] width 26 height 26
click at [503, 438] on p "Selecione então a " Categoria " para qual deseja aplicar o plano, exemplo, " Me…" at bounding box center [619, 421] width 703 height 44
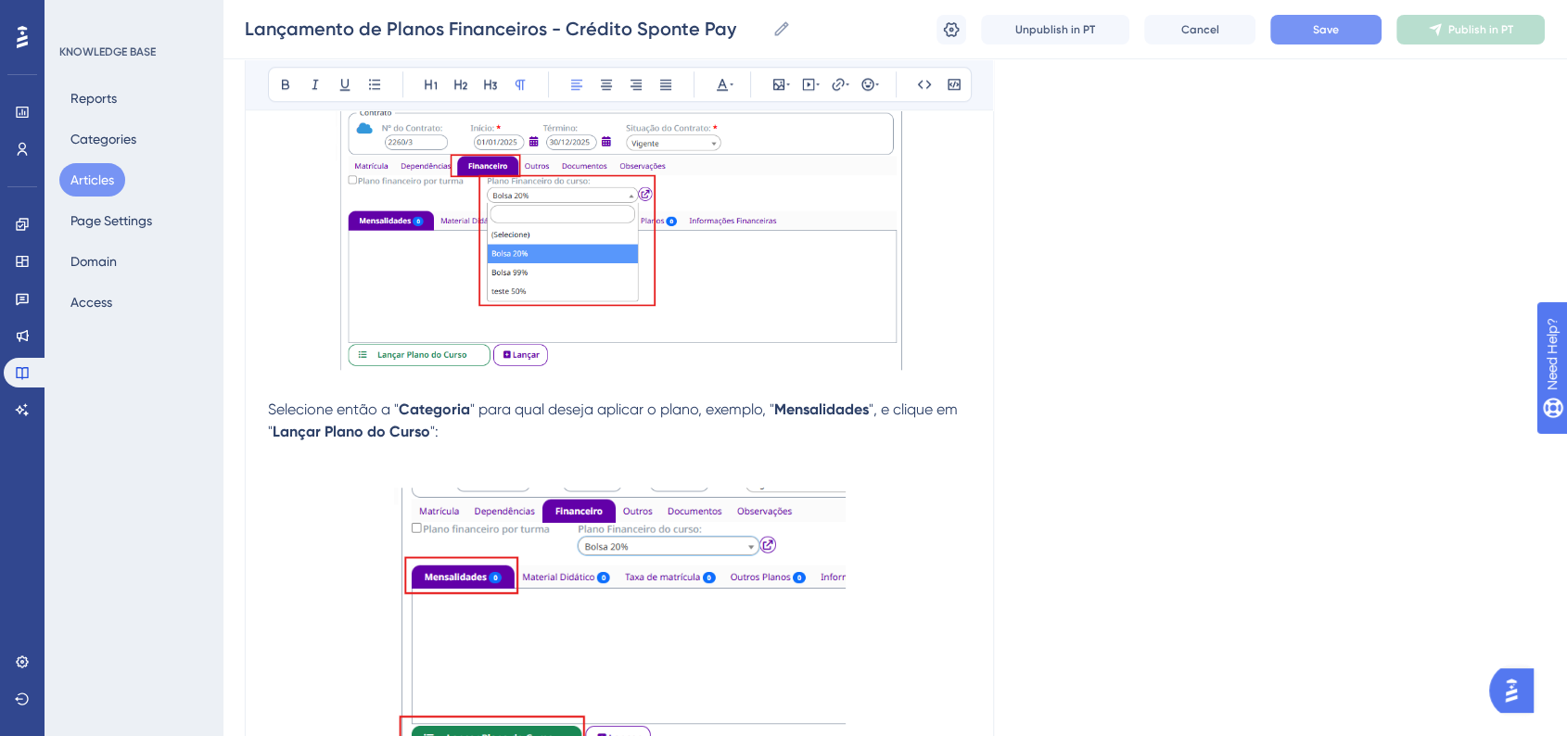
click at [268, 411] on span "Selecione então a "" at bounding box center [333, 409] width 131 height 18
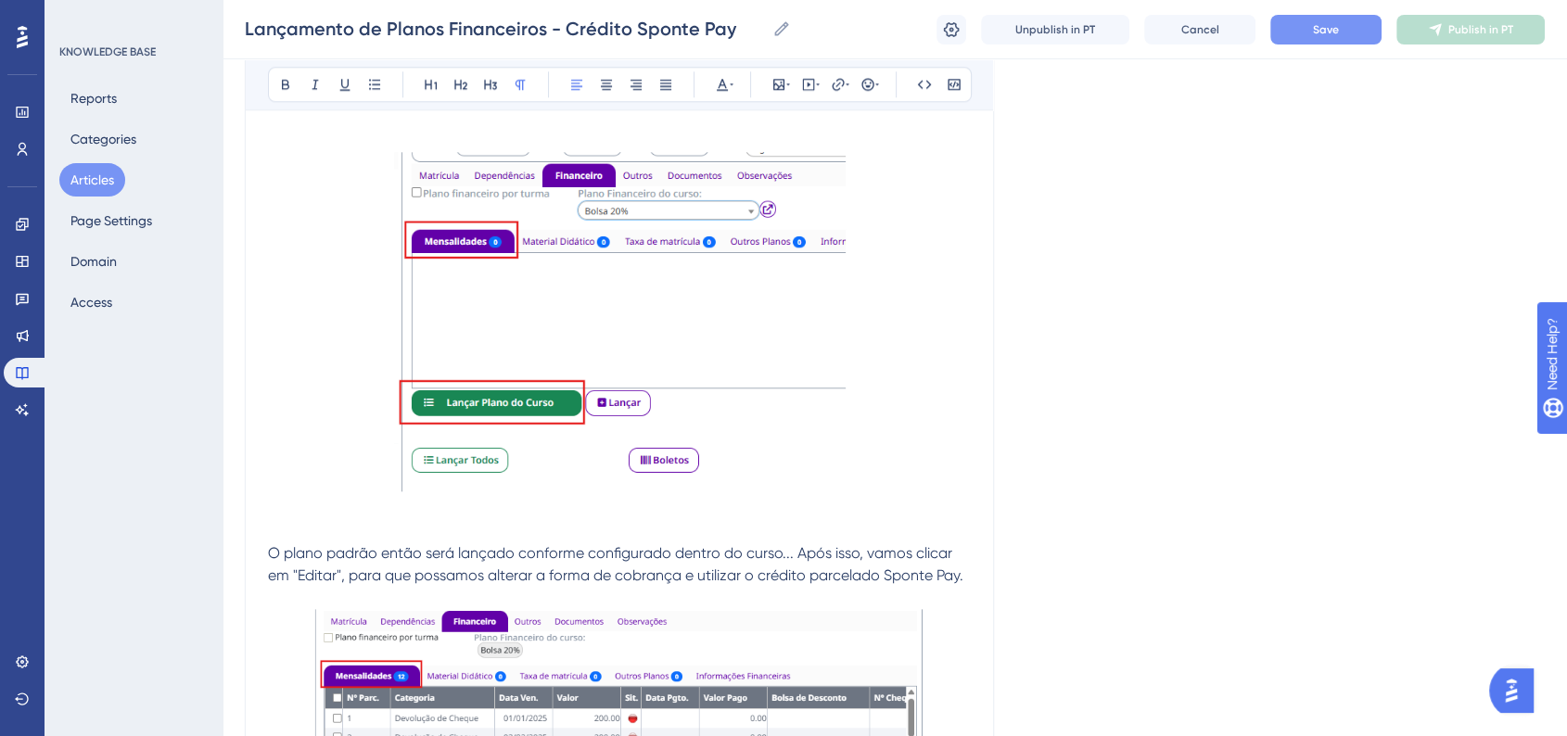
scroll to position [2266, 0]
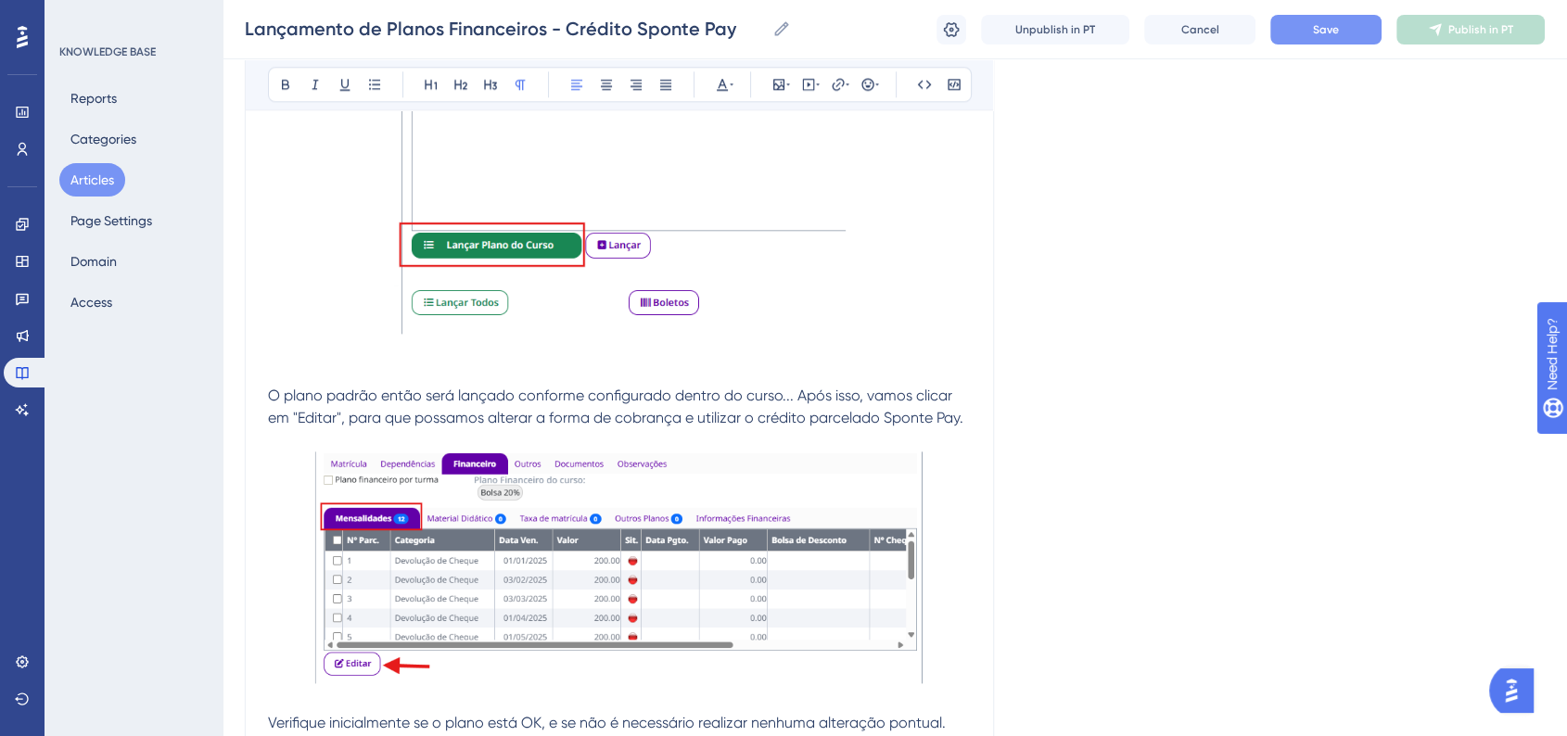
click at [965, 425] on p "O plano padrão então será lançado conforme configurado dentro do curso... Após …" at bounding box center [619, 407] width 703 height 44
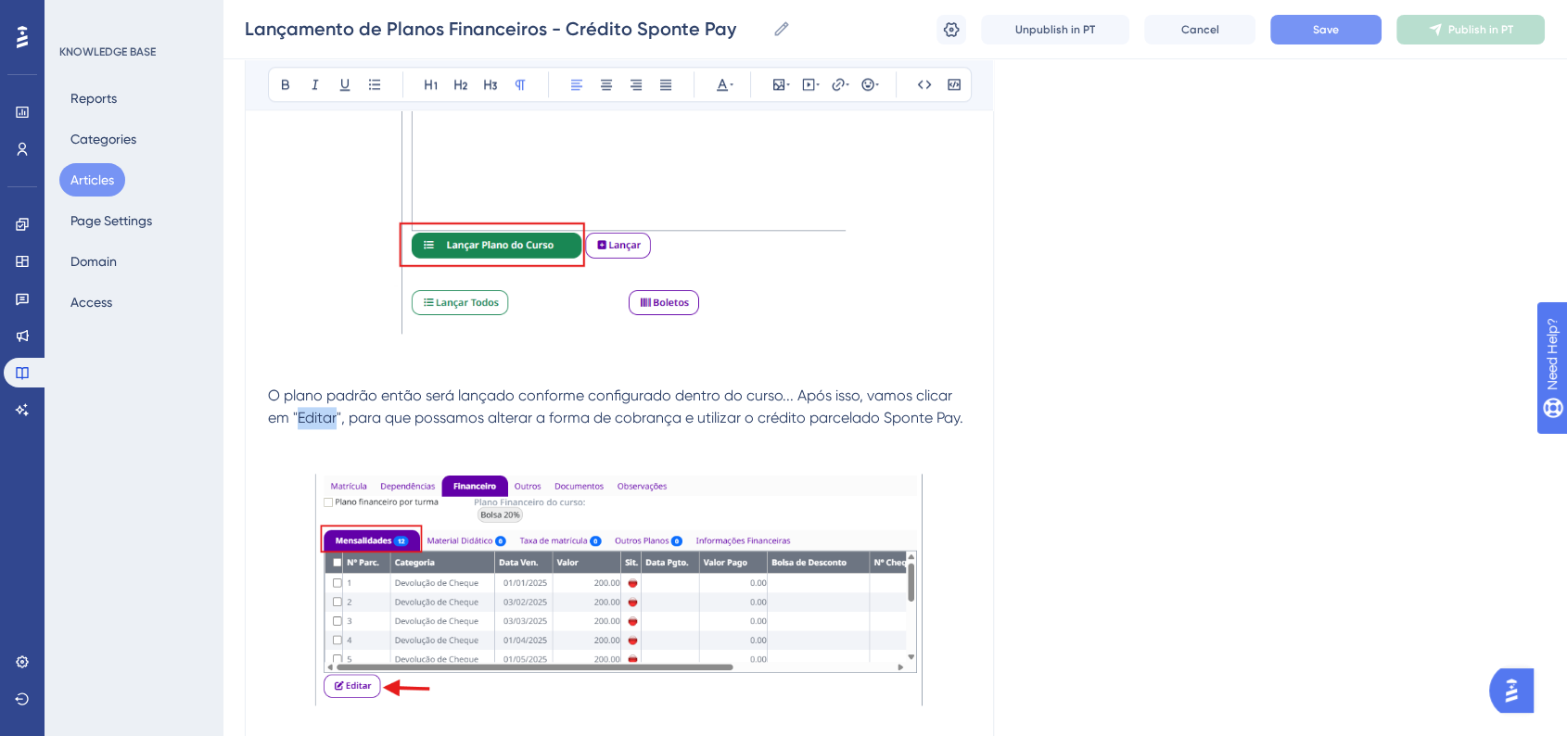
drag, startPoint x: 299, startPoint y: 426, endPoint x: 335, endPoint y: 425, distance: 36.2
click at [335, 425] on span "O plano padrão então será lançado conforme configurado dentro do curso... Após …" at bounding box center [615, 407] width 695 height 40
click at [278, 81] on icon at bounding box center [285, 84] width 15 height 15
click at [481, 391] on span "O plano padrão então será lançado conforme configurado dentro do curso... Após …" at bounding box center [612, 407] width 688 height 40
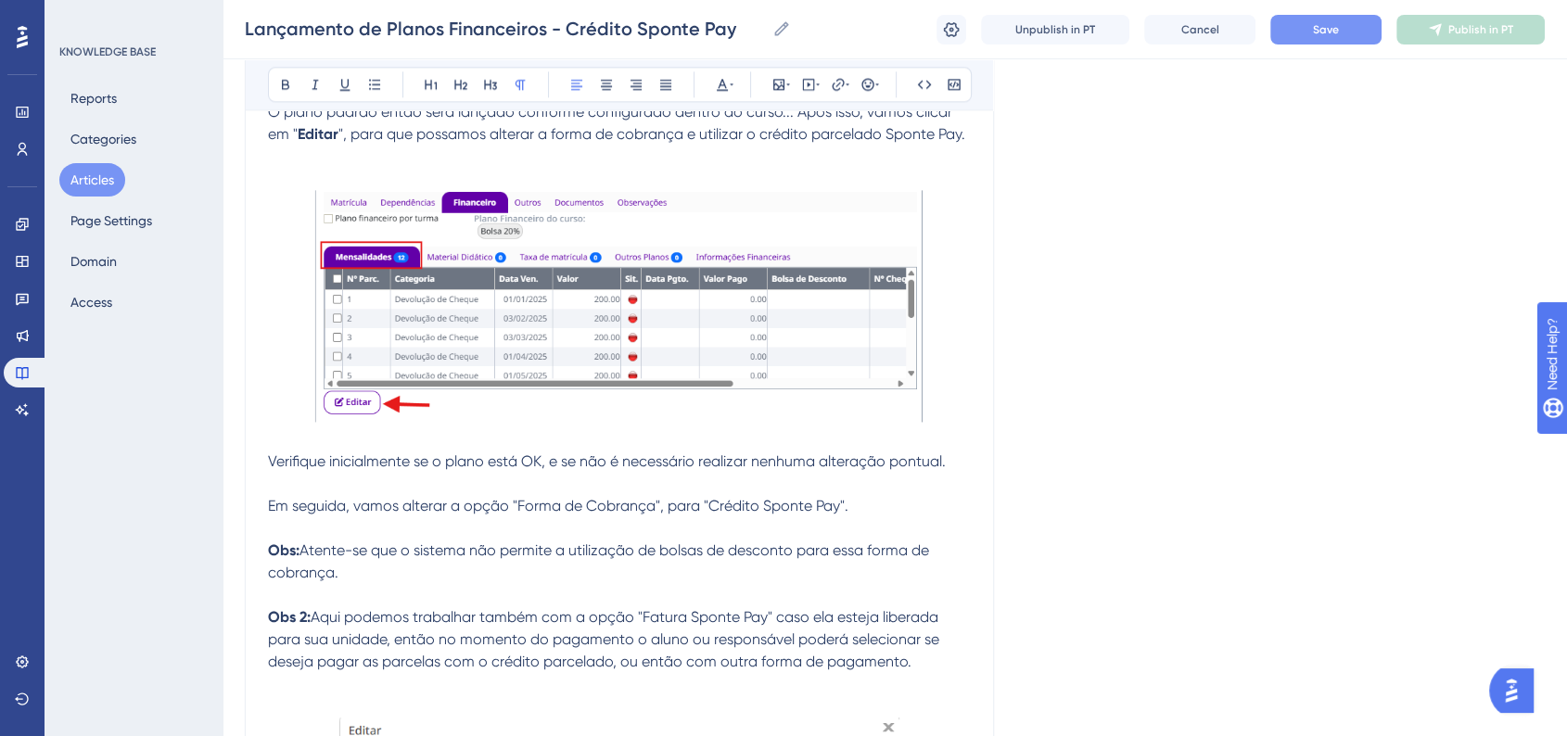
scroll to position [2472, 0]
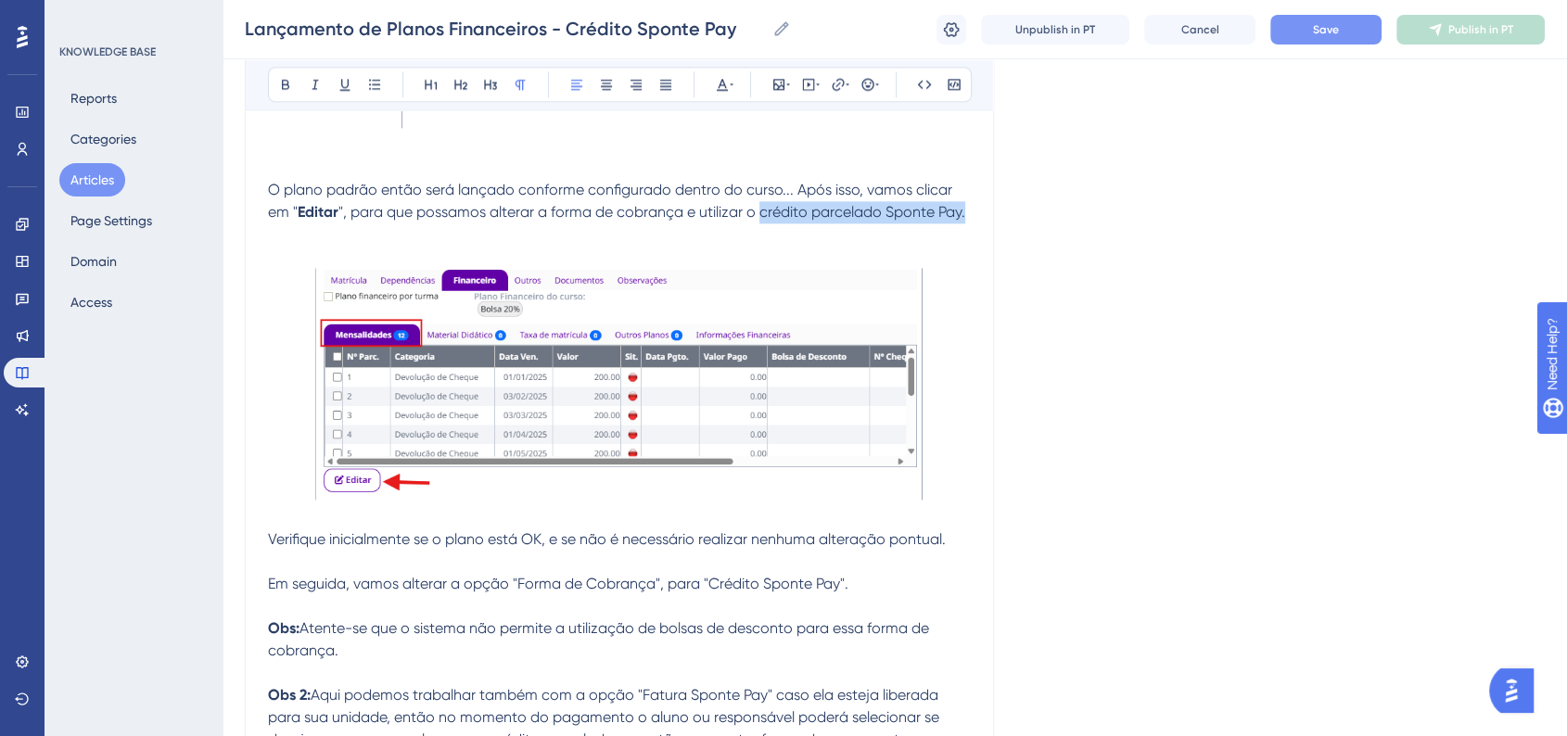
drag, startPoint x: 757, startPoint y: 222, endPoint x: 964, endPoint y: 217, distance: 206.8
click at [964, 217] on p "O plano padrão então será lançado conforme configurado dentro do curso... Após …" at bounding box center [619, 201] width 703 height 44
click at [283, 82] on icon at bounding box center [285, 84] width 15 height 15
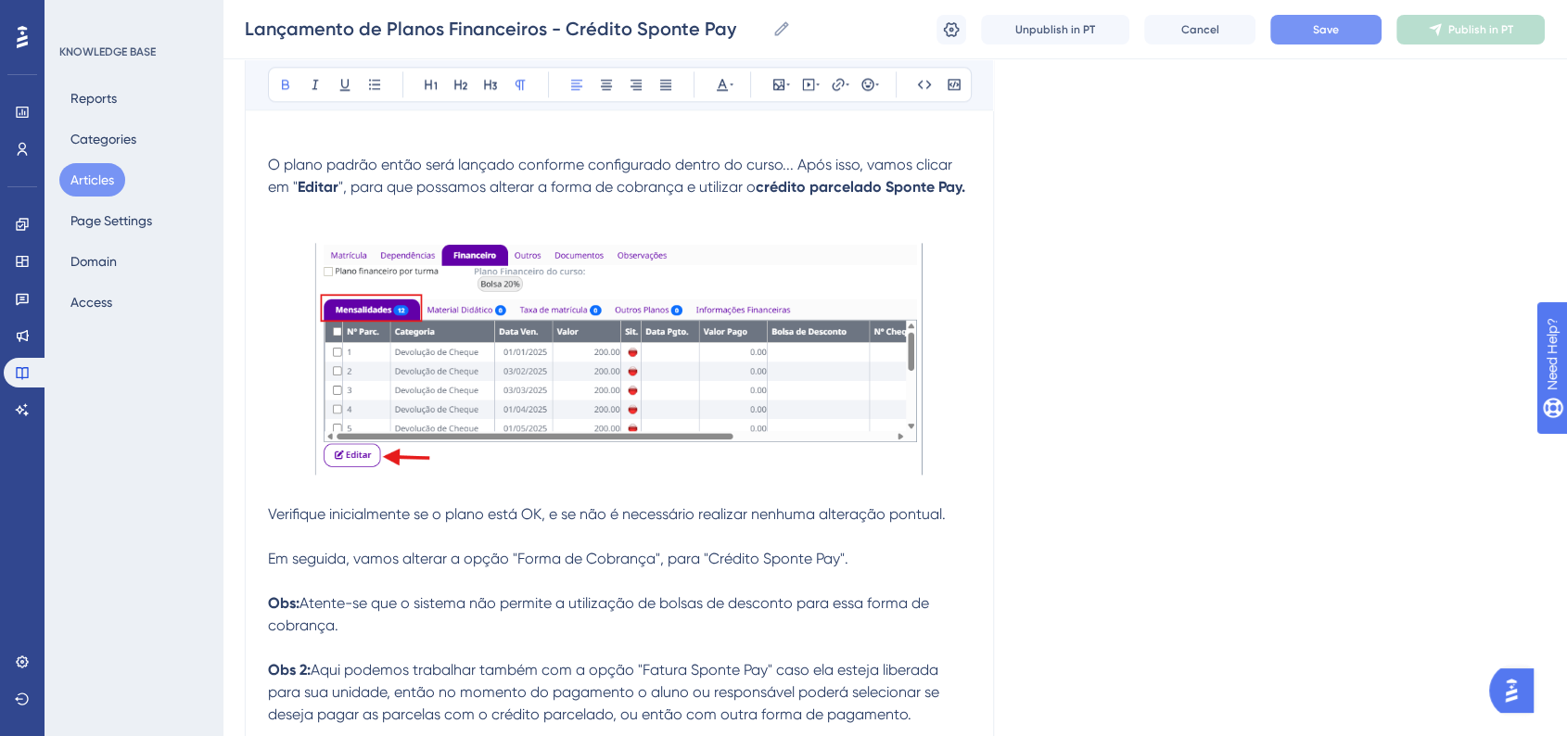
scroll to position [2574, 0]
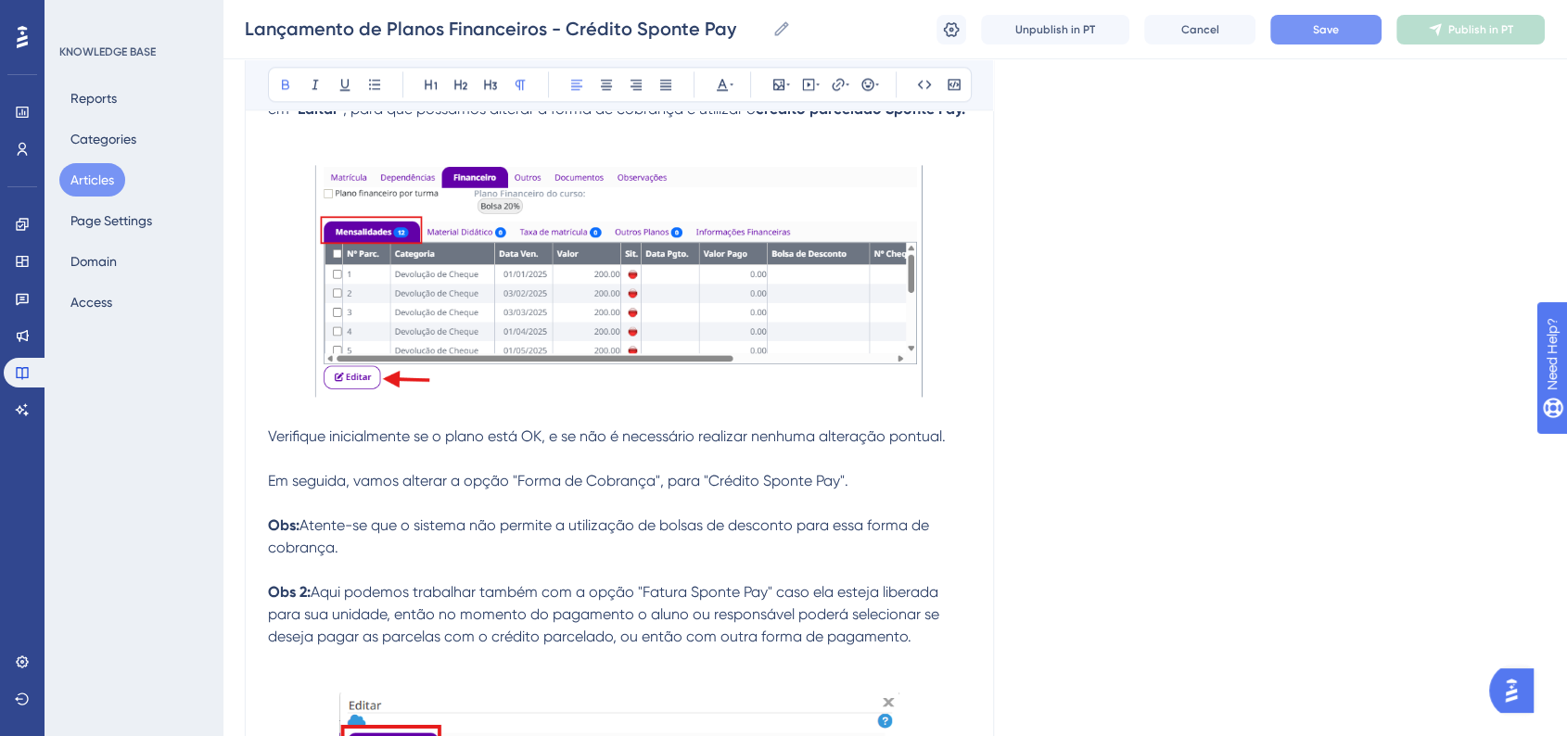
click at [268, 445] on span "Verifique inicialmente se o plano está OK, e se não é necessário realizar nenhu…" at bounding box center [607, 436] width 678 height 18
click at [860, 83] on icon at bounding box center [867, 84] width 15 height 15
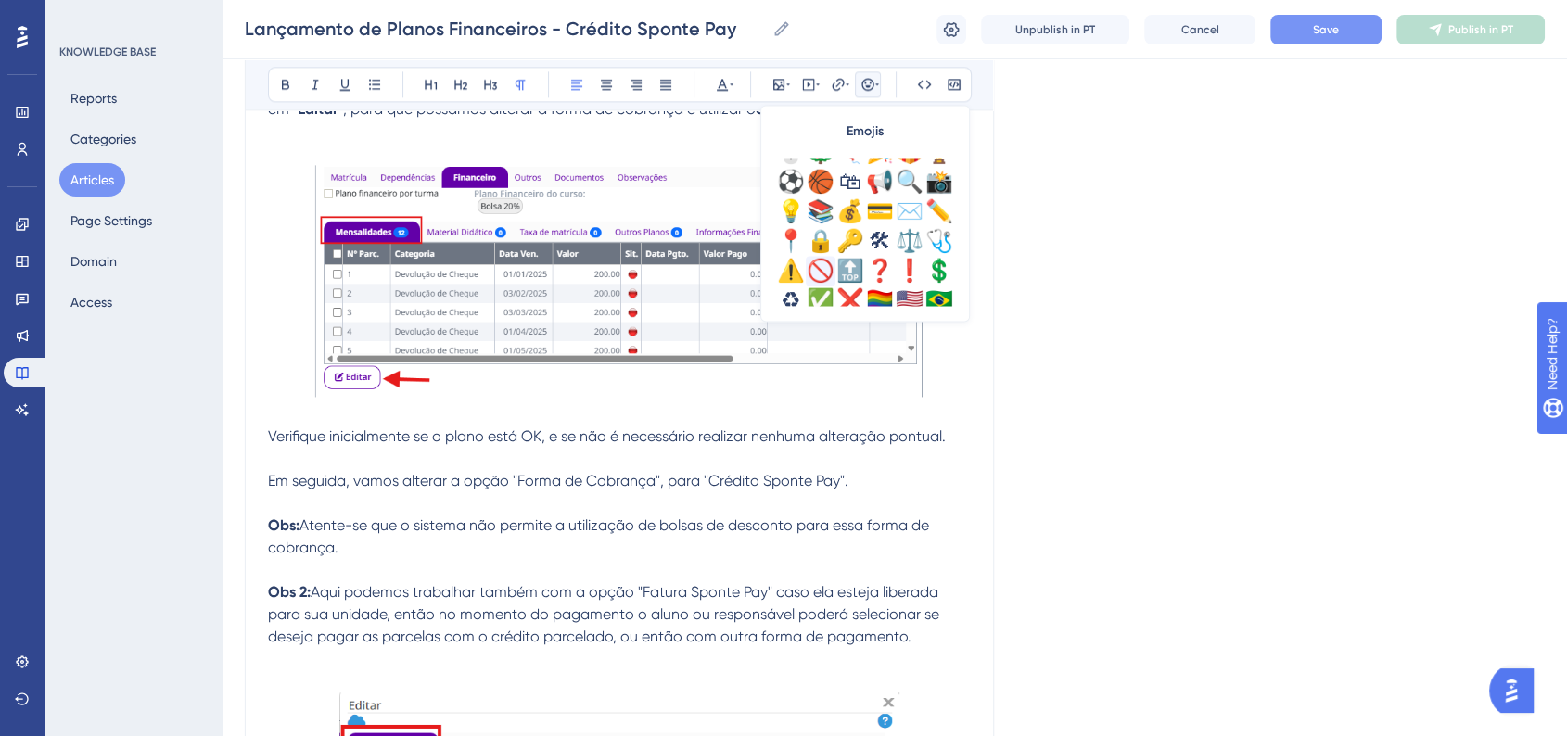
scroll to position [617, 0]
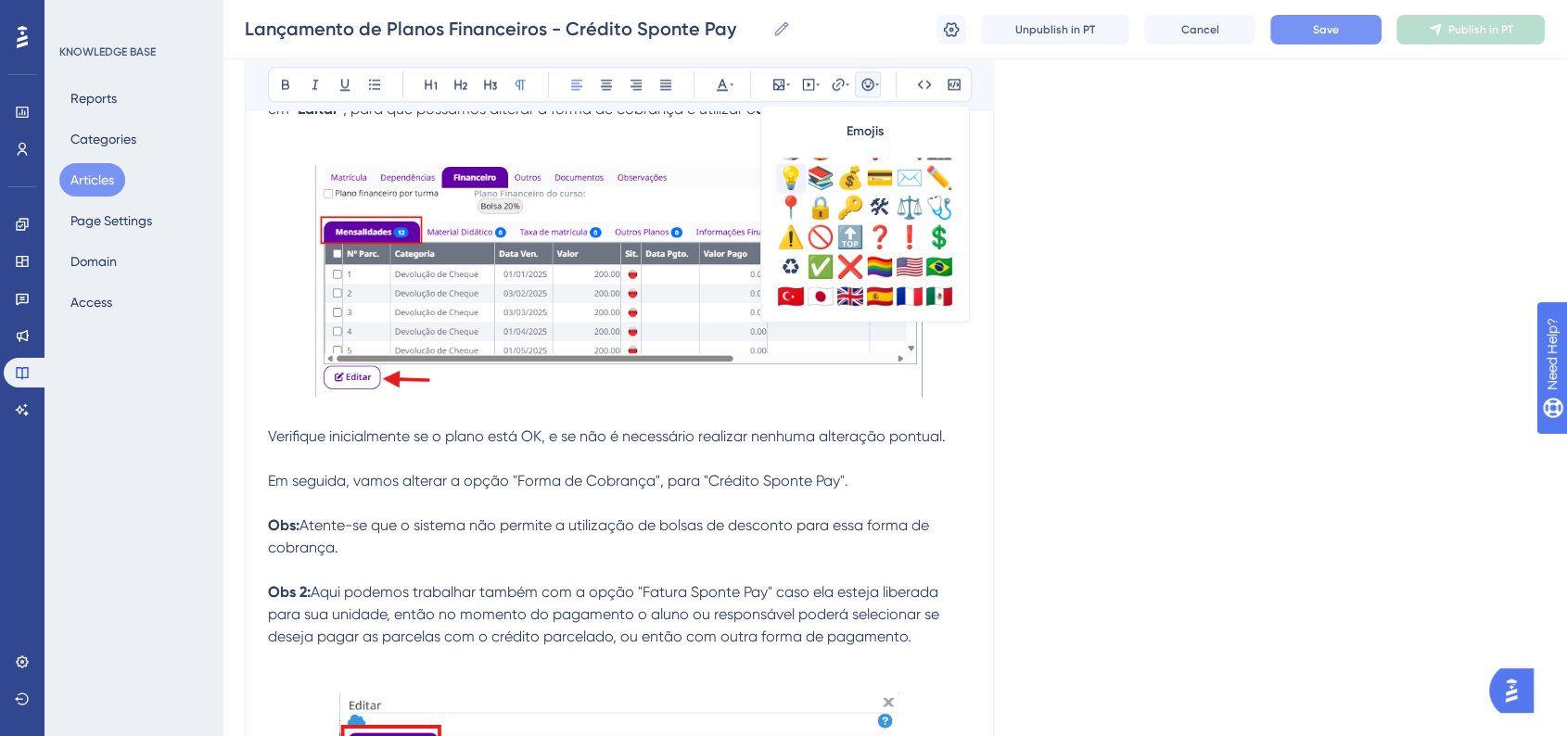
click at [791, 172] on div "💡" at bounding box center [791, 178] width 30 height 30
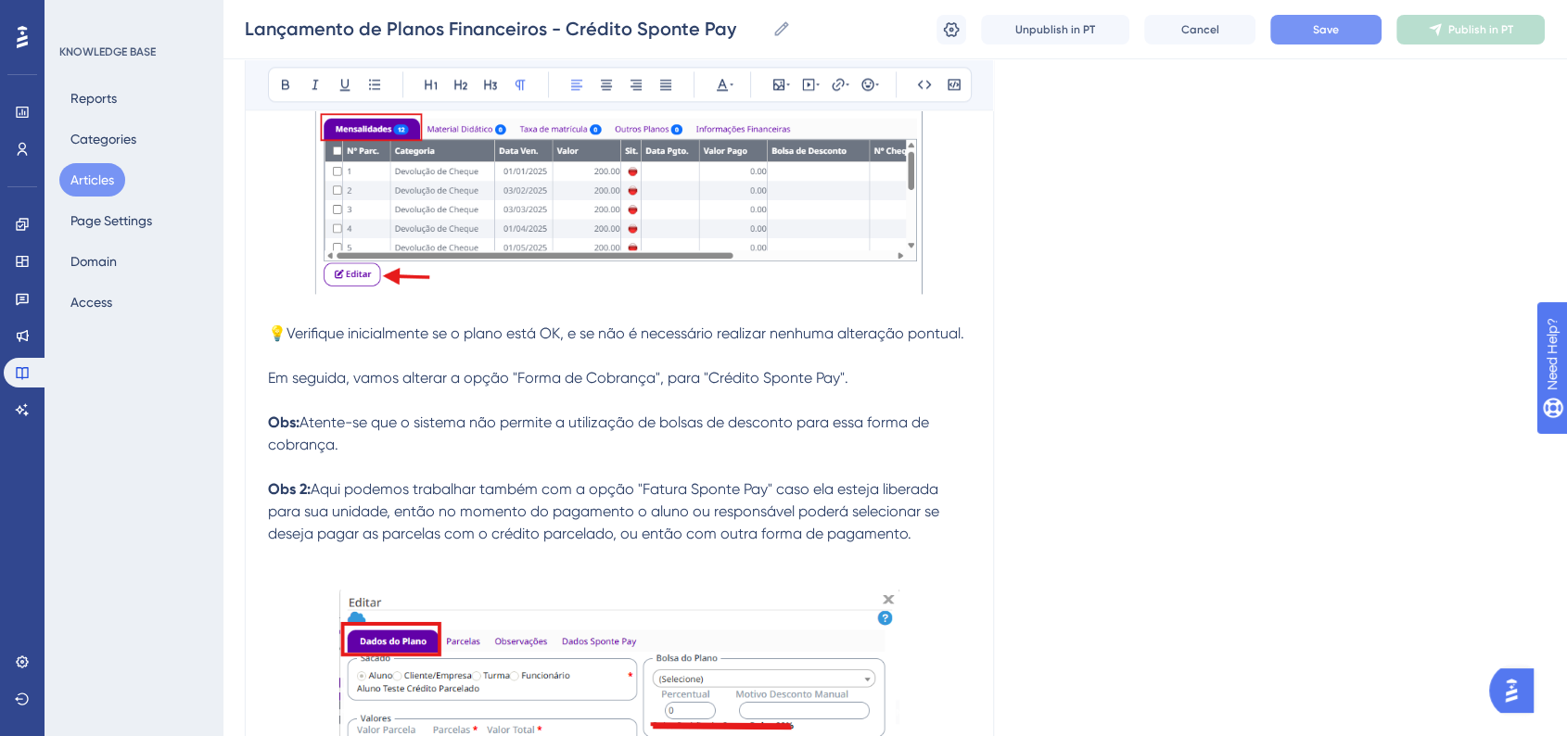
scroll to position [2677, 0]
click at [269, 338] on span "💡Verifique inicialmente se o plano está OK, e se não é necessário realizar nenh…" at bounding box center [616, 333] width 696 height 18
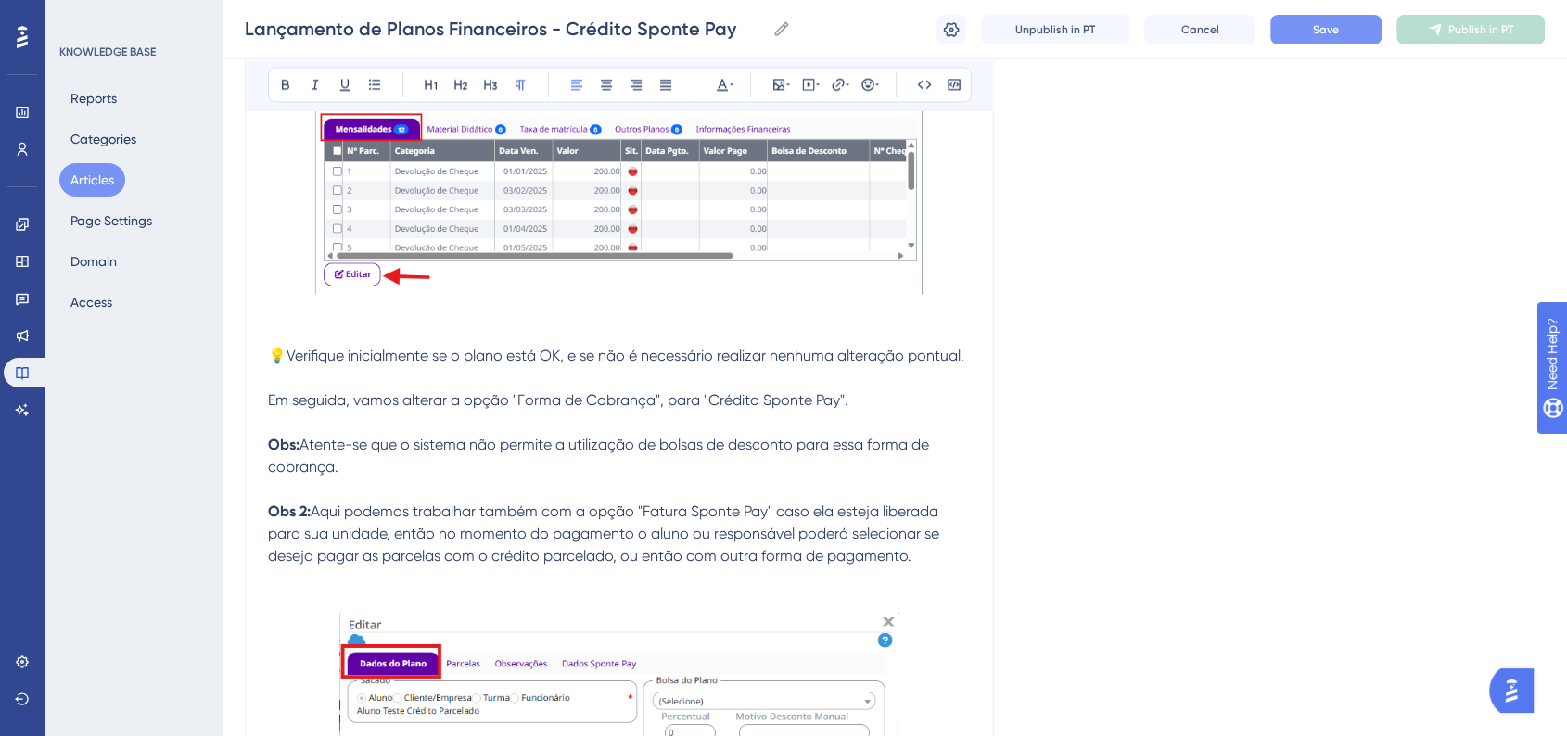
drag, startPoint x: 519, startPoint y: 409, endPoint x: 652, endPoint y: 404, distance: 132.7
click at [652, 404] on span "Em seguida, vamos alterar a opção "Forma de Cobrança", para "Crédito Sponte Pay…" at bounding box center [558, 400] width 580 height 18
click at [289, 81] on icon at bounding box center [285, 84] width 15 height 15
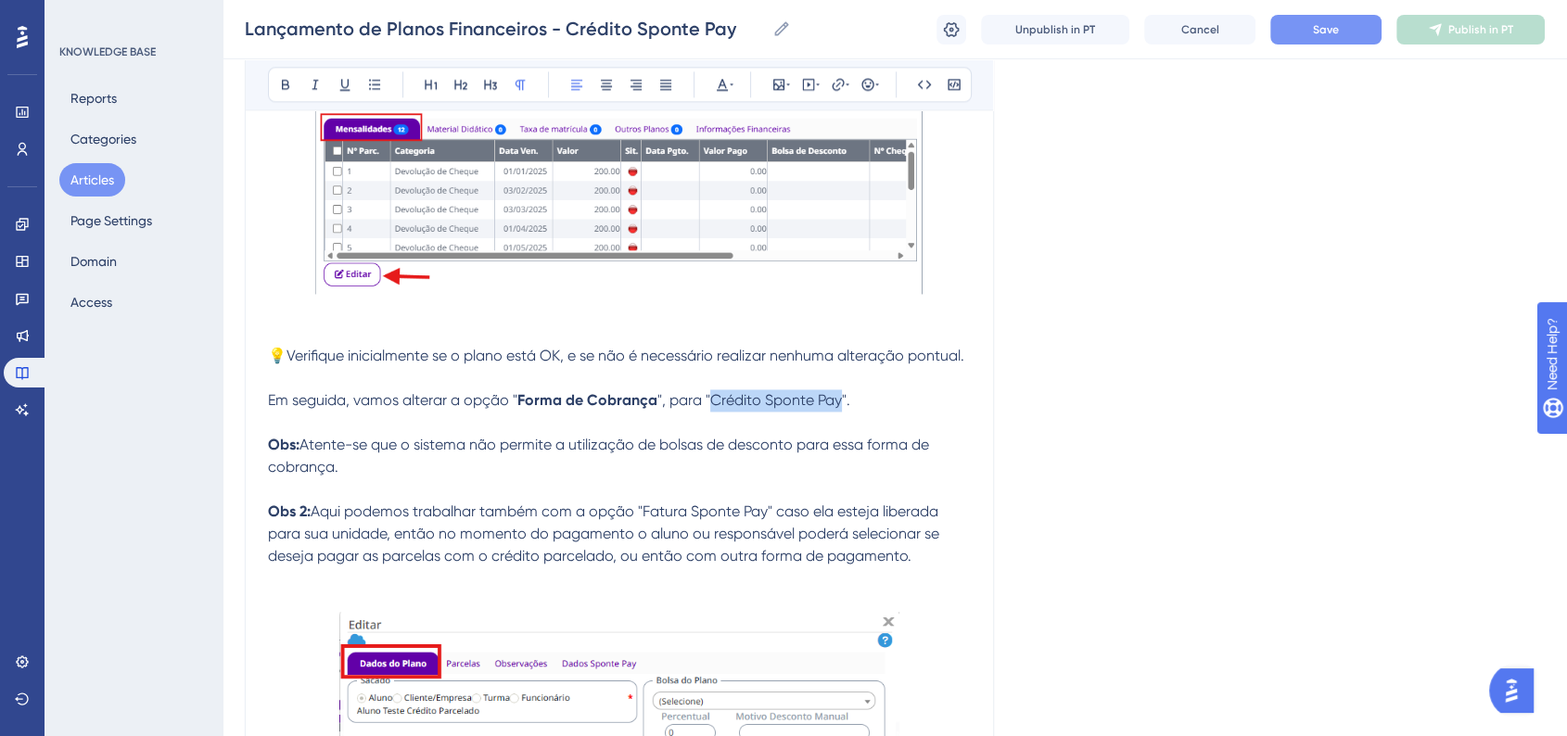
drag, startPoint x: 709, startPoint y: 409, endPoint x: 835, endPoint y: 405, distance: 126.1
click at [837, 407] on span "", para "Crédito Sponte Pay"." at bounding box center [753, 400] width 193 height 18
click at [287, 81] on icon at bounding box center [285, 85] width 7 height 10
drag, startPoint x: 713, startPoint y: 410, endPoint x: 752, endPoint y: 403, distance: 39.5
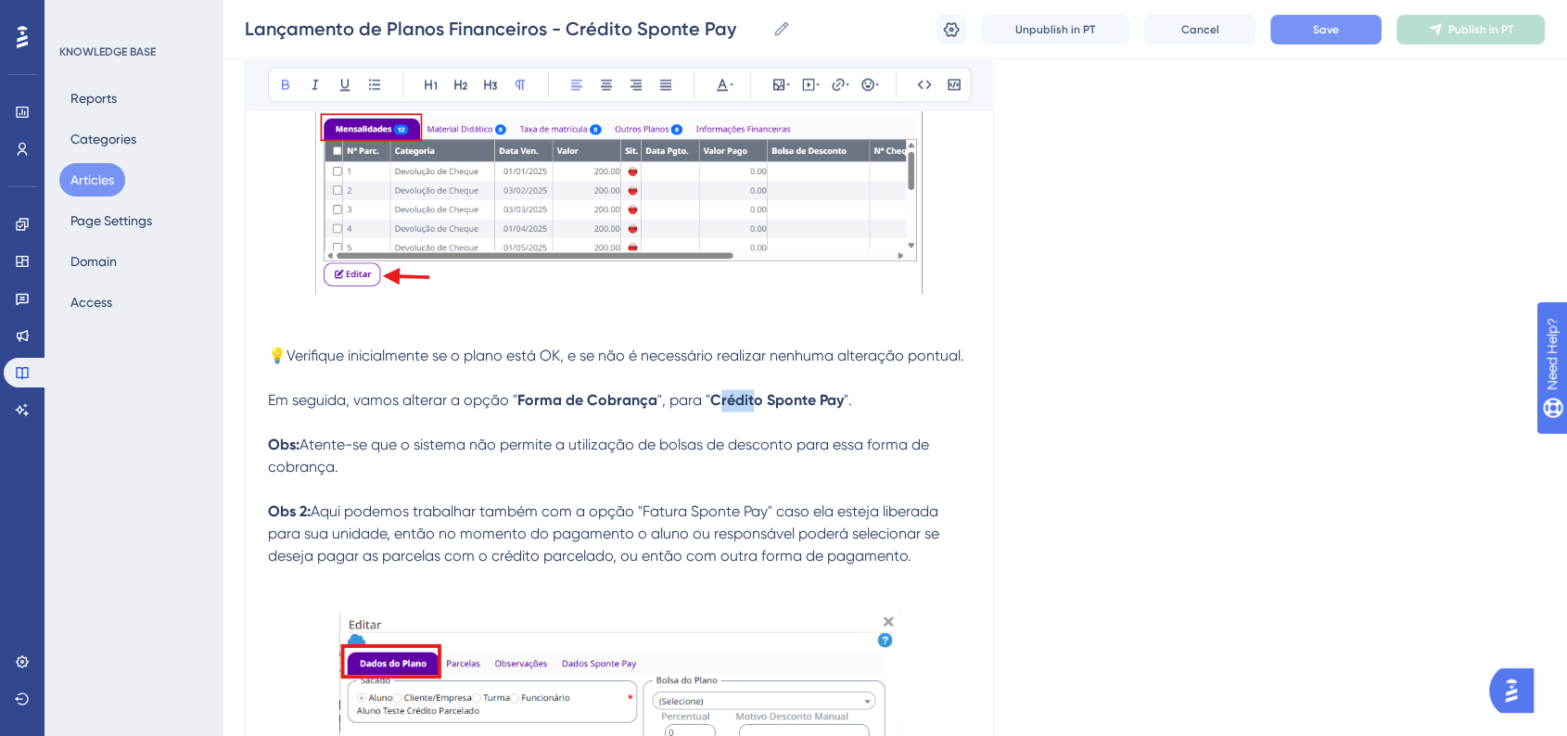
click at [752, 403] on strong "Crédito Sponte Pay" at bounding box center [776, 400] width 133 height 18
drag, startPoint x: 709, startPoint y: 406, endPoint x: 838, endPoint y: 408, distance: 128.9
click at [838, 408] on strong "Crédito Sponte Pay" at bounding box center [776, 400] width 133 height 18
click at [730, 85] on icon at bounding box center [732, 84] width 4 height 15
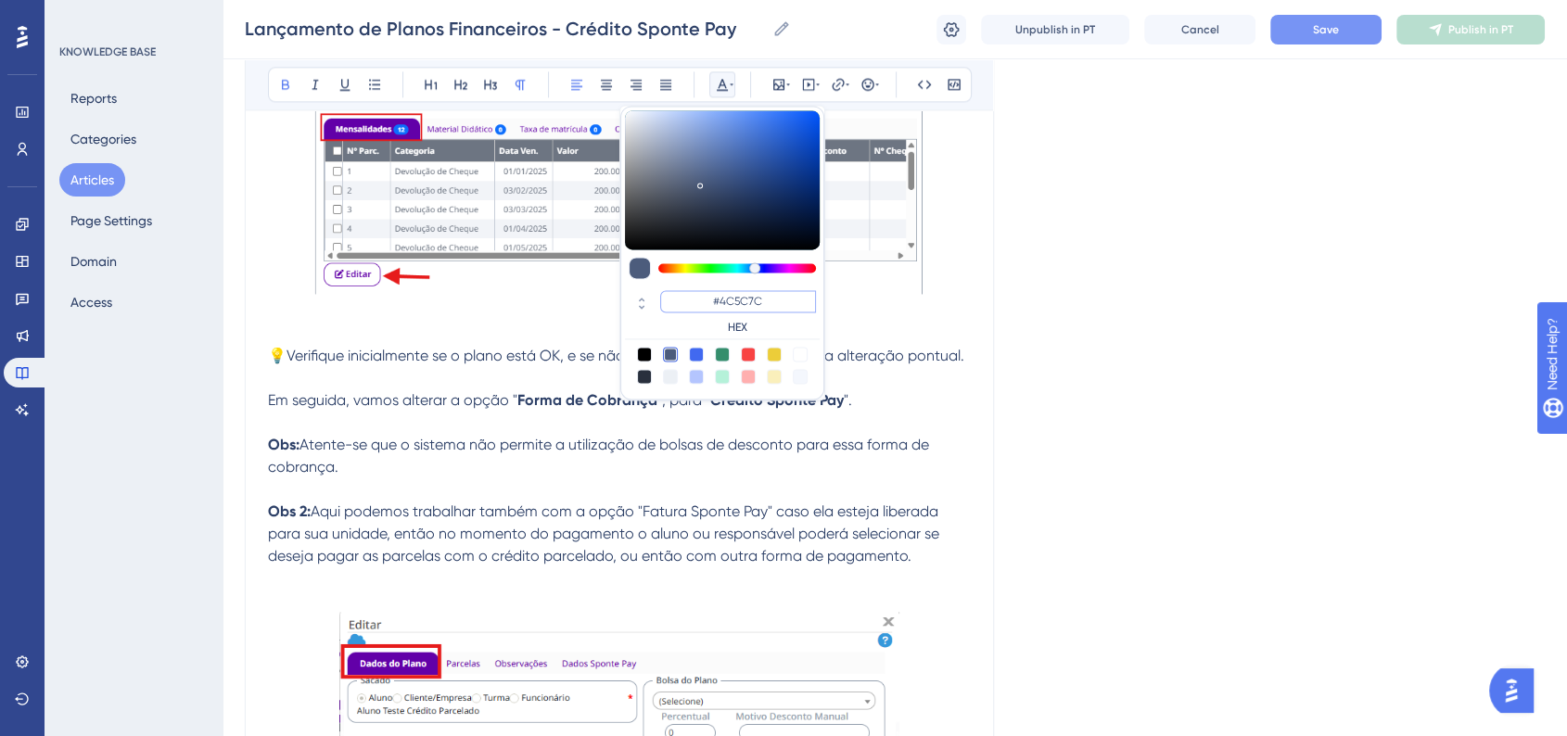
click at [744, 298] on input "#4C5C7C" at bounding box center [738, 301] width 156 height 22
paste input "6200A8"
type input "#6200A8"
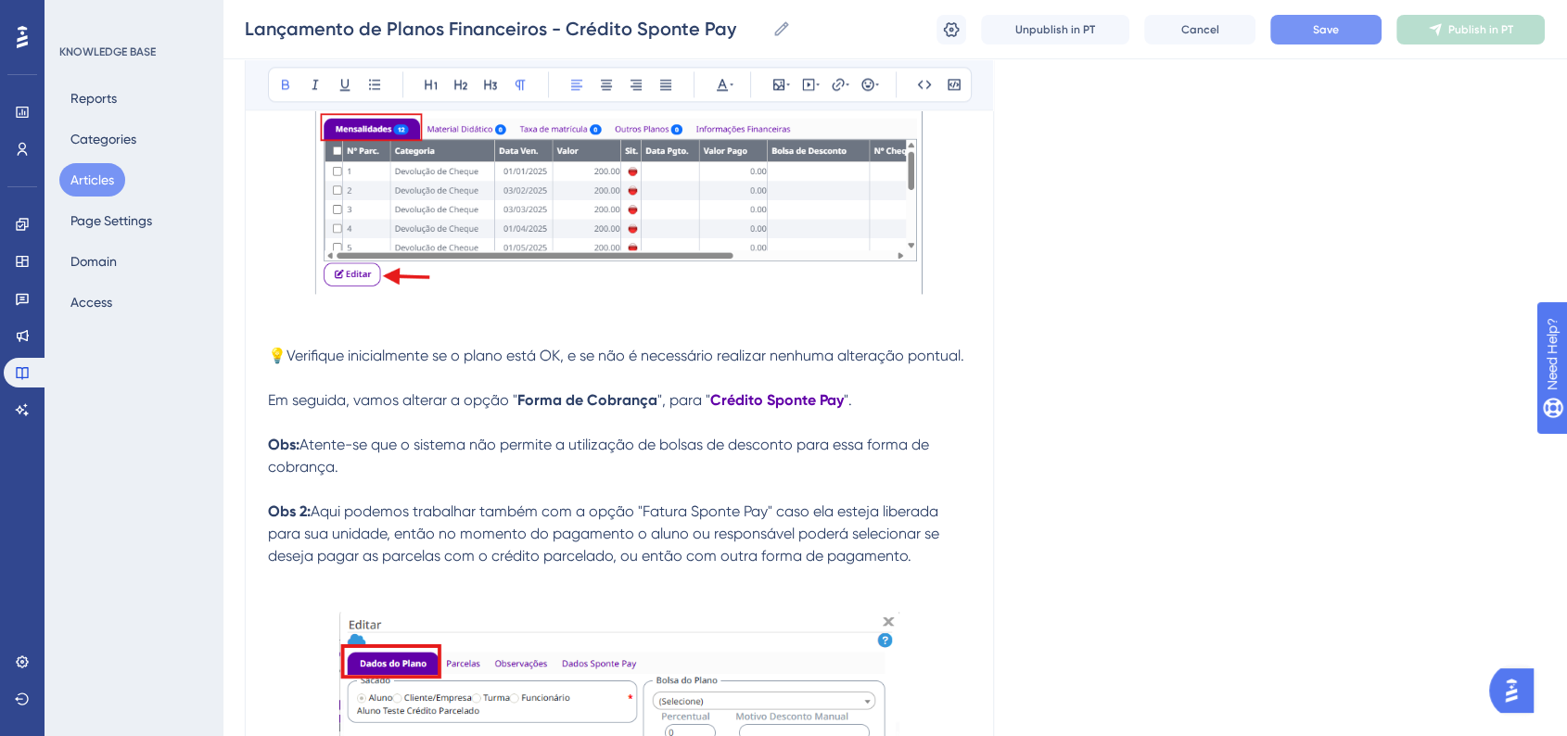
click at [268, 448] on strong "Obs:" at bounding box center [284, 445] width 32 height 18
click at [881, 85] on div "Bold Italic Underline Bullet Point Heading 1 Heading 2 Heading 3 Normal Align L…" at bounding box center [620, 84] width 704 height 35
click at [874, 75] on button at bounding box center [868, 84] width 26 height 26
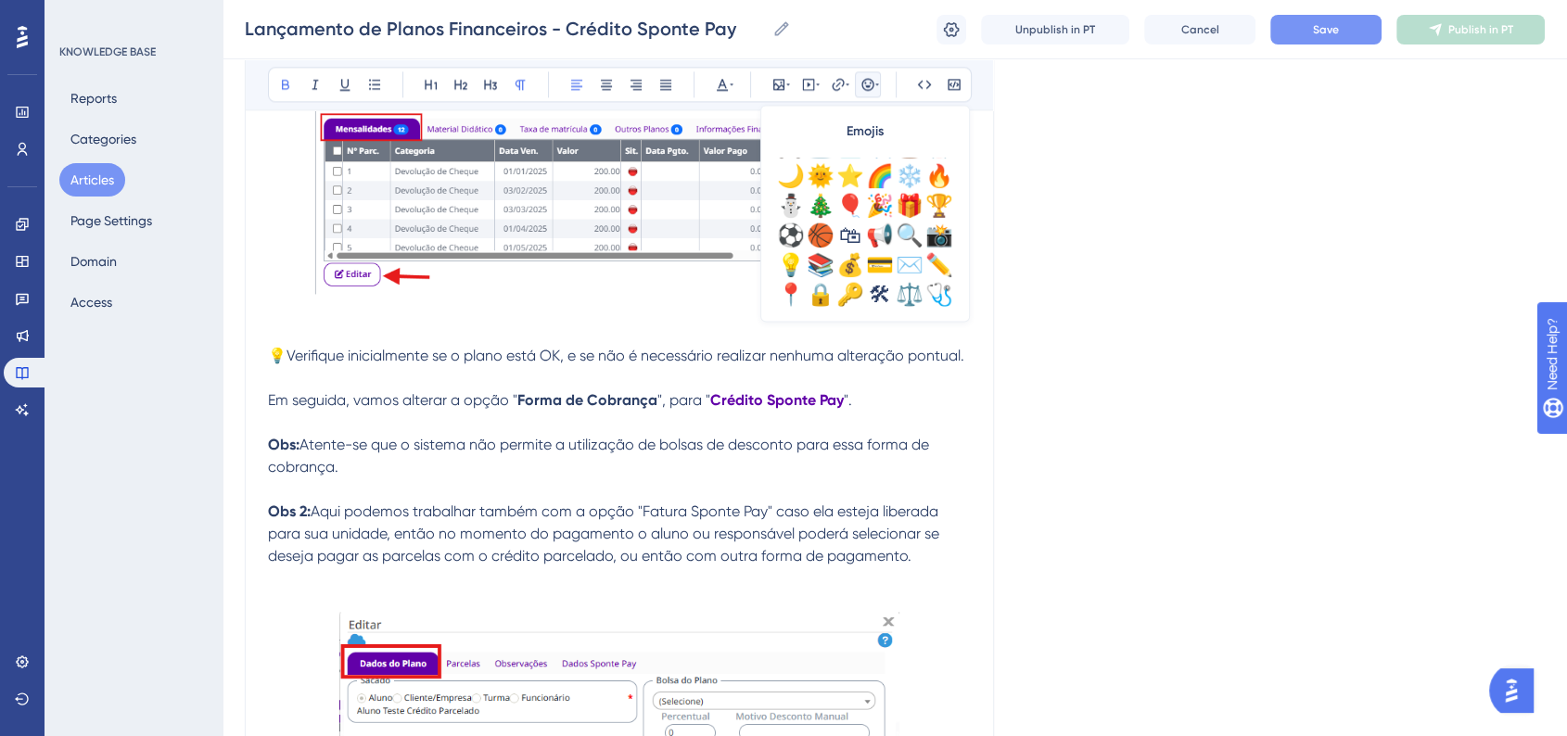
scroll to position [617, 0]
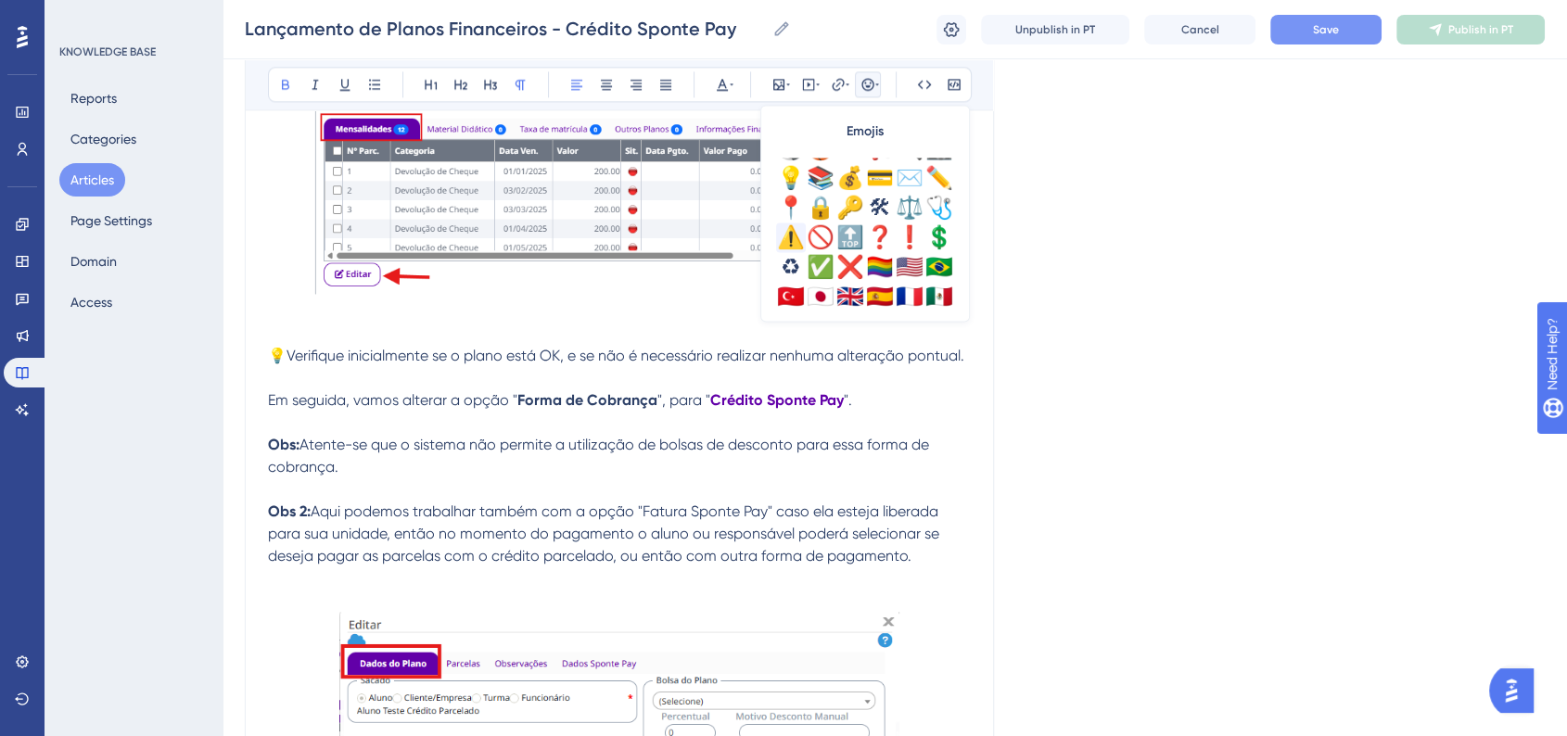
click at [791, 235] on div "⚠️" at bounding box center [791, 237] width 30 height 30
drag, startPoint x: 272, startPoint y: 454, endPoint x: 284, endPoint y: 455, distance: 12.1
click at [284, 453] on span "⚠️" at bounding box center [277, 445] width 19 height 18
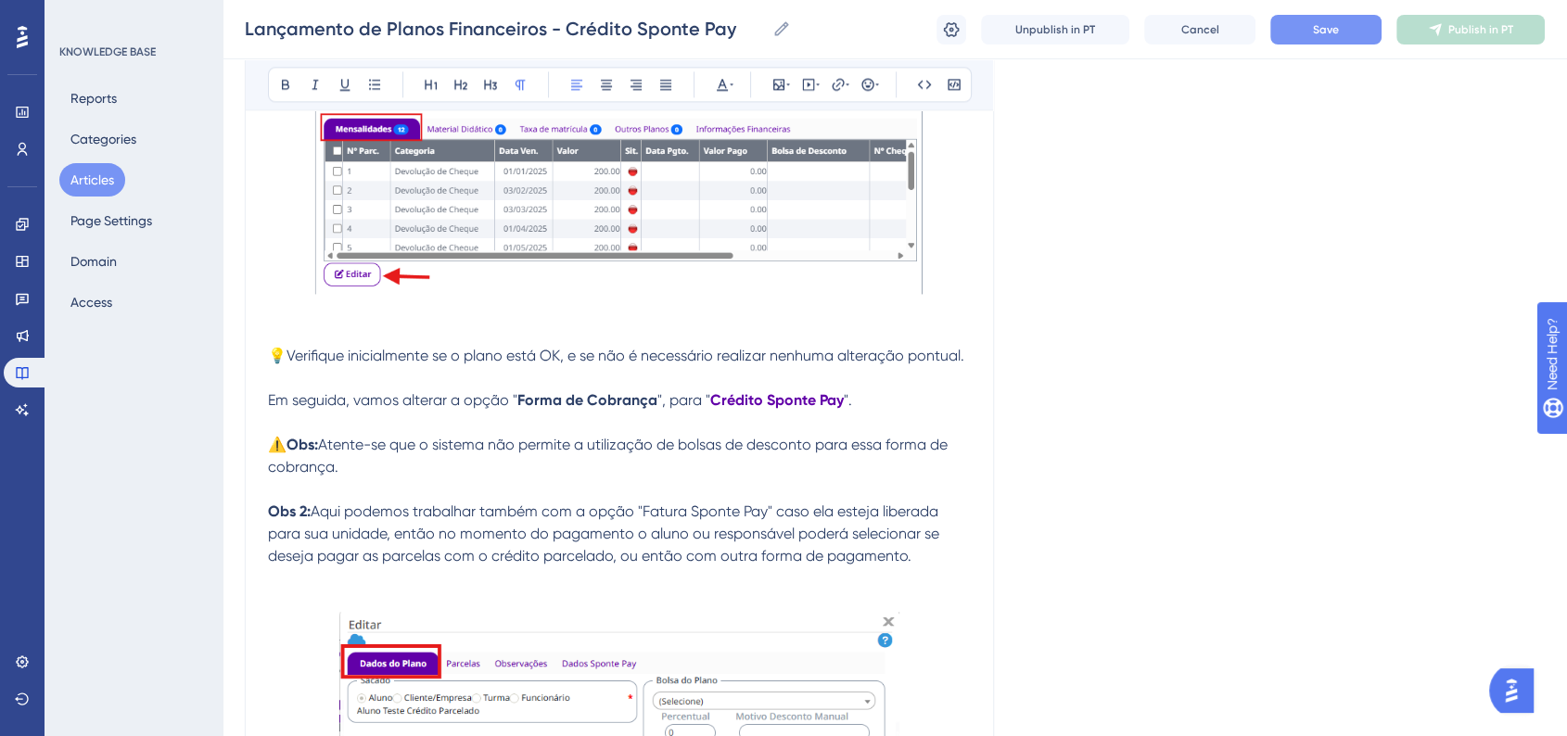
click at [270, 520] on strong "Obs 2:" at bounding box center [289, 511] width 43 height 18
drag, startPoint x: 288, startPoint y: 453, endPoint x: 318, endPoint y: 451, distance: 29.7
click at [318, 451] on strong "Obs:" at bounding box center [302, 445] width 32 height 18
click at [719, 83] on icon at bounding box center [722, 84] width 15 height 15
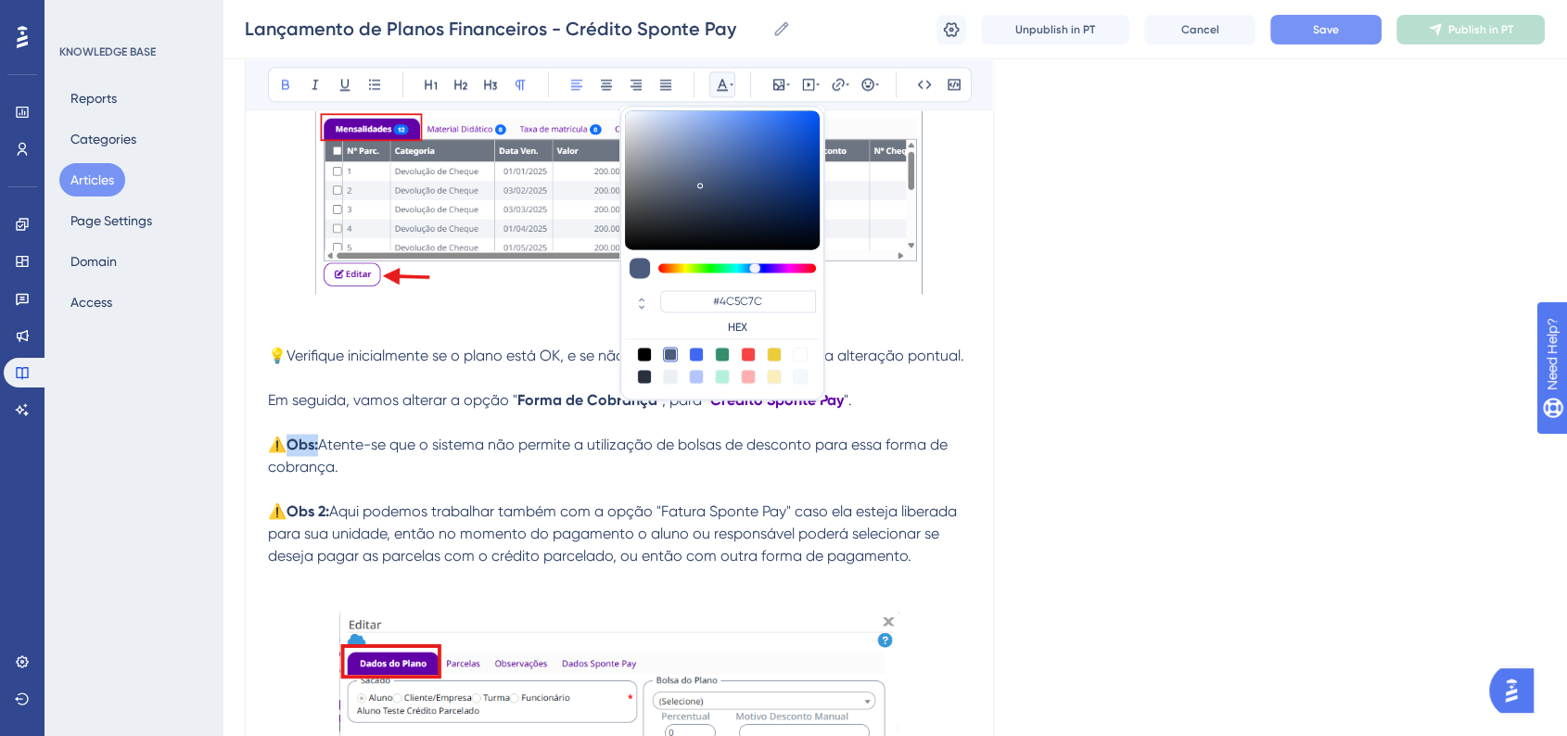
click at [749, 354] on div at bounding box center [748, 354] width 15 height 15
type input "#F84343"
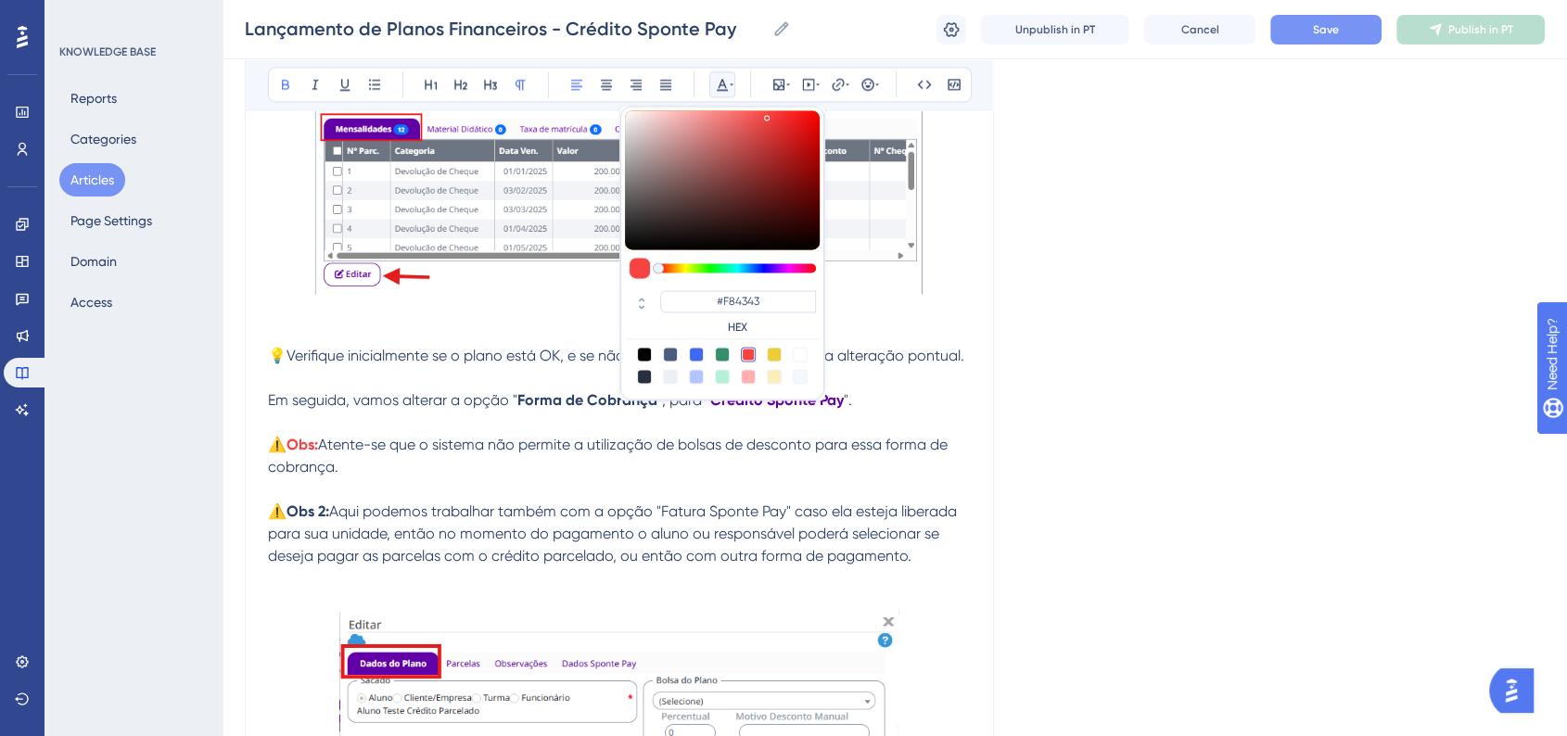
click at [328, 490] on p at bounding box center [619, 489] width 703 height 22
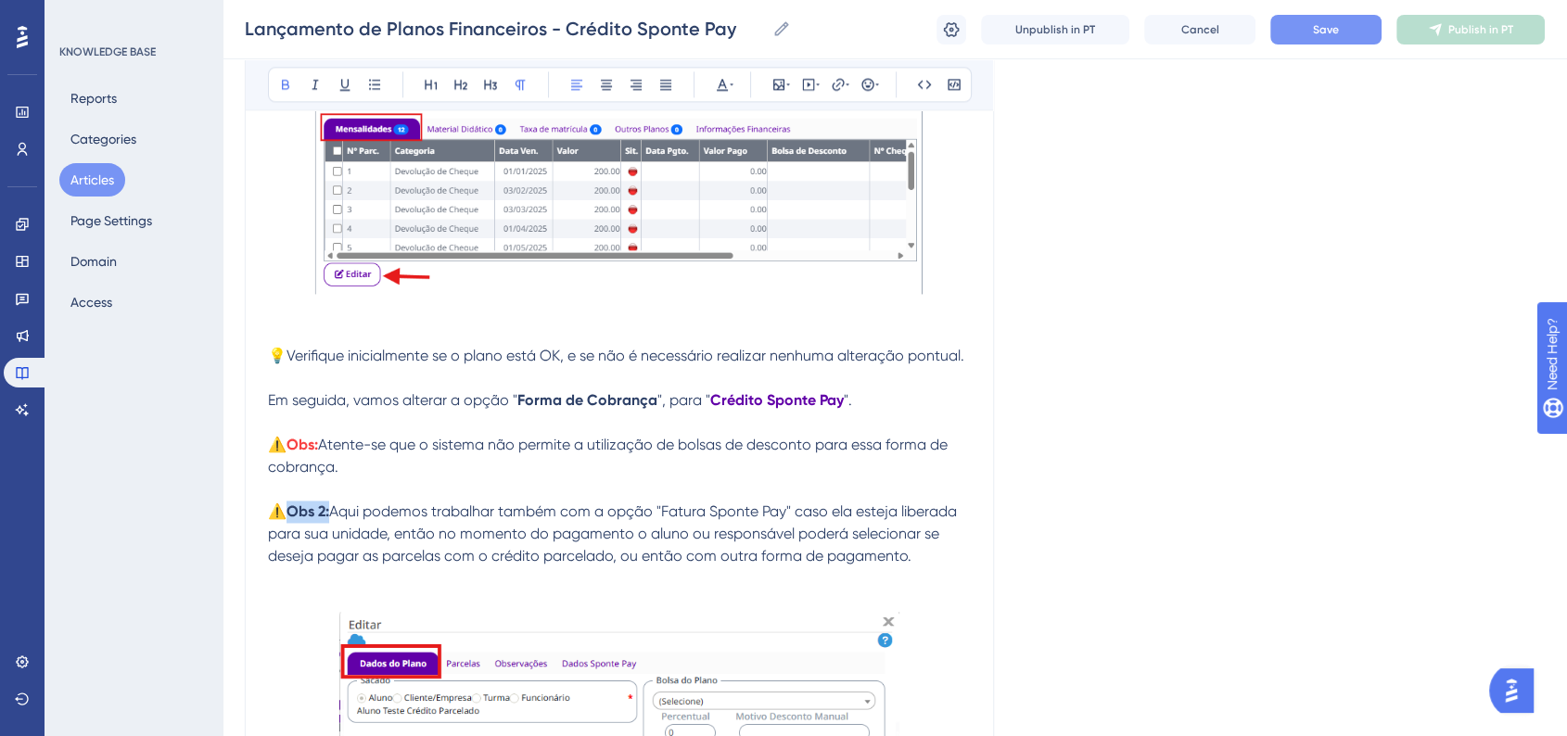
drag, startPoint x: 287, startPoint y: 521, endPoint x: 330, endPoint y: 518, distance: 42.7
click at [329, 518] on strong "Obs 2:" at bounding box center [307, 511] width 43 height 18
click at [730, 77] on icon at bounding box center [732, 84] width 4 height 15
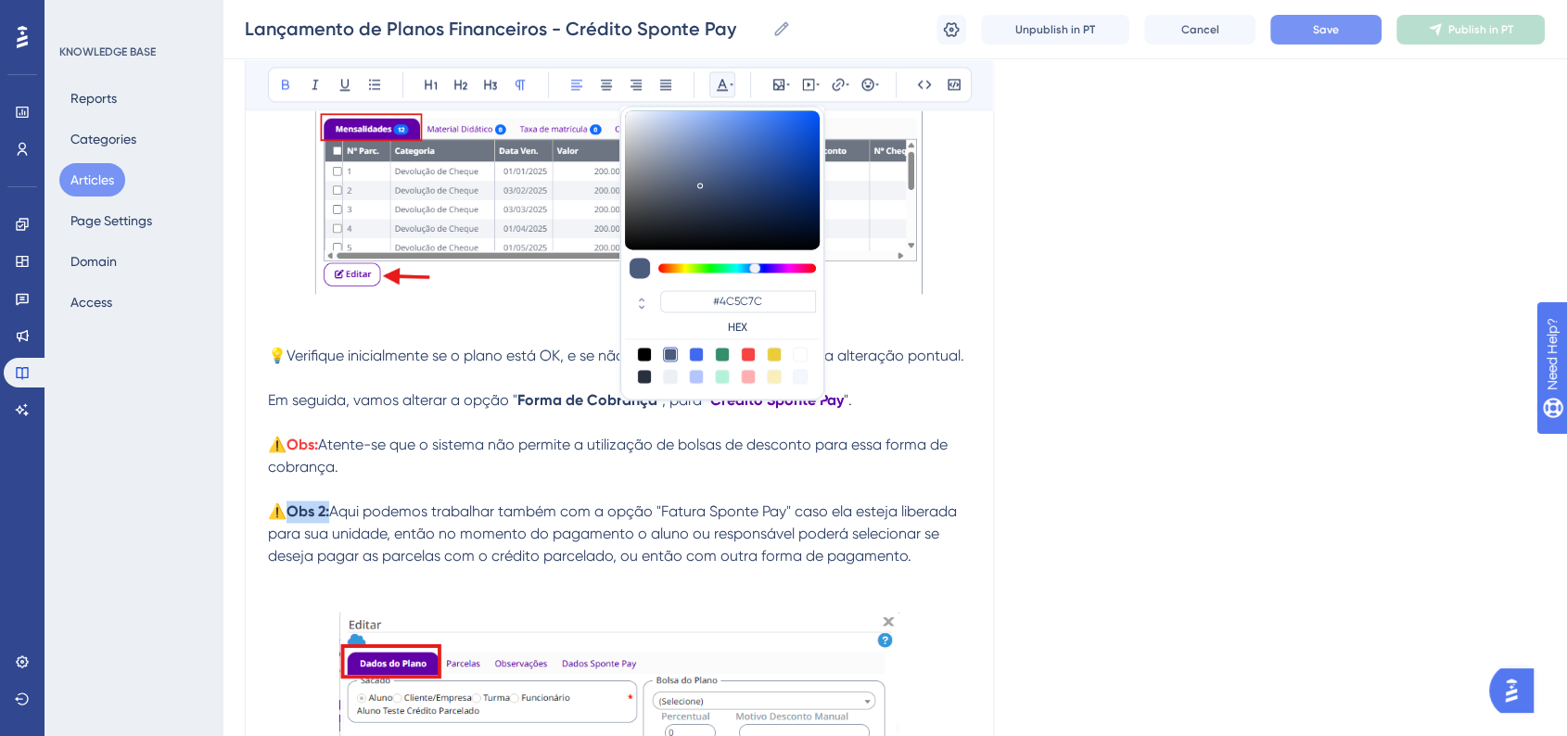
click at [749, 355] on div at bounding box center [748, 354] width 15 height 15
type input "#F84343"
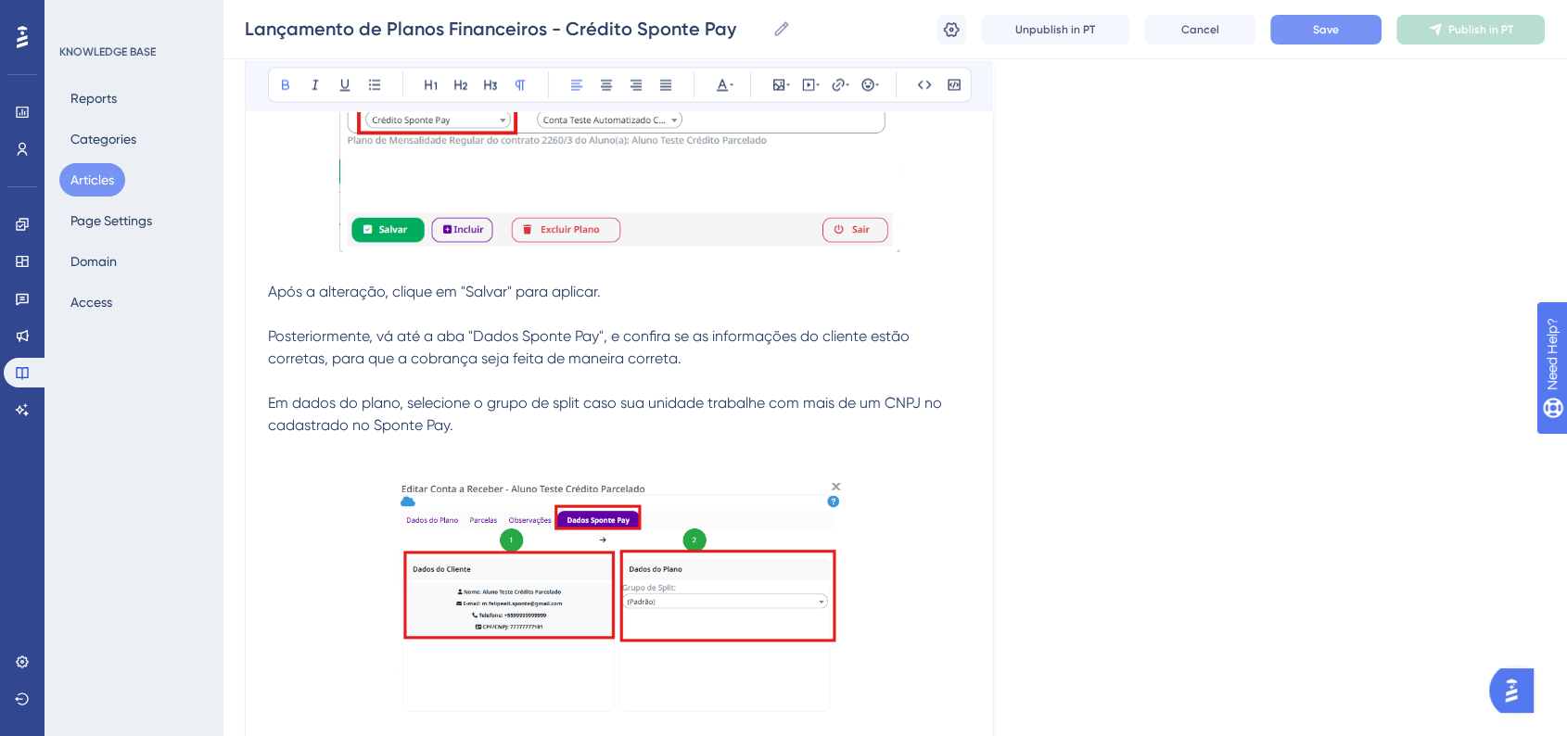
scroll to position [3502, 0]
click at [268, 296] on span "Após a alteração, clique em "Salvar" para aplicar." at bounding box center [434, 290] width 333 height 18
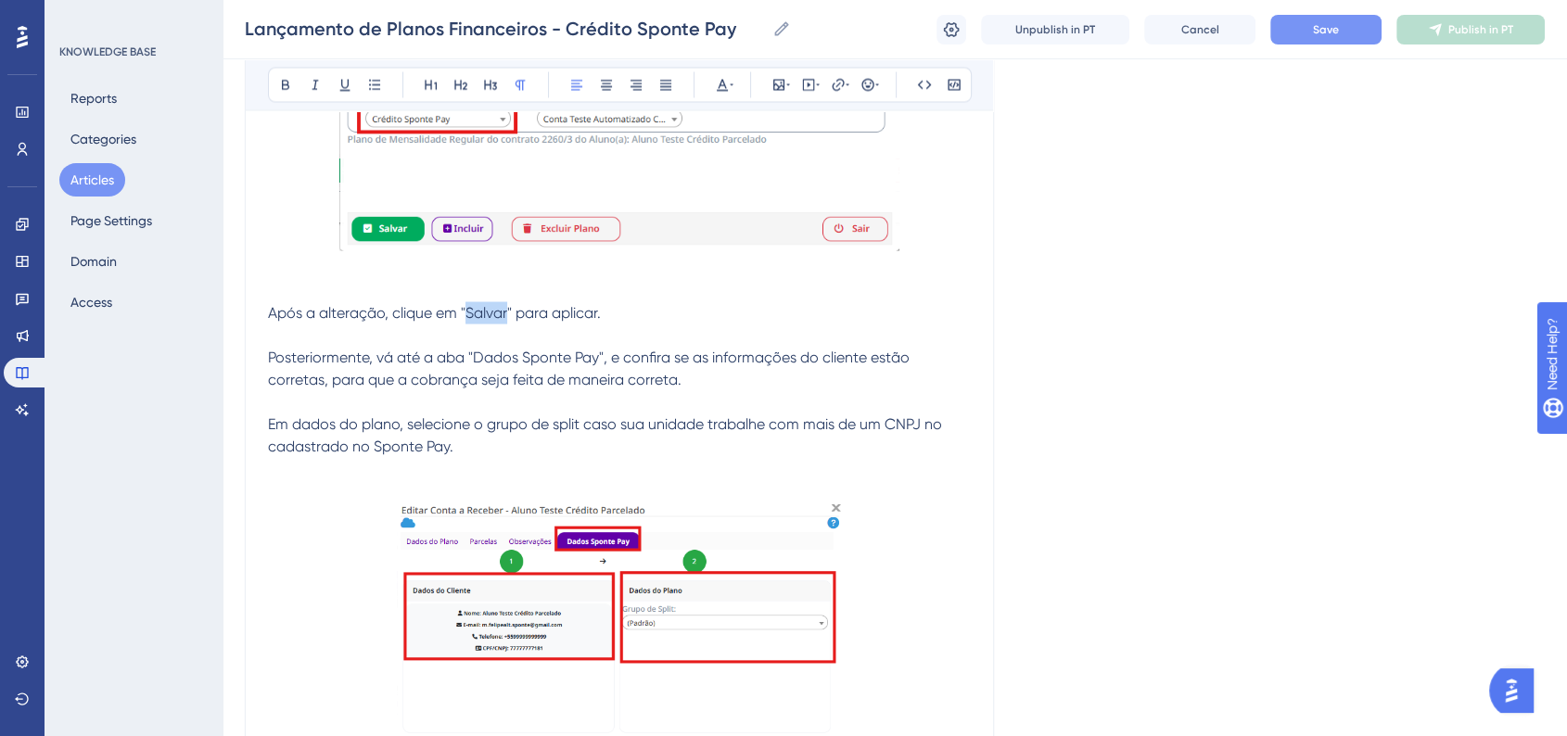
drag, startPoint x: 465, startPoint y: 319, endPoint x: 506, endPoint y: 325, distance: 41.3
click at [506, 321] on span "Após a alteração, clique em "Salvar" para aplicar." at bounding box center [434, 312] width 333 height 18
click at [285, 84] on icon at bounding box center [285, 84] width 15 height 15
drag, startPoint x: 477, startPoint y: 365, endPoint x: 600, endPoint y: 370, distance: 123.4
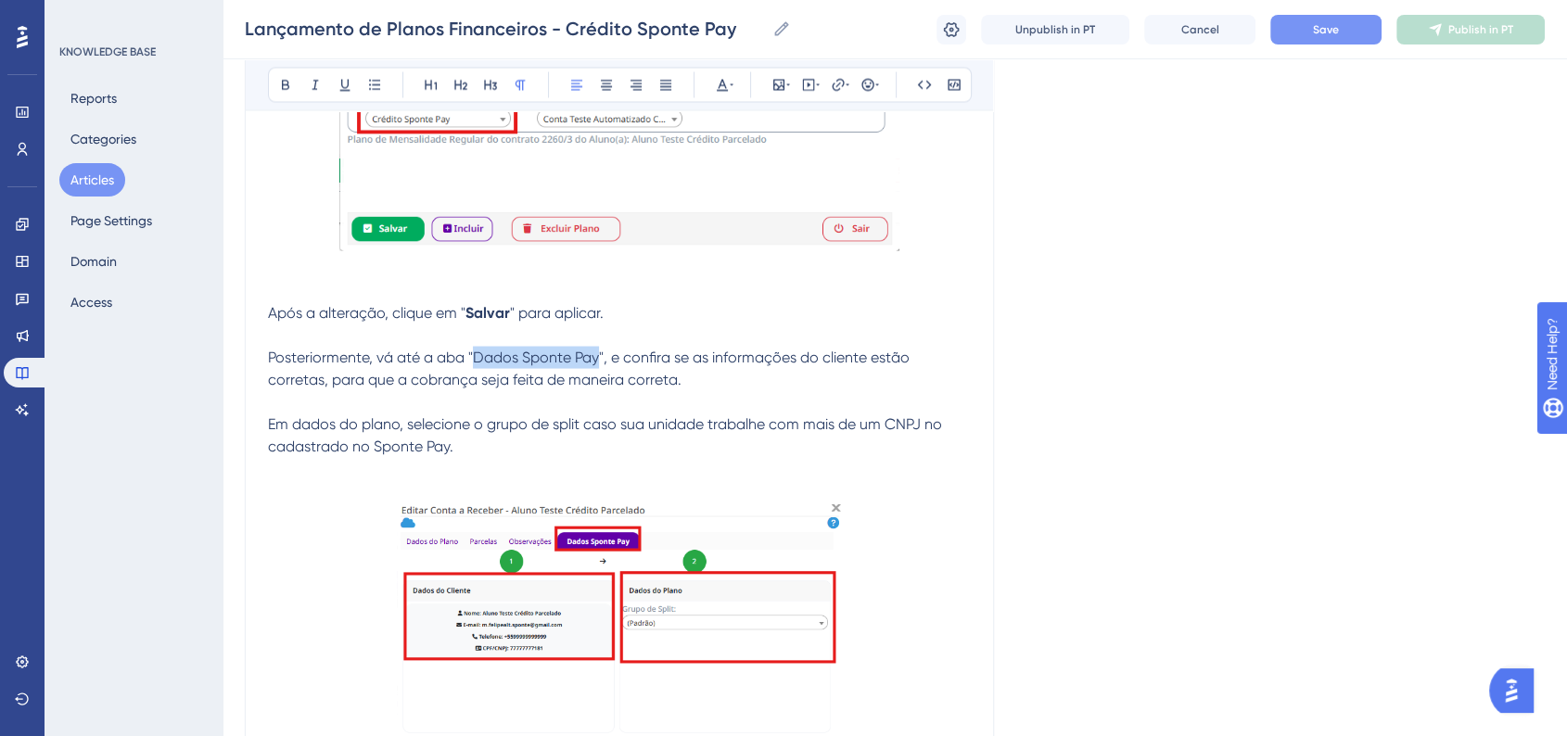
click at [600, 370] on span "Posteriormente, vá até a aba "Dados Sponte Pay", e confira se as informações do…" at bounding box center [590, 368] width 645 height 40
click at [275, 86] on button at bounding box center [286, 84] width 26 height 26
click at [875, 85] on icon at bounding box center [877, 84] width 4 height 15
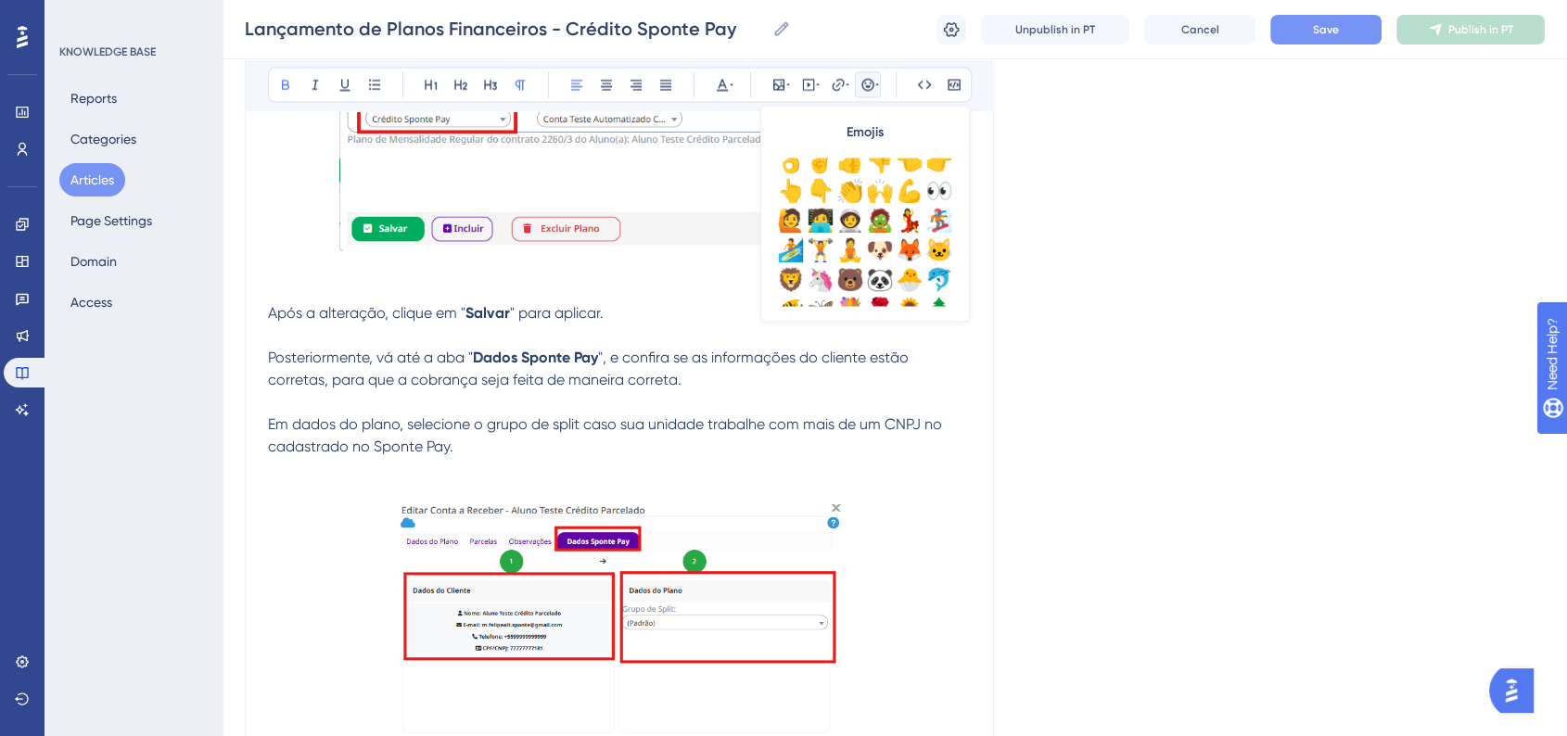
scroll to position [412, 0]
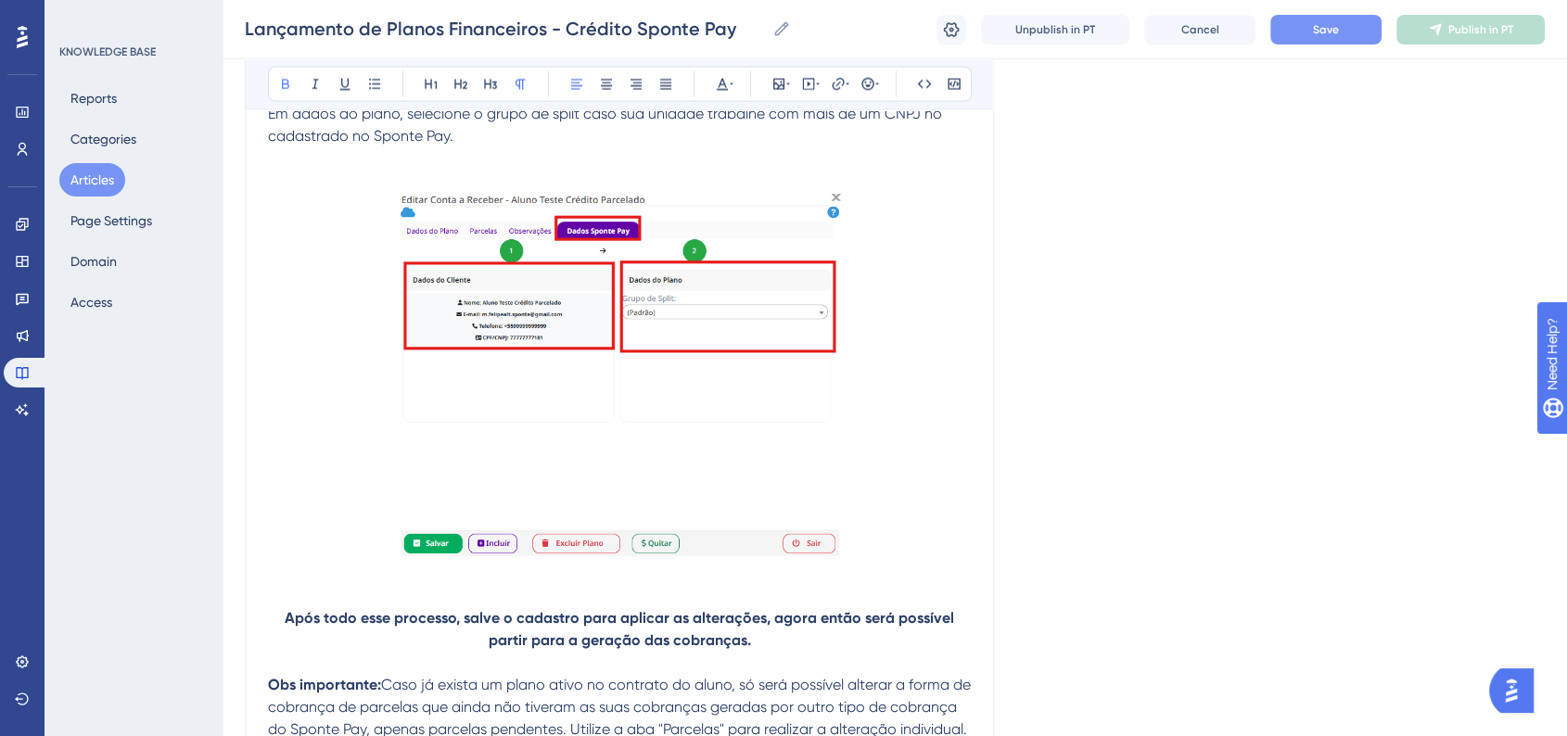
scroll to position [4017, 0]
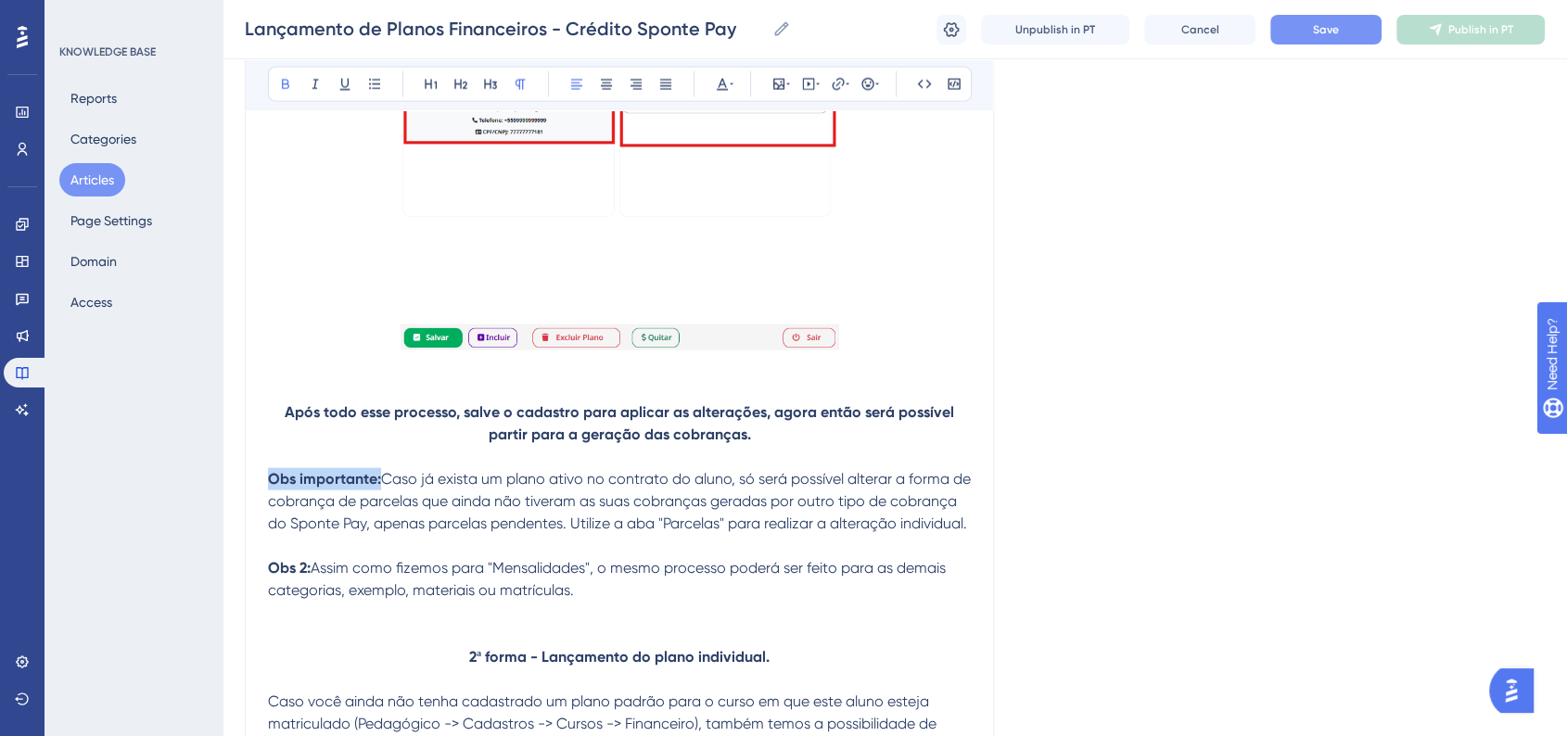
drag, startPoint x: 273, startPoint y: 491, endPoint x: 380, endPoint y: 495, distance: 106.7
click at [380, 495] on p "Obs importante: Caso já exista um plano ativo no contrato do aluno, só será pos…" at bounding box center [619, 501] width 703 height 67
click at [724, 83] on icon at bounding box center [722, 85] width 11 height 12
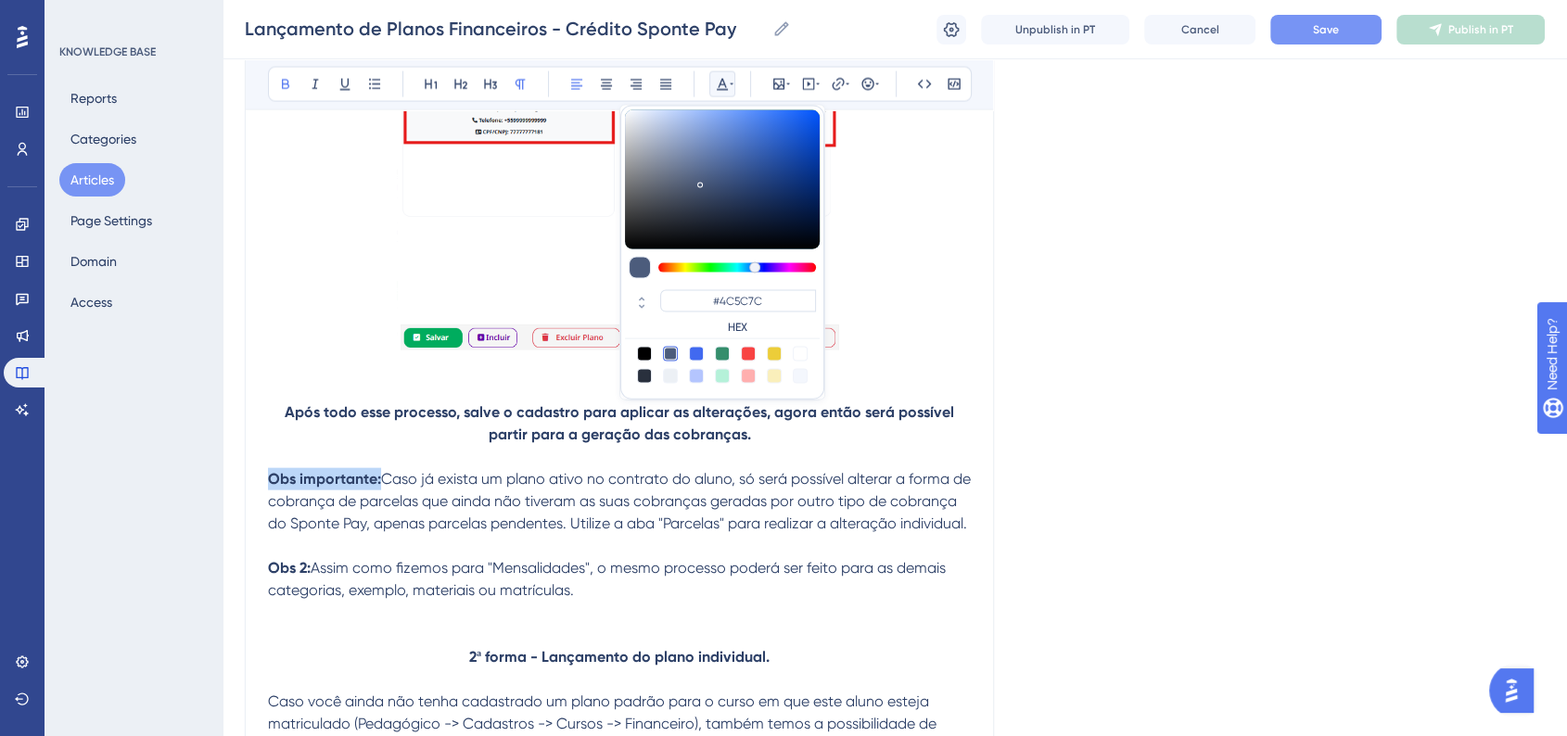
click at [743, 349] on div at bounding box center [748, 354] width 15 height 15
type input "#F84343"
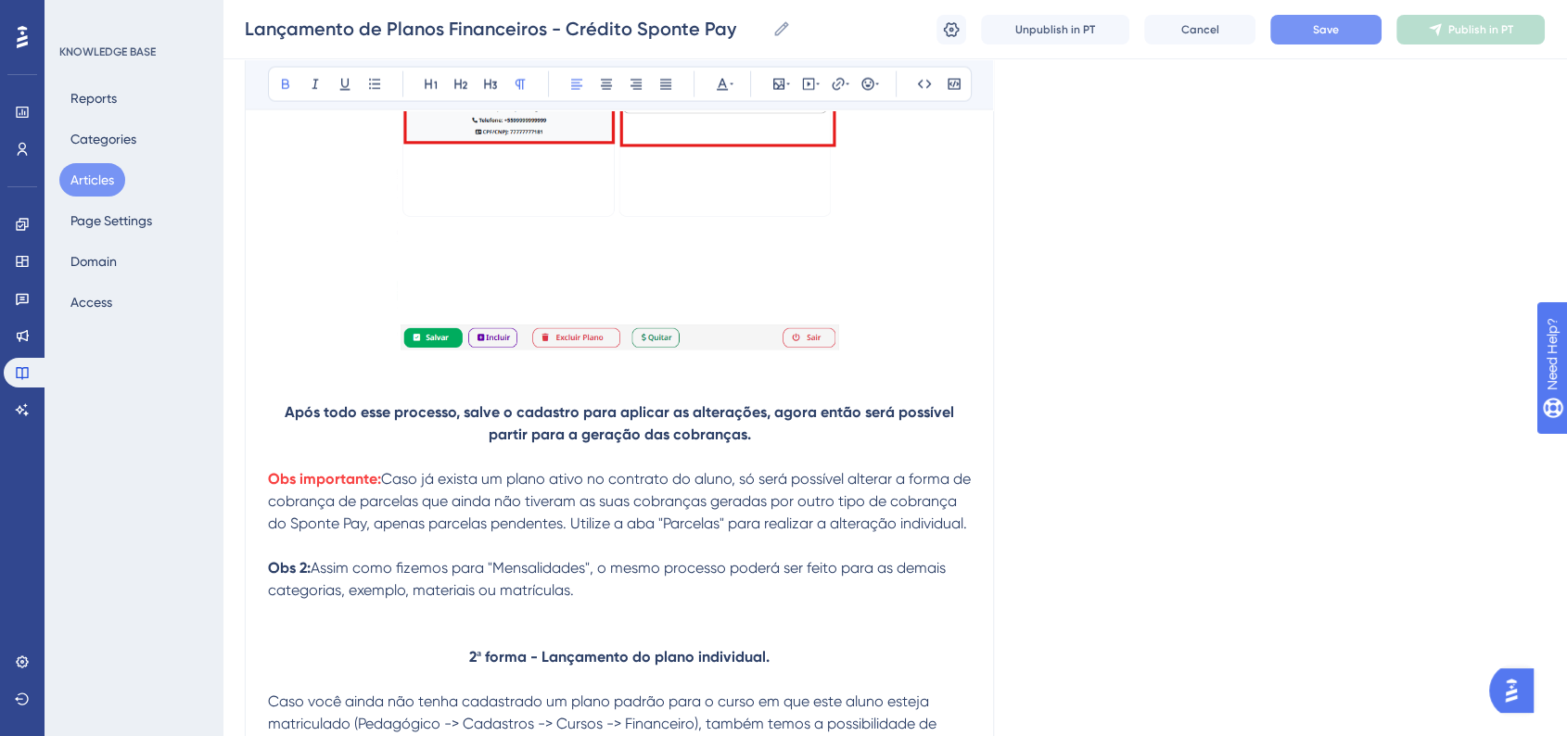
click at [273, 485] on strong "Obs importante:" at bounding box center [324, 479] width 113 height 18
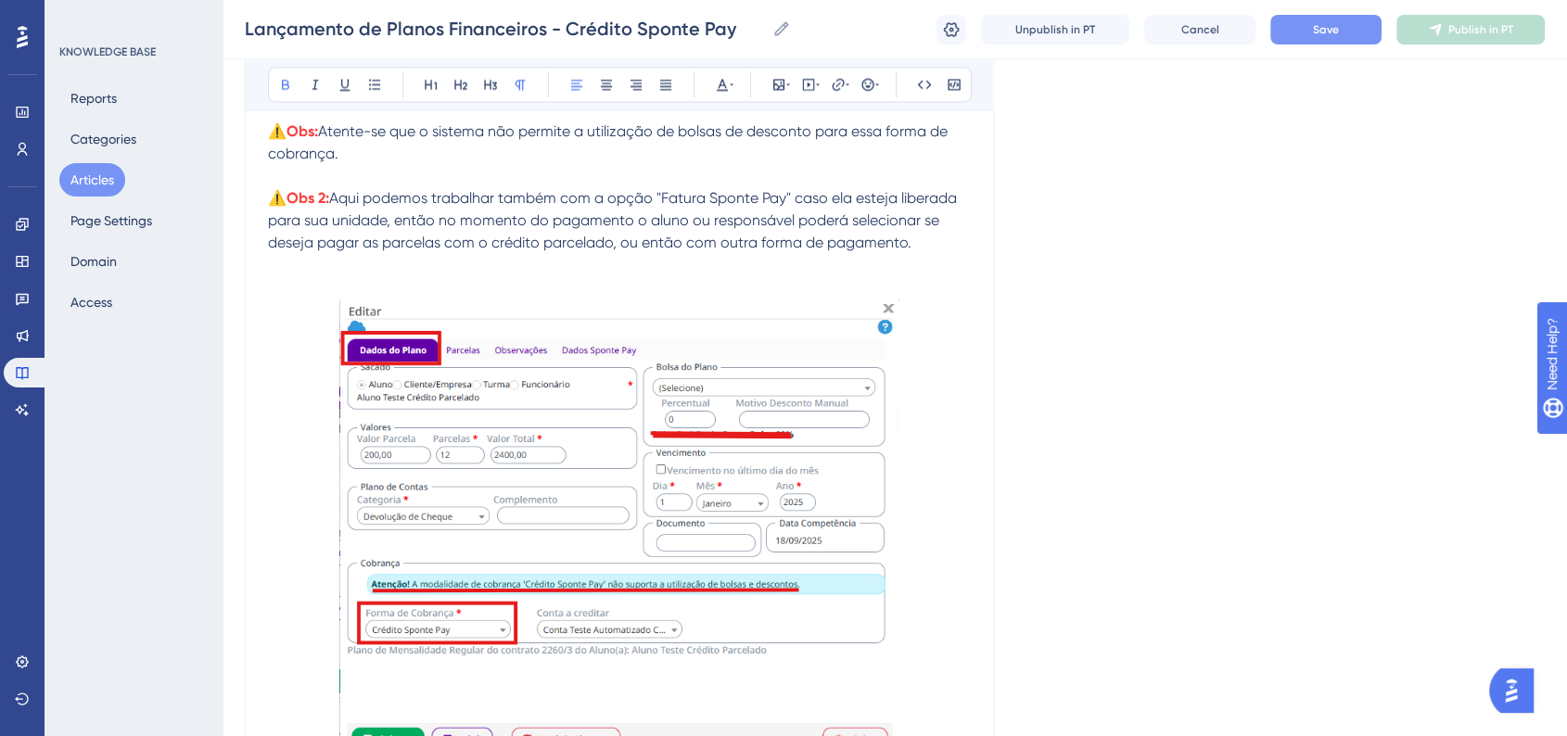
scroll to position [2884, 0]
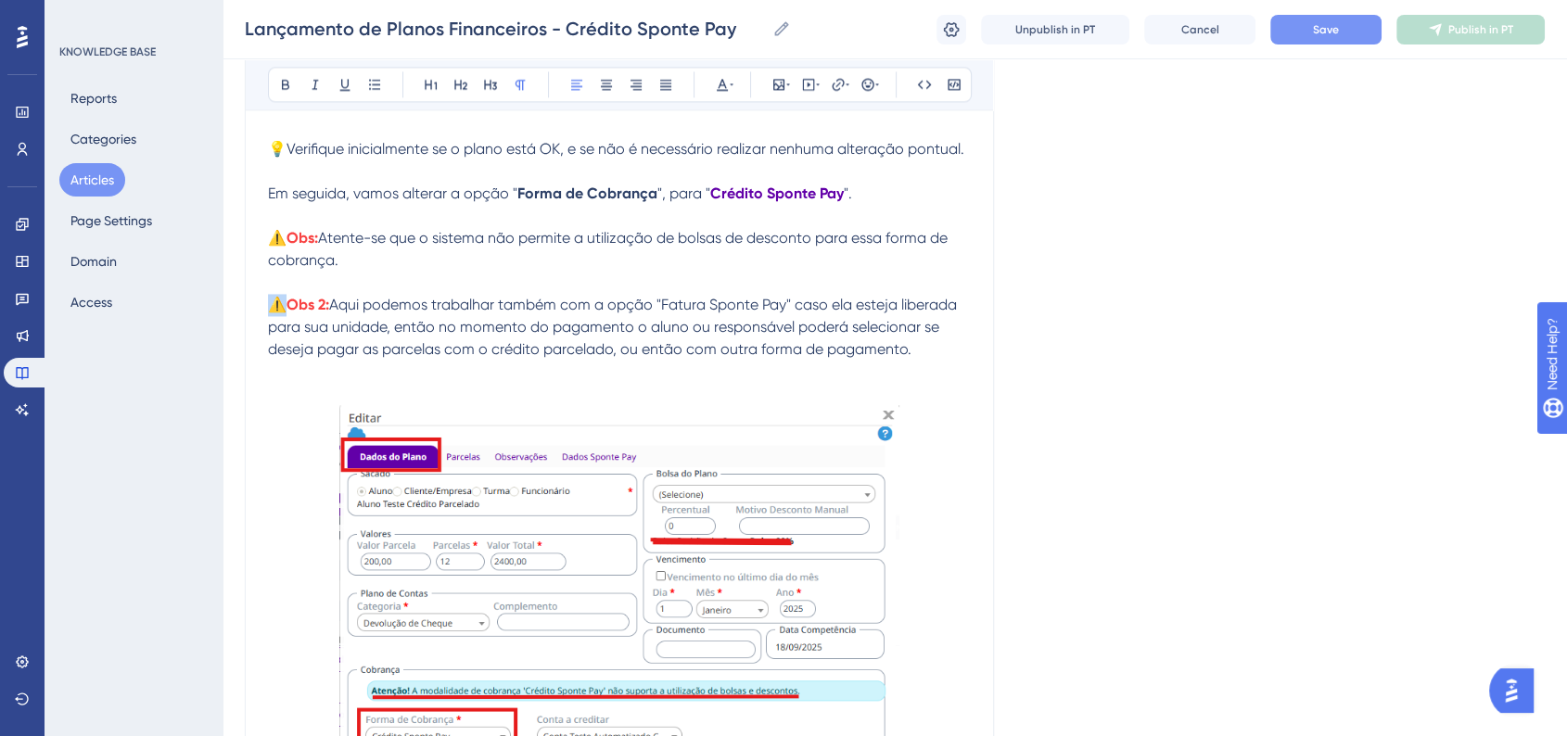
click at [282, 312] on span "⚠️" at bounding box center [277, 305] width 19 height 18
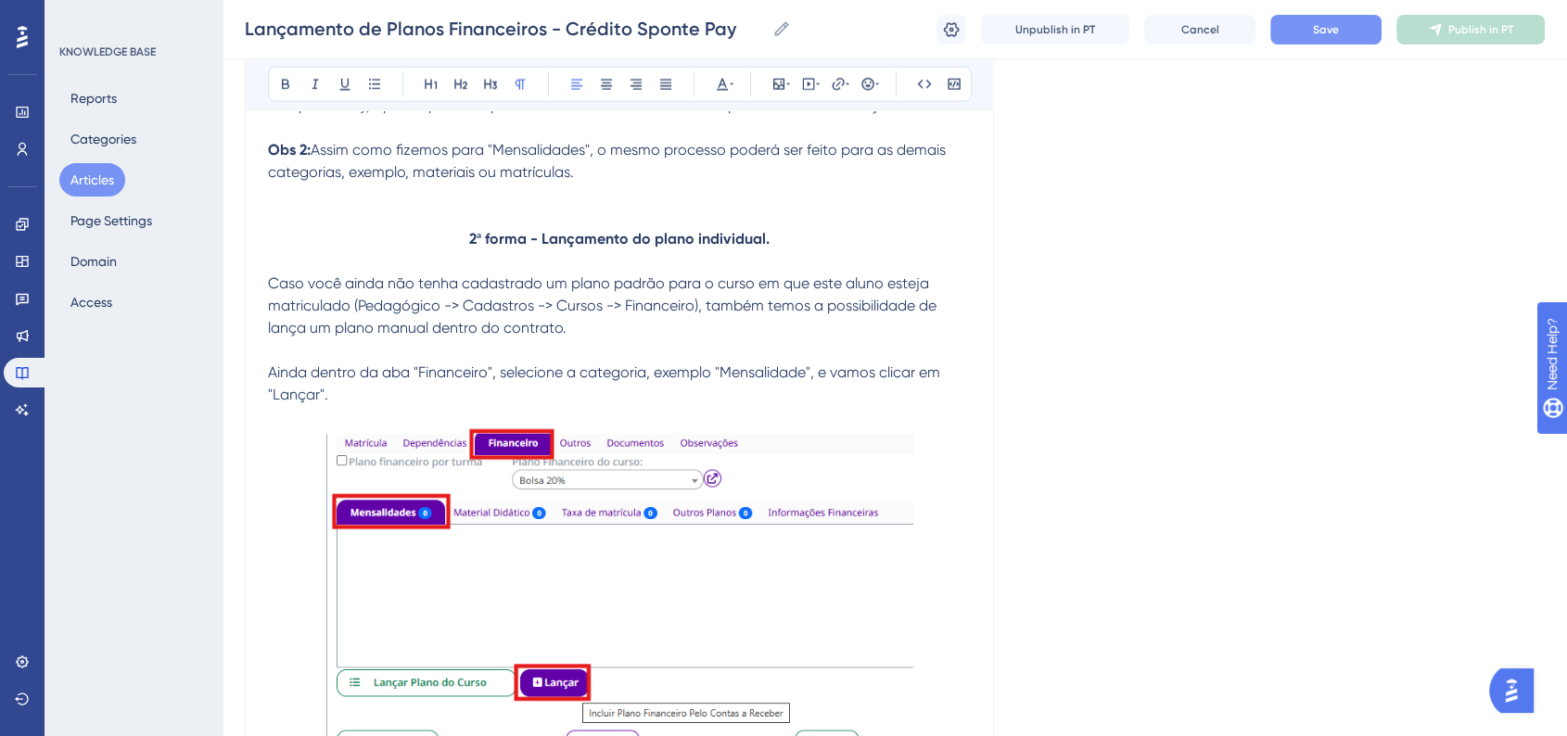
scroll to position [4326, 0]
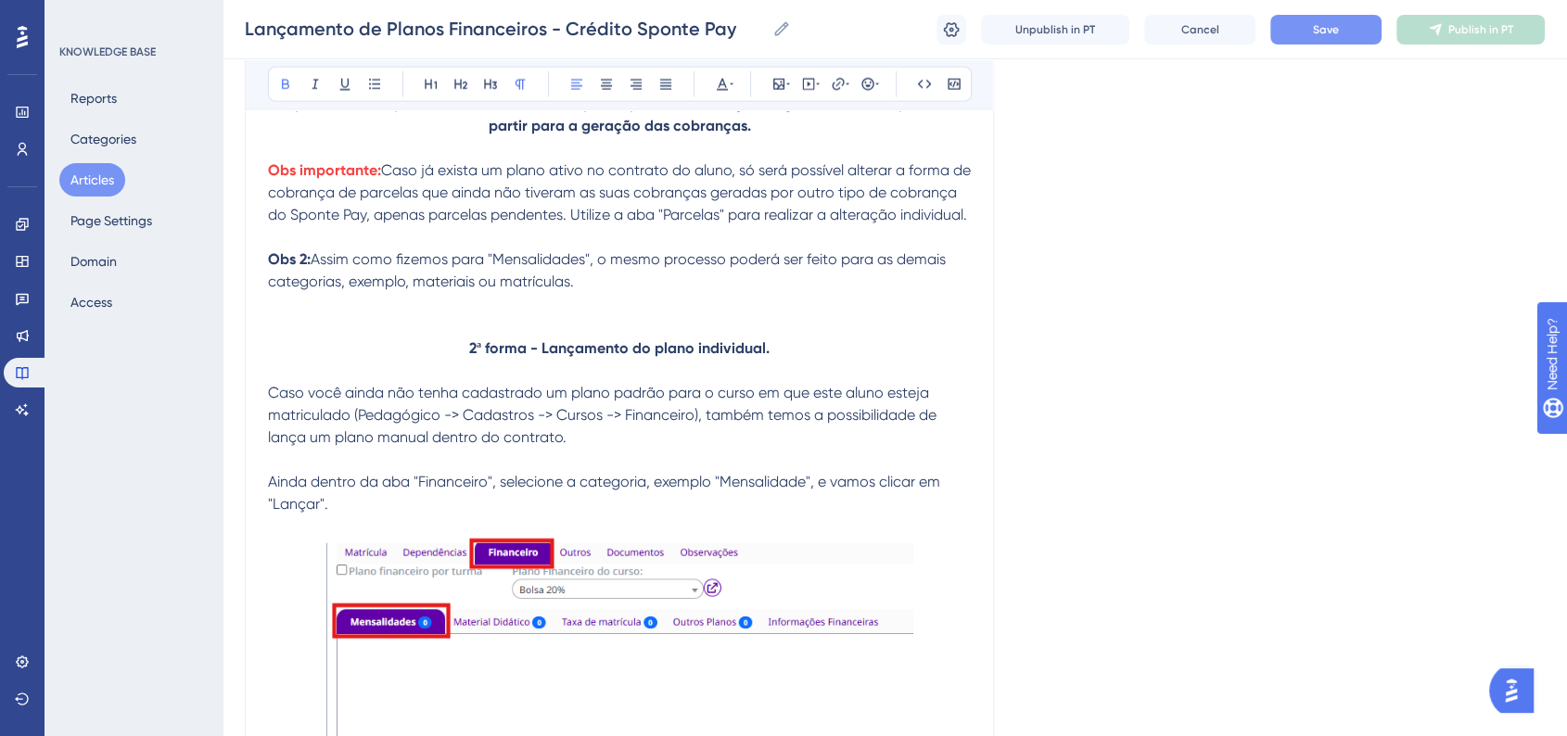
click at [271, 179] on strong "Obs importante:" at bounding box center [324, 170] width 113 height 18
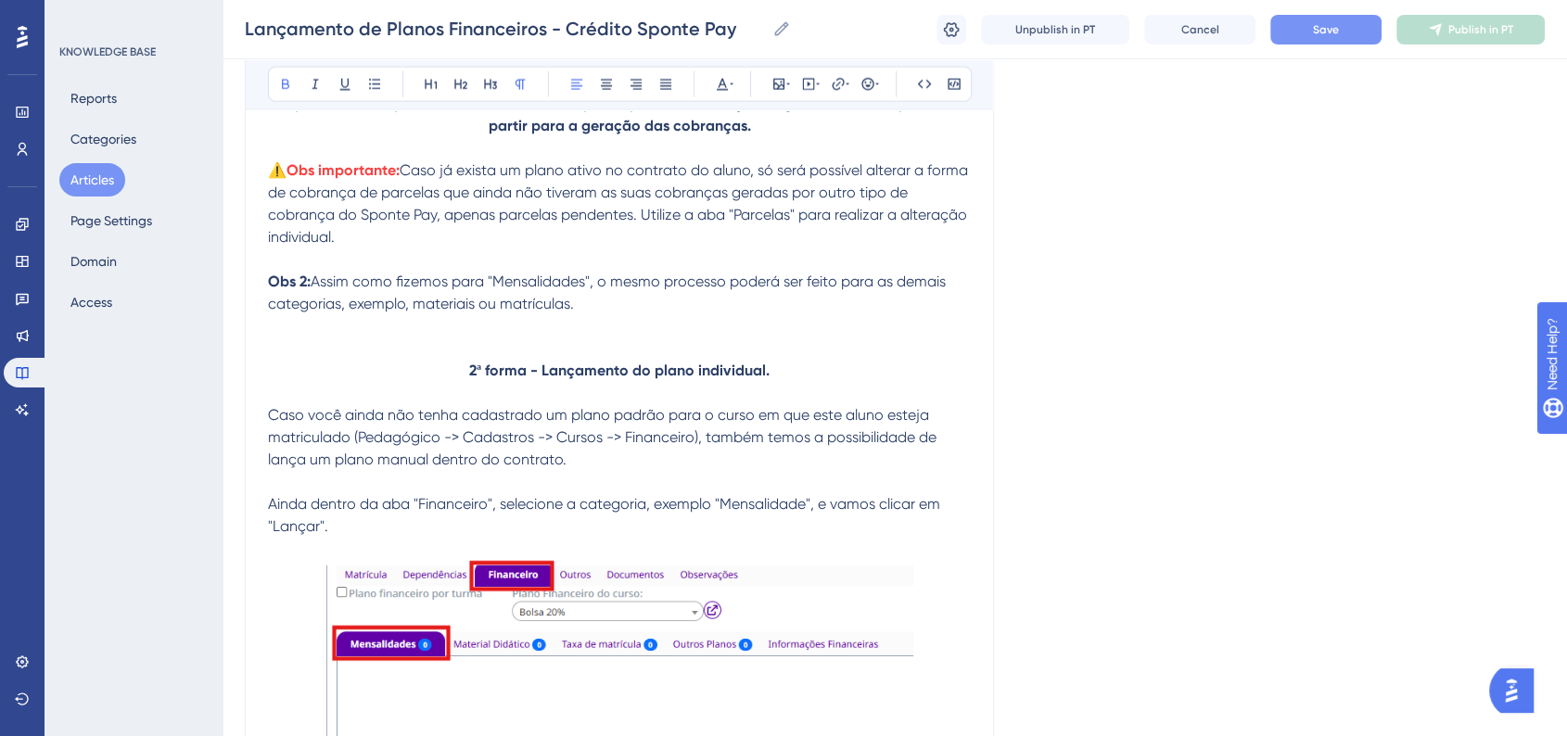
click at [267, 291] on div "Lançamento de Planos Financeiros - Crédito Sponte Pay Bold Italic Underline Bul…" at bounding box center [619, 602] width 749 height 9440
click at [271, 290] on strong "Obs 2:" at bounding box center [289, 282] width 43 height 18
drag, startPoint x: 286, startPoint y: 294, endPoint x: 466, endPoint y: 186, distance: 209.6
click at [332, 298] on p "⚠️ Obs 2: Assim como fizemos para "Mensalidades", o mesmo processo poderá ser f…" at bounding box center [619, 293] width 703 height 44
click at [727, 83] on icon at bounding box center [722, 84] width 15 height 15
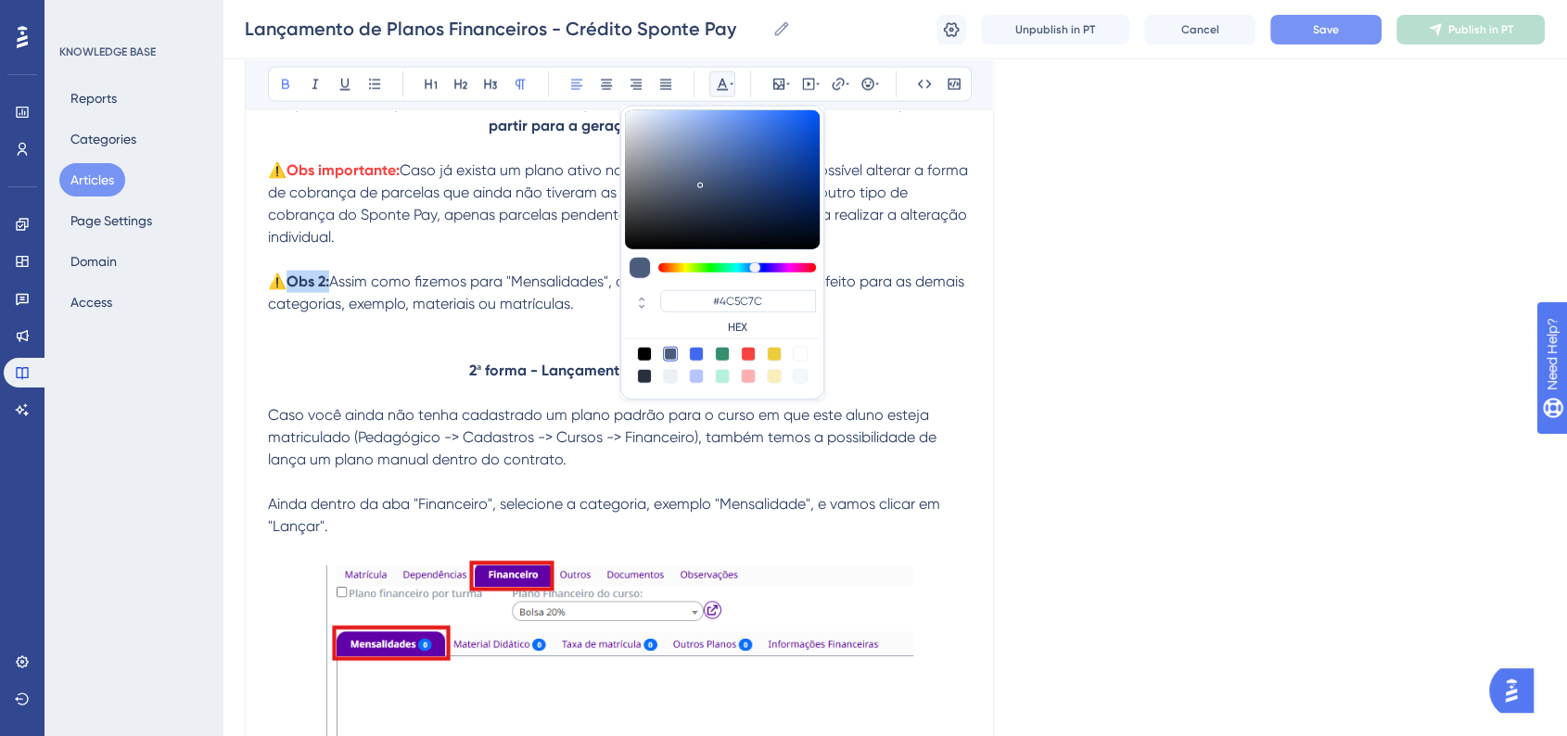
click at [750, 352] on div at bounding box center [748, 354] width 15 height 15
type input "#F84343"
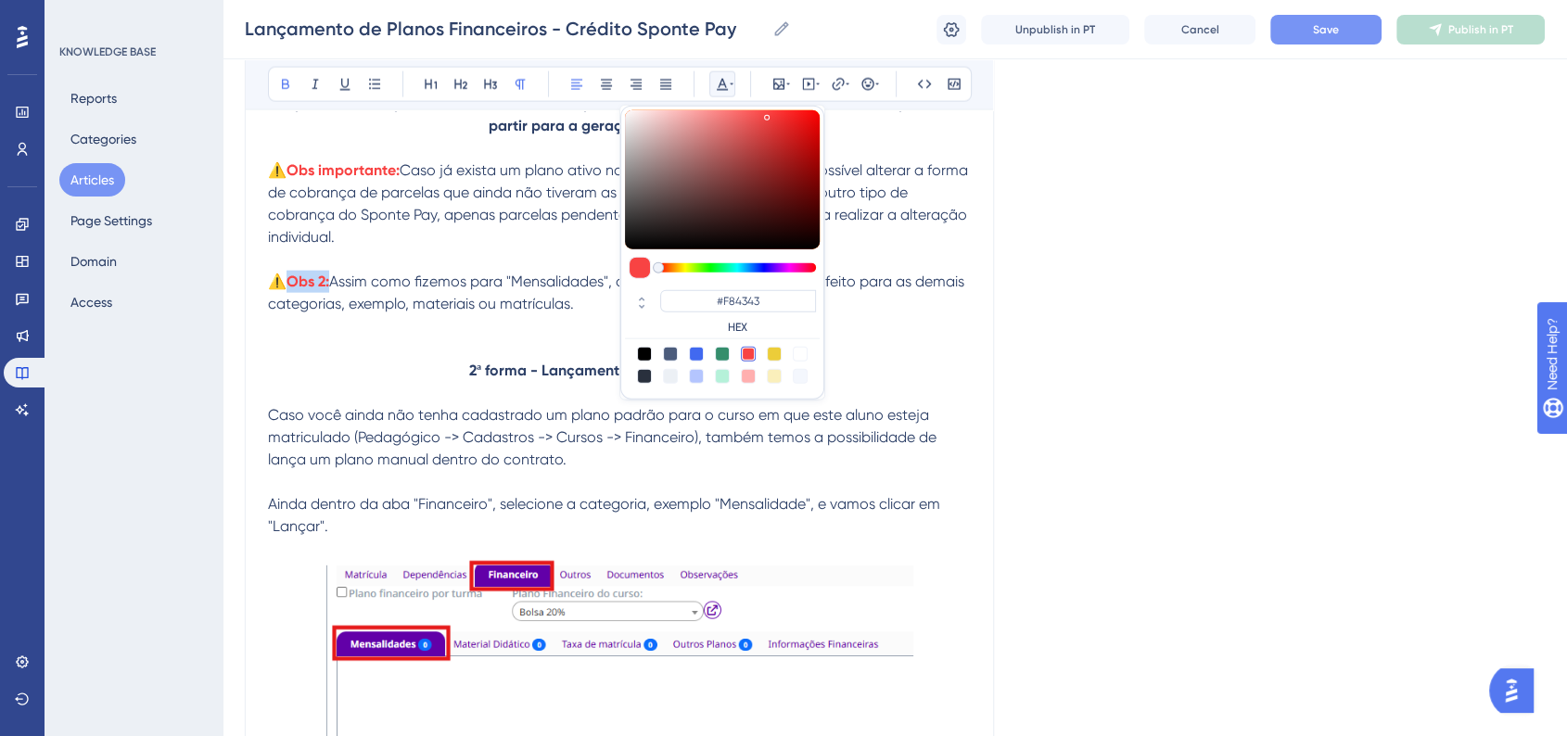
click at [1125, 416] on div "Language Portuguese (Default) Lançamento de Planos Financeiros - Crédito Sponte…" at bounding box center [895, 613] width 1300 height 9641
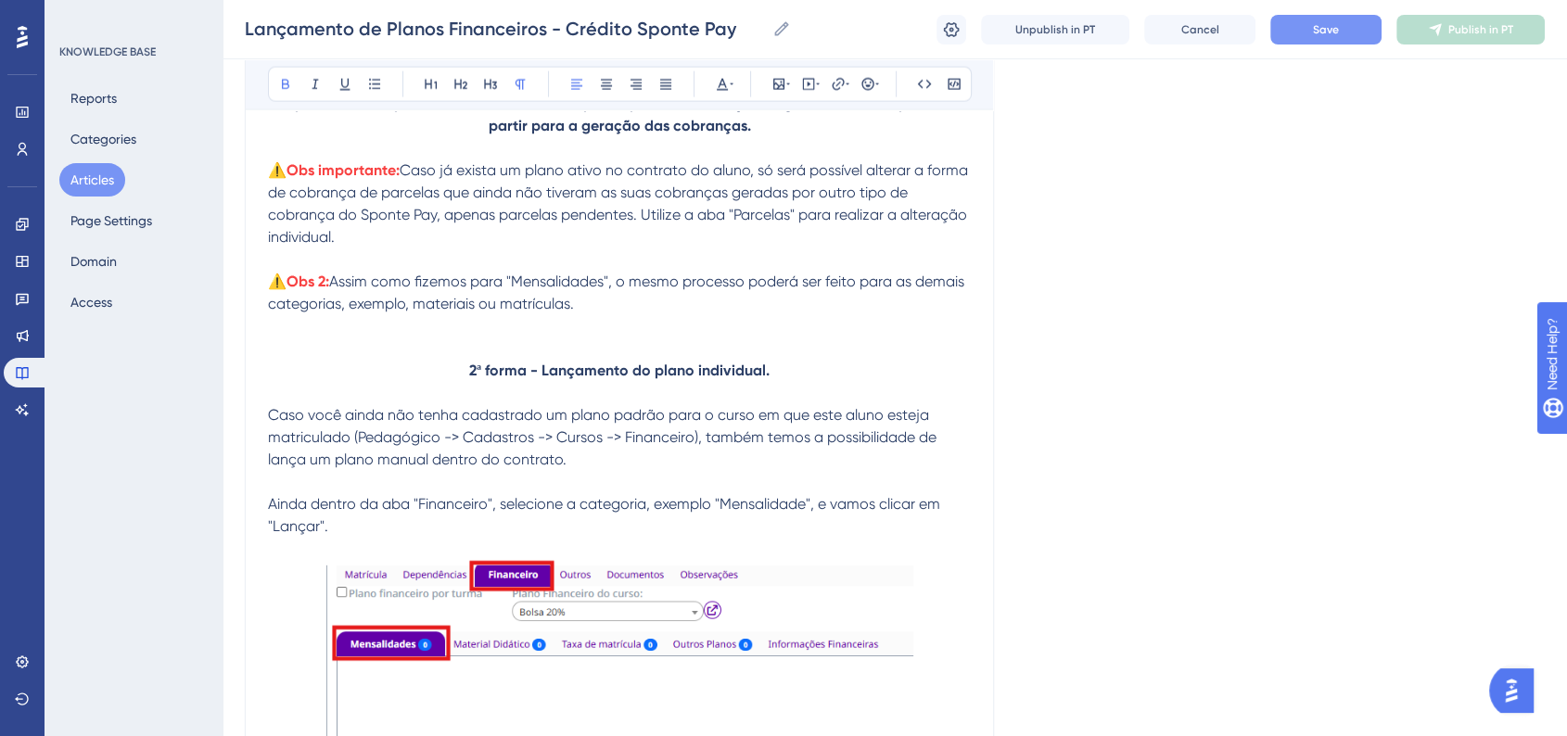
scroll to position [4429, 0]
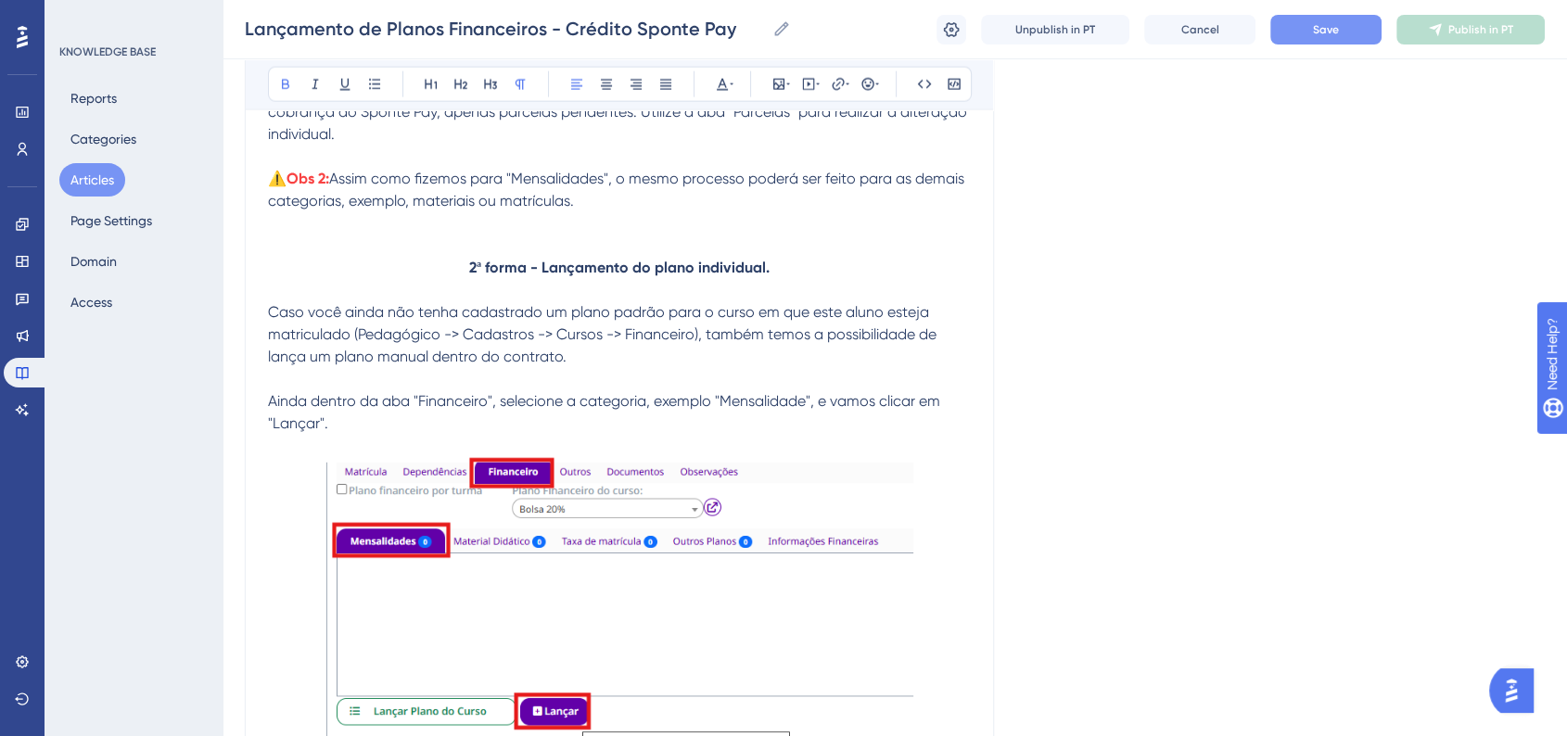
click at [660, 276] on strong "2ª forma - Lançamento do plano individual." at bounding box center [619, 268] width 300 height 18
click at [489, 276] on strong "2ª forma - Lançamento do plano individual." at bounding box center [619, 268] width 300 height 18
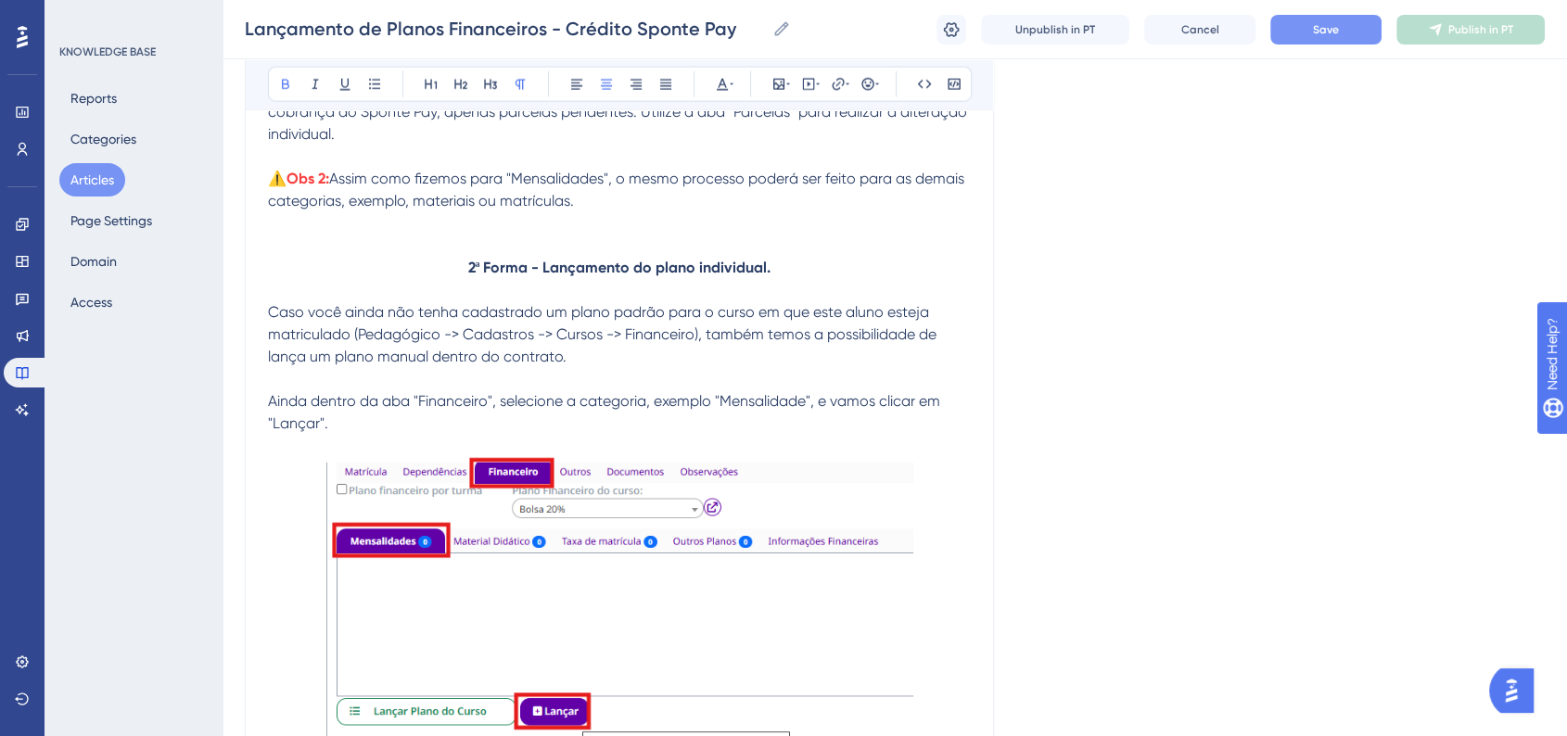
click at [548, 276] on strong "2ª Forma - Lançamento do plano individual." at bounding box center [619, 268] width 303 height 18
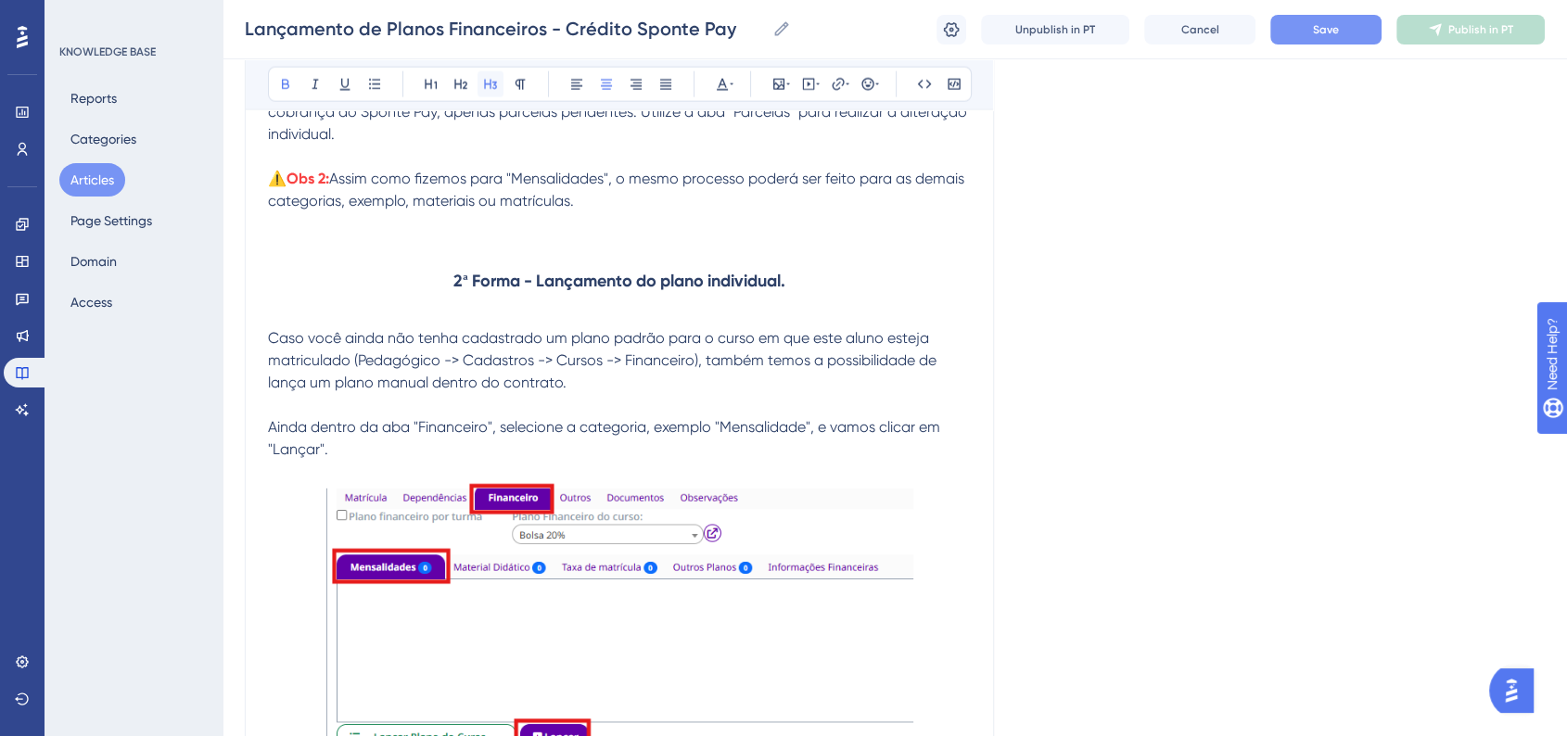
click at [493, 91] on button at bounding box center [490, 84] width 26 height 26
click at [473, 83] on button at bounding box center [461, 84] width 26 height 26
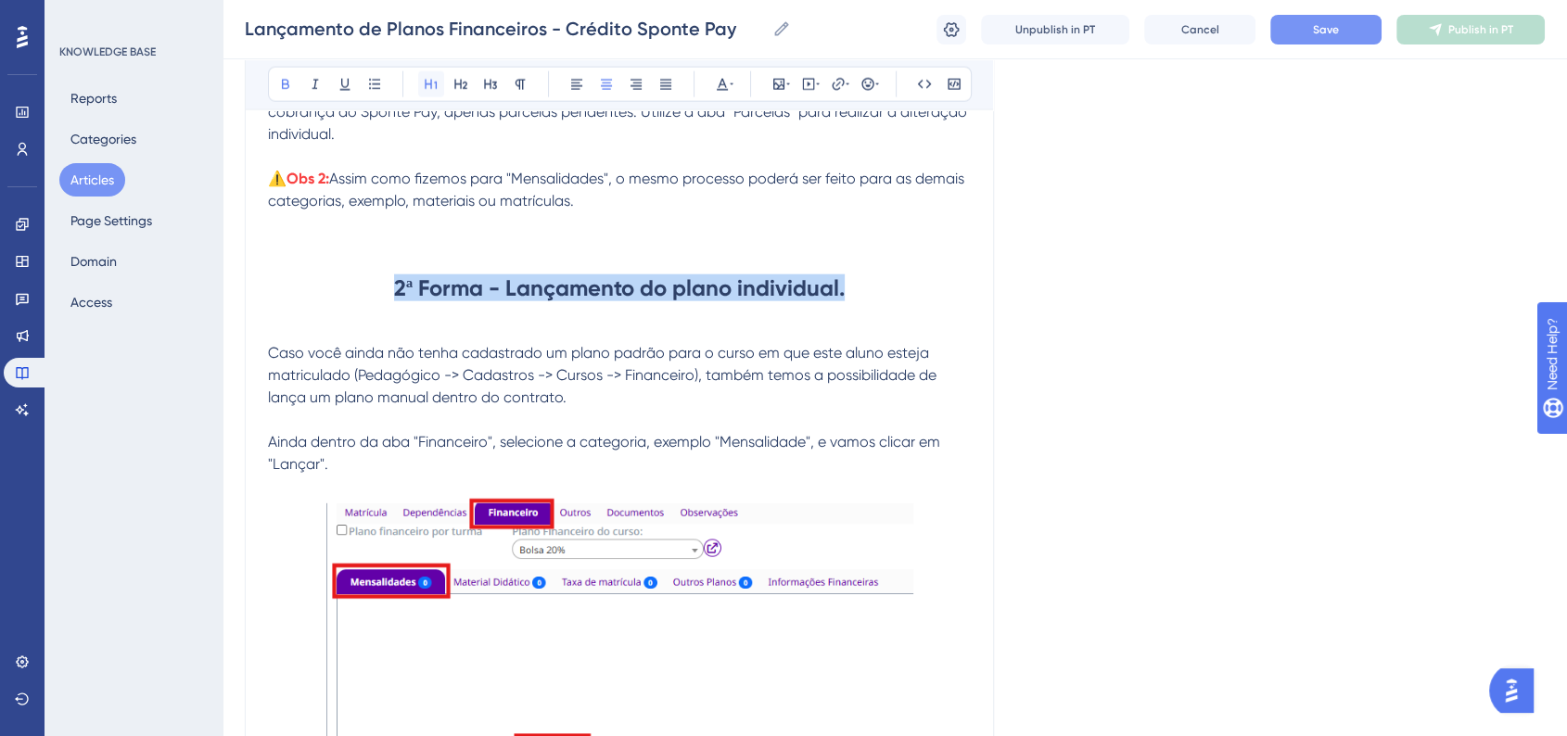
click at [441, 87] on button at bounding box center [431, 84] width 26 height 26
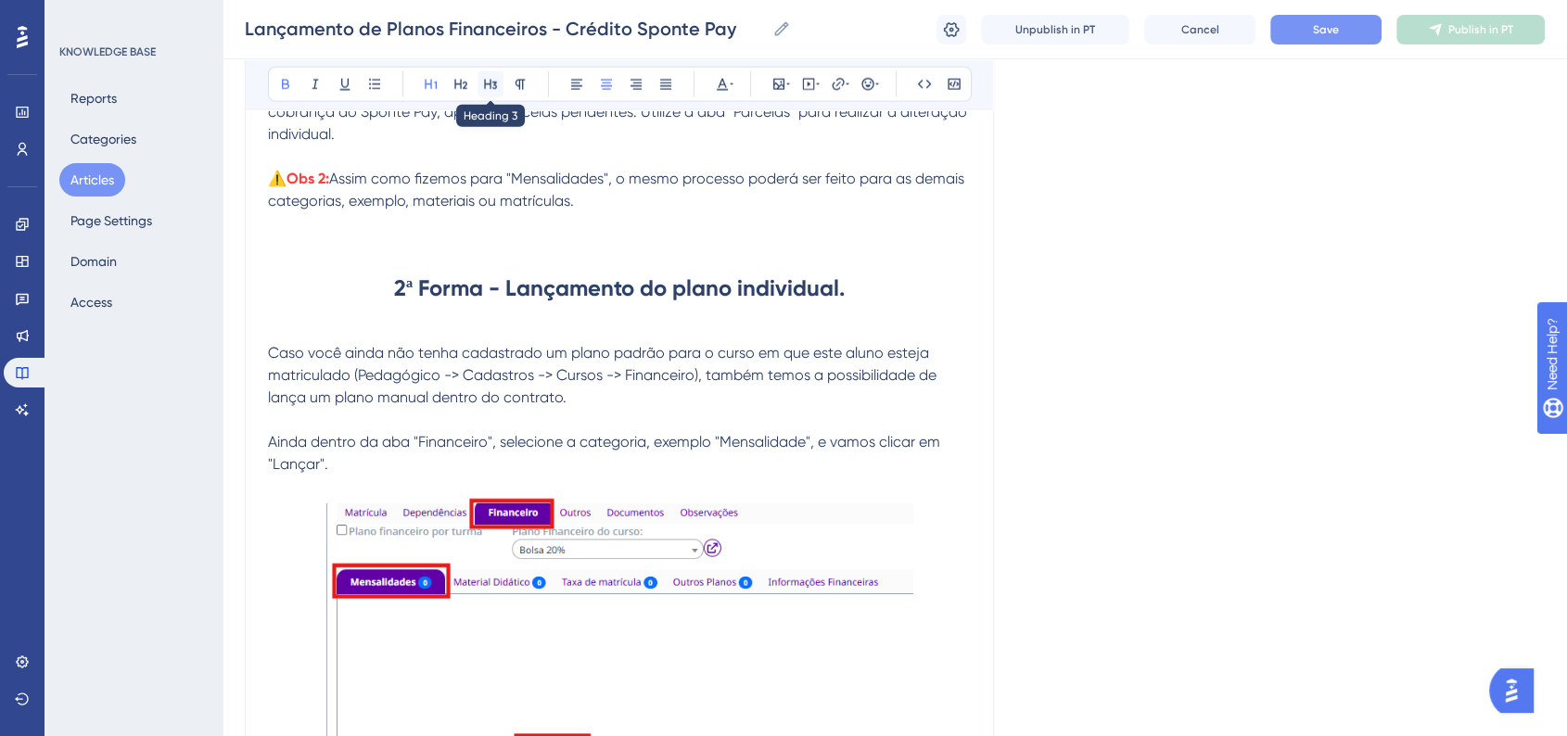
click at [494, 85] on icon at bounding box center [490, 84] width 15 height 15
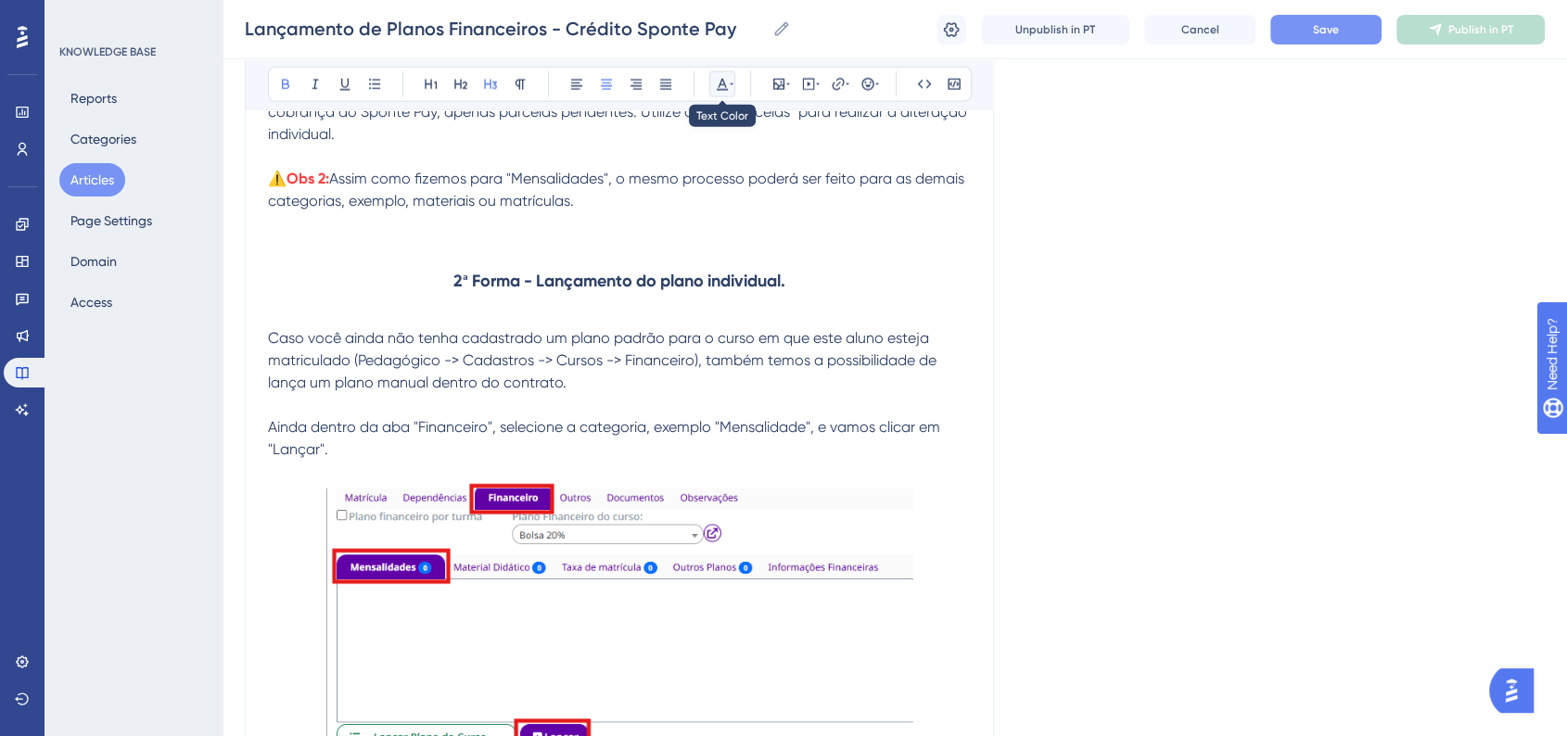
click at [729, 92] on button at bounding box center [722, 84] width 26 height 26
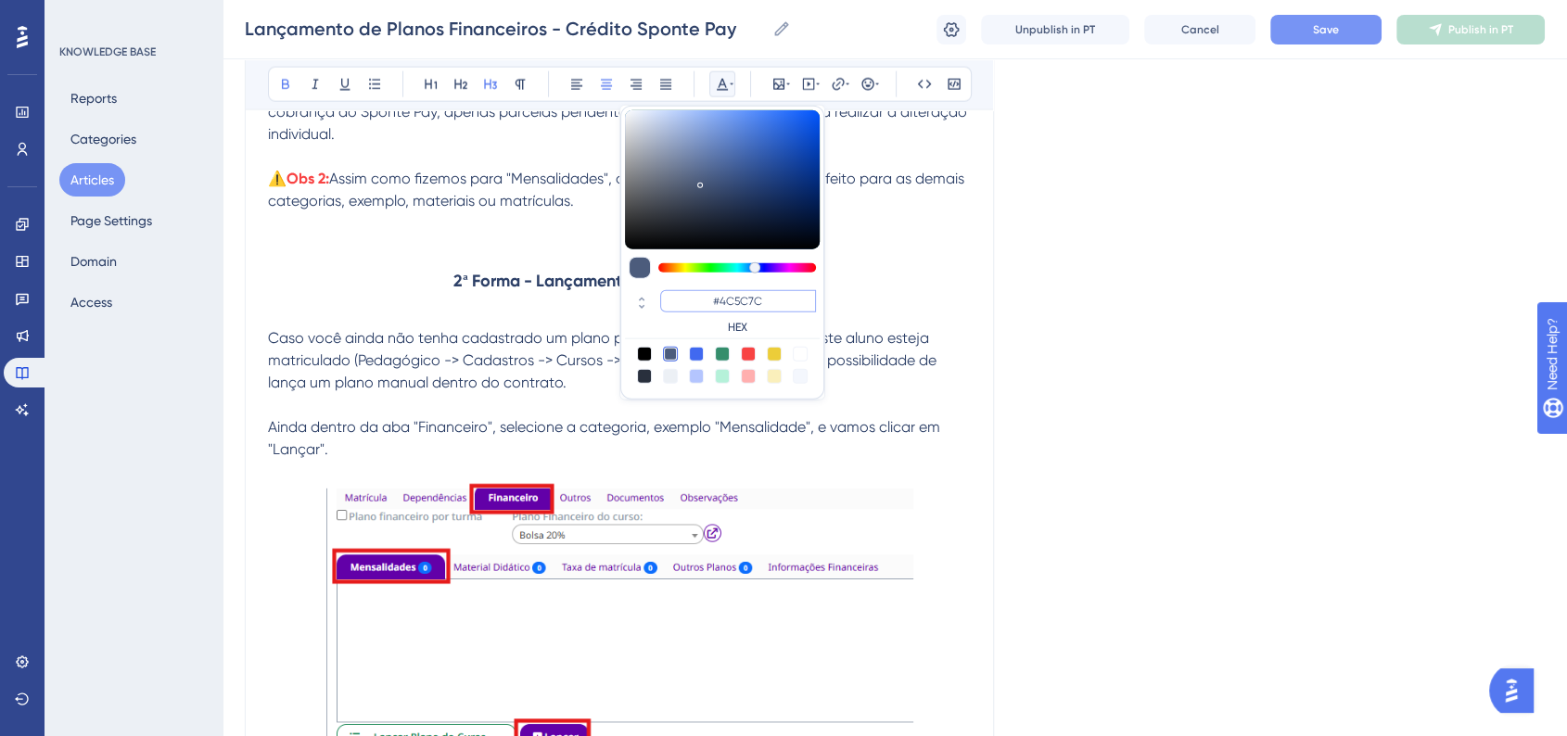
click at [744, 293] on input "#4C5C7C" at bounding box center [738, 301] width 156 height 22
paste input "270049"
type input "#270049"
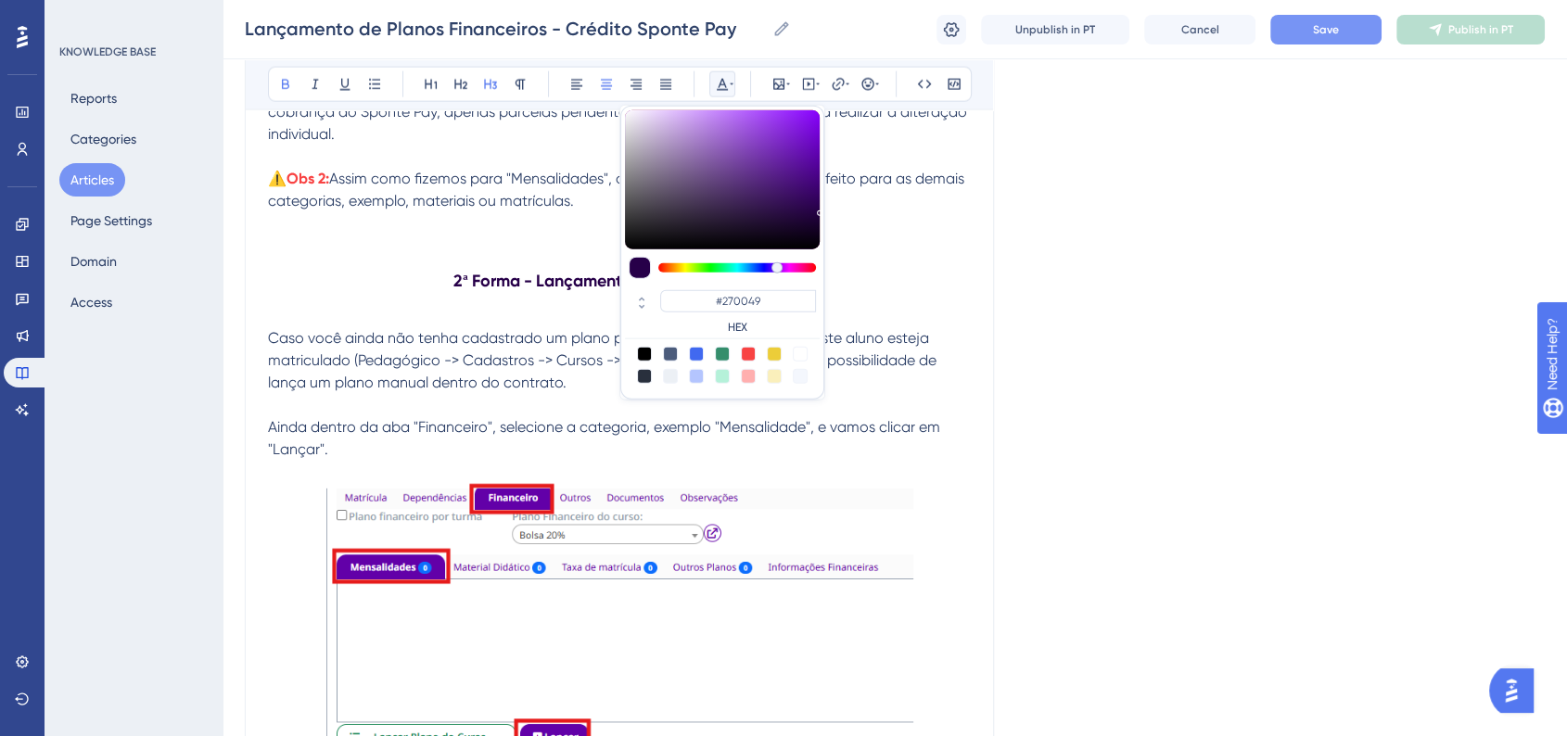
click at [936, 288] on h3 "2ª Forma - Lançamento do plano individual." at bounding box center [619, 281] width 703 height 48
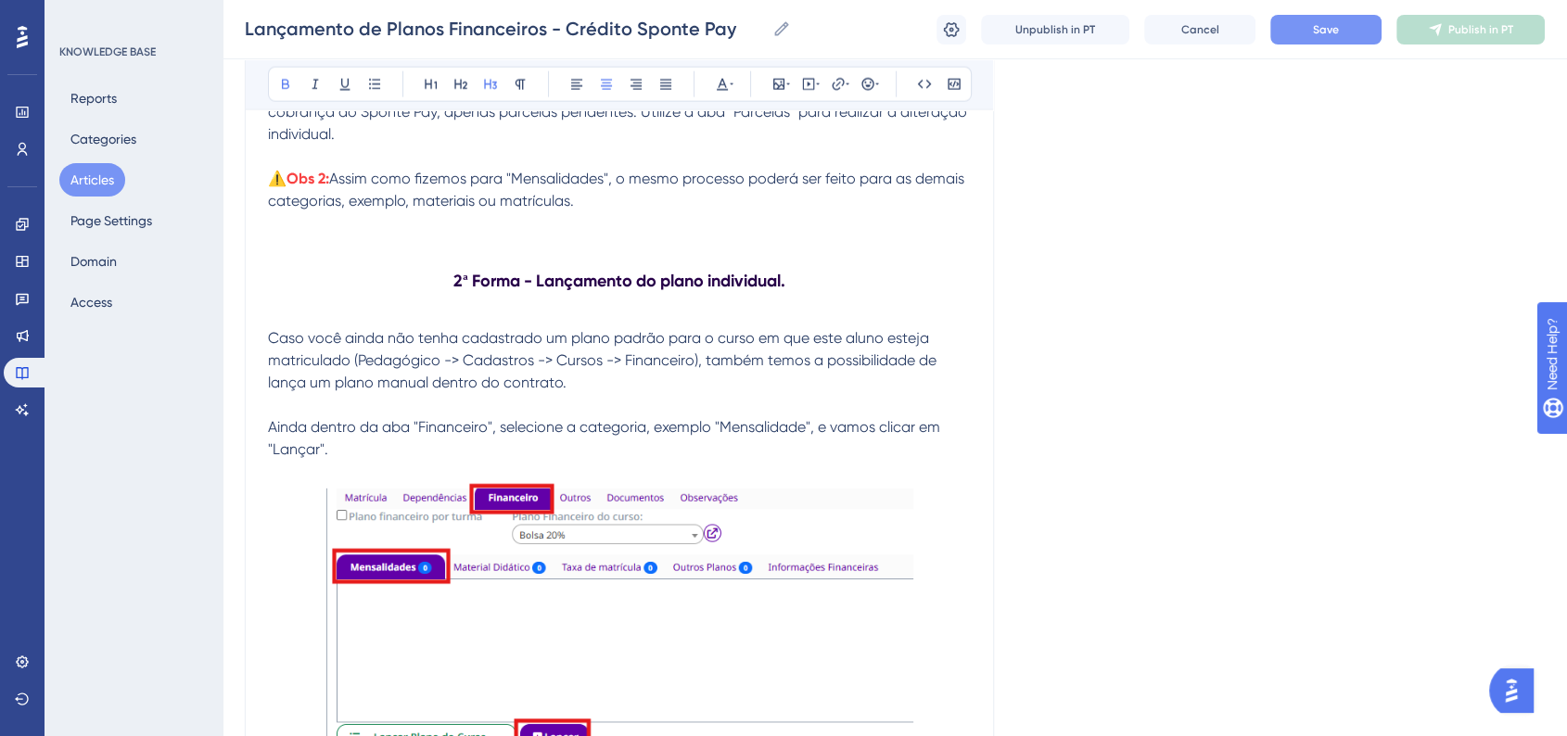
click at [690, 291] on strong "2ª Forma - Lançamento do plano individual." at bounding box center [618, 281] width 331 height 20
click at [731, 87] on icon at bounding box center [732, 84] width 4 height 15
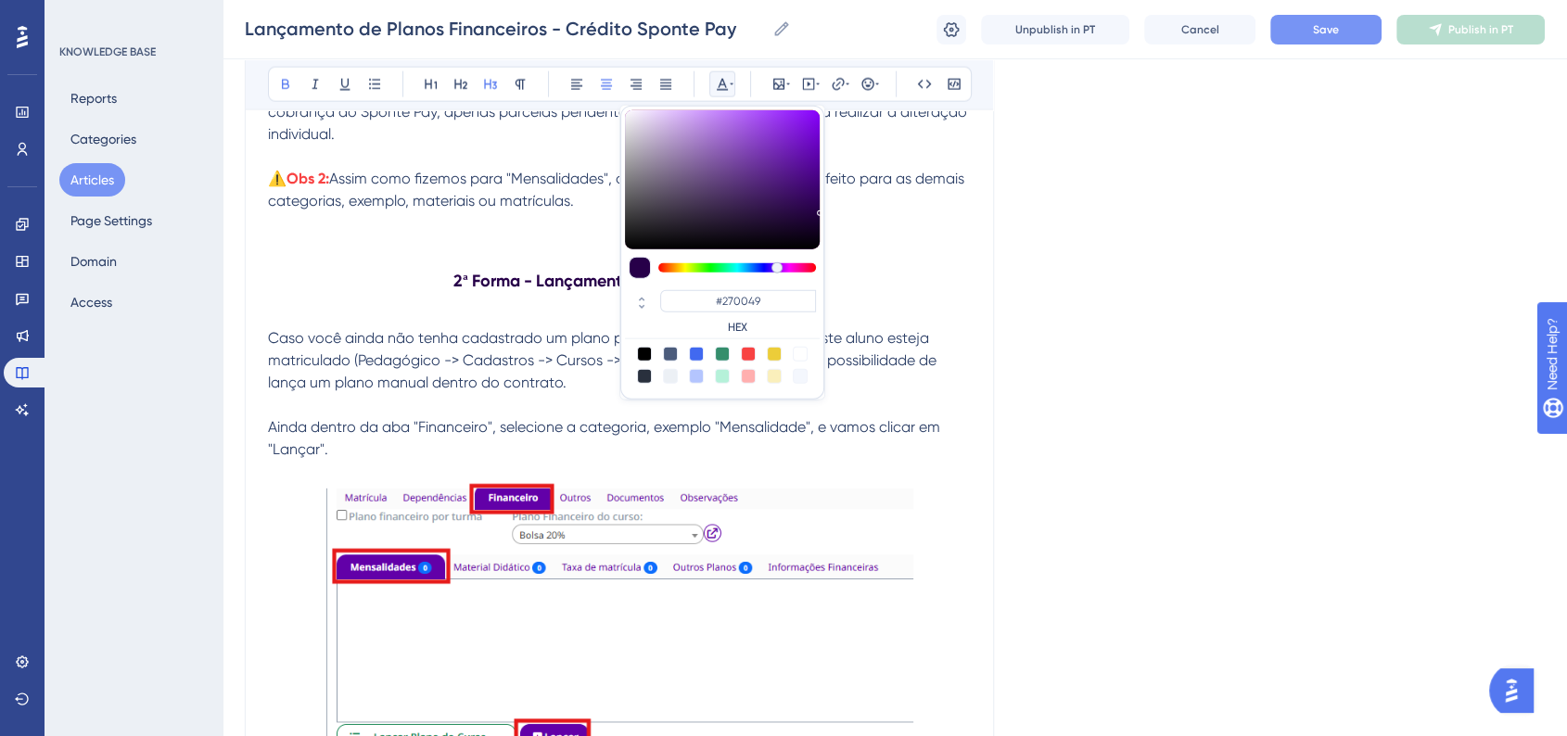
click at [965, 301] on h3 "2ª Forma - Lançamento do plano individual." at bounding box center [619, 281] width 703 height 48
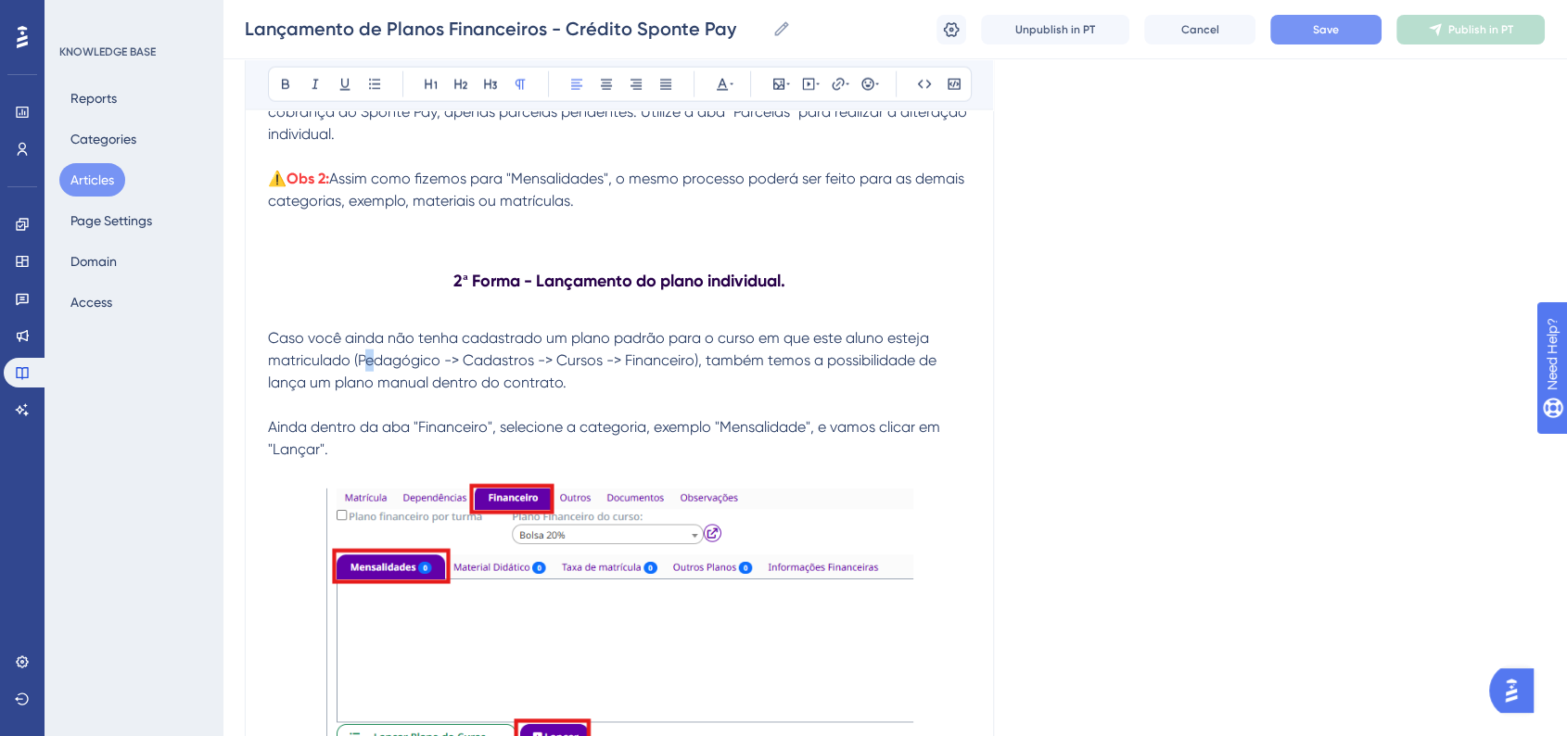
drag, startPoint x: 362, startPoint y: 377, endPoint x: 373, endPoint y: 378, distance: 10.2
click at [373, 378] on span "Caso você ainda não tenha cadastrado um plano padrão para o curso em que este a…" at bounding box center [604, 360] width 672 height 62
drag, startPoint x: 361, startPoint y: 376, endPoint x: 694, endPoint y: 374, distance: 333.8
click at [694, 374] on span "Caso você ainda não tenha cadastrado um plano padrão para o curso em que este a…" at bounding box center [604, 360] width 672 height 62
click at [731, 90] on icon at bounding box center [732, 84] width 4 height 15
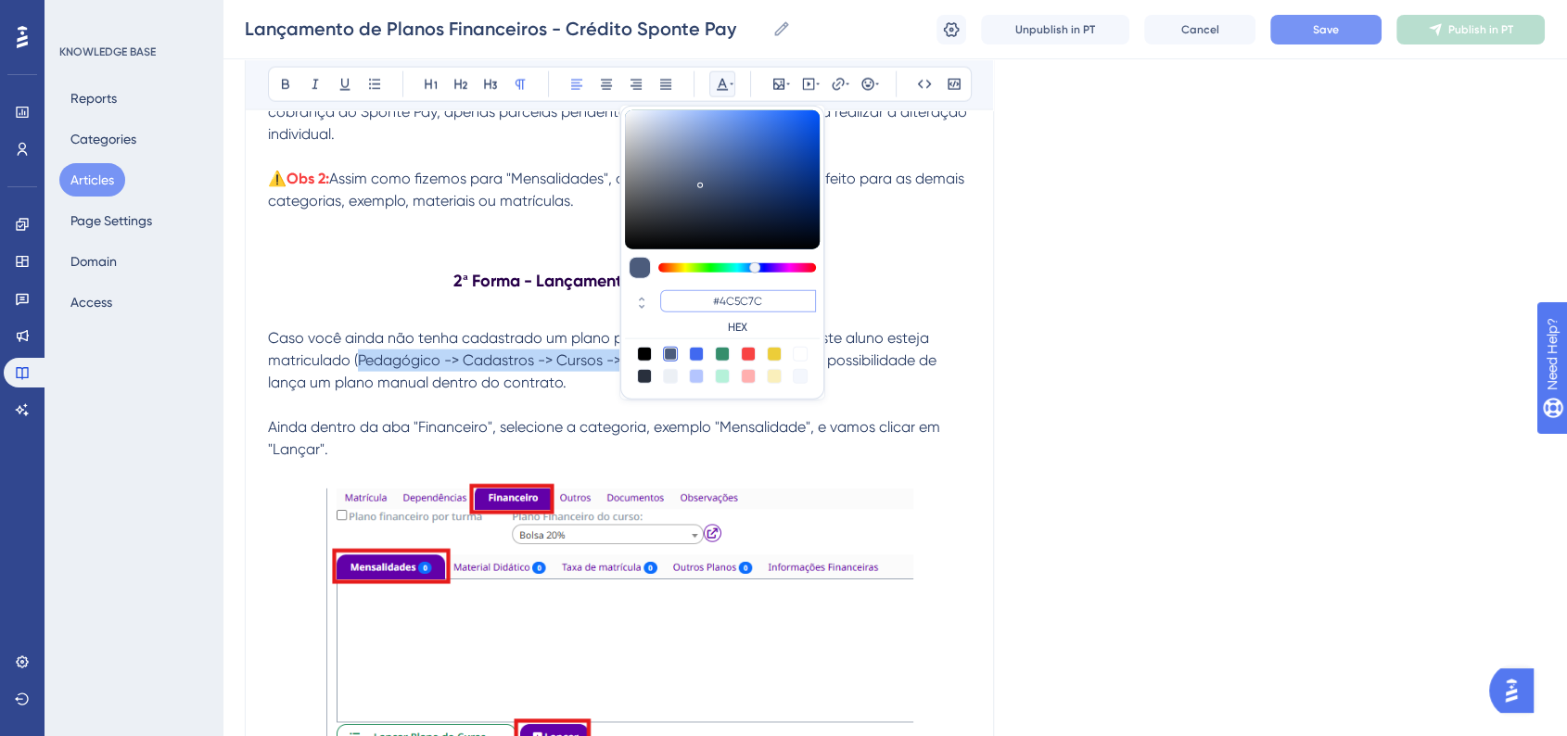
click at [732, 296] on input "#4C5C7C" at bounding box center [738, 301] width 156 height 22
paste input "6200A8"
type input "#6200A8"
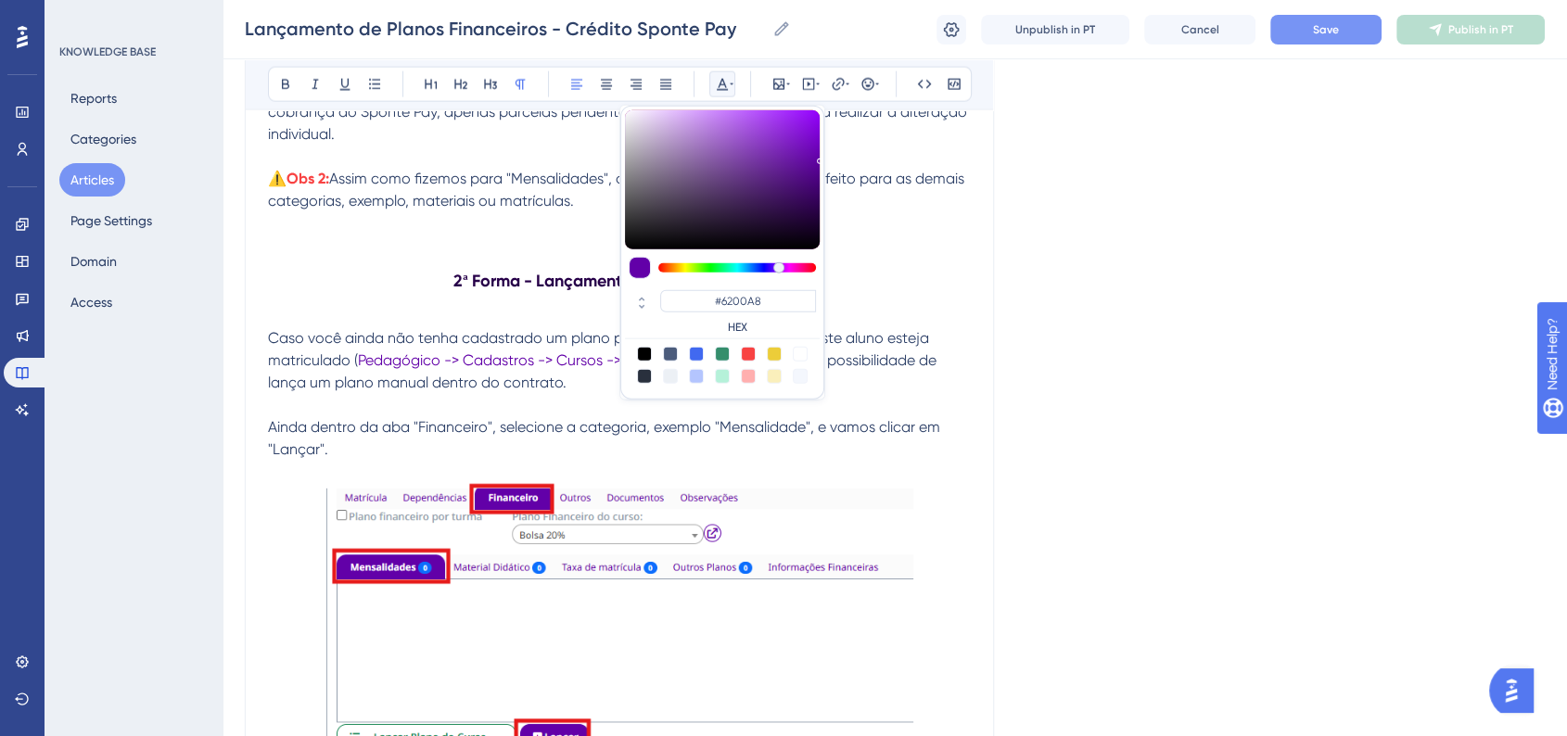
click at [1163, 381] on div "Language Portuguese (Default) Lançamento de Planos Financeiros - Crédito Sponte…" at bounding box center [895, 523] width 1300 height 9667
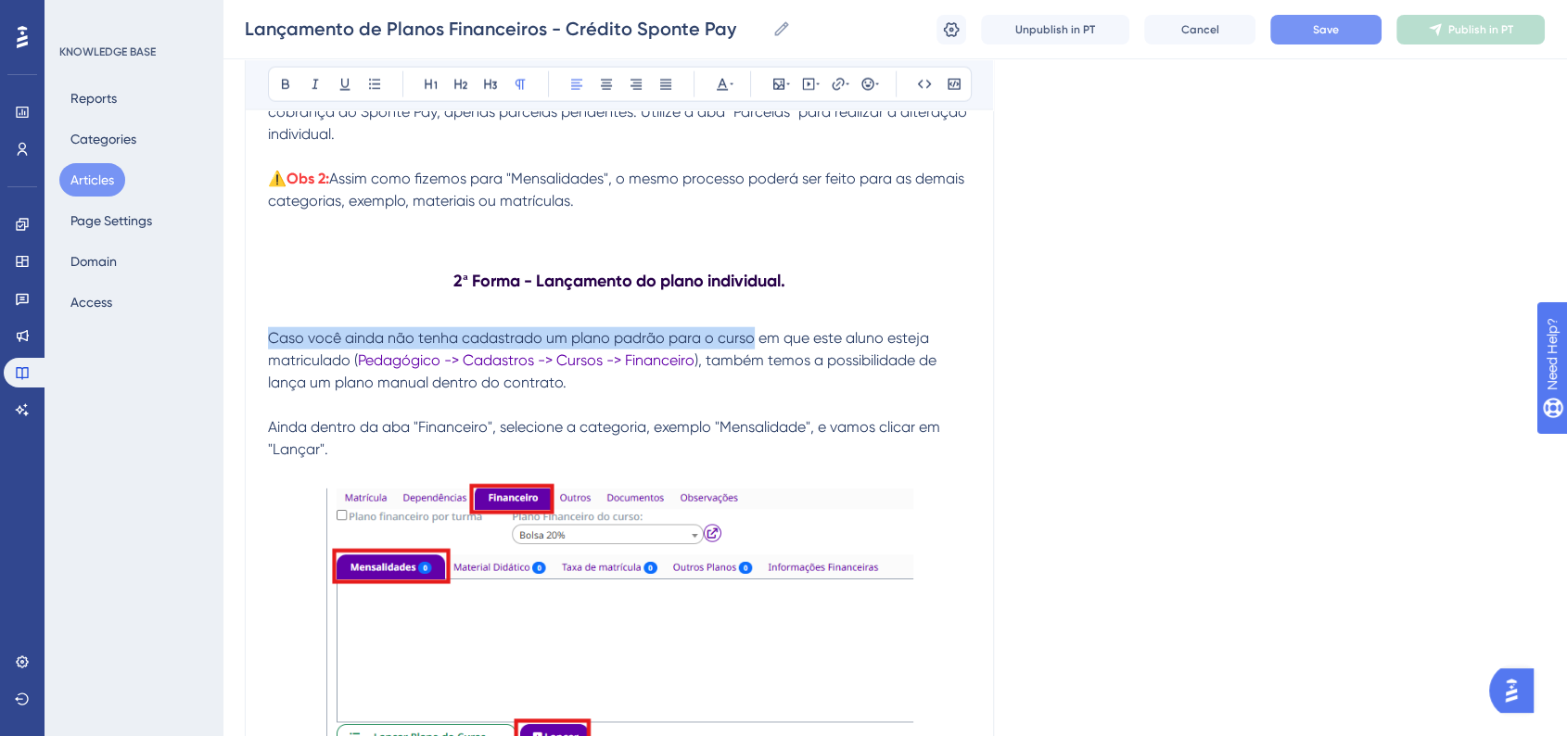
drag, startPoint x: 272, startPoint y: 350, endPoint x: 749, endPoint y: 350, distance: 477.4
click at [749, 350] on span "Caso você ainda não tenha cadastrado um plano padrão para o curso em que este a…" at bounding box center [600, 349] width 665 height 40
click at [291, 86] on icon at bounding box center [285, 84] width 15 height 15
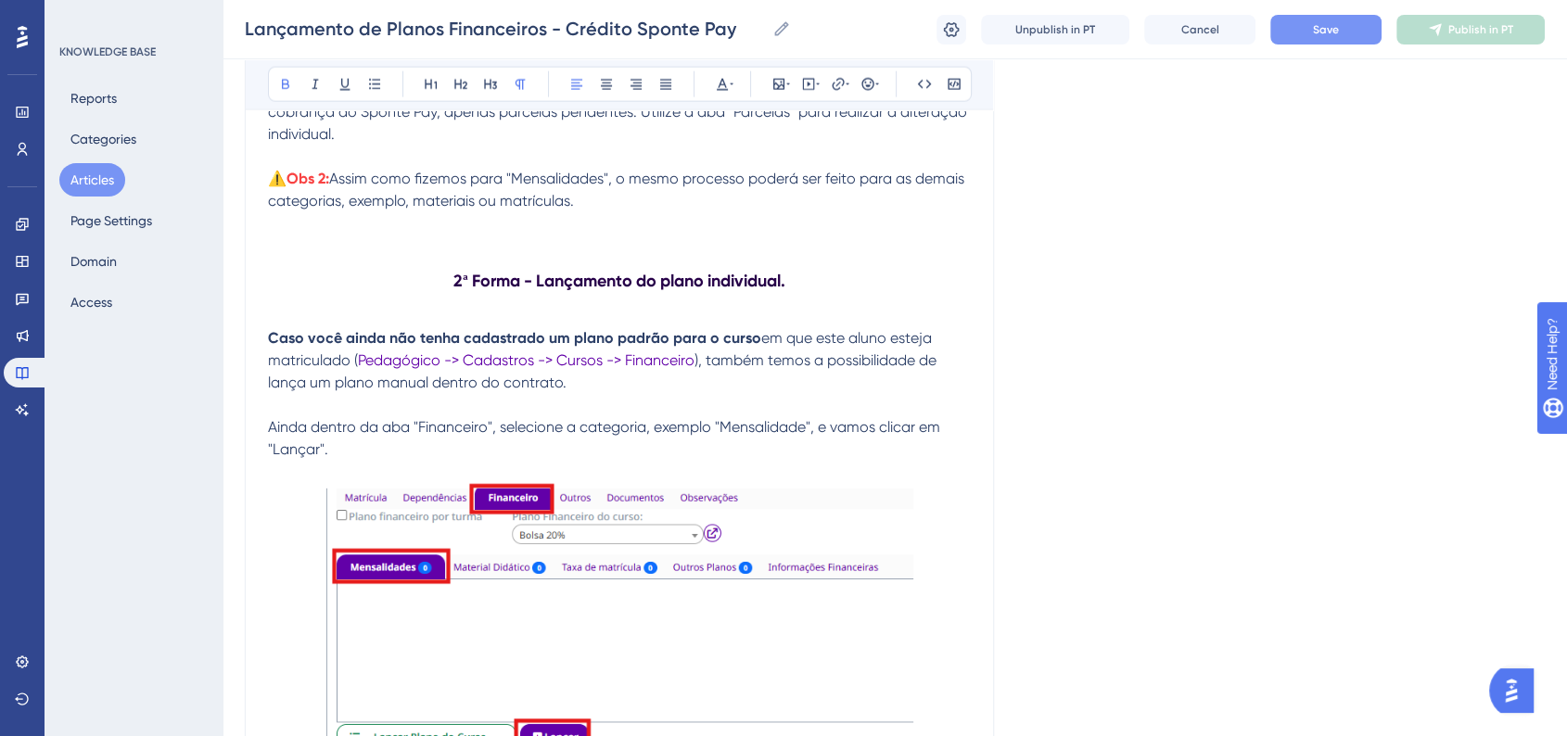
click at [1121, 375] on div "Language Portuguese (Default) Lançamento de Planos Financeiros - Crédito Sponte…" at bounding box center [895, 523] width 1300 height 9667
drag, startPoint x: 421, startPoint y: 442, endPoint x: 488, endPoint y: 441, distance: 66.8
click at [488, 441] on span "Ainda dentro da aba "Financeiro", selecione a categoria, exemplo "Mensalidade",…" at bounding box center [606, 438] width 676 height 40
click at [284, 92] on button at bounding box center [286, 84] width 26 height 26
click at [717, 434] on span "", selecione a categoria, exemplo "Mensalidade", e vamos clicar em "Lançar"." at bounding box center [607, 438] width 679 height 40
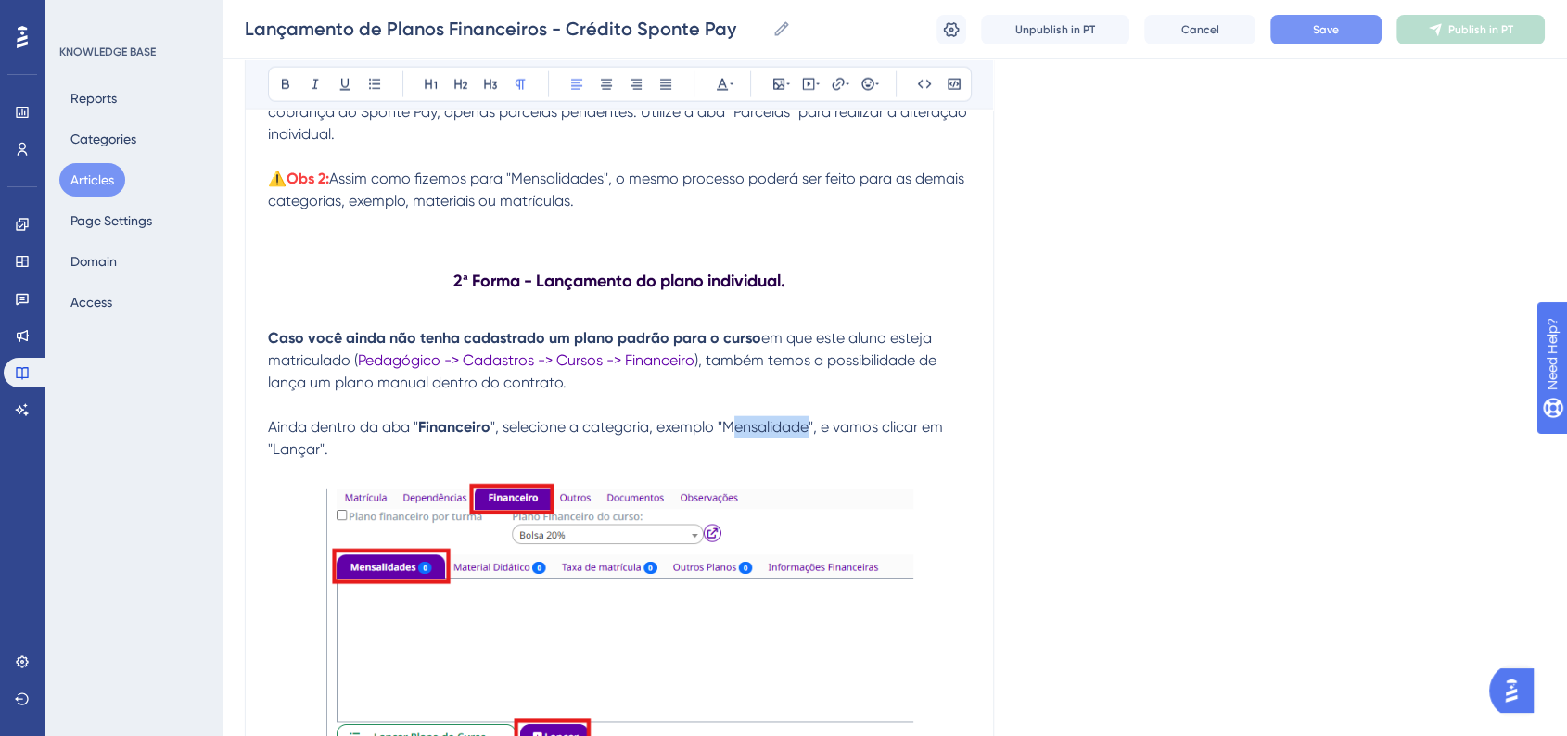
drag, startPoint x: 730, startPoint y: 439, endPoint x: 812, endPoint y: 441, distance: 82.5
click at [812, 441] on span "", selecione a categoria, exemplo "Mensalidade", e vamos clicar em "Lançar"." at bounding box center [607, 438] width 679 height 40
click at [756, 447] on span "", selecione a categoria, exemplo "Mensalidade", e vamos clicar em "Lançar"." at bounding box center [607, 438] width 679 height 40
drag, startPoint x: 727, startPoint y: 440, endPoint x: 809, endPoint y: 444, distance: 82.6
click at [809, 444] on span "", selecione a categoria, exemplo "Mensalidade", e vamos clicar em "Lançar"." at bounding box center [607, 438] width 679 height 40
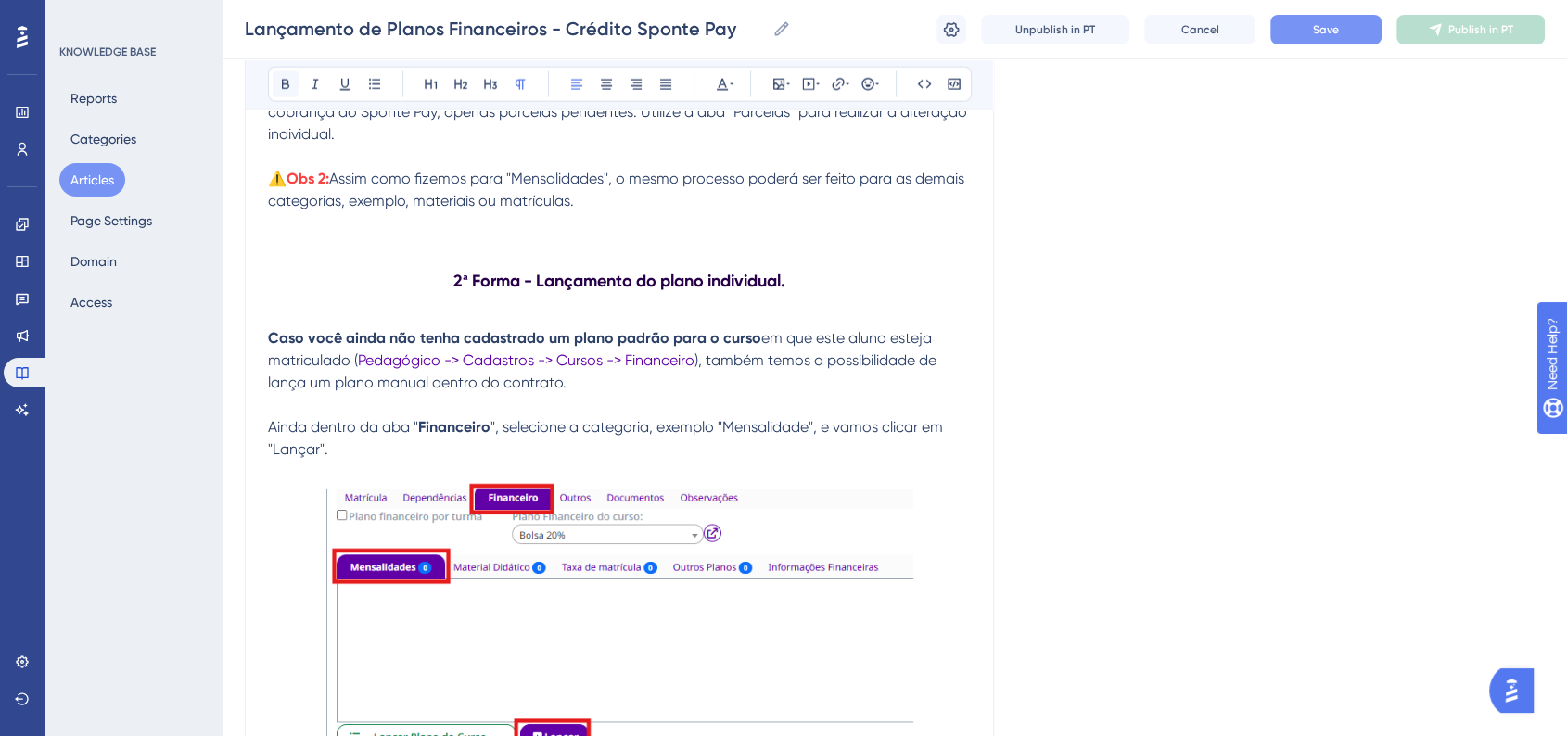
click at [289, 83] on icon at bounding box center [285, 84] width 15 height 15
click at [1198, 374] on div "Language Portuguese (Default) Lançamento de Planos Financeiros - Crédito Sponte…" at bounding box center [895, 523] width 1300 height 9667
drag, startPoint x: 270, startPoint y: 462, endPoint x: 318, endPoint y: 469, distance: 48.8
click at [318, 458] on span "", e vamos clicar em "Lançar"." at bounding box center [608, 438] width 680 height 40
click at [289, 91] on button at bounding box center [286, 84] width 26 height 26
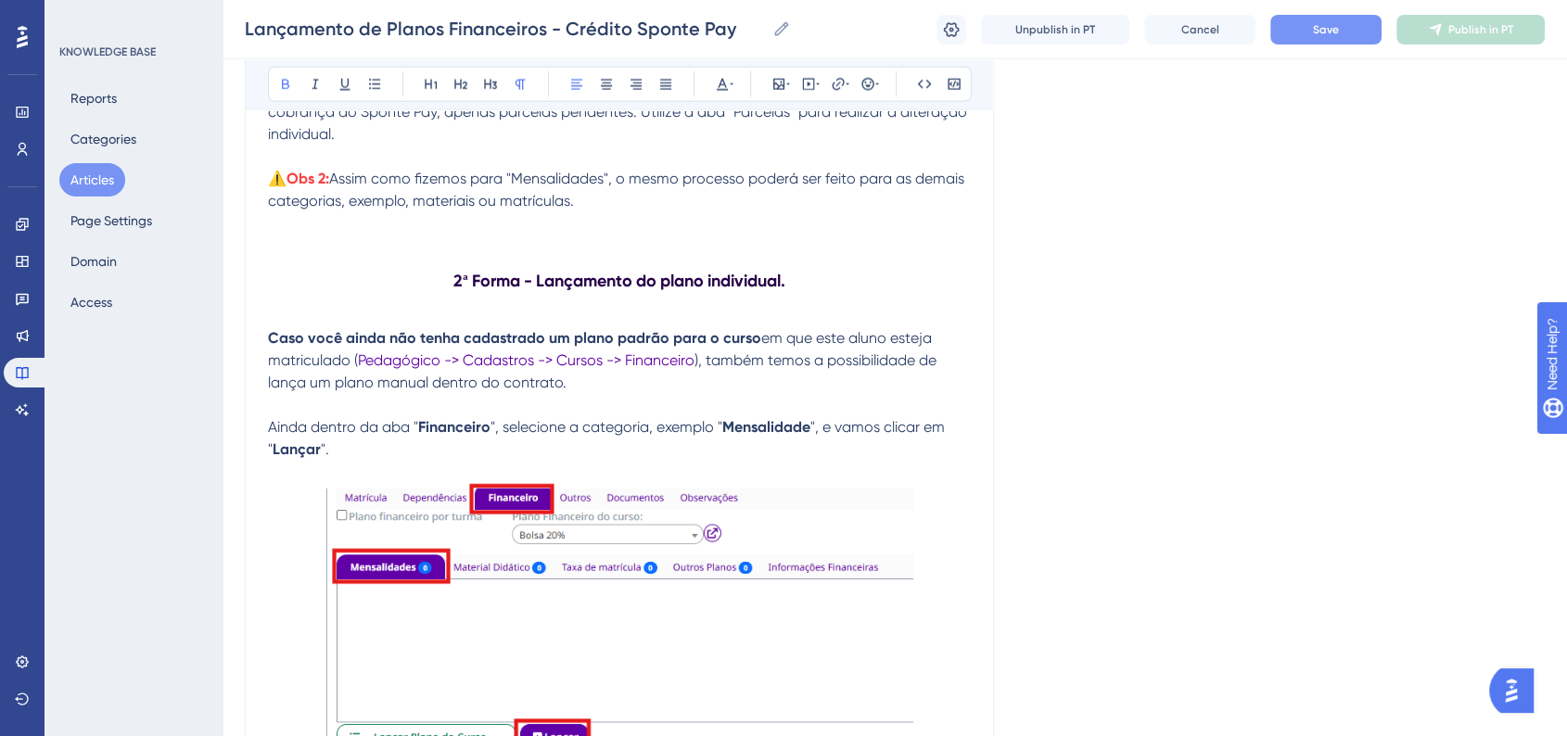
click at [1301, 412] on div "Language Portuguese (Default) Lançamento de Planos Financeiros - Crédito Sponte…" at bounding box center [895, 523] width 1300 height 9667
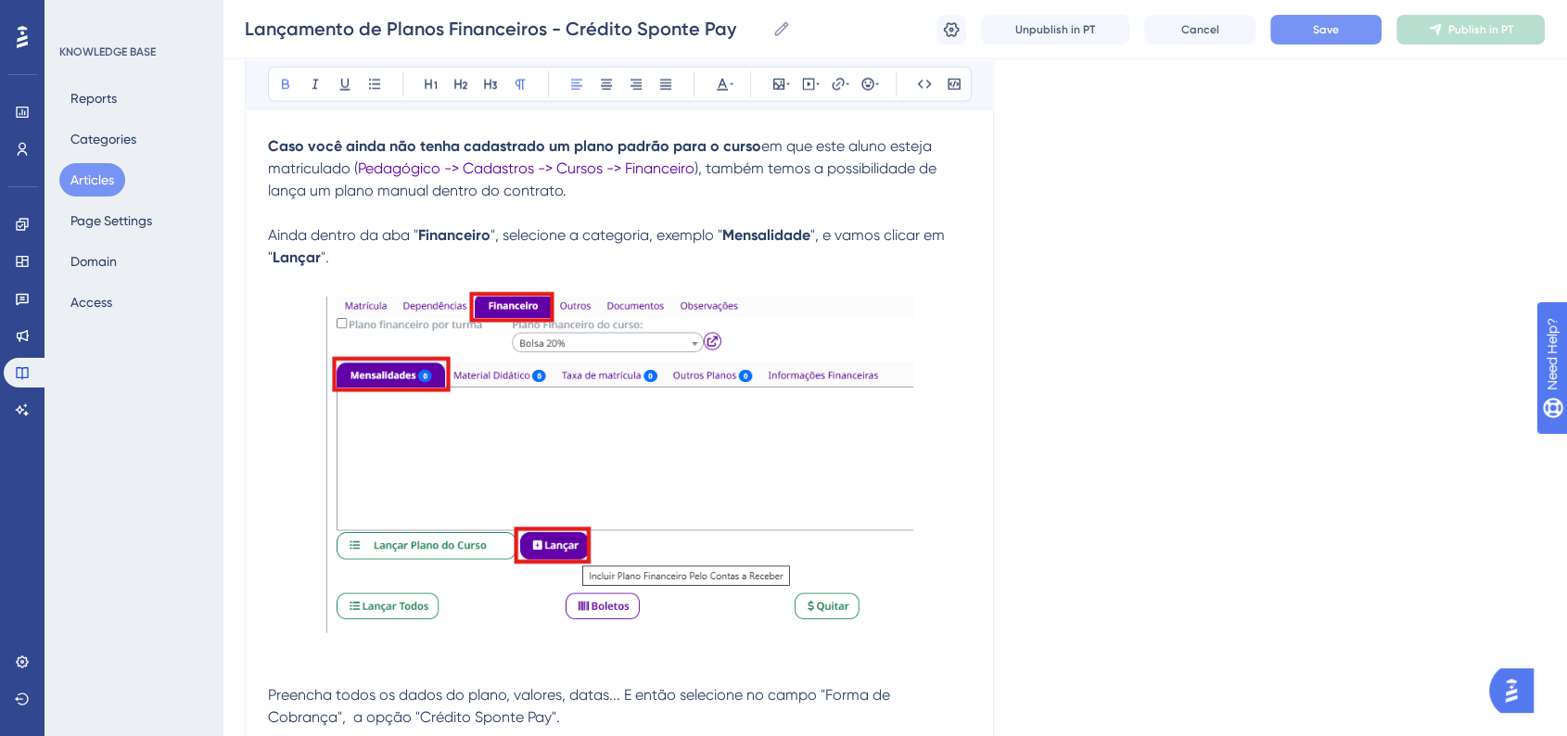
scroll to position [4841, 0]
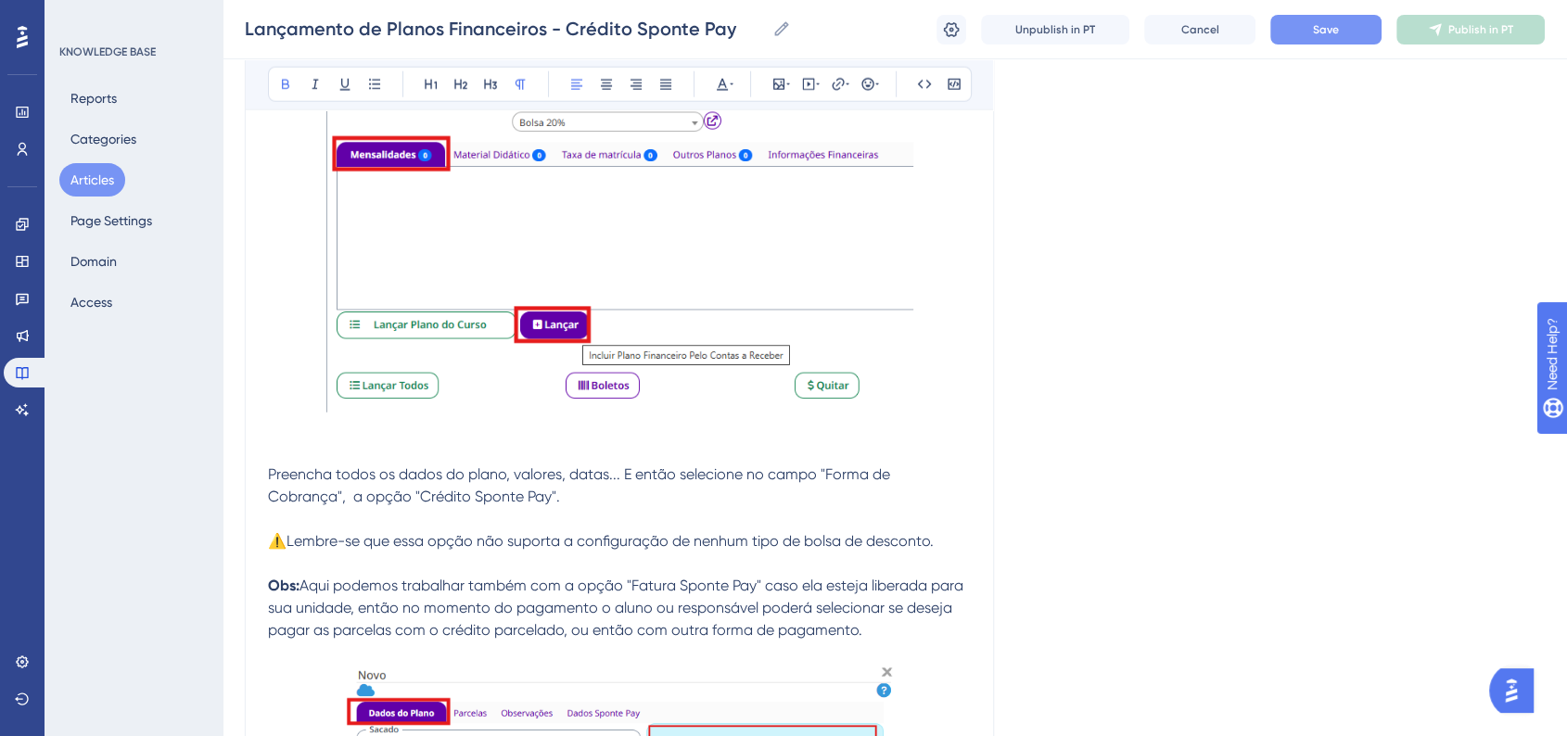
click at [270, 489] on span "Preencha todos os dados do plano, valores, datas... E então selecione no campo …" at bounding box center [581, 485] width 626 height 40
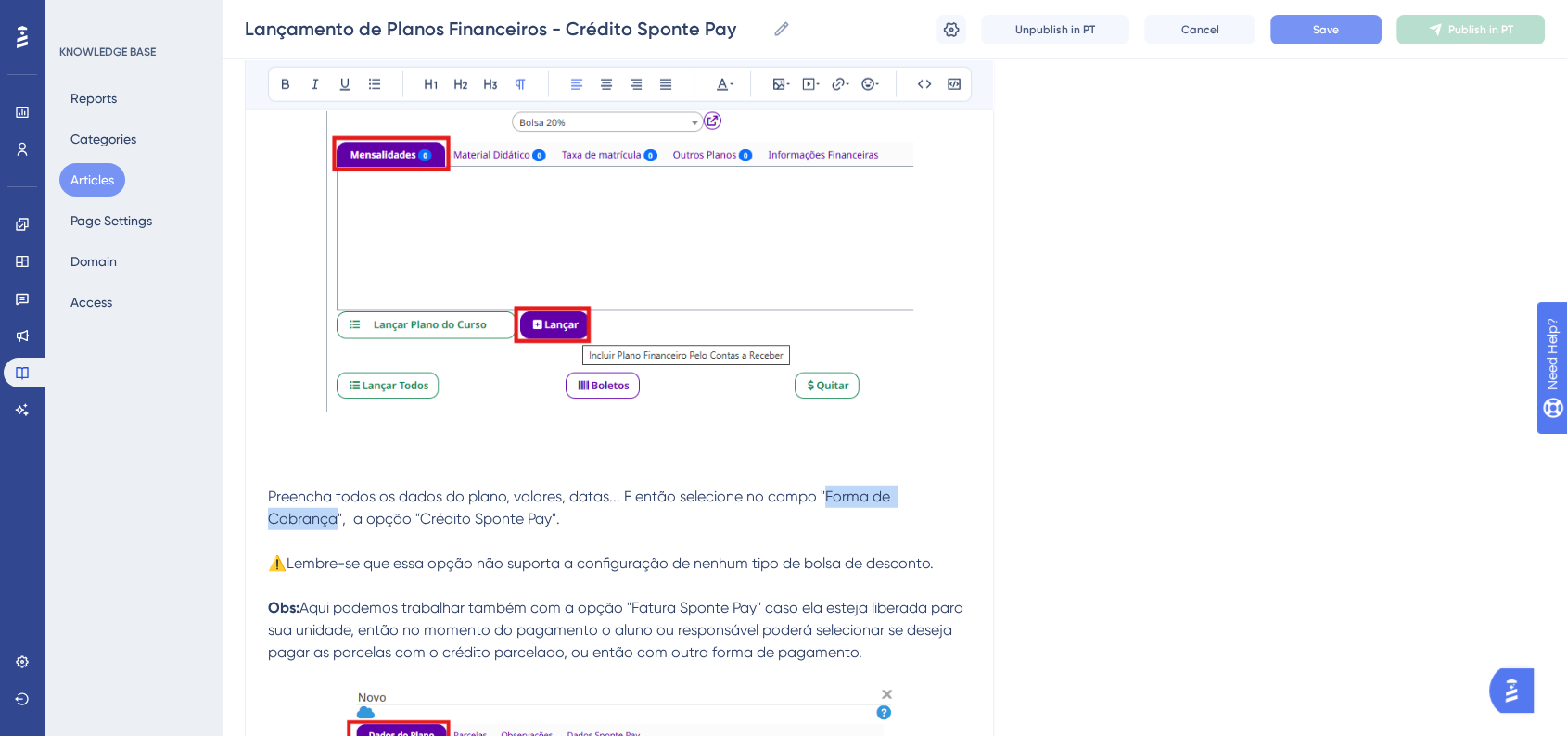
drag, startPoint x: 824, startPoint y: 515, endPoint x: 958, endPoint y: 511, distance: 133.5
click at [894, 511] on span "Preencha todos os dados do plano, valores, datas... E então selecione no campo …" at bounding box center [581, 508] width 626 height 40
click at [280, 80] on icon at bounding box center [285, 84] width 15 height 15
click at [1052, 410] on div "Language Portuguese (Default) Lançamento de Planos Financeiros - Crédito Sponte…" at bounding box center [895, 122] width 1300 height 9689
drag, startPoint x: 339, startPoint y: 536, endPoint x: 362, endPoint y: 534, distance: 22.3
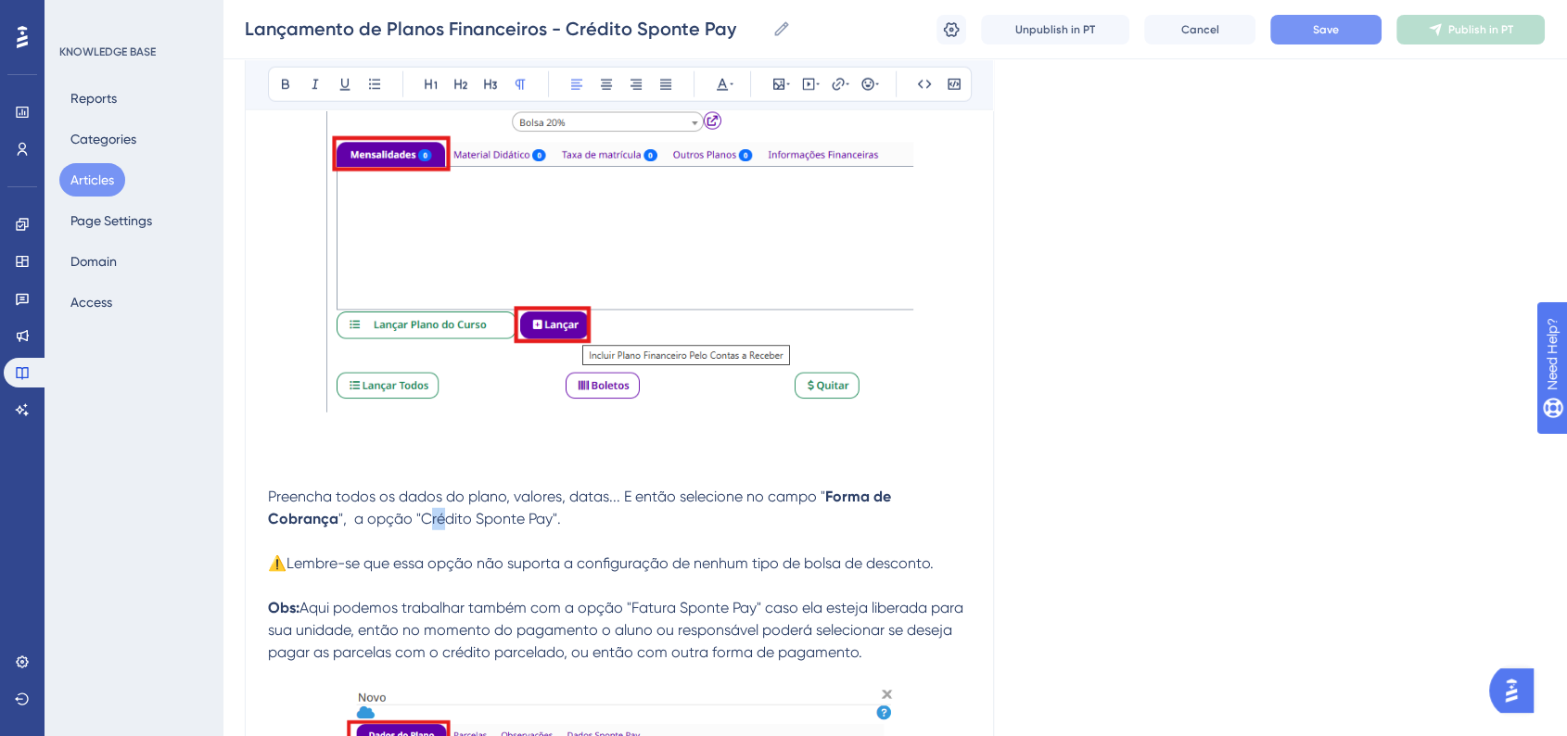
click at [362, 528] on span "", a opção "Crédito Sponte Pay"." at bounding box center [449, 519] width 222 height 18
click at [341, 528] on span "", a opção "Crédito Sponte Pay"." at bounding box center [449, 519] width 222 height 18
click at [338, 528] on span "", a opção "Crédito Sponte Pay"." at bounding box center [449, 519] width 222 height 18
drag, startPoint x: 337, startPoint y: 540, endPoint x: 464, endPoint y: 537, distance: 127.1
click at [464, 528] on span "", a opção "Crédito Sponte Pay"." at bounding box center [449, 519] width 222 height 18
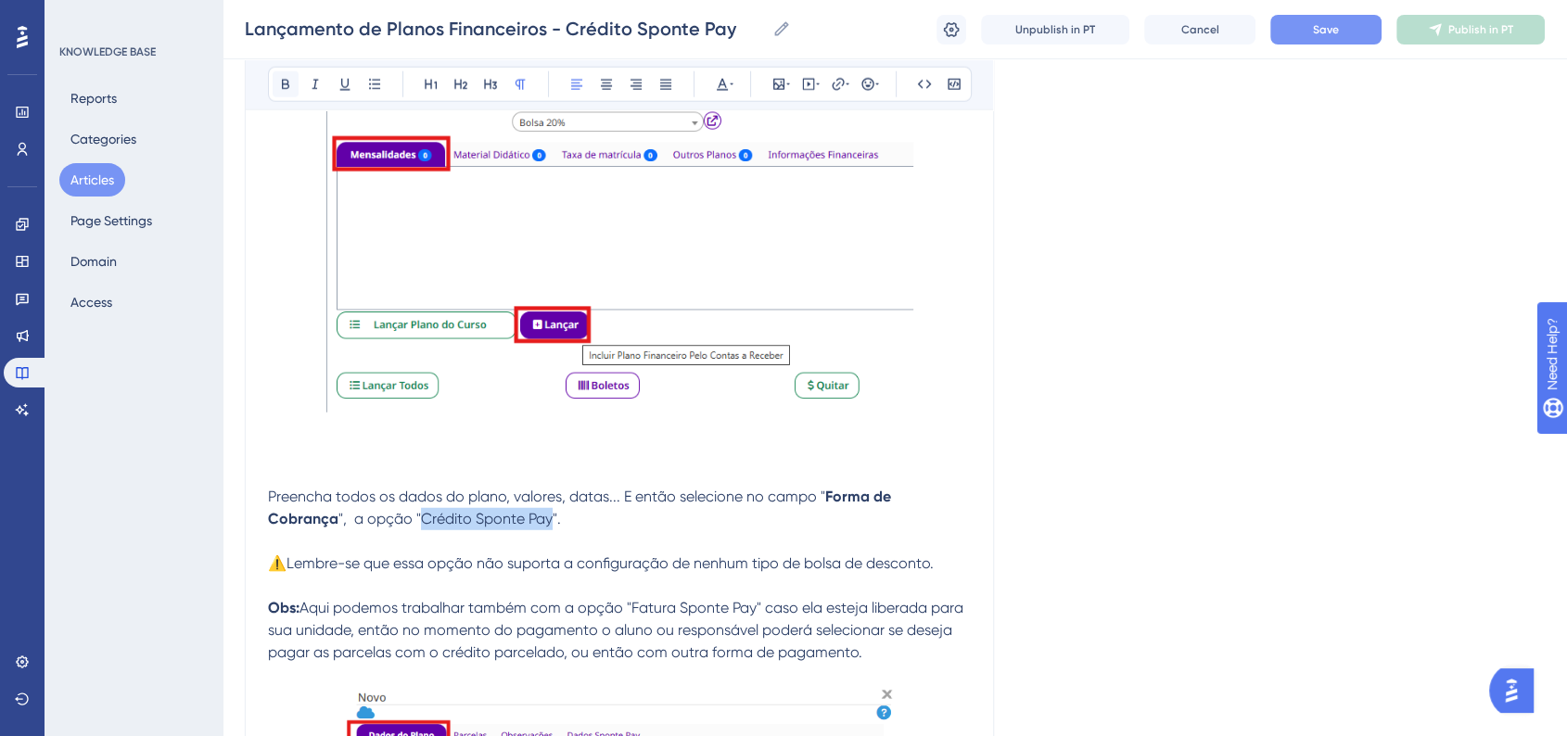
click at [283, 89] on icon at bounding box center [285, 84] width 15 height 15
click at [502, 552] on p at bounding box center [619, 541] width 703 height 22
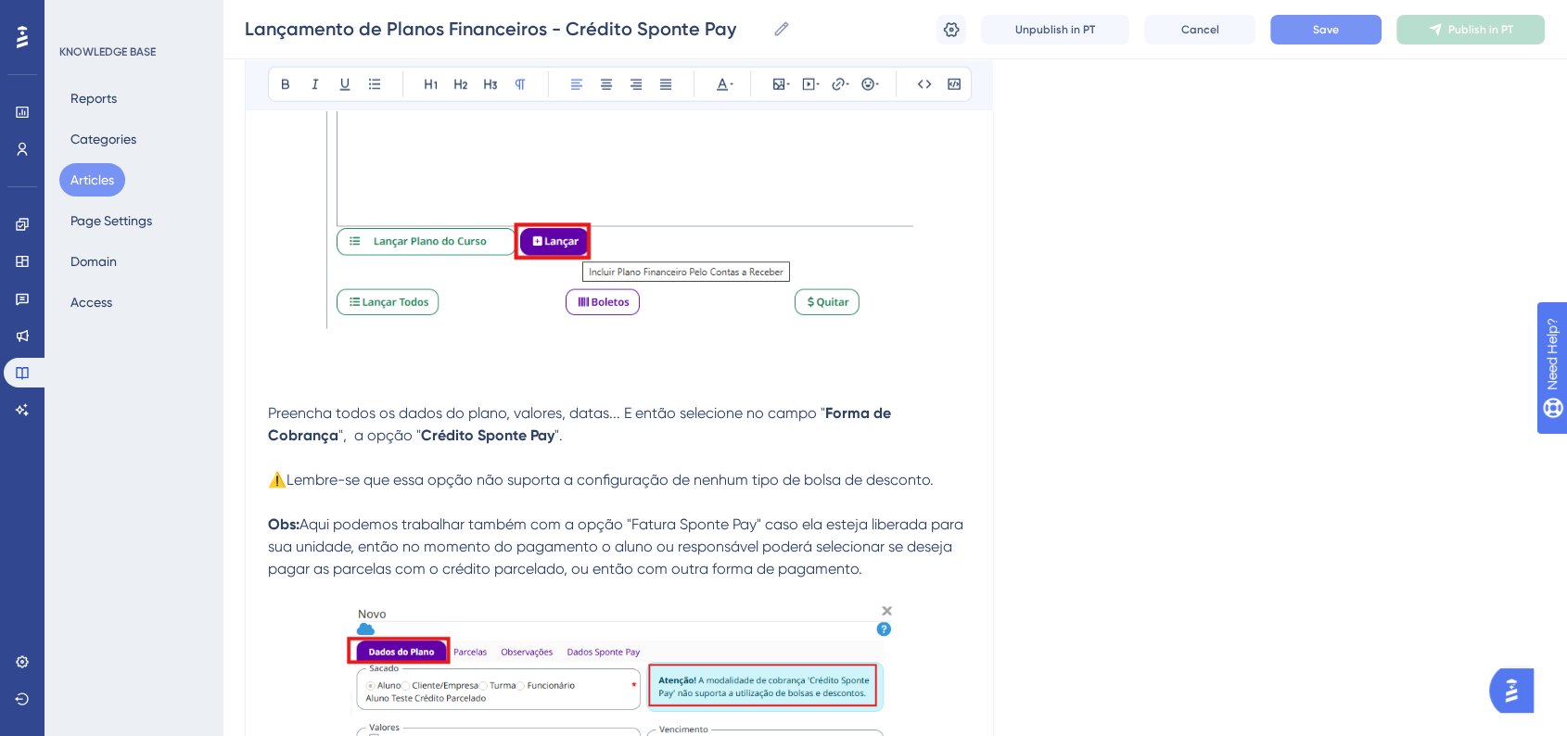
scroll to position [5047, 0]
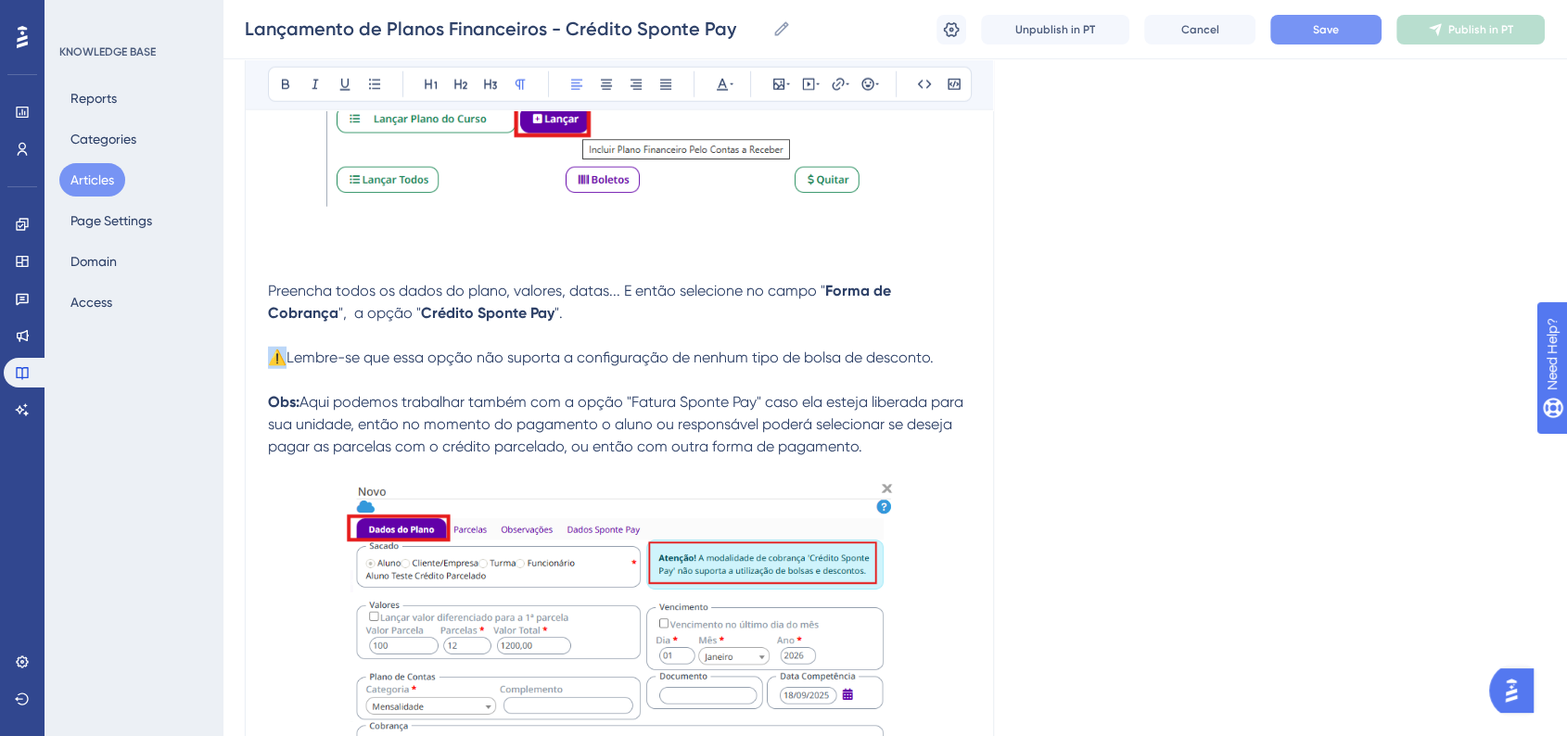
click at [280, 366] on span "⚠️Lembre-se que essa opção não suporta a configuração de nenhum tipo de bolsa d…" at bounding box center [601, 358] width 666 height 18
click at [268, 411] on strong "Obs:" at bounding box center [284, 402] width 32 height 18
drag, startPoint x: 288, startPoint y: 420, endPoint x: 315, endPoint y: 418, distance: 26.9
click at [315, 411] on strong "Obs:" at bounding box center [302, 402] width 32 height 18
click at [293, 411] on strong "Obs:" at bounding box center [302, 402] width 32 height 18
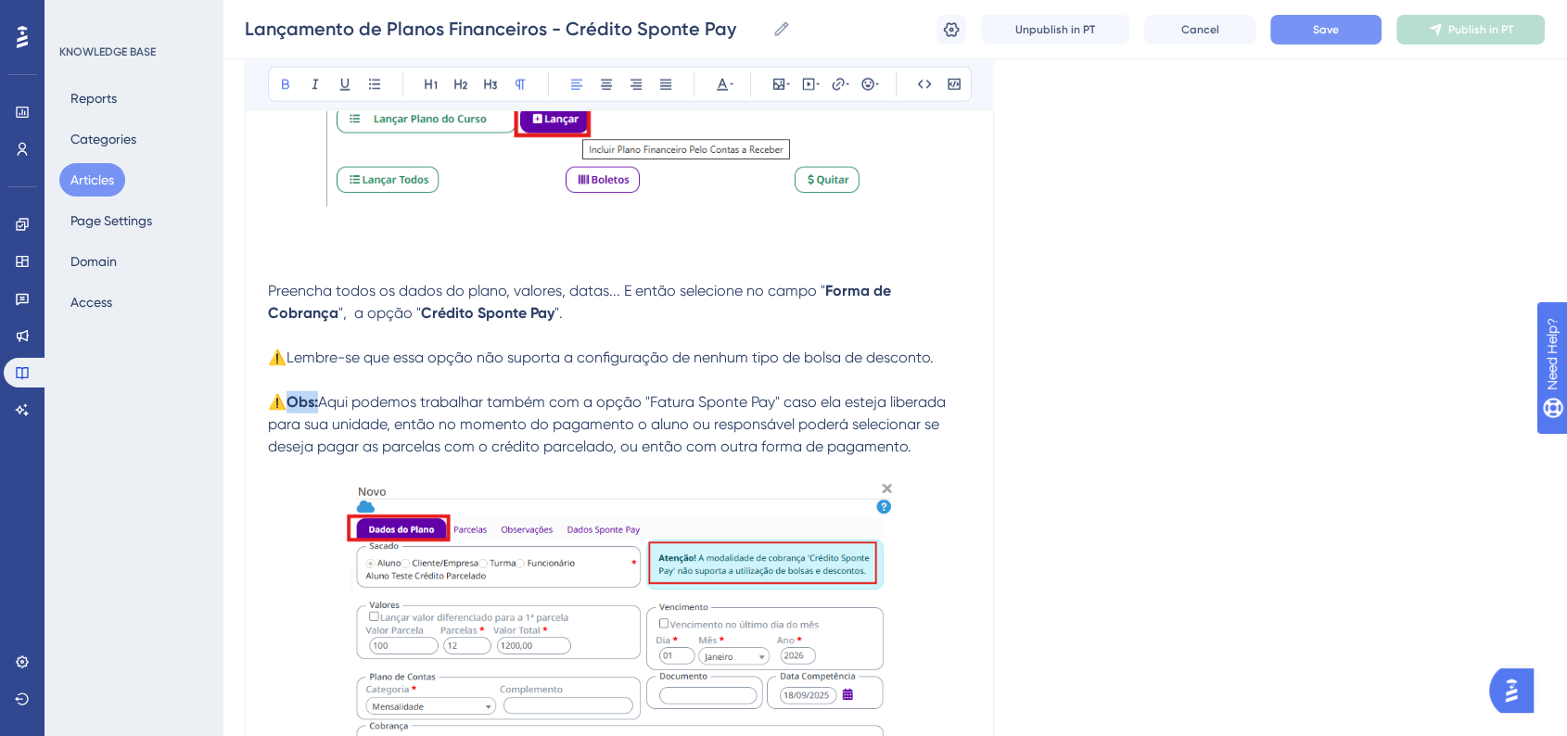
drag, startPoint x: 291, startPoint y: 419, endPoint x: 316, endPoint y: 417, distance: 25.1
click at [316, 411] on strong "Obs:" at bounding box center [302, 402] width 32 height 18
click at [727, 87] on icon at bounding box center [722, 84] width 15 height 15
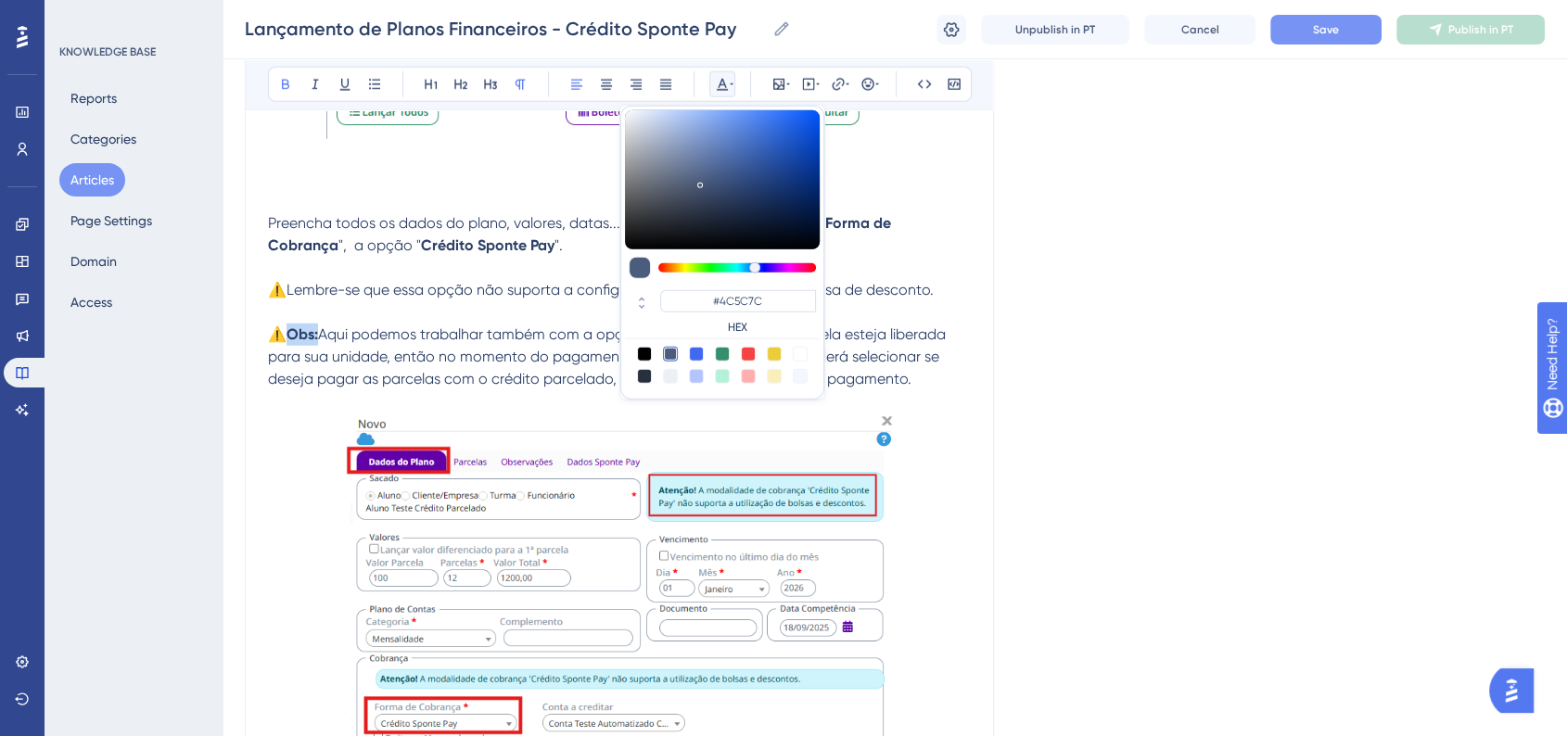
scroll to position [5150, 0]
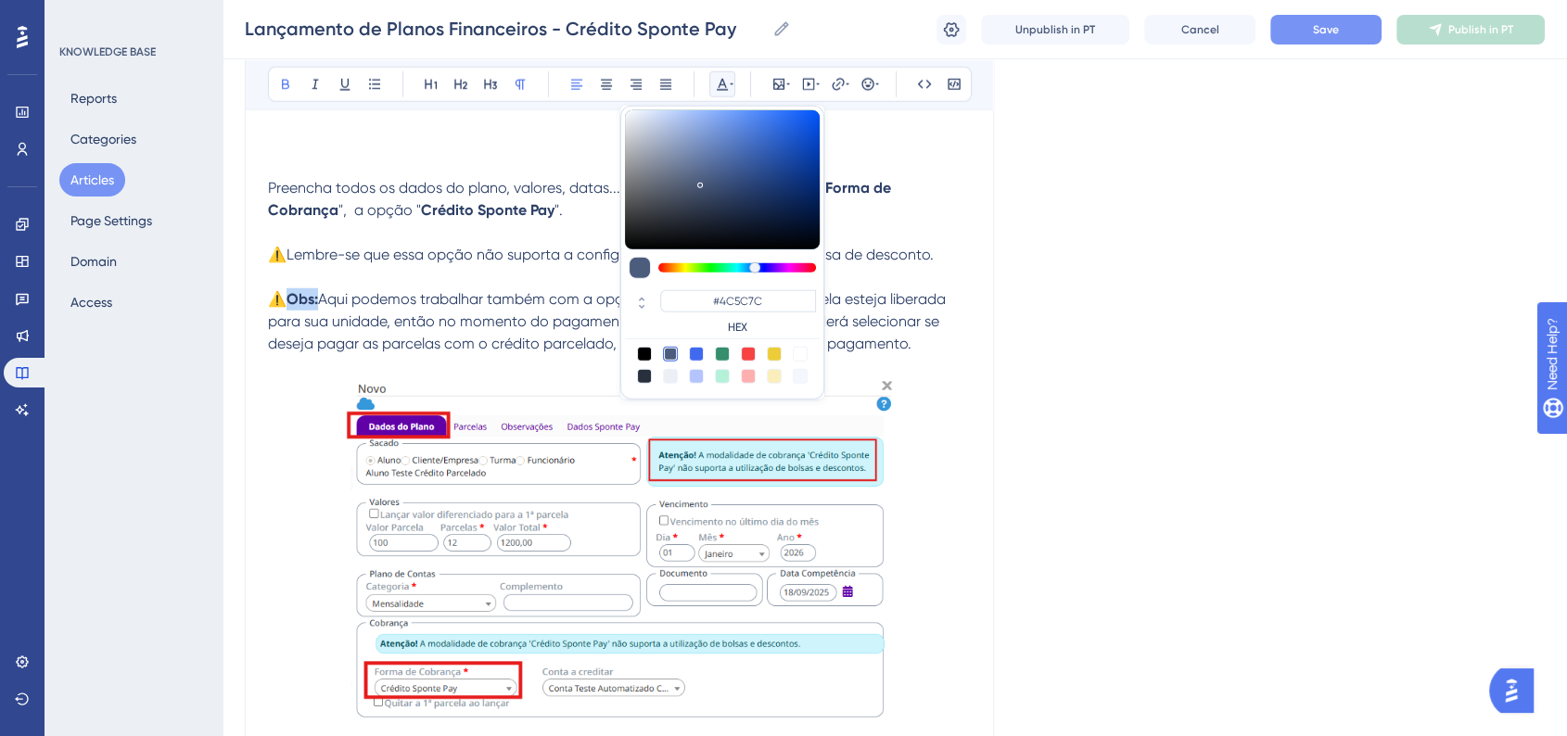
click at [749, 350] on div at bounding box center [748, 354] width 15 height 15
type input "#F84343"
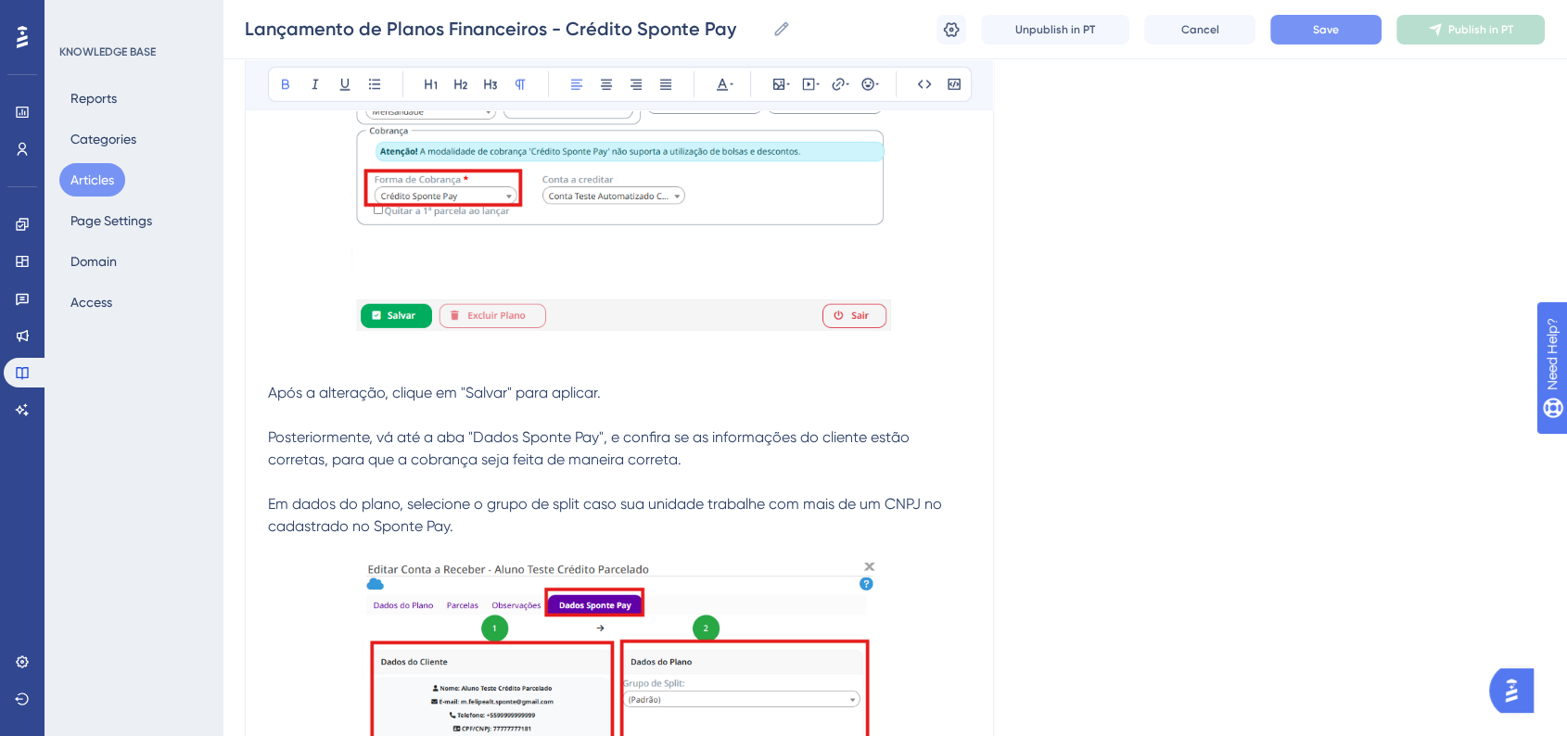
scroll to position [5665, 0]
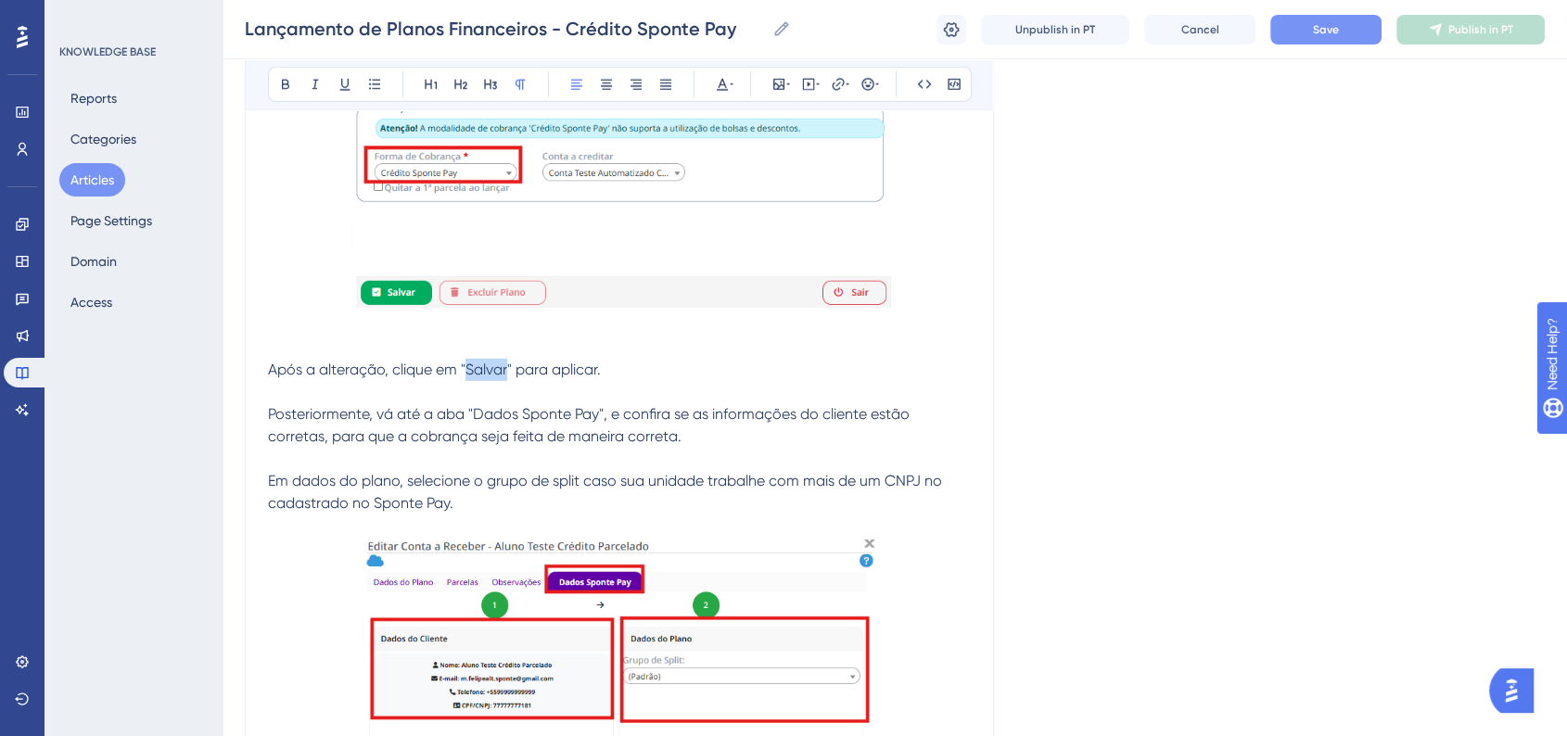
drag, startPoint x: 467, startPoint y: 389, endPoint x: 507, endPoint y: 391, distance: 39.9
click at [509, 378] on span "Após a alteração, clique em "Salvar" para aplicar." at bounding box center [434, 370] width 333 height 18
click at [288, 86] on icon at bounding box center [285, 85] width 7 height 10
click at [914, 403] on p at bounding box center [619, 392] width 703 height 22
drag, startPoint x: 476, startPoint y: 432, endPoint x: 599, endPoint y: 439, distance: 123.5
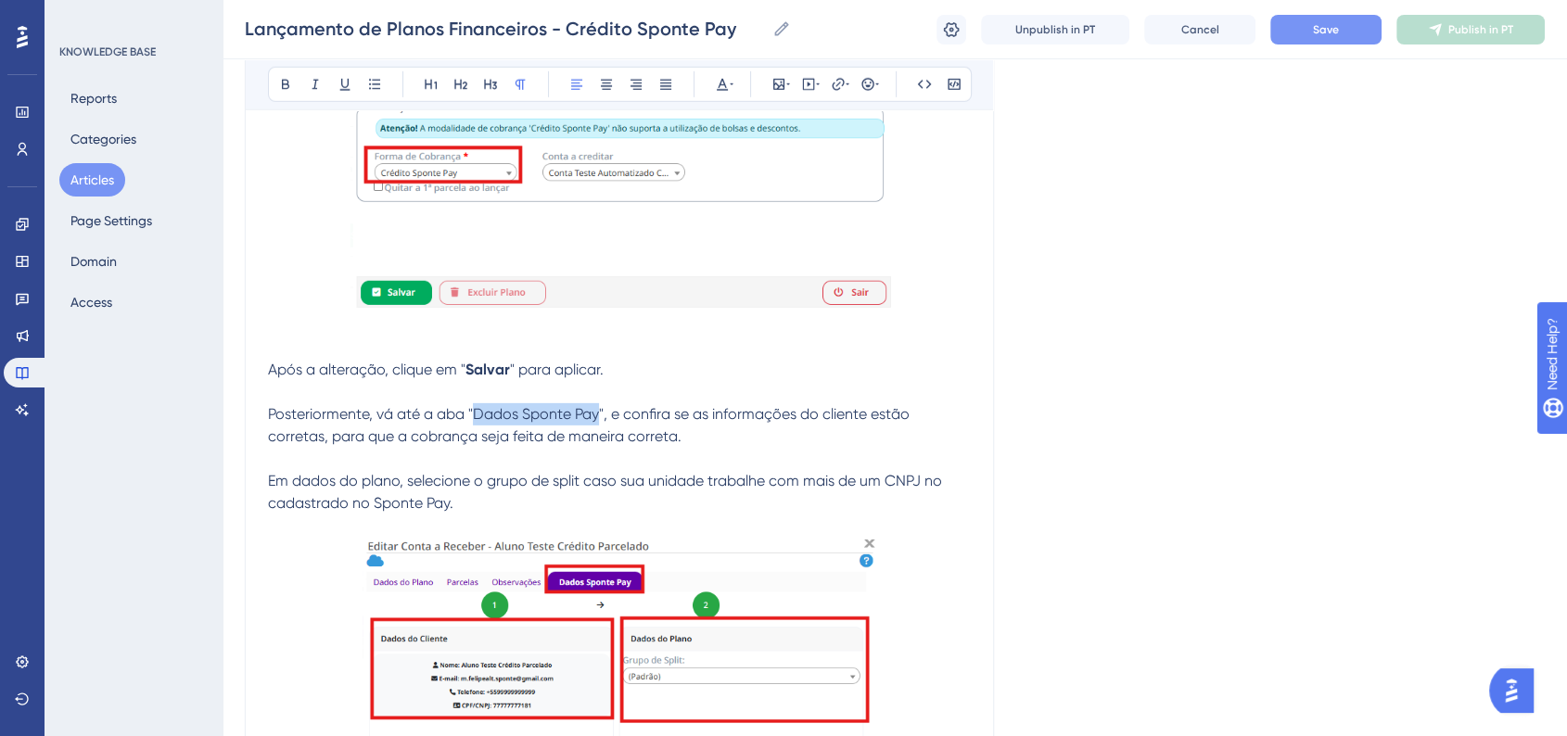
click at [599, 439] on p "Posteriormente, vá até a aba "Dados Sponte Pay", e confira se as informações do…" at bounding box center [619, 425] width 703 height 44
click at [284, 90] on icon at bounding box center [285, 84] width 15 height 15
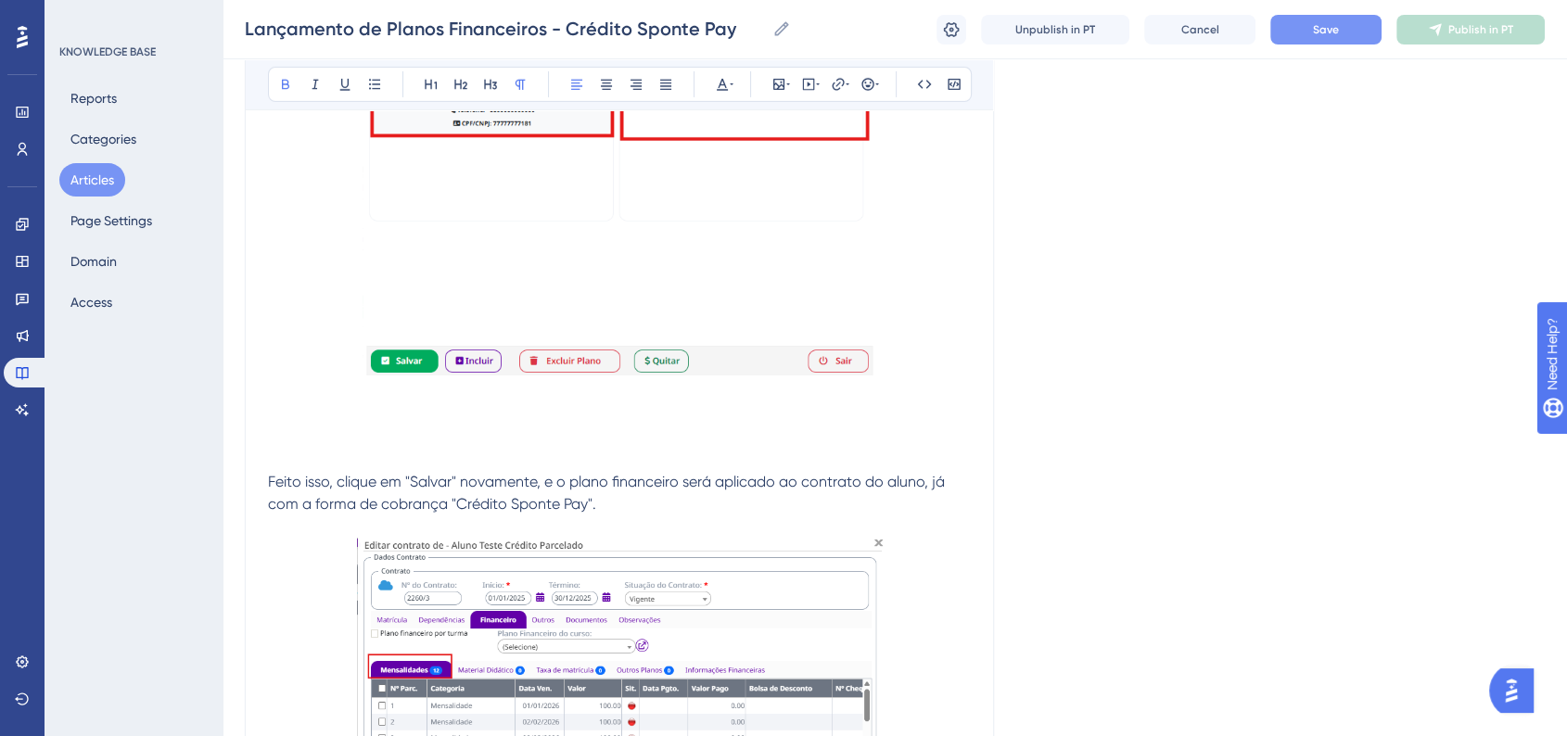
scroll to position [6283, 0]
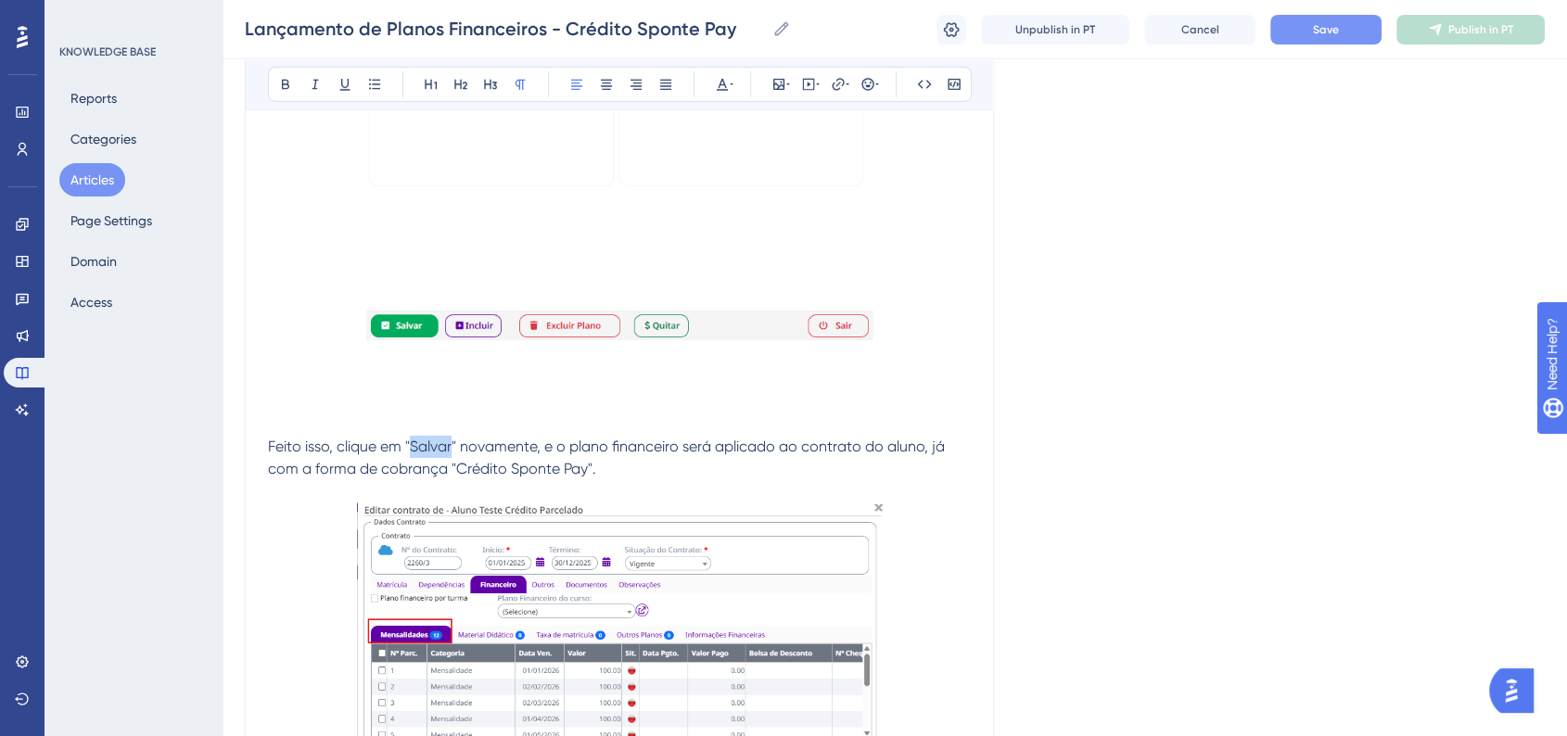
drag, startPoint x: 417, startPoint y: 464, endPoint x: 451, endPoint y: 465, distance: 34.4
click at [451, 465] on span "Feito isso, clique em "Salvar" novamente, e o plano financeiro será aplicado ao…" at bounding box center [608, 458] width 680 height 40
click at [278, 86] on icon at bounding box center [285, 84] width 15 height 15
click at [622, 480] on p "Feito isso, clique em " Salvar " novamente, e o plano financeiro será aplicado …" at bounding box center [619, 458] width 703 height 44
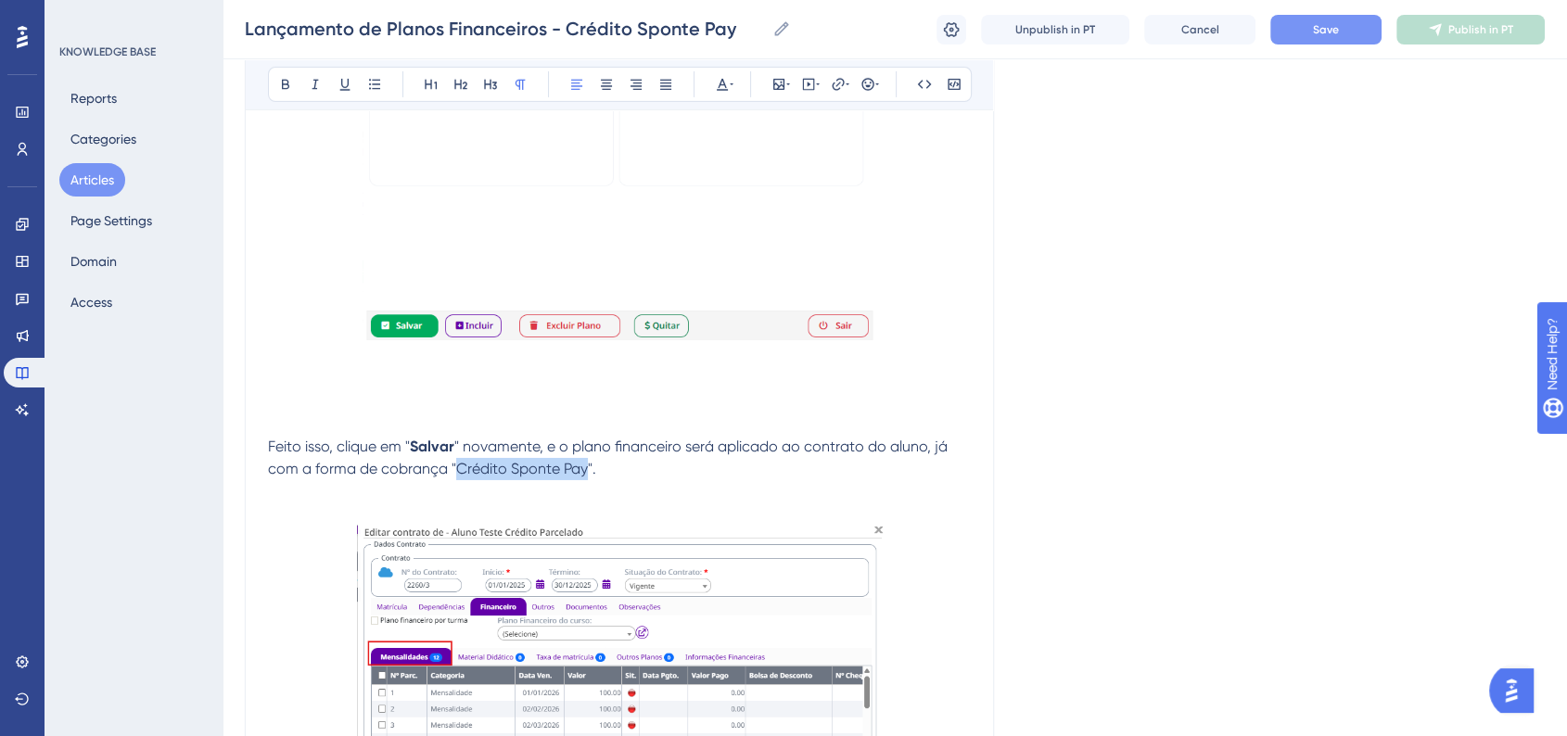
drag, startPoint x: 456, startPoint y: 490, endPoint x: 584, endPoint y: 486, distance: 128.0
click at [584, 477] on span "" novamente, e o plano financeiro será aplicado ao contrato do aluno, já com a …" at bounding box center [609, 458] width 683 height 40
click at [282, 91] on button at bounding box center [286, 84] width 26 height 26
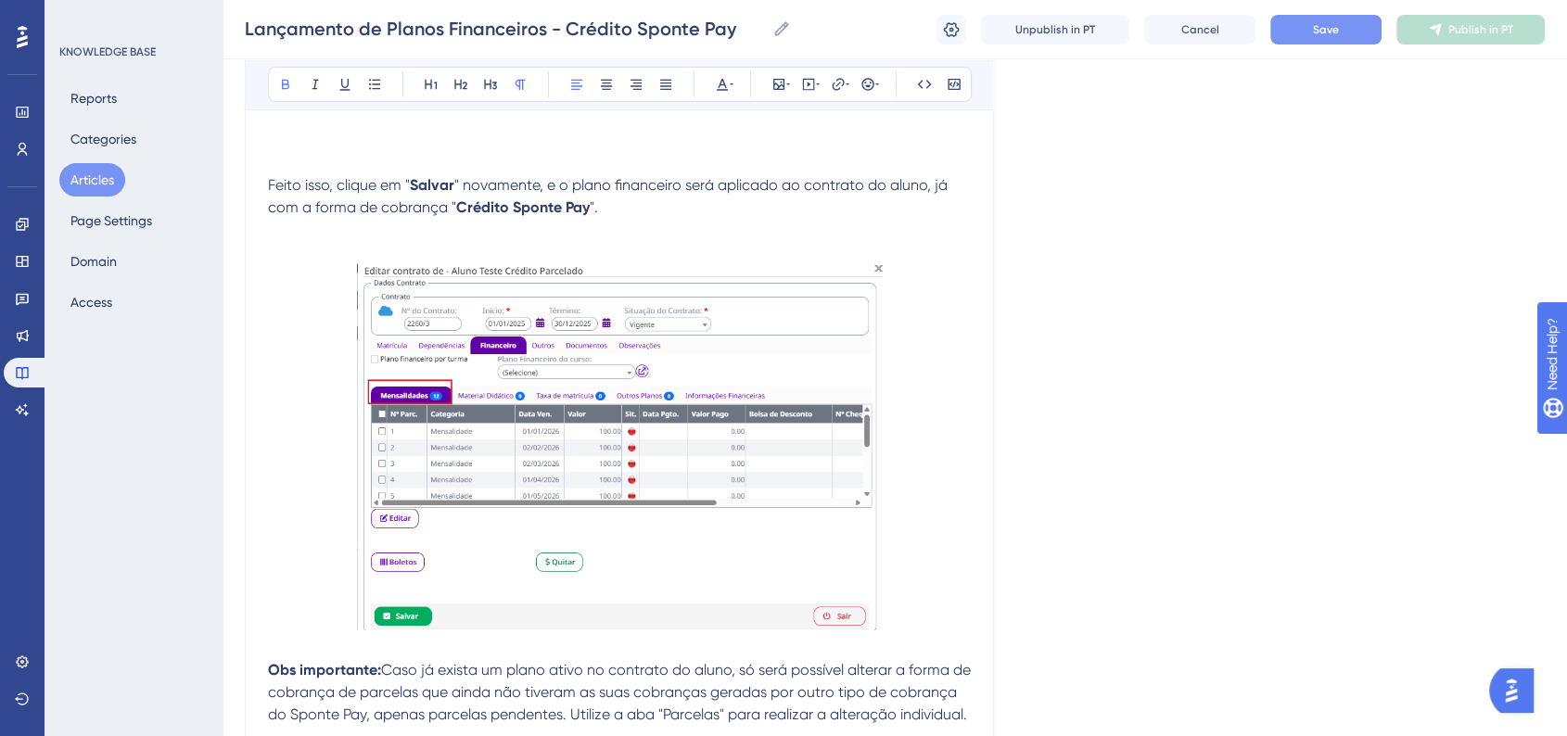
scroll to position [6798, 0]
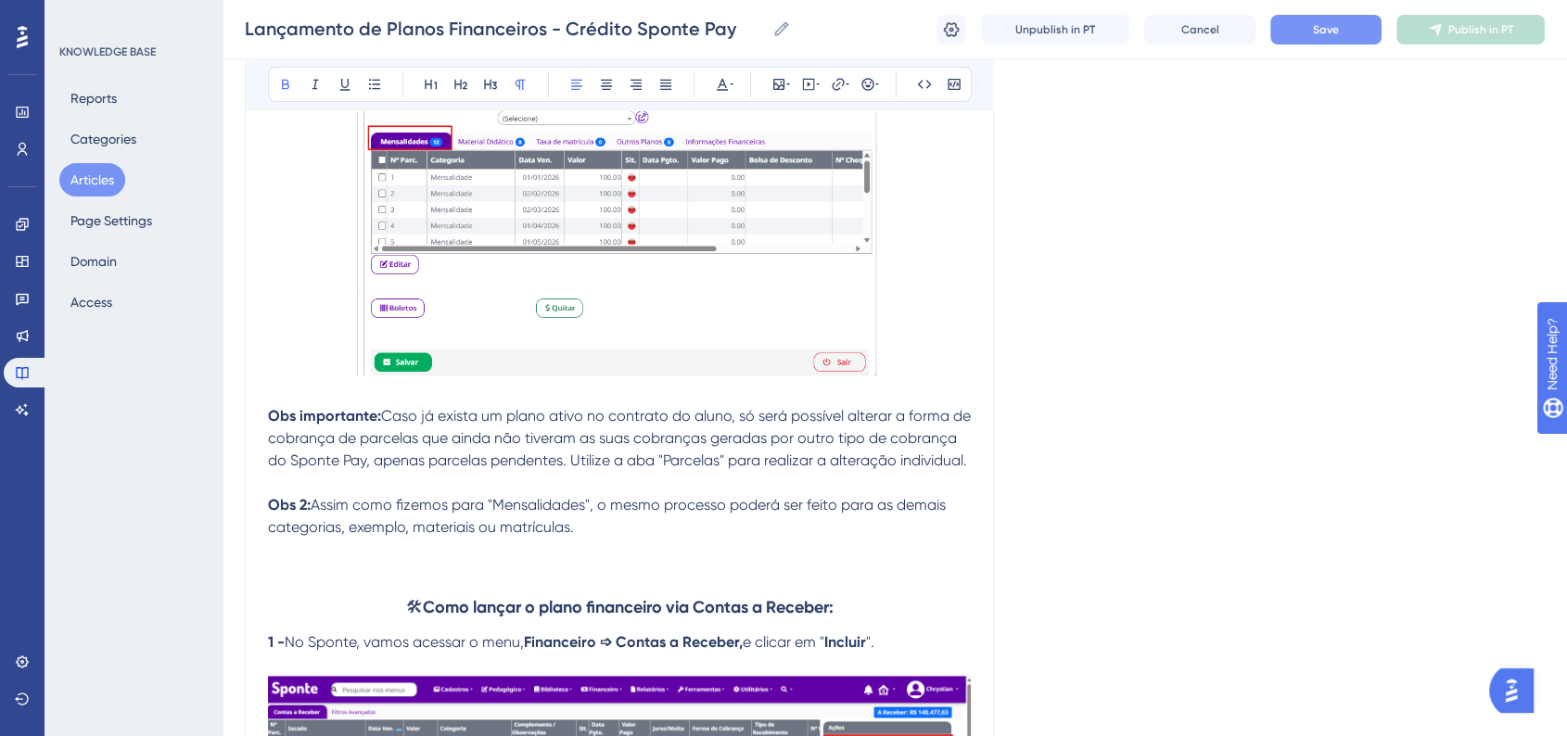
click at [272, 425] on strong "Obs importante:" at bounding box center [324, 416] width 113 height 18
click at [865, 82] on icon at bounding box center [867, 84] width 12 height 12
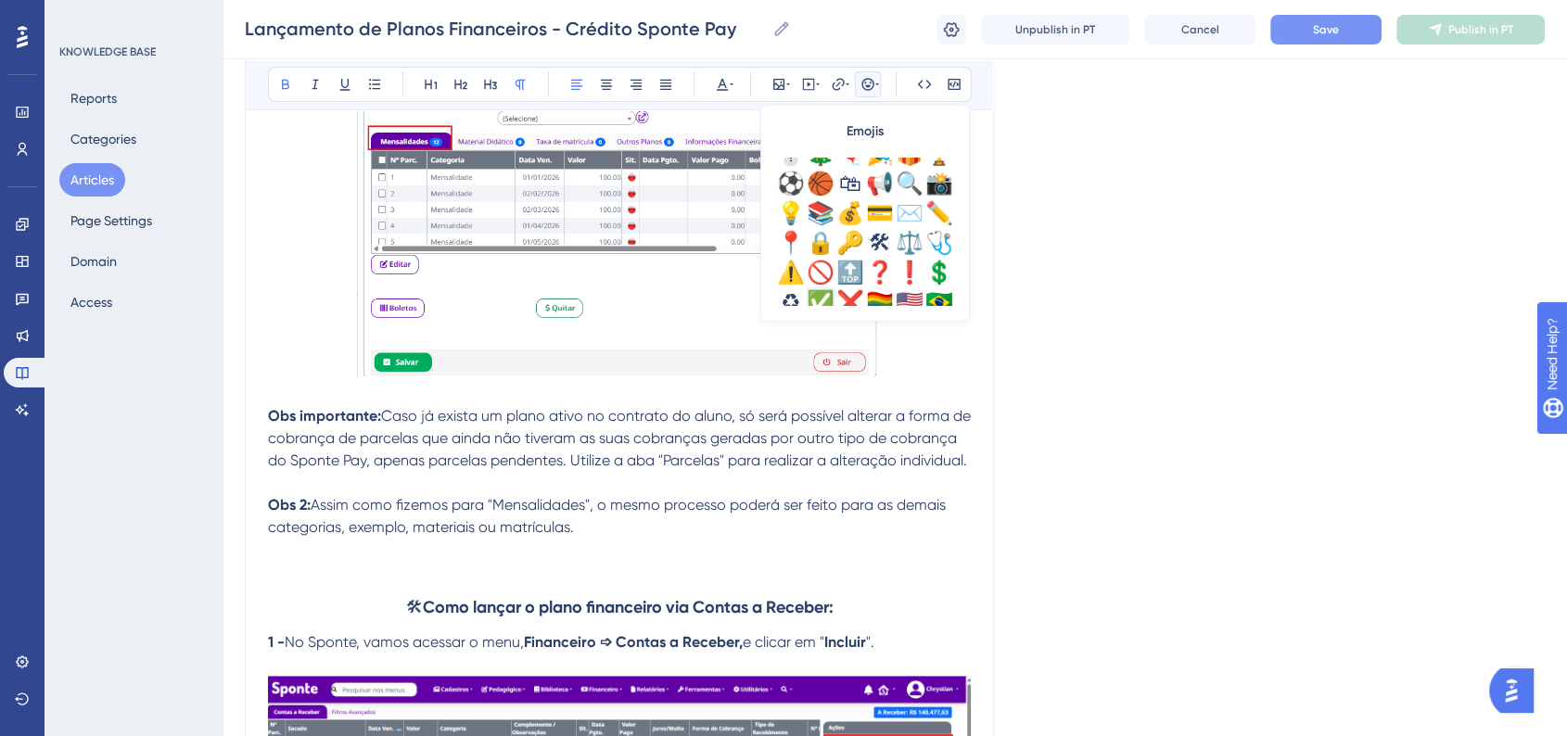
scroll to position [617, 0]
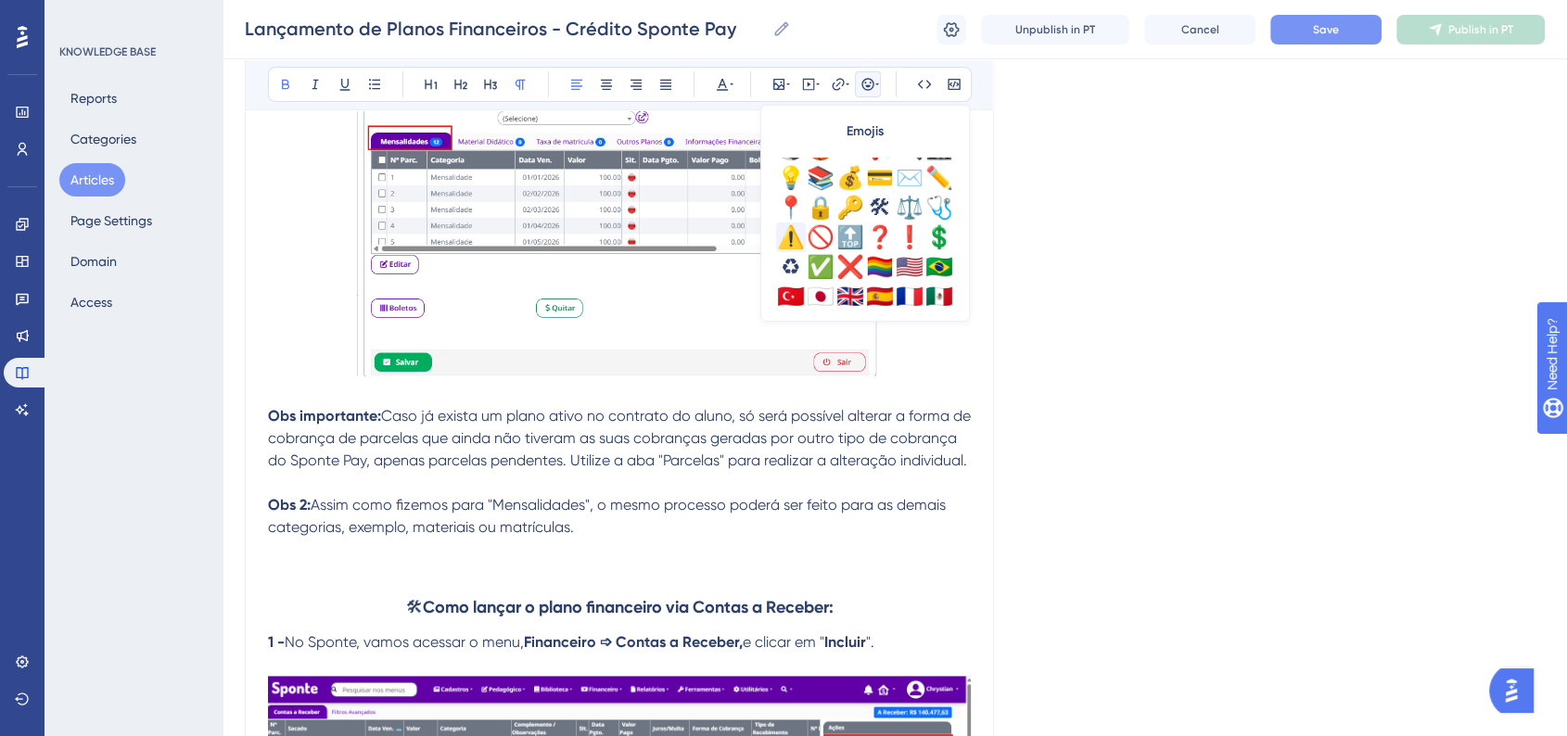
click at [794, 244] on div "⚠️" at bounding box center [791, 237] width 30 height 30
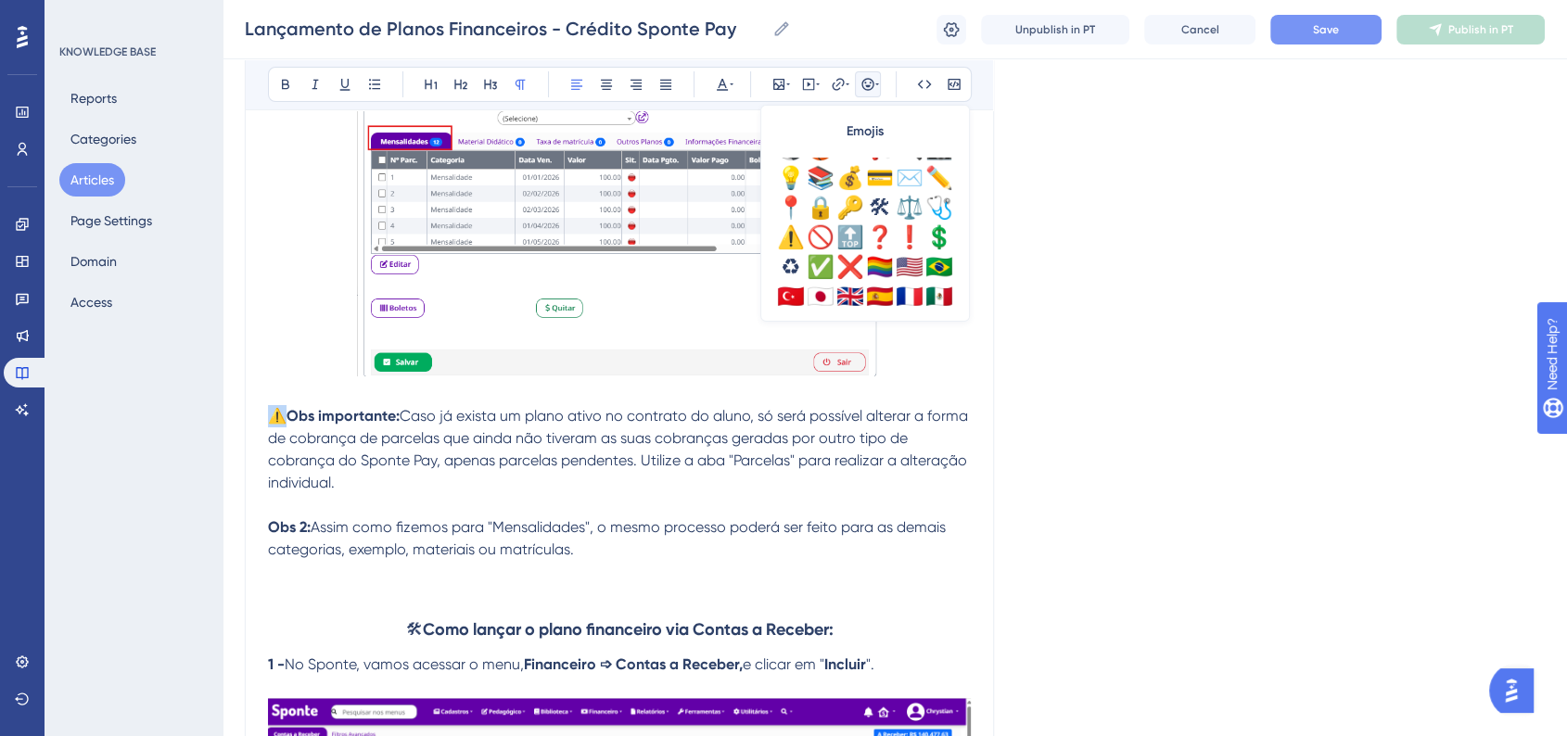
click at [282, 425] on span "⚠️" at bounding box center [277, 416] width 19 height 18
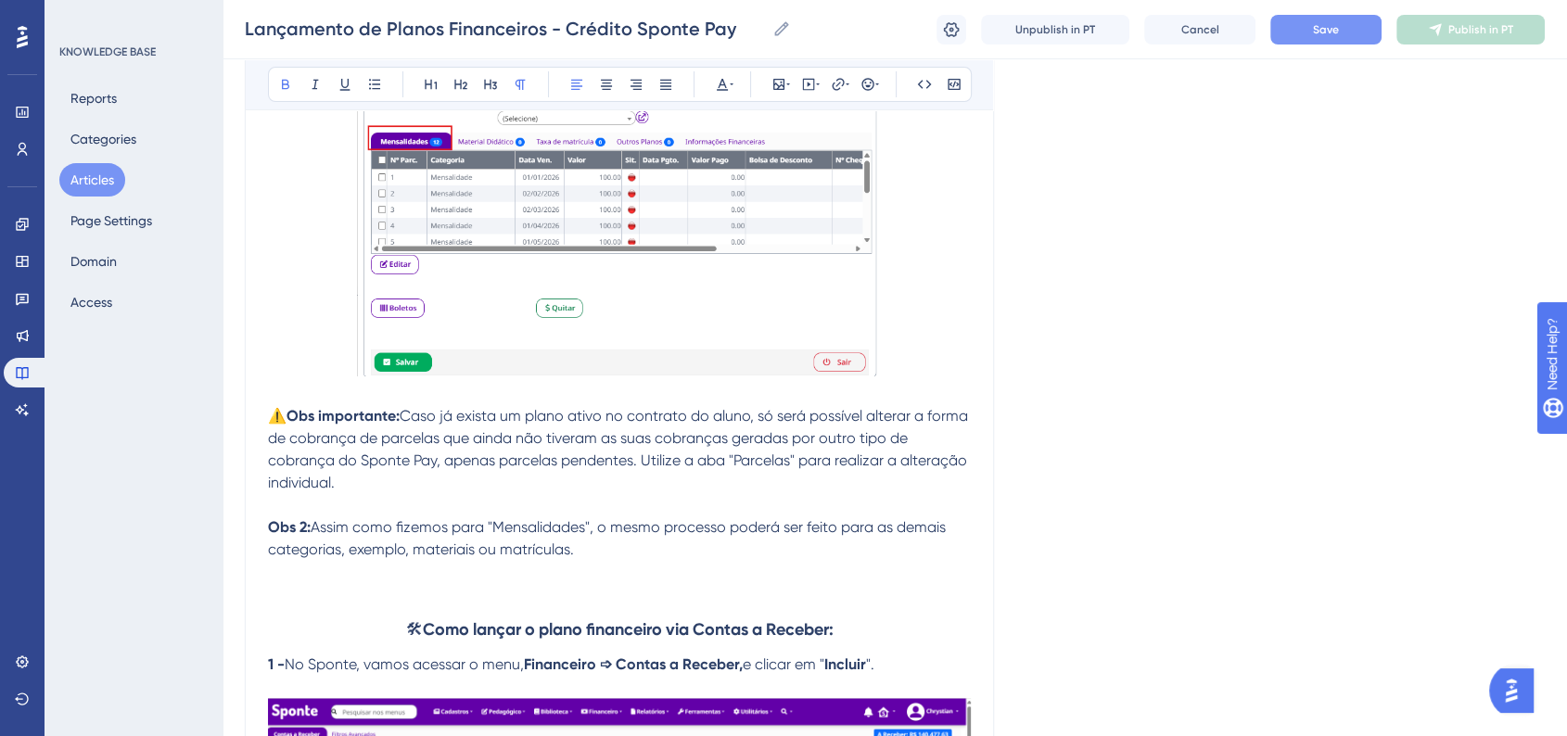
click at [271, 536] on strong "Obs 2:" at bounding box center [289, 527] width 43 height 18
drag, startPoint x: 290, startPoint y: 438, endPoint x: 400, endPoint y: 436, distance: 110.3
click at [400, 436] on p "⚠️ Obs importante: Caso já exista um plano ativo no contrato do aluno, só será …" at bounding box center [619, 449] width 703 height 89
click at [722, 89] on icon at bounding box center [722, 85] width 11 height 12
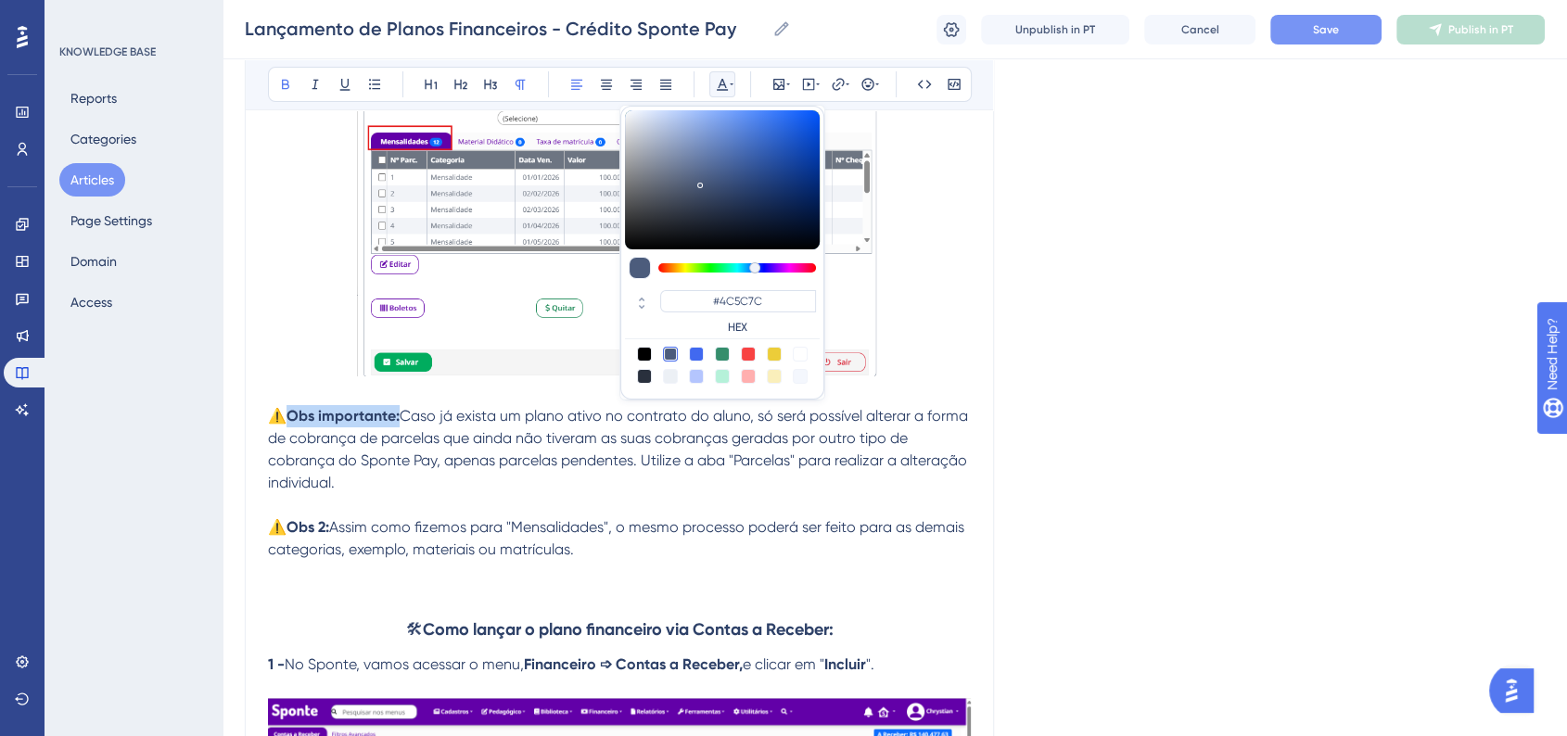
click at [745, 351] on div at bounding box center [748, 354] width 15 height 15
type input "#F84343"
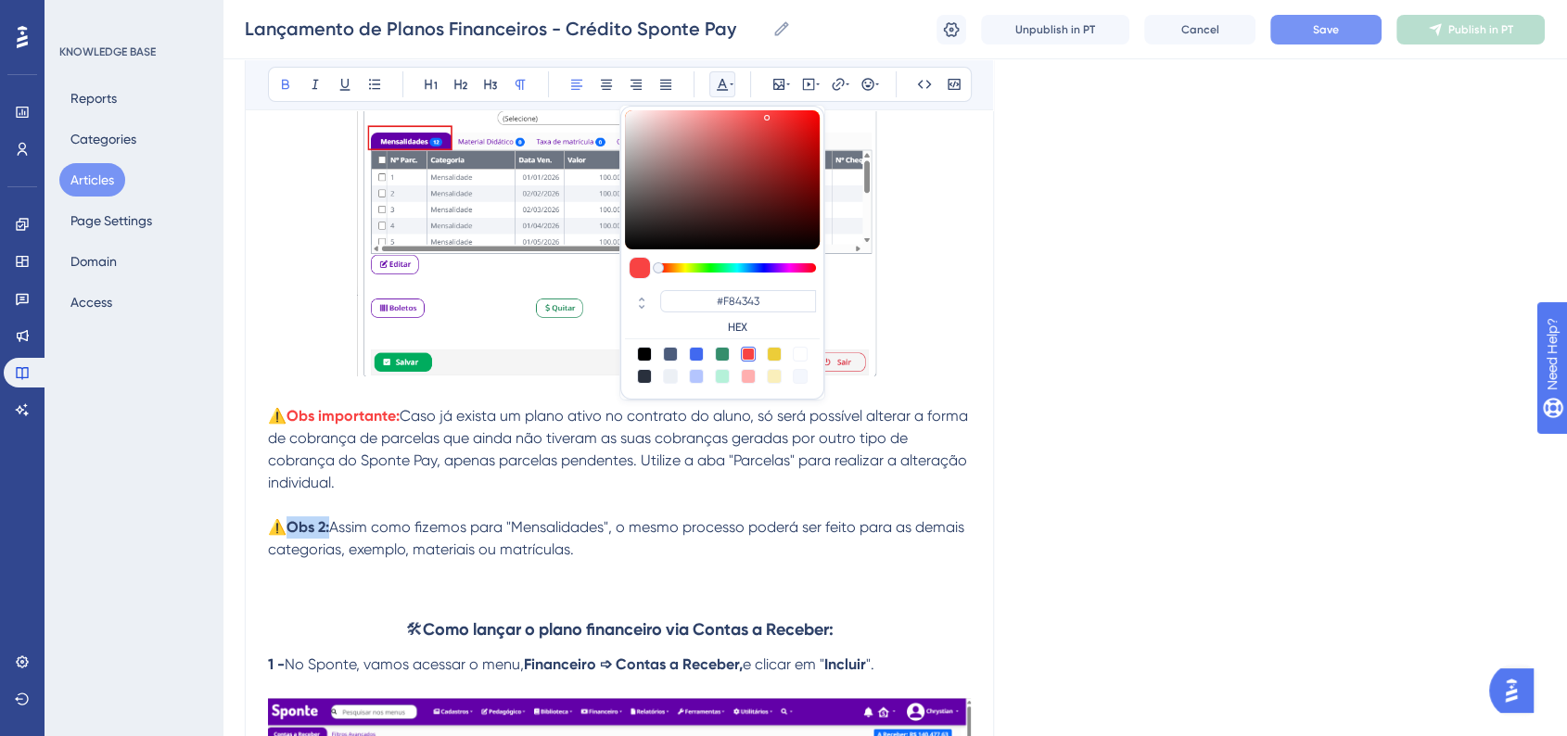
drag, startPoint x: 293, startPoint y: 548, endPoint x: 329, endPoint y: 548, distance: 36.2
click at [329, 536] on strong "Obs 2:" at bounding box center [307, 527] width 43 height 18
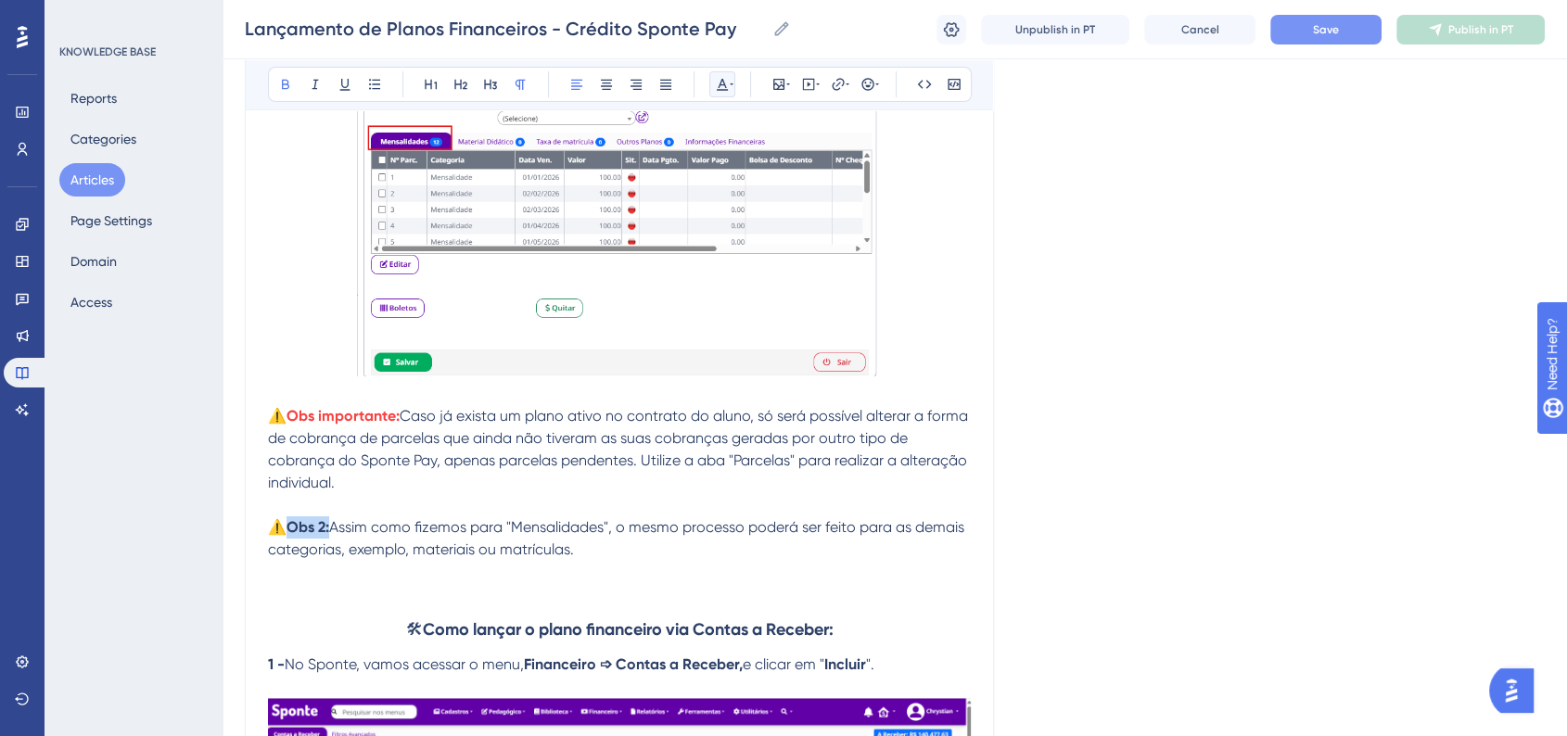
click at [734, 83] on button at bounding box center [722, 84] width 26 height 26
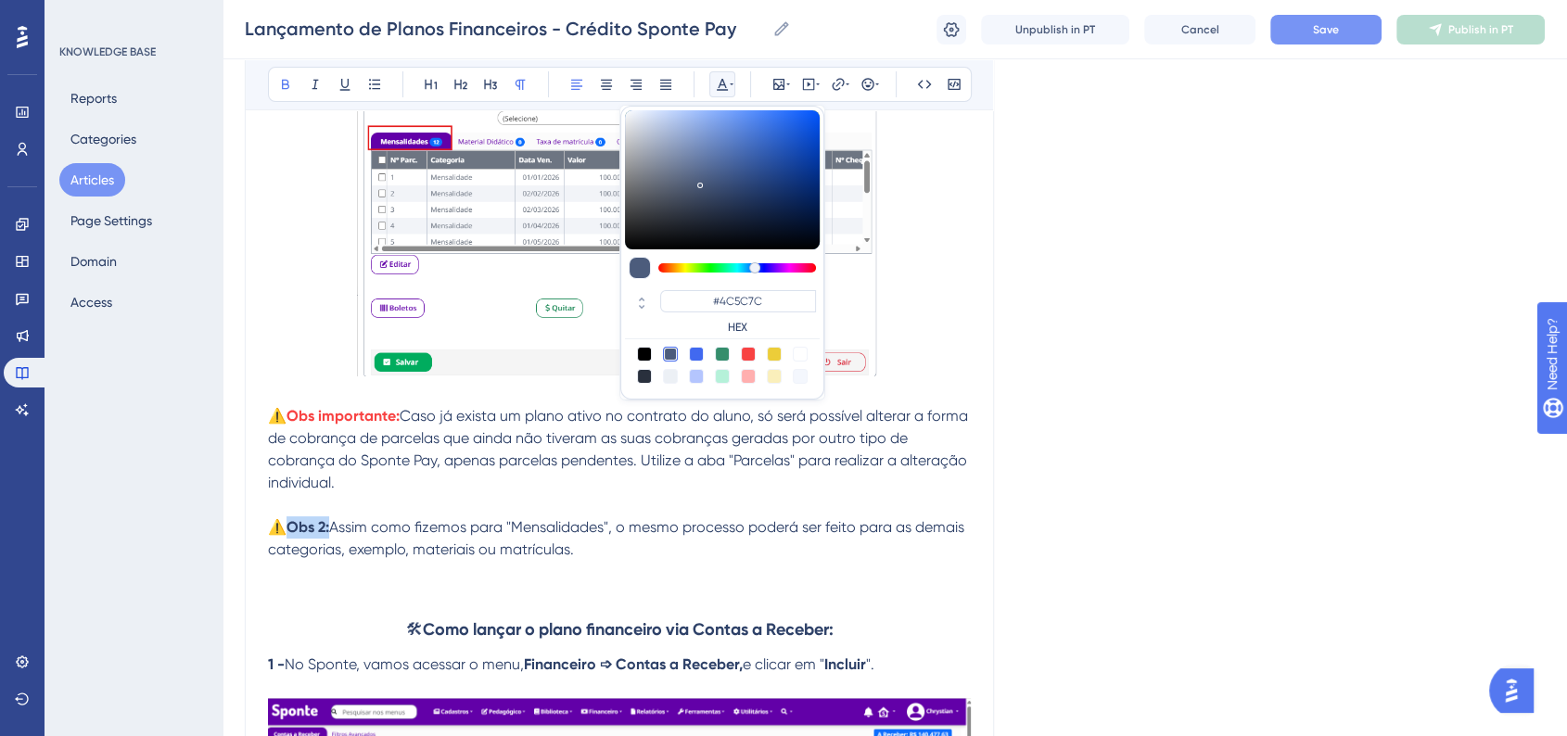
click at [744, 358] on div at bounding box center [748, 354] width 15 height 15
type input "#F84343"
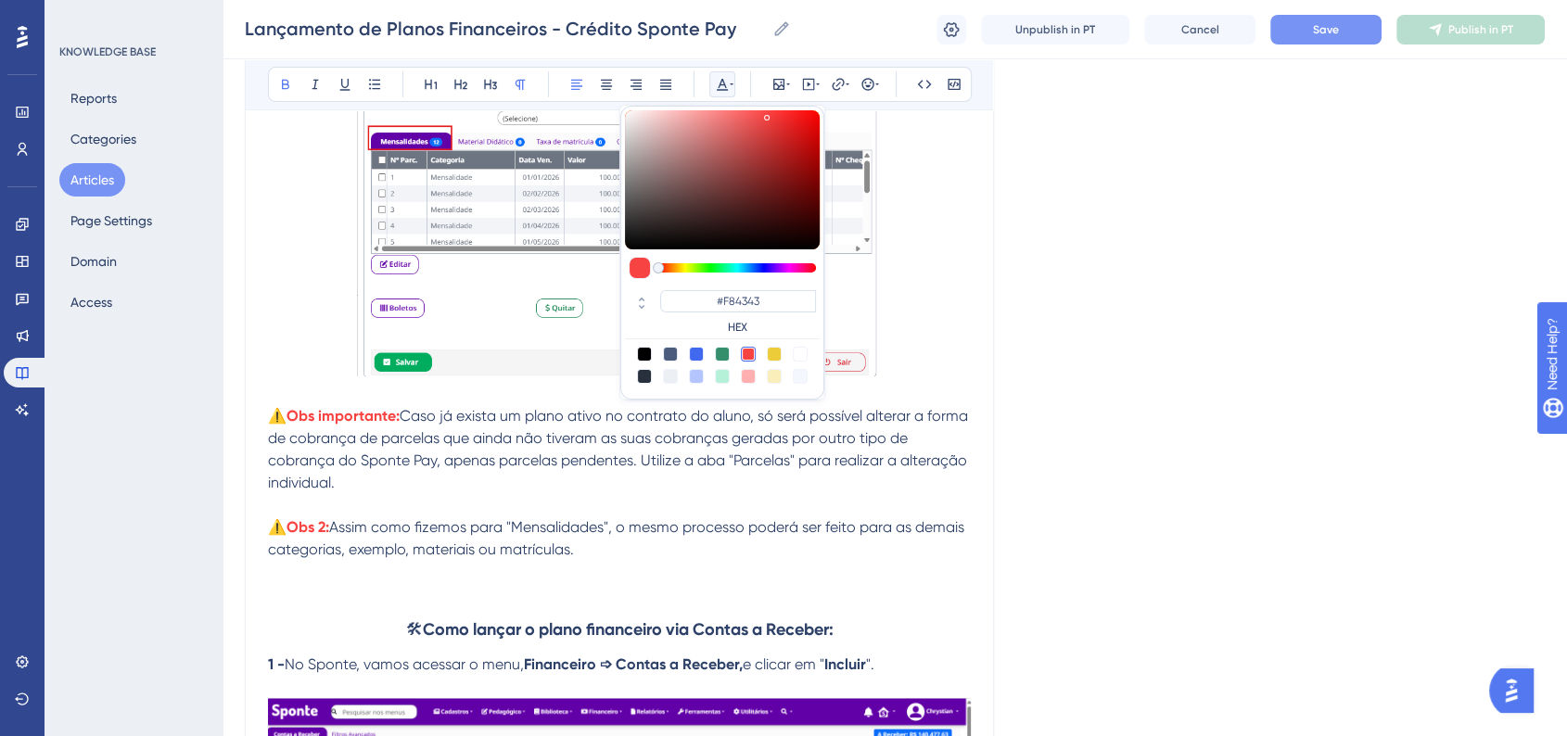
drag, startPoint x: 1153, startPoint y: 455, endPoint x: 1141, endPoint y: 458, distance: 12.4
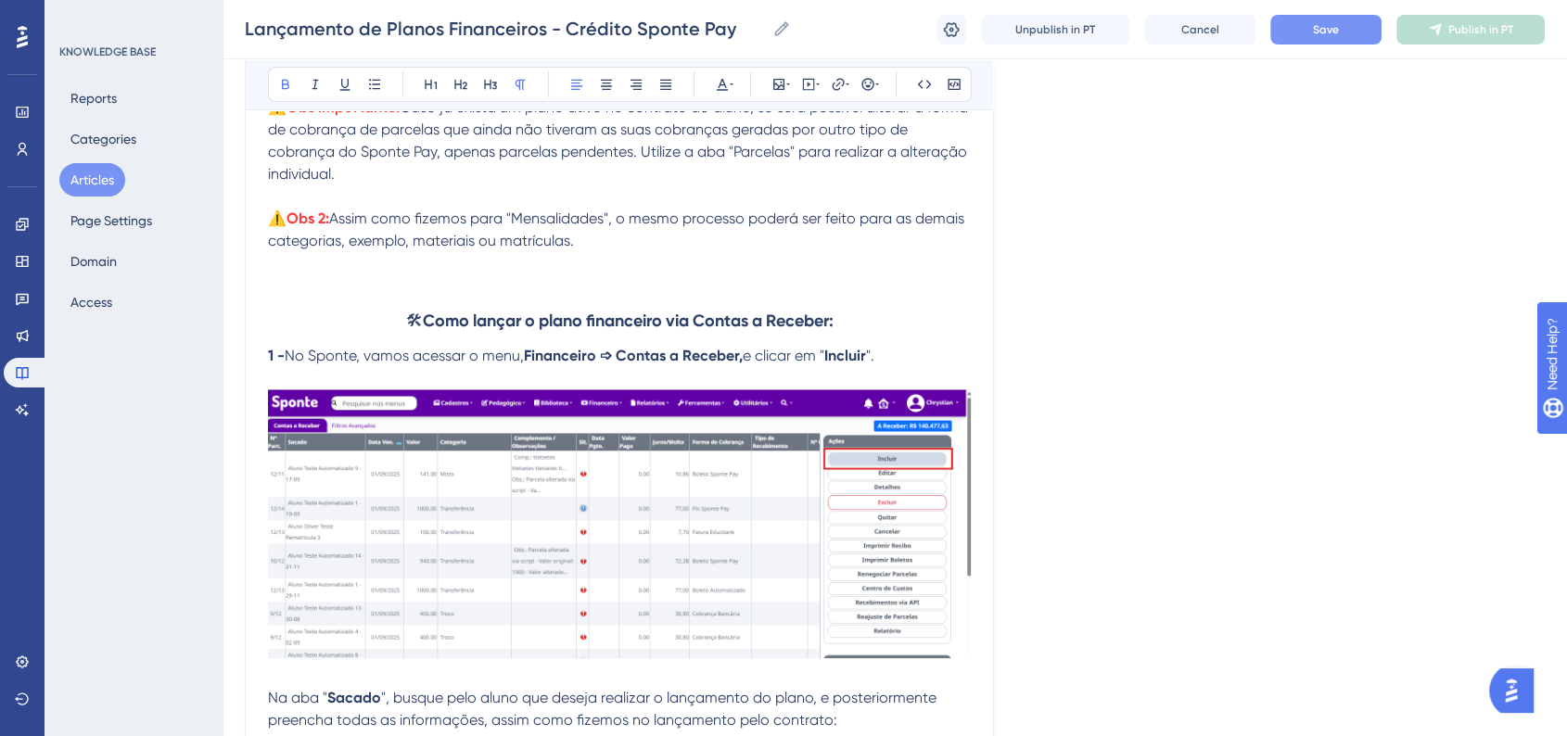
scroll to position [7210, 0]
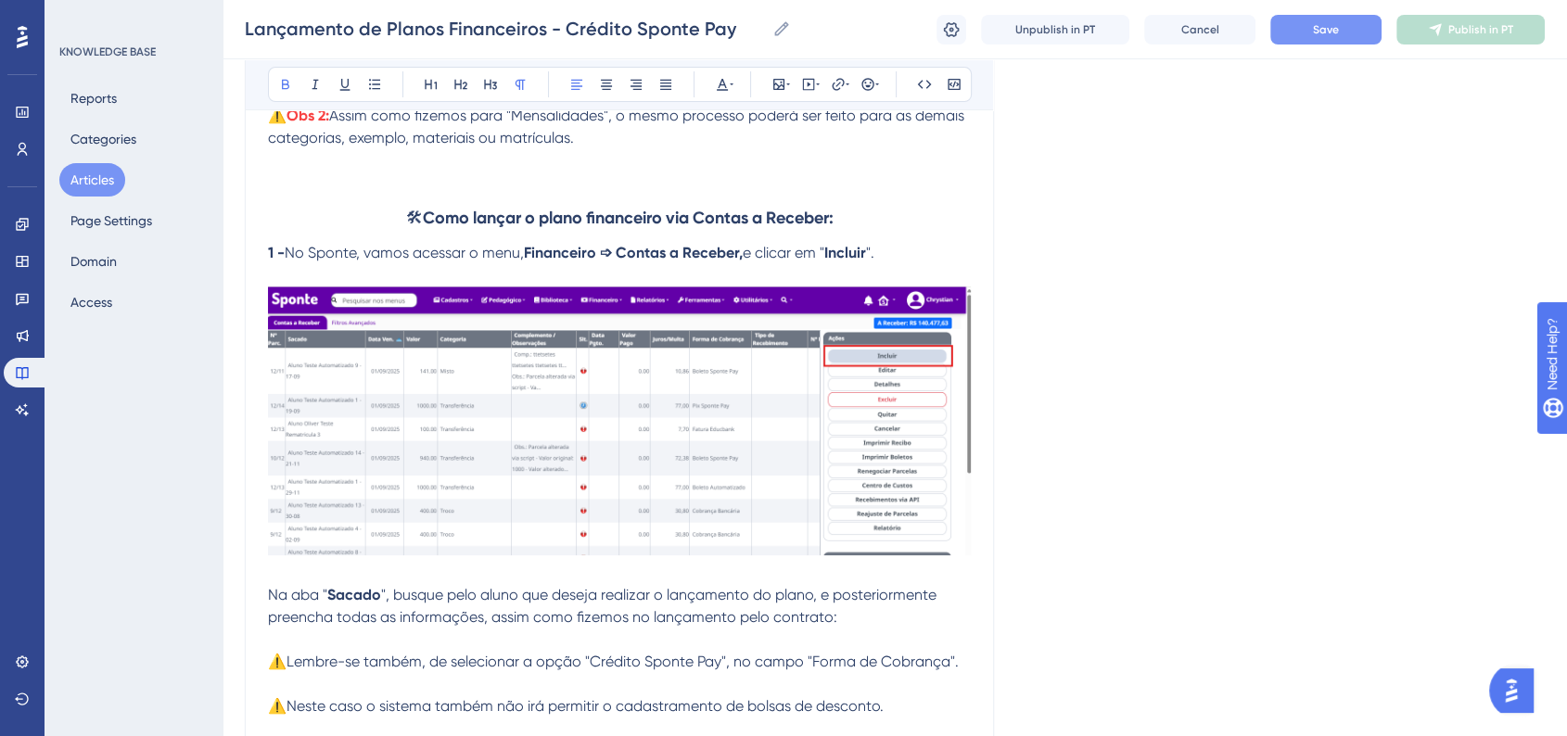
click at [543, 228] on strong "Como lançar o plano financeiro via Contas a Receber:" at bounding box center [628, 218] width 411 height 20
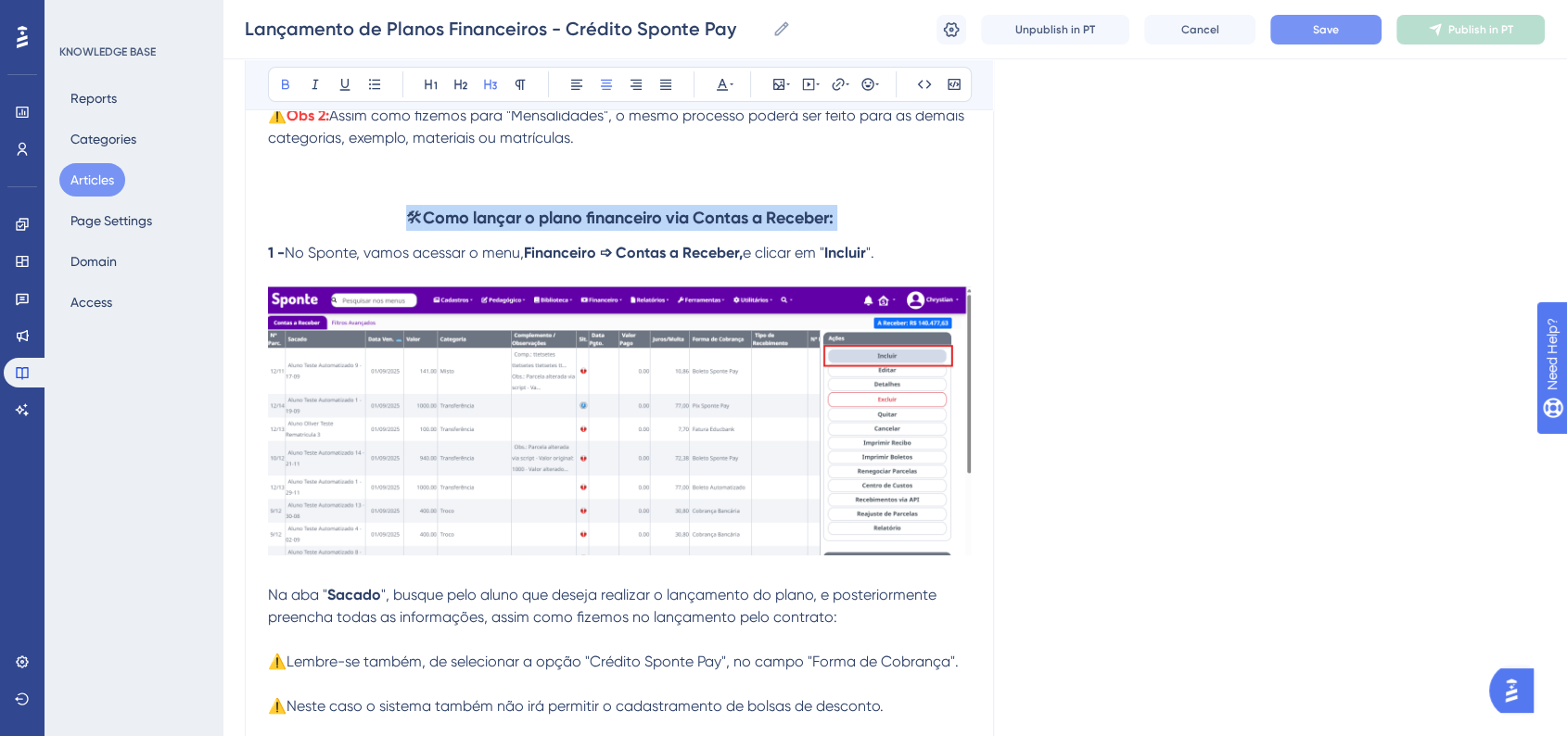
click at [543, 228] on strong "Como lançar o plano financeiro via Contas a Receber:" at bounding box center [628, 218] width 411 height 20
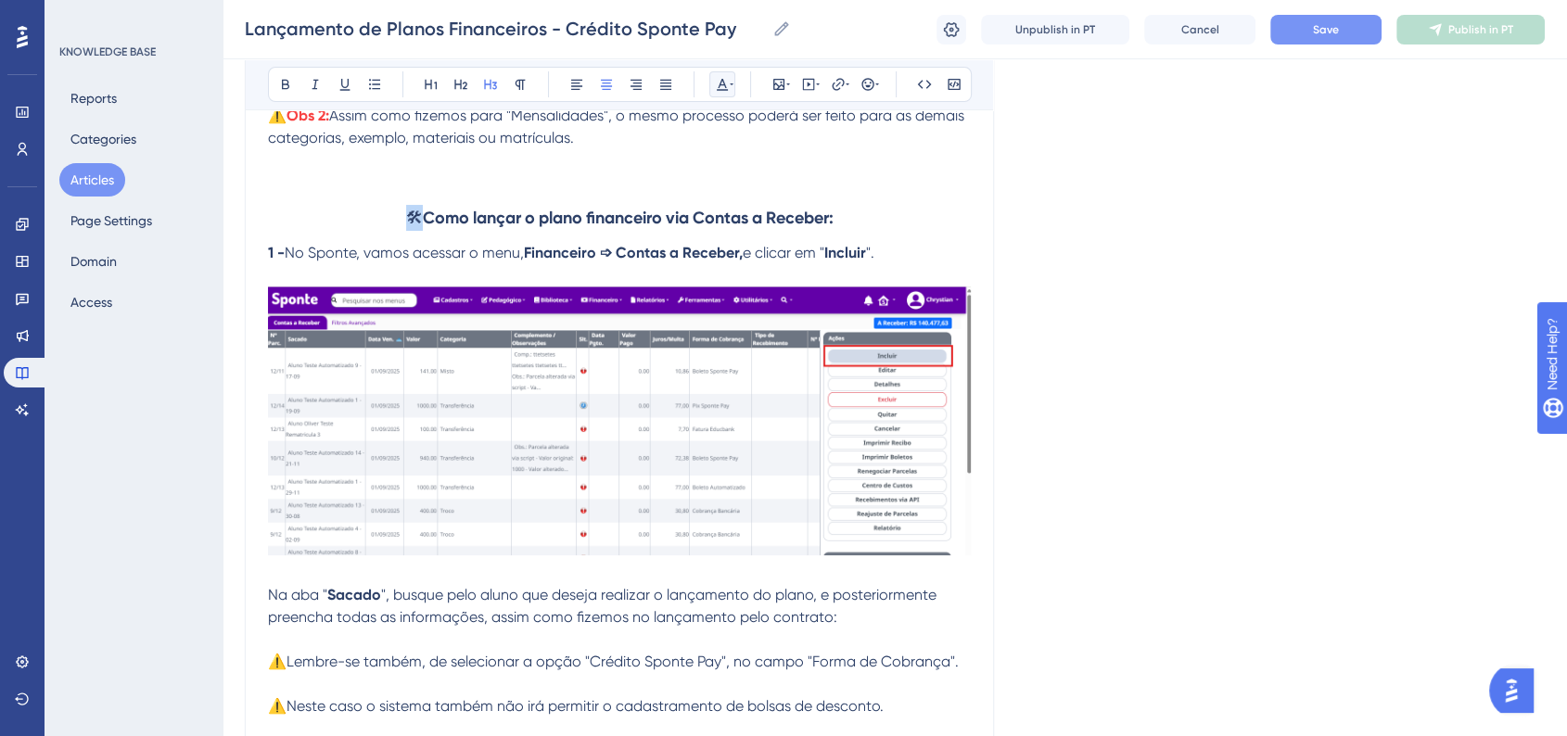
click at [733, 83] on button at bounding box center [722, 84] width 26 height 26
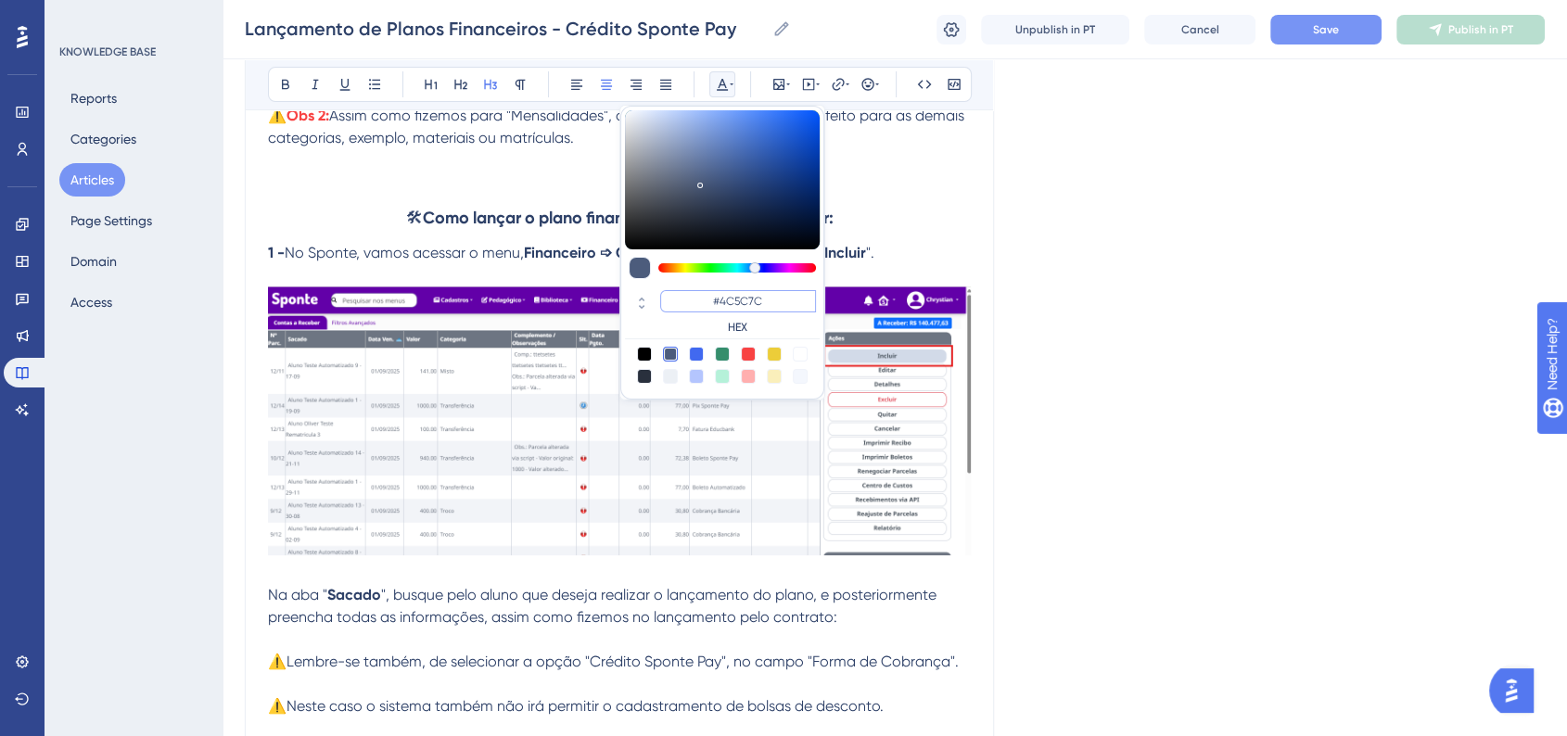
click at [744, 301] on input "#4C5C7C" at bounding box center [738, 301] width 156 height 22
paste input "270049"
type input "#270049"
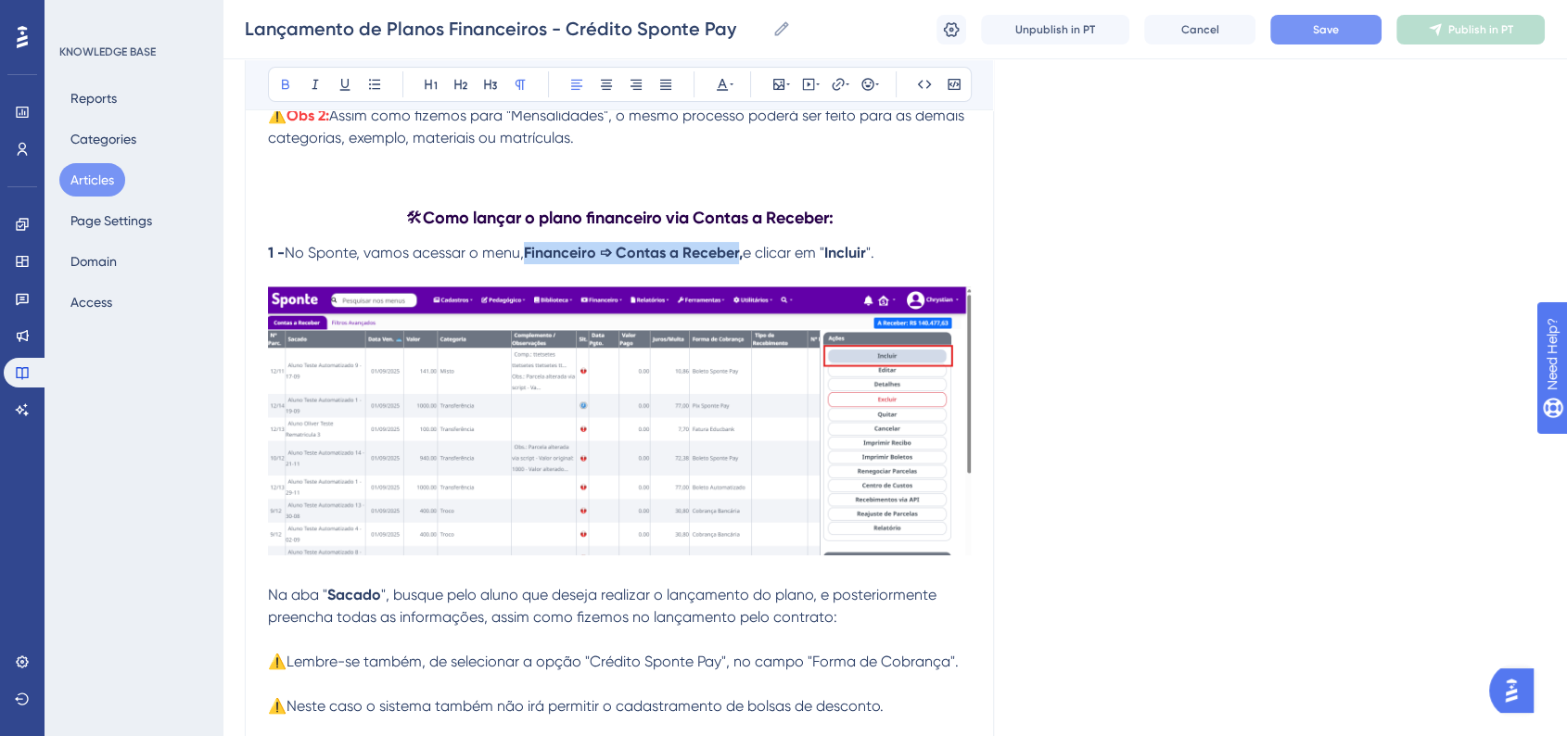
drag, startPoint x: 533, startPoint y: 276, endPoint x: 746, endPoint y: 279, distance: 213.2
click at [746, 264] on p "1 - No Sponte, vamos acessar o menu, Financeiro ➩ Contas a Receber, e clicar em…" at bounding box center [619, 253] width 703 height 22
click at [725, 92] on button at bounding box center [722, 84] width 26 height 26
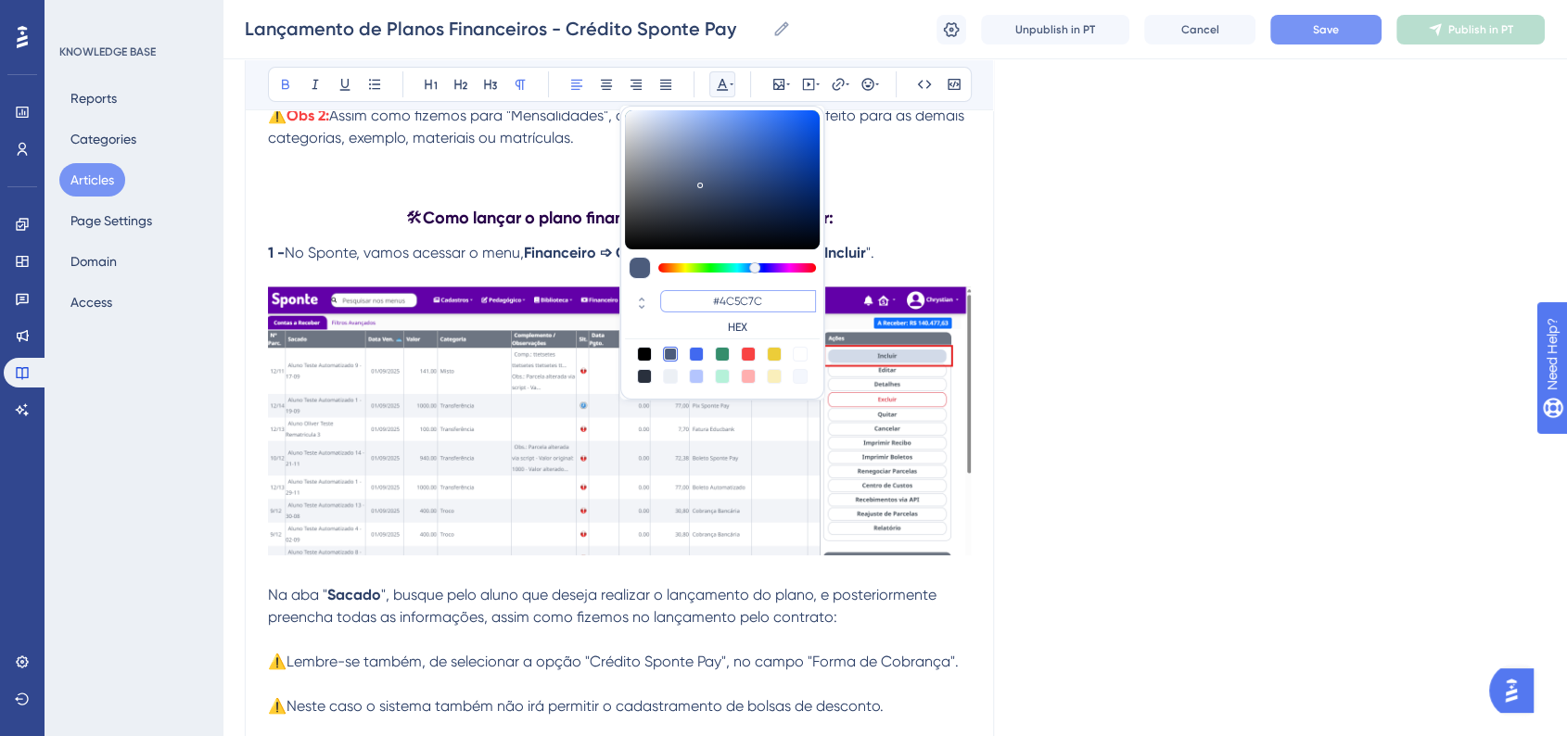
click at [756, 298] on input "#4C5C7C" at bounding box center [738, 301] width 156 height 22
paste input "6200A8"
type input "#6200A8"
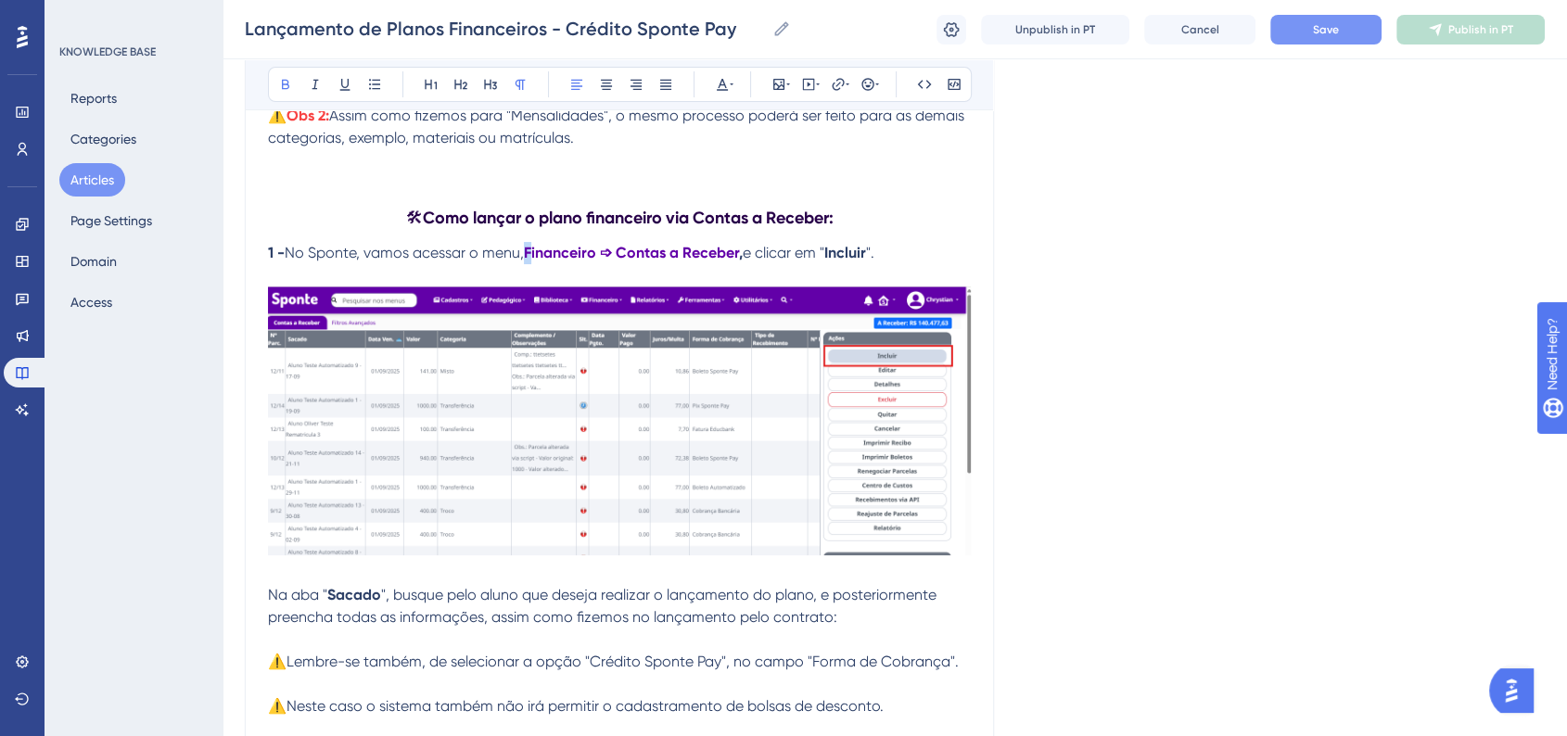
click at [534, 261] on strong "Financeiro ➩ Contas a Receber" at bounding box center [631, 253] width 215 height 18
click at [717, 83] on icon at bounding box center [722, 84] width 15 height 15
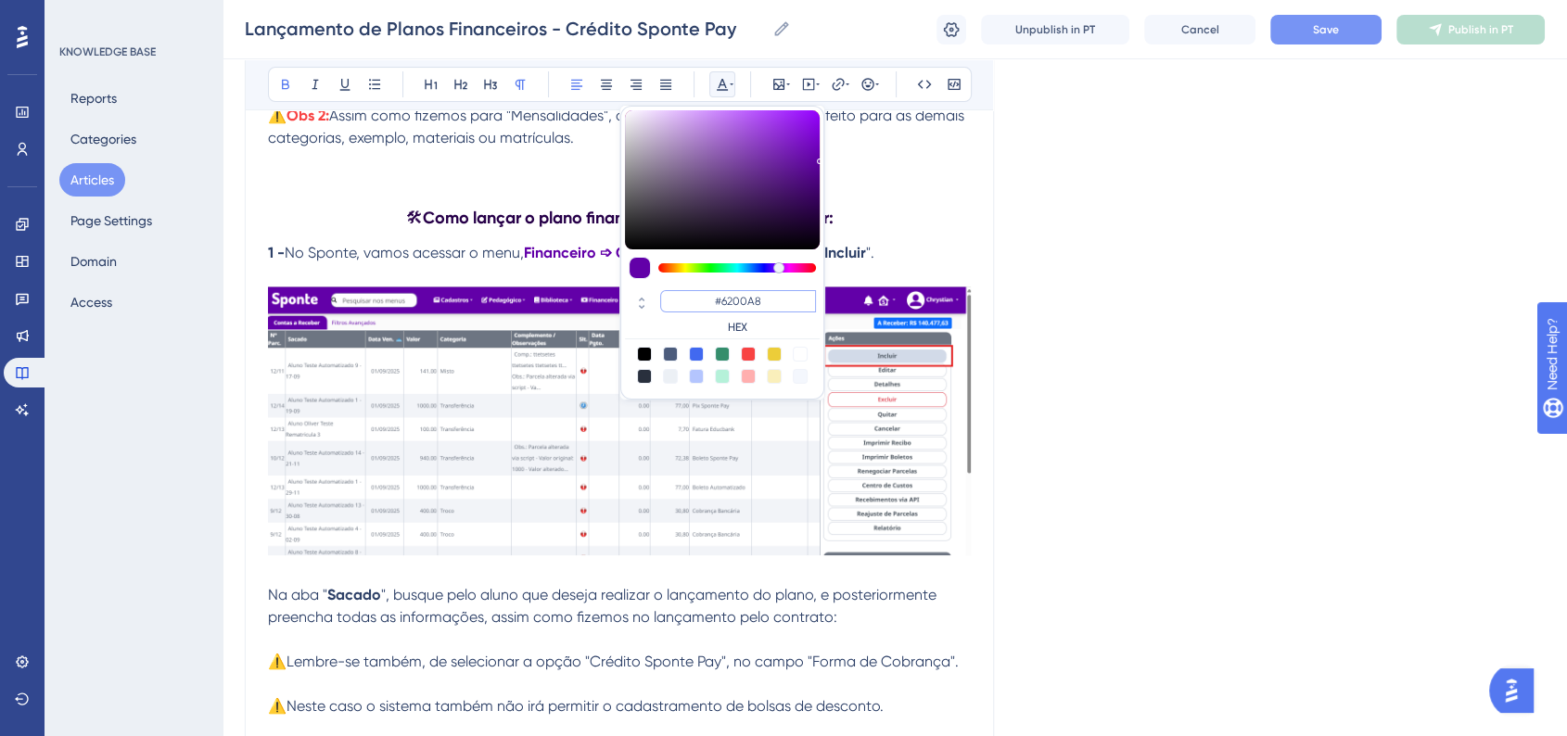
click at [759, 291] on input "#6200A8" at bounding box center [738, 301] width 156 height 22
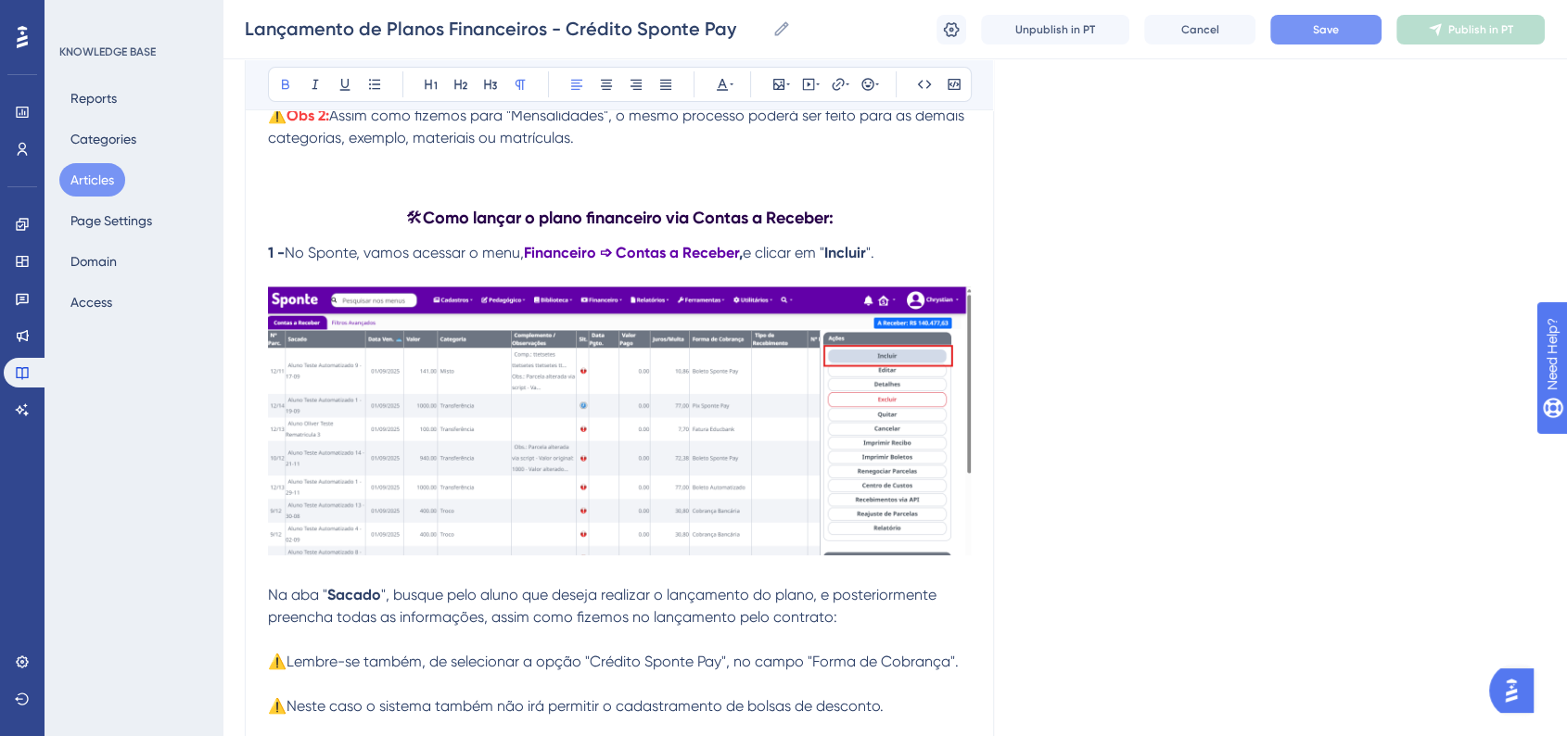
scroll to position [7417, 0]
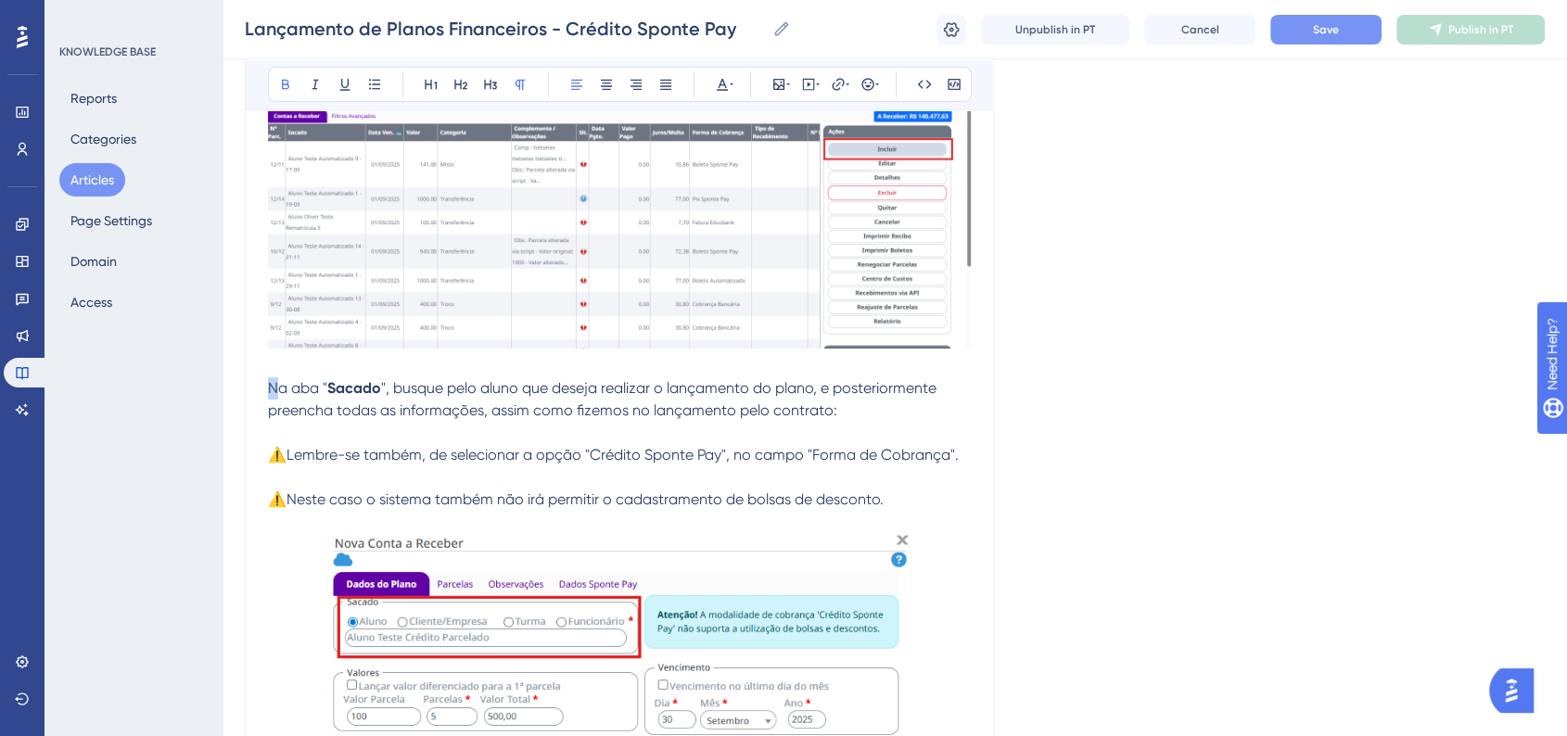
click at [273, 397] on span "Na aba "" at bounding box center [297, 388] width 59 height 18
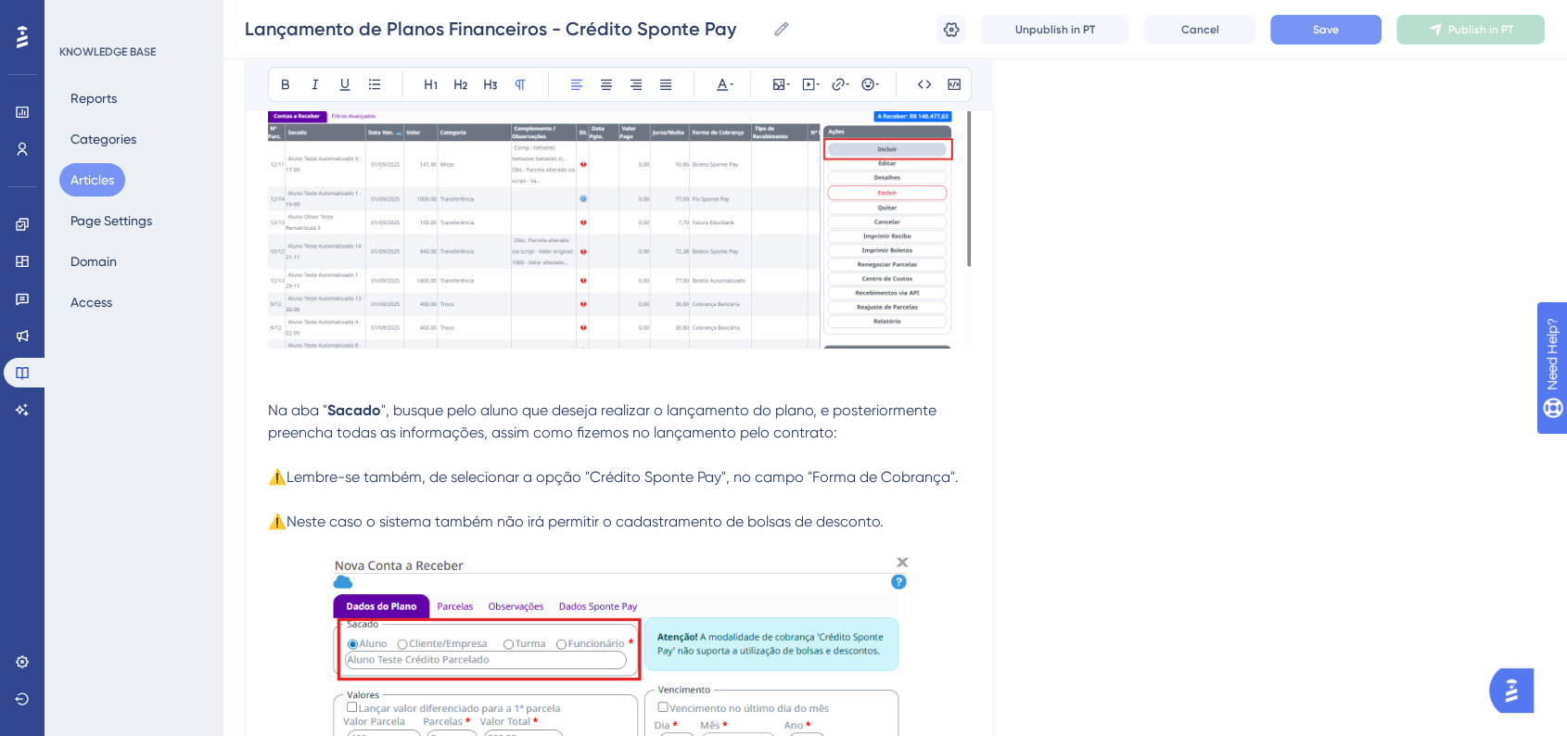
drag, startPoint x: 597, startPoint y: 498, endPoint x: 724, endPoint y: 504, distance: 127.2
click at [724, 486] on span "⚠️Lembre-se também, de selecionar a opção "Crédito Sponte Pay", no campo "Forma…" at bounding box center [613, 477] width 691 height 18
click at [286, 91] on icon at bounding box center [285, 84] width 15 height 15
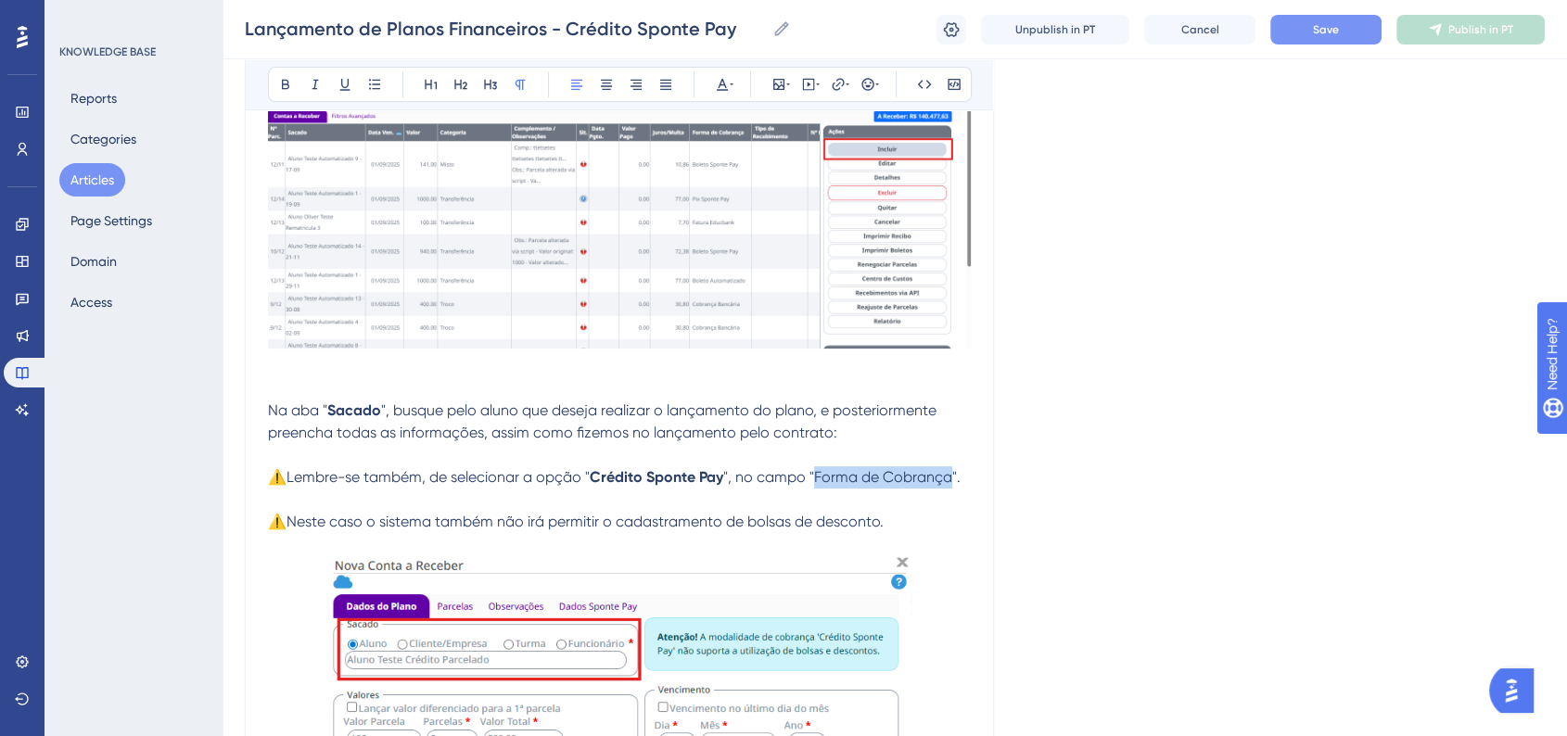
drag, startPoint x: 815, startPoint y: 494, endPoint x: 953, endPoint y: 505, distance: 138.6
click at [953, 489] on p "⚠️Lembre-se também, de selecionar a opção " Crédito Sponte Pay ", no campo "For…" at bounding box center [619, 477] width 703 height 22
click at [280, 86] on icon at bounding box center [285, 84] width 15 height 15
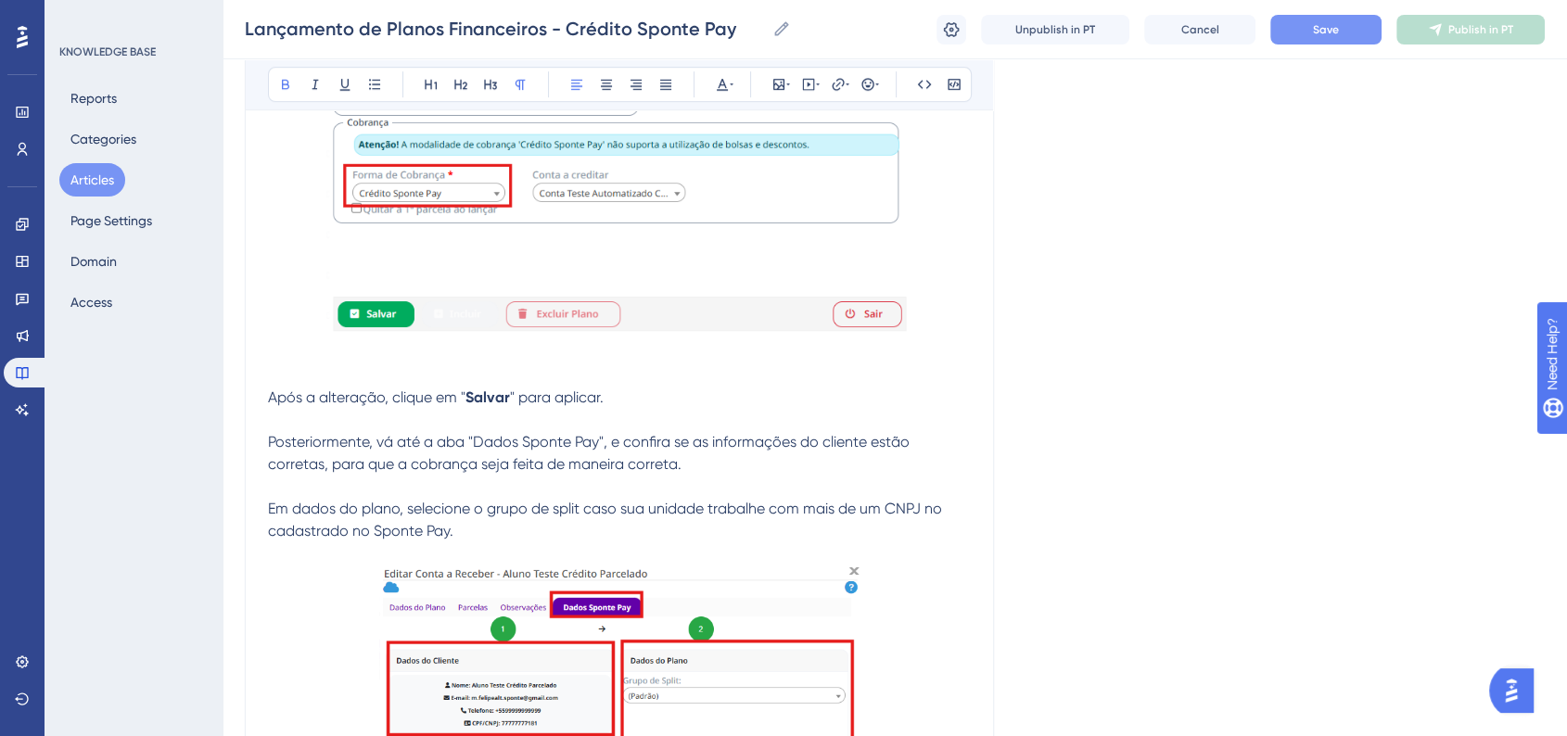
scroll to position [8137, 0]
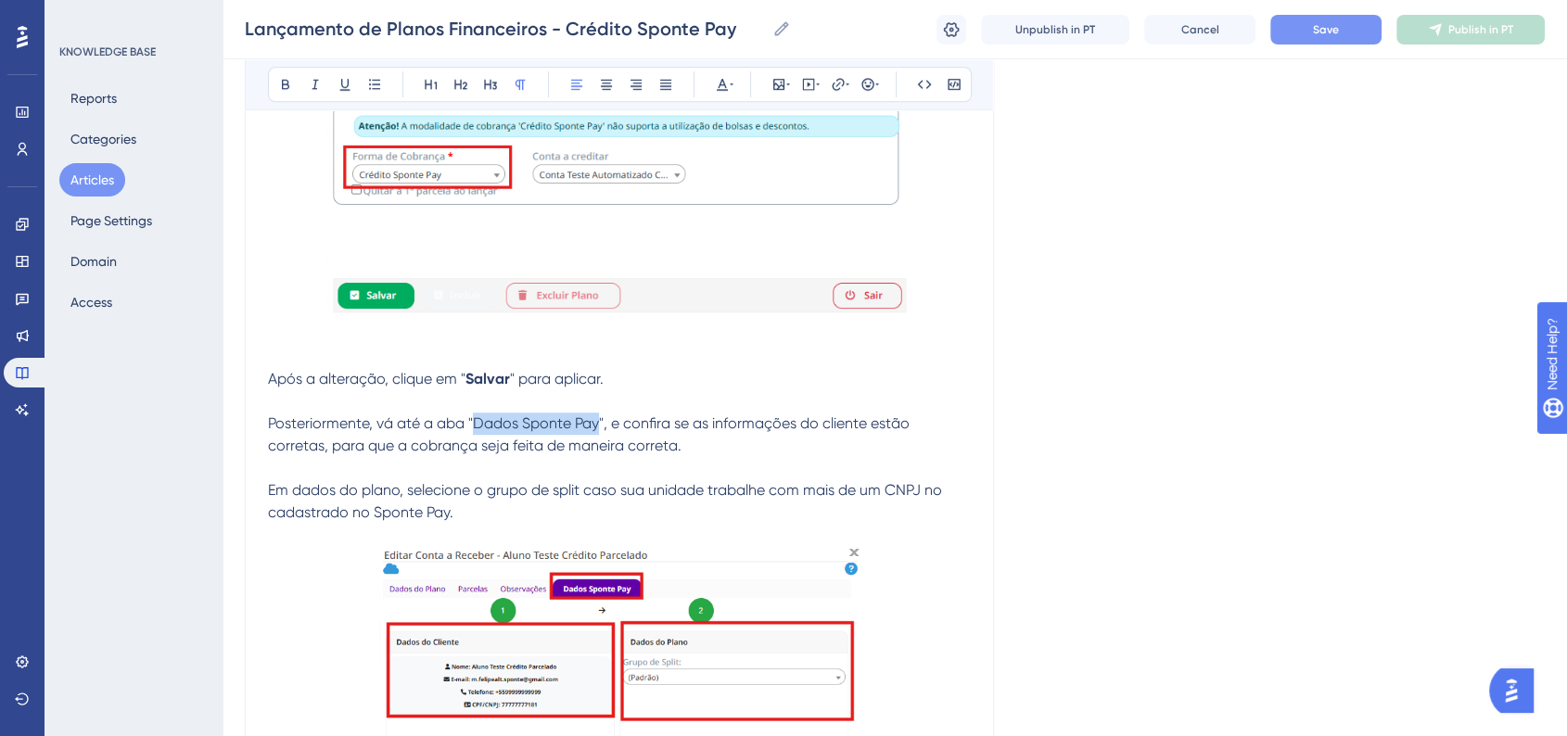
drag, startPoint x: 493, startPoint y: 448, endPoint x: 599, endPoint y: 450, distance: 105.7
click at [600, 451] on span "Posteriormente, vá até a aba "Dados Sponte Pay", e confira se as informações do…" at bounding box center [590, 434] width 645 height 40
click at [281, 89] on icon at bounding box center [285, 84] width 15 height 15
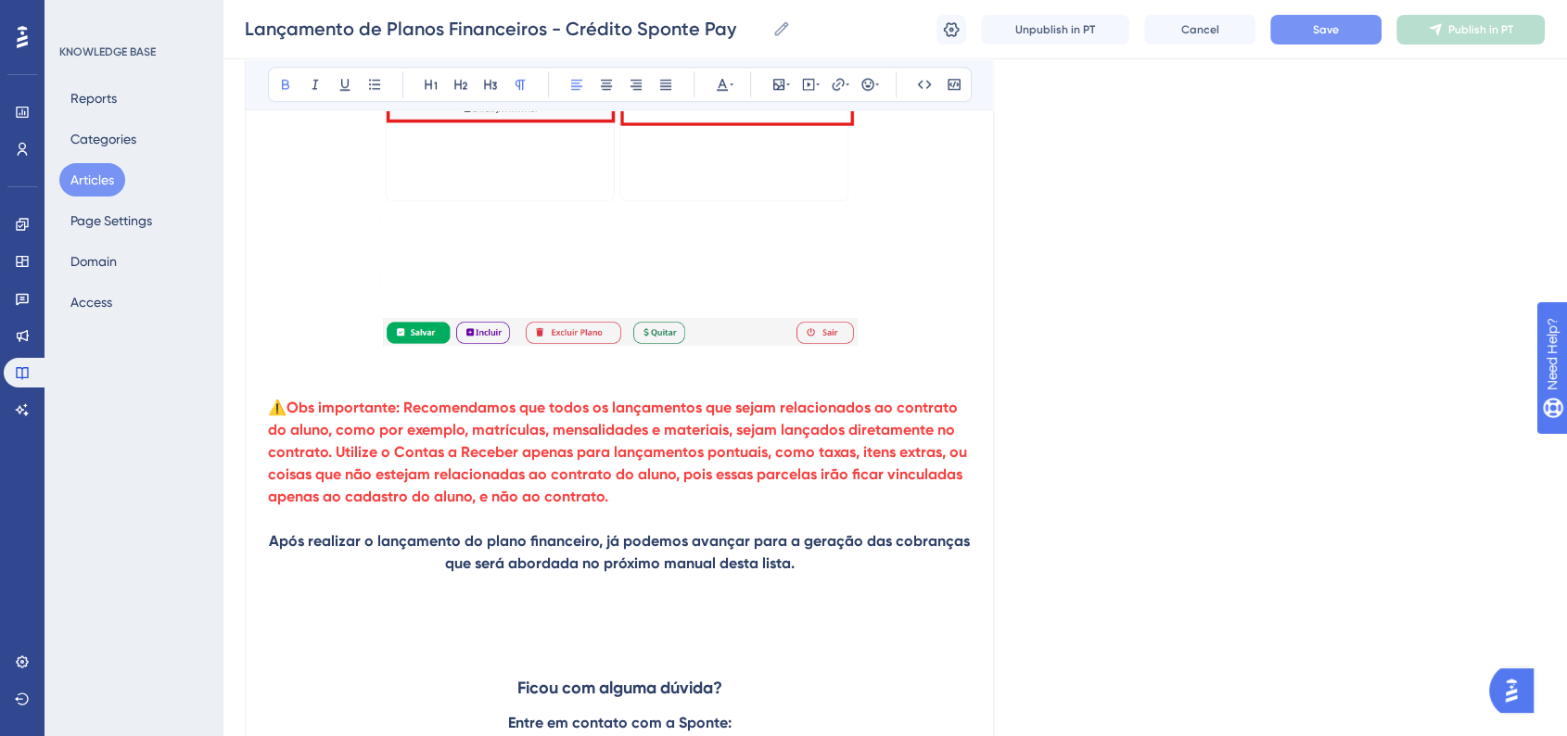
scroll to position [8755, 0]
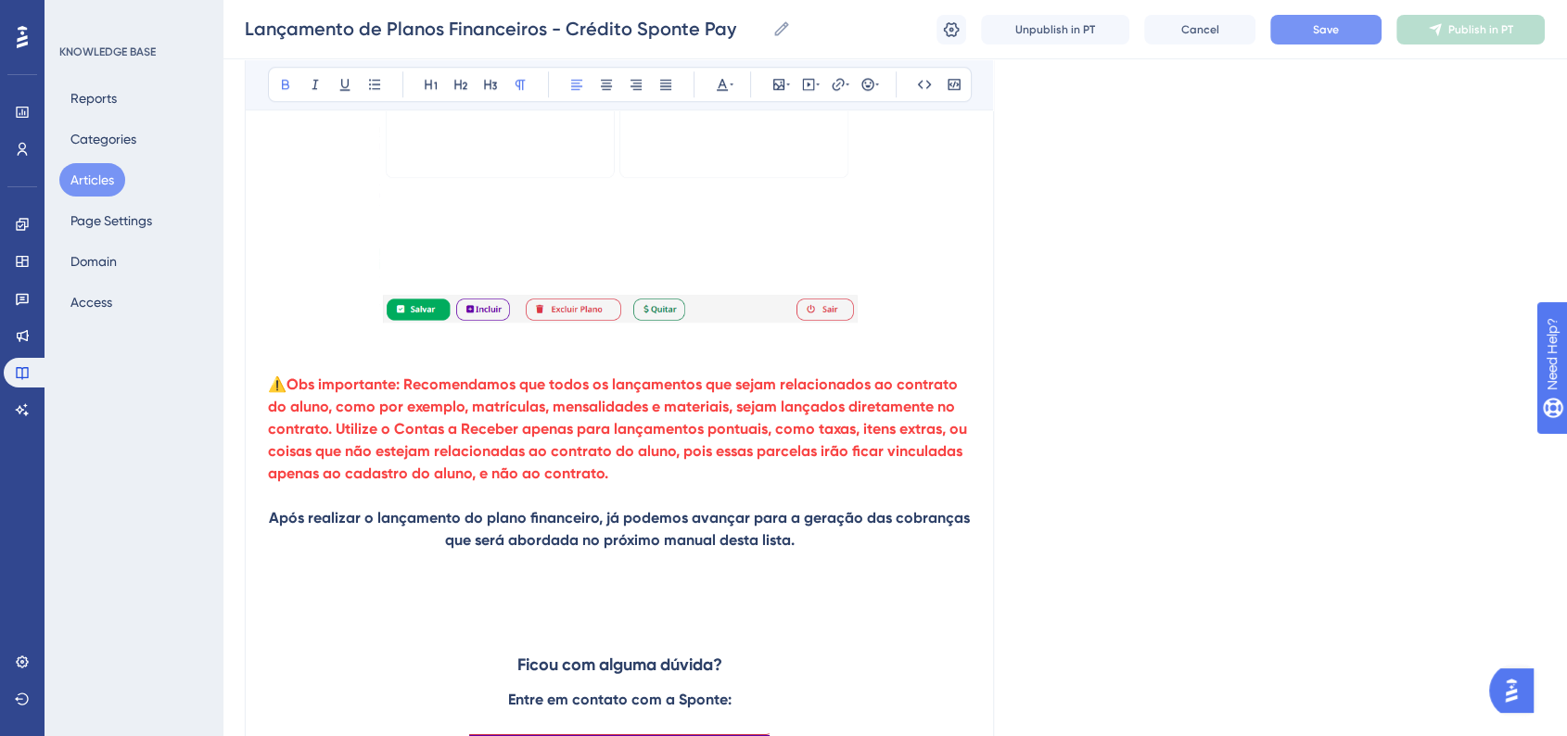
click at [633, 485] on p "⚠️ Obs importante: Recomendamos que todos os lançamentos que sejam relacionados…" at bounding box center [619, 429] width 703 height 111
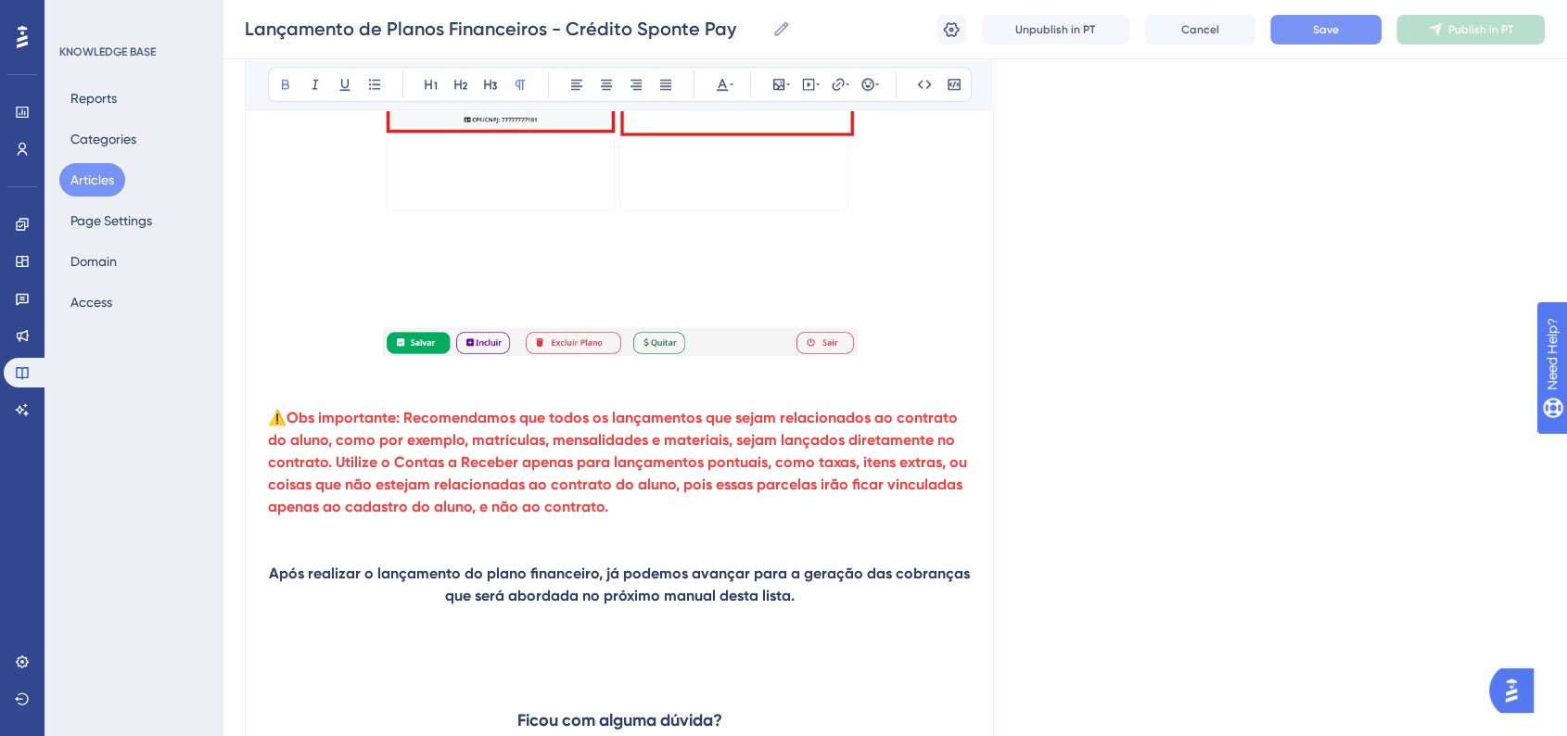
scroll to position [8549, 0]
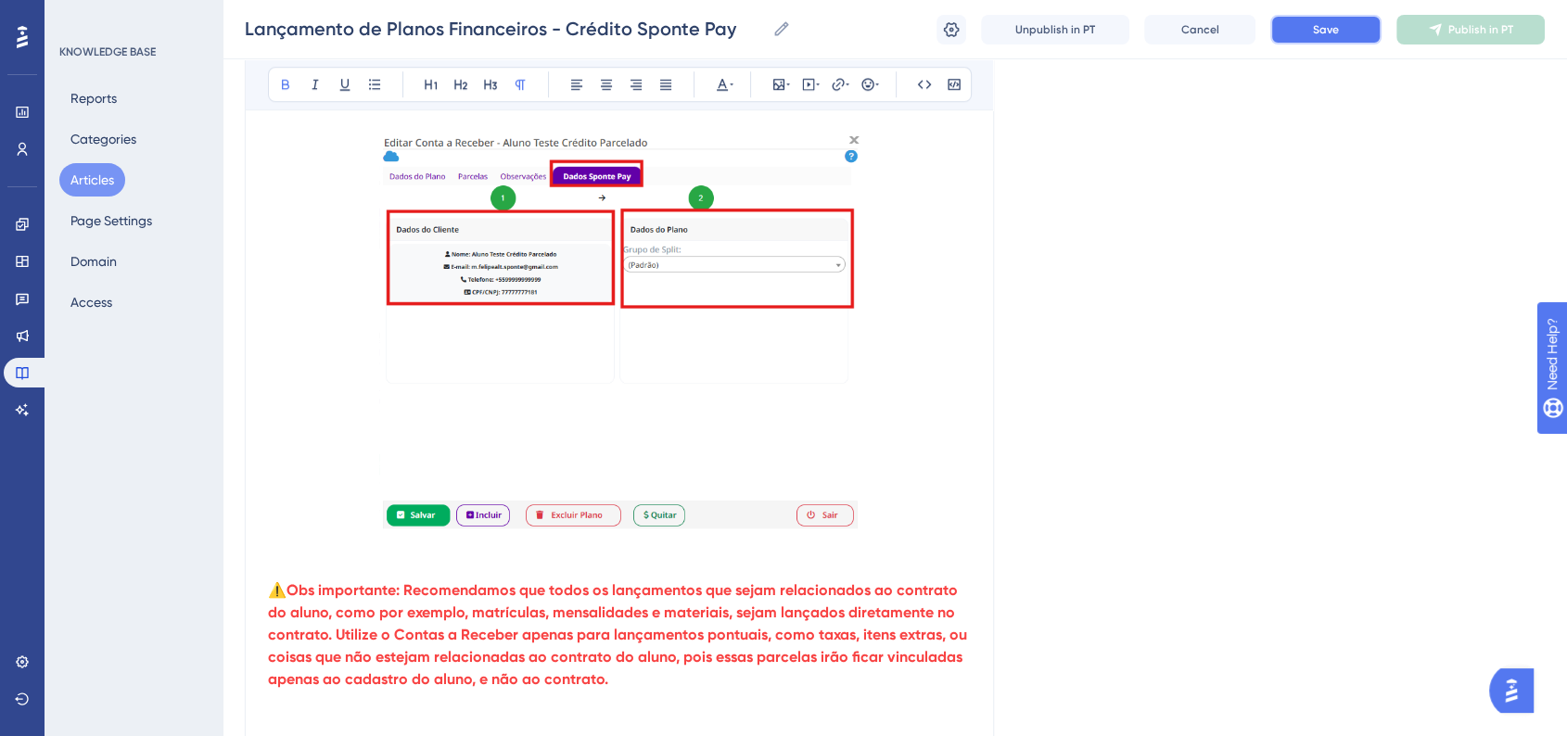
click at [1357, 41] on button "Save" at bounding box center [1325, 30] width 111 height 30
click at [1353, 37] on button "Save" at bounding box center [1325, 30] width 111 height 30
click at [291, 615] on strong "Obs importante: Recomendamos que todos os lançamentos que sejam relacionados ao…" at bounding box center [619, 634] width 703 height 107
drag, startPoint x: 291, startPoint y: 614, endPoint x: 354, endPoint y: 610, distance: 63.1
click at [354, 610] on strong "Obs importante: Recomendamos que todos os lançamentos que sejam relacionados ao…" at bounding box center [619, 634] width 703 height 107
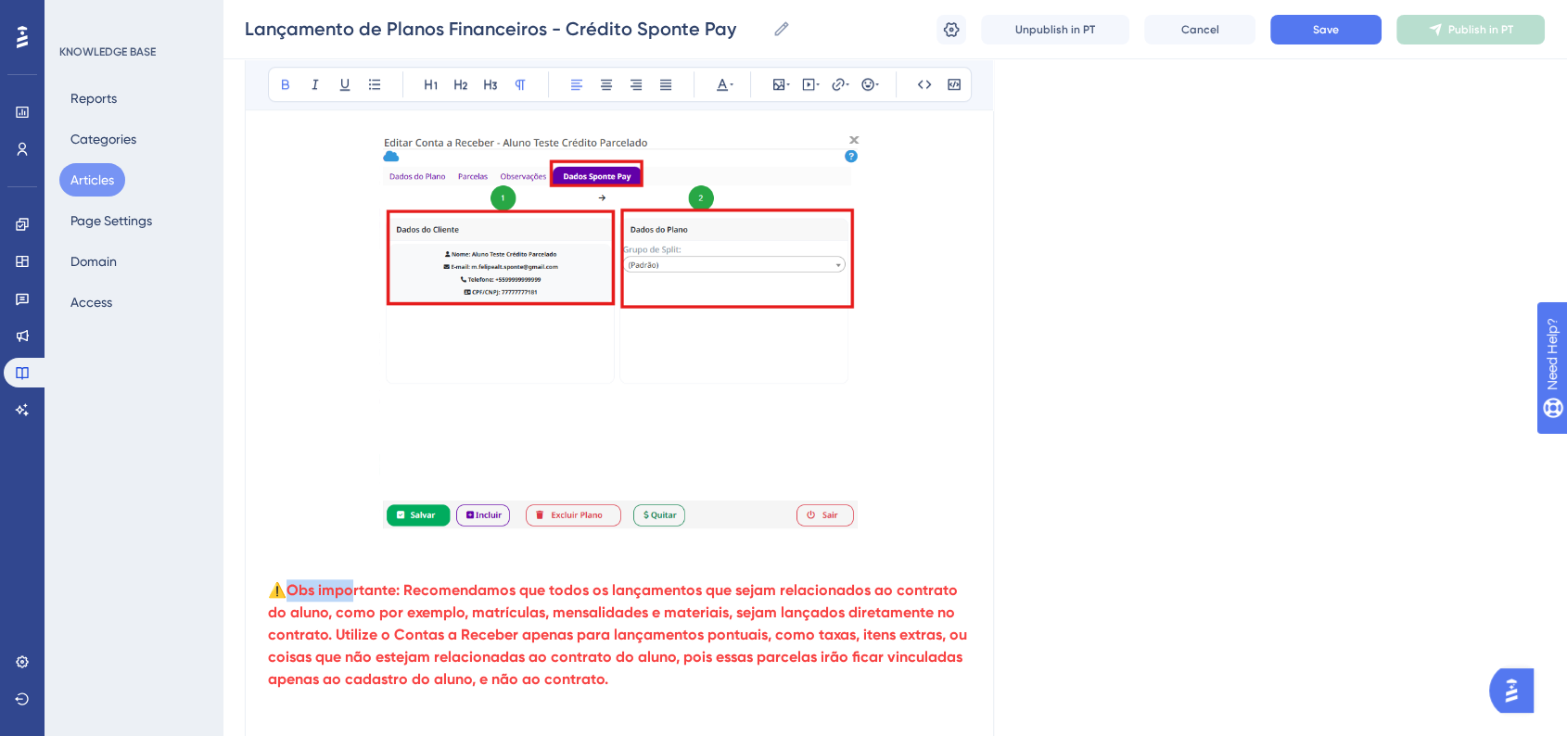
click at [378, 611] on strong "Obs importante: Recomendamos que todos os lançamentos que sejam relacionados ao…" at bounding box center [619, 634] width 703 height 107
drag, startPoint x: 291, startPoint y: 613, endPoint x: 395, endPoint y: 612, distance: 103.8
click at [395, 612] on strong "Obs importante: Recomendamos que todos os lançamentos que sejam relacionados ao…" at bounding box center [619, 634] width 703 height 107
click at [725, 90] on icon at bounding box center [722, 85] width 11 height 12
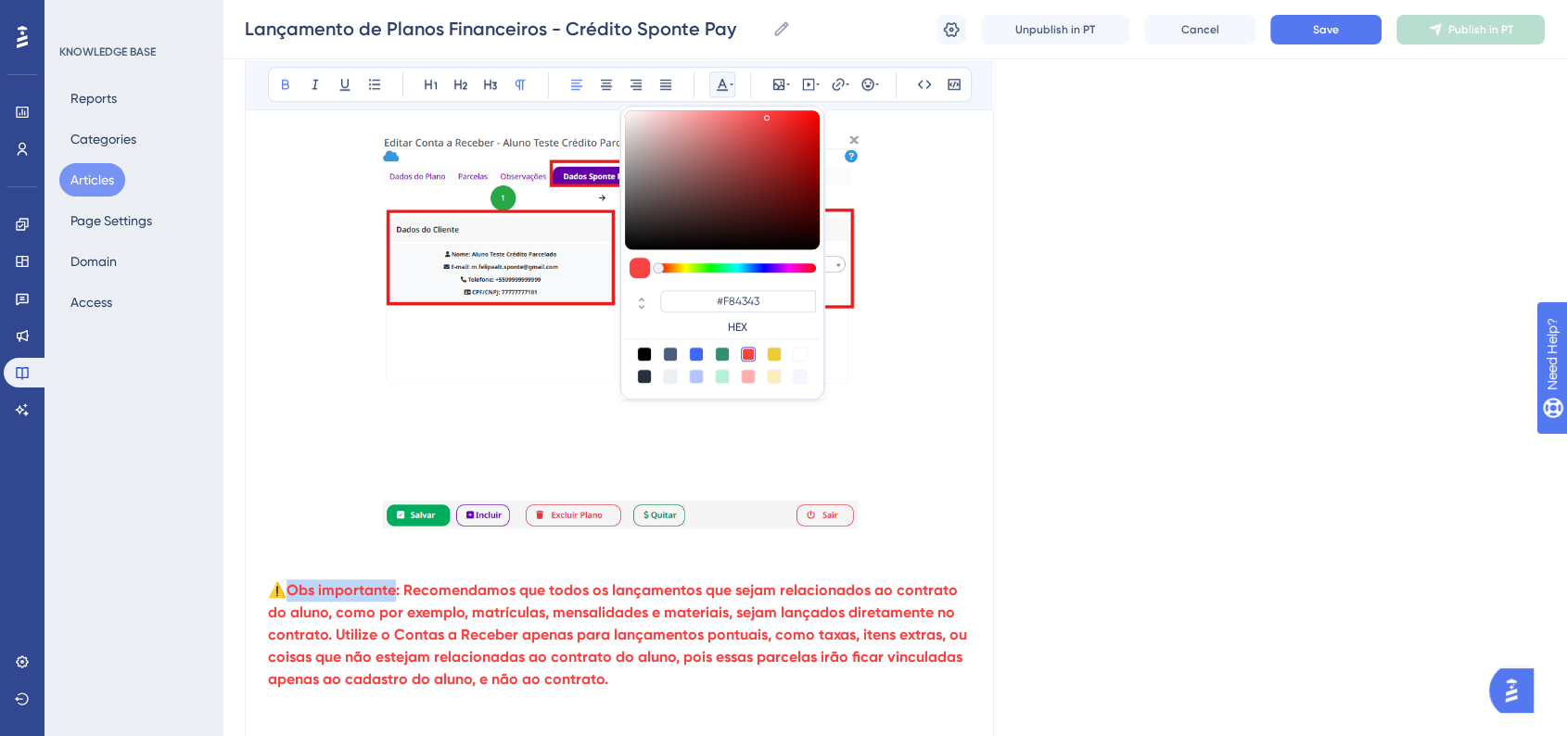
click at [648, 357] on div at bounding box center [644, 354] width 15 height 15
type input "#000000"
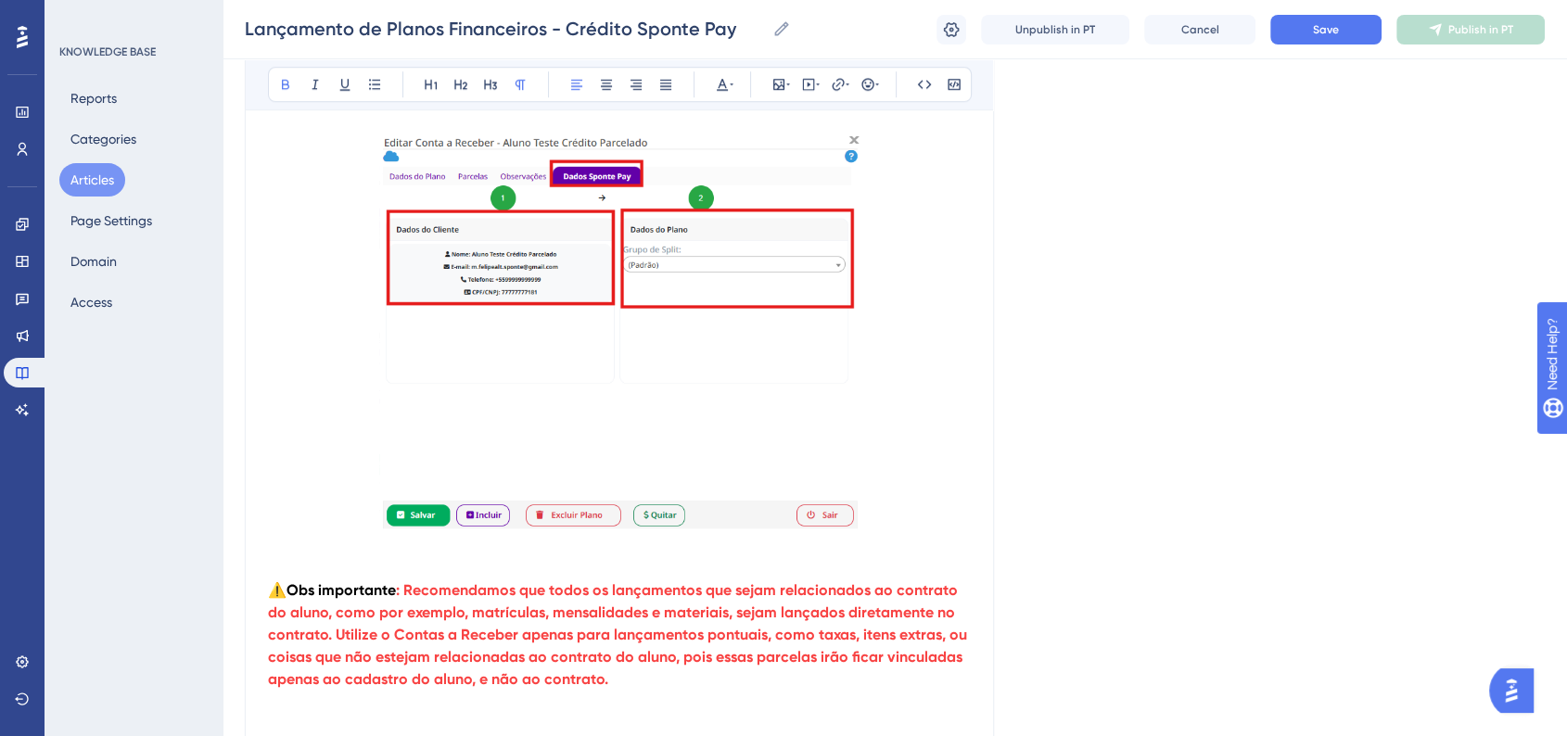
click at [1306, 51] on div "Lançamento de Planos Financeiros - Crédito Sponte Pay Lançamento de Planos Fina…" at bounding box center [894, 29] width 1344 height 59
click at [1316, 37] on button "Save" at bounding box center [1325, 30] width 111 height 30
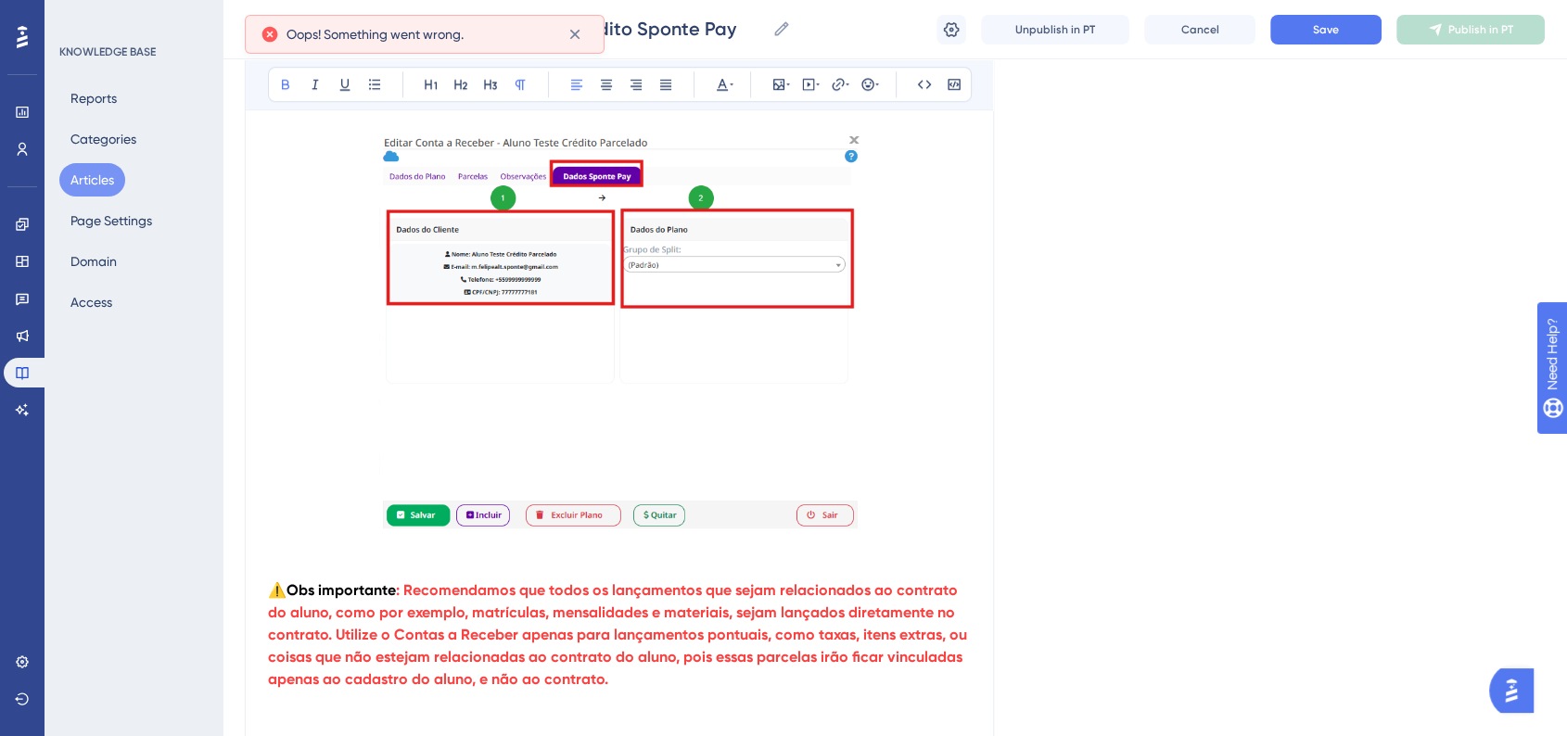
click at [1311, 52] on div "Lançamento de Planos Financeiros - Crédito Sponte Pay Lançamento de Planos Fina…" at bounding box center [894, 29] width 1344 height 59
click at [1319, 30] on span "Save" at bounding box center [1326, 29] width 26 height 15
click at [954, 375] on p at bounding box center [619, 333] width 703 height 401
click at [1321, 33] on span "Save" at bounding box center [1326, 29] width 26 height 15
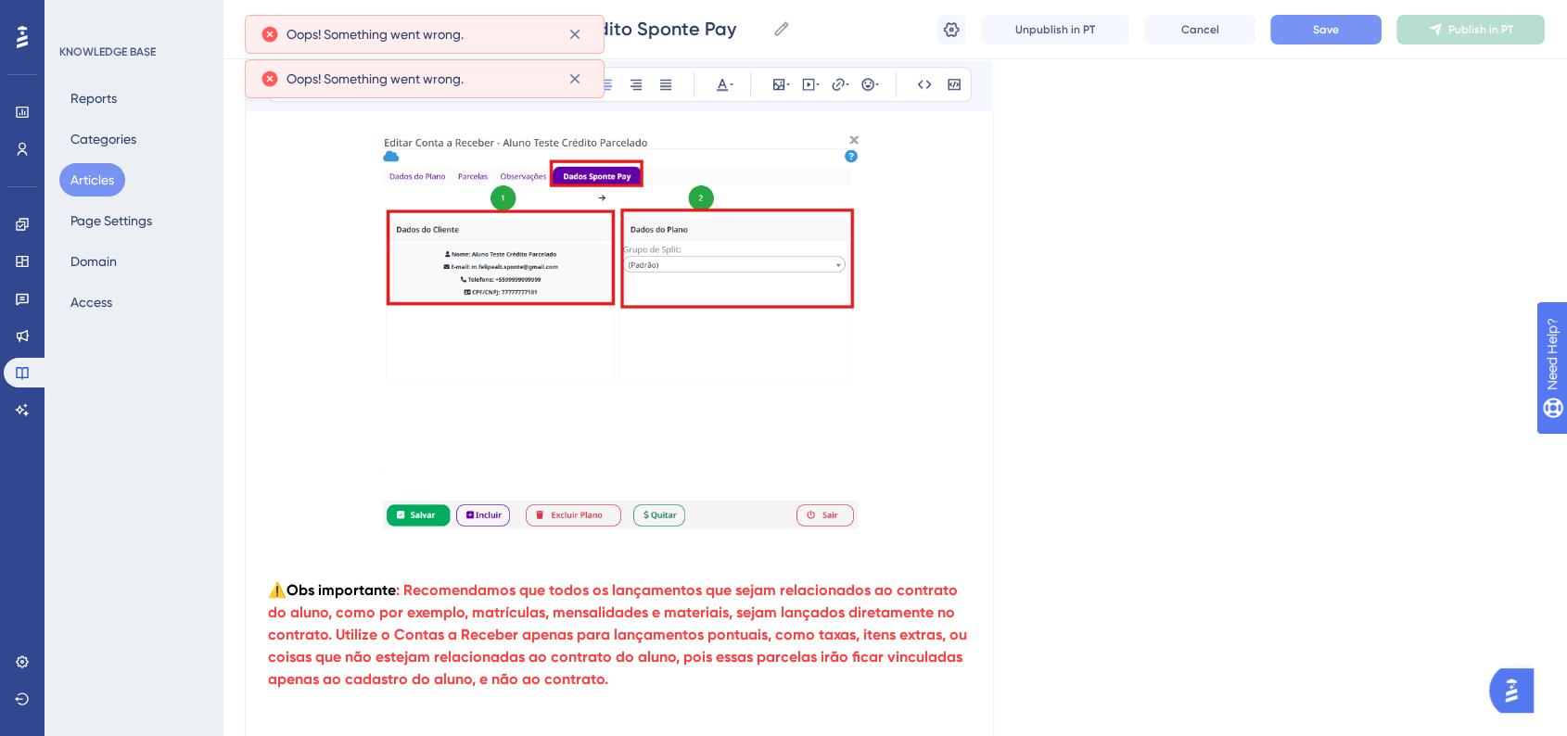
click at [1319, 32] on span "Save" at bounding box center [1326, 29] width 26 height 15
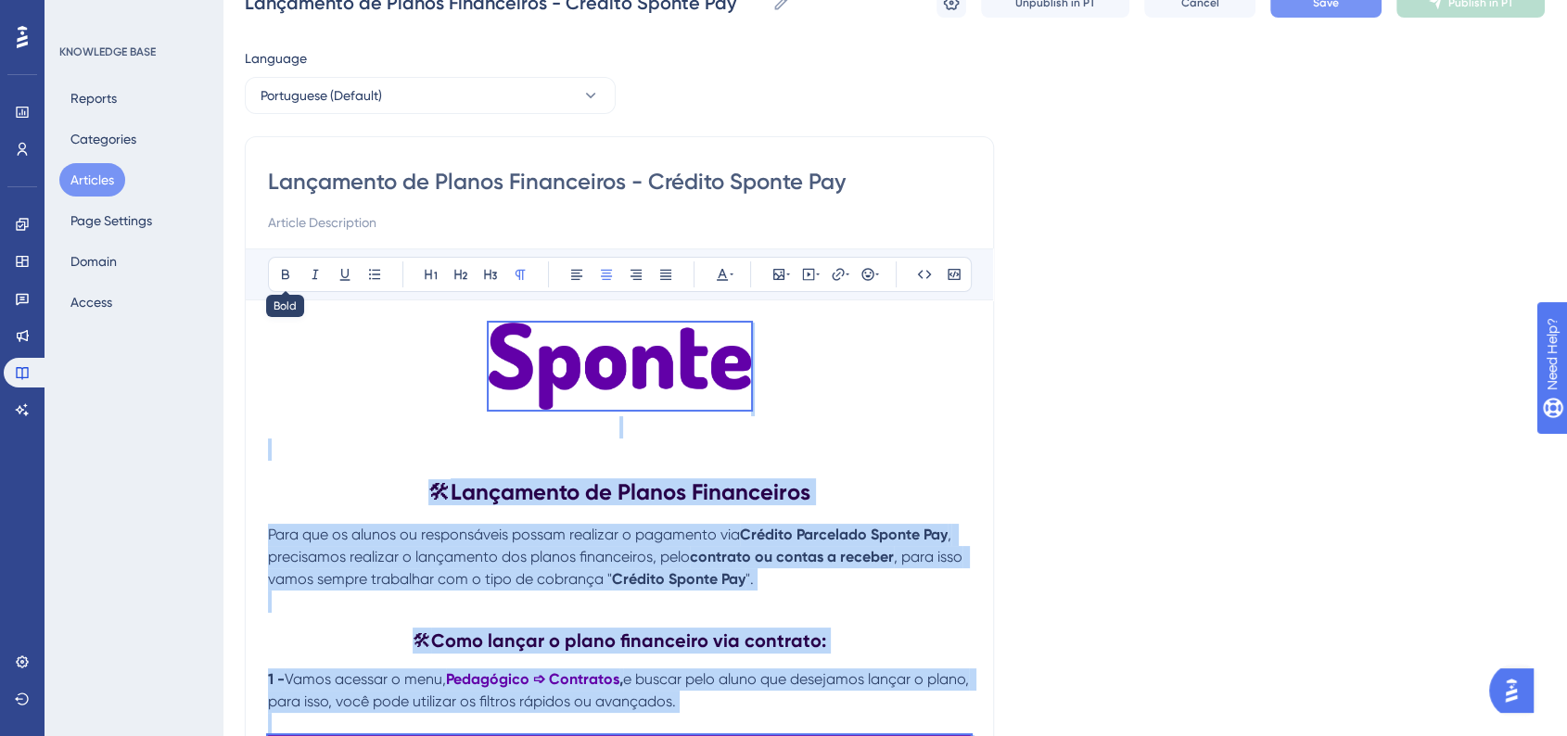
scroll to position [0, 0]
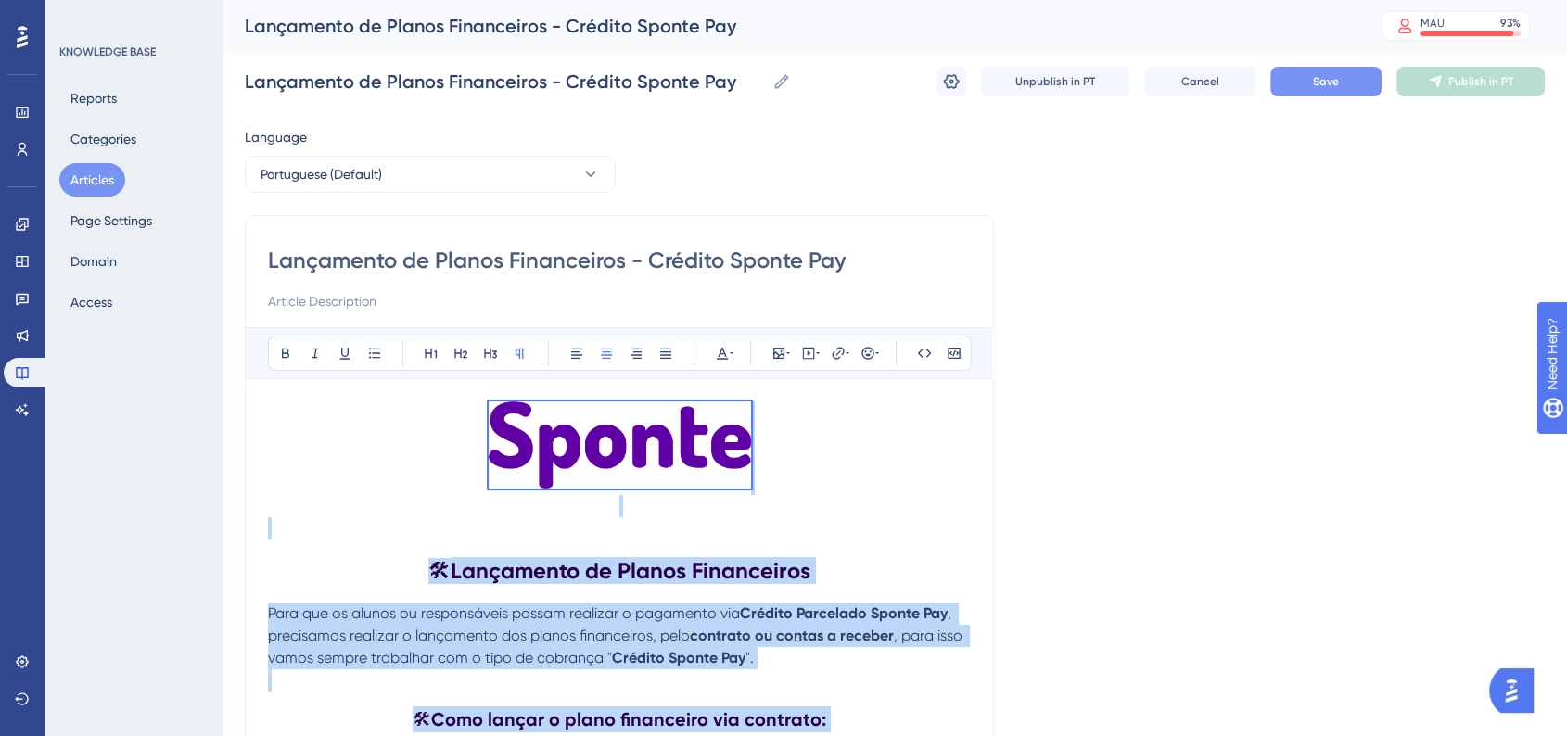
drag, startPoint x: 829, startPoint y: 529, endPoint x: 338, endPoint y: 412, distance: 504.4
click at [1290, 85] on button "Save" at bounding box center [1325, 82] width 111 height 30
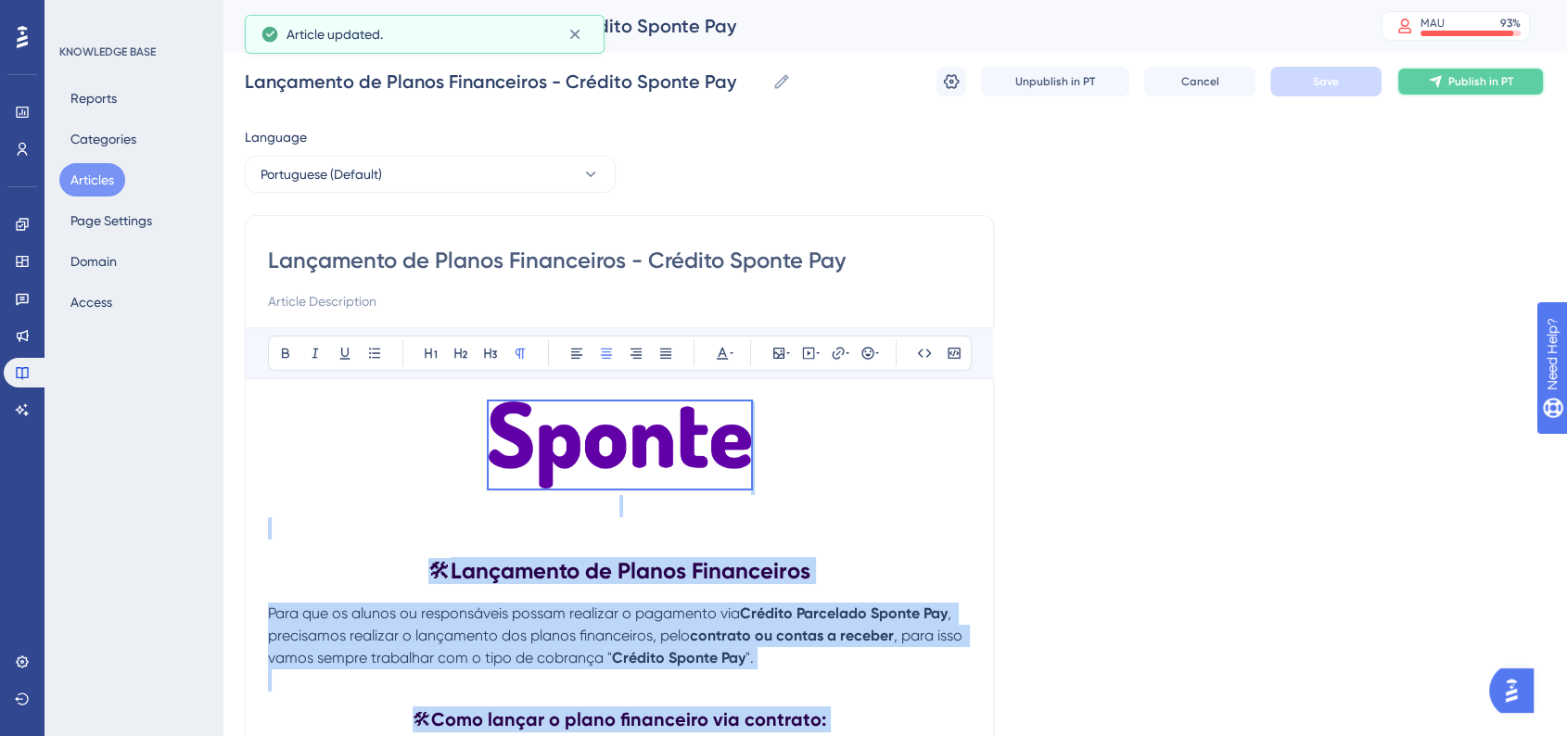
click at [1466, 92] on button "Publish in PT" at bounding box center [1470, 82] width 148 height 30
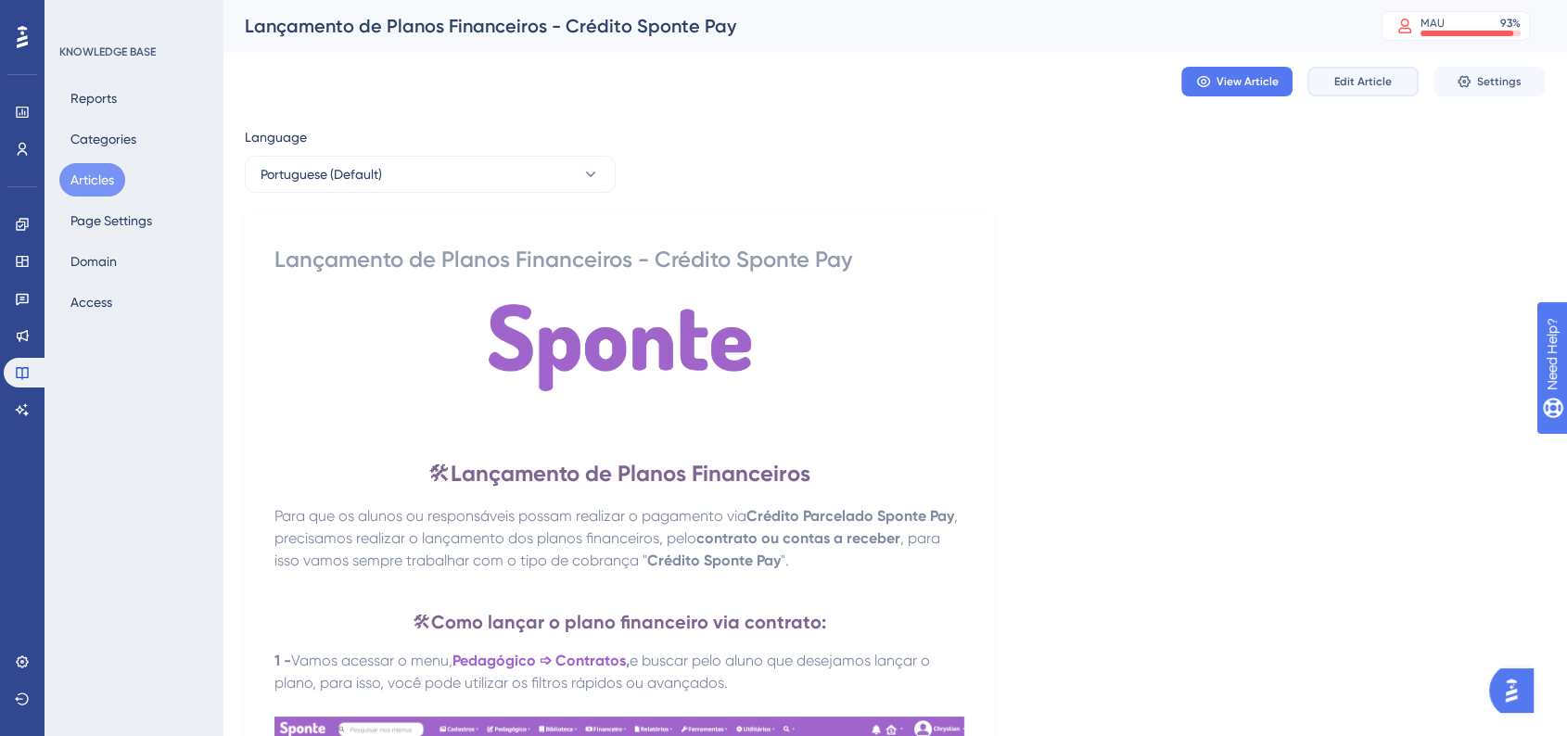
click at [1354, 83] on span "Edit Article" at bounding box center [1362, 81] width 57 height 15
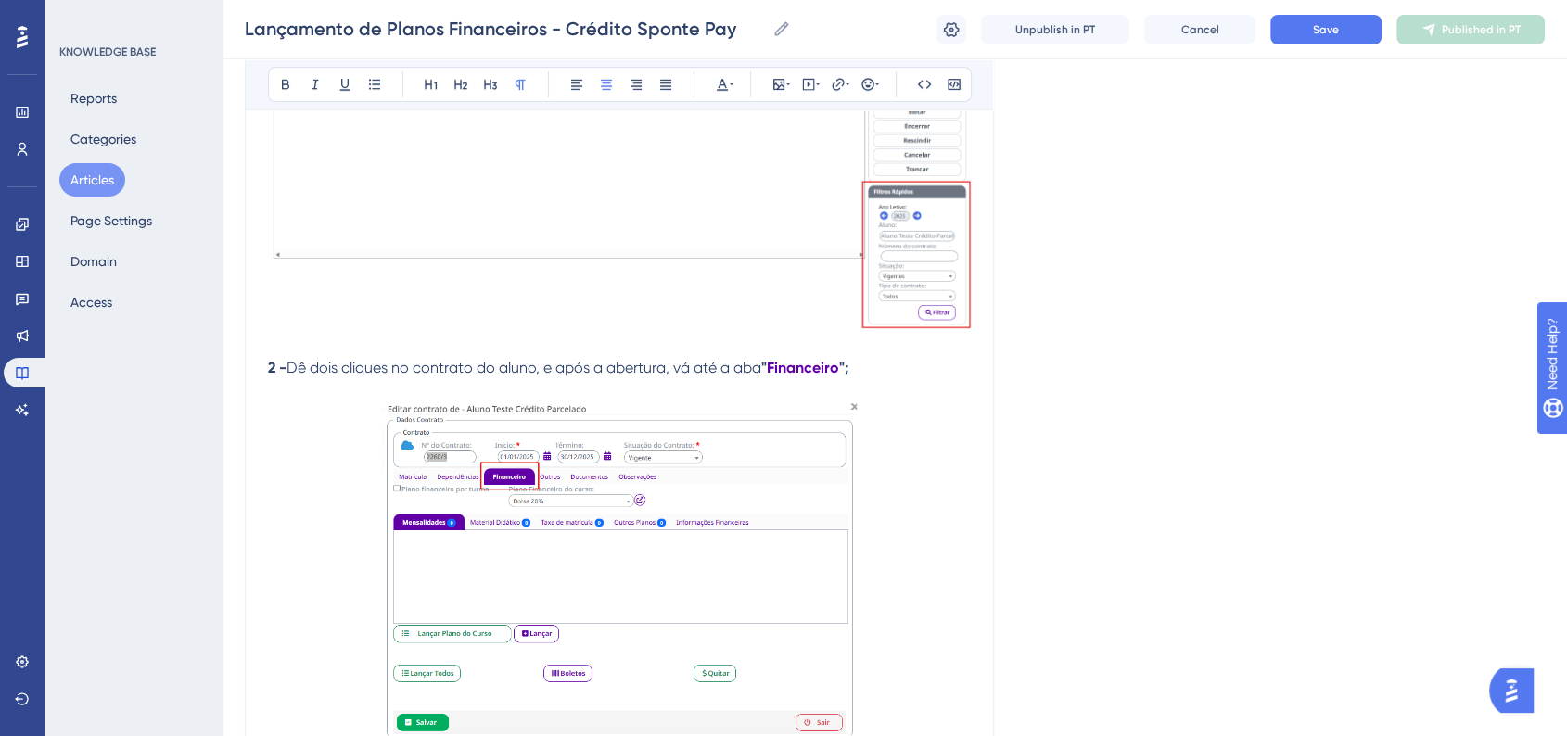
scroll to position [720, 0]
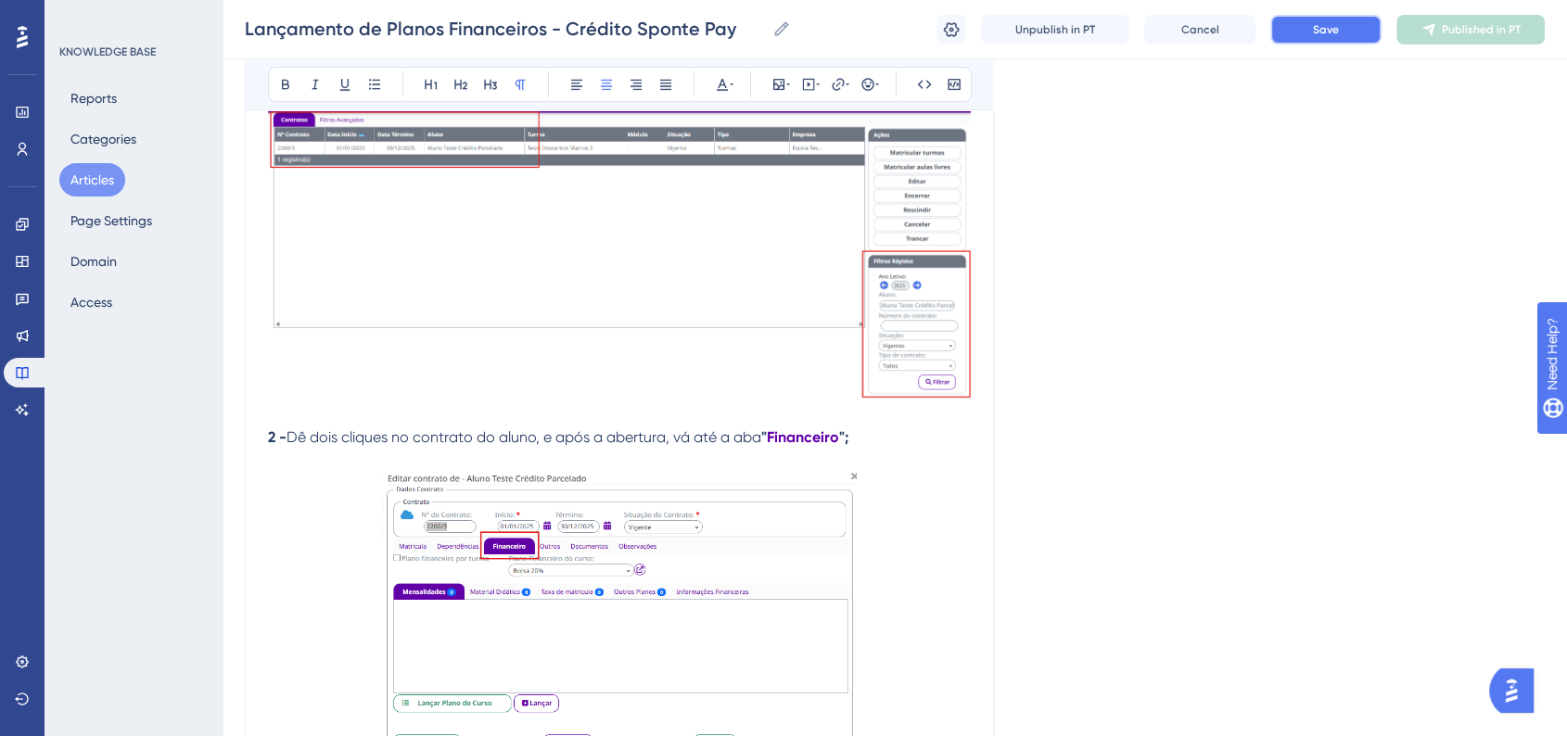
click at [1307, 29] on button "Save" at bounding box center [1325, 30] width 111 height 30
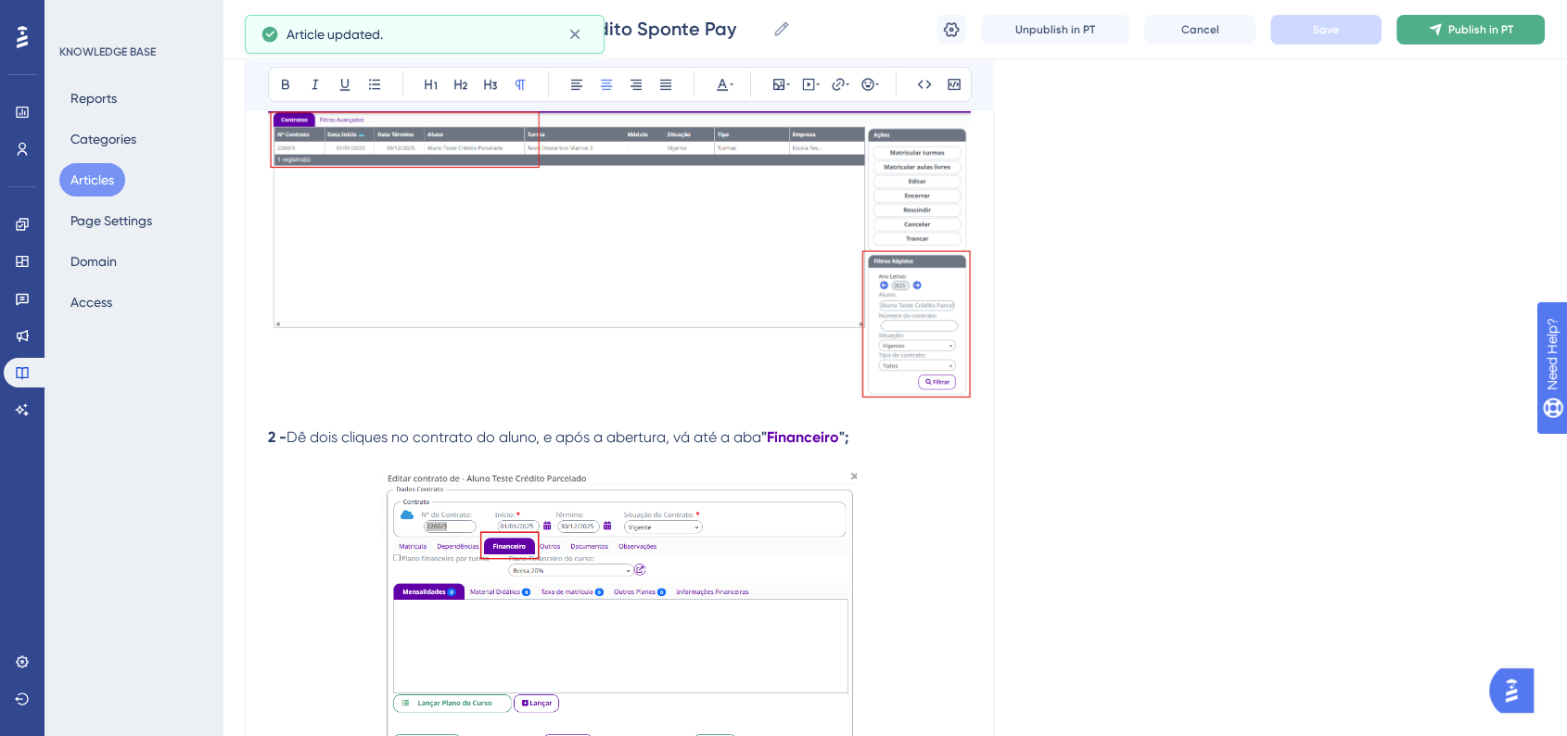
click at [1423, 32] on button "Publish in PT" at bounding box center [1470, 30] width 148 height 30
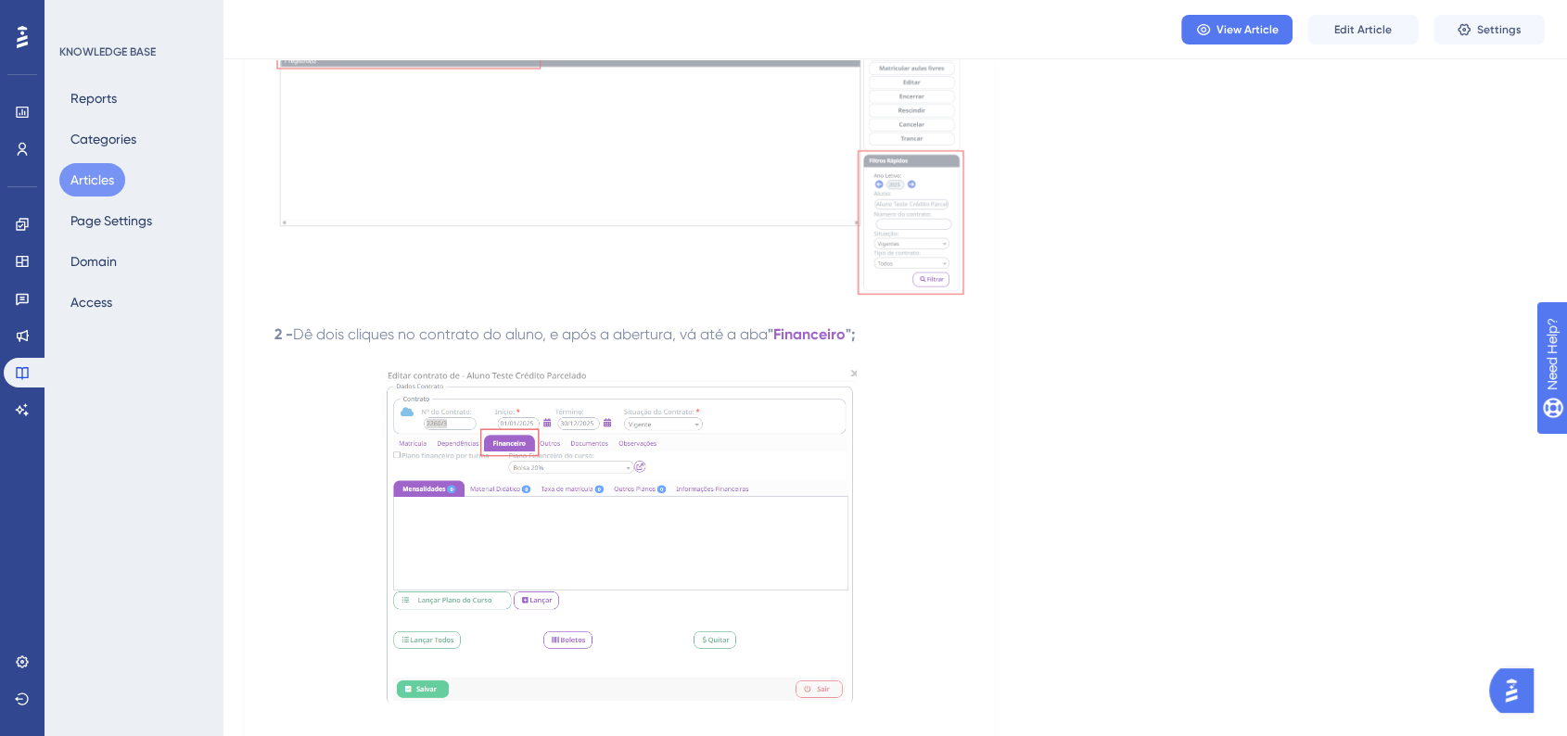
click at [79, 187] on button "Articles" at bounding box center [92, 179] width 66 height 33
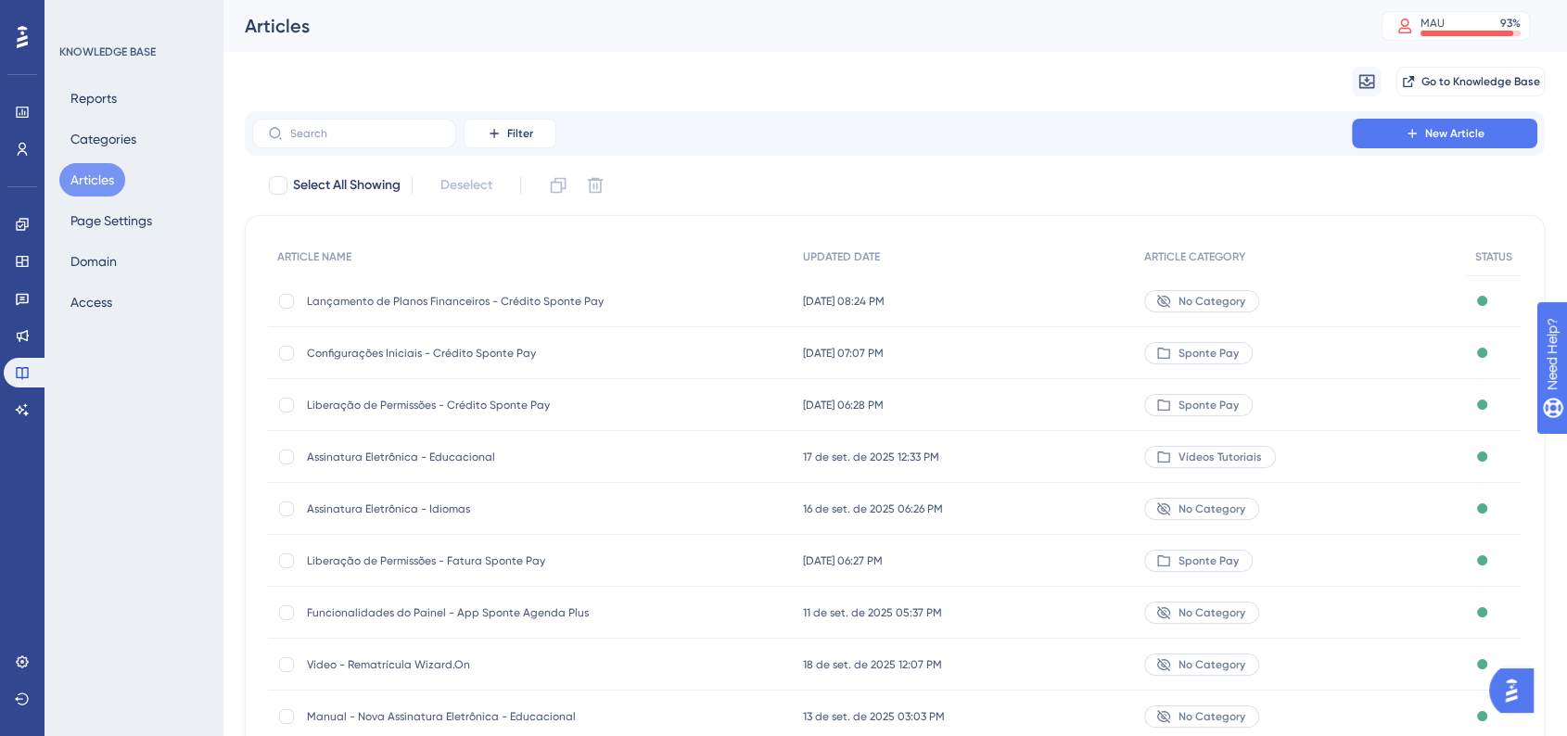
click at [586, 470] on div "Assinatura Eletrônica - Educacional Assinatura Eletrônica - Educacional" at bounding box center [455, 457] width 297 height 52
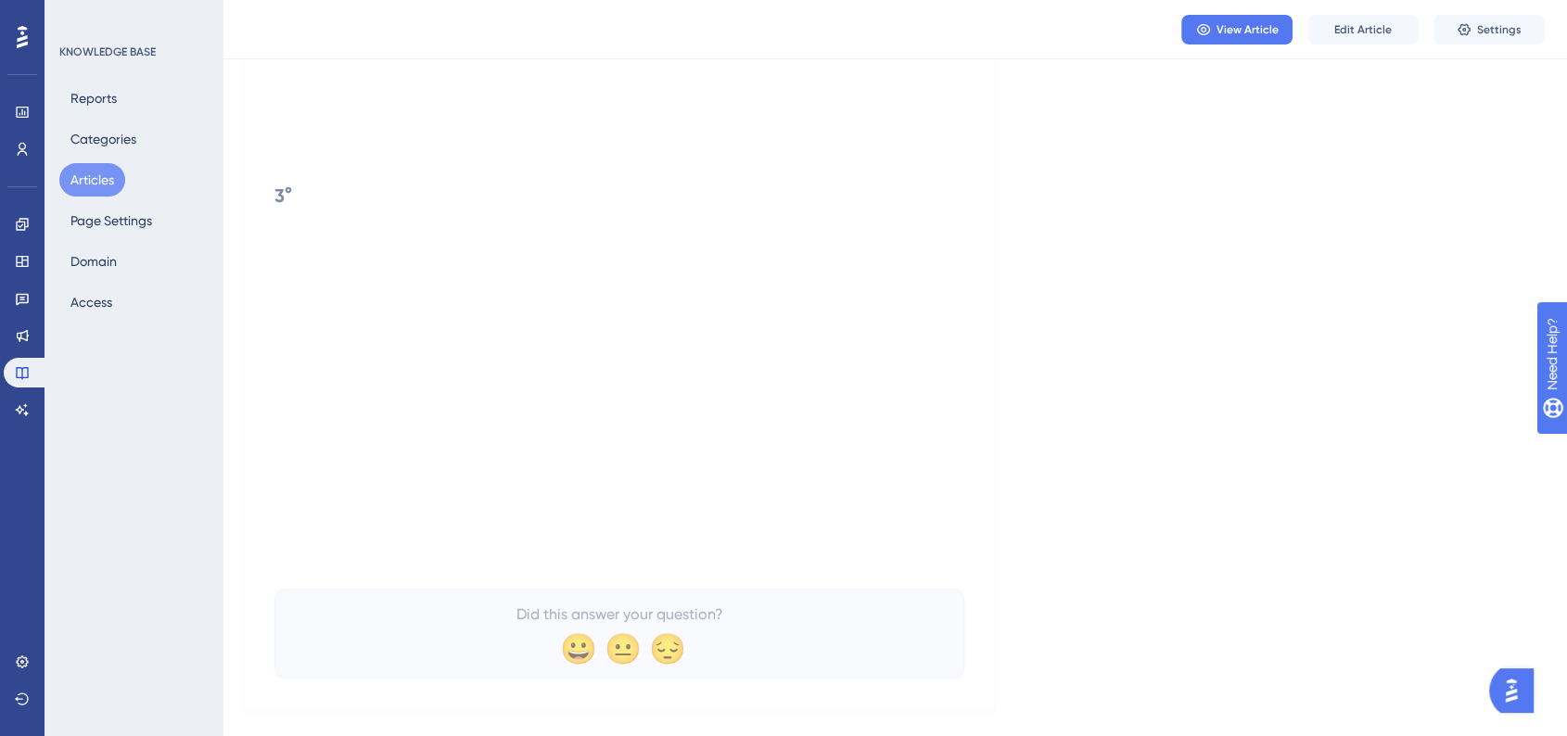
scroll to position [581, 0]
drag, startPoint x: 74, startPoint y: 178, endPoint x: 30, endPoint y: 121, distance: 72.0
click at [74, 178] on button "Articles" at bounding box center [92, 179] width 66 height 33
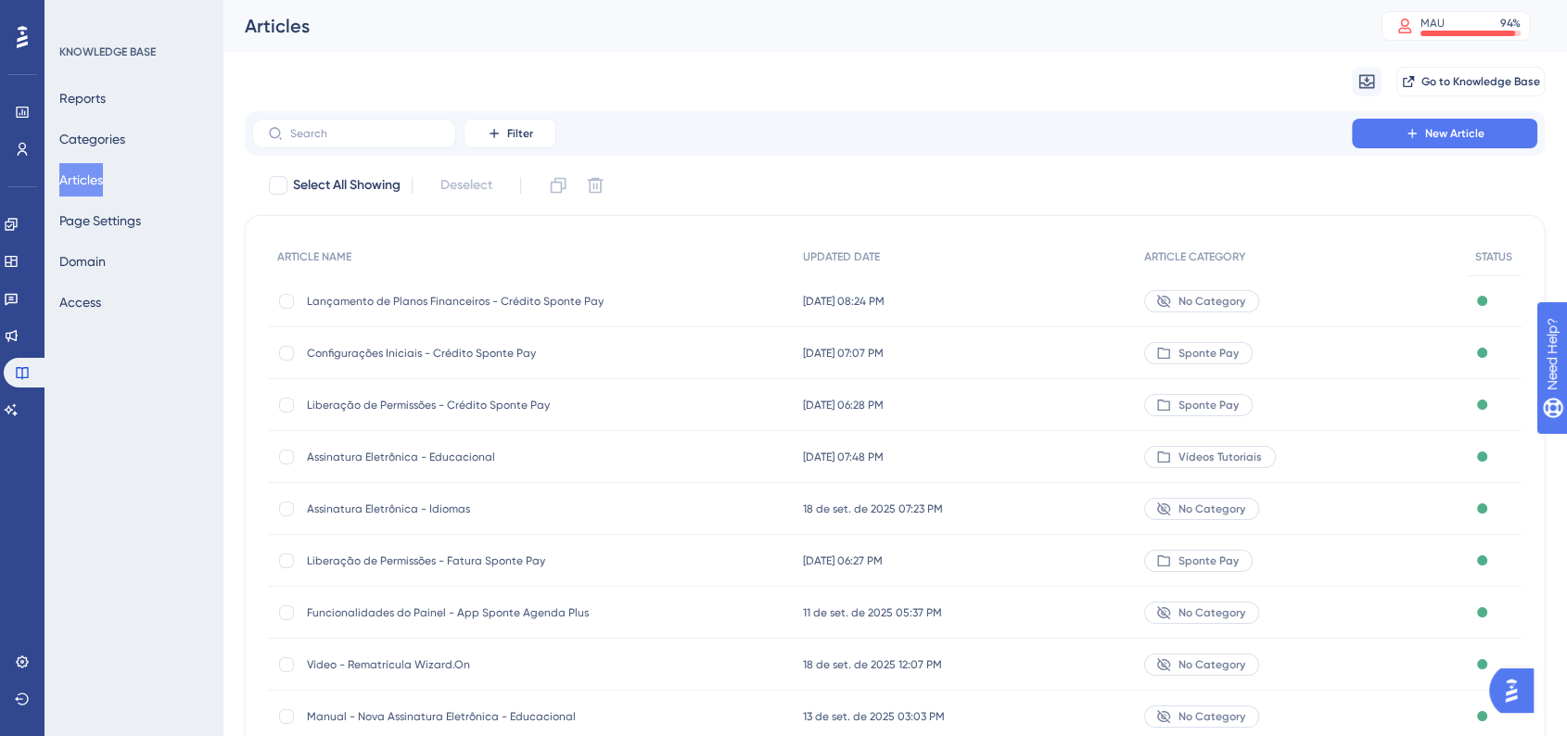
click at [521, 462] on span "Assinatura Eletrônica - Educacional" at bounding box center [455, 457] width 297 height 15
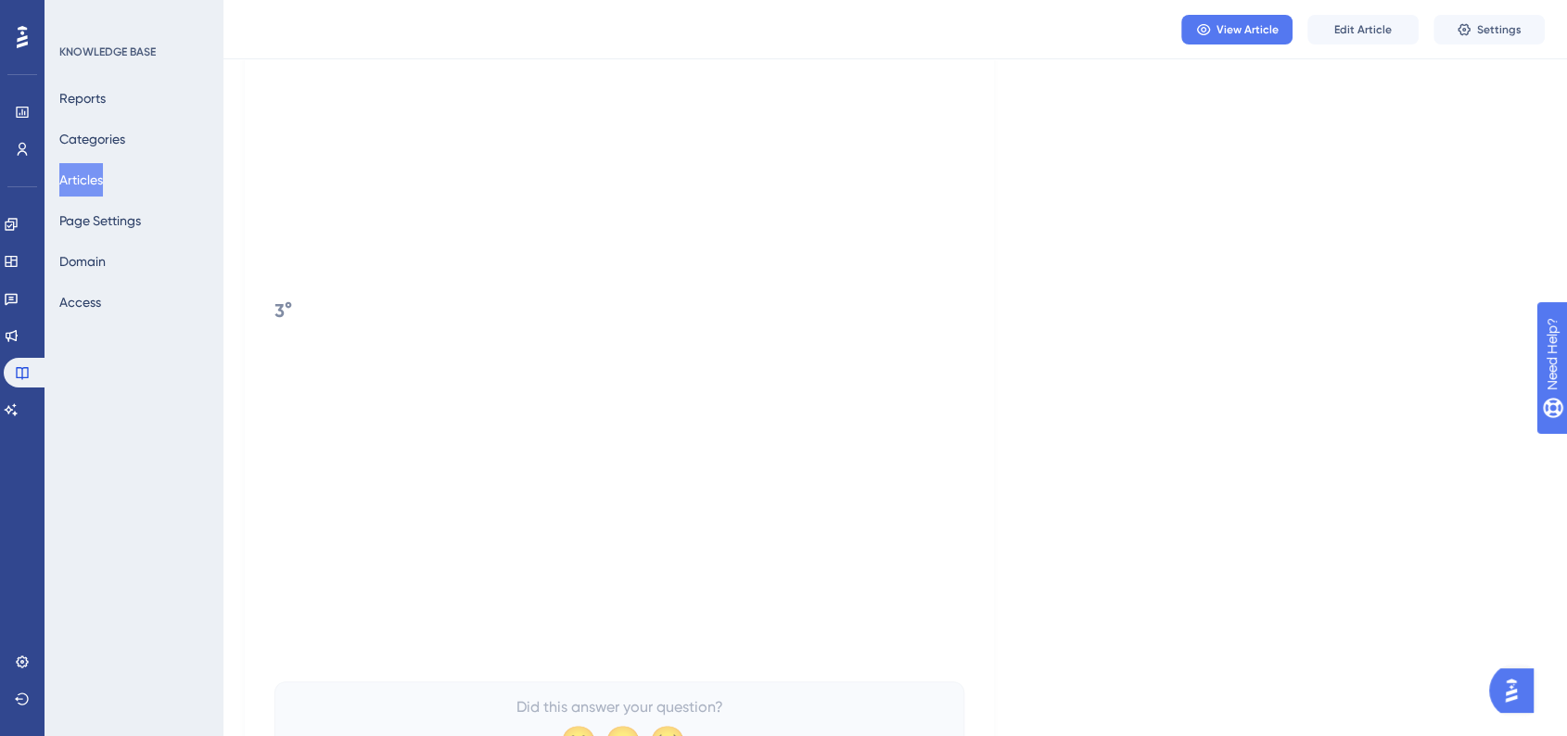
scroll to position [927, 0]
click at [103, 172] on button "Articles" at bounding box center [81, 179] width 44 height 33
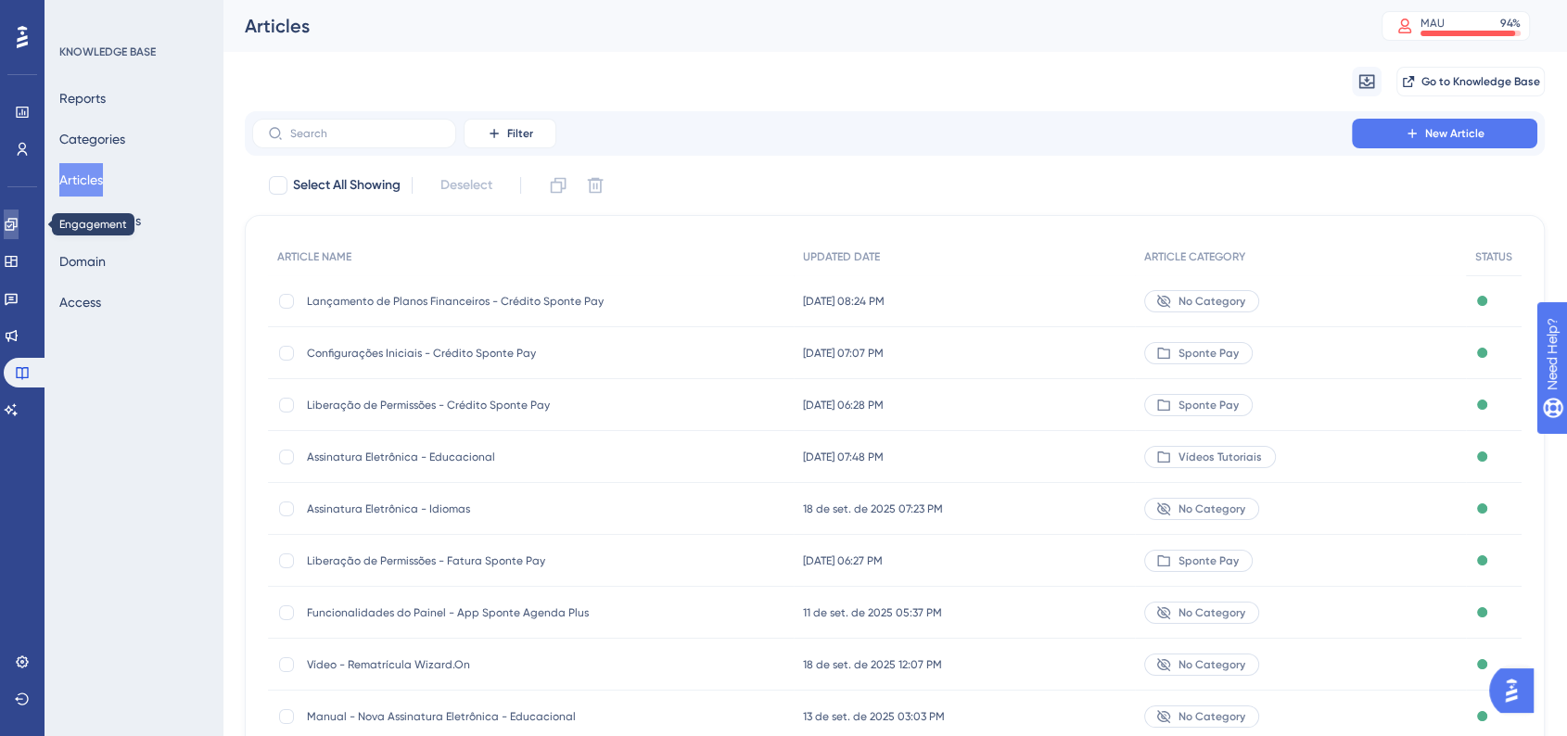
click at [17, 224] on icon at bounding box center [11, 224] width 12 height 12
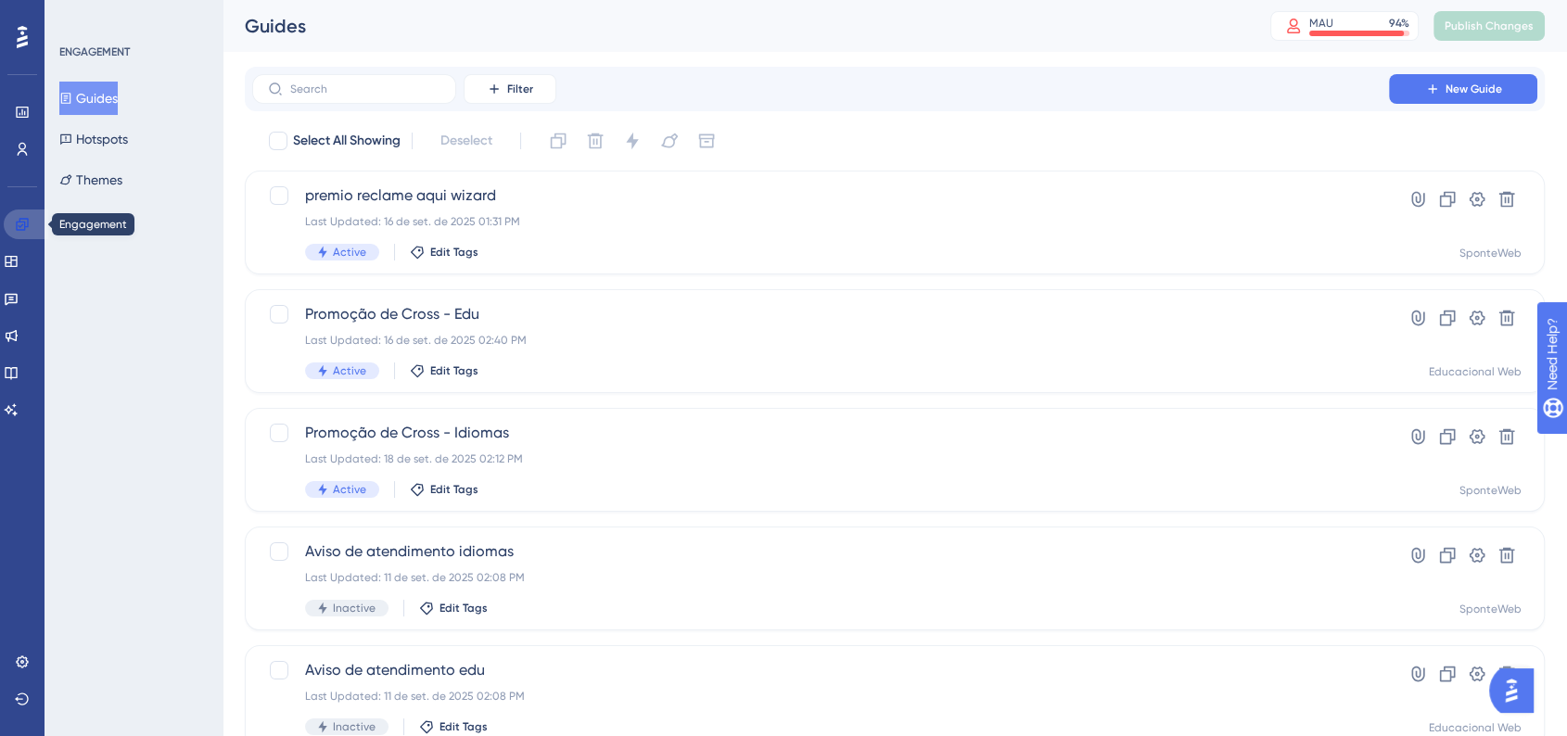
click at [27, 236] on link at bounding box center [26, 225] width 44 height 30
click at [17, 264] on icon at bounding box center [11, 261] width 12 height 11
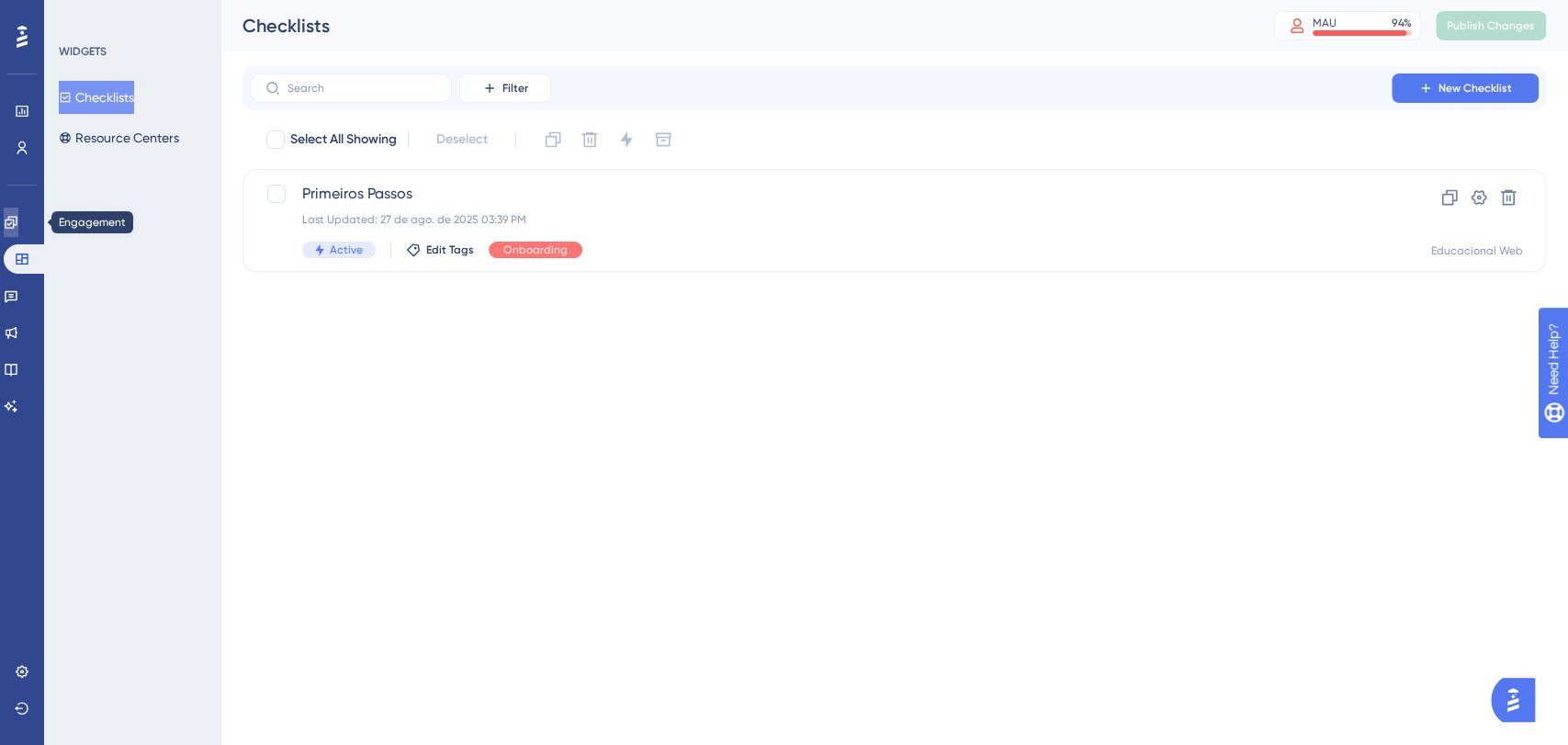
click at [19, 233] on link at bounding box center [11, 223] width 15 height 30
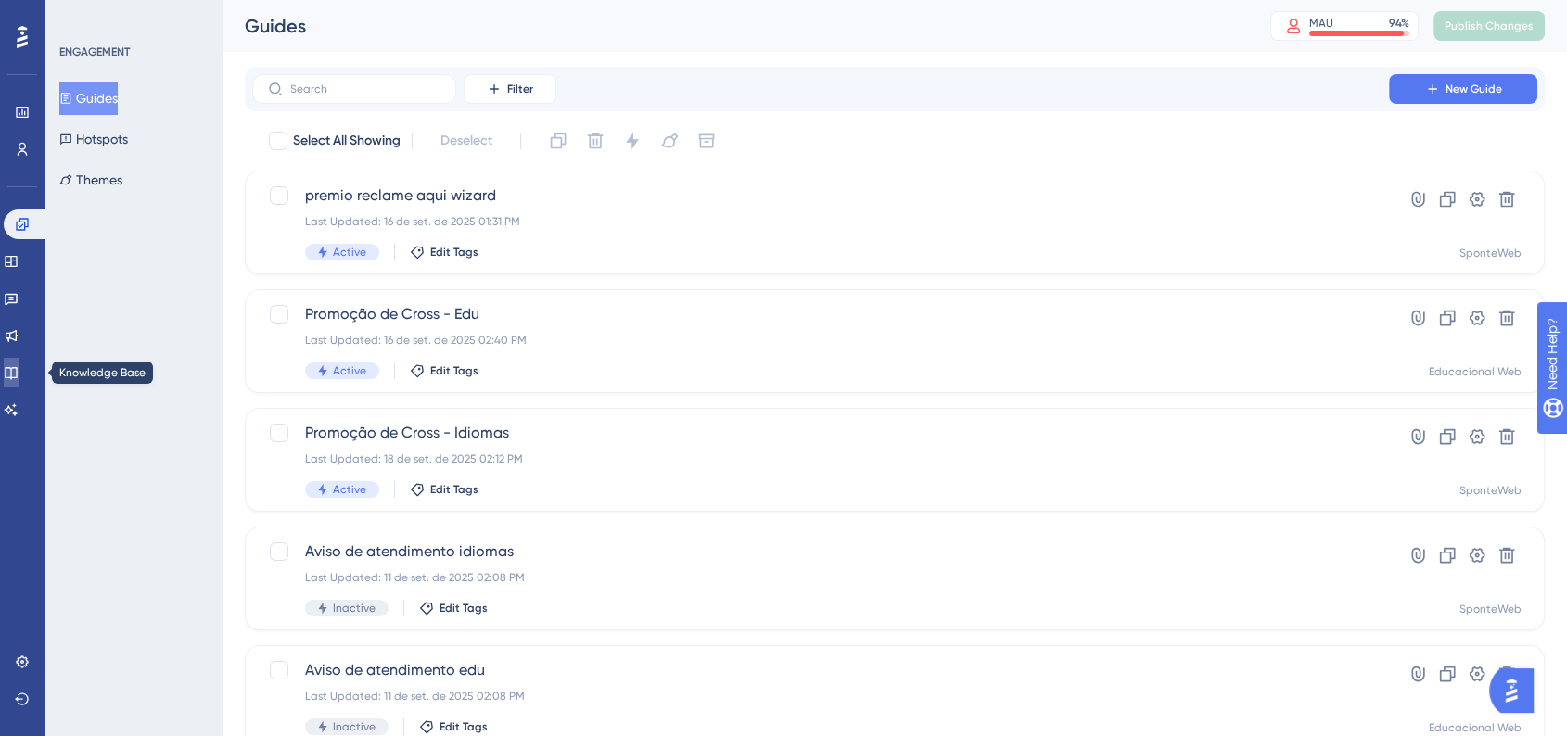
click at [19, 365] on icon at bounding box center [11, 372] width 15 height 15
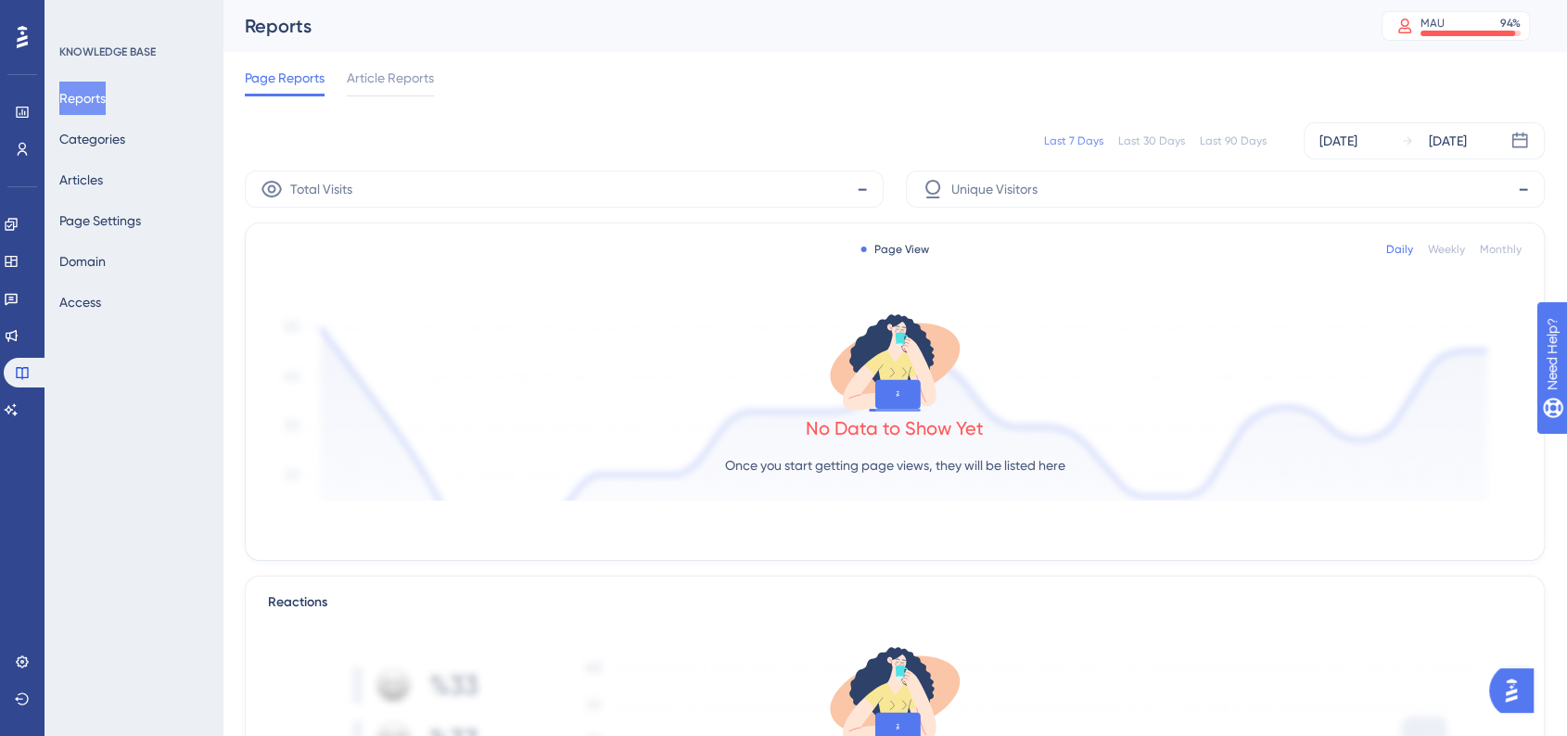
drag, startPoint x: 127, startPoint y: 177, endPoint x: 107, endPoint y: 186, distance: 22.4
click at [127, 177] on div "Reports Categories Articles Page Settings Domain Access" at bounding box center [134, 200] width 150 height 237
click at [95, 191] on button "Articles" at bounding box center [81, 179] width 44 height 33
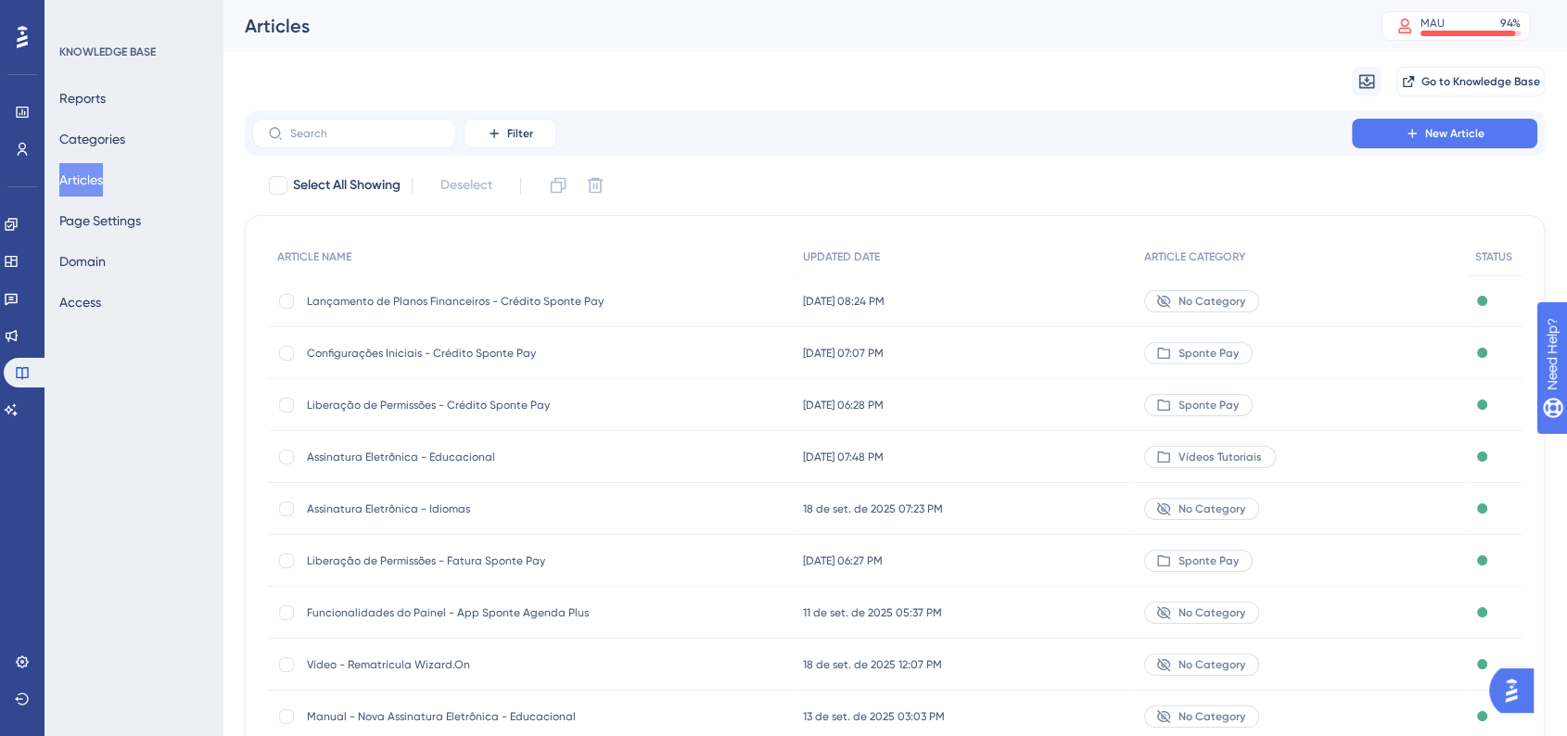
click at [504, 462] on span "Assinatura Eletrônica - Educacional" at bounding box center [455, 457] width 297 height 15
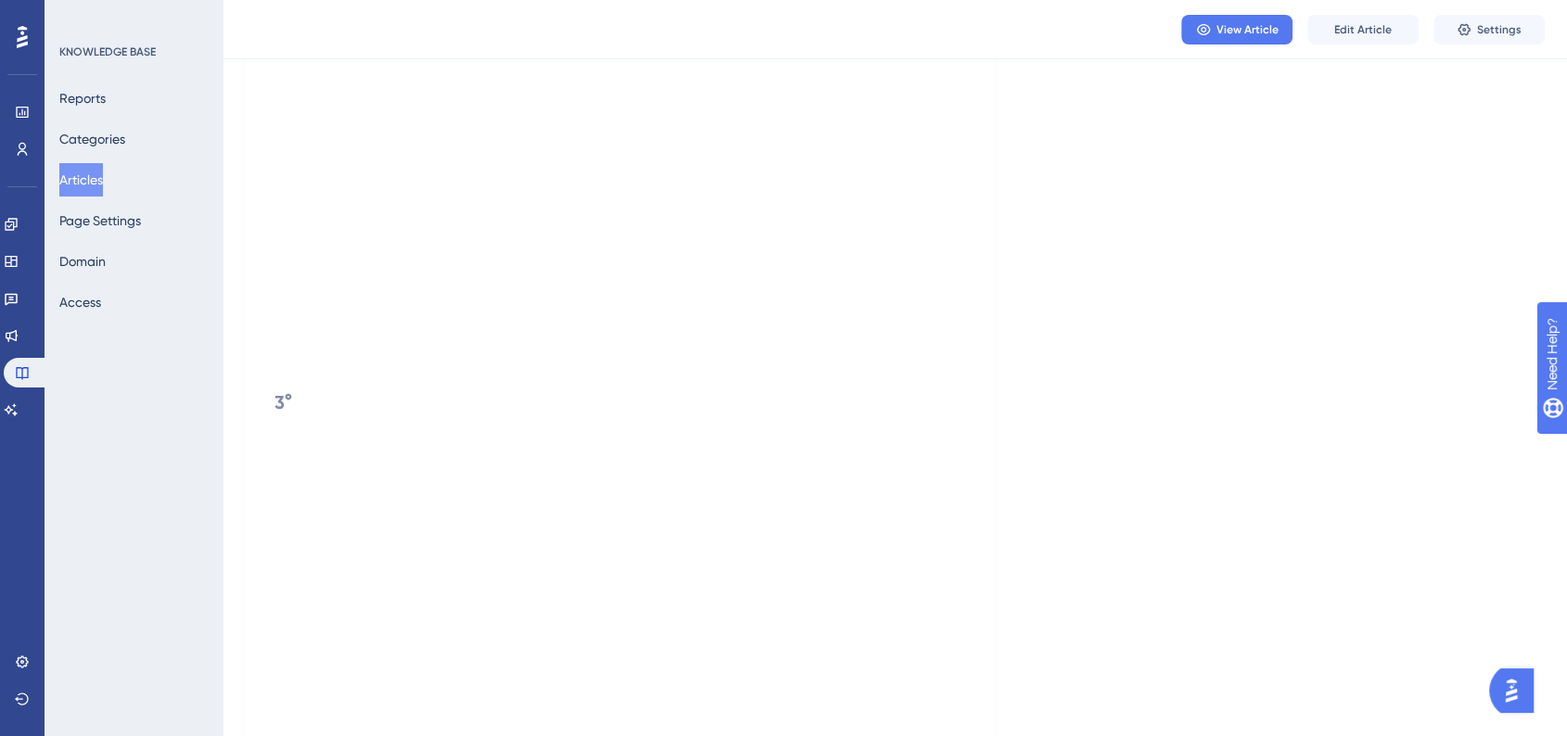
scroll to position [1030, 0]
click at [93, 183] on button "Articles" at bounding box center [81, 179] width 44 height 33
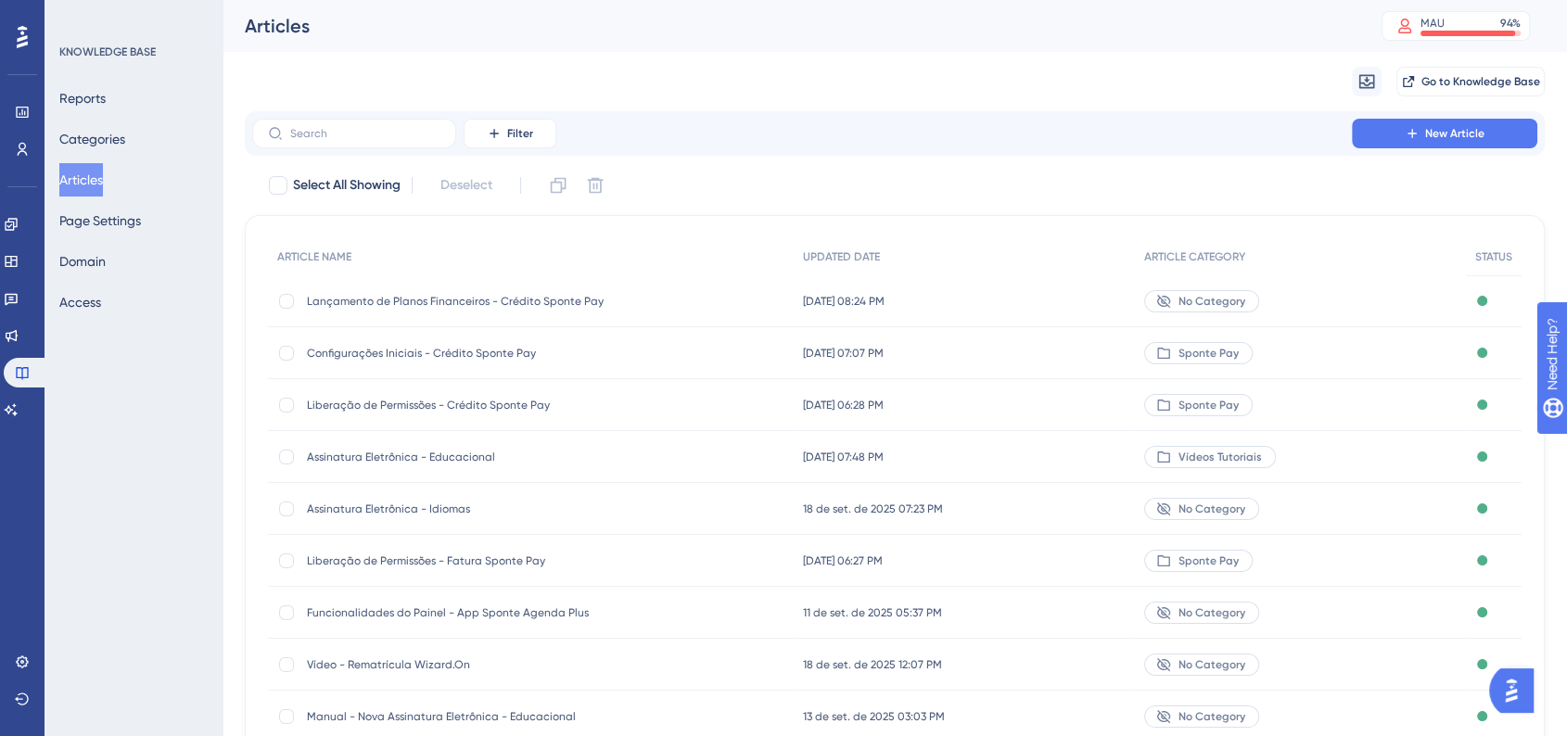
click at [432, 514] on span "Assinatura Eletrônica - Idiomas" at bounding box center [455, 509] width 297 height 15
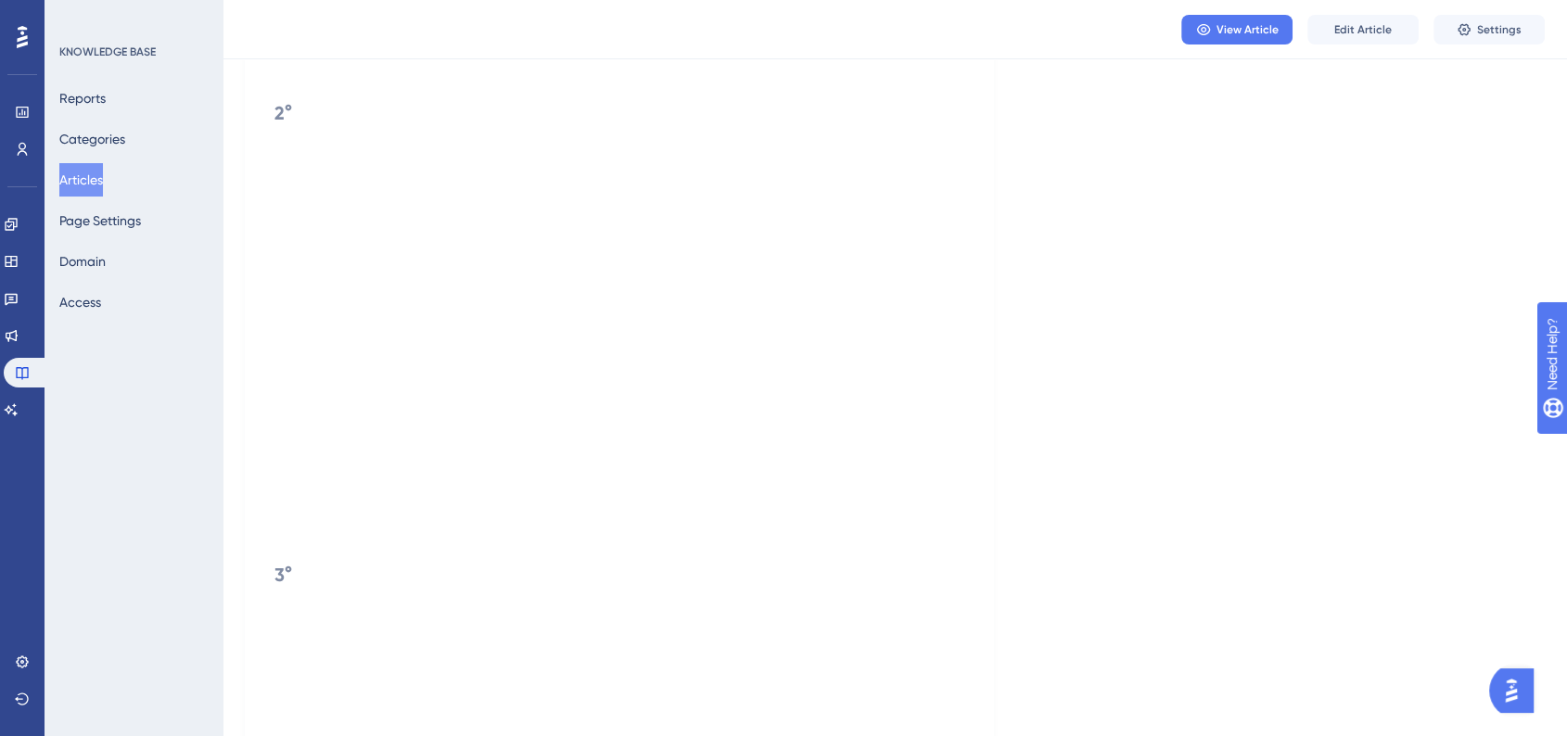
scroll to position [592, 0]
